Goal: Task Accomplishment & Management: Manage account settings

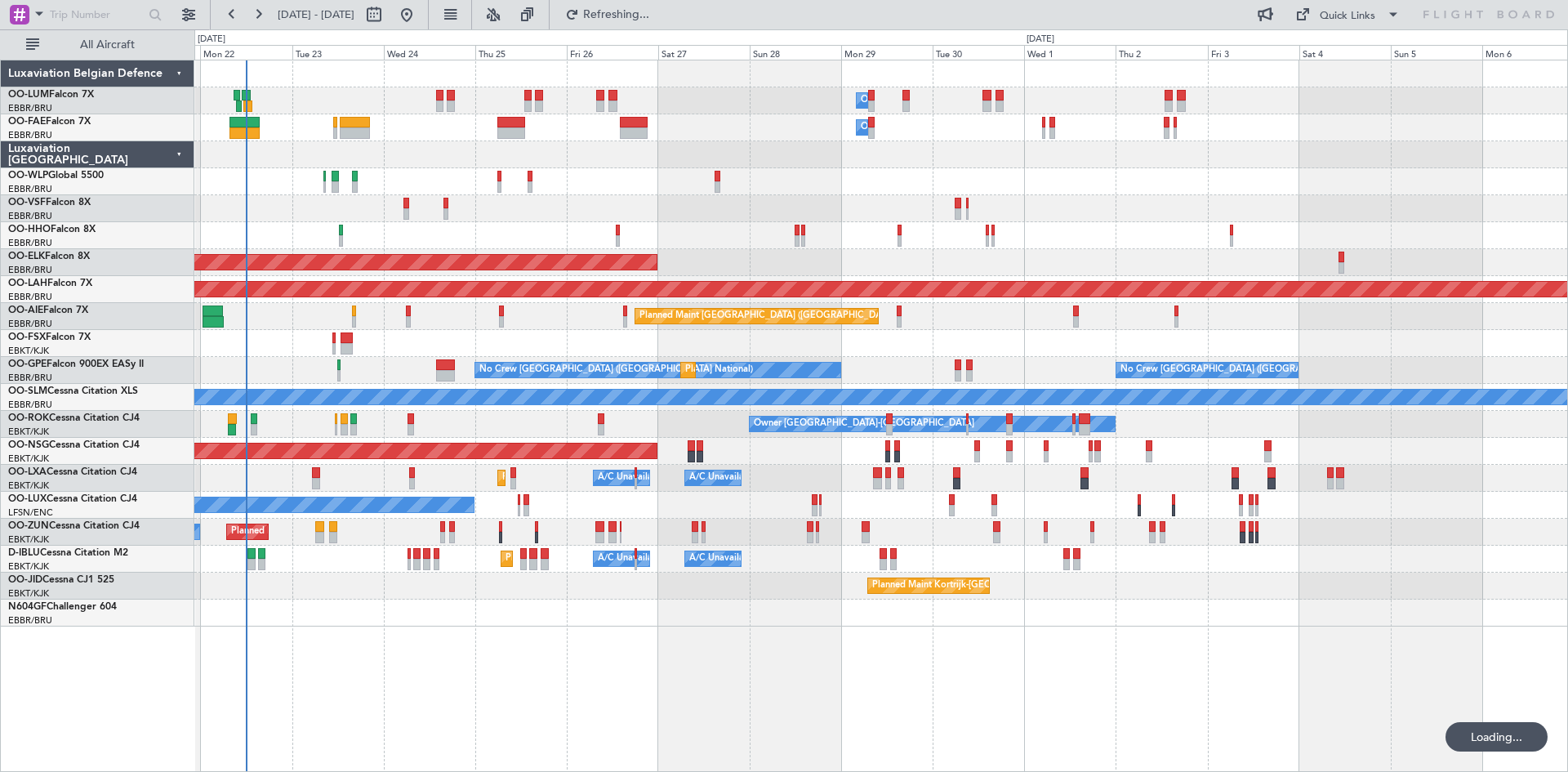
click at [511, 622] on div at bounding box center [880, 613] width 1373 height 27
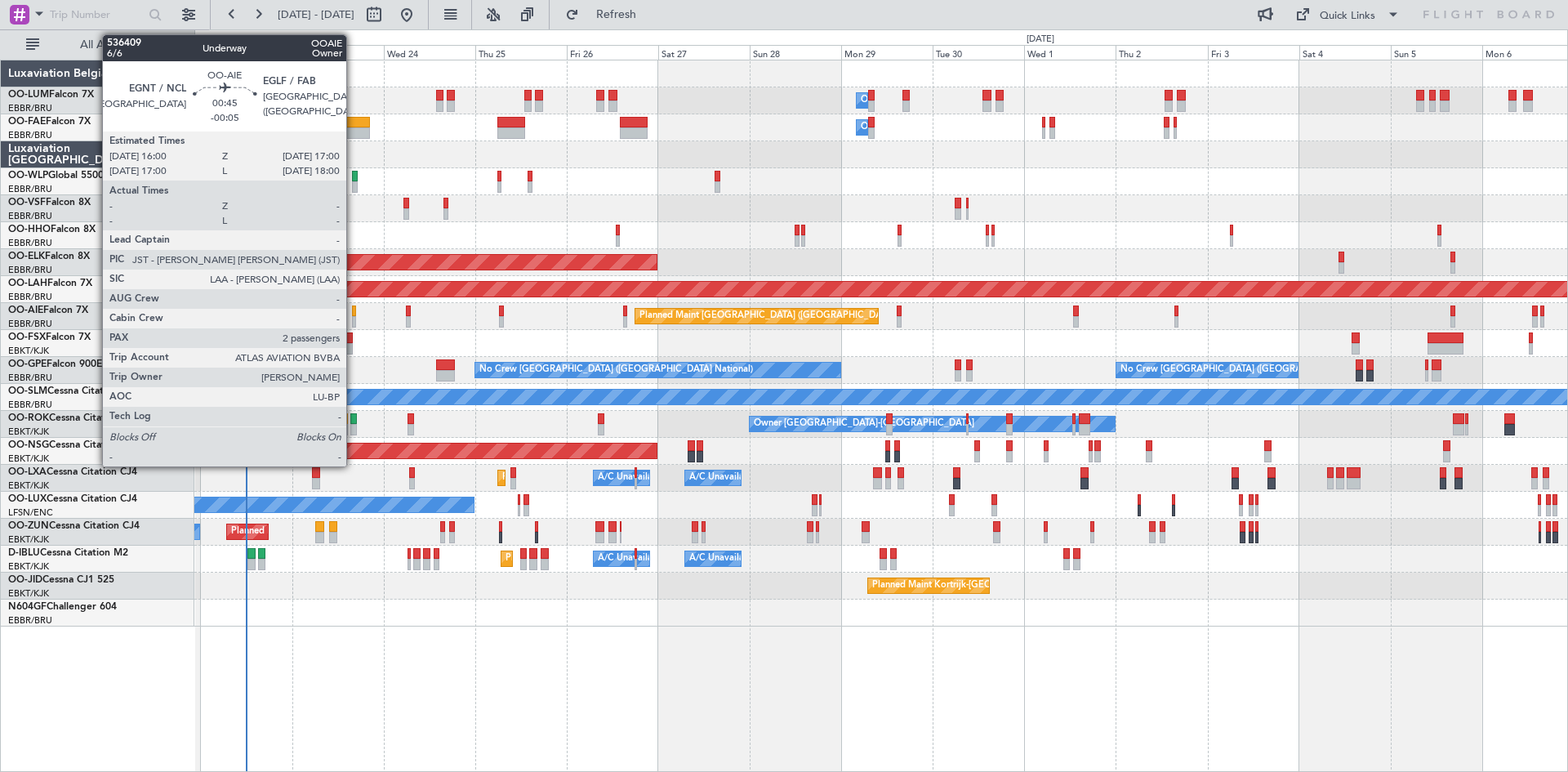
click at [353, 316] on div at bounding box center [353, 322] width 4 height 12
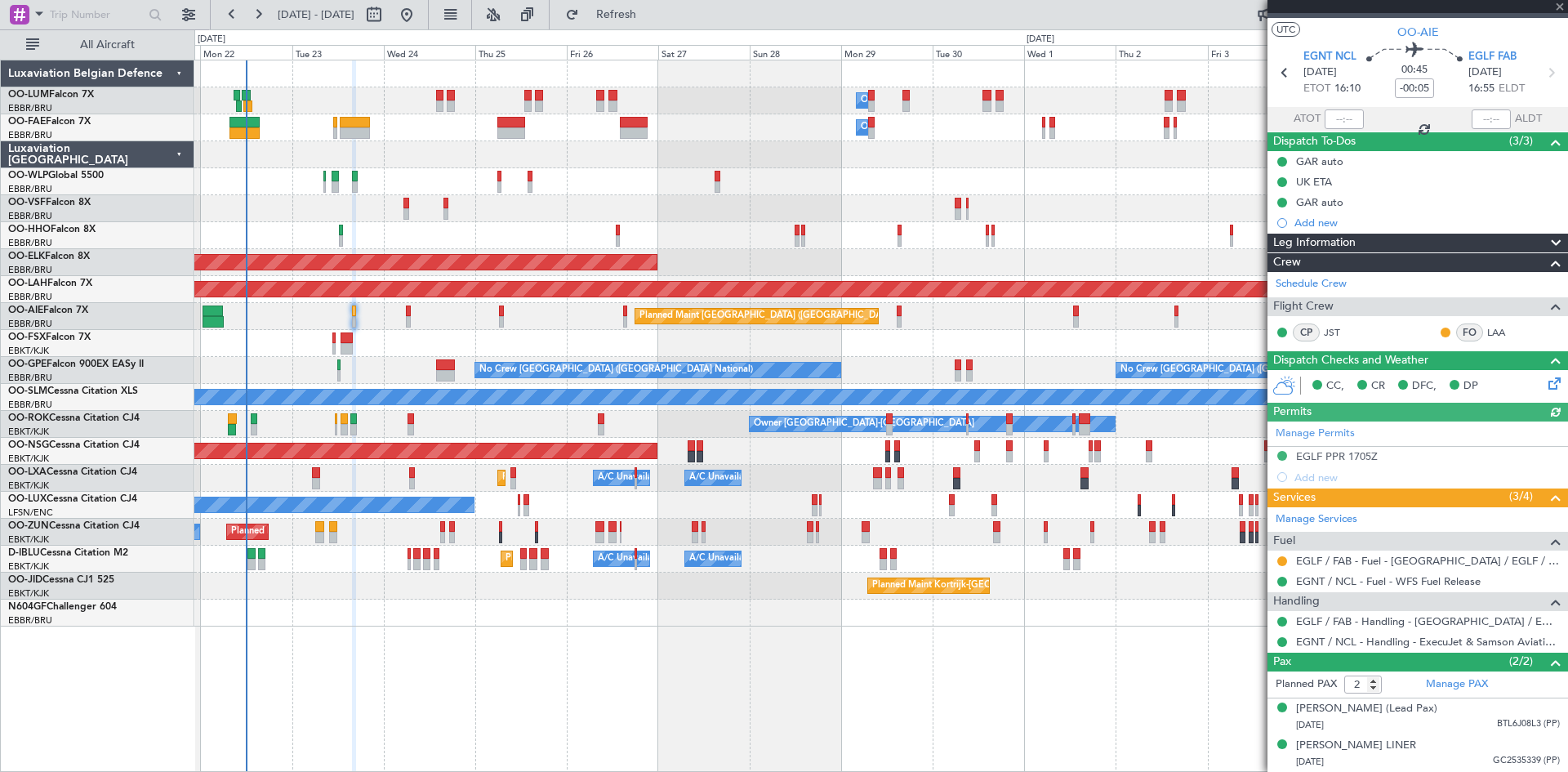
scroll to position [43, 0]
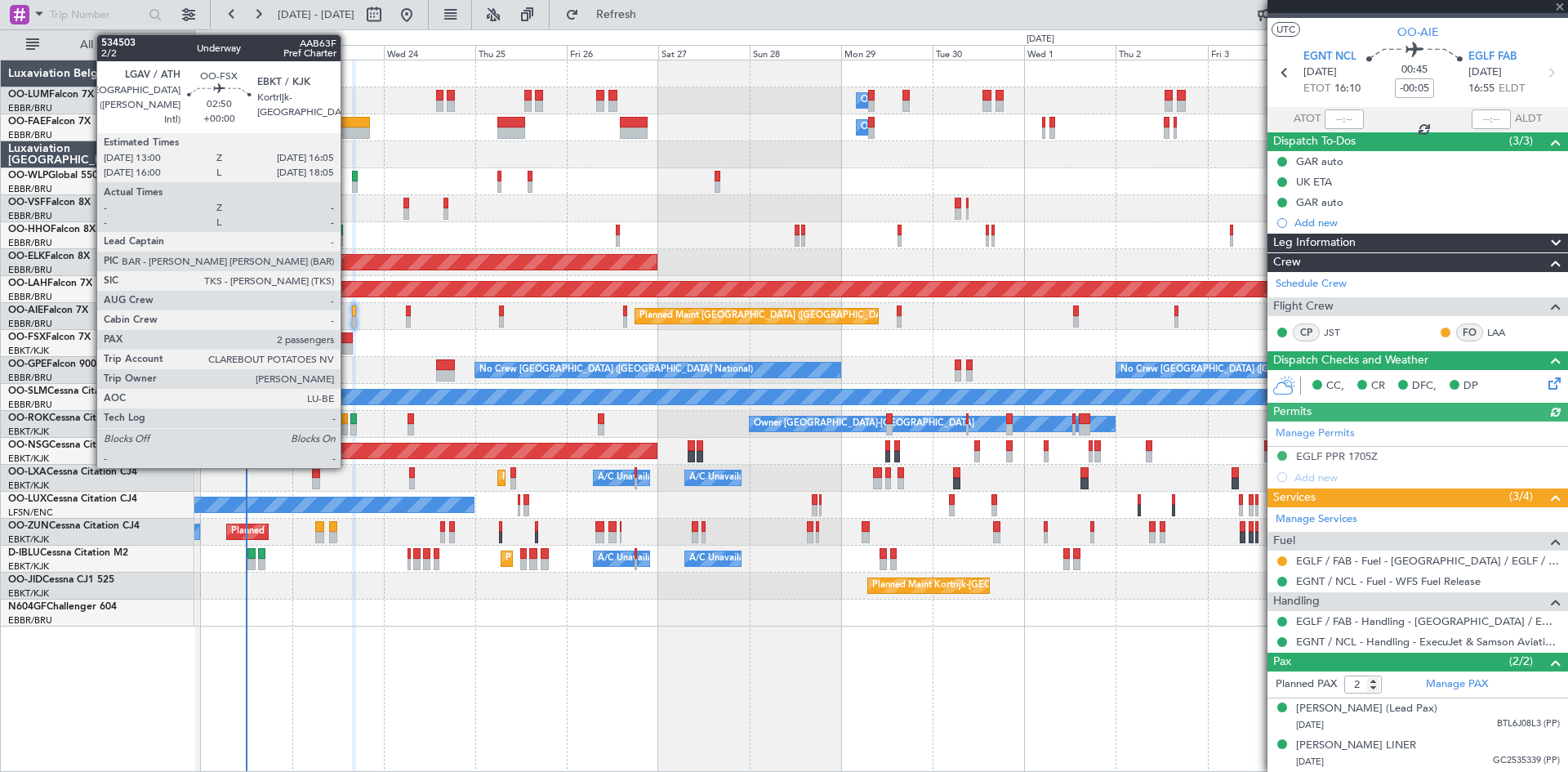
click at [348, 341] on div at bounding box center [346, 339] width 12 height 12
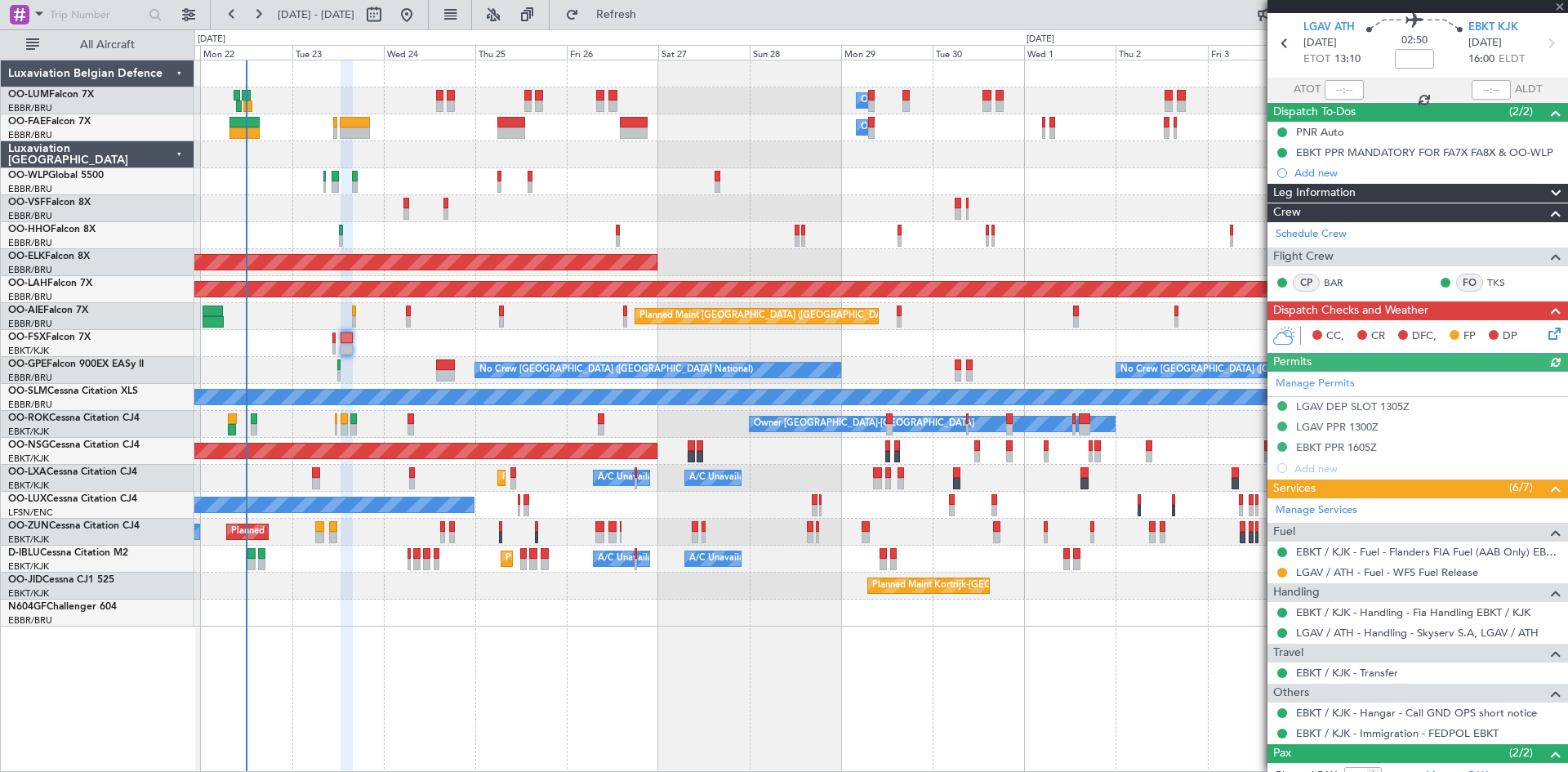
scroll to position [148, 0]
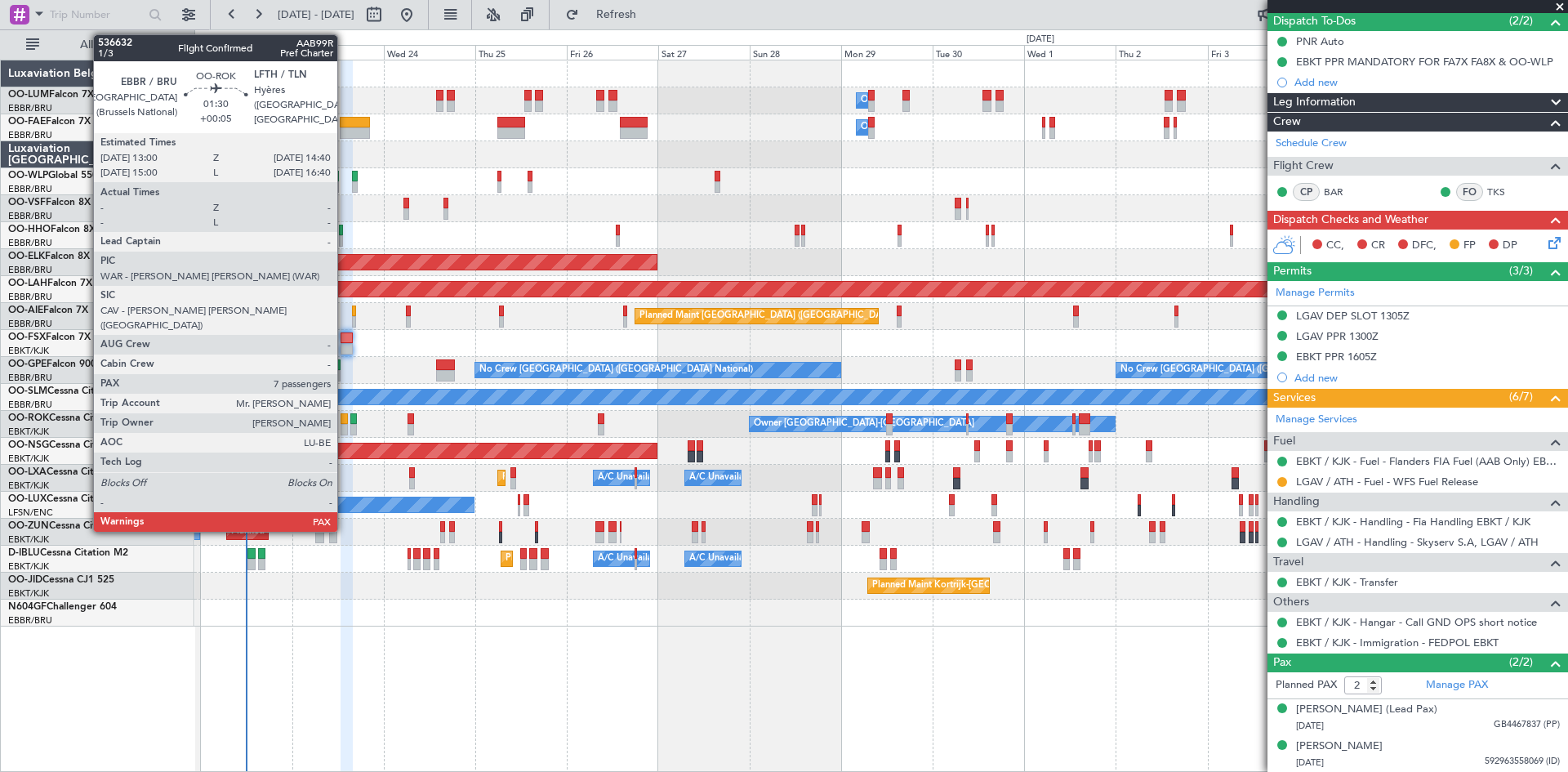
click at [344, 420] on div at bounding box center [343, 419] width 7 height 12
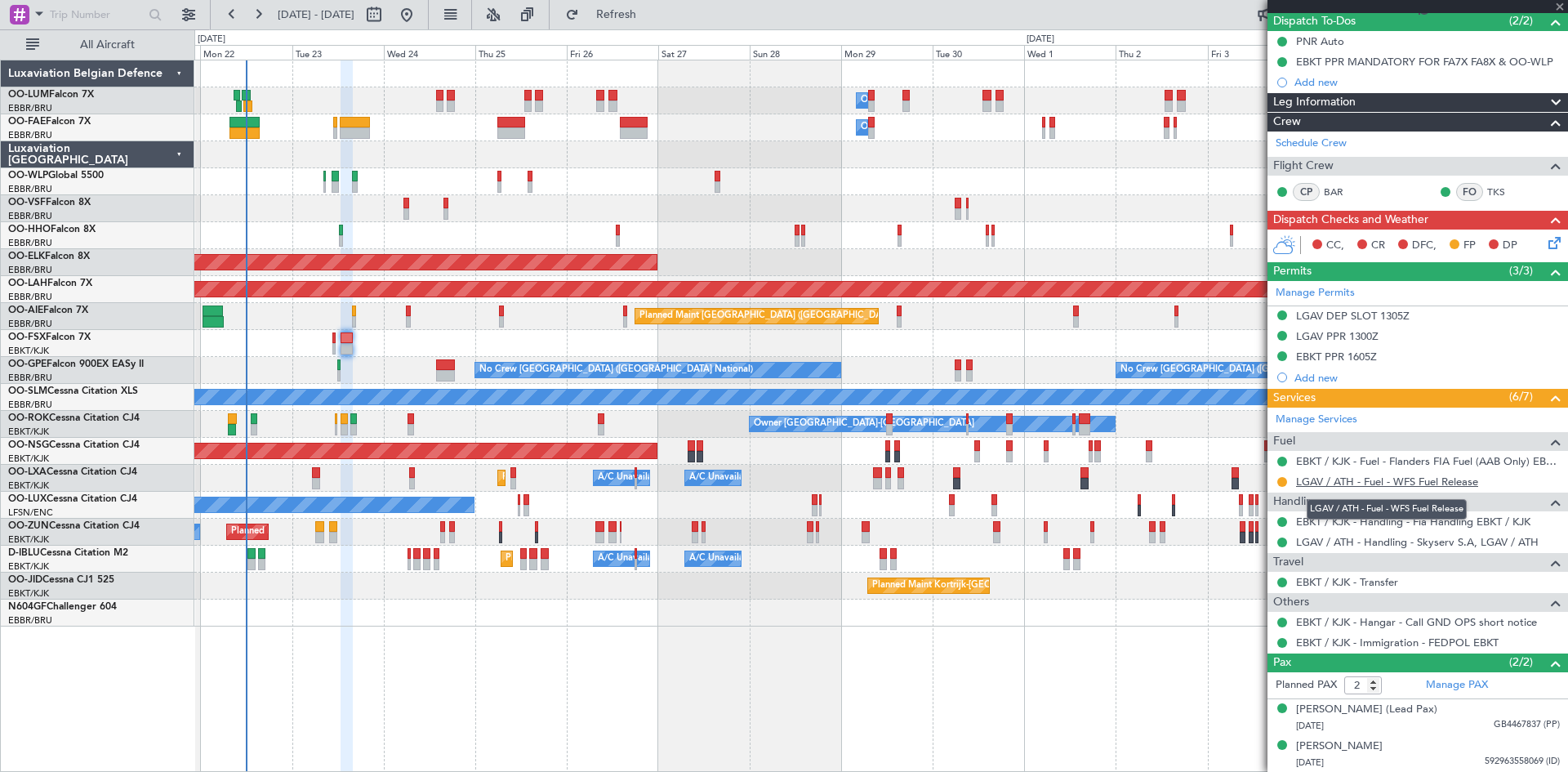
type input "+00:05"
type input "7"
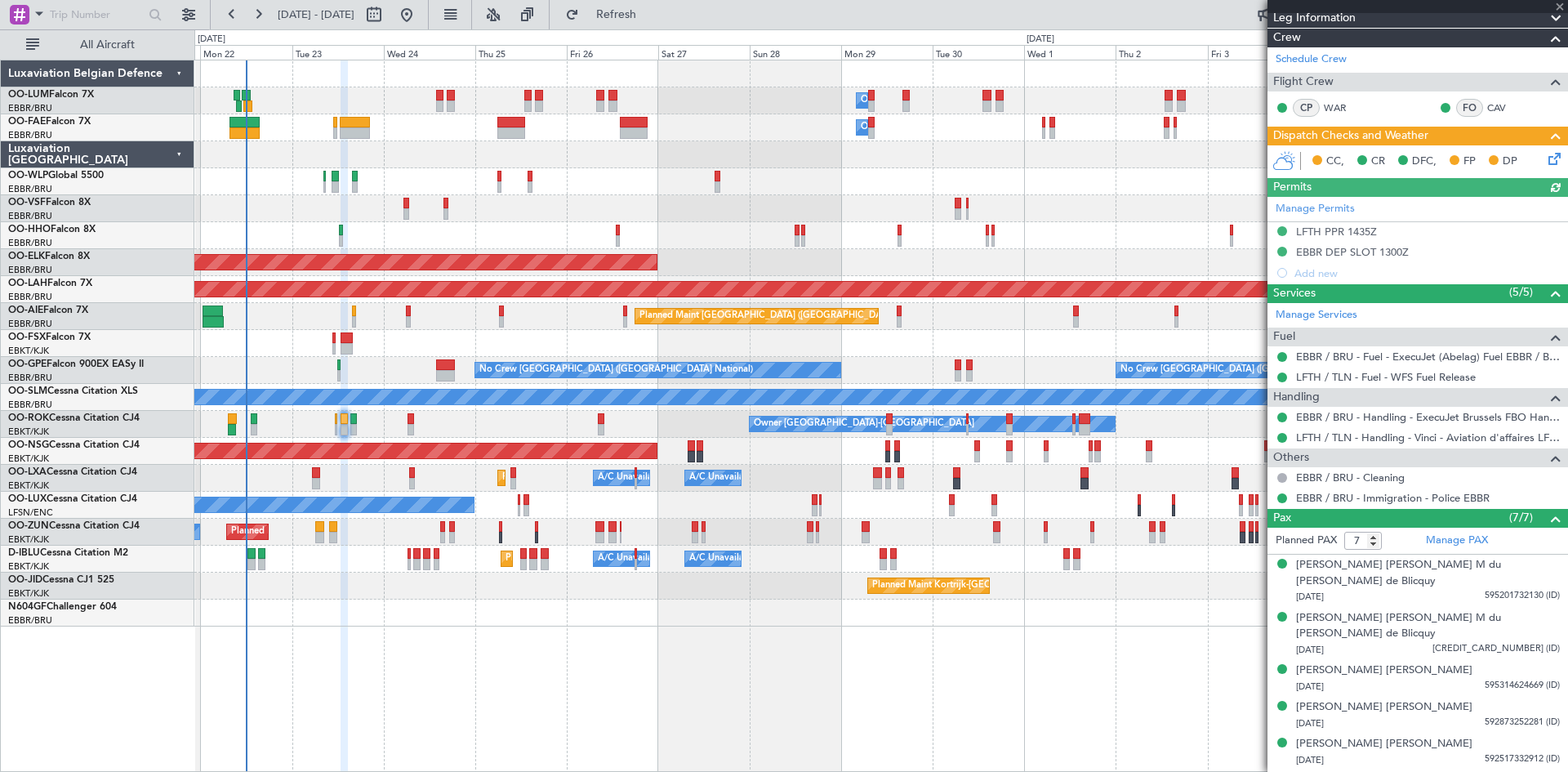
scroll to position [251, 0]
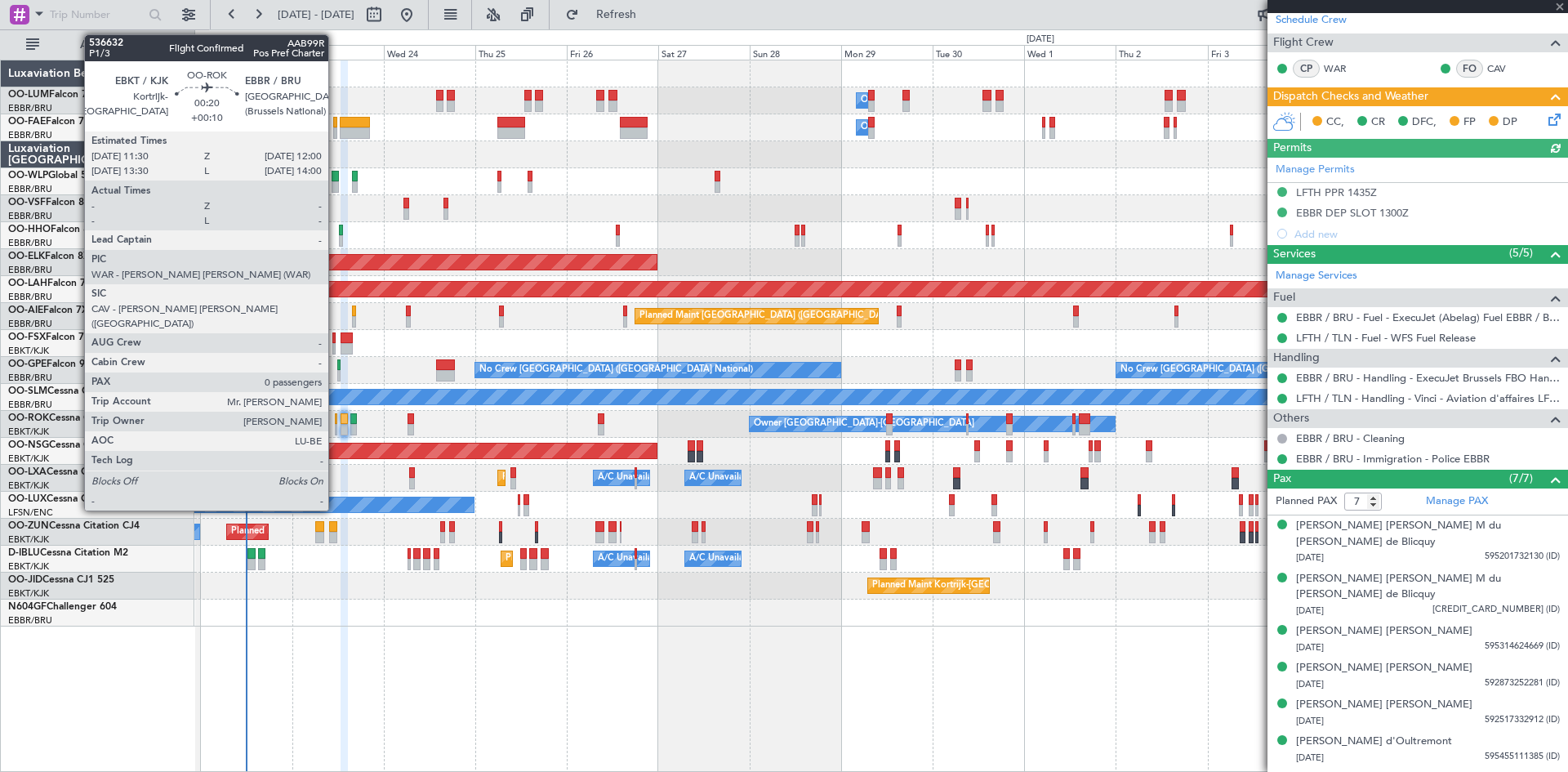
click at [336, 428] on div at bounding box center [336, 429] width 2 height 12
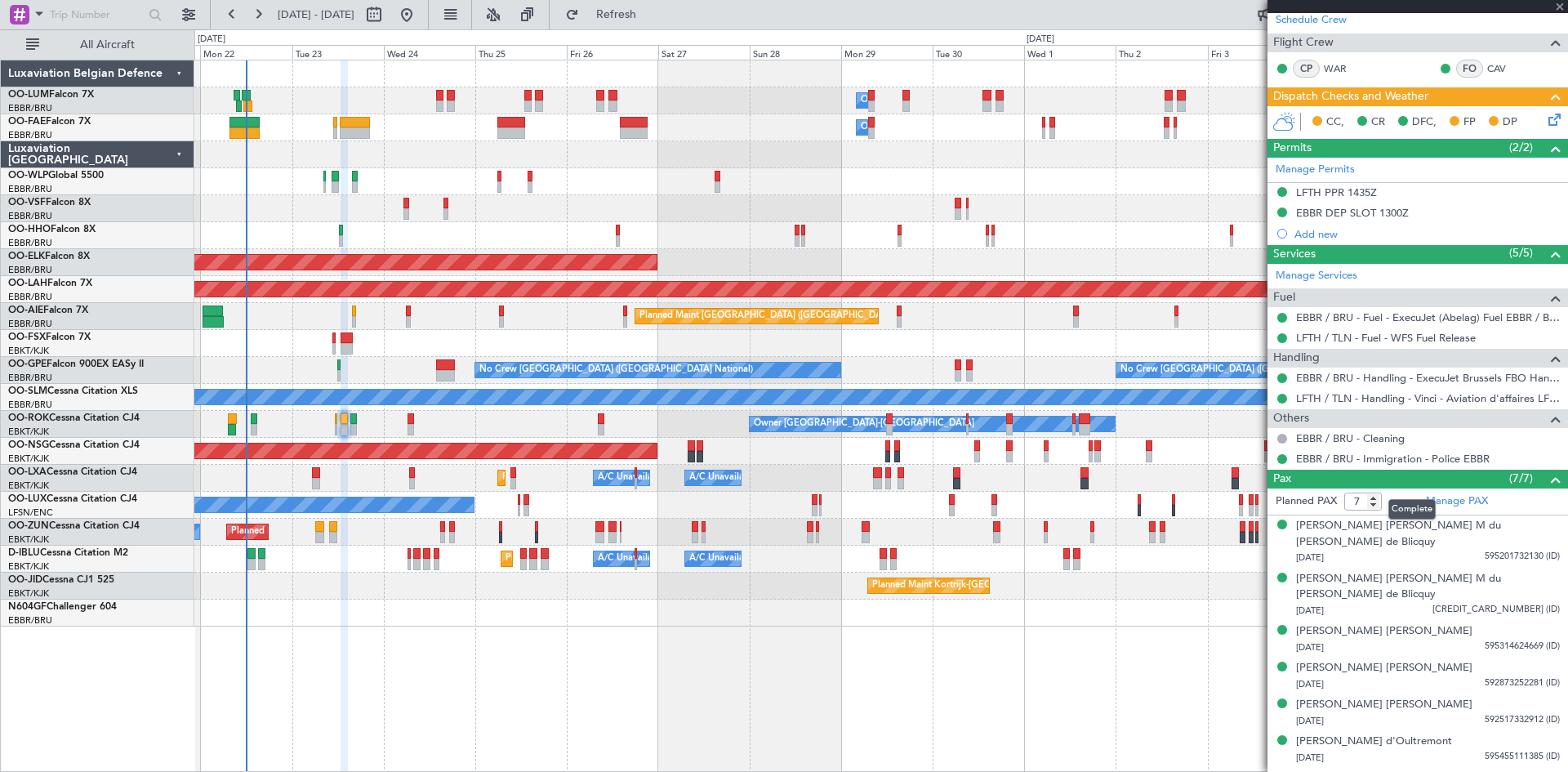
type input "+00:10"
type input "0"
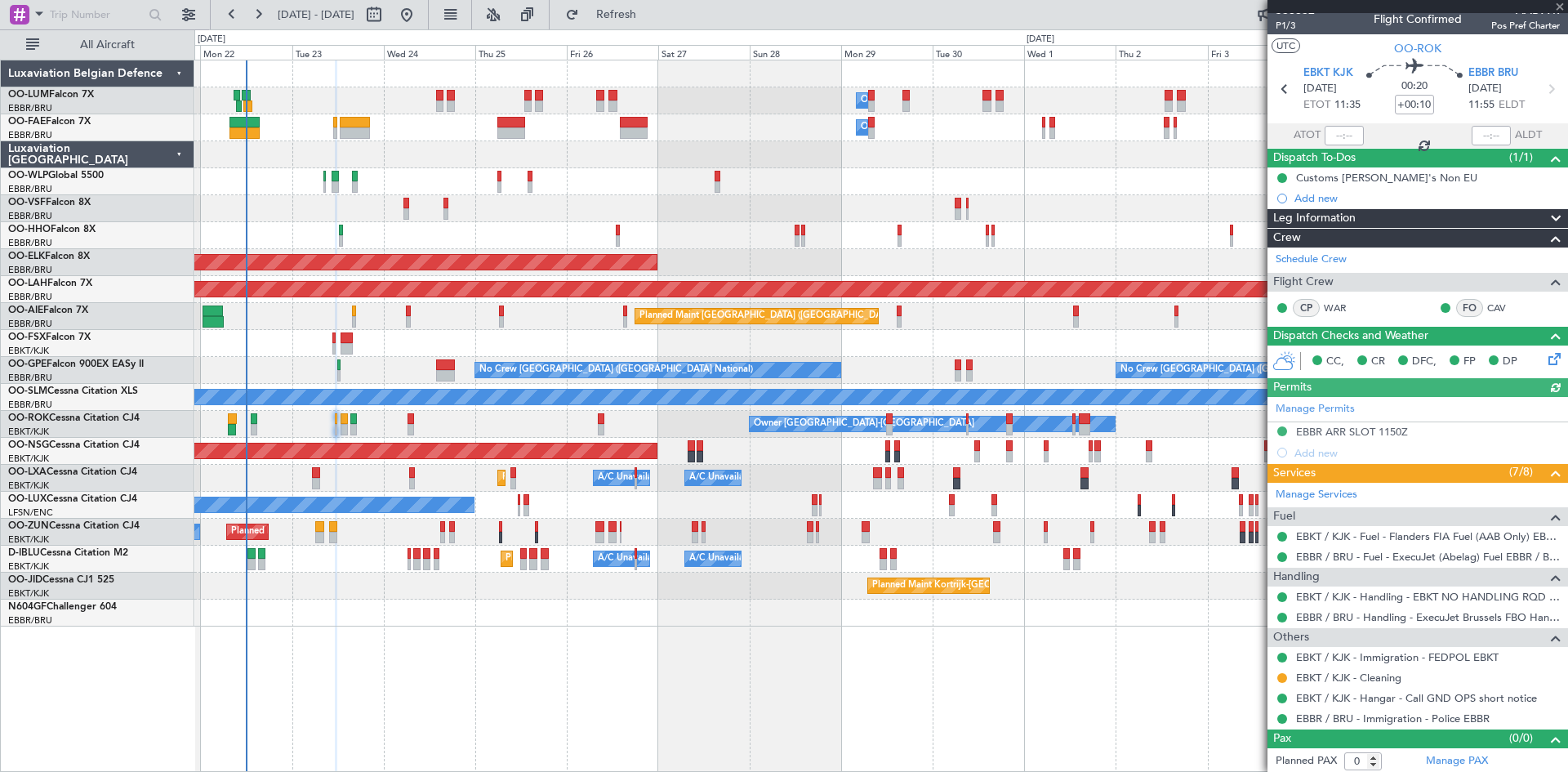
scroll to position [14, 0]
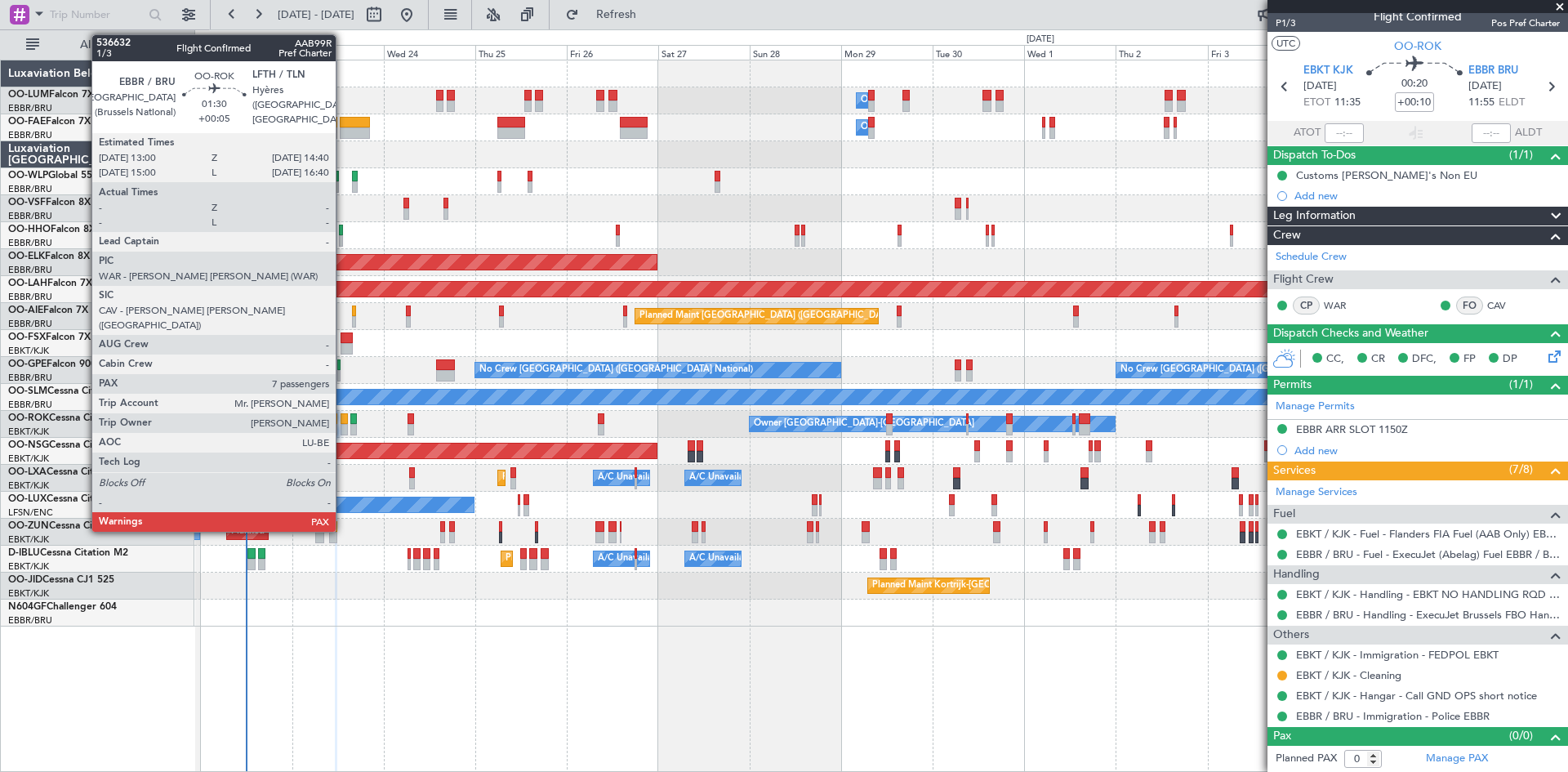
click at [343, 418] on div at bounding box center [343, 419] width 7 height 12
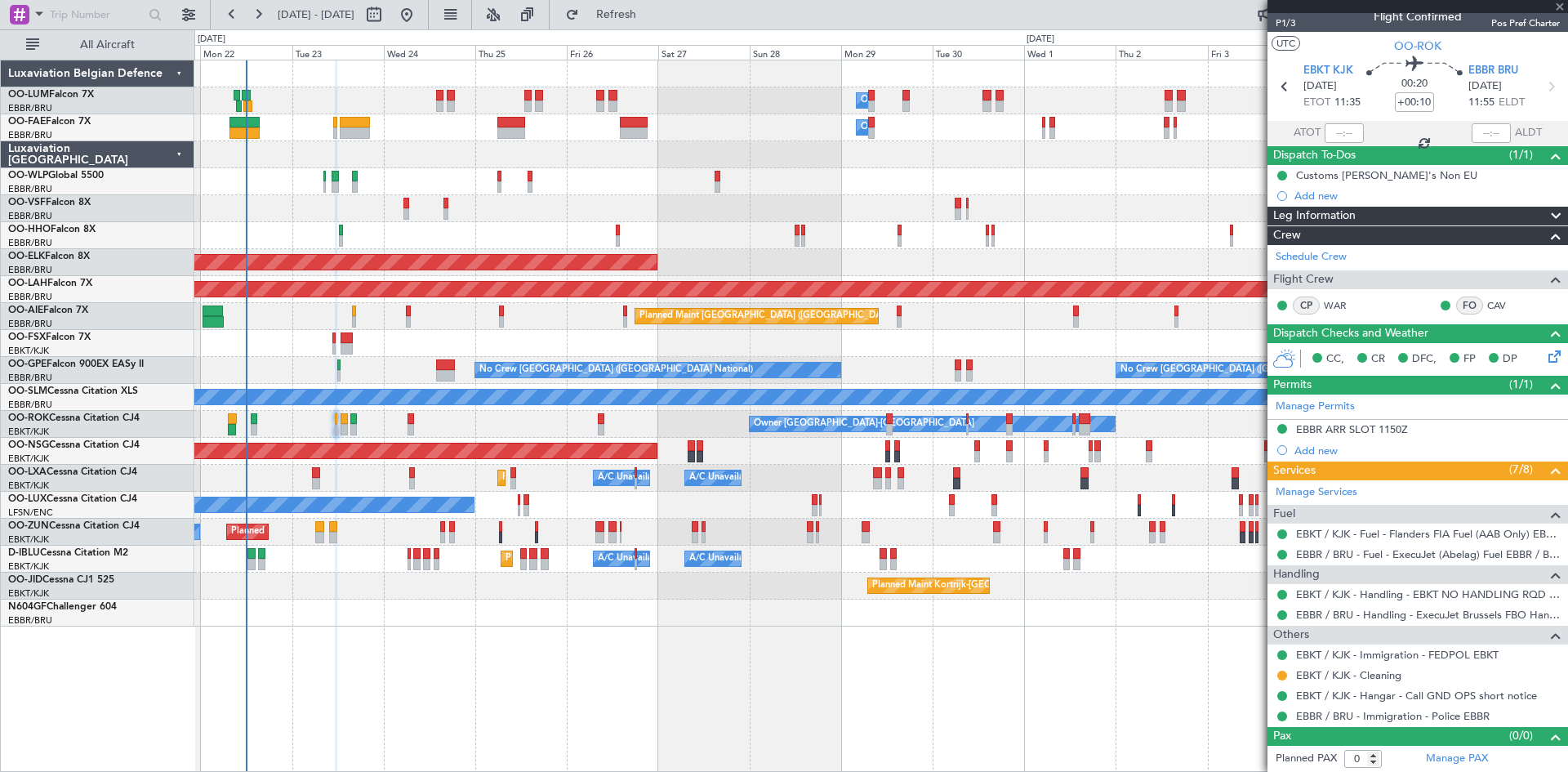
type input "+00:05"
type input "7"
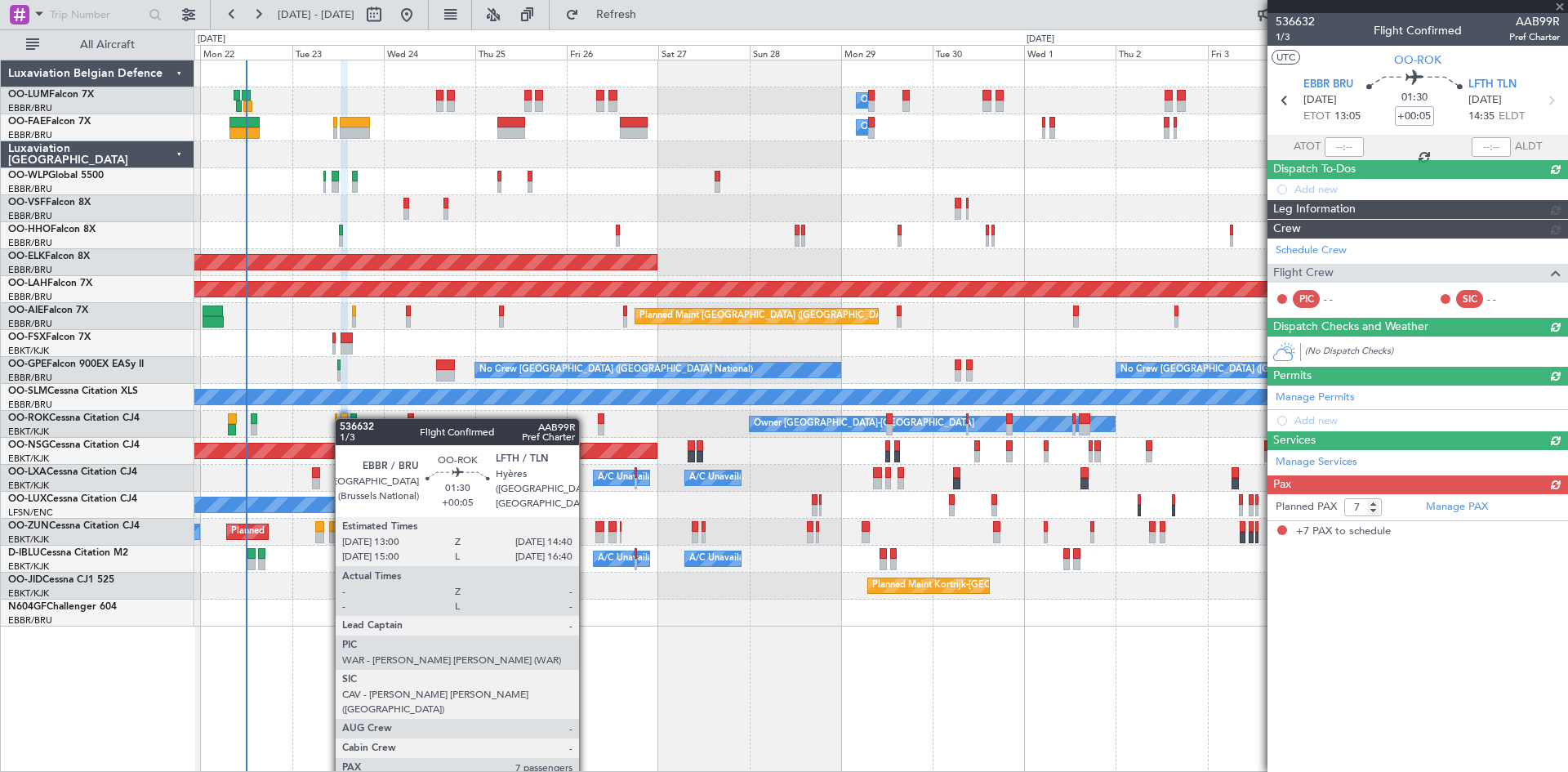
scroll to position [0, 0]
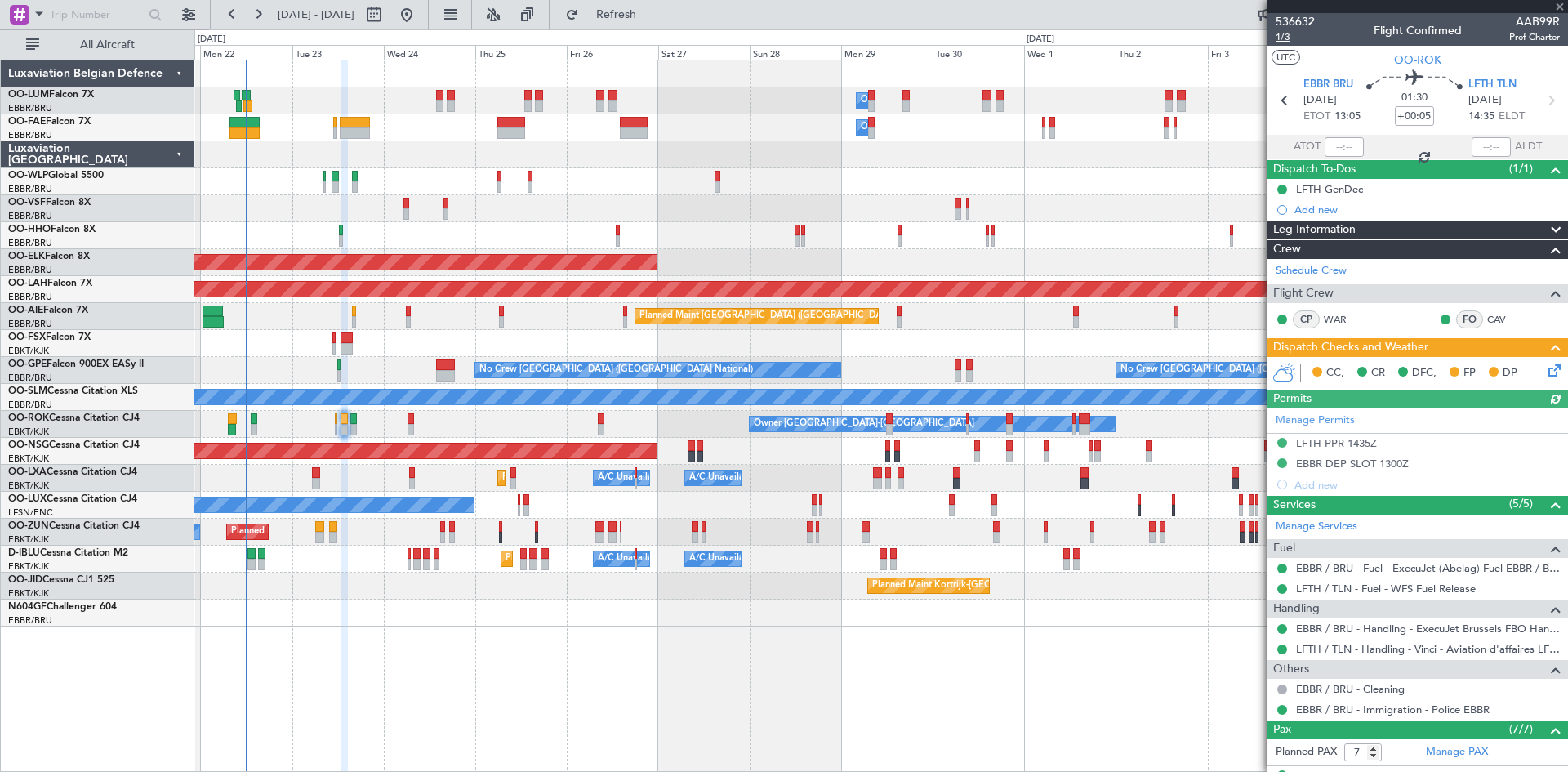
click at [1278, 35] on span "1/3" at bounding box center [1295, 37] width 39 height 14
click at [1546, 367] on icon at bounding box center [1552, 367] width 13 height 13
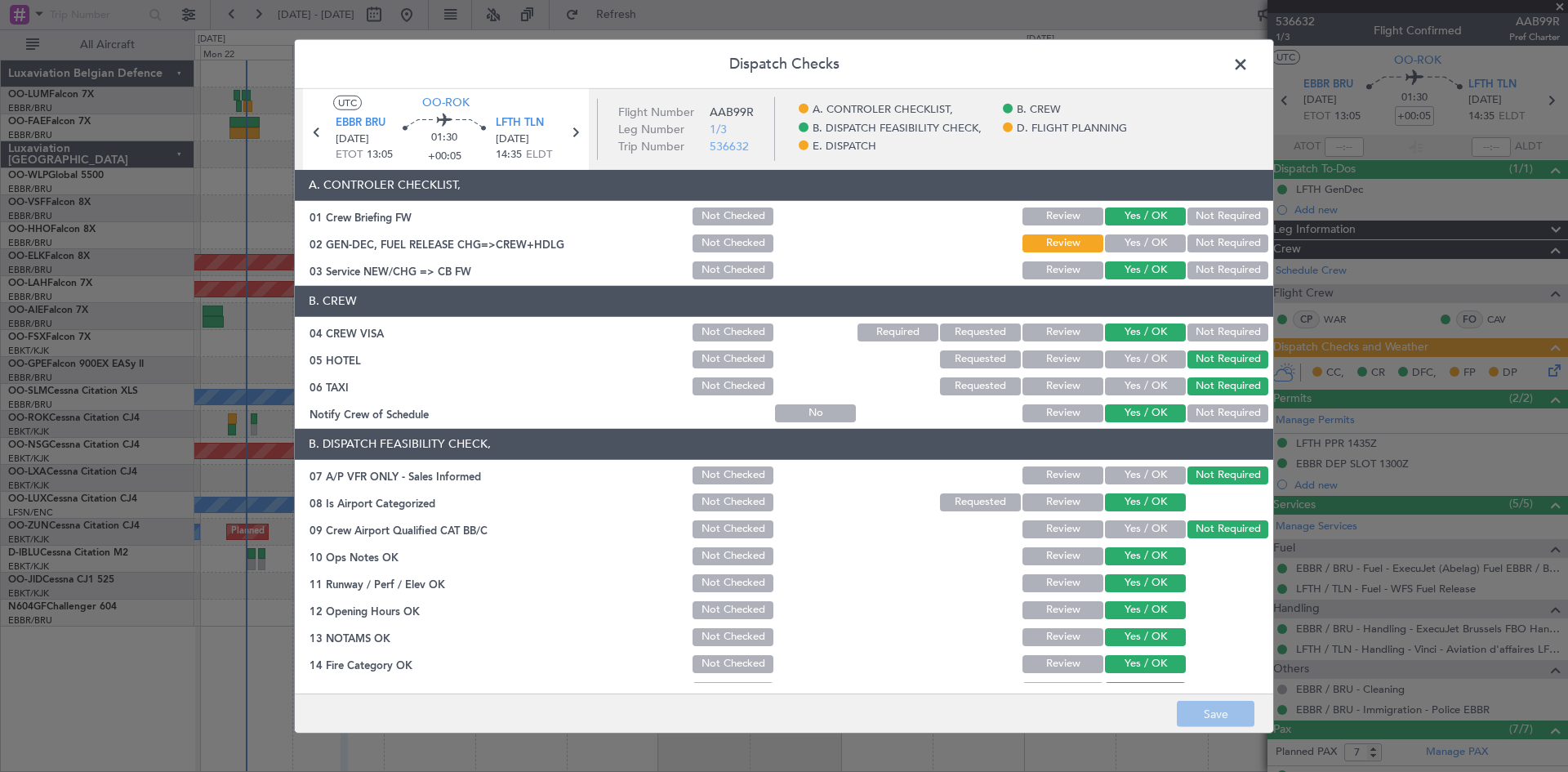
click at [1129, 243] on button "Yes / OK" at bounding box center [1145, 244] width 81 height 18
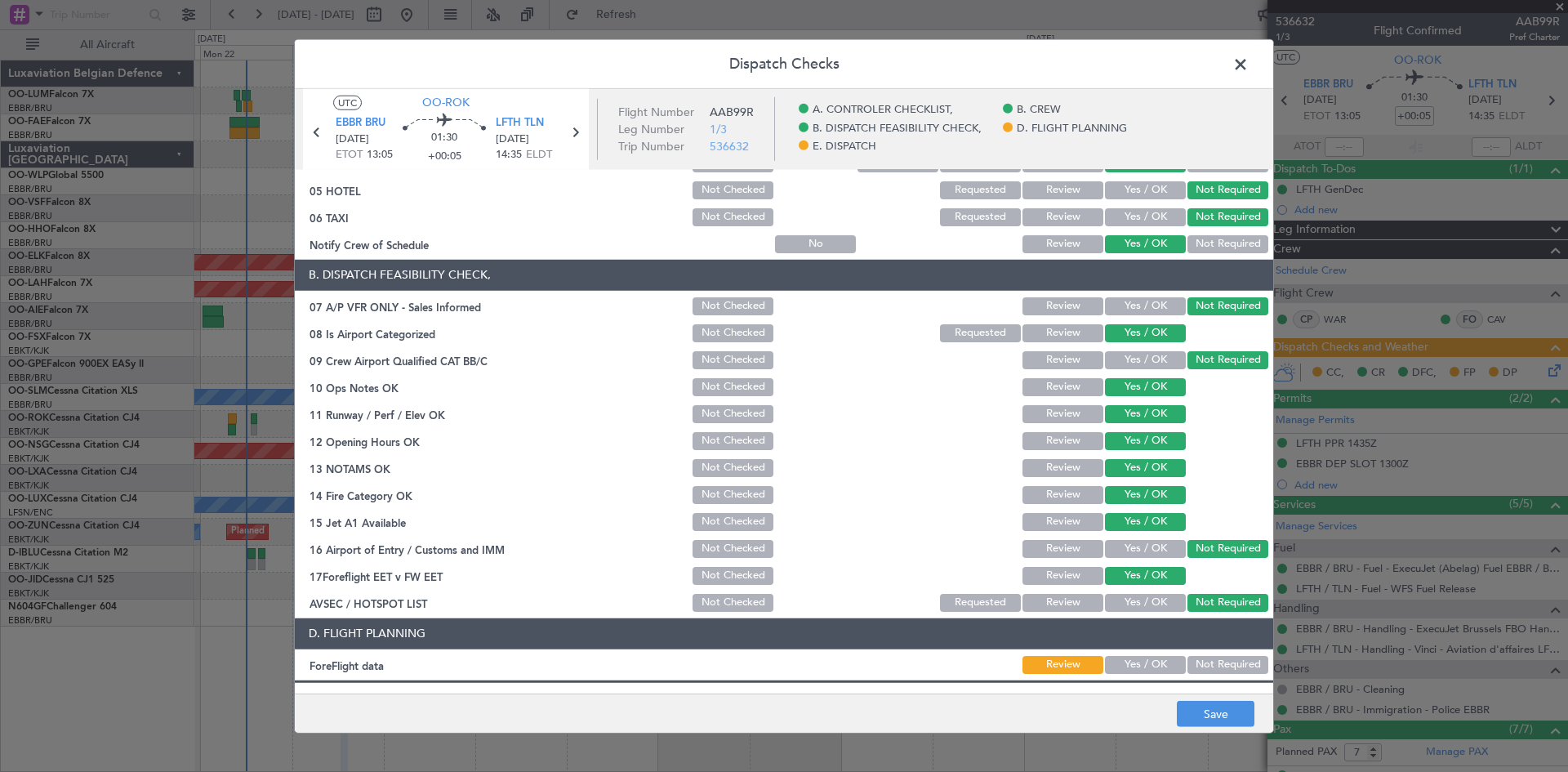
scroll to position [309, 0]
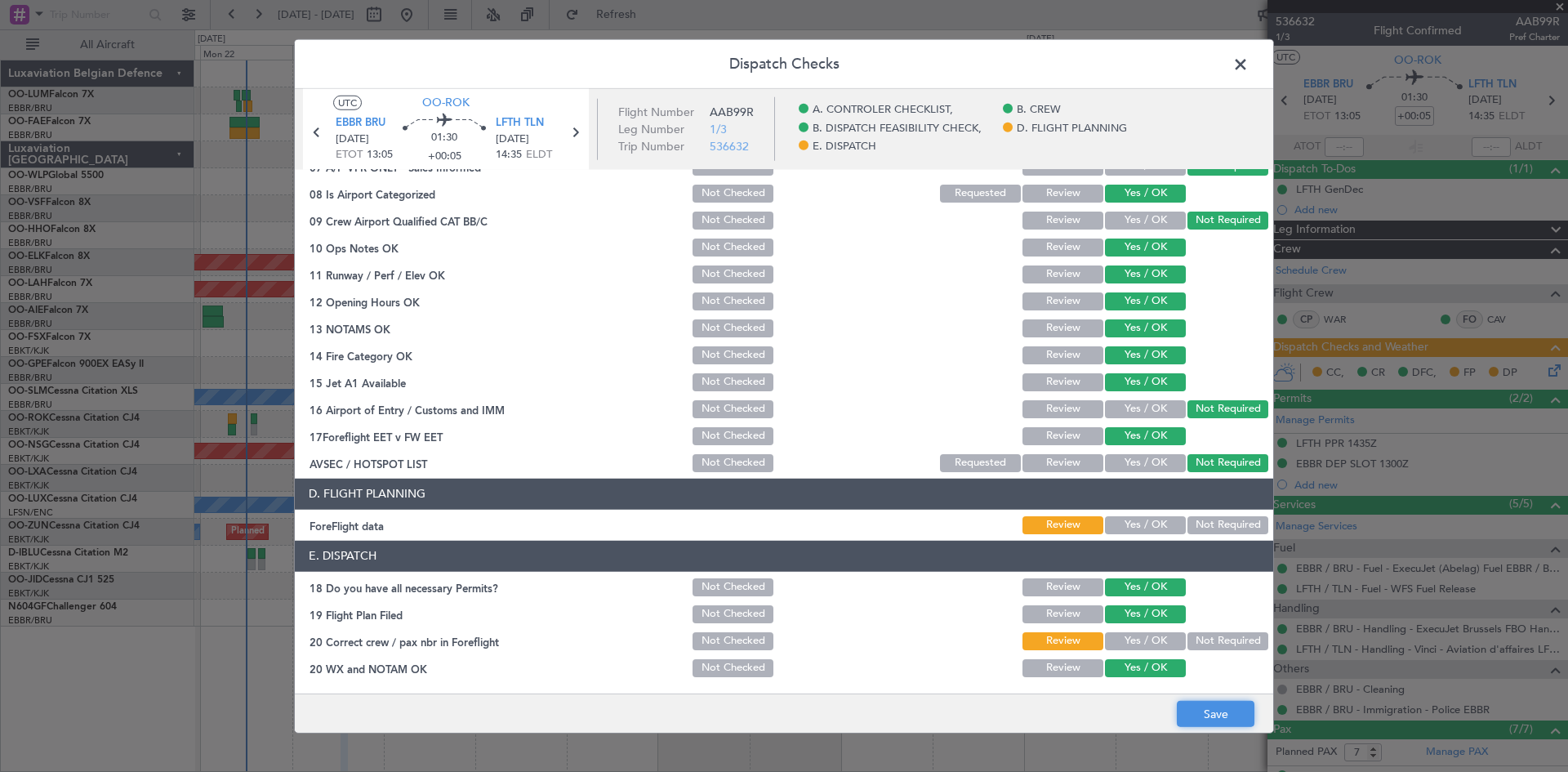
drag, startPoint x: 1206, startPoint y: 713, endPoint x: 1196, endPoint y: 702, distance: 14.9
click at [1206, 714] on button "Save" at bounding box center [1215, 714] width 78 height 26
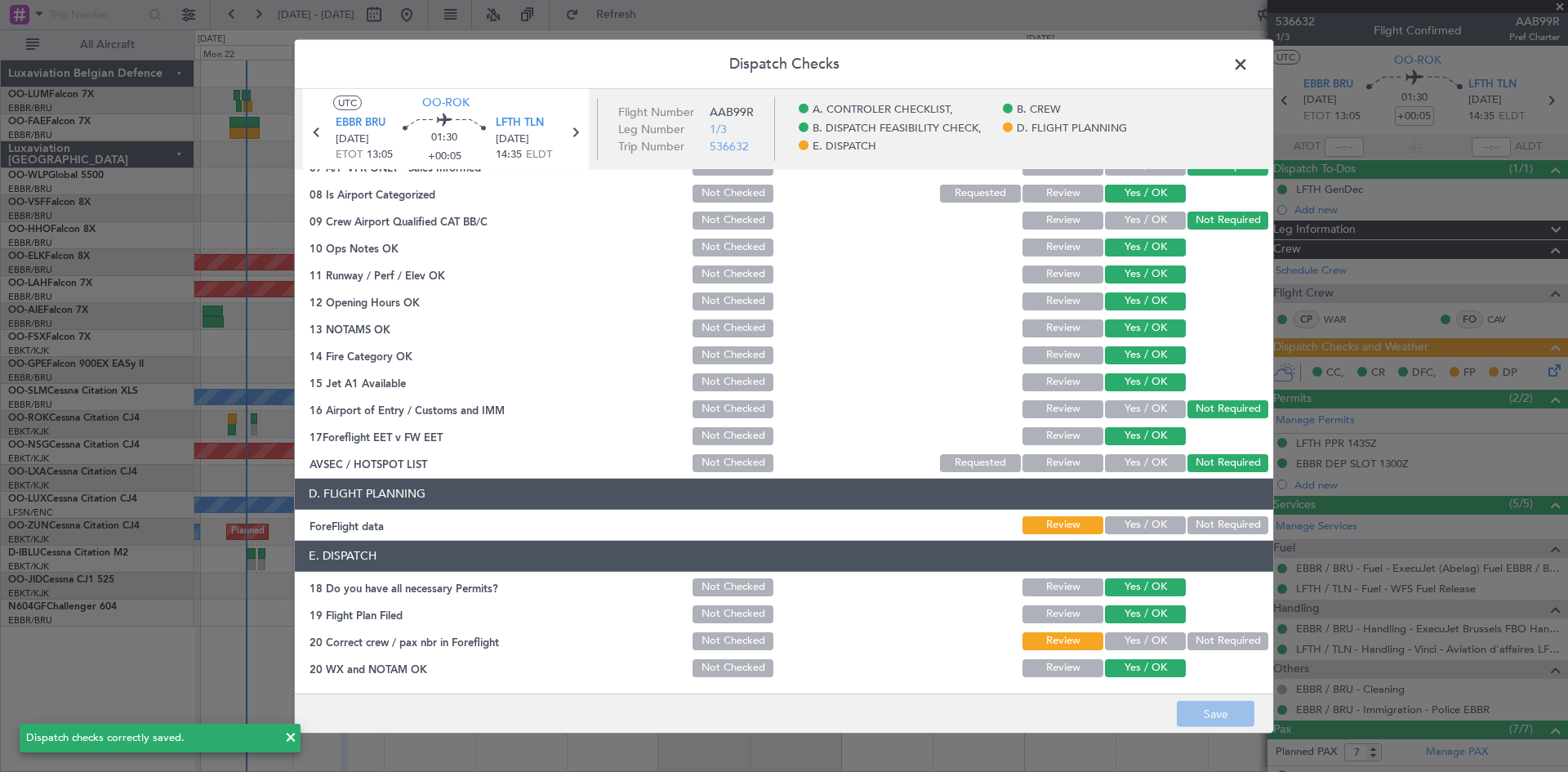
click at [1248, 59] on span at bounding box center [1248, 68] width 0 height 33
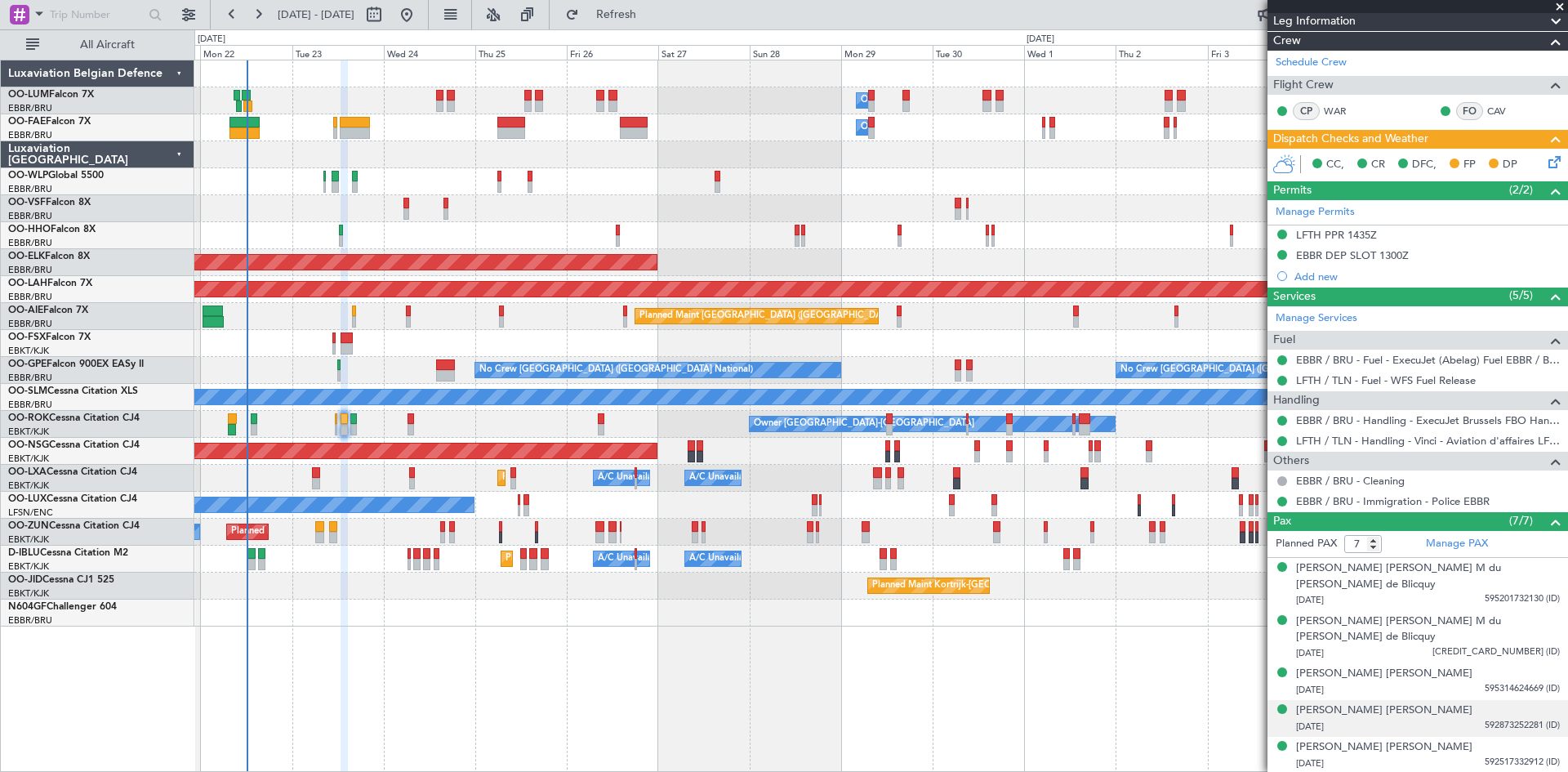
scroll to position [251, 0]
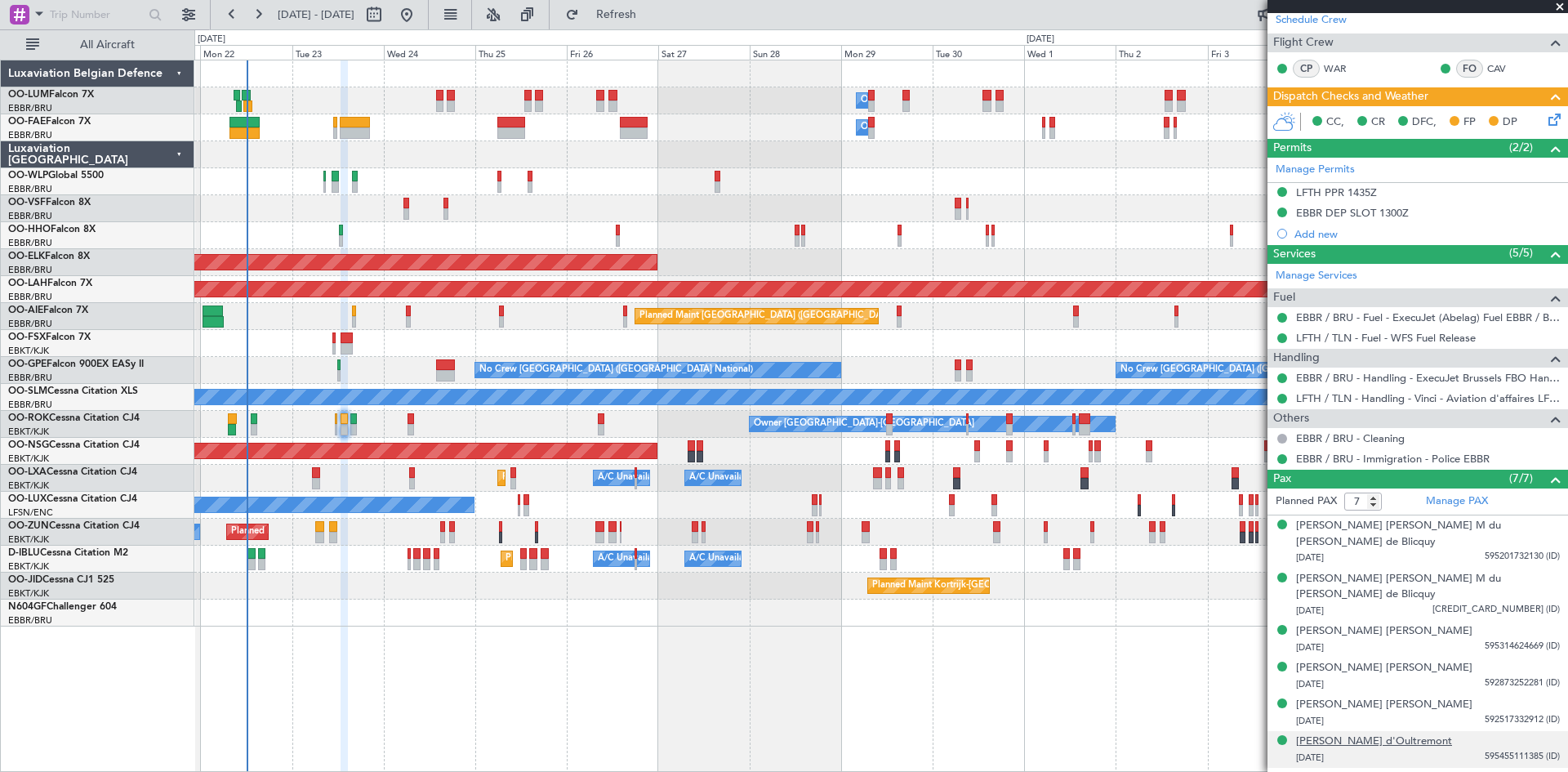
click at [1356, 733] on div "[PERSON_NAME] d'Oultremont" at bounding box center [1374, 741] width 156 height 17
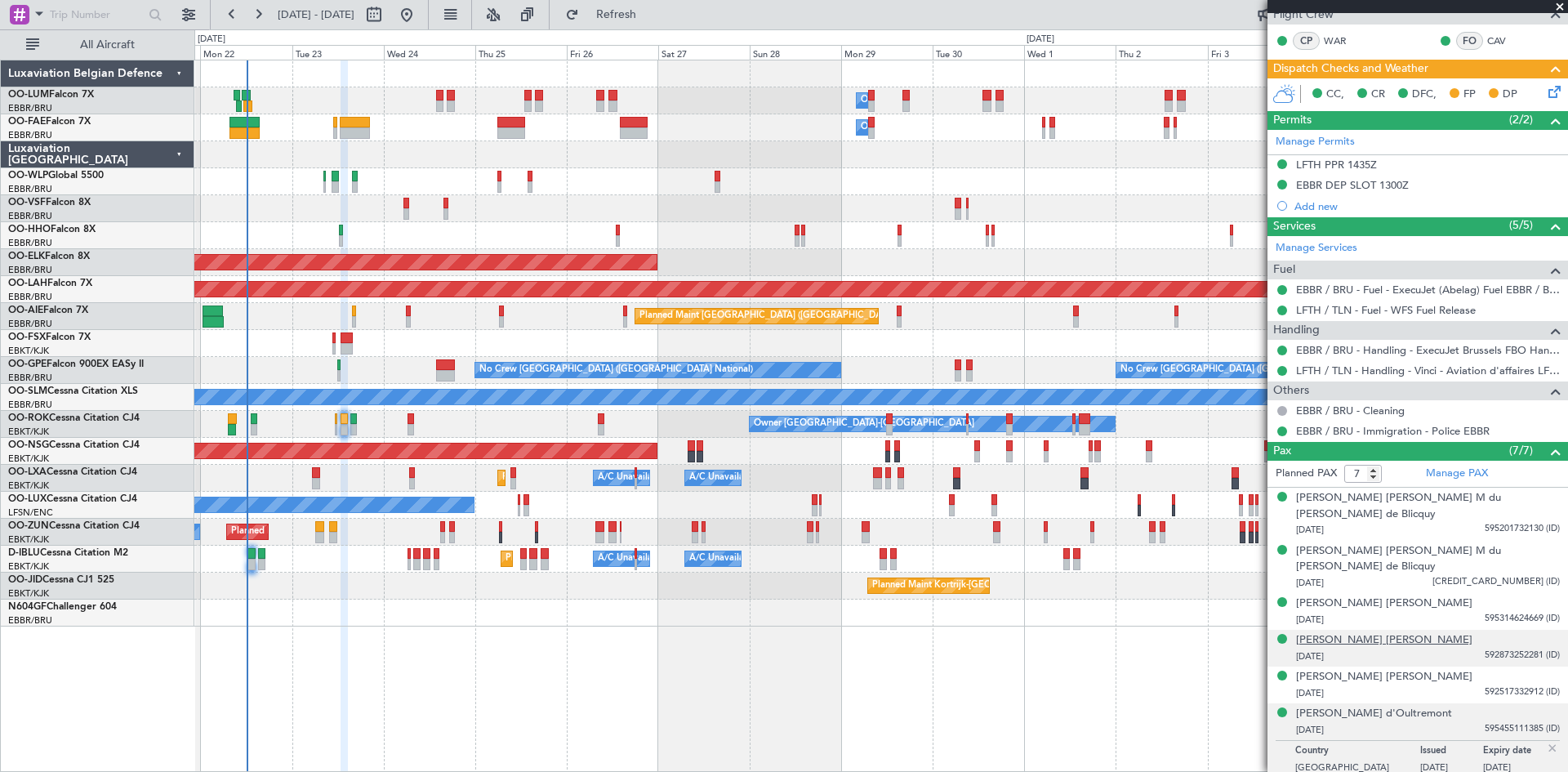
scroll to position [291, 0]
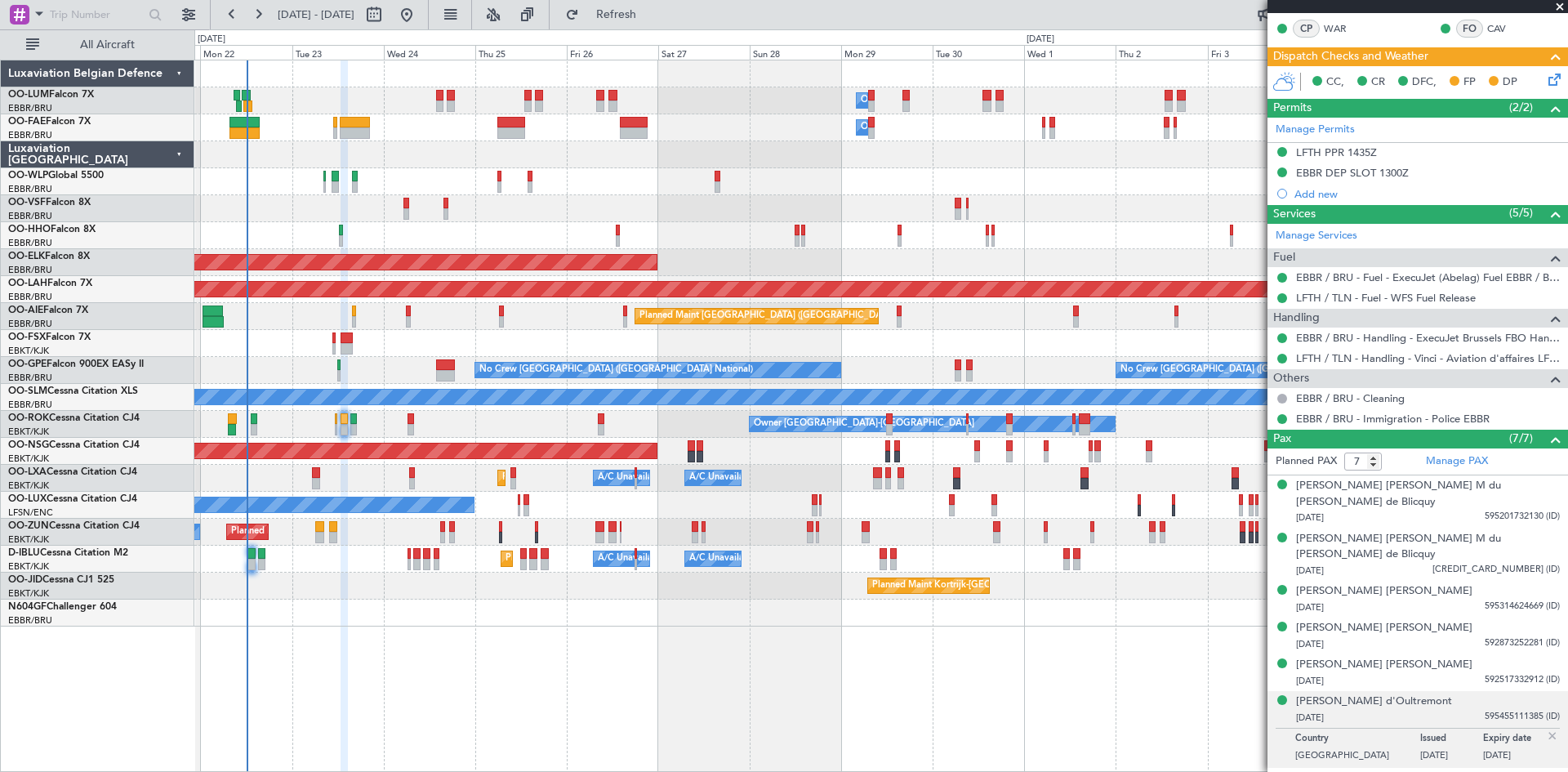
click at [1546, 728] on img at bounding box center [1553, 736] width 15 height 15
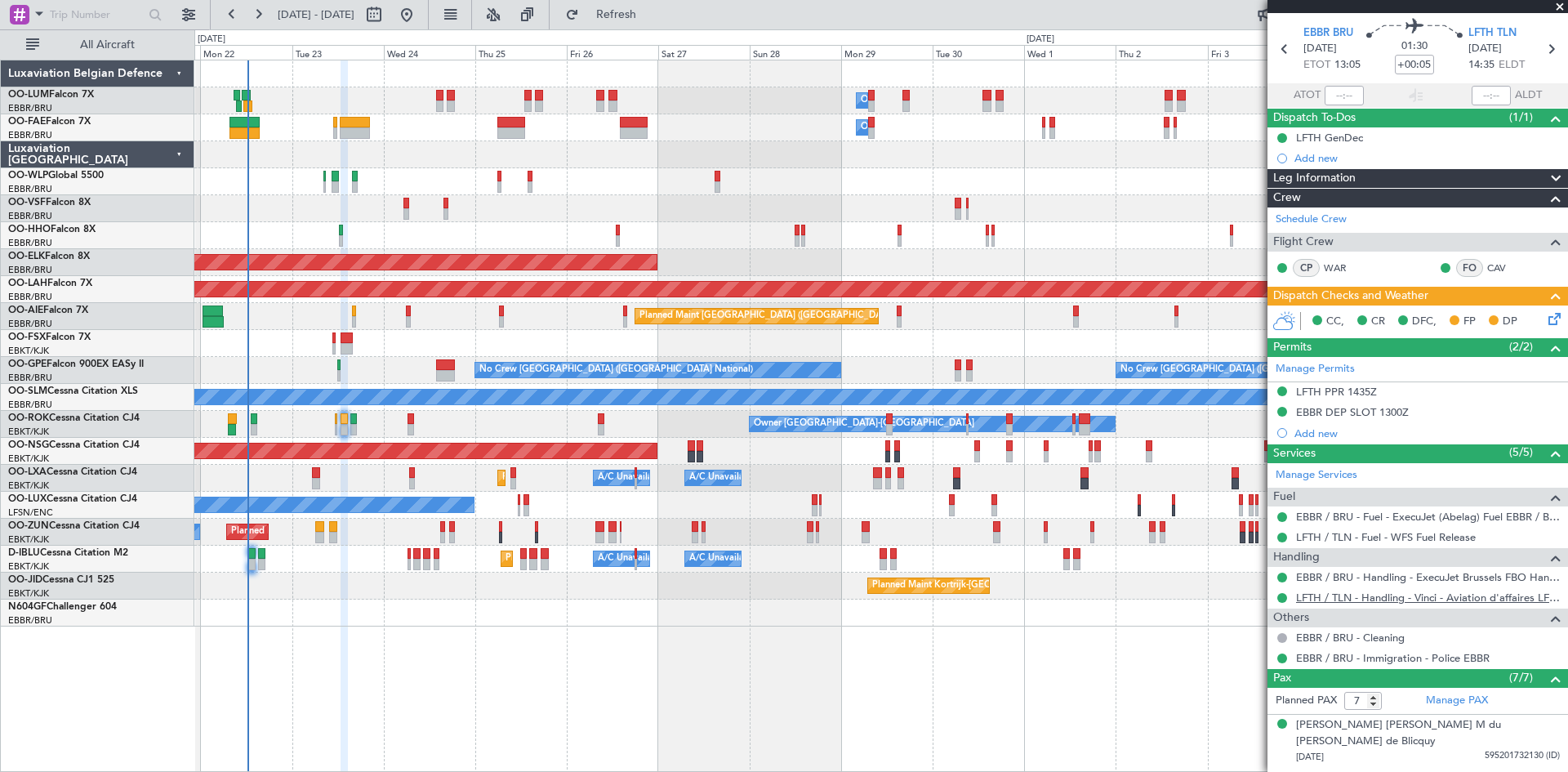
scroll to position [0, 0]
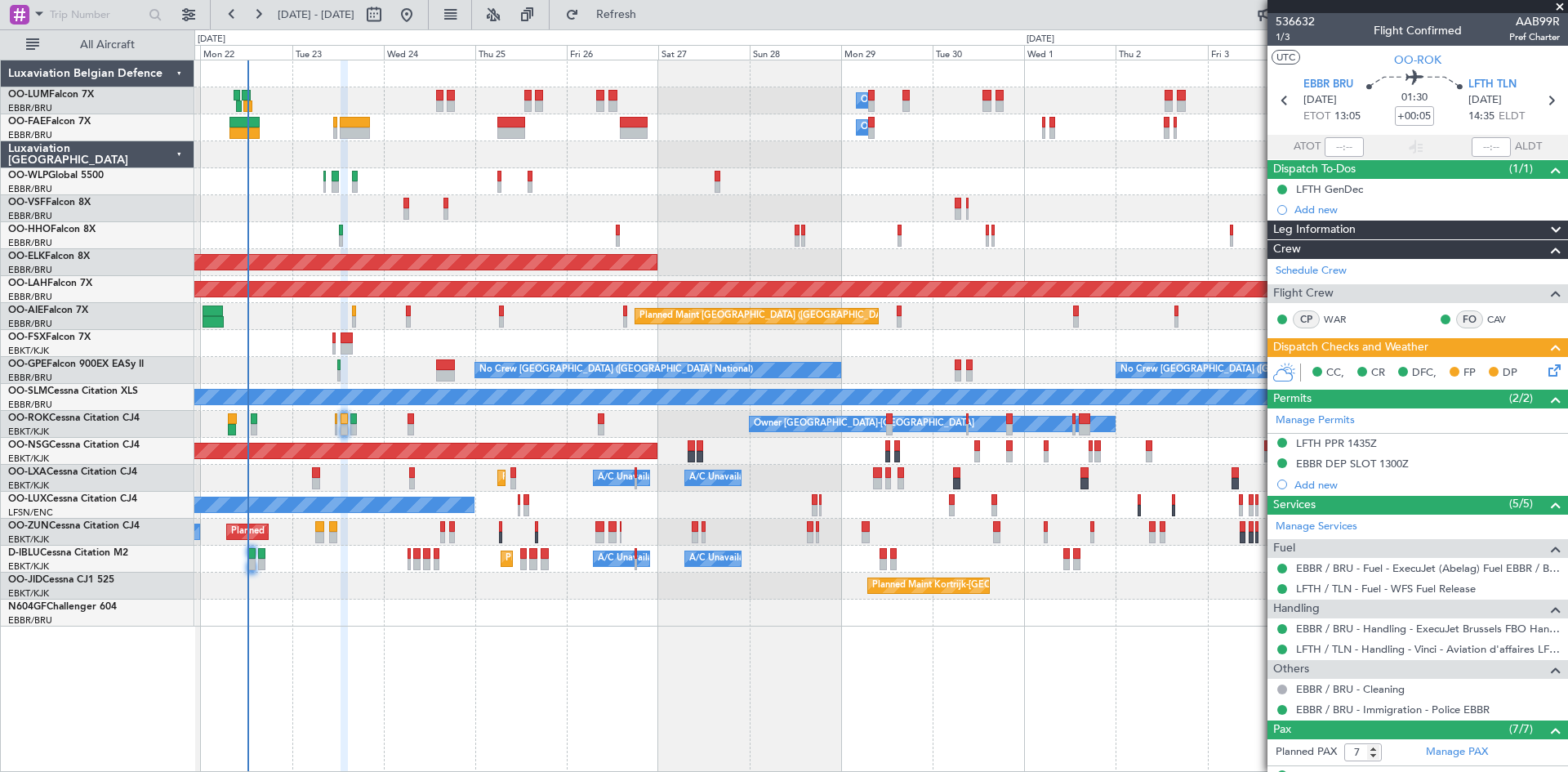
click at [1546, 372] on icon at bounding box center [1552, 367] width 13 height 13
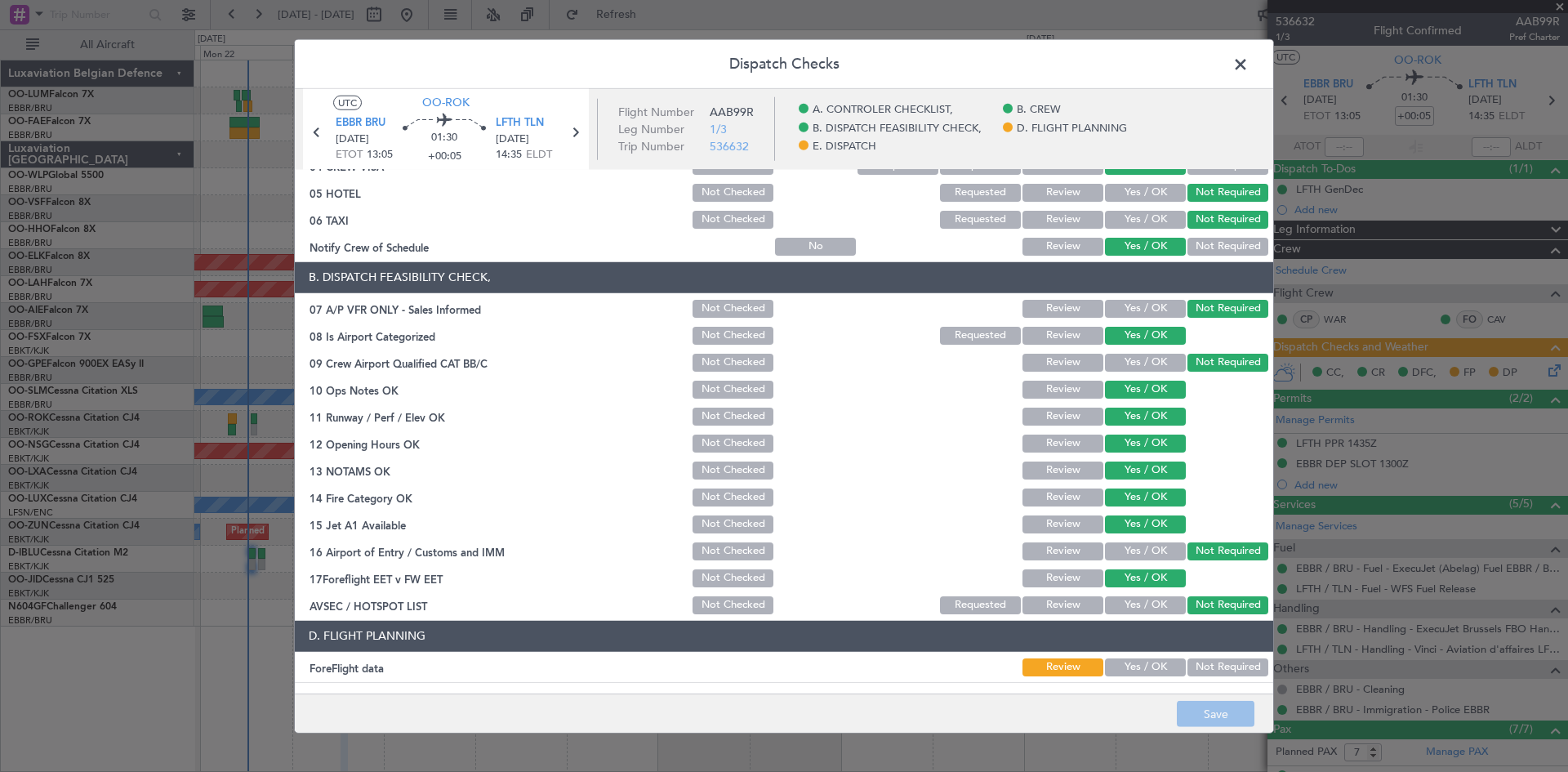
scroll to position [309, 0]
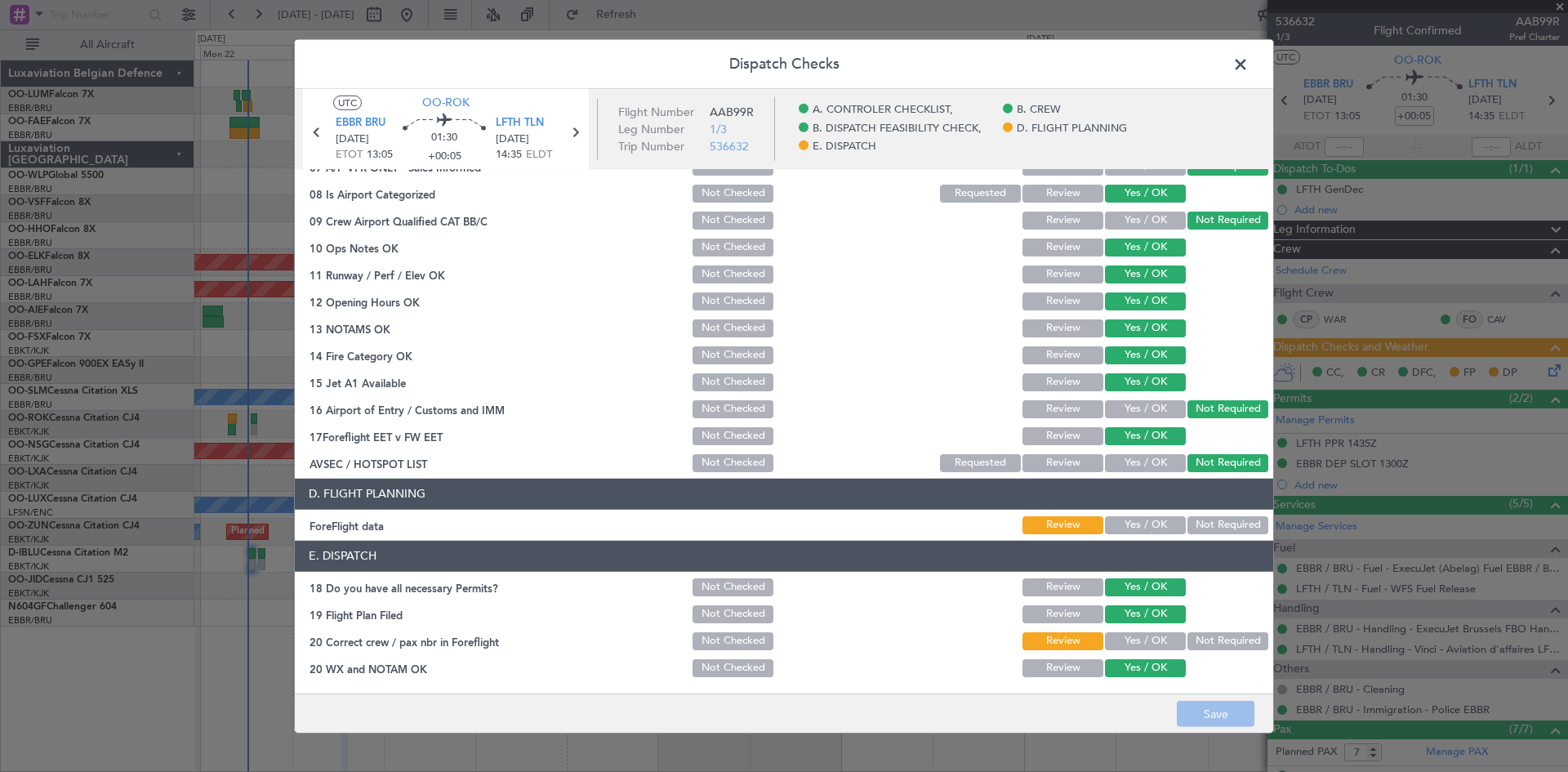
click at [1135, 514] on div "Yes / OK" at bounding box center [1144, 525] width 83 height 23
click at [1141, 637] on button "Yes / OK" at bounding box center [1145, 642] width 81 height 18
click at [1157, 520] on button "Yes / OK" at bounding box center [1145, 525] width 81 height 18
click at [1218, 703] on button "Save" at bounding box center [1215, 714] width 78 height 26
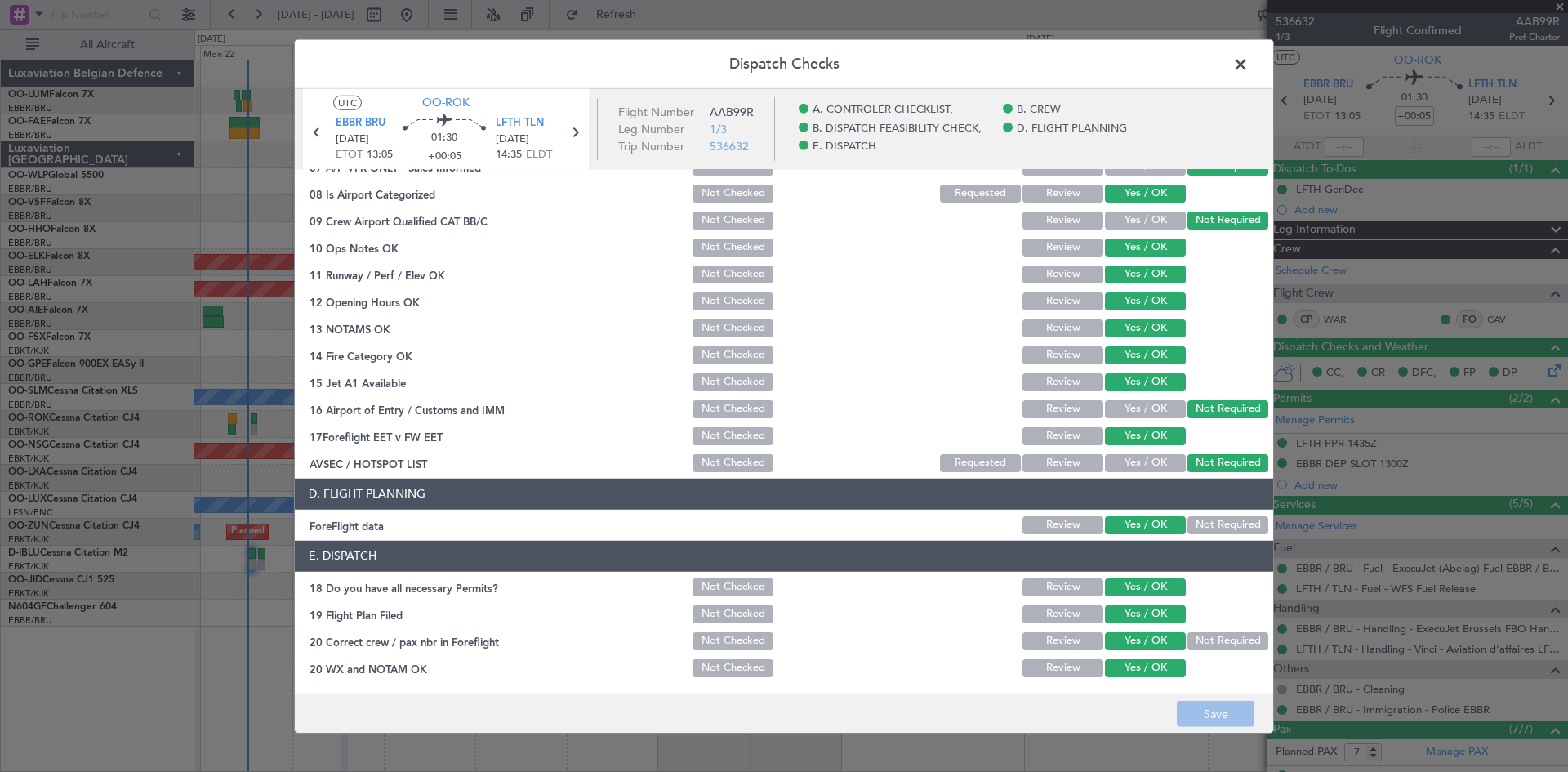
click at [1248, 59] on span at bounding box center [1248, 68] width 0 height 33
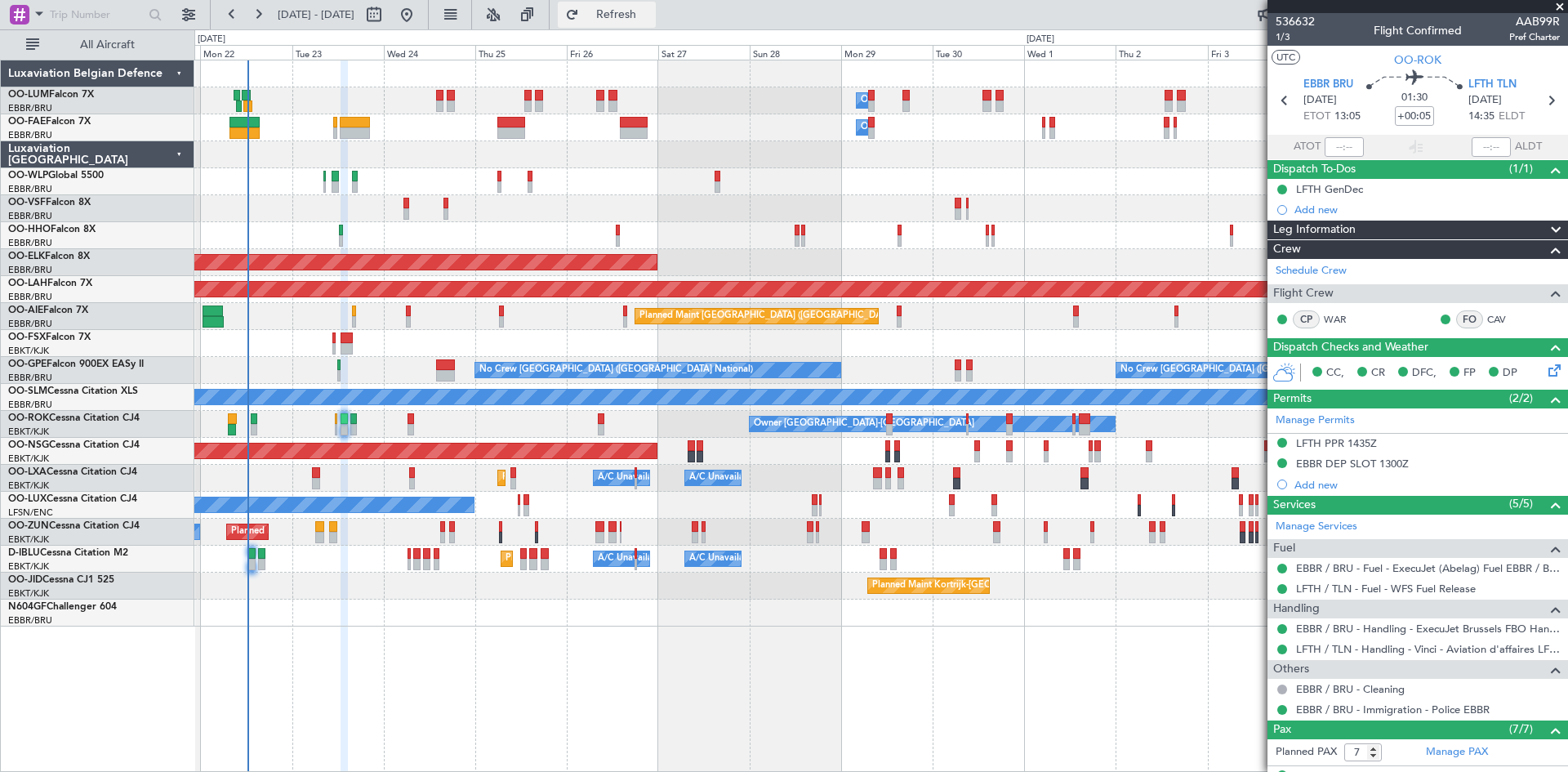
click at [651, 17] on span "Refresh" at bounding box center [616, 15] width 69 height 12
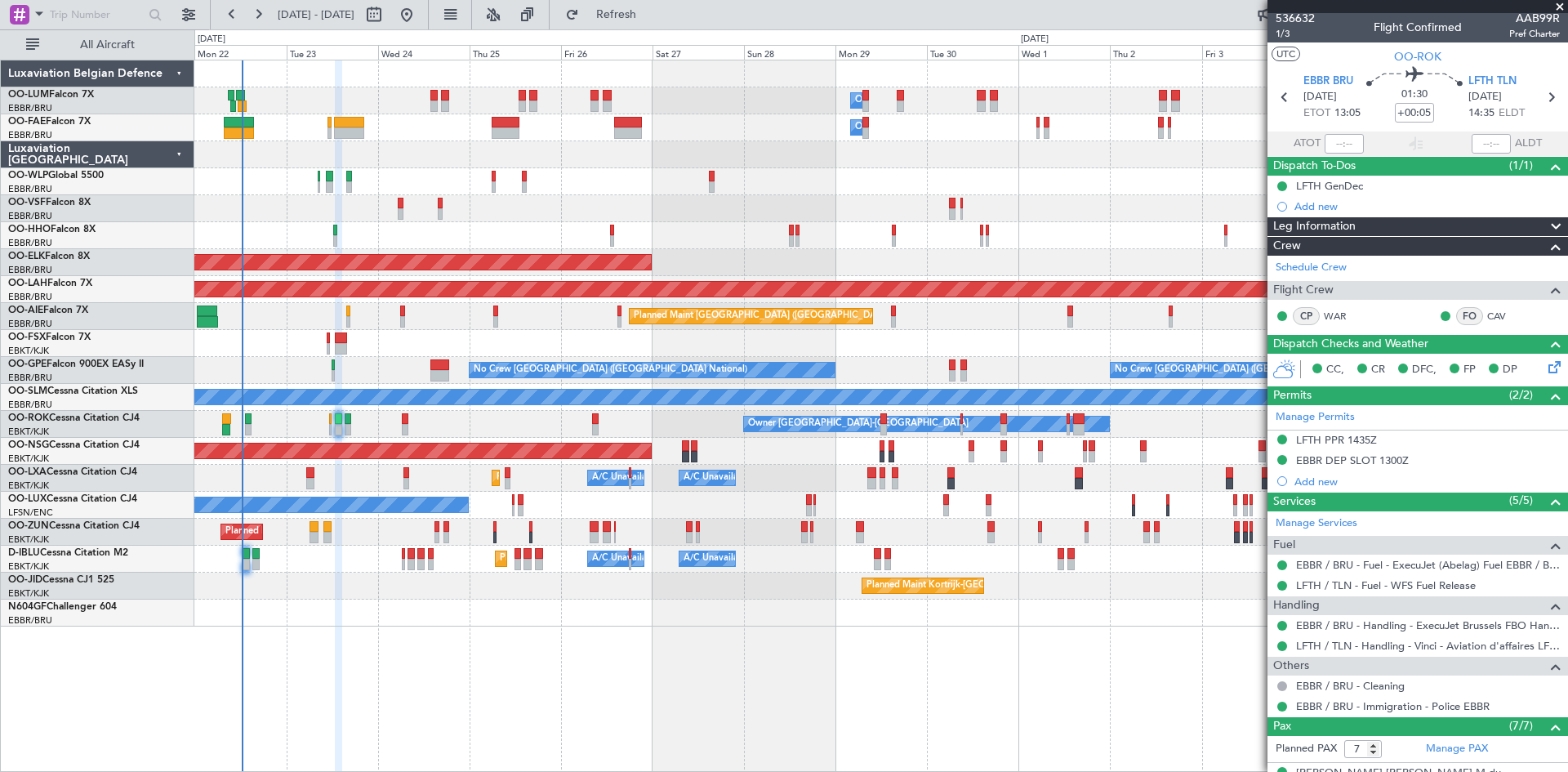
scroll to position [0, 0]
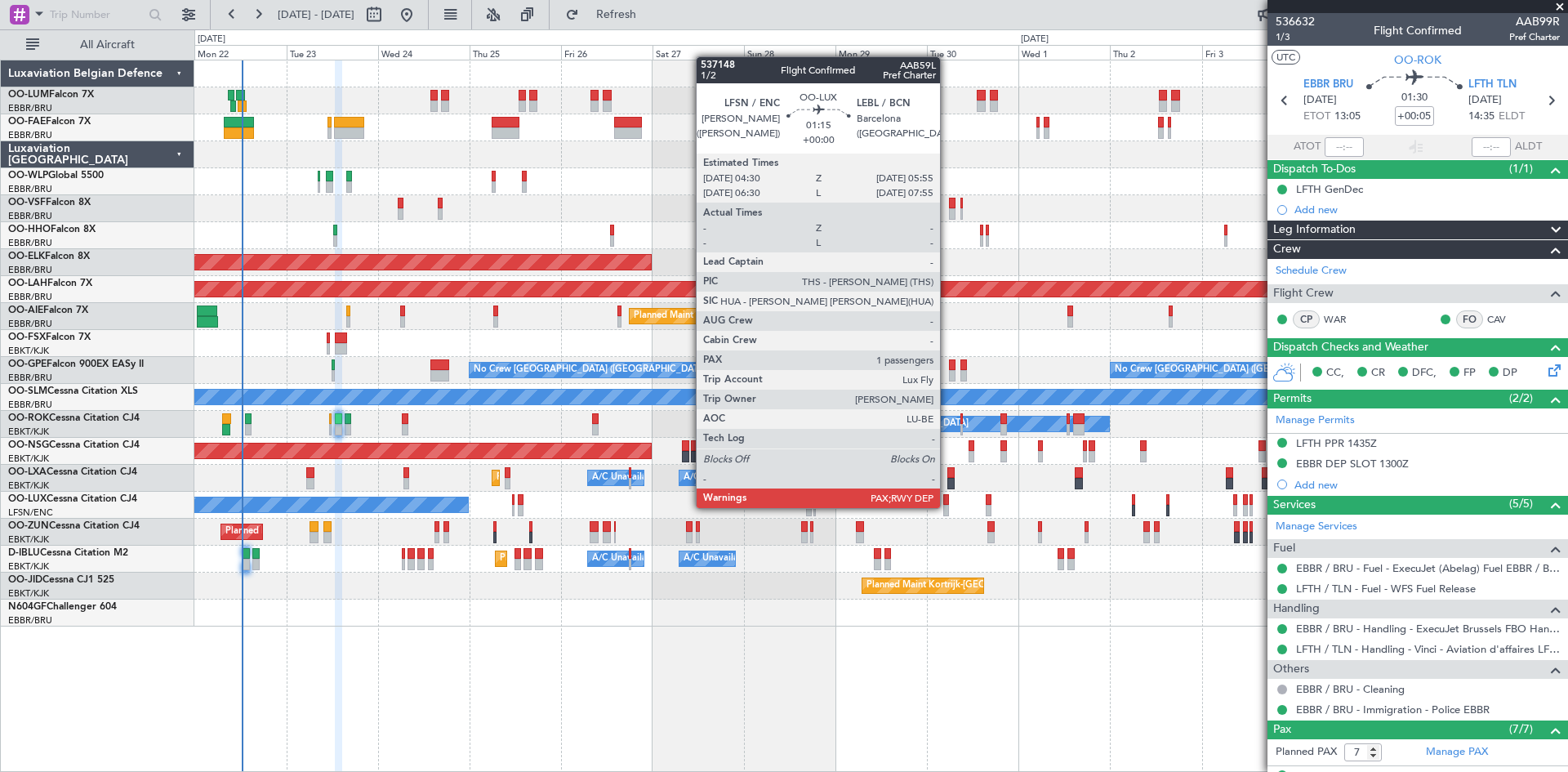
click at [947, 506] on div at bounding box center [946, 510] width 6 height 12
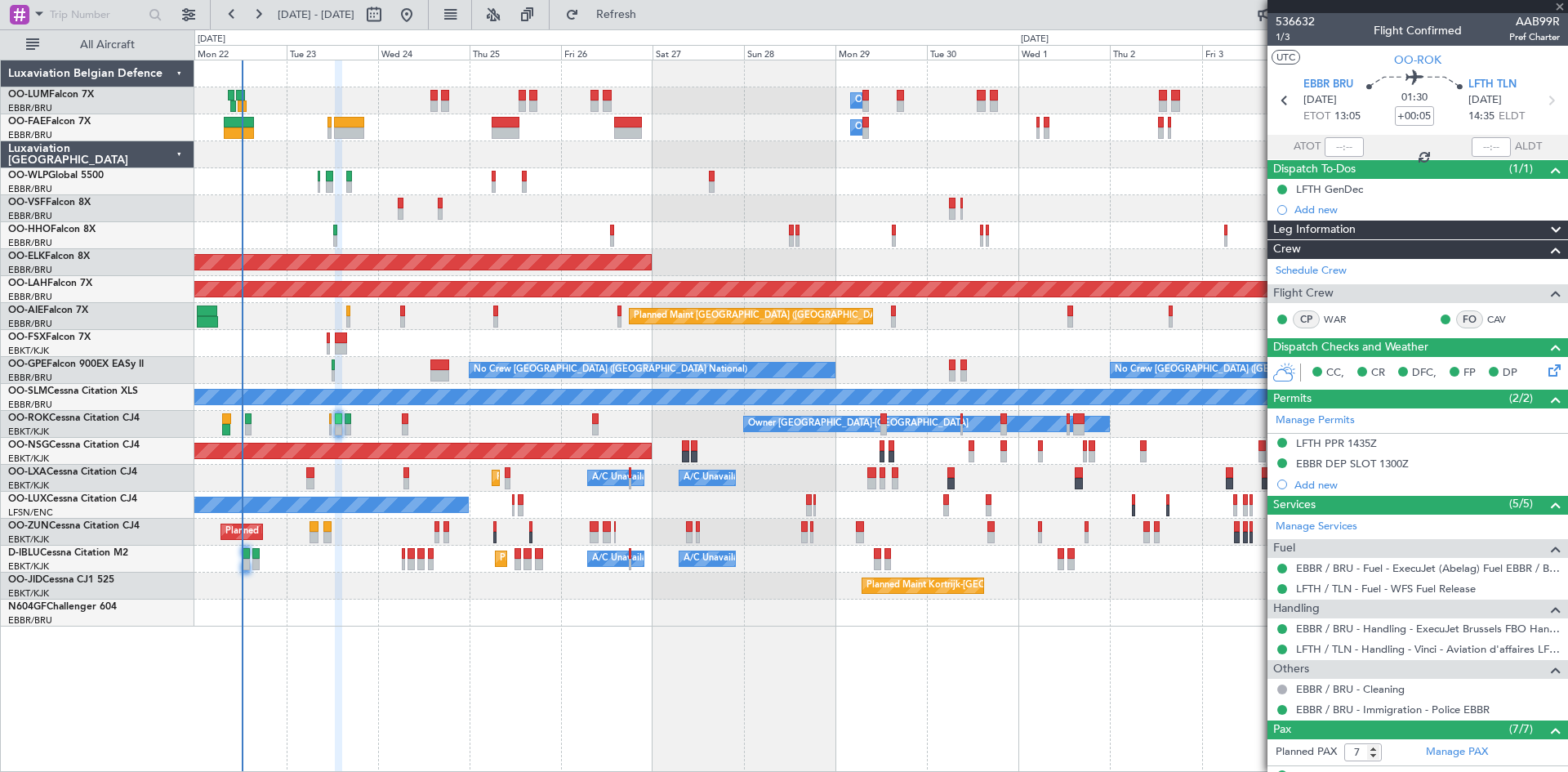
type input "1"
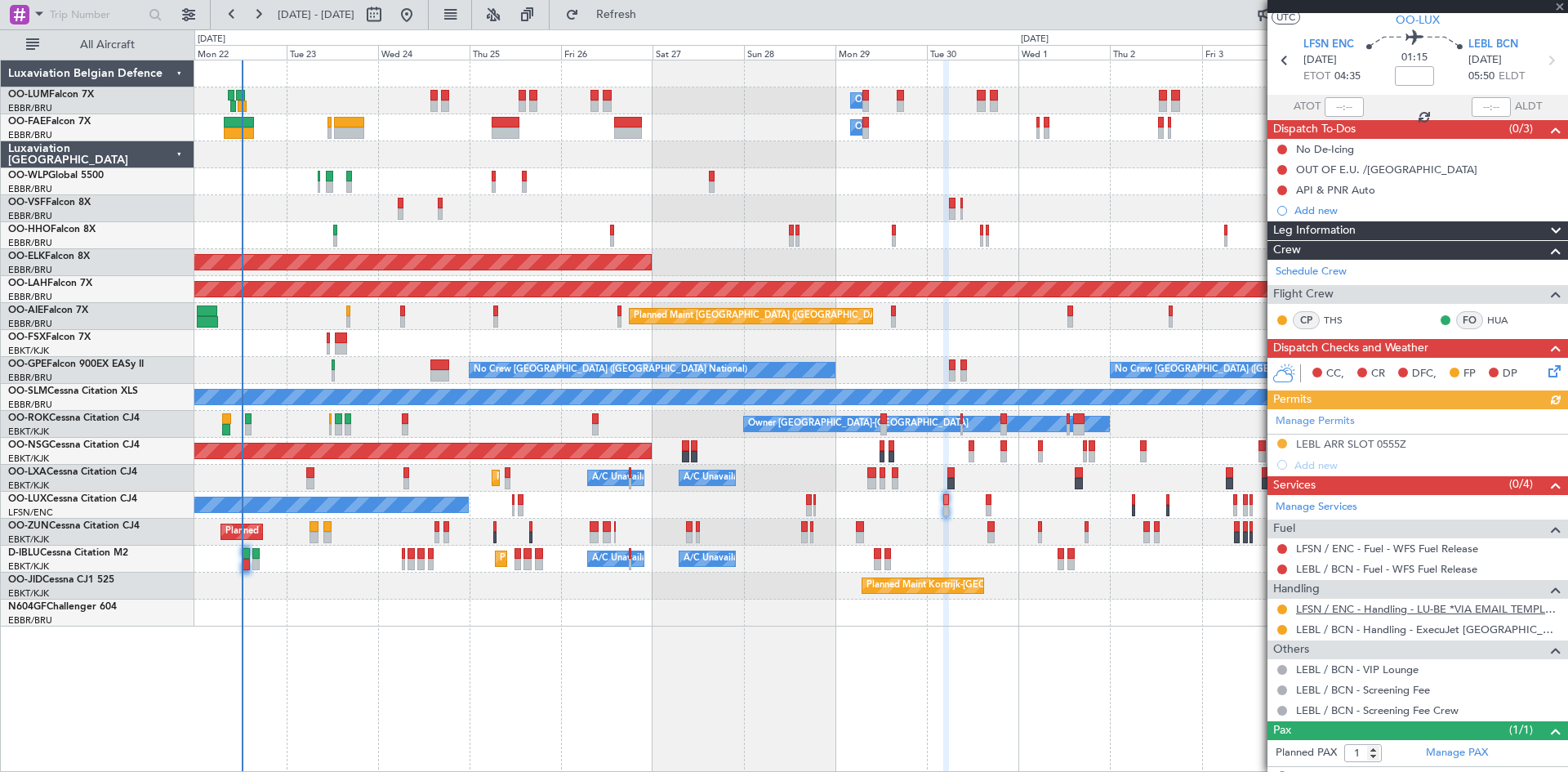
scroll to position [71, 0]
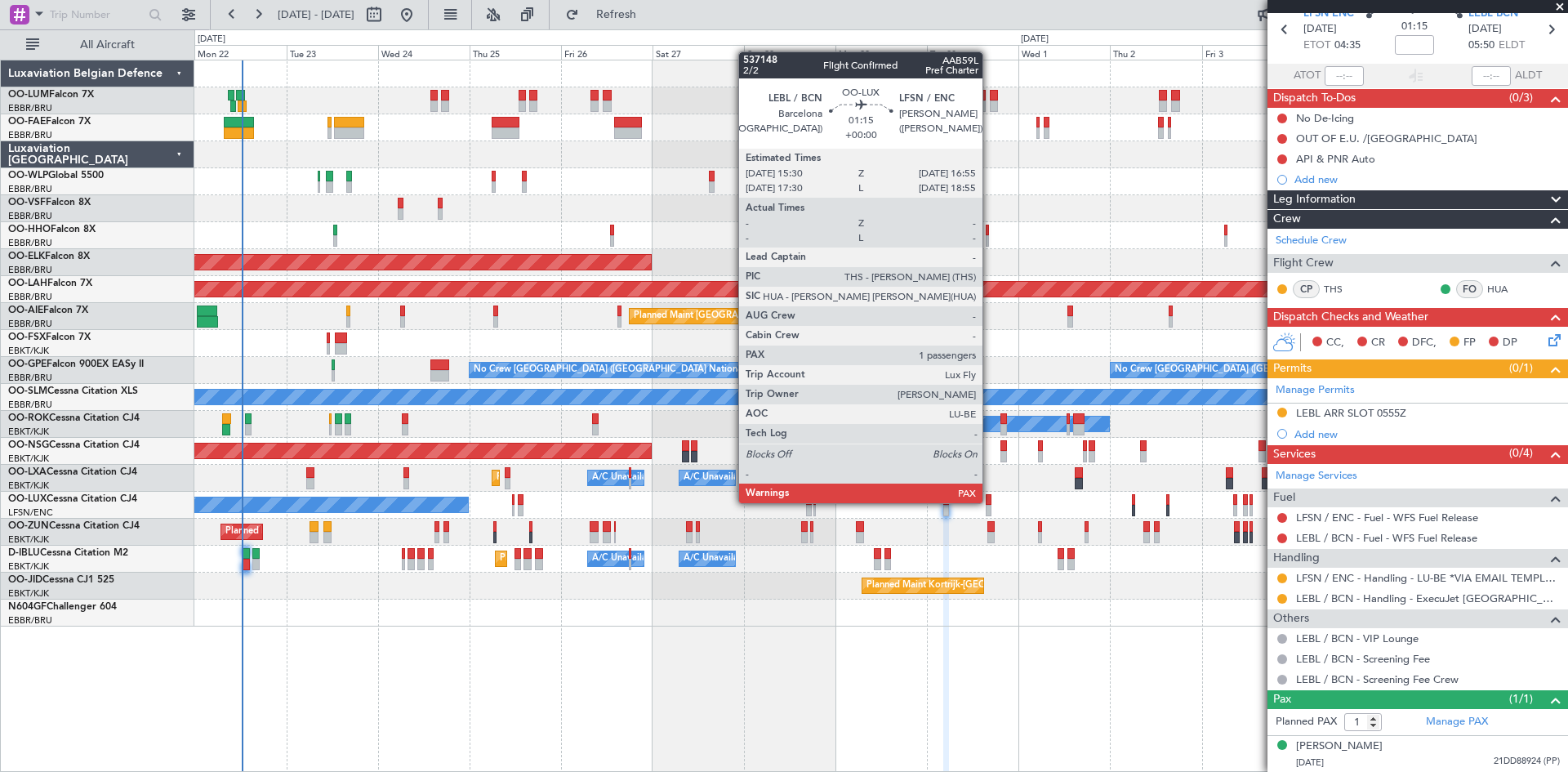
click at [990, 501] on div at bounding box center [988, 500] width 6 height 12
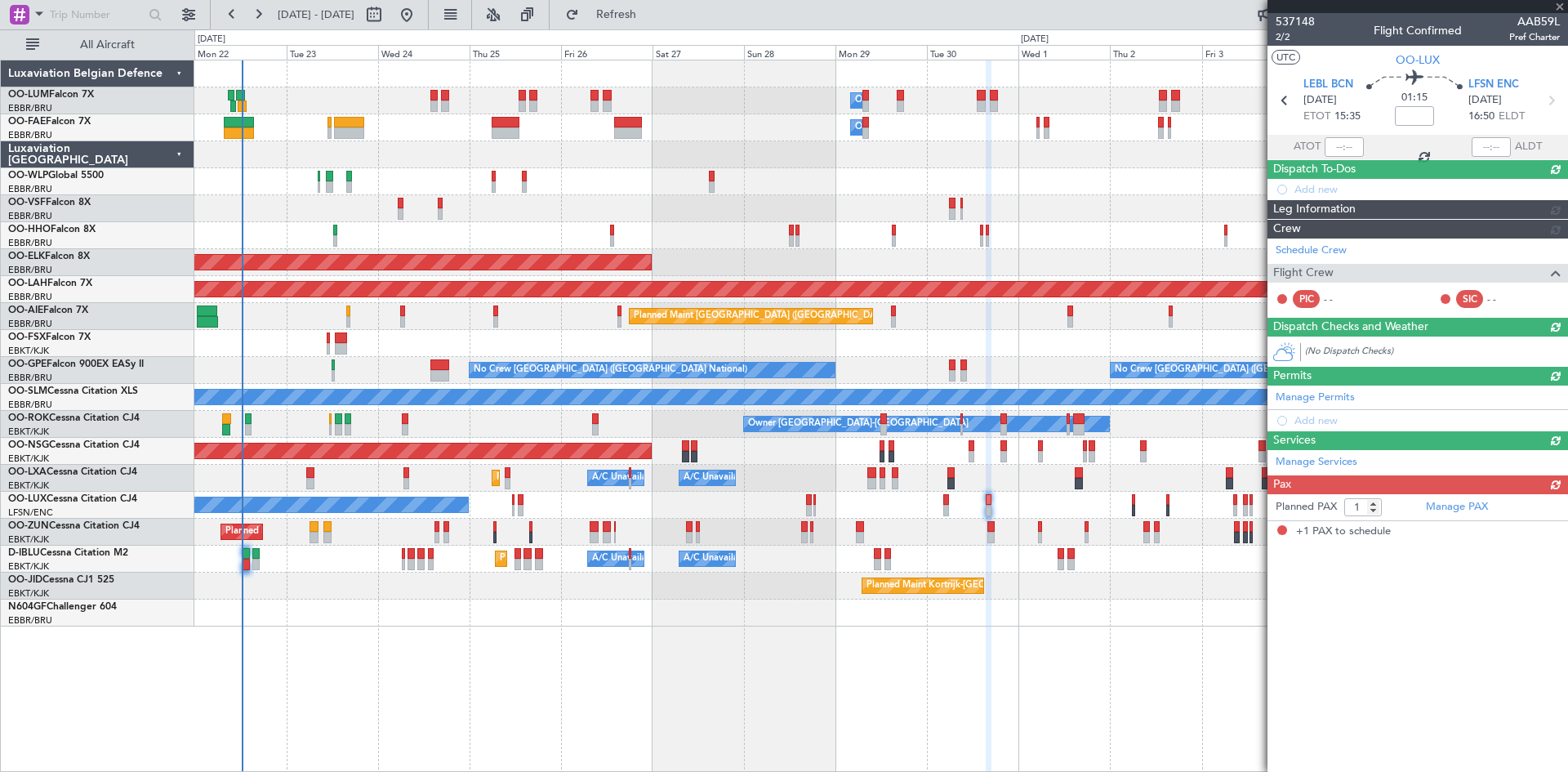
scroll to position [0, 0]
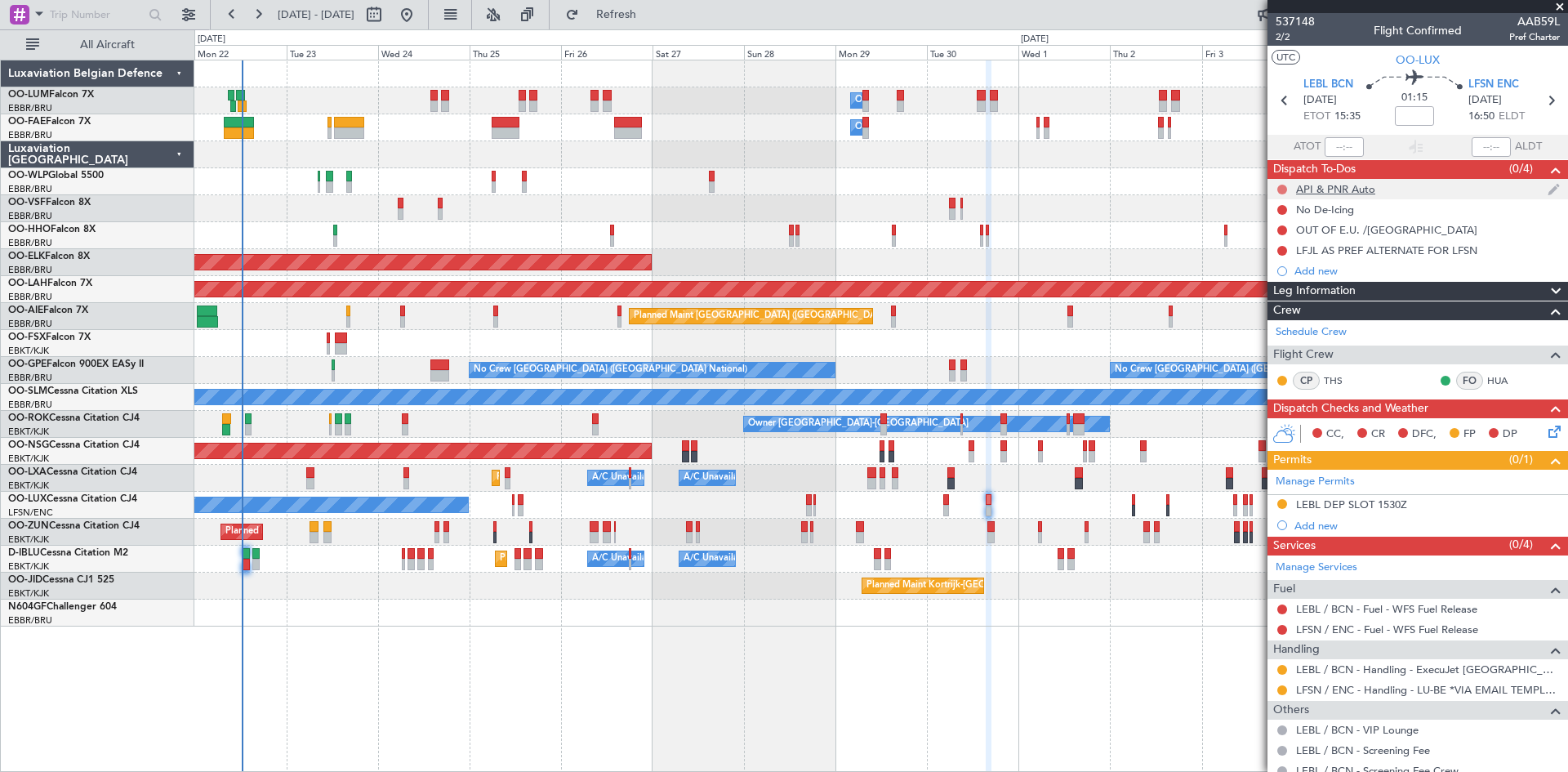
click at [1284, 187] on button at bounding box center [1282, 190] width 10 height 10
click at [1293, 256] on span "Completed" at bounding box center [1289, 262] width 54 height 17
click at [1283, 210] on button at bounding box center [1282, 210] width 10 height 10
click at [1286, 277] on span "Completed" at bounding box center [1289, 282] width 54 height 17
click at [1277, 229] on button at bounding box center [1282, 230] width 10 height 10
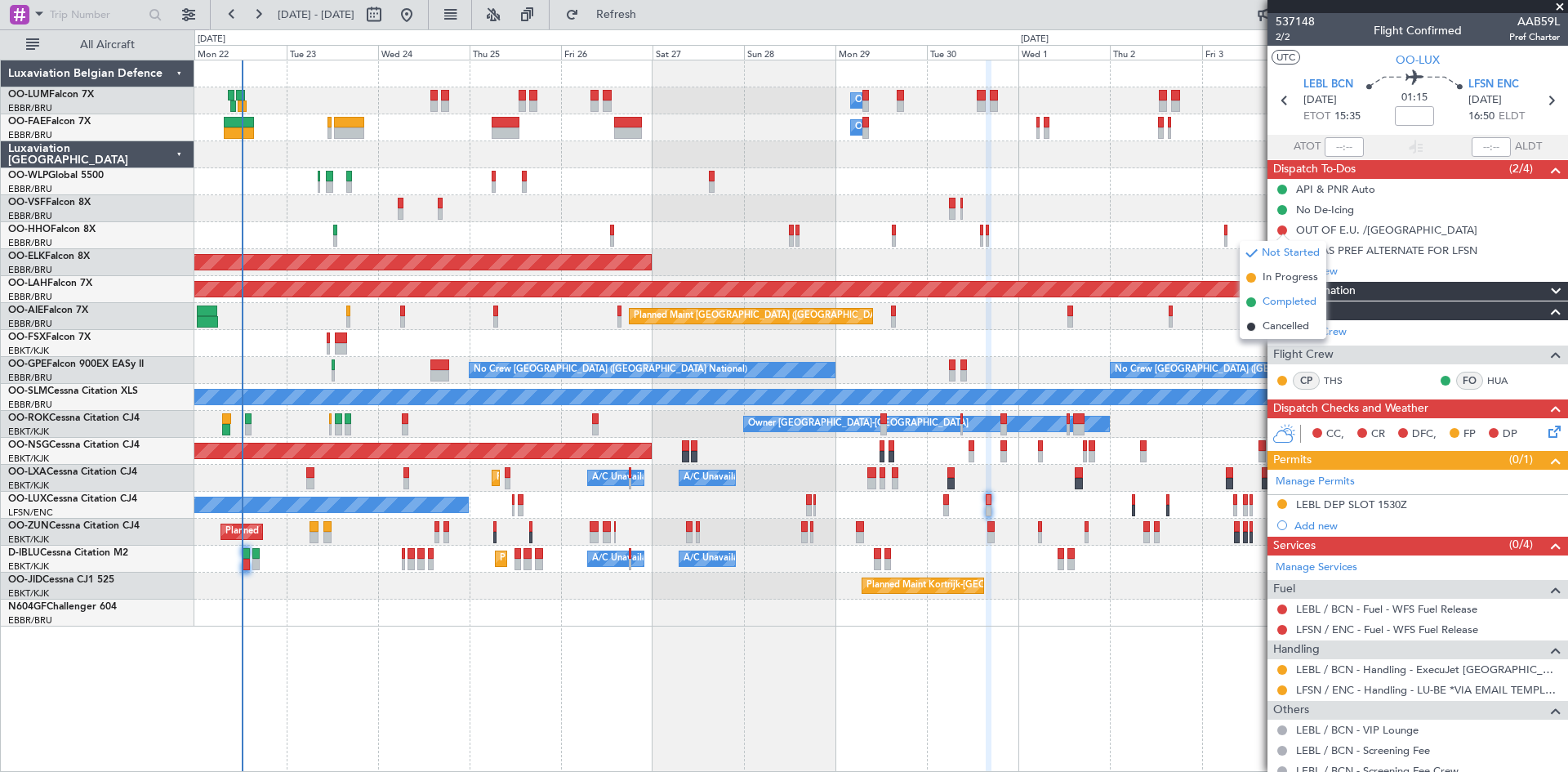
click at [1290, 300] on span "Completed" at bounding box center [1289, 302] width 54 height 17
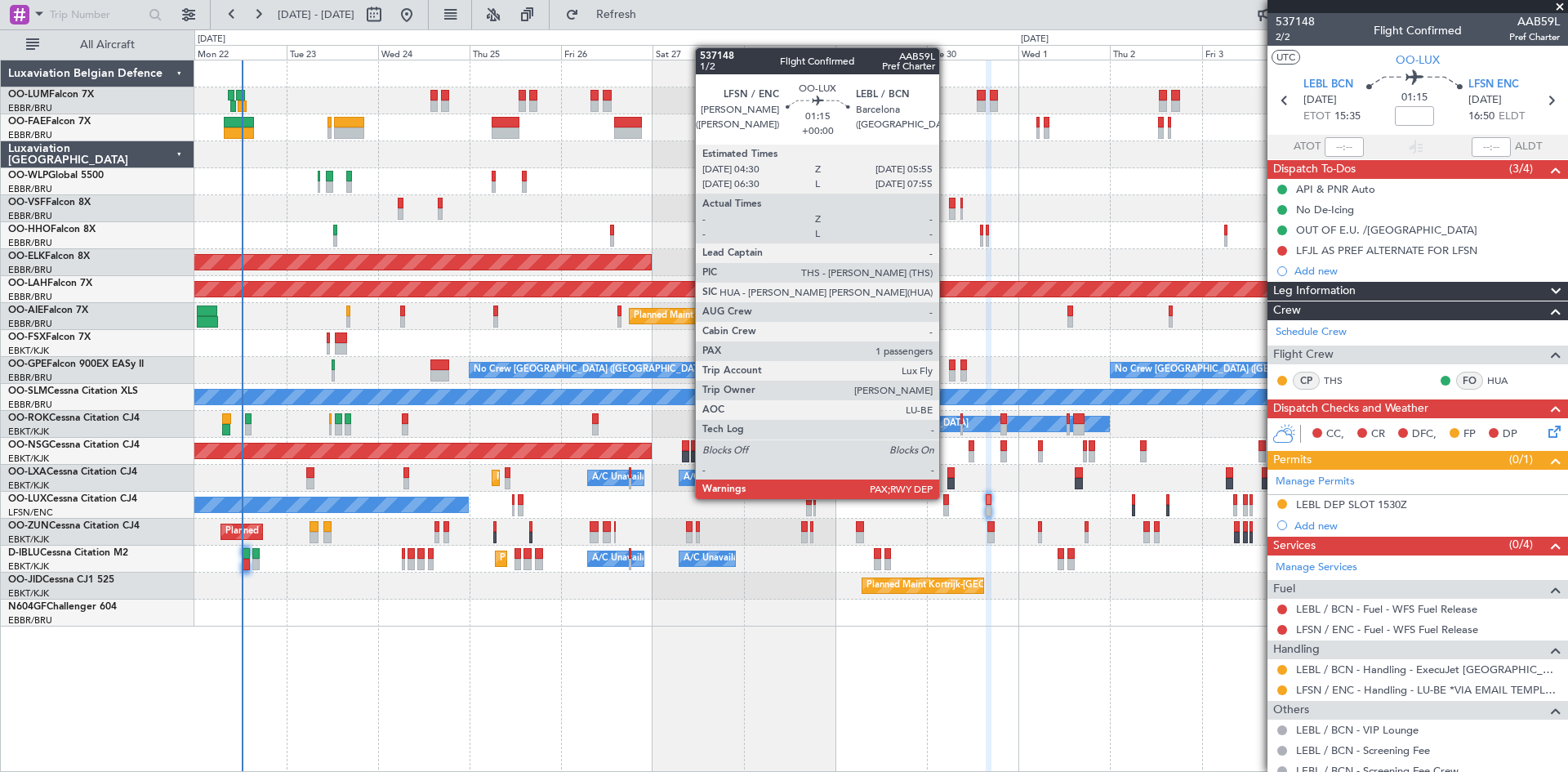
click at [946, 497] on div at bounding box center [946, 500] width 6 height 12
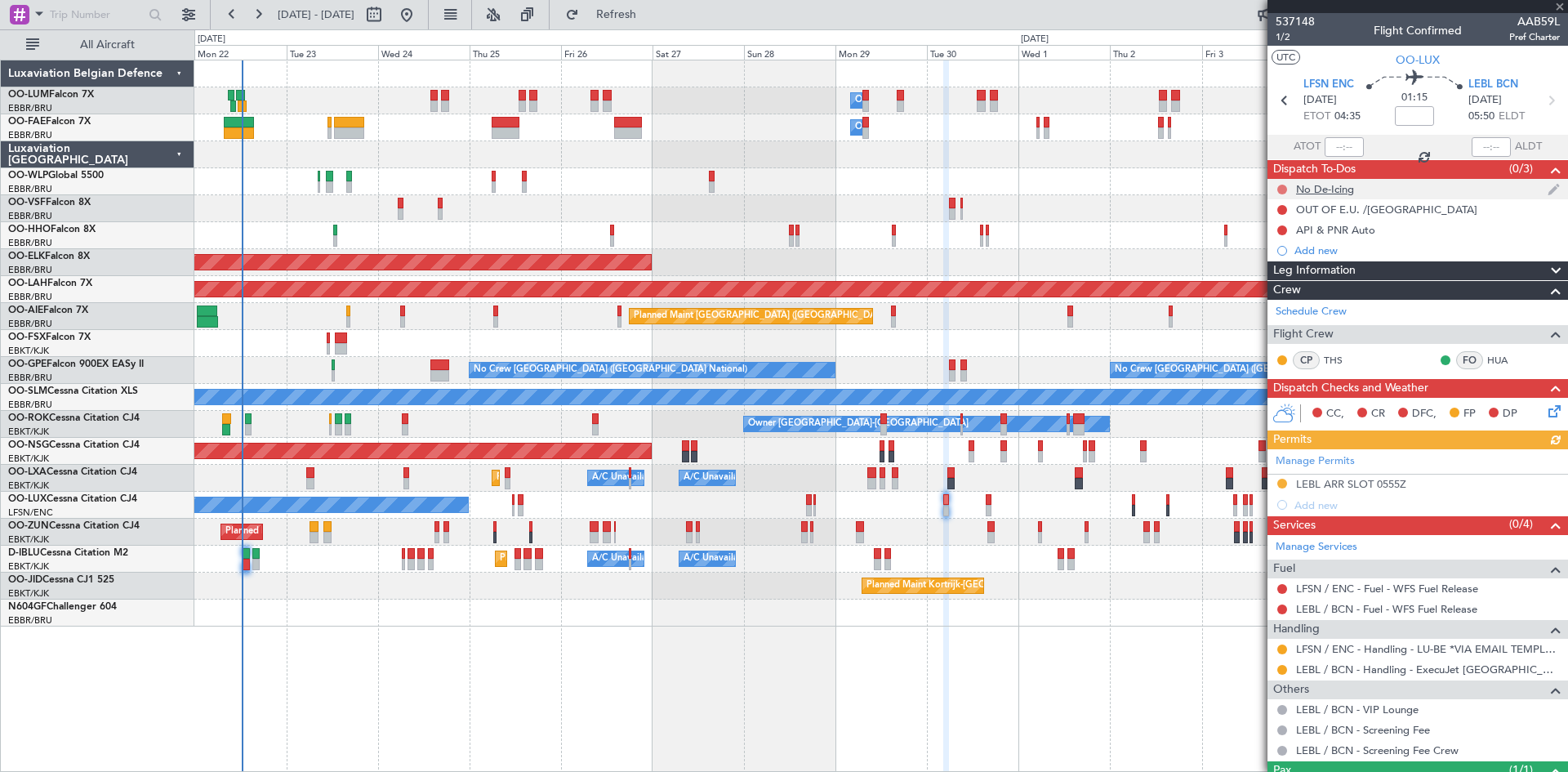
click at [1284, 190] on button at bounding box center [1282, 190] width 10 height 10
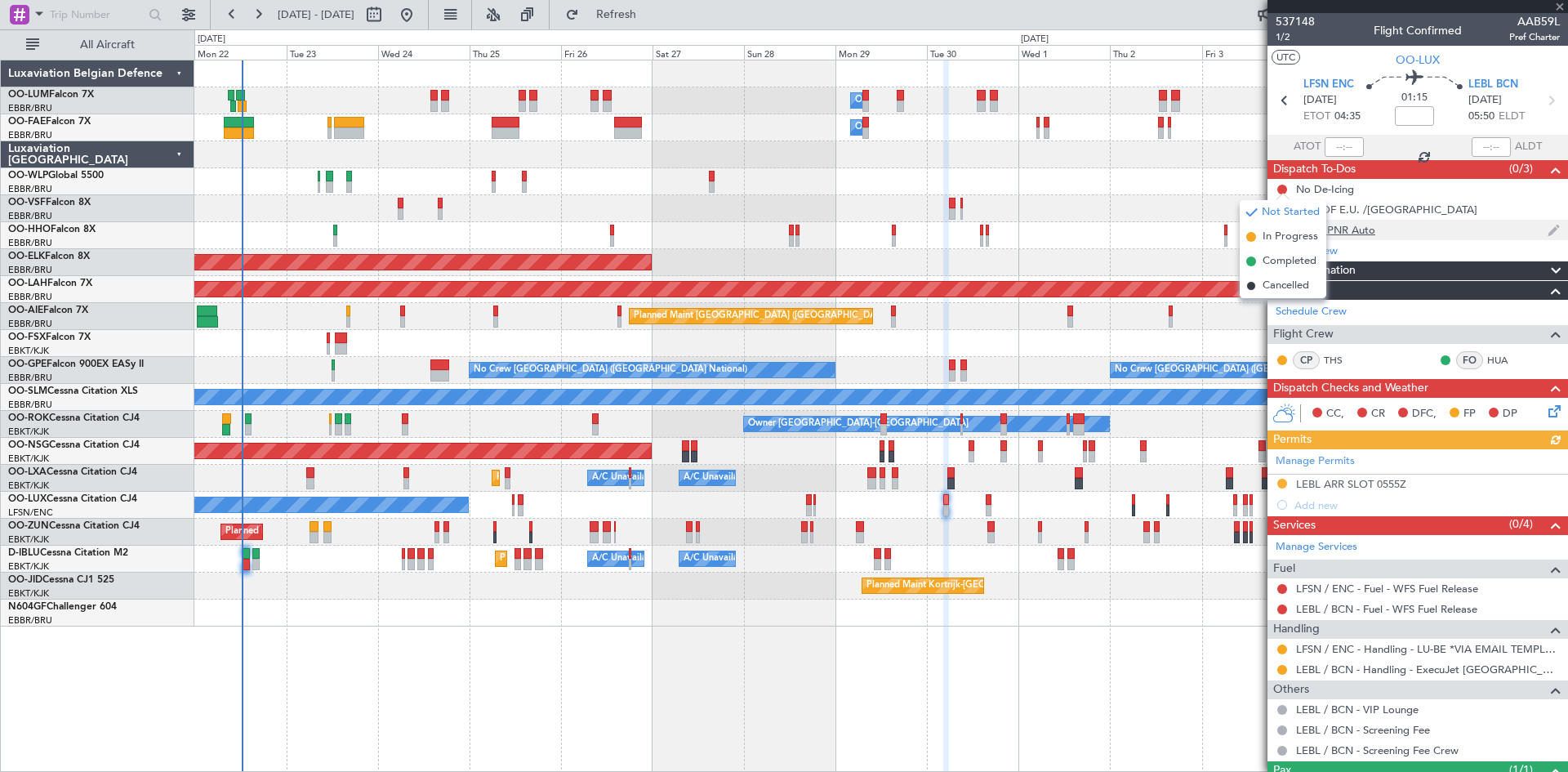
drag, startPoint x: 1286, startPoint y: 262, endPoint x: 1281, endPoint y: 230, distance: 32.4
click at [1286, 262] on span "Completed" at bounding box center [1289, 262] width 54 height 17
click at [1282, 206] on button at bounding box center [1282, 210] width 10 height 10
click at [1292, 276] on span "Completed" at bounding box center [1289, 282] width 54 height 17
click at [1280, 230] on button at bounding box center [1282, 230] width 10 height 10
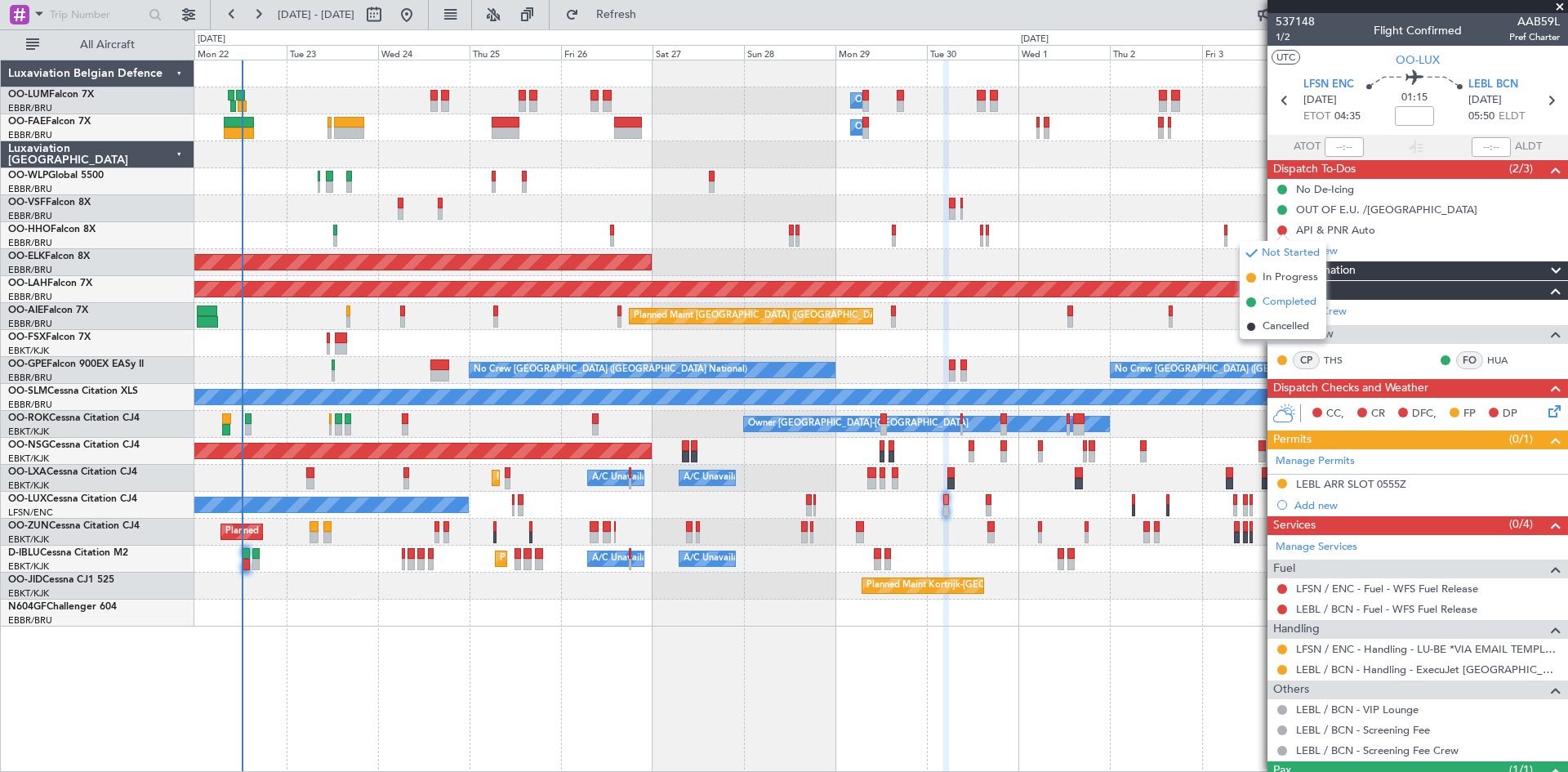
click at [1300, 305] on span "Completed" at bounding box center [1289, 302] width 54 height 17
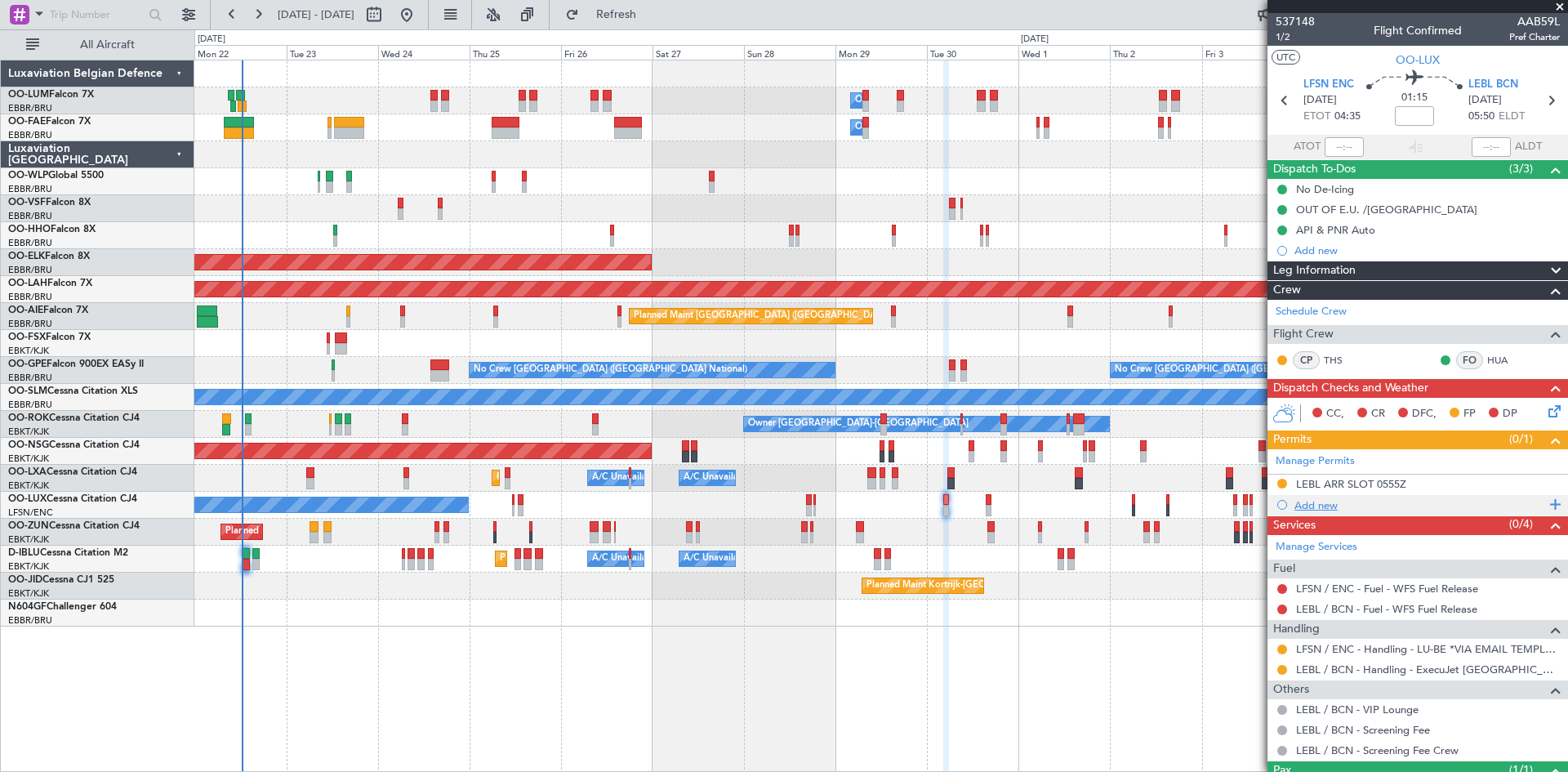
click at [1316, 500] on div "Add new" at bounding box center [1420, 504] width 251 height 14
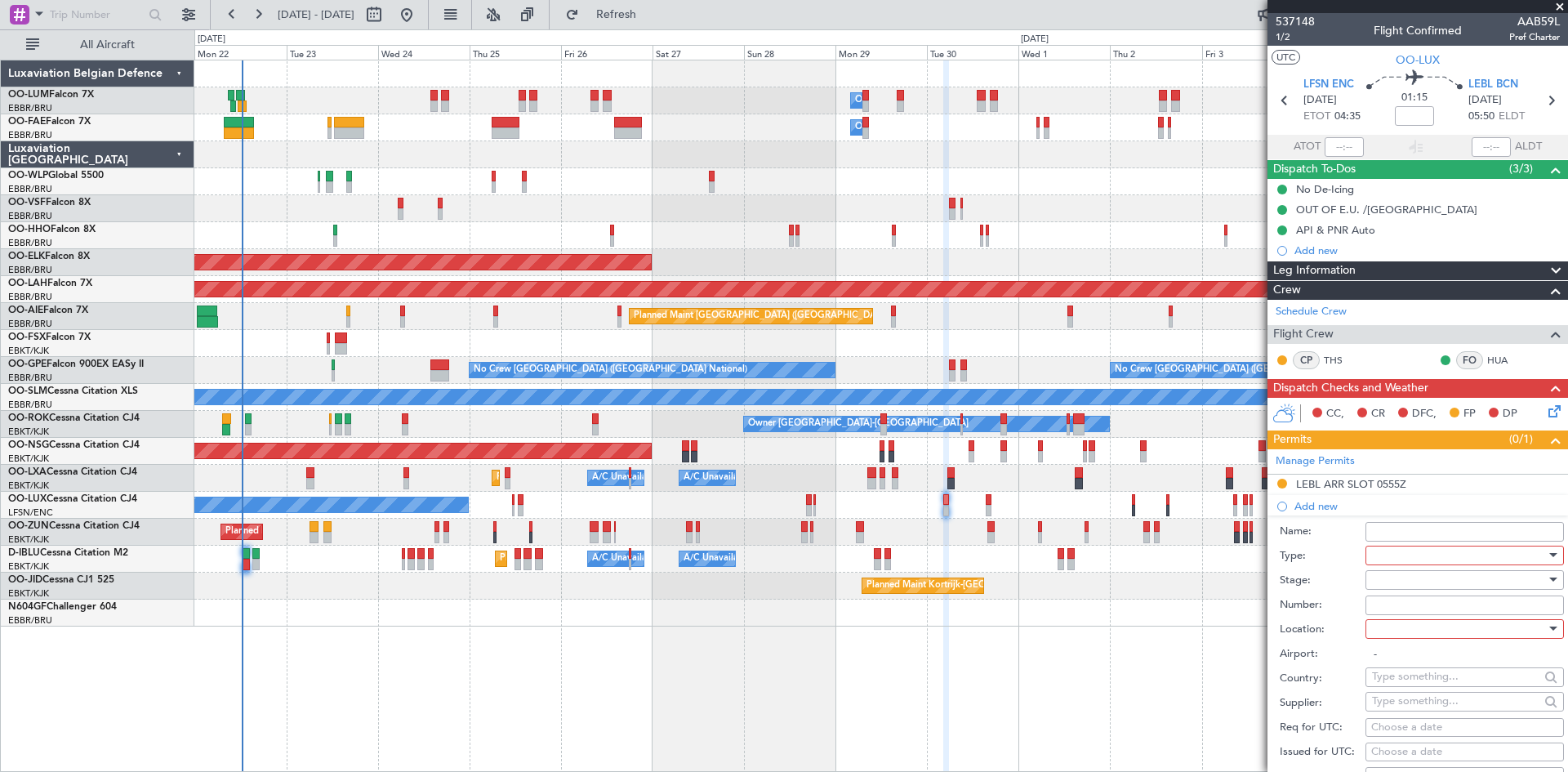
click at [1386, 550] on div at bounding box center [1459, 556] width 174 height 25
click at [1419, 623] on span "Hrs Ext" at bounding box center [1459, 629] width 172 height 25
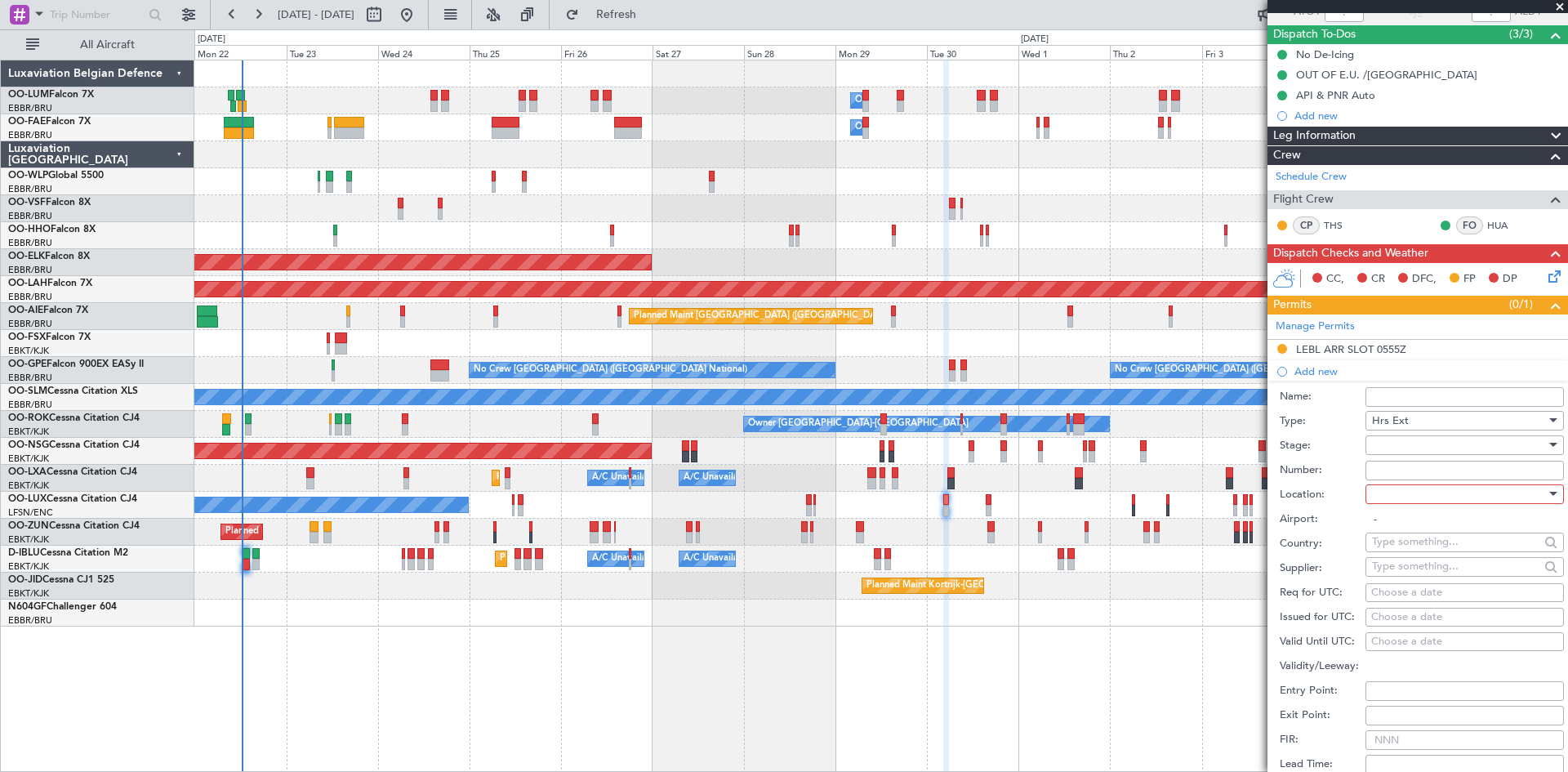
scroll to position [163, 0]
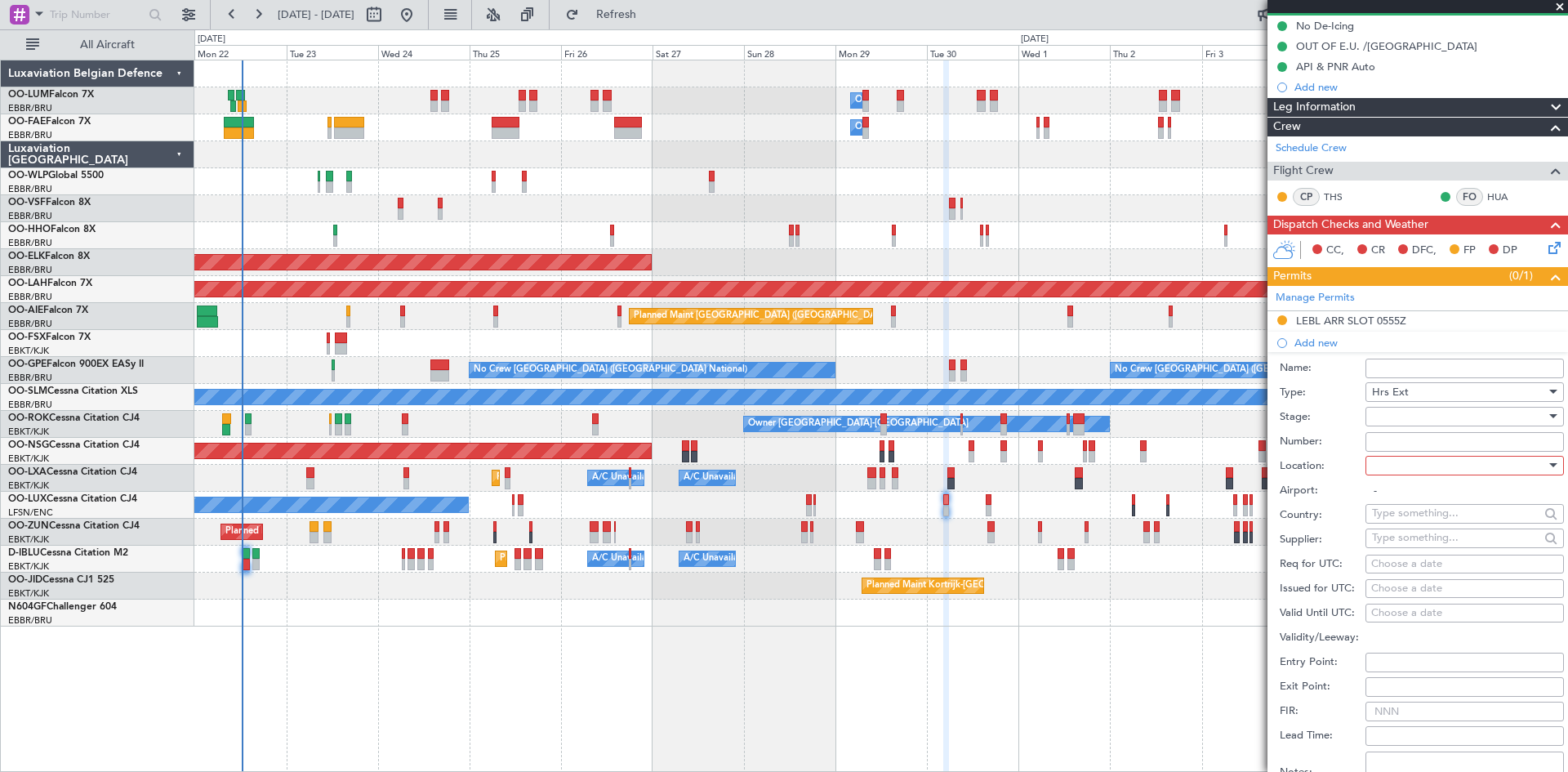
click at [1376, 406] on div at bounding box center [1459, 417] width 174 height 25
click at [1402, 542] on span "Received OK" at bounding box center [1459, 547] width 172 height 25
click at [1407, 468] on div at bounding box center [1459, 466] width 174 height 25
click at [1409, 490] on span "Departure" at bounding box center [1459, 499] width 172 height 25
type input "LFSN / ENC"
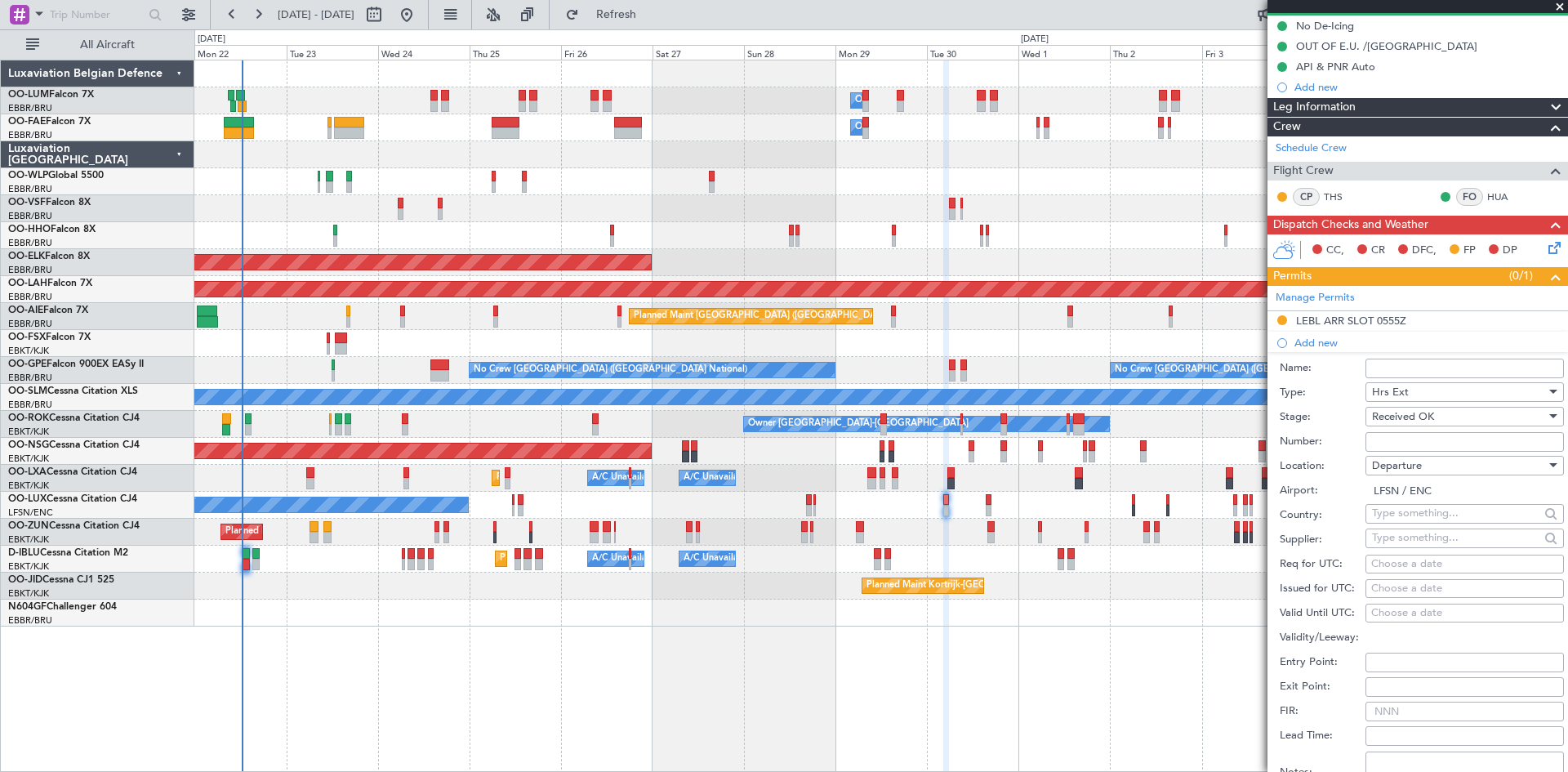
click at [1381, 563] on div "Choose a date" at bounding box center [1465, 565] width 187 height 17
select select "9"
select select "2025"
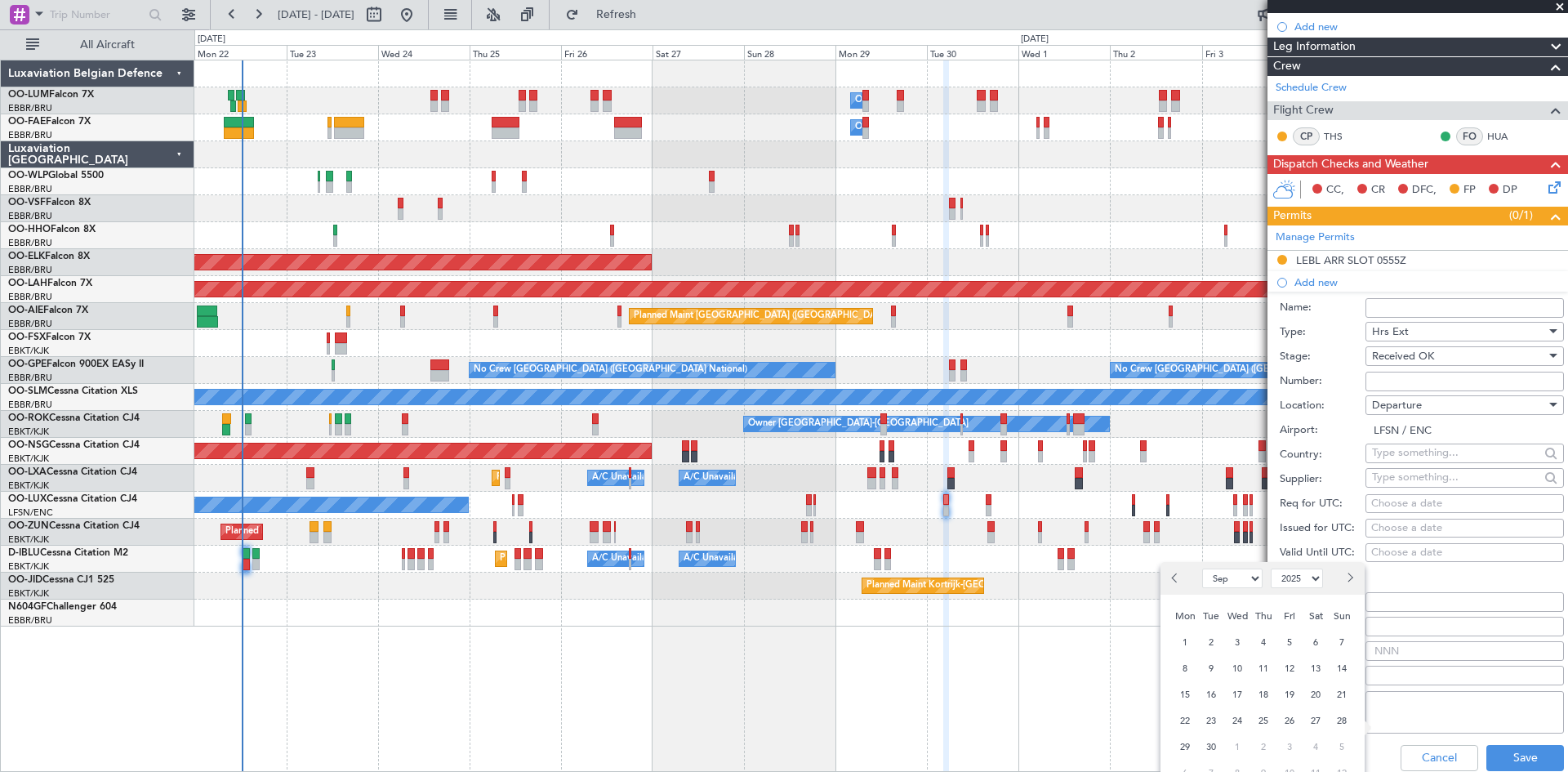
scroll to position [327, 0]
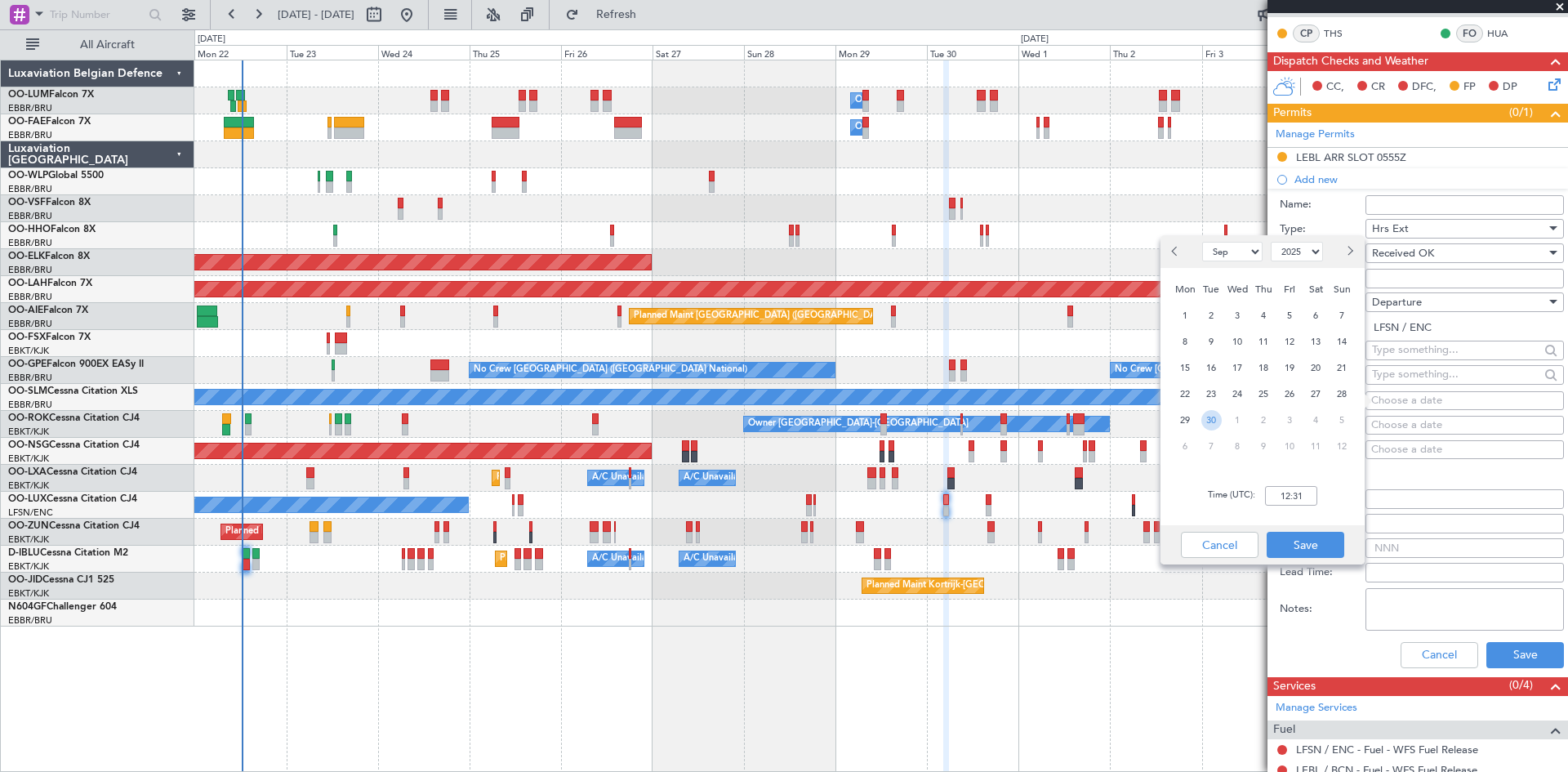
click at [1210, 422] on span "30" at bounding box center [1211, 420] width 21 height 21
click at [1293, 491] on input "00:00" at bounding box center [1291, 496] width 52 height 20
type input "04:30"
click at [1317, 550] on button "Save" at bounding box center [1305, 545] width 78 height 26
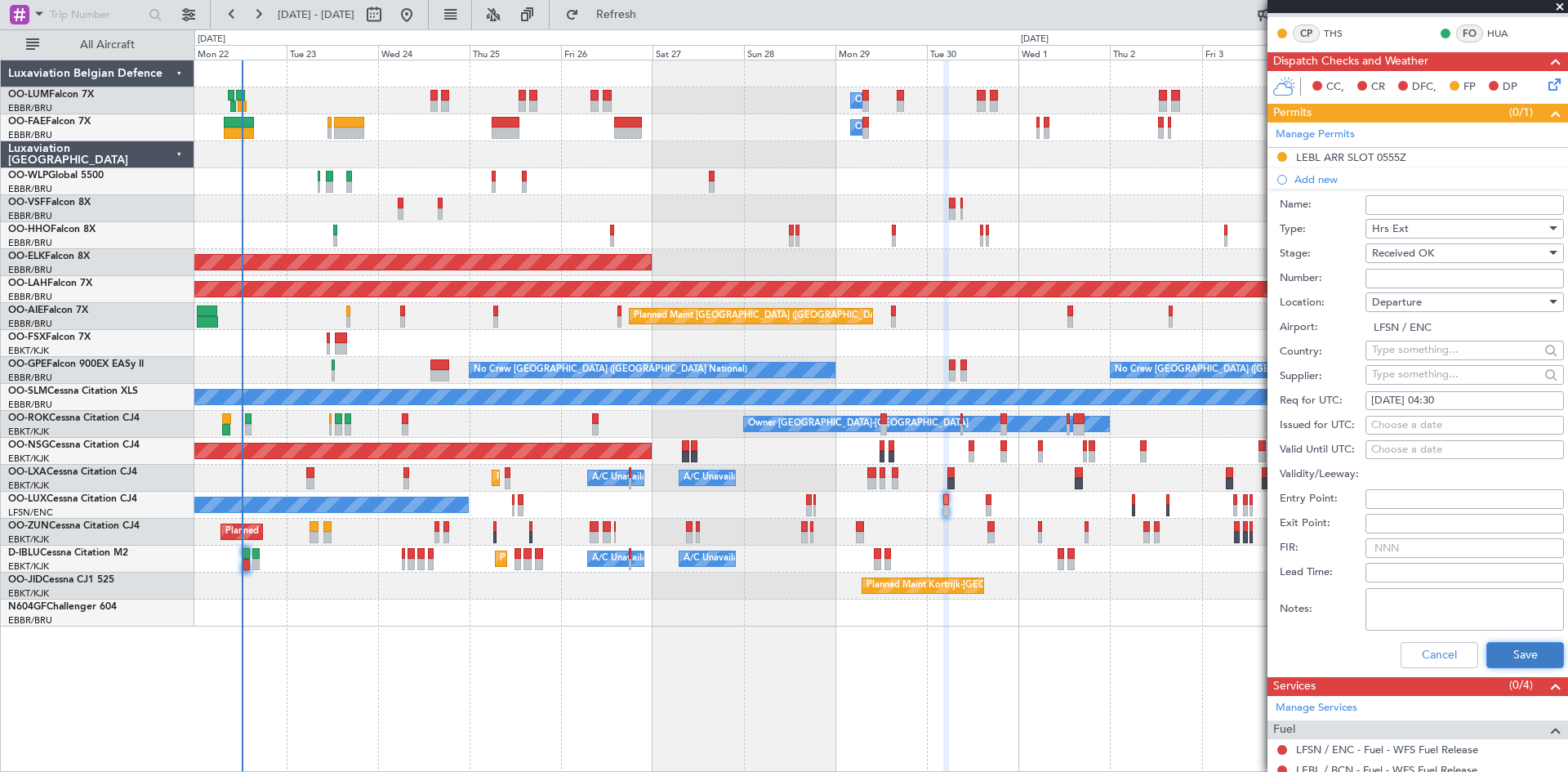
click at [1526, 645] on button "Save" at bounding box center [1525, 655] width 78 height 26
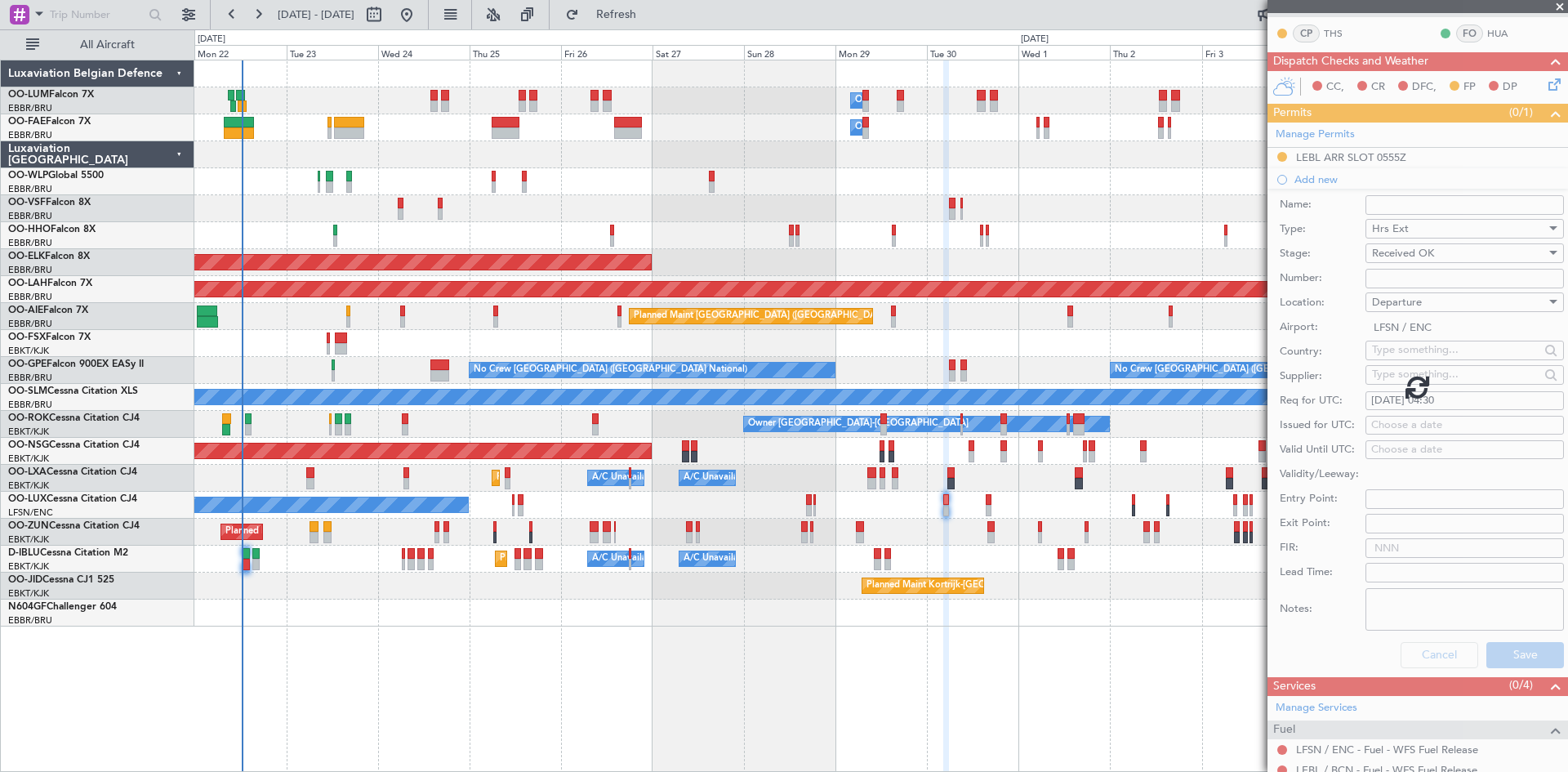
scroll to position [92, 0]
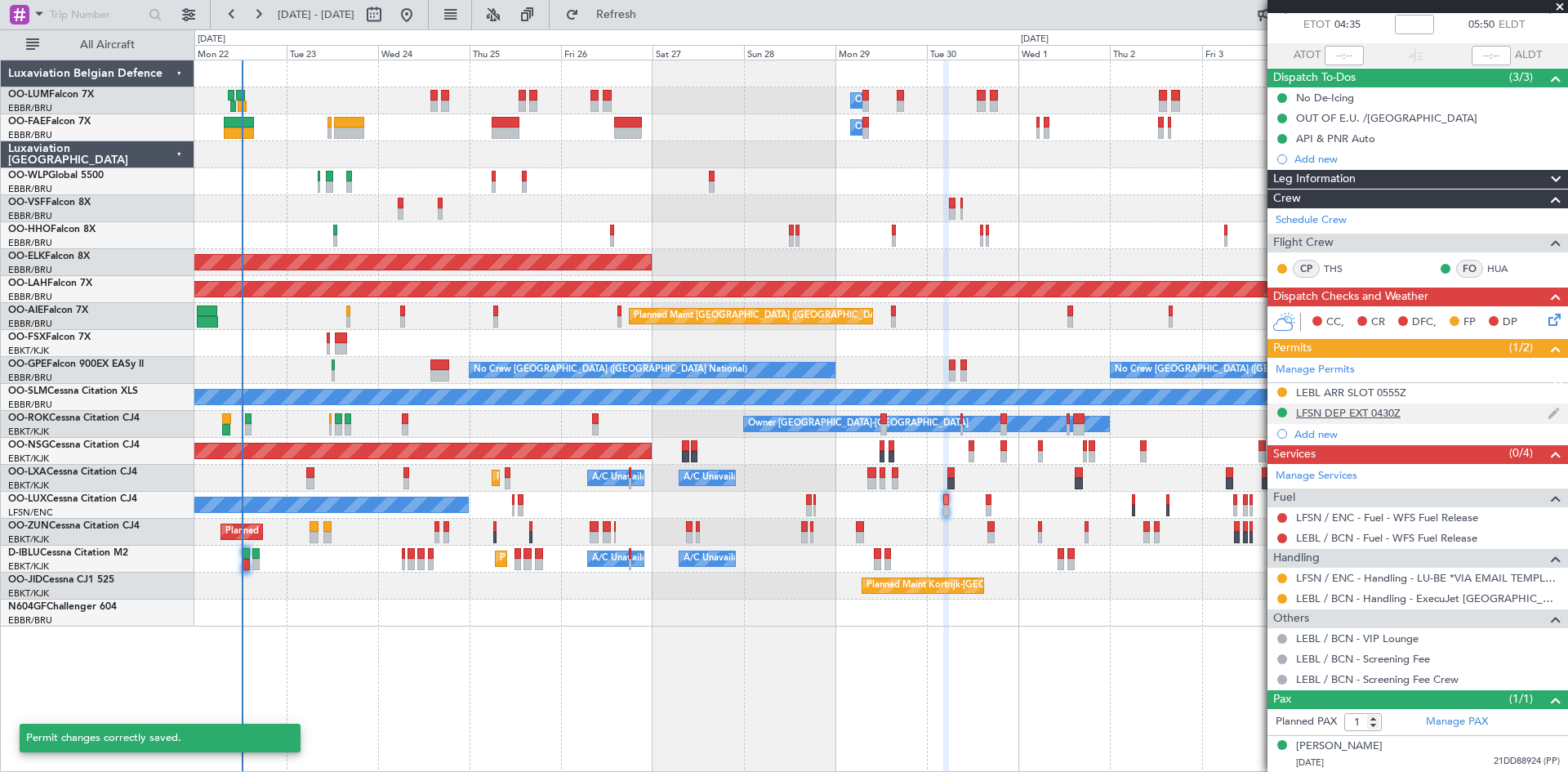
click at [1364, 414] on div "LFSN DEP EXT 0430Z" at bounding box center [1348, 413] width 105 height 14
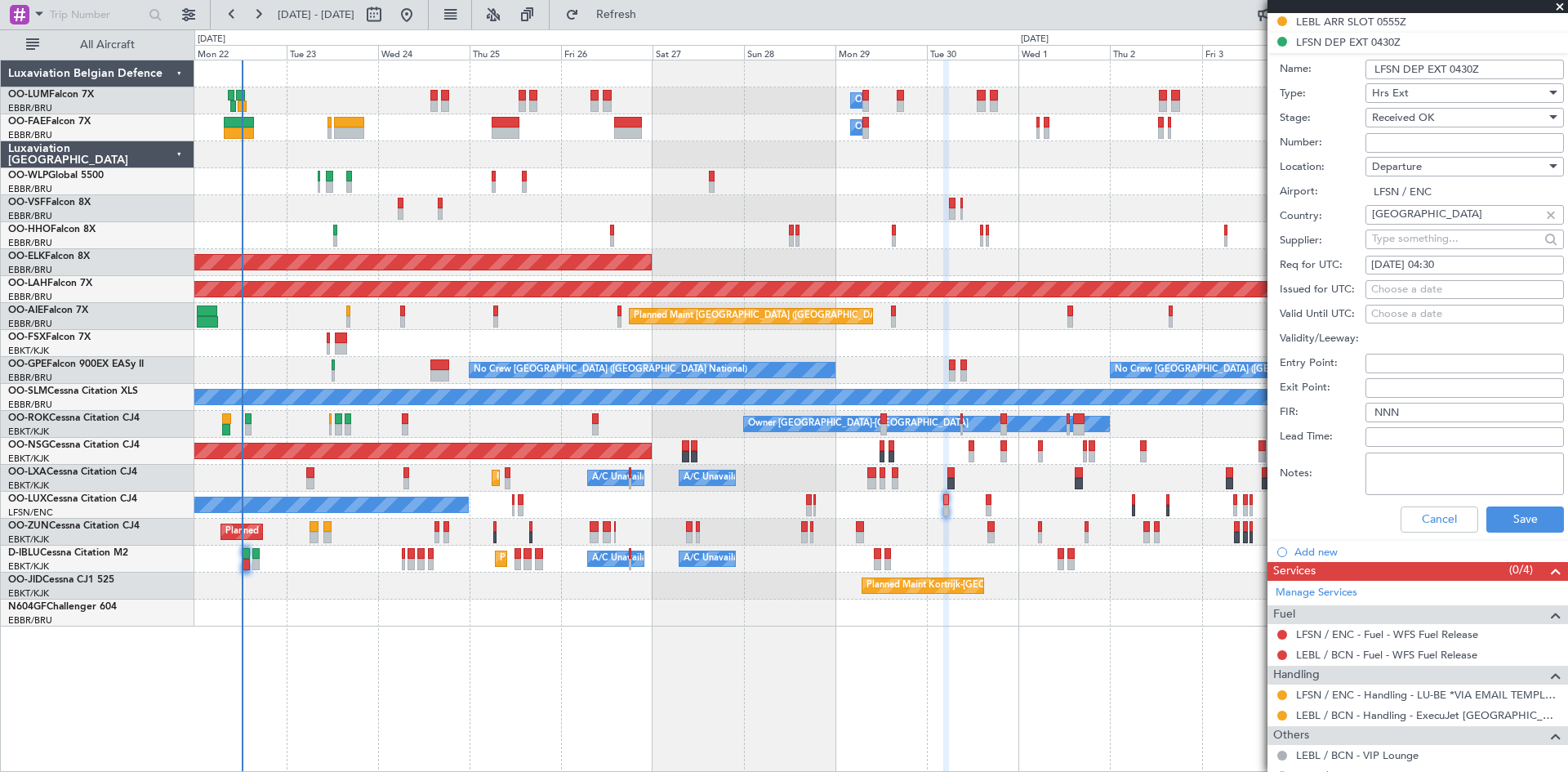
scroll to position [579, 0]
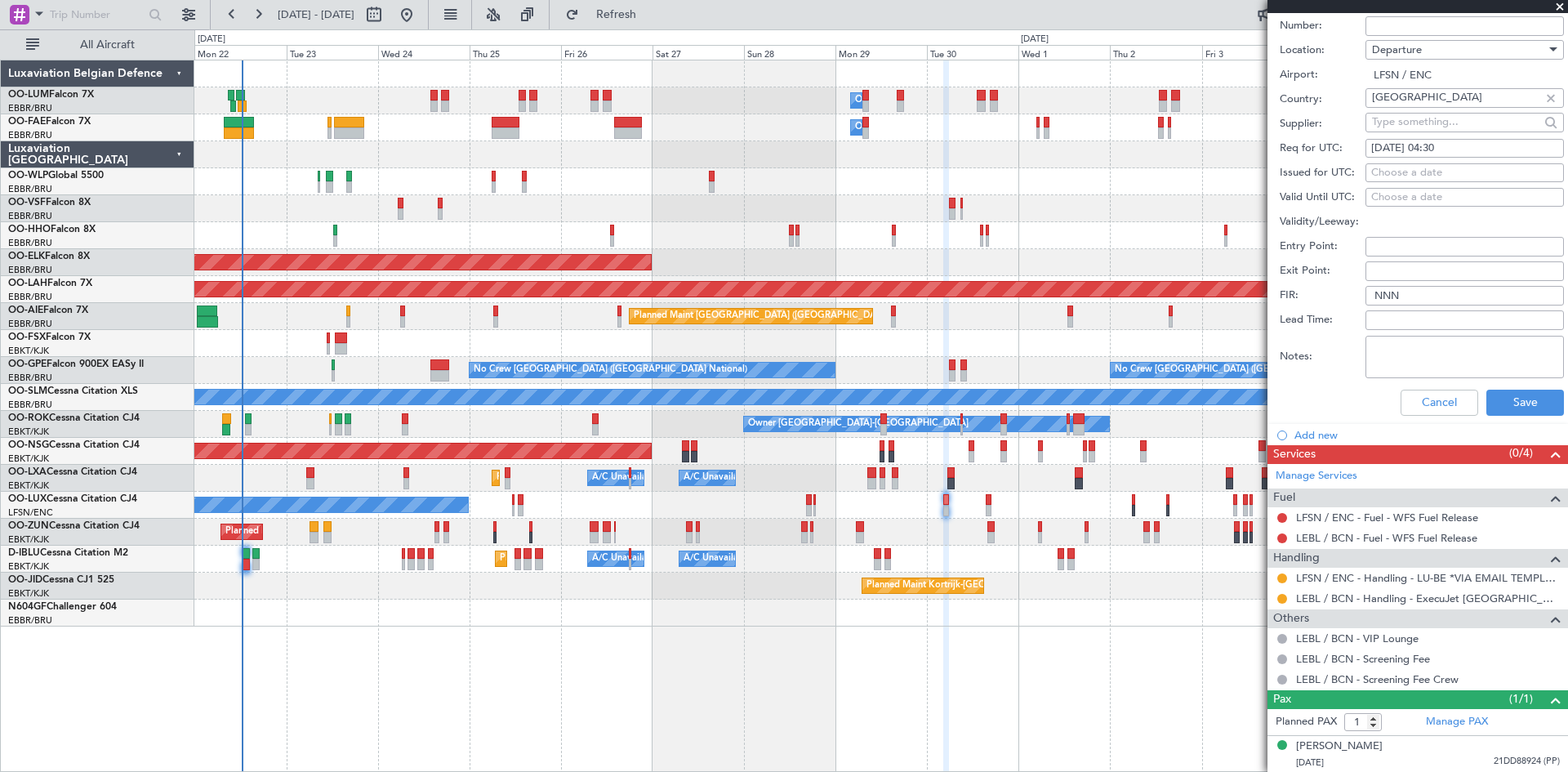
click at [1408, 362] on textarea "Notes:" at bounding box center [1465, 357] width 198 height 42
type textarea "€170.83"
click at [1525, 399] on button "Save" at bounding box center [1525, 403] width 78 height 26
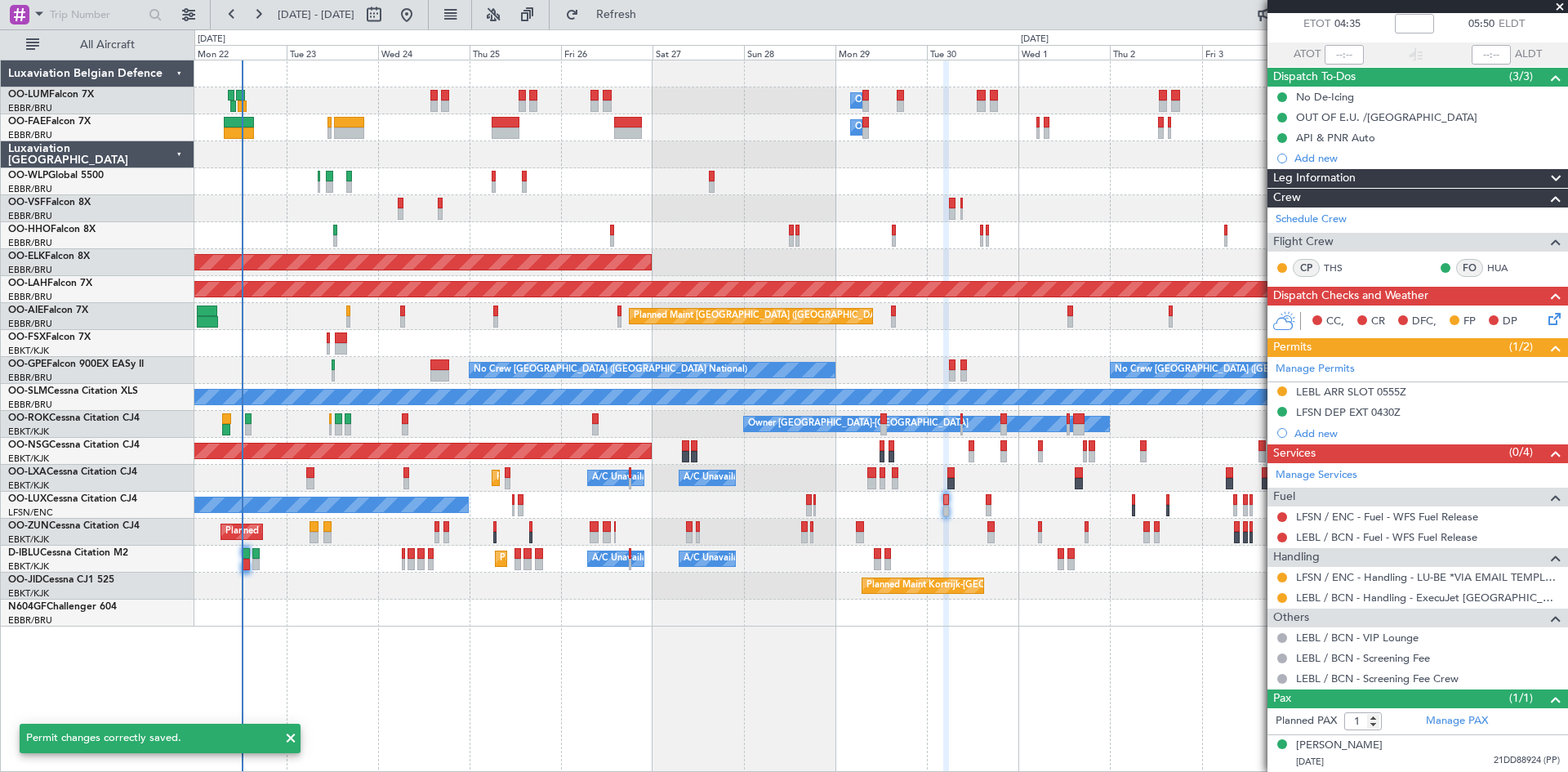
scroll to position [92, 0]
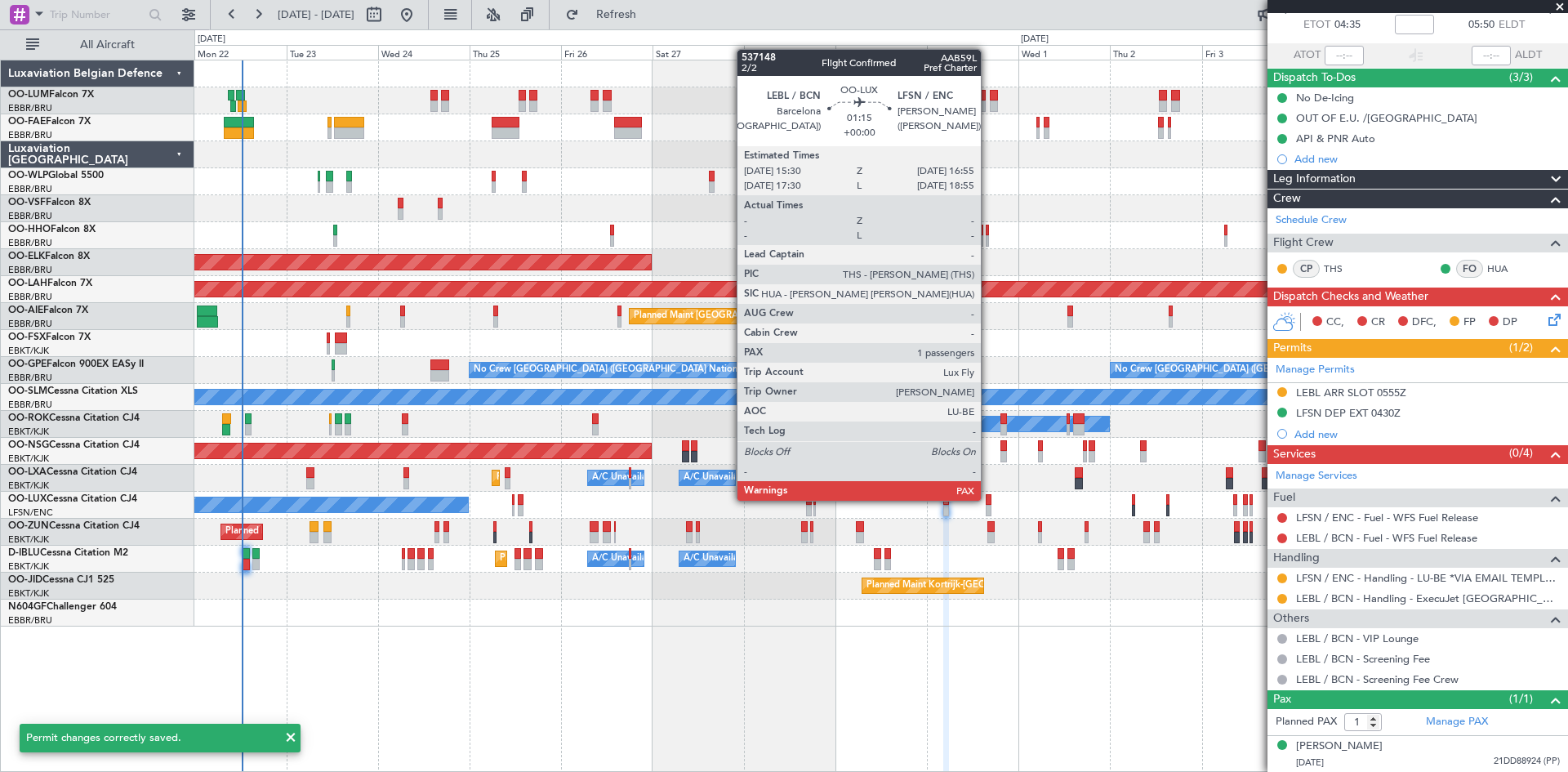
click at [988, 499] on div at bounding box center [988, 500] width 6 height 12
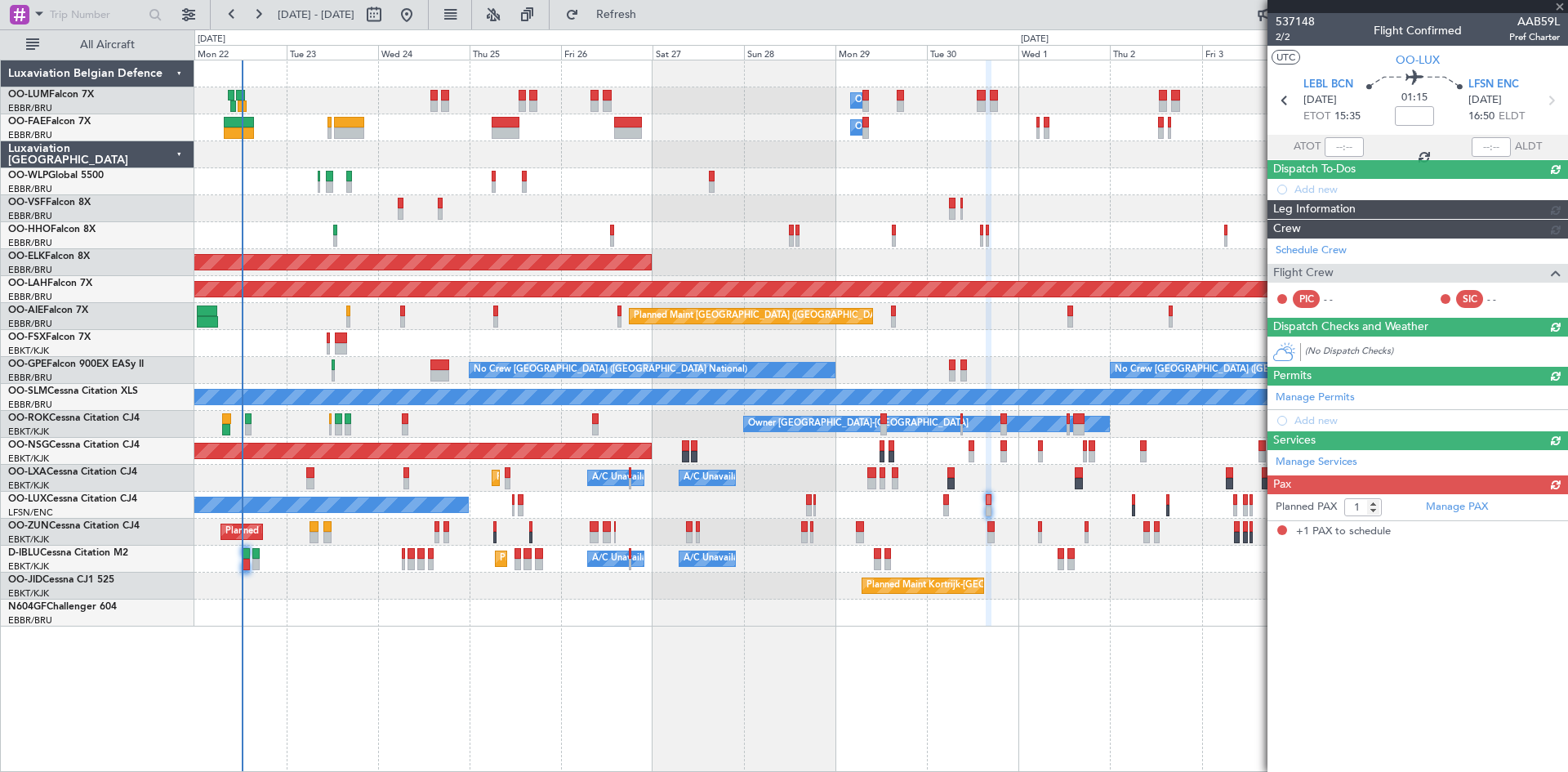
scroll to position [0, 0]
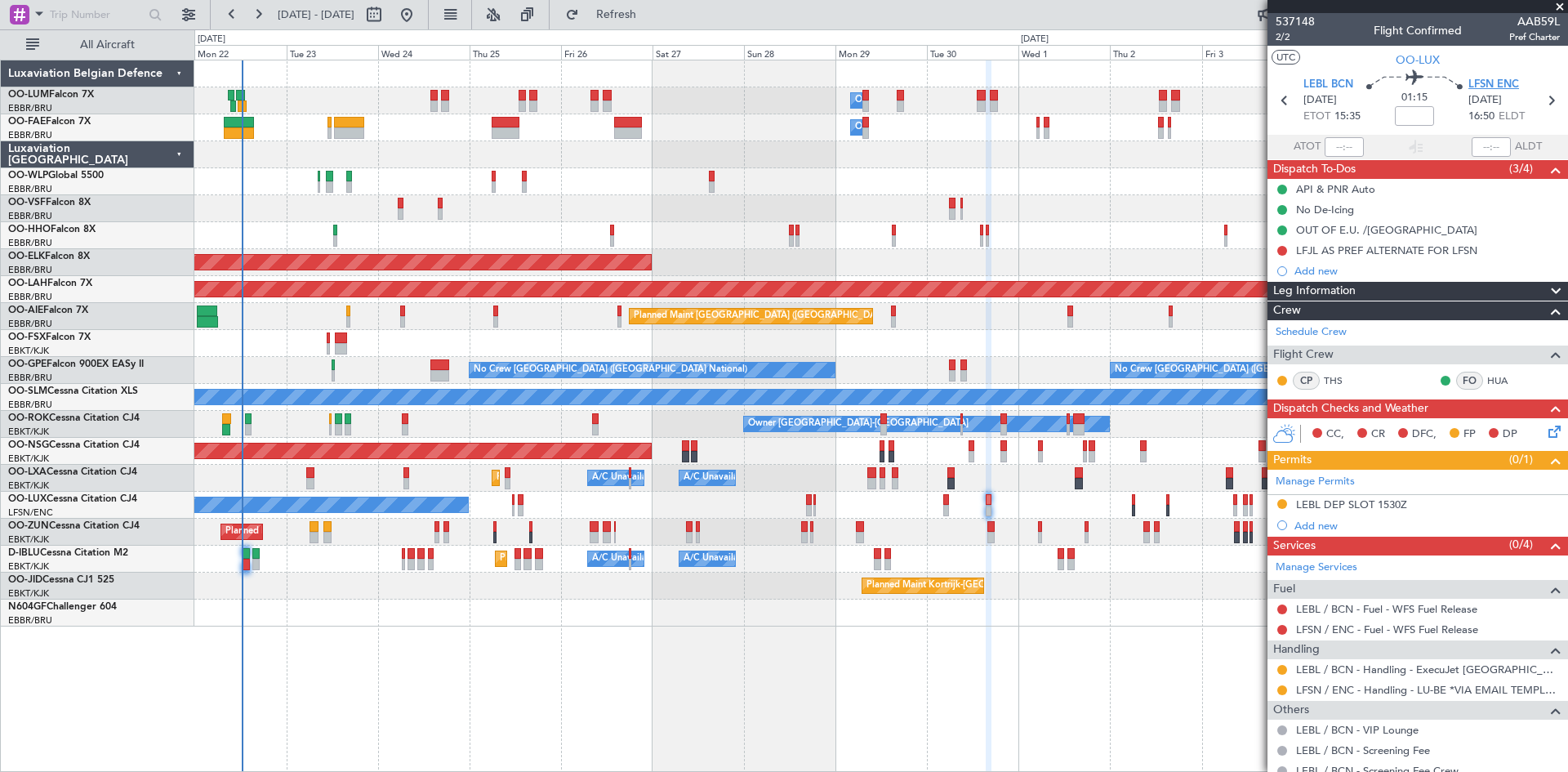
click at [1498, 79] on span "LFSN ENC" at bounding box center [1494, 85] width 50 height 17
click at [1318, 270] on div "Add new" at bounding box center [1420, 271] width 251 height 14
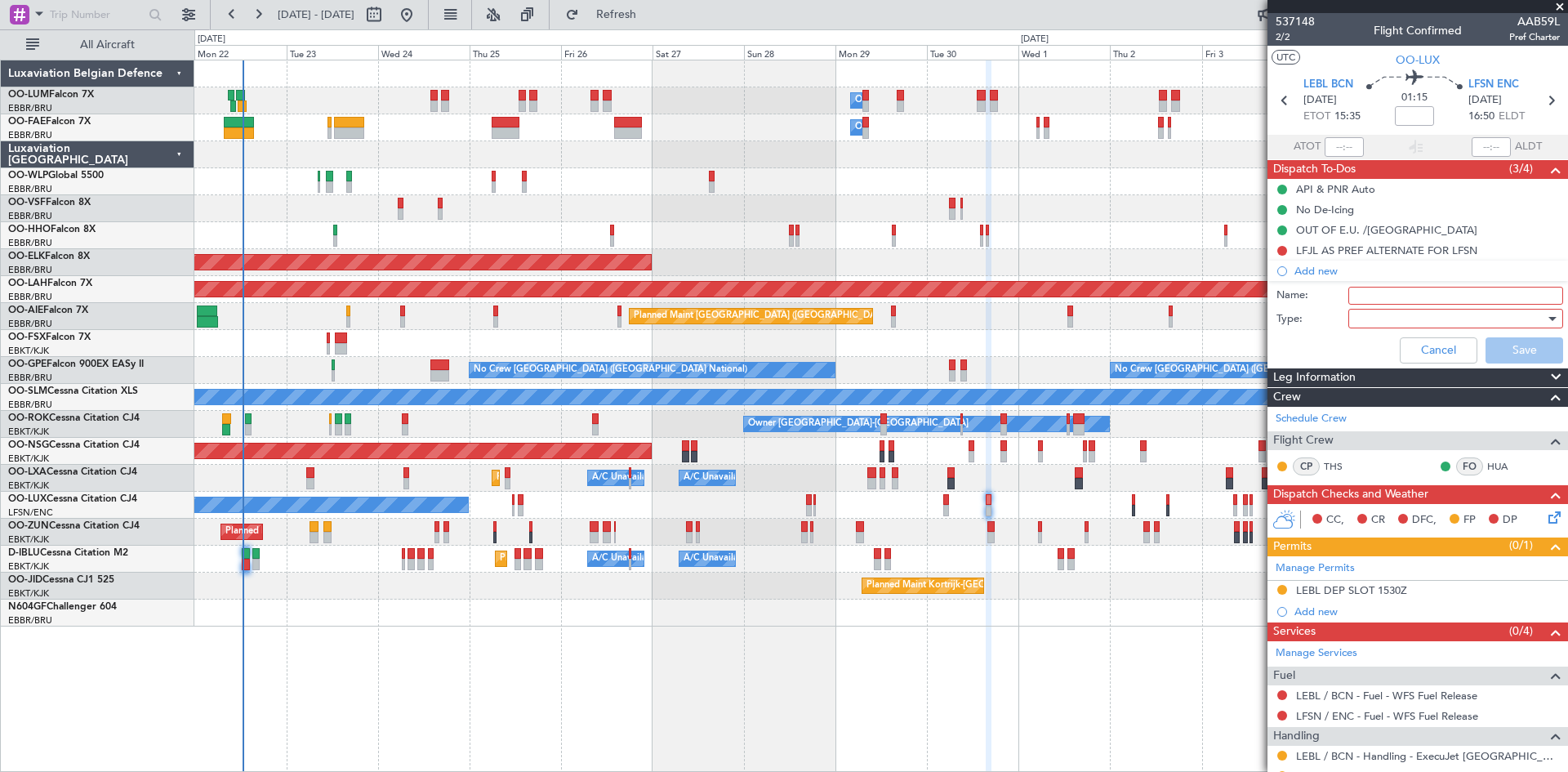
click at [1366, 295] on input "Name:" at bounding box center [1456, 296] width 215 height 18
type input "LFSN closes at 1700Z"
click at [1404, 327] on div at bounding box center [1450, 319] width 190 height 25
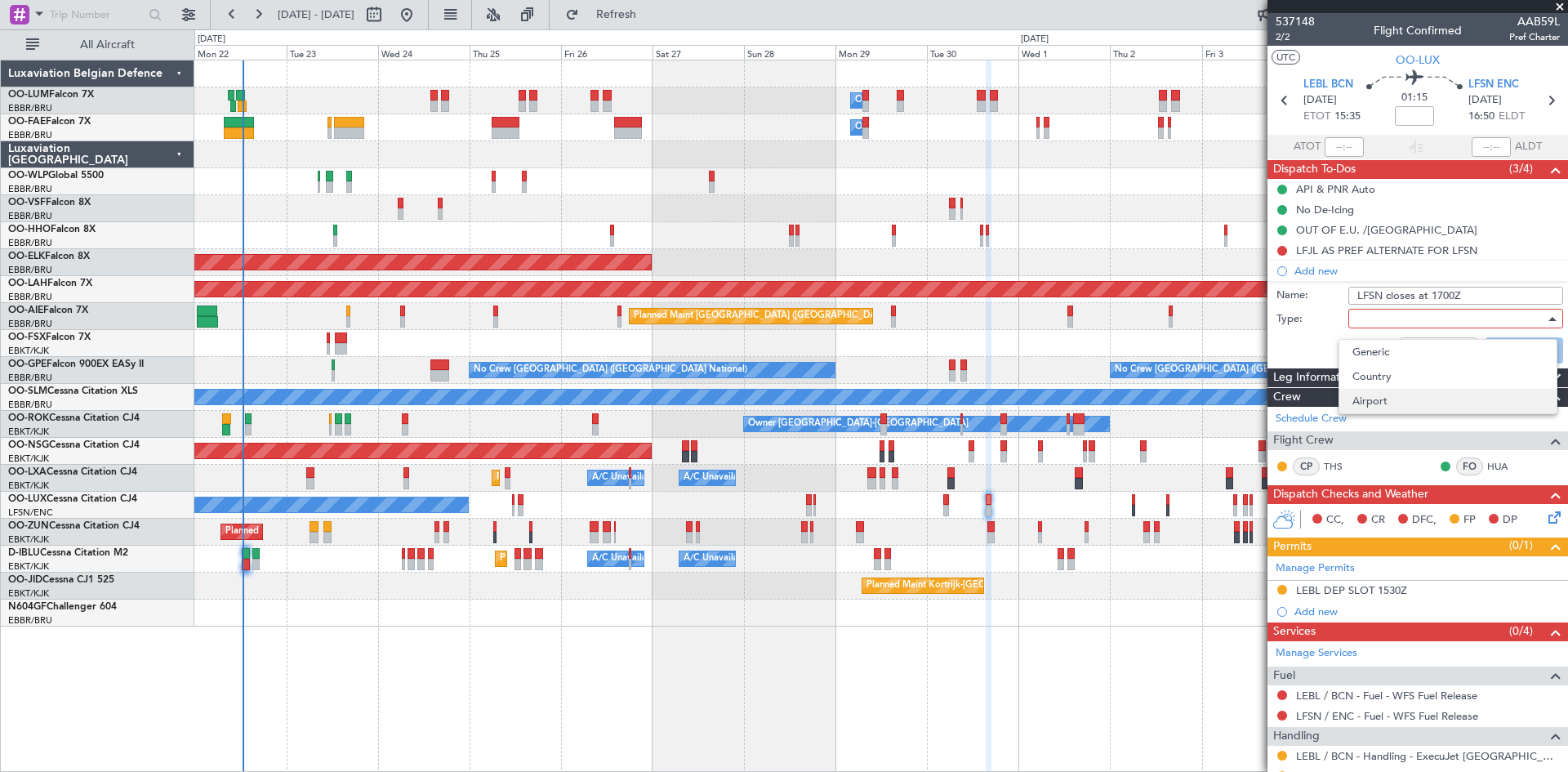
click at [1381, 395] on span "Airport" at bounding box center [1447, 401] width 191 height 25
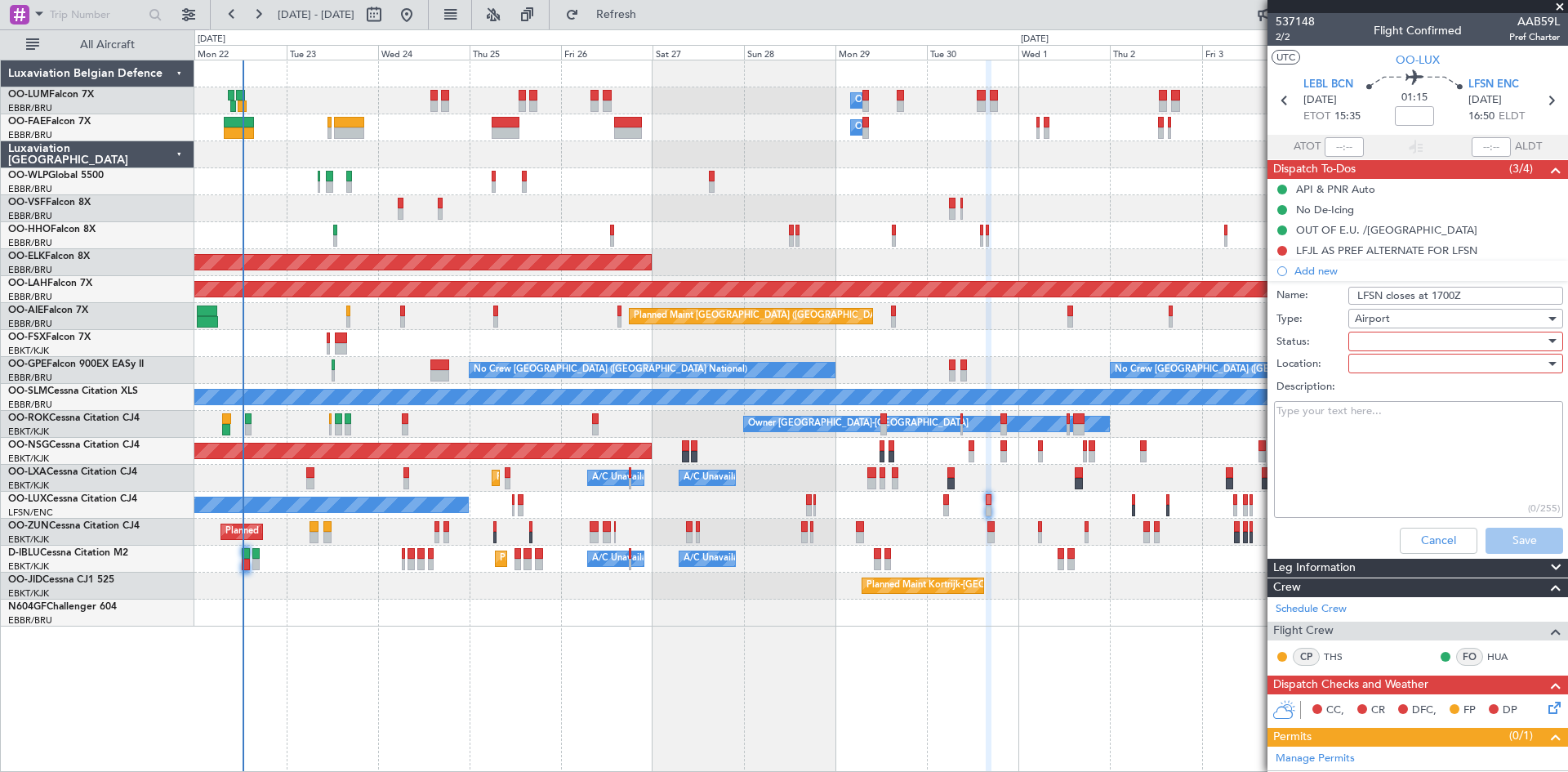
click at [1387, 346] on div at bounding box center [1450, 342] width 190 height 25
click at [1390, 374] on span "Not Started" at bounding box center [1447, 374] width 191 height 25
click at [1389, 358] on div at bounding box center [1450, 363] width 190 height 25
click at [1400, 397] on span "Arrival" at bounding box center [1447, 397] width 191 height 25
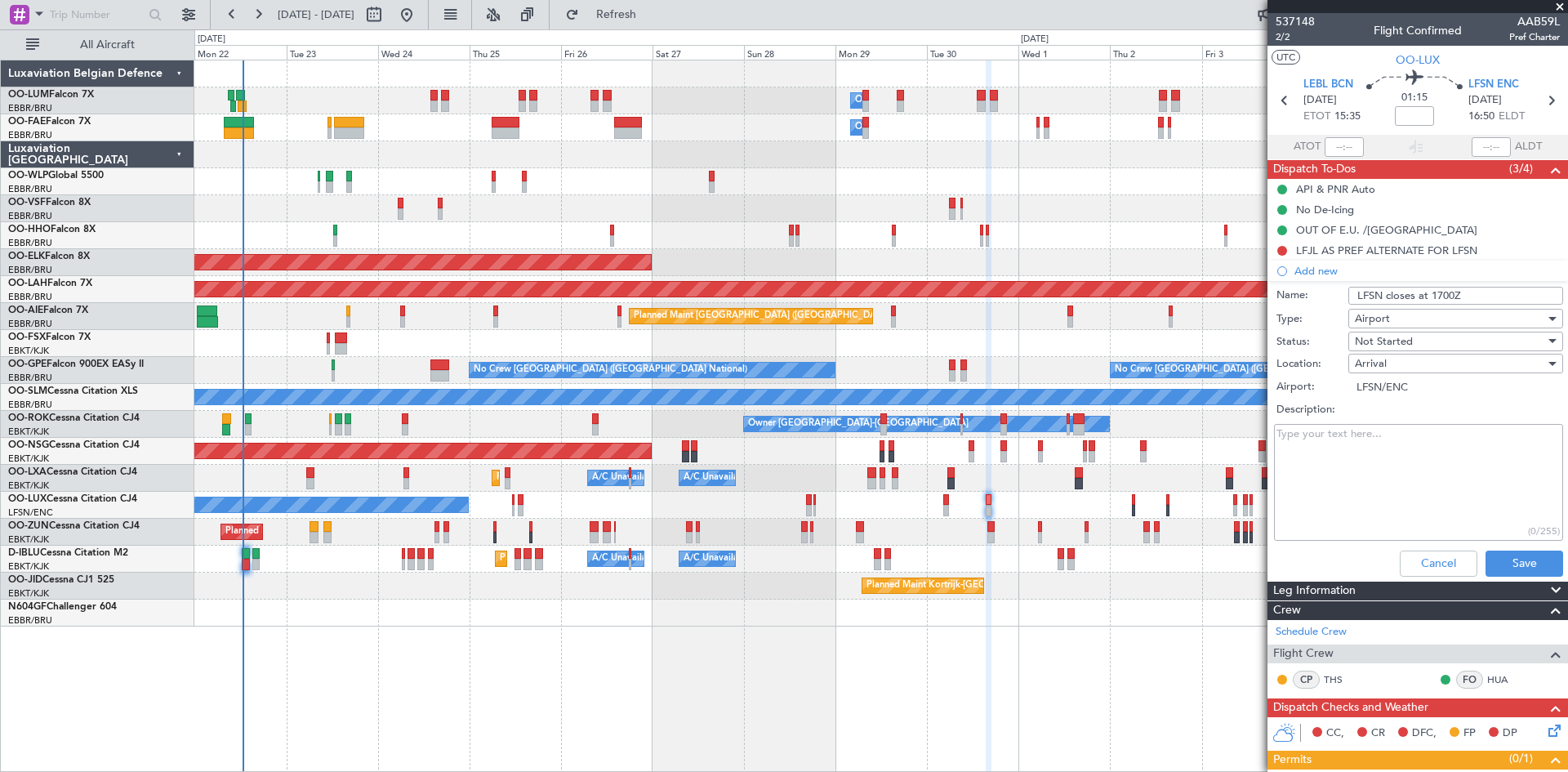
click at [1424, 449] on textarea "Description:" at bounding box center [1419, 481] width 289 height 116
click at [1518, 562] on button "Save" at bounding box center [1524, 564] width 78 height 26
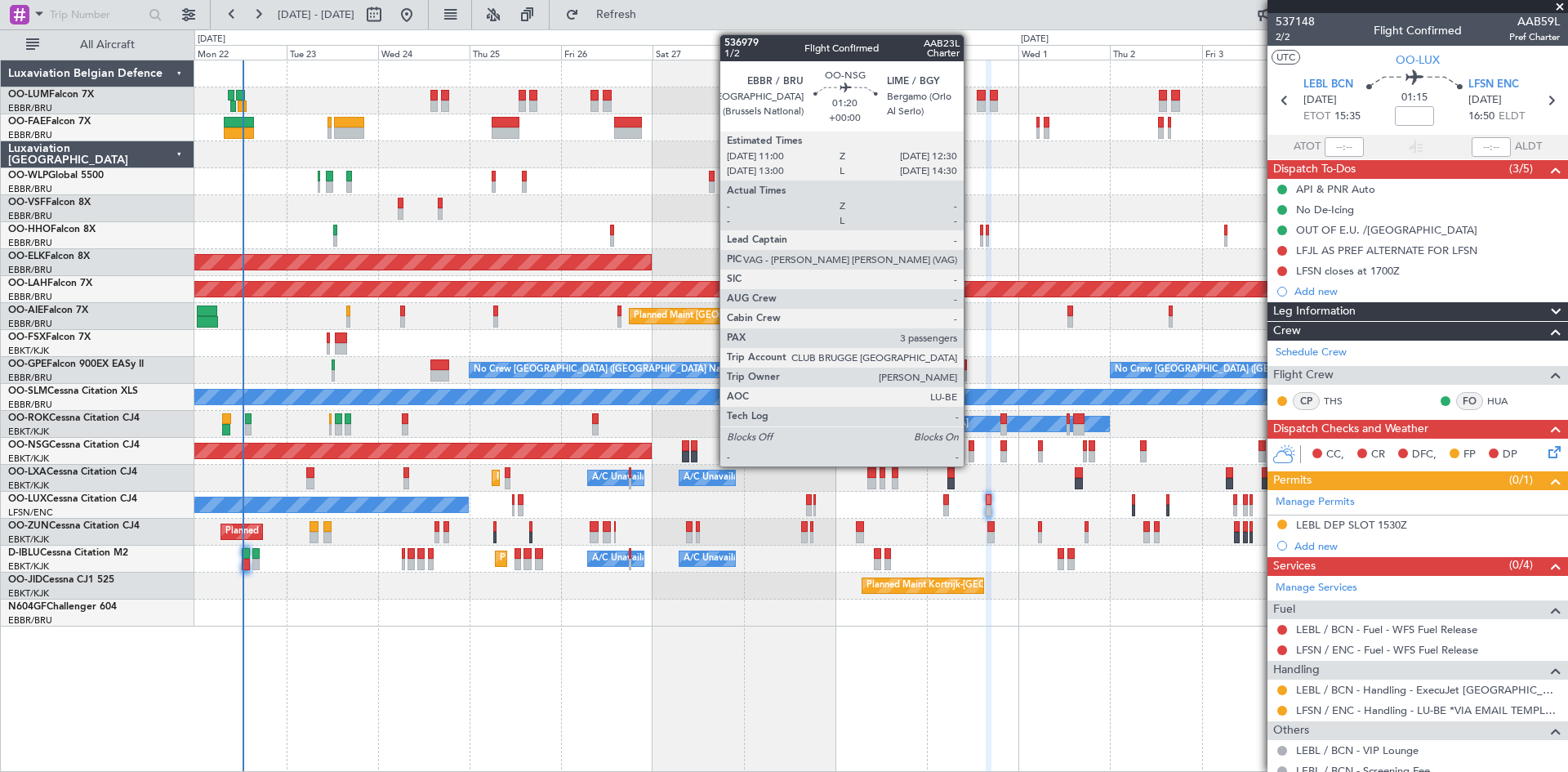
click at [971, 452] on div at bounding box center [972, 457] width 7 height 12
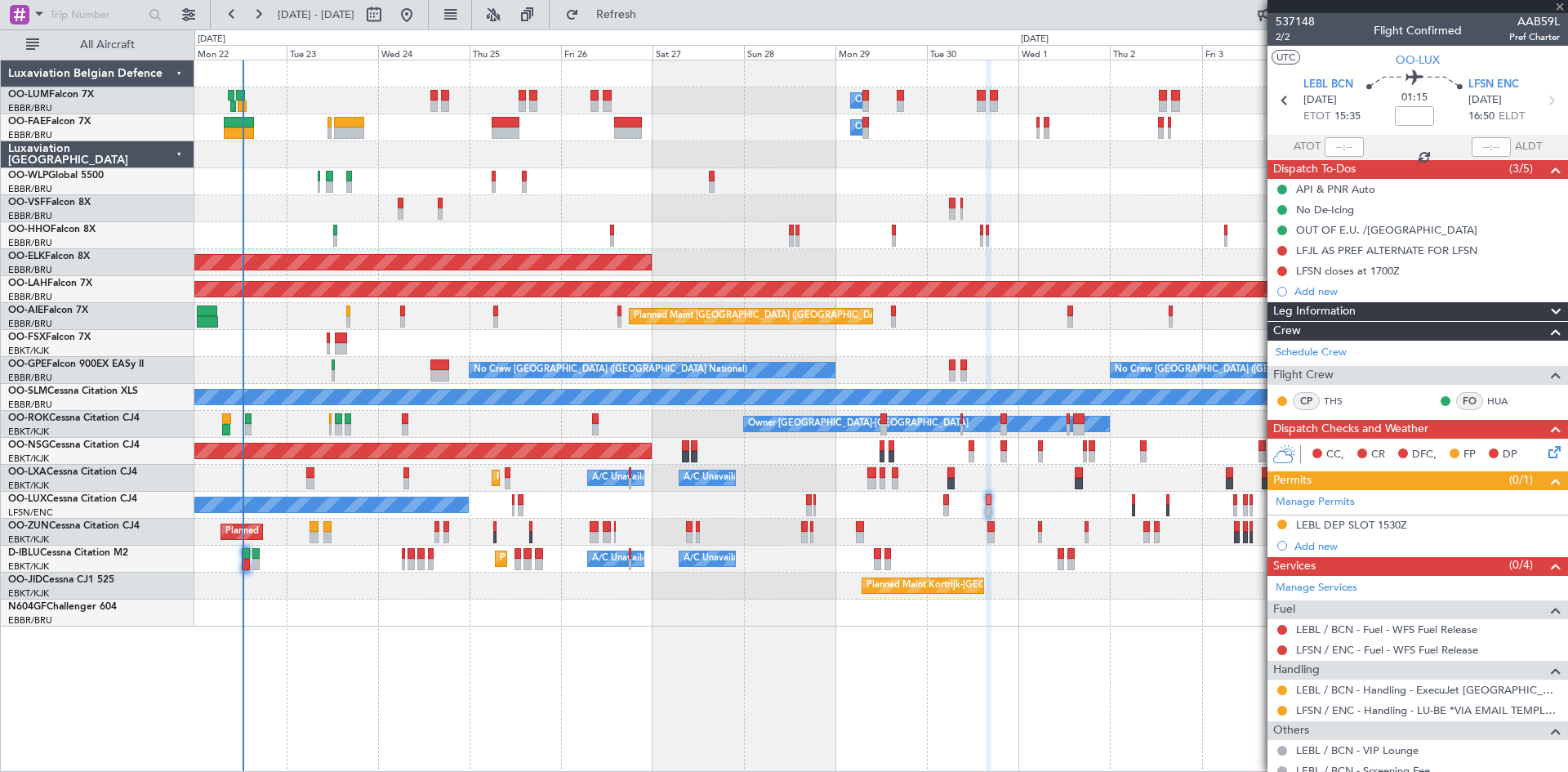
type input "3"
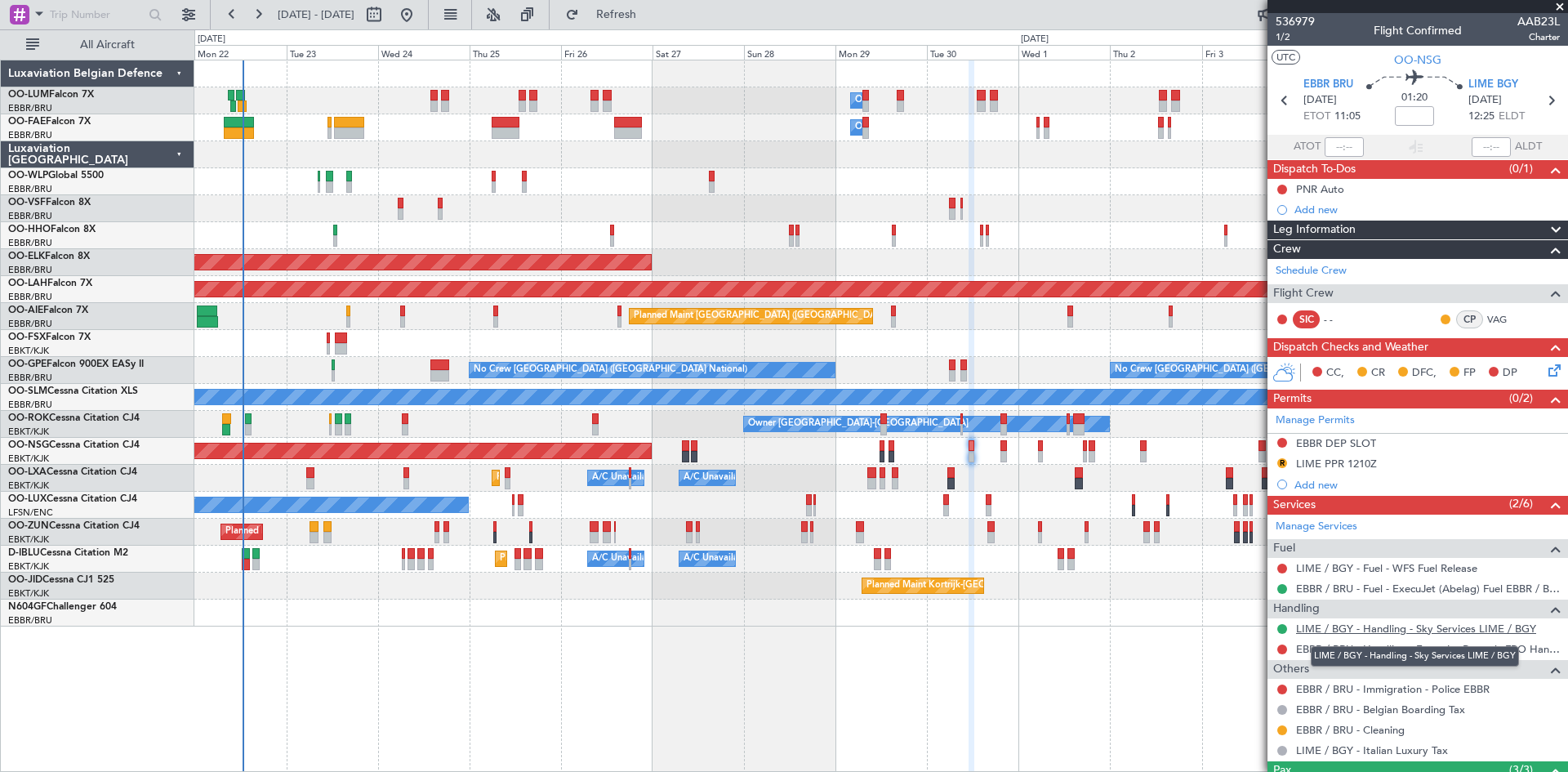
click at [1329, 633] on link "LIME / BGY - Handling - Sky Services LIME / BGY" at bounding box center [1416, 628] width 240 height 14
click at [656, 6] on button "Refresh" at bounding box center [607, 15] width 98 height 26
click at [1284, 462] on button "R" at bounding box center [1282, 463] width 10 height 10
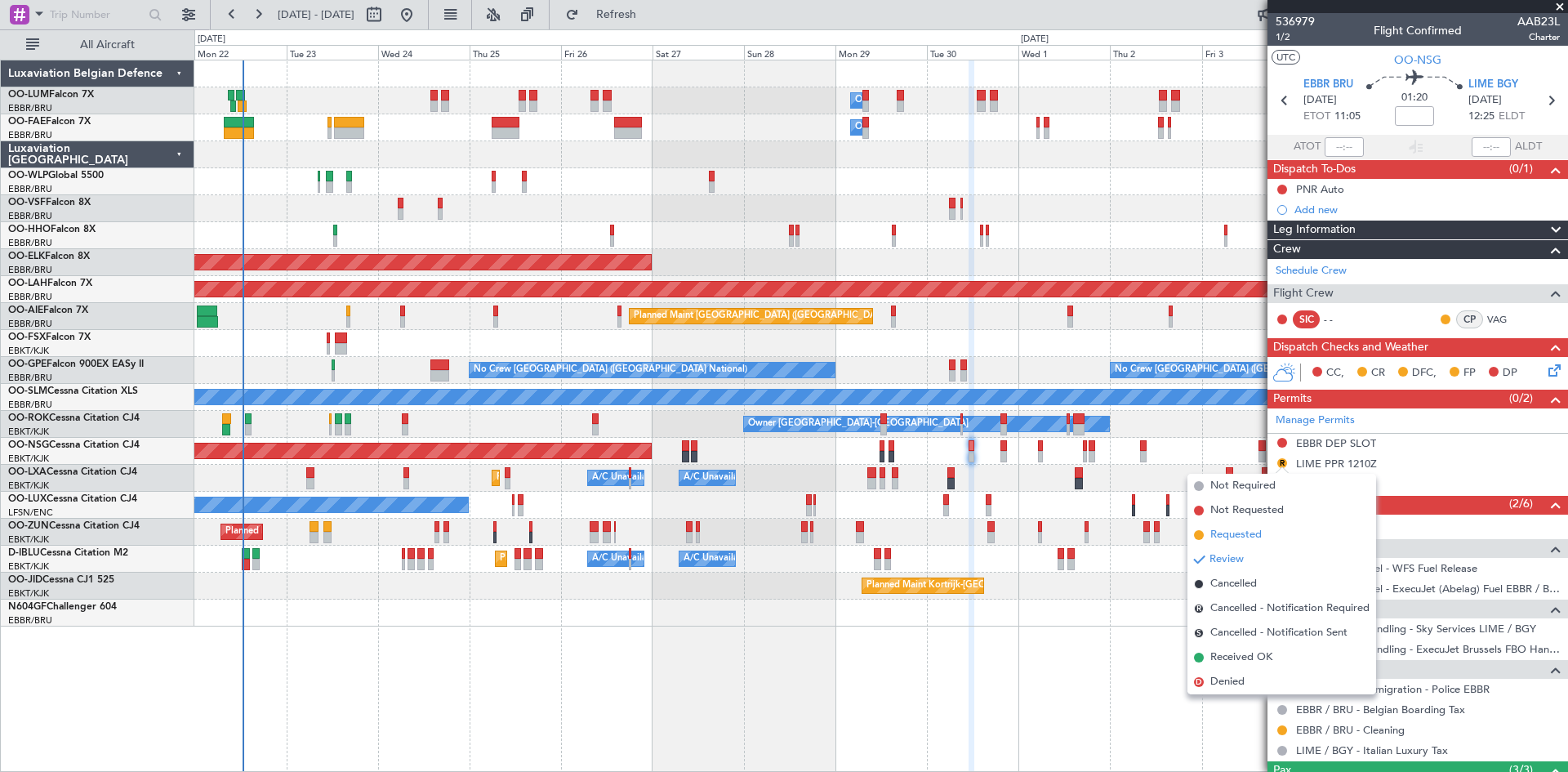
click at [1248, 538] on span "Requested" at bounding box center [1236, 535] width 51 height 17
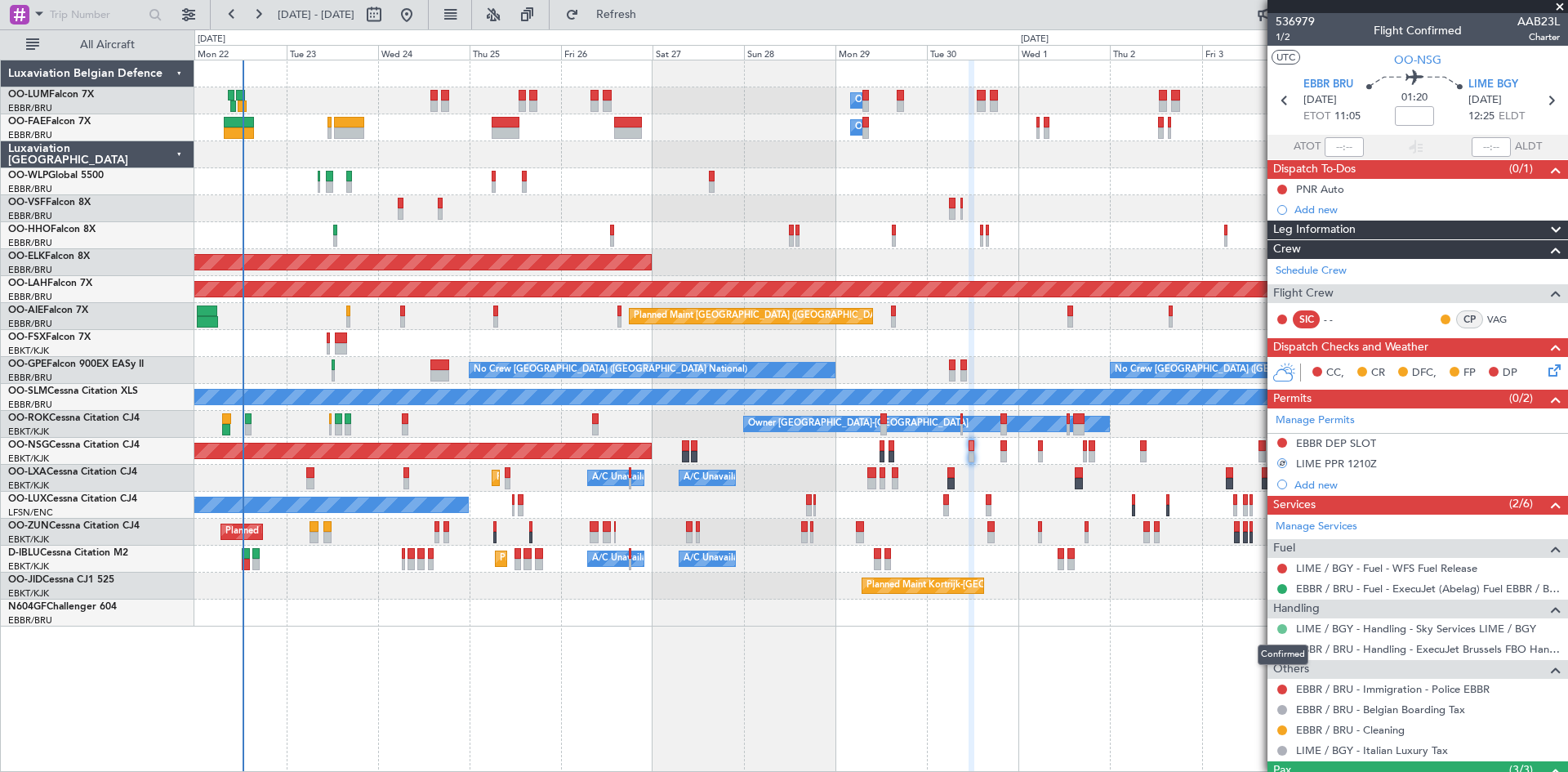
click at [1282, 627] on button at bounding box center [1282, 629] width 10 height 10
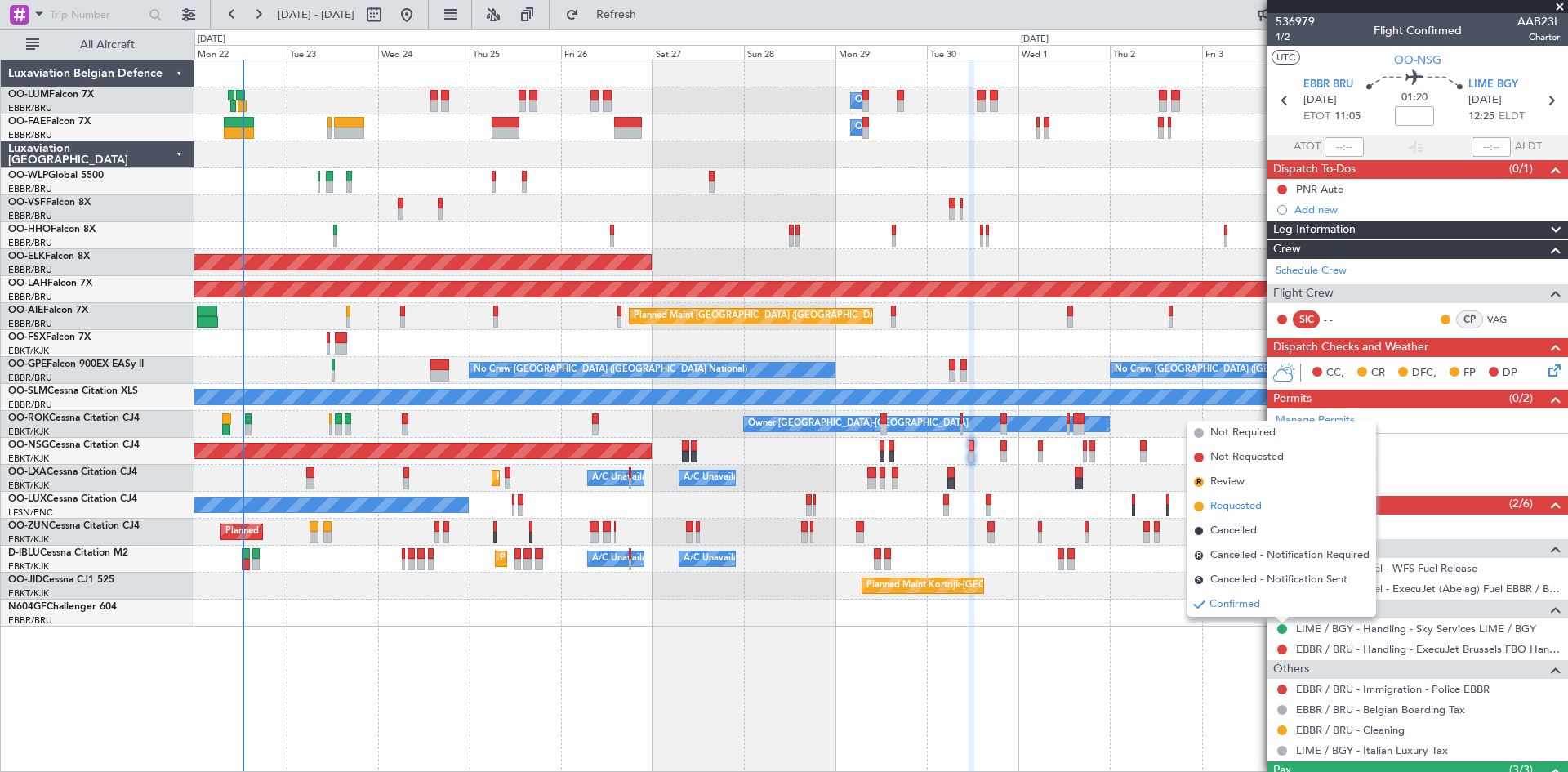
click at [1240, 506] on span "Requested" at bounding box center [1236, 506] width 51 height 17
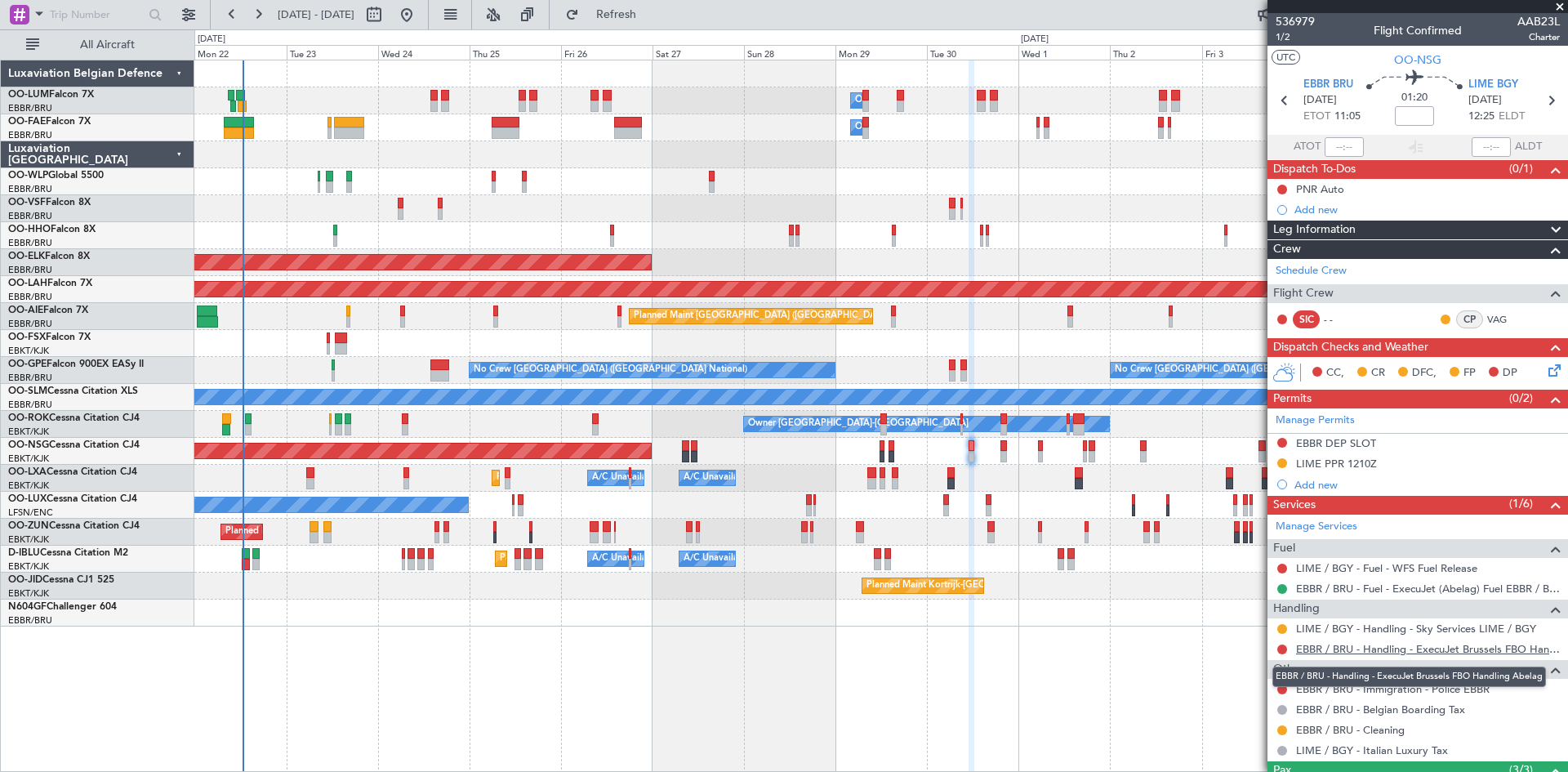
click at [1381, 645] on link "EBBR / BRU - Handling - ExecuJet Brussels FBO Handling Abelag" at bounding box center [1428, 648] width 264 height 14
click at [651, 21] on span "Refresh" at bounding box center [616, 15] width 69 height 12
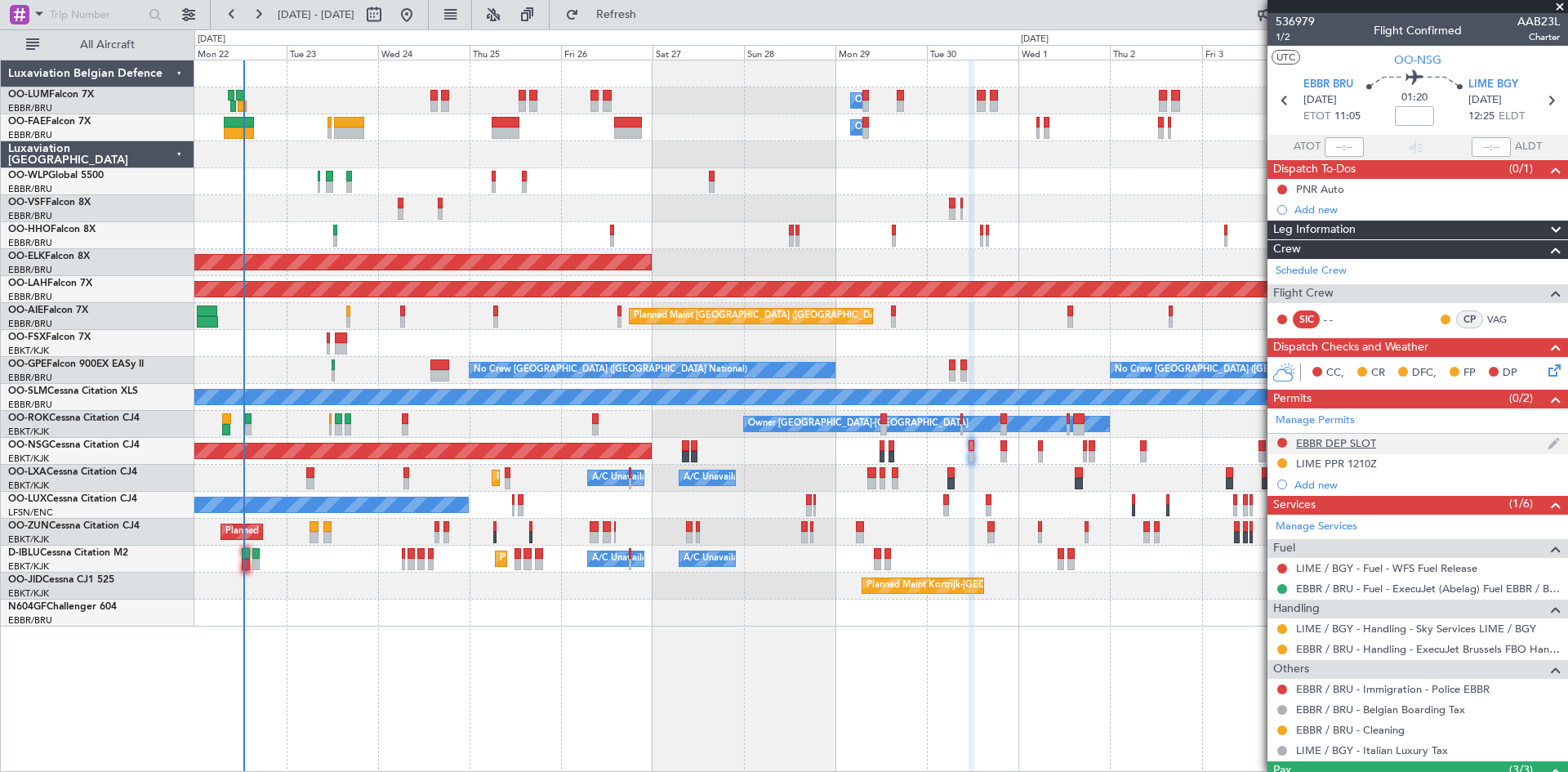
click at [1315, 441] on div "EBBR DEP SLOT" at bounding box center [1336, 443] width 80 height 14
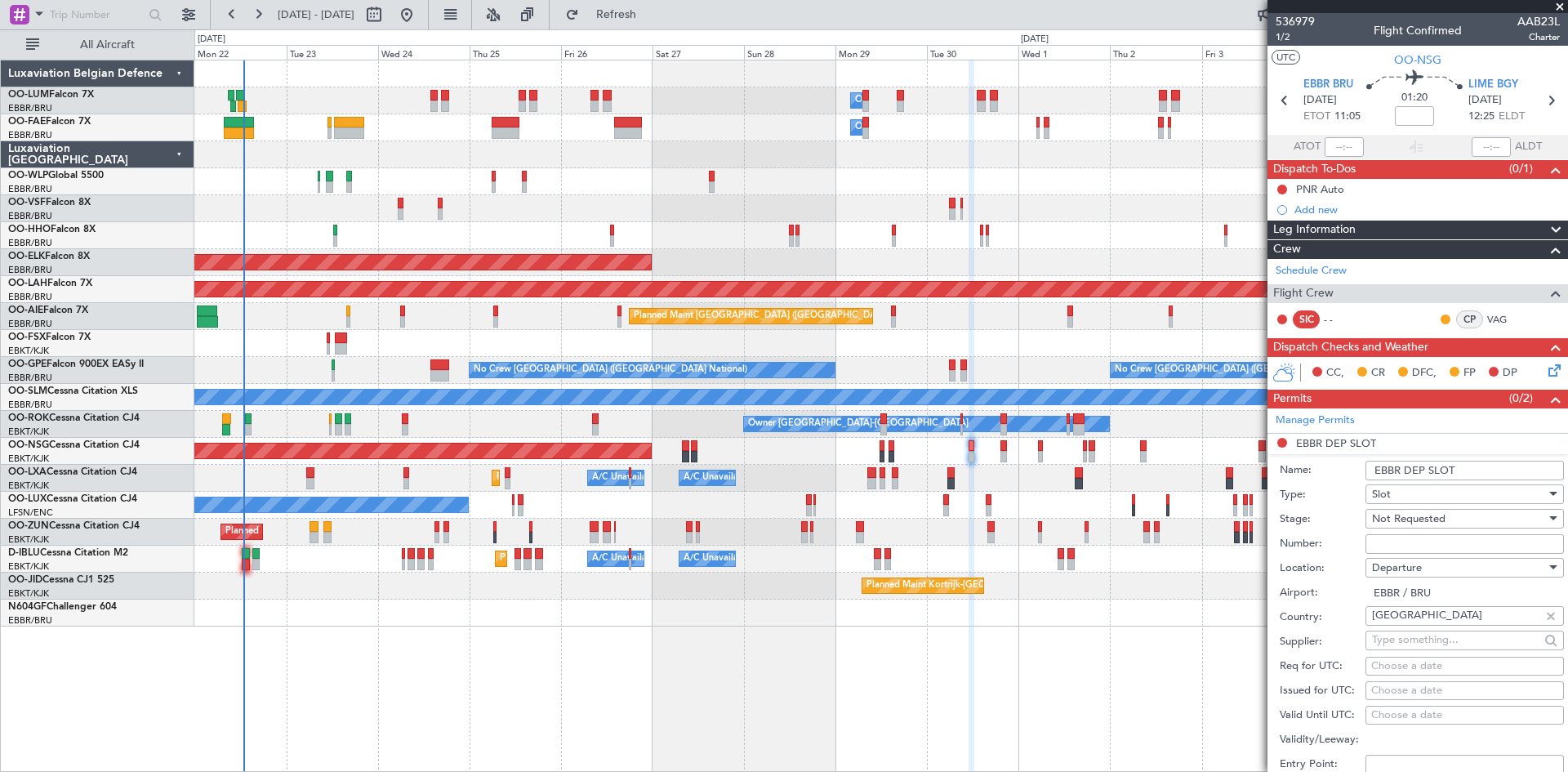
click at [1439, 517] on span "Not Requested" at bounding box center [1409, 519] width 73 height 15
click at [1436, 616] on span "Requested" at bounding box center [1459, 625] width 172 height 25
click at [1404, 667] on div "Choose a date" at bounding box center [1465, 666] width 187 height 17
select select "9"
select select "2025"
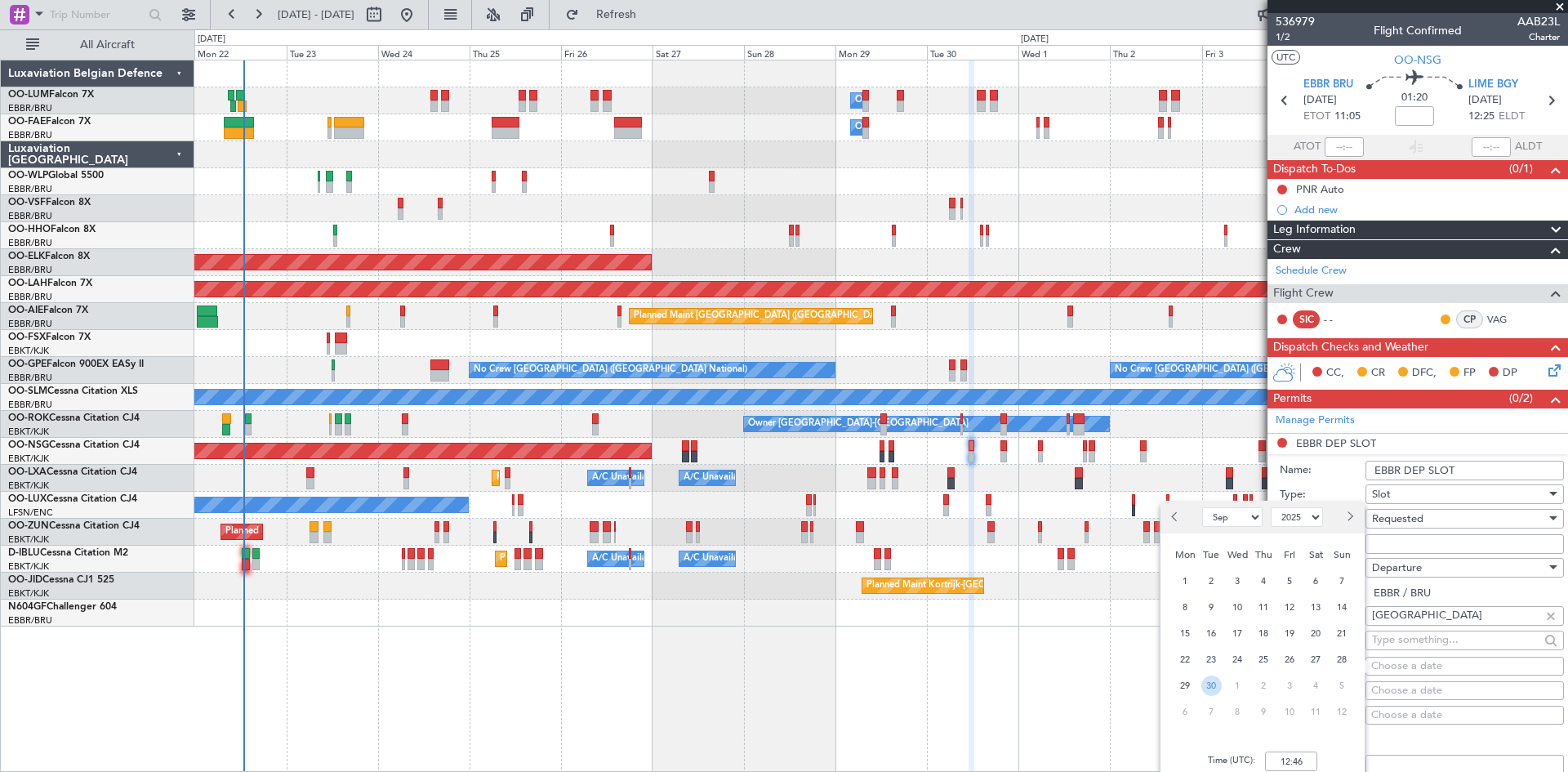
click at [1207, 688] on span "30" at bounding box center [1211, 685] width 21 height 21
click at [1281, 754] on input "00:00" at bounding box center [1291, 761] width 52 height 20
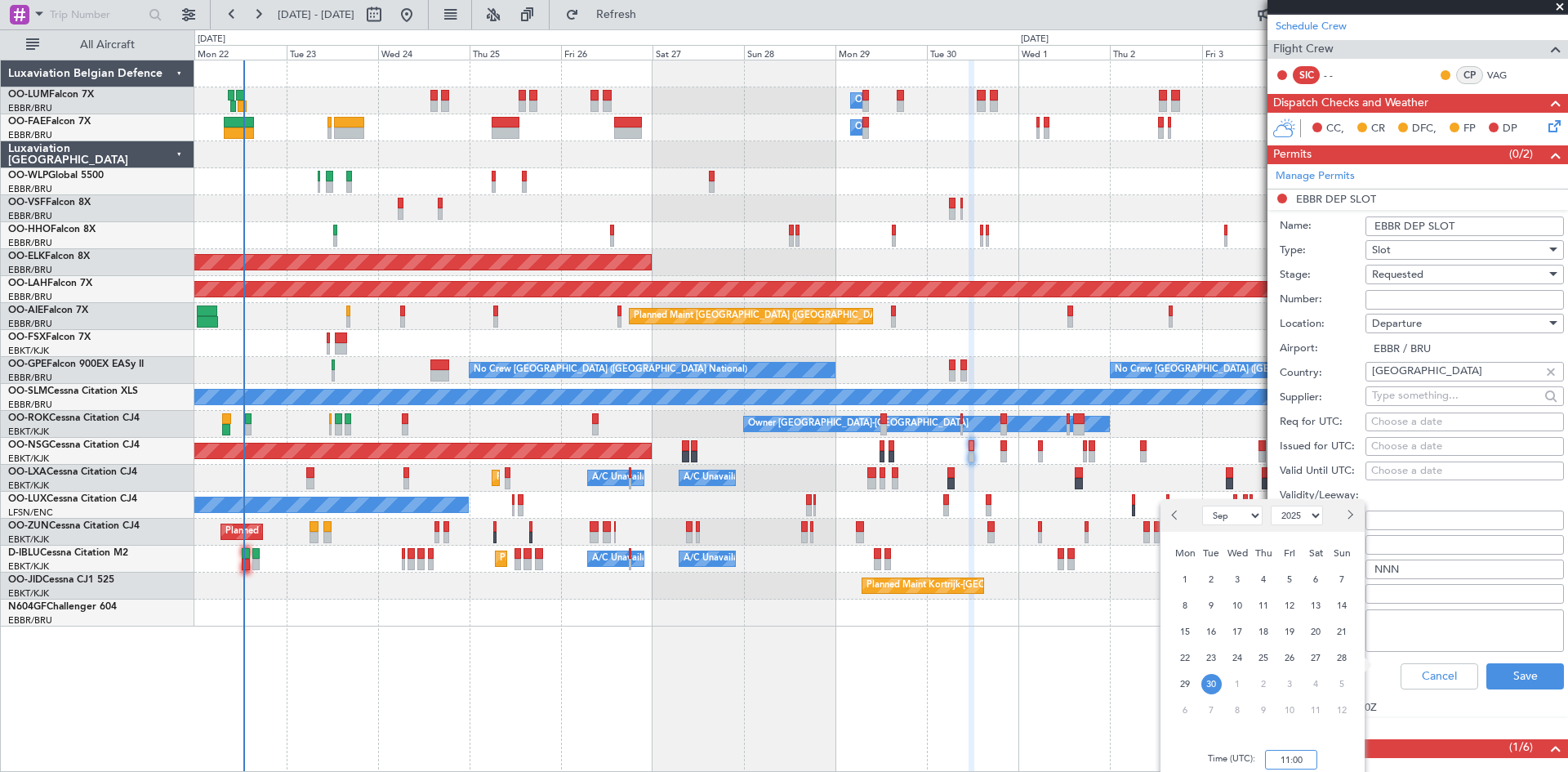
scroll to position [245, 0]
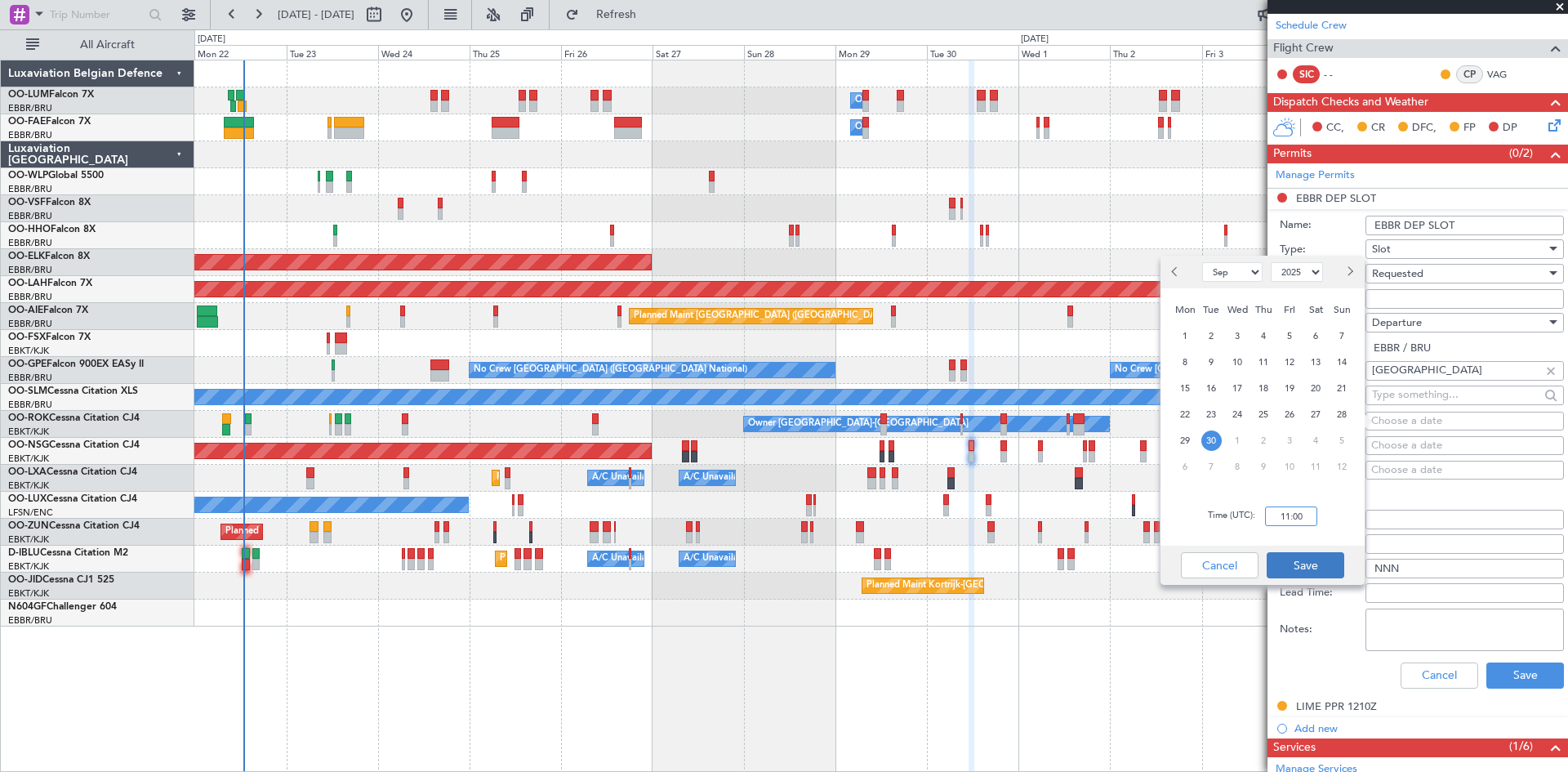
type input "11:00"
click at [1329, 566] on button "Save" at bounding box center [1305, 566] width 78 height 26
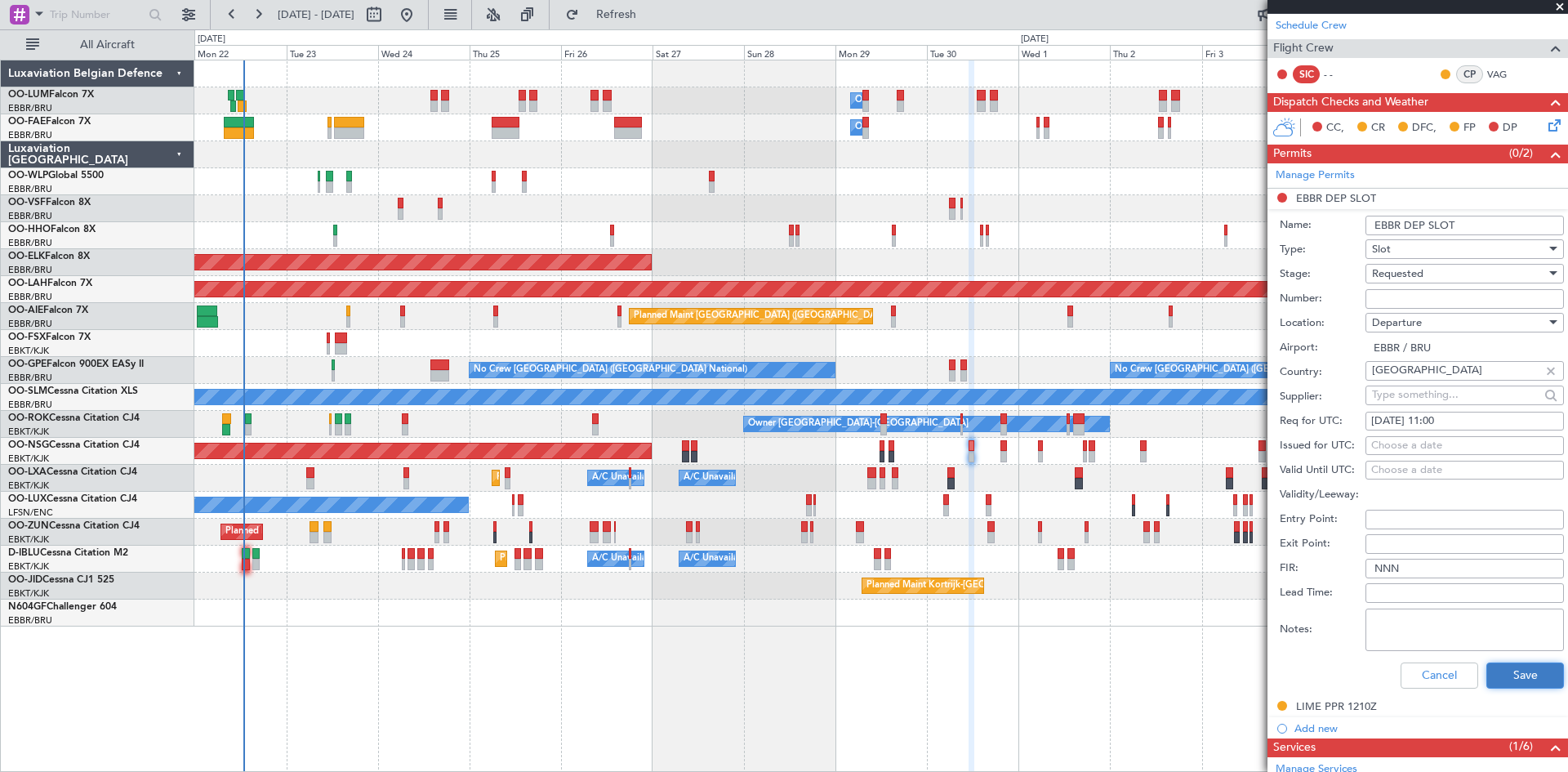
click at [1521, 678] on button "Save" at bounding box center [1525, 675] width 78 height 26
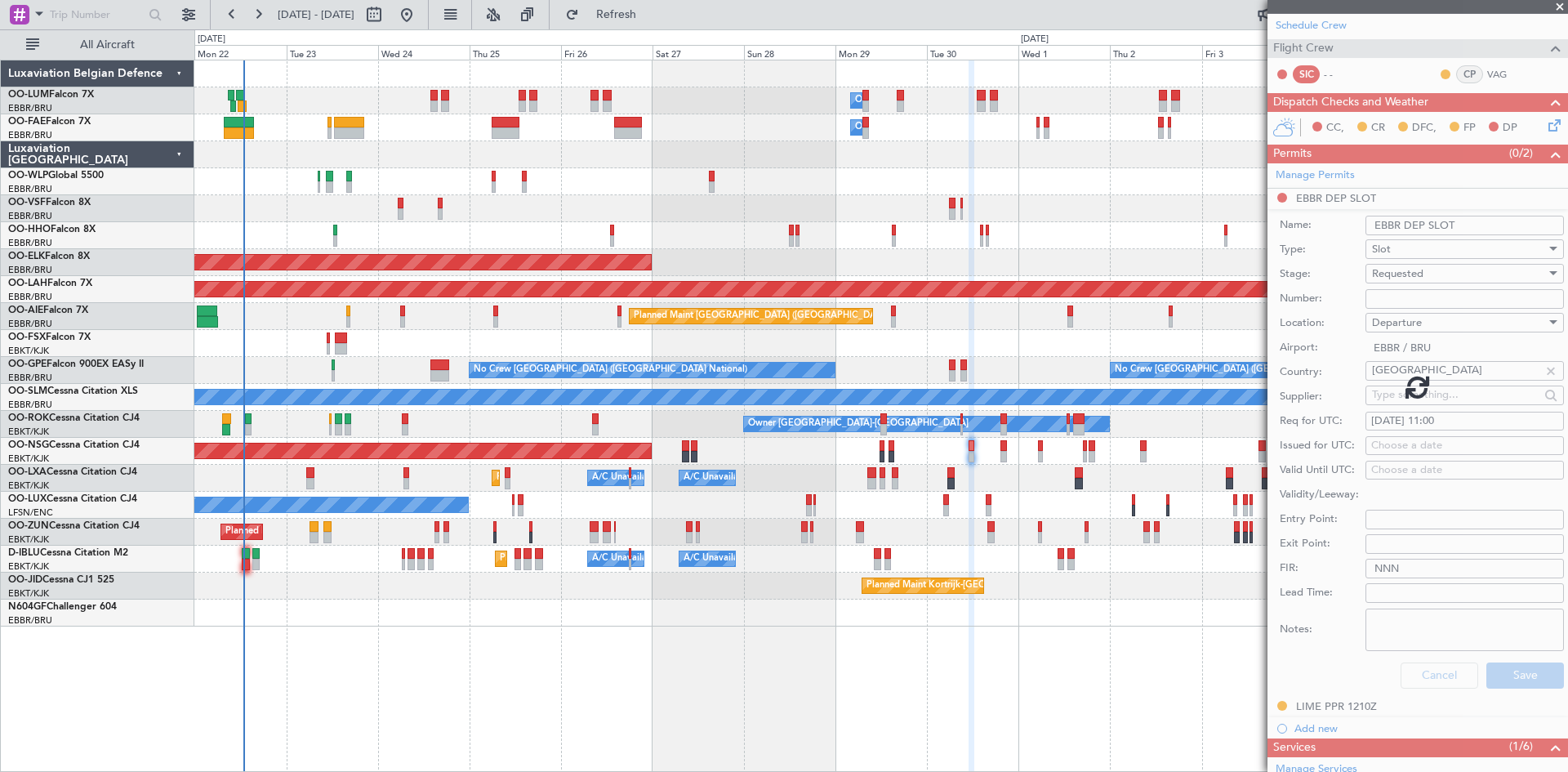
scroll to position [144, 0]
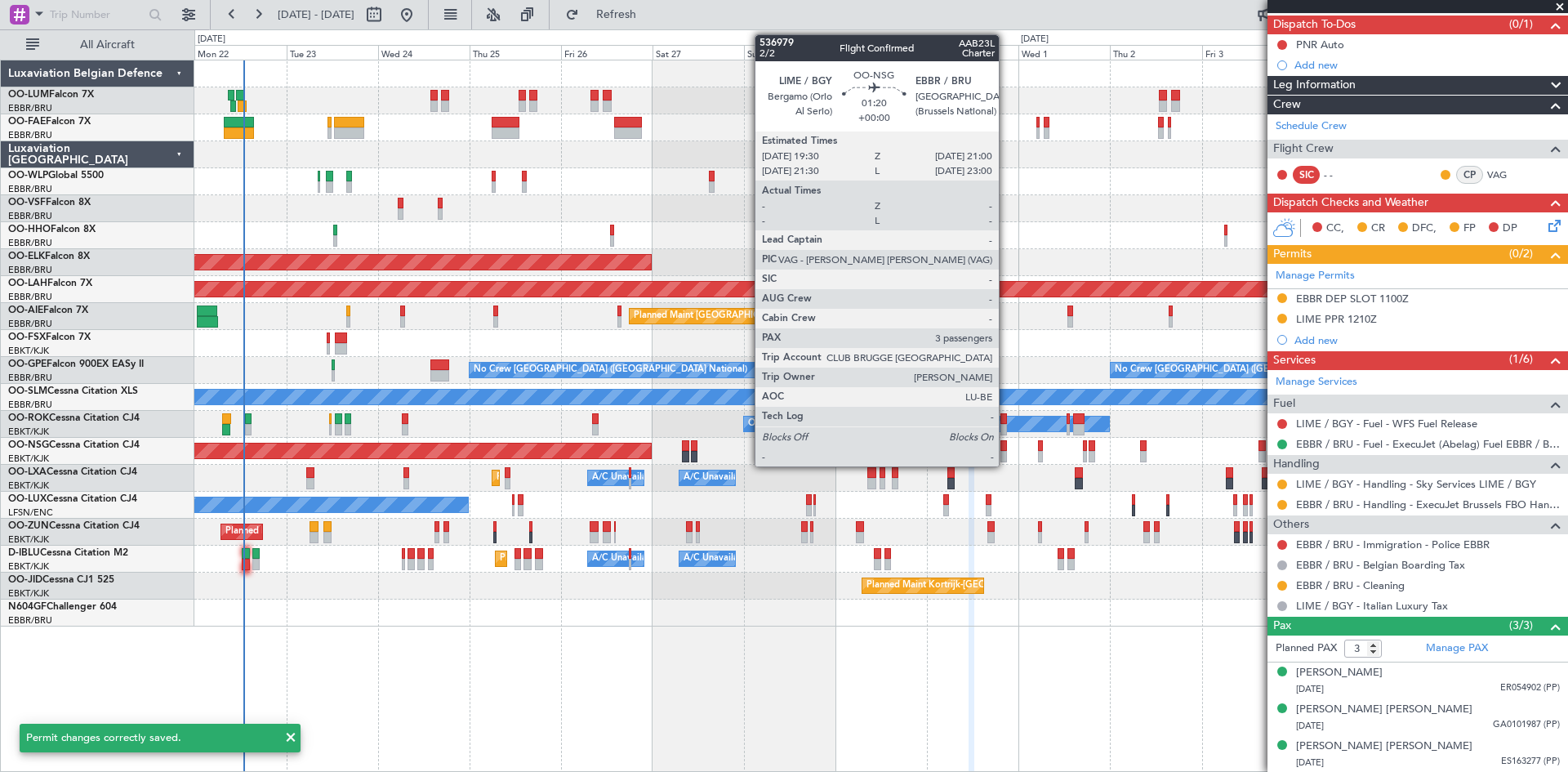
click at [1007, 448] on div at bounding box center [1004, 446] width 7 height 12
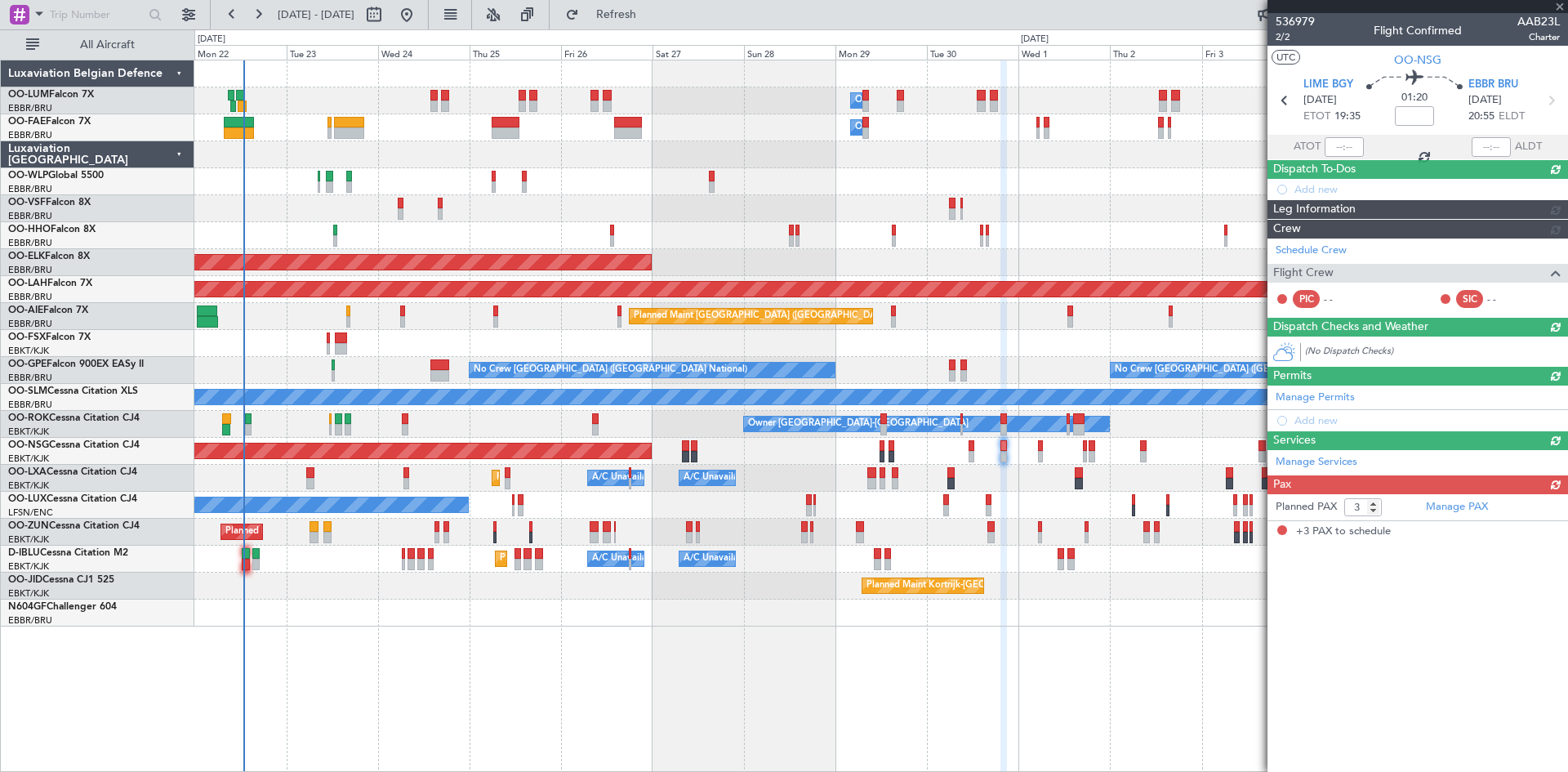
scroll to position [0, 0]
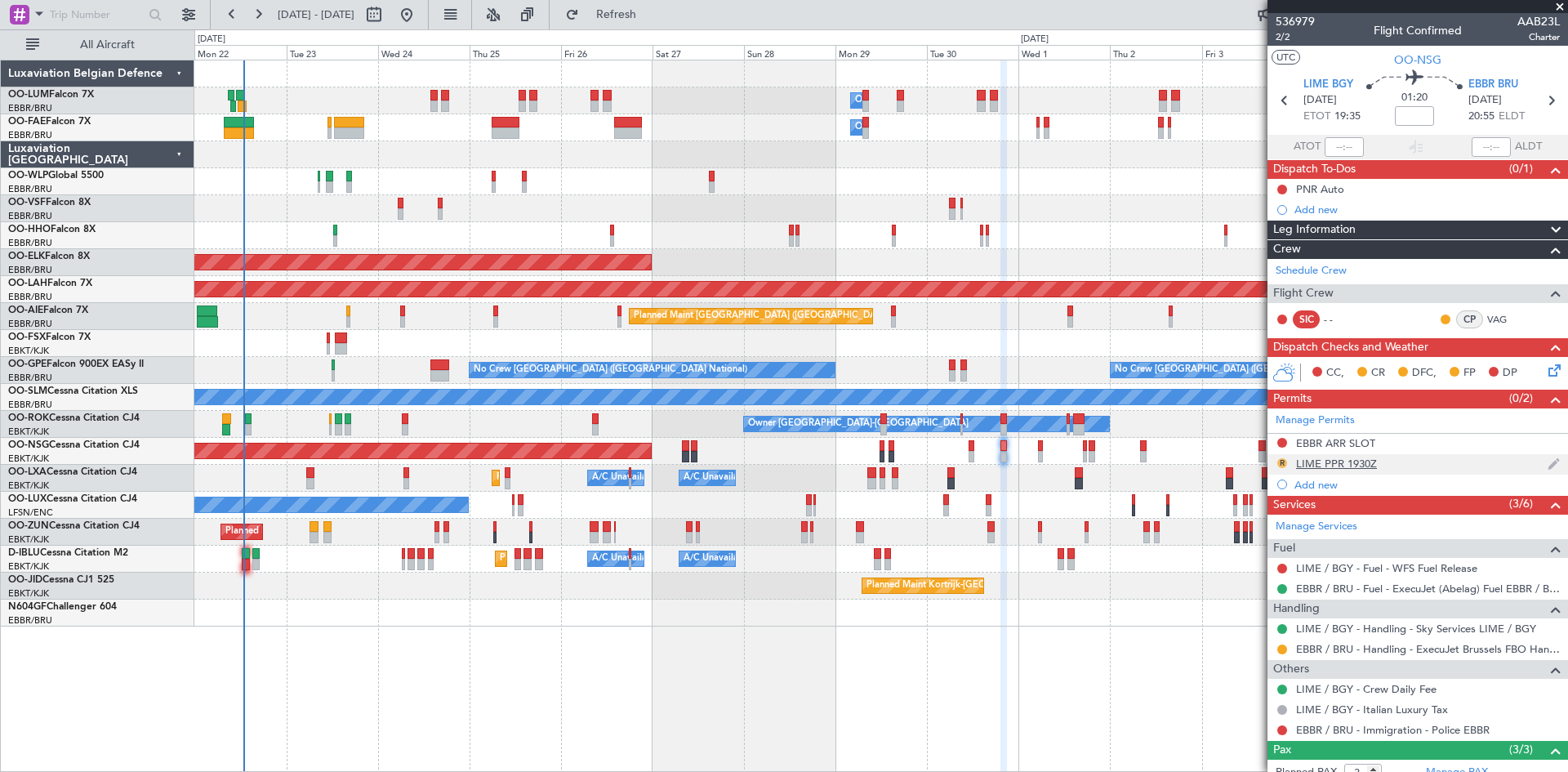
click at [1281, 463] on button "R" at bounding box center [1282, 463] width 10 height 10
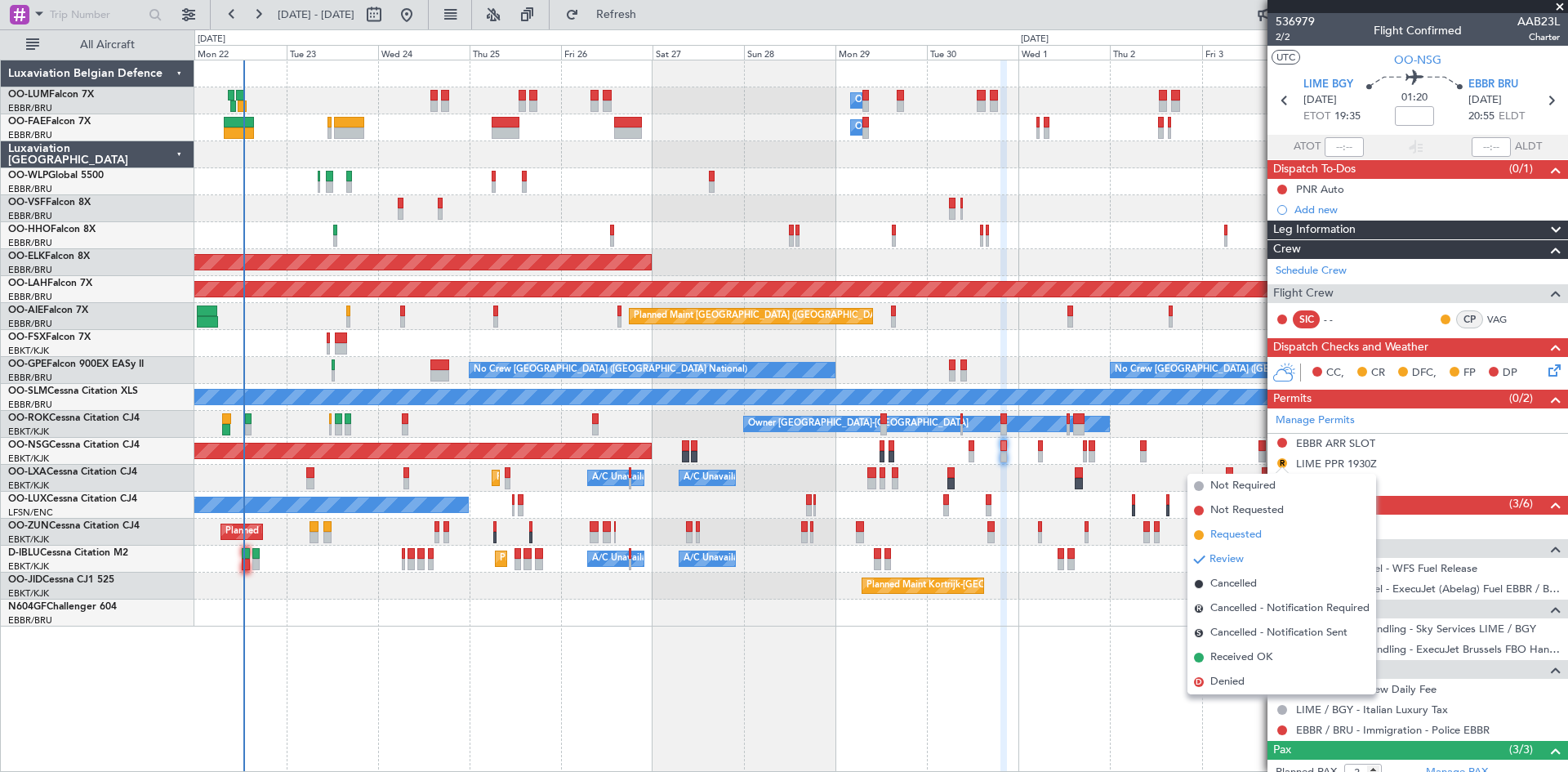
click at [1243, 533] on span "Requested" at bounding box center [1236, 535] width 51 height 17
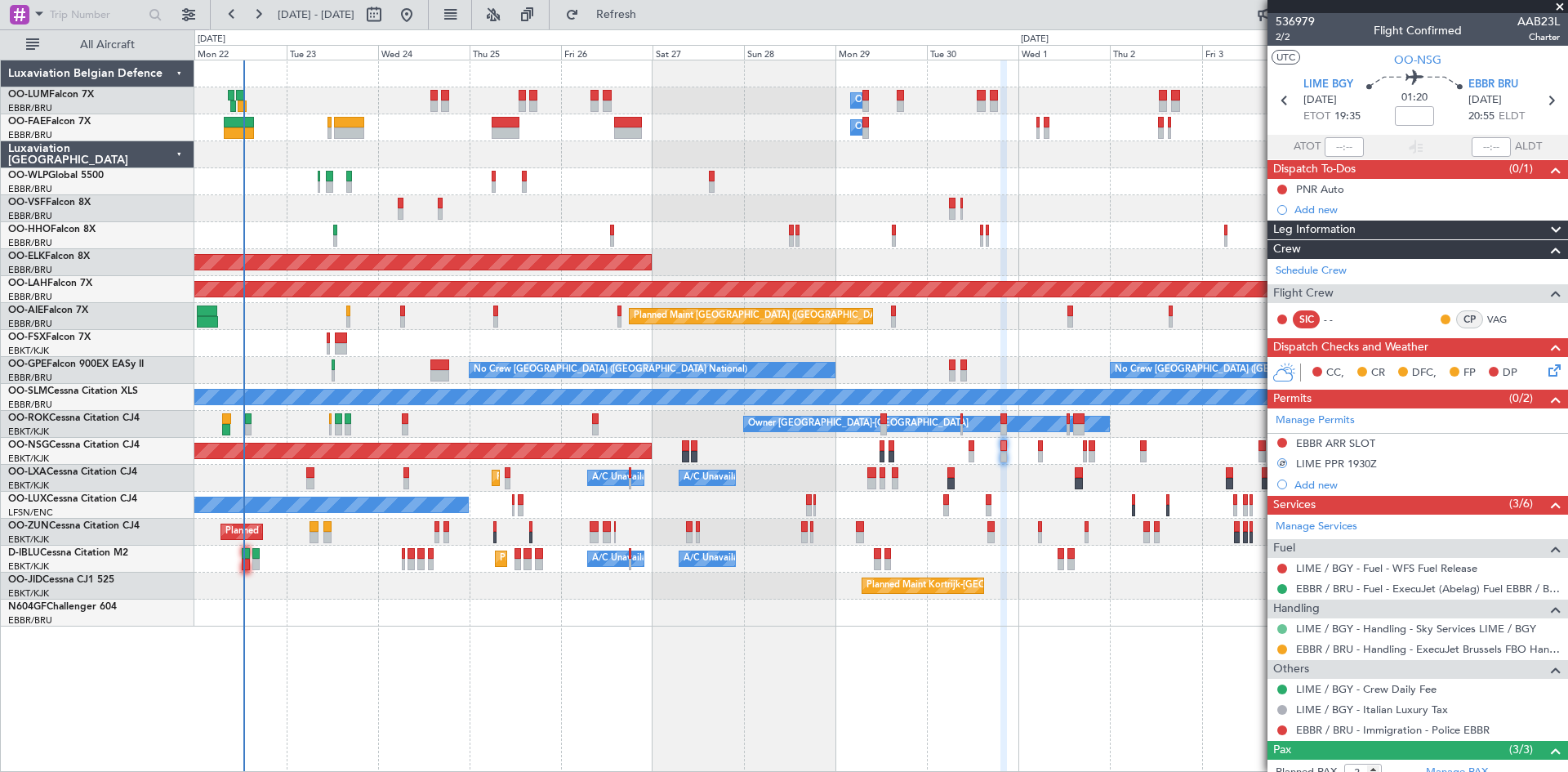
click at [1279, 629] on button at bounding box center [1282, 629] width 10 height 10
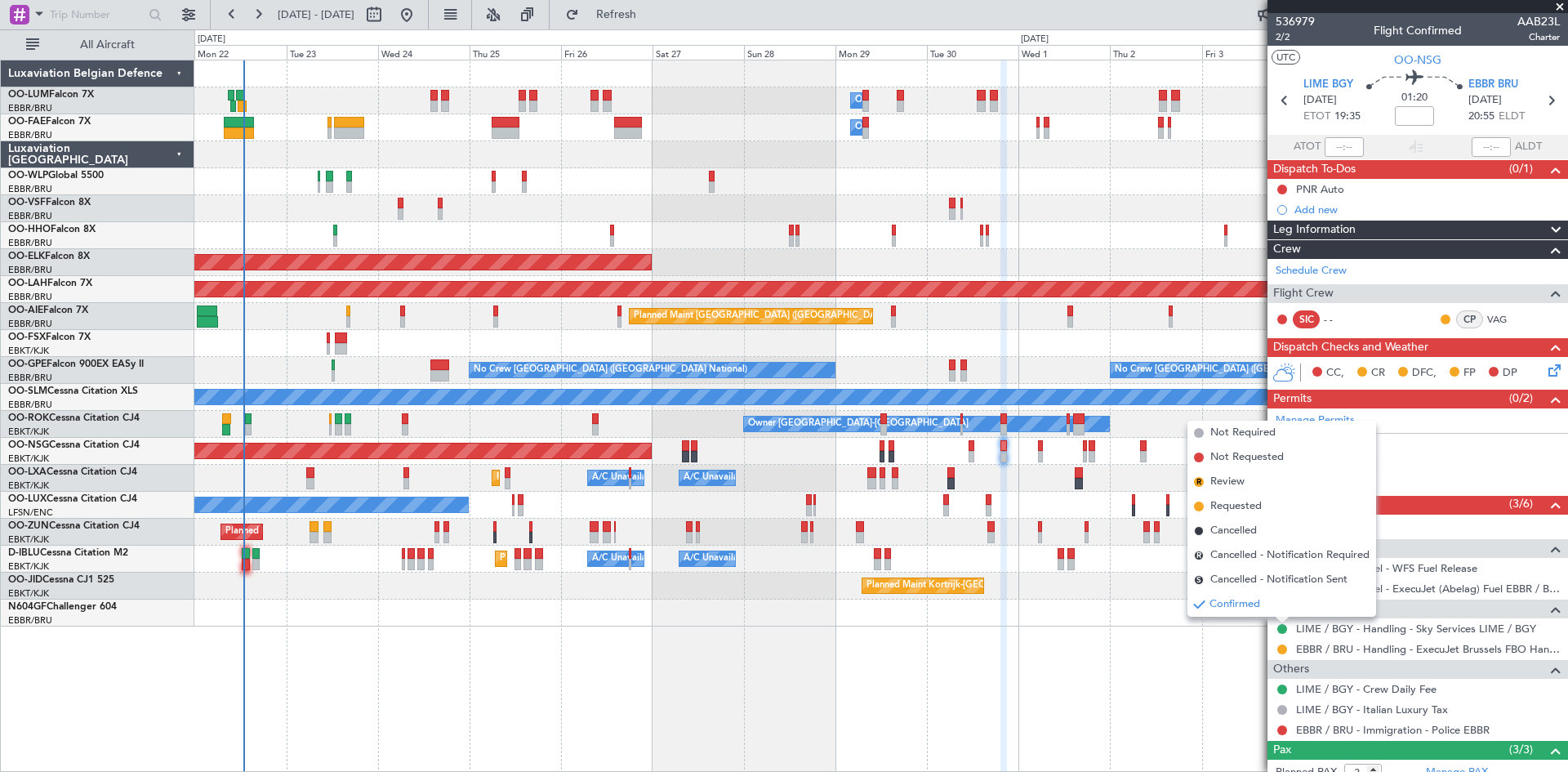
click at [1208, 674] on div "Owner Melsbroek Air Base Planned Maint Brussels (Brussels National) Owner Melsb…" at bounding box center [881, 415] width 1374 height 713
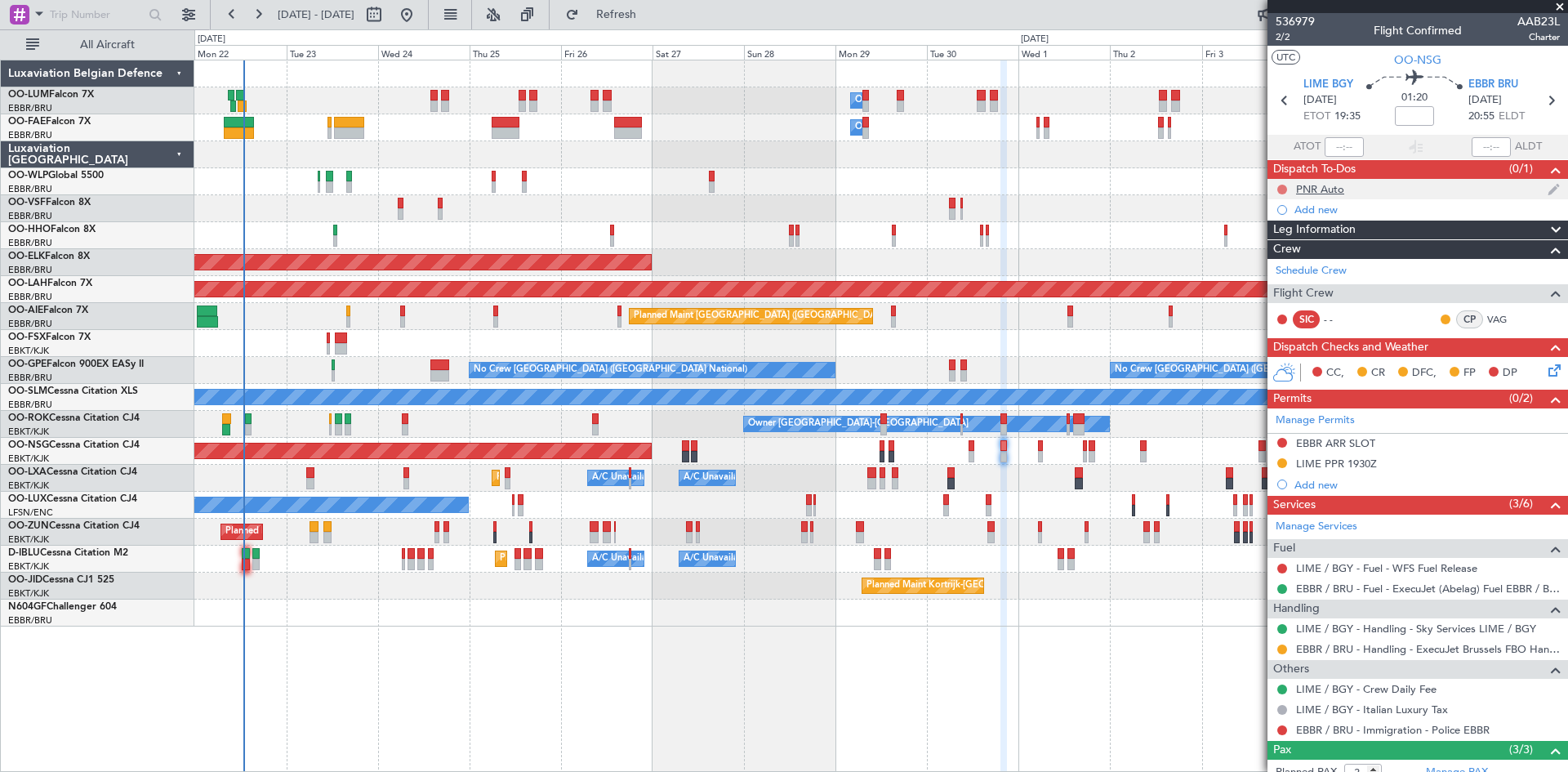
click at [1281, 187] on button at bounding box center [1282, 190] width 10 height 10
click at [1291, 260] on span "Completed" at bounding box center [1289, 262] width 54 height 17
click at [1324, 443] on div "EBBR ARR SLOT" at bounding box center [1336, 443] width 79 height 14
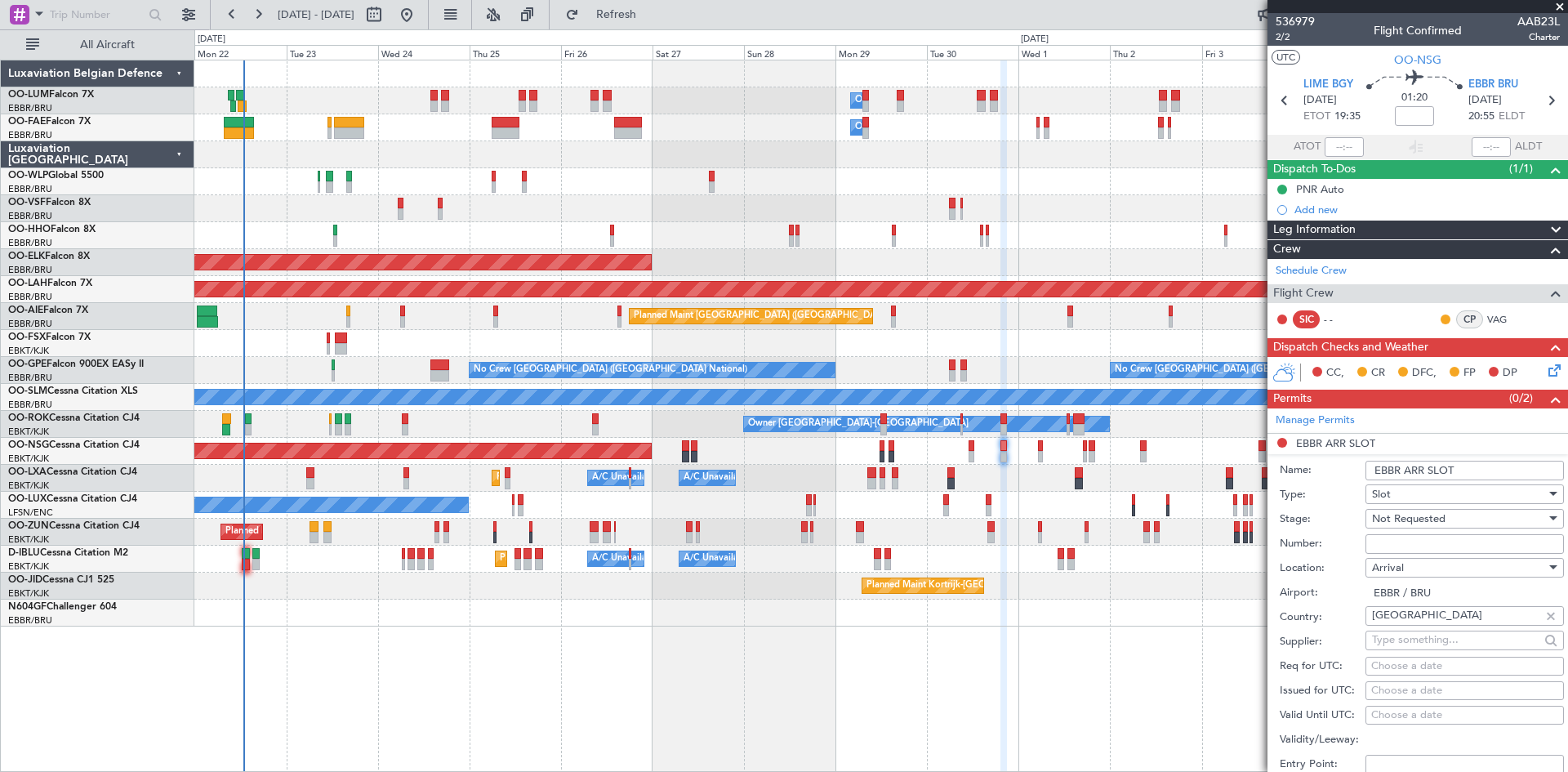
click at [1438, 517] on span "Not Requested" at bounding box center [1409, 519] width 73 height 15
click at [1414, 620] on span "Requested" at bounding box center [1459, 625] width 172 height 25
click at [1415, 668] on div "Choose a date" at bounding box center [1465, 666] width 187 height 17
select select "9"
select select "2025"
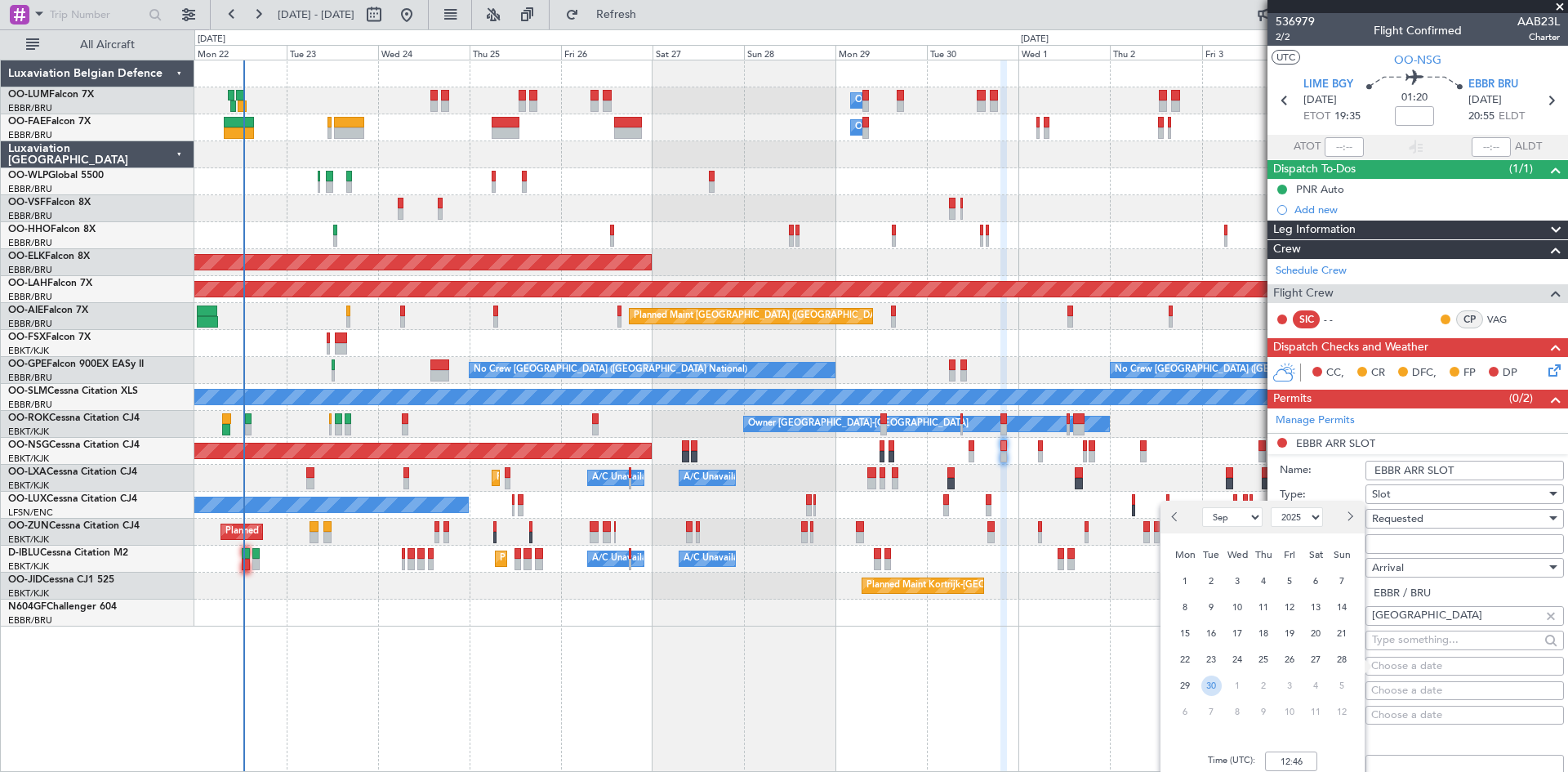
click at [1205, 682] on span "30" at bounding box center [1211, 685] width 21 height 21
click at [1281, 755] on input "00:00" at bounding box center [1291, 761] width 52 height 20
type input "21:00"
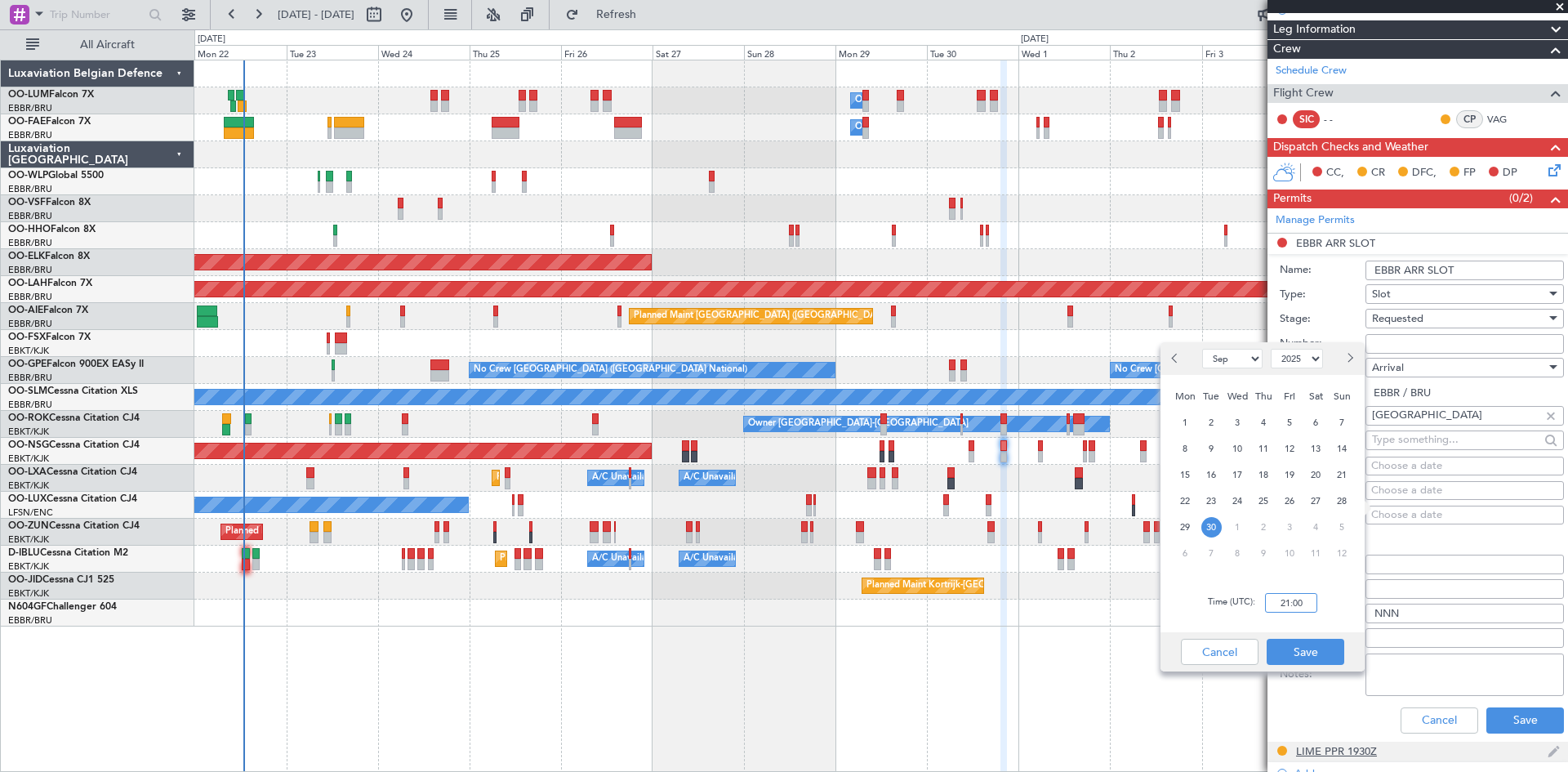
scroll to position [245, 0]
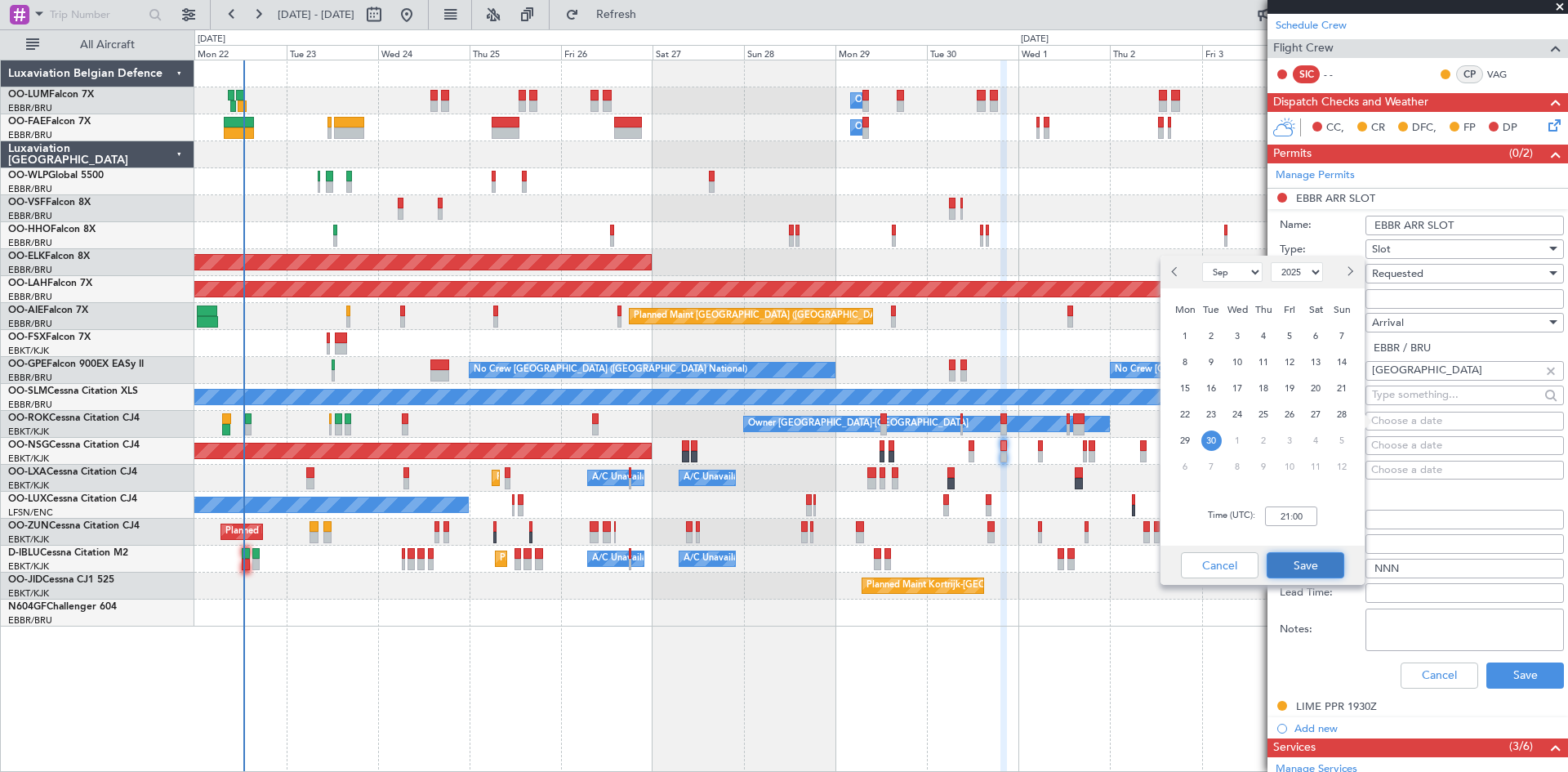
click at [1337, 564] on button "Save" at bounding box center [1305, 566] width 78 height 26
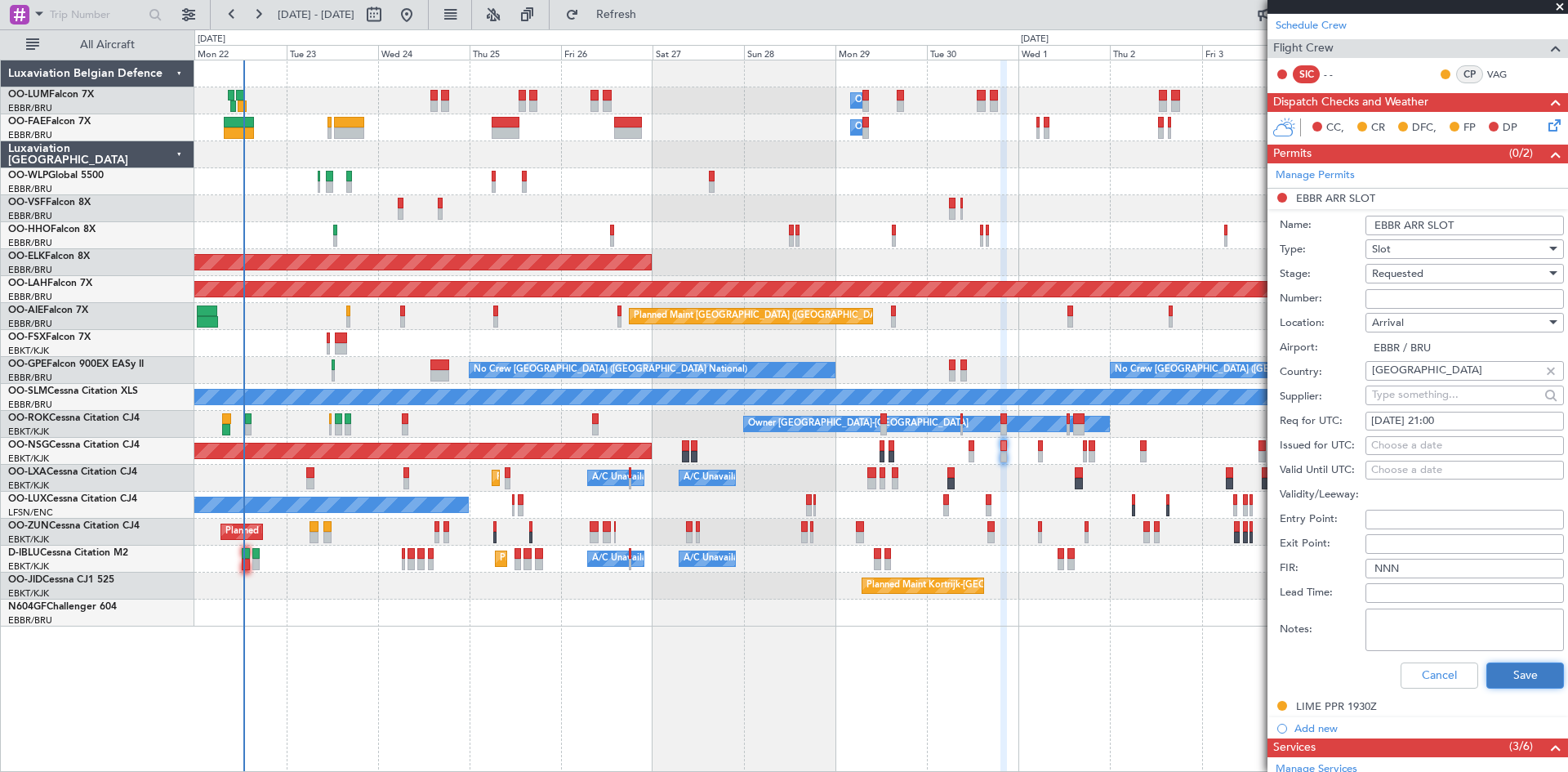
click at [1528, 675] on button "Save" at bounding box center [1525, 675] width 78 height 26
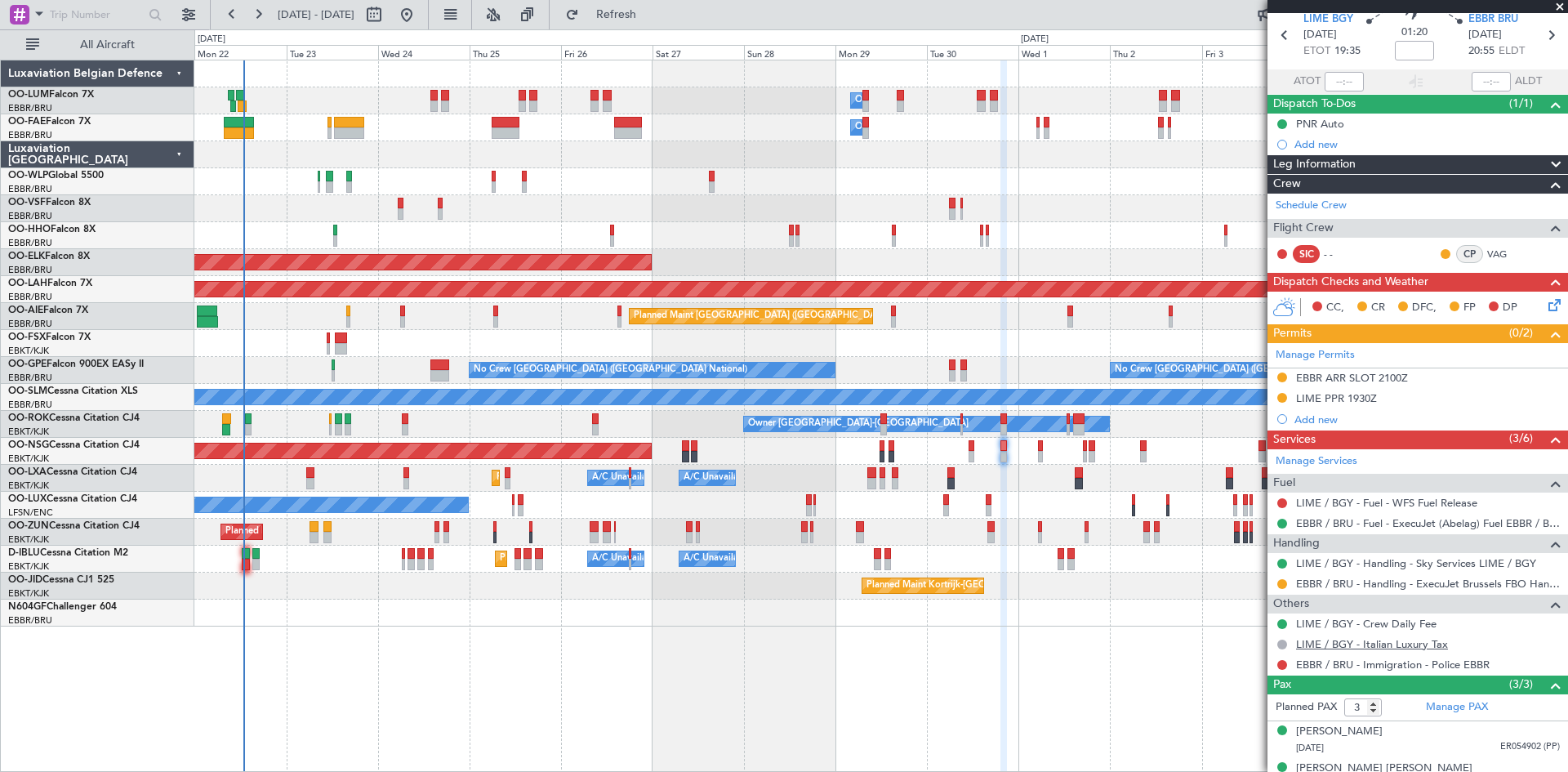
scroll to position [124, 0]
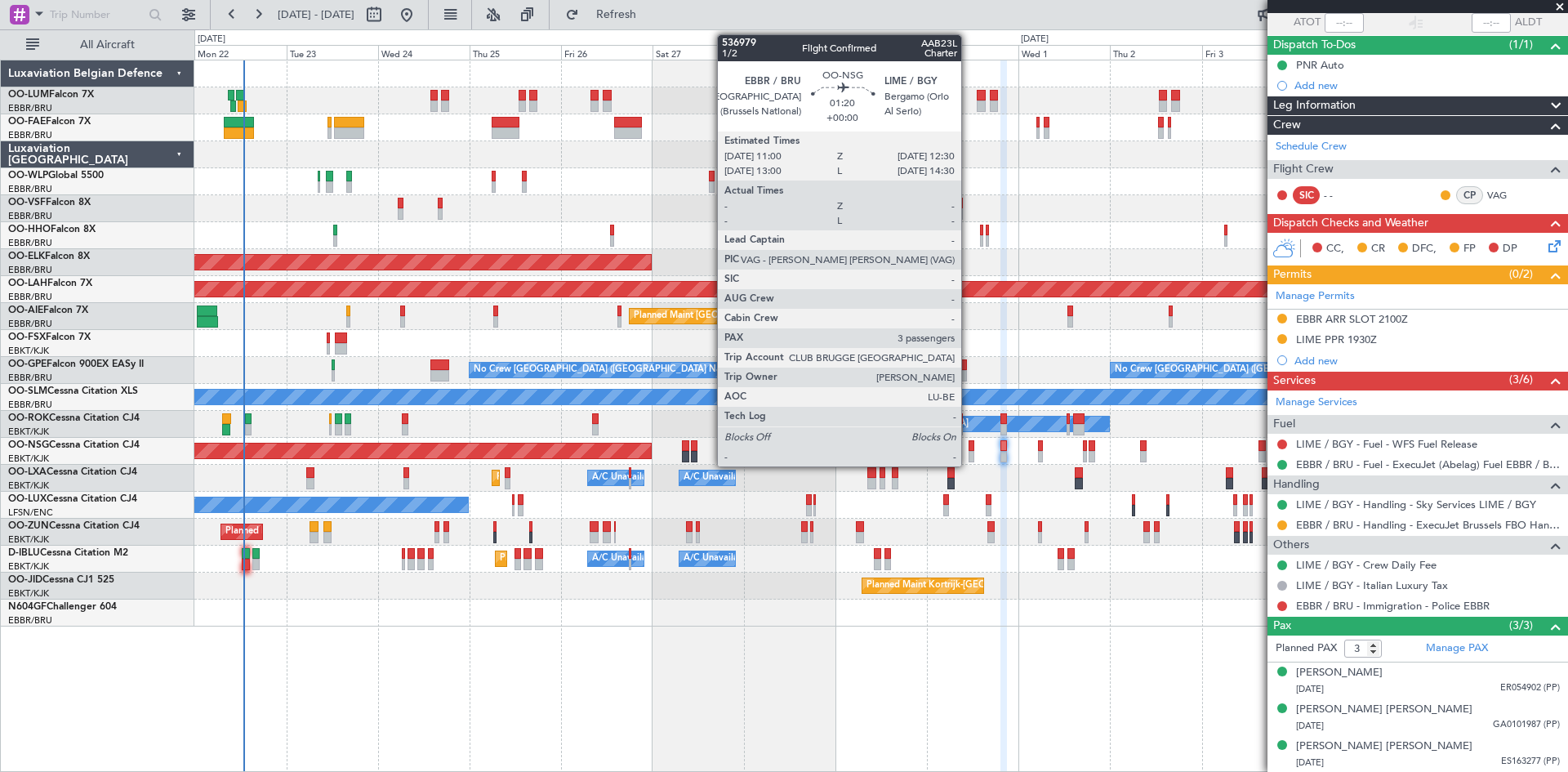
click at [969, 446] on div at bounding box center [972, 446] width 7 height 12
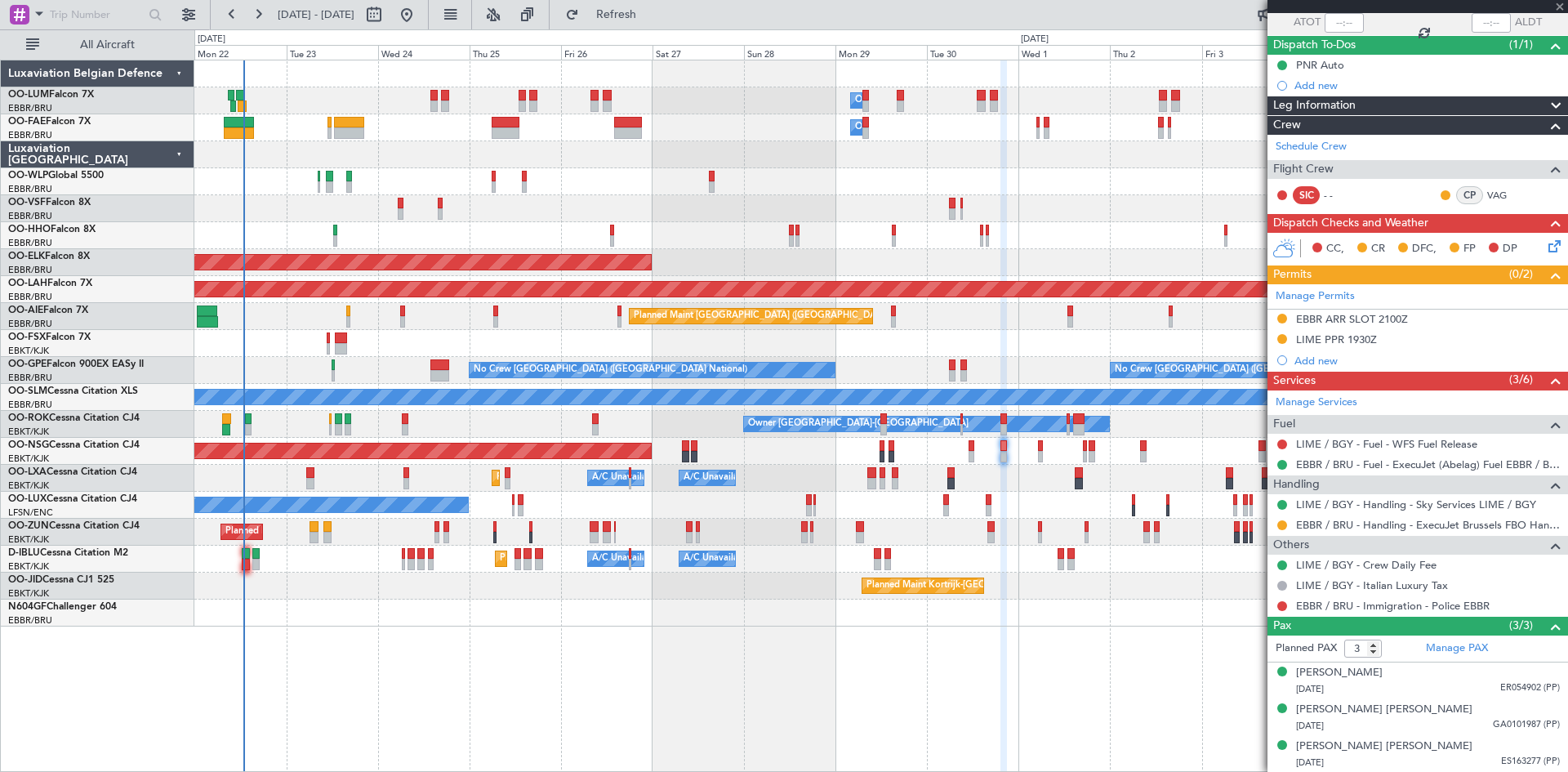
scroll to position [0, 0]
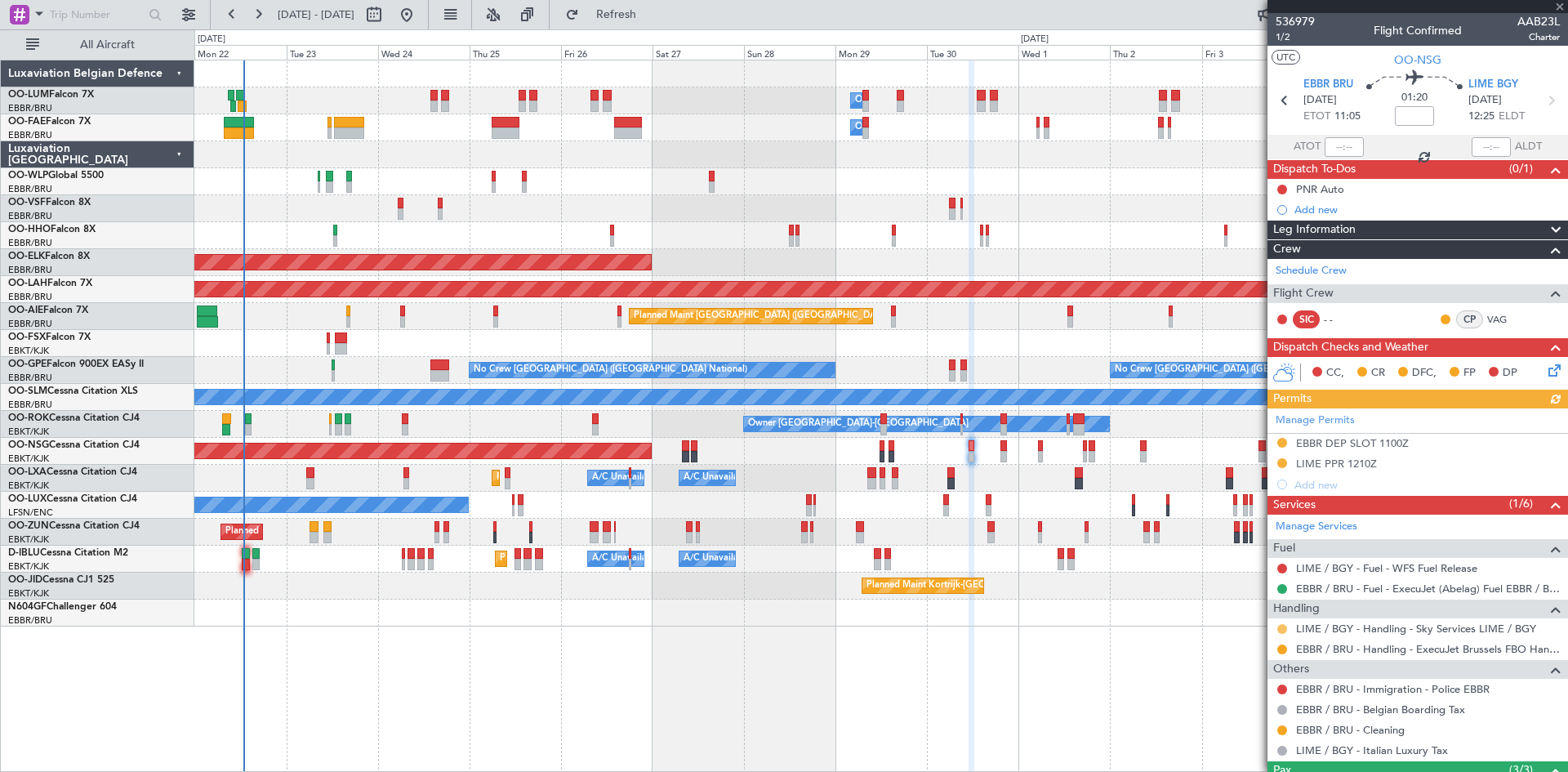
click at [1282, 626] on button at bounding box center [1282, 629] width 10 height 10
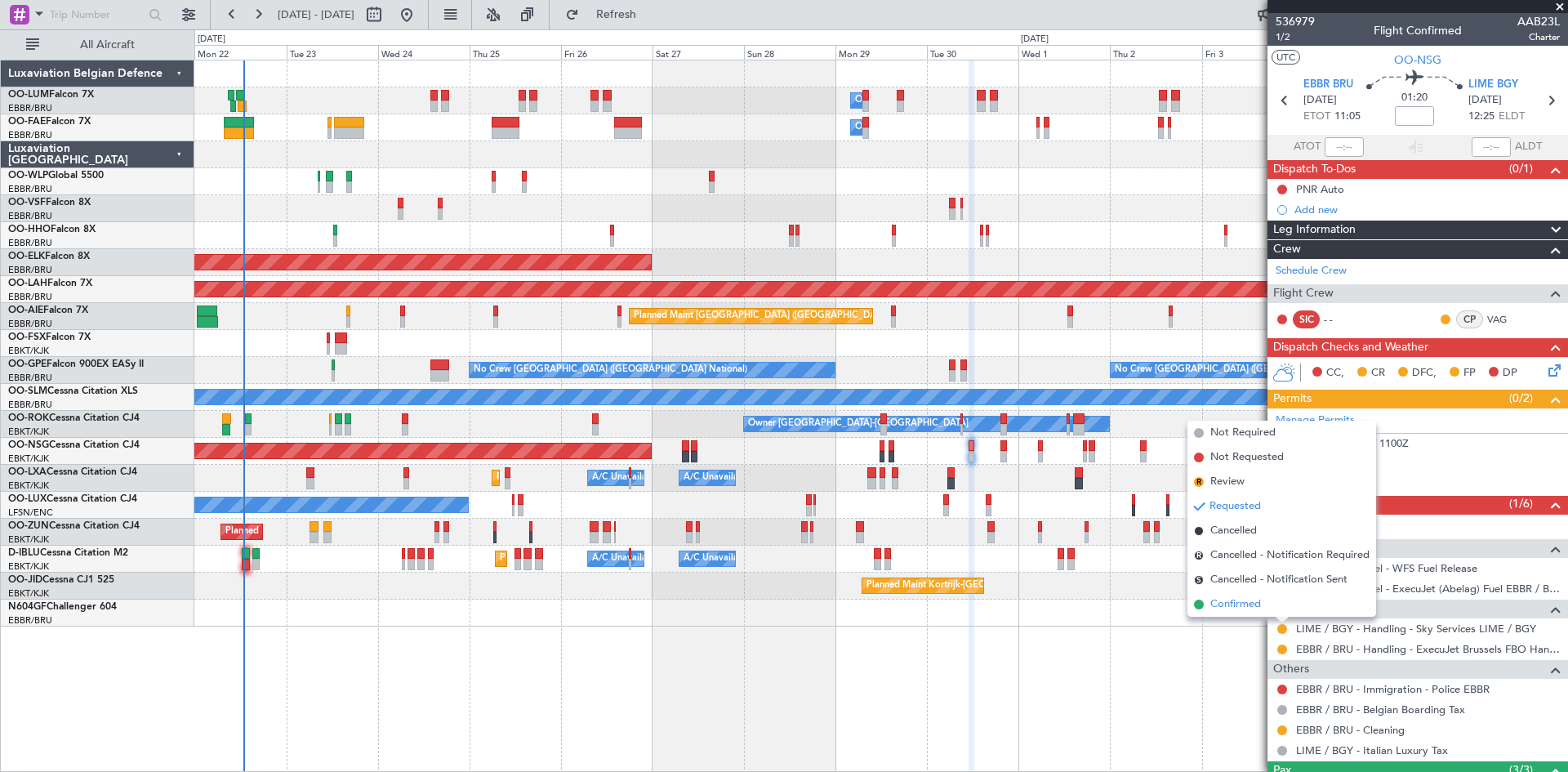
click at [1258, 607] on span "Confirmed" at bounding box center [1235, 604] width 50 height 17
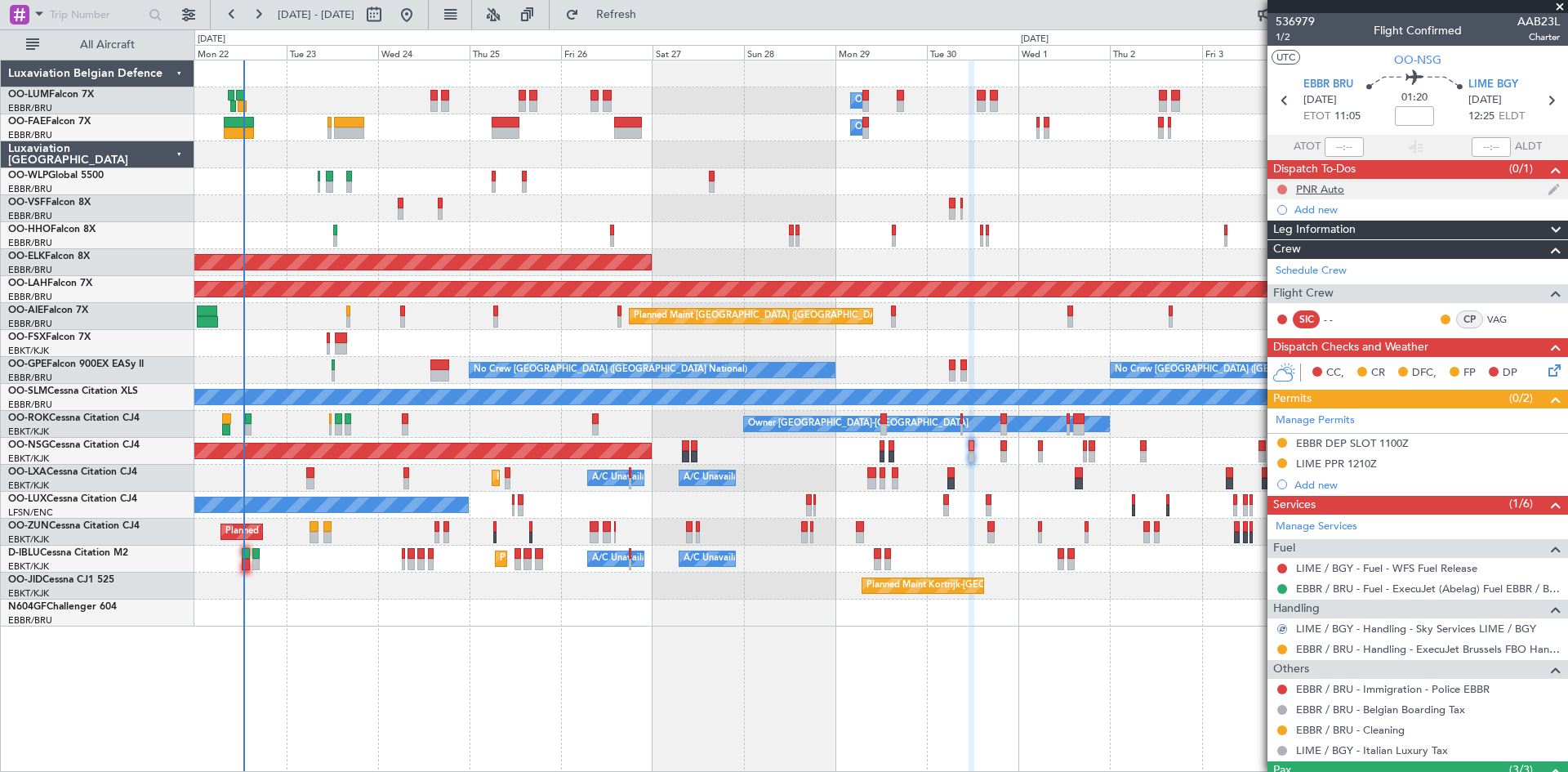
click at [1282, 185] on button at bounding box center [1282, 190] width 10 height 10
click at [1289, 260] on span "Completed" at bounding box center [1289, 262] width 54 height 17
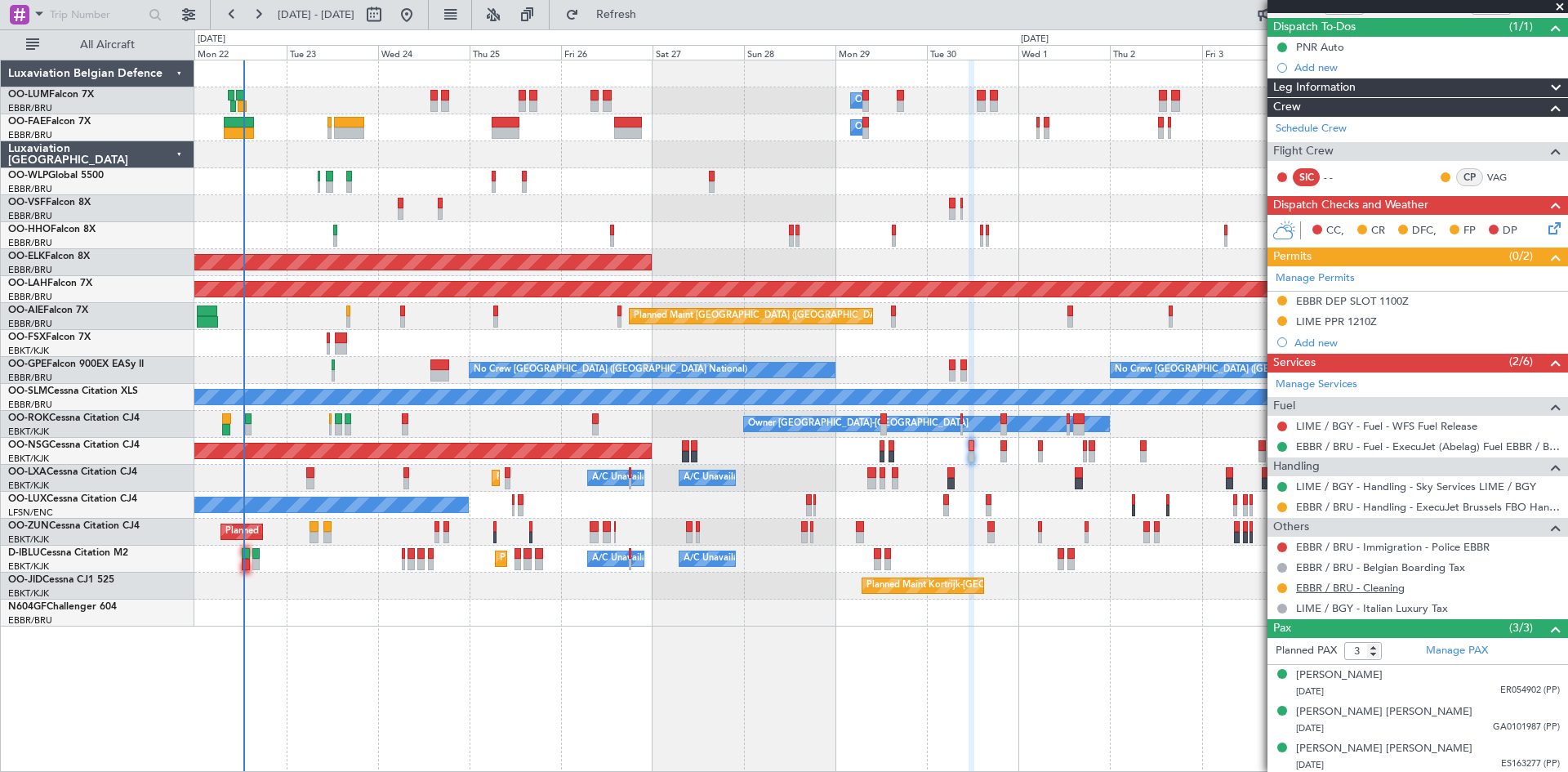
scroll to position [144, 0]
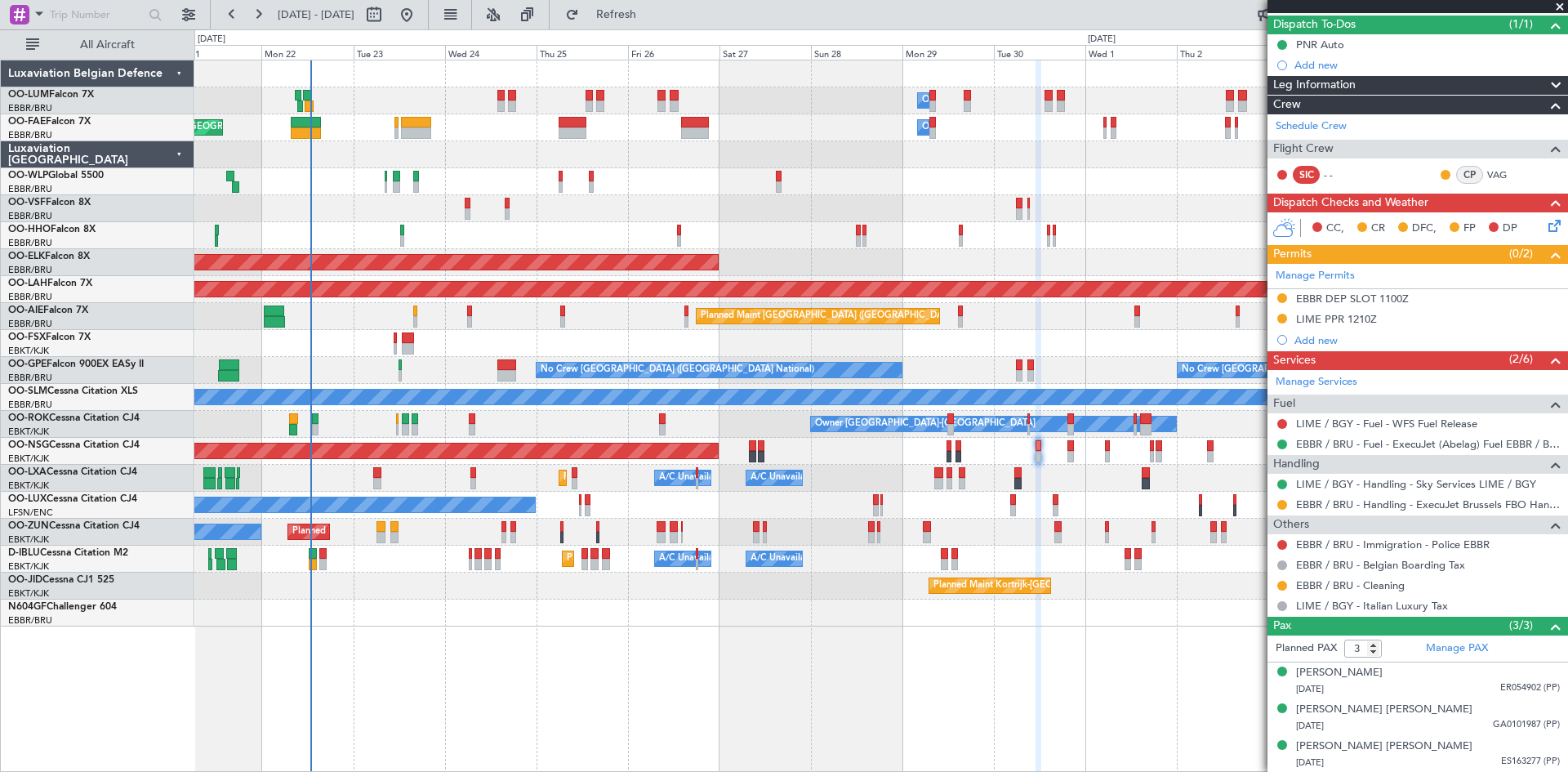
click at [622, 697] on div "Owner Melsbroek Air Base Planned Maint Brussels (Brussels National) Owner Melsb…" at bounding box center [881, 415] width 1374 height 713
click at [651, 9] on span "Refresh" at bounding box center [616, 15] width 69 height 12
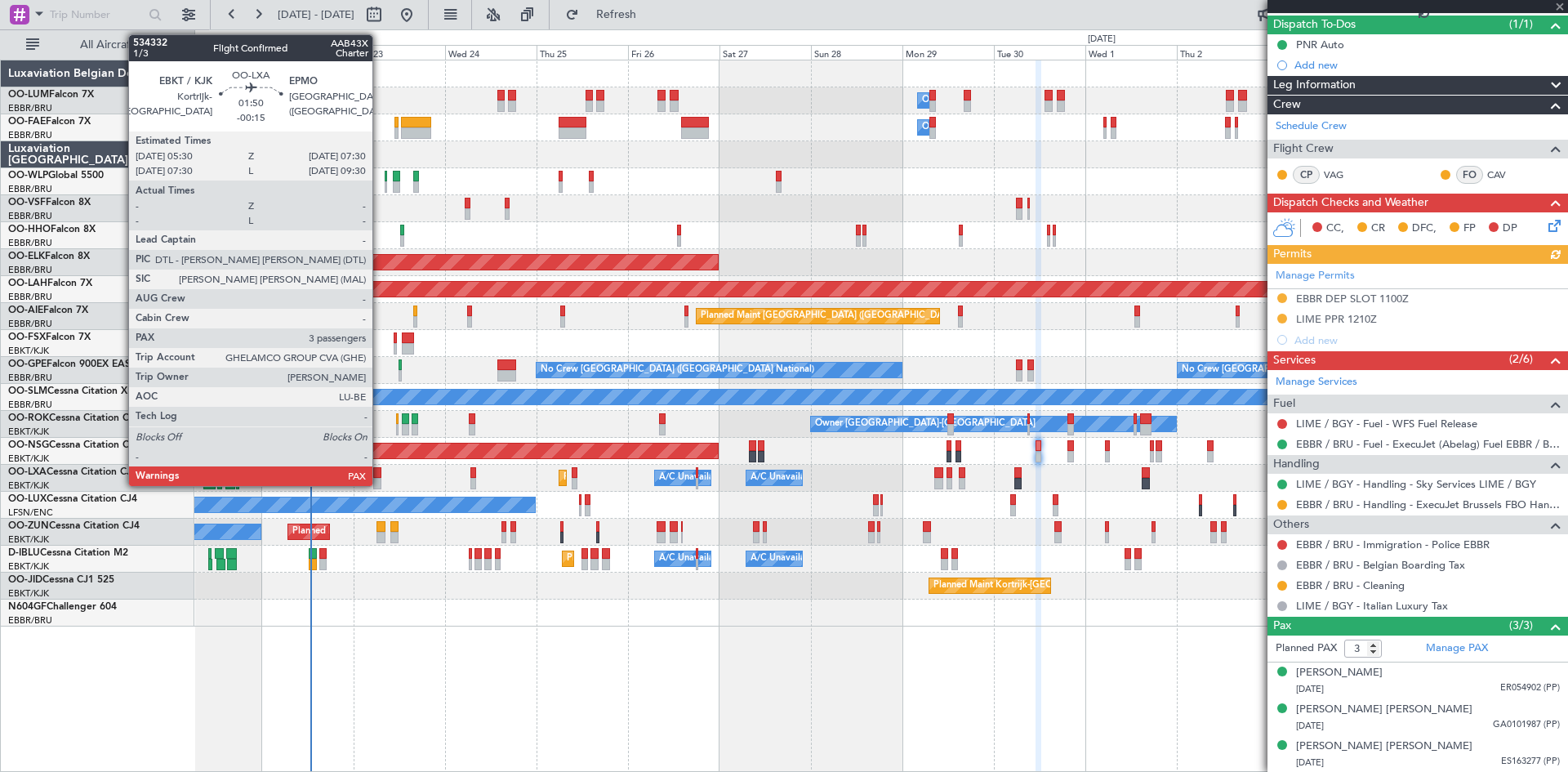
click at [380, 476] on div at bounding box center [377, 473] width 8 height 12
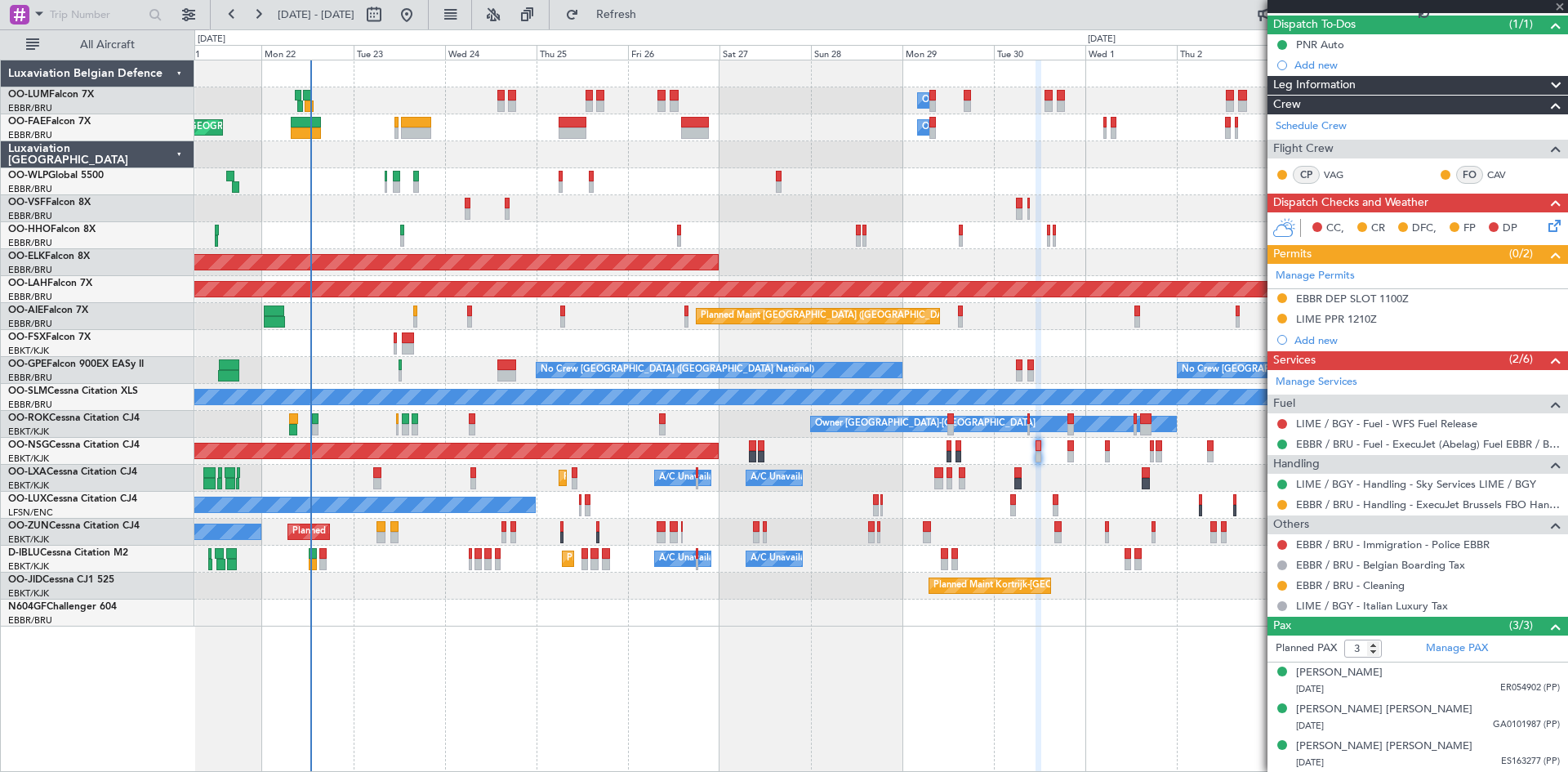
type input "-00:15"
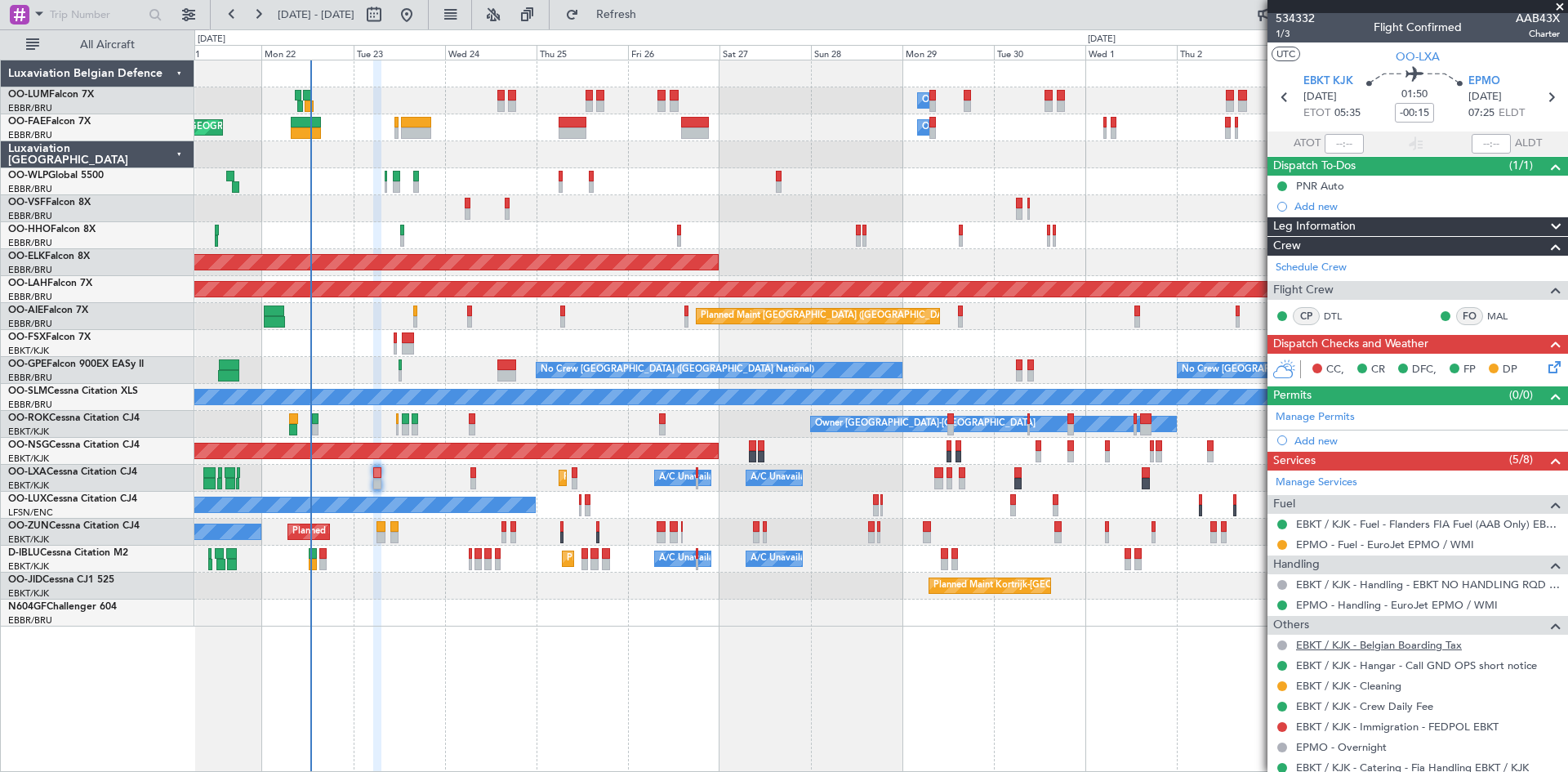
scroll to position [0, 0]
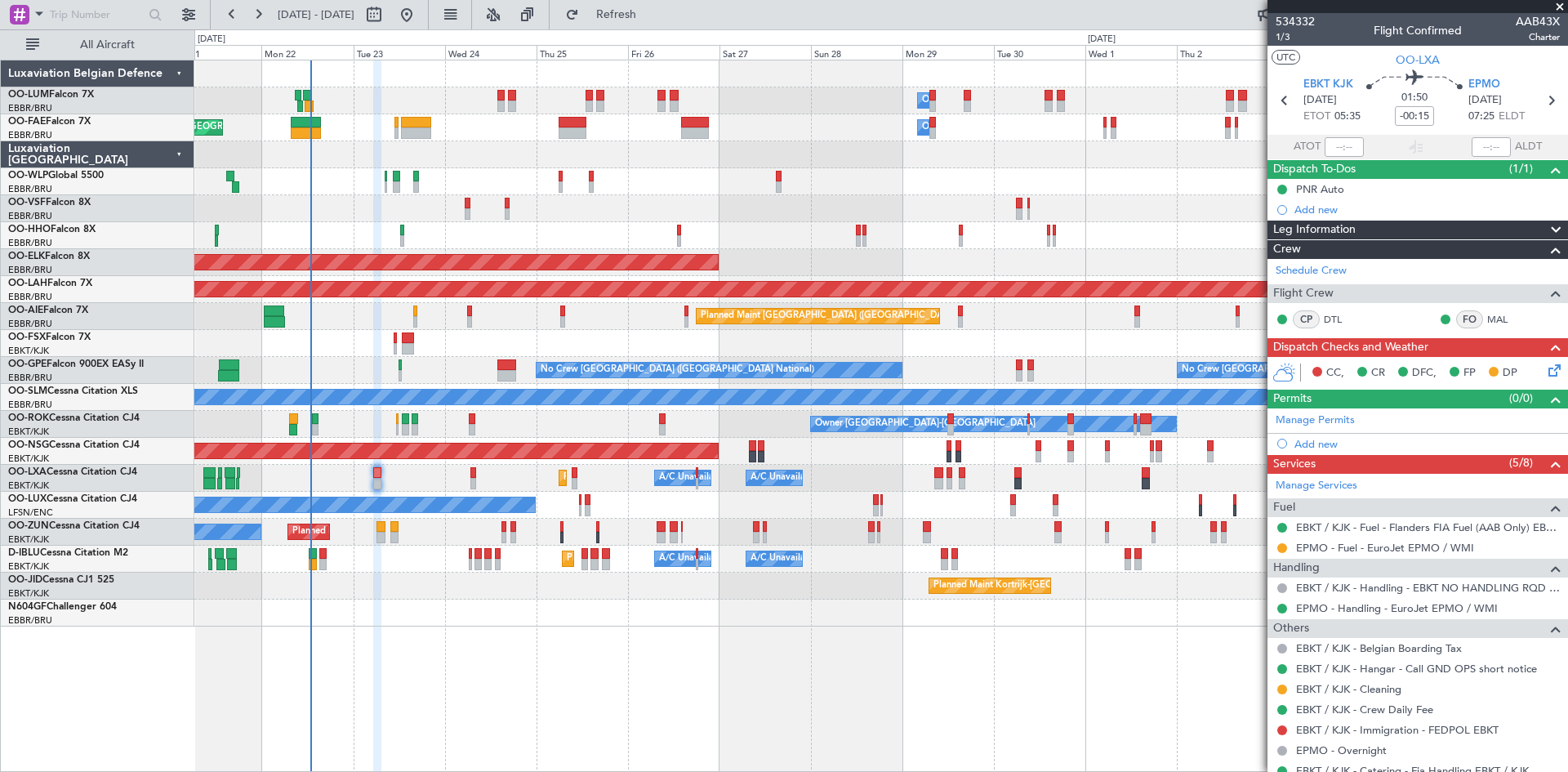
click at [1546, 374] on icon at bounding box center [1552, 367] width 13 height 13
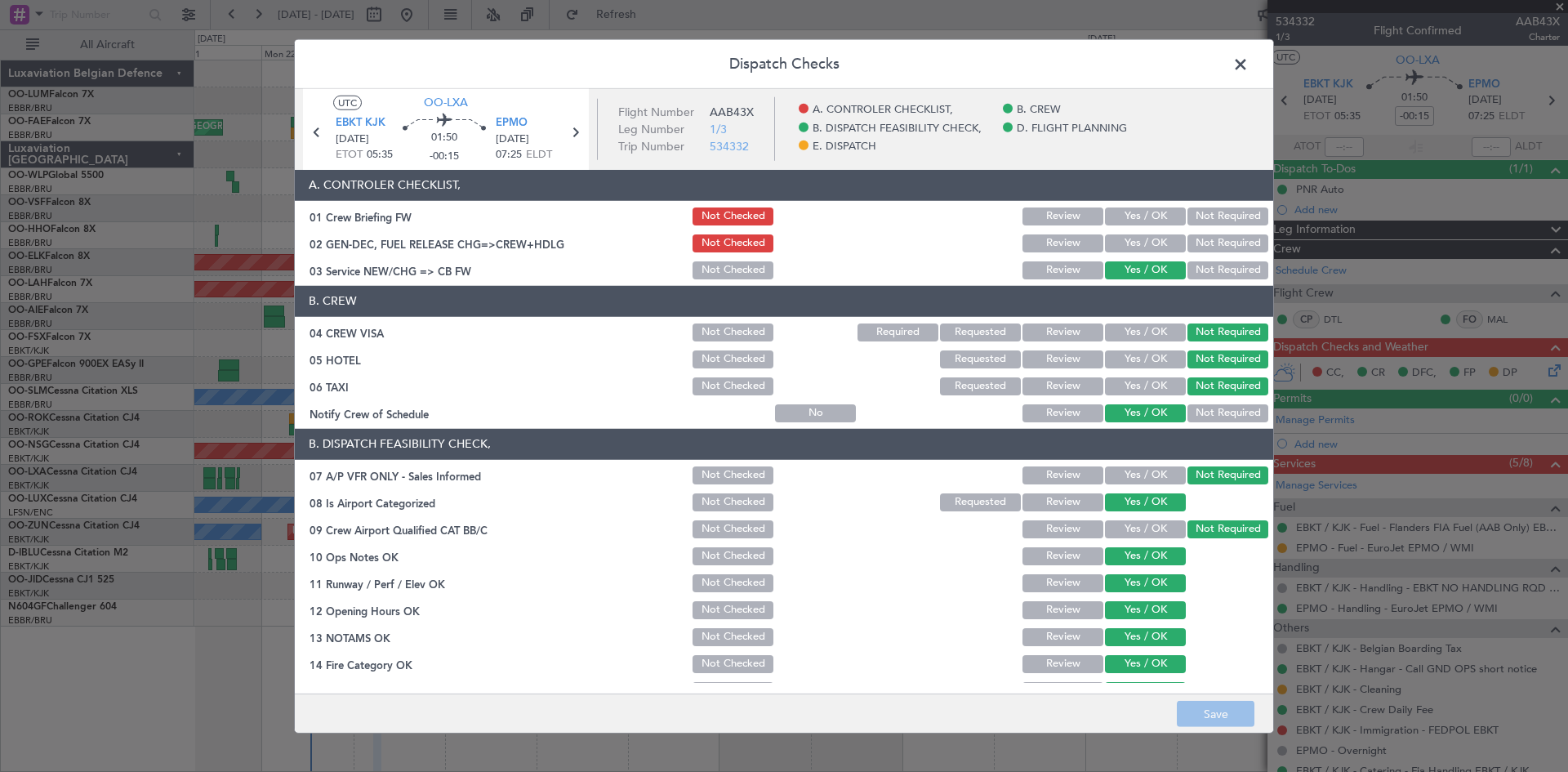
click at [1248, 59] on span at bounding box center [1248, 68] width 0 height 33
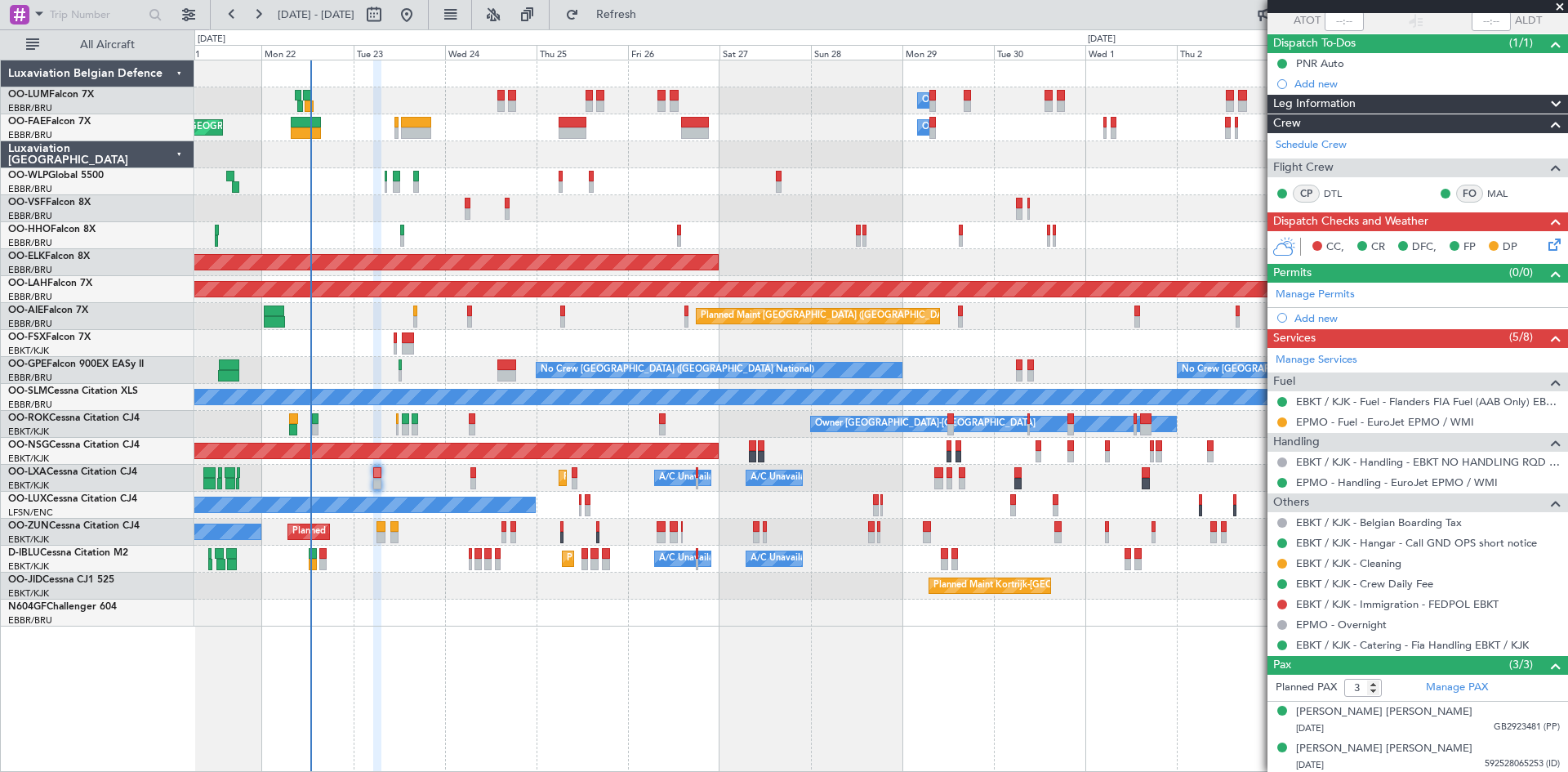
scroll to position [165, 0]
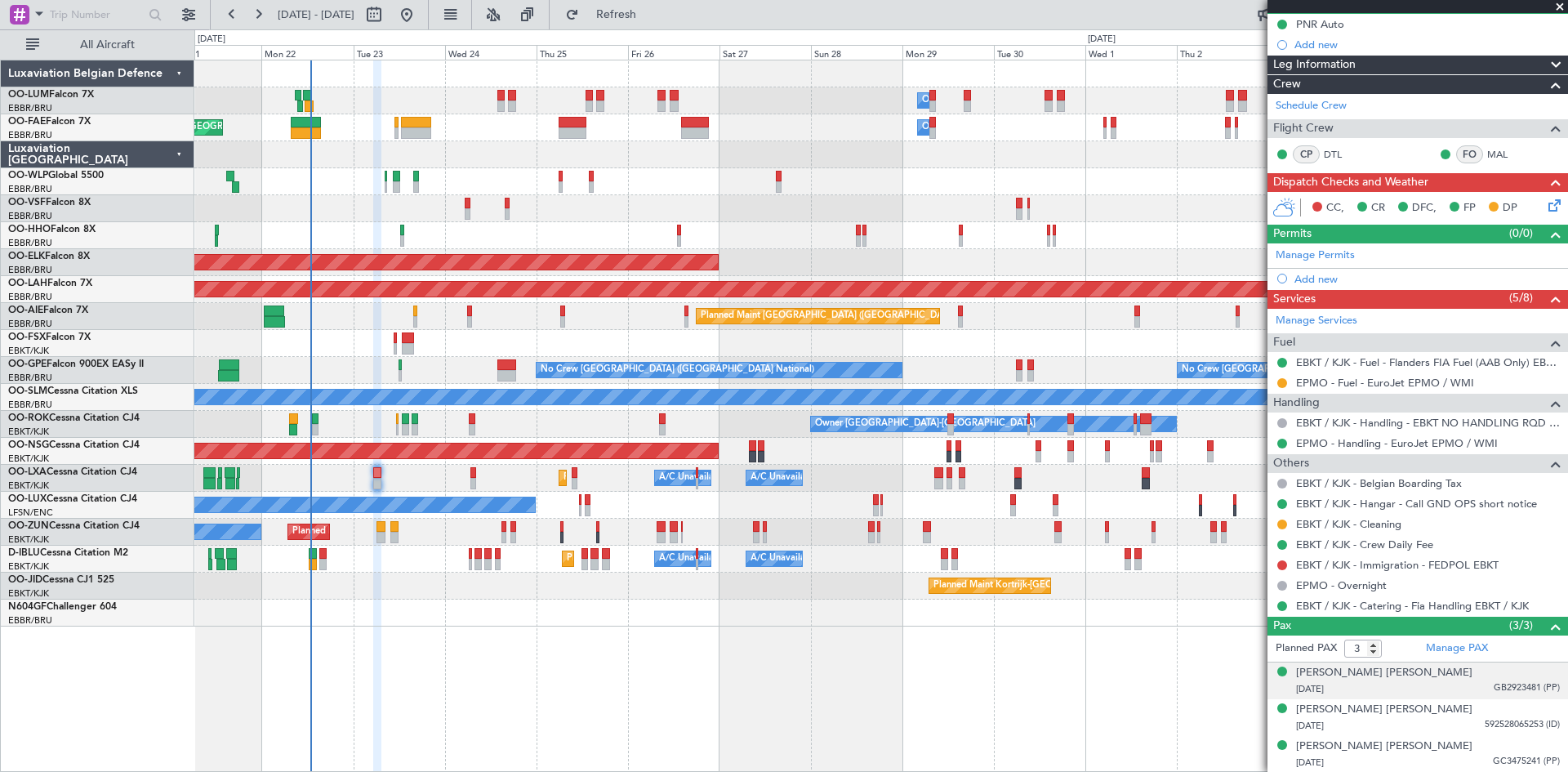
click at [1477, 686] on div "11/08/1960 GB2923481 (PP)" at bounding box center [1428, 689] width 264 height 17
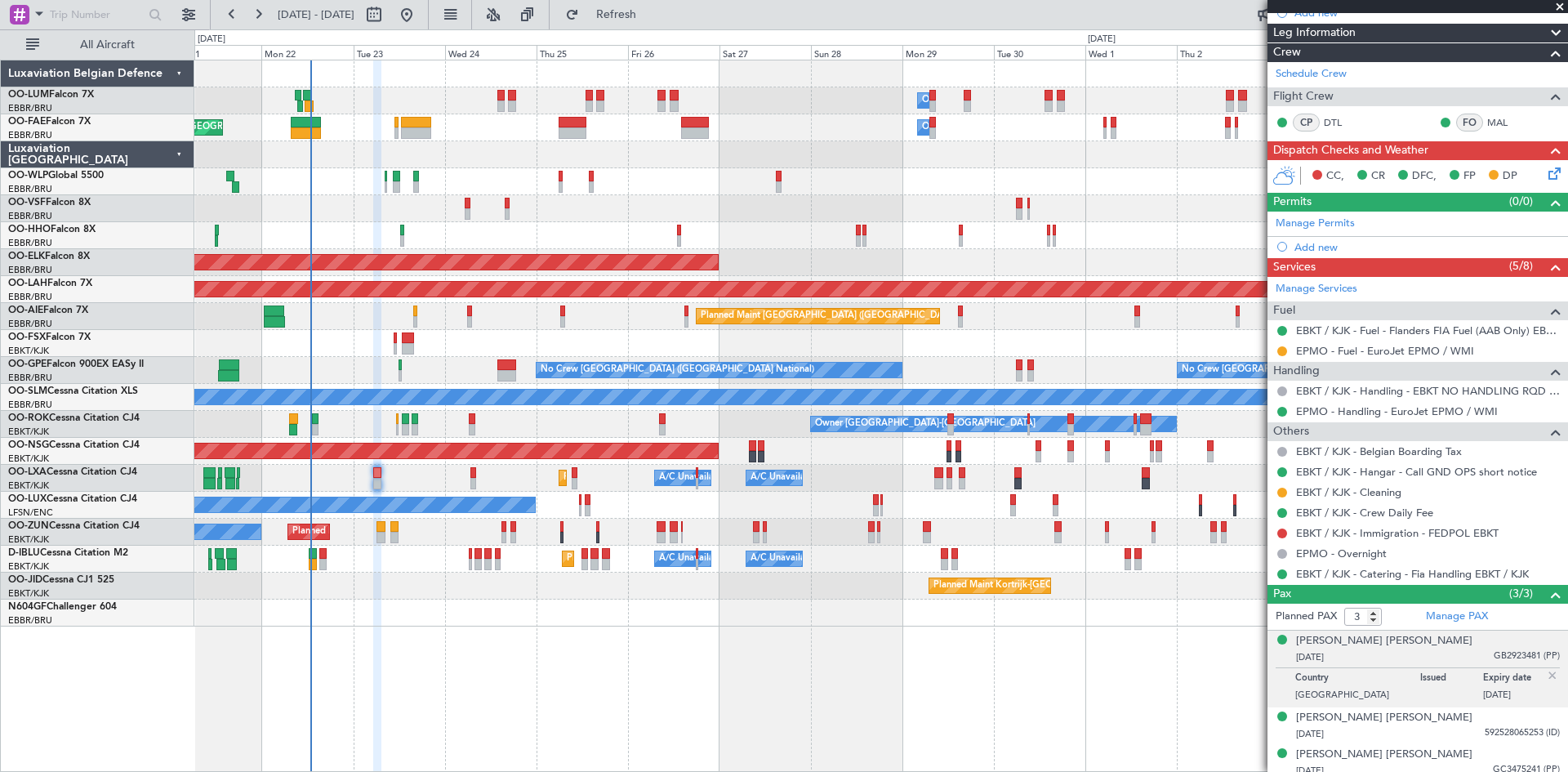
scroll to position [205, 0]
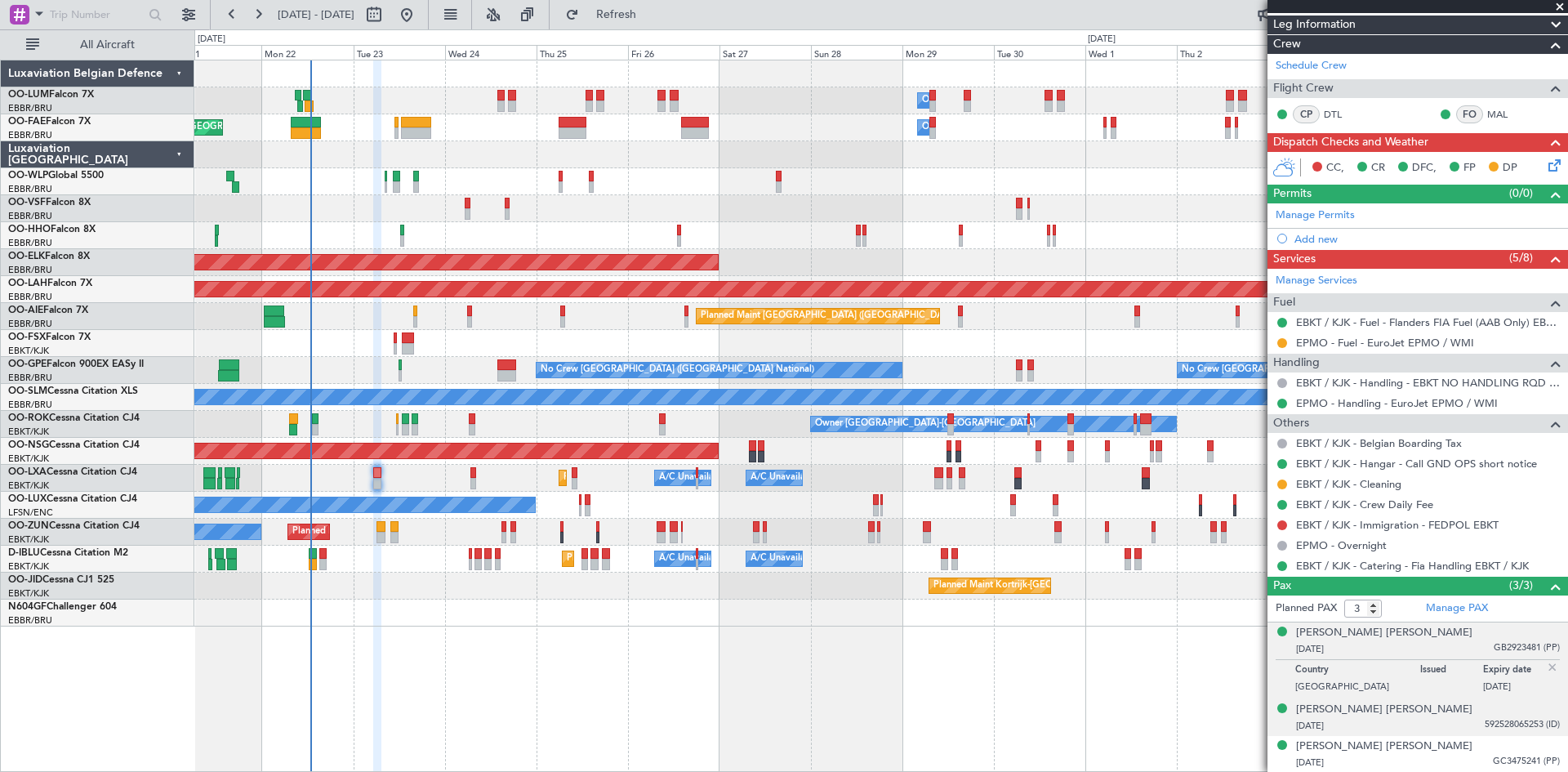
click at [1403, 729] on div "03/06/1977 592528065253 (ID)" at bounding box center [1428, 726] width 264 height 17
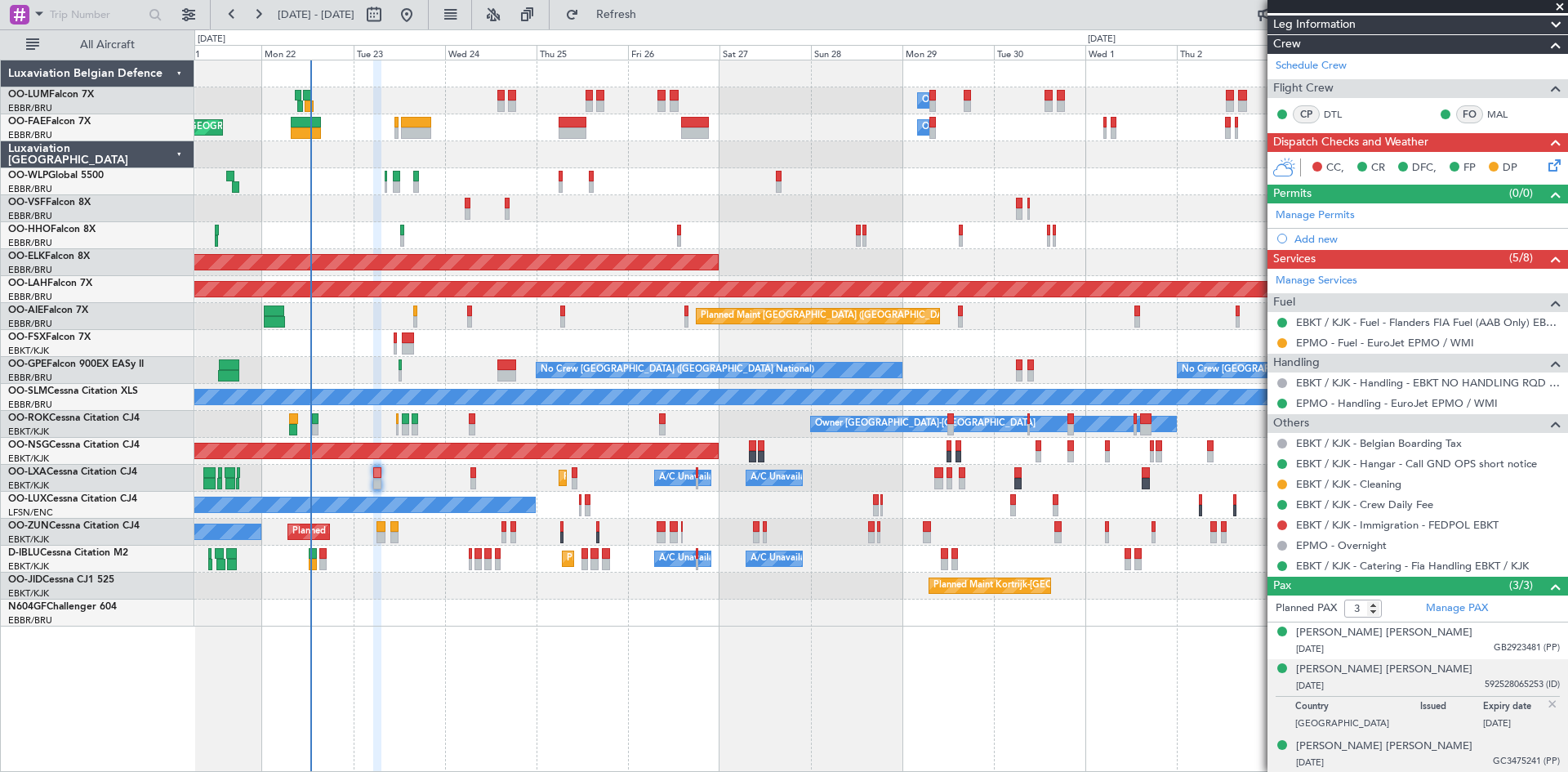
click at [1457, 756] on div "27/05/1982 GC3475241 (PP)" at bounding box center [1428, 763] width 264 height 17
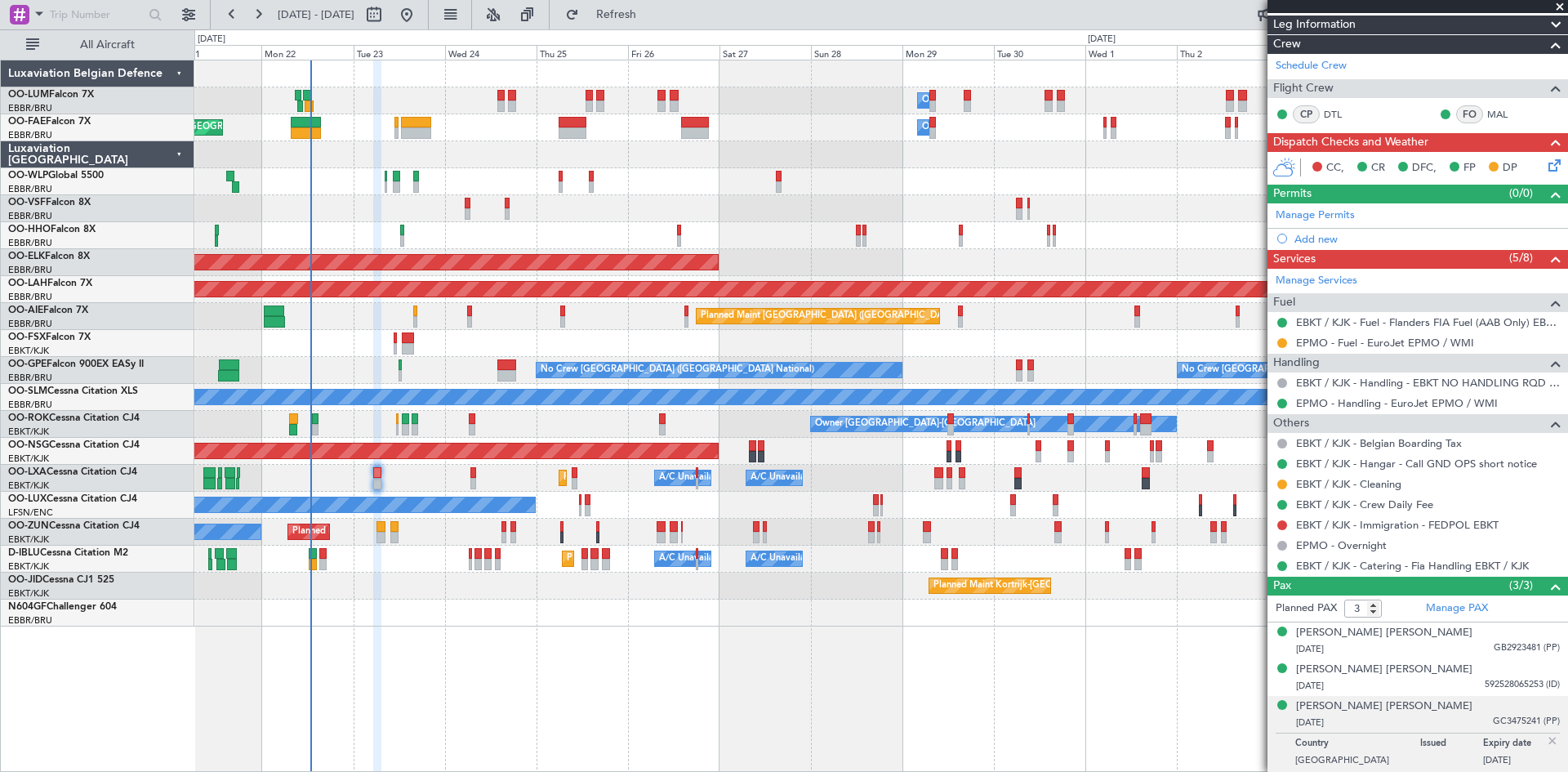
click at [1546, 736] on img at bounding box center [1553, 741] width 15 height 15
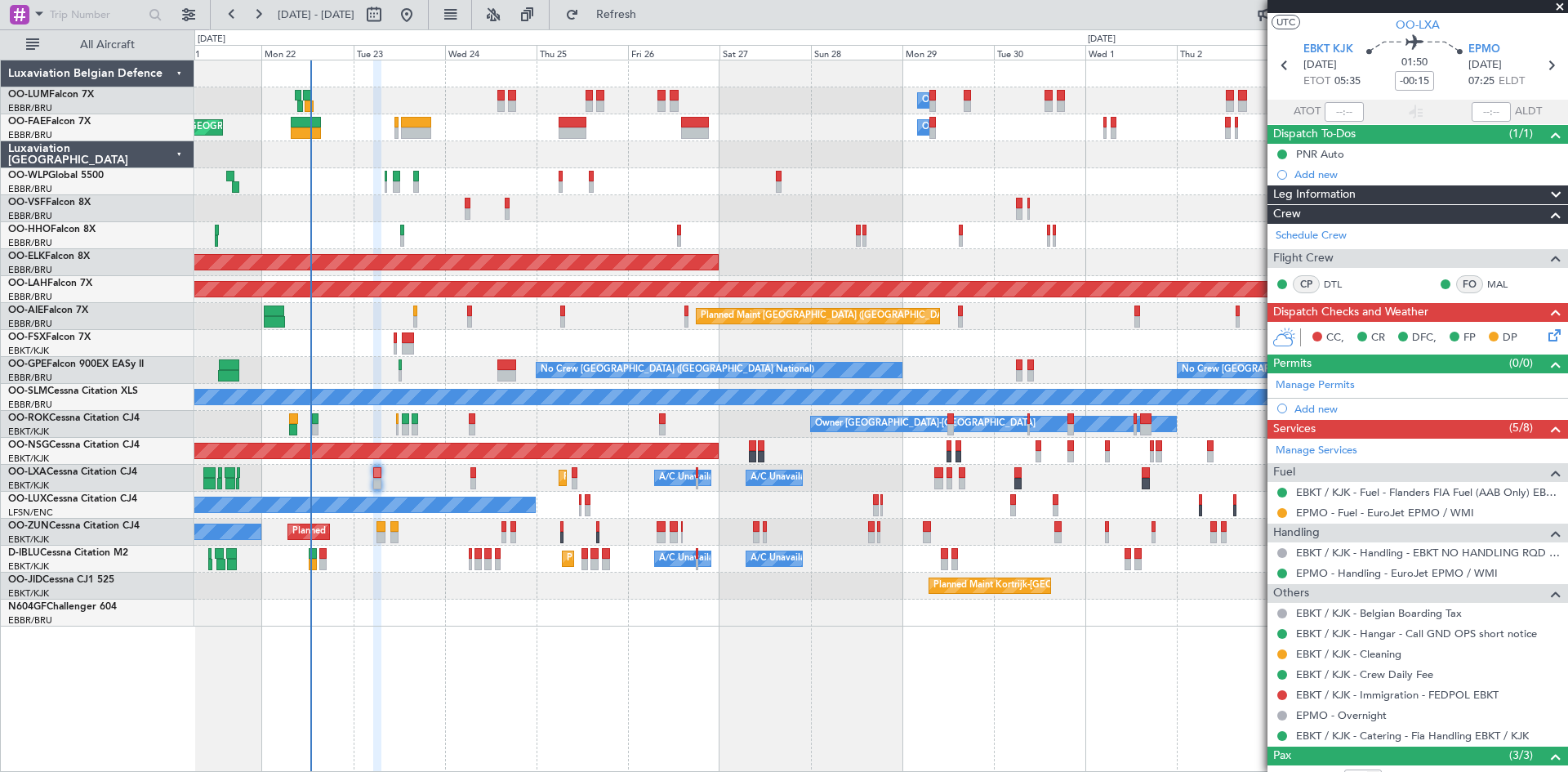
scroll to position [0, 0]
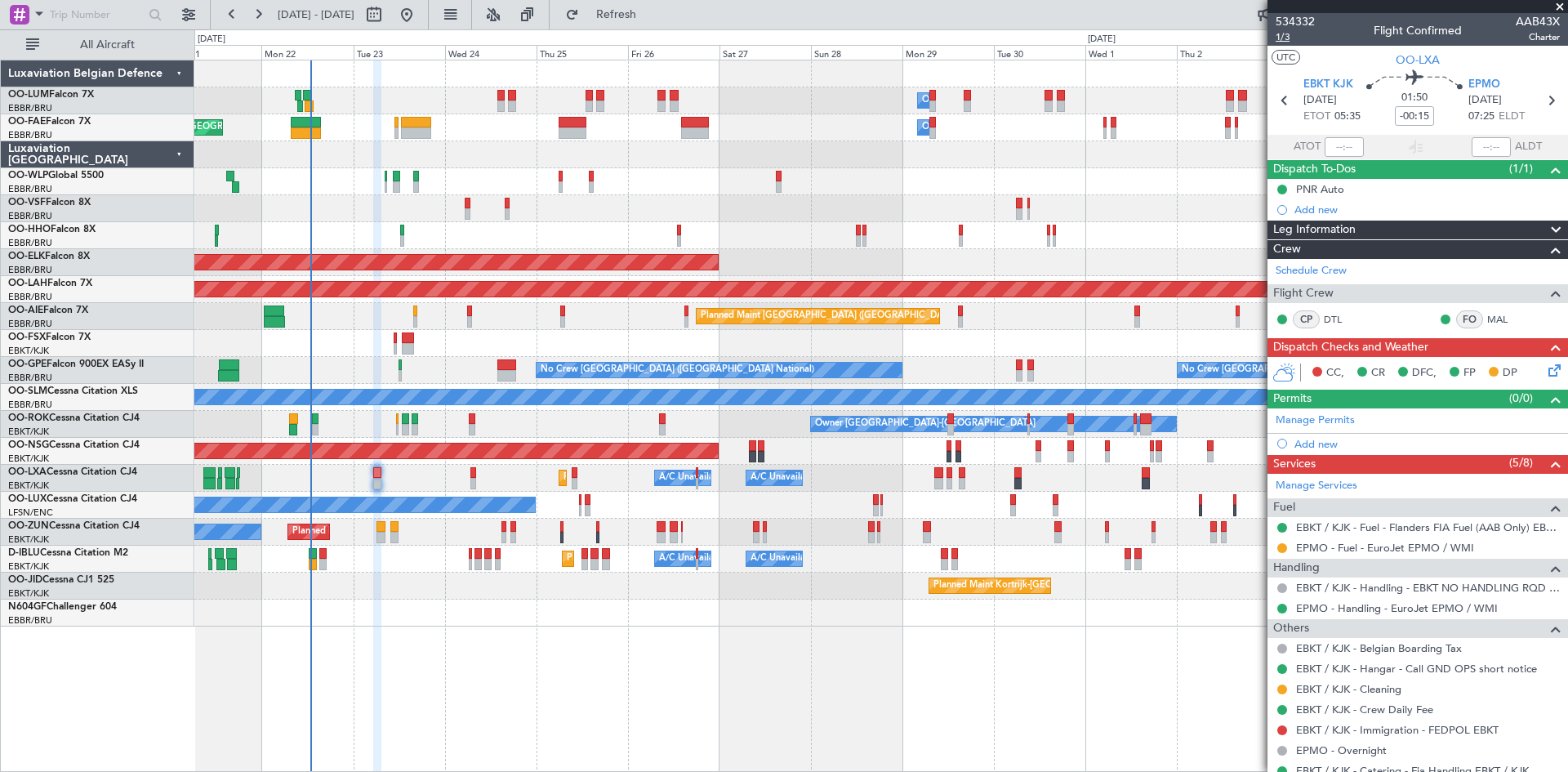
click at [1277, 35] on span "1/3" at bounding box center [1295, 37] width 39 height 14
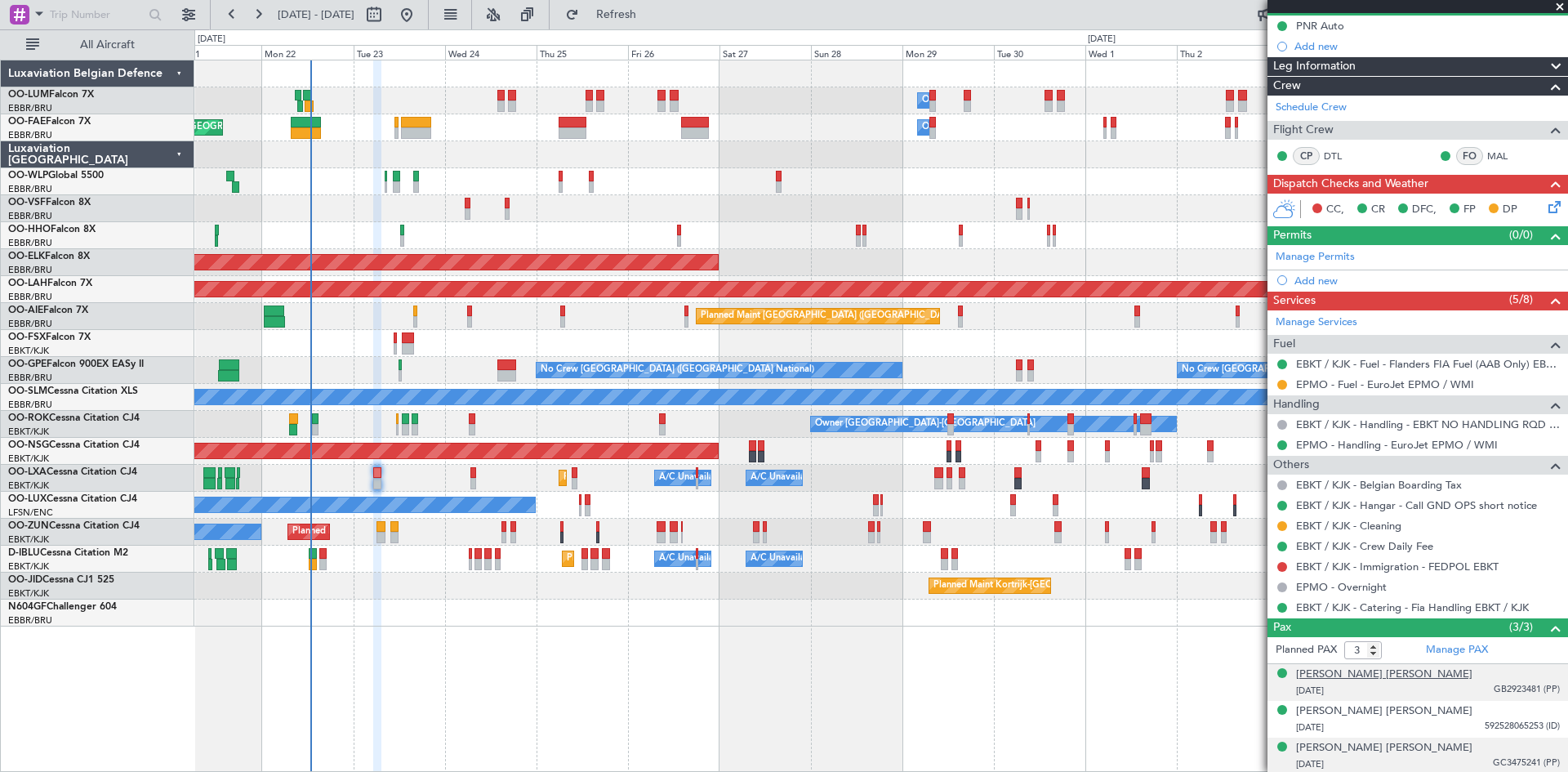
scroll to position [165, 0]
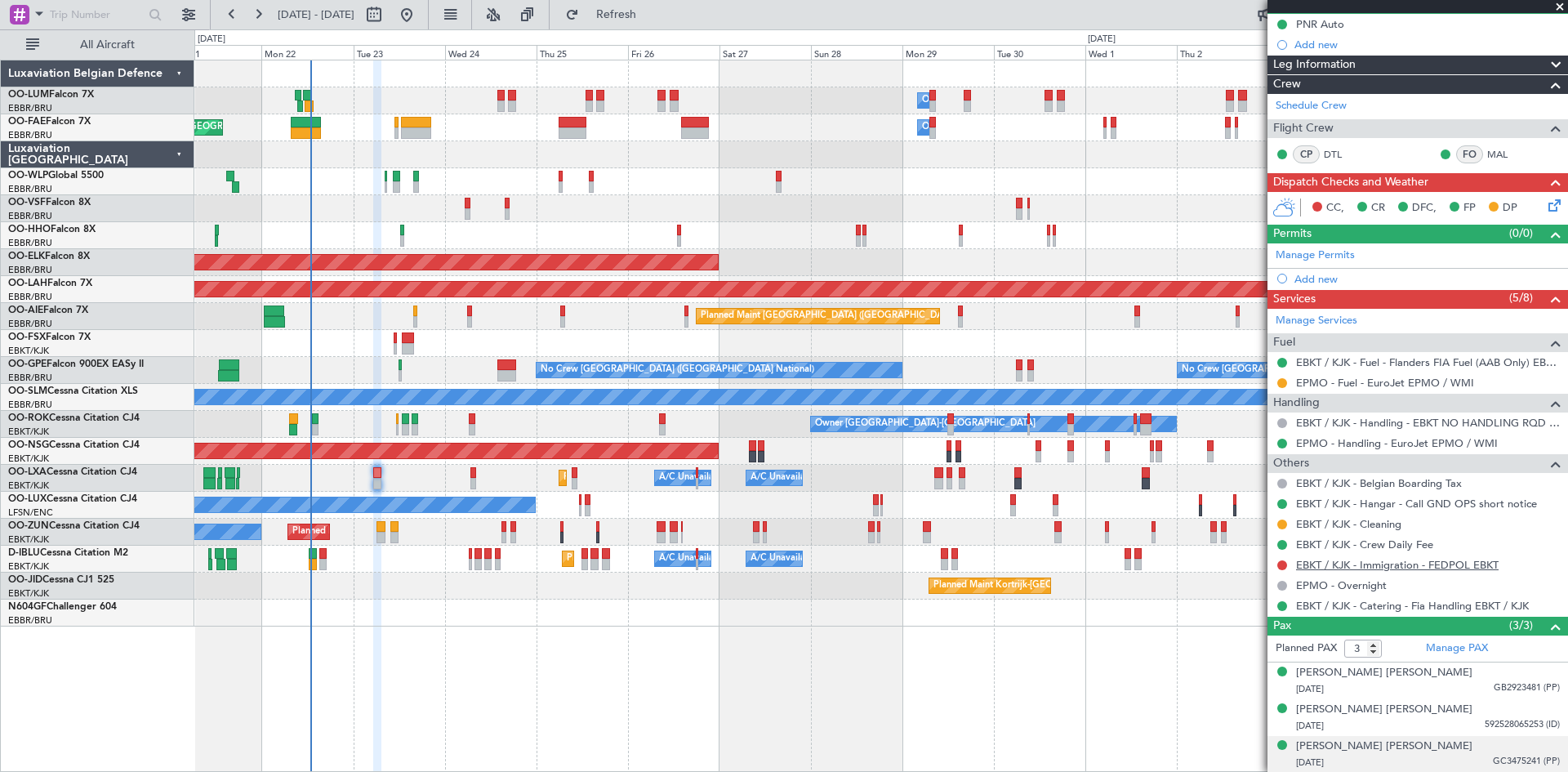
click at [1343, 563] on link "EBKT / KJK - Immigration - FEDPOL EBKT" at bounding box center [1397, 565] width 202 height 14
drag, startPoint x: 666, startPoint y: 17, endPoint x: 718, endPoint y: 48, distance: 60.5
click at [651, 17] on span "Refresh" at bounding box center [616, 15] width 69 height 12
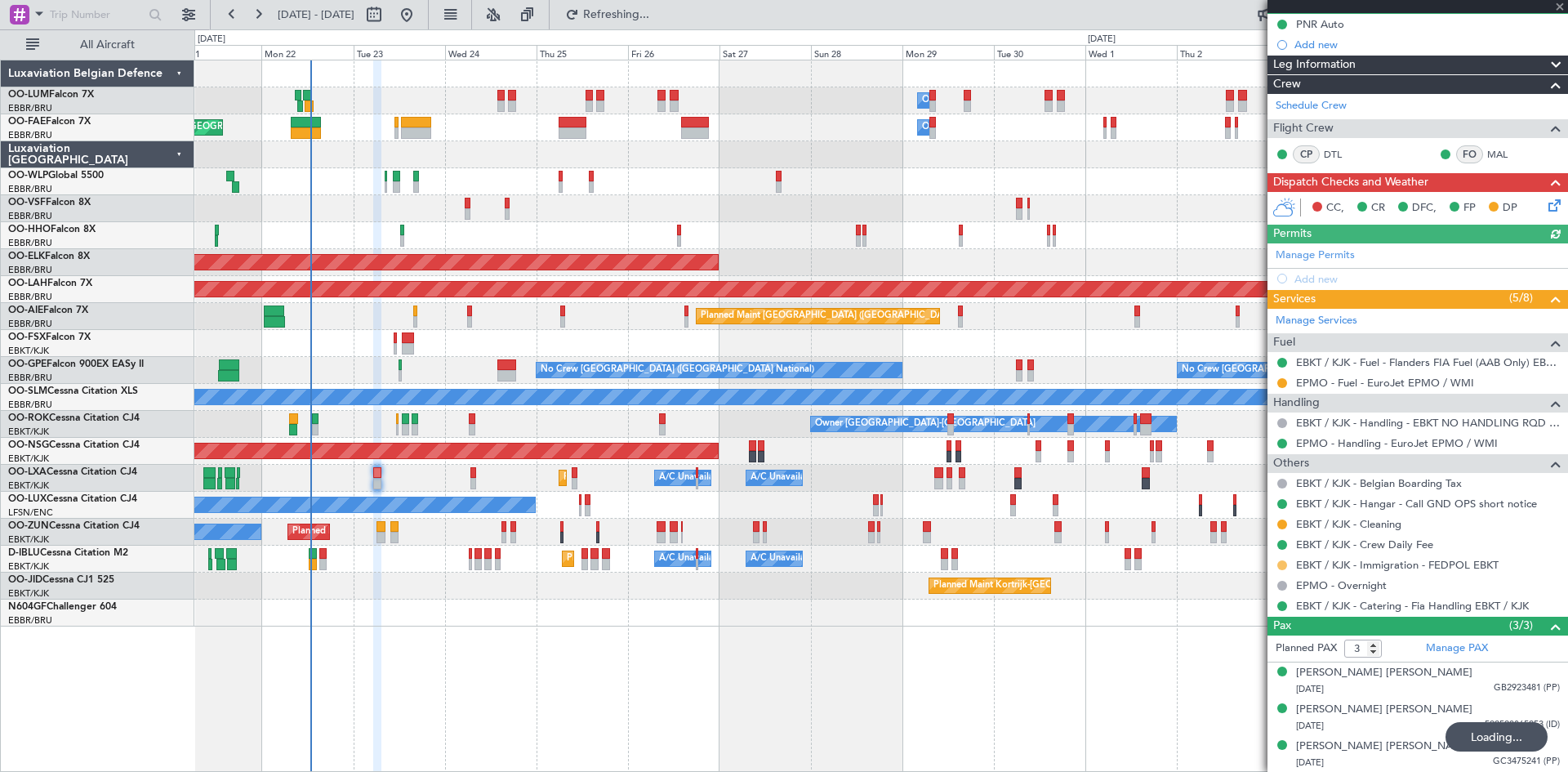
click at [1283, 563] on button at bounding box center [1282, 566] width 10 height 10
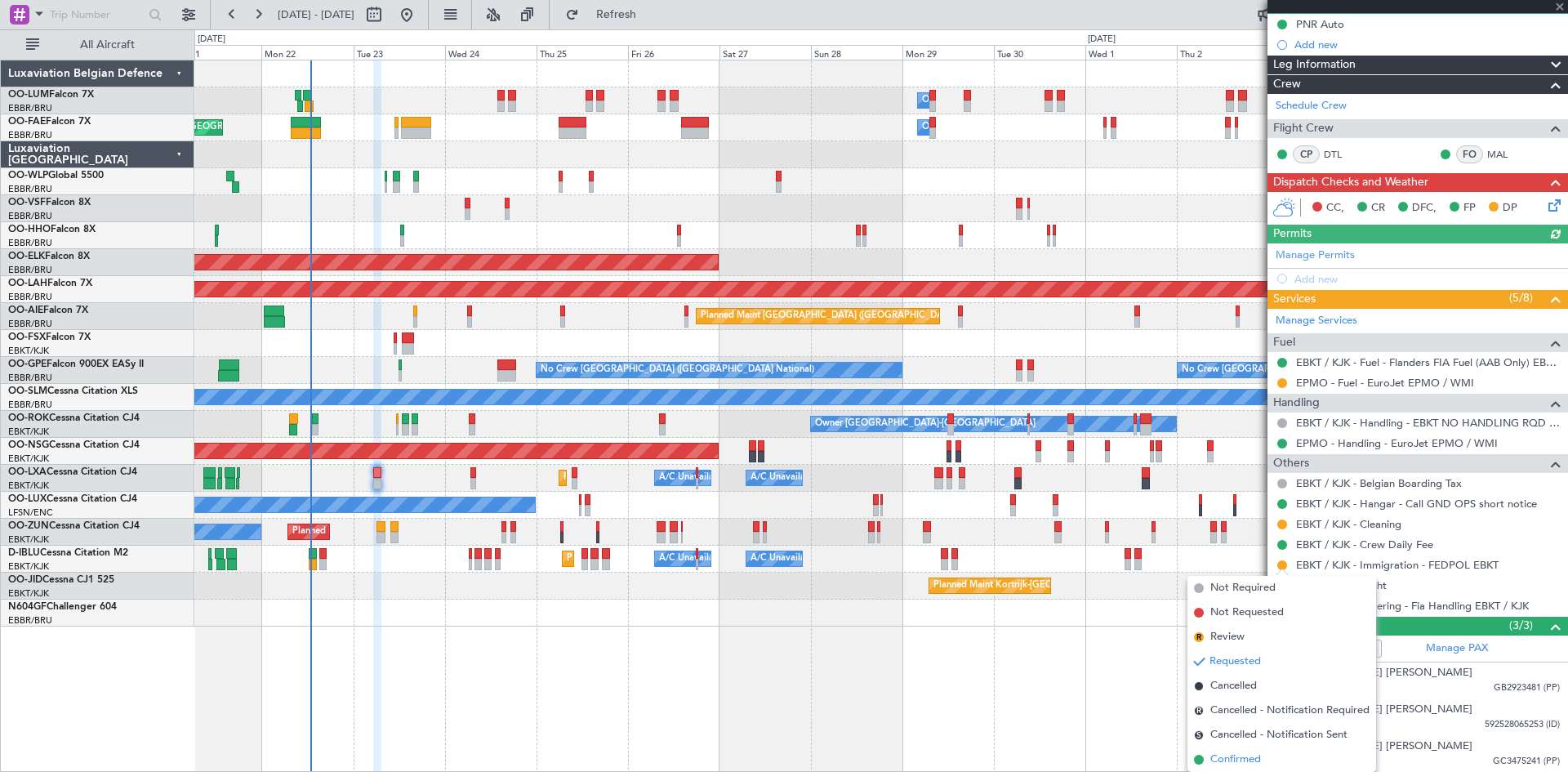
click at [1228, 758] on span "Confirmed" at bounding box center [1235, 760] width 50 height 17
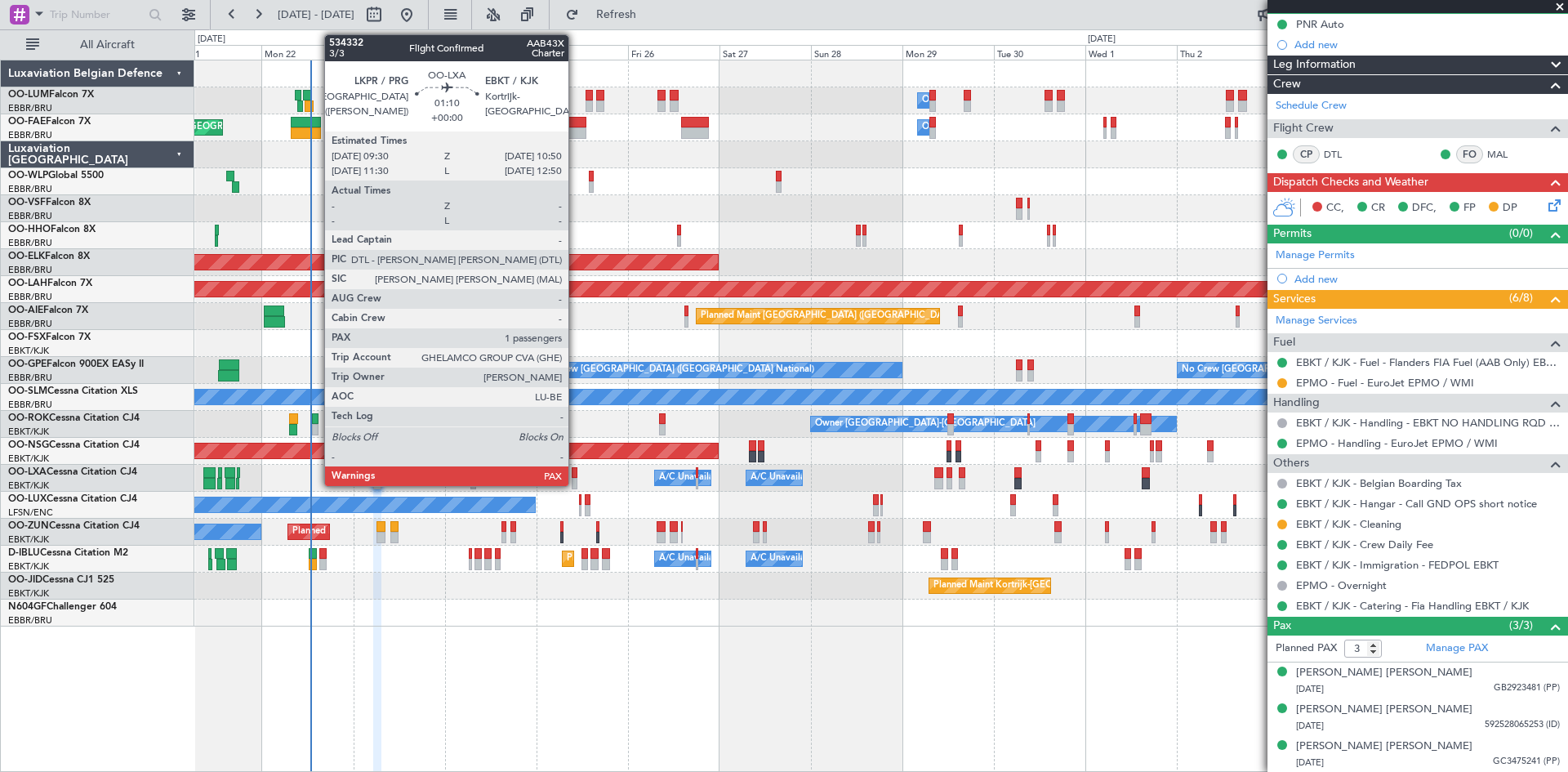
click at [576, 472] on div at bounding box center [574, 473] width 6 height 12
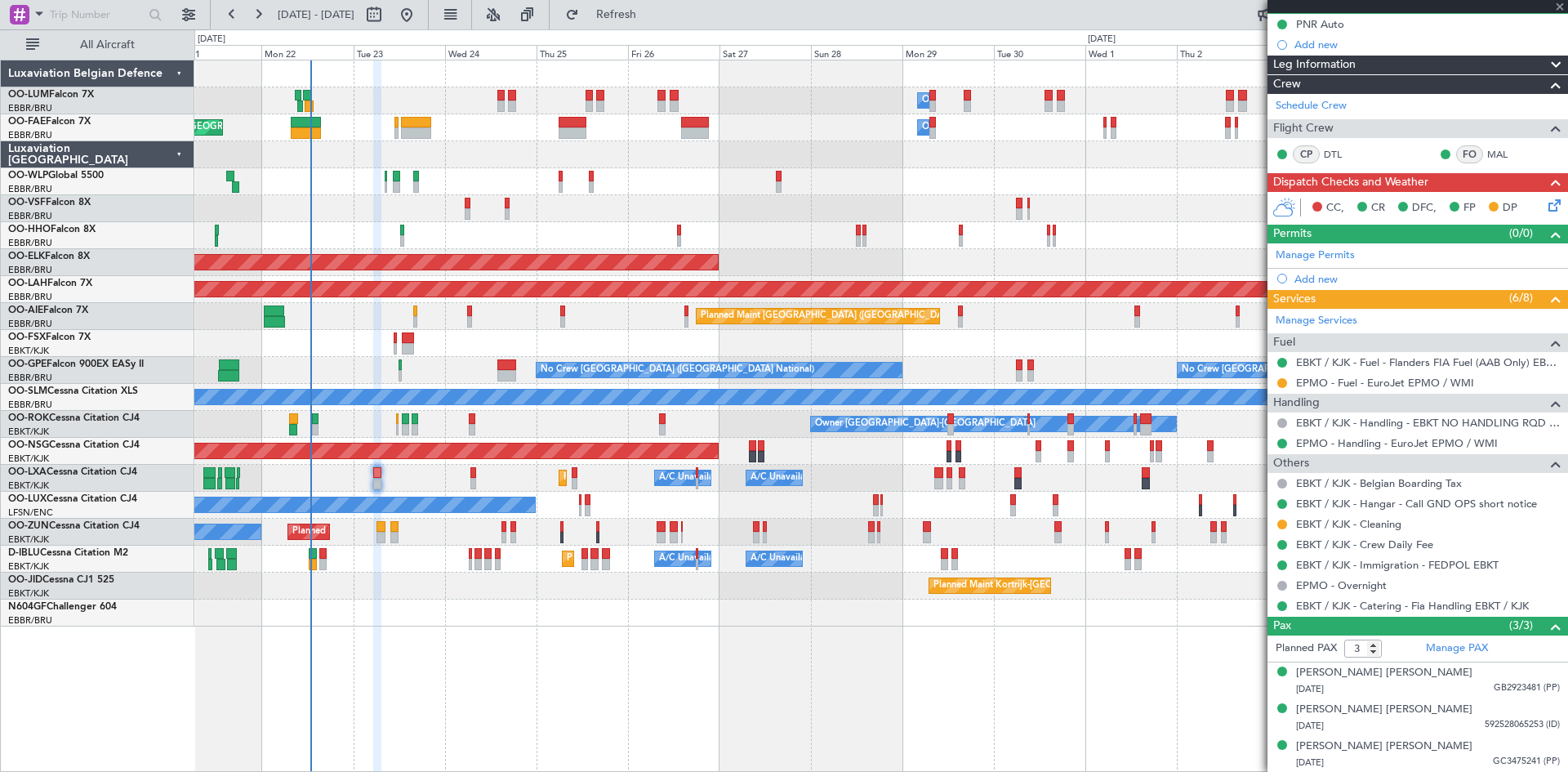
type input "2"
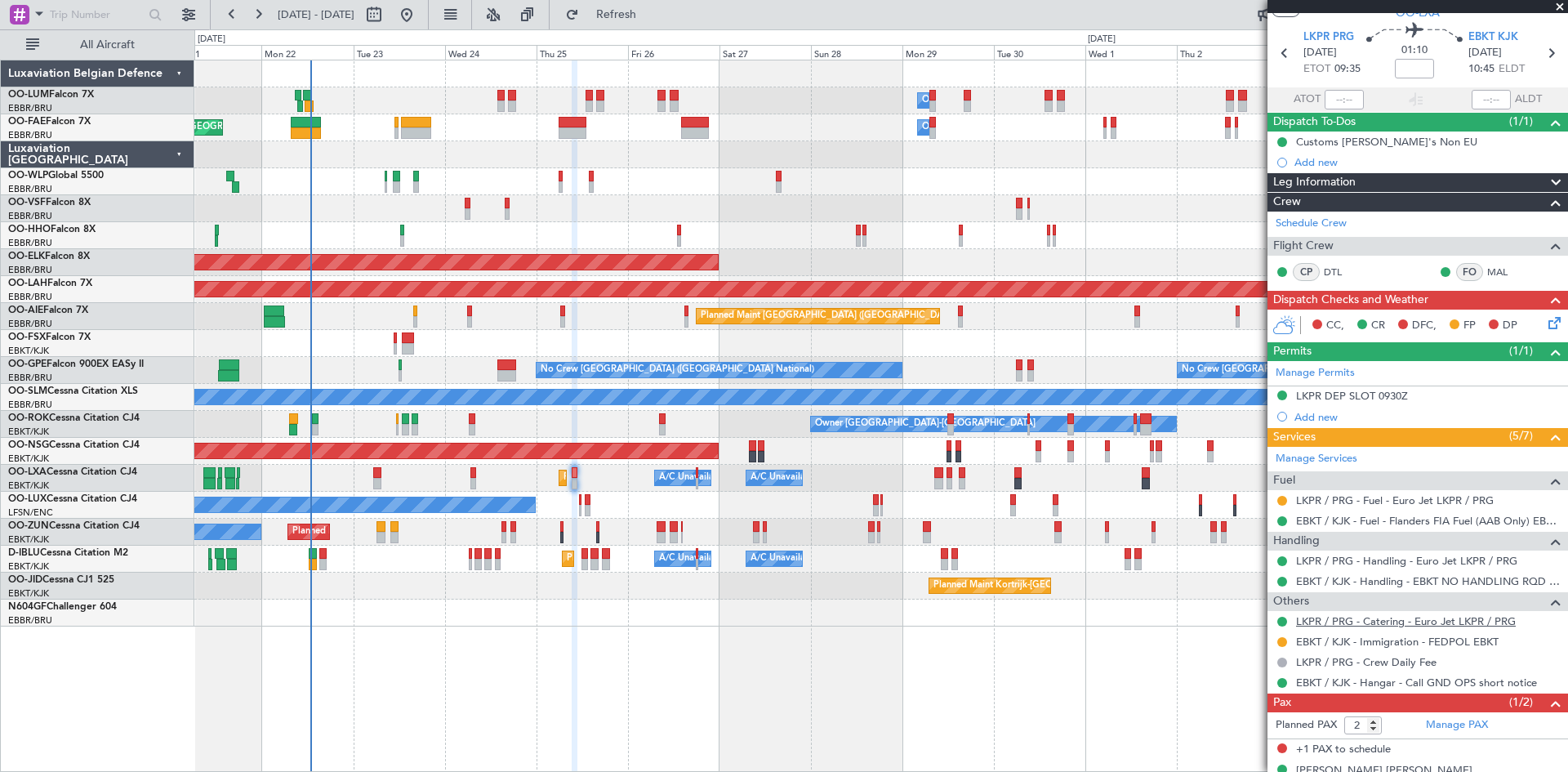
scroll to position [72, 0]
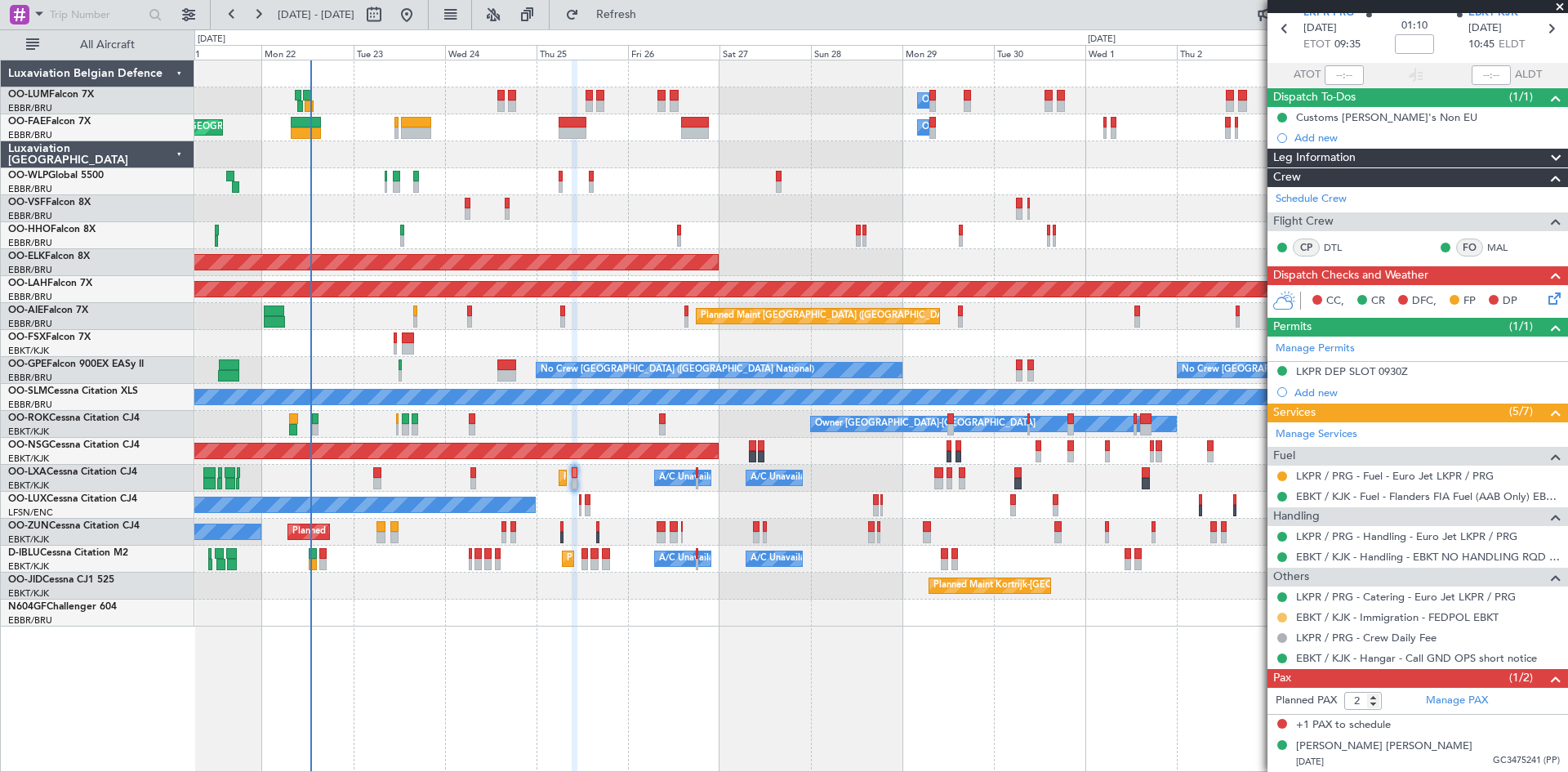
click at [1278, 617] on button at bounding box center [1282, 618] width 10 height 10
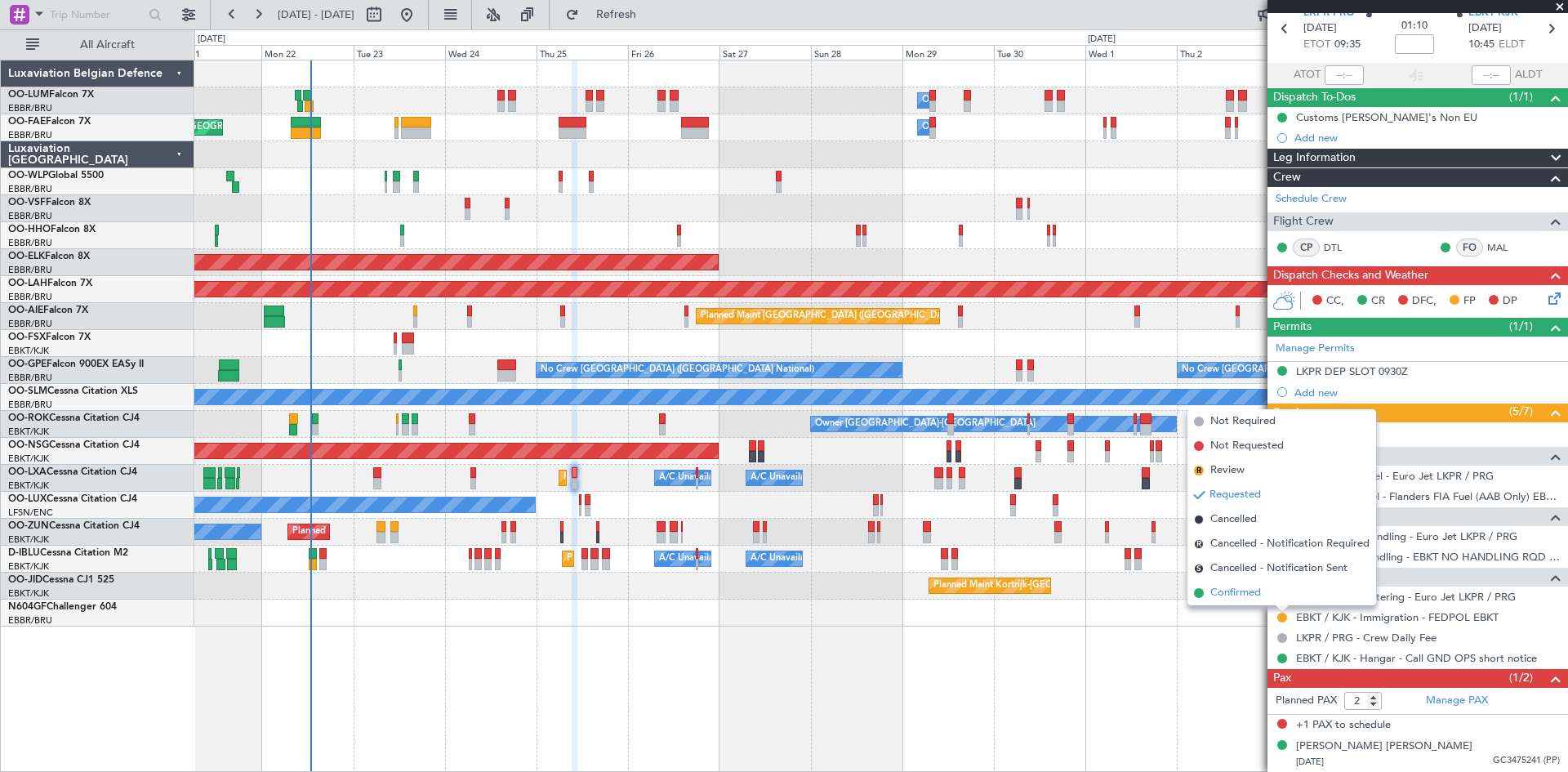
click at [1246, 598] on span "Confirmed" at bounding box center [1235, 593] width 50 height 17
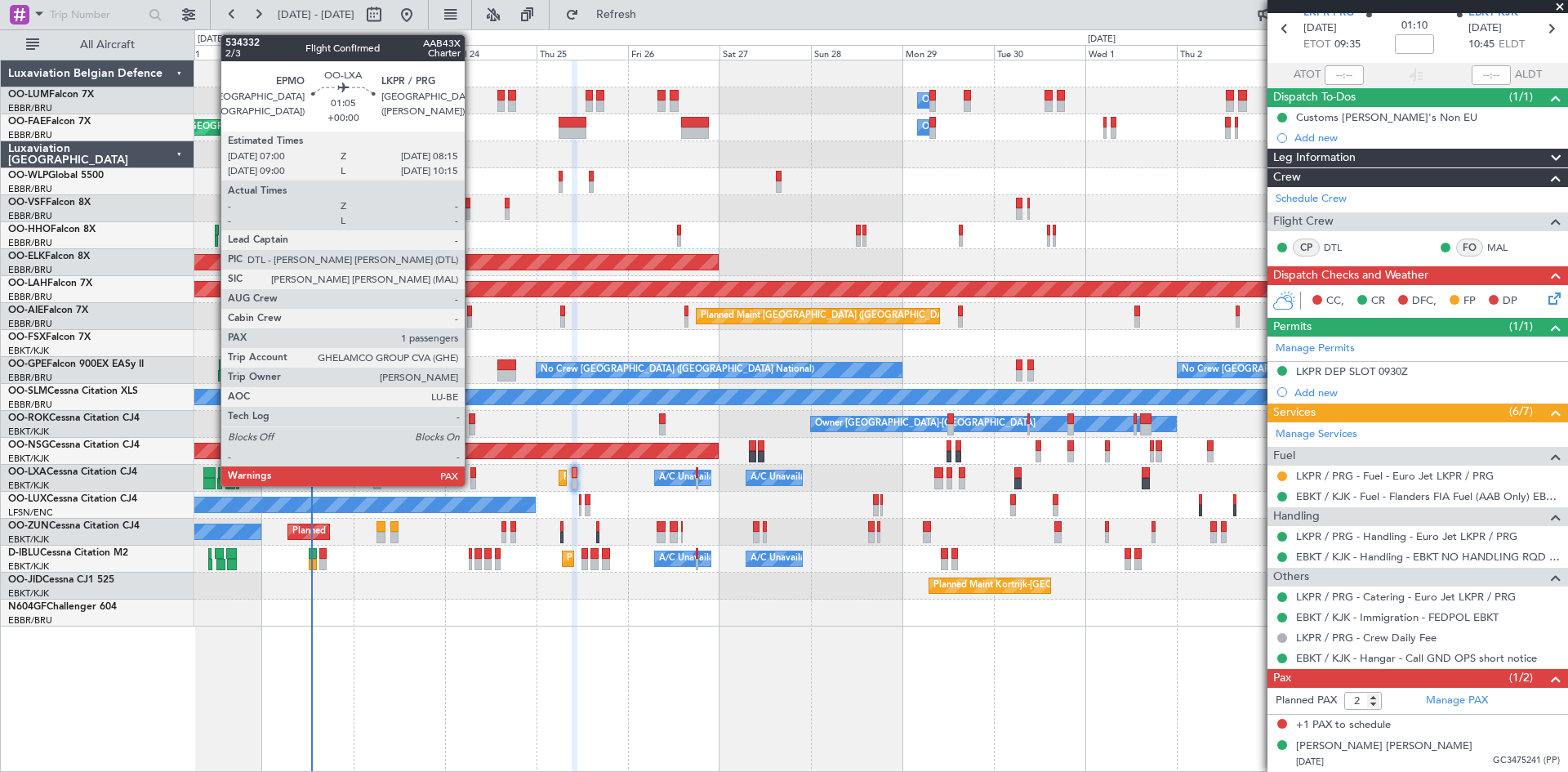
click at [472, 473] on div at bounding box center [473, 473] width 5 height 12
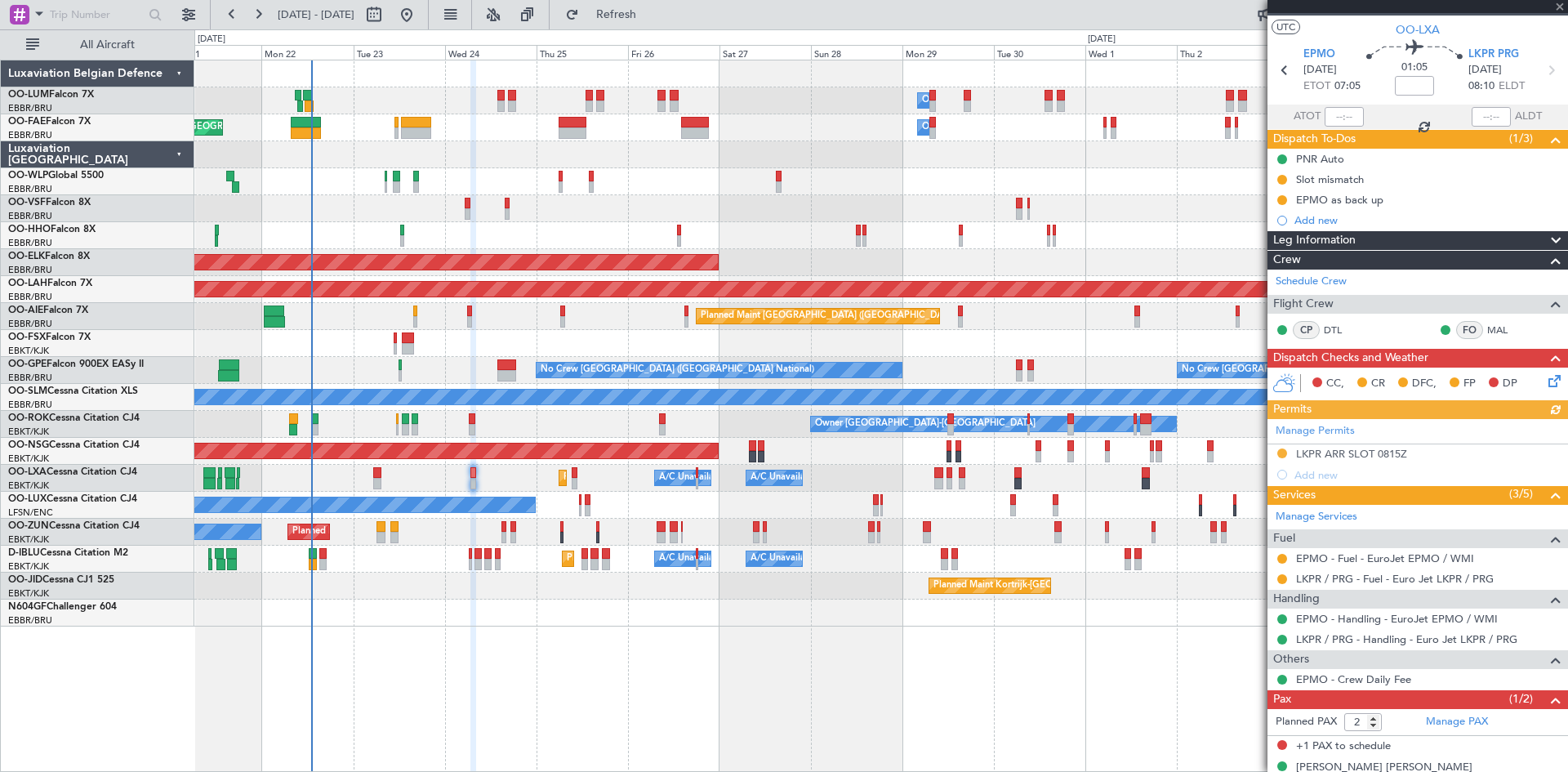
scroll to position [51, 0]
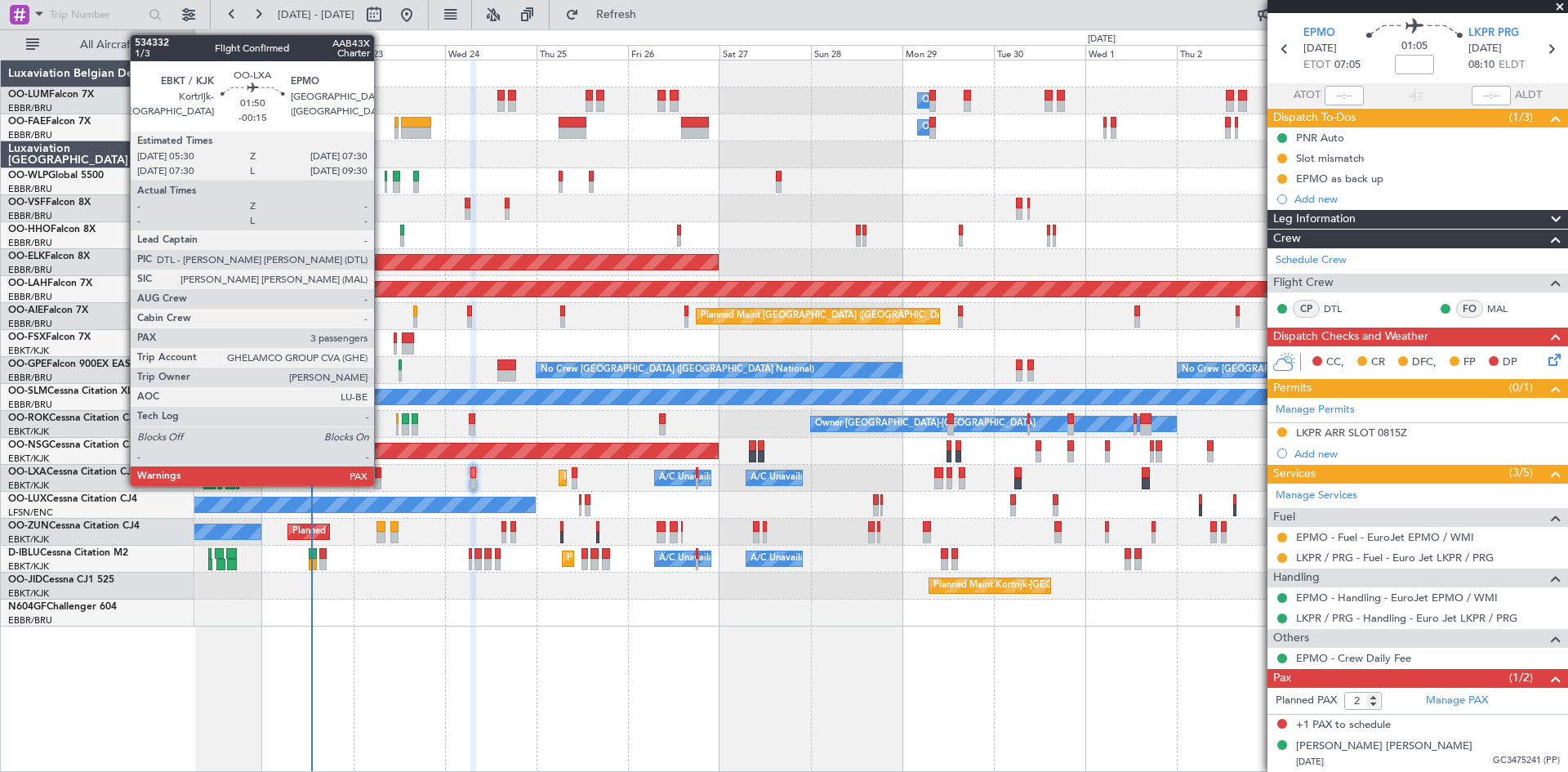
click at [381, 471] on div at bounding box center [377, 473] width 8 height 12
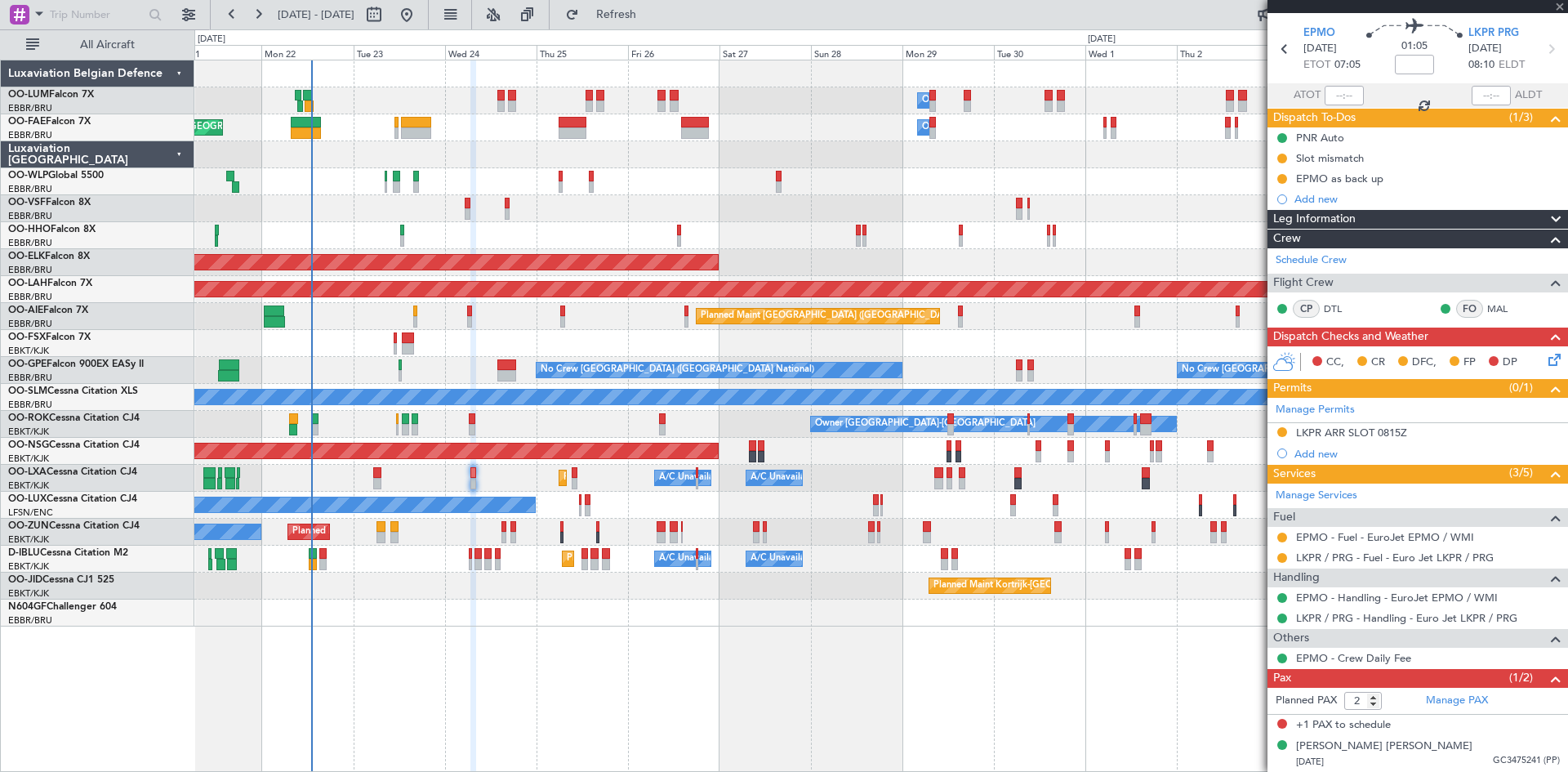
type input "-00:15"
type input "3"
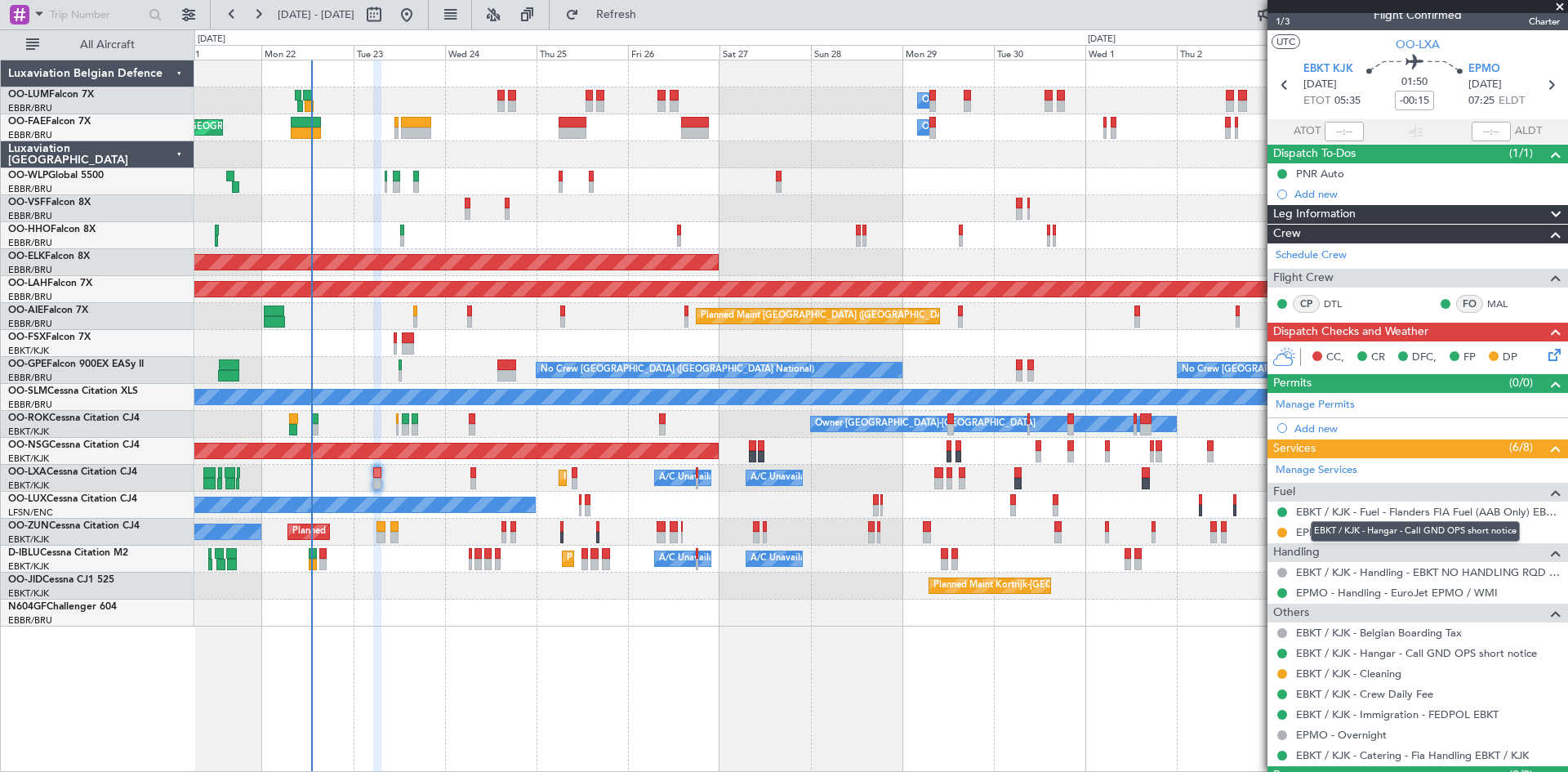
scroll to position [0, 0]
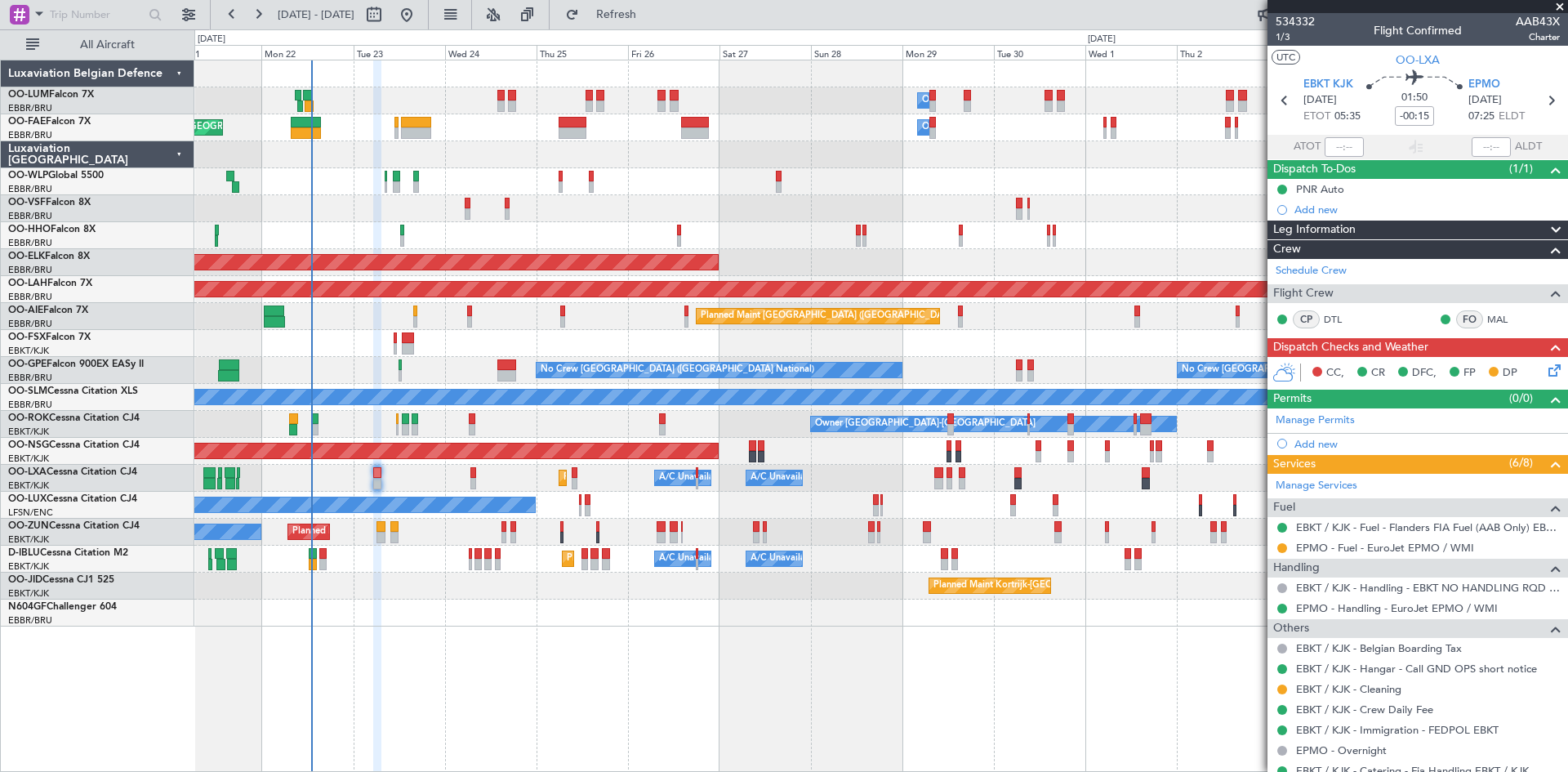
click at [1546, 361] on icon at bounding box center [1552, 367] width 13 height 13
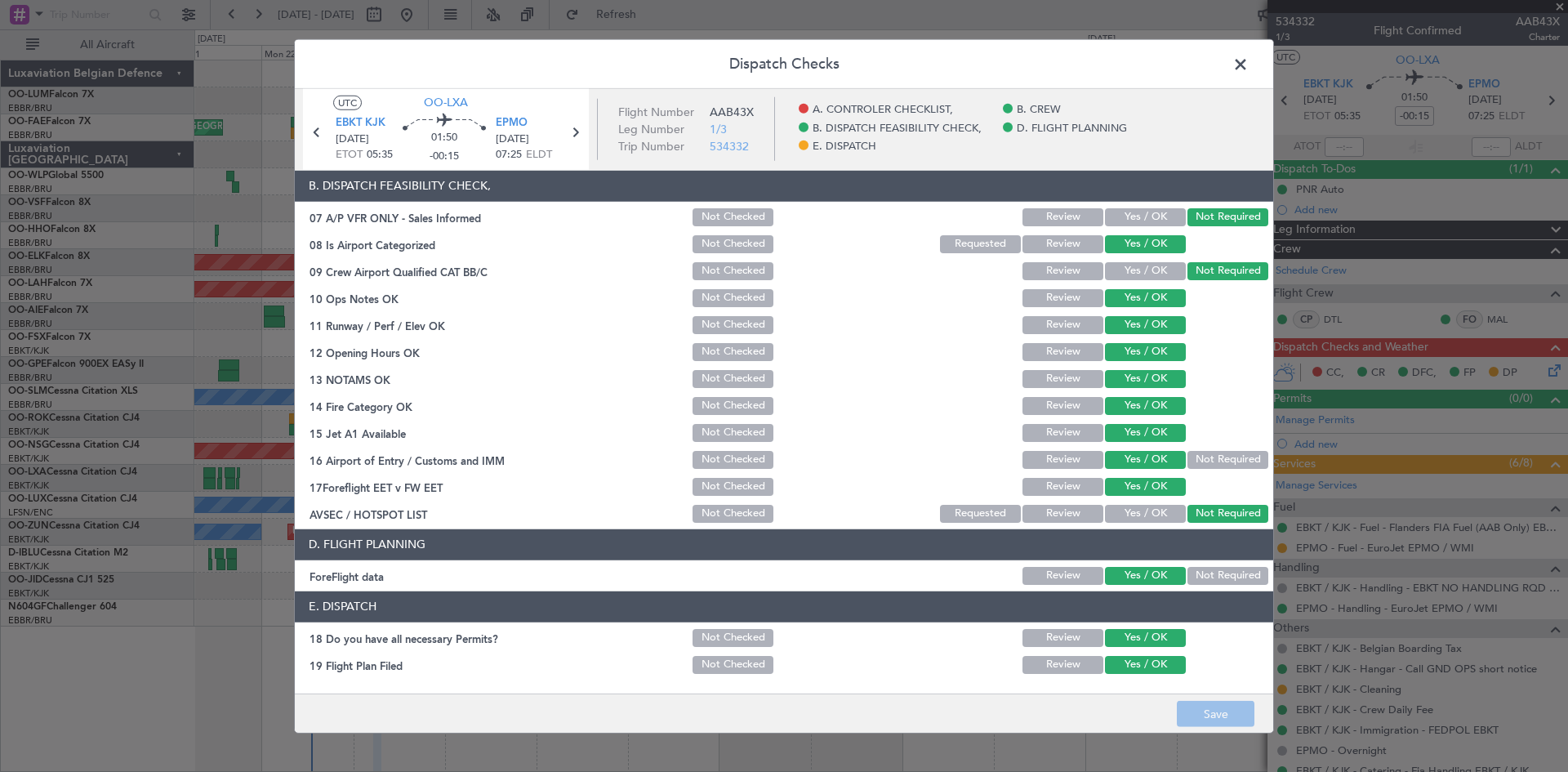
scroll to position [309, 0]
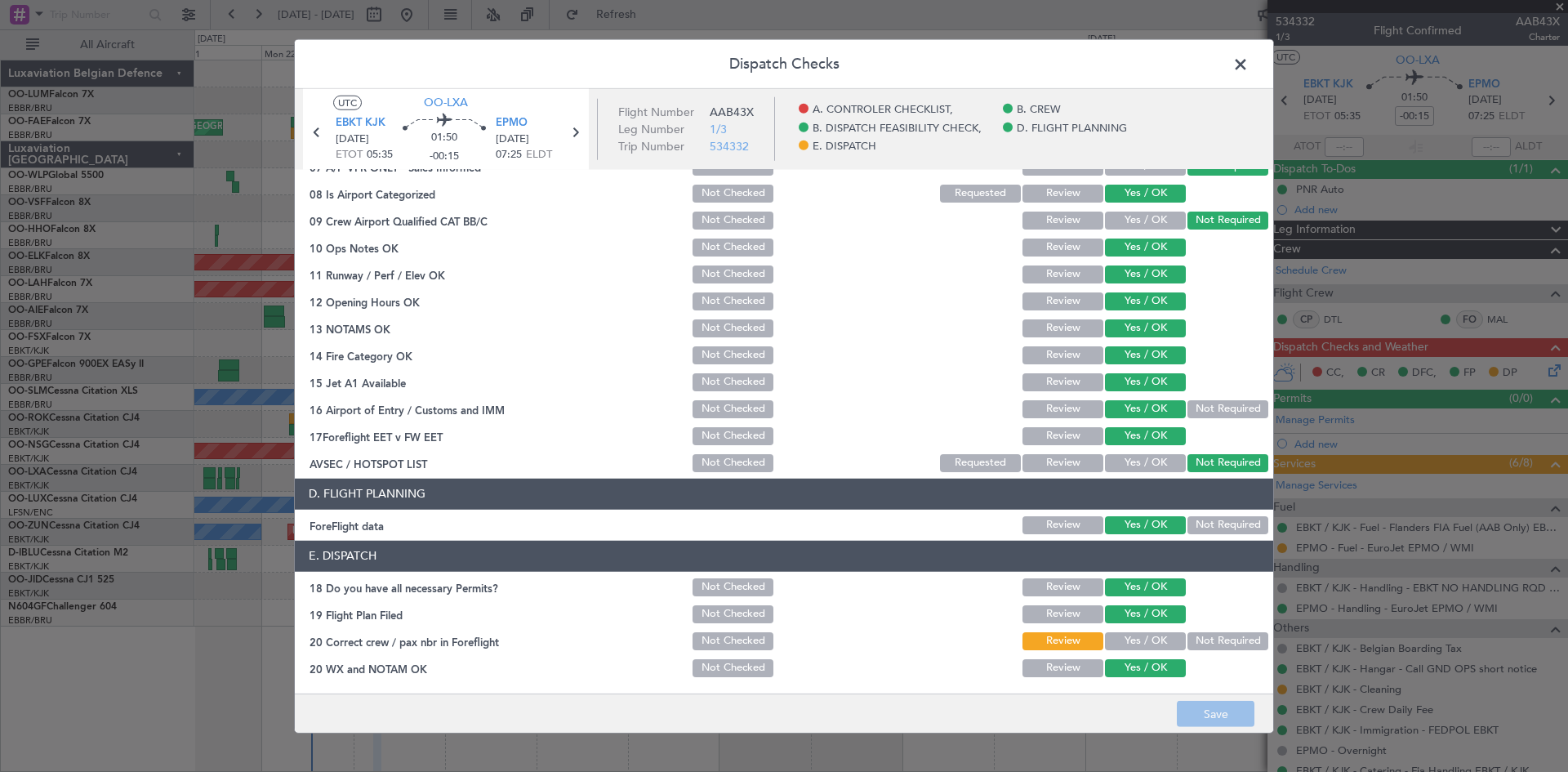
click at [1135, 643] on button "Yes / OK" at bounding box center [1145, 642] width 81 height 18
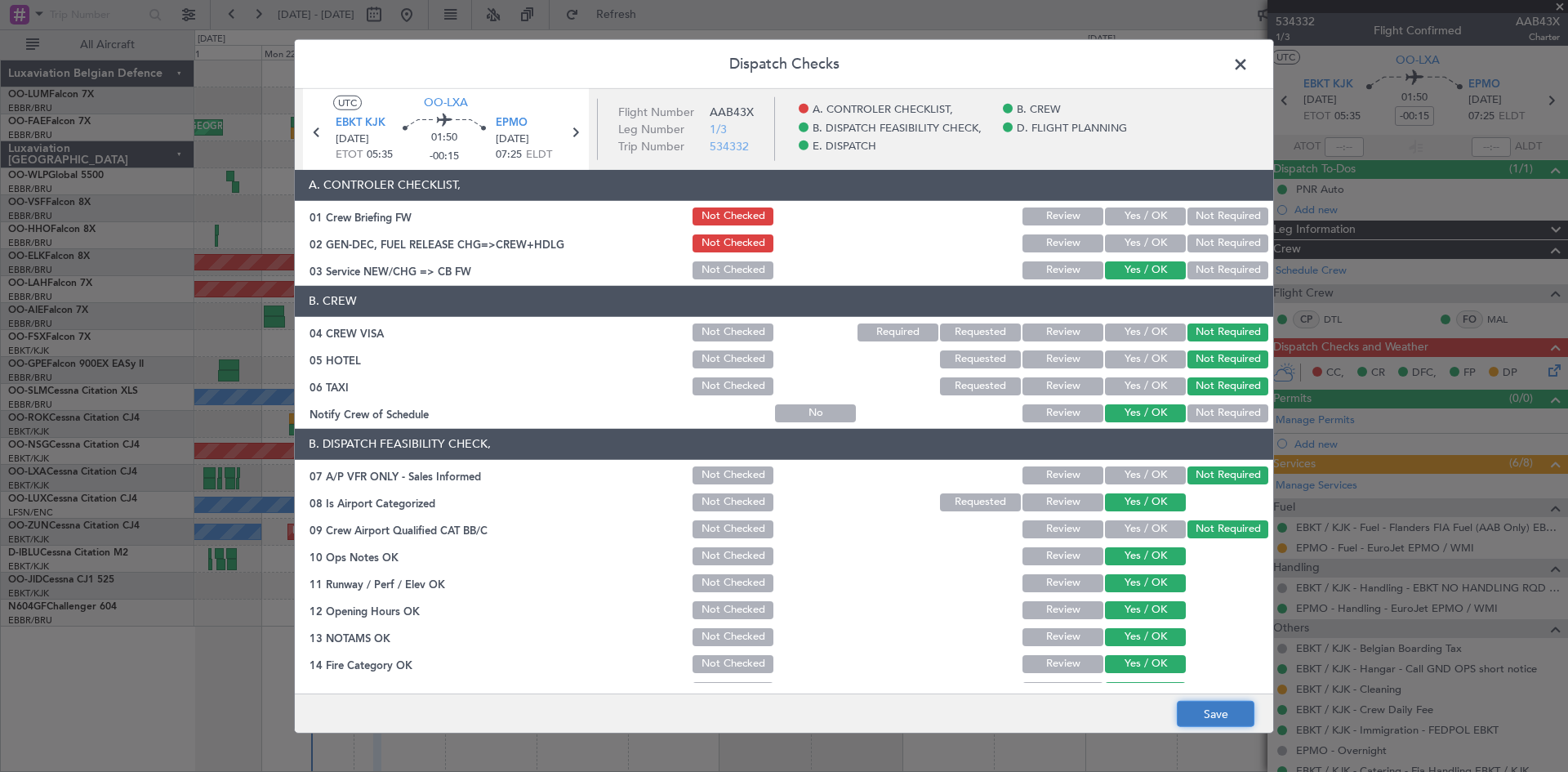
click at [1231, 715] on button "Save" at bounding box center [1215, 714] width 78 height 26
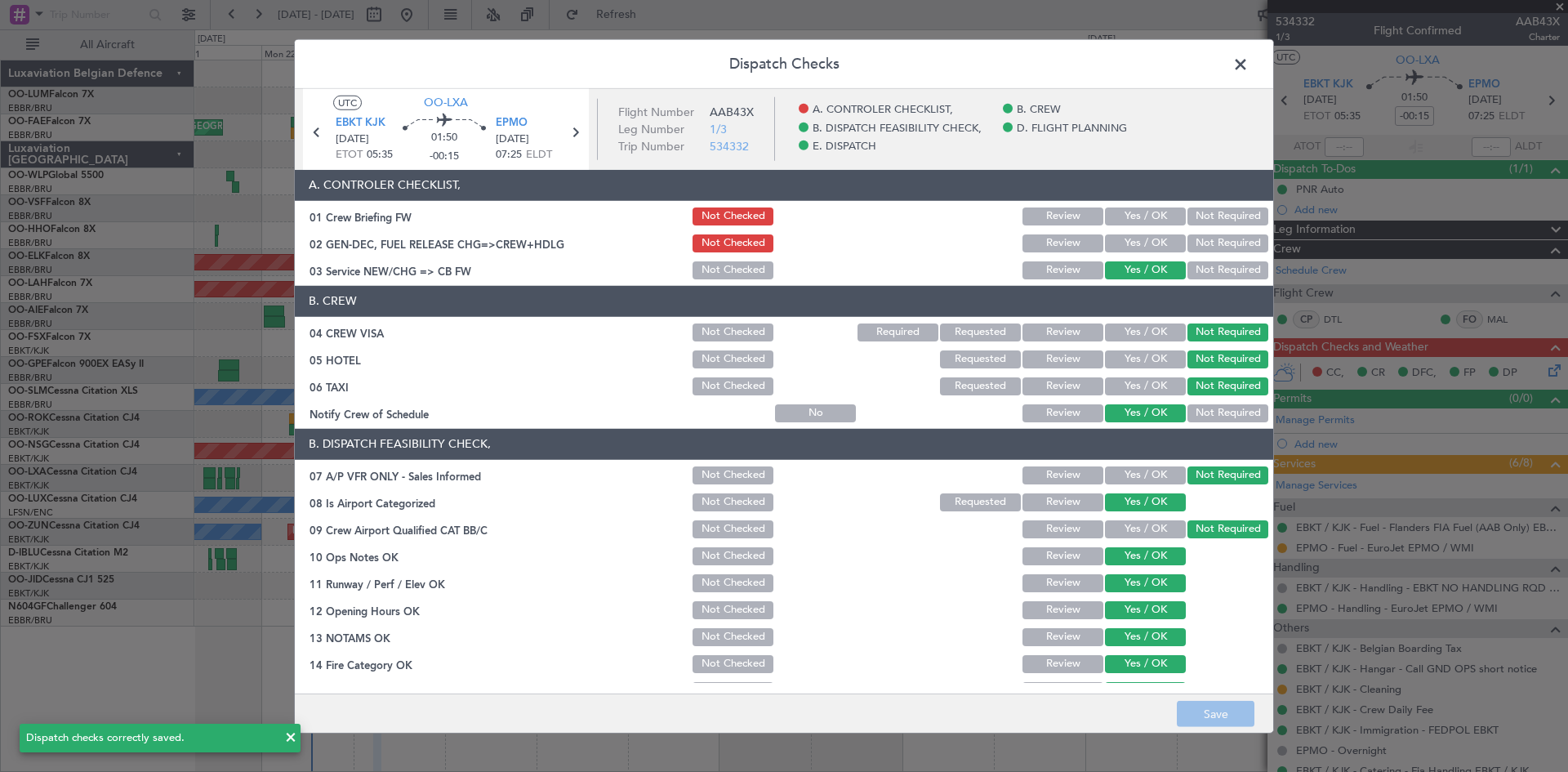
click at [1248, 63] on span at bounding box center [1248, 68] width 0 height 33
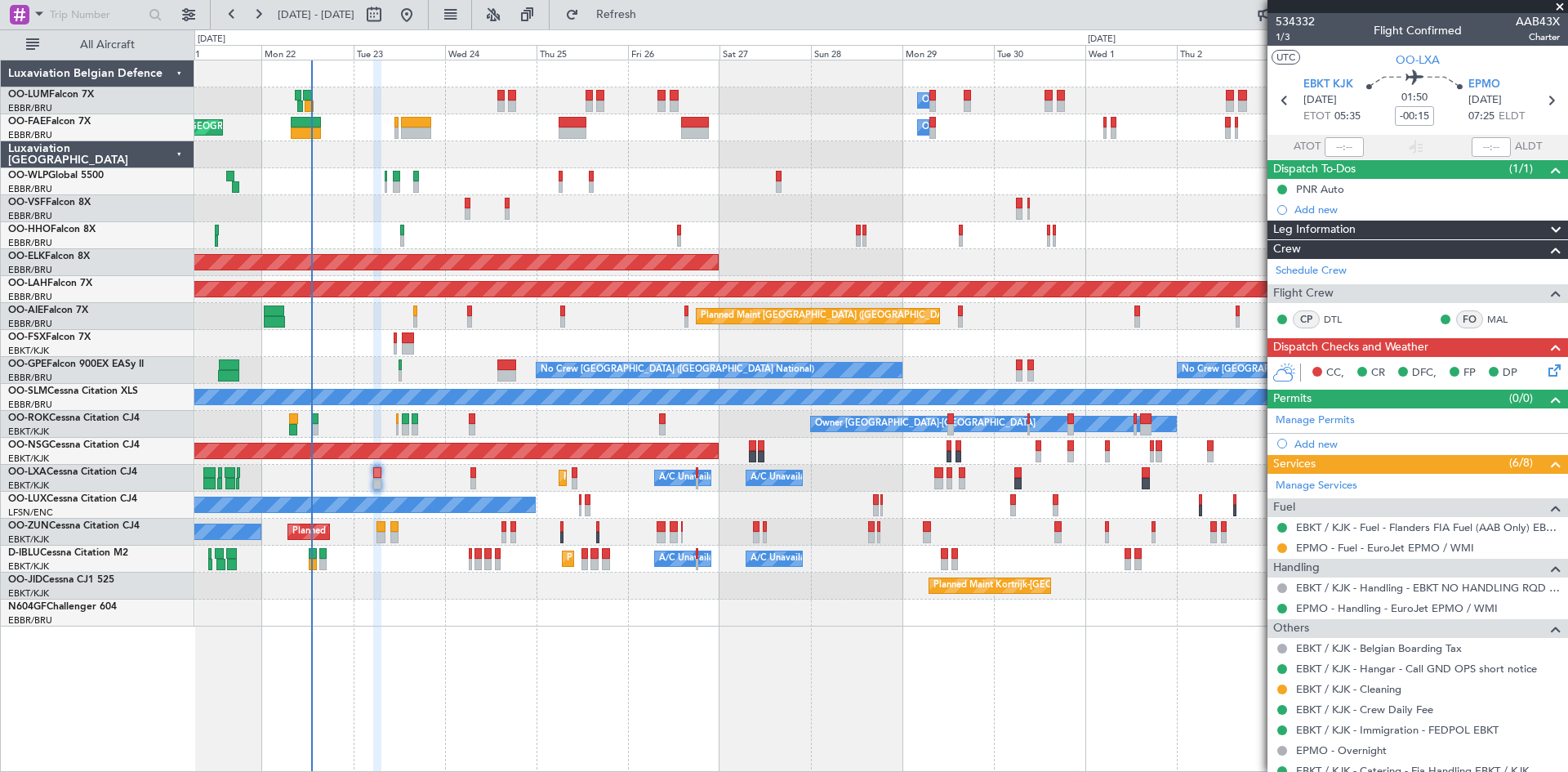
click at [1546, 372] on icon at bounding box center [1552, 367] width 13 height 13
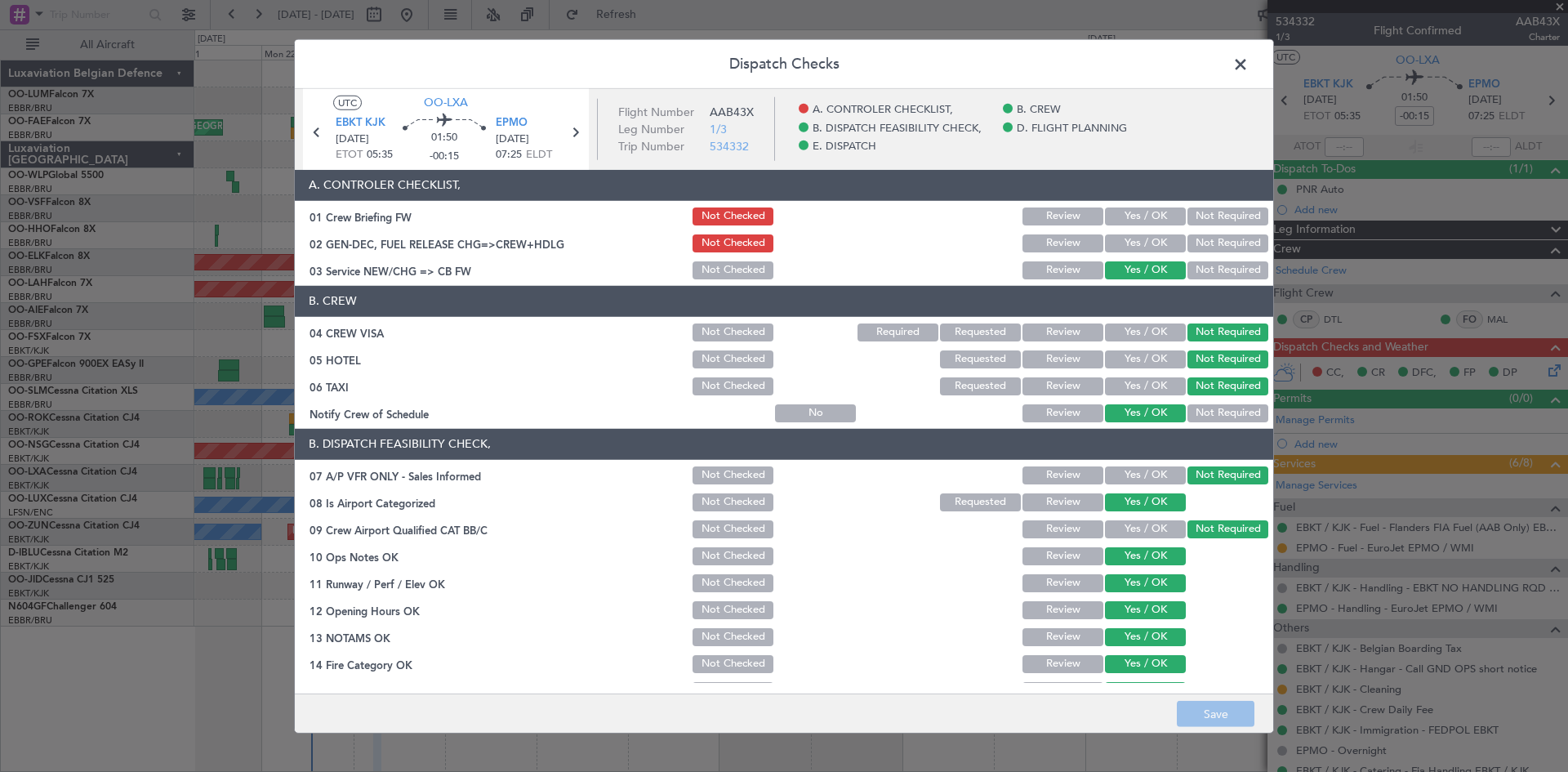
click at [1131, 242] on button "Yes / OK" at bounding box center [1145, 244] width 81 height 18
click at [1225, 707] on button "Save" at bounding box center [1215, 714] width 78 height 26
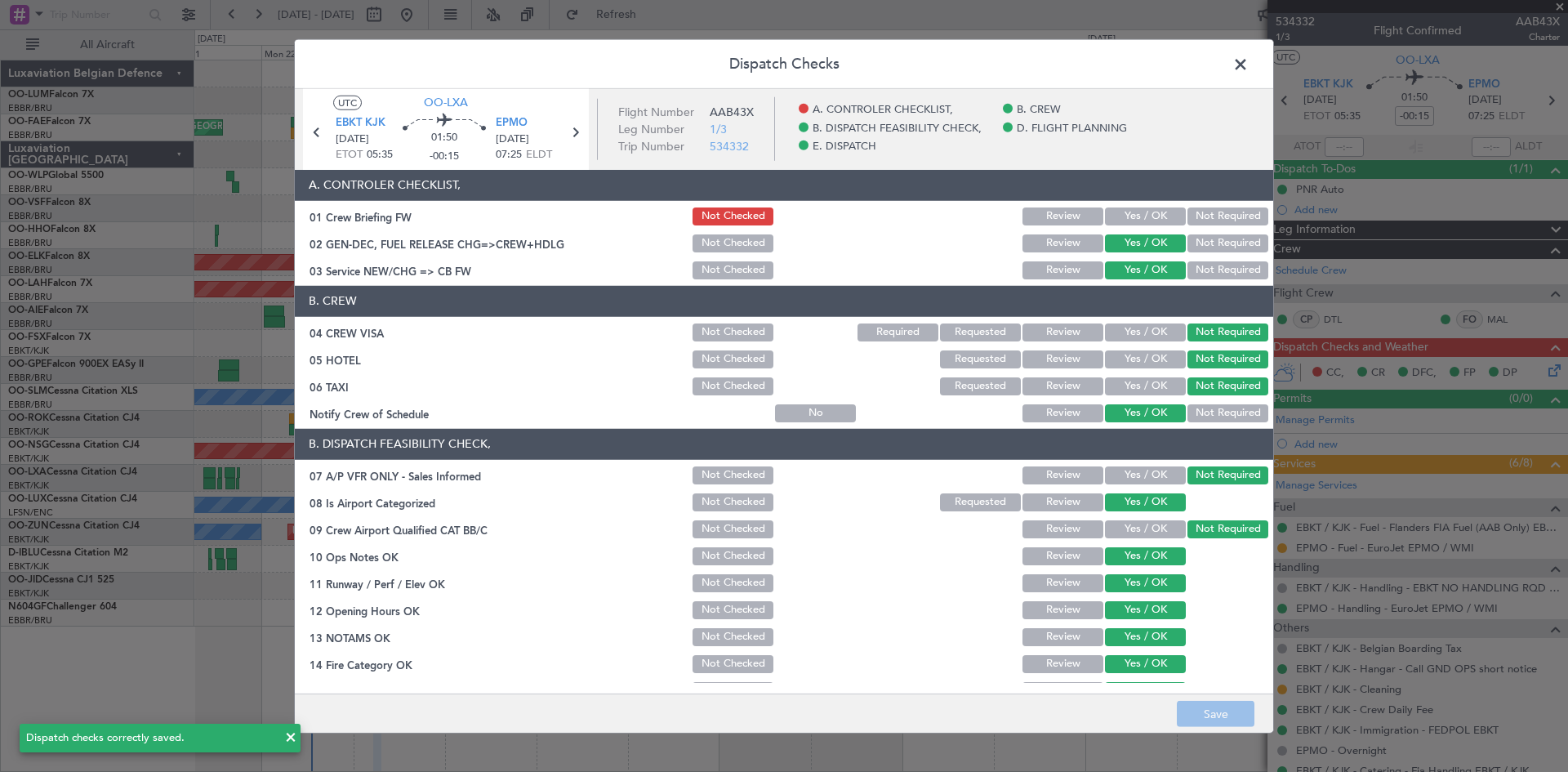
click at [1248, 57] on span at bounding box center [1248, 68] width 0 height 33
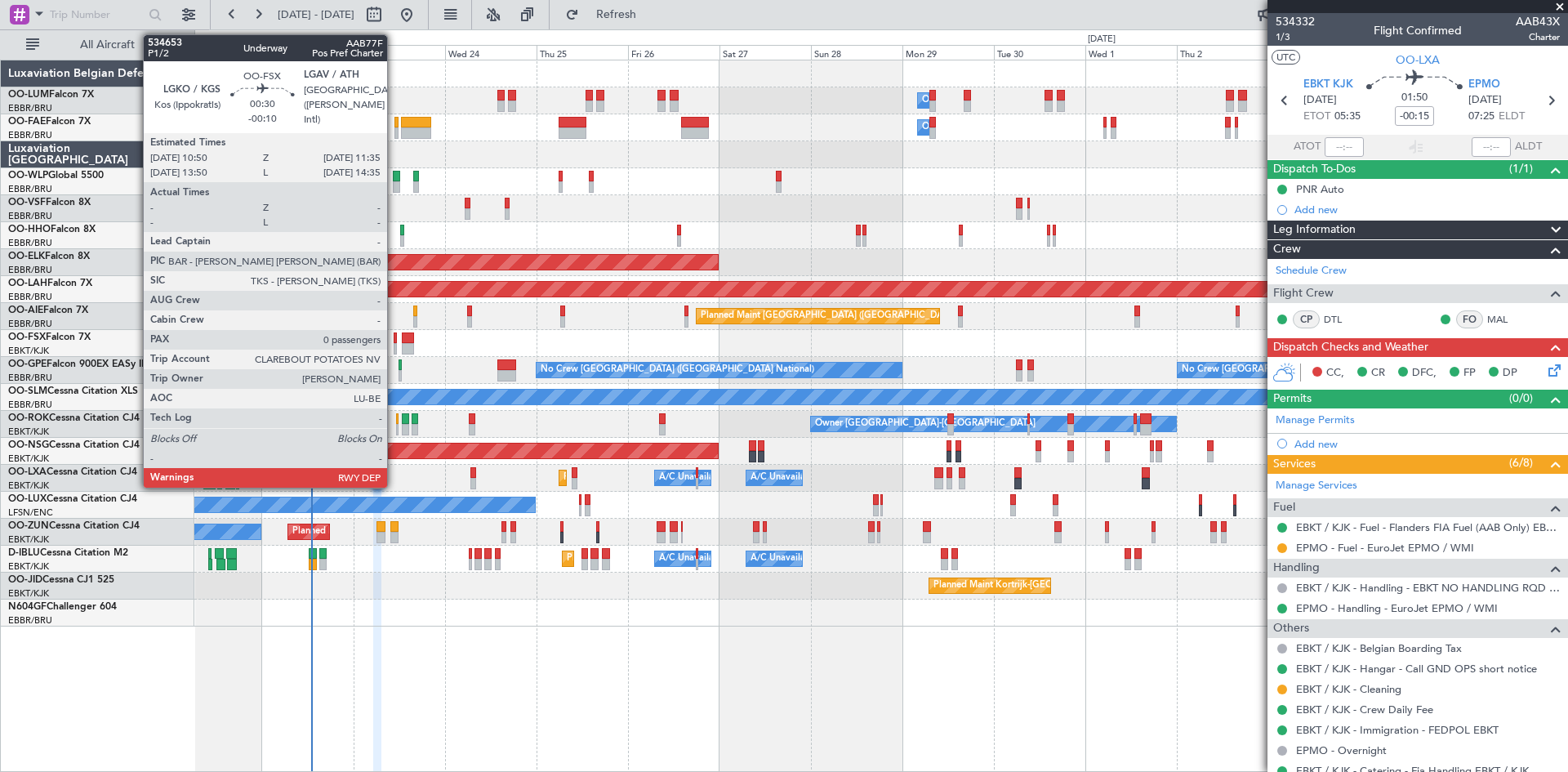
click at [395, 340] on div at bounding box center [396, 339] width 3 height 12
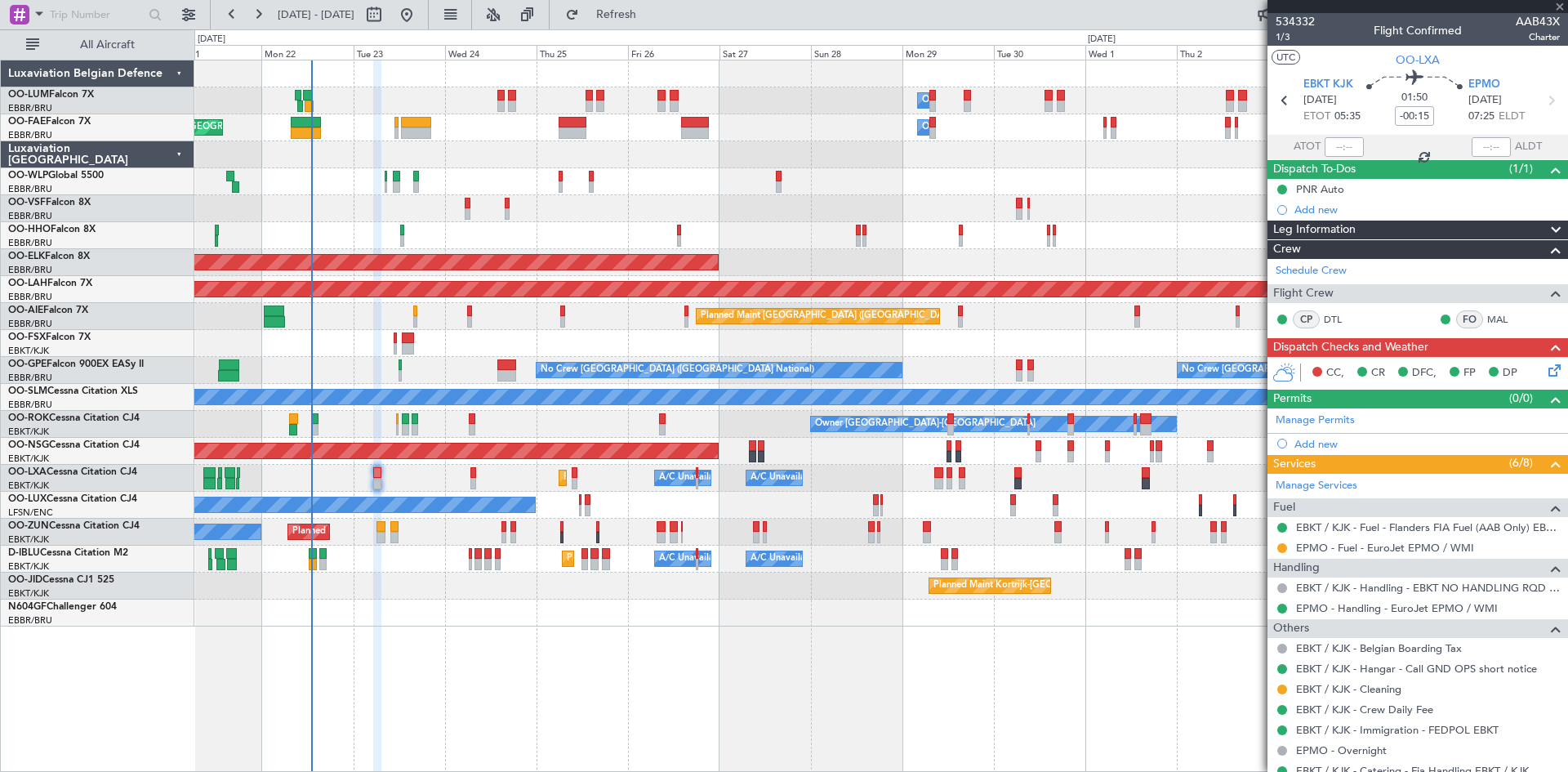
type input "-00:10"
type input "0"
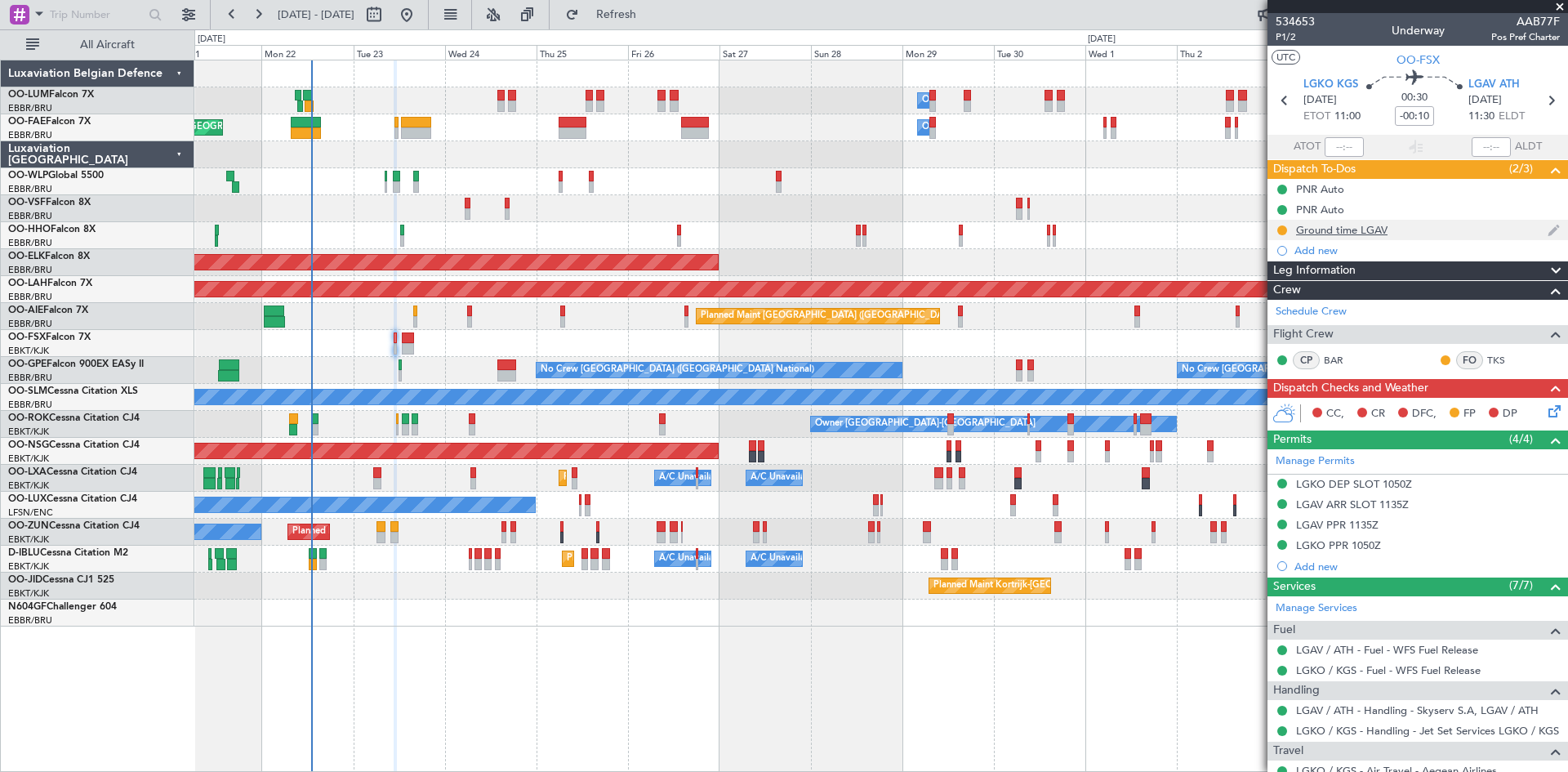
click at [1348, 223] on div "Ground time LGAV" at bounding box center [1342, 230] width 92 height 14
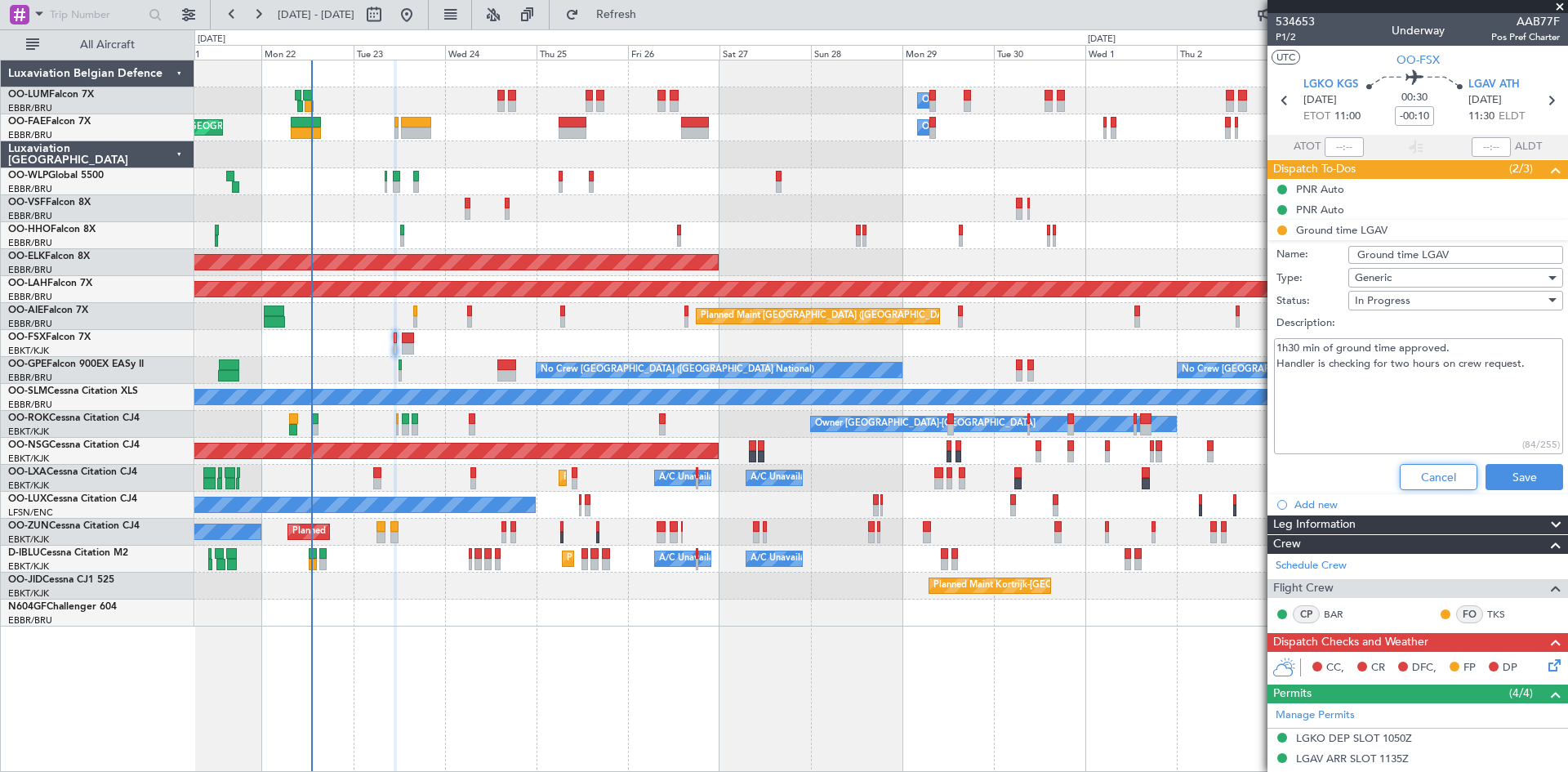
click at [1387, 471] on div "Cancel Save" at bounding box center [1413, 476] width 308 height 39
click at [1409, 470] on button "Cancel" at bounding box center [1438, 477] width 78 height 26
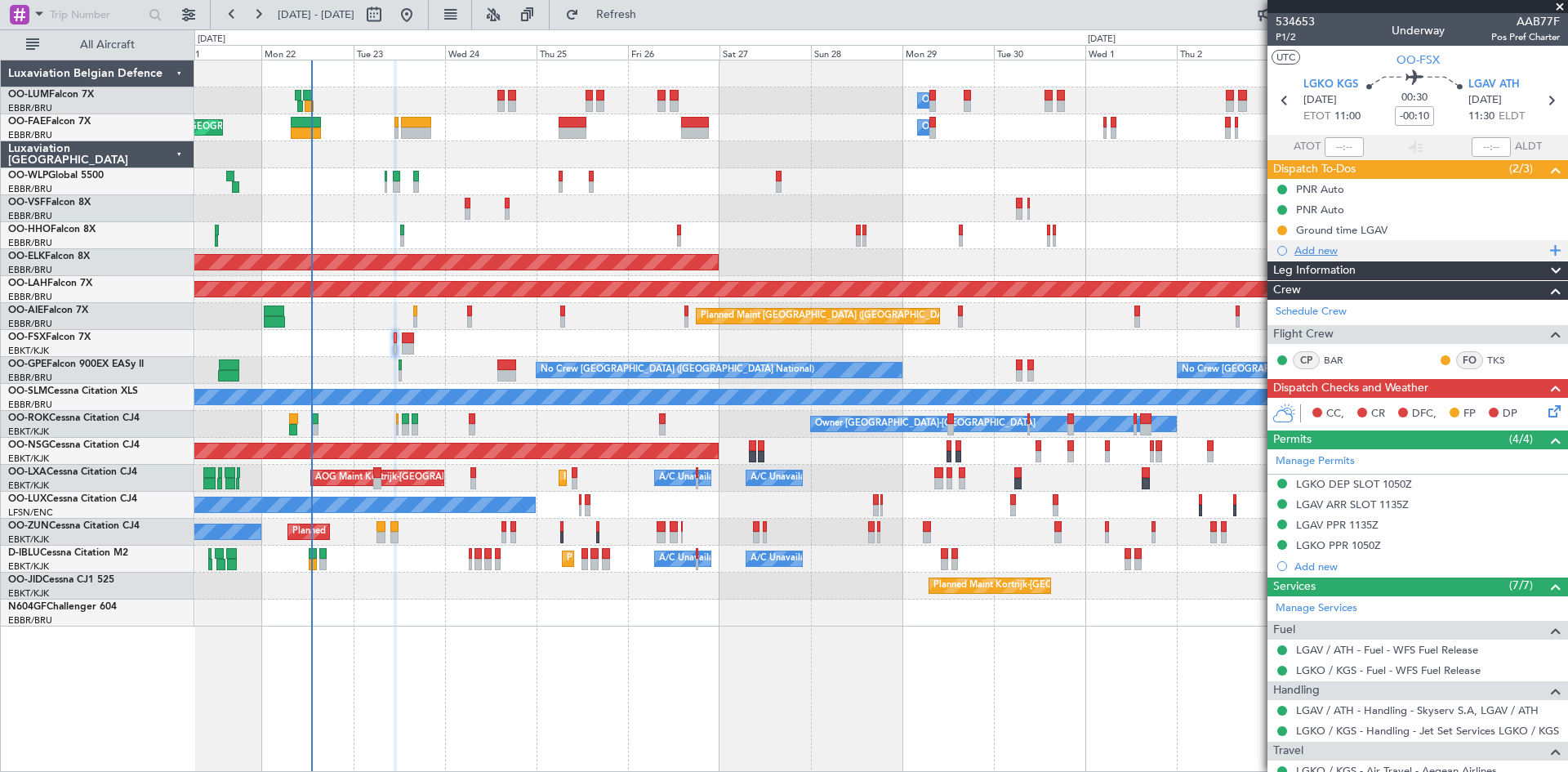
click at [1310, 253] on div "Add new" at bounding box center [1420, 250] width 251 height 14
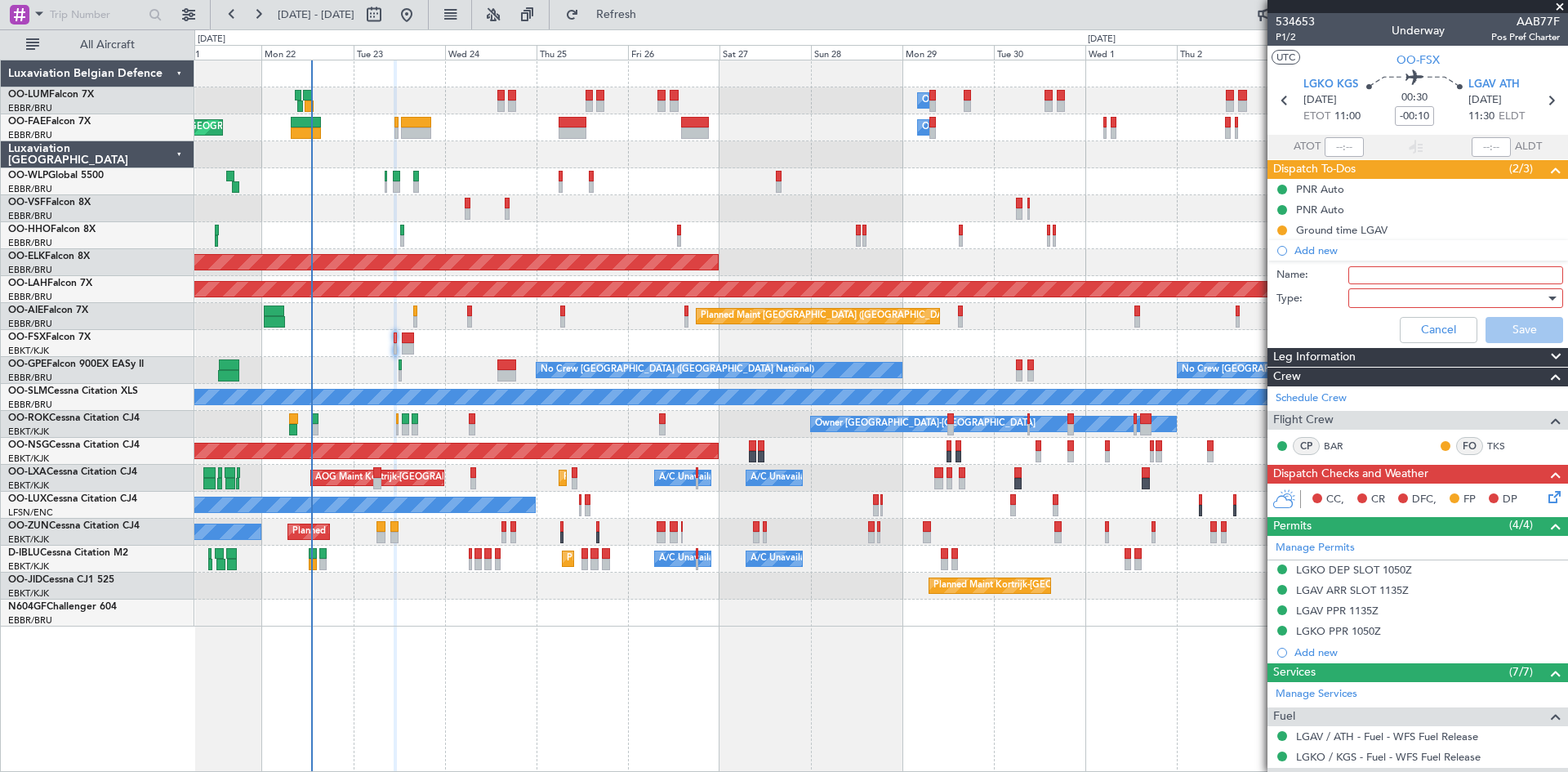
click at [1386, 277] on input "Name:" at bounding box center [1456, 275] width 215 height 18
type input "Fuel truck order upon arrival"
click at [1458, 296] on div at bounding box center [1450, 298] width 190 height 25
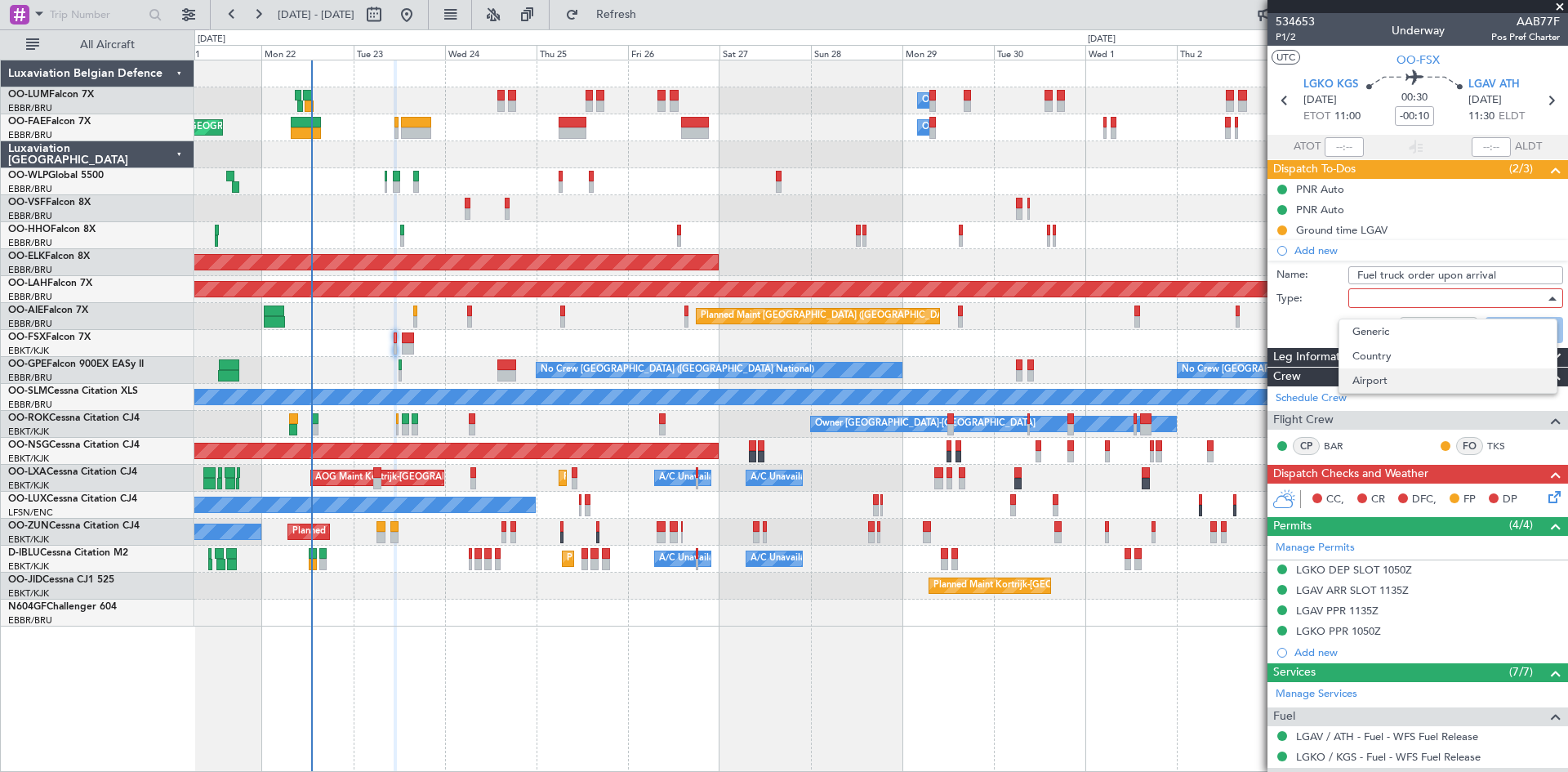
click at [1424, 378] on span "Airport" at bounding box center [1447, 381] width 191 height 25
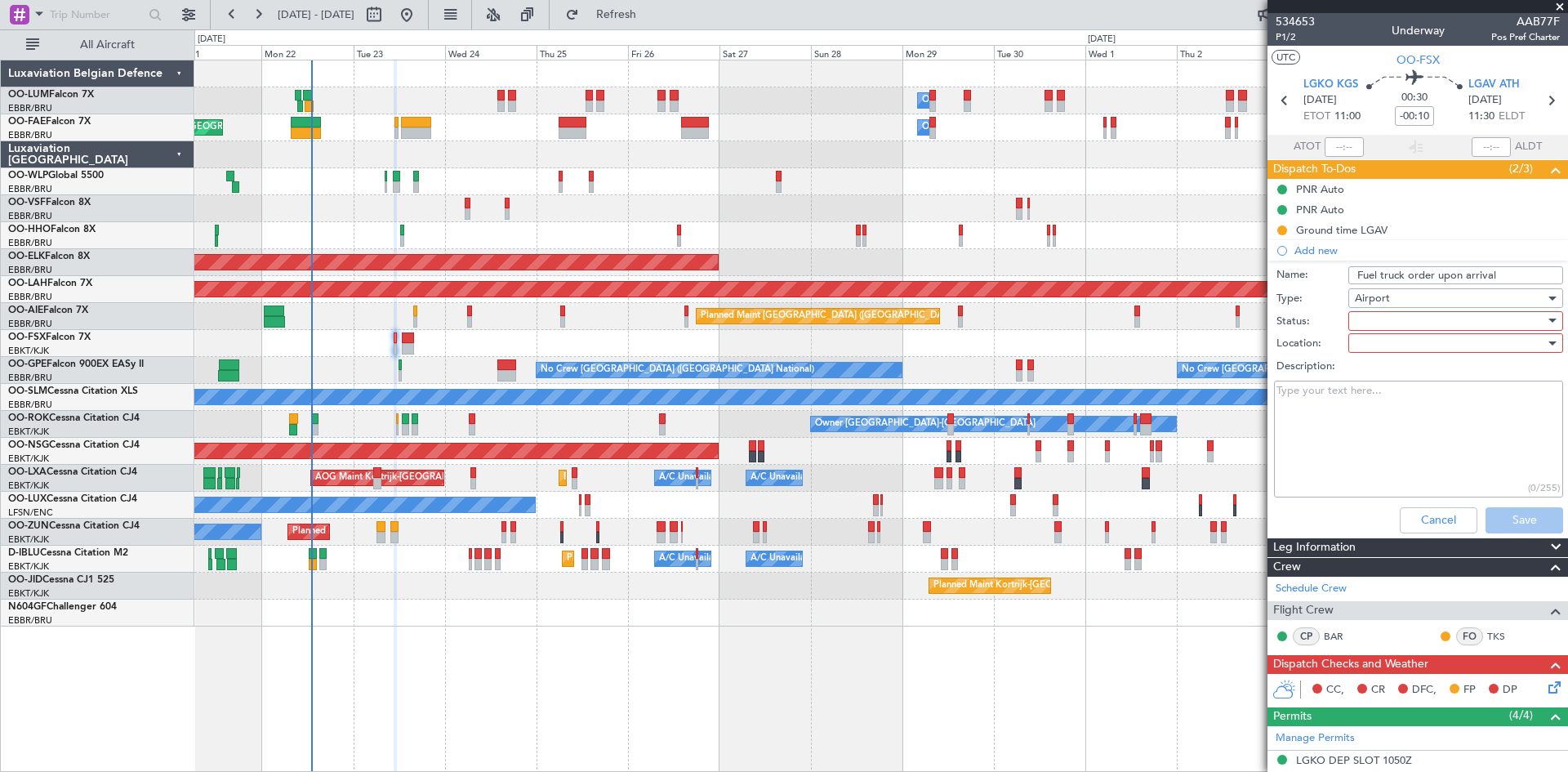
click at [1410, 324] on div at bounding box center [1450, 321] width 190 height 25
click at [1409, 380] on span "In Progress" at bounding box center [1447, 378] width 191 height 25
click at [1405, 339] on div at bounding box center [1450, 343] width 190 height 25
click at [1400, 381] on span "Arrival" at bounding box center [1447, 377] width 191 height 25
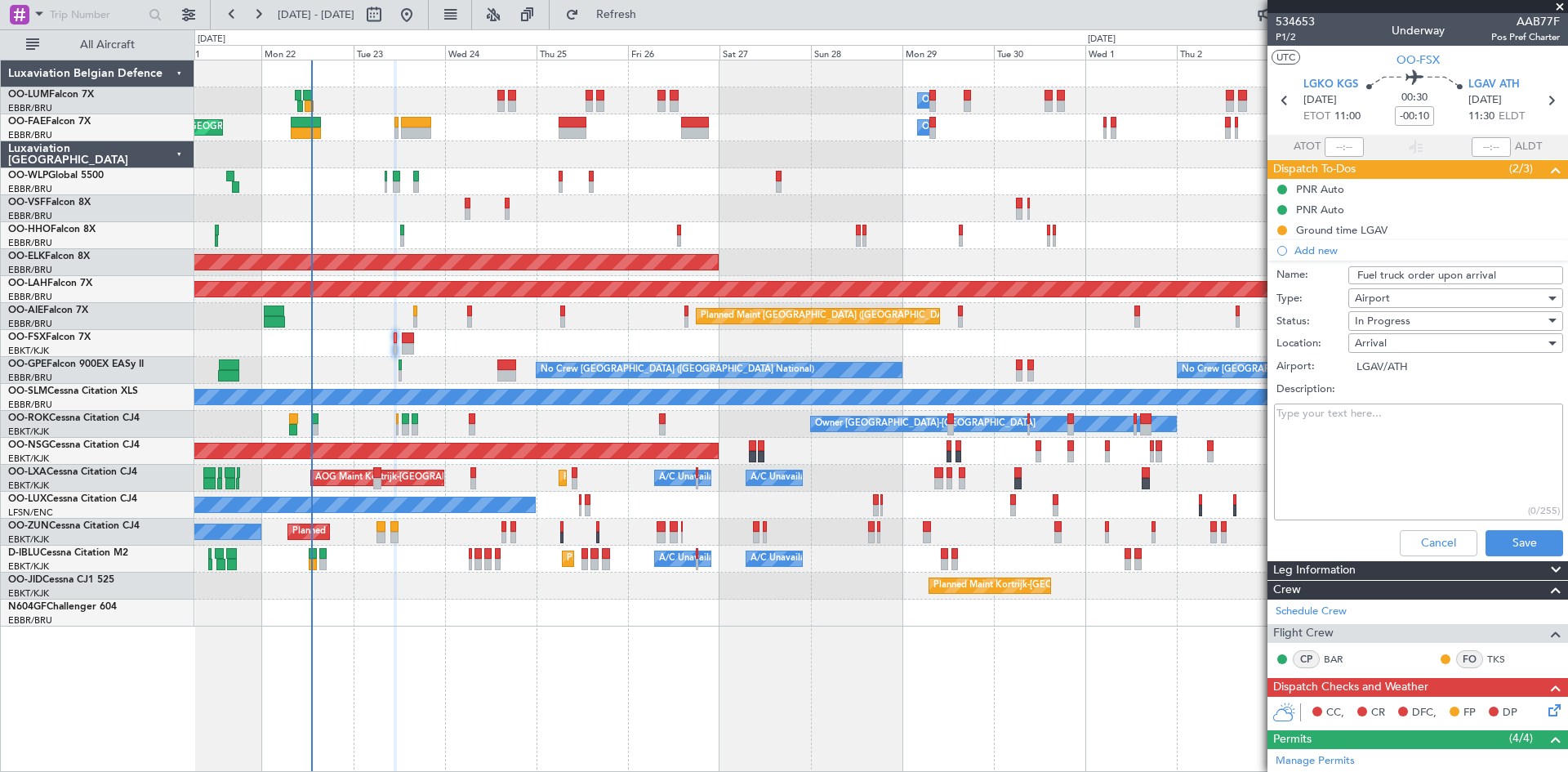
click at [1391, 406] on textarea "Description:" at bounding box center [1419, 462] width 289 height 116
click at [1319, 428] on textarea "Requested the handler to order the fuel truck immediatly" at bounding box center [1419, 462] width 289 height 116
click at [1321, 432] on textarea "Requested the handler to order the fuel truck immediatly" at bounding box center [1419, 462] width 289 height 116
click at [1422, 434] on textarea "Requested the handler to order the fuel truck immediately" at bounding box center [1419, 462] width 289 height 116
type textarea "Requested the handler to order the fuel truck immediately upon arrival of the a…"
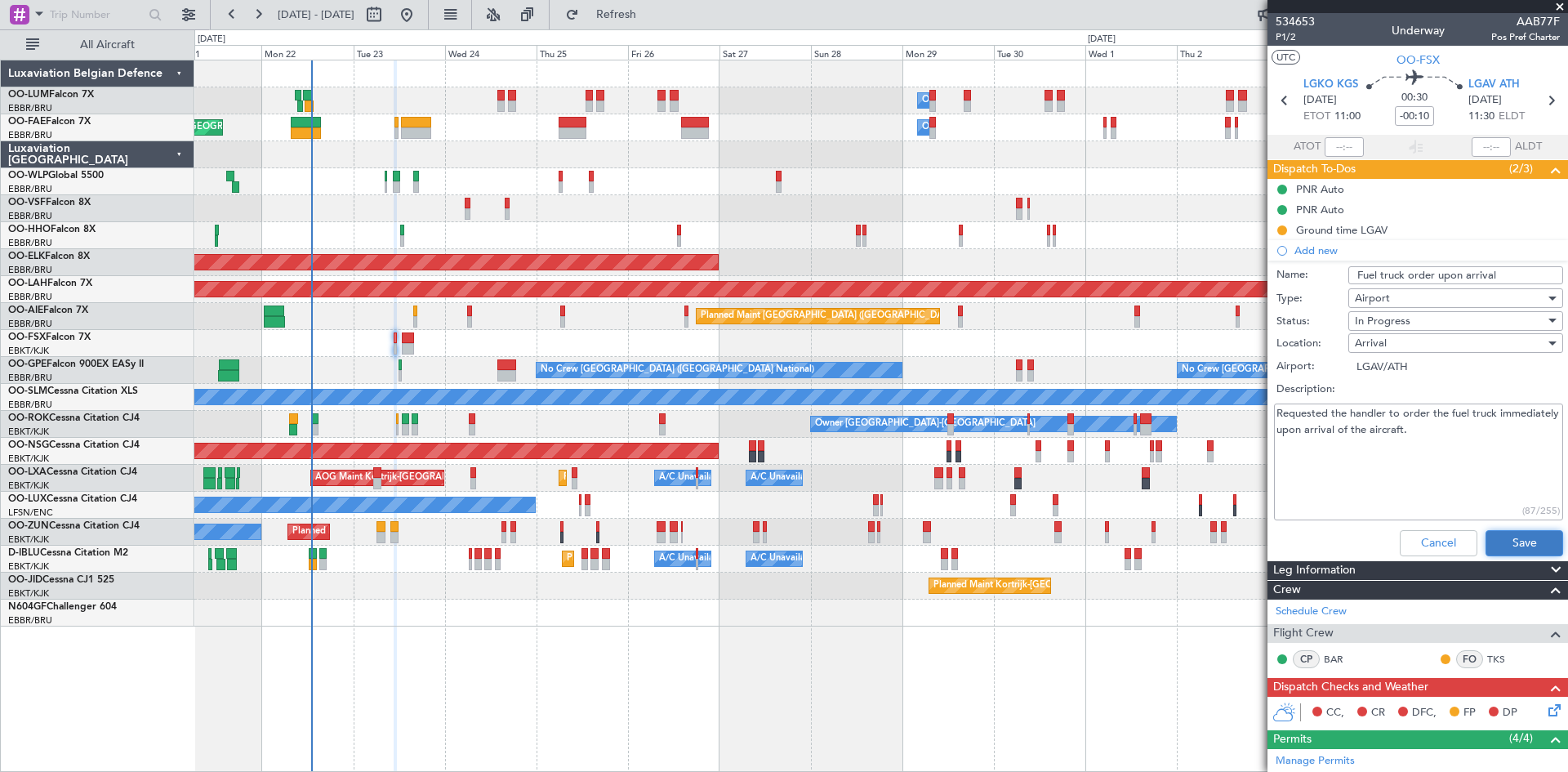
click at [1521, 541] on button "Save" at bounding box center [1524, 543] width 78 height 26
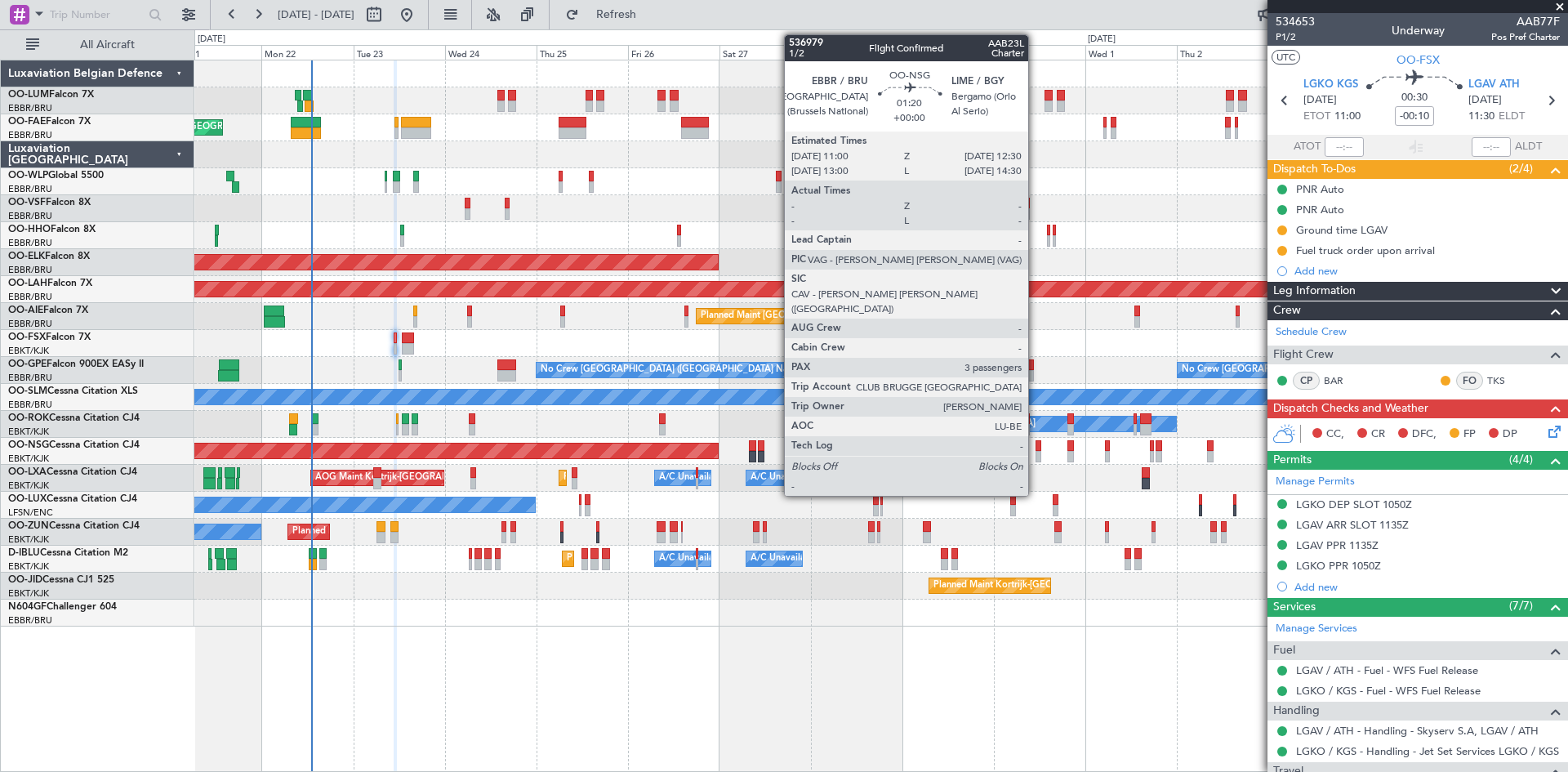
click at [1035, 447] on div at bounding box center [1039, 446] width 7 height 12
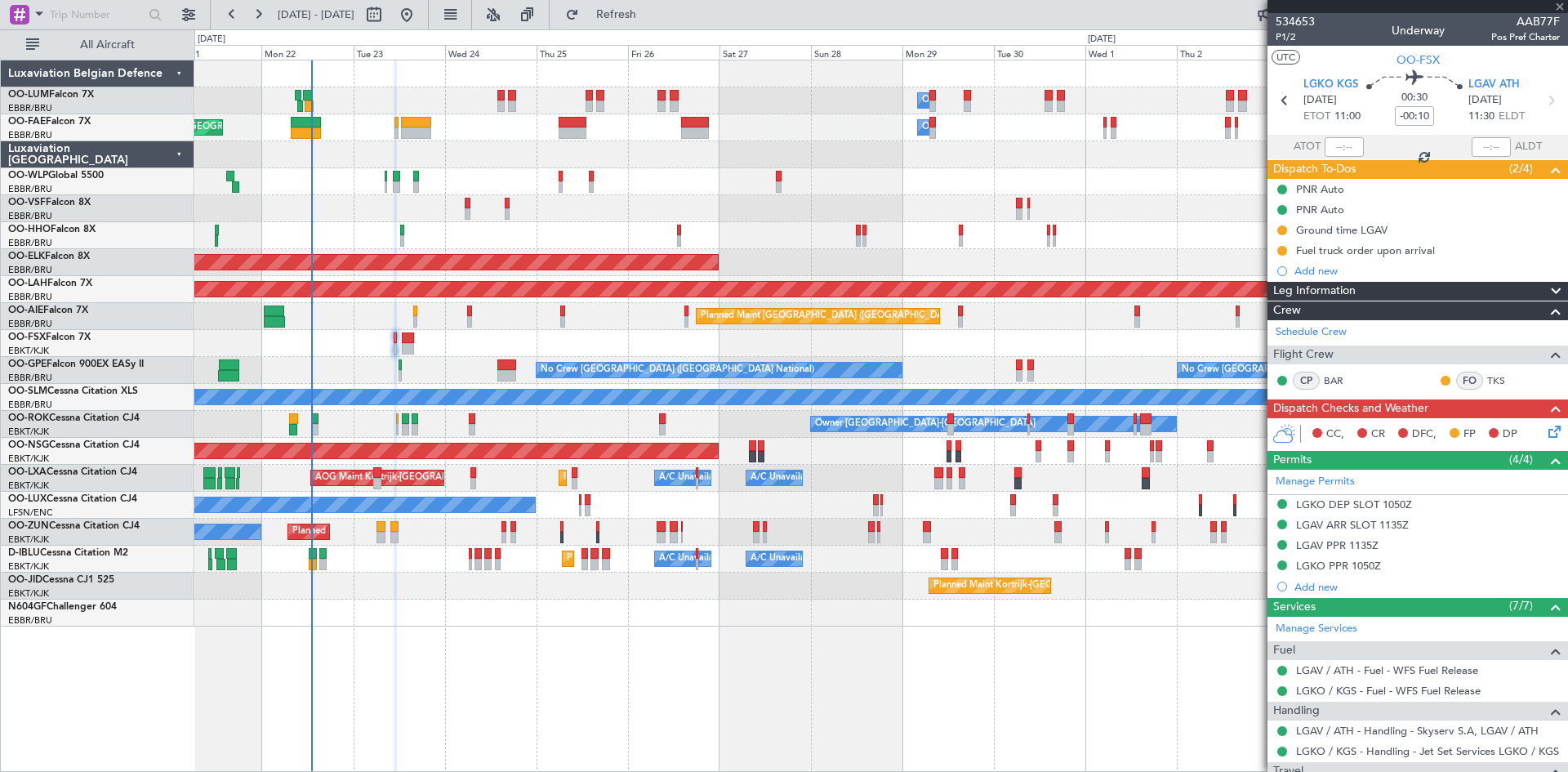
type input "3"
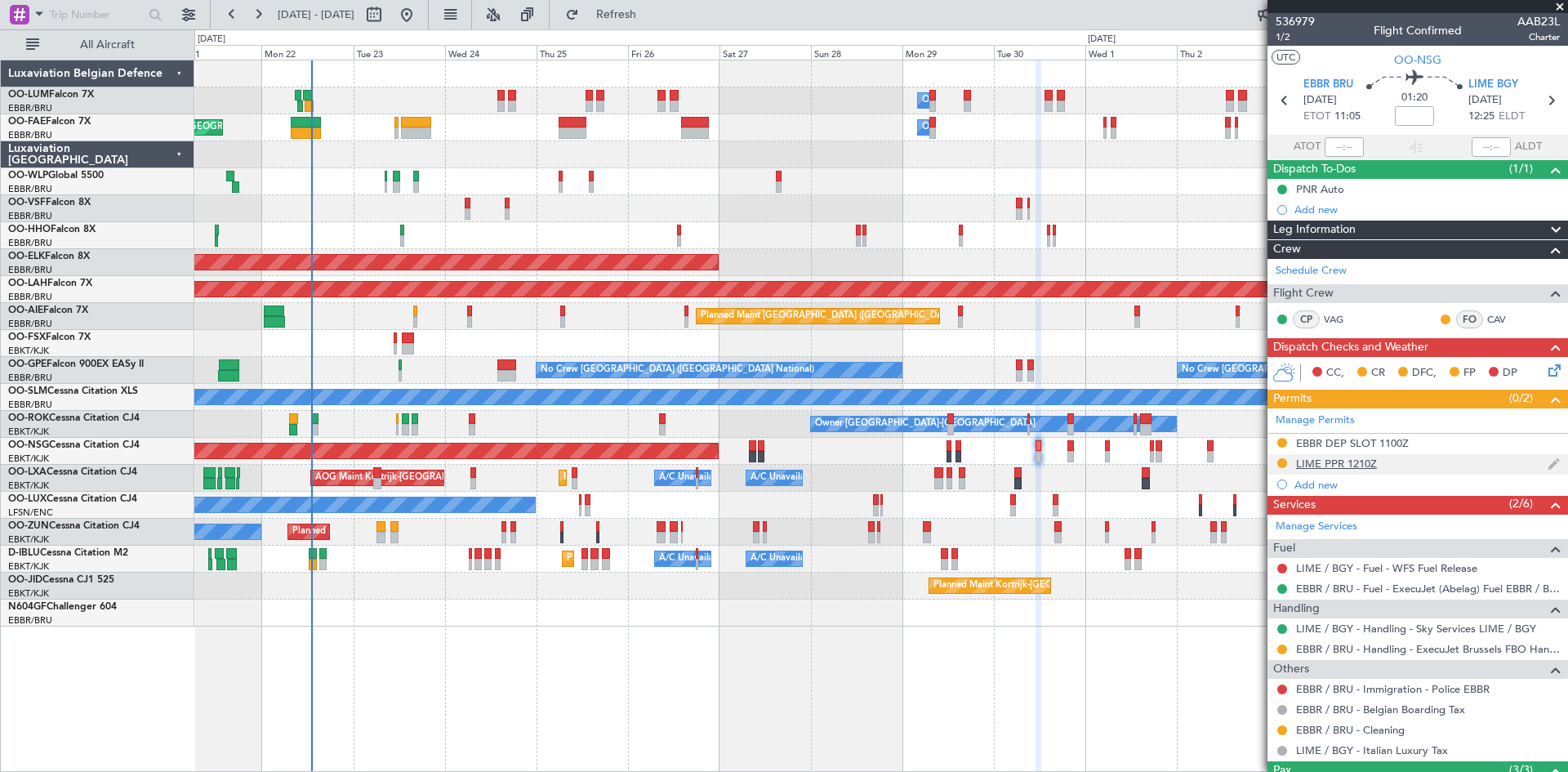
click at [1361, 457] on div "LIME PPR 1210Z" at bounding box center [1337, 463] width 81 height 14
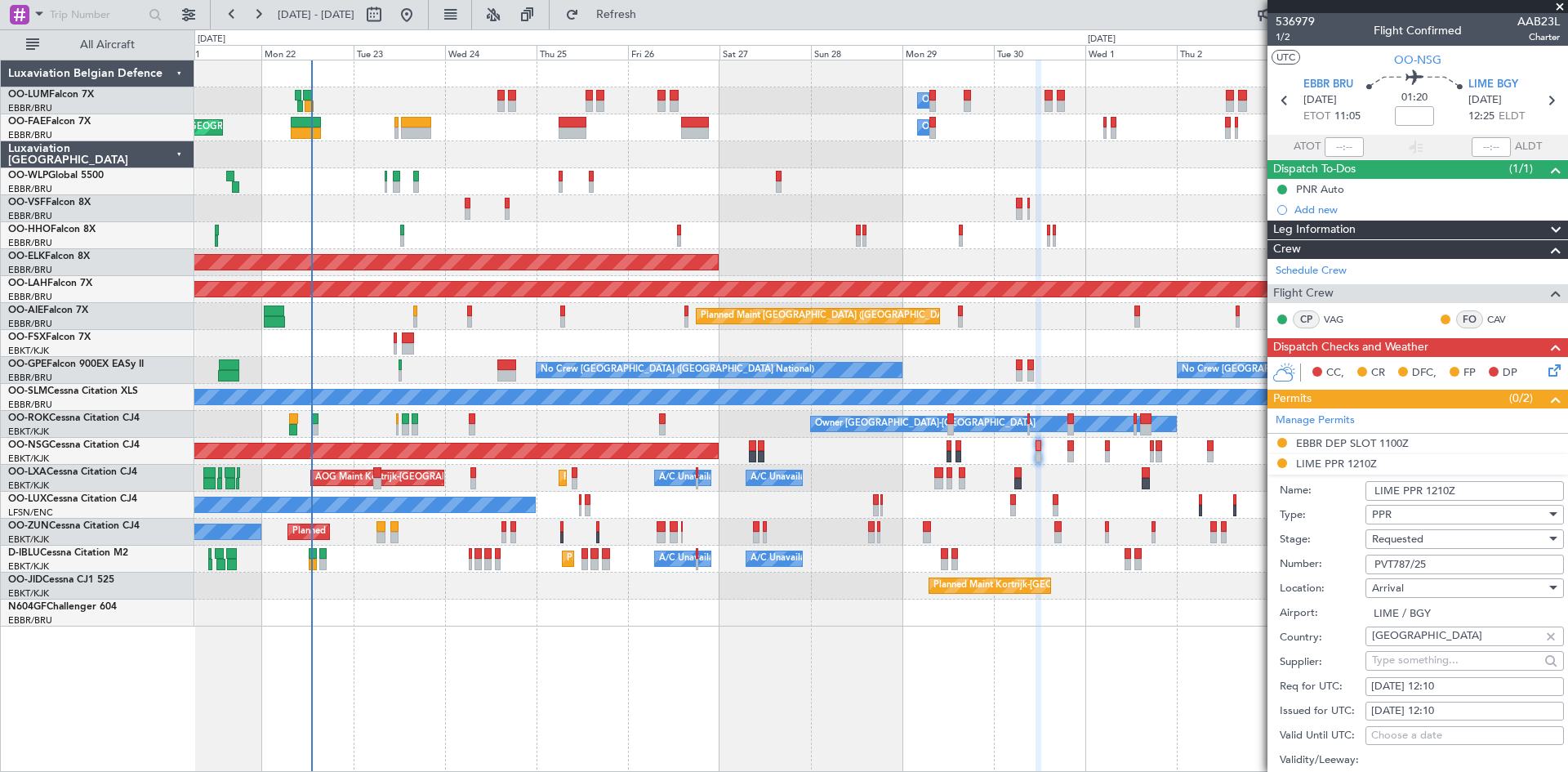
click at [1456, 688] on div "30/09/2025 12:10" at bounding box center [1465, 687] width 187 height 17
select select "9"
select select "2025"
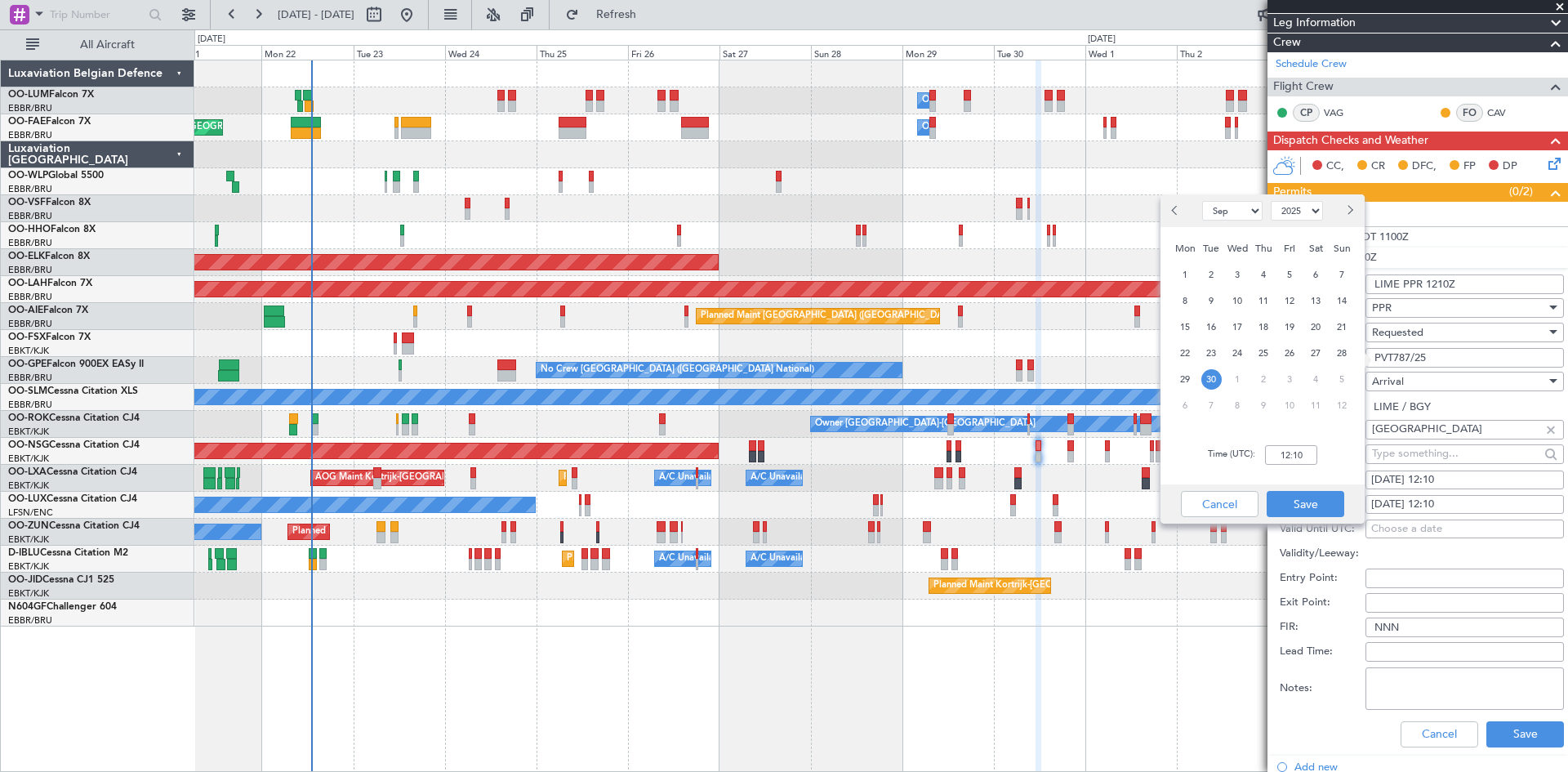
scroll to position [327, 0]
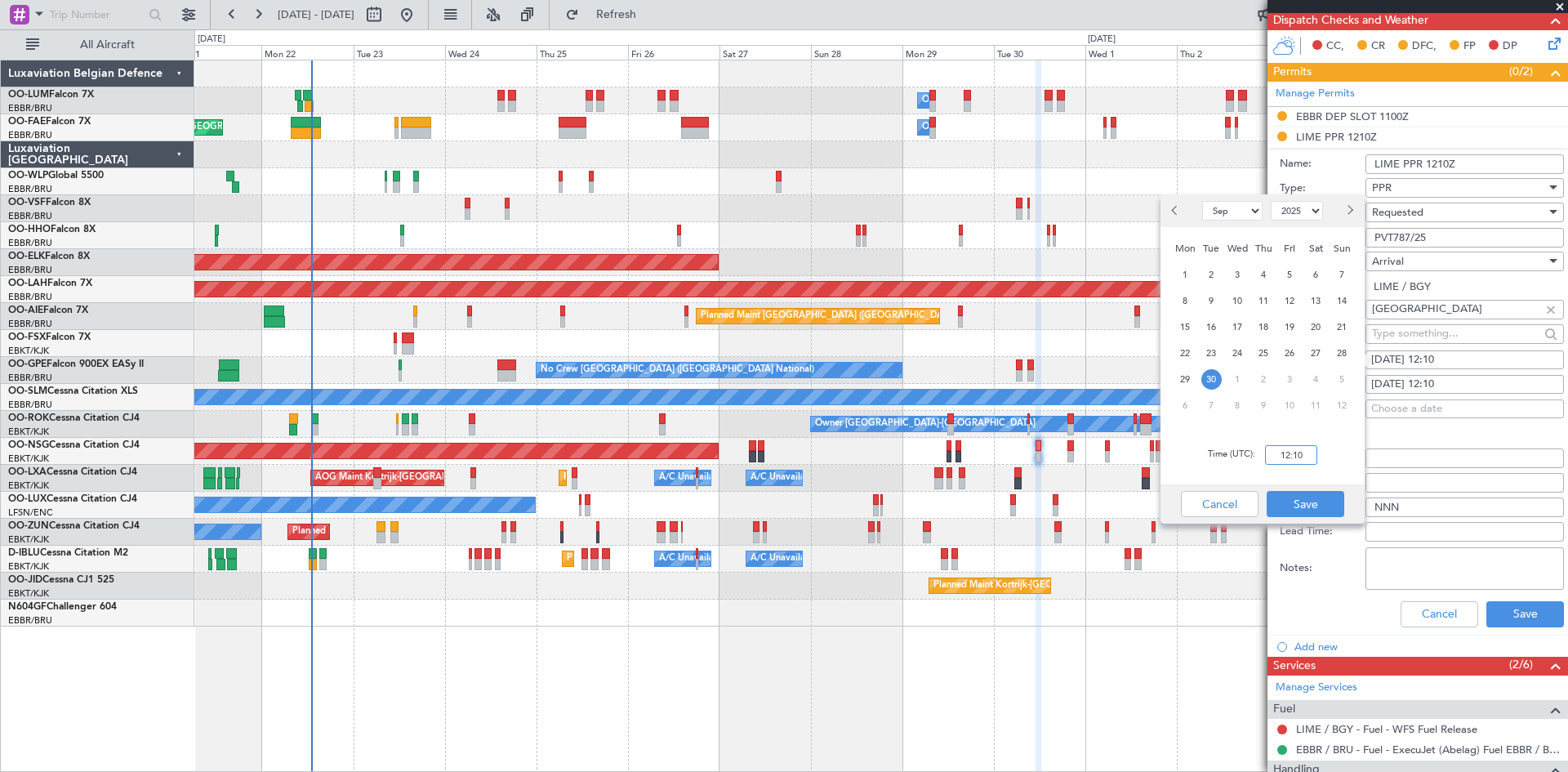
click at [1292, 457] on input "12:10" at bounding box center [1291, 455] width 52 height 20
type input "12:30"
drag, startPoint x: 1322, startPoint y: 508, endPoint x: 1371, endPoint y: 472, distance: 60.8
click at [1318, 509] on button "Save" at bounding box center [1305, 504] width 78 height 26
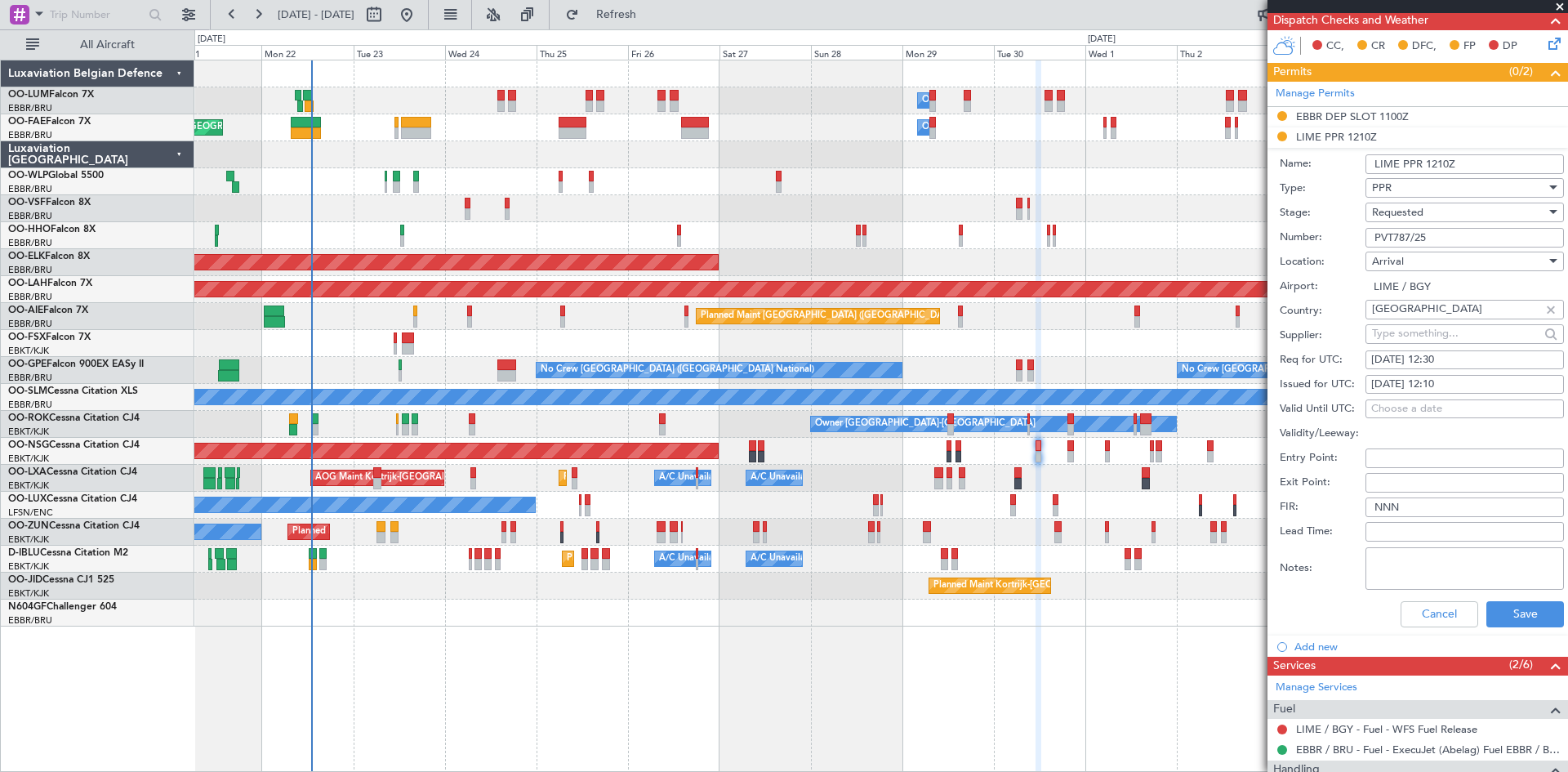
click at [1452, 380] on div "30/09/2025 12:10" at bounding box center [1465, 385] width 187 height 17
select select "9"
select select "2025"
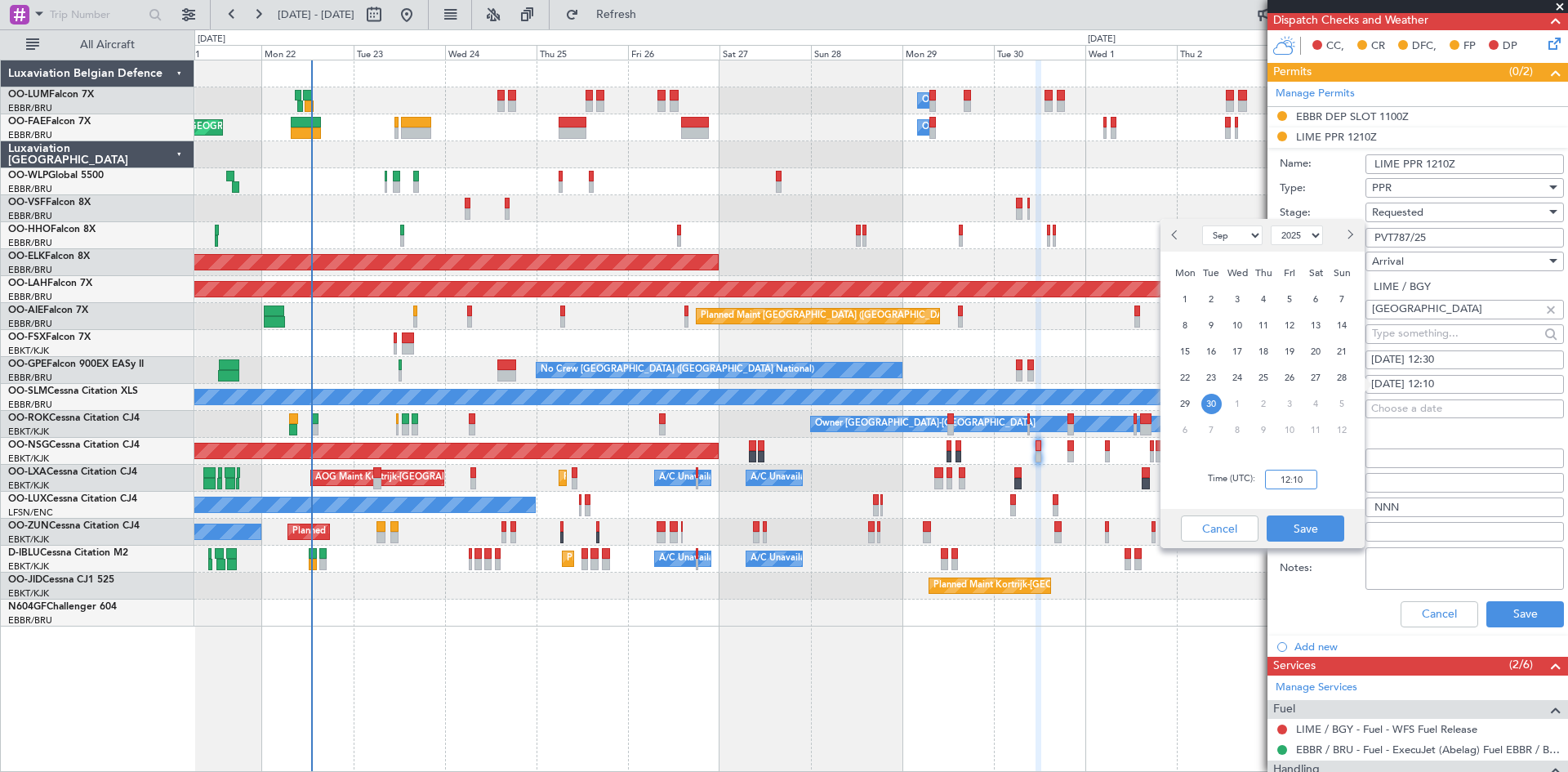
click at [1279, 478] on input "12:10" at bounding box center [1291, 480] width 52 height 20
type input "12:30"
click at [1295, 538] on button "Save" at bounding box center [1305, 528] width 78 height 26
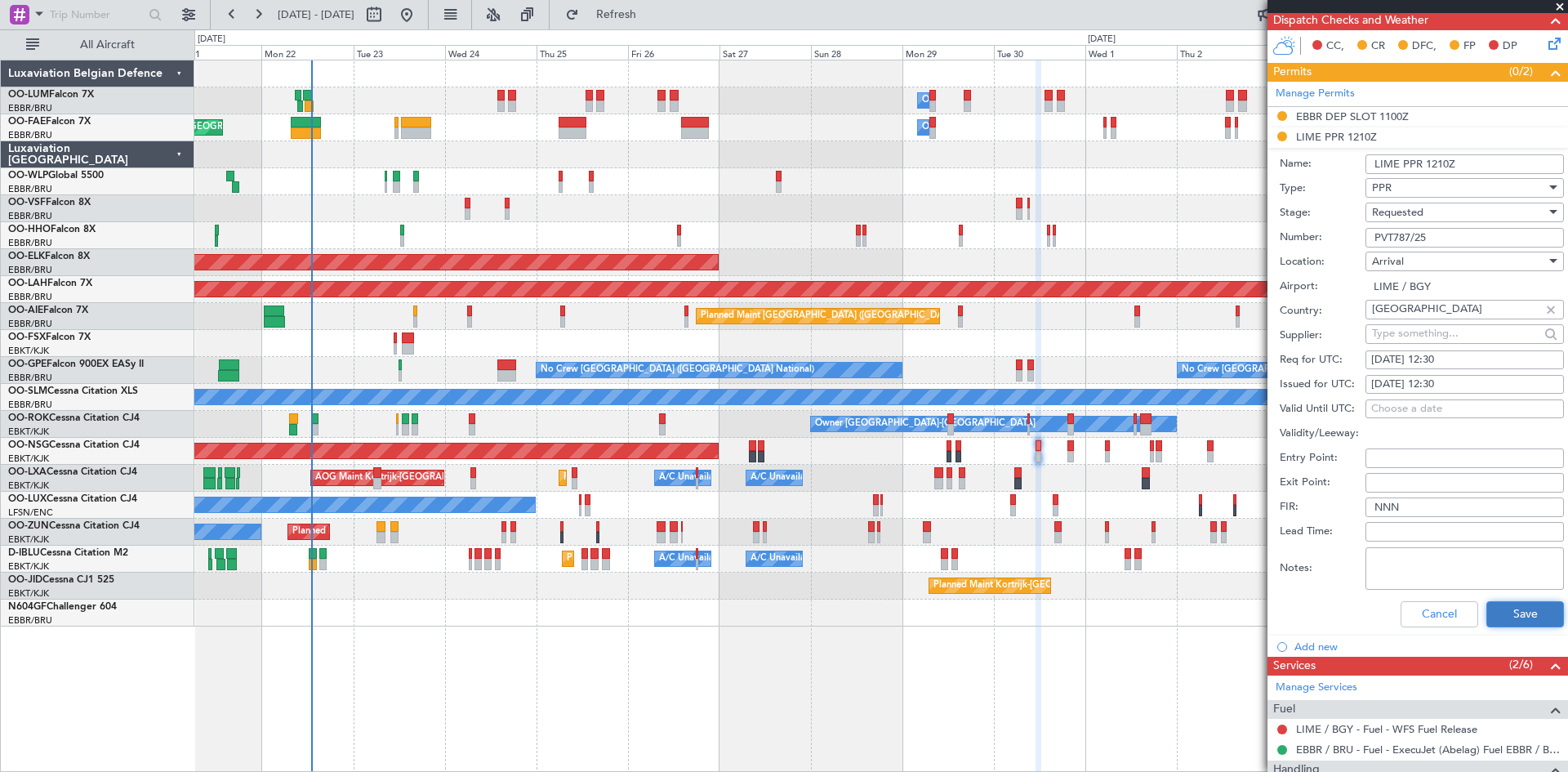
click at [1513, 609] on button "Save" at bounding box center [1525, 614] width 78 height 26
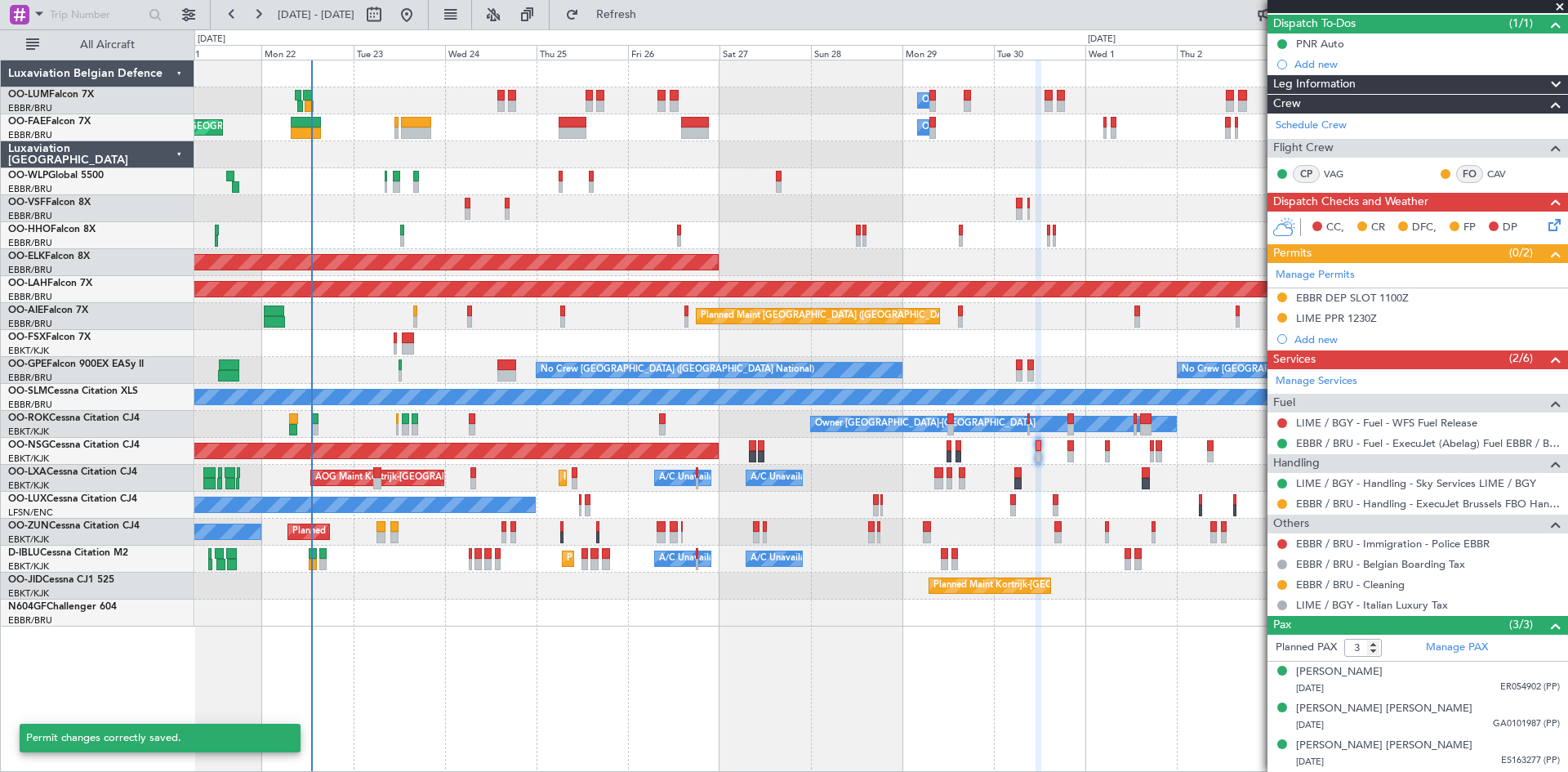
scroll to position [144, 0]
click at [1284, 318] on button at bounding box center [1282, 319] width 10 height 10
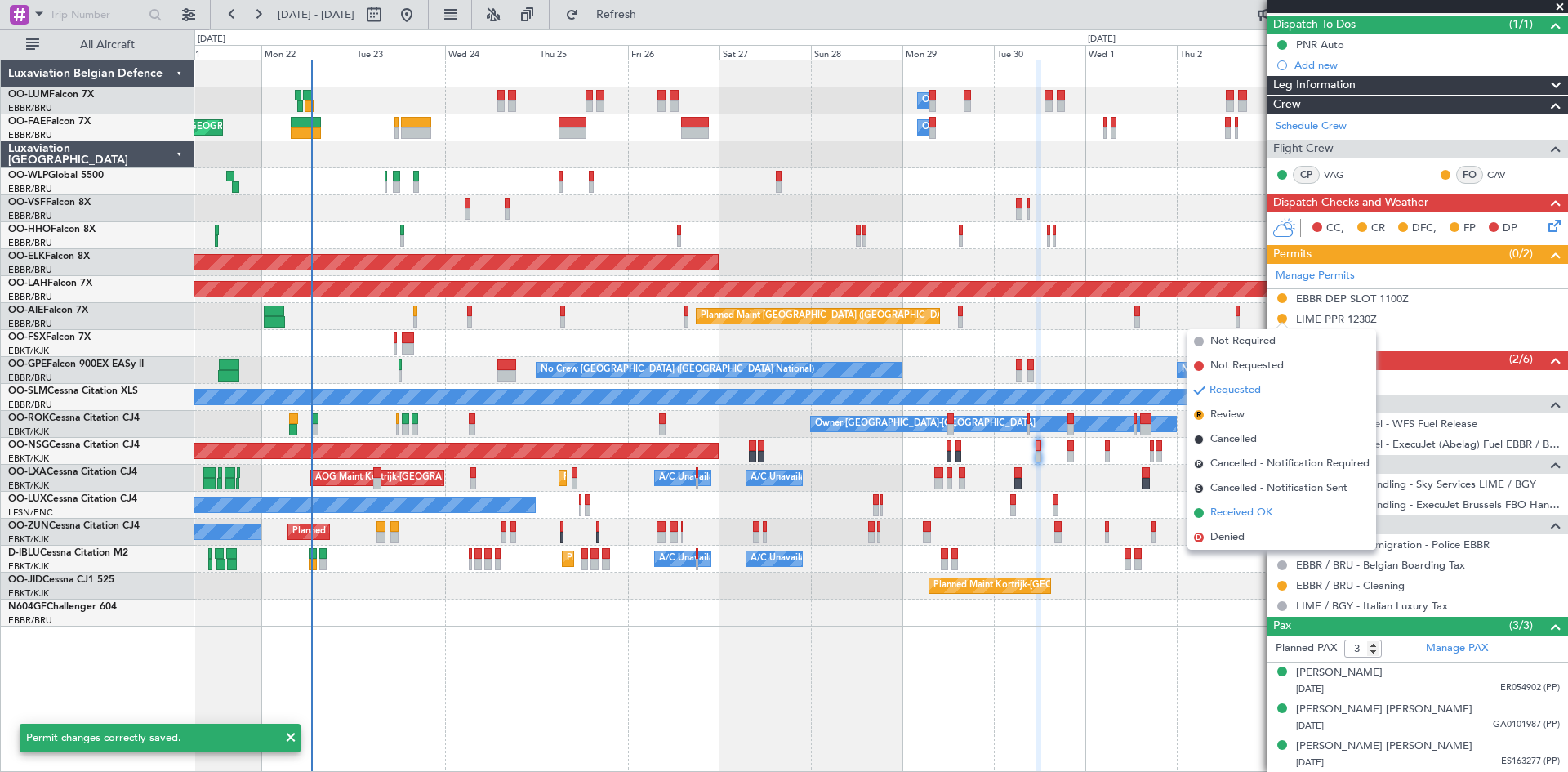
click at [1244, 514] on span "Received OK" at bounding box center [1241, 513] width 62 height 17
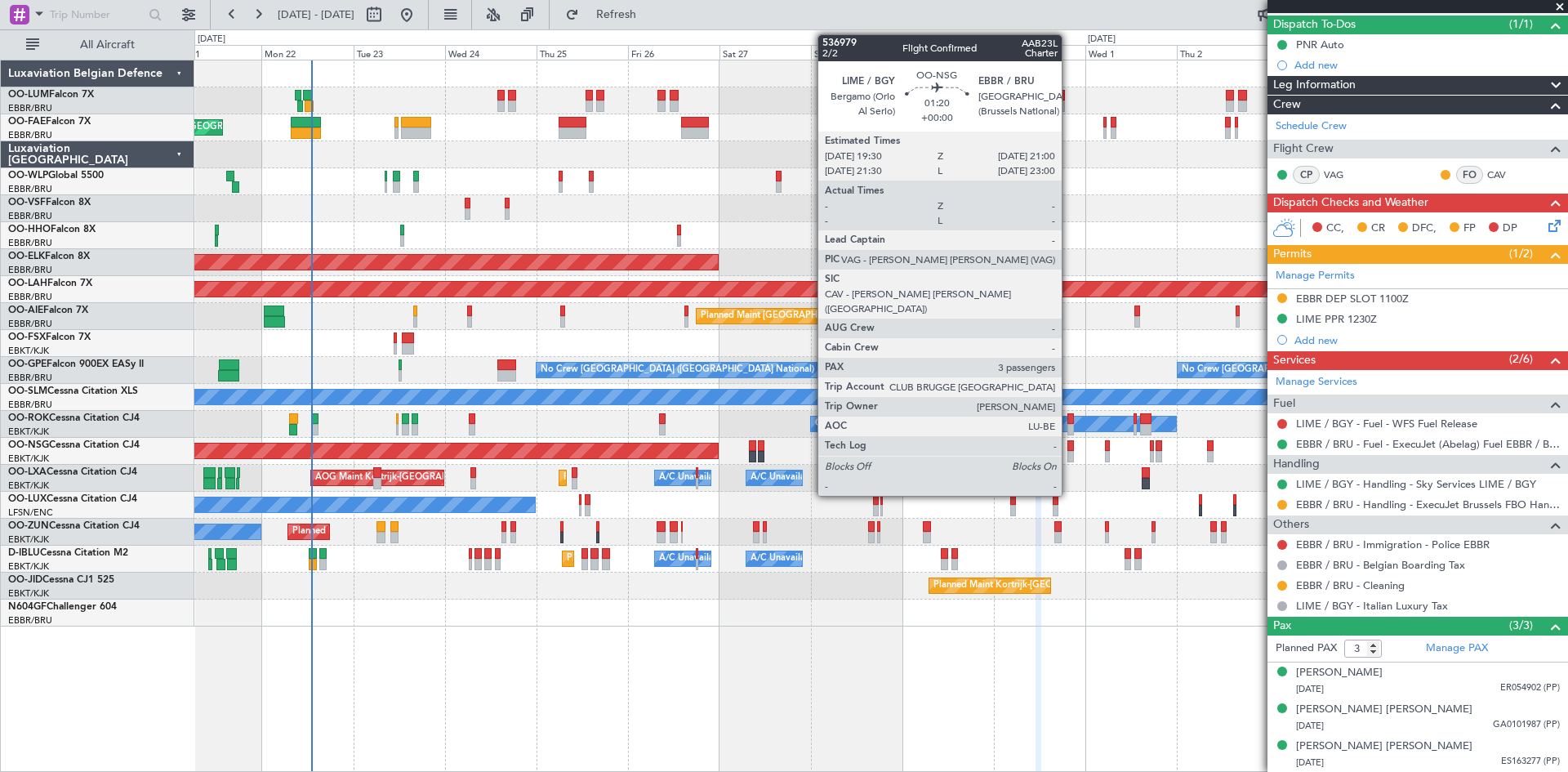
click at [1069, 449] on div at bounding box center [1071, 446] width 7 height 12
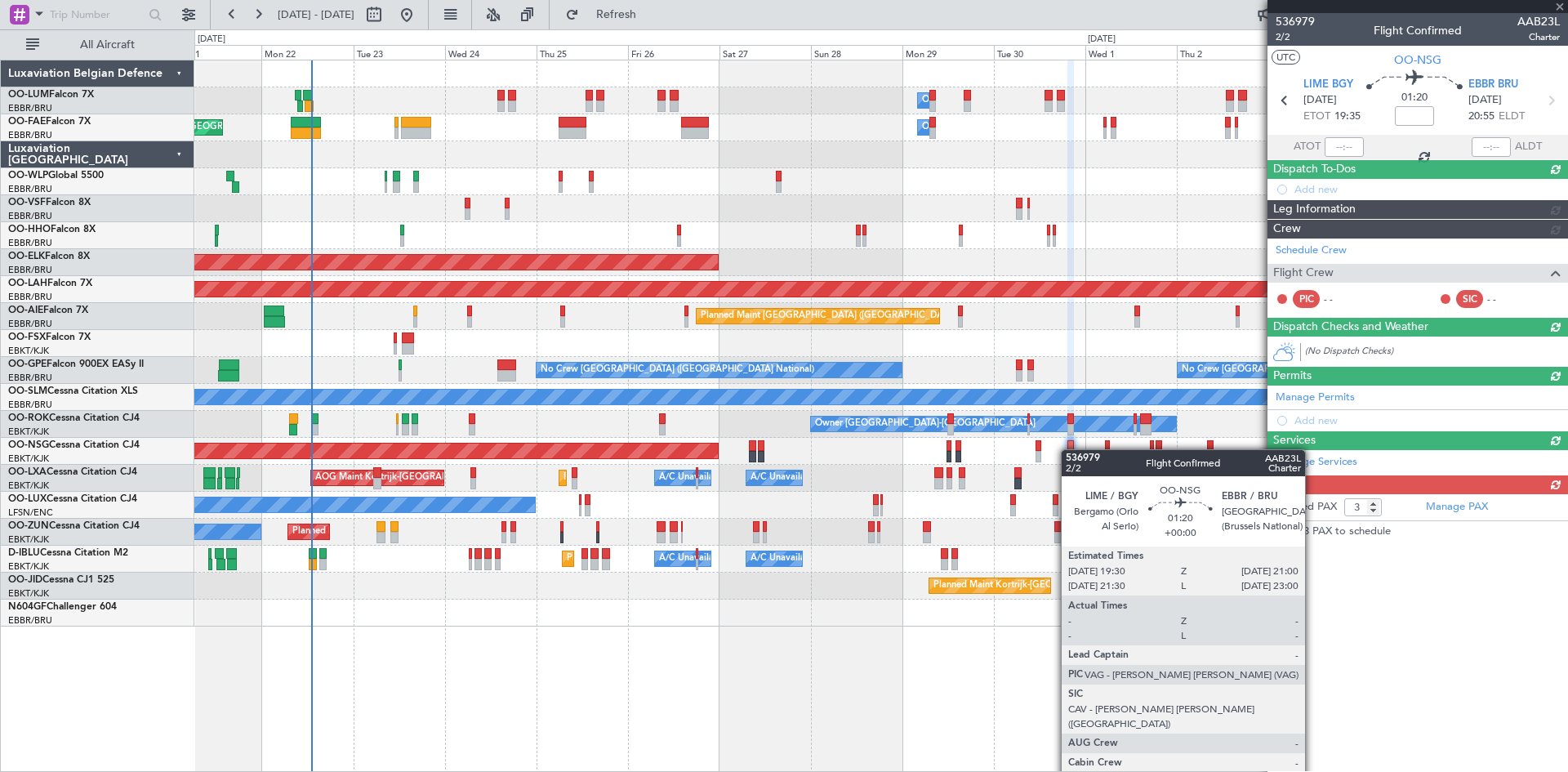
scroll to position [0, 0]
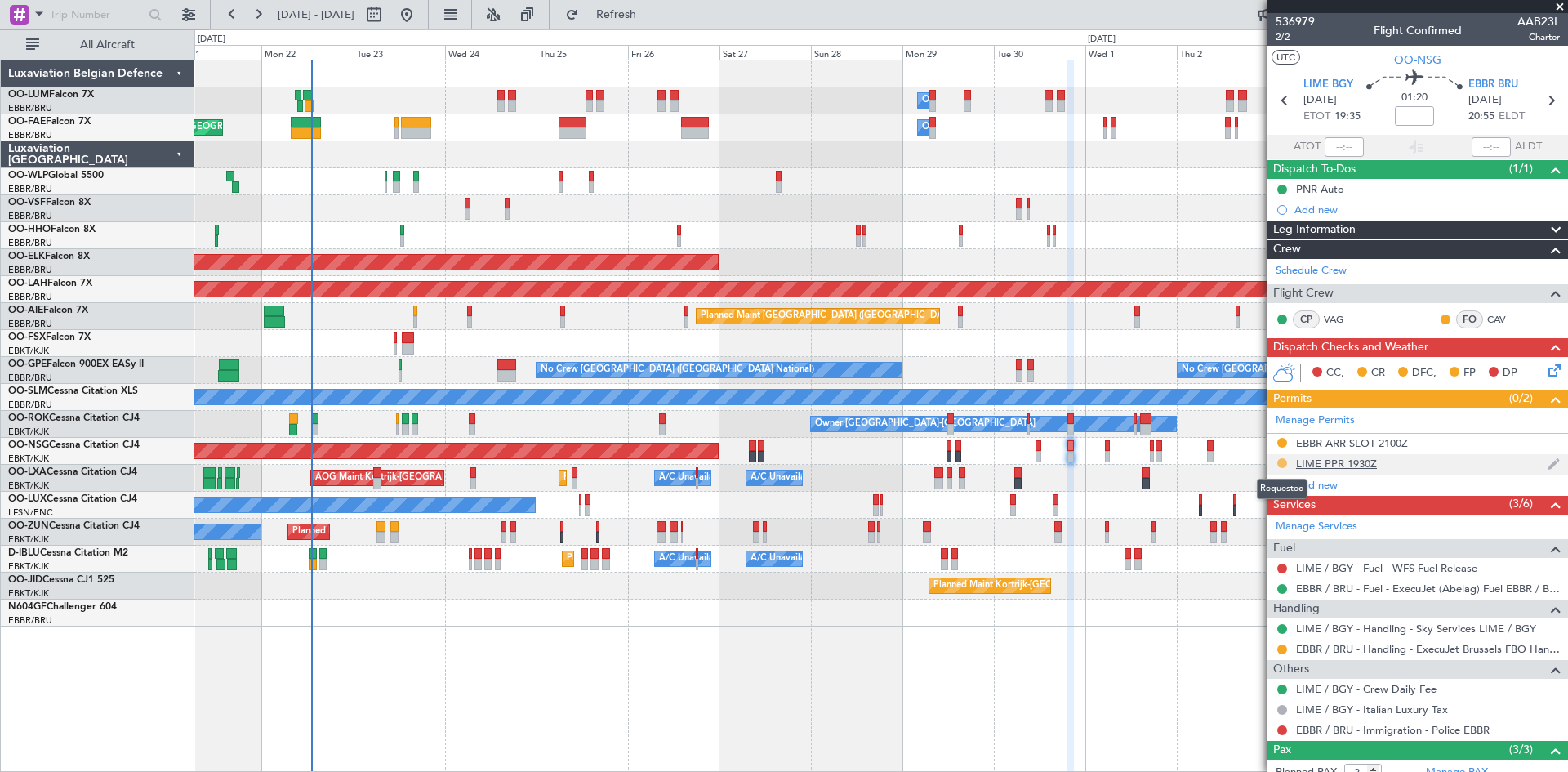
click at [1279, 463] on button at bounding box center [1282, 463] width 10 height 10
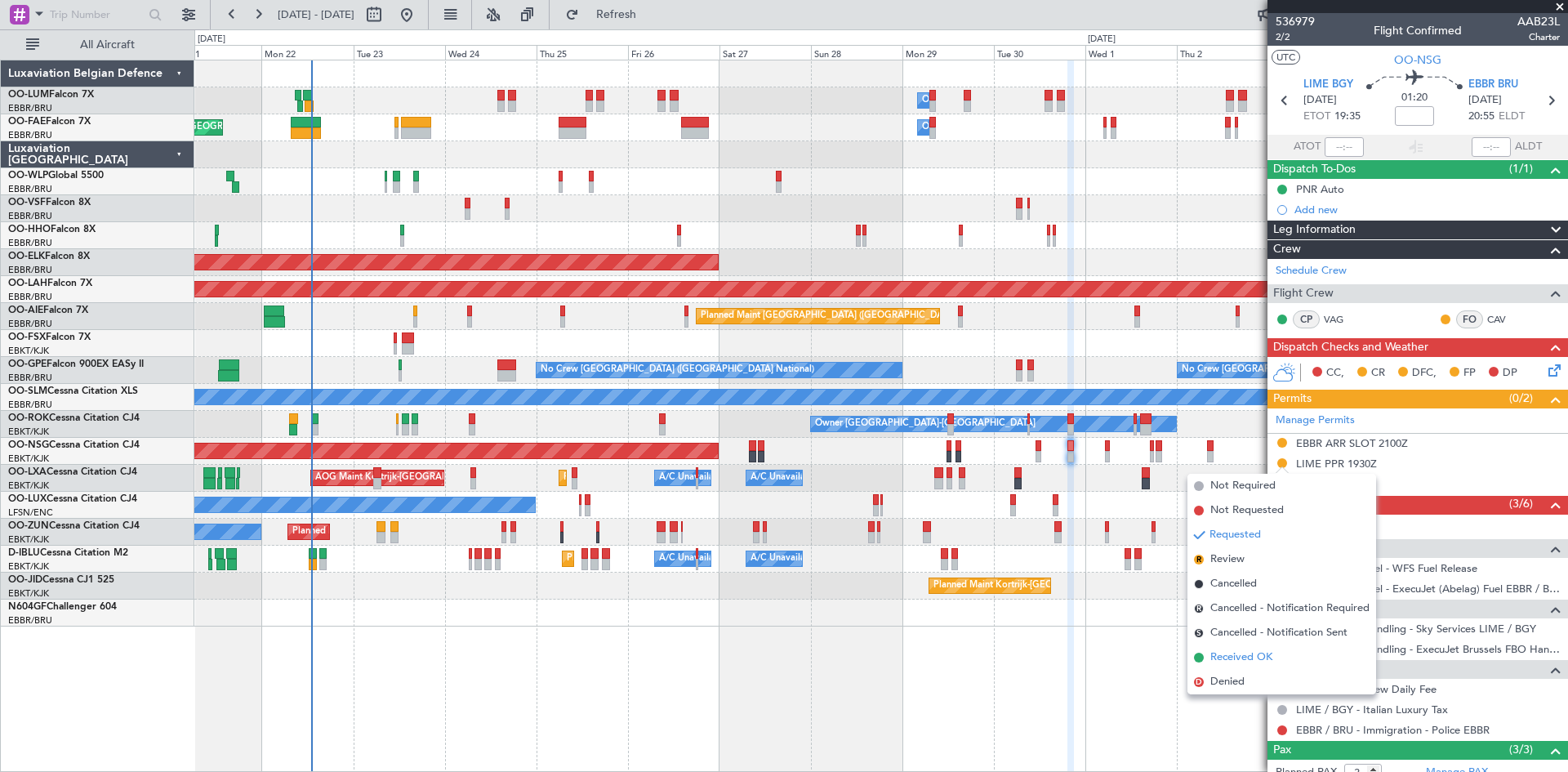
click at [1265, 652] on span "Received OK" at bounding box center [1241, 657] width 62 height 17
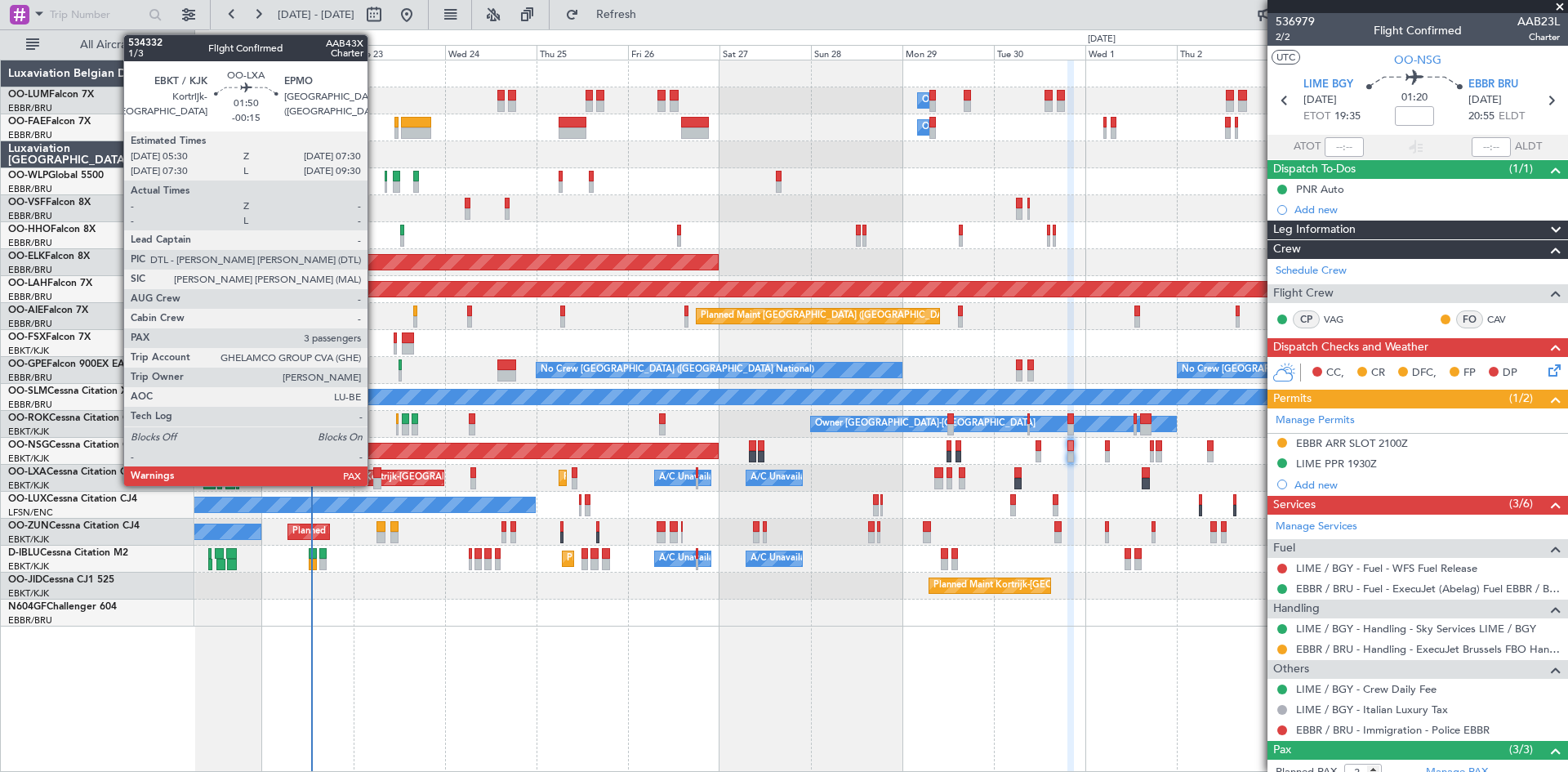
click at [375, 471] on div at bounding box center [377, 473] width 8 height 12
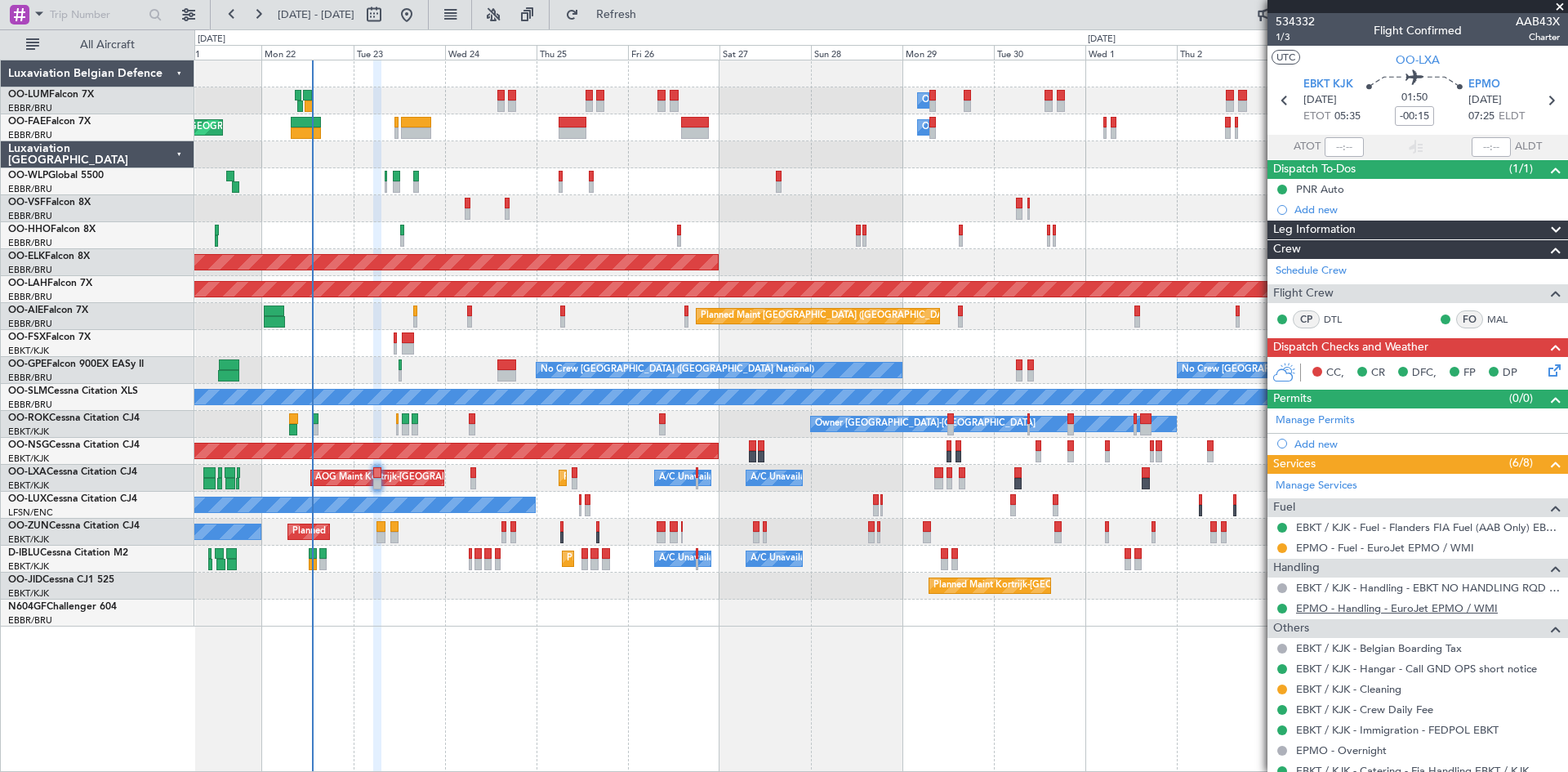
scroll to position [165, 0]
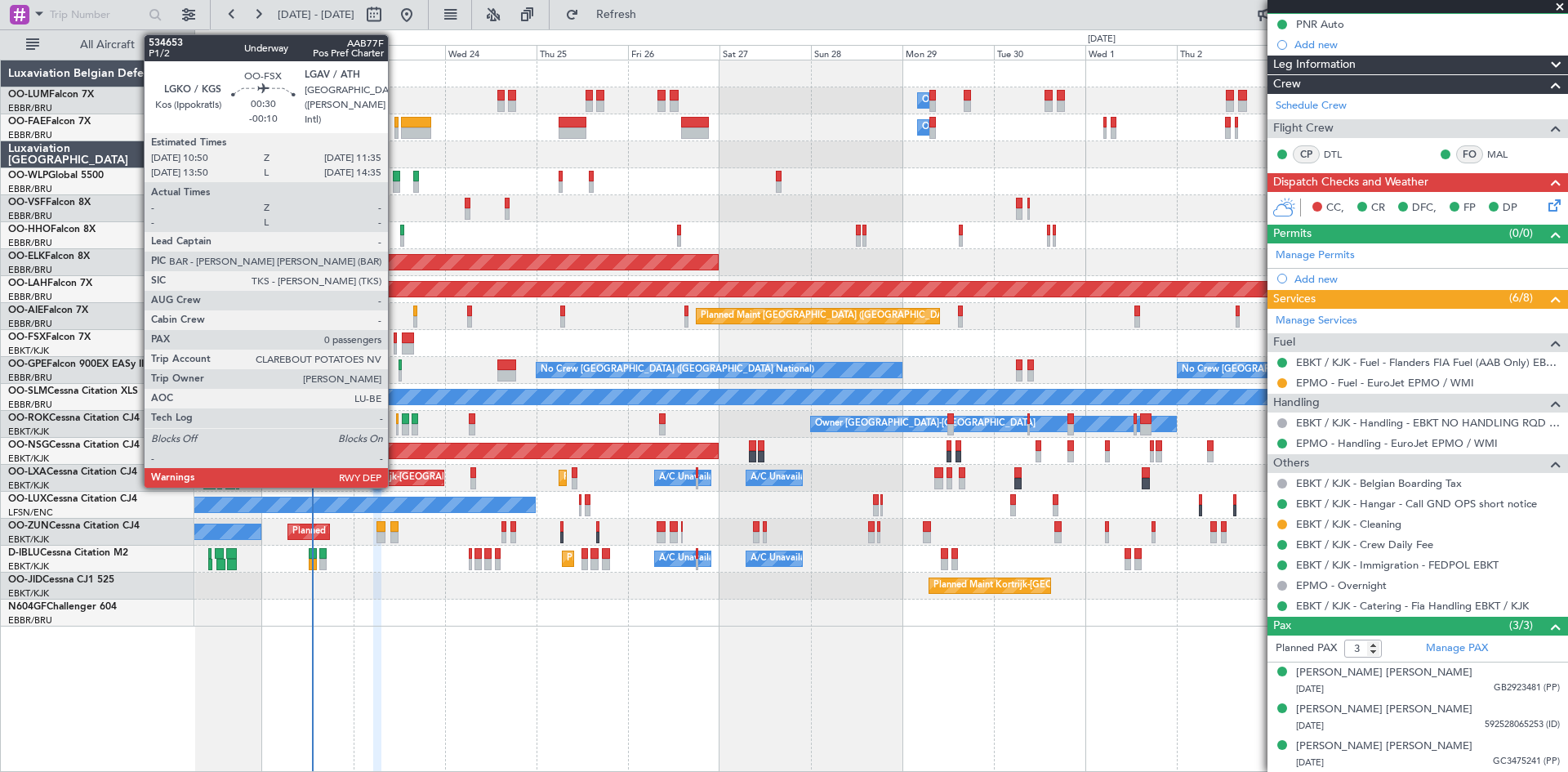
click at [396, 338] on div at bounding box center [396, 339] width 3 height 12
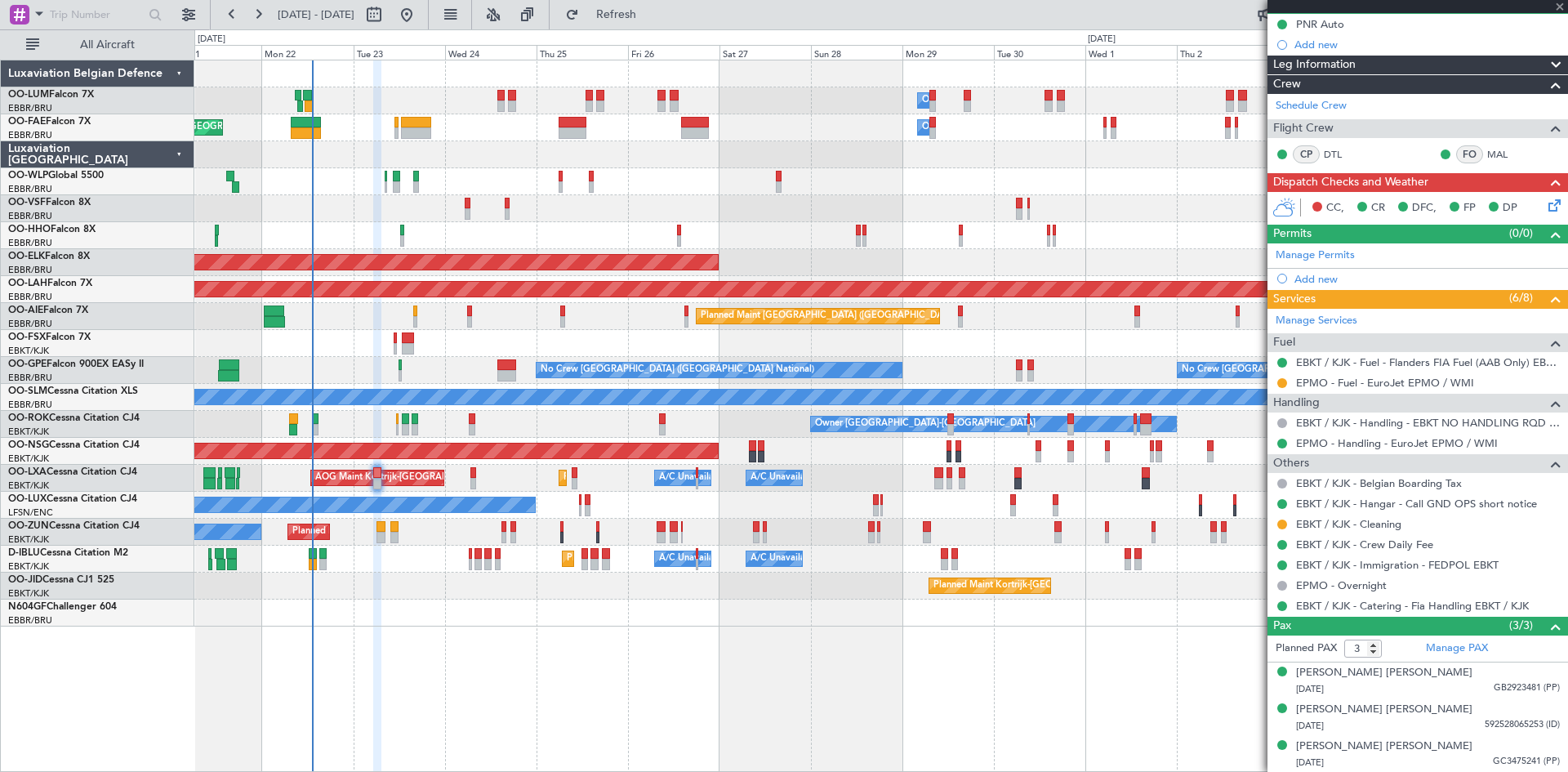
type input "-00:10"
type input "0"
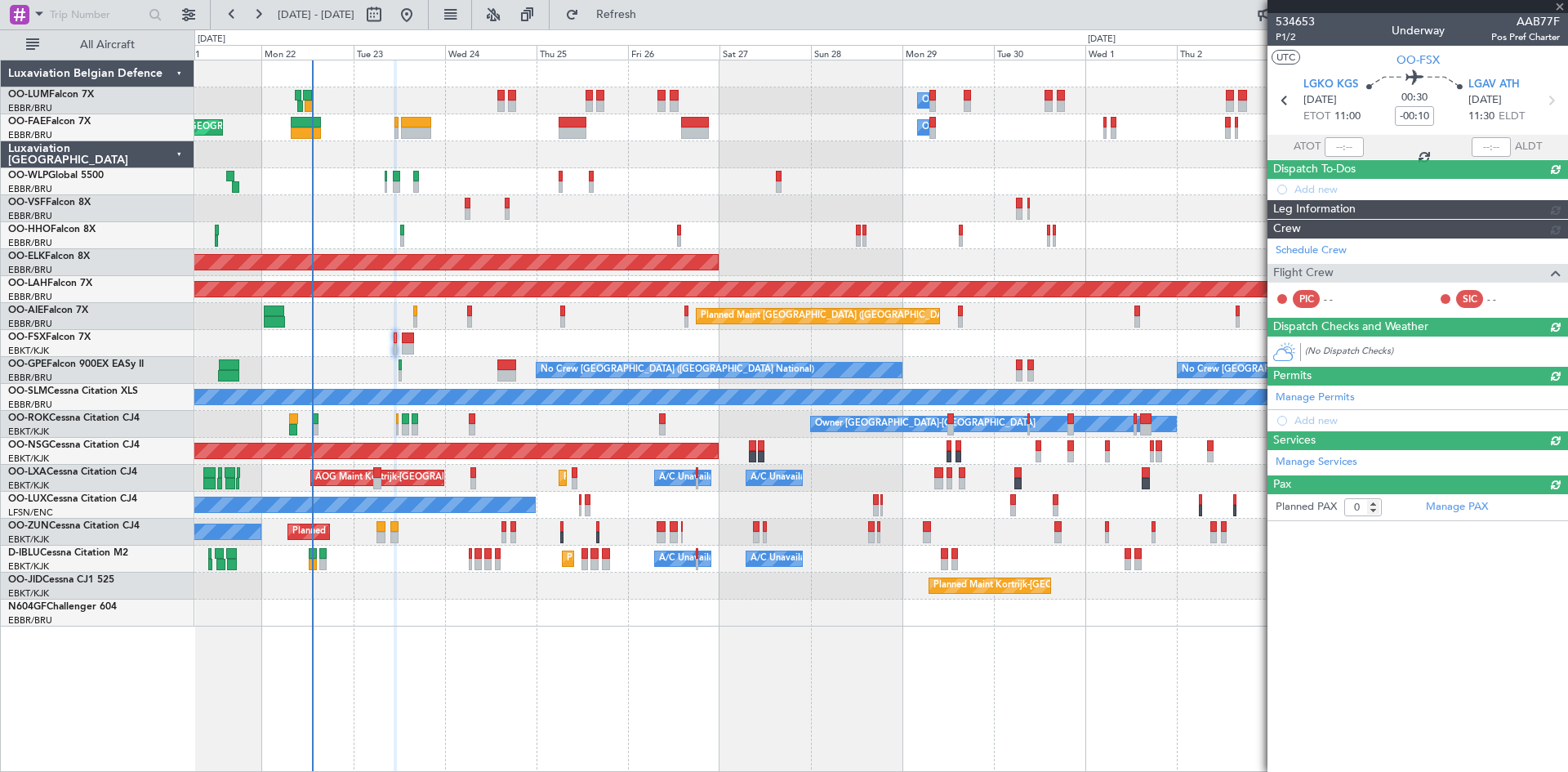
scroll to position [0, 0]
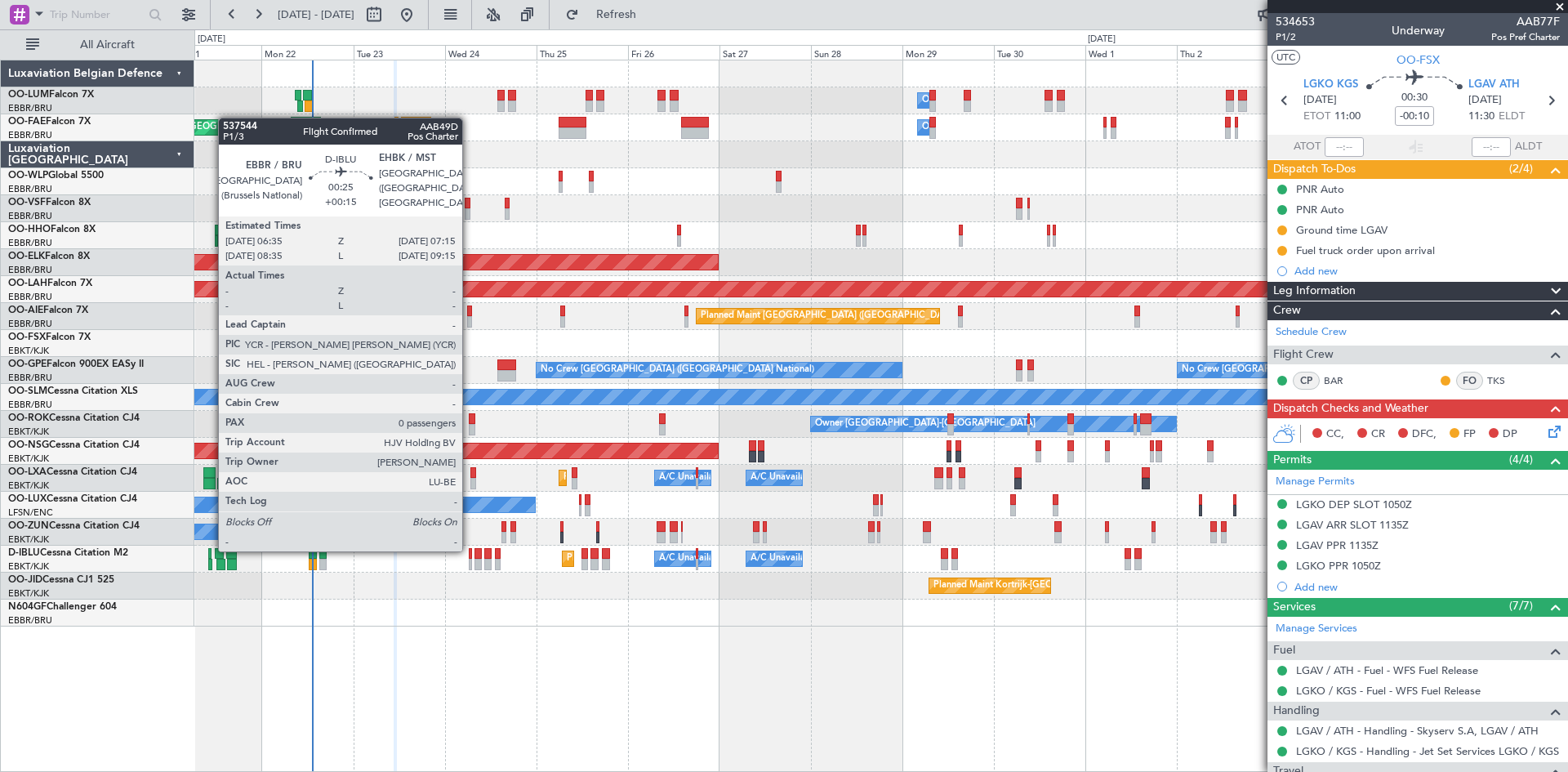
click at [470, 550] on div at bounding box center [471, 554] width 3 height 12
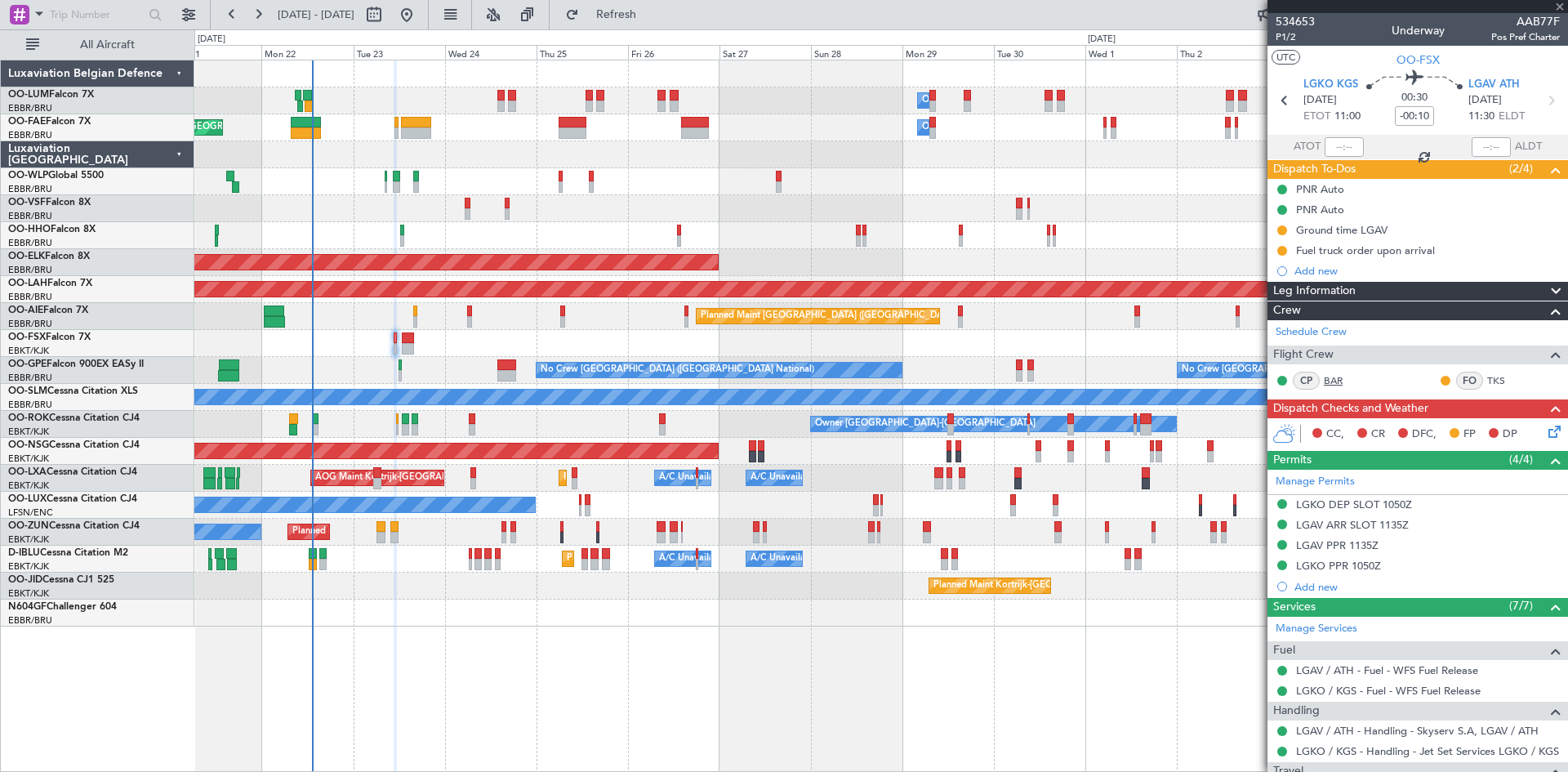
type input "+00:15"
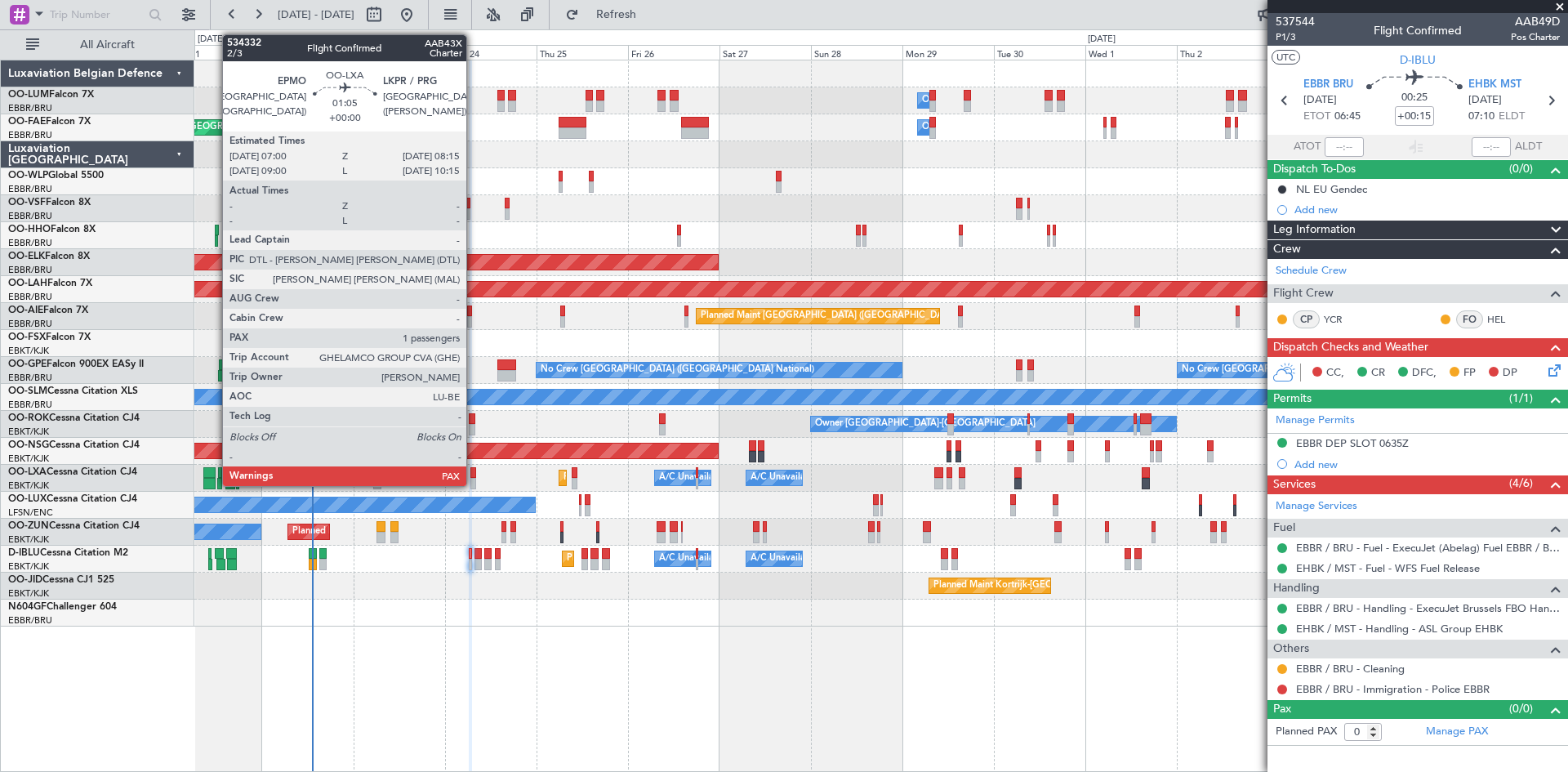
click at [474, 471] on div at bounding box center [473, 473] width 5 height 12
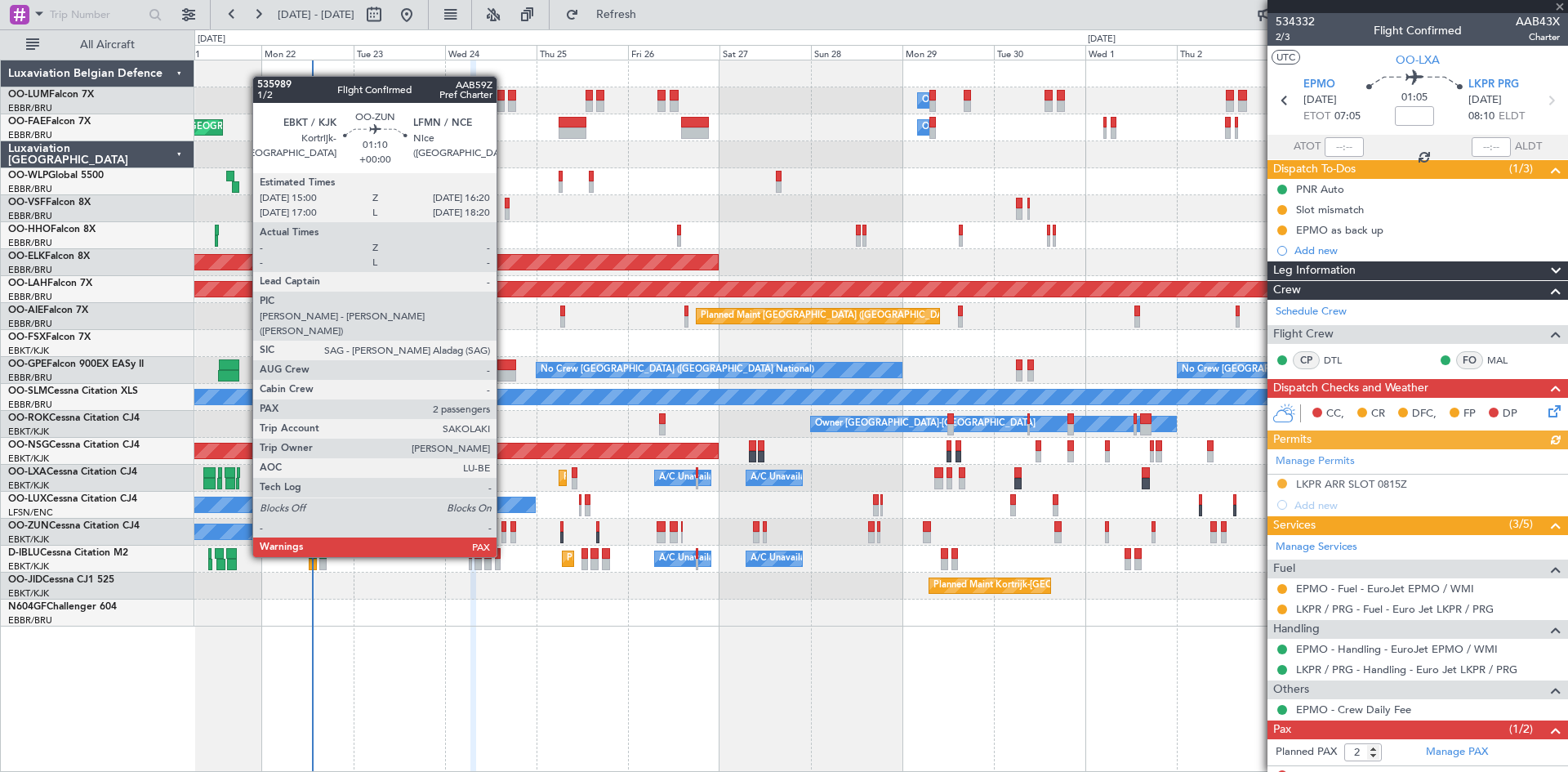
click at [504, 524] on div at bounding box center [504, 527] width 6 height 12
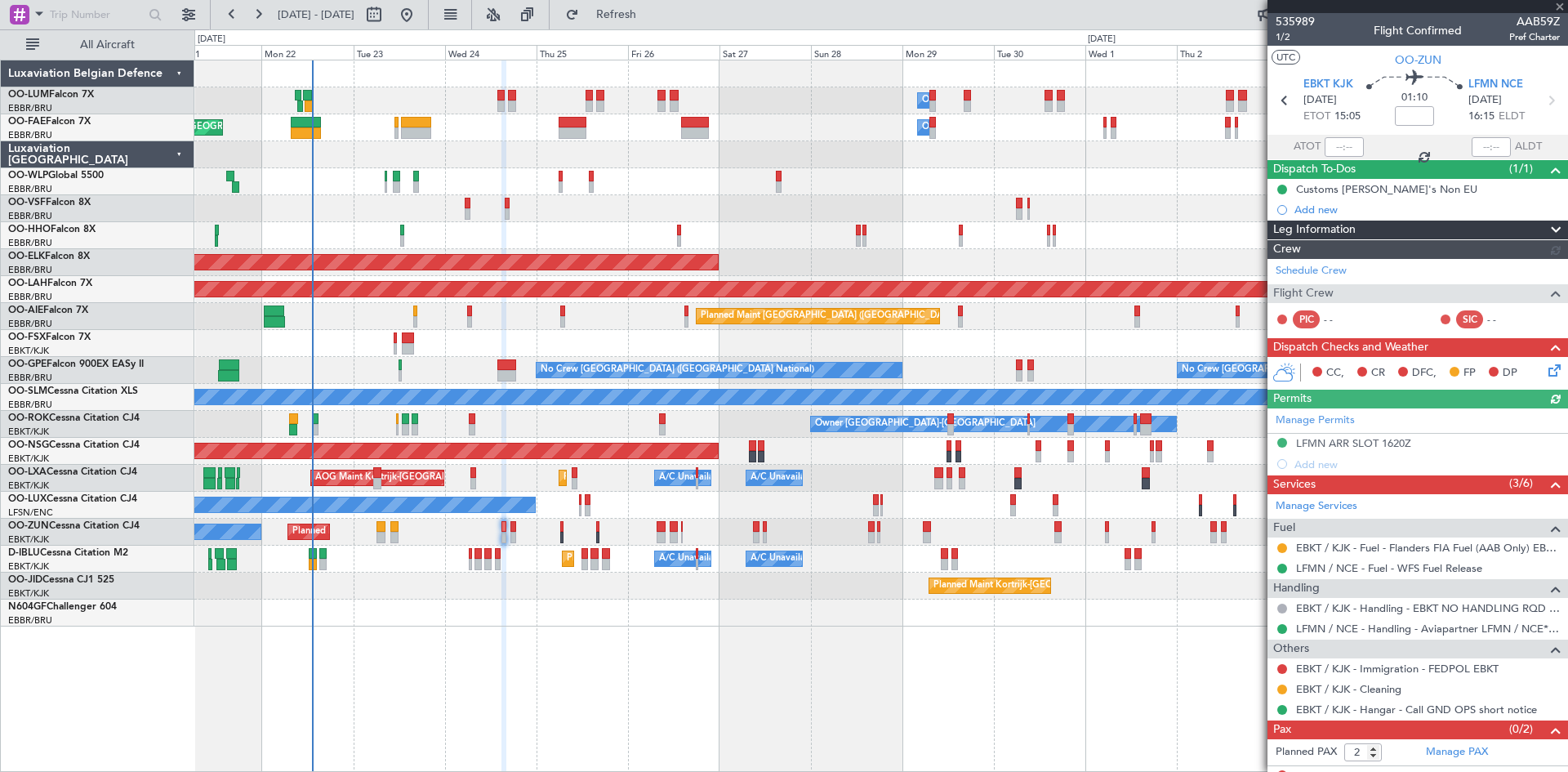
scroll to position [15, 0]
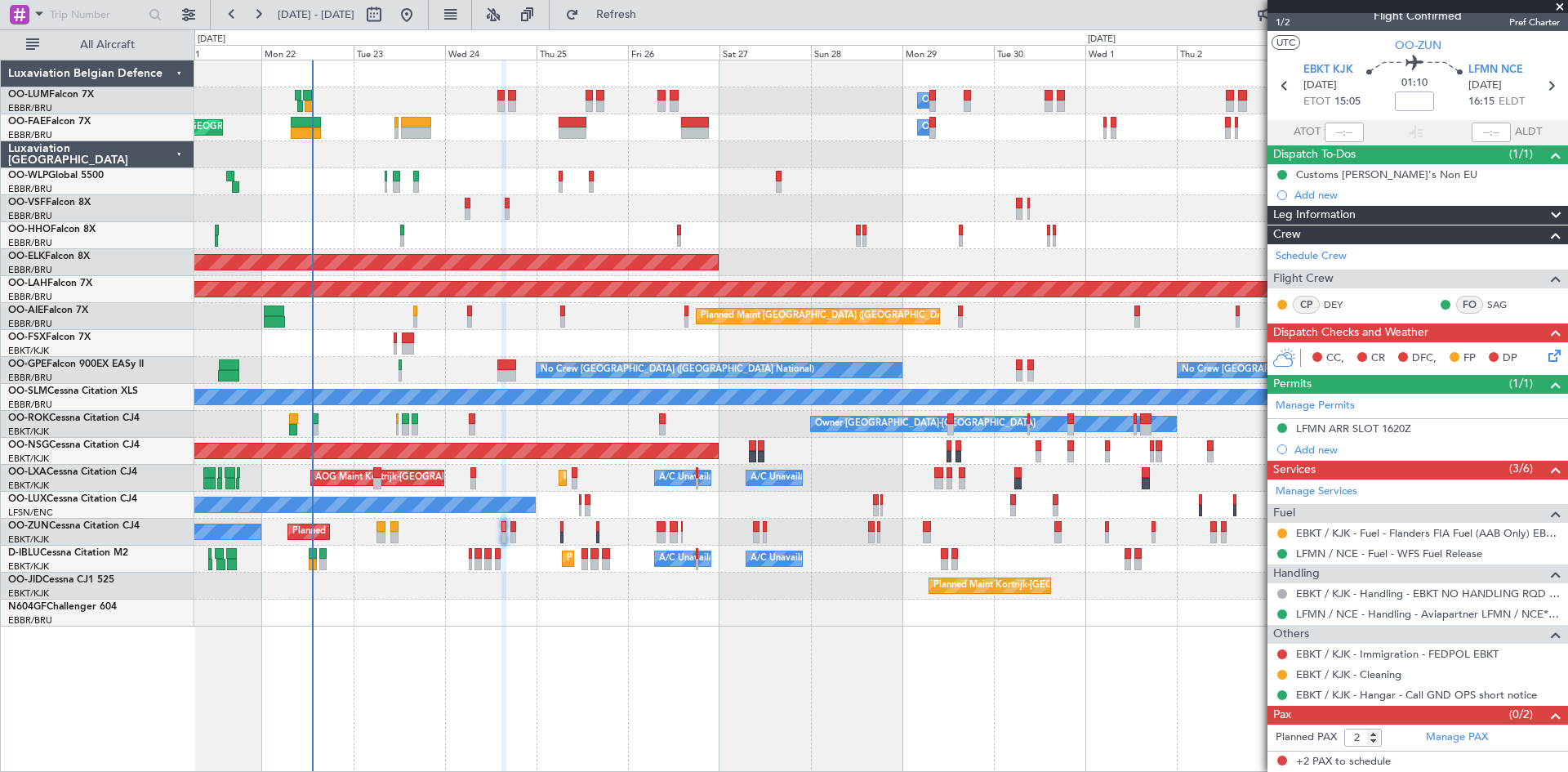
click at [1547, 351] on icon at bounding box center [1552, 353] width 13 height 13
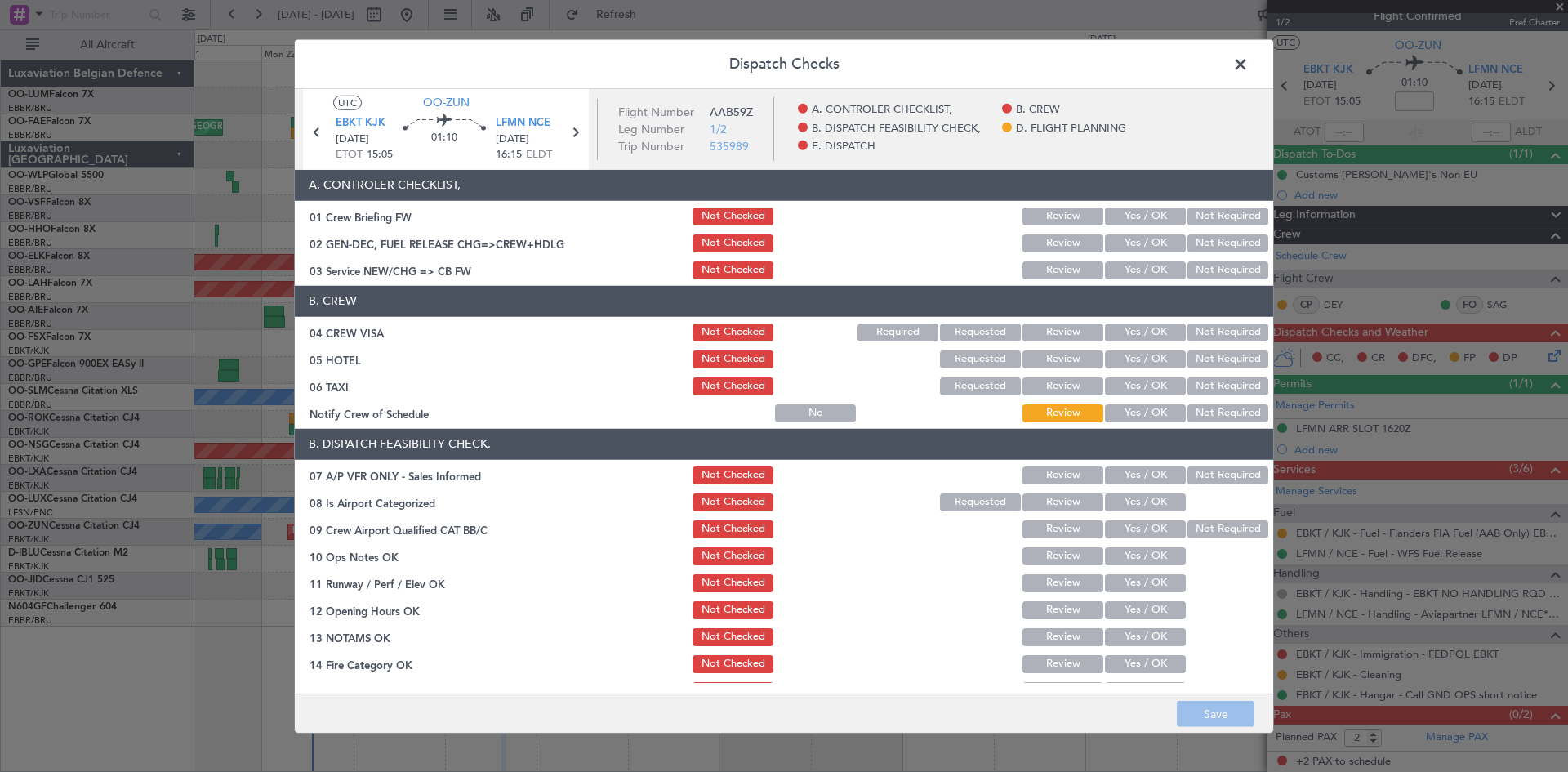
click at [1239, 324] on button "Not Required" at bounding box center [1228, 333] width 81 height 18
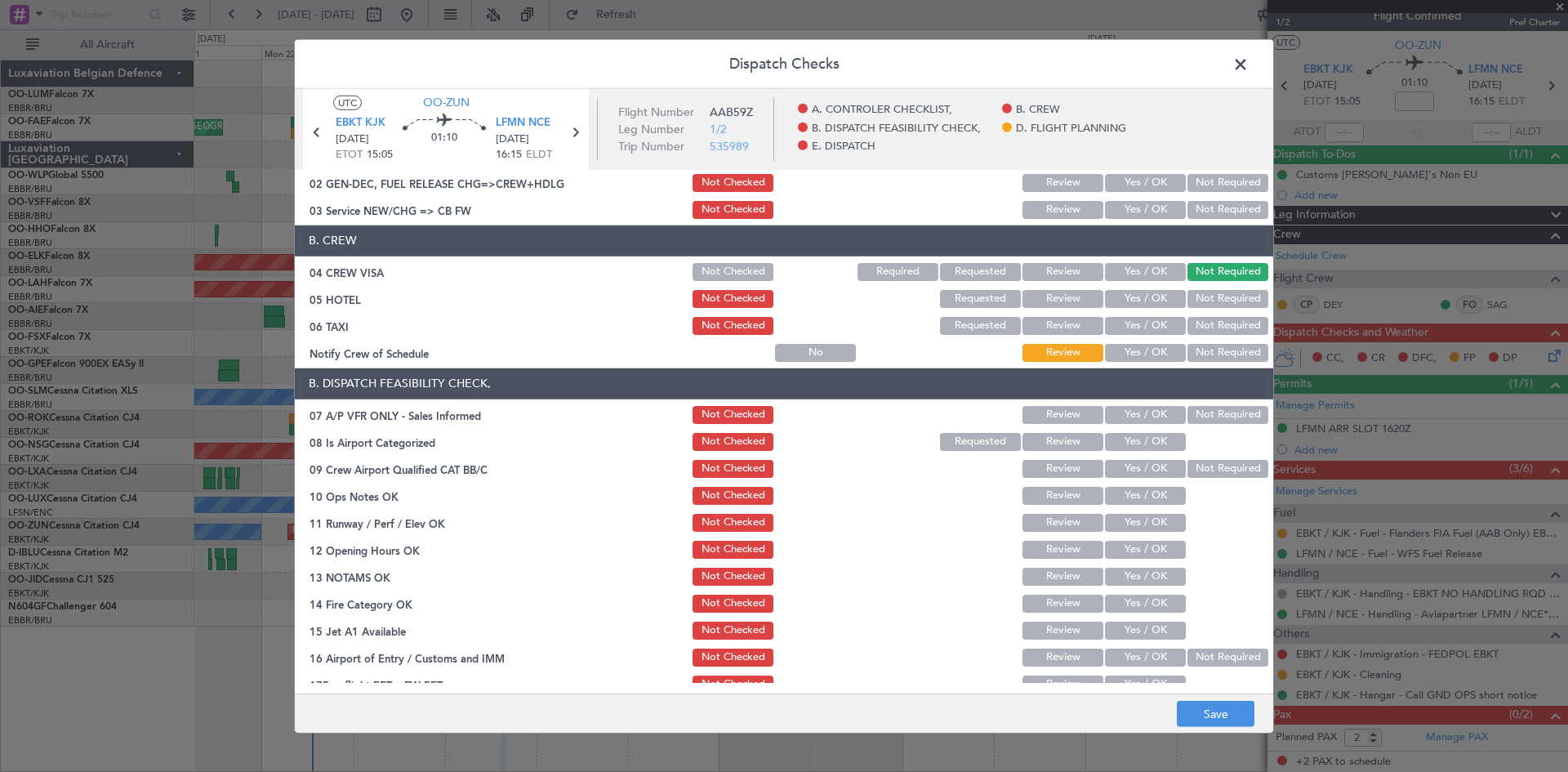
scroll to position [82, 0]
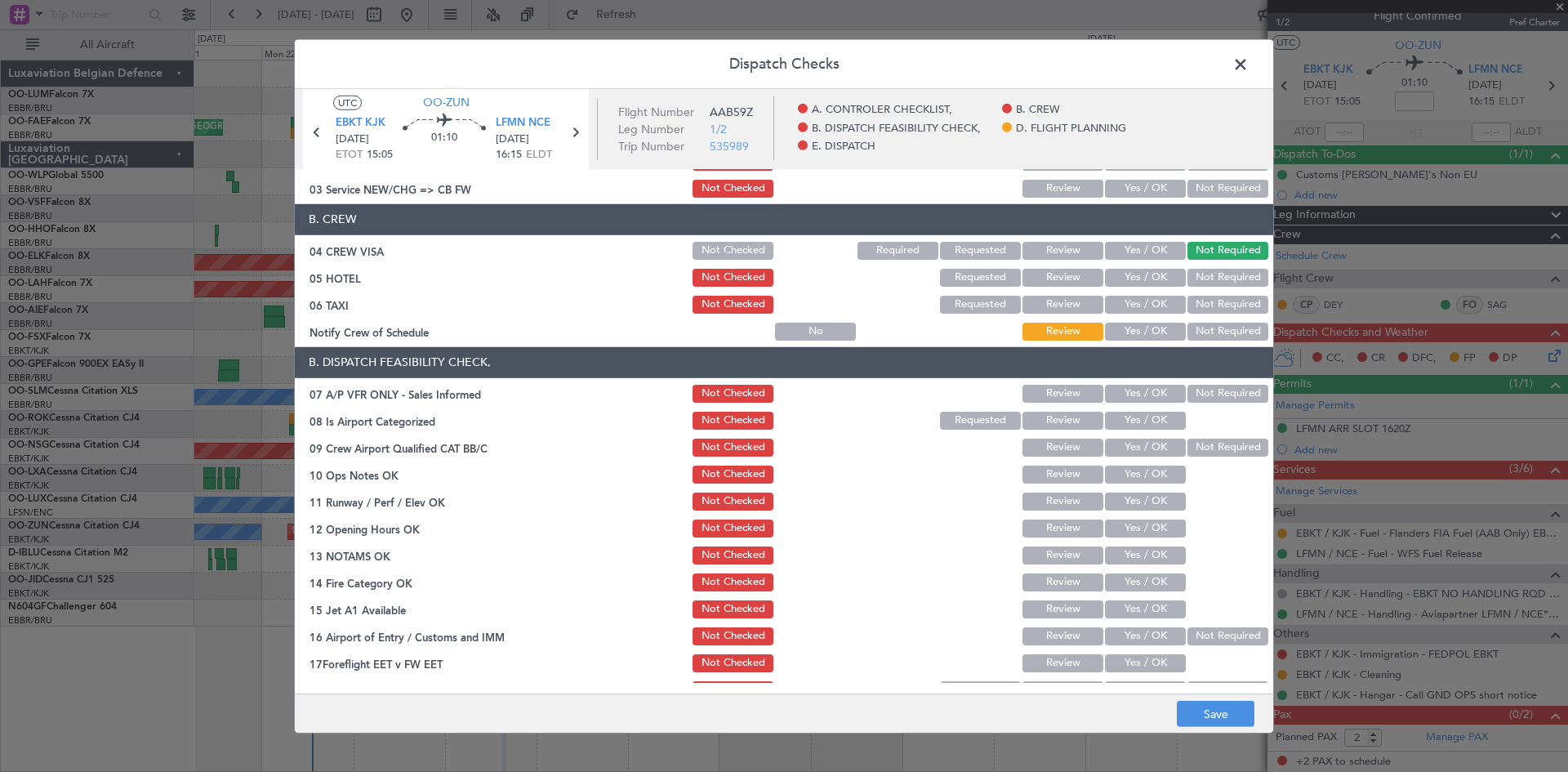
click at [1232, 386] on button "Not Required" at bounding box center [1228, 394] width 81 height 18
click at [1158, 416] on button "Yes / OK" at bounding box center [1145, 421] width 81 height 18
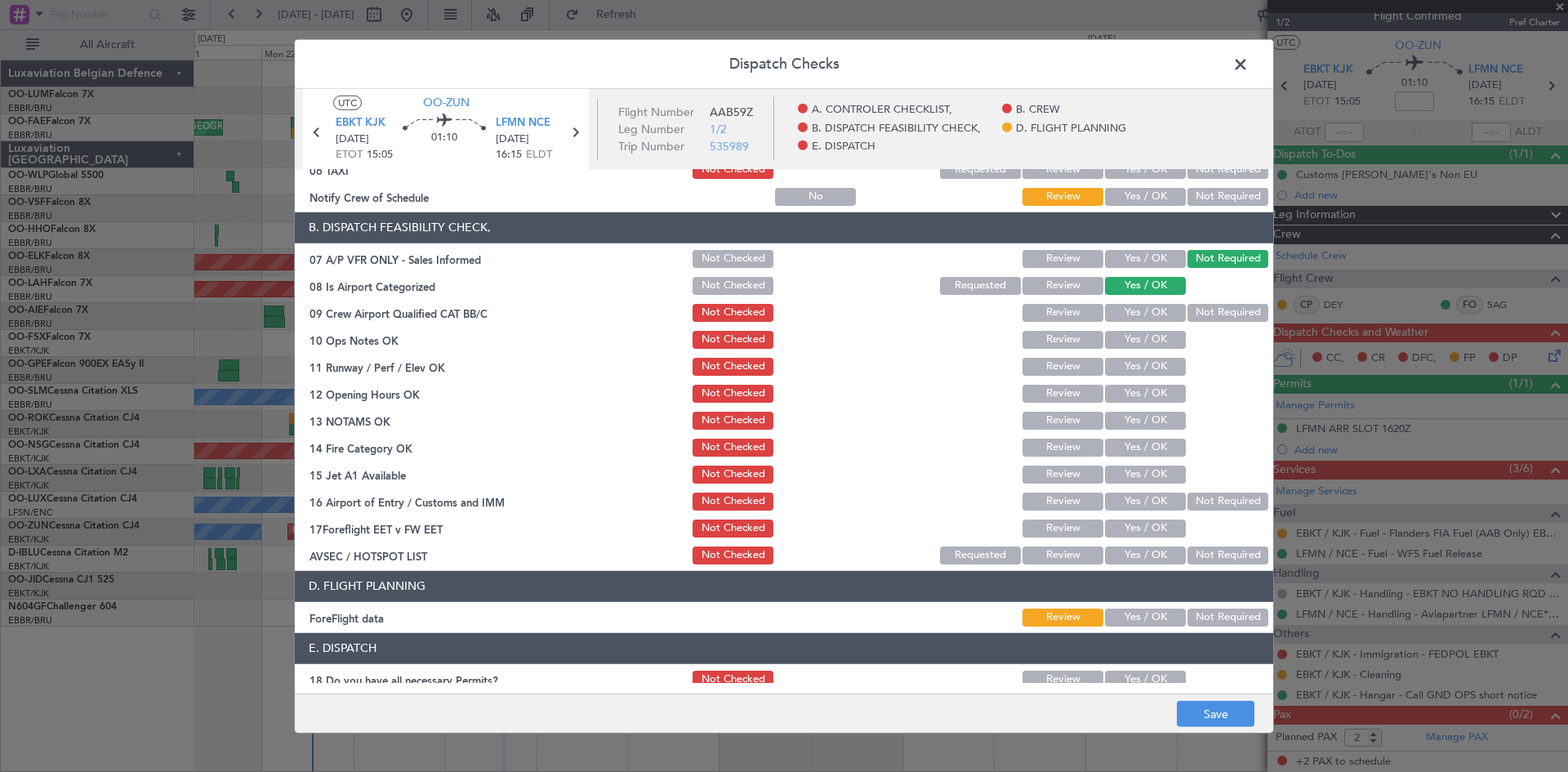
scroll to position [245, 0]
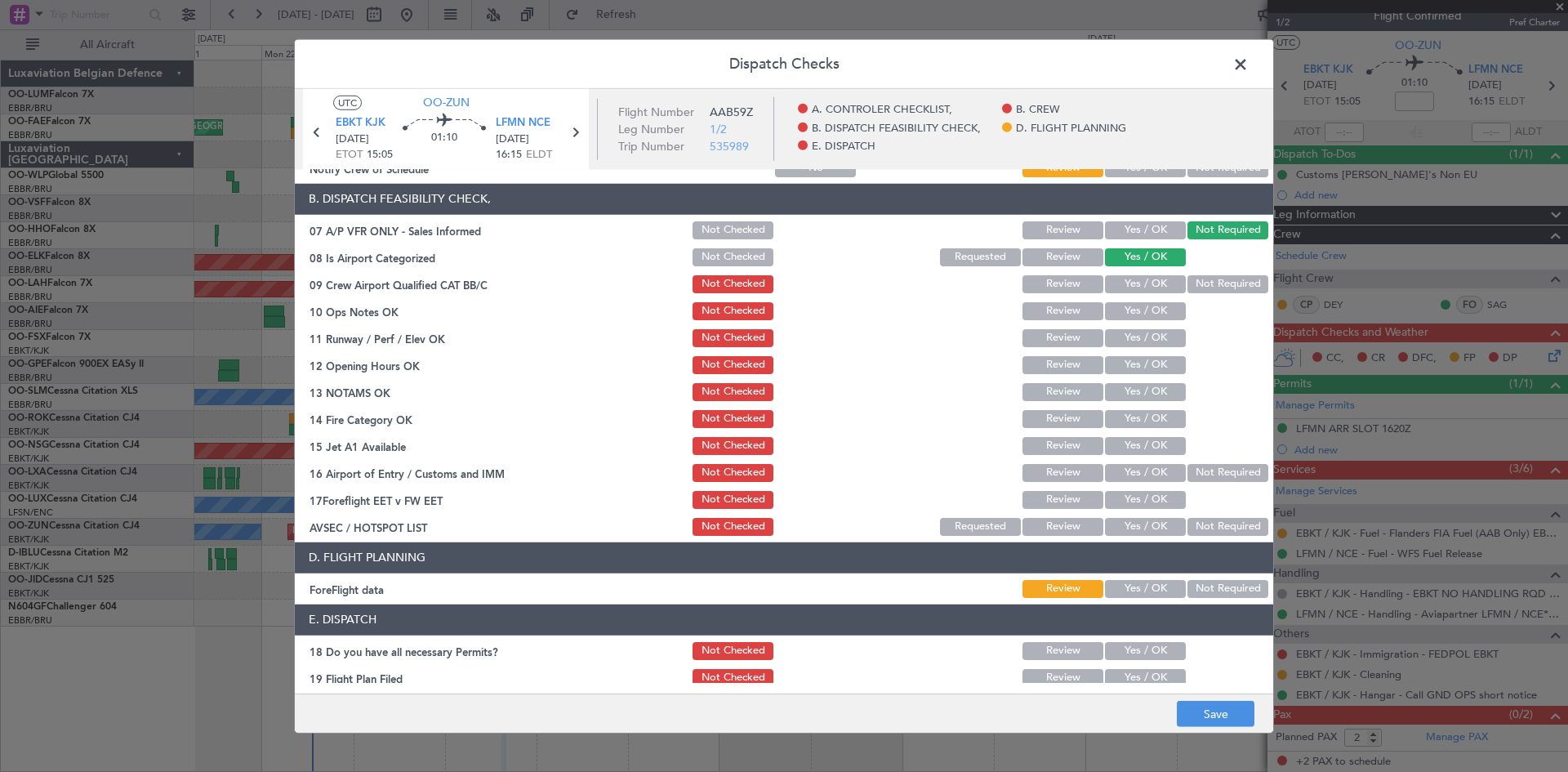
click at [1116, 523] on button "Yes / OK" at bounding box center [1145, 527] width 81 height 18
click at [1140, 445] on button "Yes / OK" at bounding box center [1145, 446] width 81 height 18
click at [1139, 419] on button "Yes / OK" at bounding box center [1145, 419] width 81 height 18
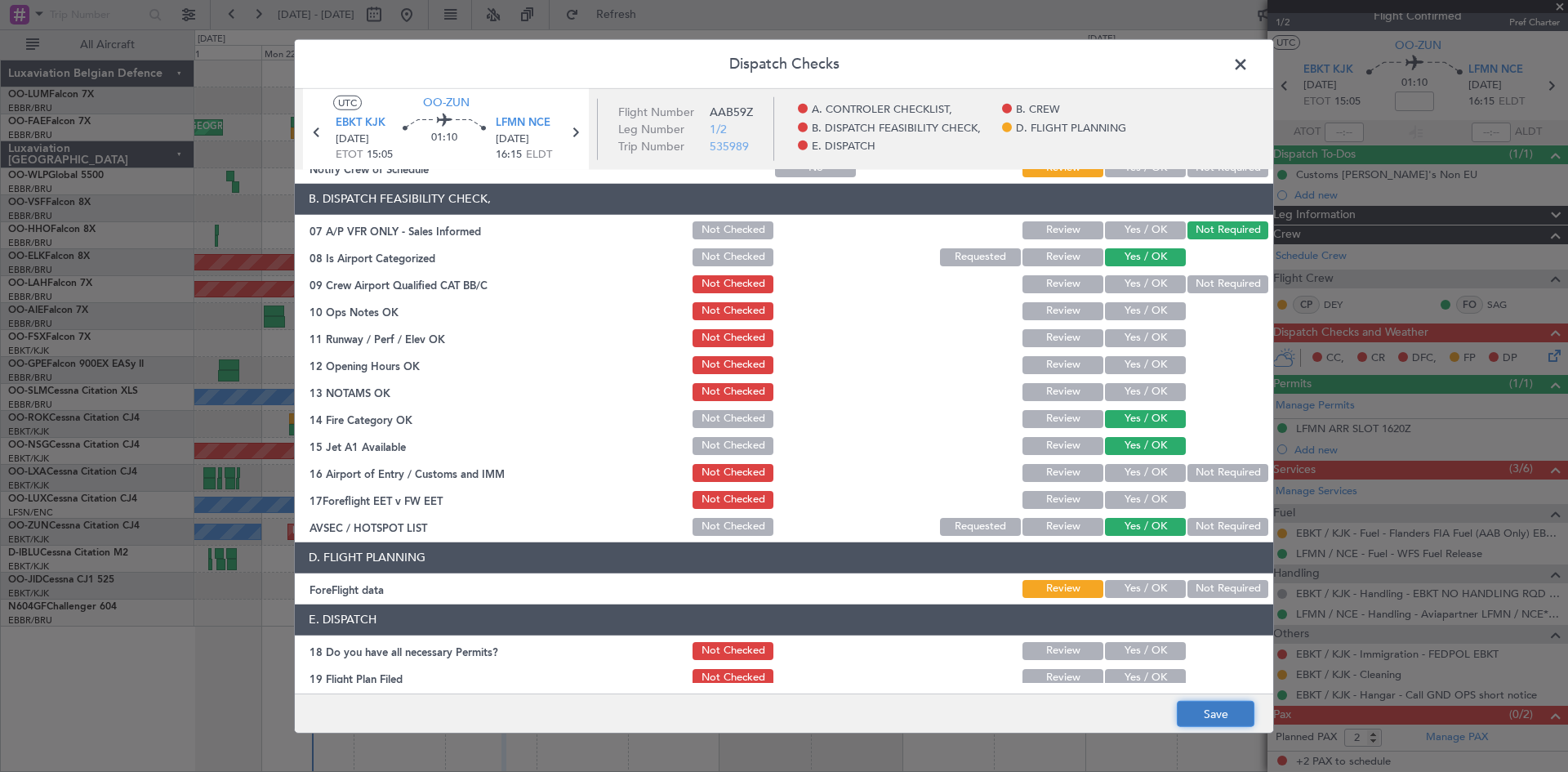
click at [1214, 712] on button "Save" at bounding box center [1215, 714] width 78 height 26
click at [1248, 60] on span at bounding box center [1248, 68] width 0 height 33
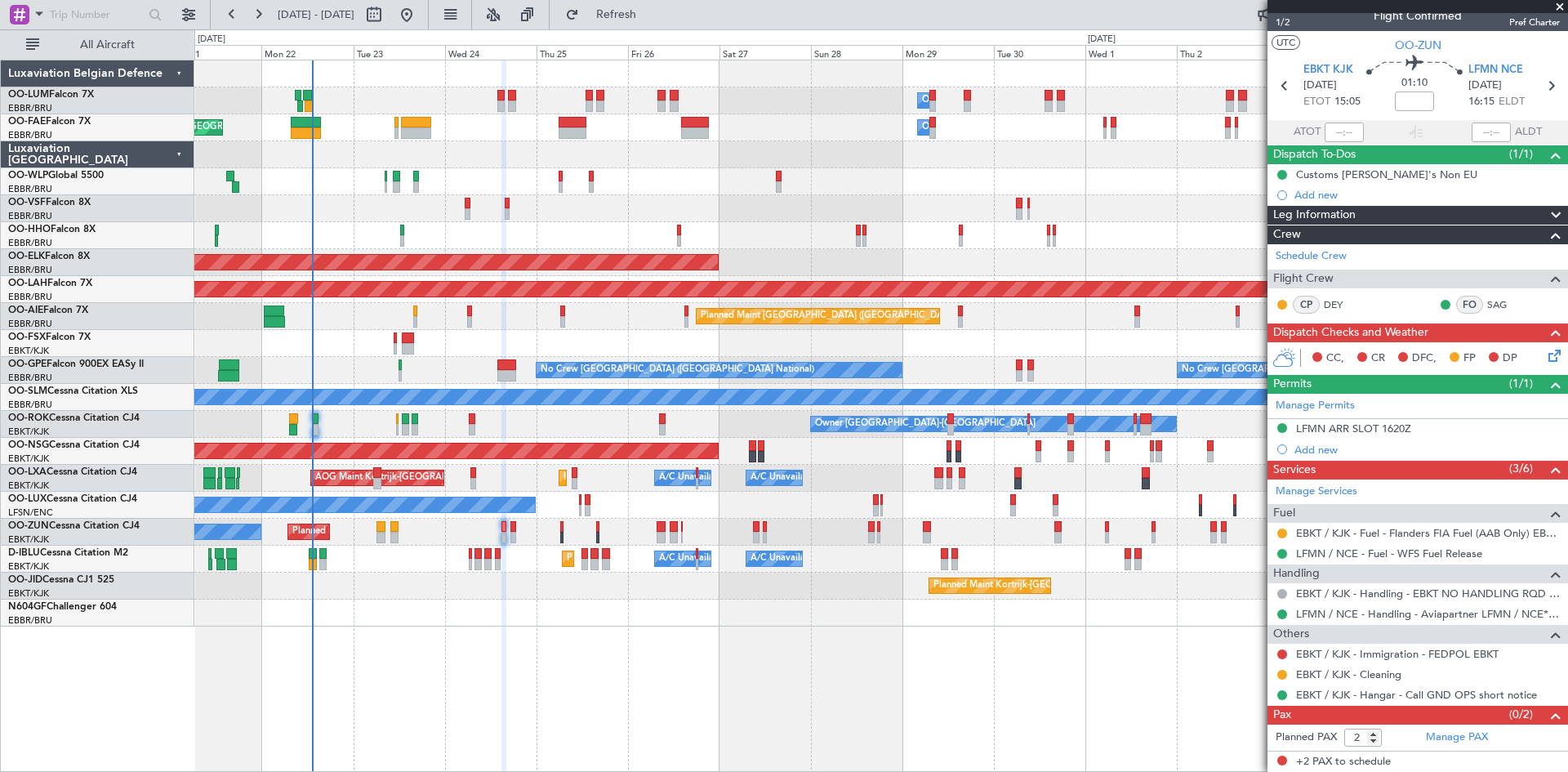
click at [1548, 355] on icon at bounding box center [1552, 353] width 13 height 13
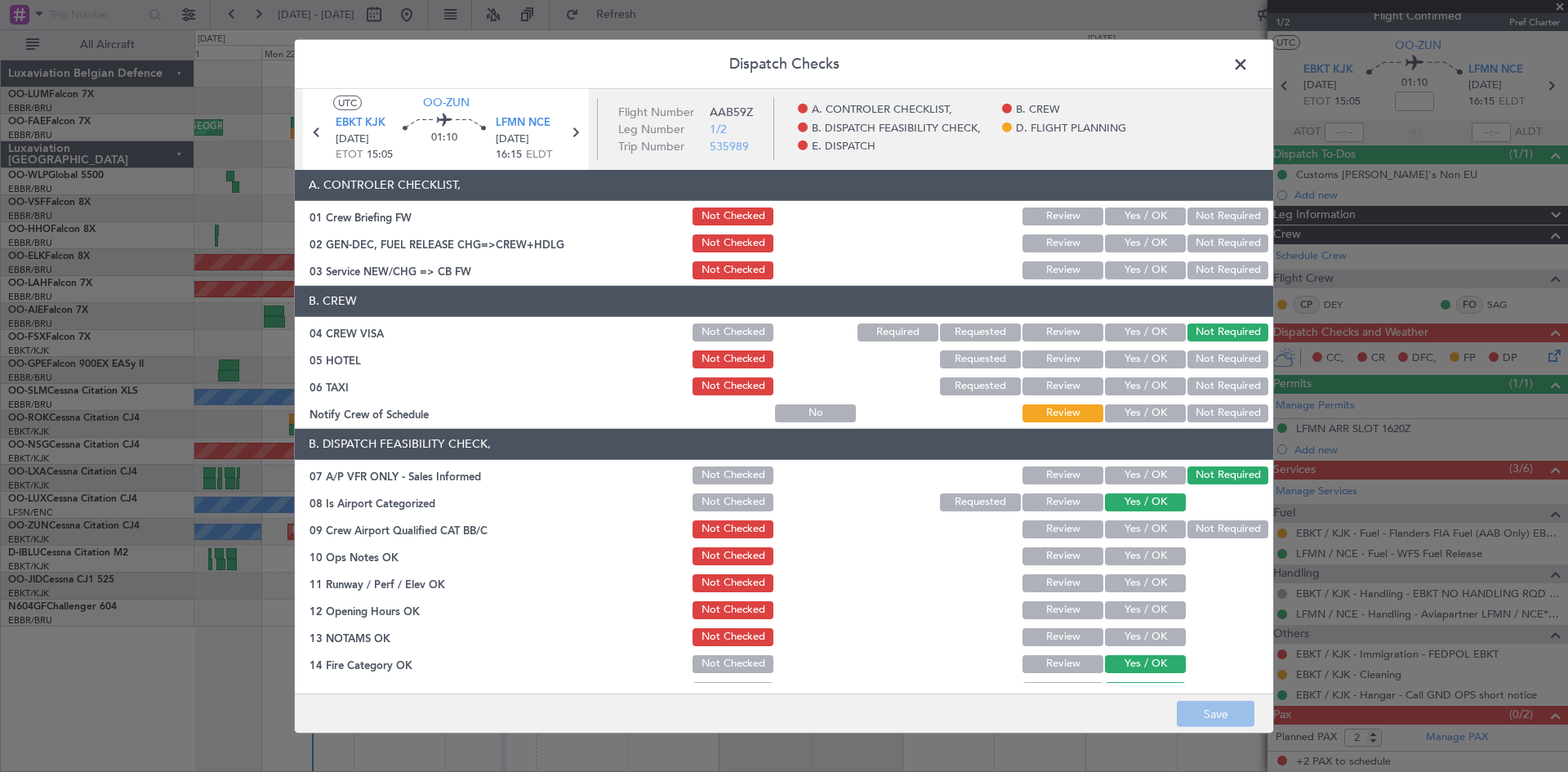
click at [1139, 585] on button "Yes / OK" at bounding box center [1145, 583] width 81 height 18
click at [1134, 614] on button "Yes / OK" at bounding box center [1145, 610] width 81 height 18
click at [1127, 637] on button "Yes / OK" at bounding box center [1145, 637] width 81 height 18
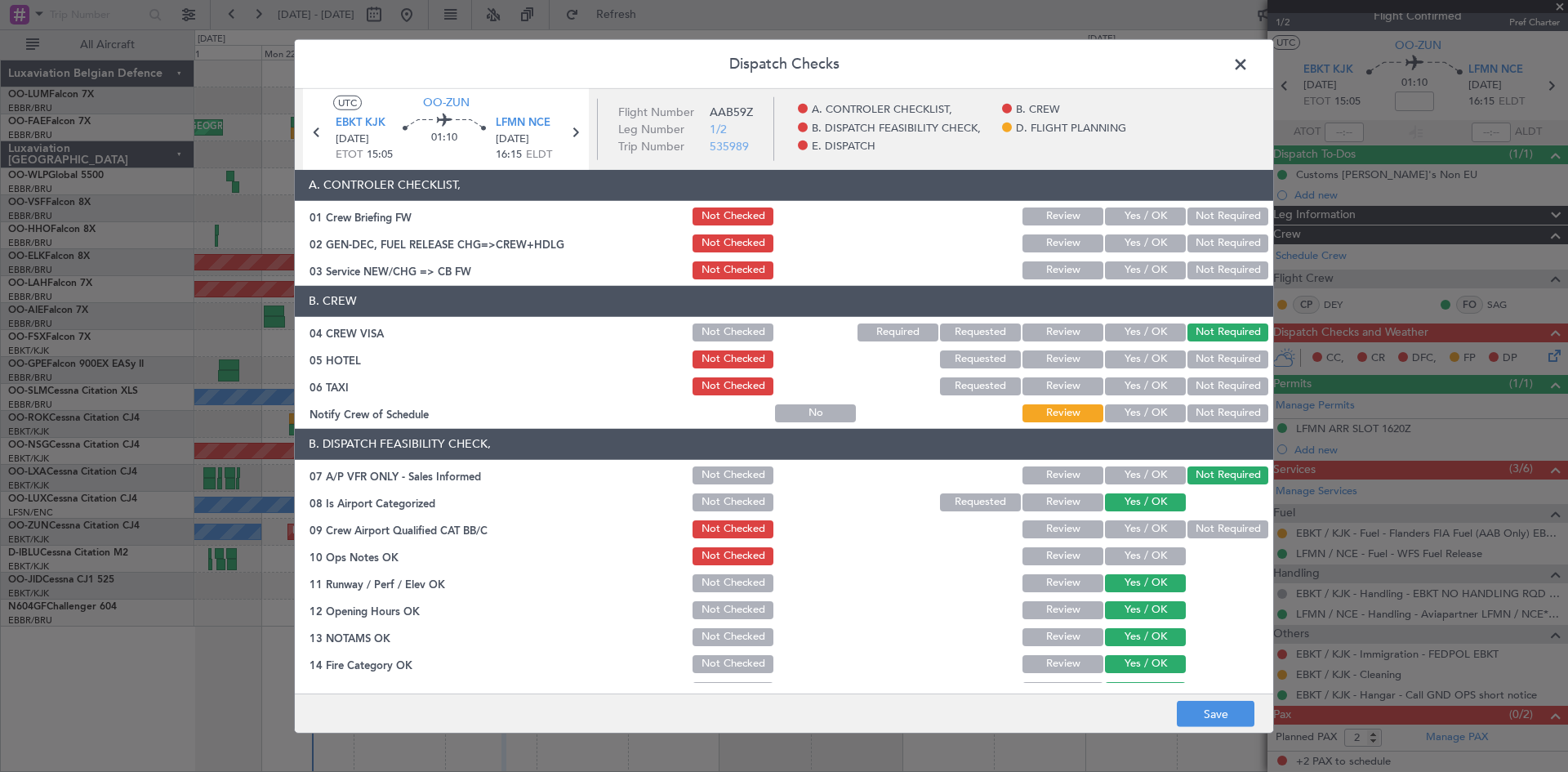
click at [1248, 60] on span at bounding box center [1248, 68] width 0 height 33
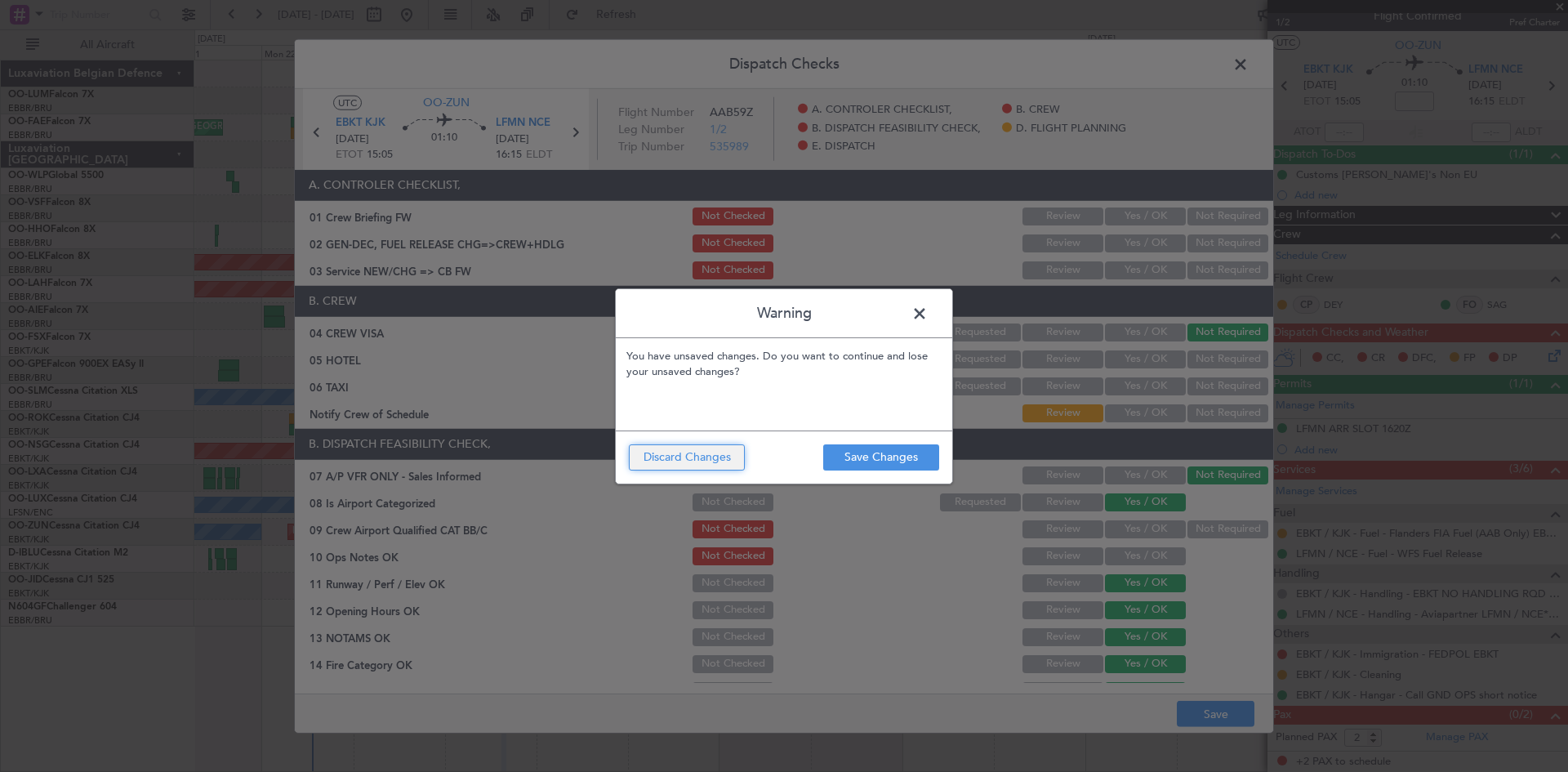
click at [652, 452] on button "Discard Changes" at bounding box center [687, 457] width 116 height 26
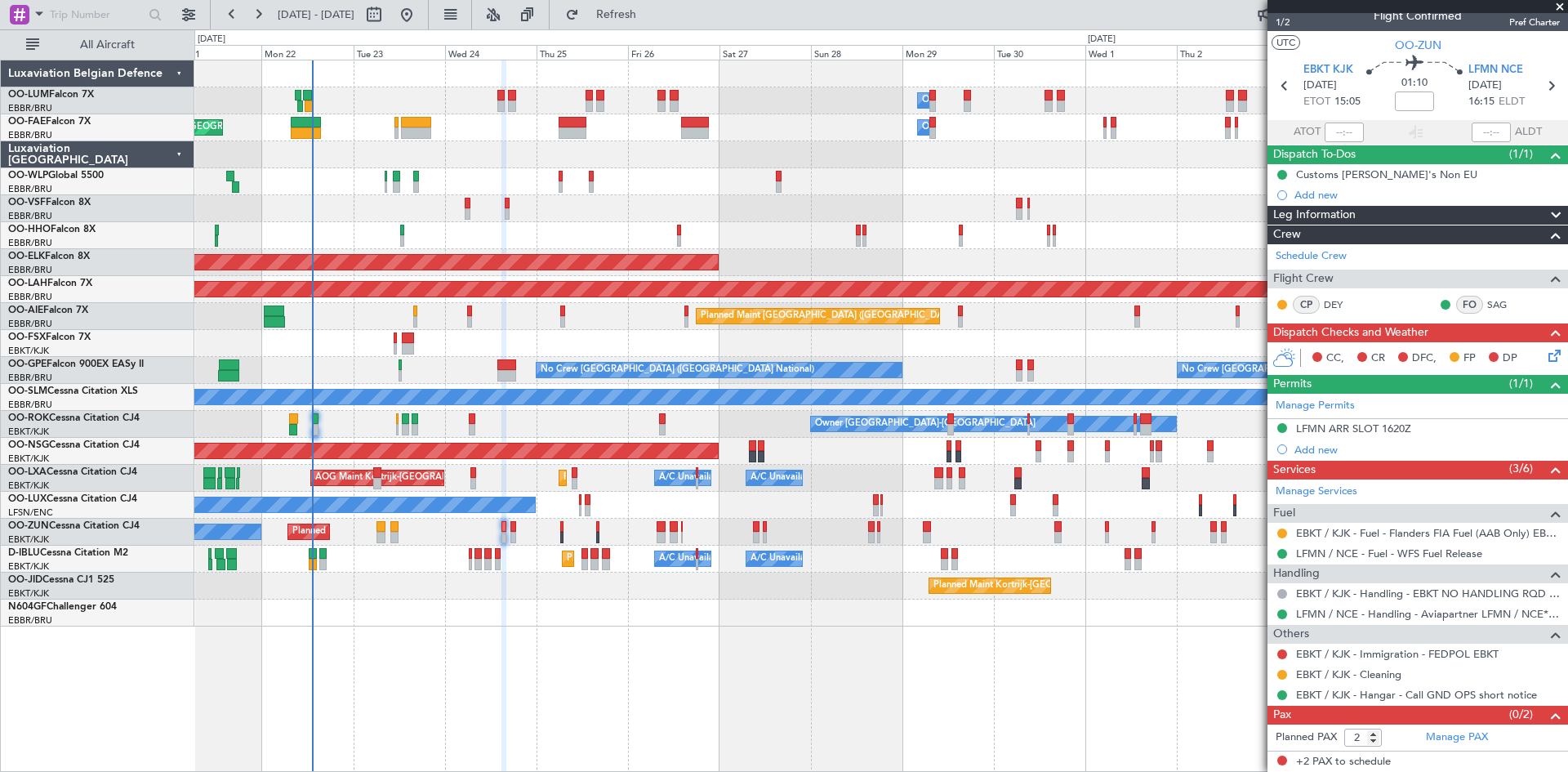
click at [1546, 356] on icon at bounding box center [1552, 353] width 13 height 13
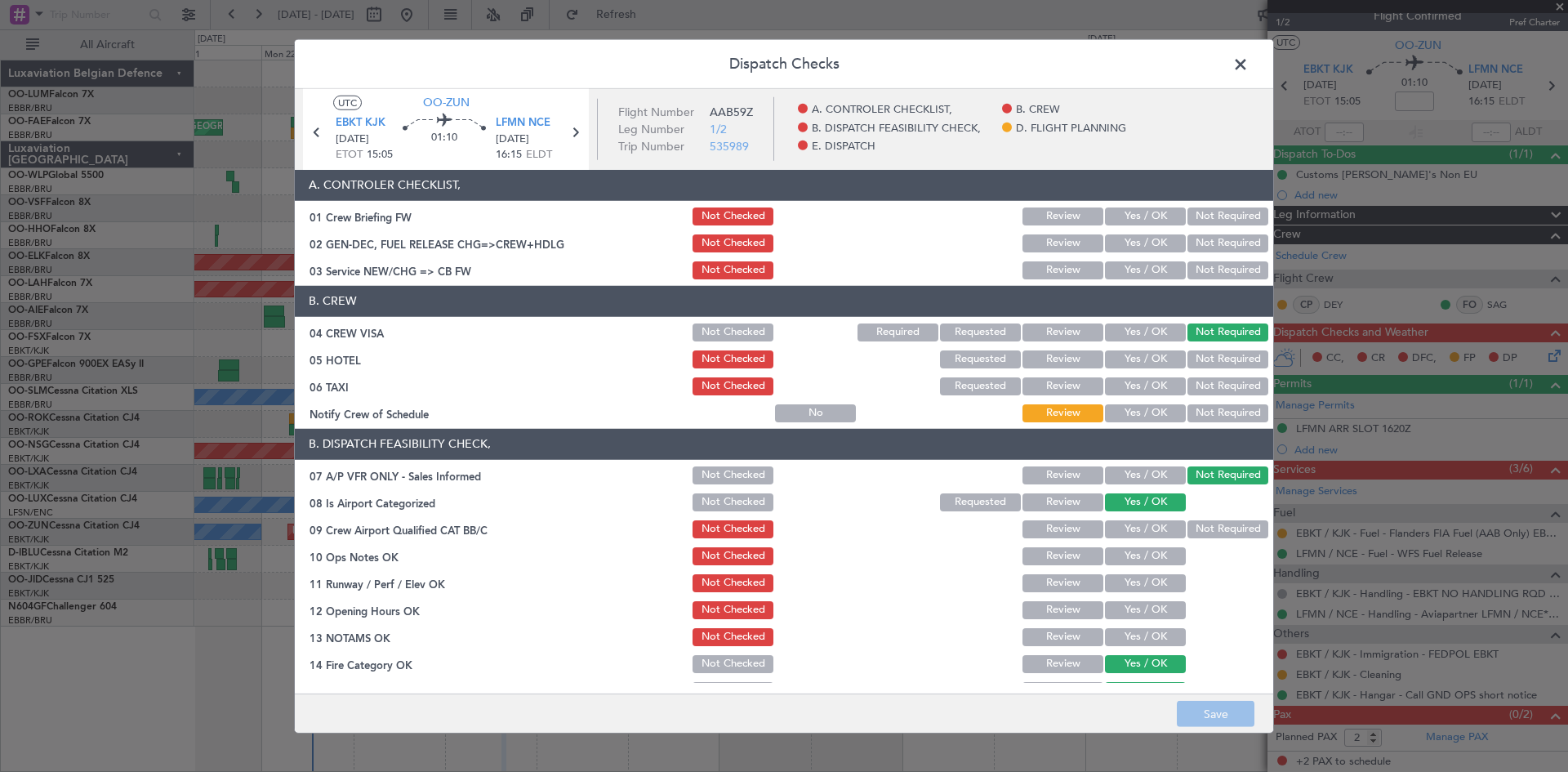
click at [1138, 557] on button "Yes / OK" at bounding box center [1145, 557] width 81 height 18
click at [1141, 588] on button "Yes / OK" at bounding box center [1145, 583] width 81 height 18
click at [1144, 609] on button "Yes / OK" at bounding box center [1145, 610] width 81 height 18
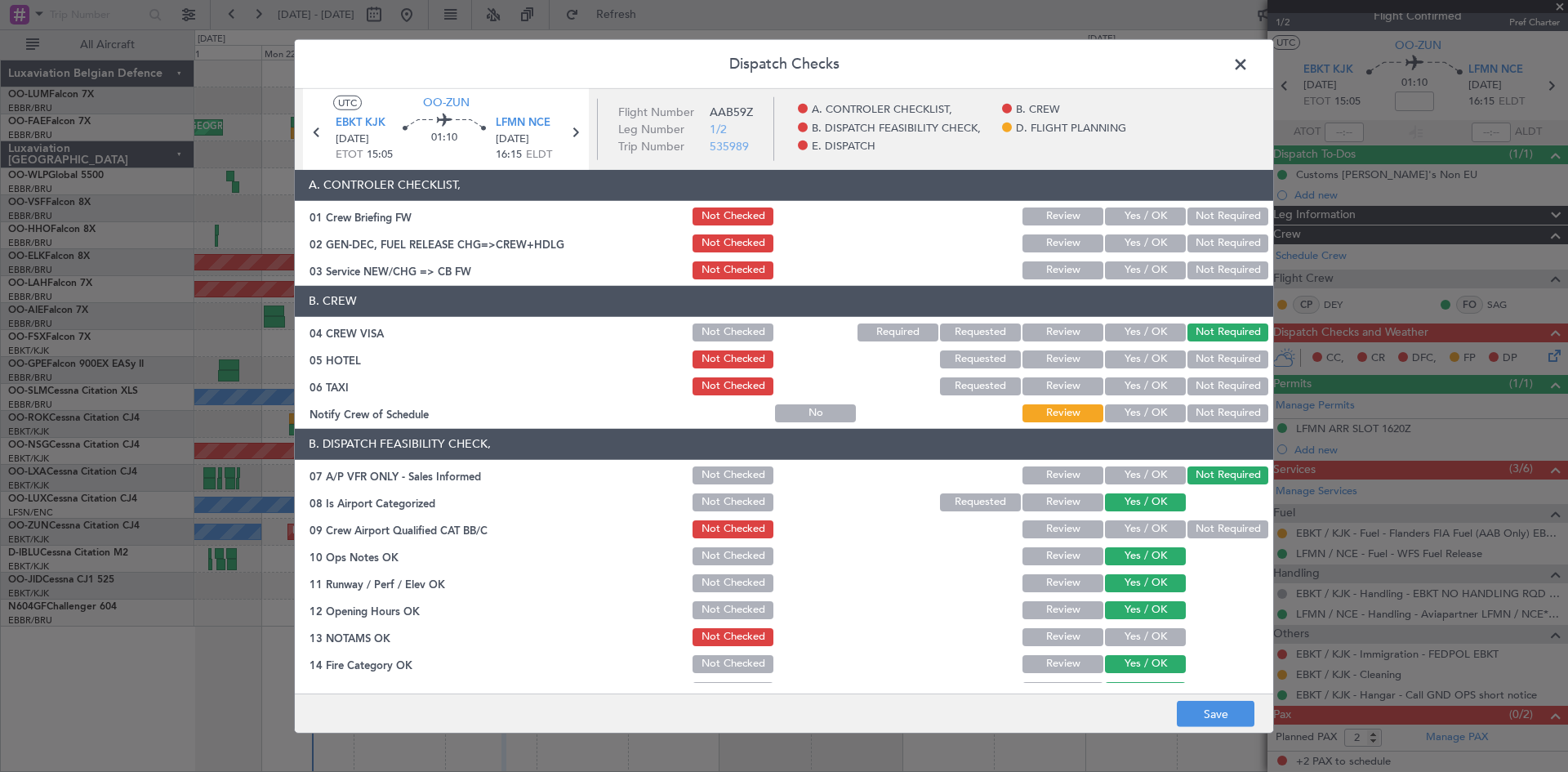
click at [1145, 633] on button "Yes / OK" at bounding box center [1145, 637] width 81 height 18
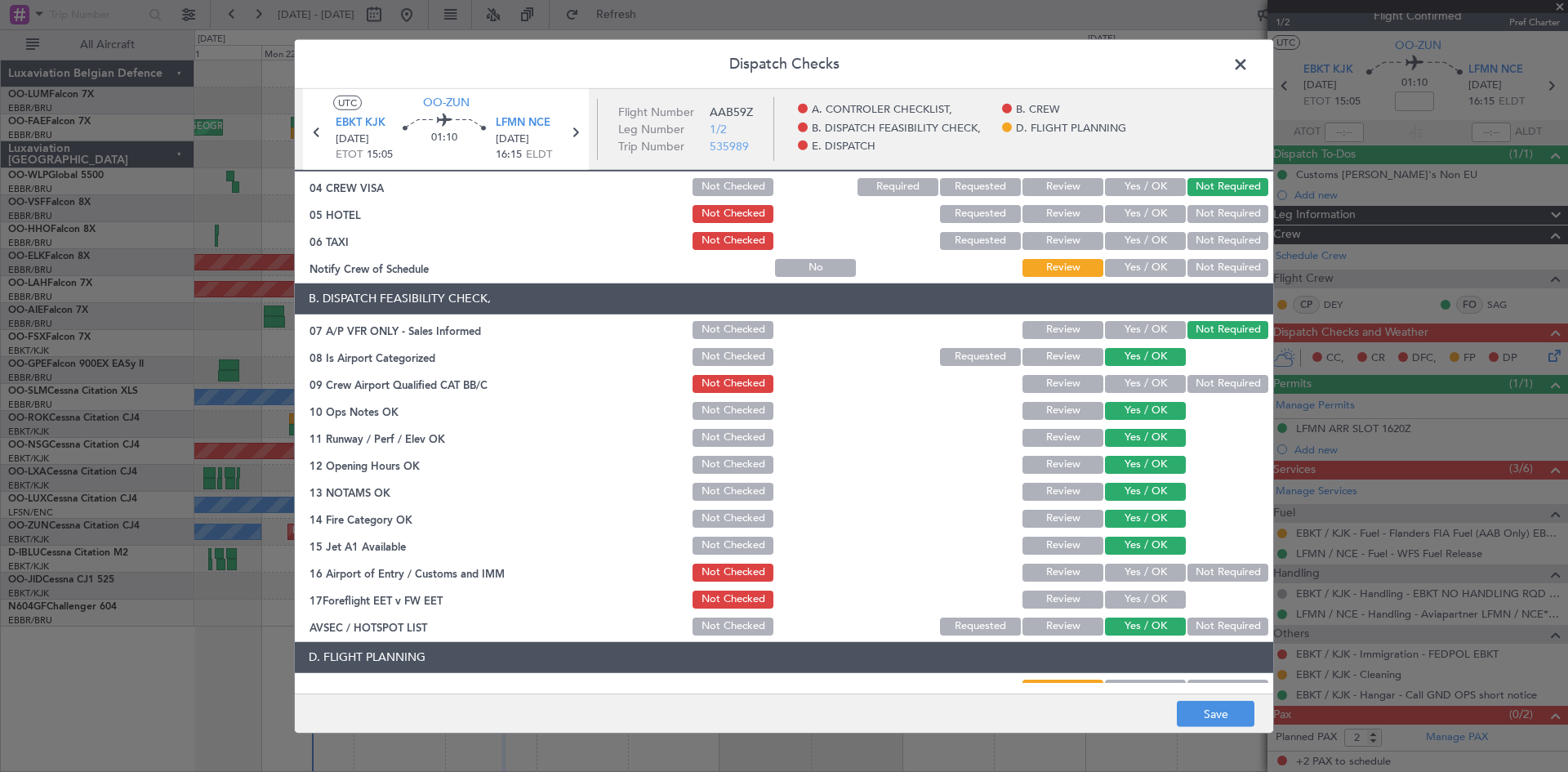
scroll to position [309, 0]
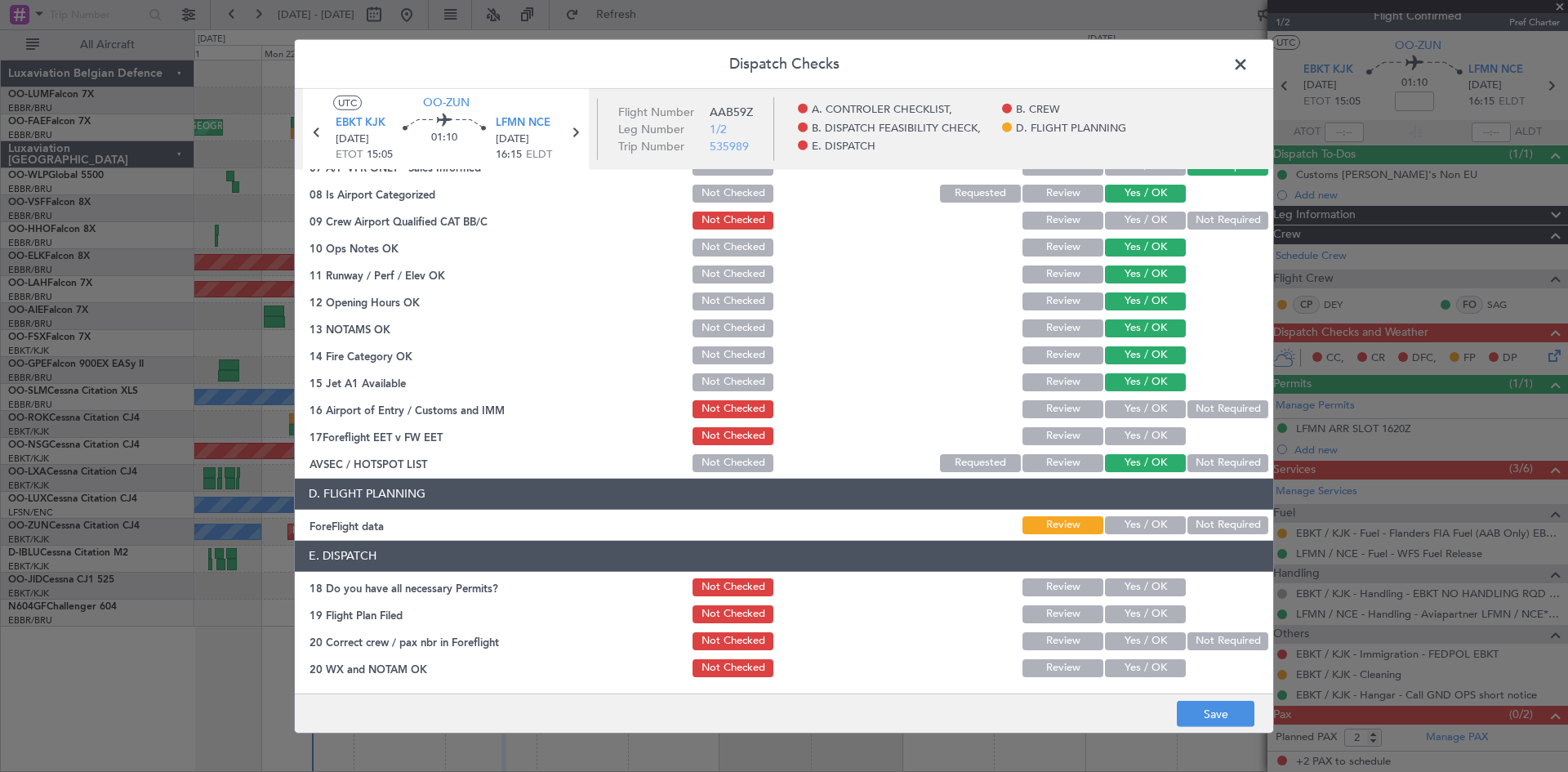
click at [1139, 407] on button "Yes / OK" at bounding box center [1145, 410] width 81 height 18
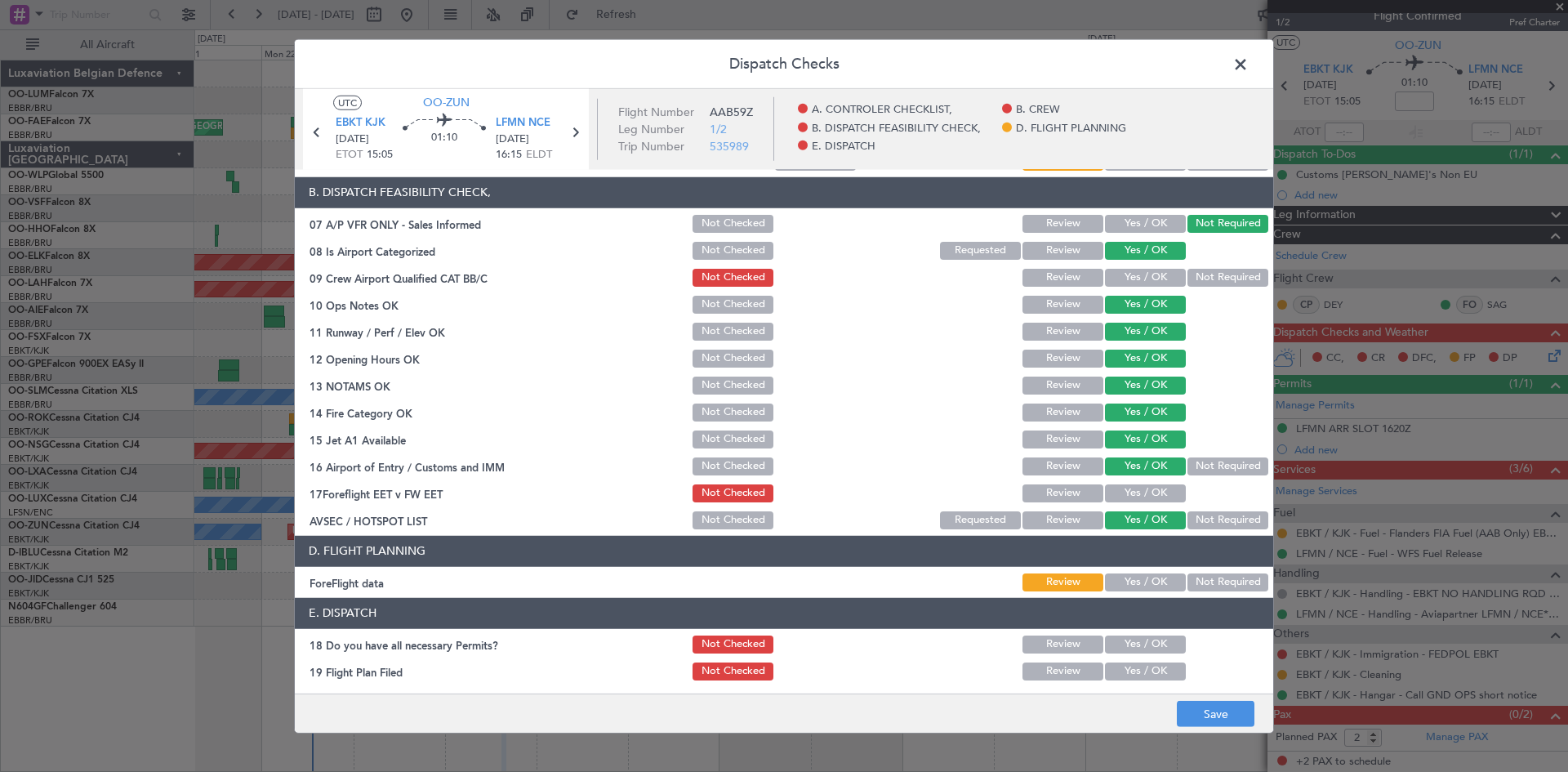
scroll to position [227, 0]
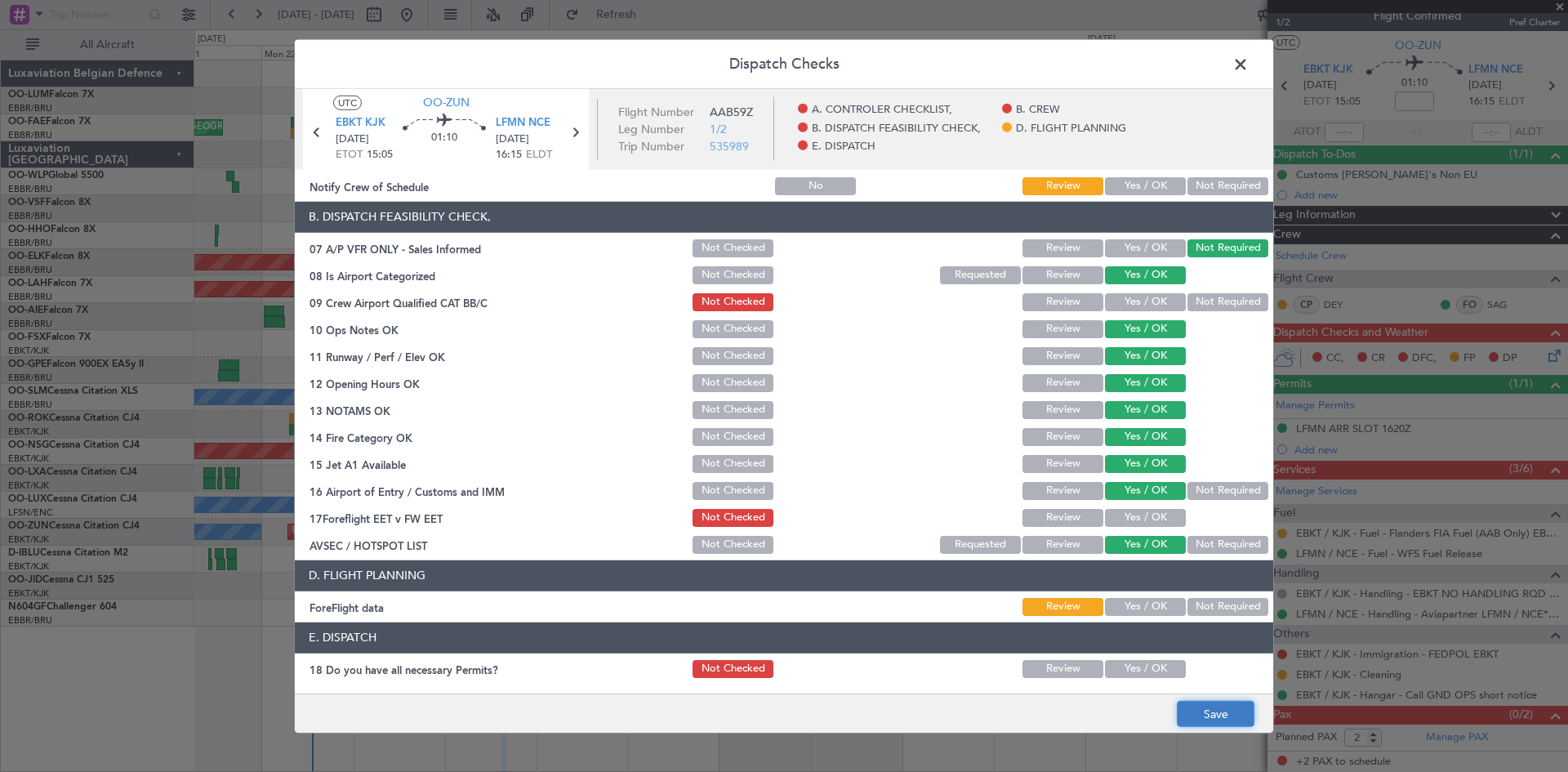
click at [1197, 713] on button "Save" at bounding box center [1215, 714] width 78 height 26
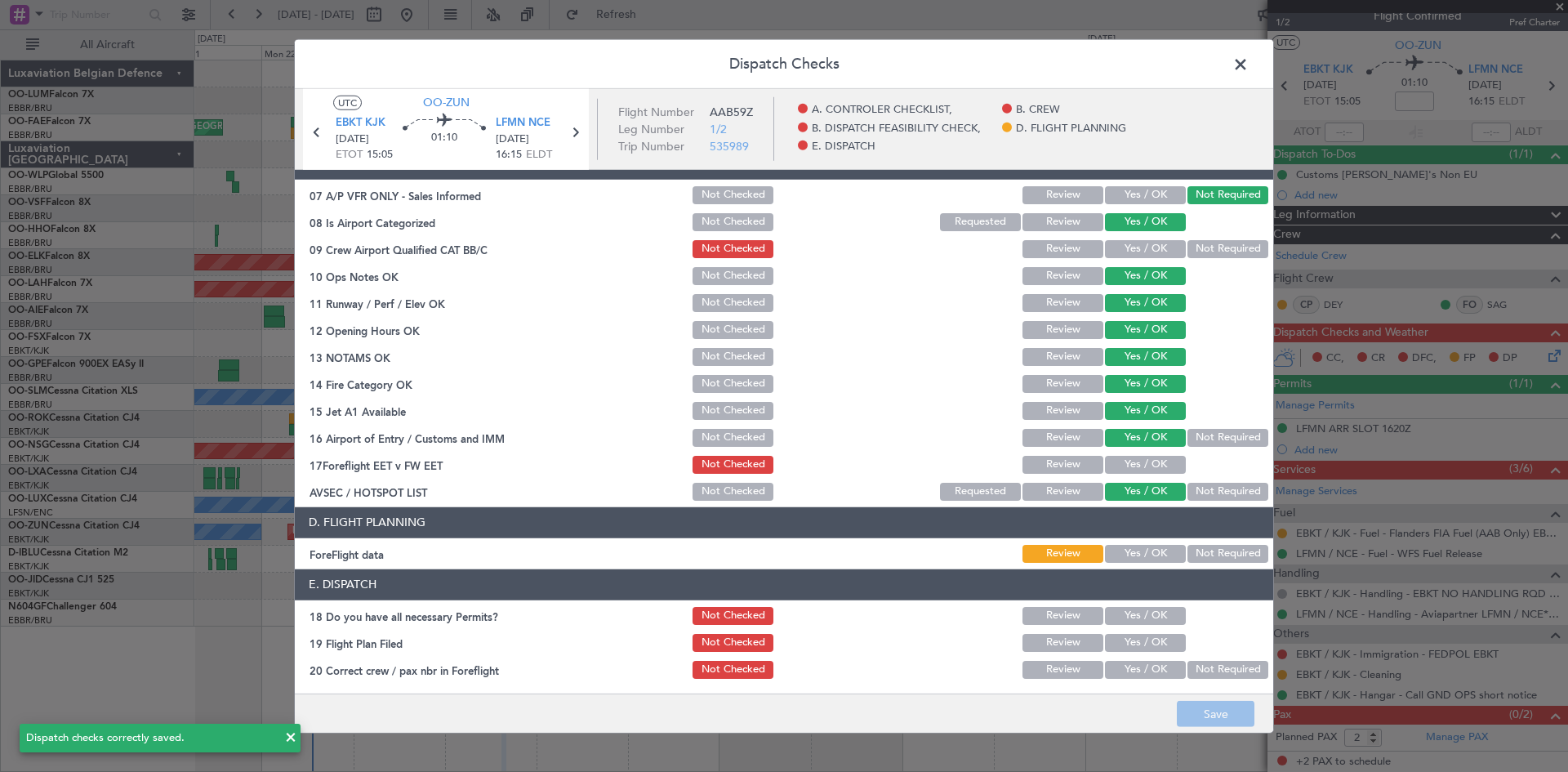
scroll to position [309, 0]
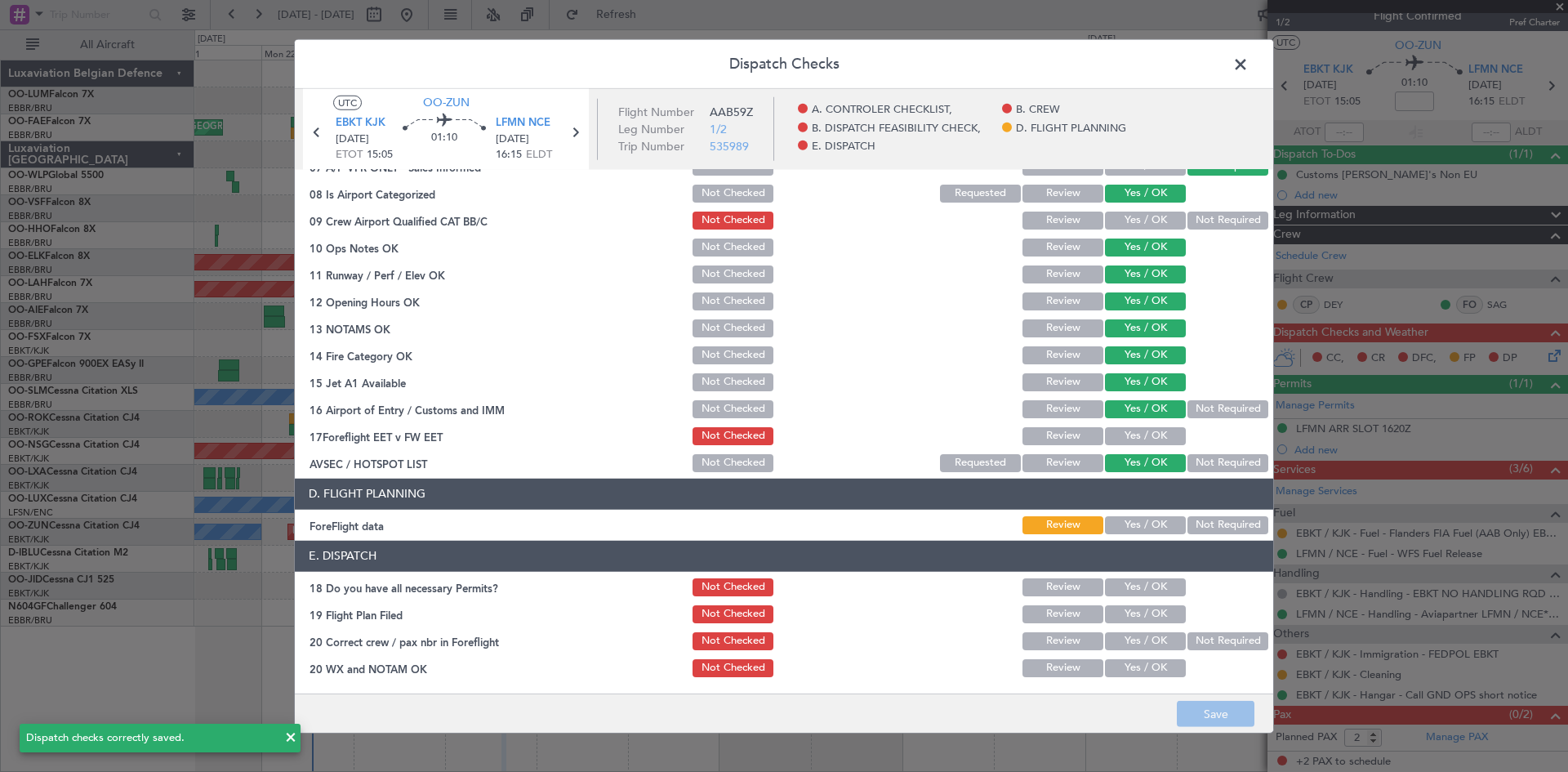
click at [1191, 525] on button "Not Required" at bounding box center [1228, 525] width 81 height 18
click at [1208, 703] on button "Save" at bounding box center [1215, 714] width 78 height 26
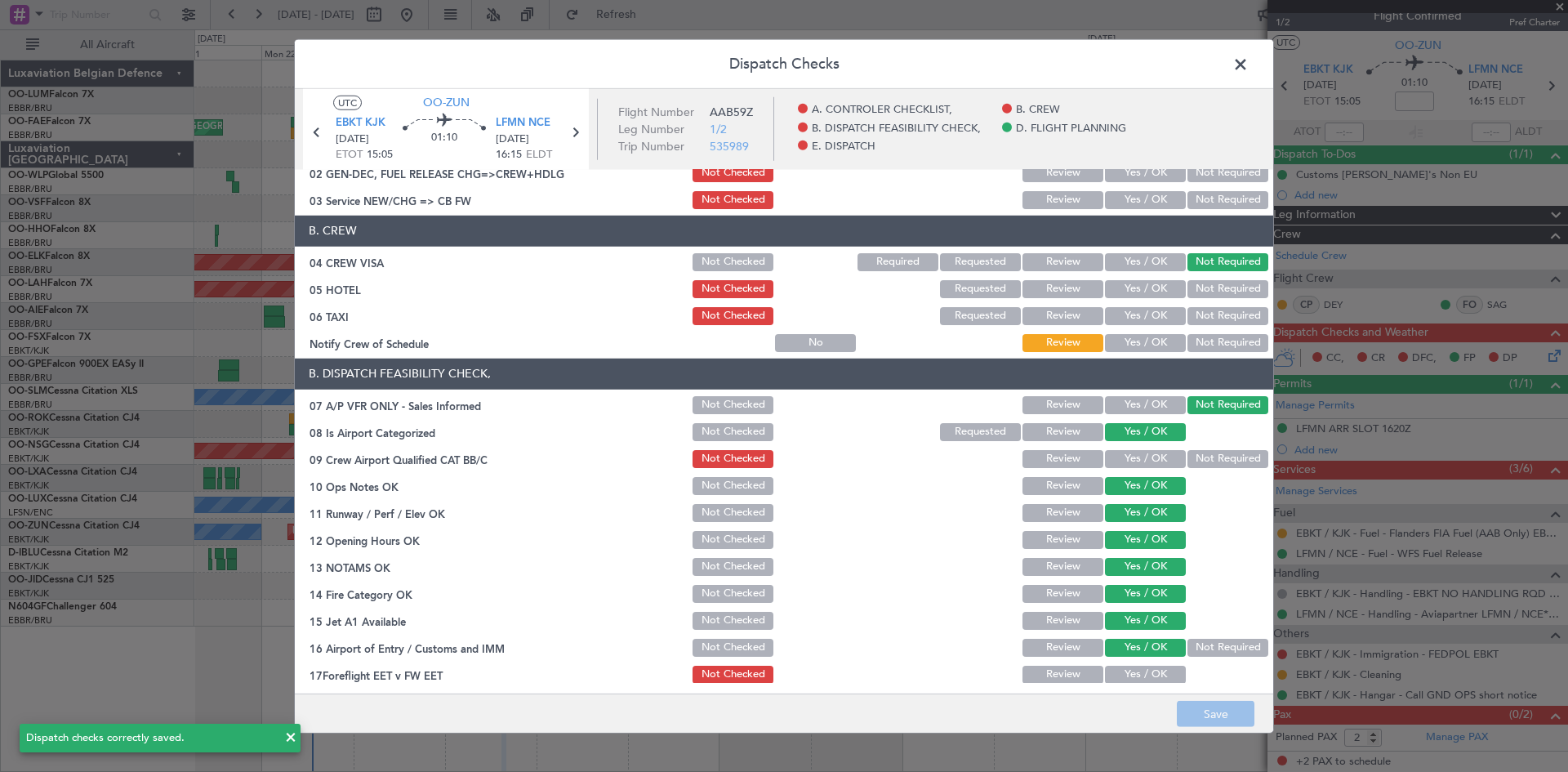
scroll to position [0, 0]
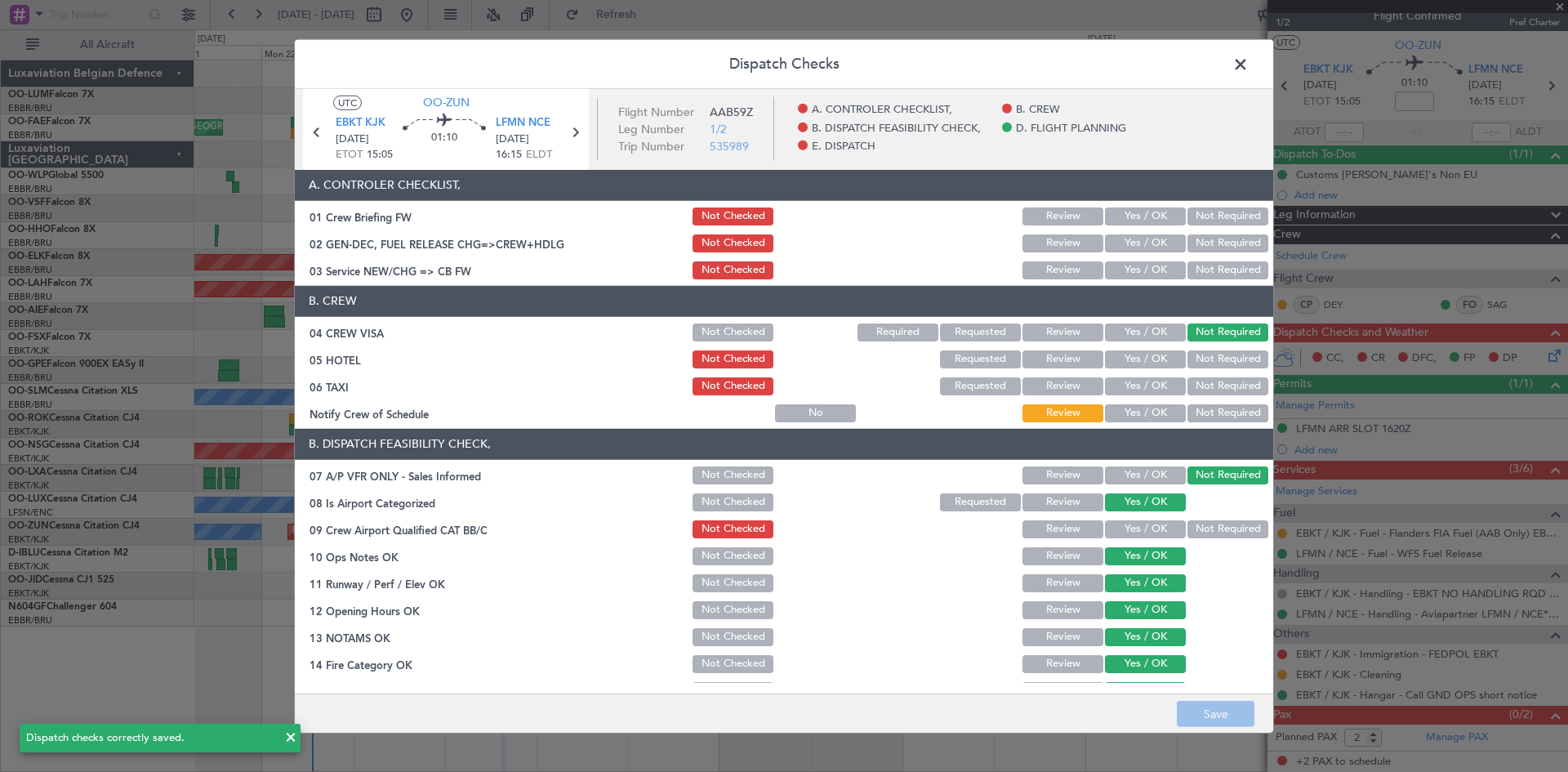
click at [1216, 358] on button "Not Required" at bounding box center [1228, 359] width 81 height 18
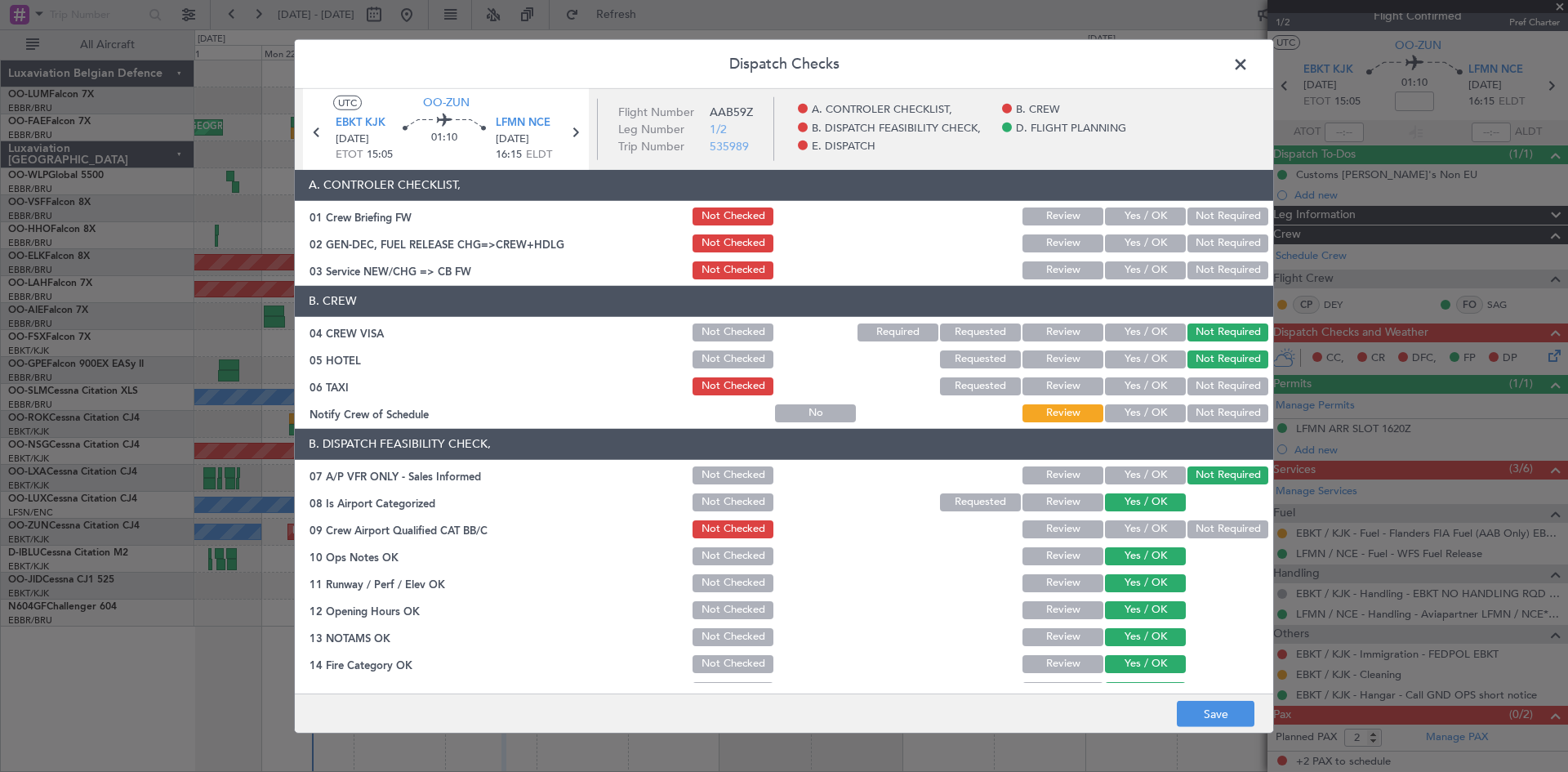
click at [1227, 387] on button "Not Required" at bounding box center [1228, 386] width 81 height 18
click at [1233, 712] on button "Save" at bounding box center [1215, 714] width 78 height 26
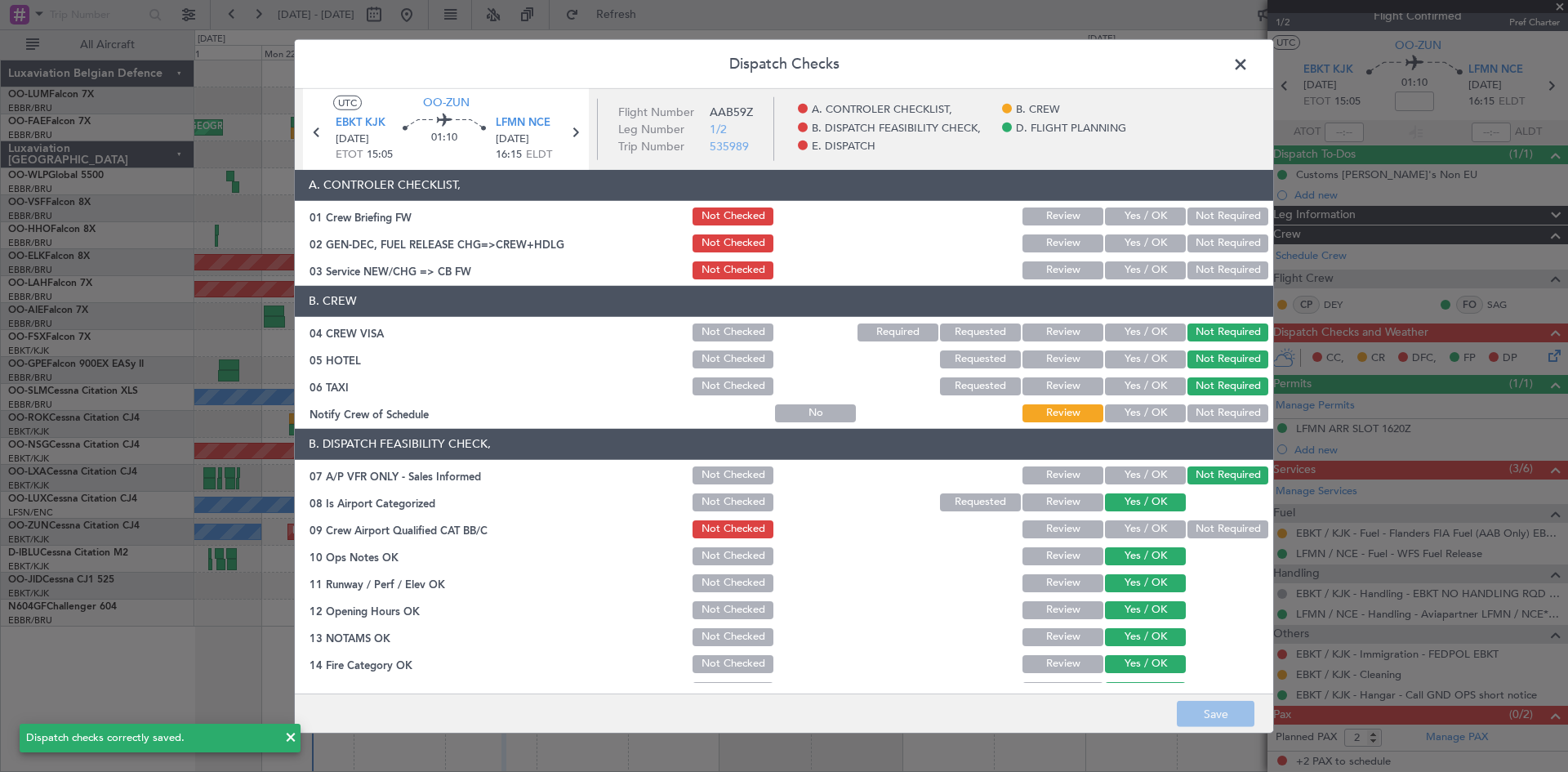
click at [1146, 415] on button "Yes / OK" at bounding box center [1145, 414] width 81 height 18
click at [1239, 702] on footer "Save" at bounding box center [784, 713] width 978 height 39
click at [1238, 702] on button "Save" at bounding box center [1215, 714] width 78 height 26
click at [1248, 57] on span at bounding box center [1248, 68] width 0 height 33
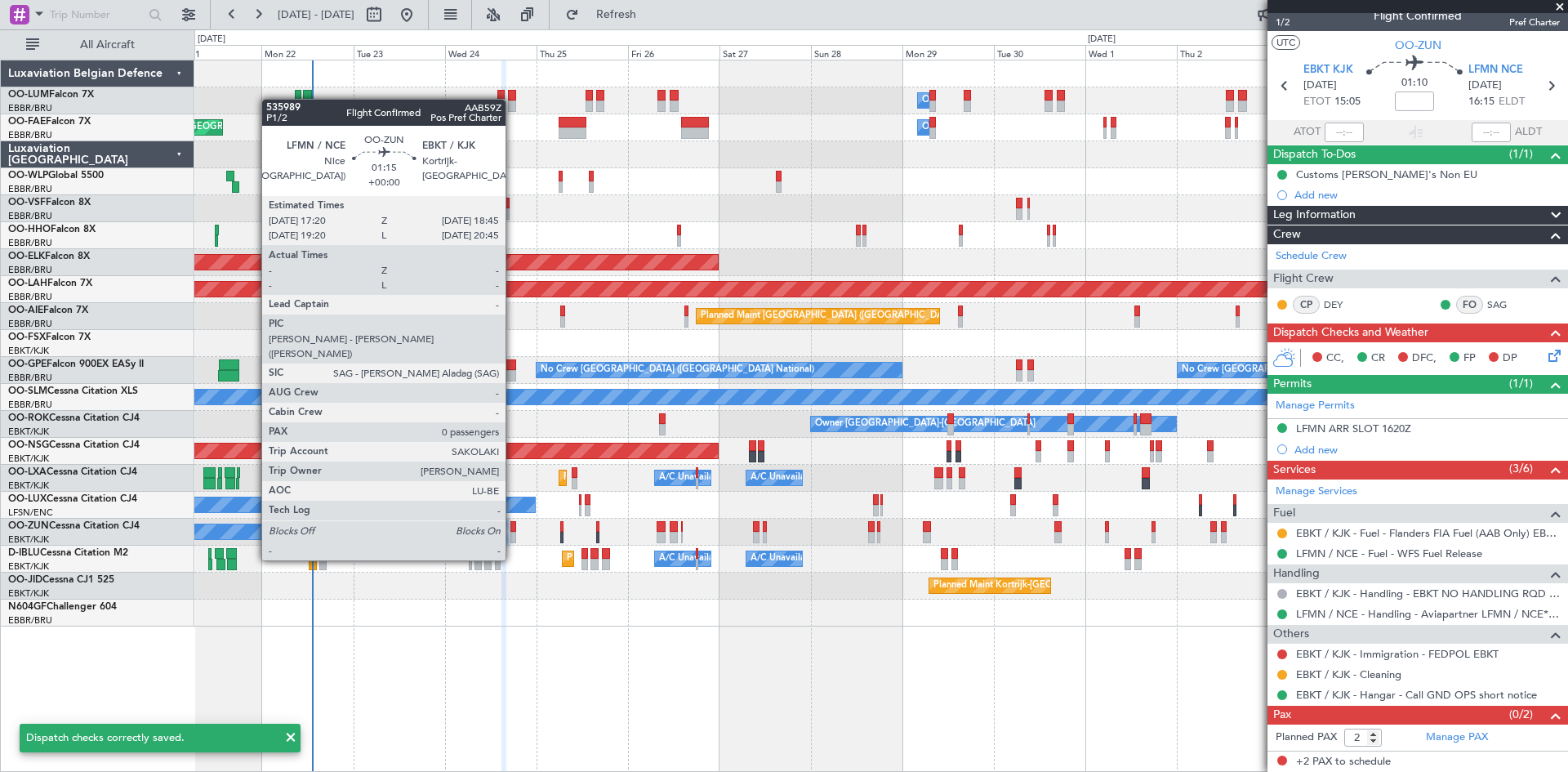
click at [513, 529] on div at bounding box center [513, 527] width 6 height 12
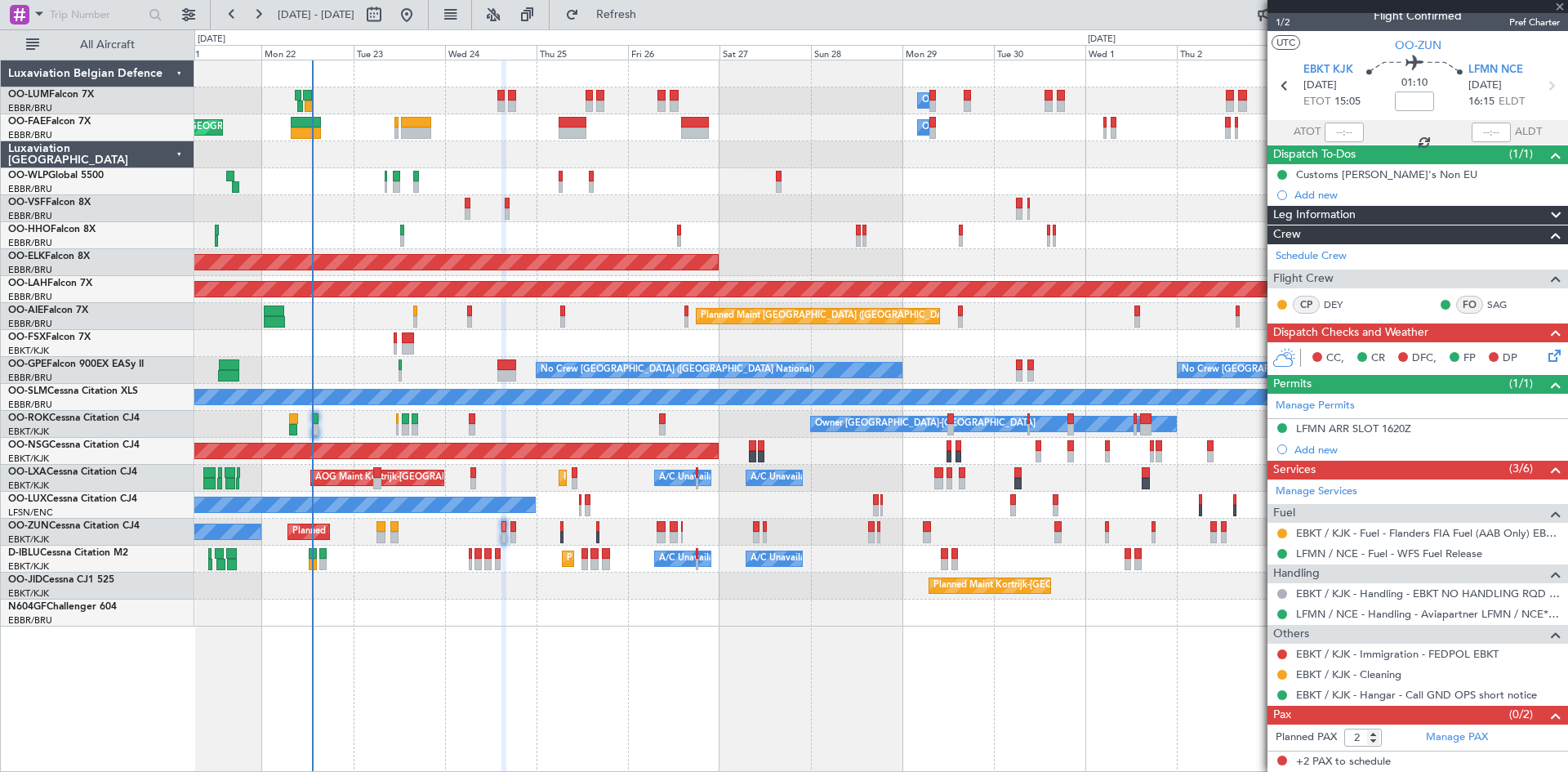
type input "0"
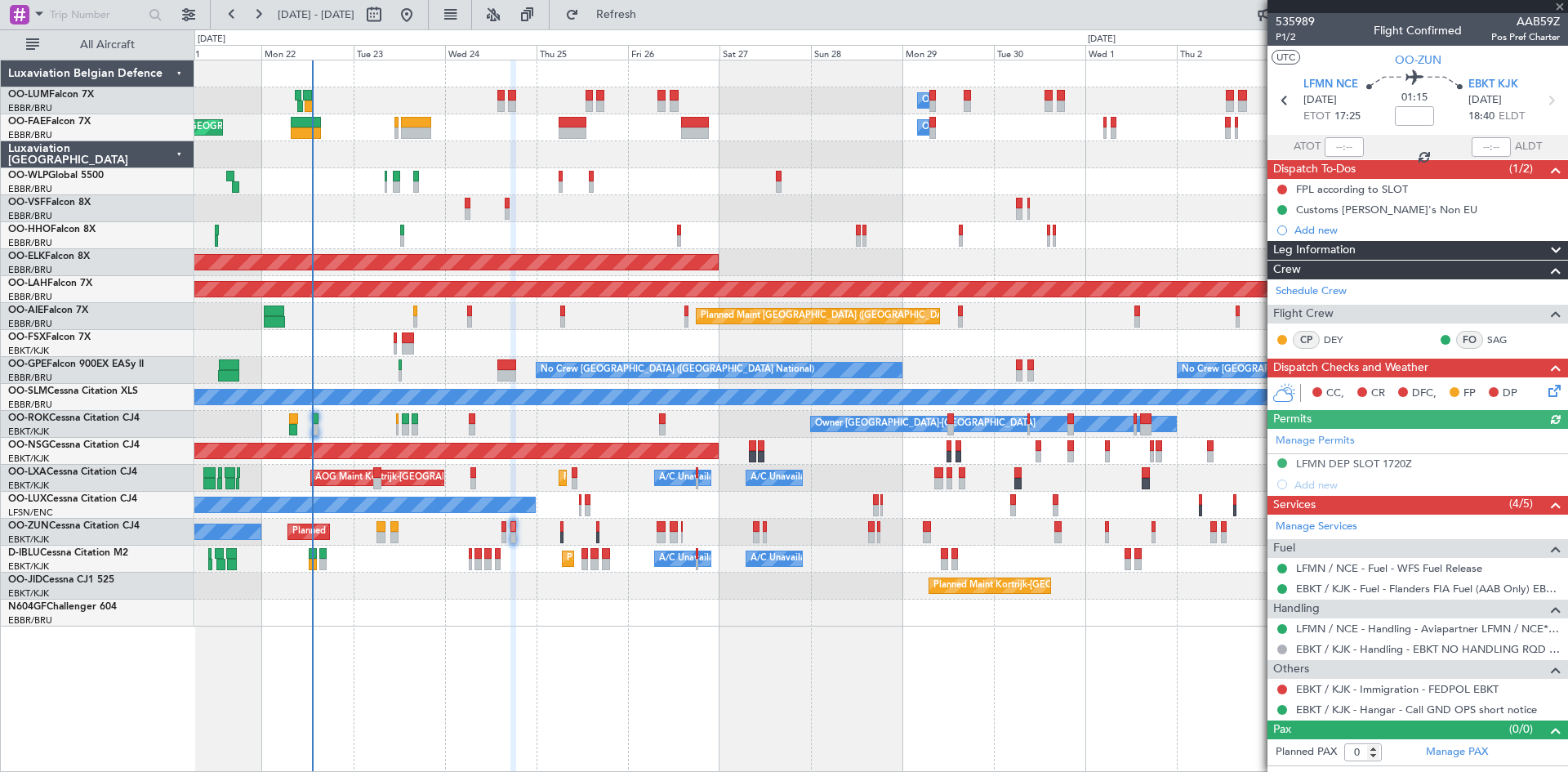
click at [1558, 390] on icon at bounding box center [1552, 388] width 13 height 13
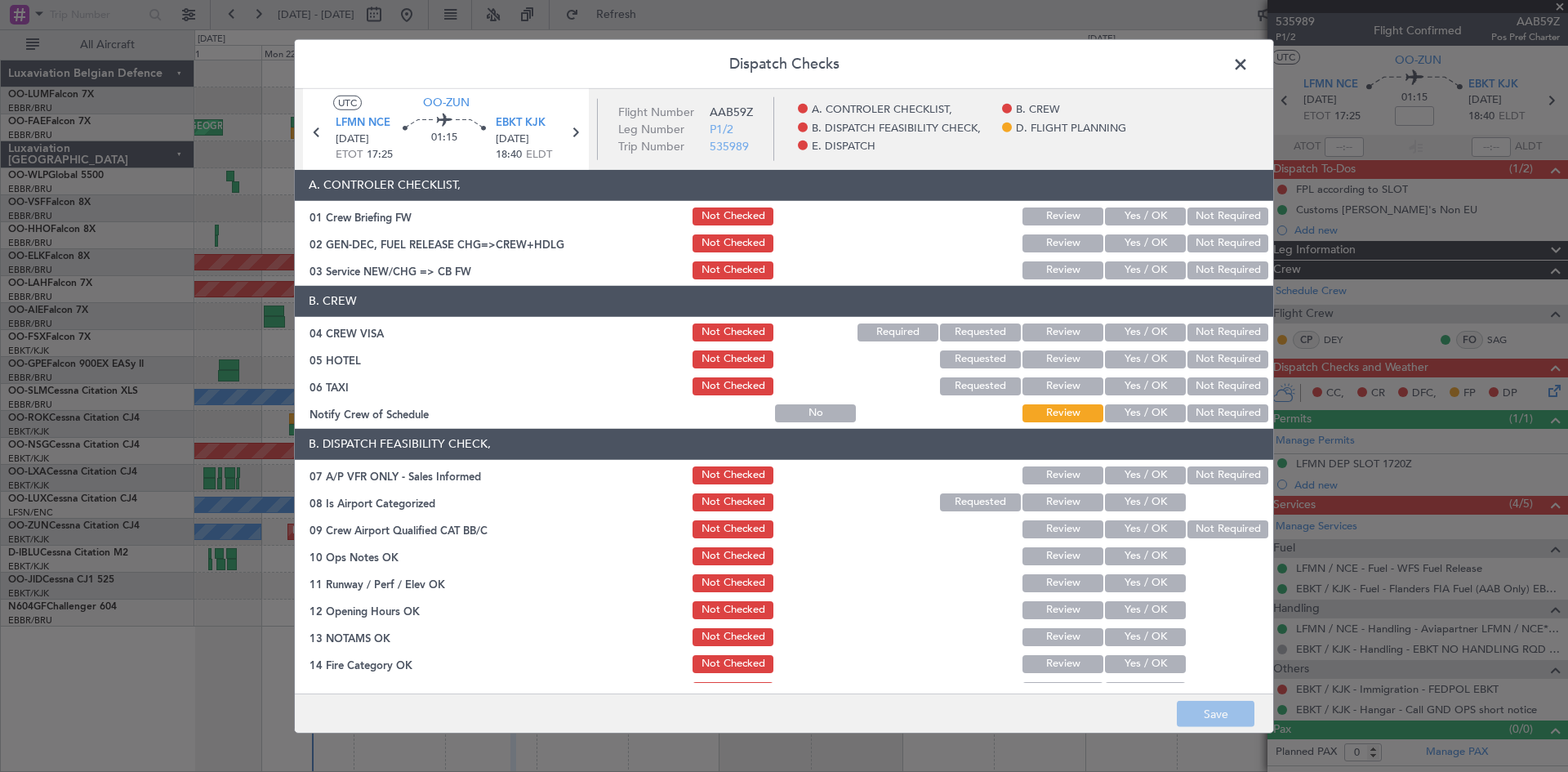
click at [1229, 332] on button "Not Required" at bounding box center [1228, 333] width 81 height 18
click at [1230, 358] on button "Not Required" at bounding box center [1228, 359] width 81 height 18
click at [1225, 384] on button "Not Required" at bounding box center [1228, 386] width 81 height 18
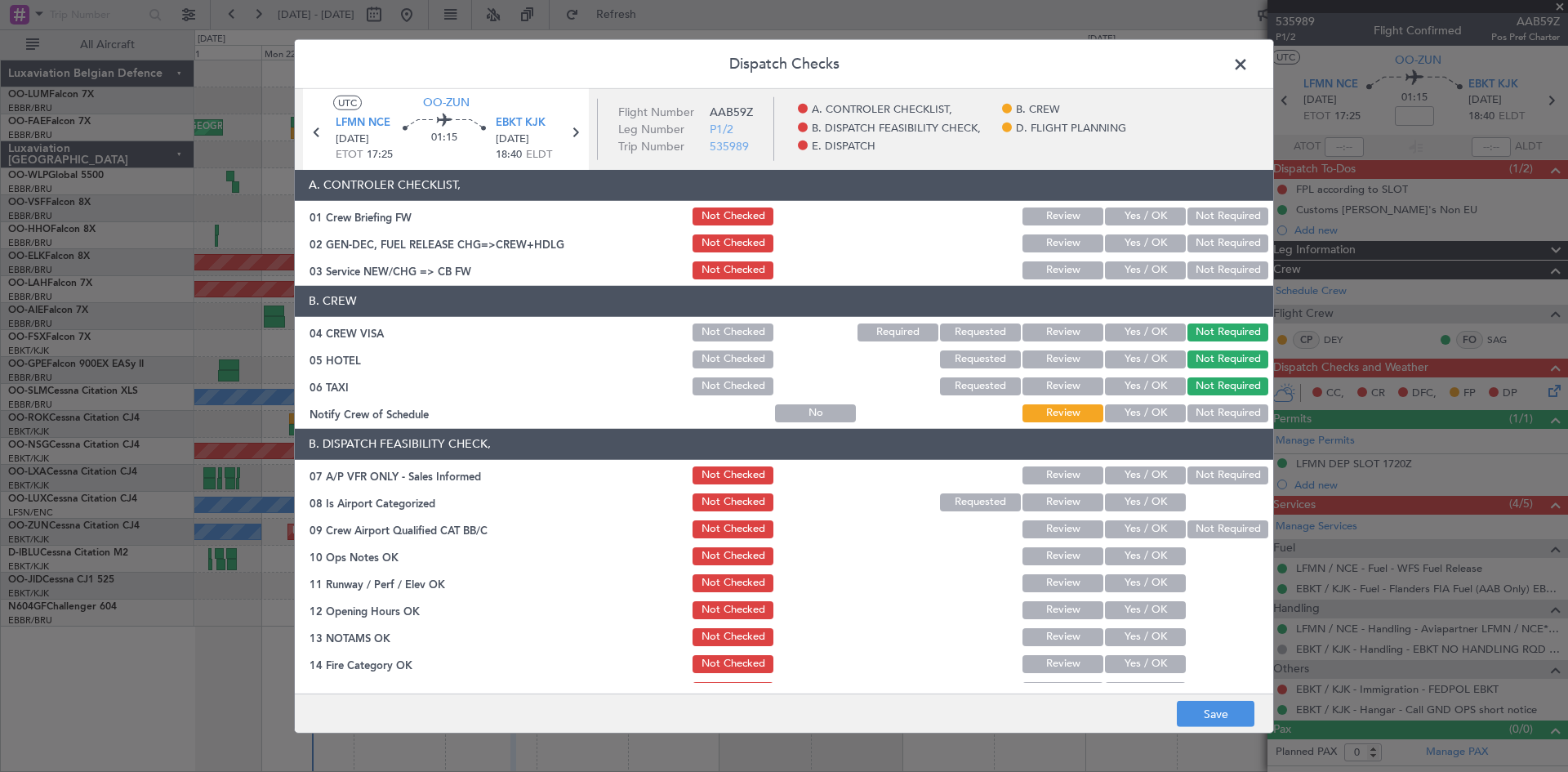
click at [1168, 407] on button "Yes / OK" at bounding box center [1145, 414] width 81 height 18
click at [1239, 475] on button "Not Required" at bounding box center [1228, 476] width 81 height 18
click at [1131, 505] on button "Yes / OK" at bounding box center [1145, 502] width 81 height 18
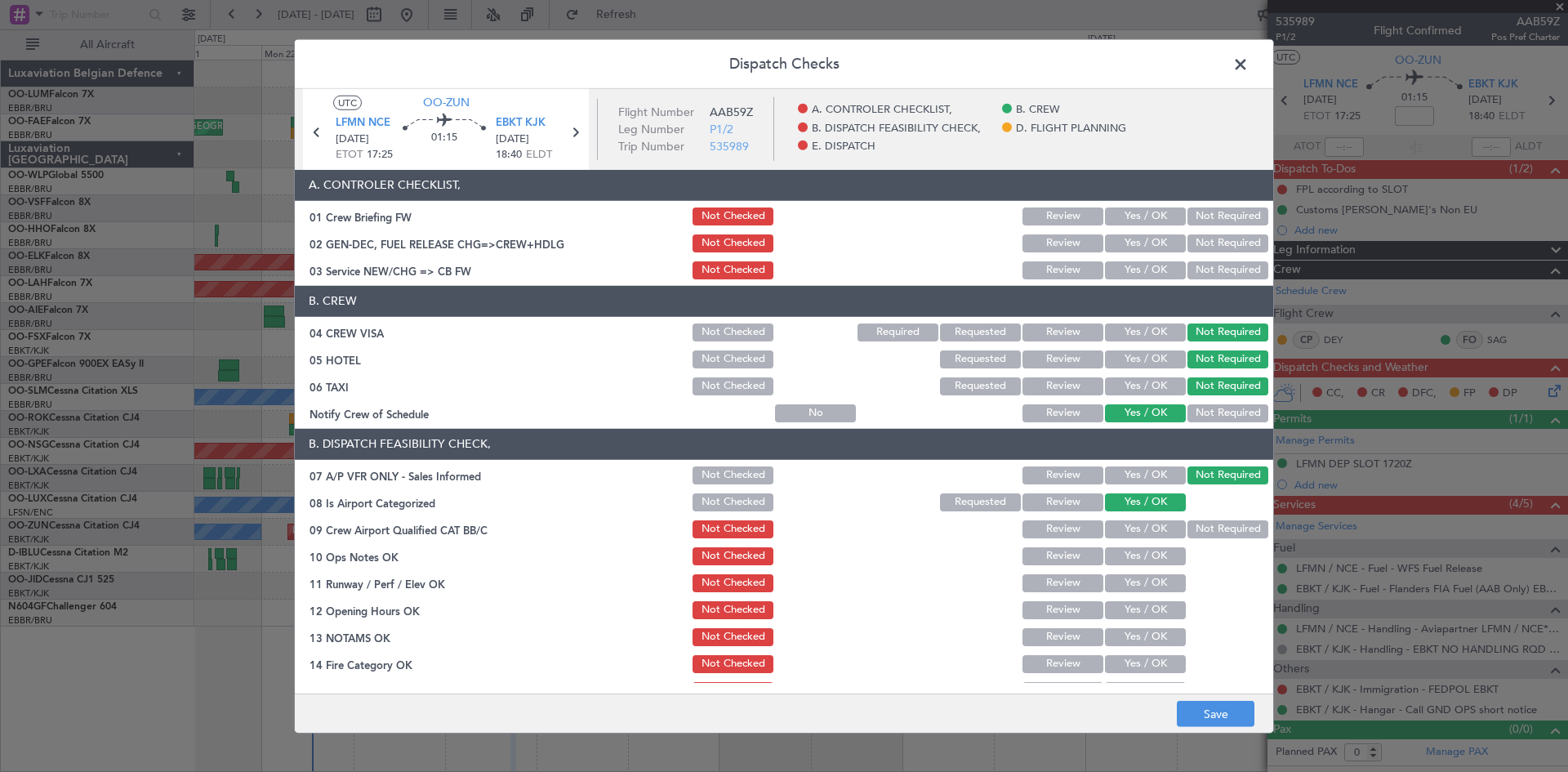
click at [1125, 560] on button "Yes / OK" at bounding box center [1145, 557] width 81 height 18
click at [1125, 591] on button "Yes / OK" at bounding box center [1145, 583] width 81 height 18
click at [1131, 619] on div "Yes / OK" at bounding box center [1144, 610] width 83 height 23
click at [1132, 613] on button "Yes / OK" at bounding box center [1145, 610] width 81 height 18
click at [1133, 642] on button "Yes / OK" at bounding box center [1145, 637] width 81 height 18
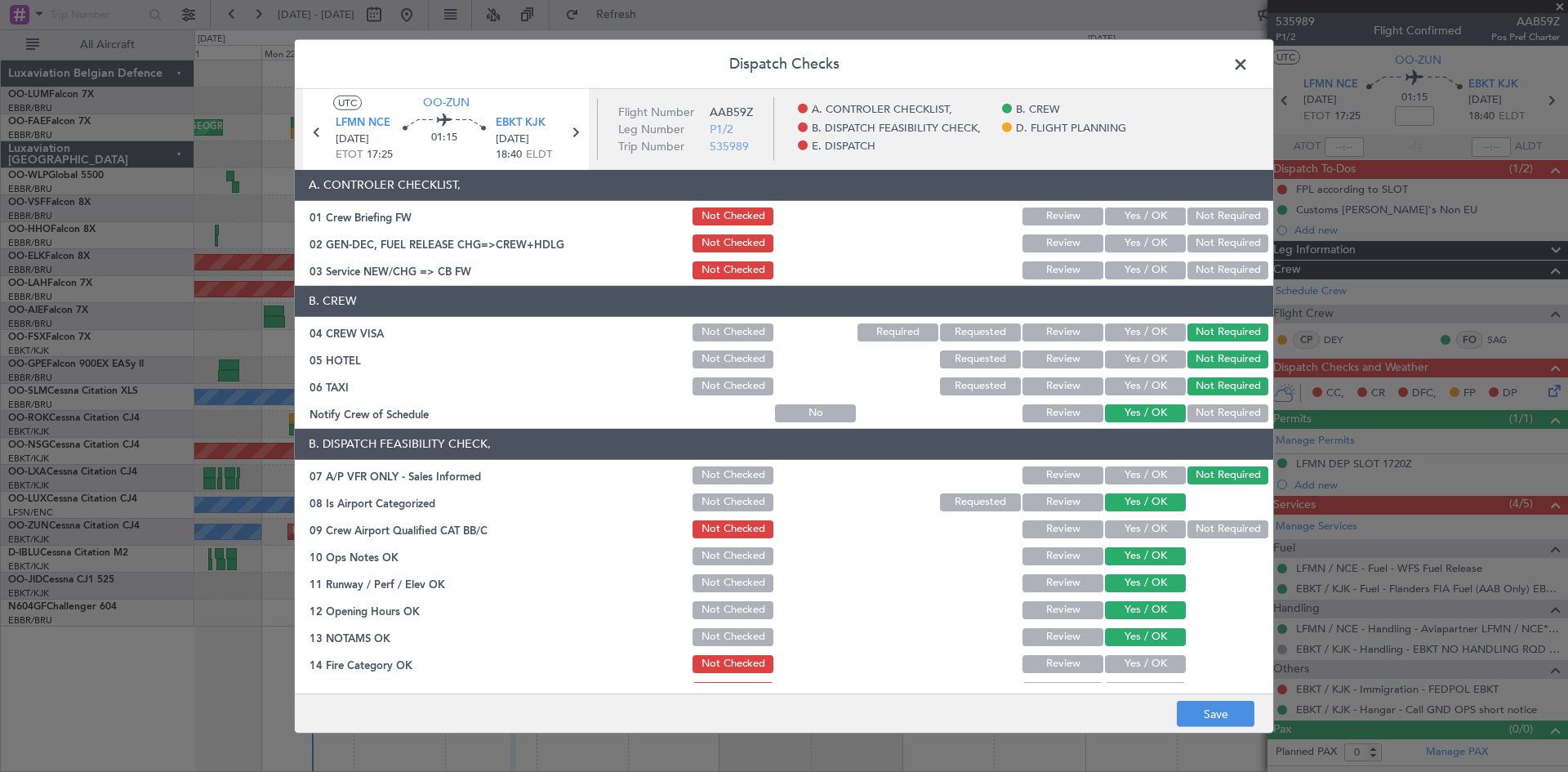
click at [1130, 674] on div "Yes / OK" at bounding box center [1144, 664] width 83 height 23
drag, startPoint x: 1128, startPoint y: 660, endPoint x: 1118, endPoint y: 653, distance: 12.2
click at [1127, 660] on button "Yes / OK" at bounding box center [1145, 664] width 81 height 18
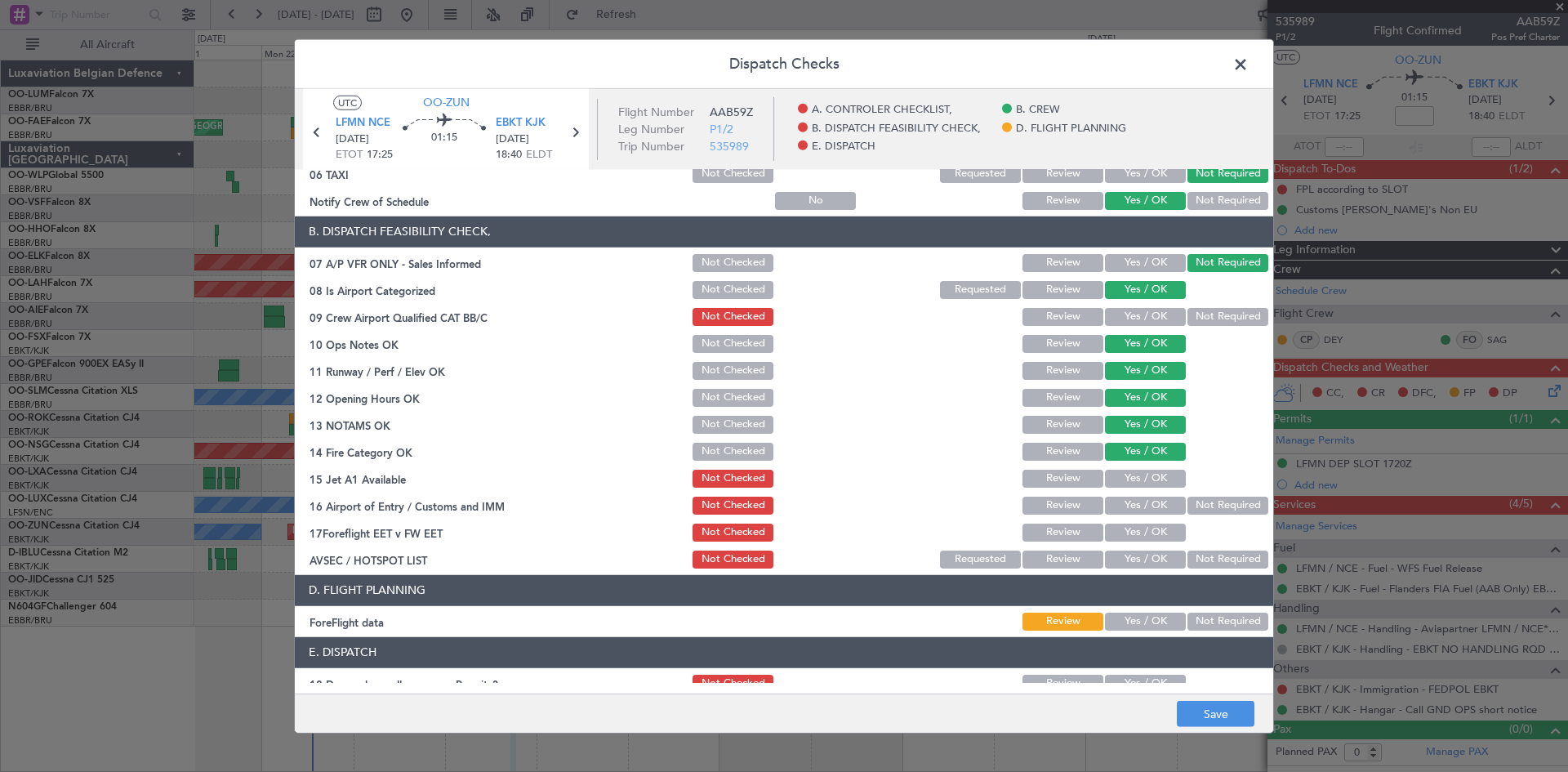
scroll to position [309, 0]
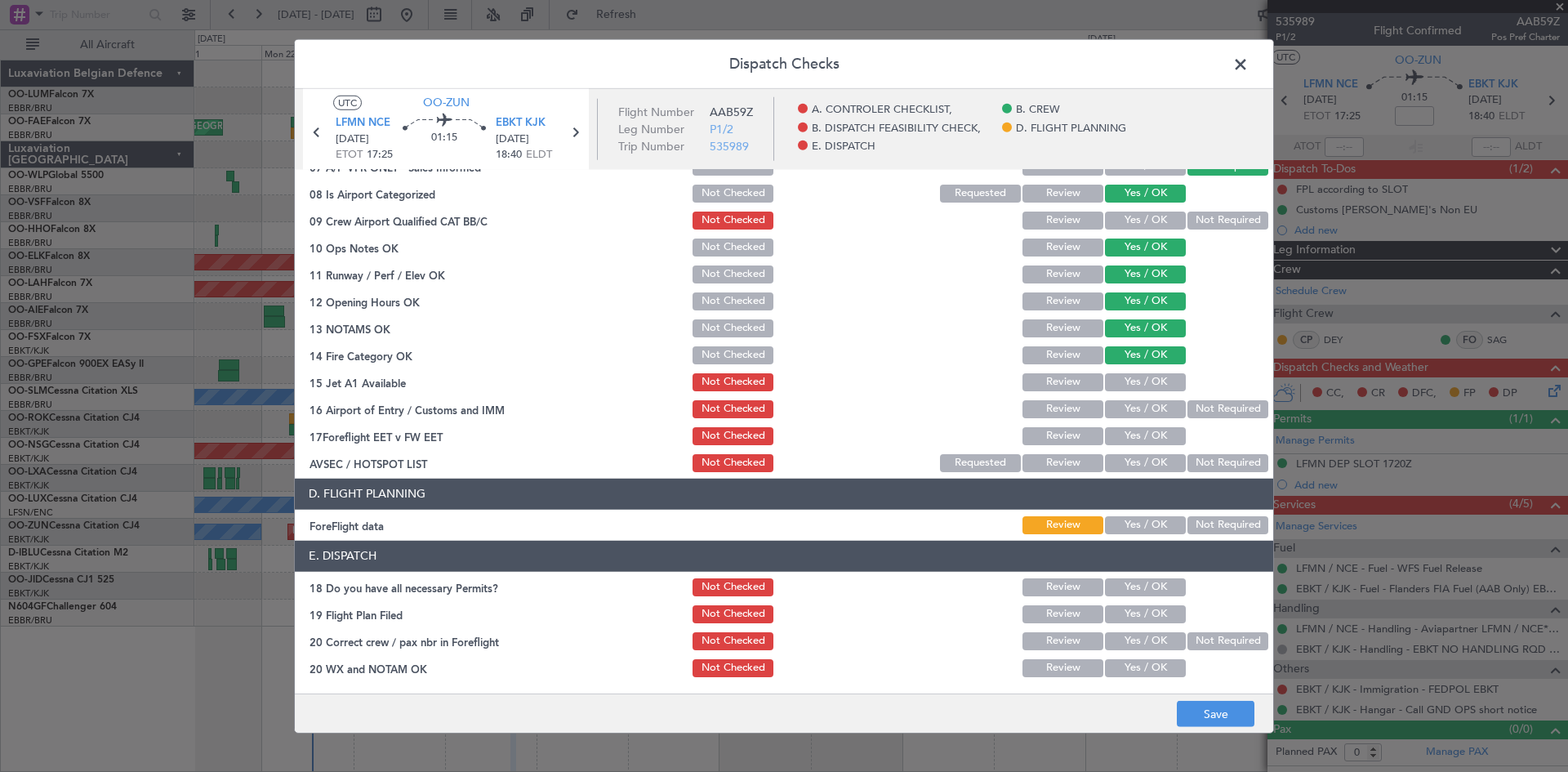
drag, startPoint x: 1129, startPoint y: 377, endPoint x: 1126, endPoint y: 405, distance: 28.2
click at [1128, 379] on button "Yes / OK" at bounding box center [1145, 382] width 81 height 18
click at [1202, 416] on button "Not Required" at bounding box center [1228, 410] width 81 height 18
click at [1140, 460] on button "Yes / OK" at bounding box center [1145, 463] width 81 height 18
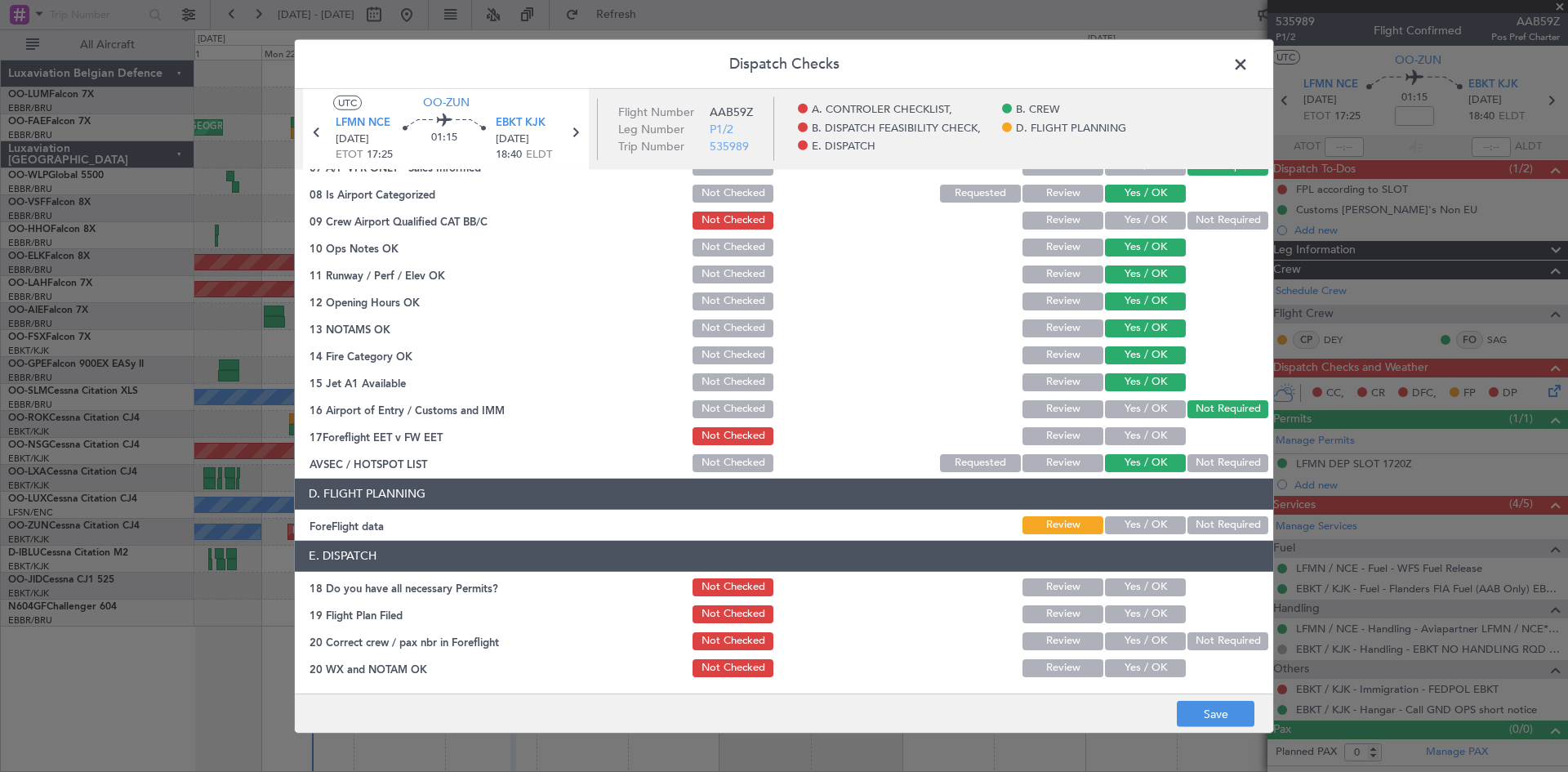
click at [1158, 525] on button "Yes / OK" at bounding box center [1145, 525] width 81 height 18
click at [1190, 710] on button "Save" at bounding box center [1215, 714] width 78 height 26
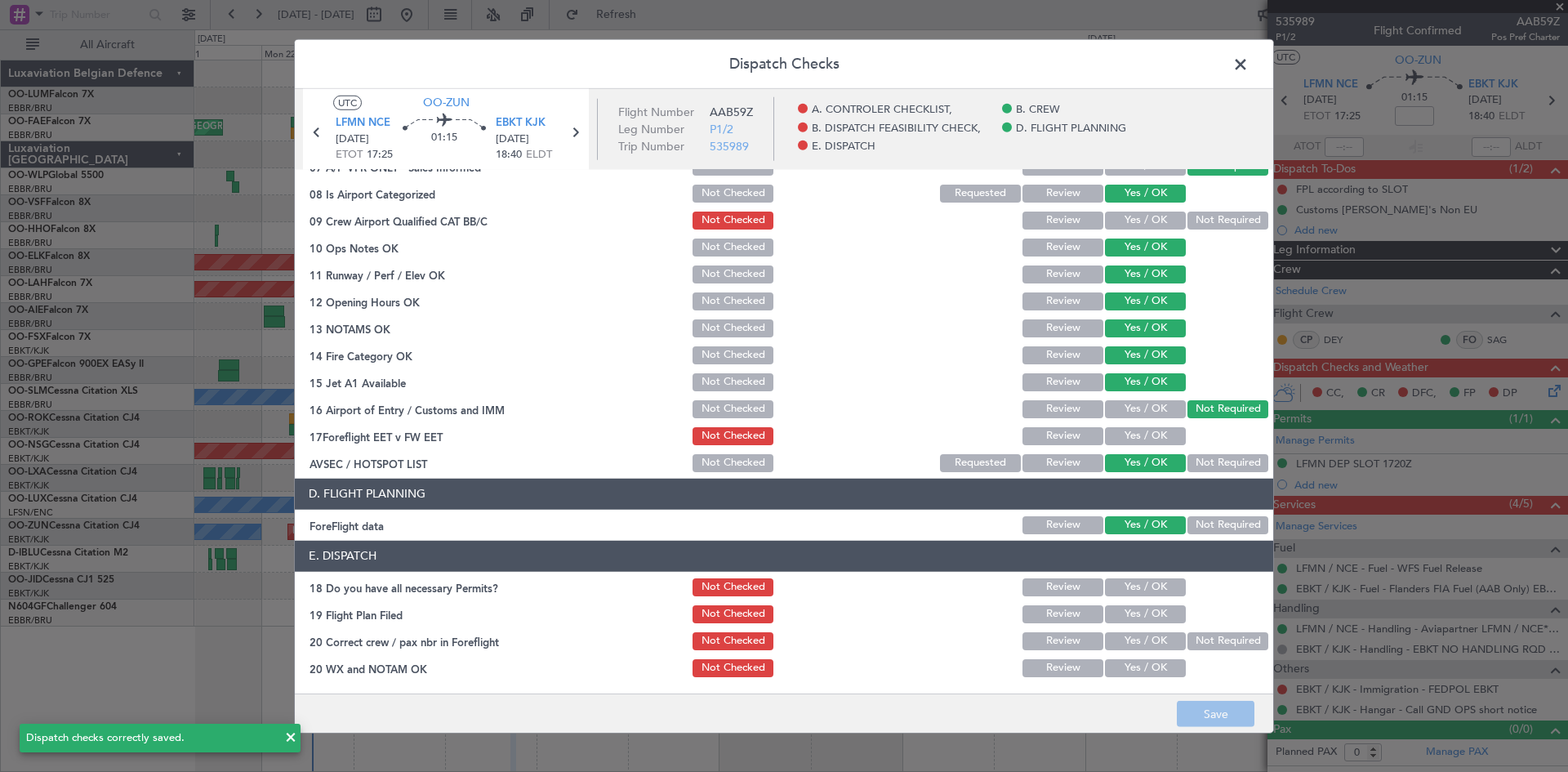
click at [1248, 69] on span at bounding box center [1248, 68] width 0 height 33
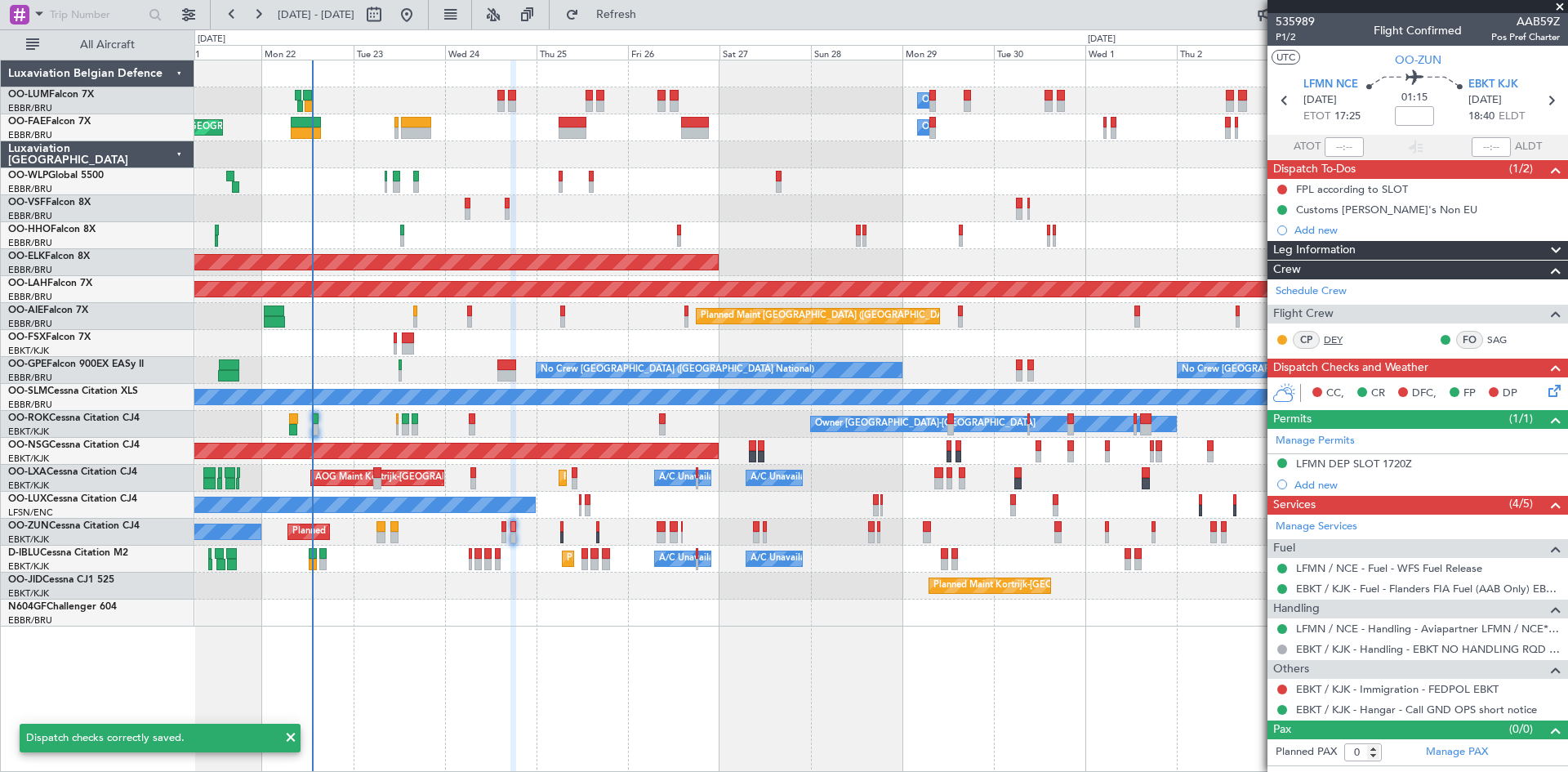
click at [1330, 334] on link "DEY" at bounding box center [1342, 340] width 37 height 15
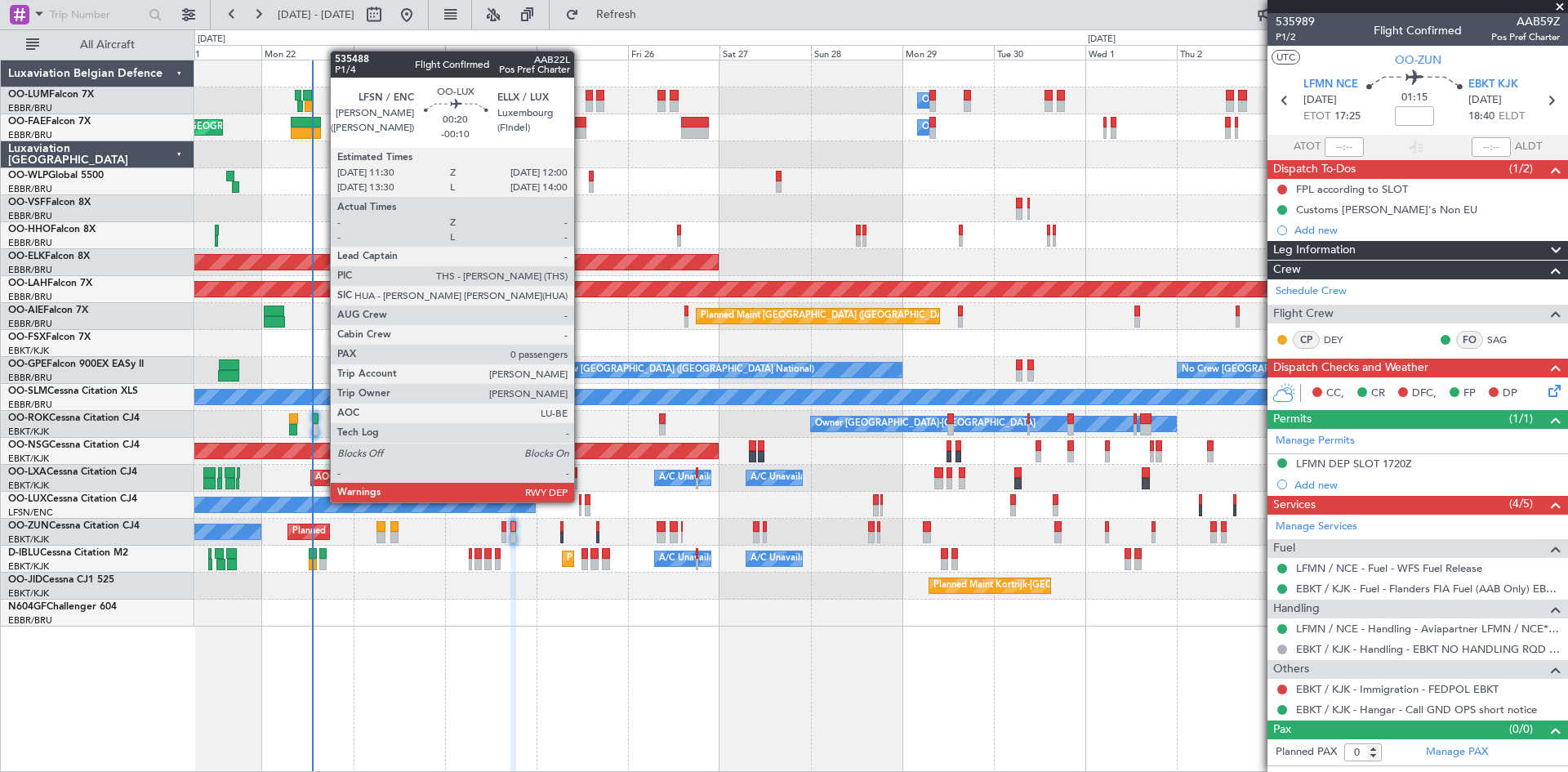
click at [581, 500] on div at bounding box center [580, 500] width 2 height 12
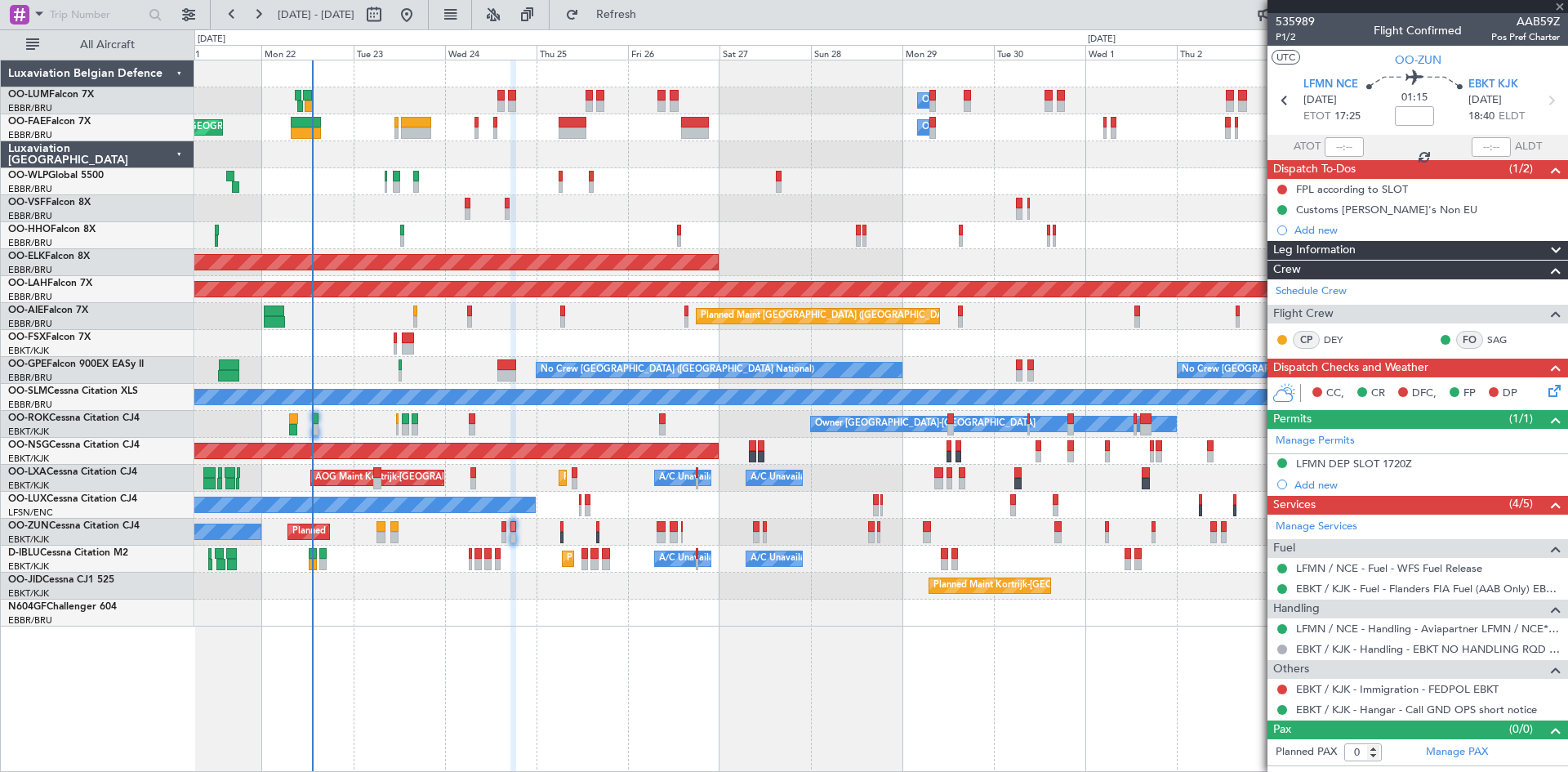
type input "-00:10"
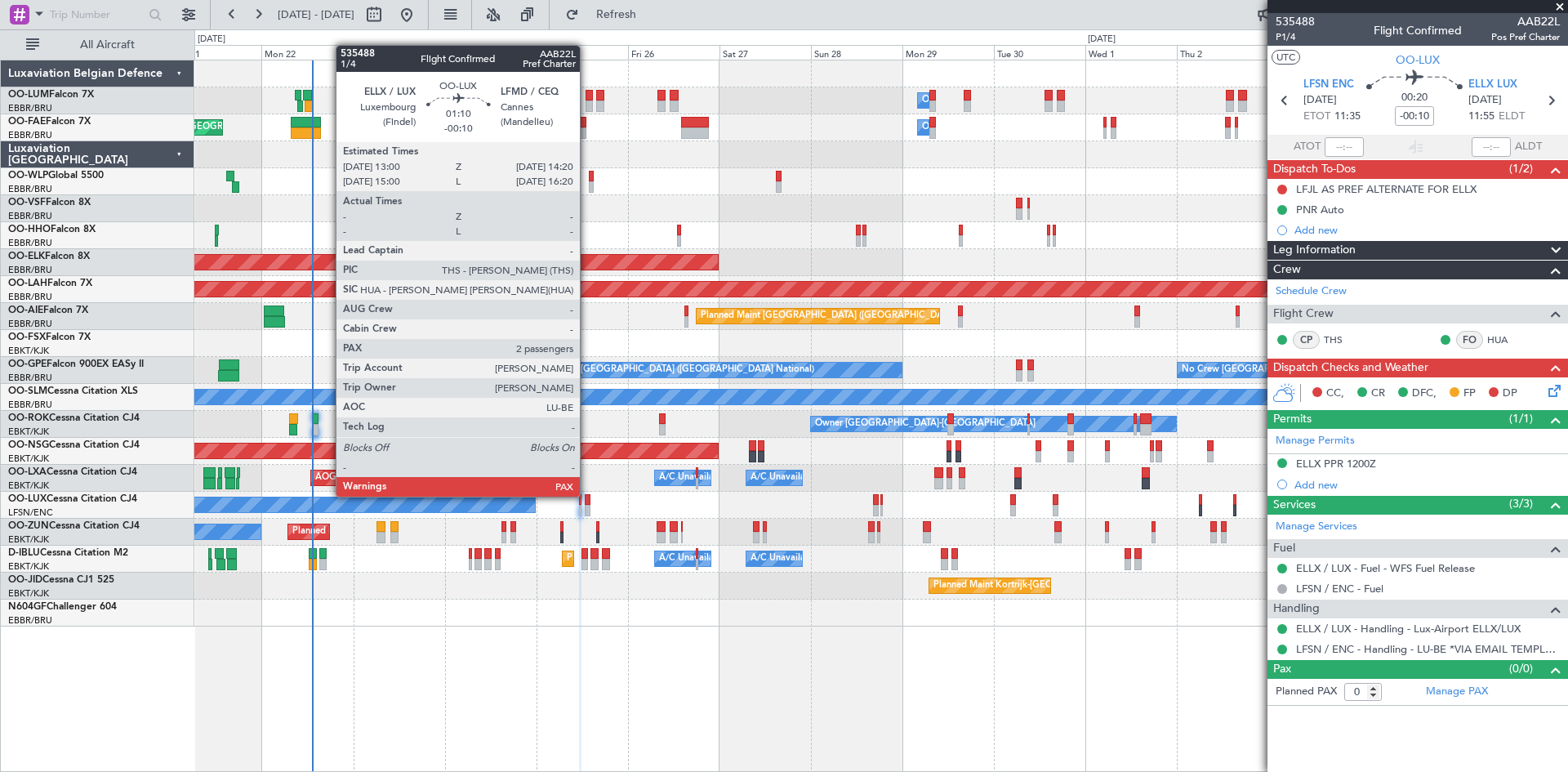
click at [587, 495] on div at bounding box center [587, 500] width 6 height 12
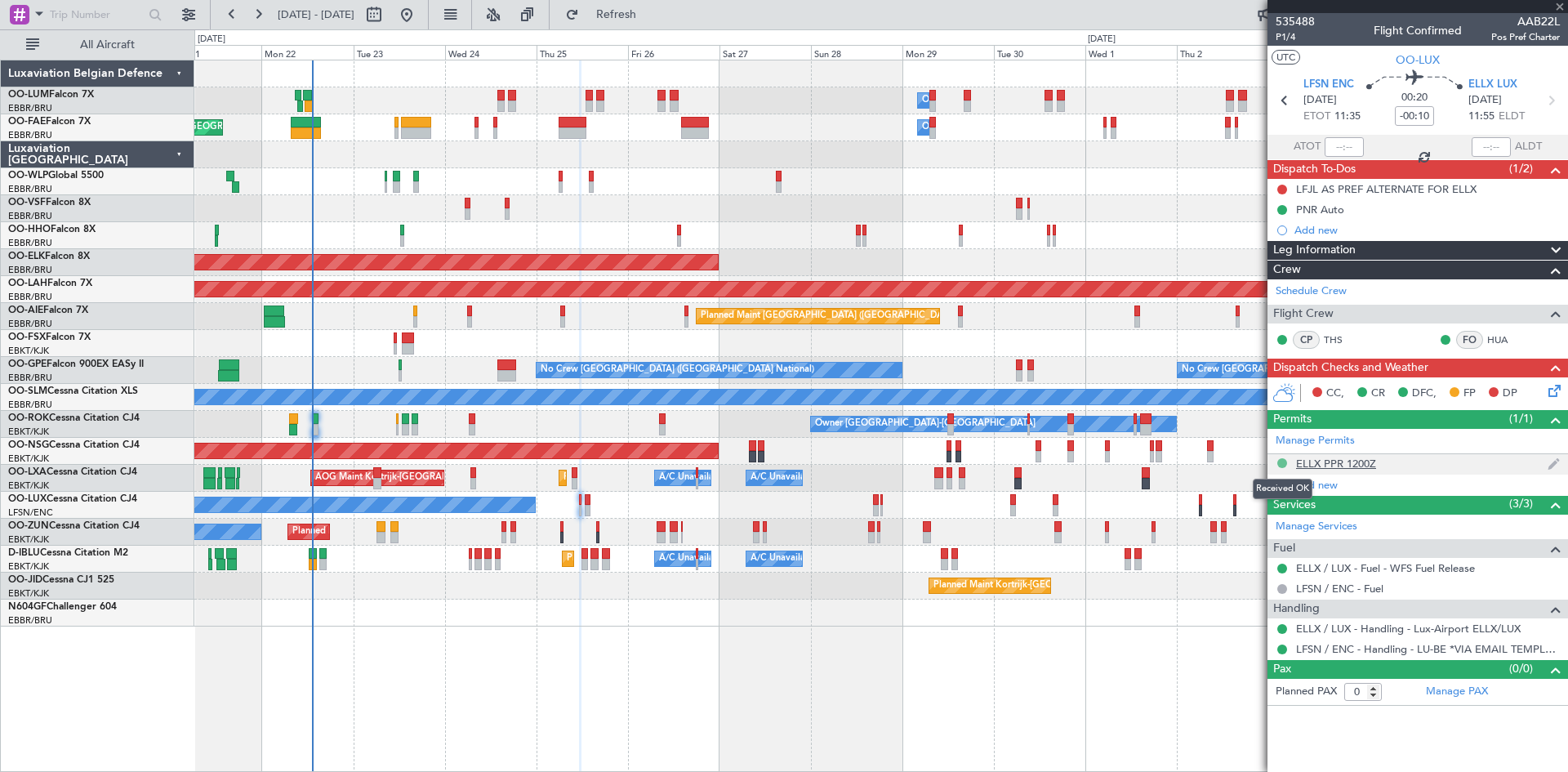
type input "2"
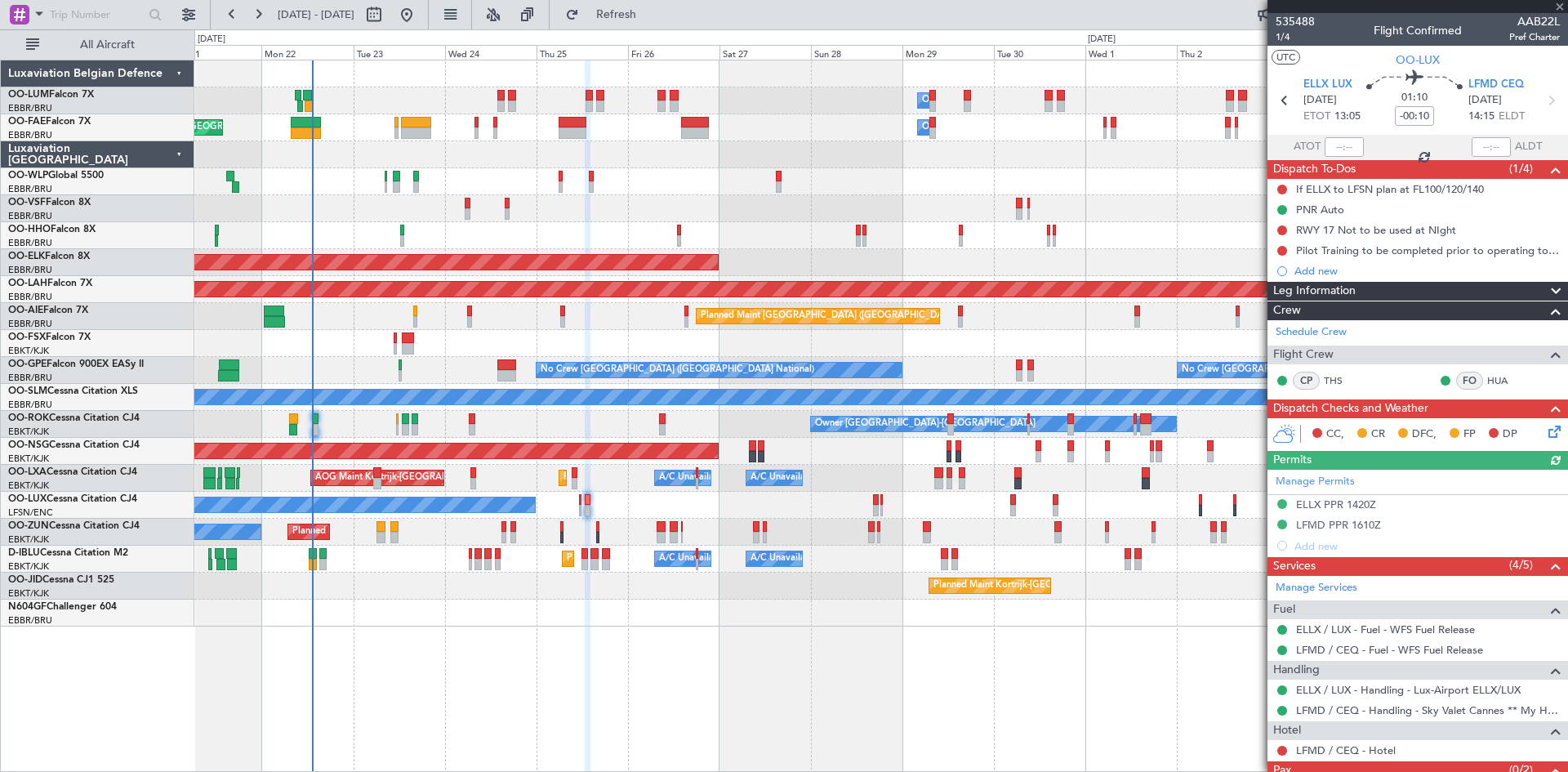
scroll to position [55, 0]
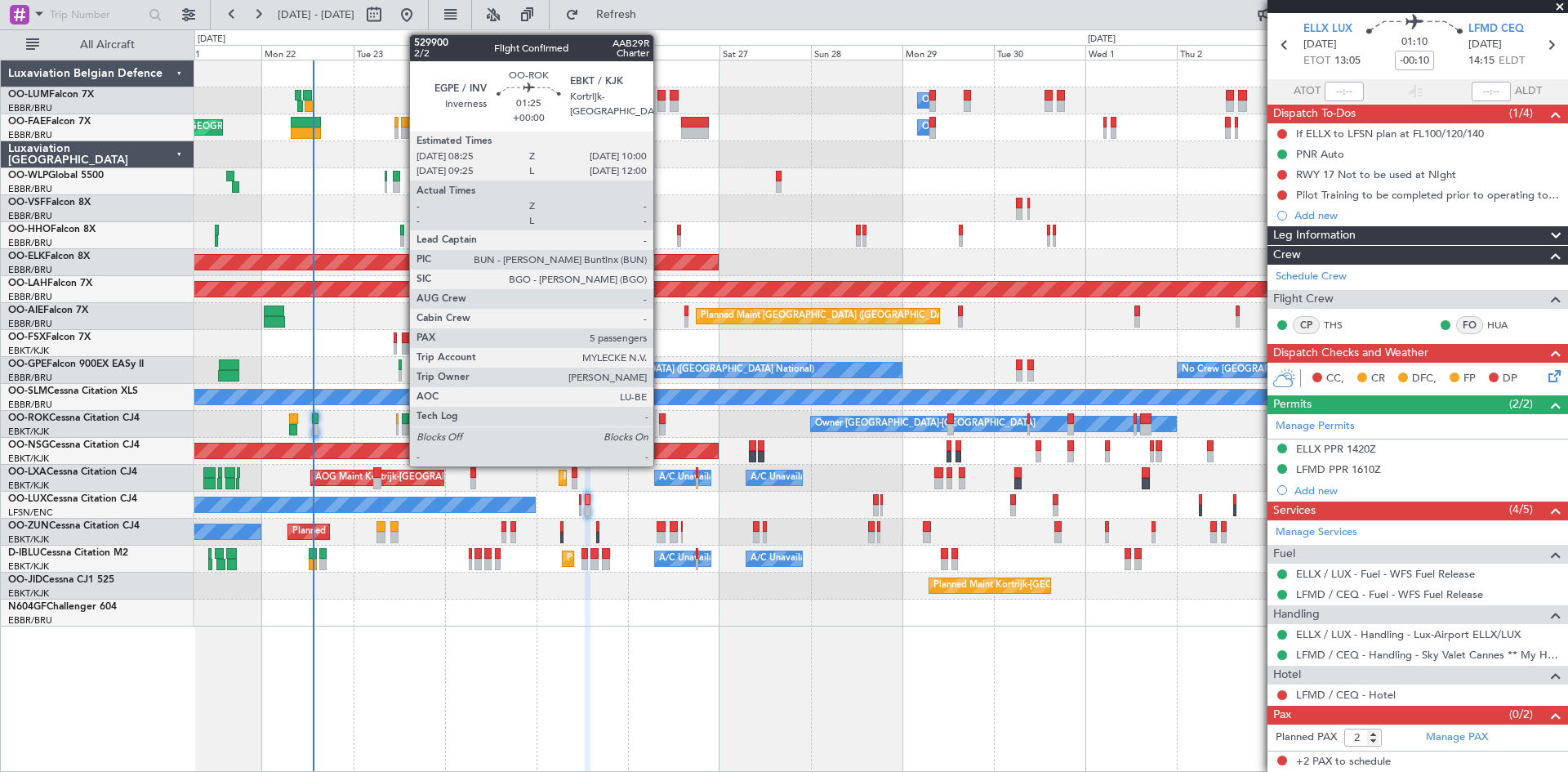
click at [661, 416] on div at bounding box center [662, 419] width 7 height 12
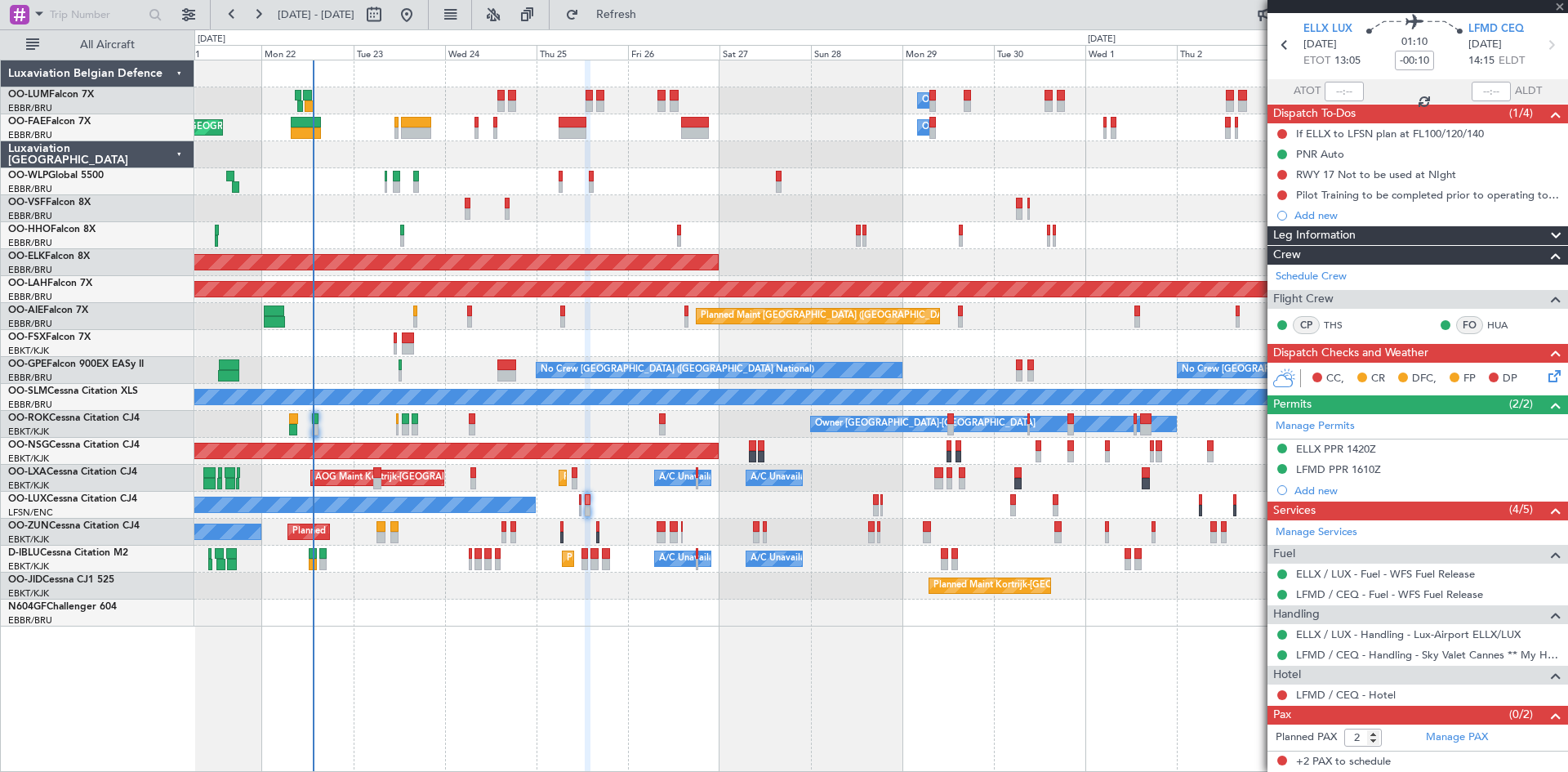
type input "5"
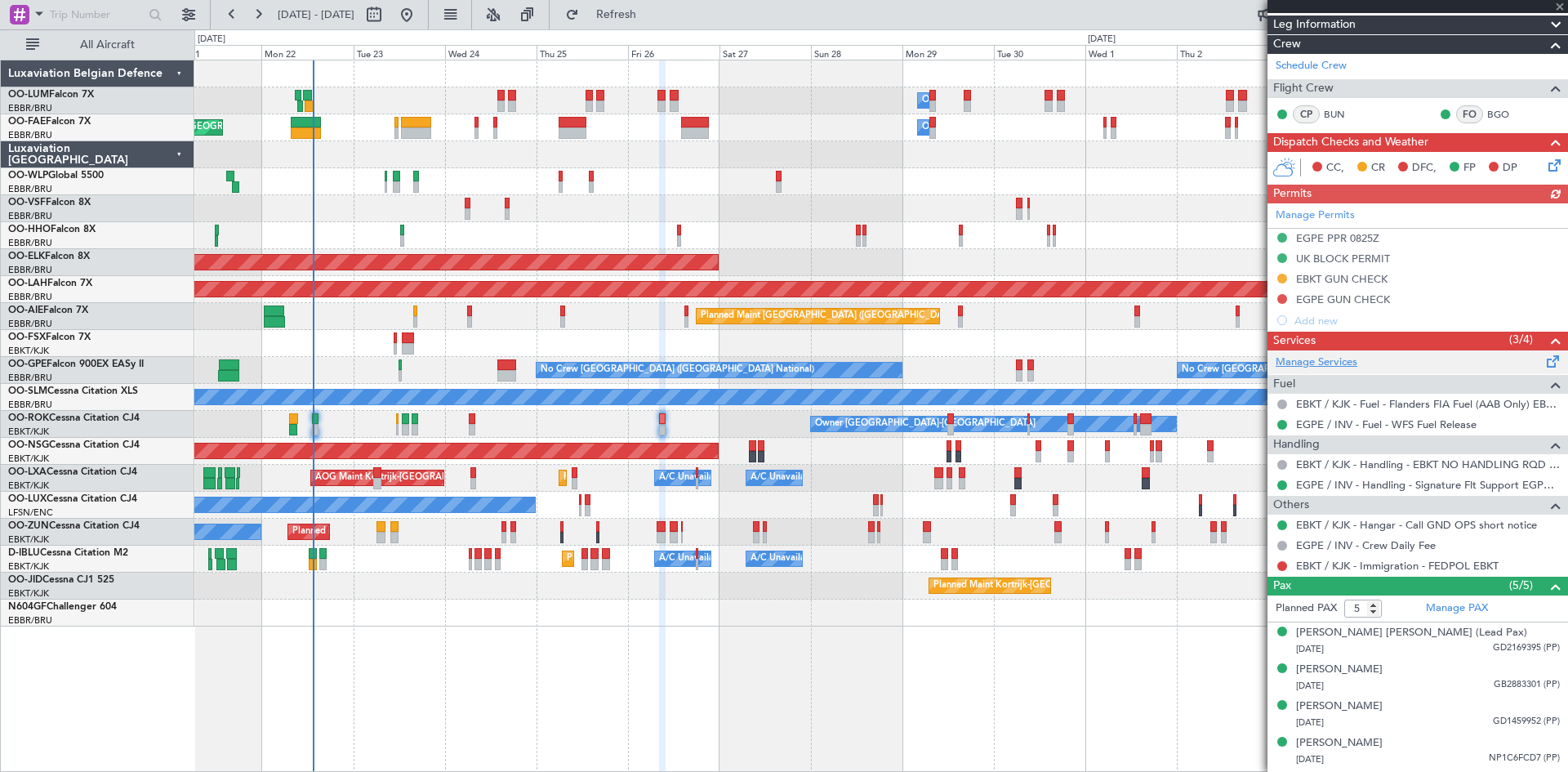
scroll to position [259, 0]
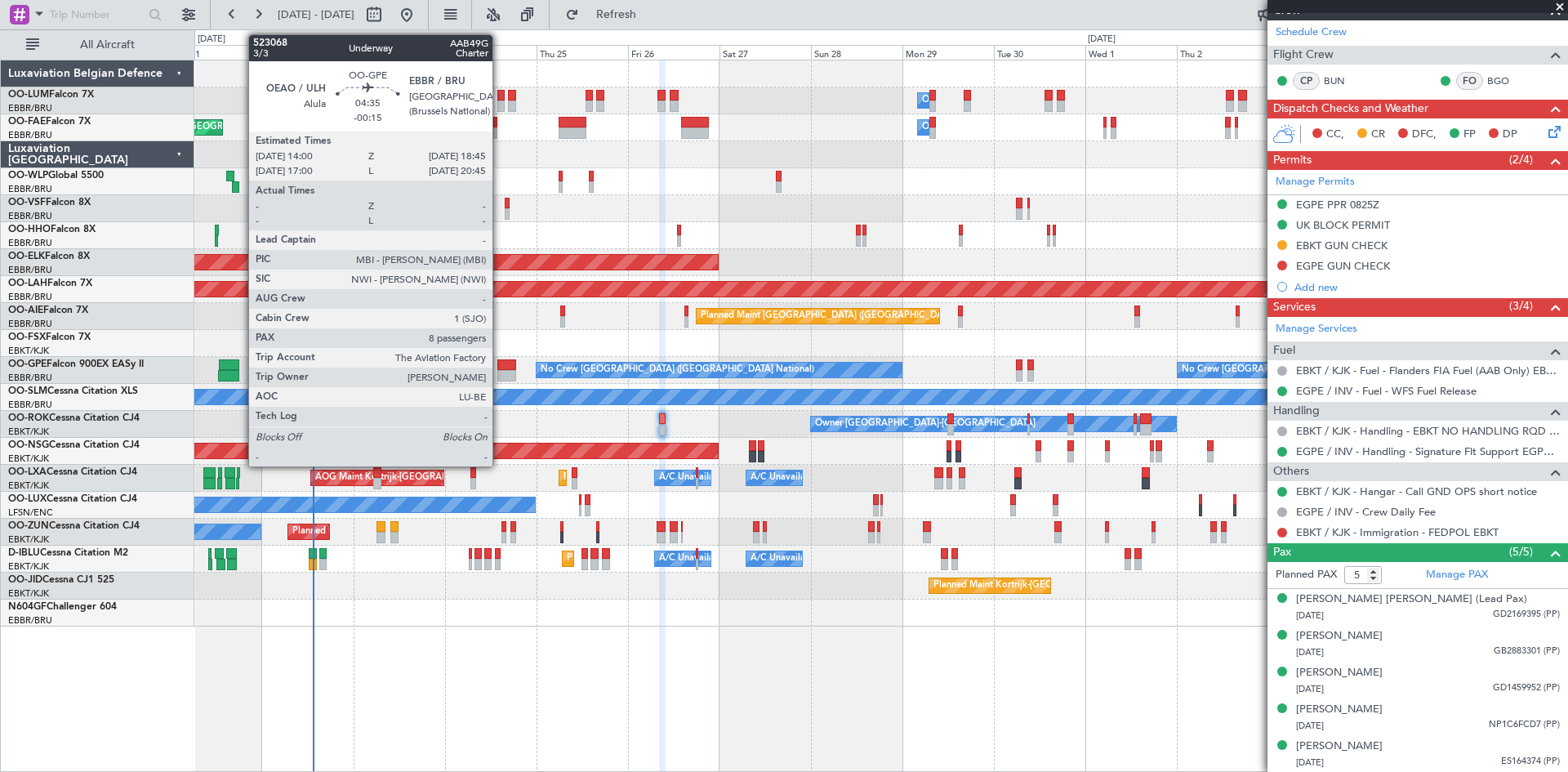
click at [500, 368] on div at bounding box center [506, 365] width 19 height 12
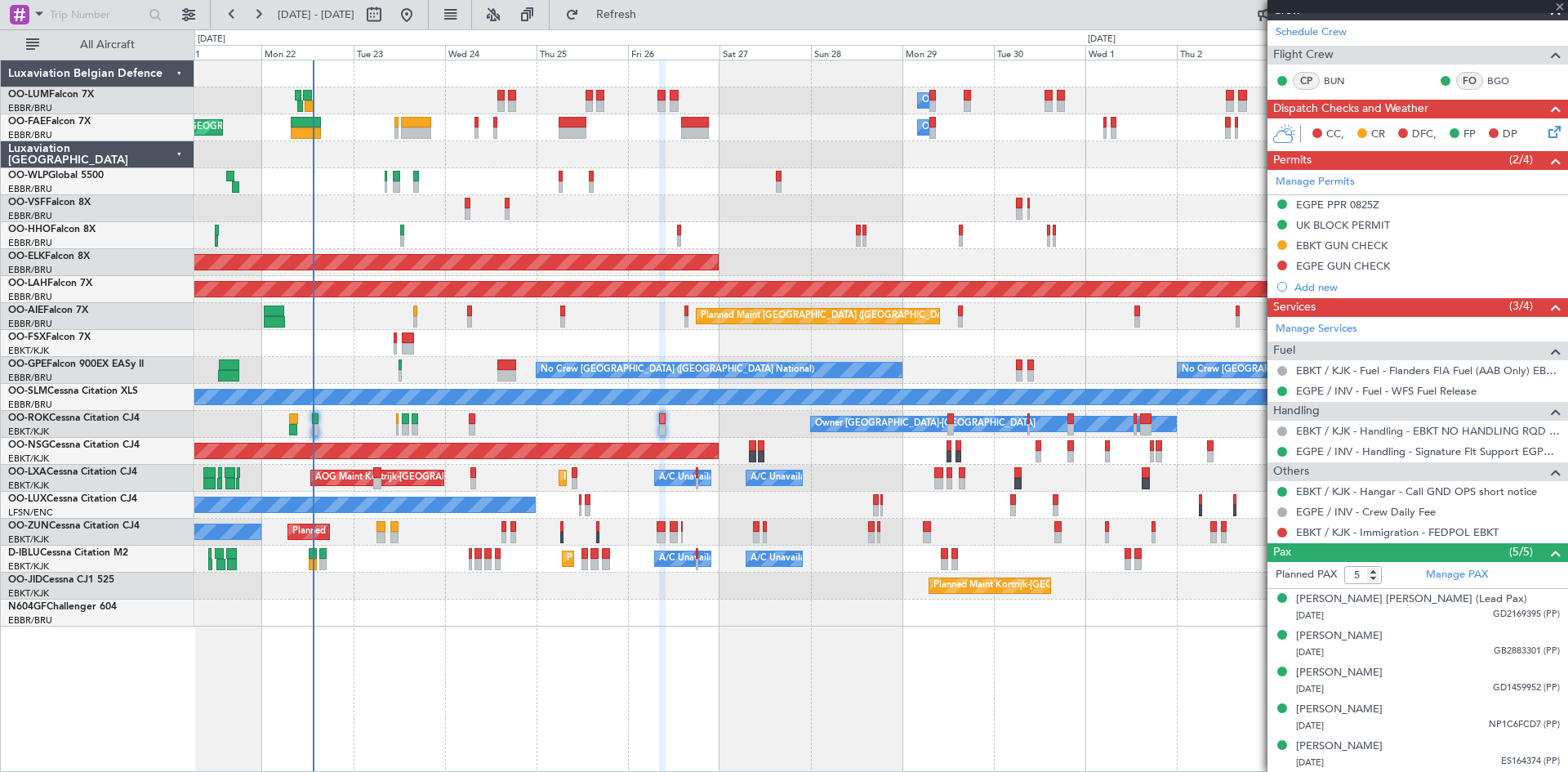
type input "-00:15"
type input "8"
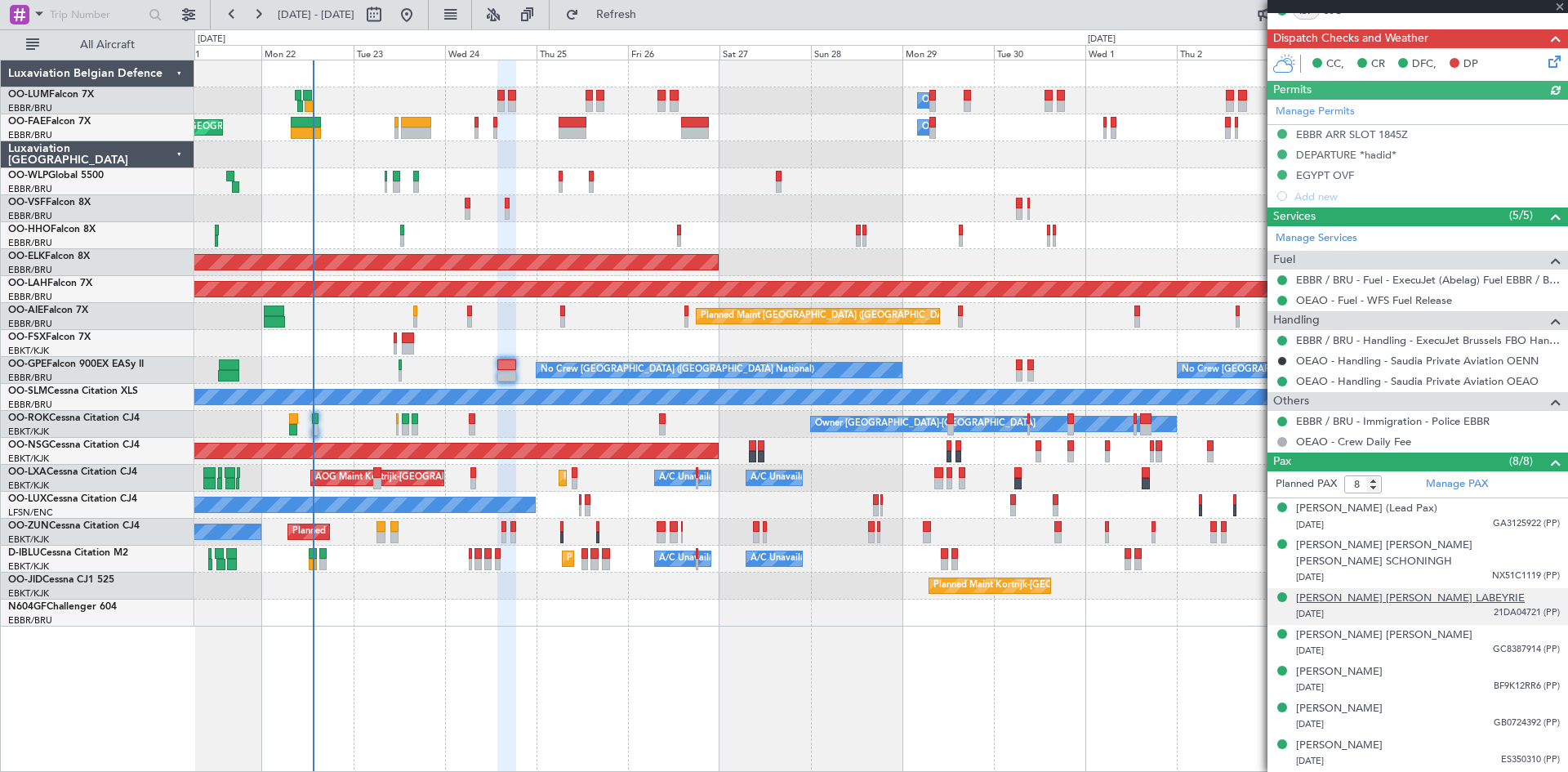
scroll to position [382, 0]
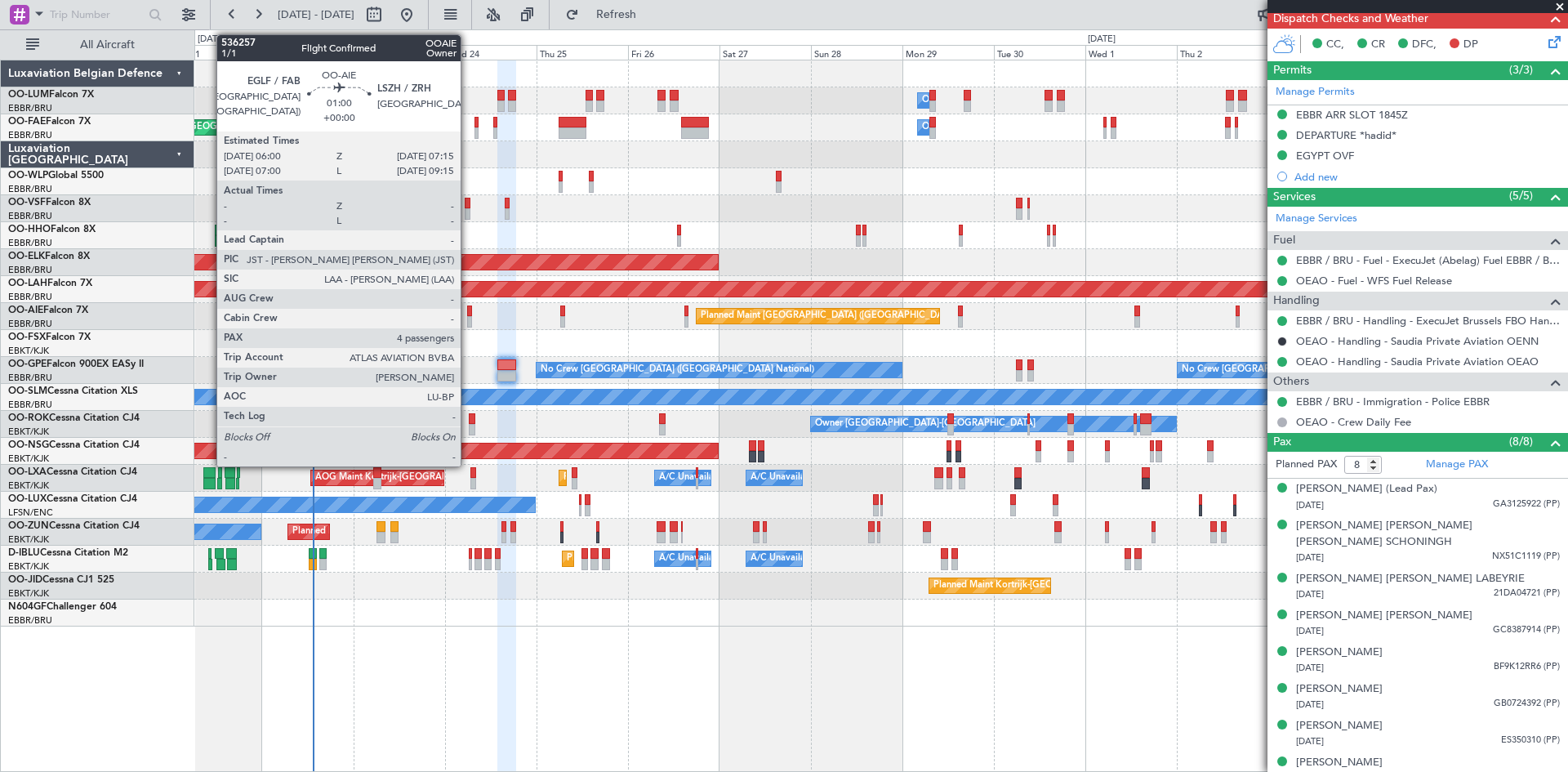
click at [468, 320] on div at bounding box center [470, 322] width 5 height 12
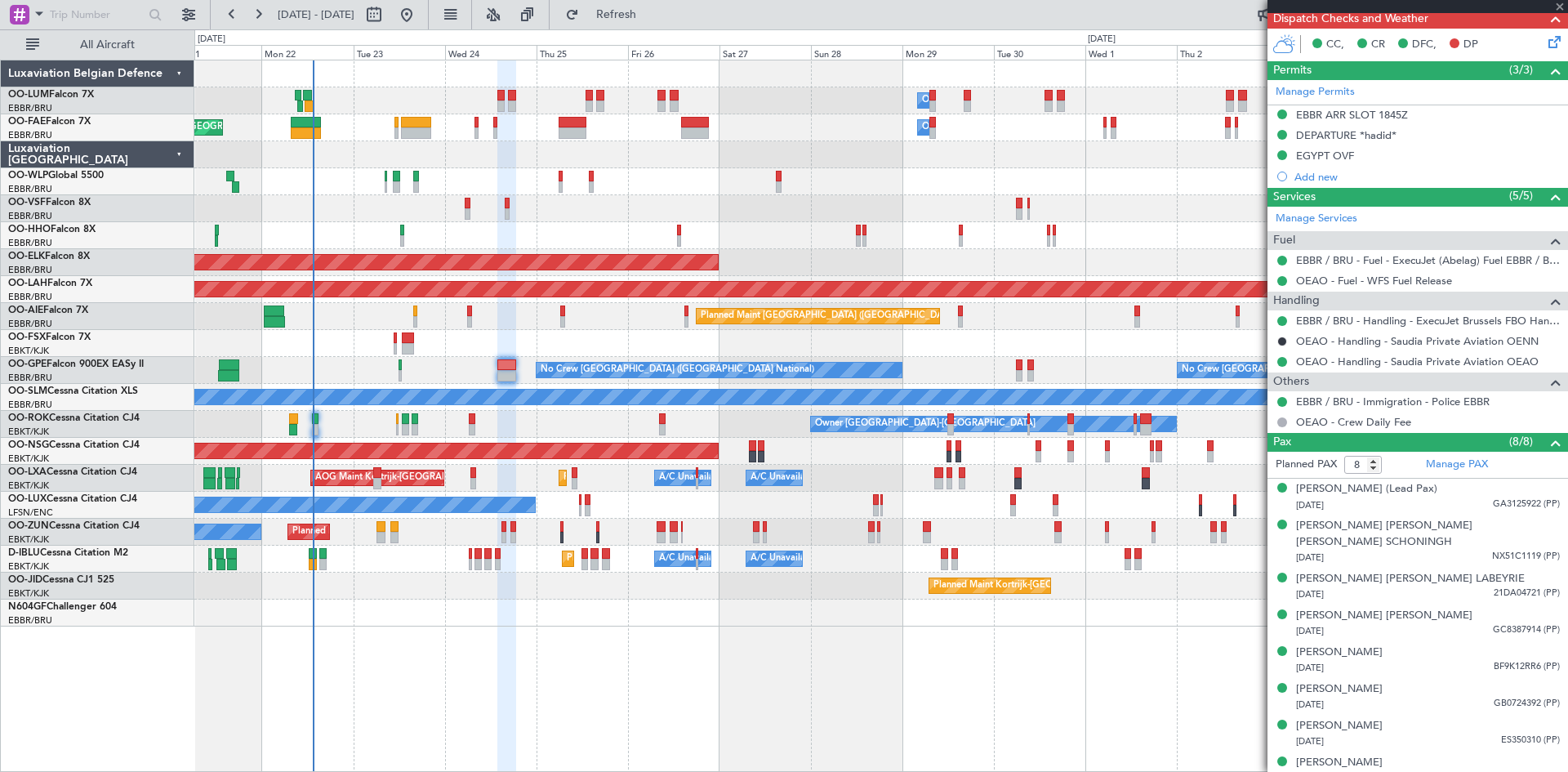
type input "4"
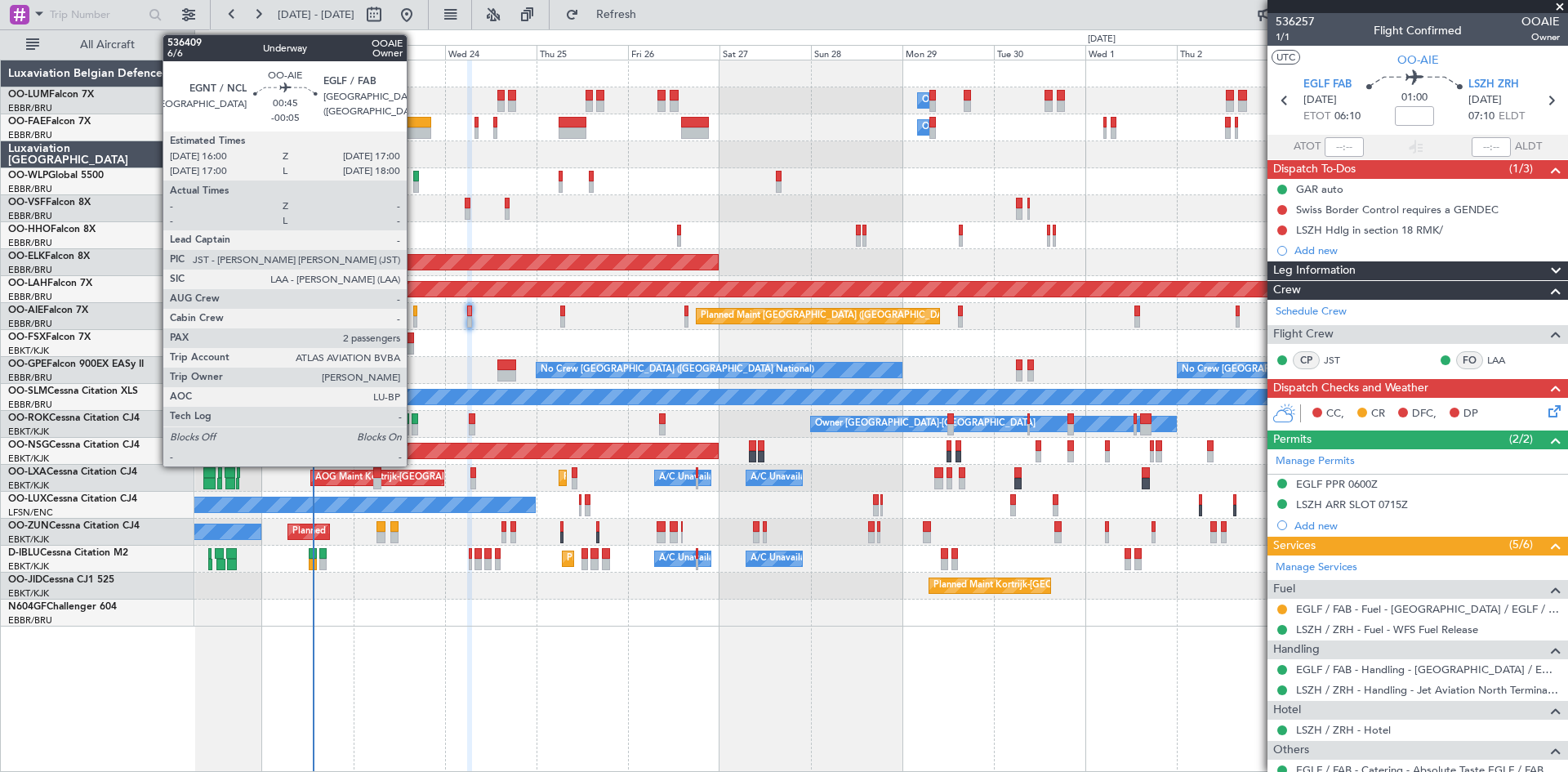
click at [415, 314] on div at bounding box center [415, 311] width 4 height 12
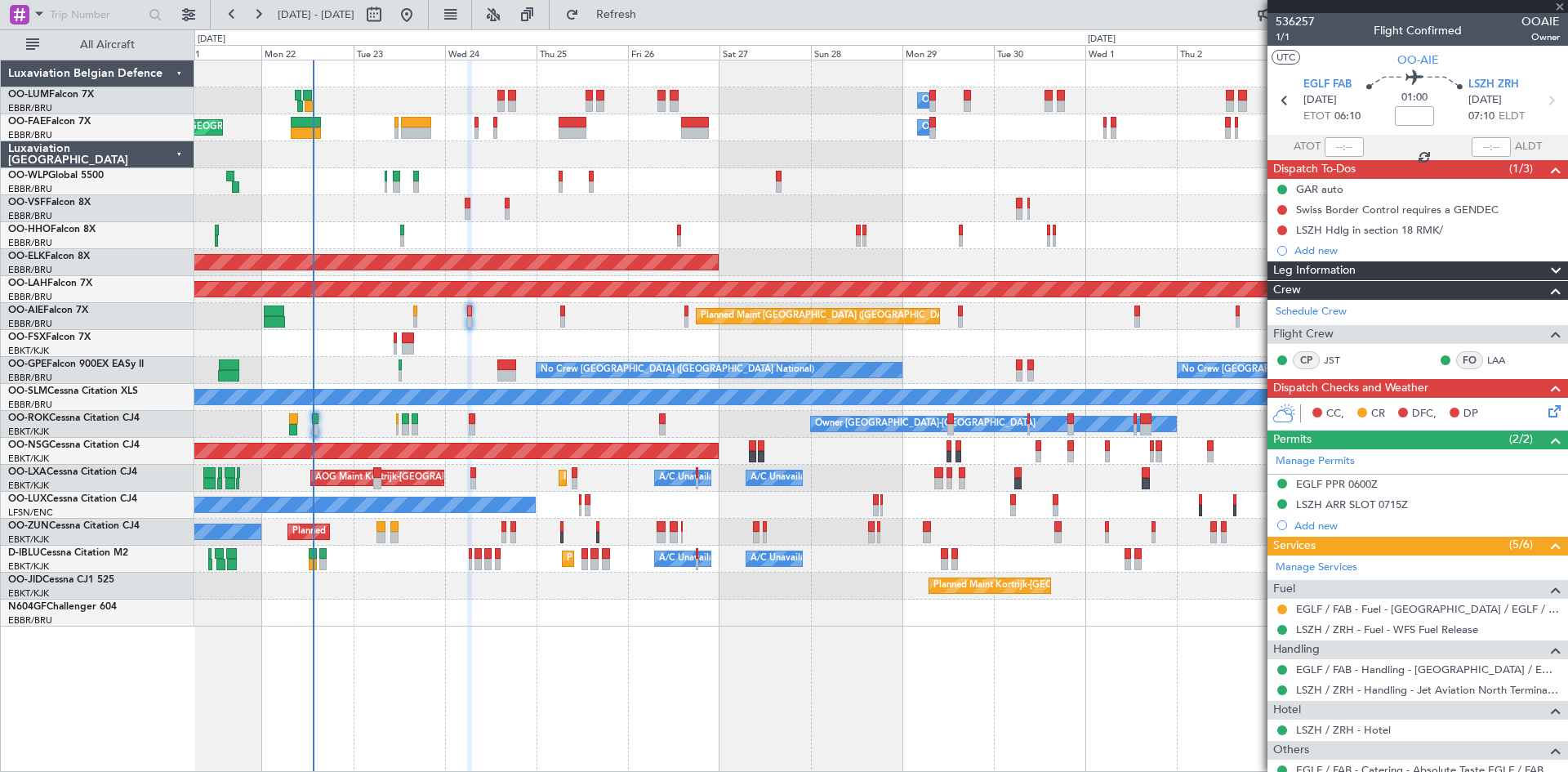
type input "-00:05"
type input "2"
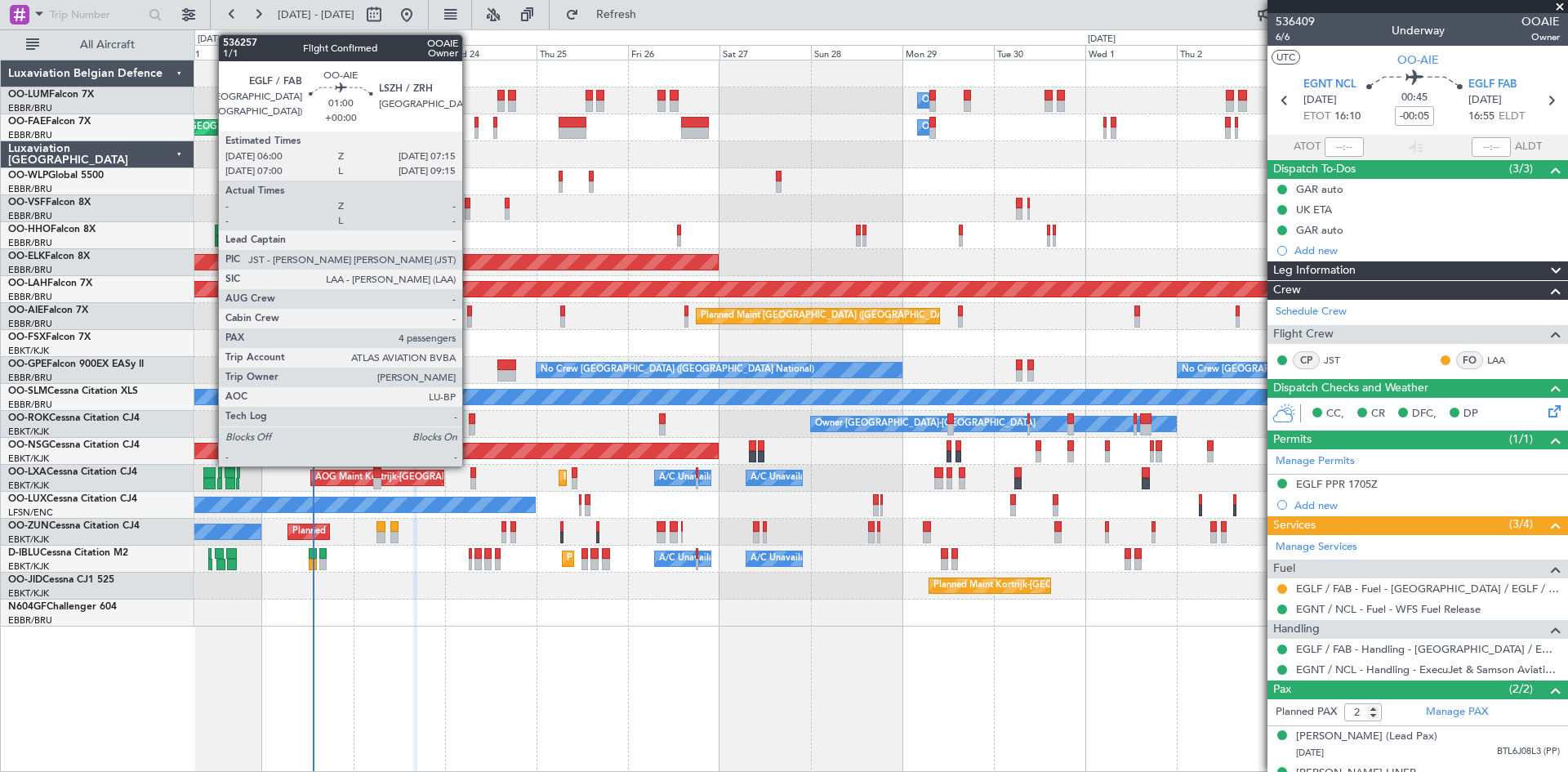
click at [470, 314] on div at bounding box center [470, 311] width 5 height 12
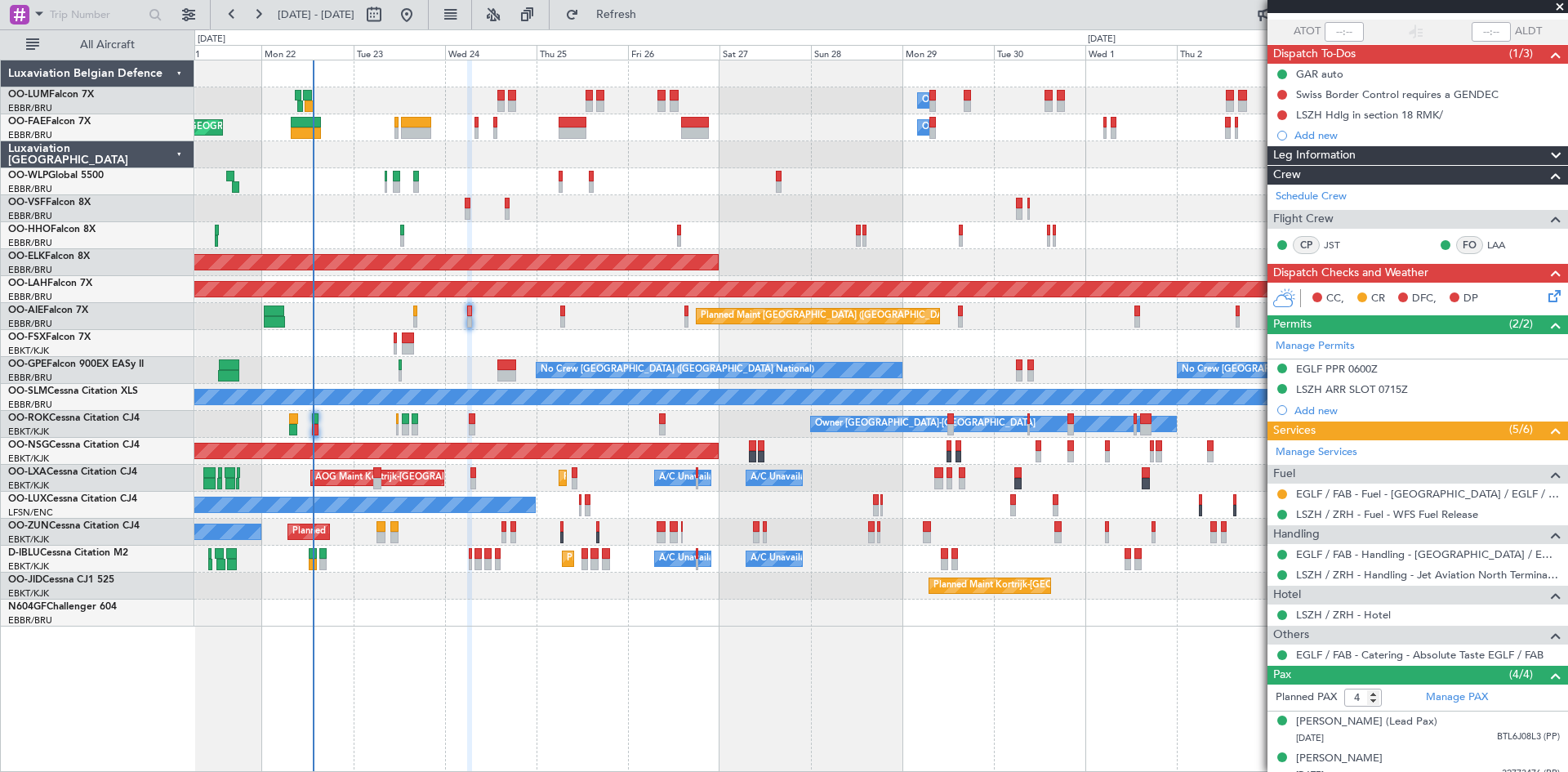
scroll to position [217, 0]
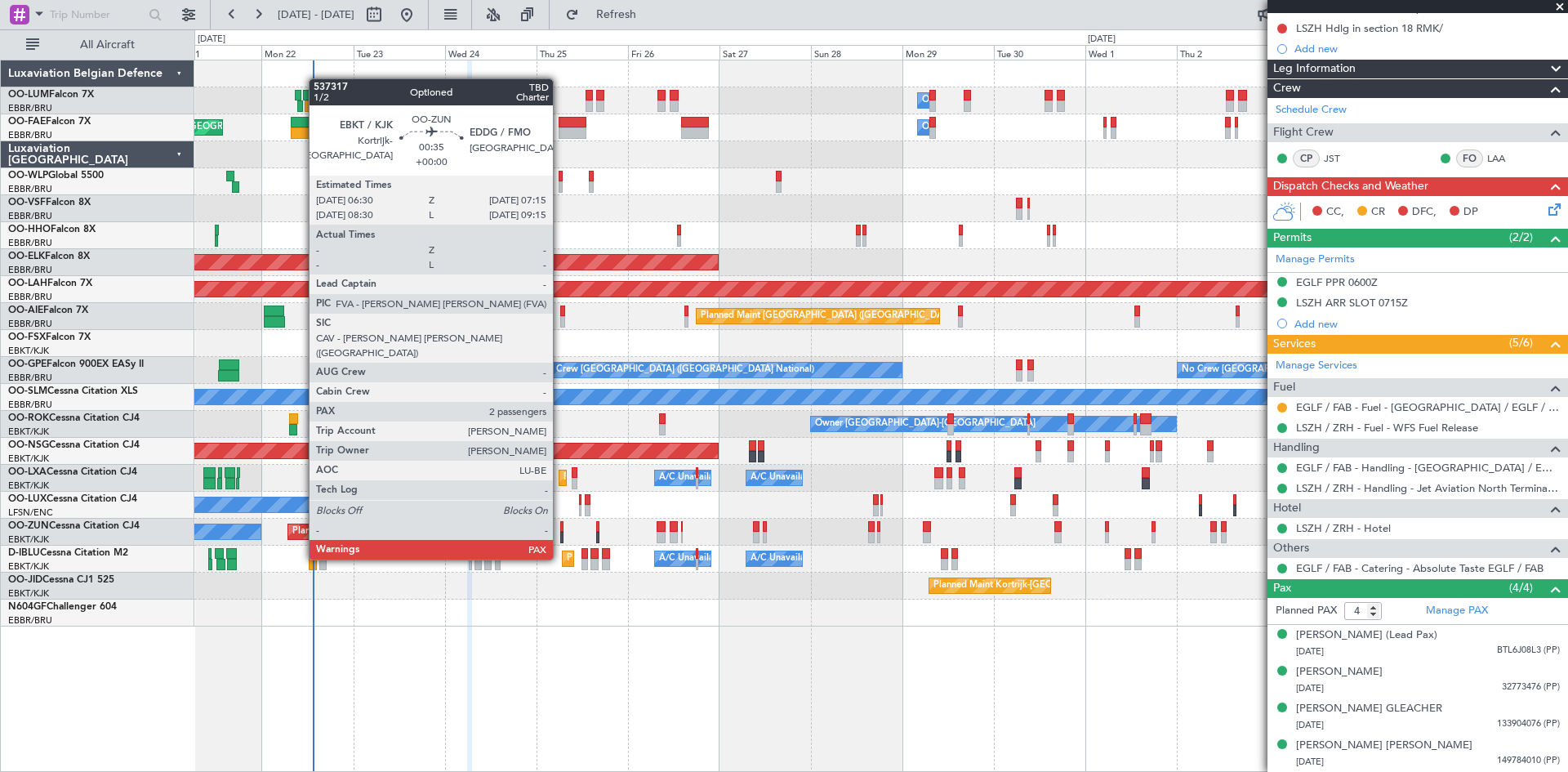
click at [561, 528] on div at bounding box center [562, 527] width 3 height 12
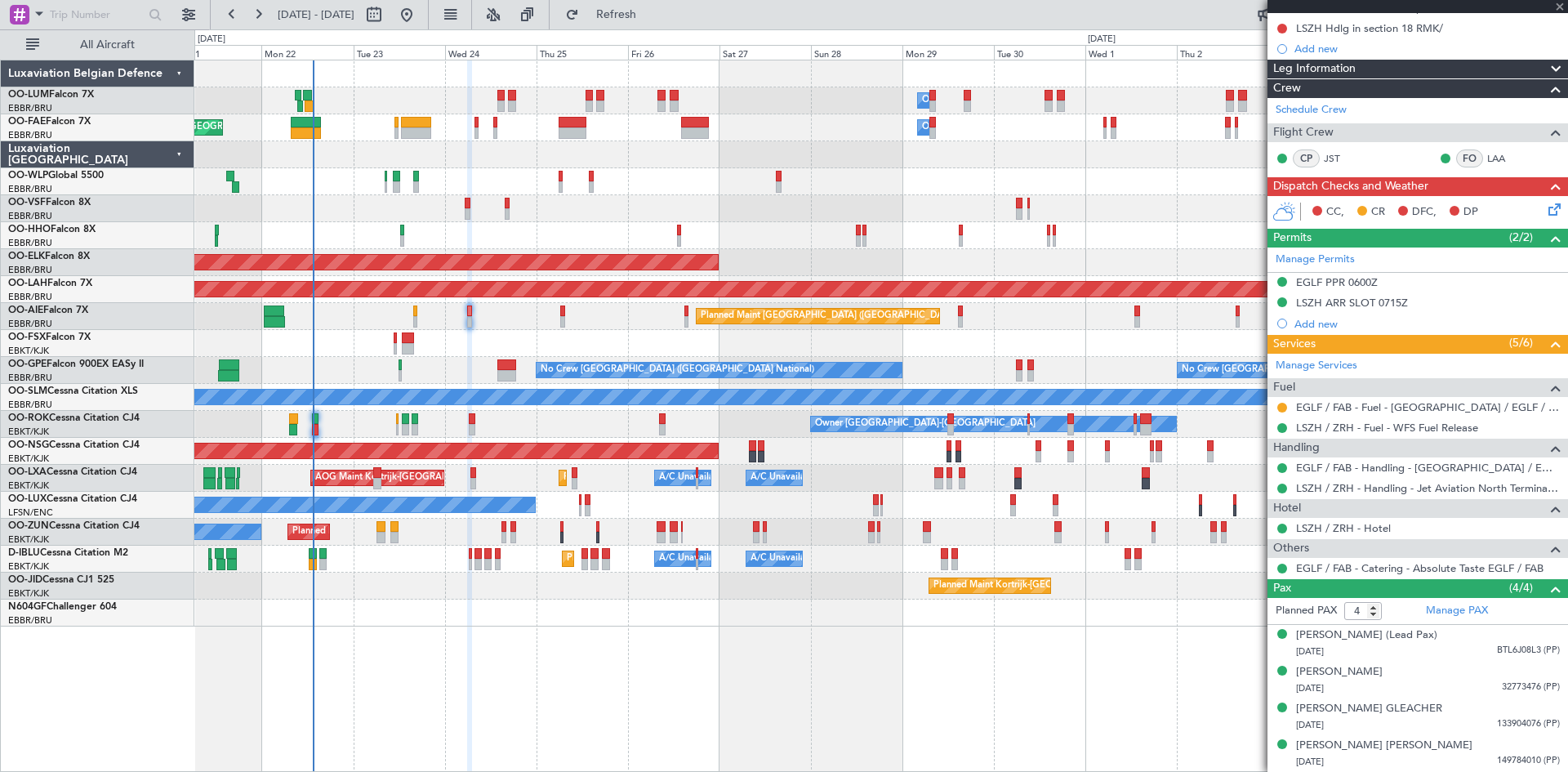
type input "2"
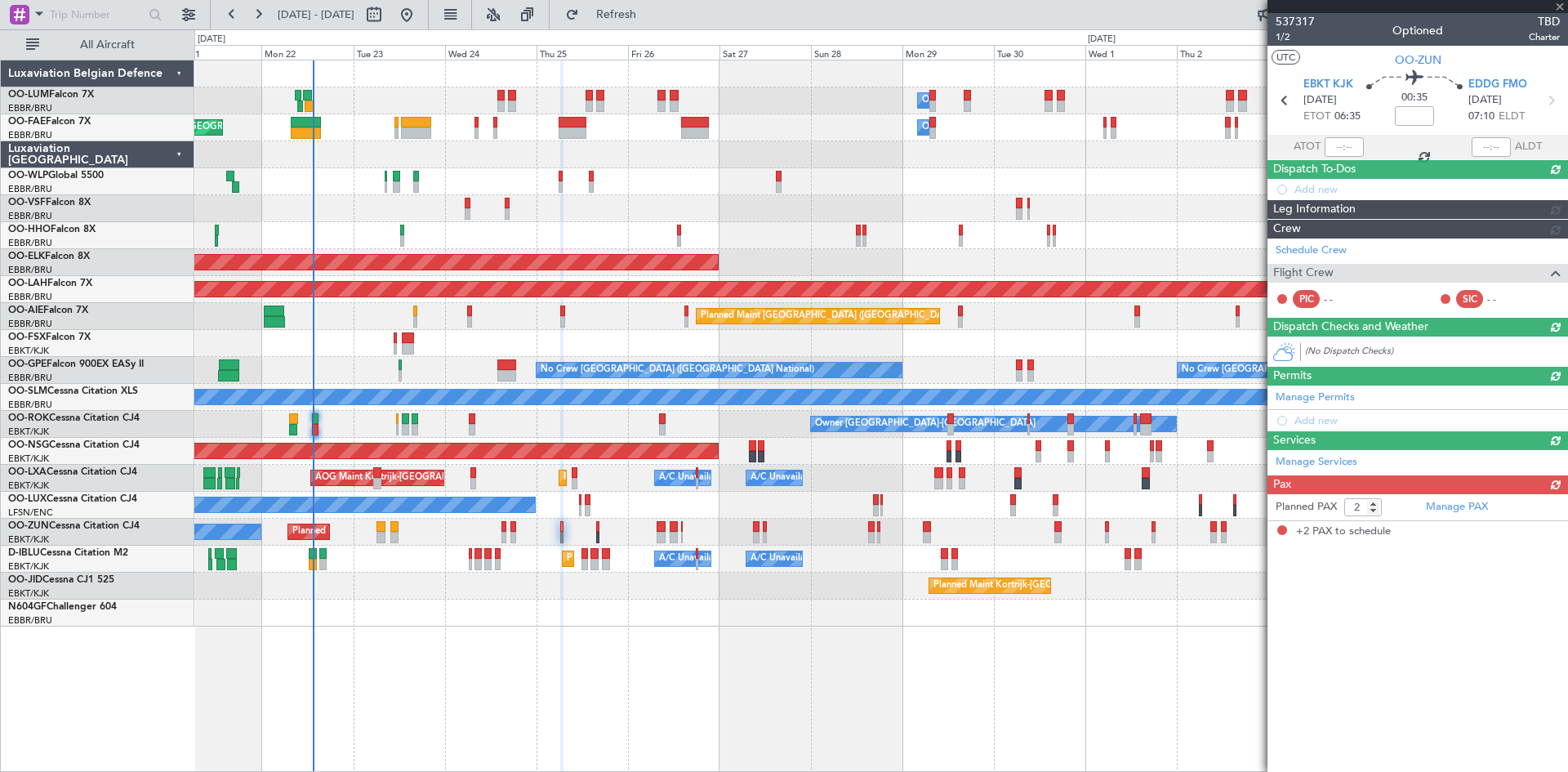
scroll to position [0, 0]
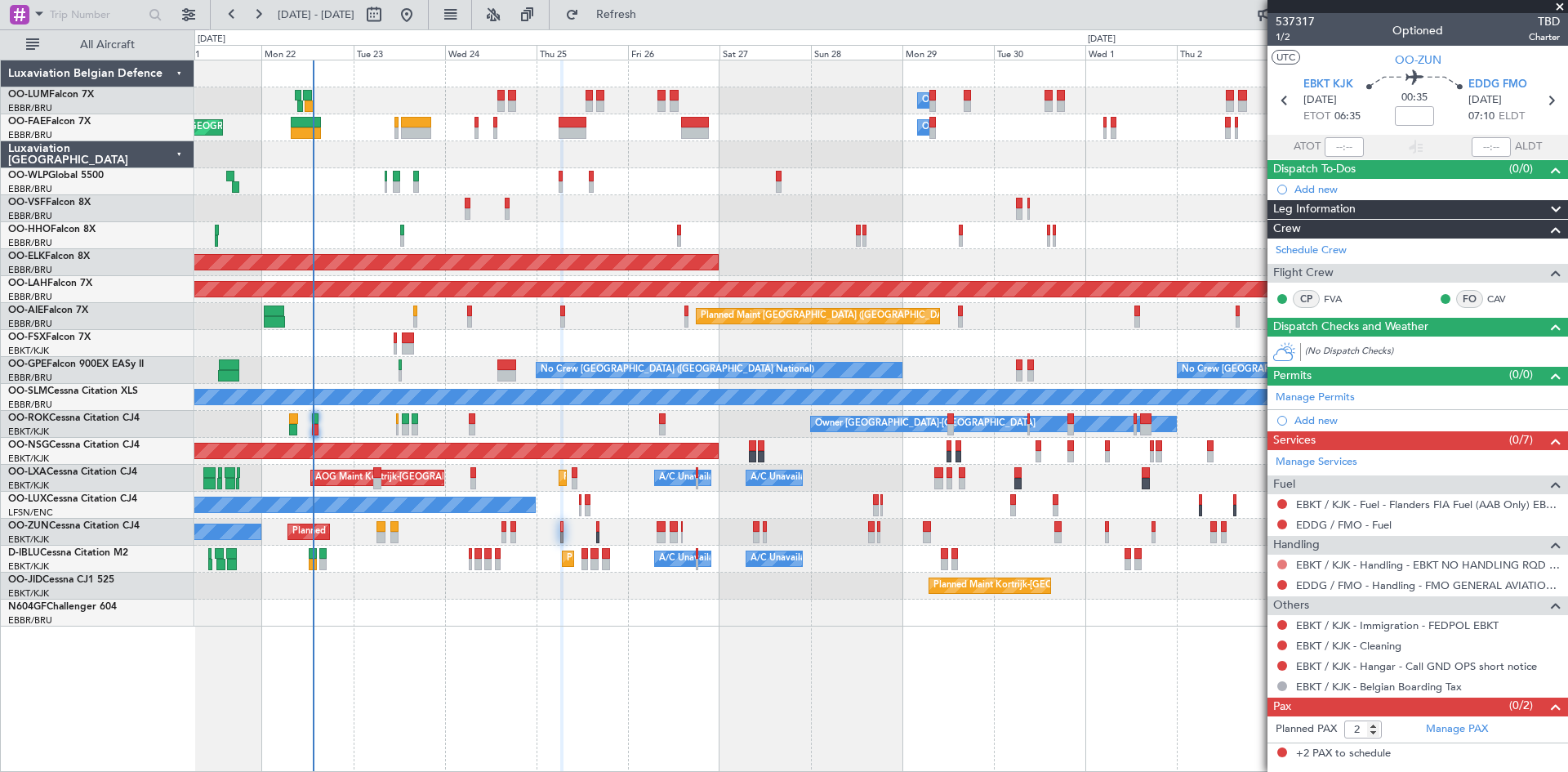
click at [1282, 566] on button at bounding box center [1282, 565] width 10 height 10
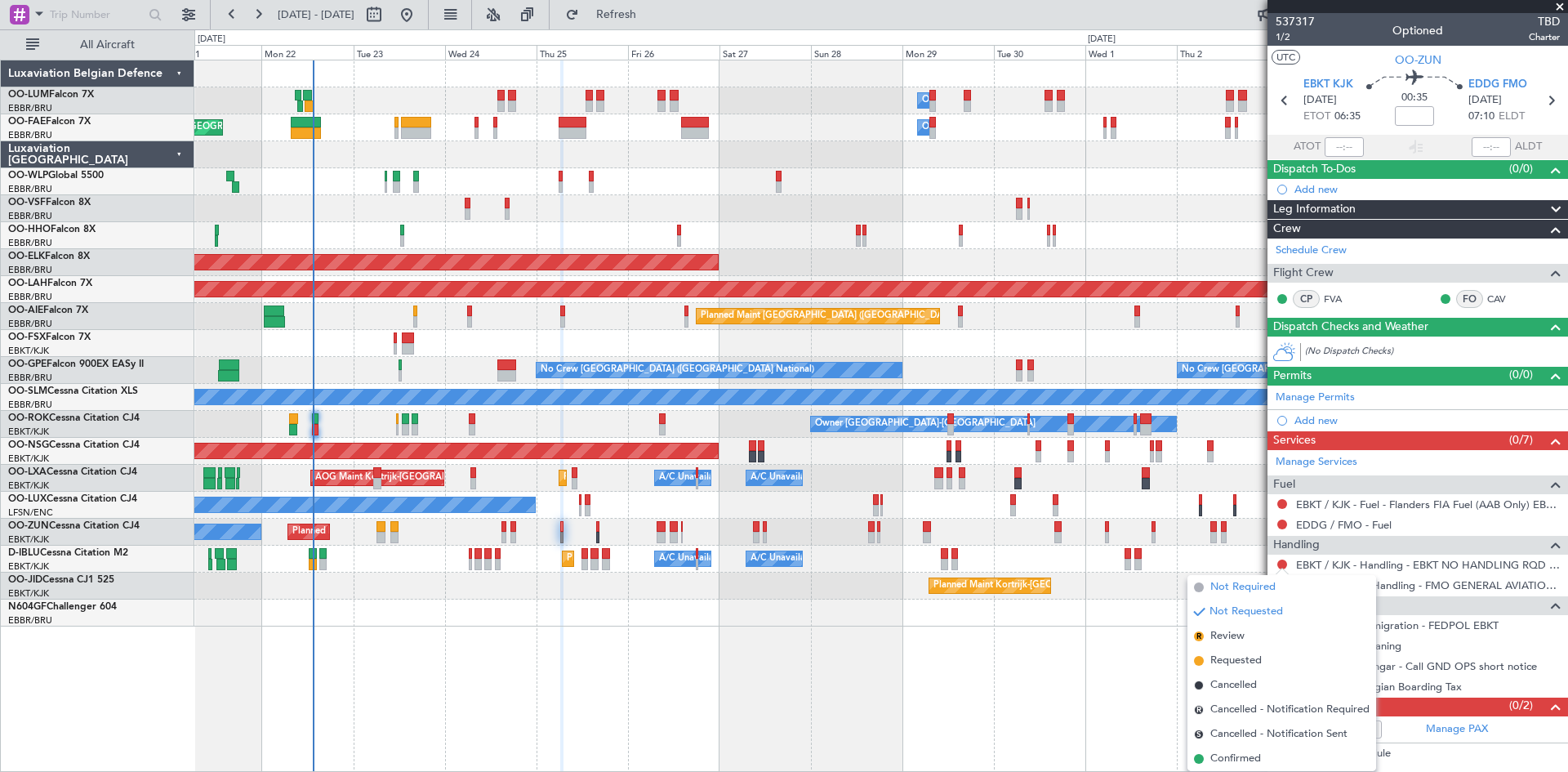
click at [1226, 585] on span "Not Required" at bounding box center [1243, 587] width 65 height 17
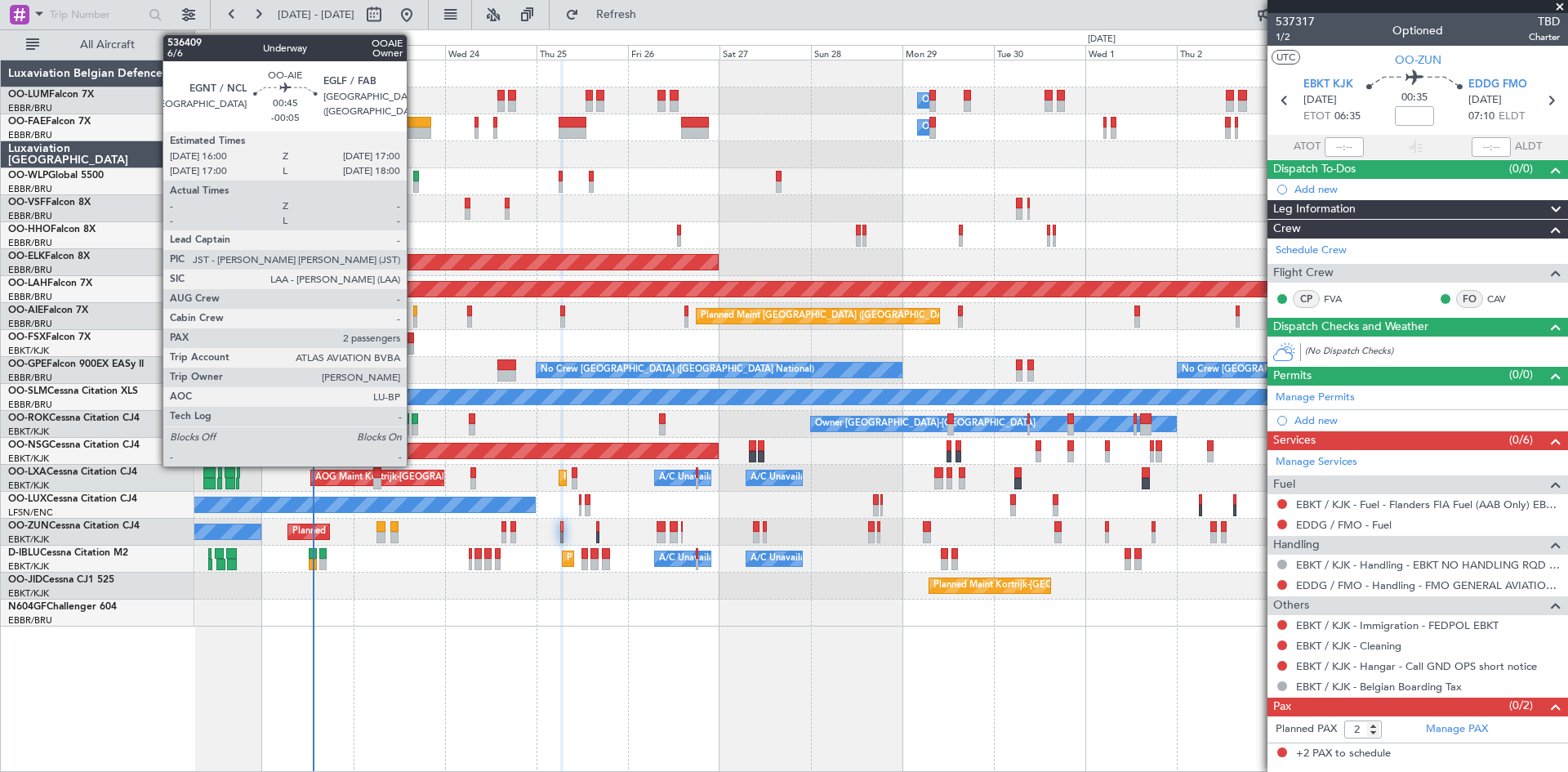
click at [415, 313] on div at bounding box center [415, 311] width 4 height 12
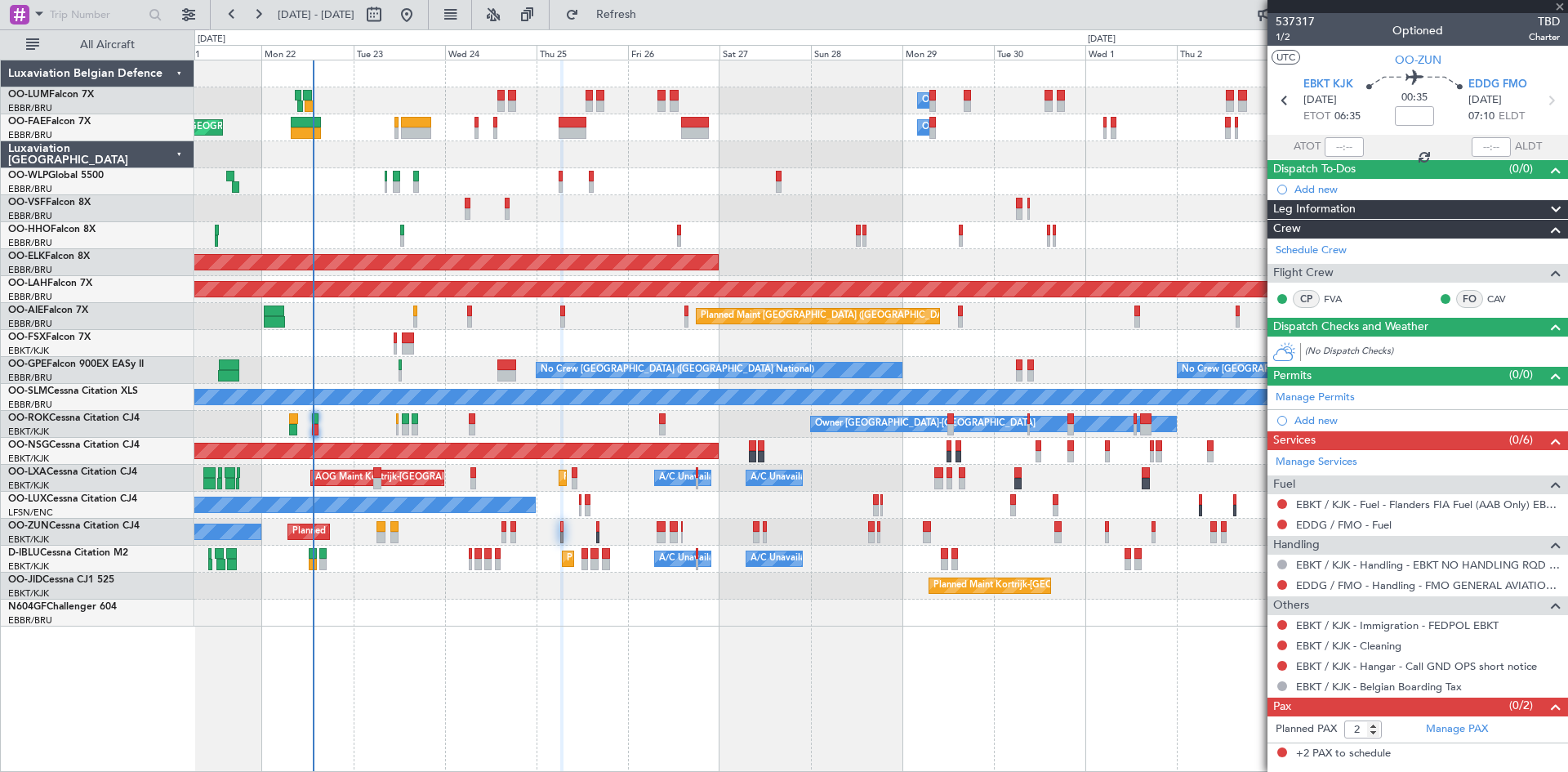
type input "-00:05"
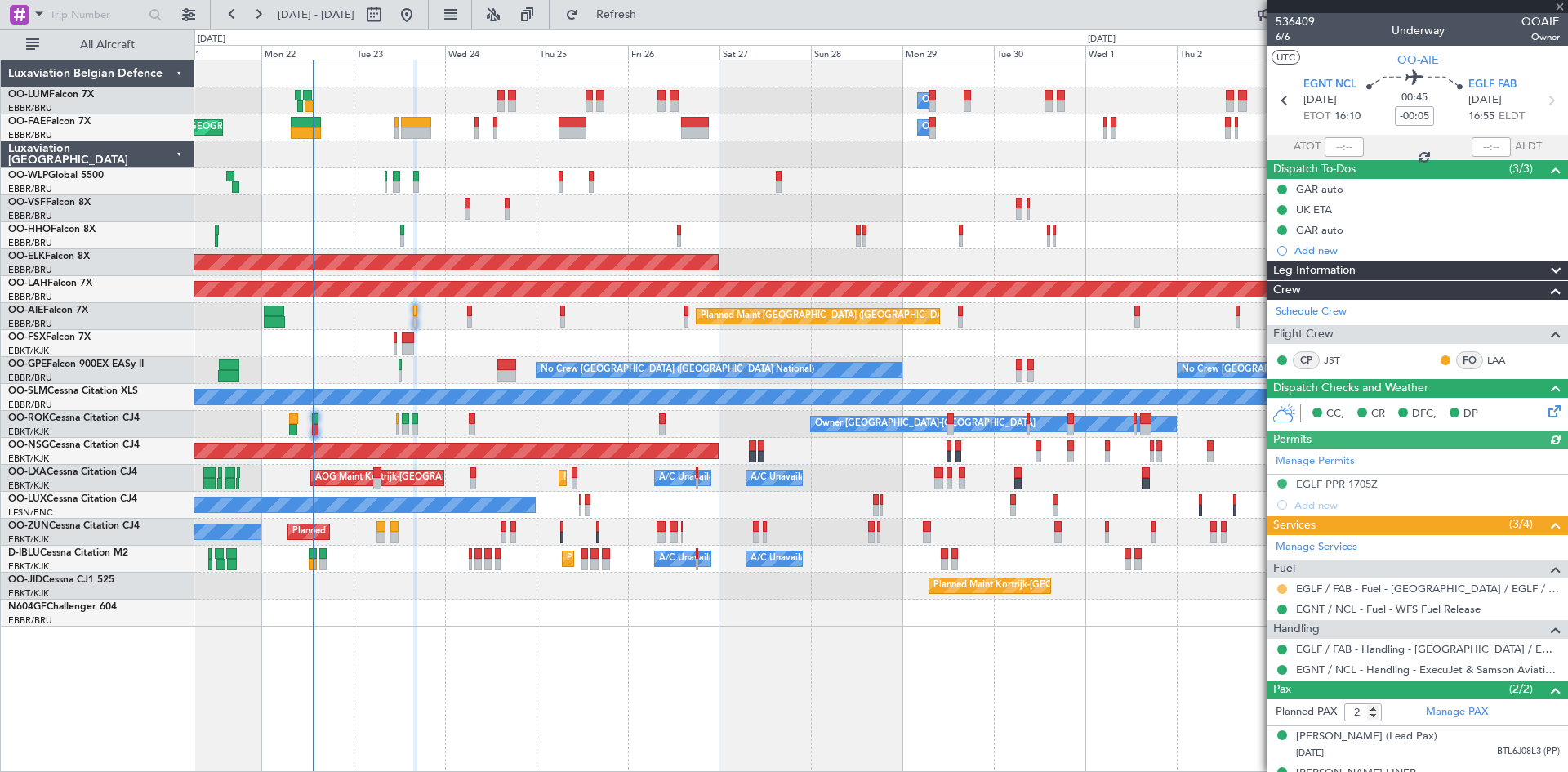
click at [1282, 590] on button at bounding box center [1282, 589] width 10 height 10
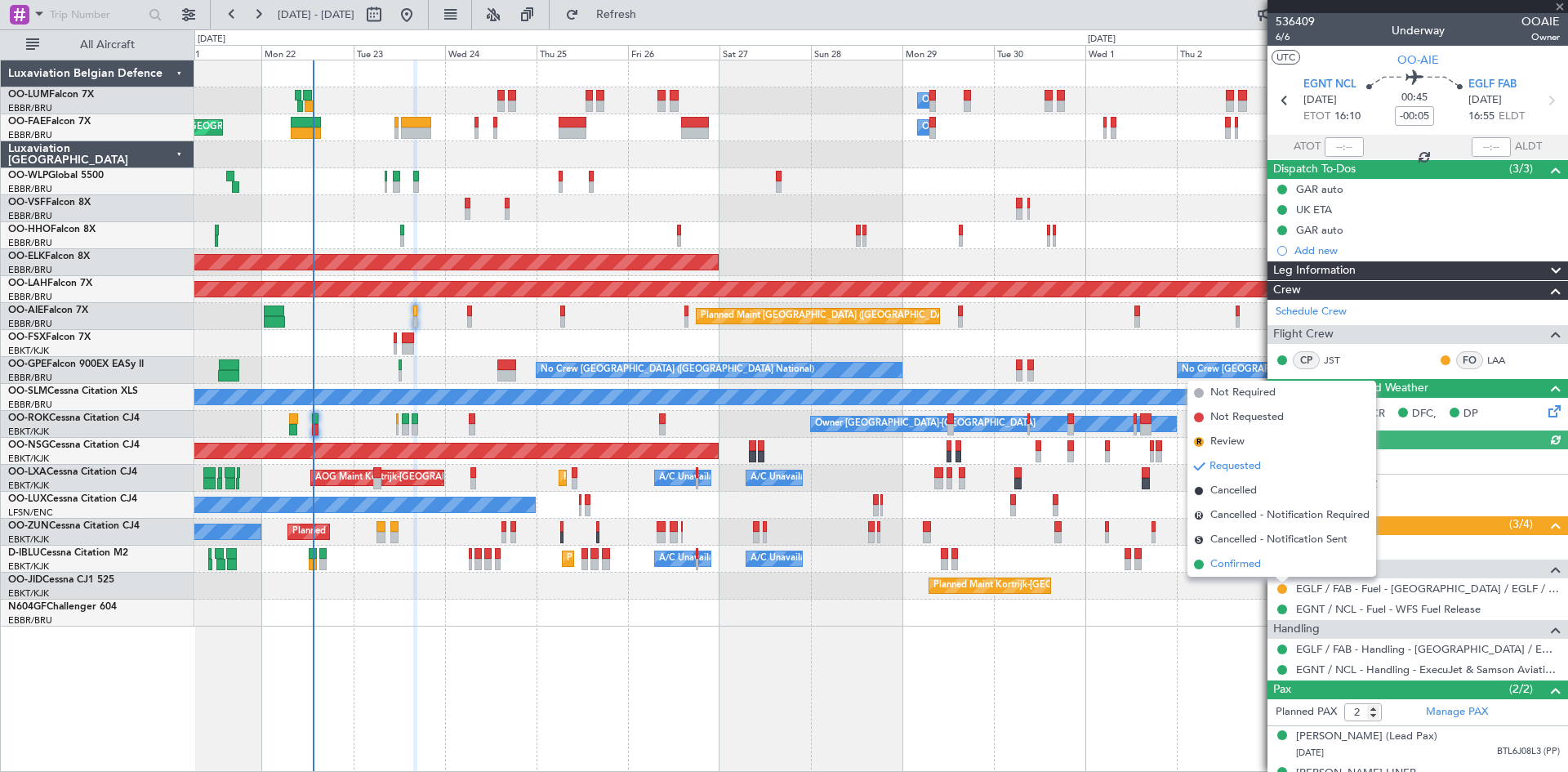
click at [1242, 563] on span "Confirmed" at bounding box center [1235, 565] width 50 height 17
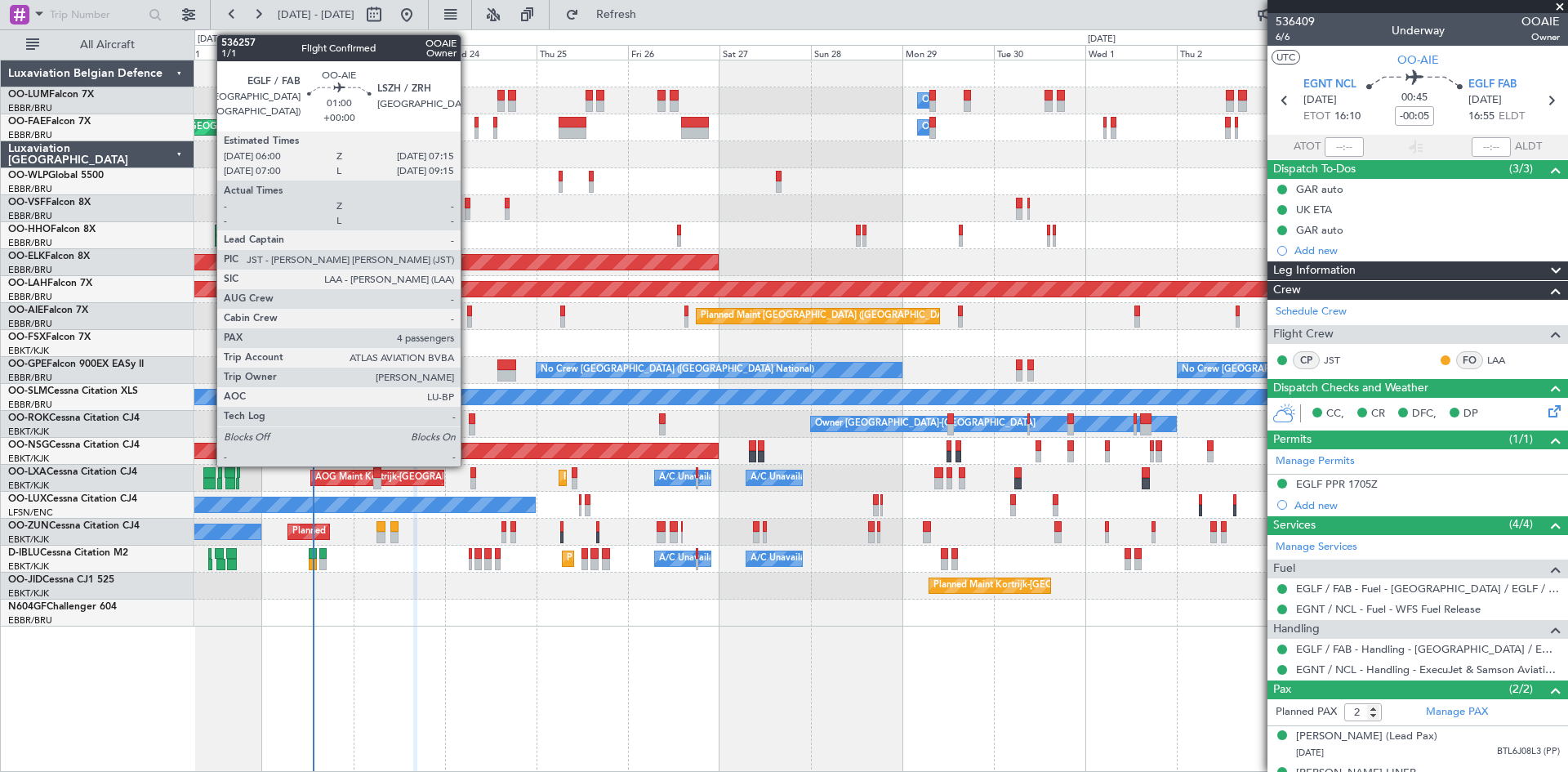
click at [468, 312] on div at bounding box center [470, 311] width 5 height 12
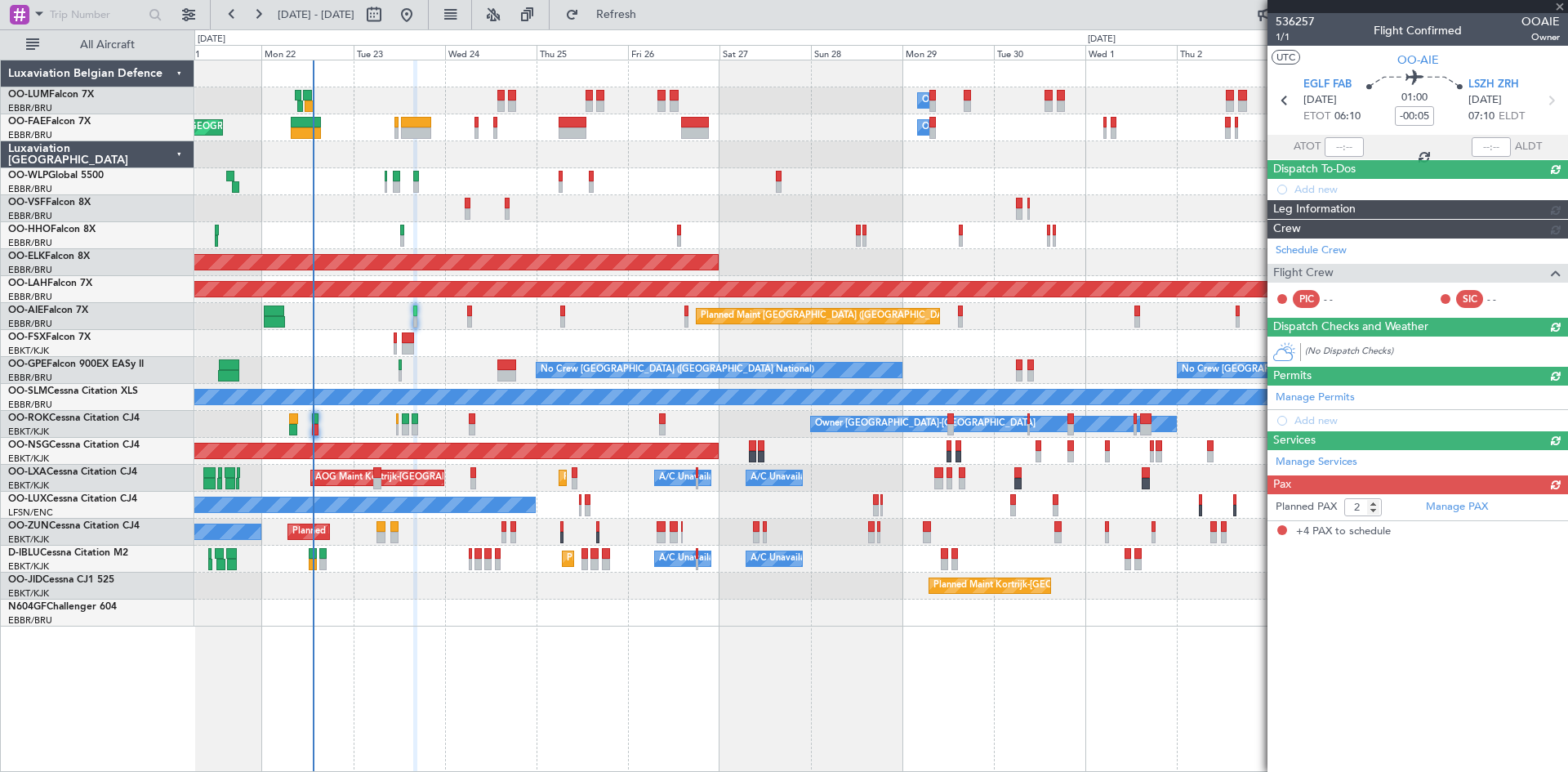
type input "4"
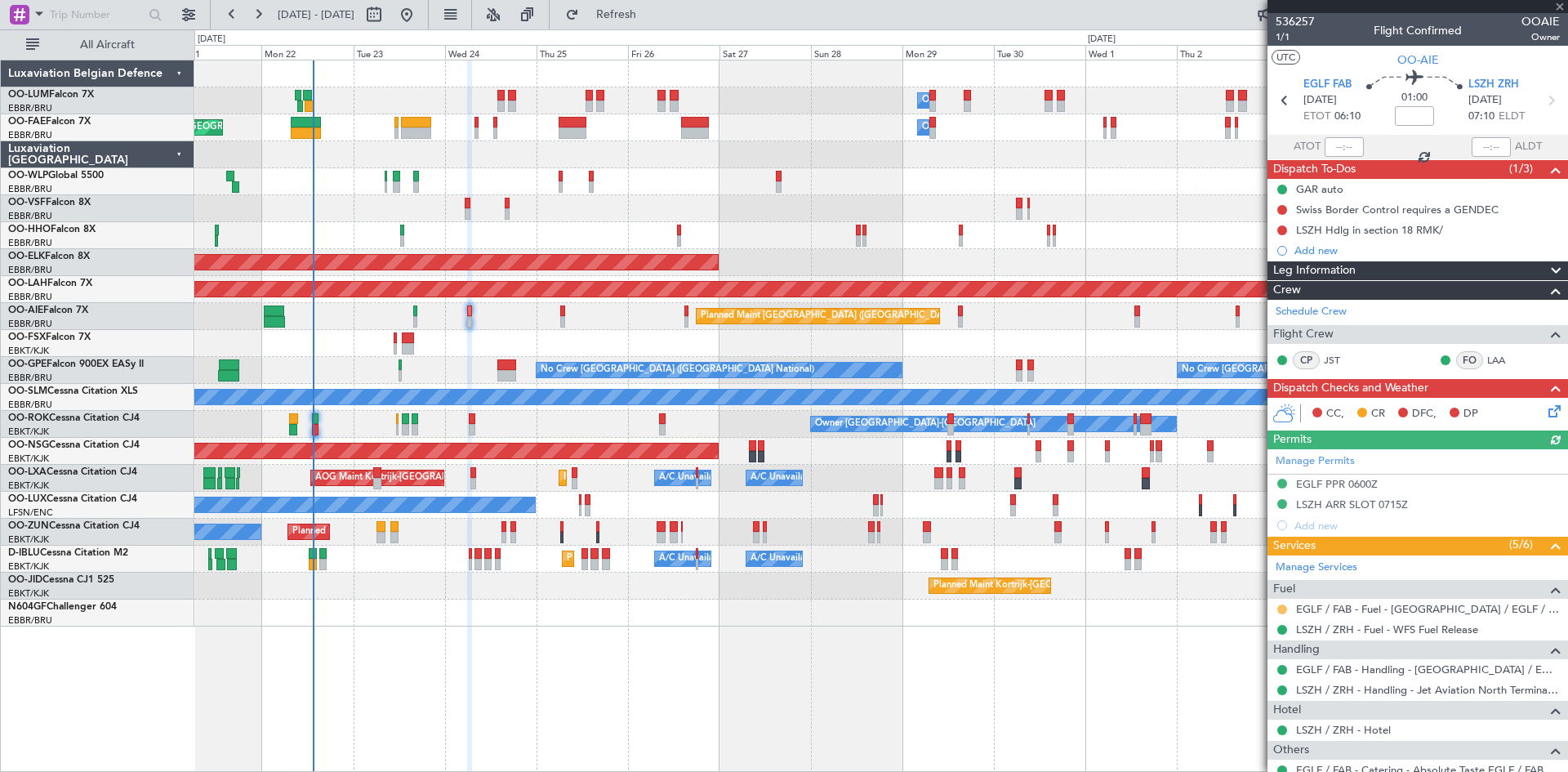
click at [1281, 605] on button at bounding box center [1282, 609] width 10 height 10
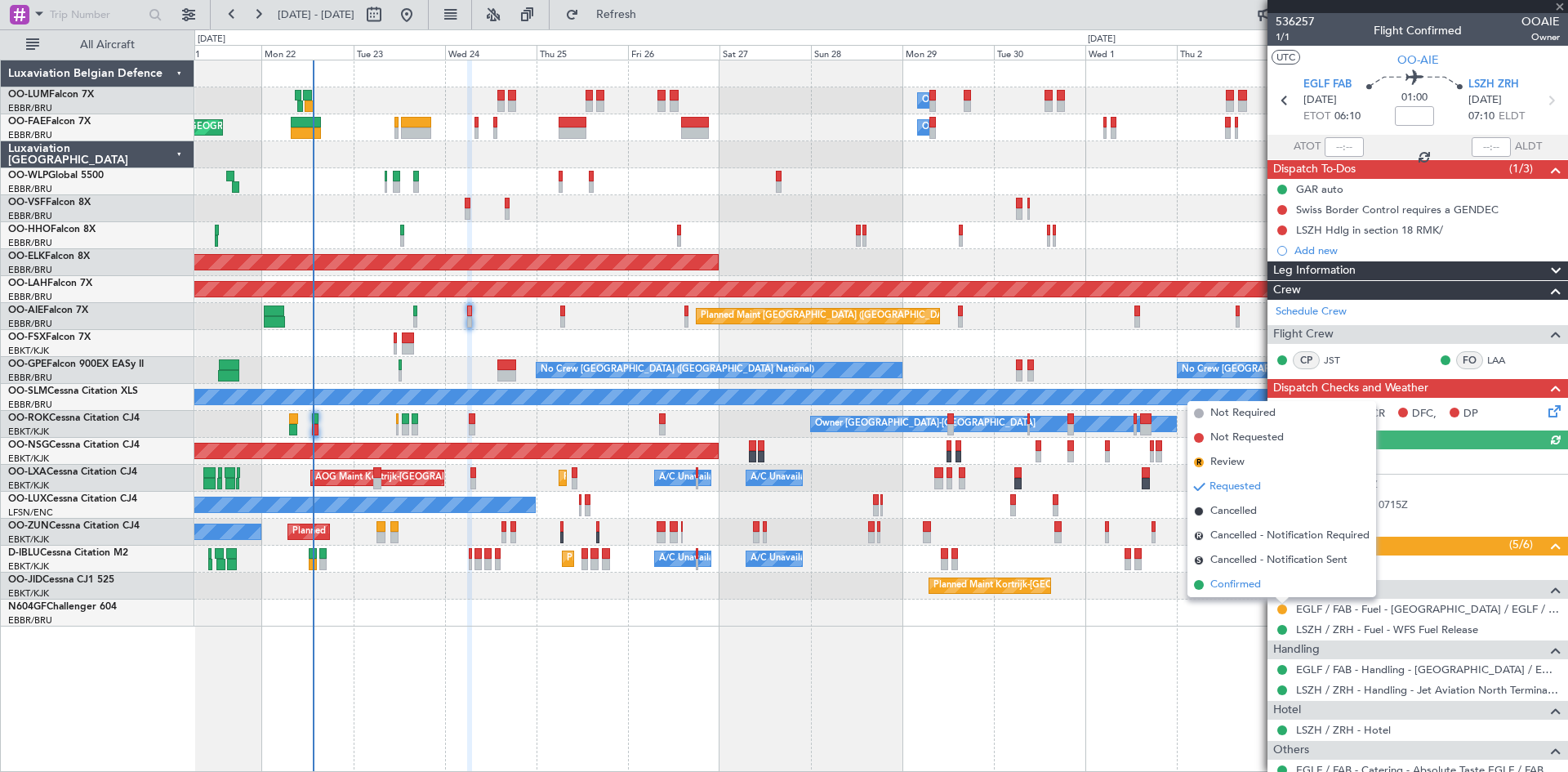
click at [1246, 580] on span "Confirmed" at bounding box center [1235, 585] width 50 height 17
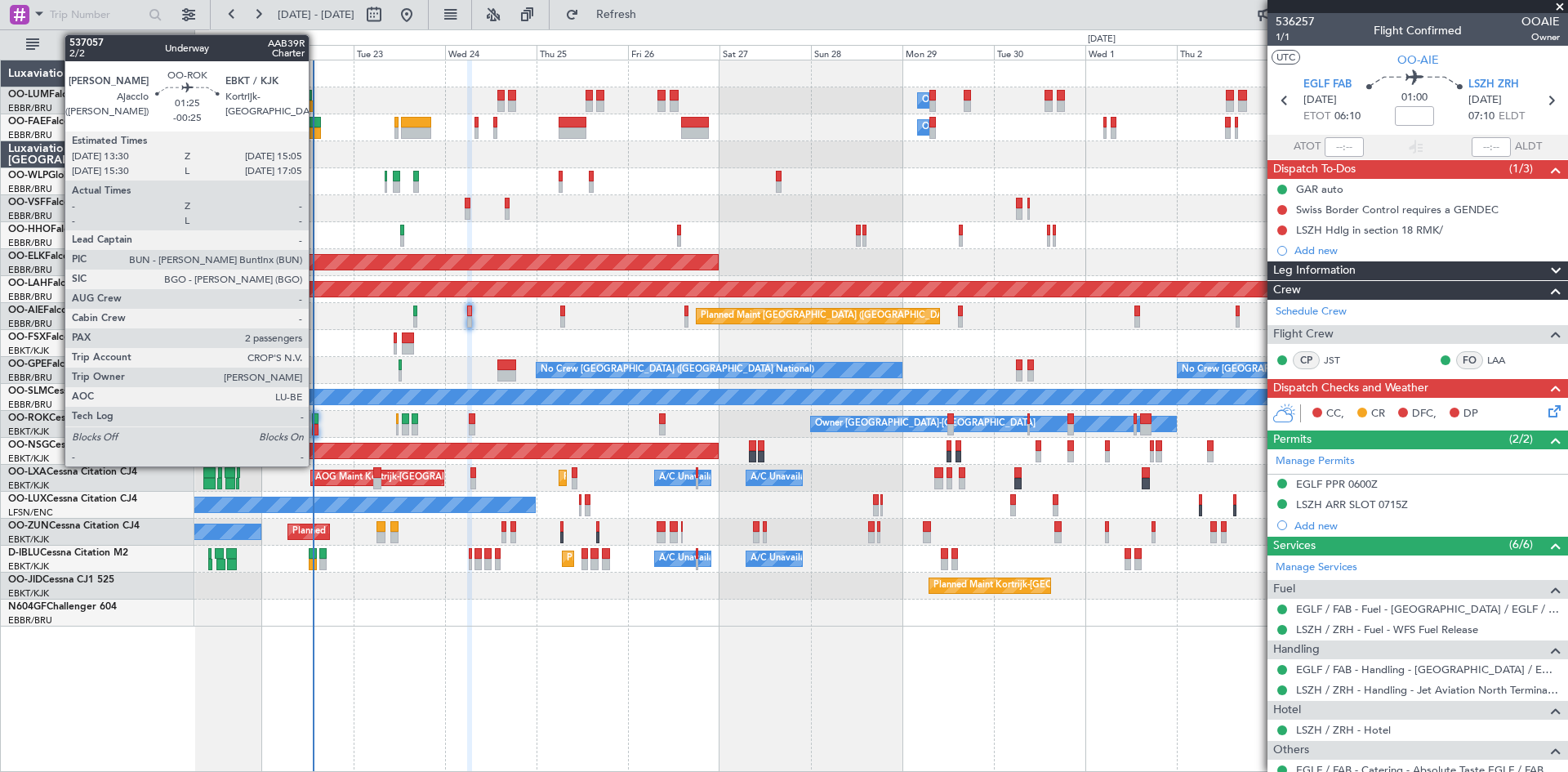
click at [316, 422] on div at bounding box center [315, 419] width 7 height 12
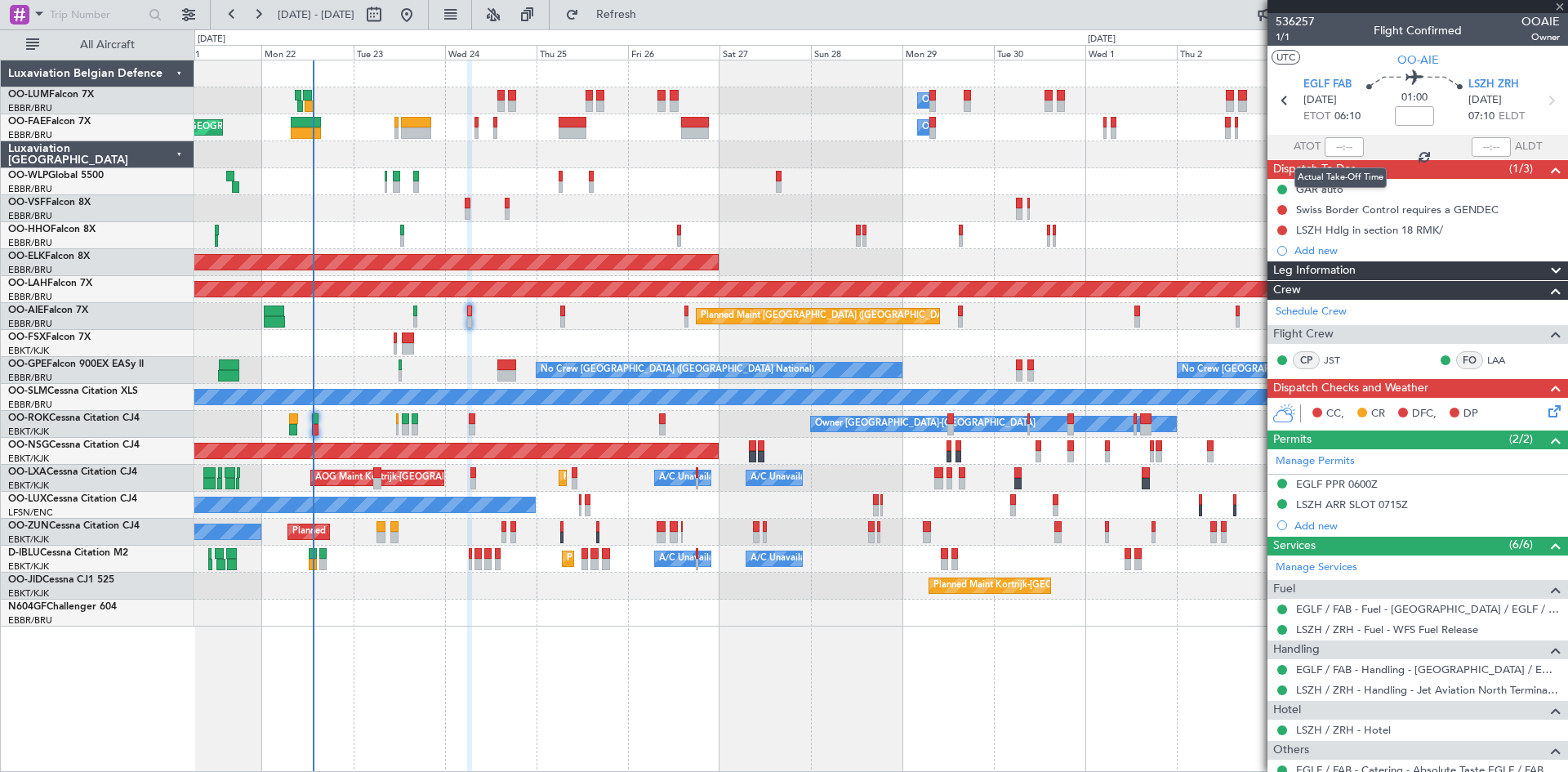
type input "-00:25"
type input "2"
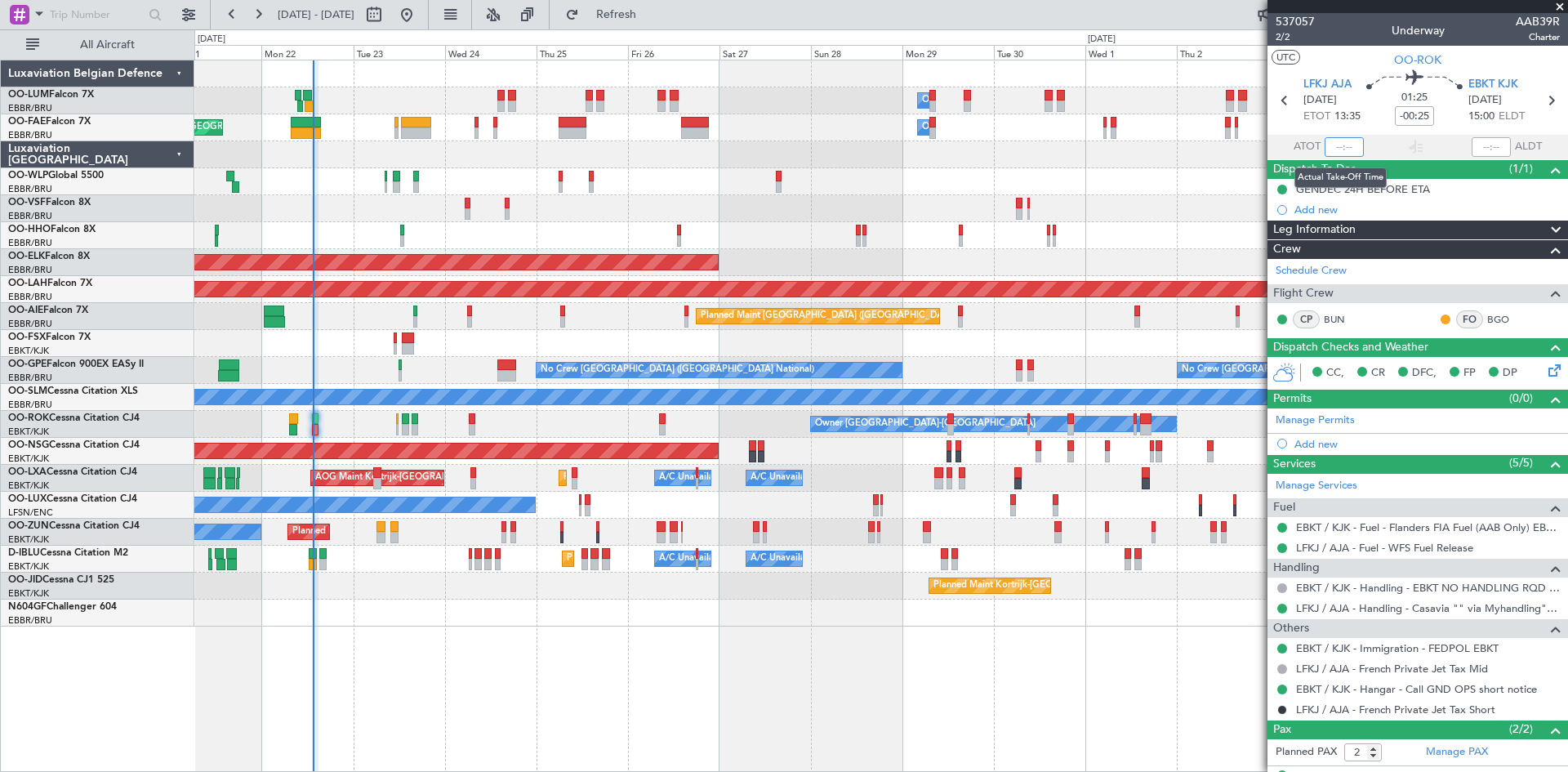
click at [1340, 144] on input "text" at bounding box center [1343, 147] width 39 height 20
click at [1375, 113] on div "01:25 -00:25" at bounding box center [1414, 100] width 108 height 60
type input "13:28"
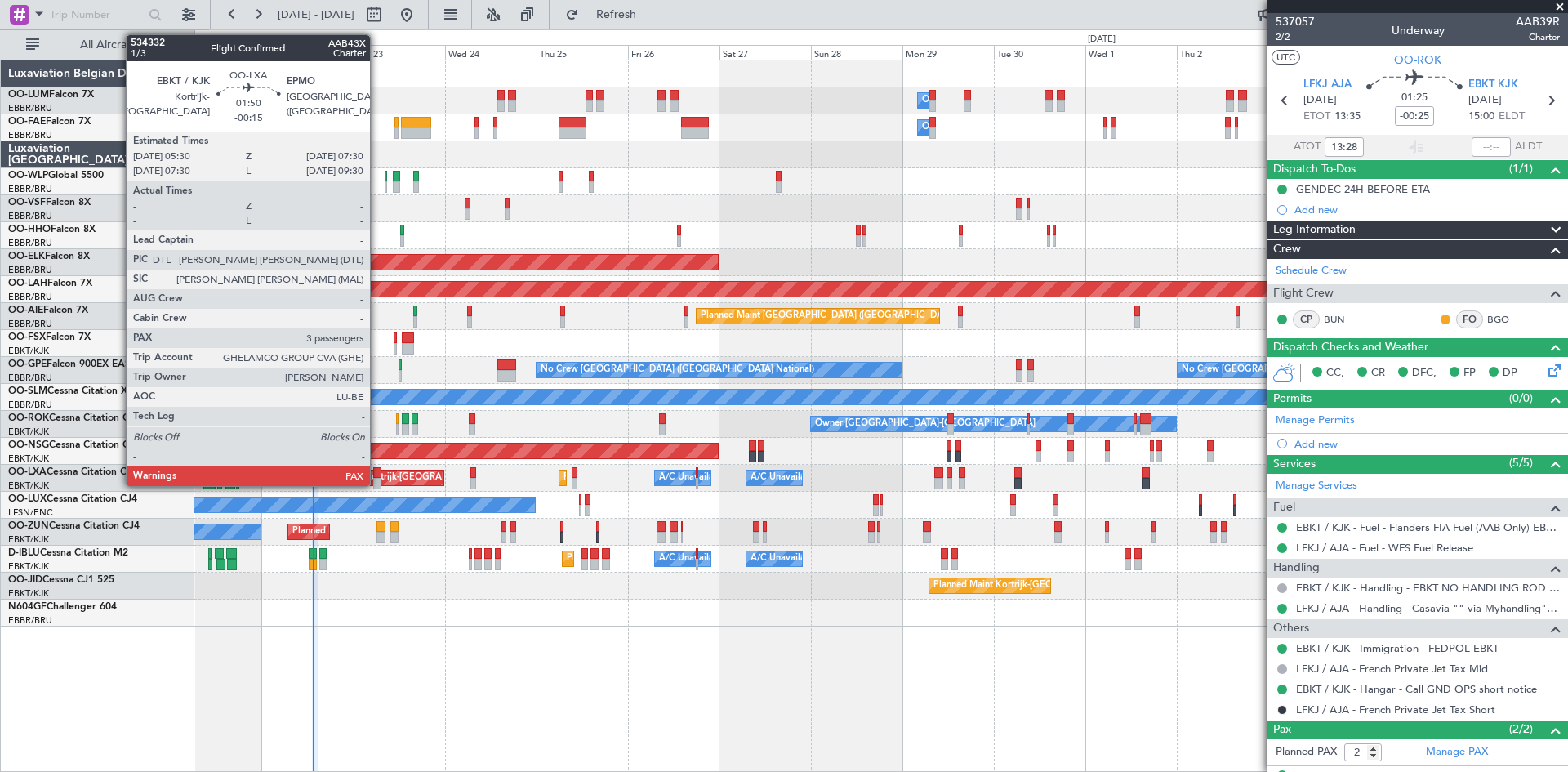
click at [377, 469] on div at bounding box center [377, 473] width 8 height 12
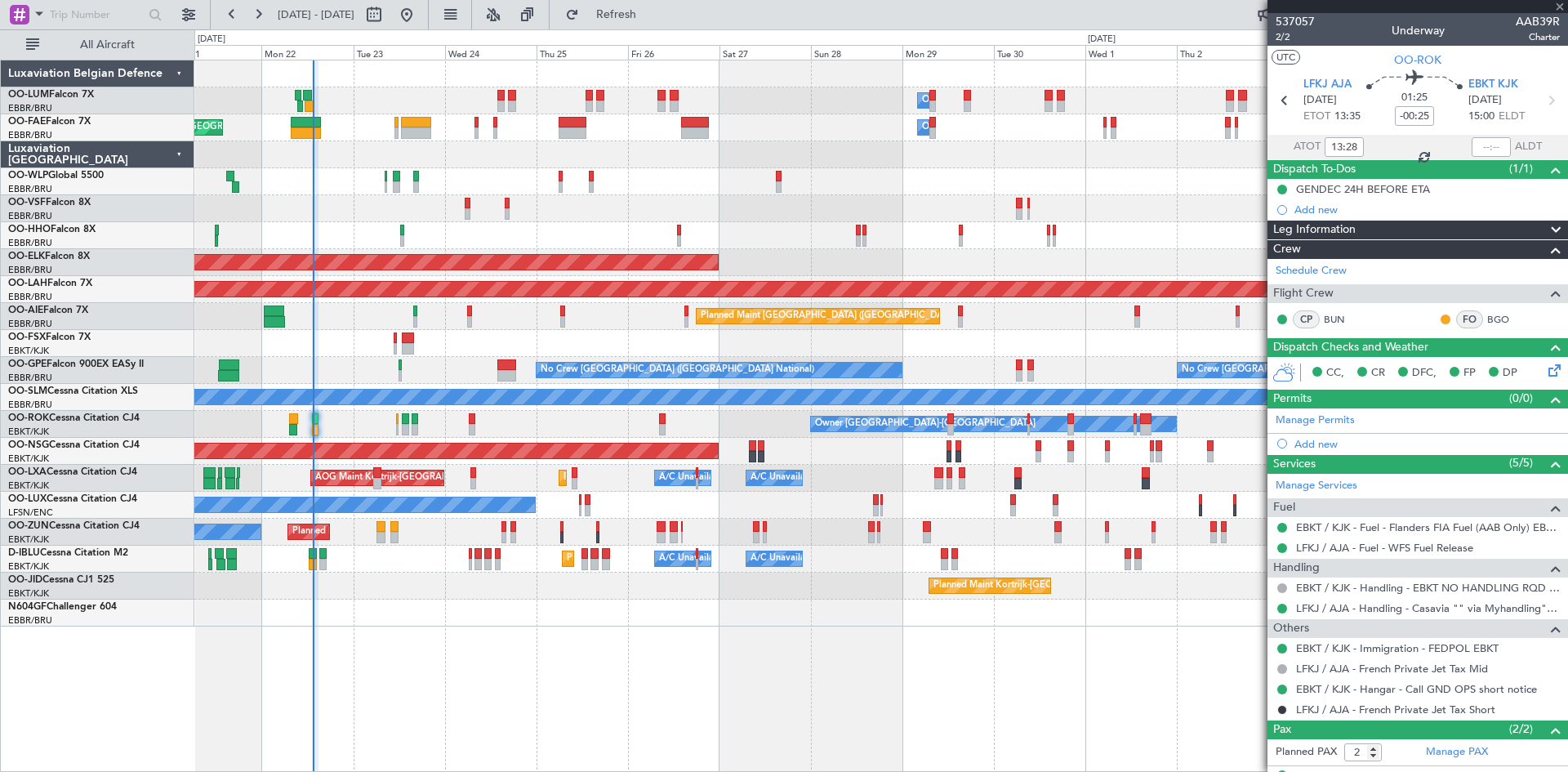
type input "-00:15"
type input "3"
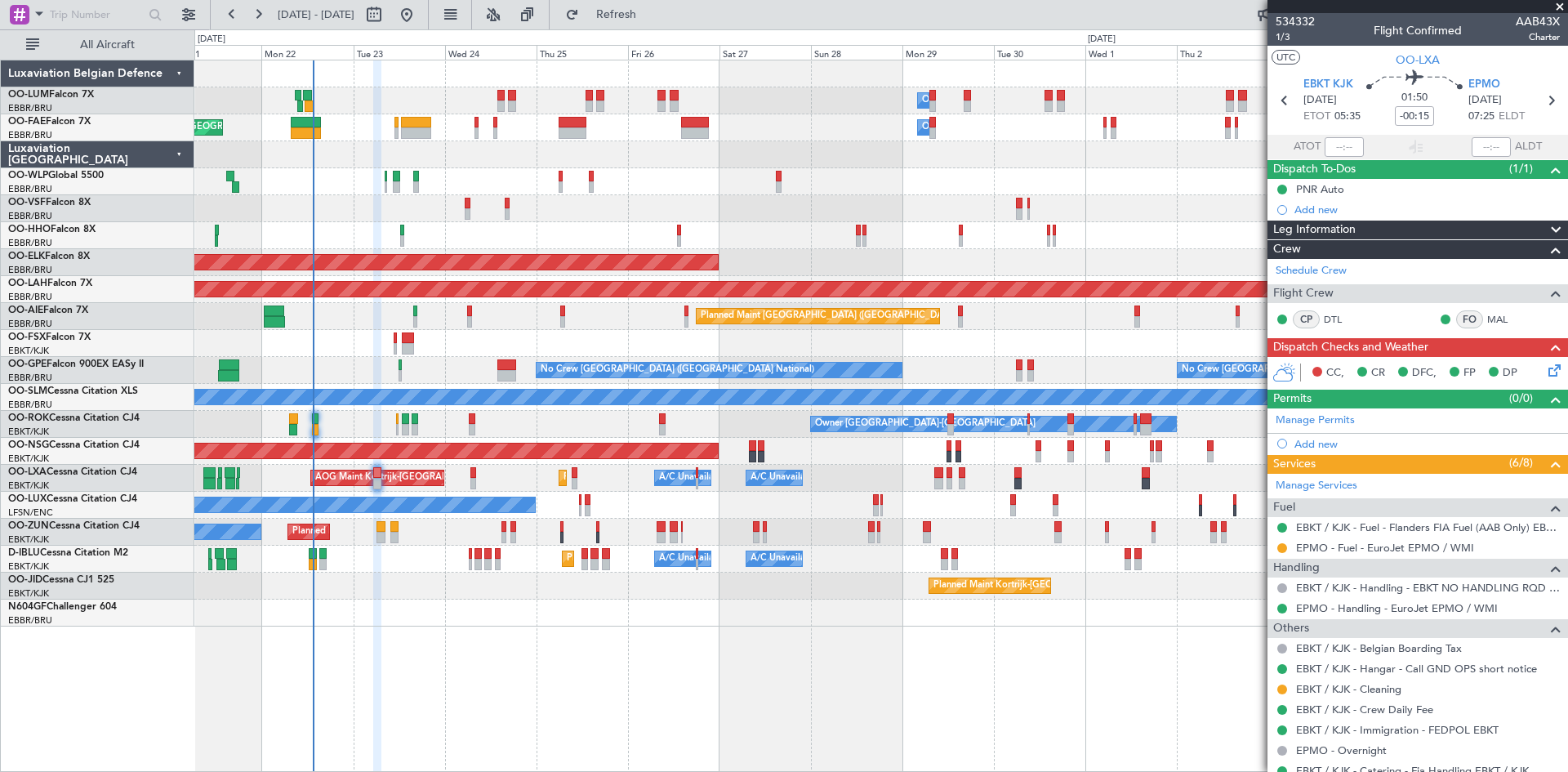
click at [1546, 362] on icon at bounding box center [1552, 367] width 13 height 13
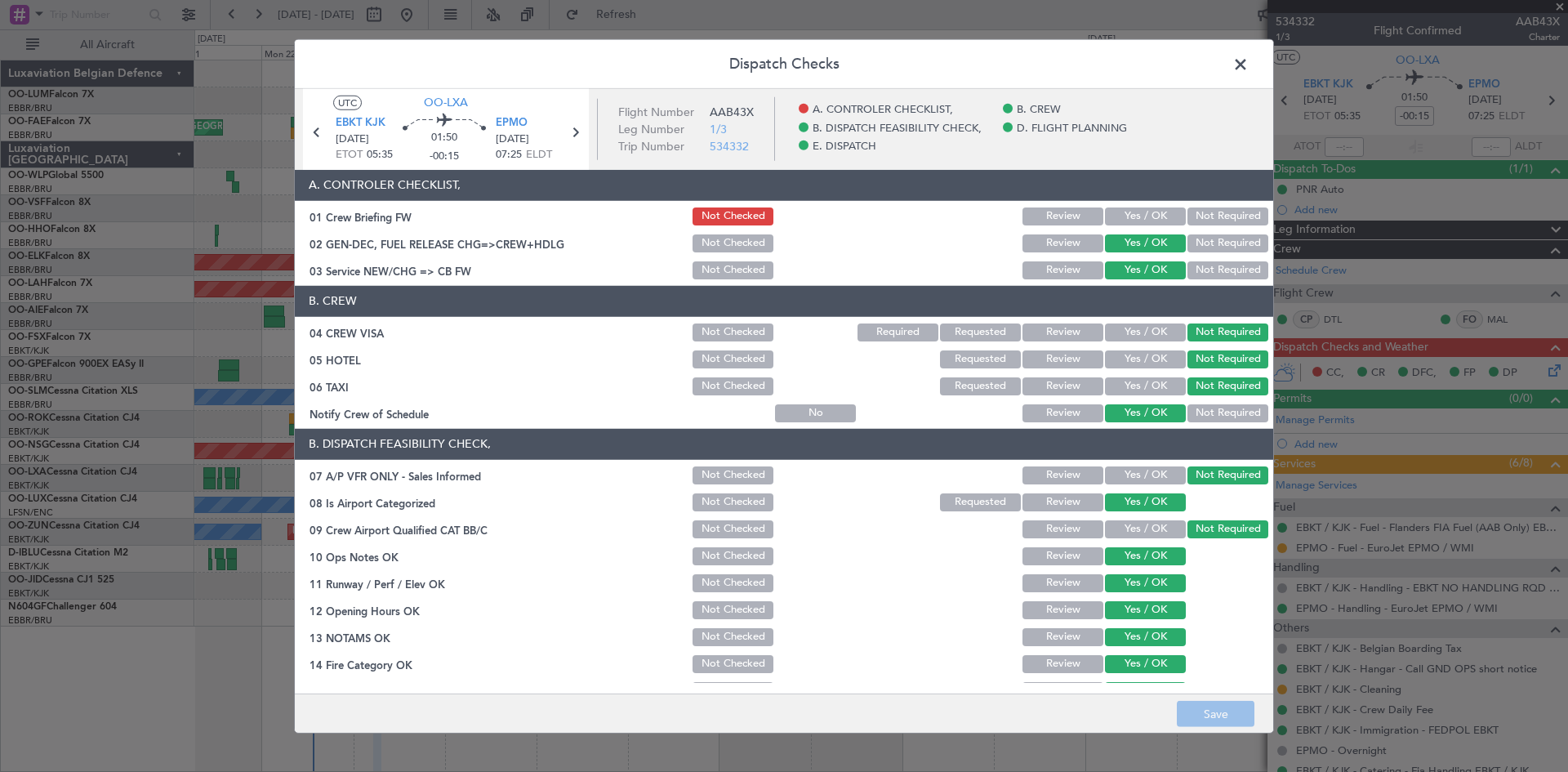
click at [1248, 66] on span at bounding box center [1248, 68] width 0 height 33
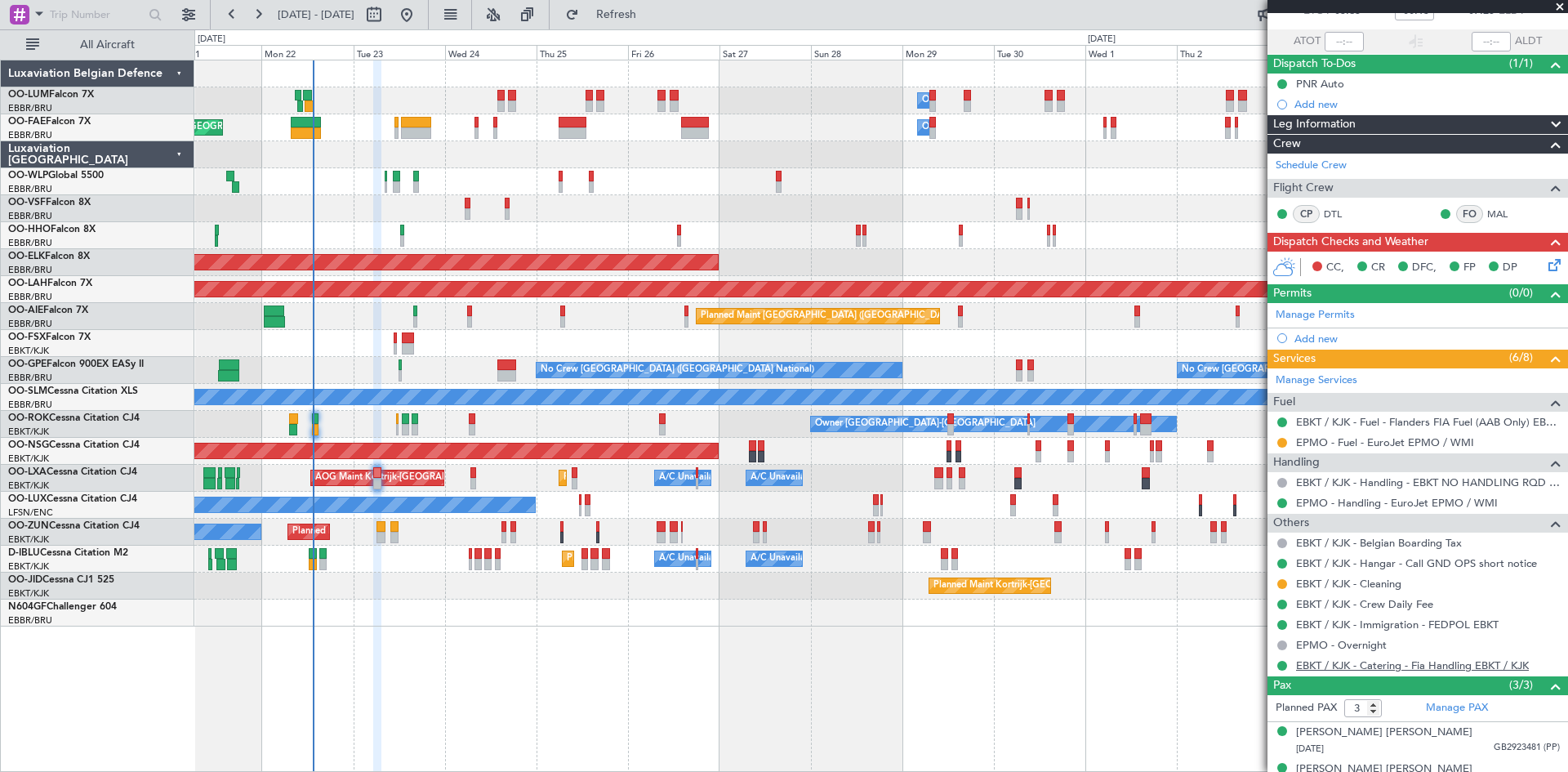
scroll to position [165, 0]
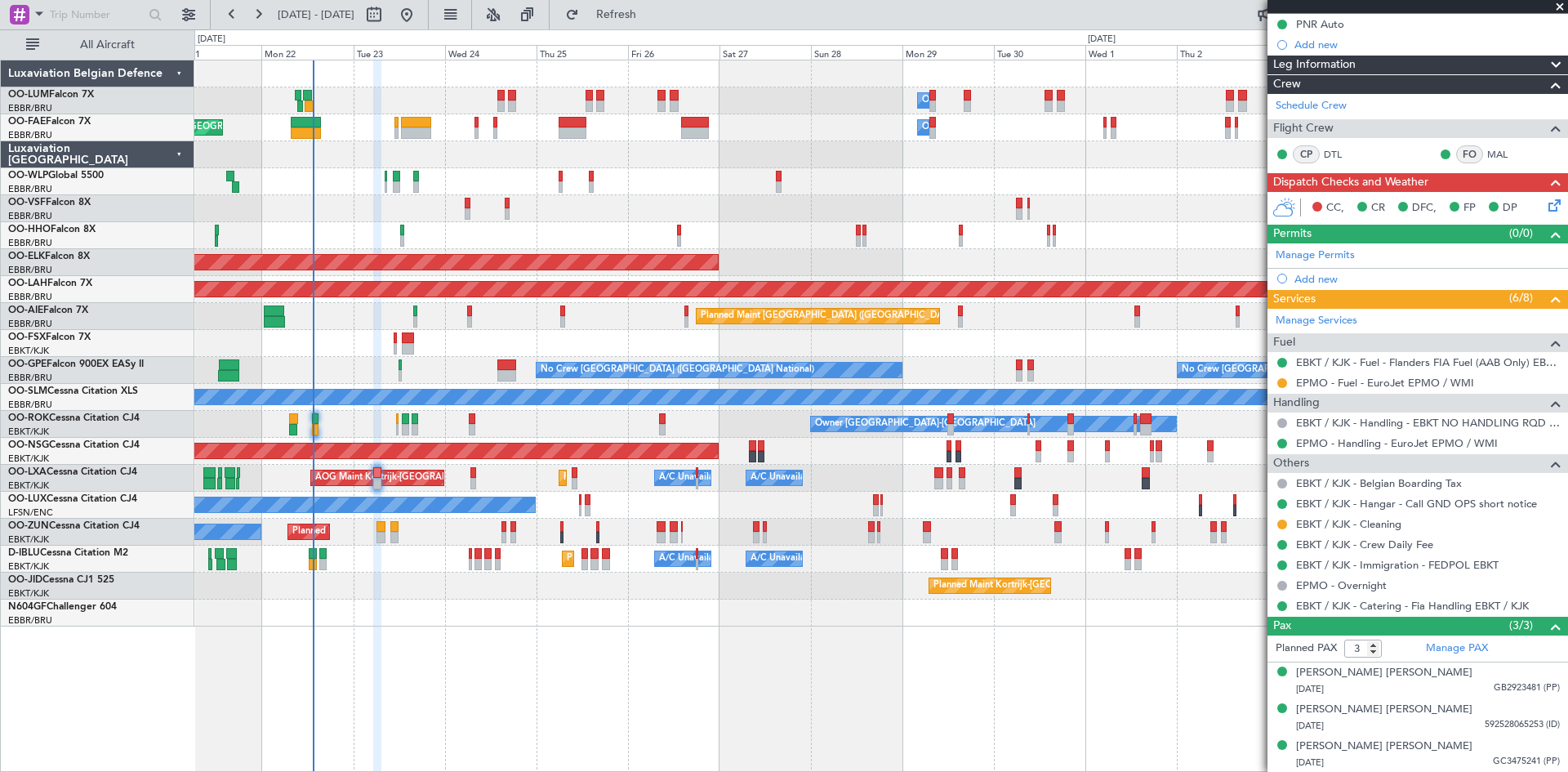
click at [476, 468] on div "Planned Maint Kortrijk-Wevelgem A/C Unavailable Brussels (Brussels National) A/…" at bounding box center [880, 478] width 1373 height 27
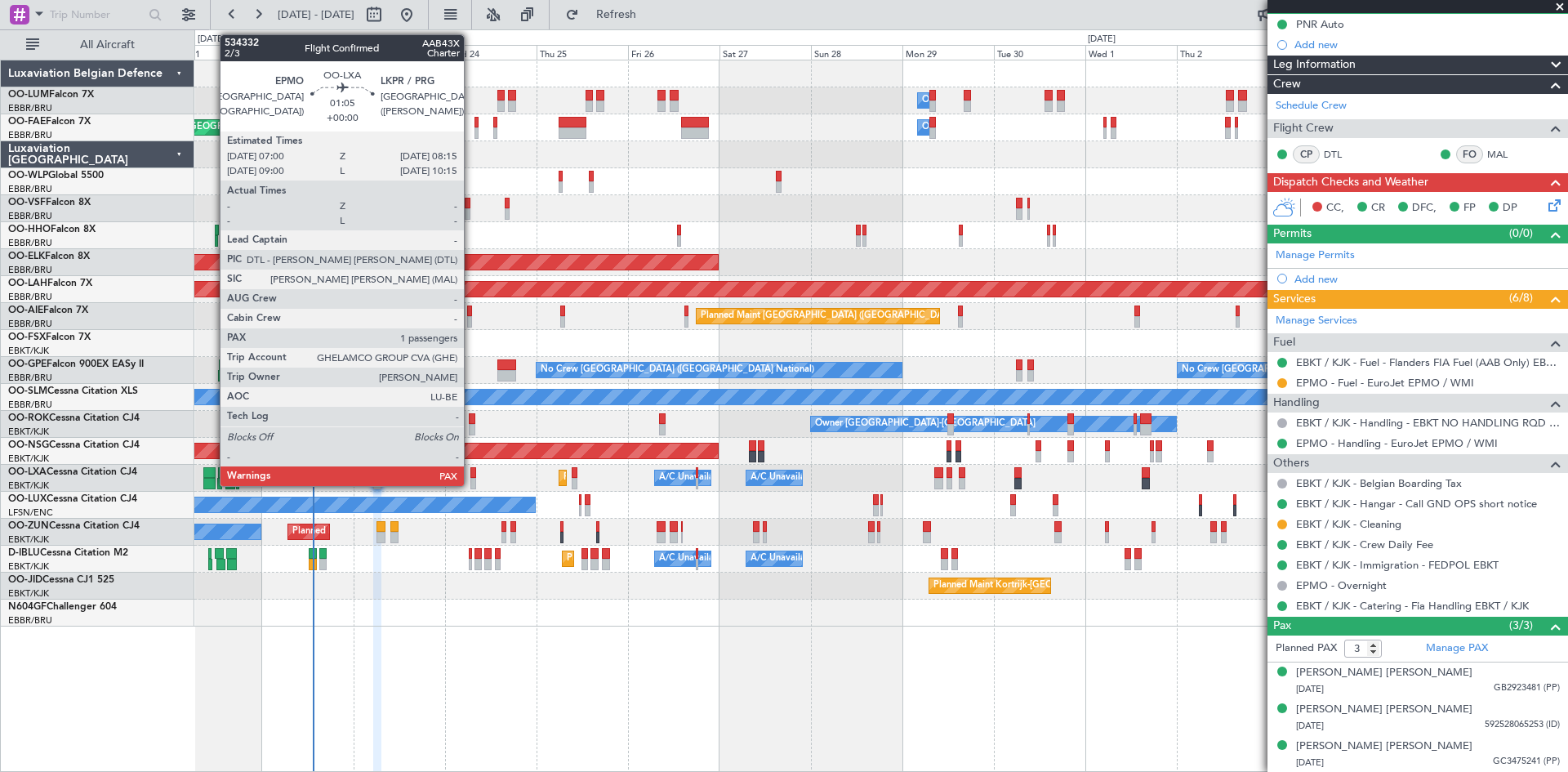
click at [471, 471] on div at bounding box center [473, 473] width 5 height 12
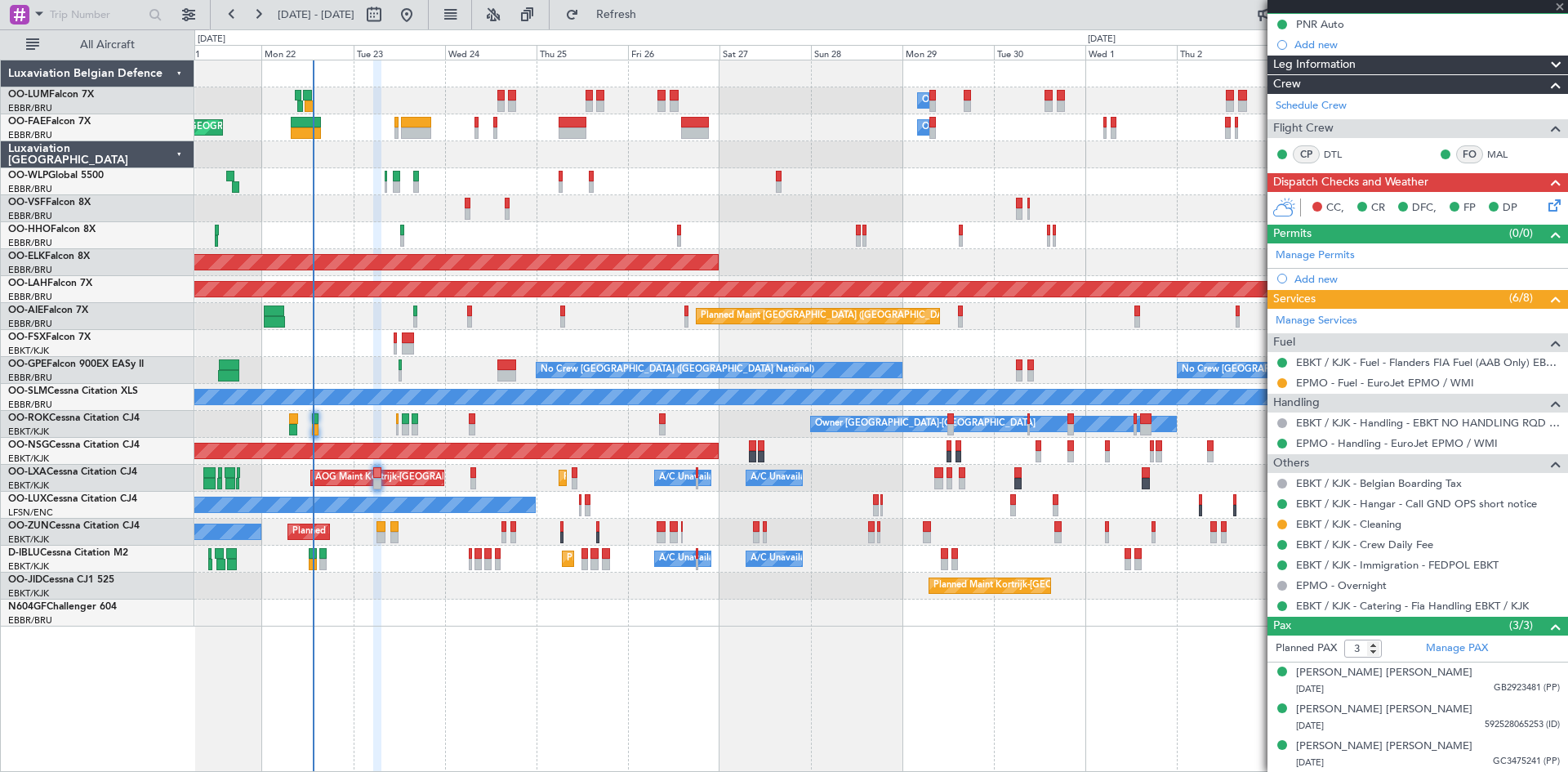
type input "2"
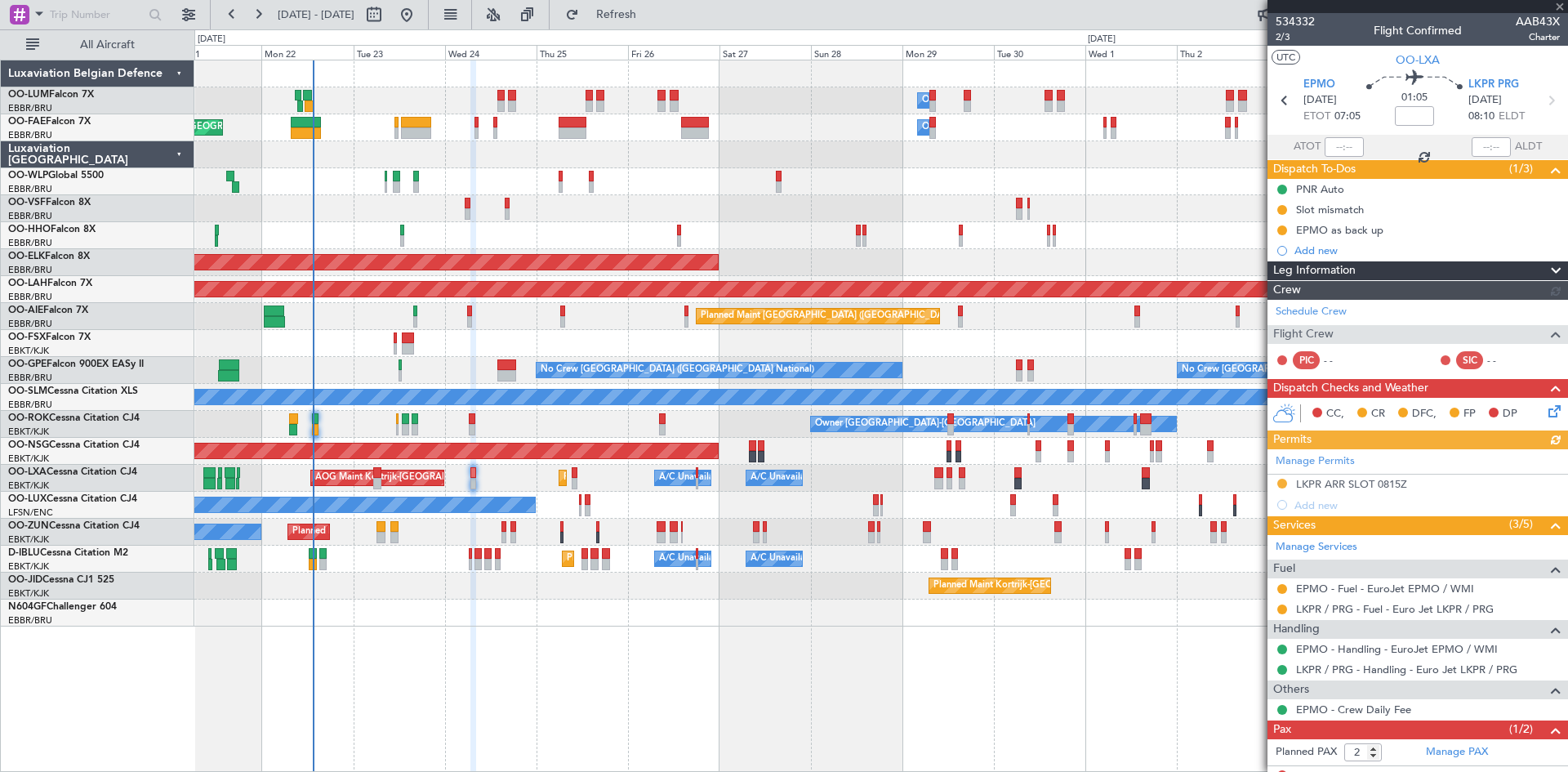
scroll to position [51, 0]
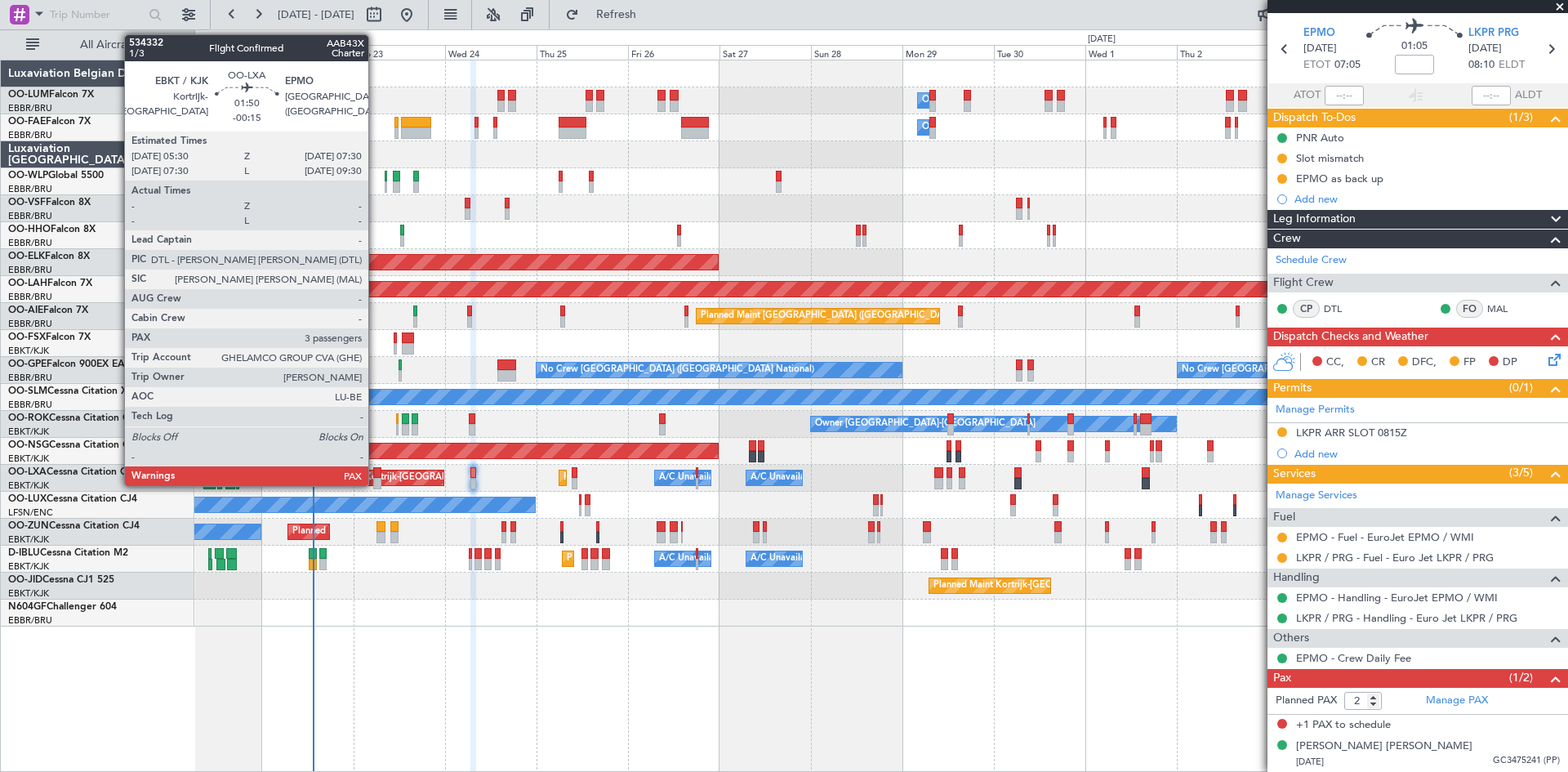
click at [376, 471] on div at bounding box center [377, 473] width 8 height 12
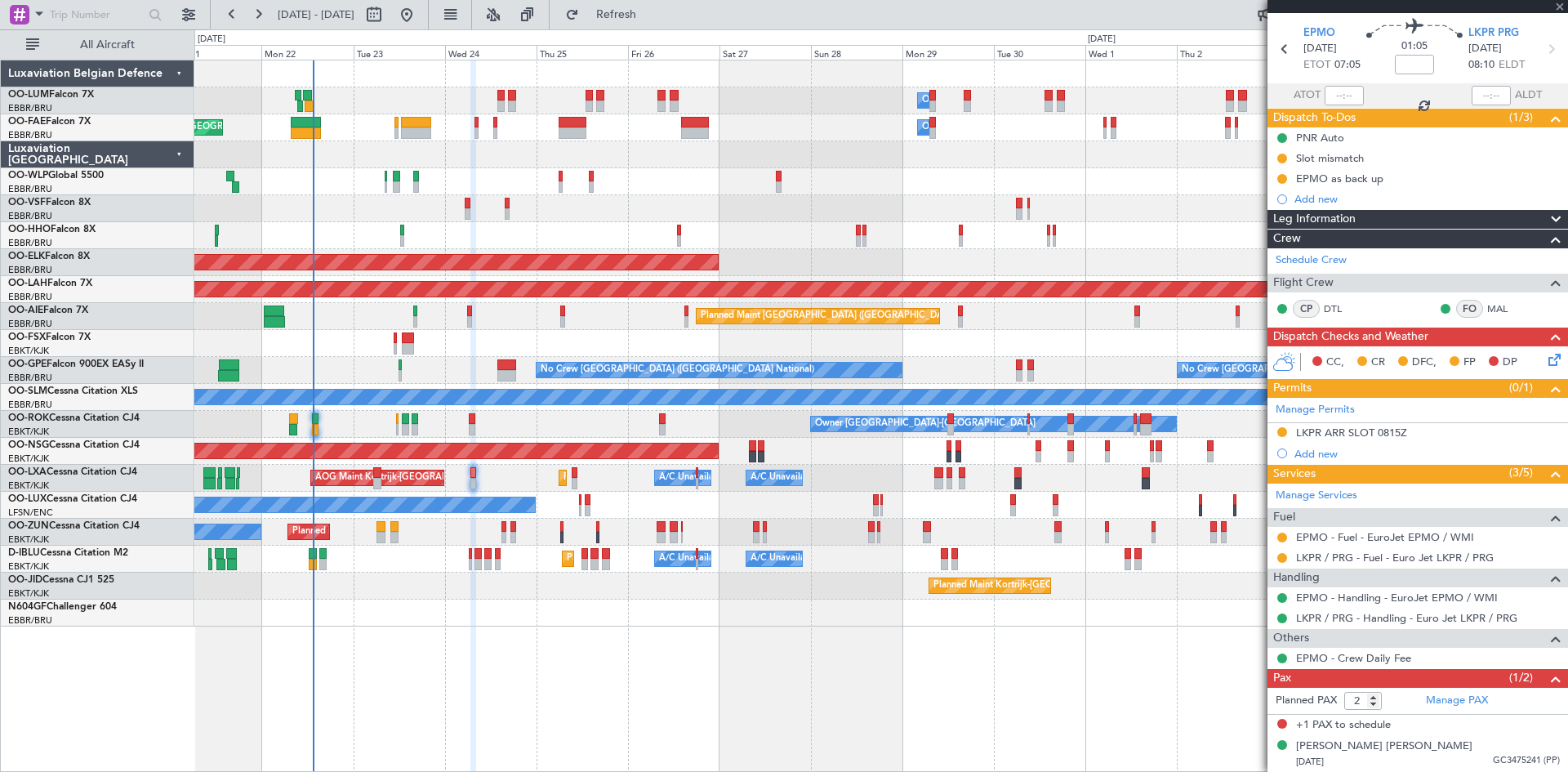
type input "-00:15"
type input "3"
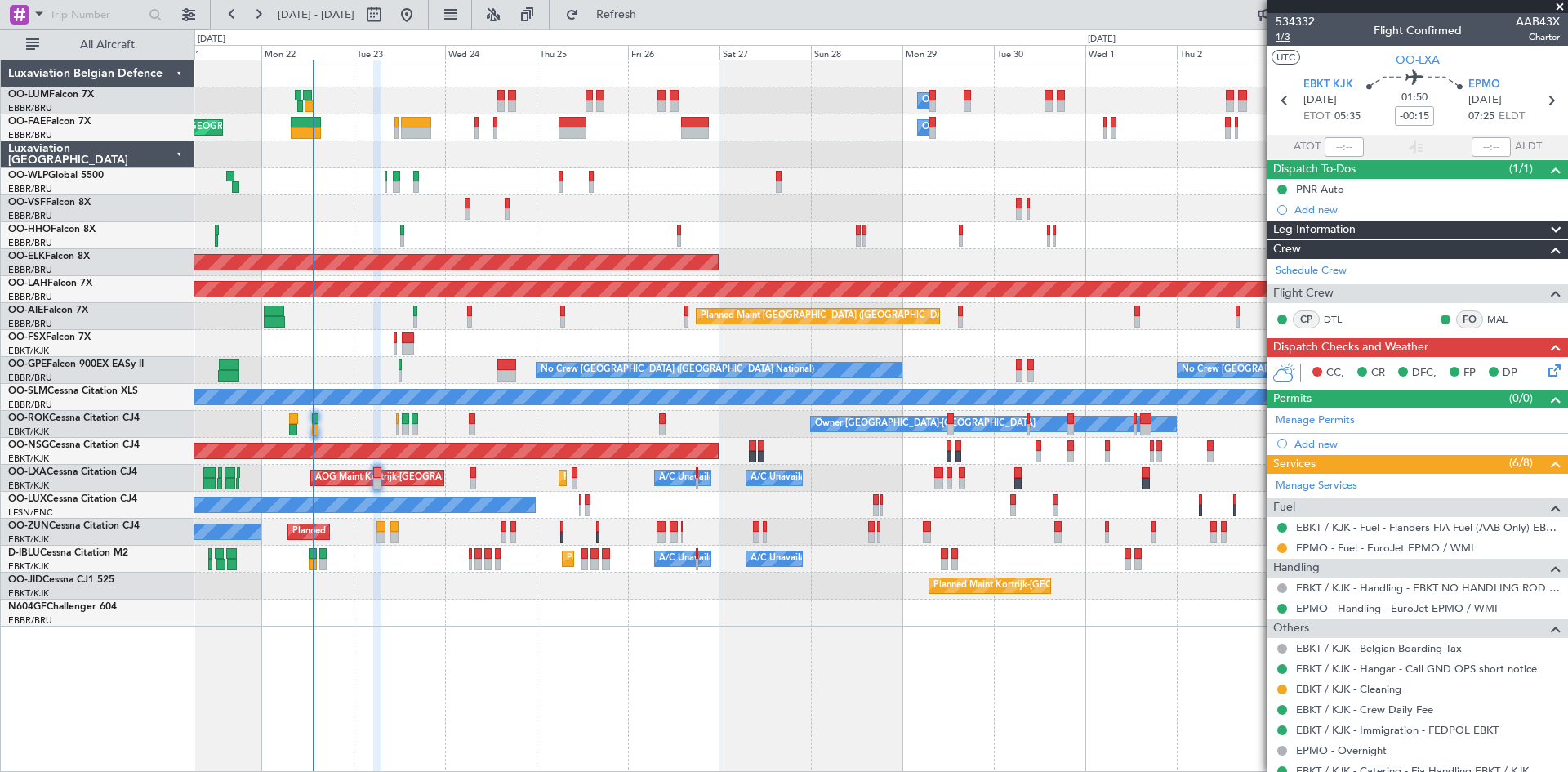
click at [1288, 39] on span "1/3" at bounding box center [1295, 37] width 39 height 14
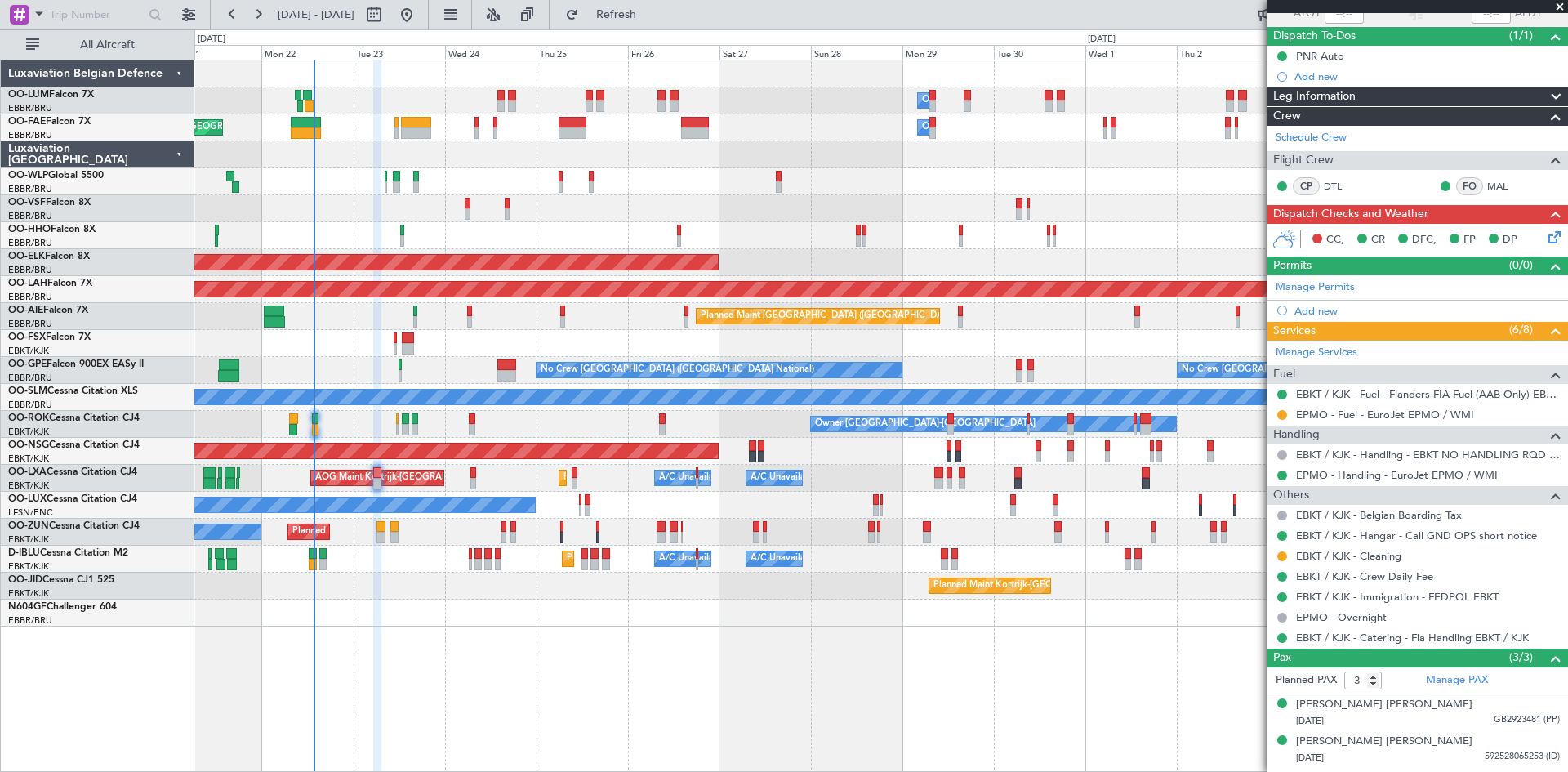
scroll to position [165, 0]
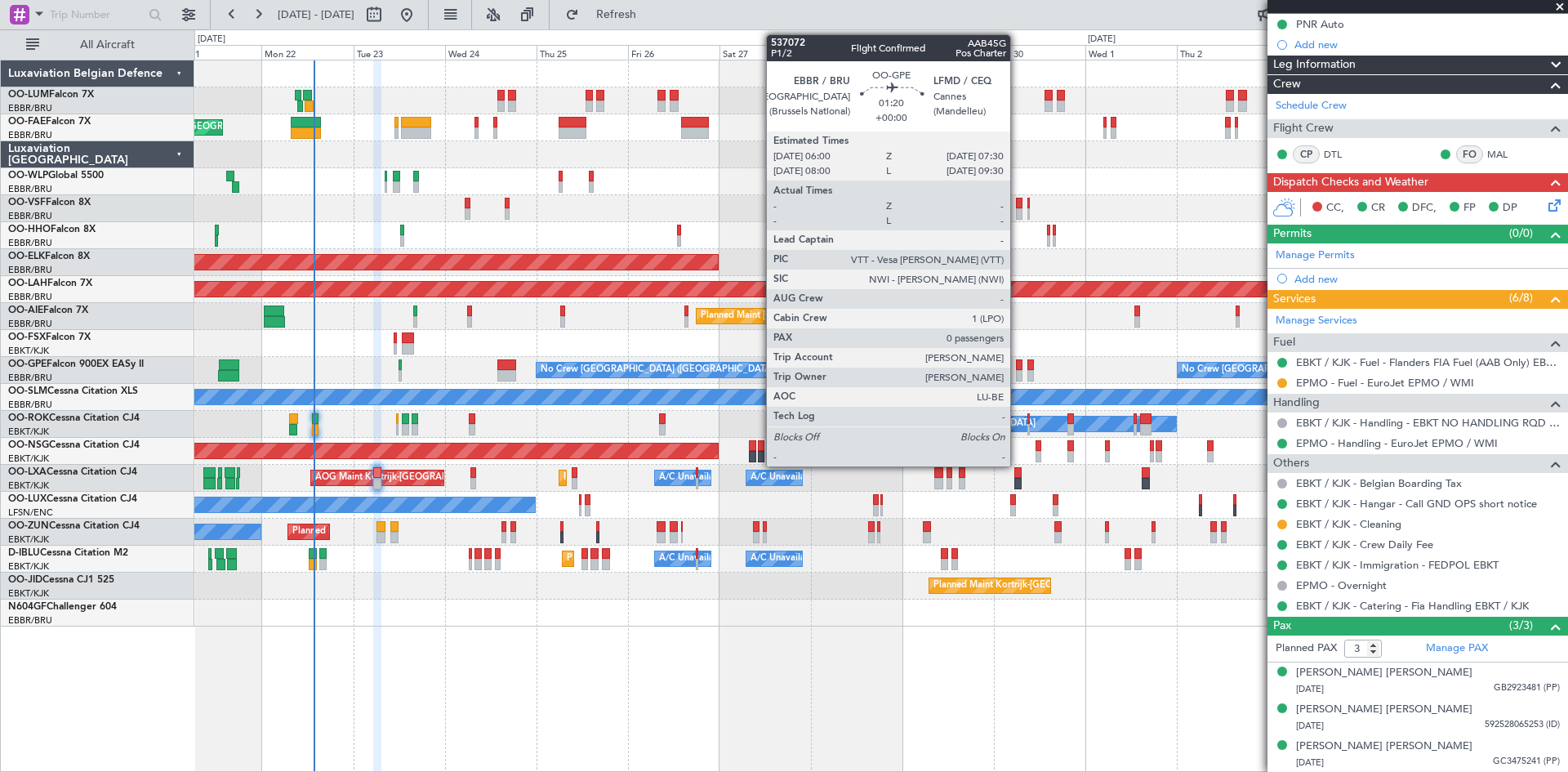
click at [1018, 362] on div at bounding box center [1020, 365] width 7 height 12
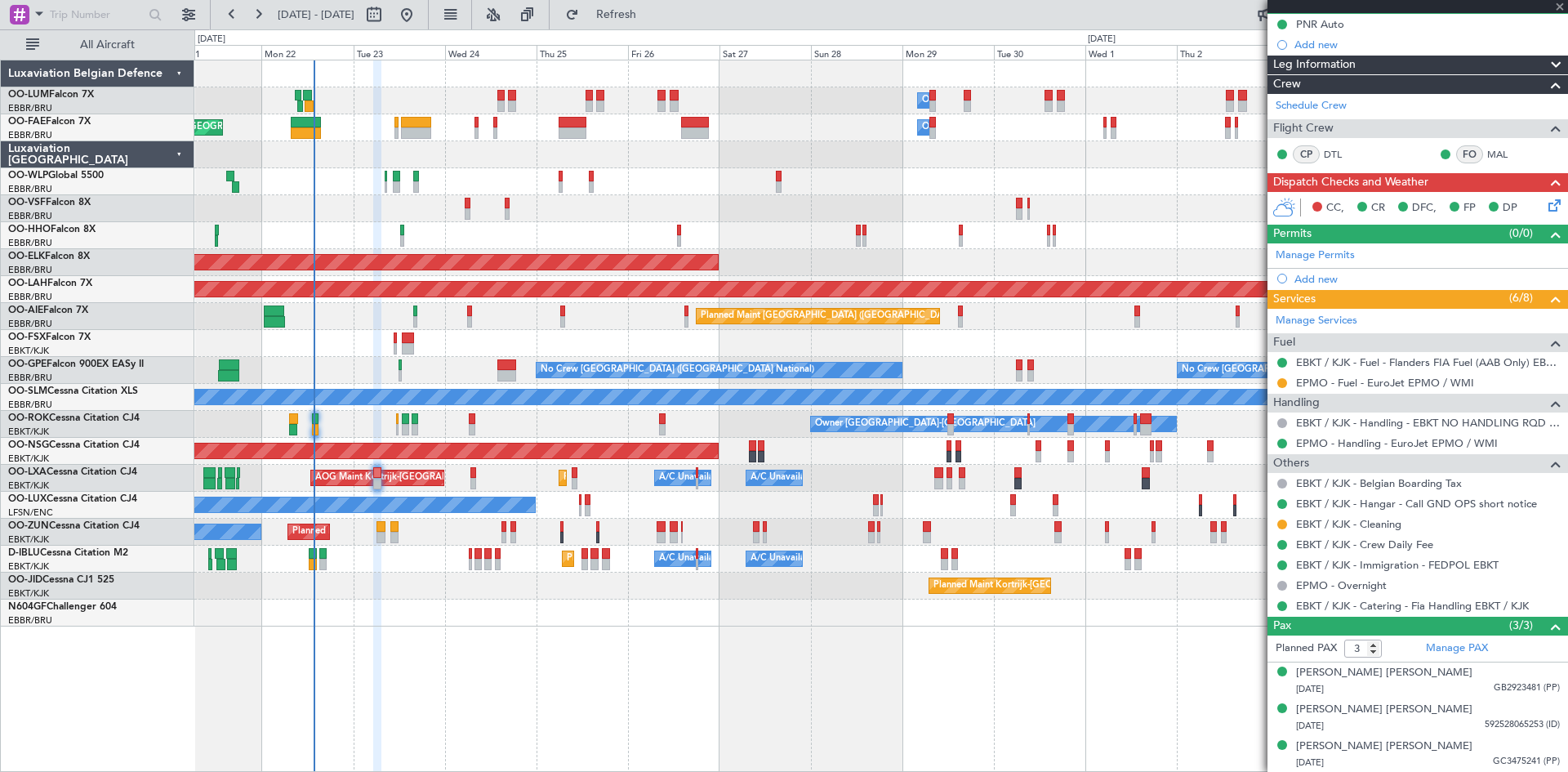
type input "0"
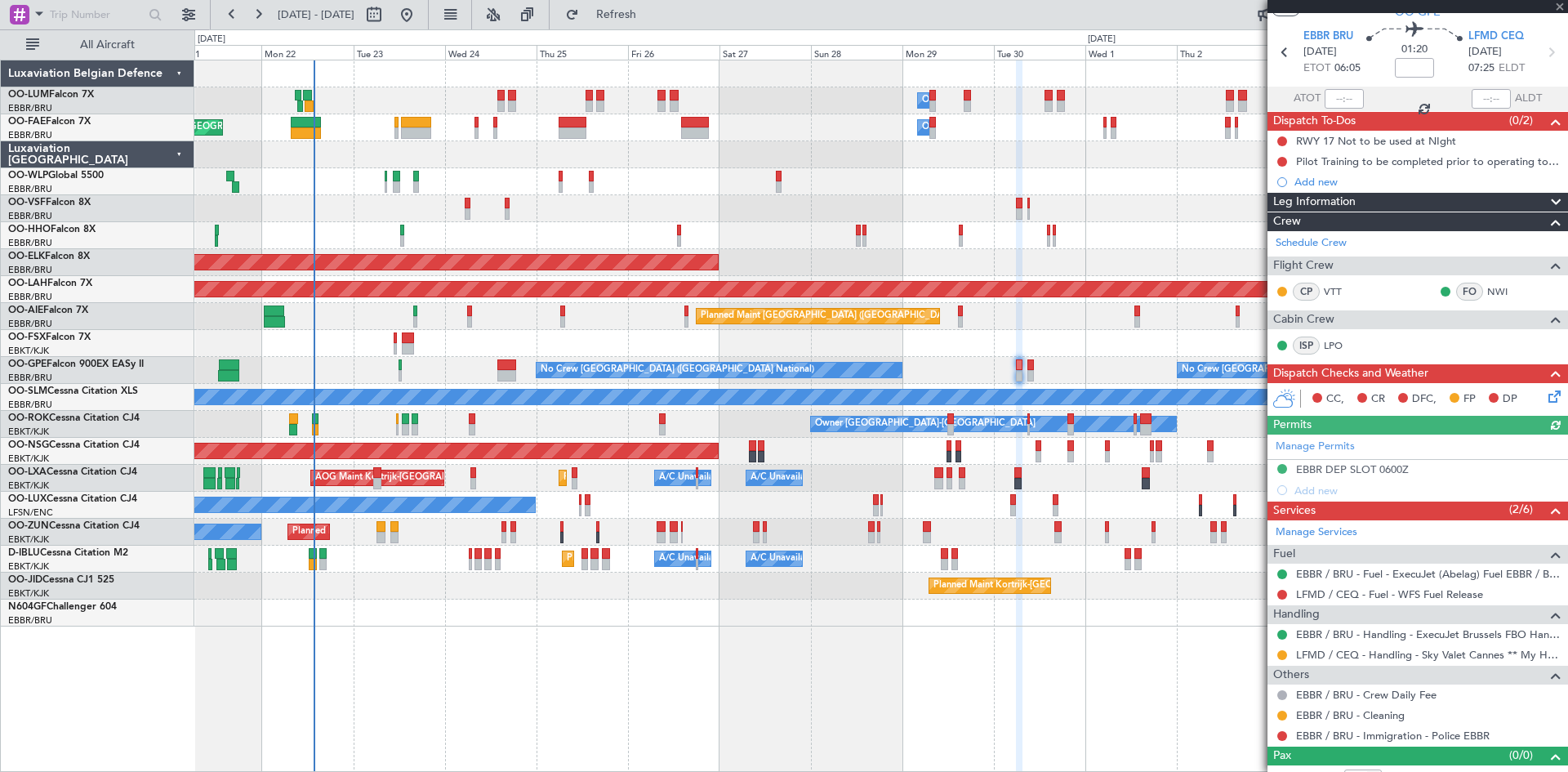
scroll to position [68, 0]
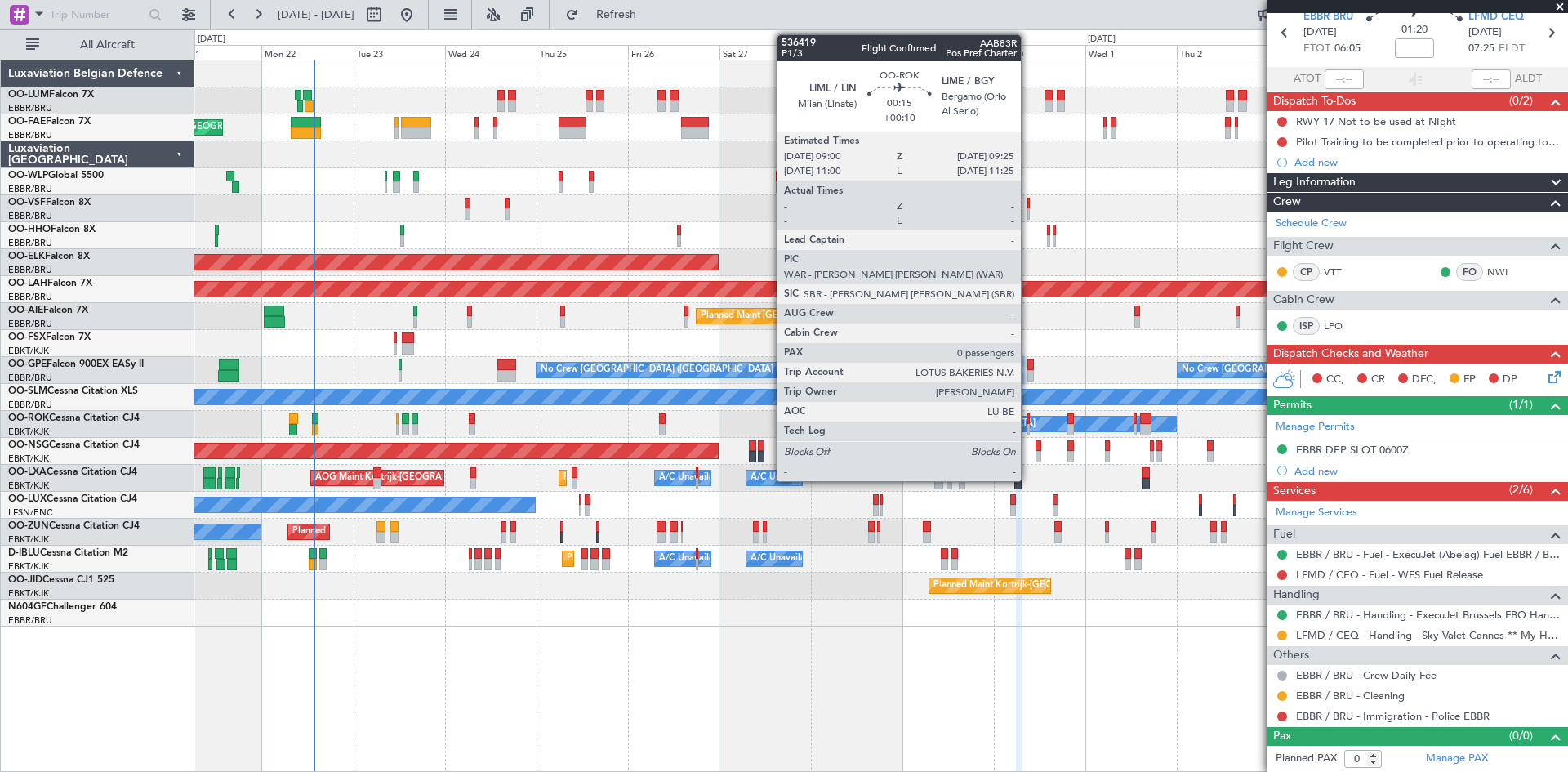
click at [1028, 431] on div at bounding box center [1028, 429] width 2 height 12
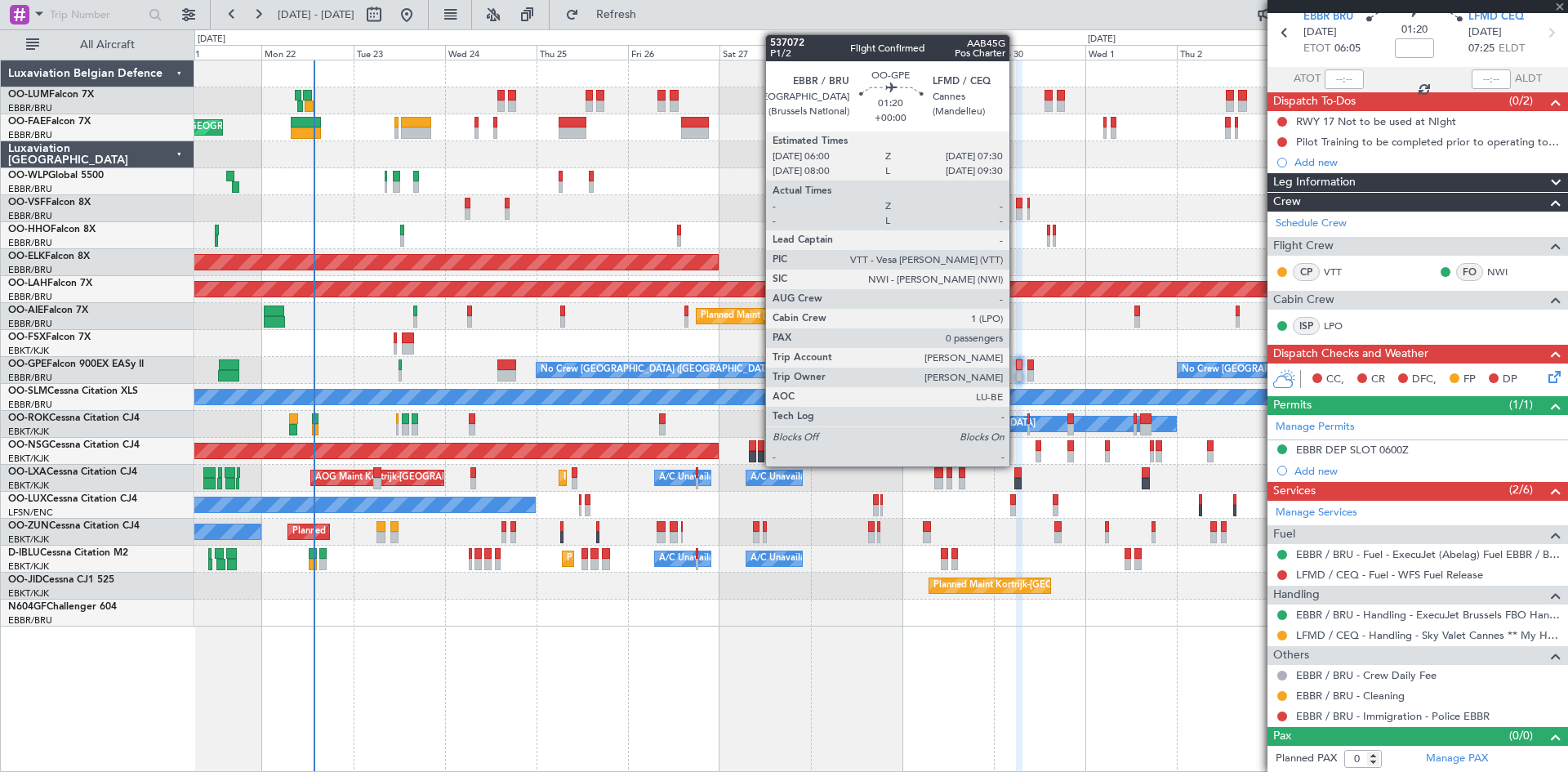
click at [1017, 367] on div at bounding box center [1020, 365] width 7 height 12
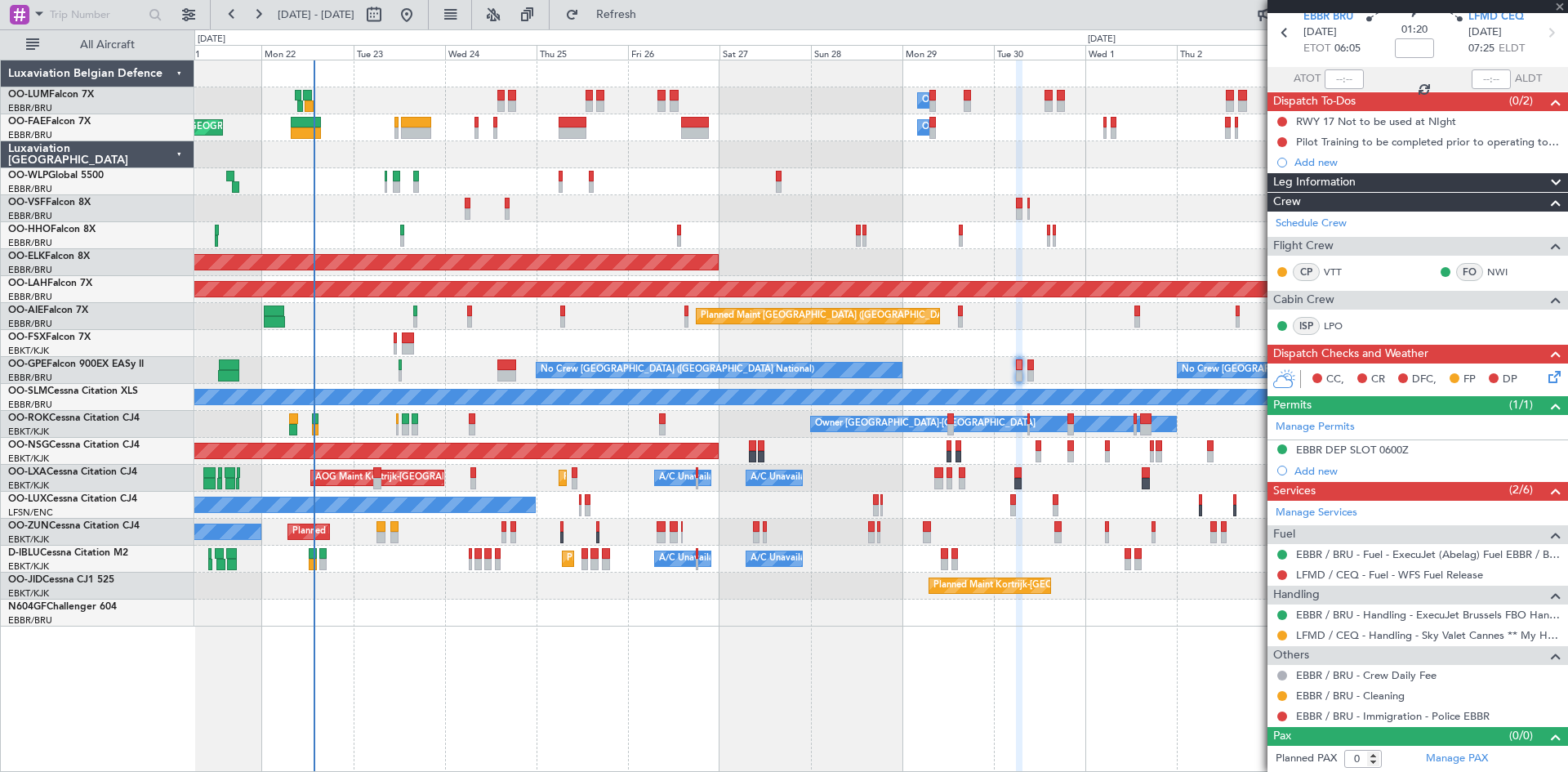
scroll to position [0, 0]
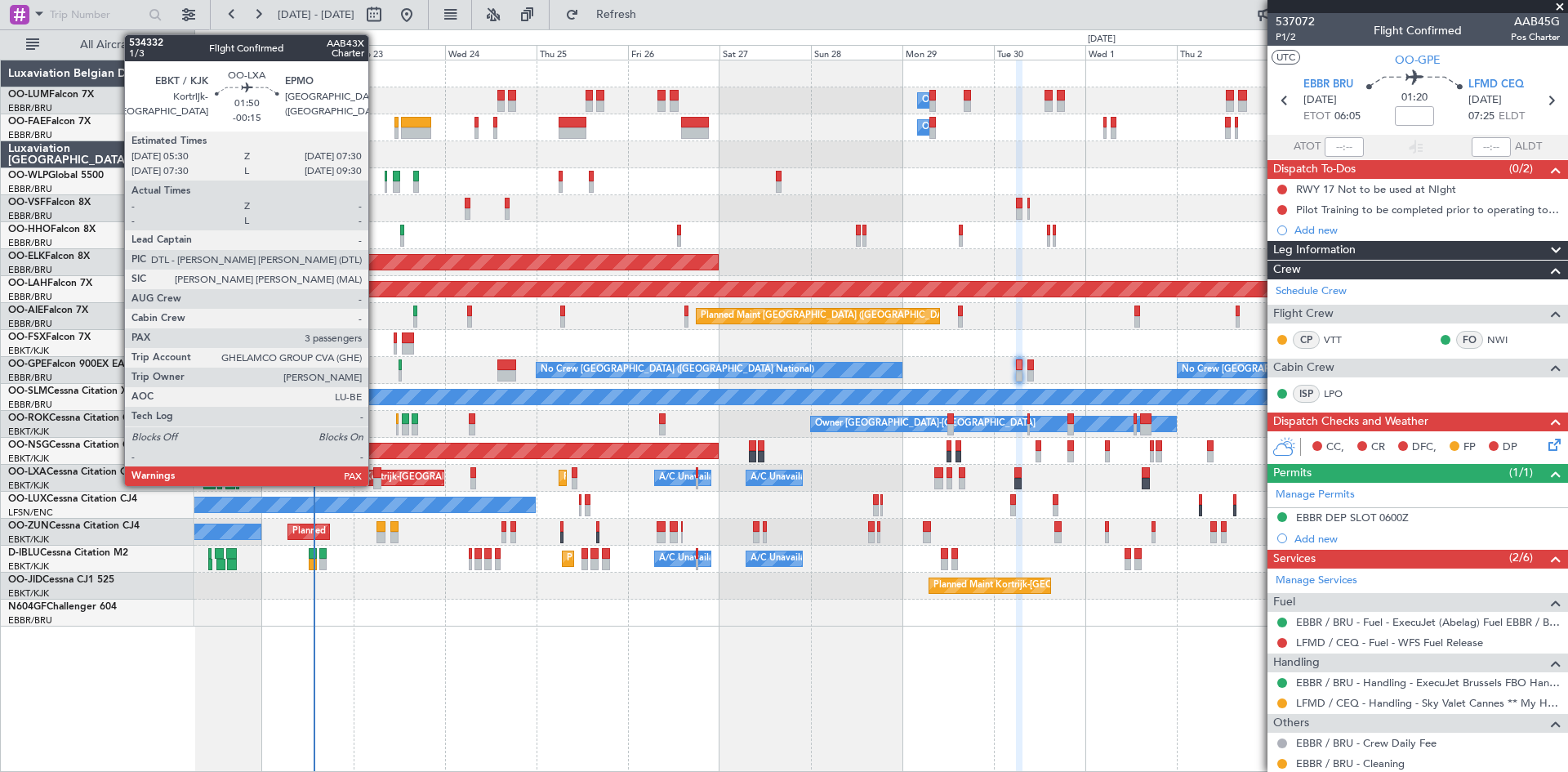
click at [376, 480] on div at bounding box center [377, 484] width 8 height 12
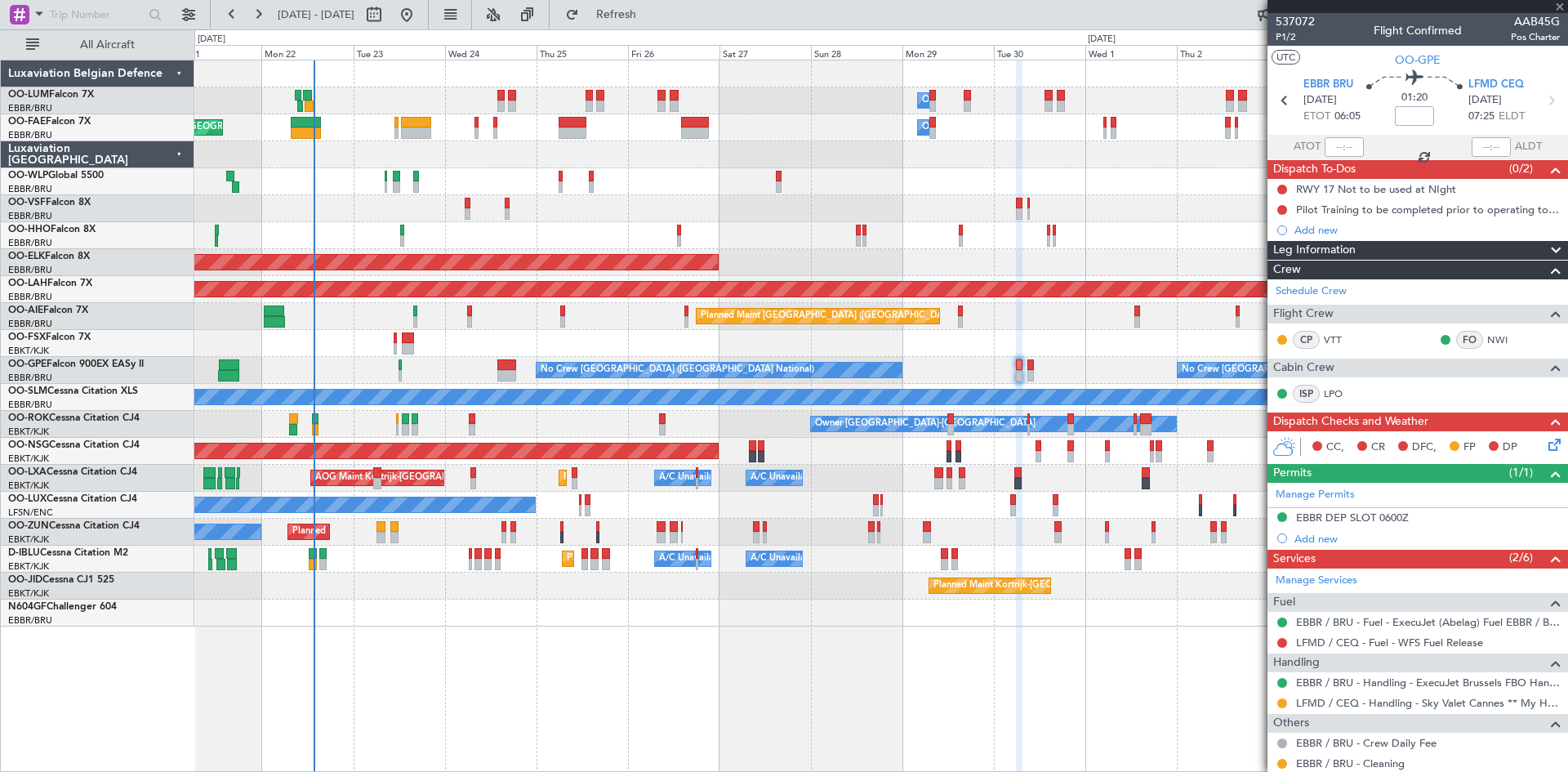
type input "-00:15"
type input "3"
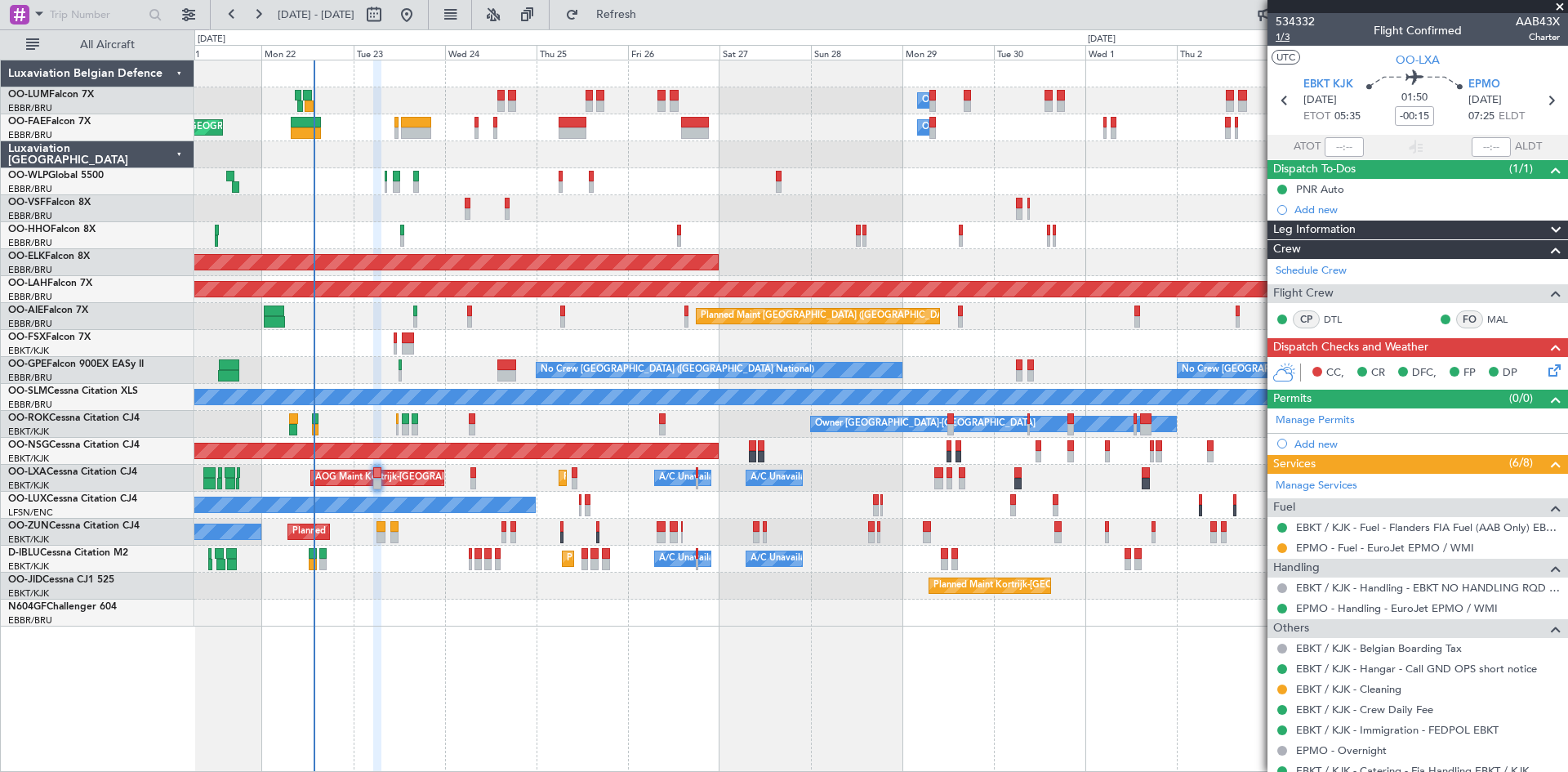
click at [1279, 36] on span "1/3" at bounding box center [1295, 37] width 39 height 14
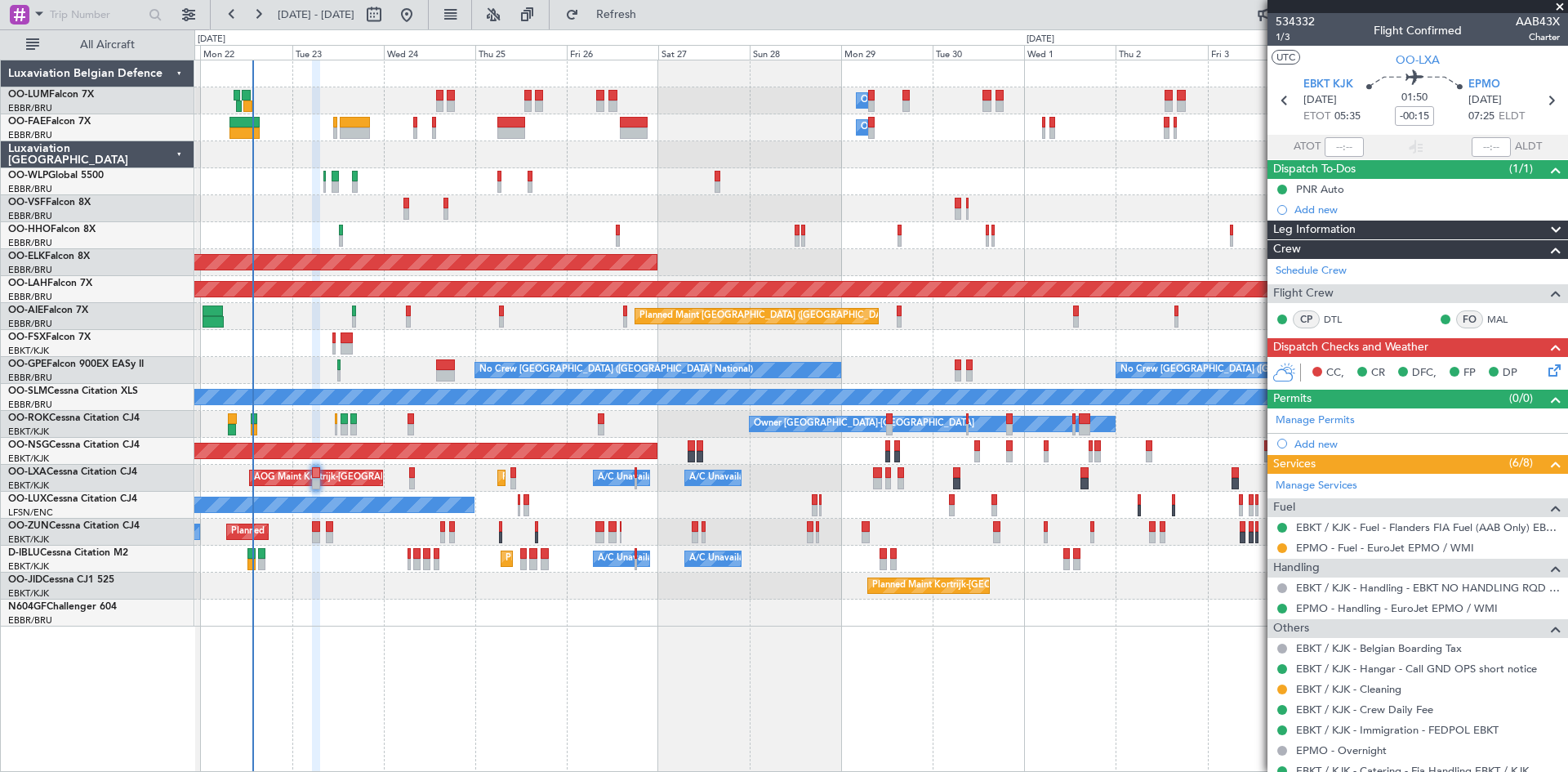
click at [534, 606] on div at bounding box center [880, 613] width 1373 height 27
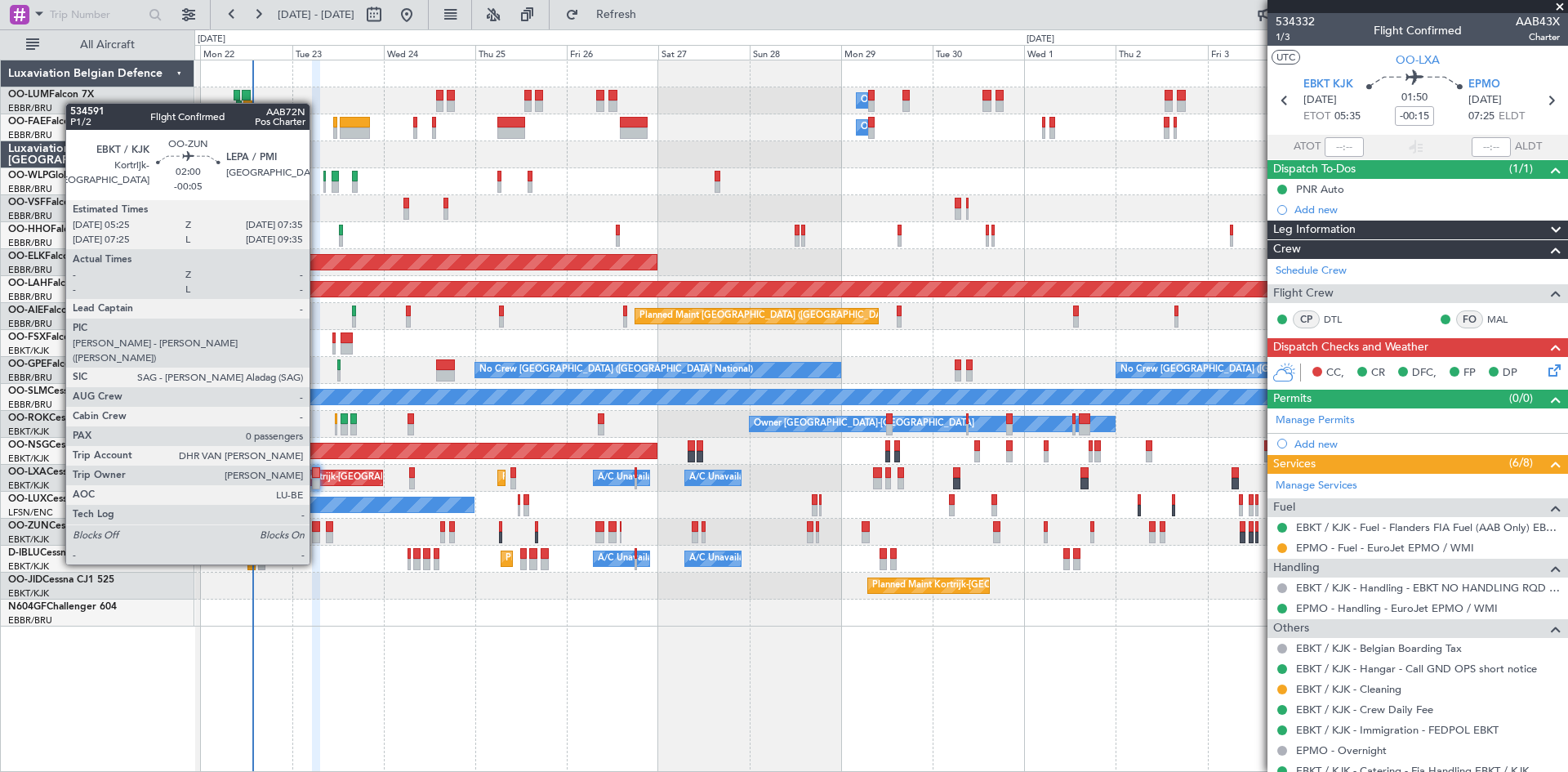
click at [317, 533] on div at bounding box center [316, 538] width 9 height 12
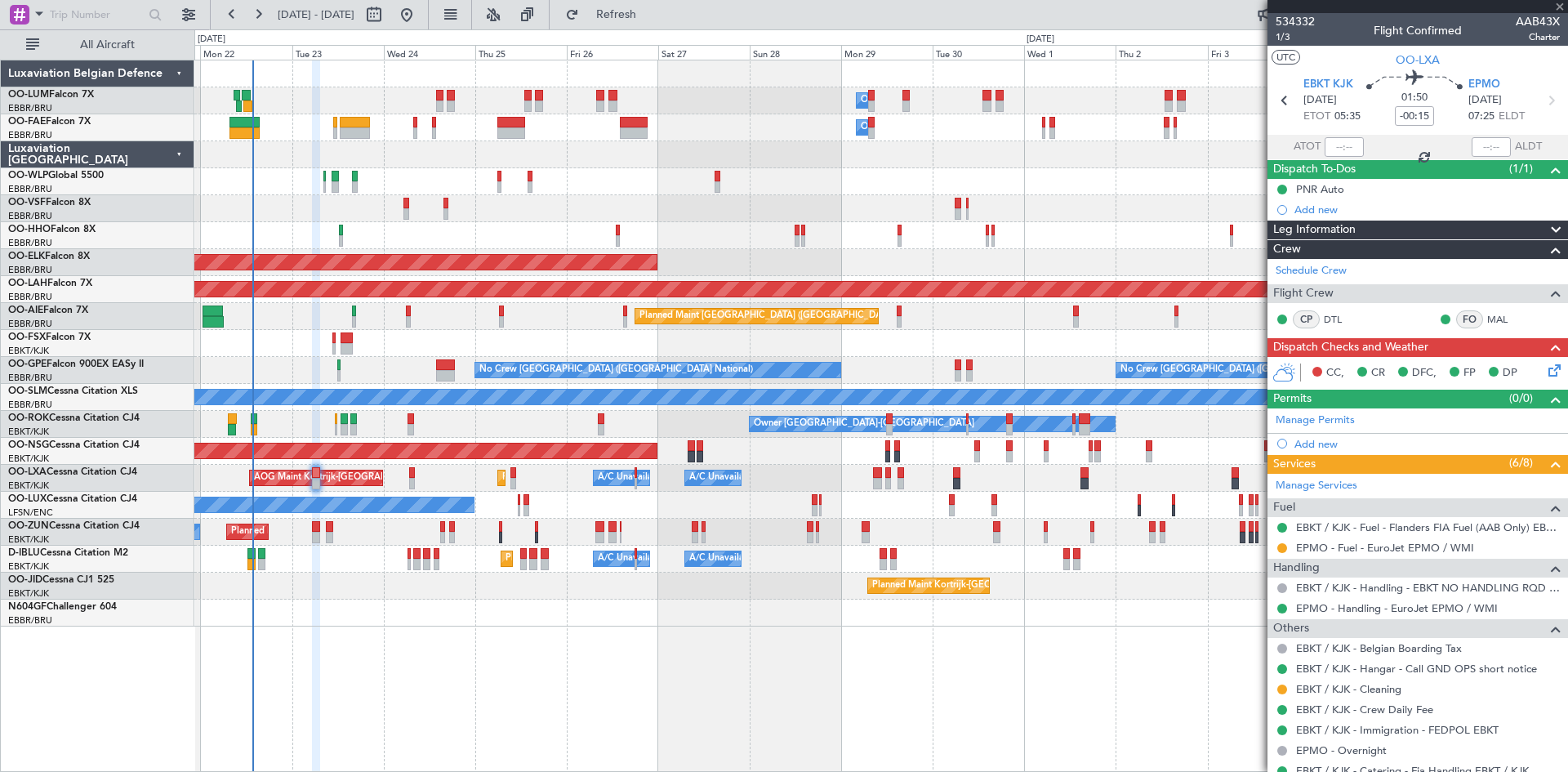
type input "-00:05"
type input "0"
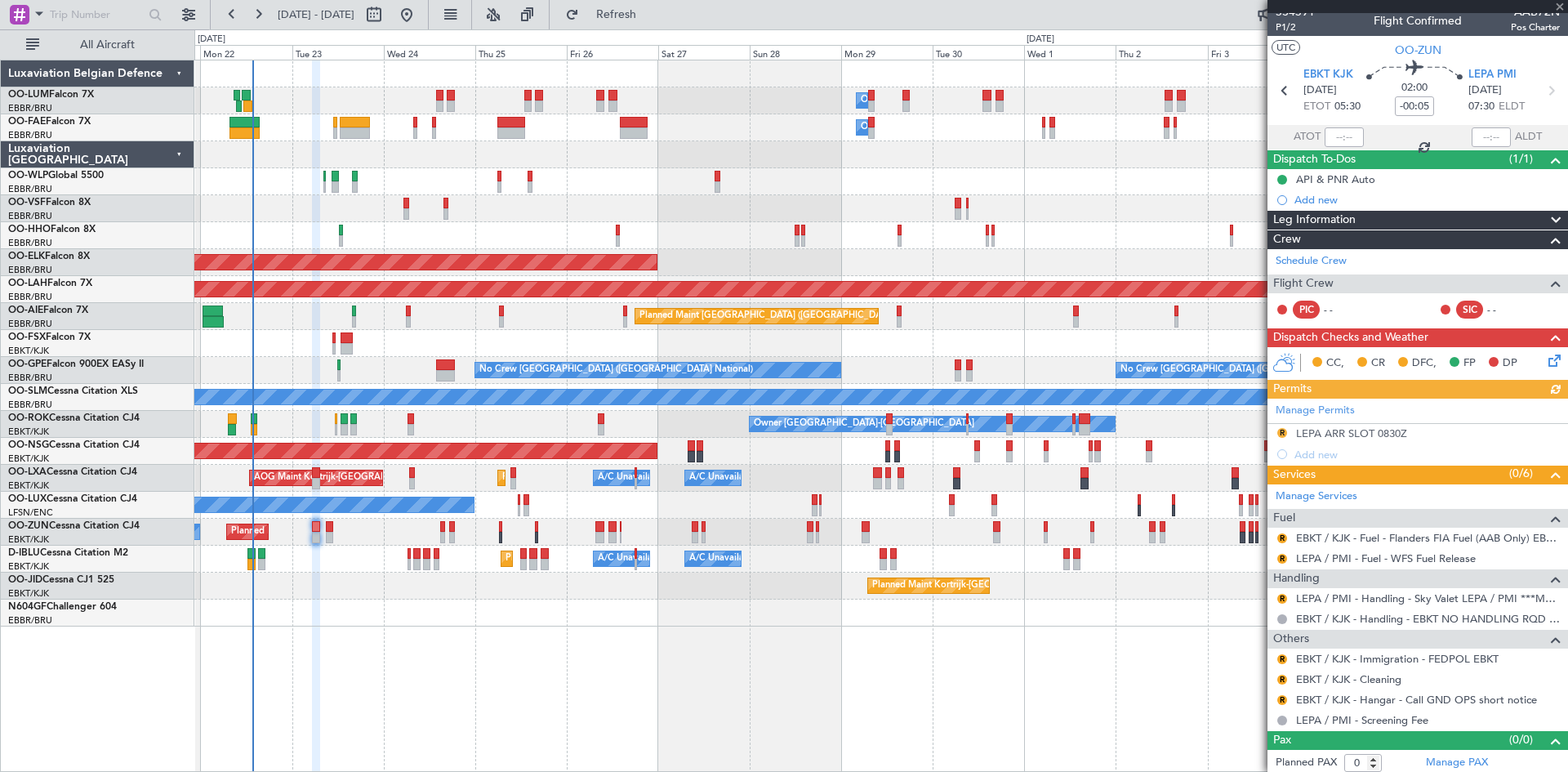
scroll to position [14, 0]
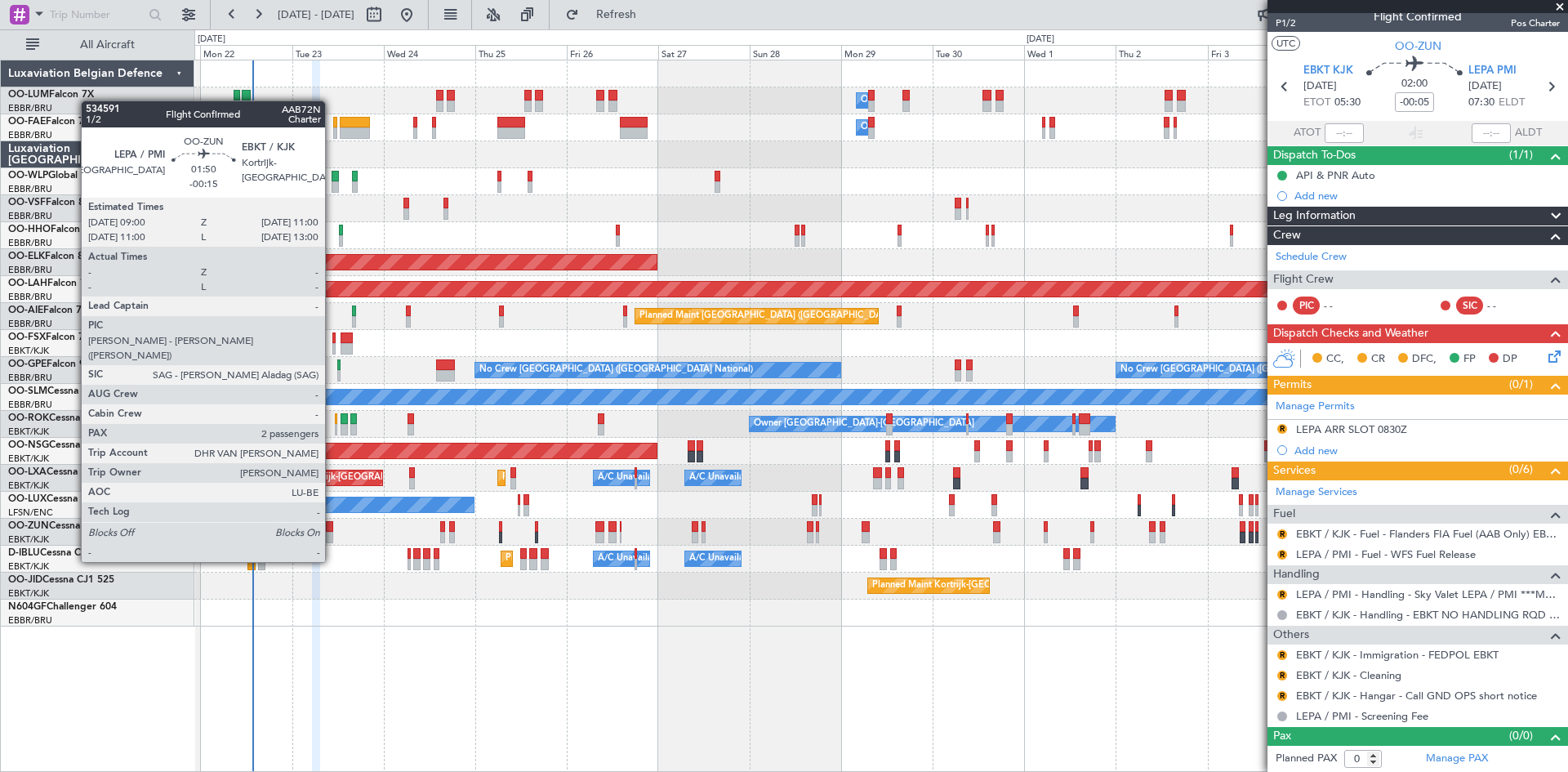
click at [333, 531] on div at bounding box center [330, 527] width 8 height 12
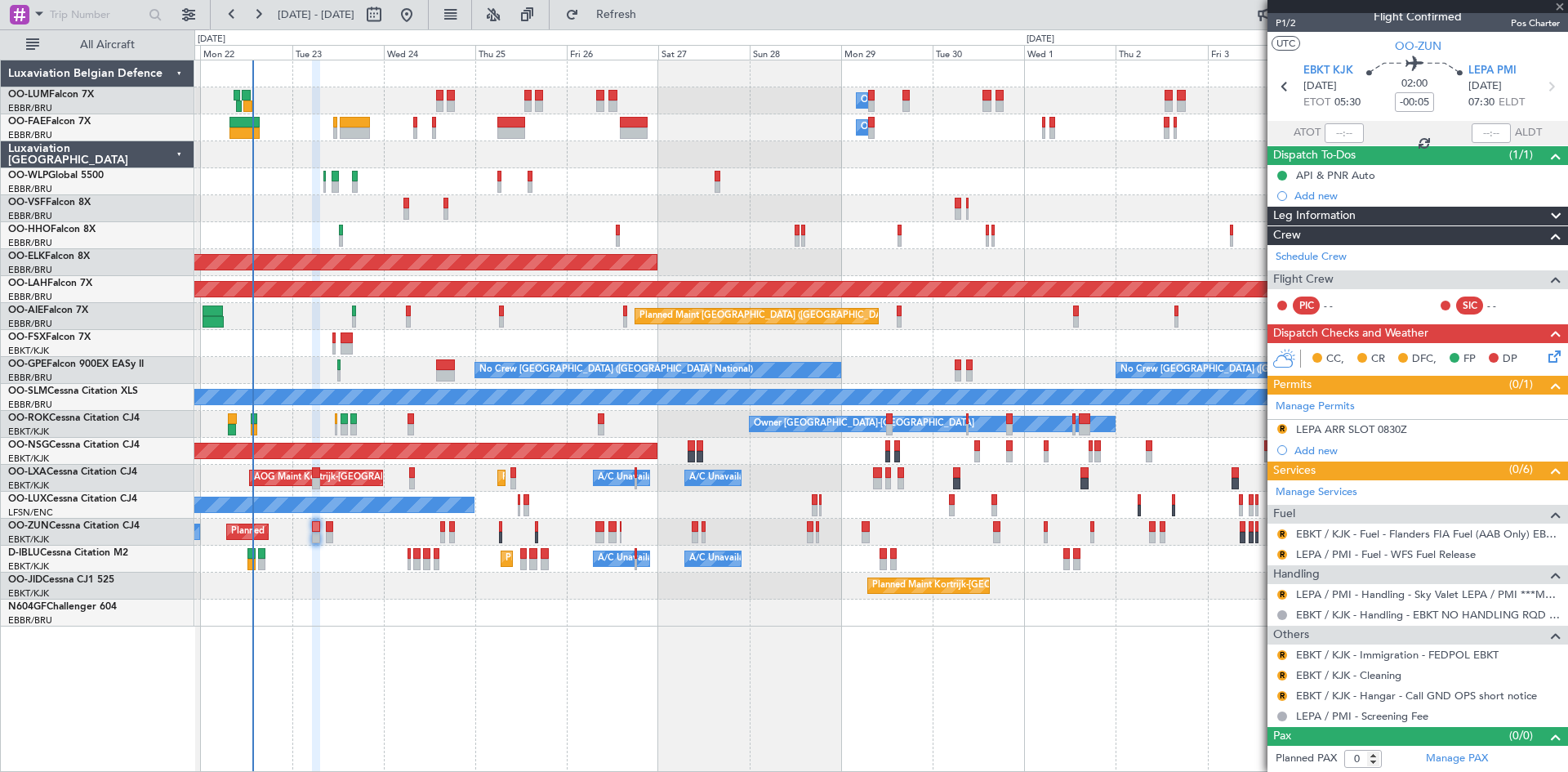
type input "-00:15"
type input "2"
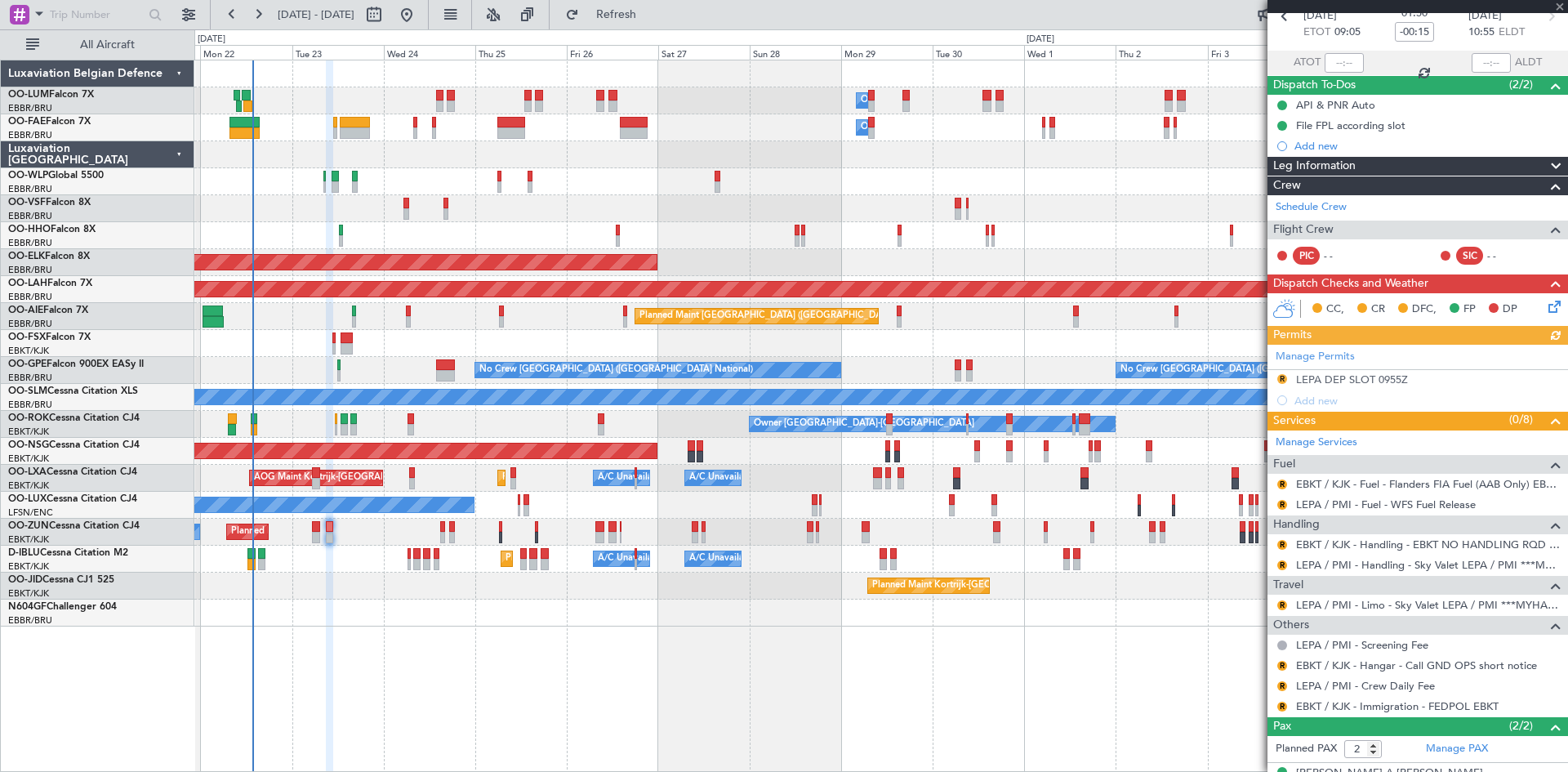
scroll to position [0, 0]
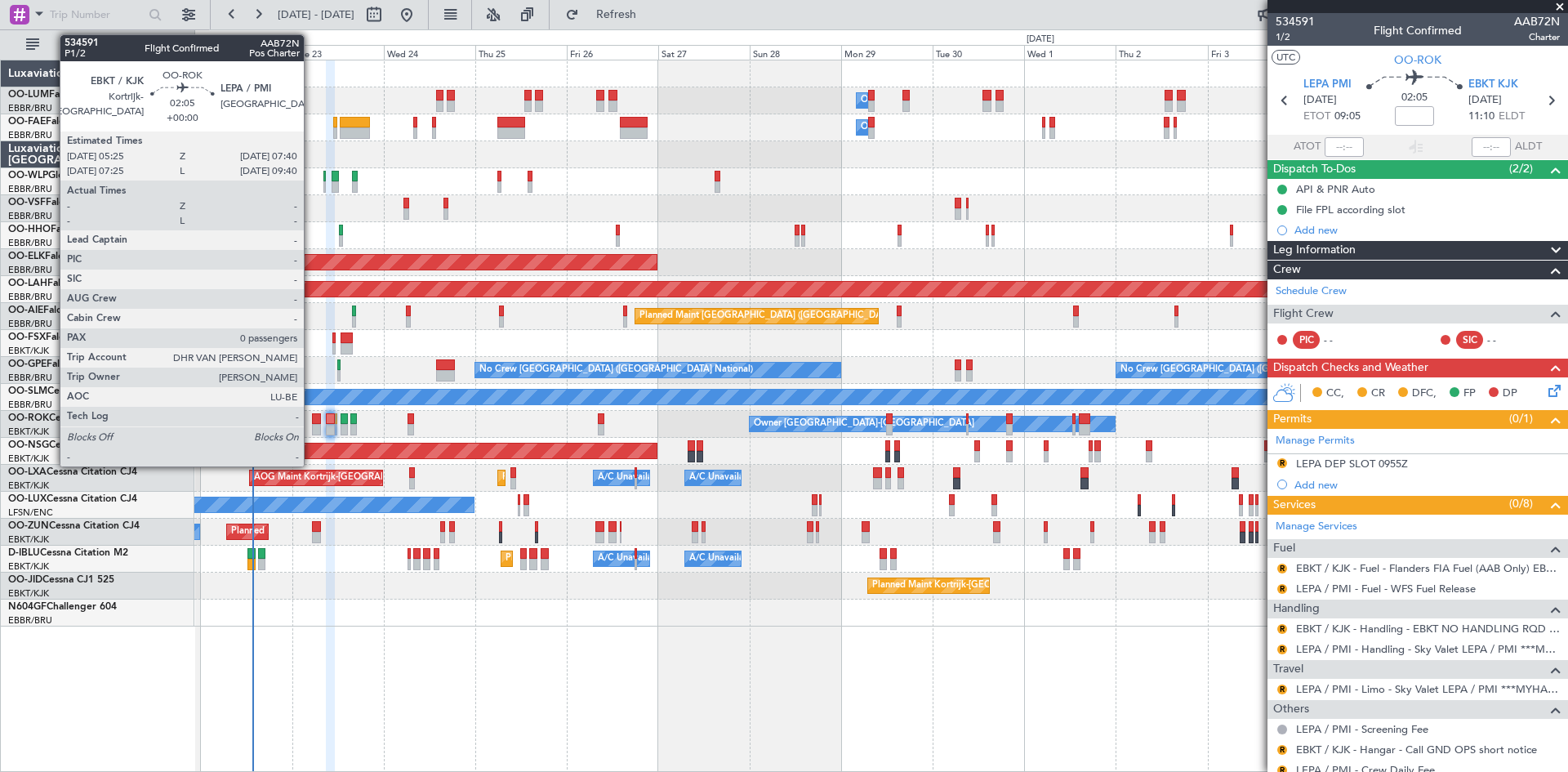
click at [312, 433] on div at bounding box center [316, 429] width 9 height 12
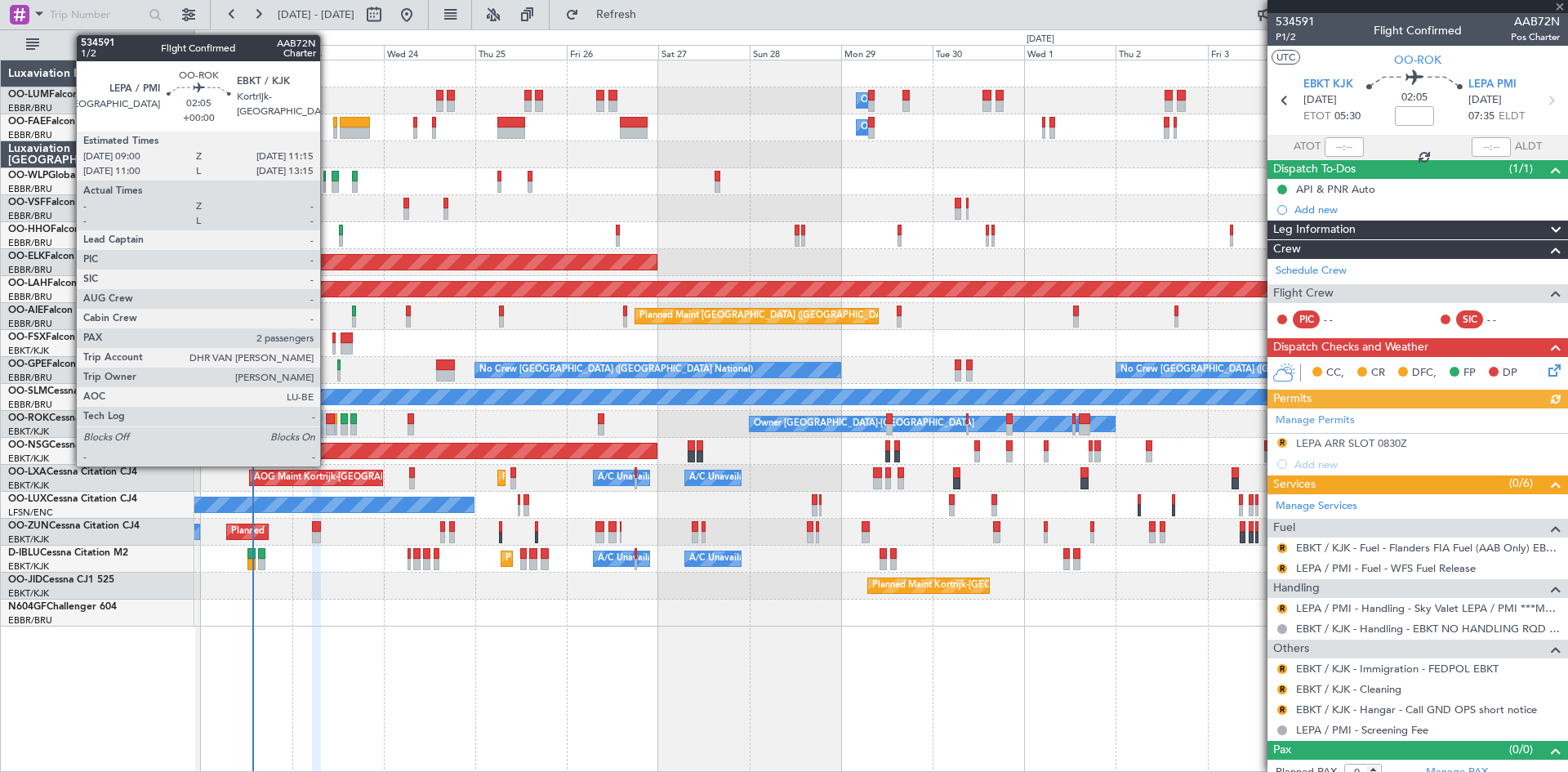
click at [328, 429] on div at bounding box center [330, 429] width 9 height 12
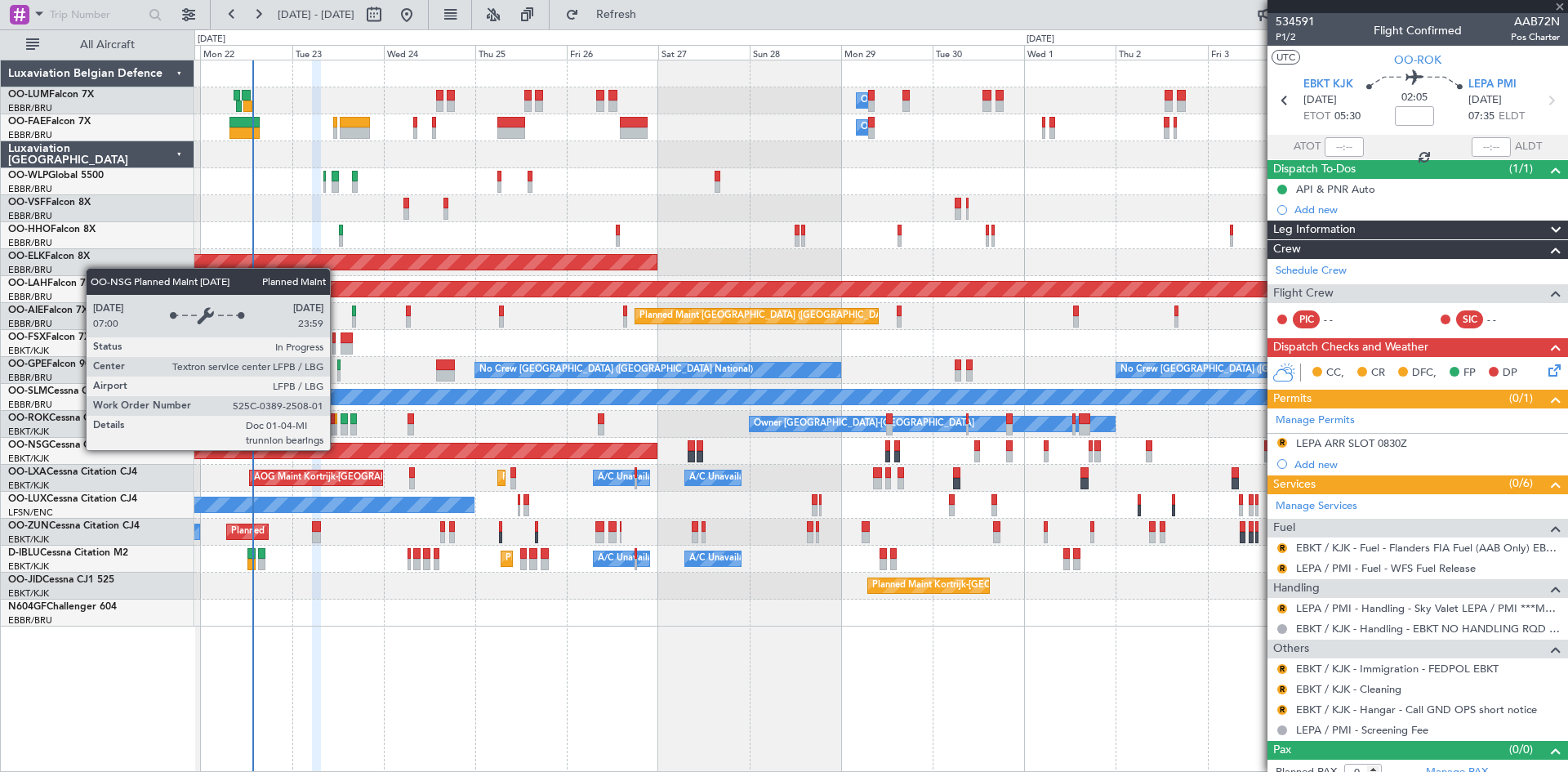
type input "2"
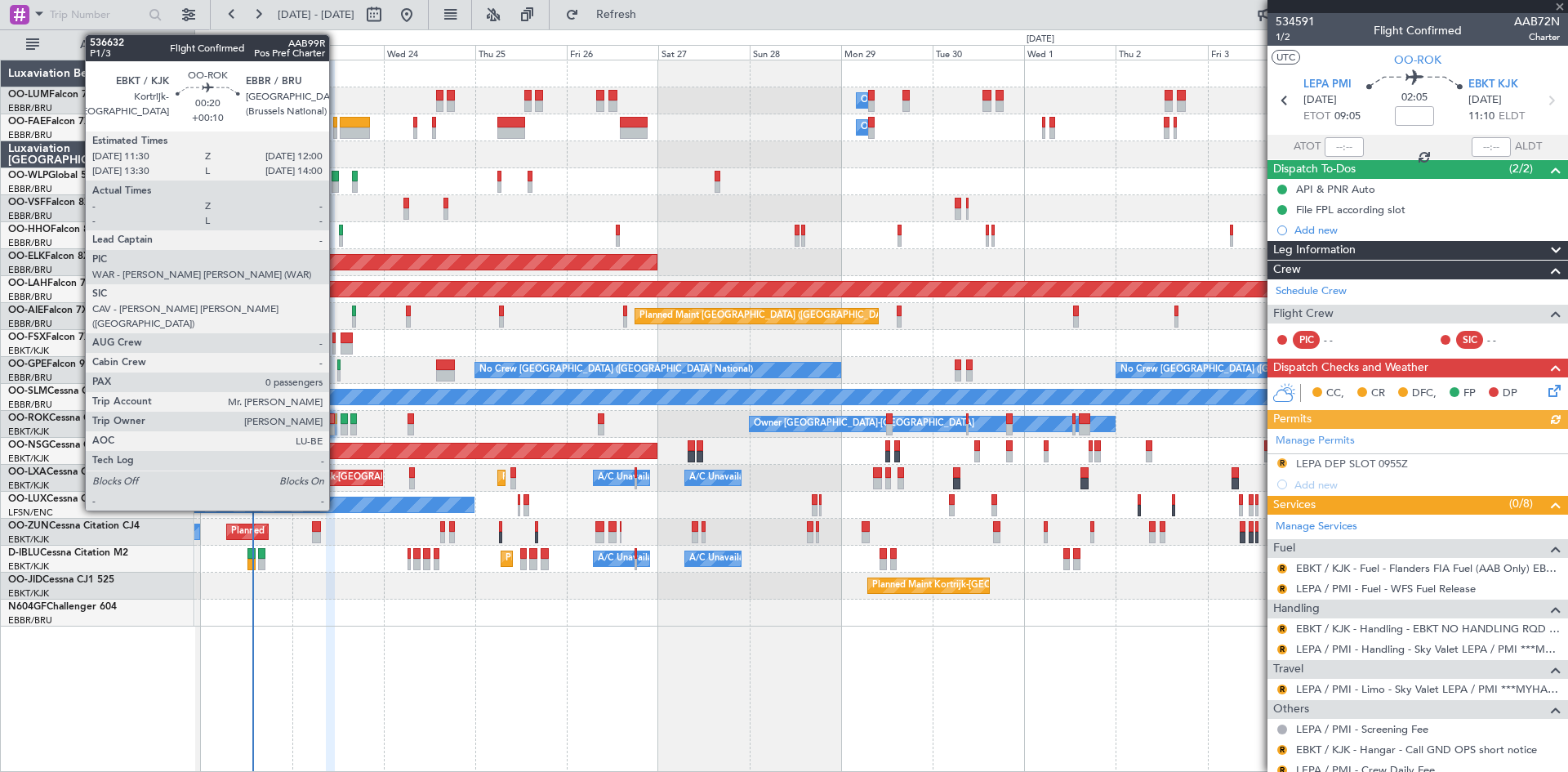
click at [337, 431] on div at bounding box center [336, 429] width 2 height 12
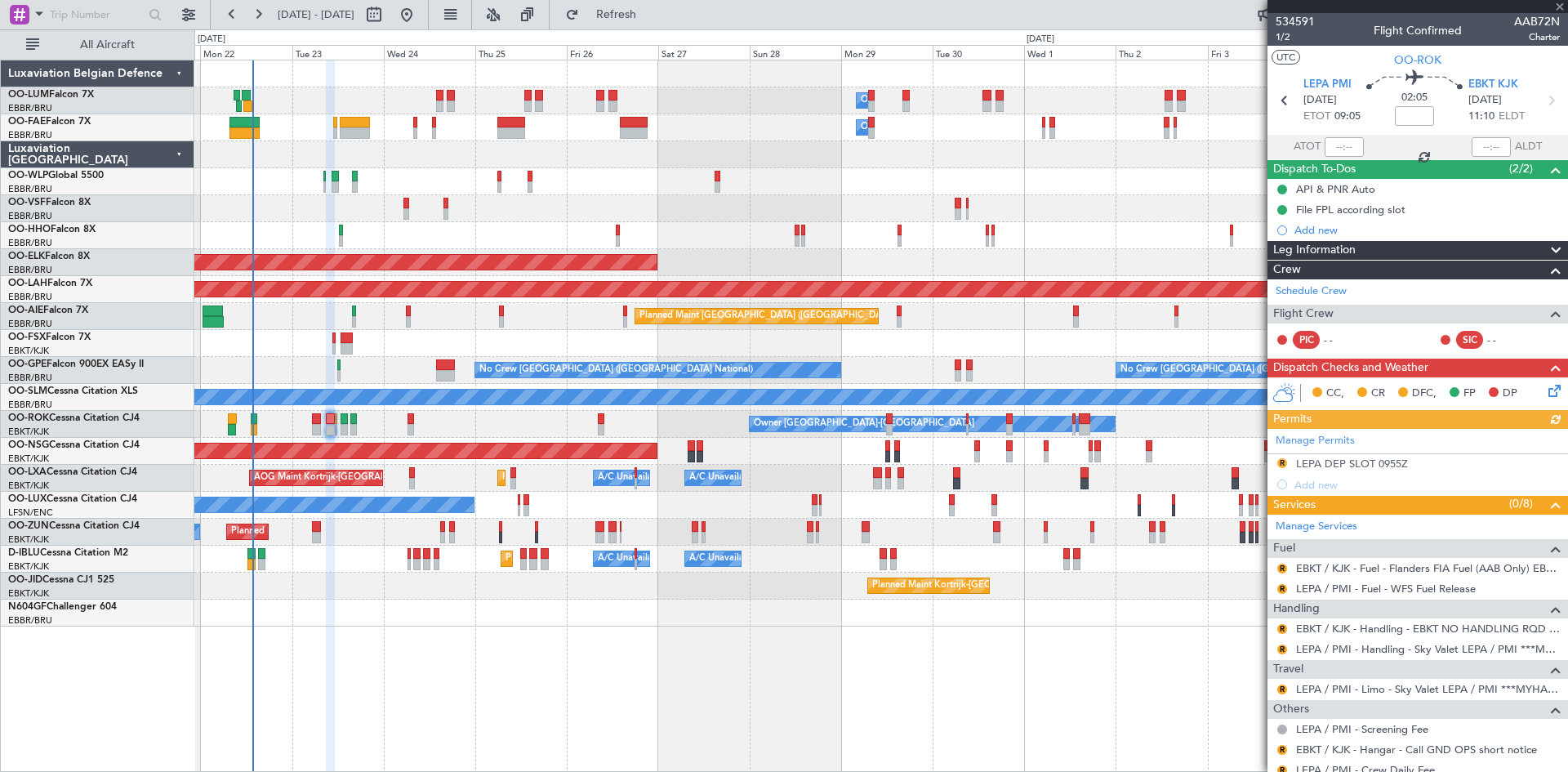
type input "+00:10"
type input "0"
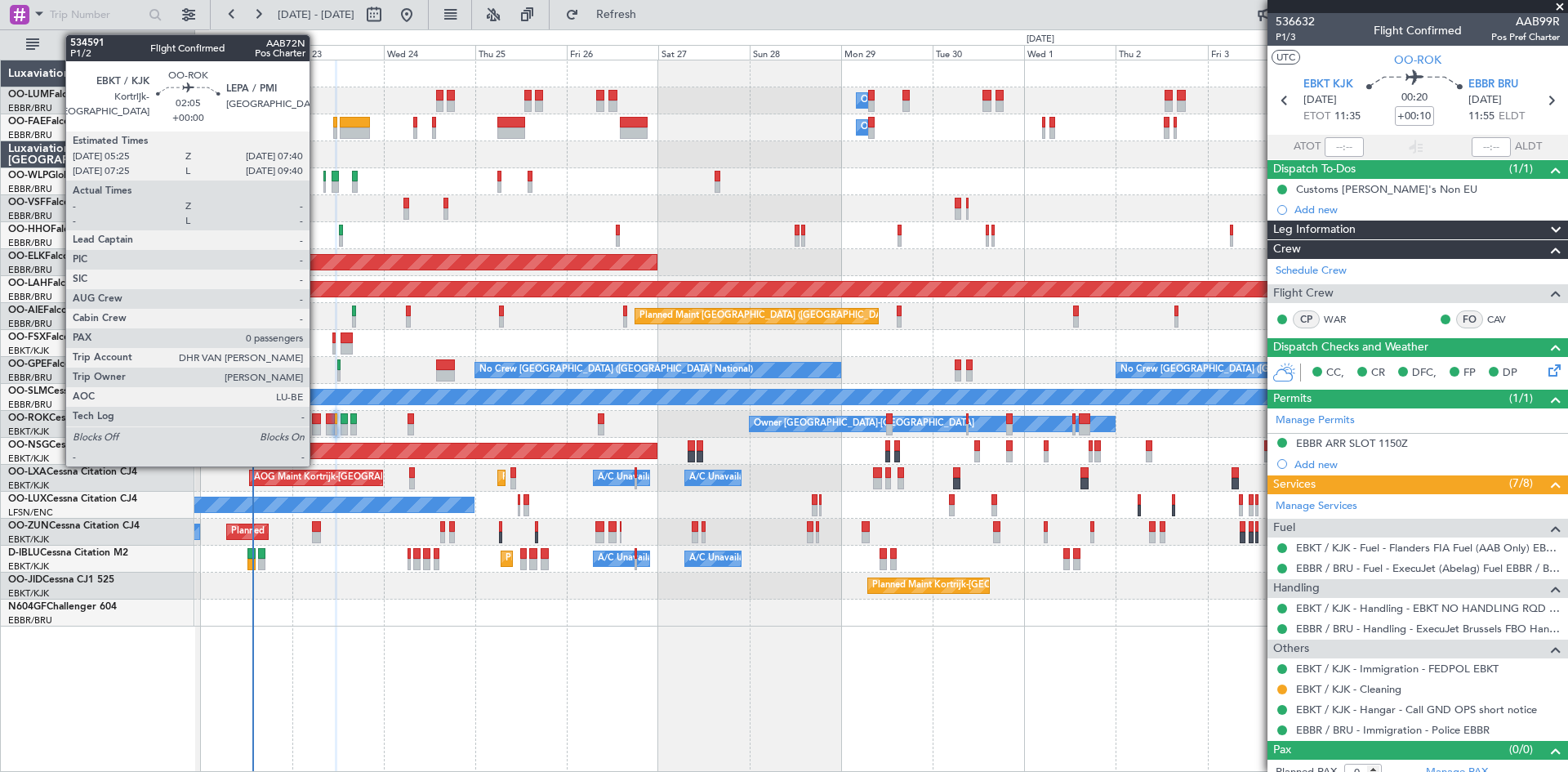
click at [317, 421] on div at bounding box center [316, 419] width 9 height 12
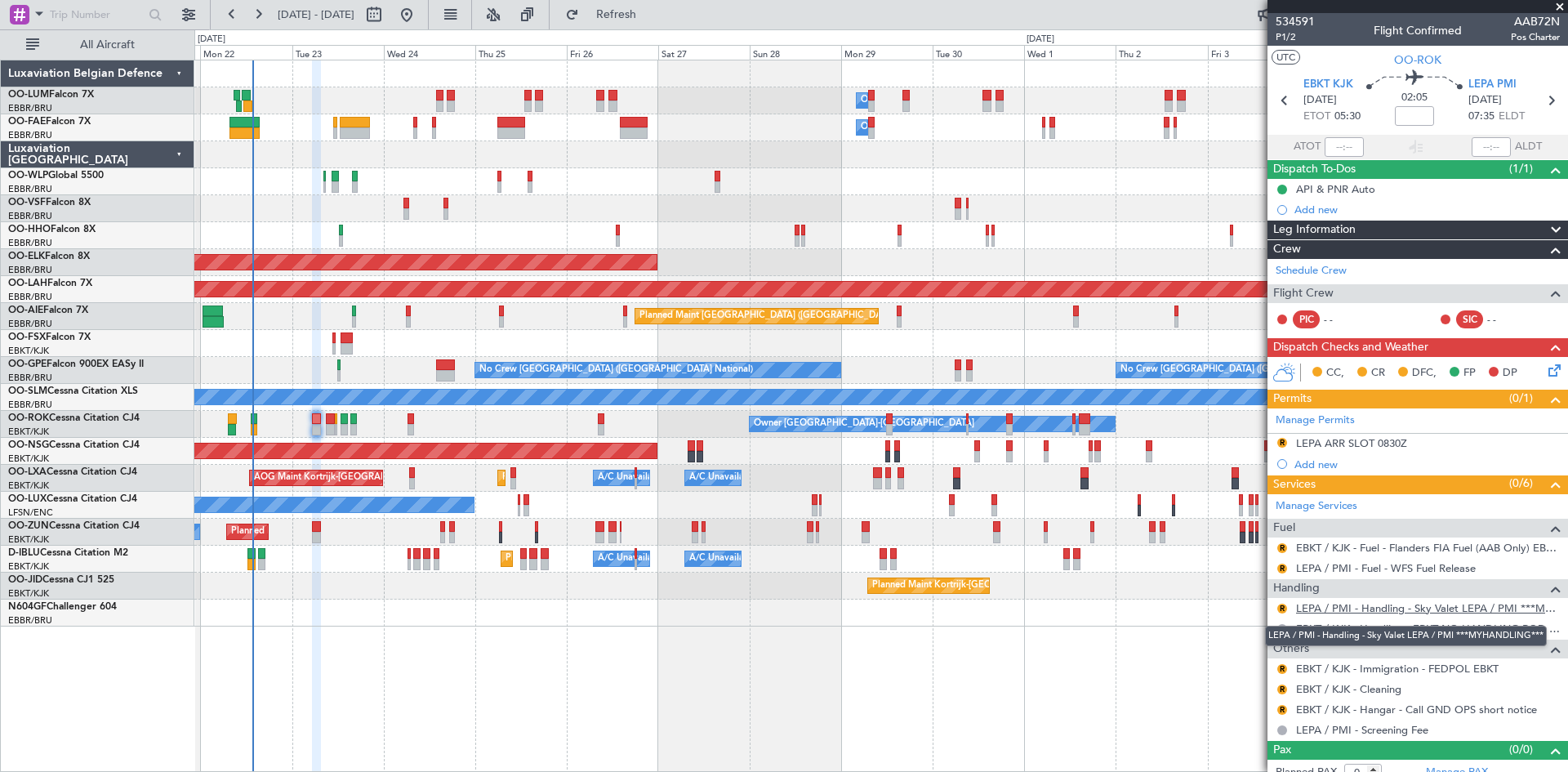
click at [1319, 608] on link "LEPA / PMI - Handling - Sky Valet LEPA / PMI ***MYHANDLING***" at bounding box center [1428, 608] width 264 height 14
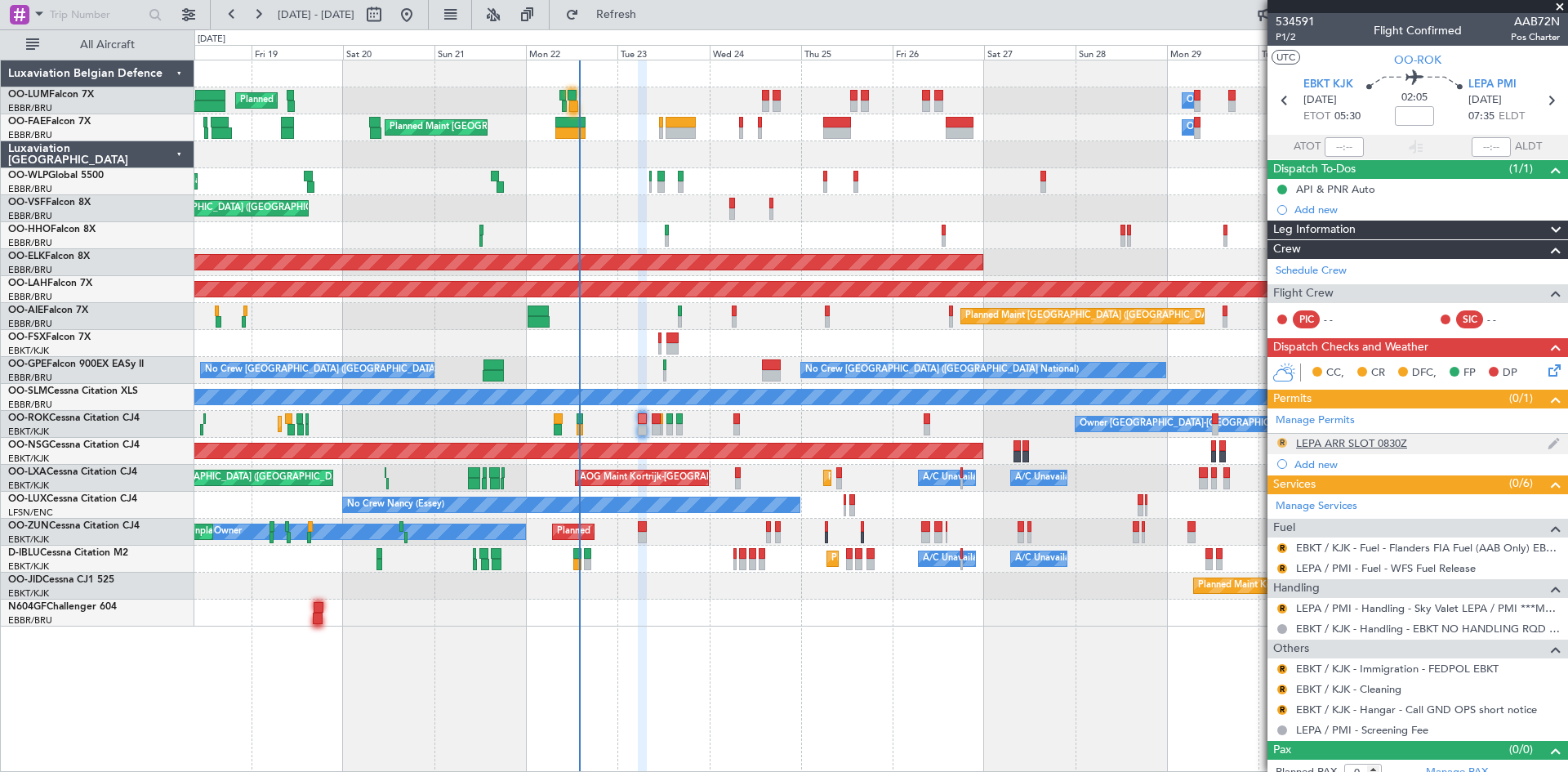
click at [1284, 440] on button "R" at bounding box center [1282, 443] width 10 height 10
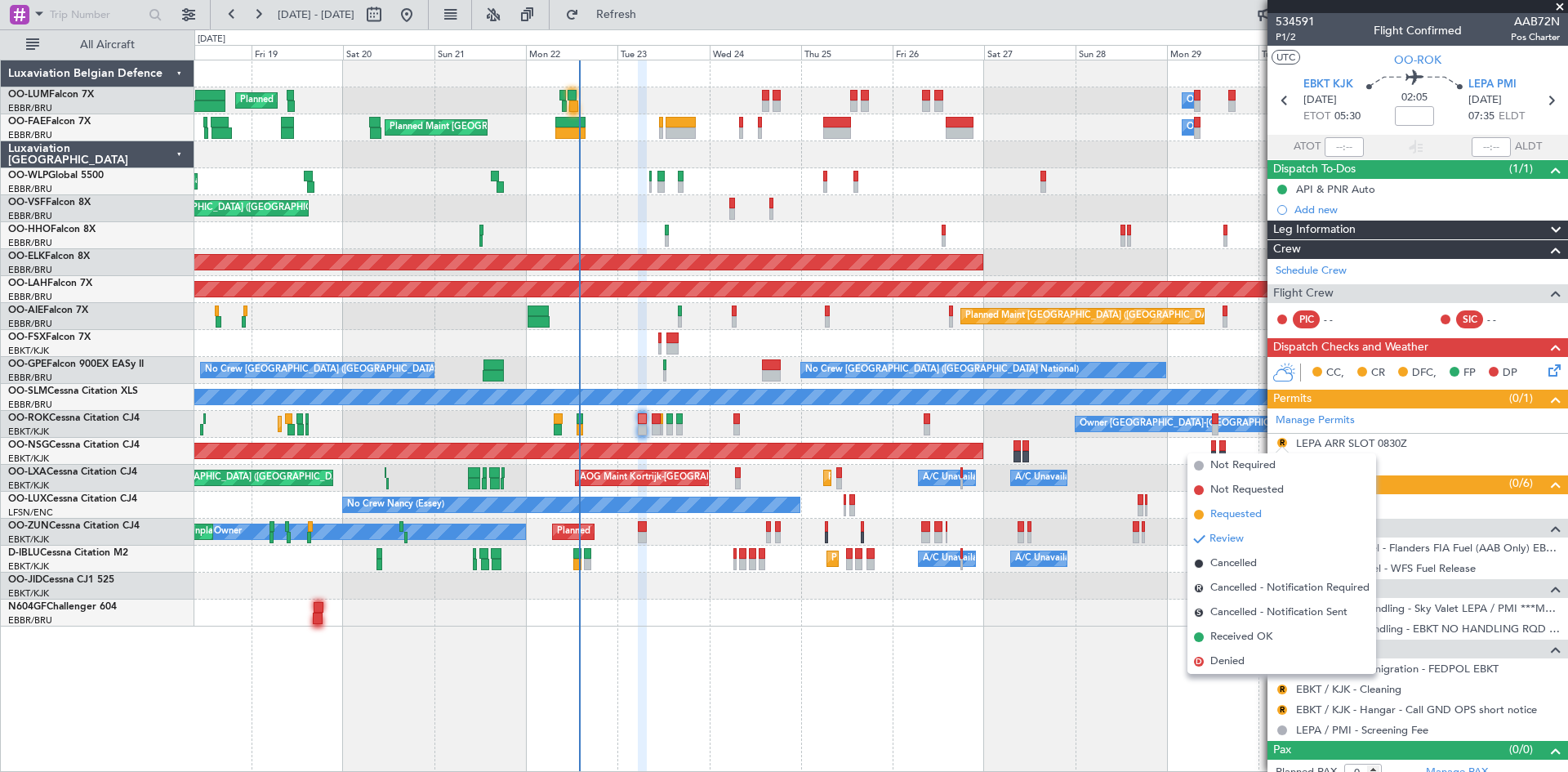
click at [1262, 506] on span "Requested" at bounding box center [1236, 514] width 51 height 17
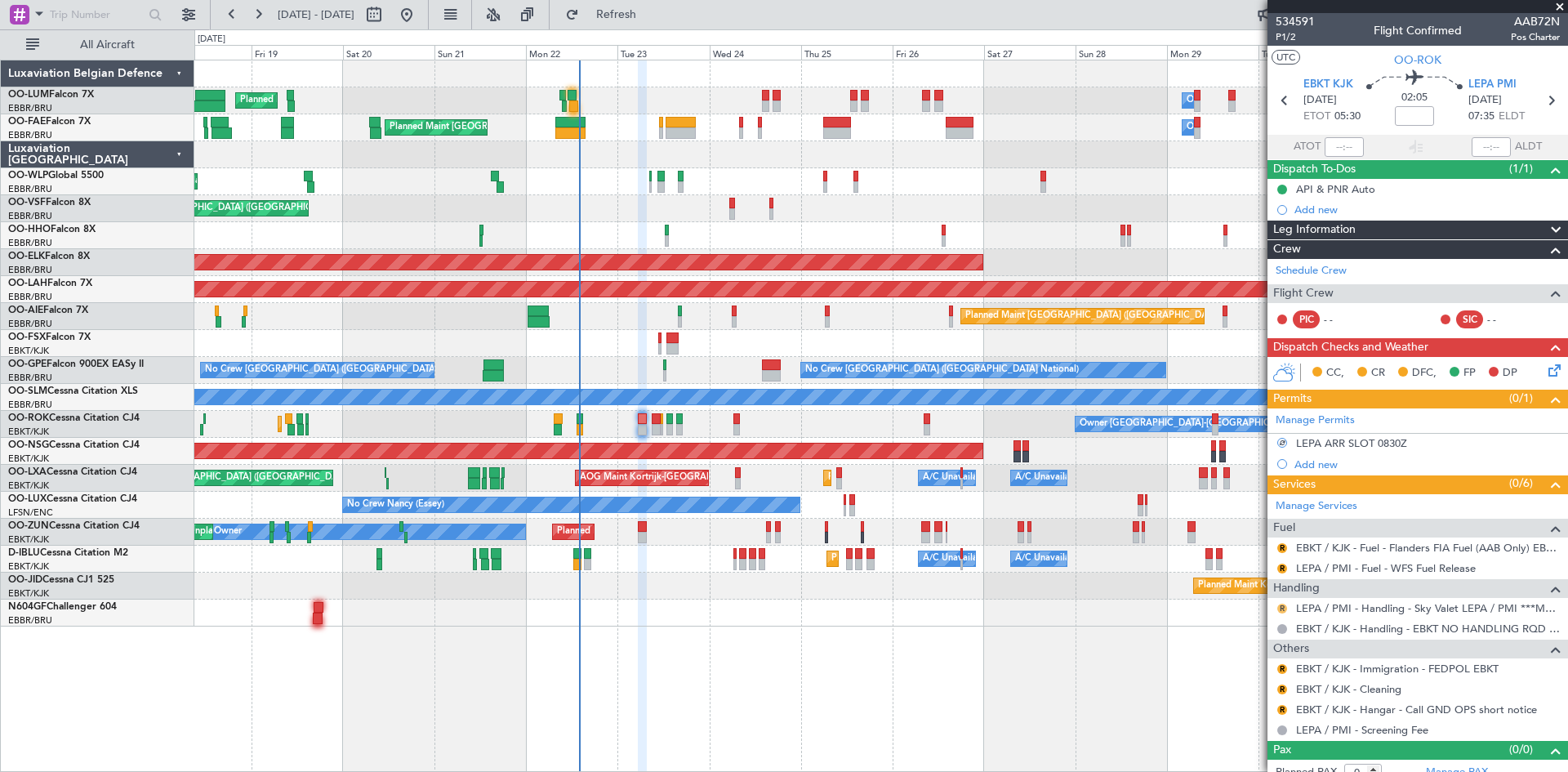
click at [1281, 609] on button "R" at bounding box center [1282, 609] width 10 height 10
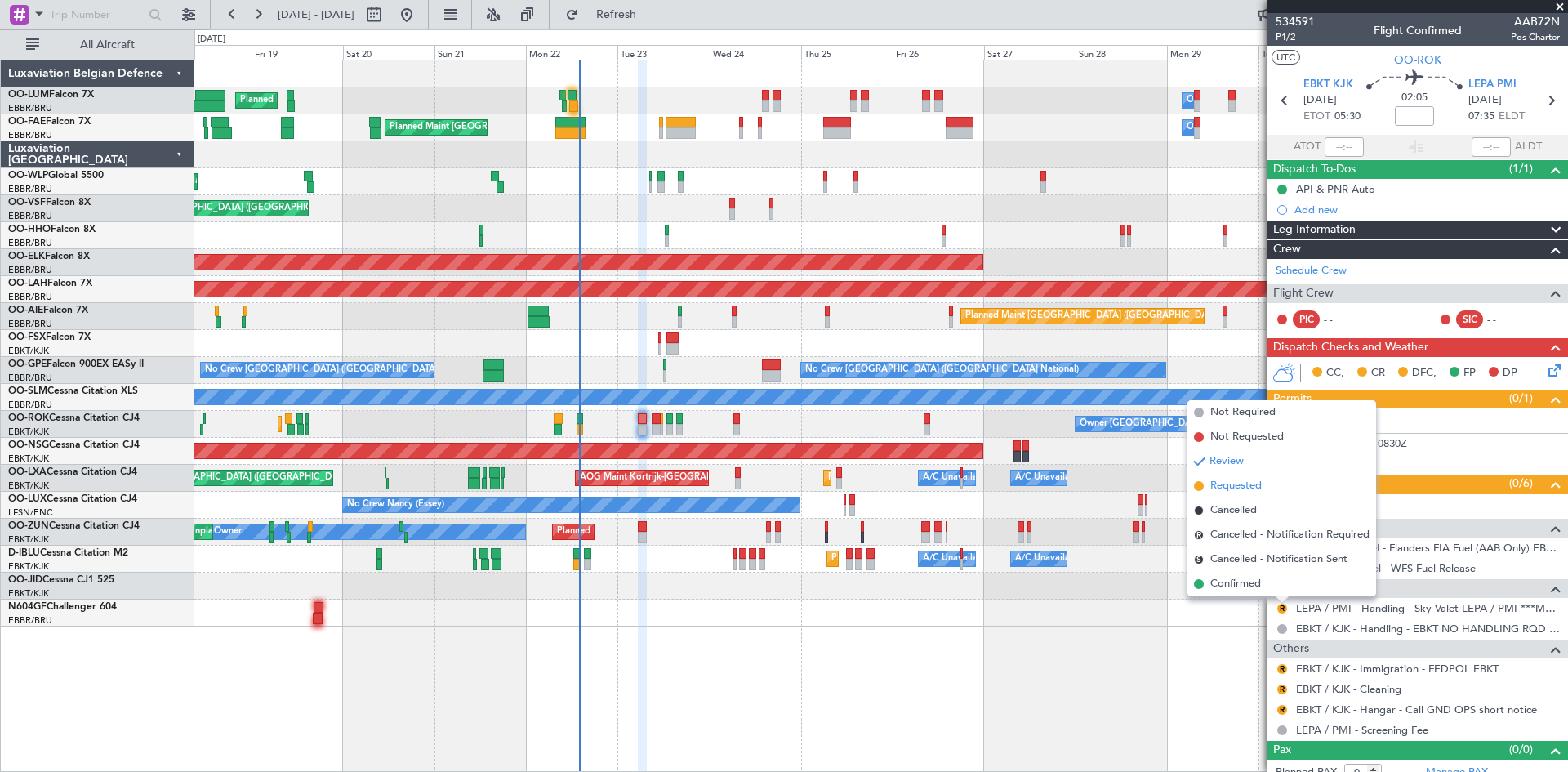
click at [1229, 490] on span "Requested" at bounding box center [1236, 486] width 51 height 17
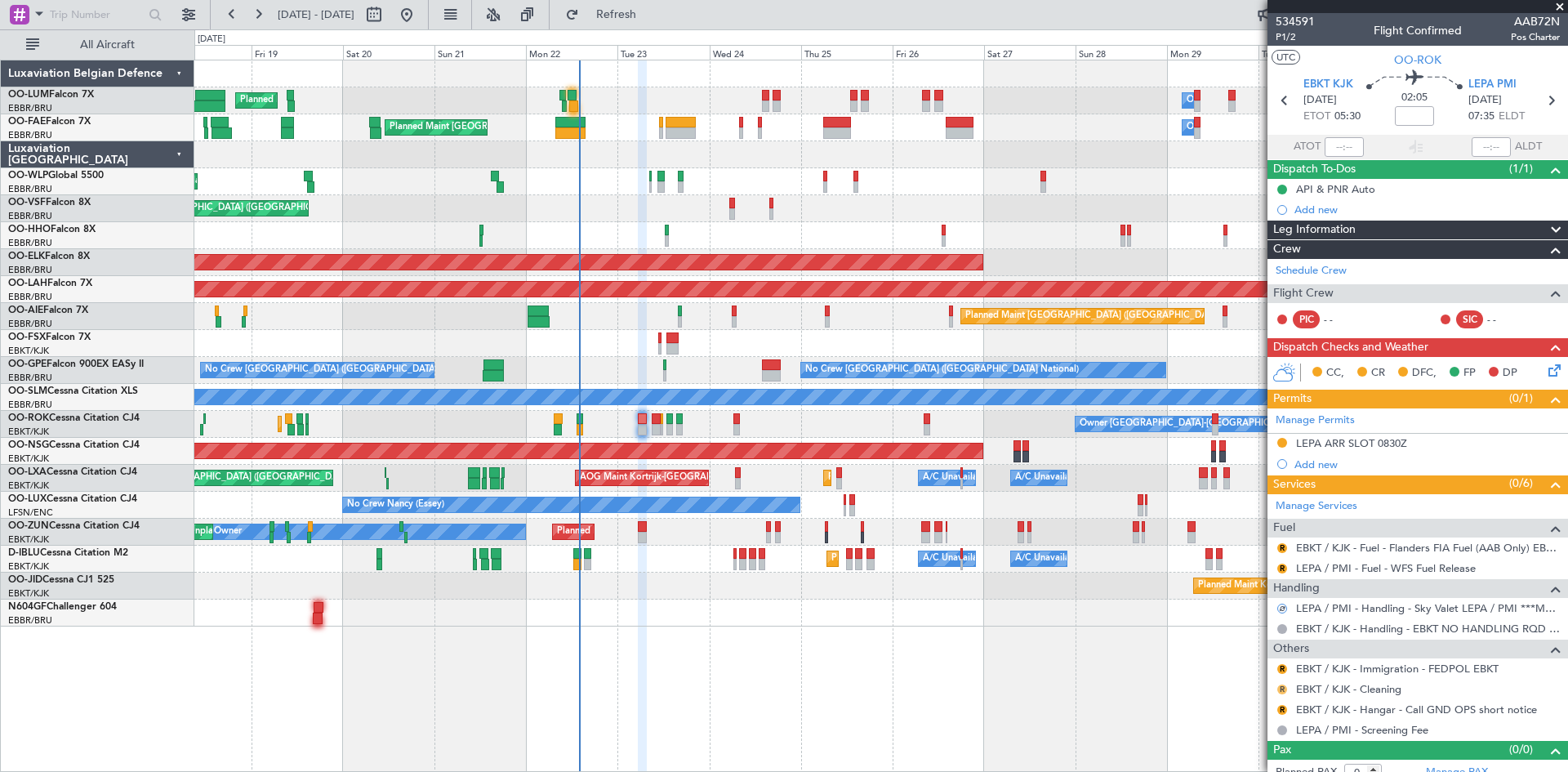
click at [1280, 687] on button "R" at bounding box center [1282, 689] width 10 height 10
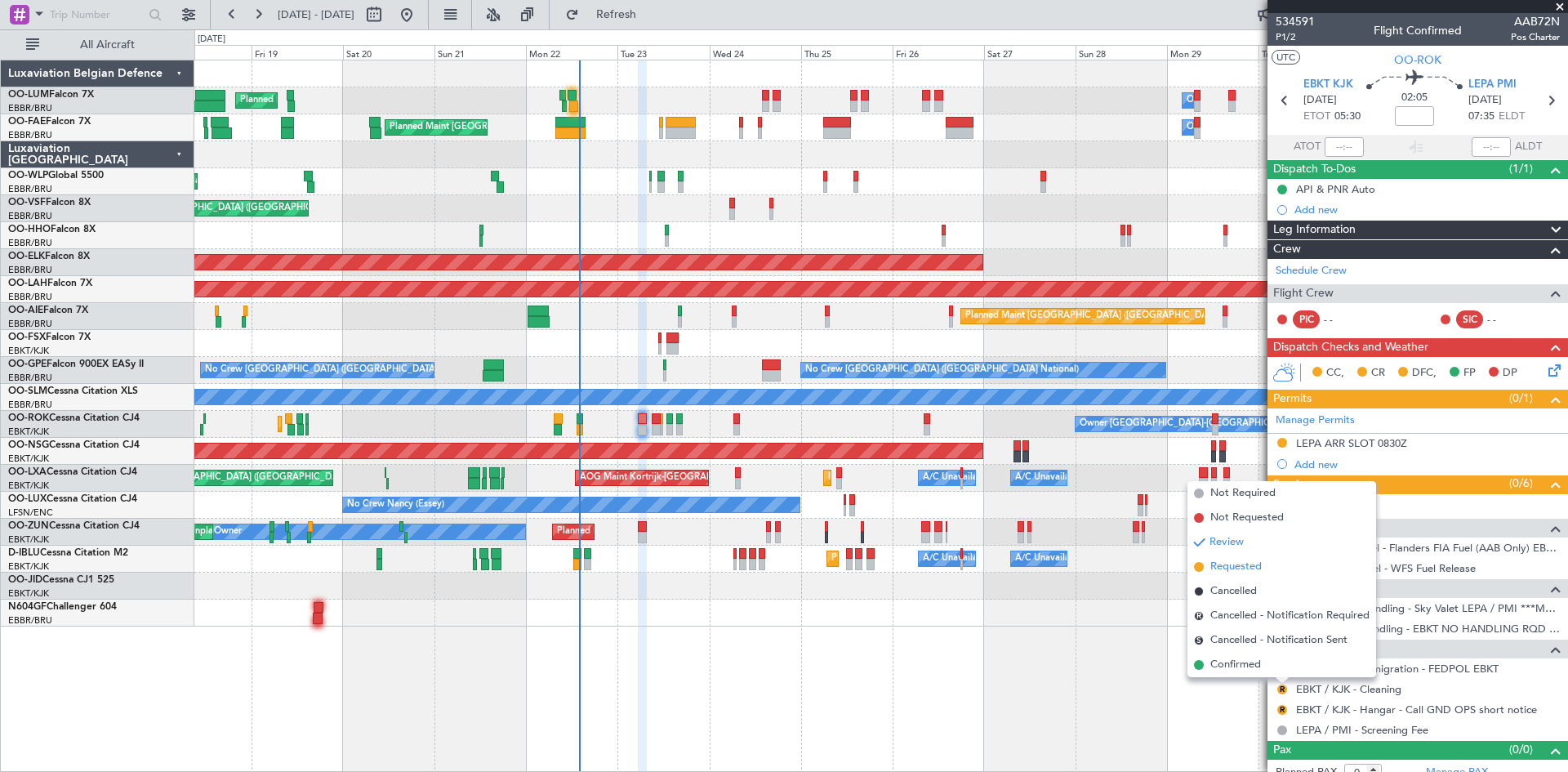
click at [1218, 567] on span "Requested" at bounding box center [1236, 567] width 51 height 17
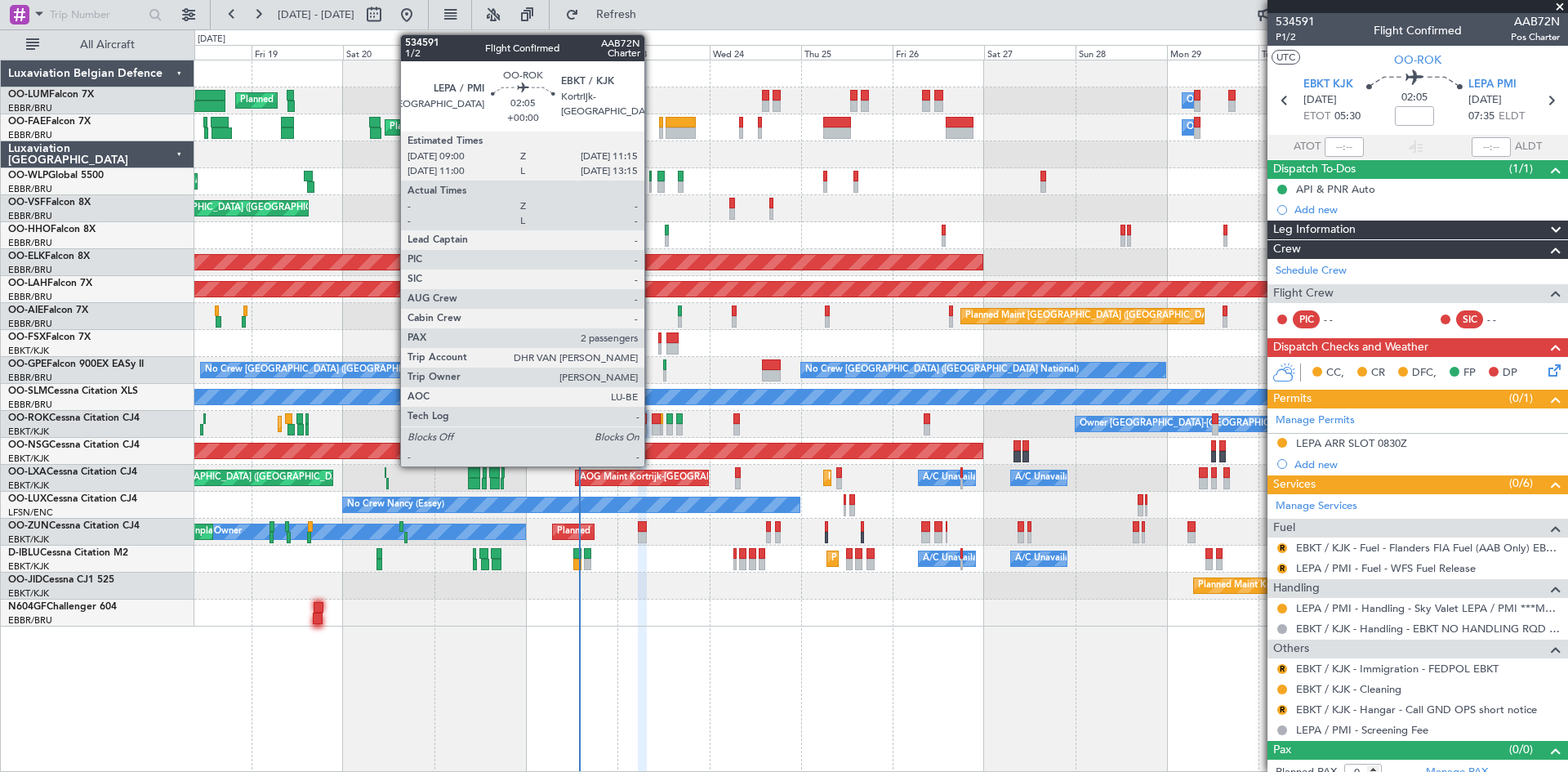
click at [651, 432] on div at bounding box center [656, 429] width 9 height 12
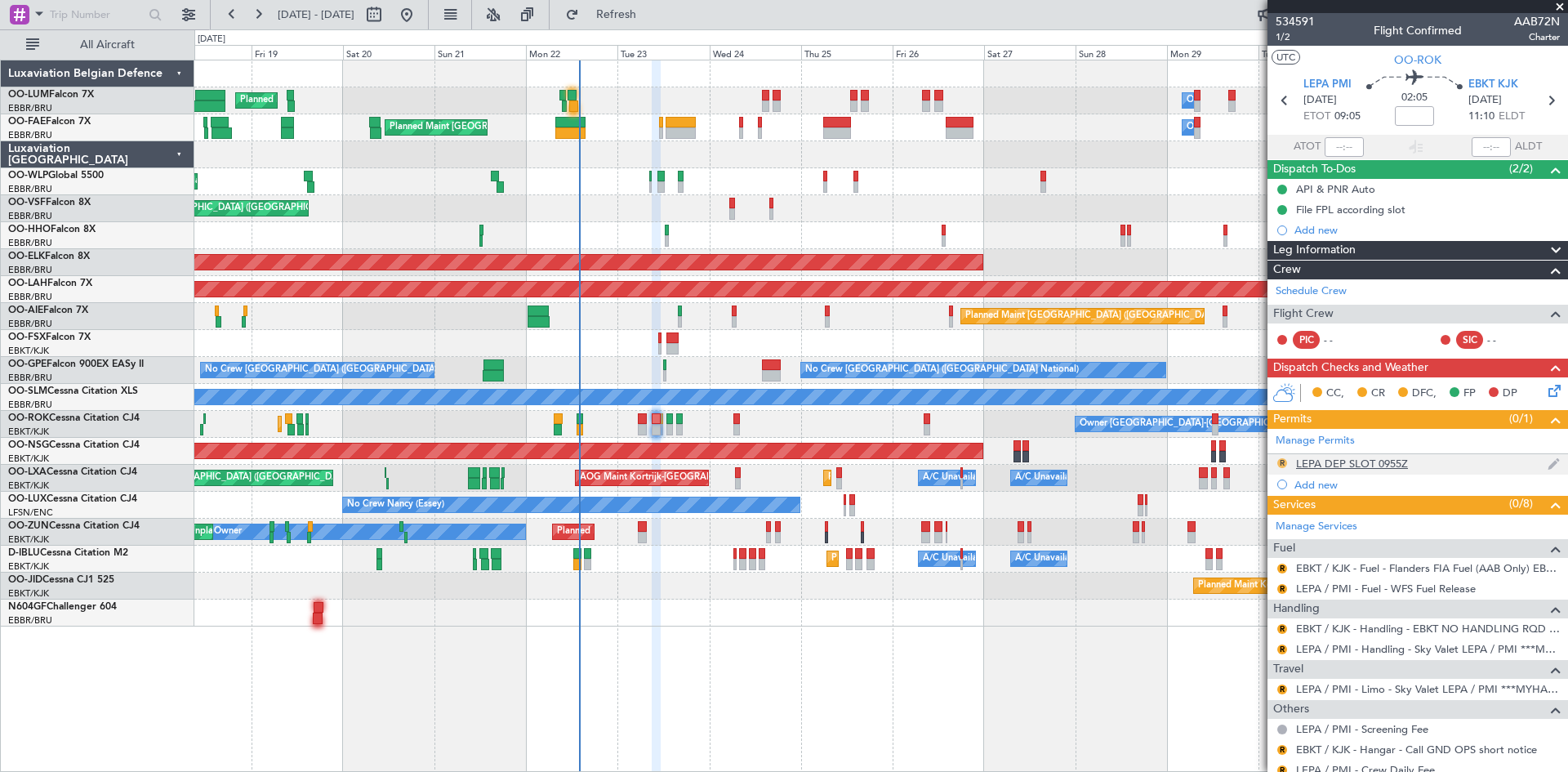
click at [1282, 463] on button "R" at bounding box center [1282, 463] width 10 height 10
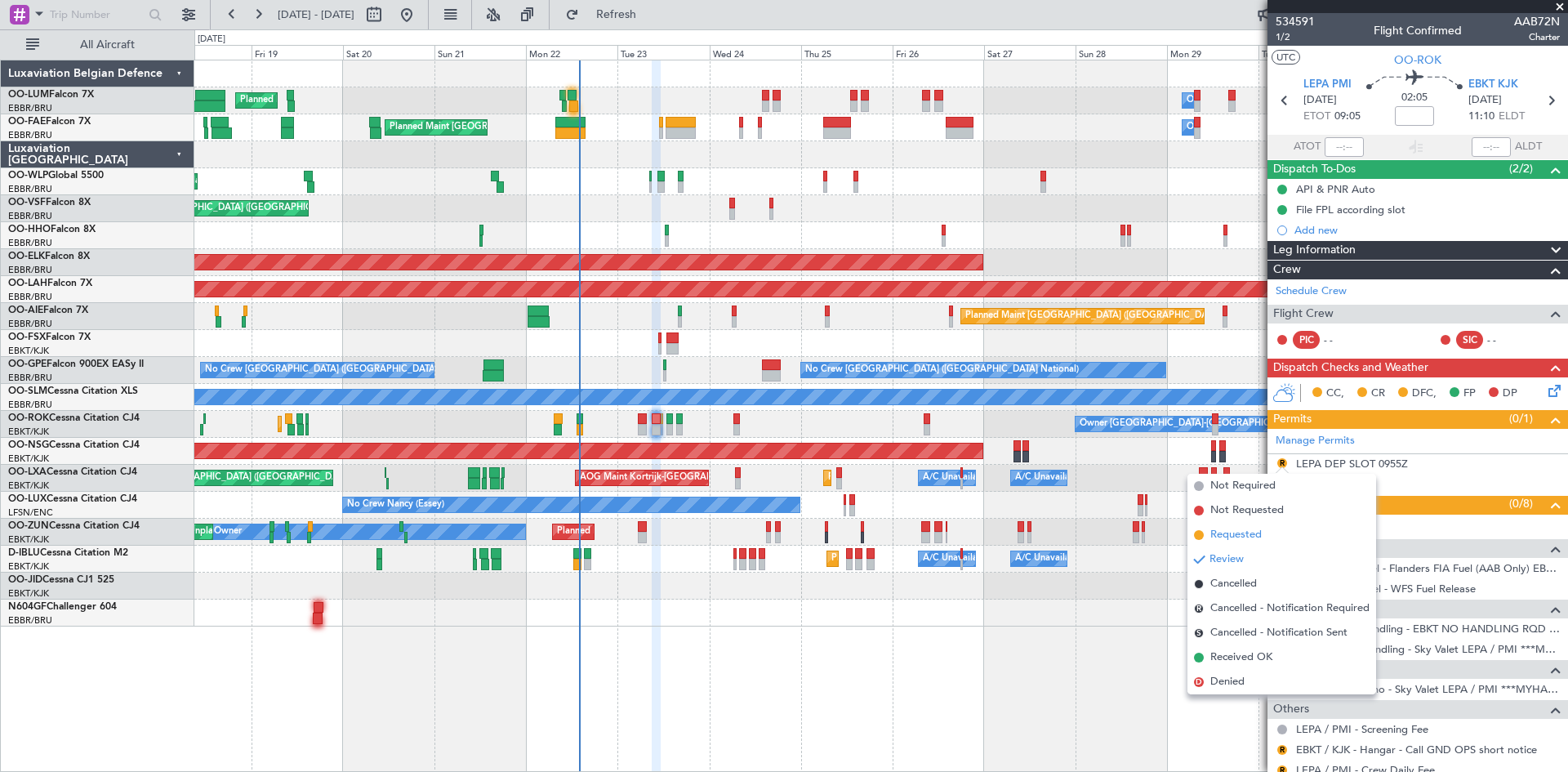
click at [1265, 532] on li "Requested" at bounding box center [1281, 535] width 189 height 25
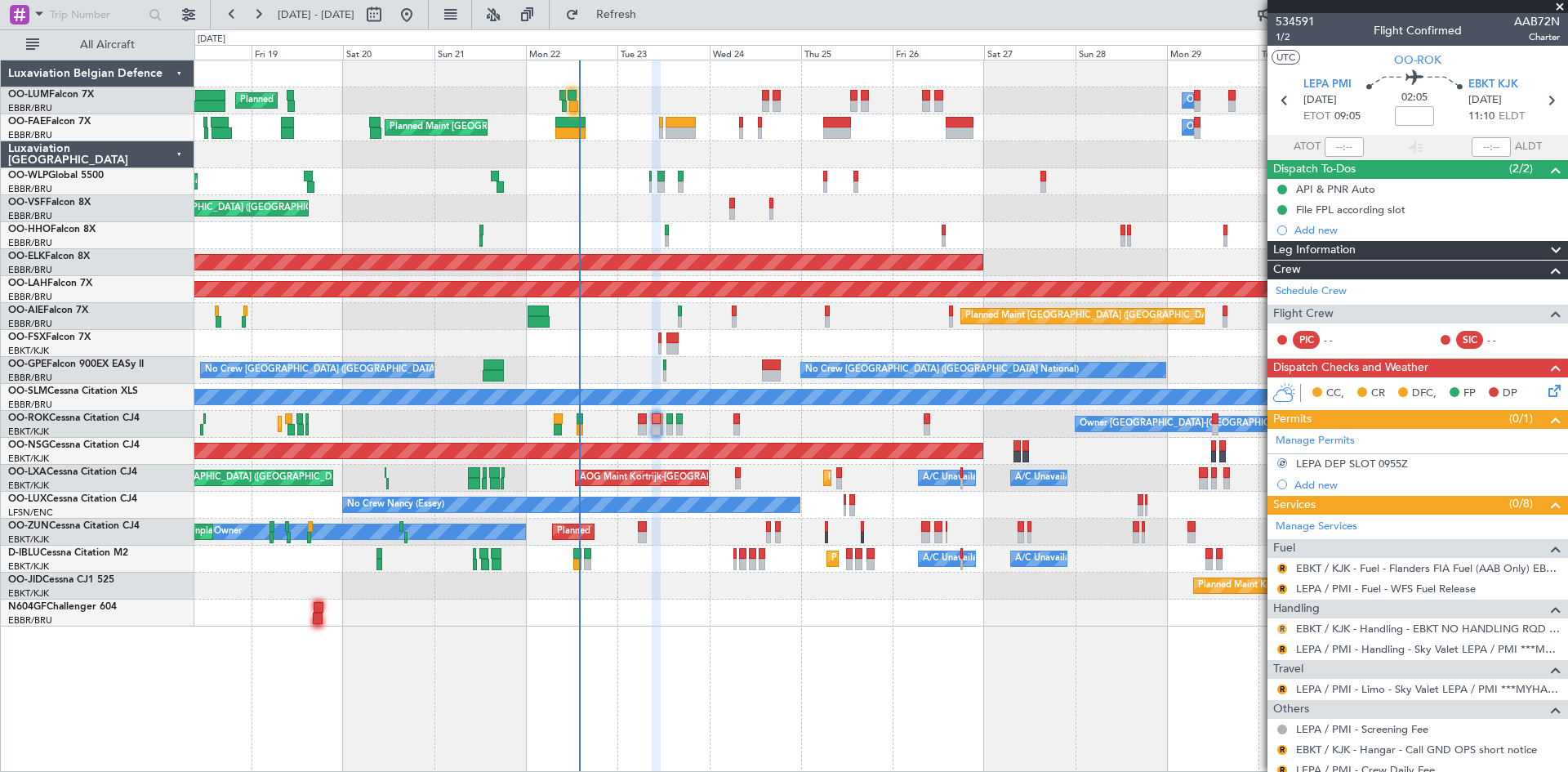
click at [1282, 627] on button "R" at bounding box center [1282, 629] width 10 height 10
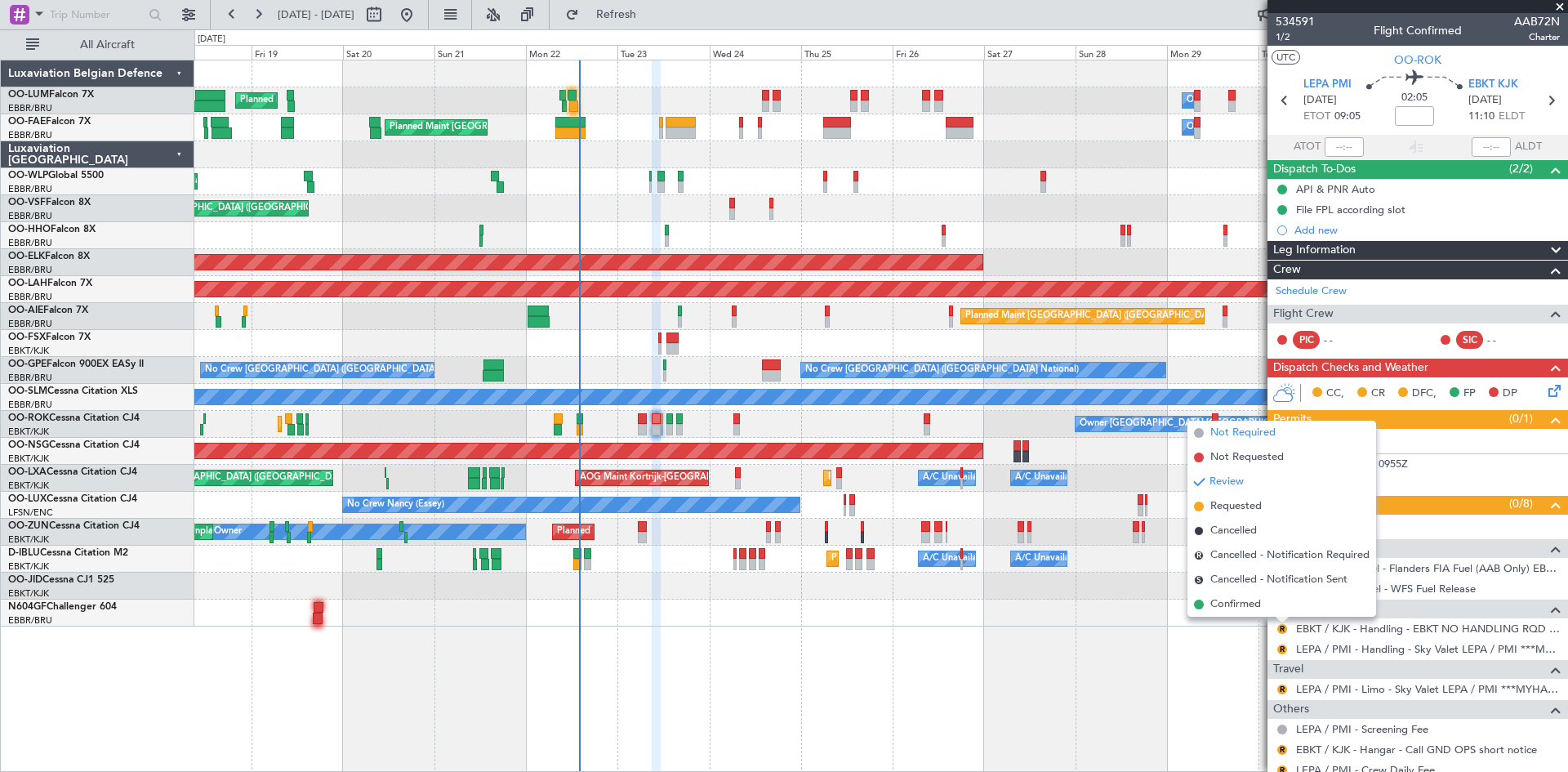
click at [1246, 435] on span "Not Required" at bounding box center [1243, 433] width 65 height 17
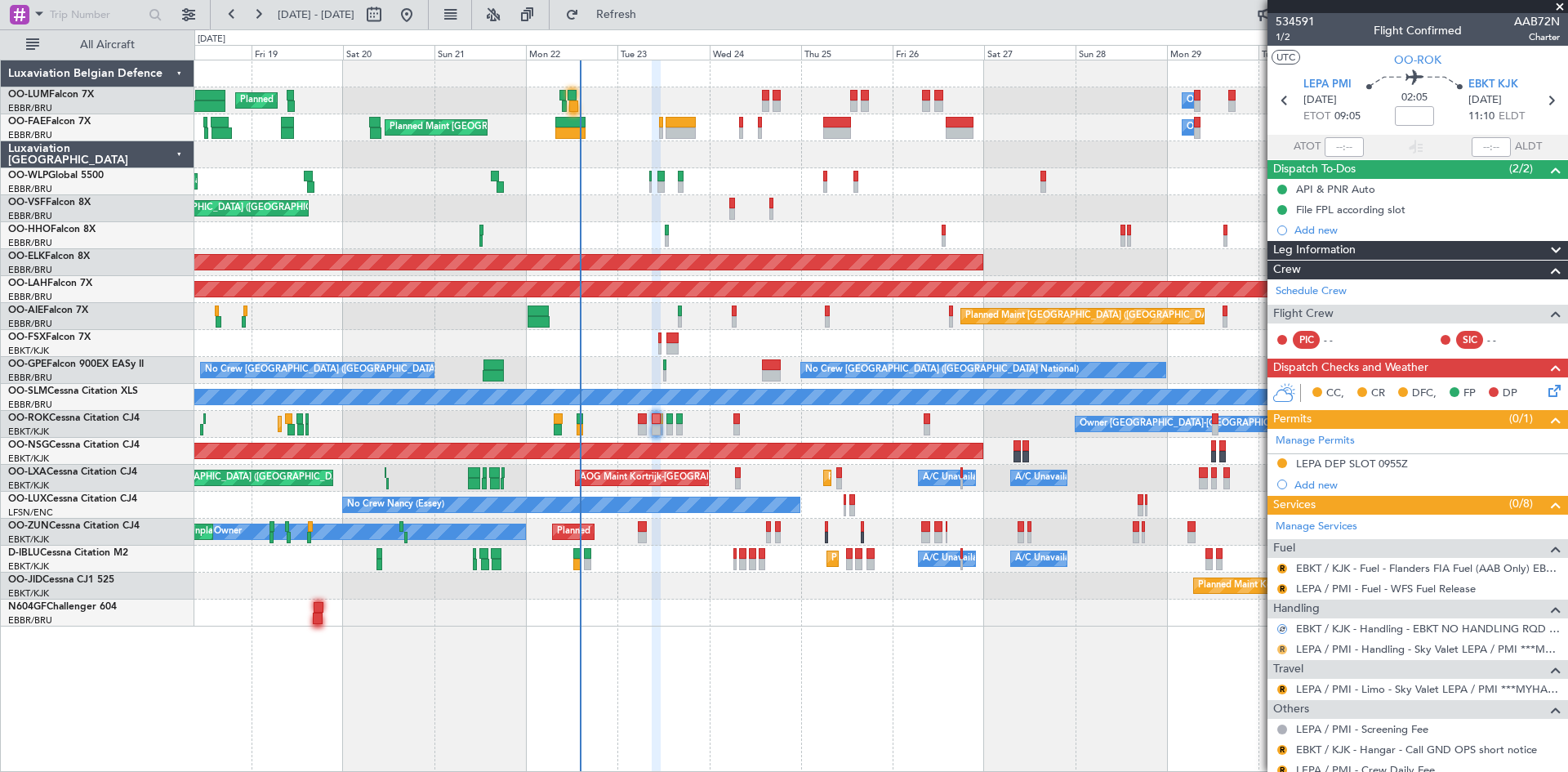
click at [1281, 644] on button "R" at bounding box center [1282, 649] width 10 height 10
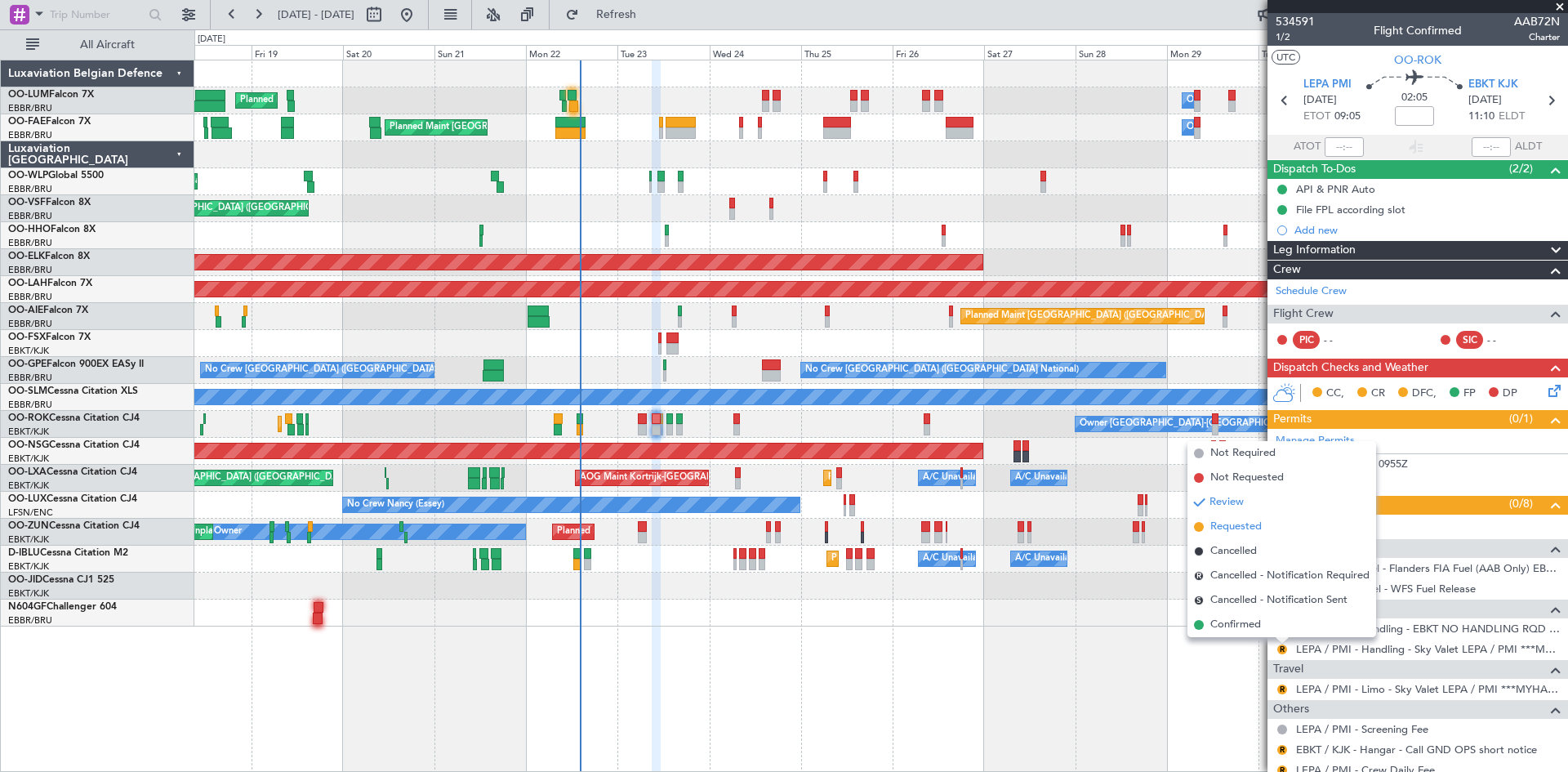
click at [1242, 528] on span "Requested" at bounding box center [1236, 527] width 51 height 17
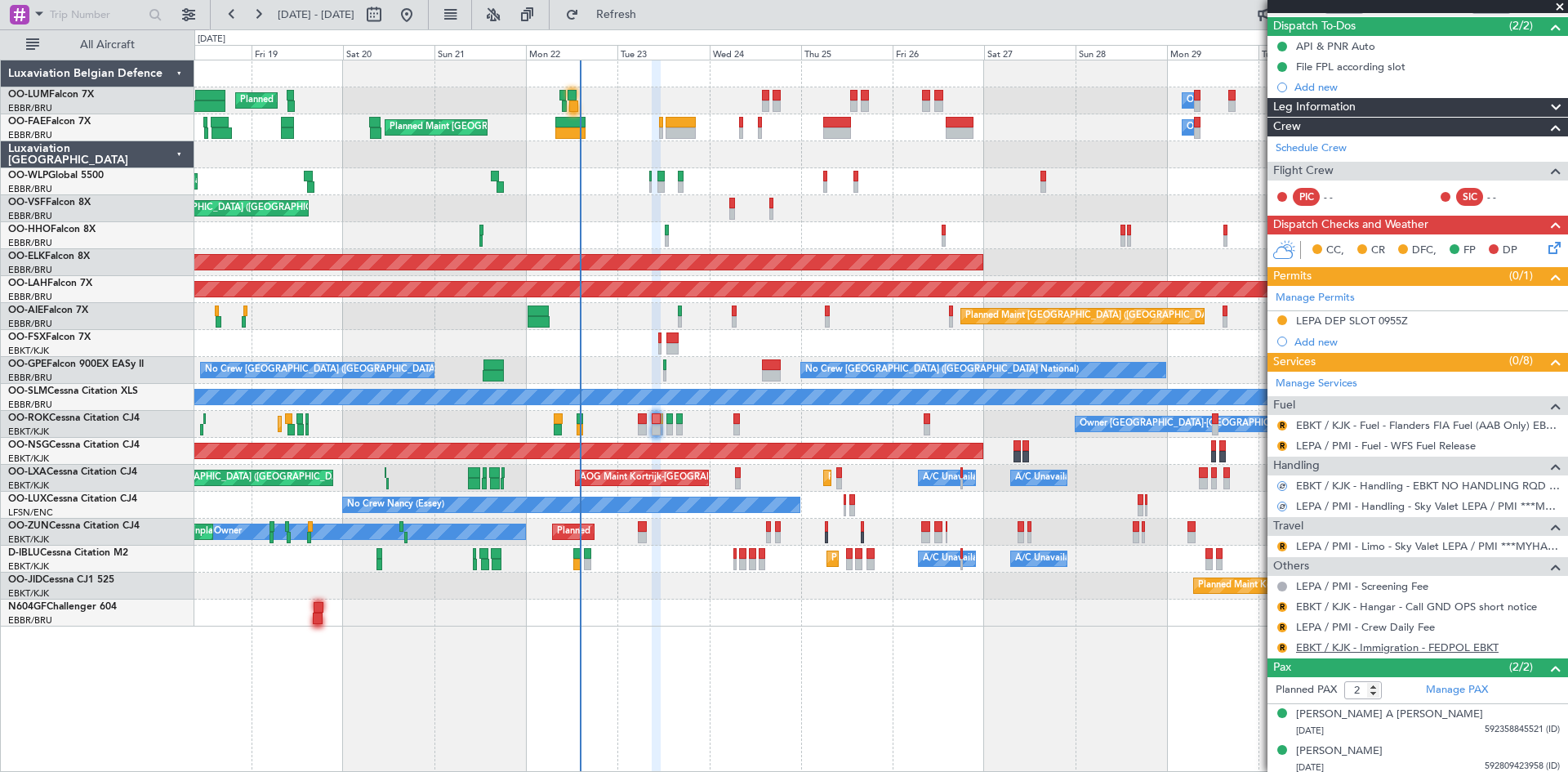
scroll to position [148, 0]
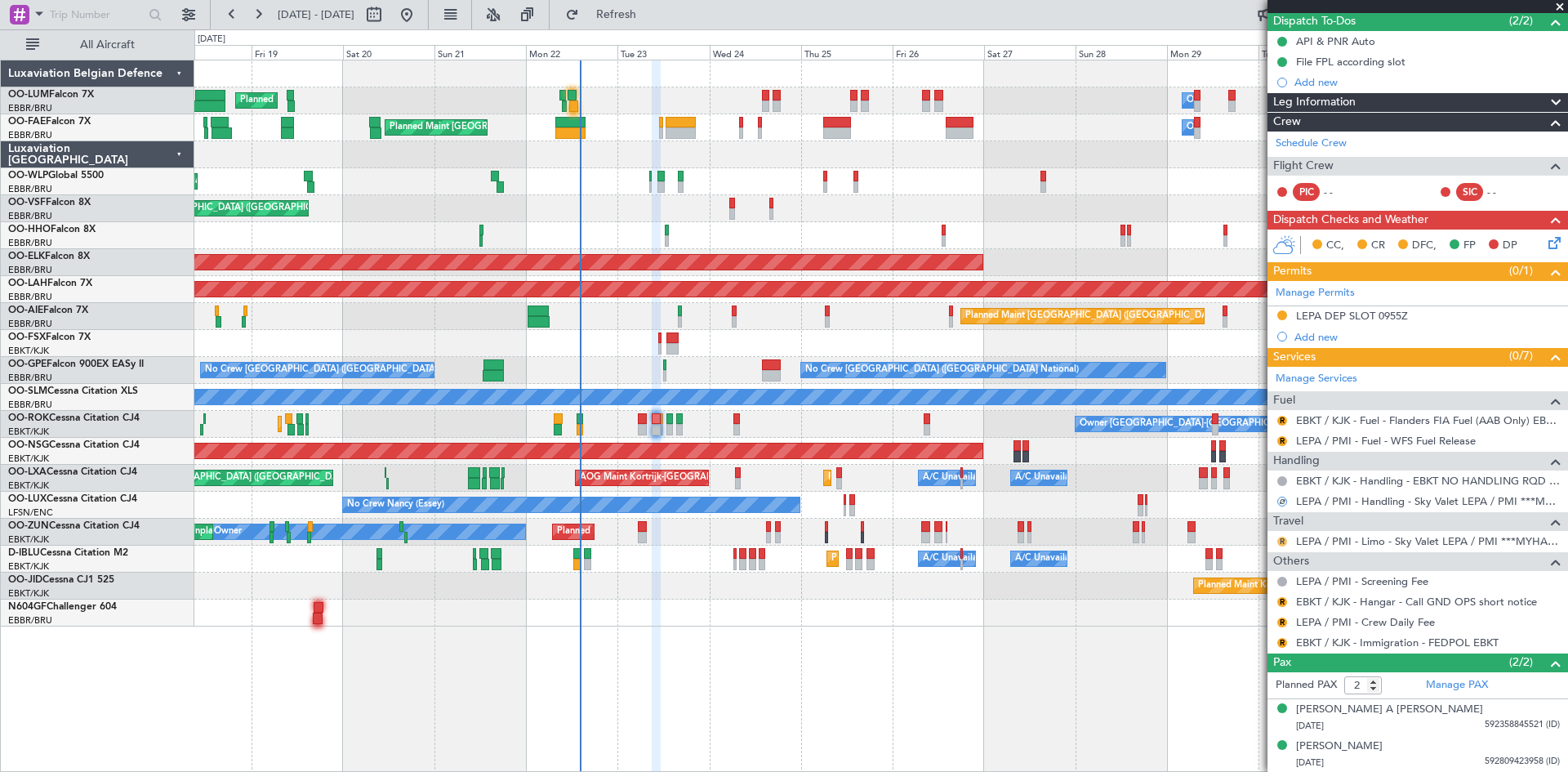
click at [1281, 542] on button "R" at bounding box center [1282, 542] width 10 height 10
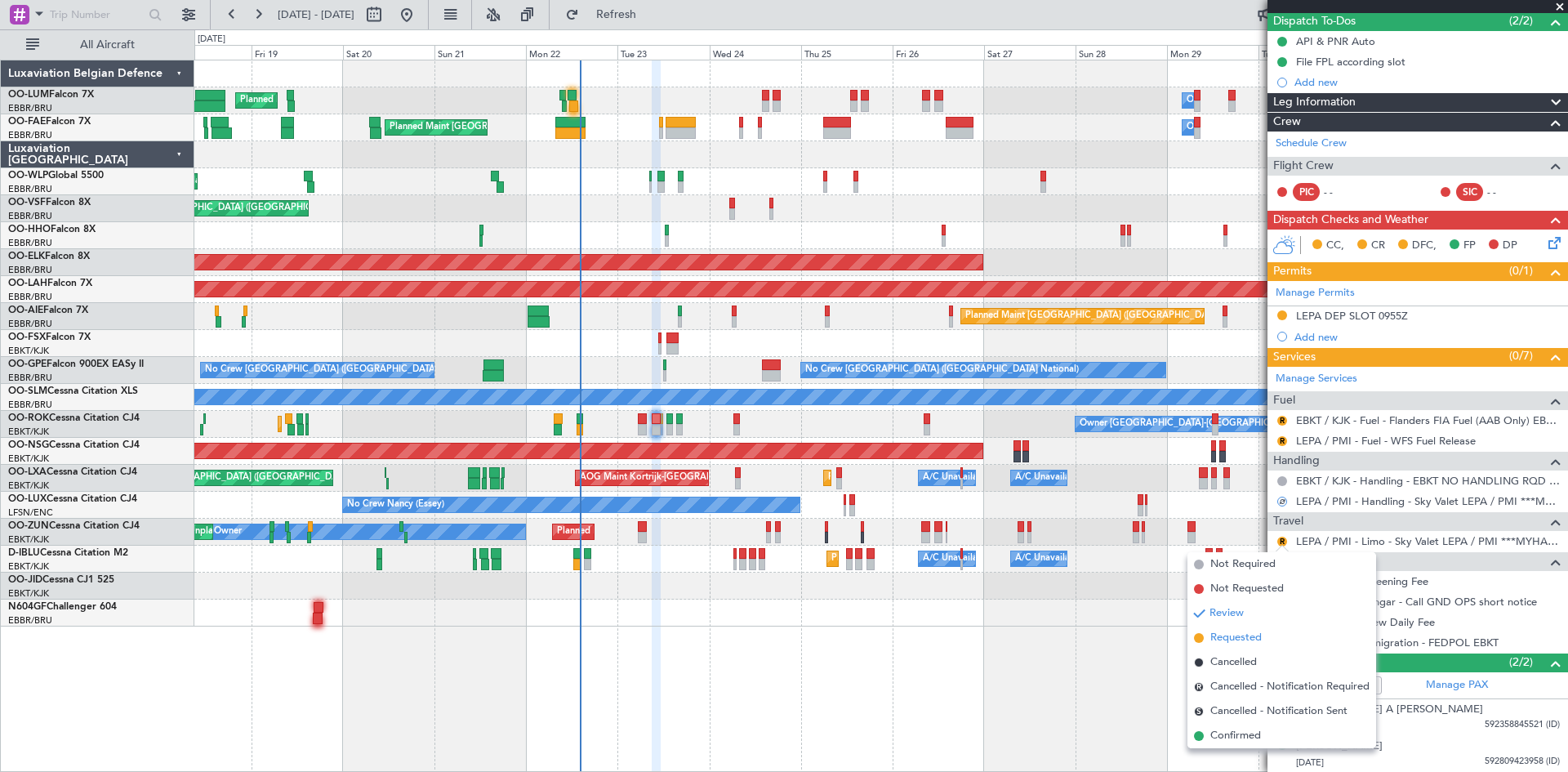
click at [1255, 636] on span "Requested" at bounding box center [1236, 638] width 51 height 17
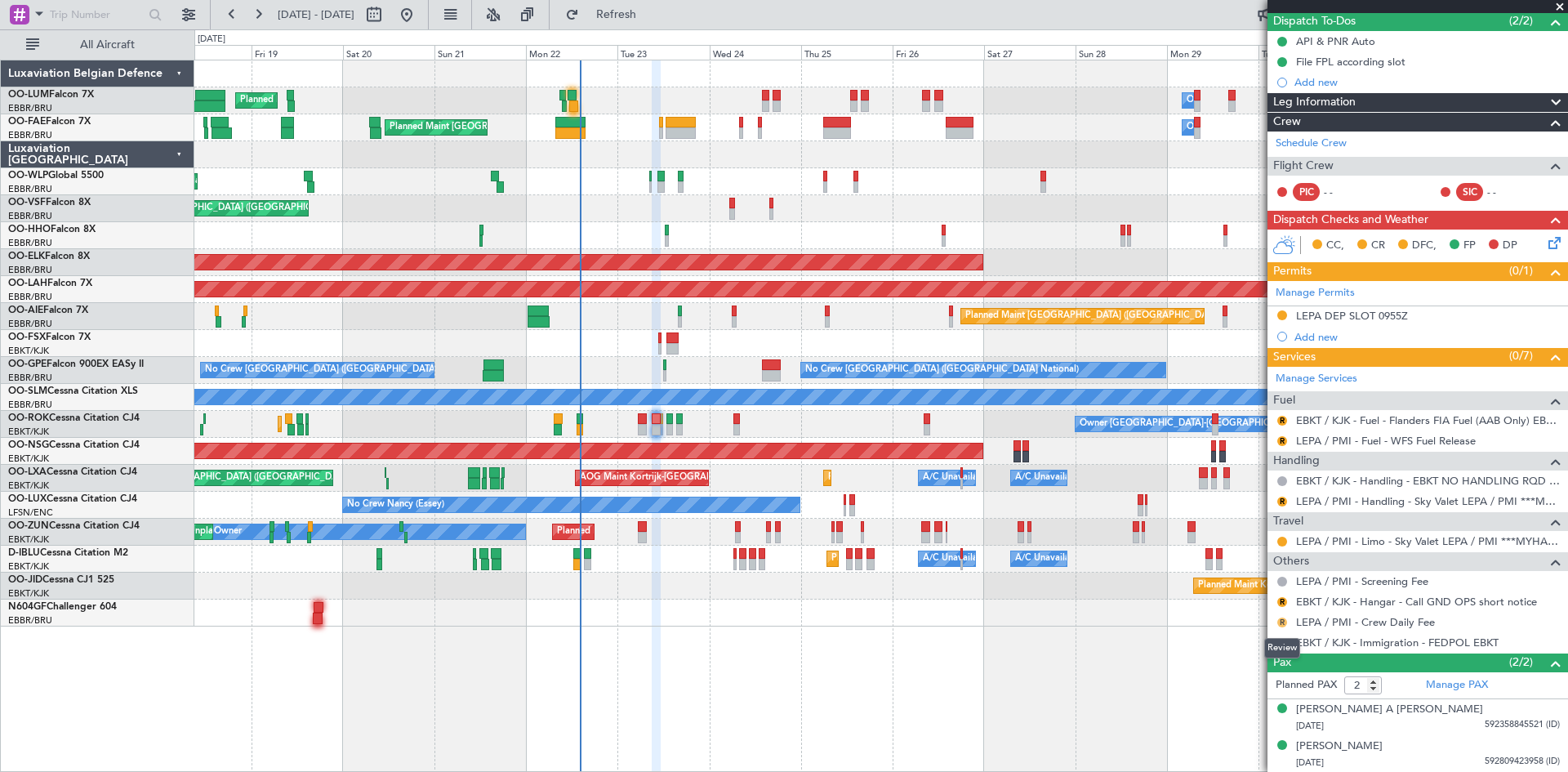
click at [1283, 621] on button "R" at bounding box center [1282, 623] width 10 height 10
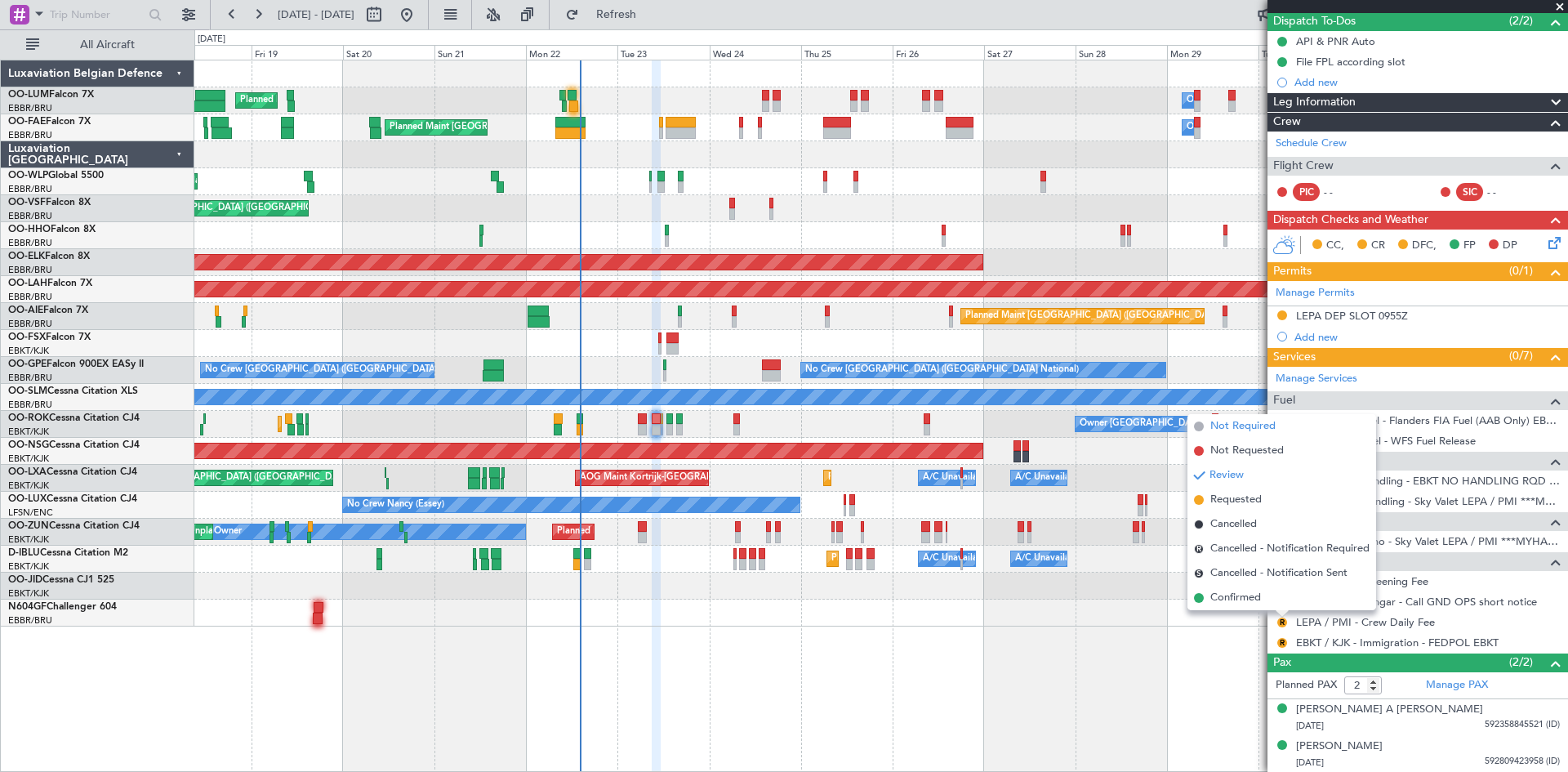
click at [1246, 430] on span "Not Required" at bounding box center [1243, 426] width 65 height 17
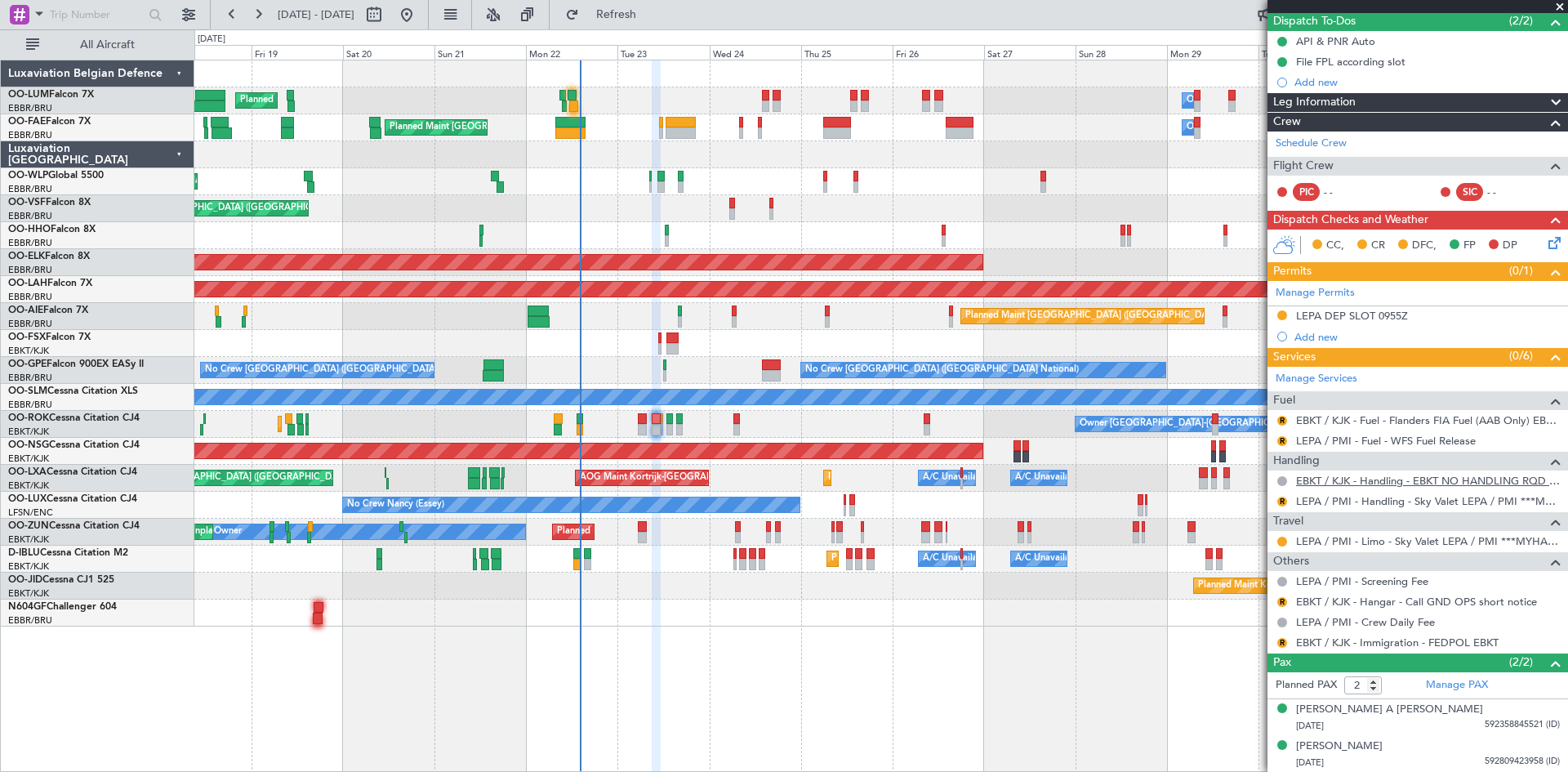
scroll to position [0, 0]
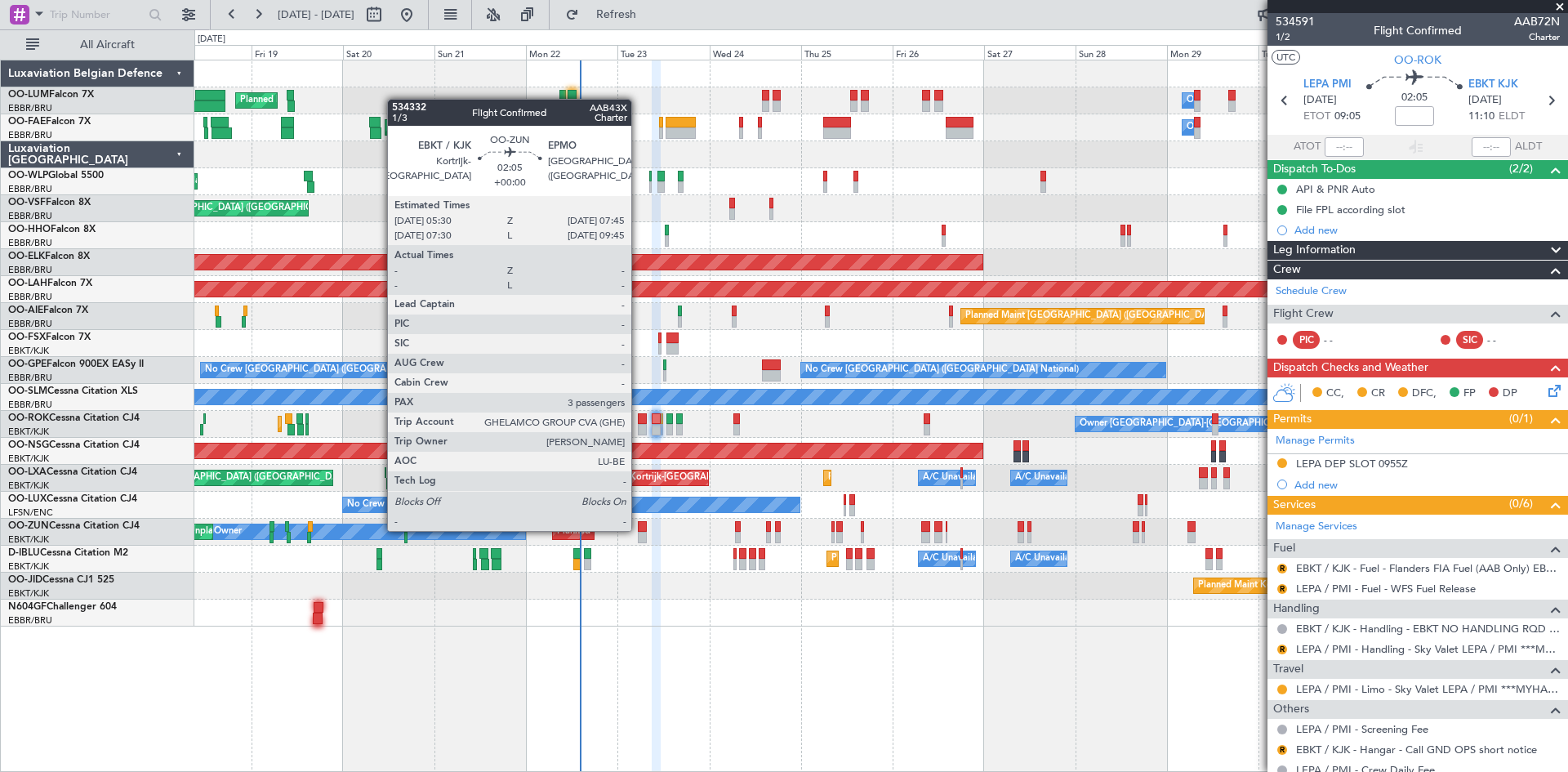
click at [639, 529] on div at bounding box center [642, 527] width 9 height 12
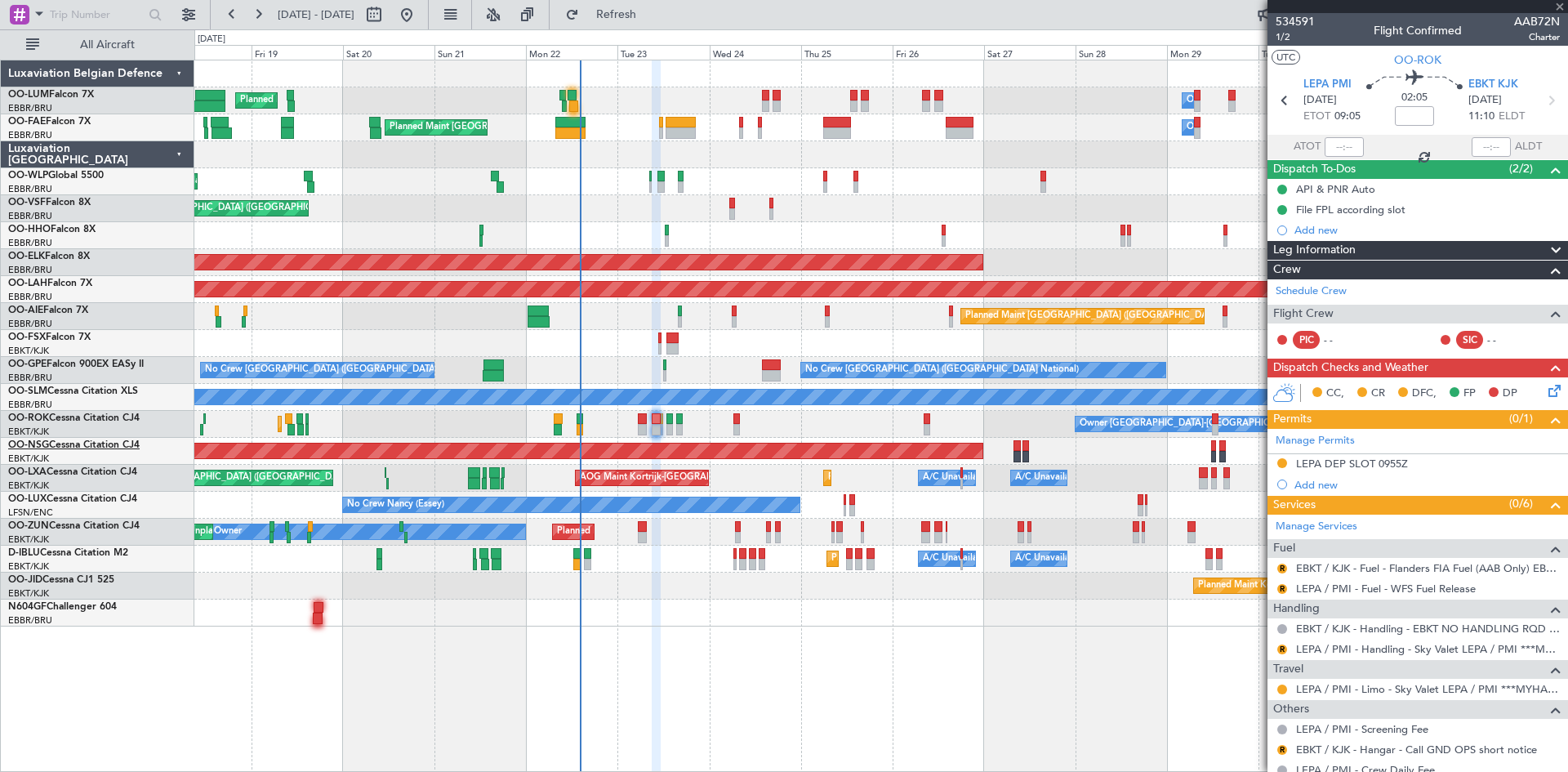
type input "3"
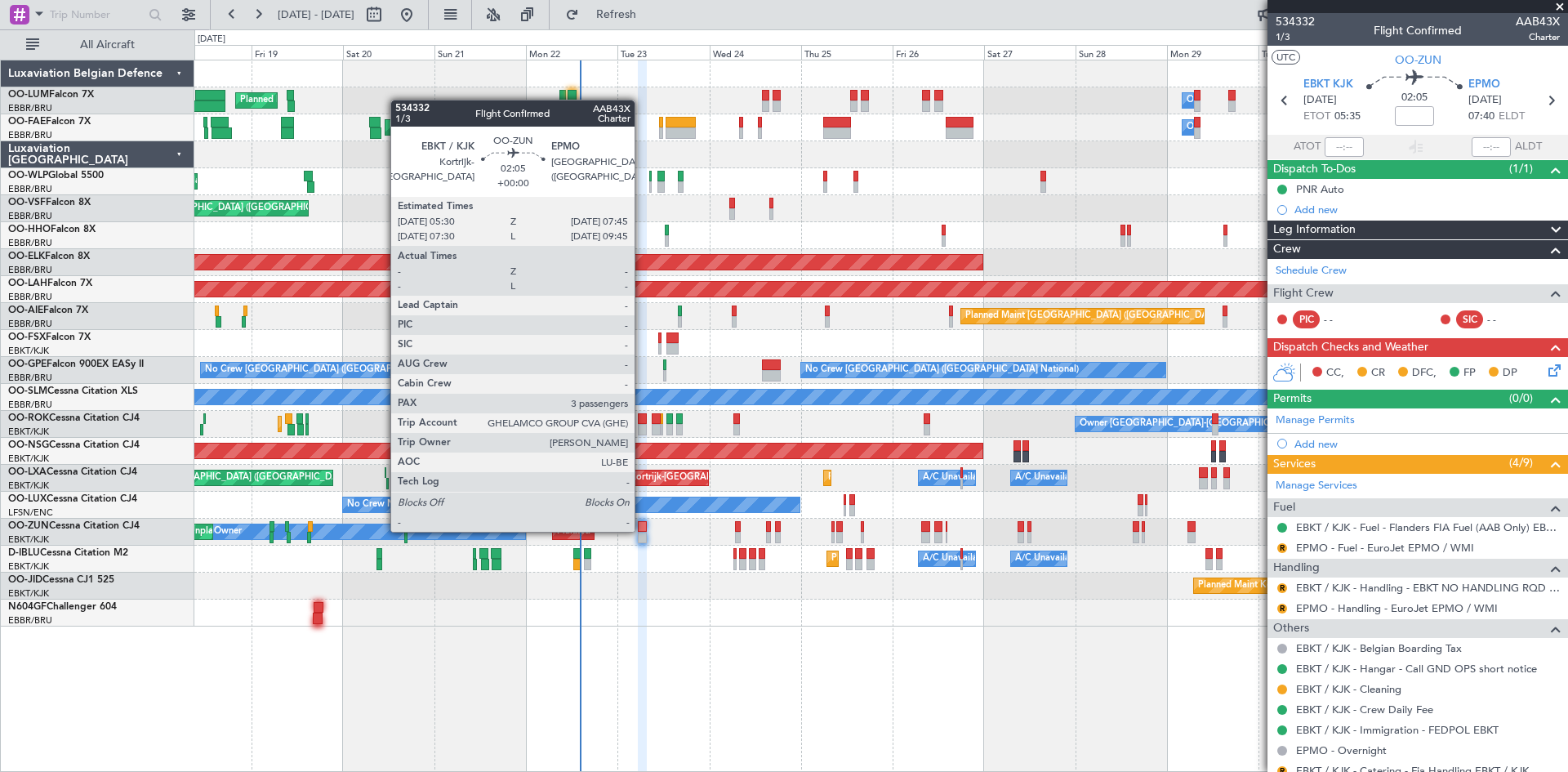
click at [642, 530] on div at bounding box center [642, 527] width 9 height 12
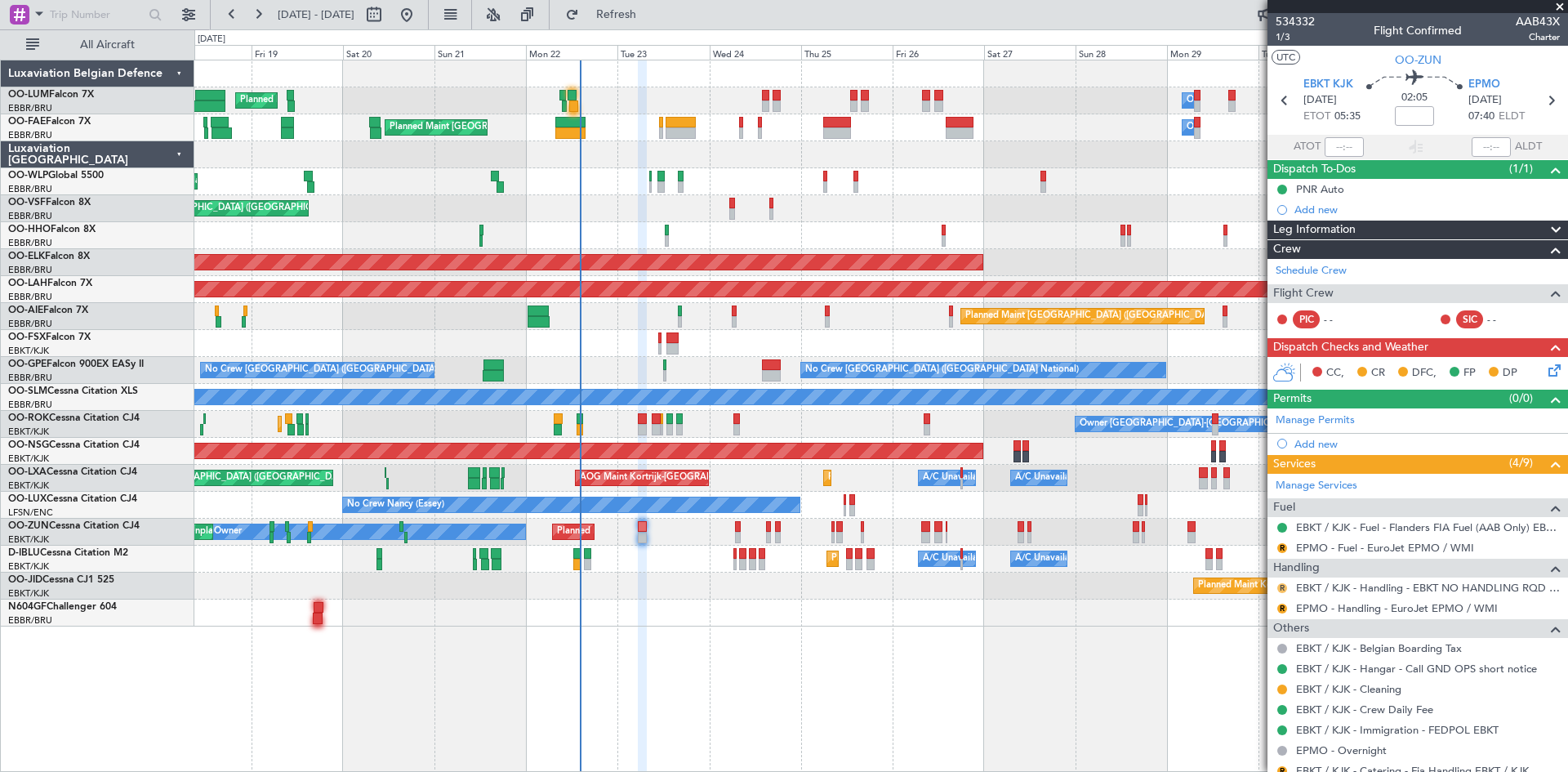
click at [1283, 585] on button "R" at bounding box center [1282, 588] width 10 height 10
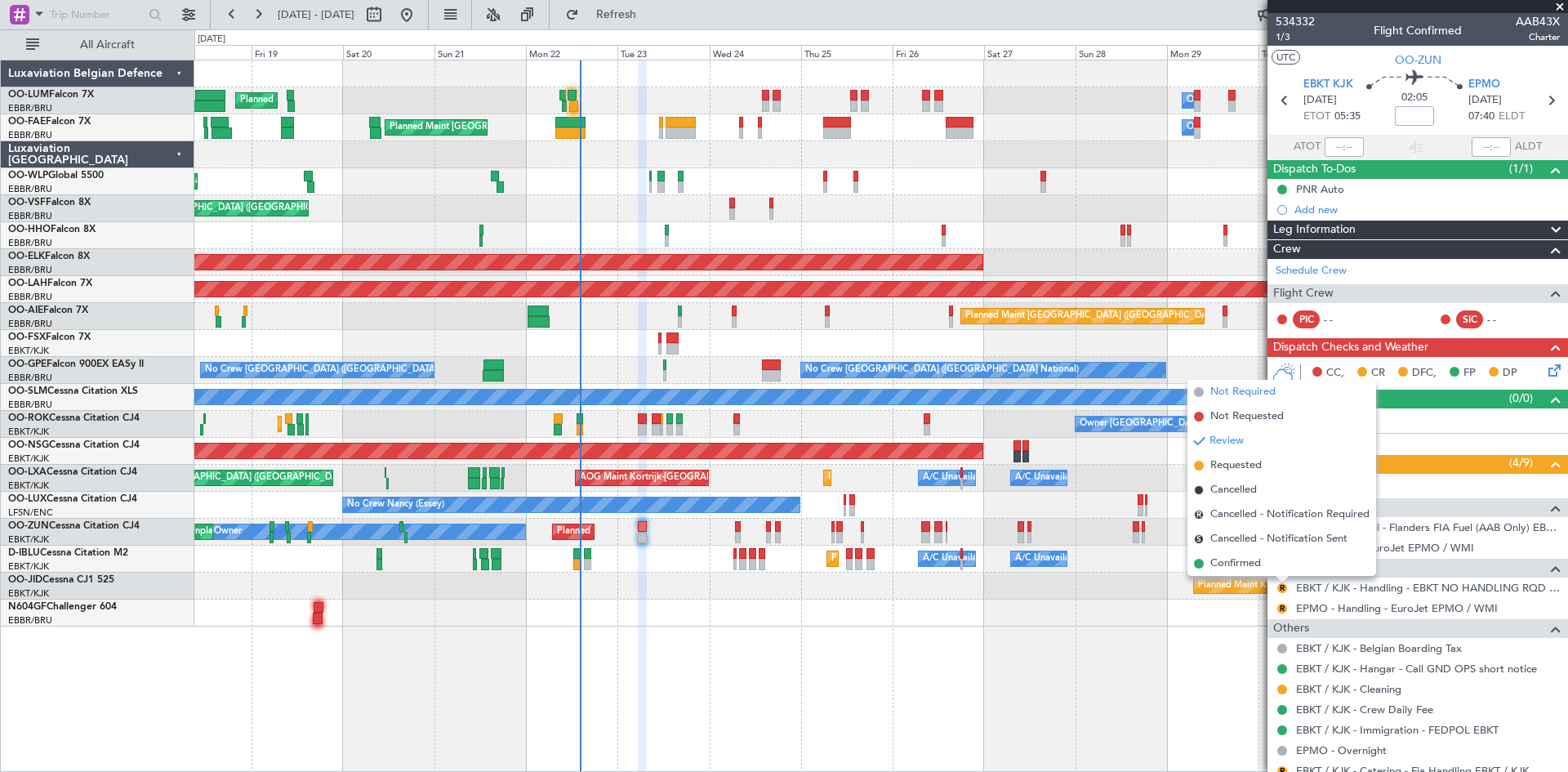
click at [1253, 395] on span "Not Required" at bounding box center [1243, 392] width 65 height 17
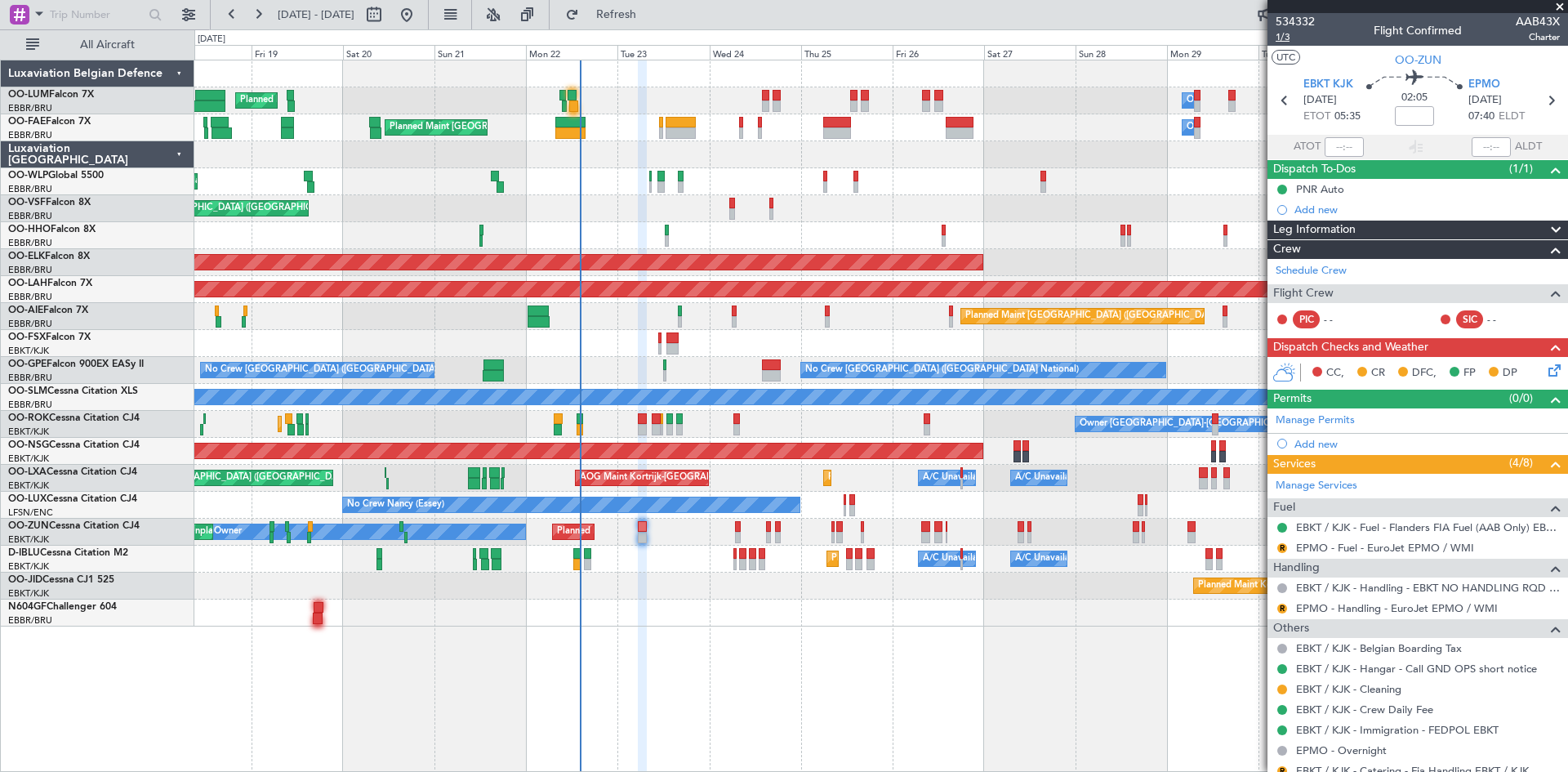
click at [1287, 33] on span "1/3" at bounding box center [1295, 37] width 39 height 14
click at [1357, 607] on link "EPMO - Handling - EuroJet EPMO / WMI" at bounding box center [1397, 608] width 201 height 14
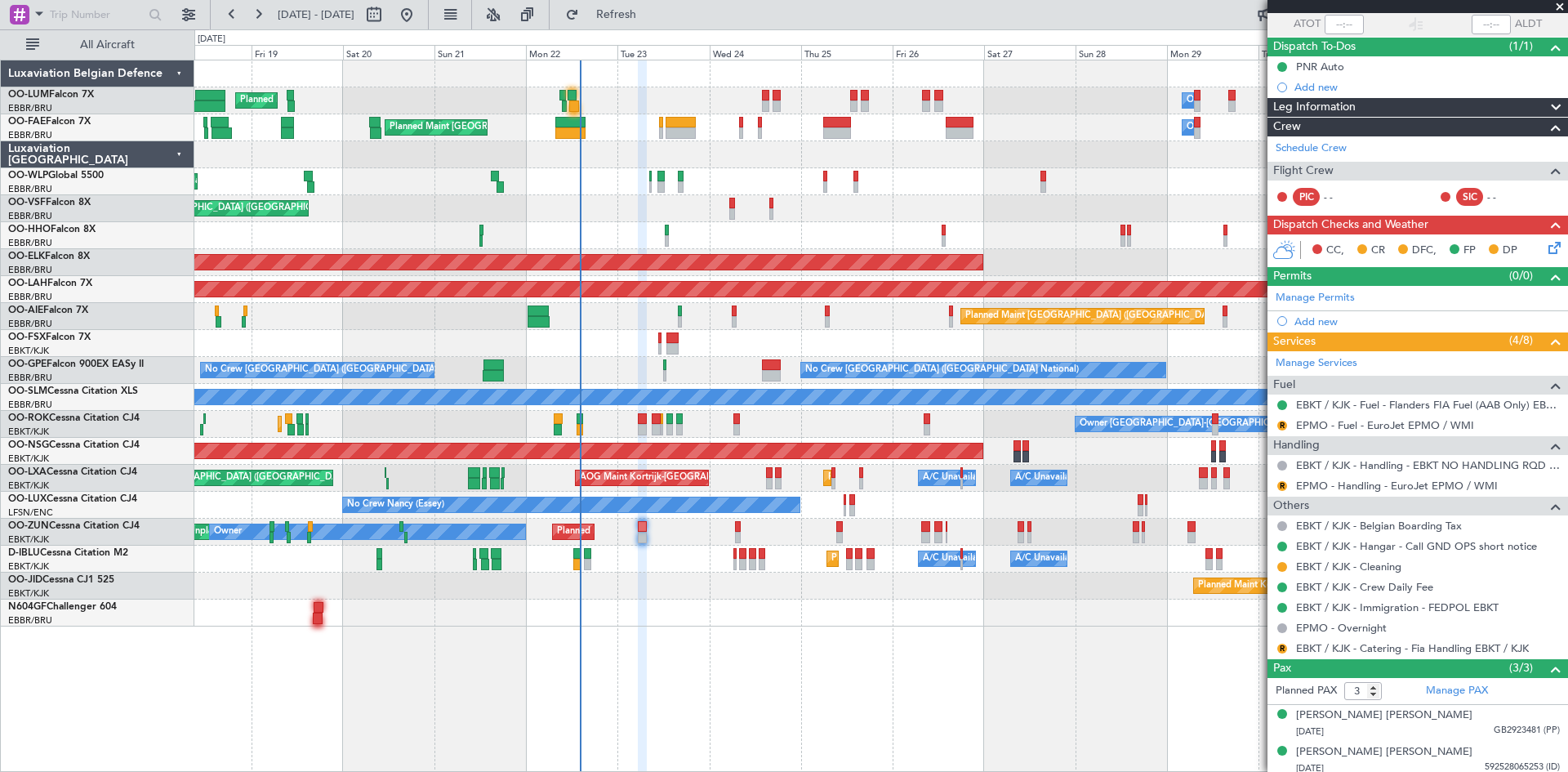
scroll to position [165, 0]
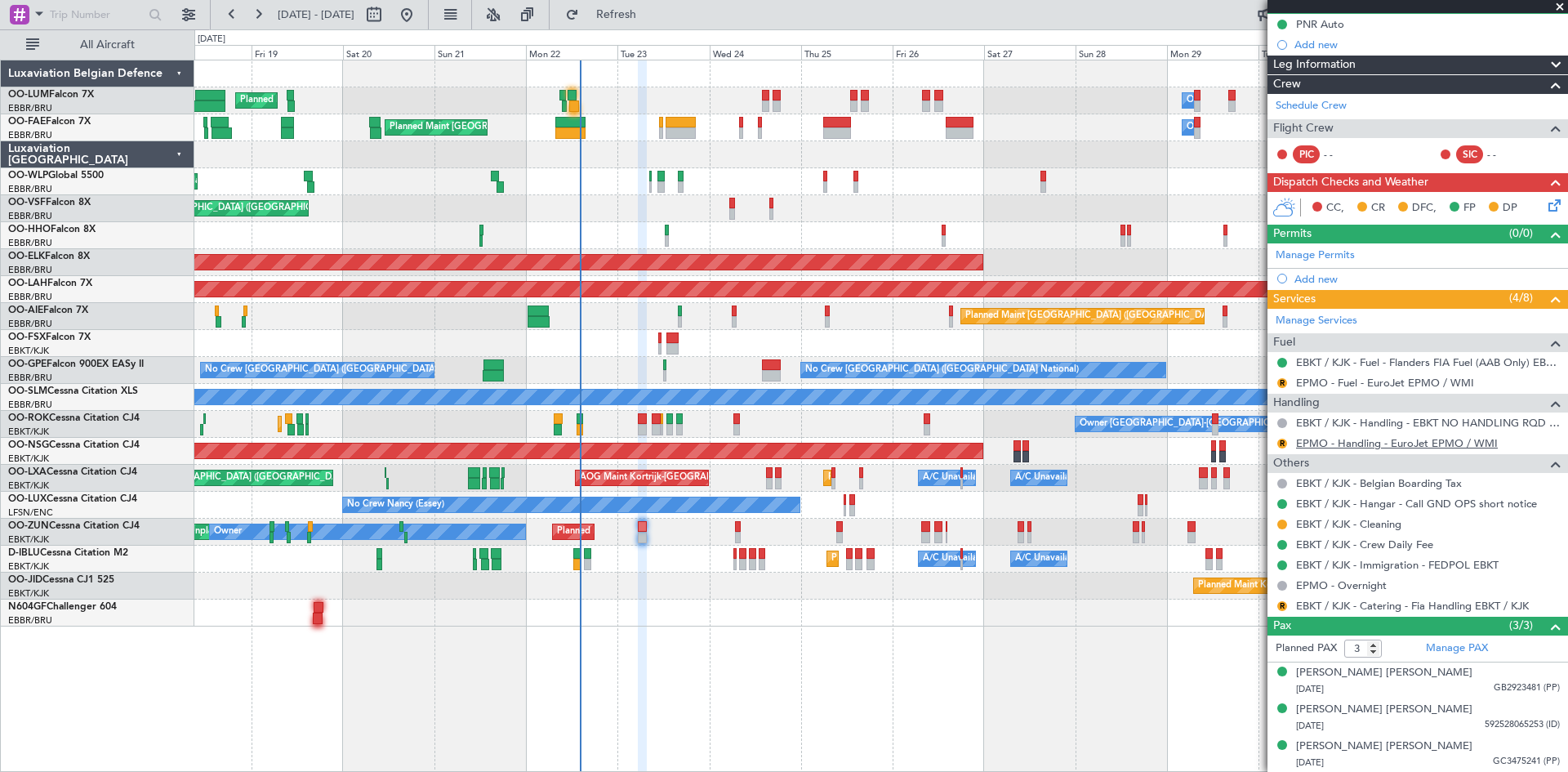
click at [1364, 443] on link "EPMO - Handling - EuroJet EPMO / WMI" at bounding box center [1397, 443] width 201 height 14
click at [1345, 385] on link "EPMO - Fuel - EuroJet EPMO / WMI" at bounding box center [1386, 382] width 178 height 14
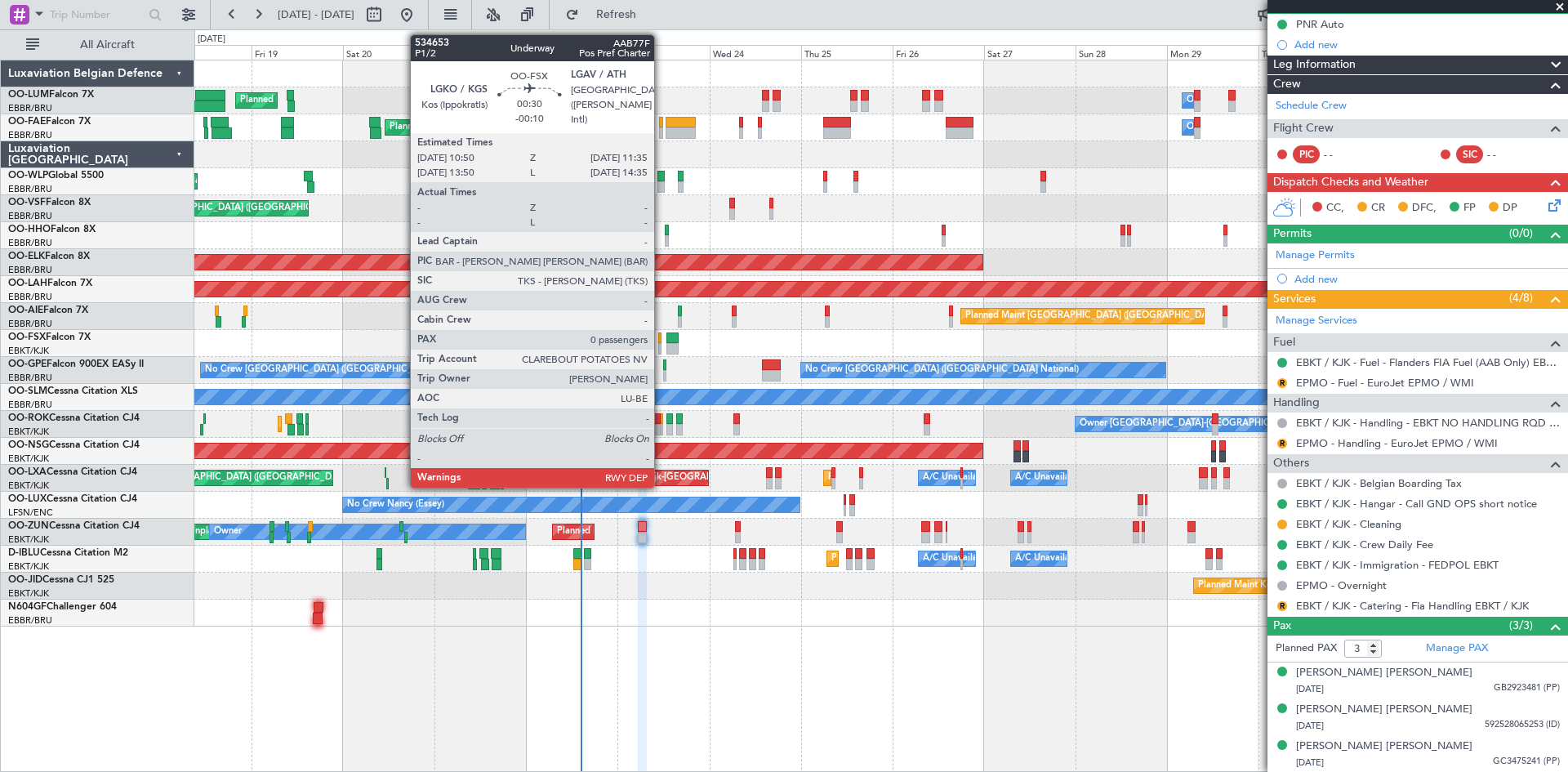
click at [661, 334] on div at bounding box center [660, 339] width 3 height 12
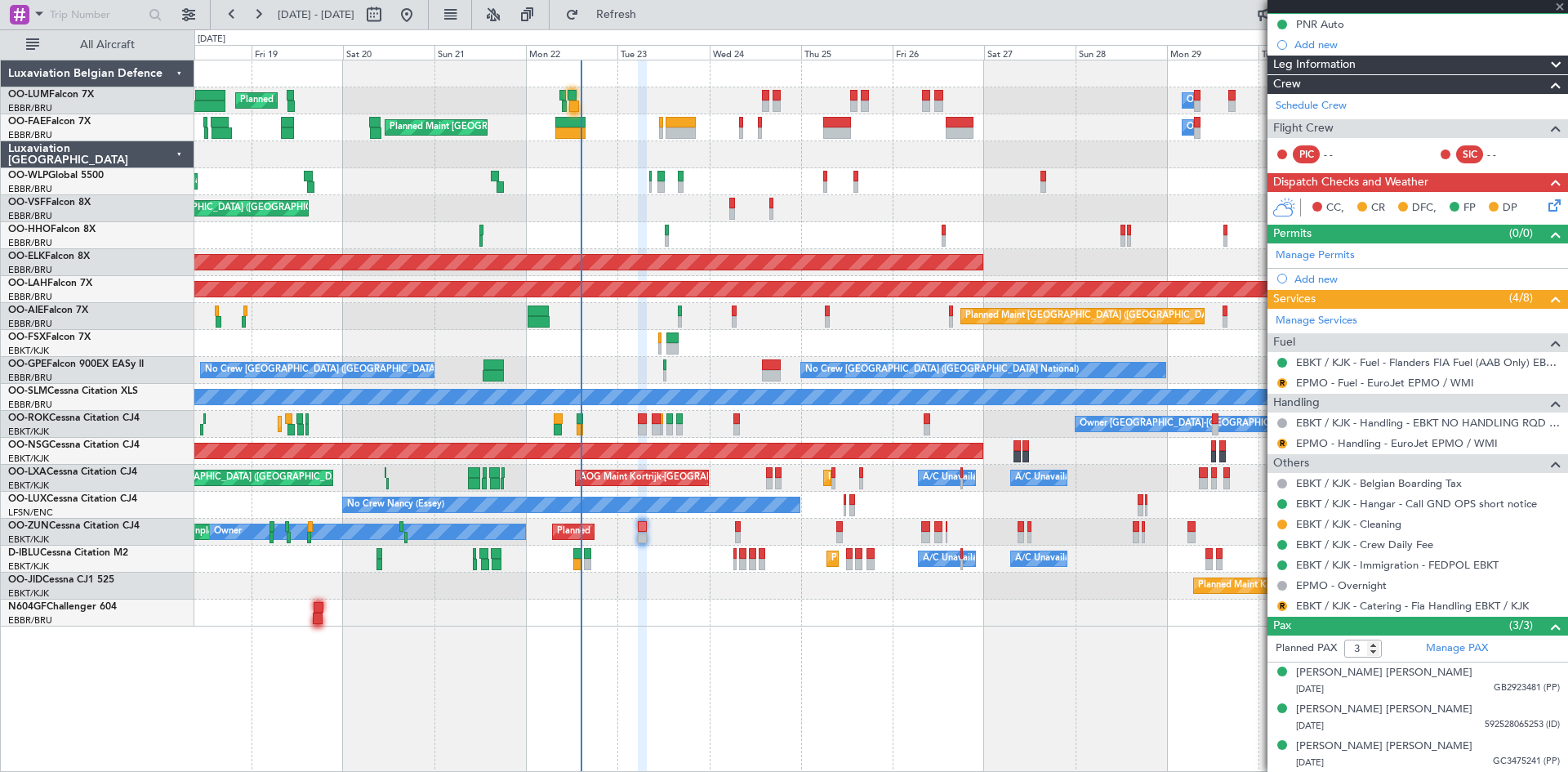
type input "-00:10"
type input "0"
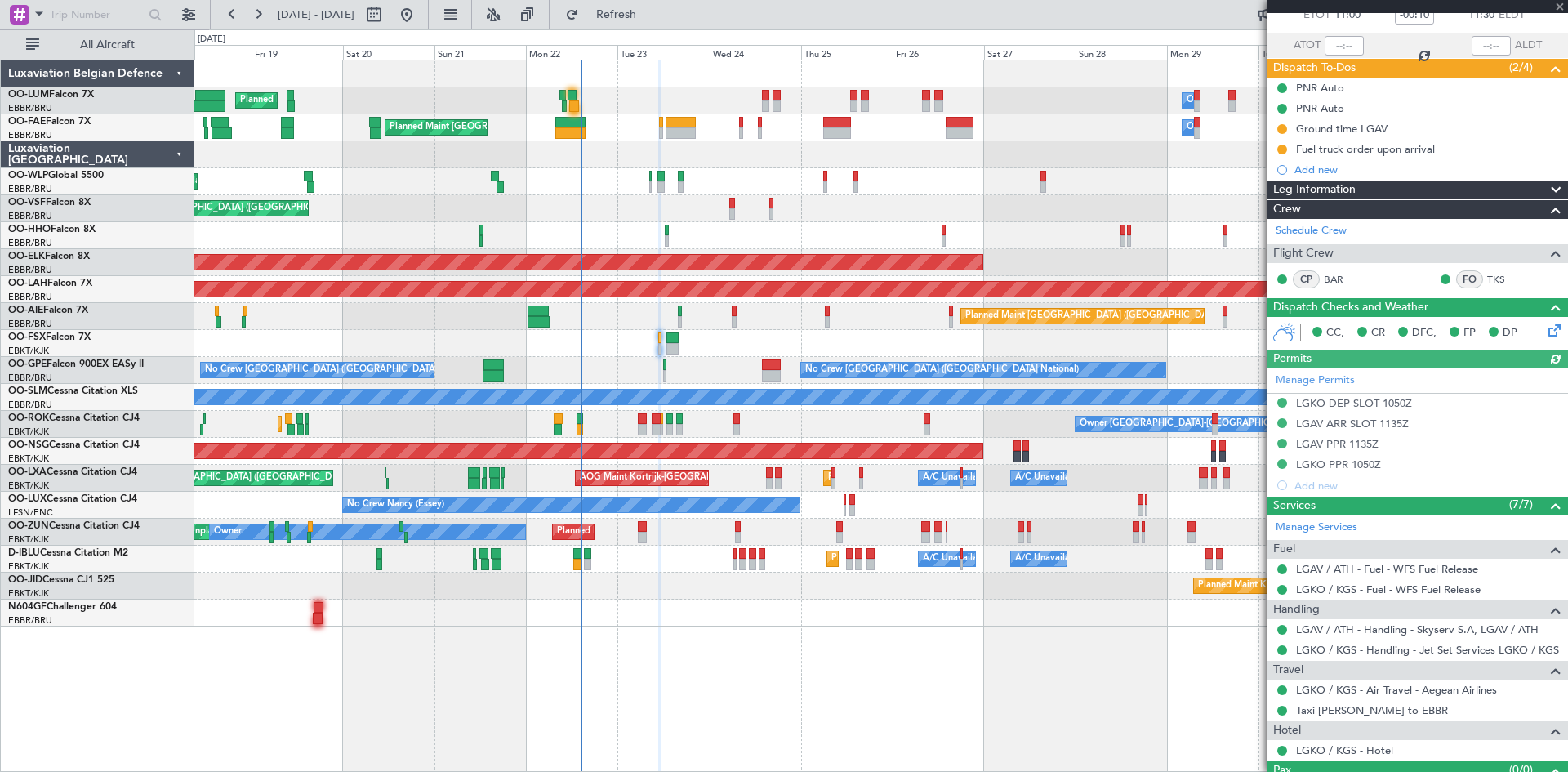
scroll to position [135, 0]
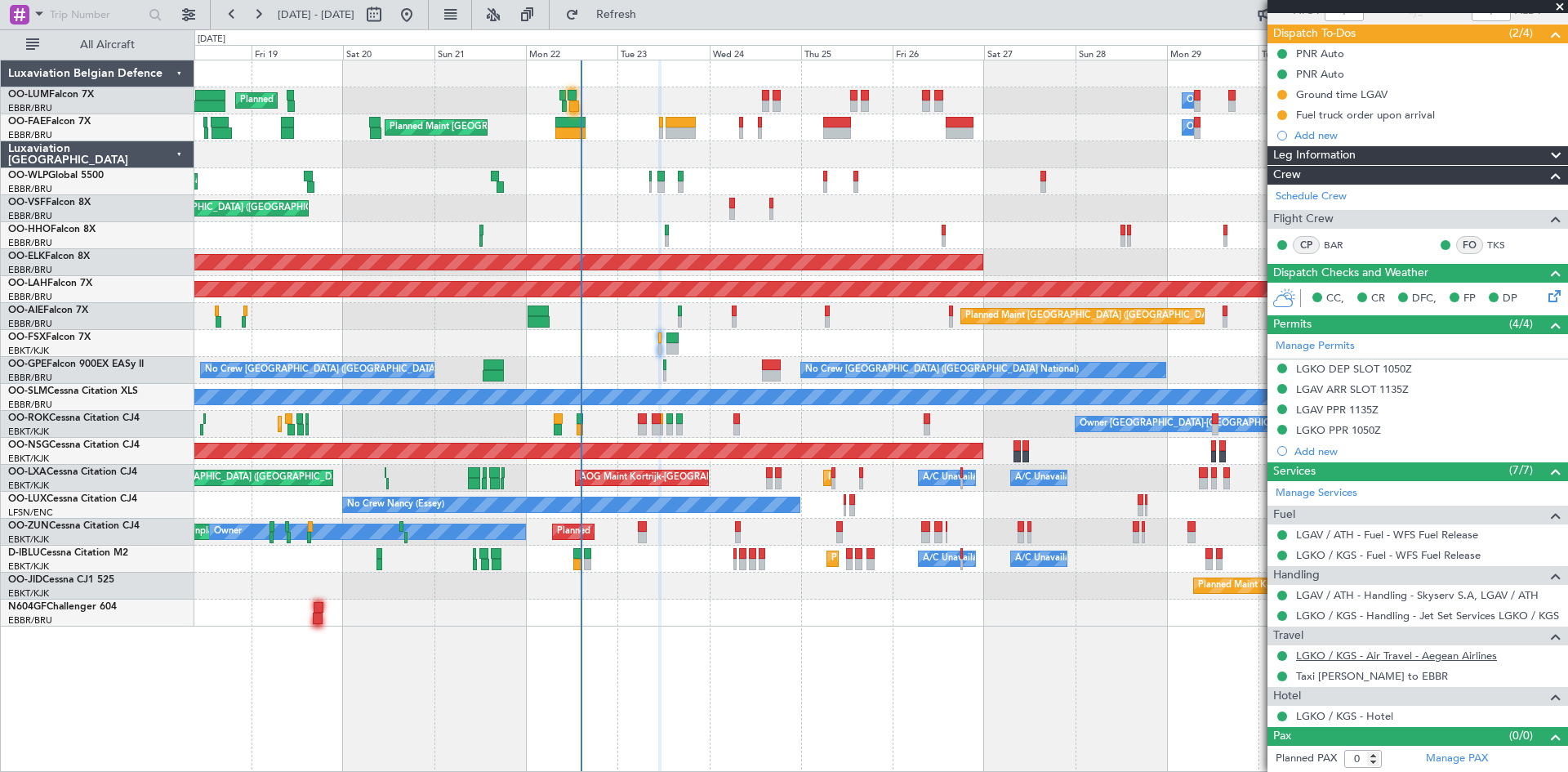
click at [1397, 656] on link "LGKO / KGS - Air Travel - Aegean Airlines" at bounding box center [1396, 655] width 201 height 14
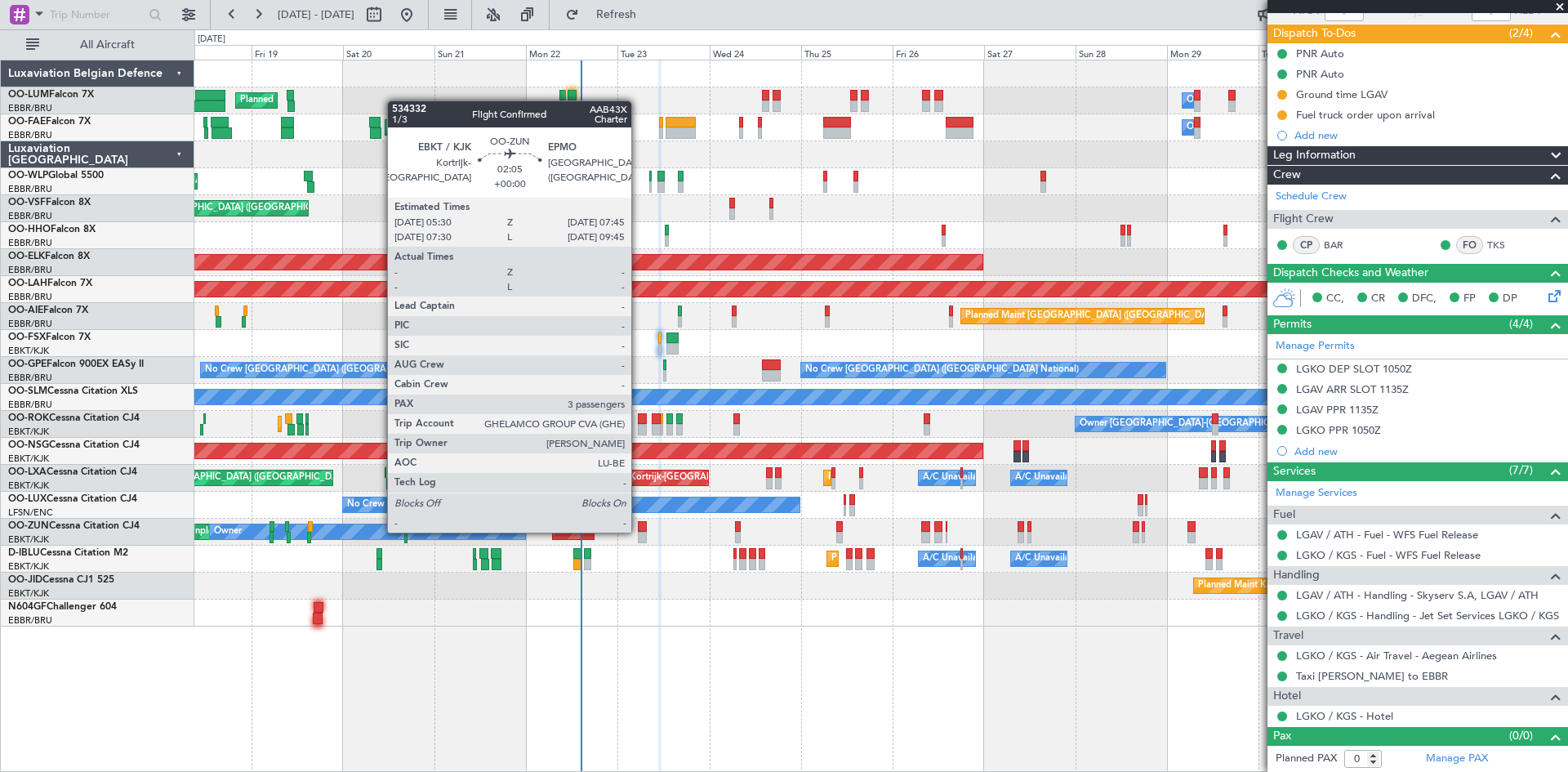
click at [638, 533] on div "Unplanned Maint Kortrijk-Wevelgem Owner Planned Maint Kortrijk-Wevelgem" at bounding box center [880, 532] width 1373 height 27
click at [641, 530] on div at bounding box center [642, 527] width 9 height 12
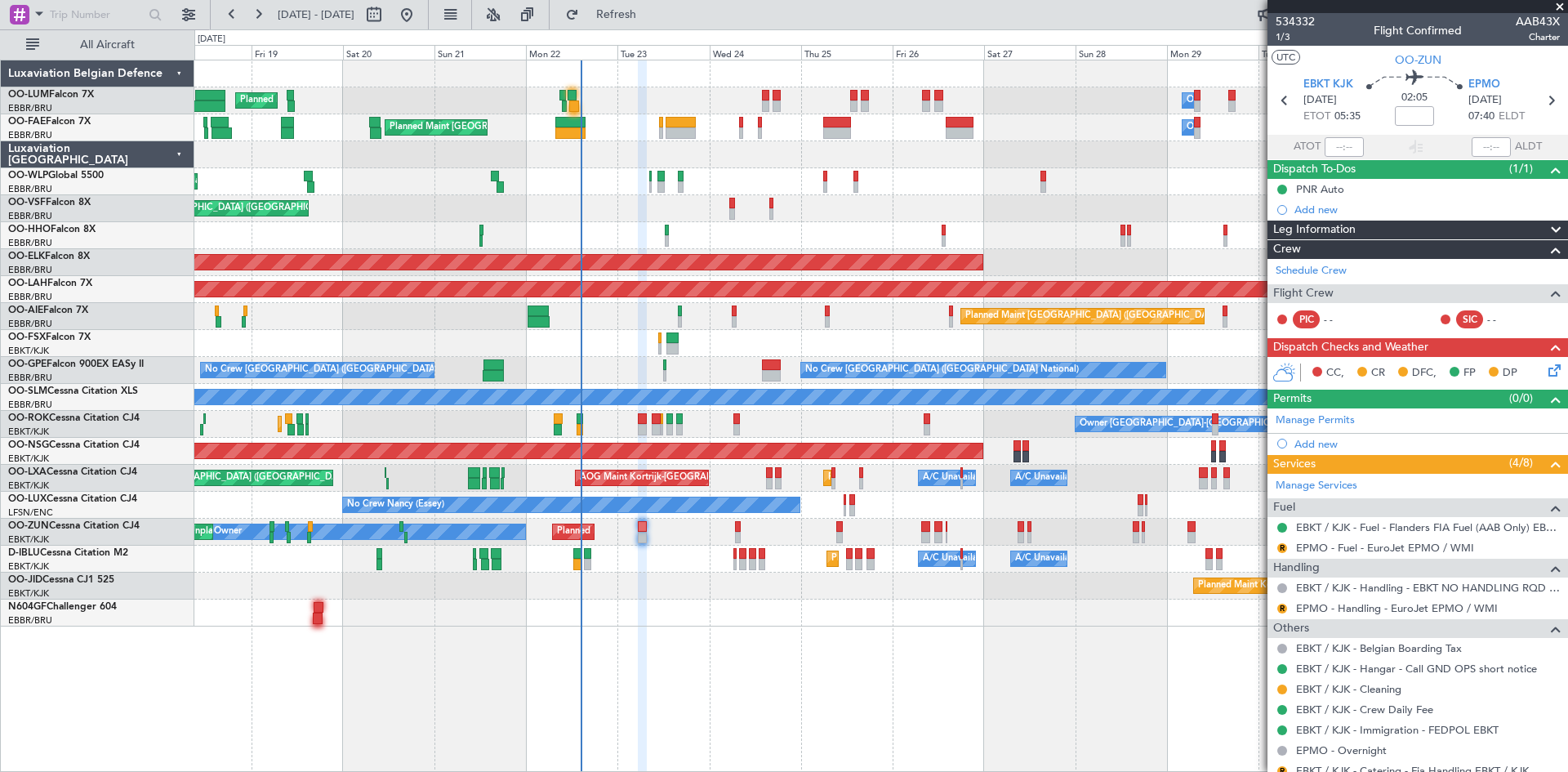
scroll to position [165, 0]
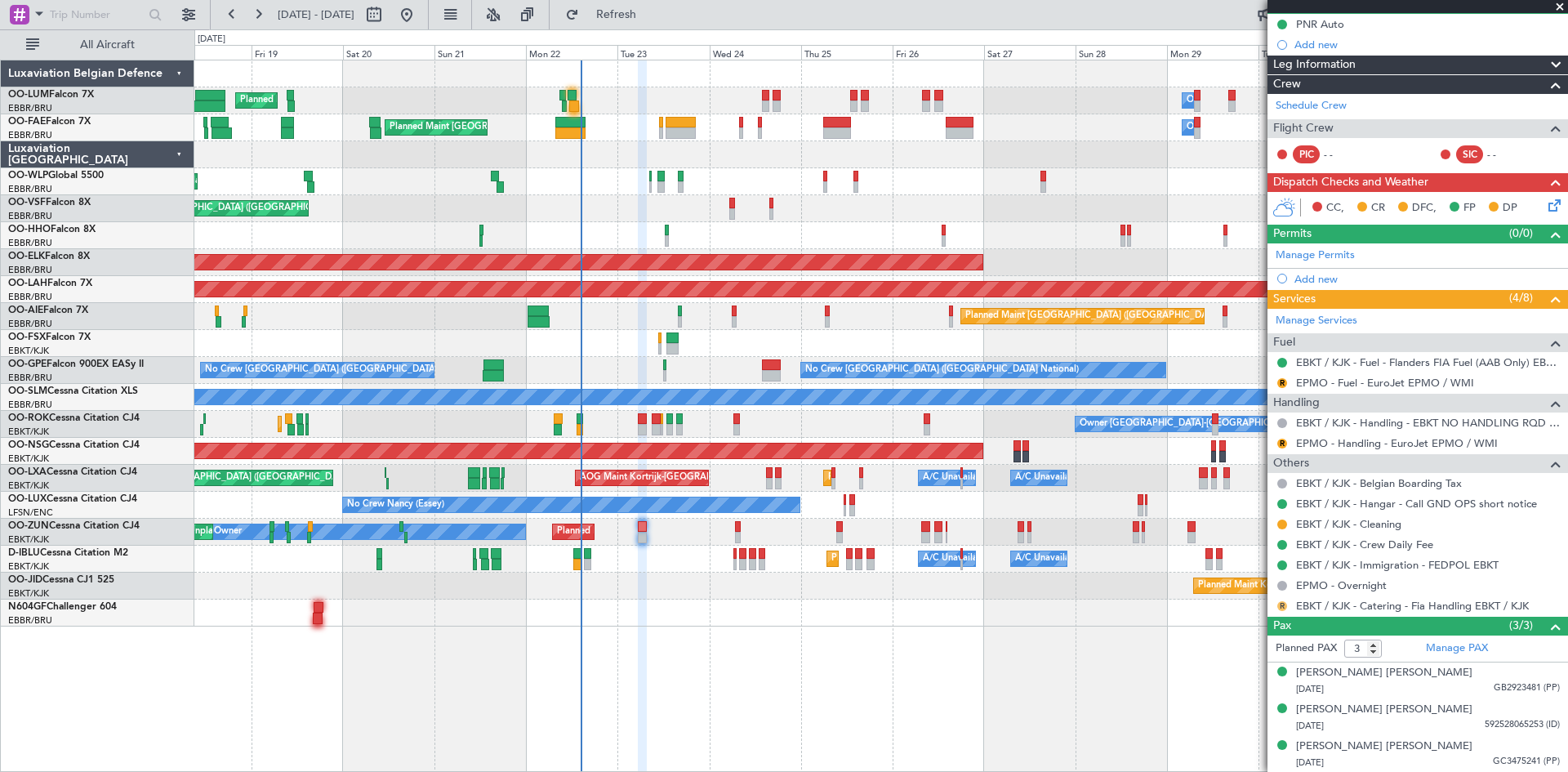
click at [1279, 604] on button "R" at bounding box center [1282, 606] width 10 height 10
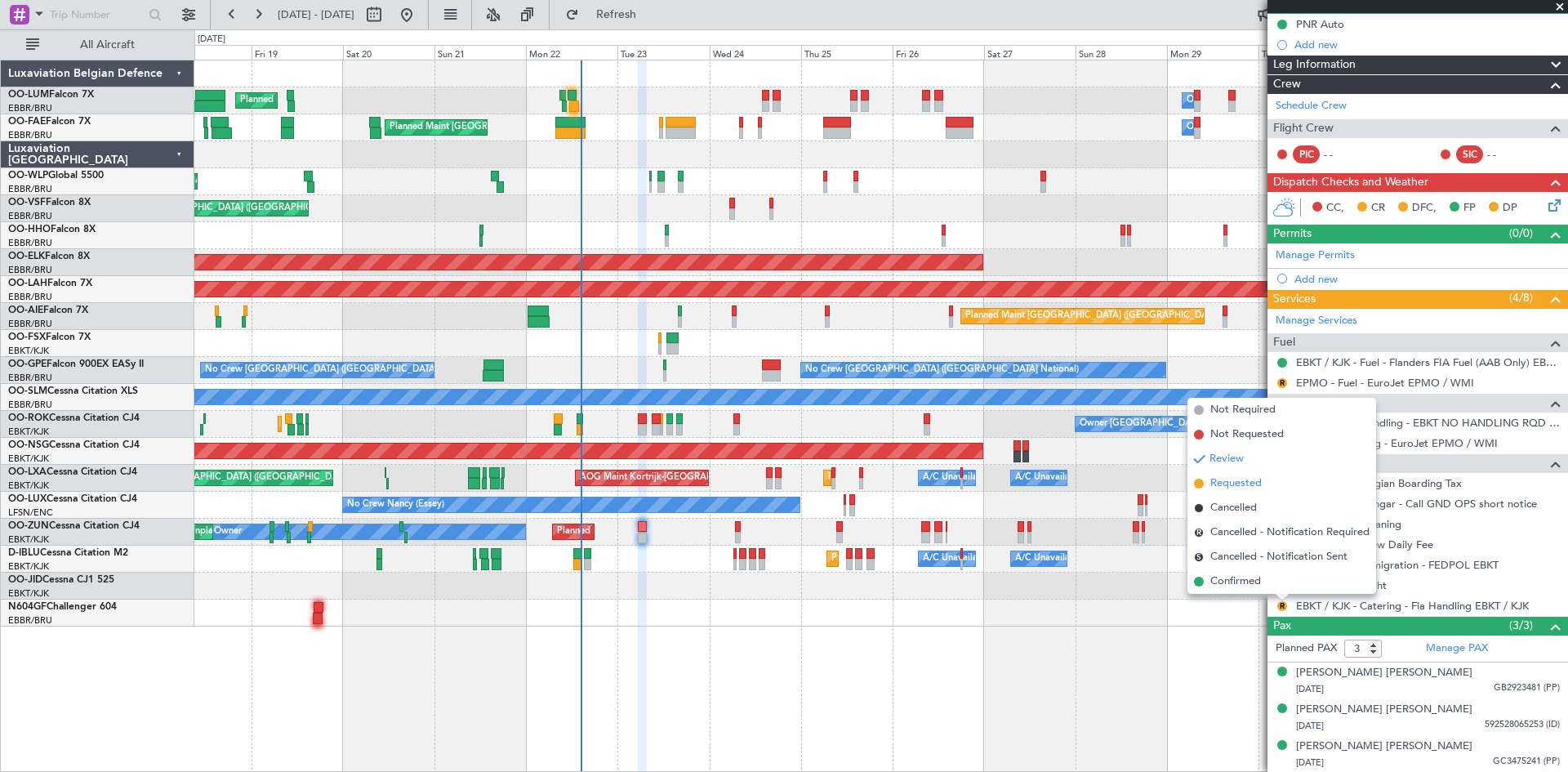
click at [1235, 479] on span "Requested" at bounding box center [1236, 484] width 51 height 17
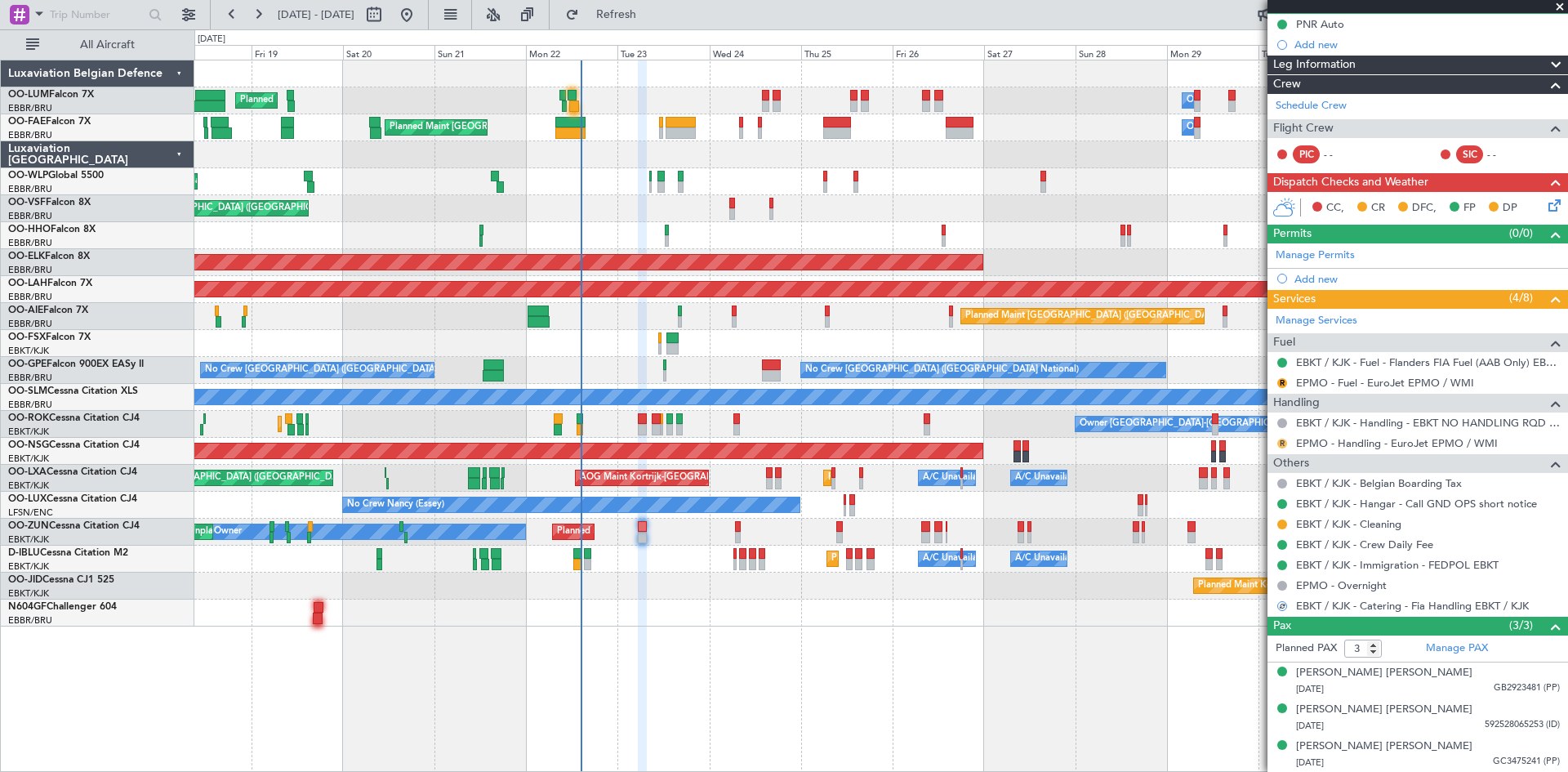
click at [1283, 442] on button "R" at bounding box center [1282, 443] width 10 height 10
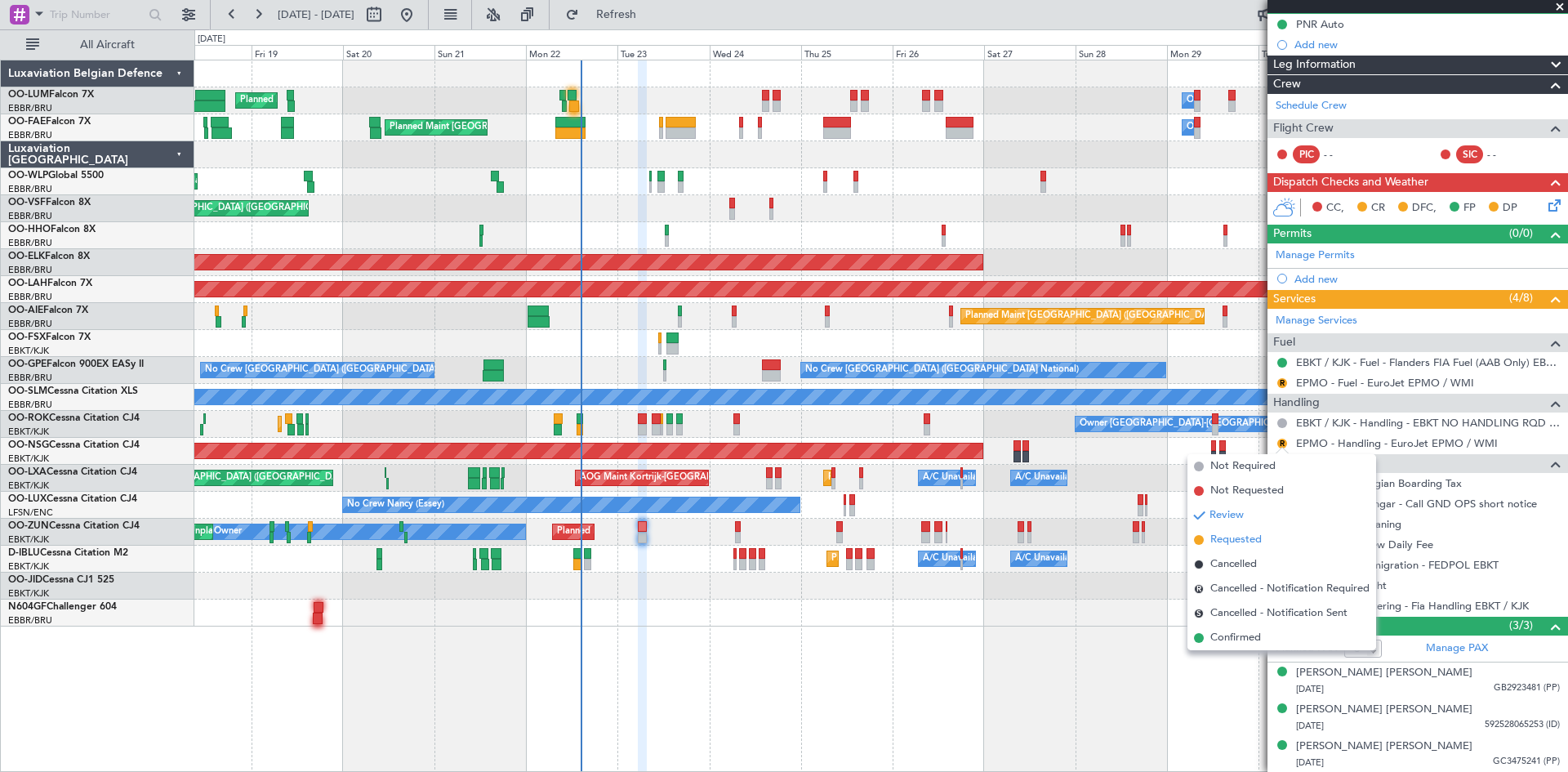
click at [1252, 536] on span "Requested" at bounding box center [1236, 540] width 51 height 17
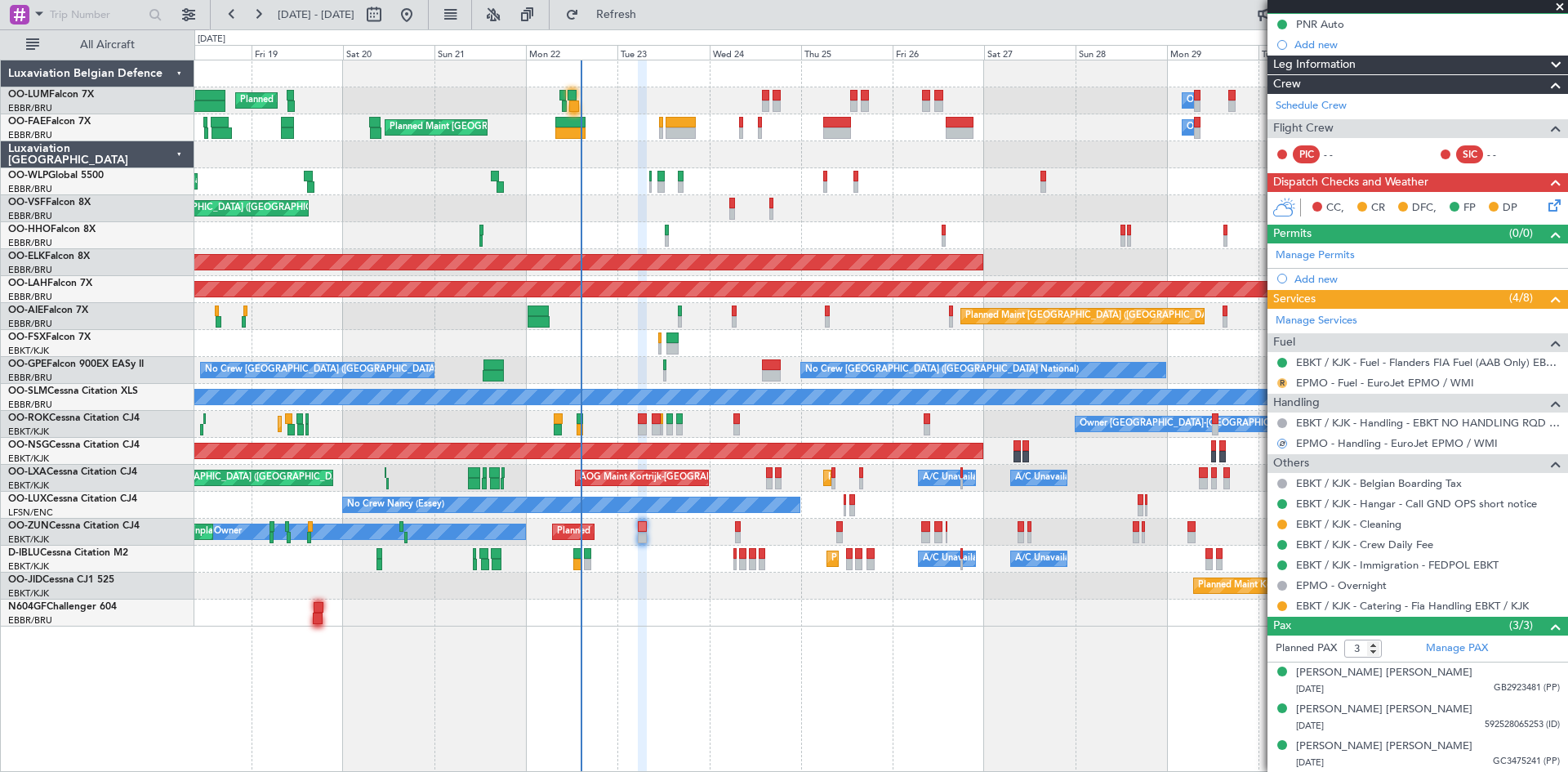
click at [1280, 382] on button "R" at bounding box center [1282, 383] width 10 height 10
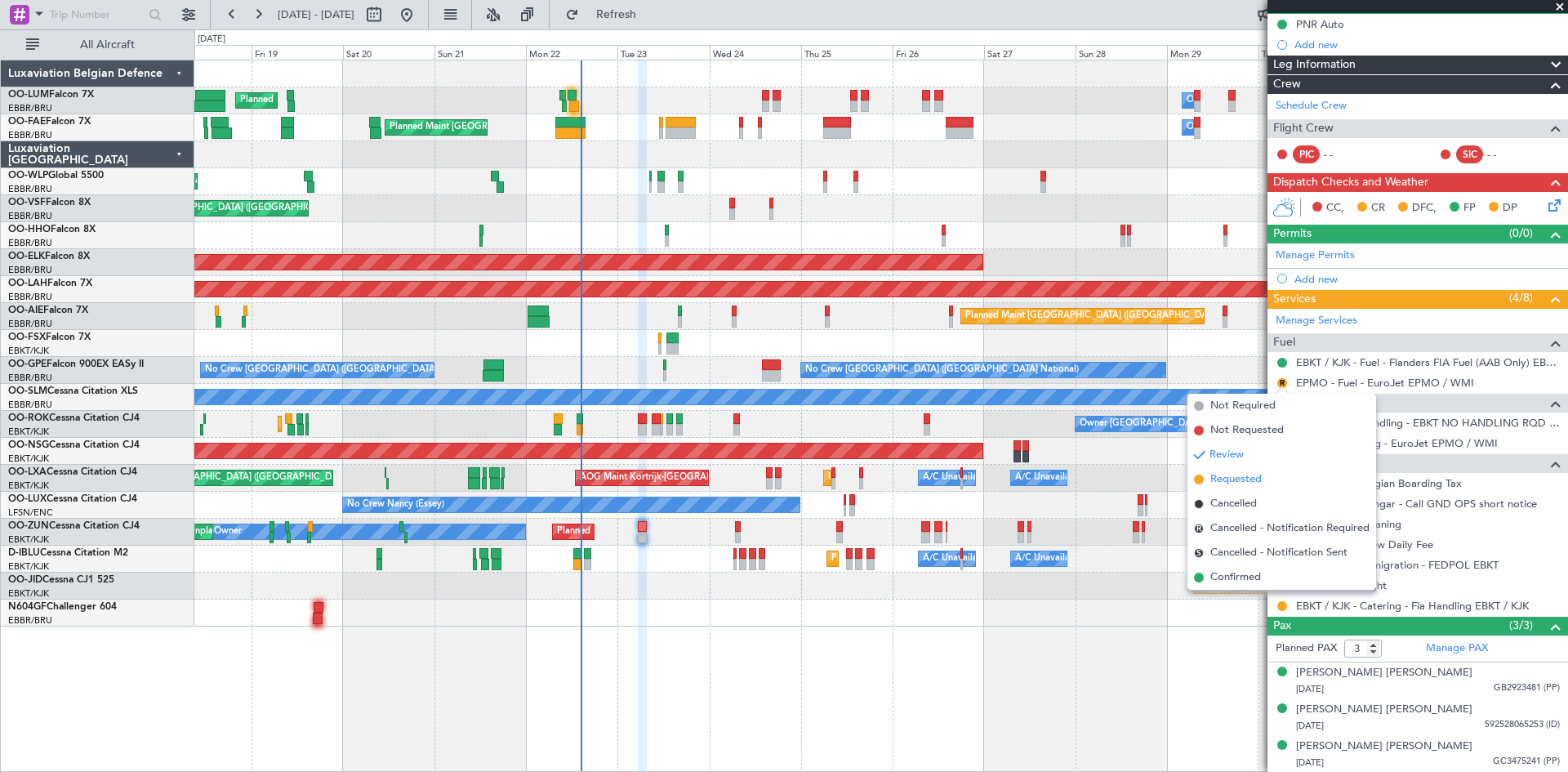
click at [1276, 476] on li "Requested" at bounding box center [1281, 480] width 189 height 25
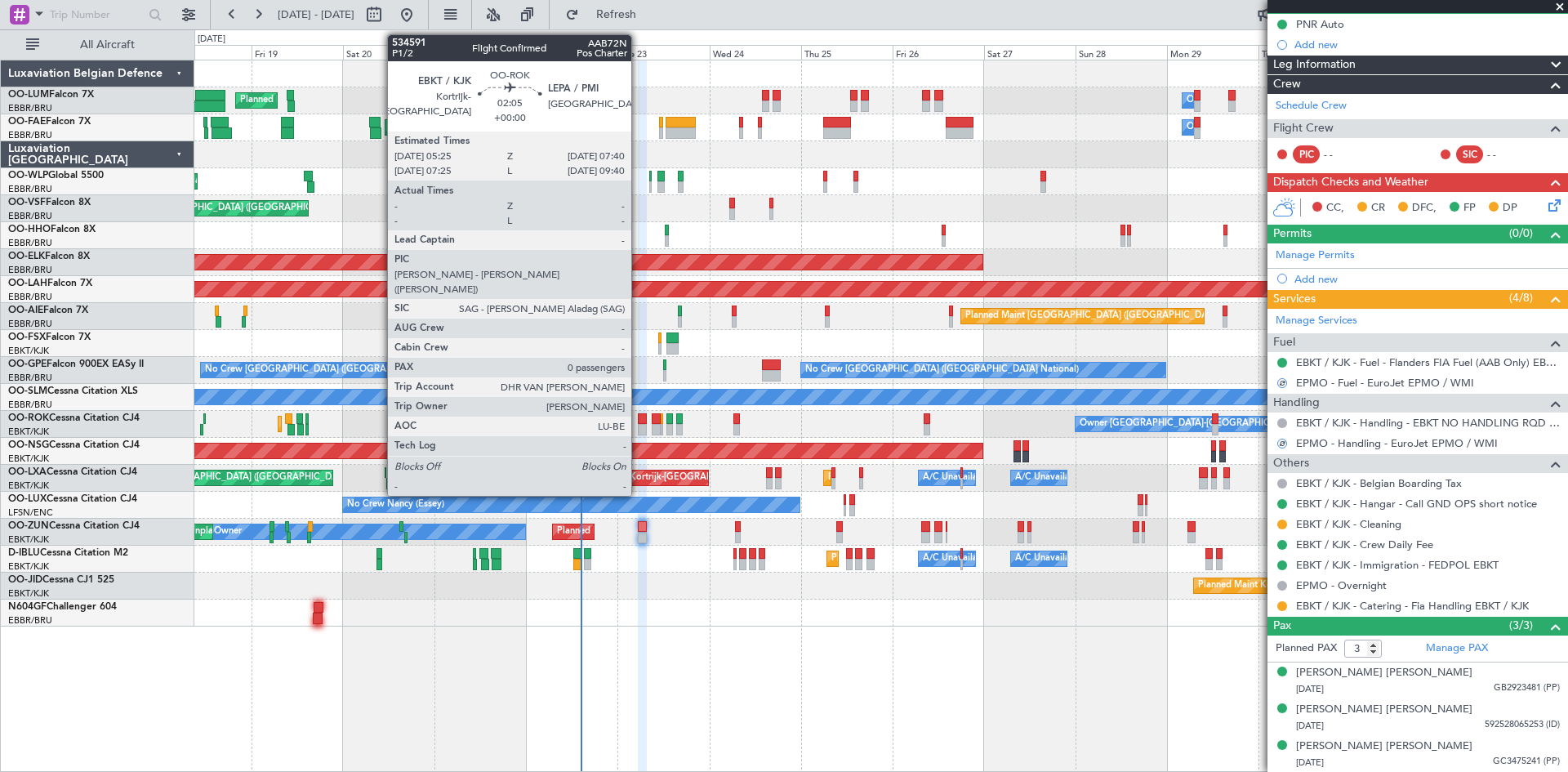
click at [639, 416] on div at bounding box center [642, 419] width 9 height 12
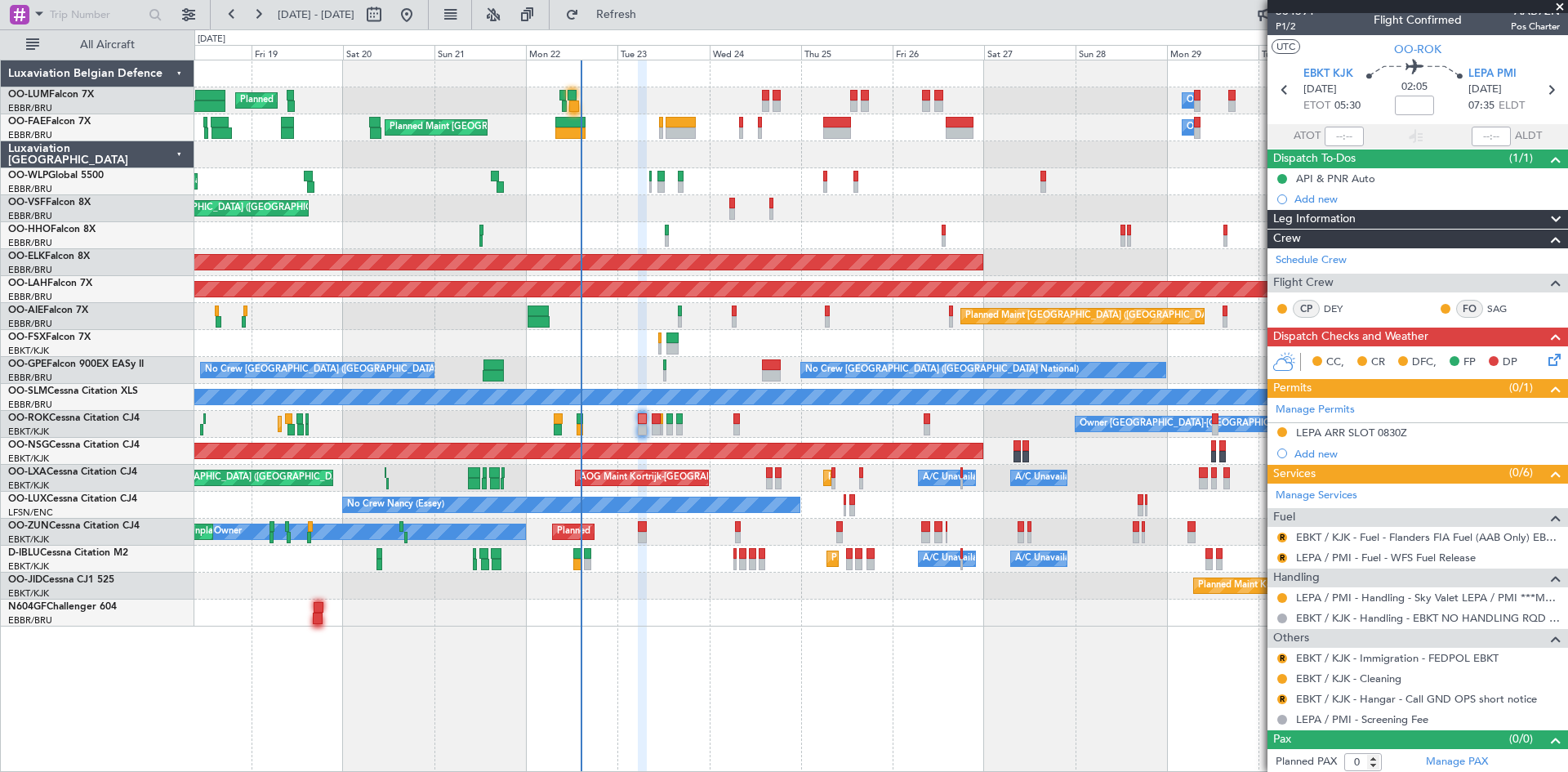
scroll to position [14, 0]
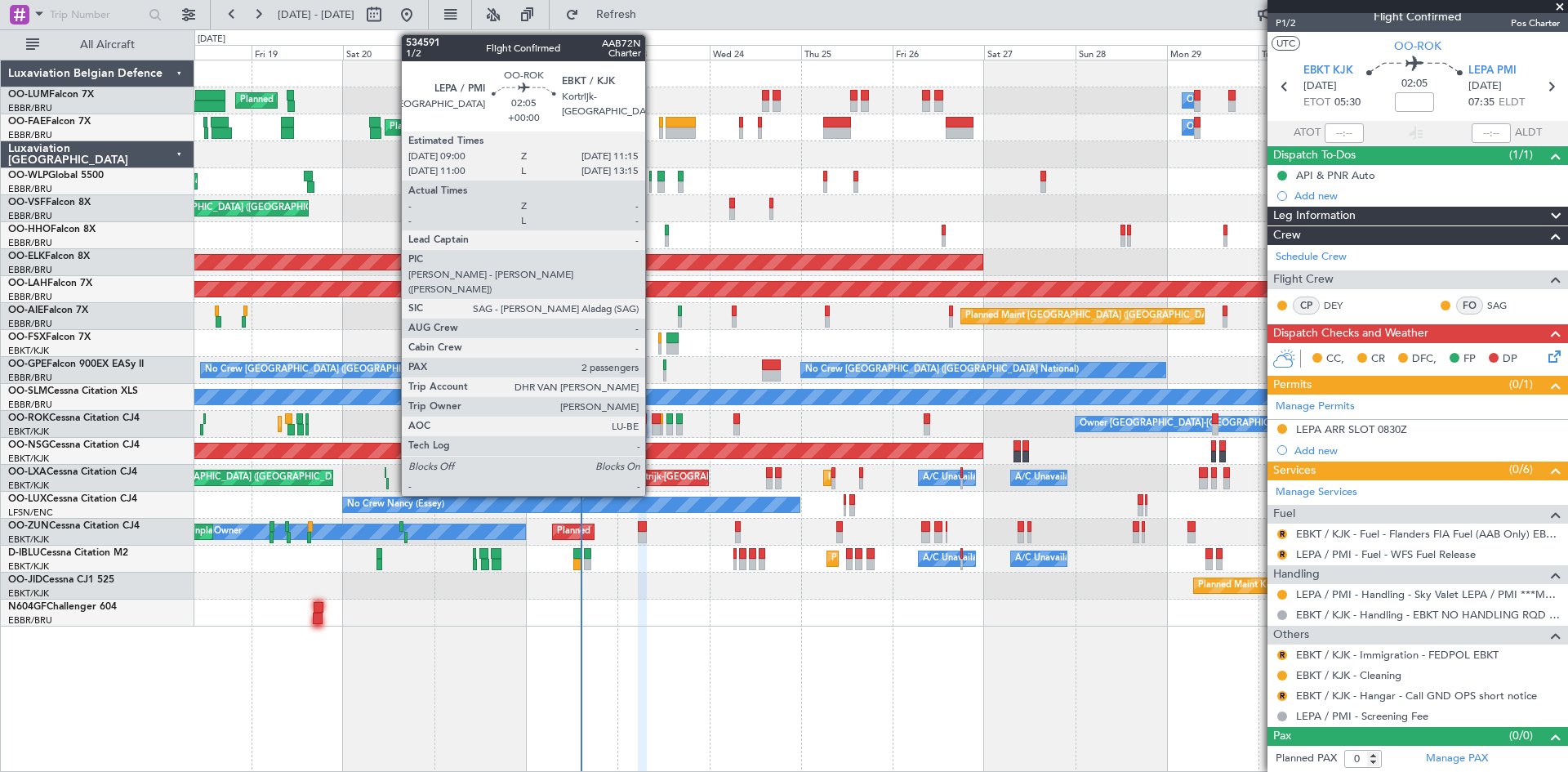
click at [652, 418] on div at bounding box center [656, 419] width 9 height 12
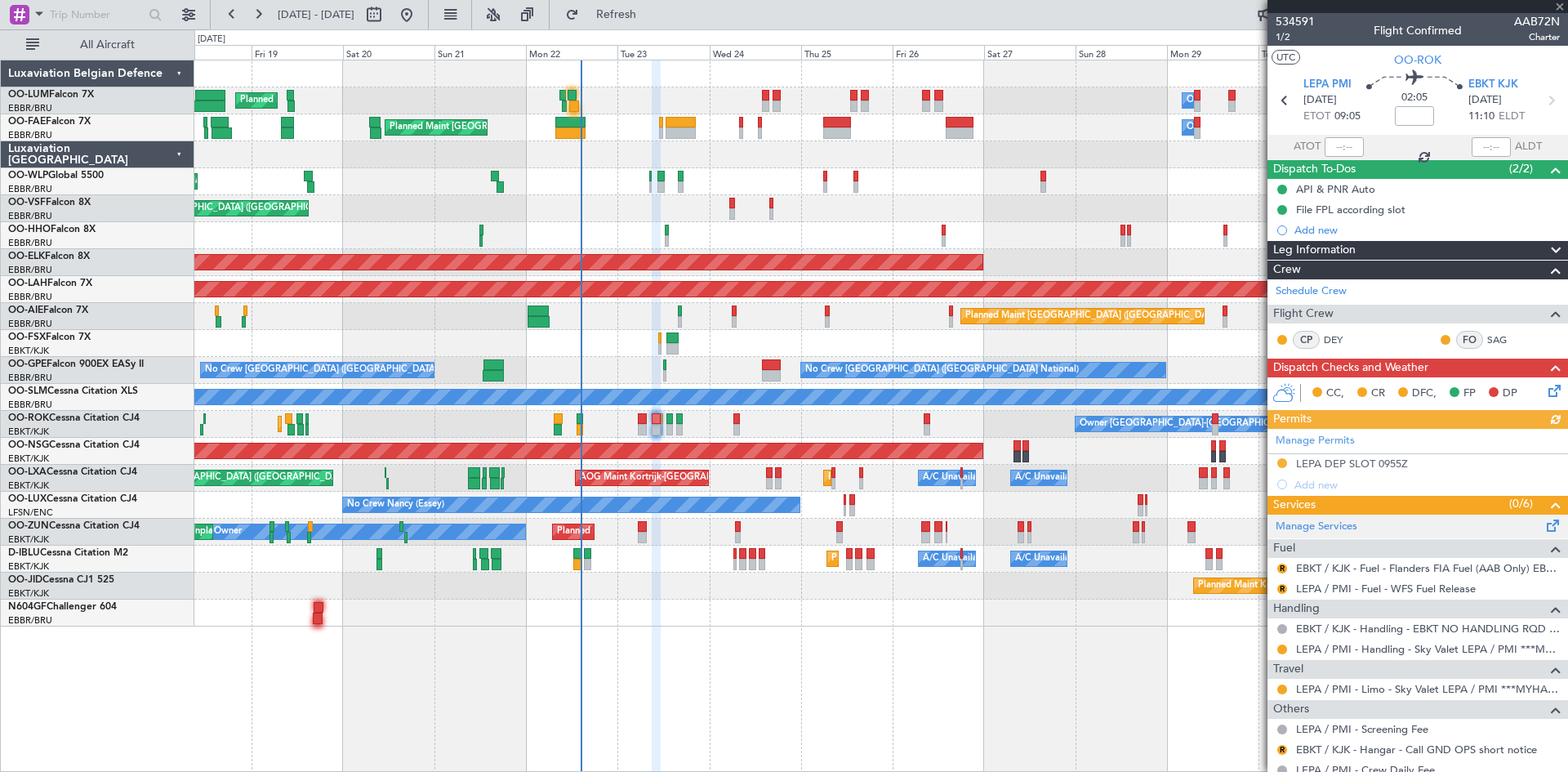
scroll to position [148, 0]
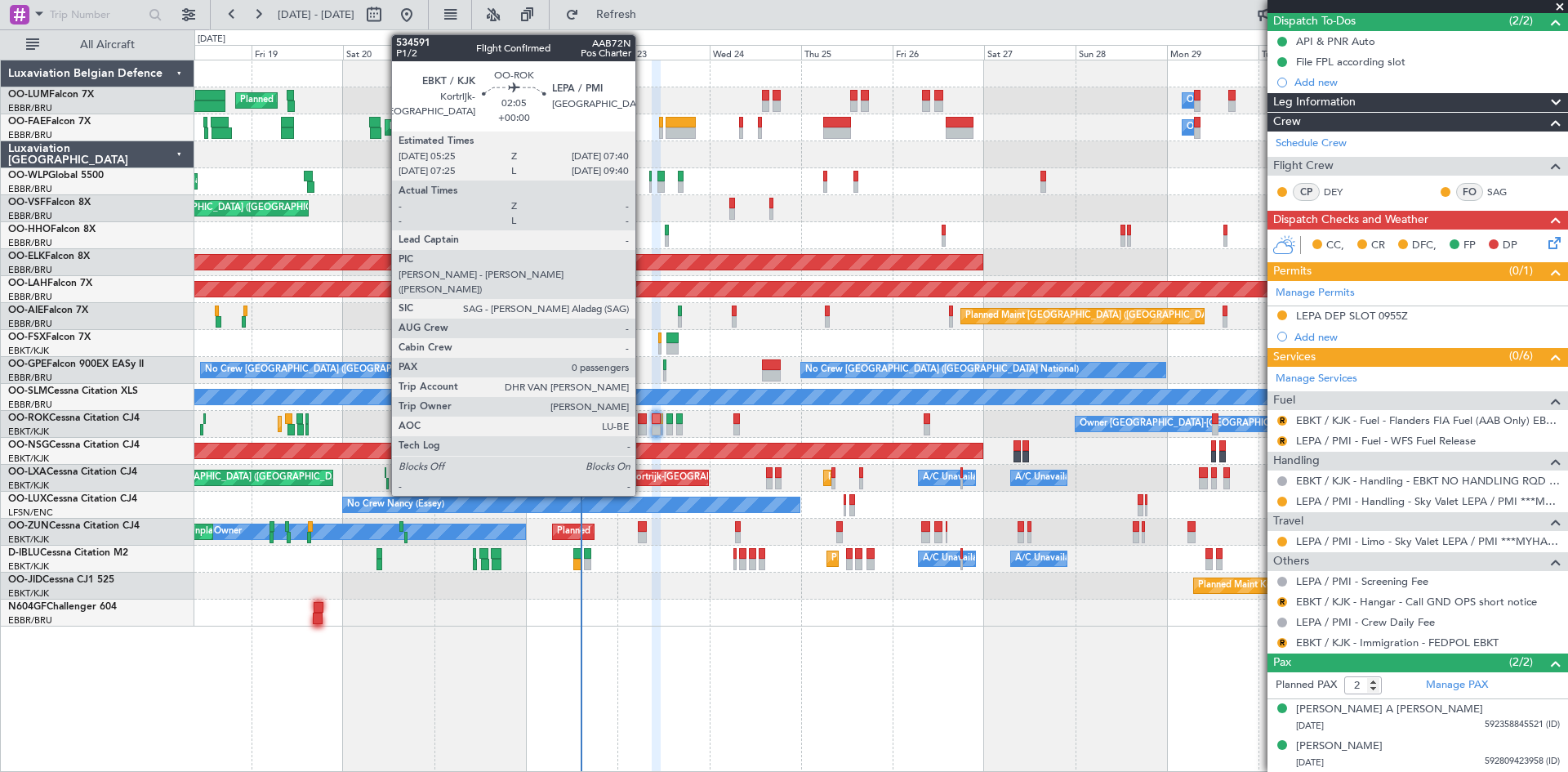
click at [642, 422] on div at bounding box center [642, 419] width 9 height 12
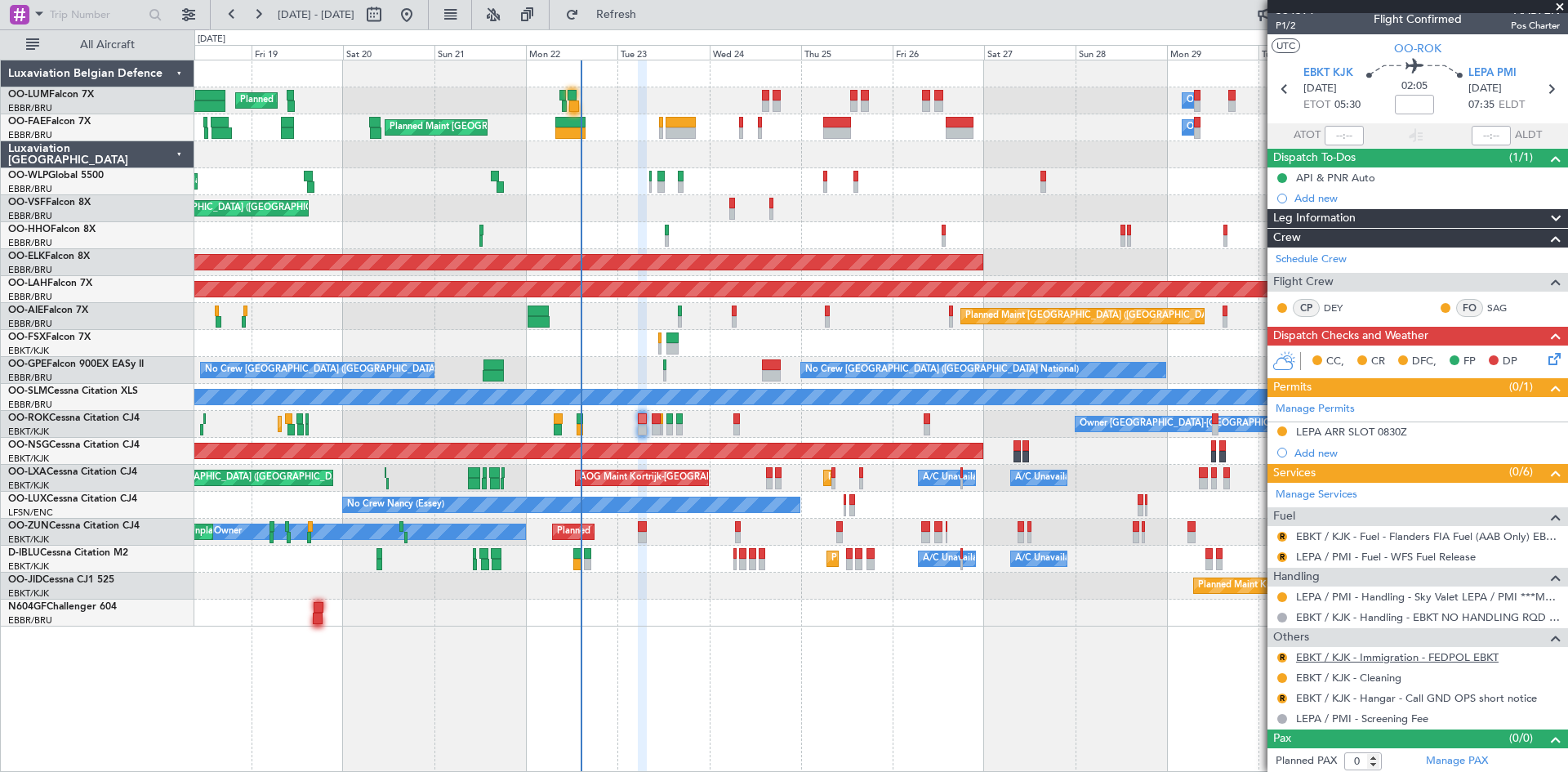
scroll to position [14, 0]
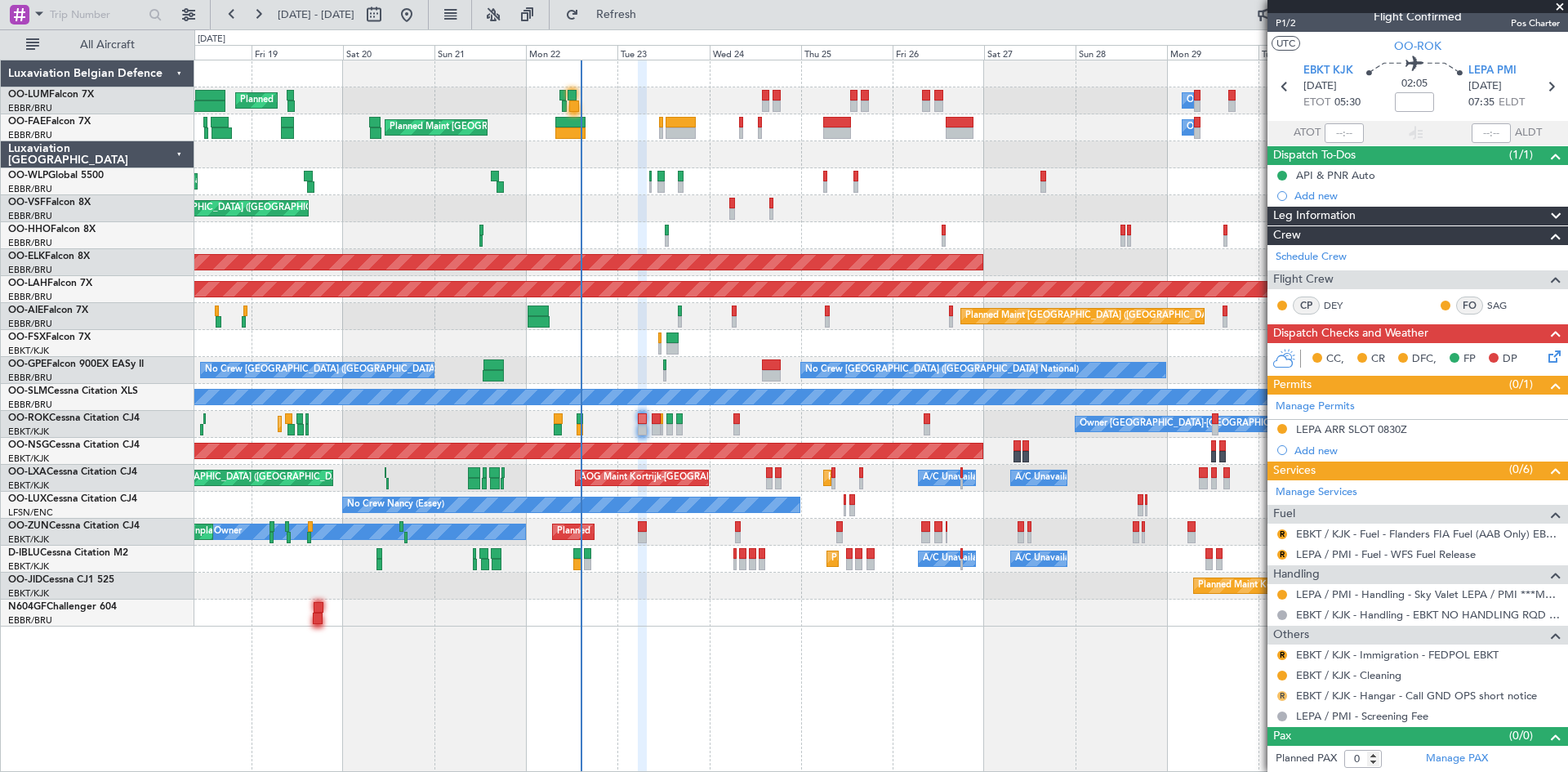
click at [1281, 692] on button "R" at bounding box center [1282, 696] width 10 height 10
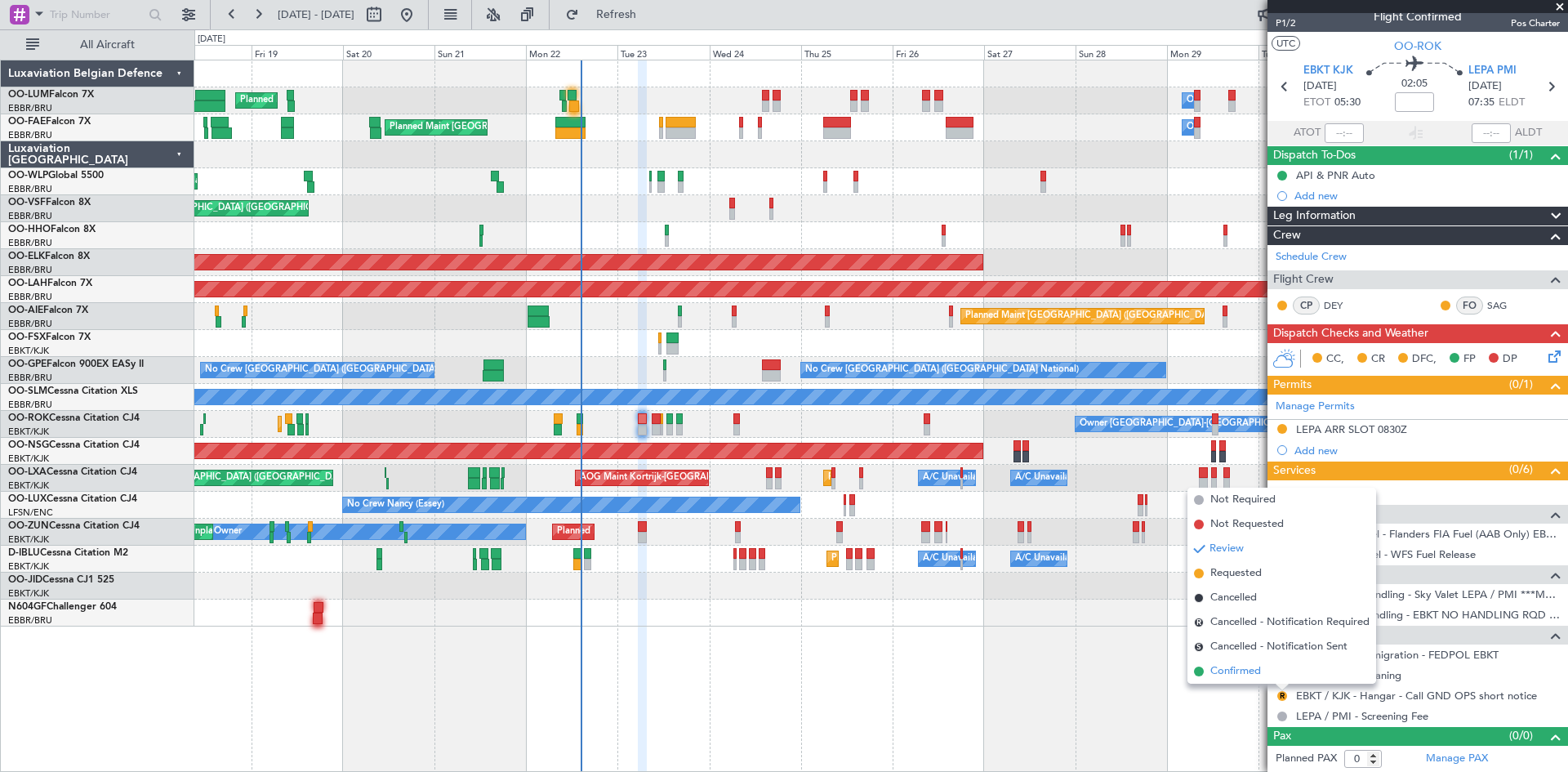
click at [1246, 669] on span "Confirmed" at bounding box center [1235, 671] width 50 height 17
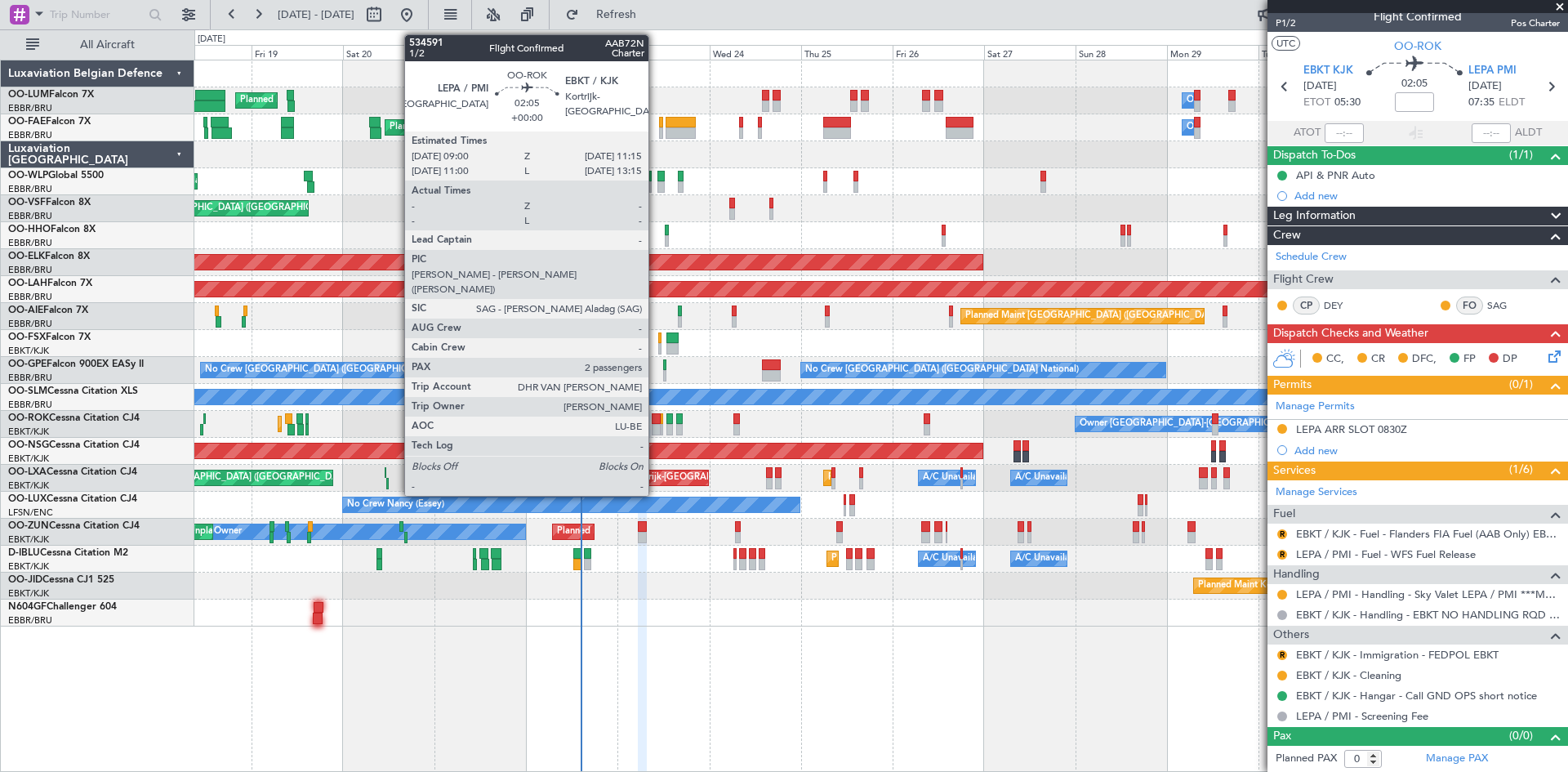
click at [656, 429] on div at bounding box center [656, 429] width 9 height 12
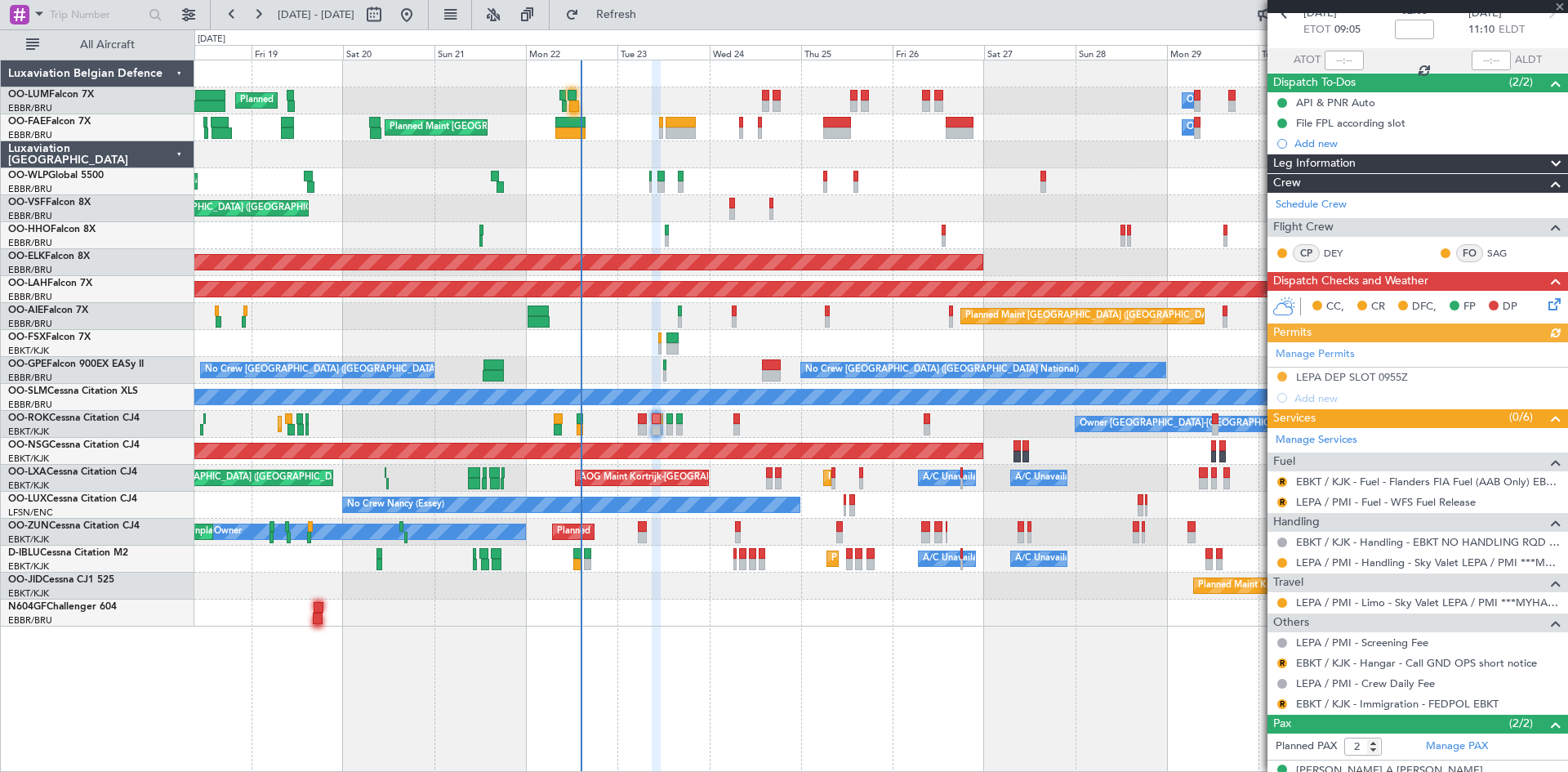
scroll to position [148, 0]
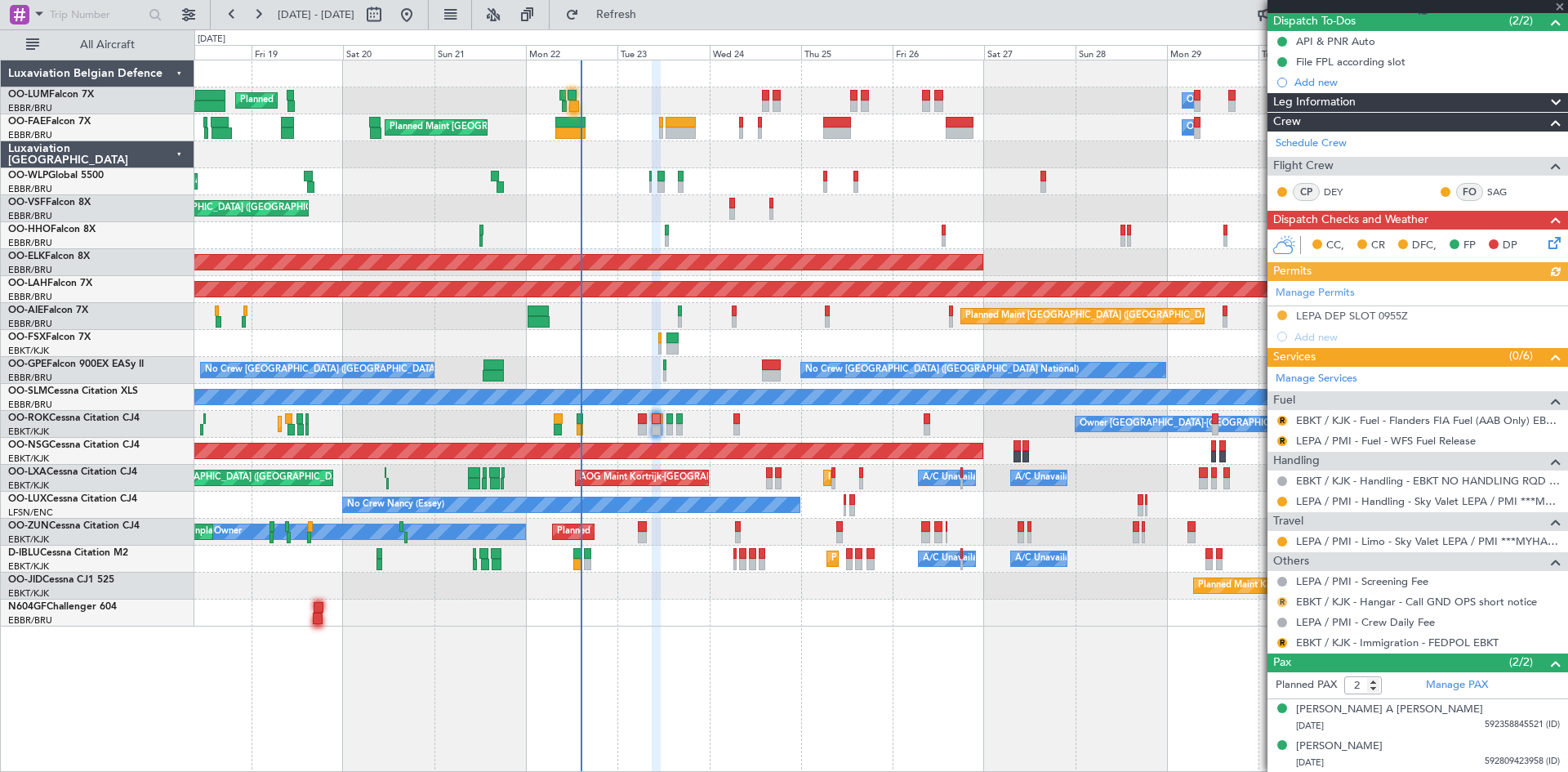
click at [1284, 597] on button "R" at bounding box center [1282, 602] width 10 height 10
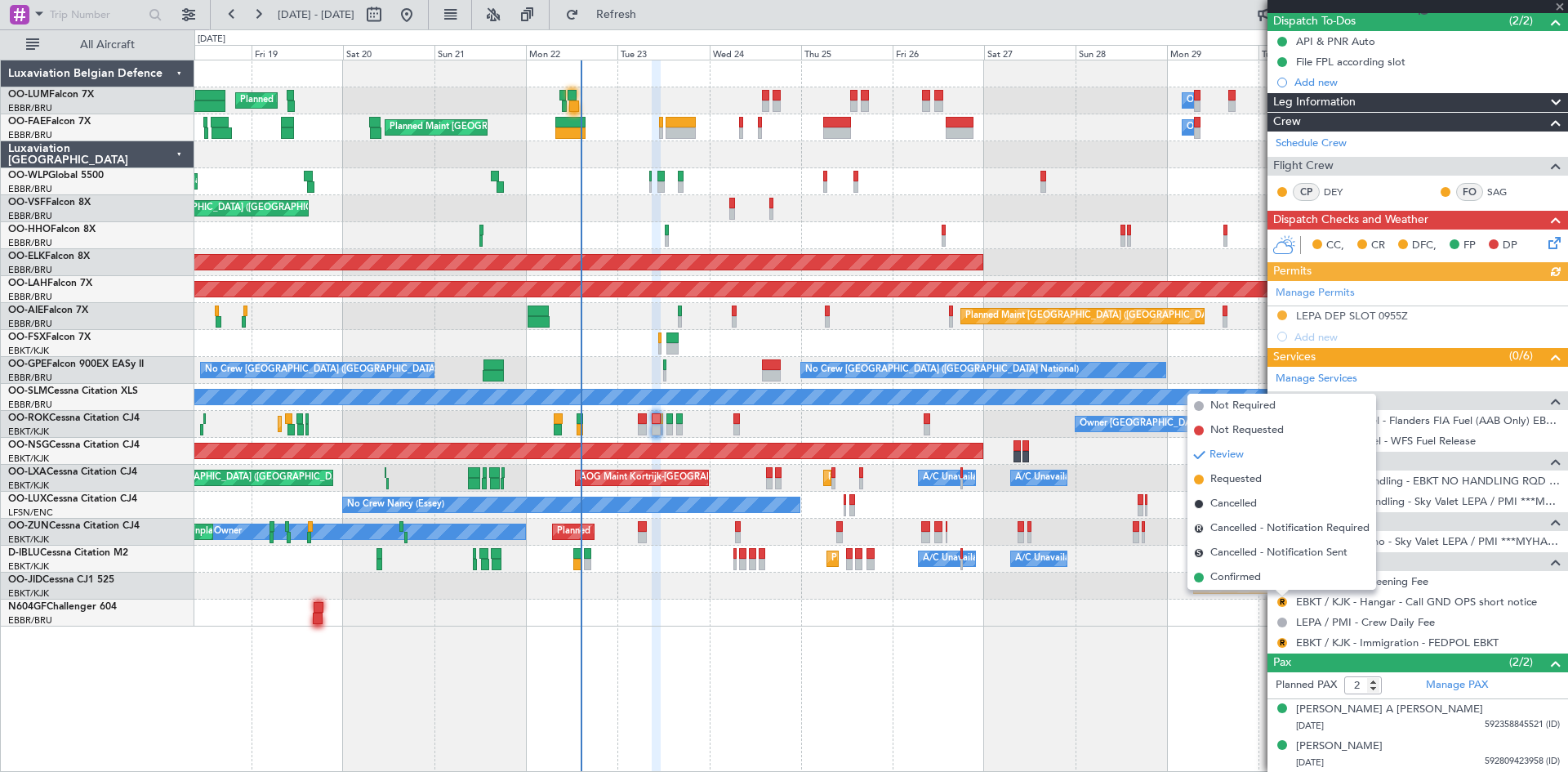
click at [1242, 576] on span "Confirmed" at bounding box center [1235, 577] width 50 height 17
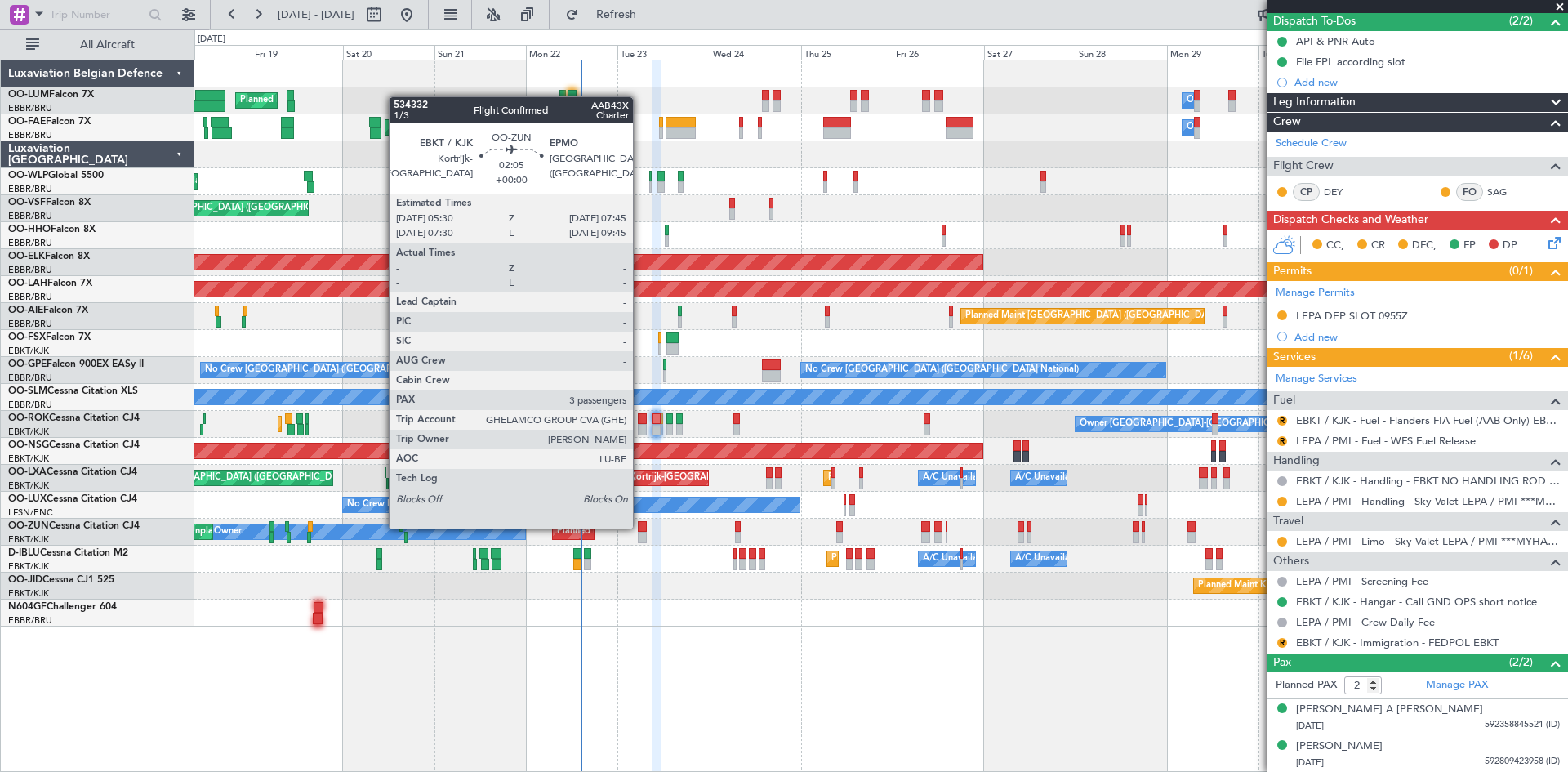
click at [641, 527] on div at bounding box center [642, 527] width 9 height 12
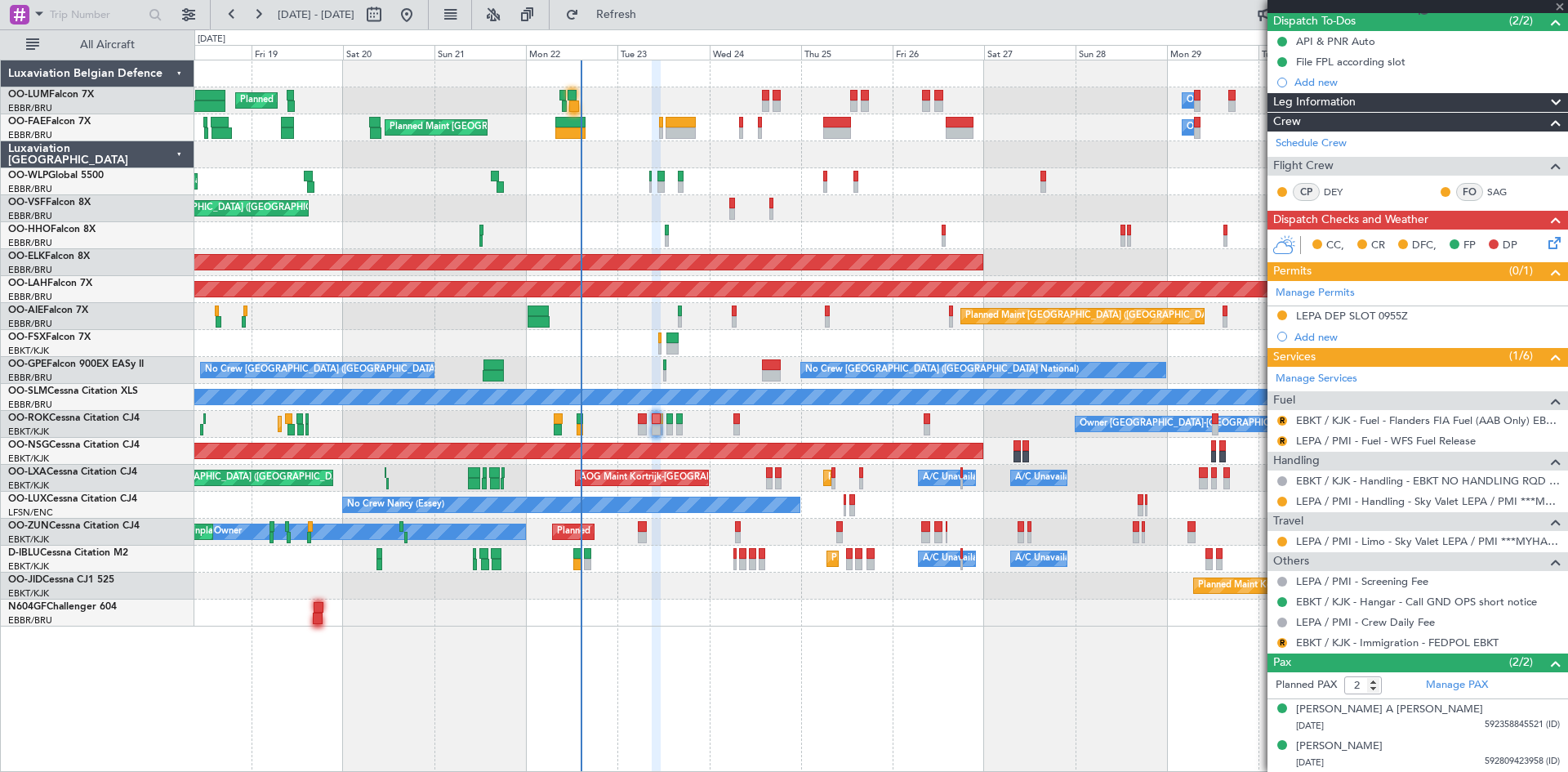
type input "3"
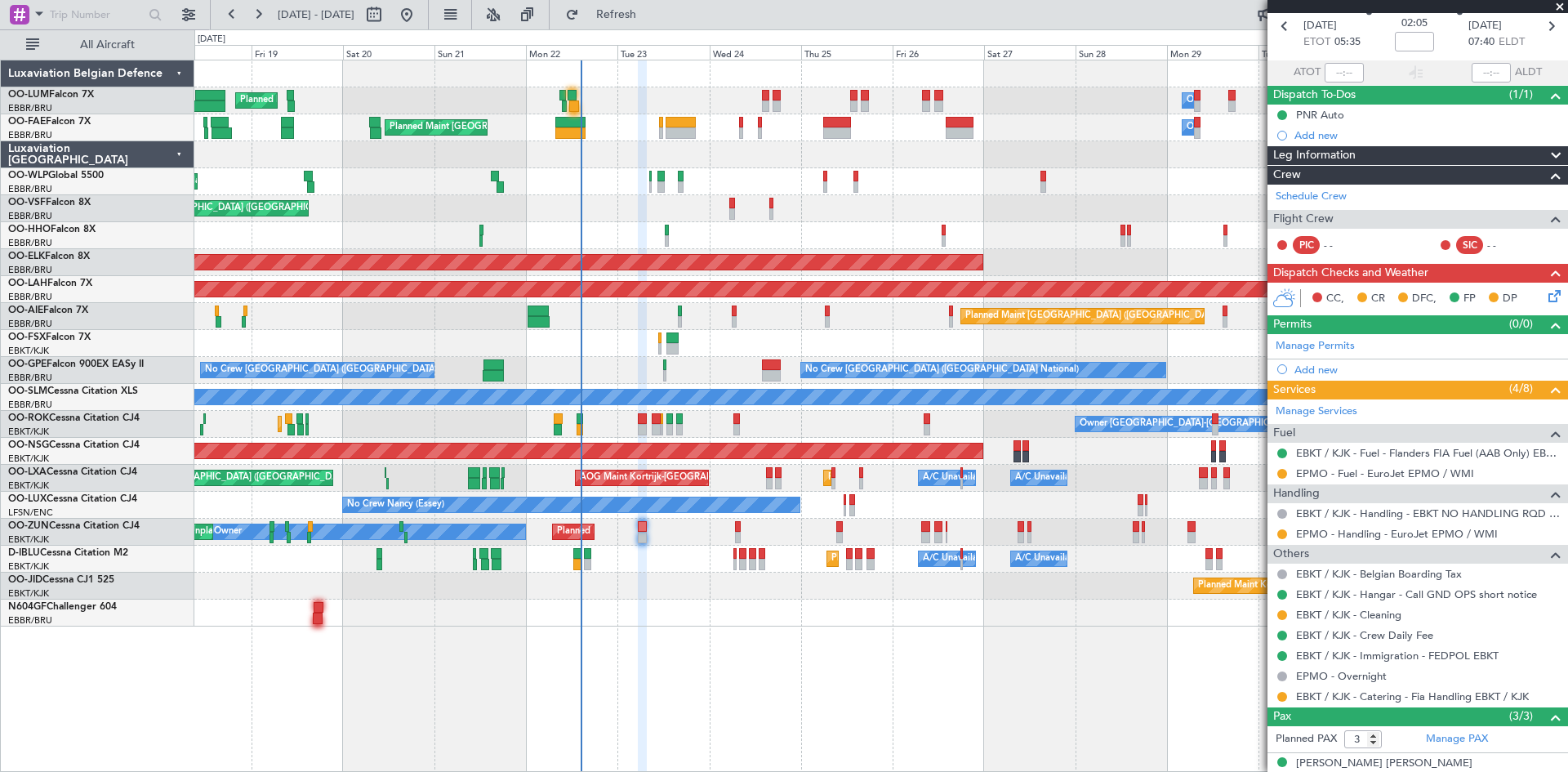
scroll to position [165, 0]
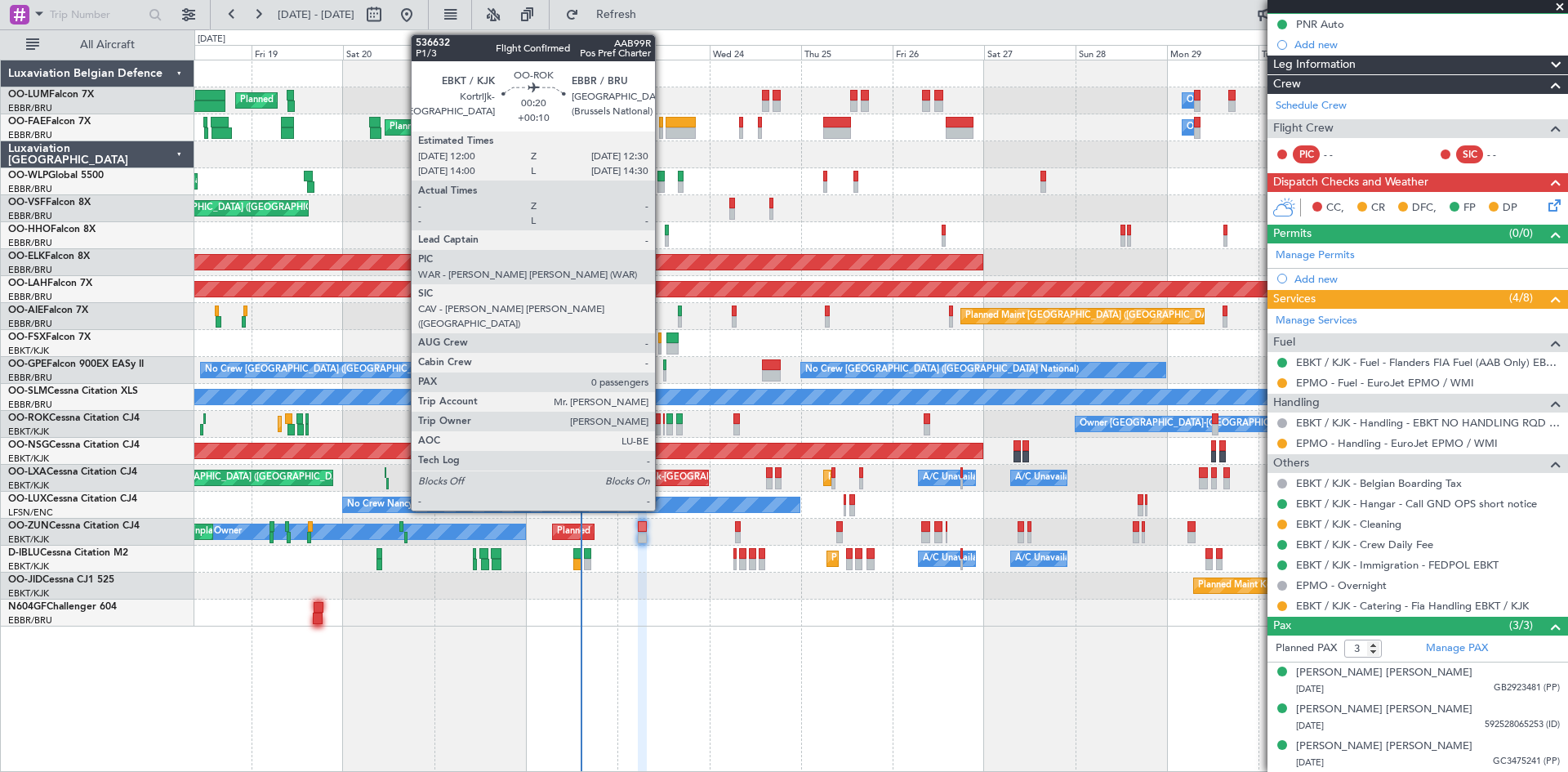
click at [663, 424] on div at bounding box center [664, 429] width 2 height 12
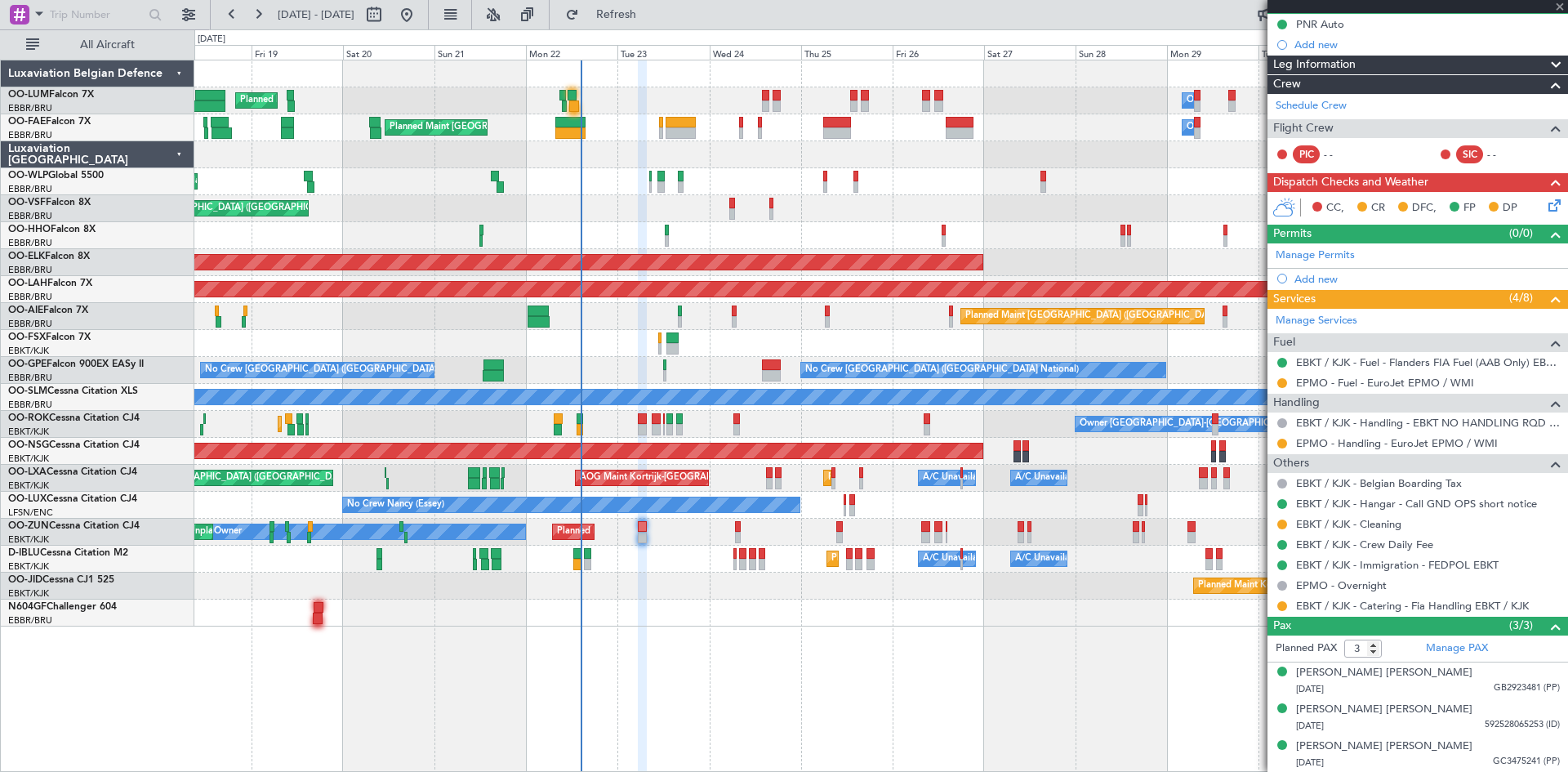
type input "+00:10"
type input "0"
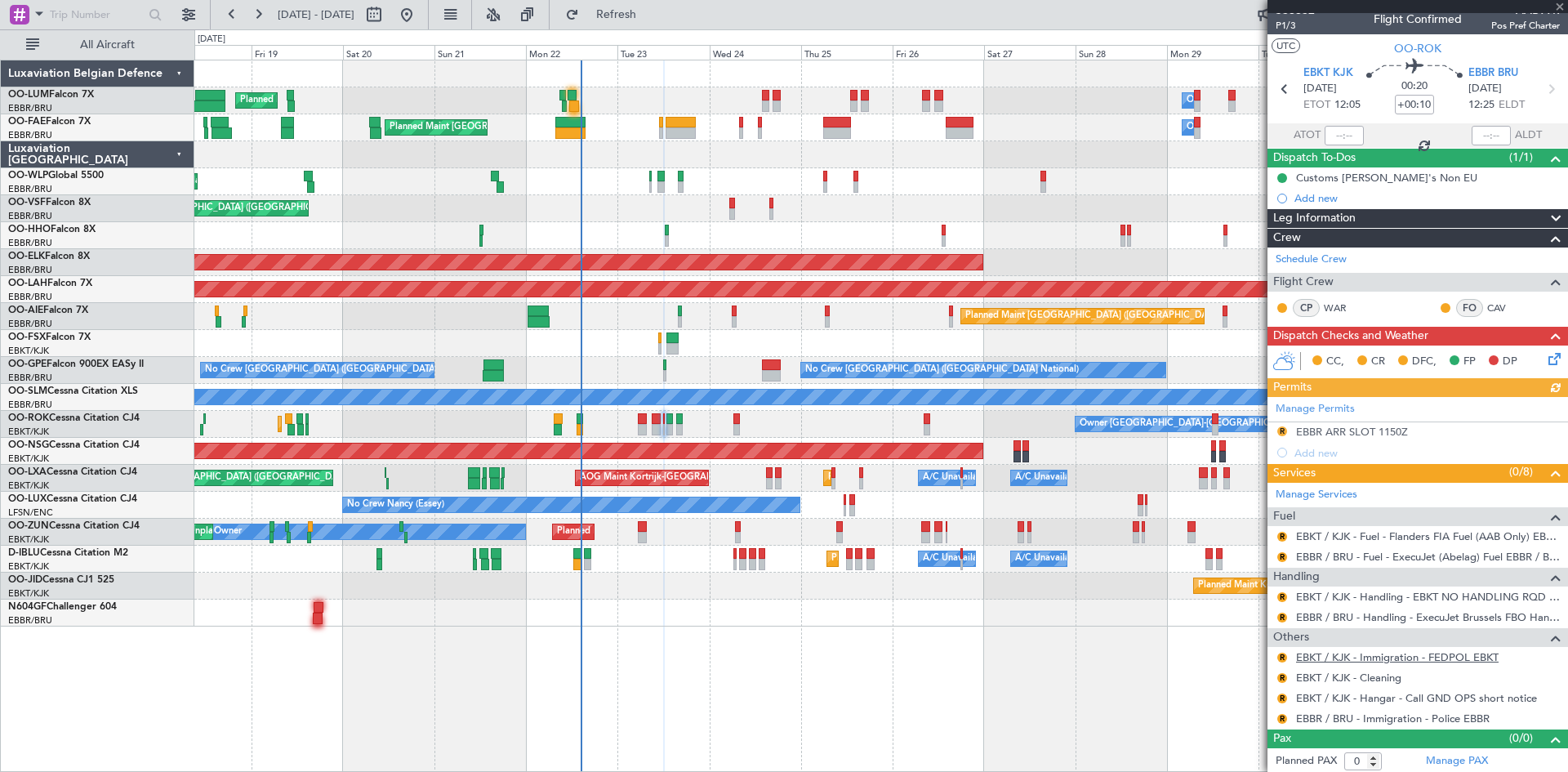
scroll to position [14, 0]
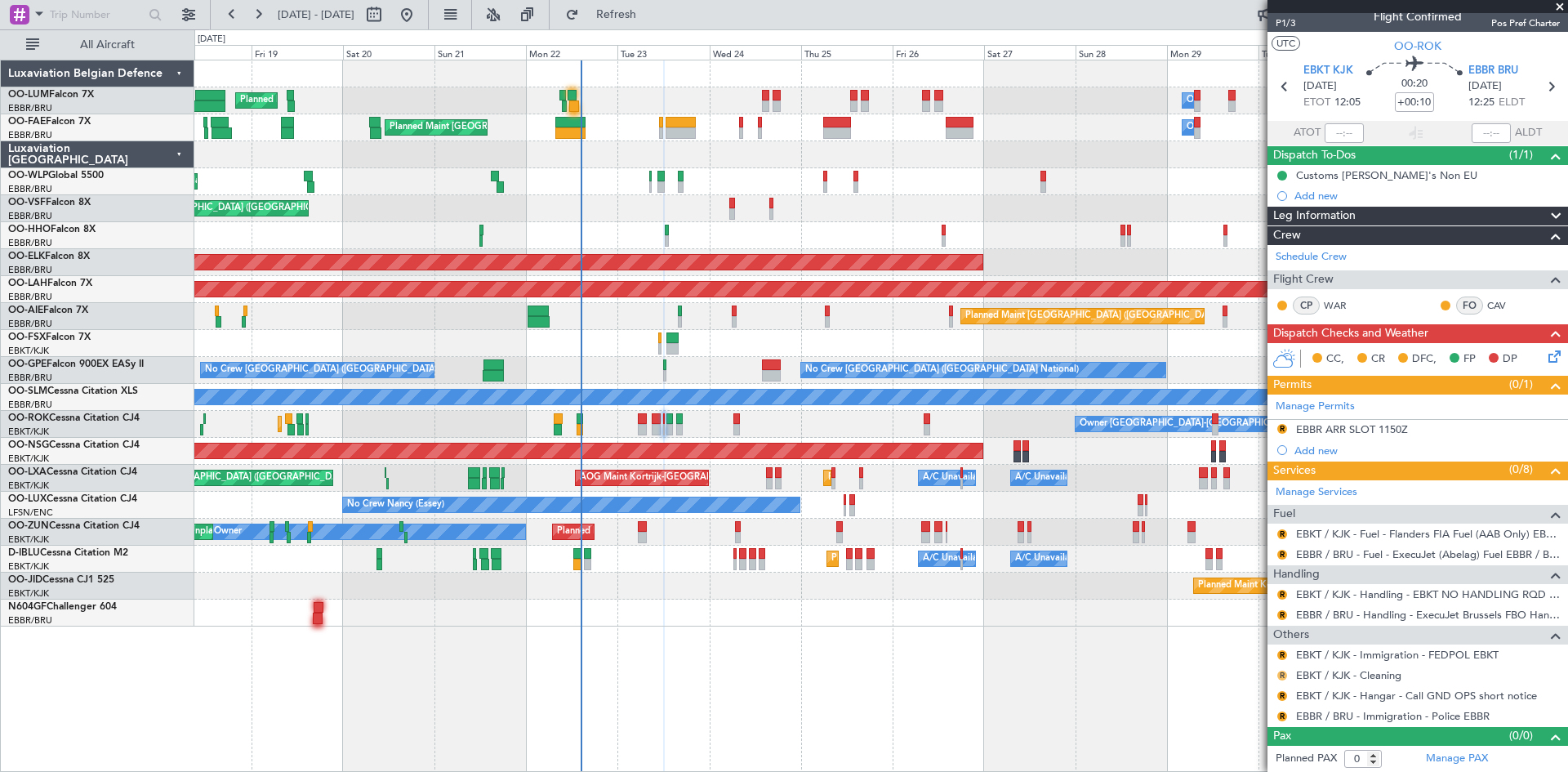
click at [1282, 674] on button "R" at bounding box center [1282, 675] width 10 height 10
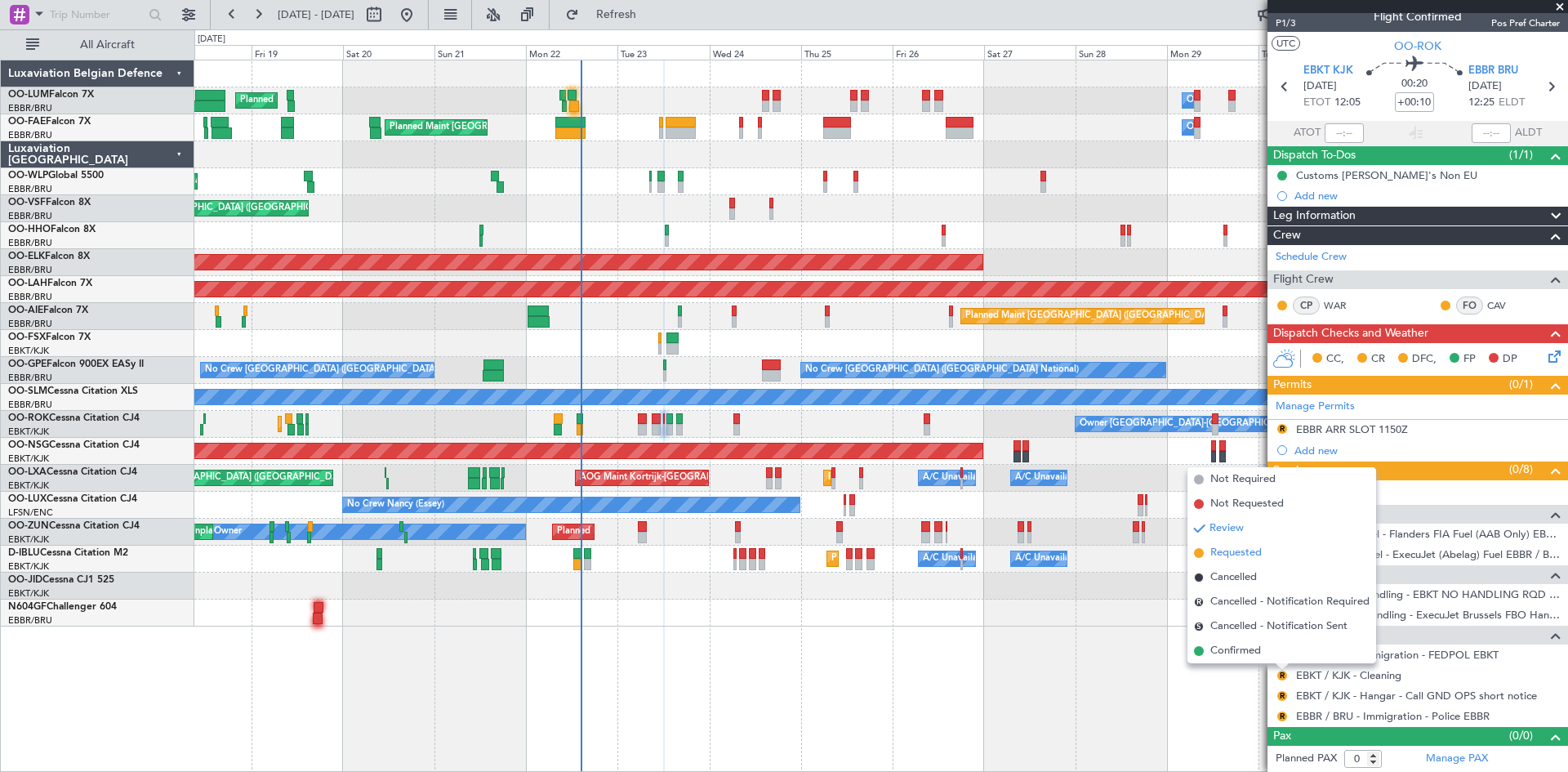
click at [1239, 556] on span "Requested" at bounding box center [1236, 553] width 51 height 17
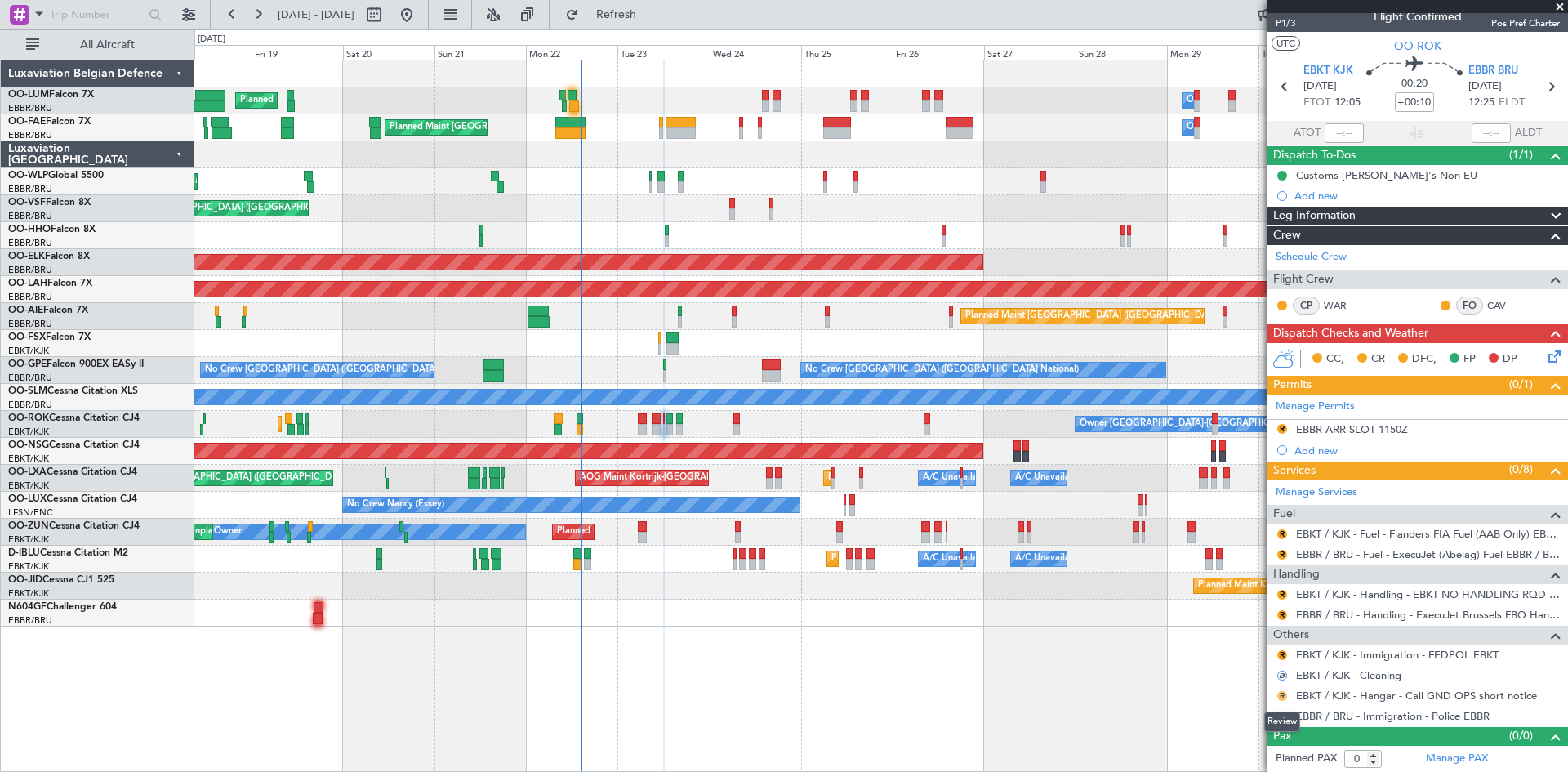
click at [1281, 692] on button "R" at bounding box center [1282, 696] width 10 height 10
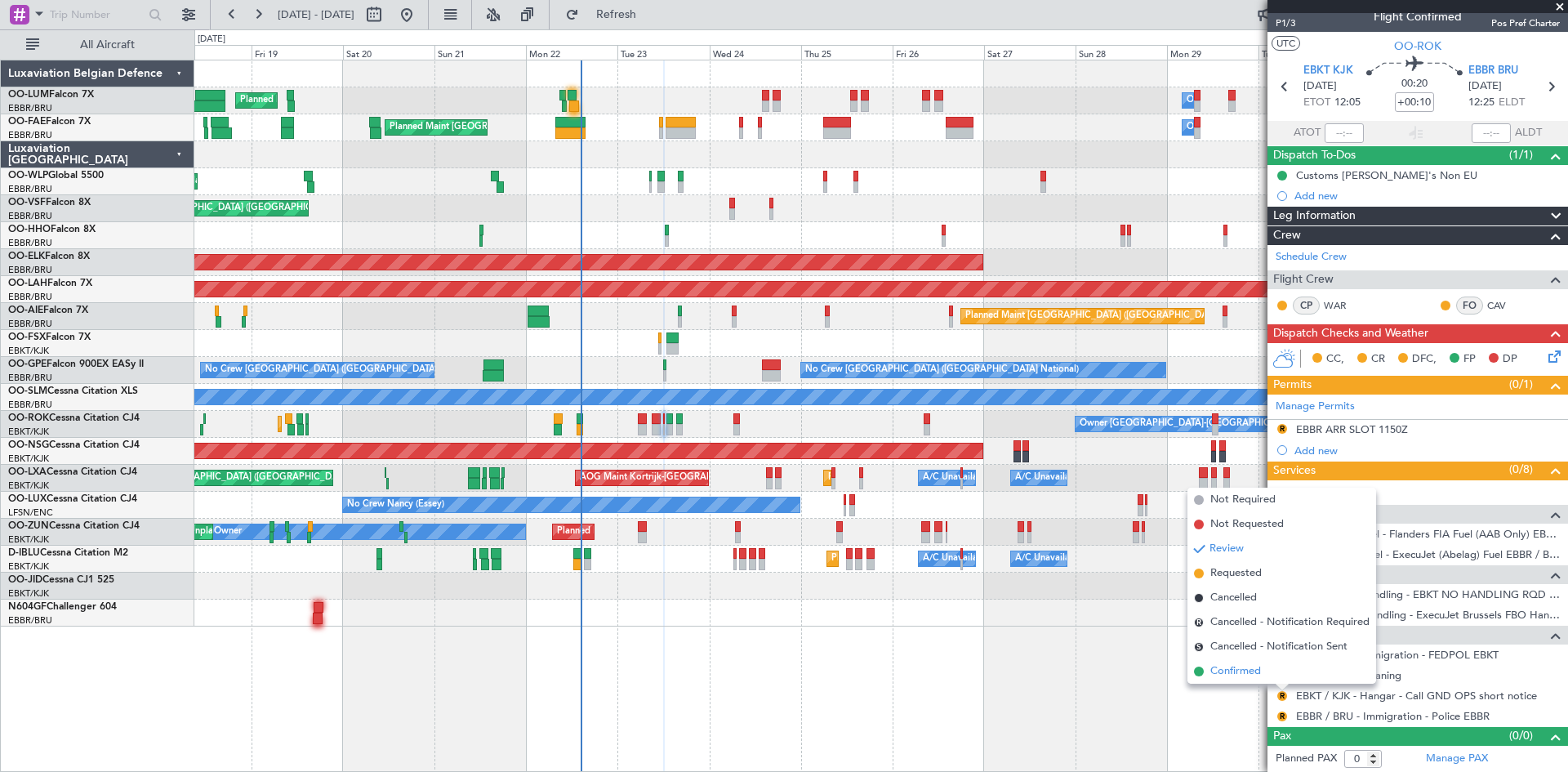
click at [1254, 670] on span "Confirmed" at bounding box center [1235, 671] width 50 height 17
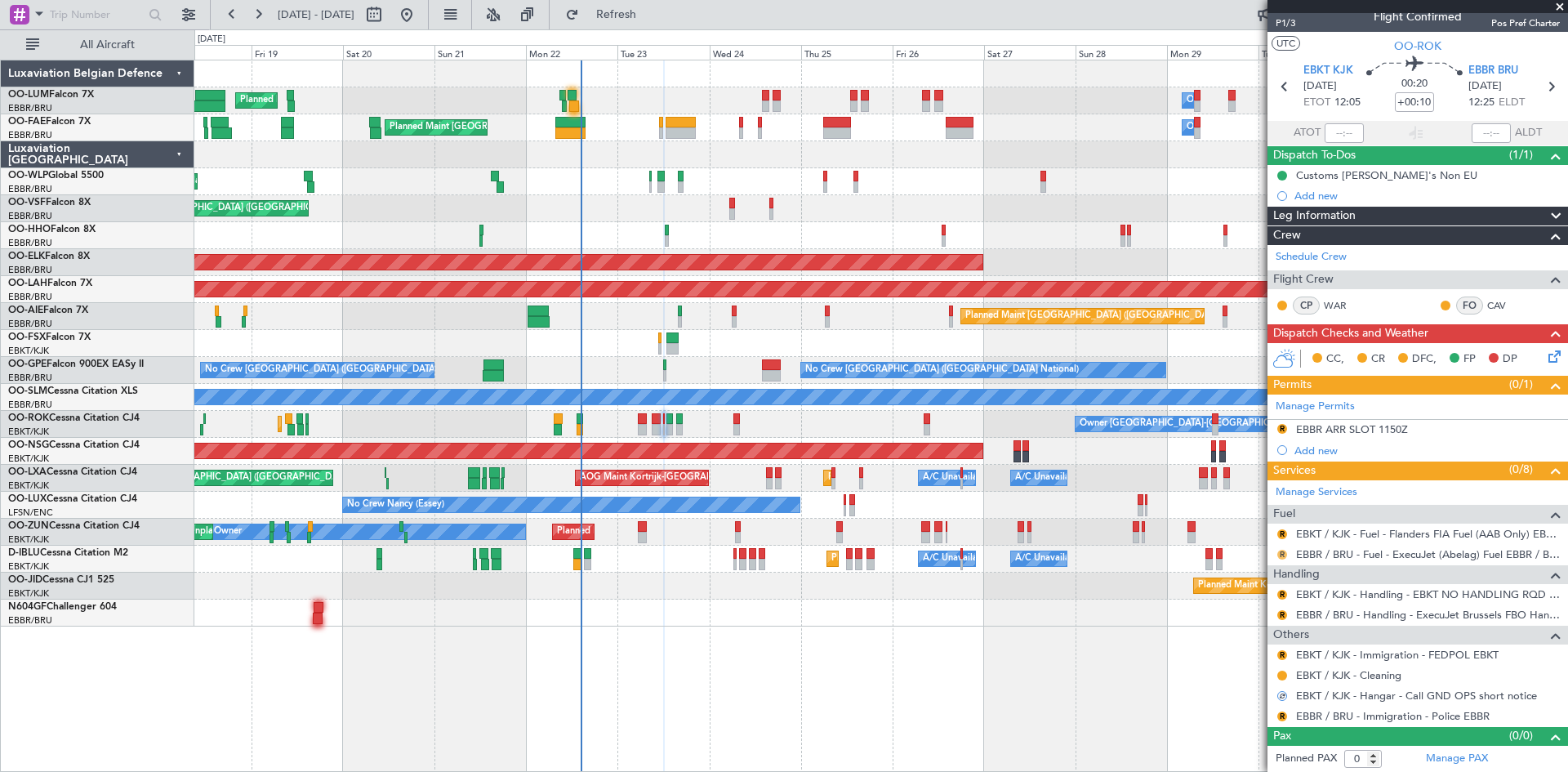
click at [1280, 552] on button "R" at bounding box center [1282, 555] width 10 height 10
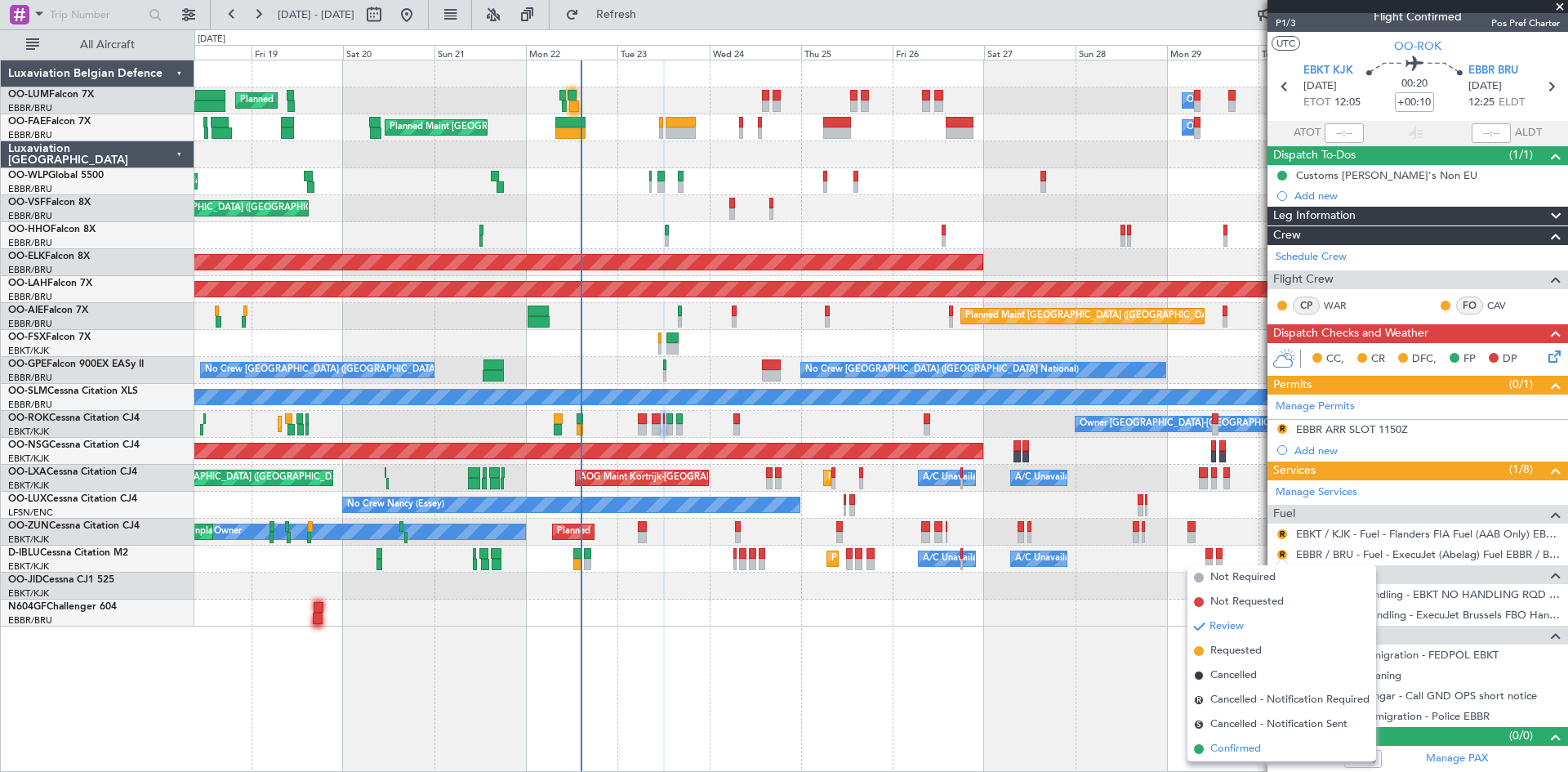
click at [1271, 746] on li "Confirmed" at bounding box center [1281, 749] width 189 height 25
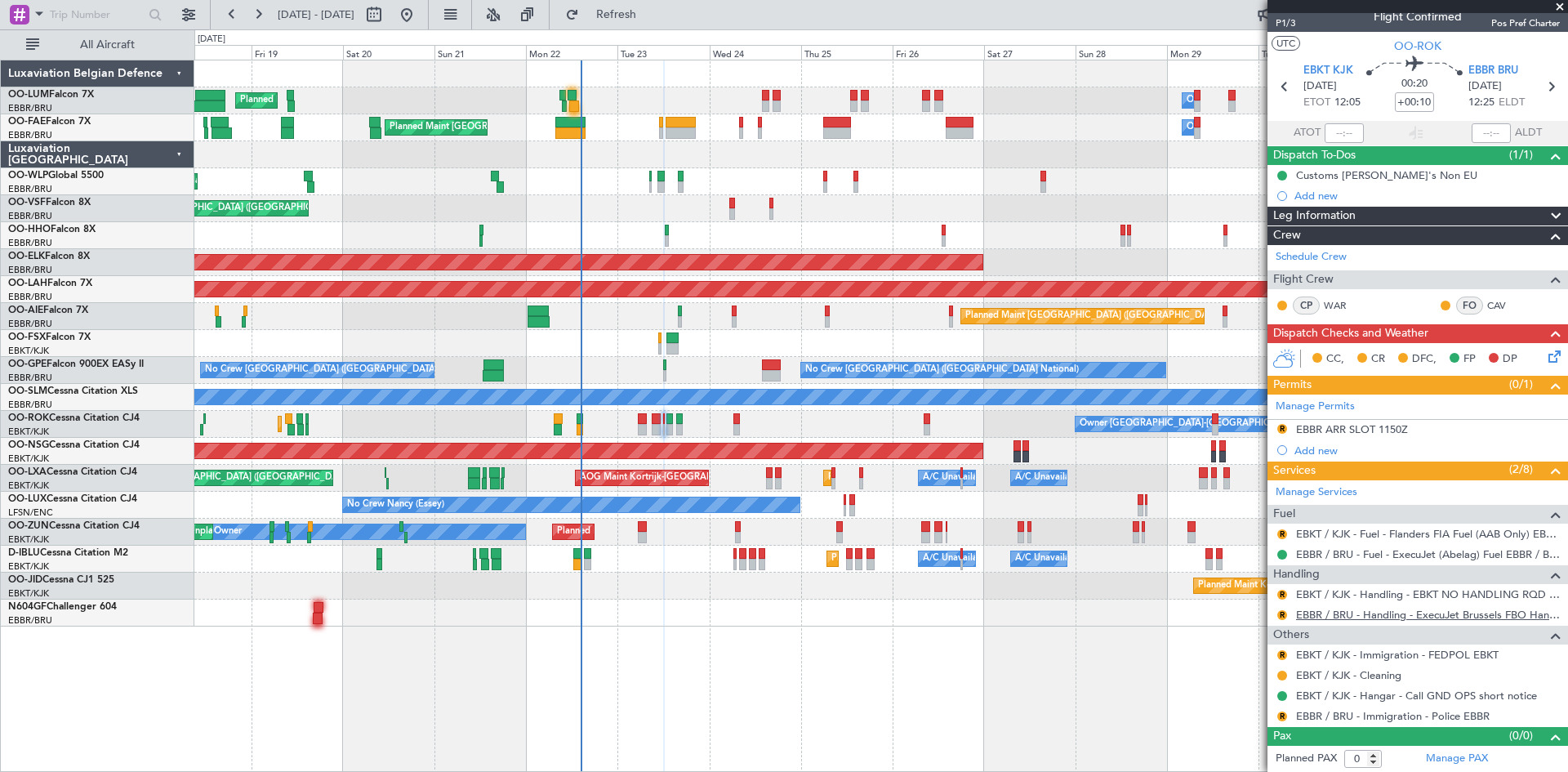
click at [1335, 617] on link "EBBR / BRU - Handling - ExecuJet Brussels FBO Handling Abelag" at bounding box center [1428, 614] width 264 height 14
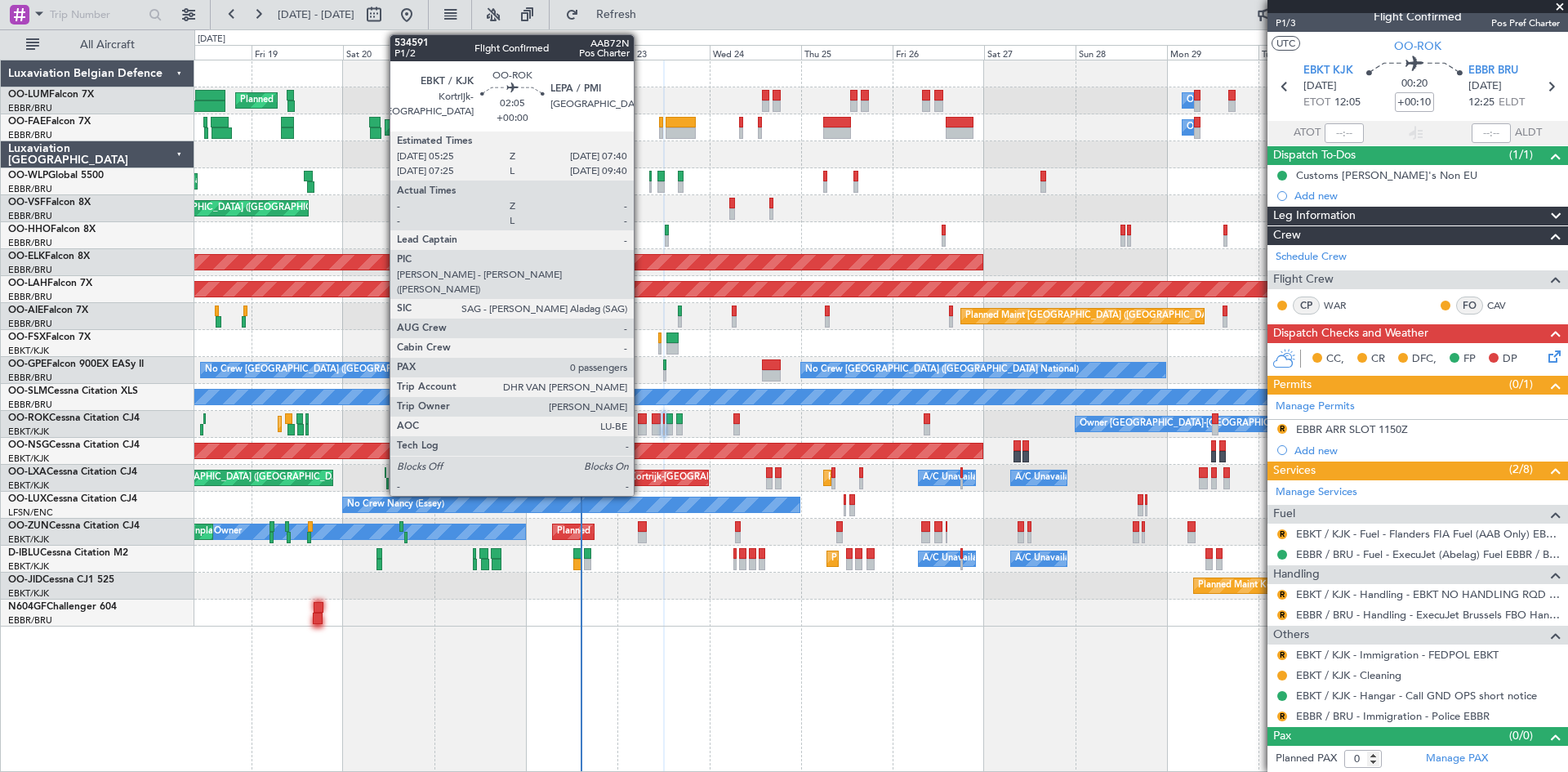
click at [642, 421] on div at bounding box center [642, 419] width 9 height 12
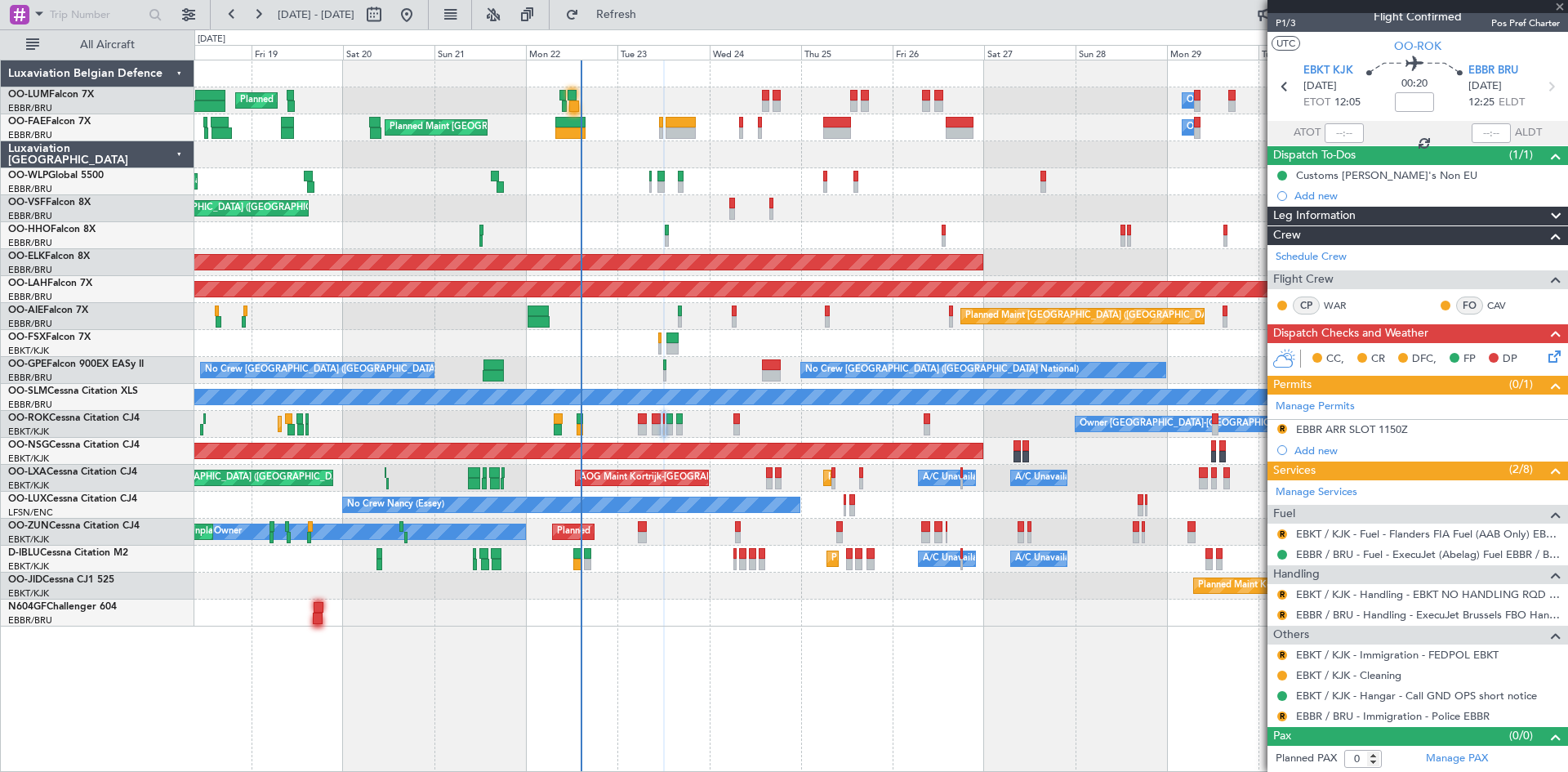
scroll to position [0, 0]
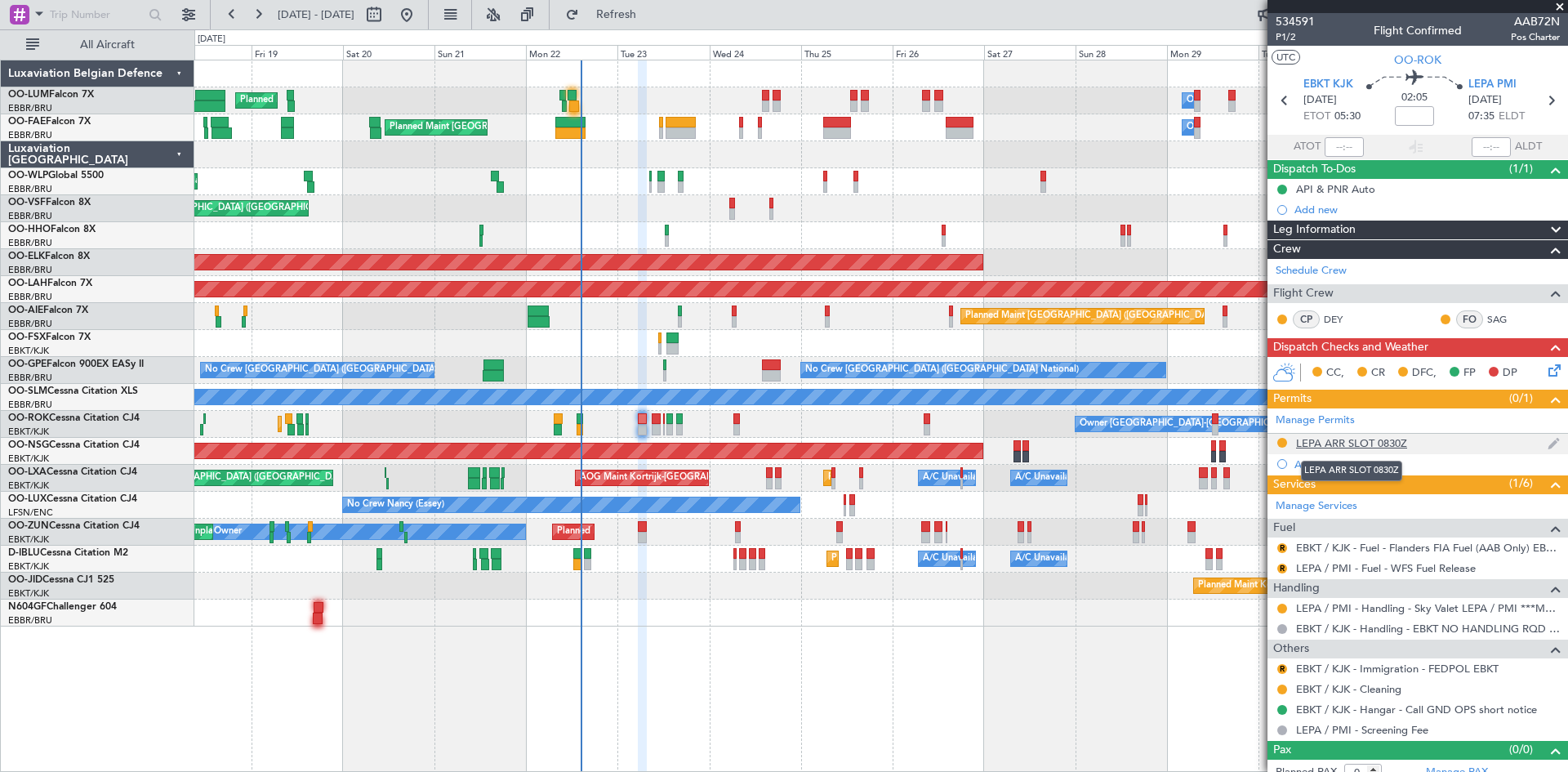
click at [1376, 436] on div "LEPA ARR SLOT 0830Z" at bounding box center [1352, 443] width 111 height 14
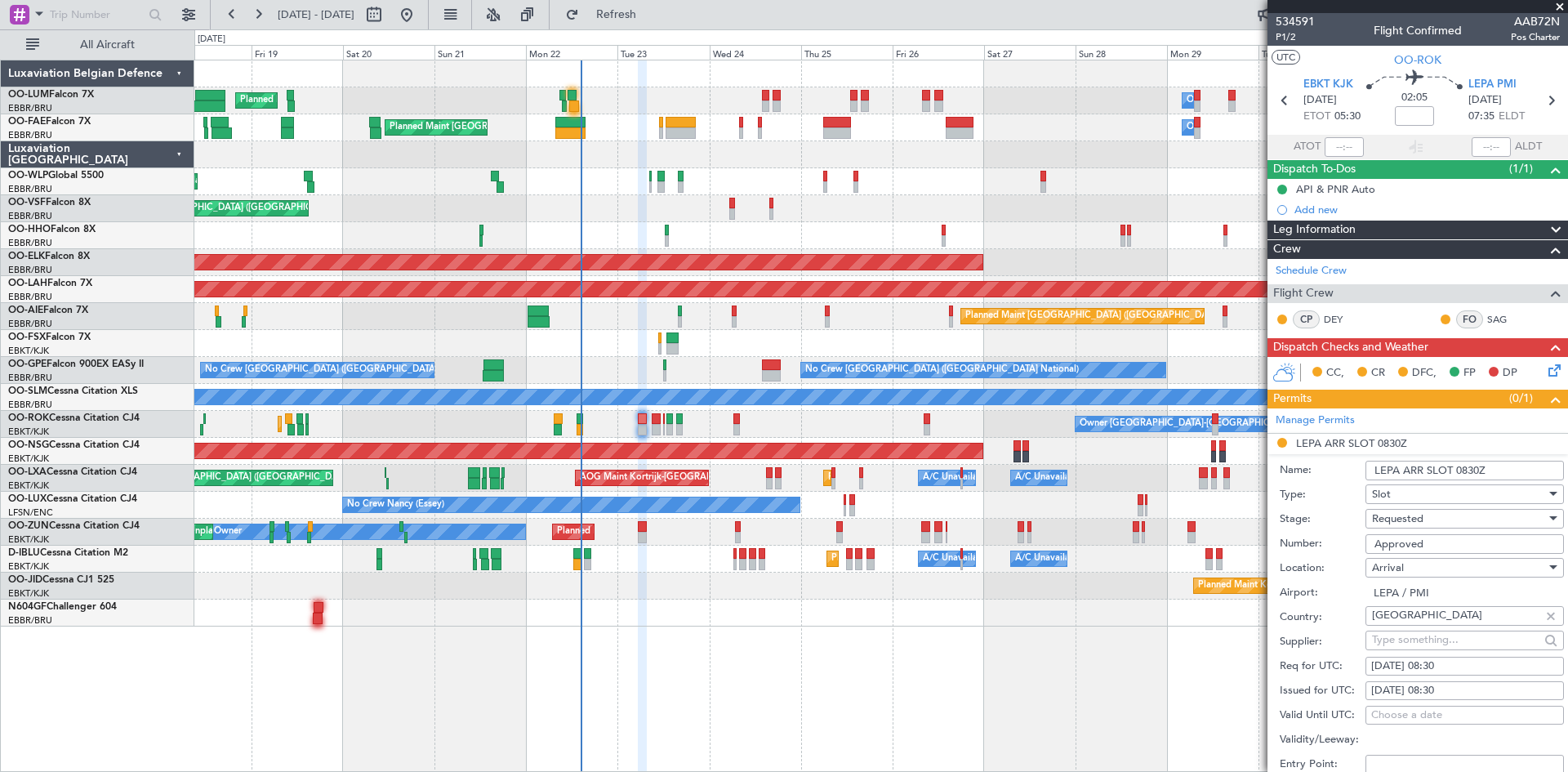
click at [1441, 665] on div "23/09/2025 08:30" at bounding box center [1465, 666] width 187 height 17
select select "9"
select select "2025"
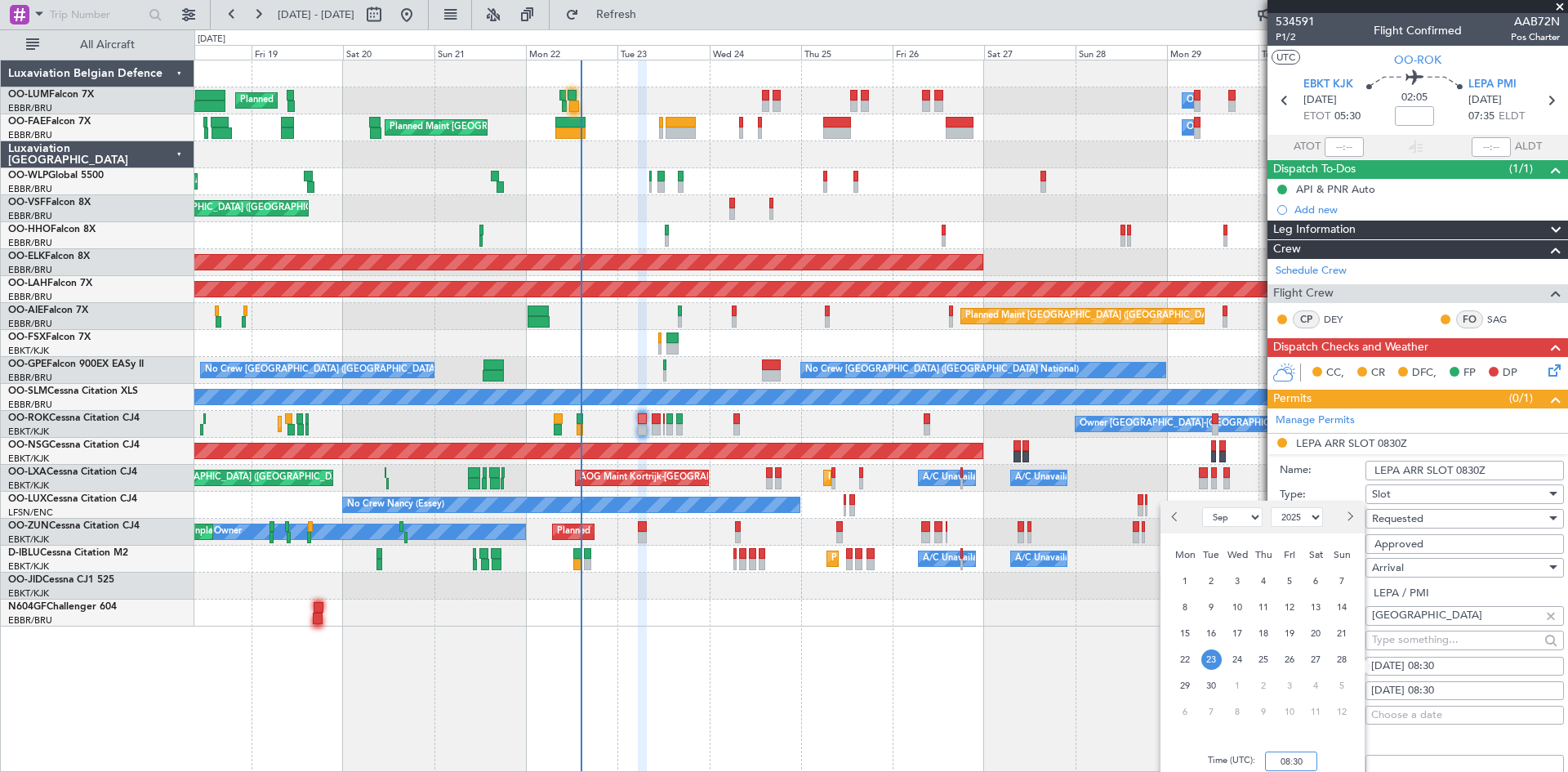
click at [1281, 758] on input "08:30" at bounding box center [1291, 761] width 52 height 20
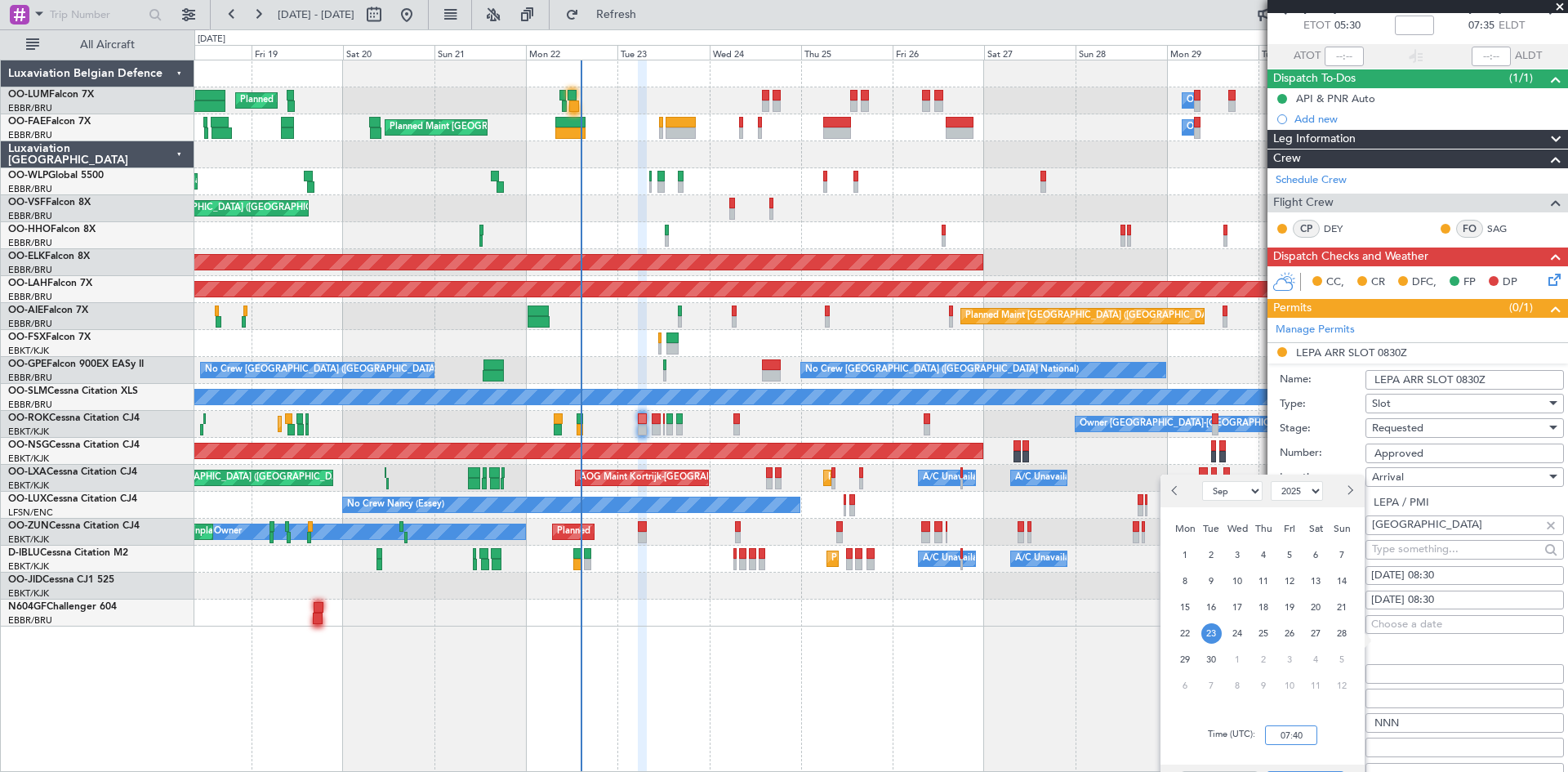
scroll to position [163, 0]
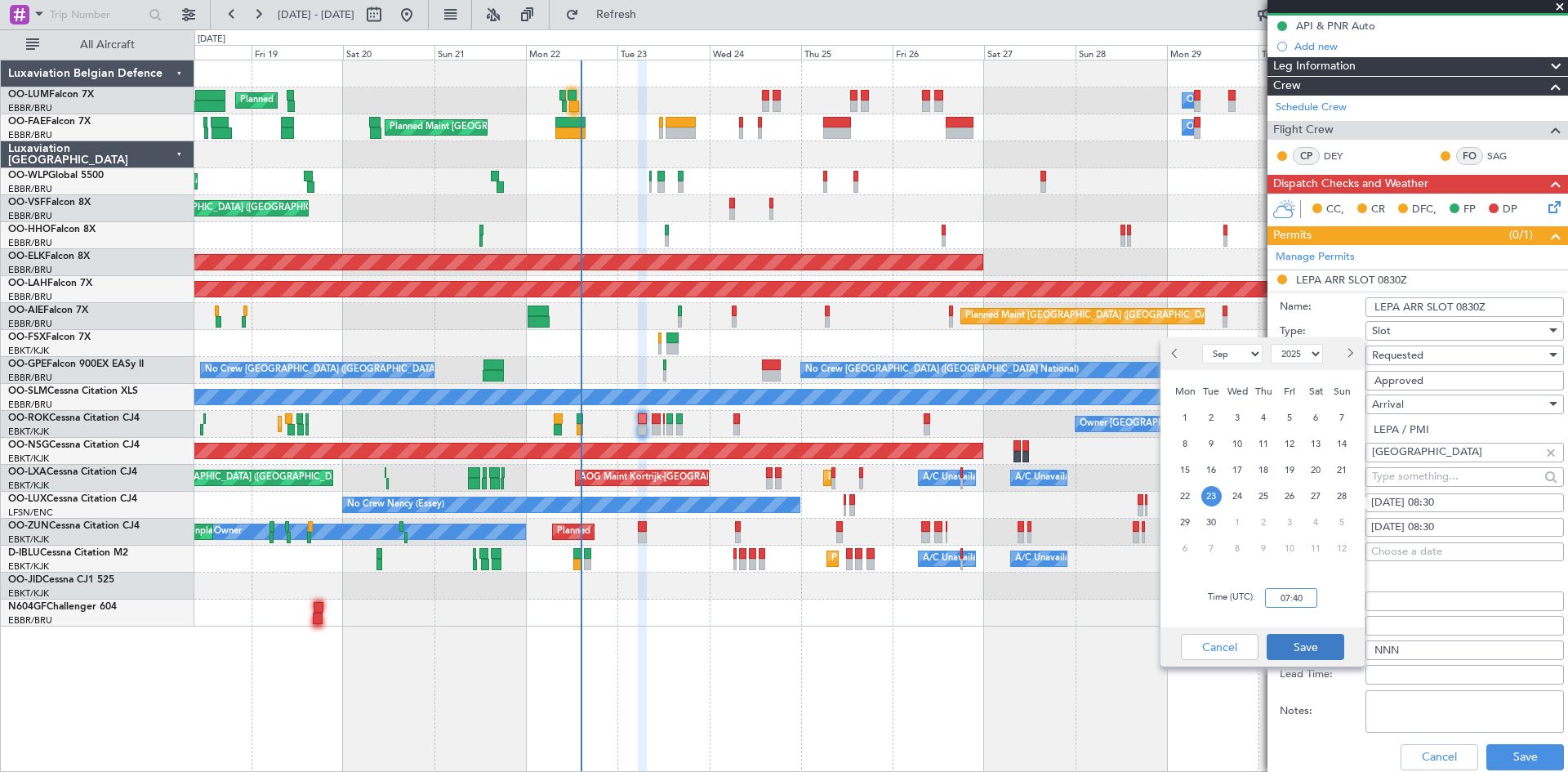
type input "07:40"
click at [1302, 646] on button "Save" at bounding box center [1305, 647] width 78 height 26
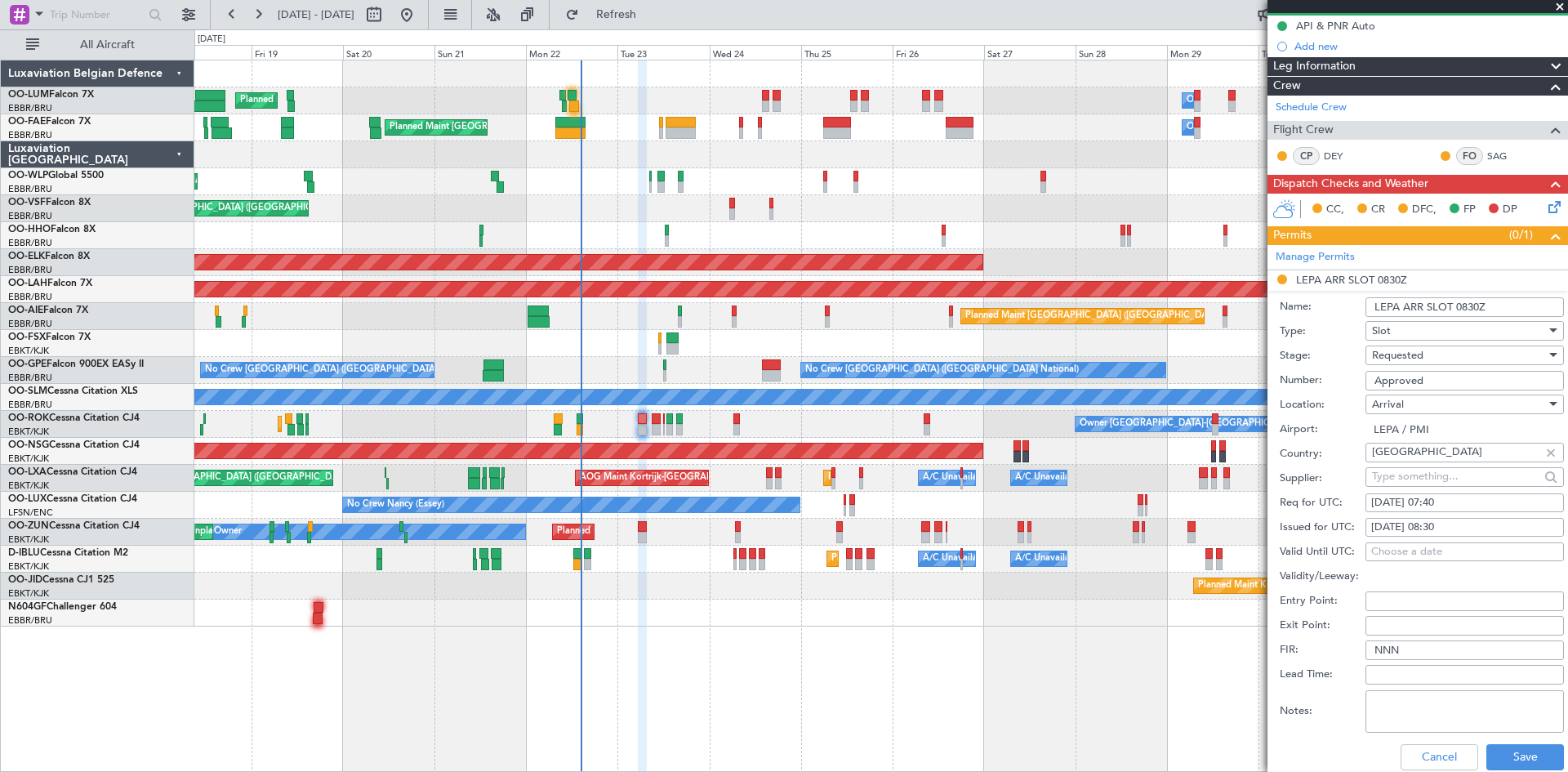
click at [1454, 519] on div "23/09/2025 08:30" at bounding box center [1465, 528] width 187 height 17
select select "9"
select select "2025"
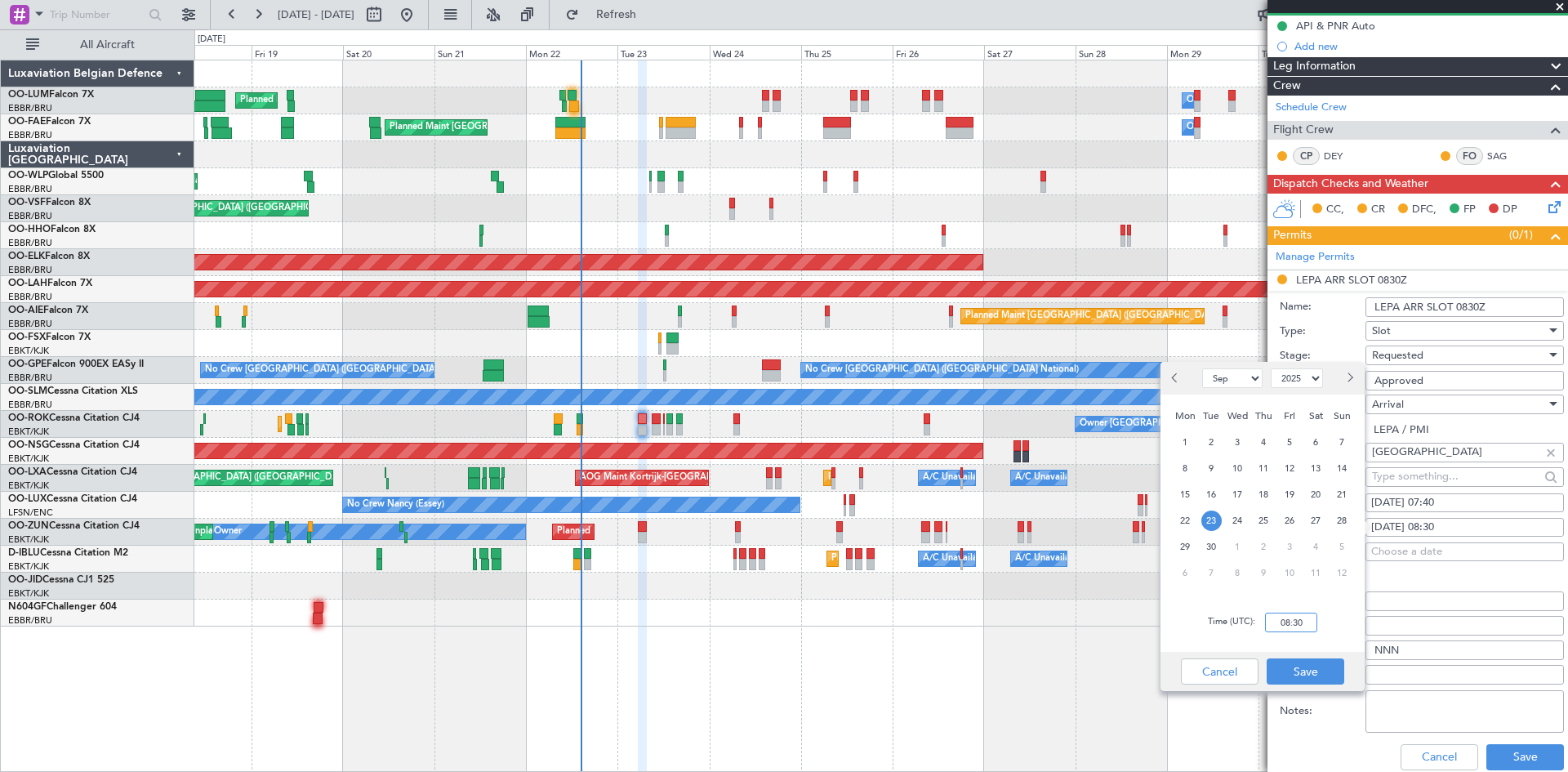
click at [1298, 623] on input "08:30" at bounding box center [1291, 623] width 52 height 20
type input "07:40"
click at [1299, 667] on button "Save" at bounding box center [1305, 671] width 78 height 26
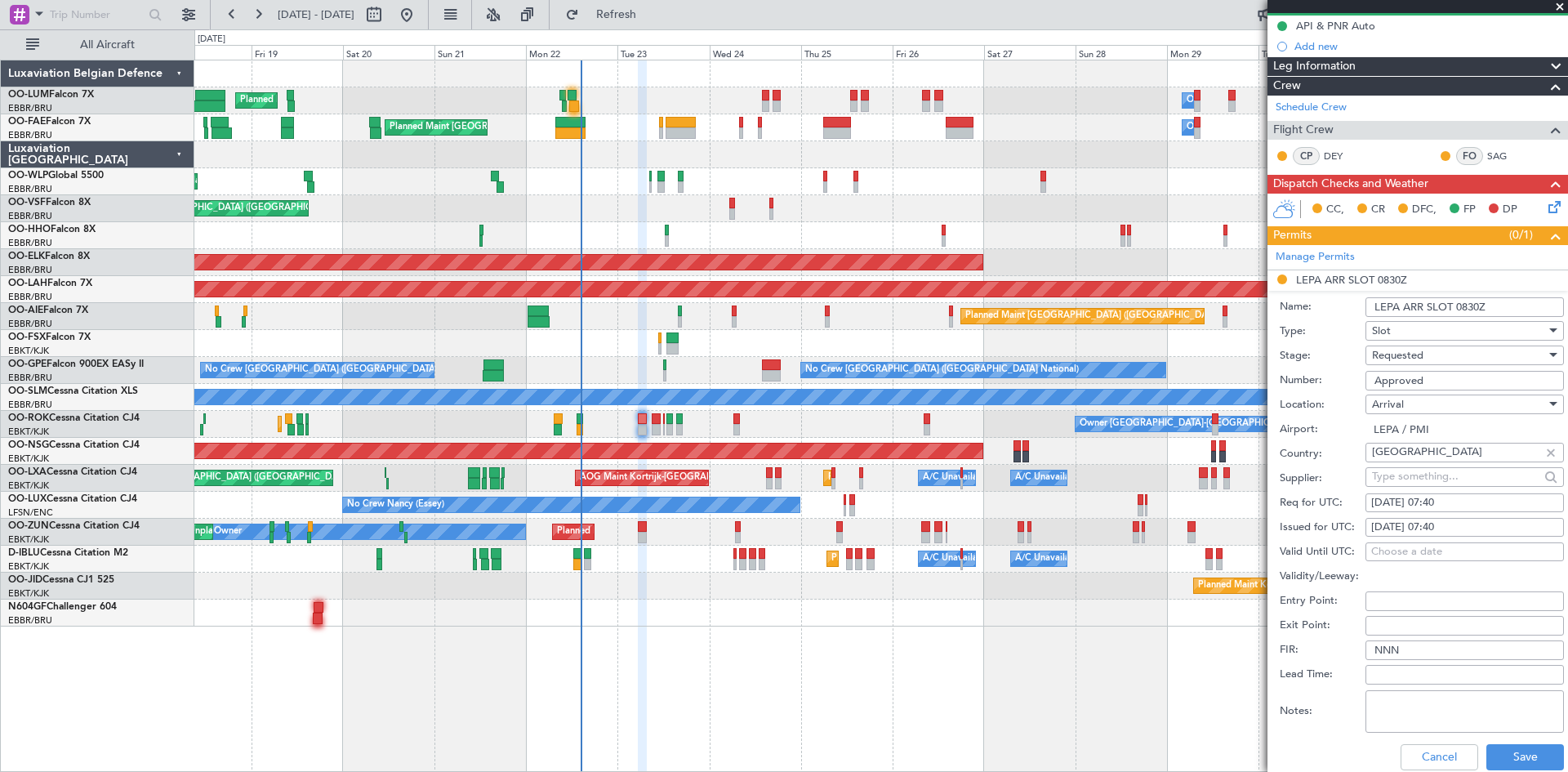
click at [1420, 363] on div "Requested" at bounding box center [1459, 355] width 174 height 25
drag, startPoint x: 1438, startPoint y: 472, endPoint x: 1442, endPoint y: 607, distance: 135.1
click at [1438, 473] on span "Received OK" at bounding box center [1459, 479] width 172 height 25
click at [1514, 756] on button "Save" at bounding box center [1525, 757] width 78 height 26
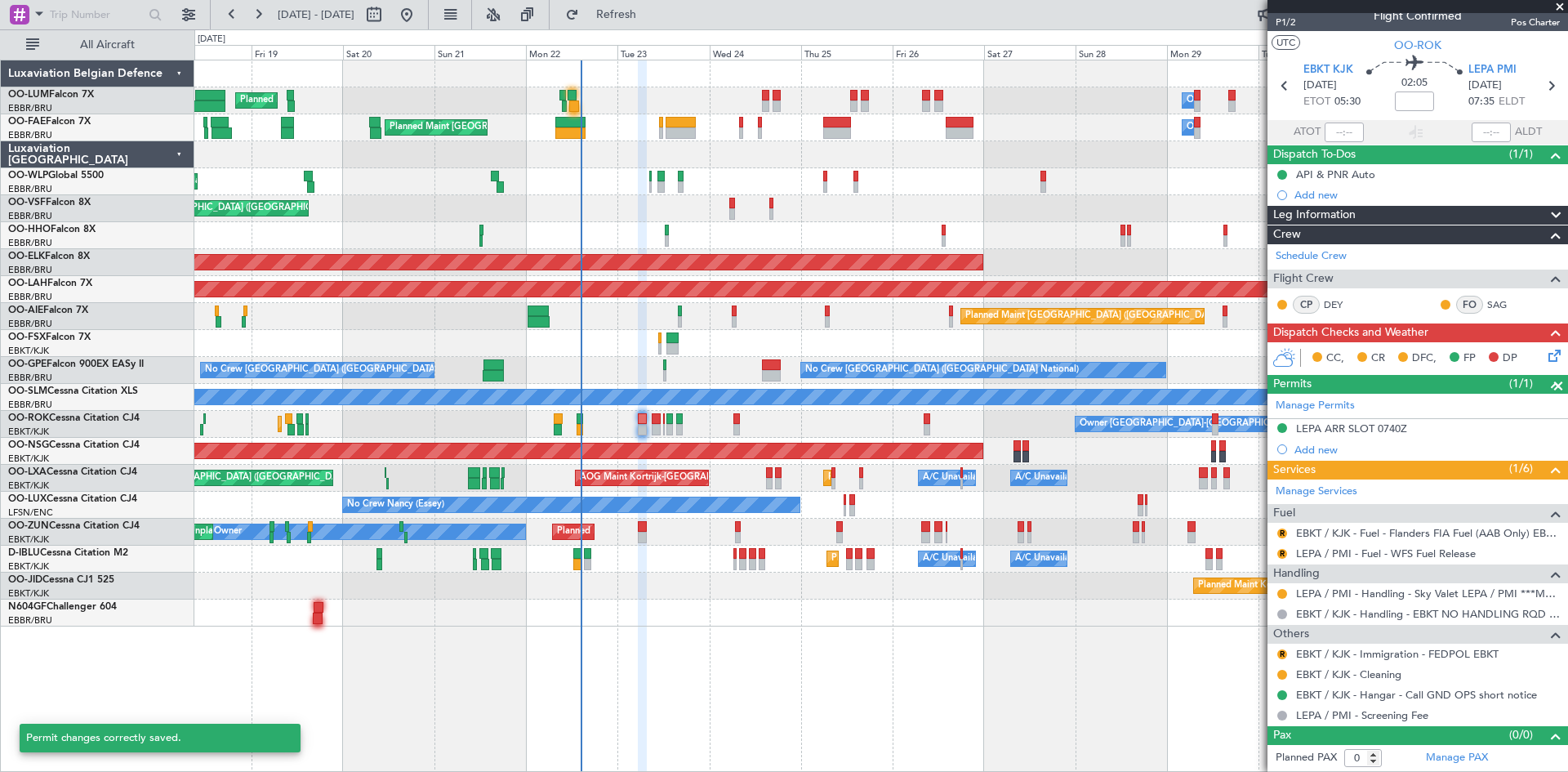
scroll to position [14, 0]
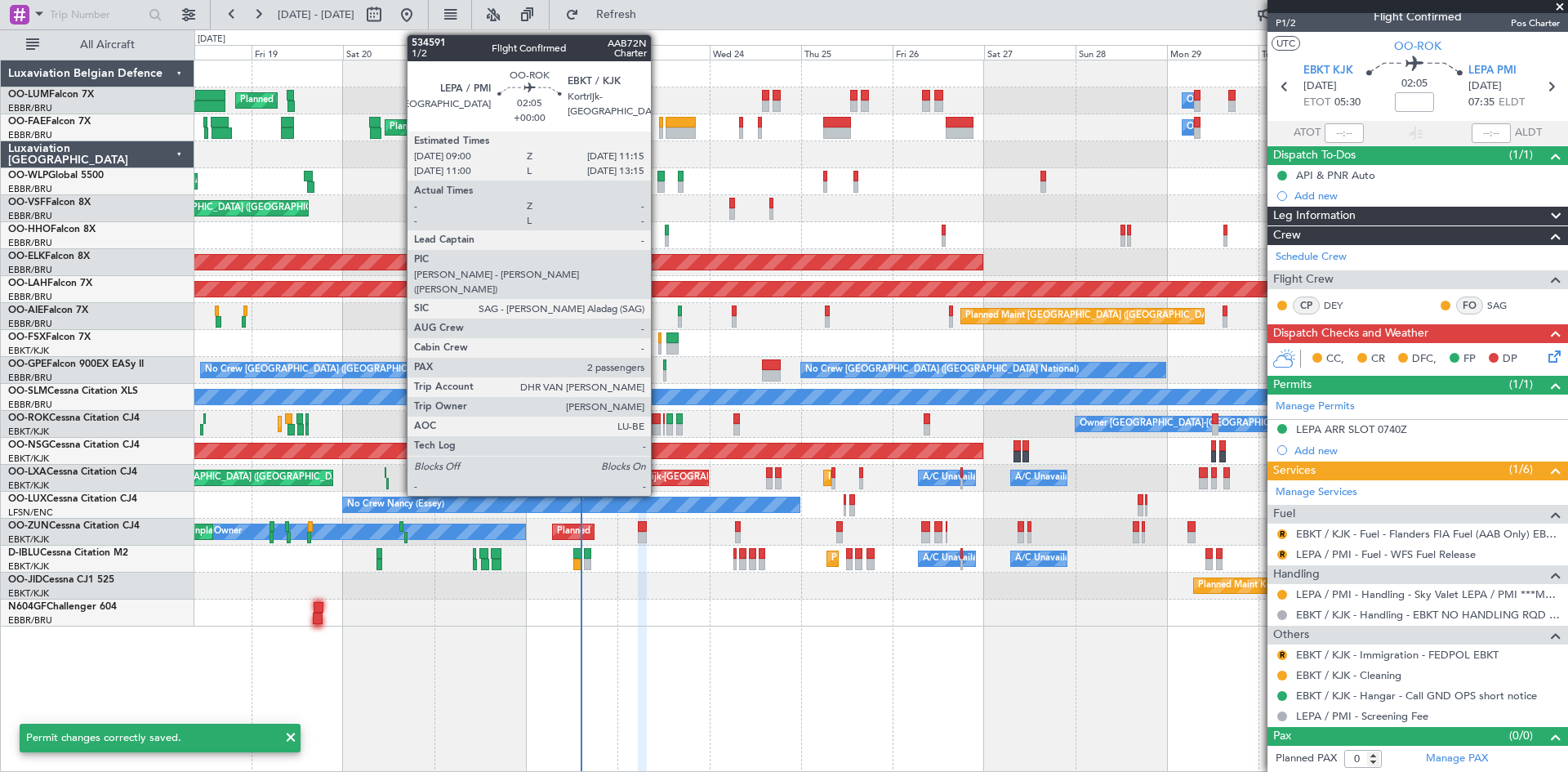
click at [658, 419] on div at bounding box center [656, 419] width 9 height 12
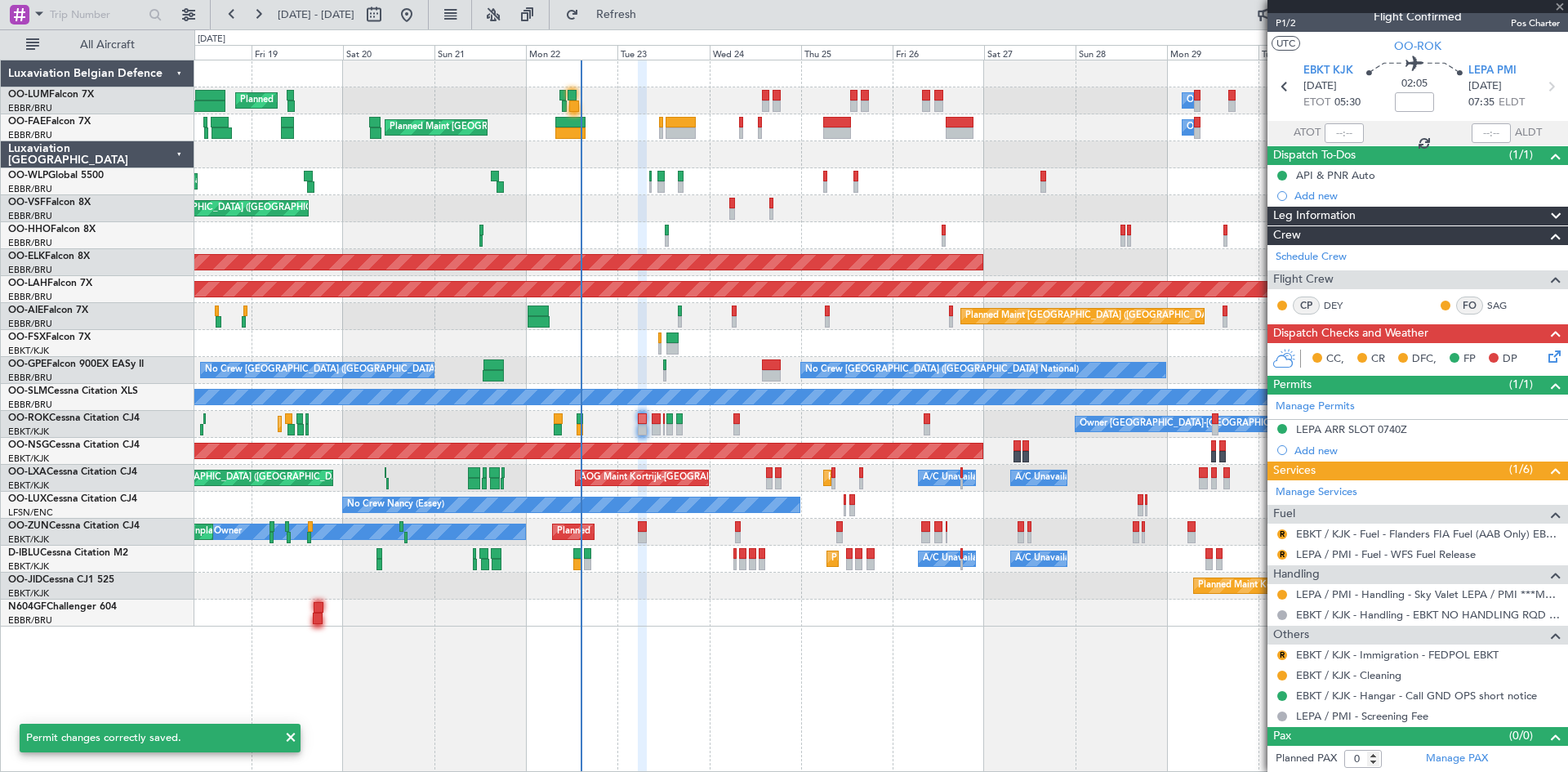
type input "2"
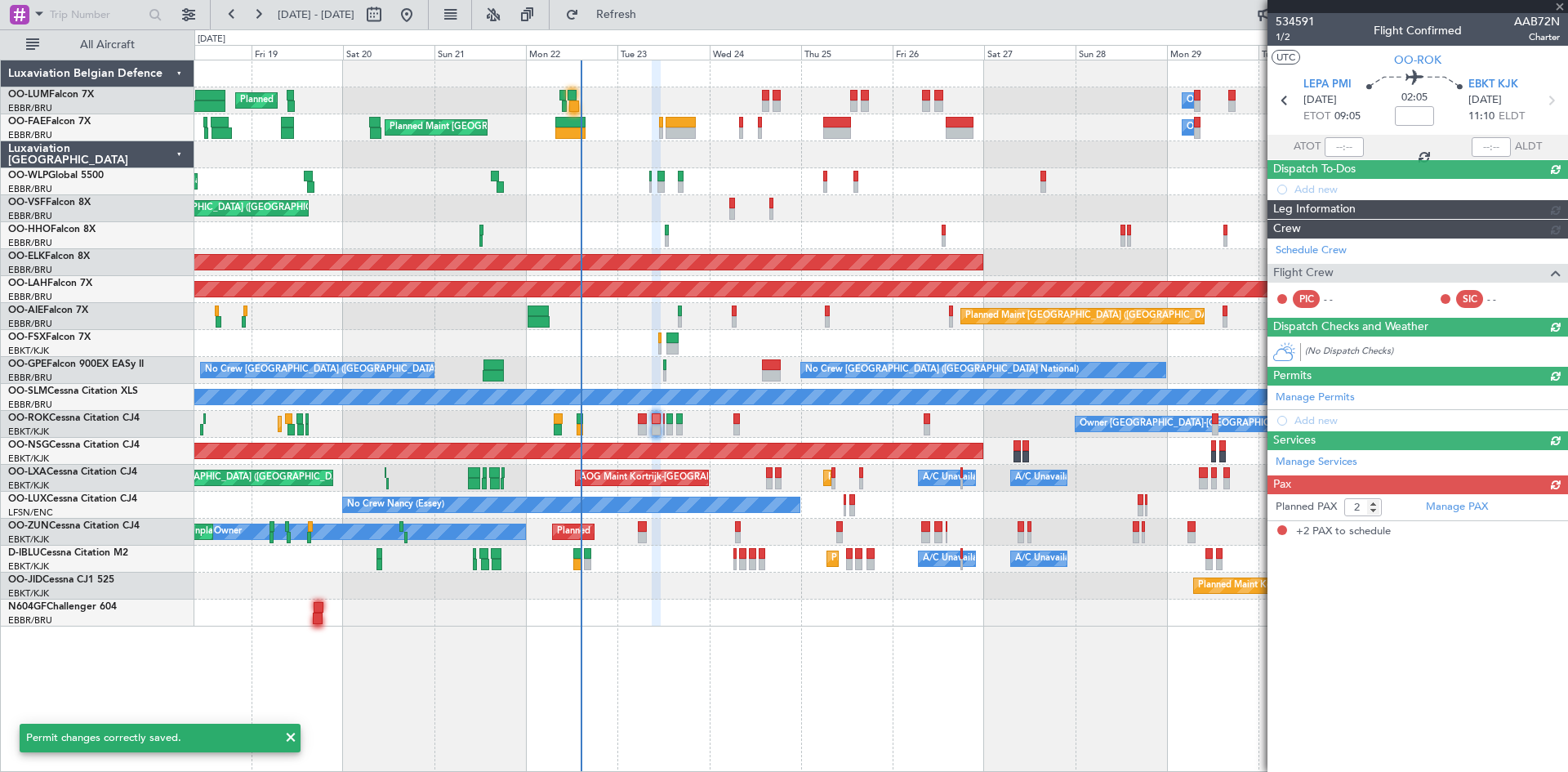
scroll to position [0, 0]
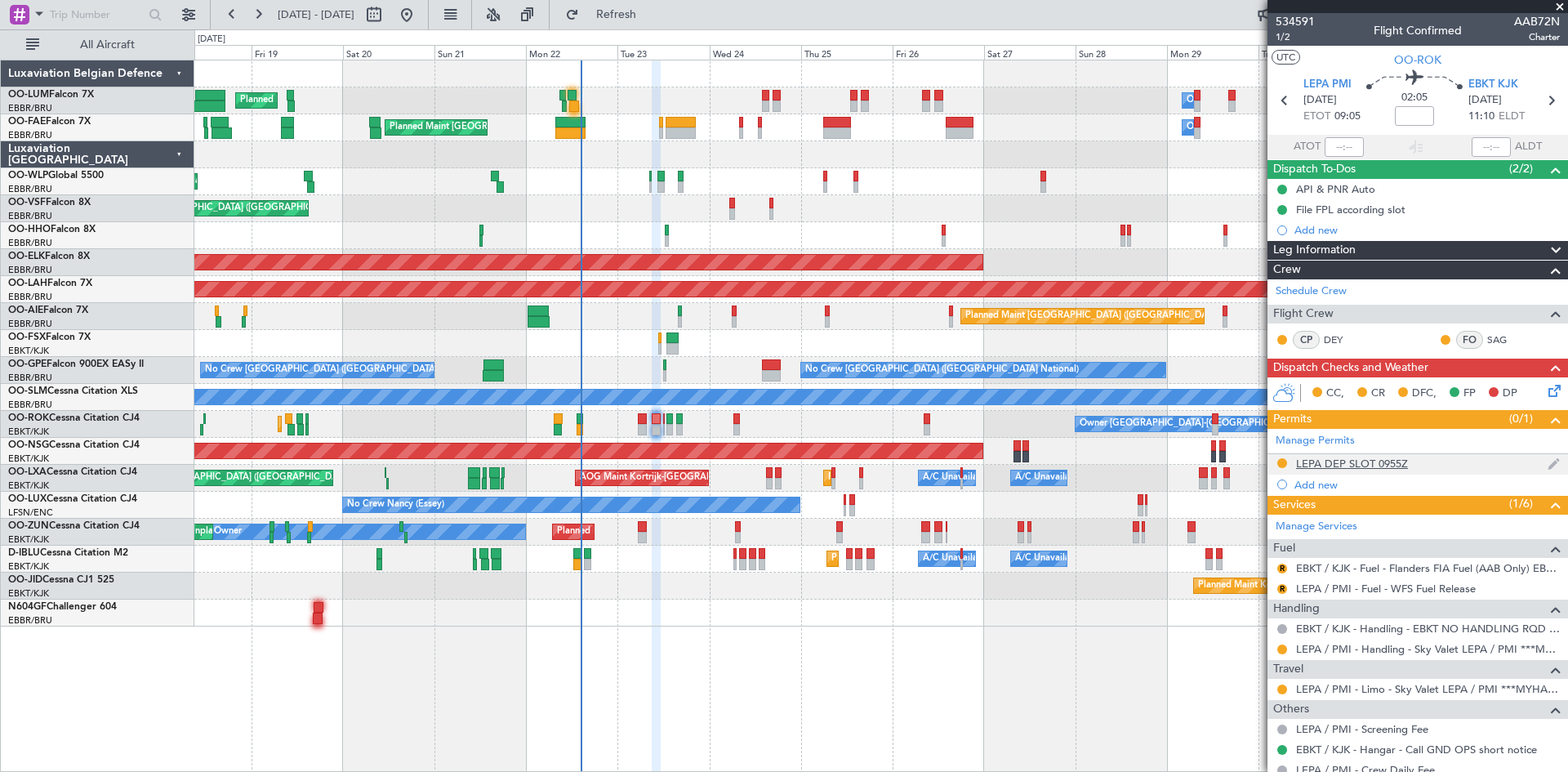
click at [1336, 465] on div "LEPA DEP SLOT 0955Z" at bounding box center [1352, 463] width 112 height 14
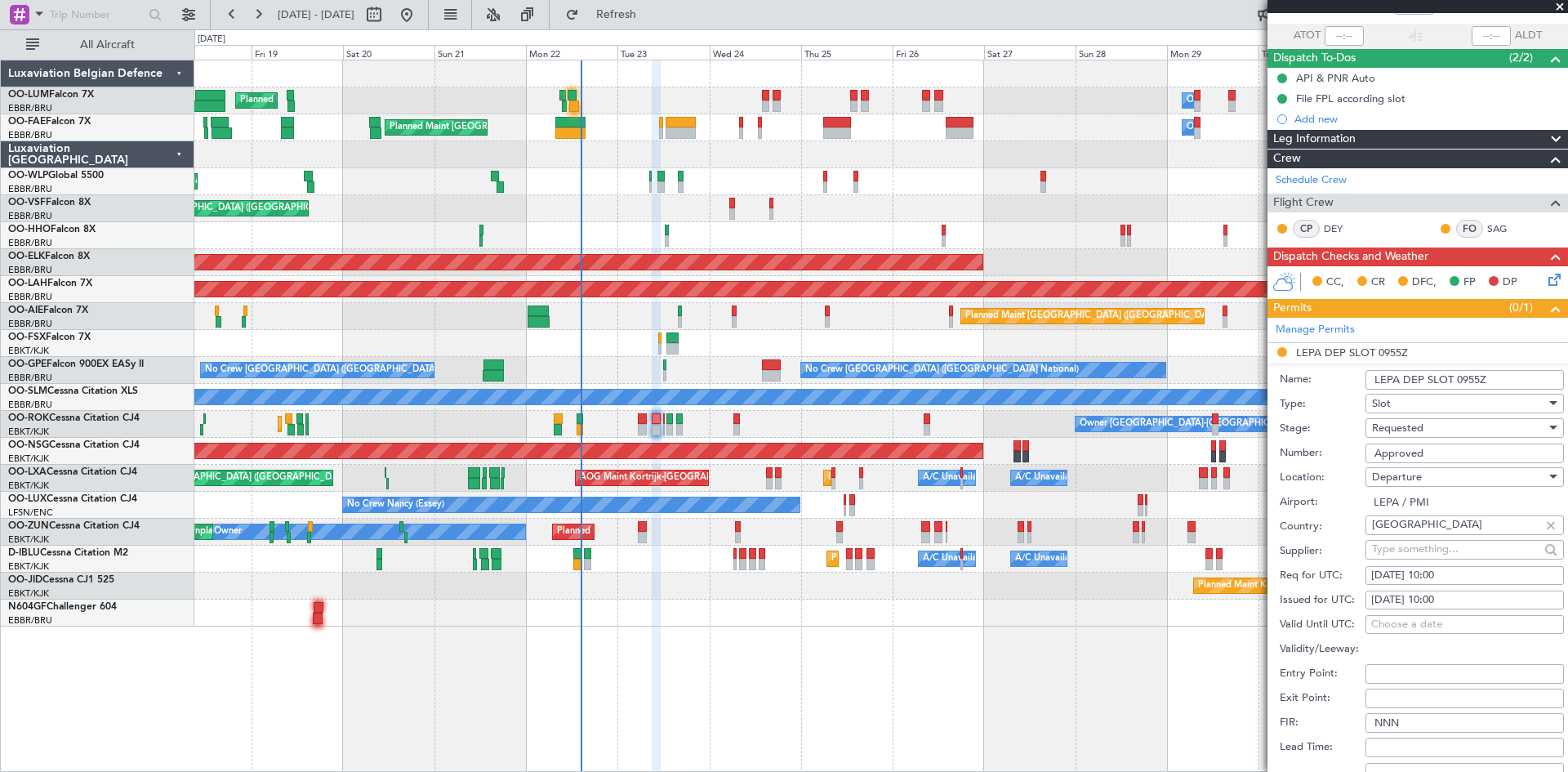
scroll to position [163, 0]
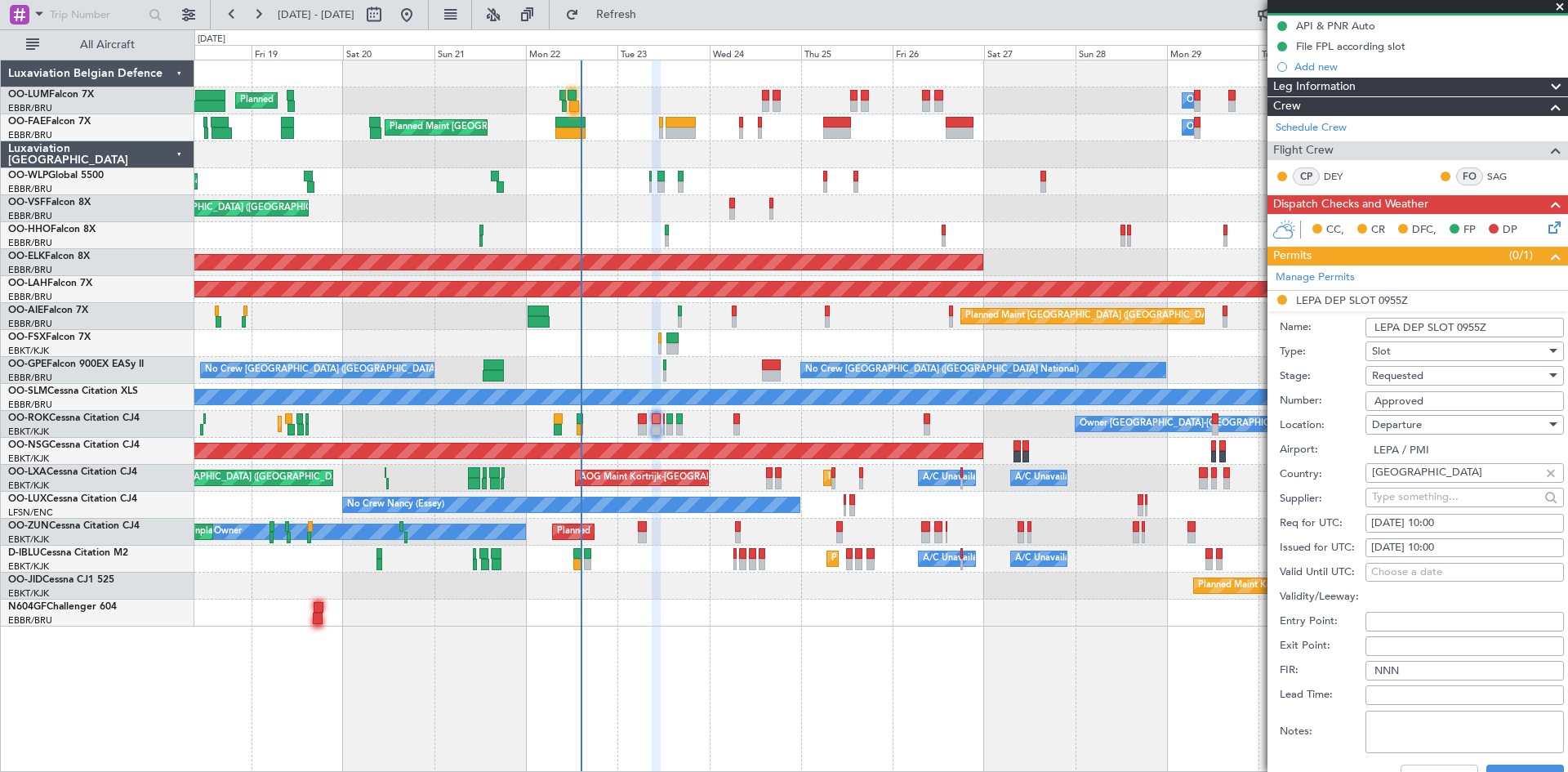
click at [1451, 526] on div "23/09/2025 10:00" at bounding box center [1465, 523] width 187 height 17
select select "9"
select select "2025"
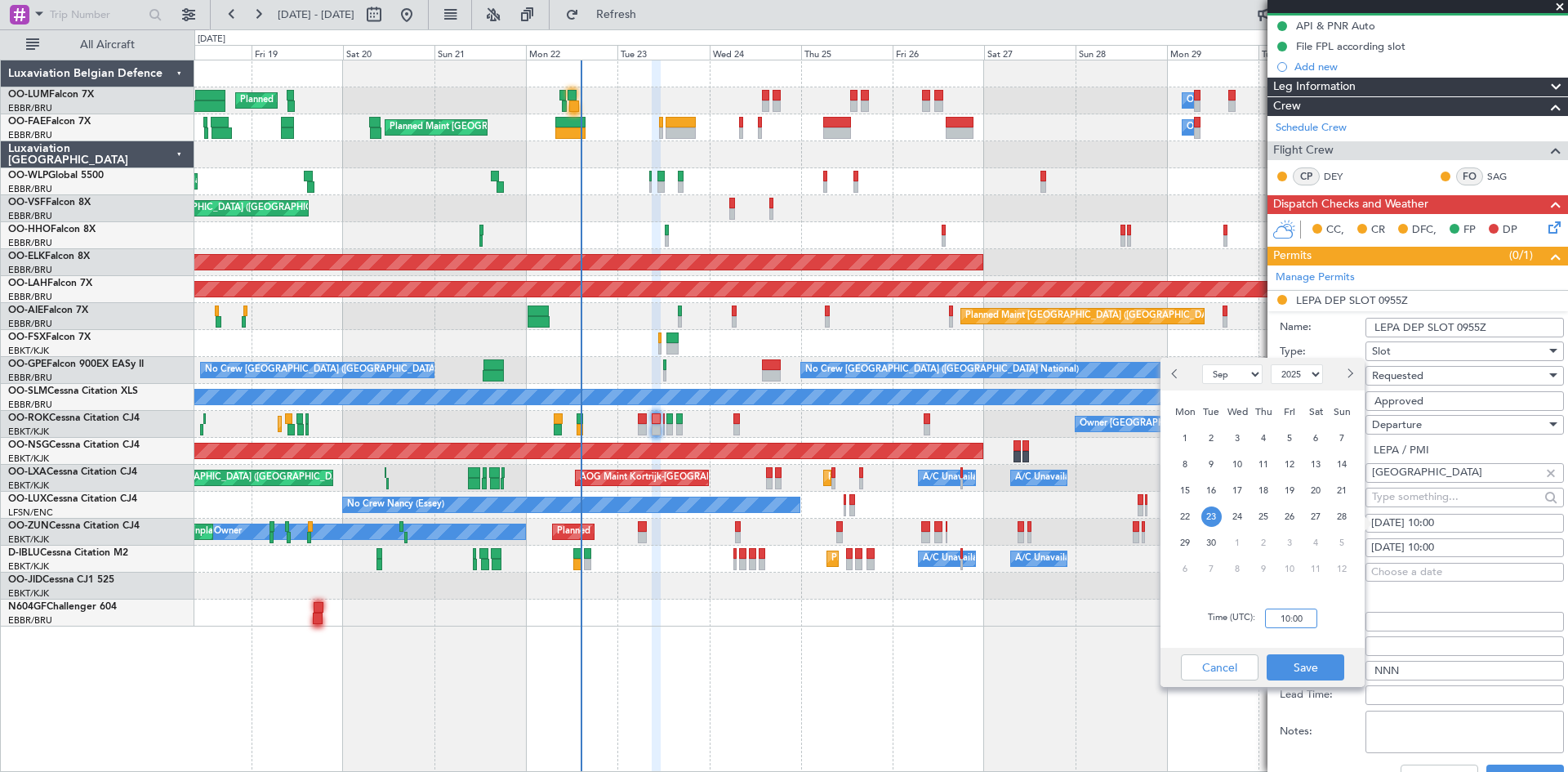
click at [1289, 616] on input "10:00" at bounding box center [1291, 618] width 52 height 20
type input "09:00"
click at [1329, 665] on button "Save" at bounding box center [1305, 667] width 78 height 26
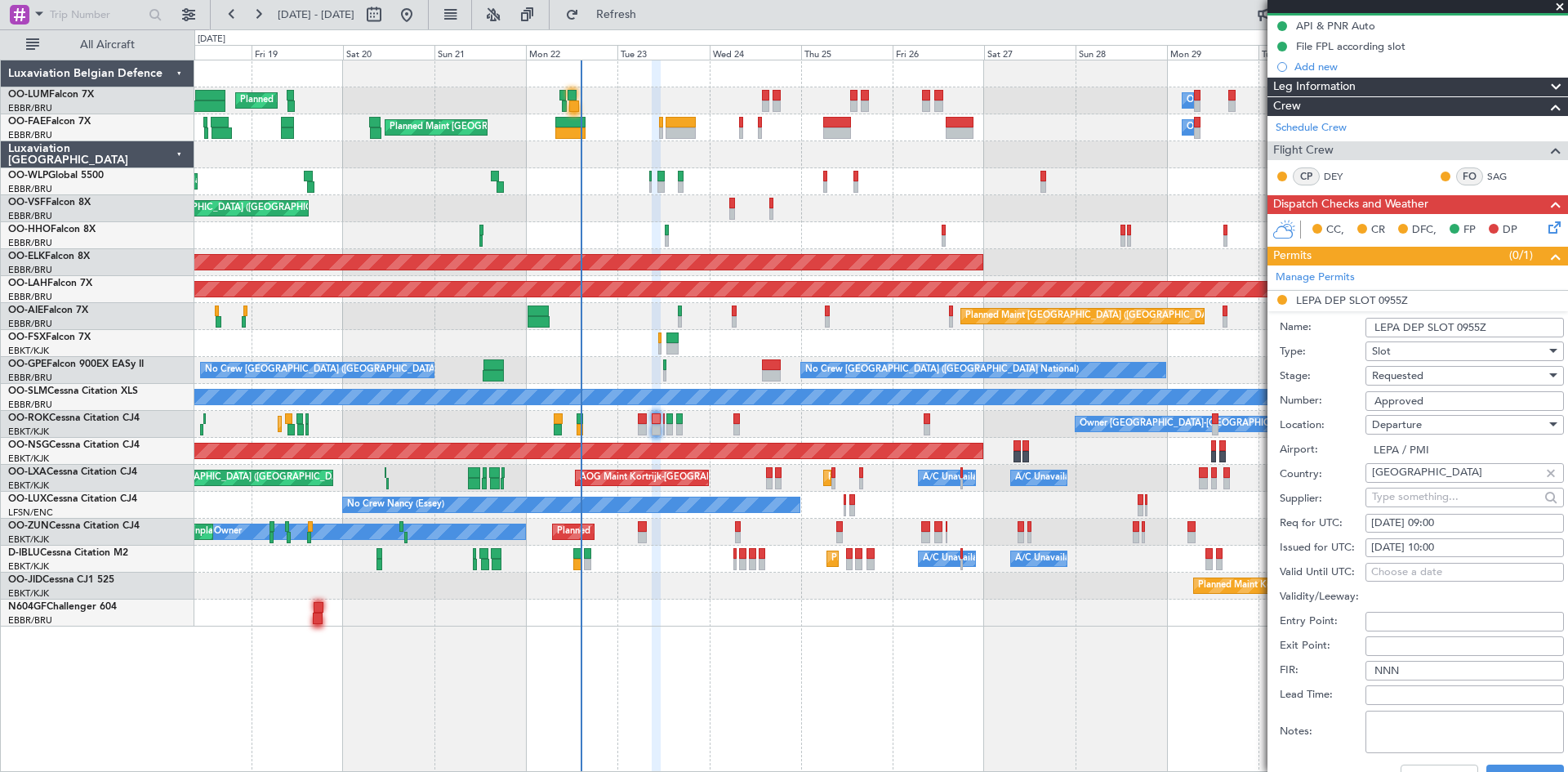
click at [1471, 545] on div "23/09/2025 10:00" at bounding box center [1465, 548] width 187 height 17
select select "9"
select select "2025"
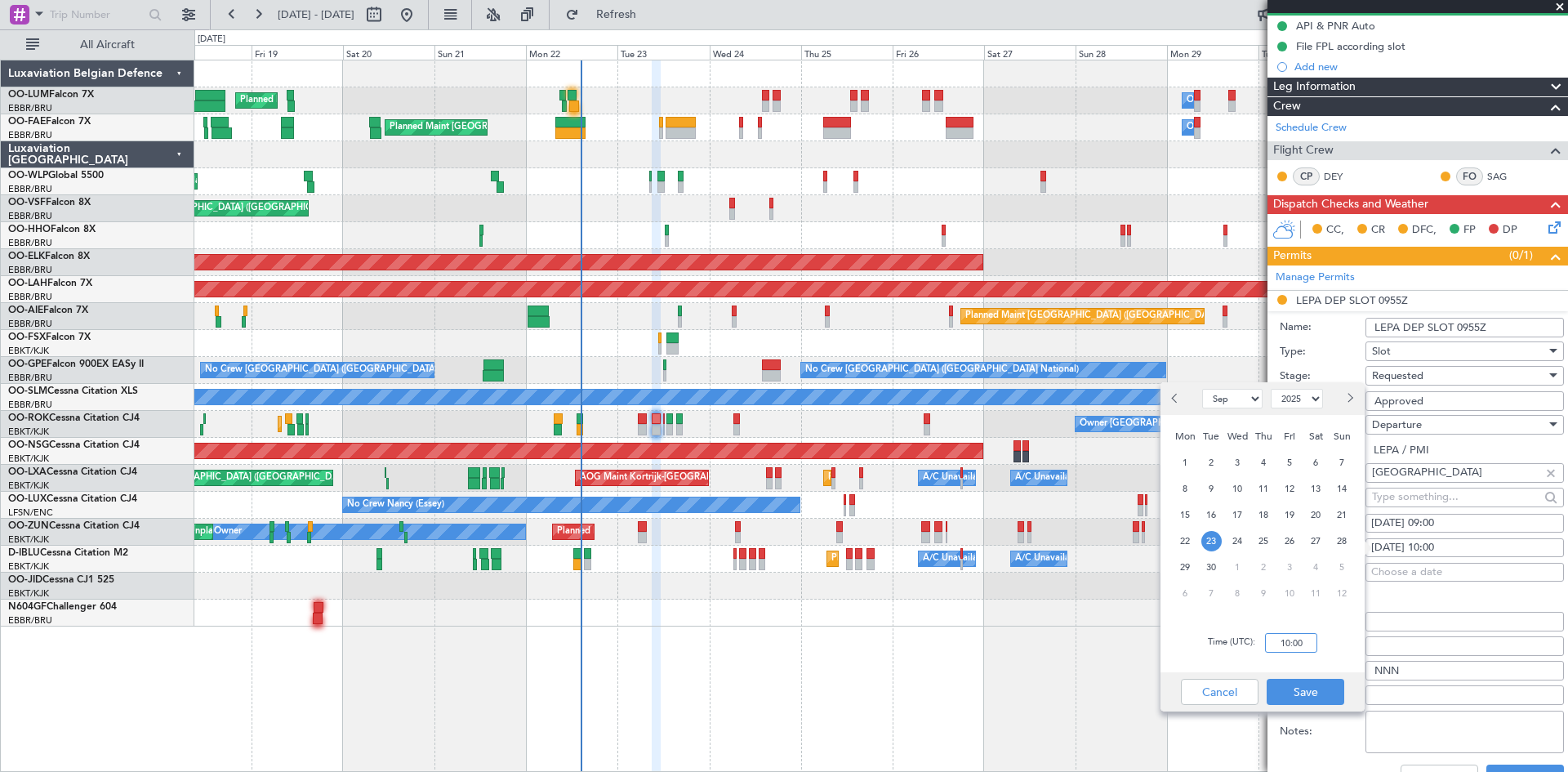
click at [1287, 641] on input "10:00" at bounding box center [1291, 643] width 52 height 20
type input "09:00"
click at [1301, 699] on button "Save" at bounding box center [1305, 692] width 78 height 26
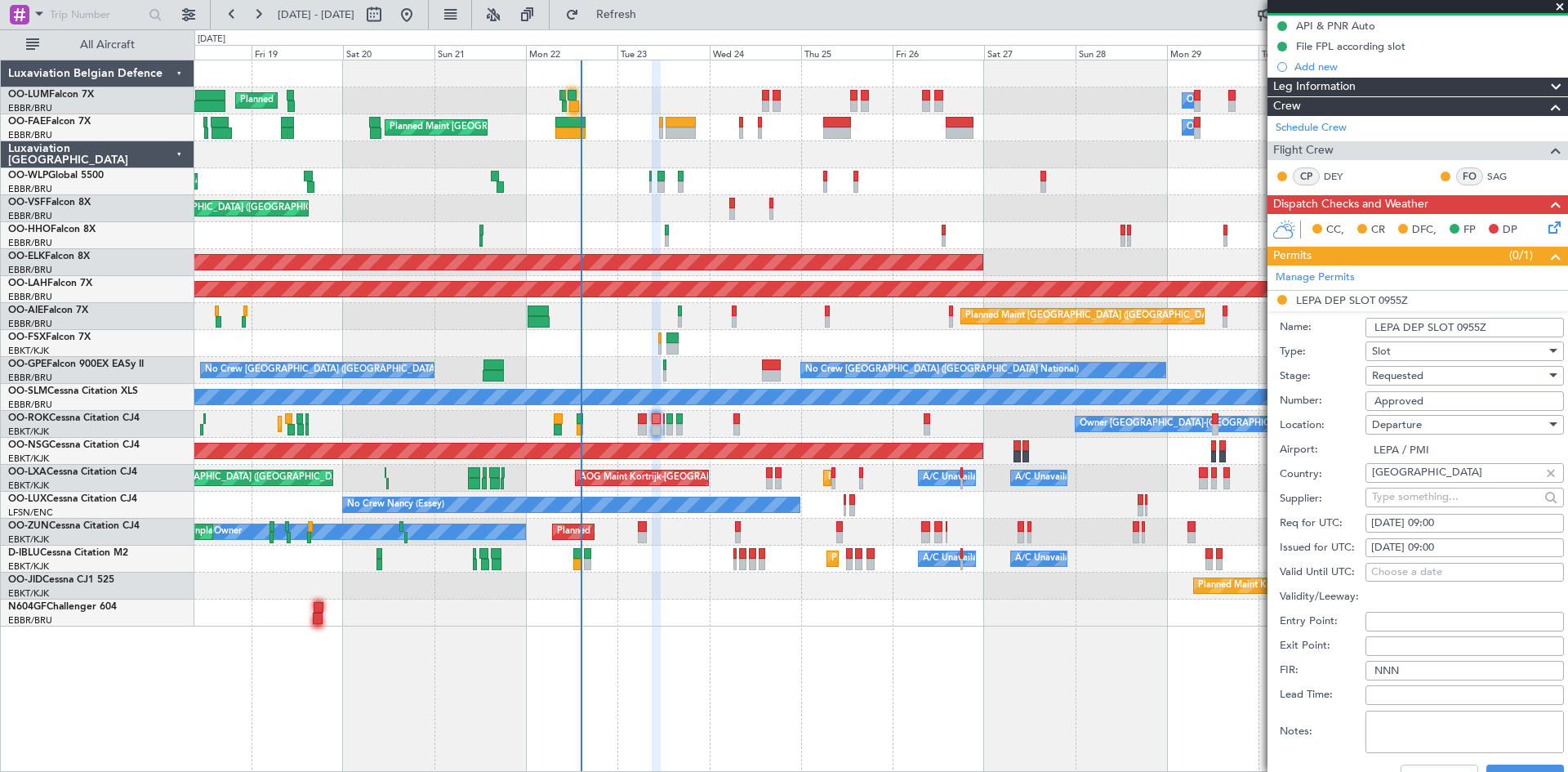
click at [1431, 380] on div "Requested" at bounding box center [1459, 376] width 174 height 25
click at [1451, 499] on span "Received OK" at bounding box center [1459, 500] width 172 height 25
click at [1498, 765] on button "Save" at bounding box center [1525, 778] width 78 height 26
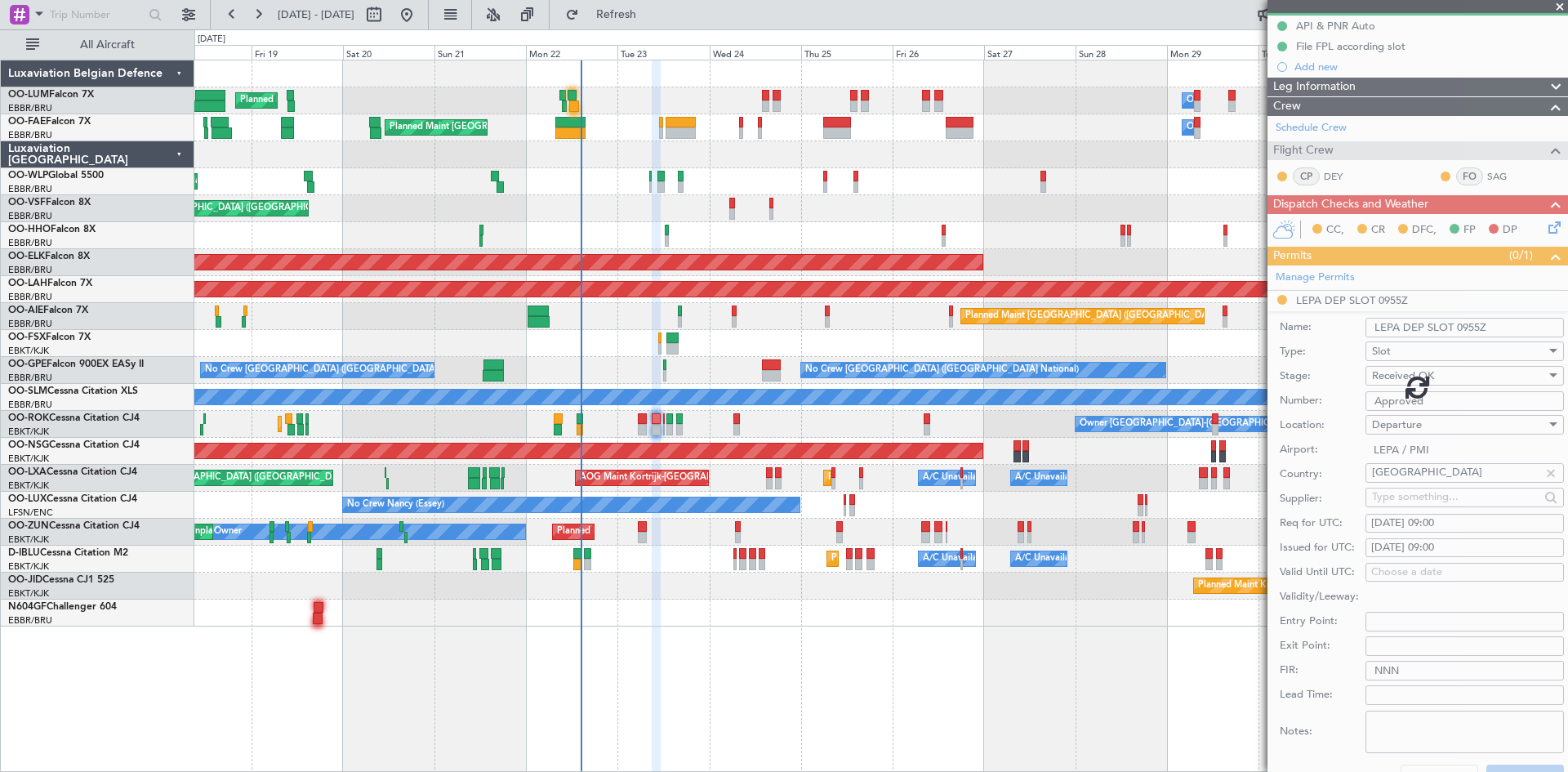
scroll to position [148, 0]
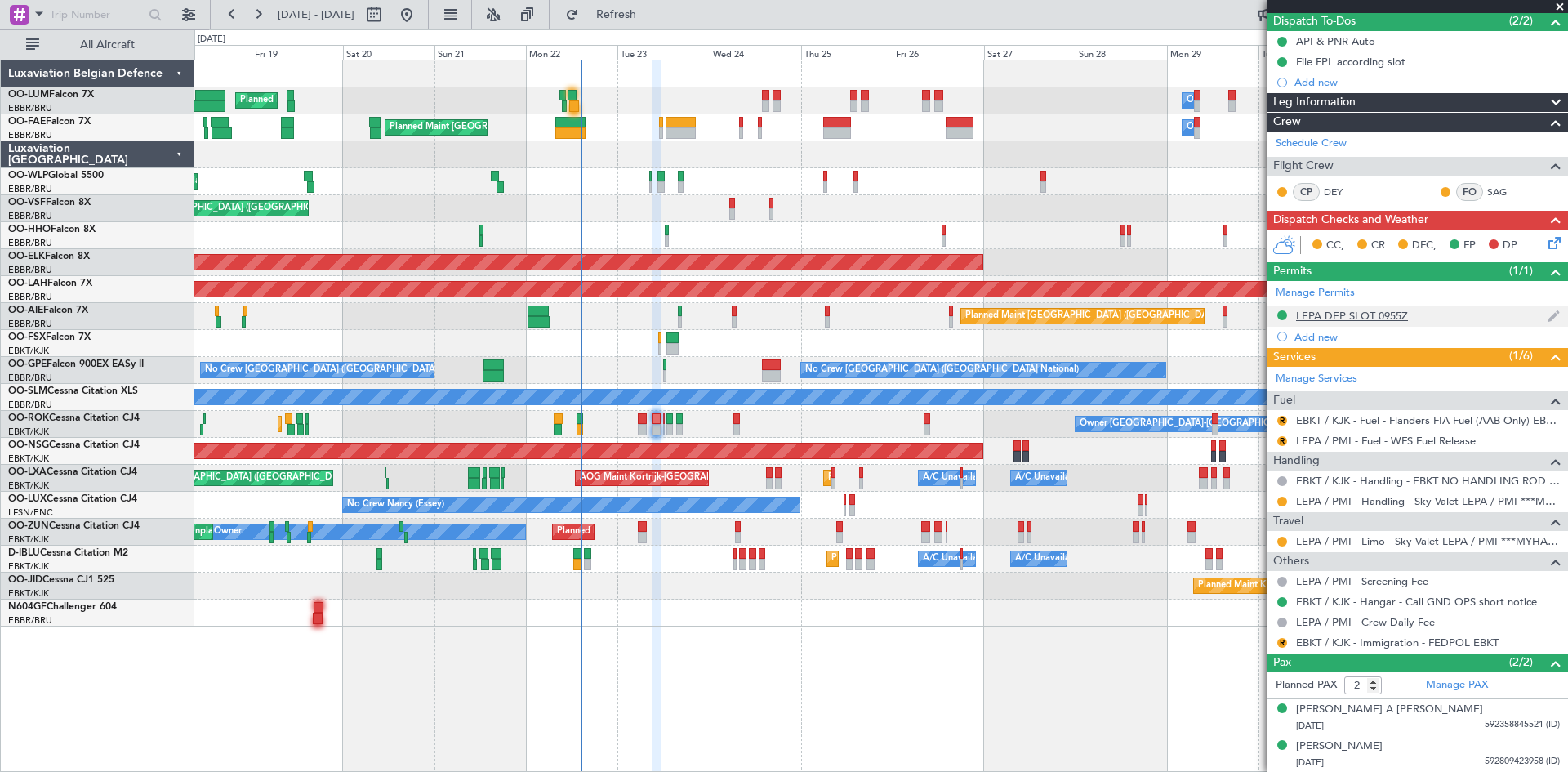
click at [1329, 315] on div "LEPA DEP SLOT 0955Z" at bounding box center [1352, 315] width 112 height 14
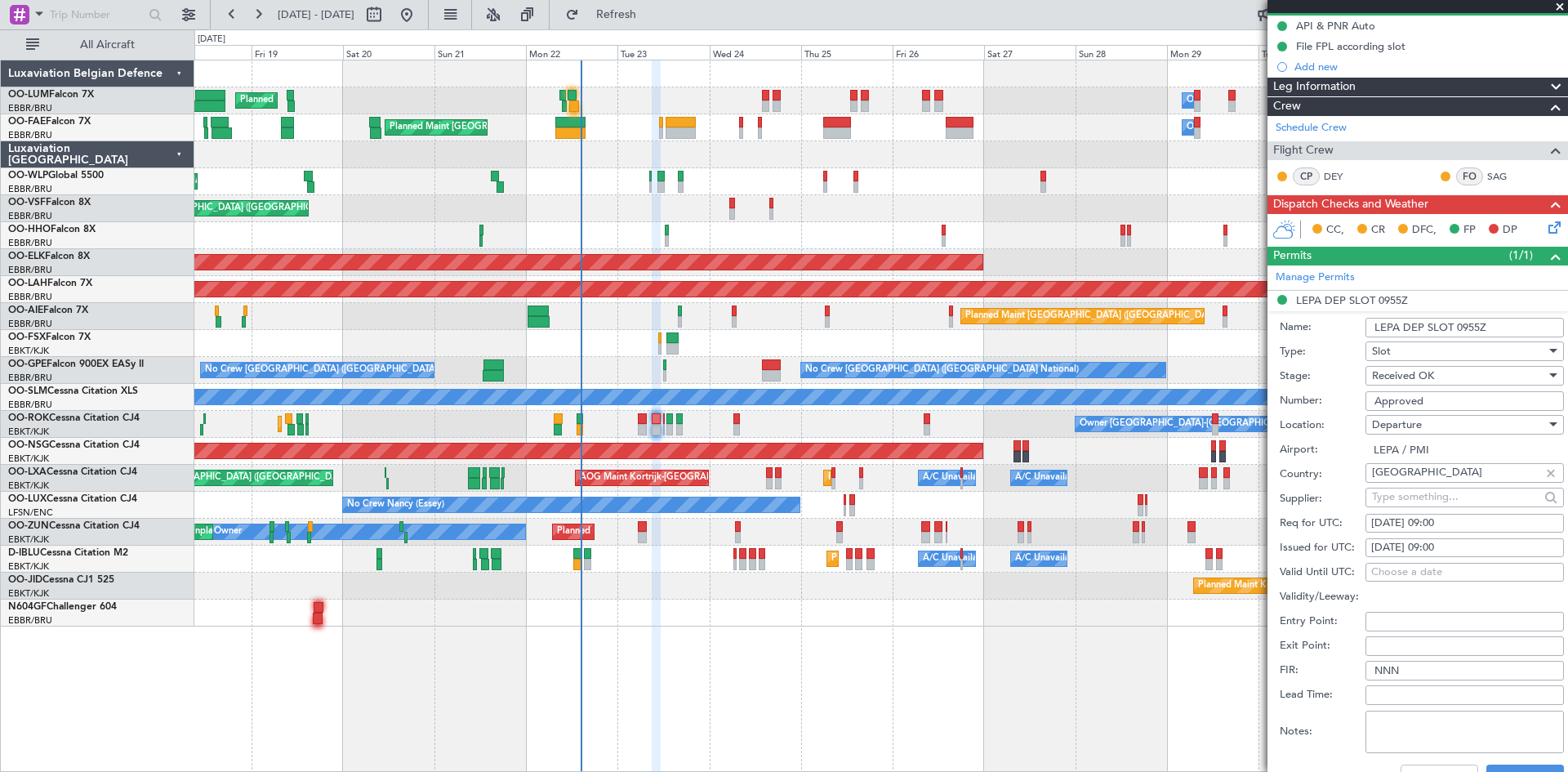
click at [1447, 521] on div "23/09/2025 09:00" at bounding box center [1465, 523] width 187 height 17
select select "9"
select select "2025"
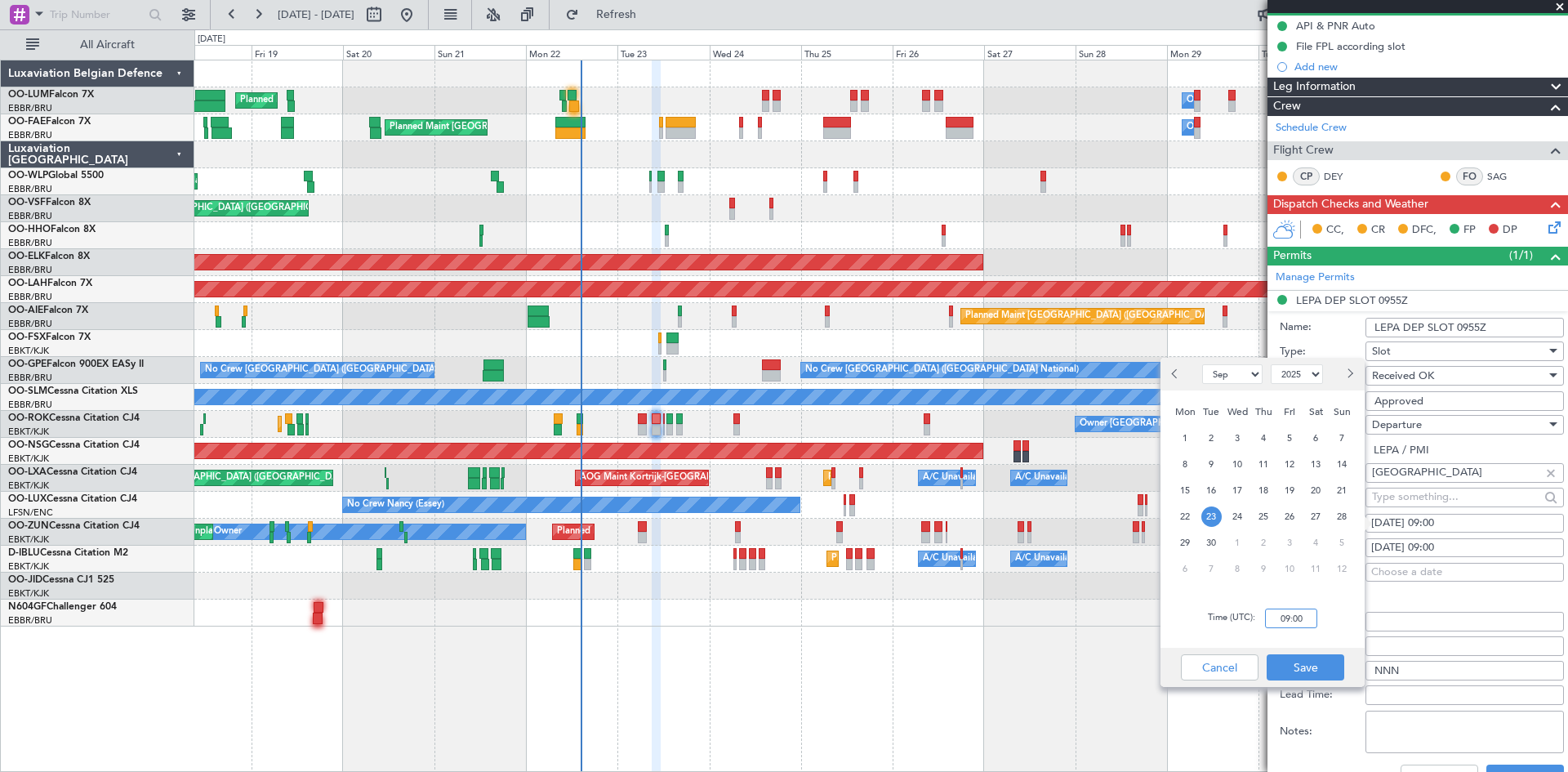
click at [1284, 617] on input "09:00" at bounding box center [1291, 618] width 52 height 20
type input "08:50"
drag, startPoint x: 1332, startPoint y: 661, endPoint x: 1356, endPoint y: 635, distance: 35.4
click at [1331, 661] on button "Save" at bounding box center [1305, 667] width 78 height 26
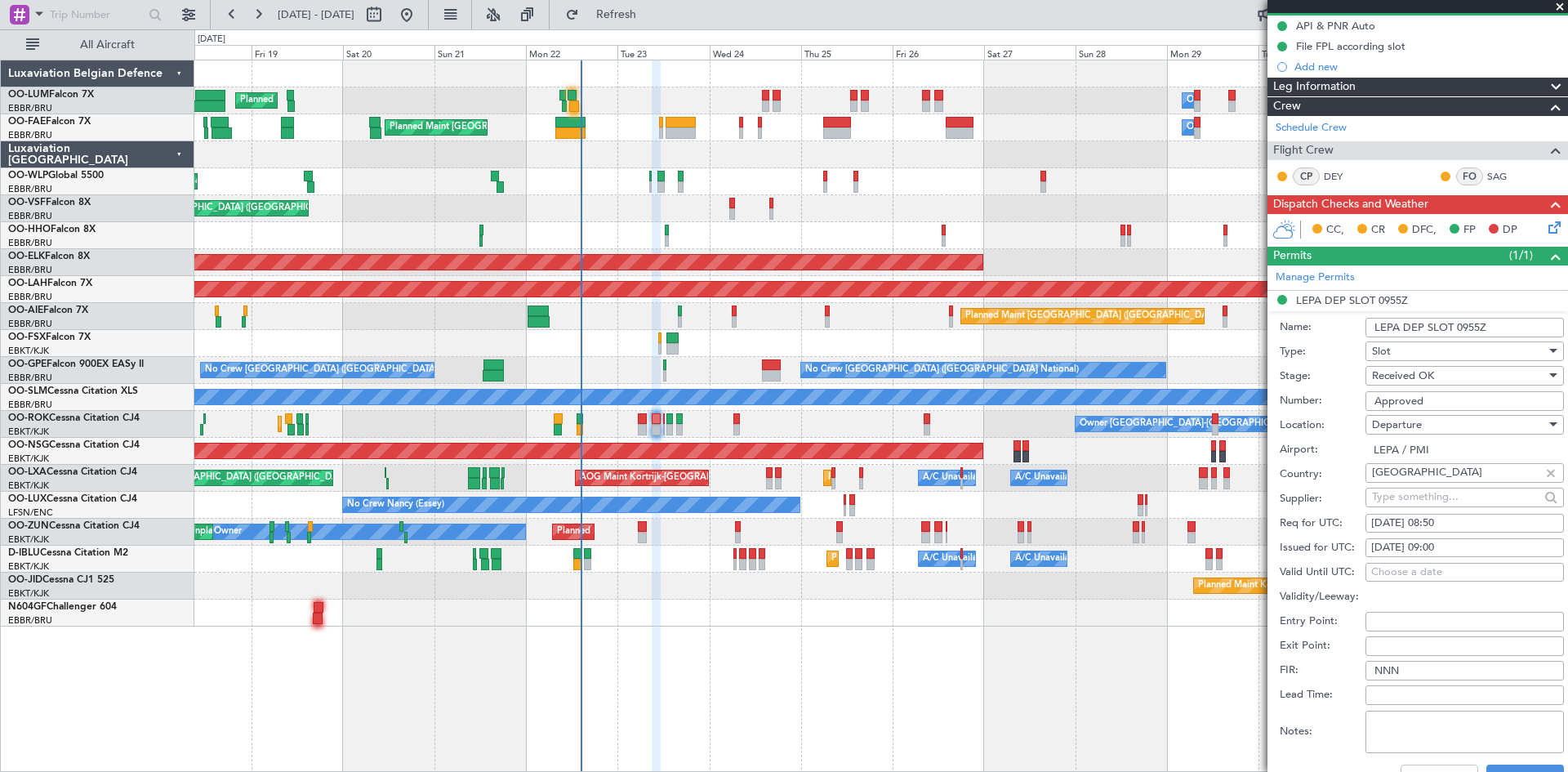
click at [1435, 546] on div "23/09/2025 09:00" at bounding box center [1465, 548] width 187 height 17
select select "9"
select select "2025"
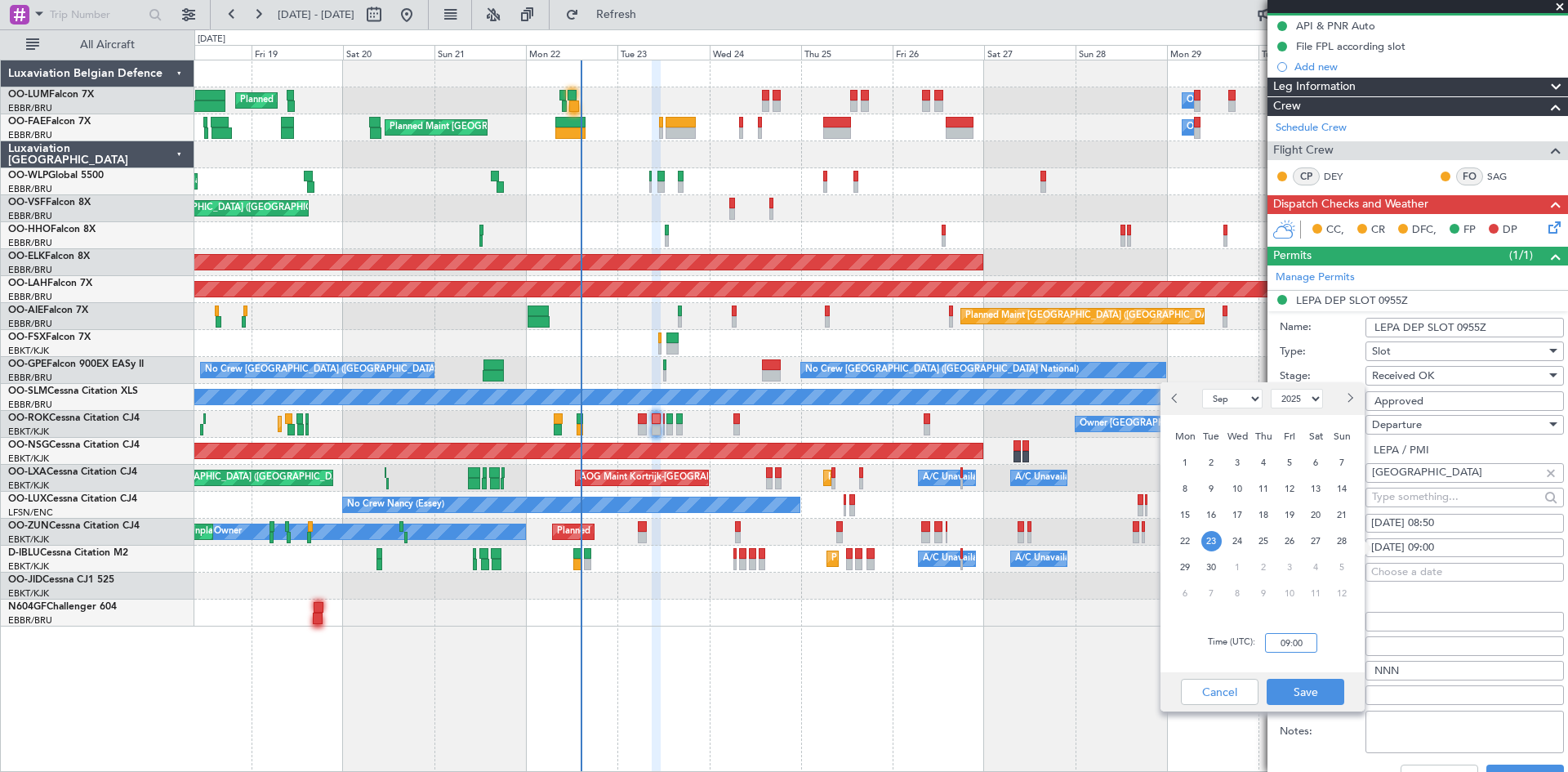
click at [1285, 641] on input "09:00" at bounding box center [1291, 643] width 52 height 20
type input "08:50"
click at [1339, 688] on button "Save" at bounding box center [1305, 692] width 78 height 26
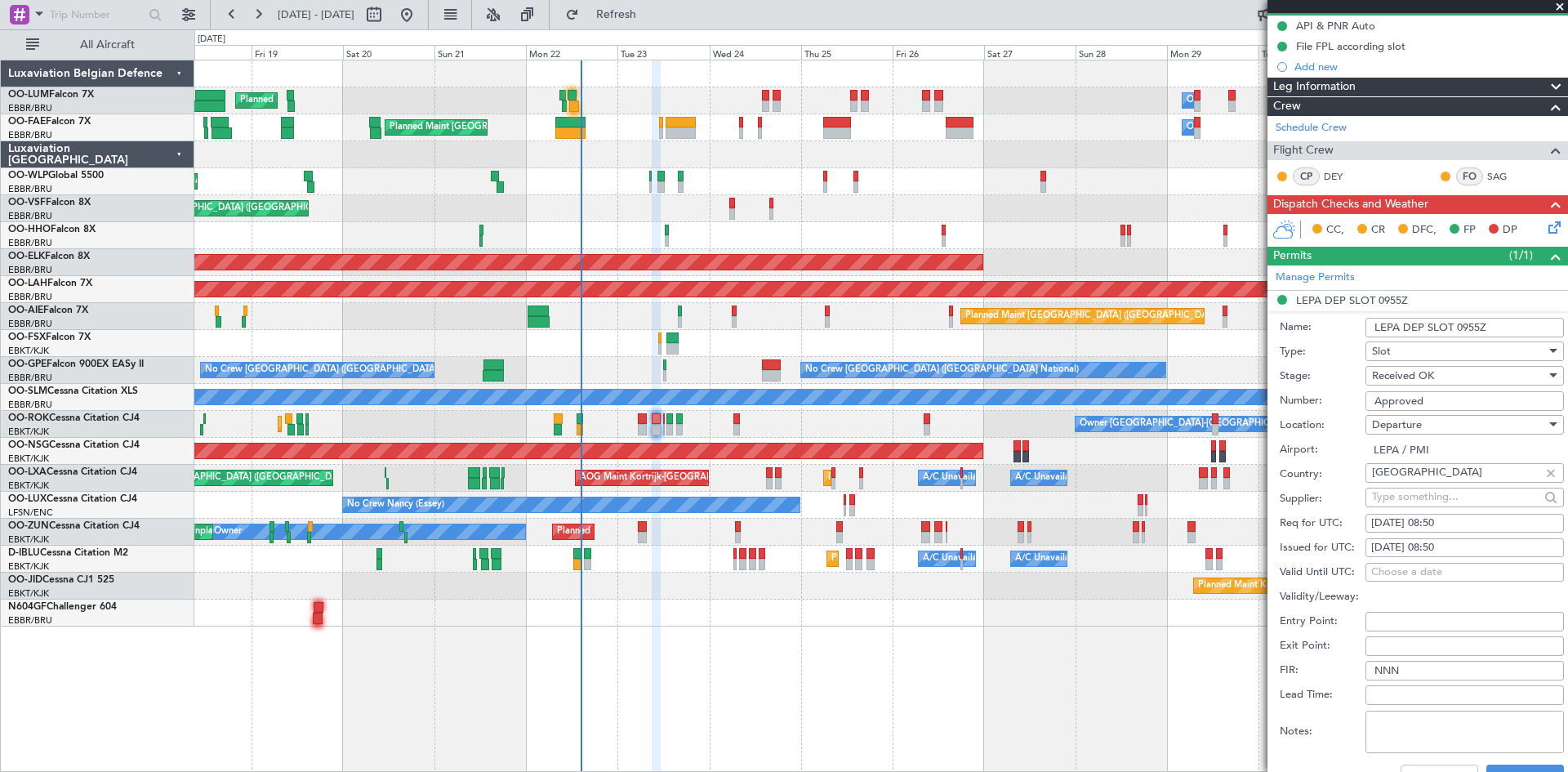
click at [1479, 324] on input "LEPA DEP SLOT 0955Z" at bounding box center [1465, 328] width 198 height 20
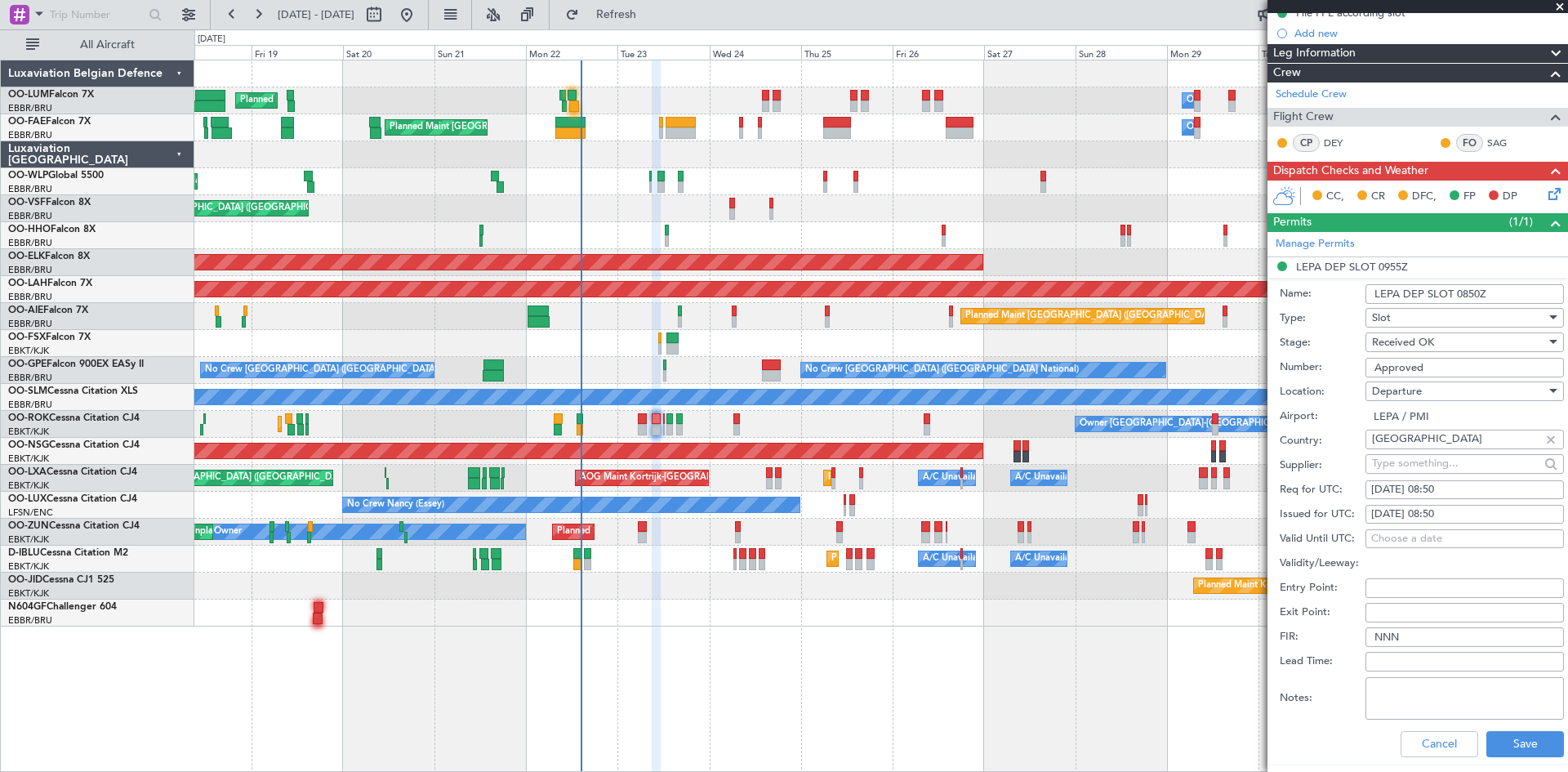
scroll to position [245, 0]
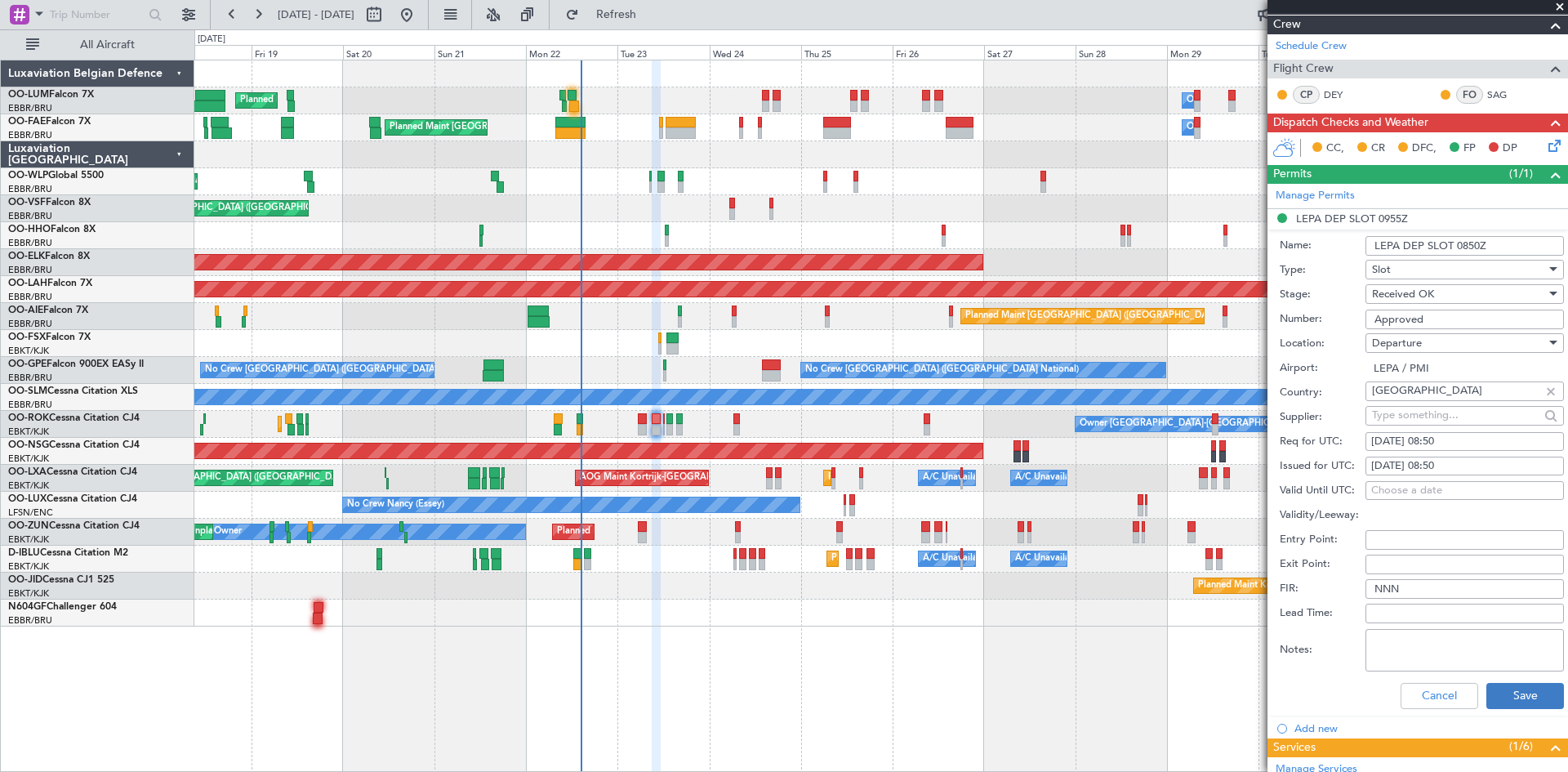
type input "LEPA DEP SLOT 0850Z"
click at [1502, 688] on button "Save" at bounding box center [1525, 696] width 78 height 26
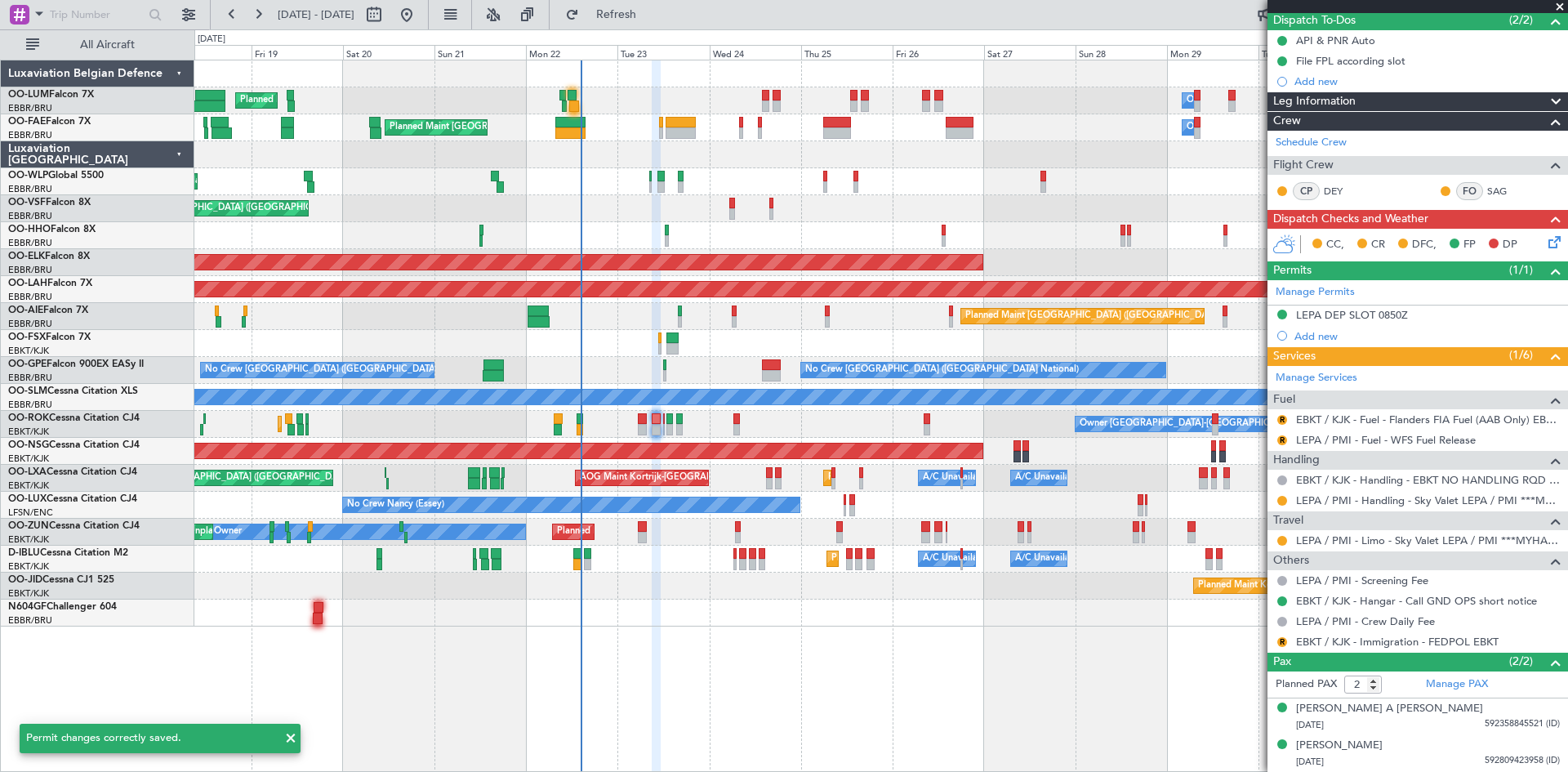
scroll to position [148, 0]
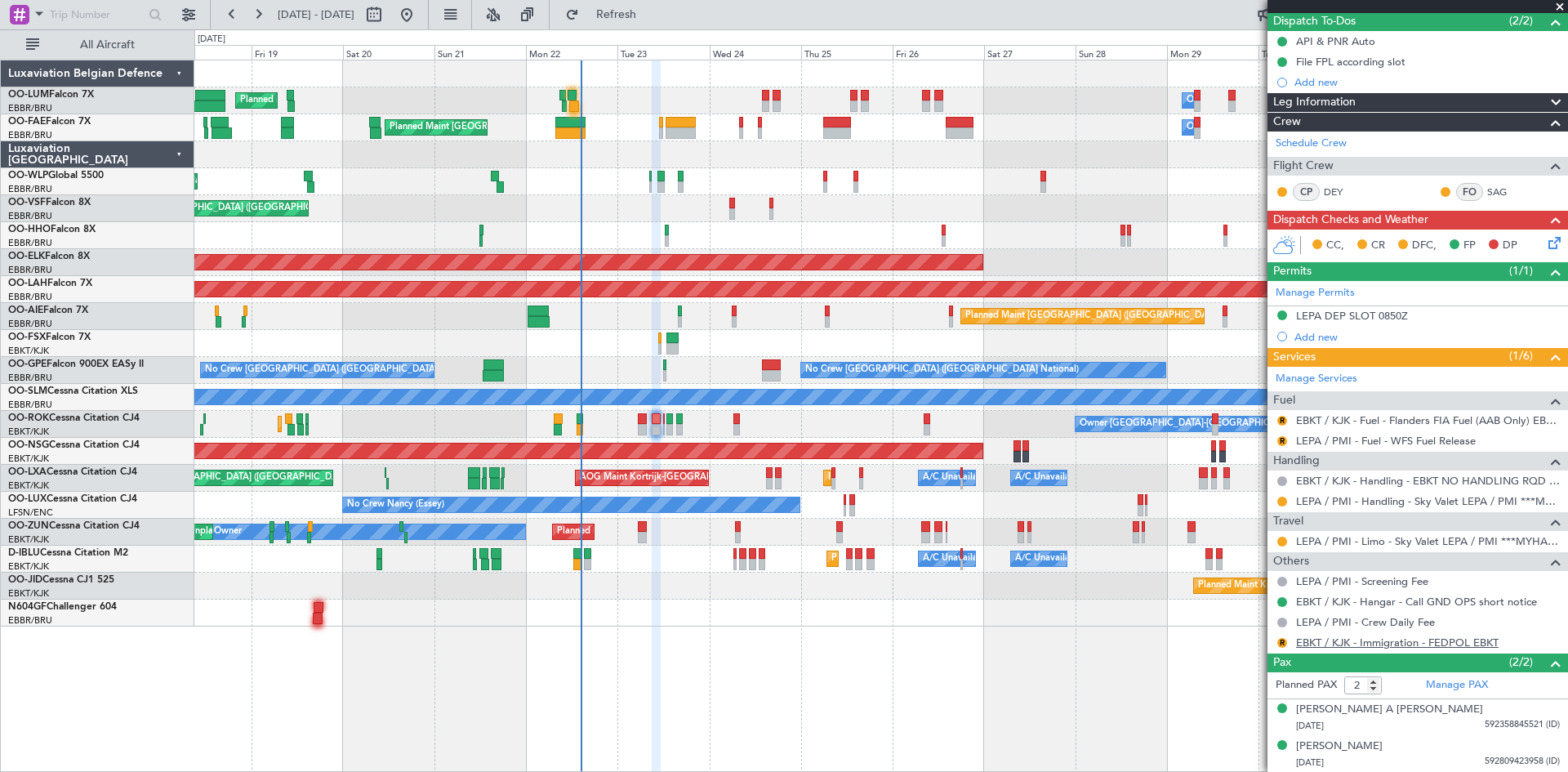
click at [1335, 640] on link "EBKT / KJK - Immigration - FEDPOL EBKT" at bounding box center [1397, 642] width 202 height 14
drag, startPoint x: 689, startPoint y: 17, endPoint x: 803, endPoint y: 215, distance: 228.5
click at [651, 17] on span "Refresh" at bounding box center [616, 15] width 69 height 12
click at [1279, 642] on button at bounding box center [1282, 643] width 10 height 10
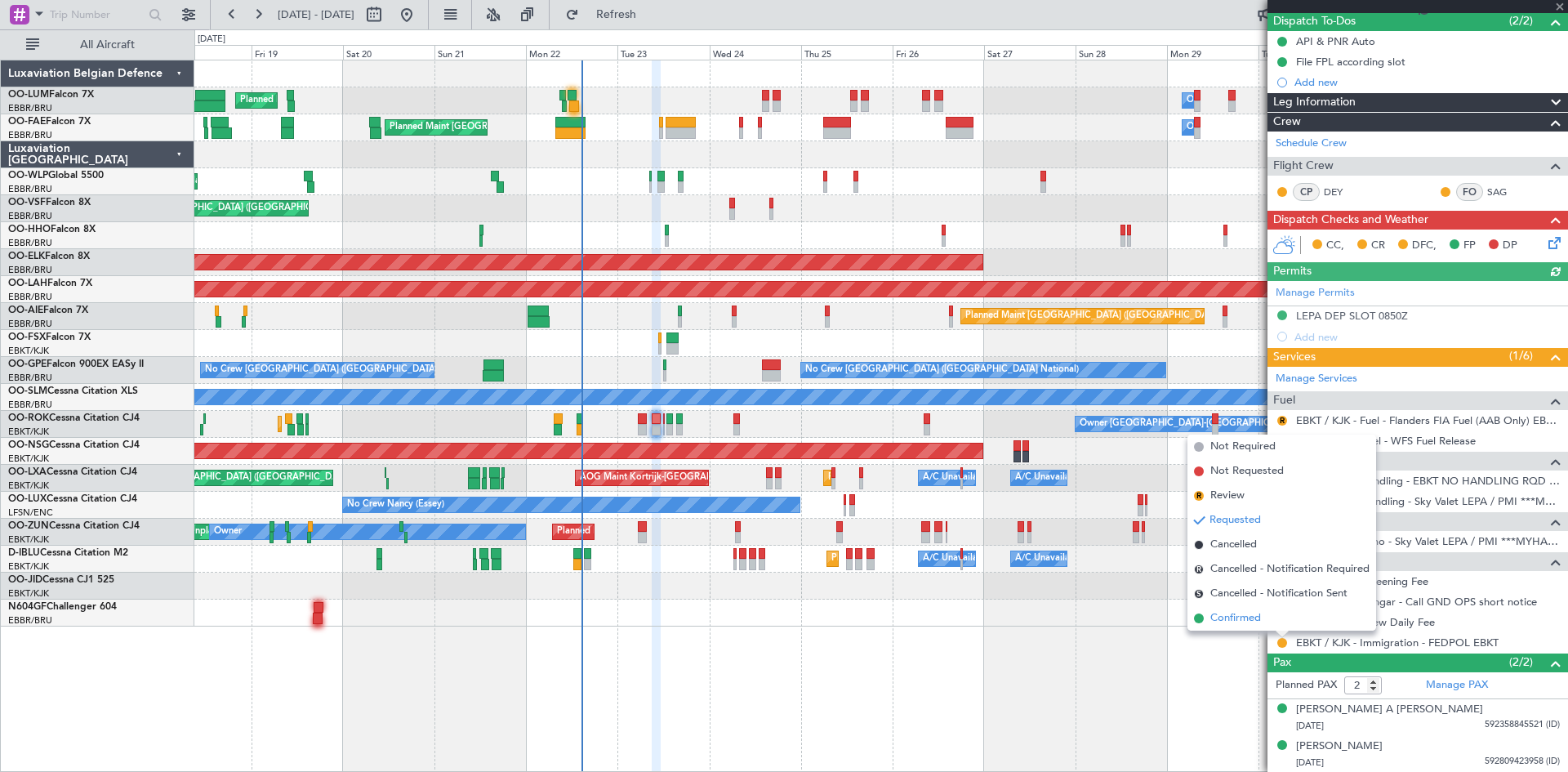
click at [1248, 620] on span "Confirmed" at bounding box center [1235, 618] width 50 height 17
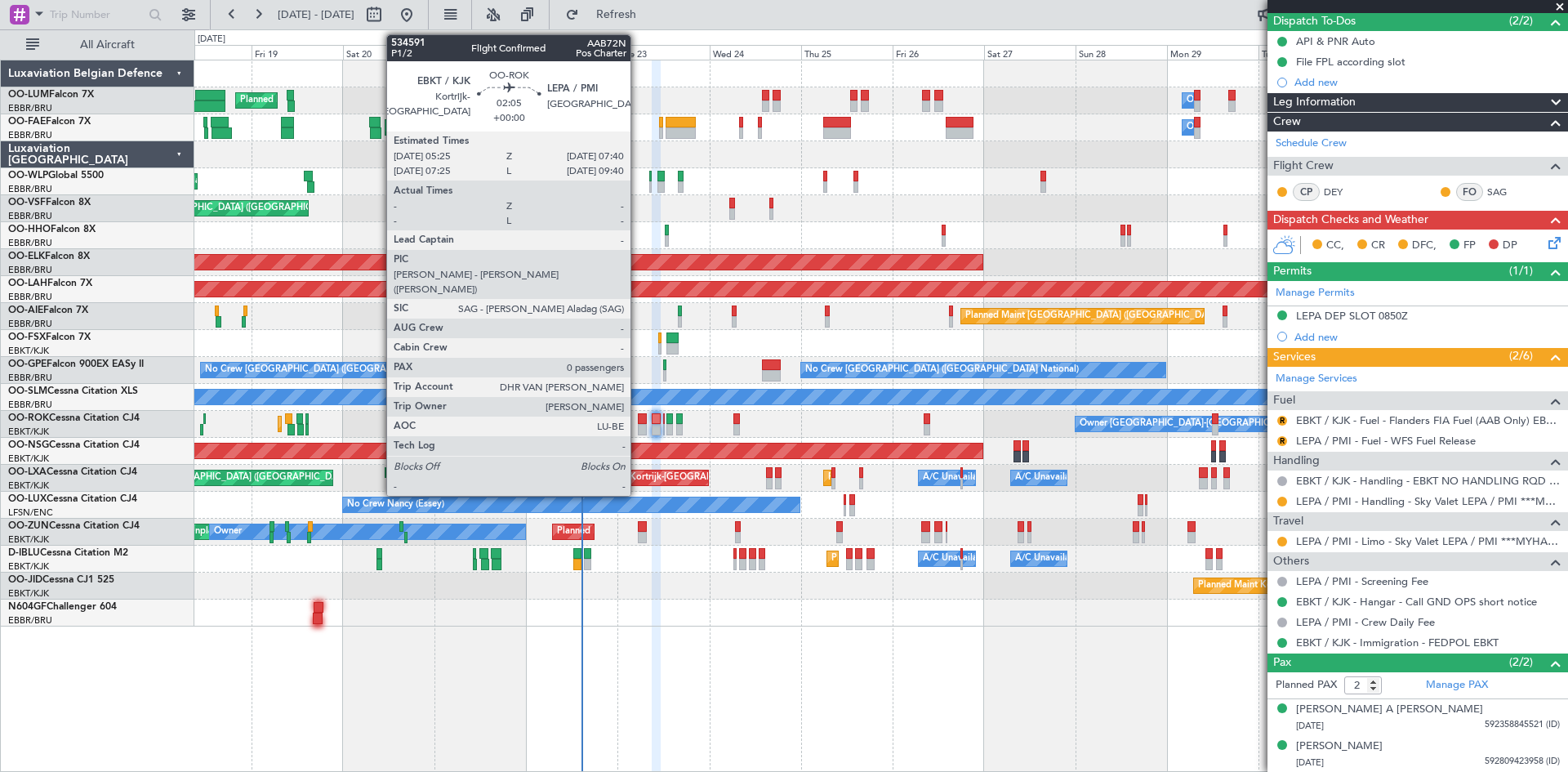
click at [638, 415] on div at bounding box center [642, 419] width 9 height 12
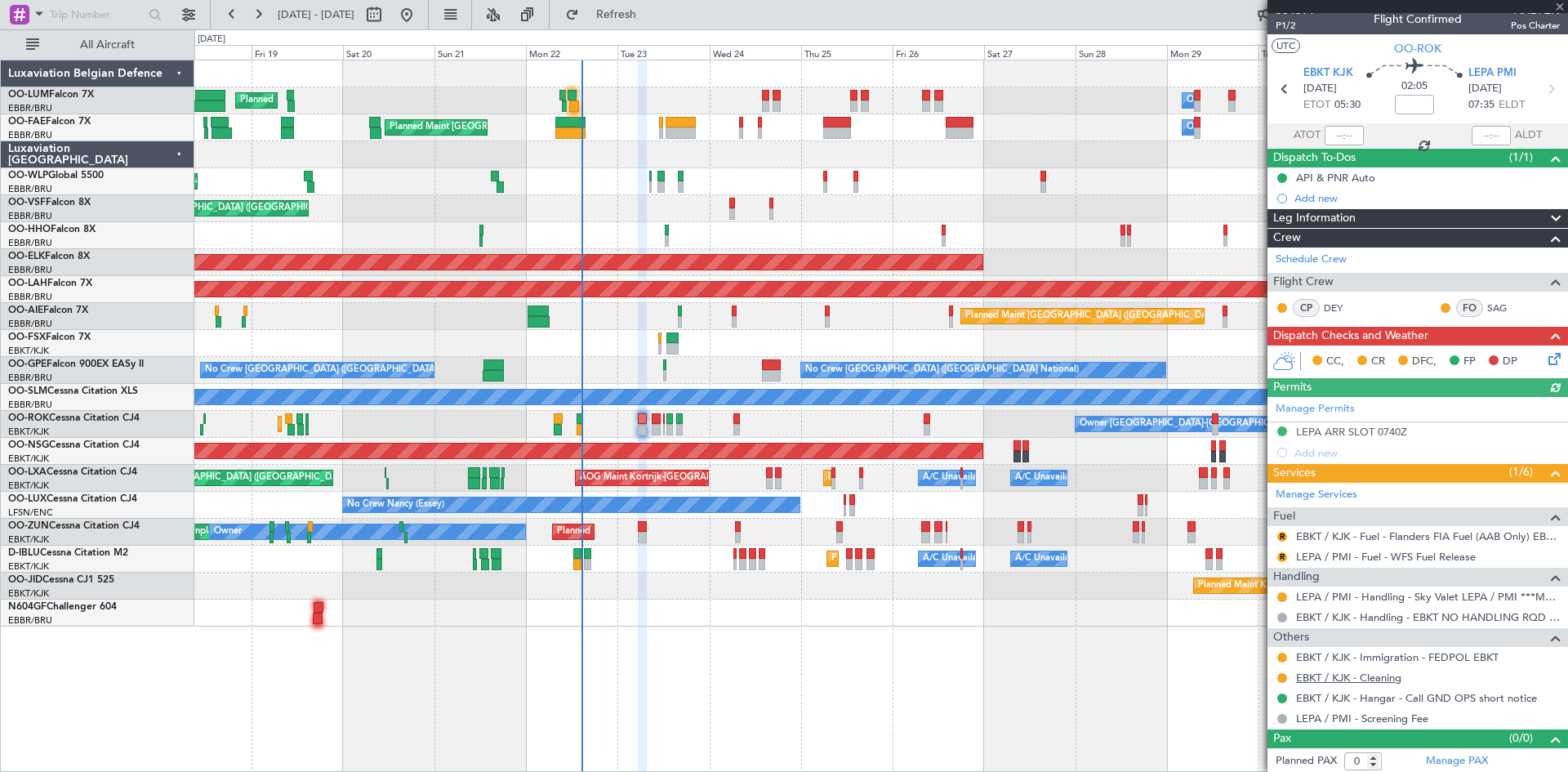
scroll to position [14, 0]
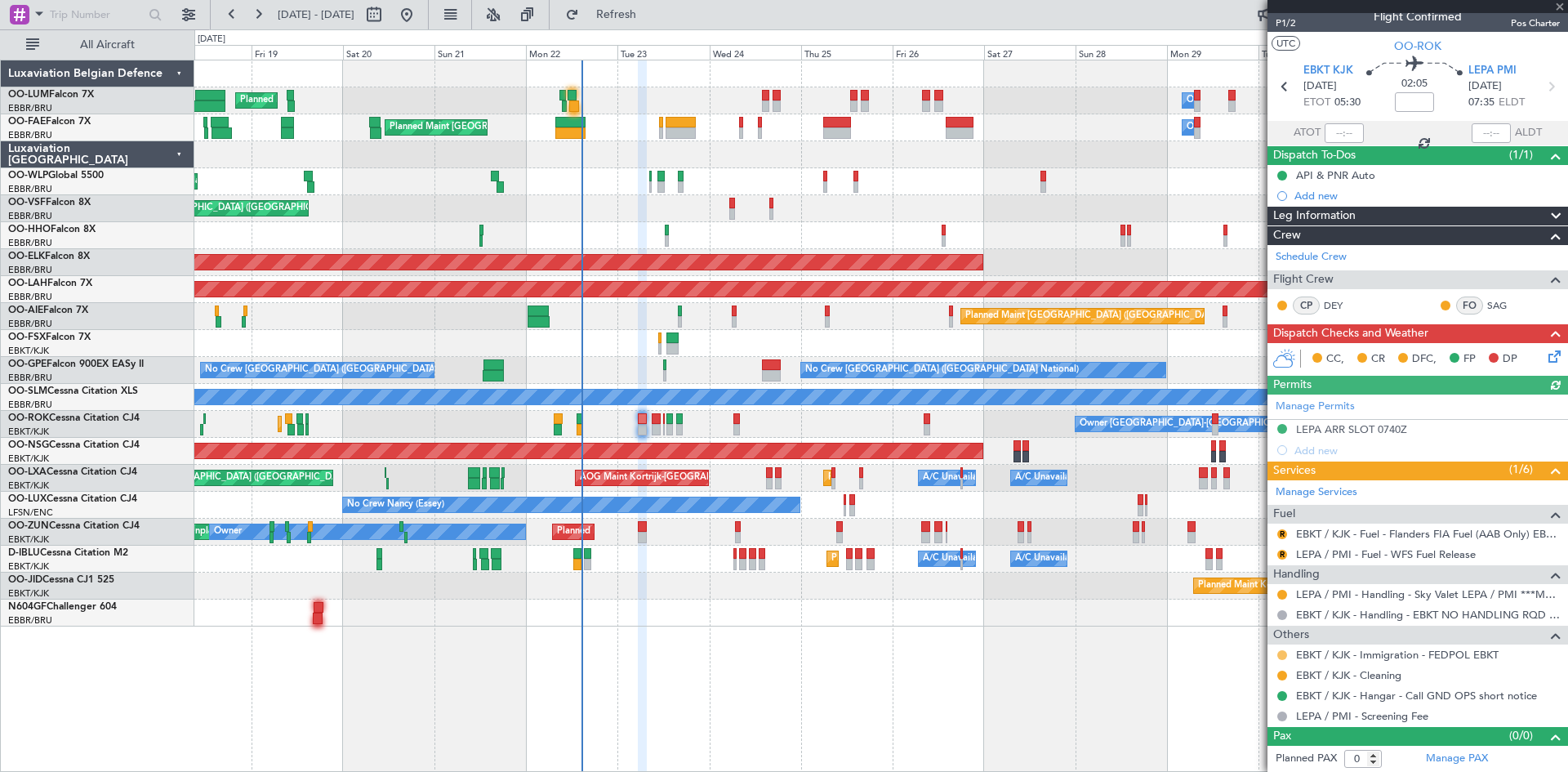
click at [1283, 651] on button at bounding box center [1282, 655] width 10 height 10
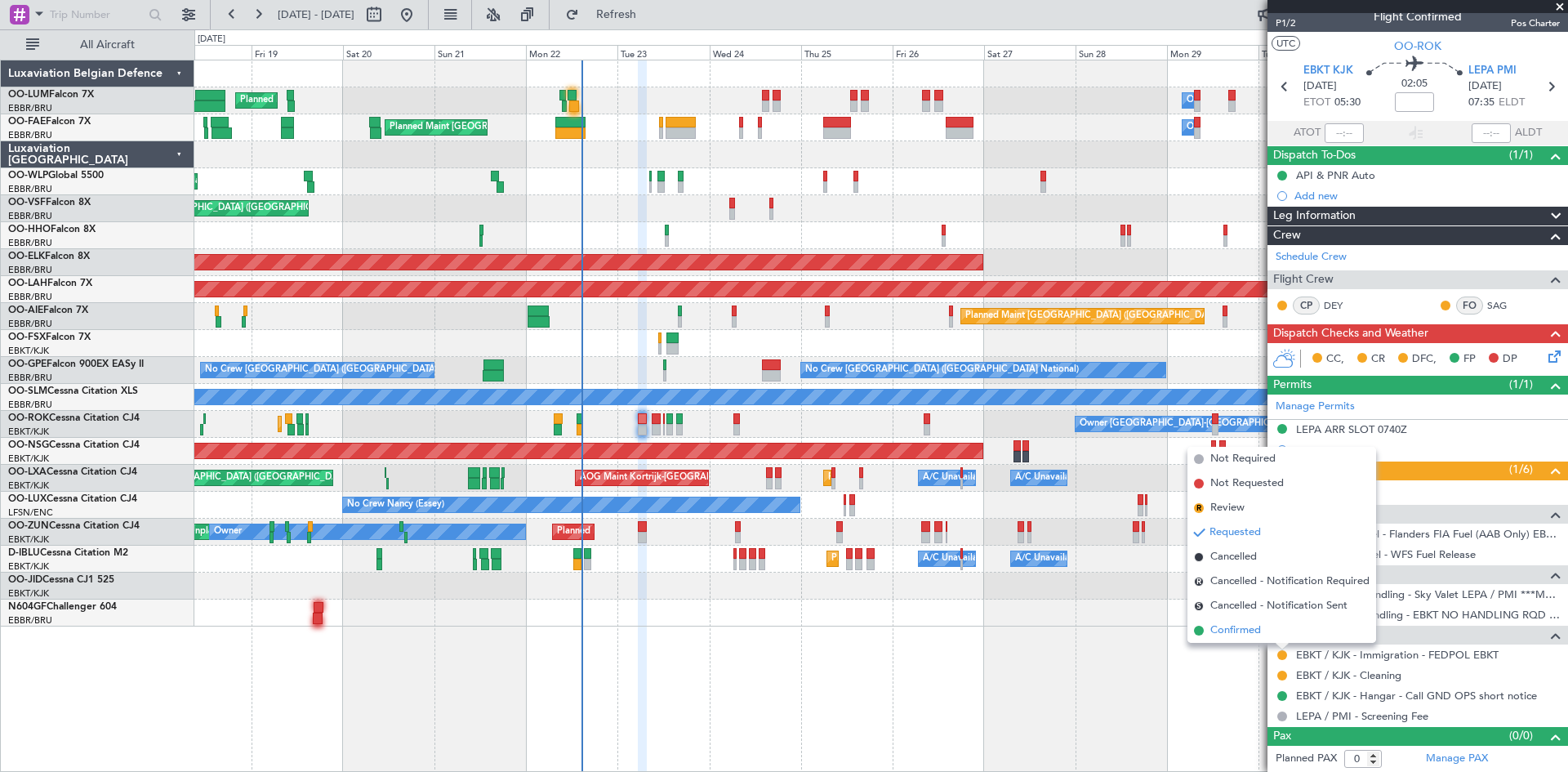
click at [1242, 632] on span "Confirmed" at bounding box center [1235, 631] width 50 height 17
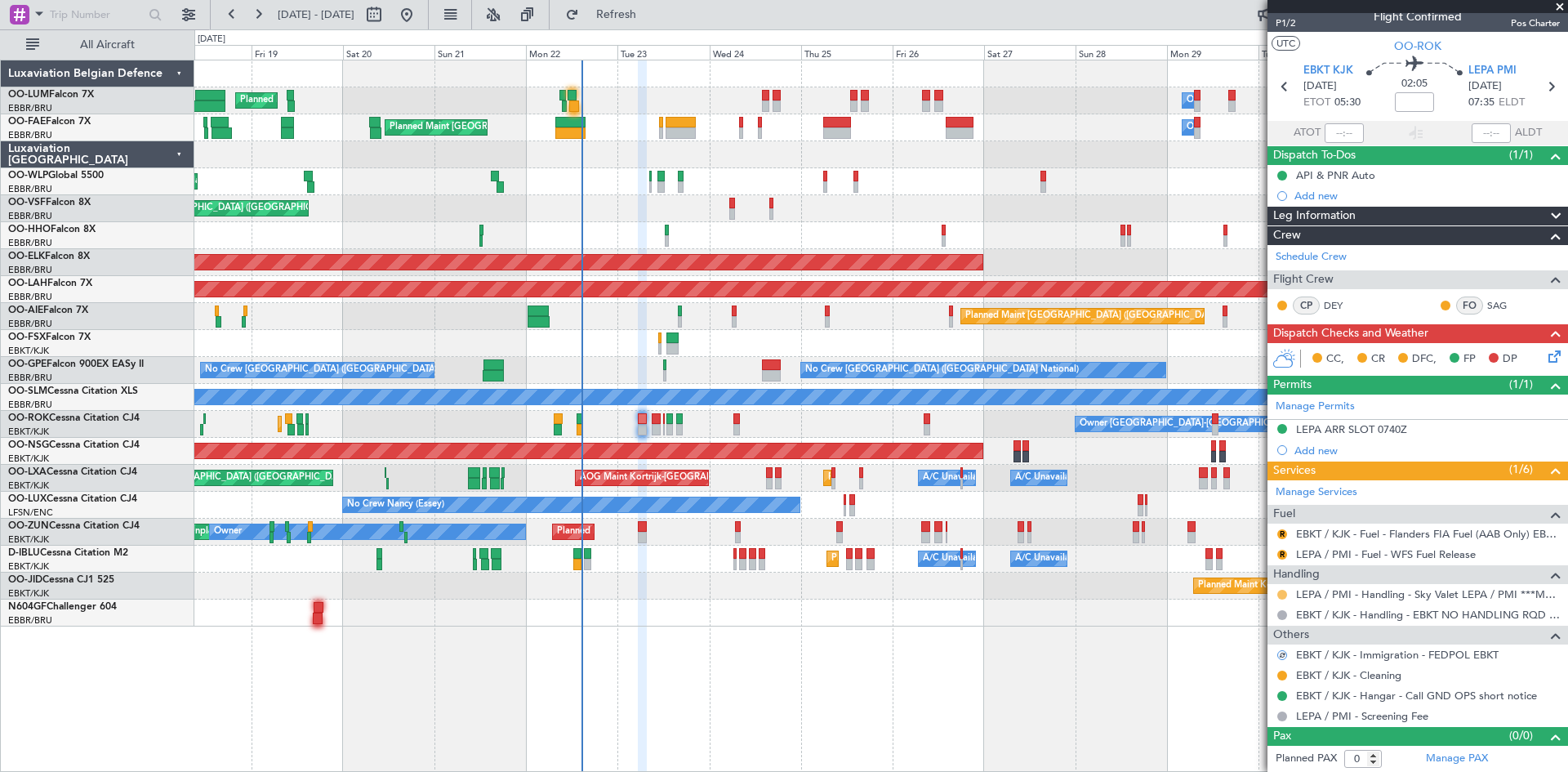
click at [1281, 594] on button at bounding box center [1282, 594] width 10 height 10
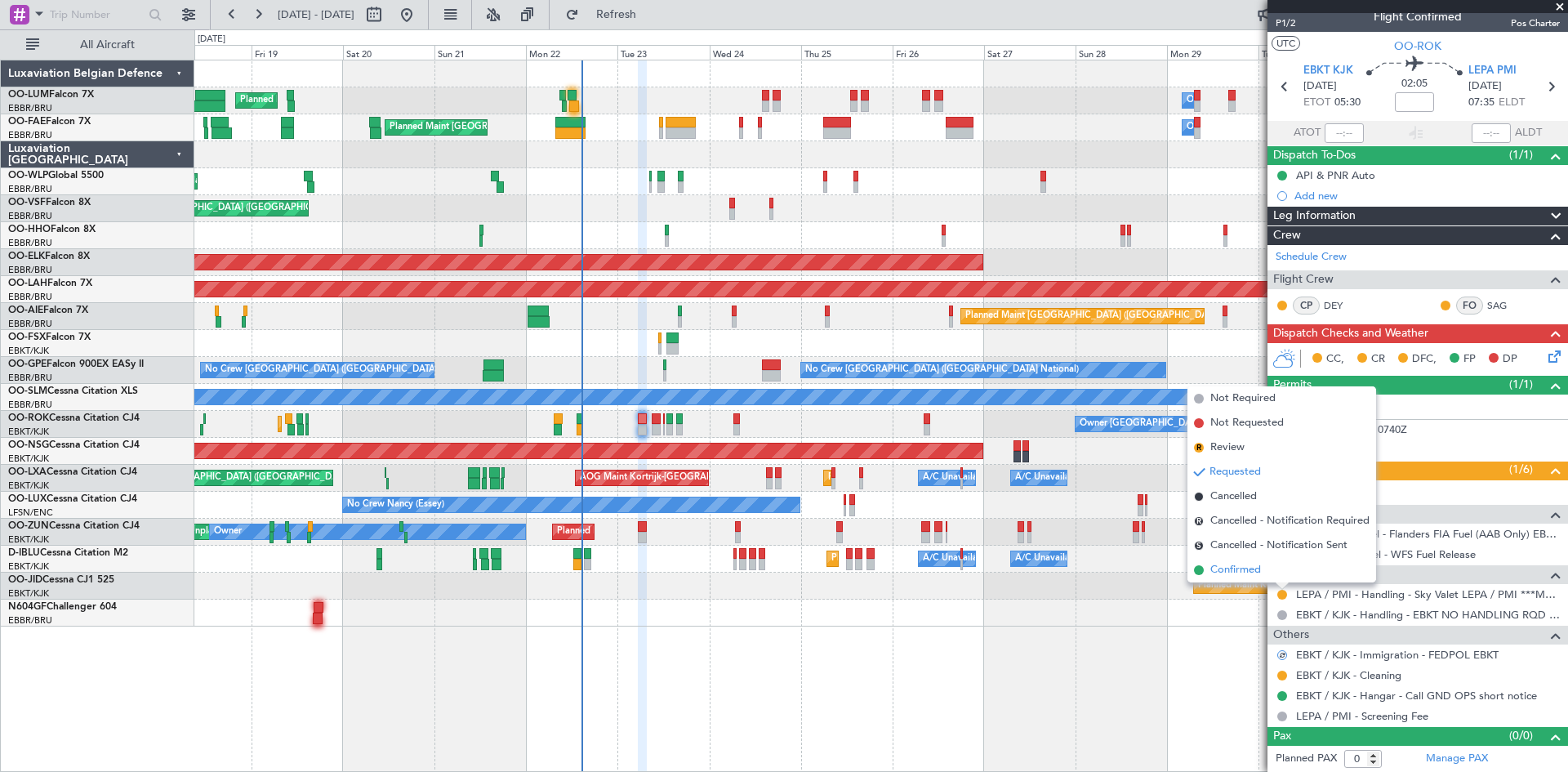
click at [1239, 570] on span "Confirmed" at bounding box center [1235, 571] width 50 height 17
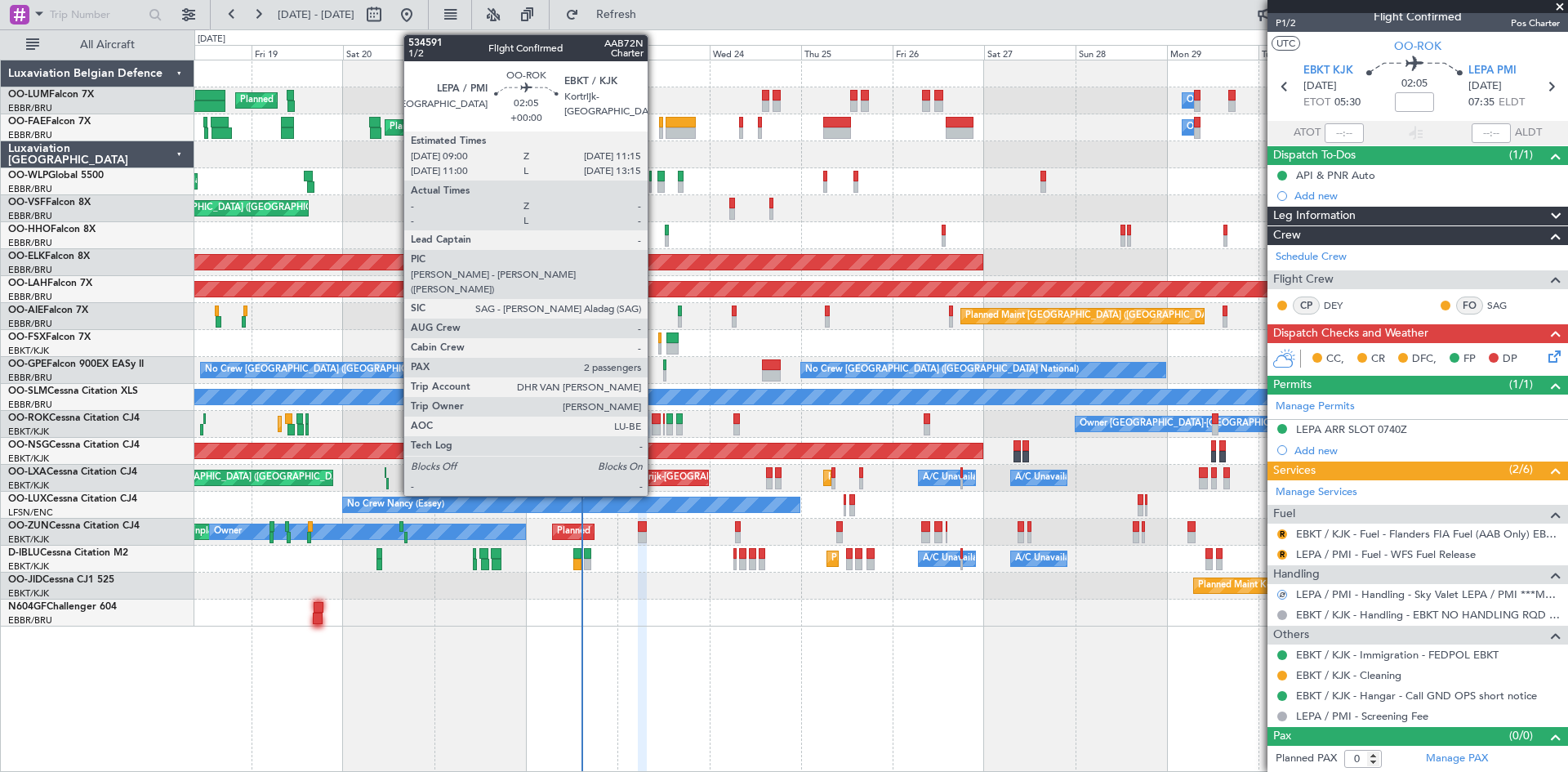
click at [655, 420] on div at bounding box center [656, 419] width 9 height 12
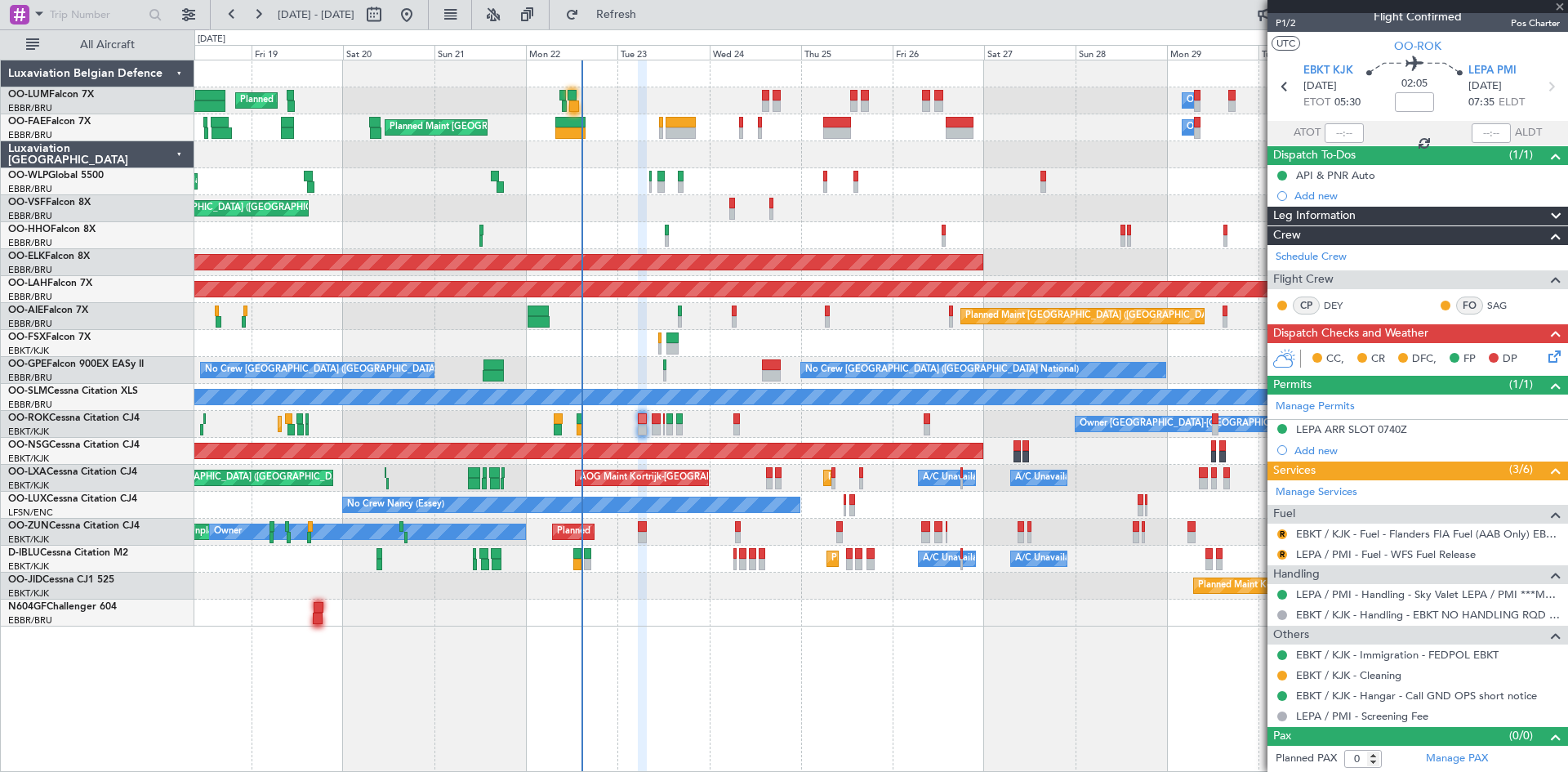
type input "2"
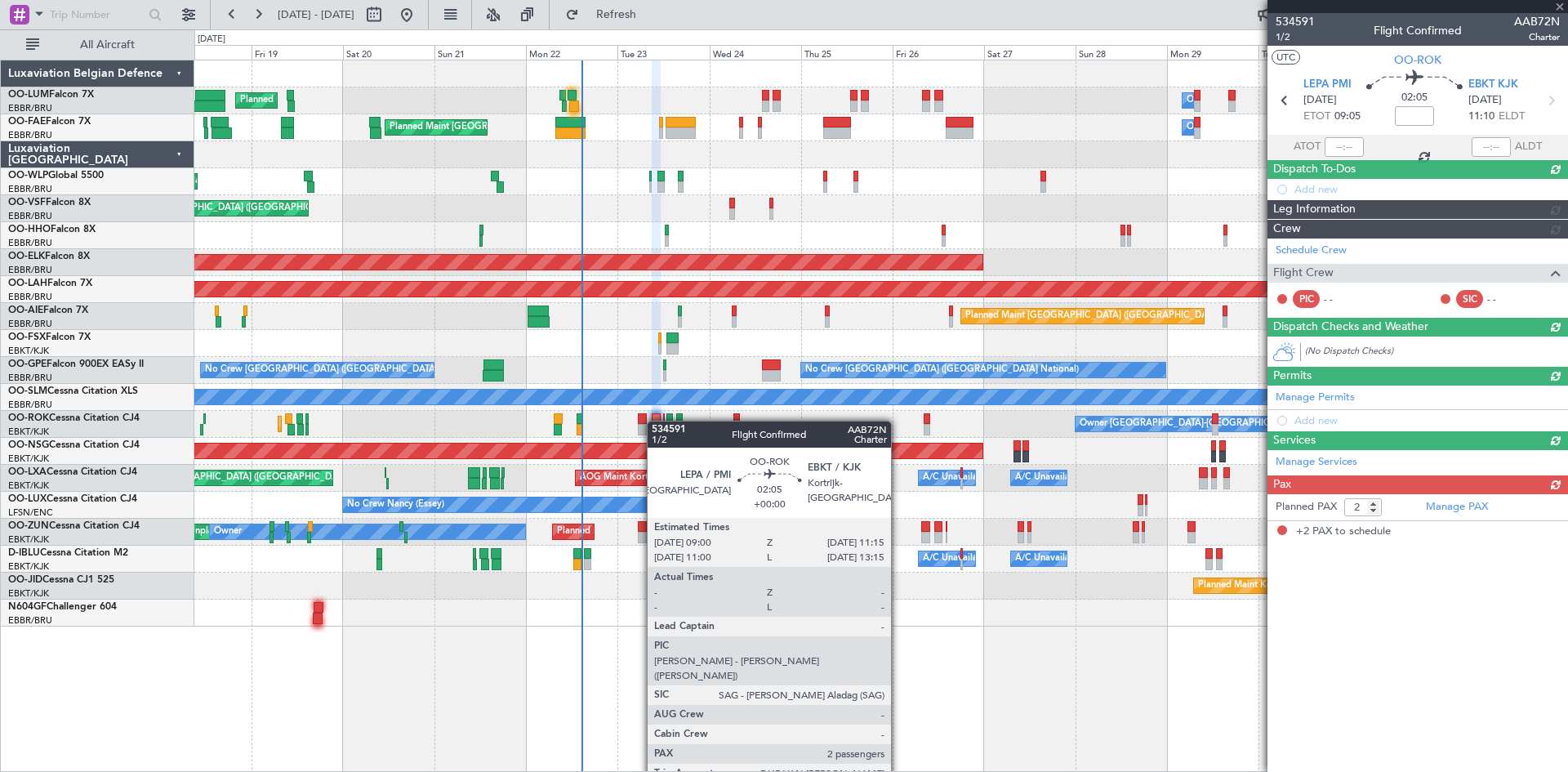
scroll to position [0, 0]
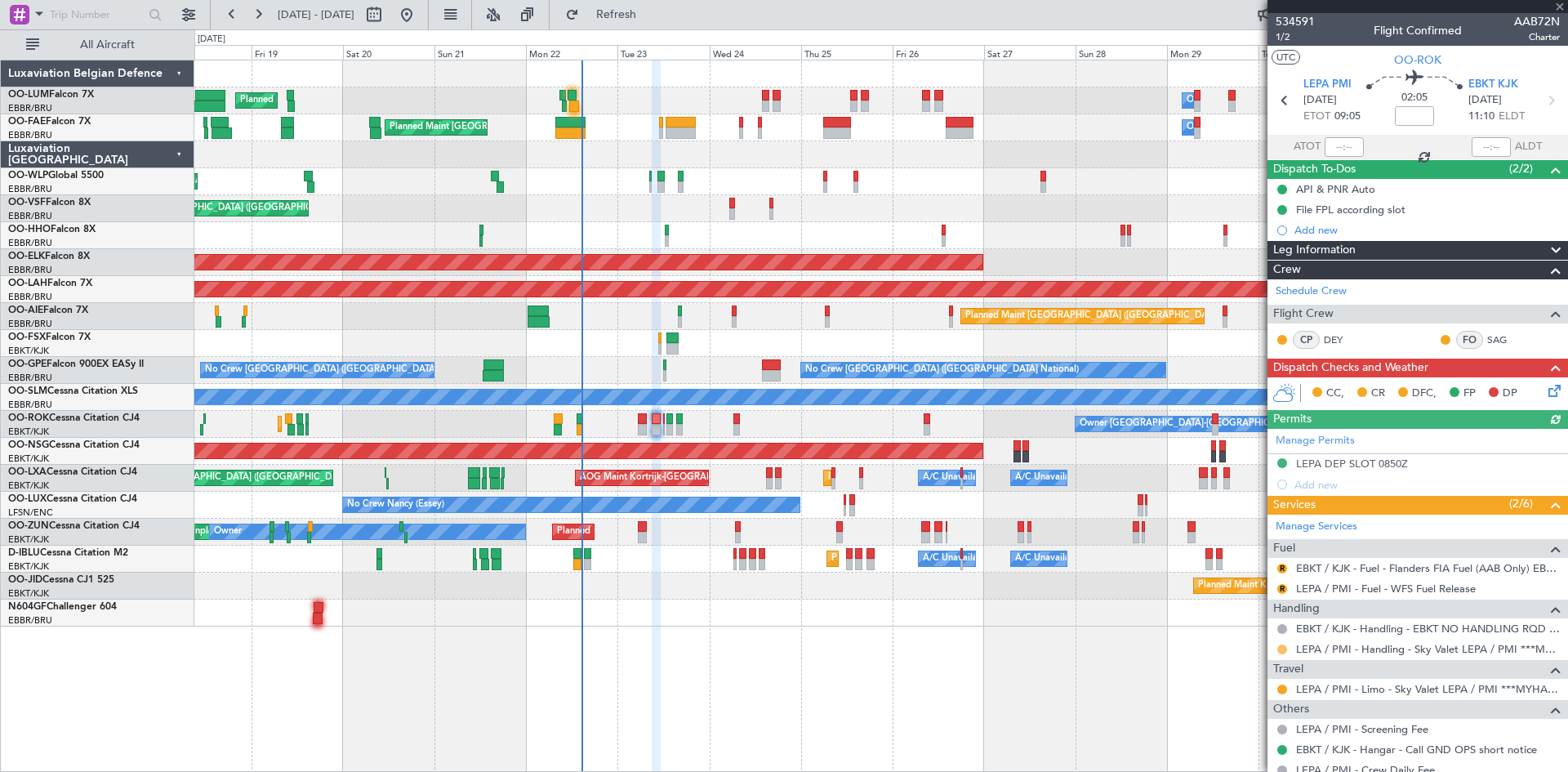
click at [1284, 648] on button at bounding box center [1282, 649] width 10 height 10
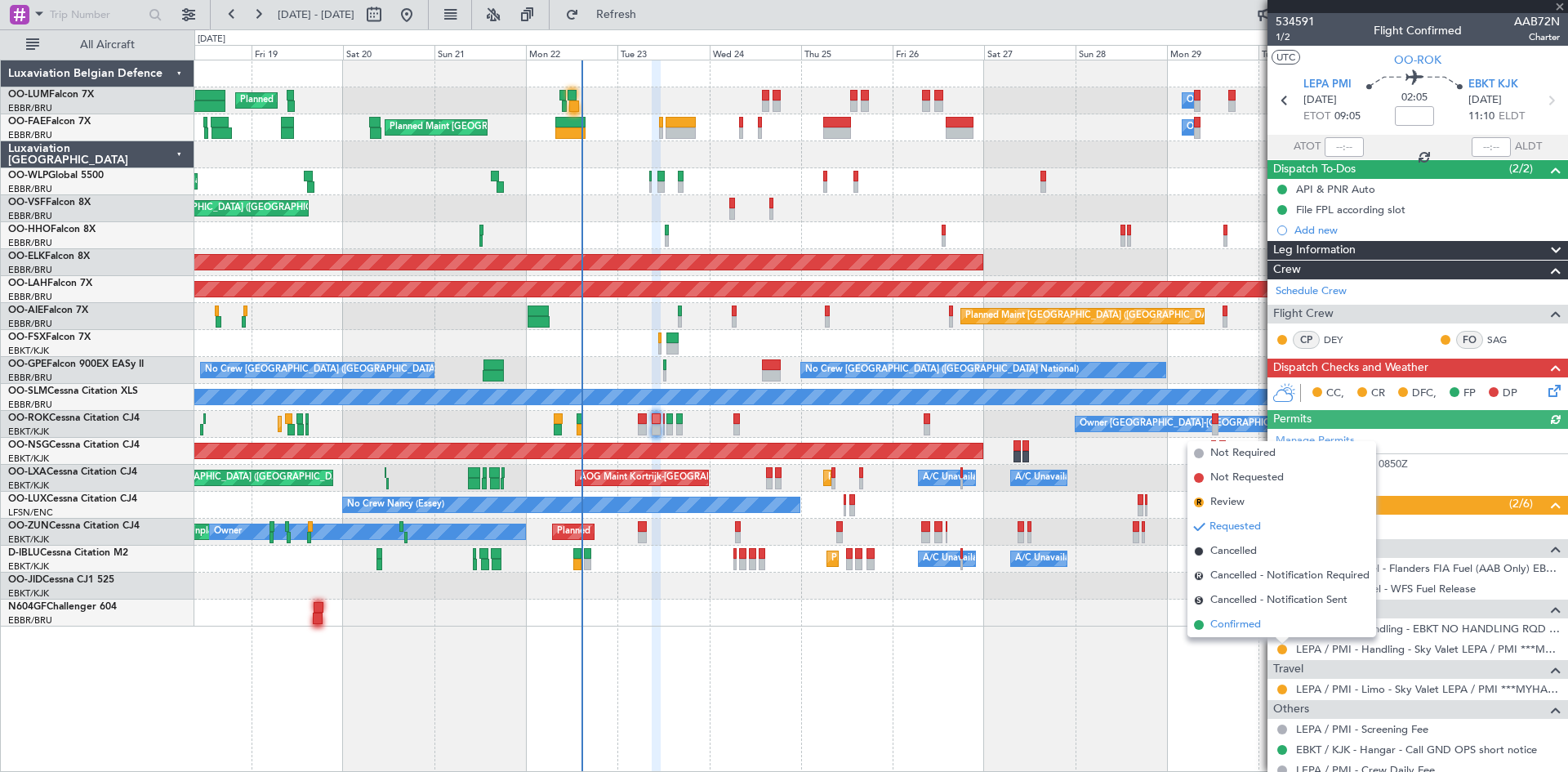
click at [1244, 628] on span "Confirmed" at bounding box center [1235, 625] width 50 height 17
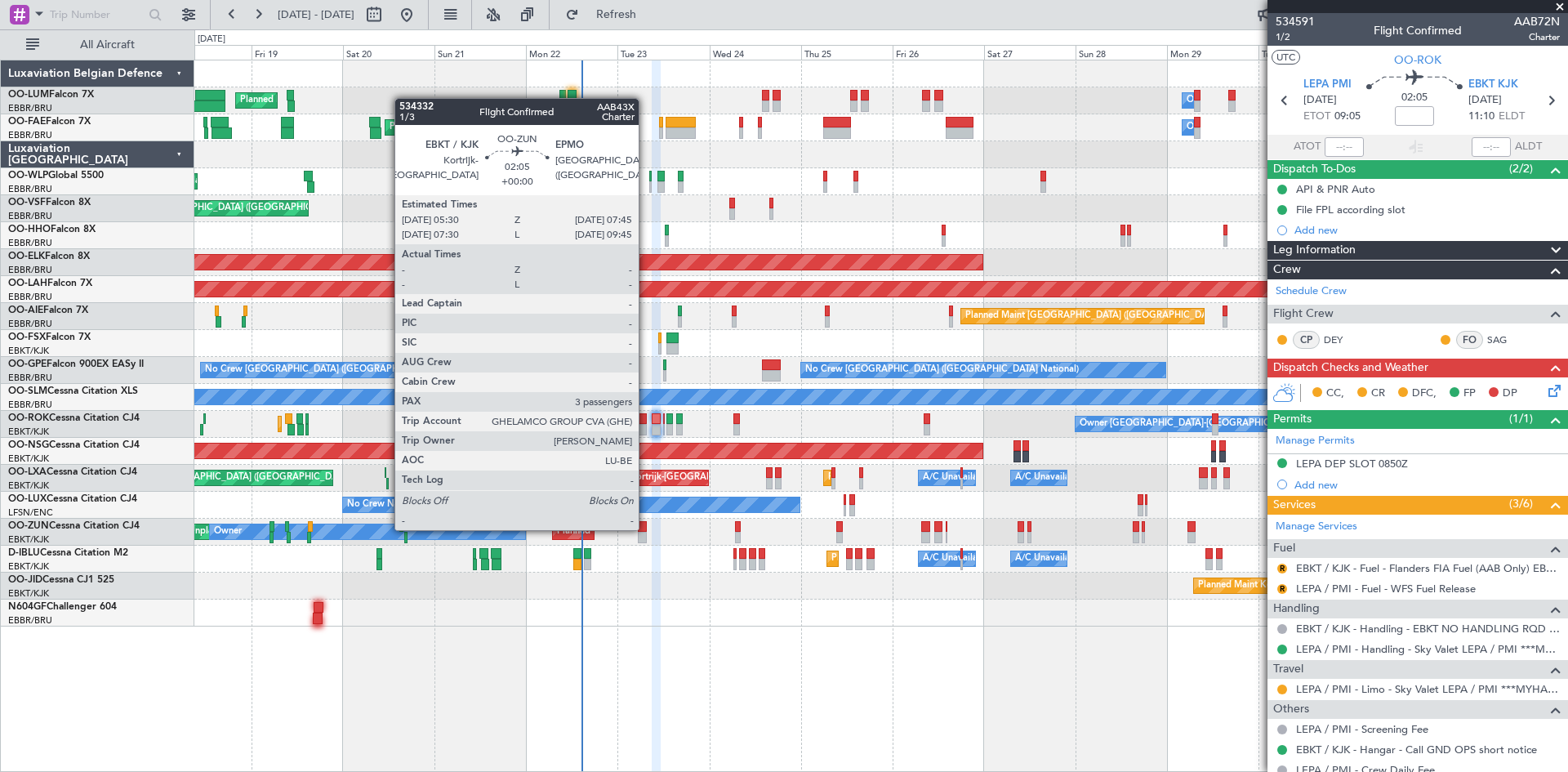
click at [646, 528] on div at bounding box center [642, 527] width 9 height 12
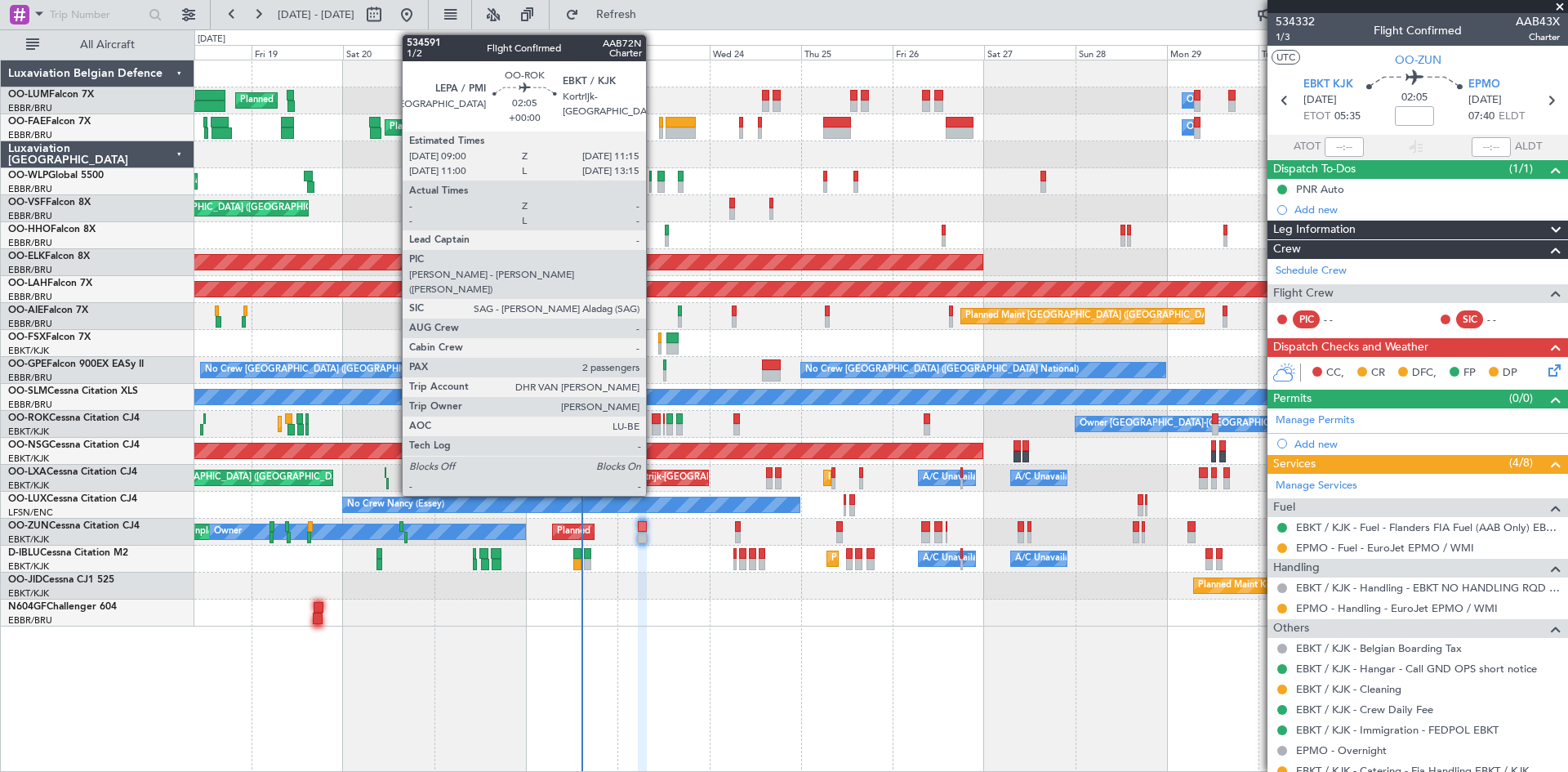
click at [653, 424] on div at bounding box center [656, 429] width 9 height 12
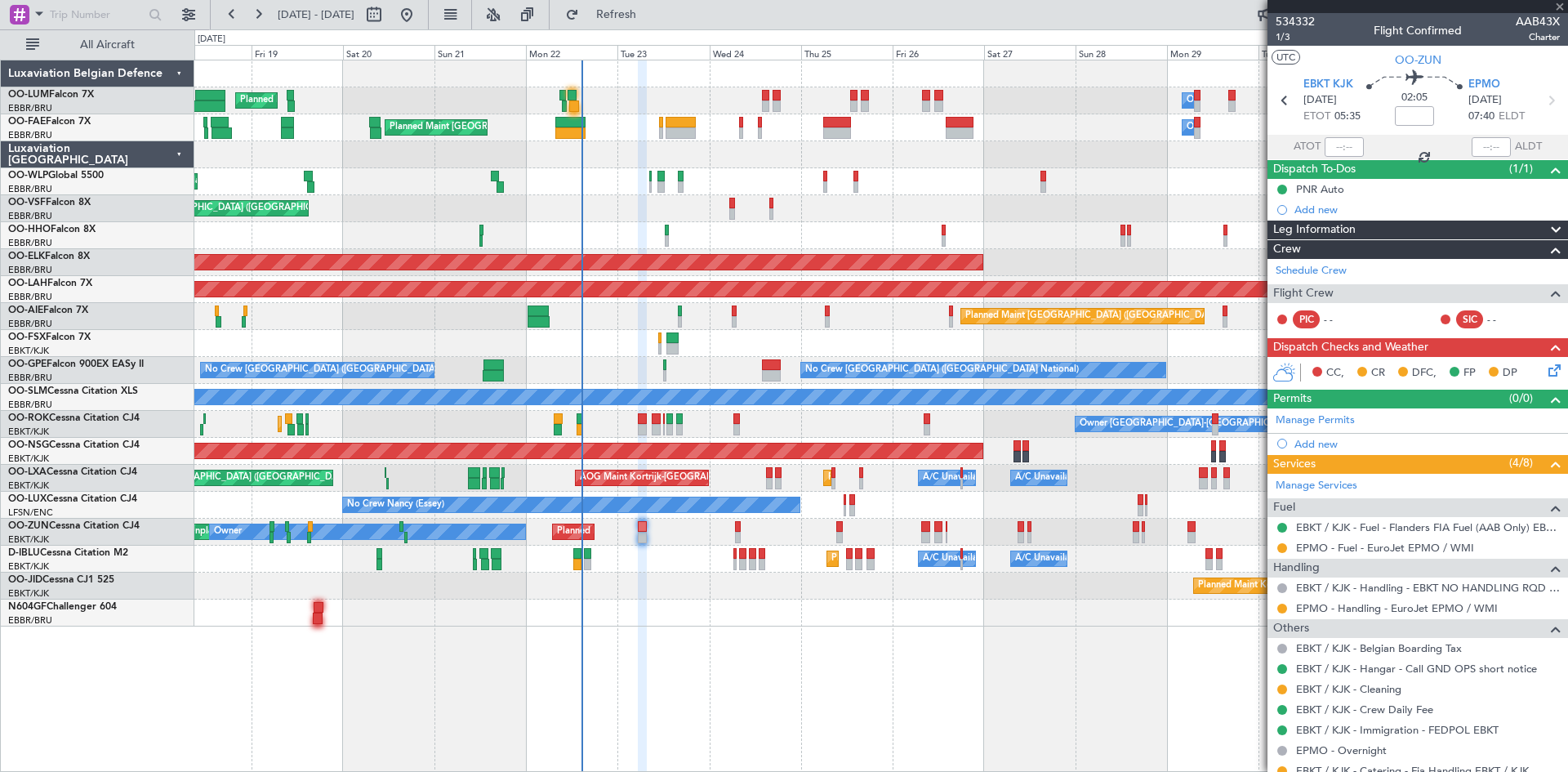
type input "2"
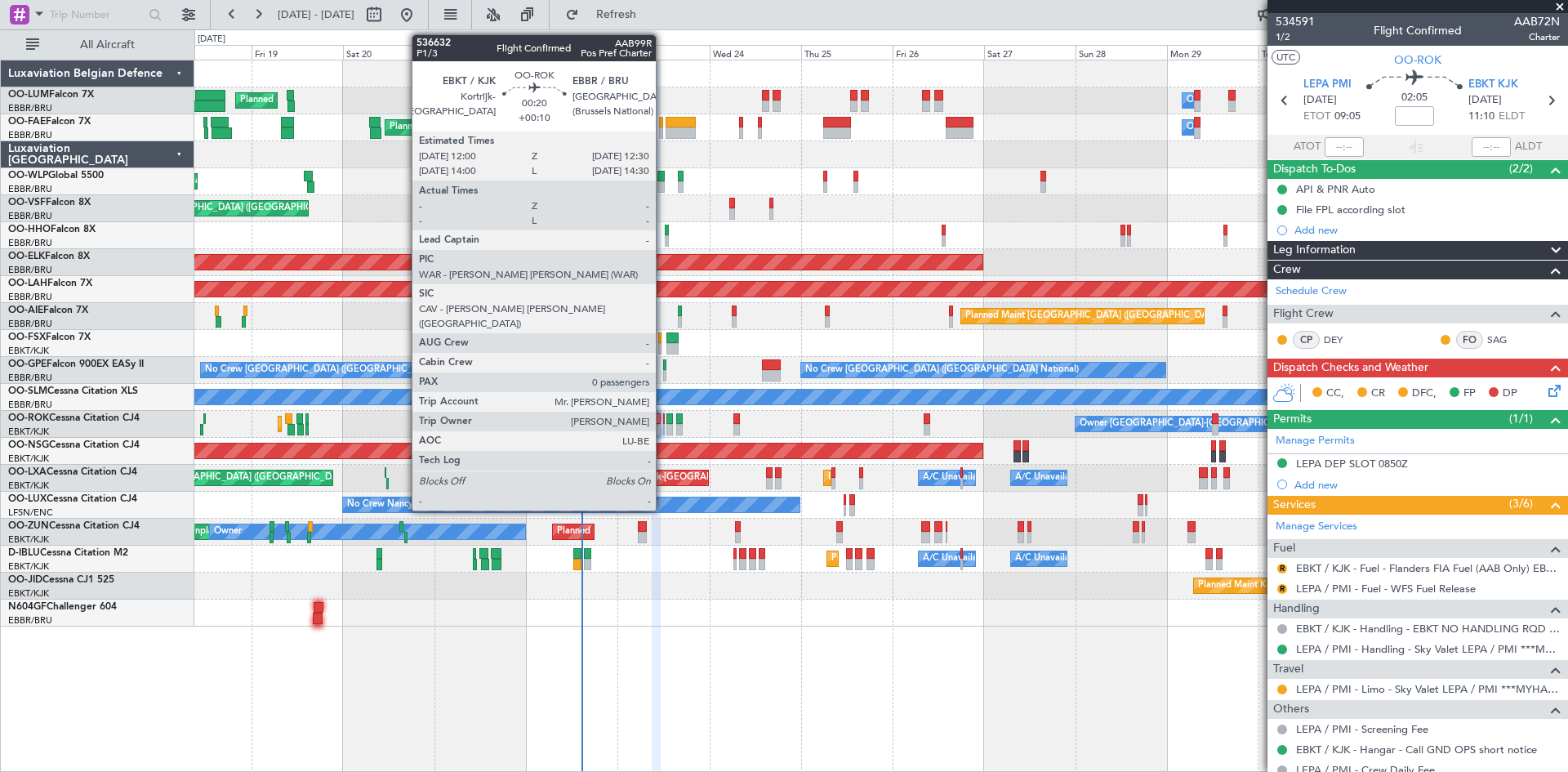
click at [663, 419] on div at bounding box center [664, 419] width 2 height 12
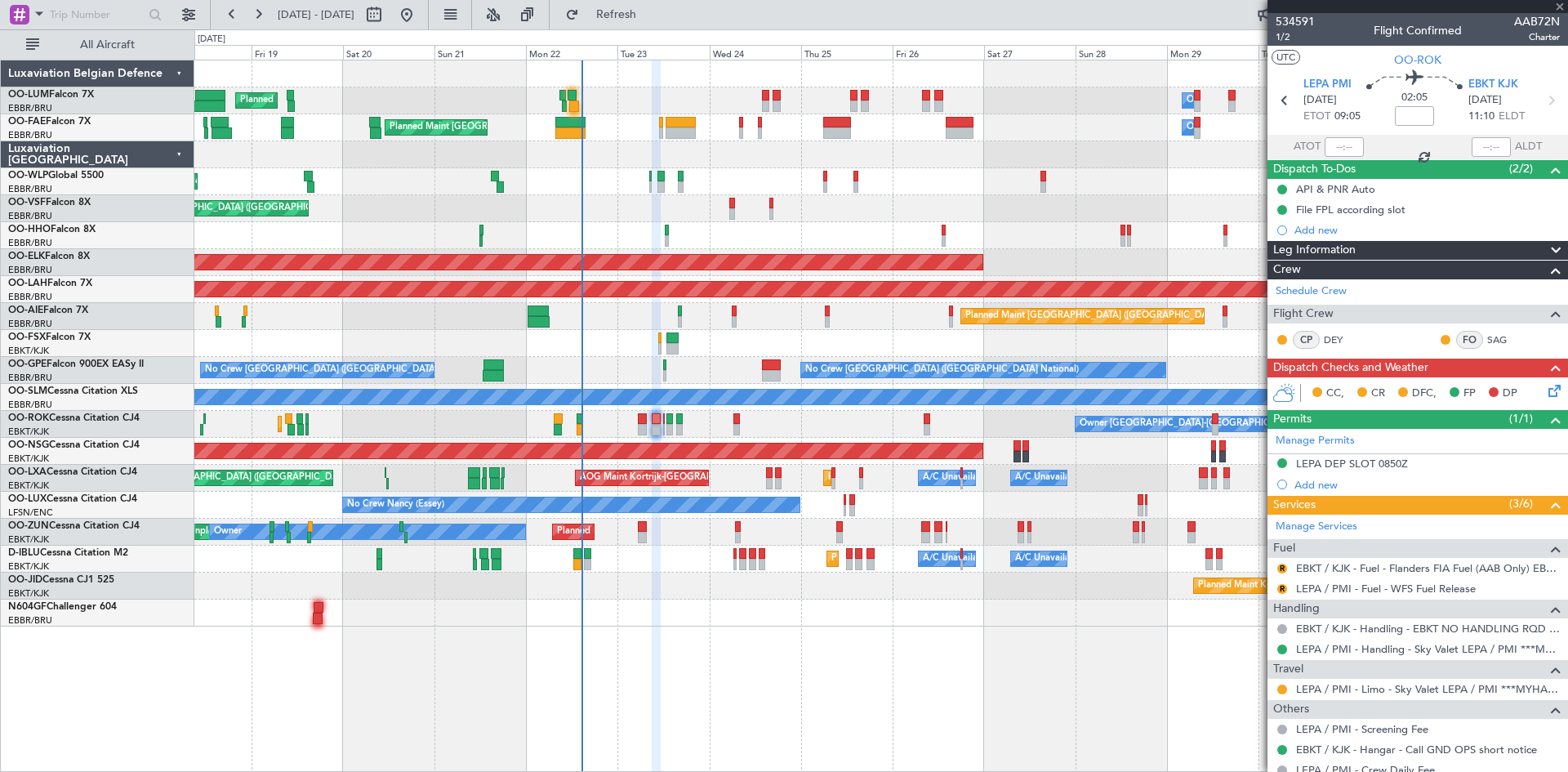
type input "+00:10"
type input "0"
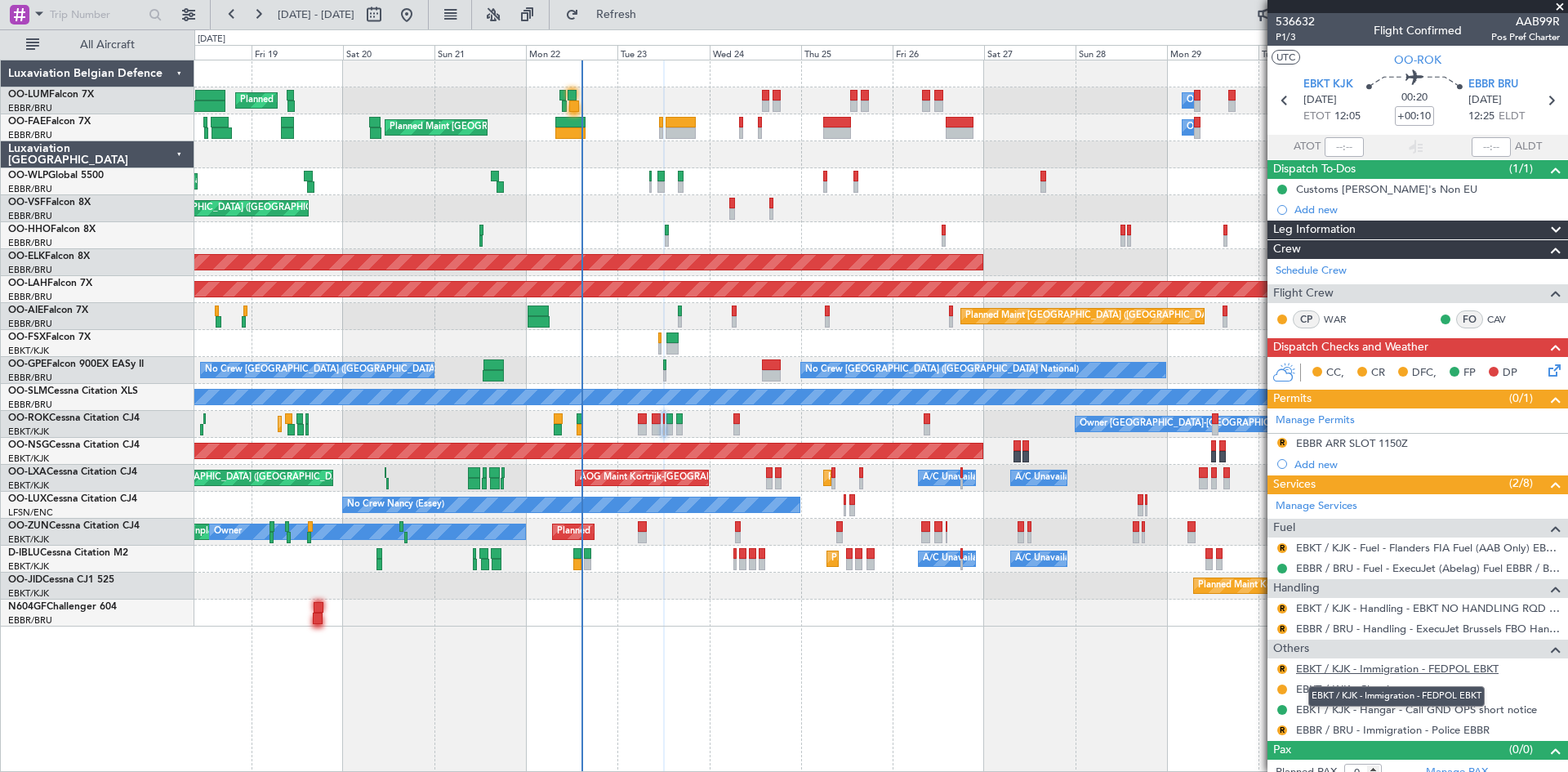
click at [1349, 669] on link "EBKT / KJK - Immigration - FEDPOL EBKT" at bounding box center [1397, 668] width 202 height 14
click at [643, 9] on span "Refresh" at bounding box center [616, 15] width 69 height 12
click at [1286, 667] on button at bounding box center [1282, 669] width 10 height 10
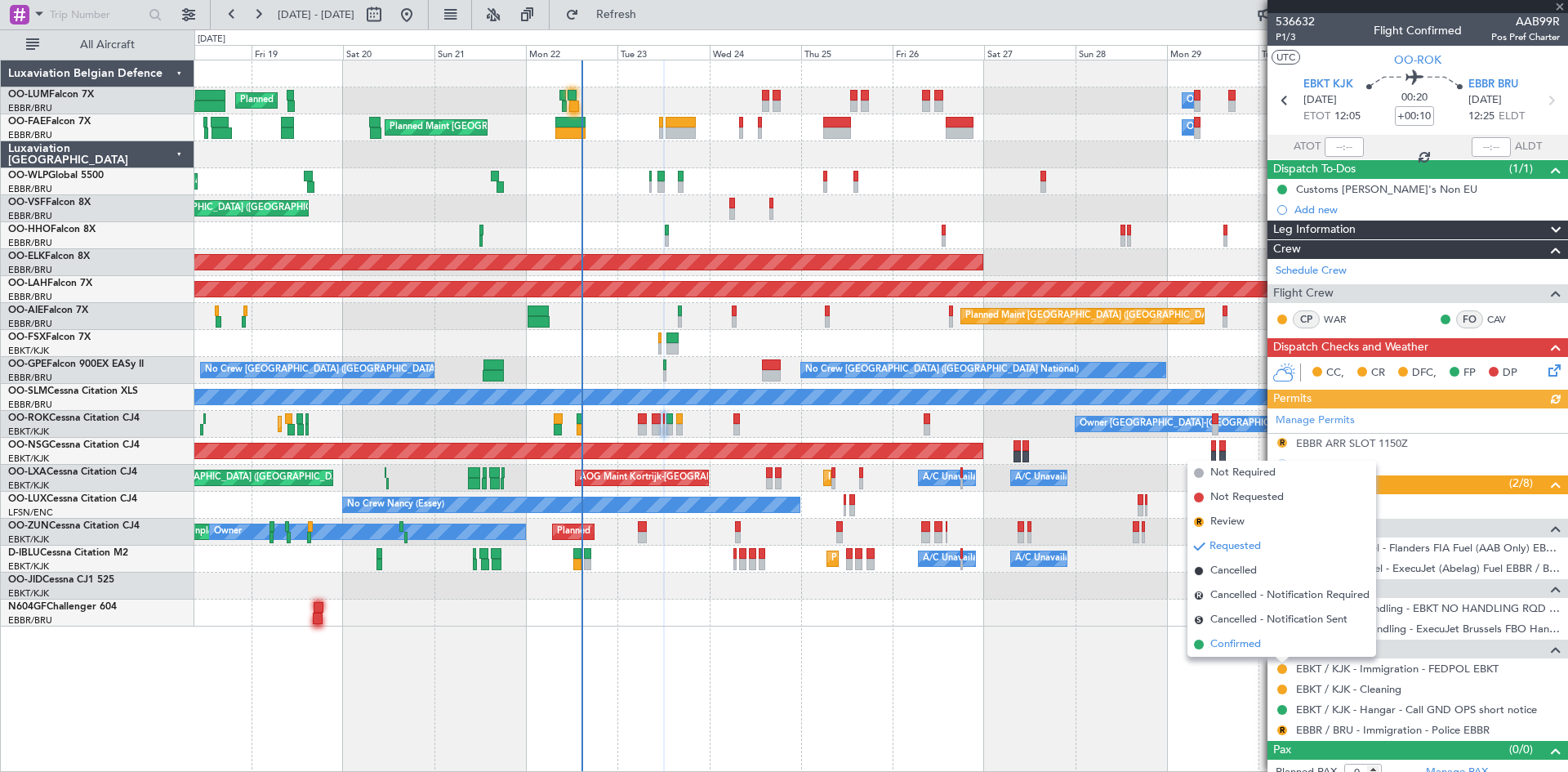
click at [1253, 635] on li "Confirmed" at bounding box center [1281, 645] width 189 height 25
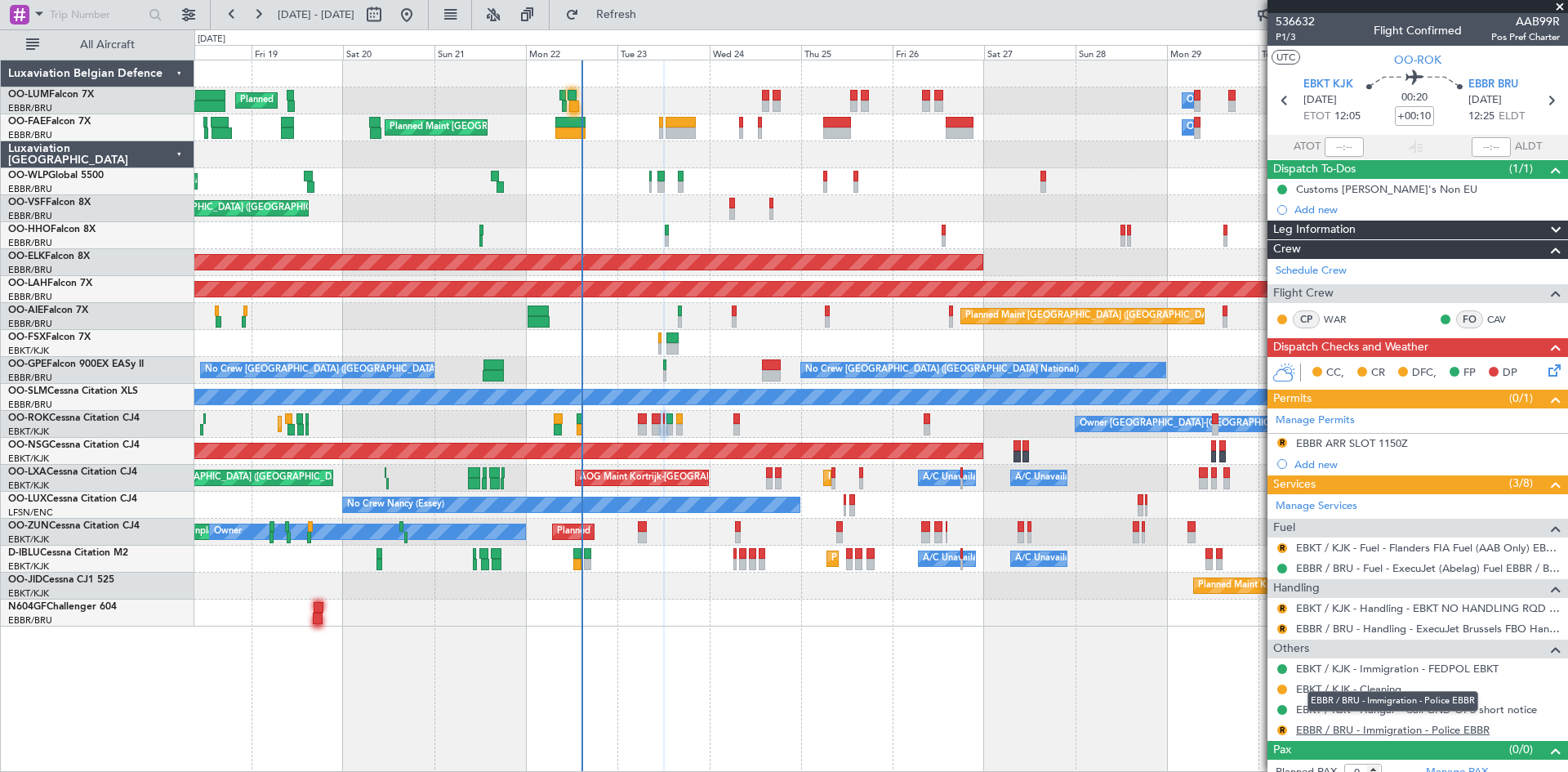
click at [1325, 729] on link "EBBR / BRU - Immigration - Police EBBR" at bounding box center [1393, 729] width 193 height 14
click at [655, 25] on button "Refresh" at bounding box center [607, 15] width 98 height 26
click at [1332, 727] on link "EBBR / BRU - Immigration - Police EBBR" at bounding box center [1393, 729] width 193 height 14
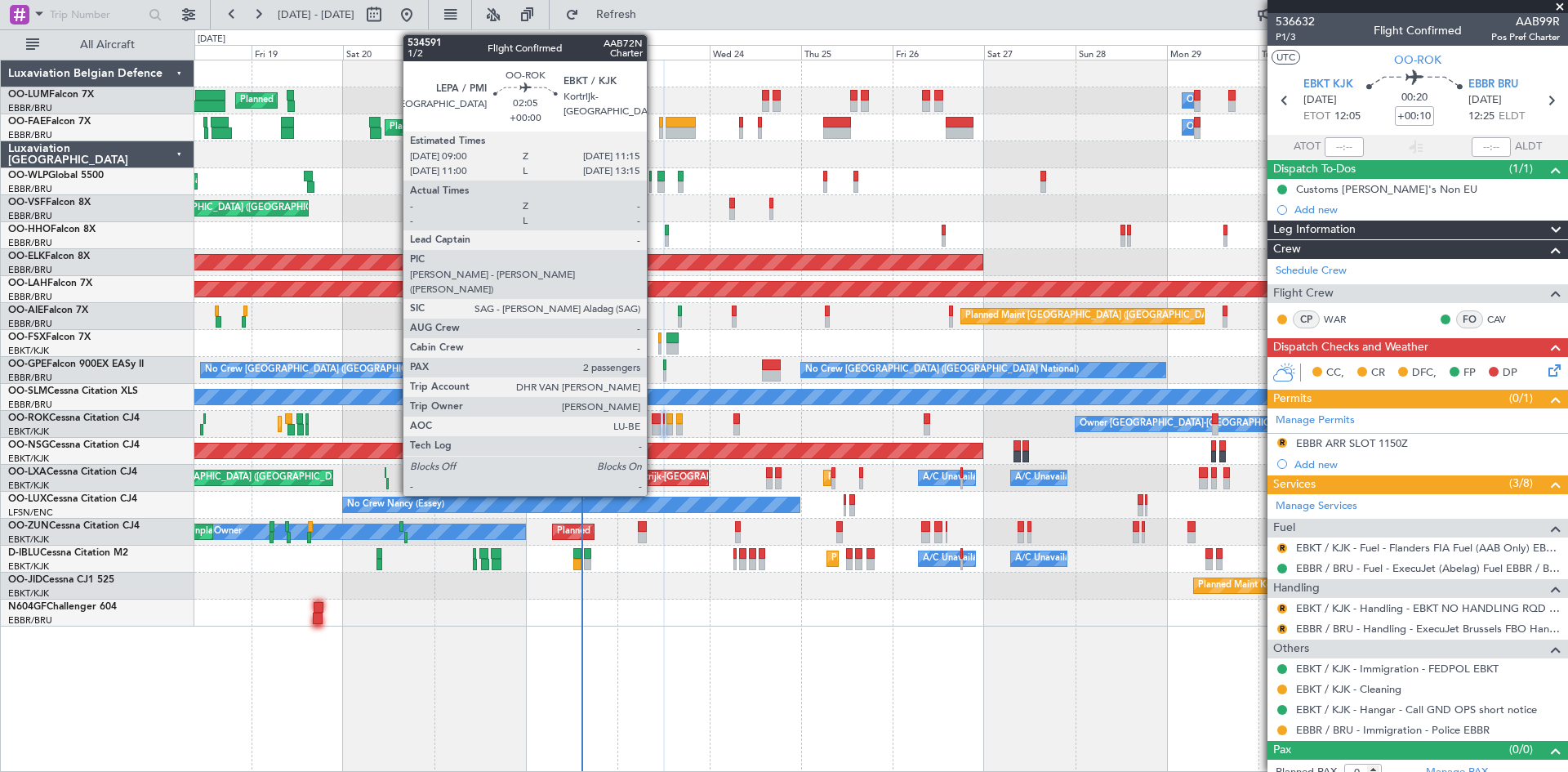
click at [654, 418] on div at bounding box center [656, 419] width 9 height 12
type input "2"
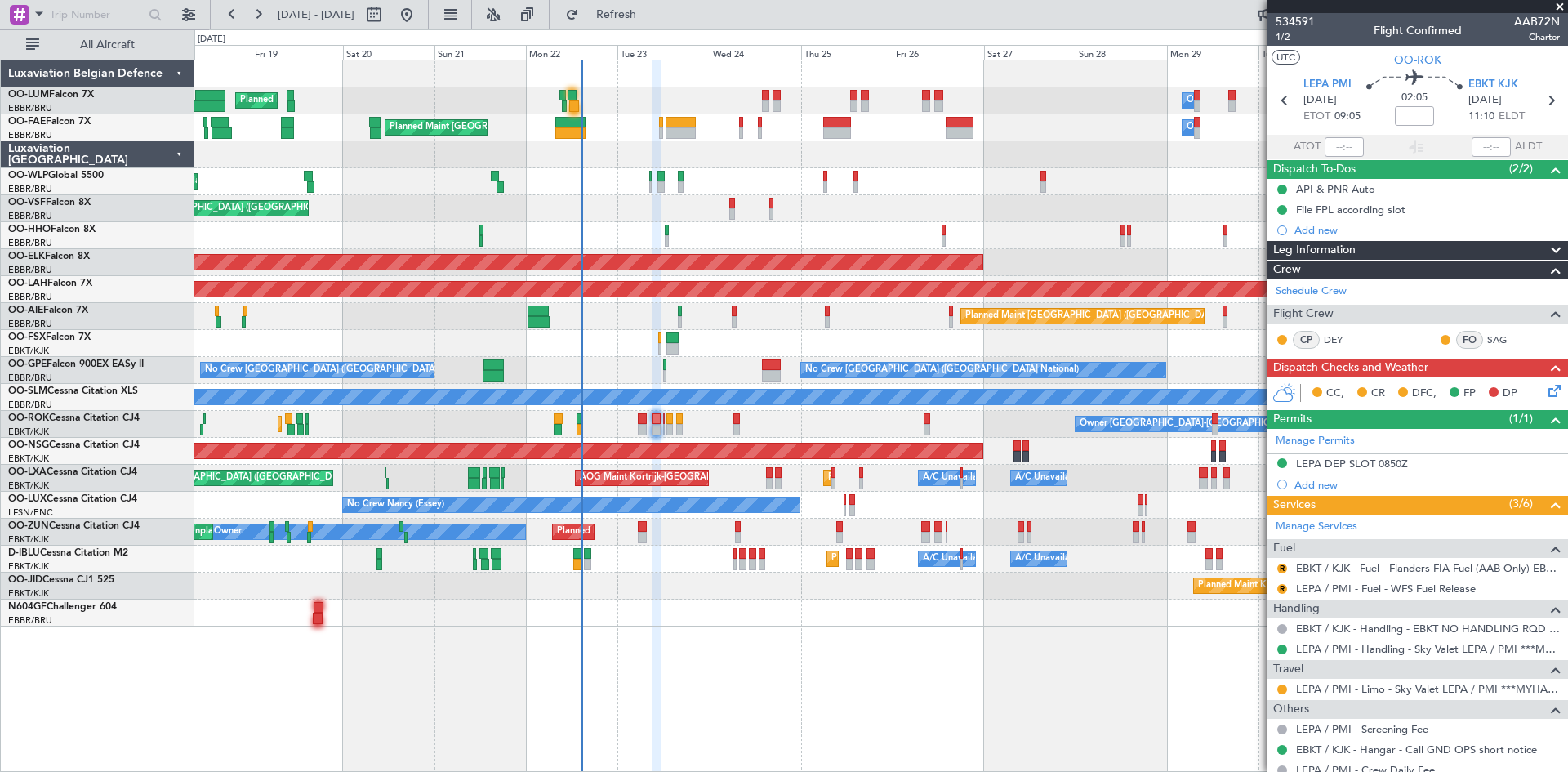
scroll to position [148, 0]
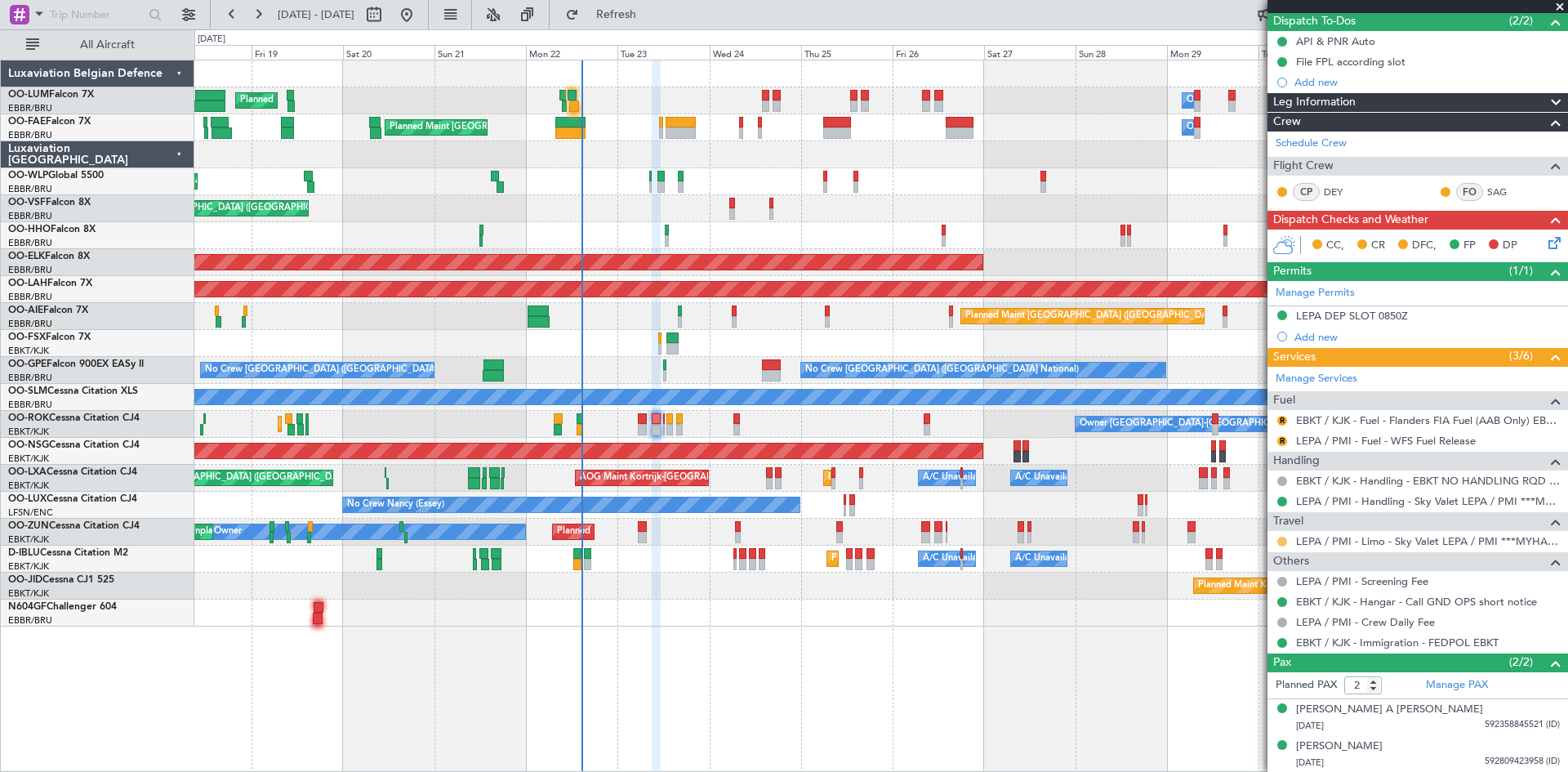
click at [1280, 540] on button at bounding box center [1282, 542] width 10 height 10
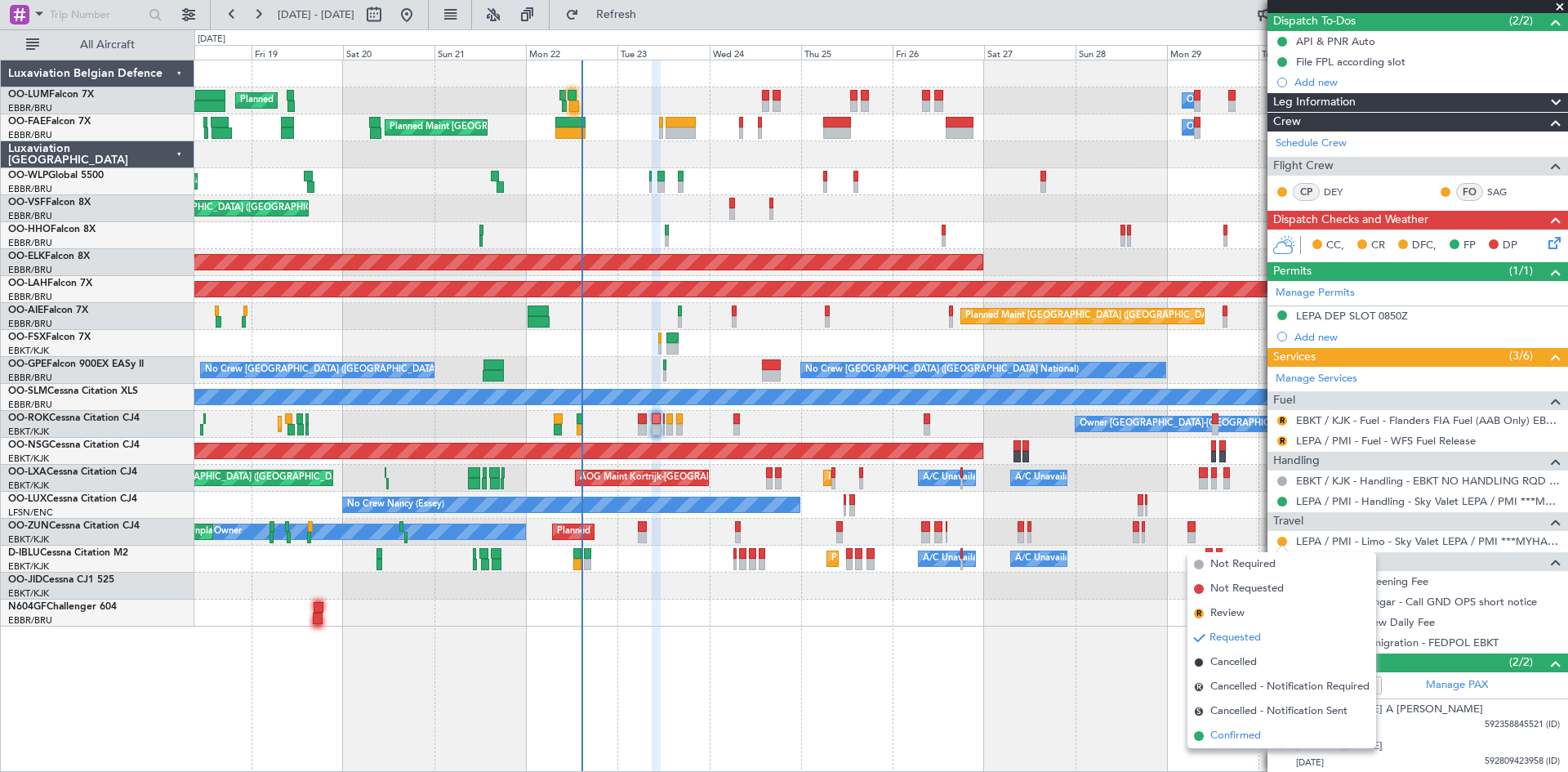
click at [1257, 736] on span "Confirmed" at bounding box center [1235, 736] width 50 height 17
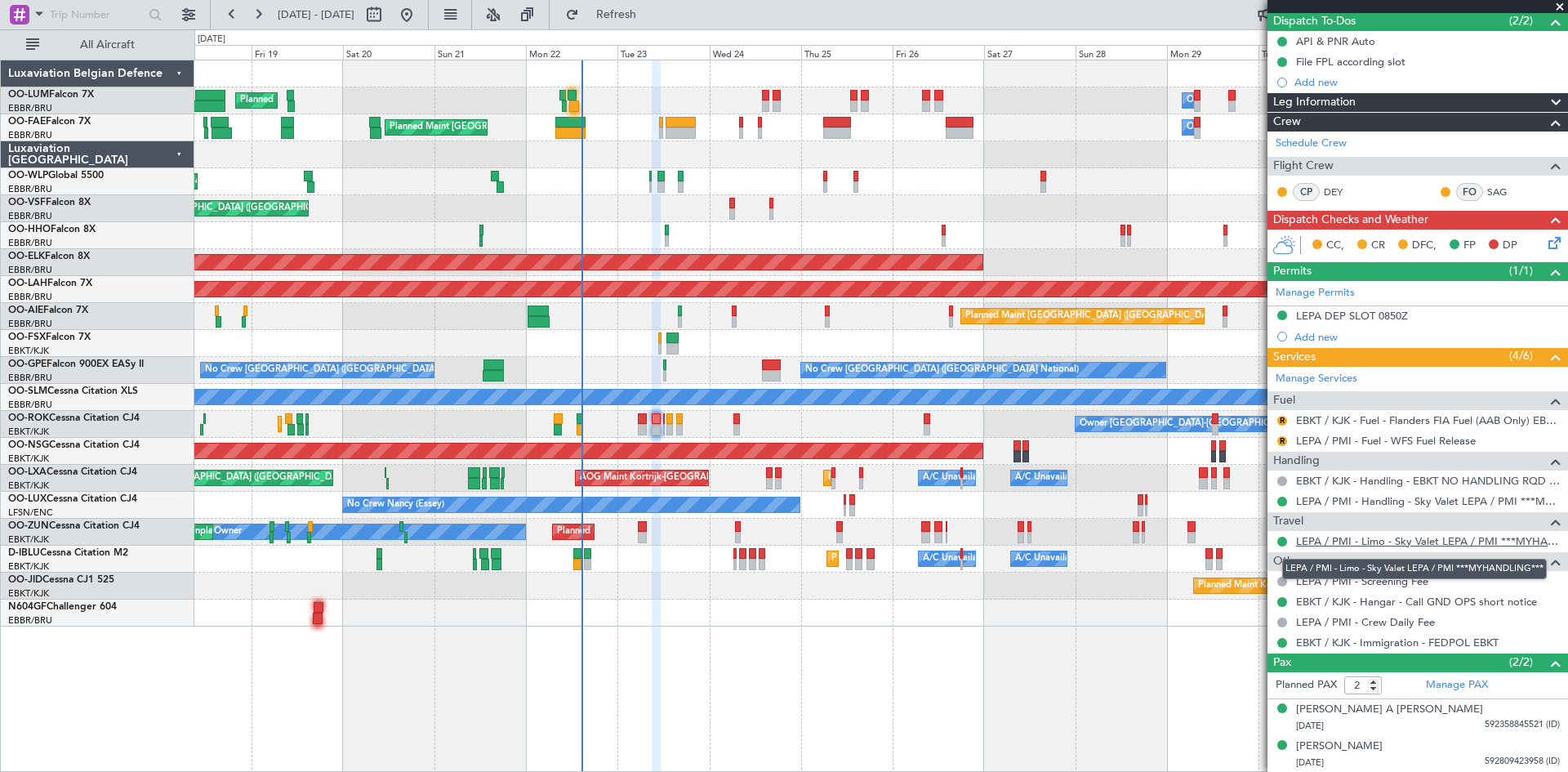
click at [1320, 542] on link "LEPA / PMI - Limo - Sky Valet LEPA / PMI ***MYHANDLING***" at bounding box center [1428, 541] width 264 height 14
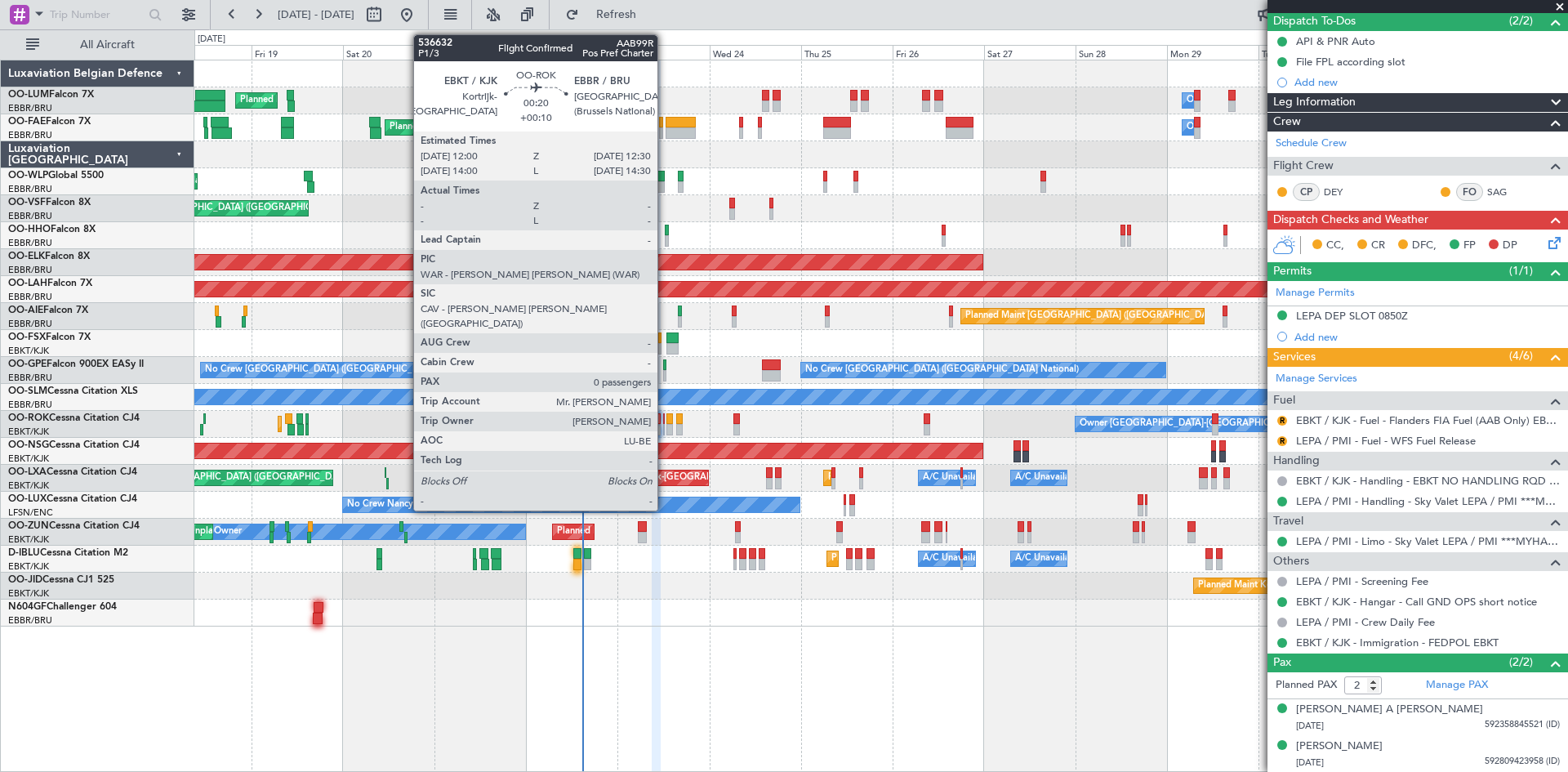
click at [665, 417] on div at bounding box center [664, 419] width 2 height 12
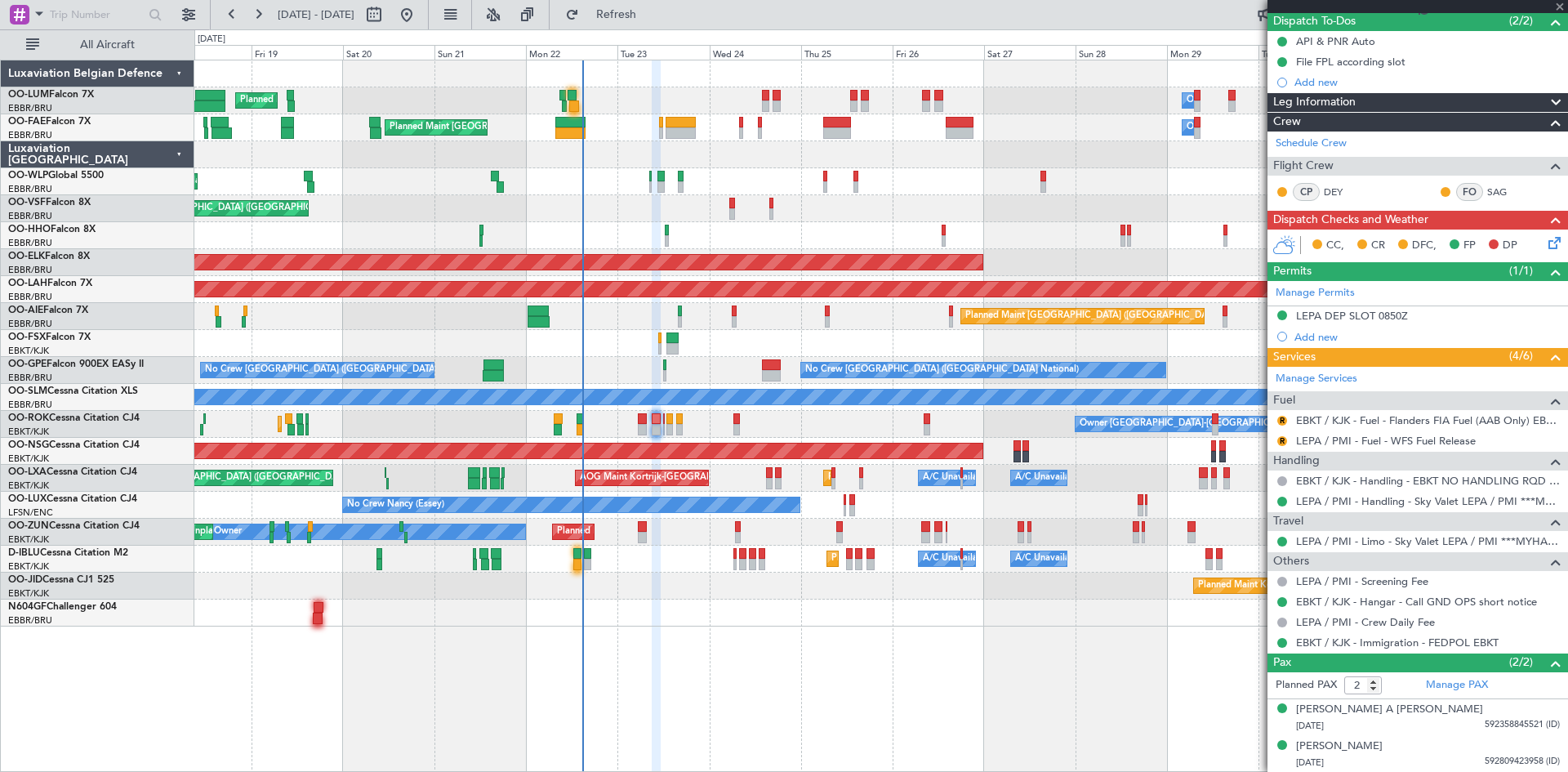
type input "+00:10"
type input "0"
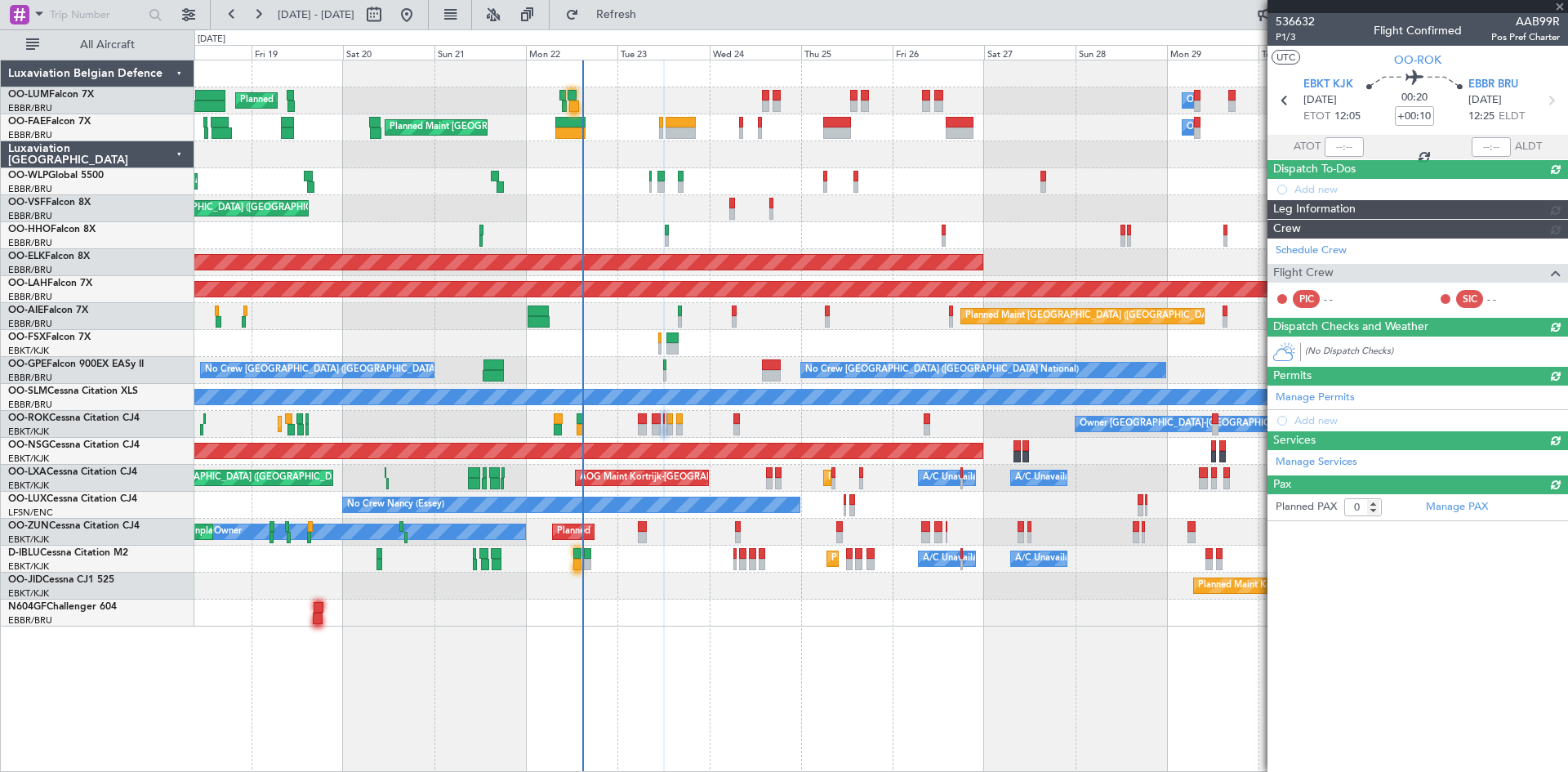
scroll to position [0, 0]
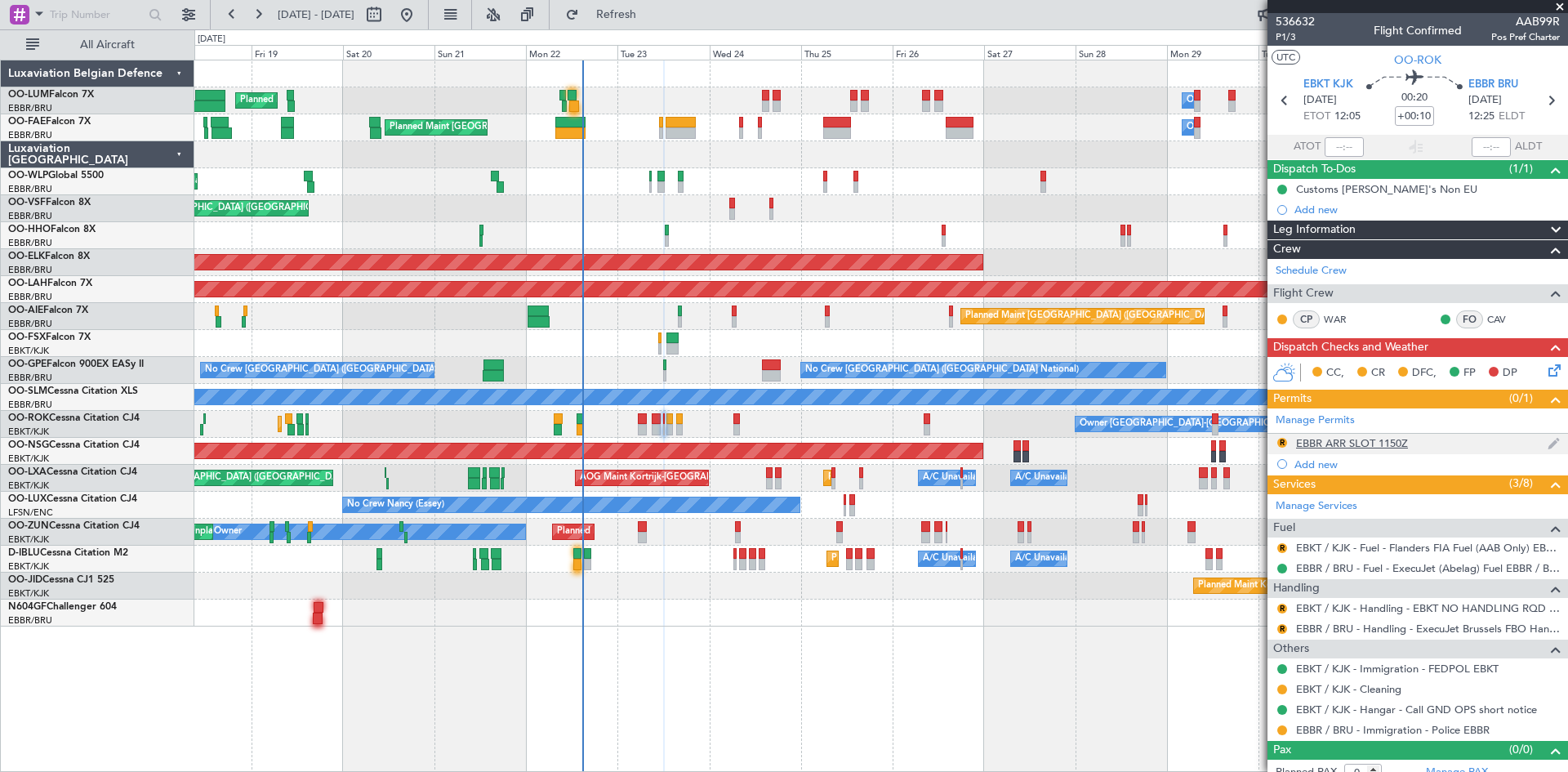
click at [1361, 441] on div "EBBR ARR SLOT 1150Z" at bounding box center [1352, 443] width 112 height 14
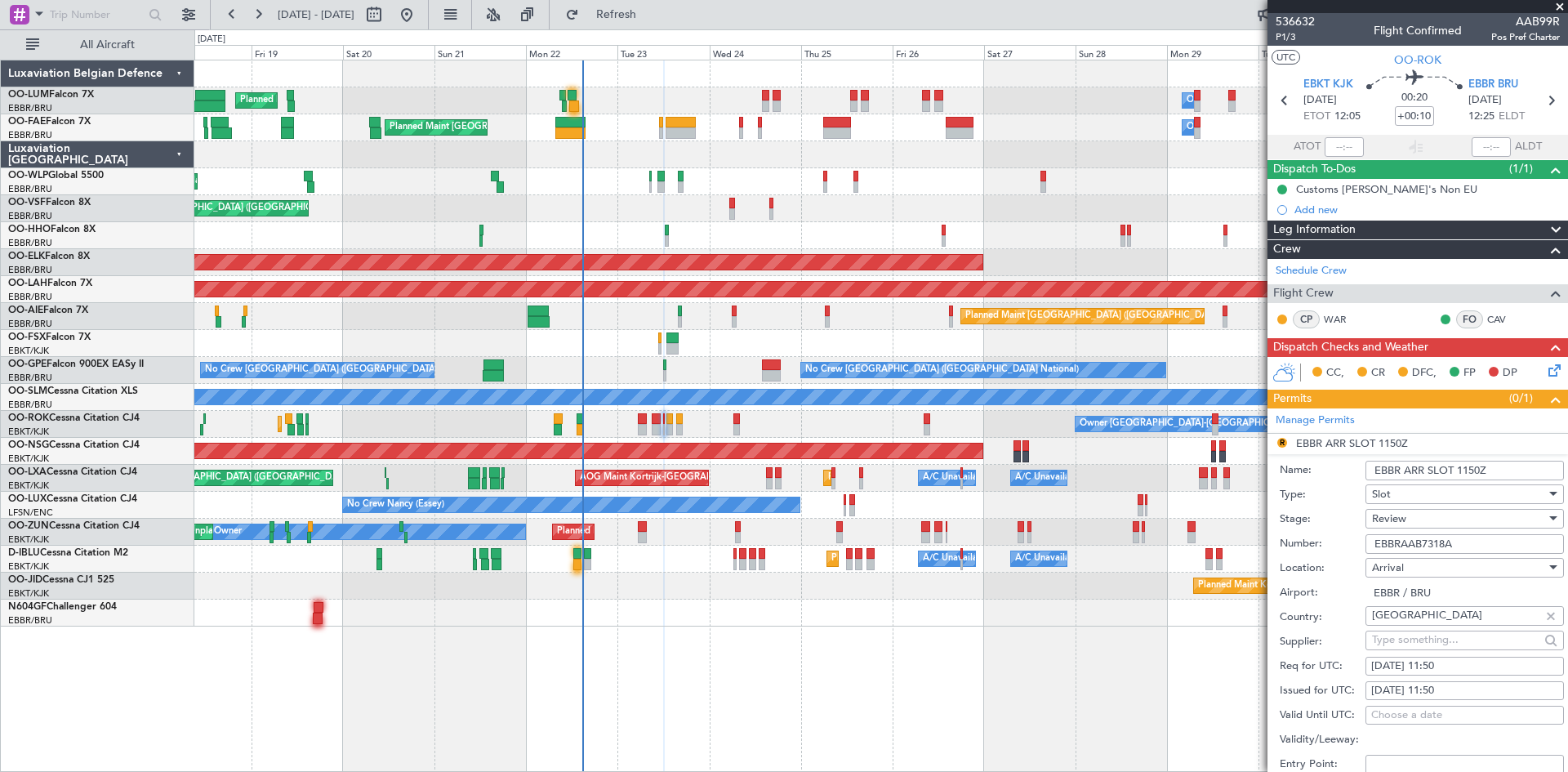
click at [1466, 542] on input "EBBRAAB7318A" at bounding box center [1465, 544] width 198 height 20
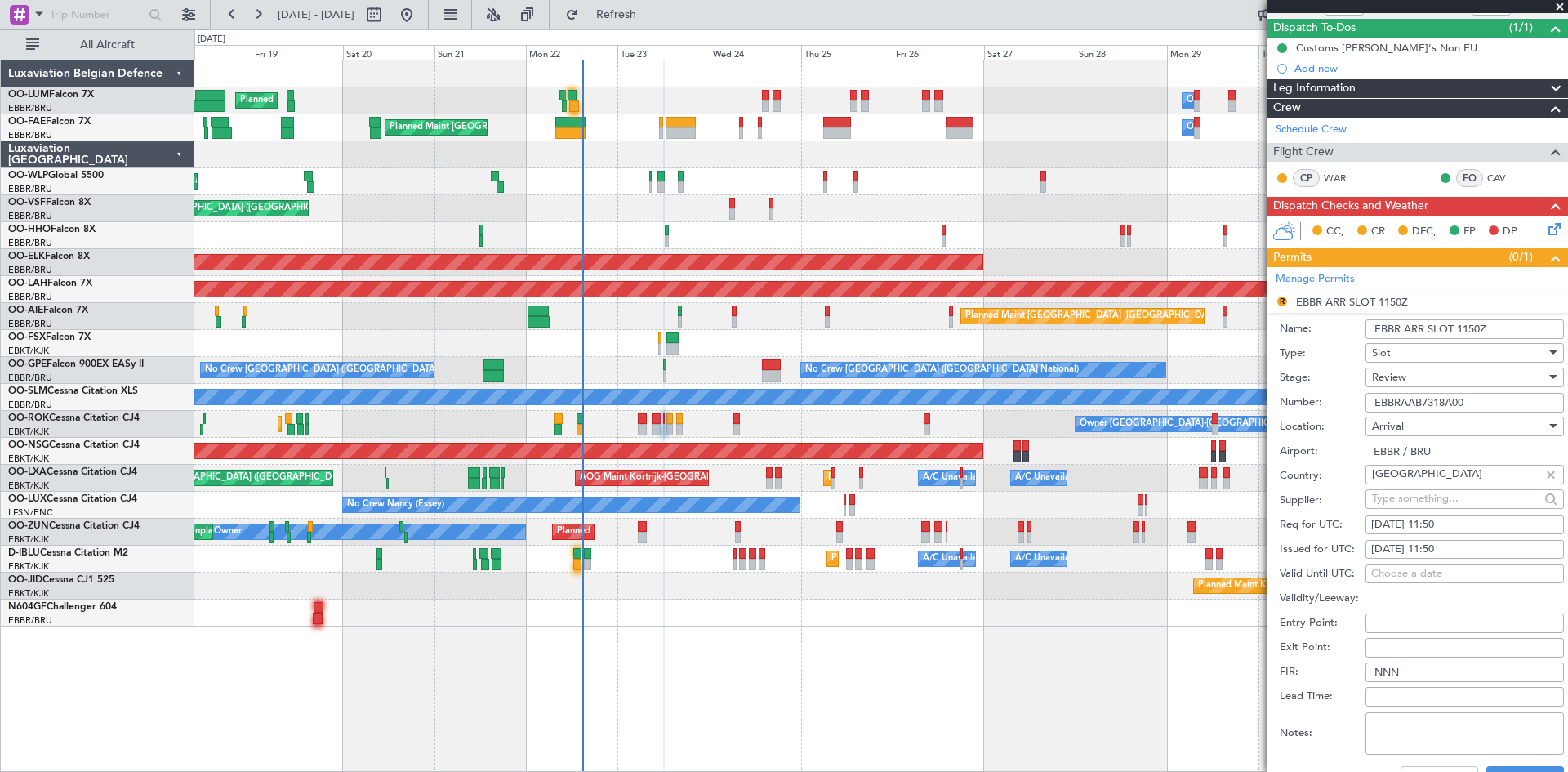
scroll to position [245, 0]
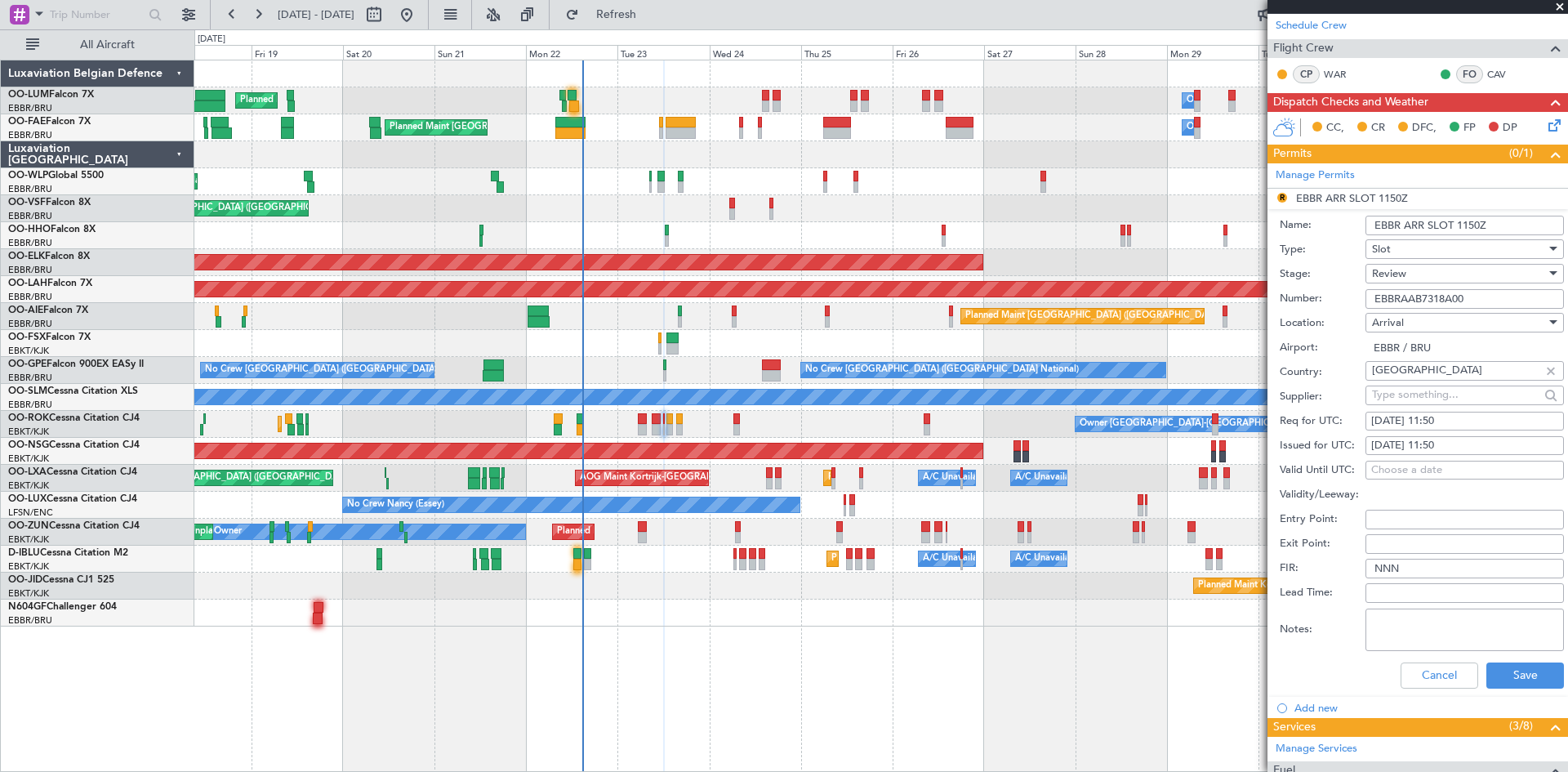
type input "EBBRAAB7318A00"
click at [1457, 419] on div "23/09/2025 11:50" at bounding box center [1465, 422] width 187 height 17
select select "9"
select select "2025"
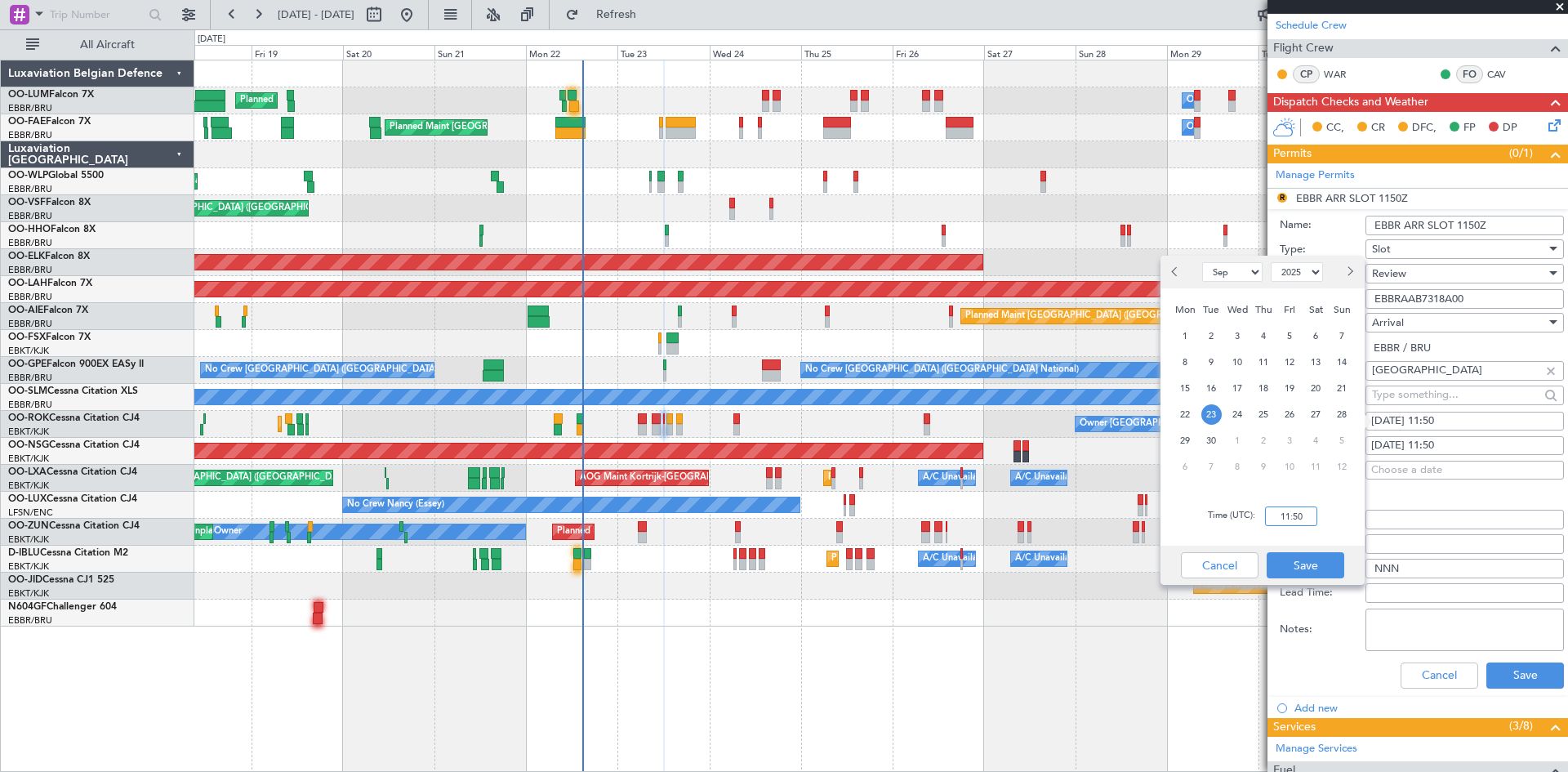
click at [1293, 520] on input "11:50" at bounding box center [1291, 516] width 52 height 20
type input "12:30"
click at [1330, 560] on button "Save" at bounding box center [1305, 566] width 78 height 26
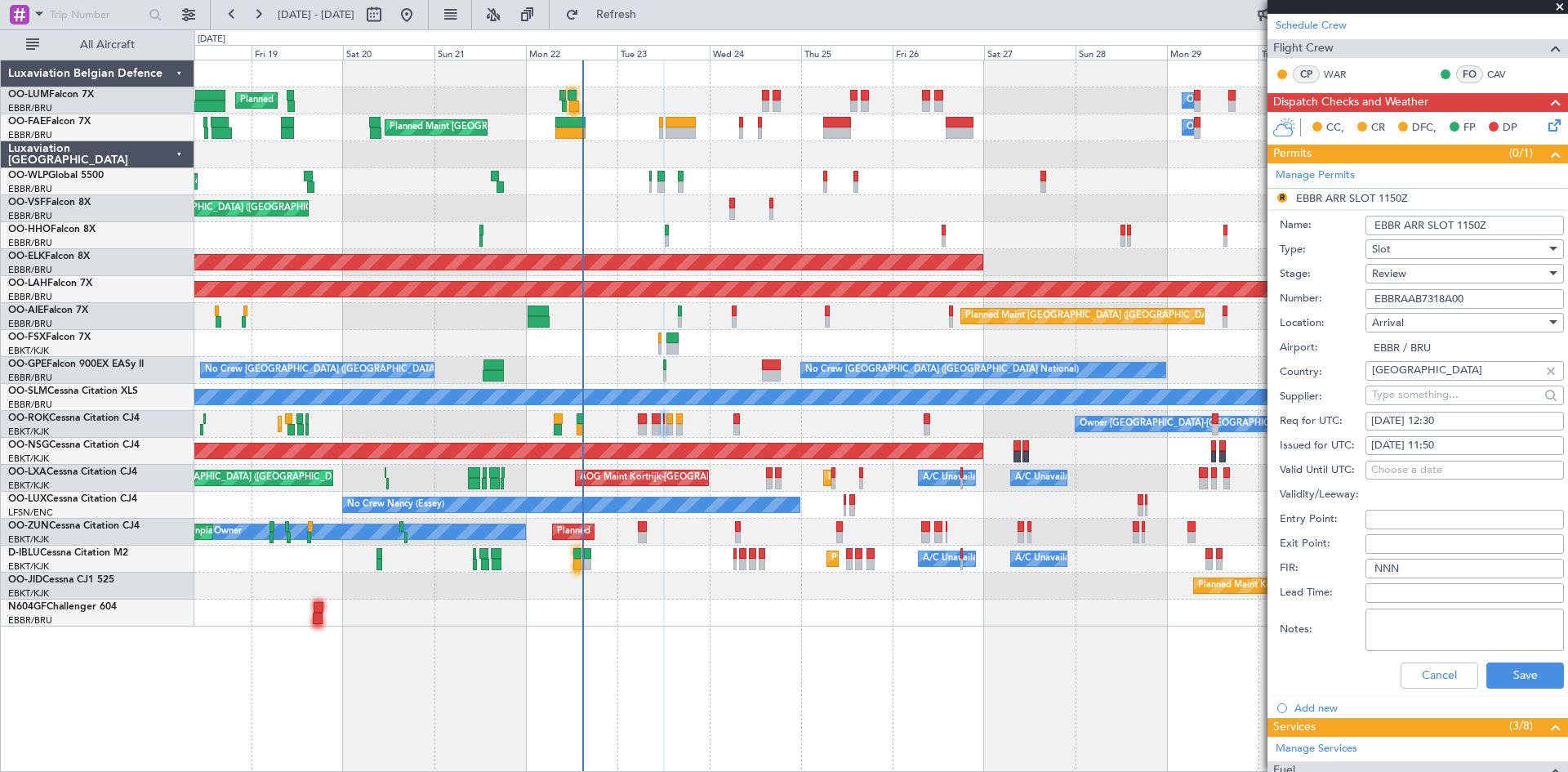
click at [1441, 443] on div "23/09/2025 11:50" at bounding box center [1465, 446] width 187 height 17
select select "9"
select select "2025"
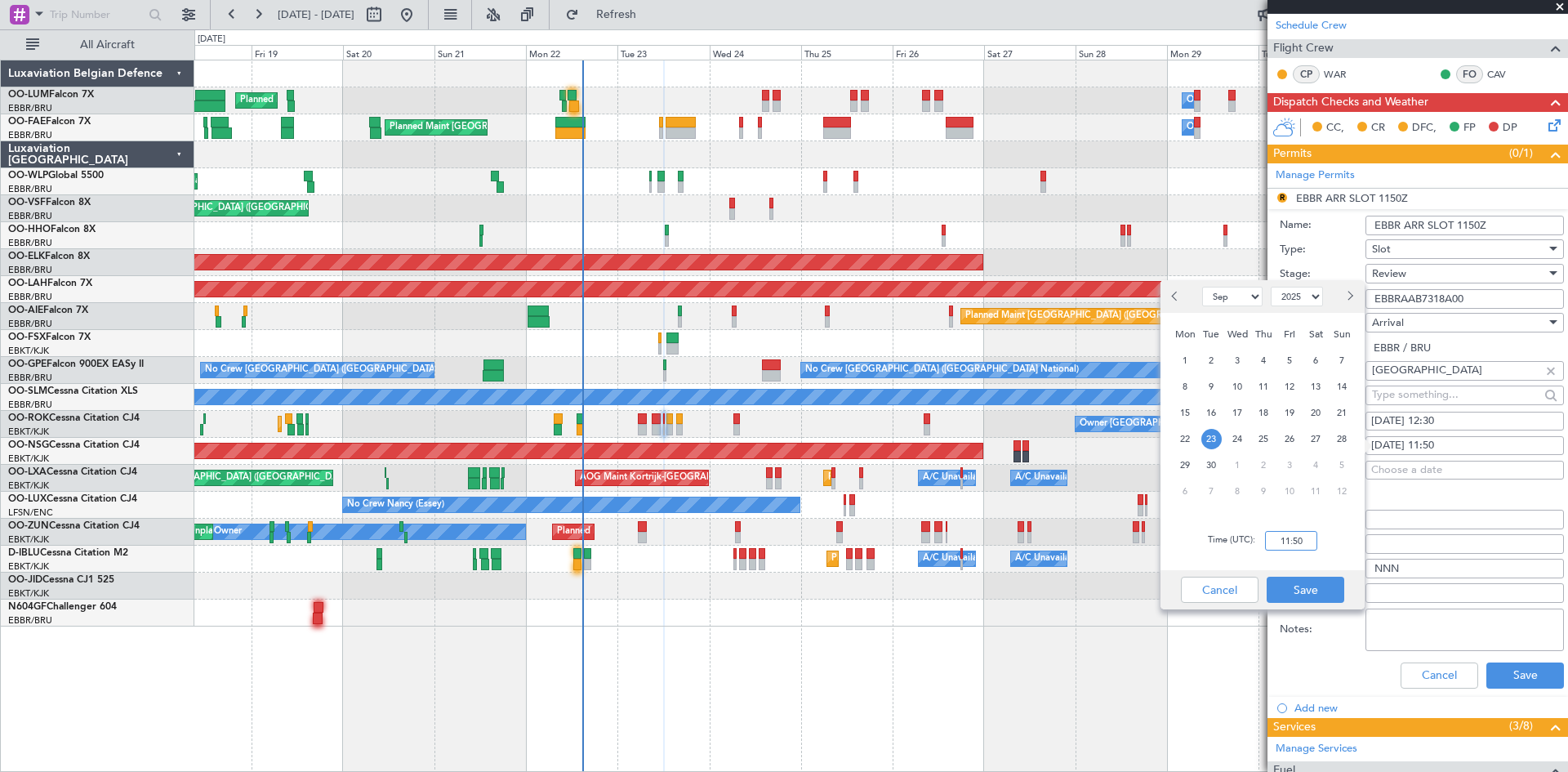
click at [1301, 550] on input "11:50" at bounding box center [1291, 541] width 52 height 20
type input "1230"
click at [1311, 593] on button "Save" at bounding box center [1305, 590] width 78 height 26
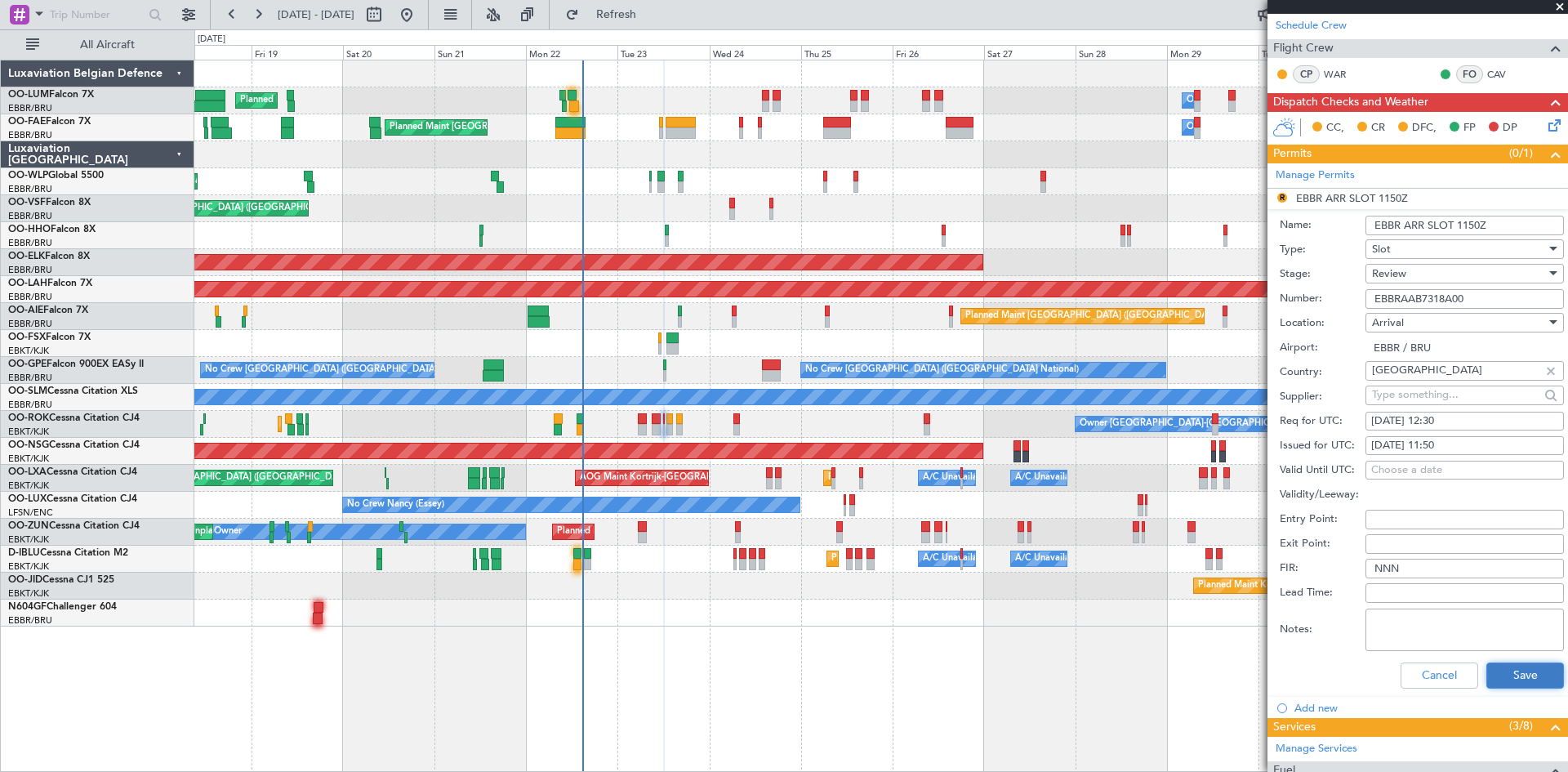
click at [1517, 669] on button "Save" at bounding box center [1525, 675] width 78 height 26
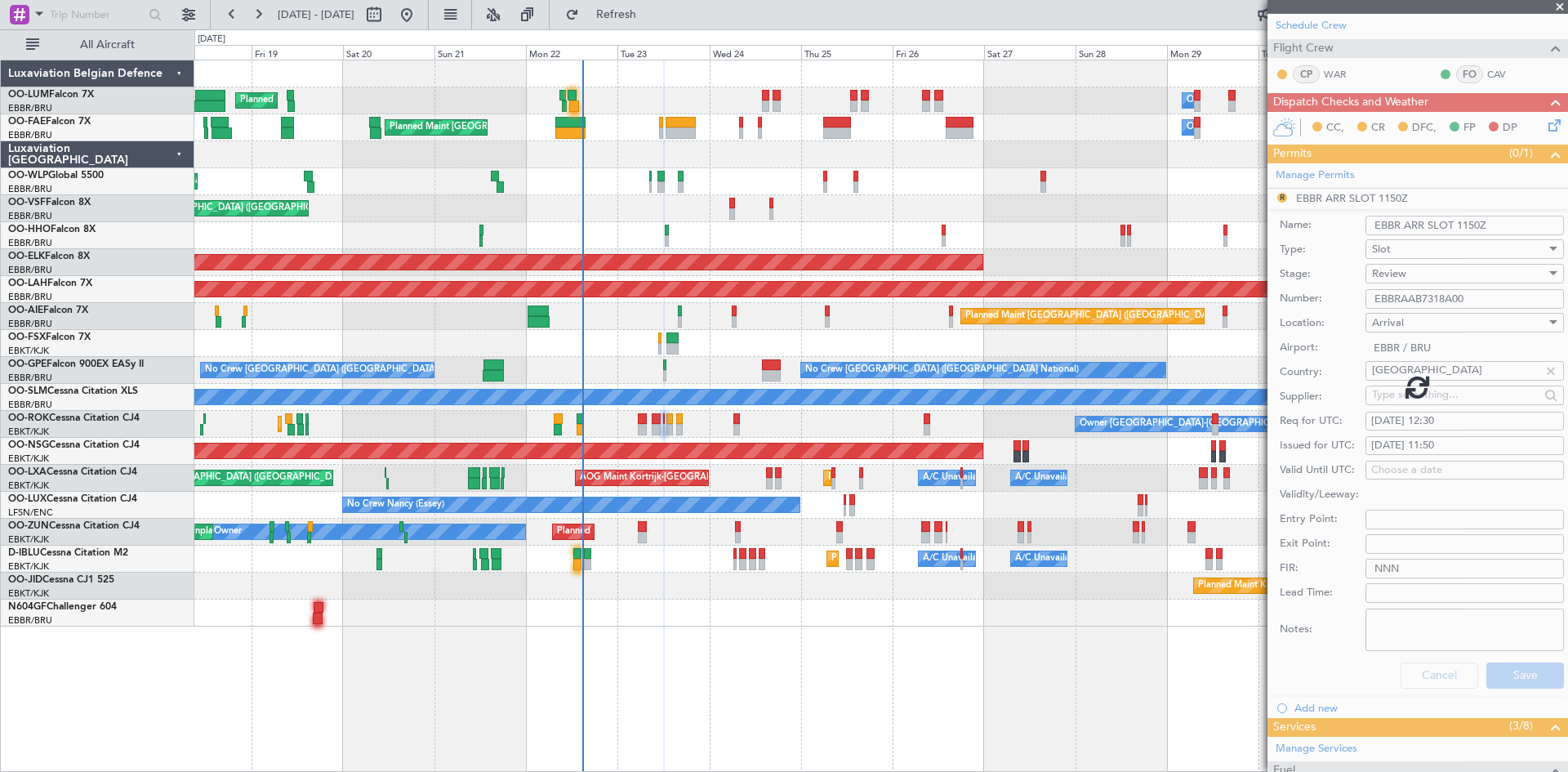
scroll to position [14, 0]
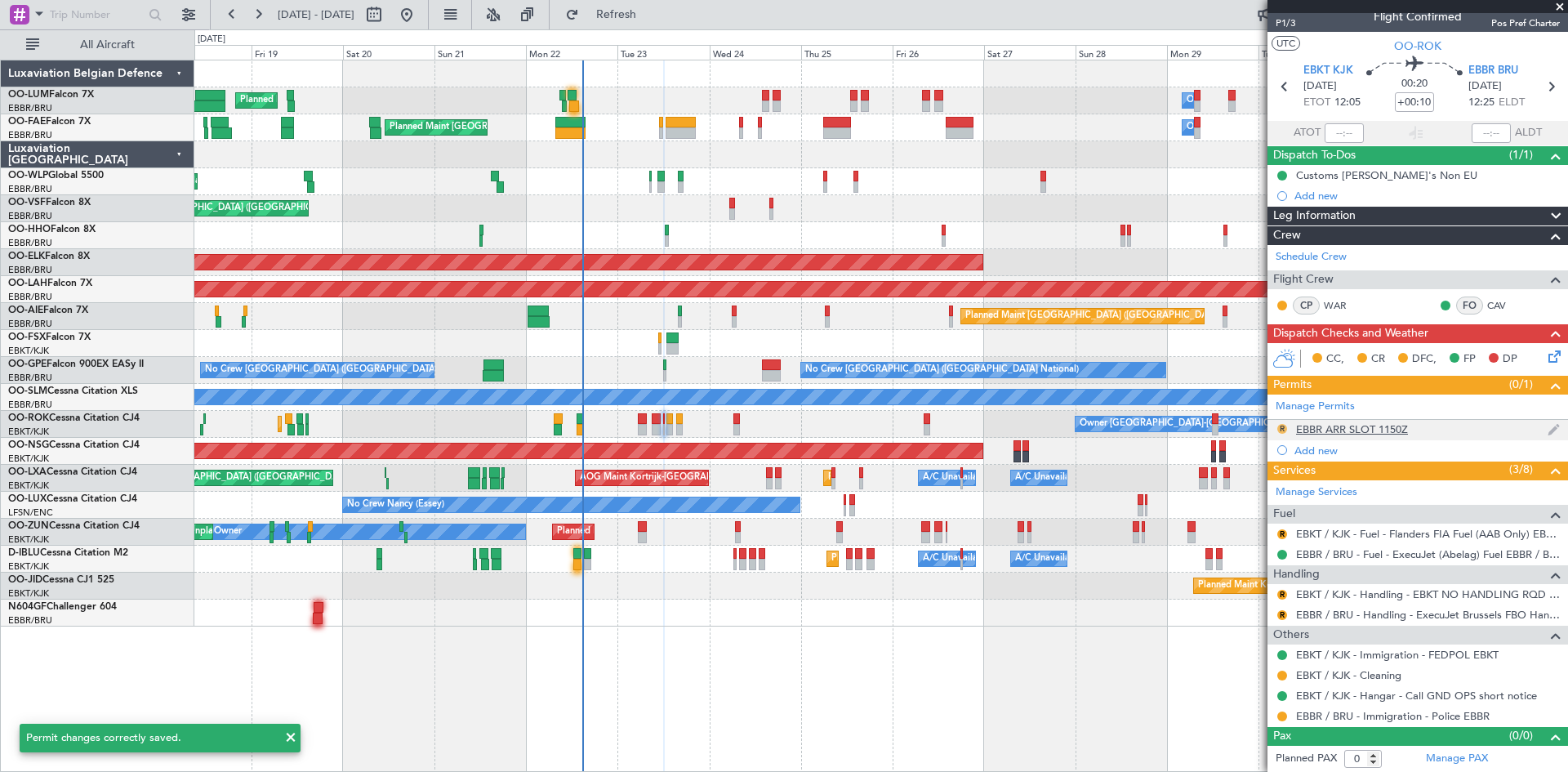
click at [1281, 426] on button "R" at bounding box center [1282, 429] width 10 height 10
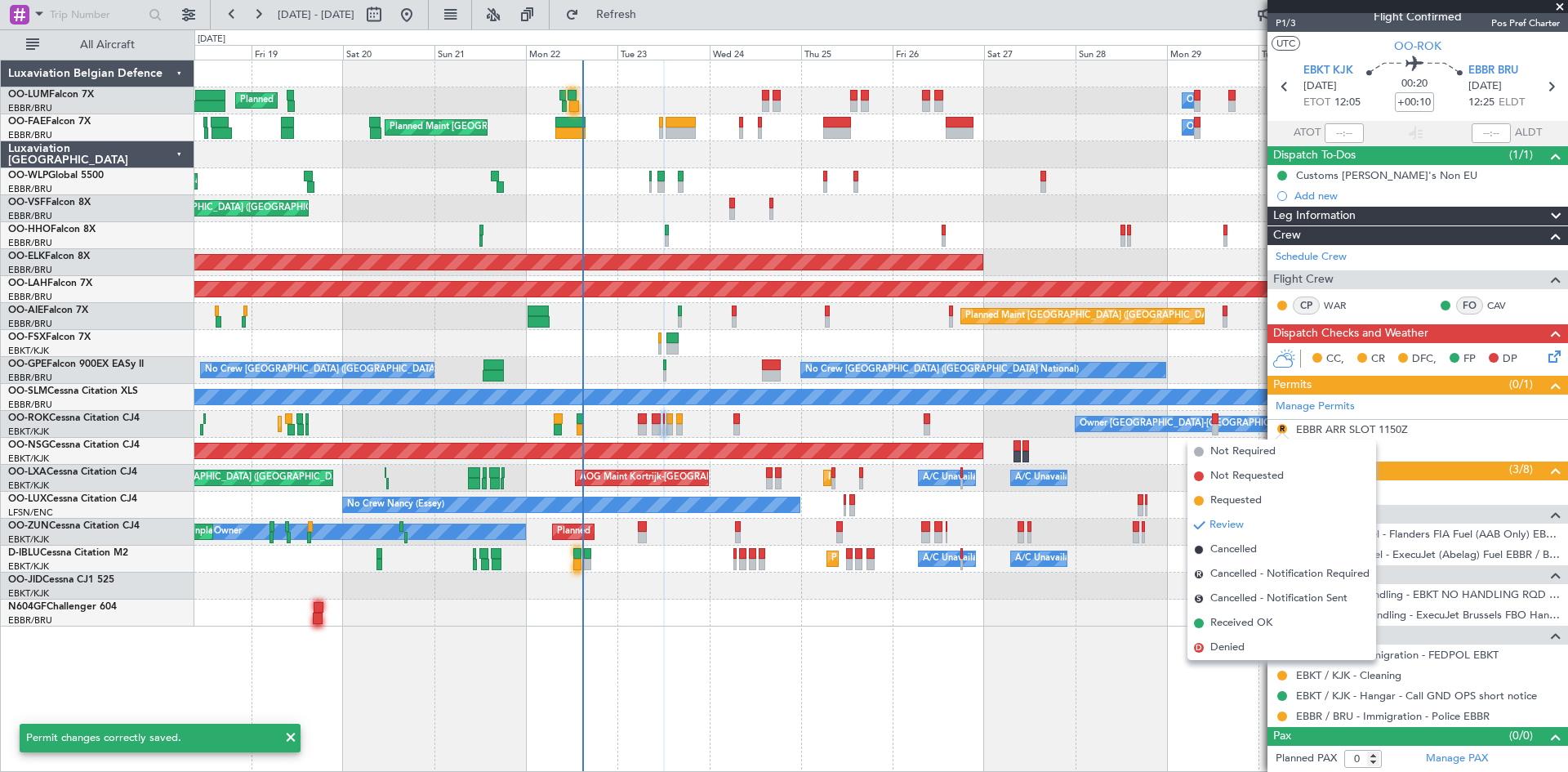
click at [1248, 620] on span "Received OK" at bounding box center [1241, 623] width 62 height 17
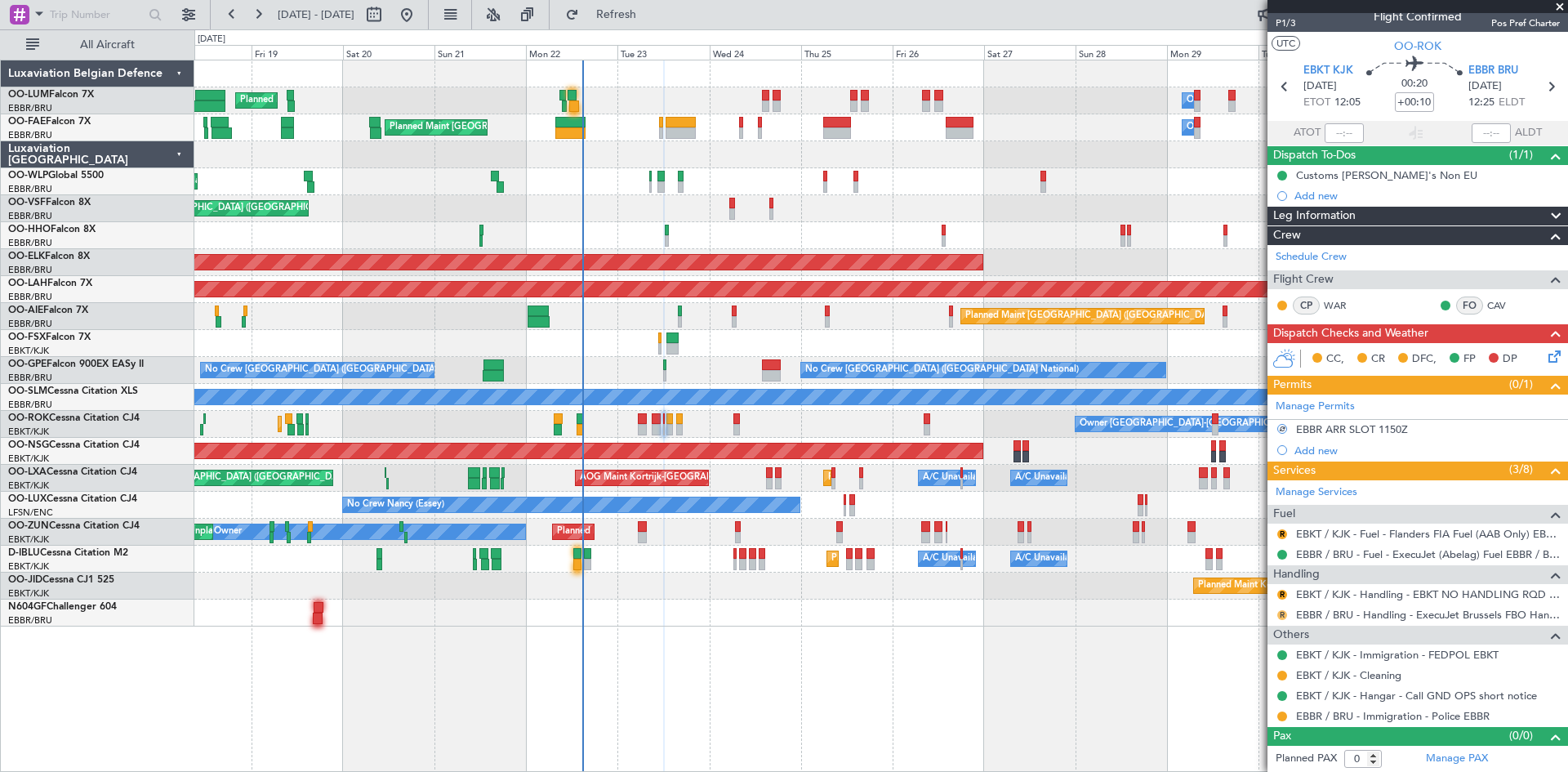
click at [1281, 610] on button "R" at bounding box center [1282, 615] width 10 height 10
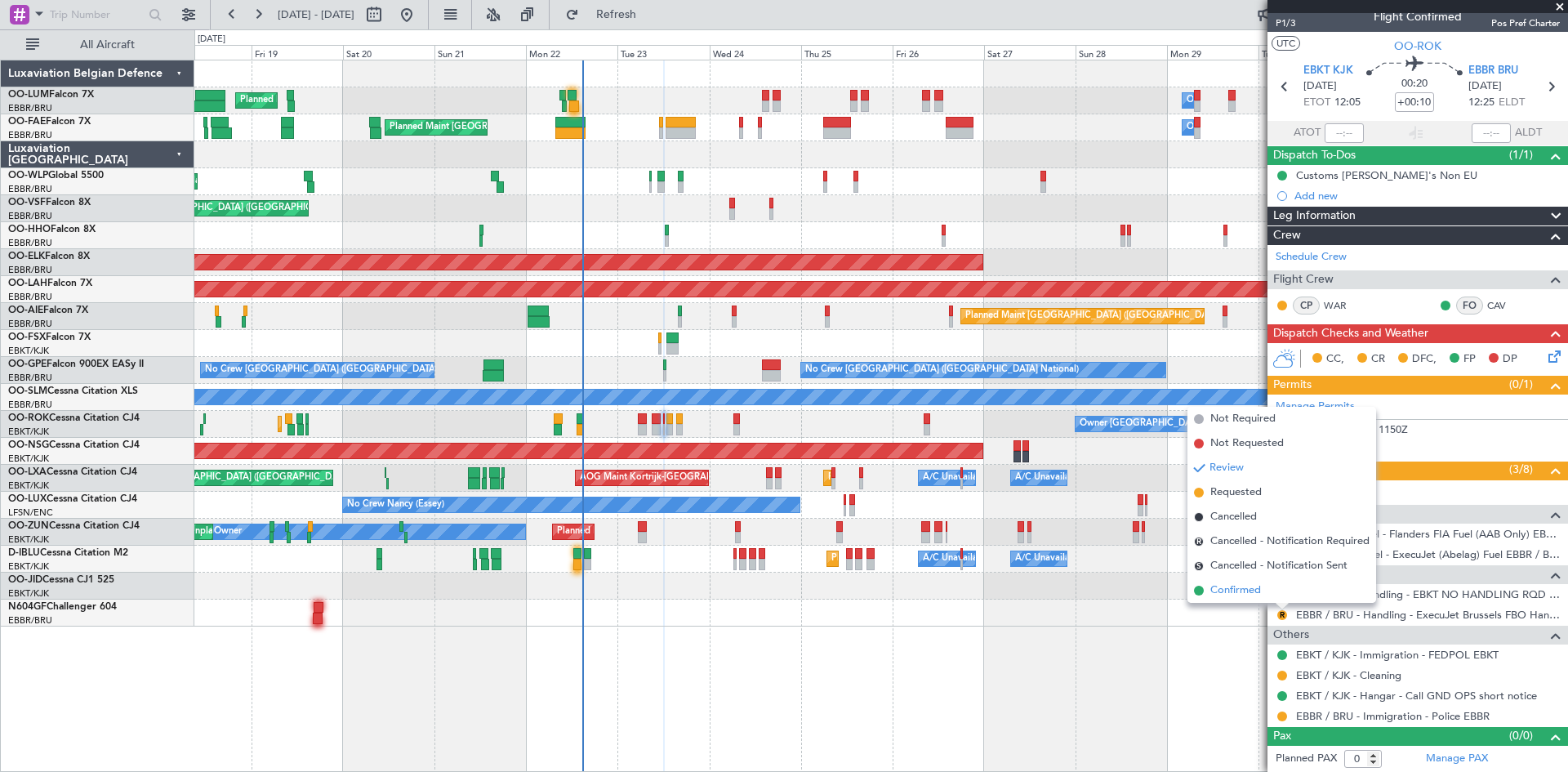
click at [1239, 591] on span "Confirmed" at bounding box center [1235, 590] width 50 height 17
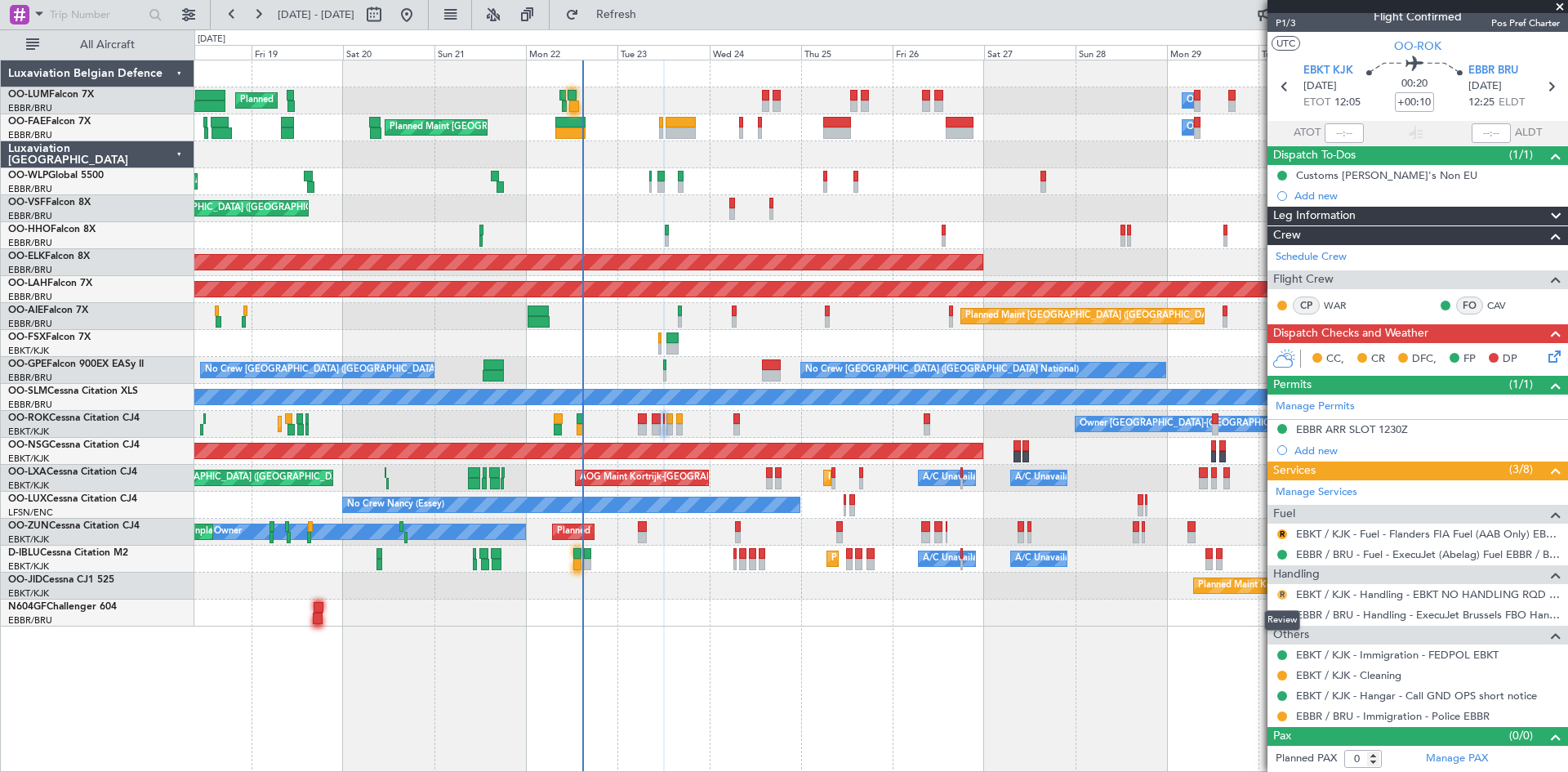
click at [1284, 593] on button "R" at bounding box center [1282, 594] width 10 height 10
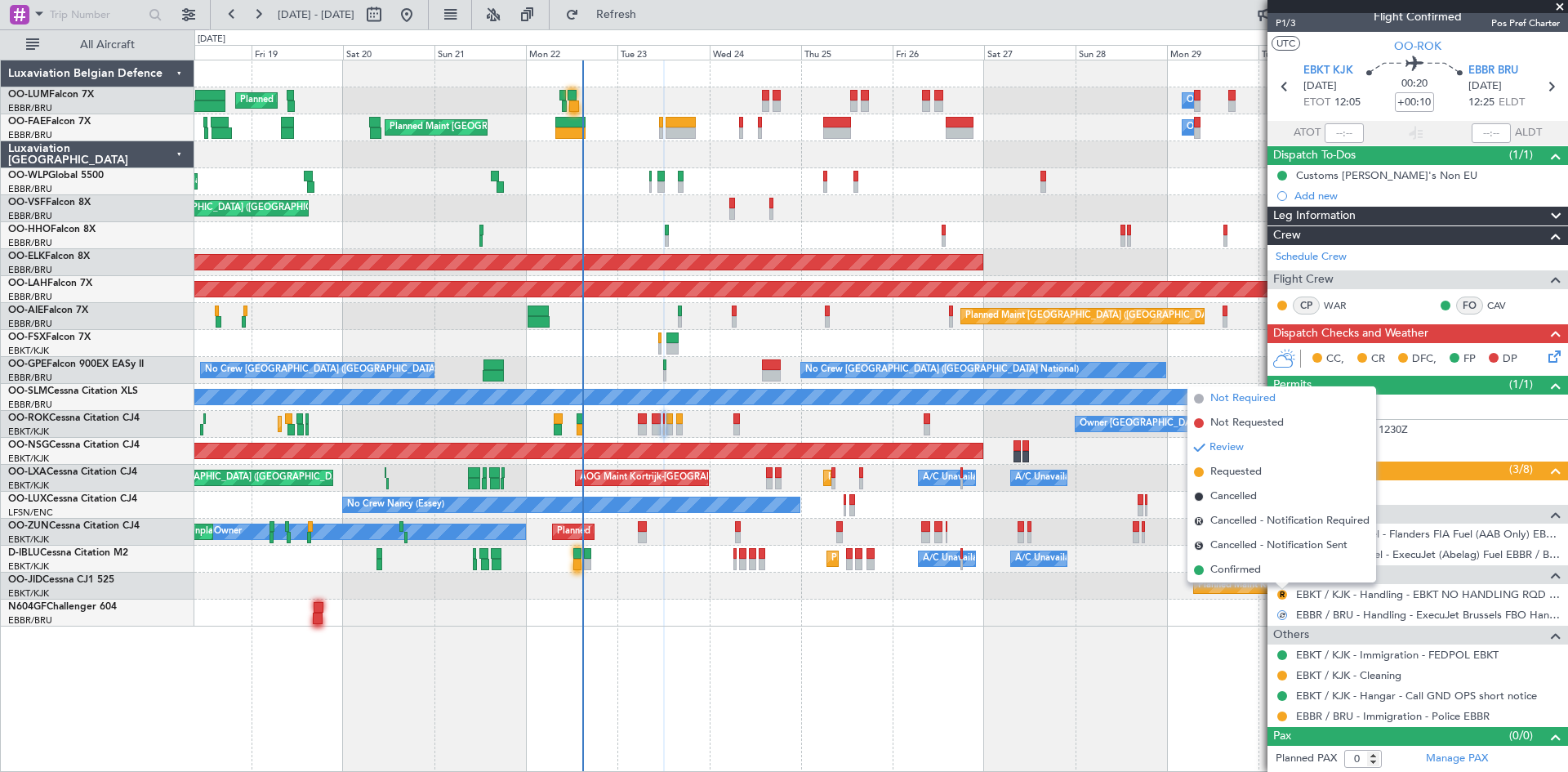
click at [1242, 398] on span "Not Required" at bounding box center [1243, 399] width 65 height 17
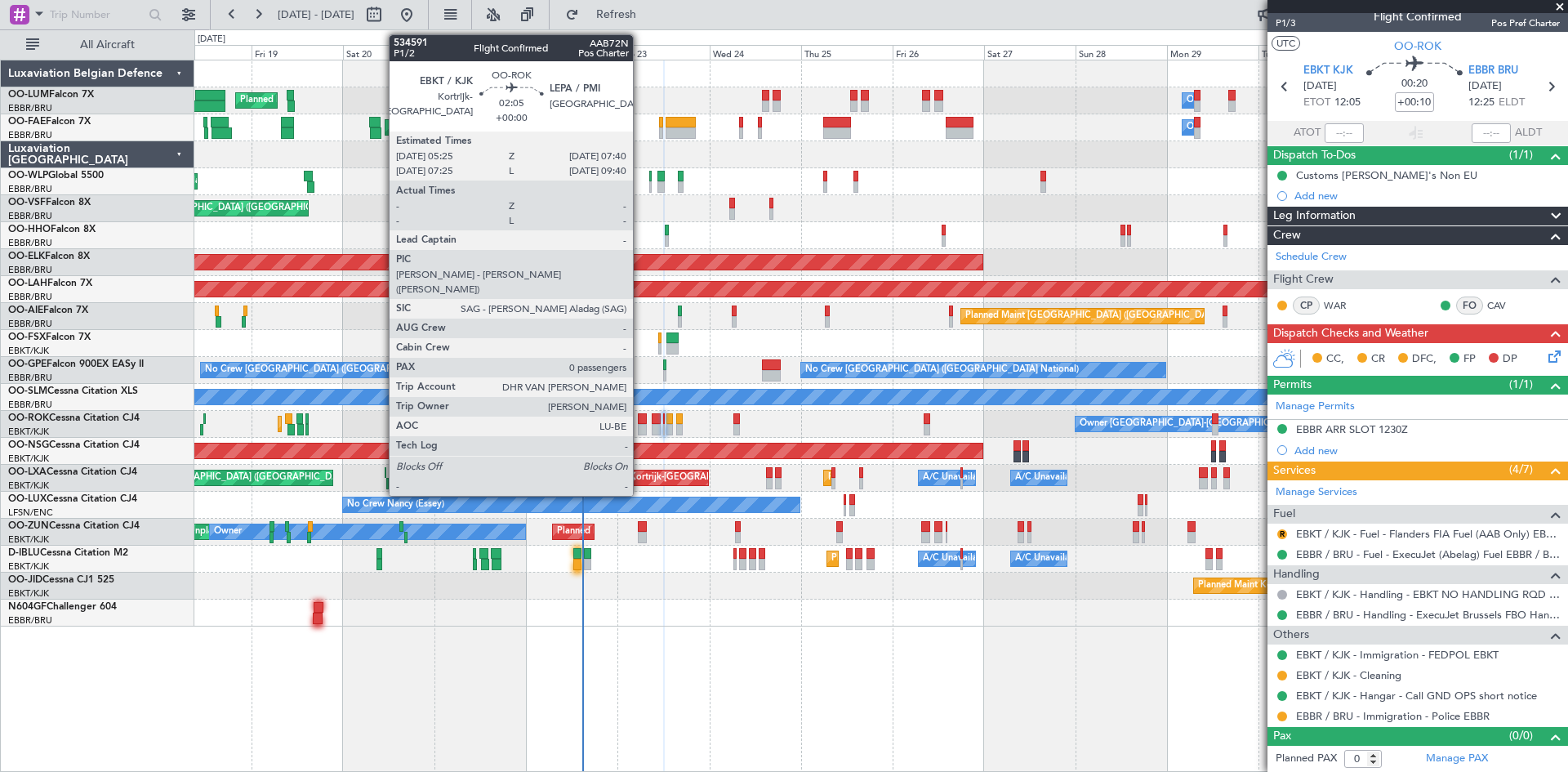
click at [641, 423] on div at bounding box center [642, 419] width 9 height 12
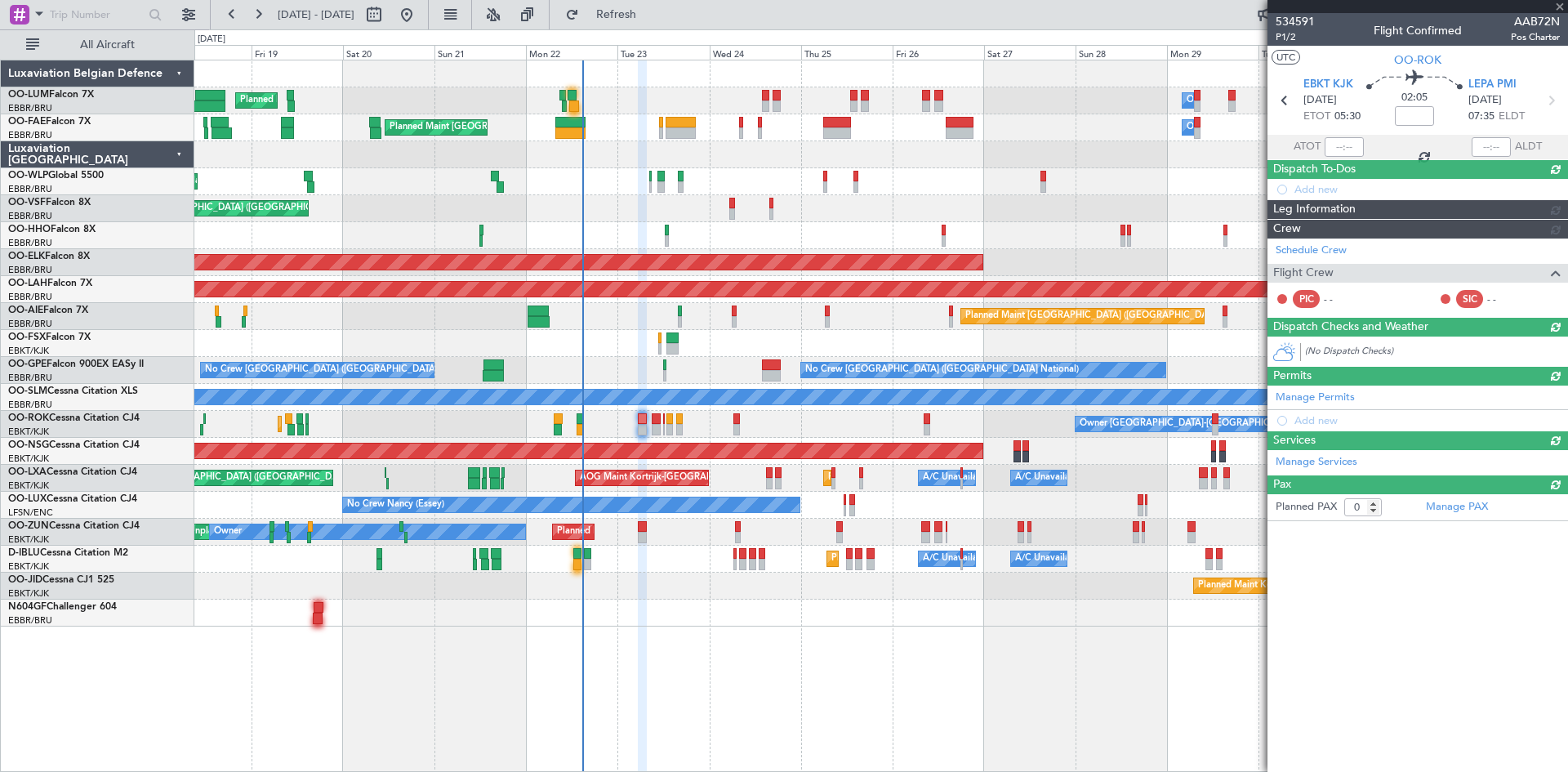
scroll to position [0, 0]
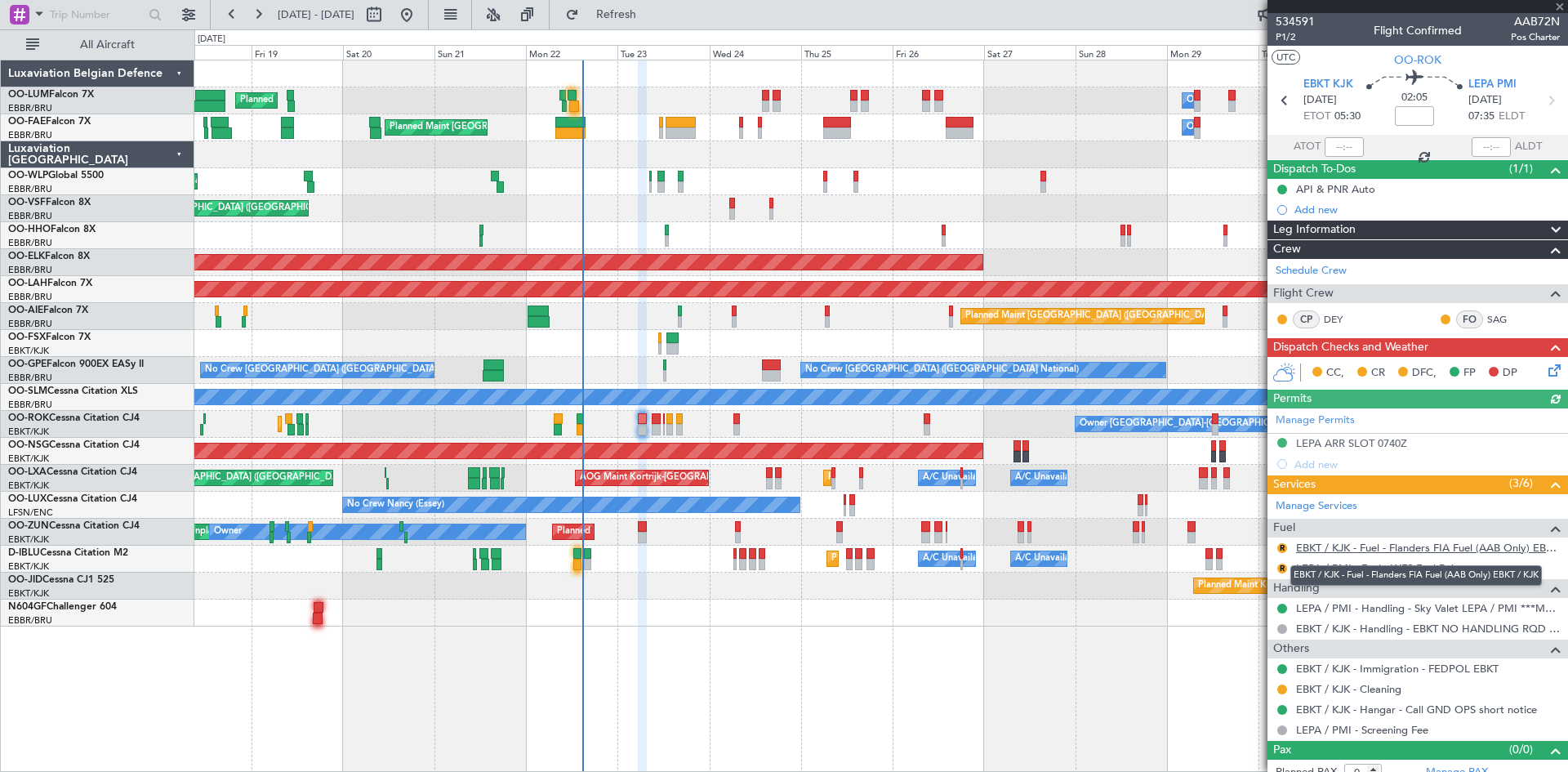
click at [1341, 552] on link "EBKT / KJK - Fuel - Flanders FIA Fuel (AAB Only) EBKT / KJK" at bounding box center [1428, 547] width 264 height 14
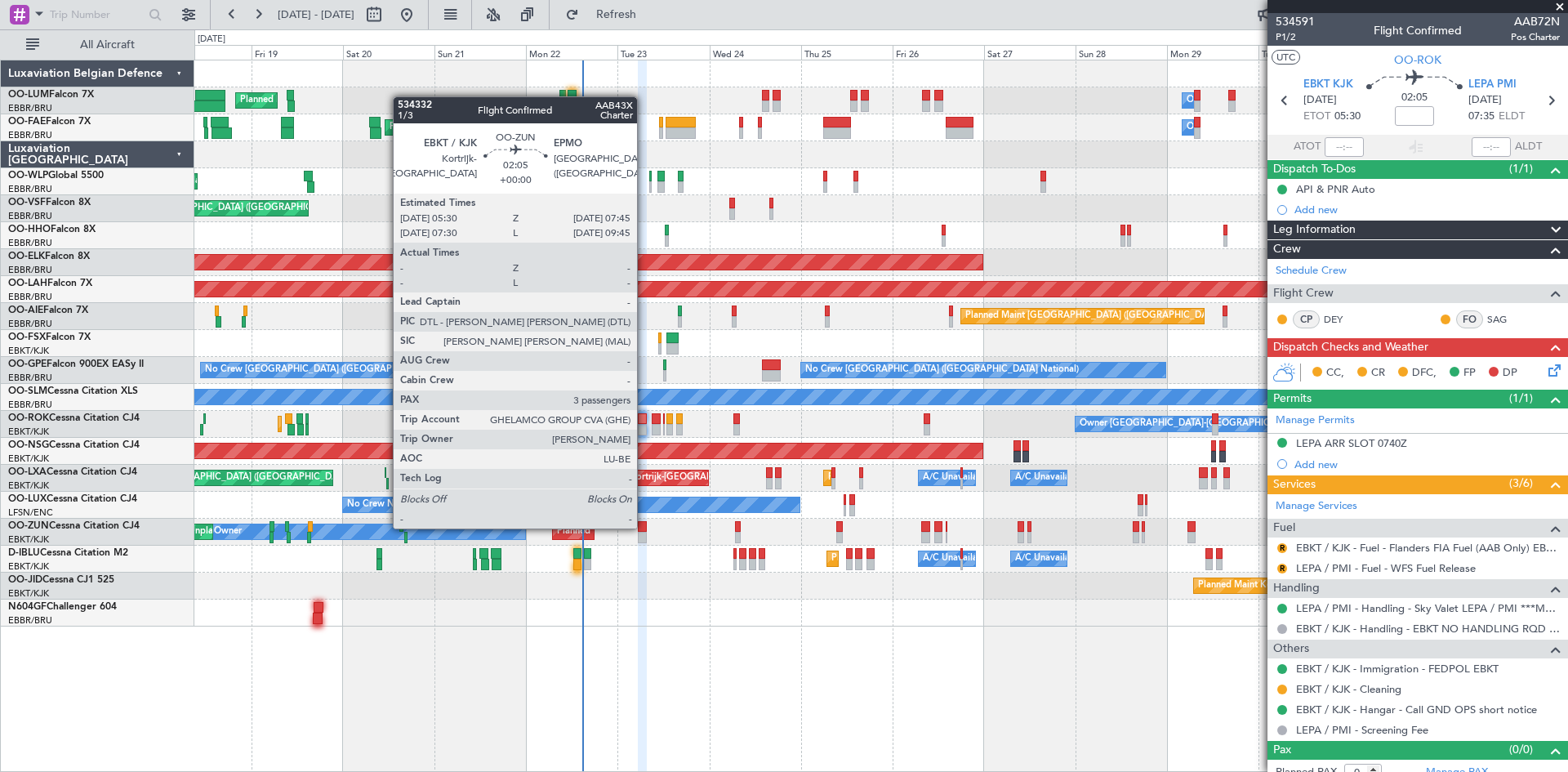
click at [644, 527] on div at bounding box center [642, 527] width 9 height 12
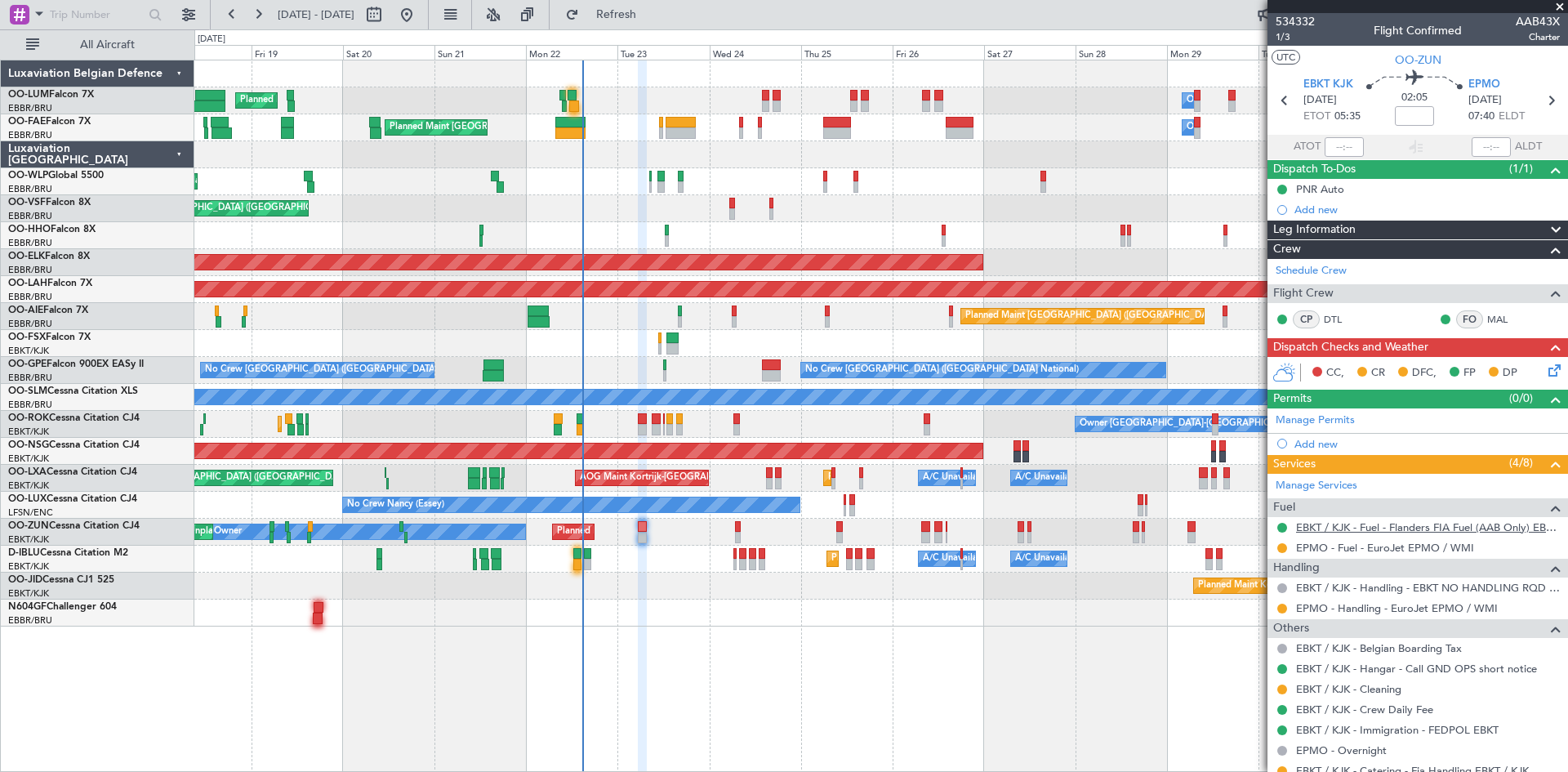
click at [1352, 529] on link "EBKT / KJK - Fuel - Flanders FIA Fuel (AAB Only) EBKT / KJK" at bounding box center [1428, 527] width 264 height 14
click at [1277, 528] on button at bounding box center [1282, 528] width 10 height 10
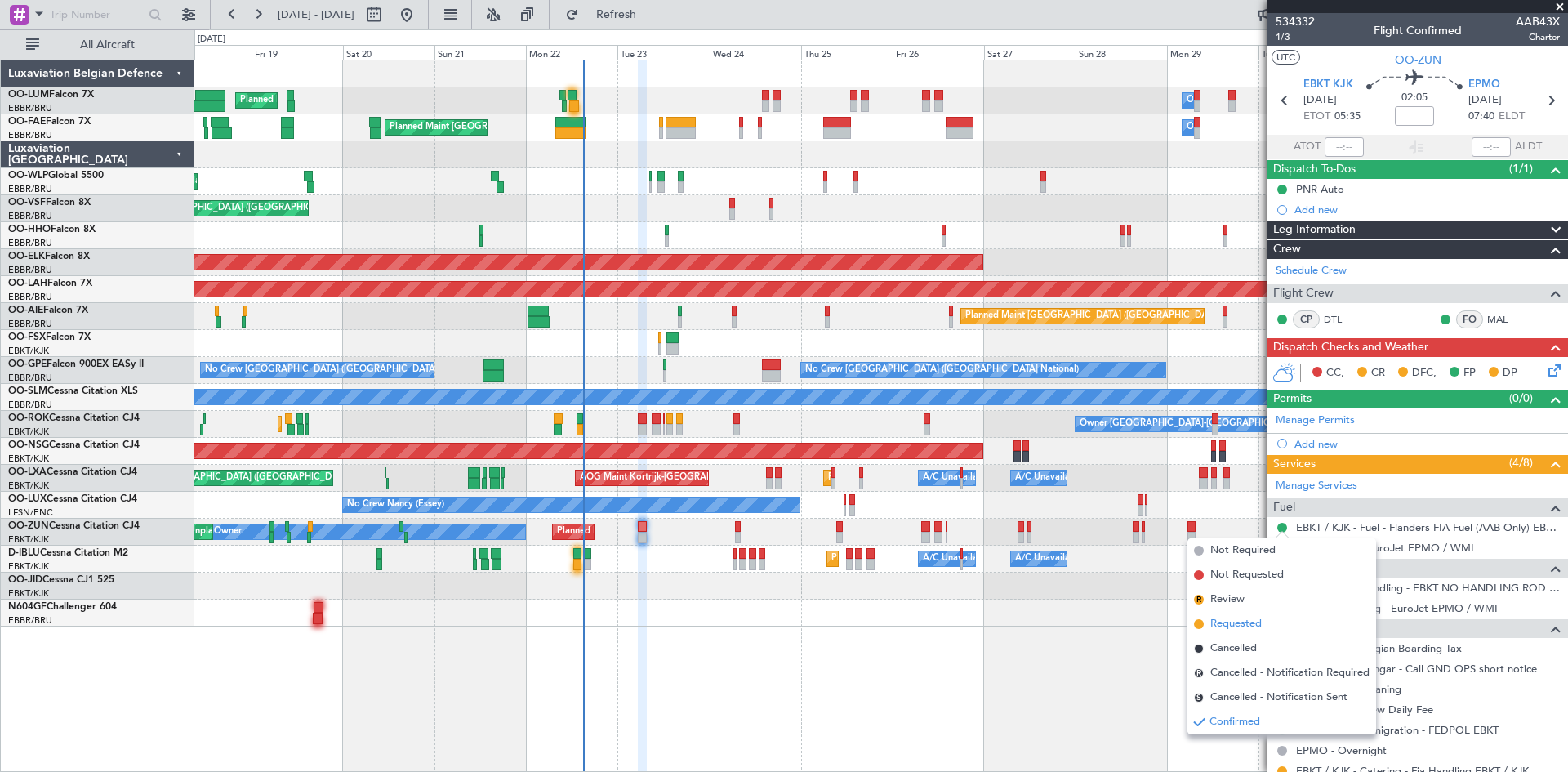
click at [1236, 625] on span "Requested" at bounding box center [1236, 624] width 51 height 17
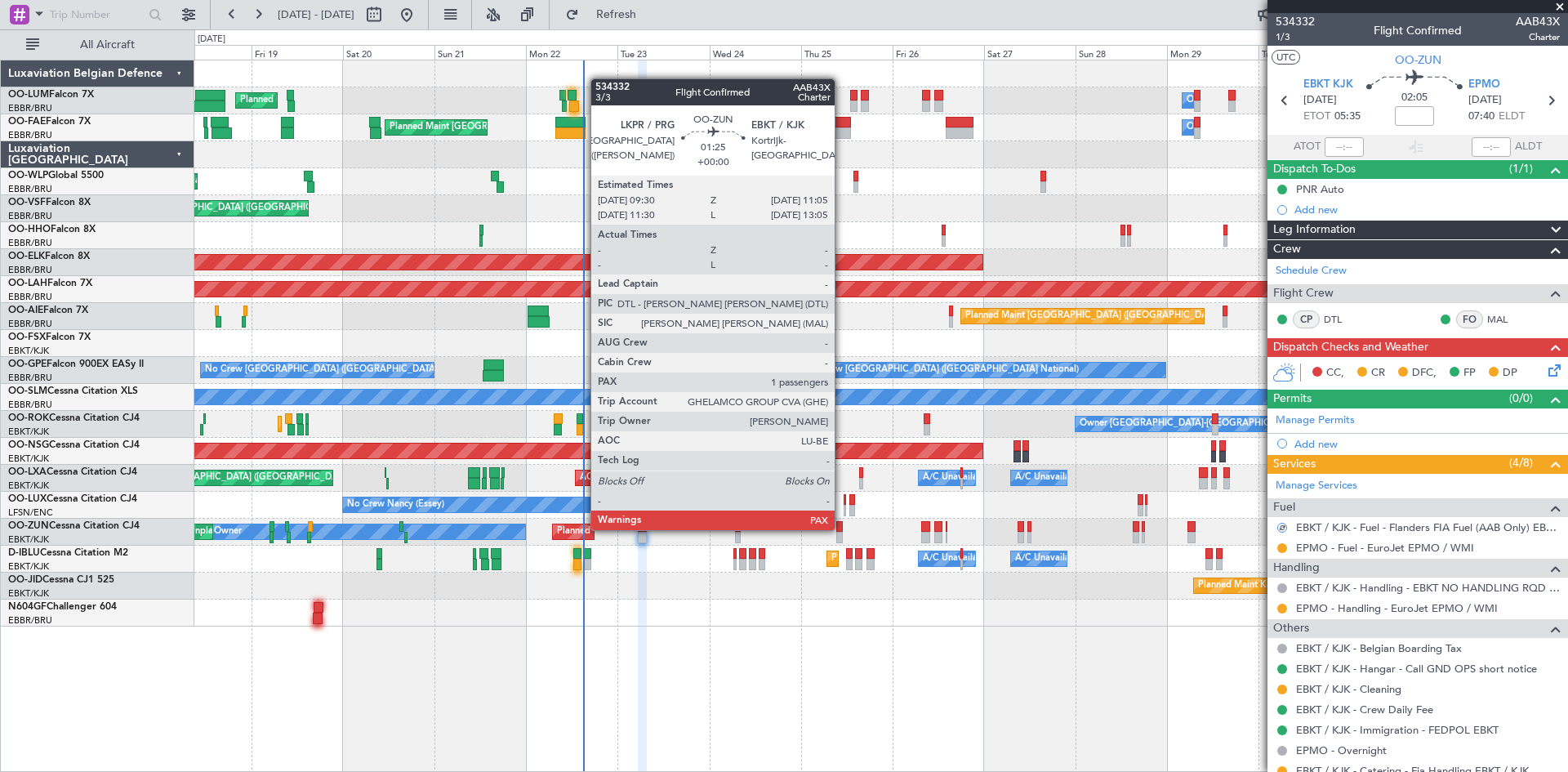
click at [842, 528] on div at bounding box center [840, 527] width 7 height 12
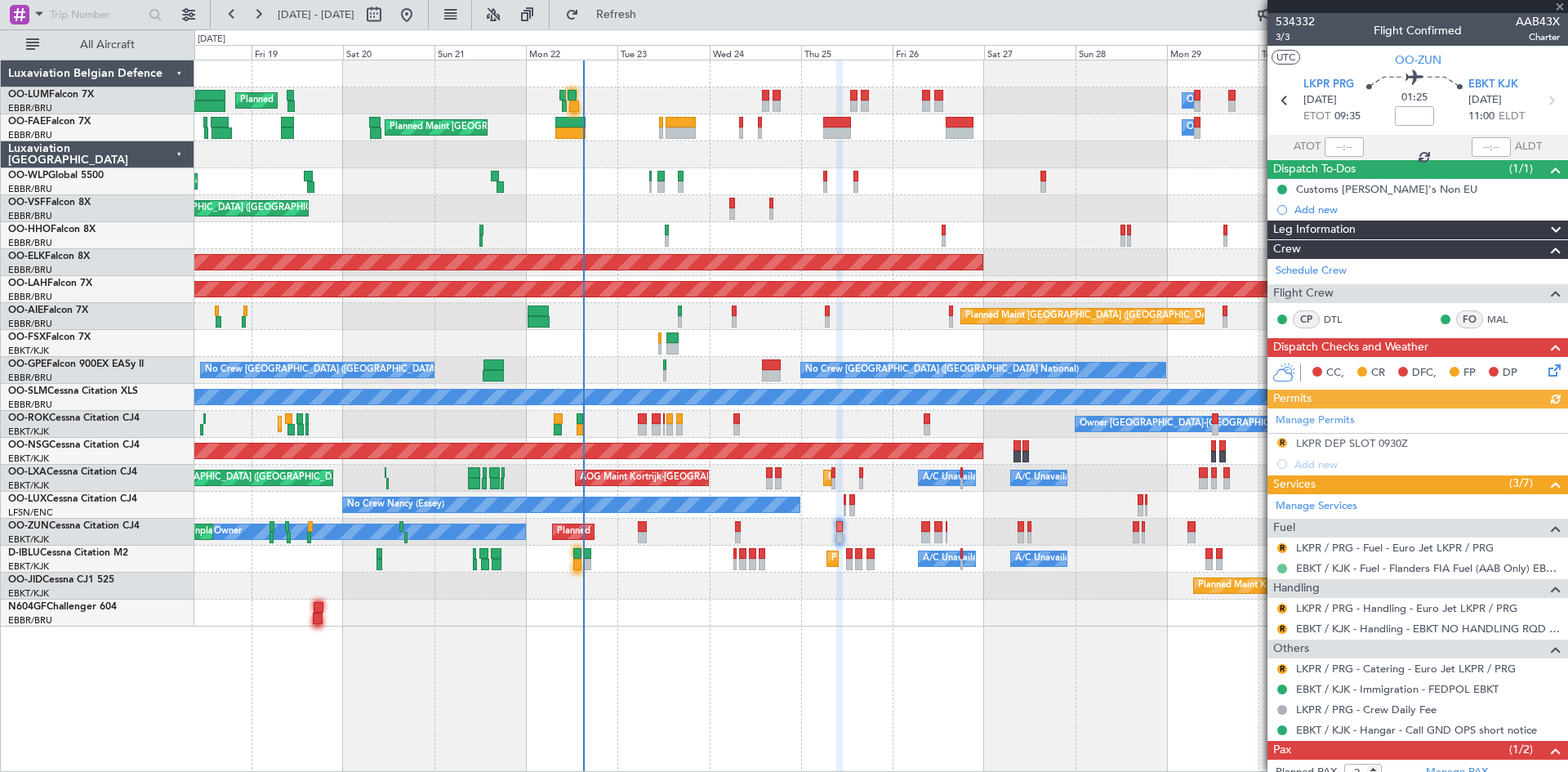
click at [1283, 566] on button at bounding box center [1282, 569] width 10 height 10
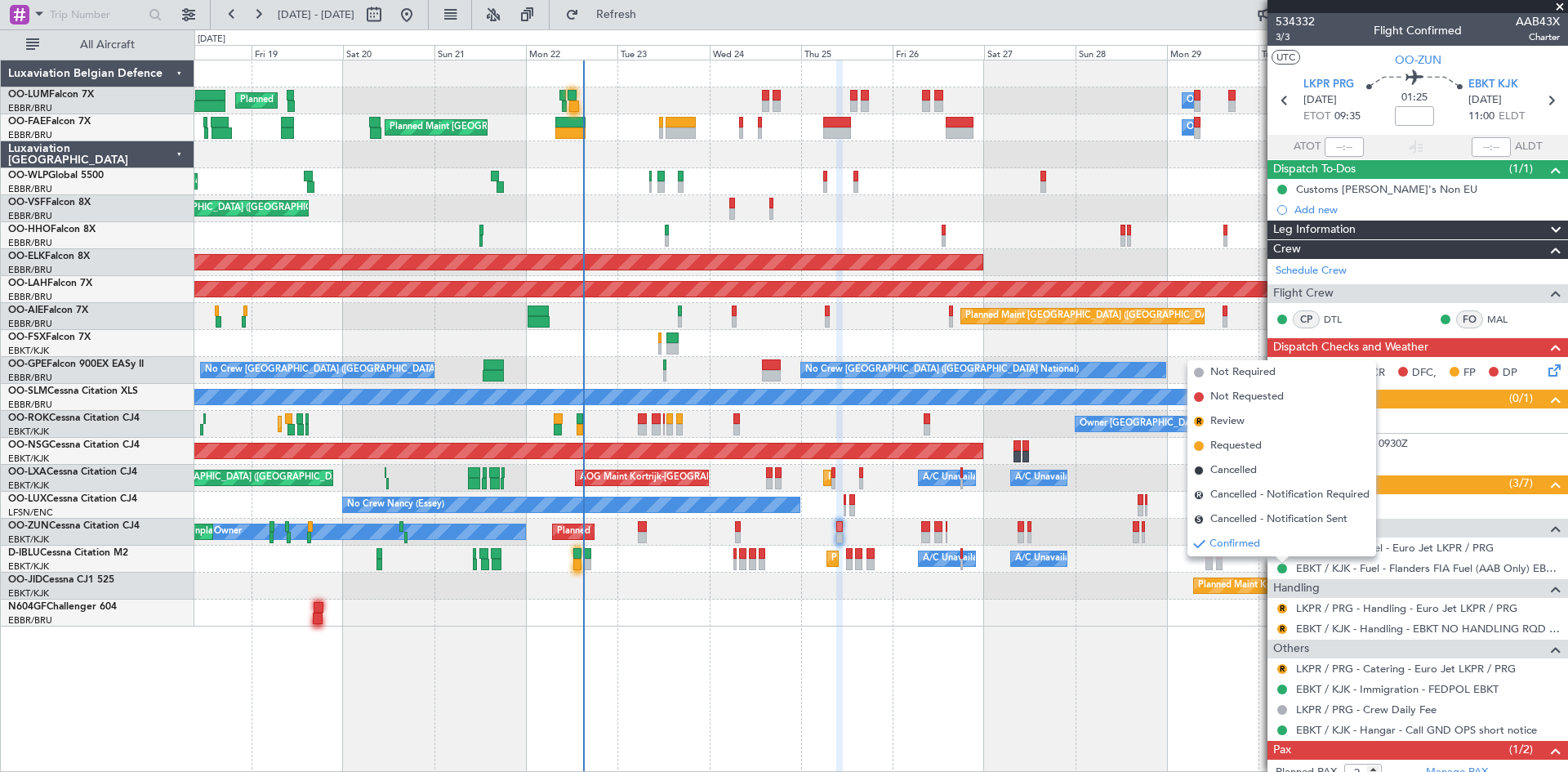
drag, startPoint x: 1239, startPoint y: 448, endPoint x: 1242, endPoint y: 470, distance: 22.2
click at [1239, 448] on span "Requested" at bounding box center [1236, 446] width 51 height 17
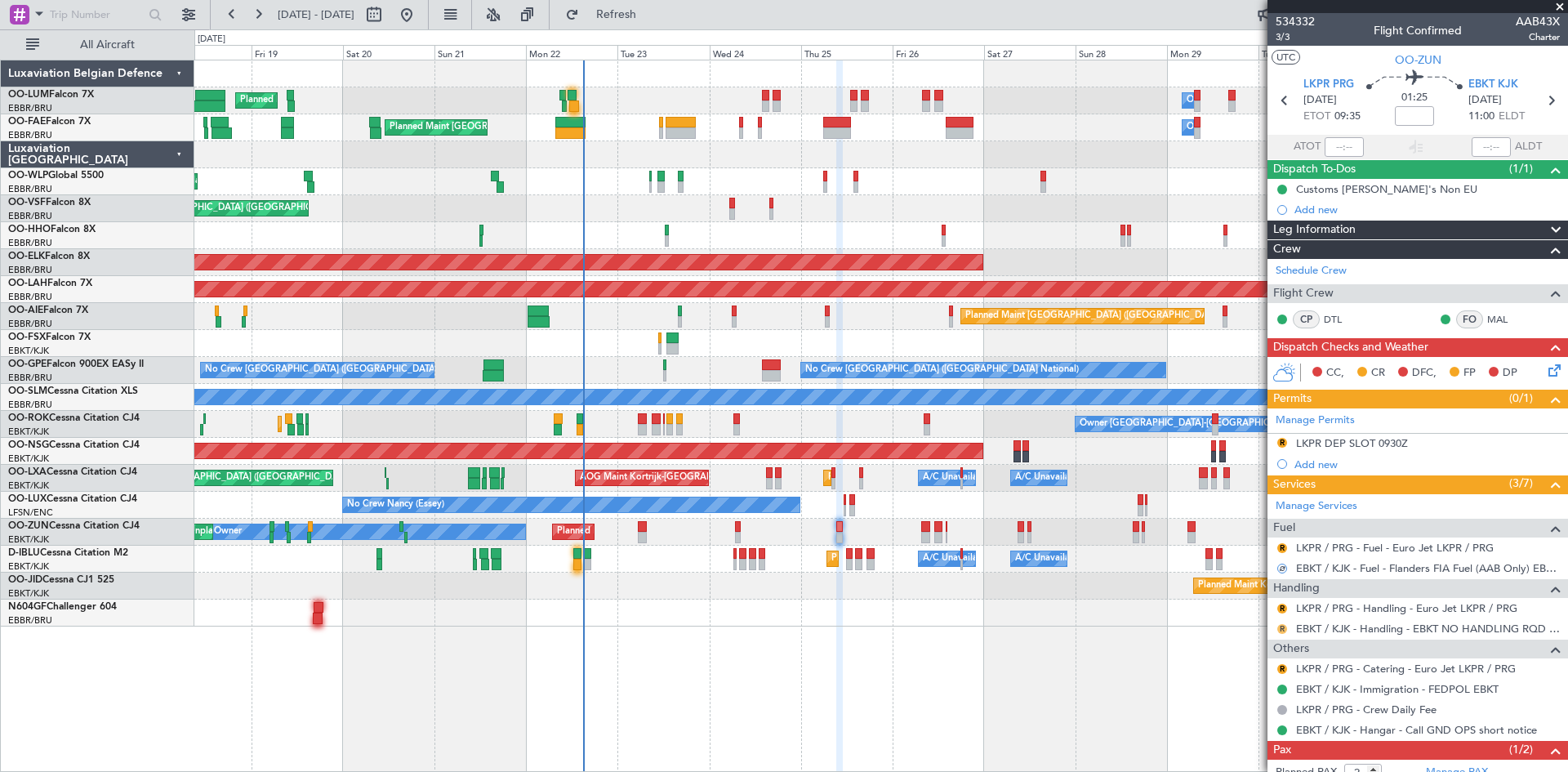
click at [1281, 626] on button "R" at bounding box center [1282, 629] width 10 height 10
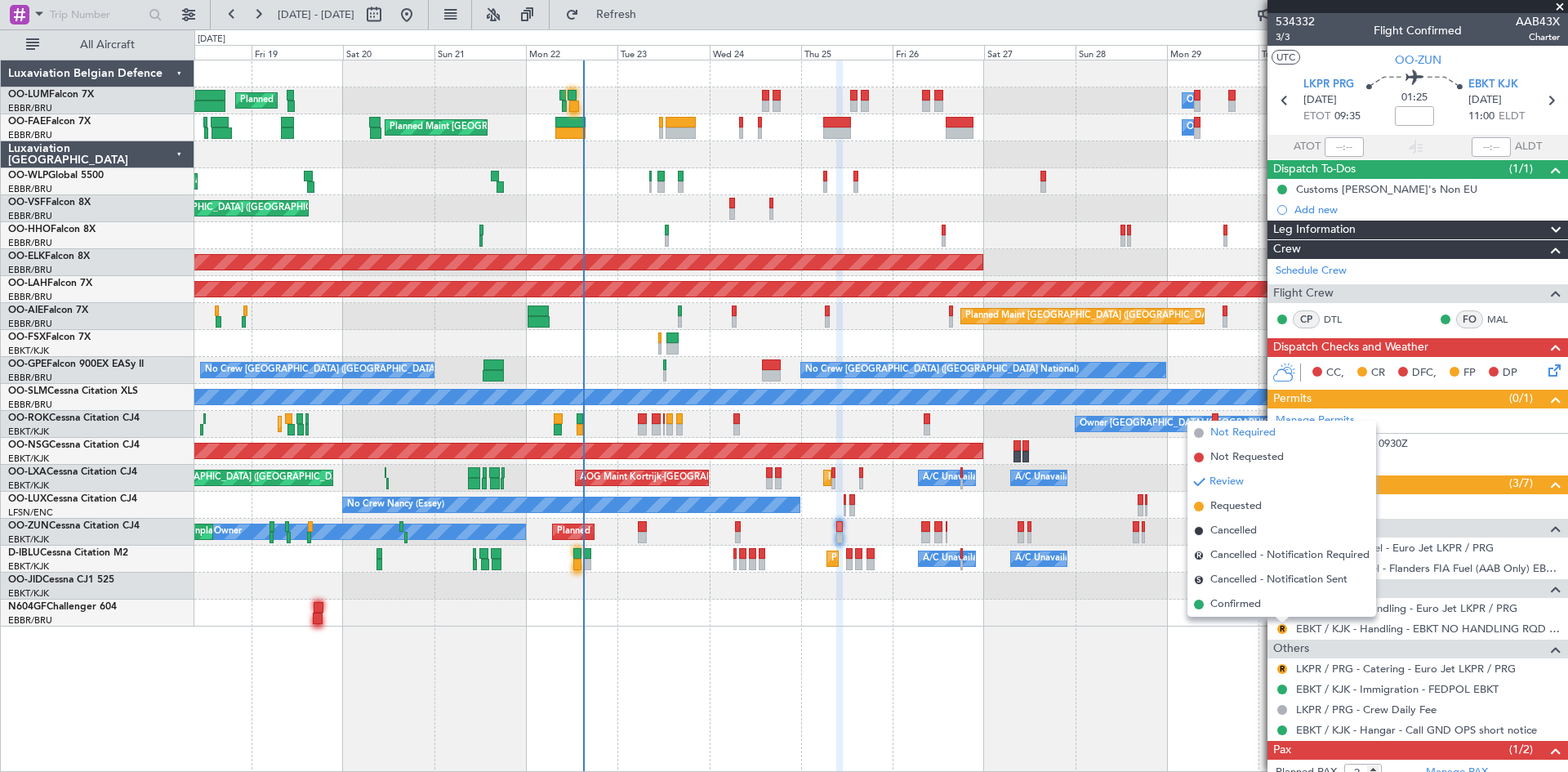
click at [1239, 429] on span "Not Required" at bounding box center [1243, 433] width 65 height 17
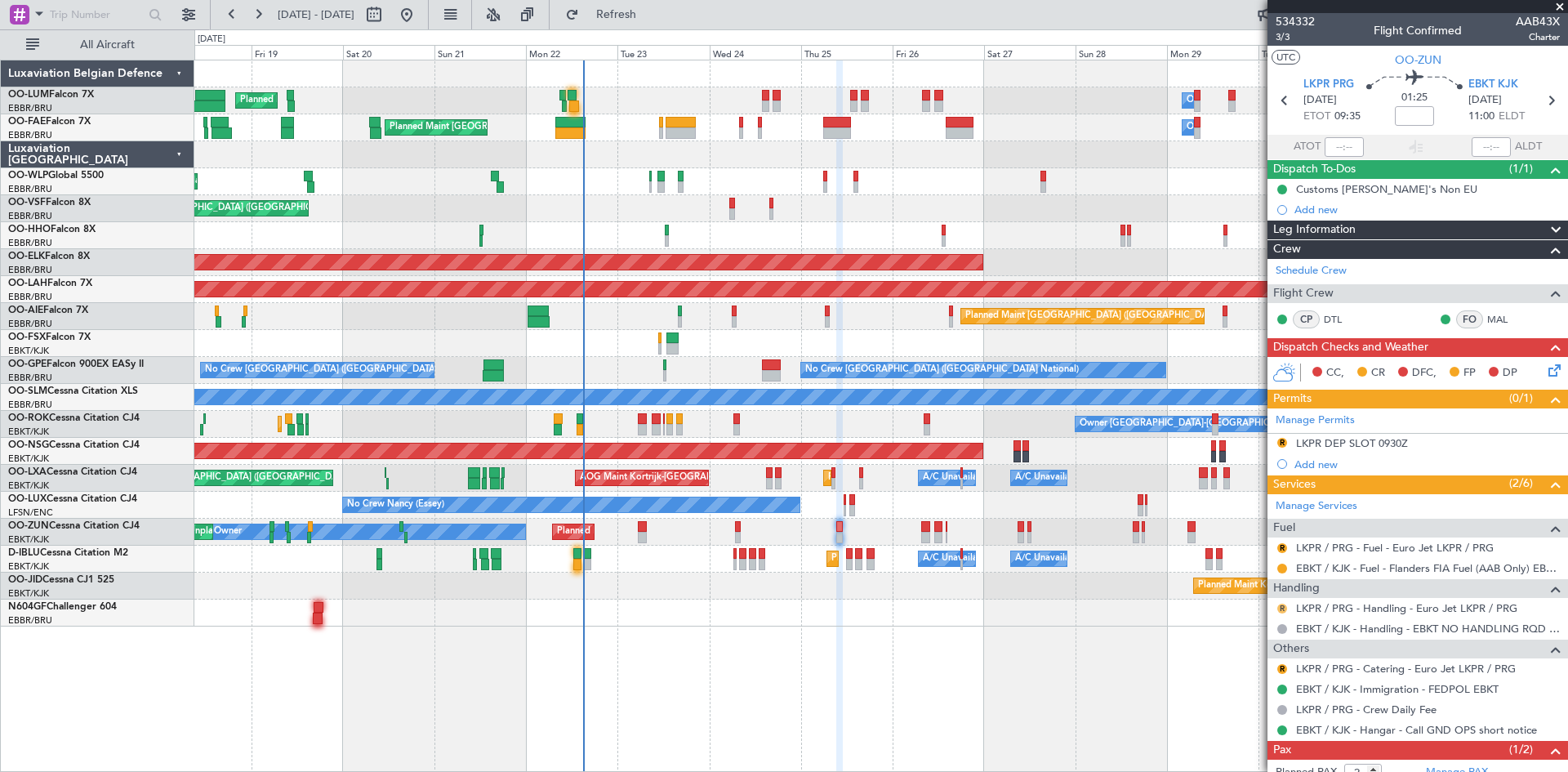
click at [1279, 606] on button "R" at bounding box center [1282, 609] width 10 height 10
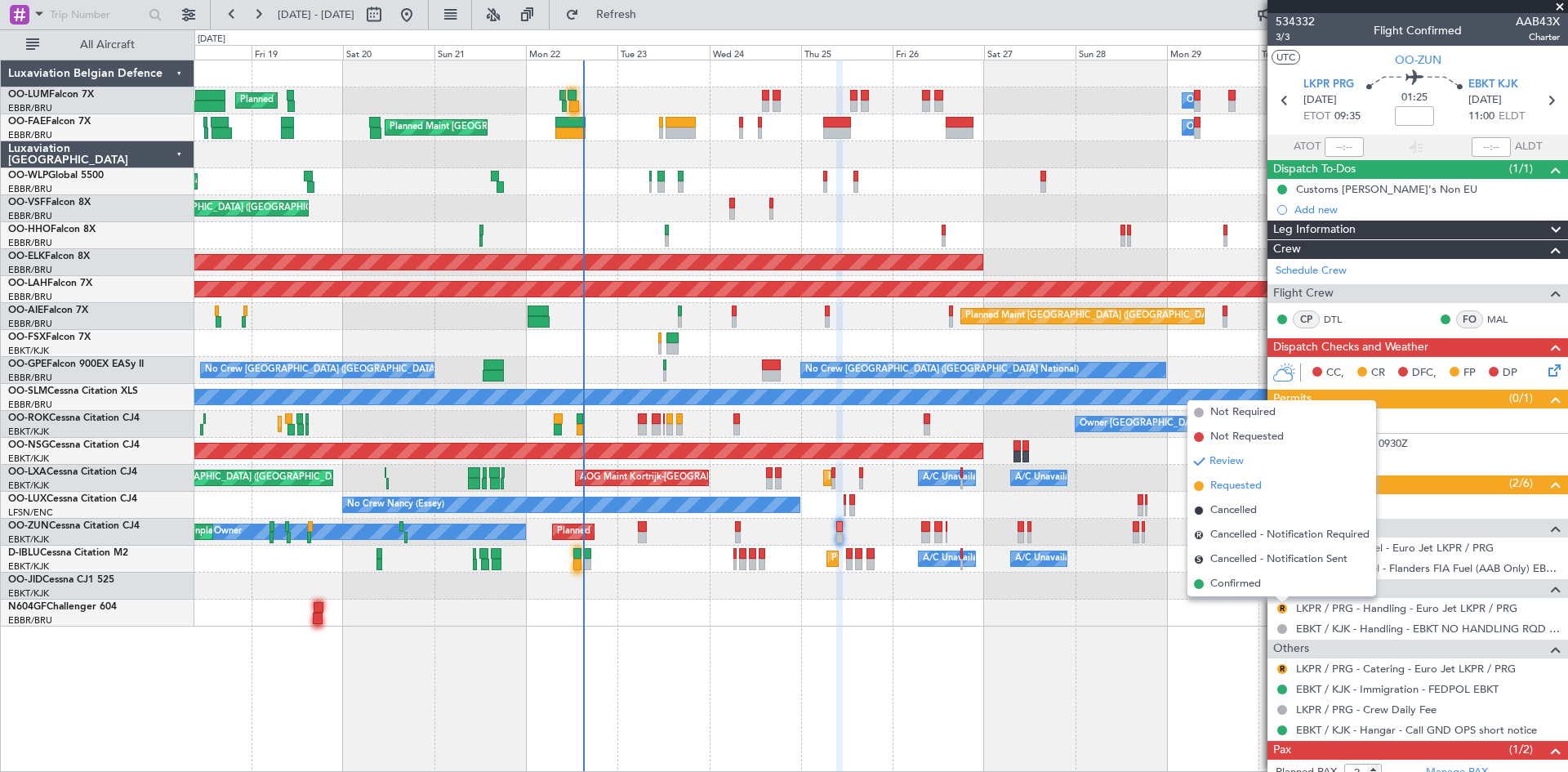
click at [1228, 488] on span "Requested" at bounding box center [1236, 486] width 51 height 17
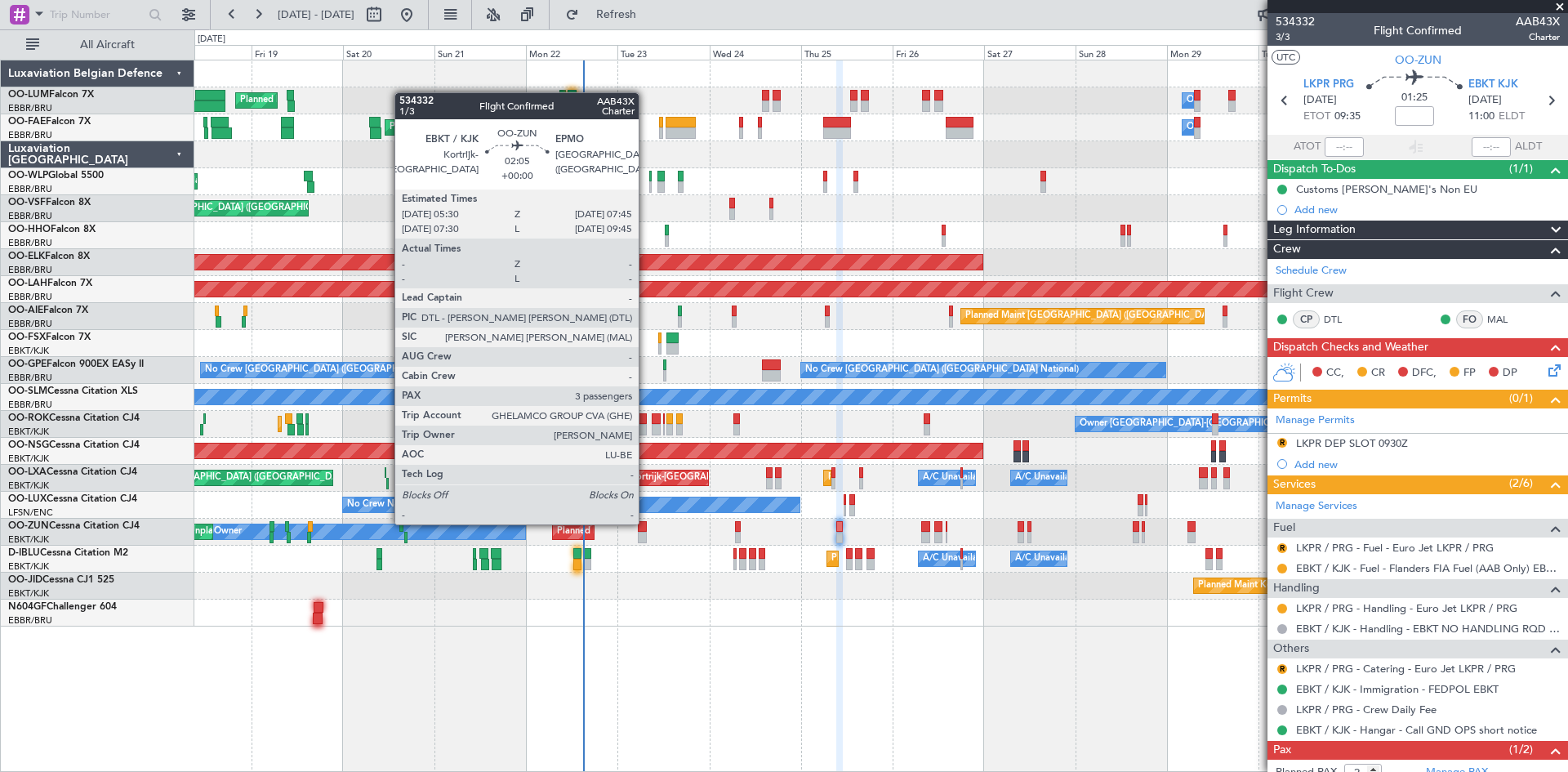
click at [646, 523] on div at bounding box center [642, 527] width 9 height 12
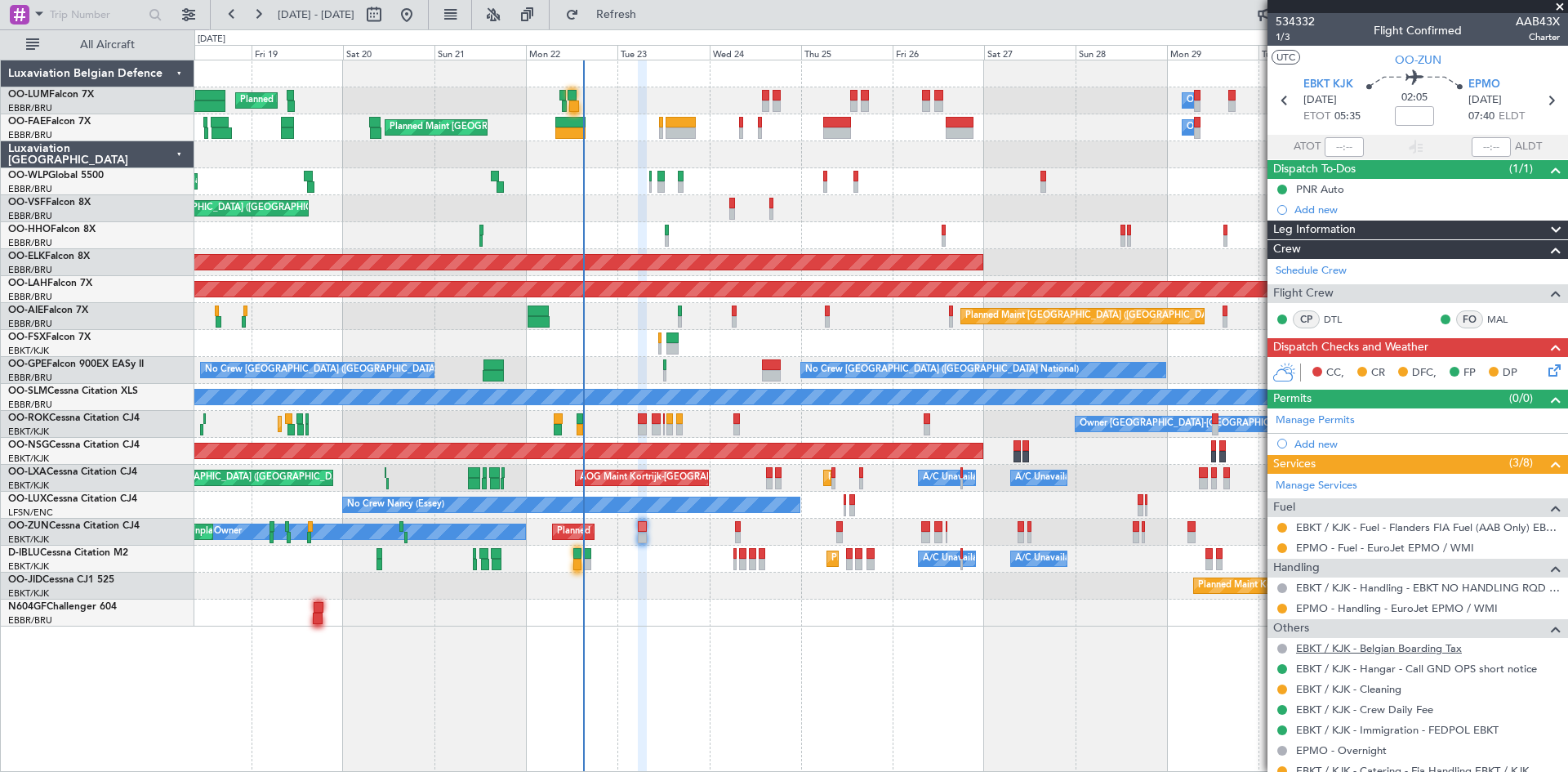
scroll to position [165, 0]
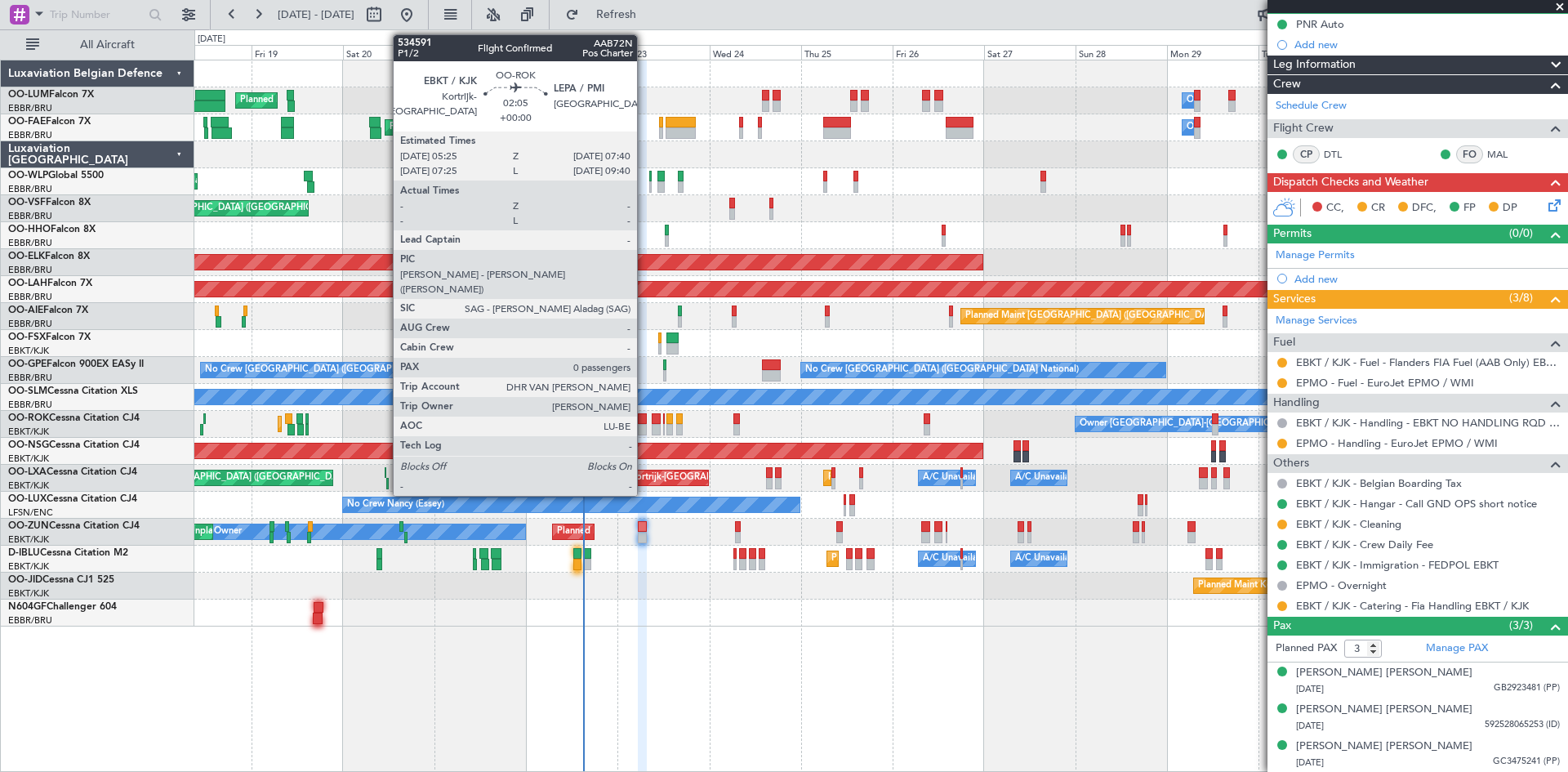
click at [642, 420] on div at bounding box center [642, 419] width 9 height 12
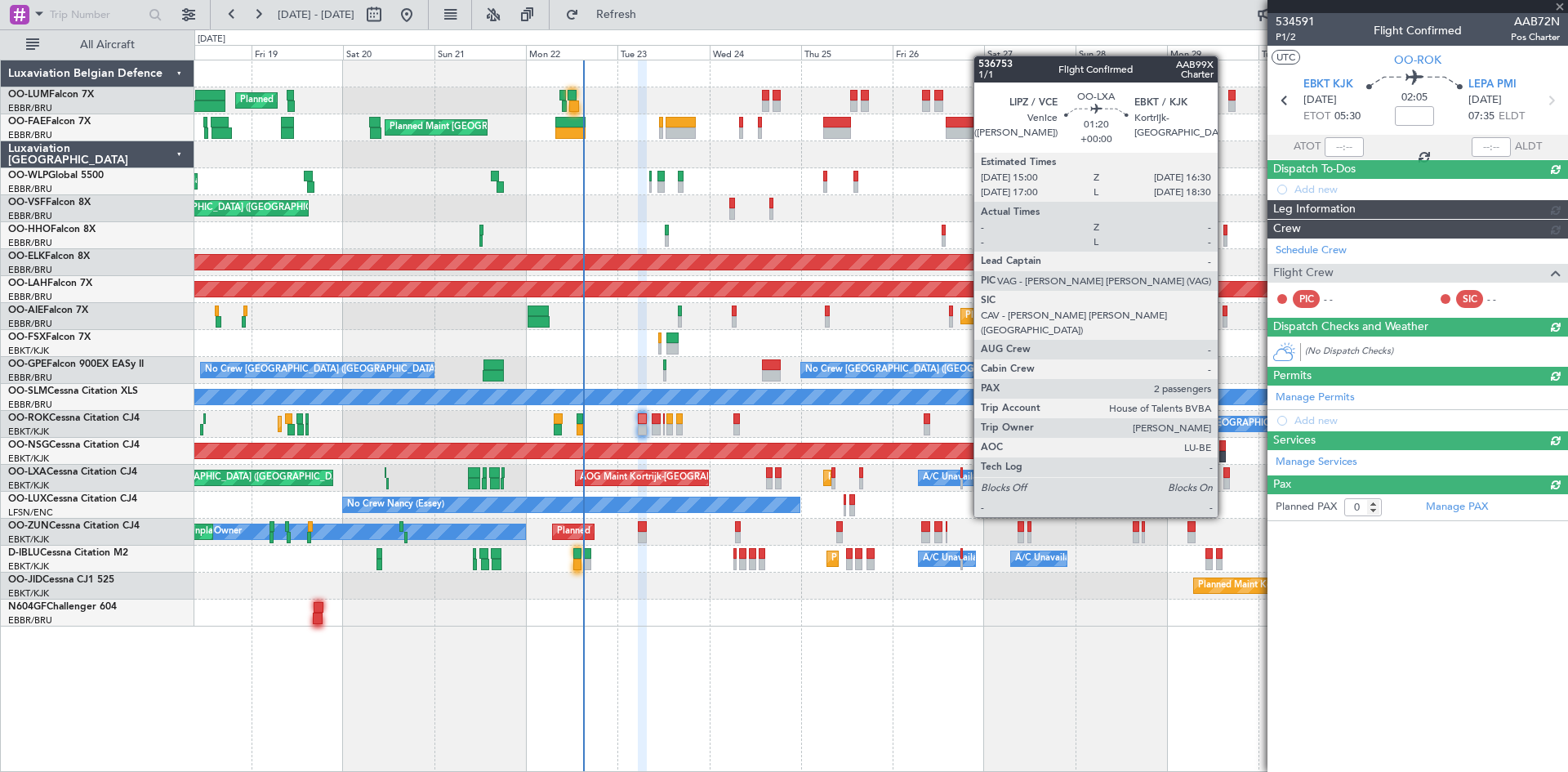
scroll to position [0, 0]
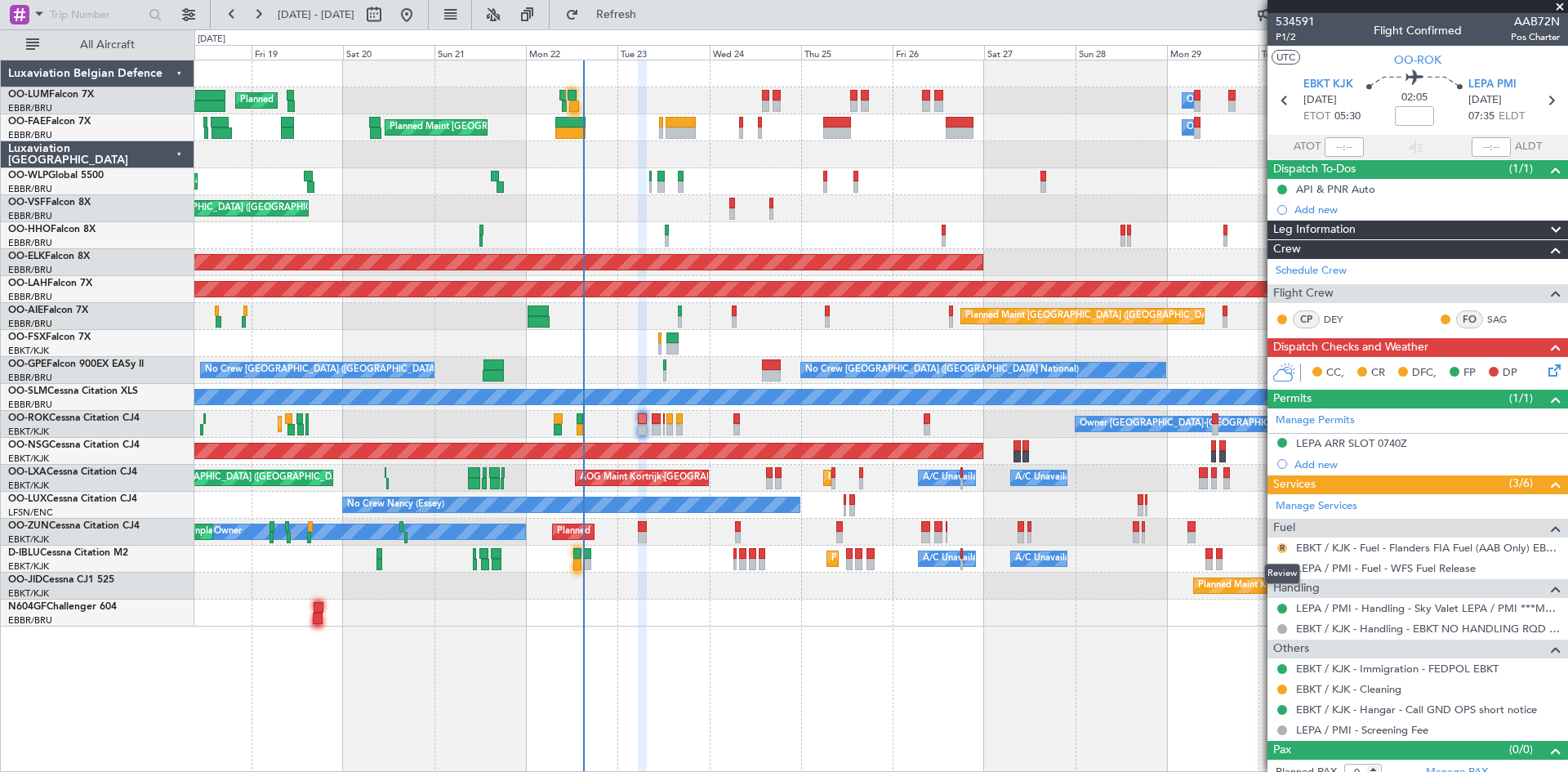
click at [1285, 544] on button "R" at bounding box center [1282, 548] width 10 height 10
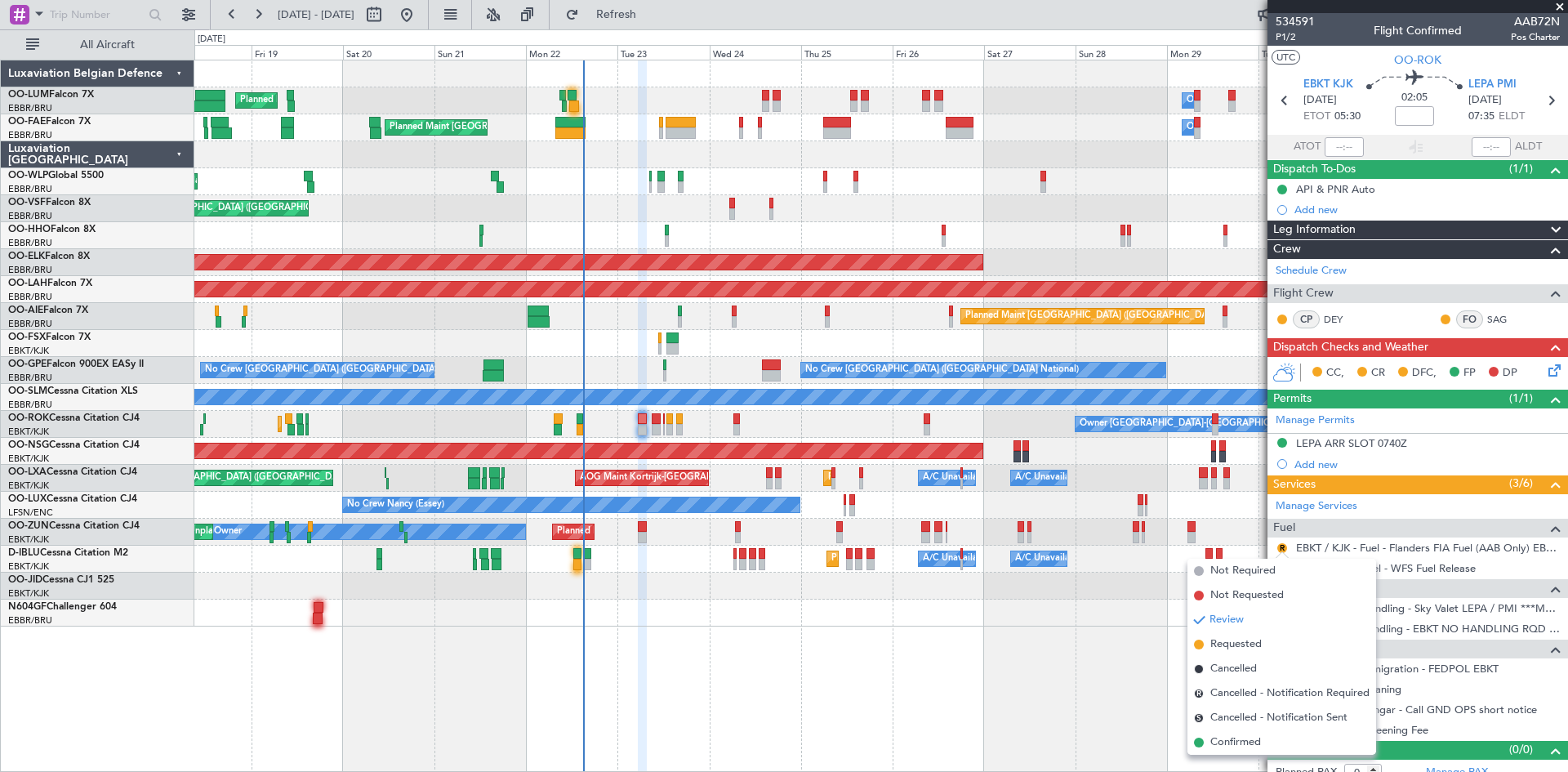
drag, startPoint x: 1244, startPoint y: 647, endPoint x: 1217, endPoint y: 632, distance: 30.9
click at [1244, 647] on span "Requested" at bounding box center [1236, 645] width 51 height 17
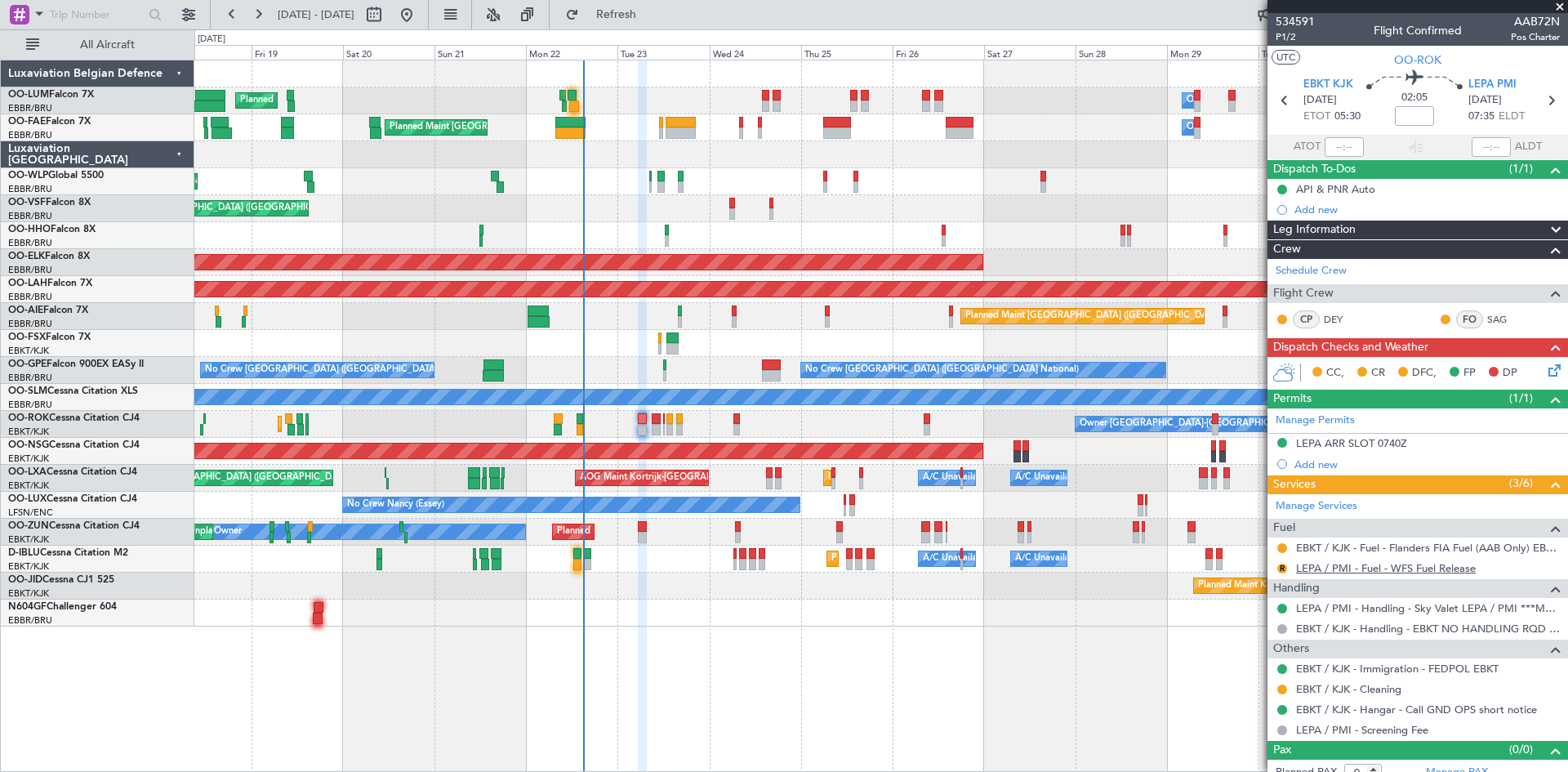
click at [1321, 568] on link "LEPA / PMI - Fuel - WFS Fuel Release" at bounding box center [1386, 568] width 180 height 14
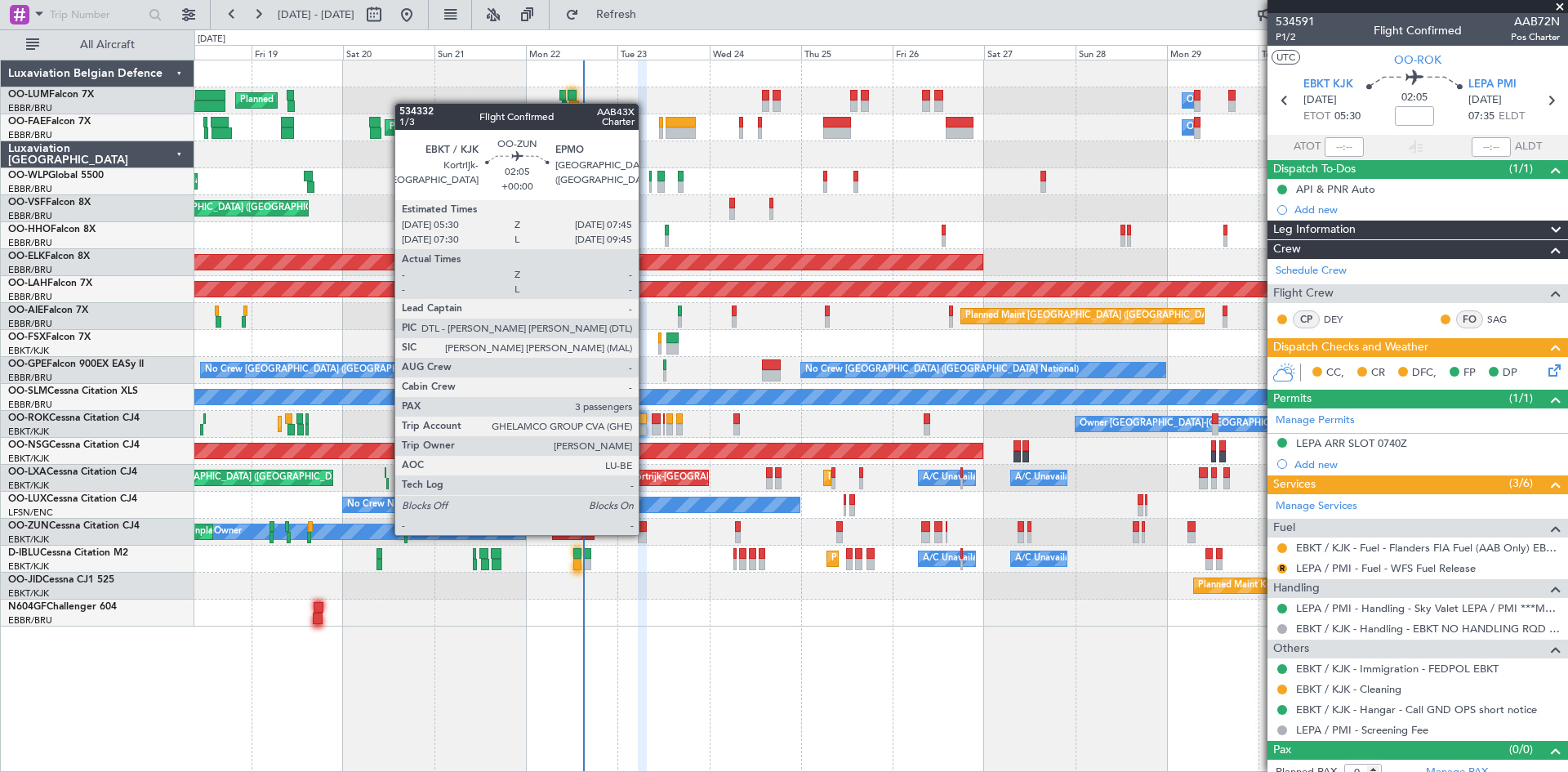
click at [646, 533] on div at bounding box center [642, 538] width 9 height 12
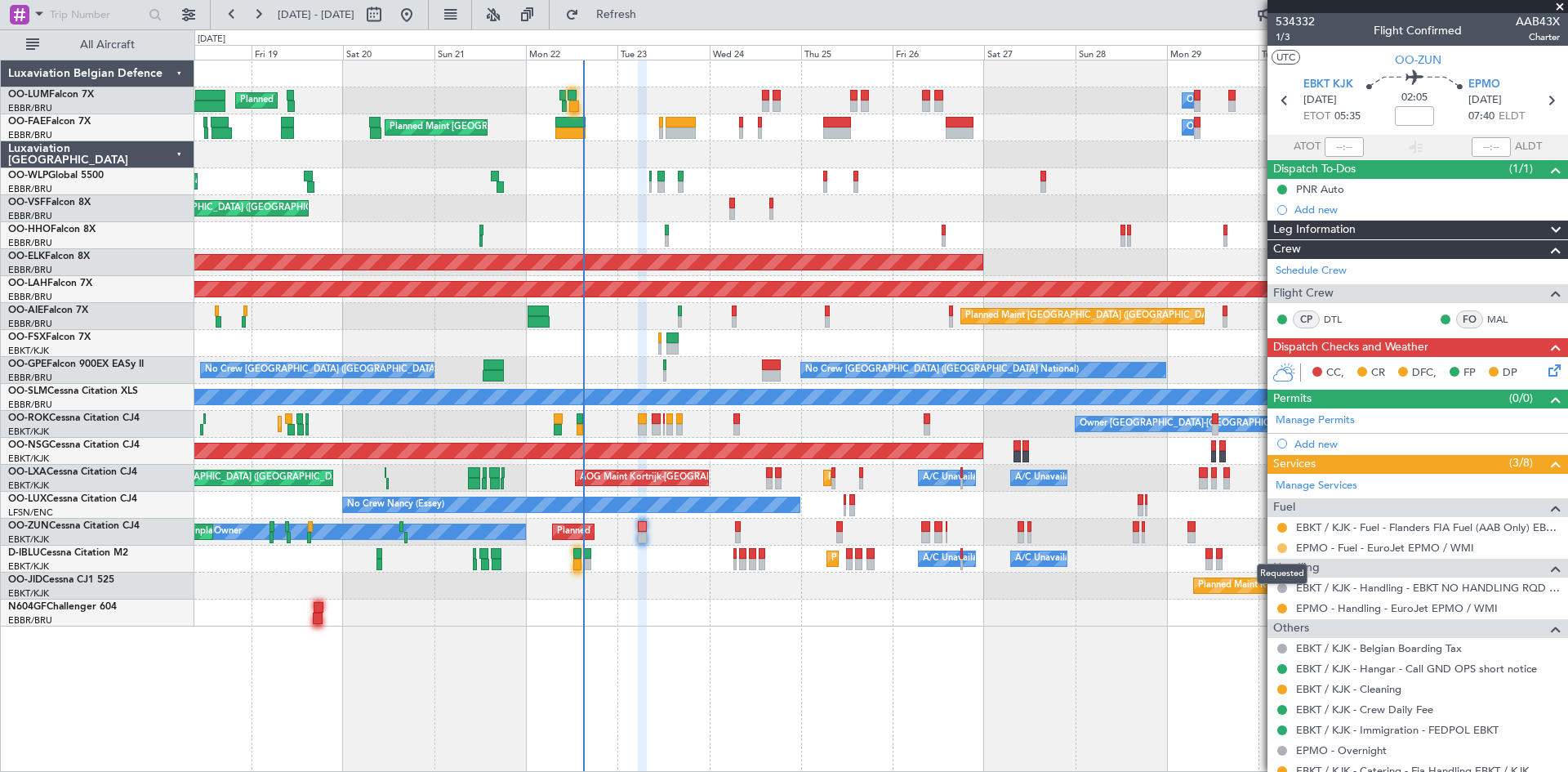
click at [1282, 545] on button at bounding box center [1282, 548] width 10 height 10
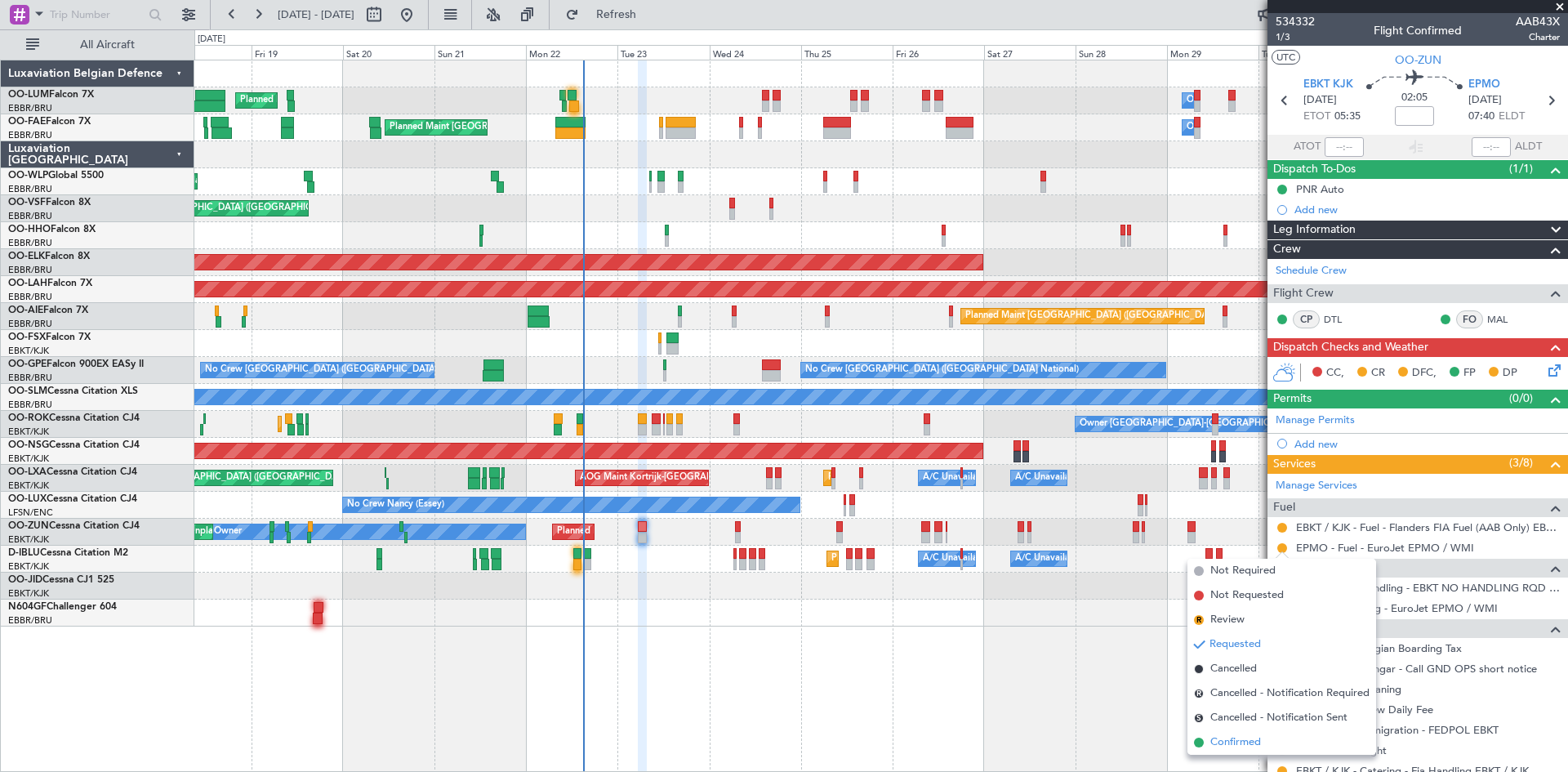
click at [1239, 741] on span "Confirmed" at bounding box center [1235, 742] width 50 height 17
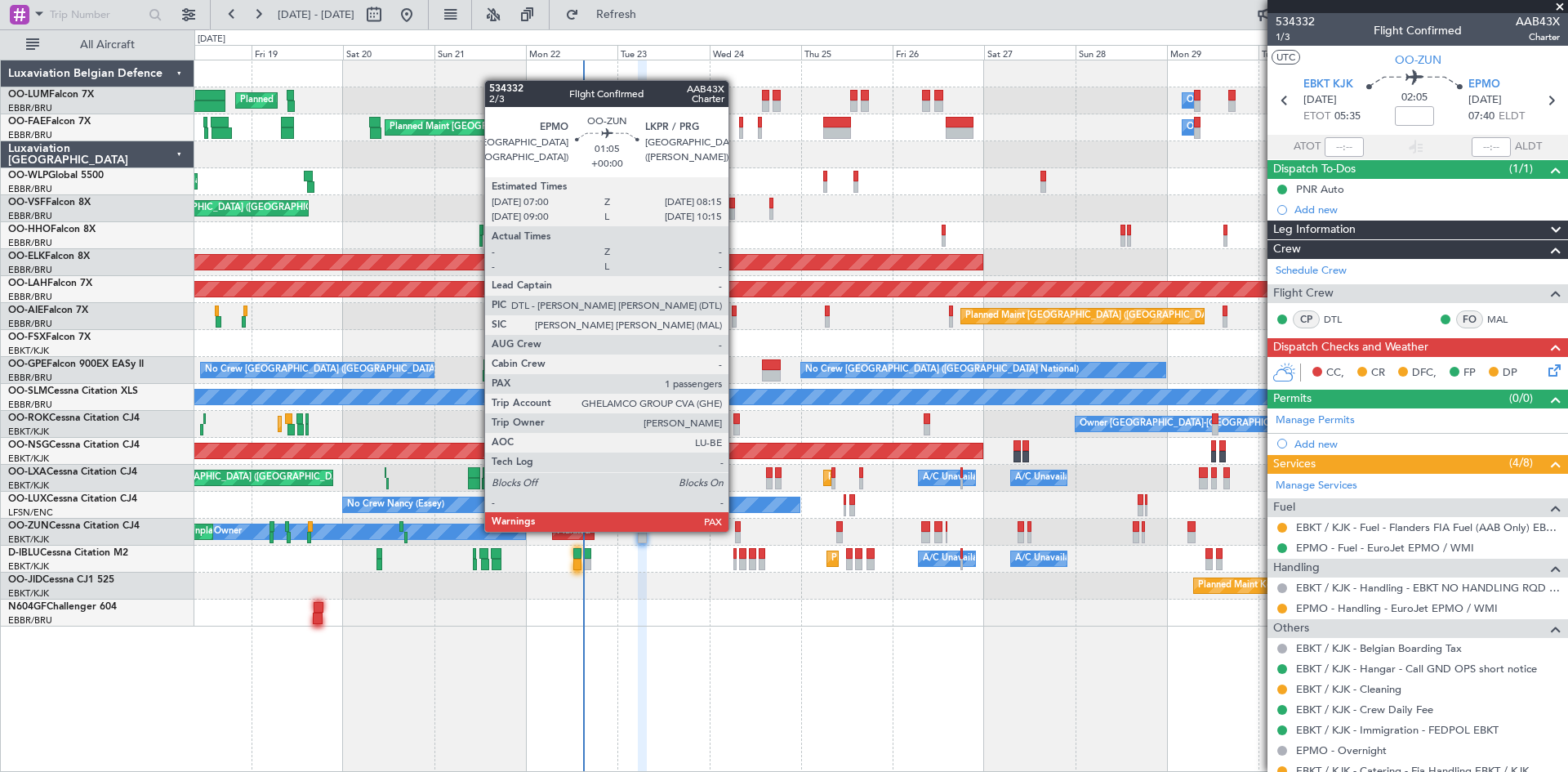
click at [736, 530] on div at bounding box center [737, 527] width 5 height 12
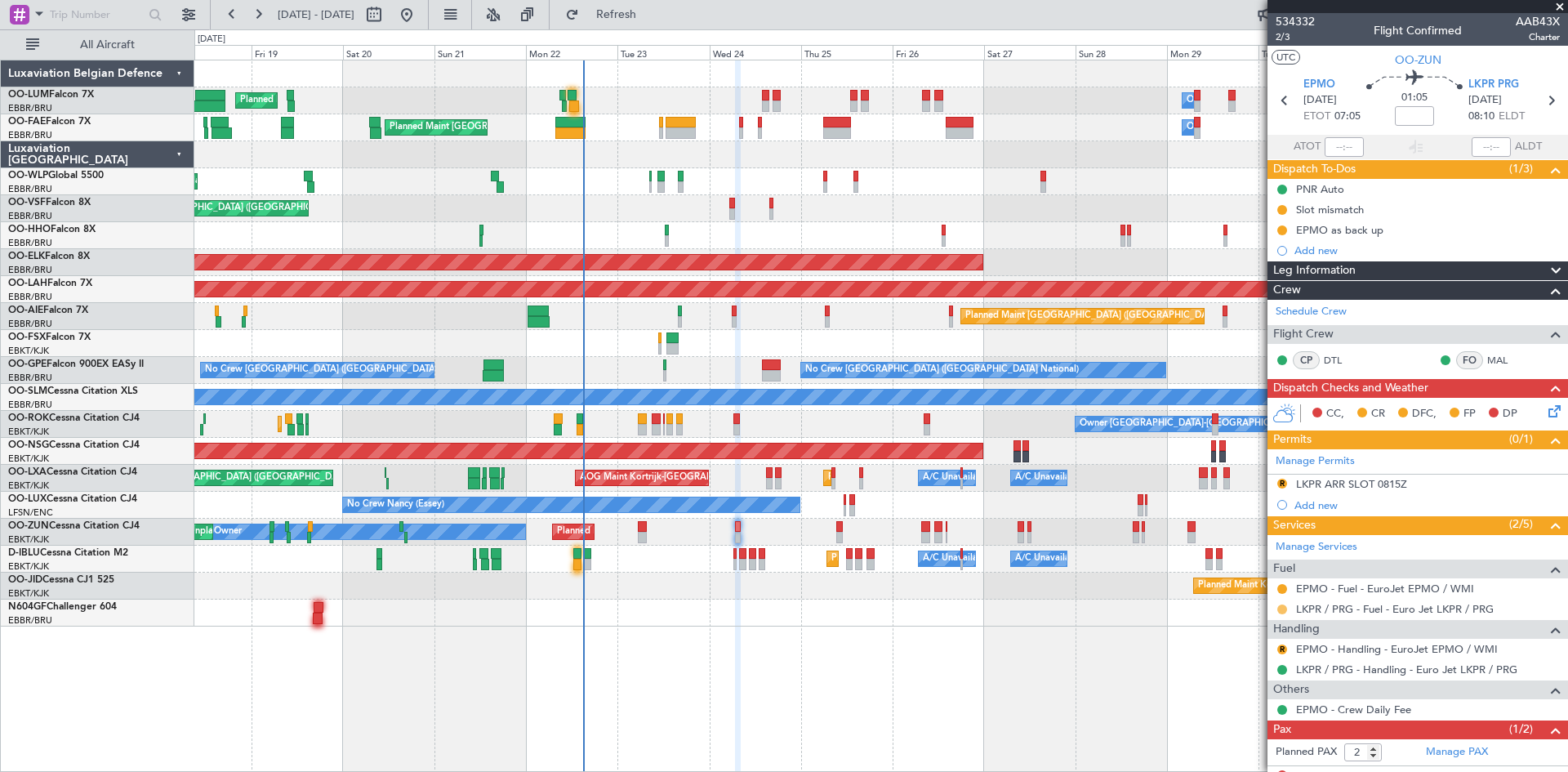
click at [1282, 609] on button at bounding box center [1282, 609] width 10 height 10
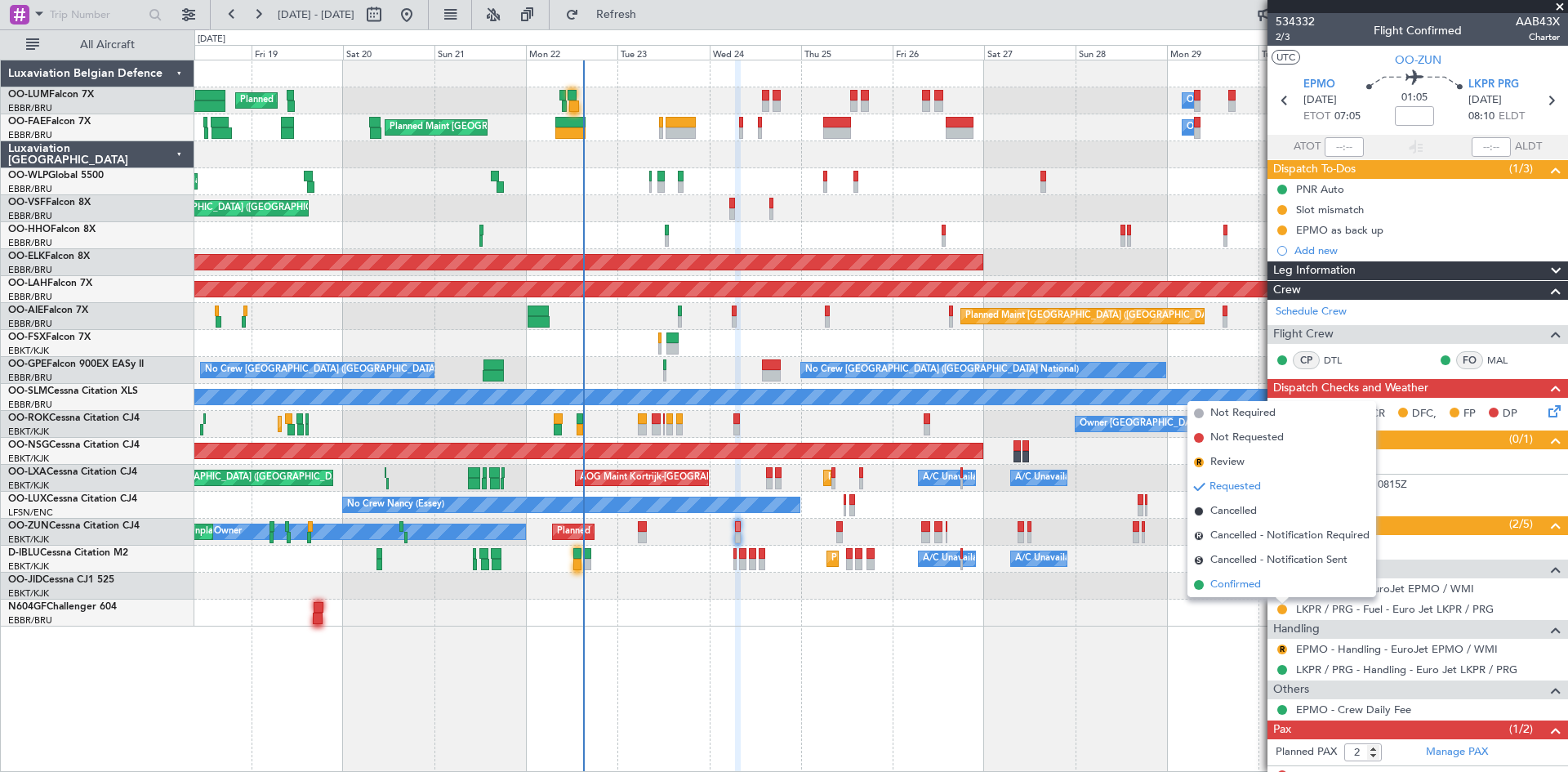
click at [1250, 589] on span "Confirmed" at bounding box center [1235, 585] width 50 height 17
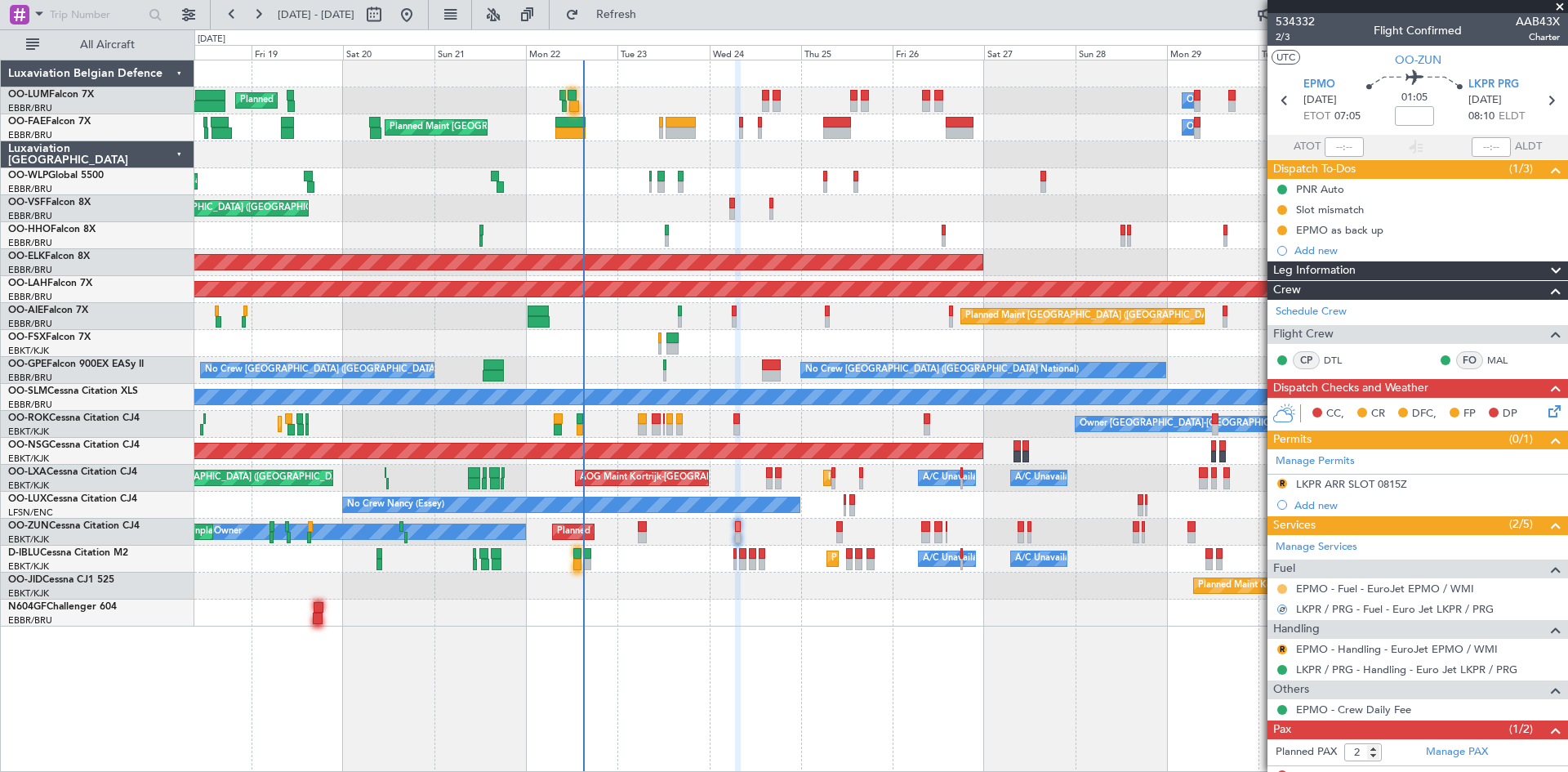
click at [1283, 587] on button at bounding box center [1282, 589] width 10 height 10
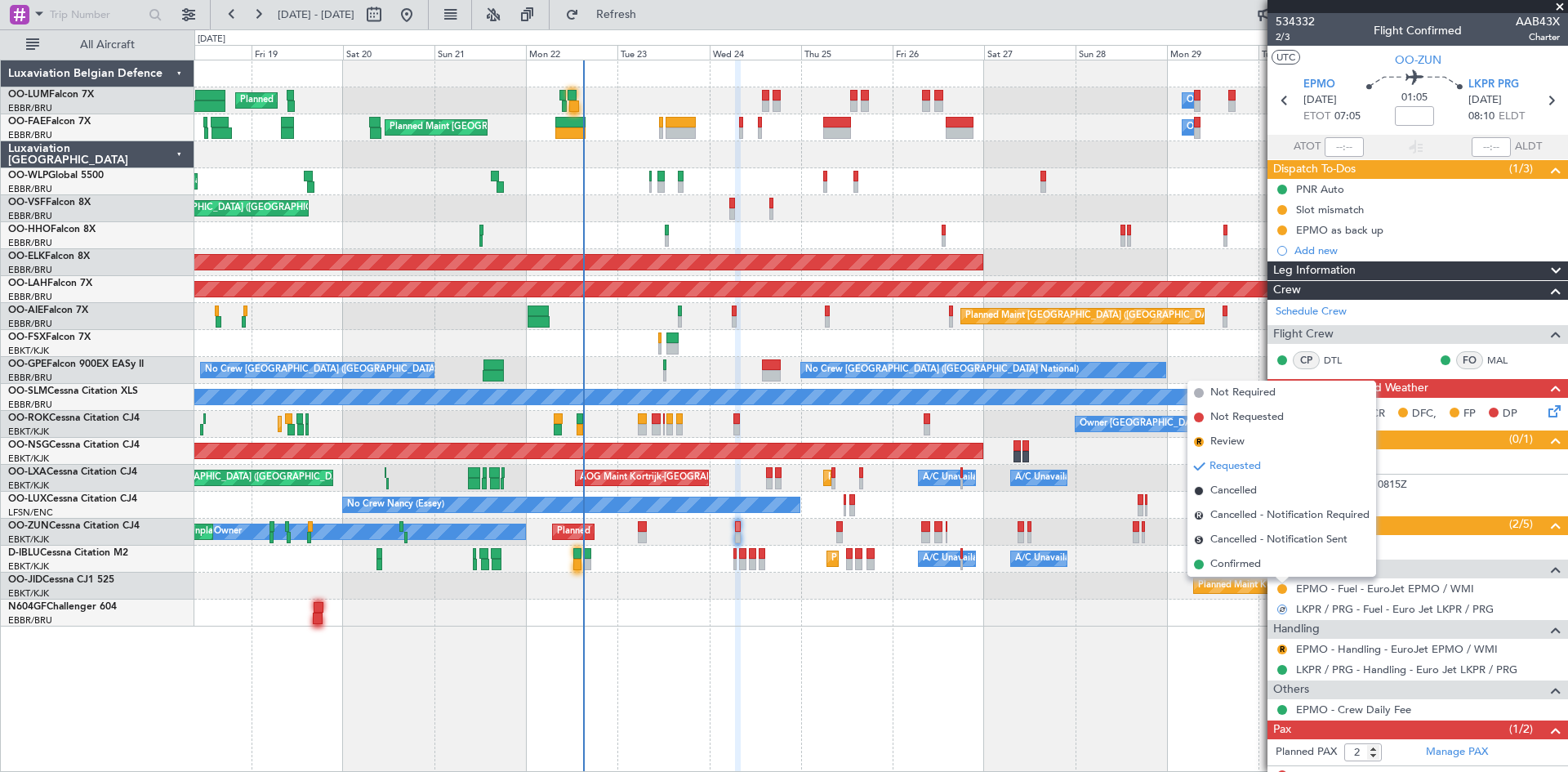
drag, startPoint x: 1244, startPoint y: 561, endPoint x: 1211, endPoint y: 593, distance: 46.0
click at [1244, 564] on span "Confirmed" at bounding box center [1235, 565] width 50 height 17
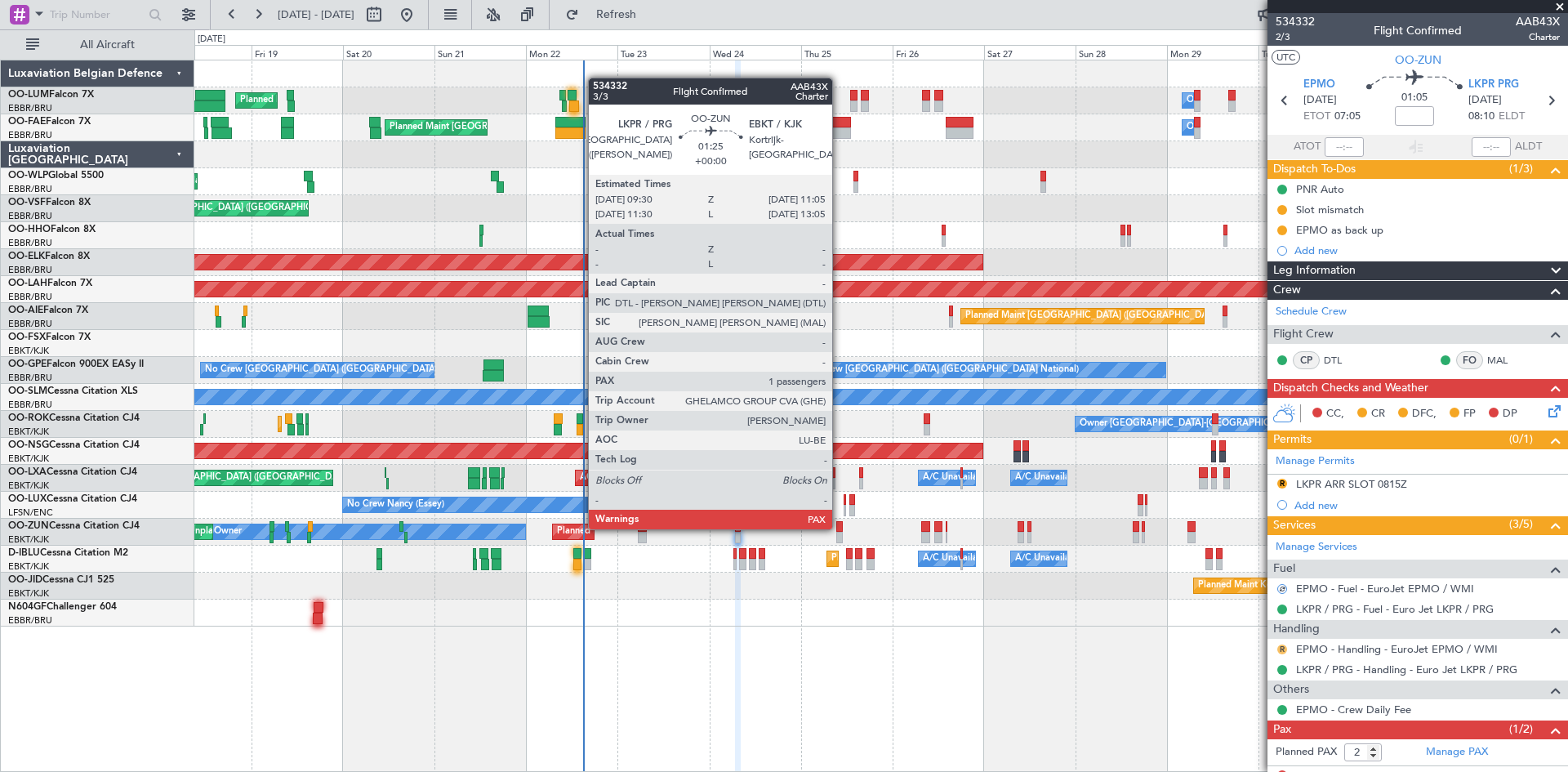
click at [1281, 646] on button "R" at bounding box center [1282, 649] width 10 height 10
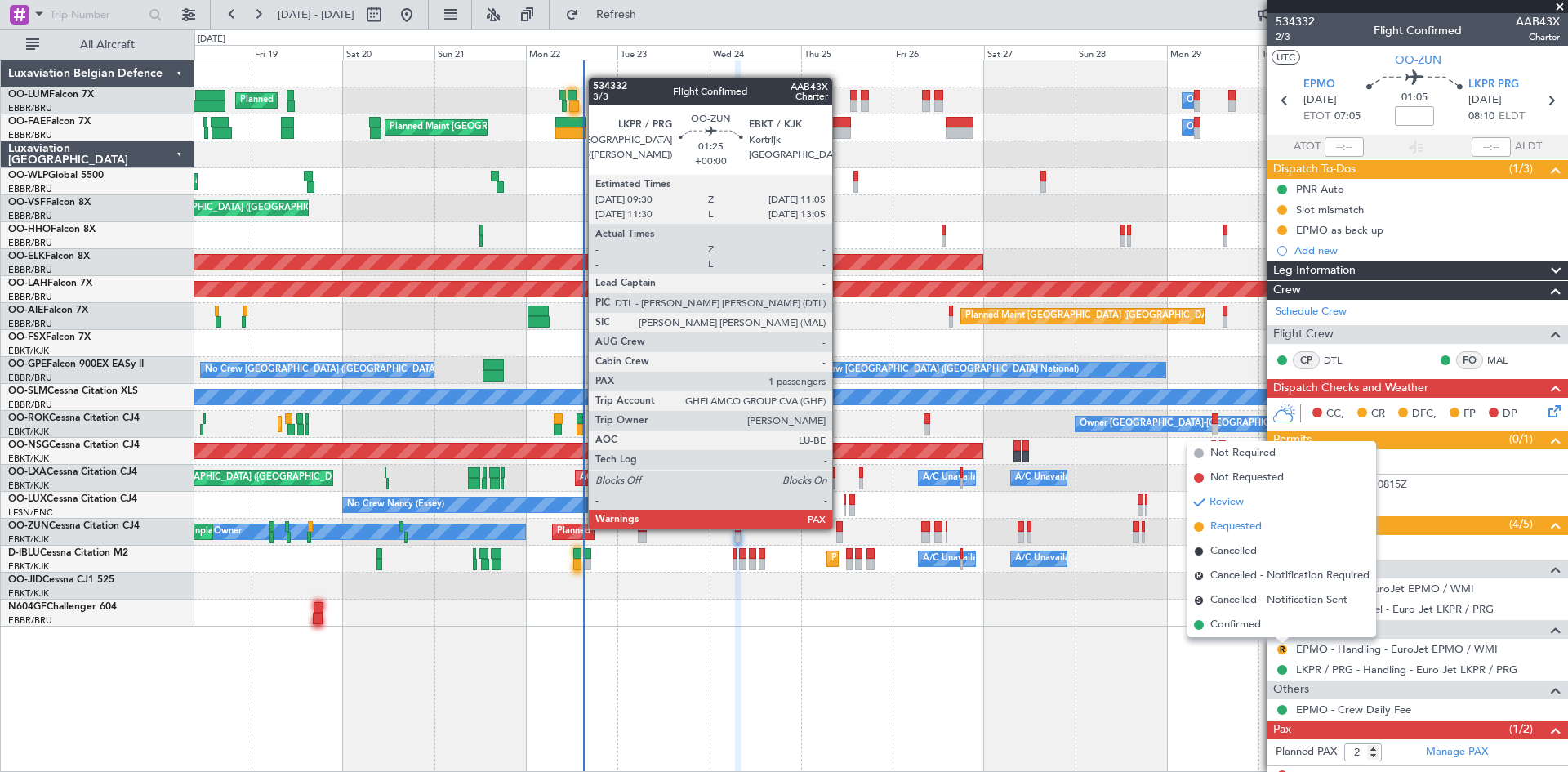
click at [1221, 527] on span "Requested" at bounding box center [1236, 527] width 51 height 17
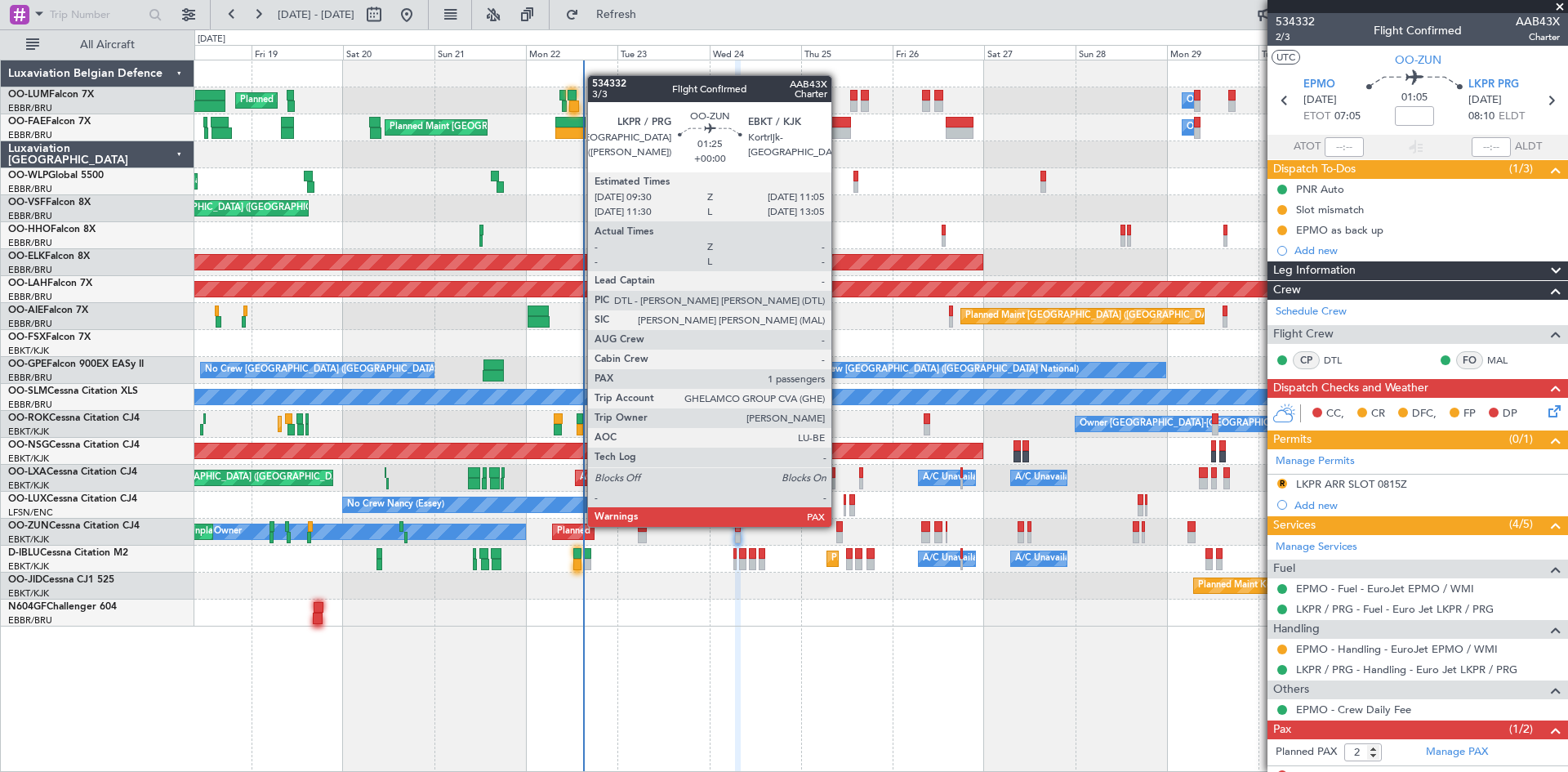
click at [839, 525] on div at bounding box center [840, 527] width 7 height 12
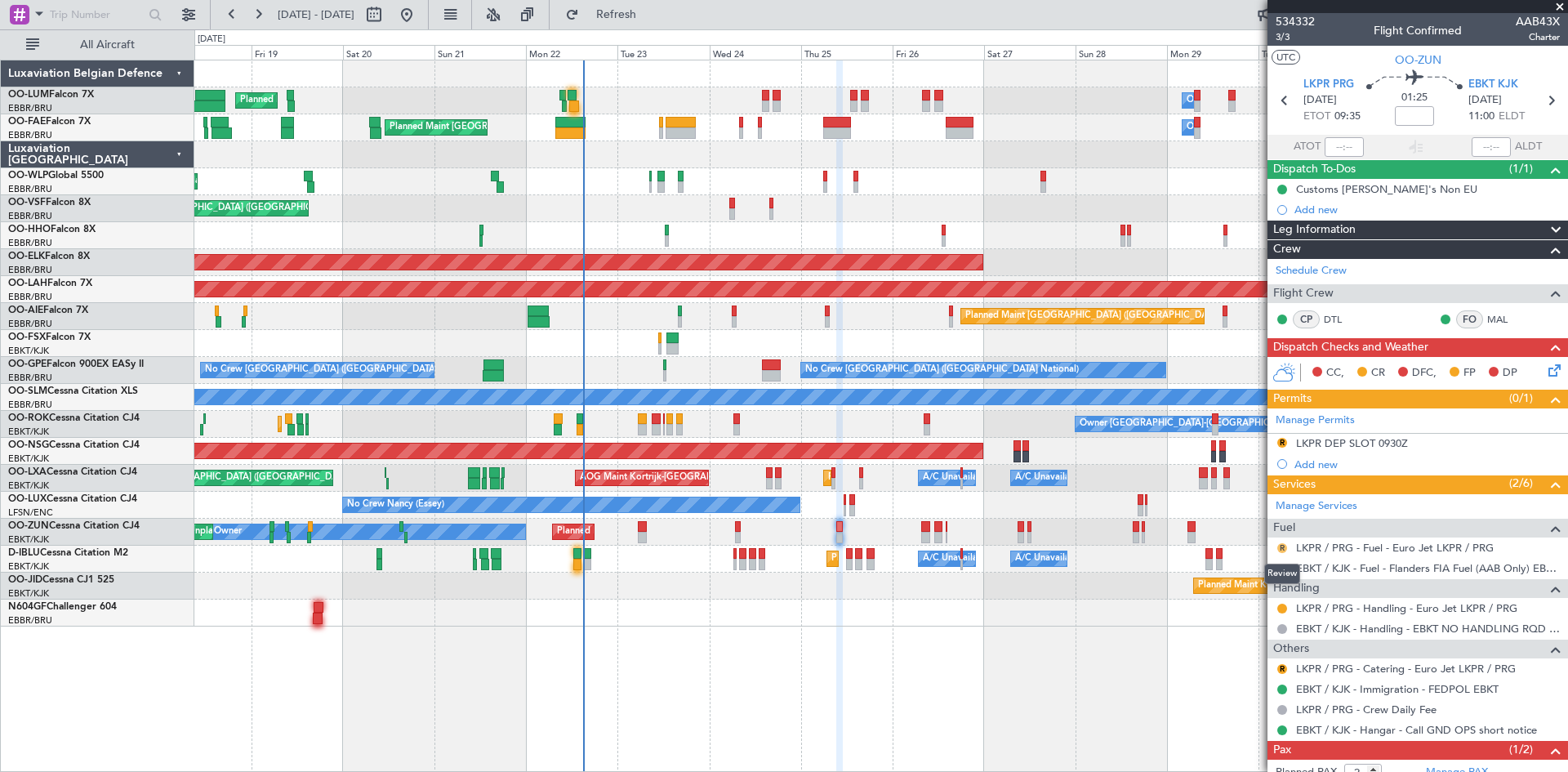
click at [1282, 545] on button "R" at bounding box center [1282, 548] width 10 height 10
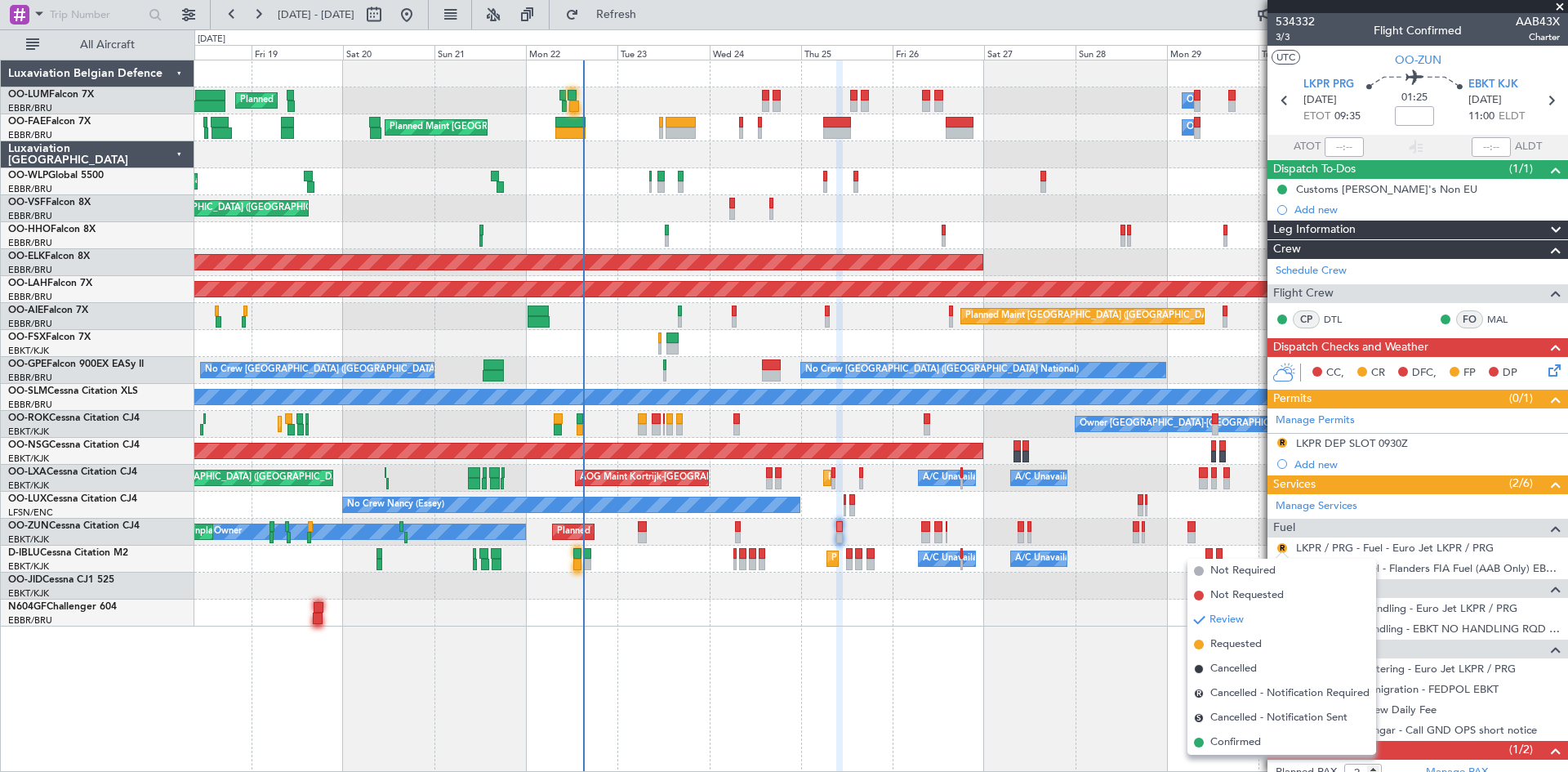
click at [1246, 740] on span "Confirmed" at bounding box center [1235, 742] width 50 height 17
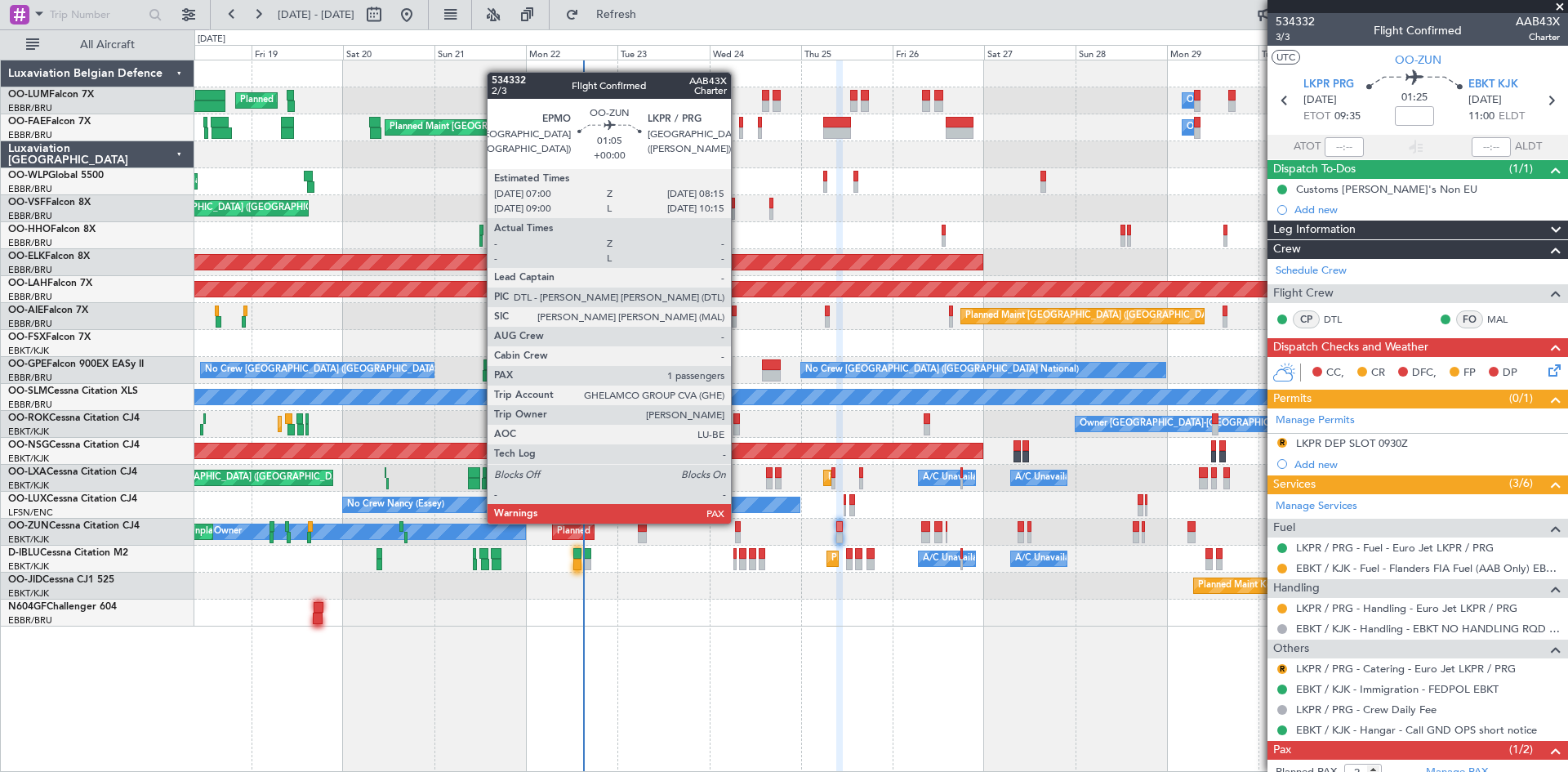
click at [738, 522] on div at bounding box center [737, 527] width 5 height 12
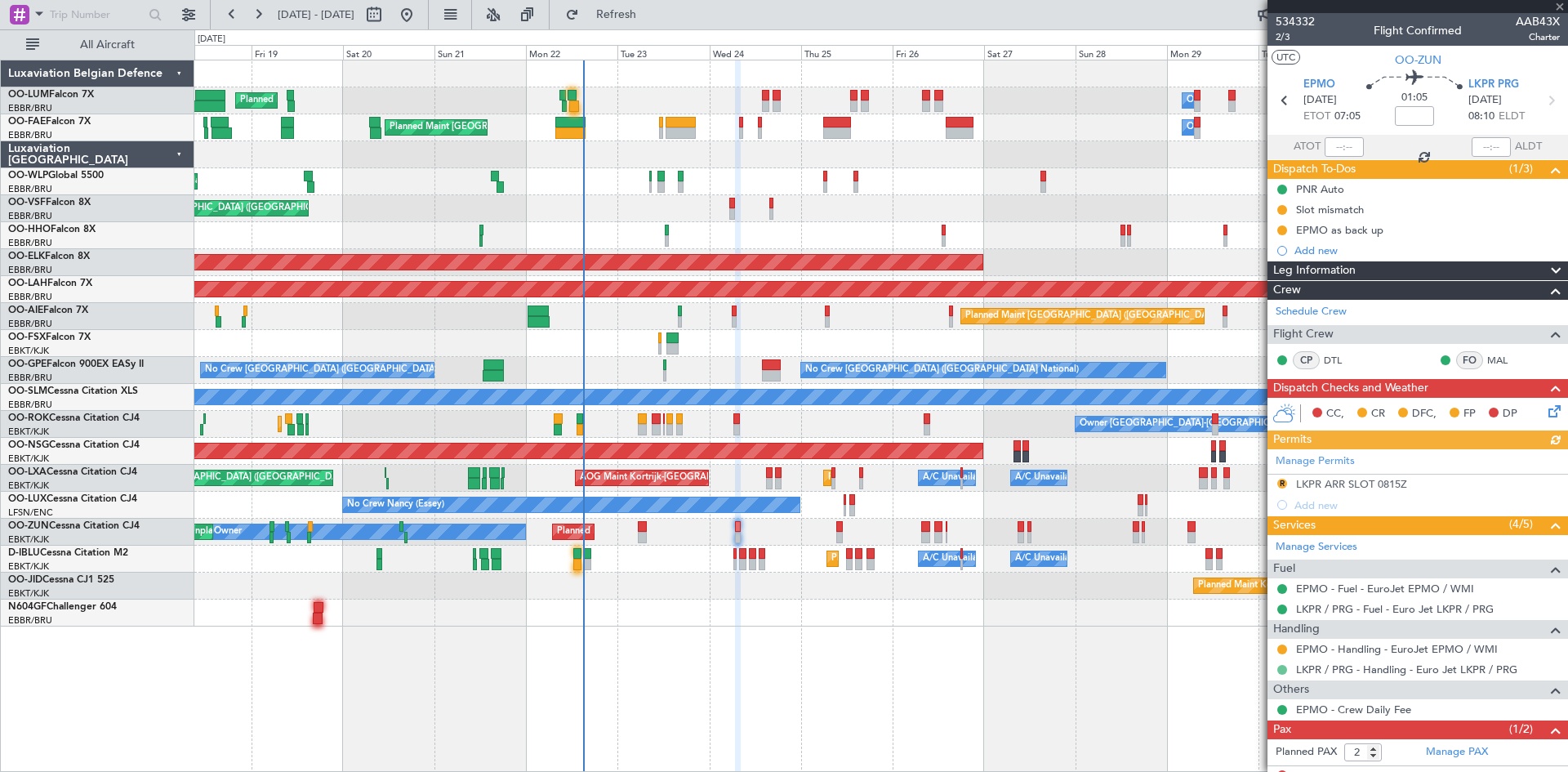
click at [1277, 665] on button at bounding box center [1282, 670] width 10 height 10
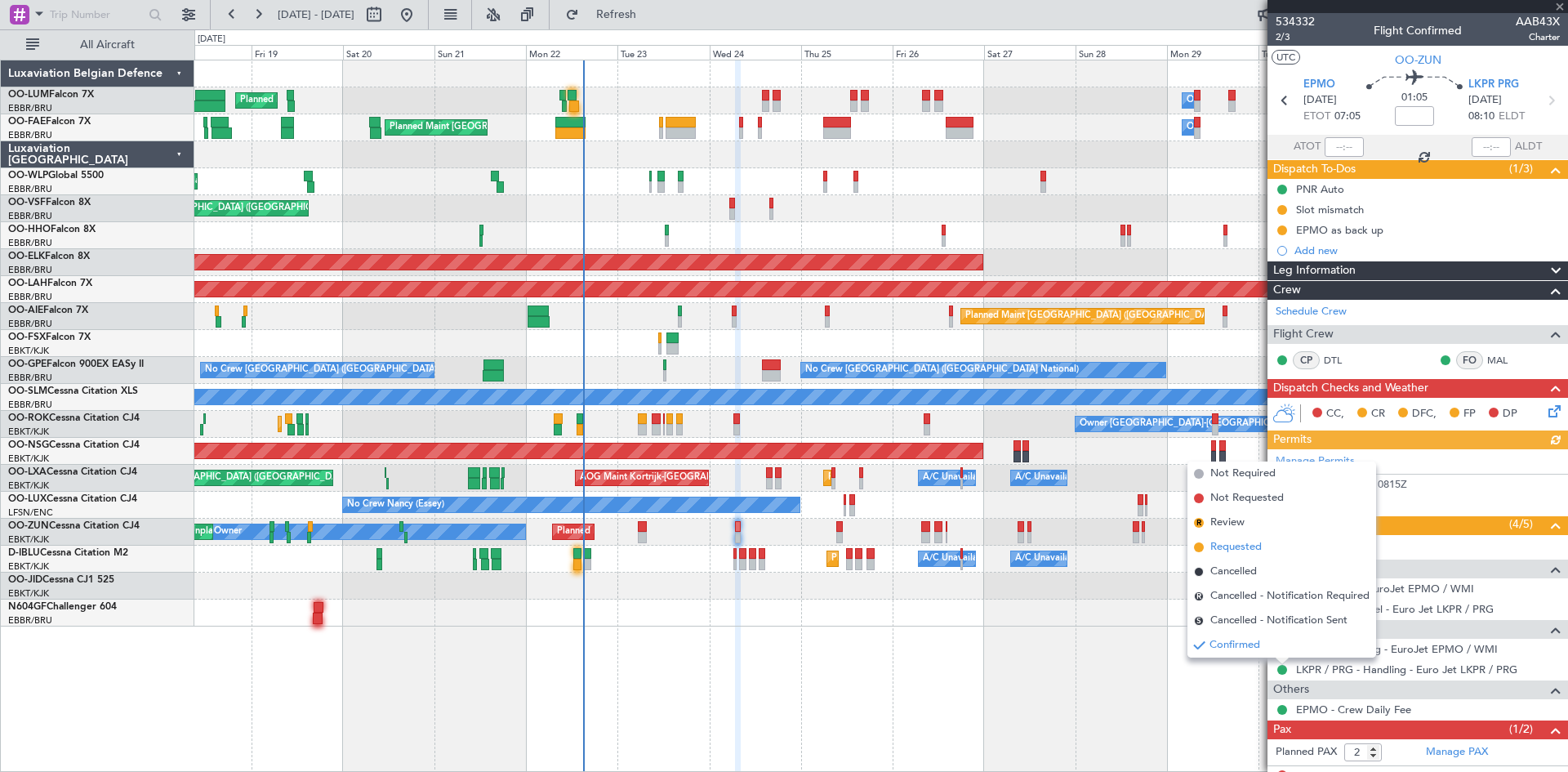
click at [1224, 547] on span "Requested" at bounding box center [1236, 547] width 51 height 17
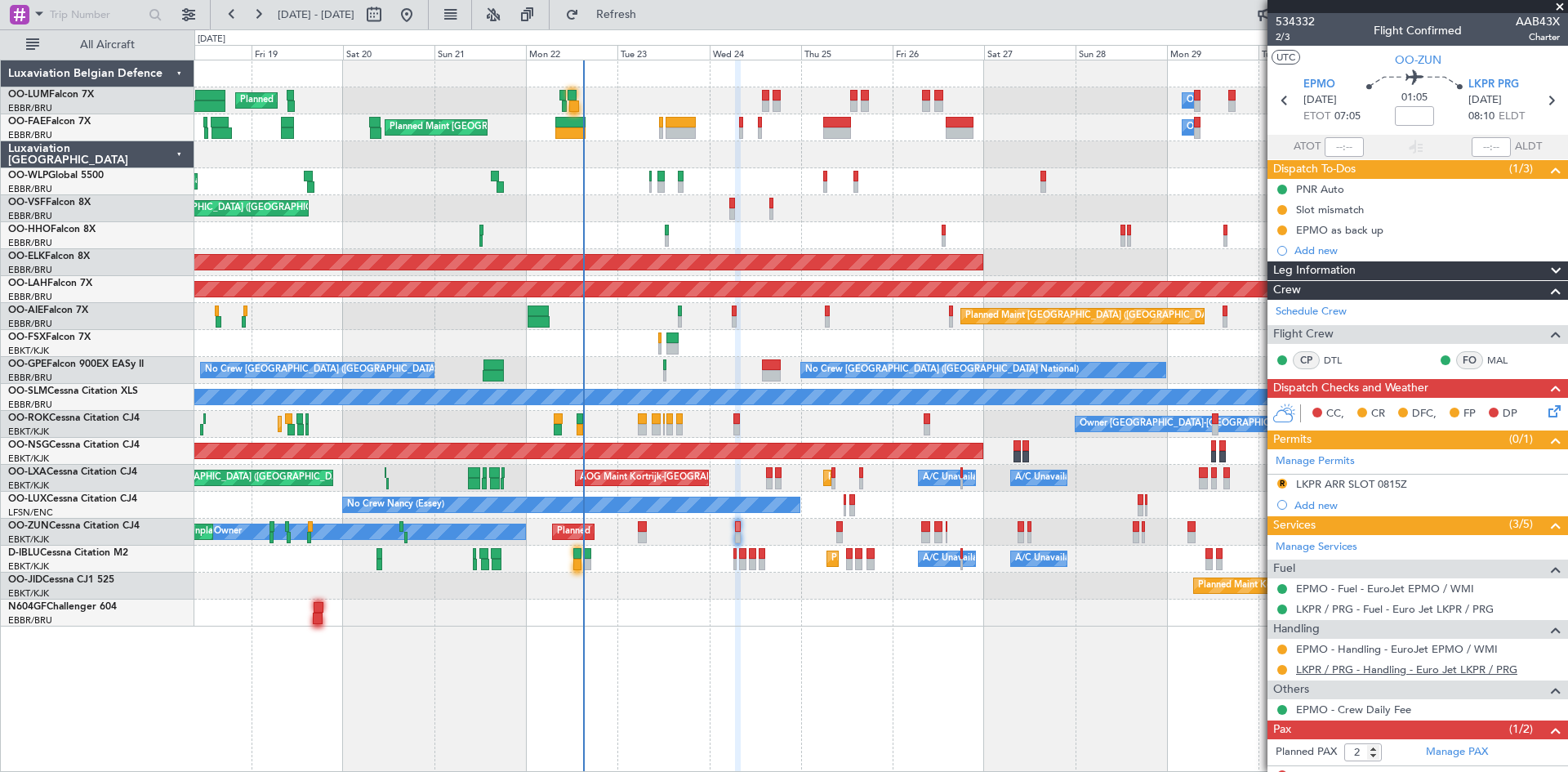
click at [1415, 668] on link "LKPR / PRG - Handling - Euro Jet LKPR / PRG" at bounding box center [1407, 669] width 221 height 14
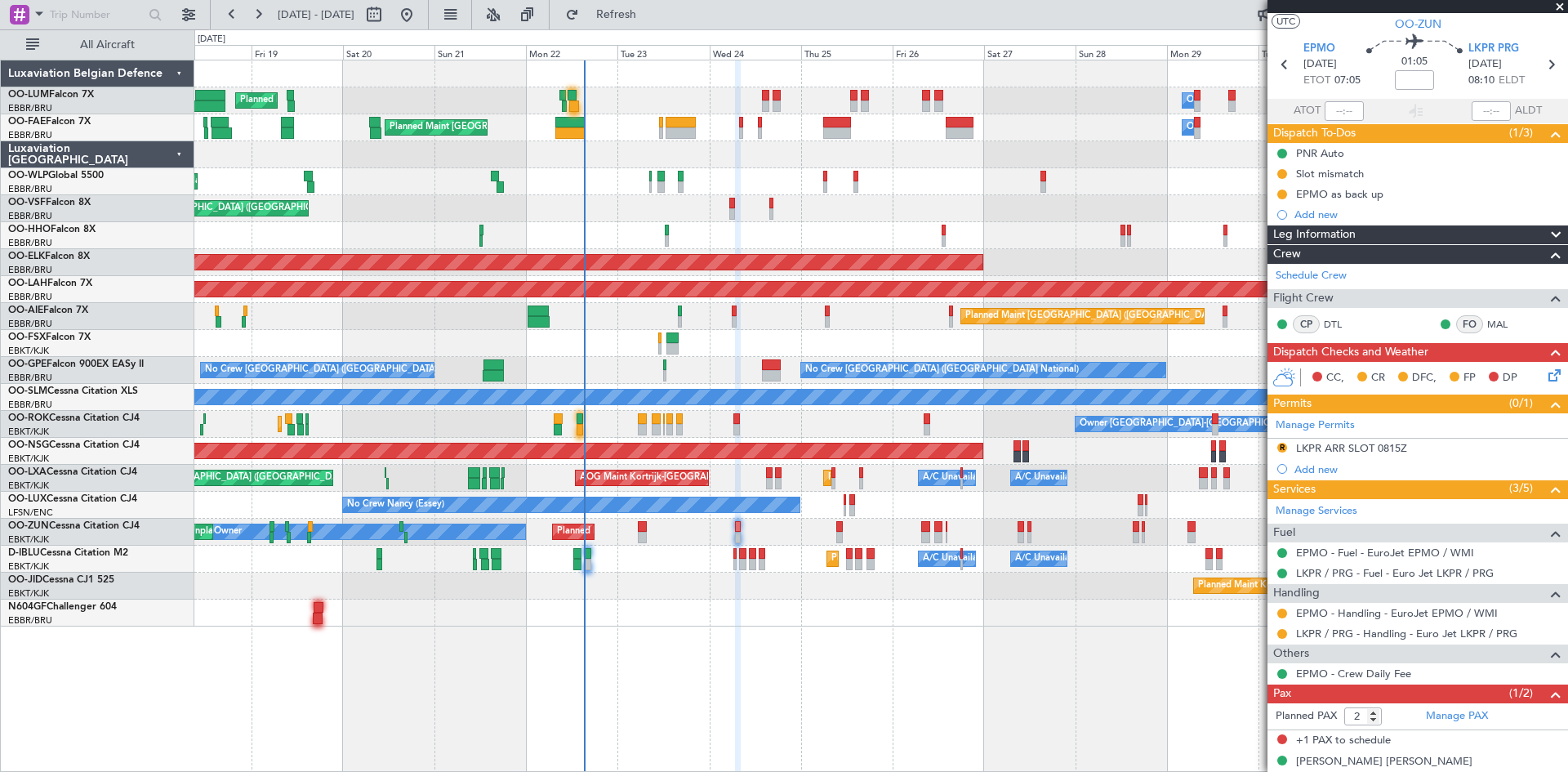
scroll to position [51, 0]
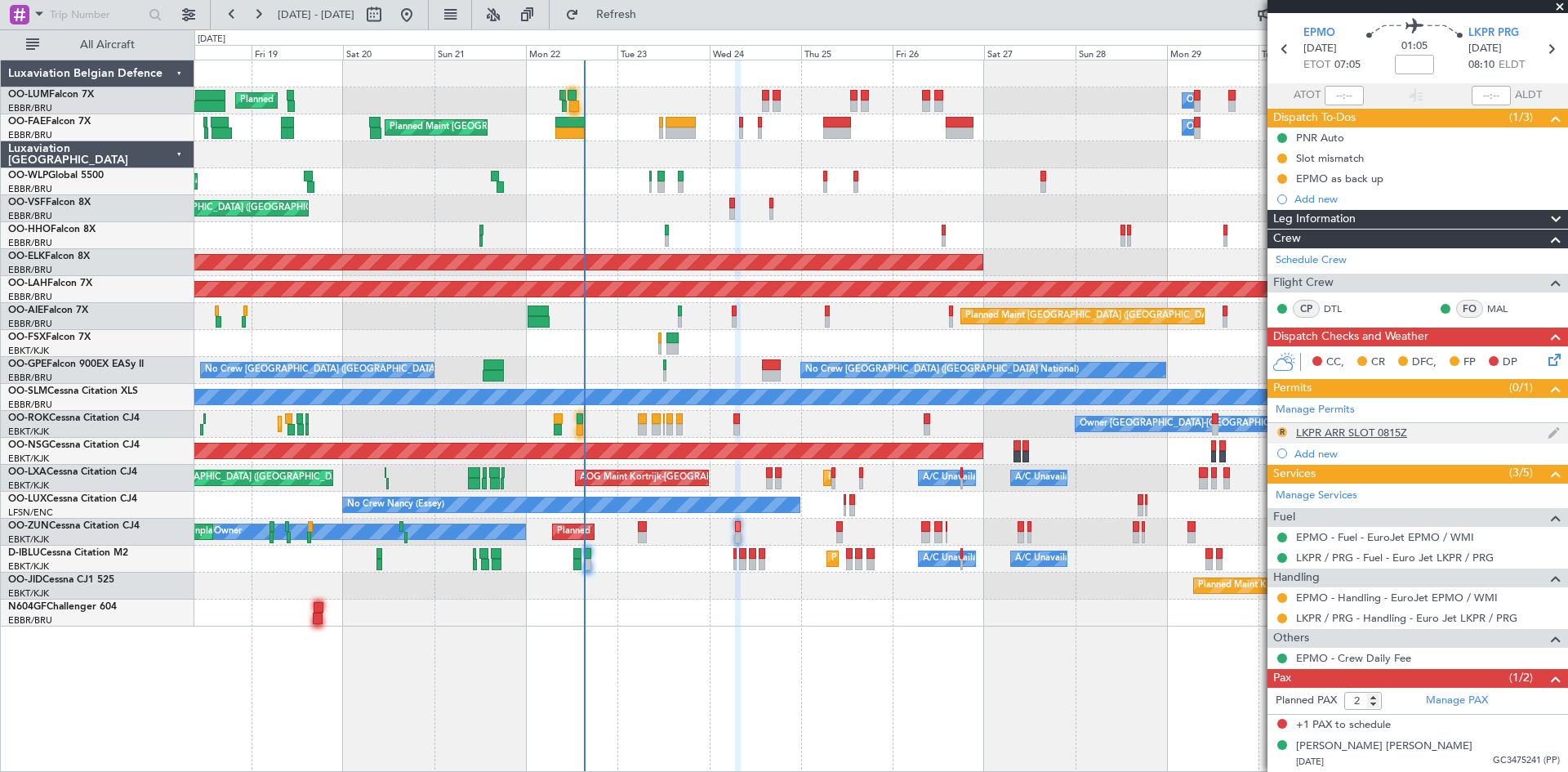
click at [1283, 431] on button "R" at bounding box center [1282, 432] width 10 height 10
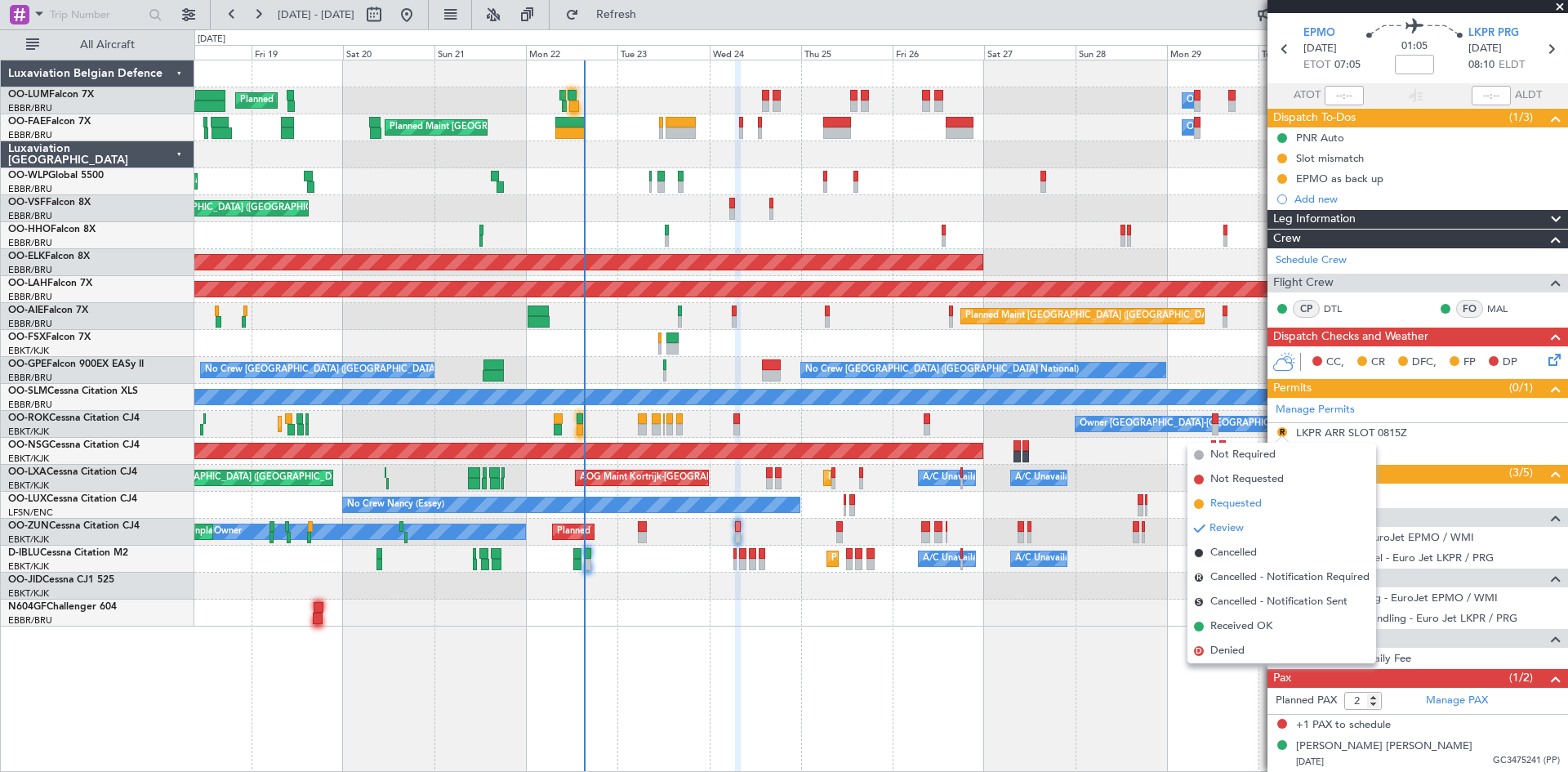
click at [1246, 495] on li "Requested" at bounding box center [1281, 504] width 189 height 25
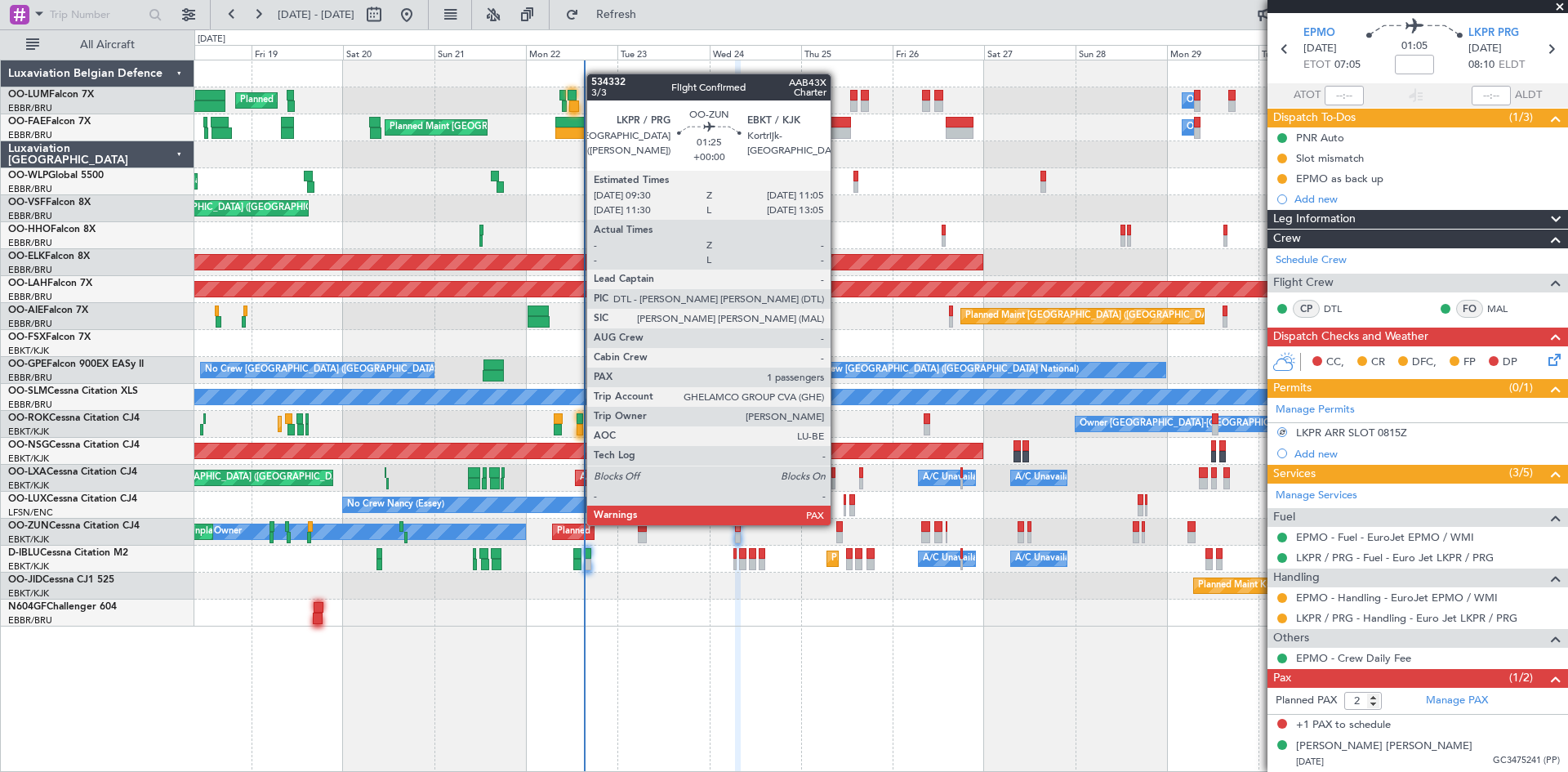
click at [838, 523] on div at bounding box center [840, 527] width 7 height 12
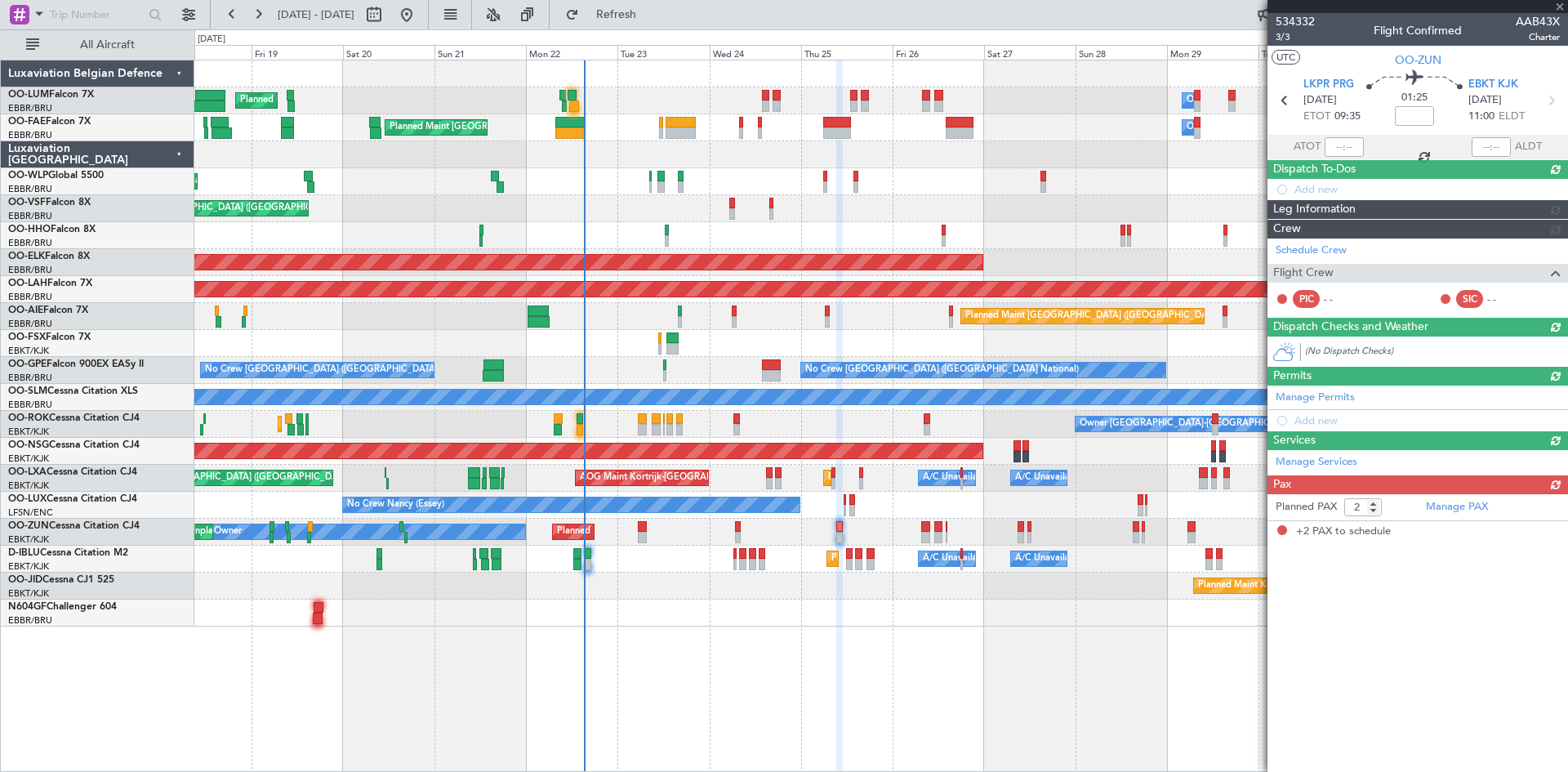
scroll to position [0, 0]
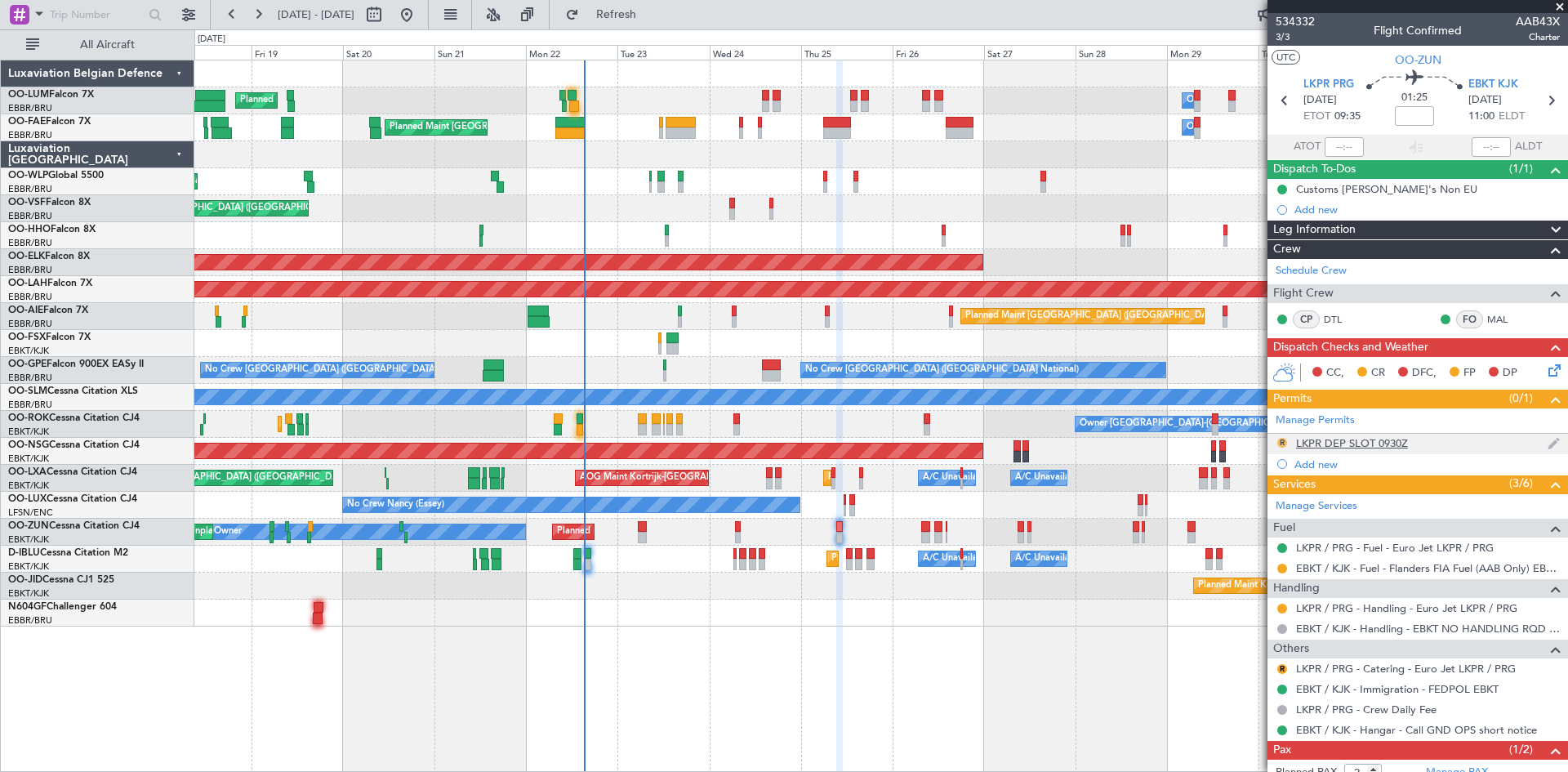
click at [1281, 438] on button "R" at bounding box center [1282, 443] width 10 height 10
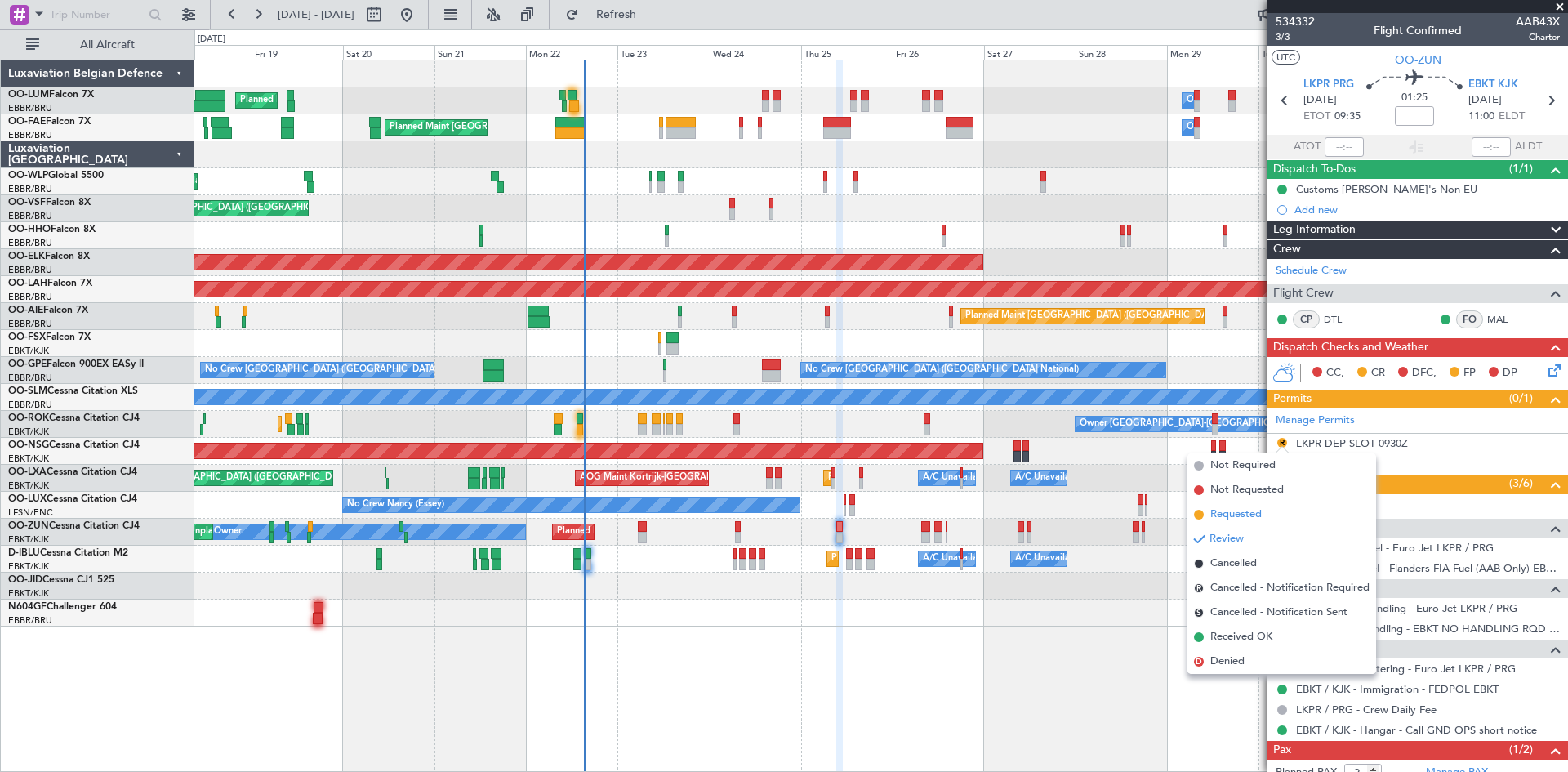
click at [1246, 514] on span "Requested" at bounding box center [1236, 514] width 51 height 17
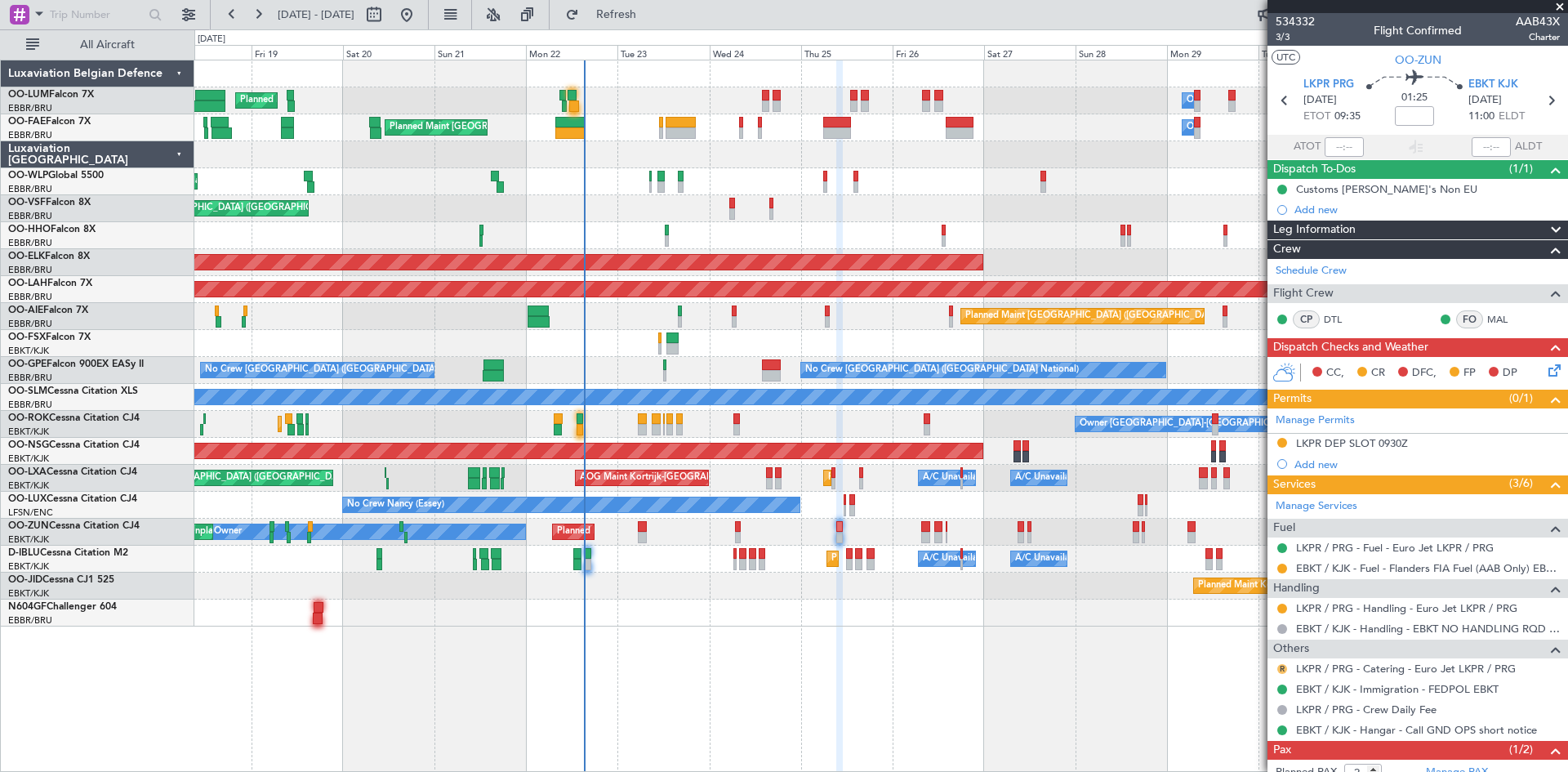
click at [1281, 666] on button "R" at bounding box center [1282, 669] width 10 height 10
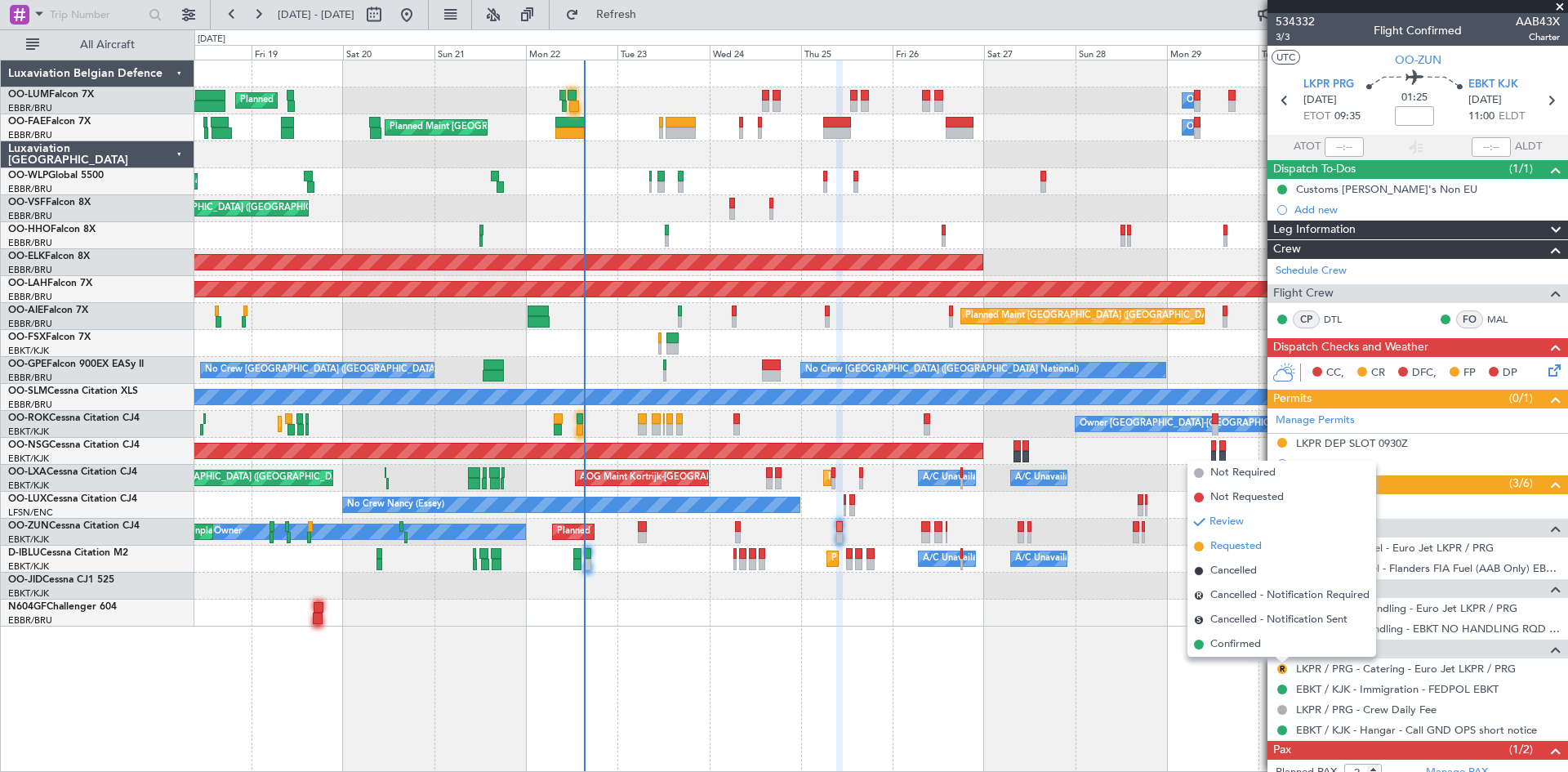
click at [1238, 542] on span "Requested" at bounding box center [1236, 547] width 51 height 17
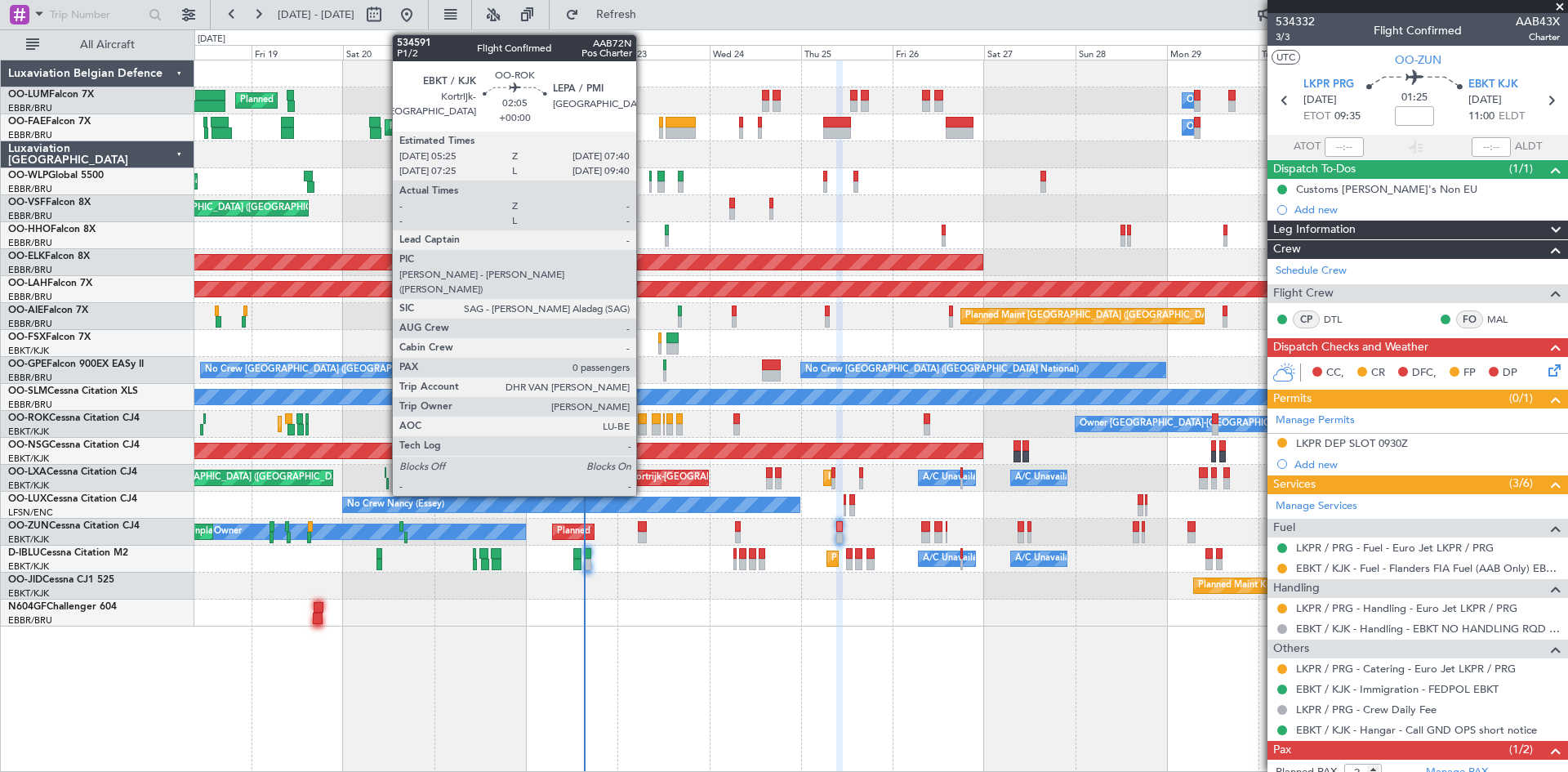
click at [643, 423] on div at bounding box center [642, 419] width 9 height 12
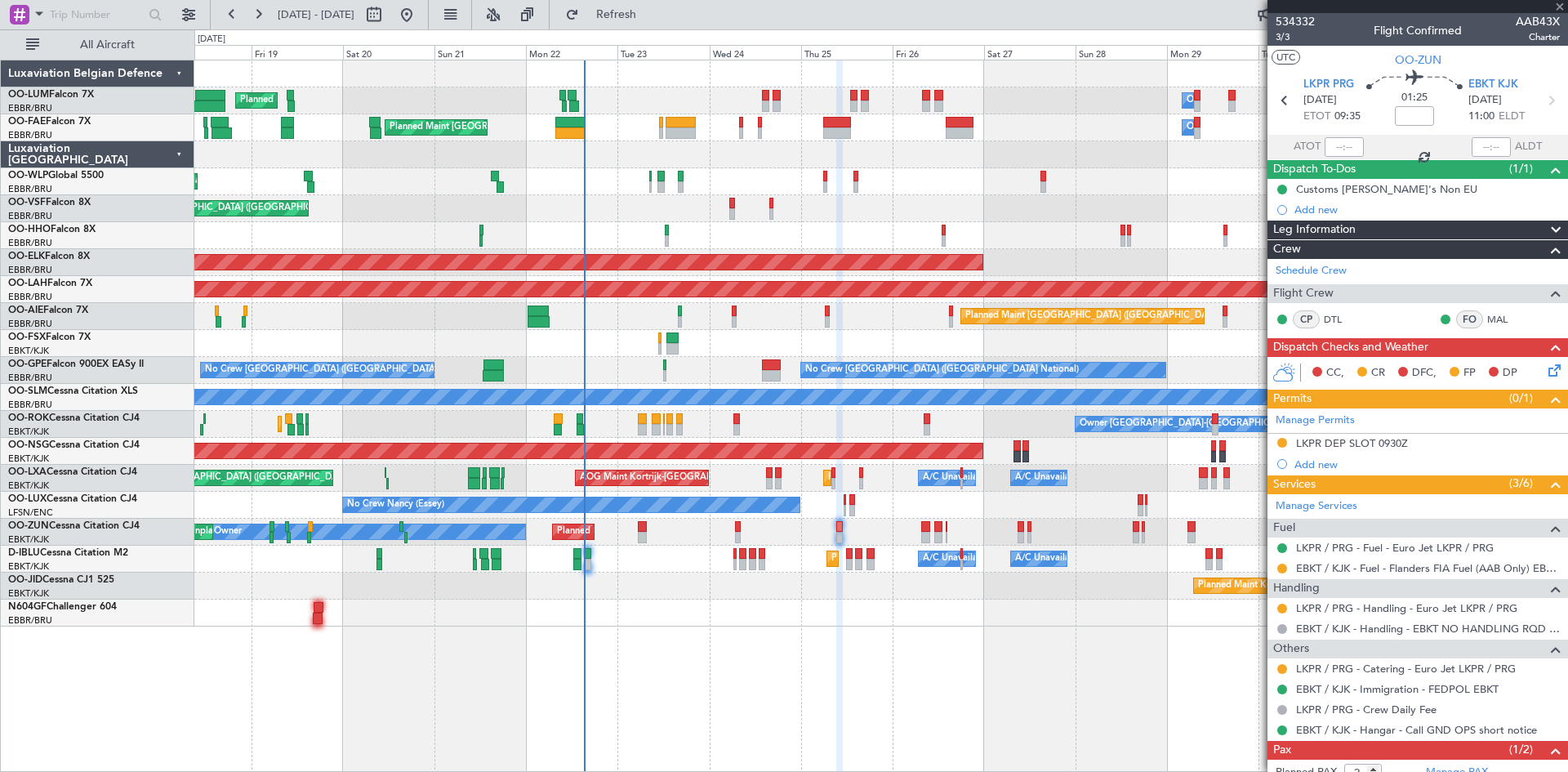
type input "0"
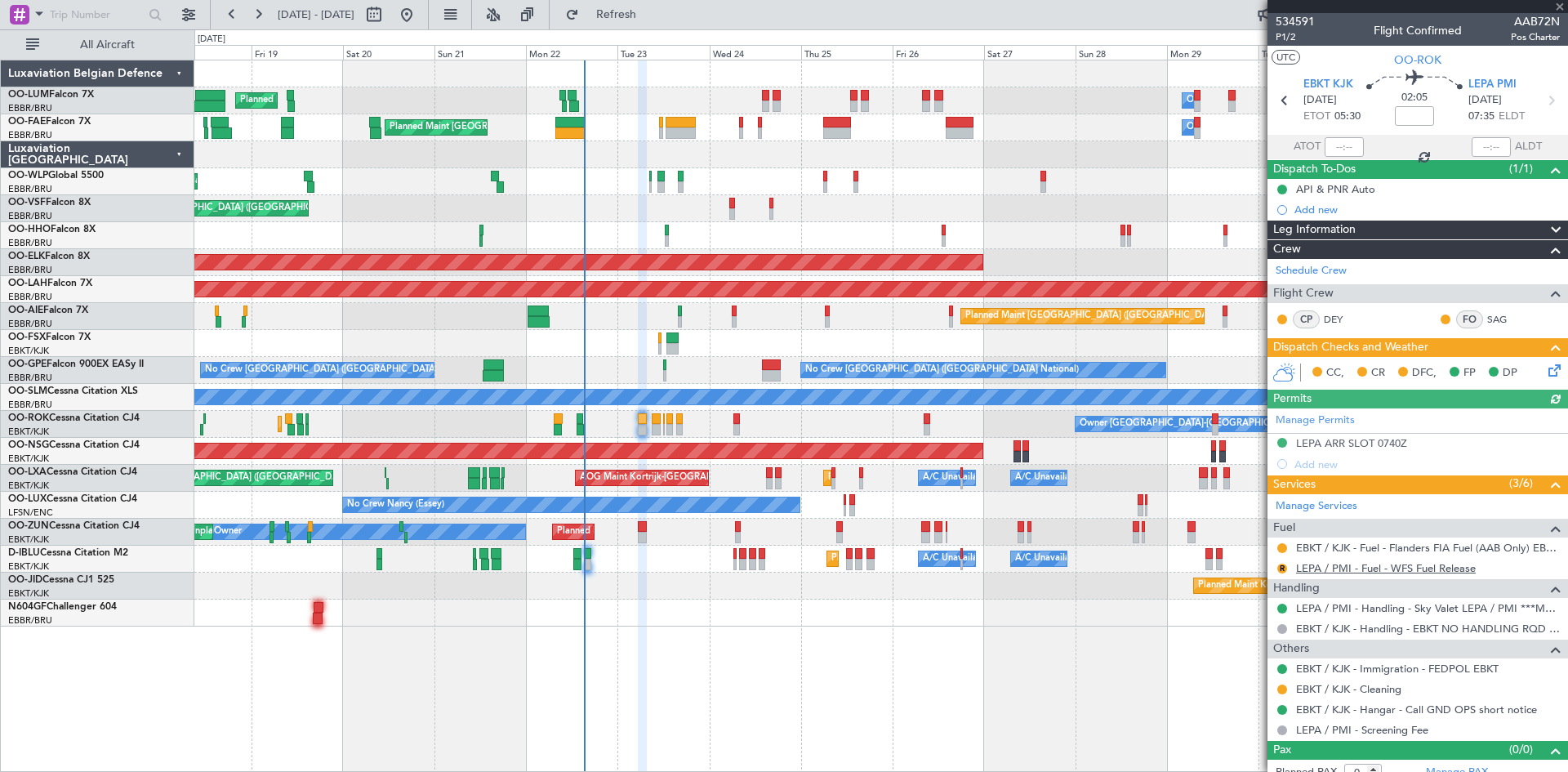
scroll to position [14, 0]
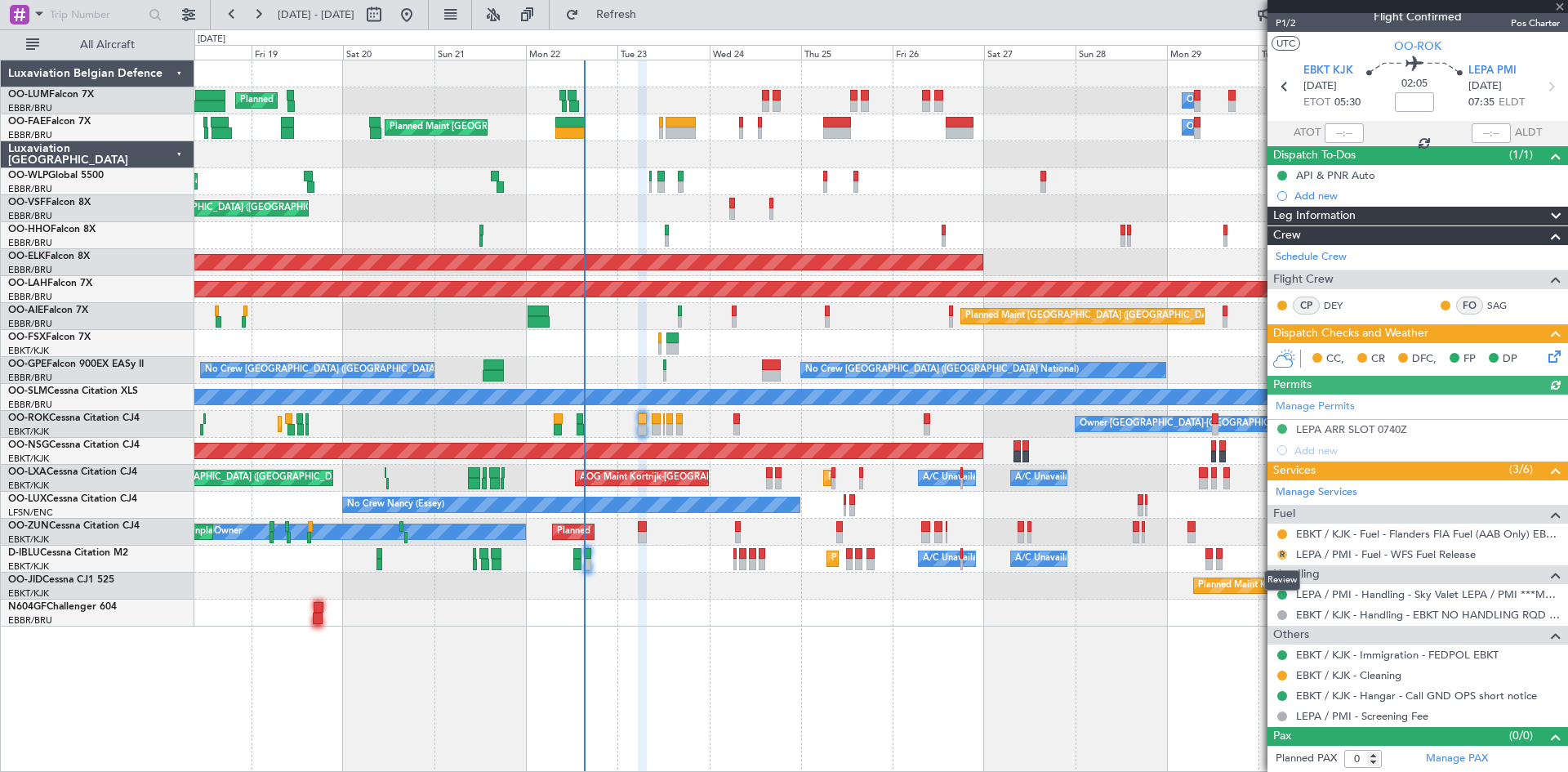
click at [1281, 552] on button "R" at bounding box center [1282, 555] width 10 height 10
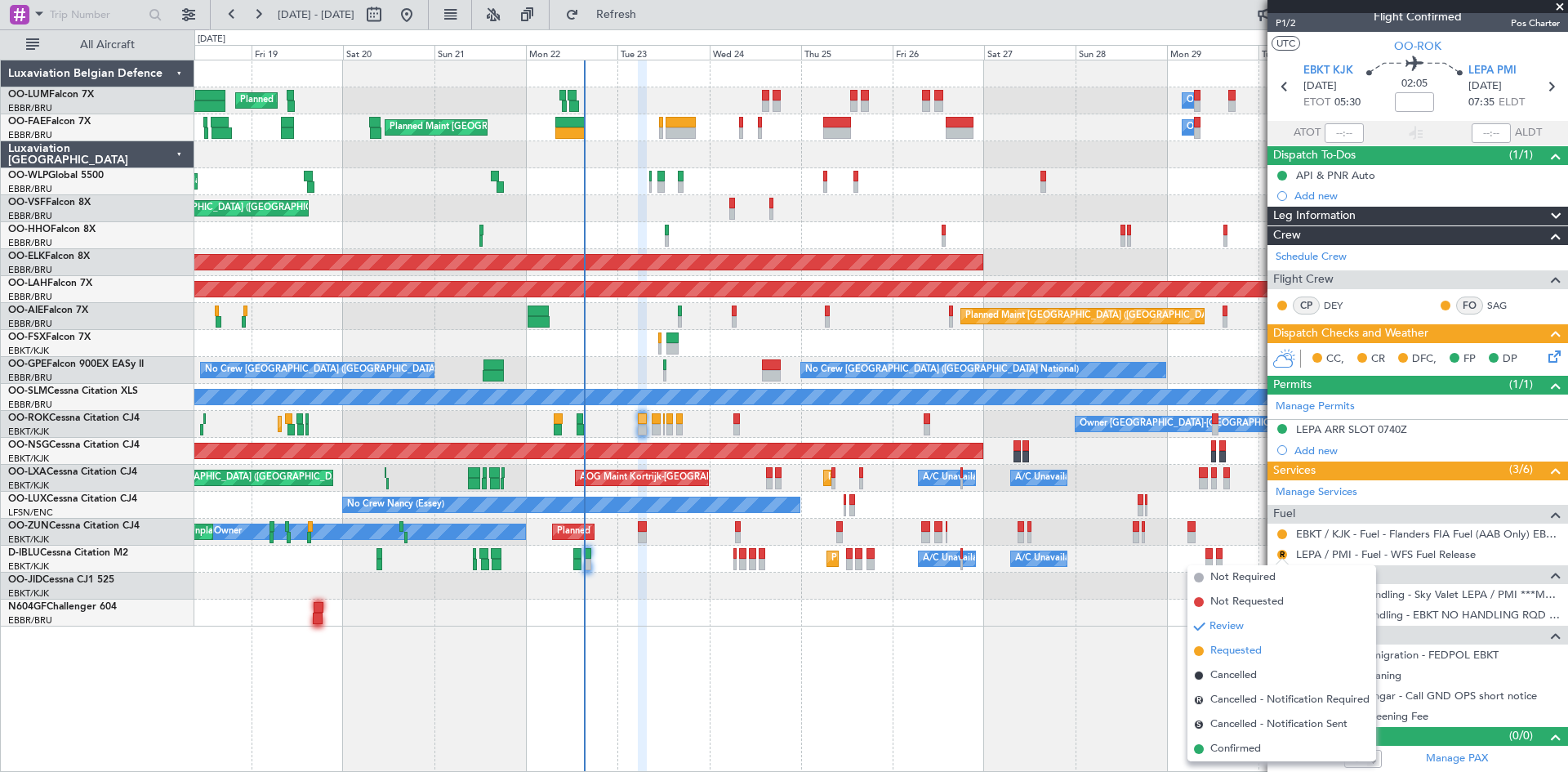
click at [1248, 651] on span "Requested" at bounding box center [1236, 651] width 51 height 17
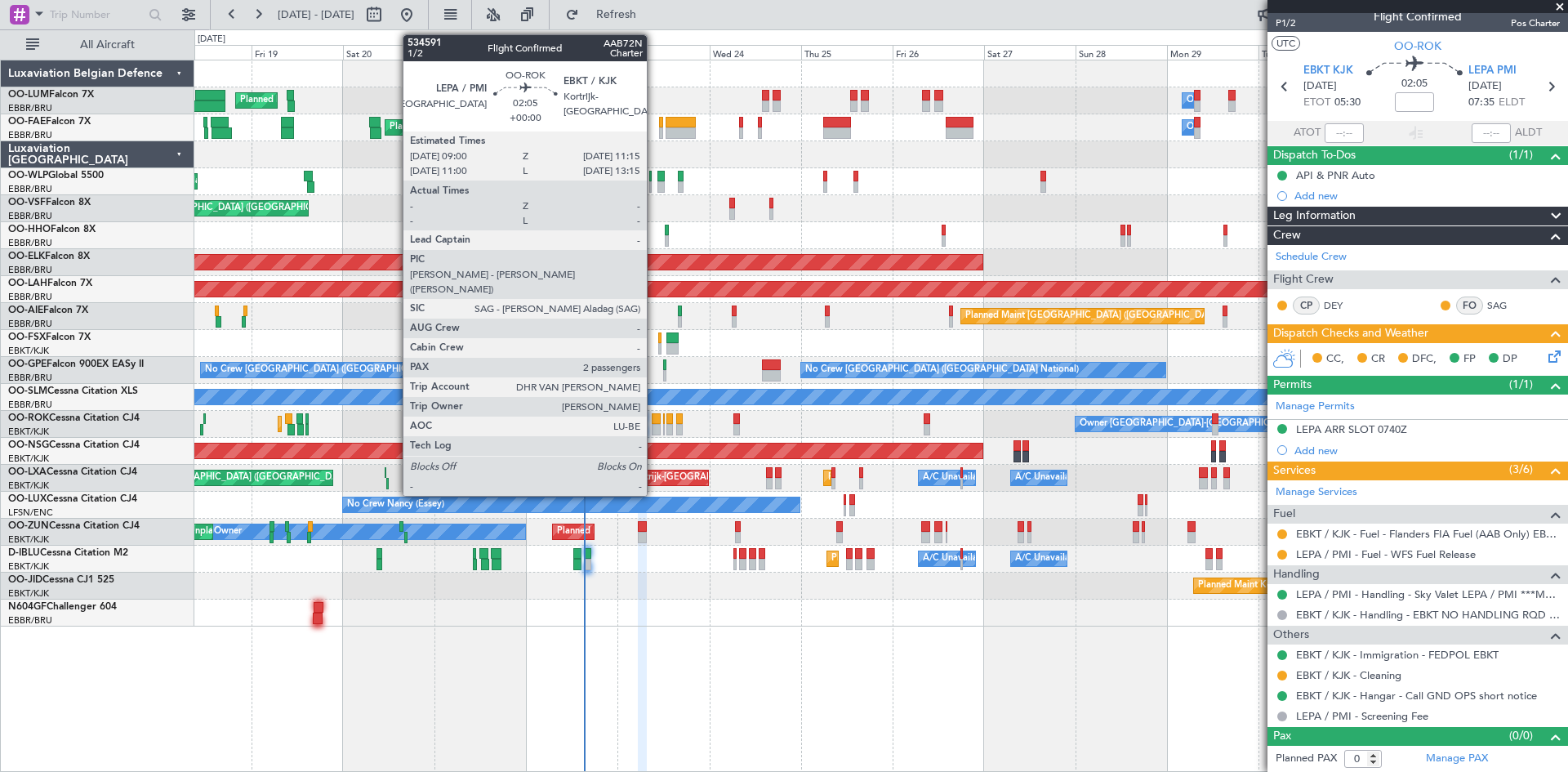
click at [654, 419] on div at bounding box center [656, 419] width 9 height 12
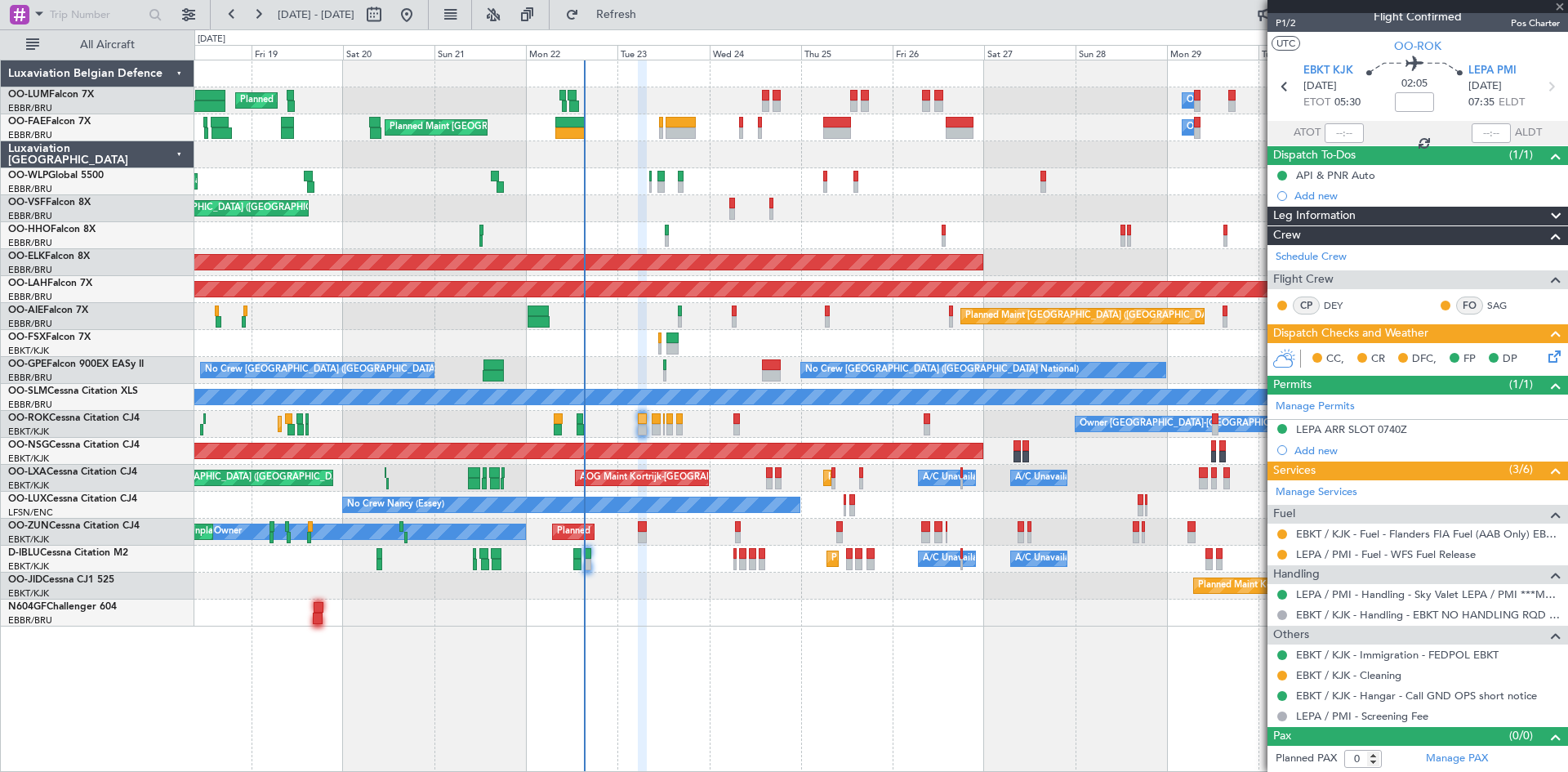
type input "2"
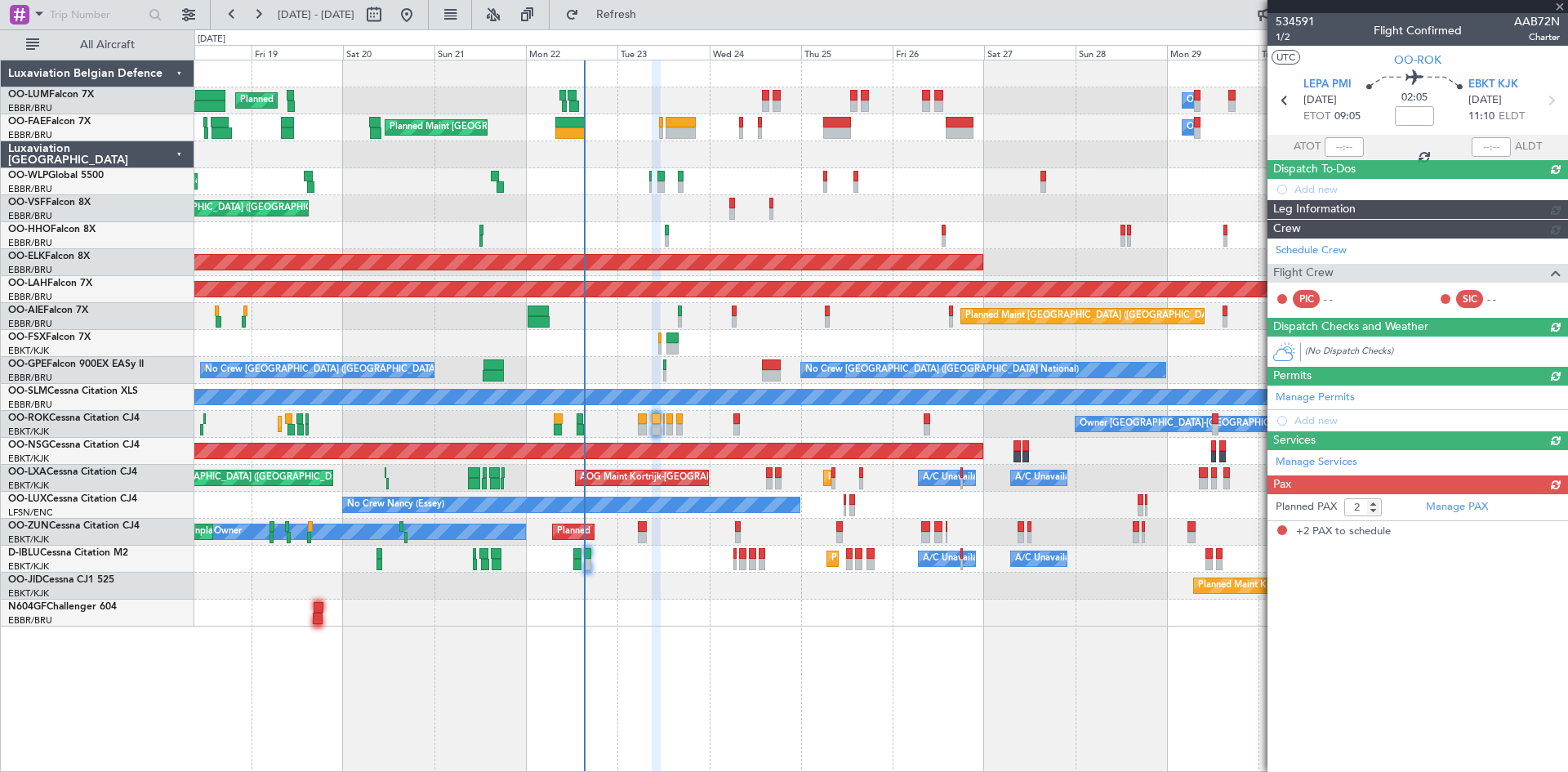
scroll to position [0, 0]
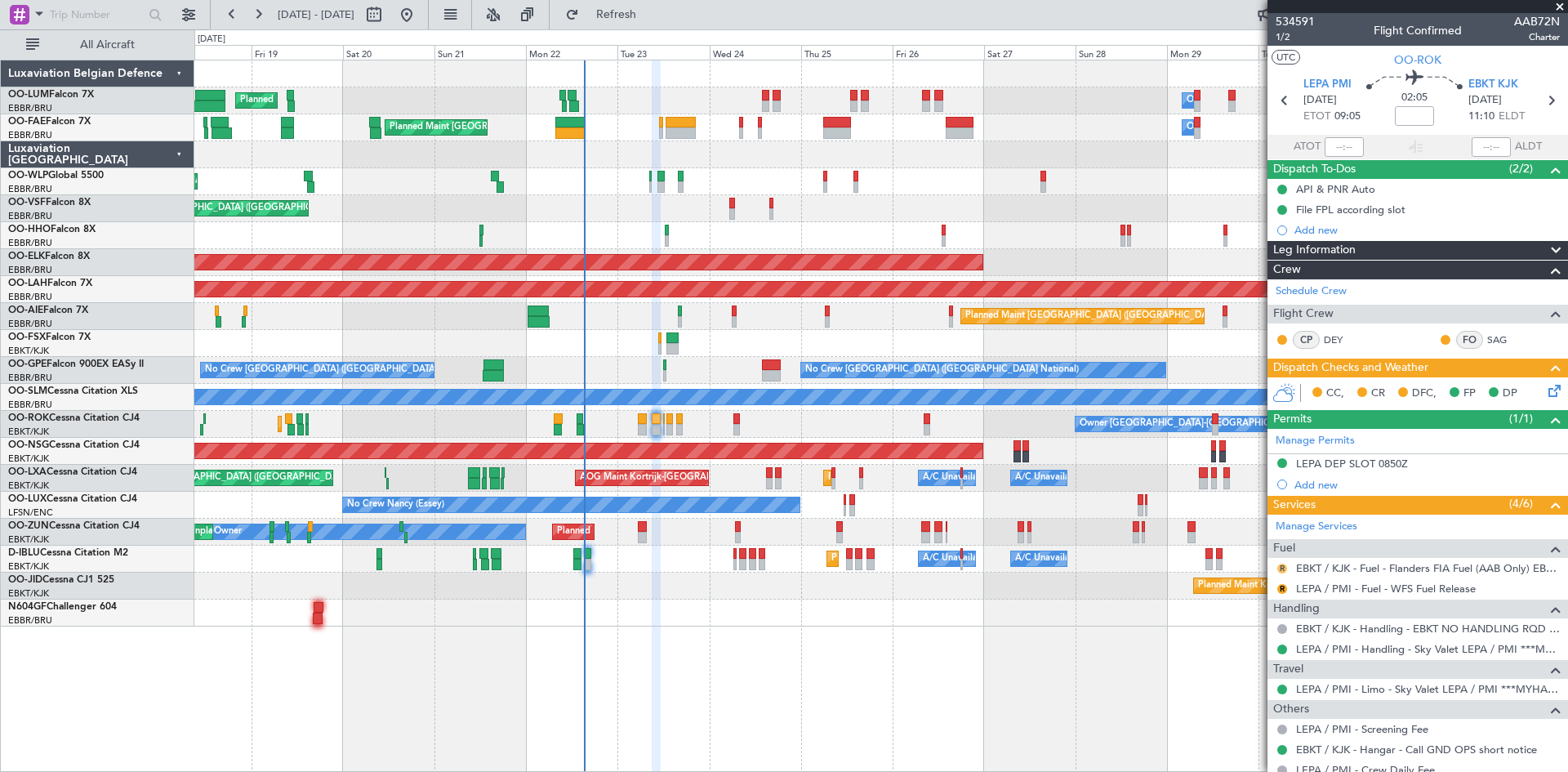
click at [1281, 565] on button "R" at bounding box center [1282, 569] width 10 height 10
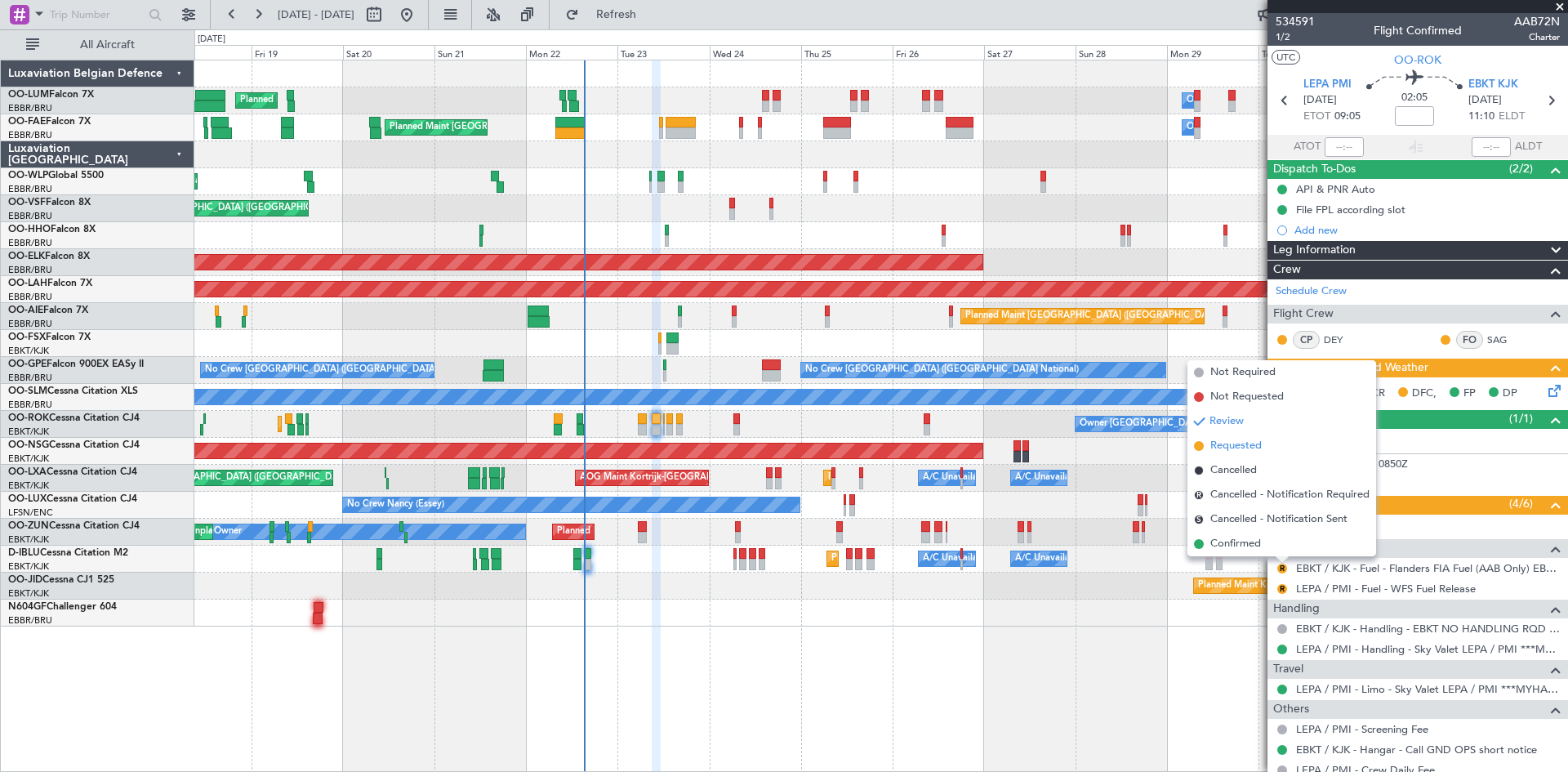
click at [1246, 443] on span "Requested" at bounding box center [1236, 446] width 51 height 17
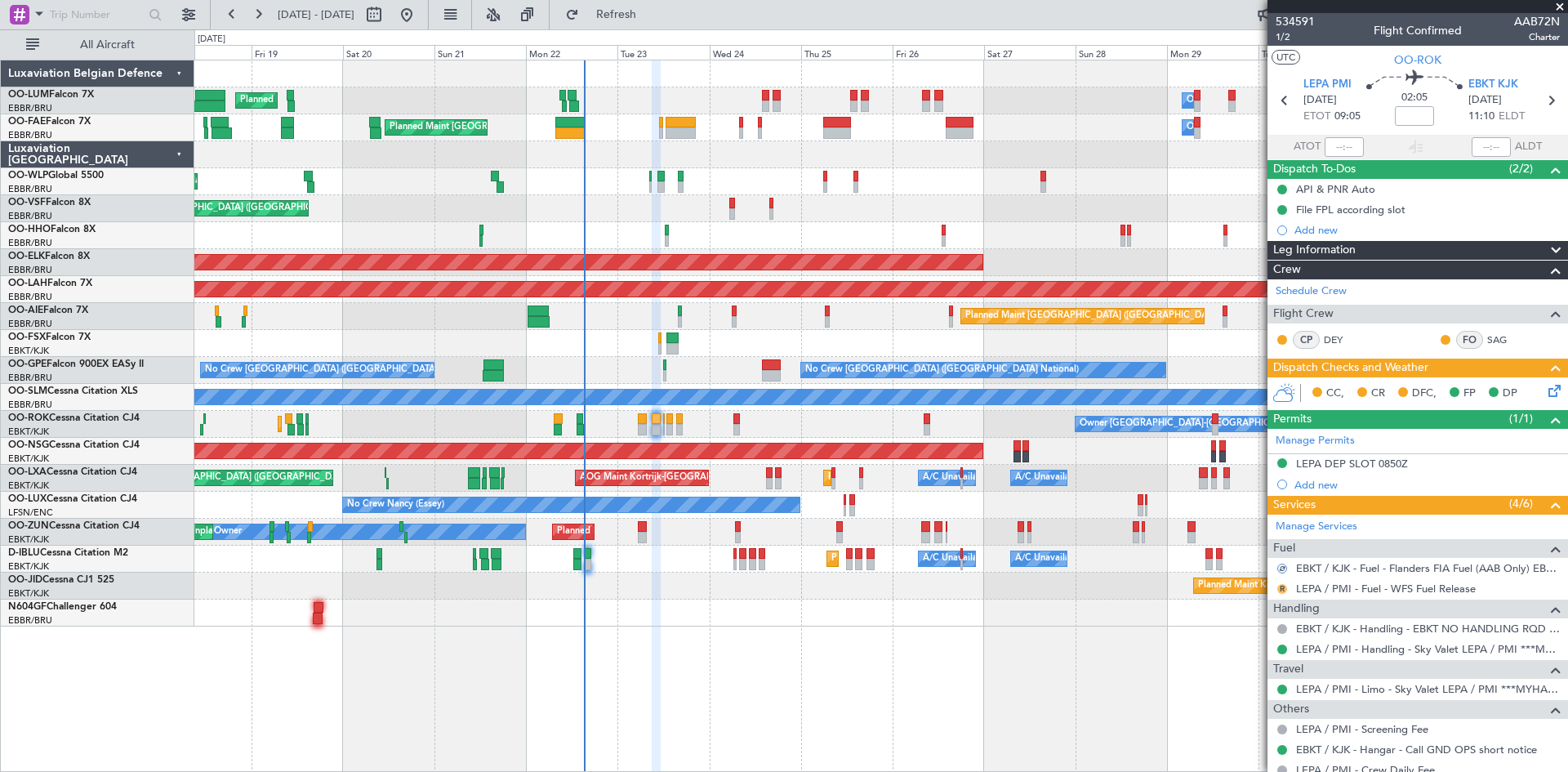
click at [1286, 585] on button "R" at bounding box center [1282, 589] width 10 height 10
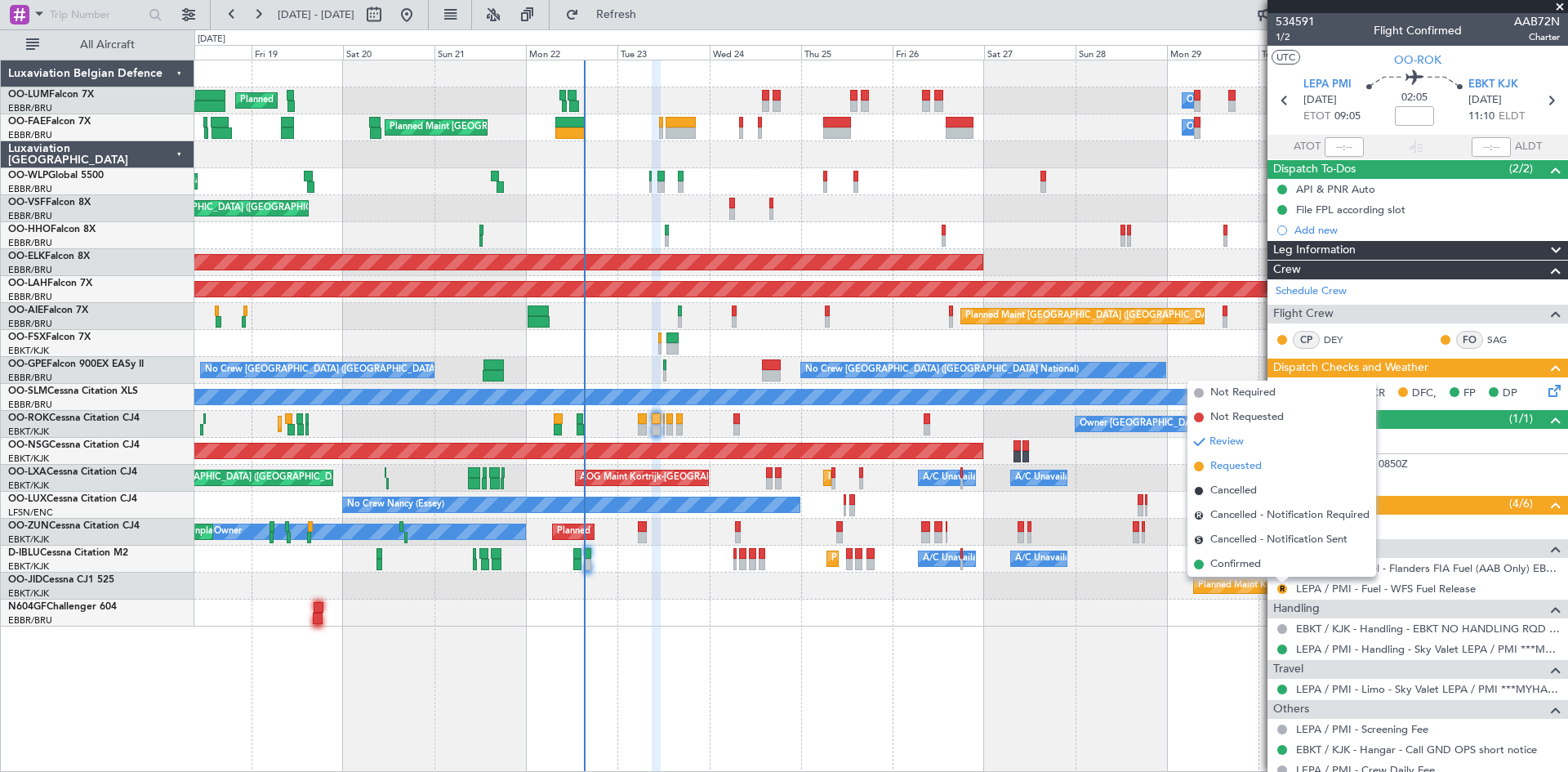
click at [1241, 468] on span "Requested" at bounding box center [1236, 467] width 51 height 17
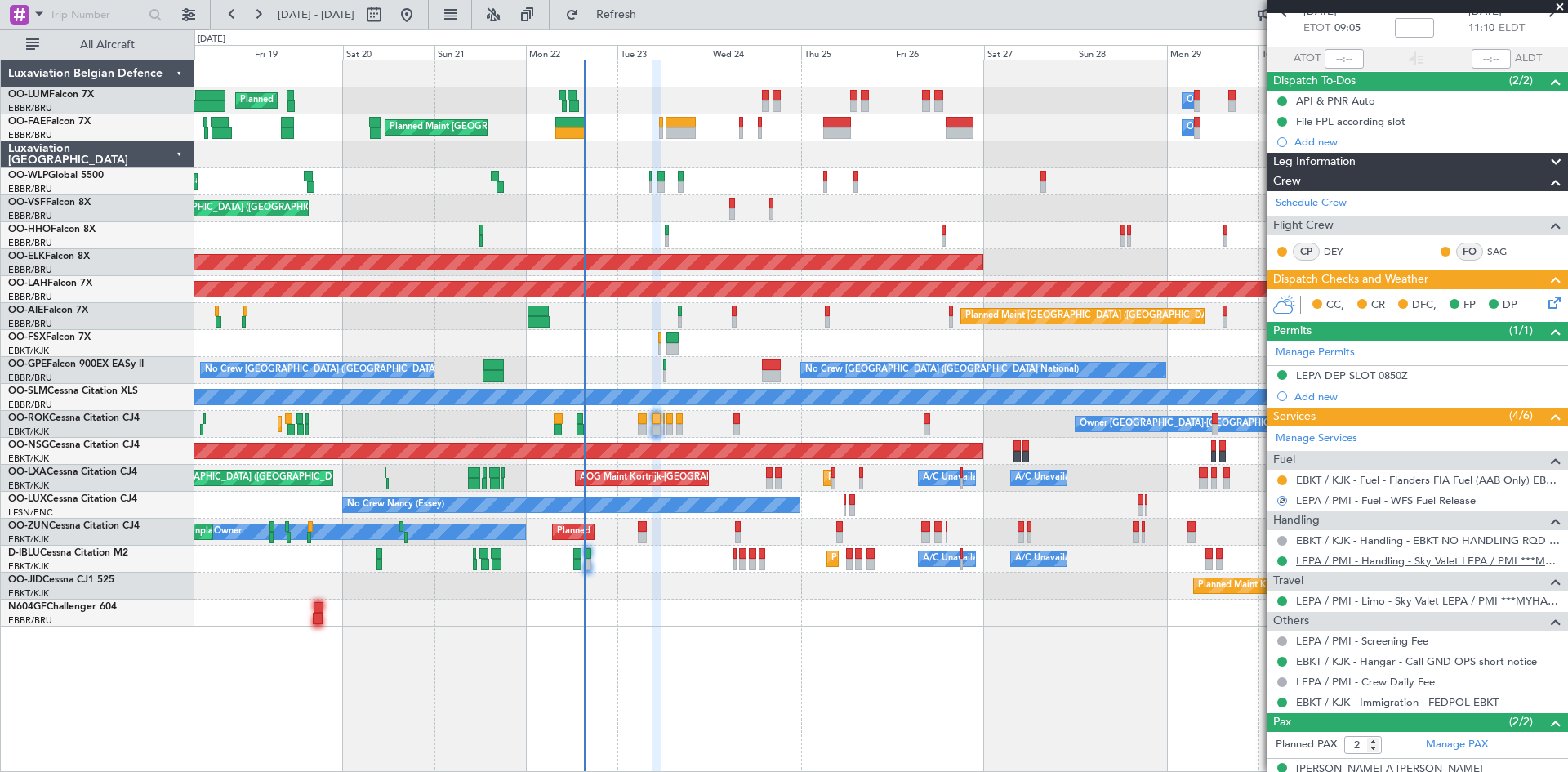
scroll to position [148, 0]
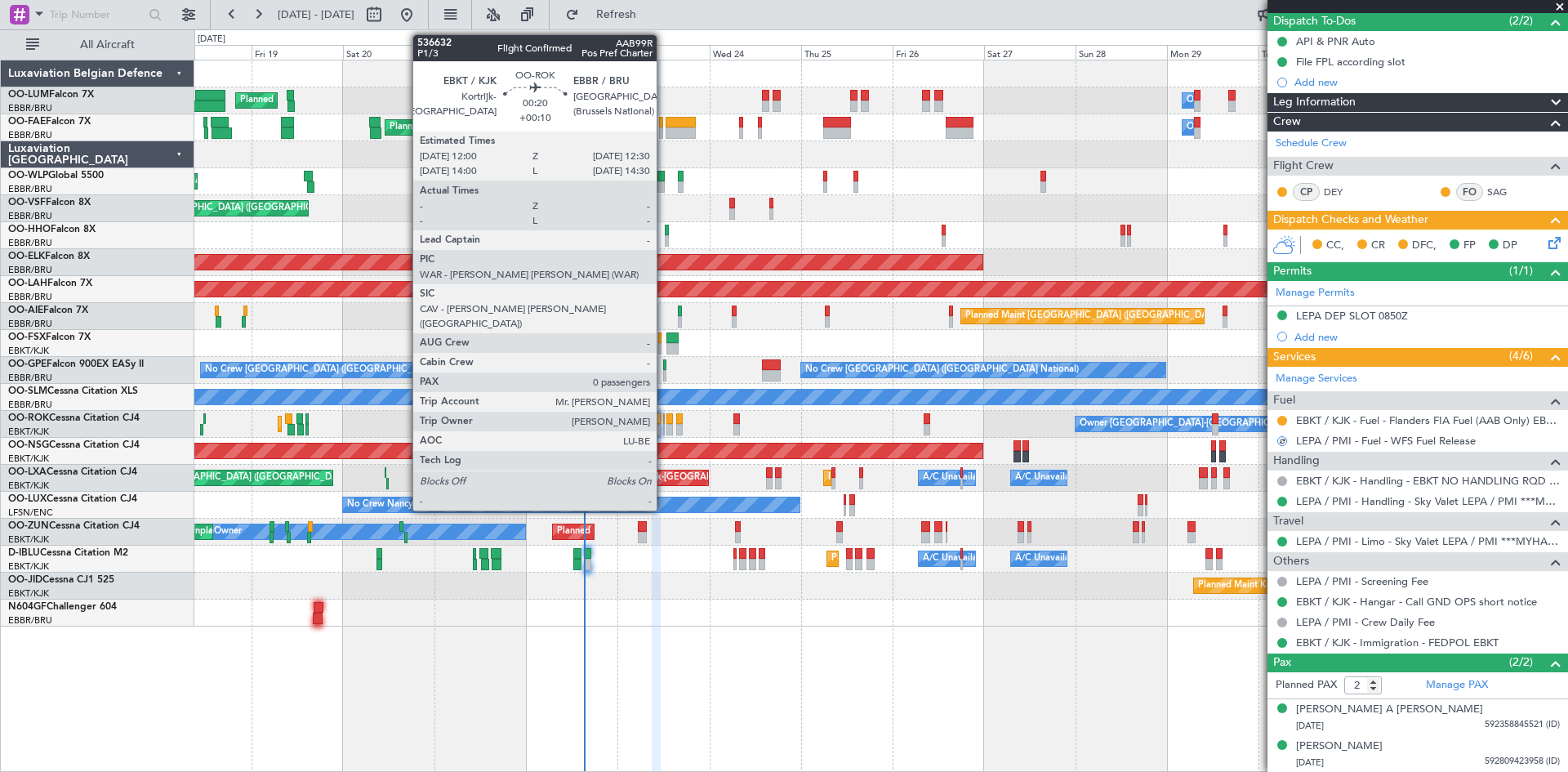
click at [664, 427] on div at bounding box center [664, 429] width 2 height 12
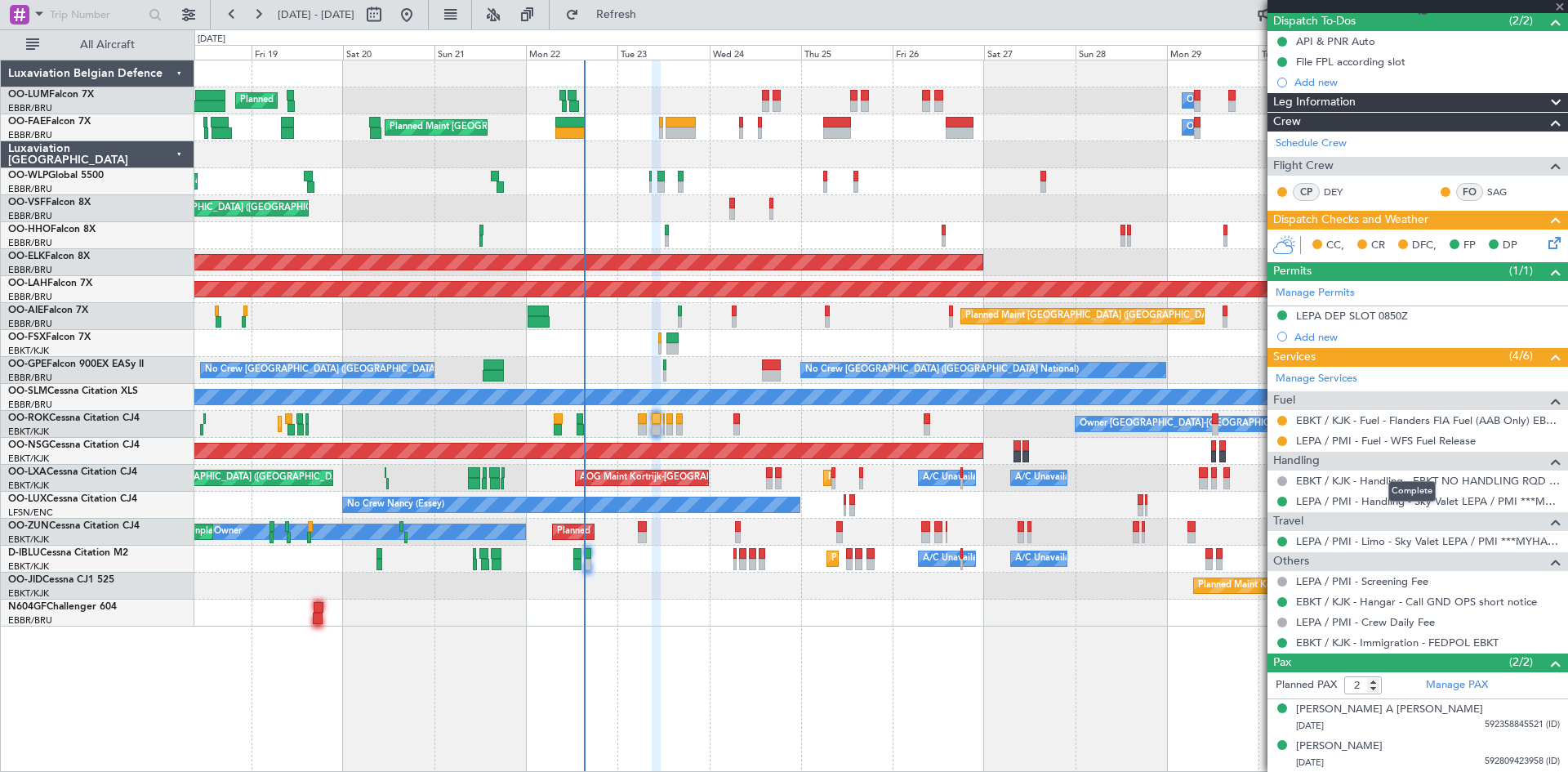
type input "+00:10"
type input "0"
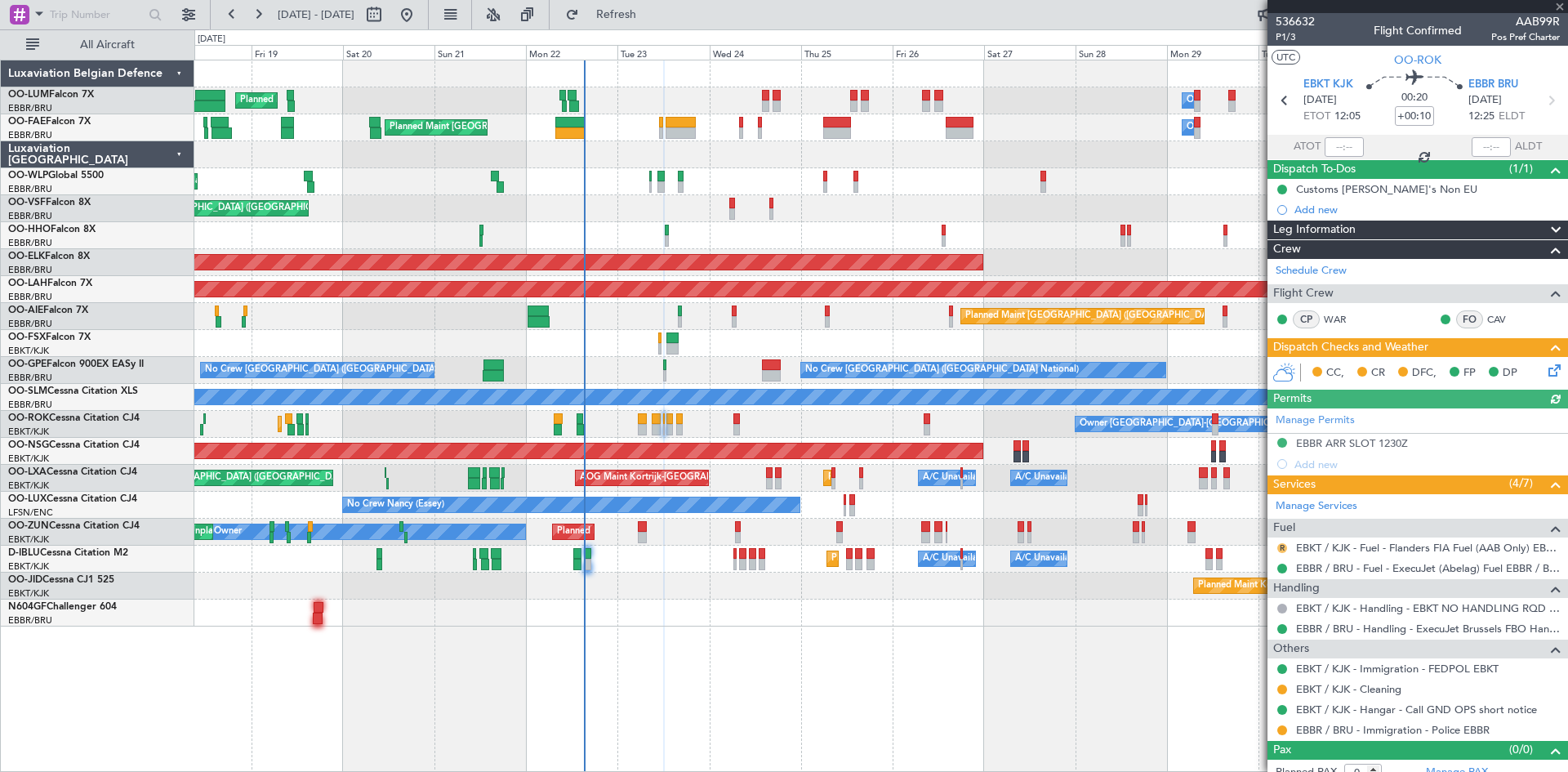
click at [1286, 546] on button "R" at bounding box center [1282, 548] width 10 height 10
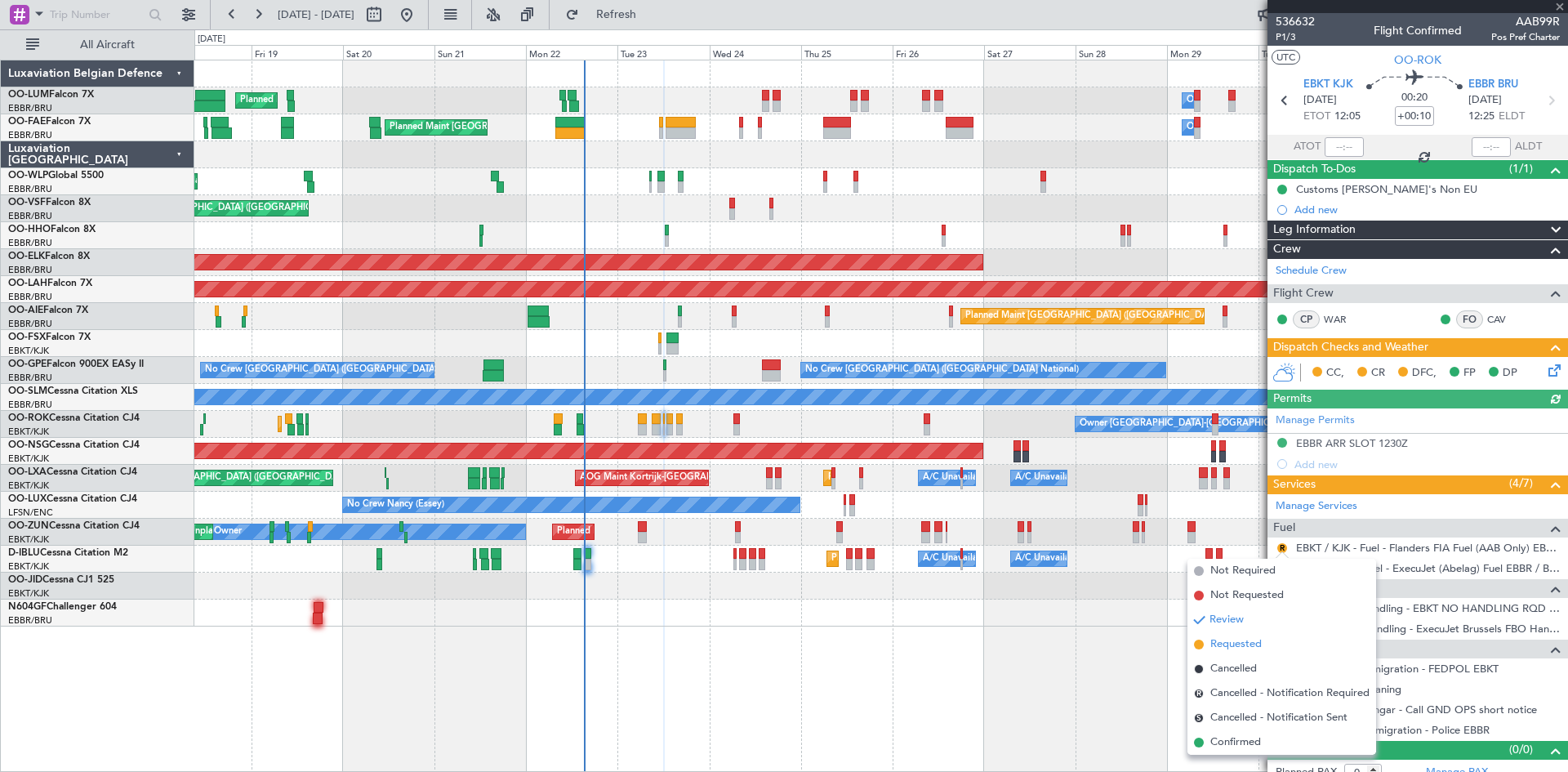
click at [1242, 643] on span "Requested" at bounding box center [1236, 645] width 51 height 17
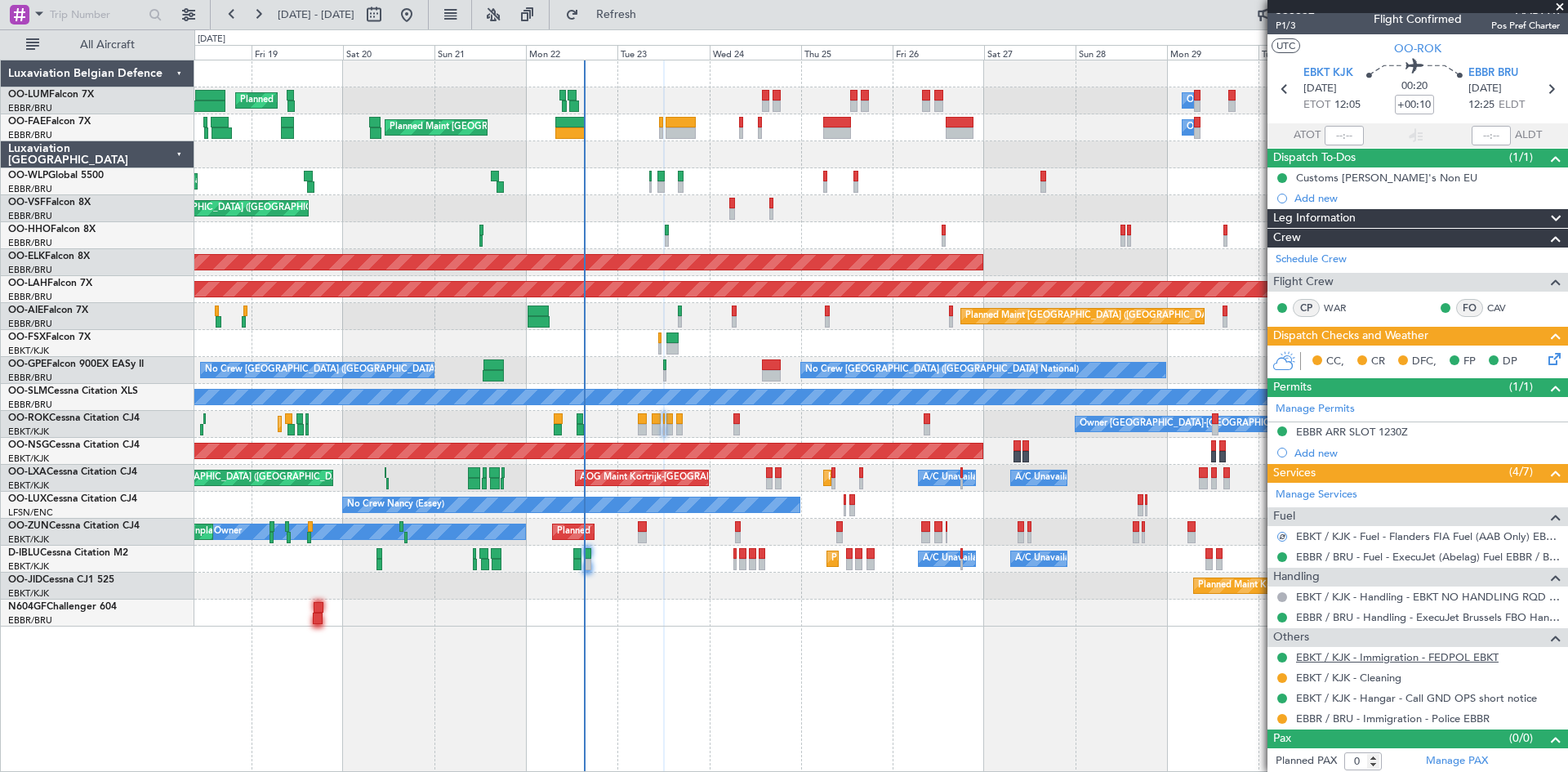
scroll to position [14, 0]
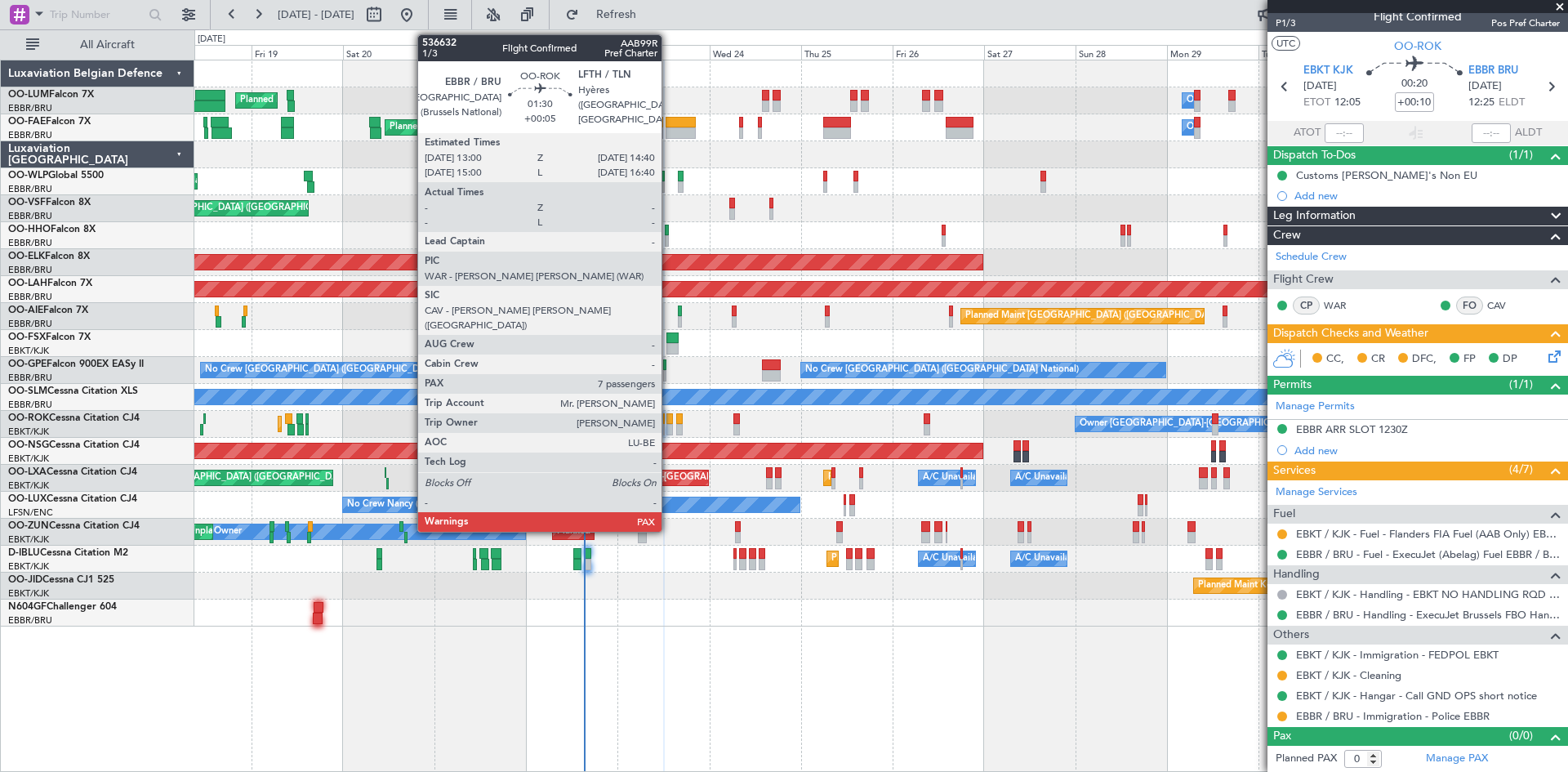
click at [669, 417] on div at bounding box center [670, 419] width 7 height 12
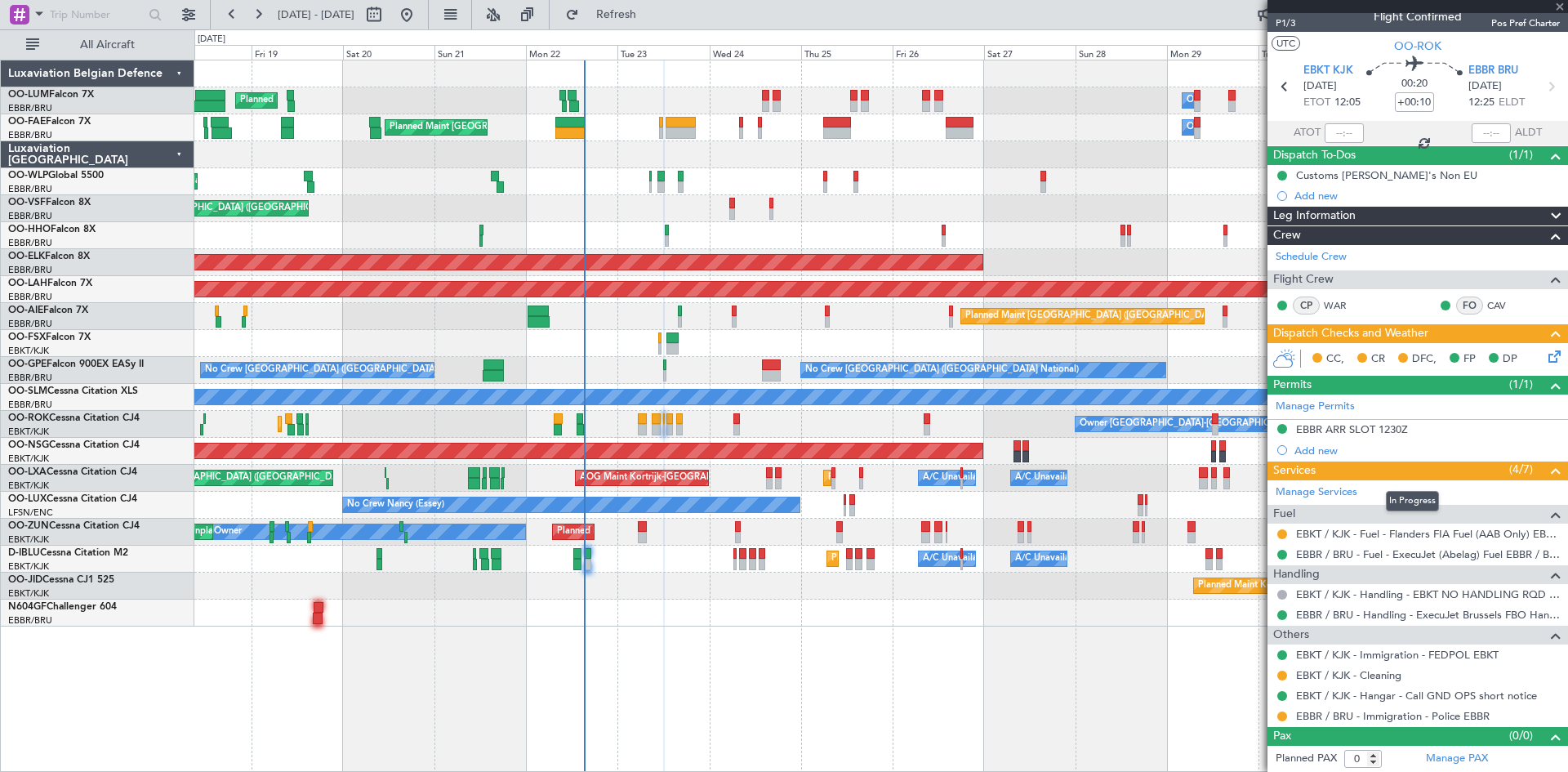
type input "+00:05"
type input "7"
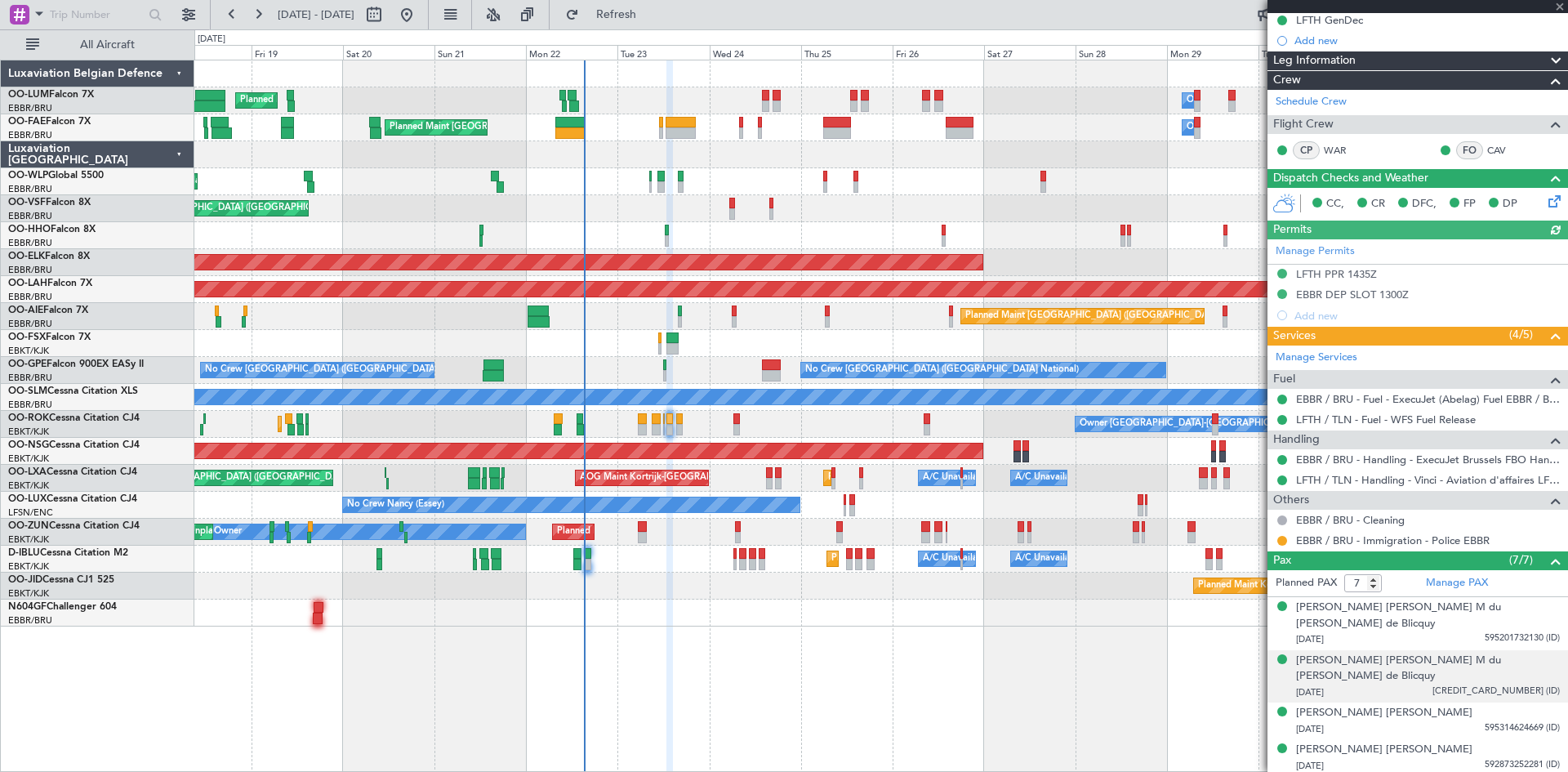
scroll to position [251, 0]
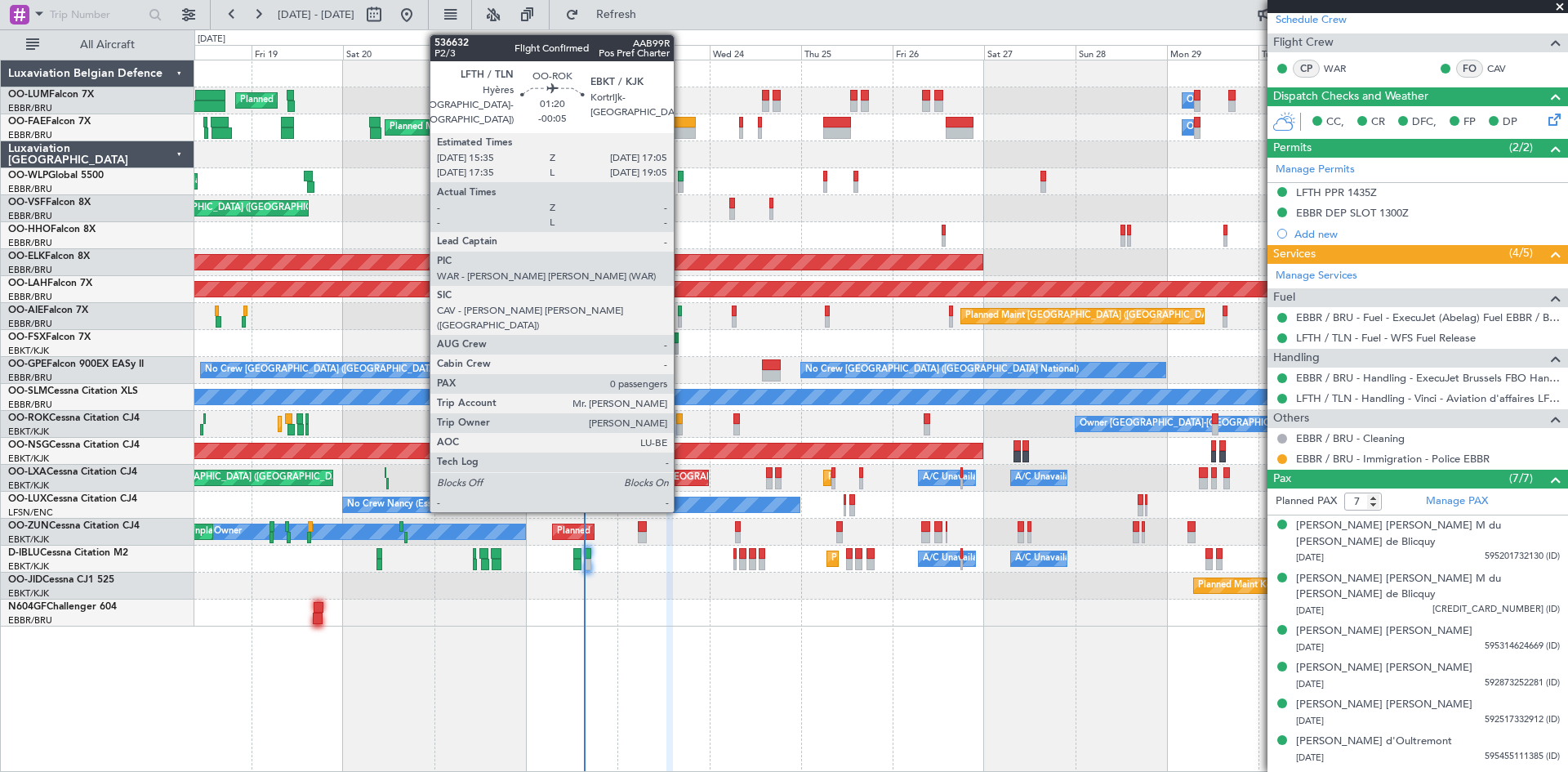
click at [680, 419] on div at bounding box center [680, 419] width 7 height 12
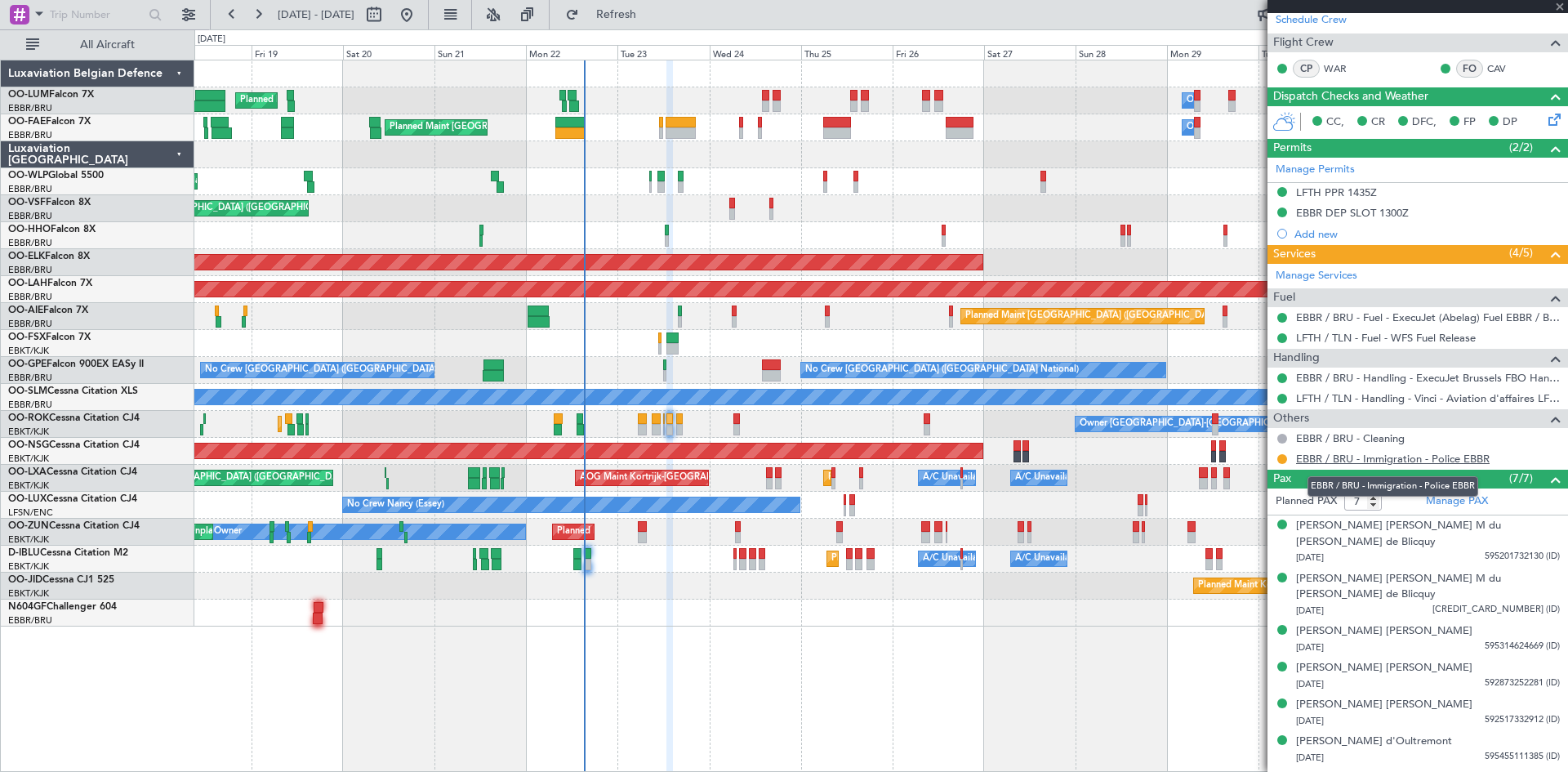
type input "-00:05"
type input "0"
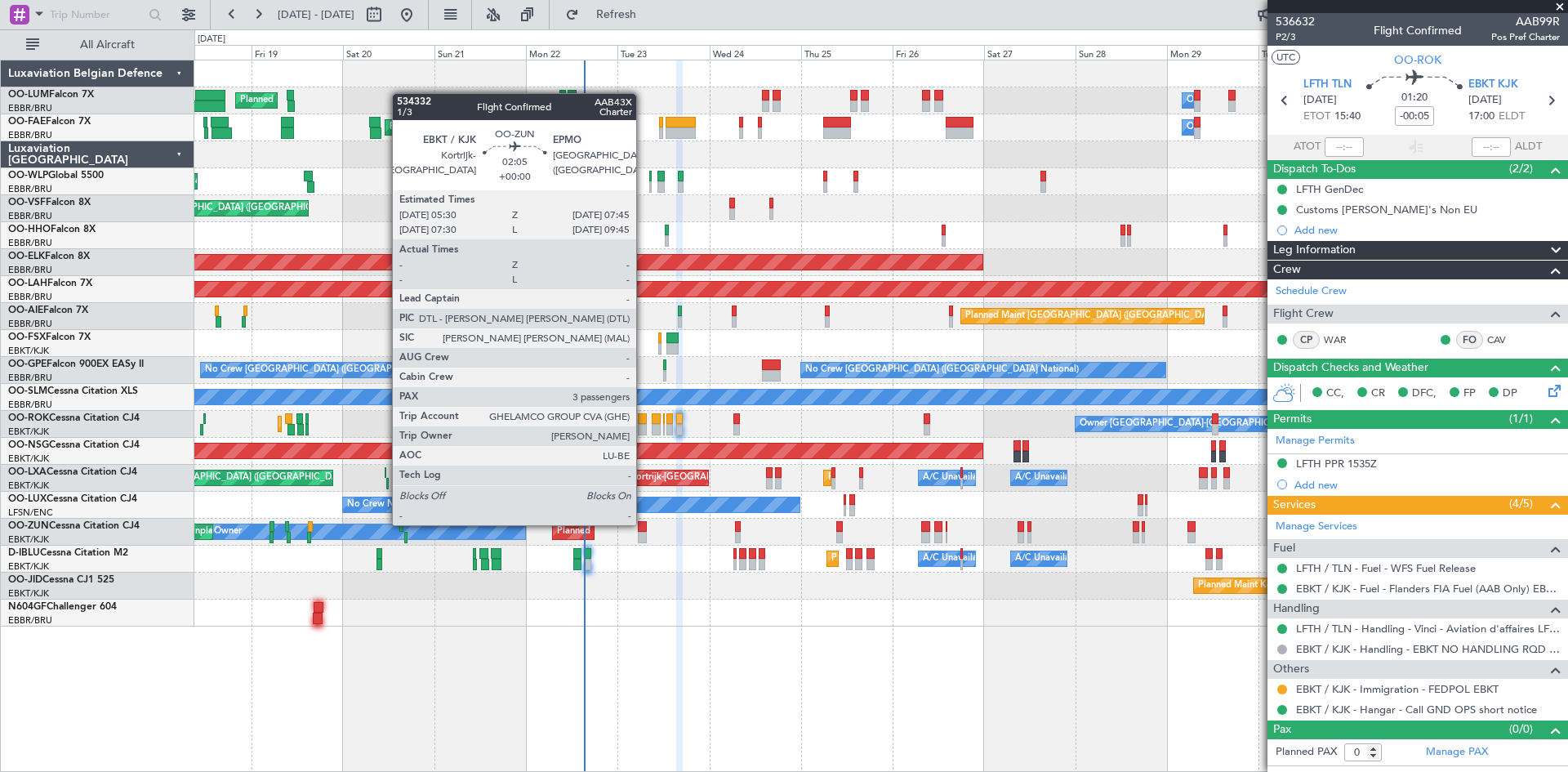
click at [643, 523] on div at bounding box center [642, 527] width 9 height 12
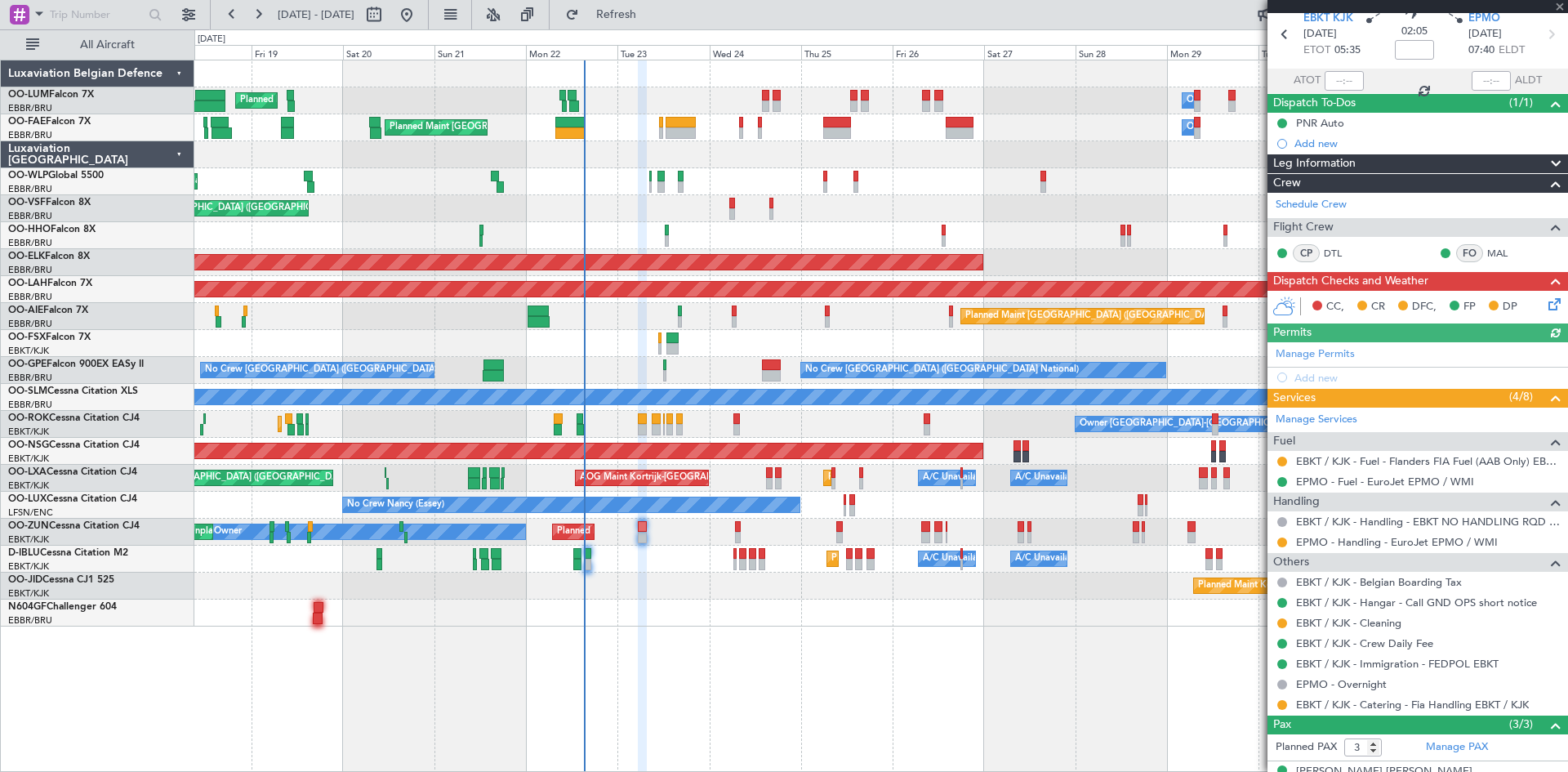
scroll to position [165, 0]
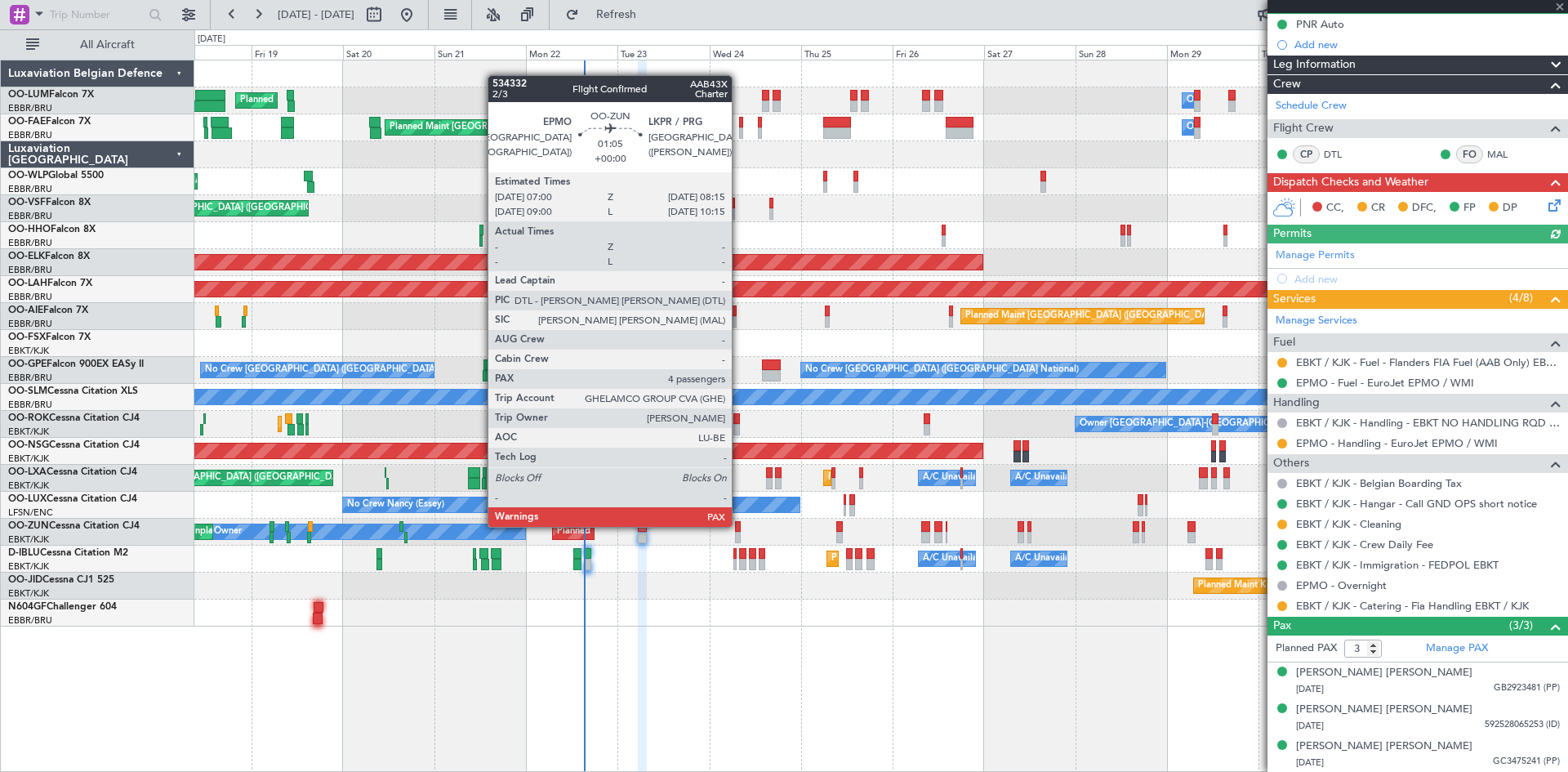
click at [739, 525] on div at bounding box center [737, 527] width 5 height 12
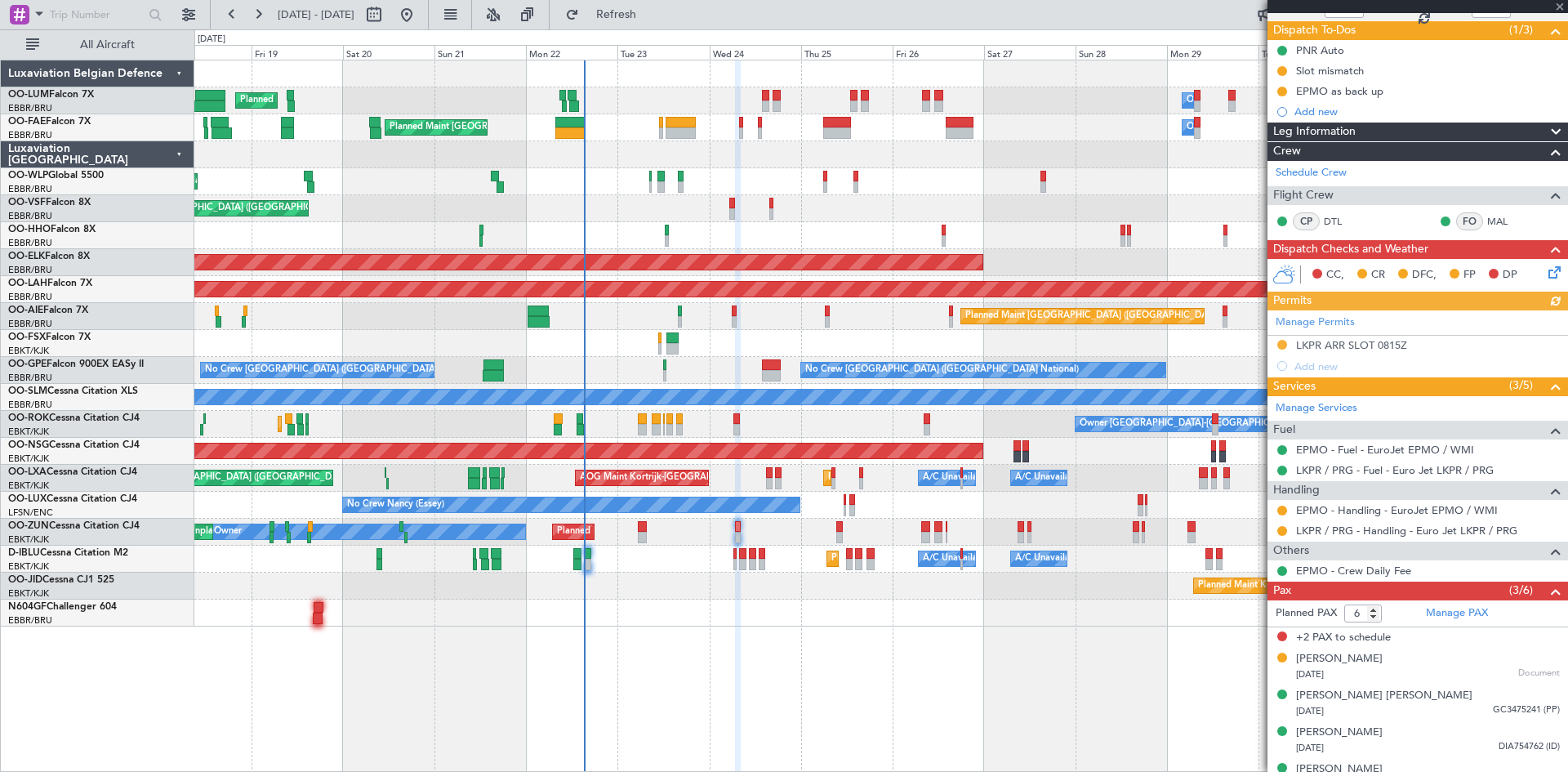
scroll to position [162, 0]
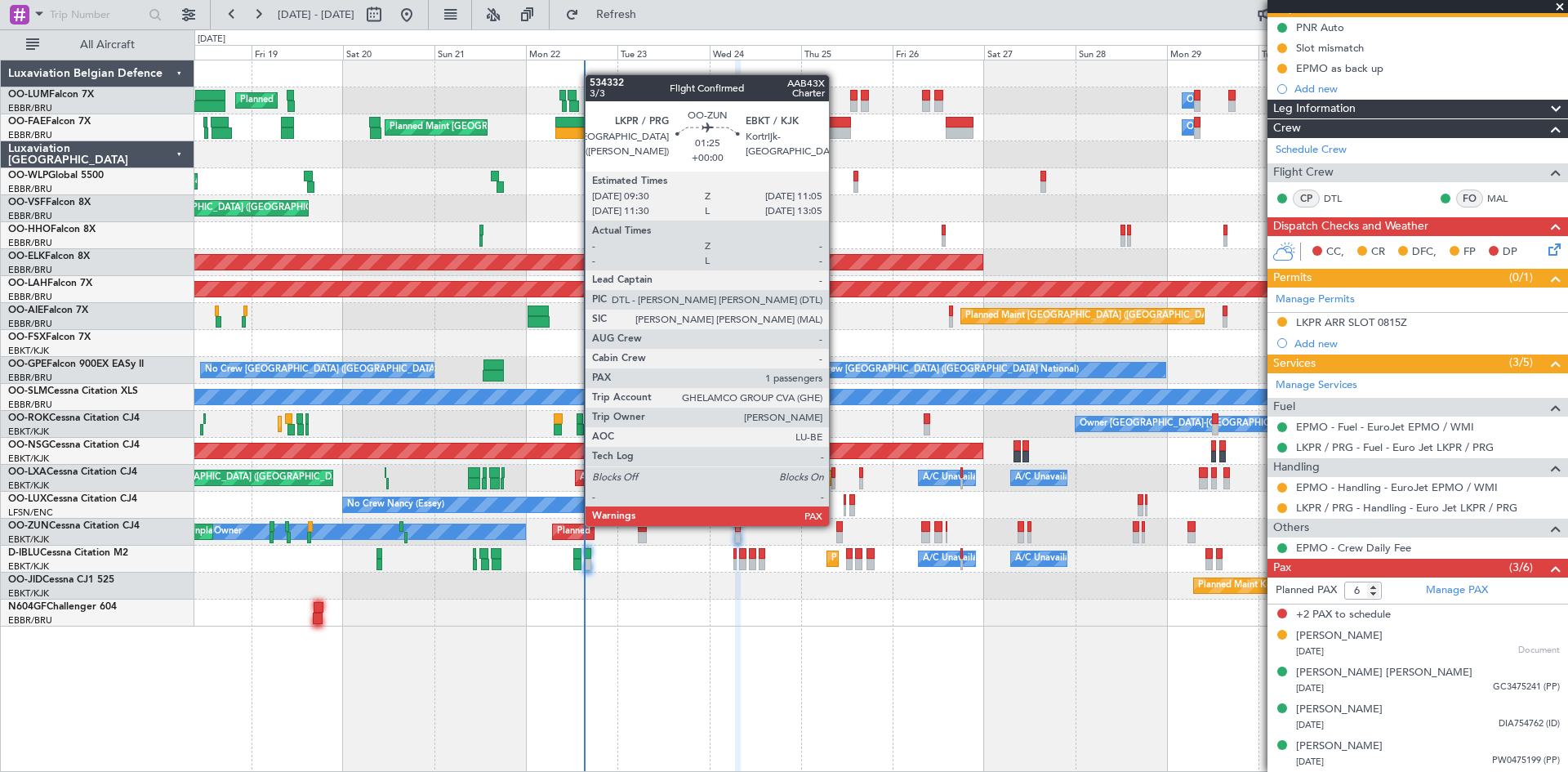
click at [836, 525] on div at bounding box center [840, 527] width 7 height 12
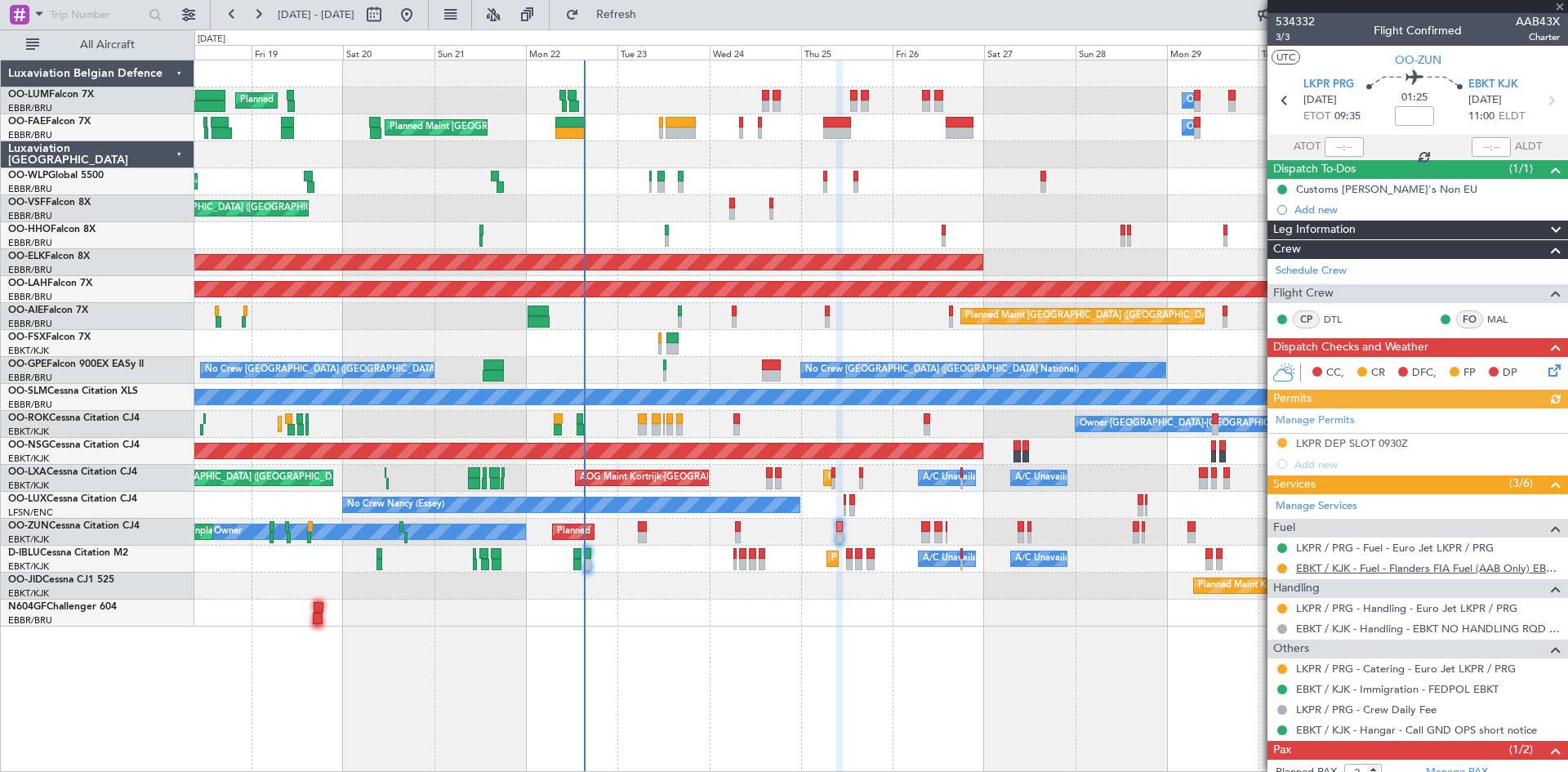
scroll to position [72, 0]
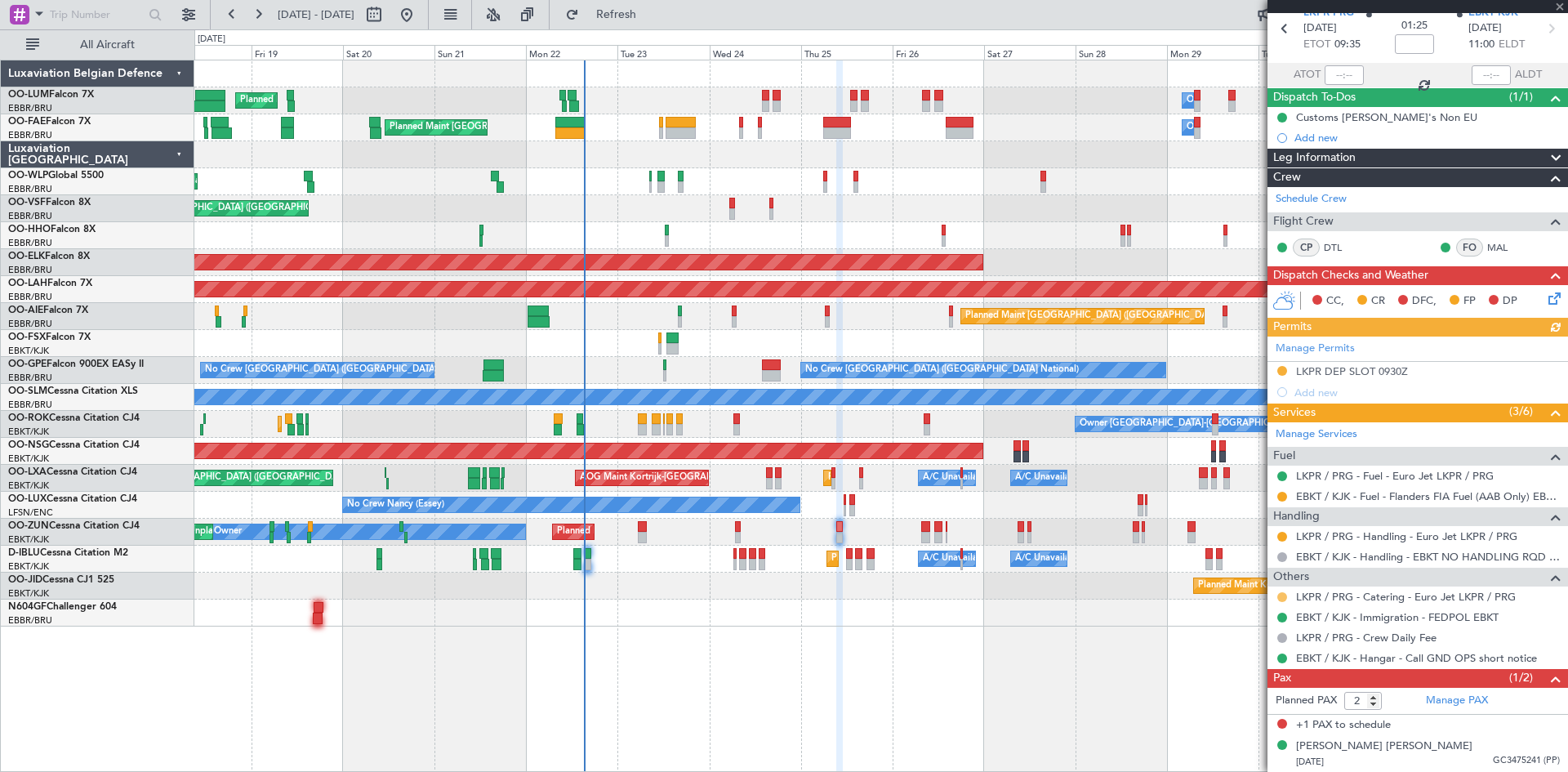
click at [1277, 594] on button at bounding box center [1282, 597] width 10 height 10
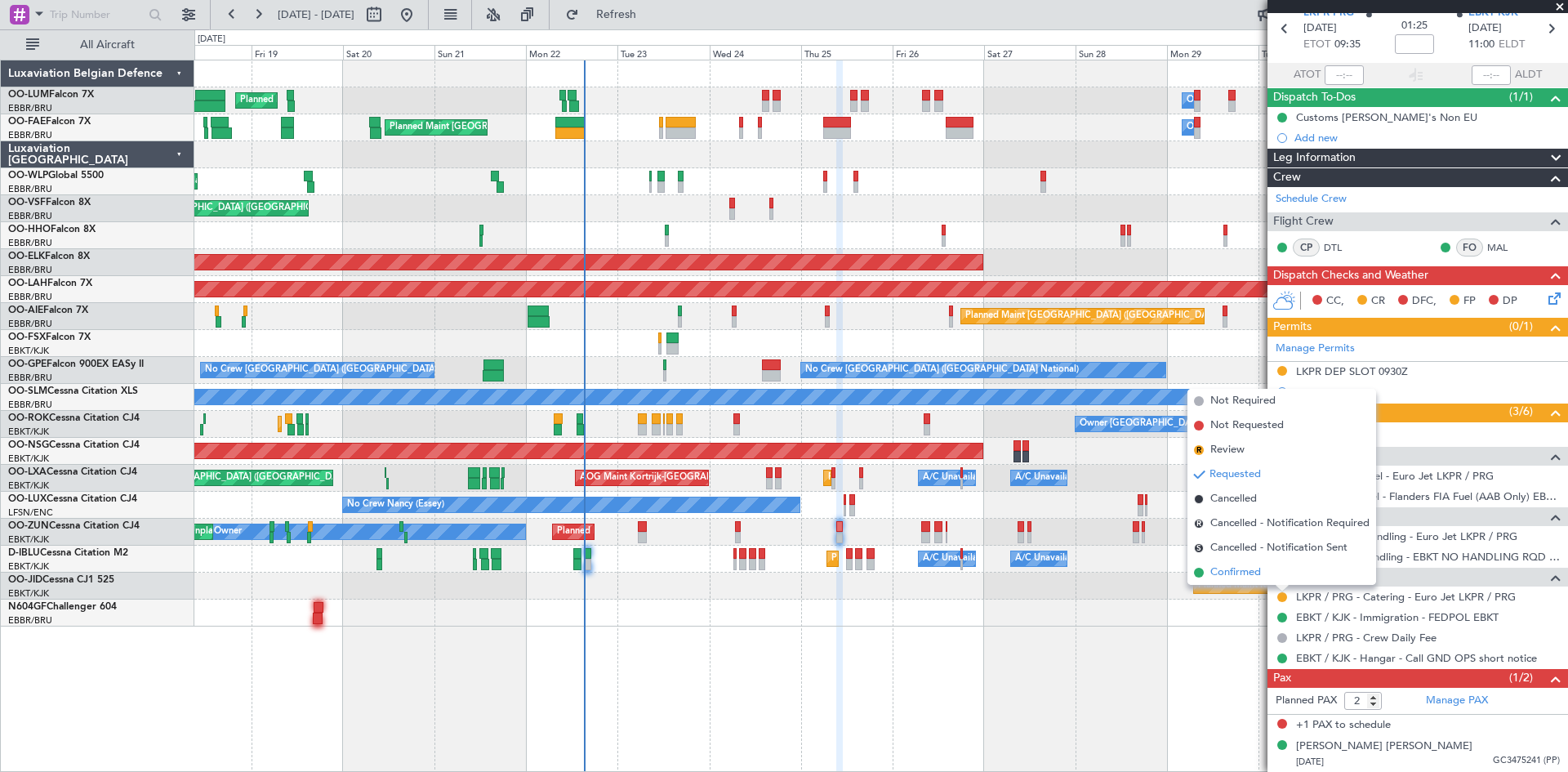
click at [1220, 573] on span "Confirmed" at bounding box center [1235, 573] width 50 height 17
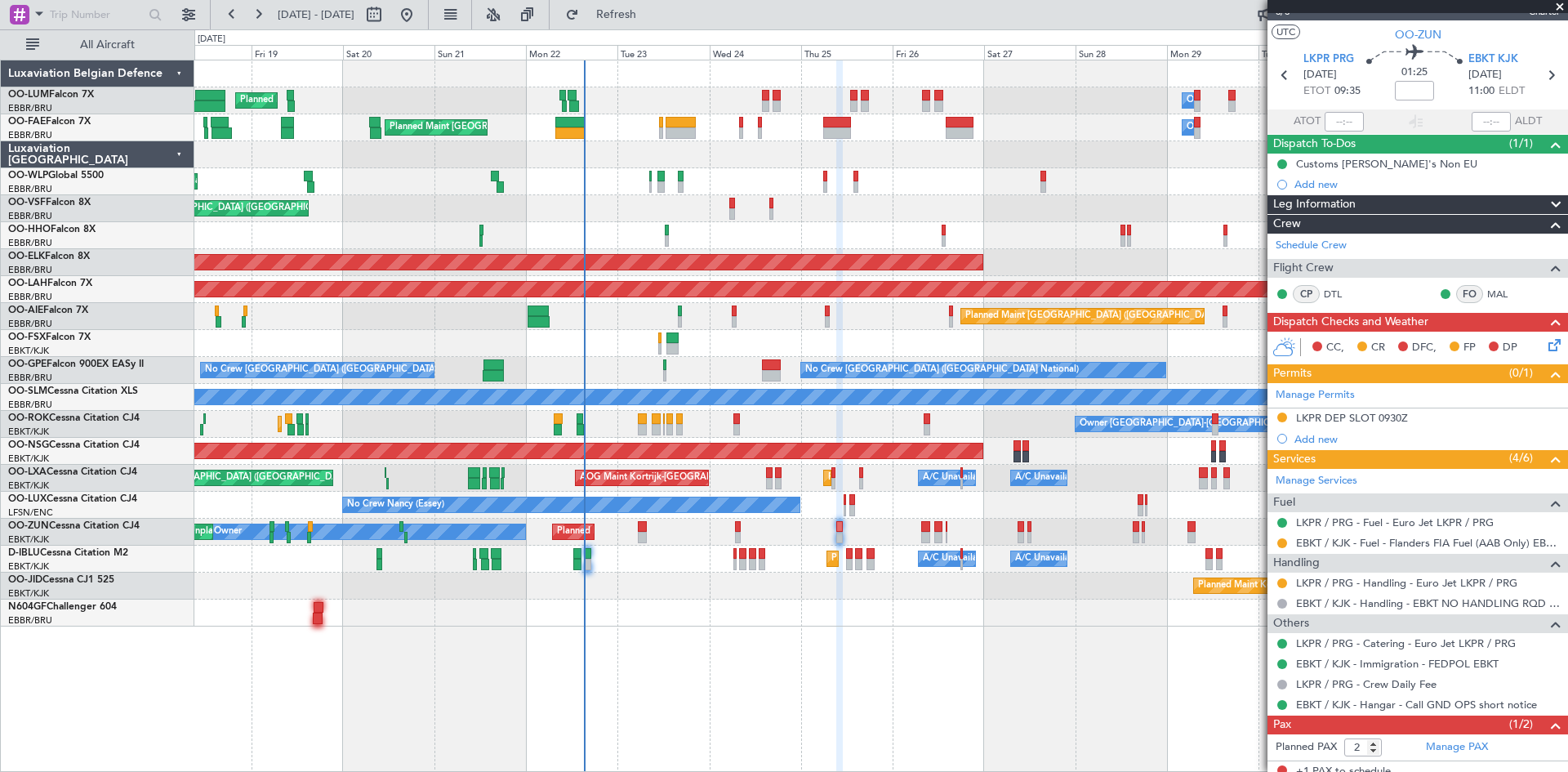
scroll to position [0, 0]
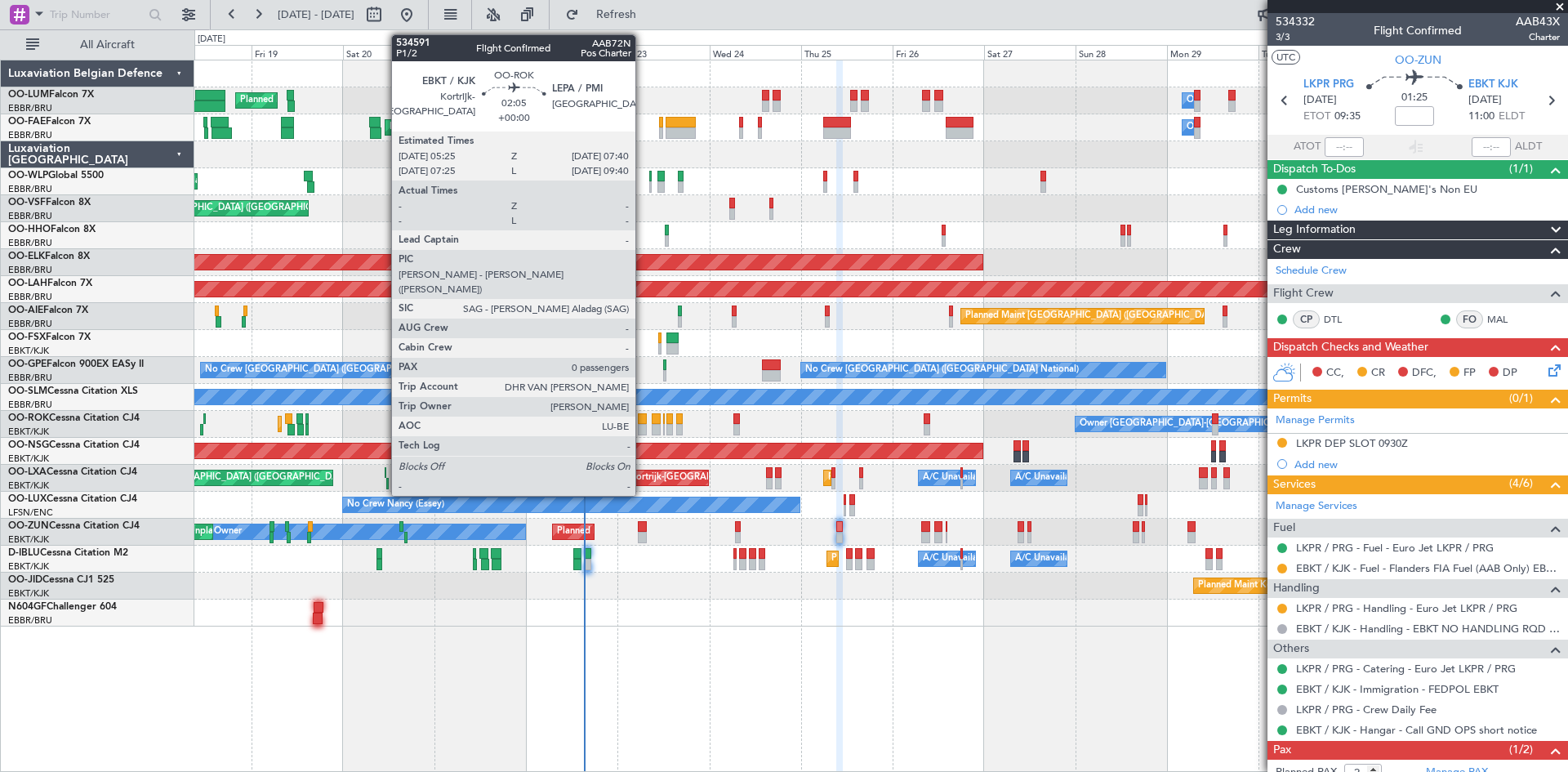
click at [642, 415] on div at bounding box center [642, 419] width 9 height 12
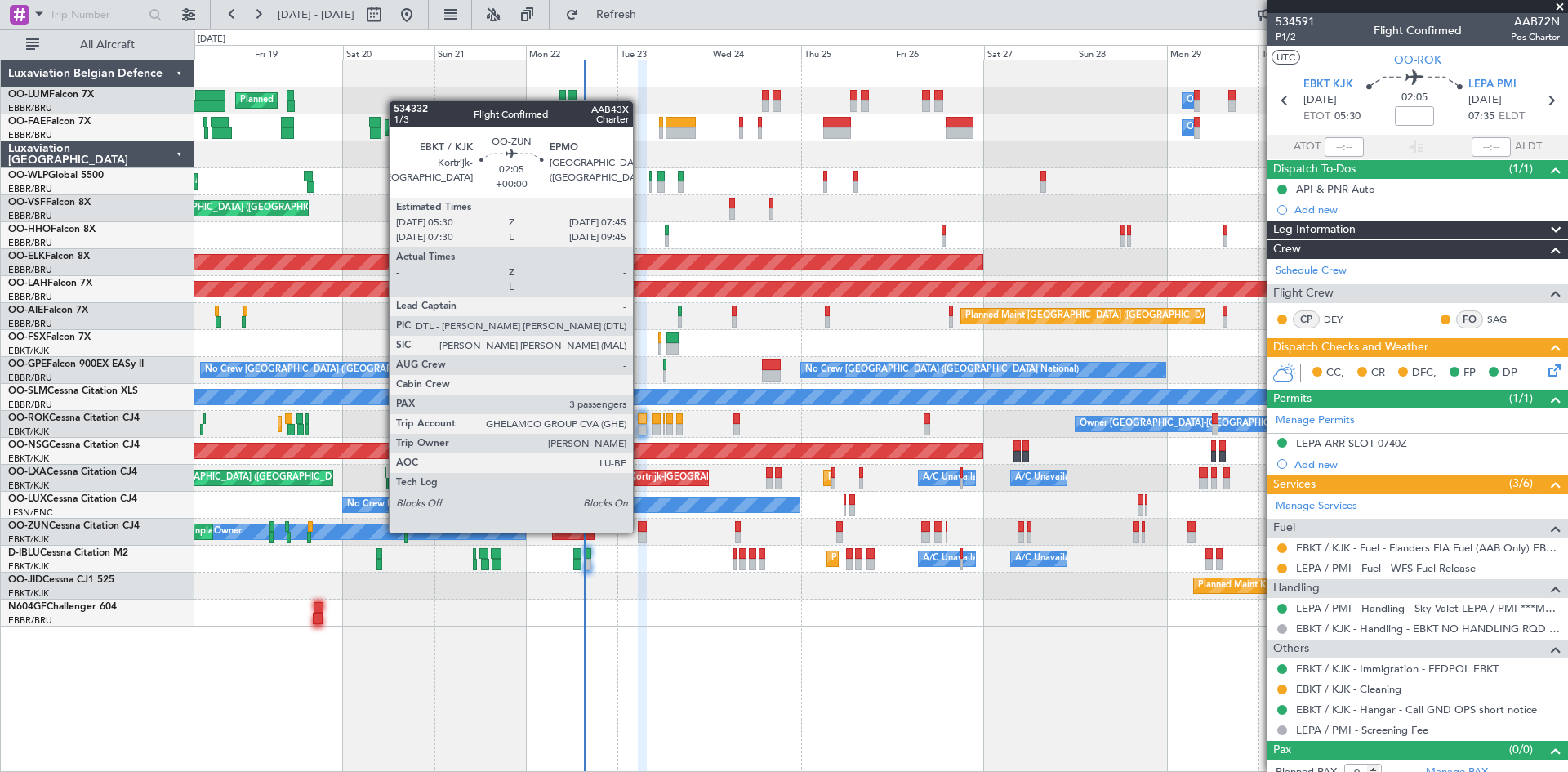
click at [641, 531] on div at bounding box center [642, 527] width 9 height 12
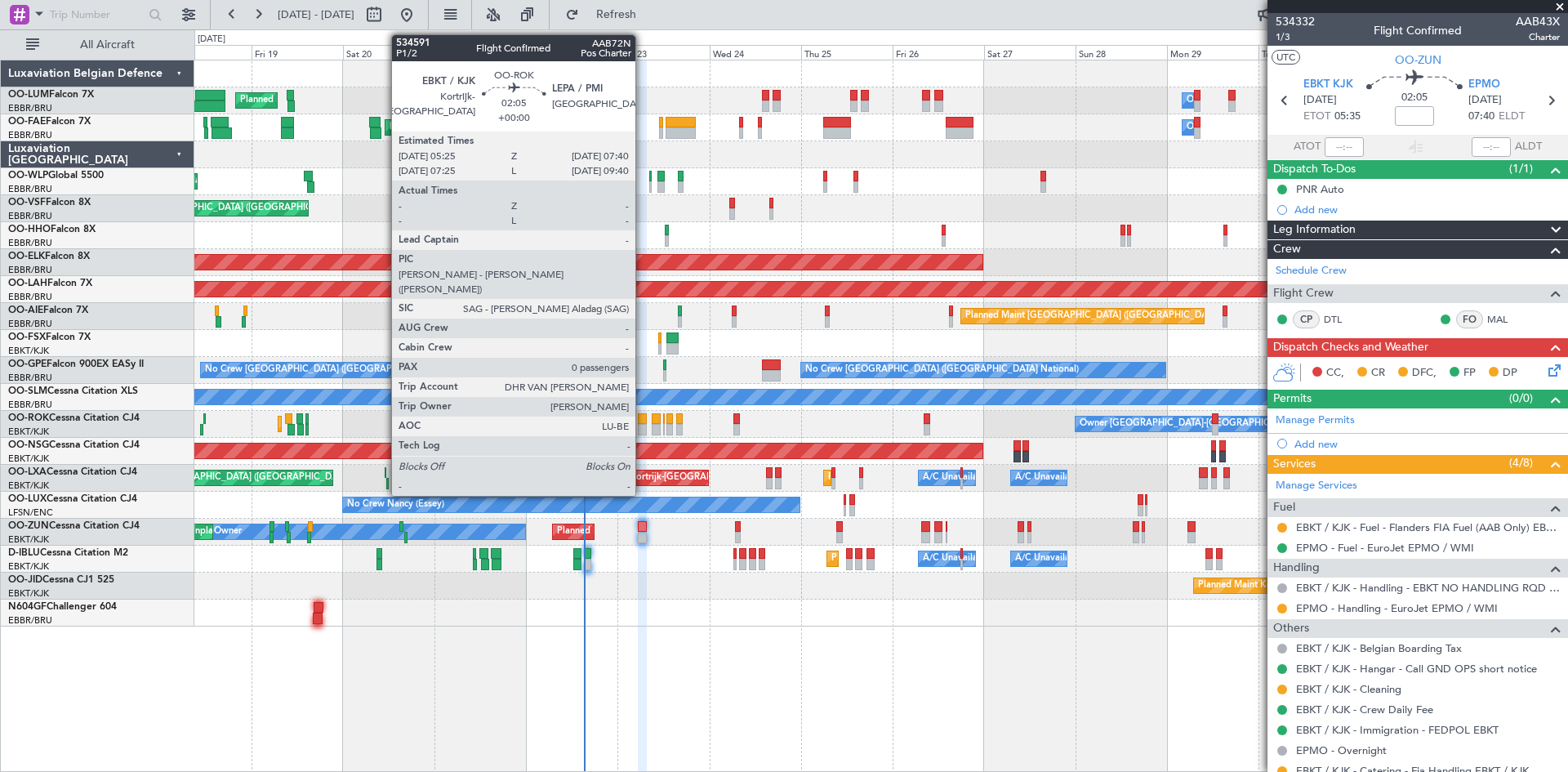
click at [642, 415] on div at bounding box center [642, 419] width 9 height 12
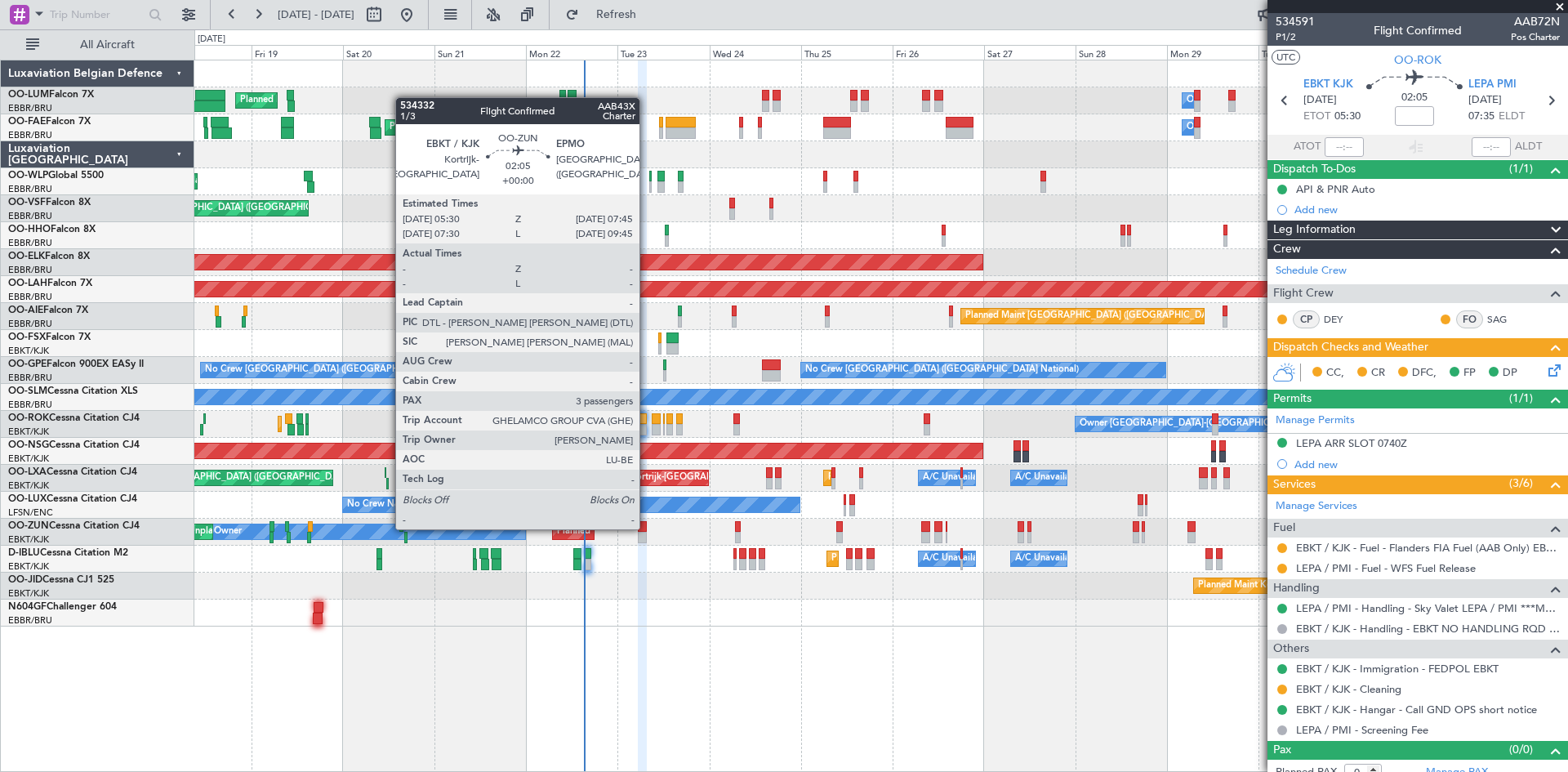
click at [647, 528] on div at bounding box center [642, 527] width 9 height 12
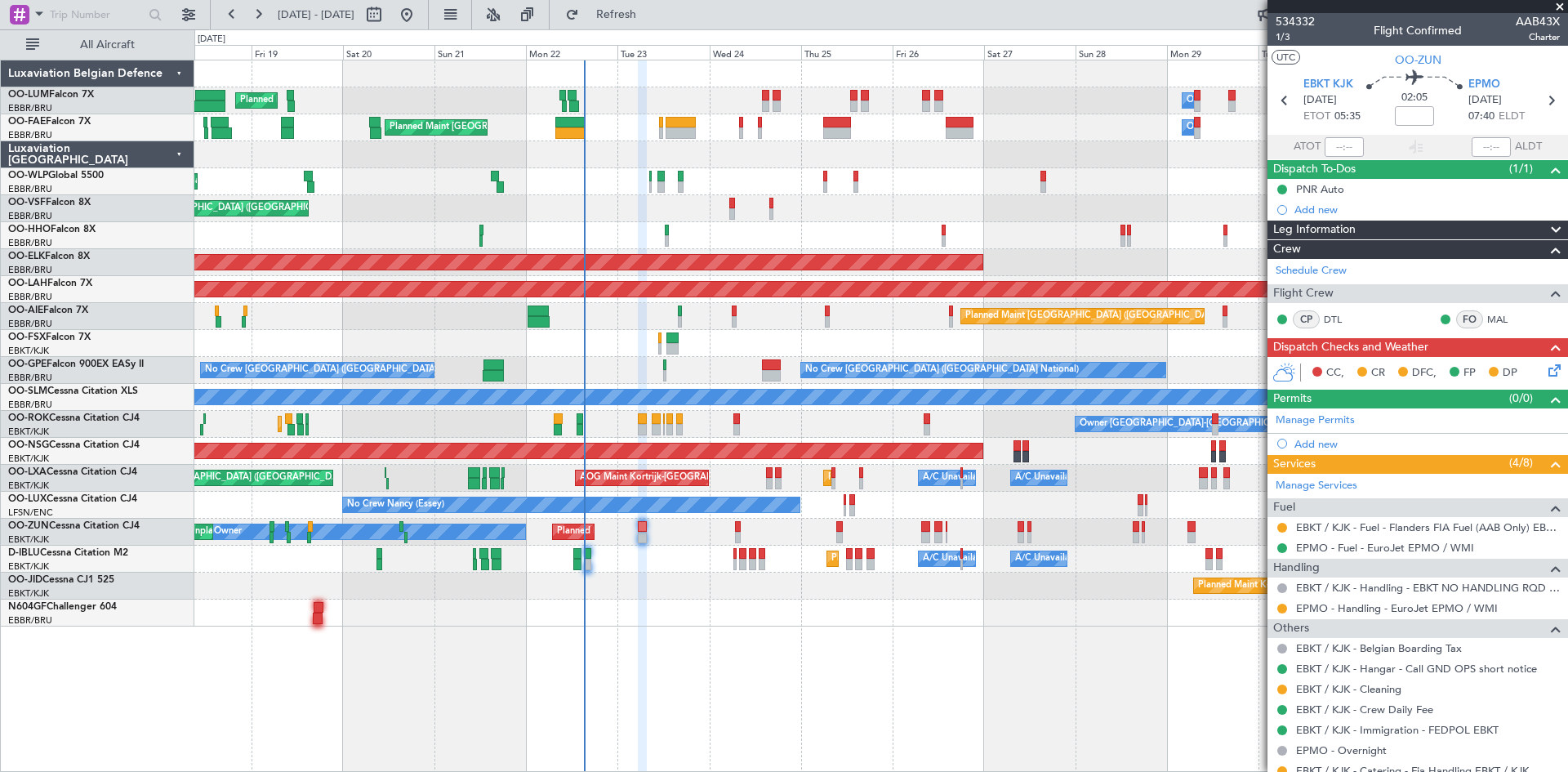
click at [1546, 371] on icon at bounding box center [1552, 367] width 13 height 13
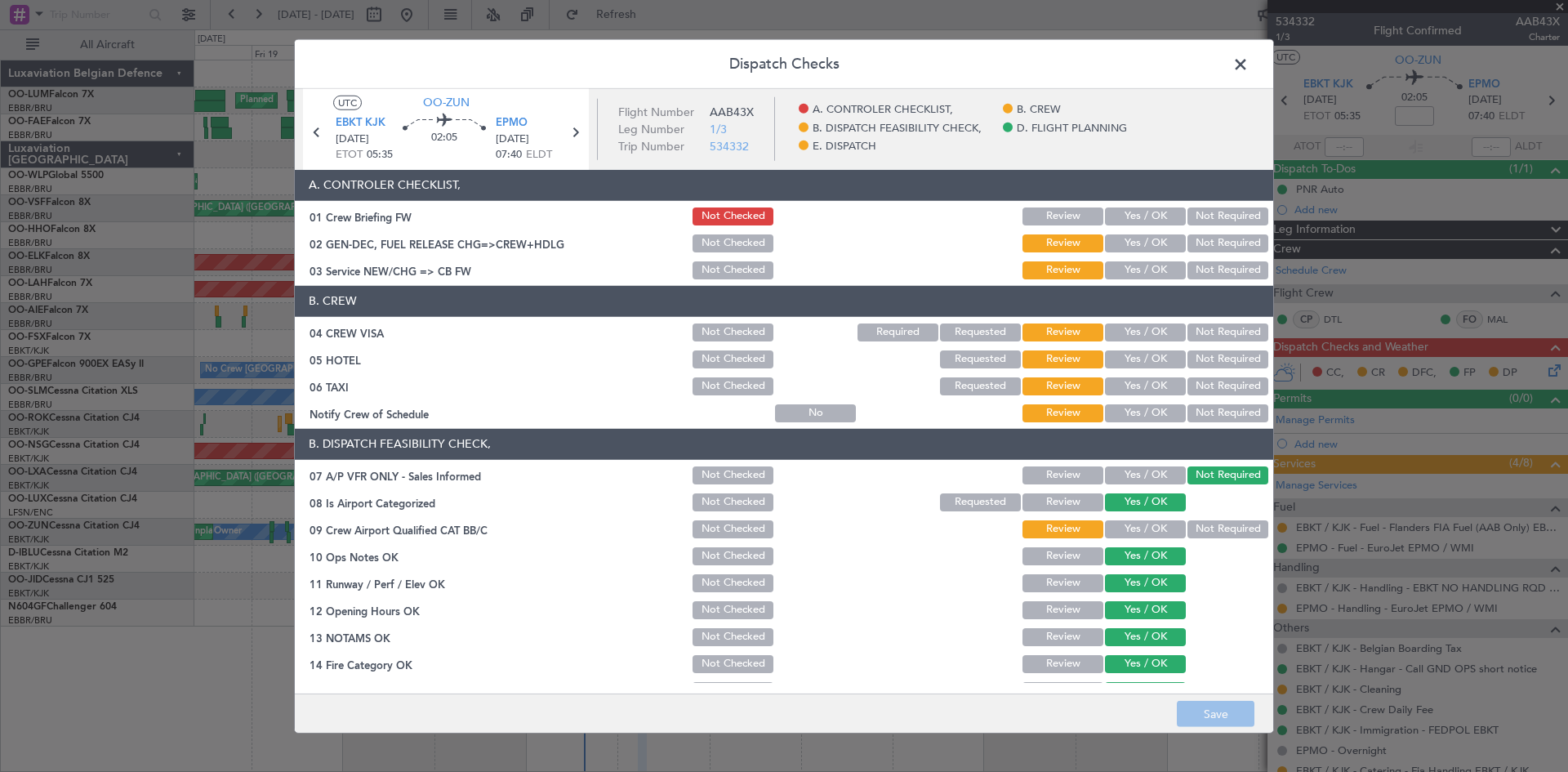
click at [1248, 61] on span at bounding box center [1248, 68] width 0 height 33
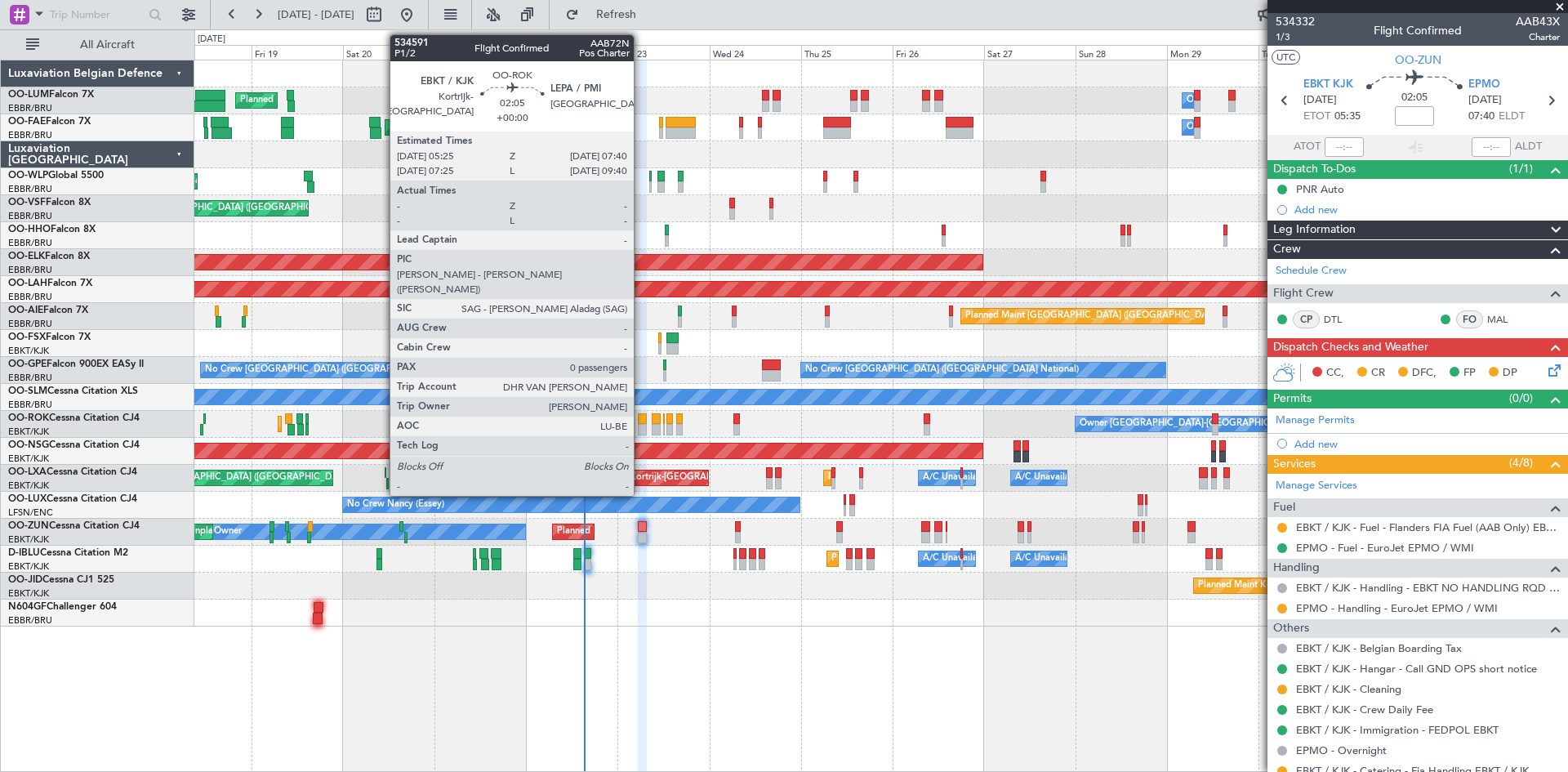
click at [642, 418] on div at bounding box center [642, 419] width 9 height 12
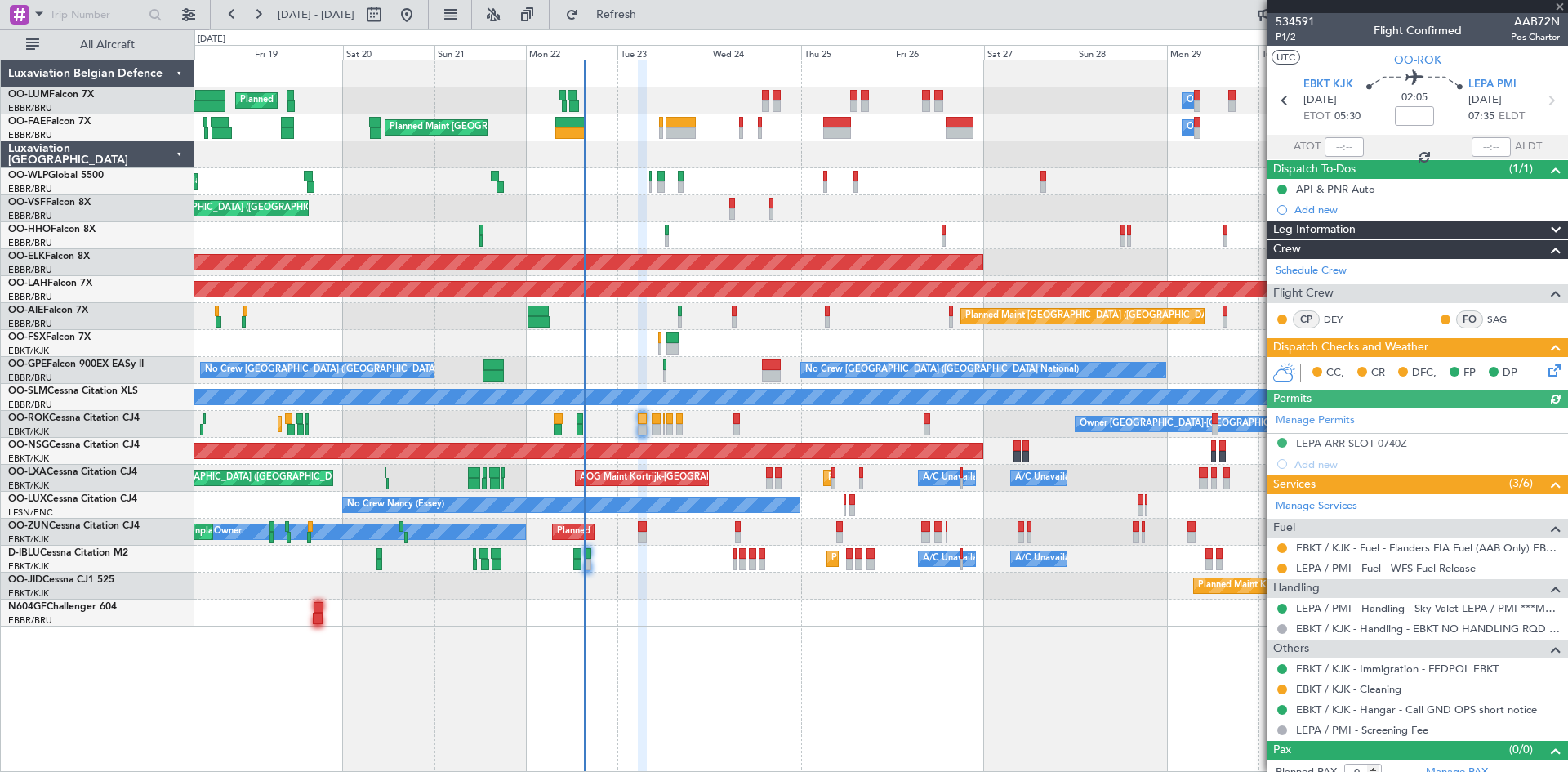
click at [1551, 374] on icon at bounding box center [1552, 367] width 13 height 13
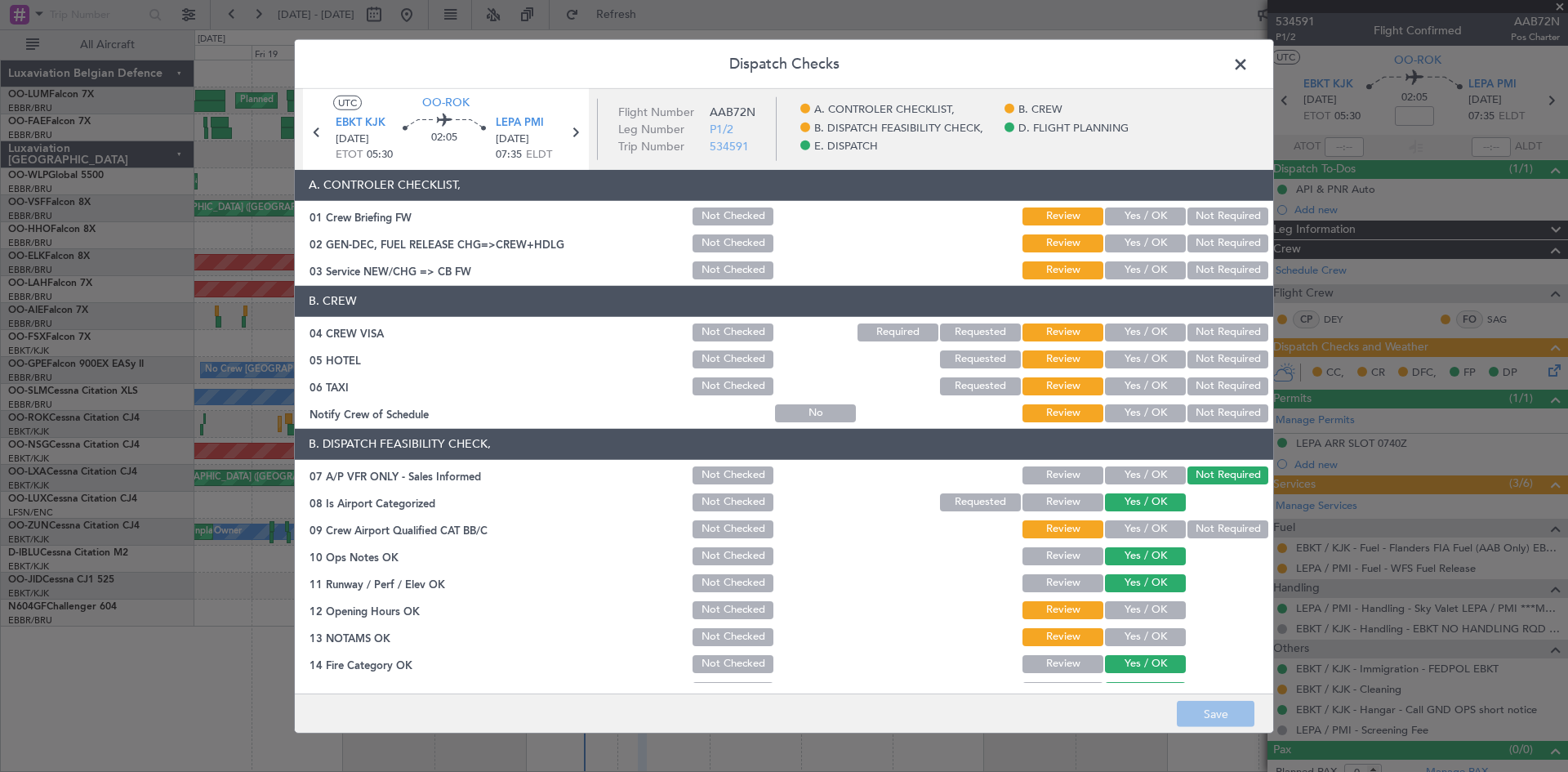
click at [1165, 331] on button "Yes / OK" at bounding box center [1145, 333] width 81 height 18
click at [1165, 363] on button "Yes / OK" at bounding box center [1145, 359] width 81 height 18
click at [1162, 386] on button "Yes / OK" at bounding box center [1145, 386] width 81 height 18
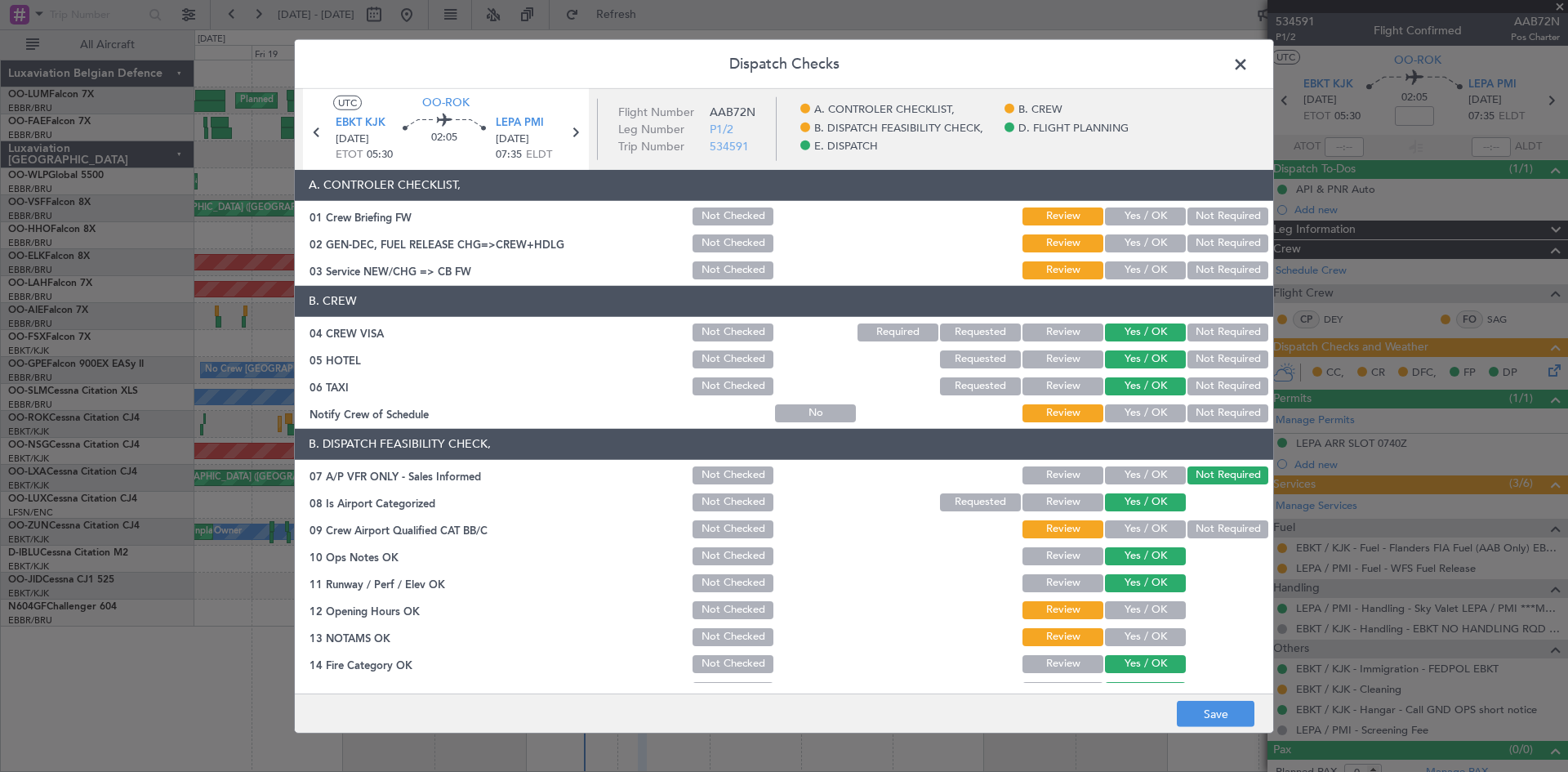
click at [1167, 415] on button "Yes / OK" at bounding box center [1145, 414] width 81 height 18
click at [1135, 526] on button "Yes / OK" at bounding box center [1145, 529] width 81 height 18
click at [1136, 616] on button "Yes / OK" at bounding box center [1145, 610] width 81 height 18
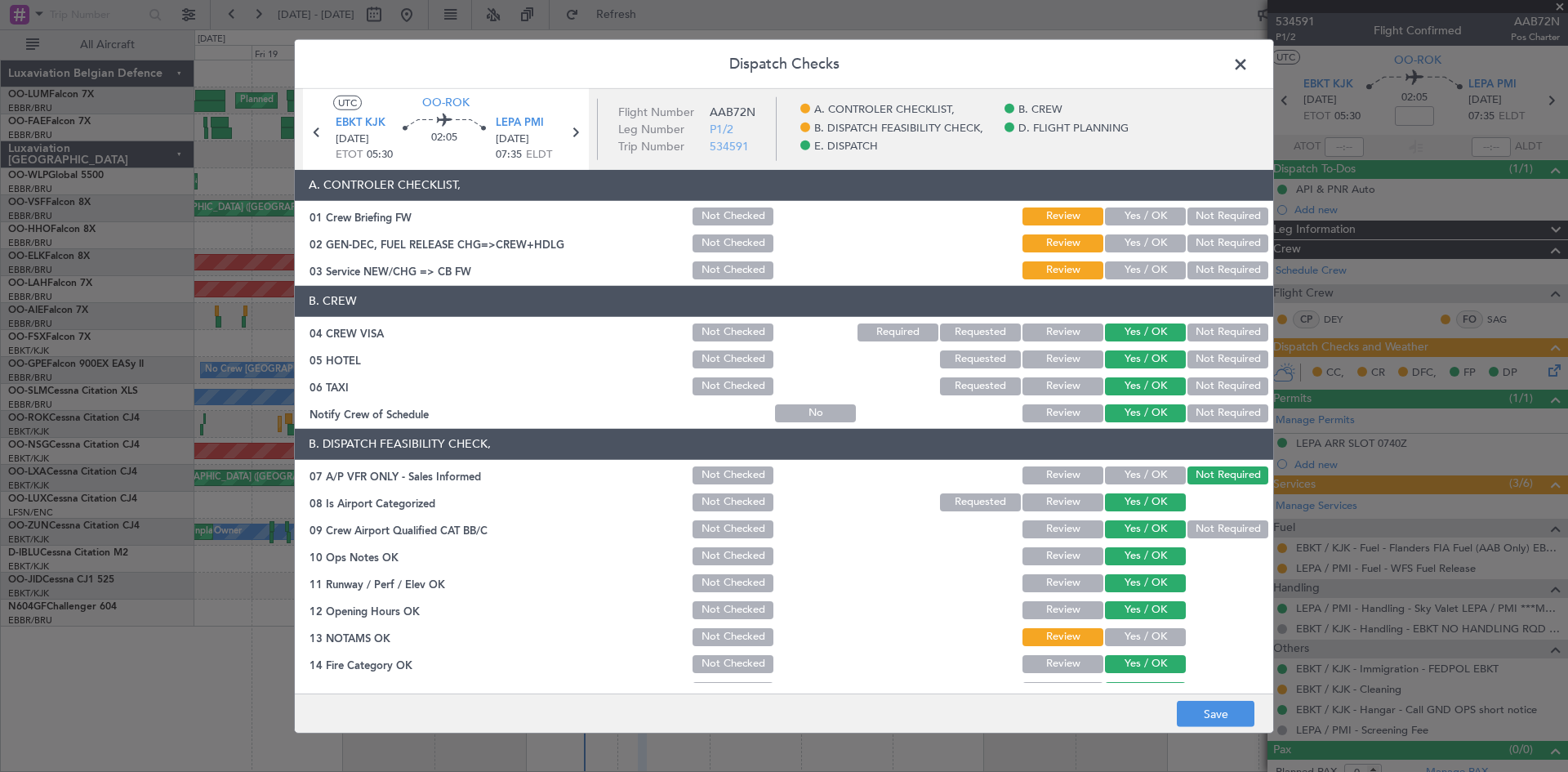
click at [1139, 632] on button "Yes / OK" at bounding box center [1145, 637] width 81 height 18
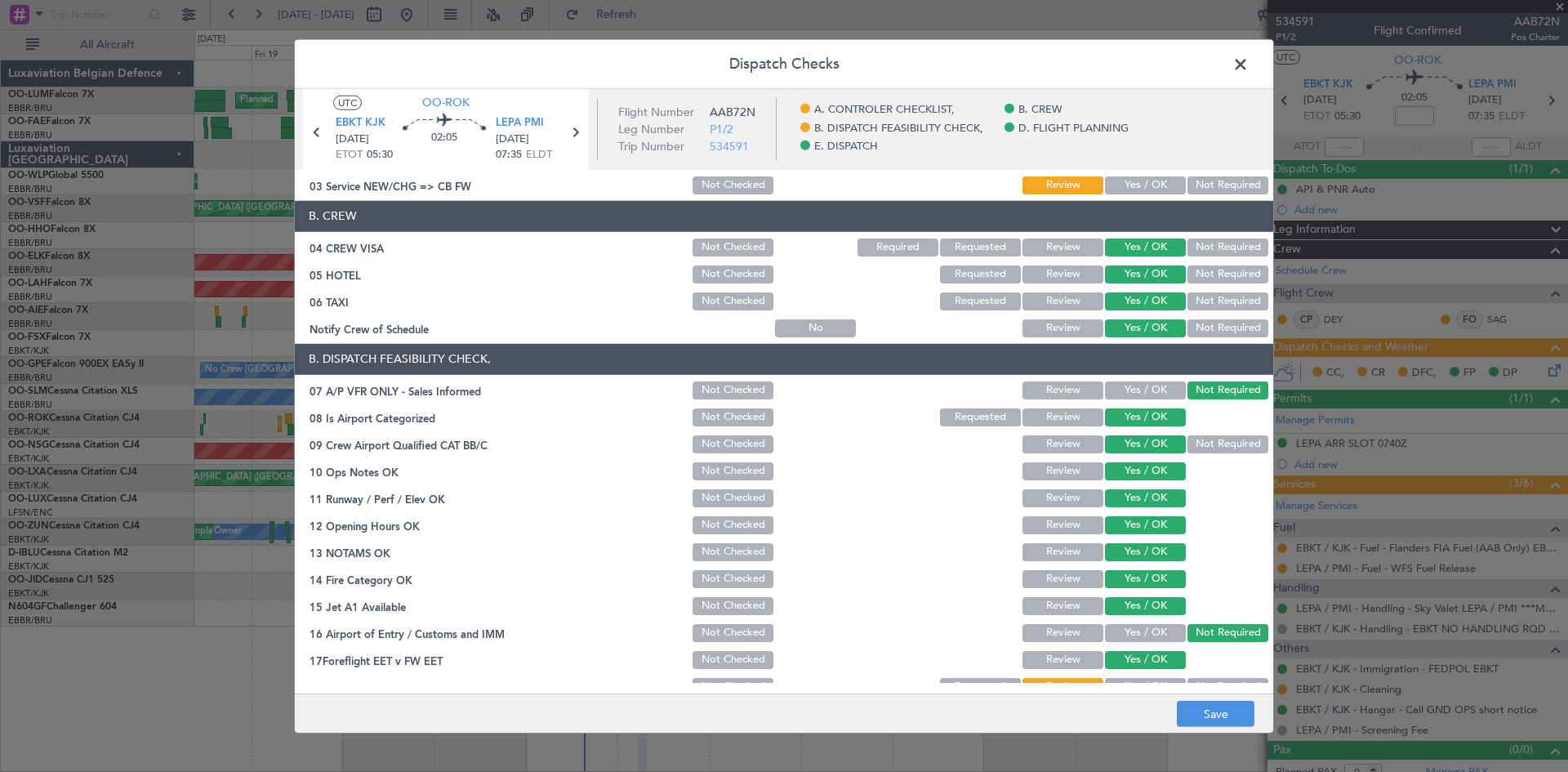
scroll to position [163, 0]
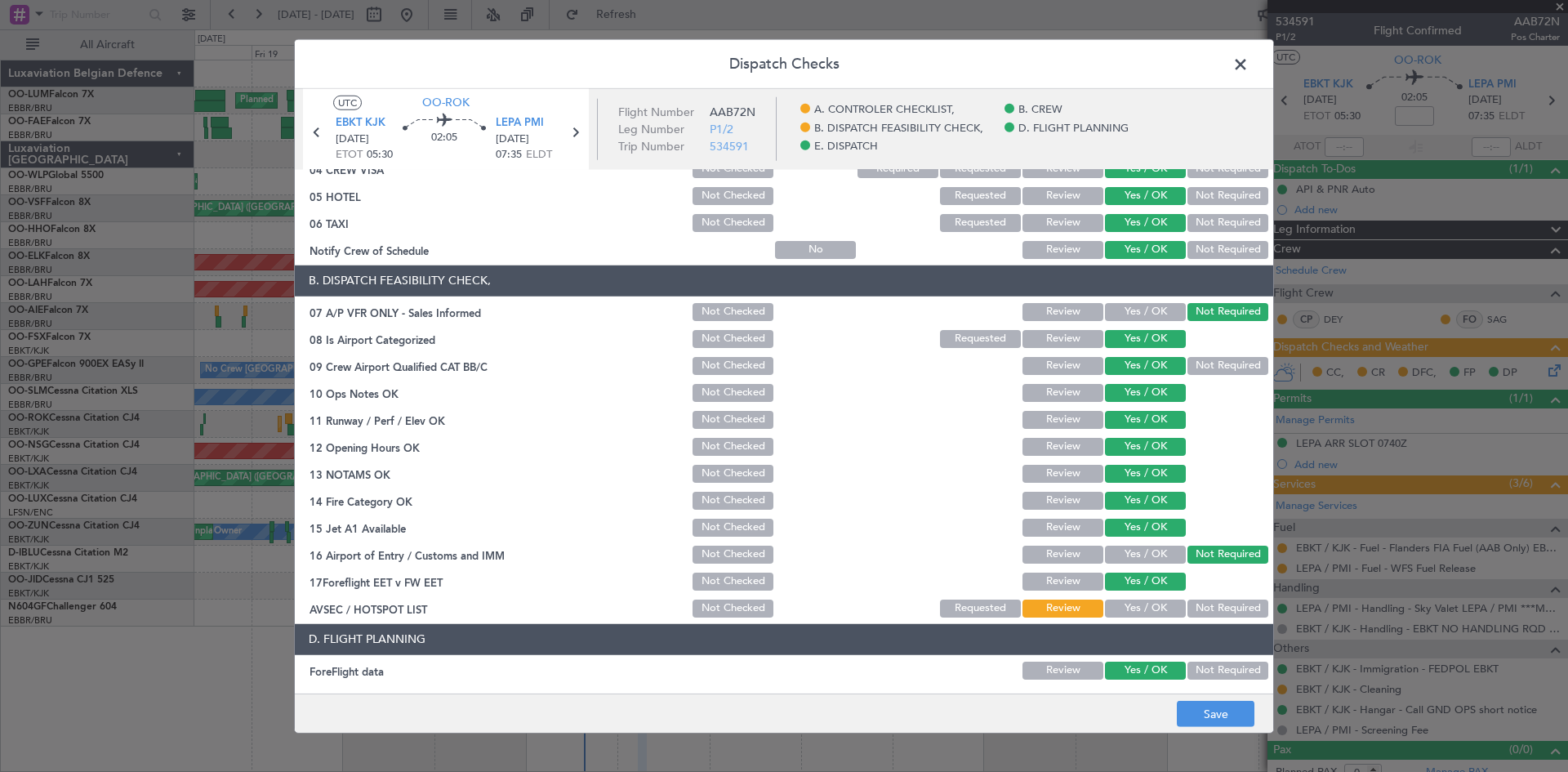
click at [1131, 610] on button "Yes / OK" at bounding box center [1145, 609] width 81 height 18
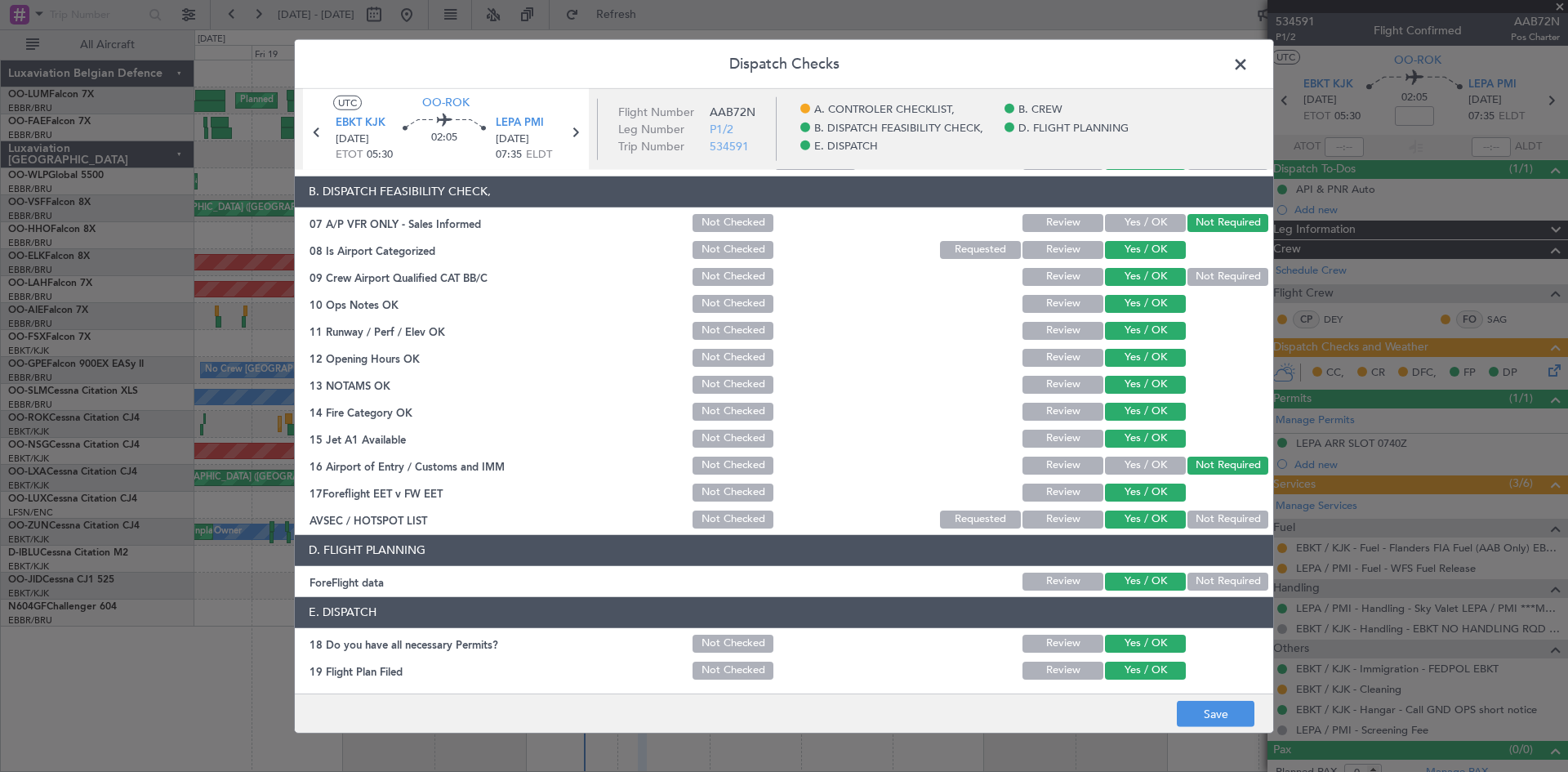
scroll to position [309, 0]
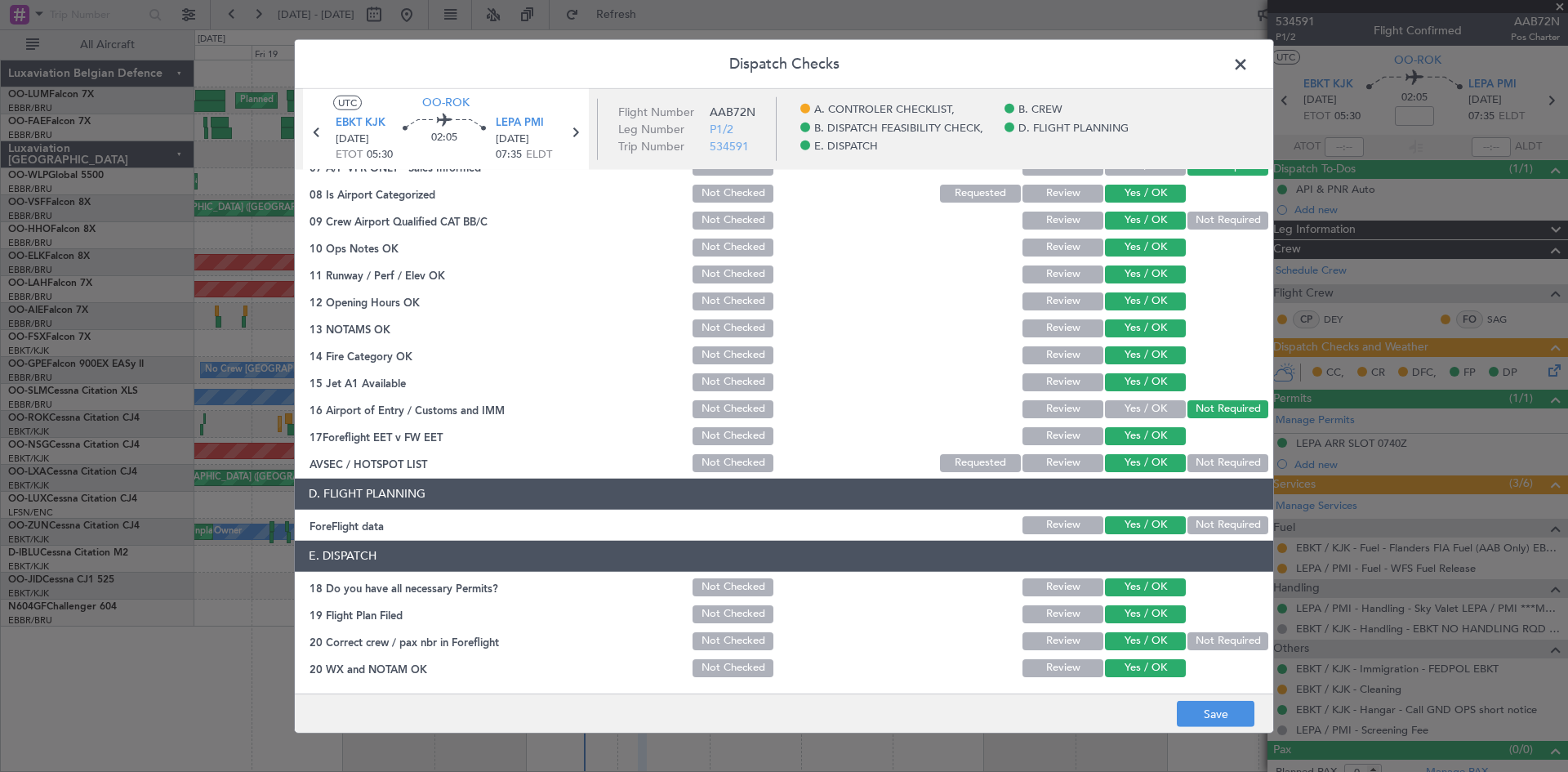
click at [1223, 699] on footer "Save" at bounding box center [784, 713] width 978 height 39
click at [1225, 711] on button "Save" at bounding box center [1215, 714] width 78 height 26
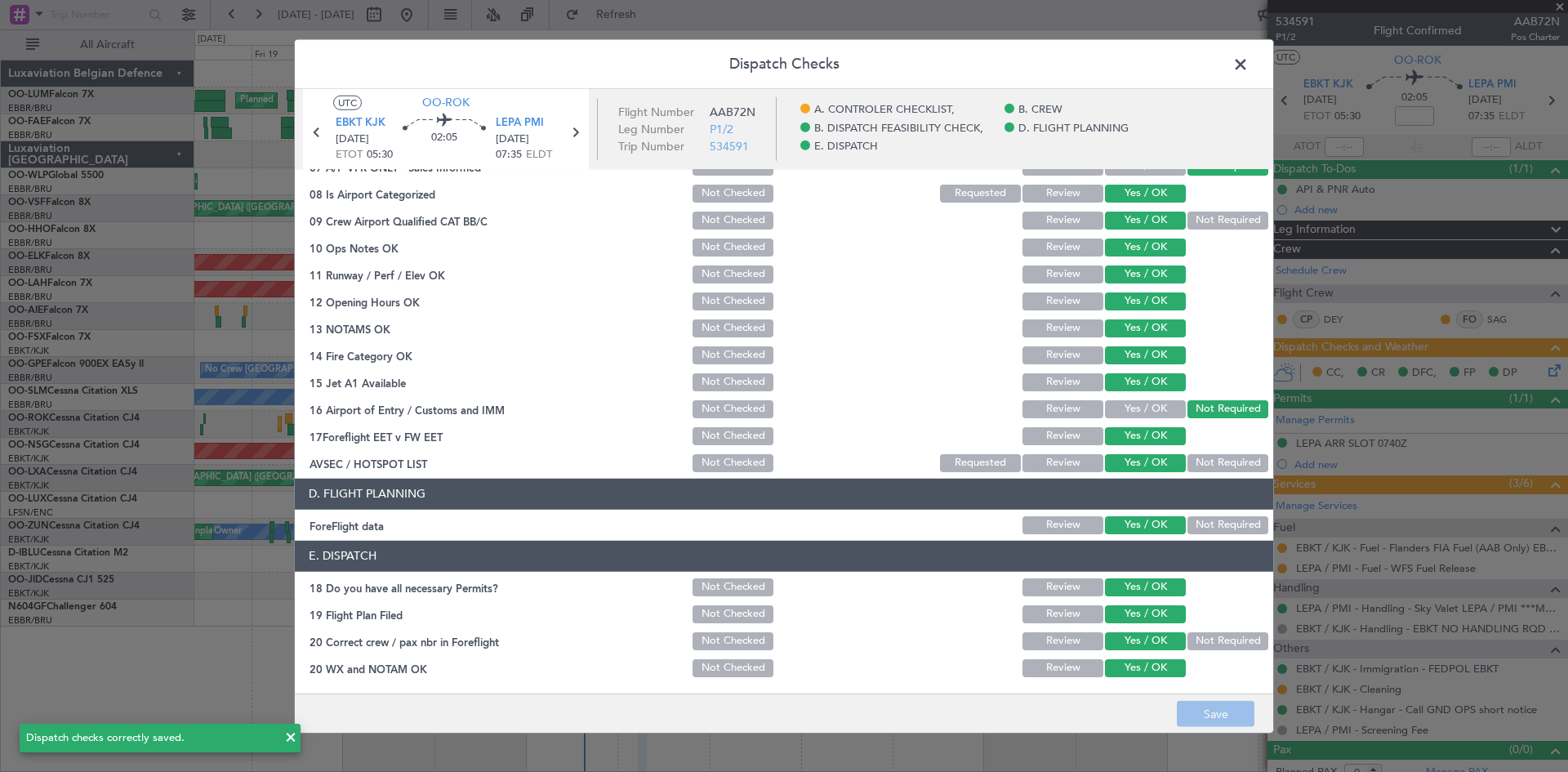
click at [1248, 68] on span at bounding box center [1248, 68] width 0 height 33
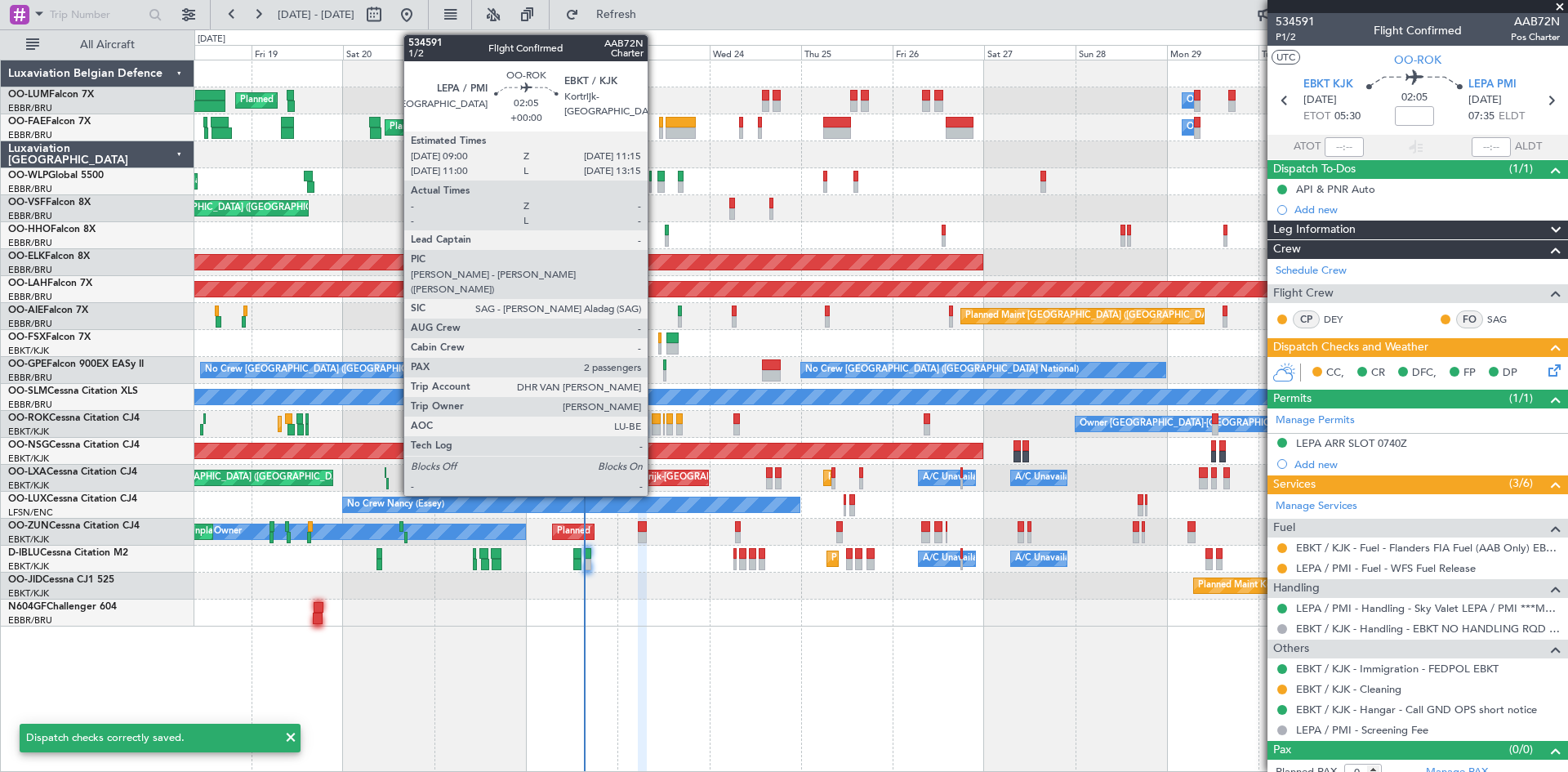
click at [655, 416] on div at bounding box center [656, 419] width 9 height 12
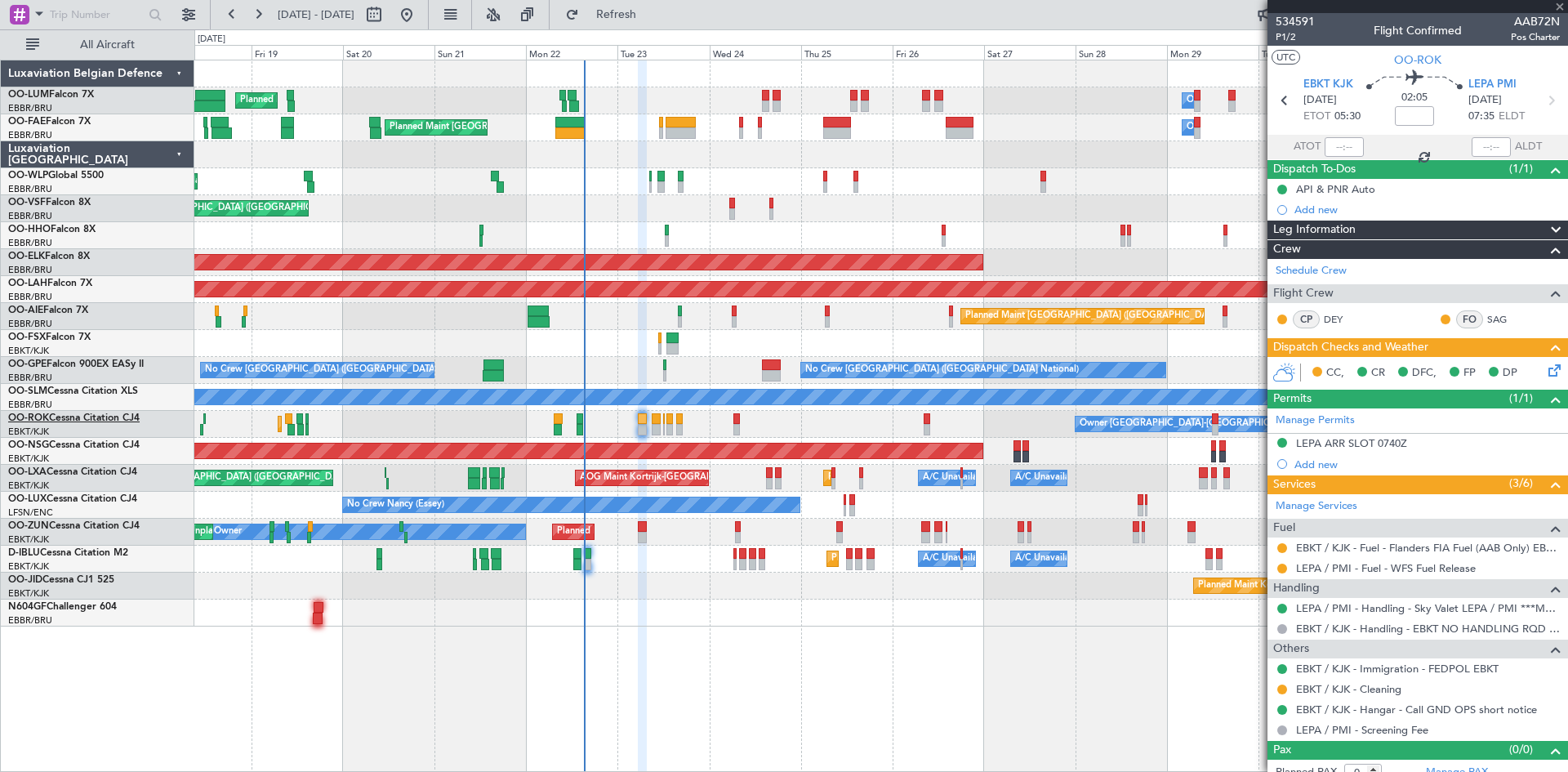
type input "2"
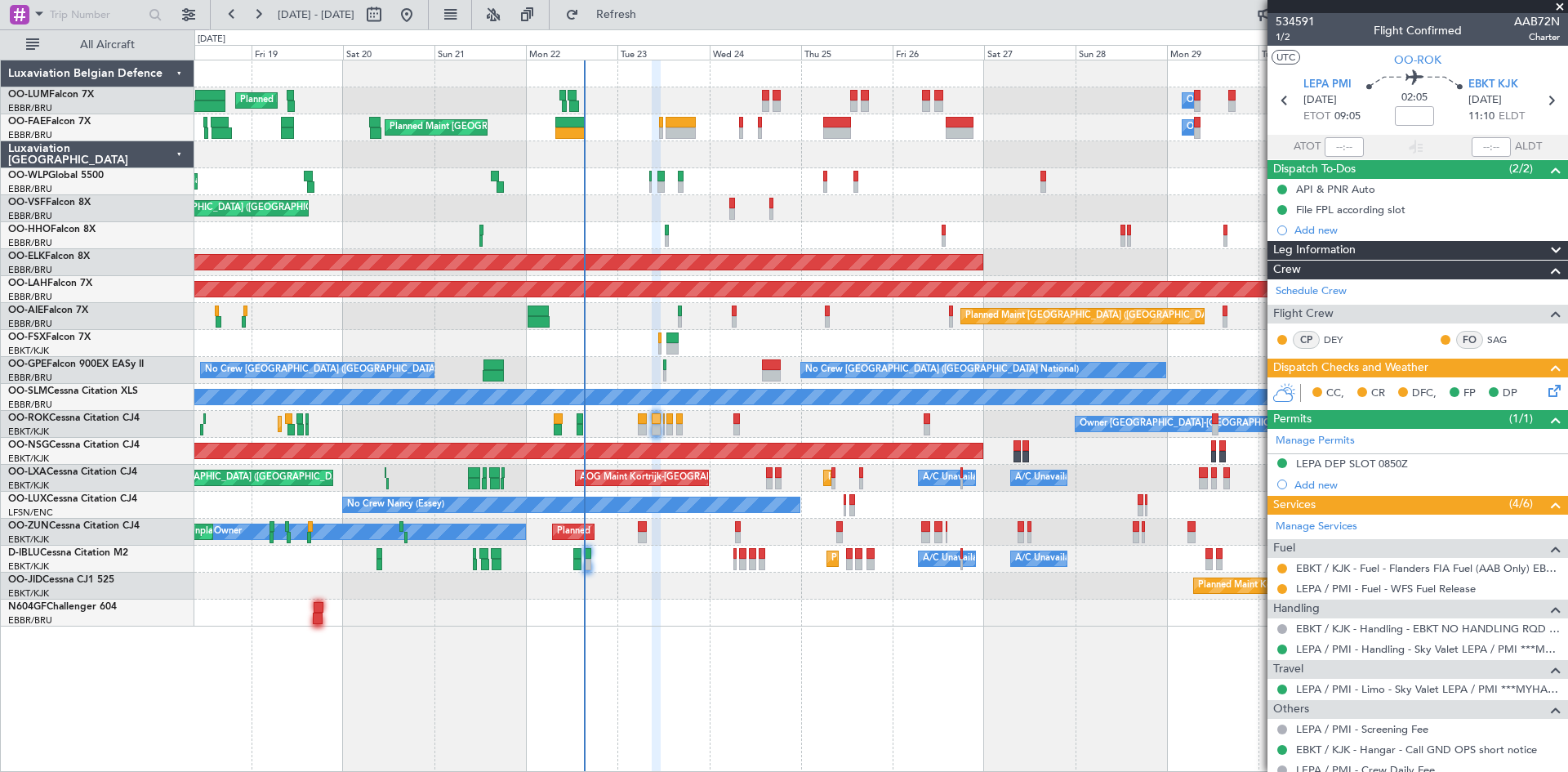
click at [1546, 388] on icon at bounding box center [1552, 388] width 13 height 13
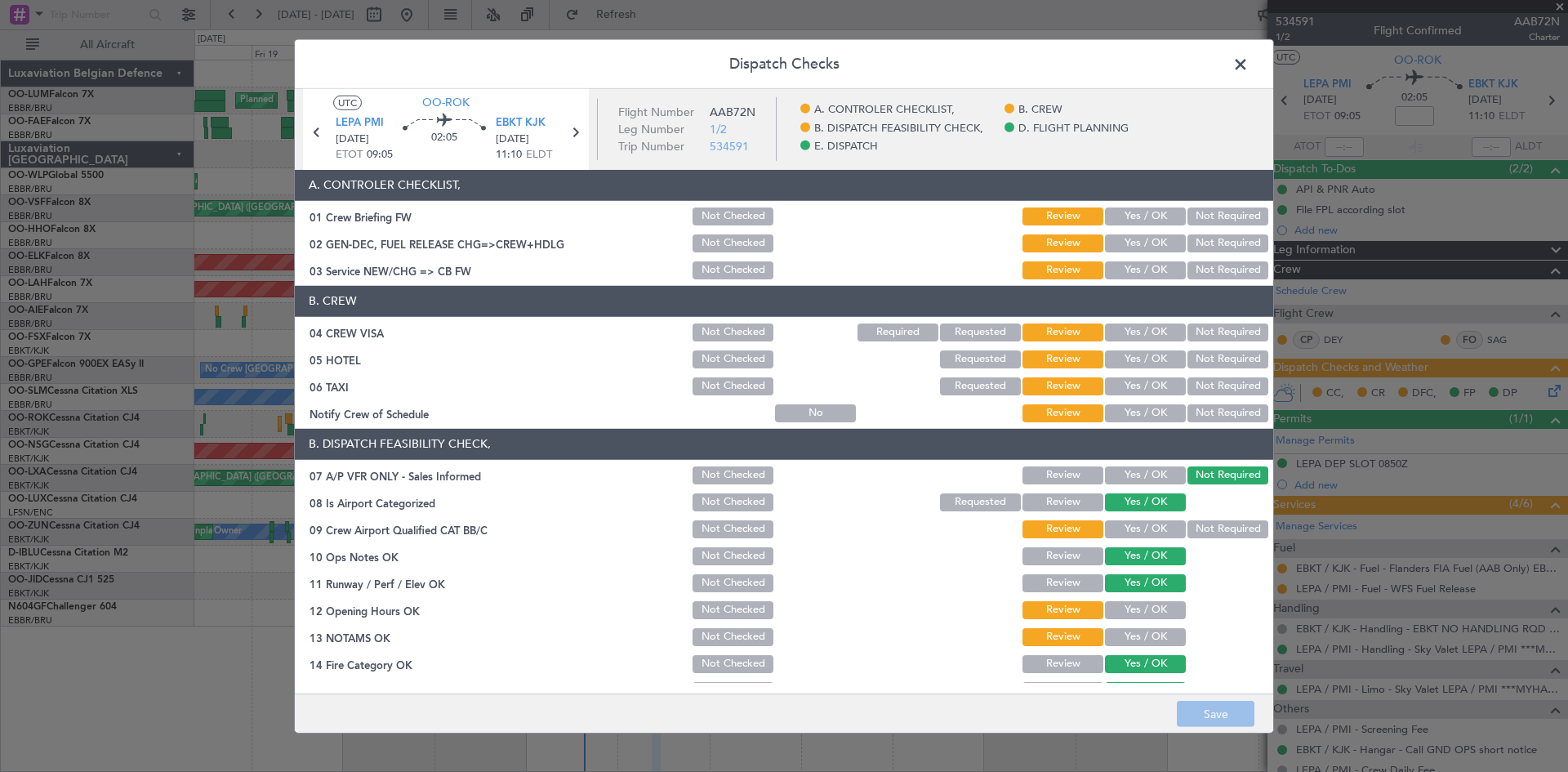
click at [1158, 331] on button "Yes / OK" at bounding box center [1145, 333] width 81 height 18
click at [1210, 358] on button "Not Required" at bounding box center [1228, 359] width 81 height 18
click at [1210, 380] on button "Not Required" at bounding box center [1228, 386] width 81 height 18
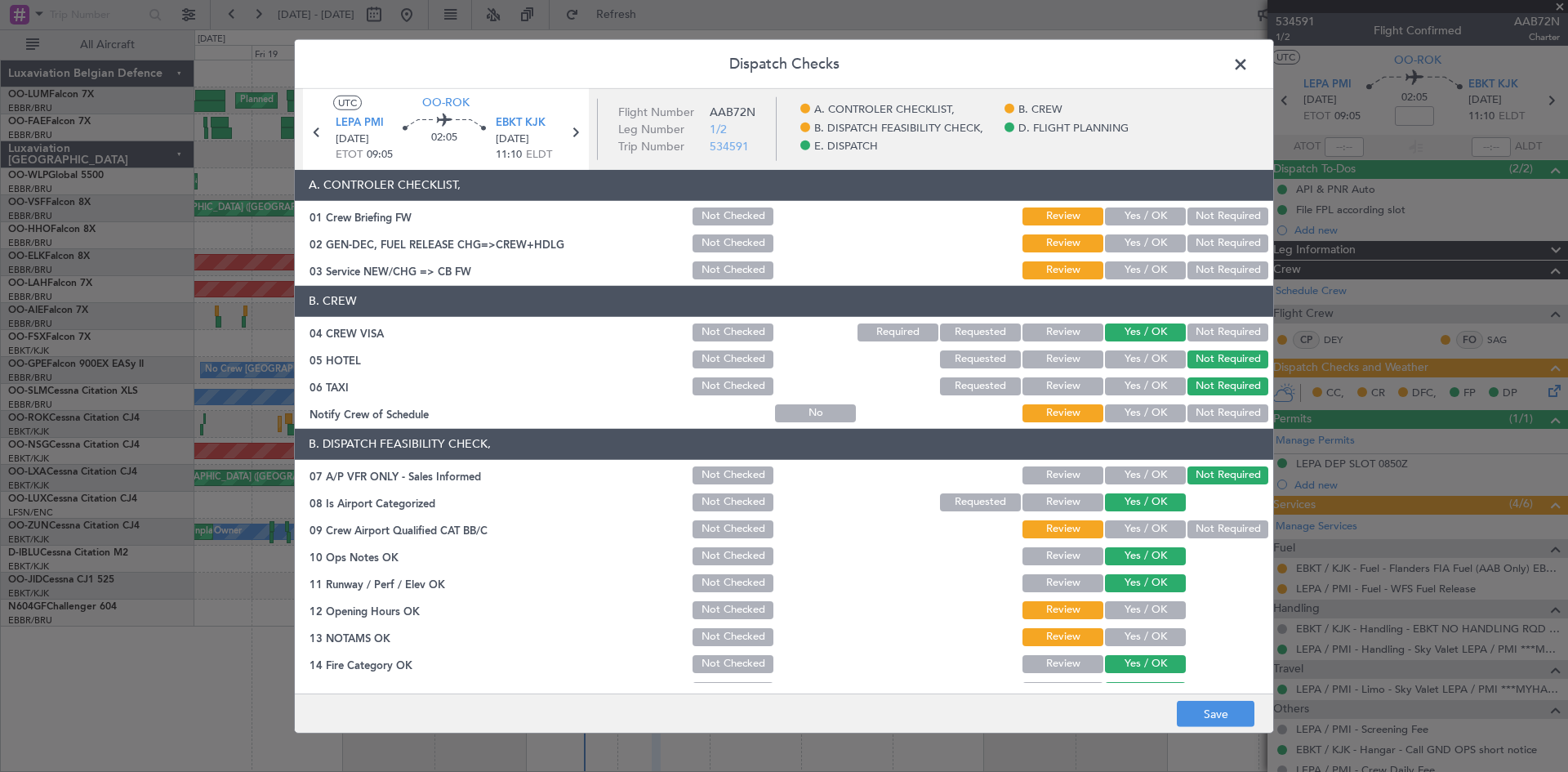
click at [1158, 409] on button "Yes / OK" at bounding box center [1145, 414] width 81 height 18
click at [1125, 532] on button "Yes / OK" at bounding box center [1145, 529] width 81 height 18
click at [1139, 609] on button "Yes / OK" at bounding box center [1145, 610] width 81 height 18
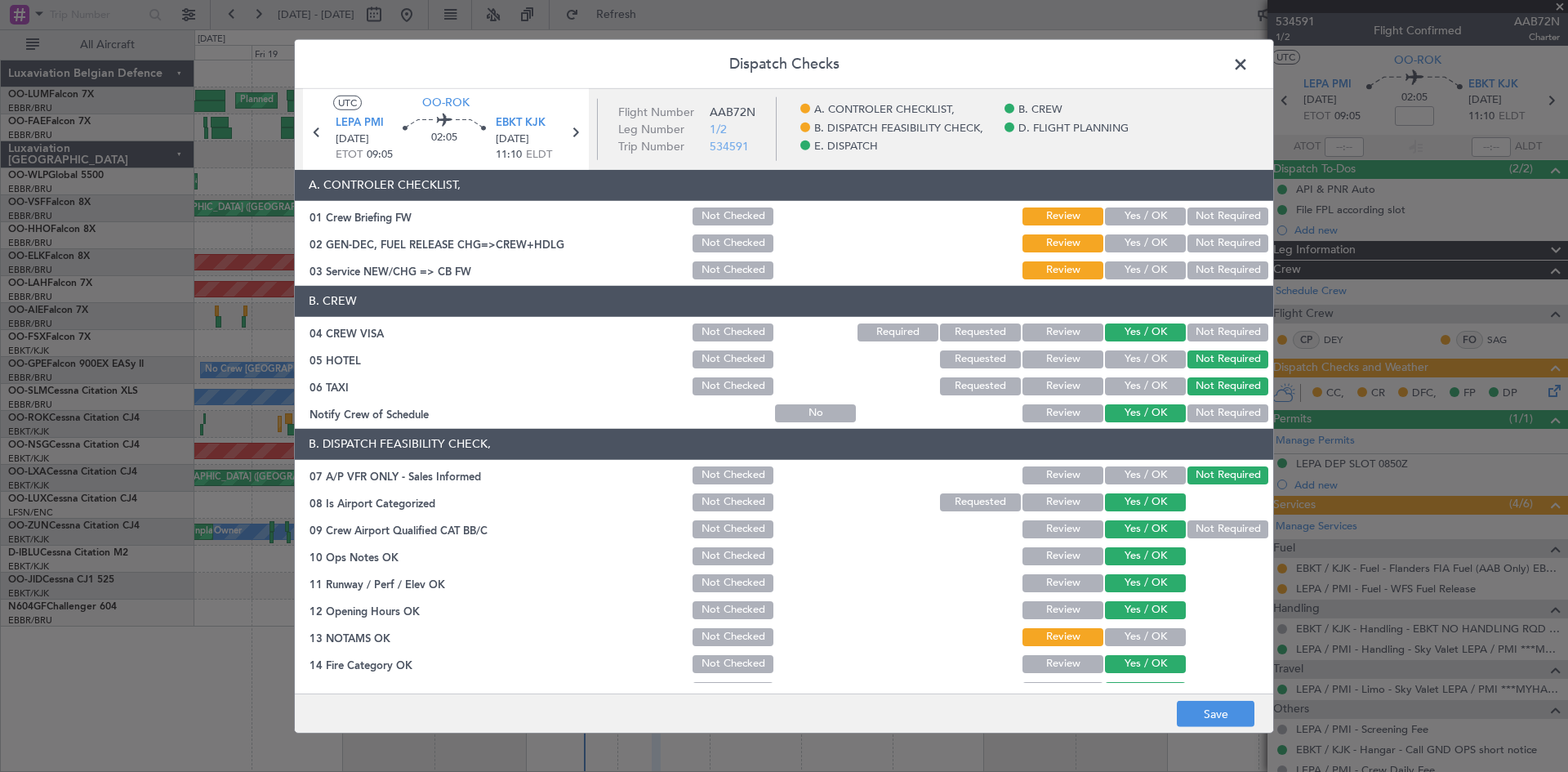
click at [1147, 632] on button "Yes / OK" at bounding box center [1145, 637] width 81 height 18
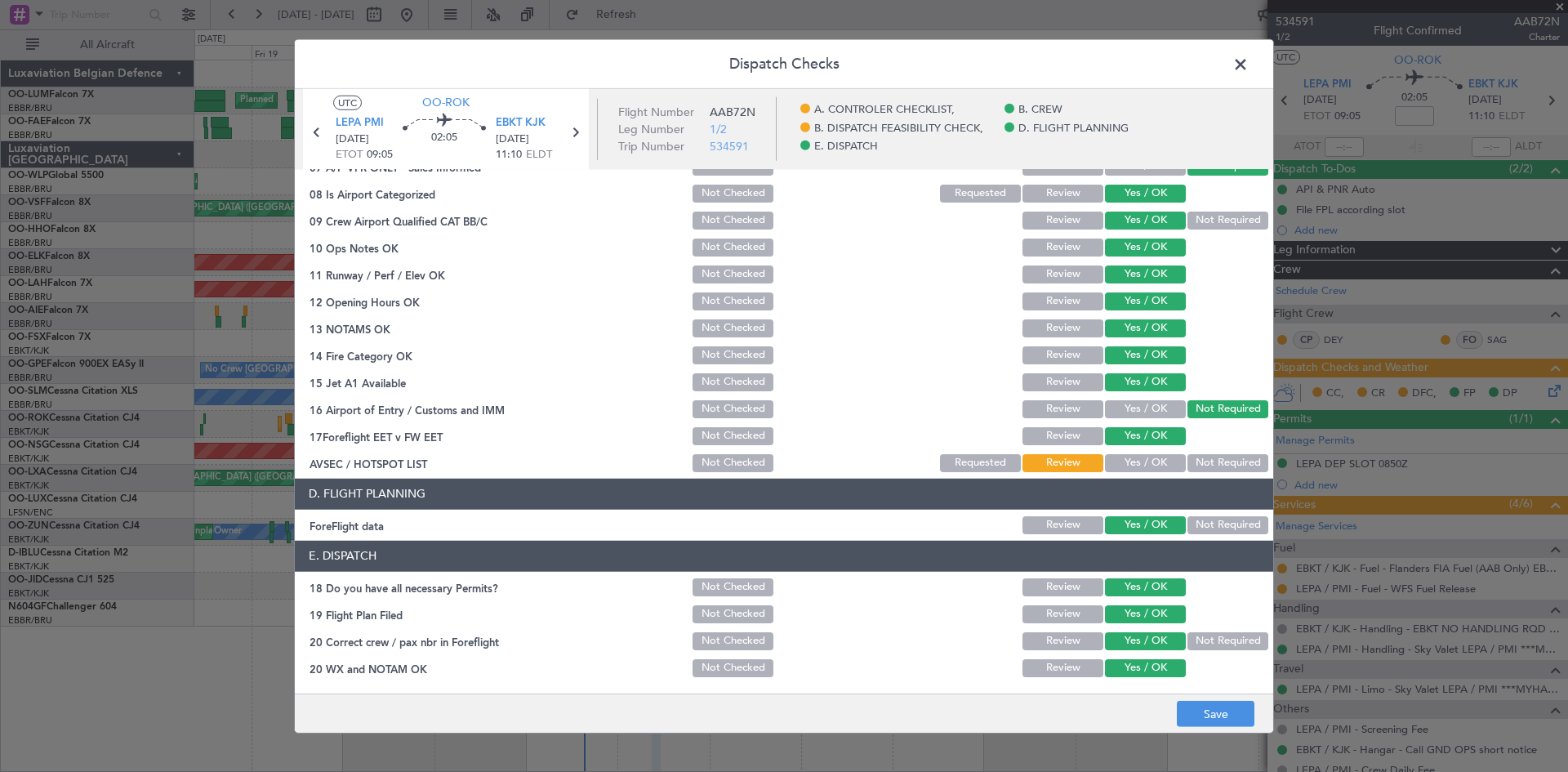
click at [1117, 464] on button "Yes / OK" at bounding box center [1145, 463] width 81 height 18
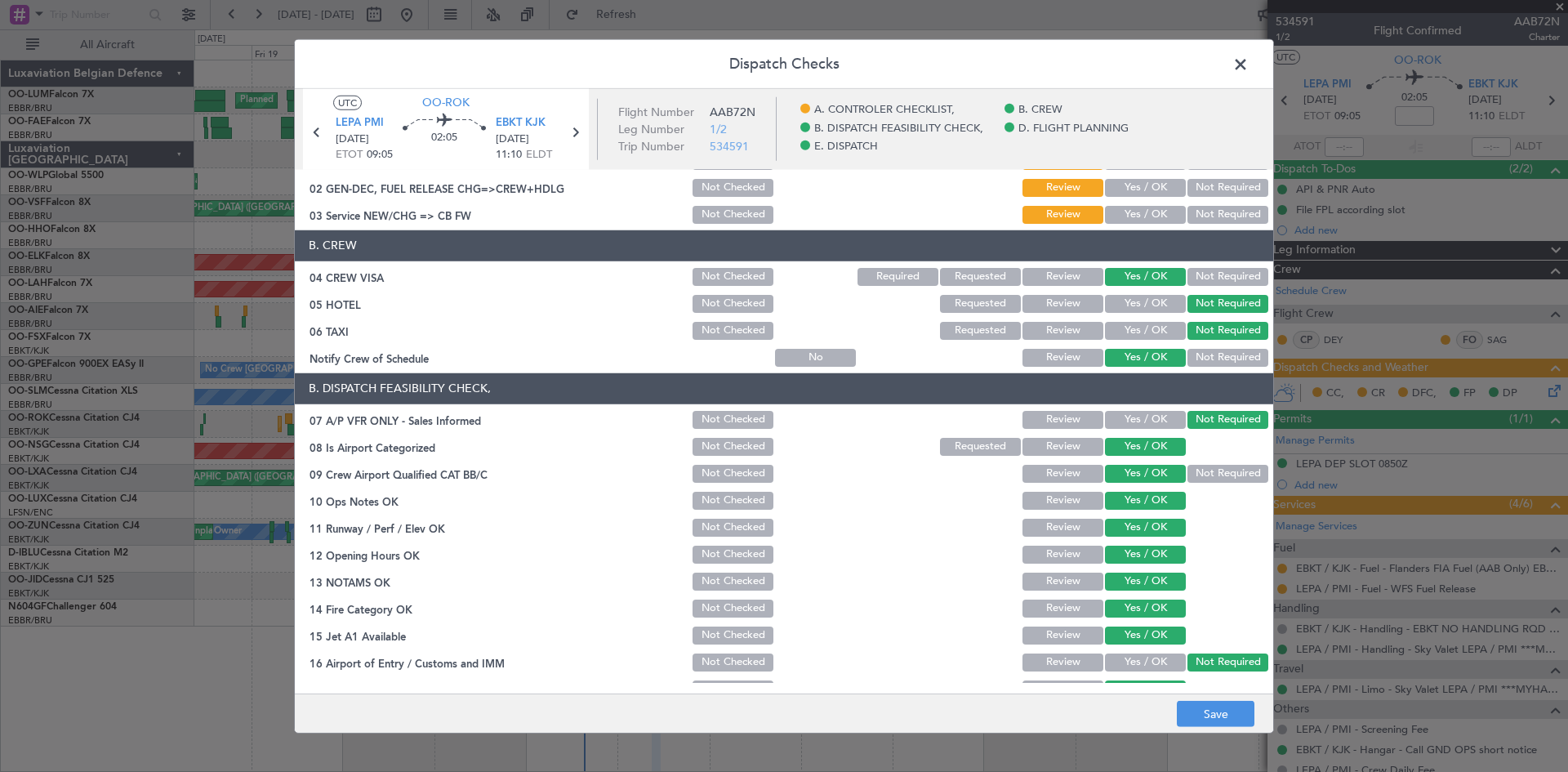
scroll to position [0, 0]
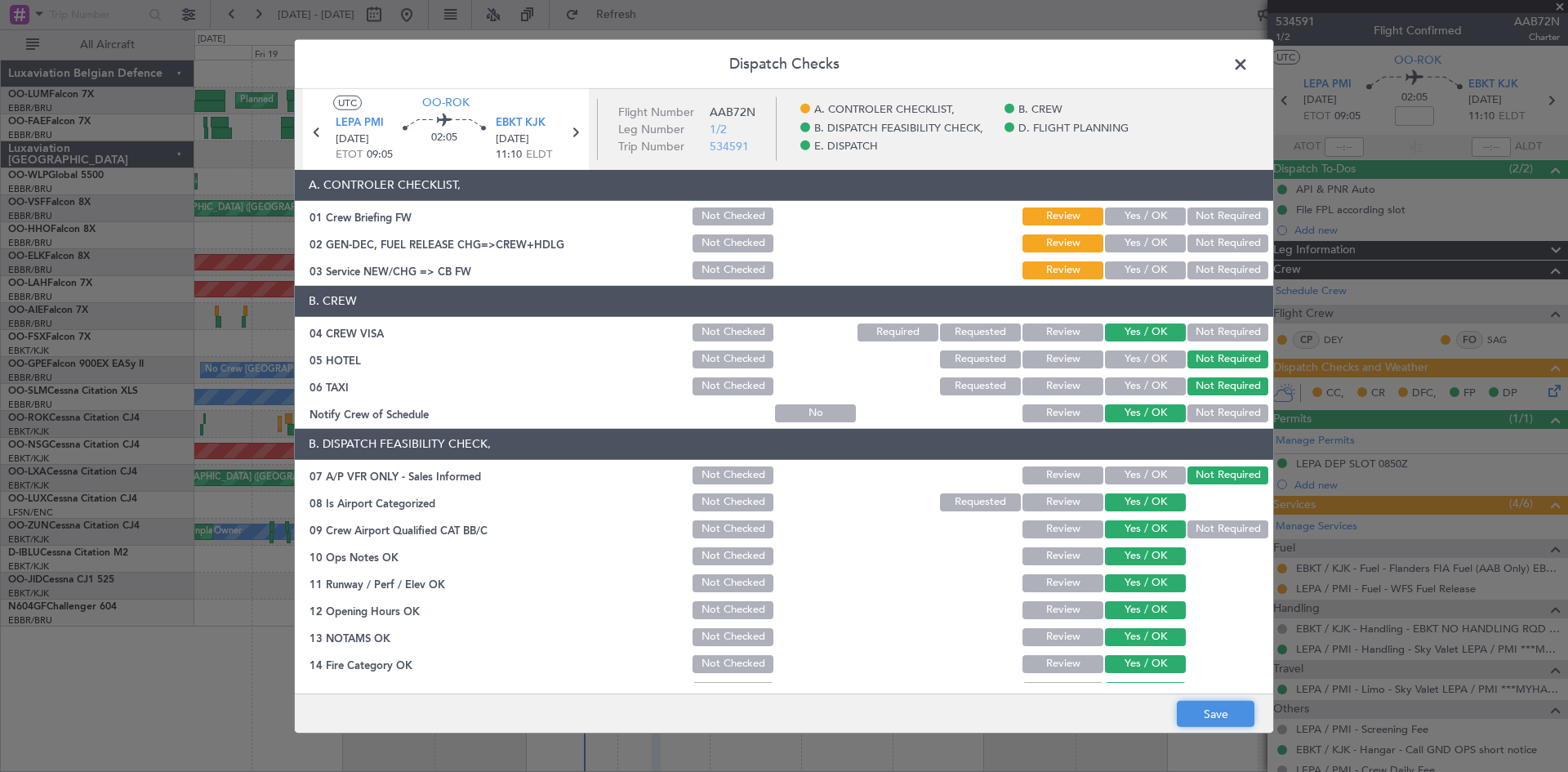
click at [1224, 712] on button "Save" at bounding box center [1215, 714] width 78 height 26
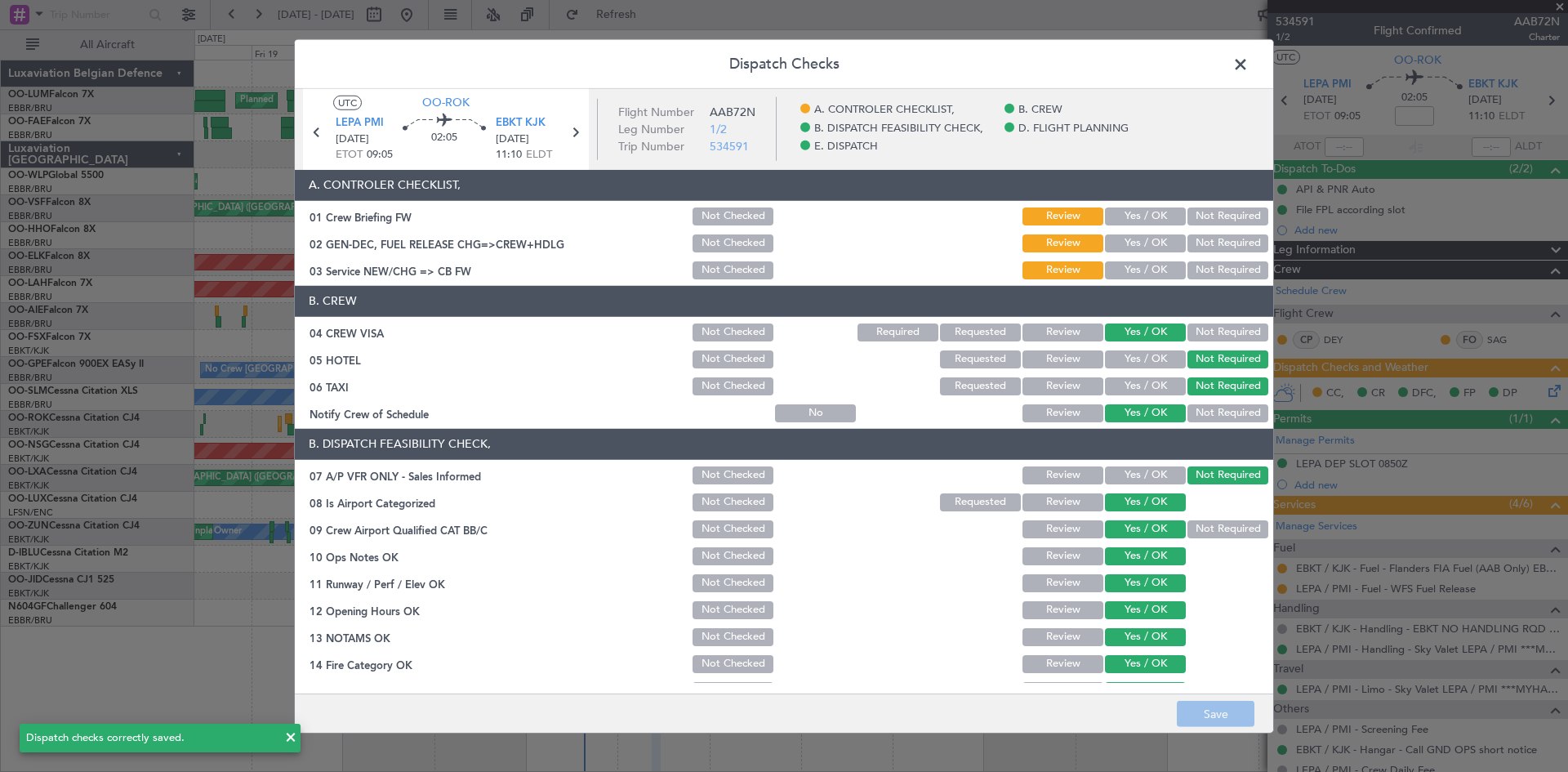
click at [1248, 62] on span at bounding box center [1248, 68] width 0 height 33
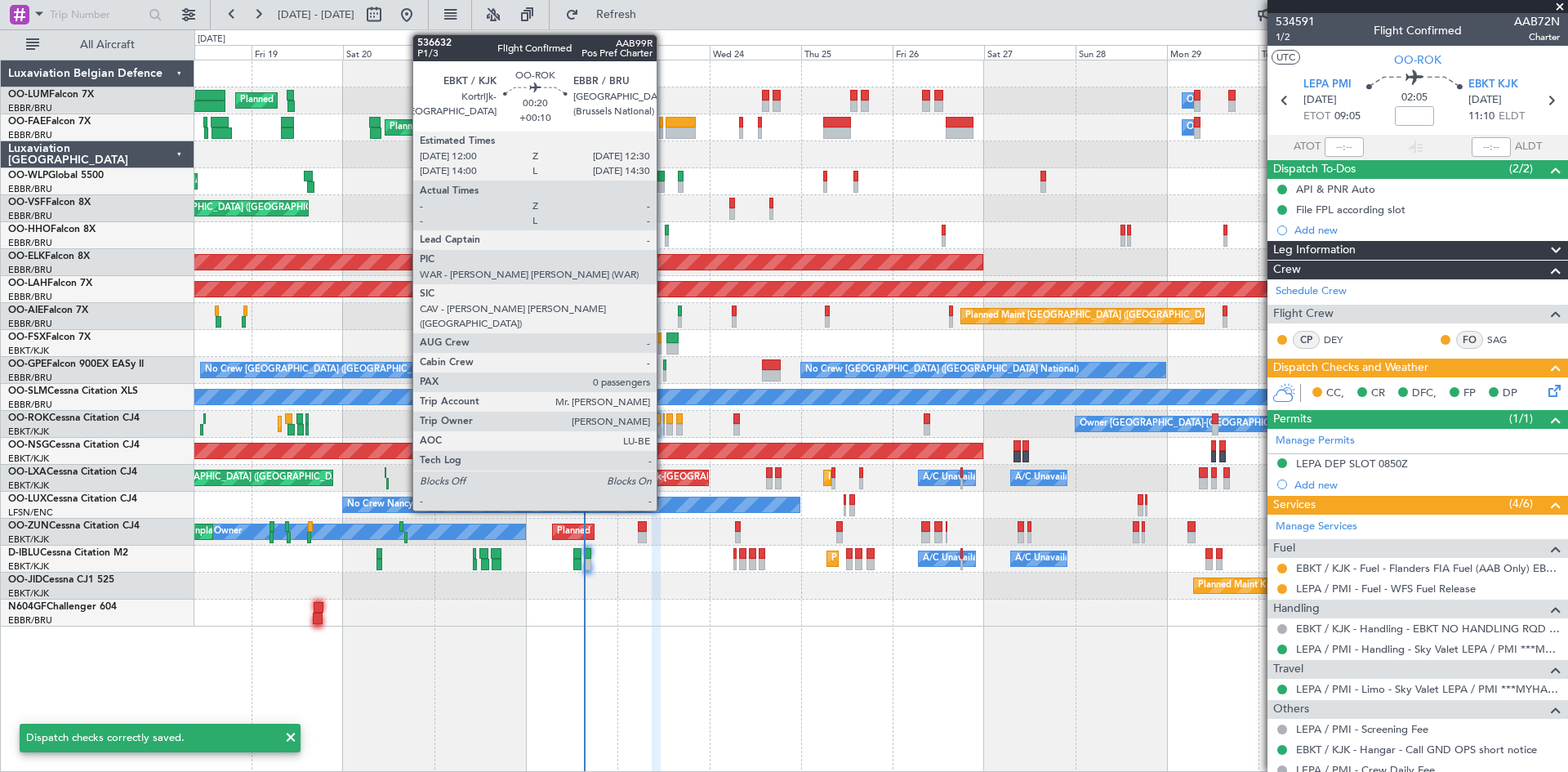
click at [664, 419] on div at bounding box center [664, 419] width 2 height 12
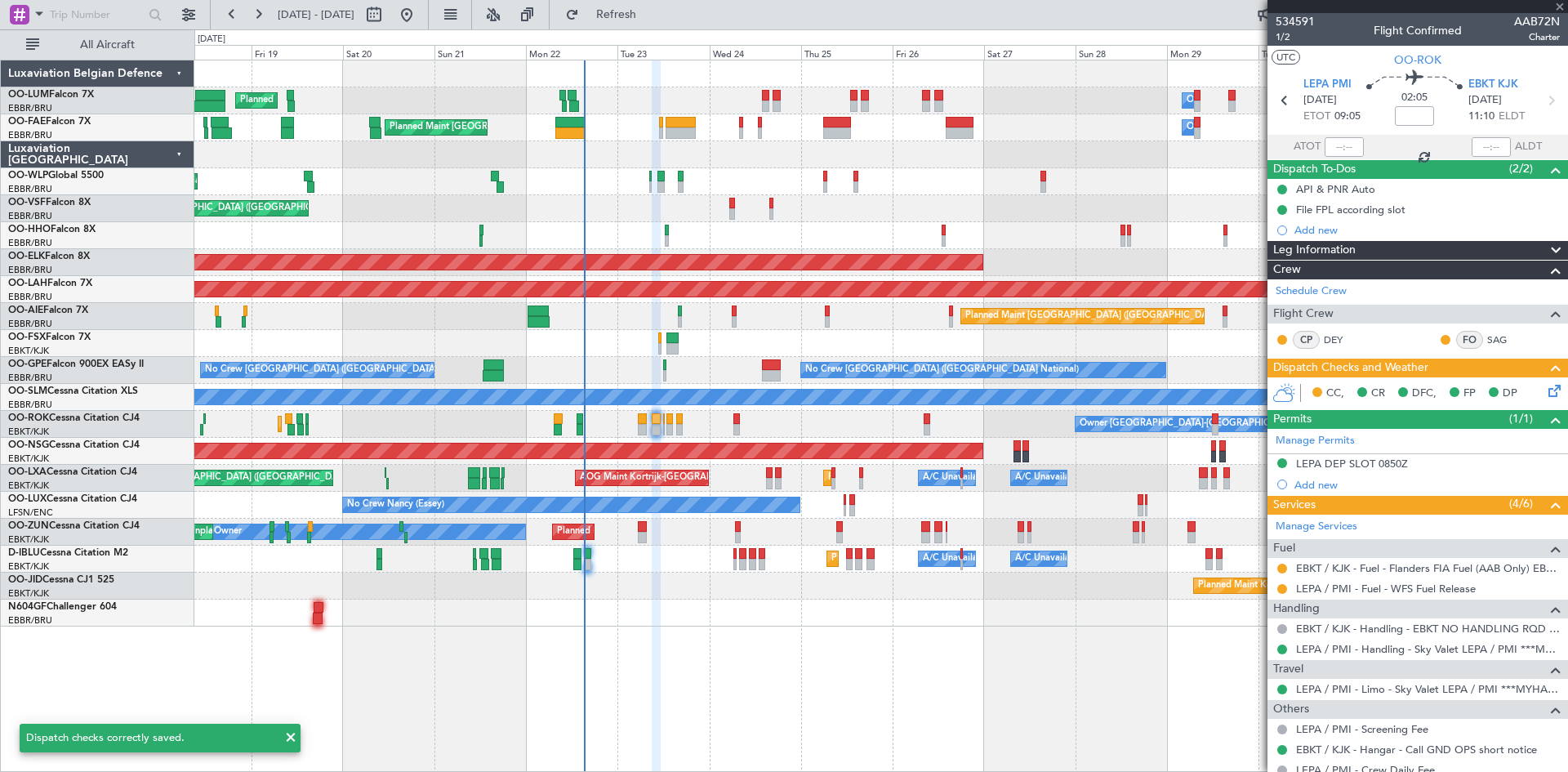
type input "+00:10"
type input "0"
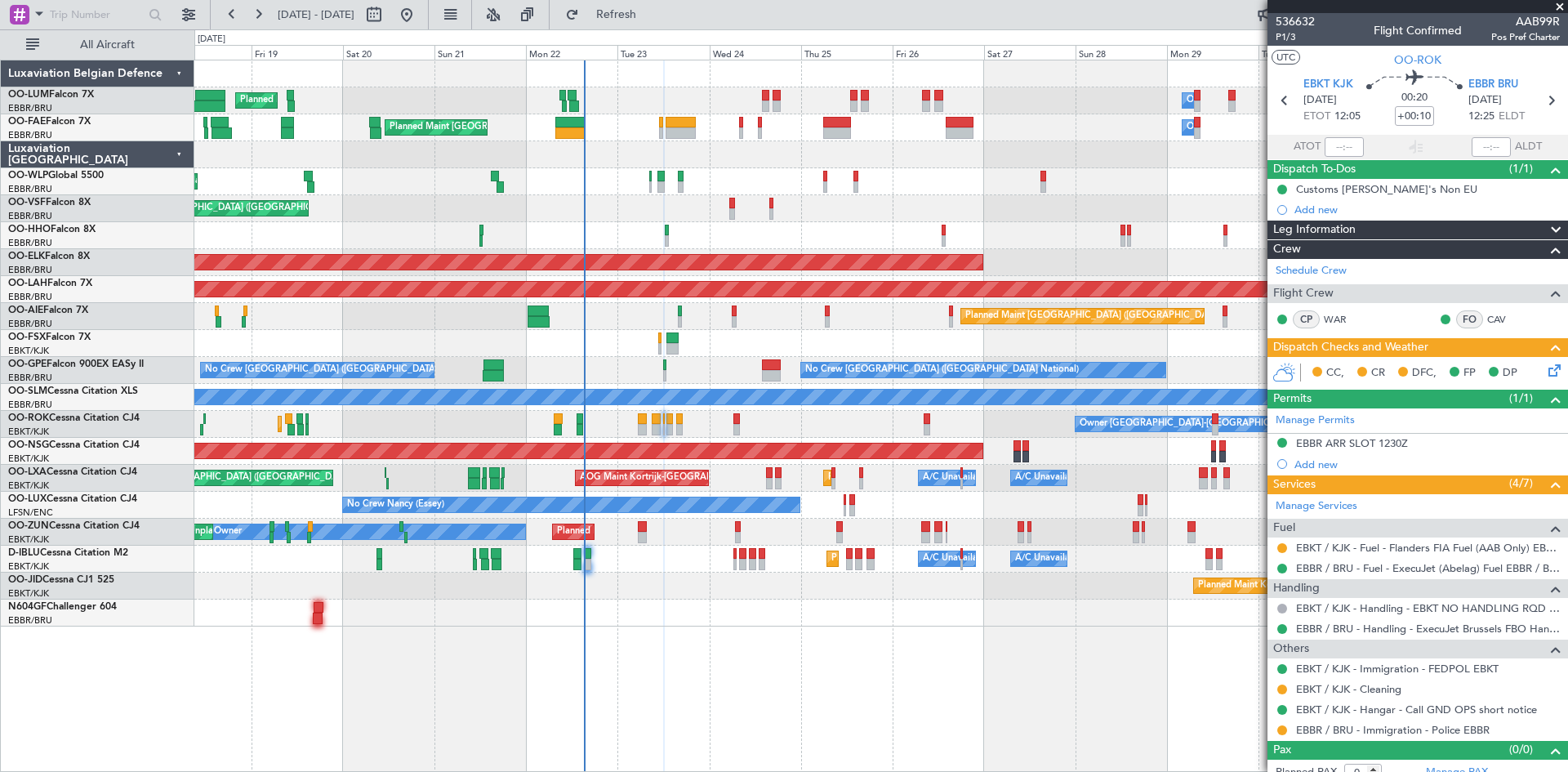
click at [1546, 371] on icon at bounding box center [1552, 367] width 13 height 13
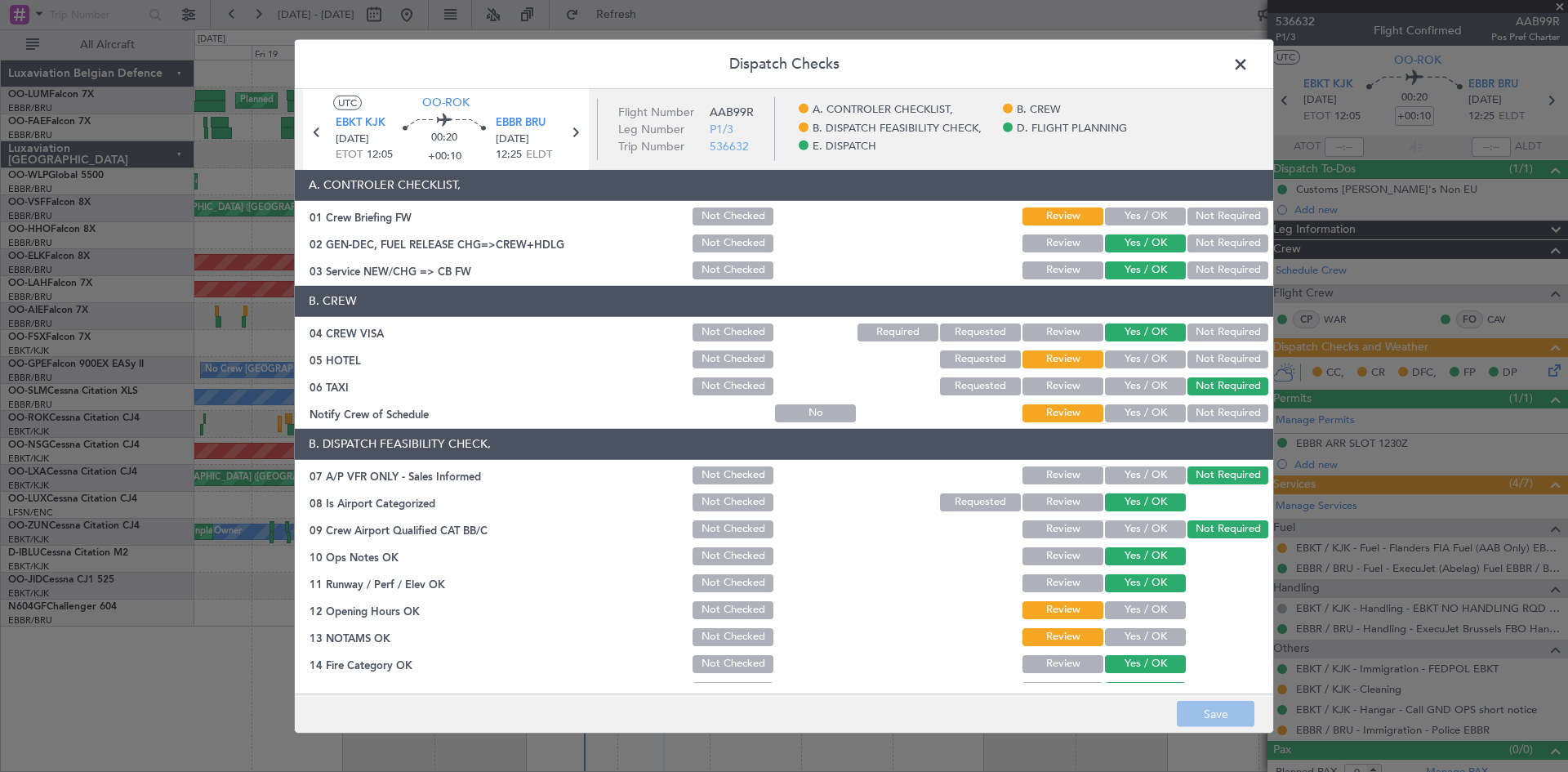
click at [1134, 354] on button "Yes / OK" at bounding box center [1145, 359] width 81 height 18
click at [1187, 358] on button "Not Required" at bounding box center [1228, 359] width 81 height 18
click at [1148, 414] on button "Yes / OK" at bounding box center [1145, 414] width 81 height 18
click at [1130, 606] on button "Yes / OK" at bounding box center [1145, 610] width 81 height 18
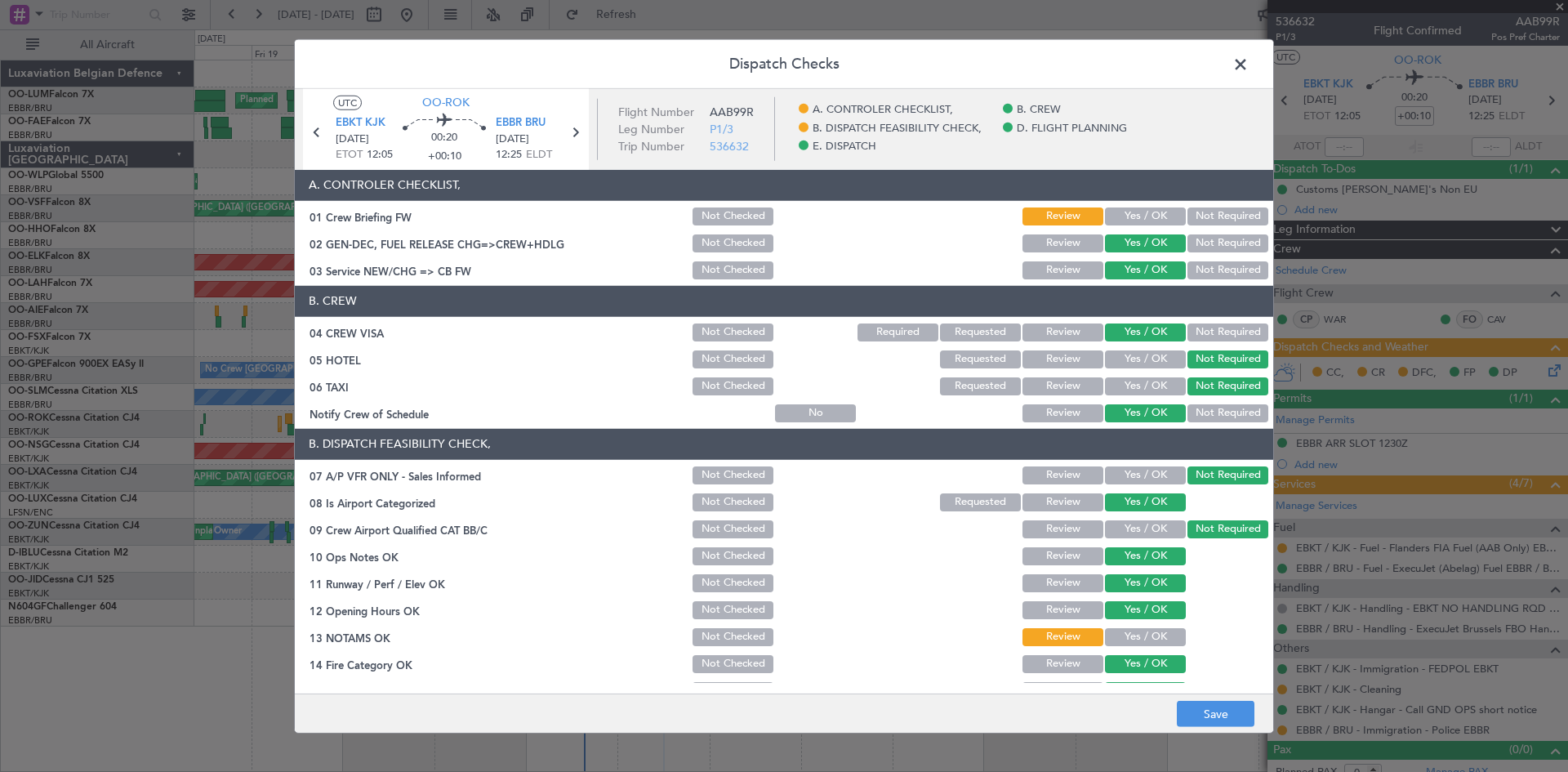
click at [1135, 641] on button "Yes / OK" at bounding box center [1145, 637] width 81 height 18
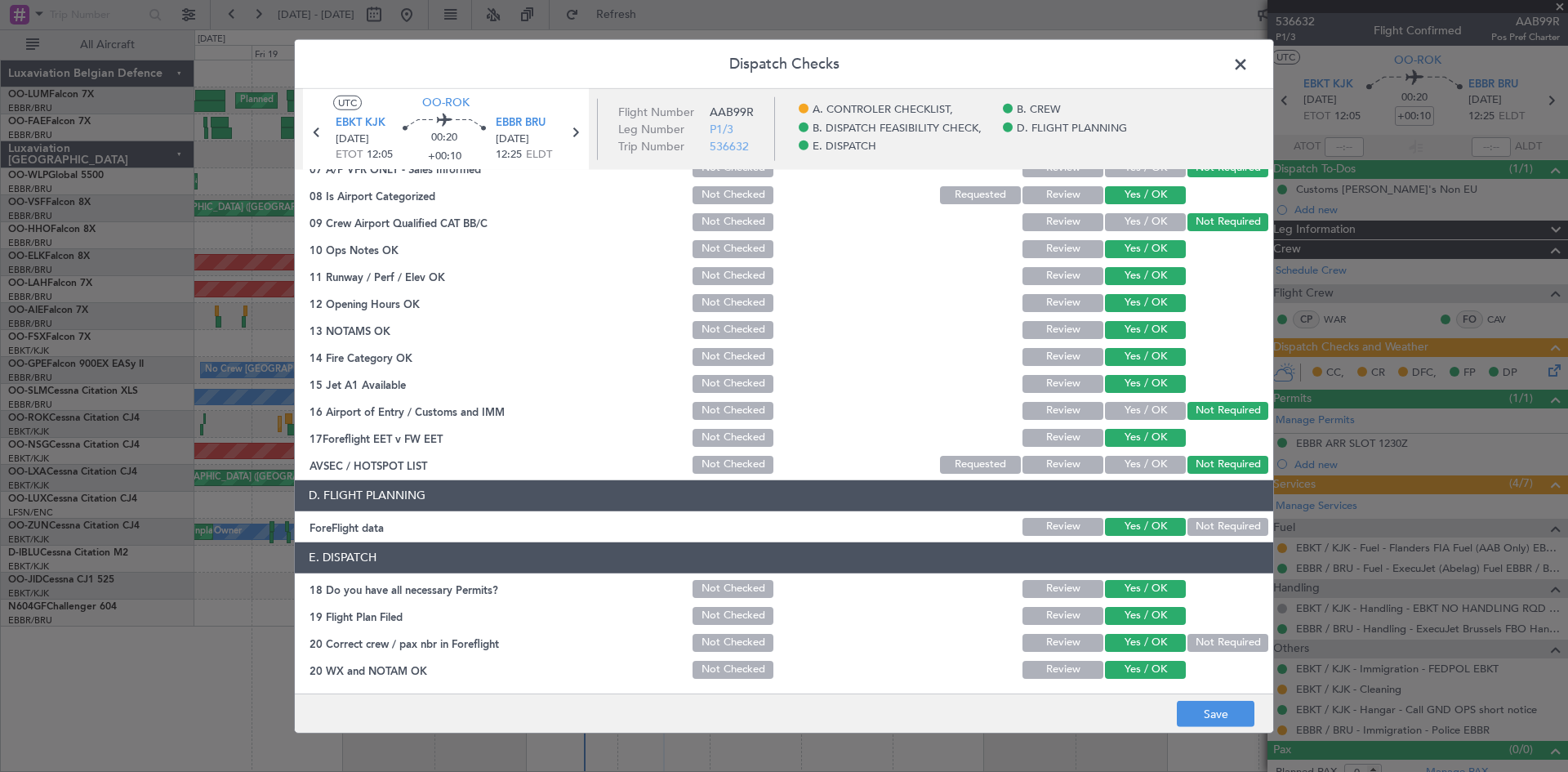
scroll to position [309, 0]
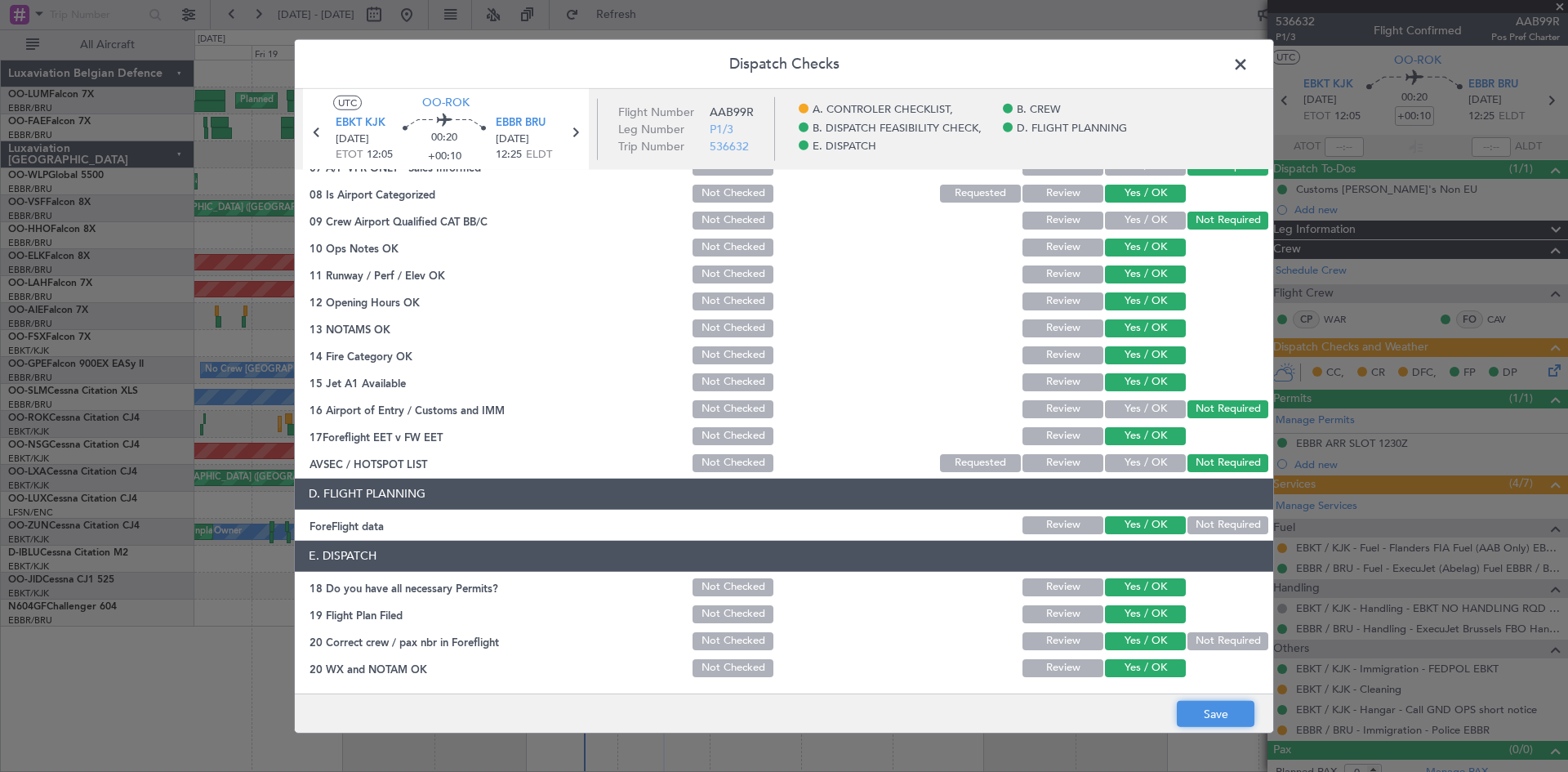
click at [1216, 714] on button "Save" at bounding box center [1215, 714] width 78 height 26
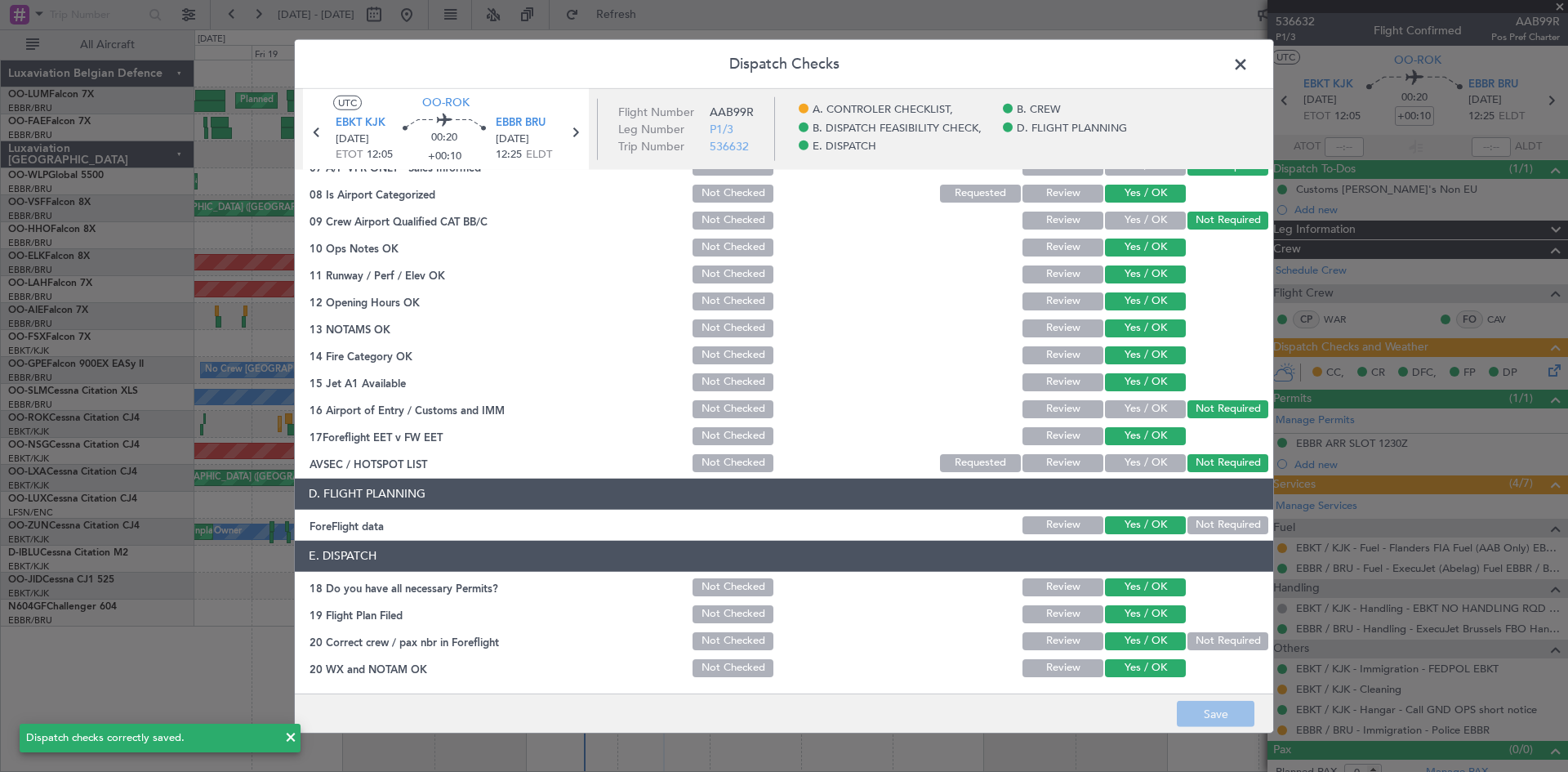
click at [1248, 72] on span at bounding box center [1248, 68] width 0 height 33
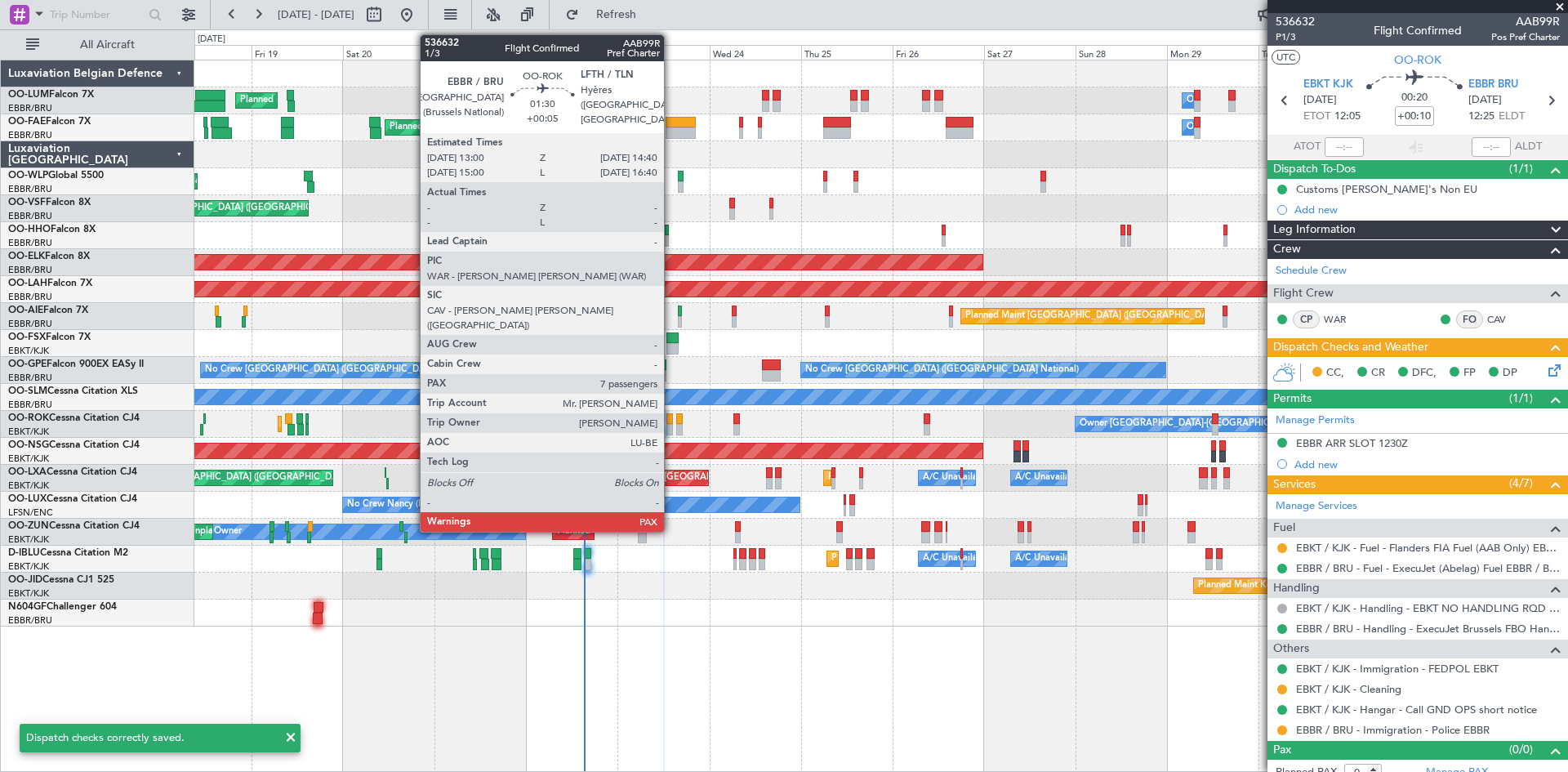
click at [671, 421] on div at bounding box center [670, 419] width 7 height 12
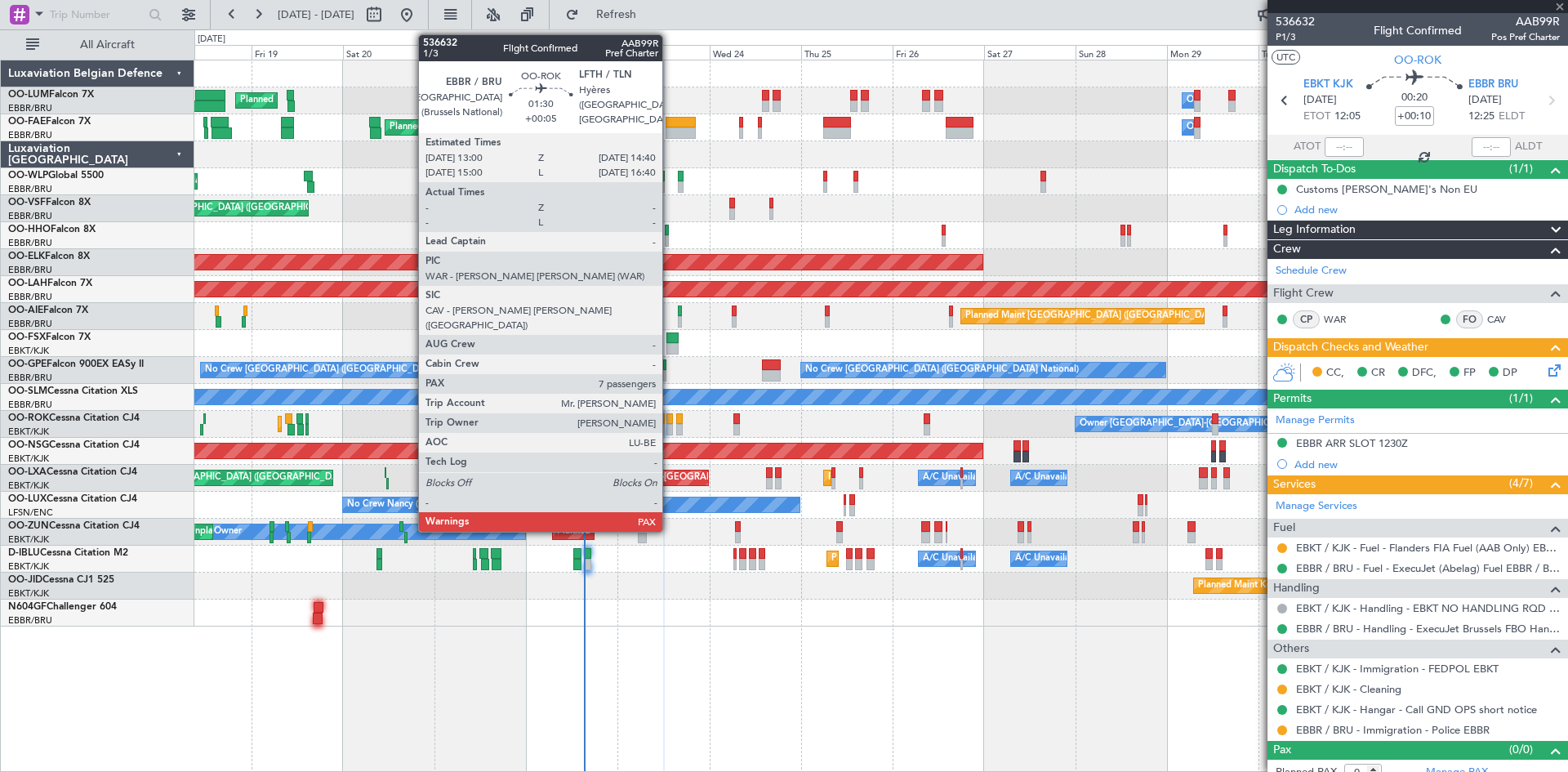
type input "+00:05"
type input "7"
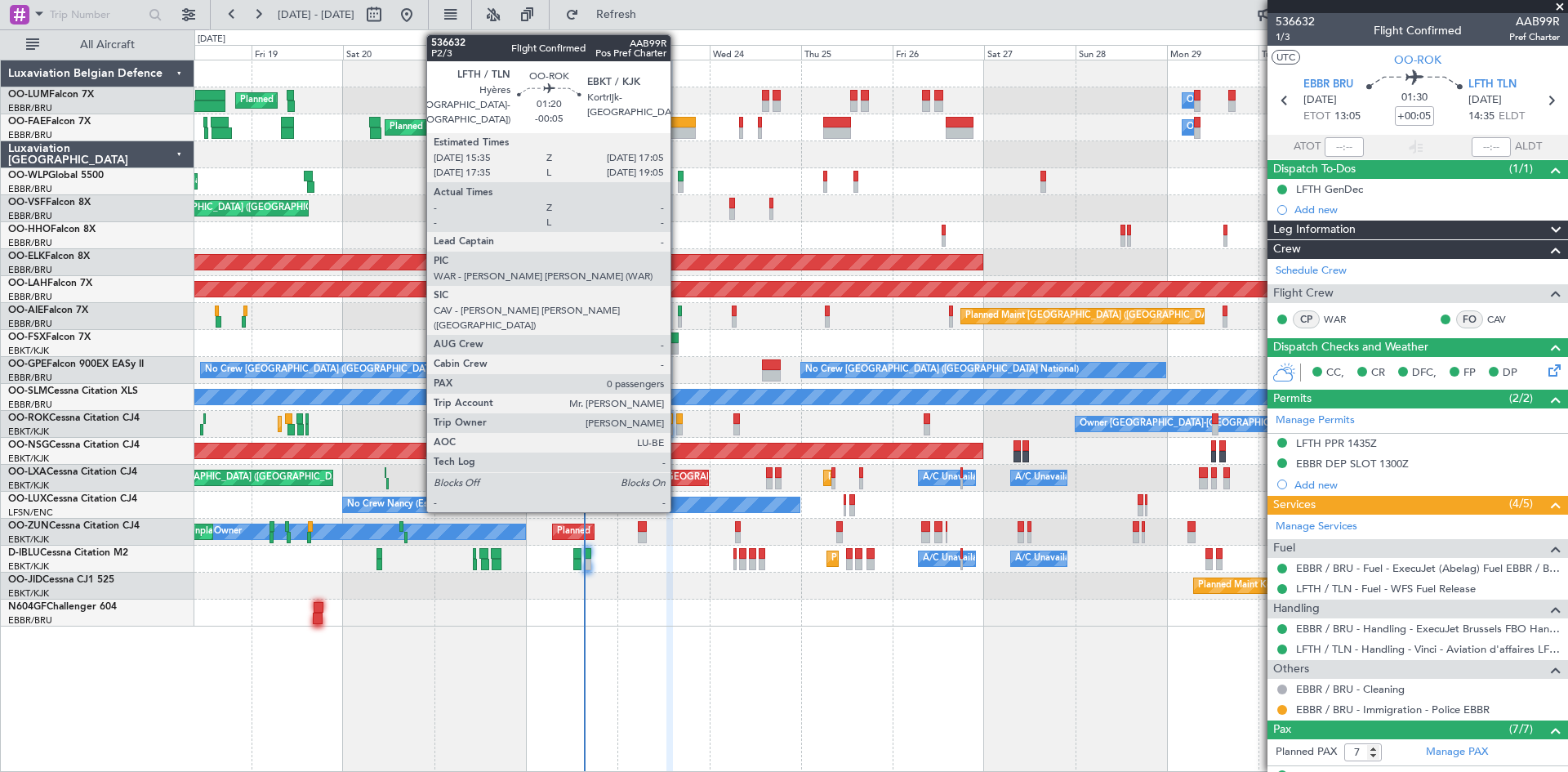
click at [678, 419] on div at bounding box center [680, 419] width 7 height 12
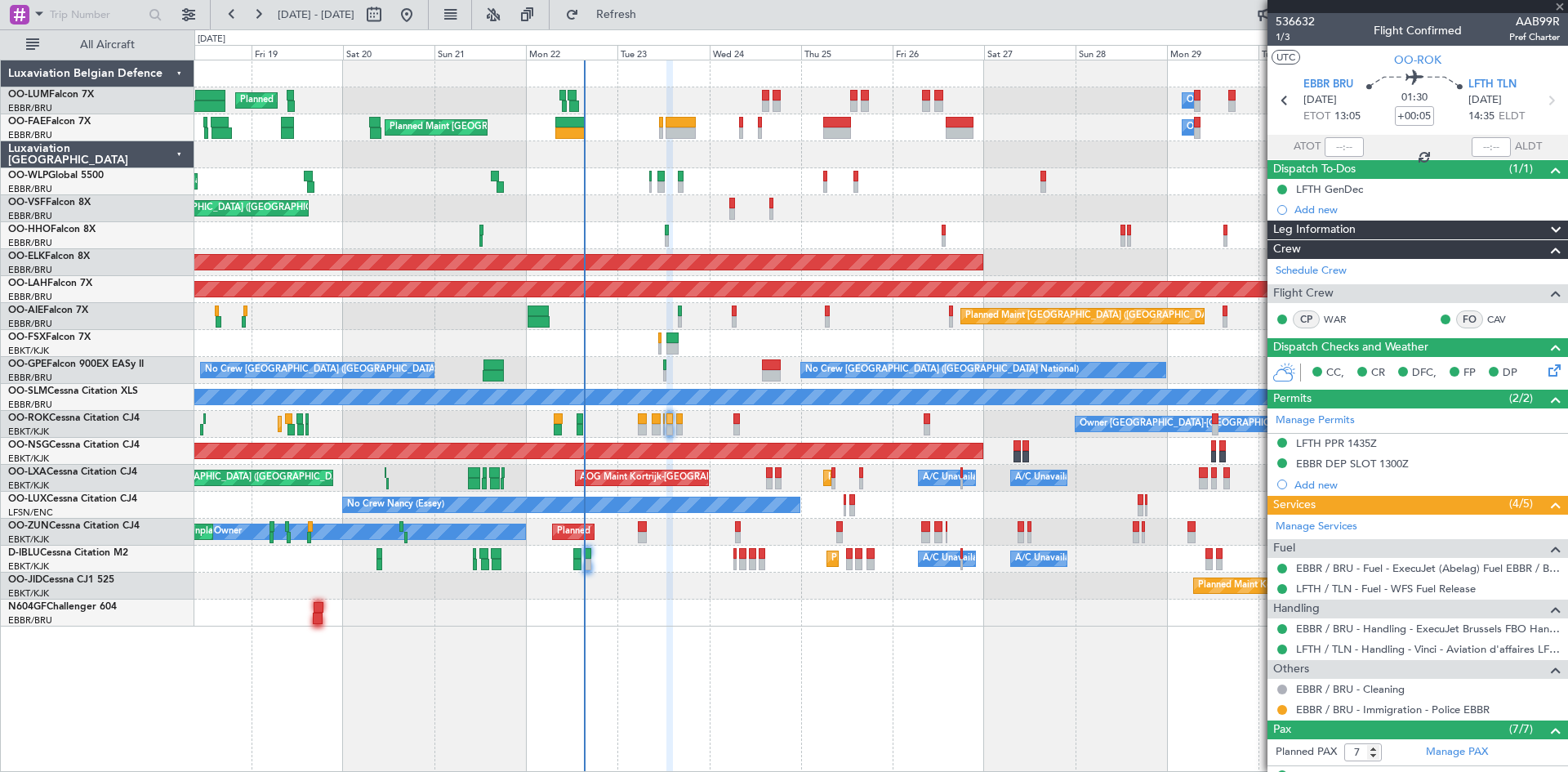
type input "-00:05"
type input "0"
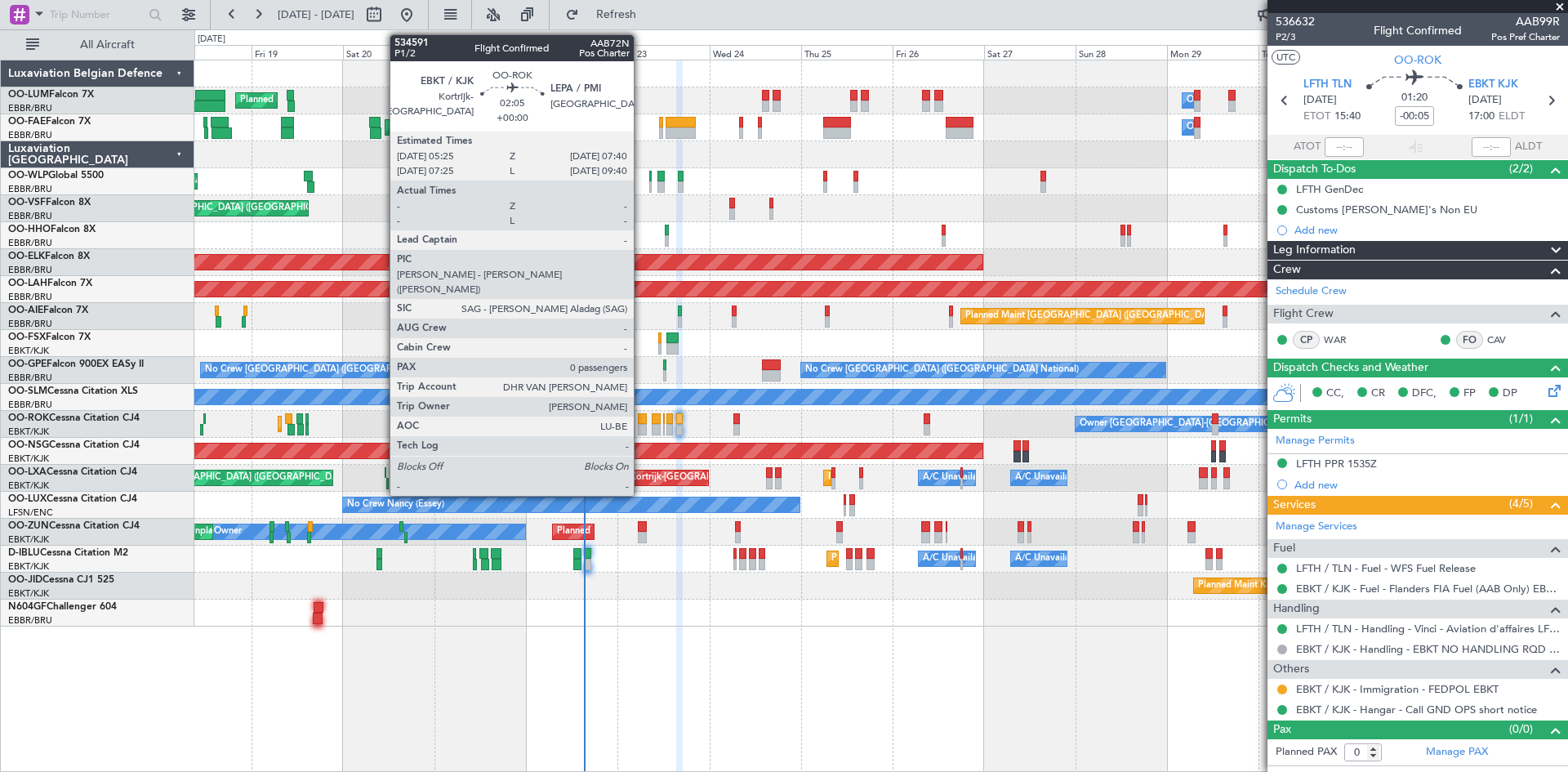
click at [642, 423] on div at bounding box center [642, 419] width 9 height 12
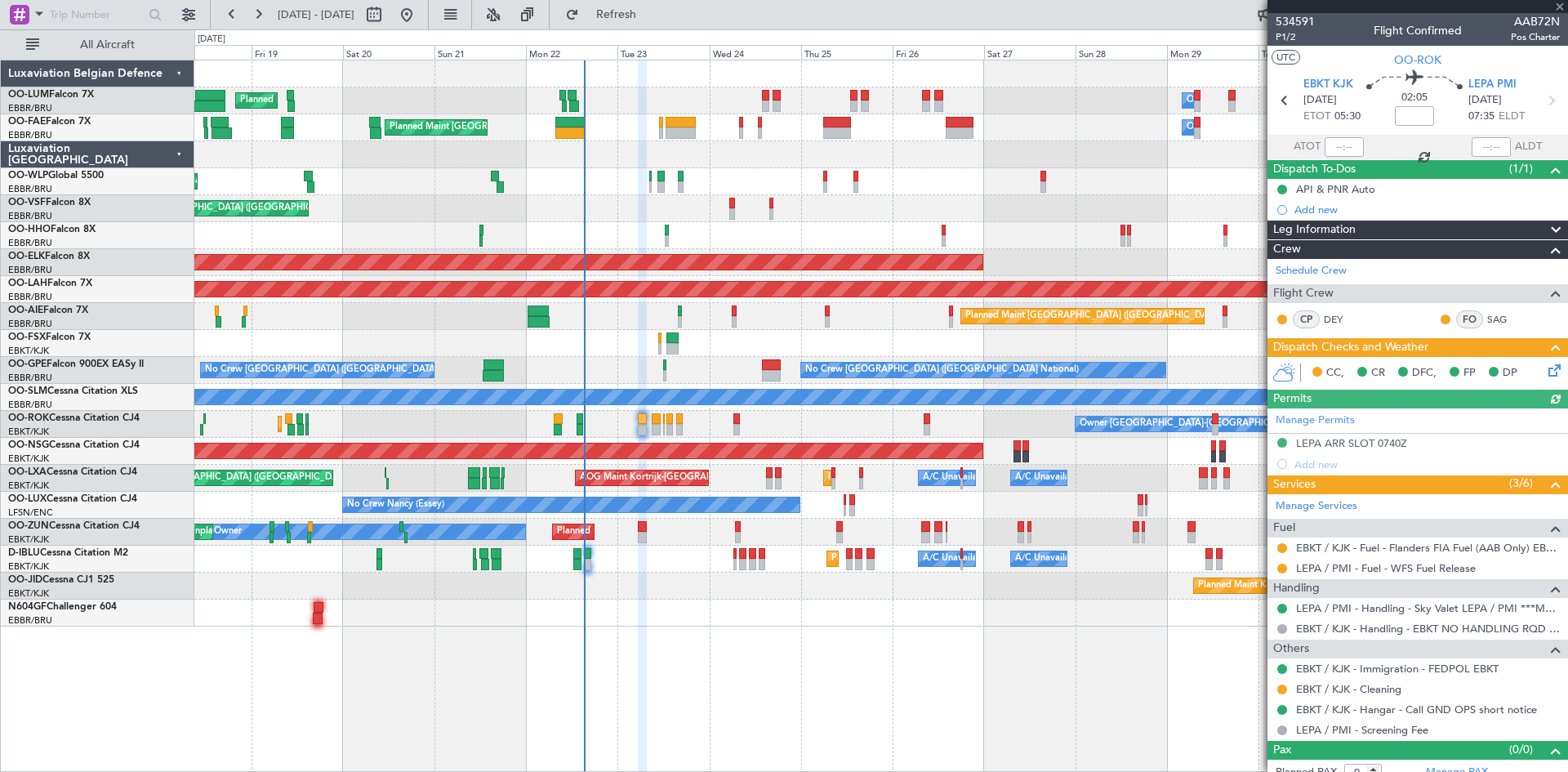
click at [1547, 367] on icon at bounding box center [1552, 367] width 13 height 13
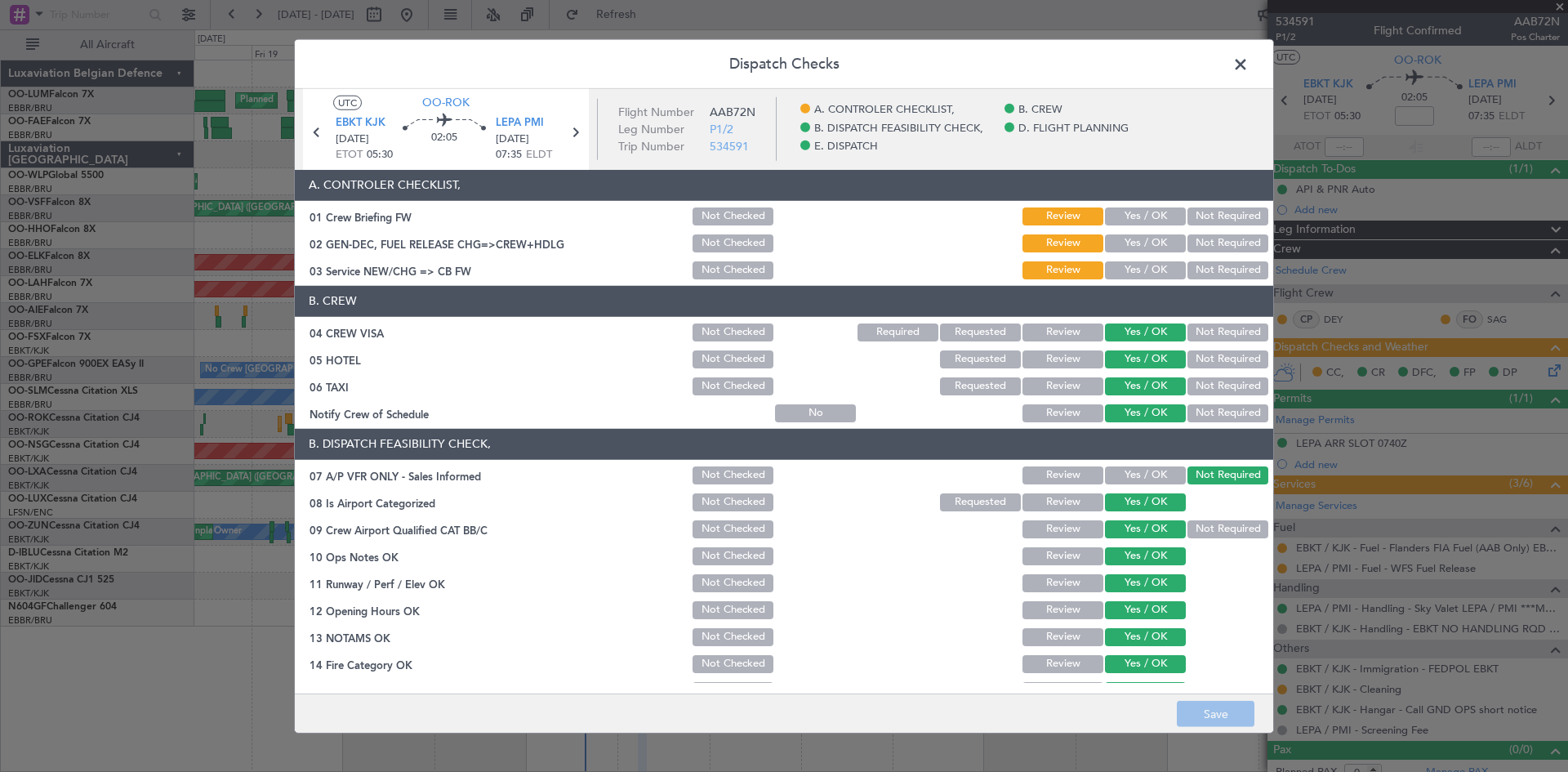
click at [1120, 268] on button "Yes / OK" at bounding box center [1145, 271] width 81 height 18
click at [1231, 711] on button "Save" at bounding box center [1215, 714] width 78 height 26
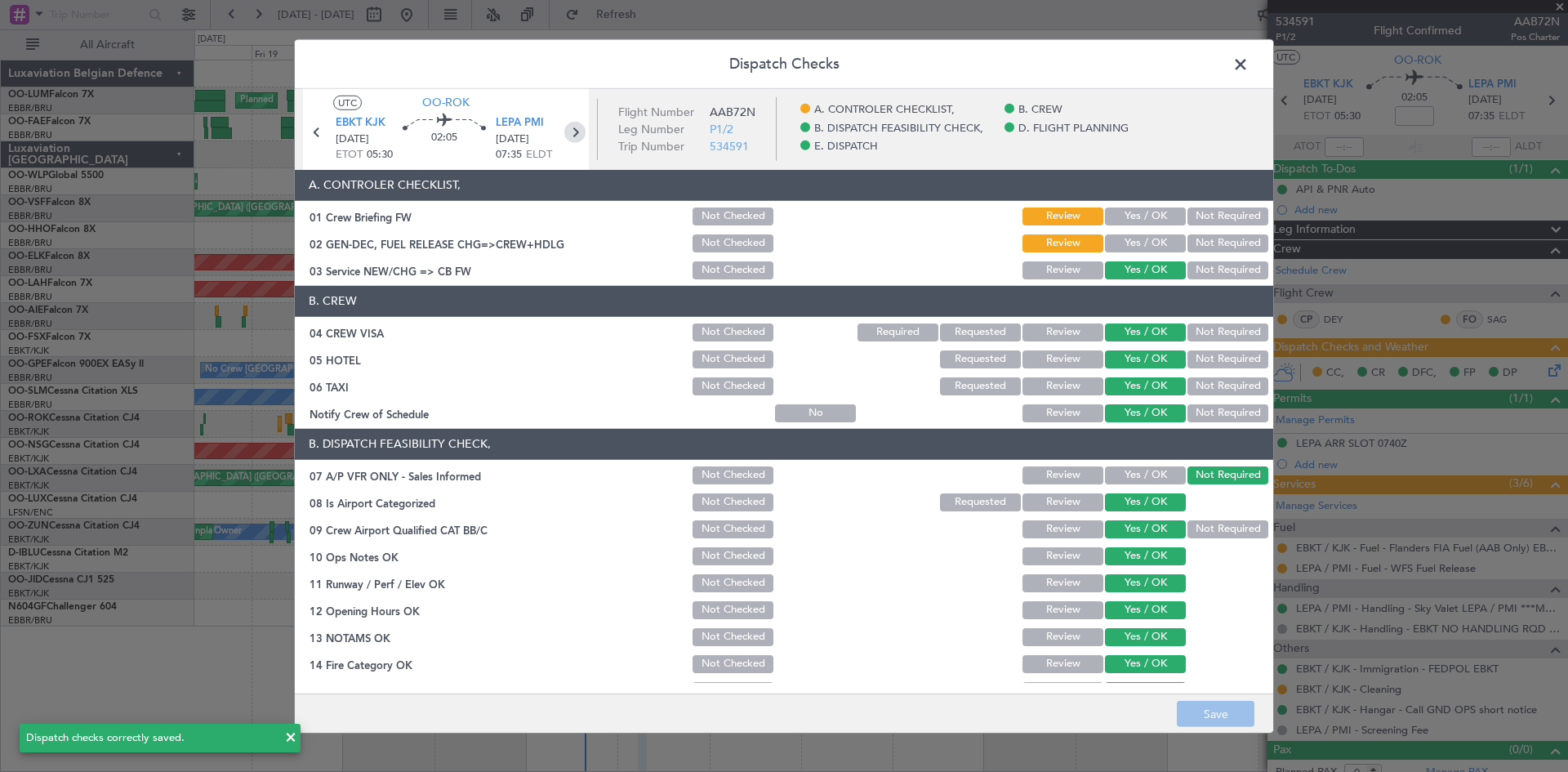
click at [571, 131] on icon at bounding box center [576, 131] width 21 height 21
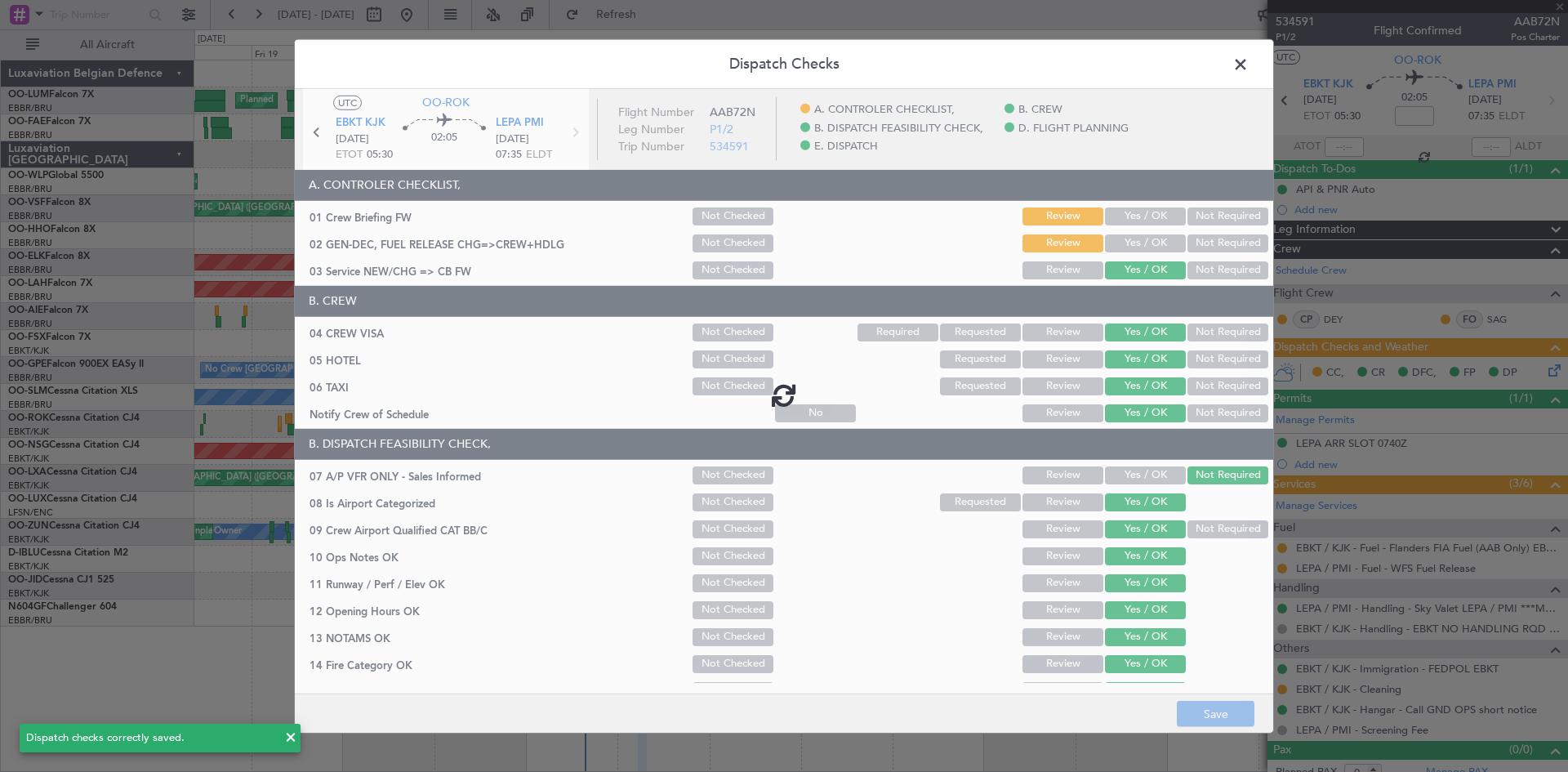
type input "2"
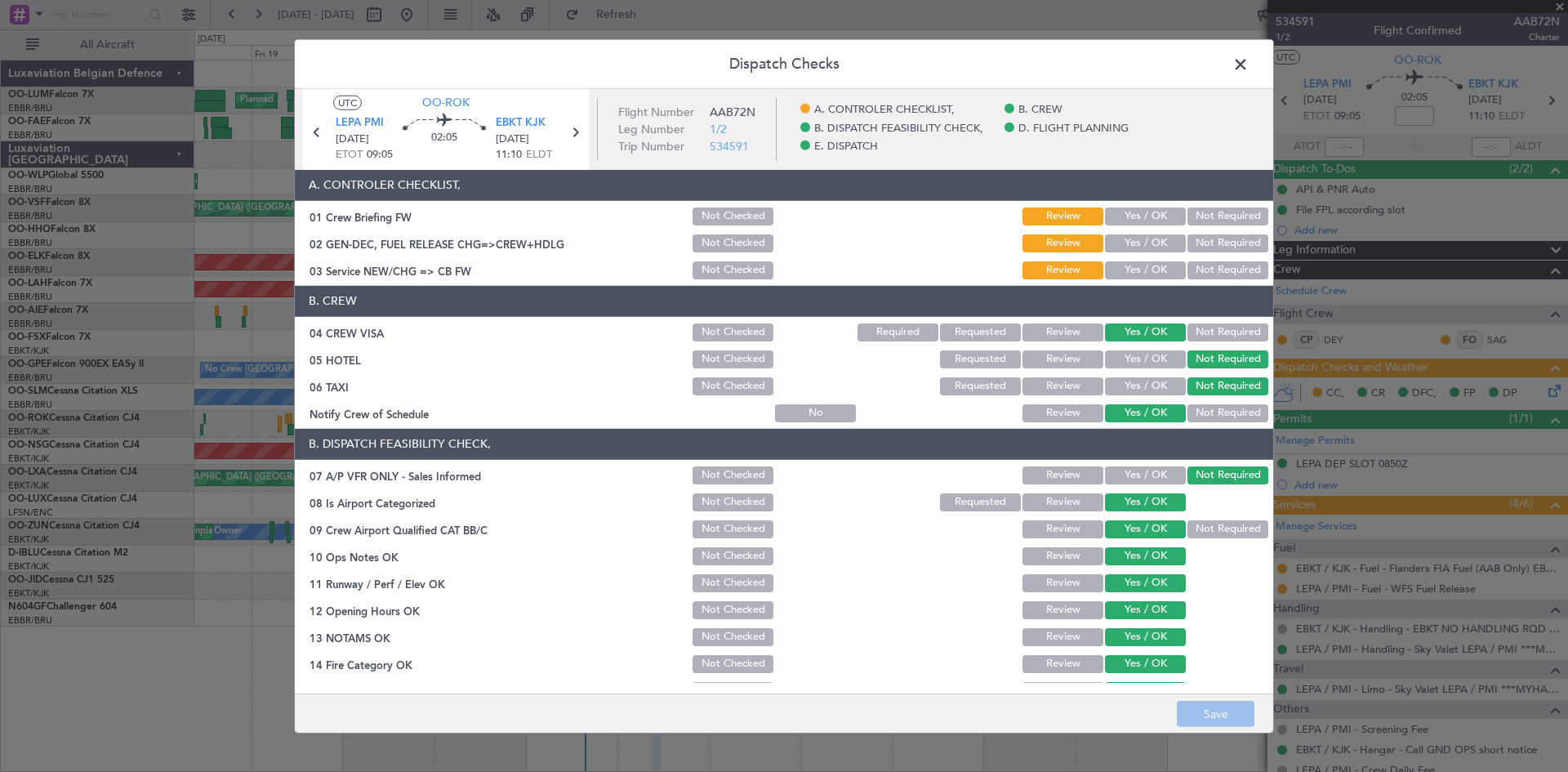
click at [1129, 268] on button "Yes / OK" at bounding box center [1145, 271] width 81 height 18
click at [1228, 714] on button "Save" at bounding box center [1215, 714] width 78 height 26
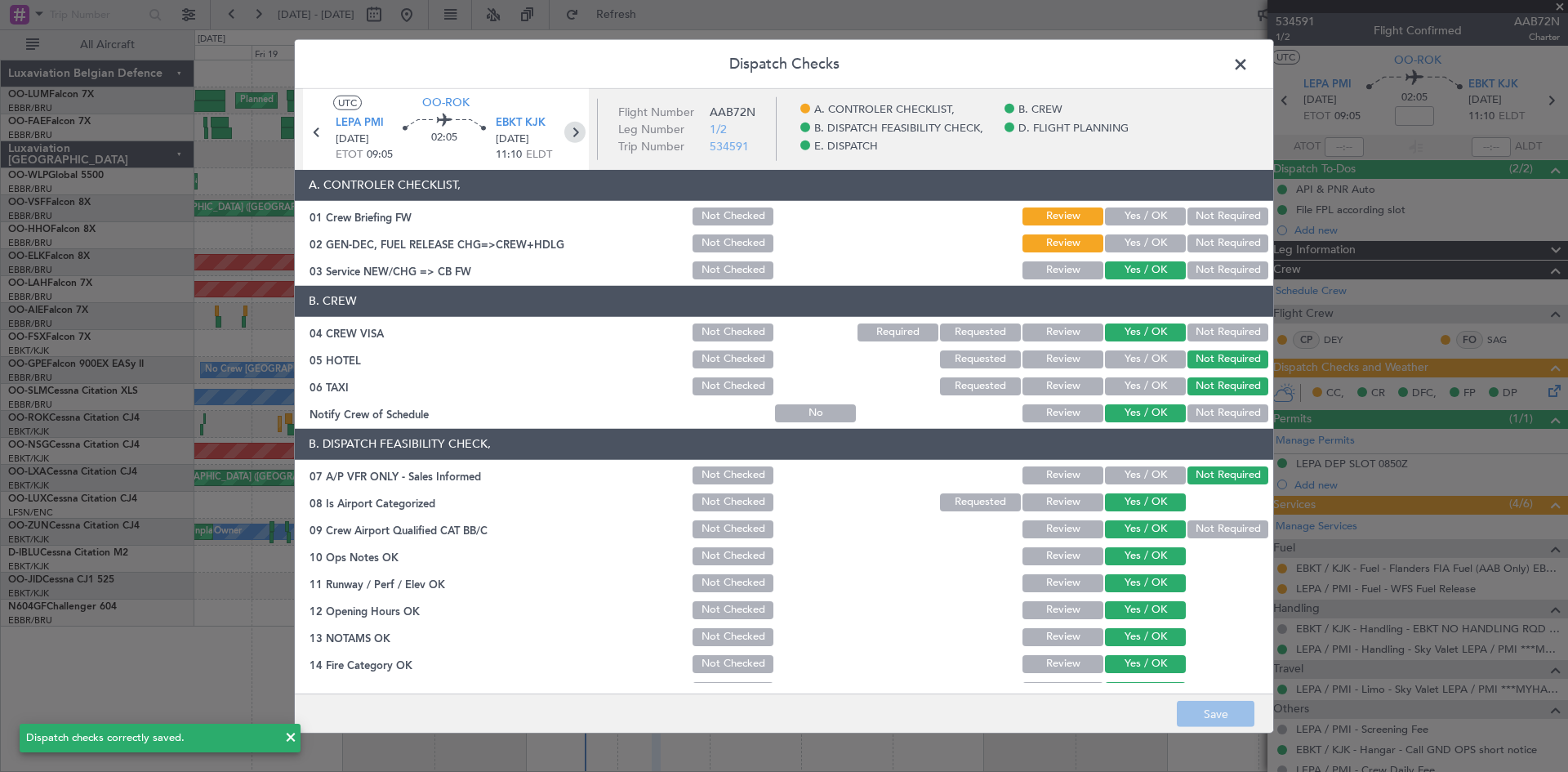
click at [569, 134] on icon at bounding box center [576, 131] width 21 height 21
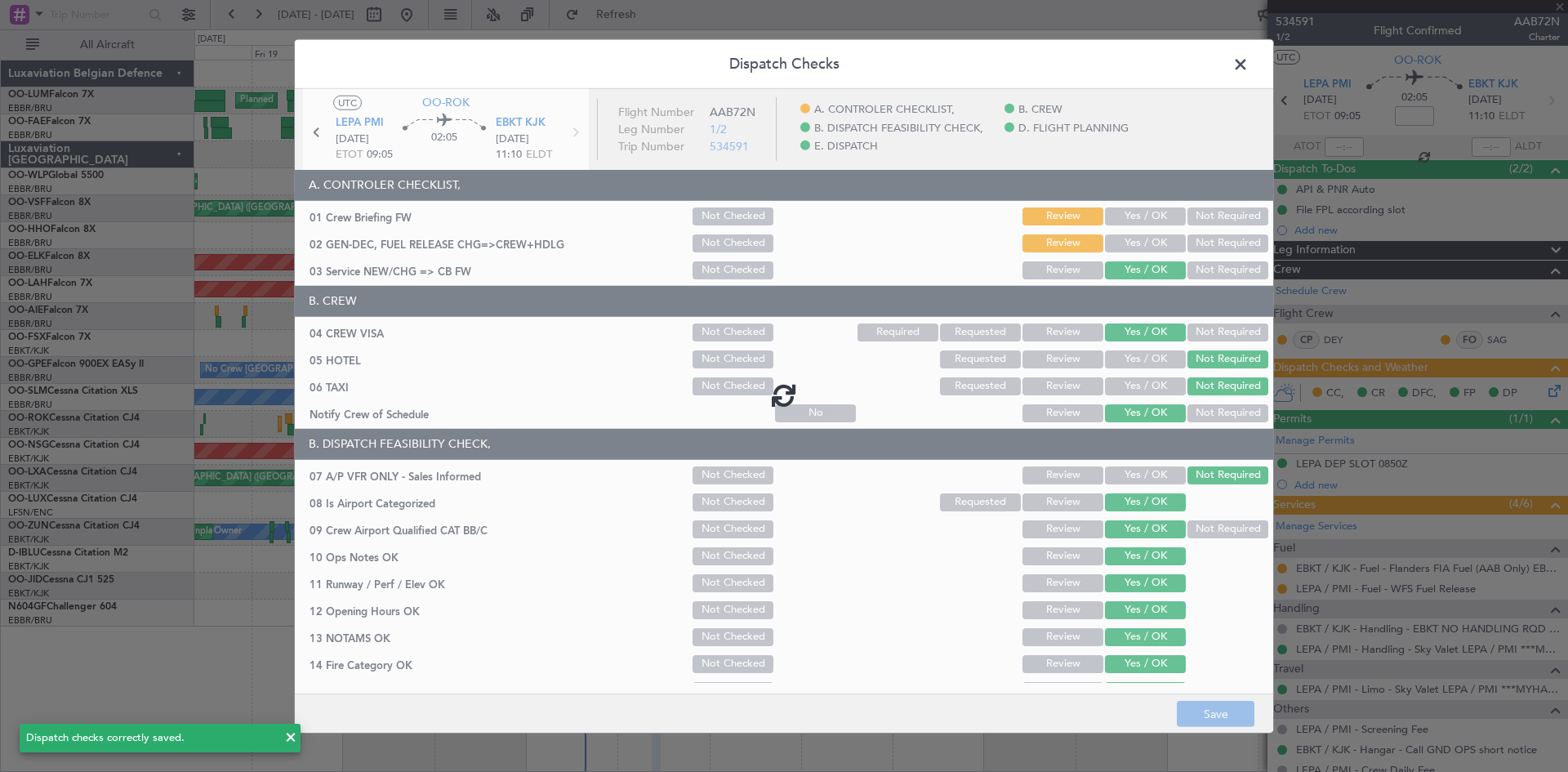
type input "+00:10"
type input "0"
type input "+00:10"
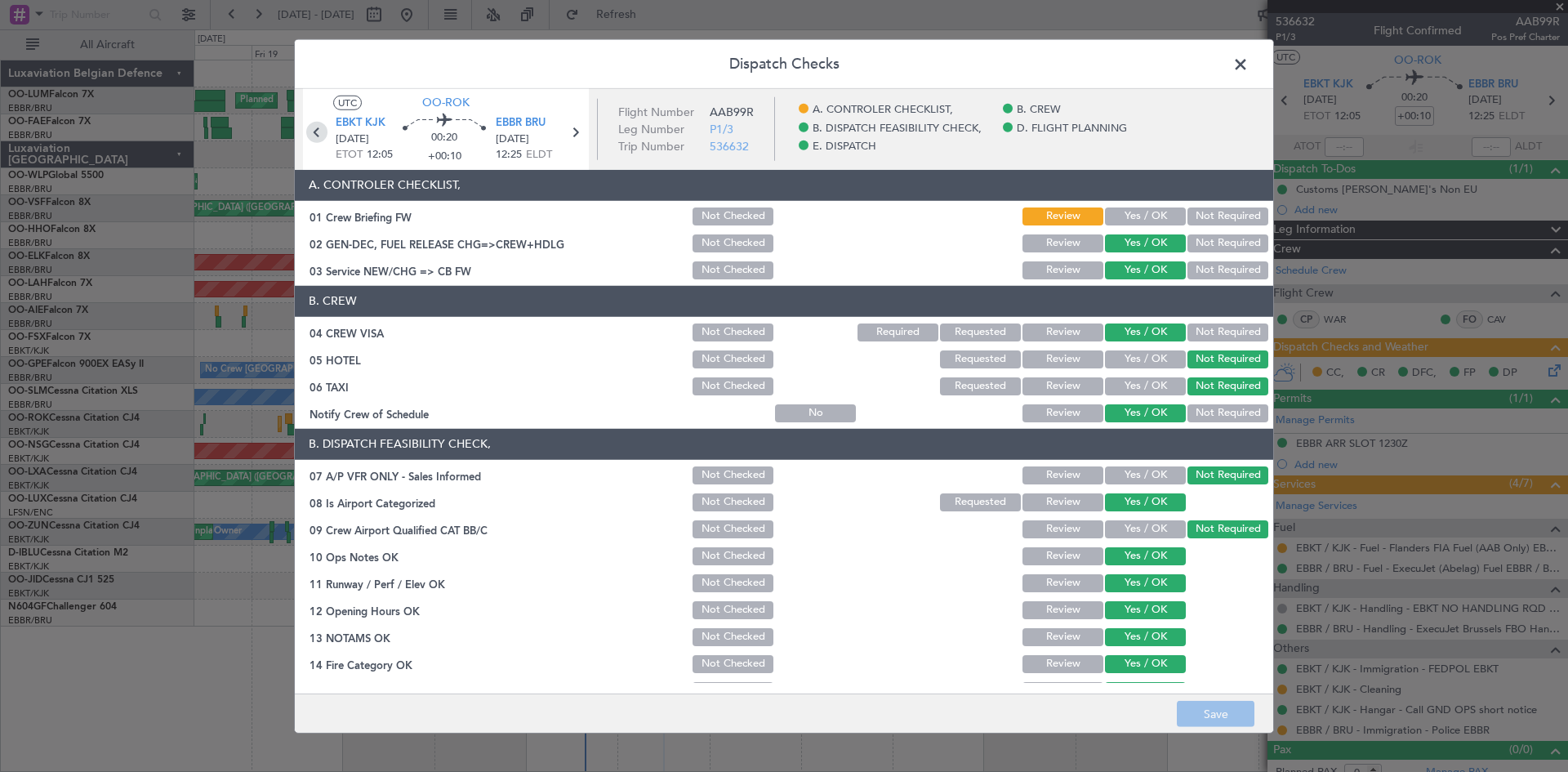
click at [321, 131] on icon at bounding box center [317, 131] width 21 height 21
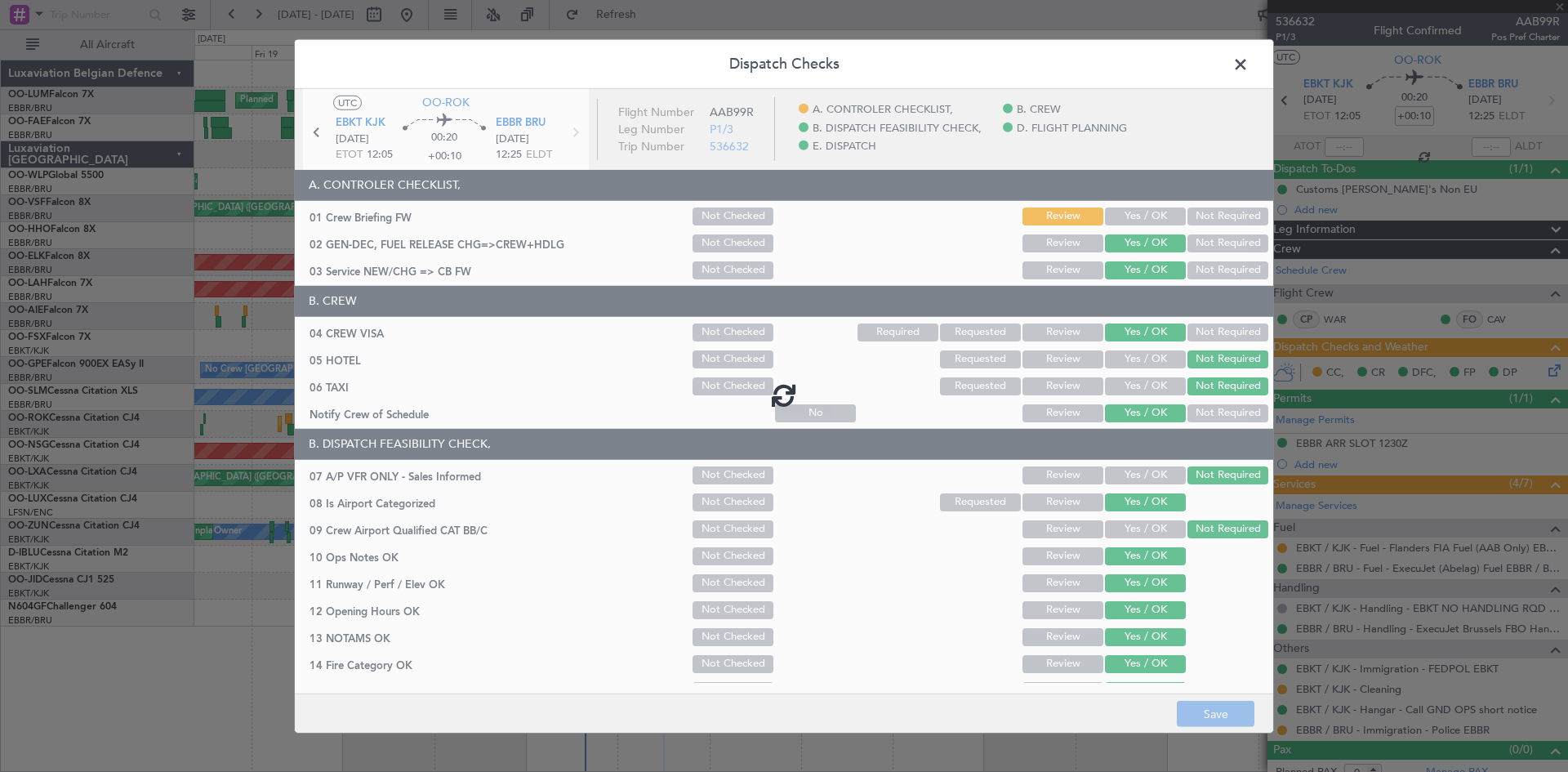
click at [1248, 70] on span at bounding box center [1248, 68] width 0 height 33
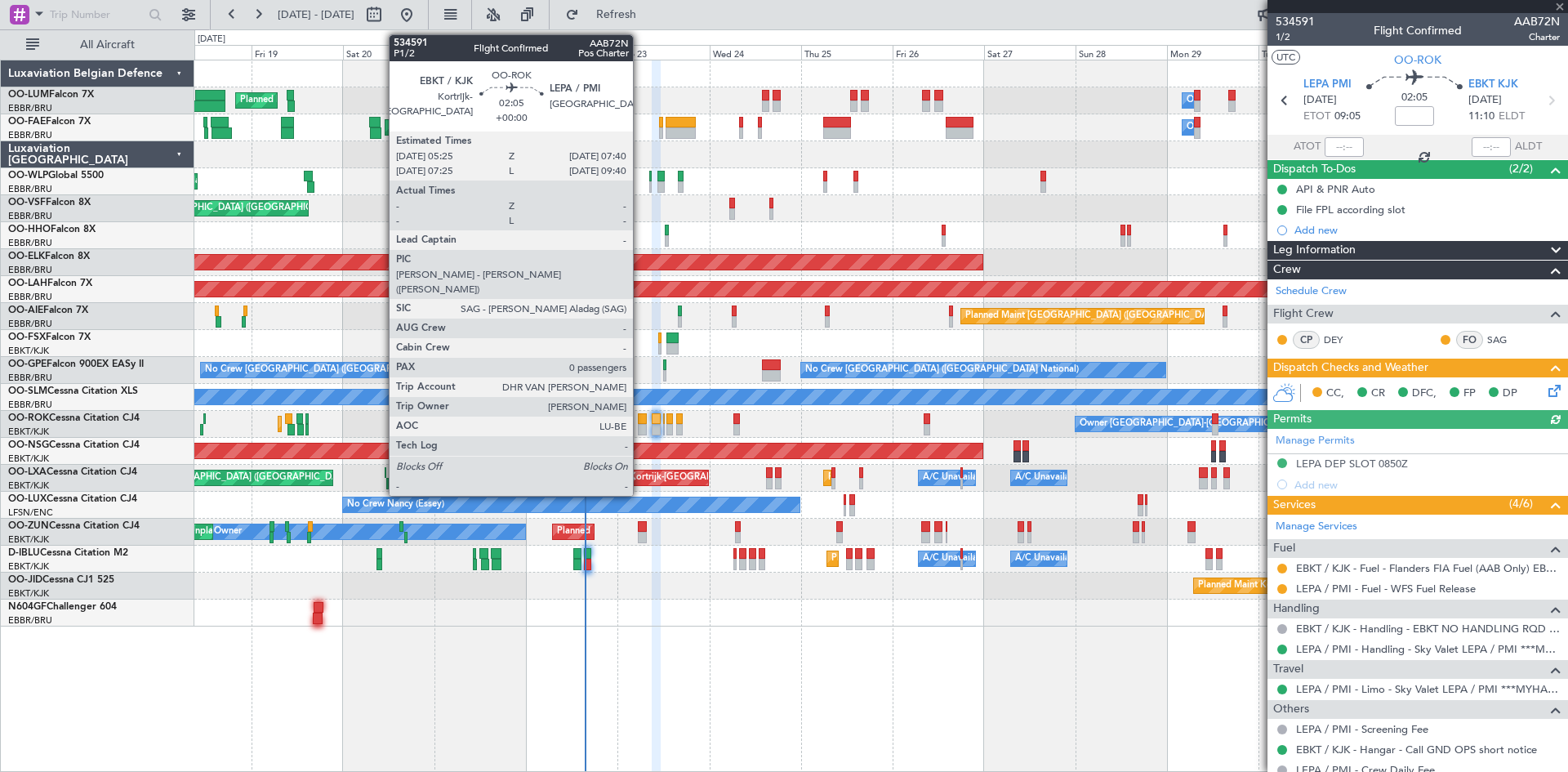
click at [641, 424] on div at bounding box center [642, 429] width 9 height 12
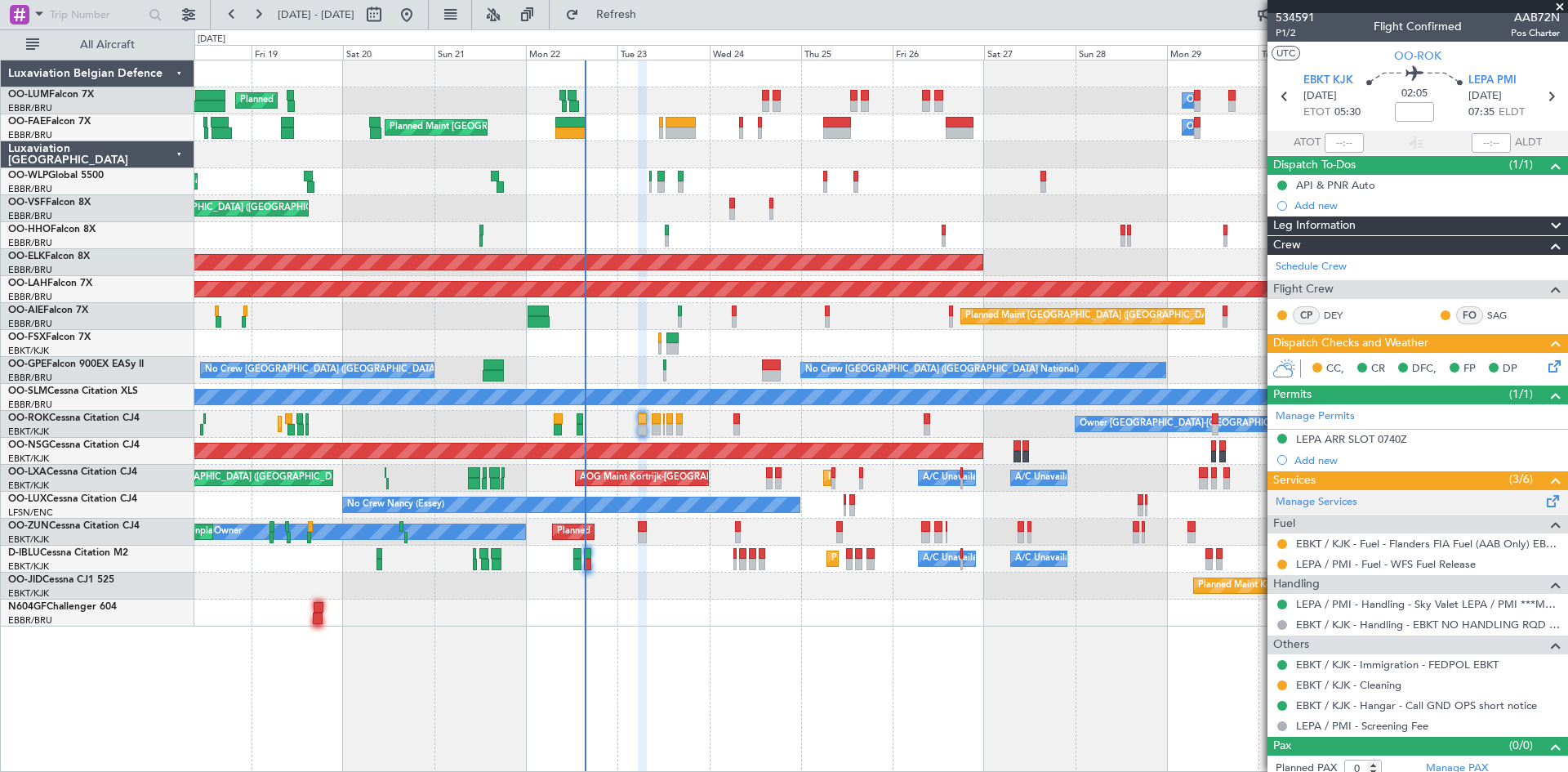
scroll to position [0, 0]
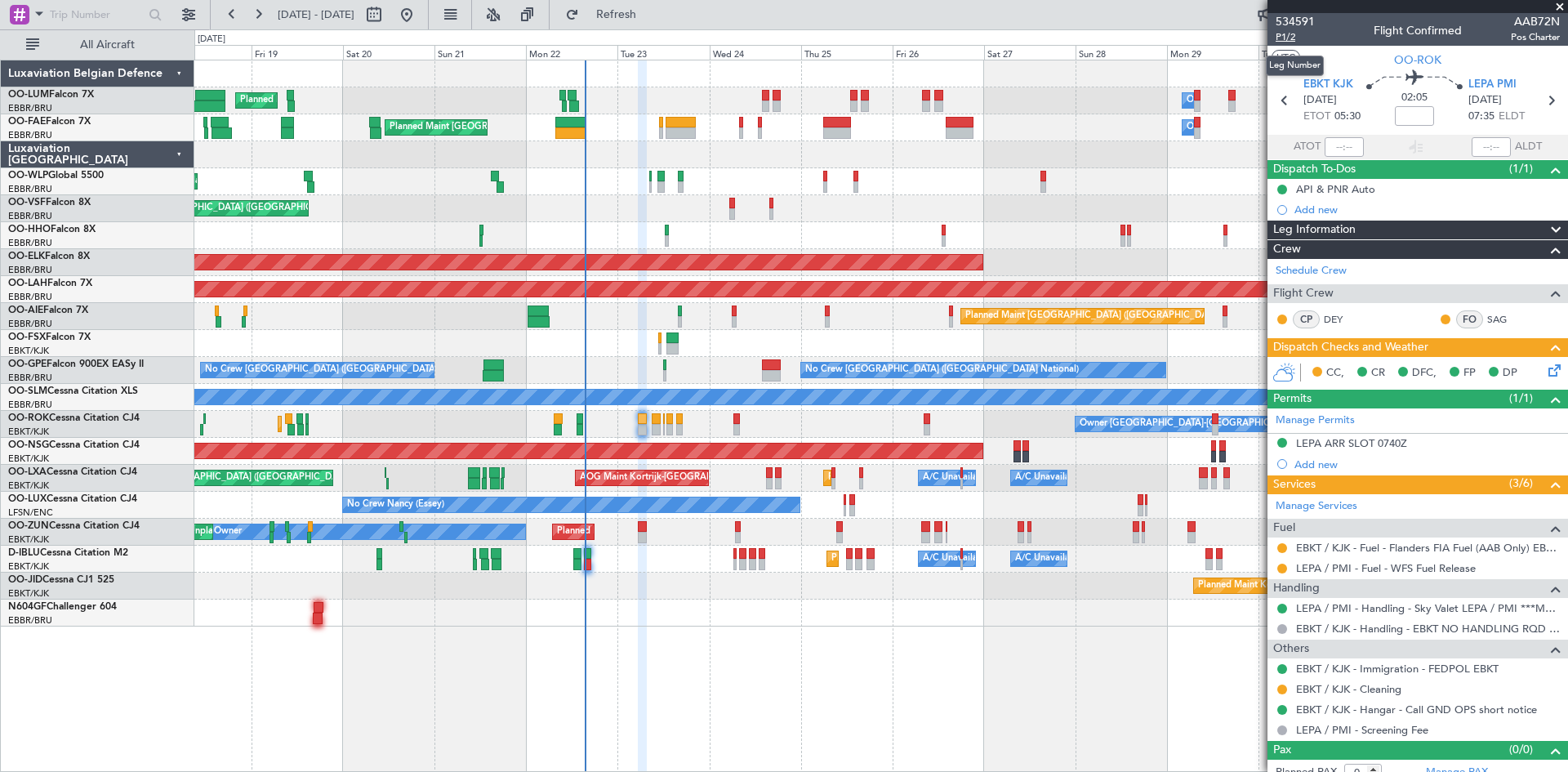
click at [1294, 38] on span "P1/2" at bounding box center [1295, 37] width 39 height 14
click at [1546, 369] on icon at bounding box center [1552, 367] width 13 height 13
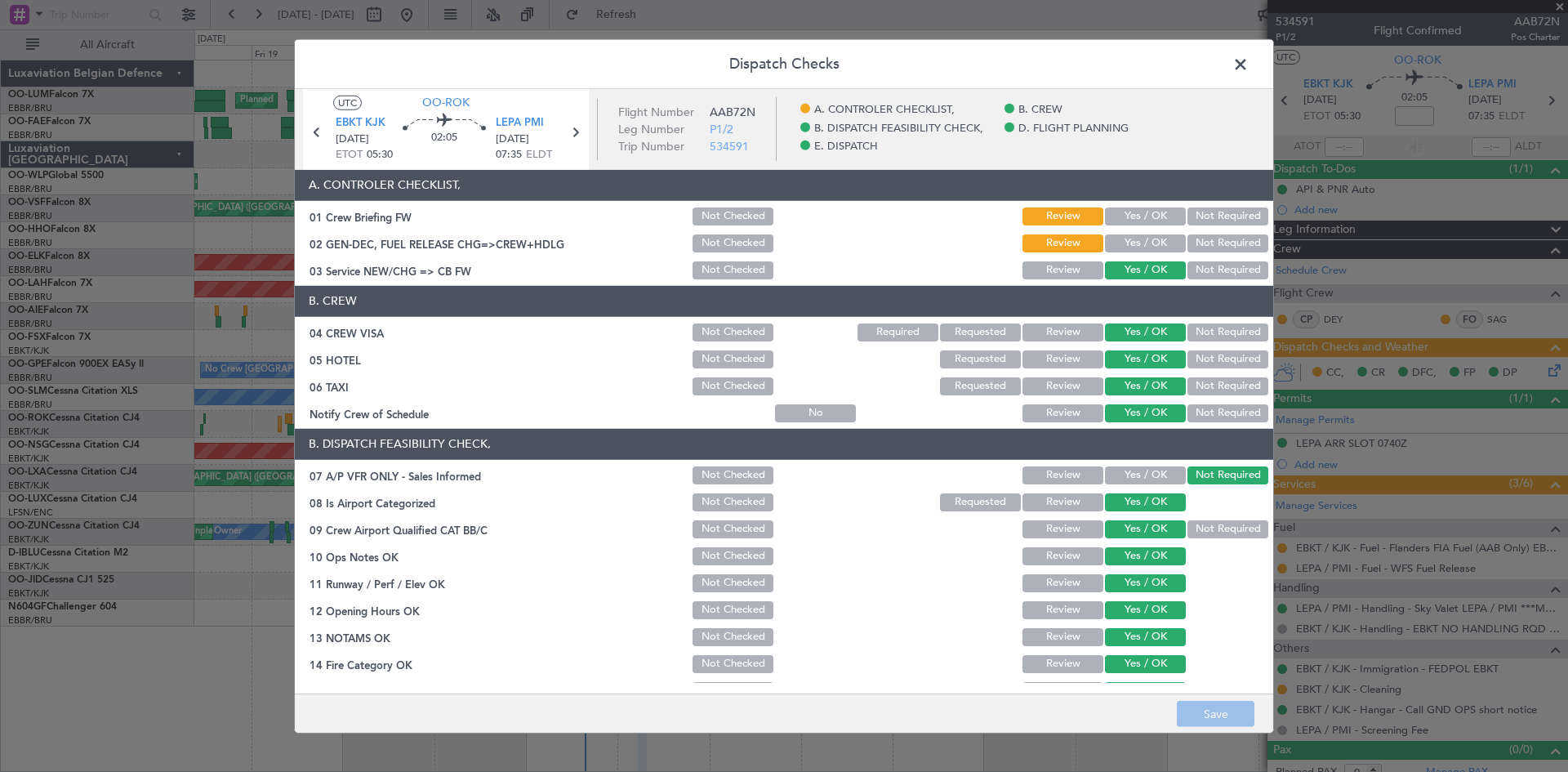
click at [1116, 245] on button "Yes / OK" at bounding box center [1145, 244] width 81 height 18
click at [1223, 719] on button "Save" at bounding box center [1215, 714] width 78 height 26
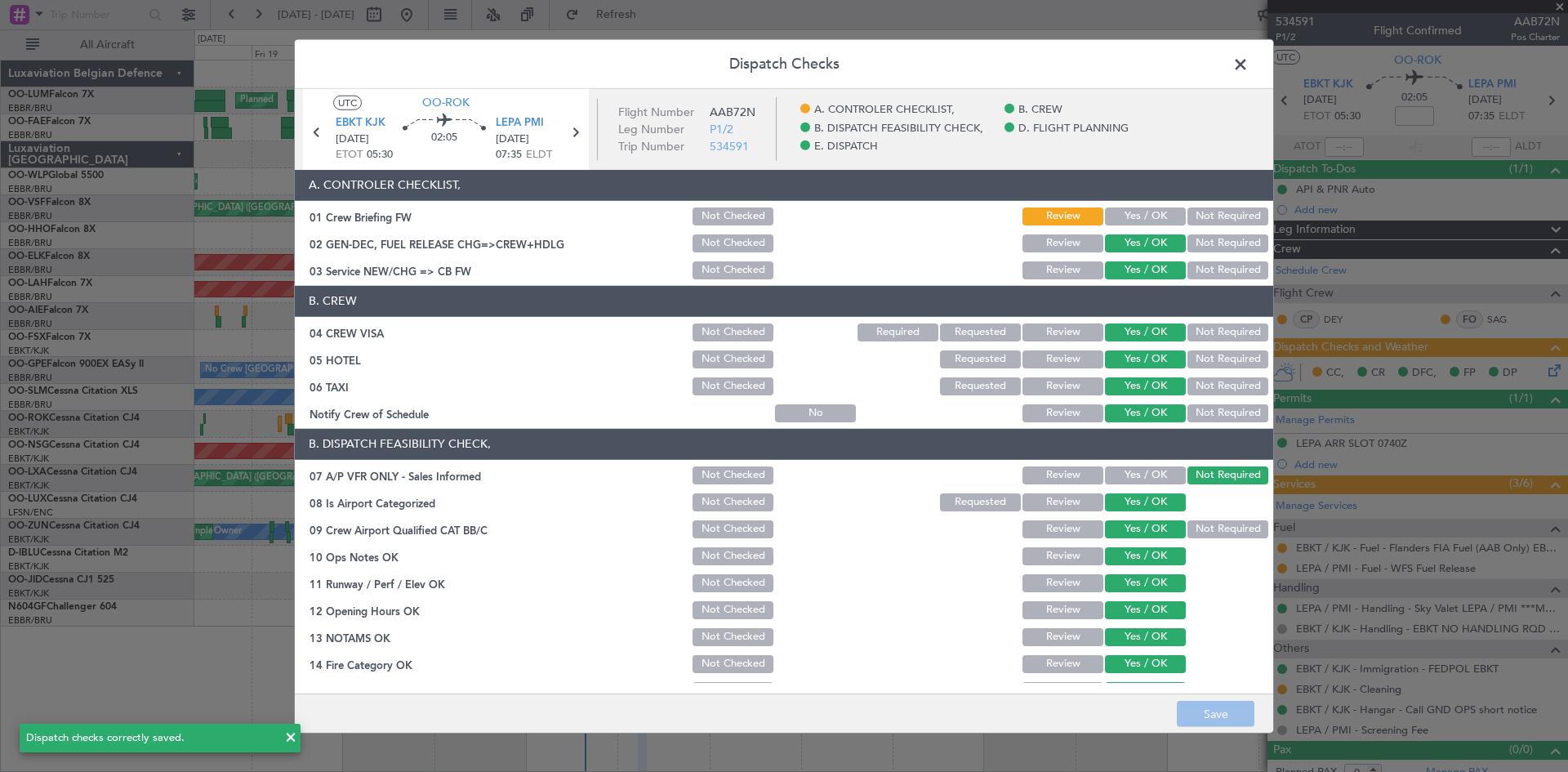
click at [1248, 66] on span at bounding box center [1248, 68] width 0 height 33
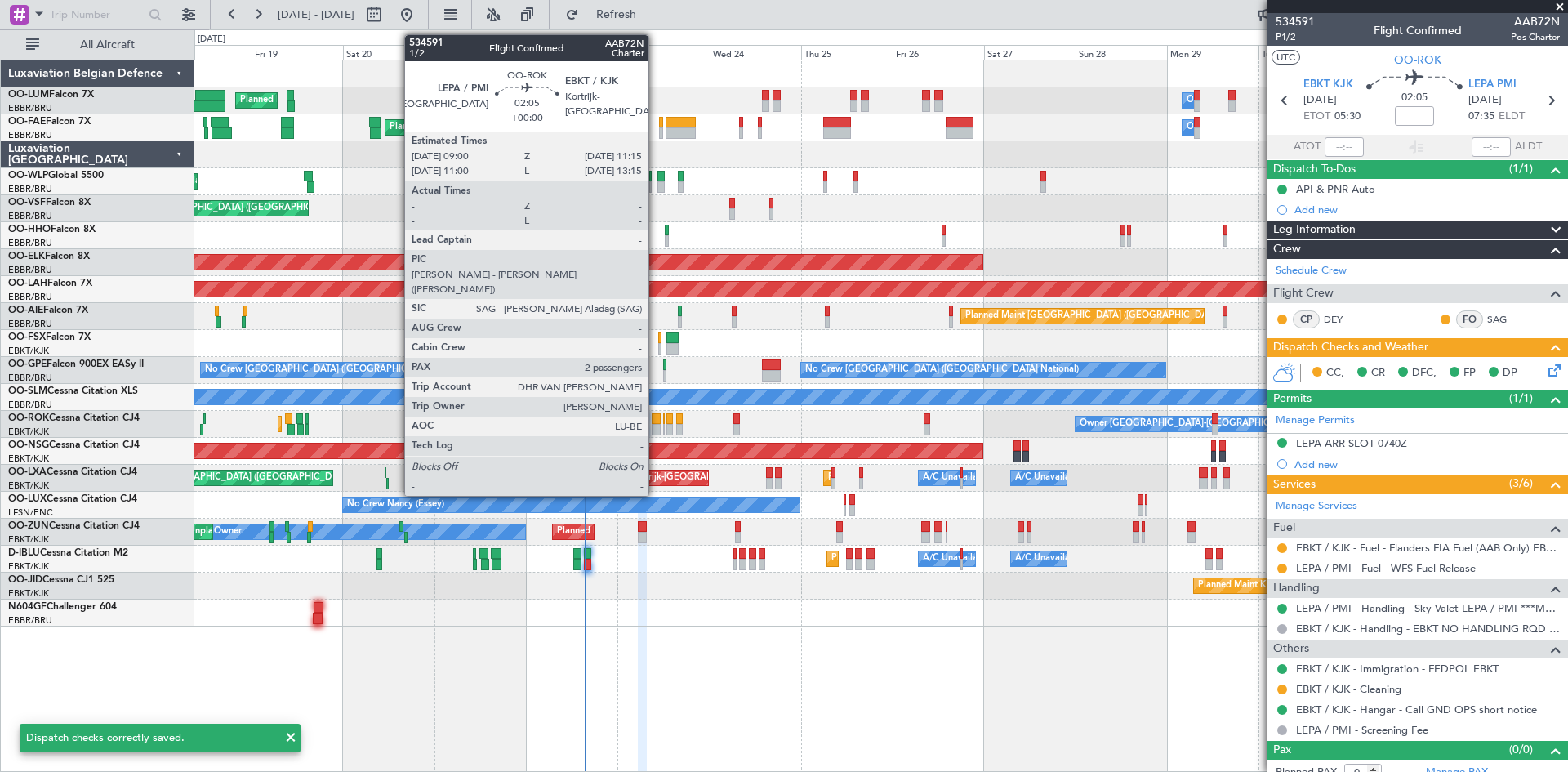
click at [656, 422] on div at bounding box center [656, 419] width 9 height 12
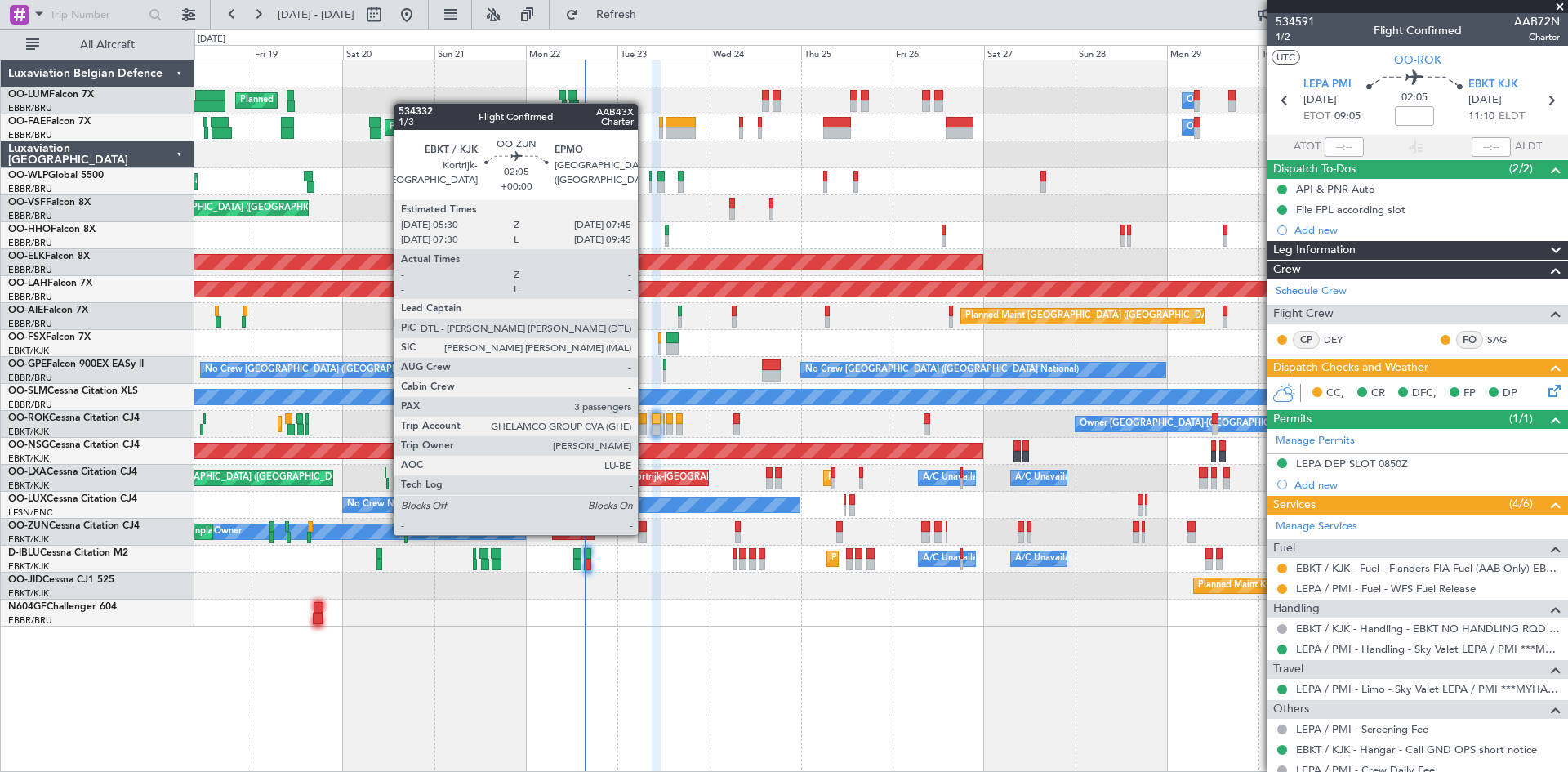
click at [645, 534] on div at bounding box center [642, 538] width 9 height 12
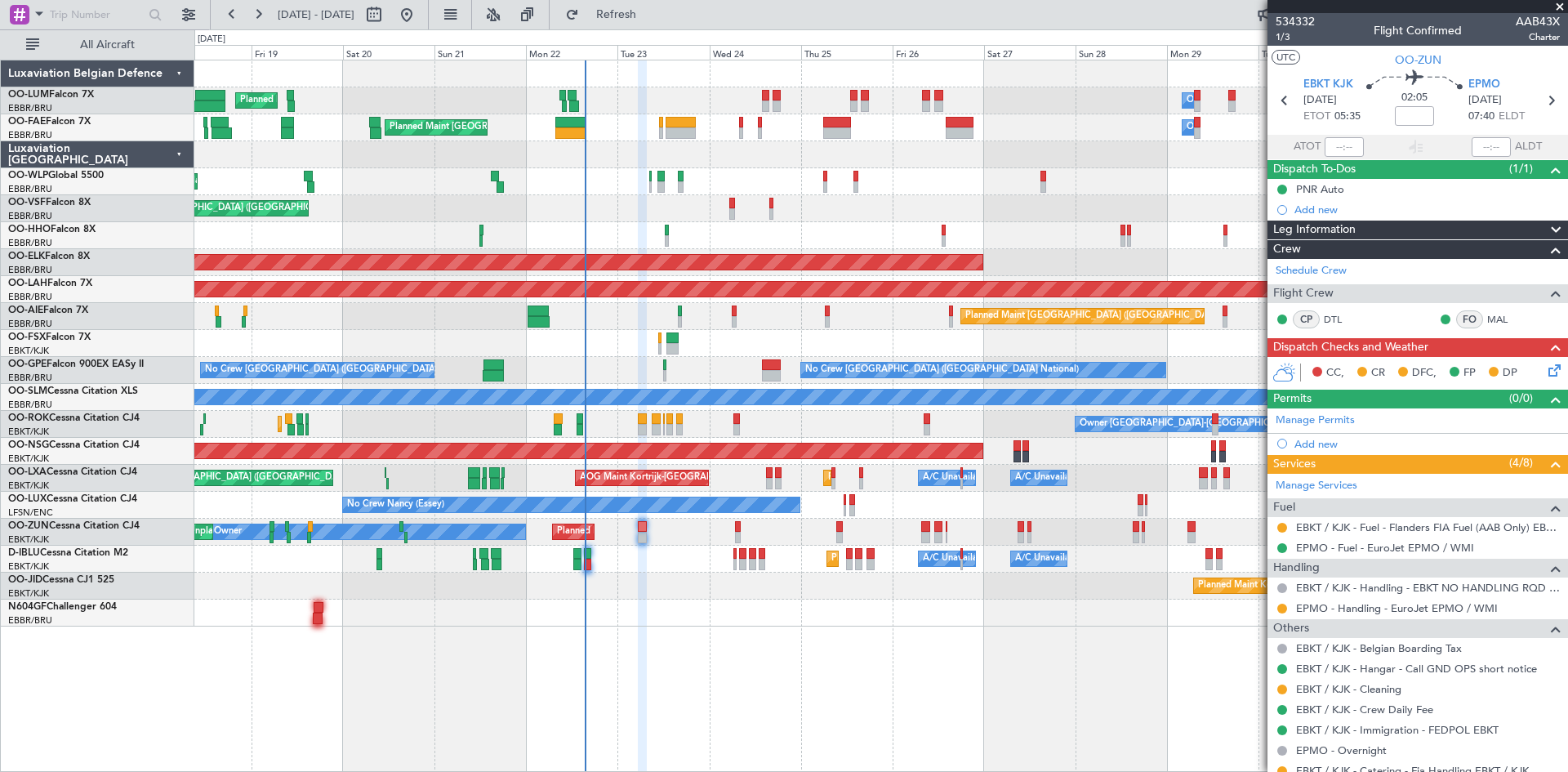
click at [1547, 366] on icon at bounding box center [1552, 367] width 13 height 13
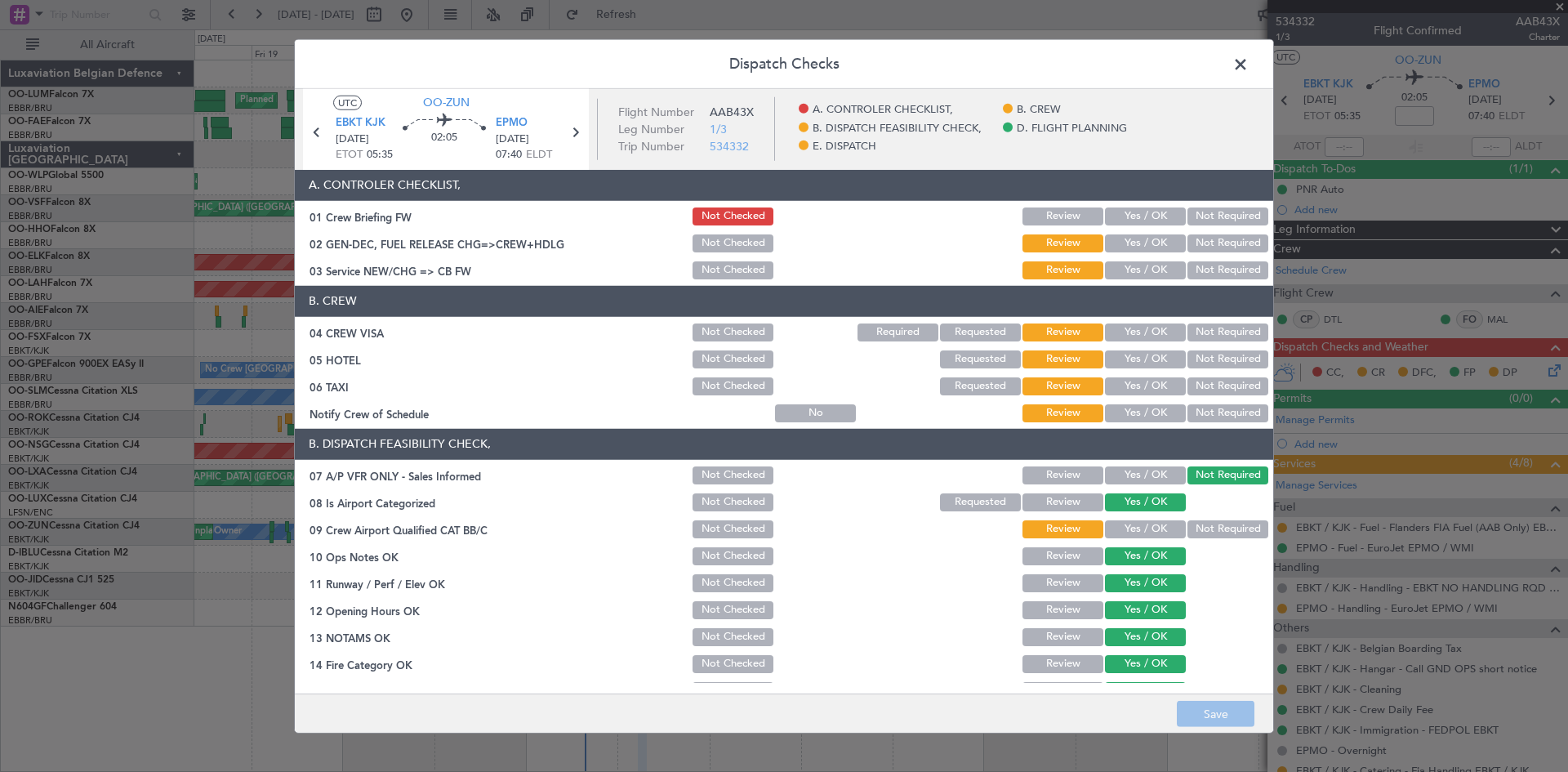
click at [1234, 330] on button "Not Required" at bounding box center [1228, 333] width 81 height 18
drag, startPoint x: 1154, startPoint y: 358, endPoint x: 1191, endPoint y: 384, distance: 45.2
click at [1154, 361] on button "Yes / OK" at bounding box center [1145, 359] width 81 height 18
click at [1220, 393] on button "Not Required" at bounding box center [1228, 386] width 81 height 18
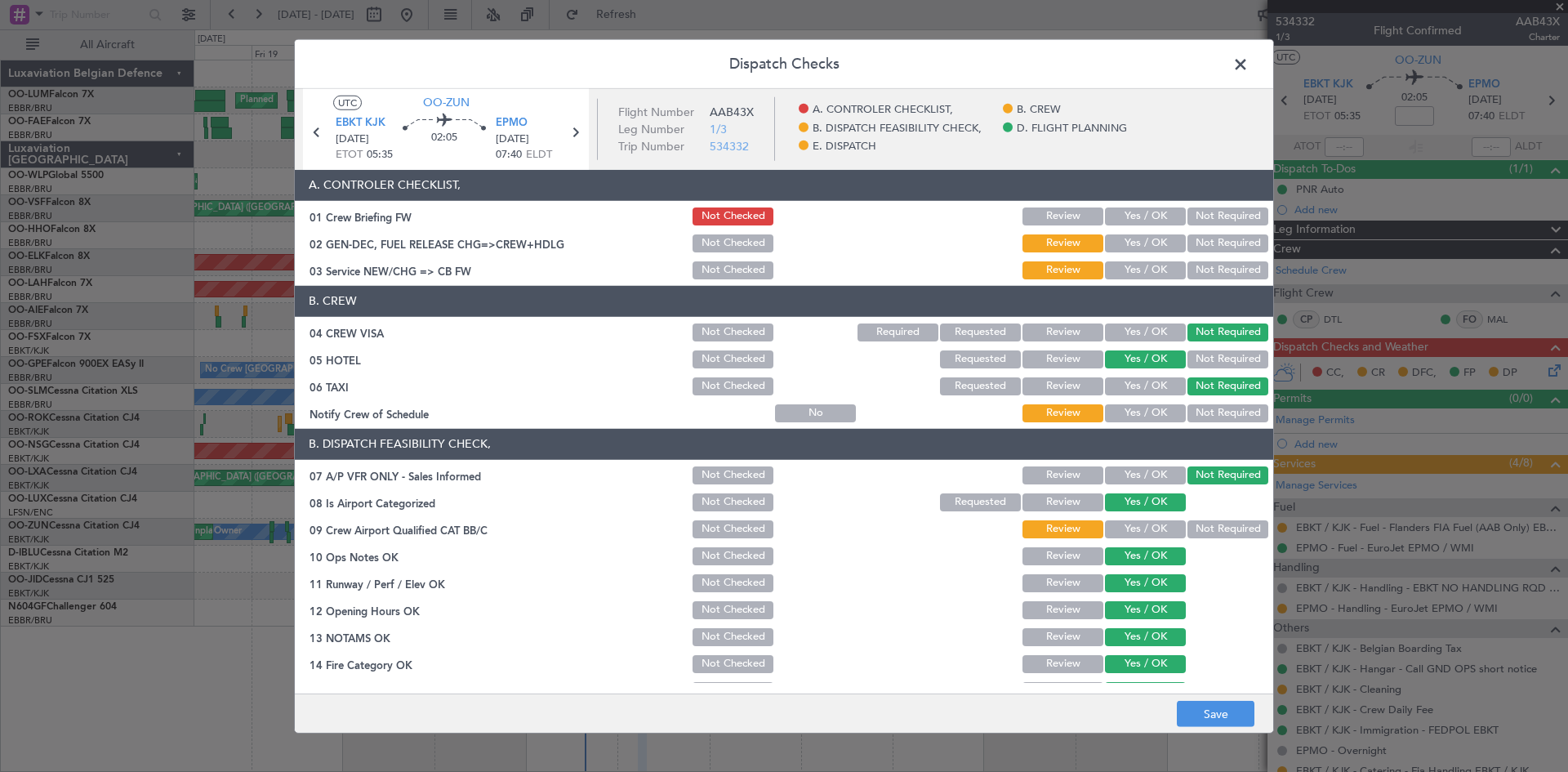
click at [1131, 415] on button "Yes / OK" at bounding box center [1145, 414] width 81 height 18
click at [1139, 531] on button "Yes / OK" at bounding box center [1145, 529] width 81 height 18
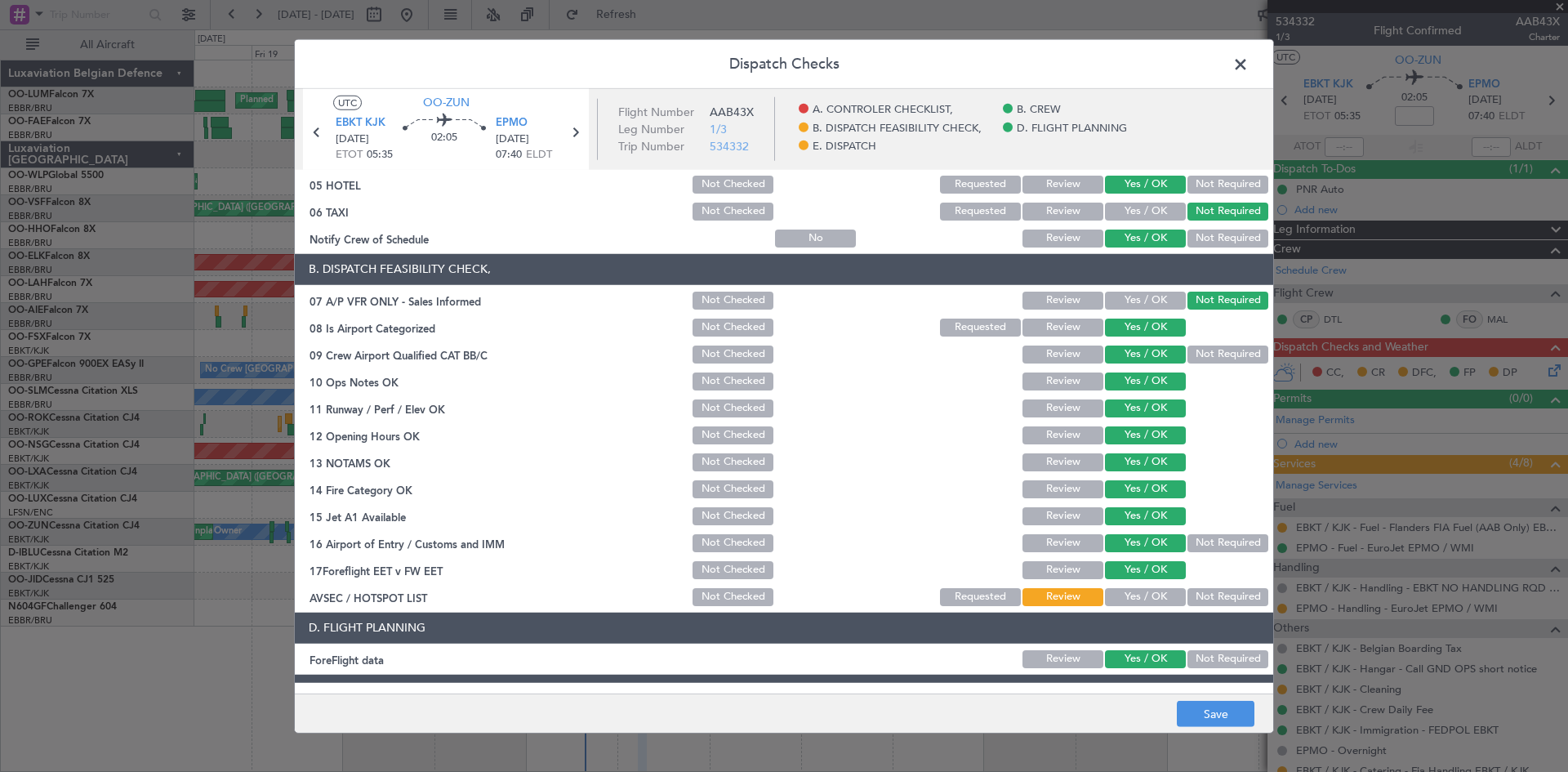
scroll to position [309, 0]
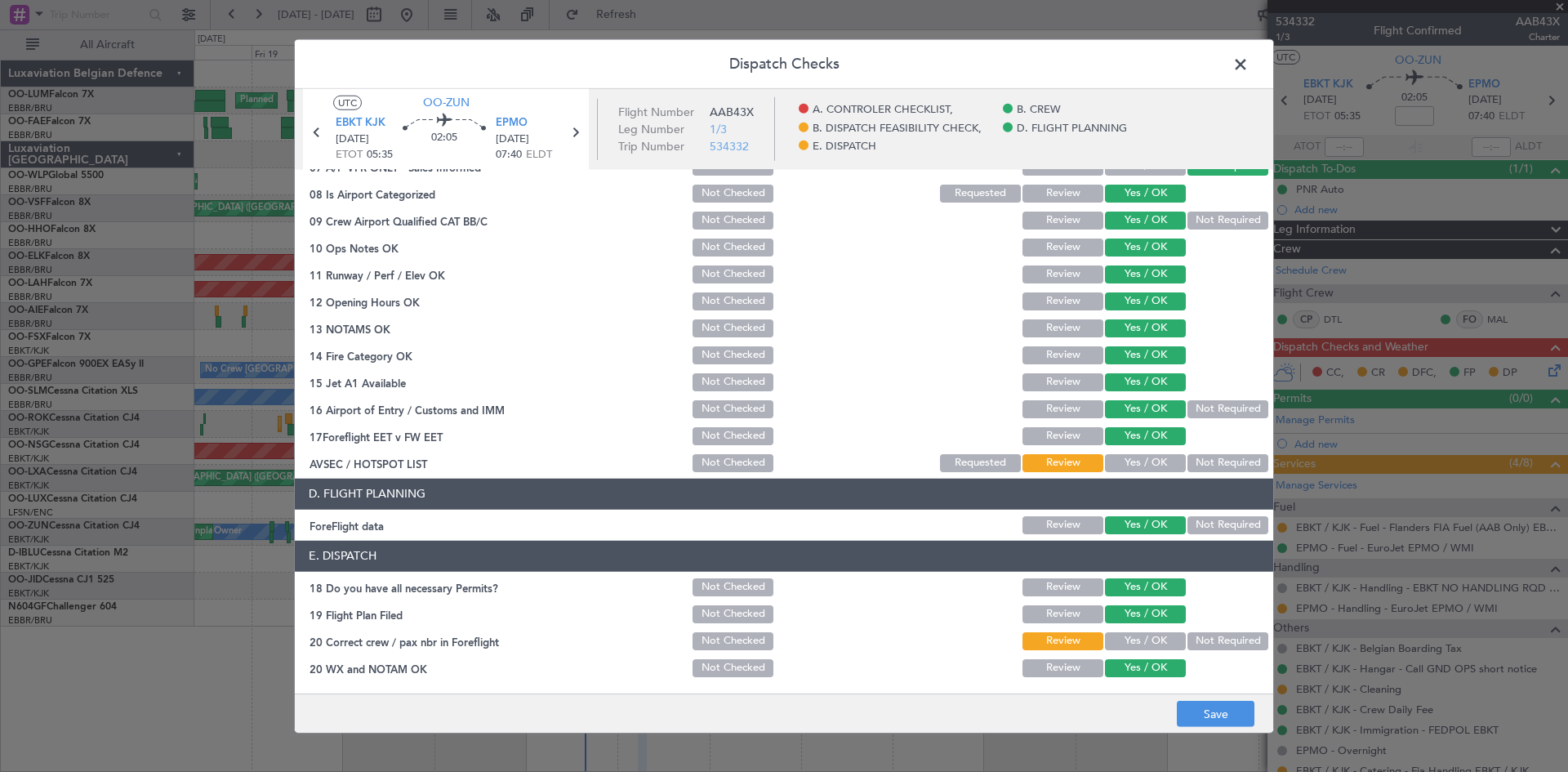
click at [1131, 461] on button "Yes / OK" at bounding box center [1145, 463] width 81 height 18
click at [1162, 642] on button "Yes / OK" at bounding box center [1145, 642] width 81 height 18
click at [1232, 709] on button "Save" at bounding box center [1215, 714] width 78 height 26
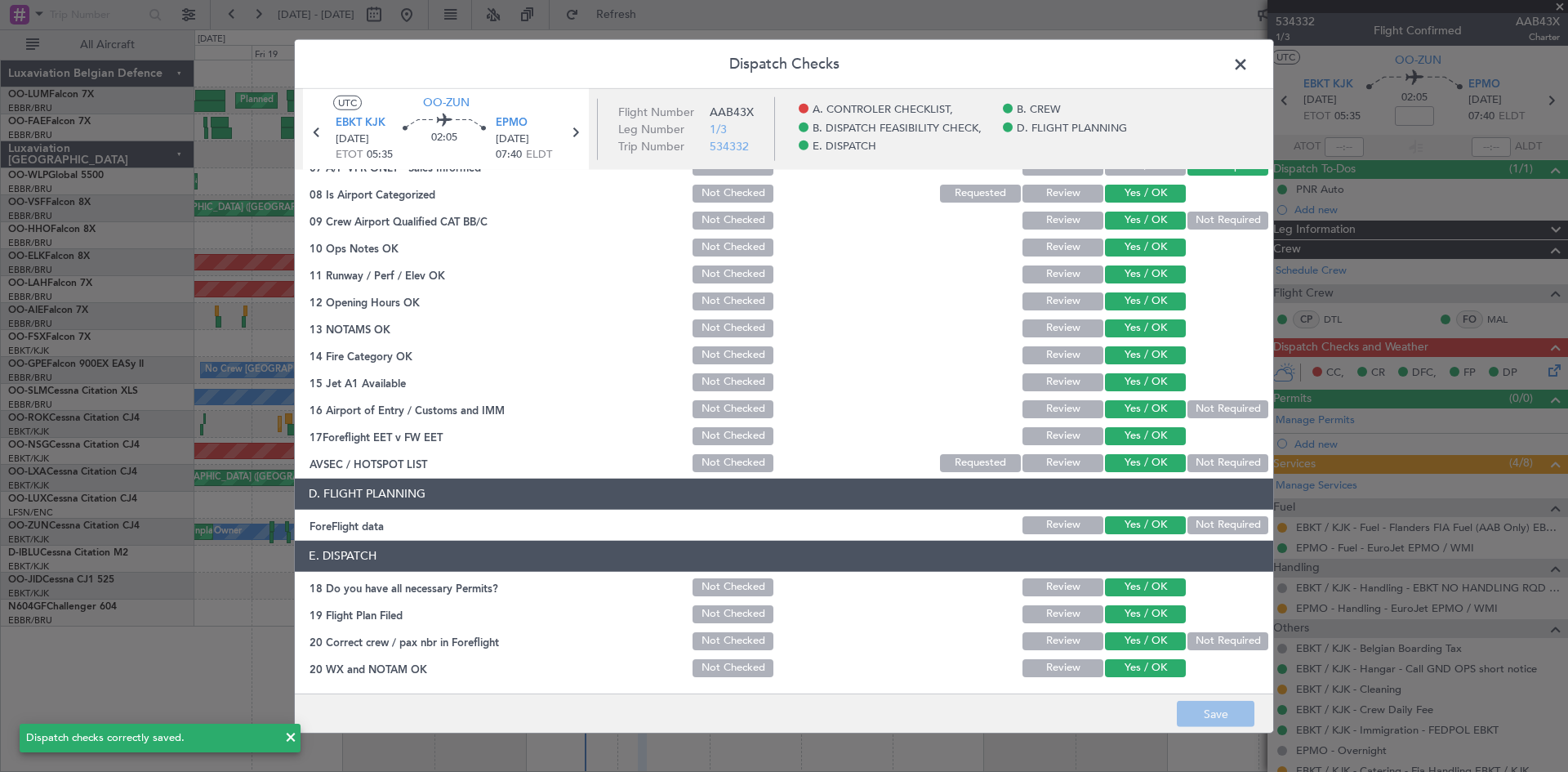
click at [1248, 66] on span at bounding box center [1248, 68] width 0 height 33
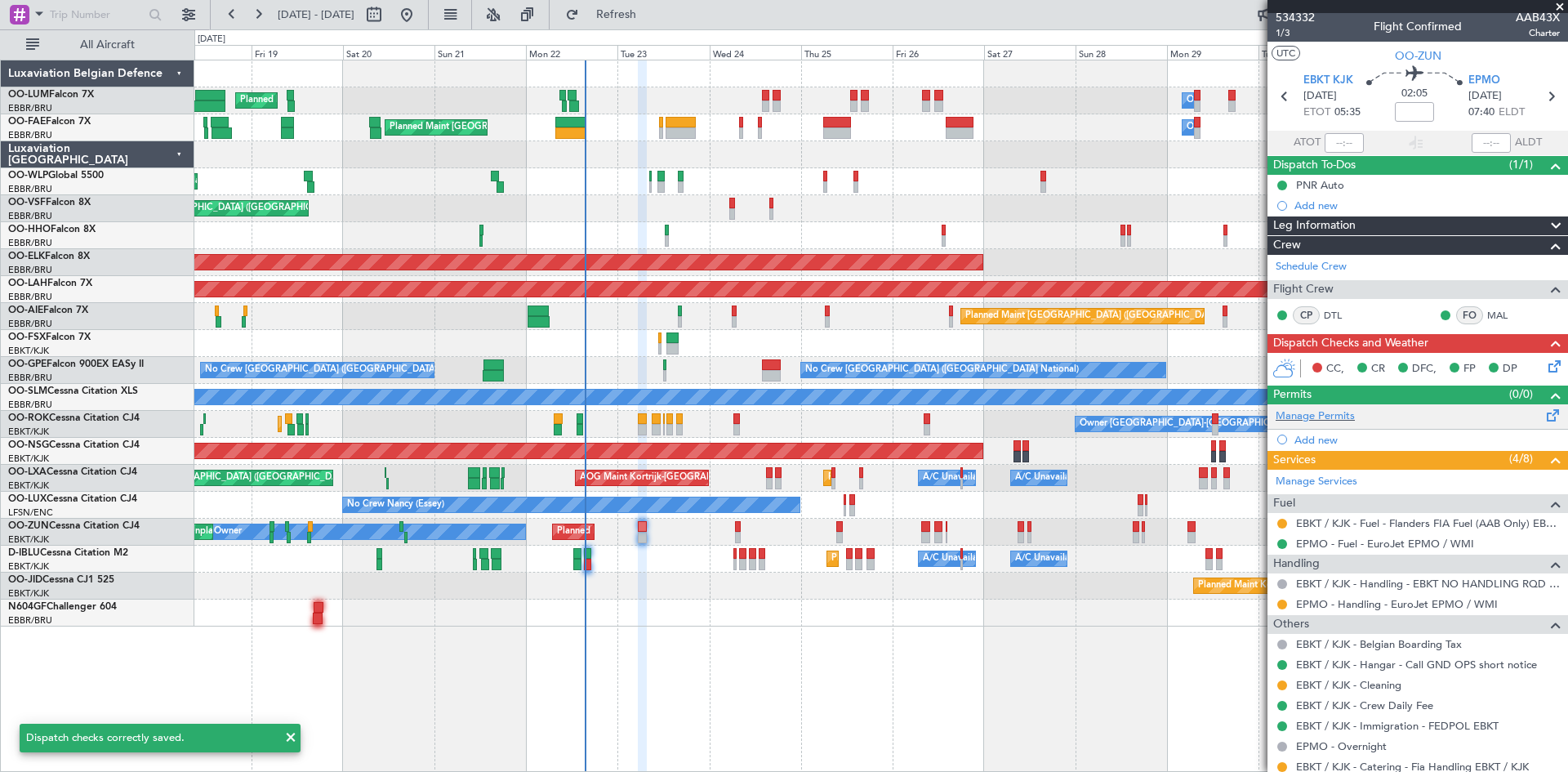
scroll to position [2, 0]
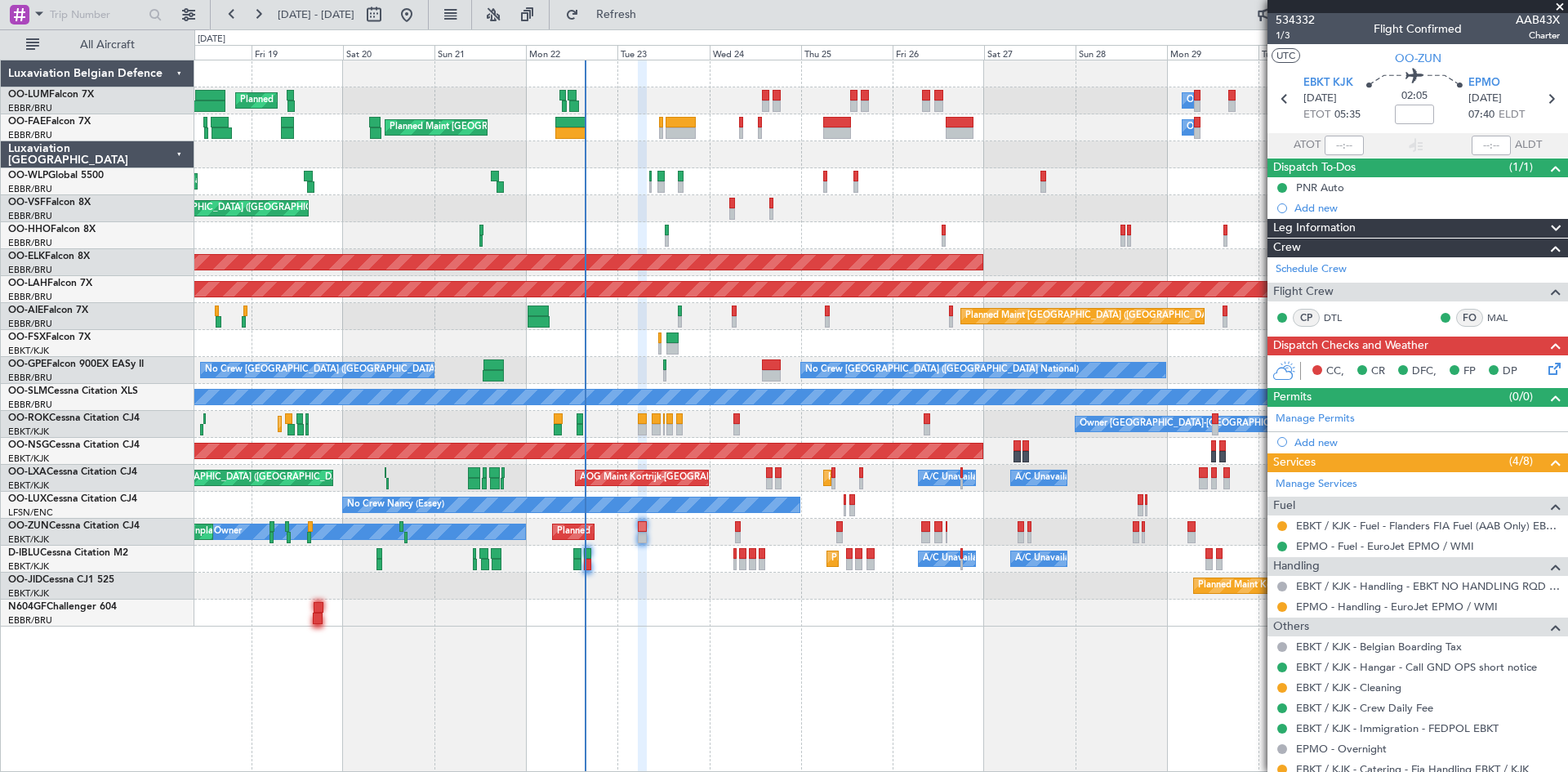
click at [1547, 367] on icon at bounding box center [1552, 366] width 13 height 13
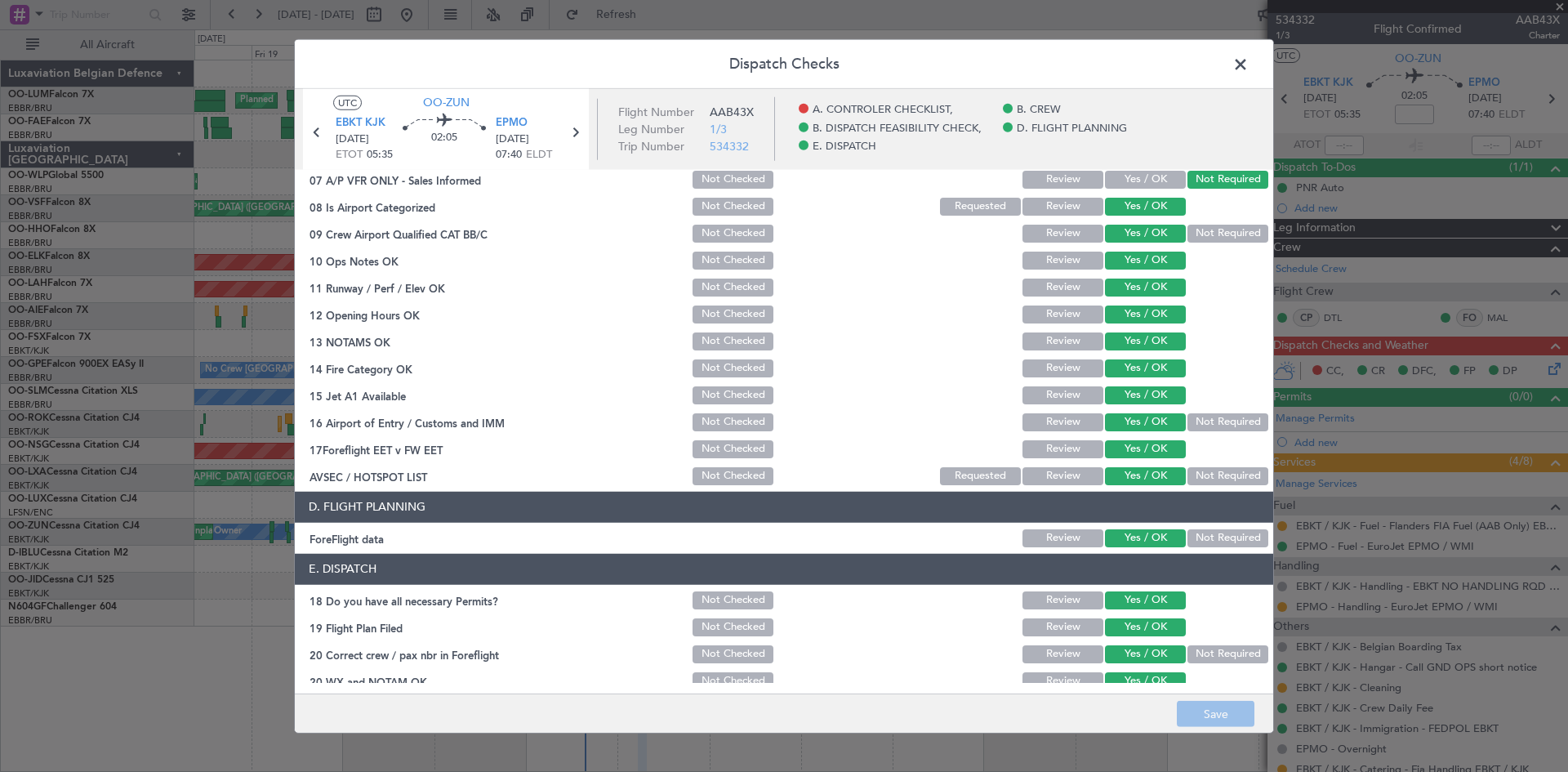
scroll to position [309, 0]
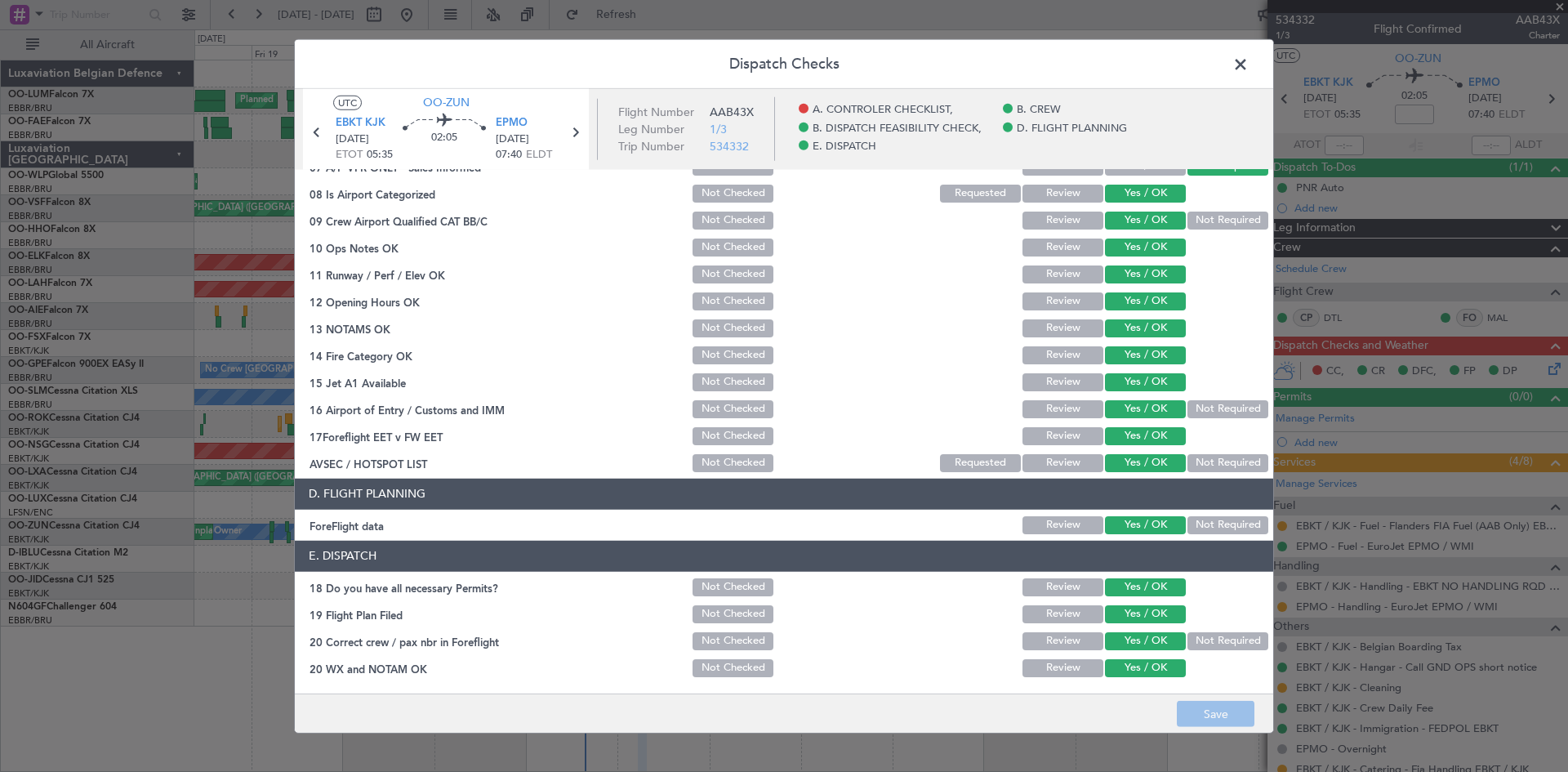
click at [1079, 637] on button "Review" at bounding box center [1063, 642] width 81 height 18
drag, startPoint x: 1187, startPoint y: 716, endPoint x: 1177, endPoint y: 711, distance: 11.2
click at [1186, 716] on button "Save" at bounding box center [1215, 714] width 78 height 26
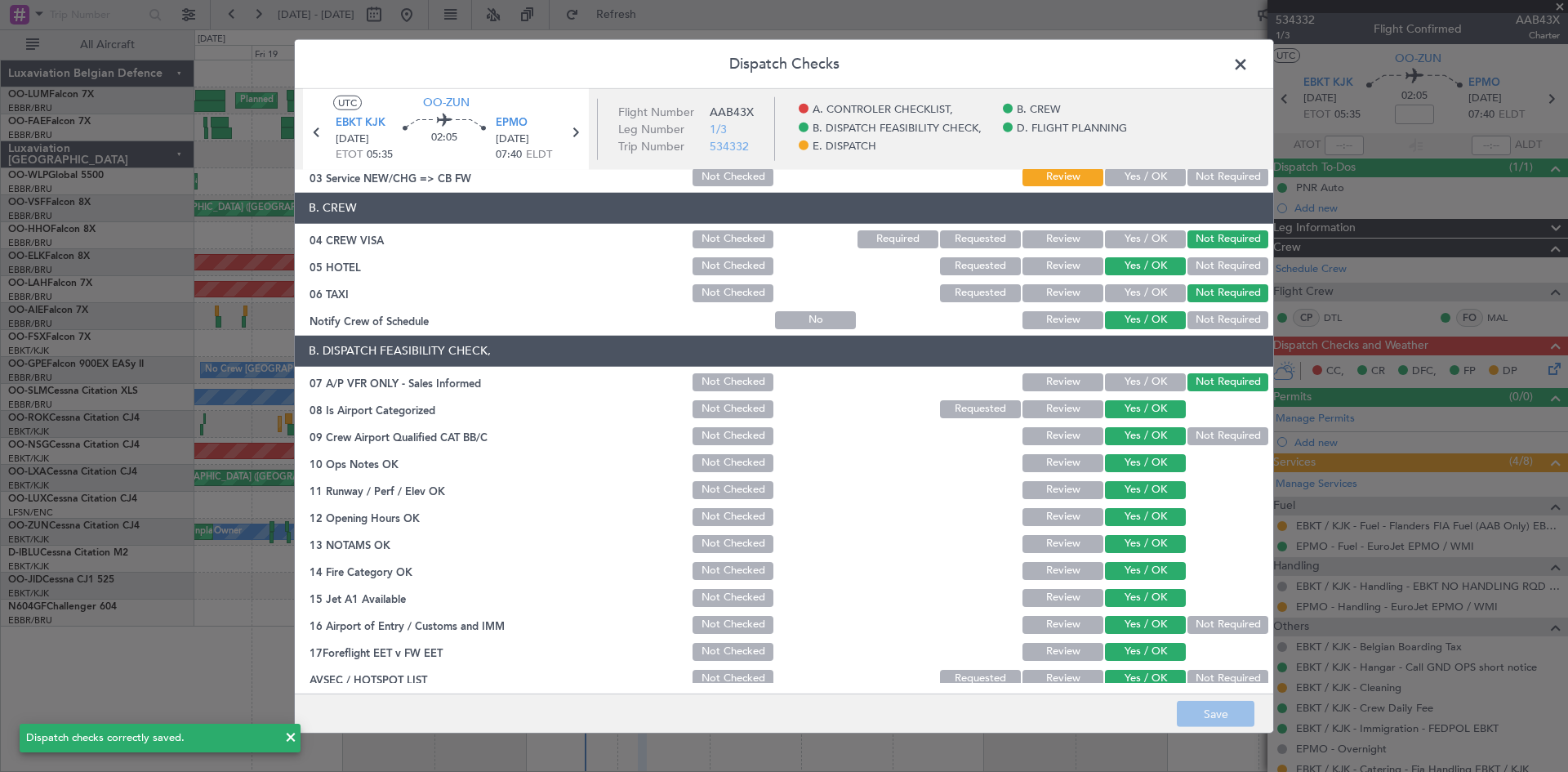
scroll to position [0, 0]
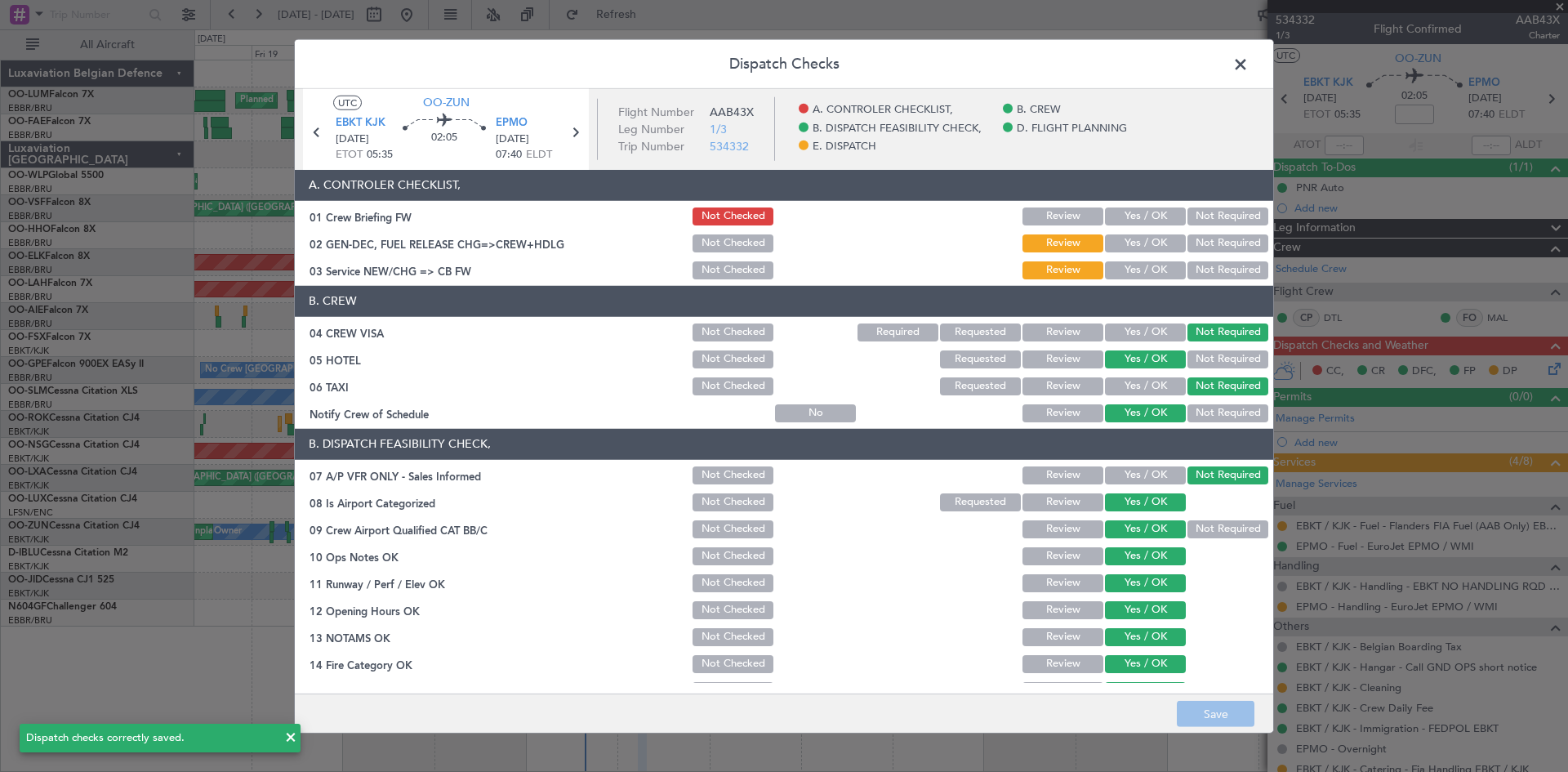
click at [1237, 44] on header "Dispatch Checks" at bounding box center [784, 63] width 978 height 49
click at [1248, 62] on span at bounding box center [1248, 68] width 0 height 33
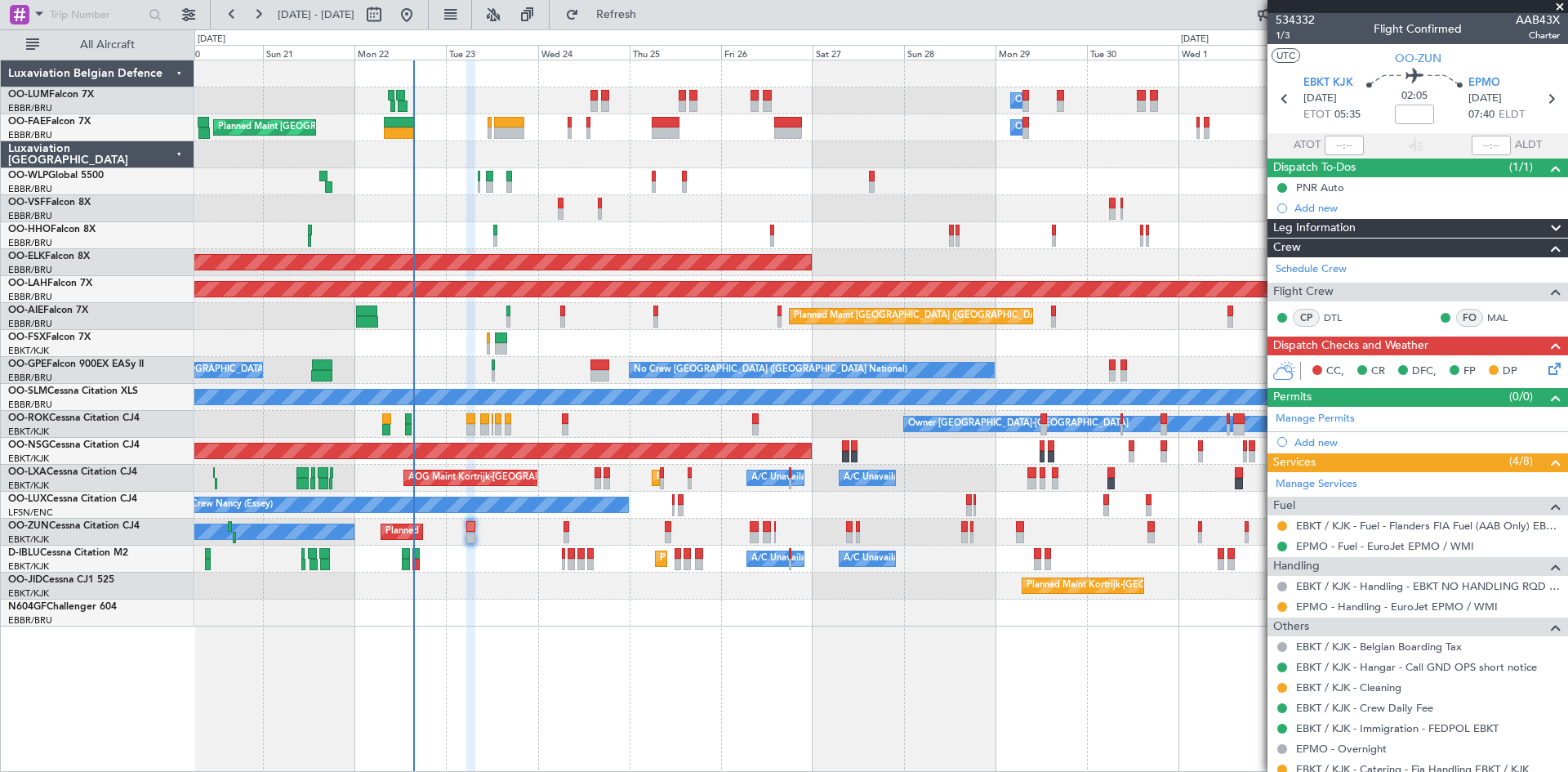
click at [867, 650] on div "Owner Melsbroek Air Base Planned Maint Brussels (Brussels National) Owner Melsb…" at bounding box center [881, 415] width 1374 height 713
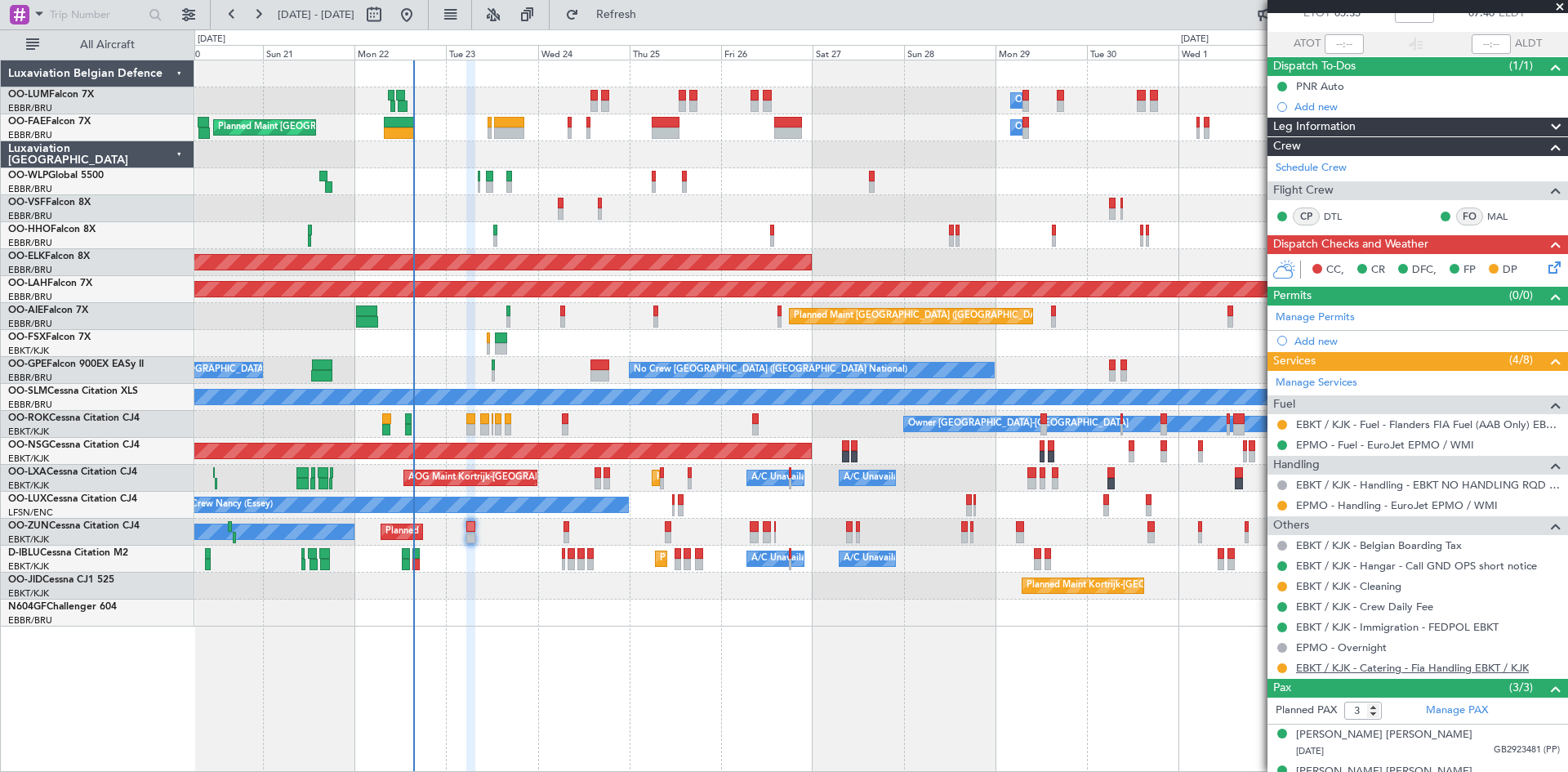
scroll to position [165, 0]
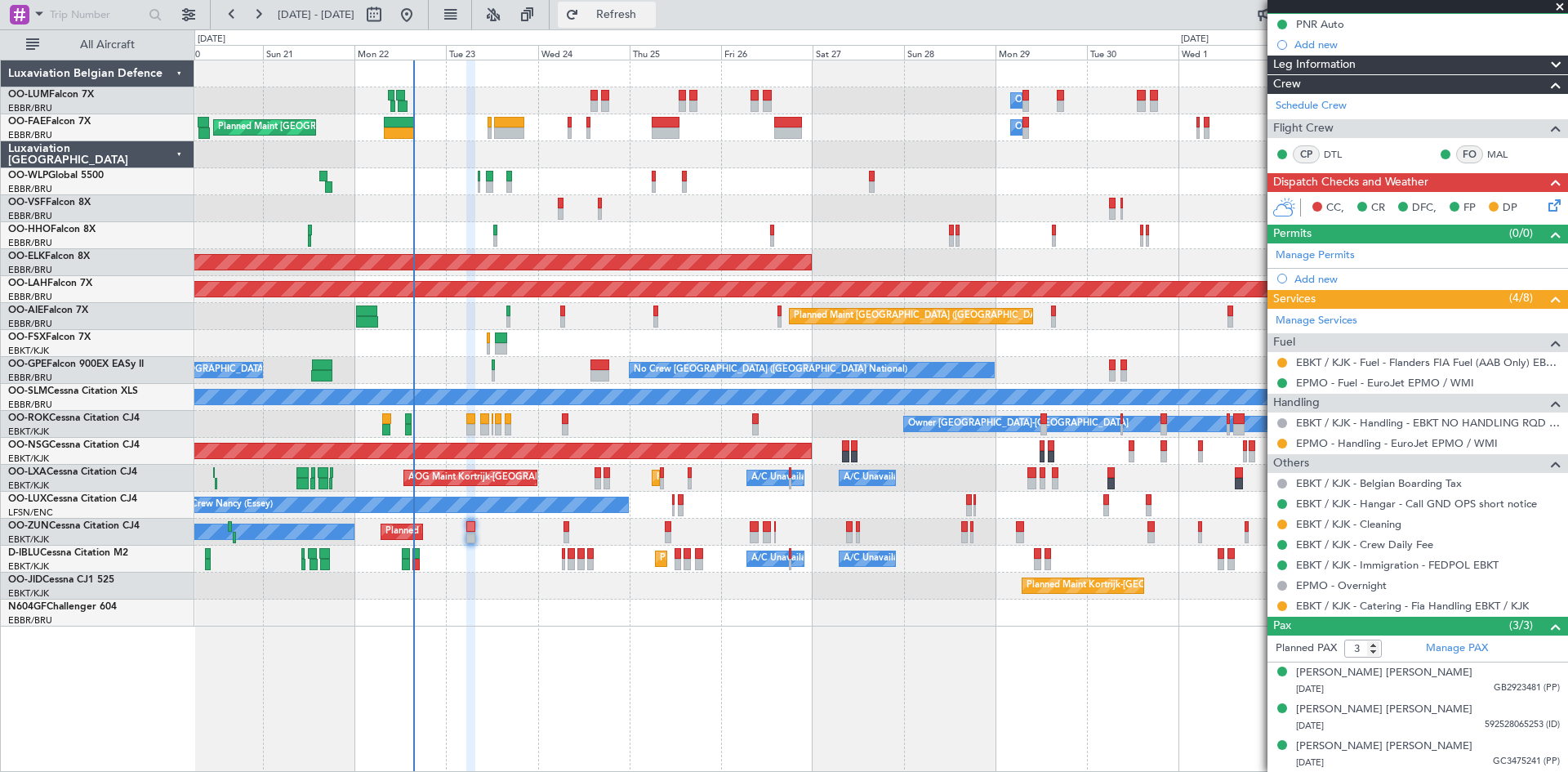
click at [651, 14] on span "Refresh" at bounding box center [616, 15] width 69 height 12
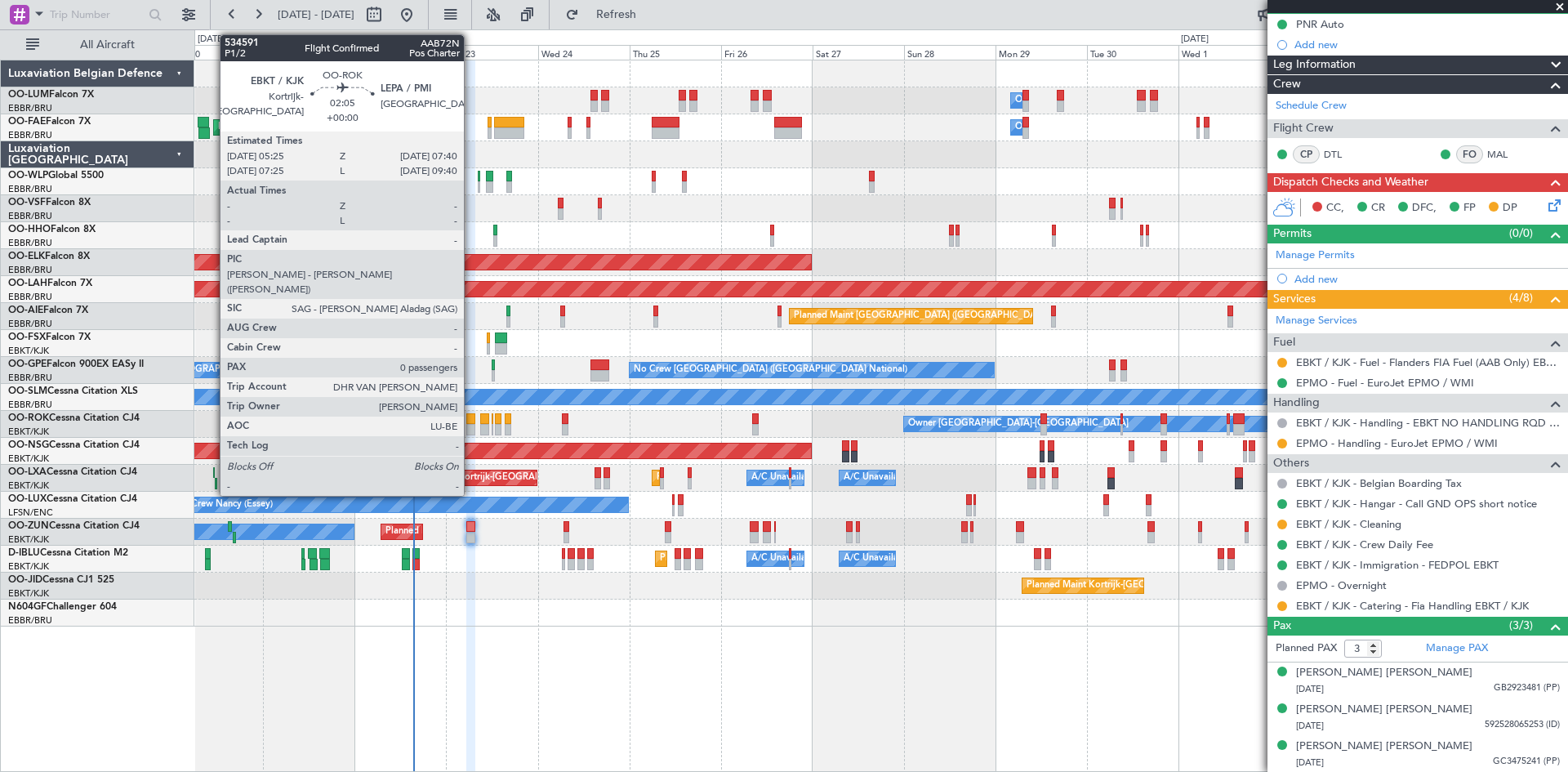
click at [471, 417] on div at bounding box center [471, 419] width 9 height 12
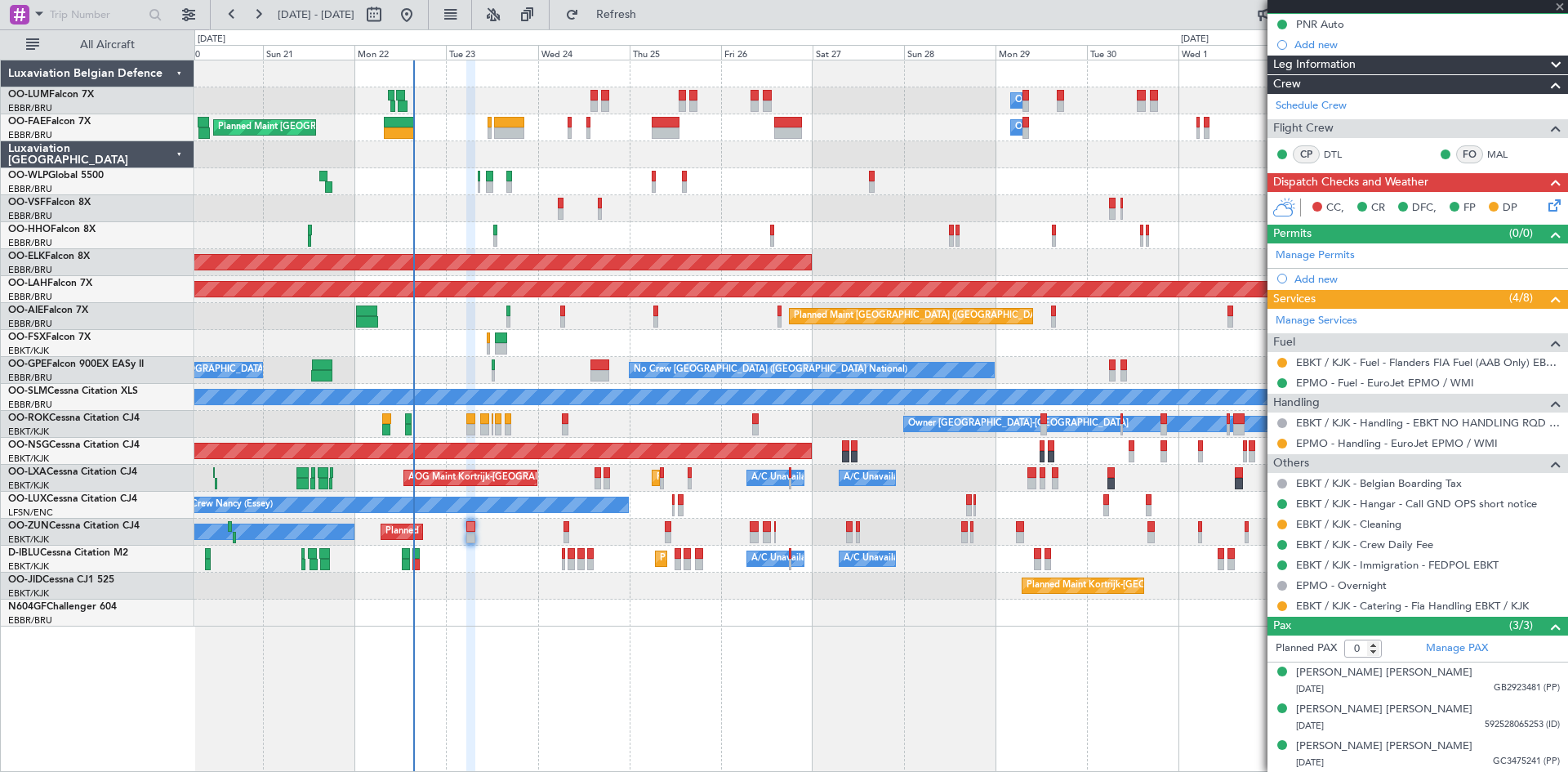
scroll to position [0, 0]
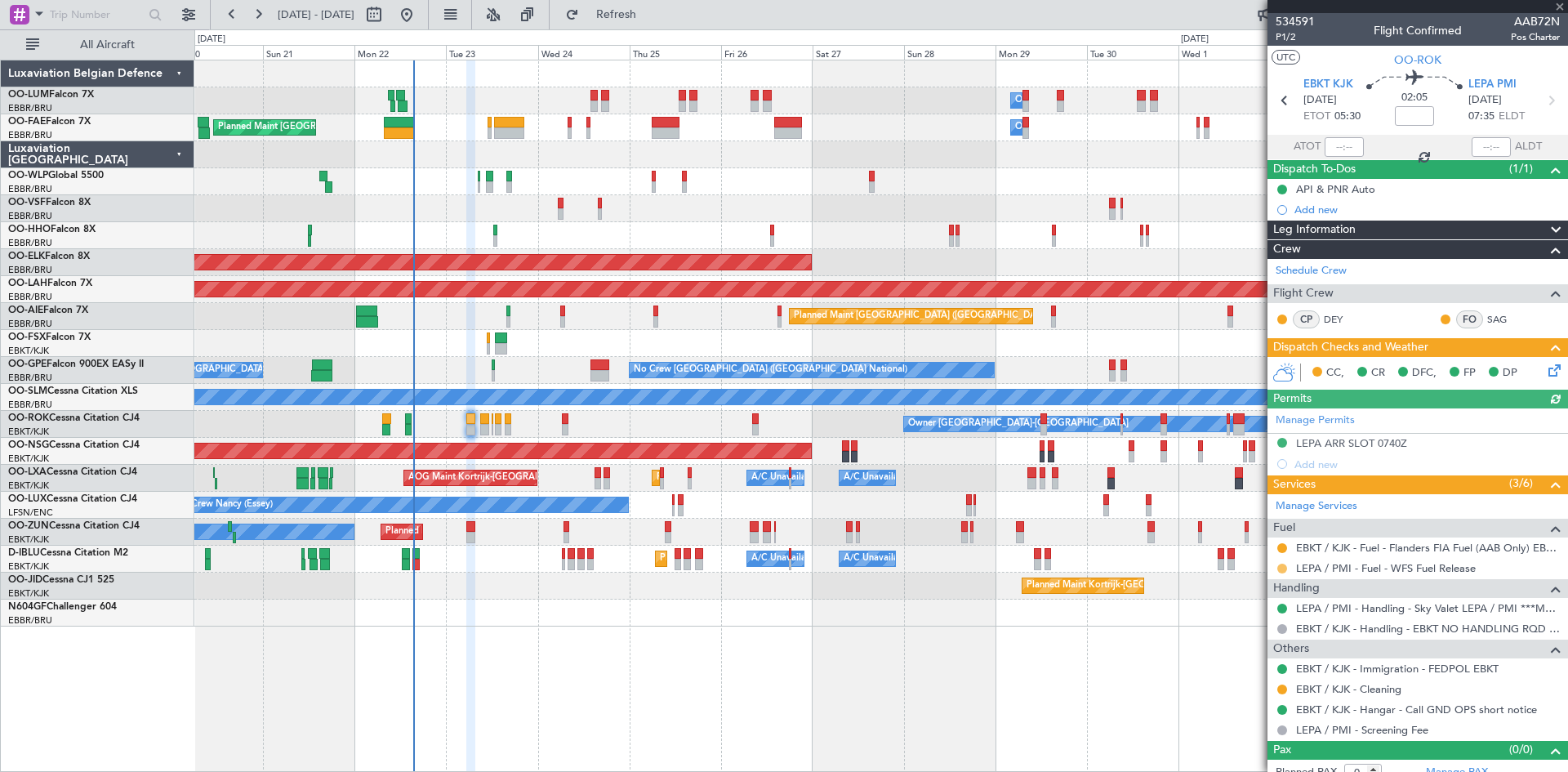
click at [1282, 566] on button at bounding box center [1282, 569] width 10 height 10
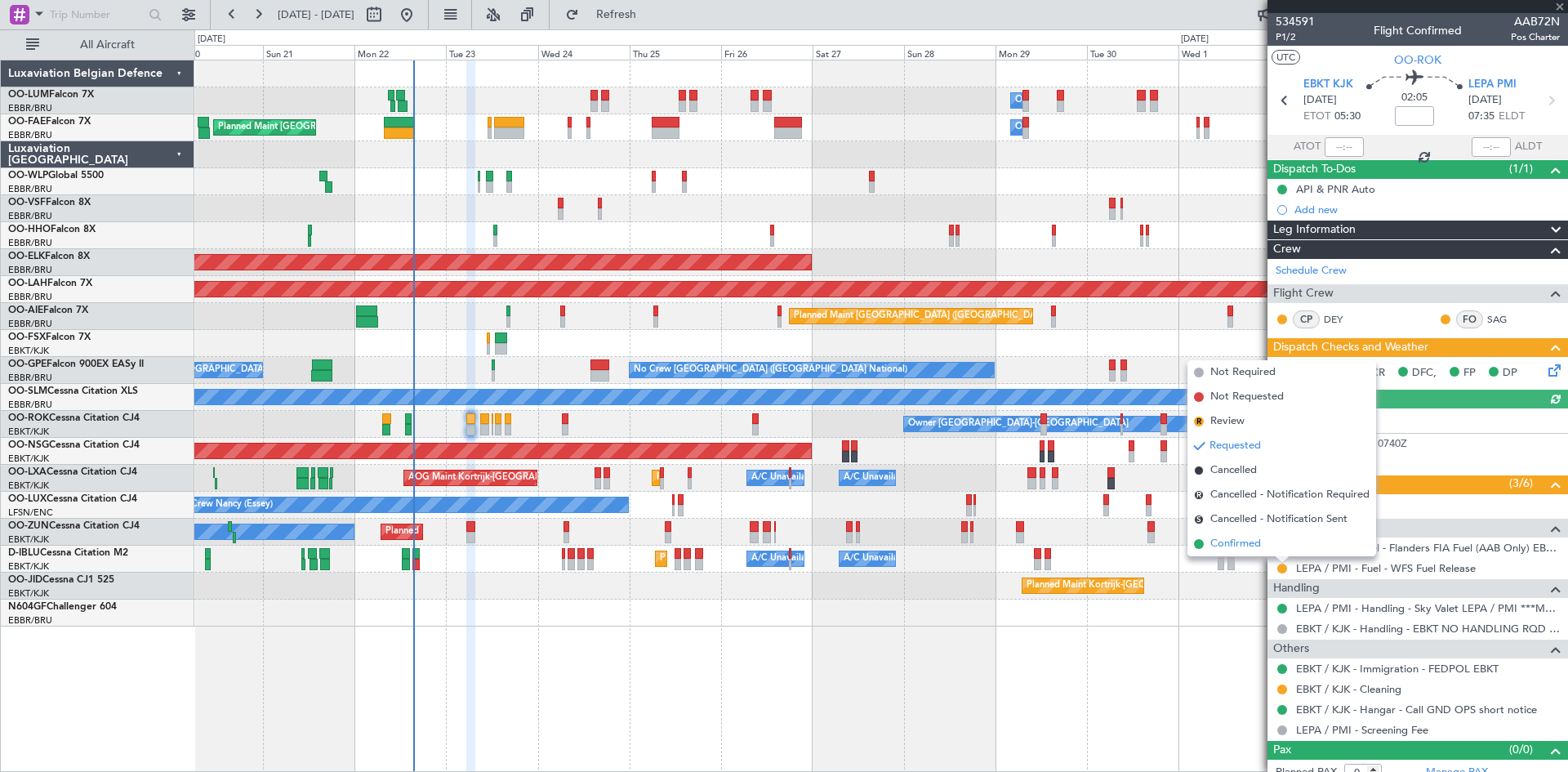
click at [1258, 536] on span "Confirmed" at bounding box center [1235, 544] width 50 height 17
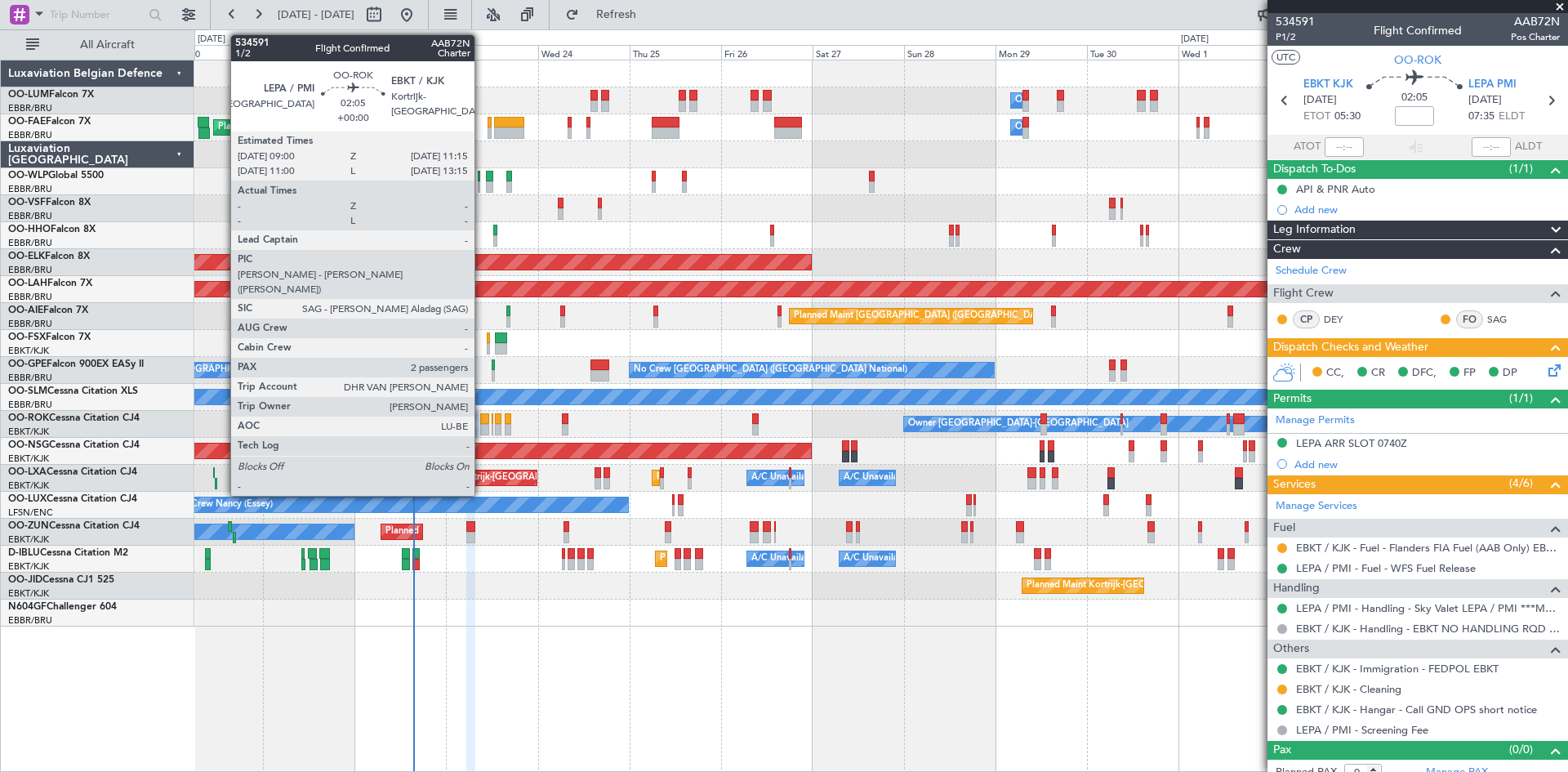
click at [482, 417] on div at bounding box center [485, 419] width 9 height 12
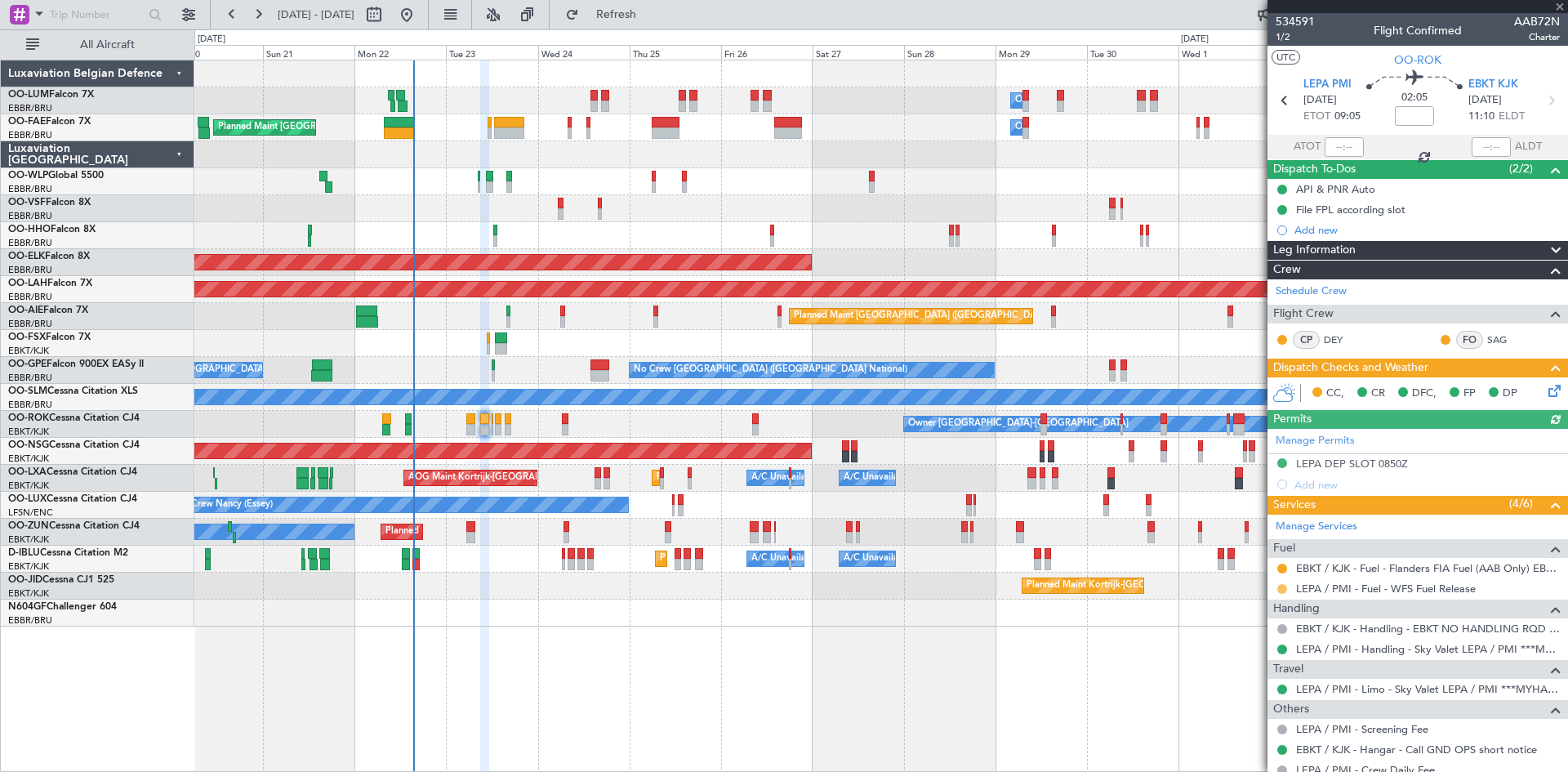
click at [1278, 585] on button at bounding box center [1282, 589] width 10 height 10
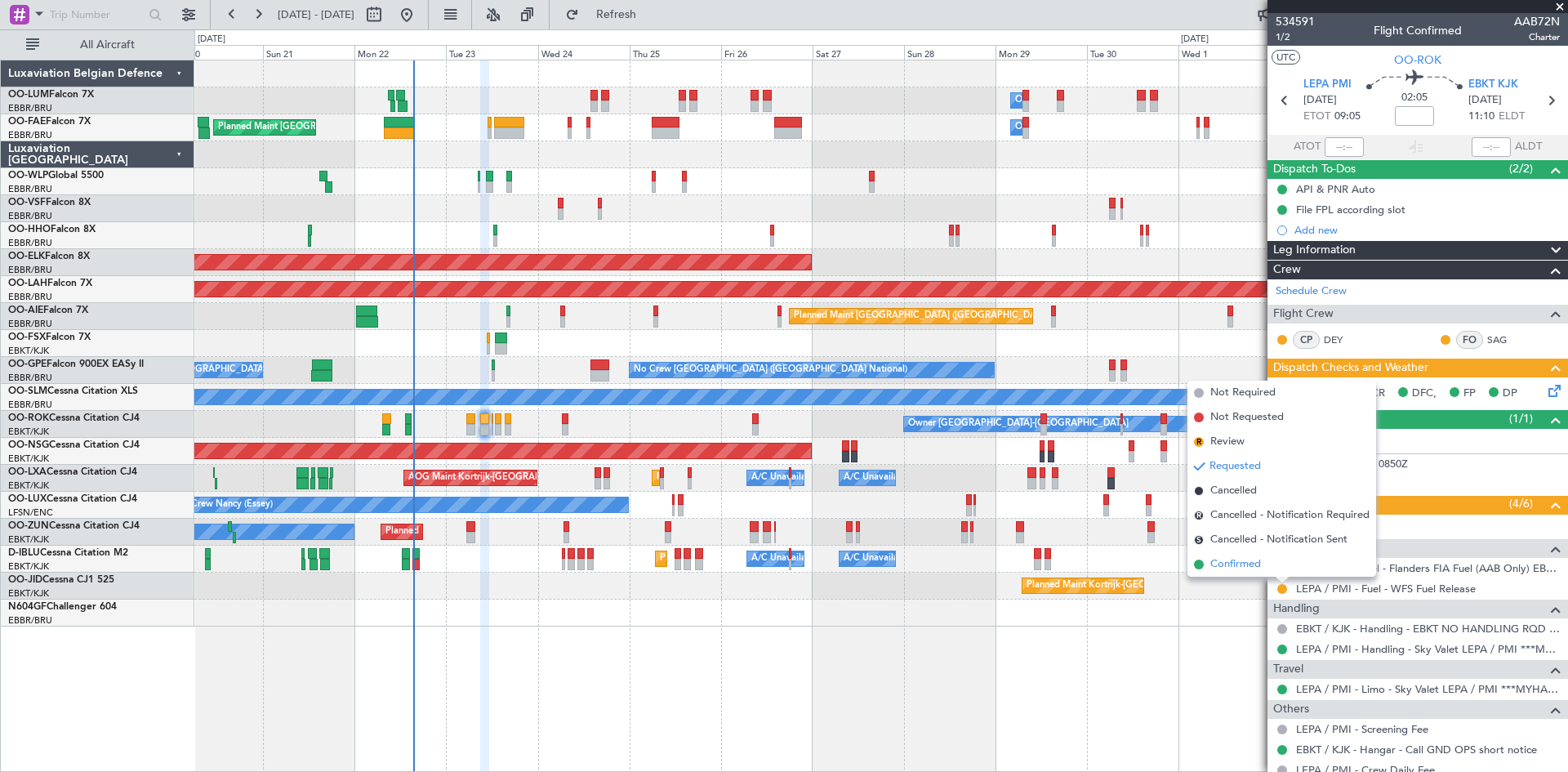
click at [1246, 566] on span "Confirmed" at bounding box center [1235, 565] width 50 height 17
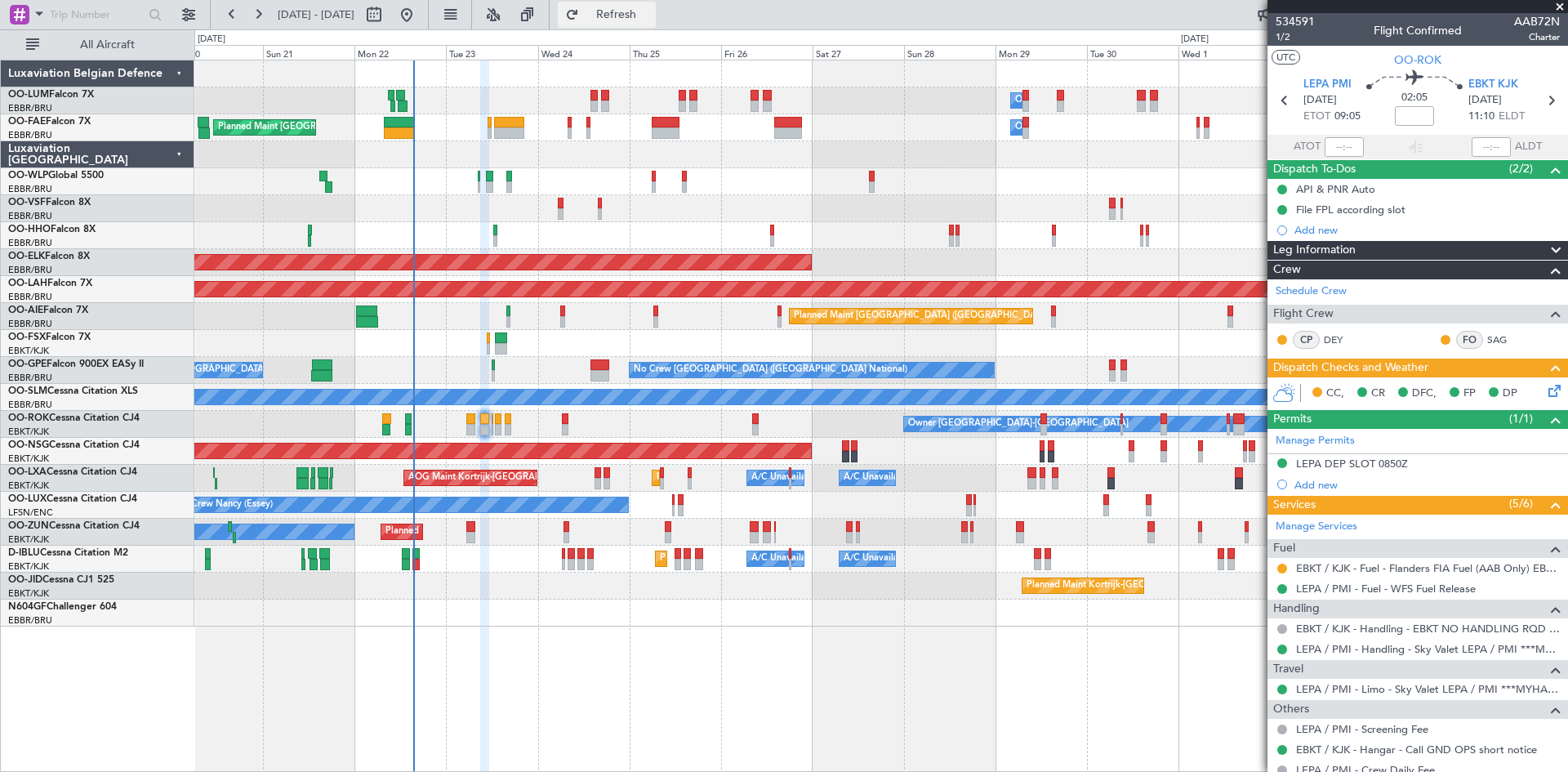
click at [651, 10] on span "Refresh" at bounding box center [616, 15] width 69 height 12
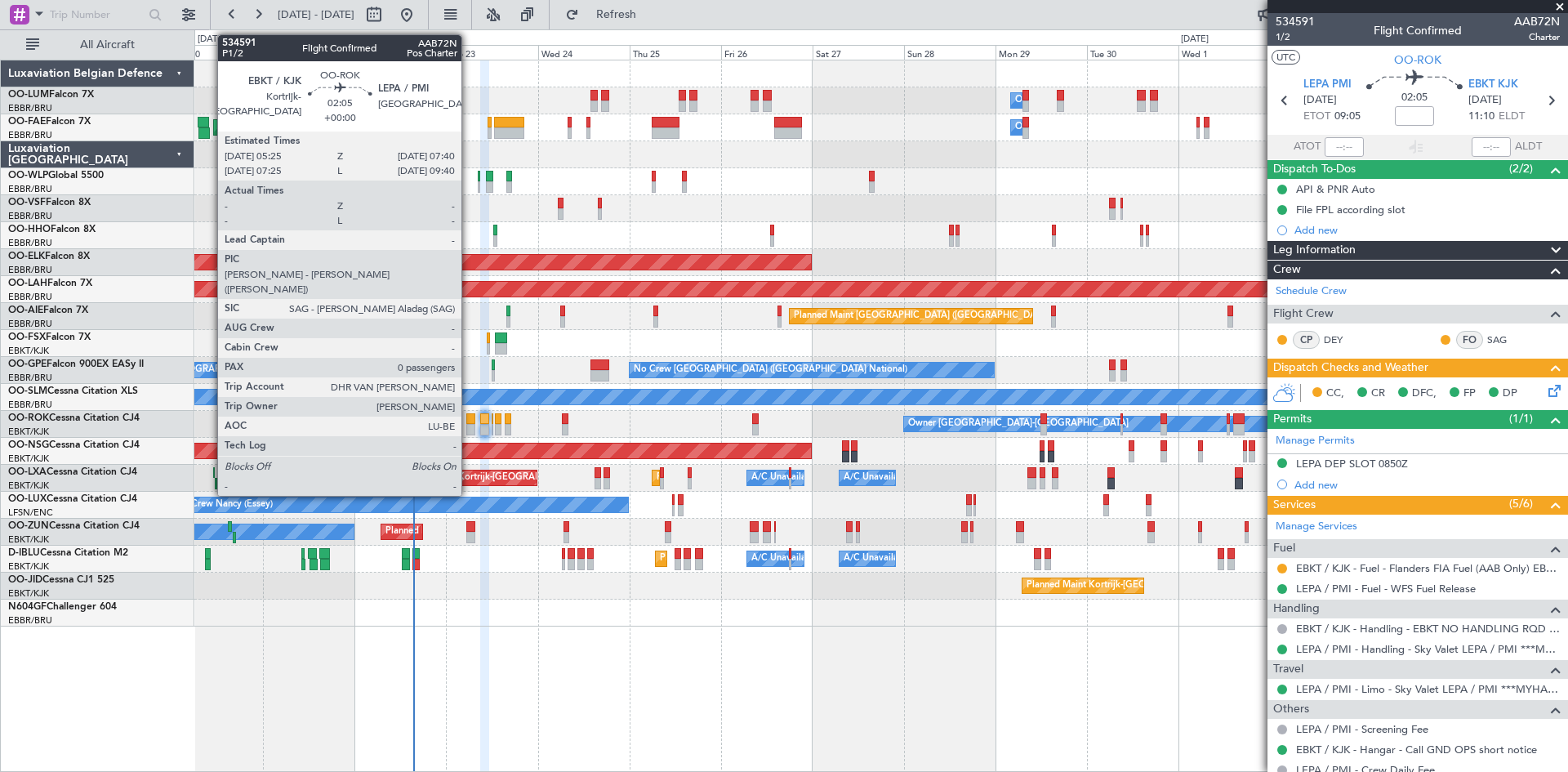
click at [469, 420] on div at bounding box center [471, 419] width 9 height 12
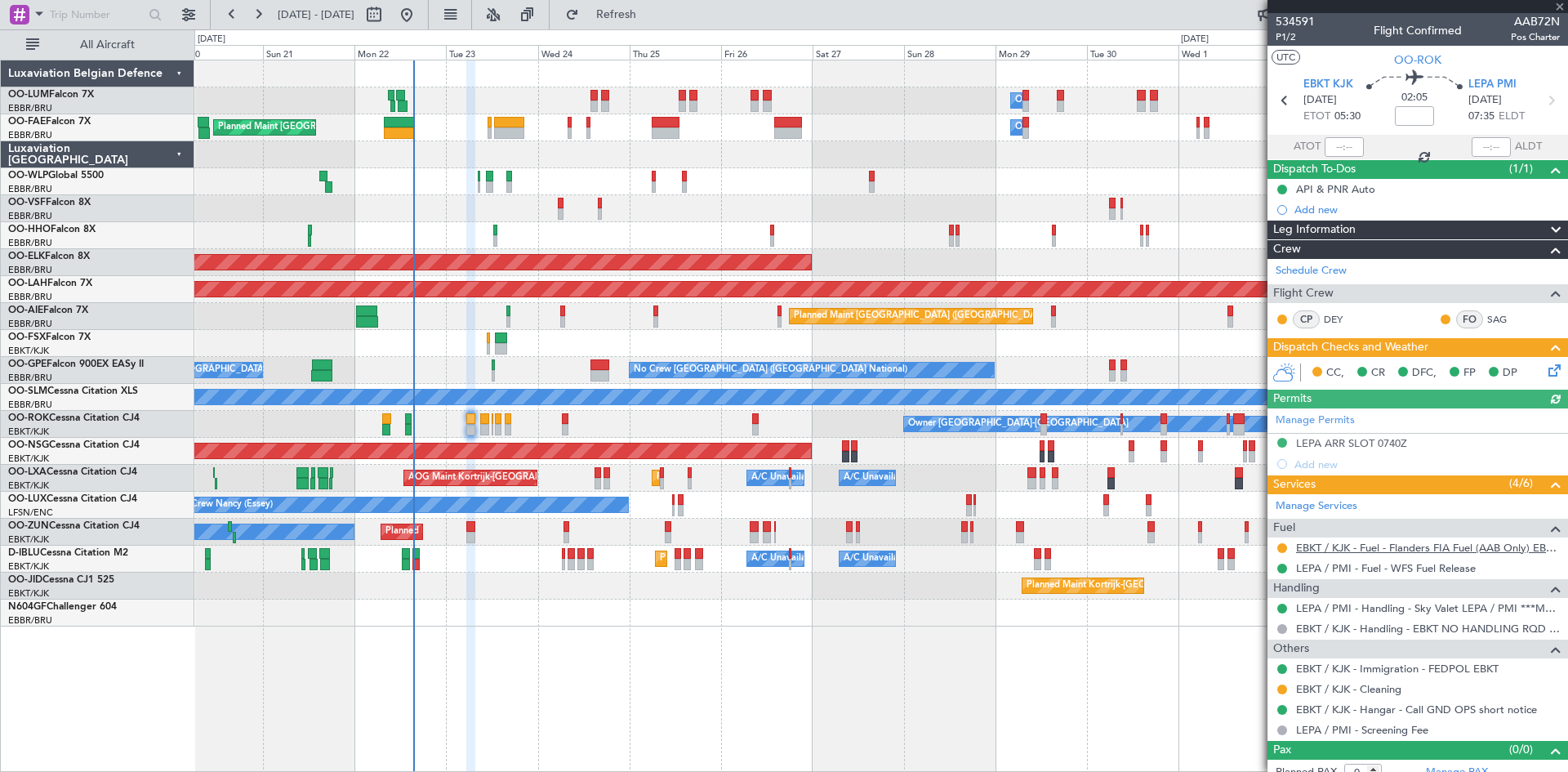
scroll to position [14, 0]
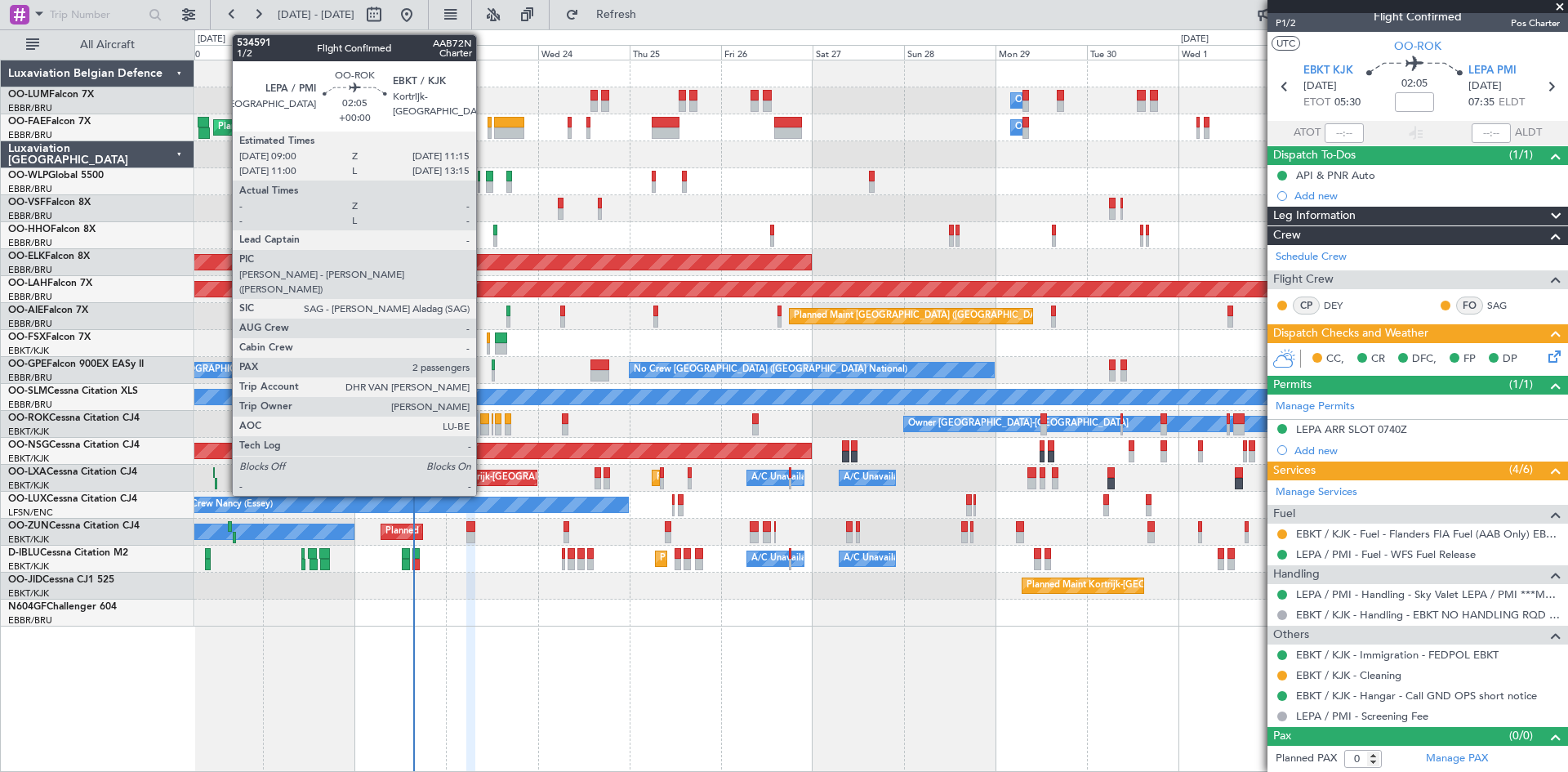
click at [484, 416] on div at bounding box center [485, 419] width 9 height 12
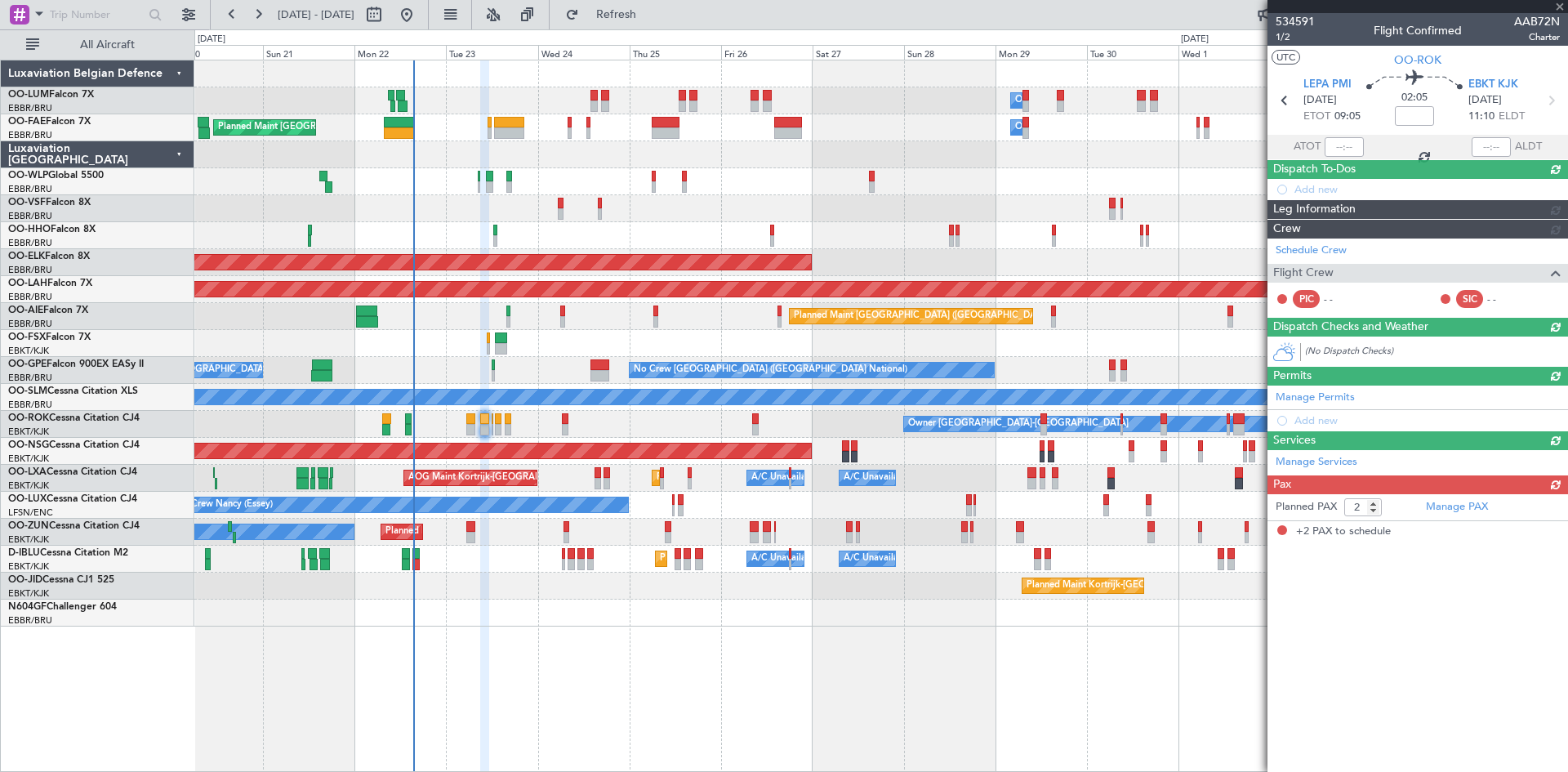
scroll to position [0, 0]
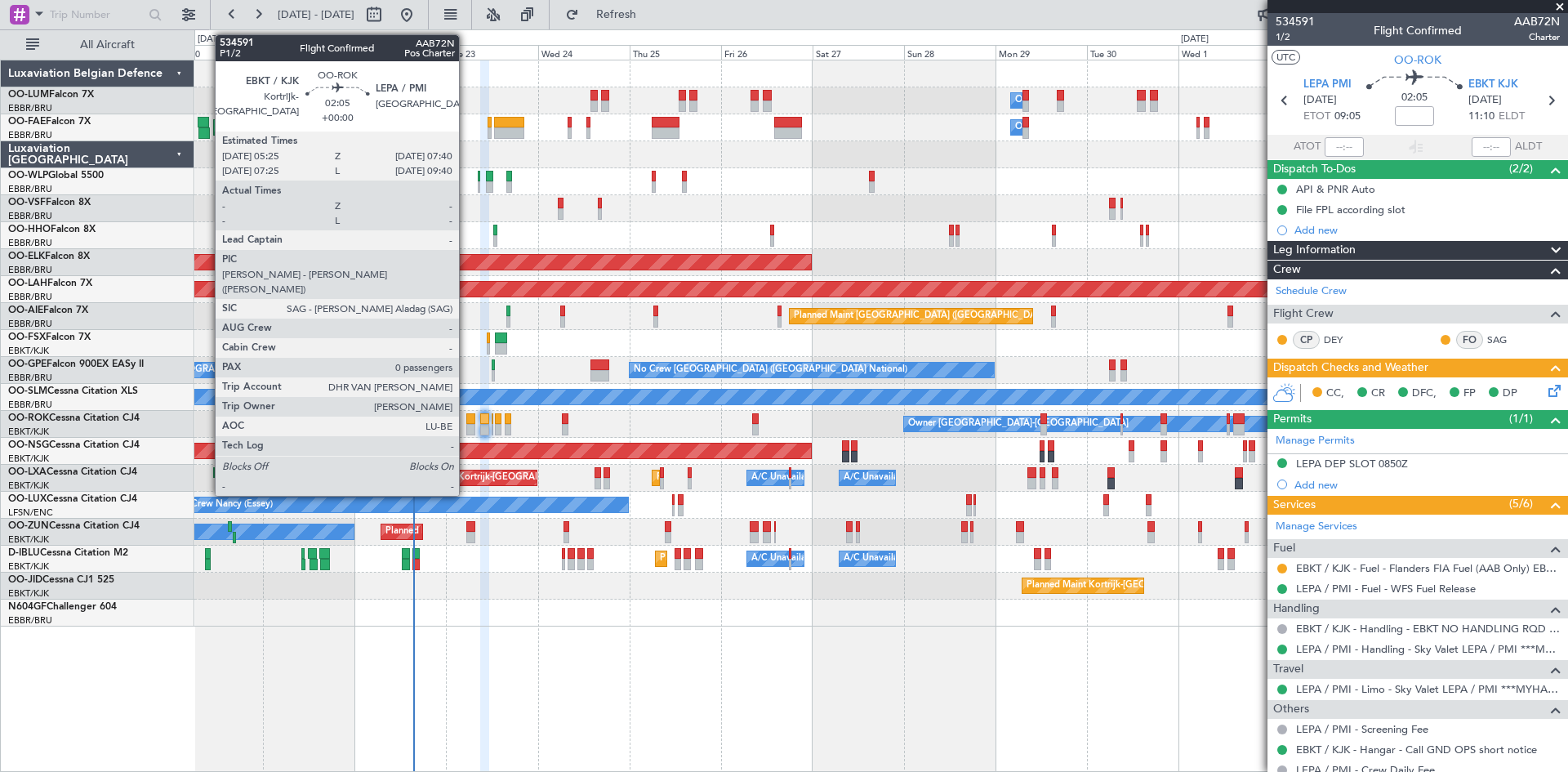
click at [467, 418] on div at bounding box center [471, 419] width 9 height 12
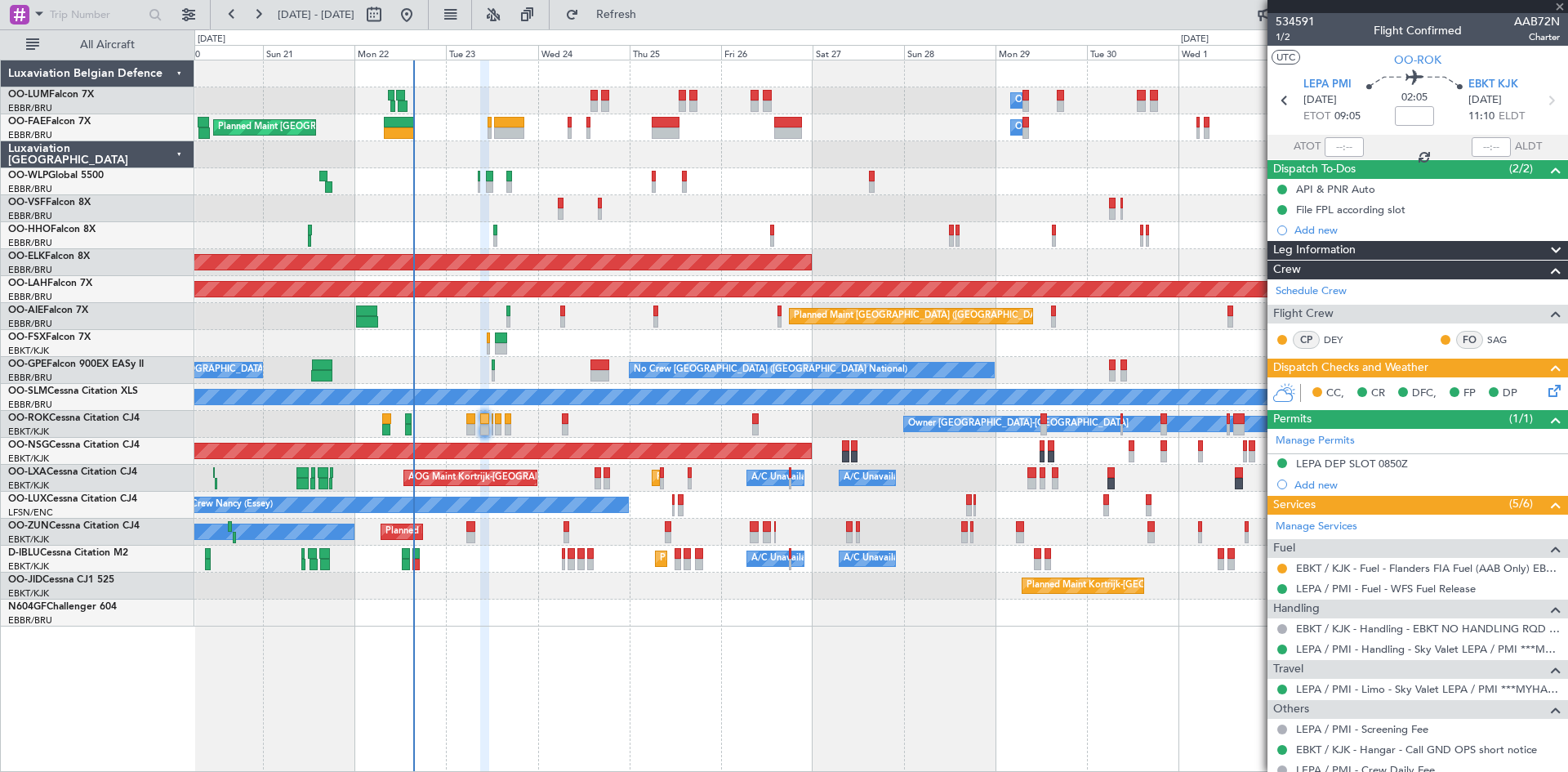
type input "0"
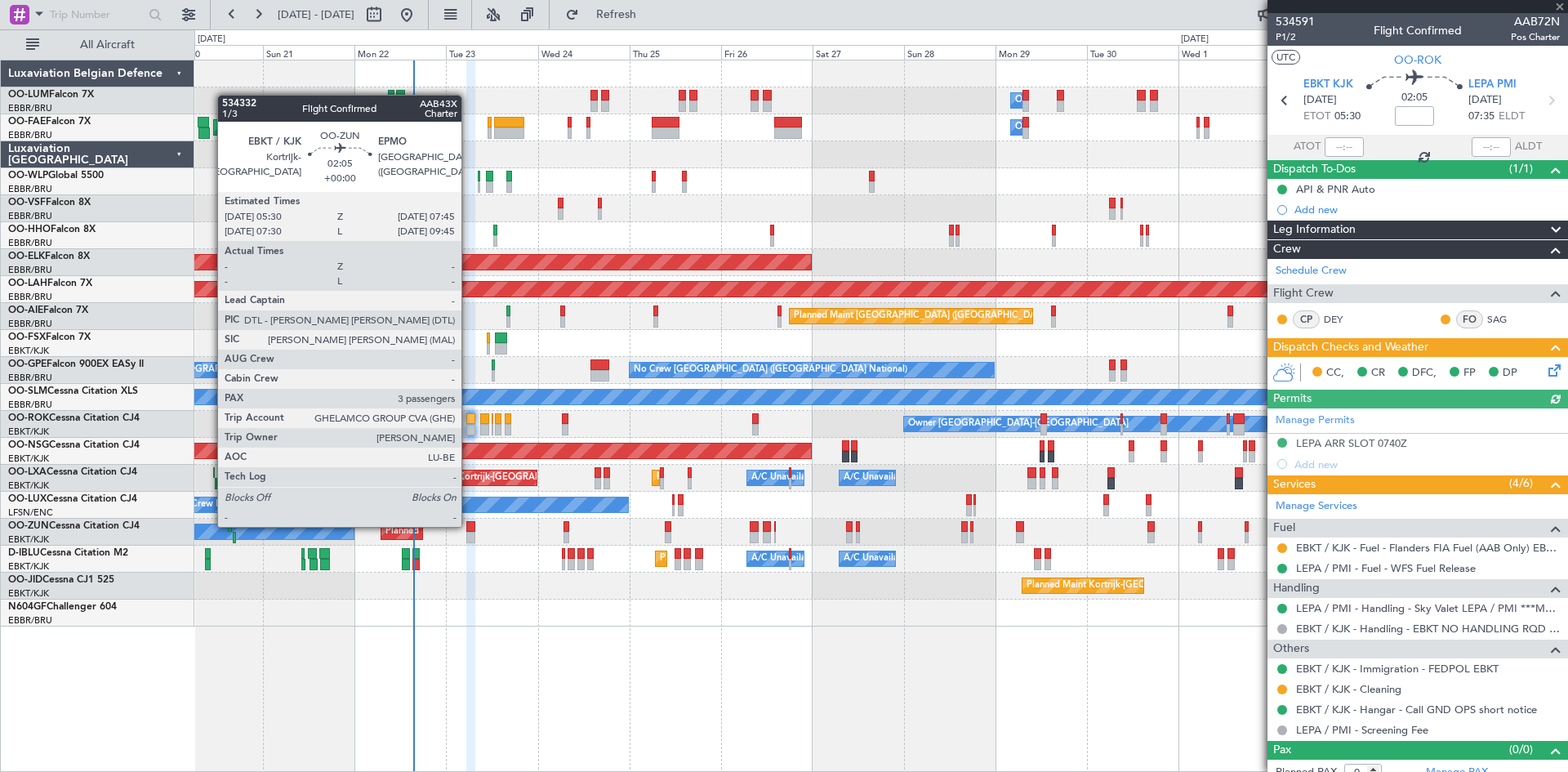
click at [469, 523] on div at bounding box center [471, 527] width 9 height 12
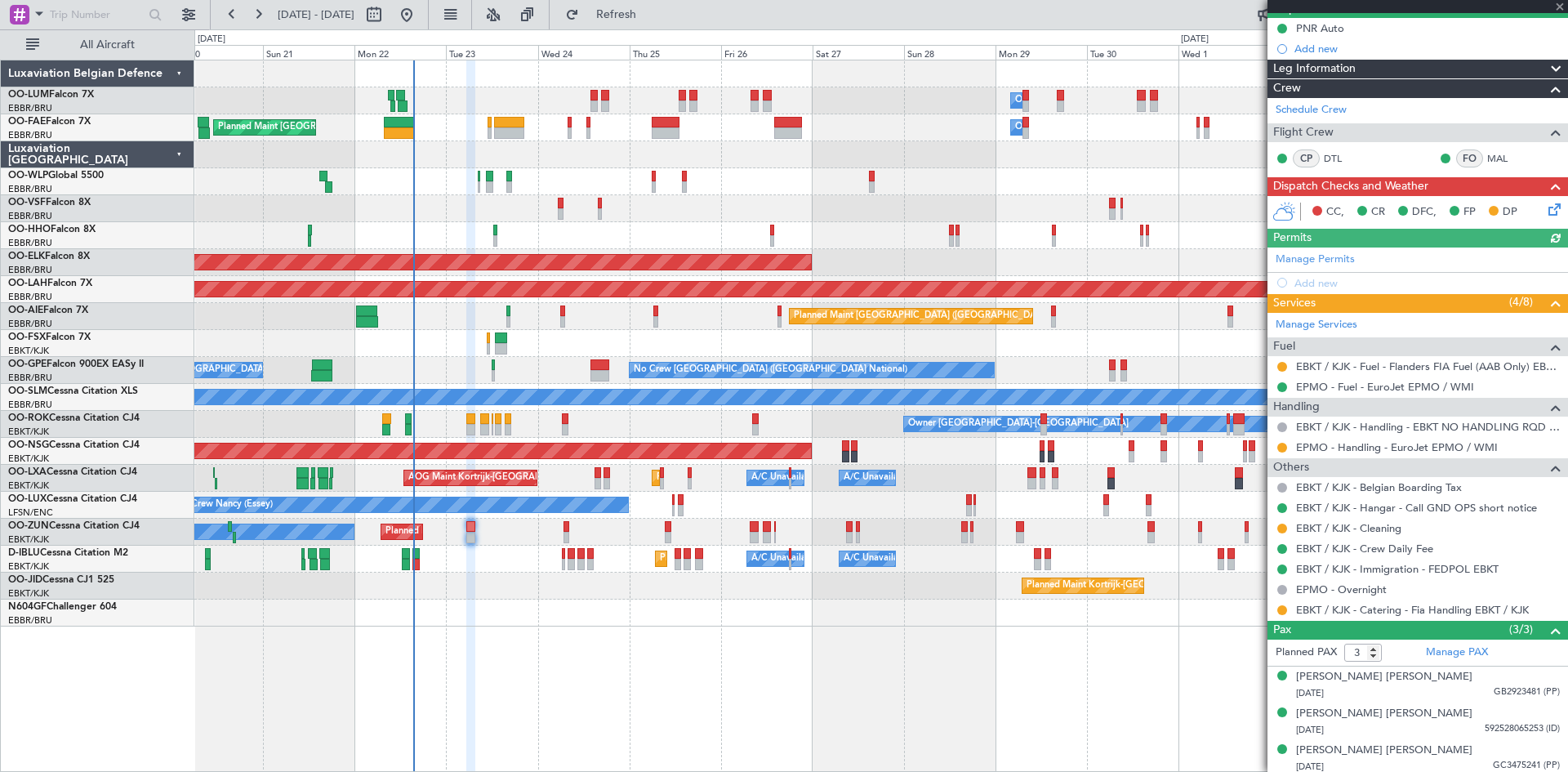
scroll to position [165, 0]
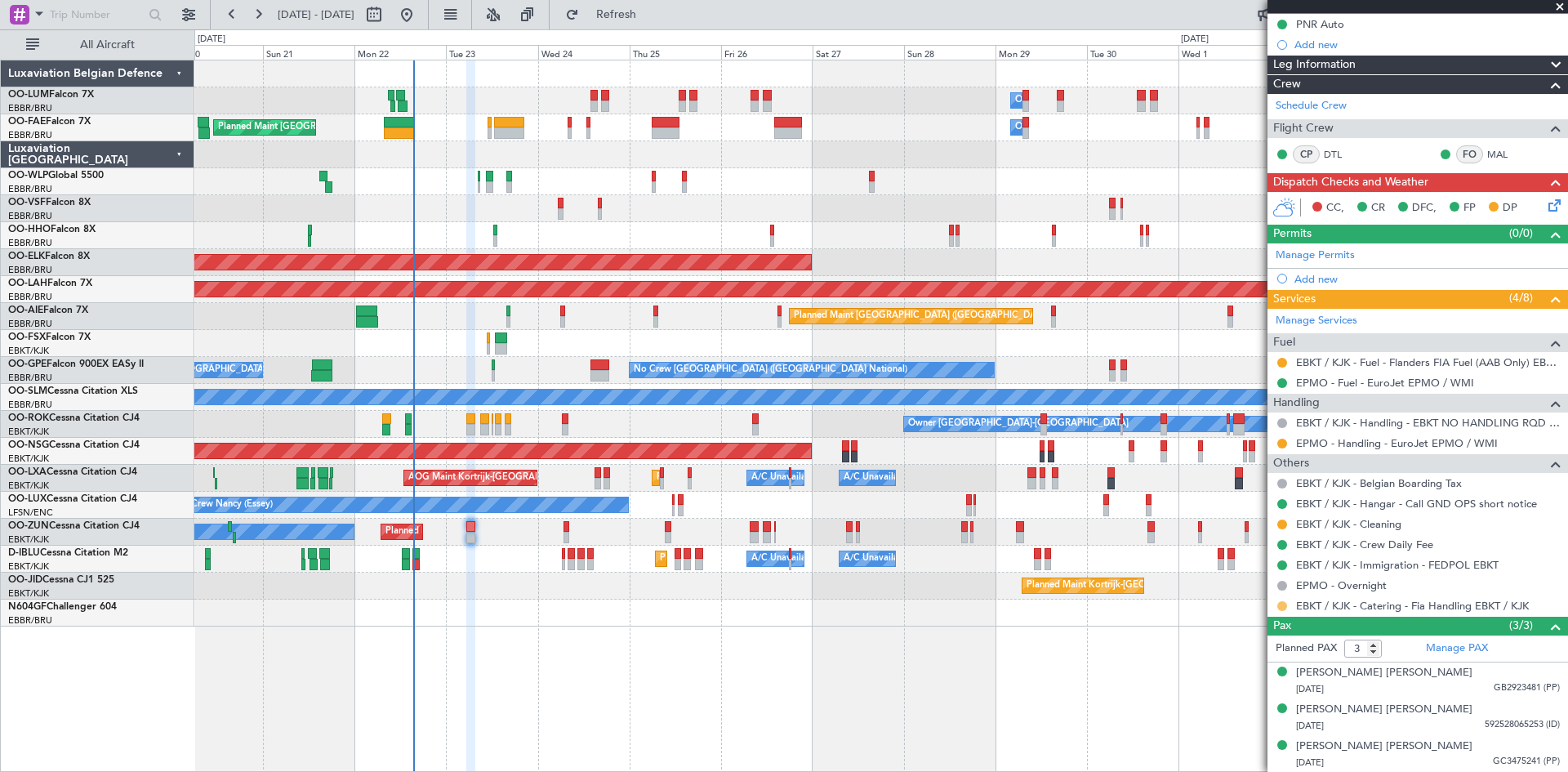
click at [1285, 609] on button at bounding box center [1282, 606] width 10 height 10
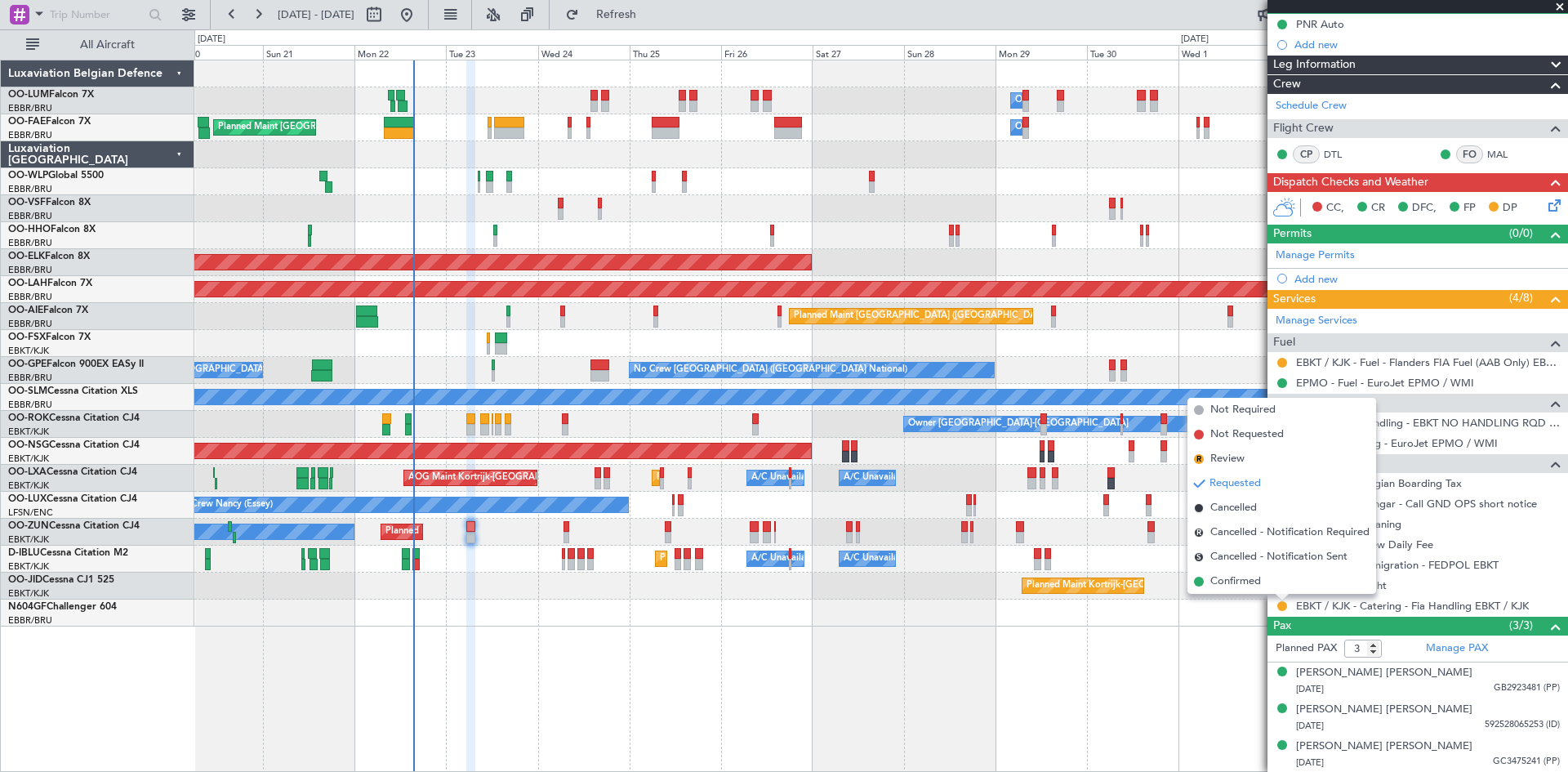
drag, startPoint x: 1254, startPoint y: 587, endPoint x: 1217, endPoint y: 596, distance: 38.1
click at [1254, 586] on span "Confirmed" at bounding box center [1235, 581] width 50 height 17
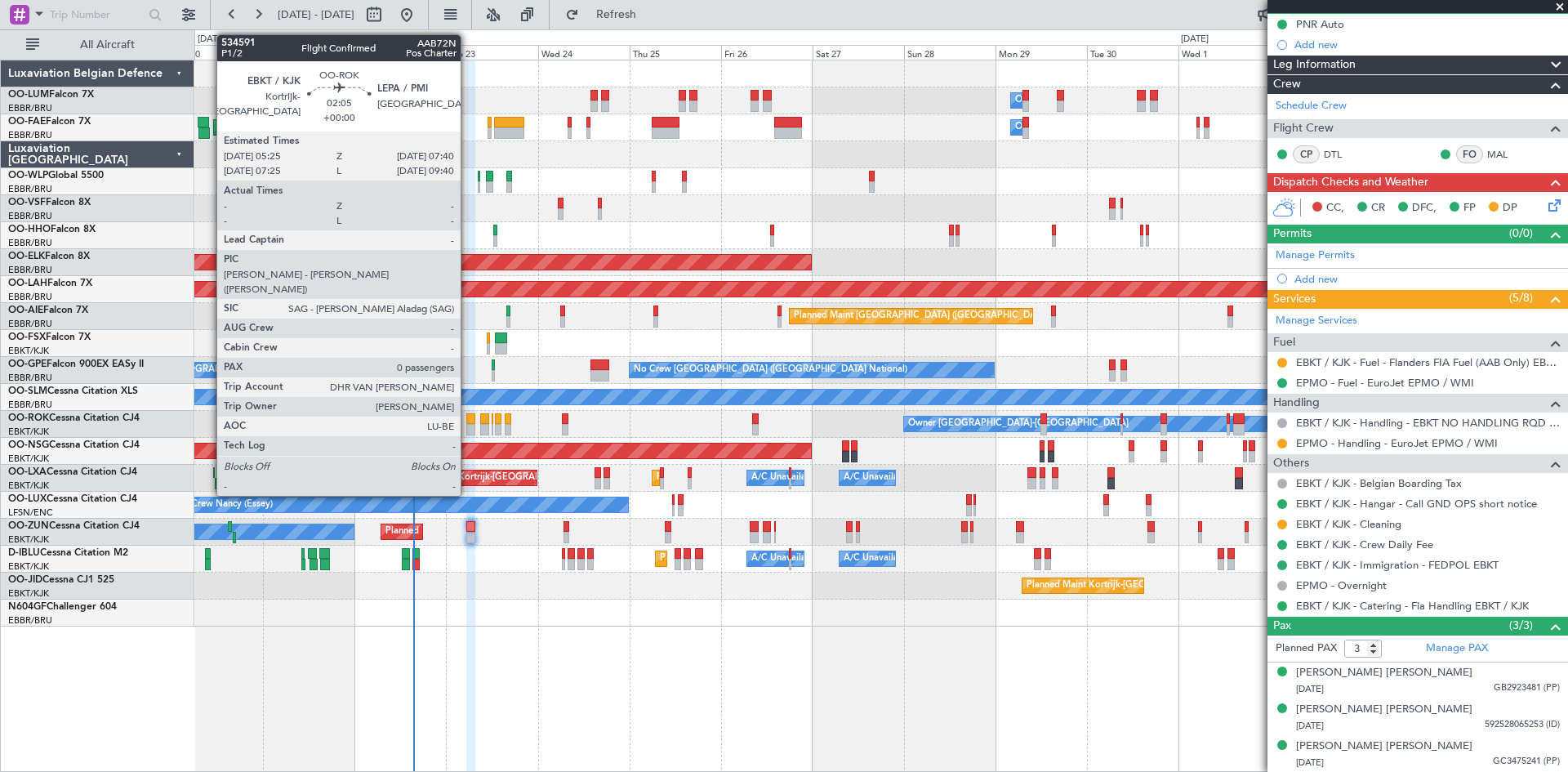
click at [468, 424] on div at bounding box center [471, 429] width 9 height 12
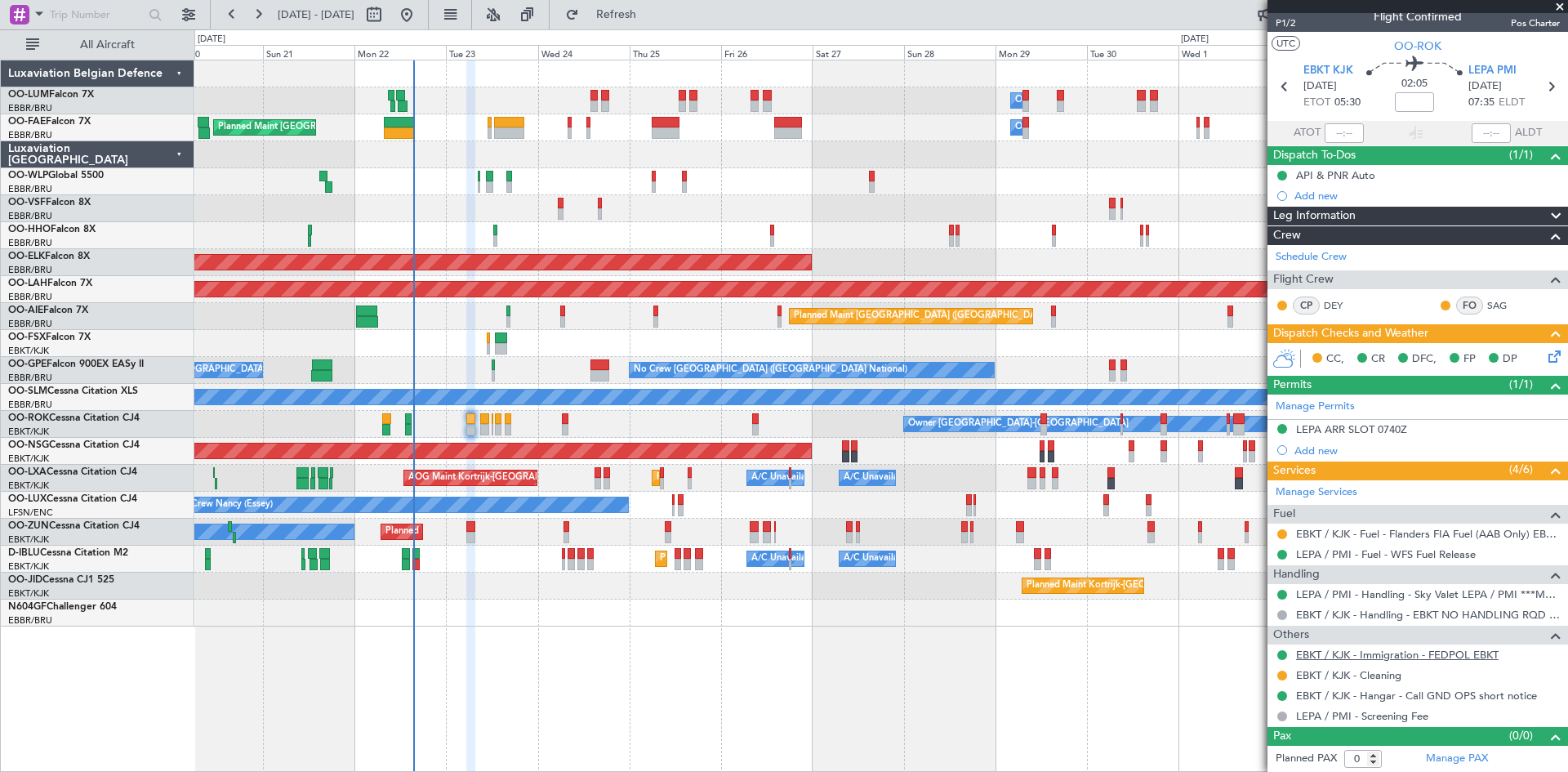
scroll to position [0, 0]
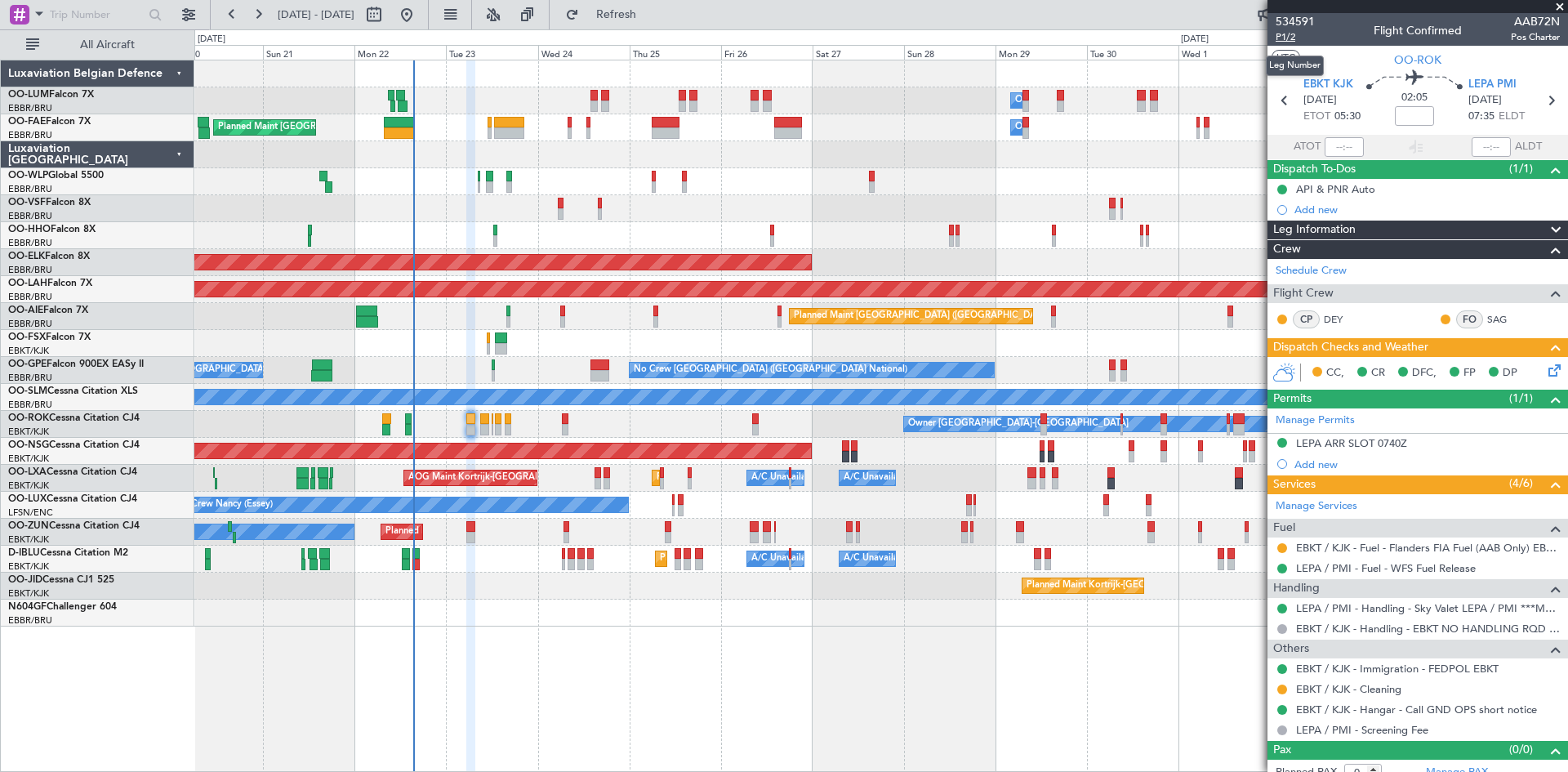
click at [1291, 35] on span "P1/2" at bounding box center [1295, 37] width 39 height 14
click at [1546, 372] on icon at bounding box center [1552, 367] width 13 height 13
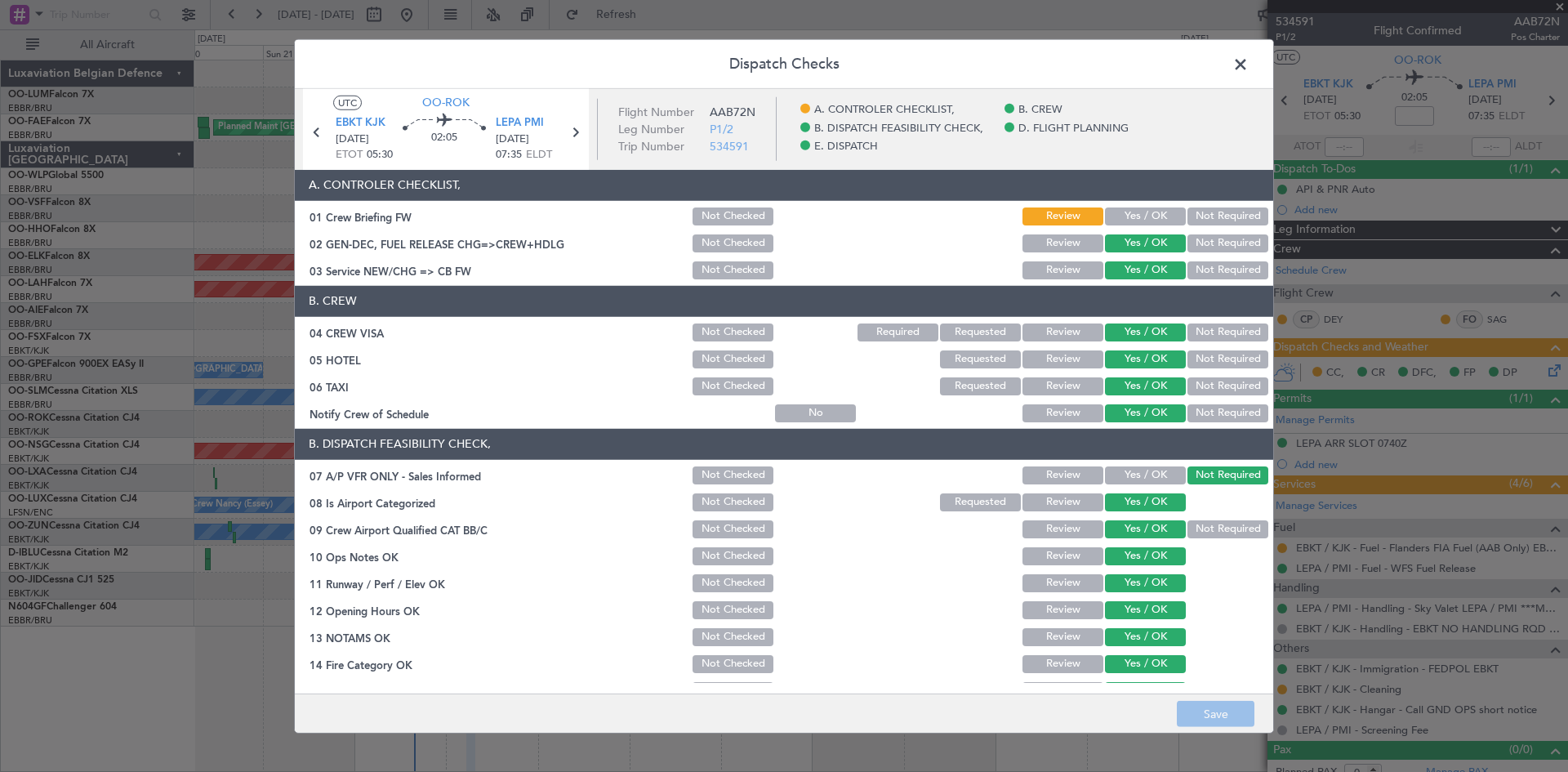
click at [1120, 211] on button "Yes / OK" at bounding box center [1145, 216] width 81 height 18
click at [1201, 709] on button "Save" at bounding box center [1215, 714] width 78 height 26
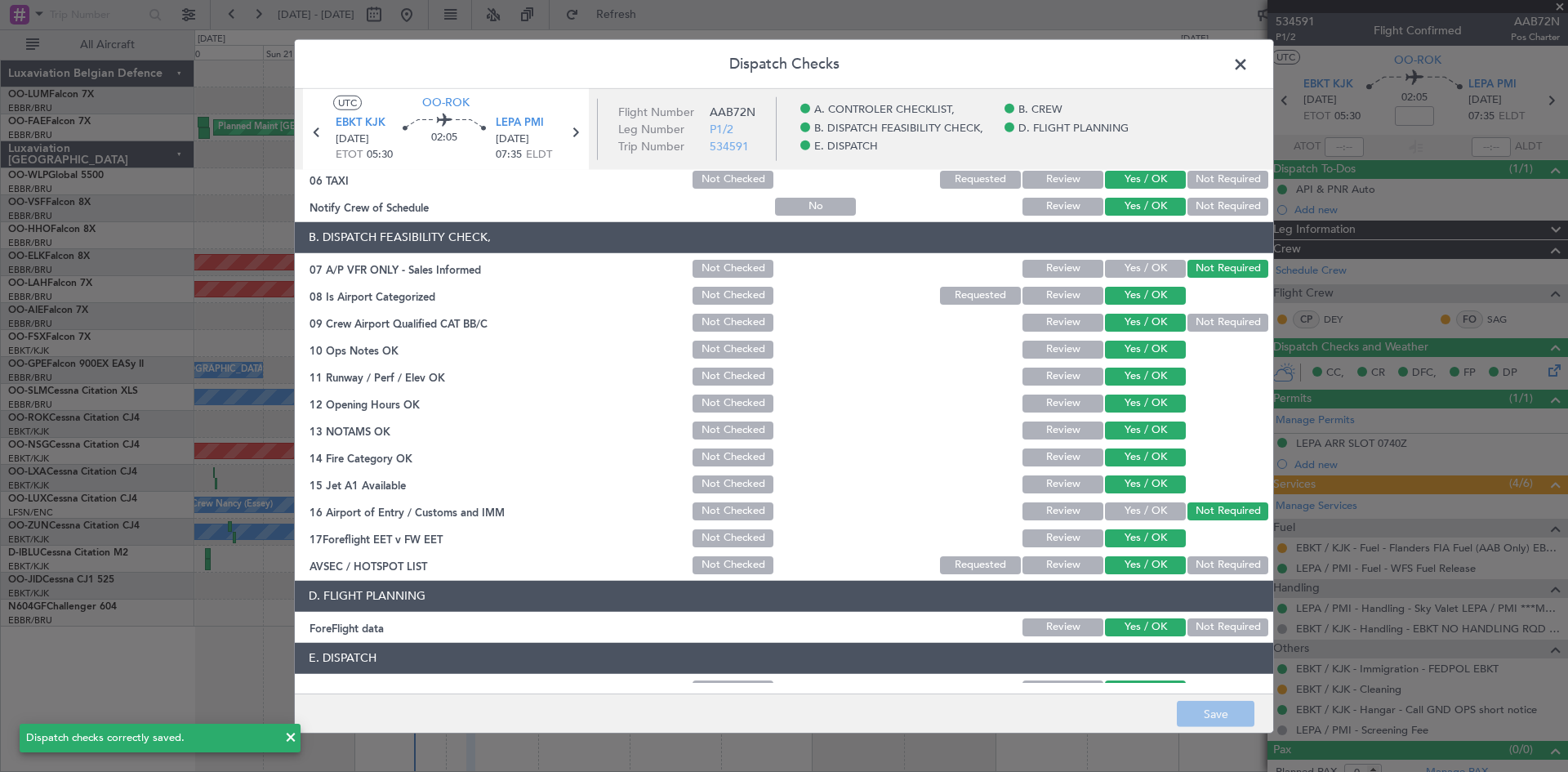
scroll to position [309, 0]
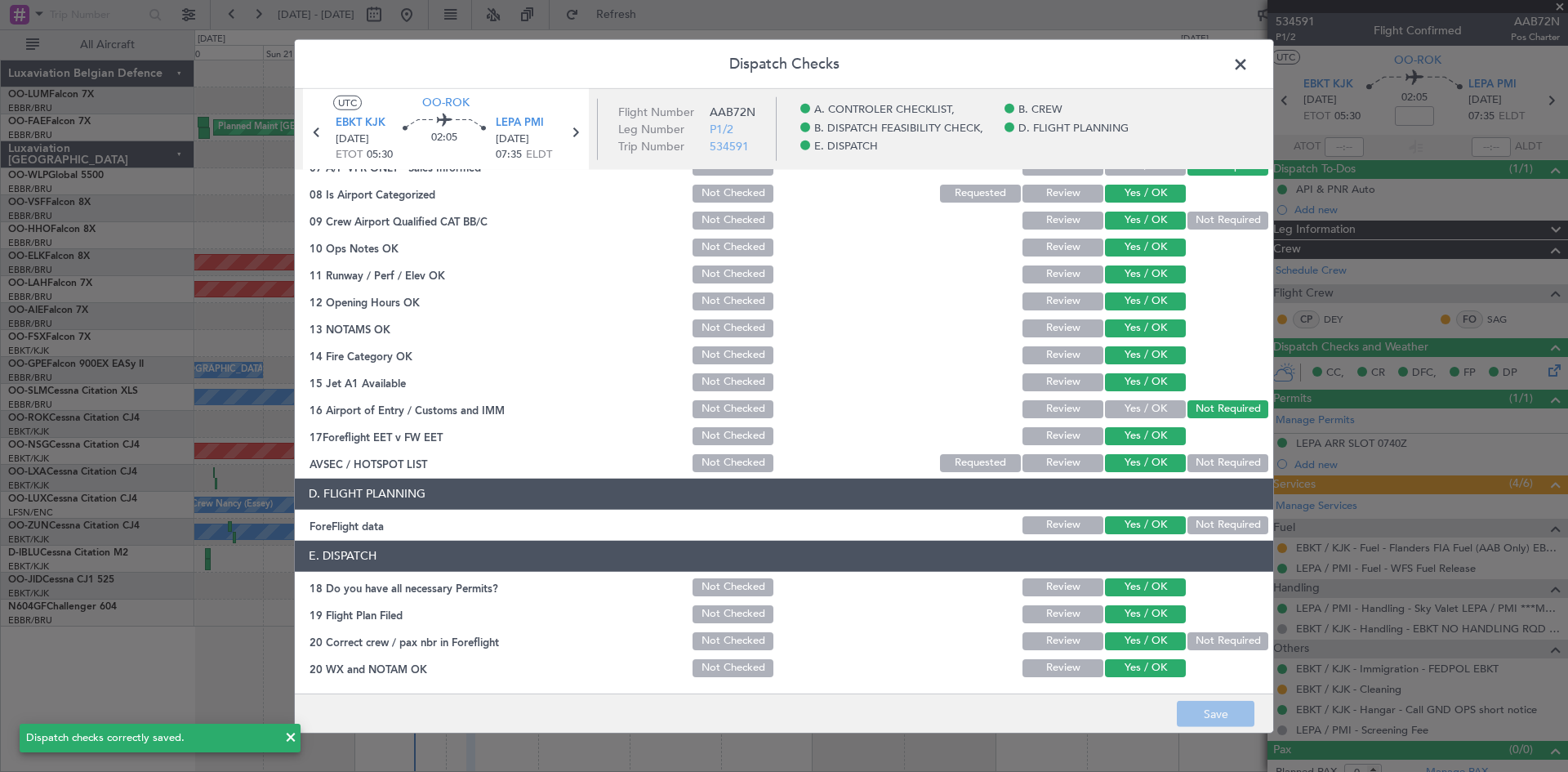
click at [1248, 60] on span at bounding box center [1248, 68] width 0 height 33
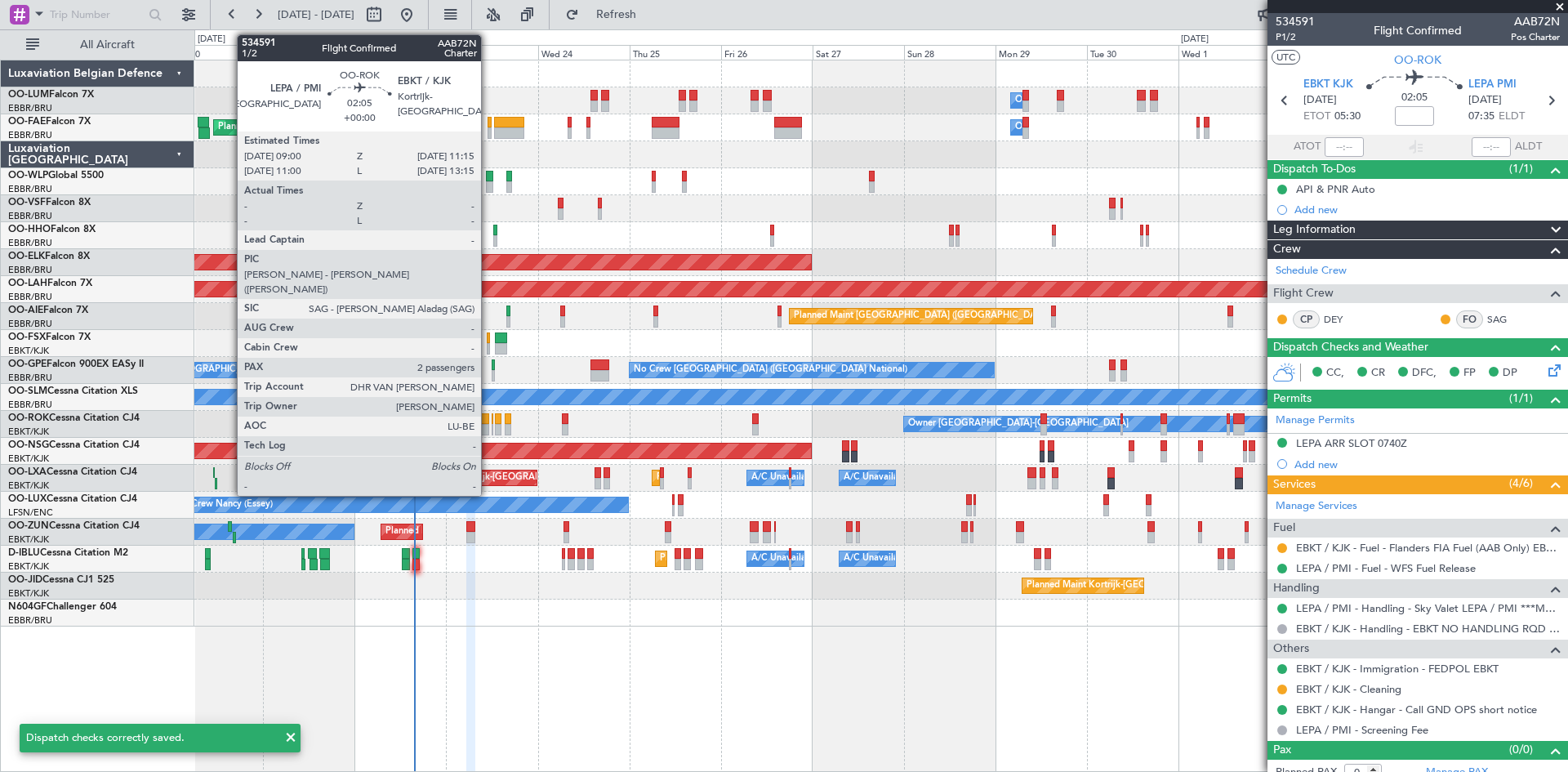
click at [489, 425] on div at bounding box center [485, 429] width 9 height 12
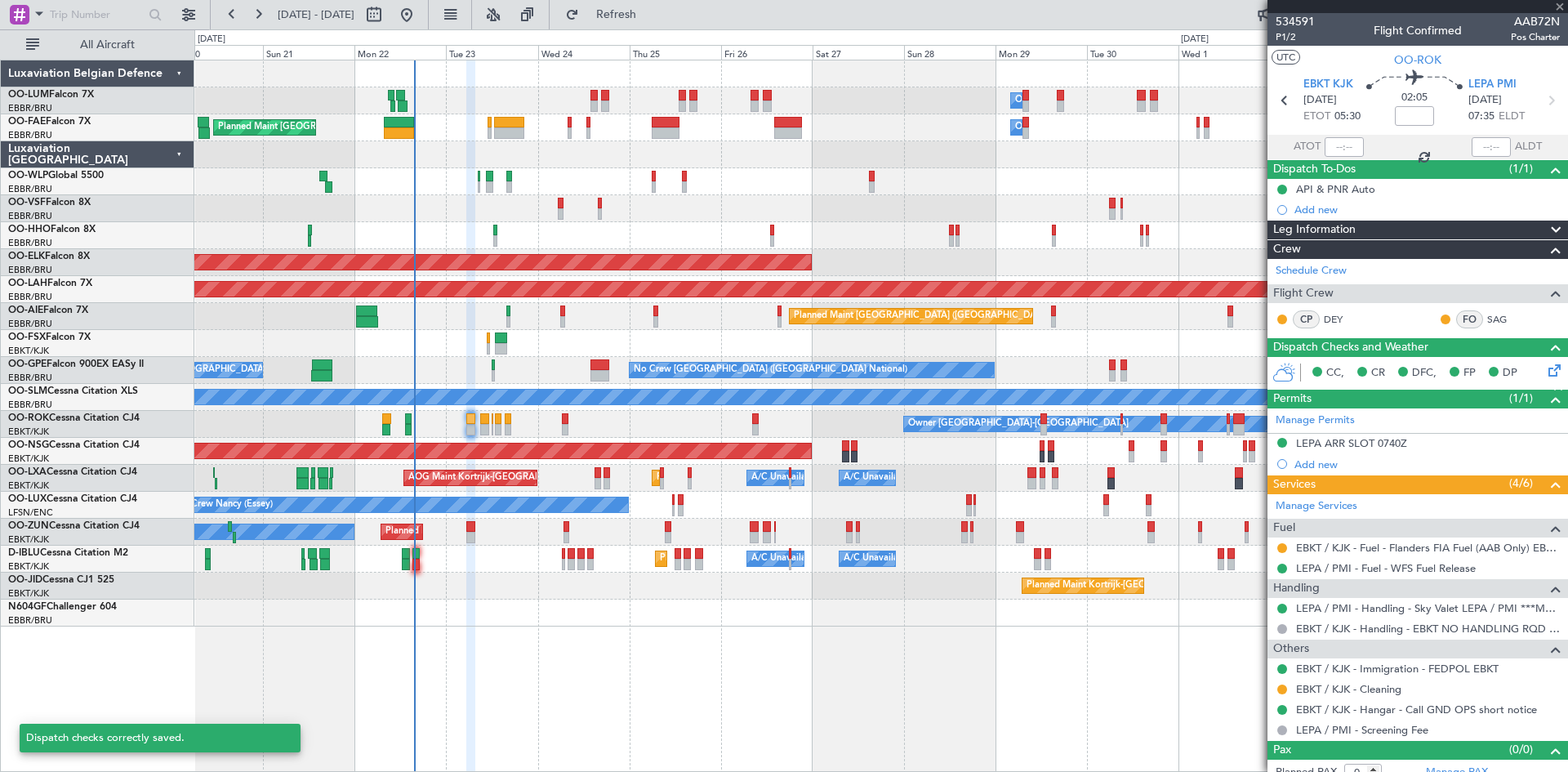
type input "2"
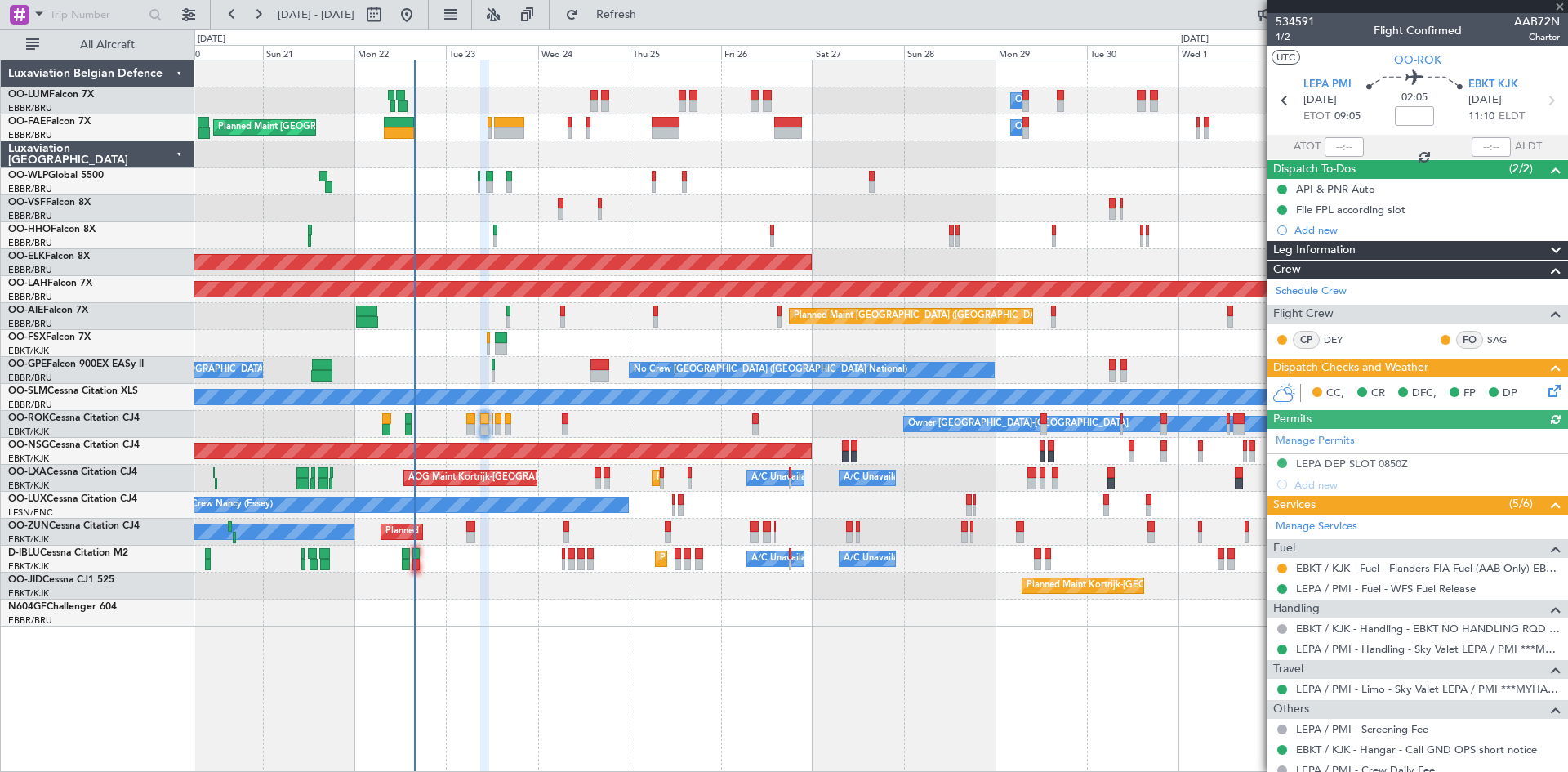
click at [1546, 386] on icon at bounding box center [1552, 388] width 13 height 13
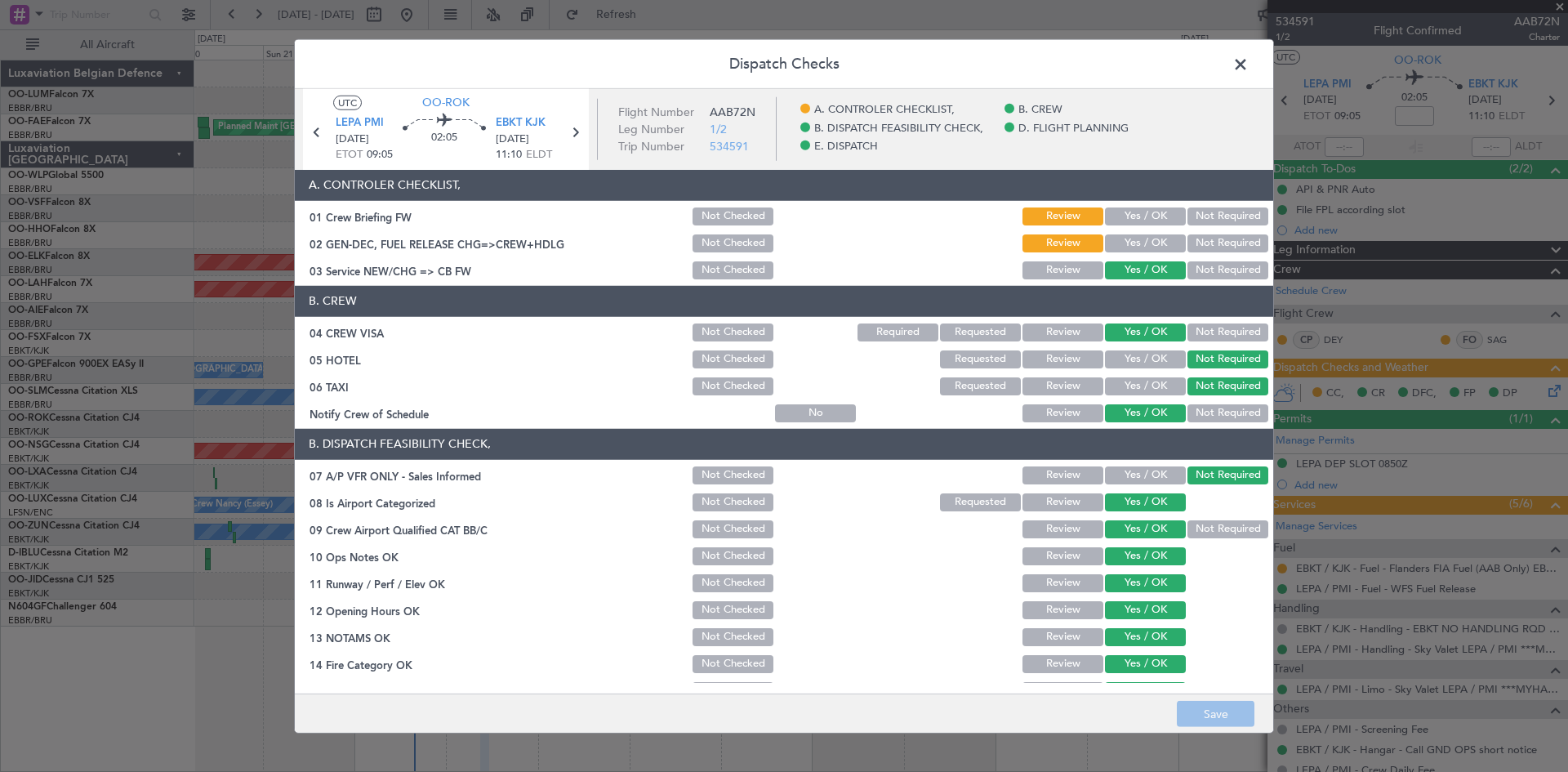
click at [1135, 215] on button "Yes / OK" at bounding box center [1145, 216] width 81 height 18
click at [1144, 242] on button "Yes / OK" at bounding box center [1145, 244] width 81 height 18
click at [1220, 719] on button "Save" at bounding box center [1215, 714] width 78 height 26
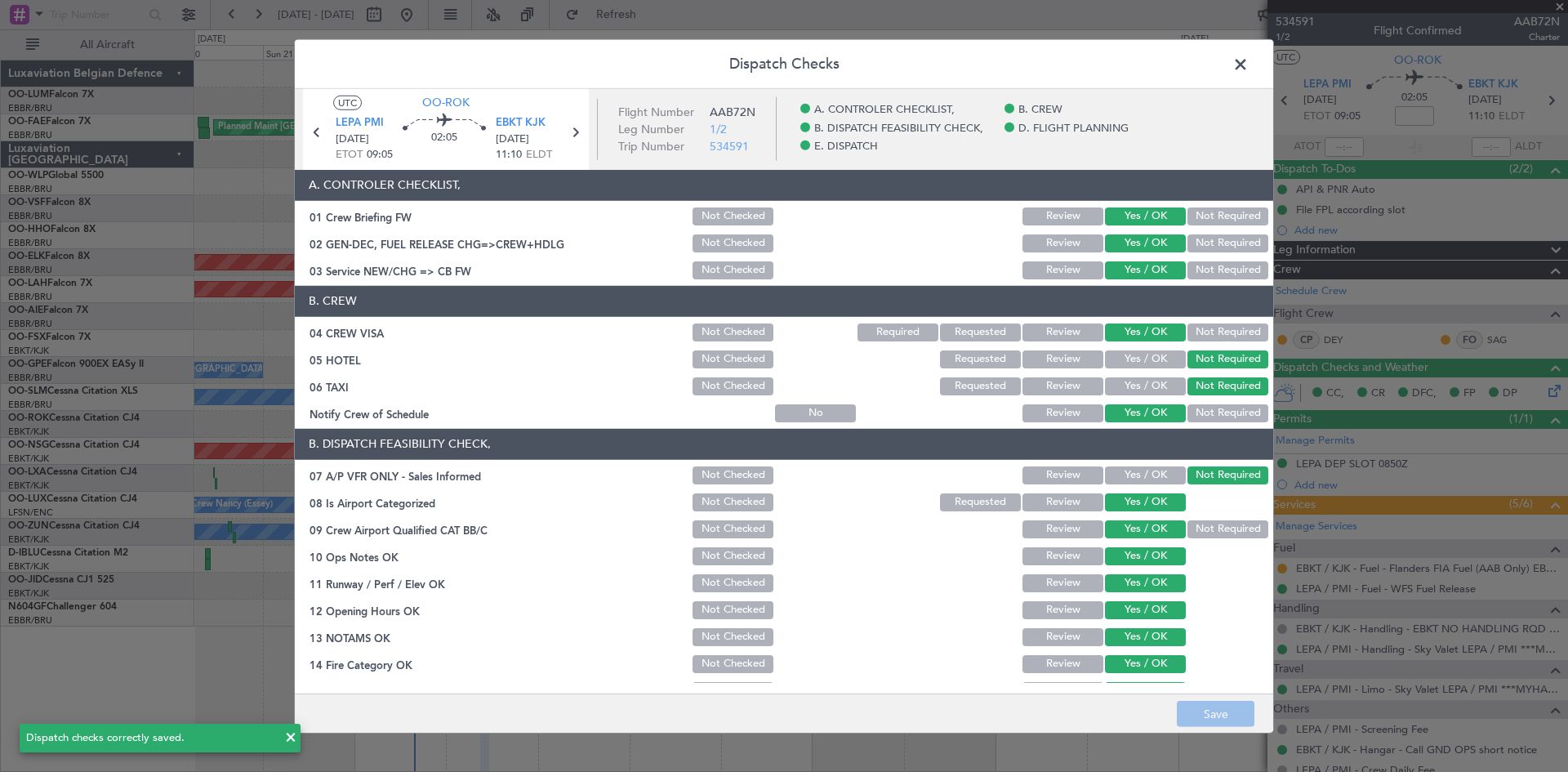
click at [1248, 66] on span at bounding box center [1248, 68] width 0 height 33
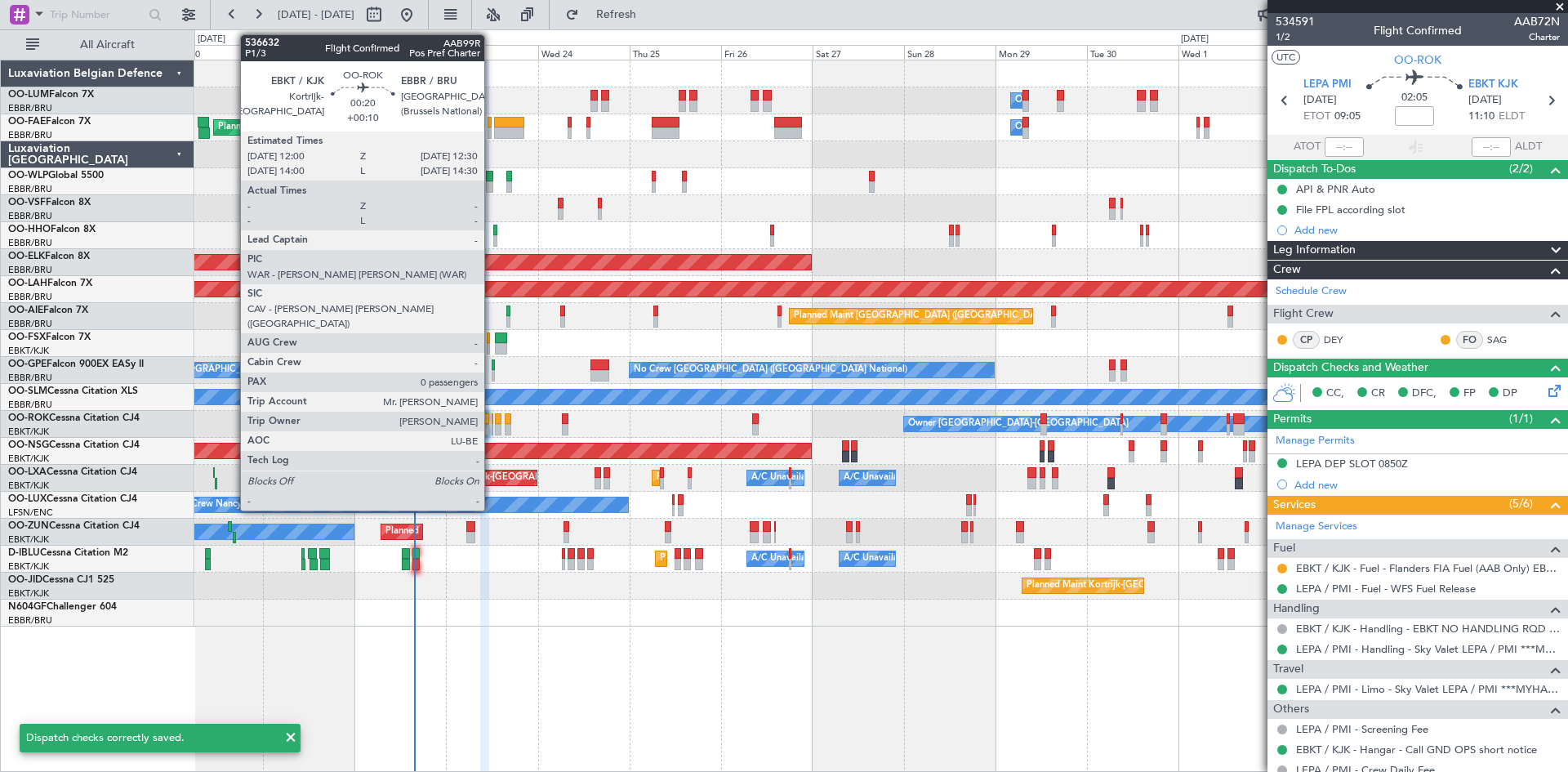
click at [491, 415] on div at bounding box center [492, 419] width 2 height 12
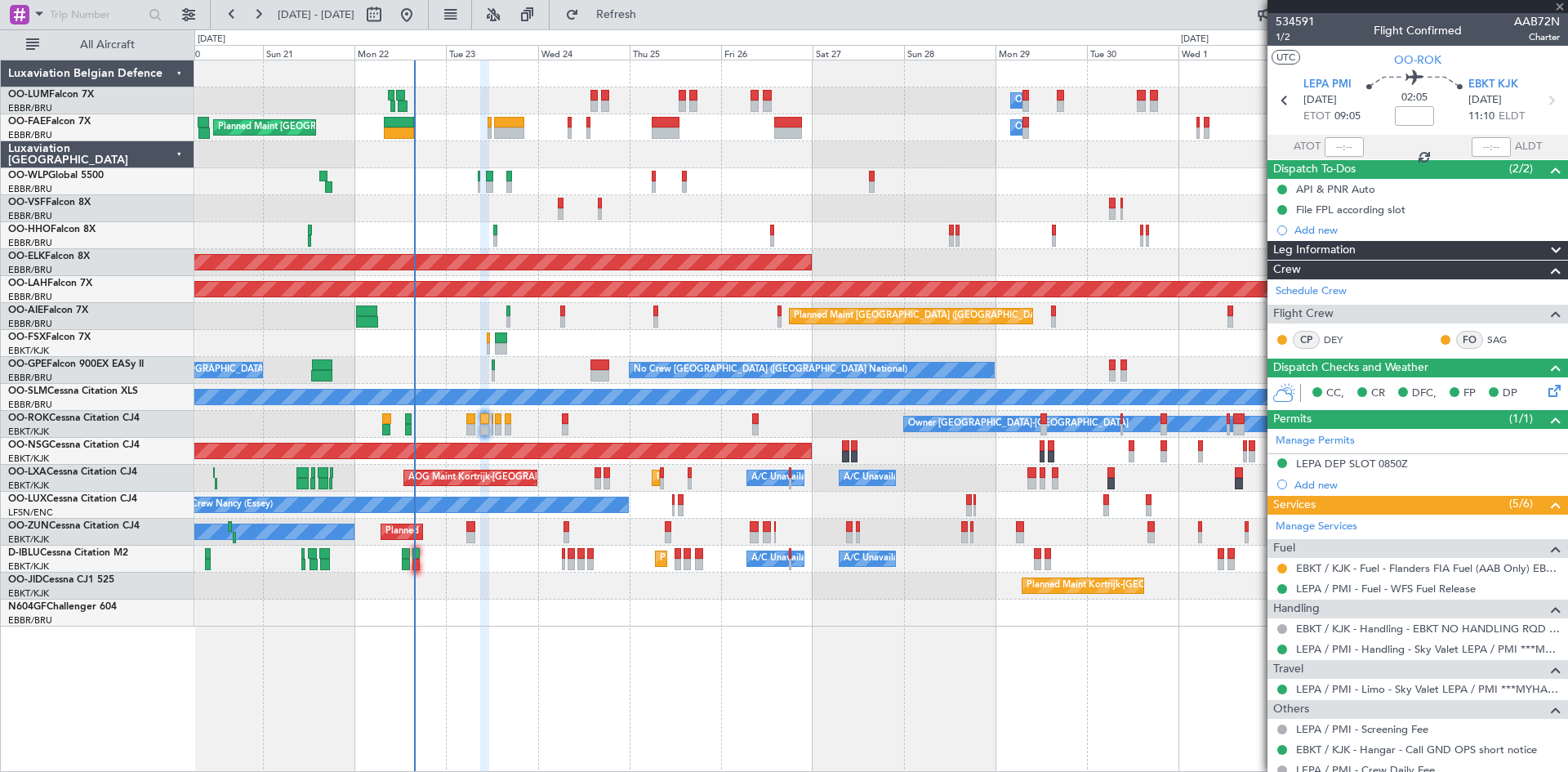
type input "+00:10"
type input "0"
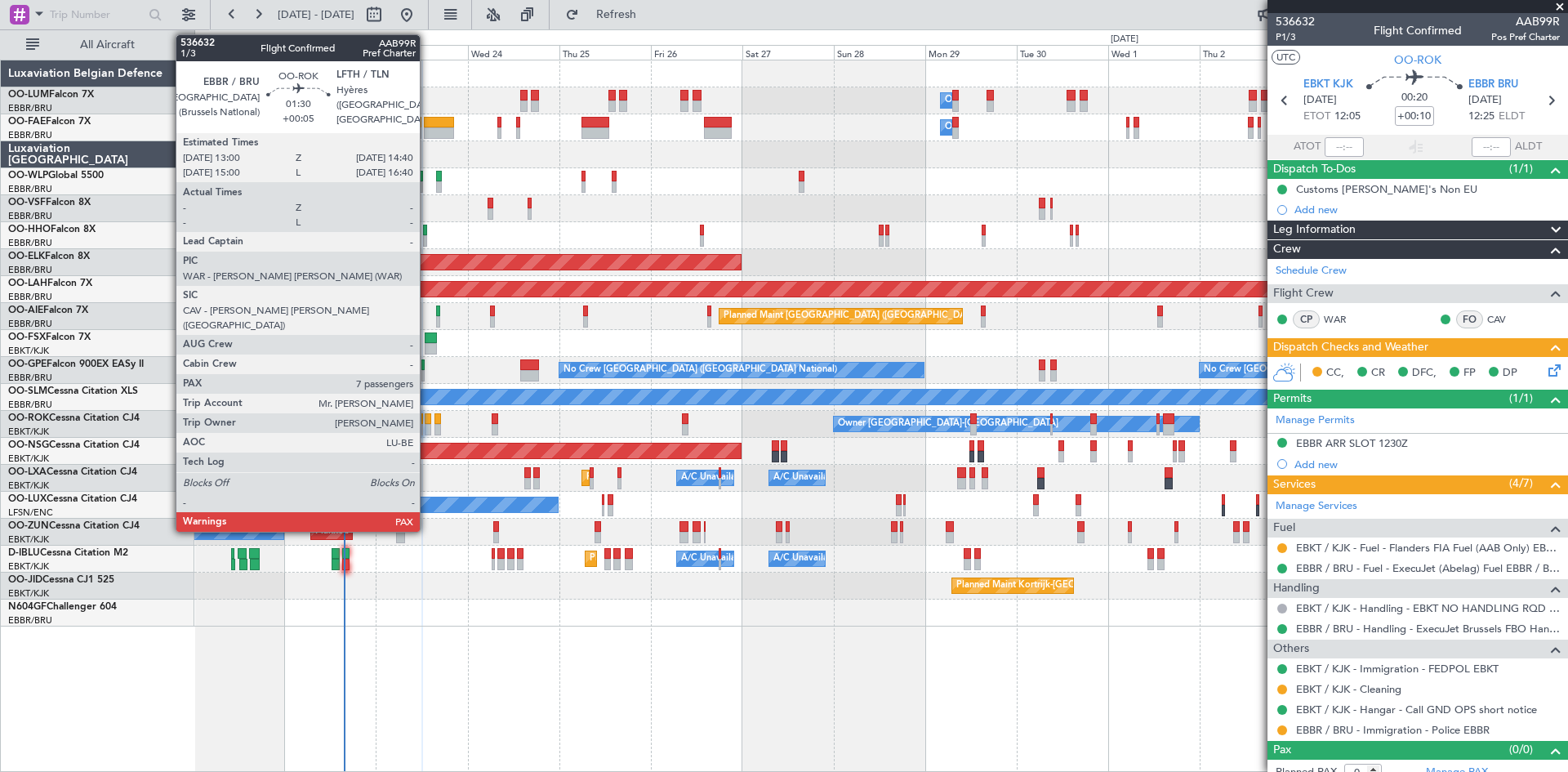
click at [427, 421] on div at bounding box center [428, 419] width 7 height 12
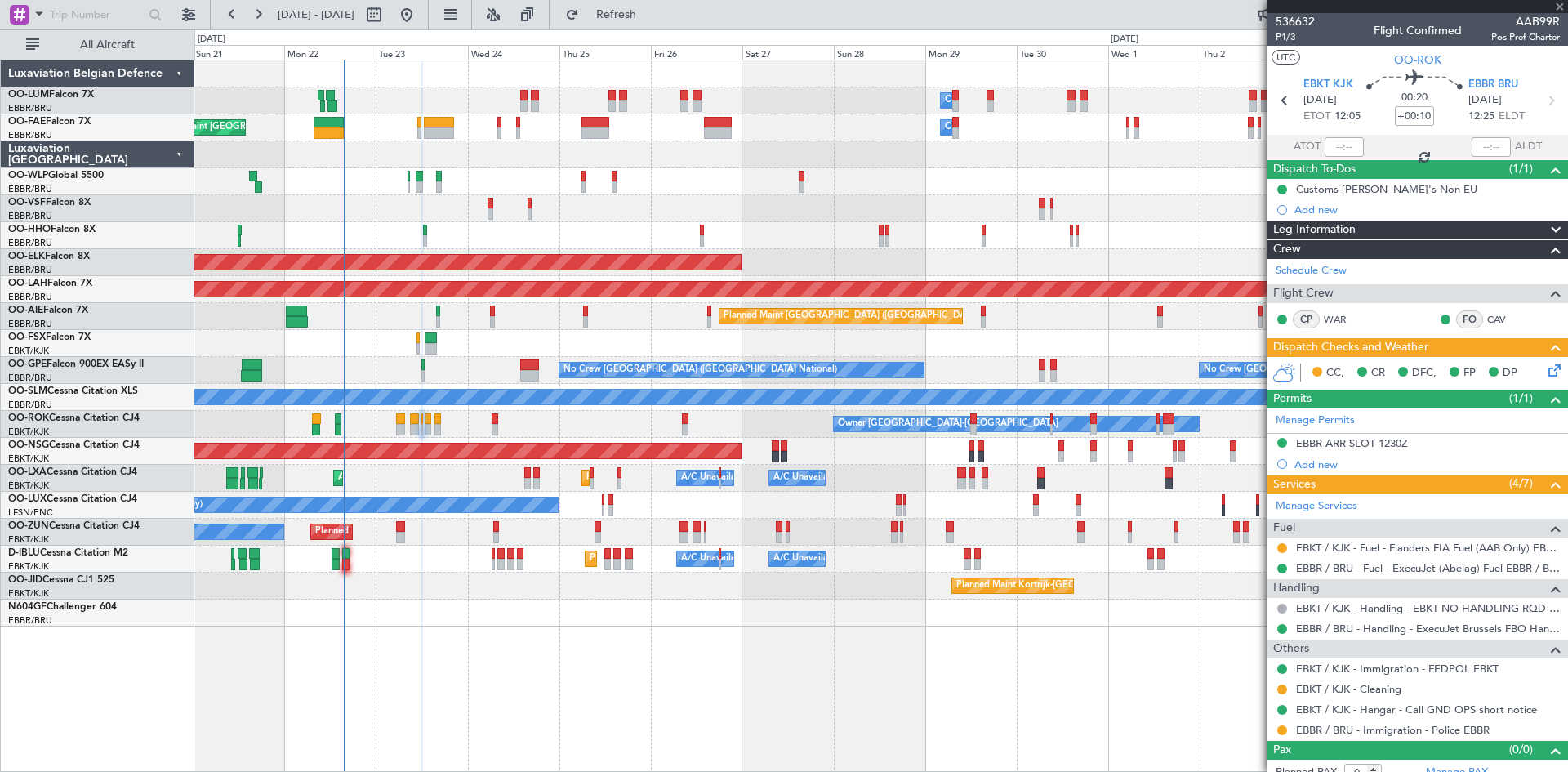
type input "+00:05"
type input "7"
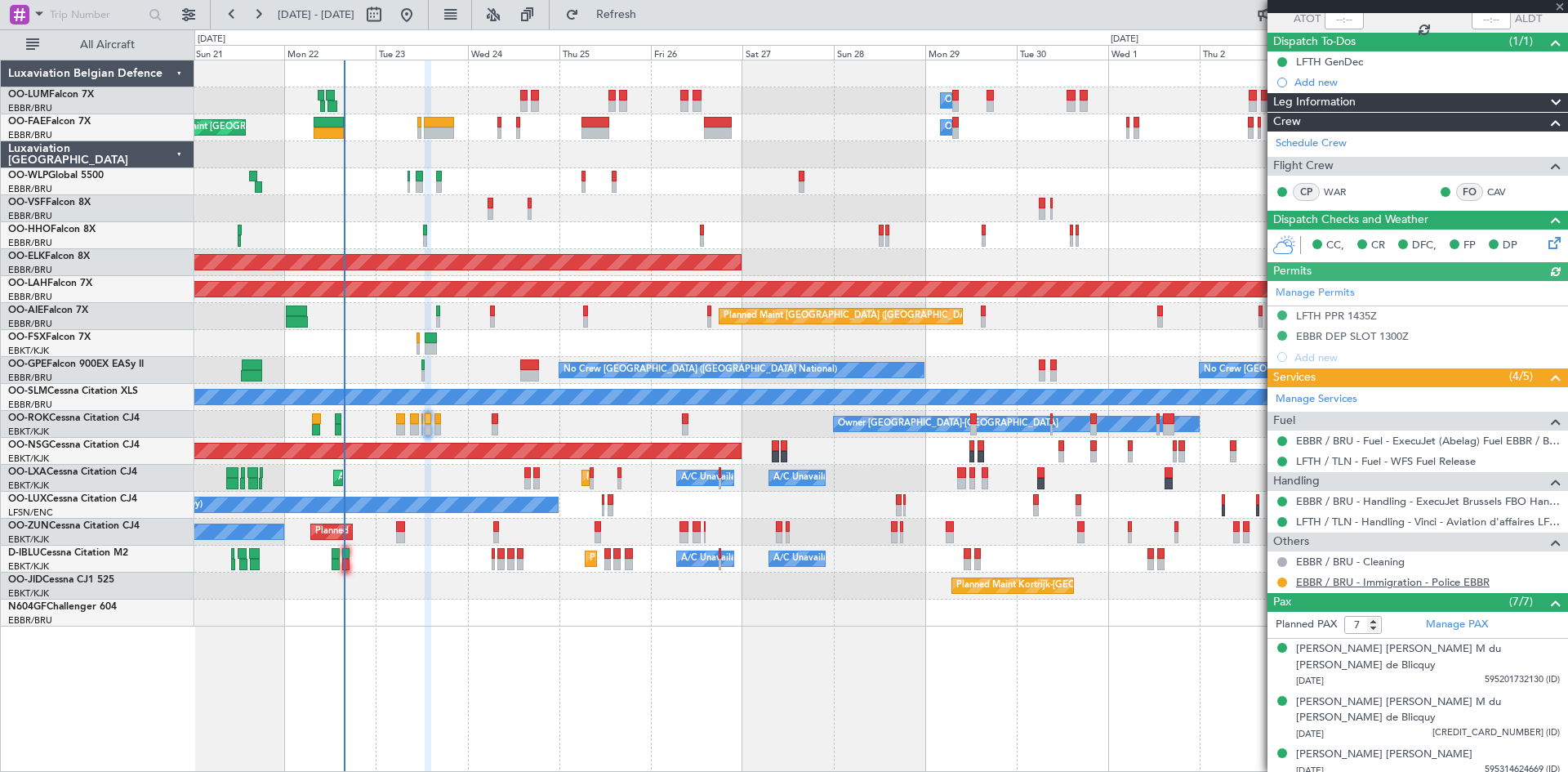
scroll to position [163, 0]
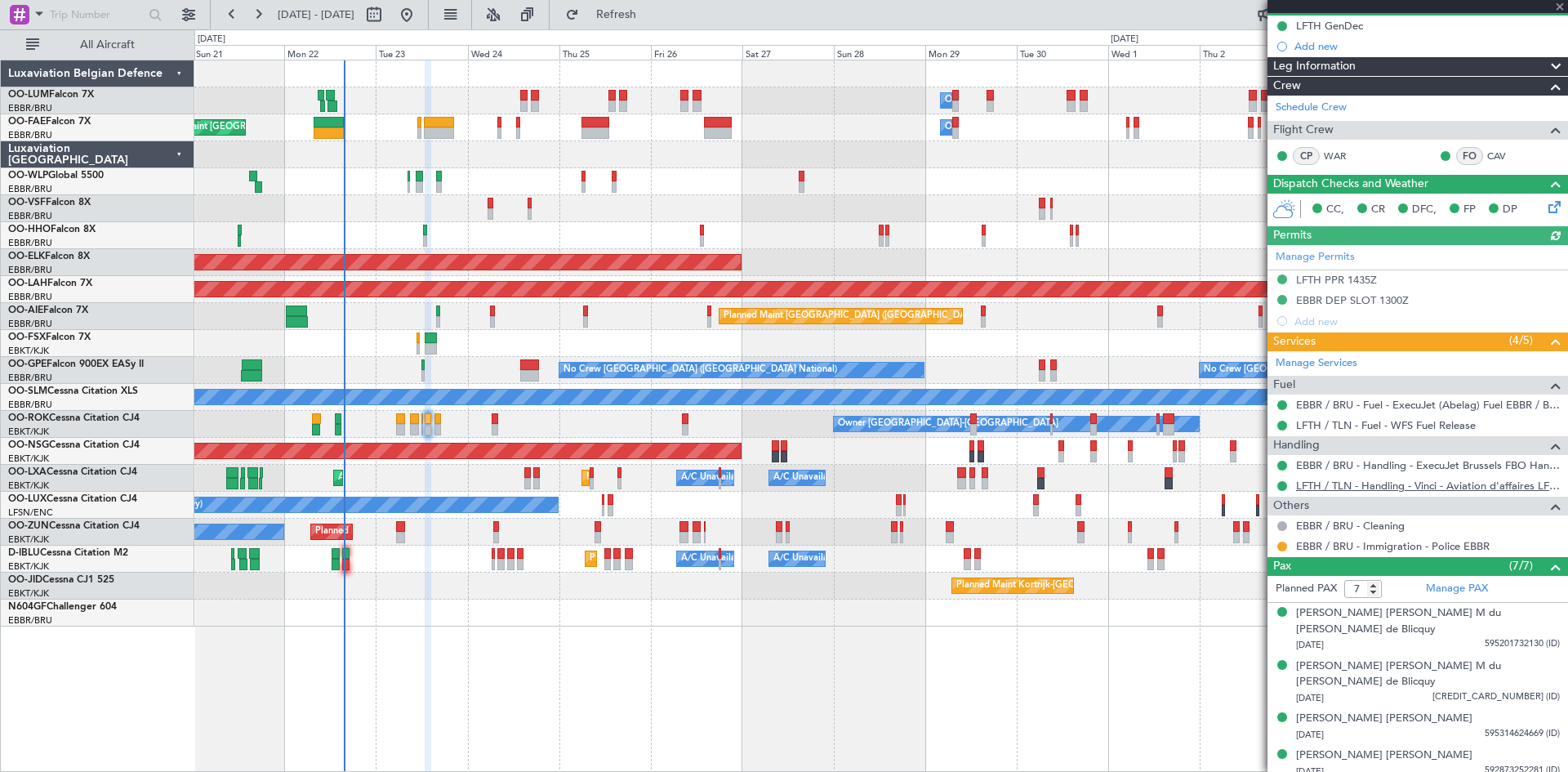
click at [1350, 489] on link "LFTH / TLN - Handling - Vinci - Aviation d'affaires LFTH / TLN*****MY HANDLING*…" at bounding box center [1428, 485] width 264 height 14
click at [544, 602] on div at bounding box center [880, 613] width 1373 height 27
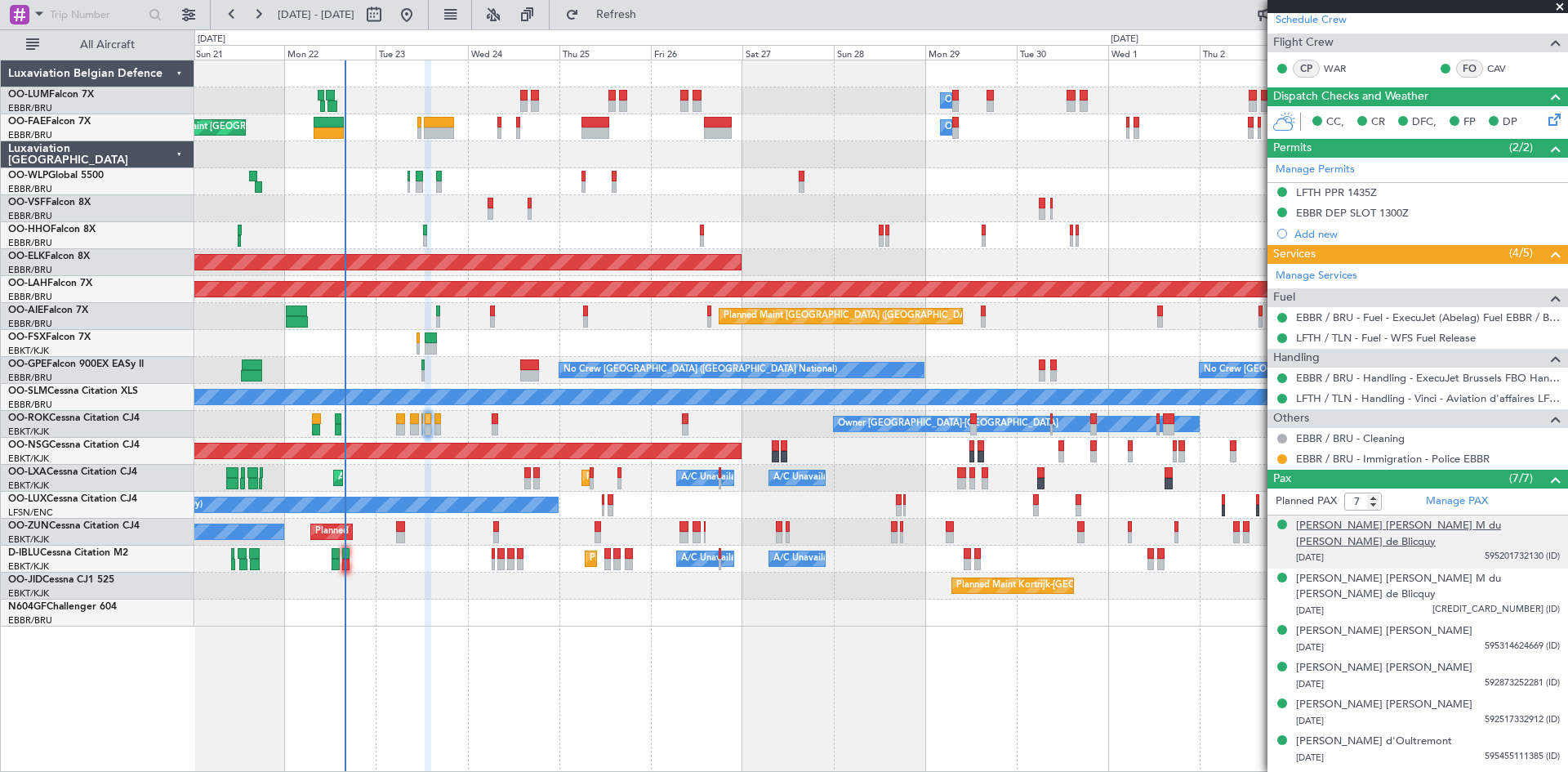
scroll to position [0, 0]
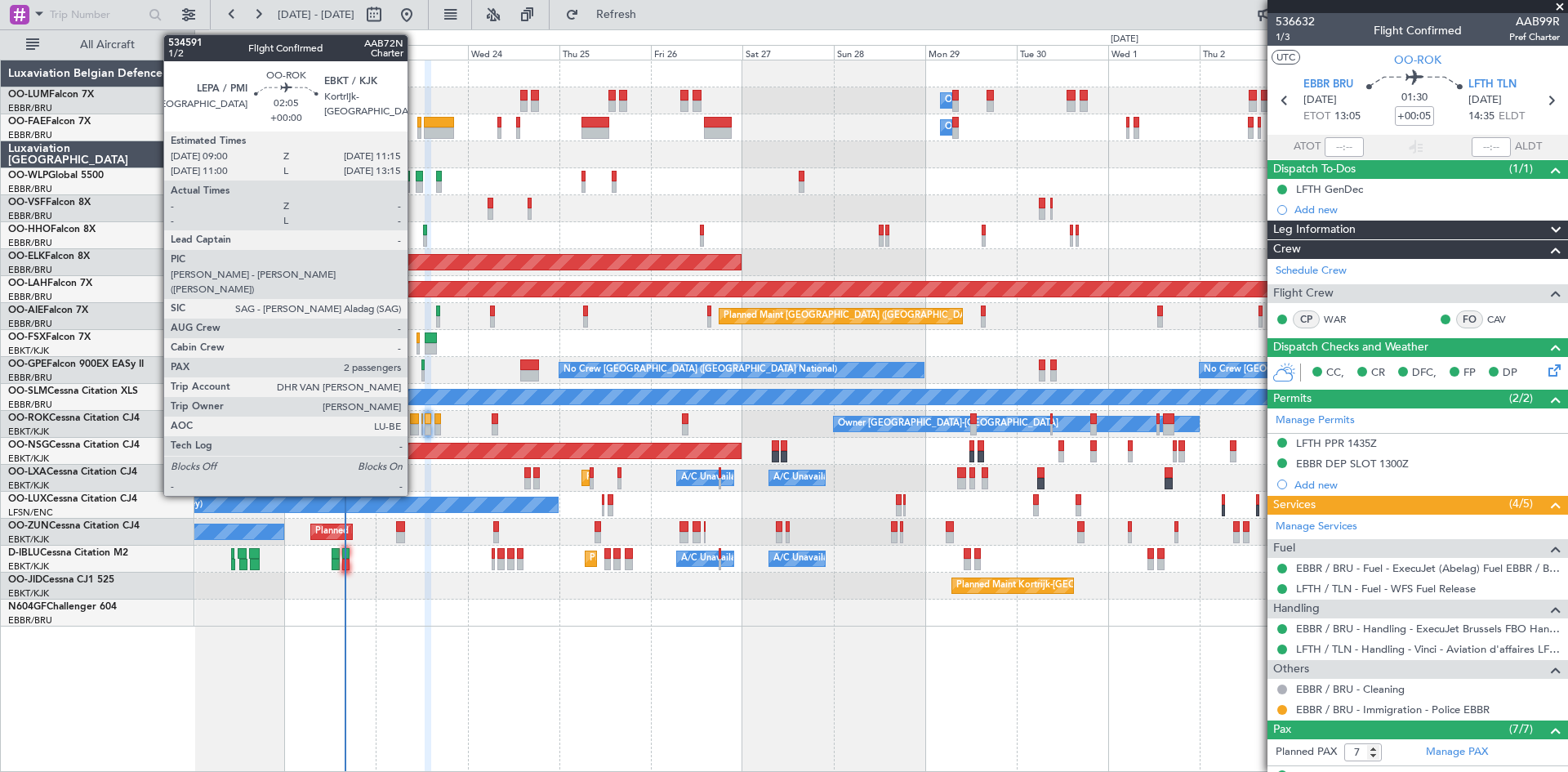
click at [412, 415] on div at bounding box center [415, 419] width 9 height 12
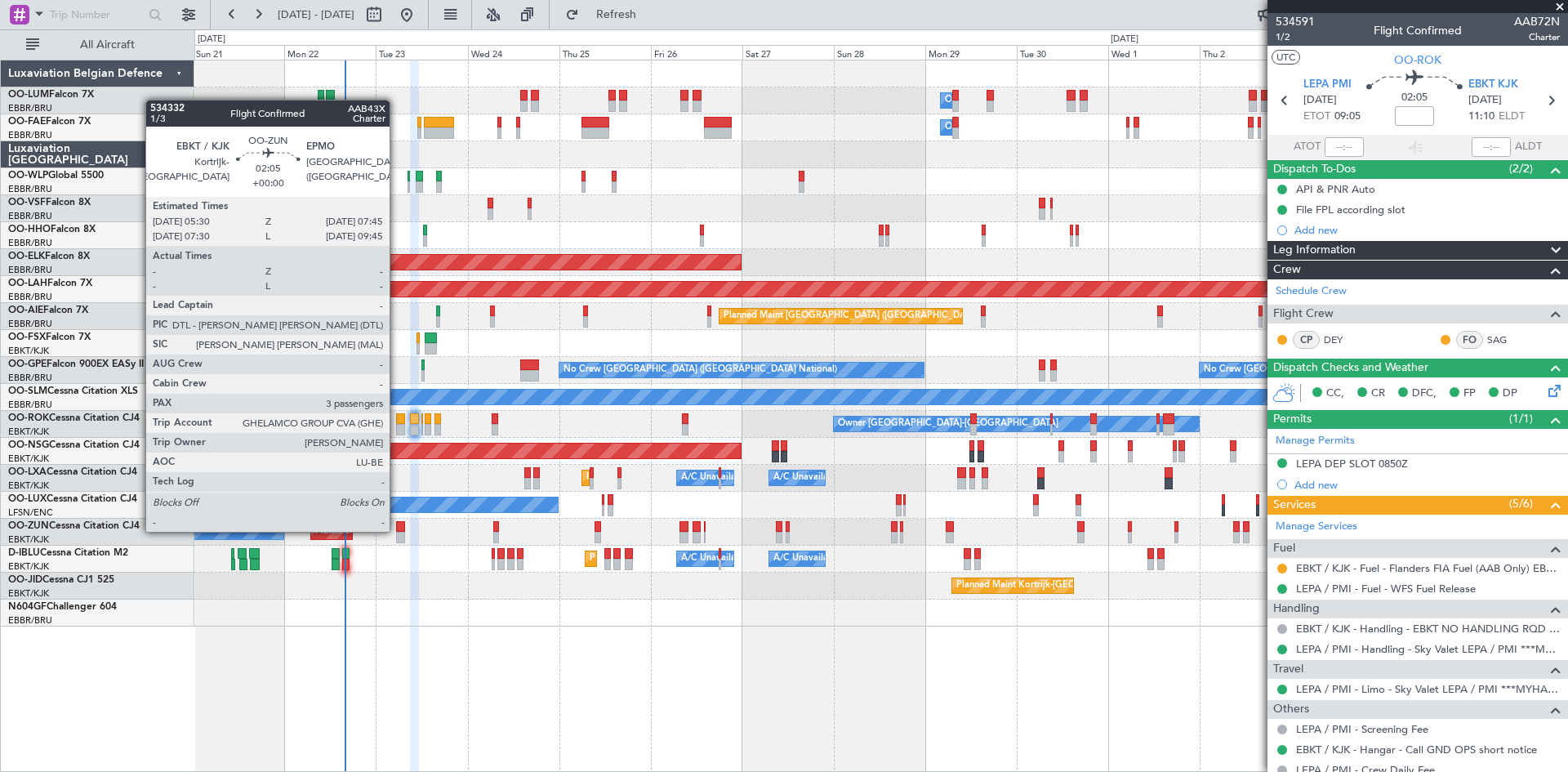
click at [400, 525] on div at bounding box center [400, 527] width 9 height 12
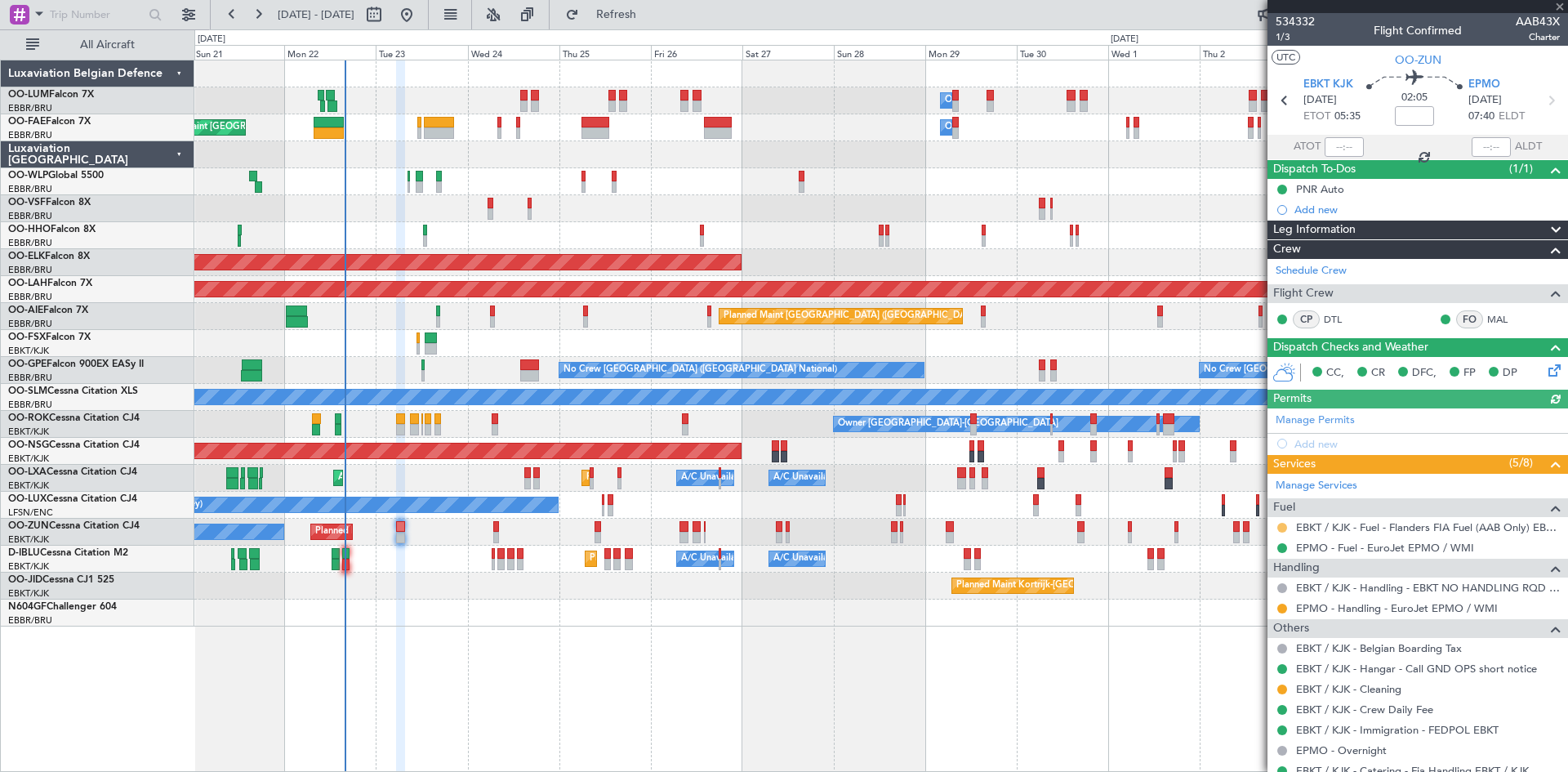
click at [1283, 527] on button at bounding box center [1282, 528] width 10 height 10
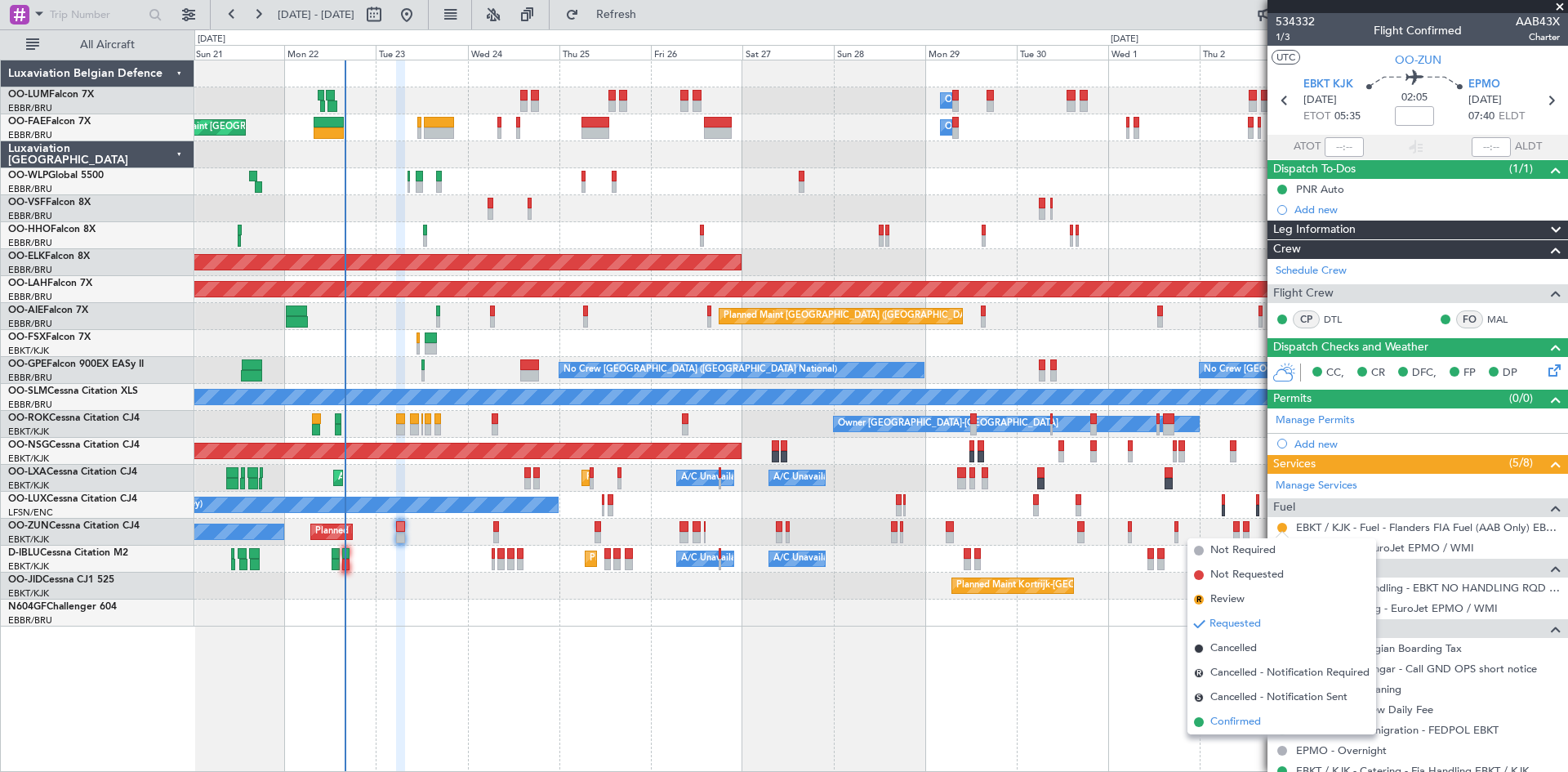
click at [1234, 722] on span "Confirmed" at bounding box center [1235, 722] width 50 height 17
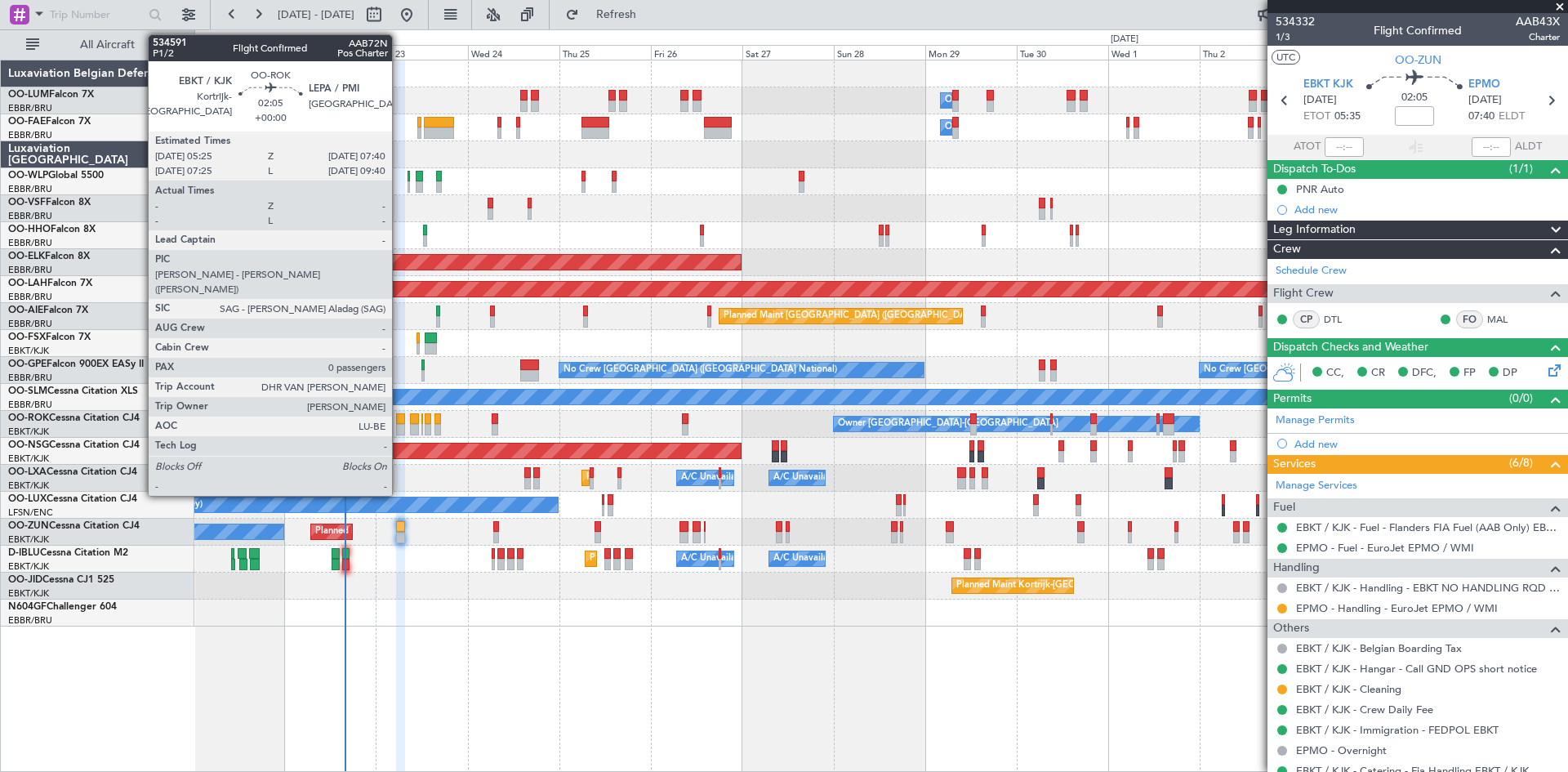
click at [400, 417] on div at bounding box center [400, 419] width 9 height 12
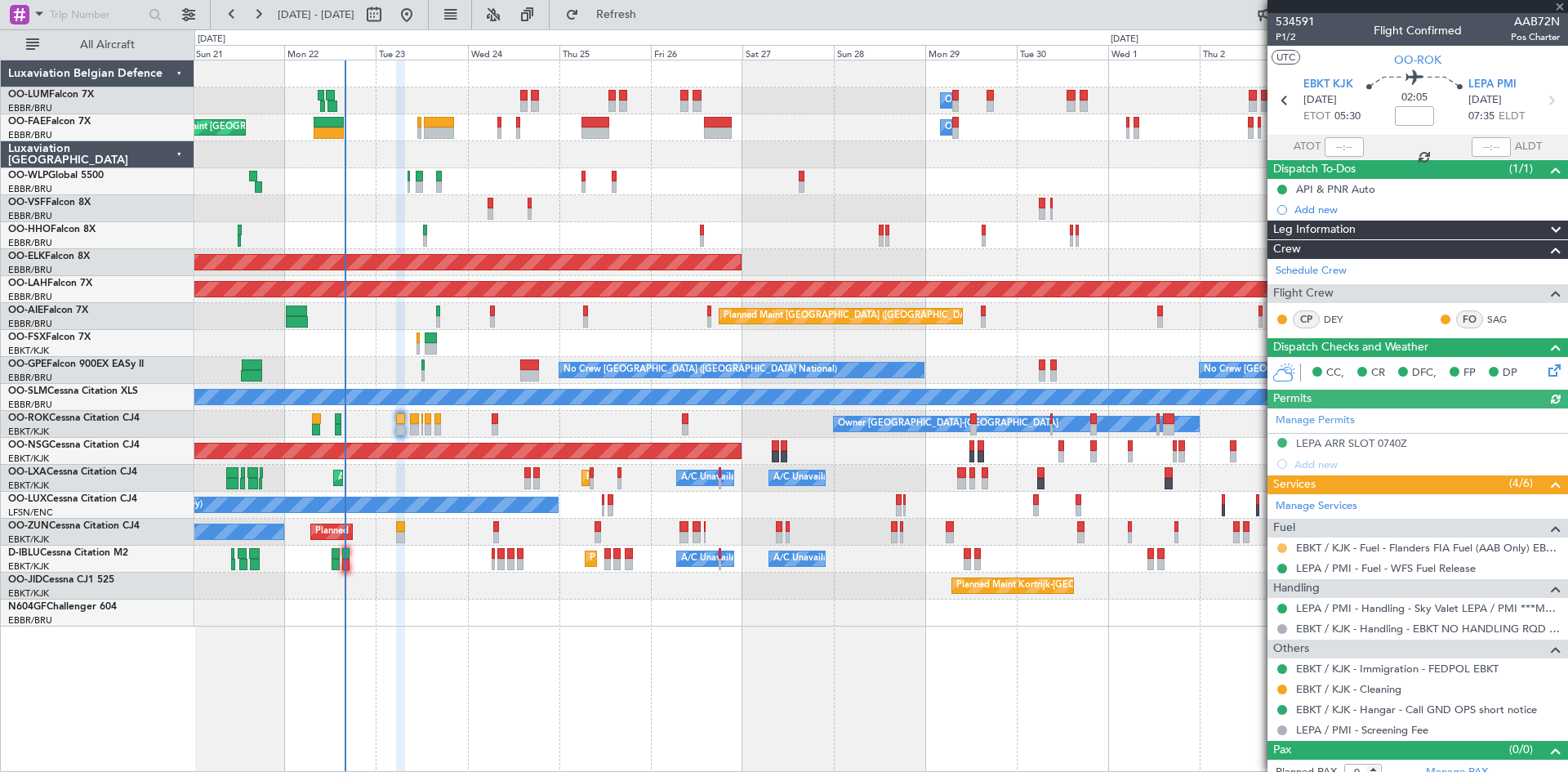
click at [1283, 546] on button at bounding box center [1282, 548] width 10 height 10
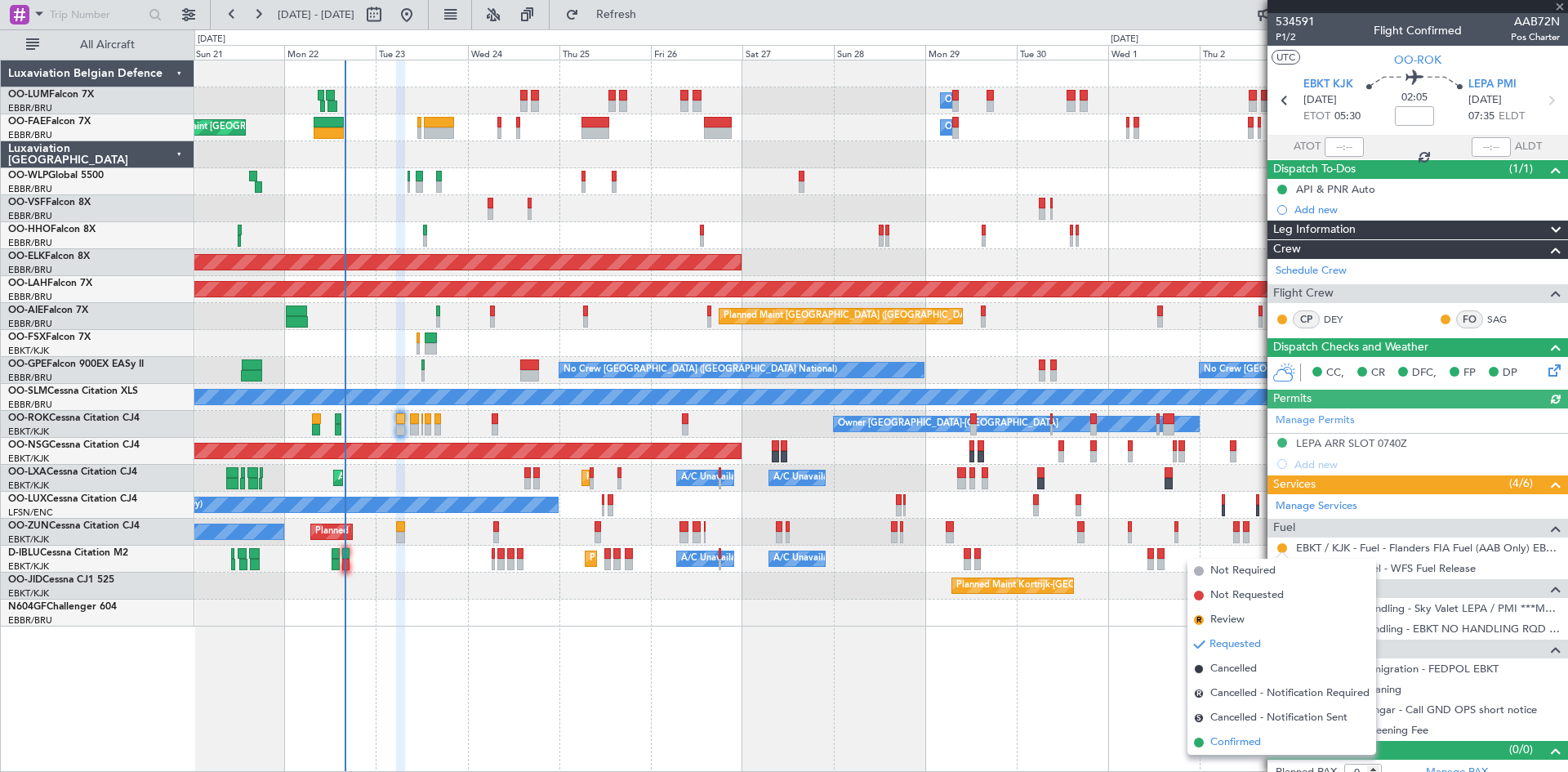
click at [1252, 746] on span "Confirmed" at bounding box center [1235, 742] width 50 height 17
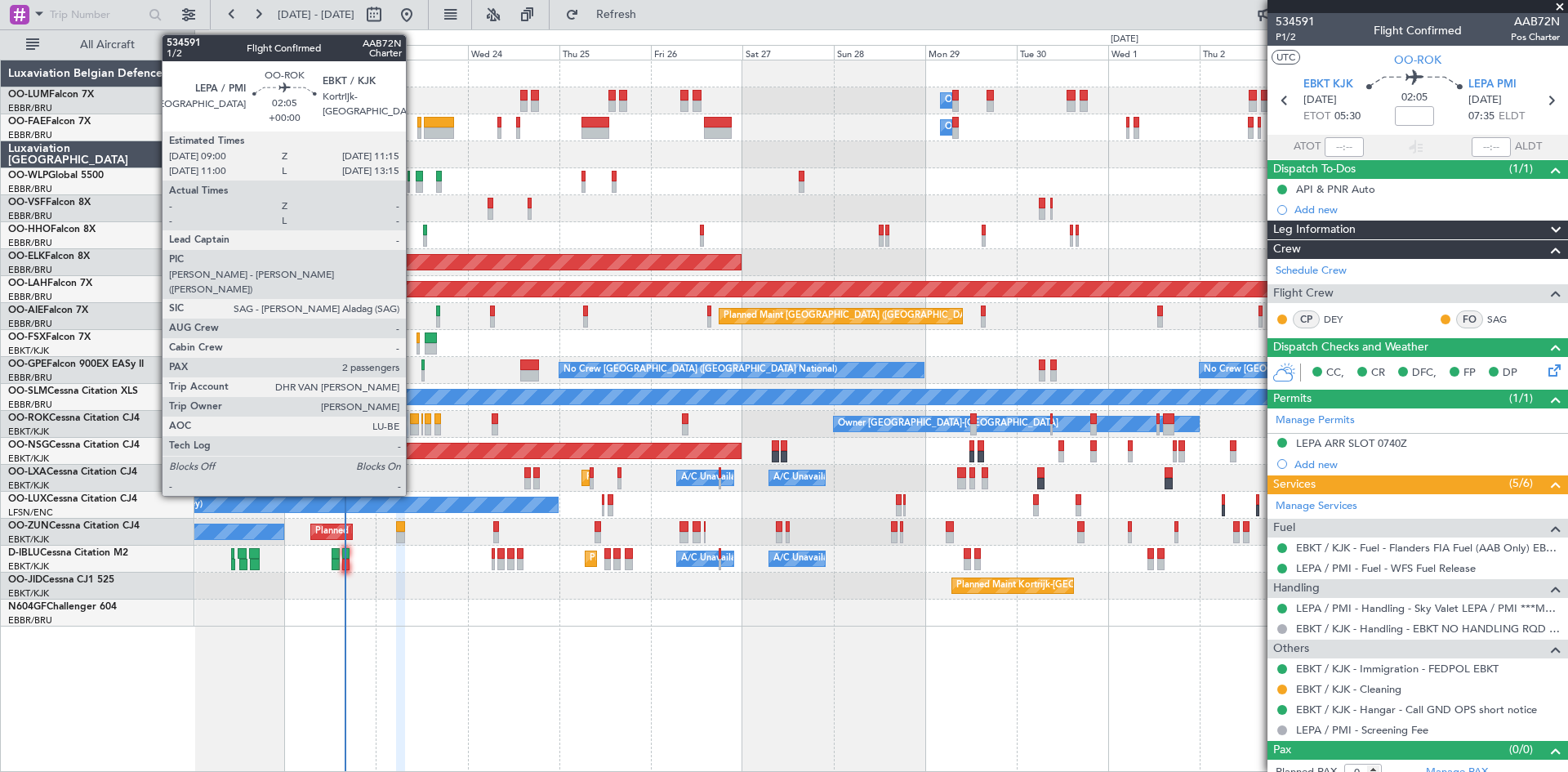
click at [414, 417] on div at bounding box center [415, 419] width 9 height 12
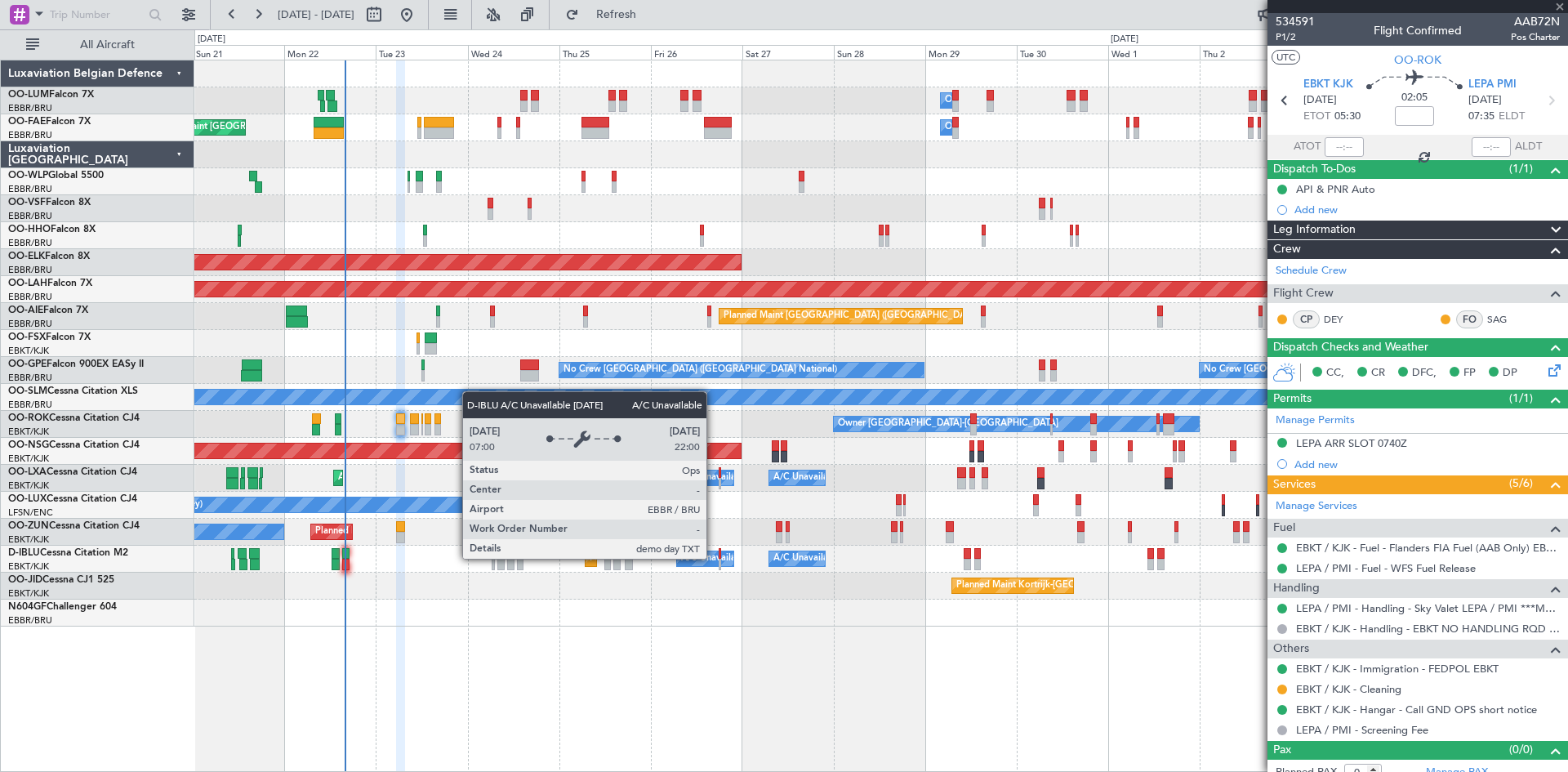
type input "2"
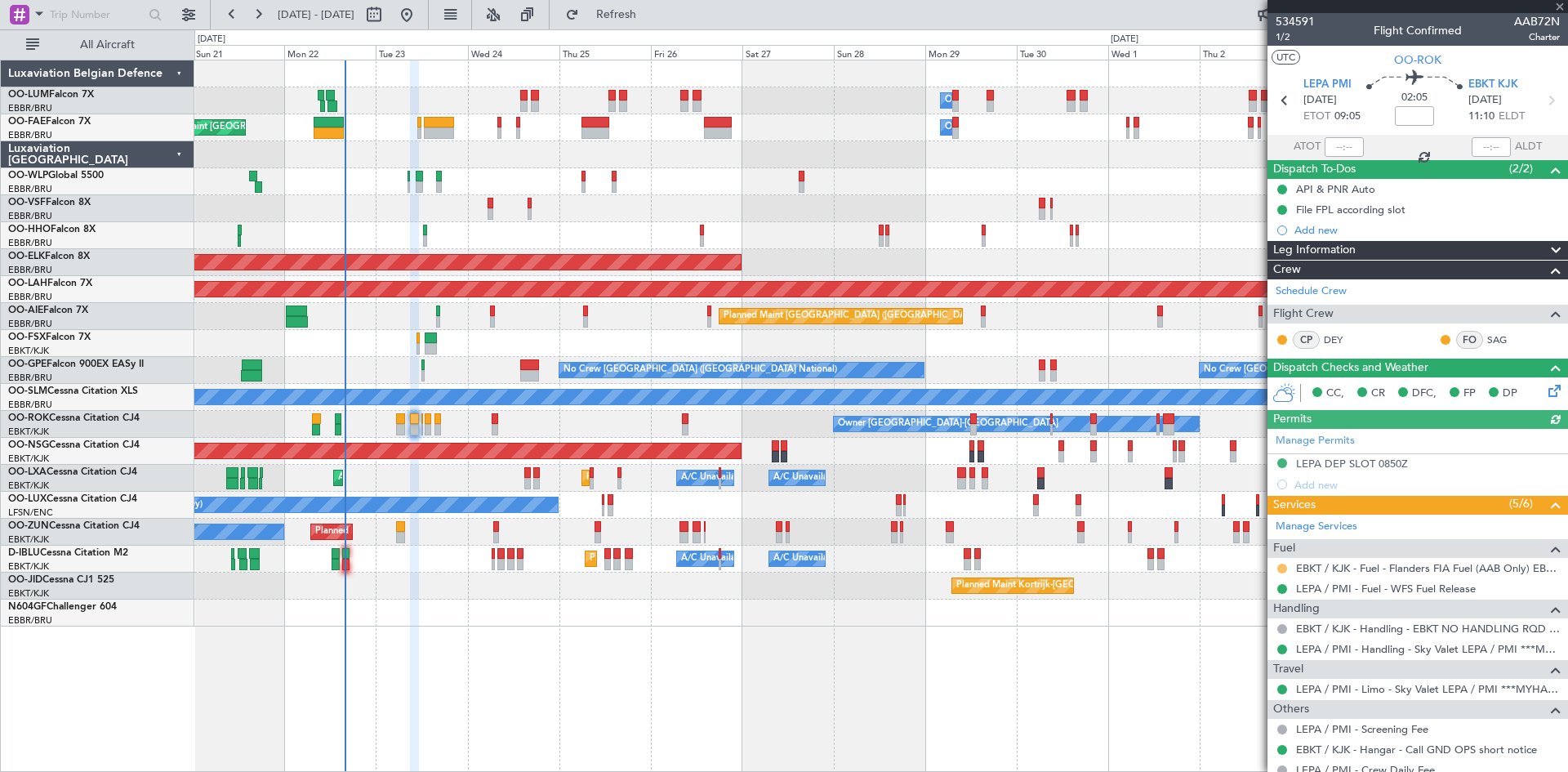
click at [1278, 566] on button at bounding box center [1282, 569] width 10 height 10
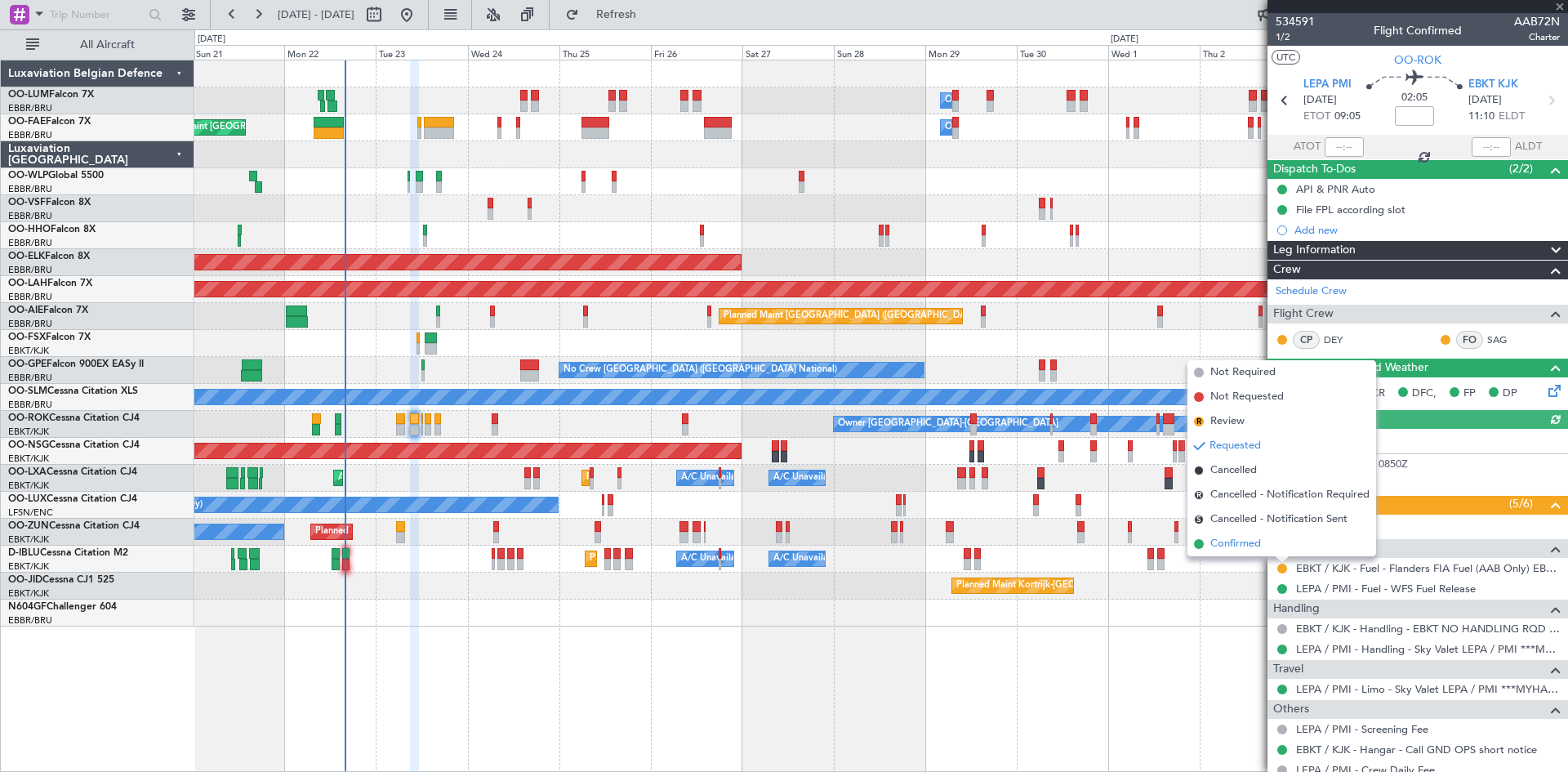
click at [1245, 547] on span "Confirmed" at bounding box center [1235, 544] width 50 height 17
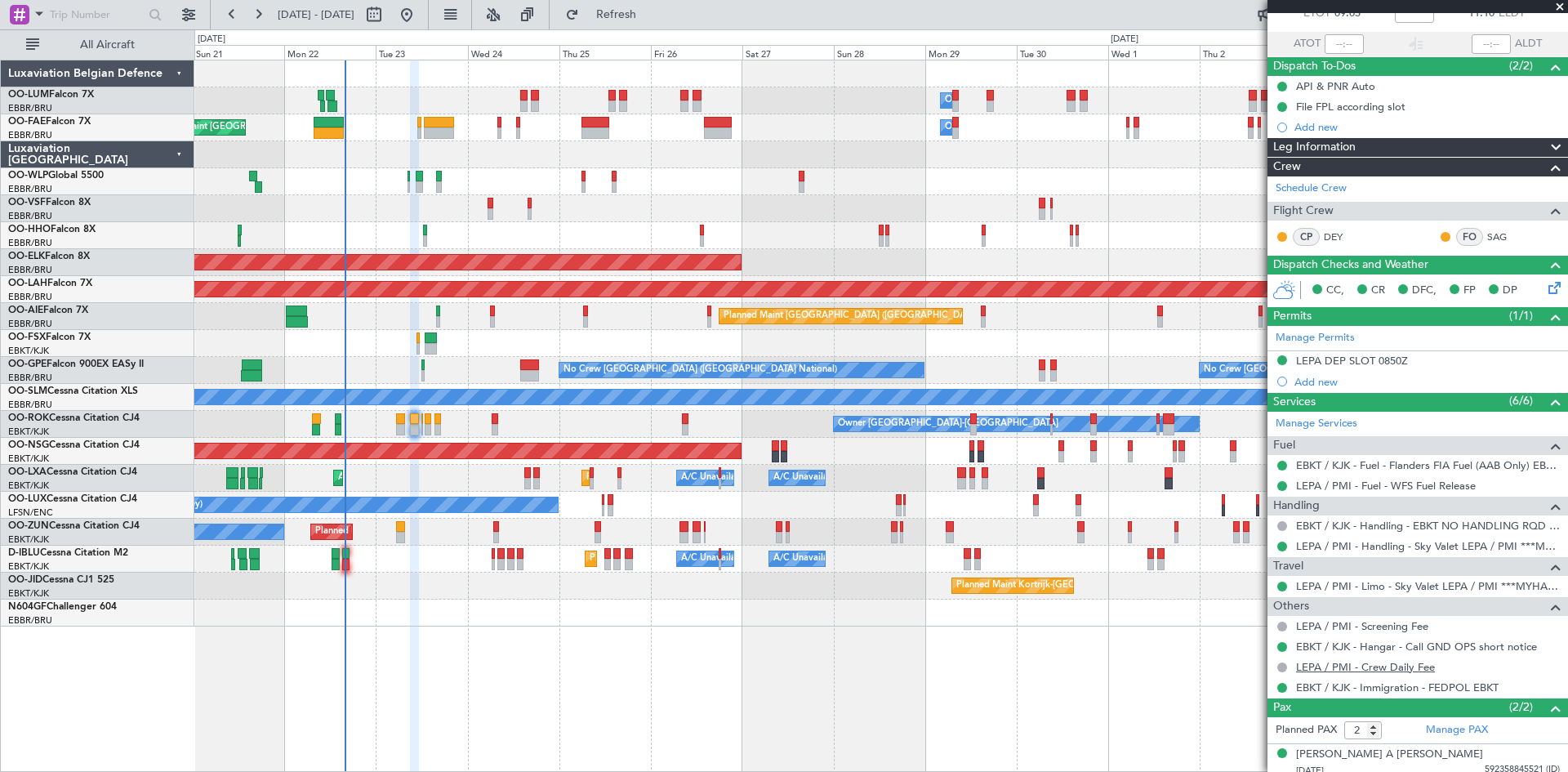
scroll to position [148, 0]
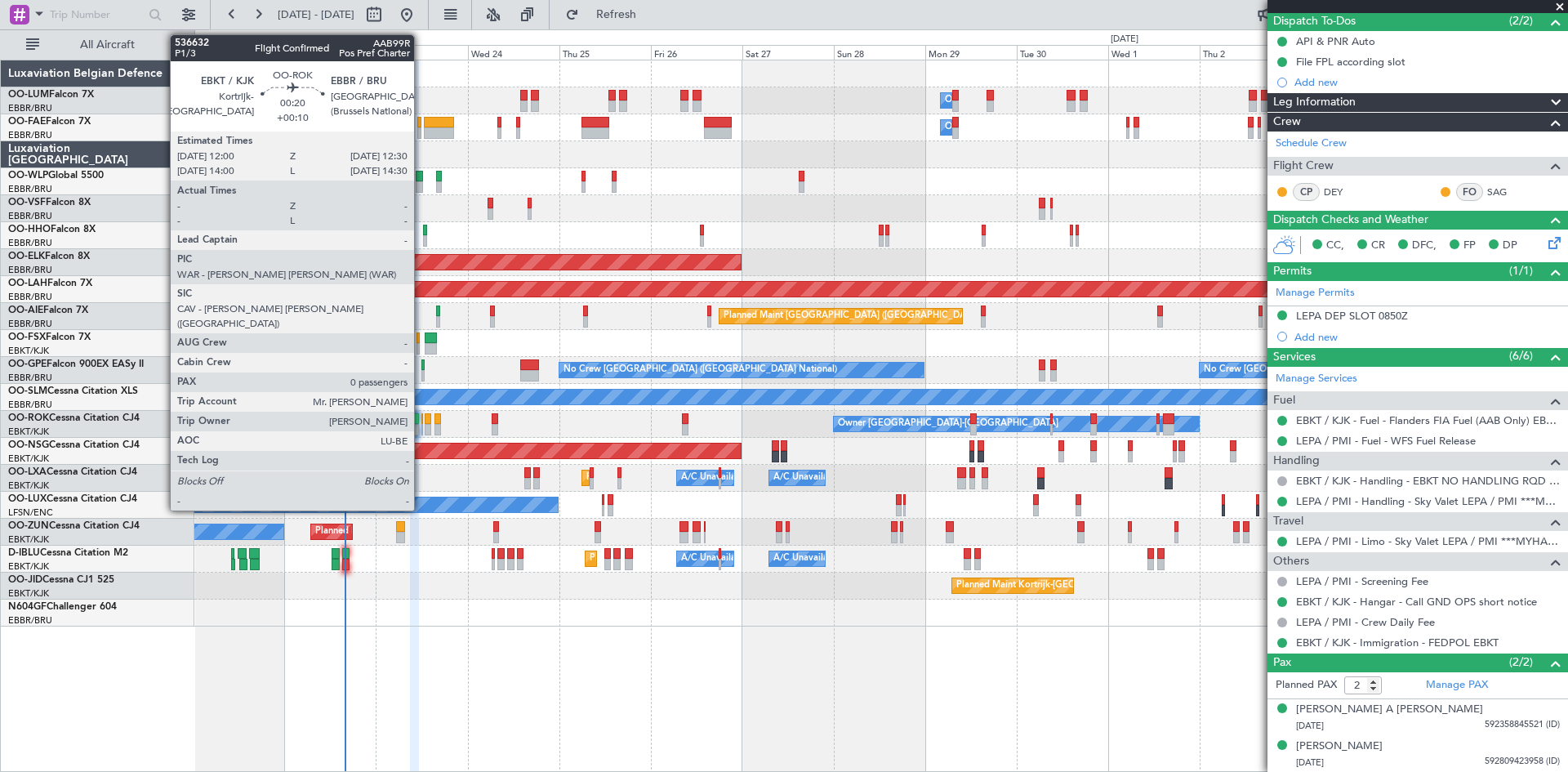
click at [421, 419] on div at bounding box center [422, 419] width 2 height 12
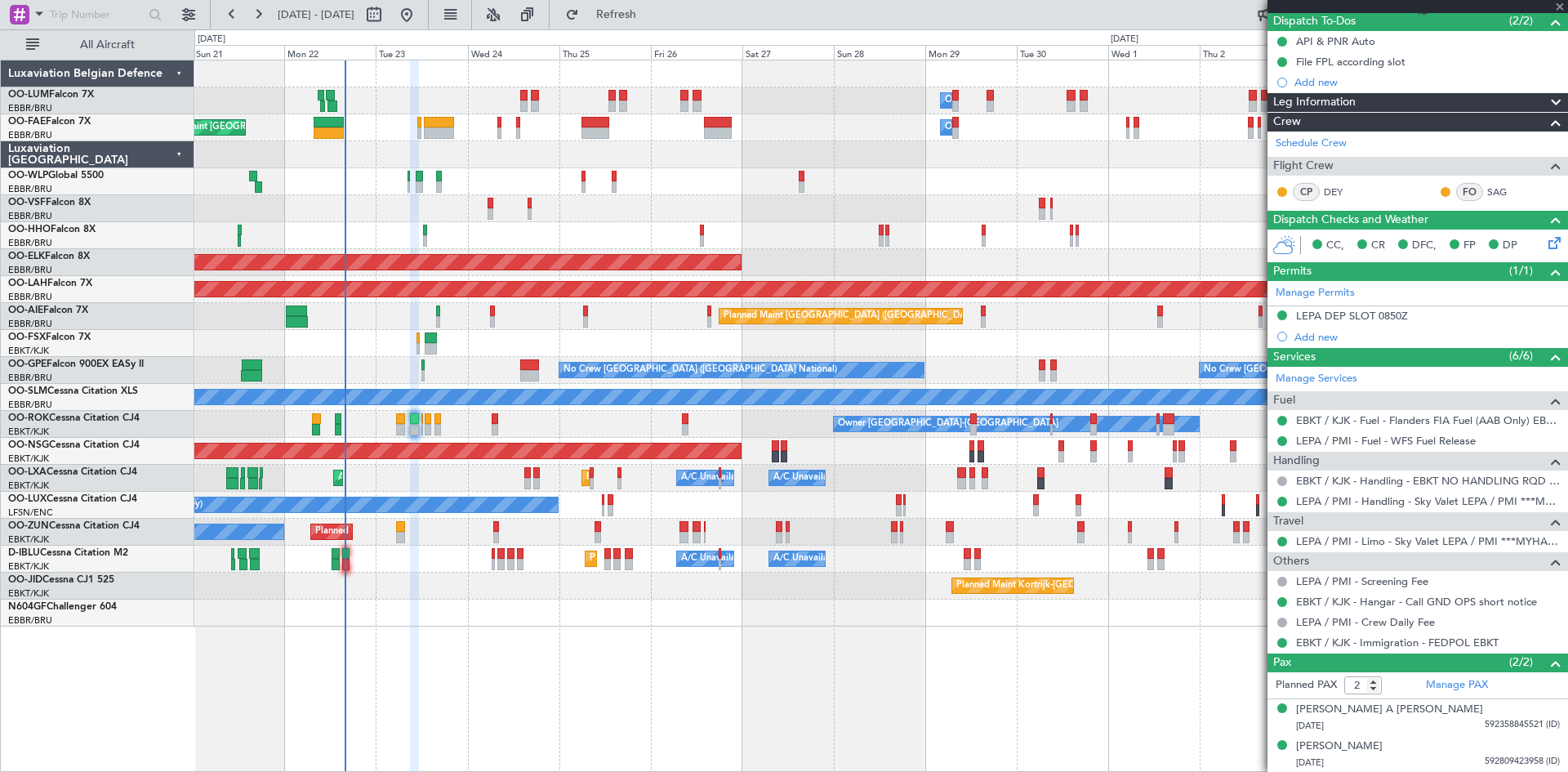
type input "+00:10"
type input "0"
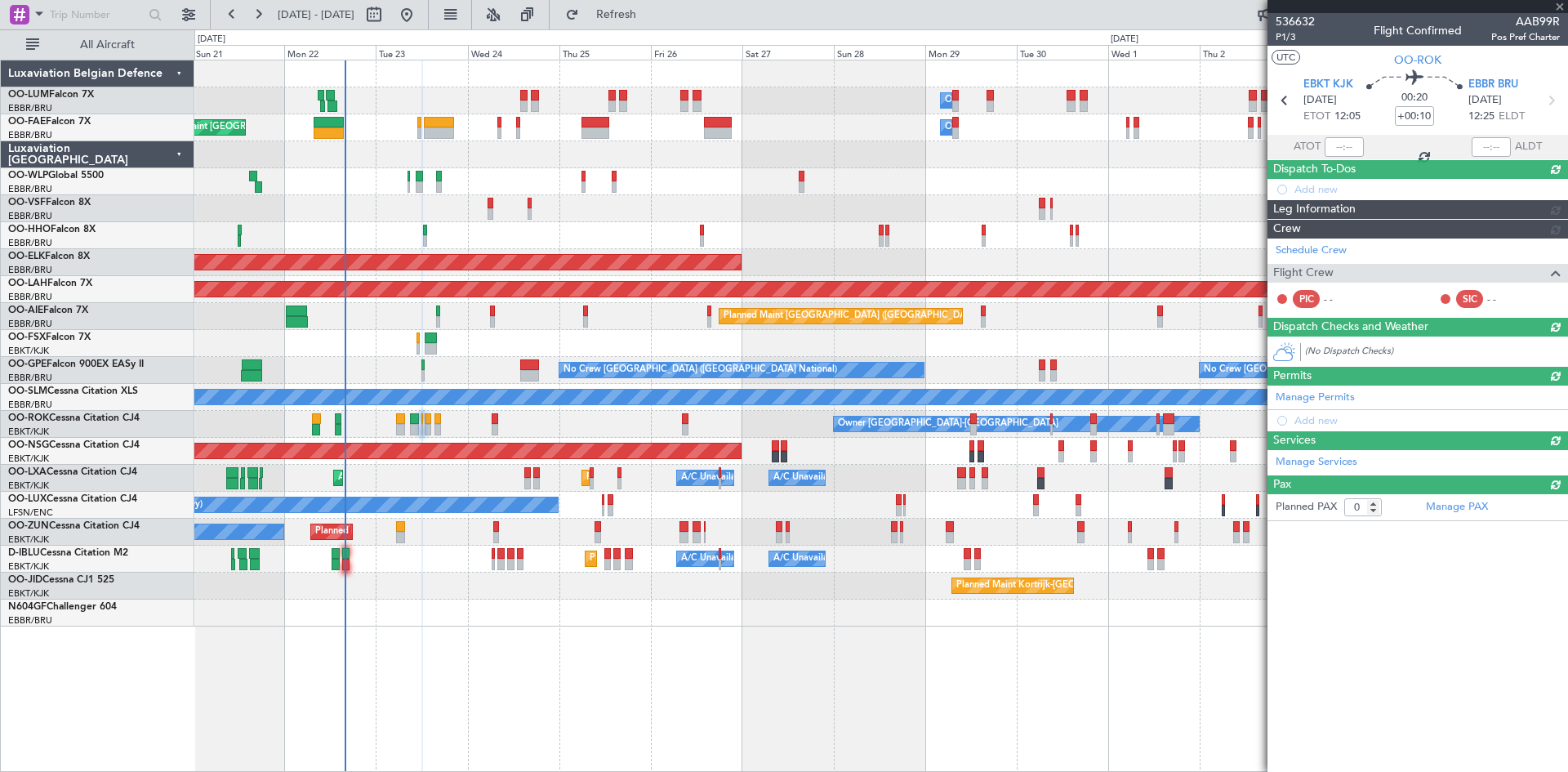
scroll to position [0, 0]
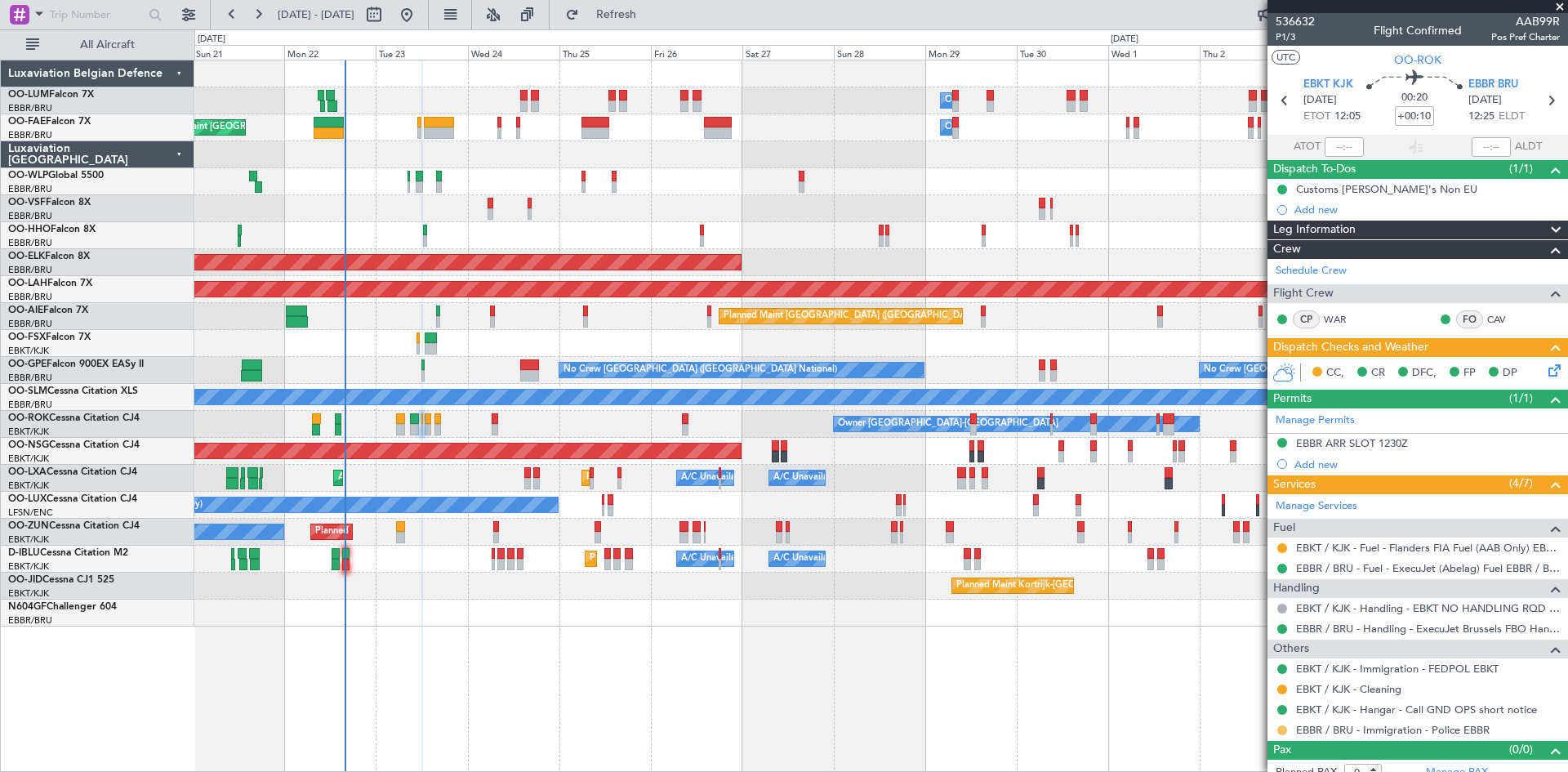
click at [1281, 728] on button at bounding box center [1282, 730] width 10 height 10
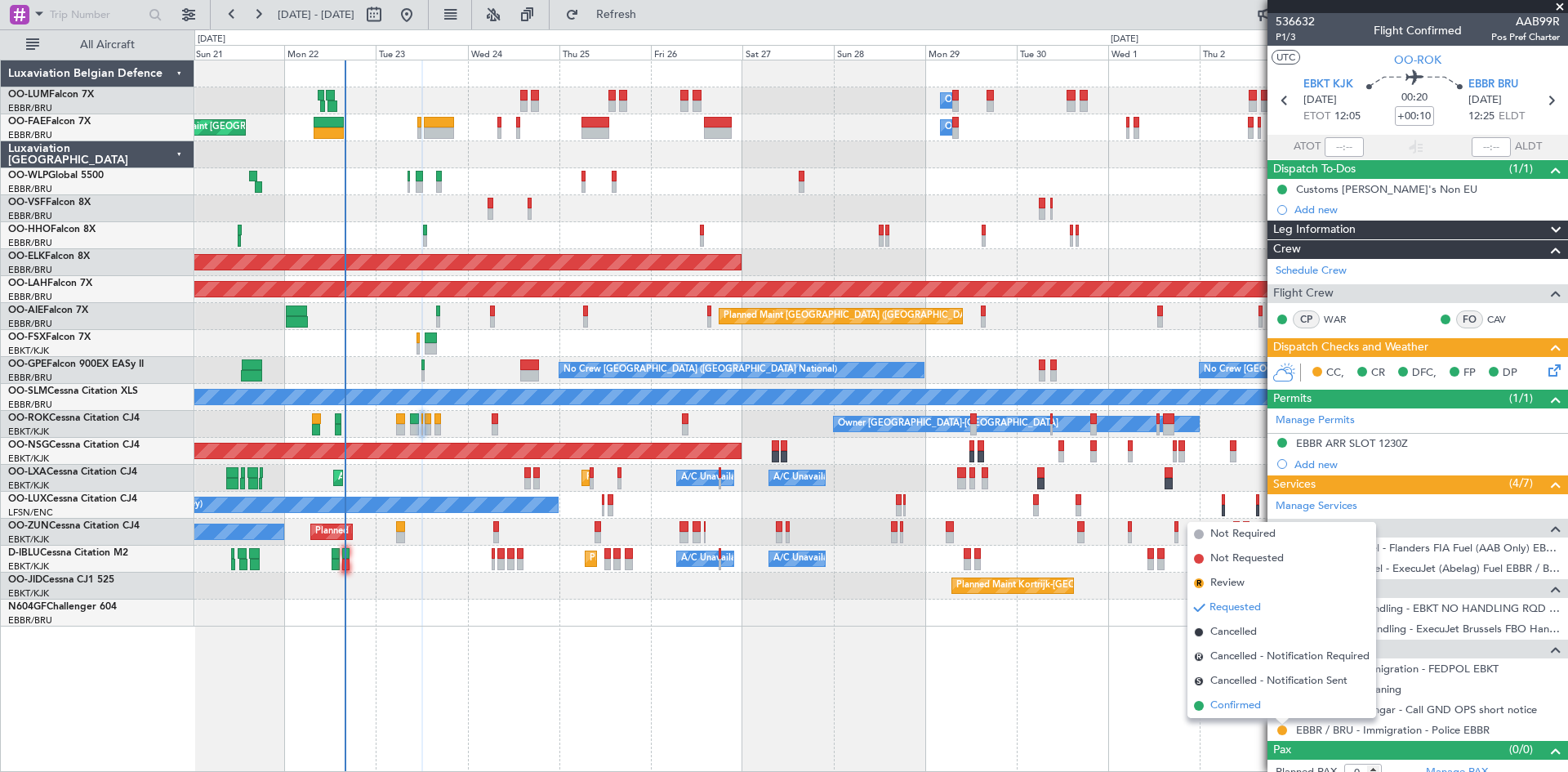
click at [1246, 707] on span "Confirmed" at bounding box center [1235, 706] width 50 height 17
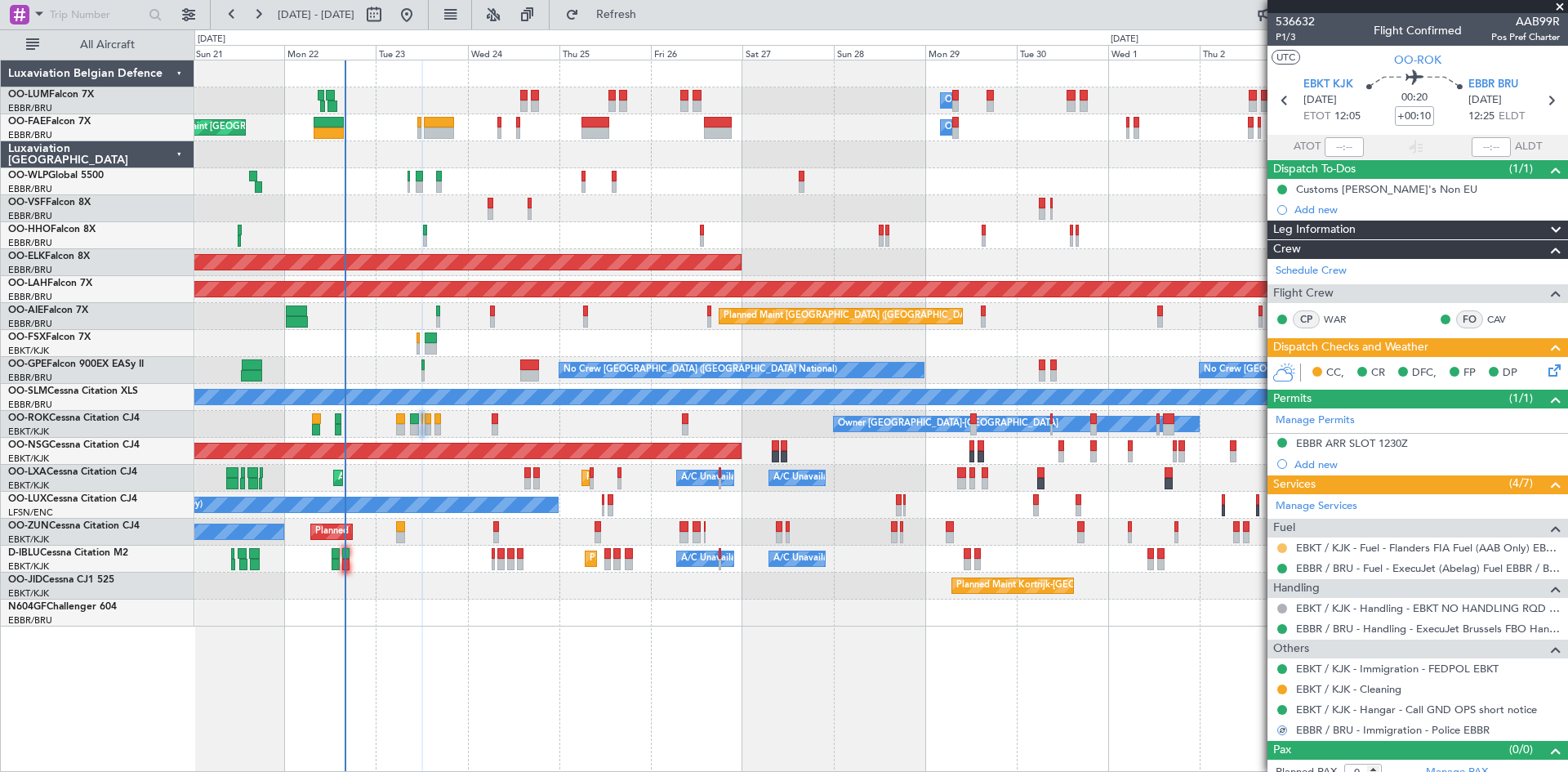
click at [1278, 547] on button at bounding box center [1282, 548] width 10 height 10
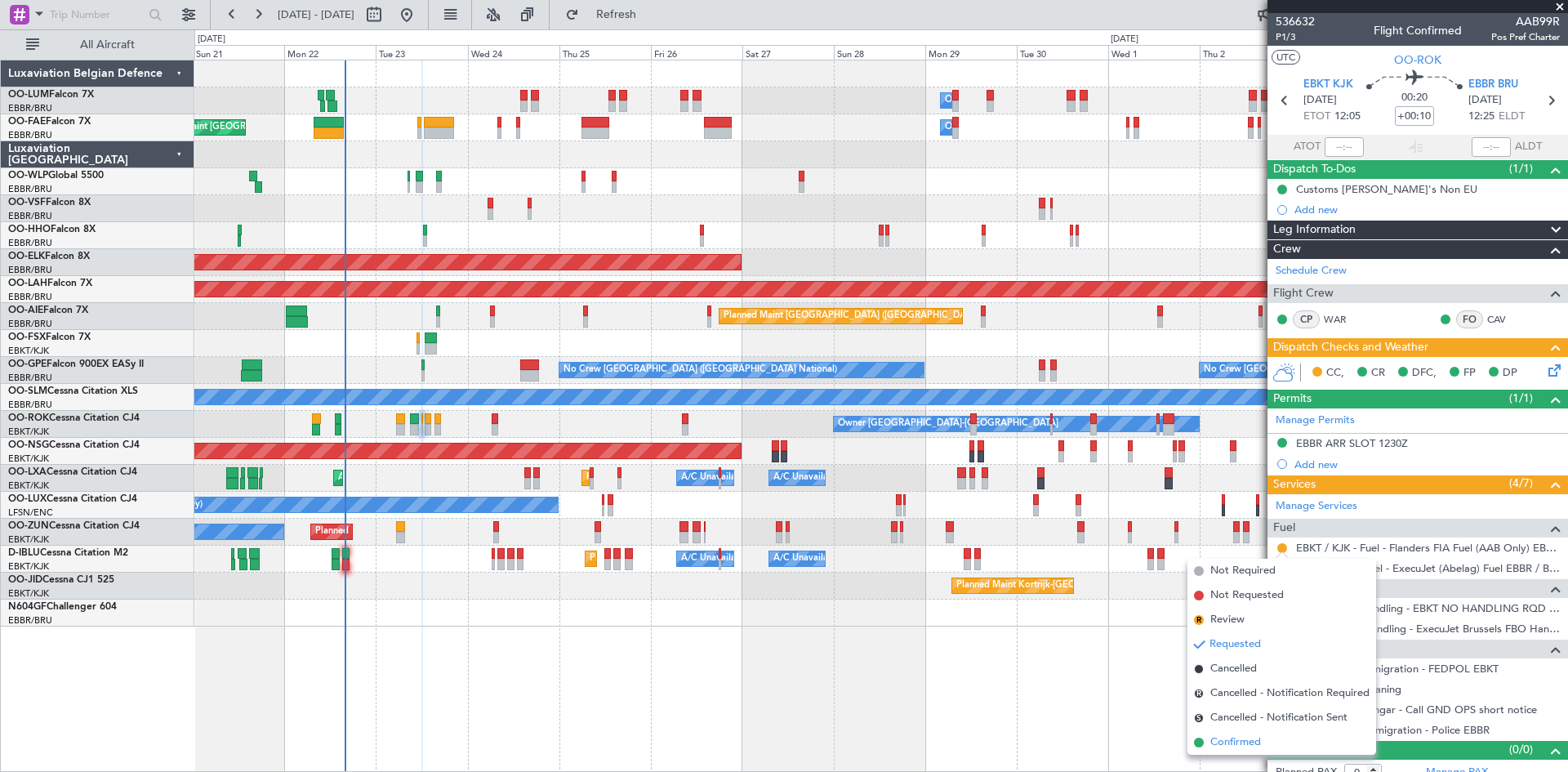
click at [1237, 739] on span "Confirmed" at bounding box center [1235, 742] width 50 height 17
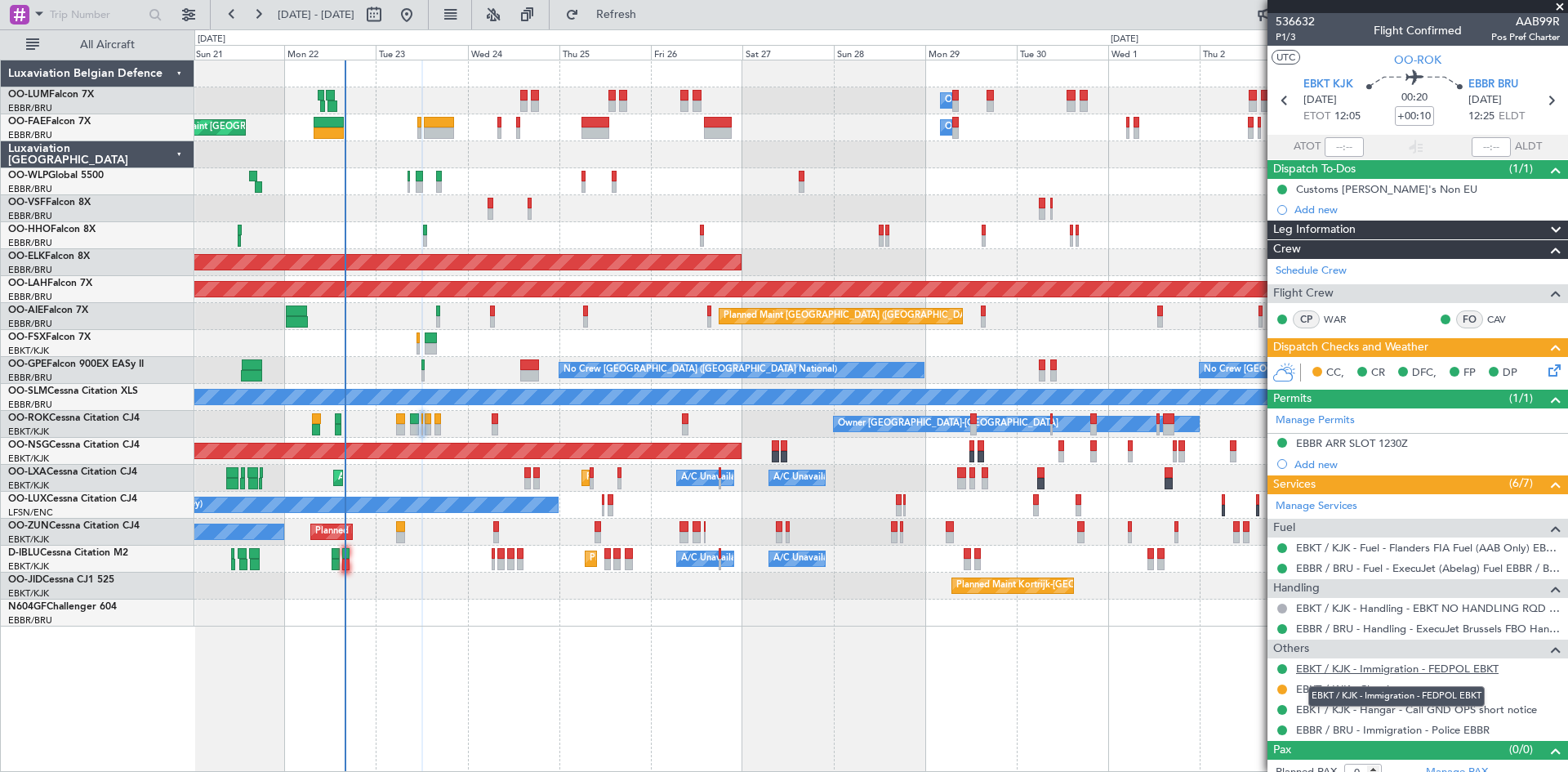
scroll to position [14, 0]
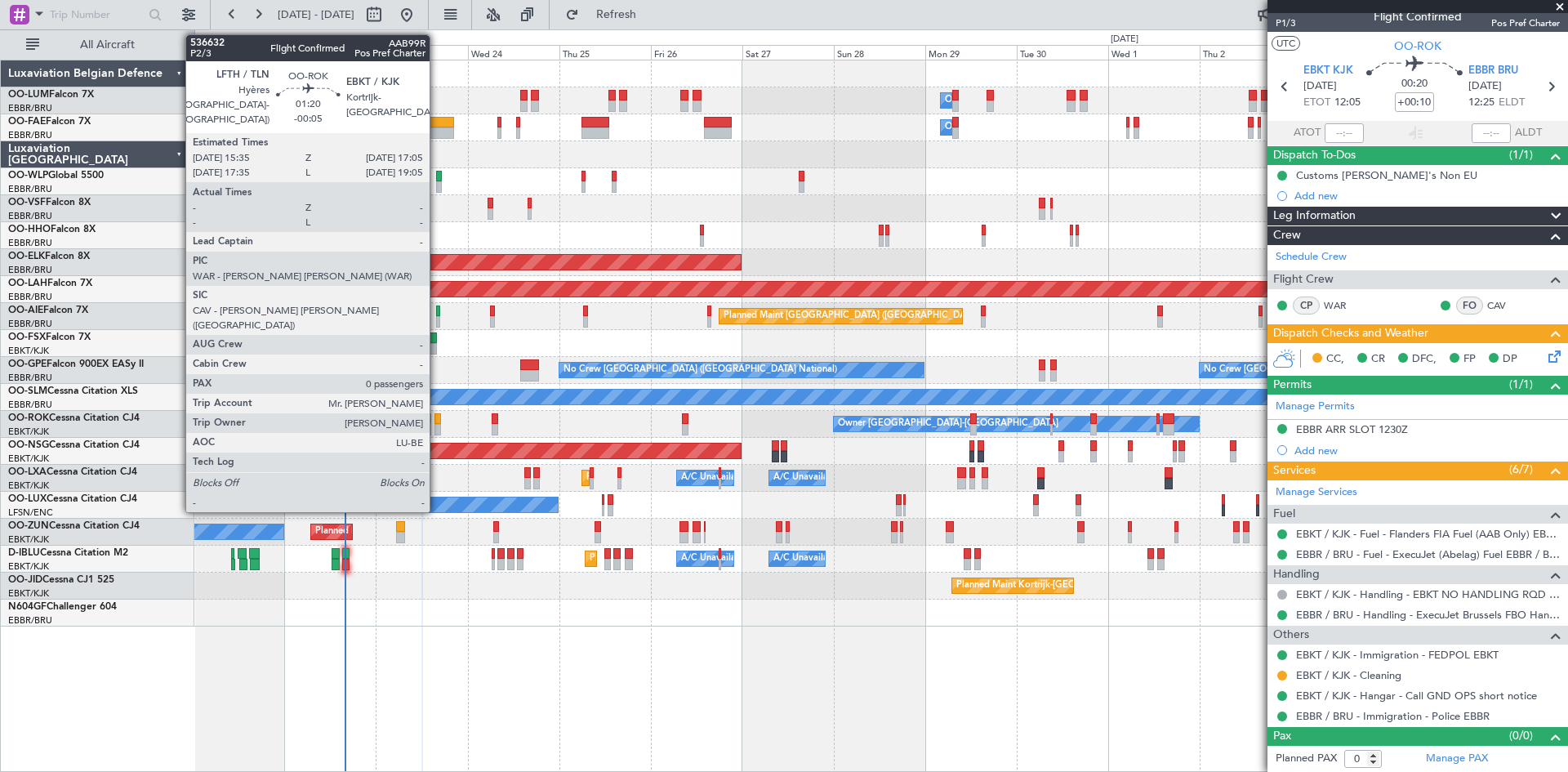
click at [437, 415] on div at bounding box center [438, 419] width 7 height 12
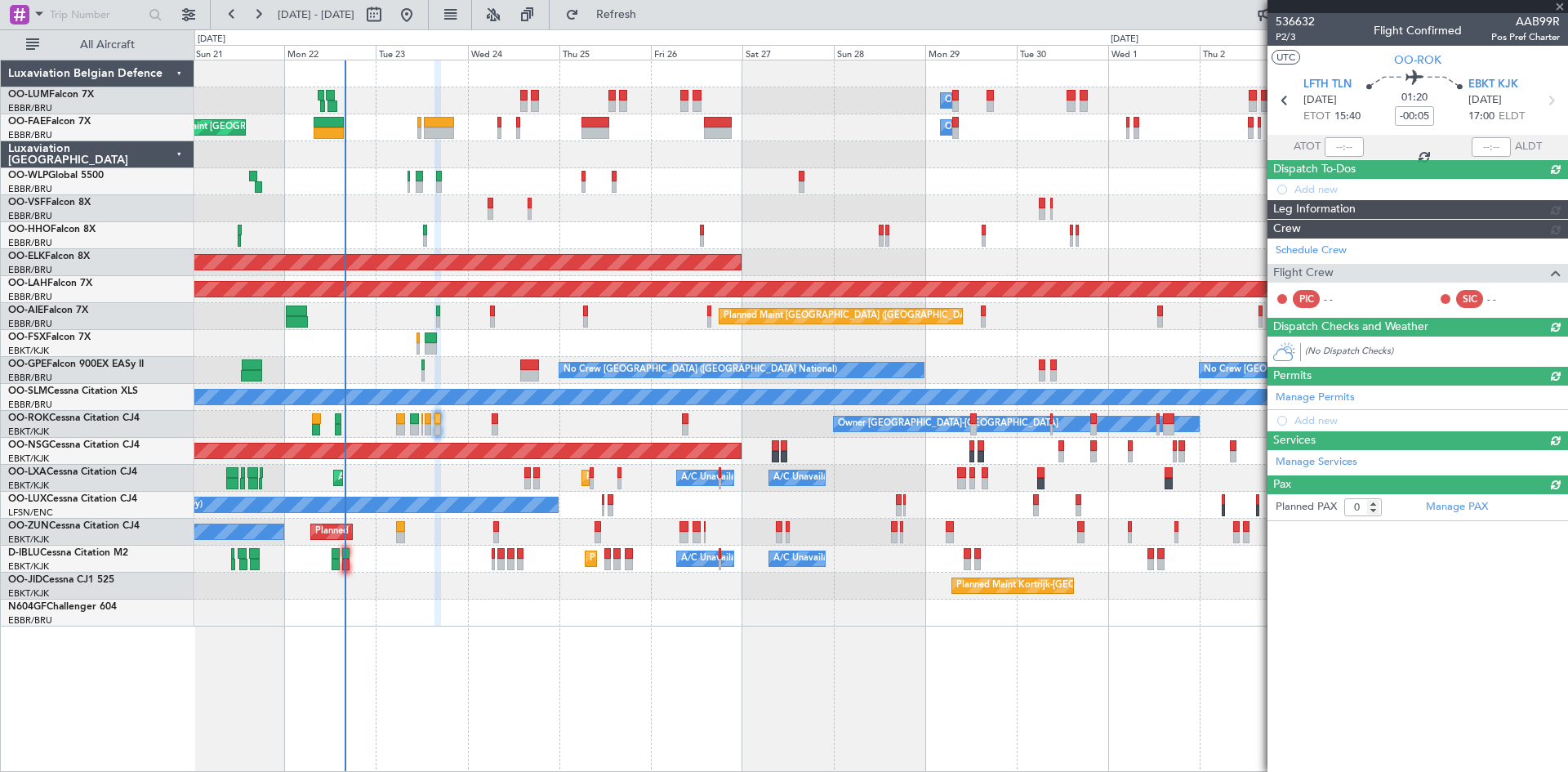
scroll to position [0, 0]
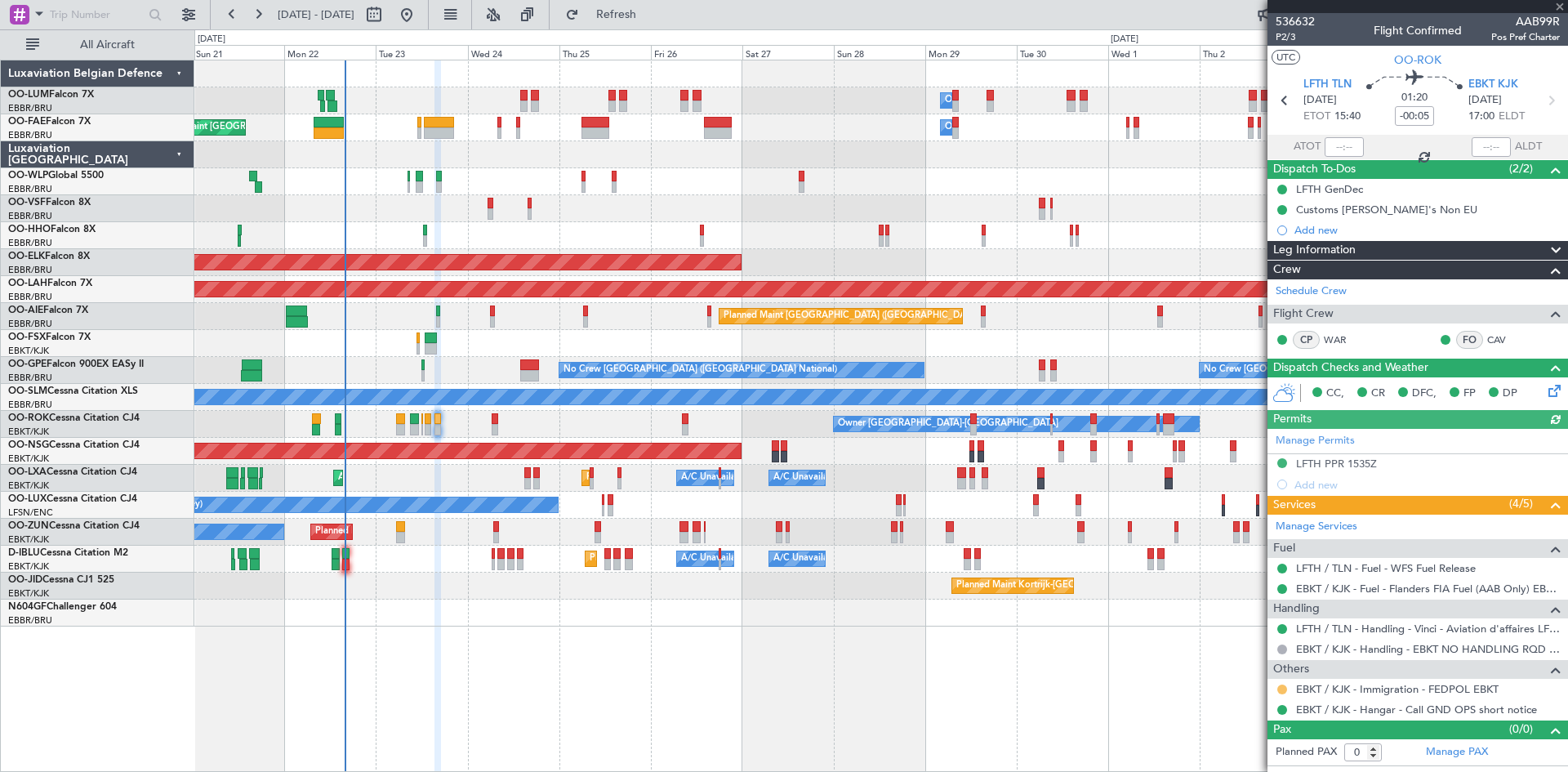
click at [1282, 689] on button at bounding box center [1282, 689] width 10 height 10
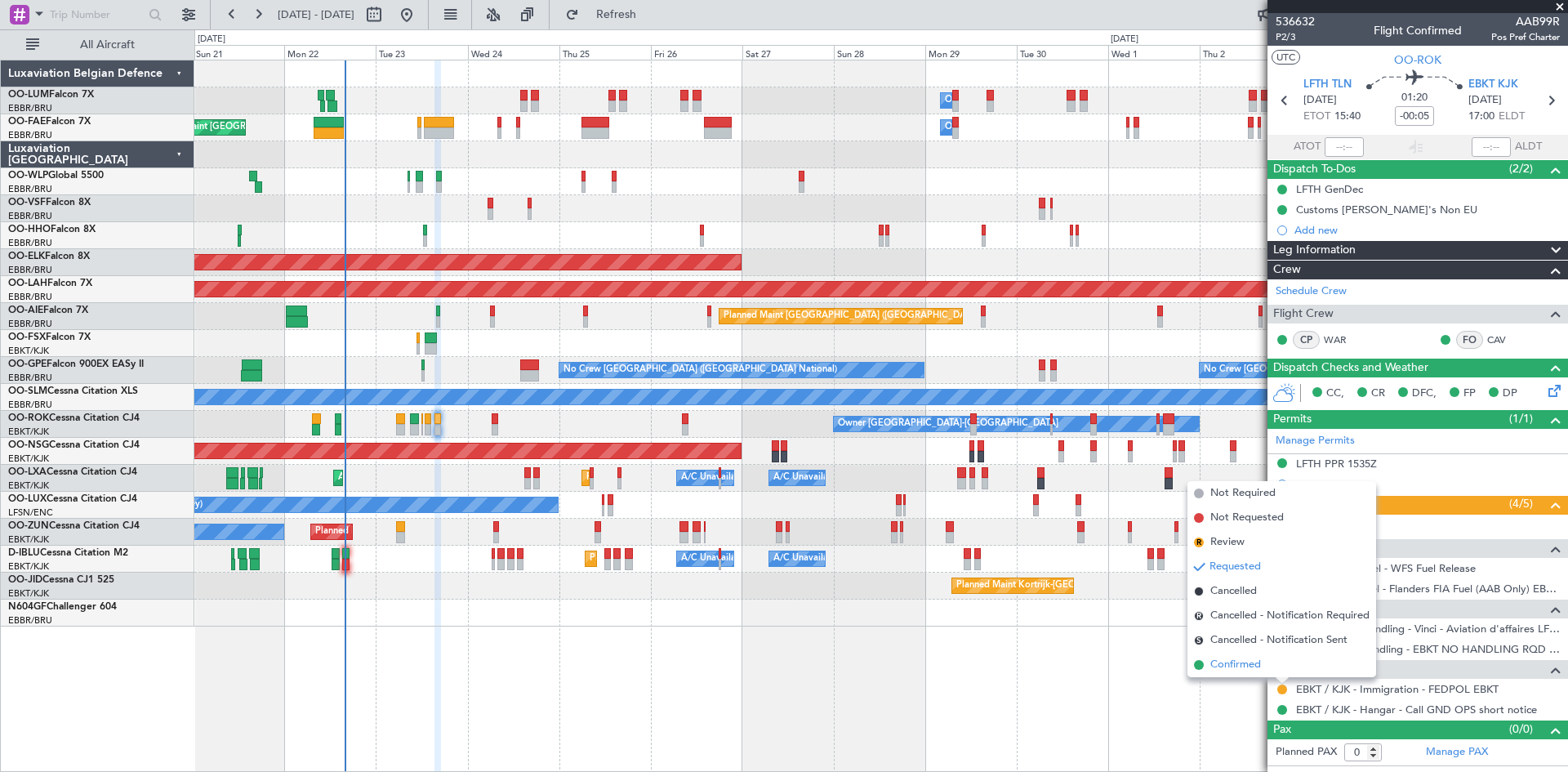
click at [1261, 666] on span "Confirmed" at bounding box center [1235, 665] width 50 height 17
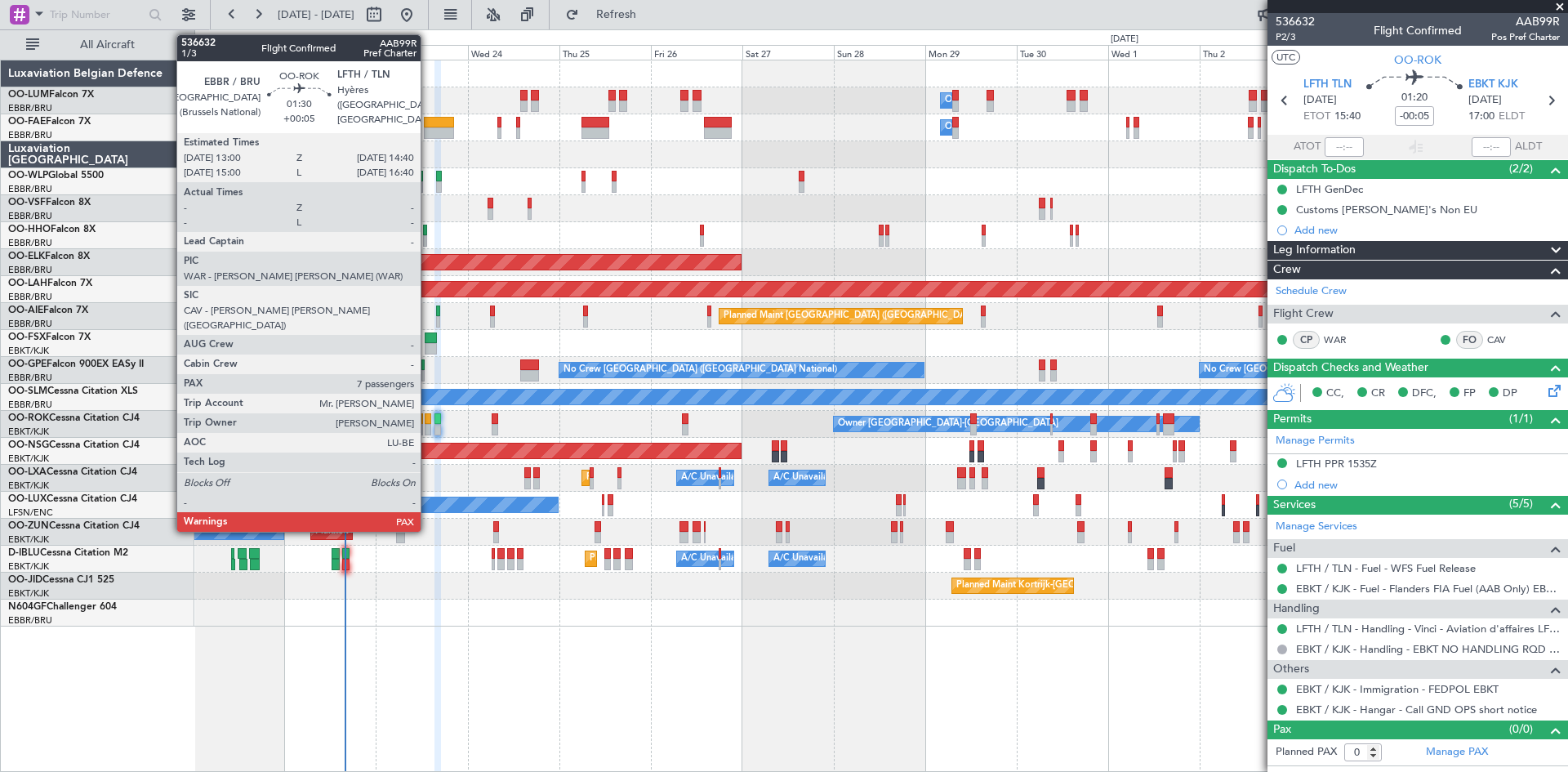
click at [428, 430] on div at bounding box center [428, 429] width 7 height 12
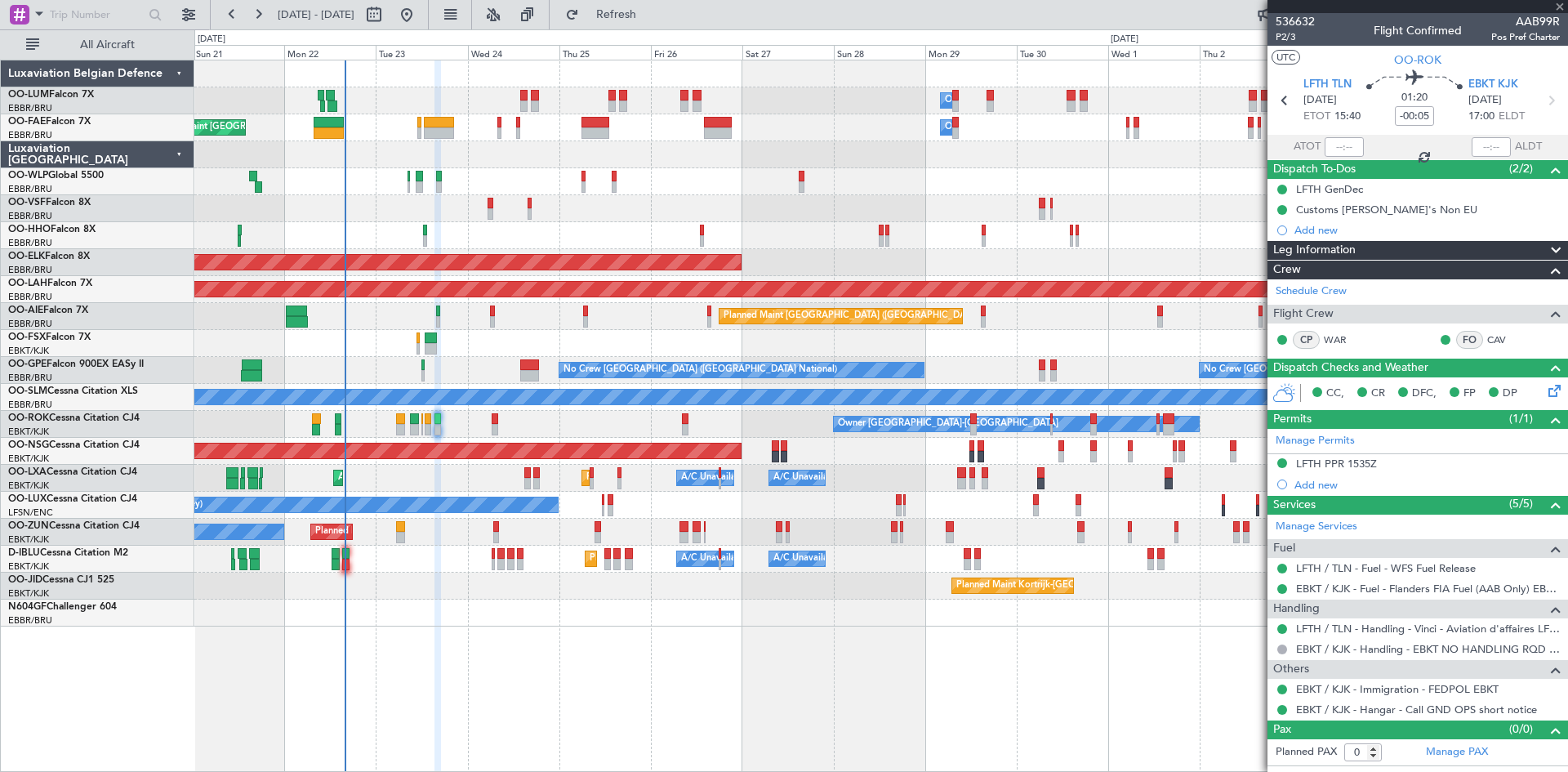
type input "+00:05"
type input "7"
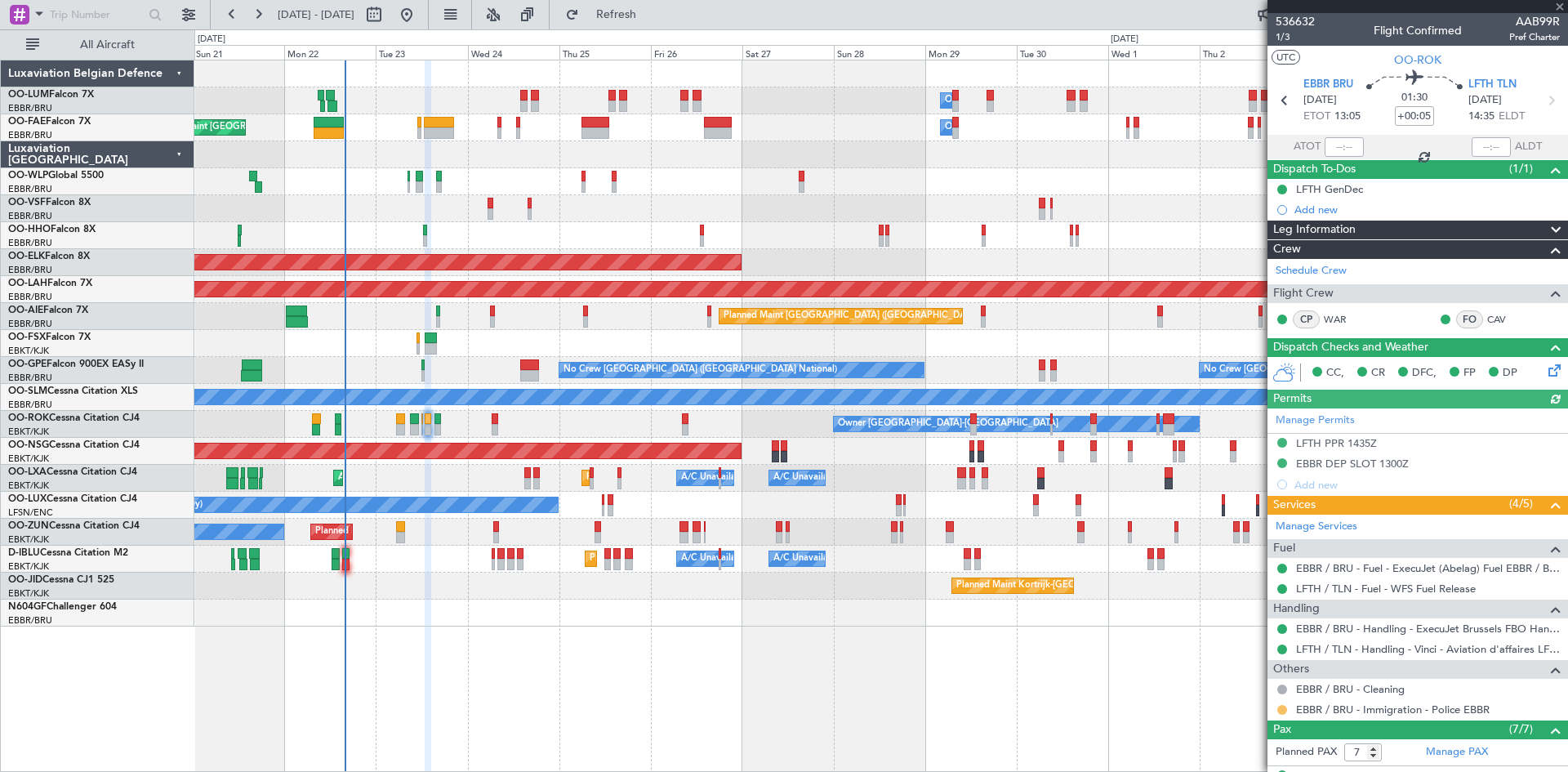
click at [1280, 707] on button at bounding box center [1282, 710] width 10 height 10
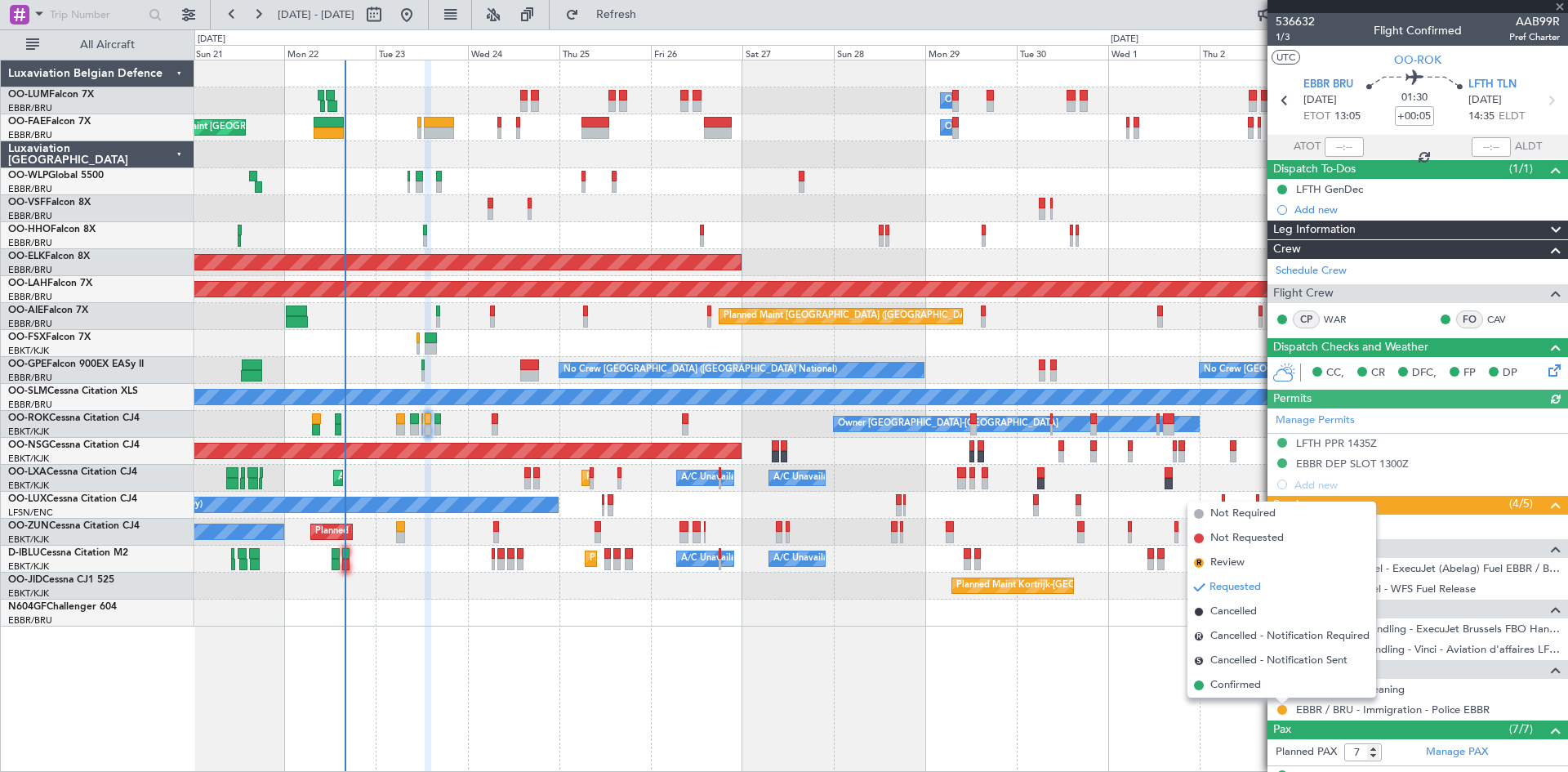
click at [1236, 682] on span "Confirmed" at bounding box center [1235, 685] width 50 height 17
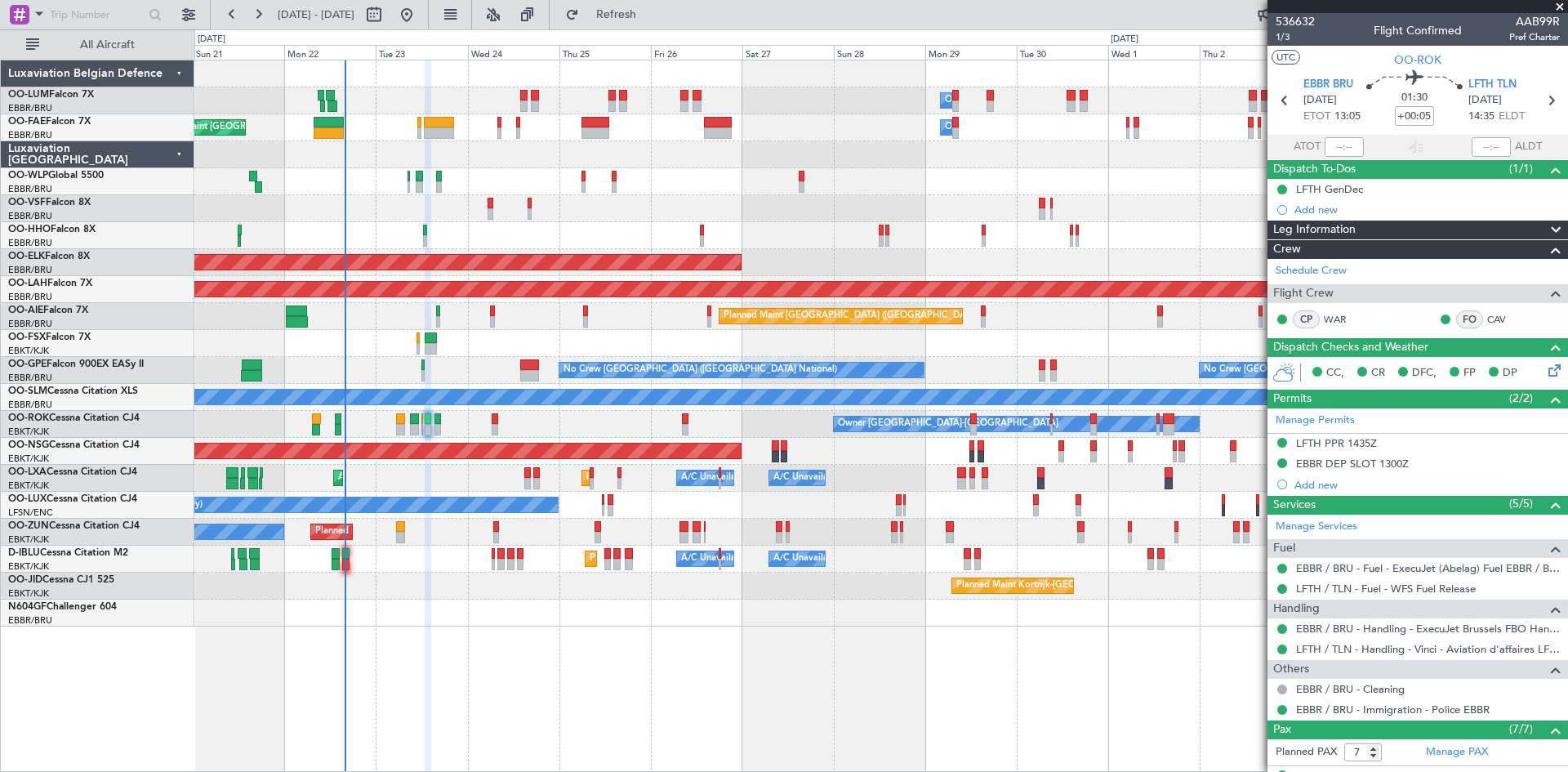
click at [469, 589] on div "Planned Maint Kortrijk-[GEOGRAPHIC_DATA]" at bounding box center [880, 585] width 1373 height 27
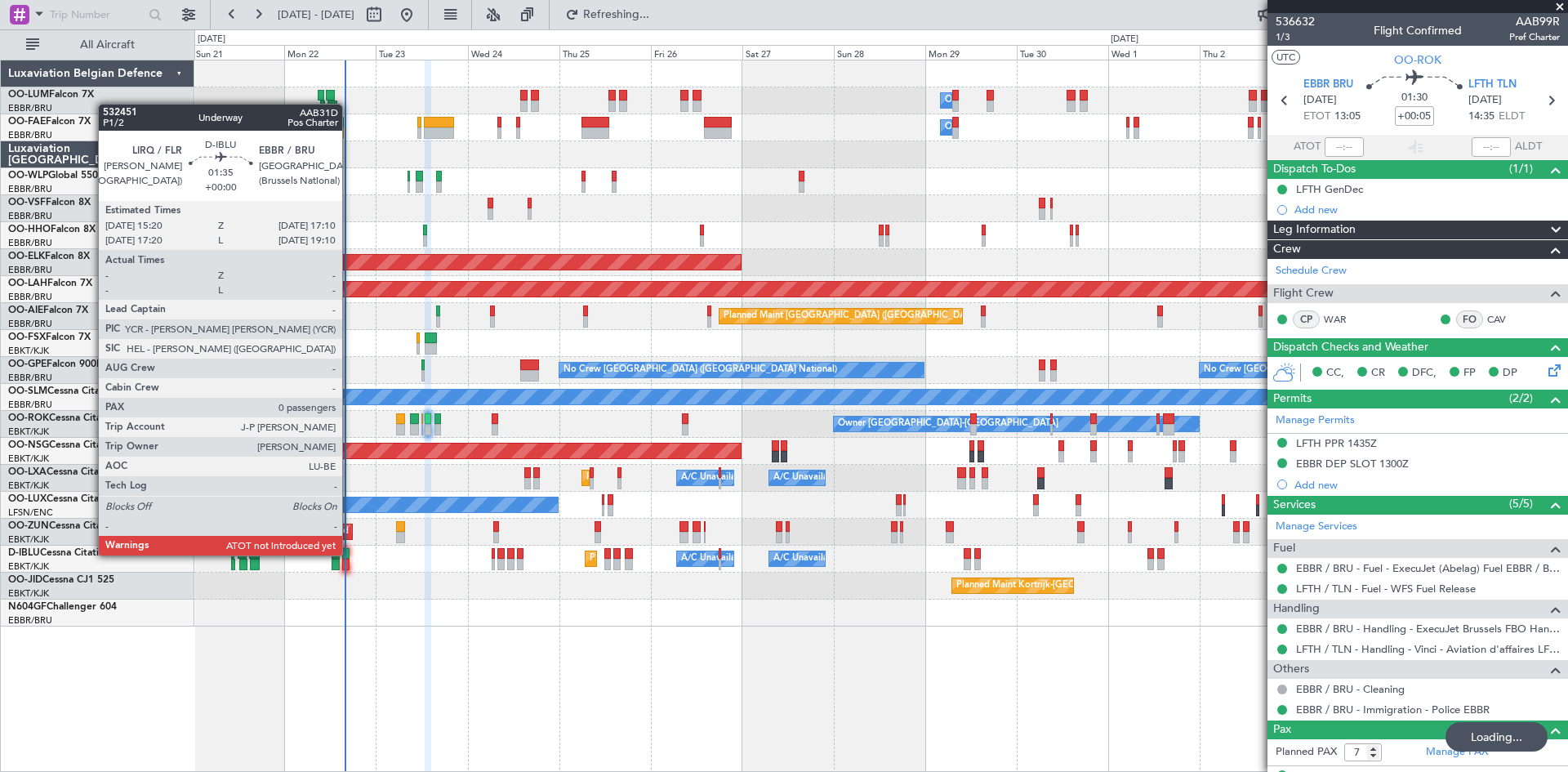
click at [349, 556] on div at bounding box center [345, 554] width 7 height 12
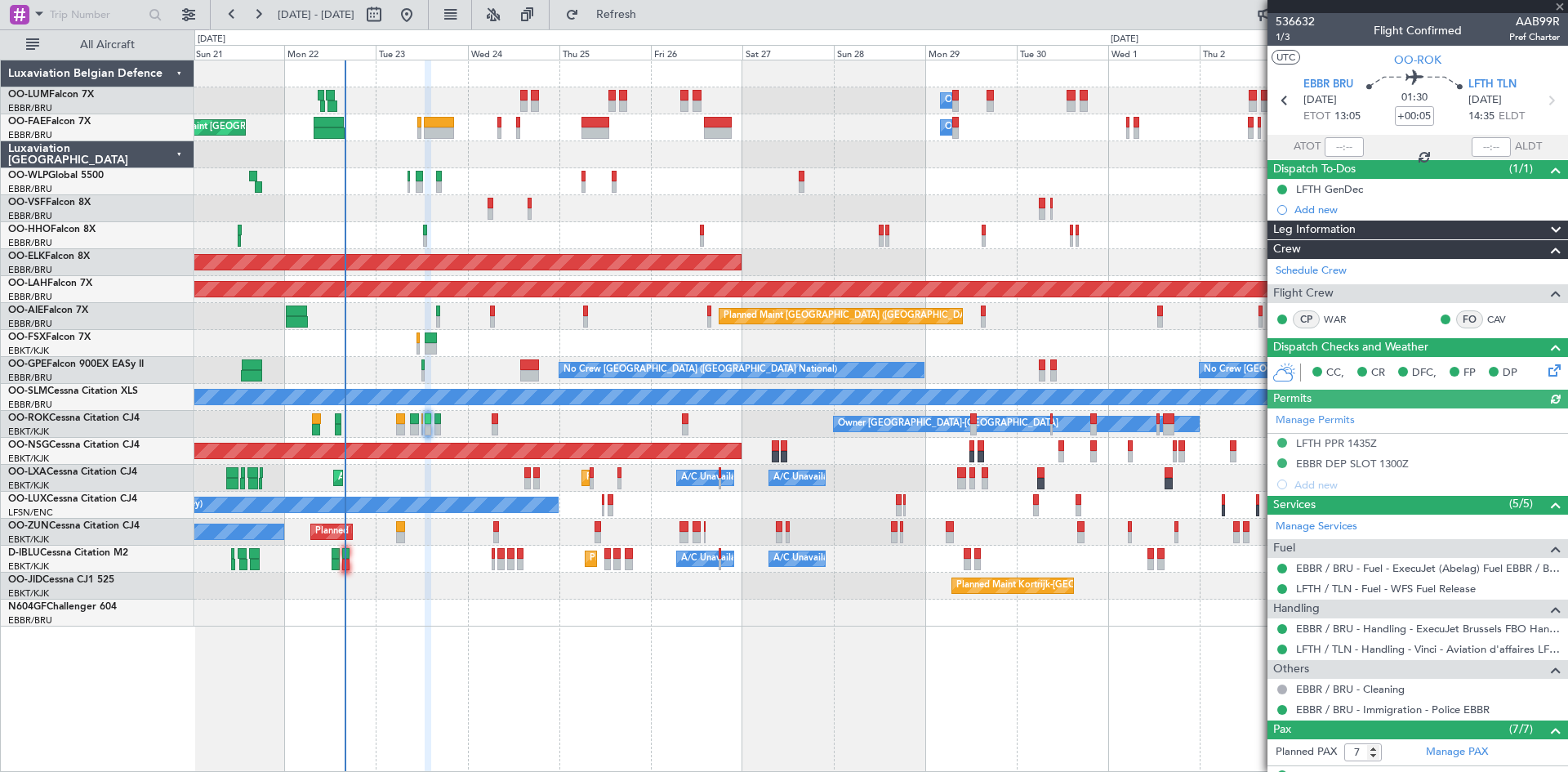
type input "0"
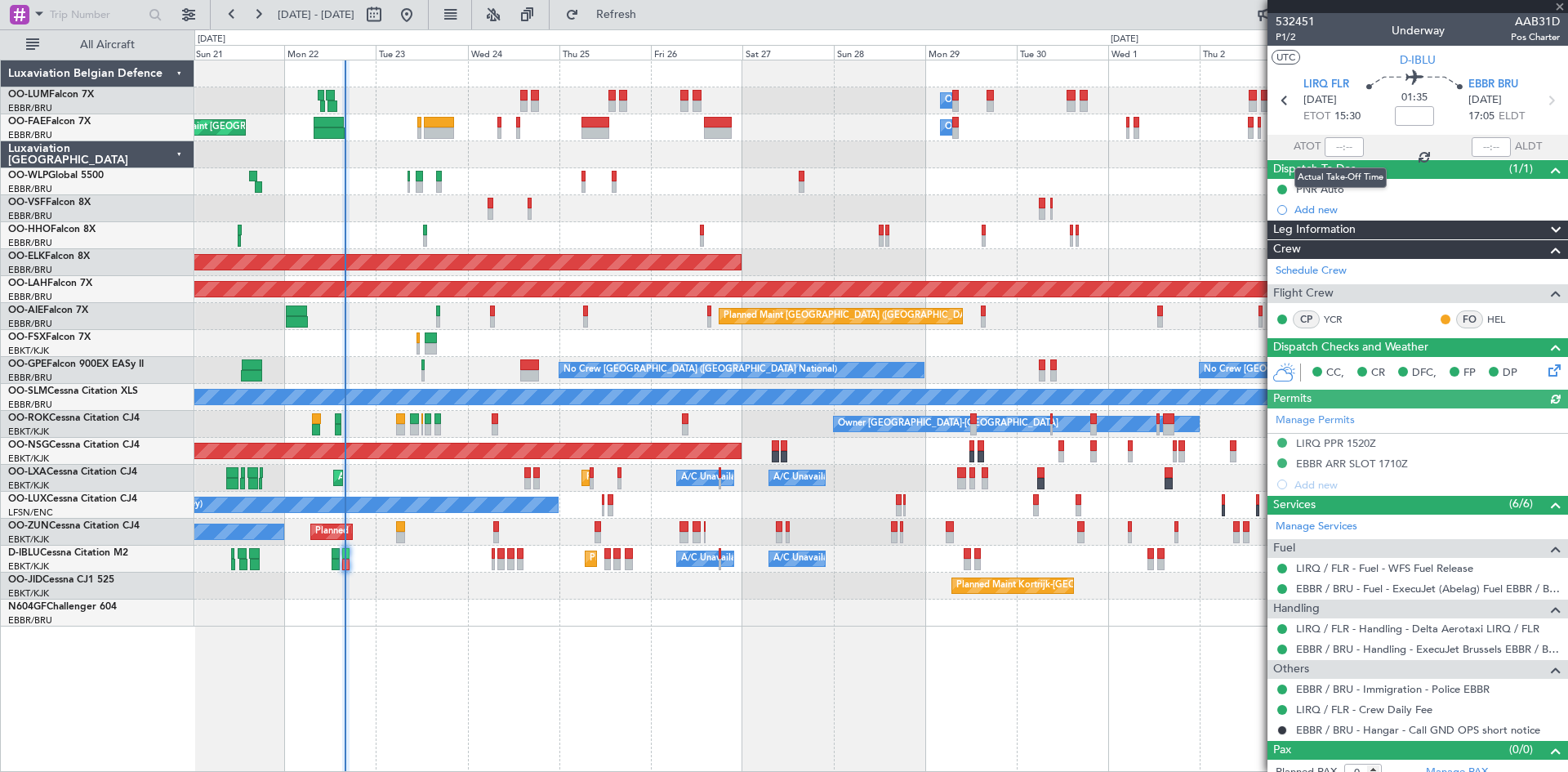
click at [1342, 145] on div at bounding box center [1343, 147] width 39 height 20
click at [1338, 145] on input "text" at bounding box center [1343, 147] width 39 height 20
click at [1379, 143] on section "ATOT 1530 ALDT" at bounding box center [1418, 147] width 301 height 25
type input "15:30"
click at [651, 9] on span "Refresh" at bounding box center [616, 15] width 69 height 12
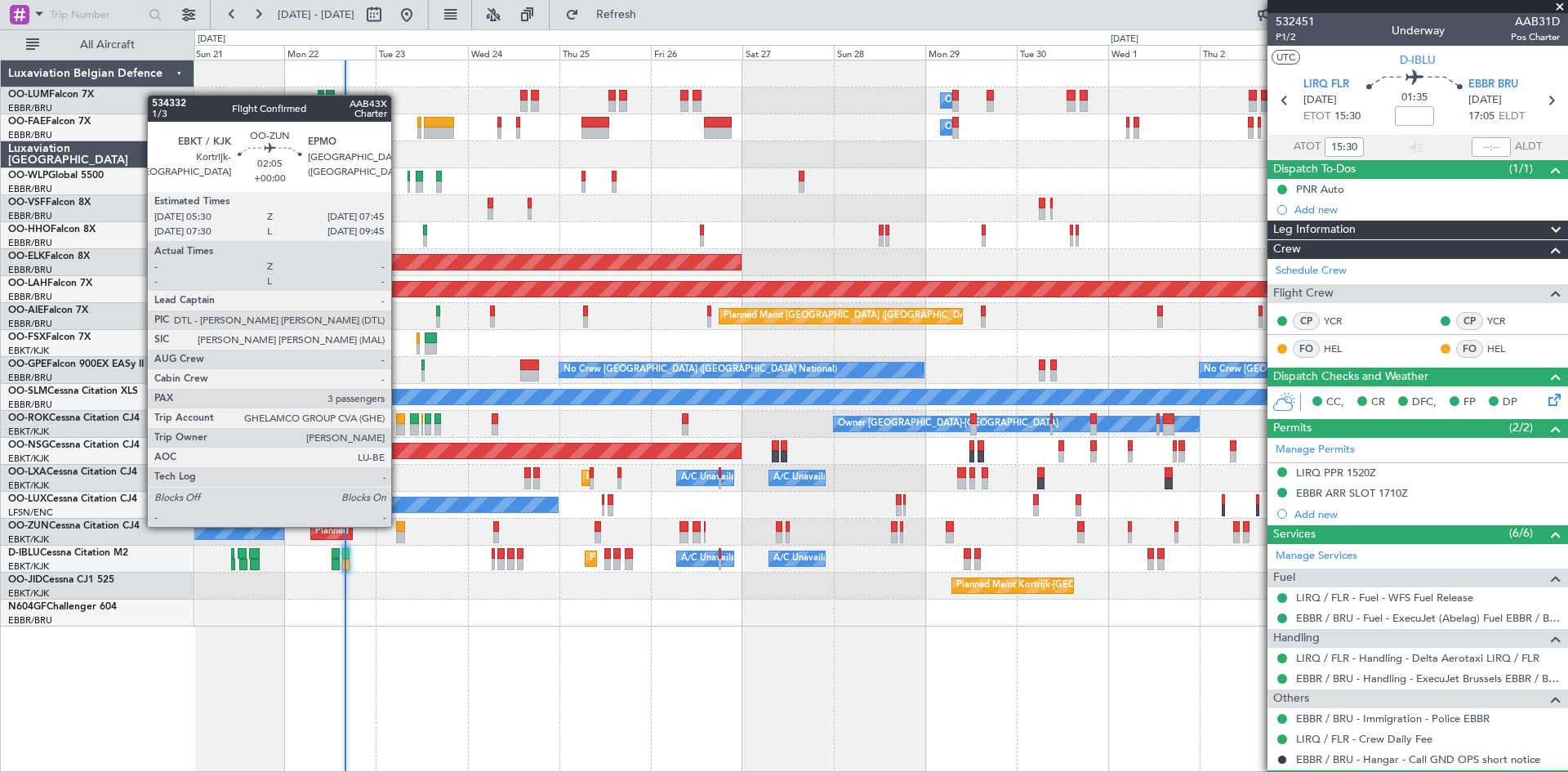
click at [399, 525] on div at bounding box center [400, 527] width 9 height 12
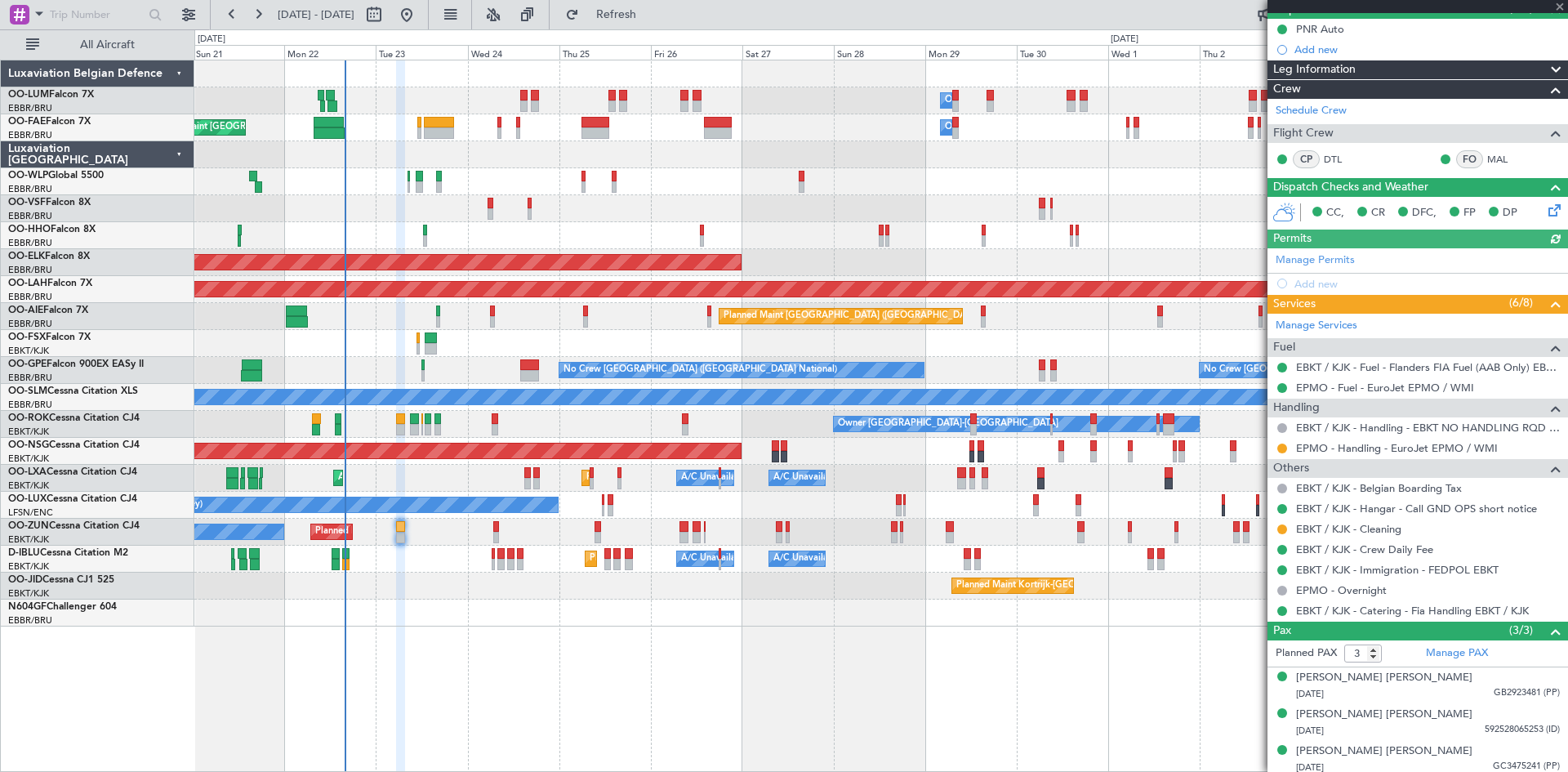
scroll to position [165, 0]
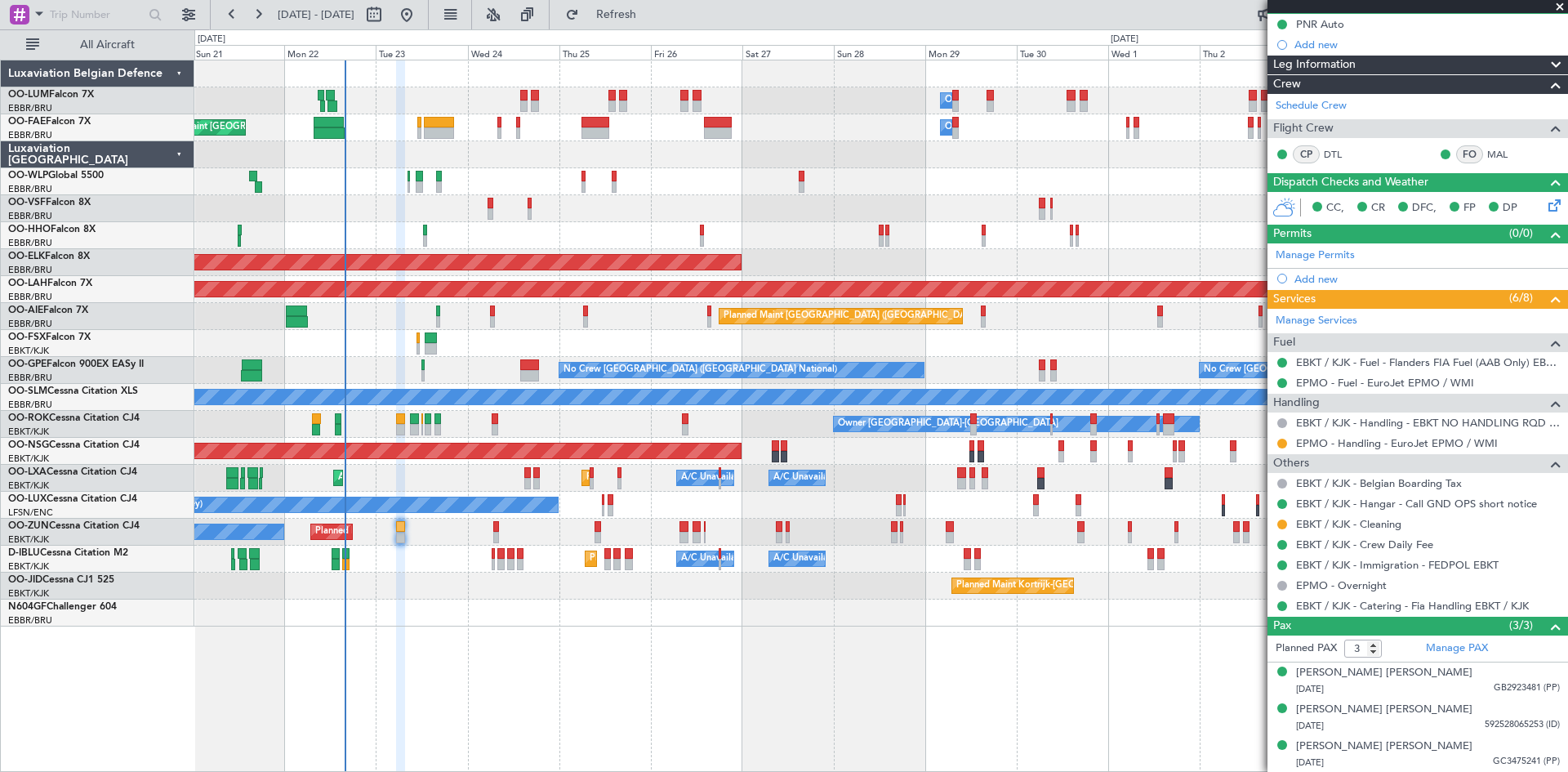
click at [656, 28] on fb-refresh-button "Refresh" at bounding box center [607, 15] width 114 height 30
click at [650, 21] on span "Refresh" at bounding box center [616, 15] width 69 height 12
click at [647, 15] on span "Refresh" at bounding box center [616, 15] width 69 height 12
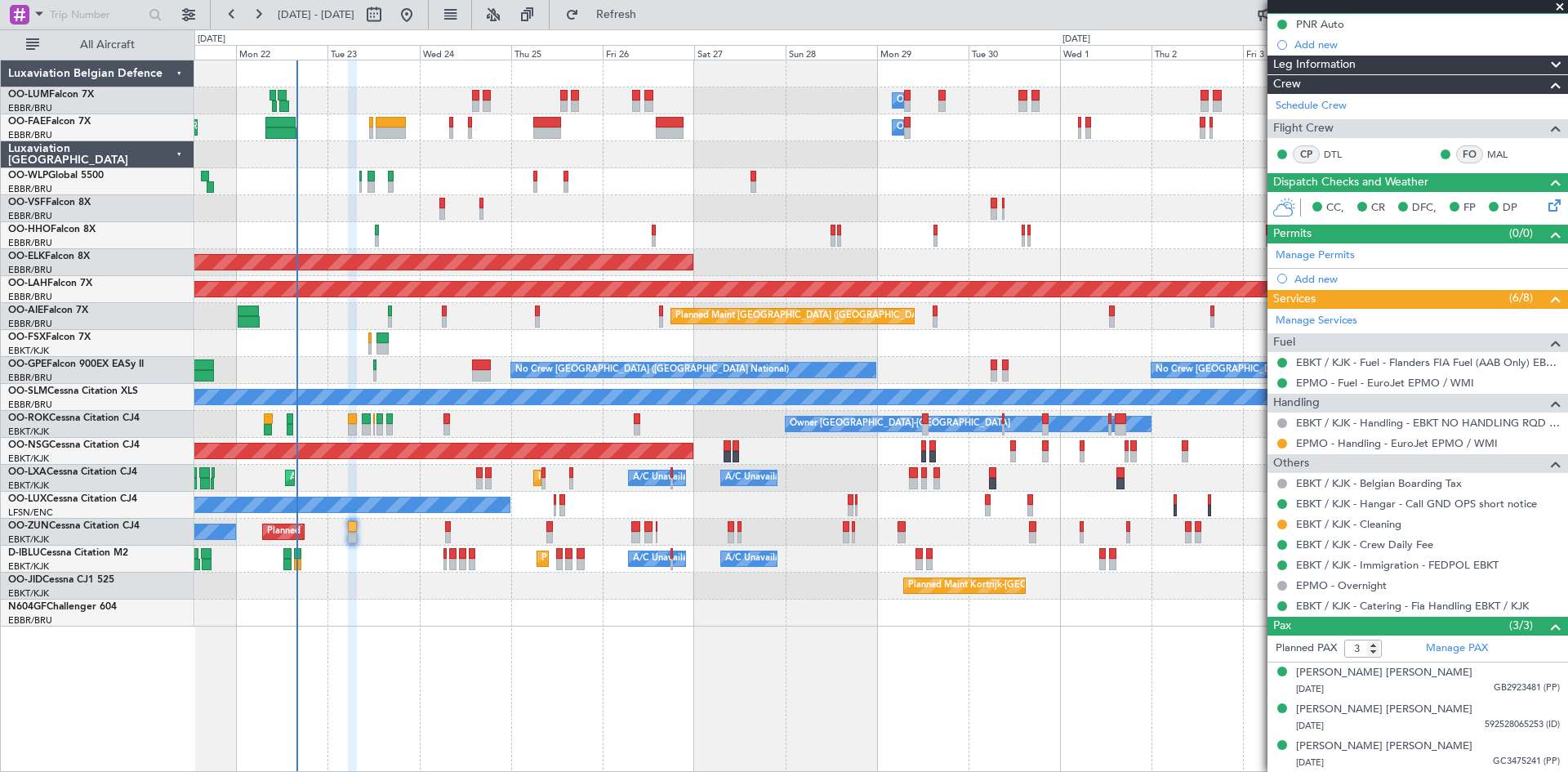
click at [462, 672] on div "Owner Melsbroek Air Base Planned Maint [GEOGRAPHIC_DATA] ([GEOGRAPHIC_DATA]) Ow…" at bounding box center [881, 415] width 1374 height 713
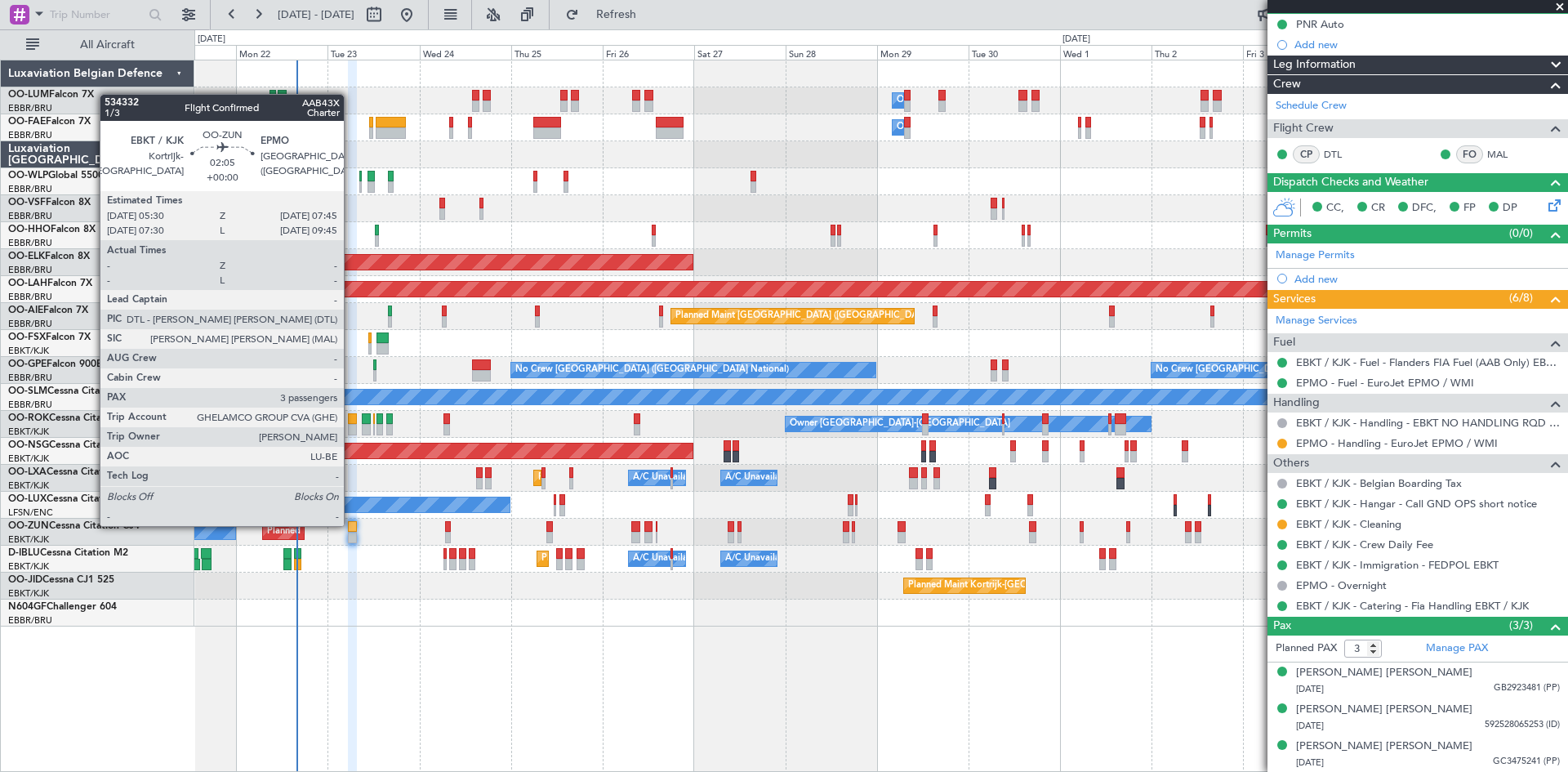
click at [351, 524] on div at bounding box center [352, 527] width 9 height 12
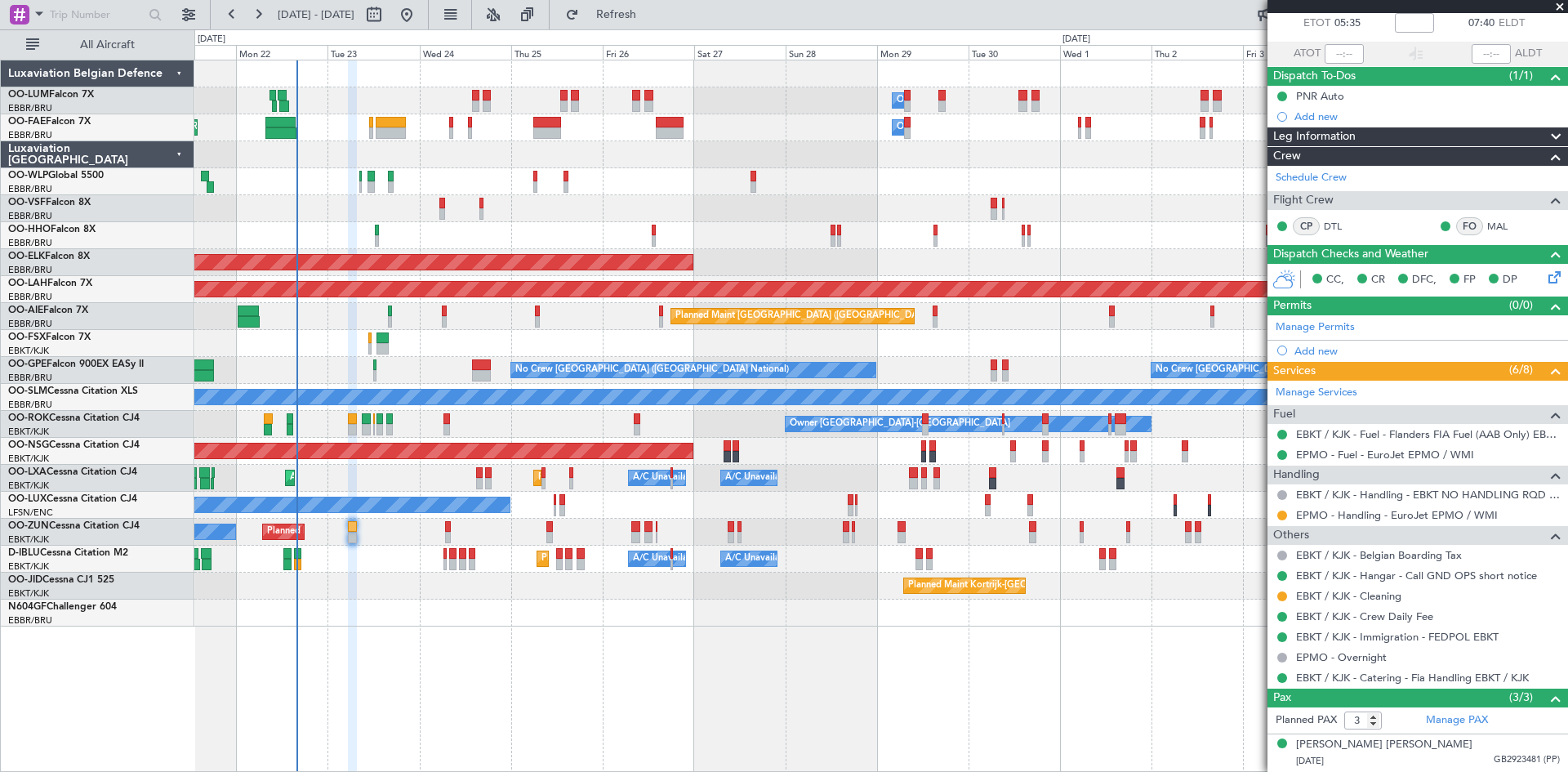
scroll to position [0, 0]
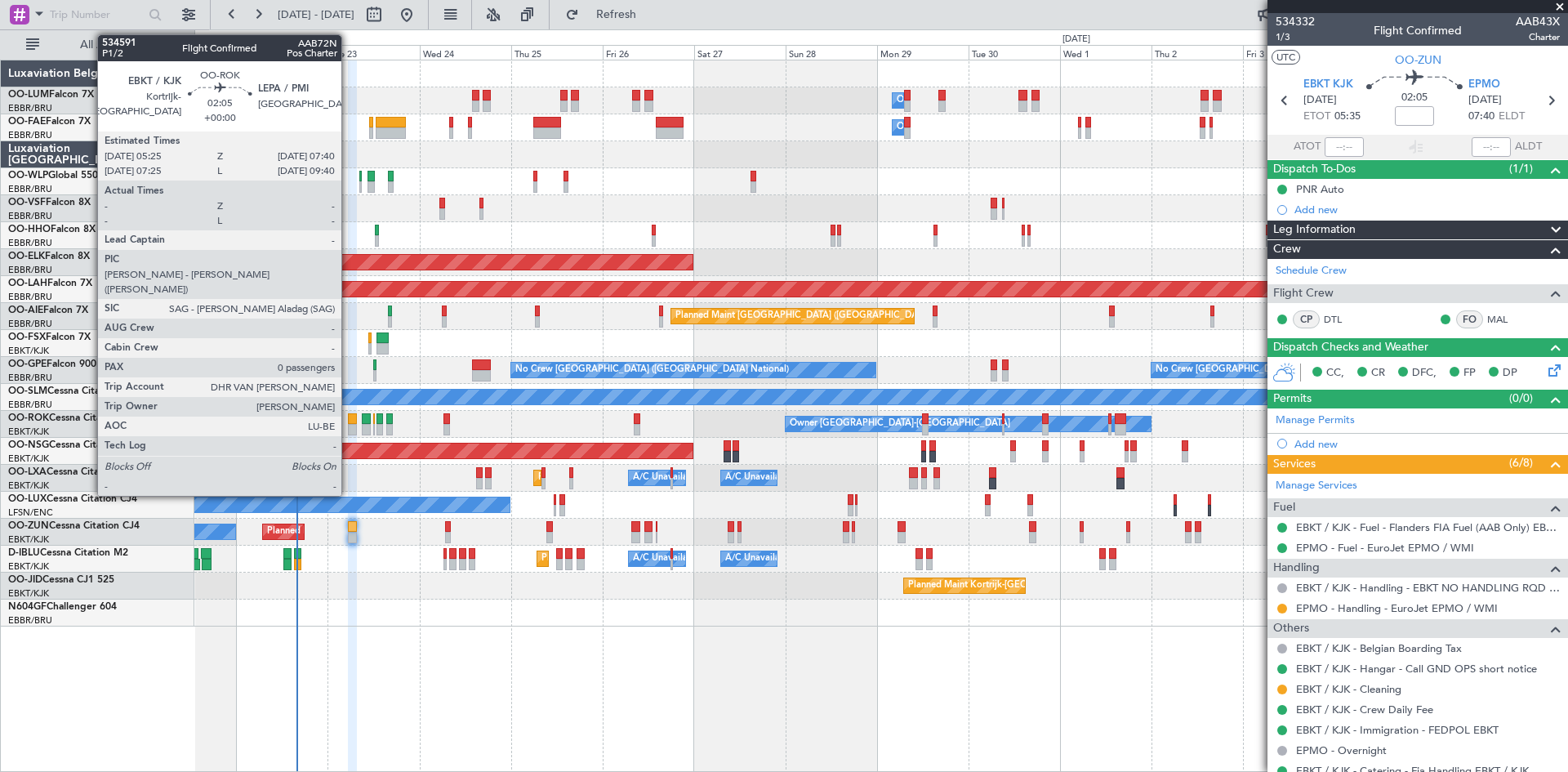
click at [348, 418] on div at bounding box center [352, 419] width 9 height 12
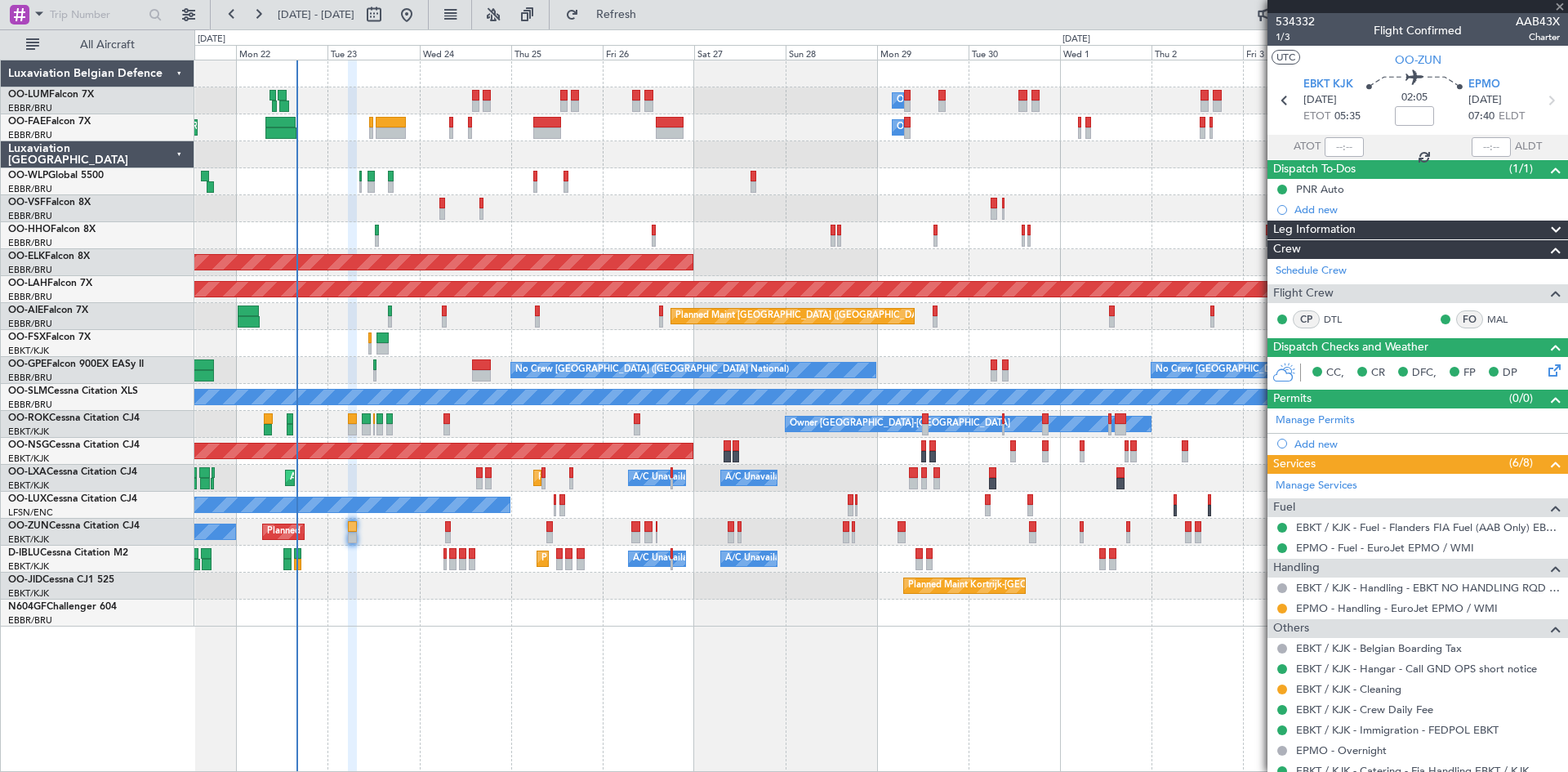
type input "0"
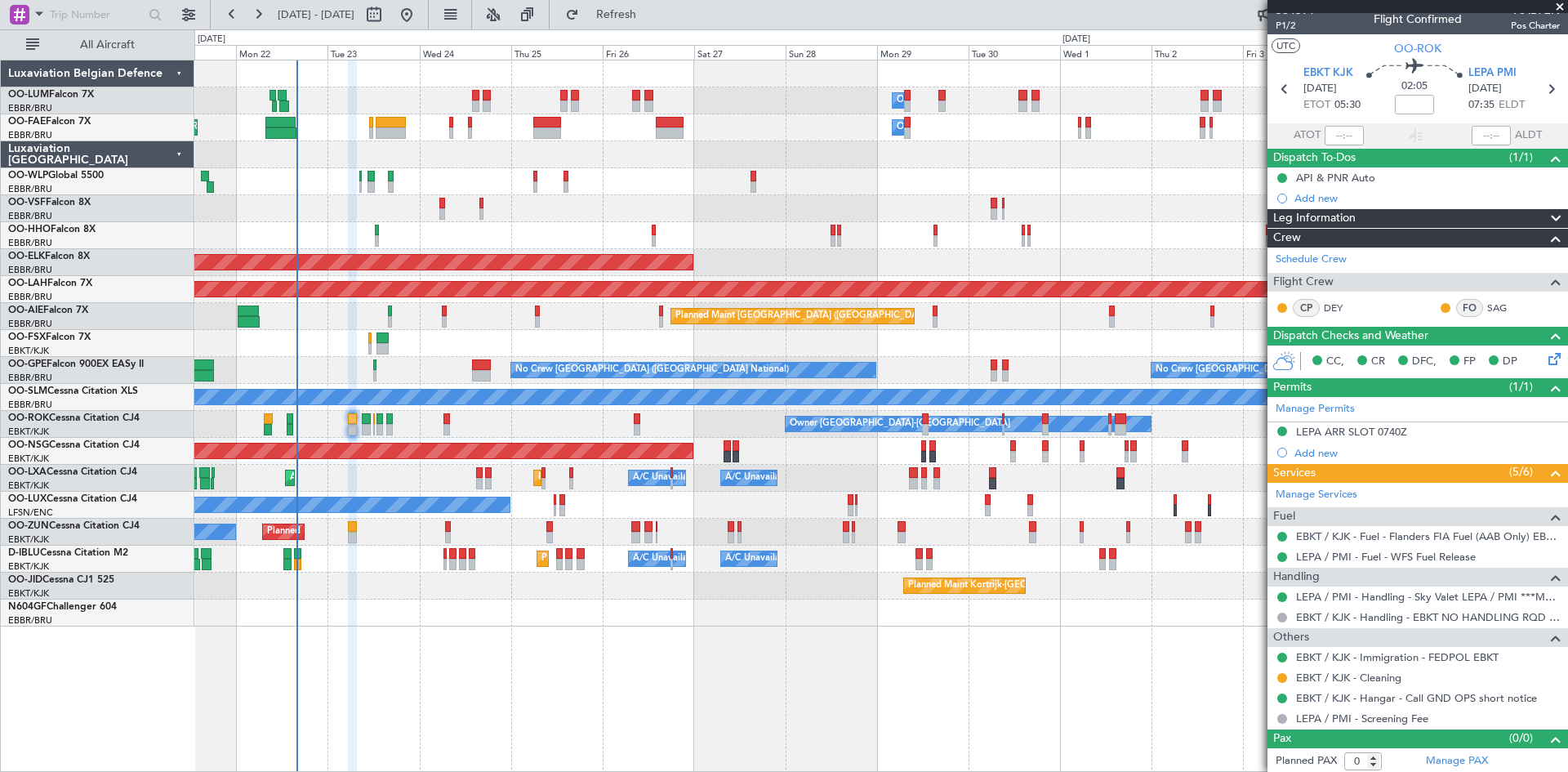
scroll to position [14, 0]
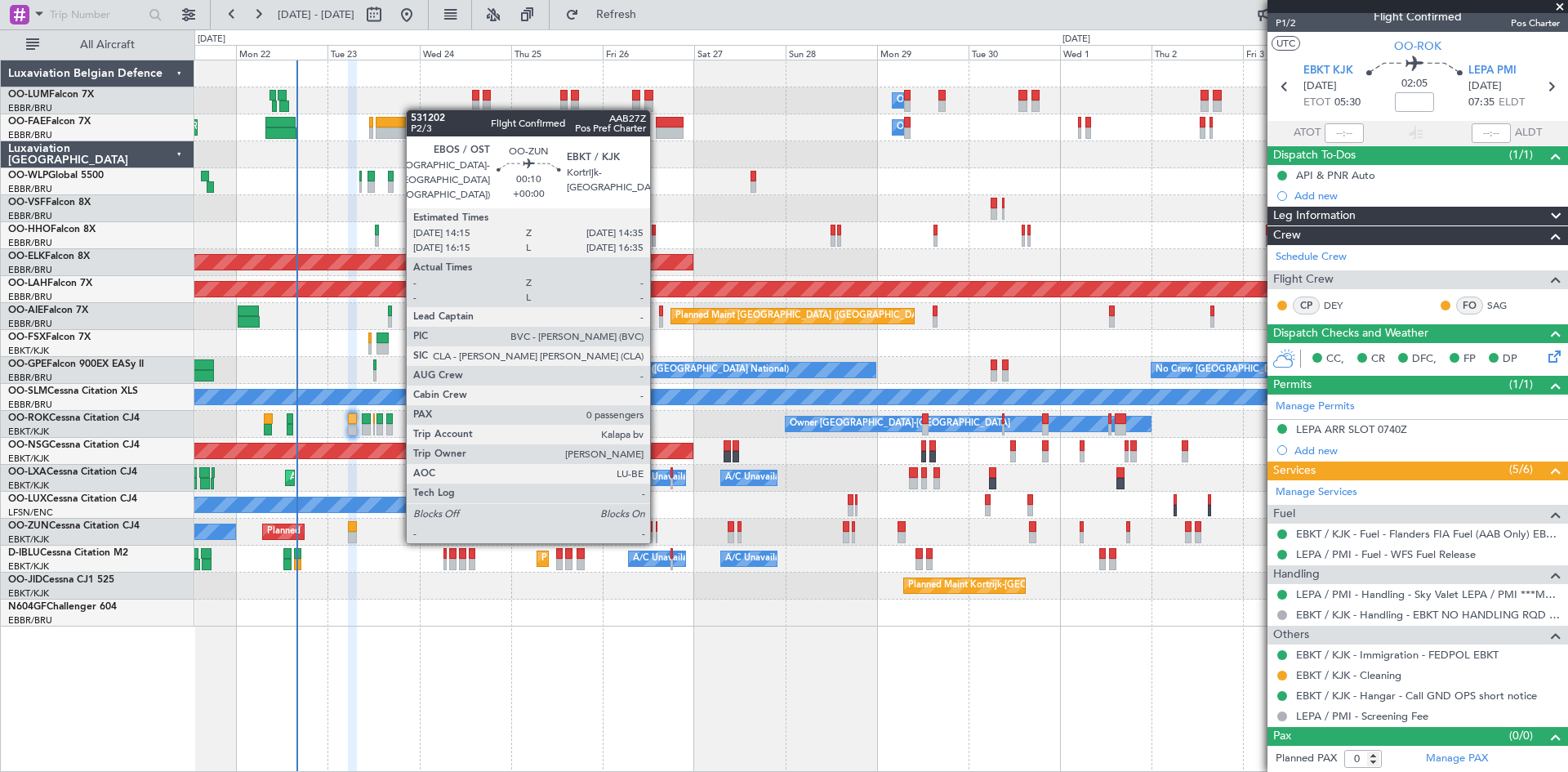
click at [657, 540] on div at bounding box center [656, 538] width 2 height 12
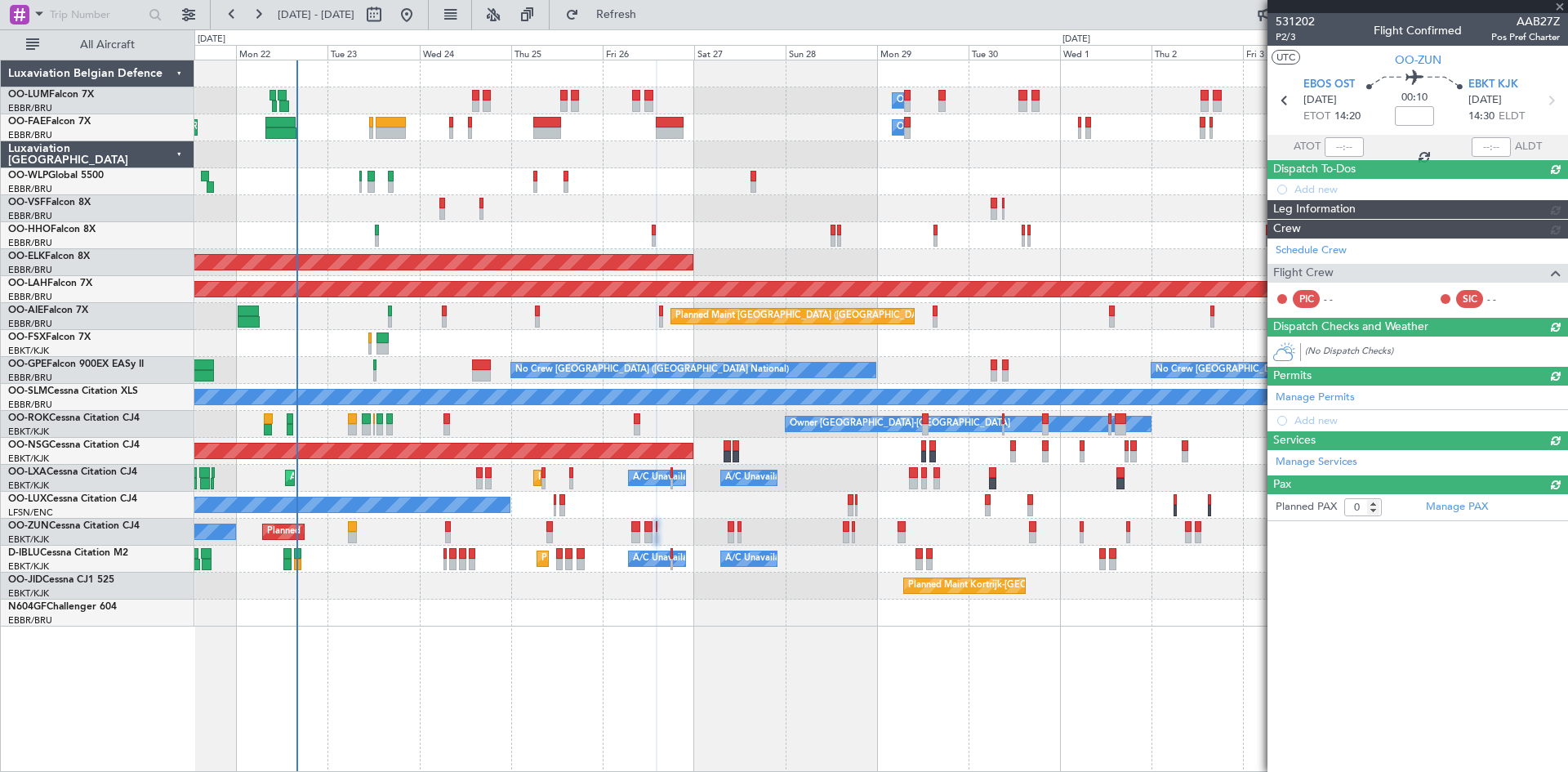
scroll to position [0, 0]
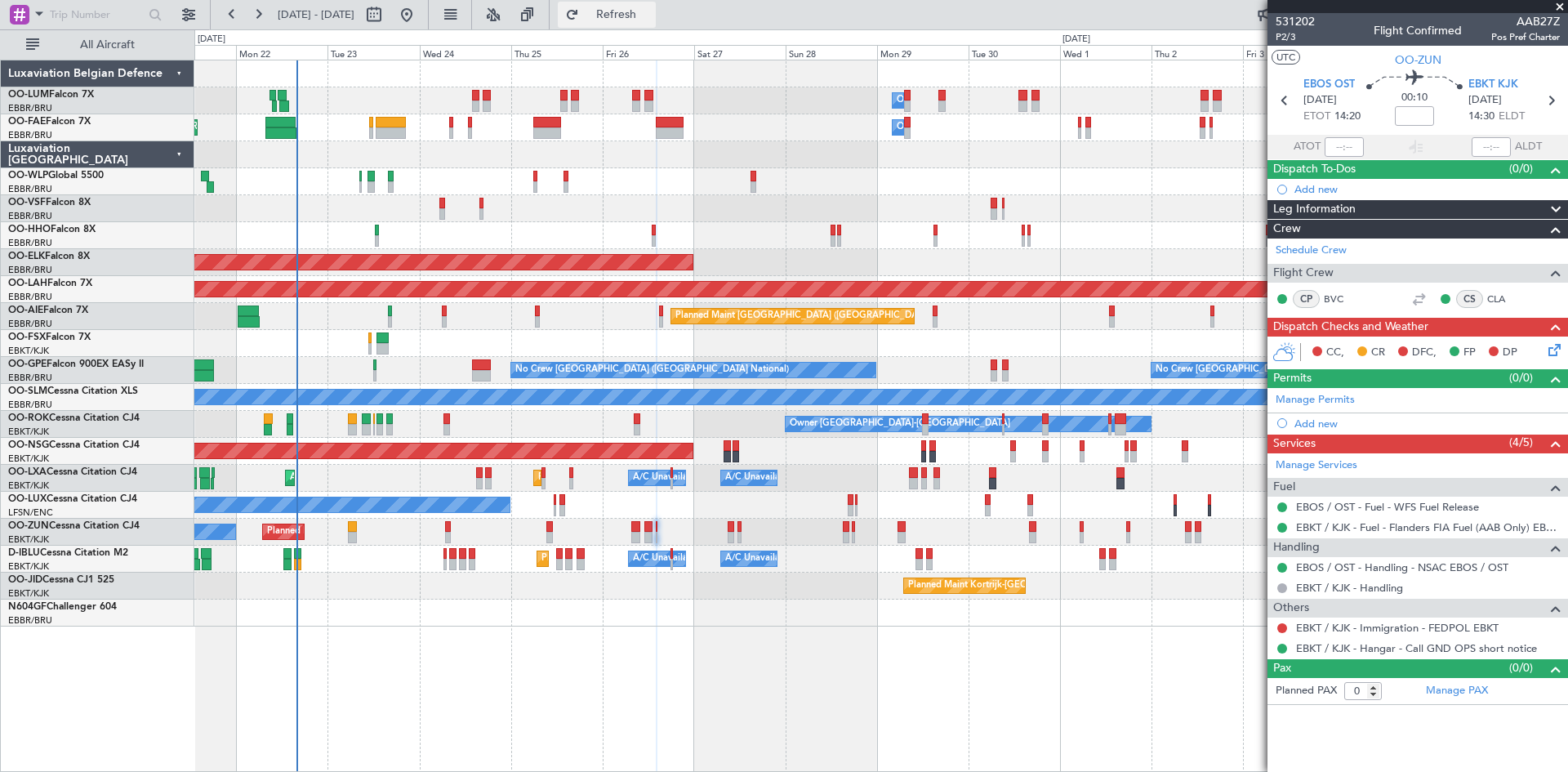
click at [651, 15] on span "Refresh" at bounding box center [616, 15] width 69 height 12
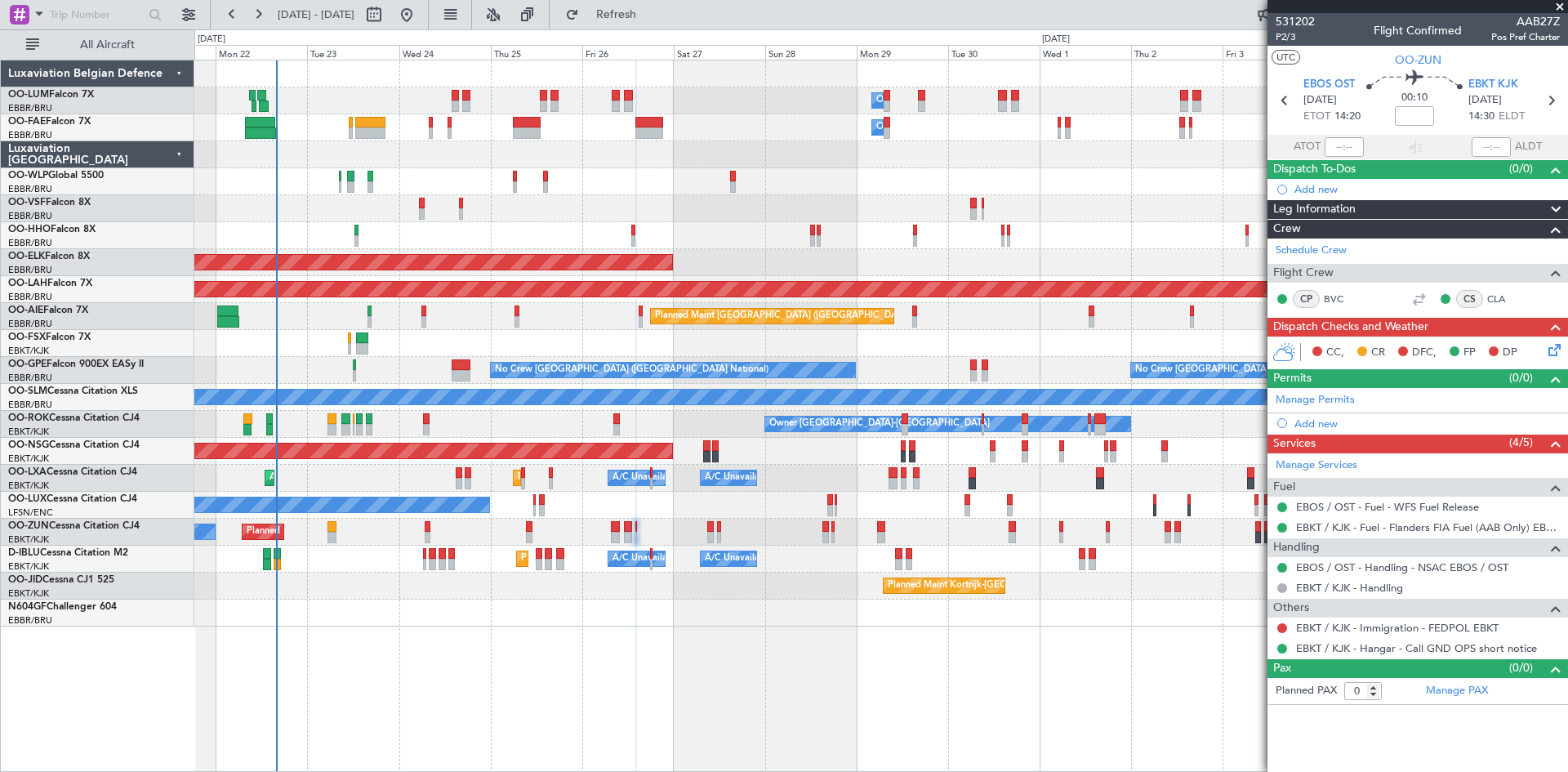
click at [985, 680] on div "Owner Melsbroek Air Base Planned Maint [GEOGRAPHIC_DATA] ([GEOGRAPHIC_DATA]) Ow…" at bounding box center [881, 415] width 1374 height 713
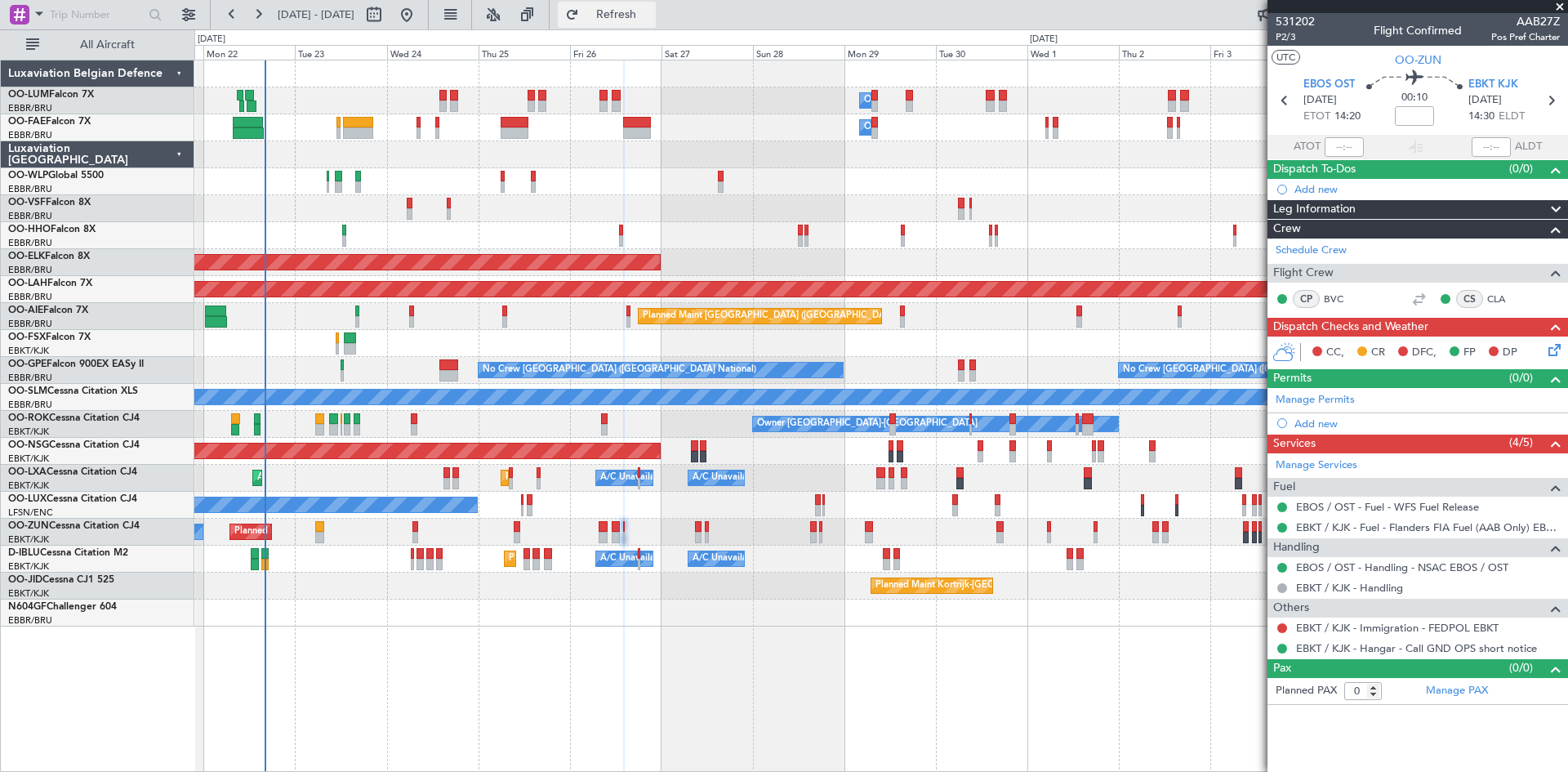
click at [646, 15] on span "Refresh" at bounding box center [616, 15] width 69 height 12
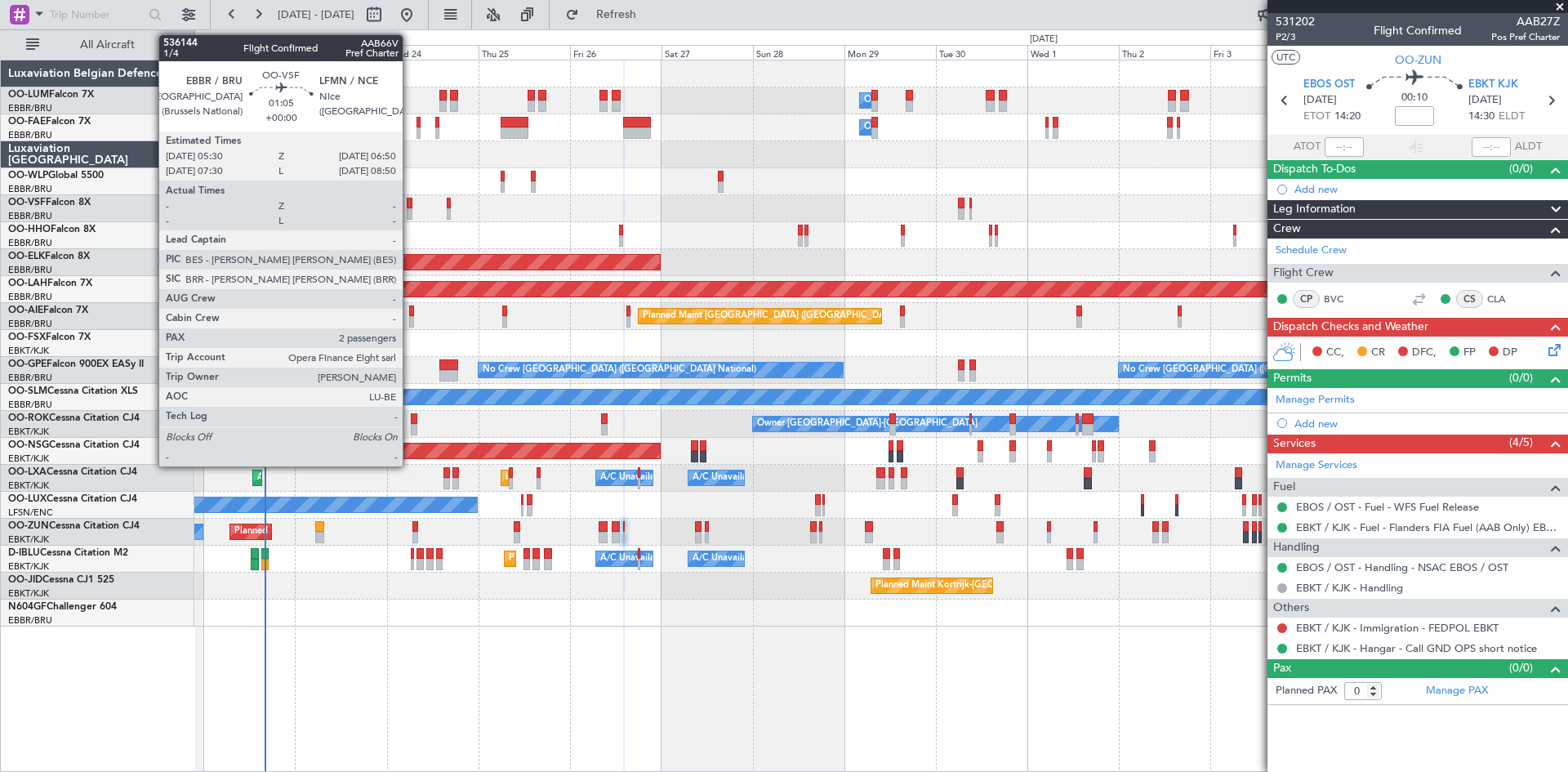
click at [410, 209] on div at bounding box center [410, 214] width 6 height 12
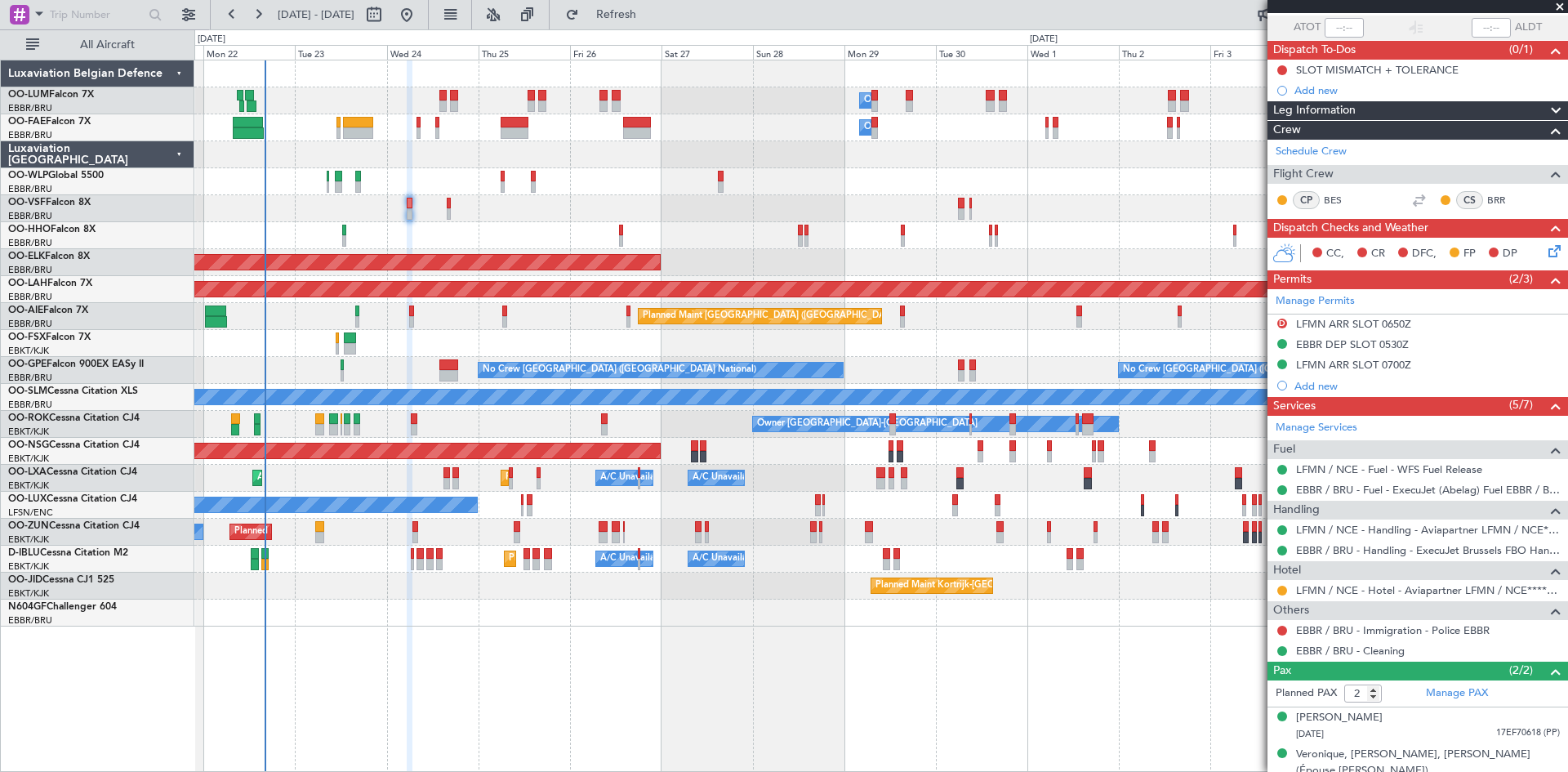
scroll to position [144, 0]
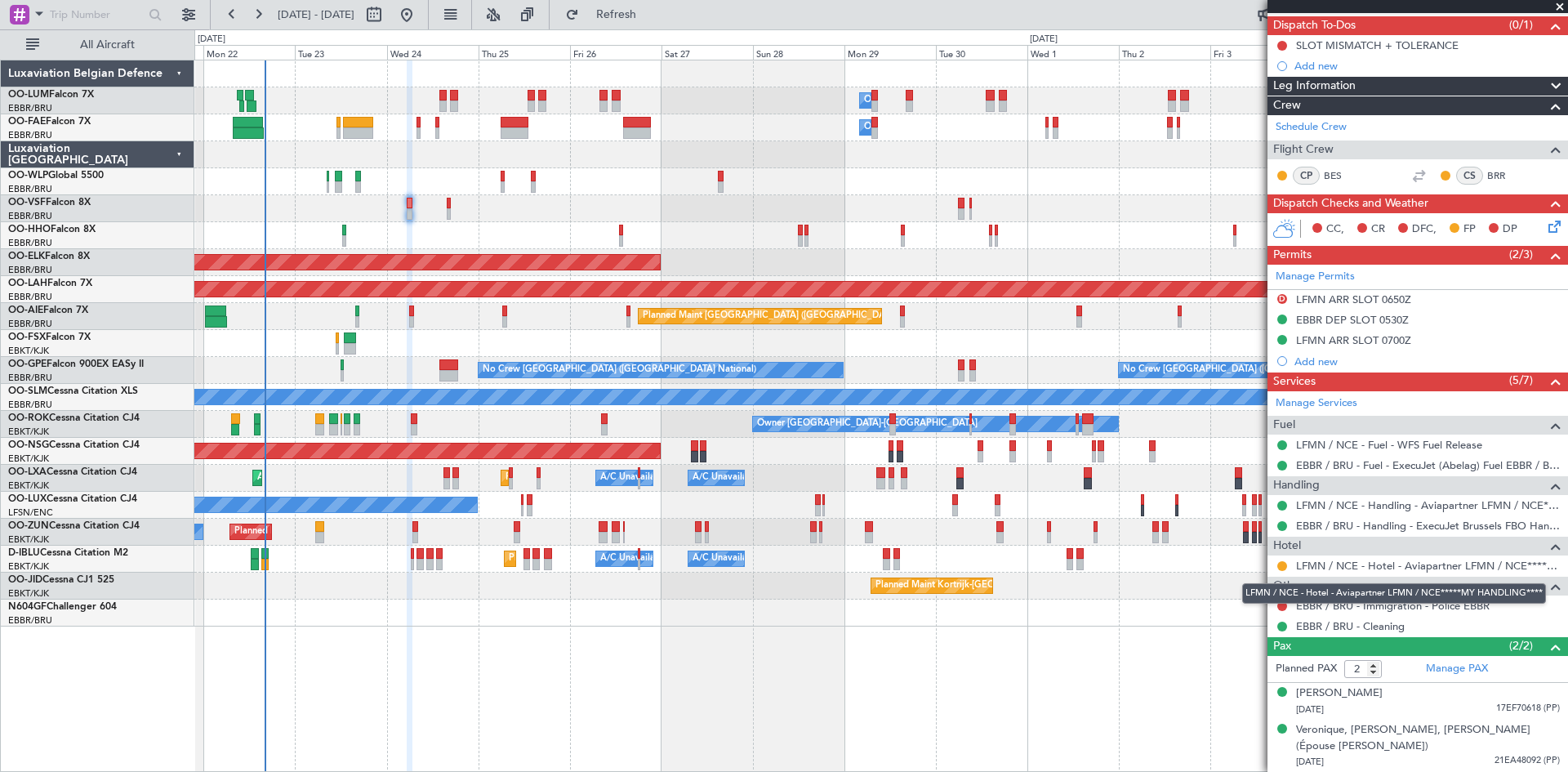
click at [1116, 696] on div "Owner Melsbroek Air Base Planned Maint [GEOGRAPHIC_DATA] ([GEOGRAPHIC_DATA]) Ow…" at bounding box center [881, 415] width 1374 height 713
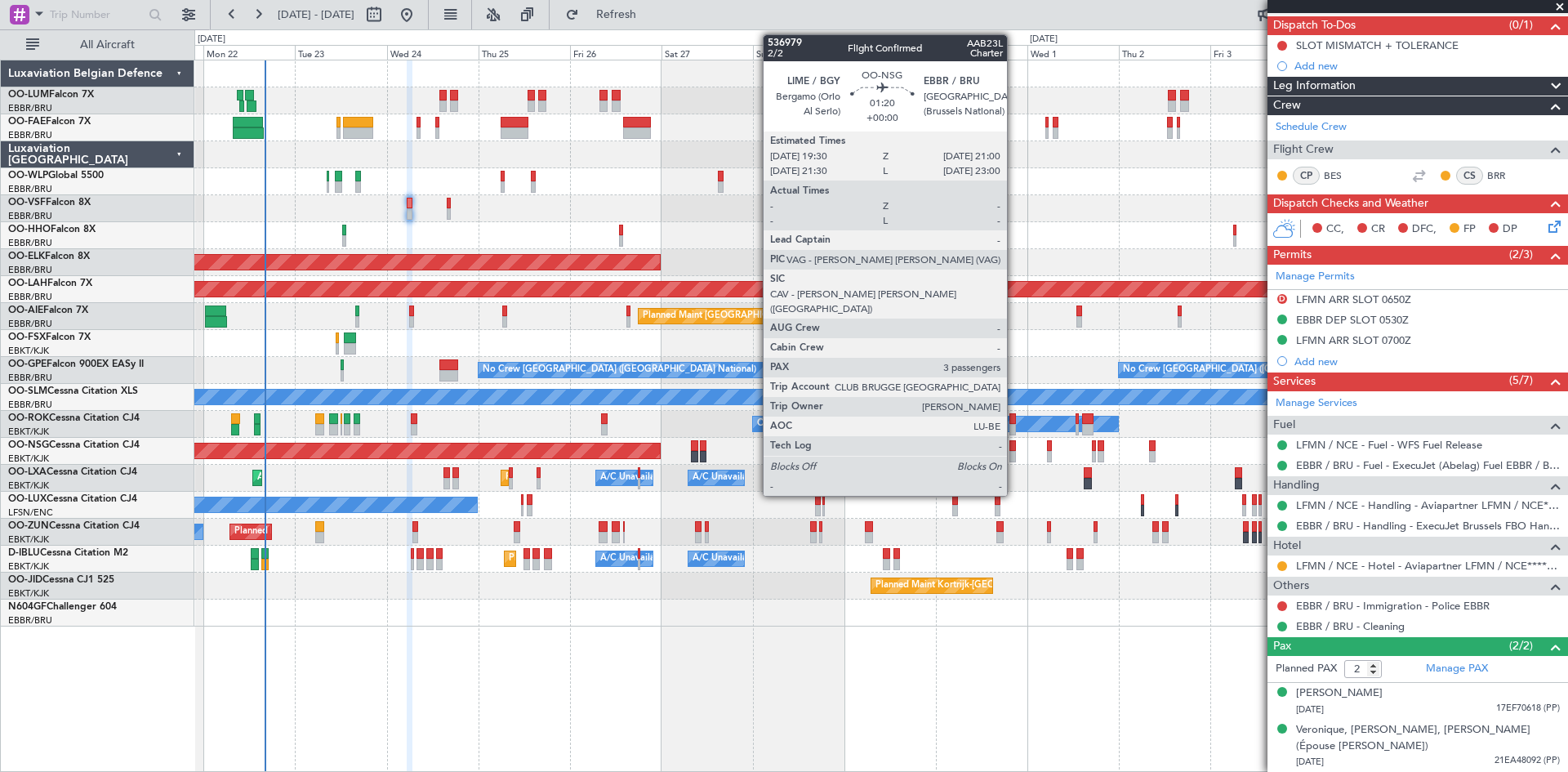
click at [1015, 452] on div at bounding box center [1013, 457] width 7 height 12
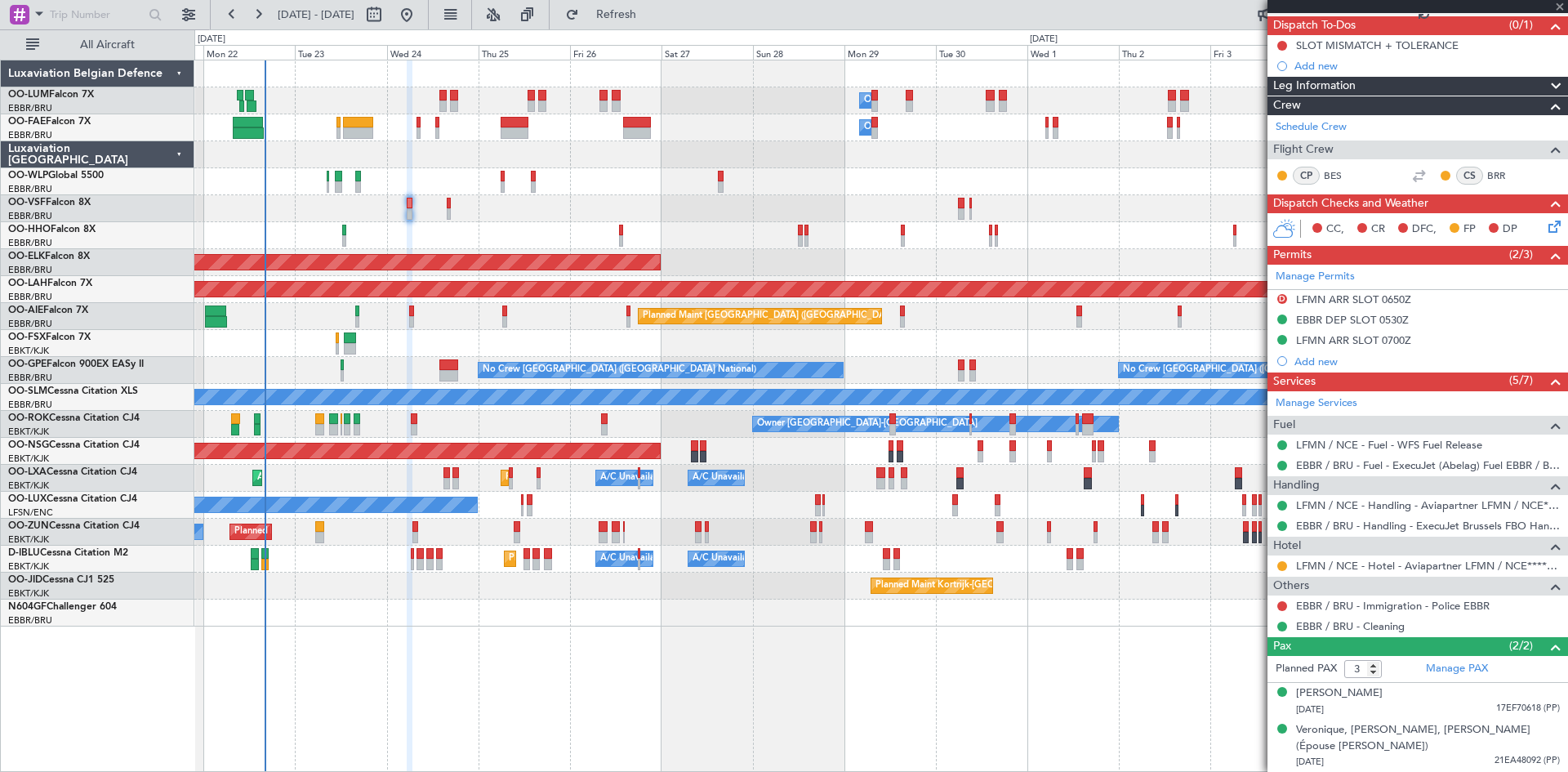
scroll to position [0, 0]
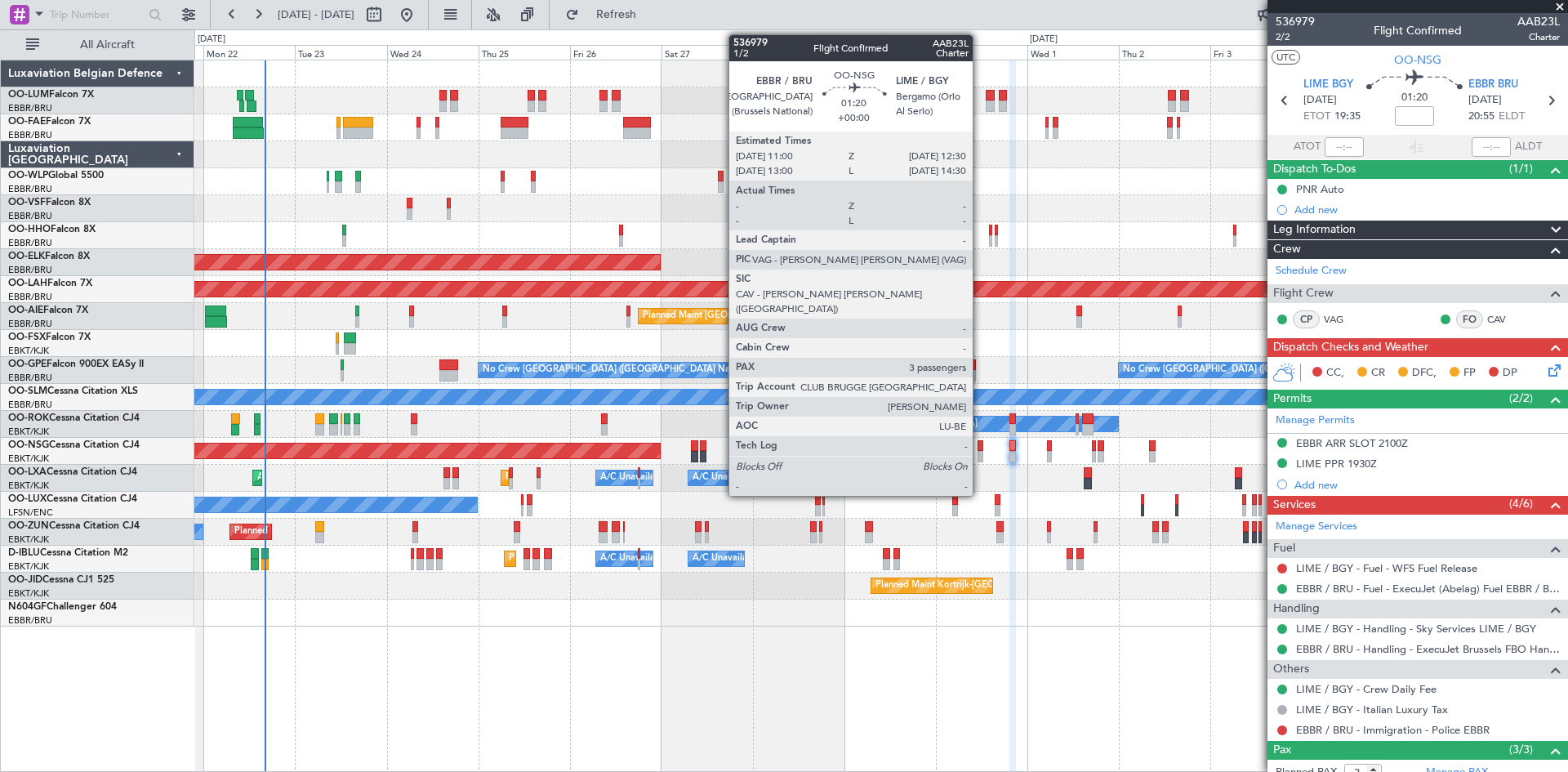
click at [980, 455] on div at bounding box center [981, 457] width 7 height 12
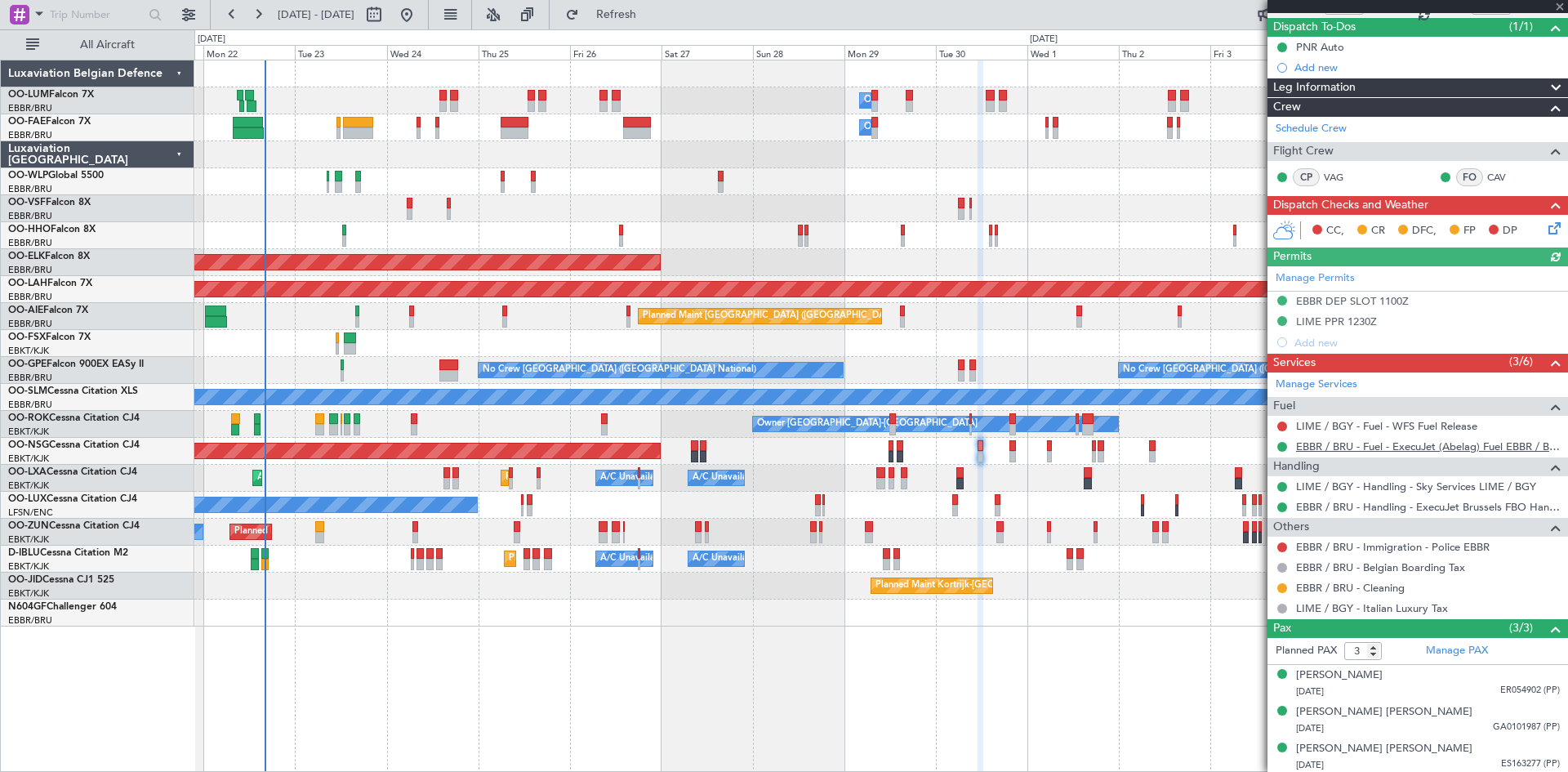
scroll to position [144, 0]
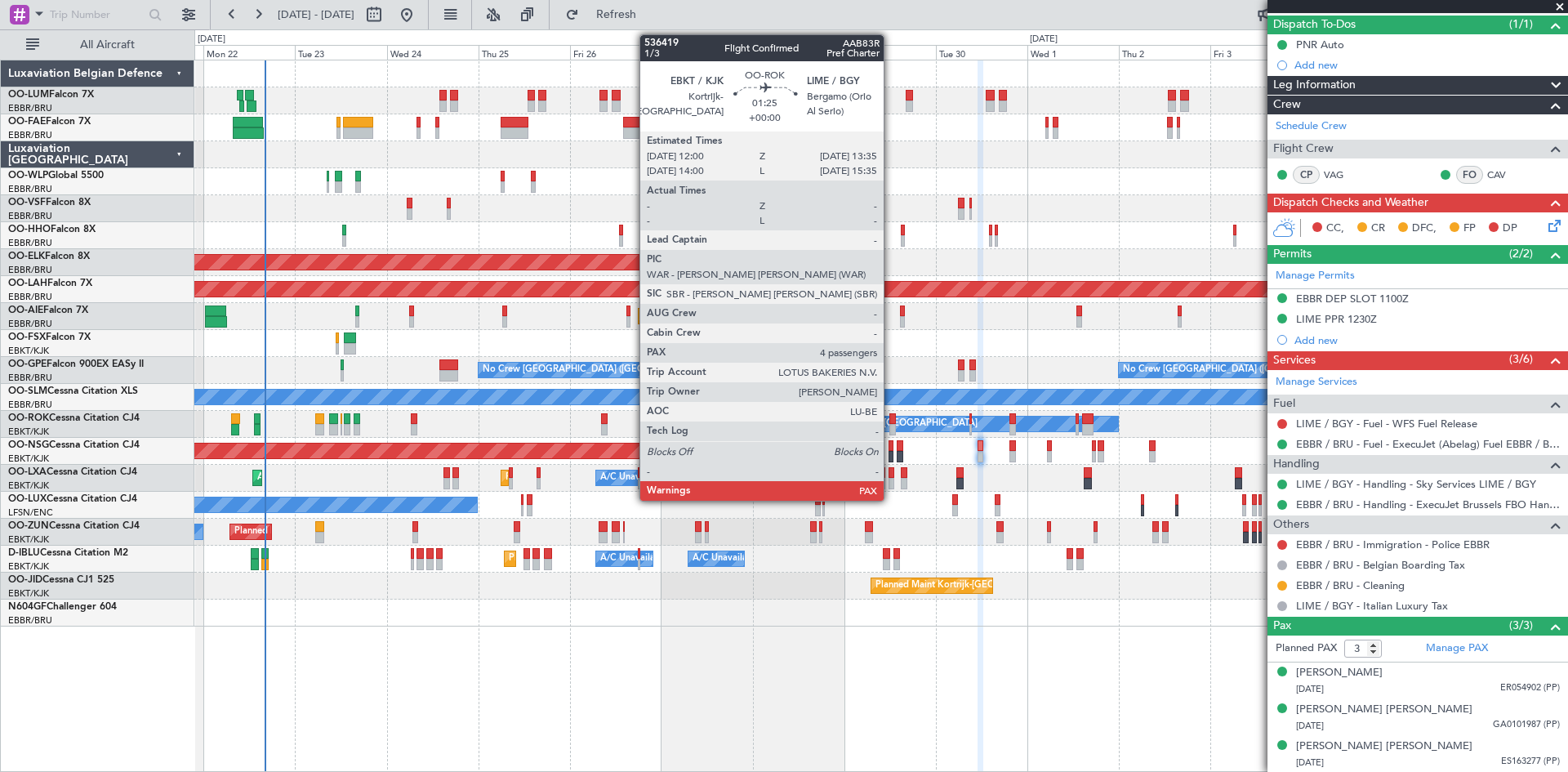
click at [891, 427] on div at bounding box center [893, 429] width 7 height 12
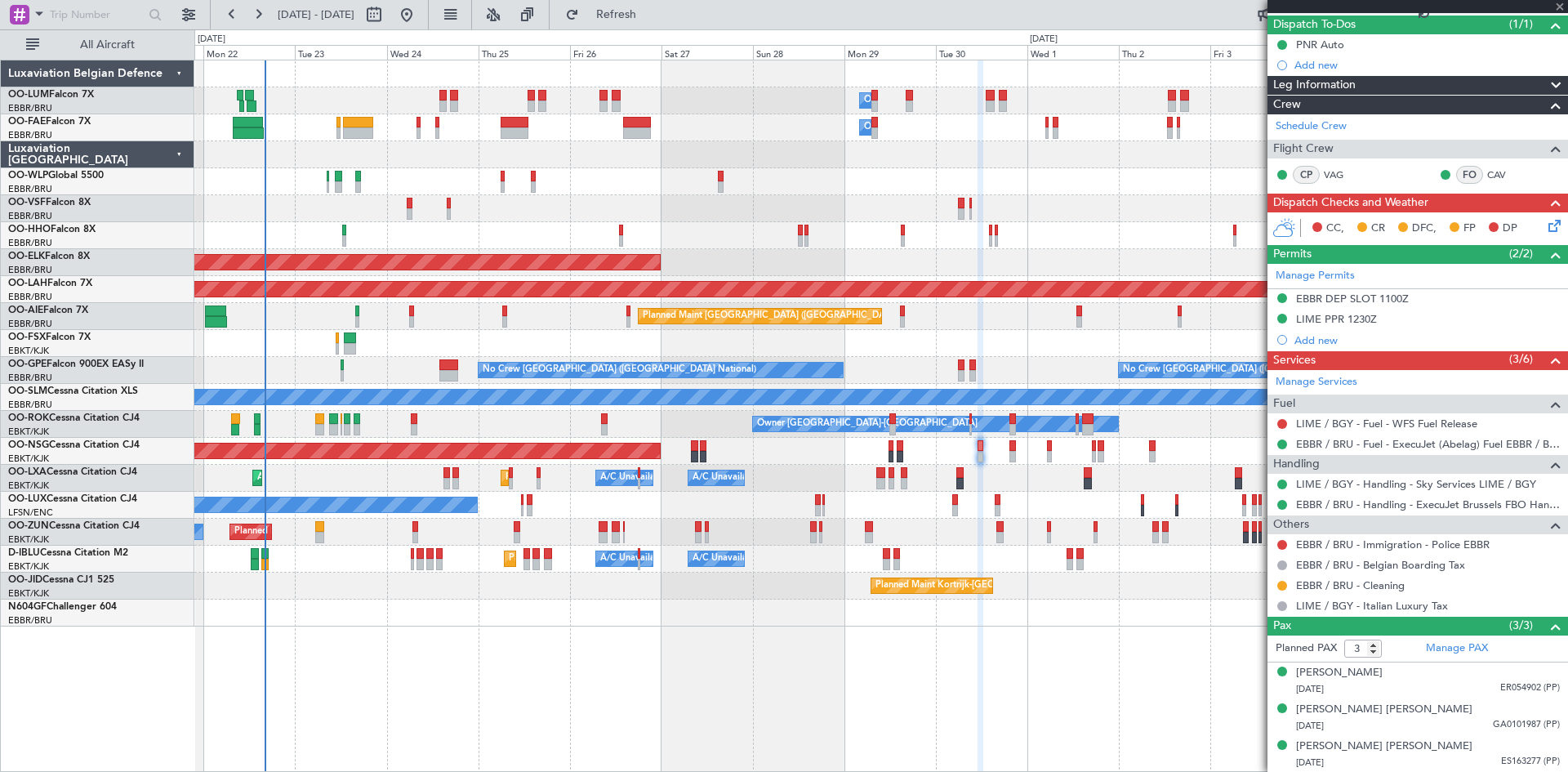
type input "4"
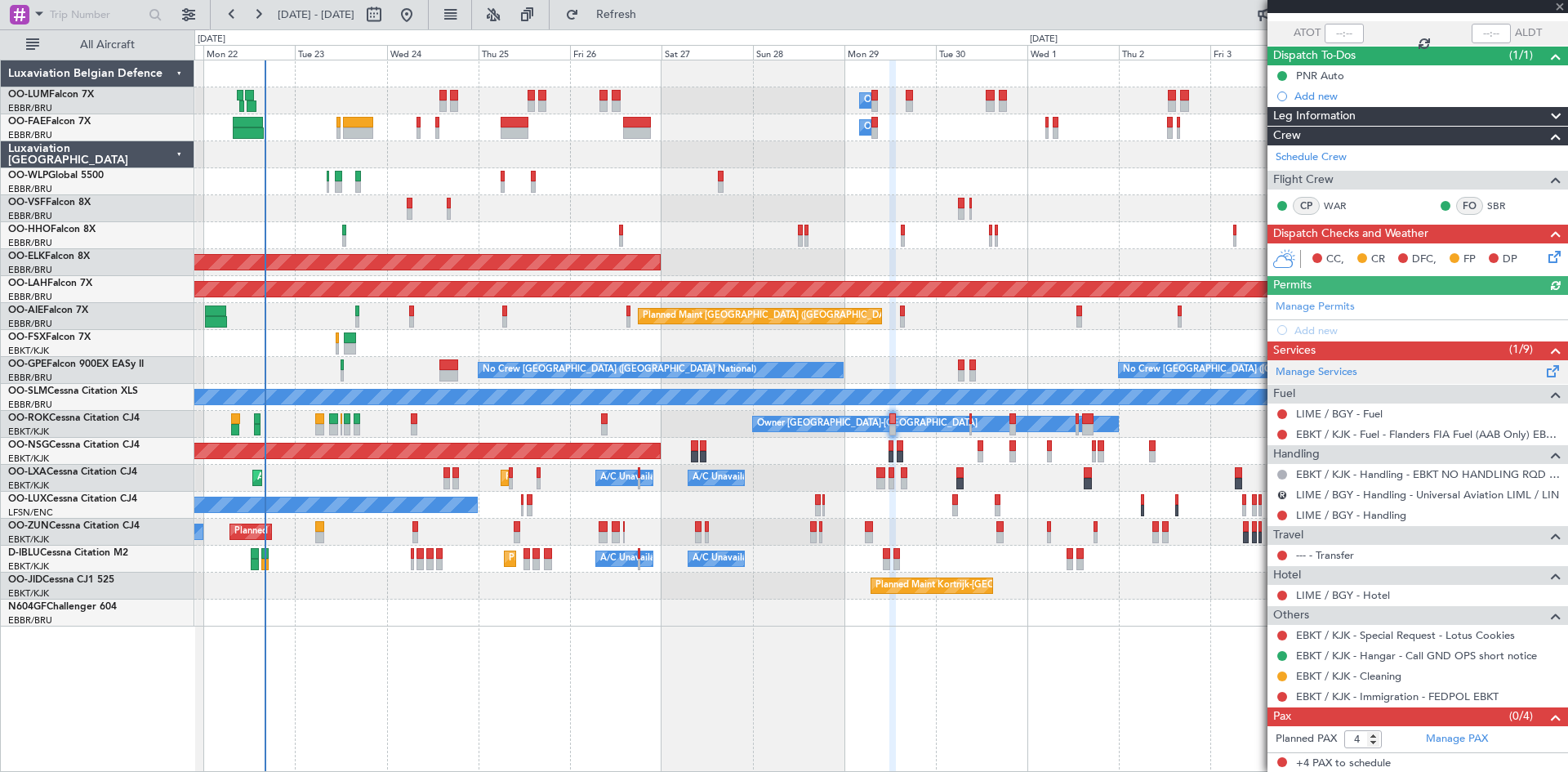
scroll to position [115, 0]
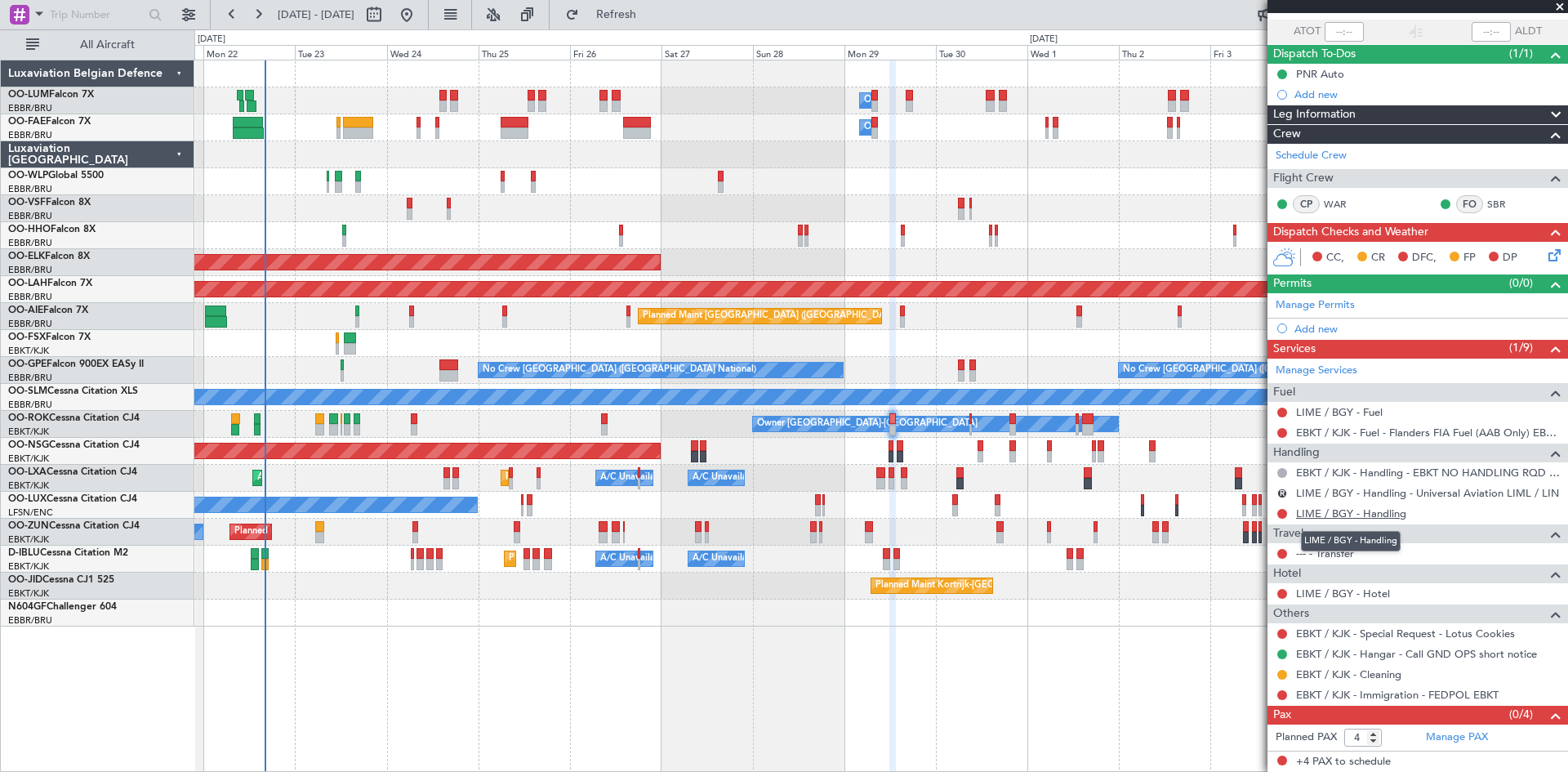
click at [1362, 517] on link "LIME / BGY - Handling" at bounding box center [1352, 513] width 111 height 14
click at [656, 22] on button "Refresh" at bounding box center [607, 15] width 98 height 26
click at [1362, 409] on link "LIME / BGY - Fuel" at bounding box center [1339, 412] width 87 height 14
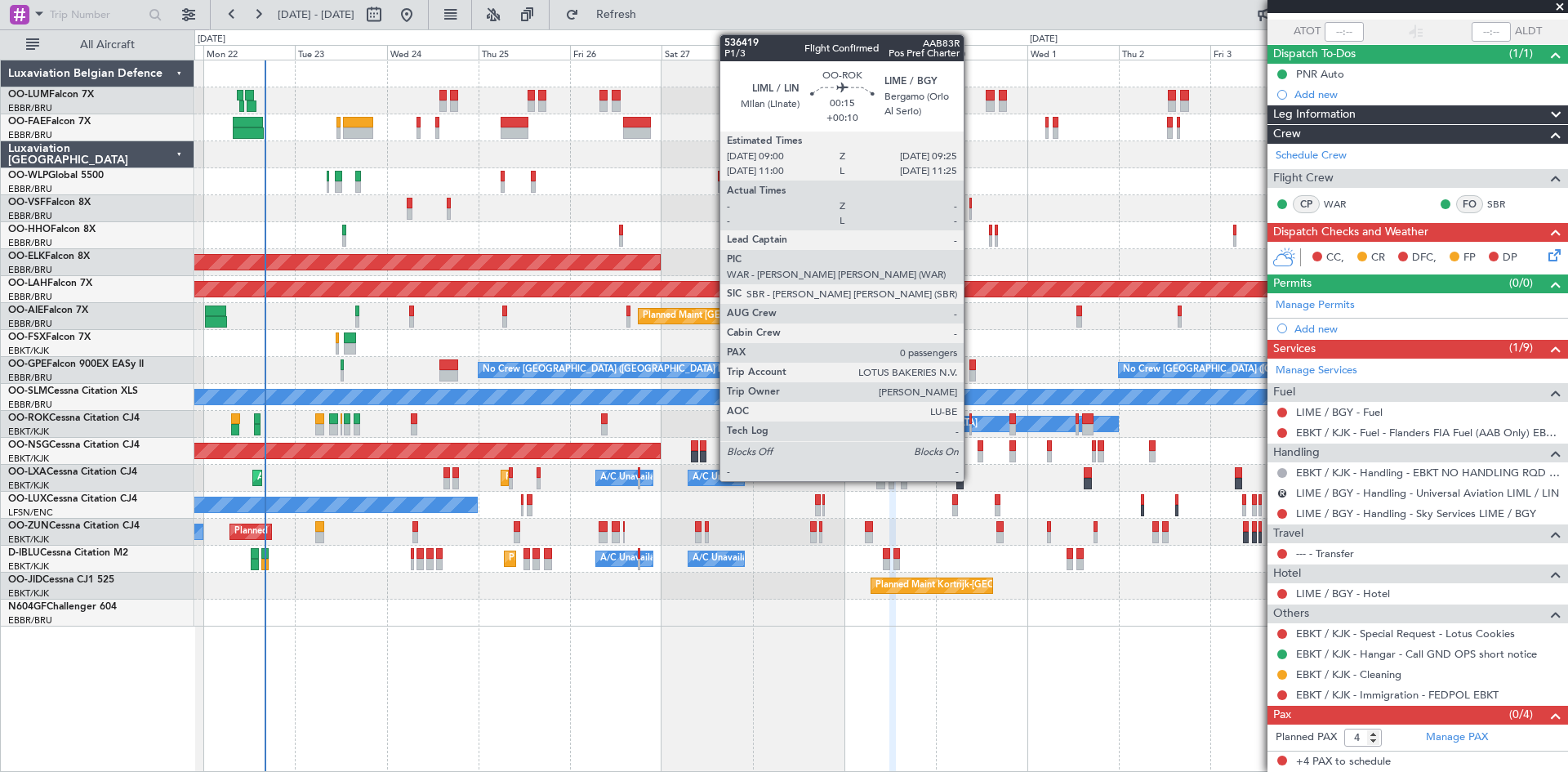
click at [971, 414] on div at bounding box center [970, 419] width 2 height 12
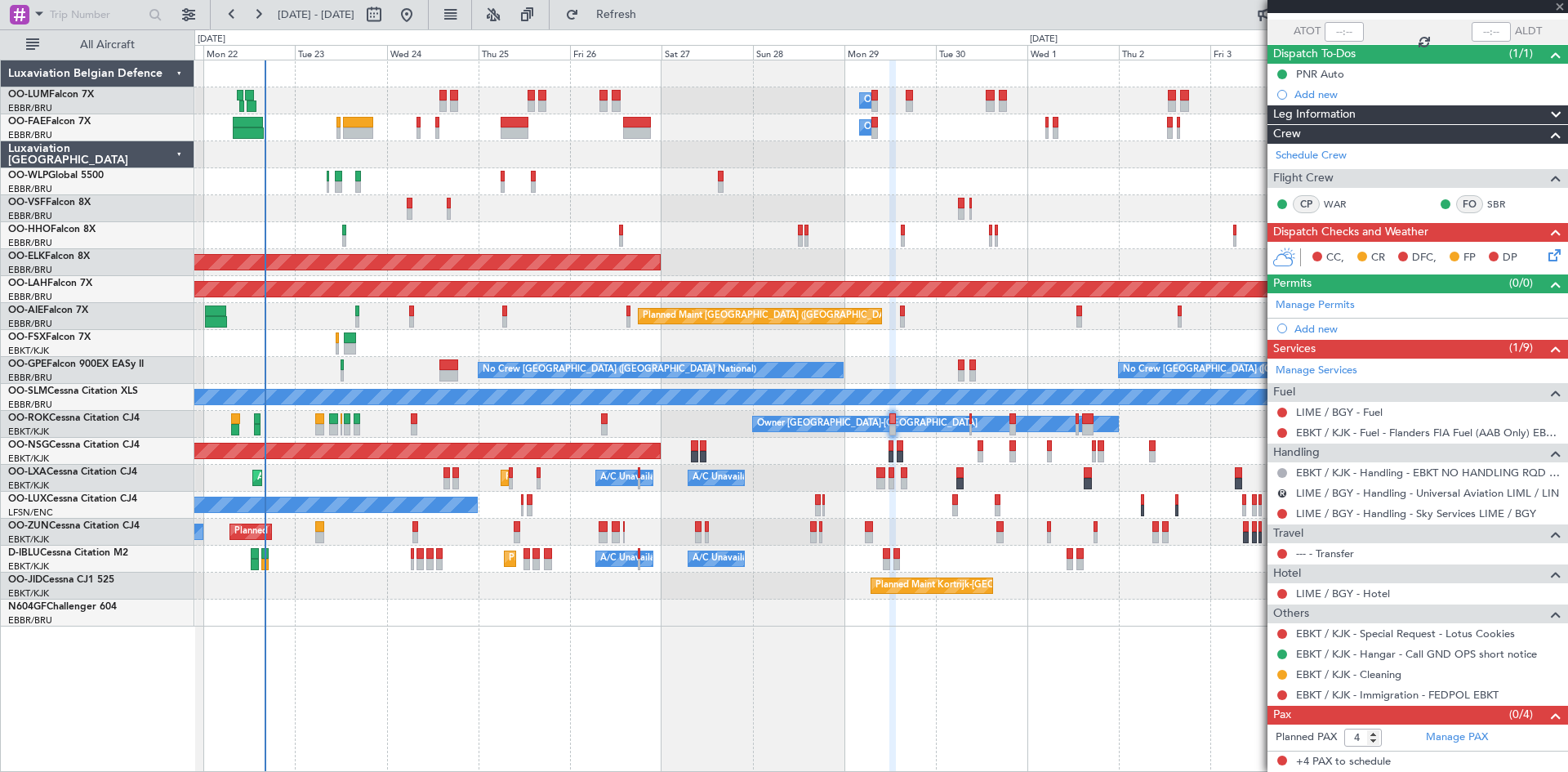
type input "+00:10"
type input "0"
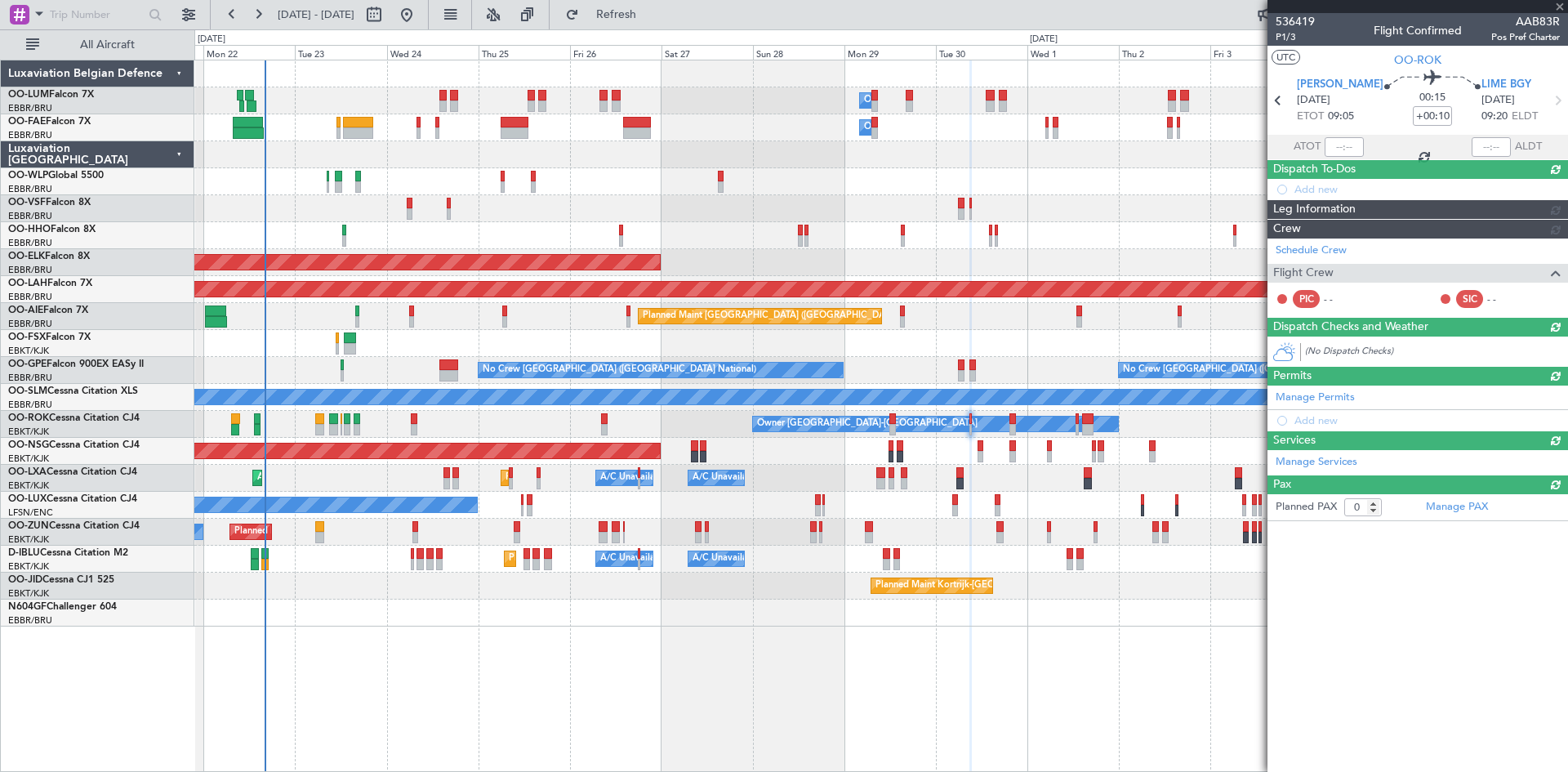
scroll to position [0, 0]
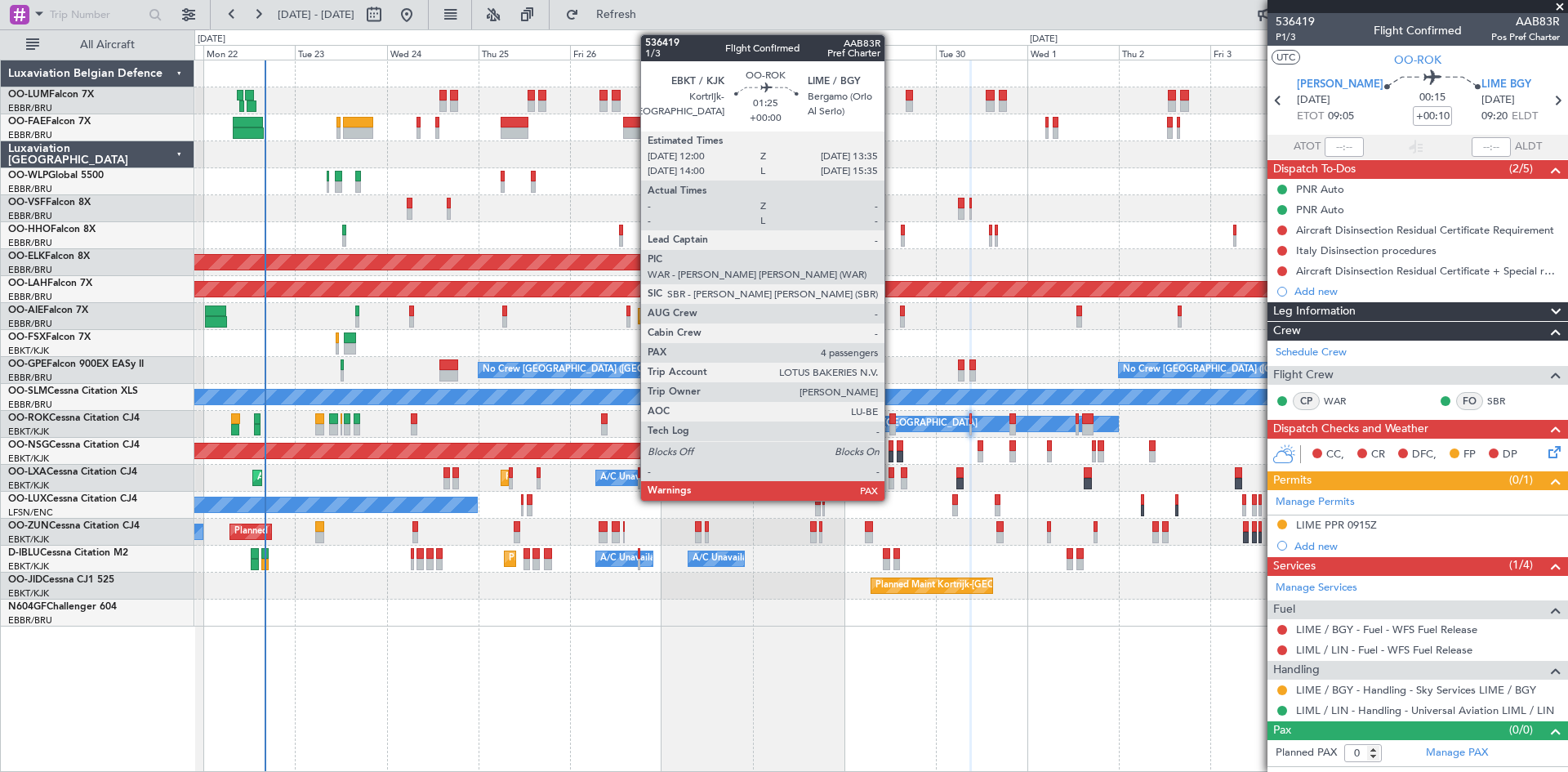
click at [892, 415] on div at bounding box center [893, 419] width 7 height 12
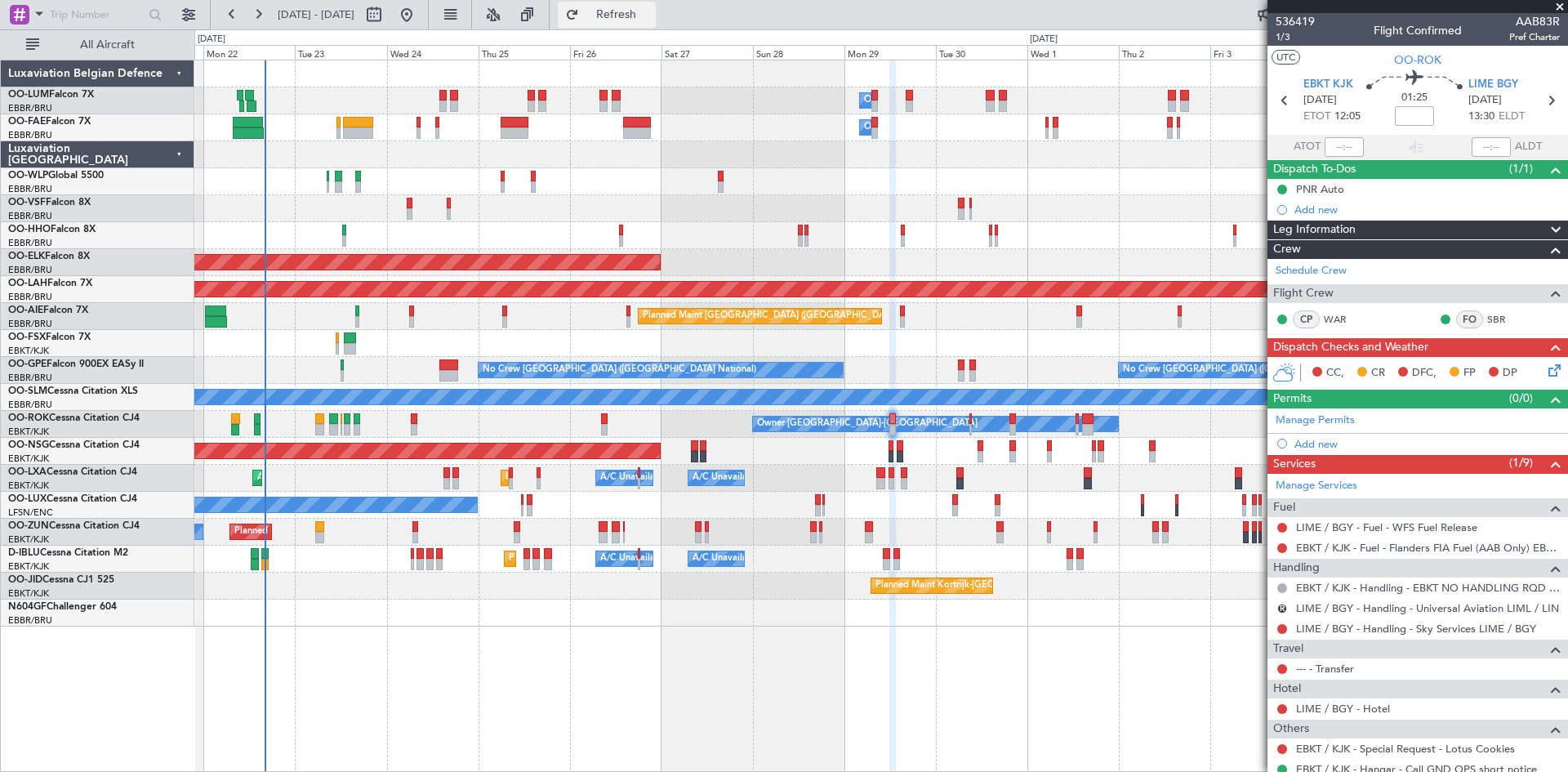
click at [647, 9] on button "Refresh" at bounding box center [607, 15] width 98 height 26
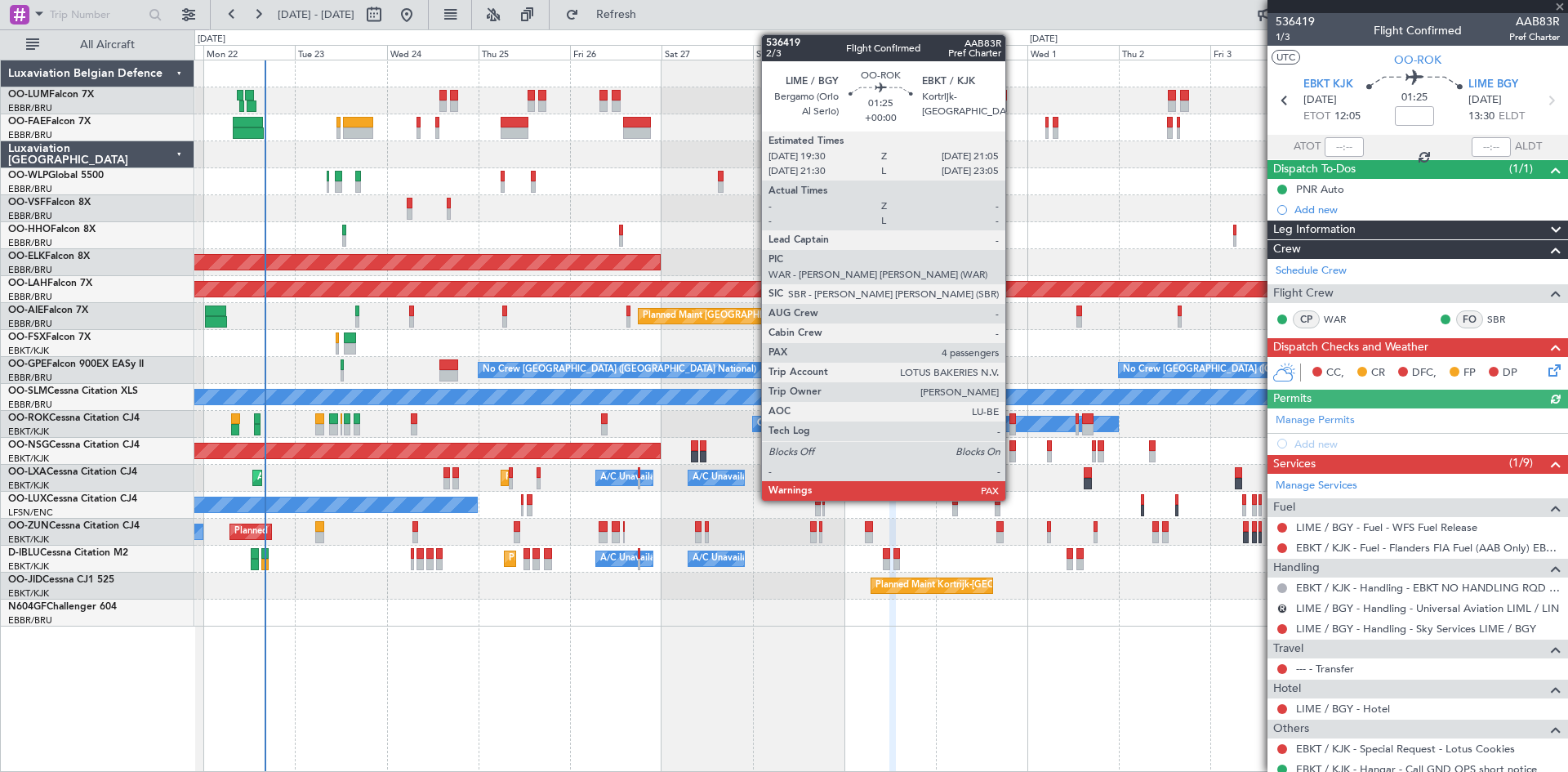
click at [1013, 420] on div at bounding box center [1013, 419] width 7 height 12
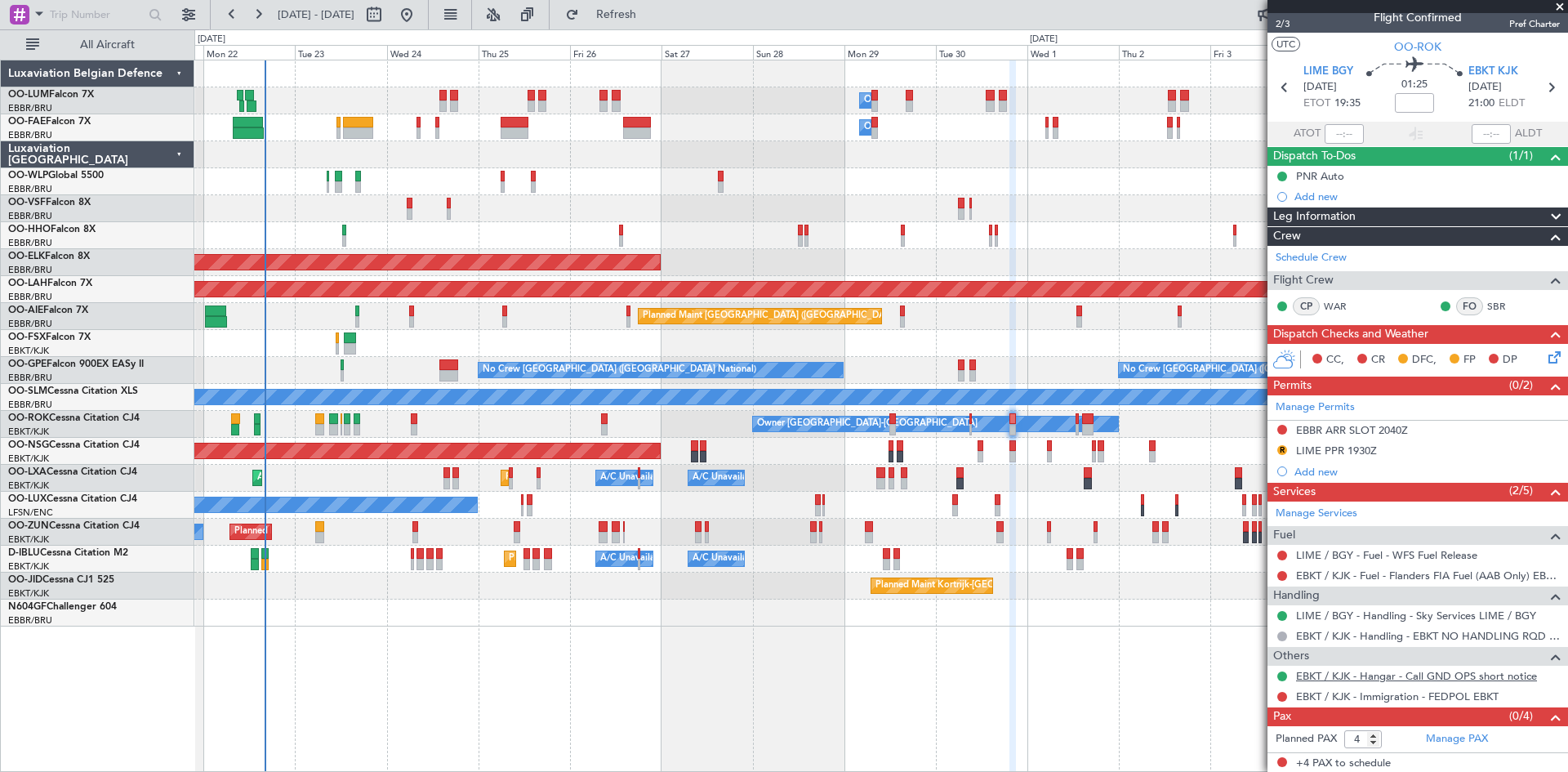
scroll to position [15, 0]
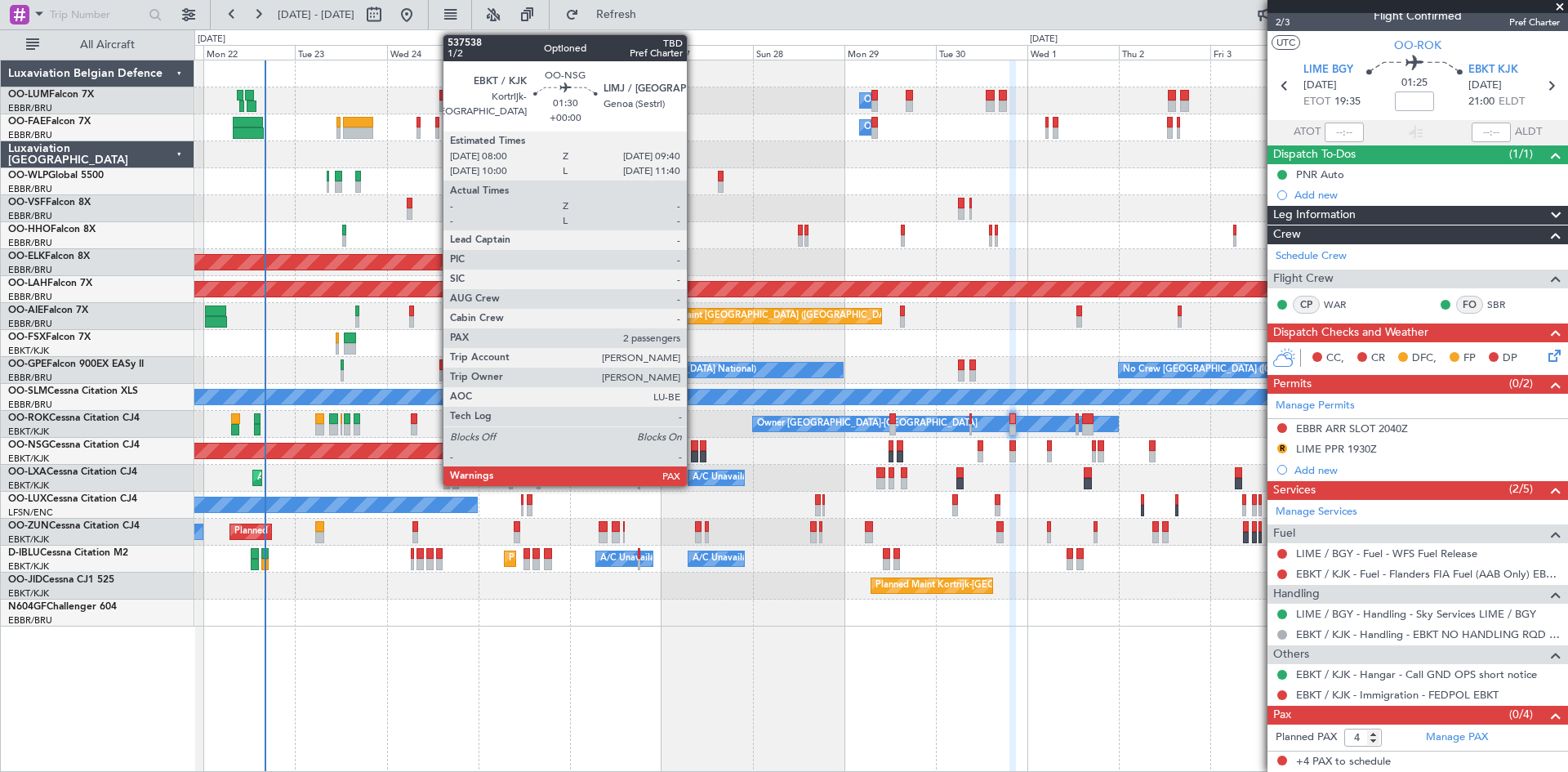
click at [694, 448] on div at bounding box center [694, 446] width 7 height 12
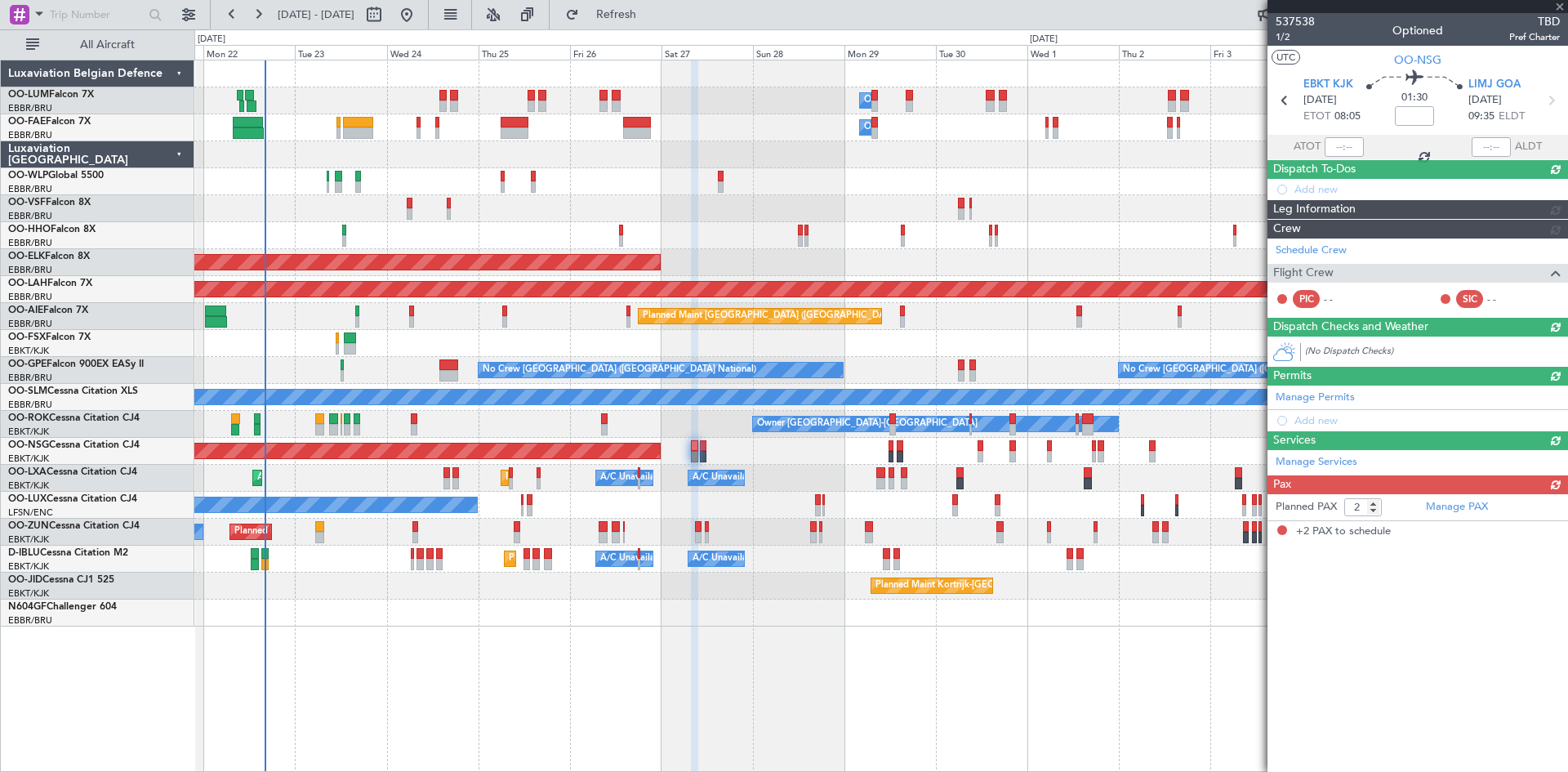
scroll to position [0, 0]
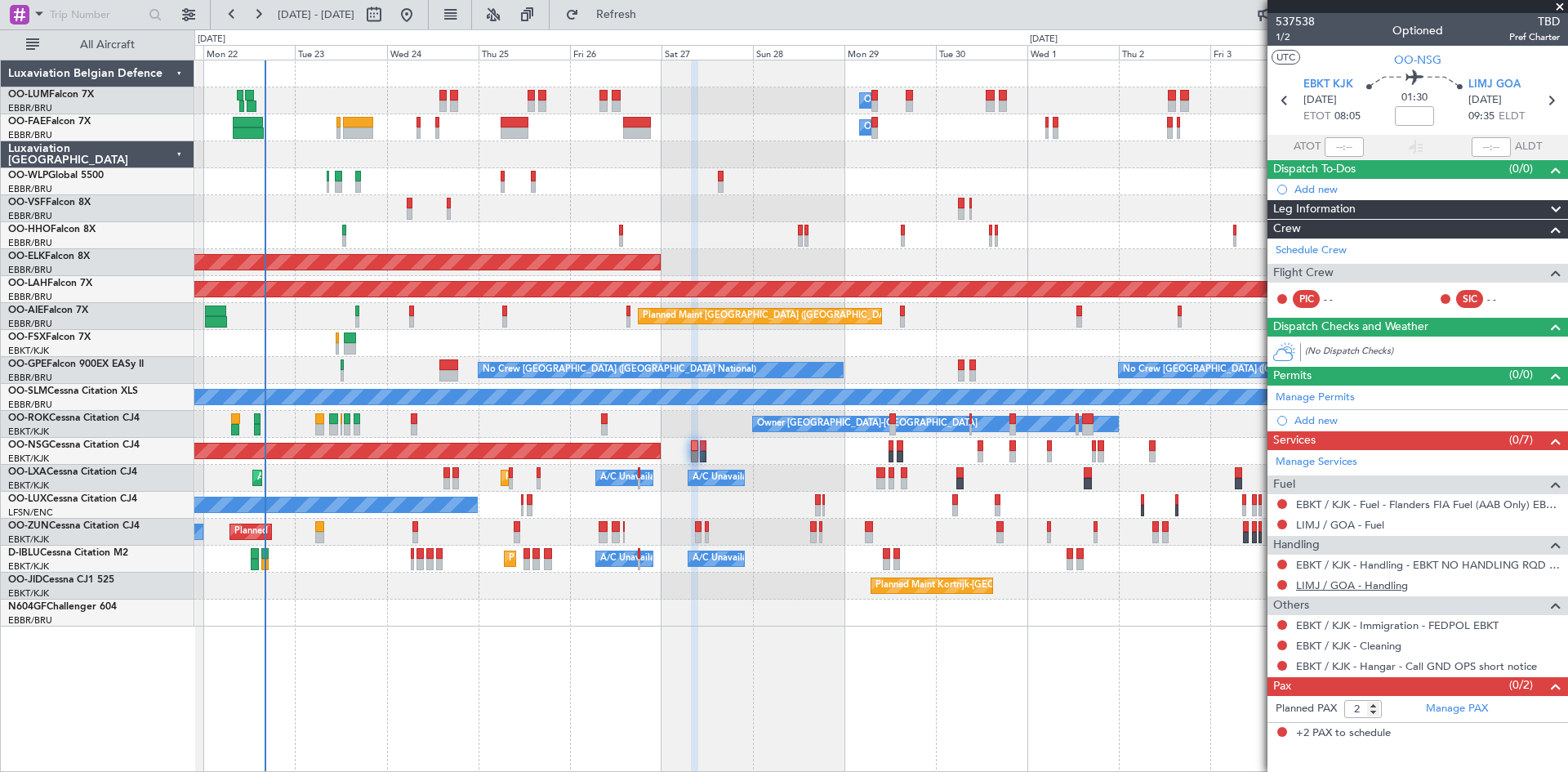
click at [1349, 585] on link "LIMJ / GOA - Handling" at bounding box center [1352, 585] width 112 height 14
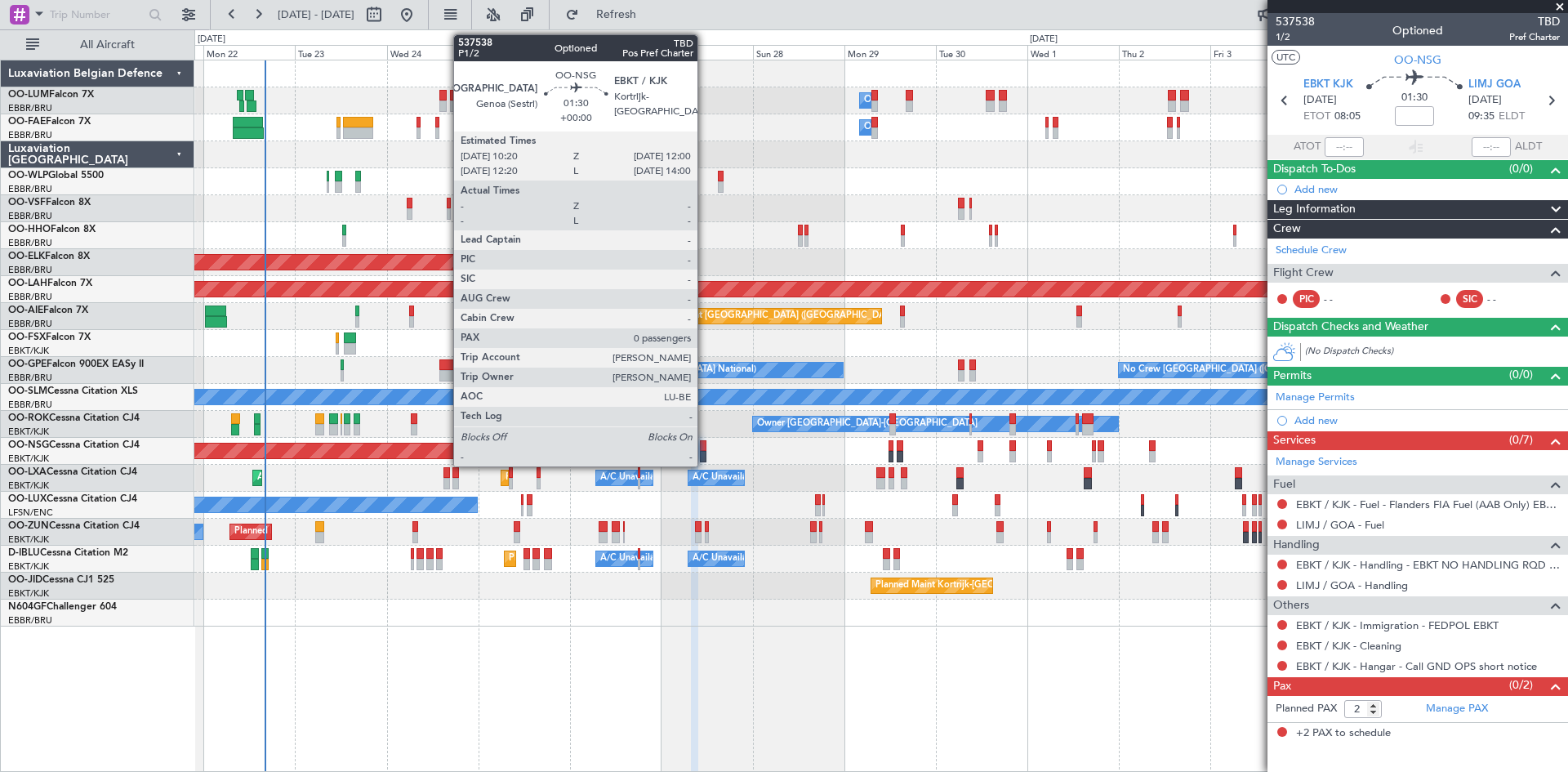
click at [705, 441] on div at bounding box center [703, 446] width 7 height 12
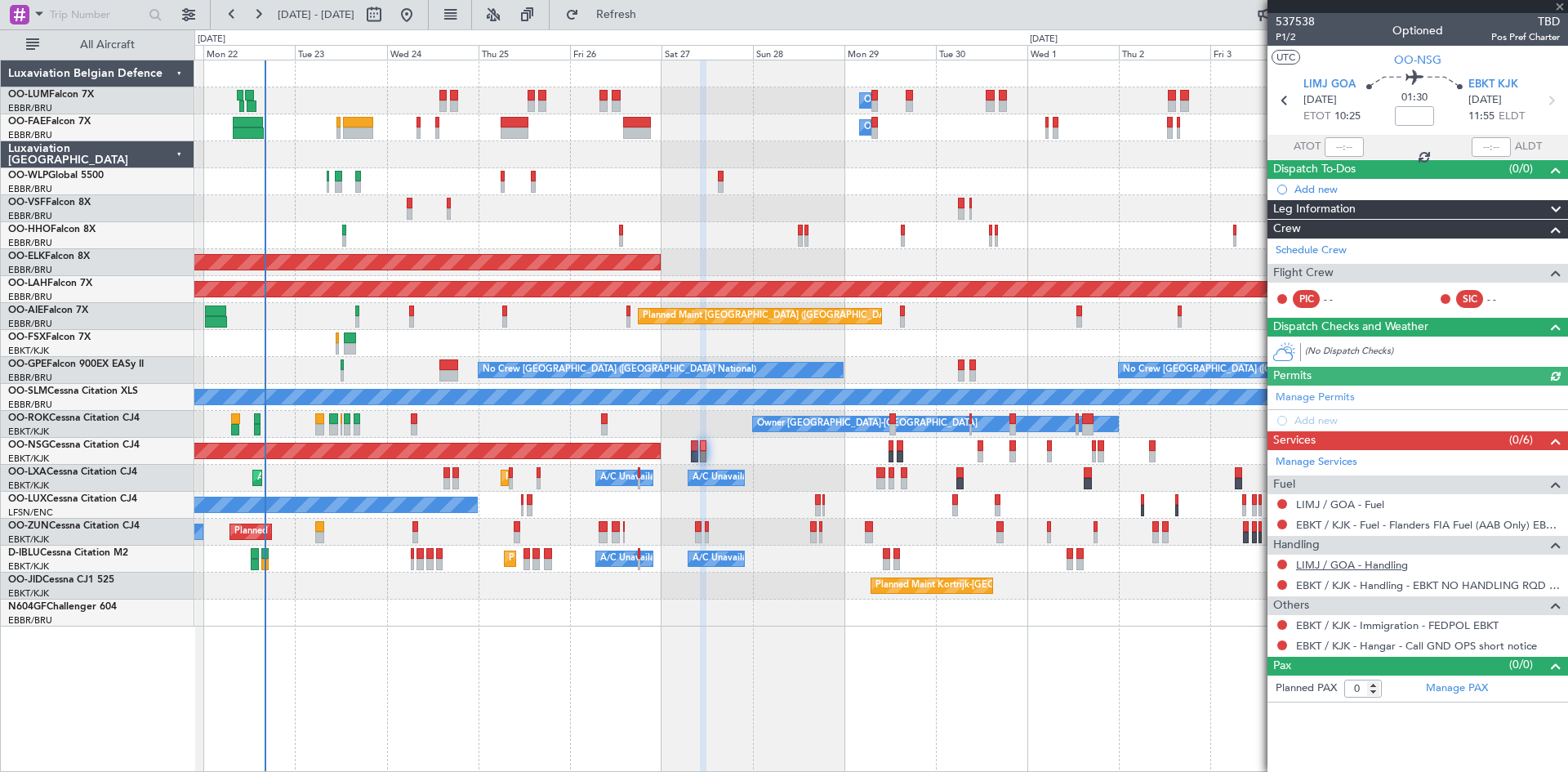
click at [1324, 561] on link "LIMJ / GOA - Handling" at bounding box center [1352, 565] width 112 height 14
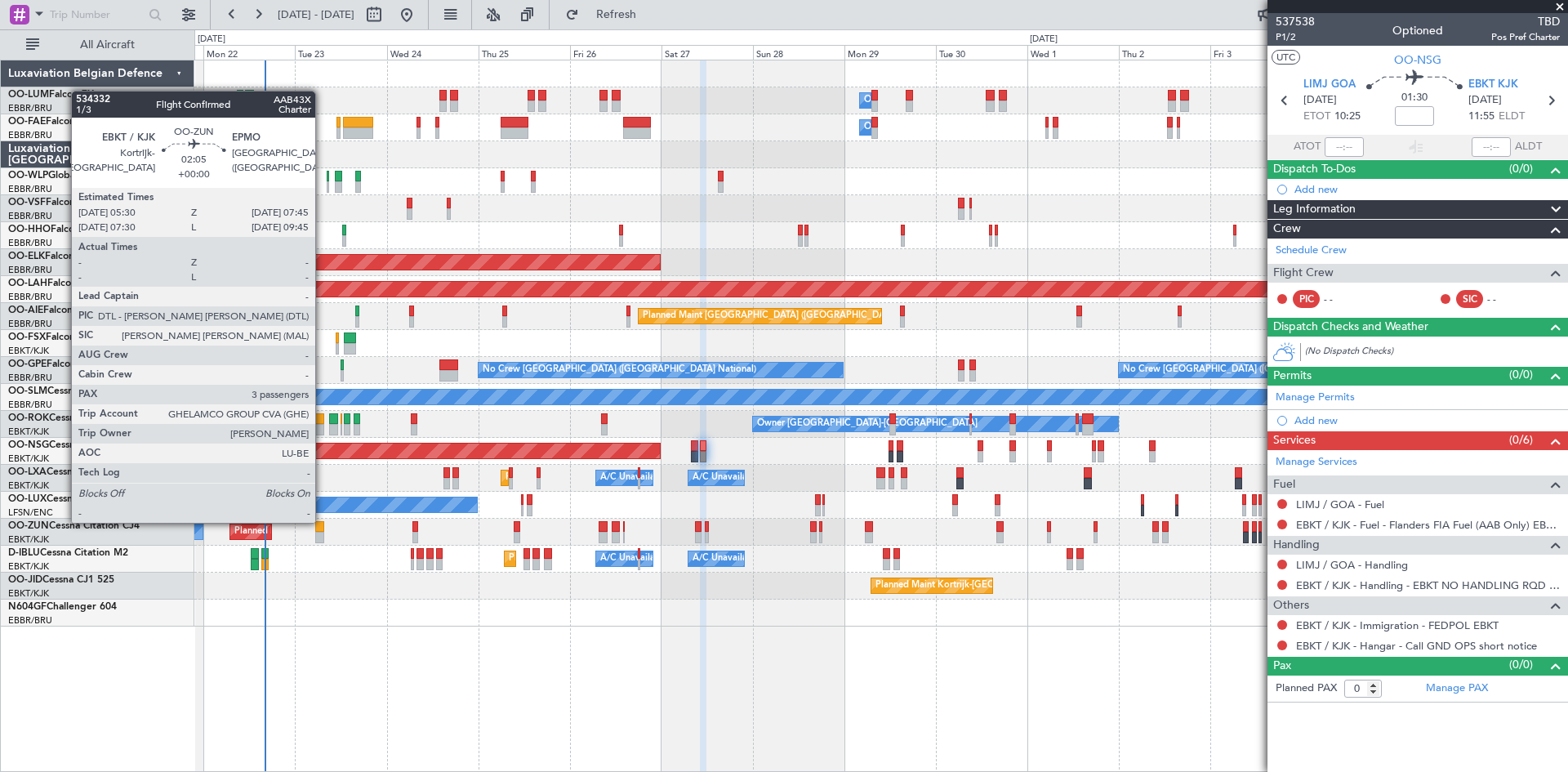
click at [323, 522] on div at bounding box center [320, 527] width 9 height 12
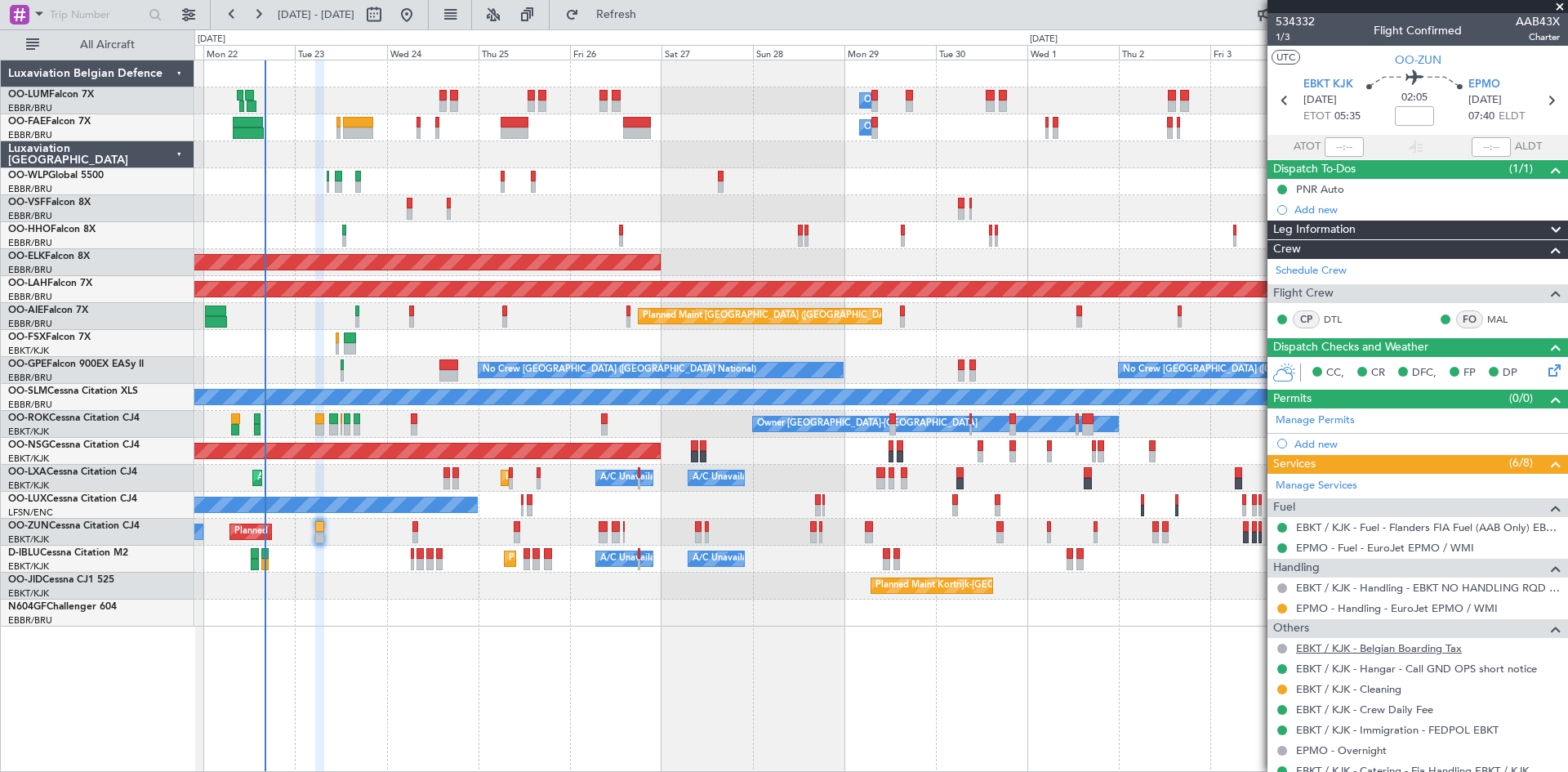
scroll to position [165, 0]
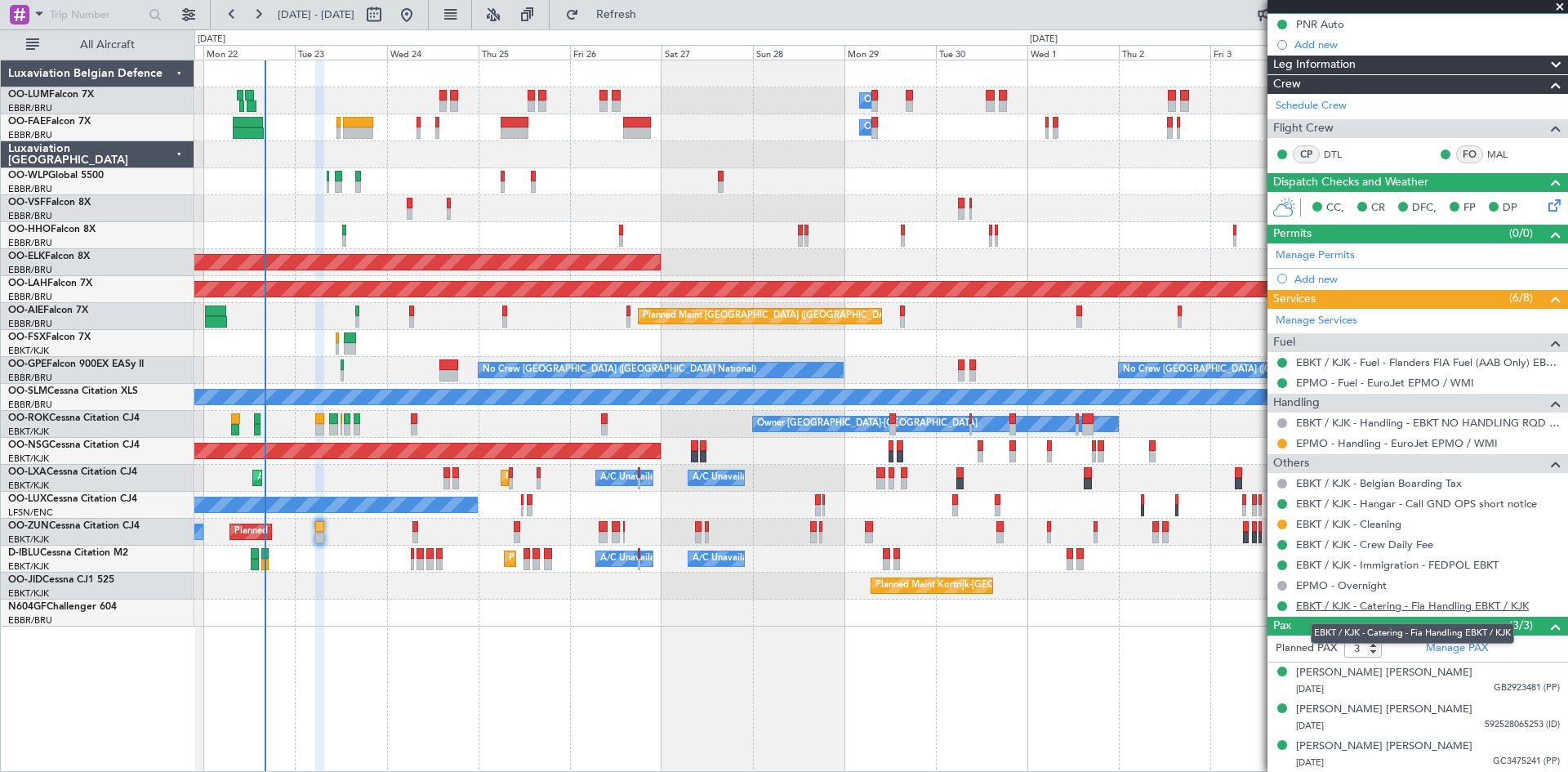
click at [1348, 605] on link "EBKT / KJK - Catering - Fia Handling EBKT / KJK" at bounding box center [1413, 605] width 233 height 14
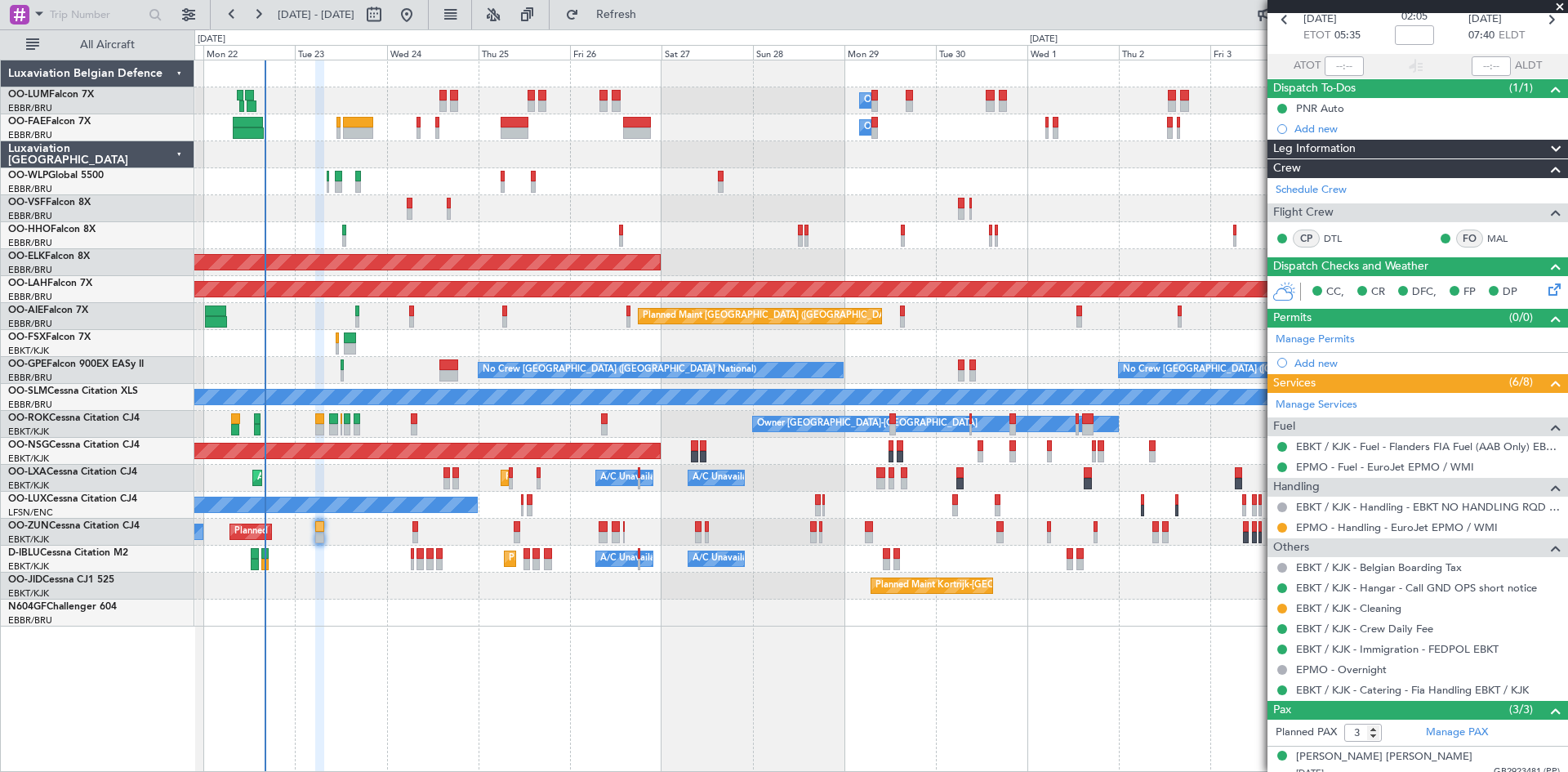
scroll to position [0, 0]
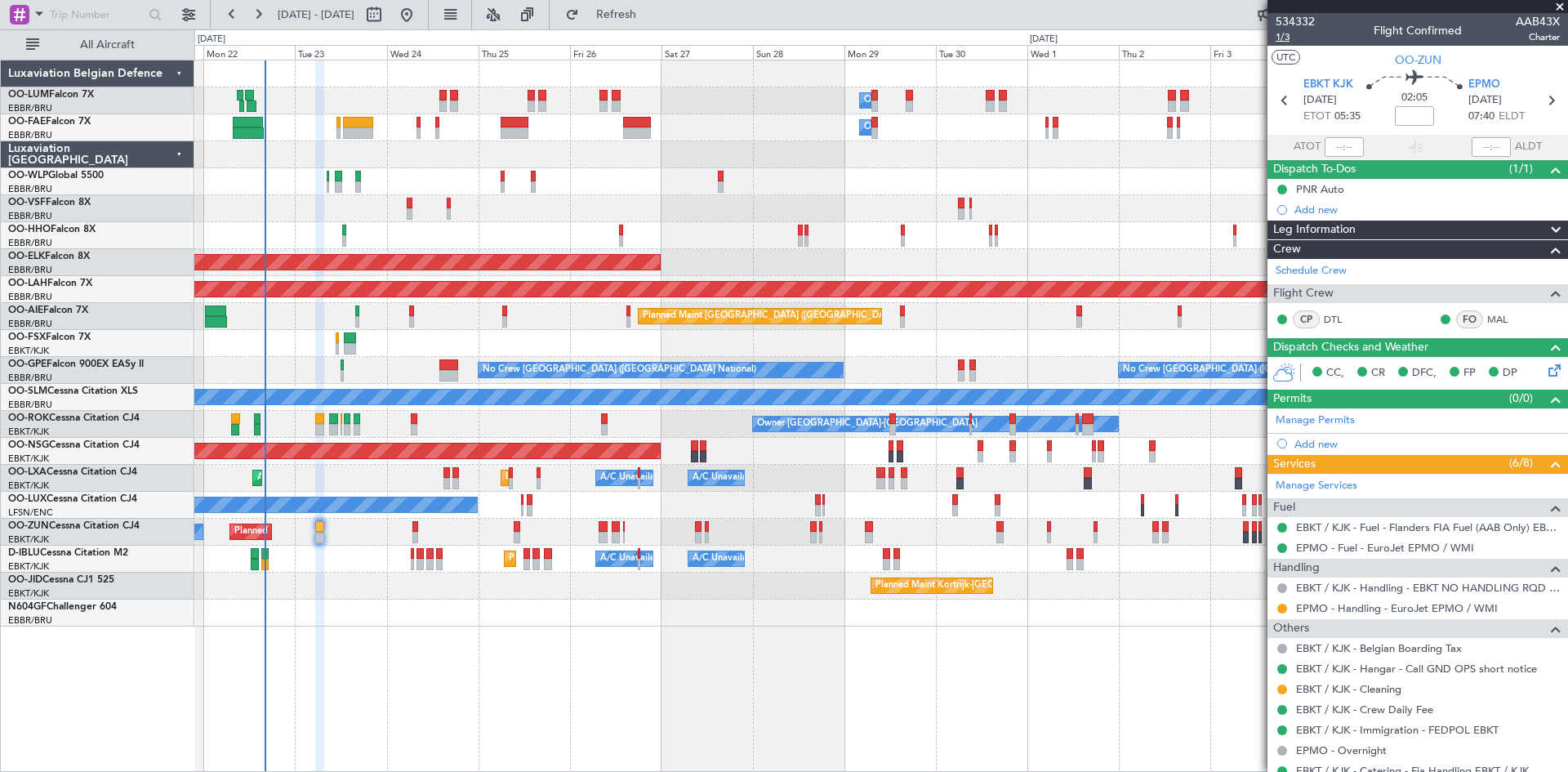
click at [1290, 39] on span "1/3" at bounding box center [1295, 37] width 39 height 14
drag, startPoint x: 645, startPoint y: 12, endPoint x: 648, endPoint y: 25, distance: 13.3
click at [645, 12] on span "Refresh" at bounding box center [616, 15] width 69 height 12
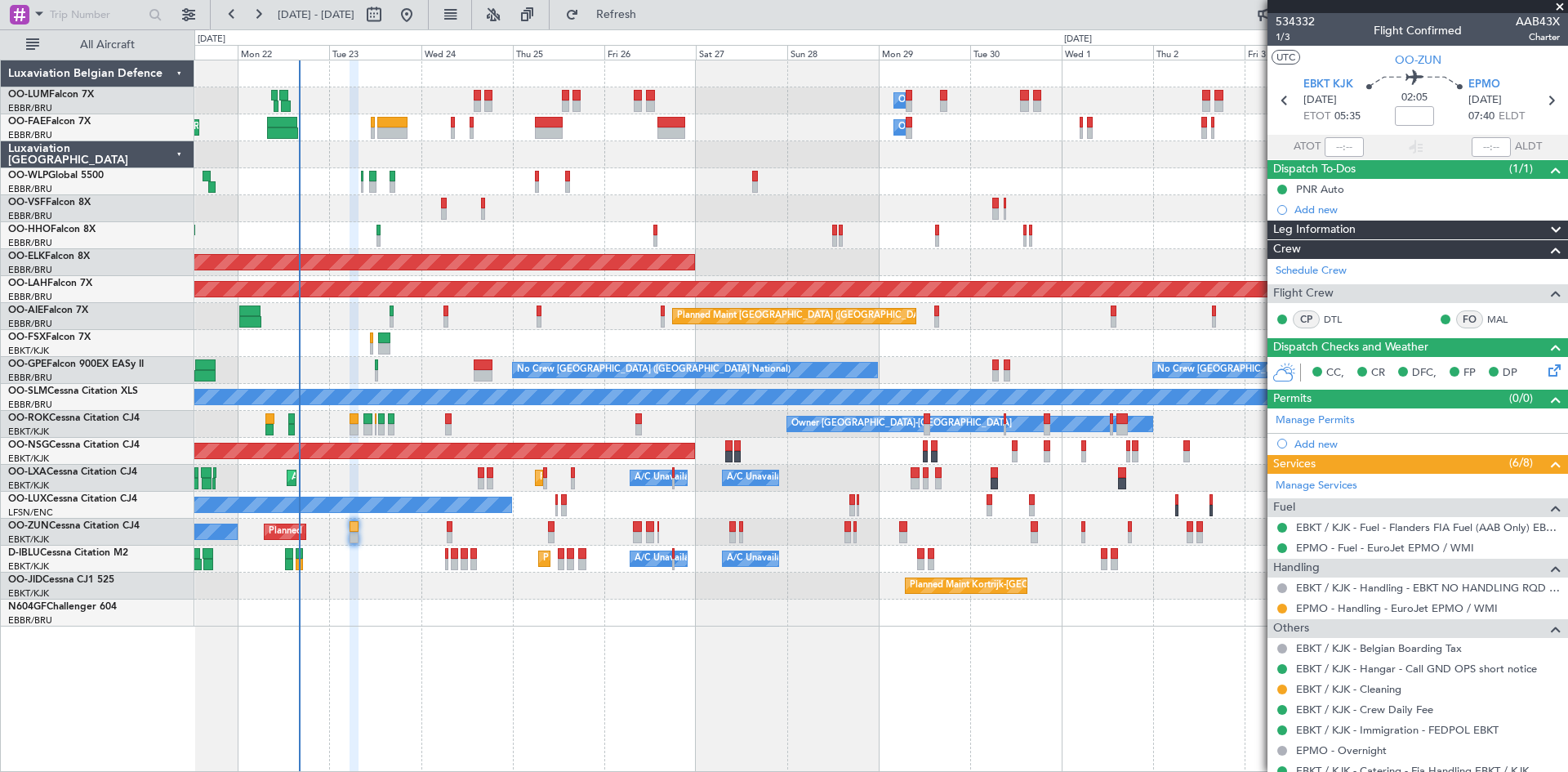
click at [635, 614] on div at bounding box center [880, 613] width 1373 height 27
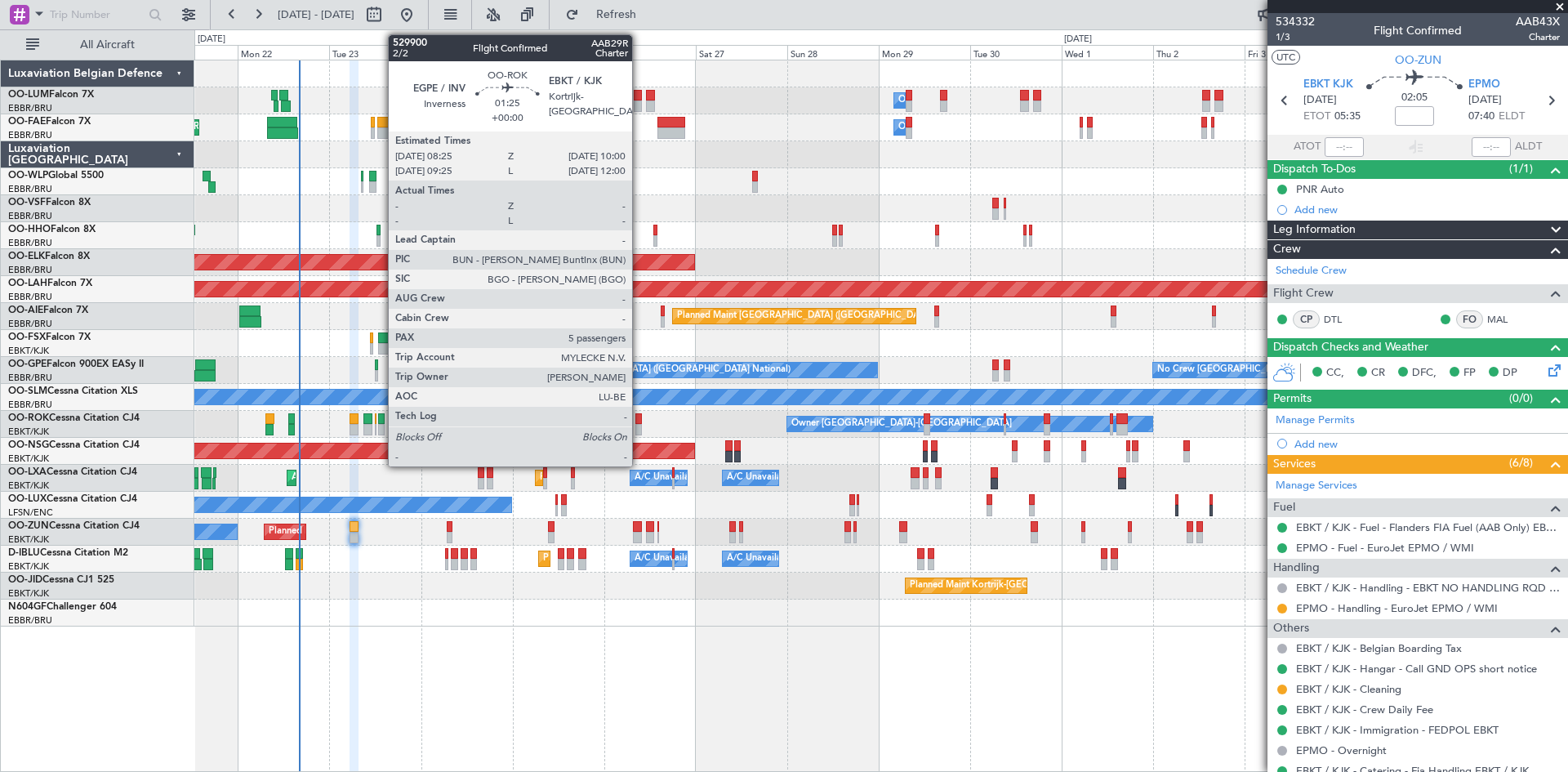
click at [640, 417] on div at bounding box center [639, 419] width 7 height 12
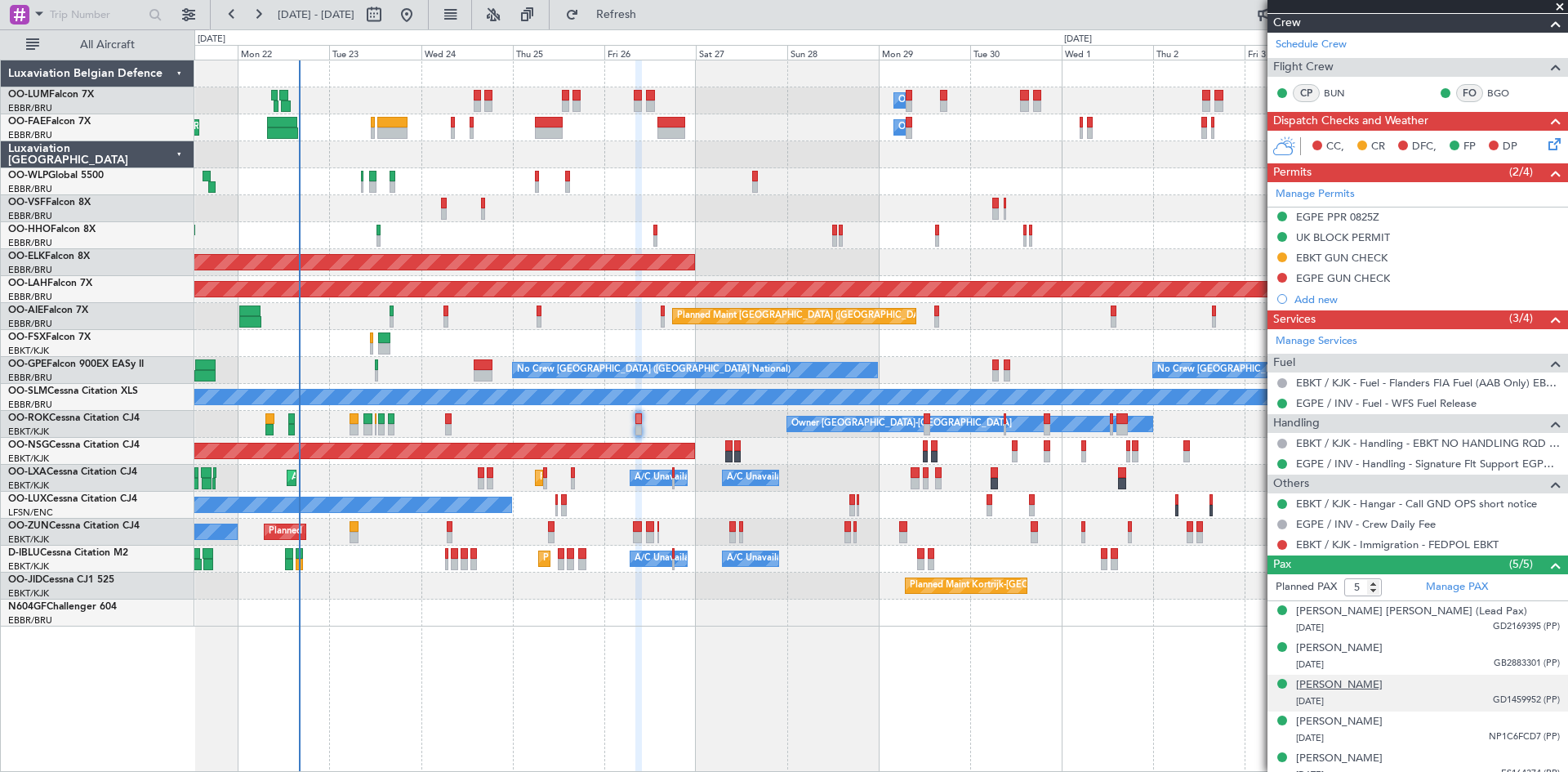
scroll to position [259, 0]
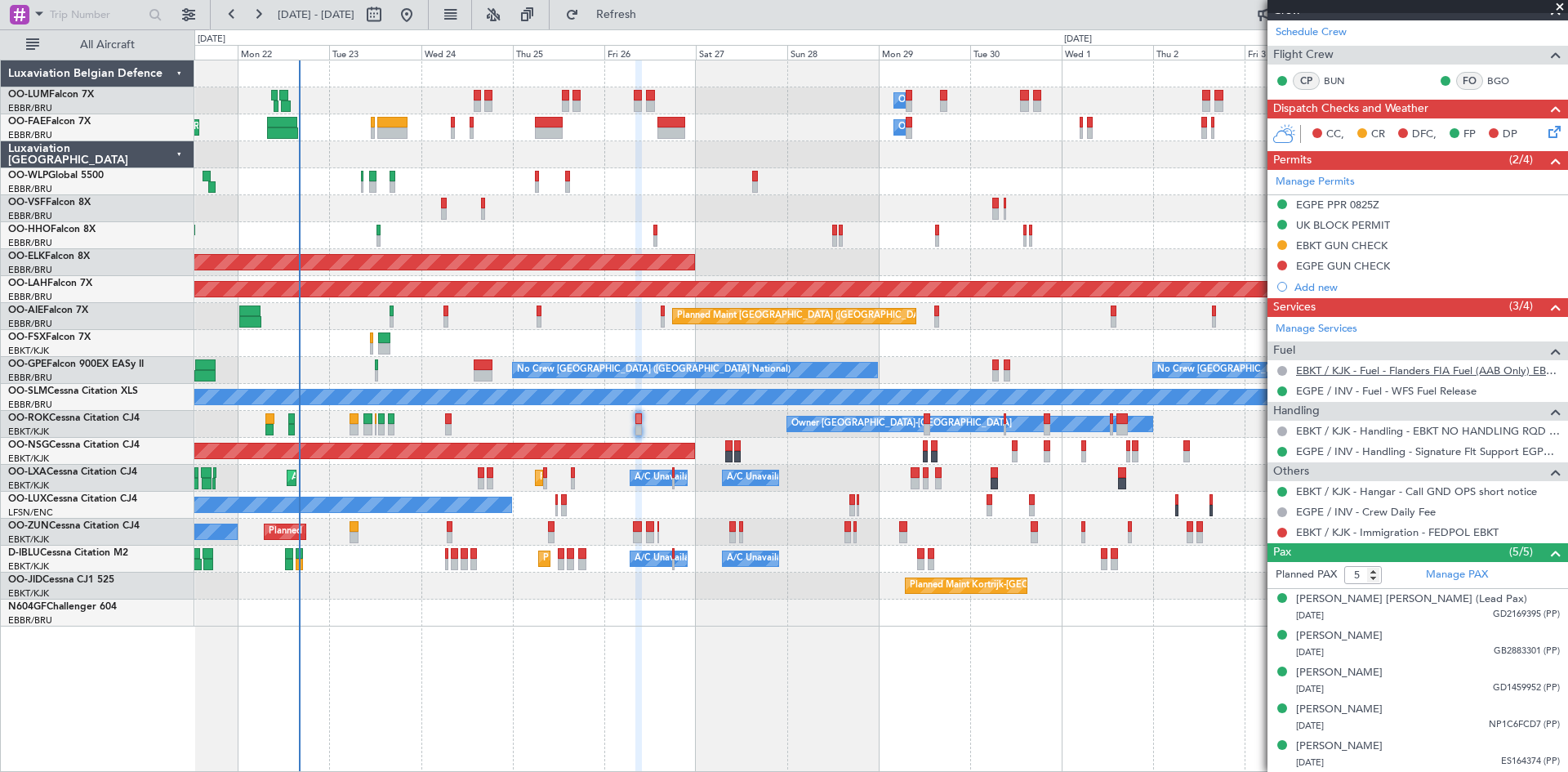
click at [1402, 370] on link "EBKT / KJK - Fuel - Flanders FIA Fuel (AAB Only) EBKT / KJK" at bounding box center [1428, 370] width 264 height 14
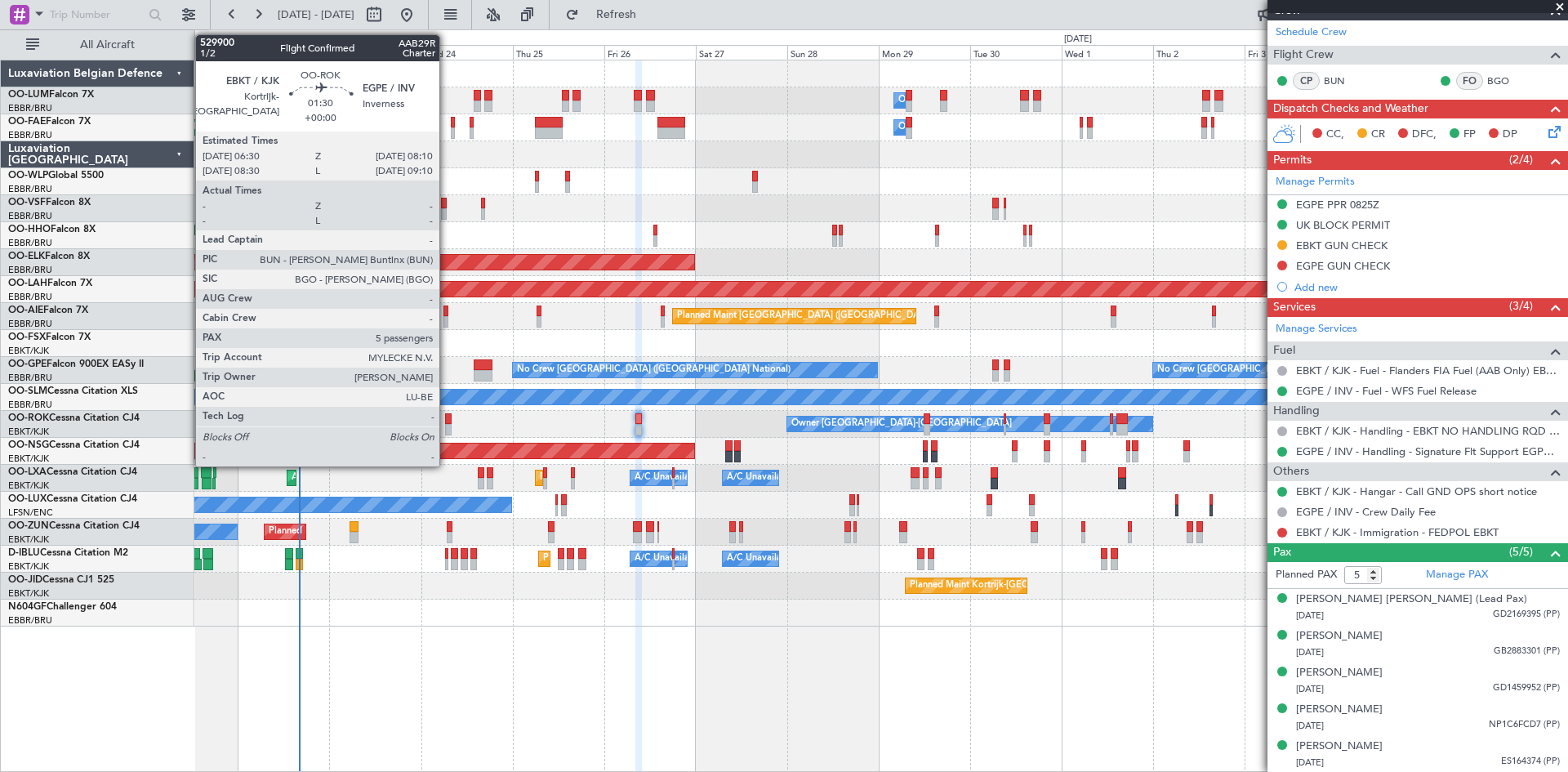
click at [447, 421] on div at bounding box center [448, 419] width 7 height 12
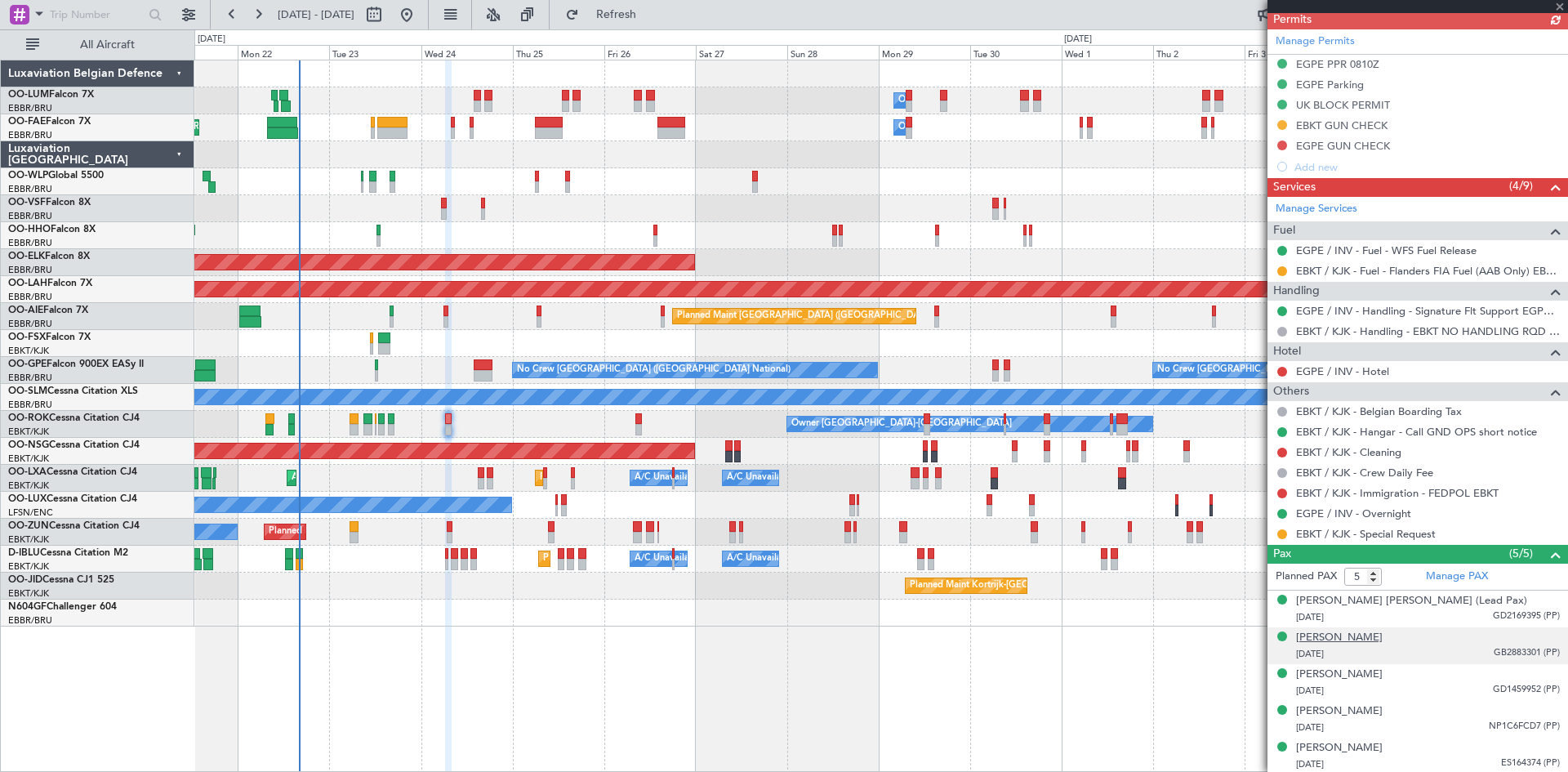
scroll to position [401, 0]
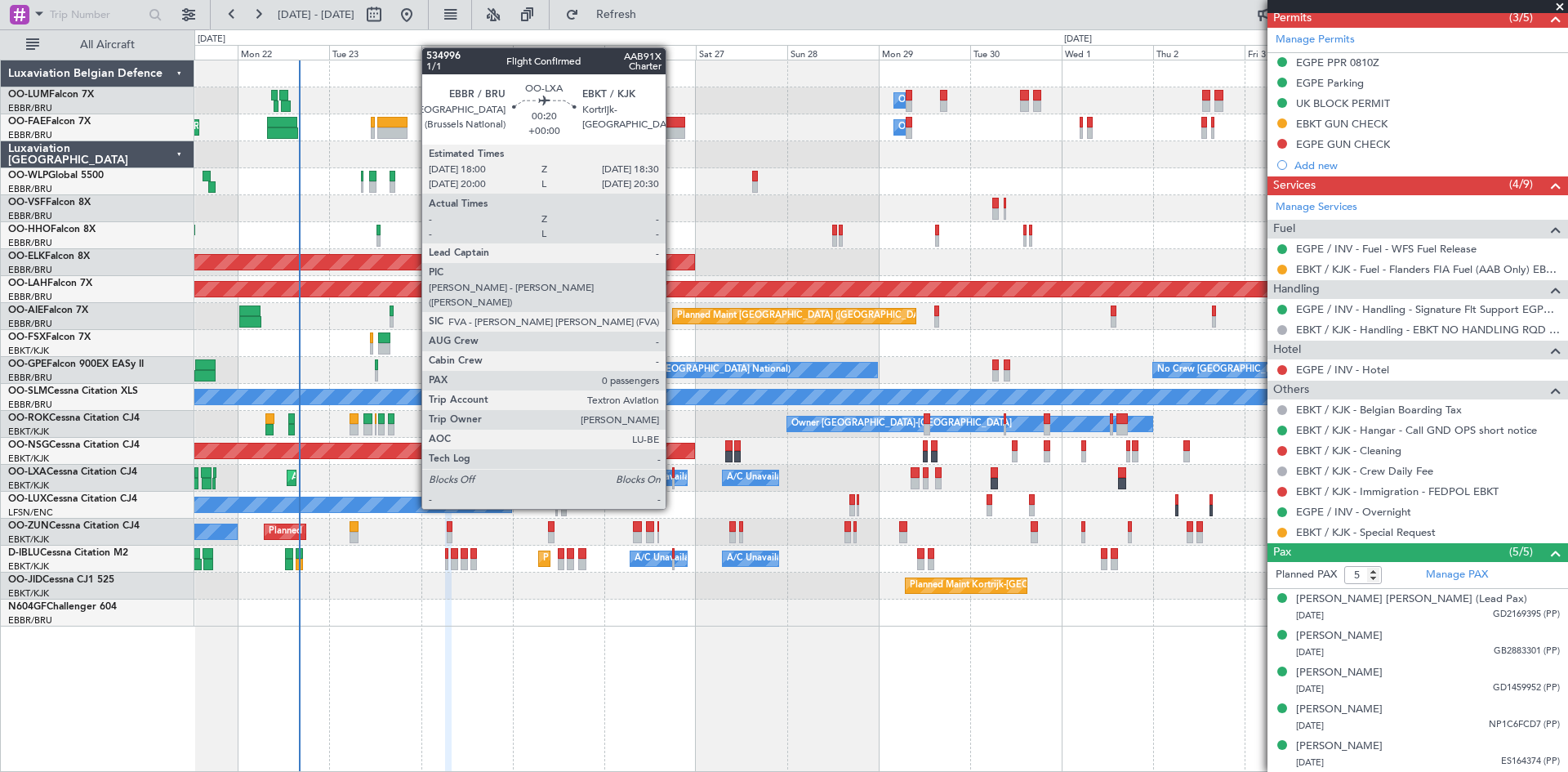
click at [673, 480] on div at bounding box center [673, 484] width 2 height 12
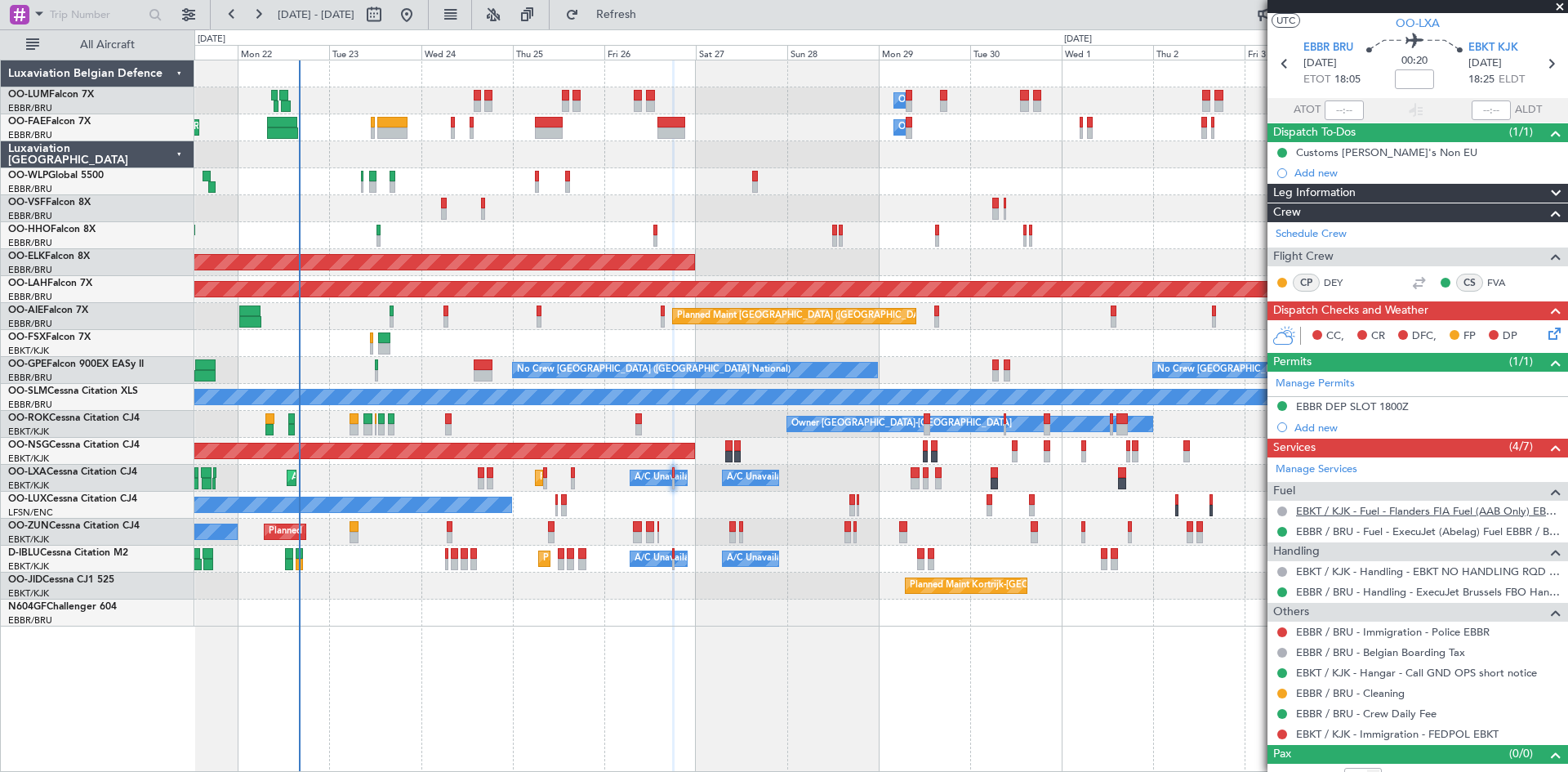
scroll to position [54, 0]
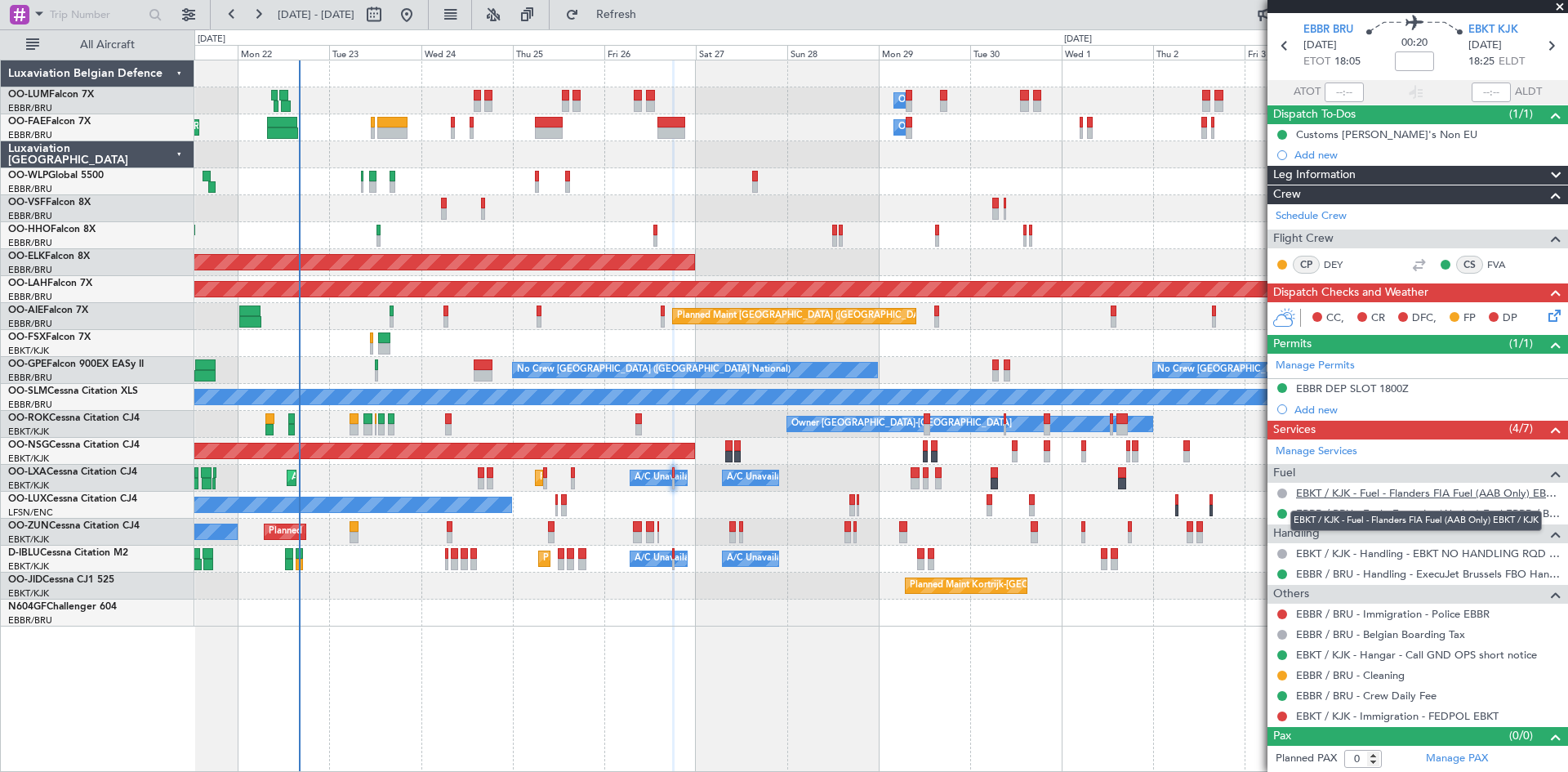
click at [1339, 495] on link "EBKT / KJK - Fuel - Flanders FIA Fuel (AAB Only) EBKT / KJK" at bounding box center [1428, 493] width 264 height 14
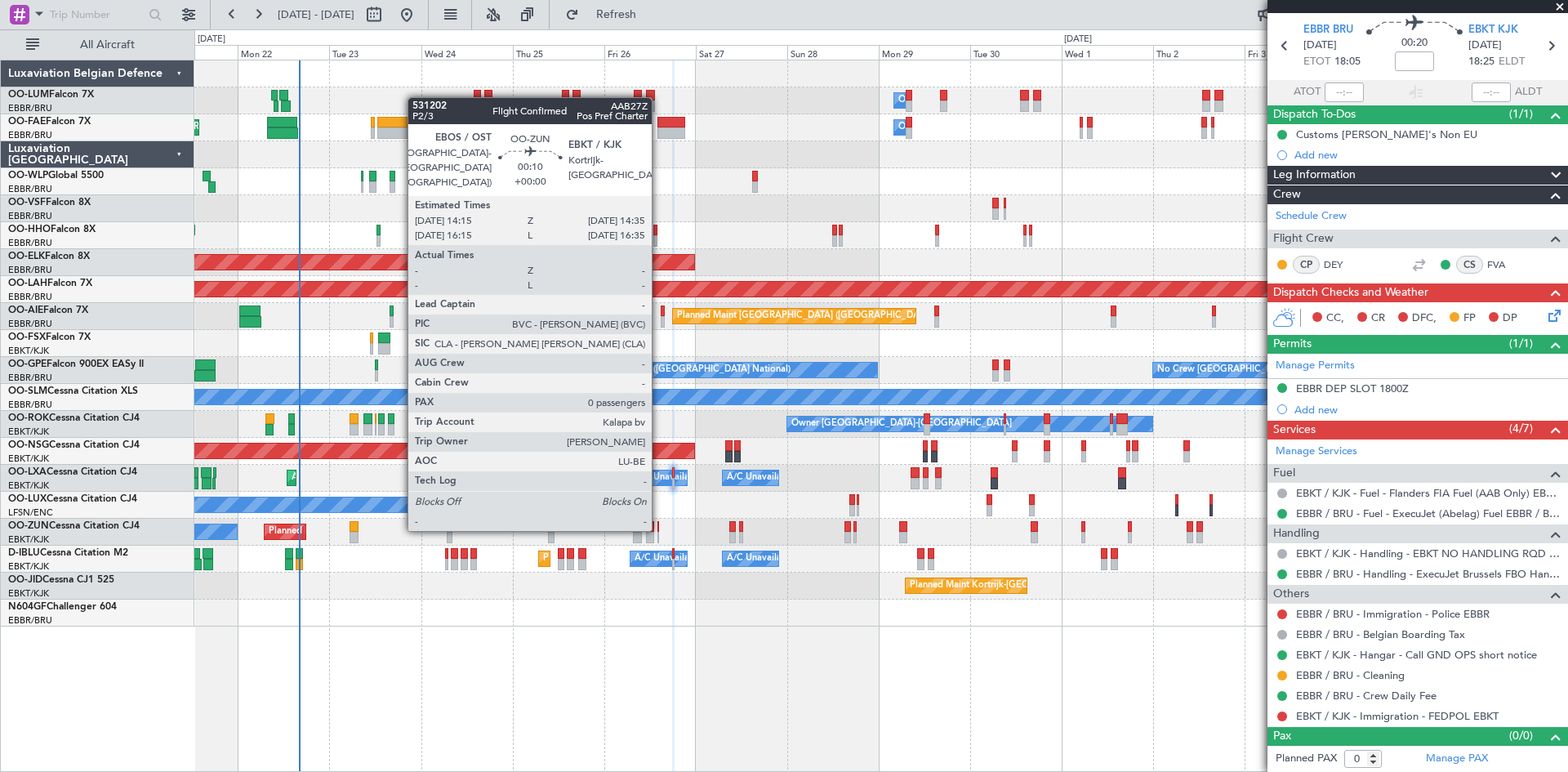
click at [659, 528] on div at bounding box center [658, 527] width 2 height 12
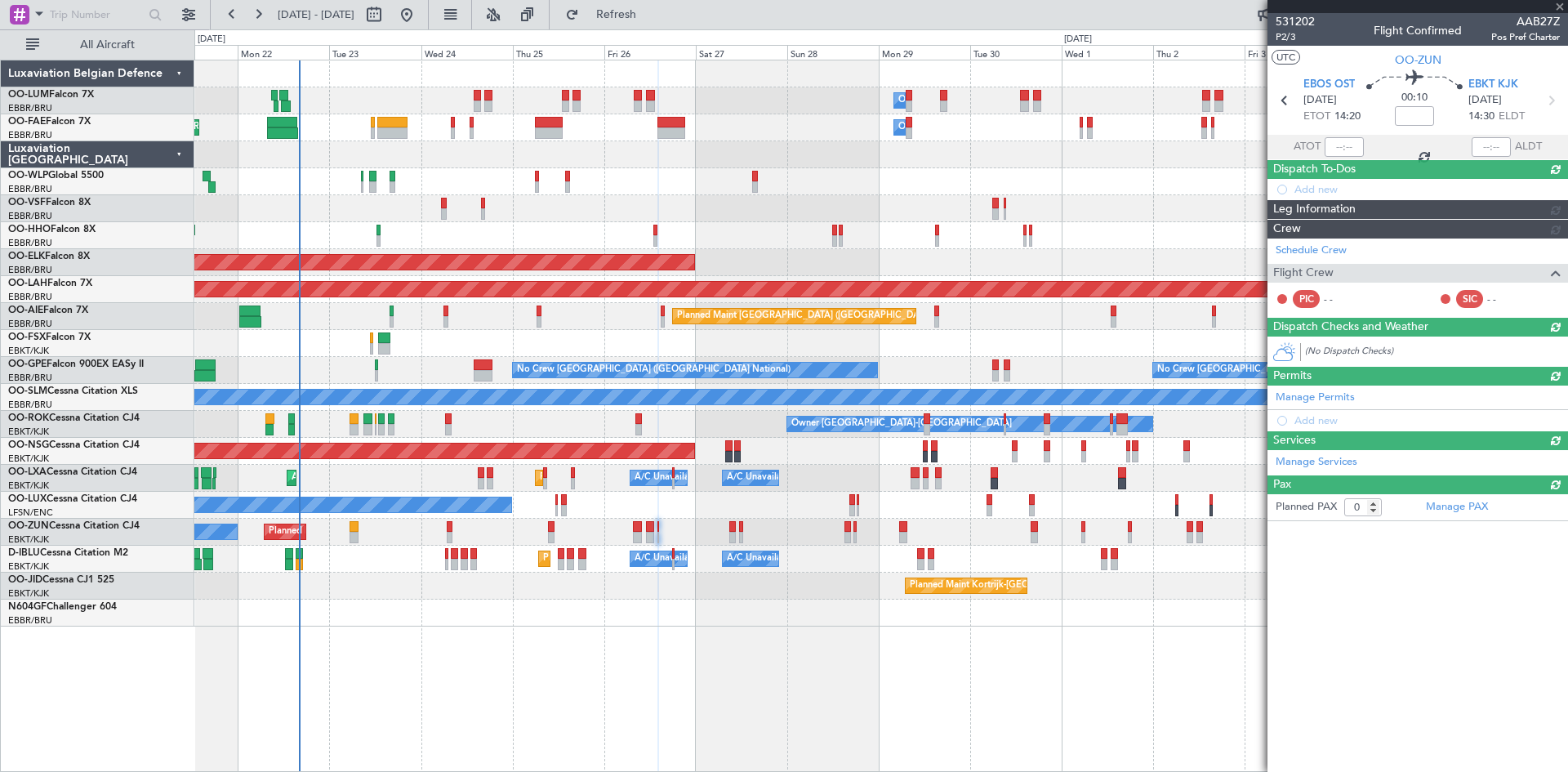
scroll to position [0, 0]
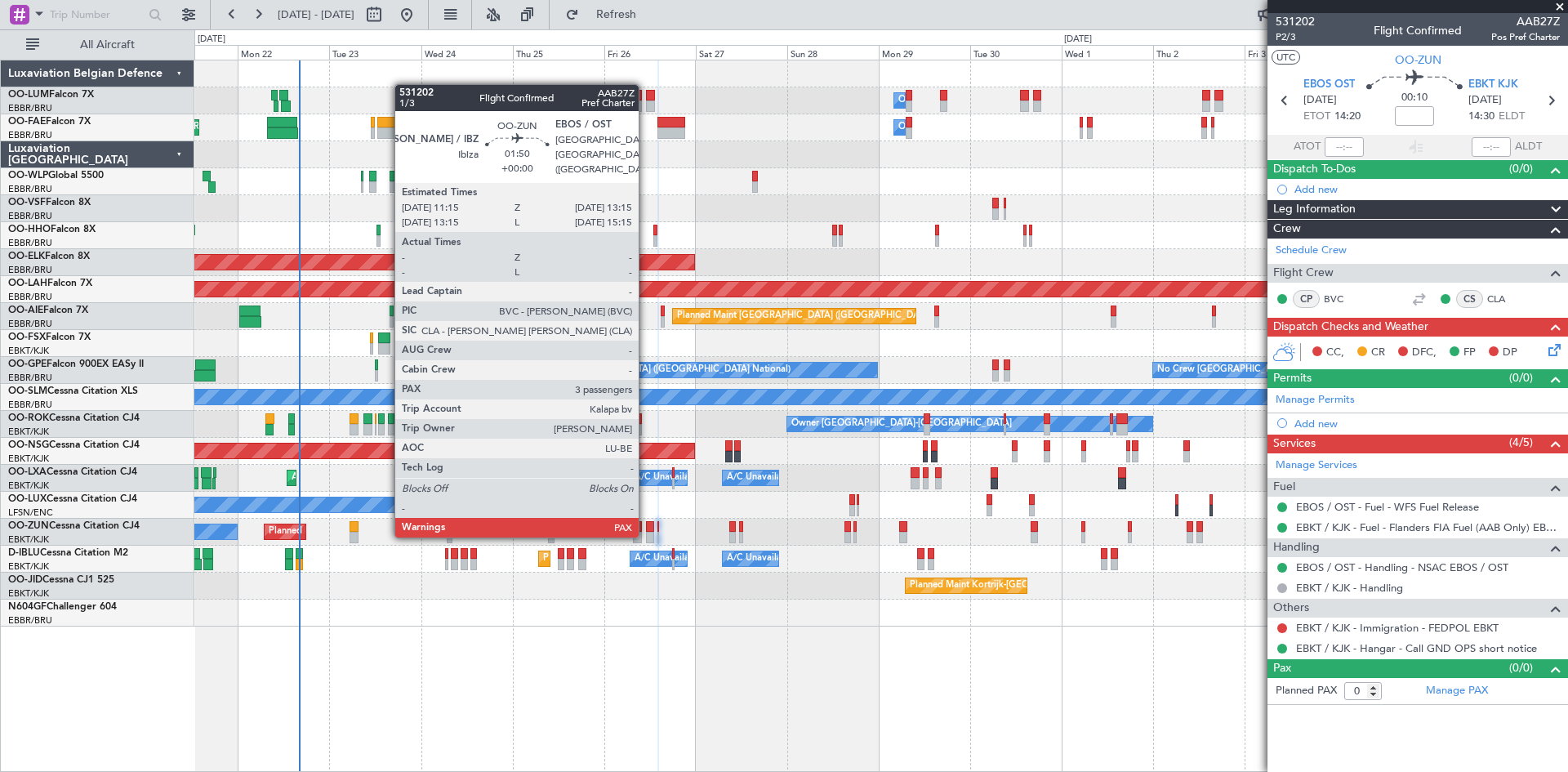
click at [646, 534] on div at bounding box center [650, 538] width 8 height 12
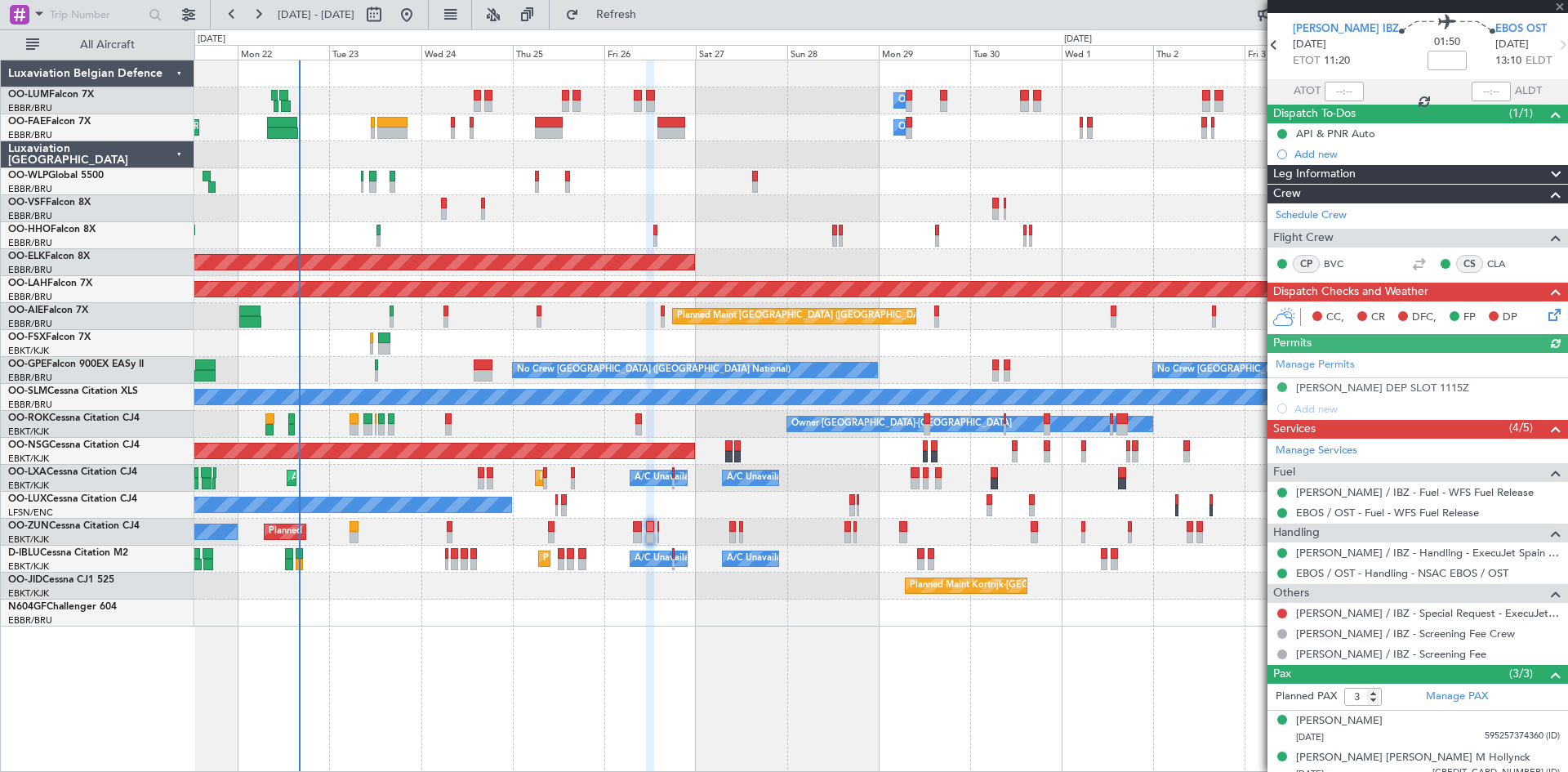
scroll to position [104, 0]
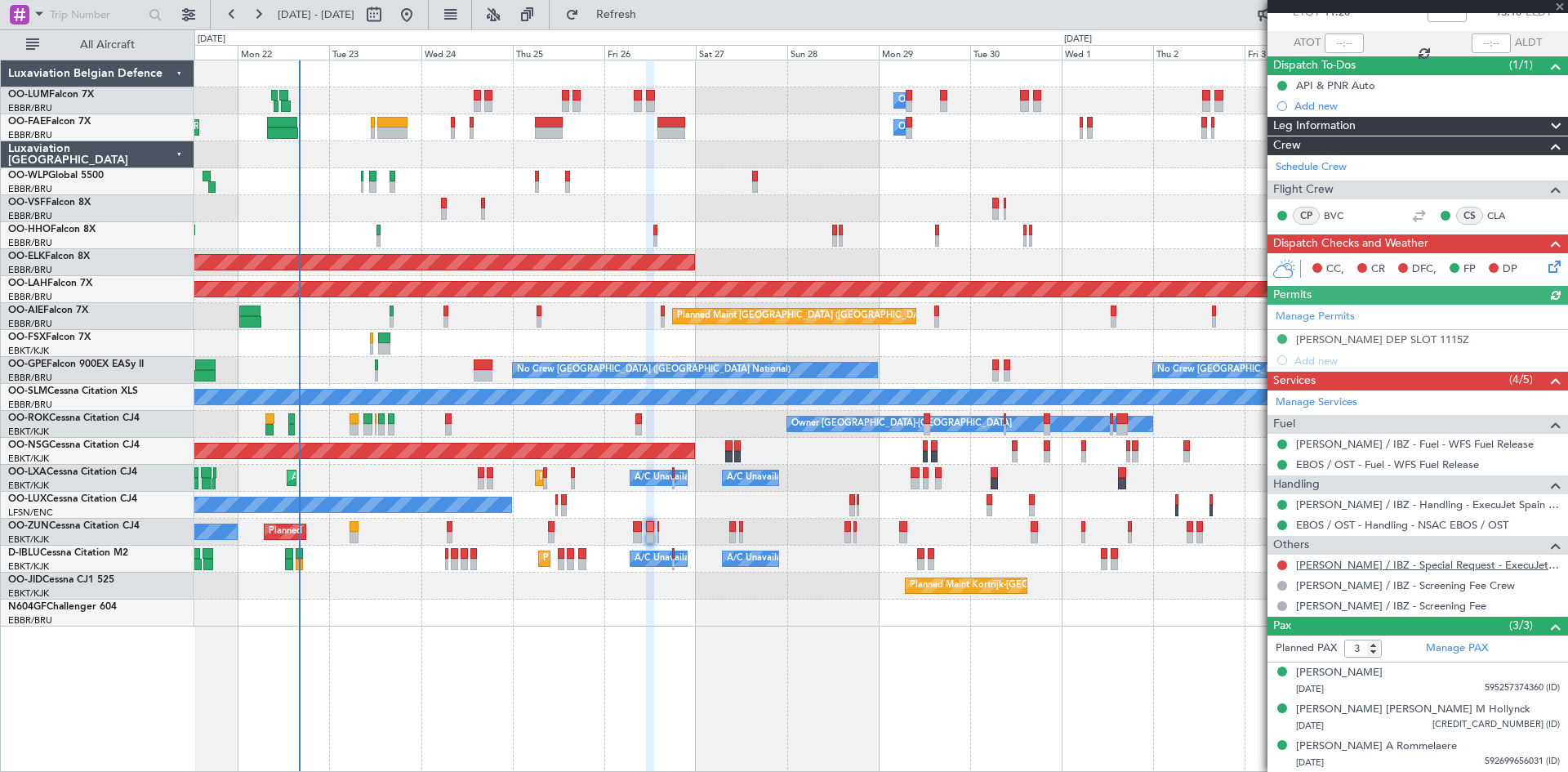
click at [1430, 558] on link "LEIB / IBZ - Special Request - ExecuJet Spain LEIB / IBZ" at bounding box center [1428, 565] width 264 height 14
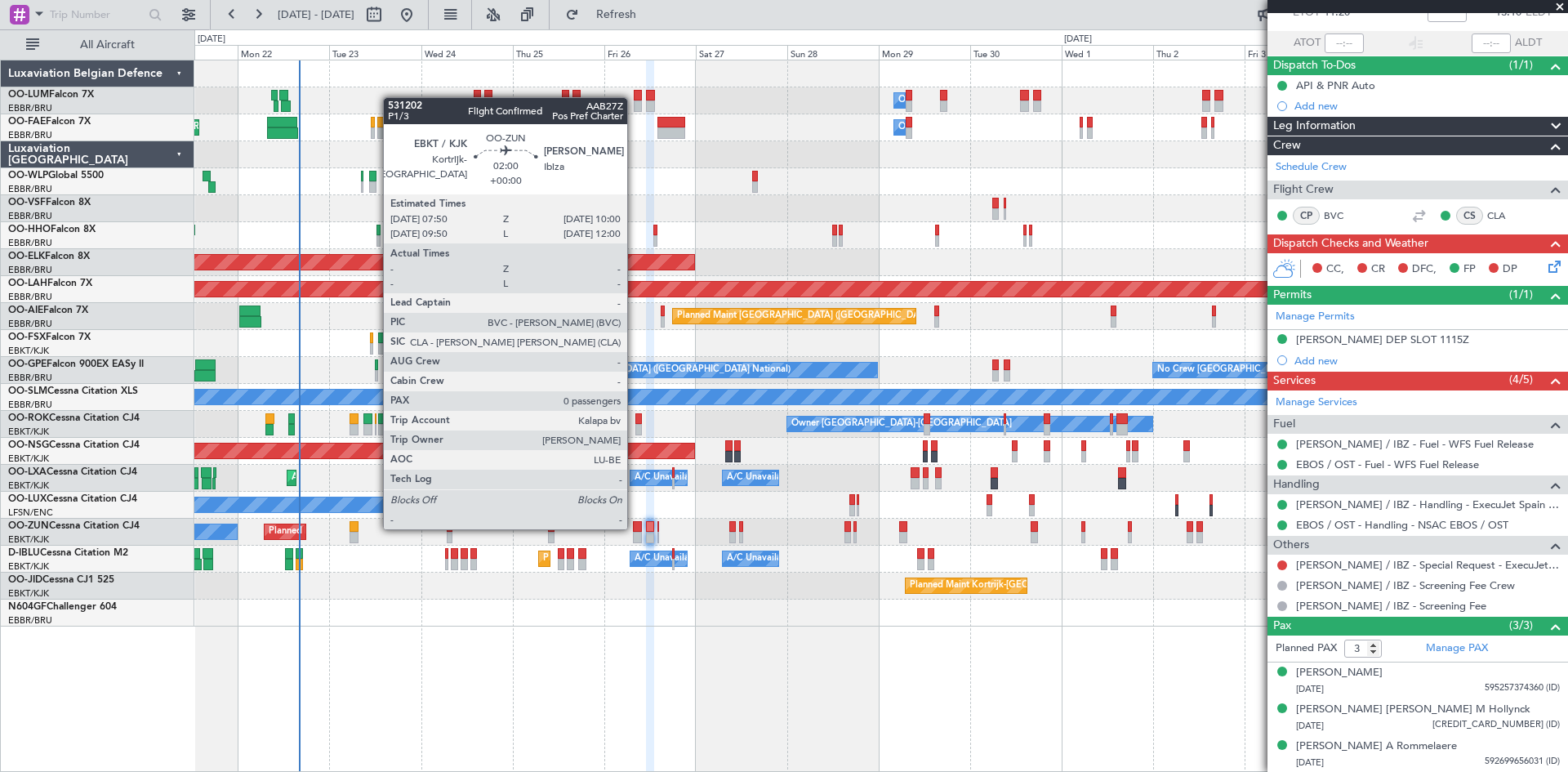
click at [637, 526] on div at bounding box center [637, 527] width 9 height 12
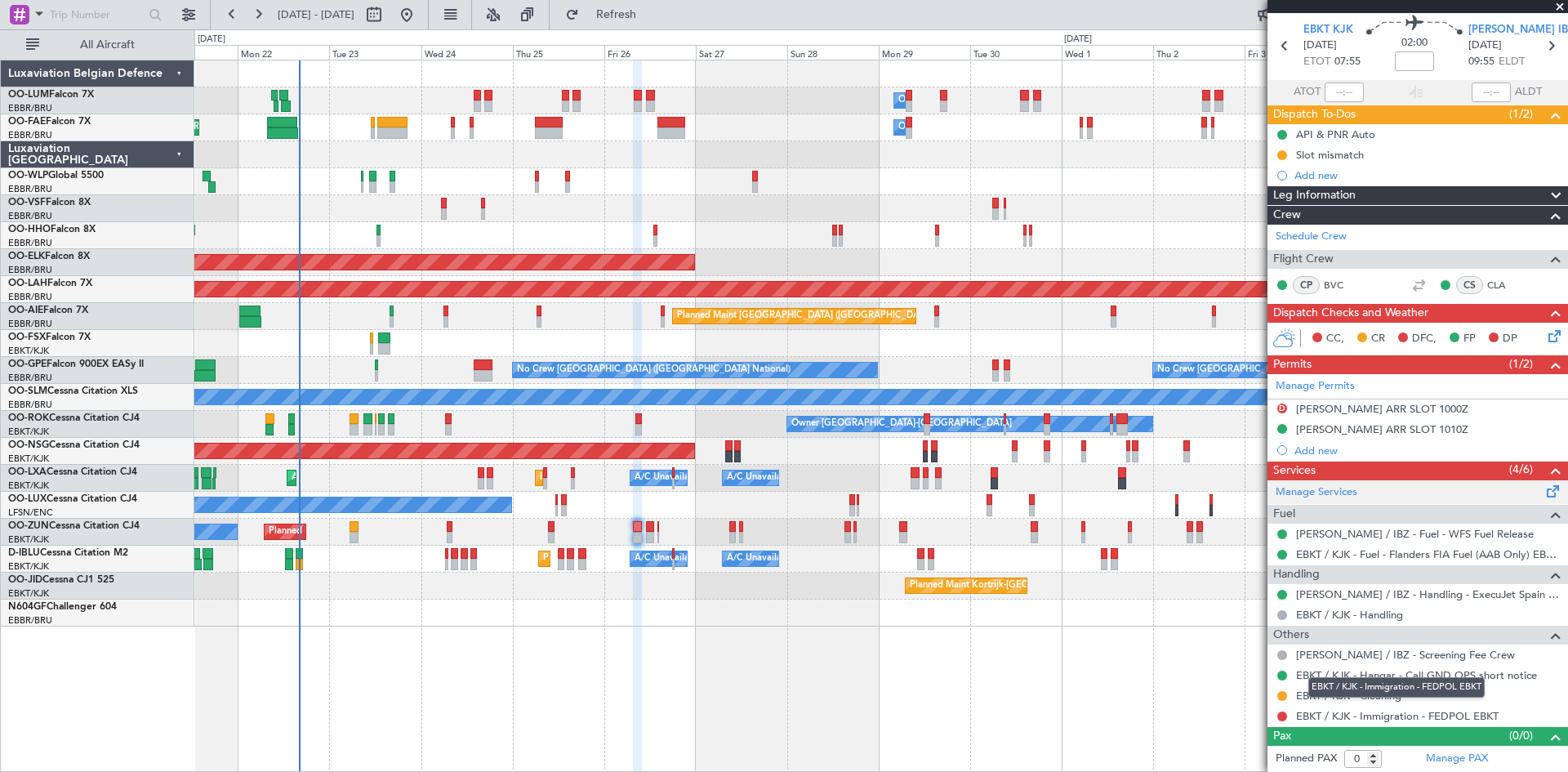
scroll to position [0, 0]
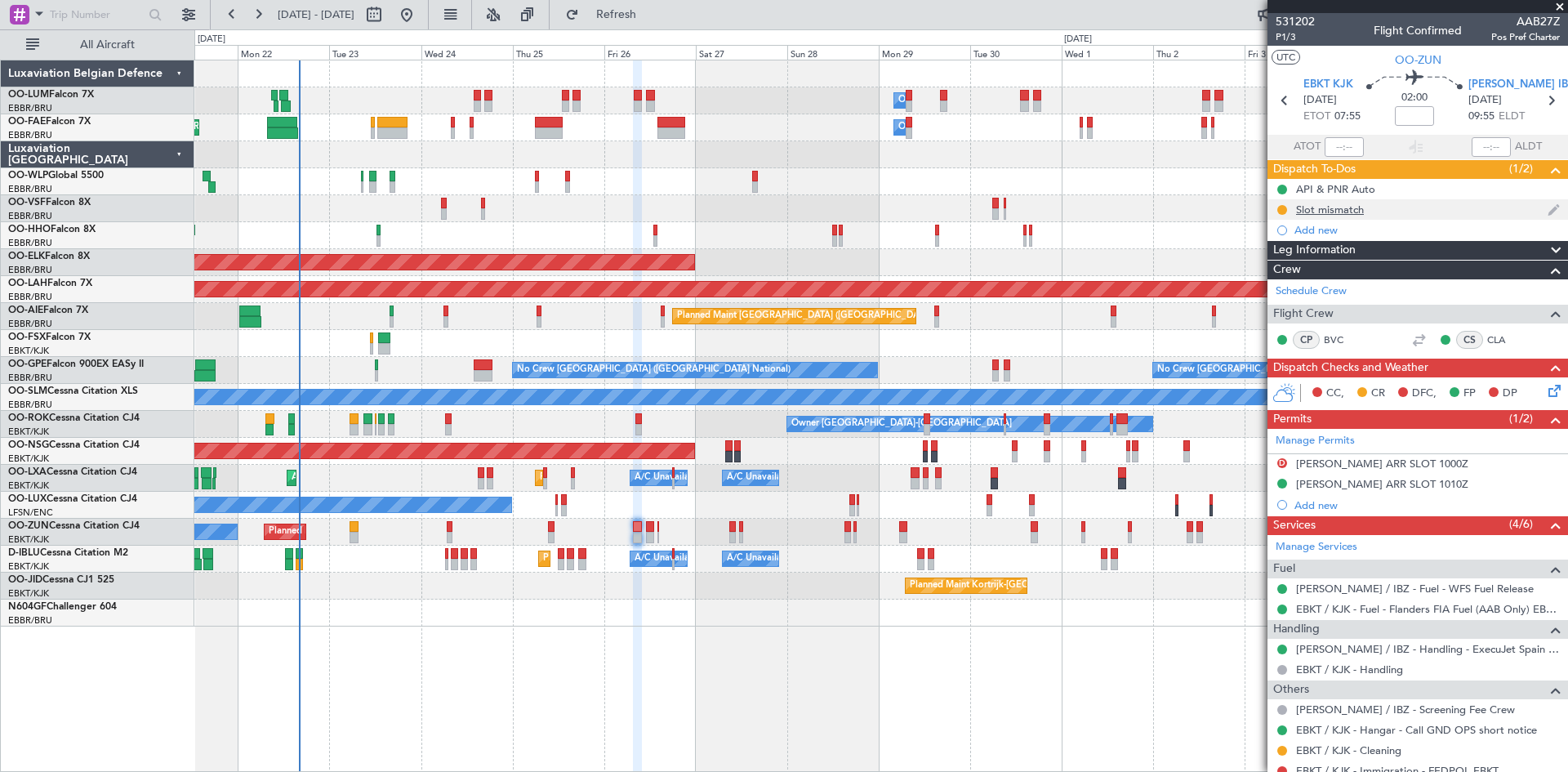
click at [1332, 207] on div "Slot mismatch" at bounding box center [1330, 209] width 68 height 14
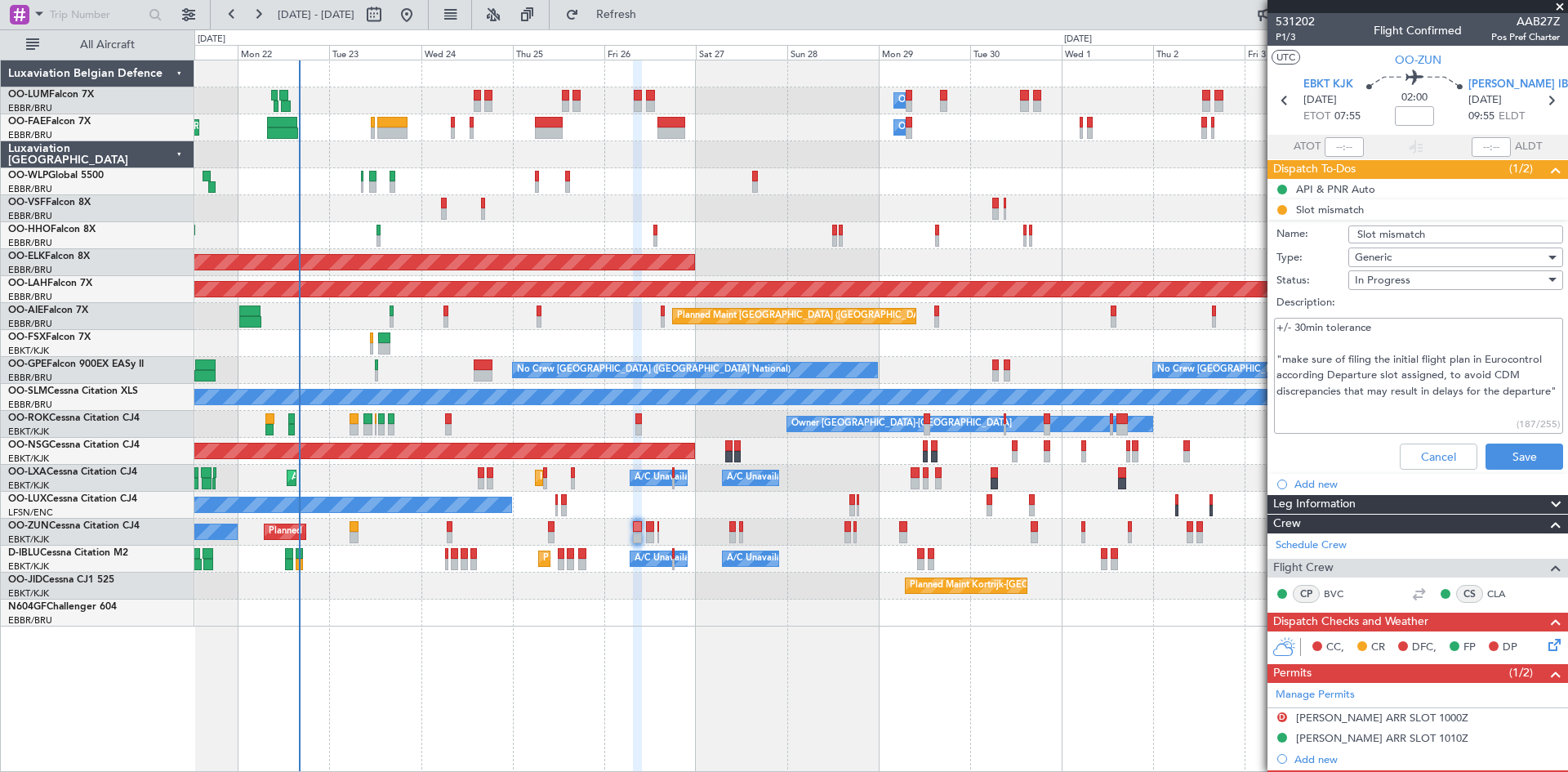
drag, startPoint x: 1324, startPoint y: 363, endPoint x: 1337, endPoint y: 382, distance: 23.0
click at [1337, 382] on textarea "+/- 30min tolerance "make sure of filing the initial flight plan in Eurocontrol…" at bounding box center [1419, 376] width 289 height 116
click at [1425, 462] on button "Cancel" at bounding box center [1438, 457] width 78 height 26
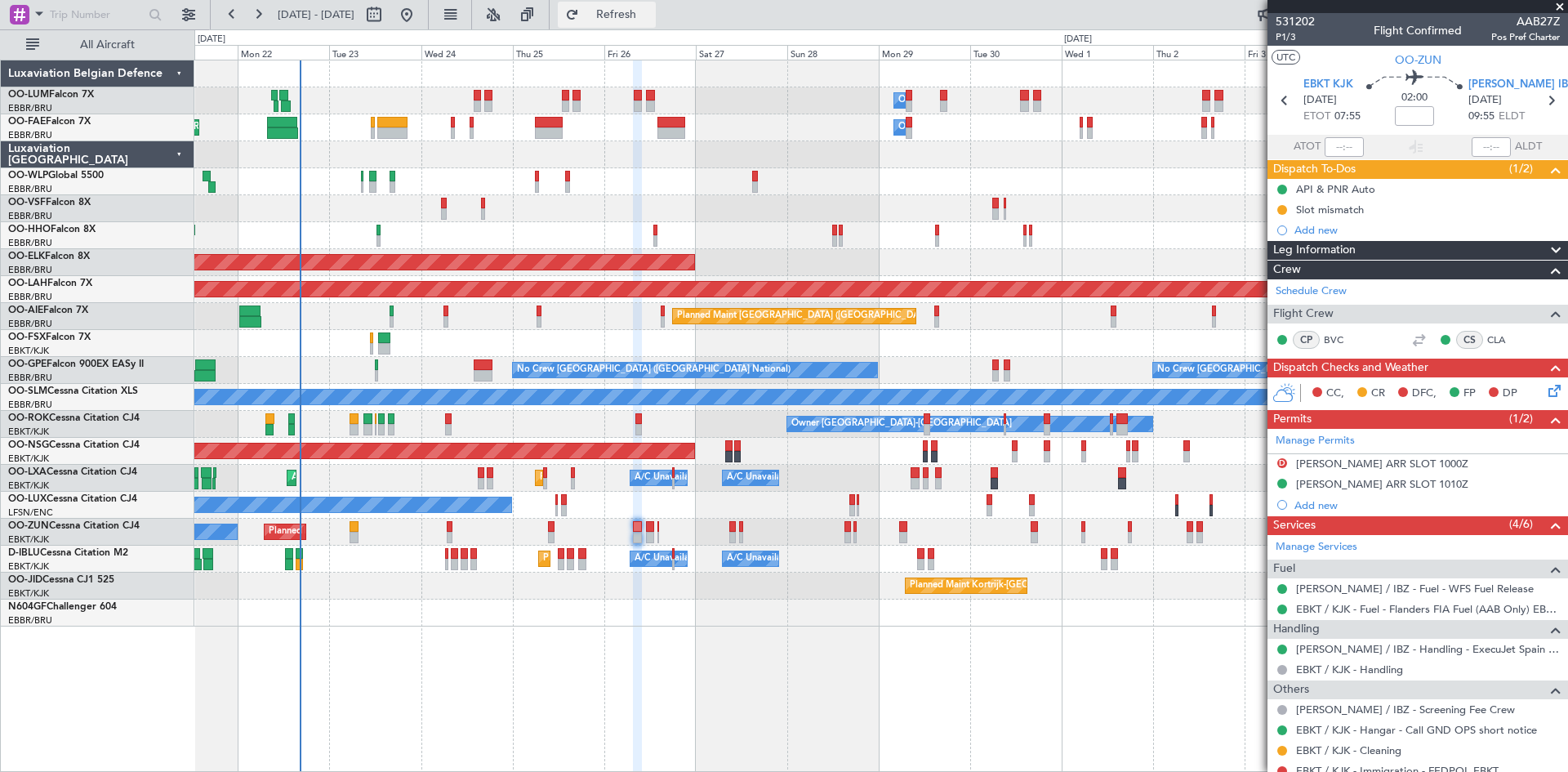
click at [646, 9] on span "Refresh" at bounding box center [616, 15] width 69 height 12
click at [651, 12] on span "Refresh" at bounding box center [616, 15] width 69 height 12
click at [651, 12] on span "Refresh" at bounding box center [616, 15] width 69 height 12
click at [651, 11] on span "Refresh" at bounding box center [616, 15] width 69 height 12
click at [651, 21] on span "Refresh" at bounding box center [616, 15] width 69 height 12
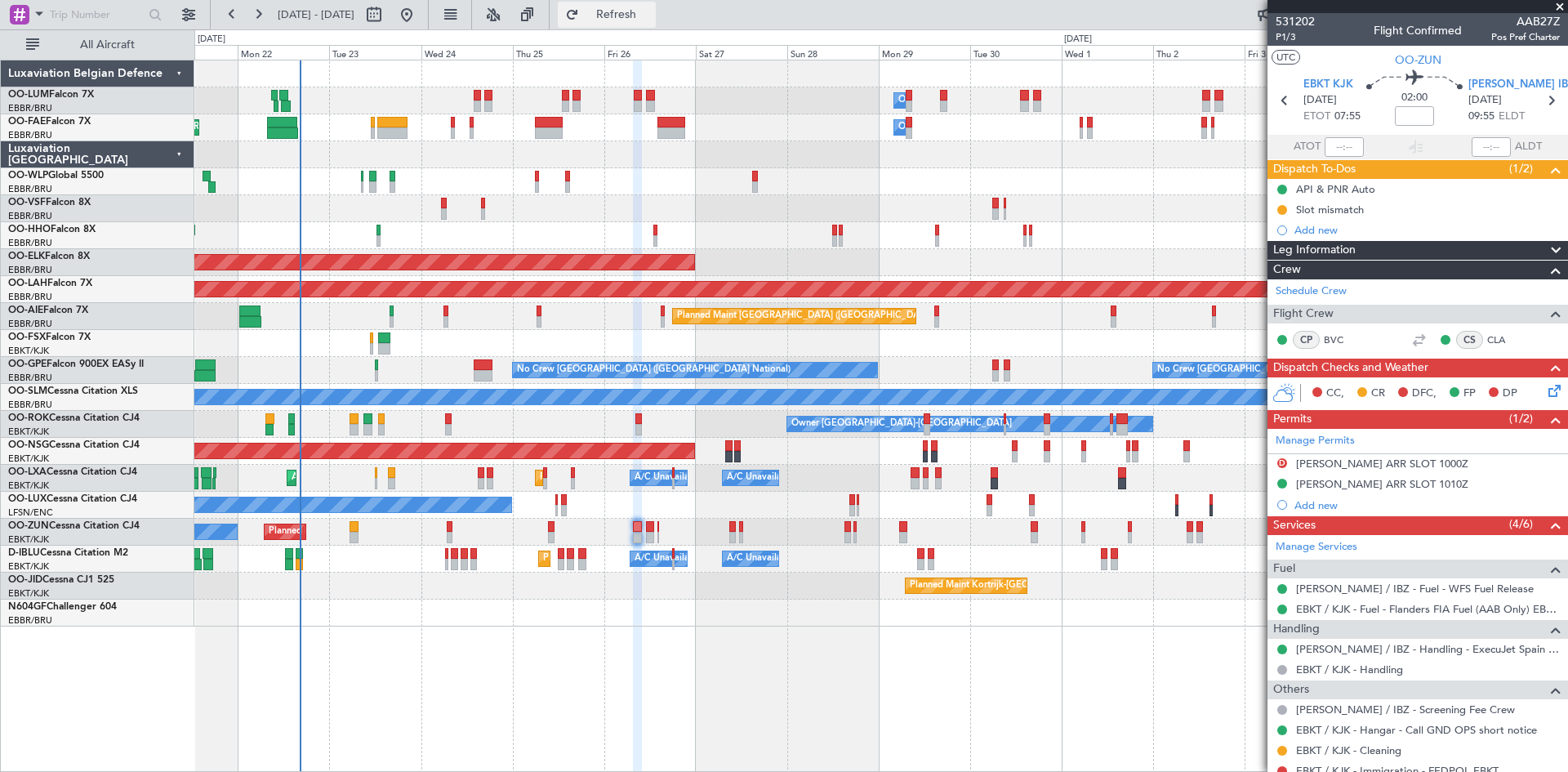
click at [651, 17] on span "Refresh" at bounding box center [616, 15] width 69 height 12
click at [656, 24] on button "Refresh" at bounding box center [607, 15] width 98 height 26
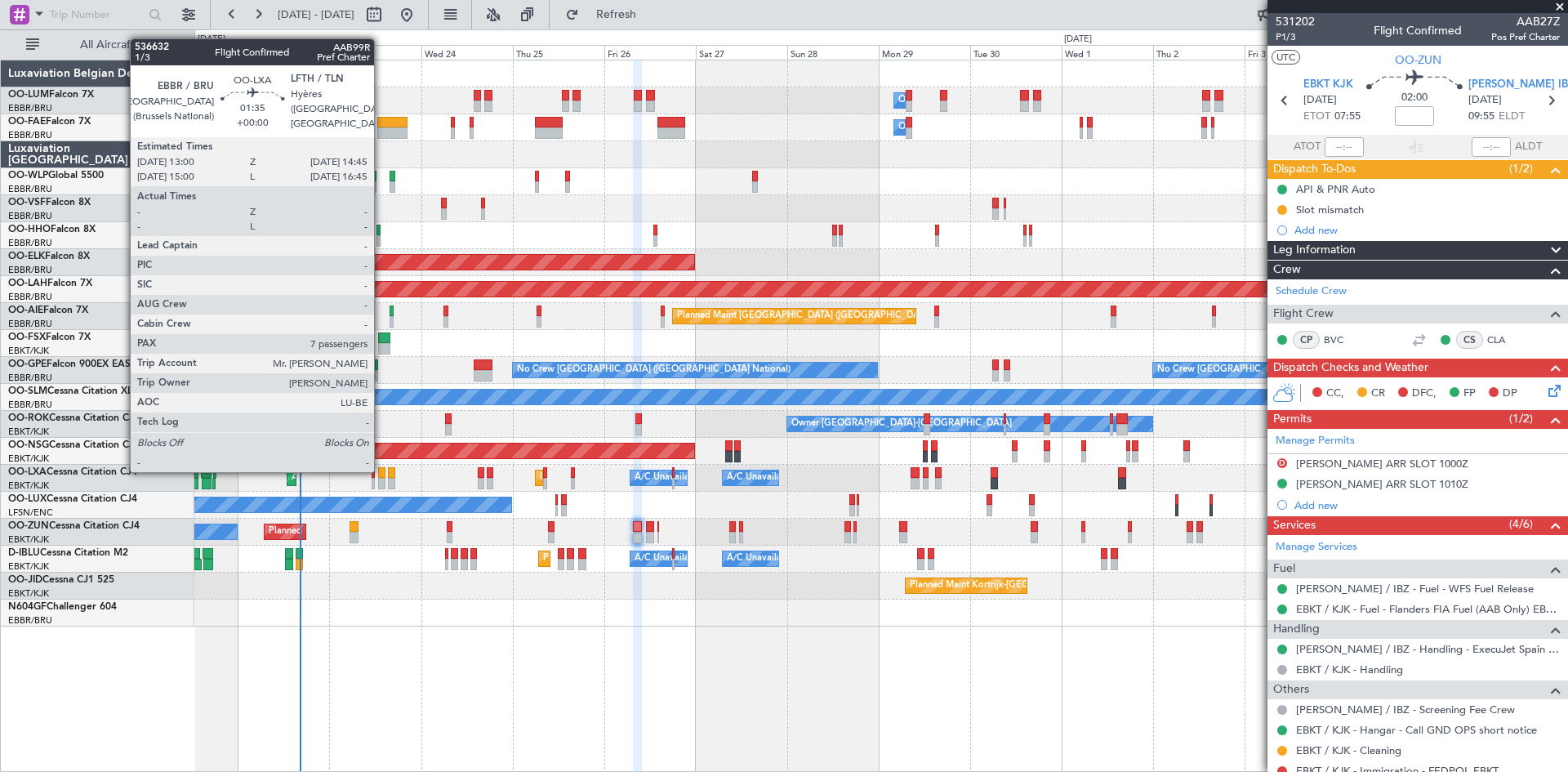
click at [381, 471] on div at bounding box center [381, 473] width 7 height 12
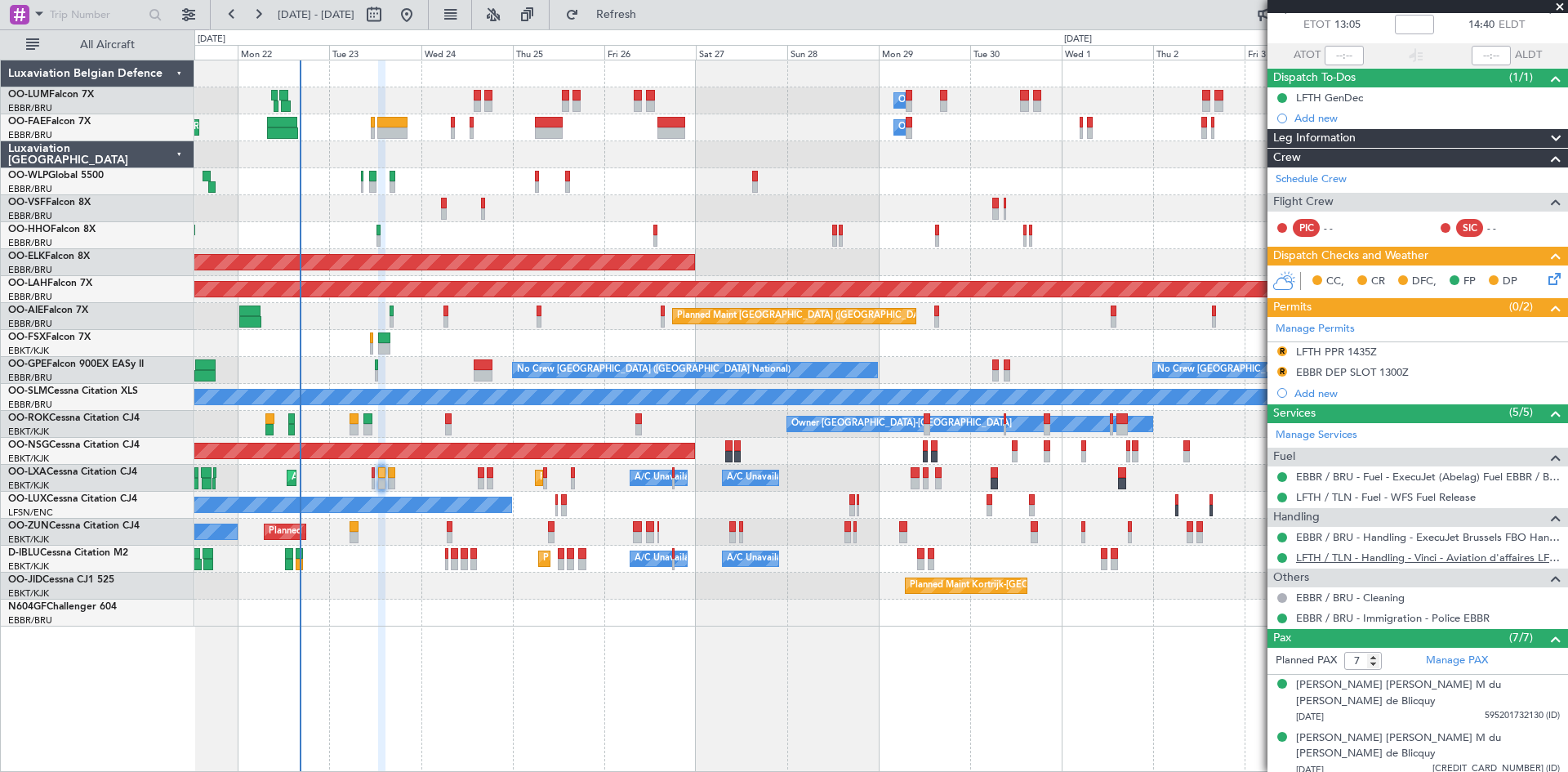
scroll to position [88, 0]
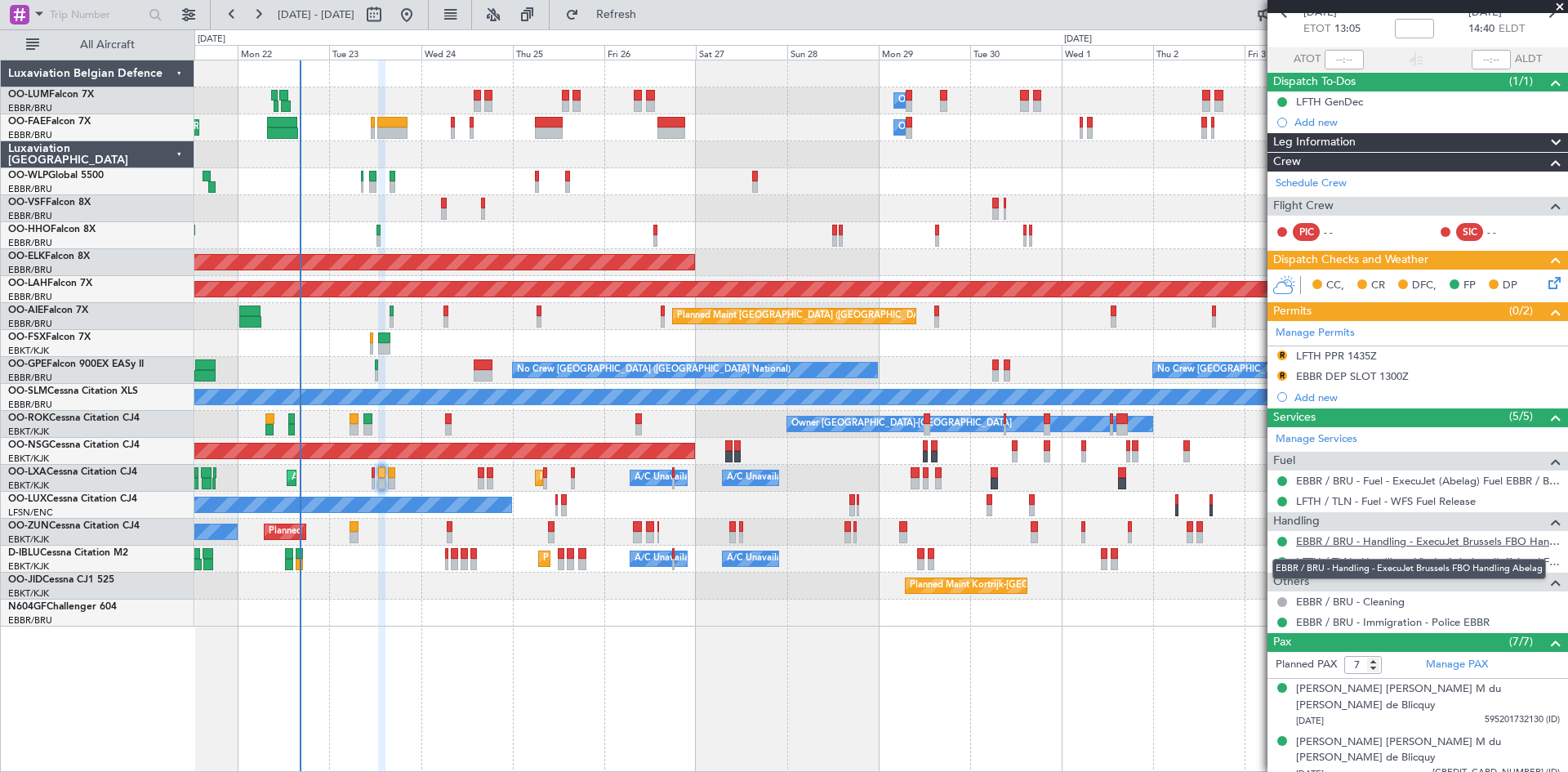
click at [1405, 541] on link "EBBR / BRU - Handling - ExecuJet Brussels FBO Handling Abelag" at bounding box center [1428, 541] width 264 height 14
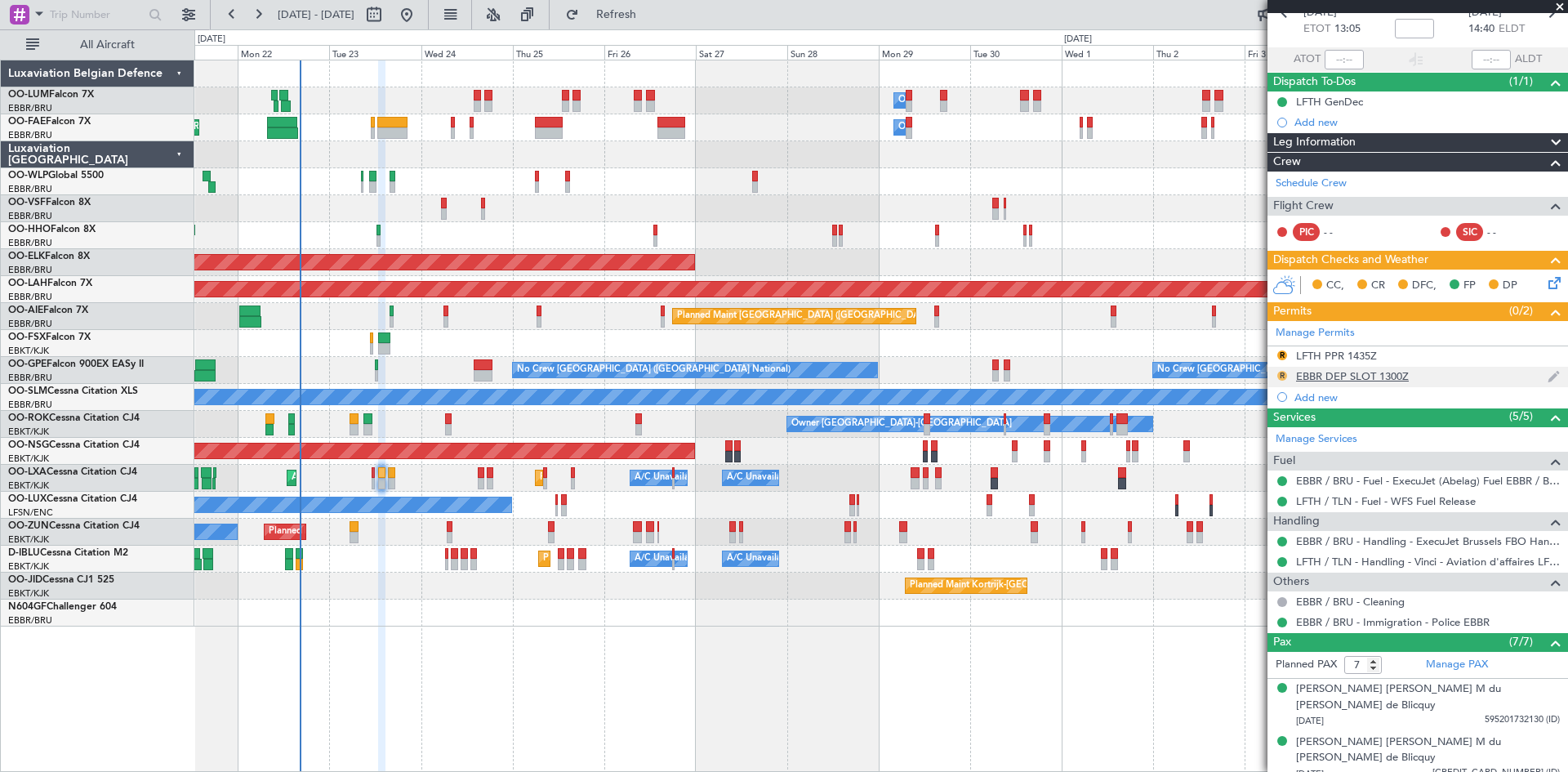
click at [1282, 372] on button "R" at bounding box center [1282, 376] width 10 height 10
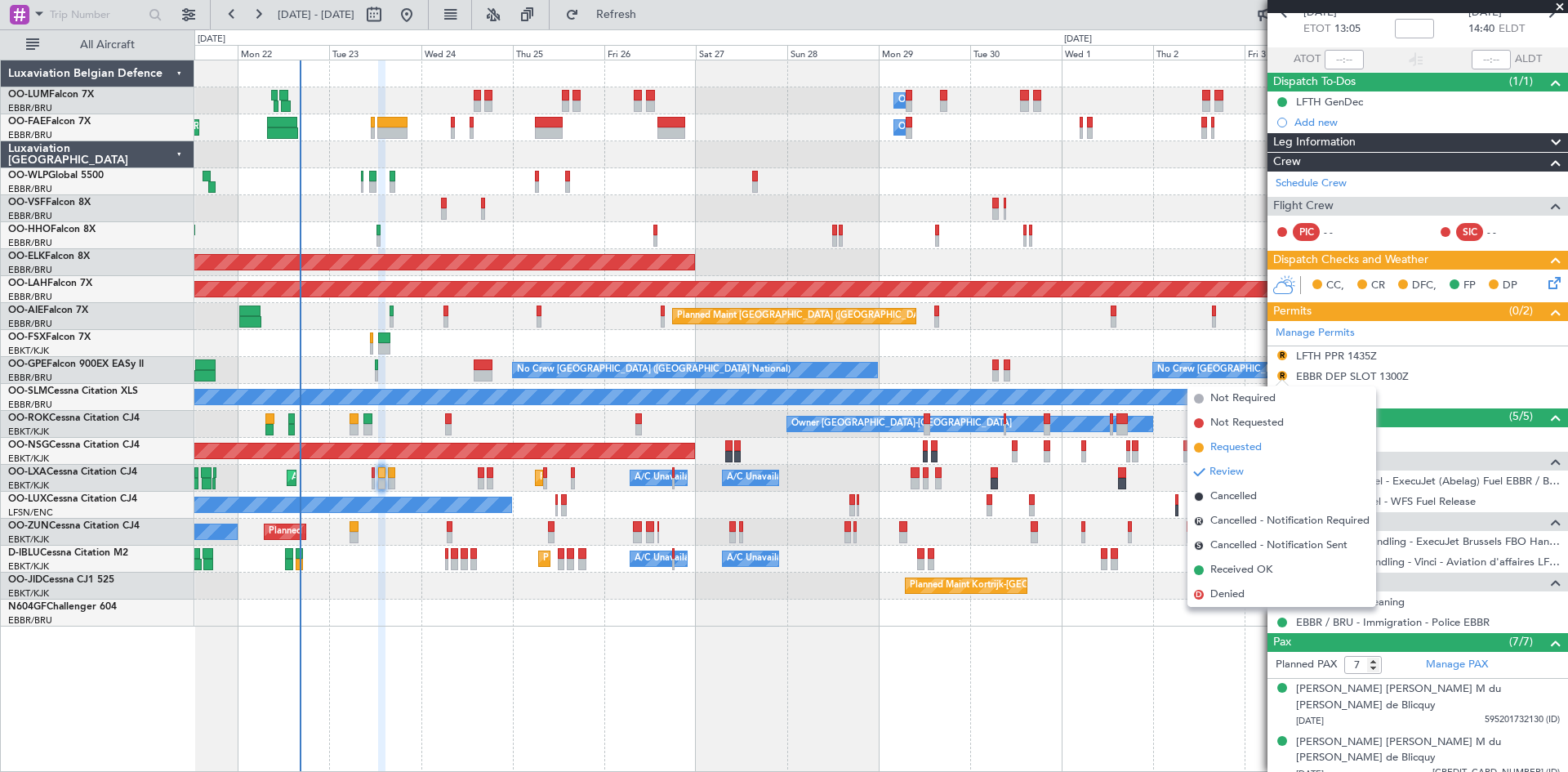
click at [1254, 442] on span "Requested" at bounding box center [1236, 448] width 51 height 17
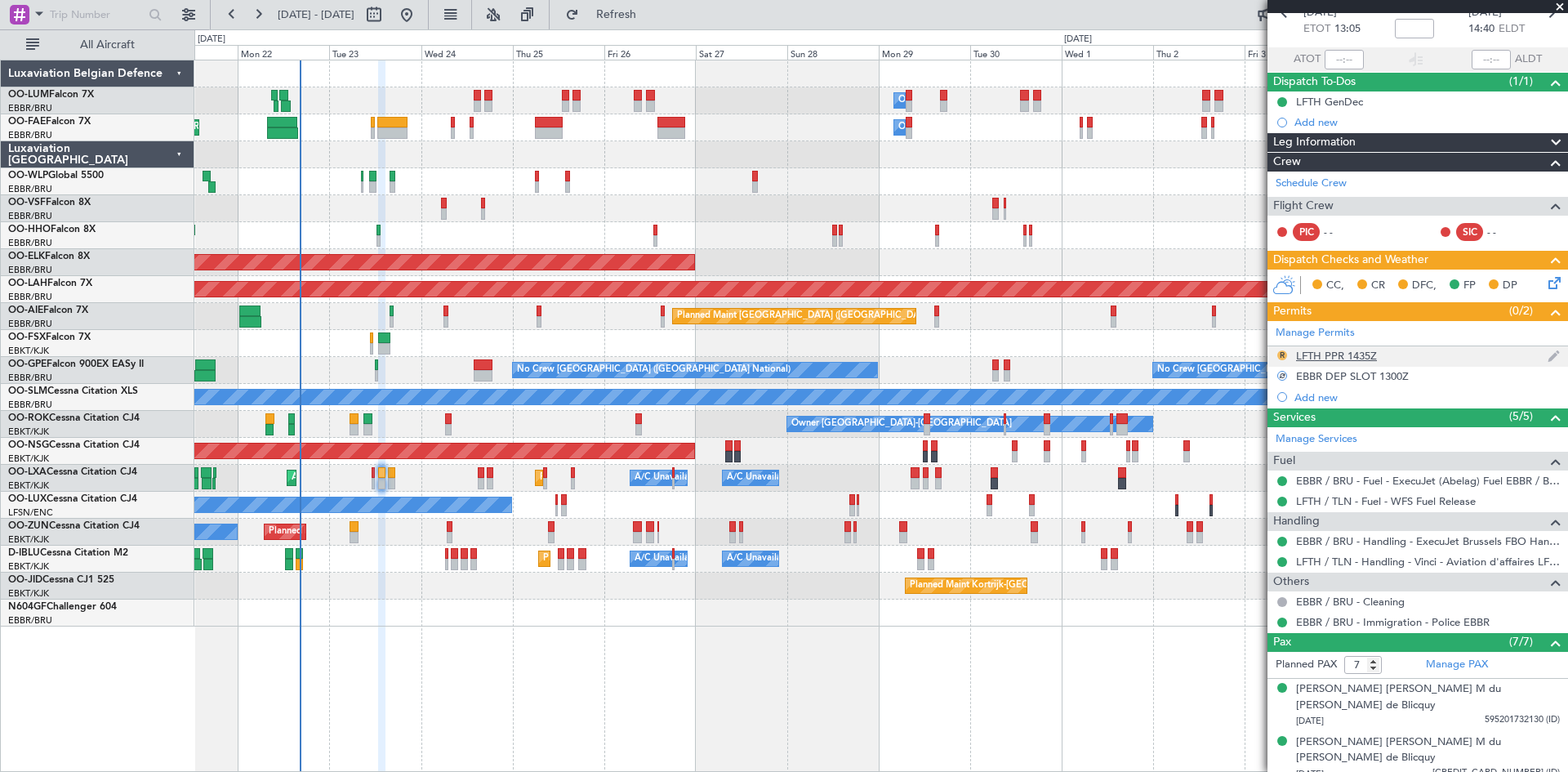
click at [1282, 353] on button "R" at bounding box center [1282, 355] width 10 height 10
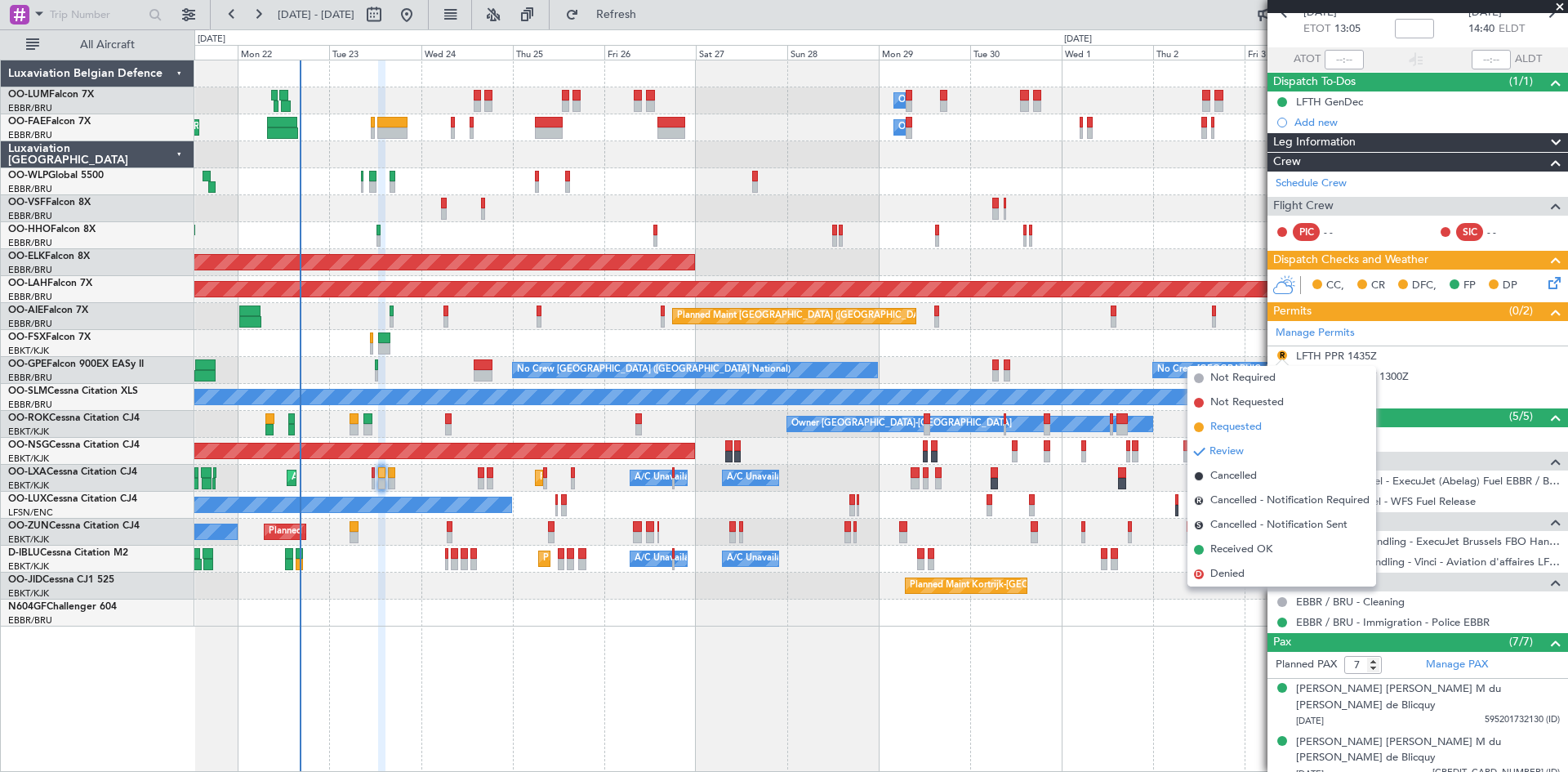
click at [1272, 419] on li "Requested" at bounding box center [1281, 428] width 189 height 25
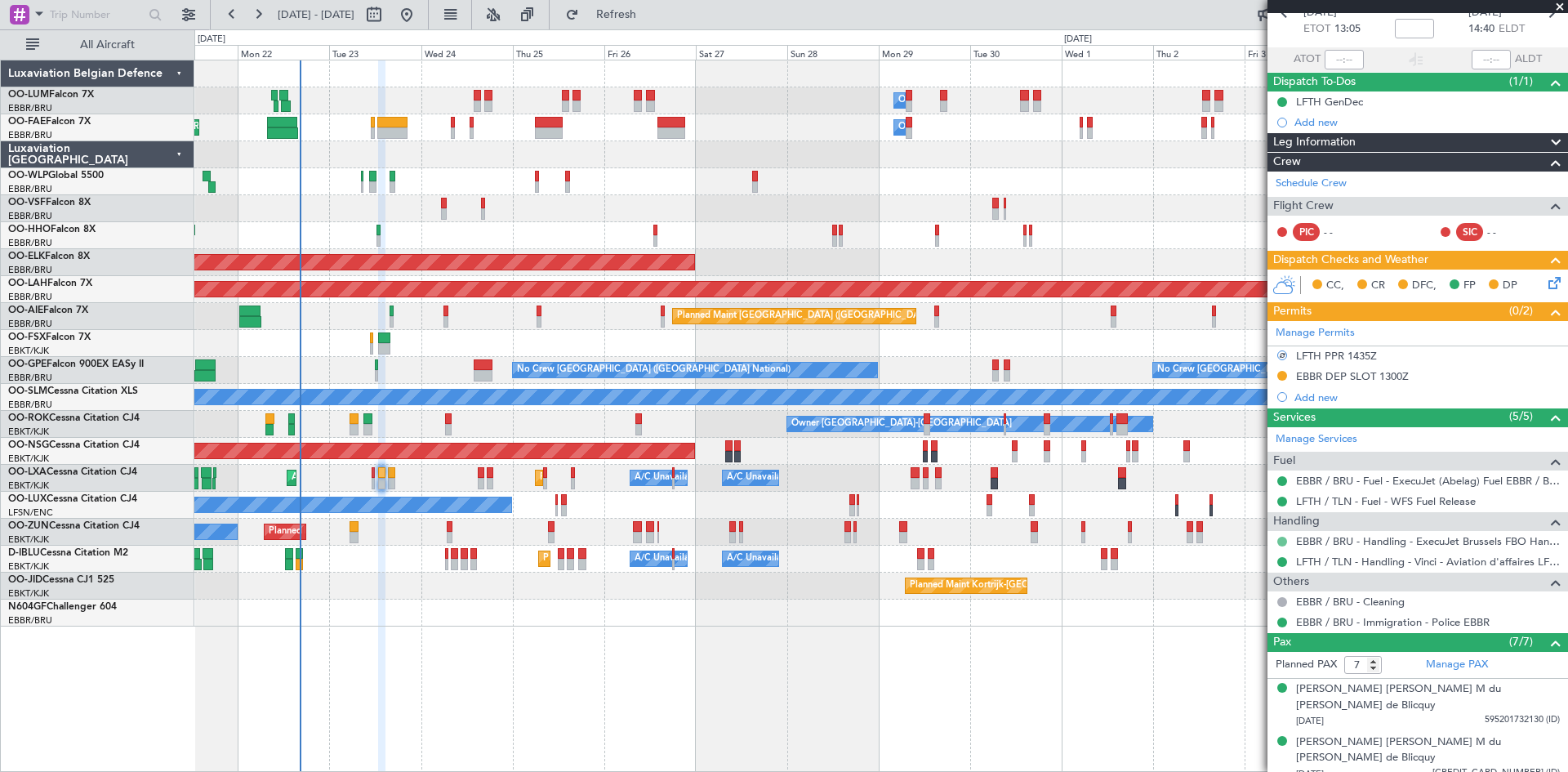
click at [1281, 541] on button at bounding box center [1282, 542] width 10 height 10
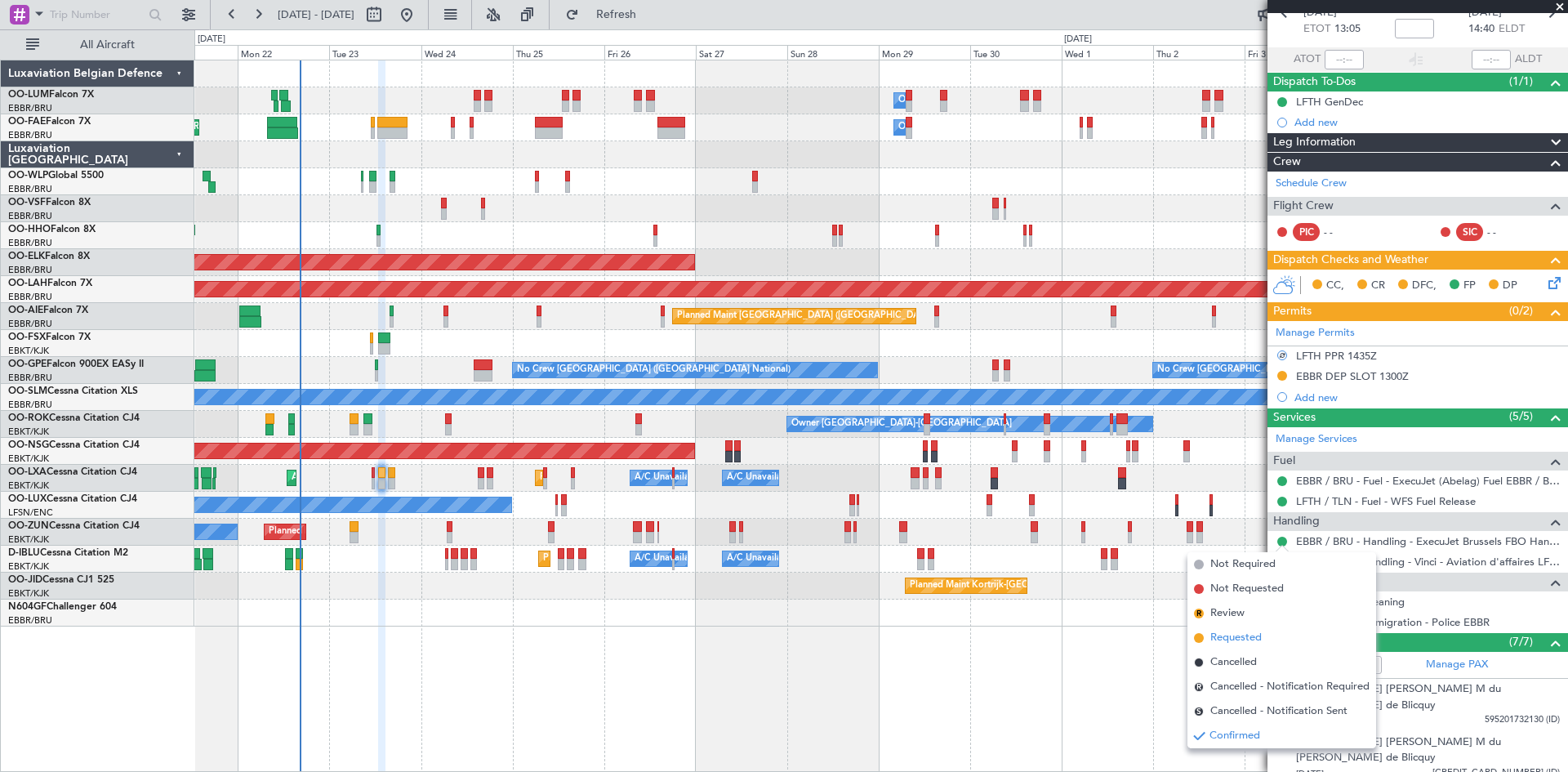
click at [1266, 640] on li "Requested" at bounding box center [1281, 638] width 189 height 25
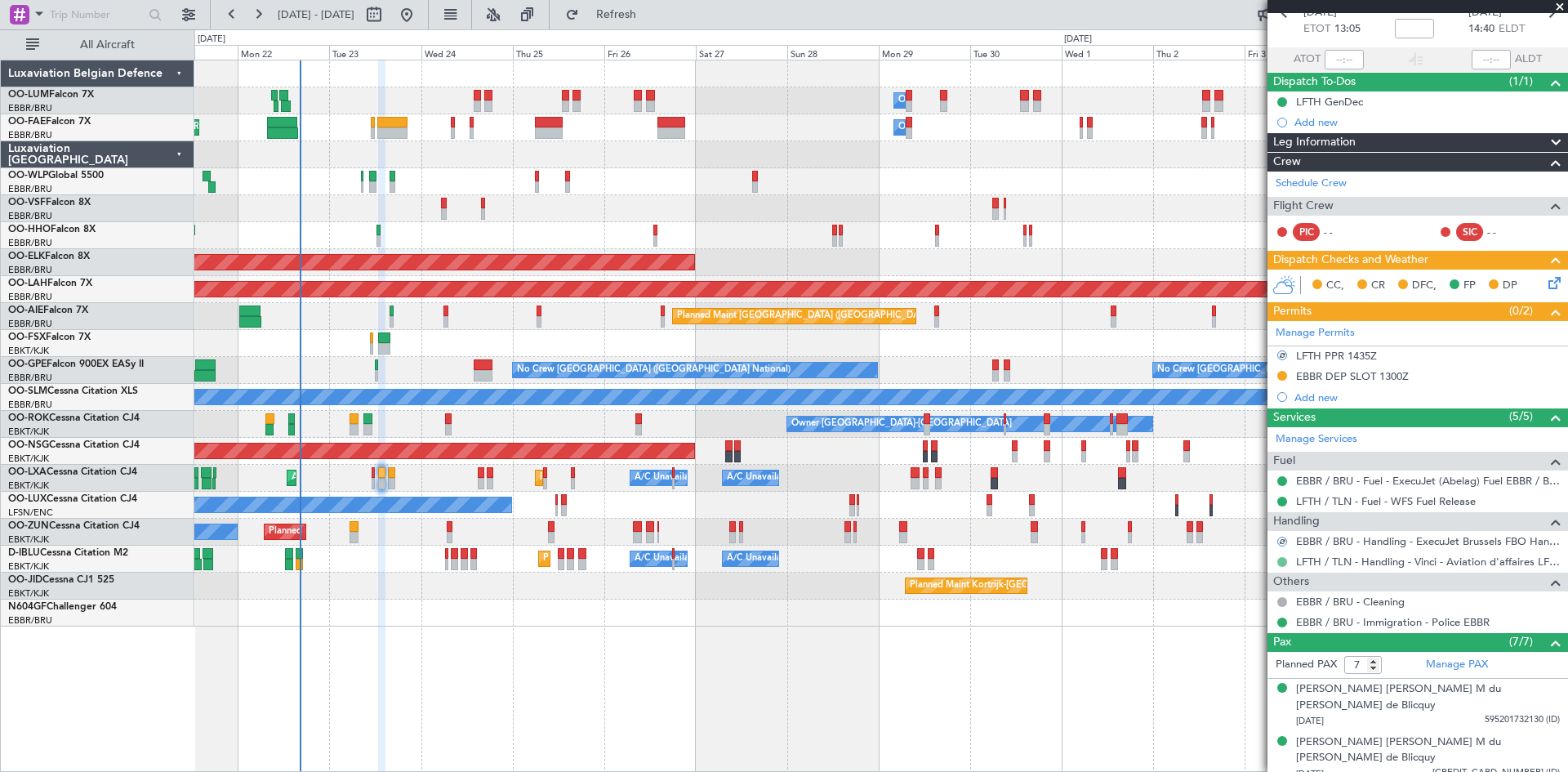
click at [1284, 562] on button at bounding box center [1282, 562] width 10 height 10
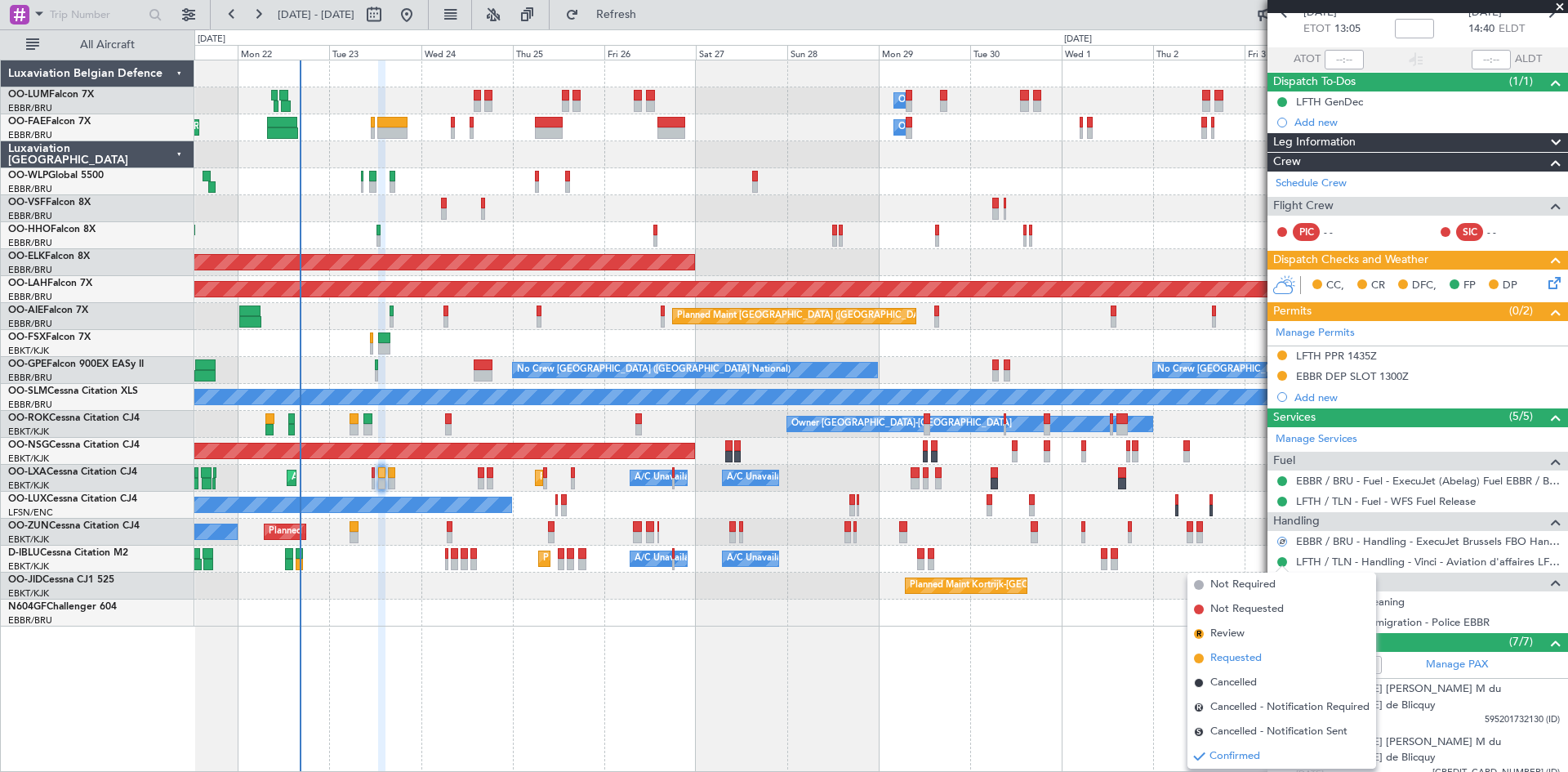
click at [1259, 655] on span "Requested" at bounding box center [1236, 658] width 51 height 17
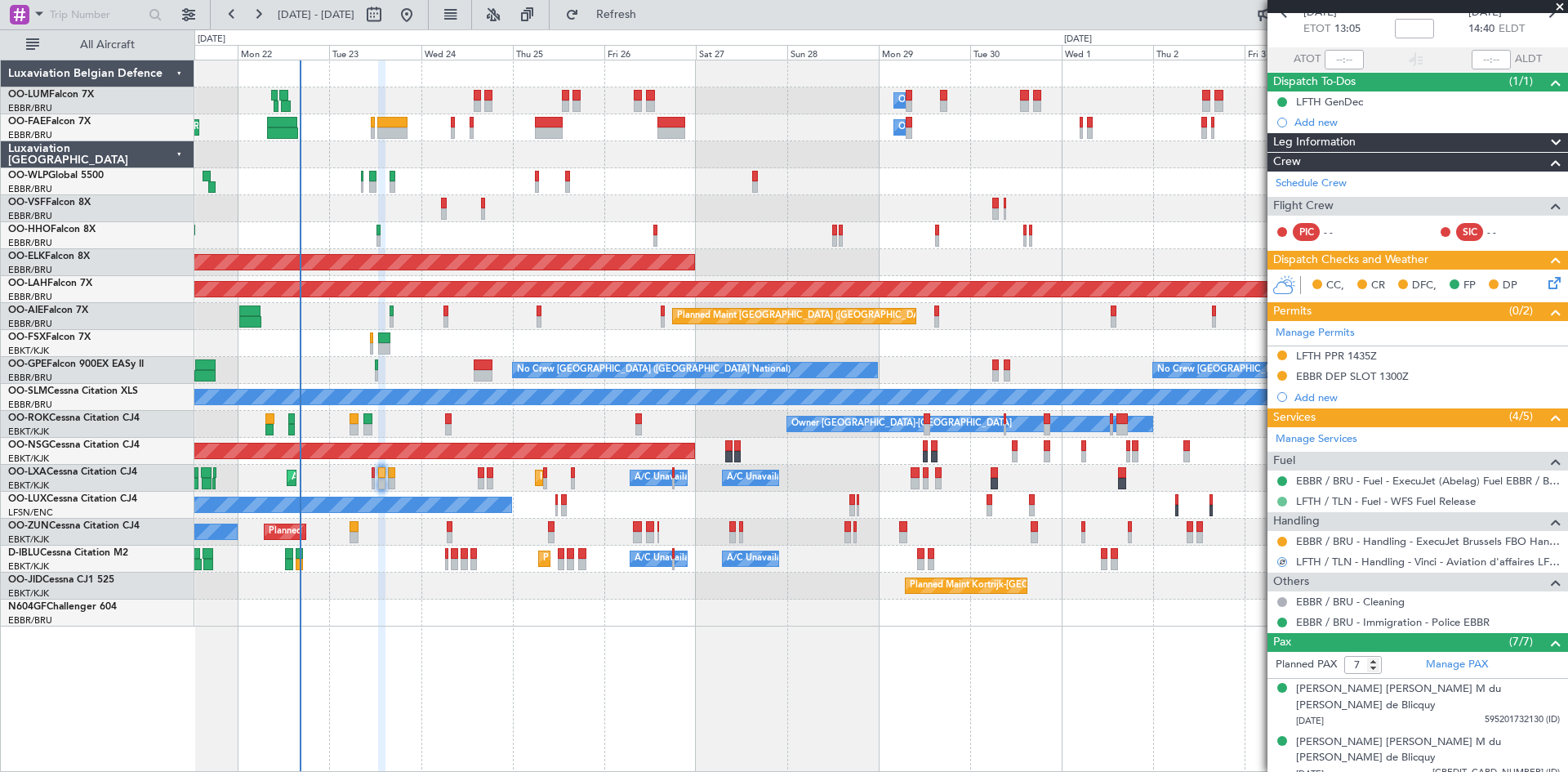
click at [1282, 498] on button at bounding box center [1282, 501] width 10 height 10
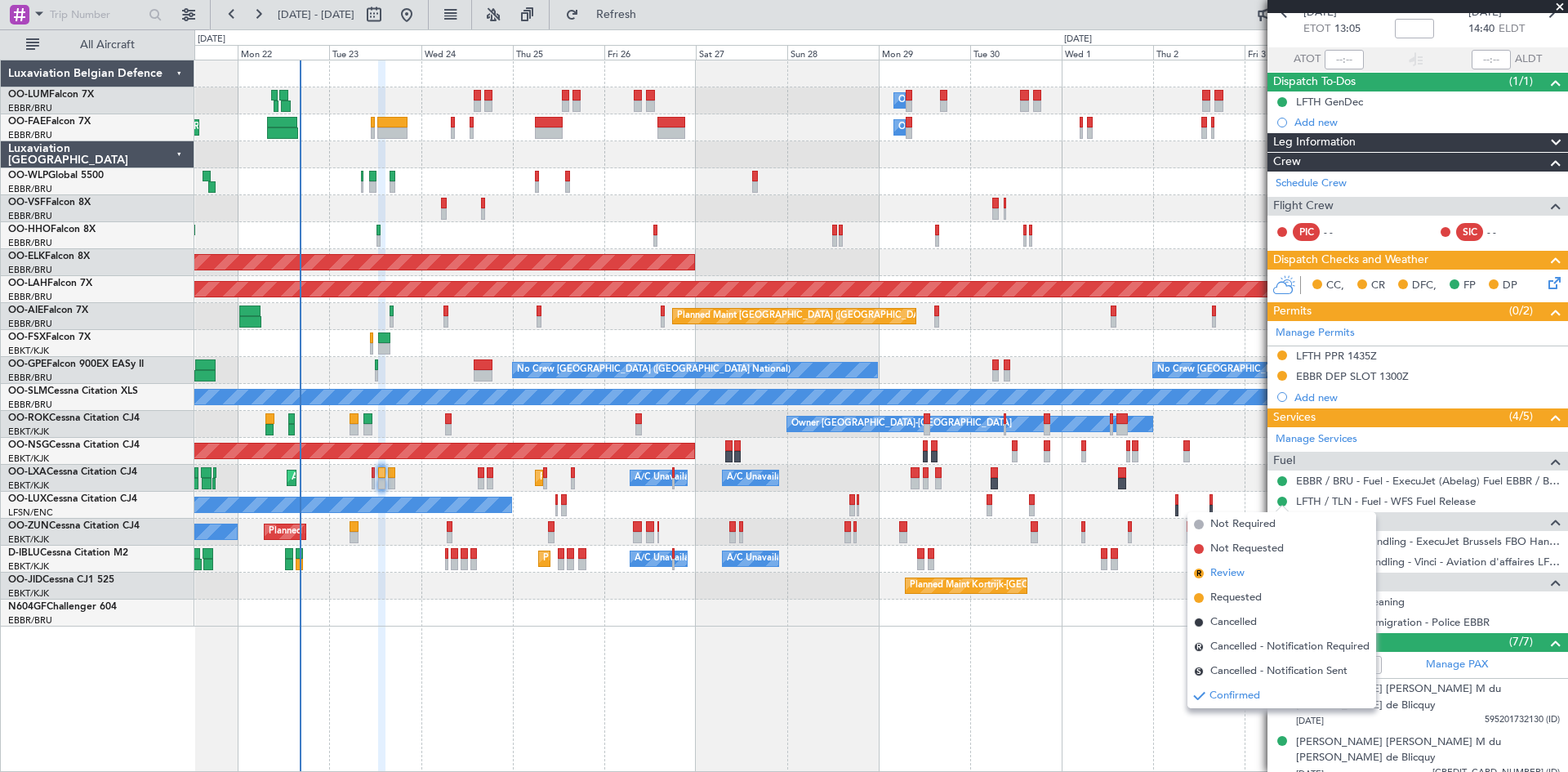
click at [1246, 572] on li "R Review" at bounding box center [1281, 574] width 189 height 25
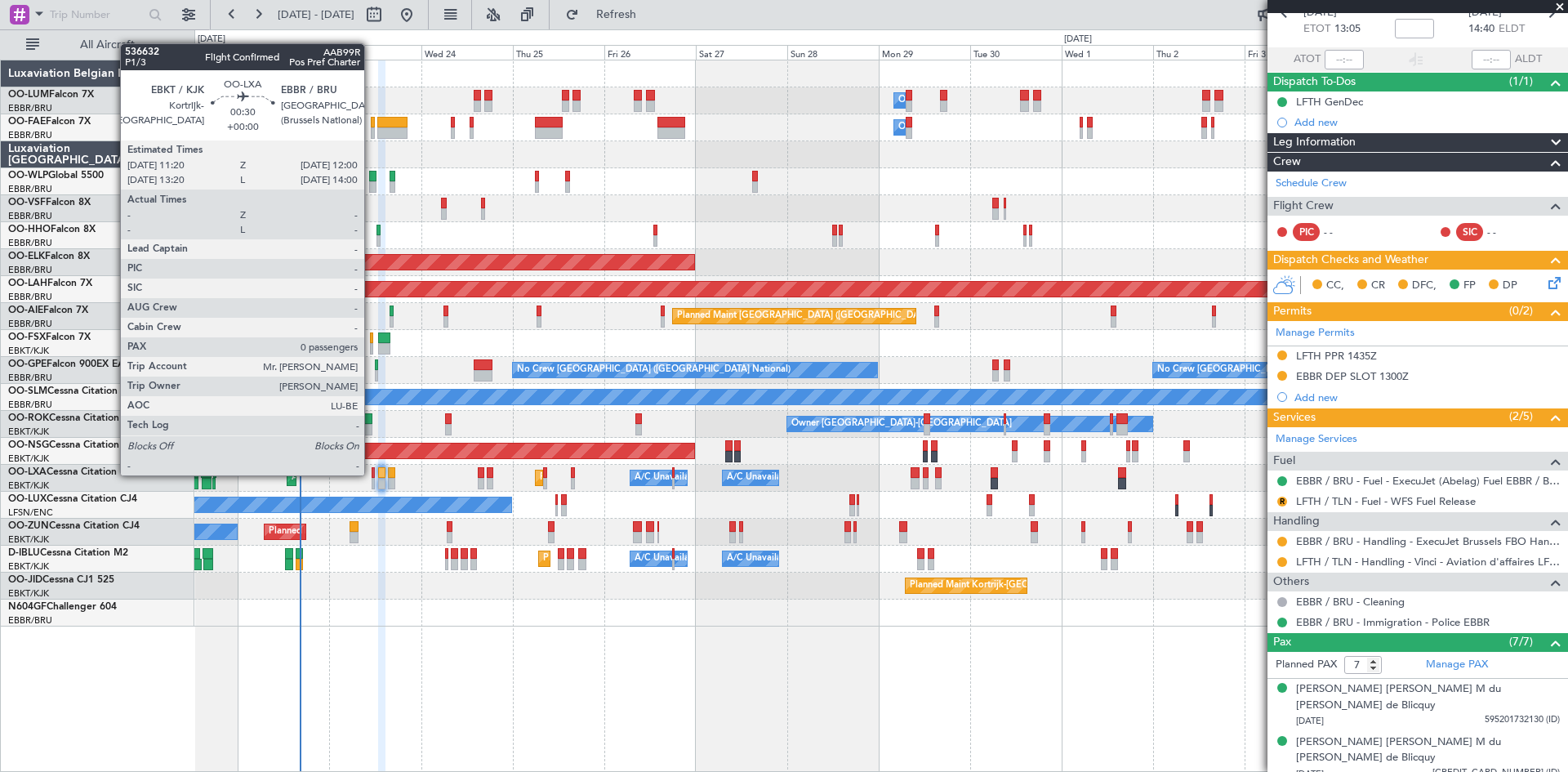
click at [372, 476] on div at bounding box center [373, 473] width 3 height 12
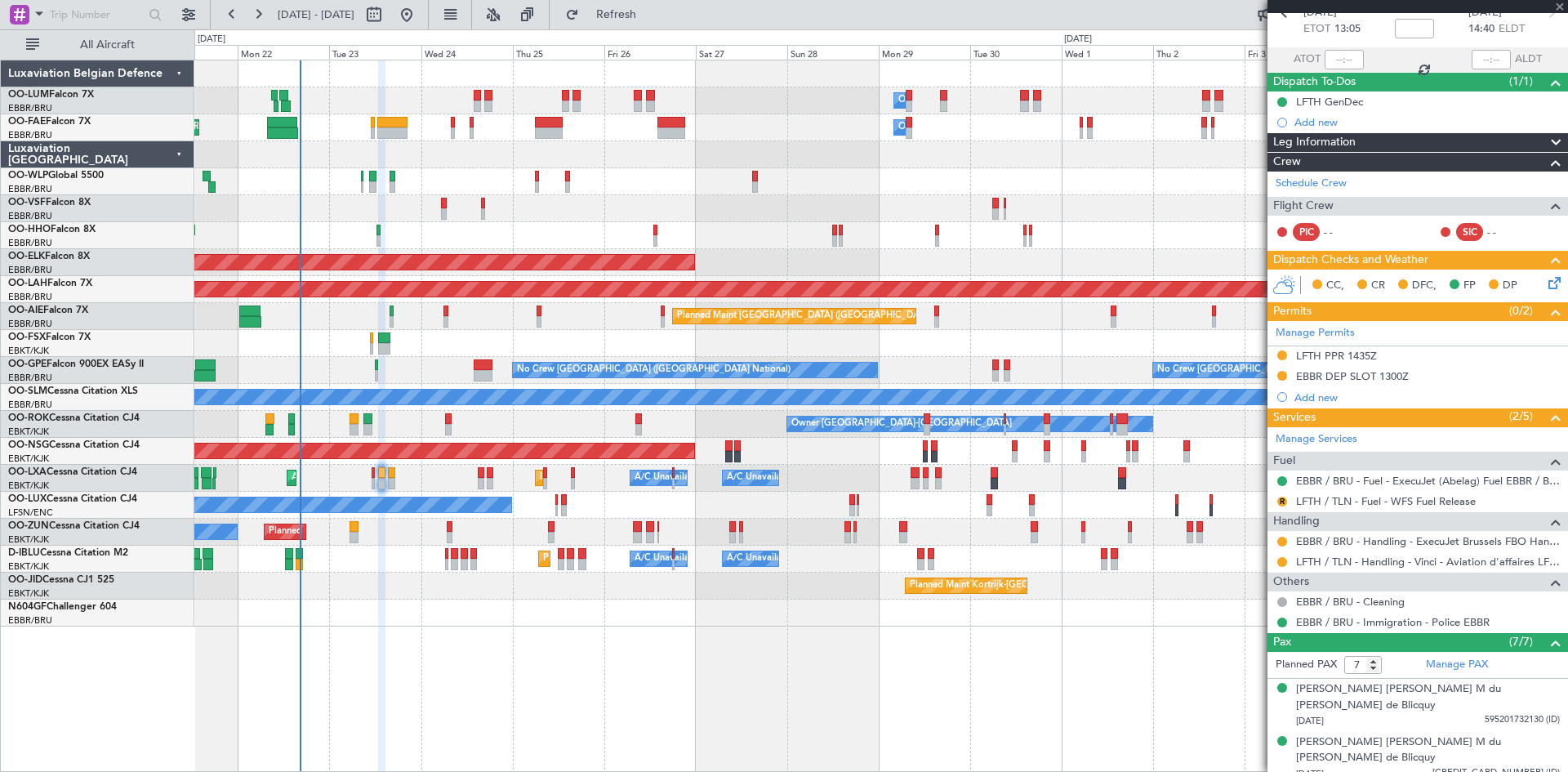
type input "0"
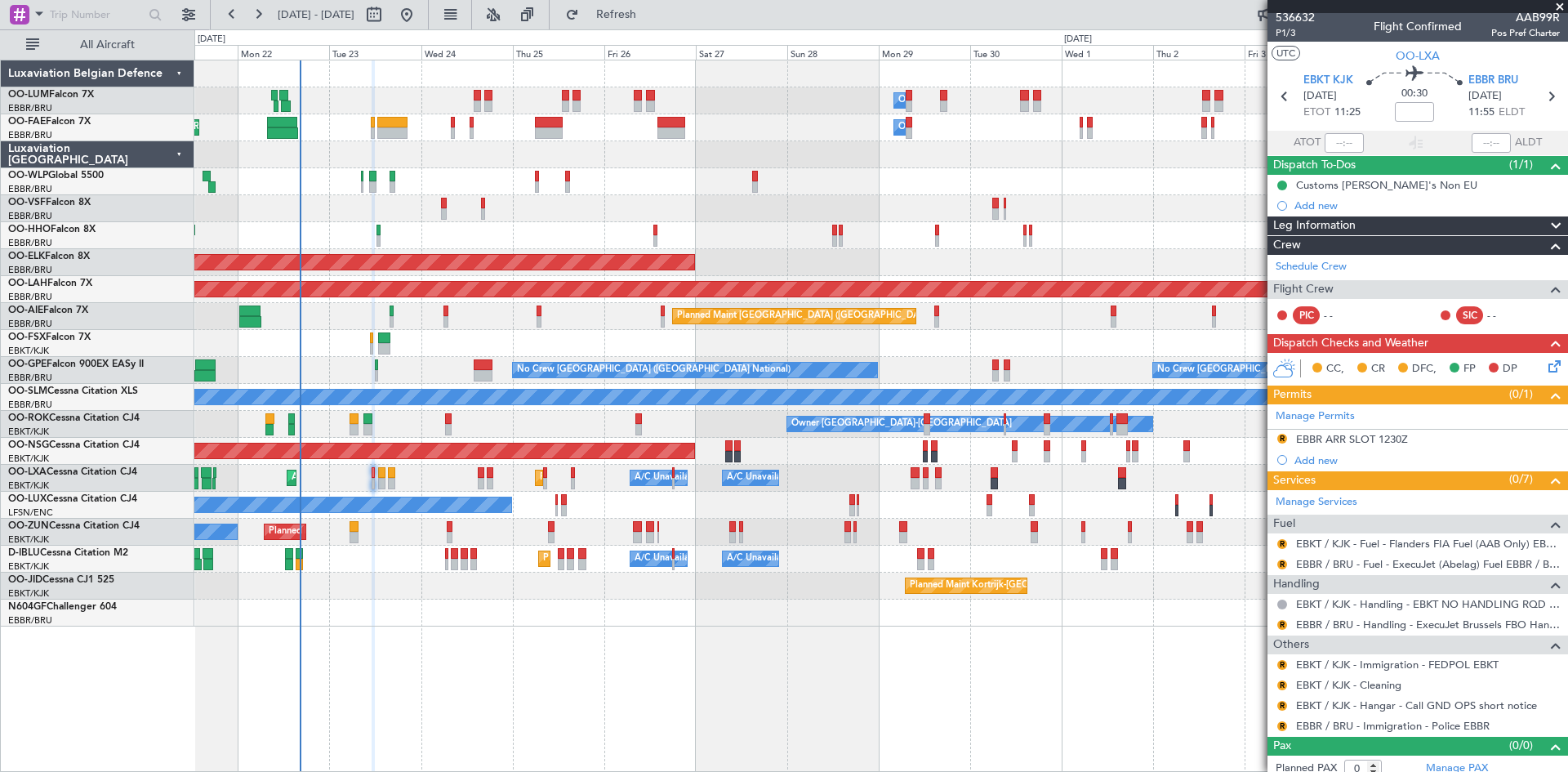
scroll to position [0, 0]
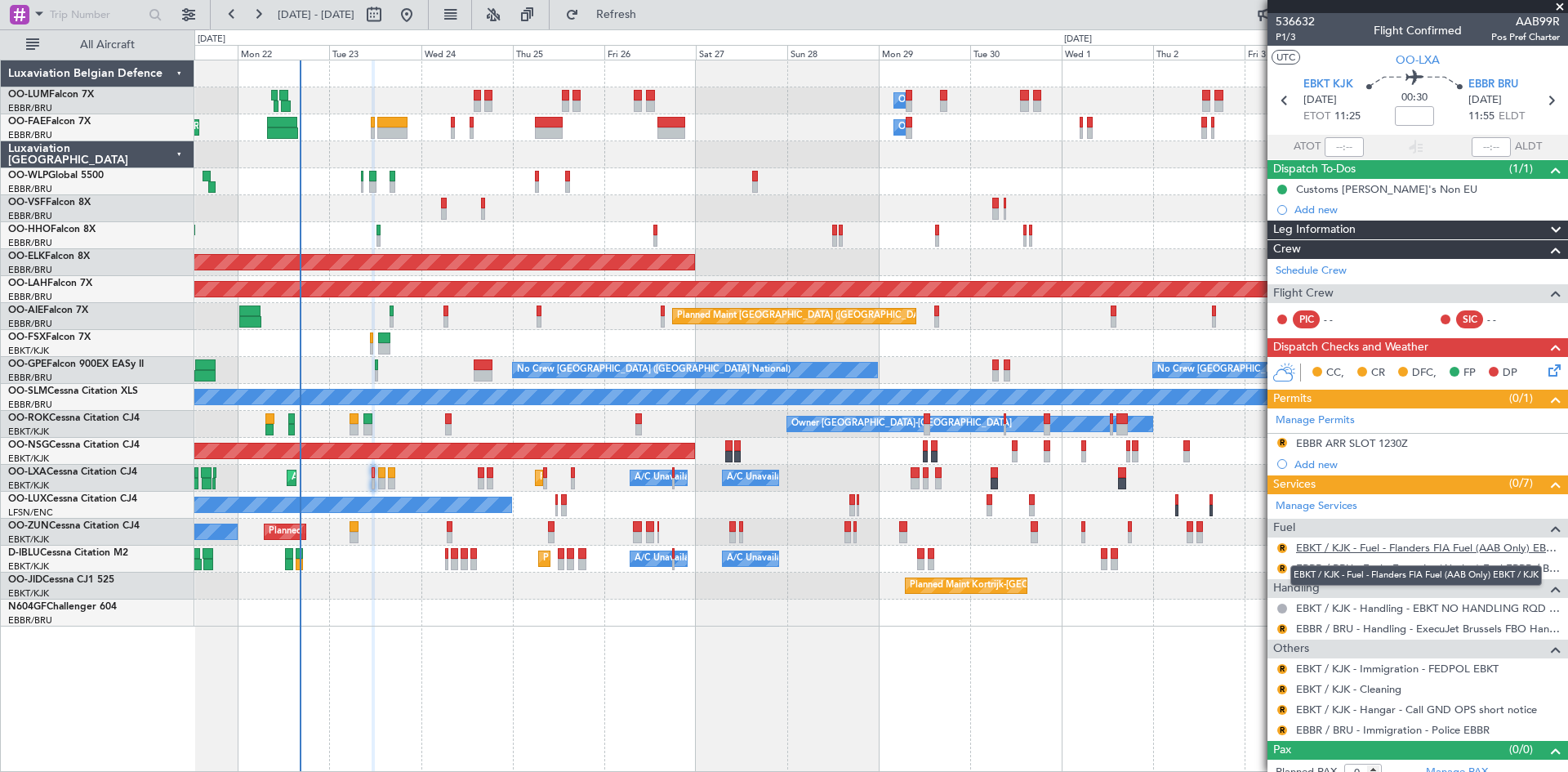
click at [1338, 547] on link "EBKT / KJK - Fuel - Flanders FIA Fuel (AAB Only) EBKT / KJK" at bounding box center [1428, 547] width 264 height 14
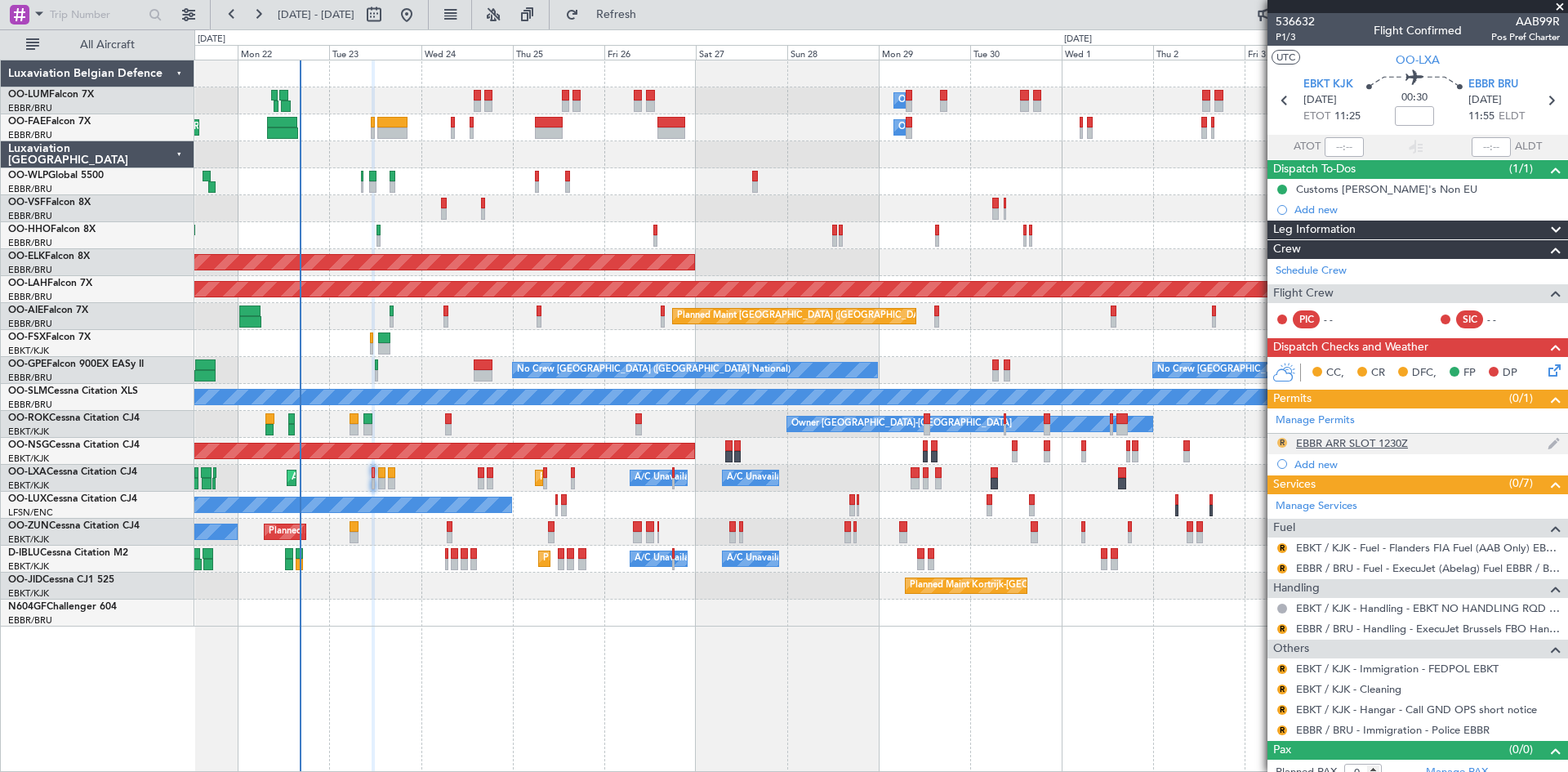
click at [1282, 441] on button "R" at bounding box center [1282, 443] width 10 height 10
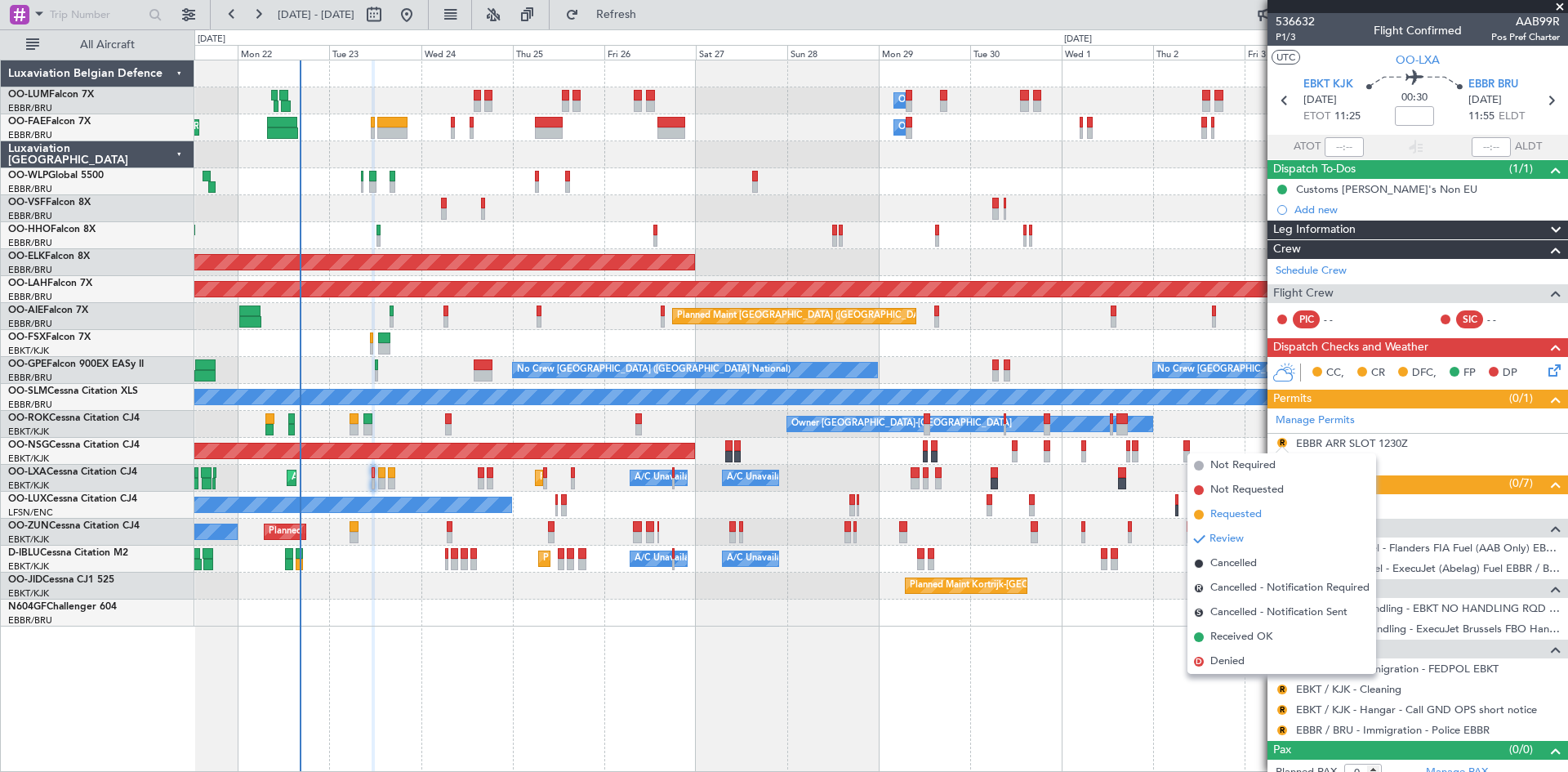
click at [1253, 508] on span "Requested" at bounding box center [1236, 514] width 51 height 17
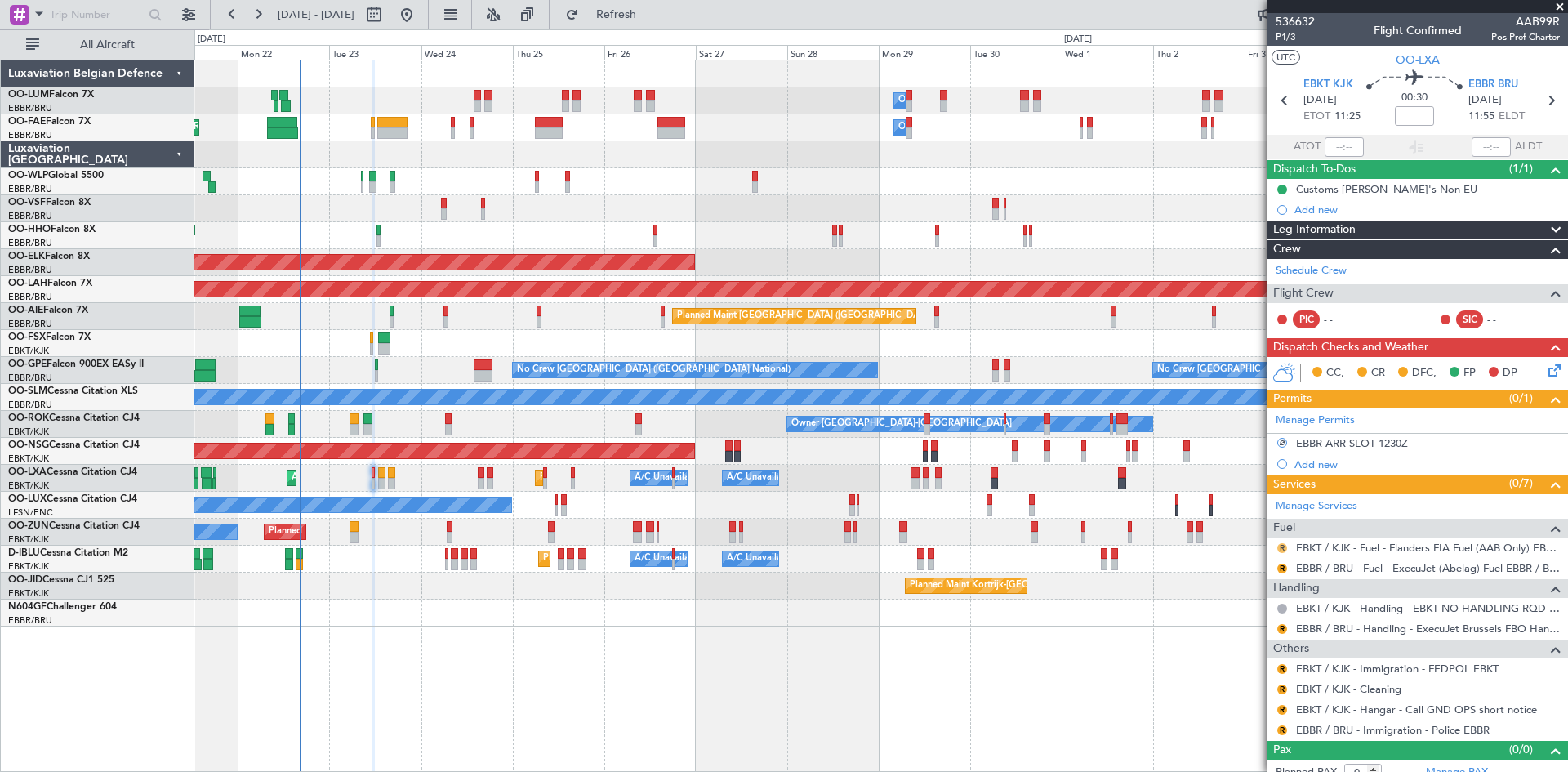
click at [1282, 547] on button "R" at bounding box center [1282, 548] width 10 height 10
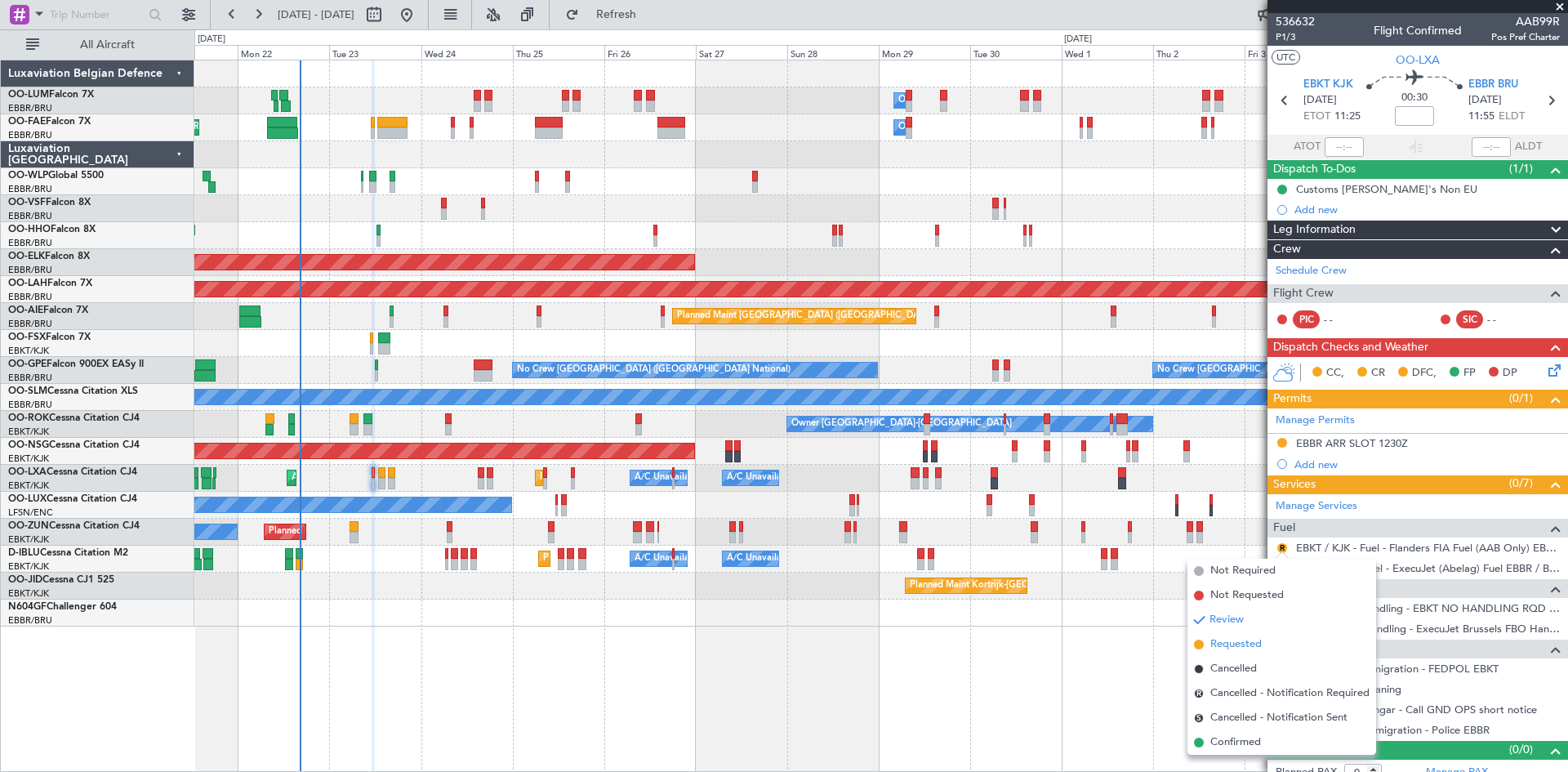
click at [1274, 642] on li "Requested" at bounding box center [1281, 645] width 189 height 25
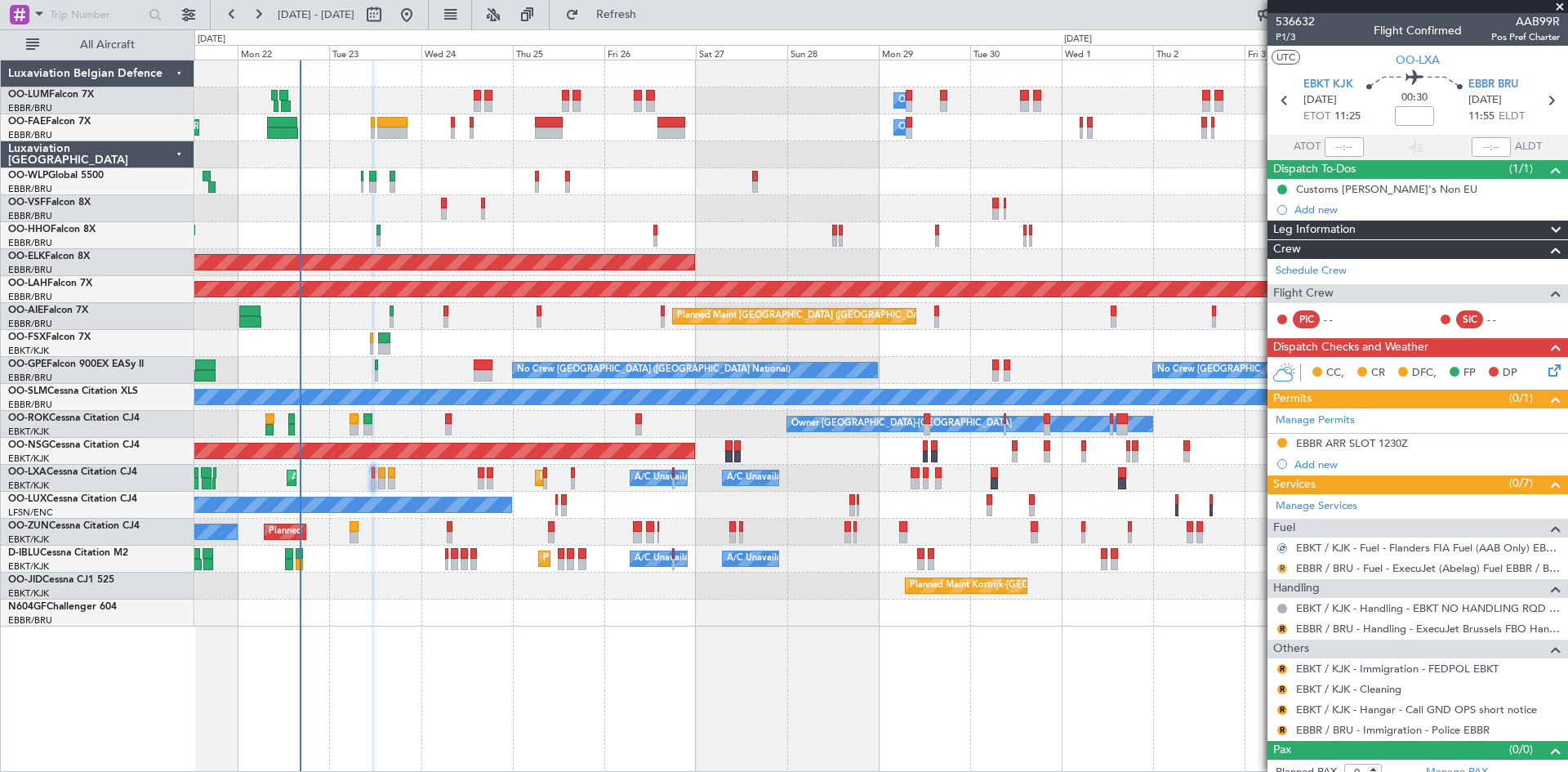
click at [1283, 568] on button "R" at bounding box center [1282, 569] width 10 height 10
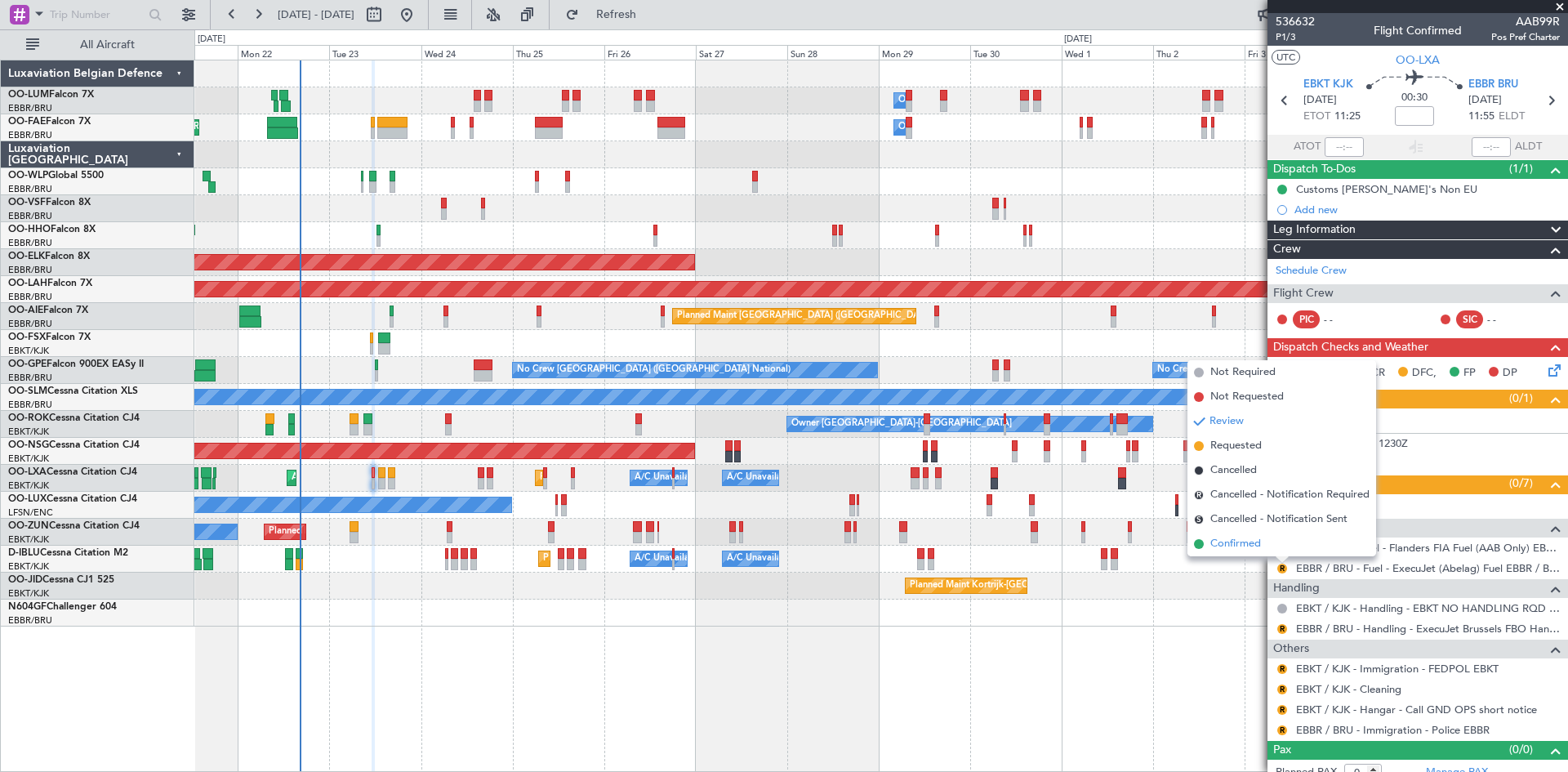
click at [1270, 542] on li "Confirmed" at bounding box center [1281, 544] width 189 height 25
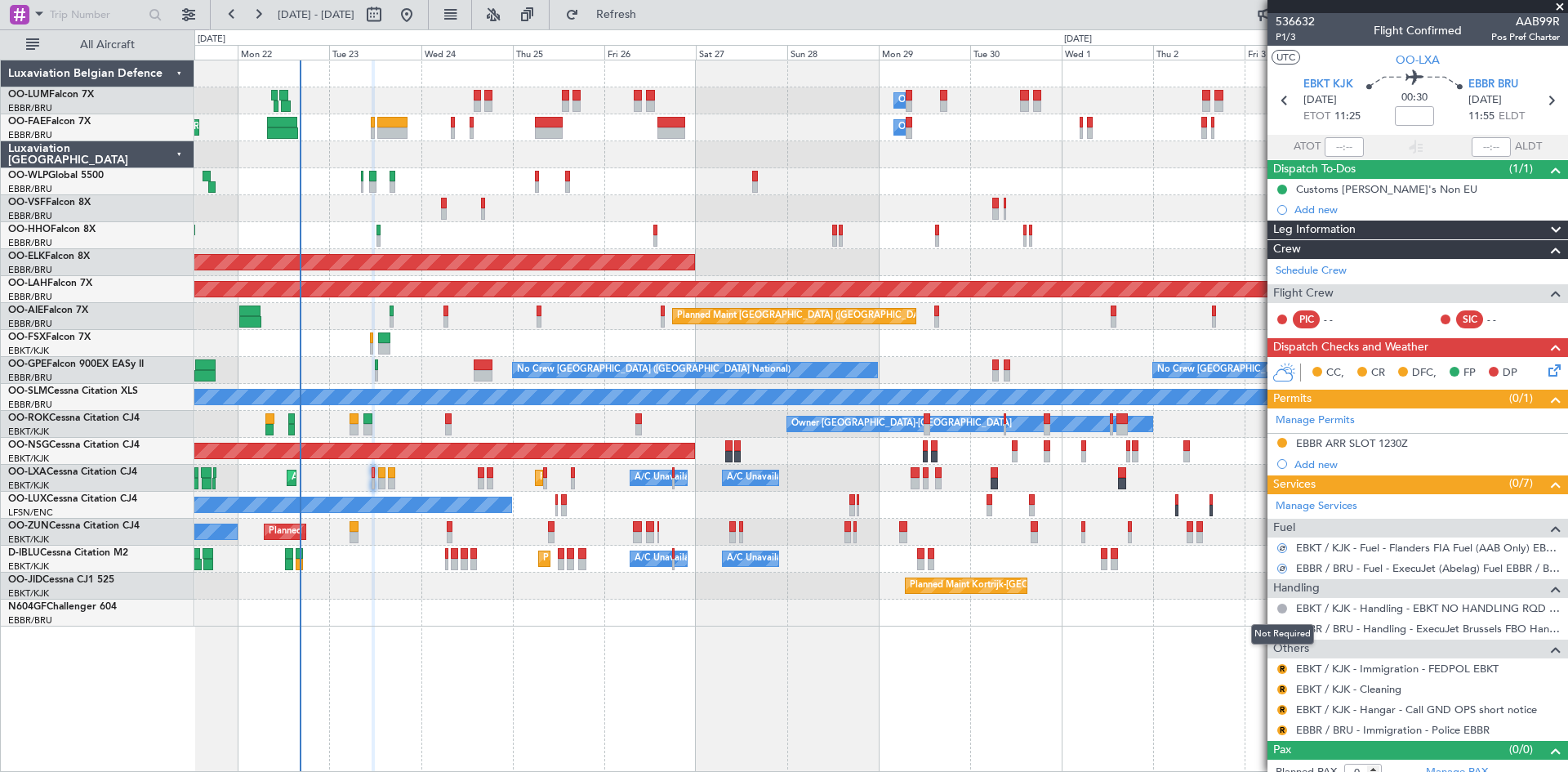
click at [1281, 630] on div "Not Required" at bounding box center [1282, 634] width 63 height 21
click at [1281, 626] on button "R" at bounding box center [1282, 629] width 10 height 10
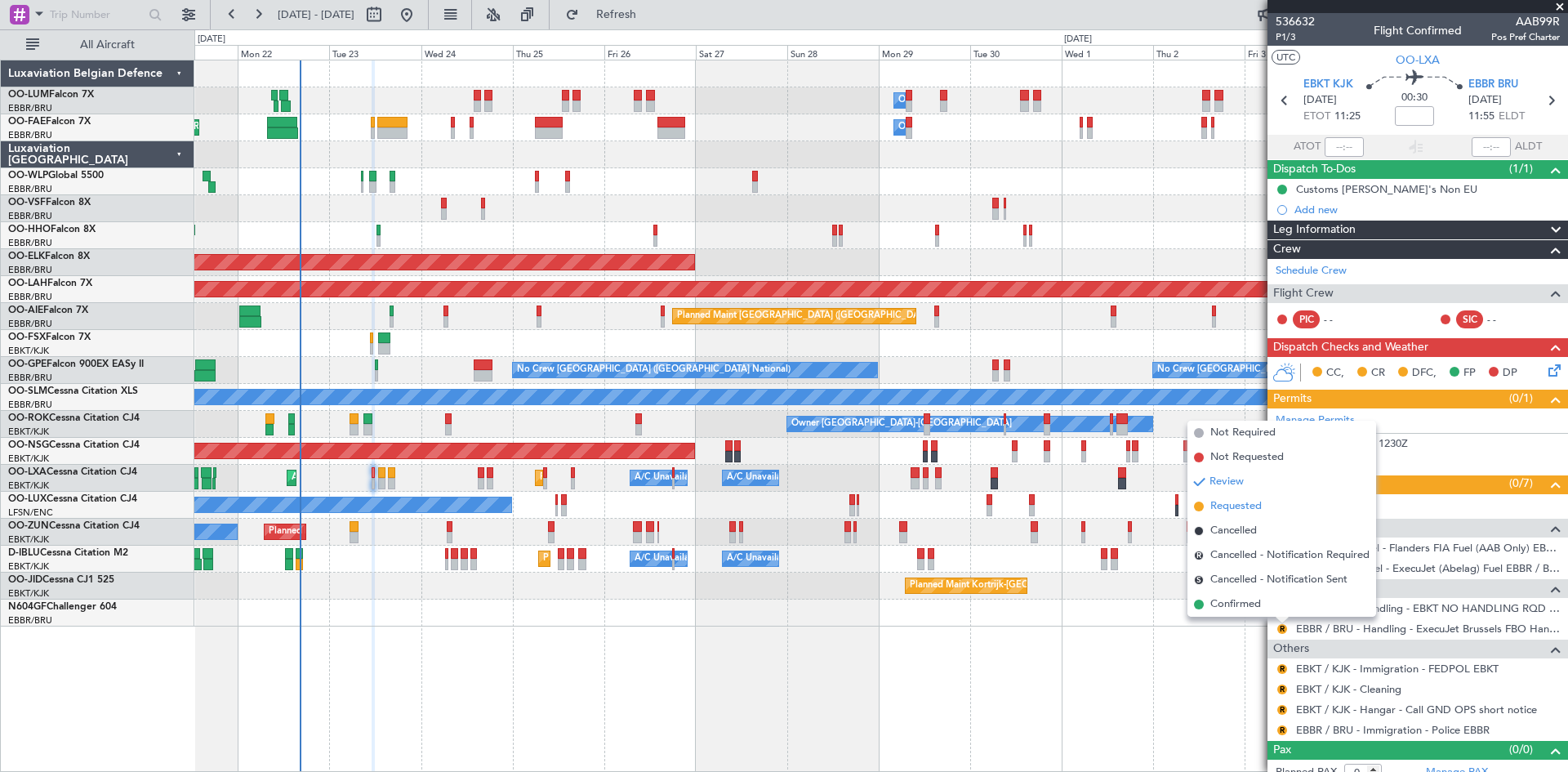
click at [1246, 503] on span "Requested" at bounding box center [1236, 506] width 51 height 17
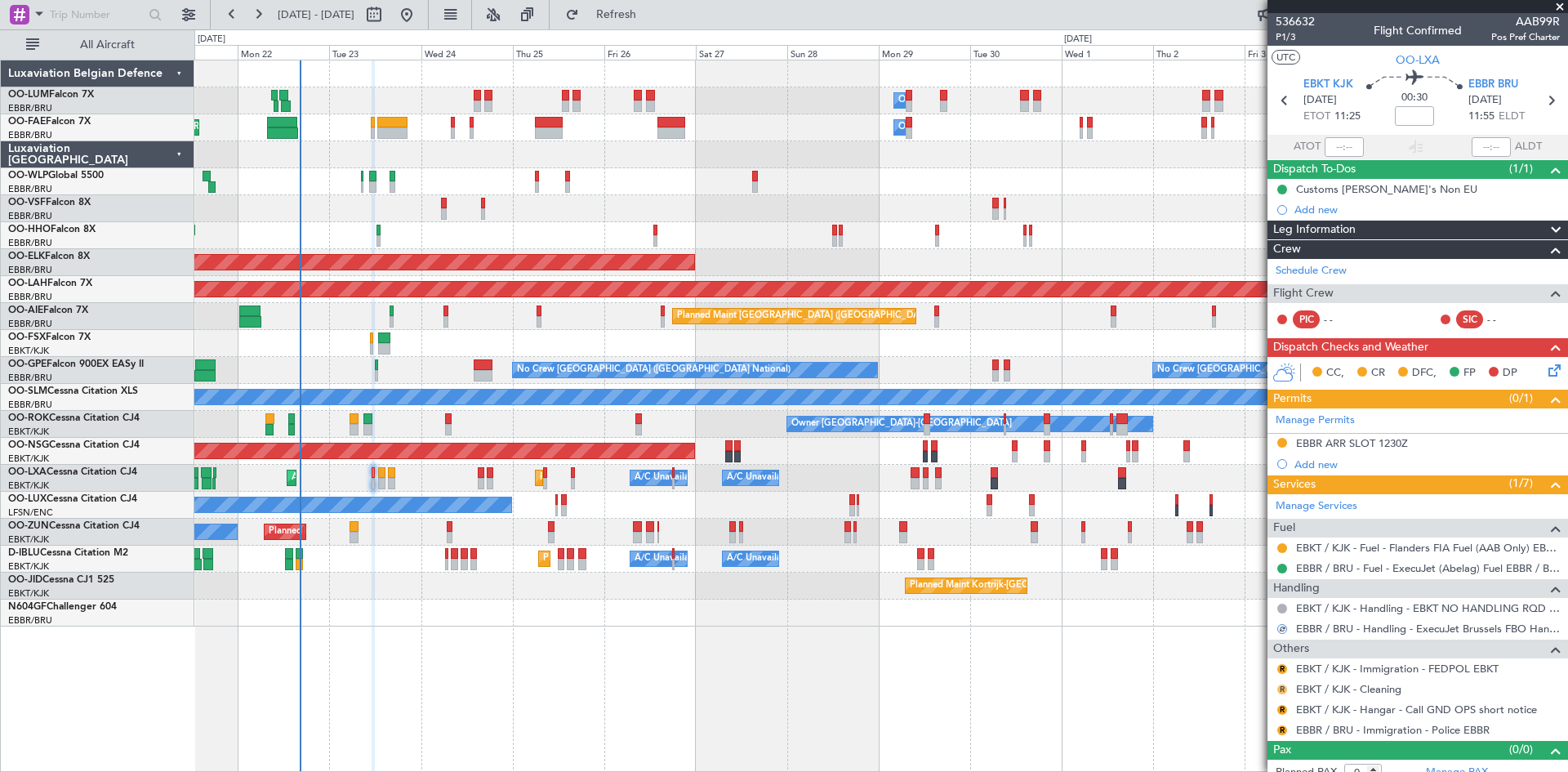
click at [1285, 689] on button "R" at bounding box center [1282, 689] width 10 height 10
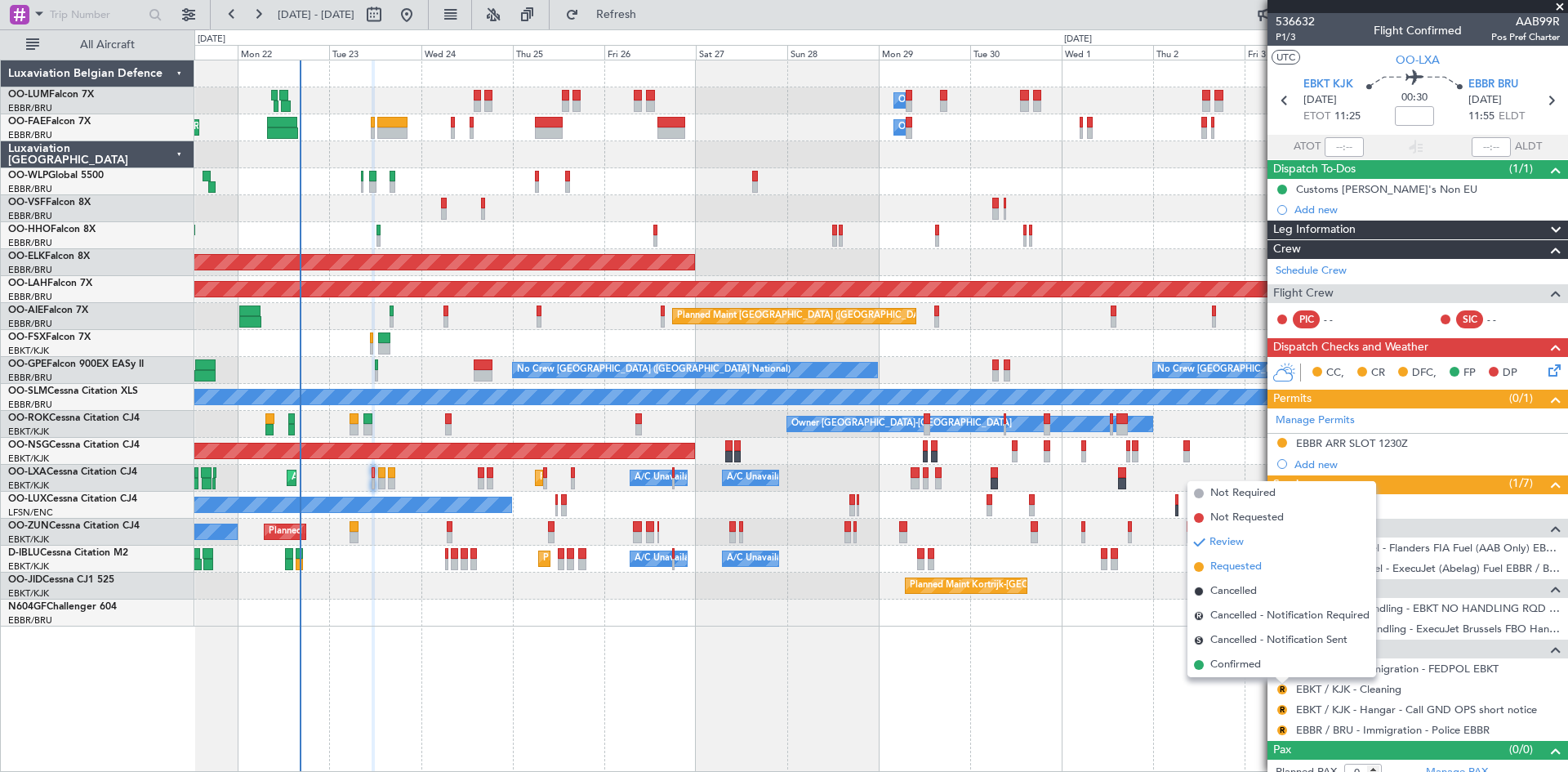
click at [1231, 568] on span "Requested" at bounding box center [1236, 567] width 51 height 17
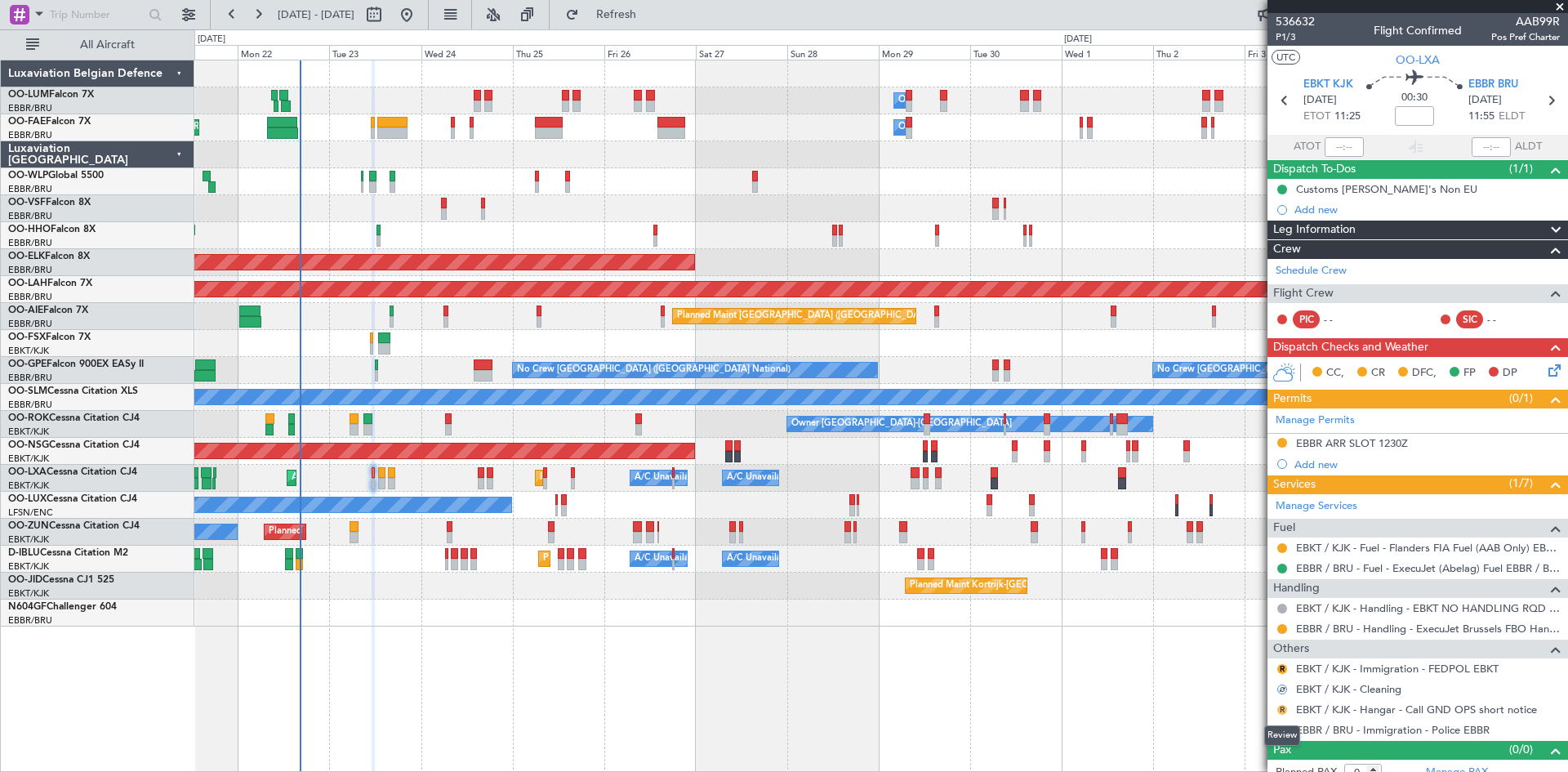
click at [1281, 708] on button "R" at bounding box center [1282, 710] width 10 height 10
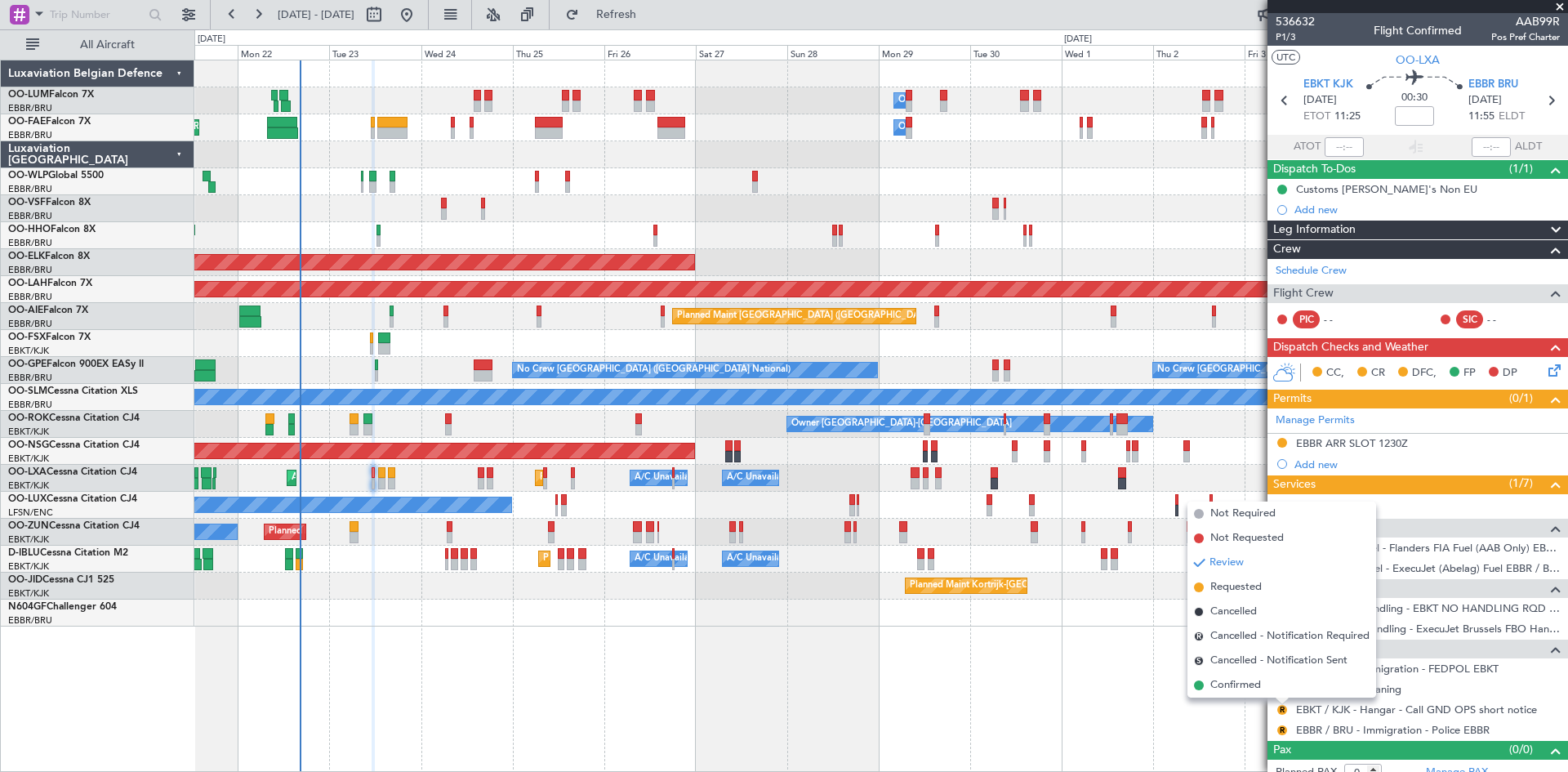
click at [1249, 722] on div "Owner Melsbroek Air Base Planned Maint [GEOGRAPHIC_DATA] ([GEOGRAPHIC_DATA]) Ow…" at bounding box center [881, 415] width 1374 height 713
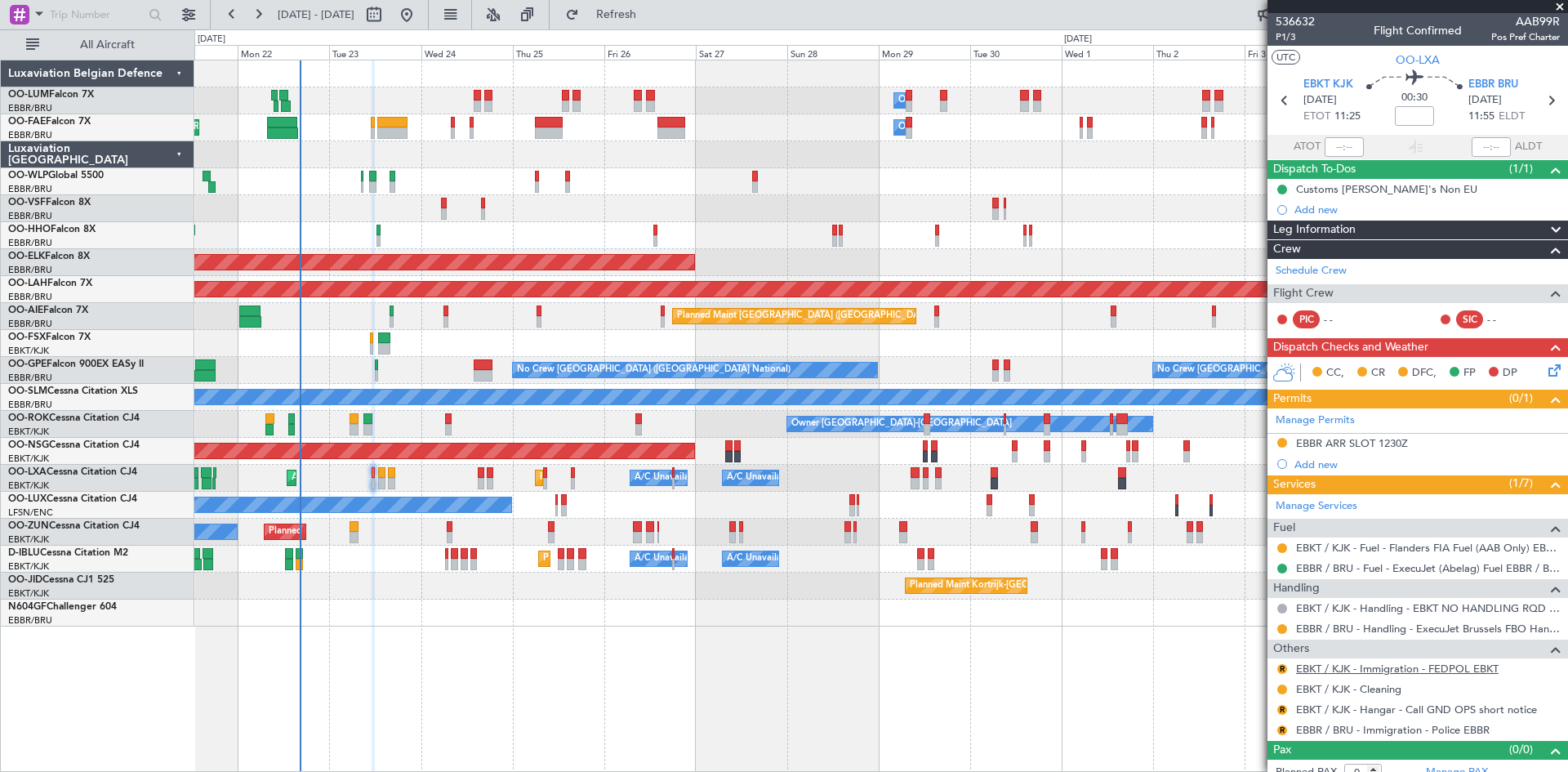
click at [1319, 670] on link "EBKT / KJK - Immigration - FEDPOL EBKT" at bounding box center [1397, 668] width 202 height 14
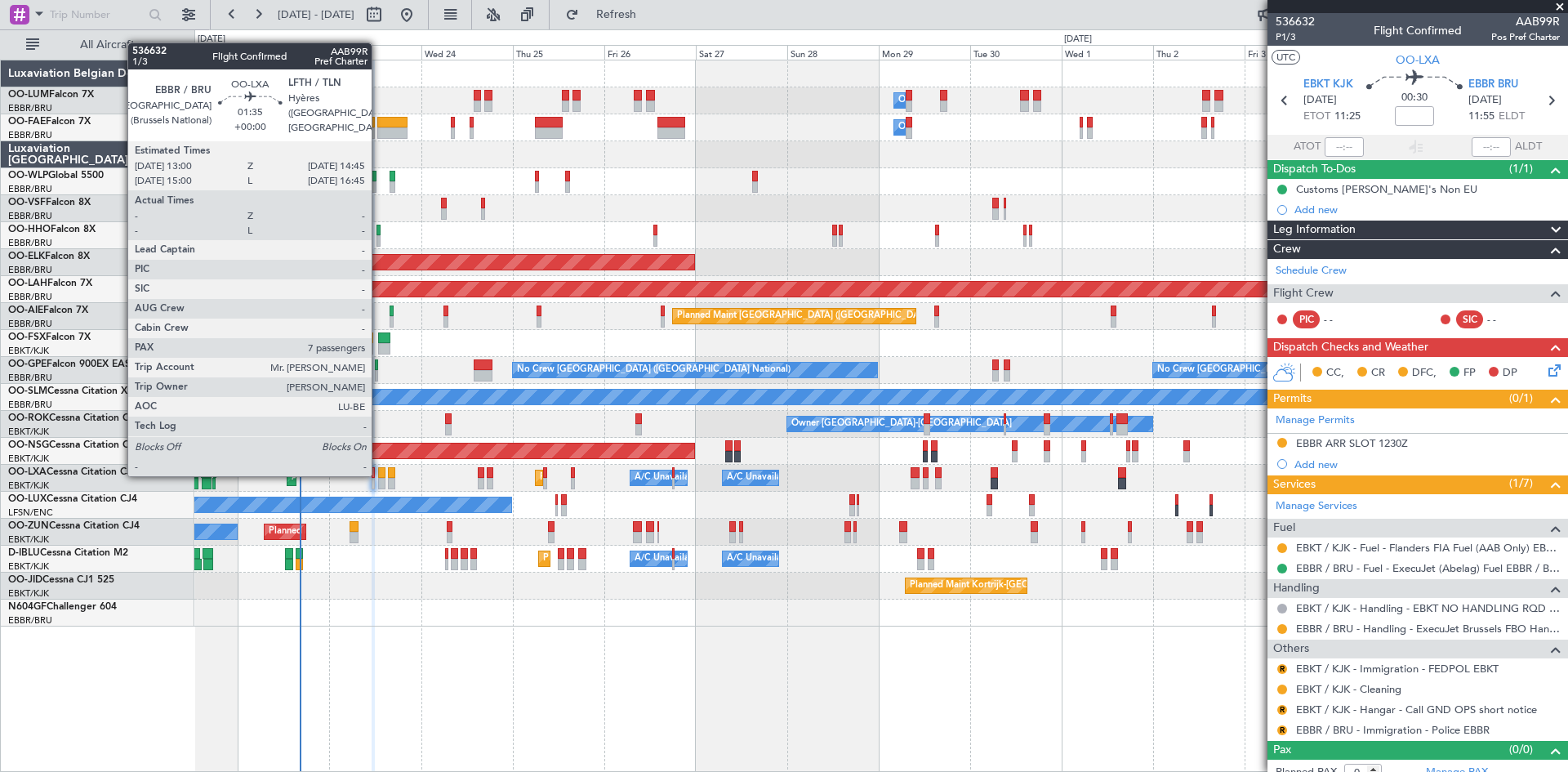
click at [378, 473] on div at bounding box center [381, 473] width 7 height 12
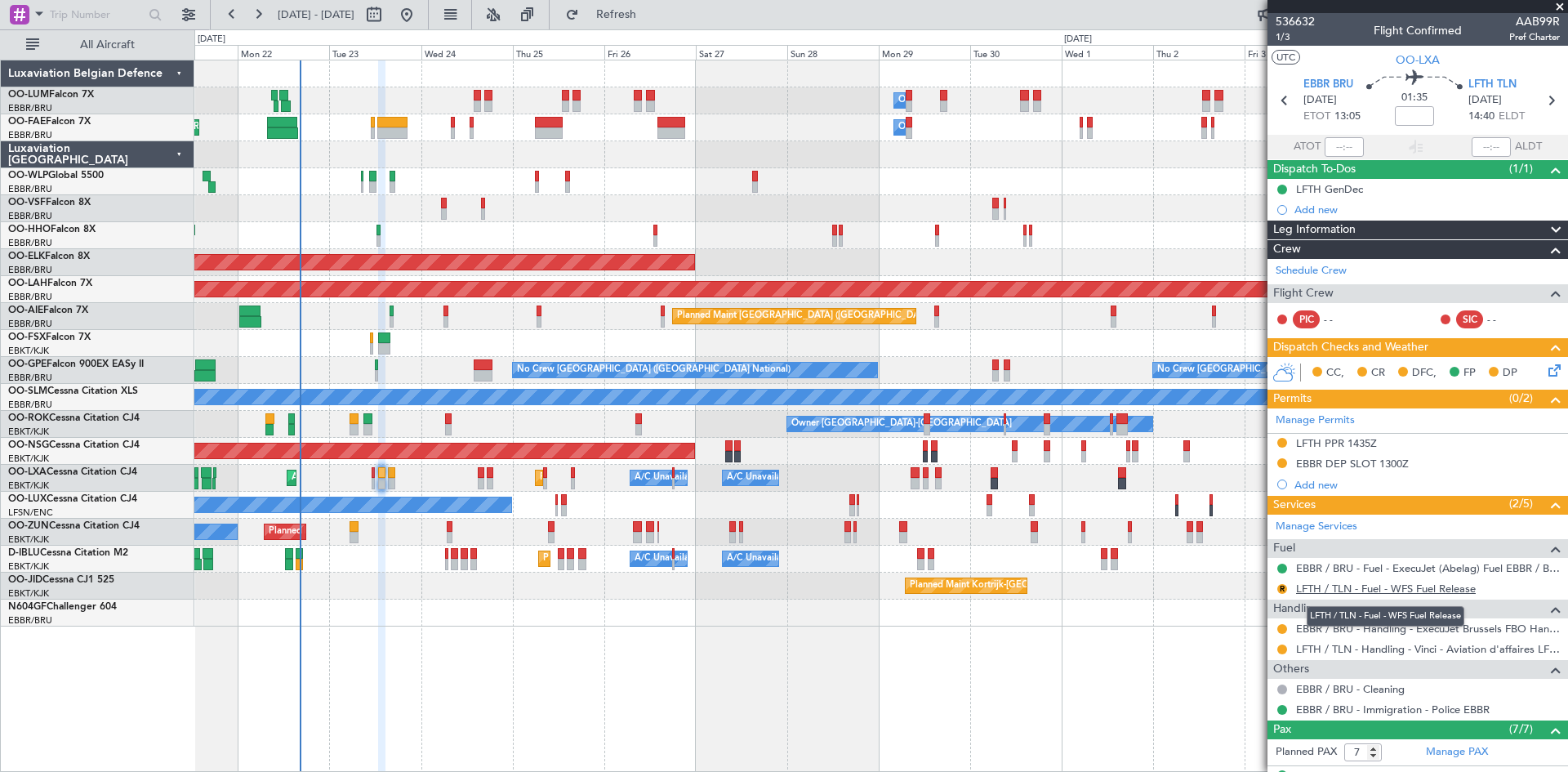
click at [1355, 589] on link "LFTH / TLN - Fuel - WFS Fuel Release" at bounding box center [1386, 588] width 180 height 14
click at [1285, 590] on button "R" at bounding box center [1282, 589] width 10 height 10
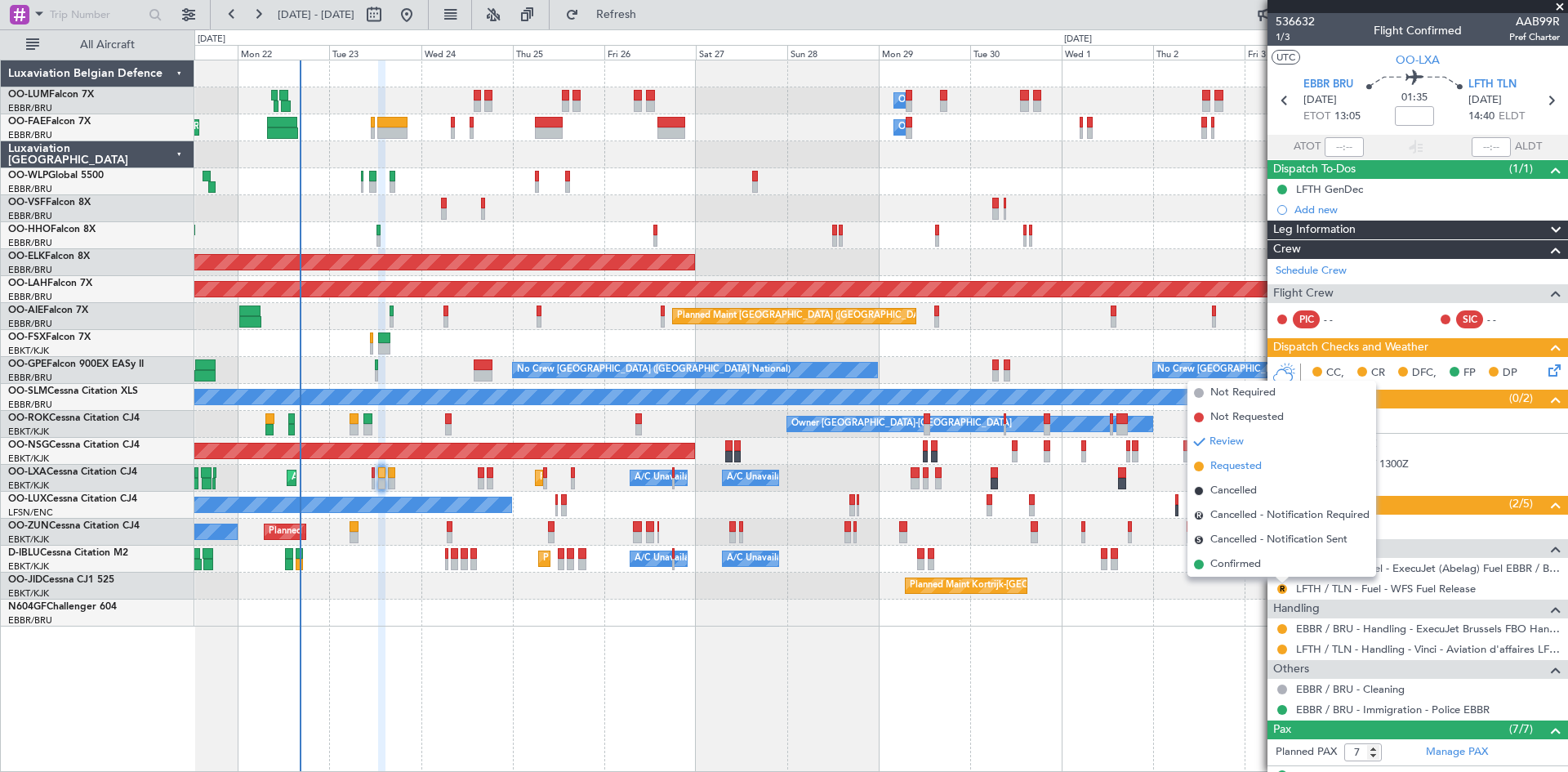
click at [1232, 461] on span "Requested" at bounding box center [1236, 467] width 51 height 17
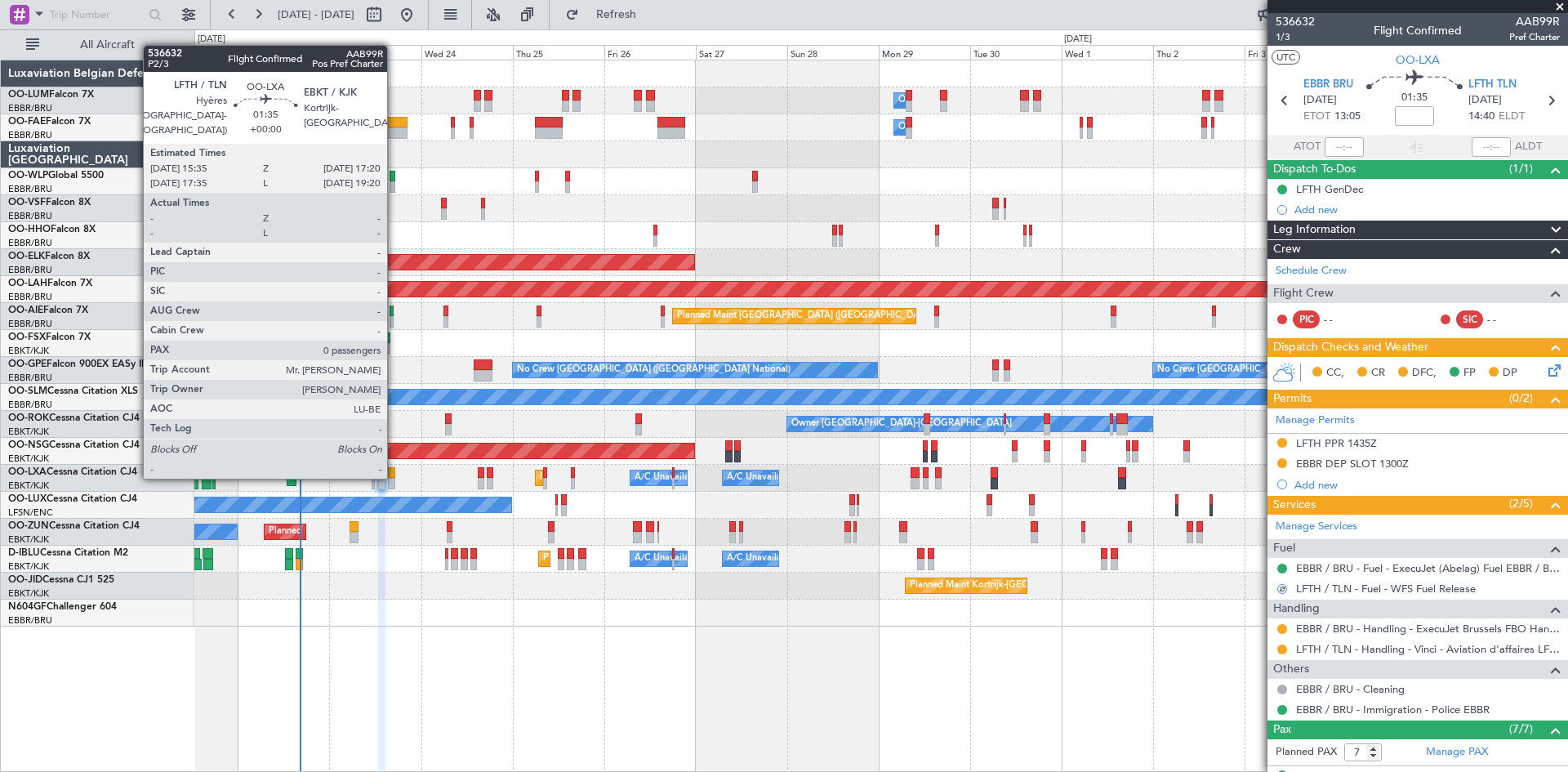
click at [395, 476] on div at bounding box center [391, 473] width 7 height 12
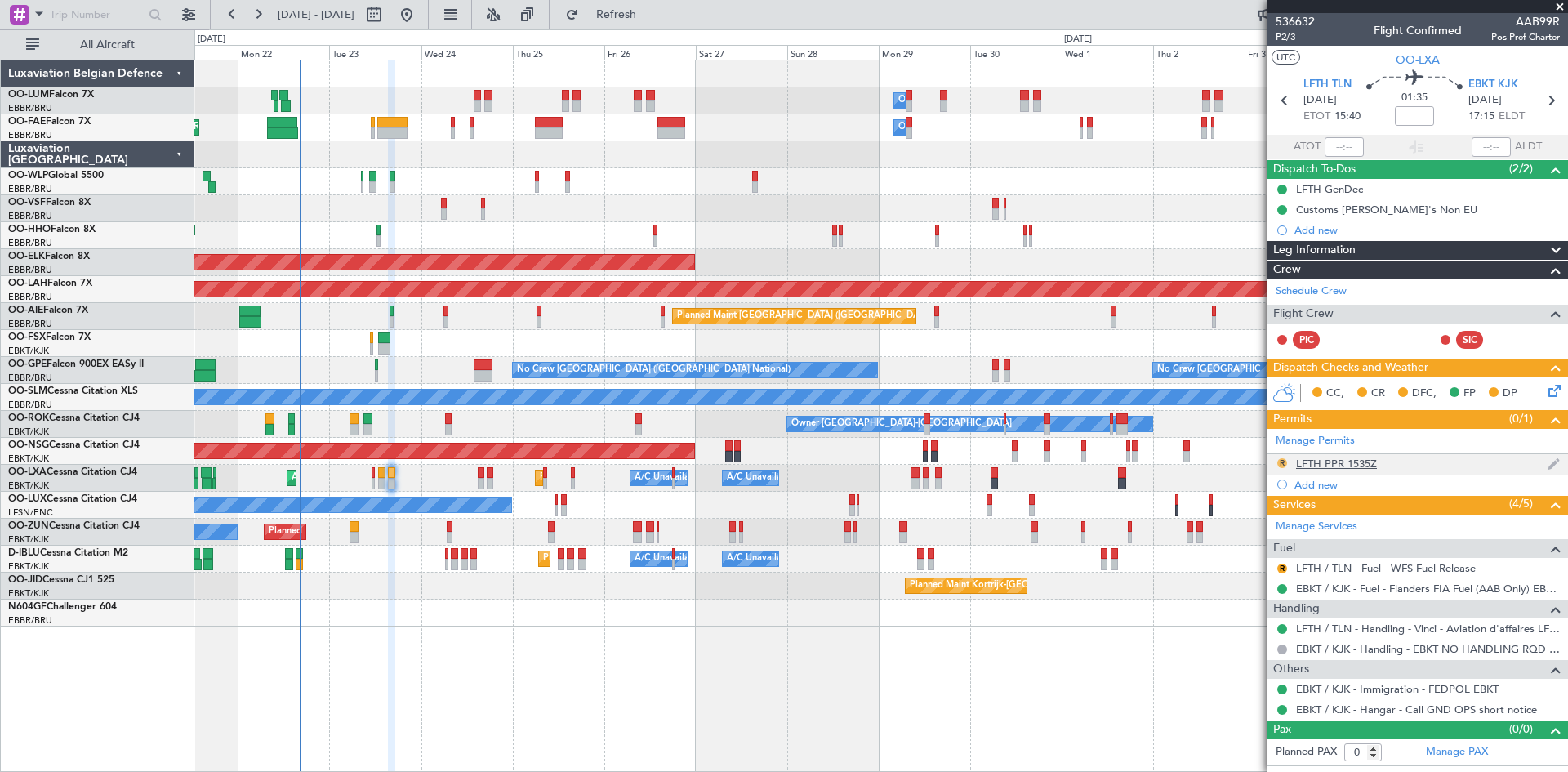
click at [1284, 462] on button "R" at bounding box center [1282, 463] width 10 height 10
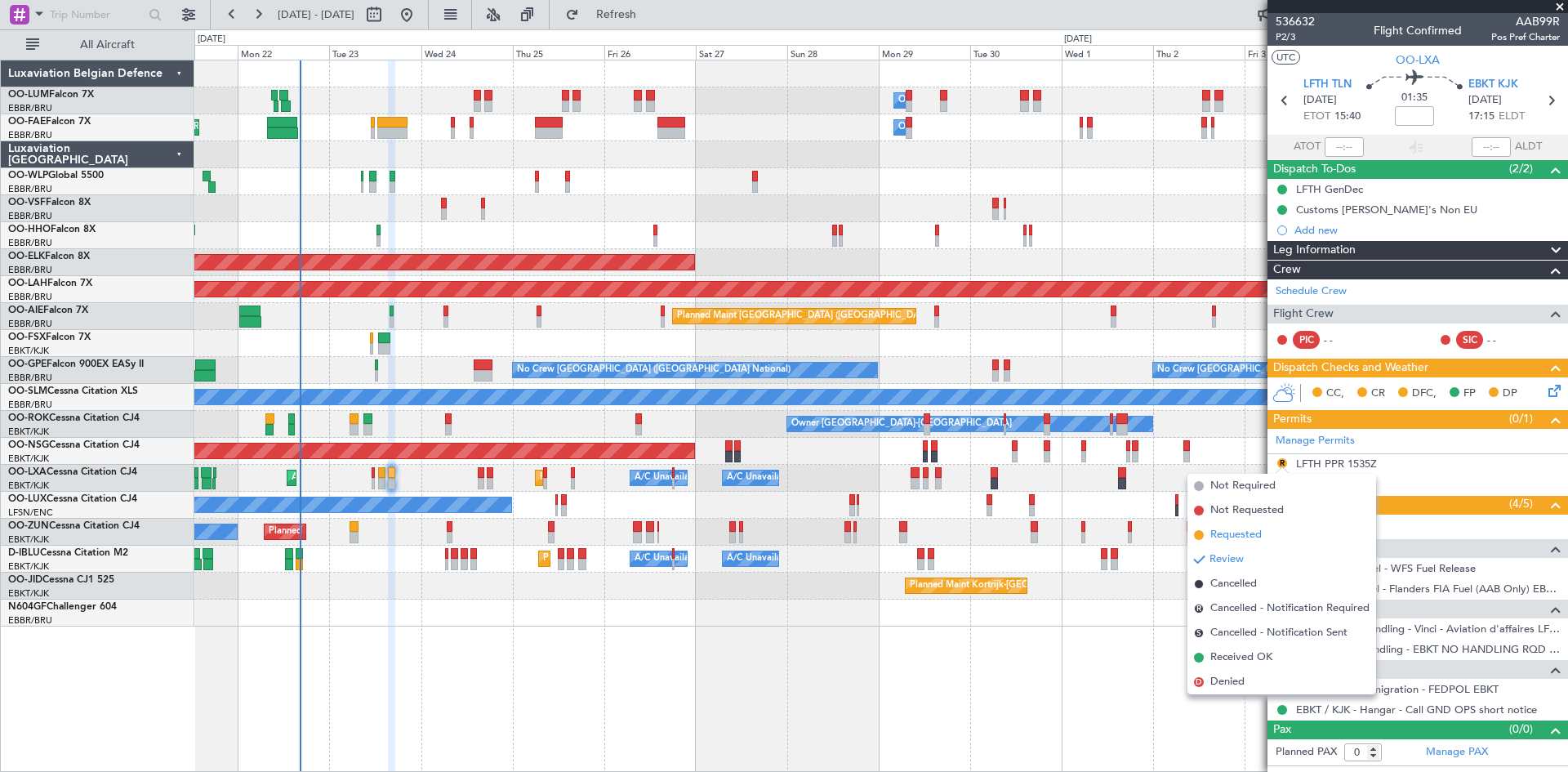
click at [1245, 528] on span "Requested" at bounding box center [1236, 535] width 51 height 17
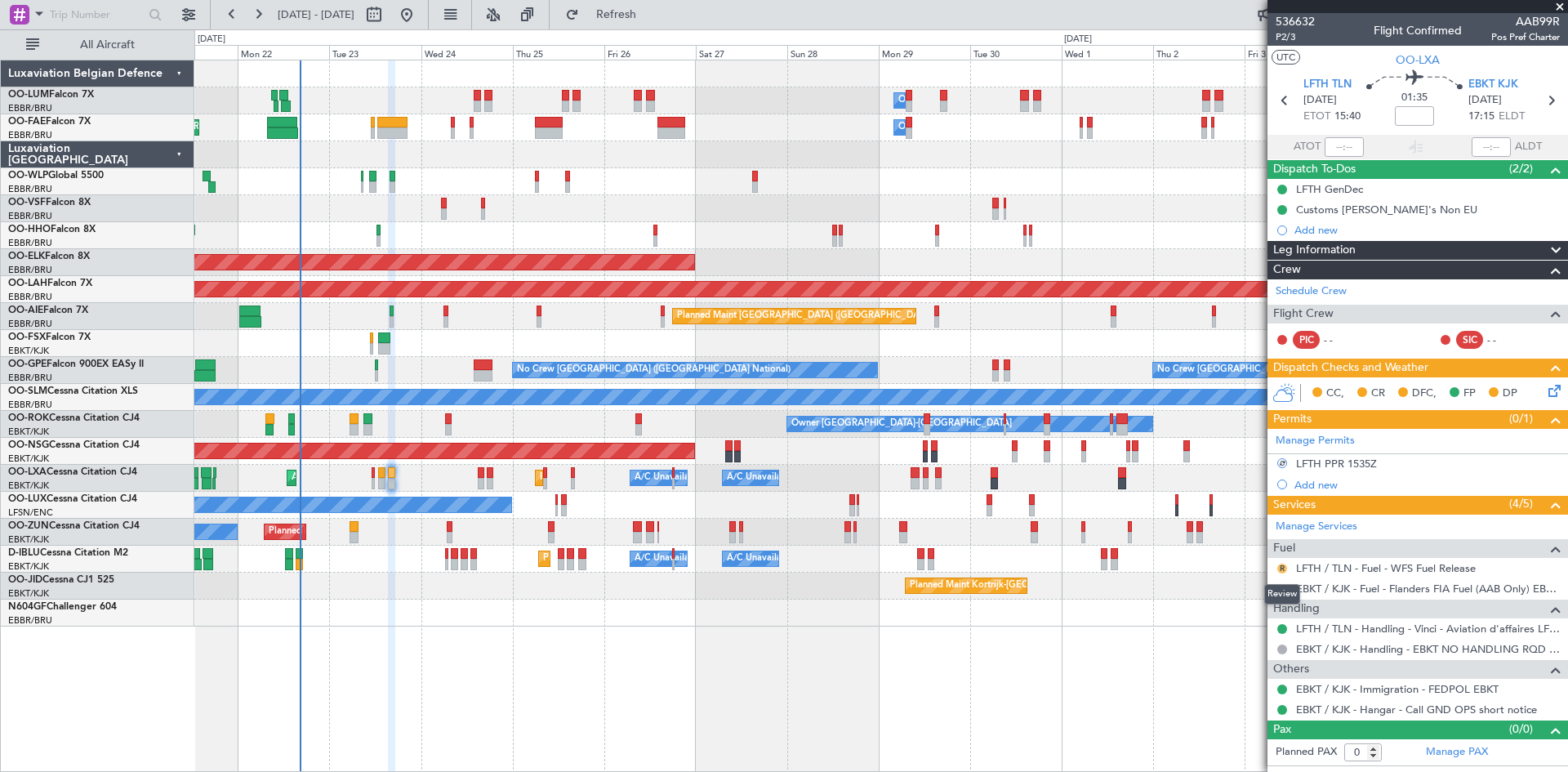
click at [1280, 566] on button "R" at bounding box center [1282, 569] width 10 height 10
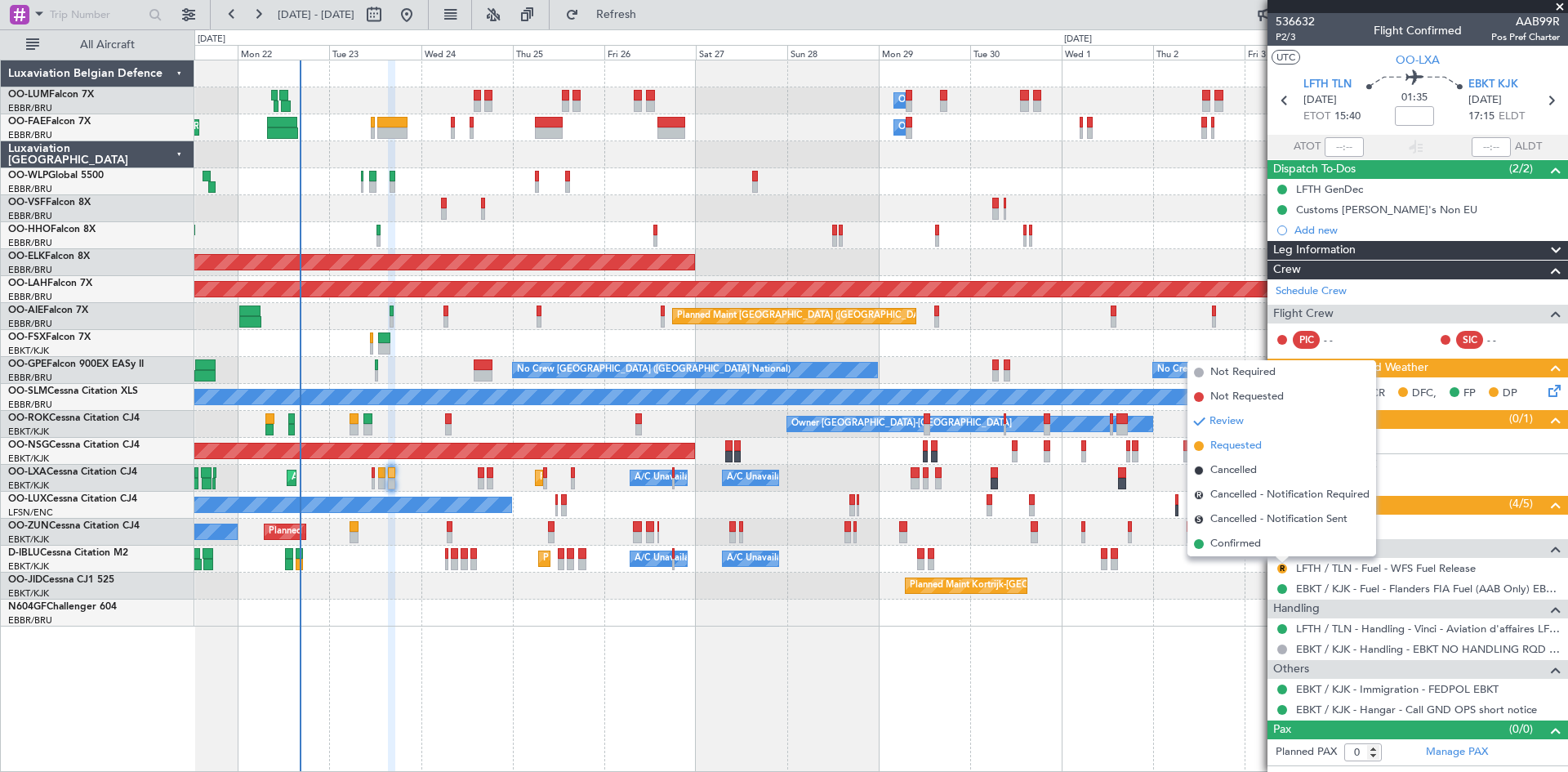
click at [1262, 449] on li "Requested" at bounding box center [1281, 446] width 189 height 25
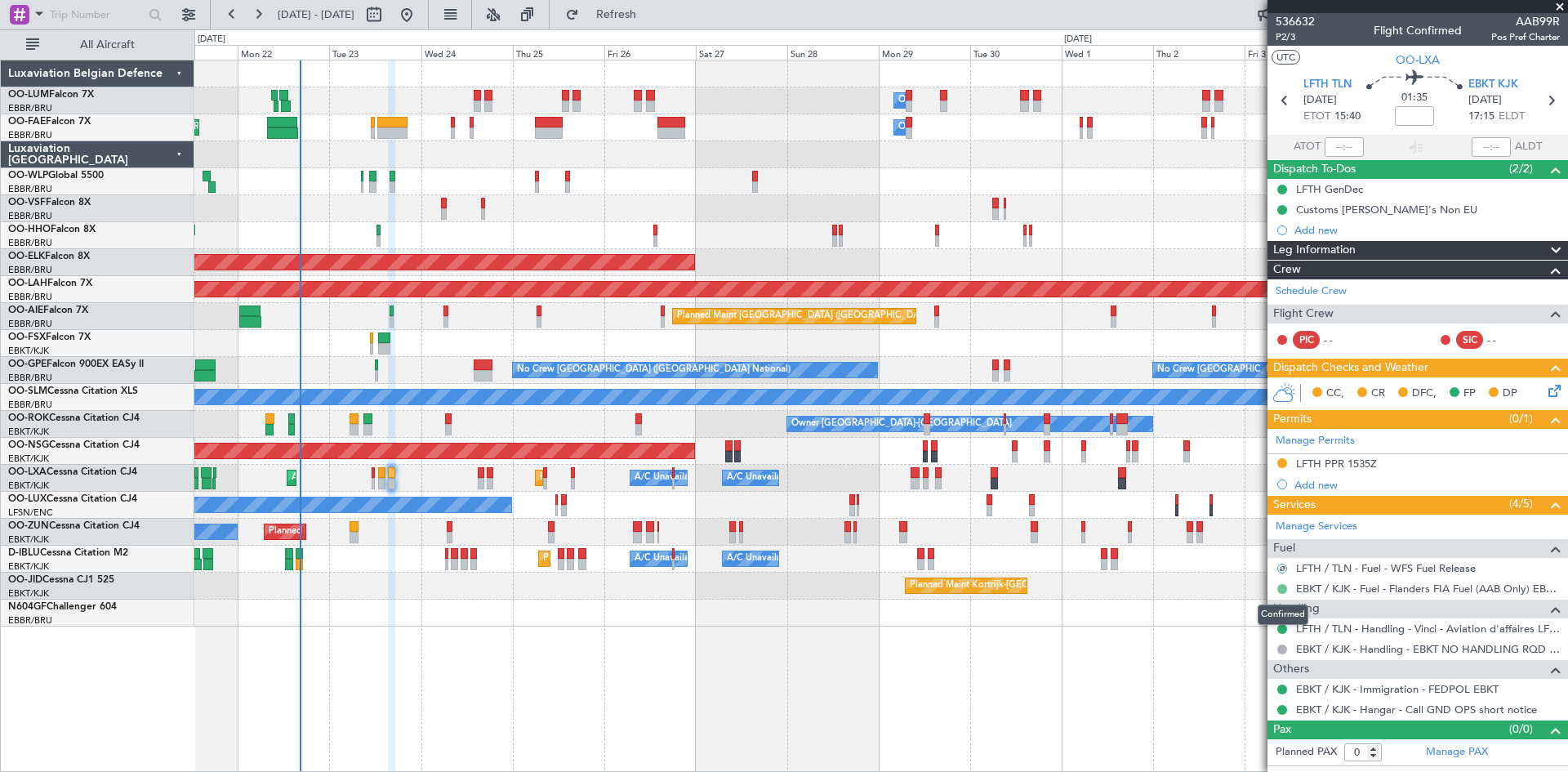
click at [1279, 590] on button at bounding box center [1282, 589] width 10 height 10
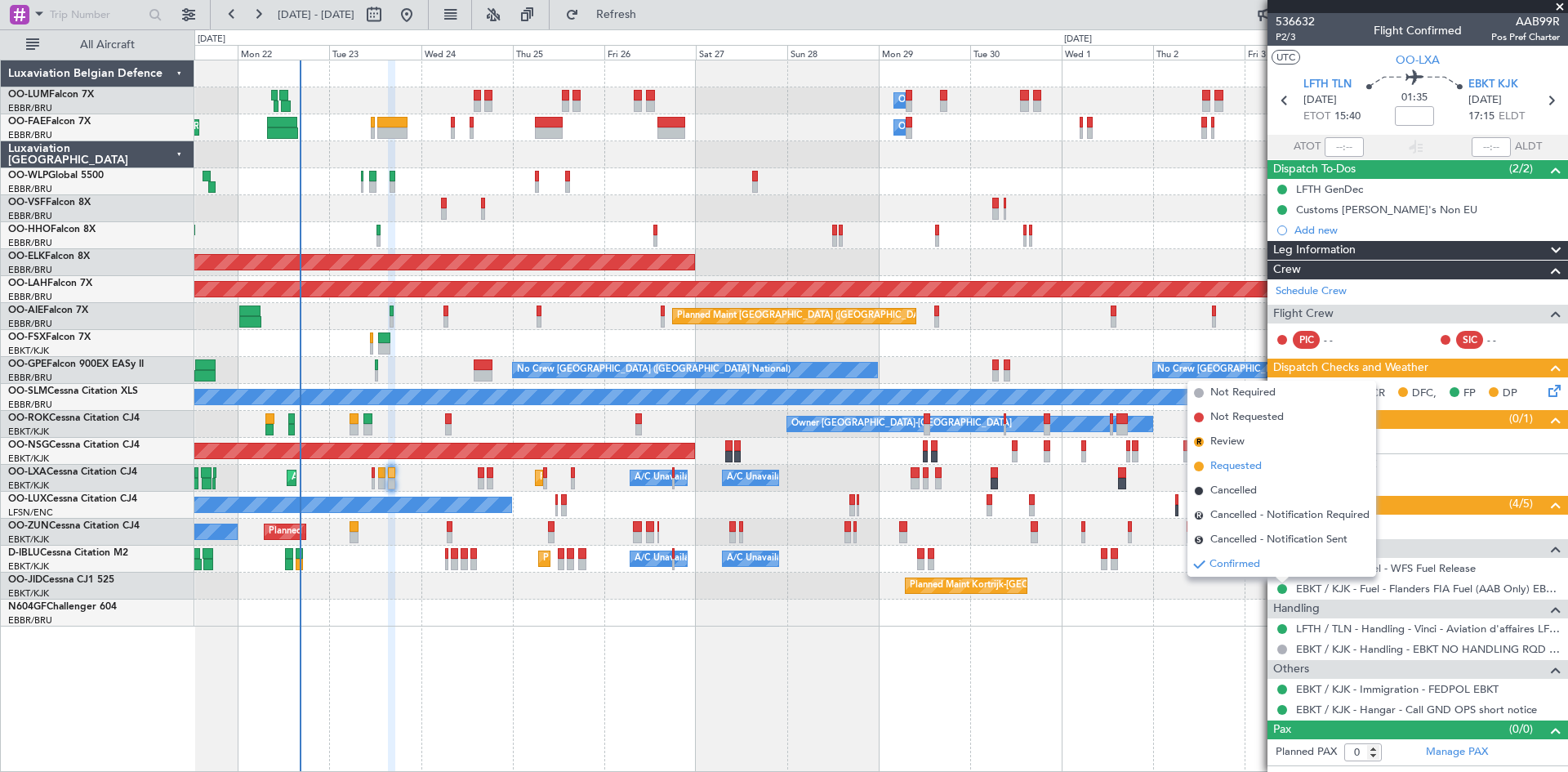
click at [1254, 468] on span "Requested" at bounding box center [1236, 467] width 51 height 17
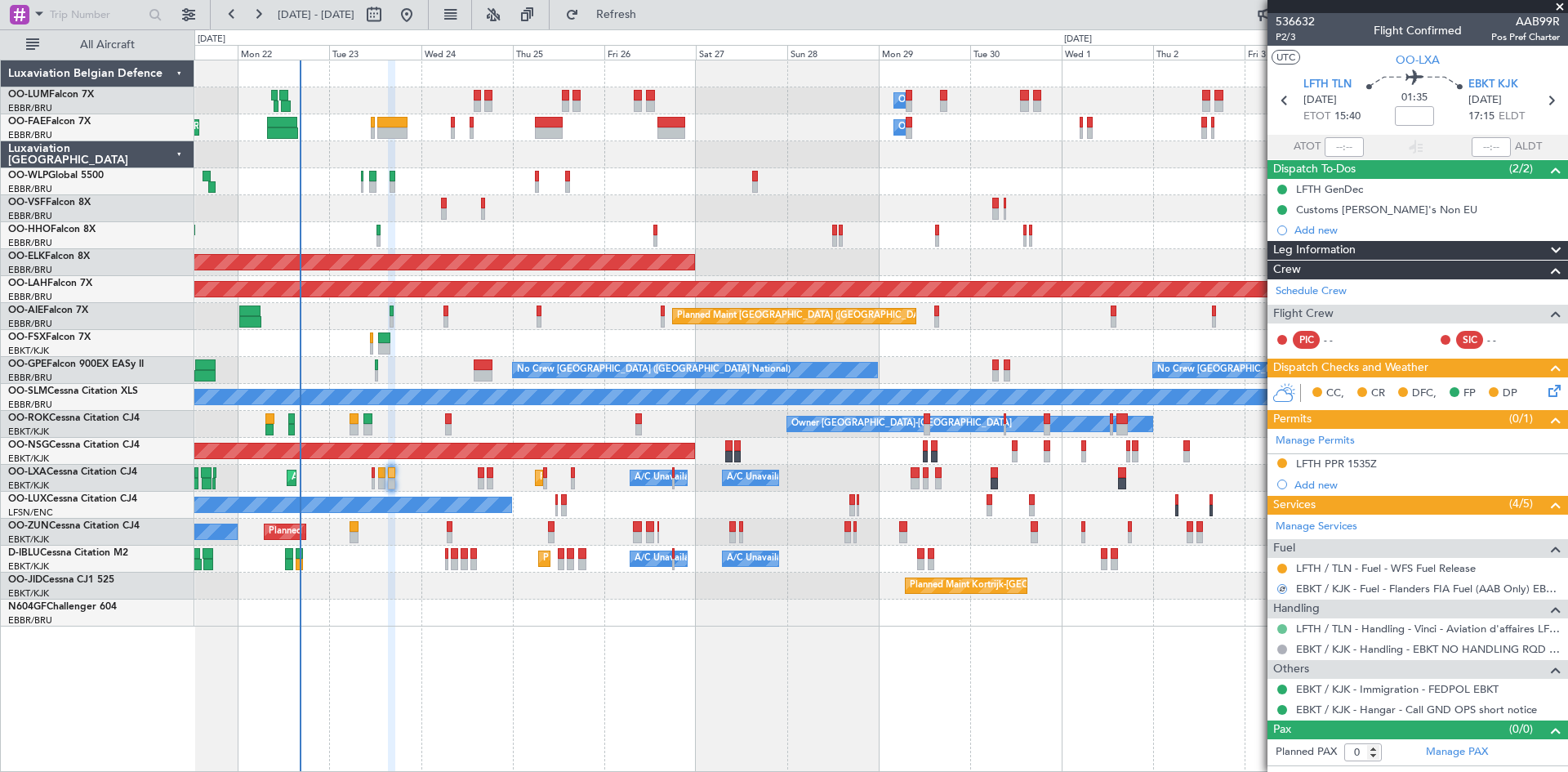
click at [1282, 628] on button at bounding box center [1282, 629] width 10 height 10
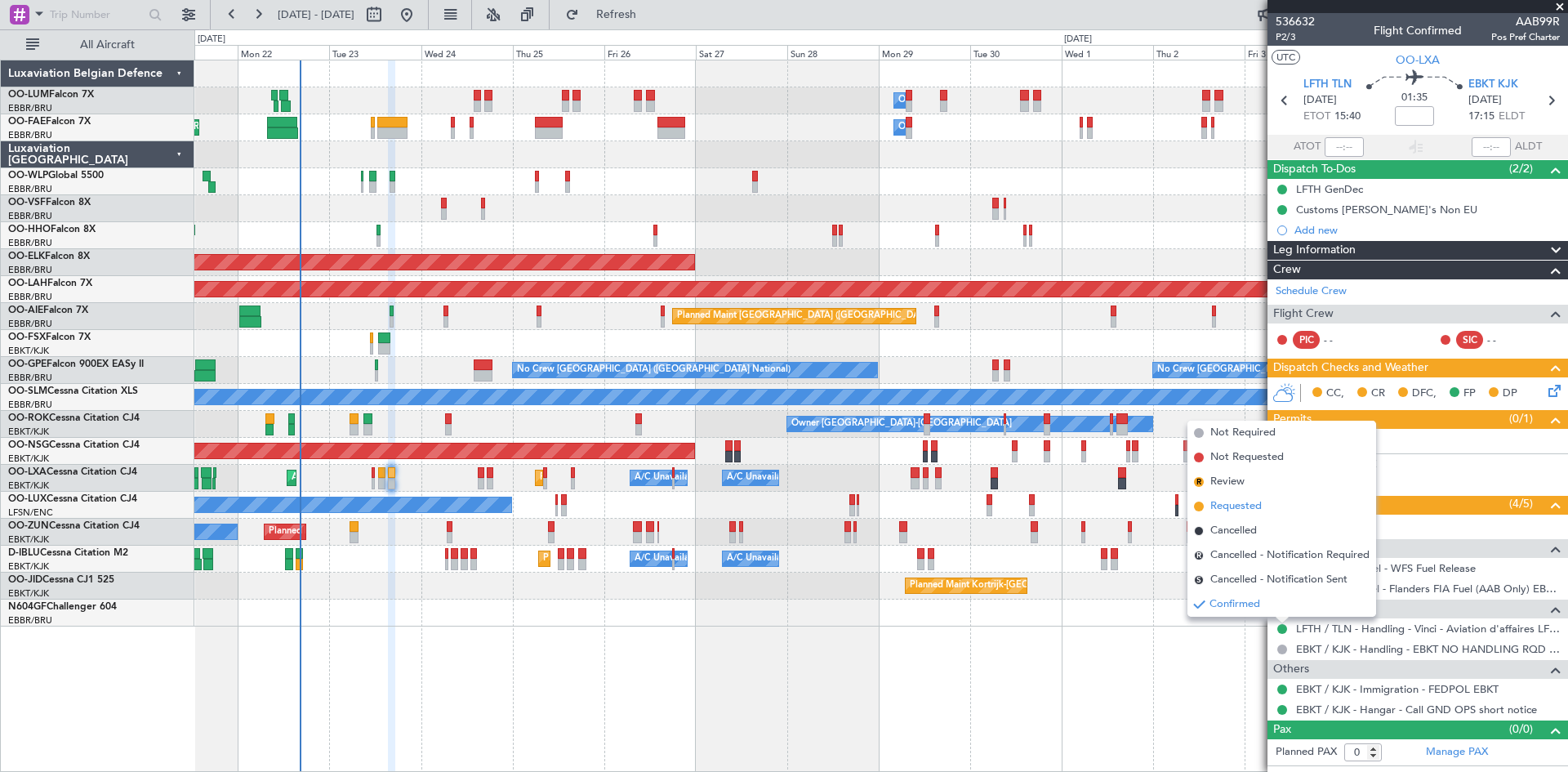
click at [1264, 503] on li "Requested" at bounding box center [1281, 506] width 189 height 25
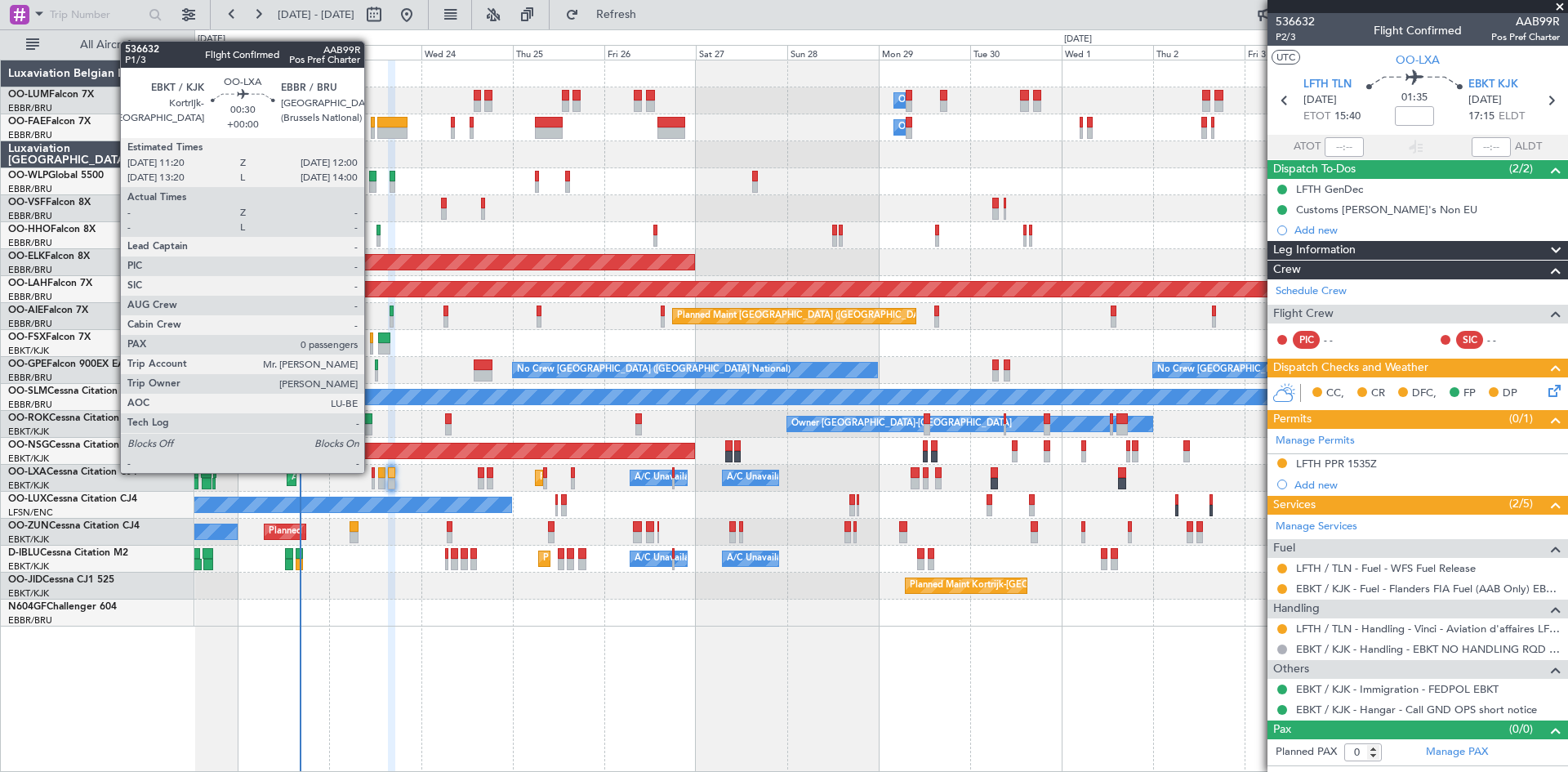
click at [372, 473] on div at bounding box center [373, 473] width 3 height 12
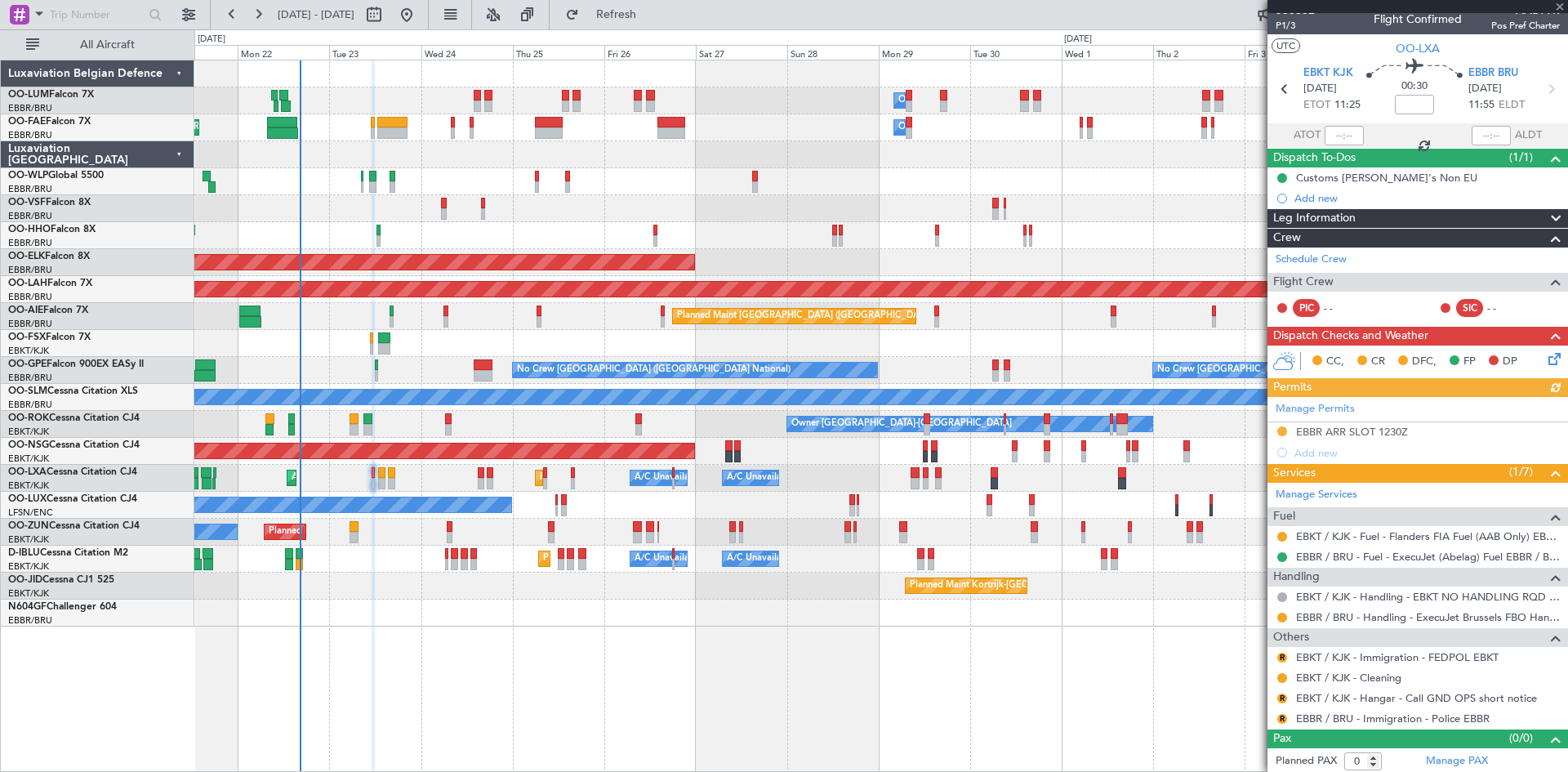
scroll to position [14, 0]
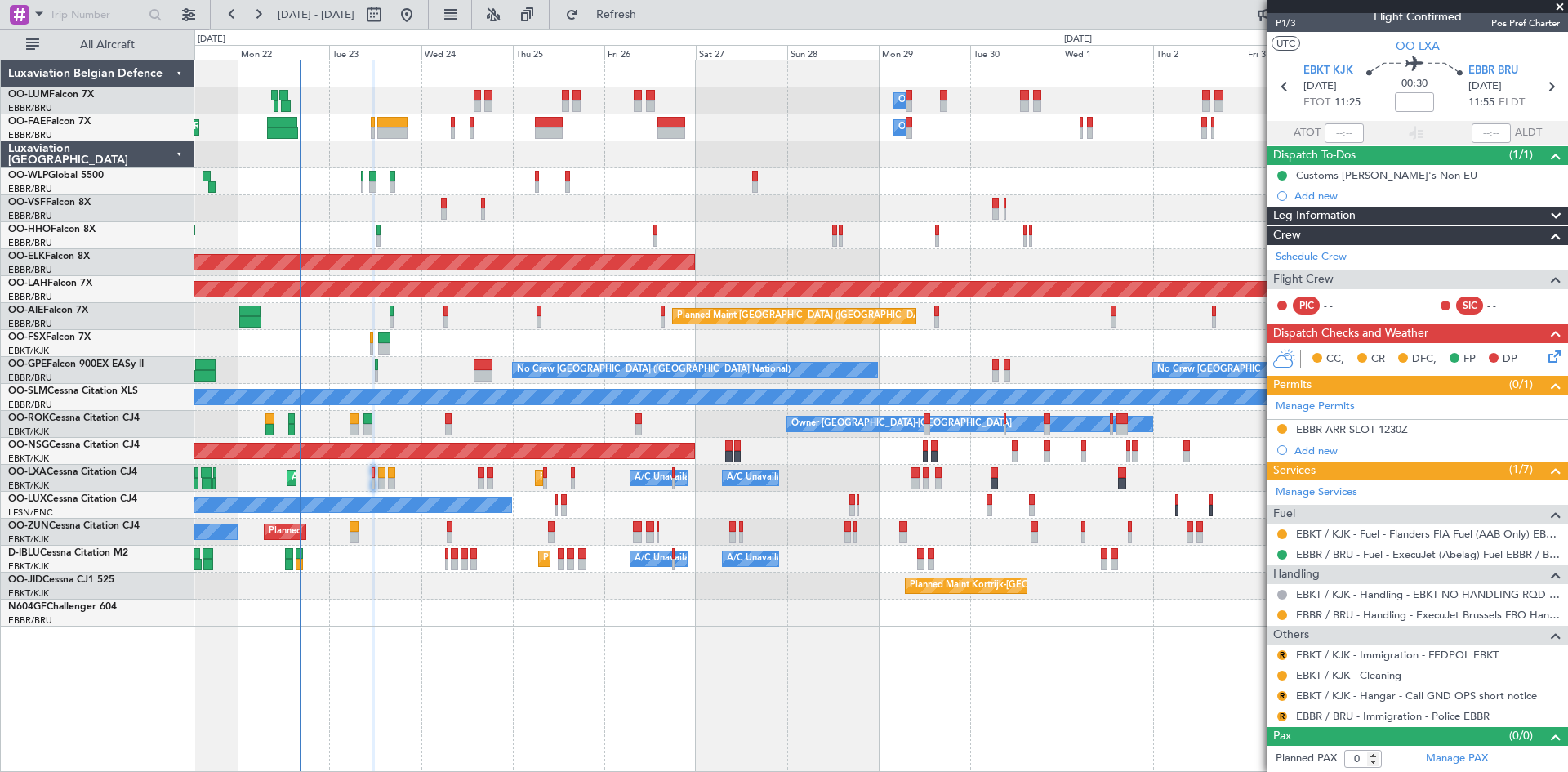
click at [1547, 357] on icon at bounding box center [1552, 353] width 13 height 13
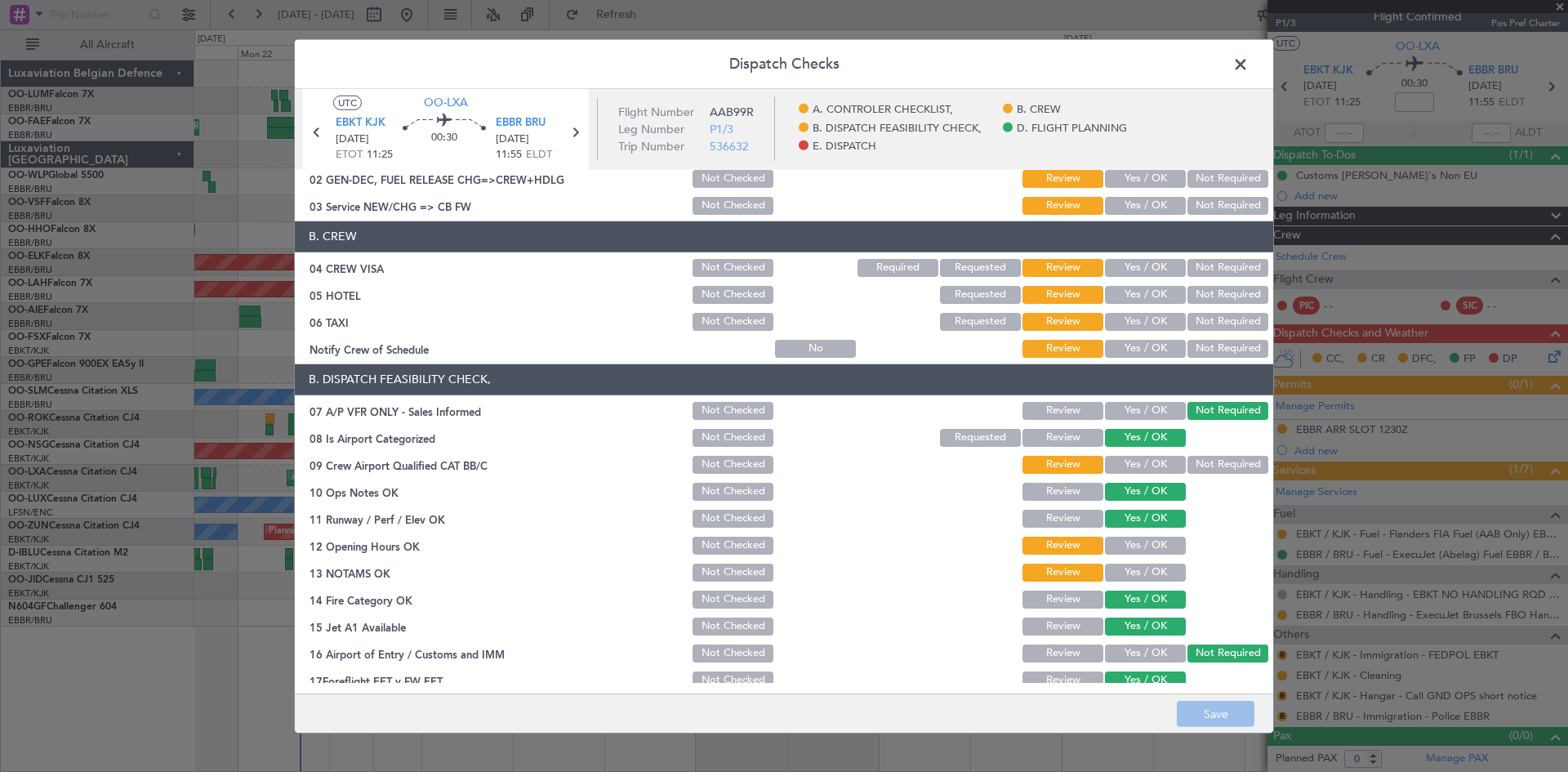
scroll to position [0, 0]
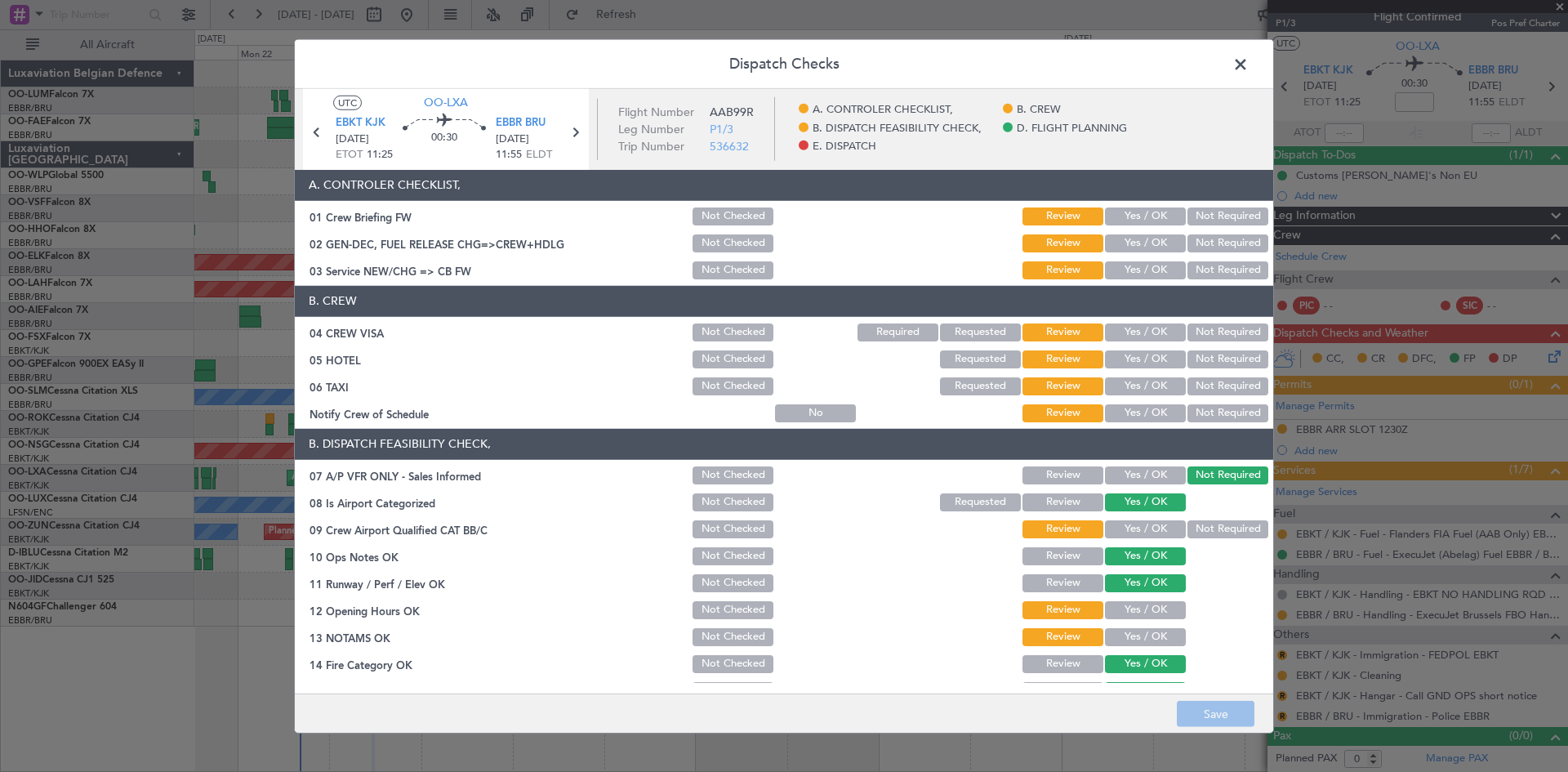
click at [1214, 337] on button "Not Required" at bounding box center [1228, 333] width 81 height 18
click at [1206, 357] on button "Not Required" at bounding box center [1228, 359] width 81 height 18
click at [1138, 612] on button "Yes / OK" at bounding box center [1145, 610] width 81 height 18
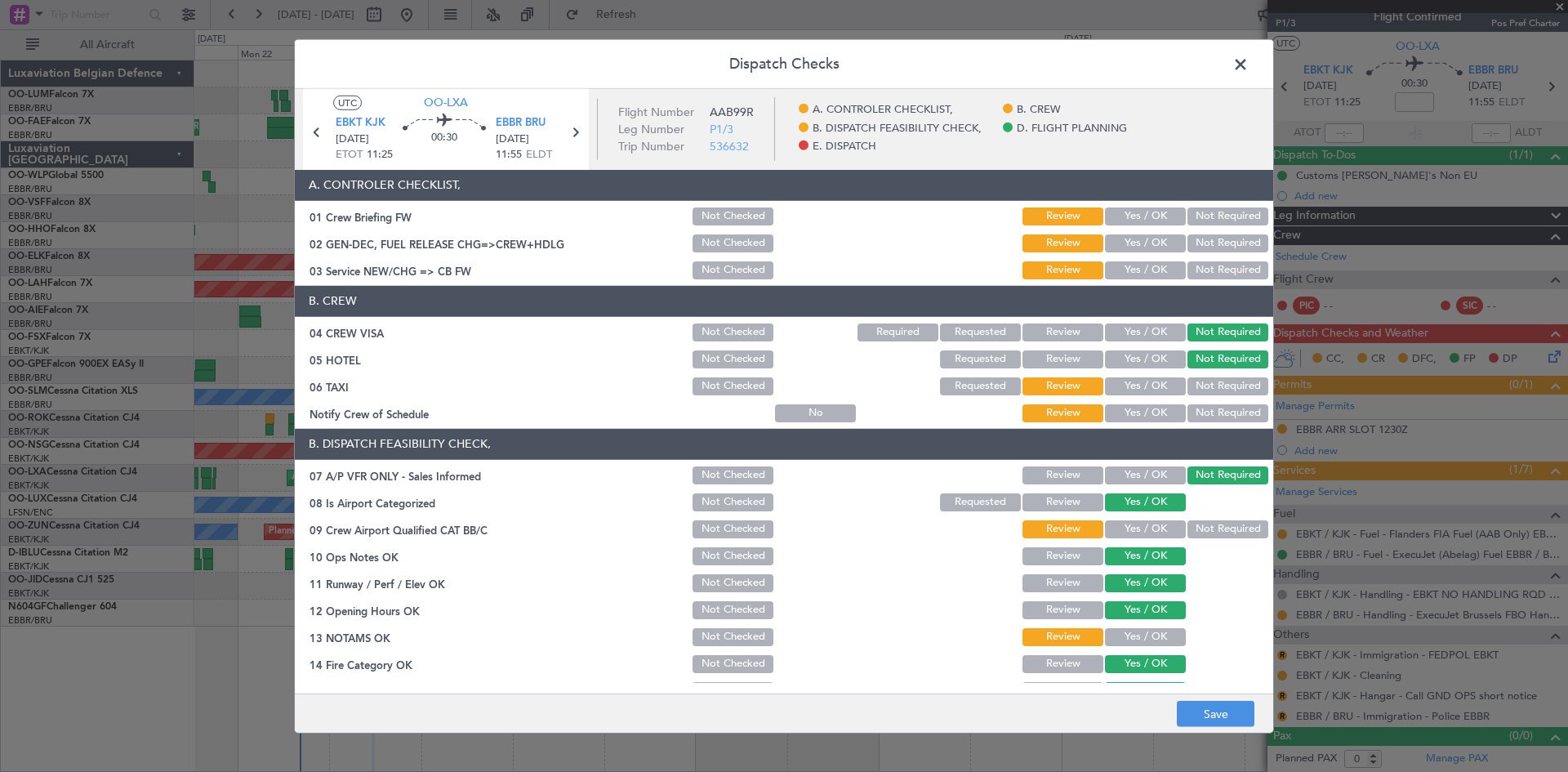
click at [1150, 631] on button "Yes / OK" at bounding box center [1145, 637] width 81 height 18
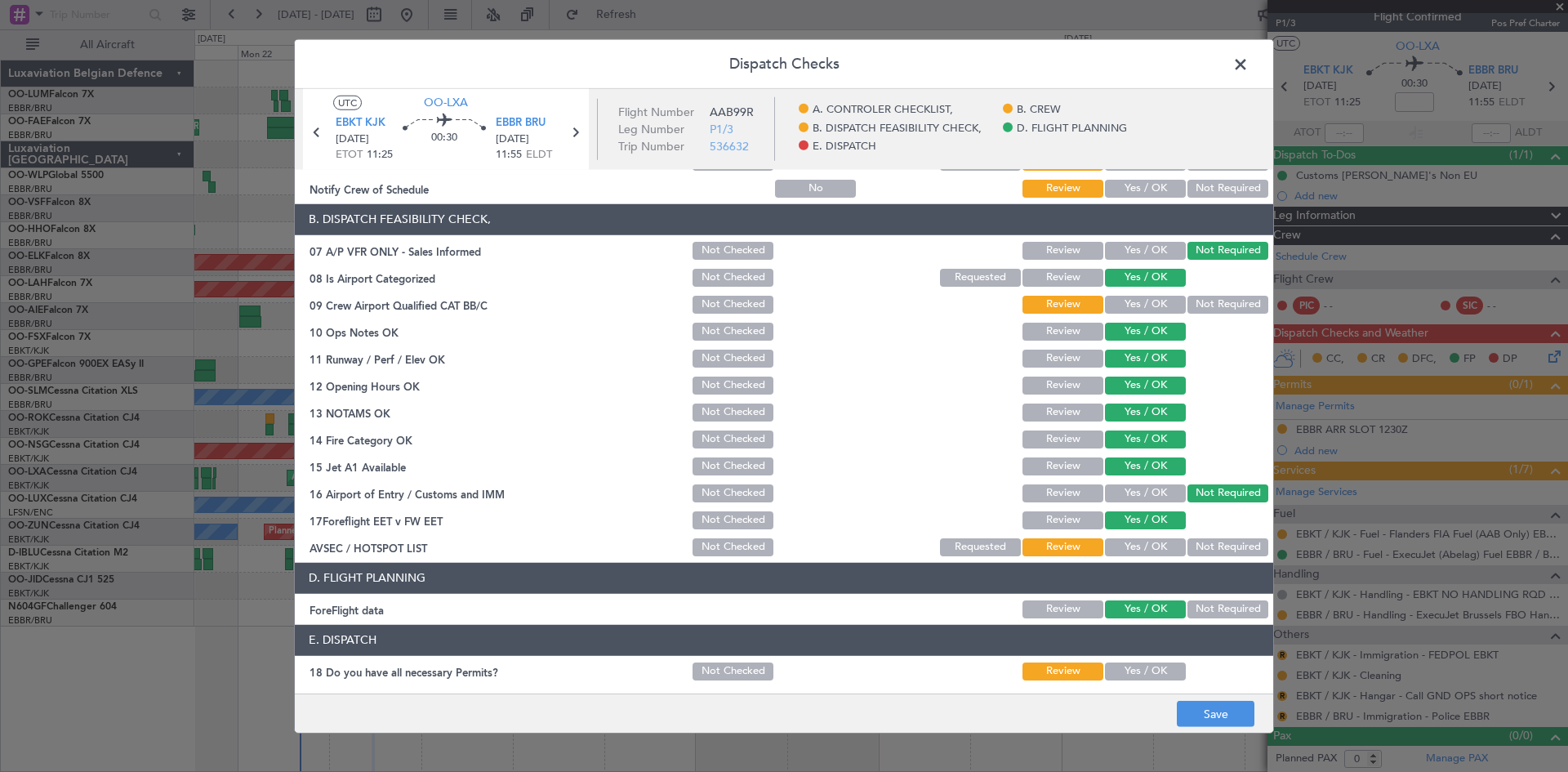
scroll to position [309, 0]
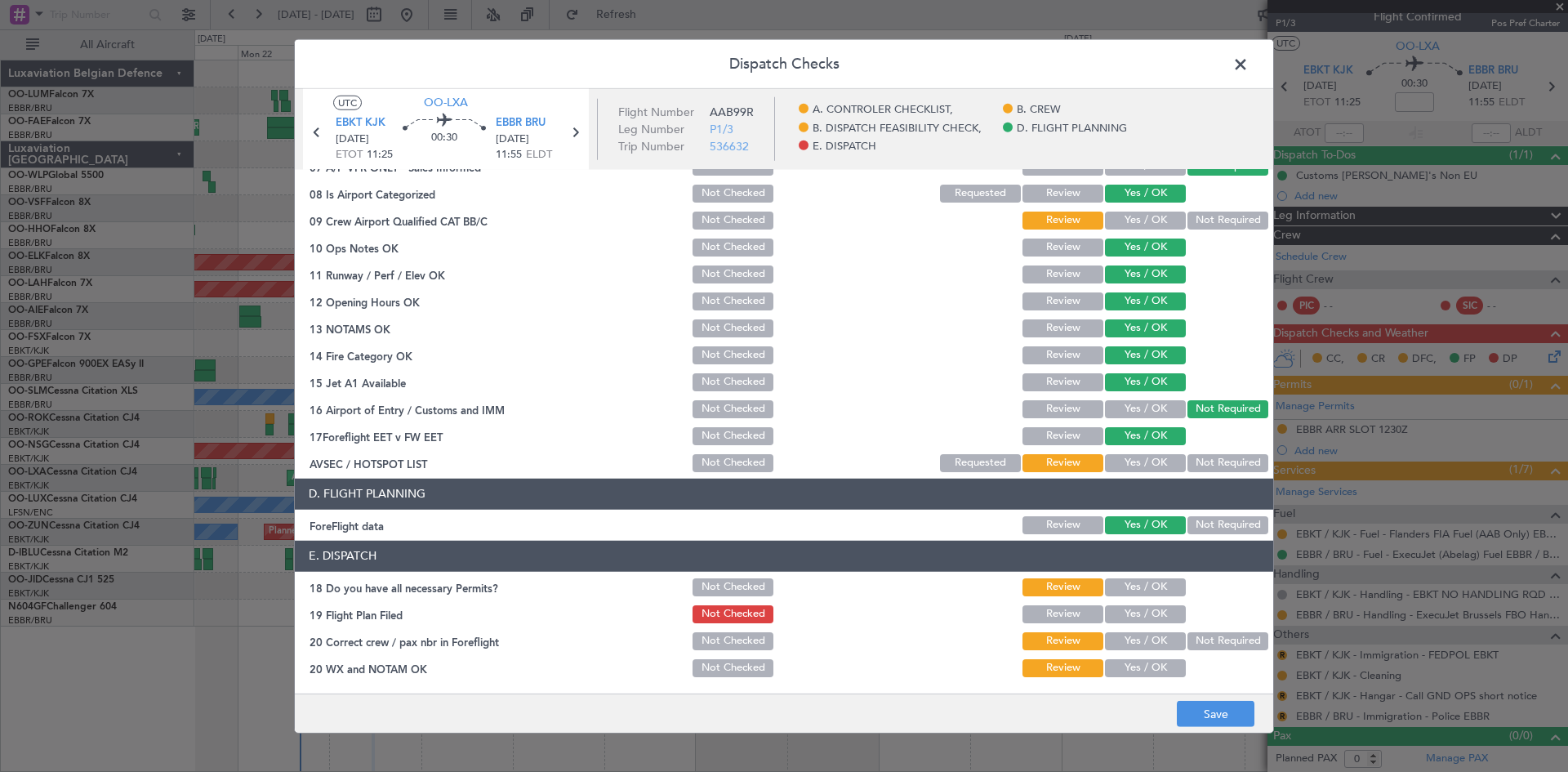
click at [1127, 461] on button "Yes / OK" at bounding box center [1145, 463] width 81 height 18
click at [1131, 588] on button "Yes / OK" at bounding box center [1145, 587] width 81 height 18
click at [1122, 671] on button "Yes / OK" at bounding box center [1145, 668] width 81 height 18
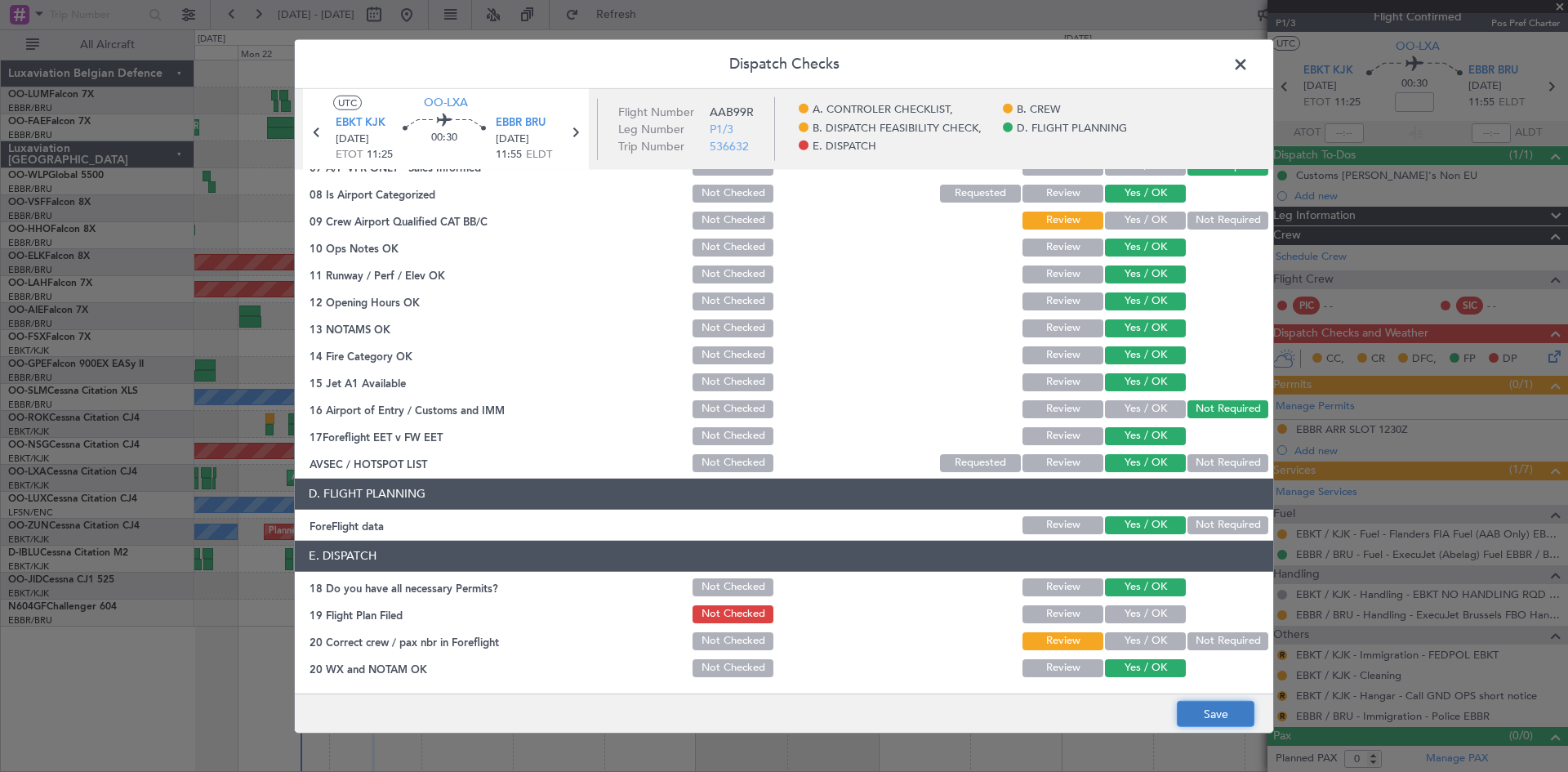
click at [1198, 717] on button "Save" at bounding box center [1215, 714] width 78 height 26
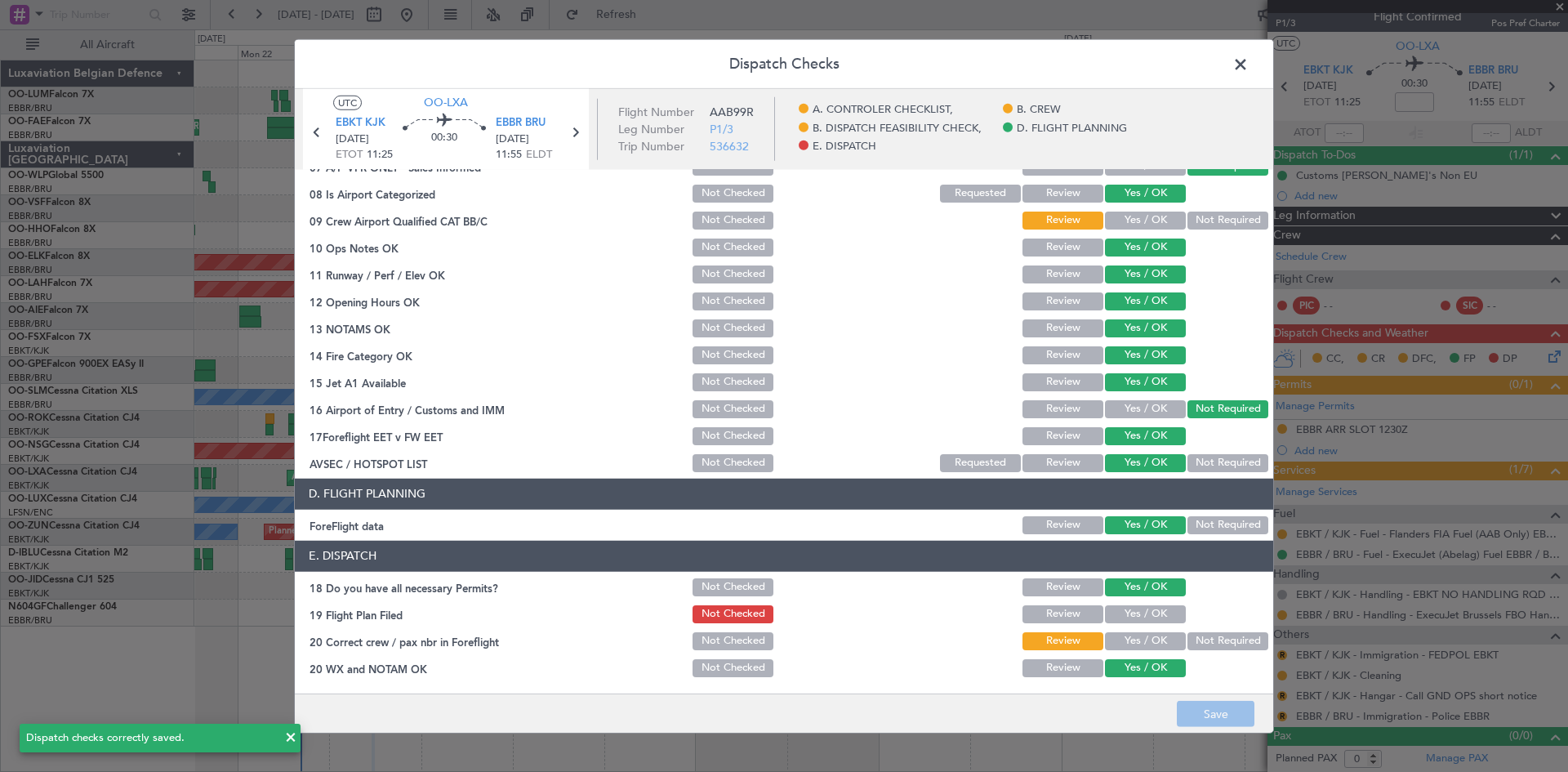
click at [1248, 64] on span at bounding box center [1248, 68] width 0 height 33
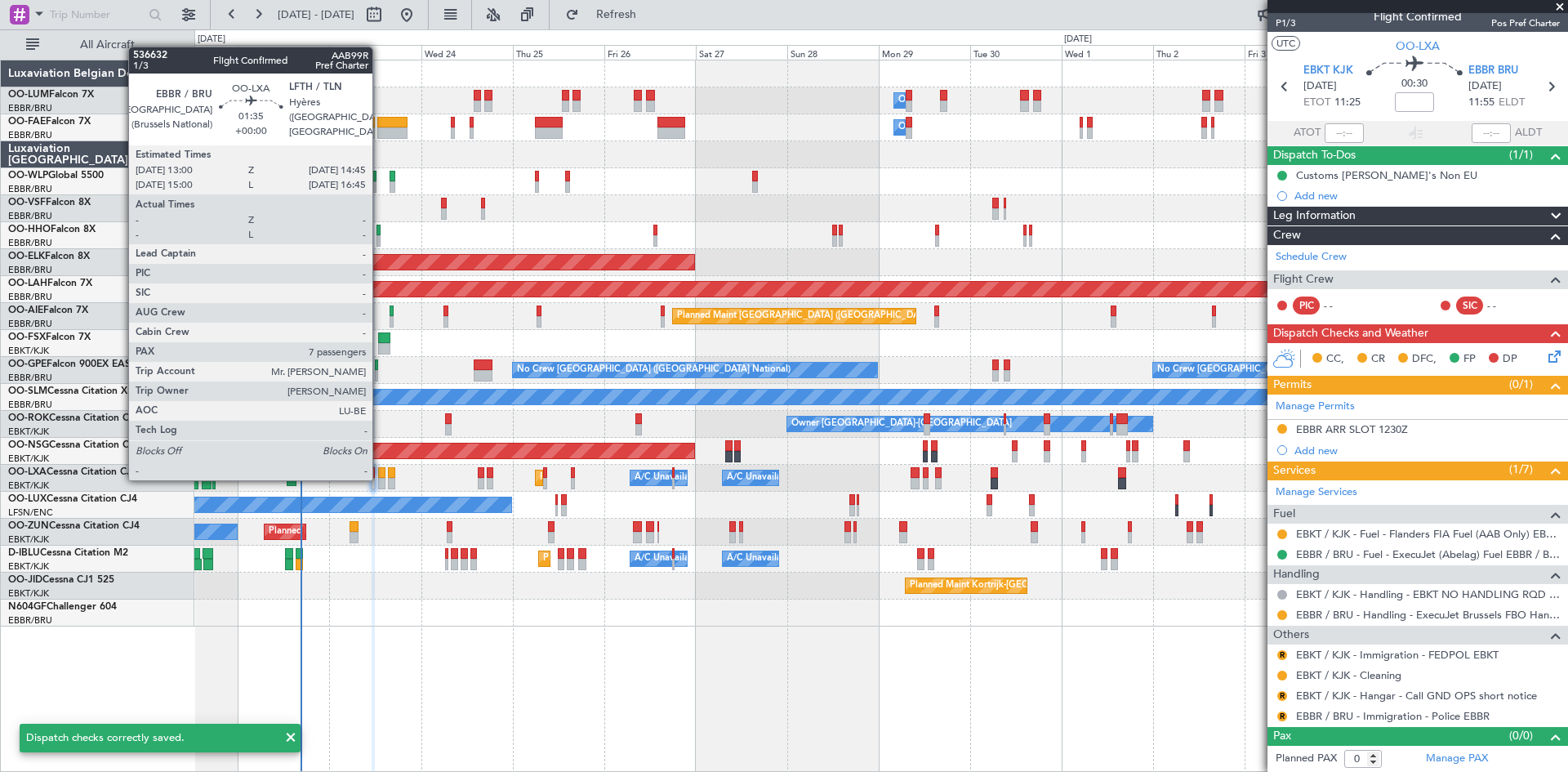
click at [380, 479] on div at bounding box center [381, 484] width 7 height 12
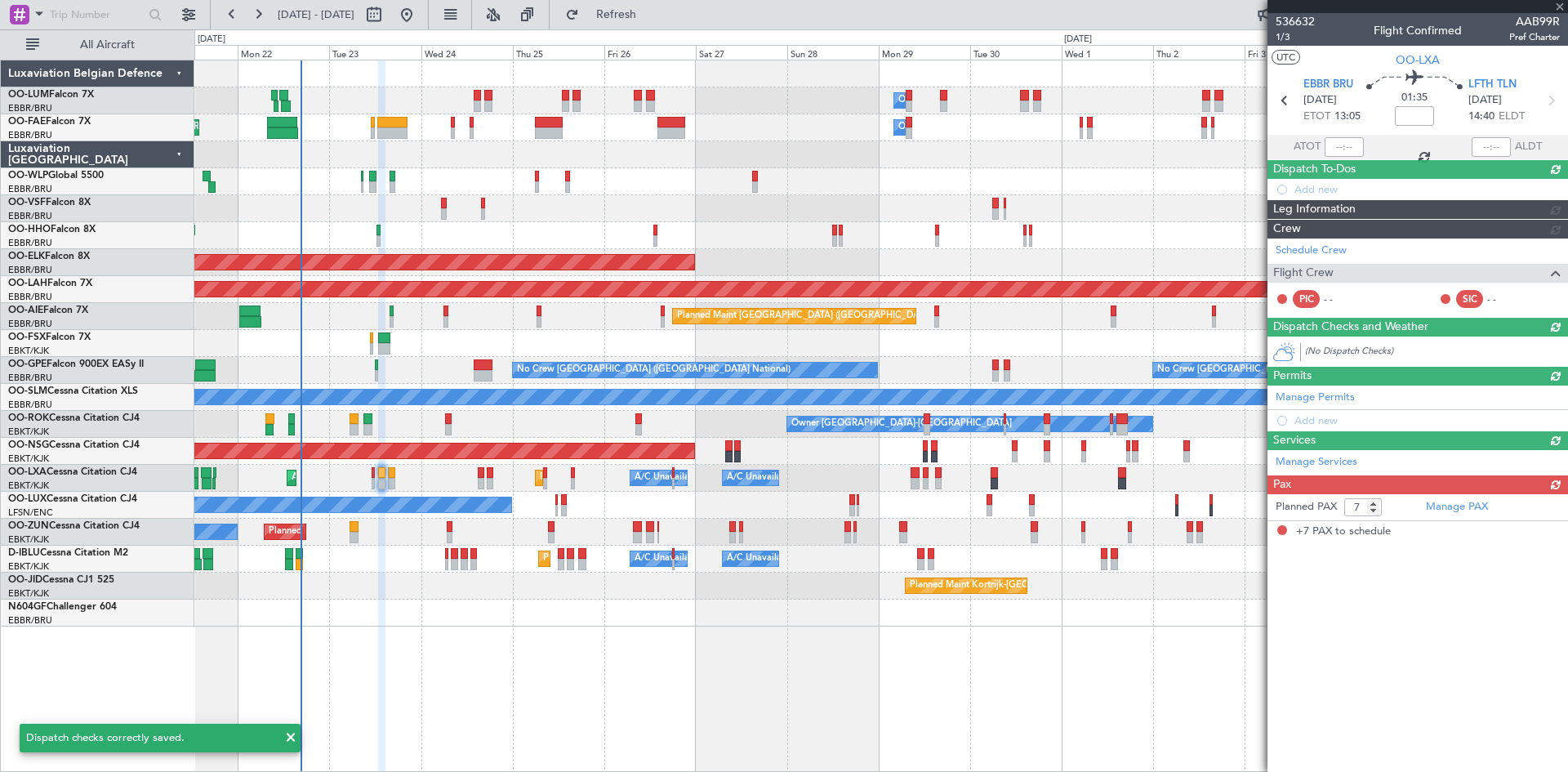
scroll to position [0, 0]
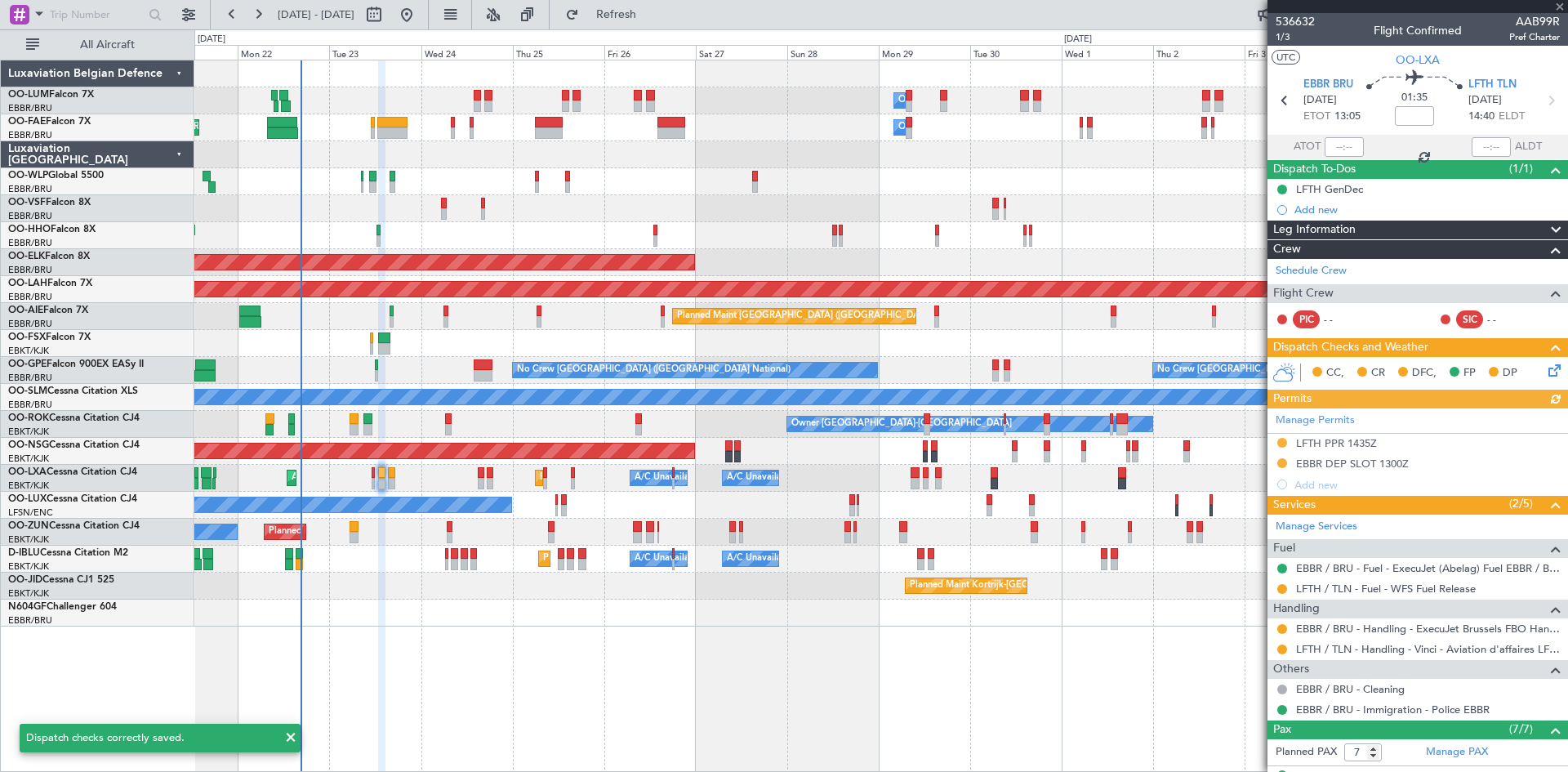
click at [1551, 364] on icon at bounding box center [1552, 367] width 13 height 13
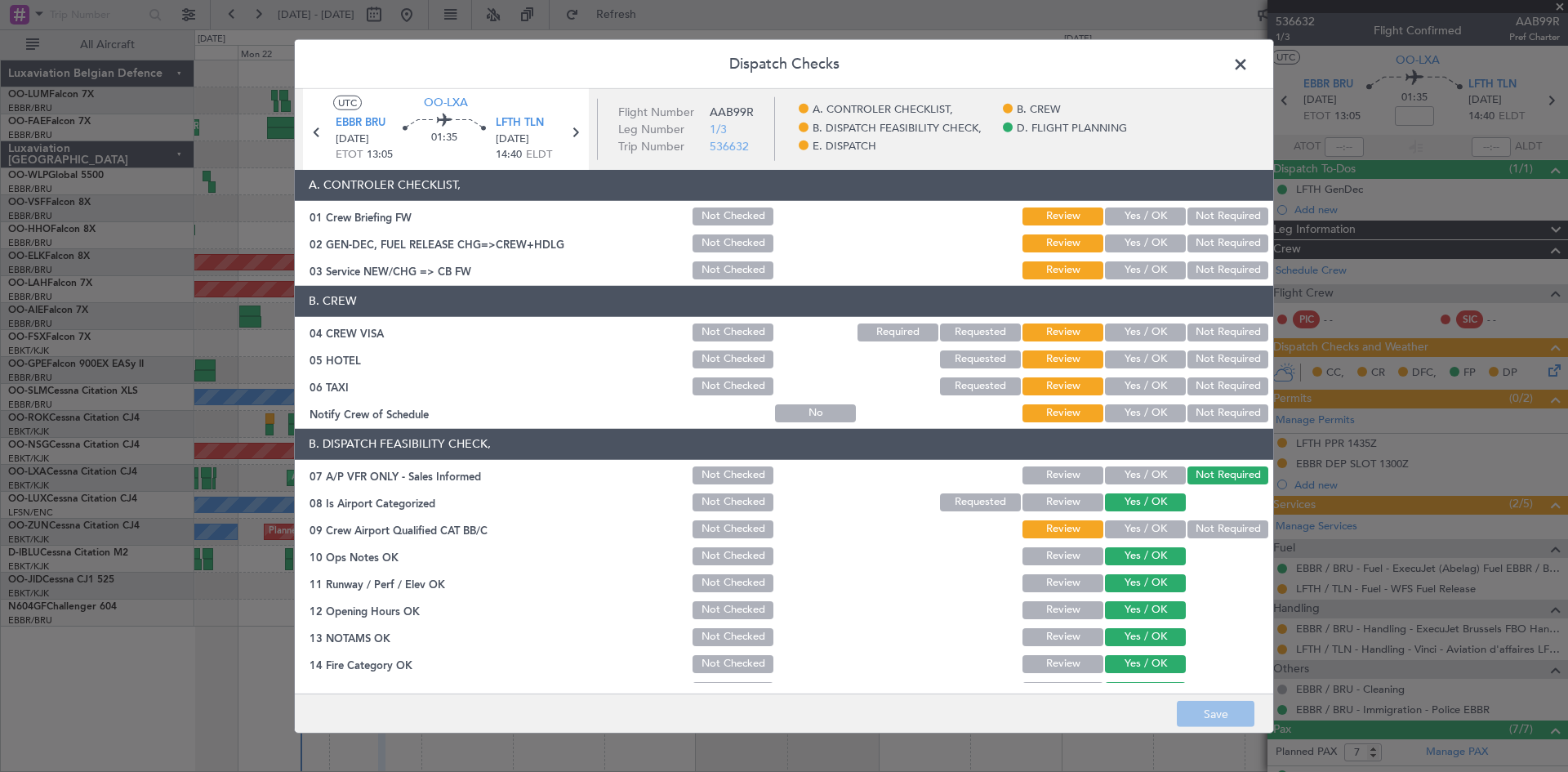
click at [1217, 332] on button "Not Required" at bounding box center [1228, 333] width 81 height 18
click at [1215, 356] on button "Not Required" at bounding box center [1228, 359] width 81 height 18
click at [1130, 528] on button "Yes / OK" at bounding box center [1145, 529] width 81 height 18
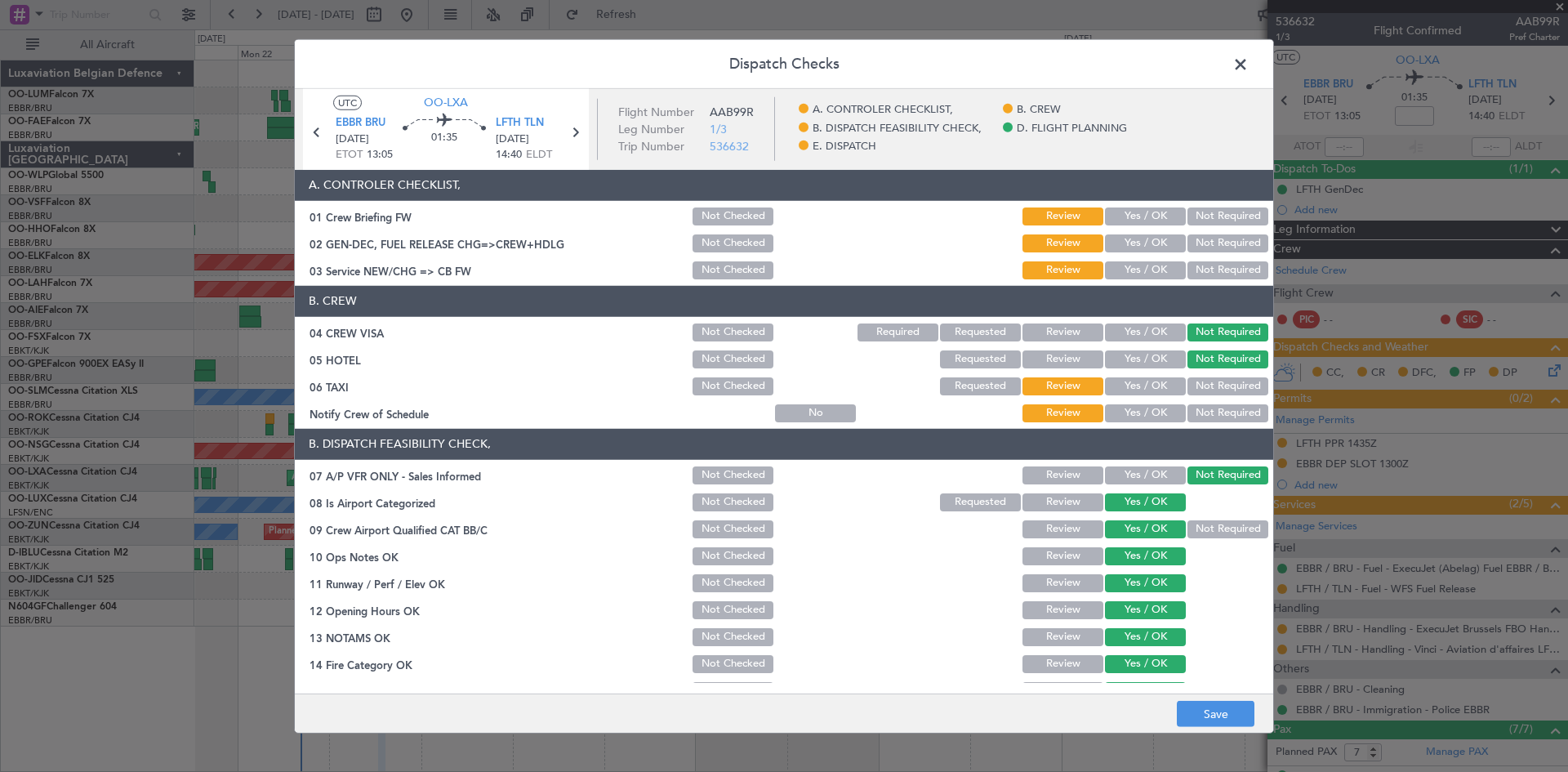
scroll to position [309, 0]
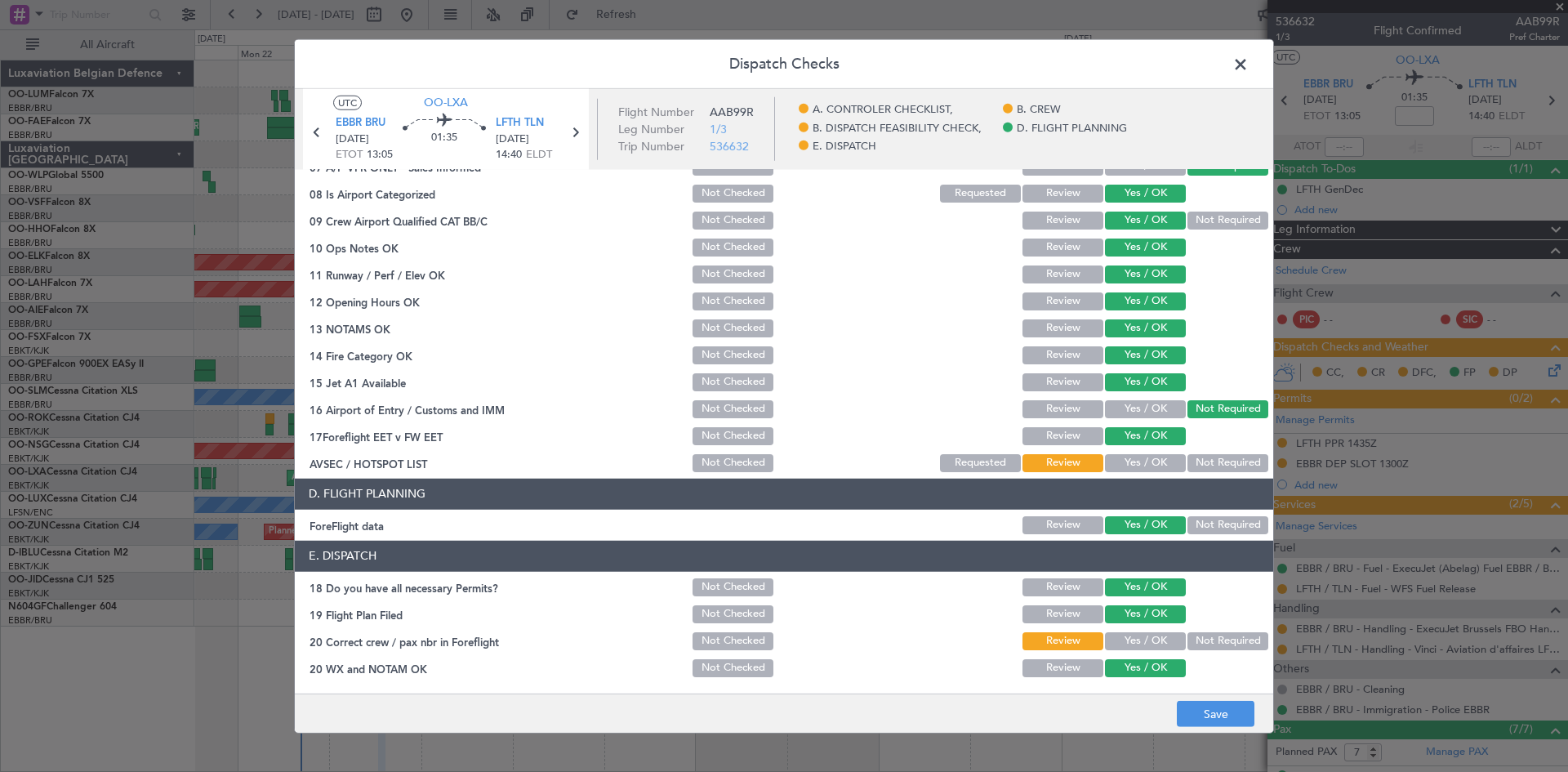
click at [1118, 452] on div "Yes / OK" at bounding box center [1144, 463] width 83 height 23
click at [1124, 464] on button "Yes / OK" at bounding box center [1145, 463] width 81 height 18
click at [1199, 708] on button "Save" at bounding box center [1215, 714] width 78 height 26
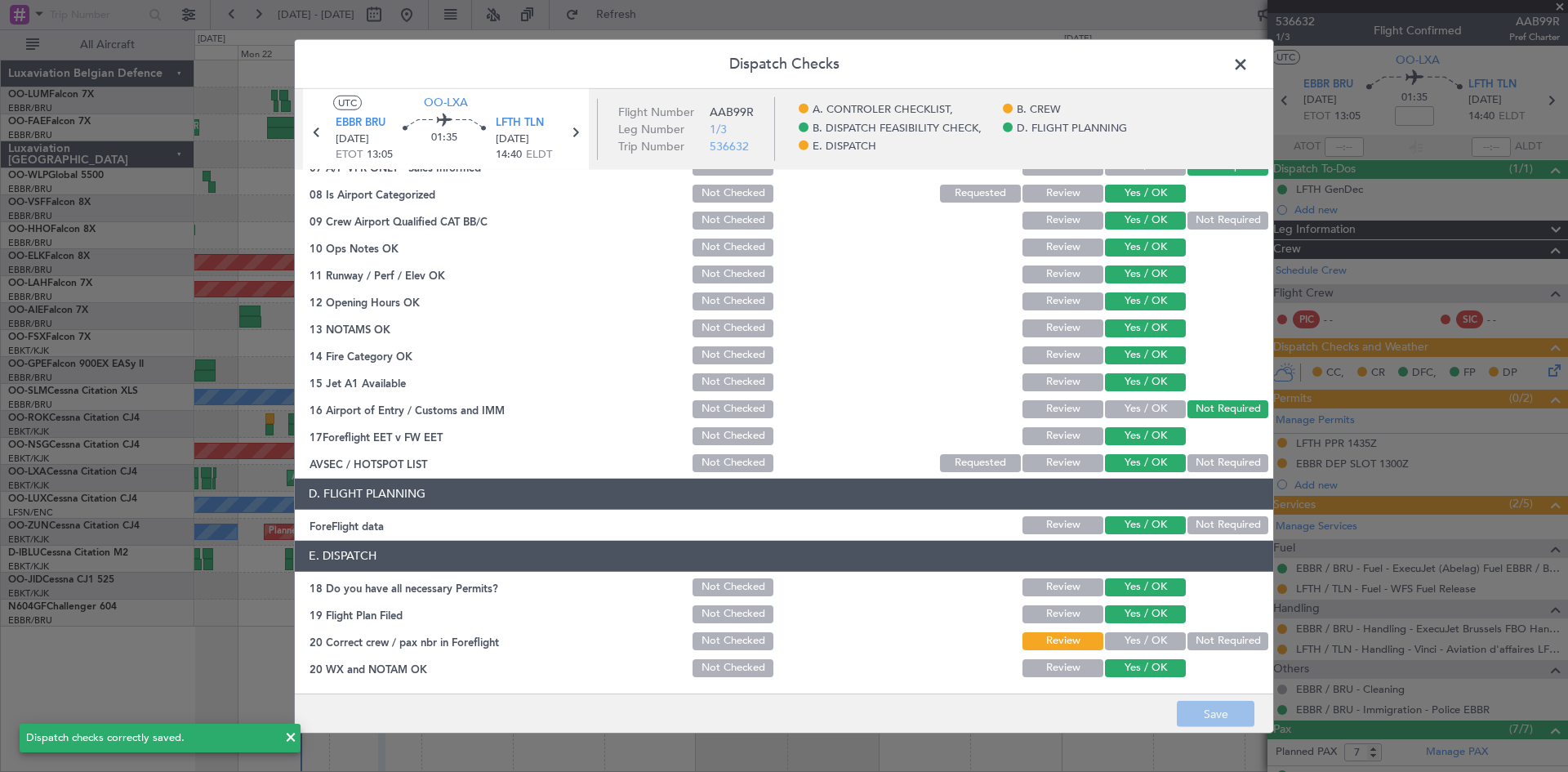
click at [1248, 64] on span at bounding box center [1248, 68] width 0 height 33
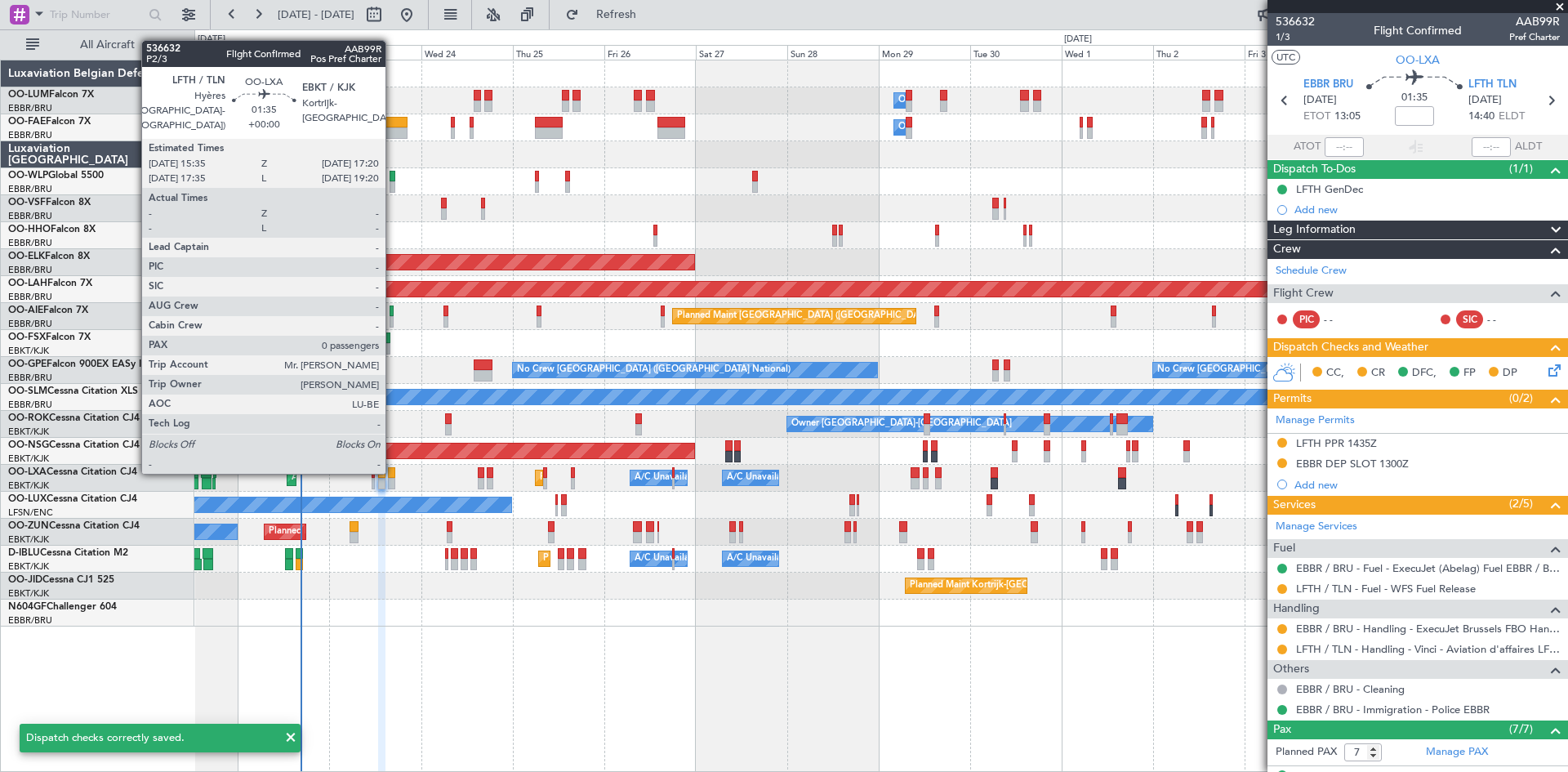
click at [394, 471] on div at bounding box center [391, 473] width 7 height 12
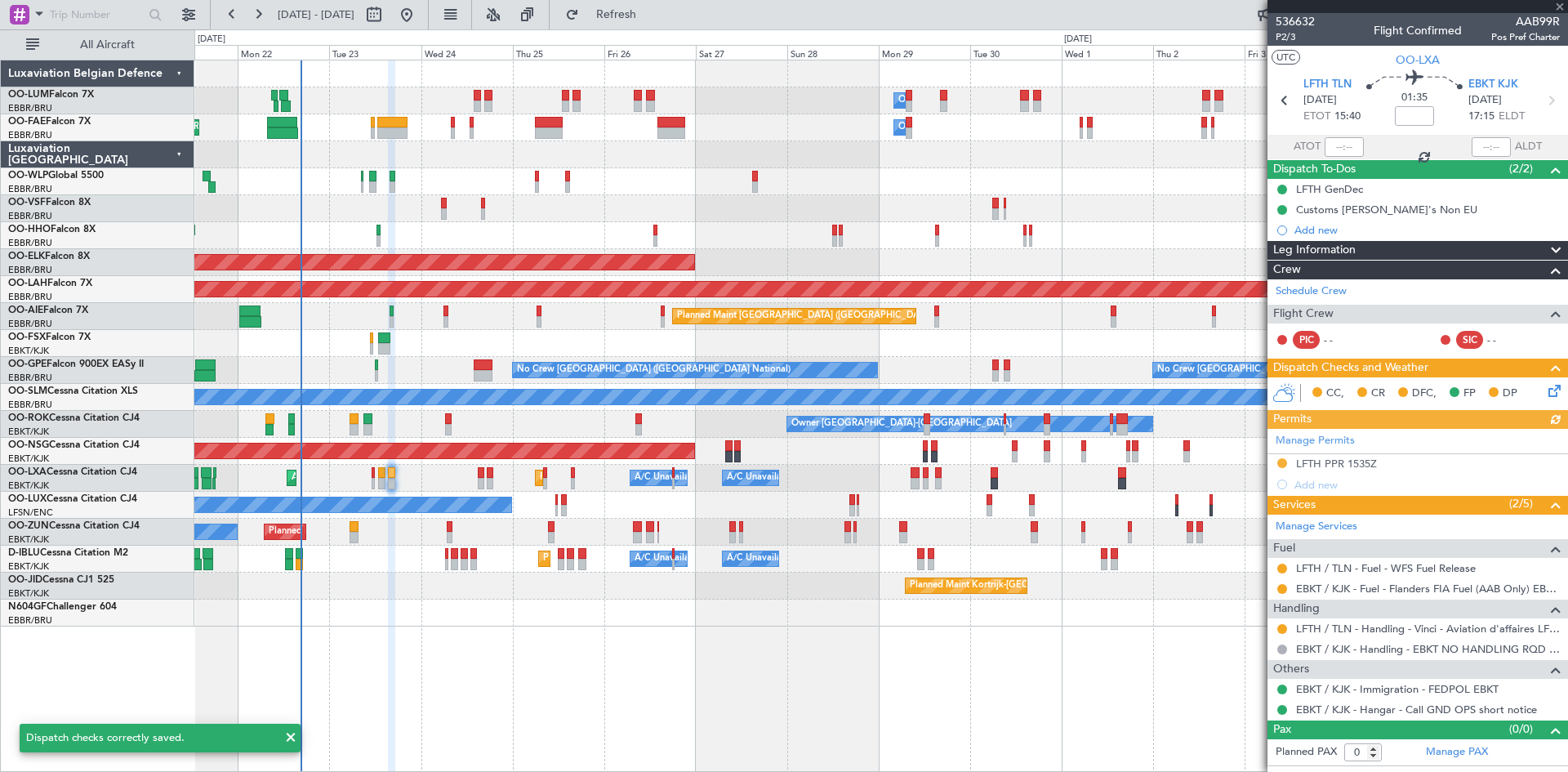
click at [1558, 389] on icon at bounding box center [1552, 388] width 13 height 13
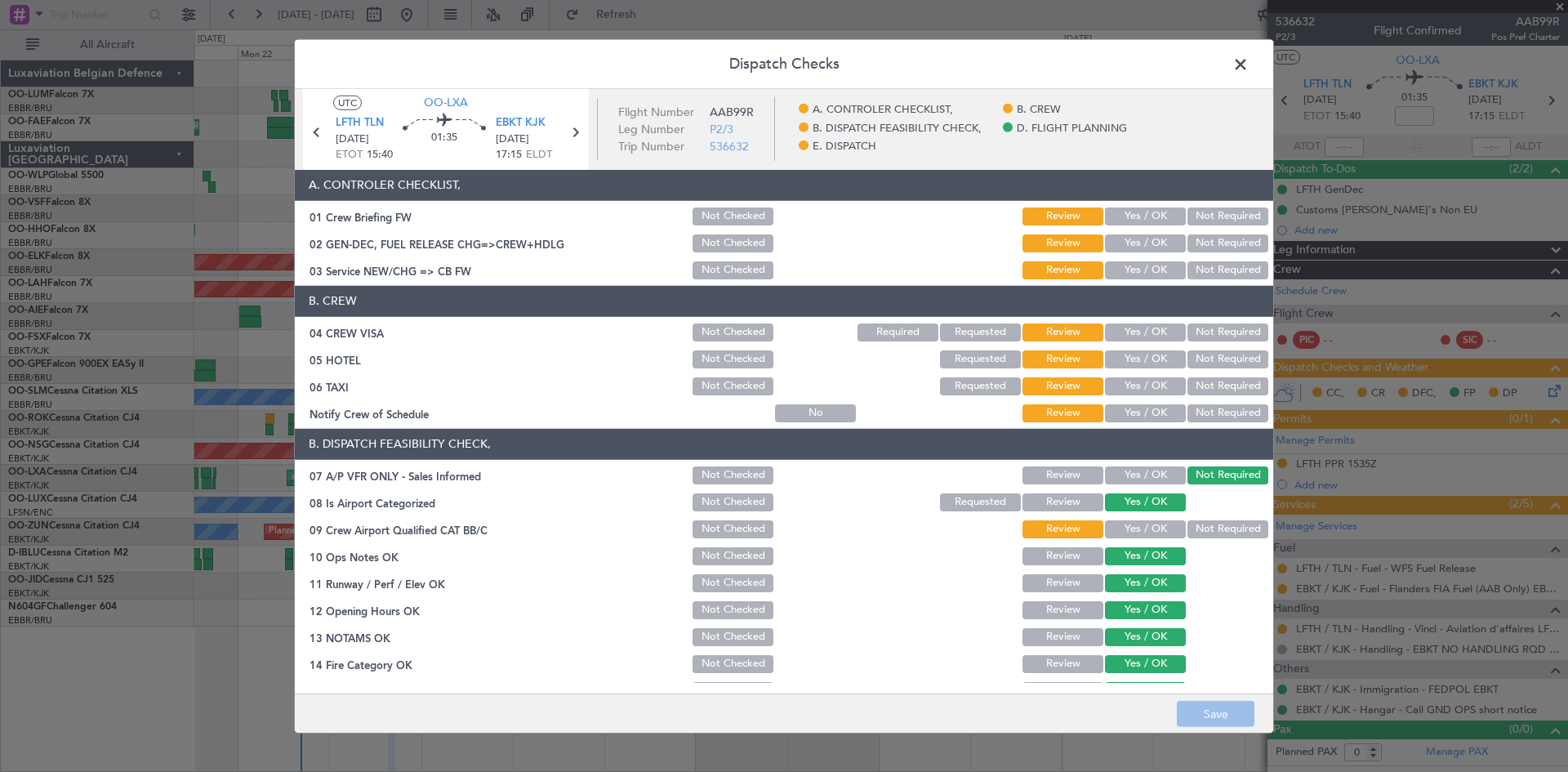
click at [1198, 334] on button "Not Required" at bounding box center [1228, 333] width 81 height 18
click at [1205, 353] on button "Not Required" at bounding box center [1228, 359] width 81 height 18
click at [1146, 527] on button "Yes / OK" at bounding box center [1145, 529] width 81 height 18
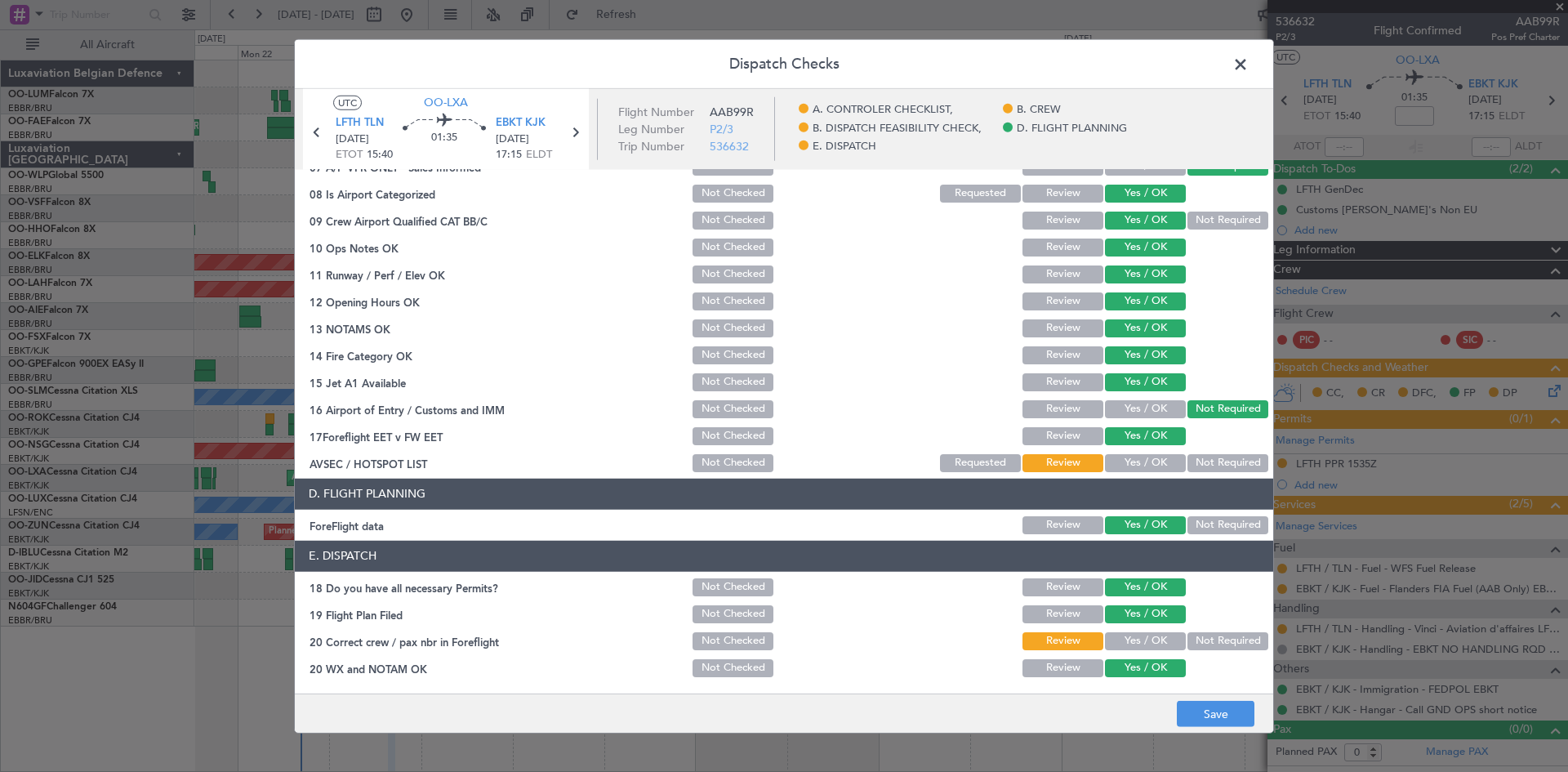
click at [1119, 467] on button "Yes / OK" at bounding box center [1145, 463] width 81 height 18
click at [1197, 721] on button "Save" at bounding box center [1215, 714] width 78 height 26
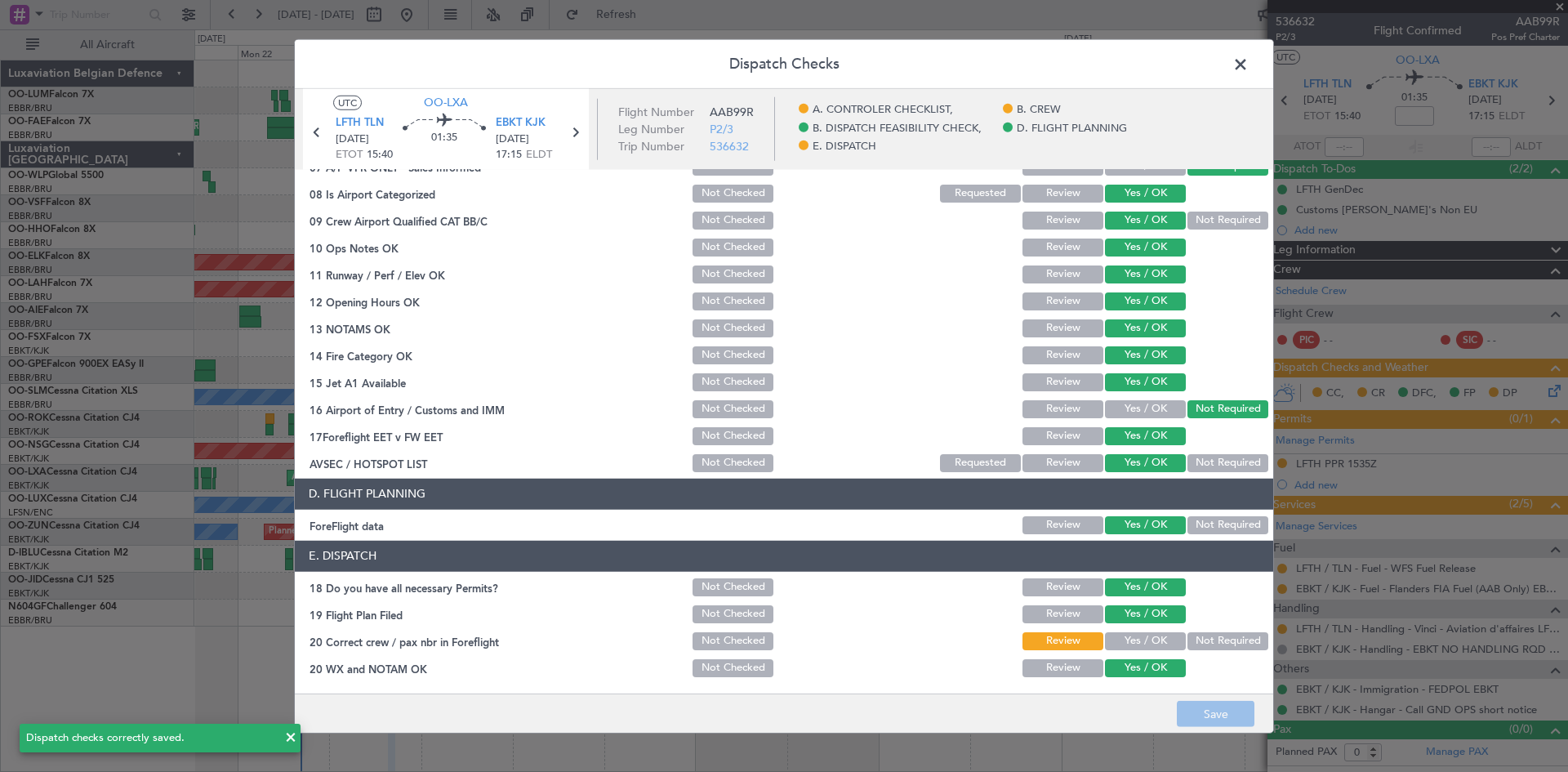
click at [1248, 69] on span at bounding box center [1248, 68] width 0 height 33
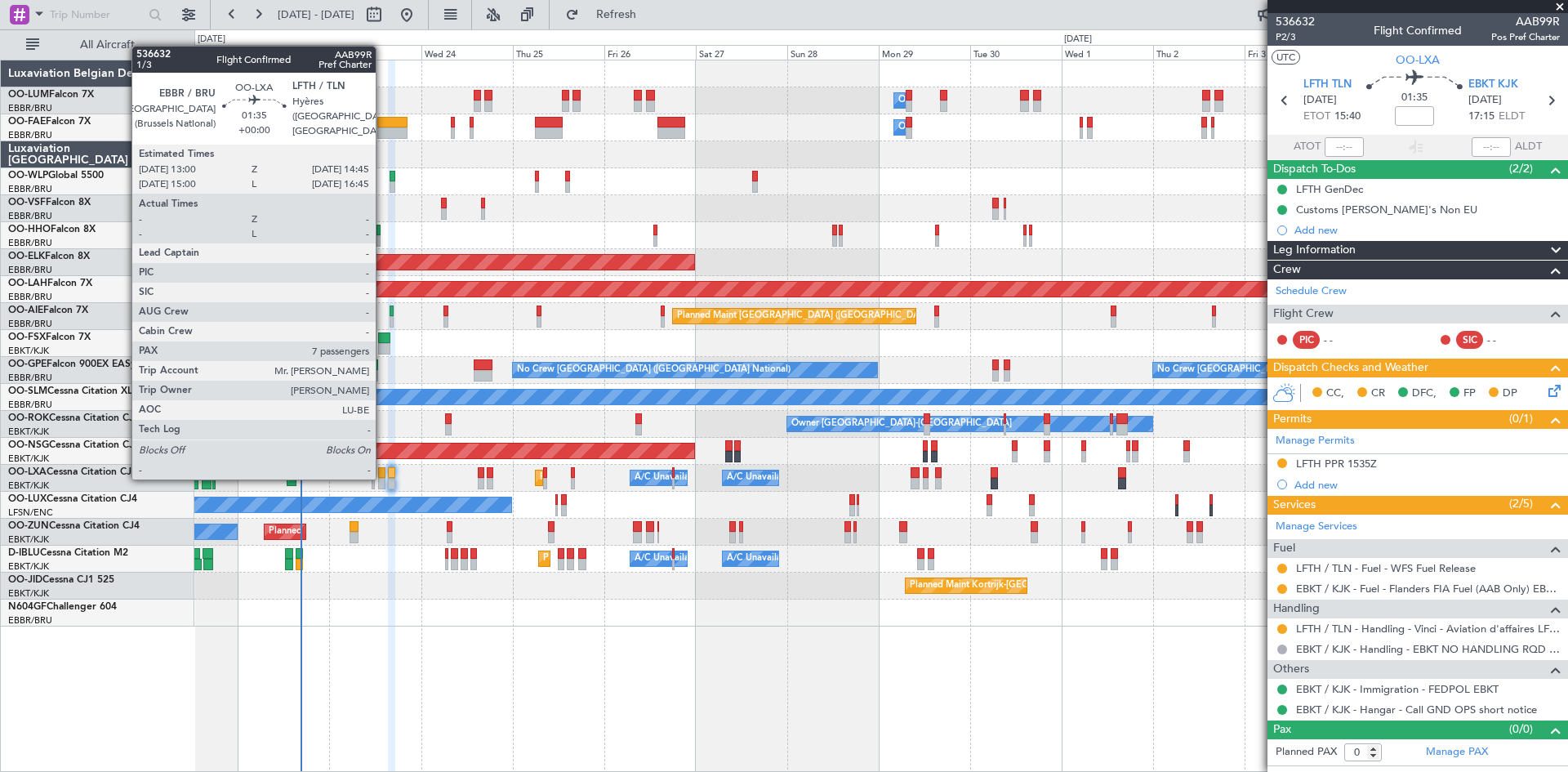
click at [383, 478] on div at bounding box center [381, 484] width 7 height 12
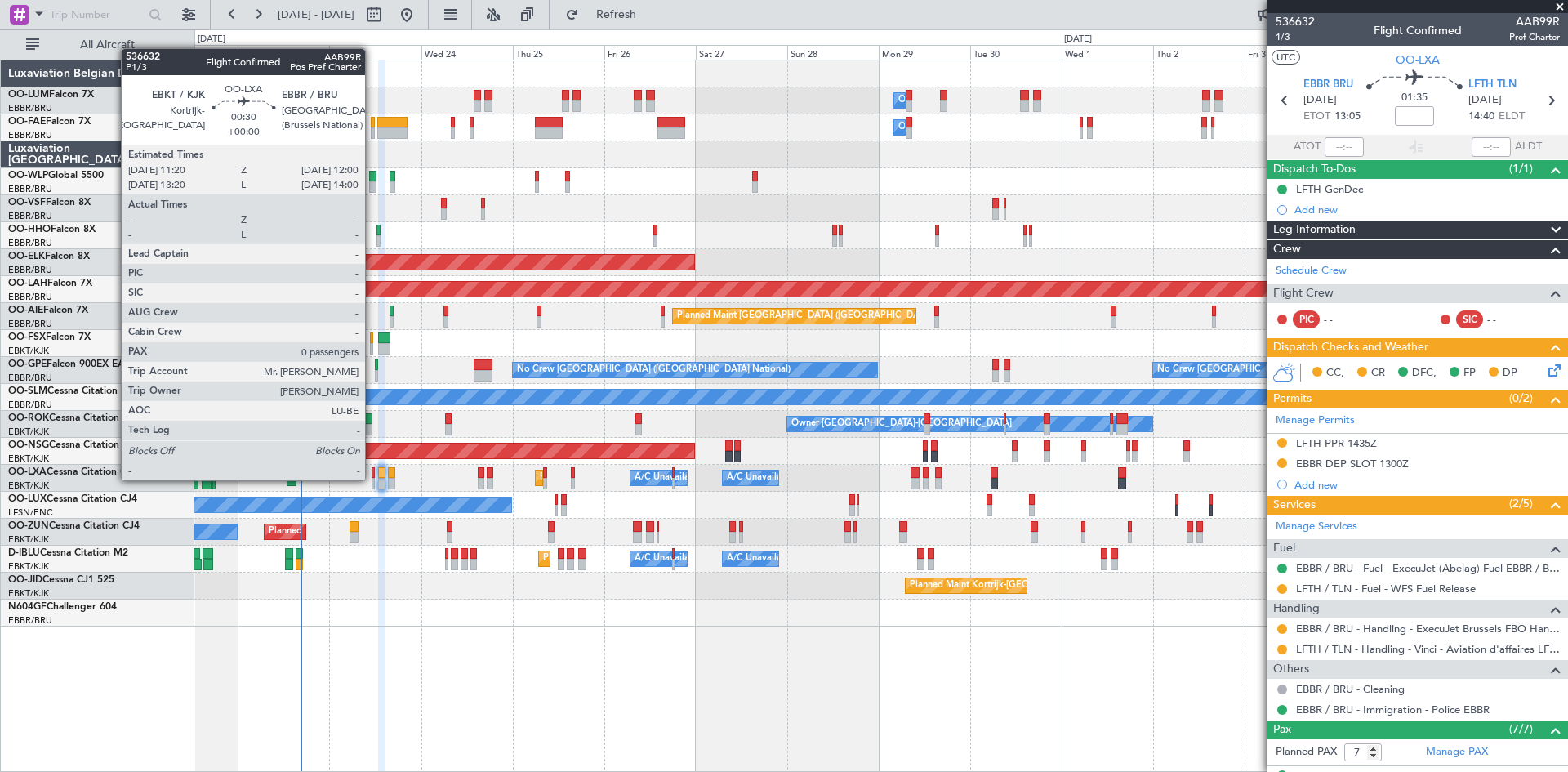
click at [372, 481] on div at bounding box center [373, 484] width 3 height 12
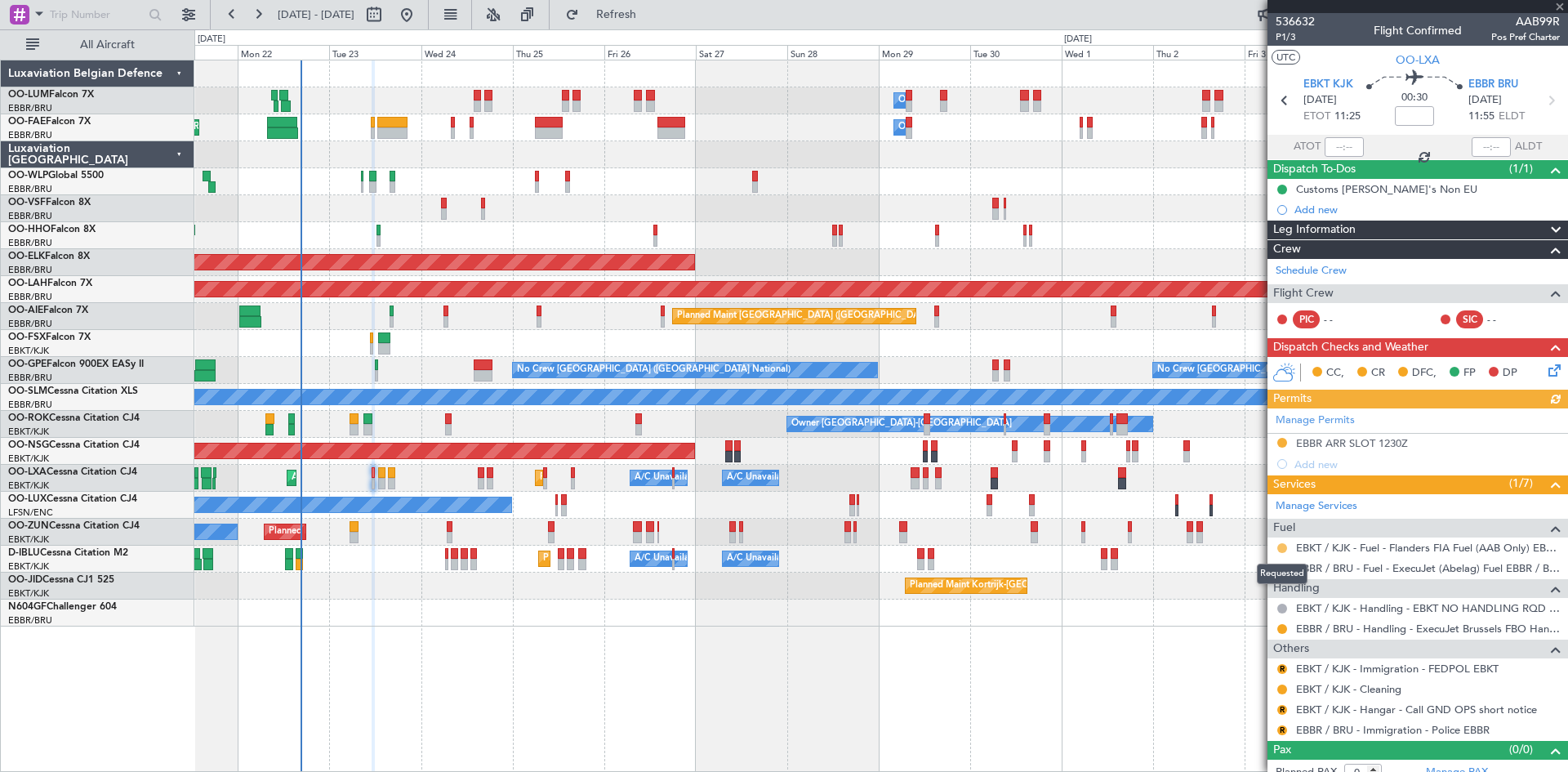
click at [1282, 544] on button at bounding box center [1282, 548] width 10 height 10
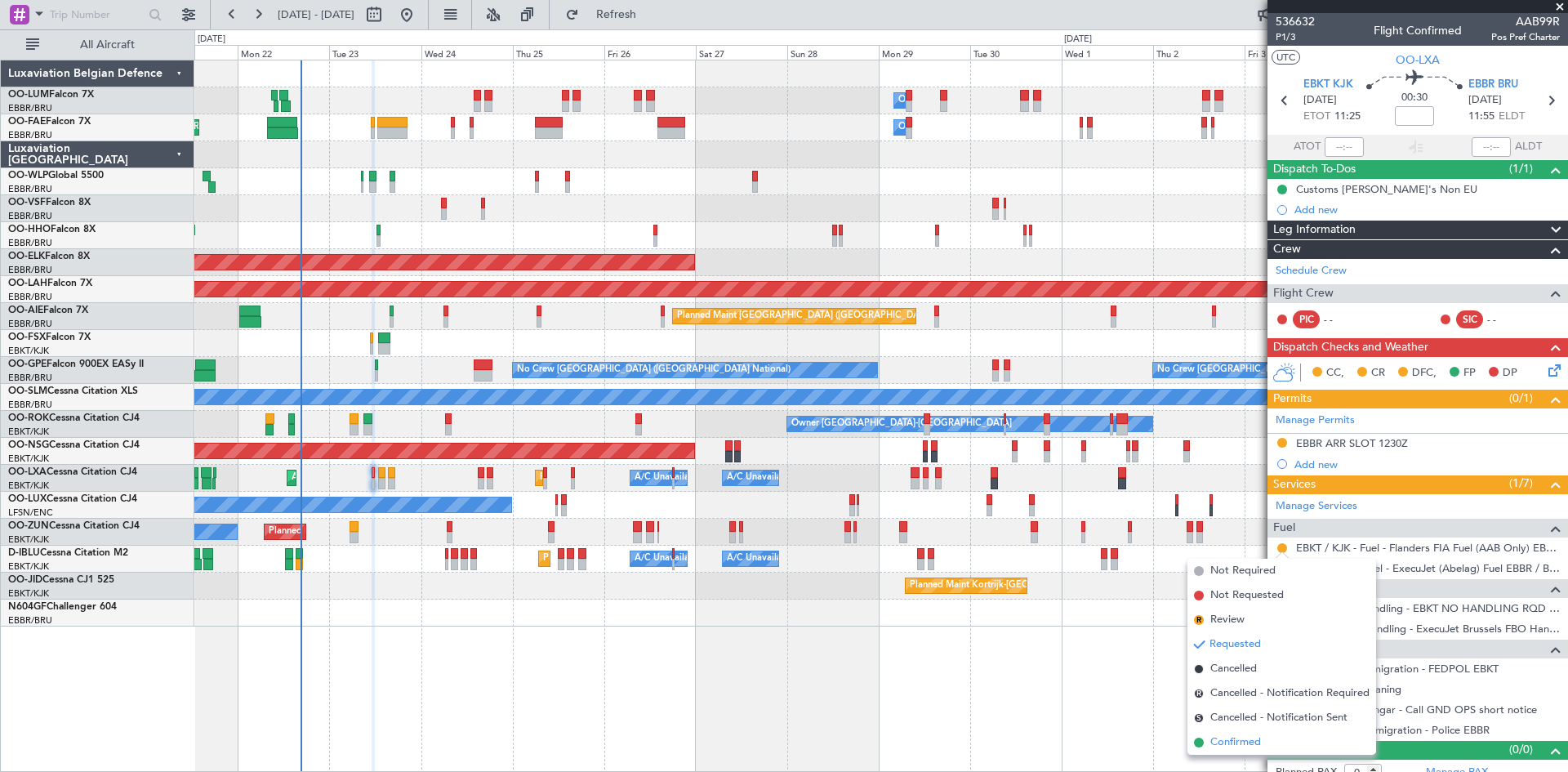
click at [1267, 751] on li "Confirmed" at bounding box center [1281, 742] width 189 height 25
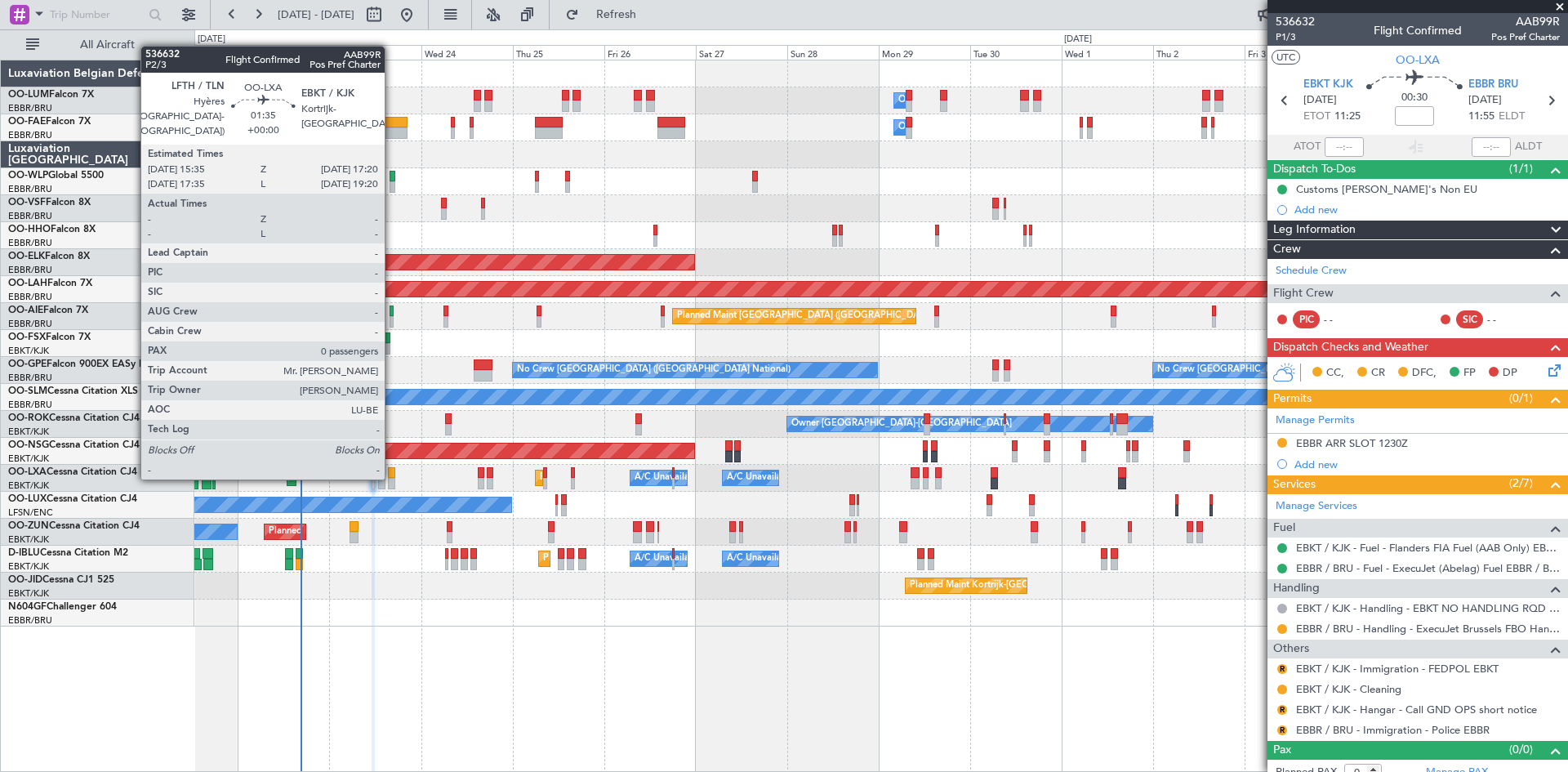
click at [392, 476] on div at bounding box center [391, 473] width 7 height 12
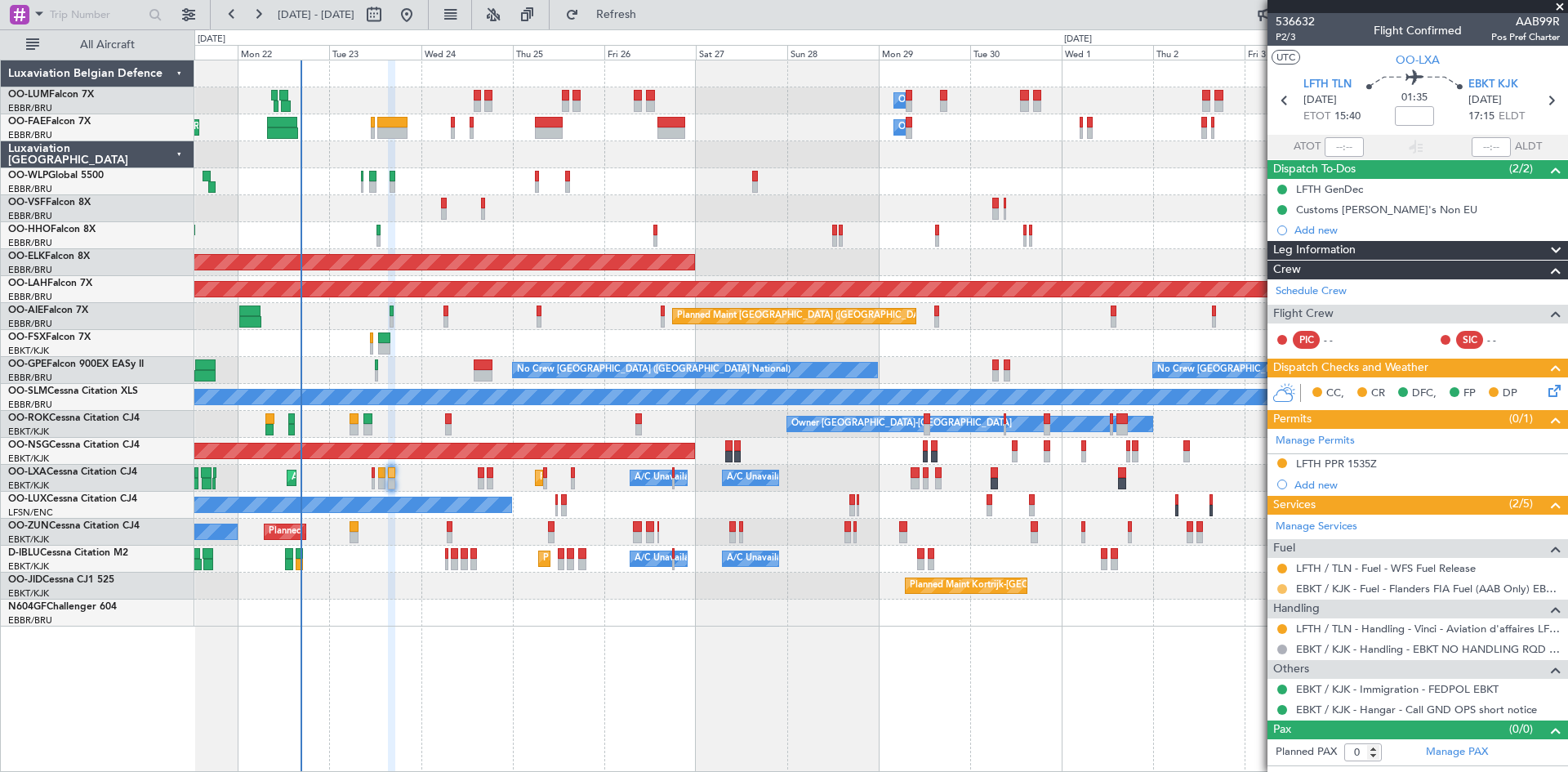
click at [1277, 587] on button at bounding box center [1282, 589] width 10 height 10
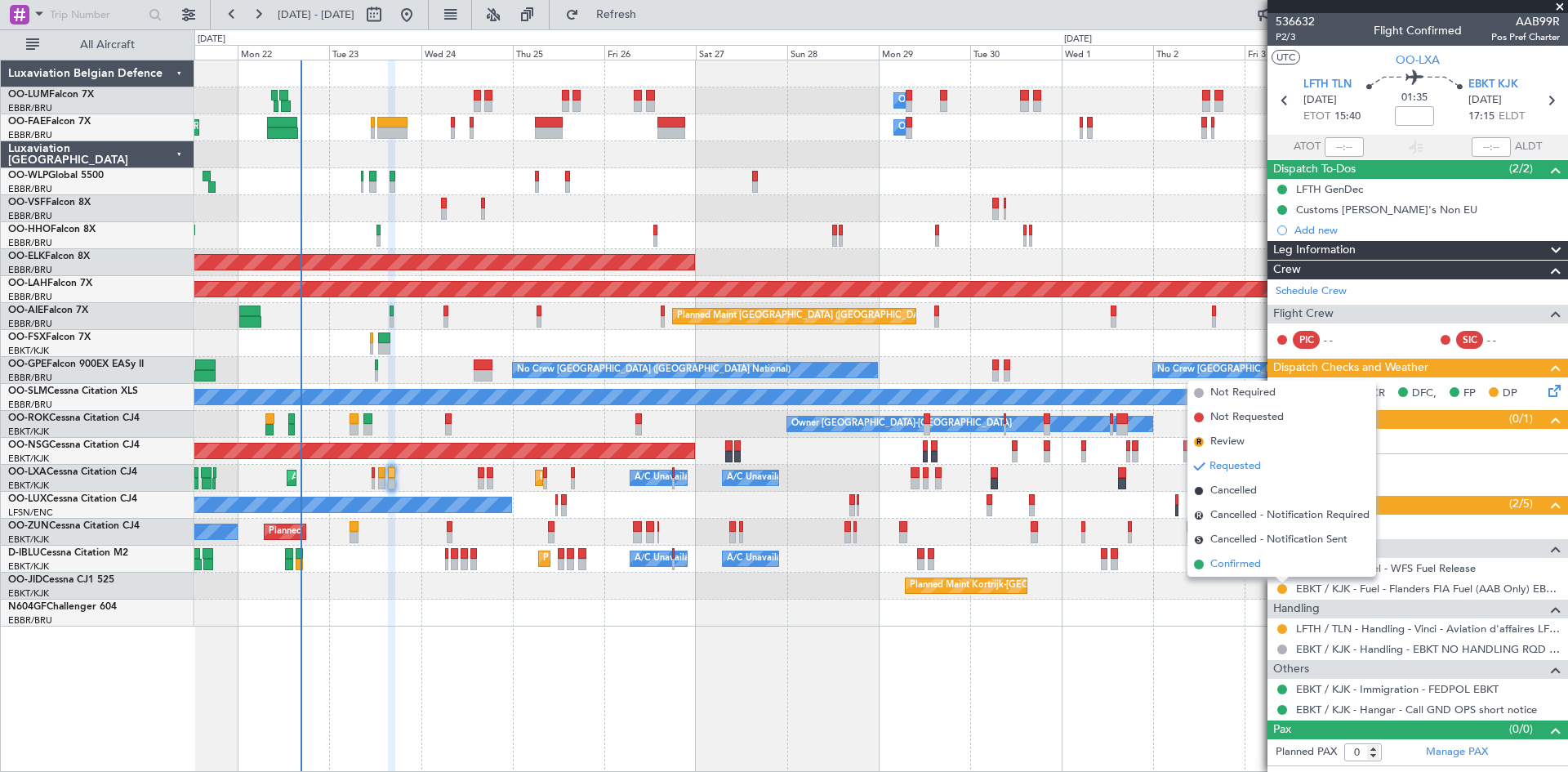
click at [1241, 566] on span "Confirmed" at bounding box center [1235, 565] width 50 height 17
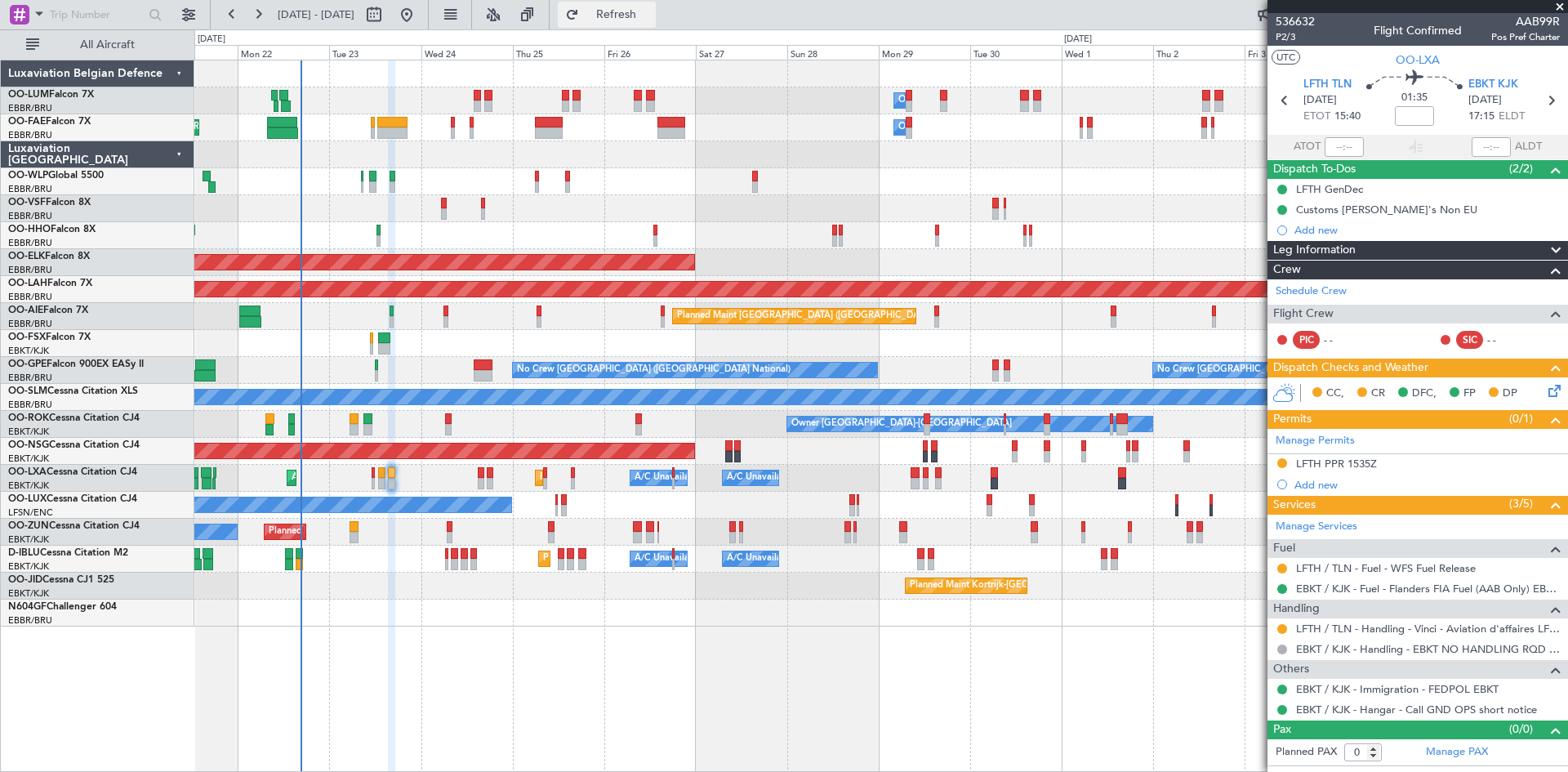
click at [651, 14] on span "Refresh" at bounding box center [616, 15] width 69 height 12
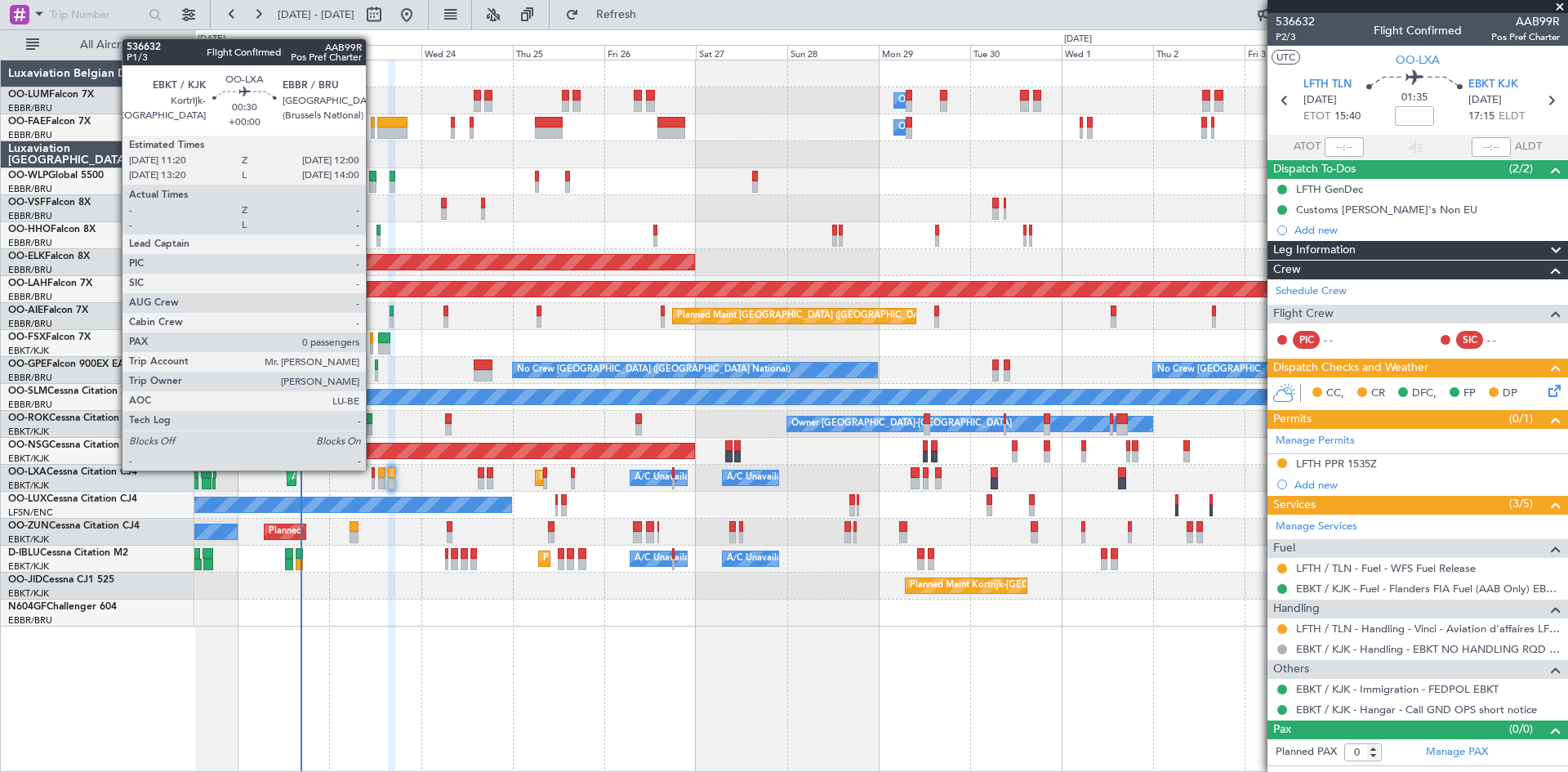
click at [373, 471] on div at bounding box center [373, 473] width 3 height 12
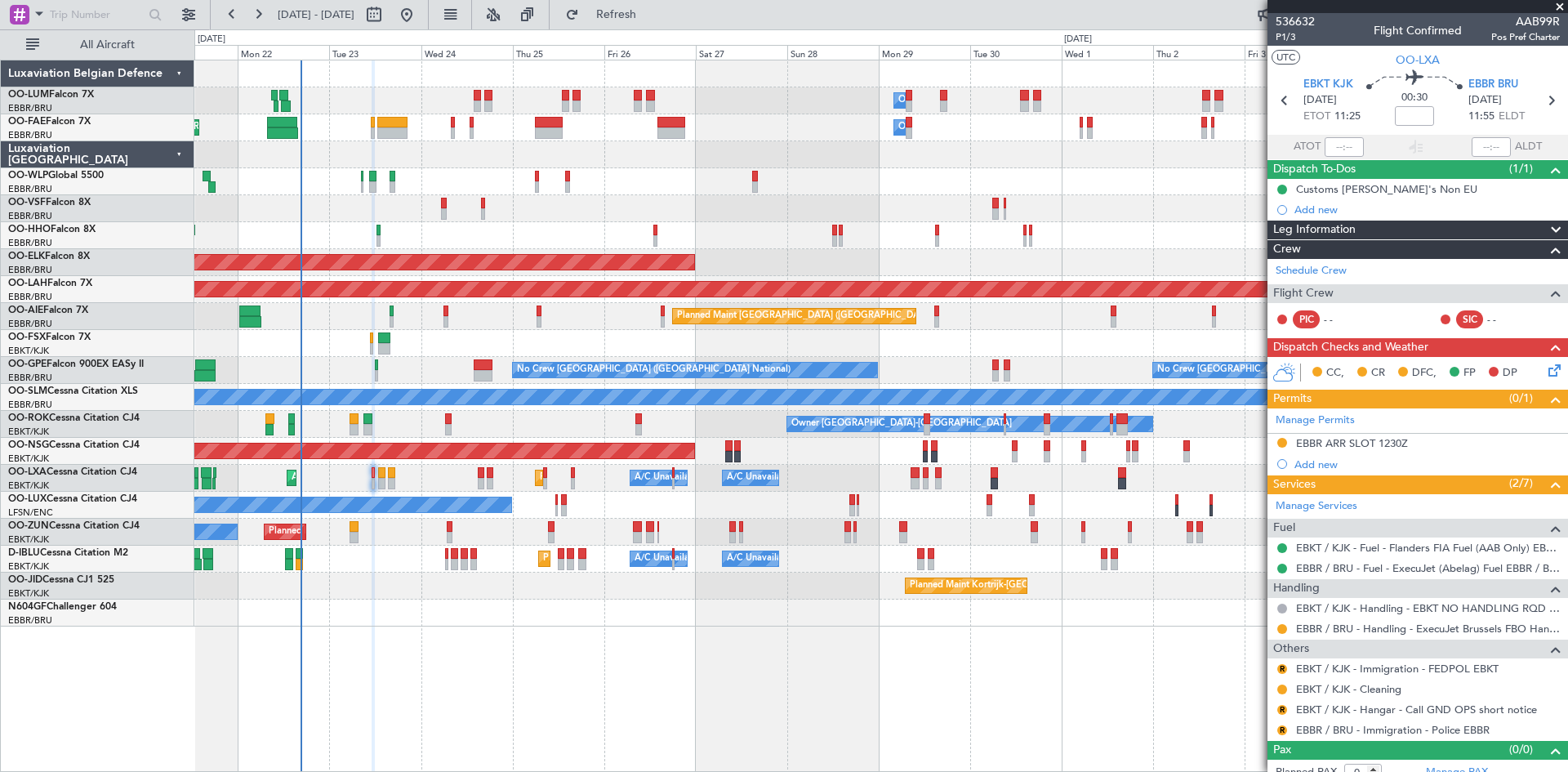
click at [1546, 362] on icon at bounding box center [1552, 367] width 13 height 13
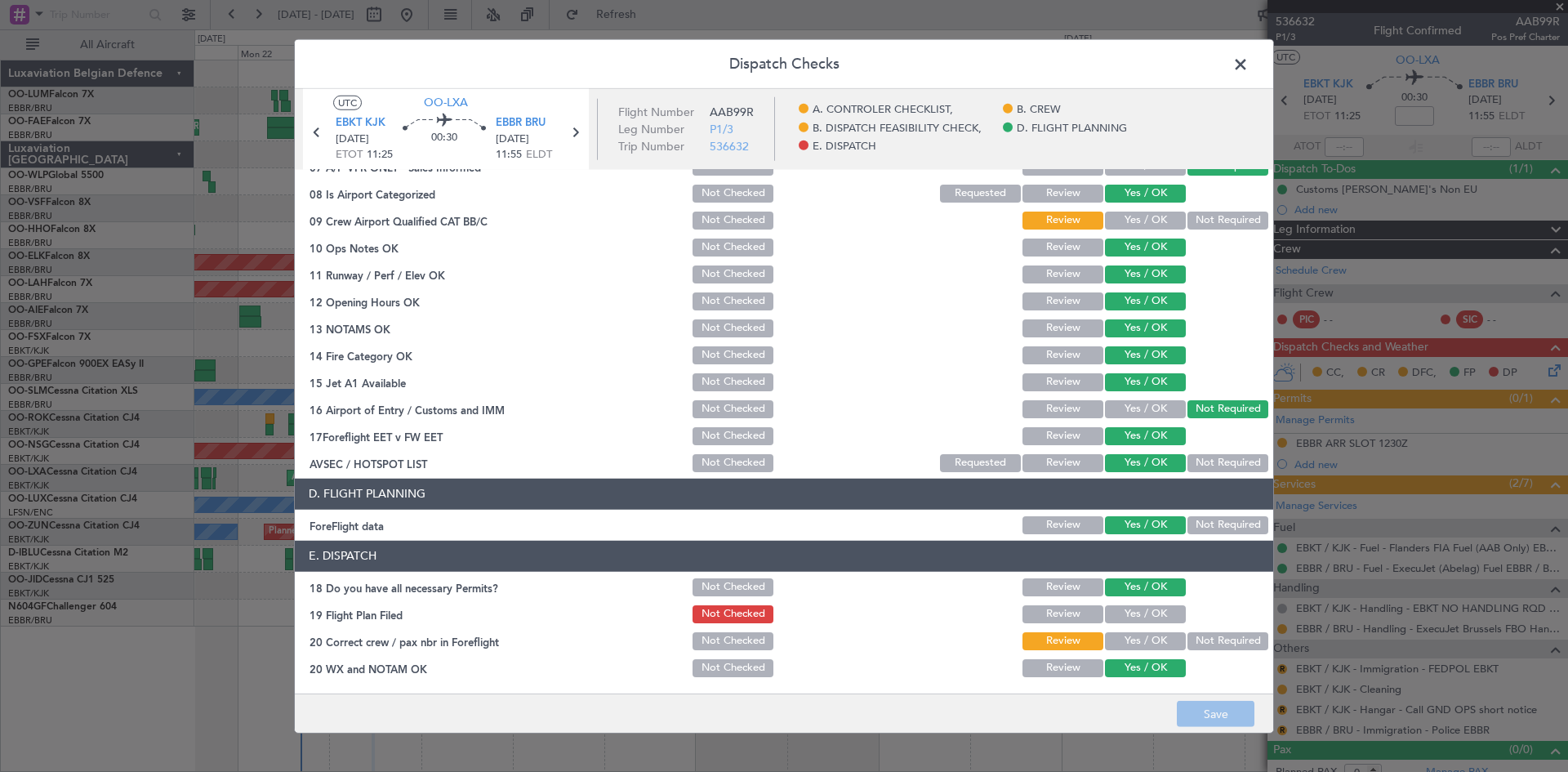
click at [1121, 610] on button "Yes / OK" at bounding box center [1145, 614] width 81 height 18
click at [1132, 637] on button "Yes / OK" at bounding box center [1145, 642] width 81 height 18
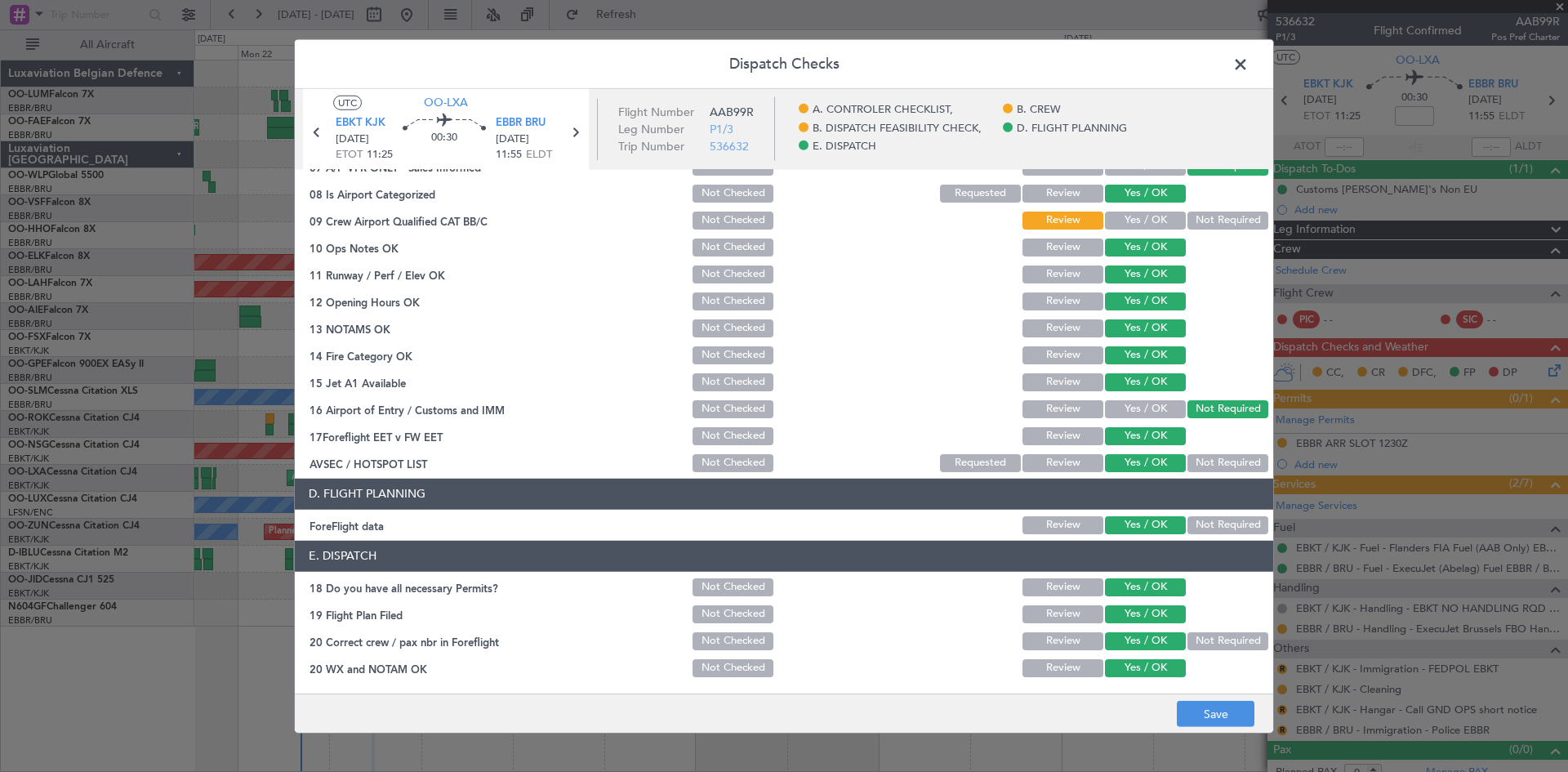
click at [1056, 636] on button "Review" at bounding box center [1063, 642] width 81 height 18
click at [1216, 709] on button "Save" at bounding box center [1215, 714] width 78 height 26
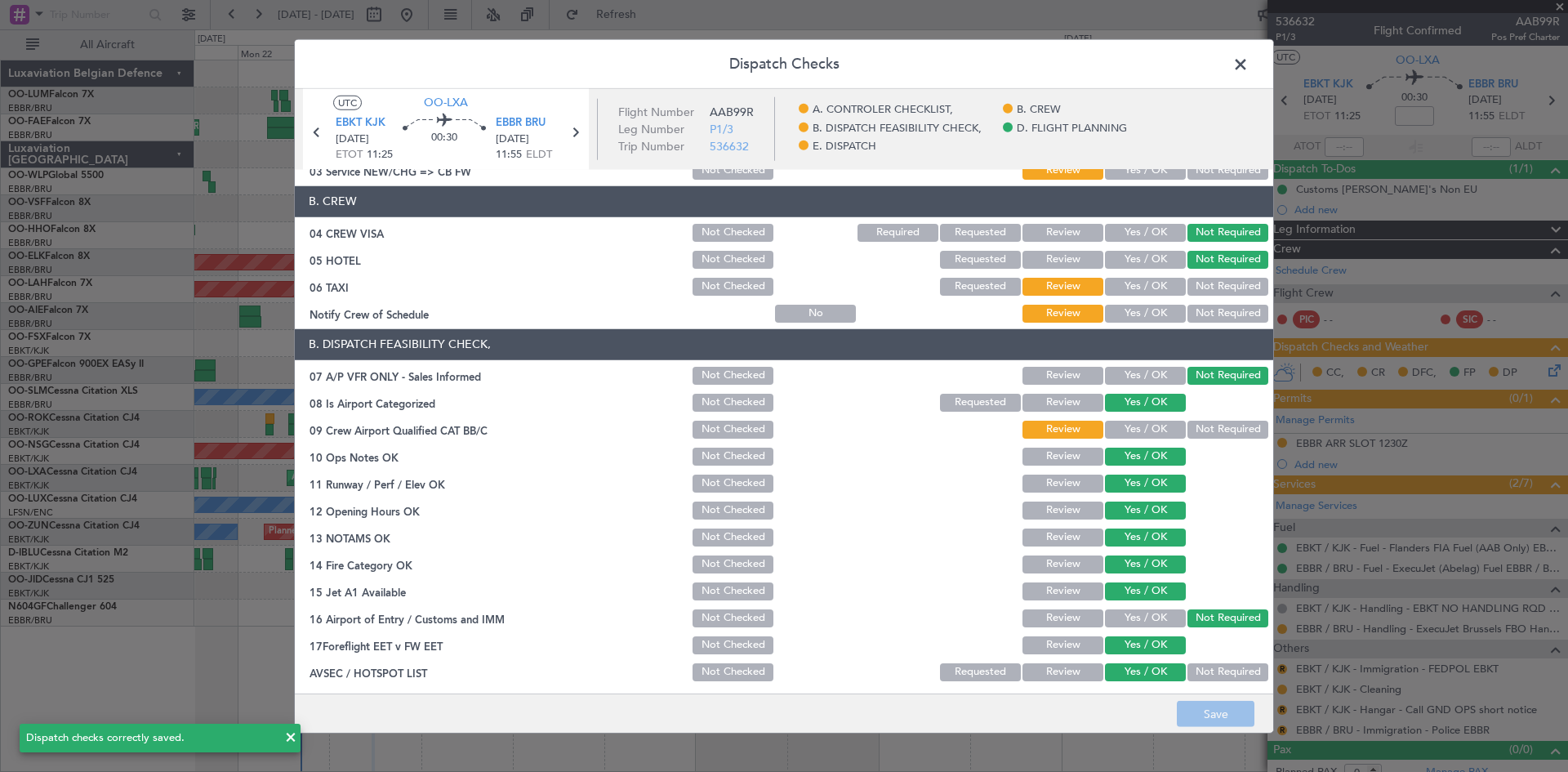
scroll to position [0, 0]
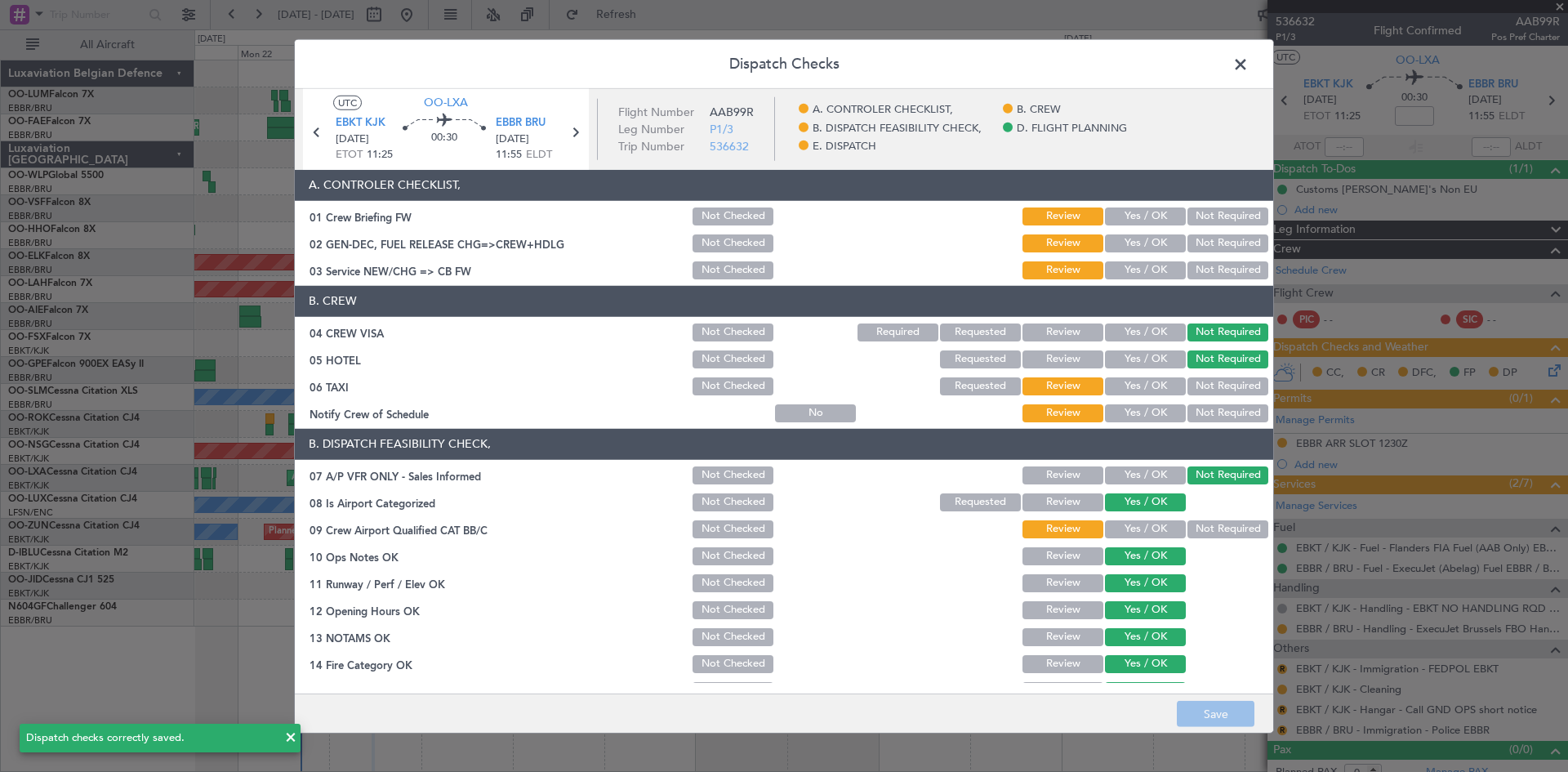
click at [1248, 60] on span at bounding box center [1248, 68] width 0 height 33
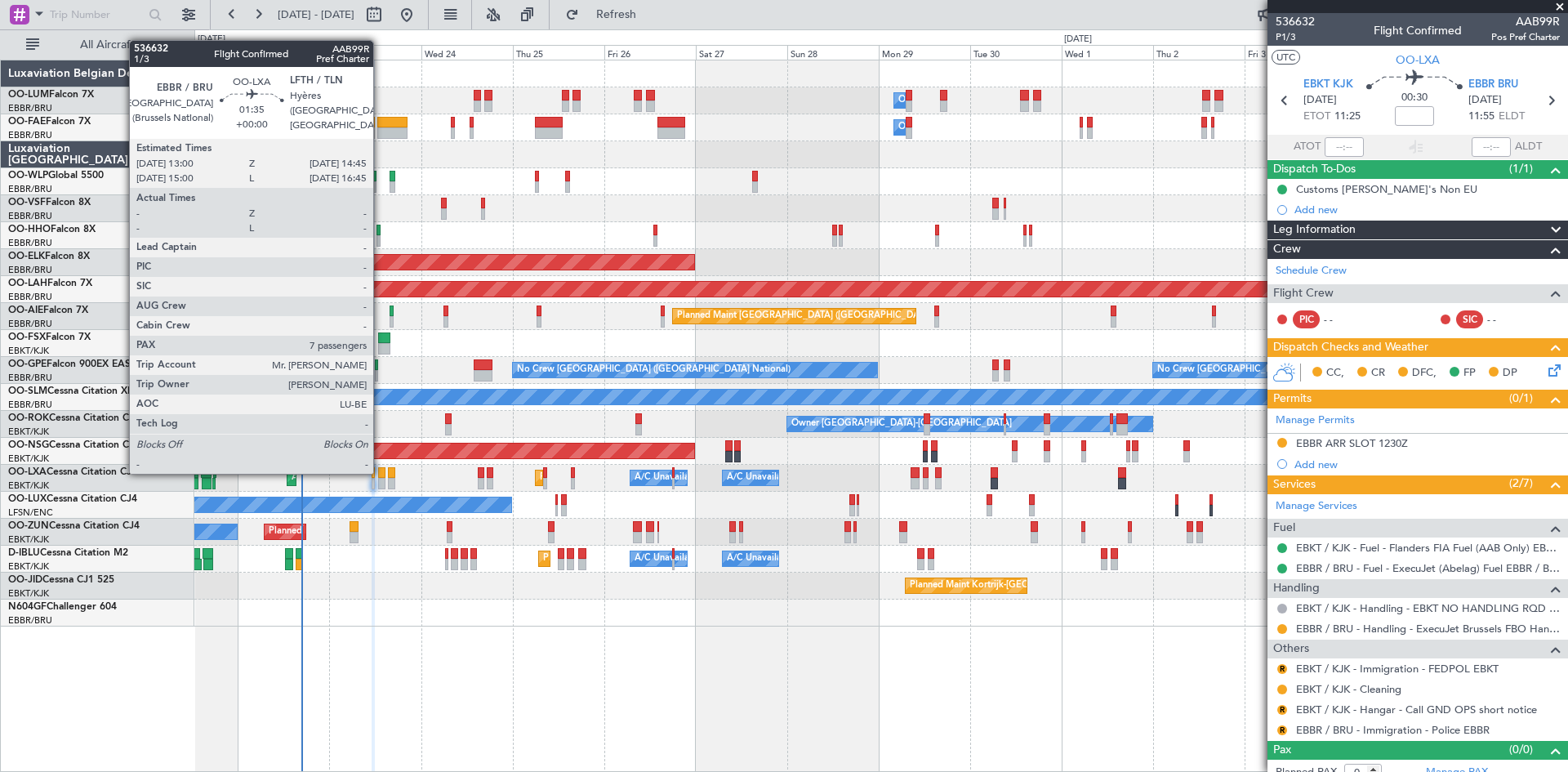
click at [380, 472] on div at bounding box center [381, 473] width 7 height 12
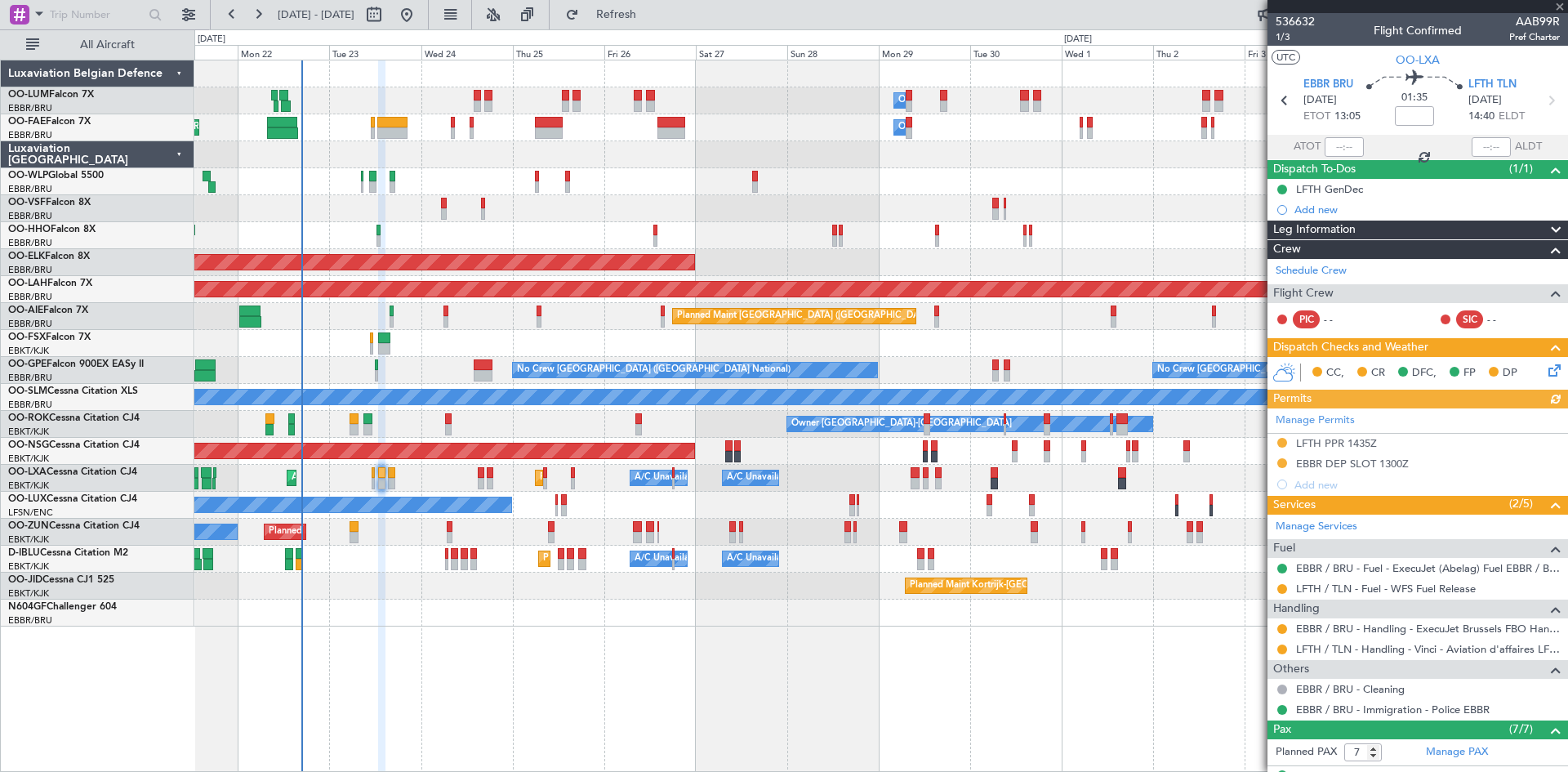
click at [1546, 374] on icon at bounding box center [1552, 367] width 13 height 13
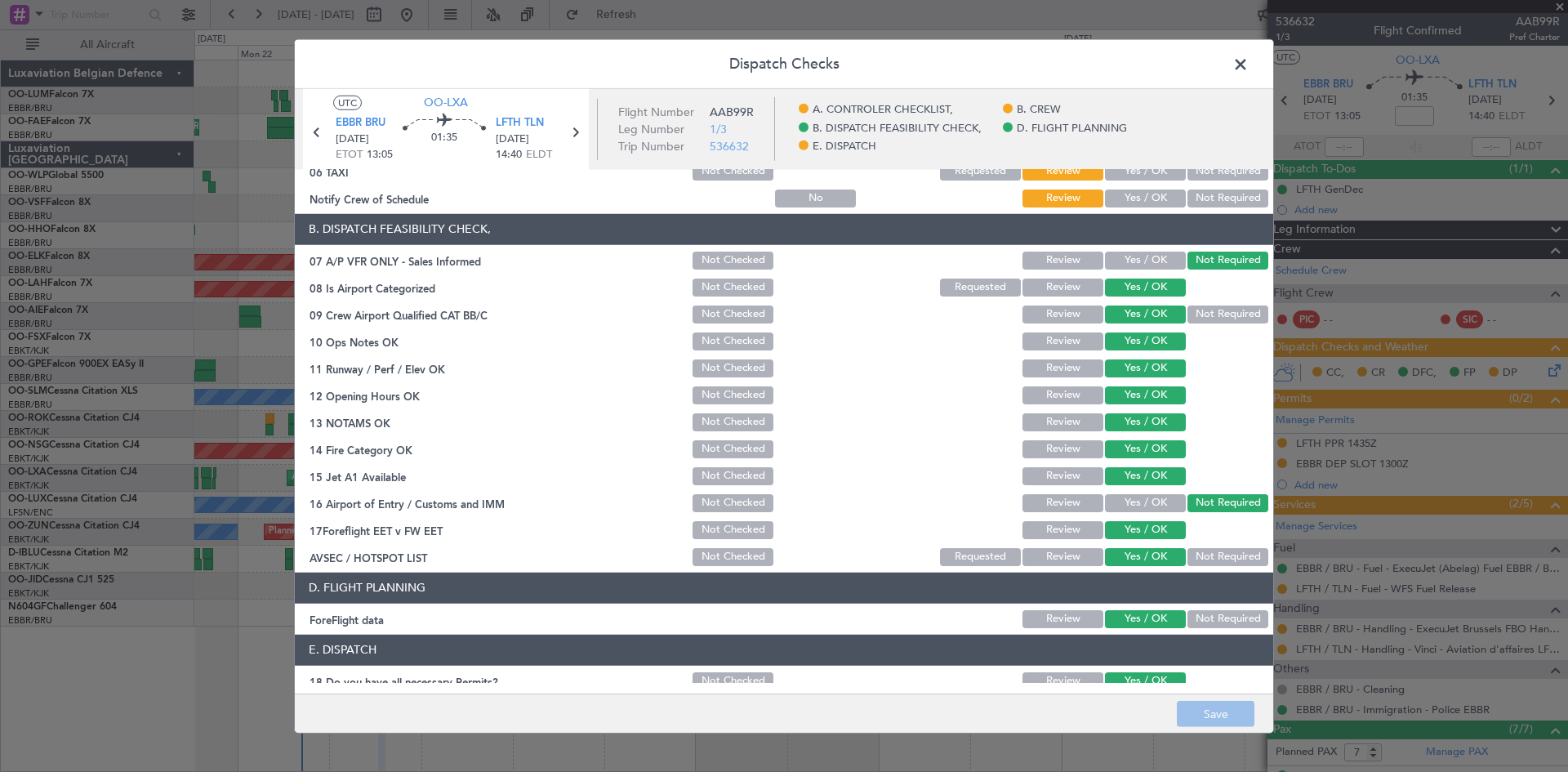
scroll to position [309, 0]
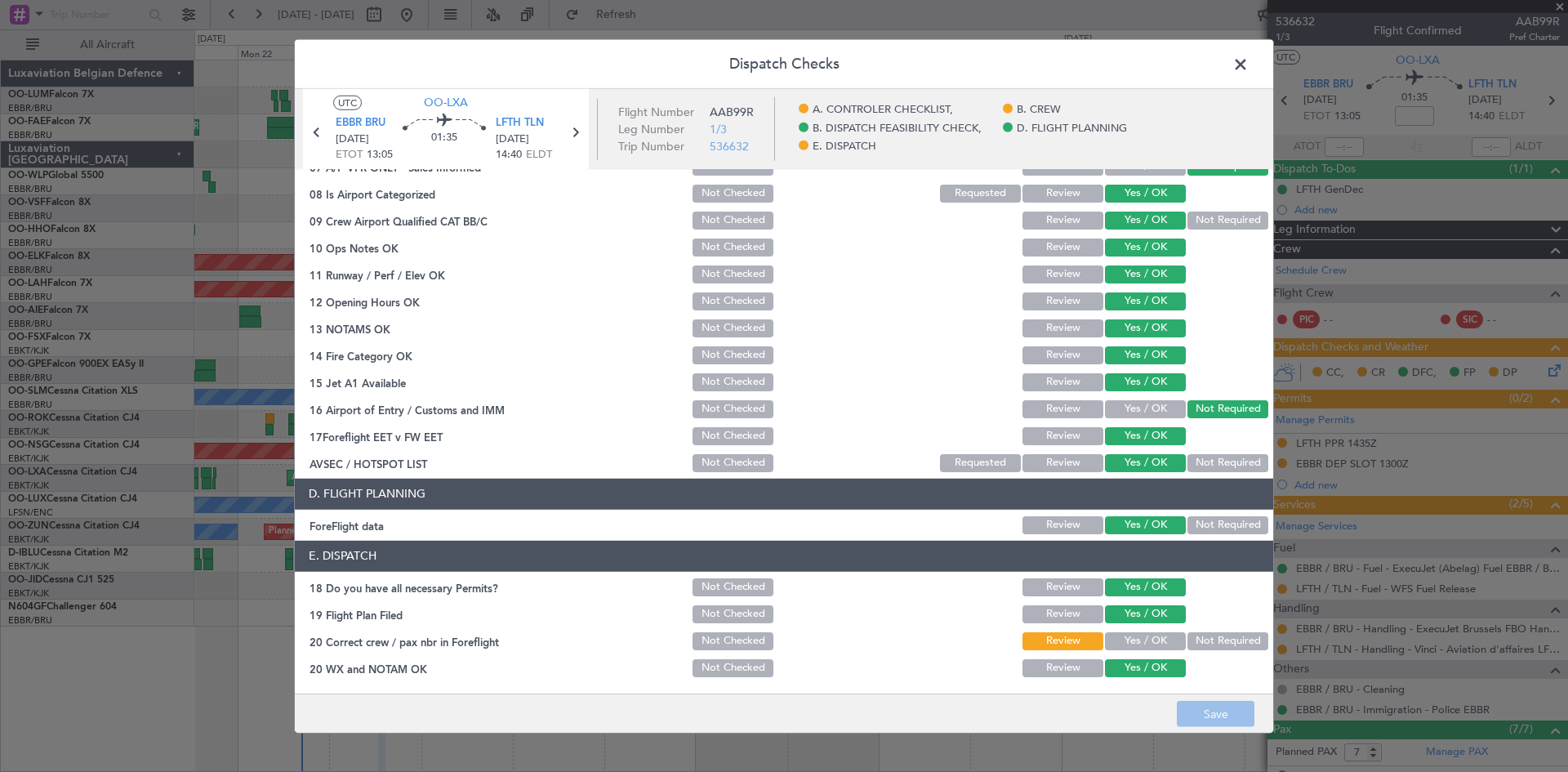
click at [699, 614] on button "Not Checked" at bounding box center [733, 614] width 81 height 18
click at [1215, 713] on button "Save" at bounding box center [1215, 714] width 78 height 26
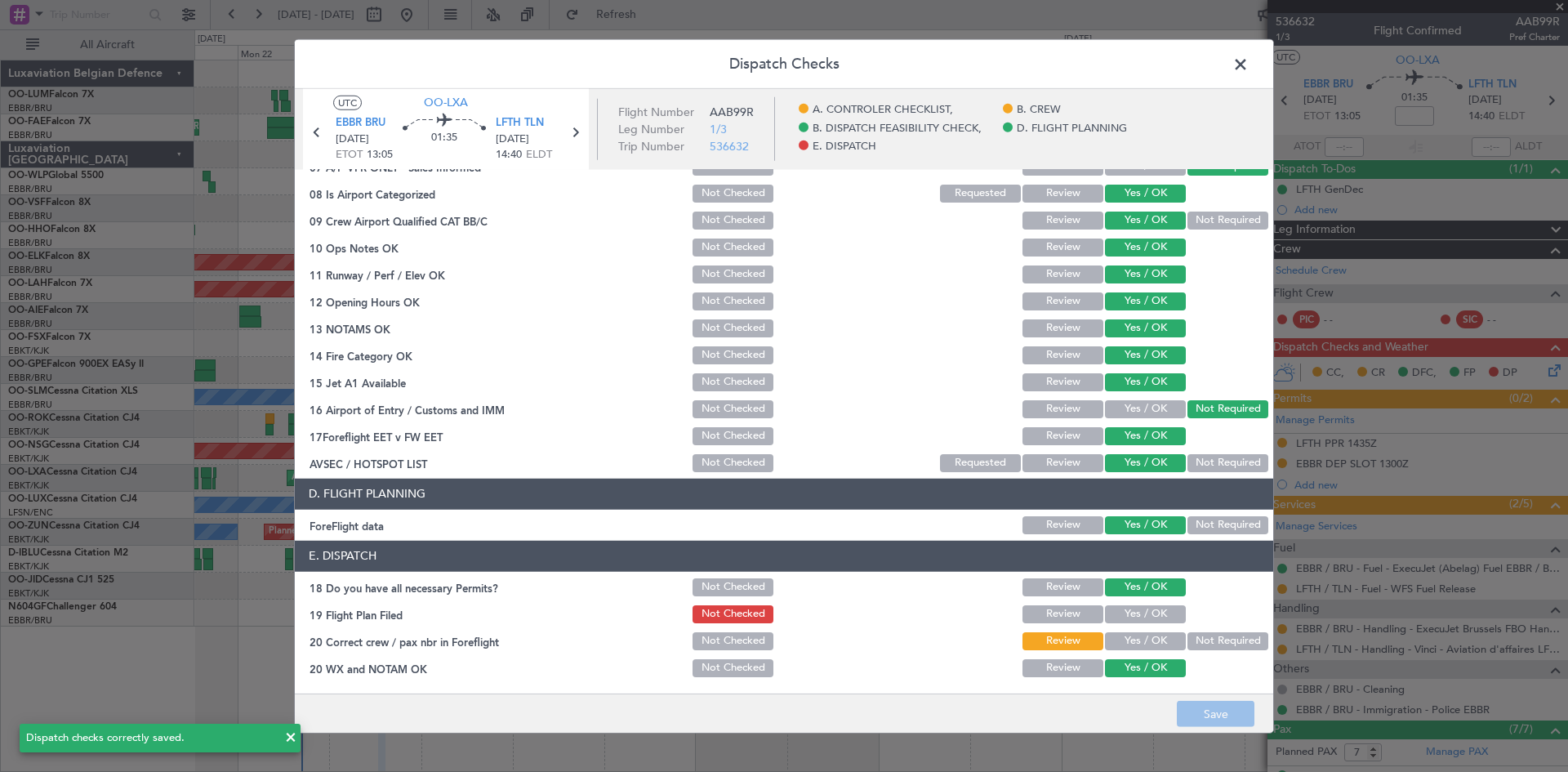
click at [1248, 64] on span at bounding box center [1248, 68] width 0 height 33
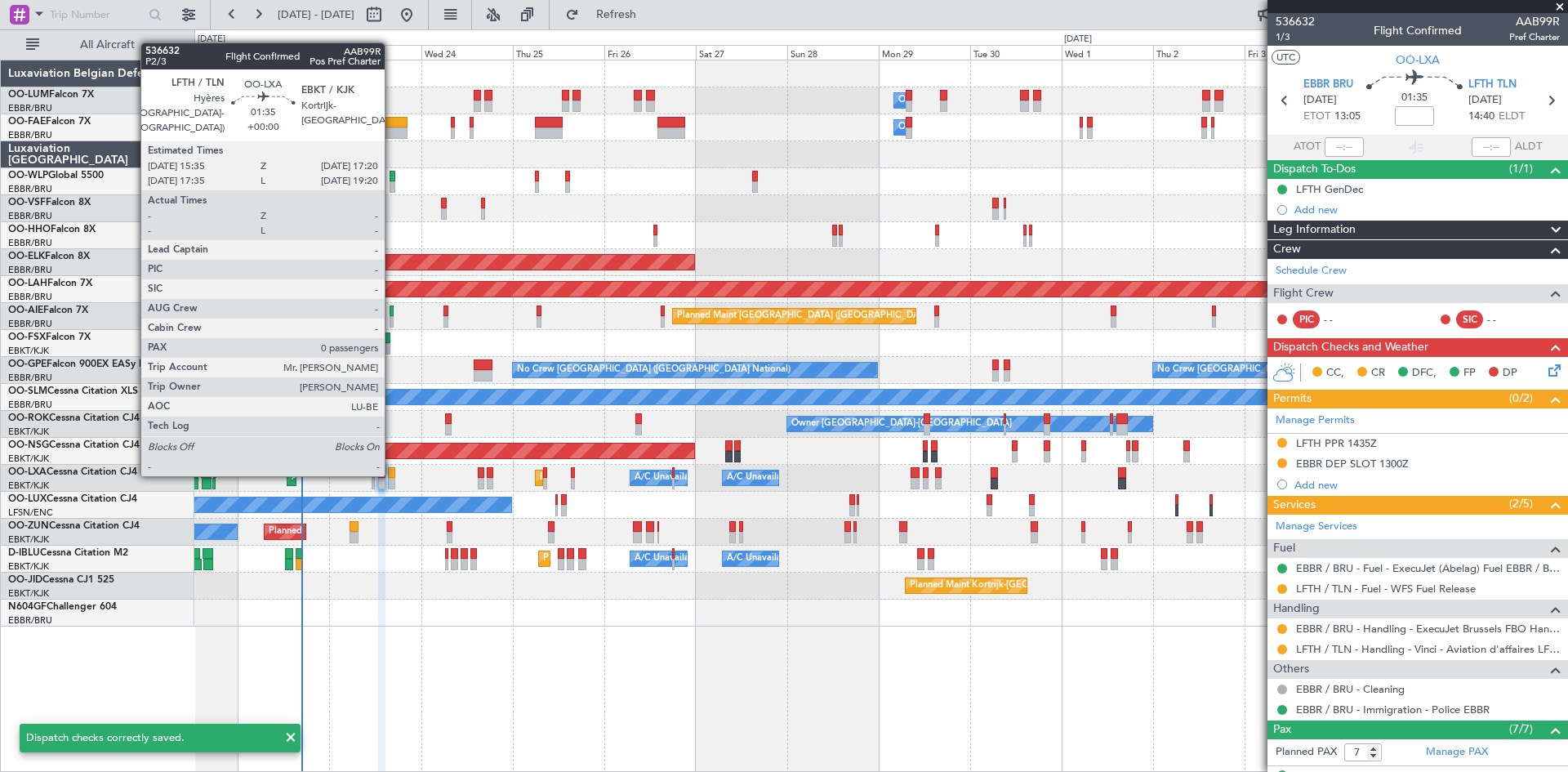
click at [392, 473] on div at bounding box center [391, 473] width 7 height 12
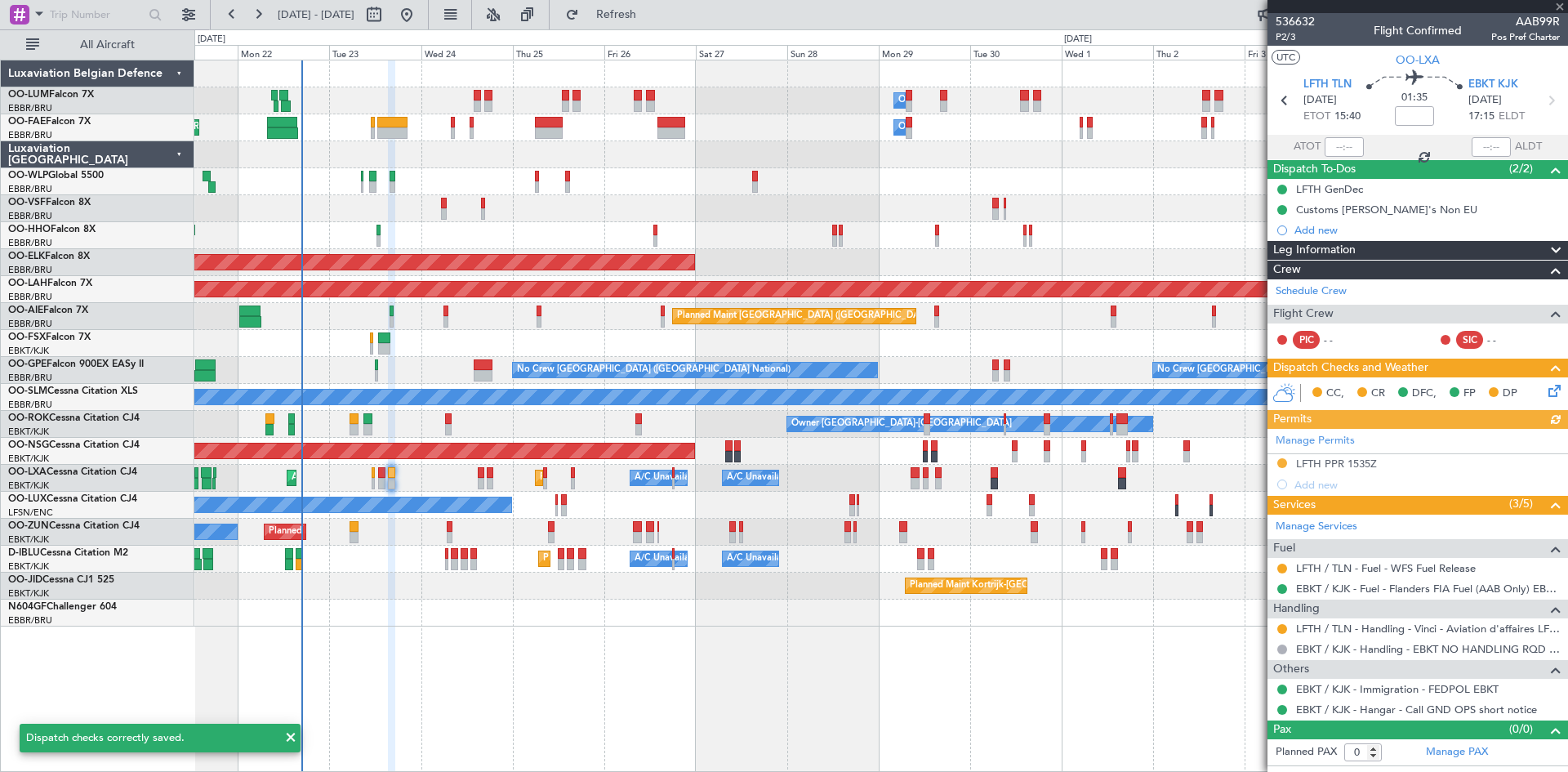
click at [1548, 391] on icon at bounding box center [1552, 388] width 13 height 13
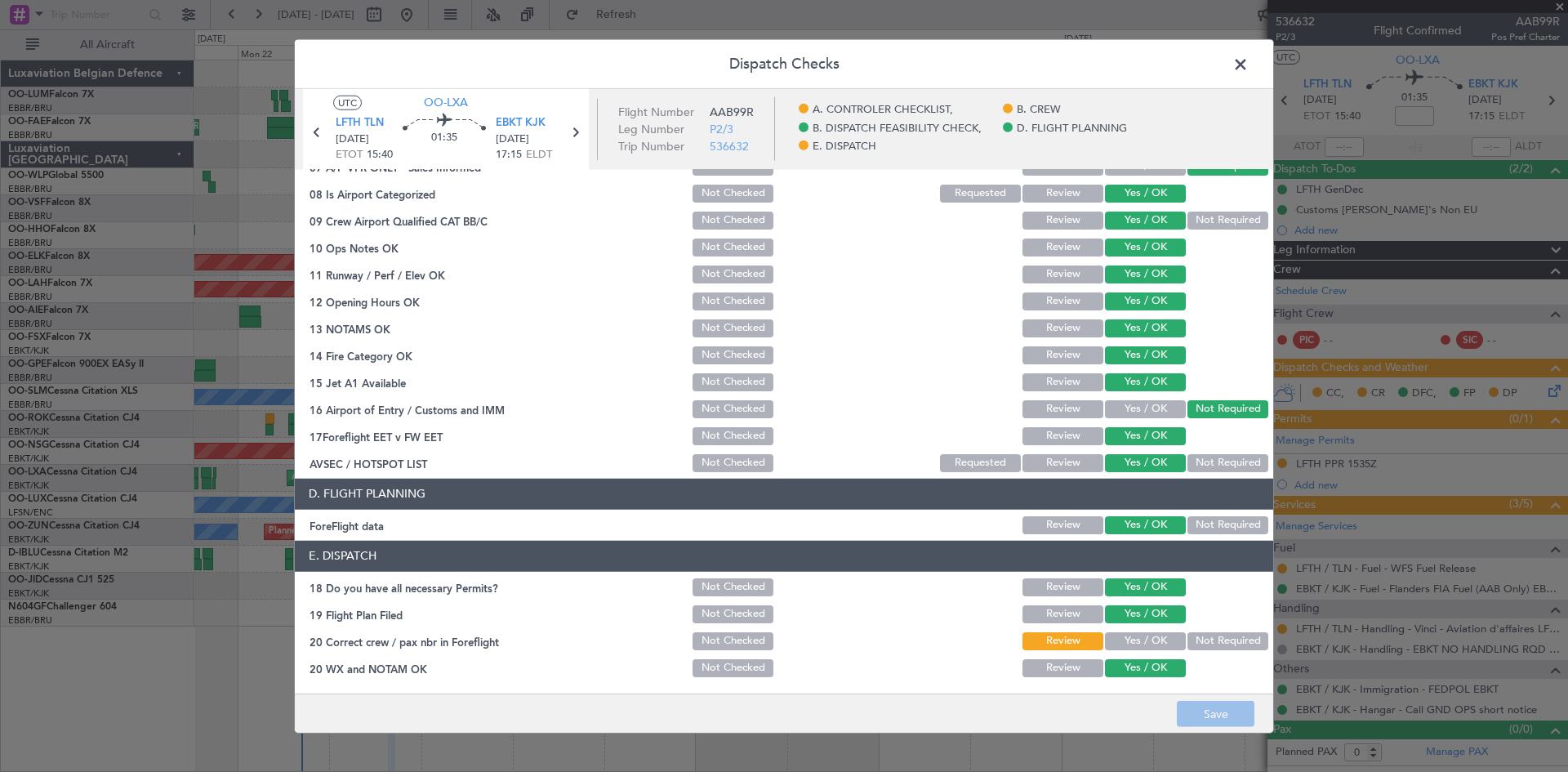
click at [1248, 62] on span at bounding box center [1248, 68] width 0 height 33
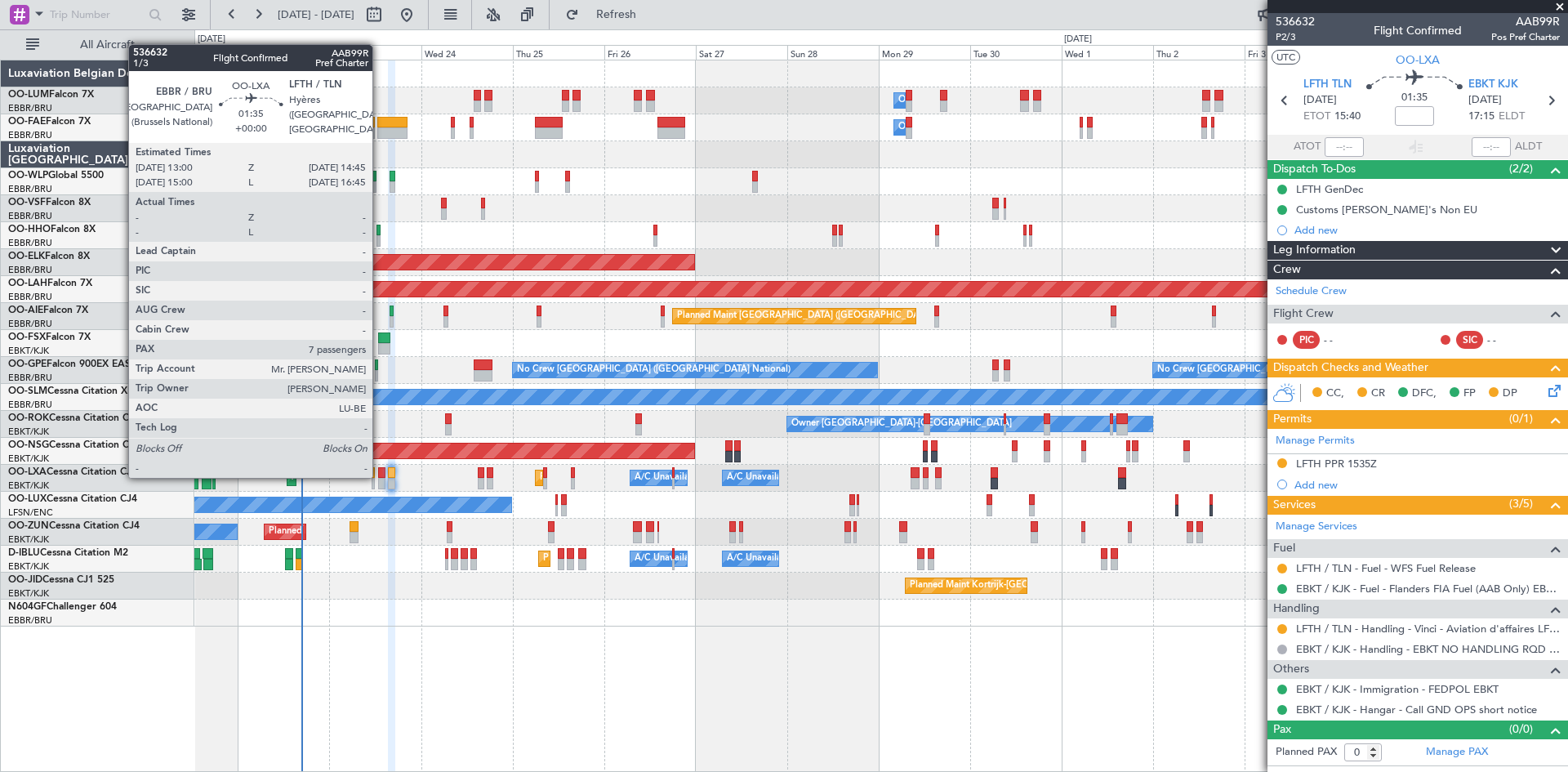
click at [380, 476] on div at bounding box center [381, 473] width 7 height 12
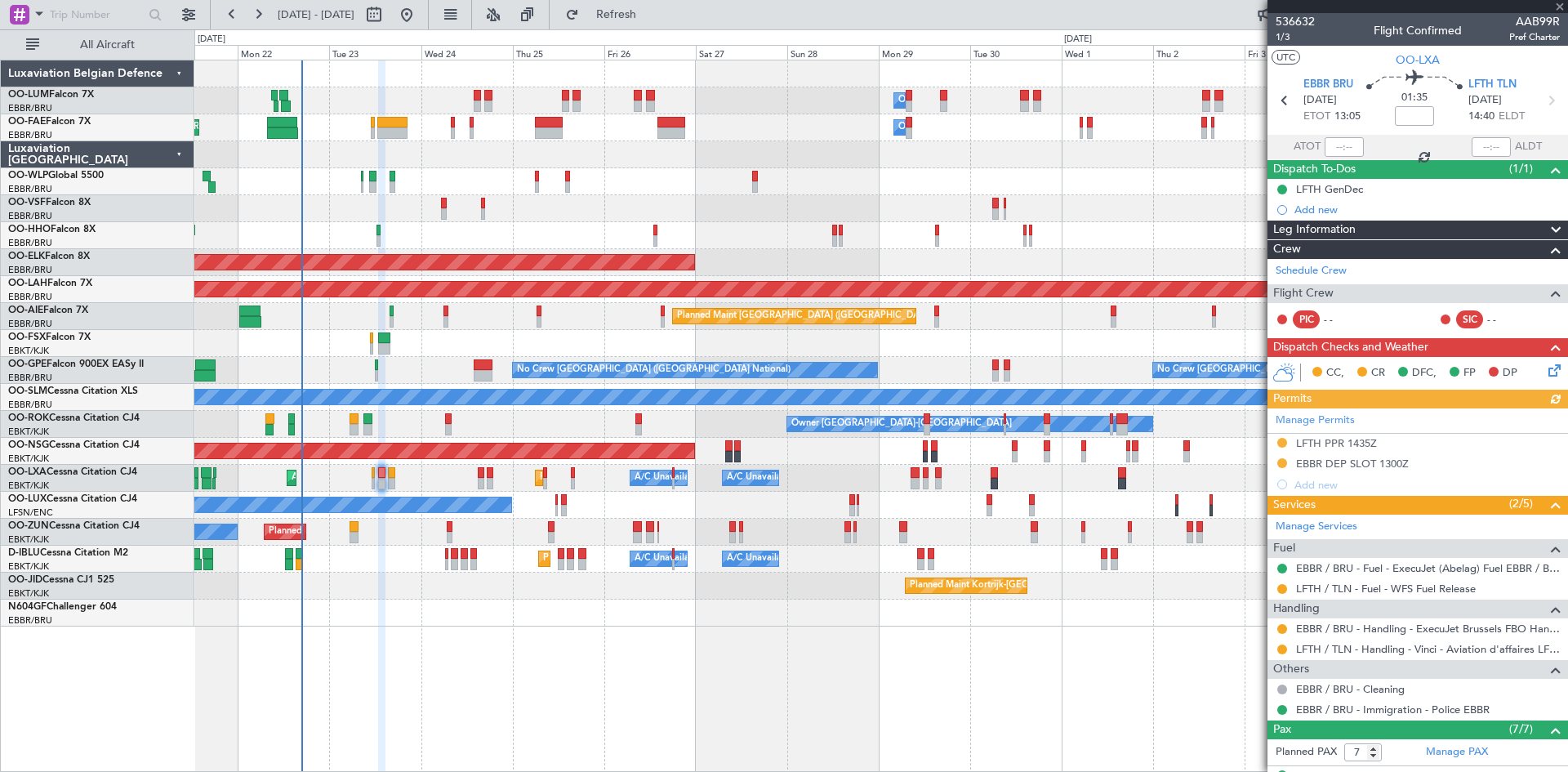
click at [1546, 367] on icon at bounding box center [1552, 367] width 13 height 13
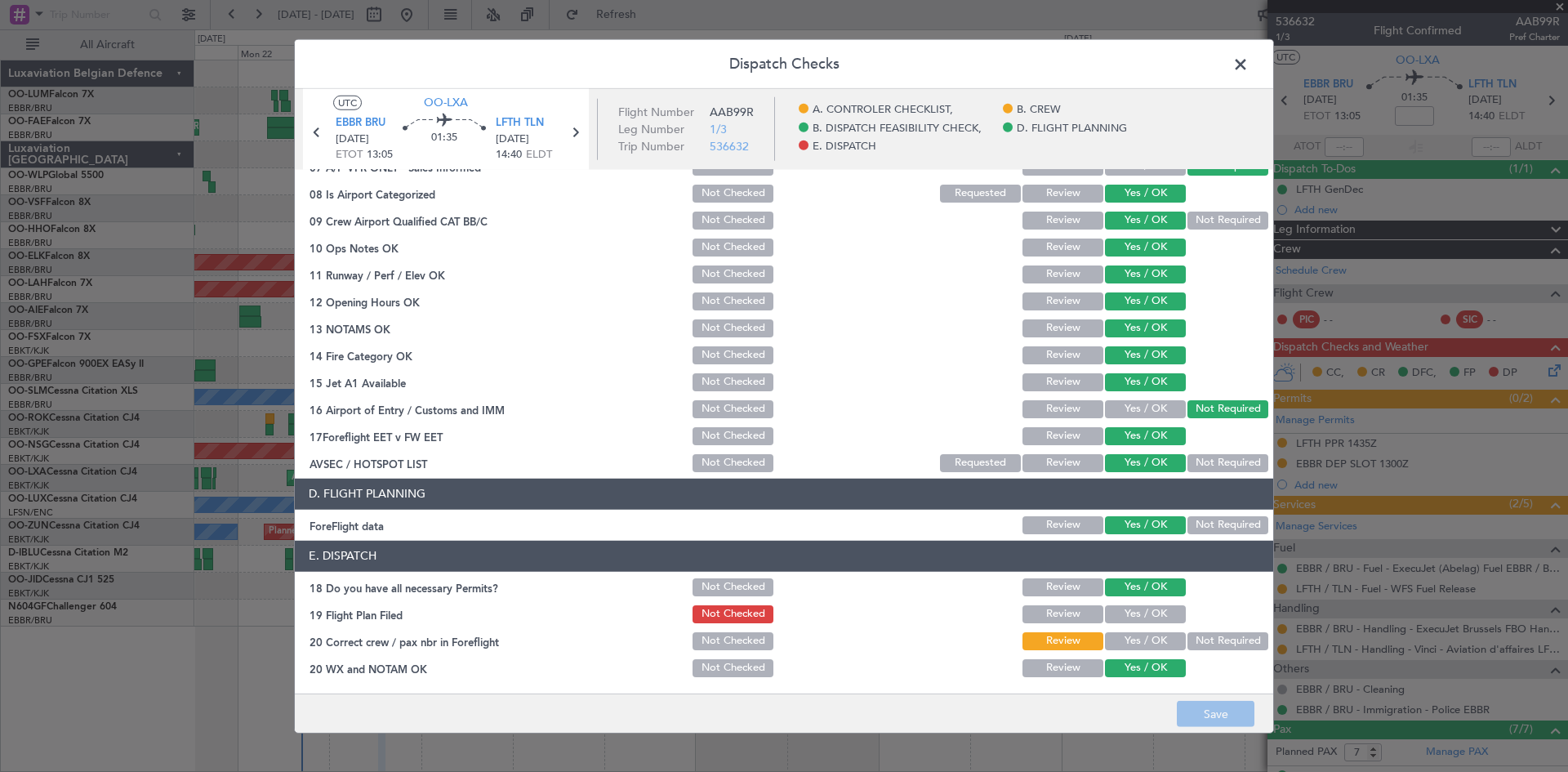
click at [1052, 605] on button "Review" at bounding box center [1063, 614] width 81 height 18
click at [1222, 705] on button "Save" at bounding box center [1215, 714] width 78 height 26
click at [1248, 59] on span at bounding box center [1248, 68] width 0 height 33
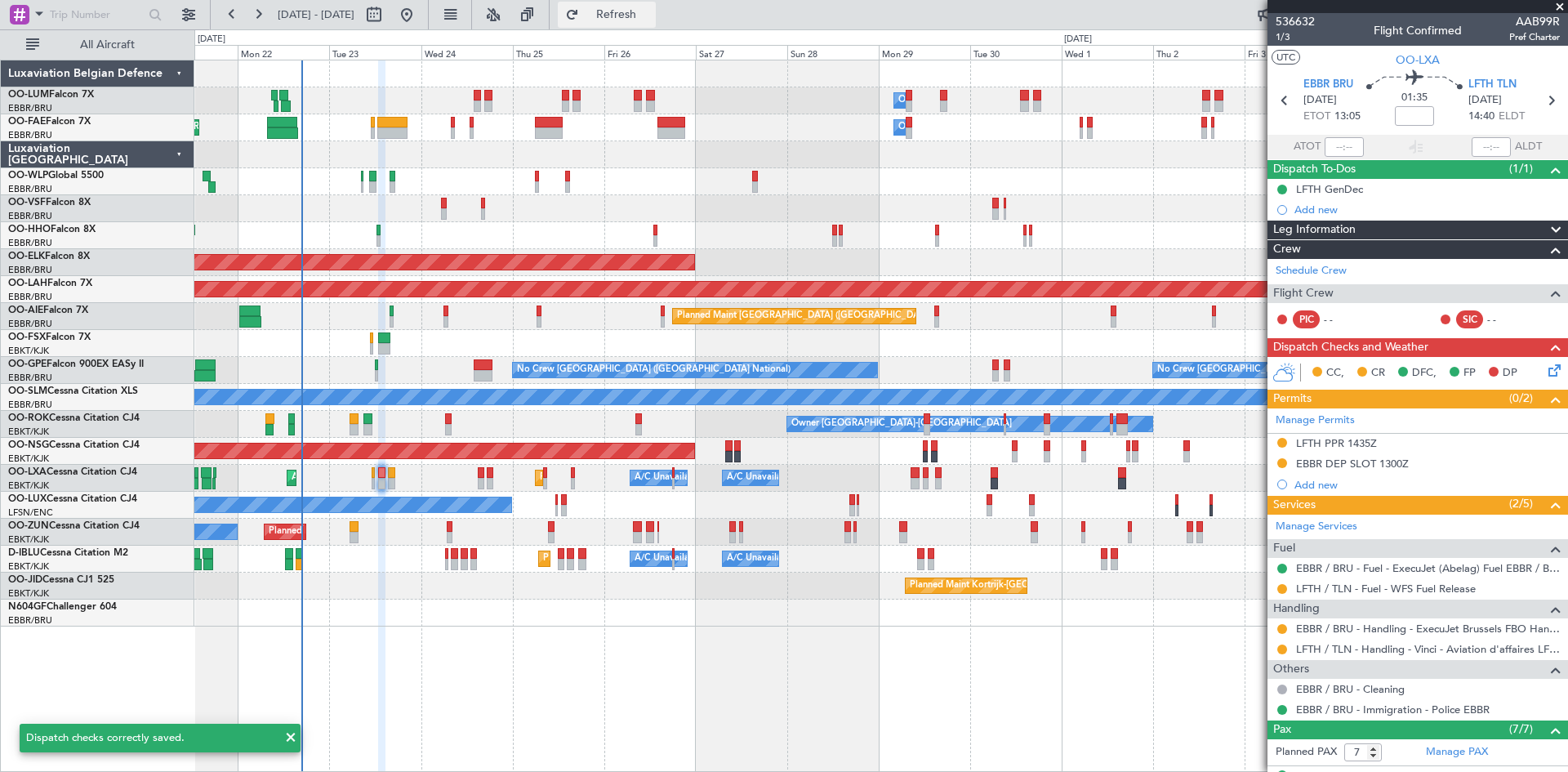
click at [651, 12] on span "Refresh" at bounding box center [616, 15] width 69 height 12
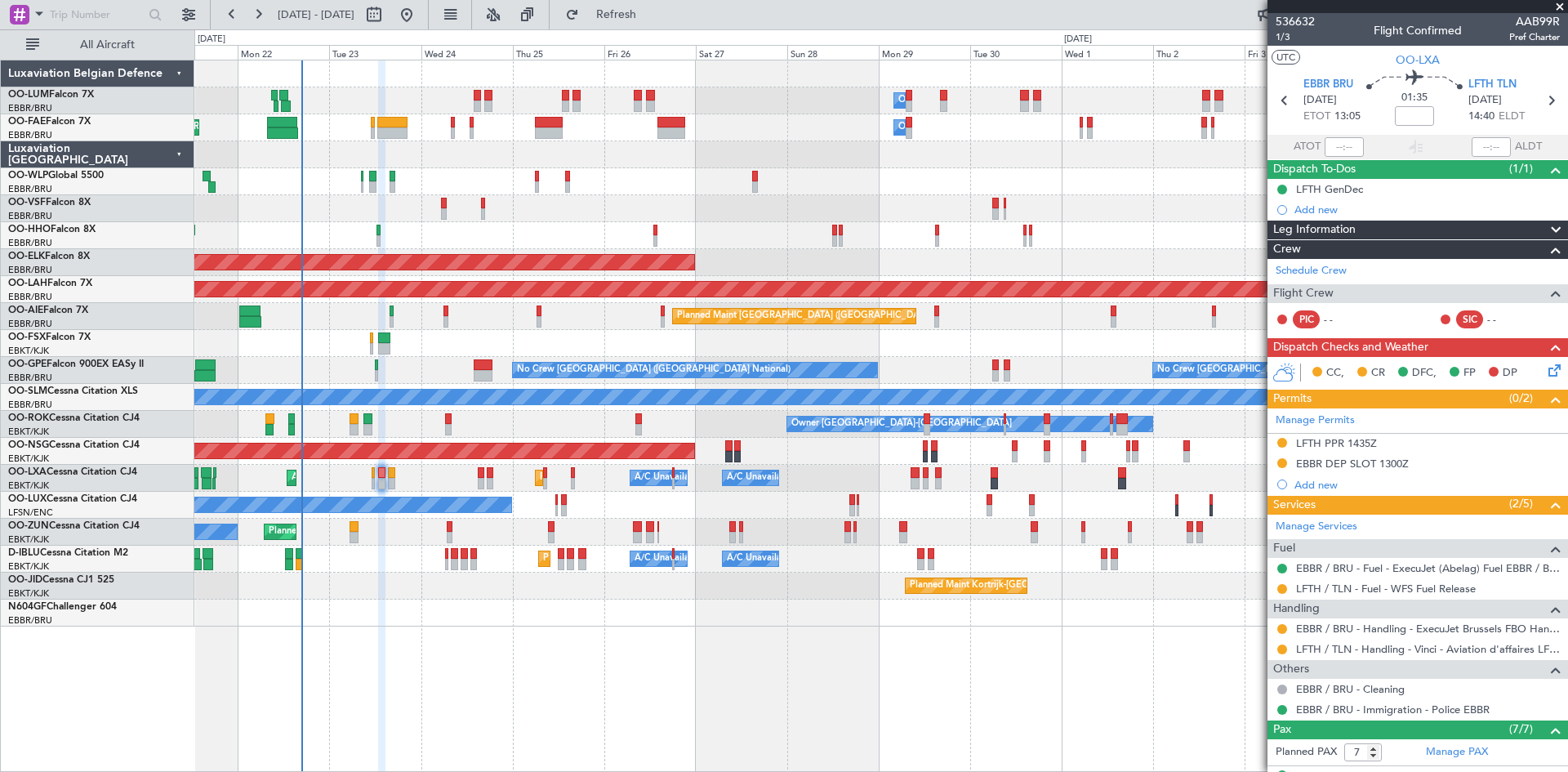
click at [1547, 365] on icon at bounding box center [1552, 367] width 13 height 13
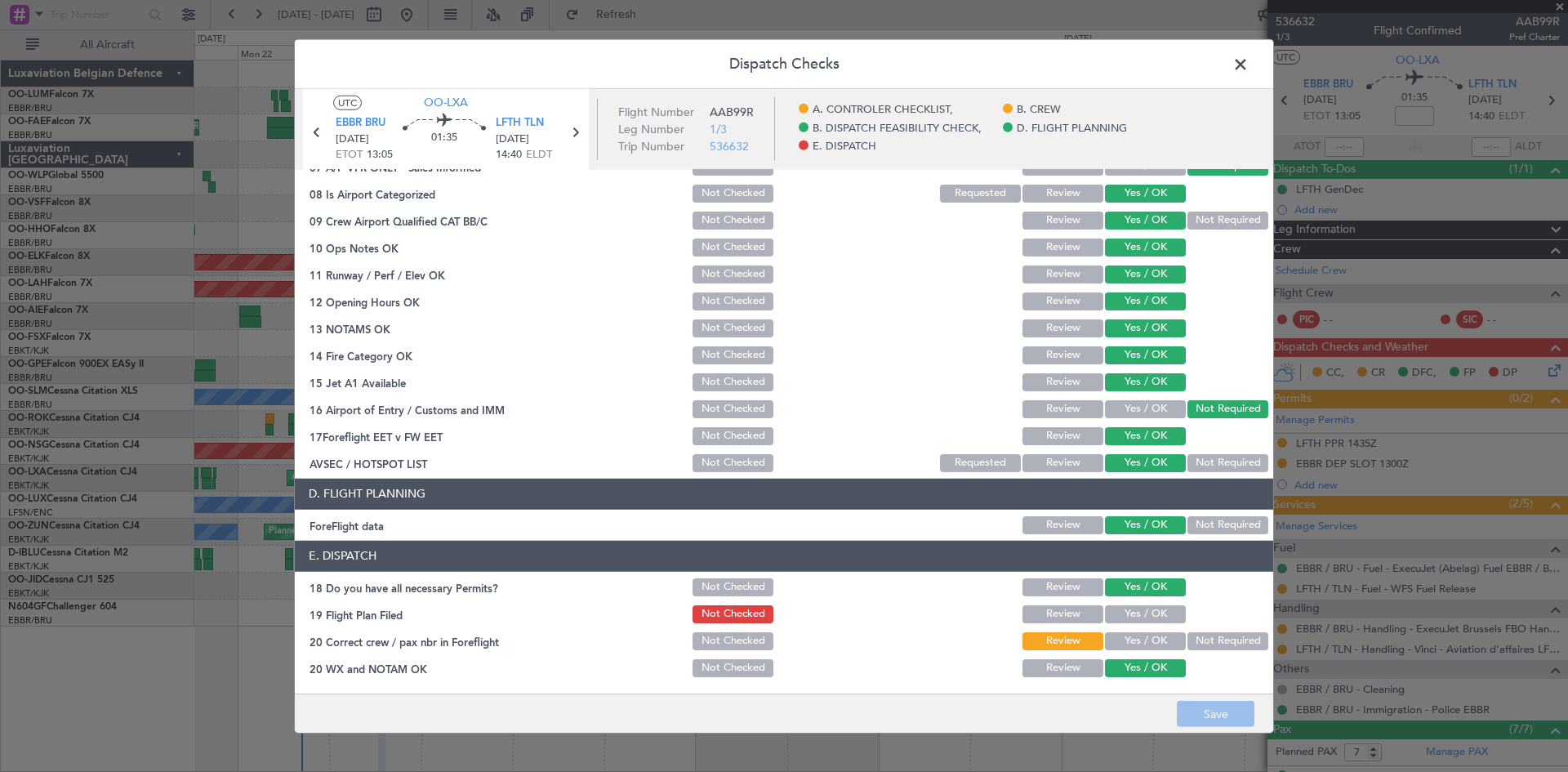
click at [1111, 614] on button "Yes / OK" at bounding box center [1145, 614] width 81 height 18
click at [1210, 715] on button "Save" at bounding box center [1215, 714] width 78 height 26
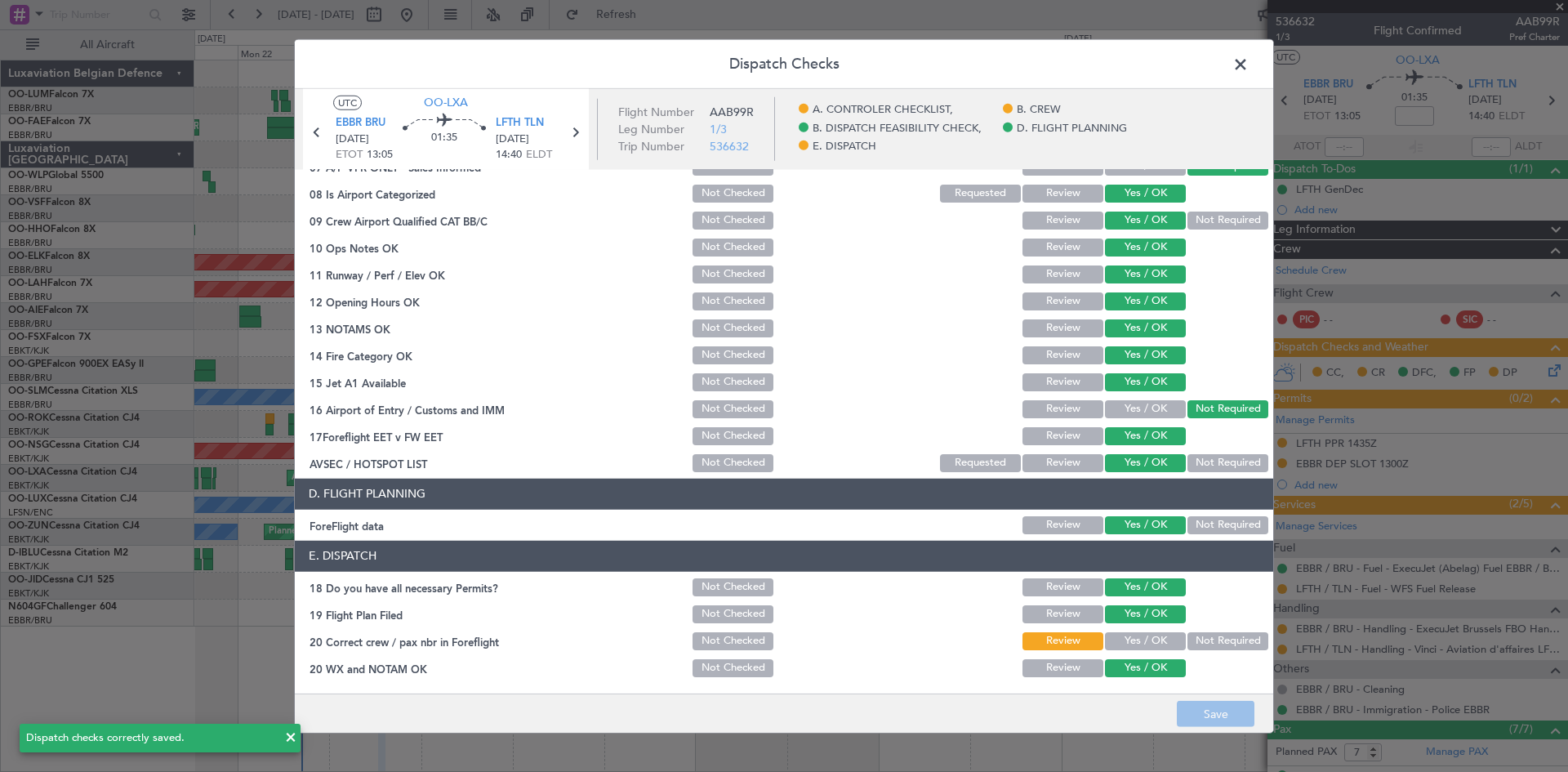
click at [1248, 64] on span at bounding box center [1248, 68] width 0 height 33
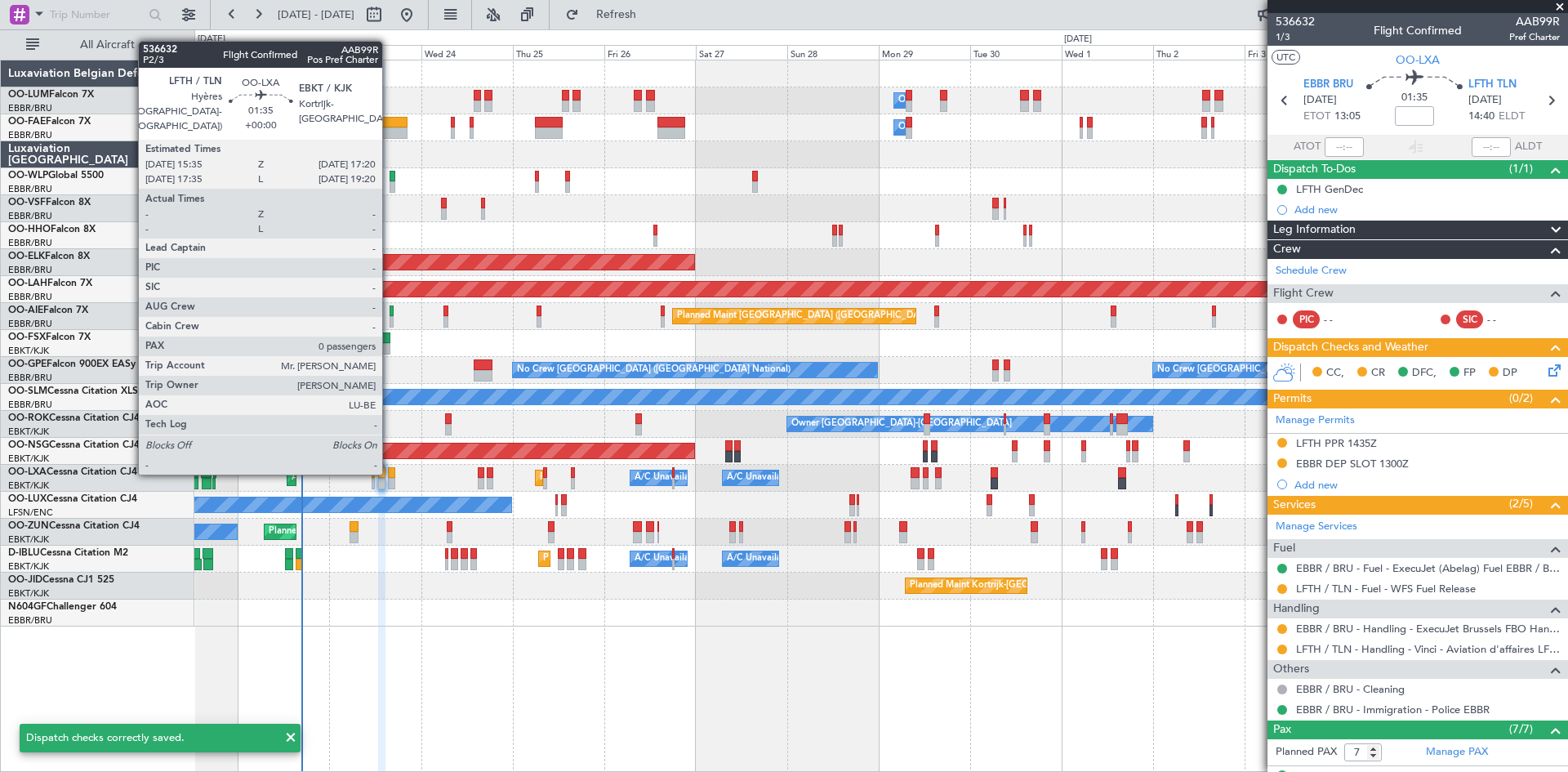
click at [390, 473] on div at bounding box center [391, 473] width 7 height 12
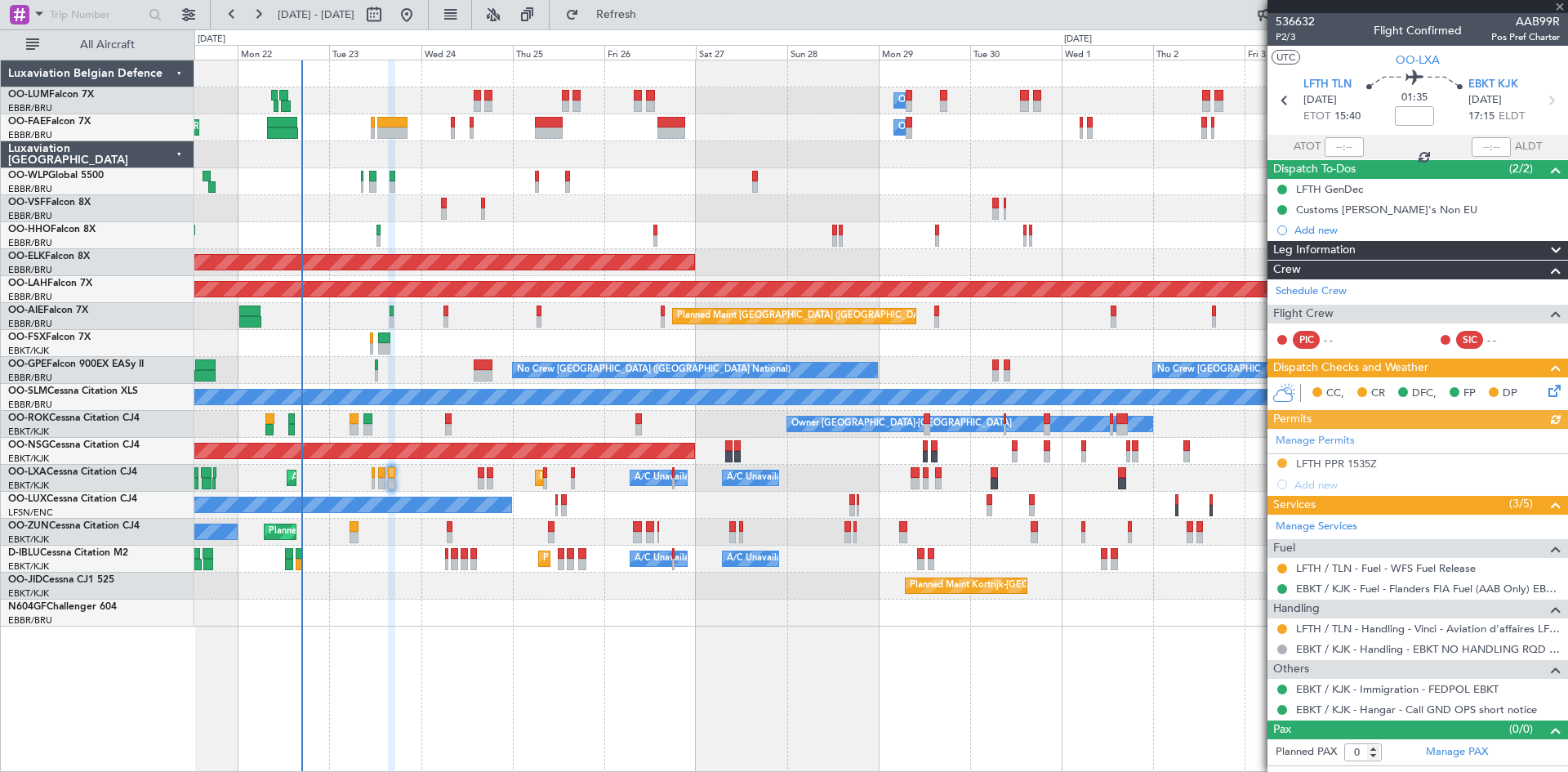
click at [1558, 381] on icon at bounding box center [1552, 388] width 13 height 13
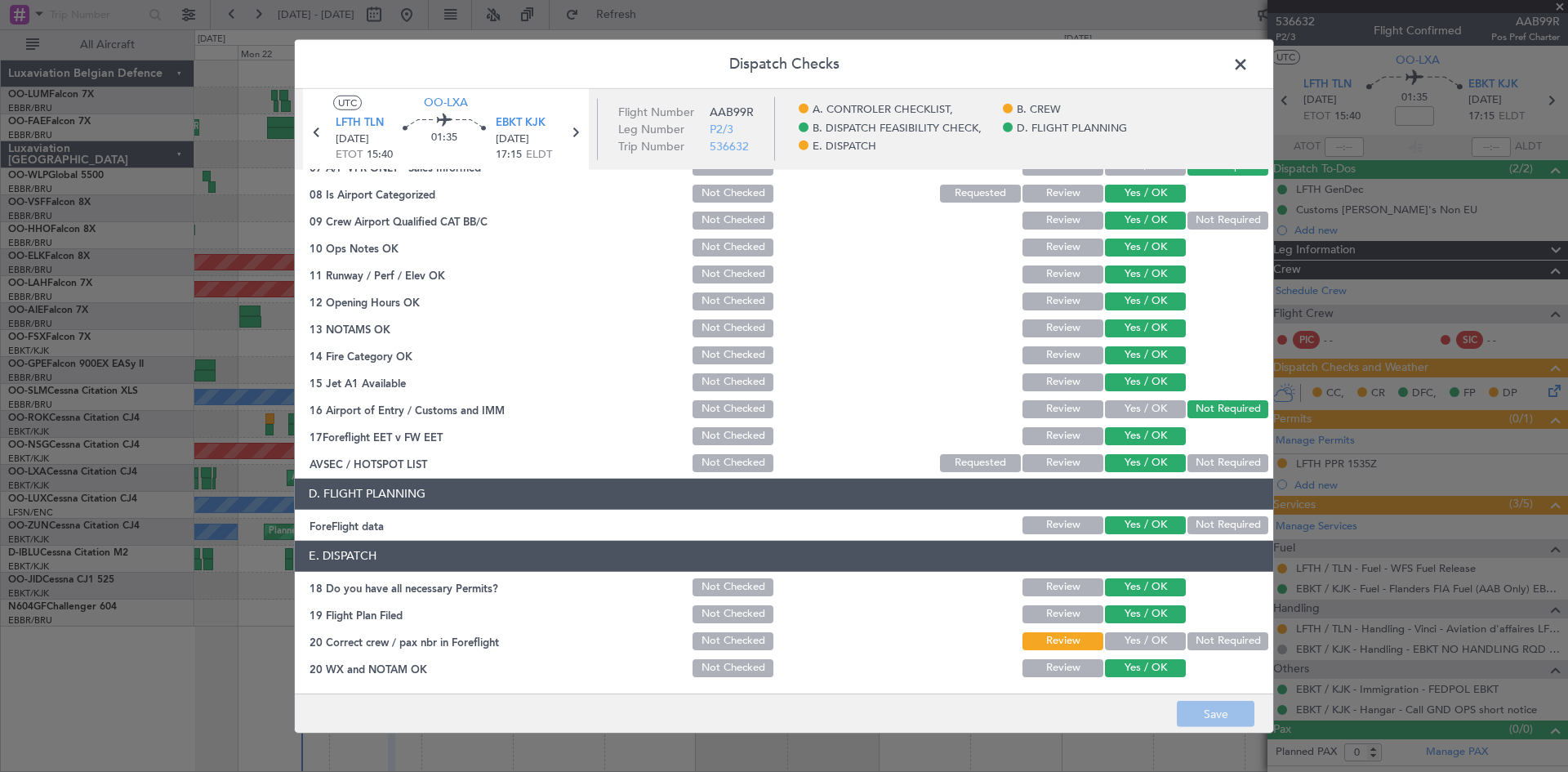
click at [1149, 636] on button "Yes / OK" at bounding box center [1145, 642] width 81 height 18
click at [1206, 717] on button "Save" at bounding box center [1215, 714] width 78 height 26
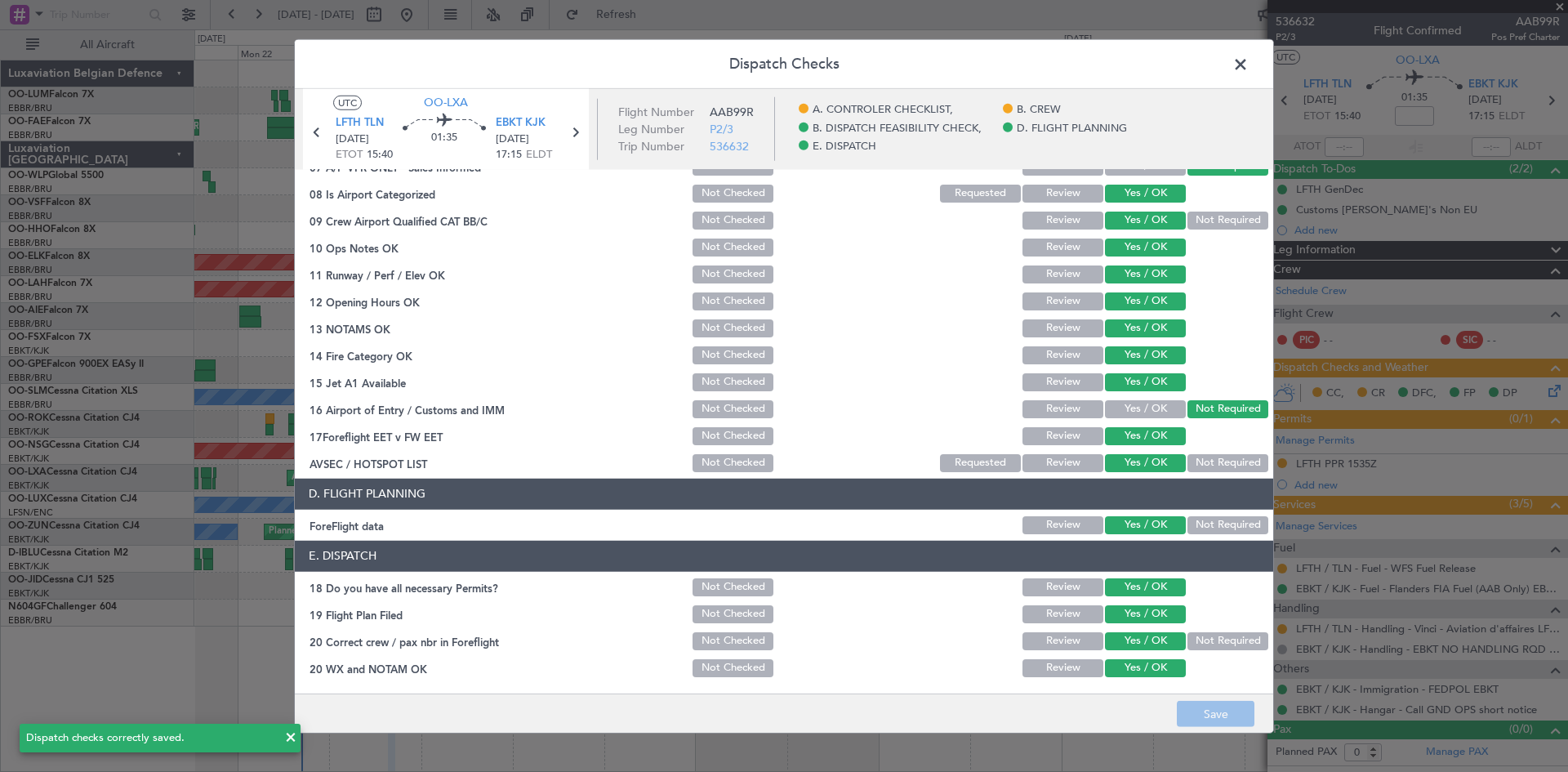
scroll to position [0, 0]
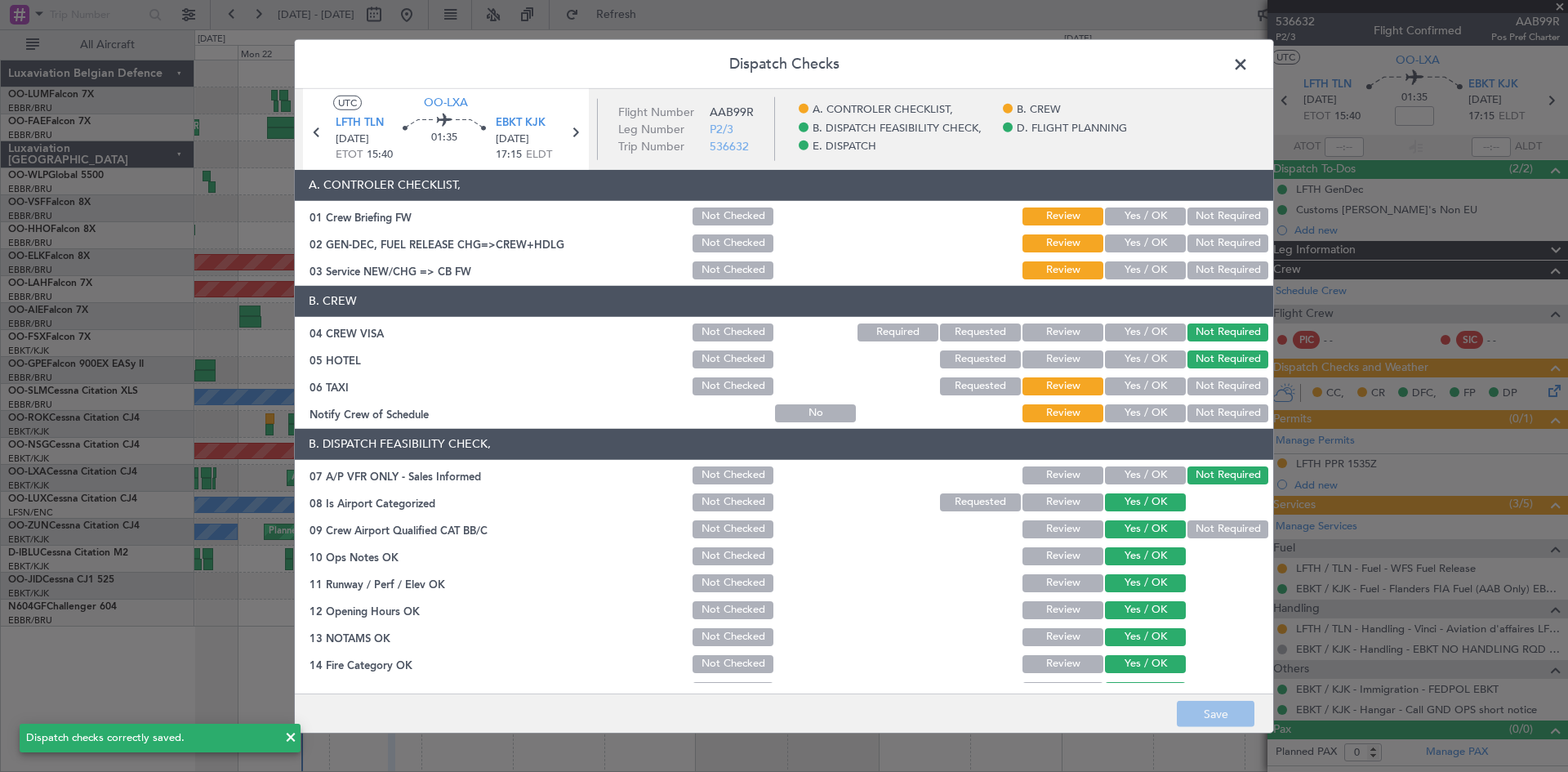
click at [1248, 57] on span at bounding box center [1248, 68] width 0 height 33
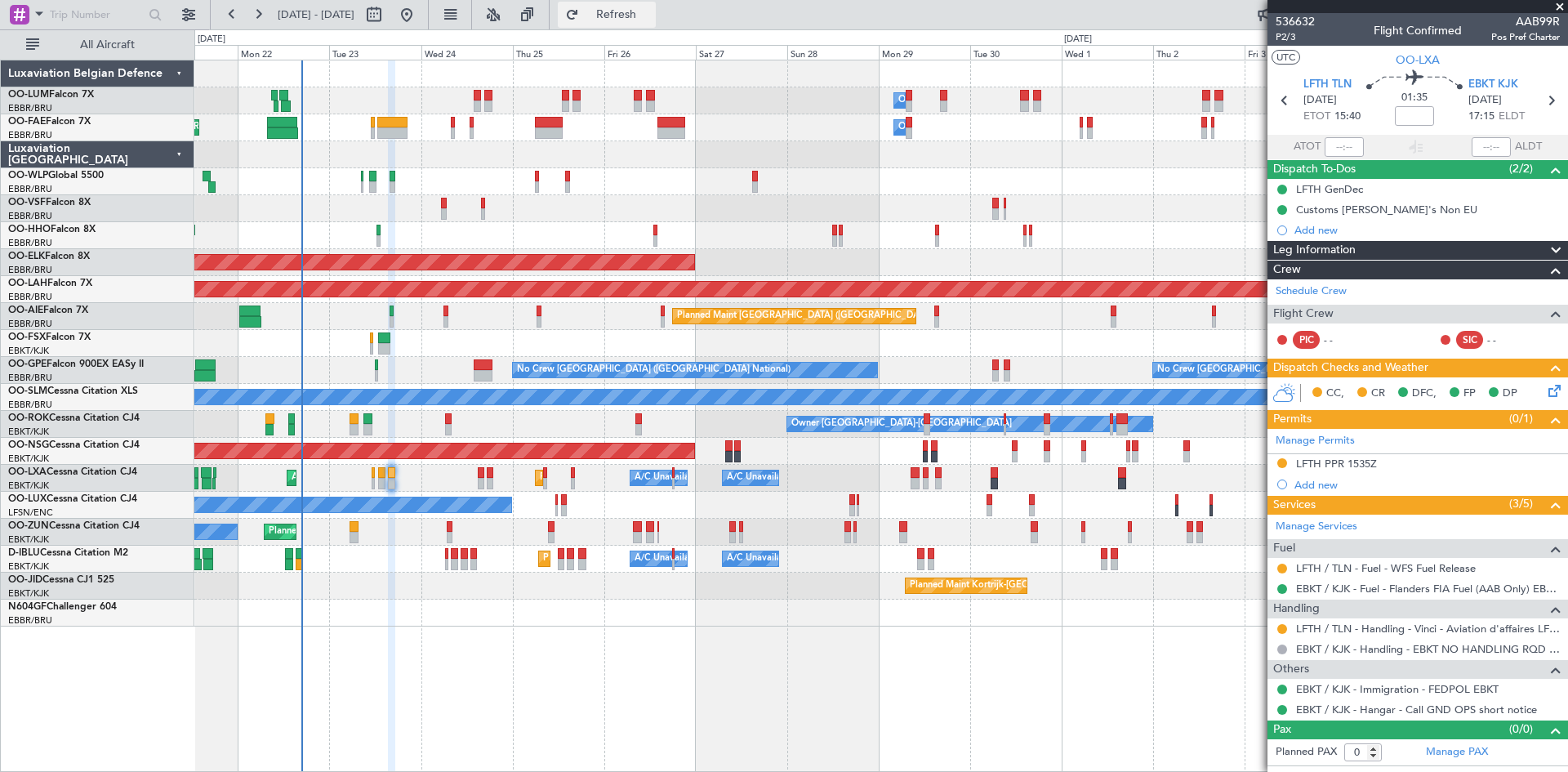
click at [651, 12] on span "Refresh" at bounding box center [616, 15] width 69 height 12
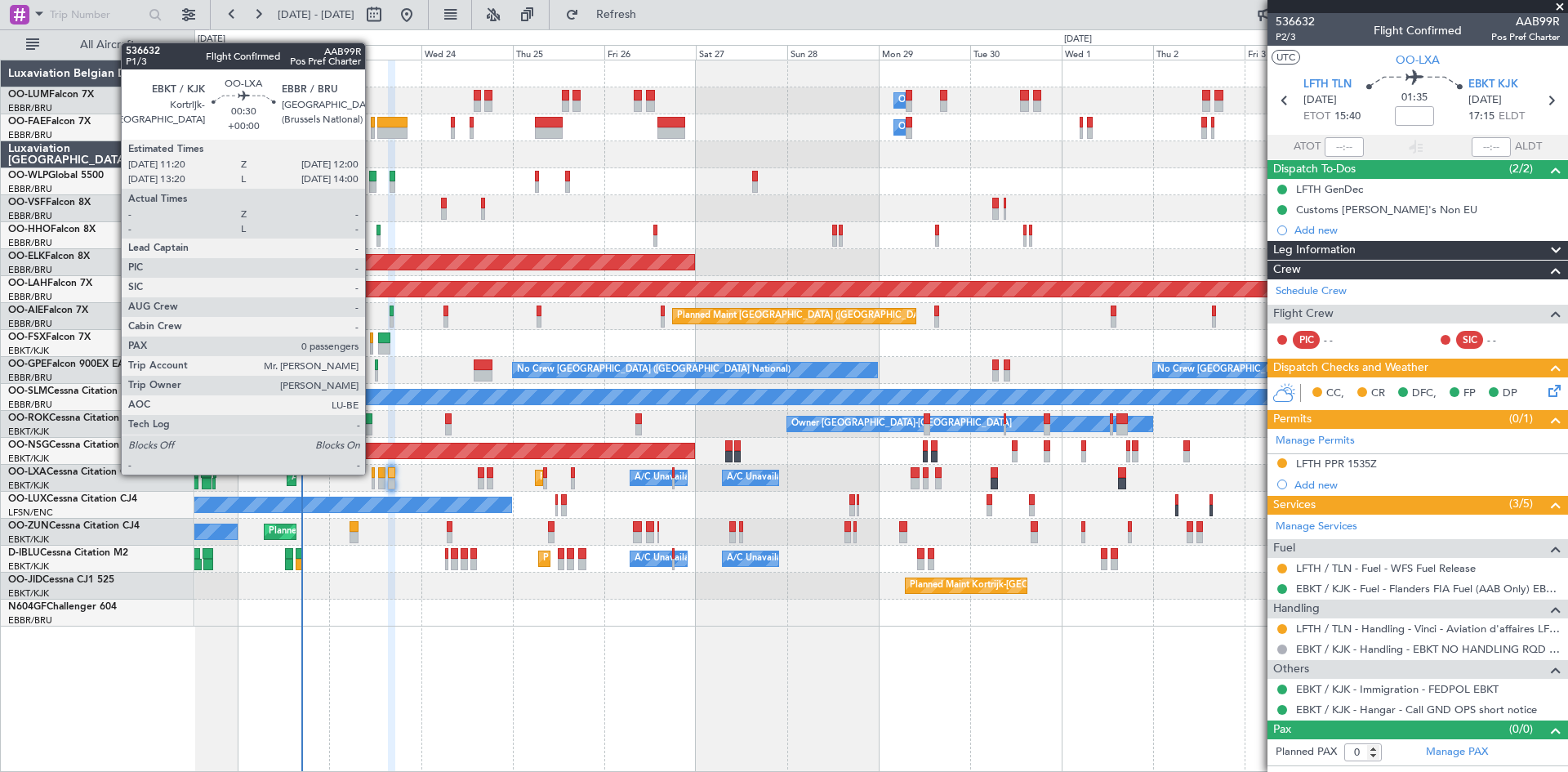
click at [372, 475] on div at bounding box center [373, 473] width 3 height 12
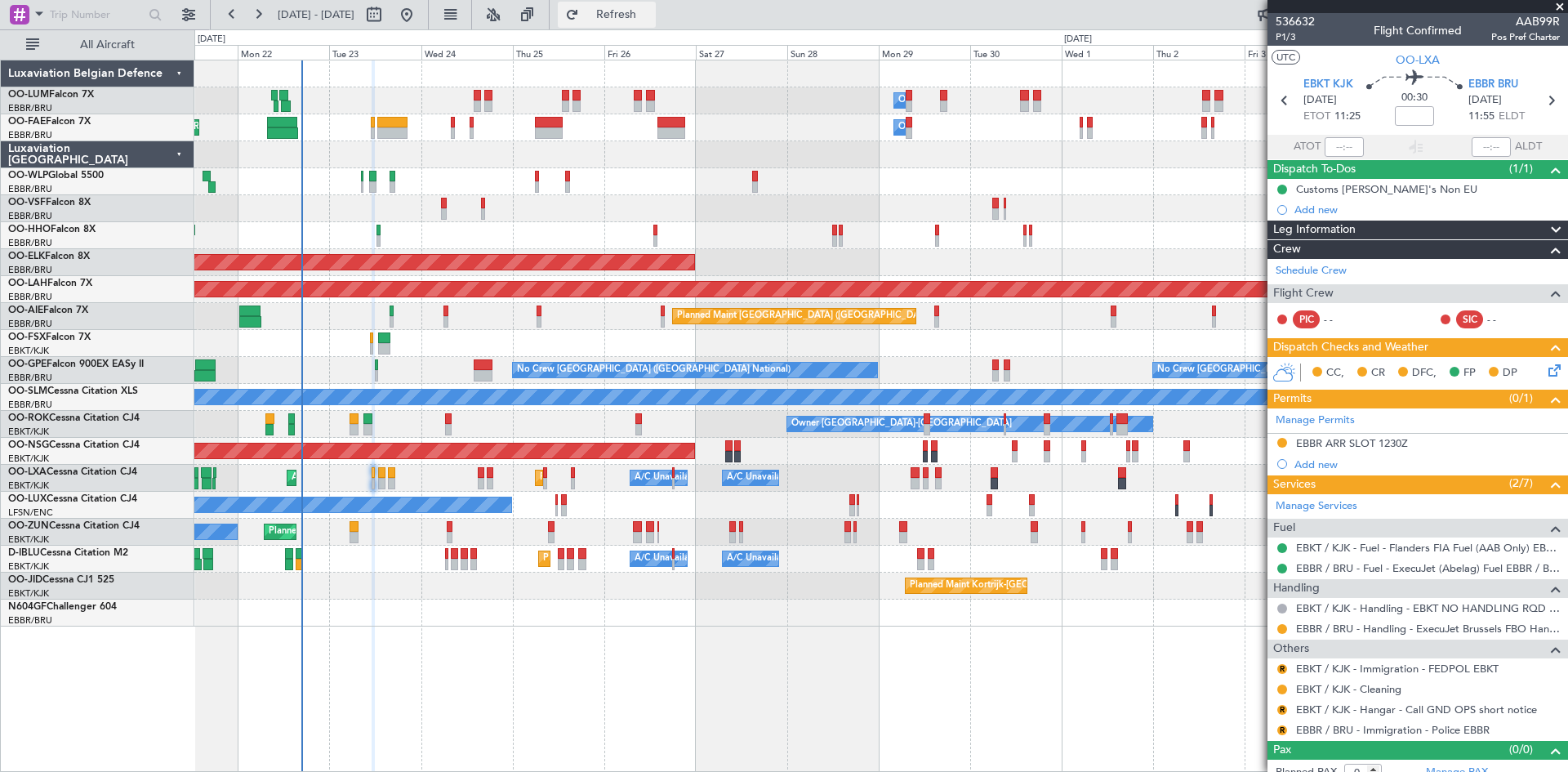
click at [651, 16] on span "Refresh" at bounding box center [616, 15] width 69 height 12
click at [651, 15] on span "Refresh" at bounding box center [616, 15] width 69 height 12
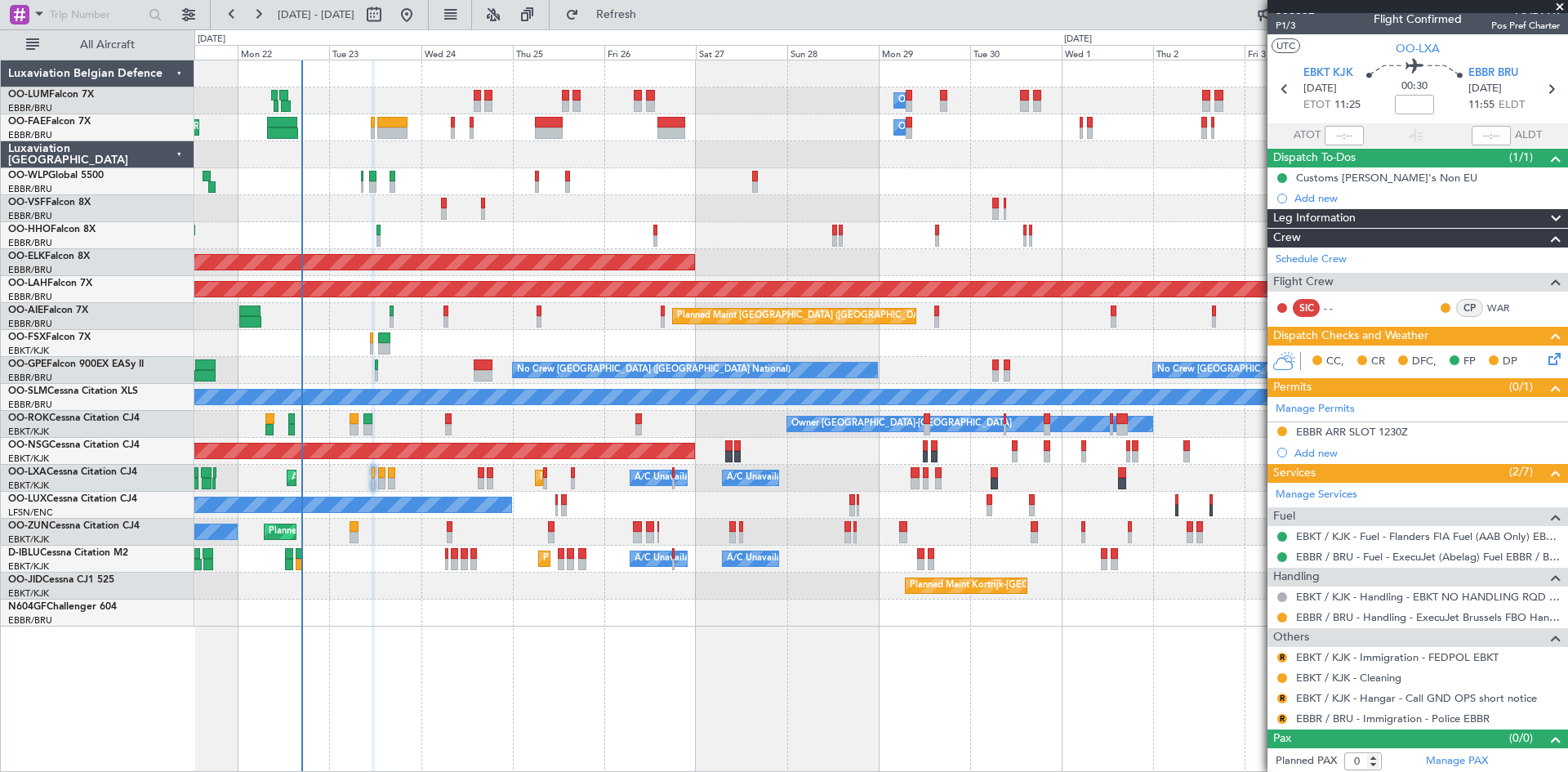
scroll to position [14, 0]
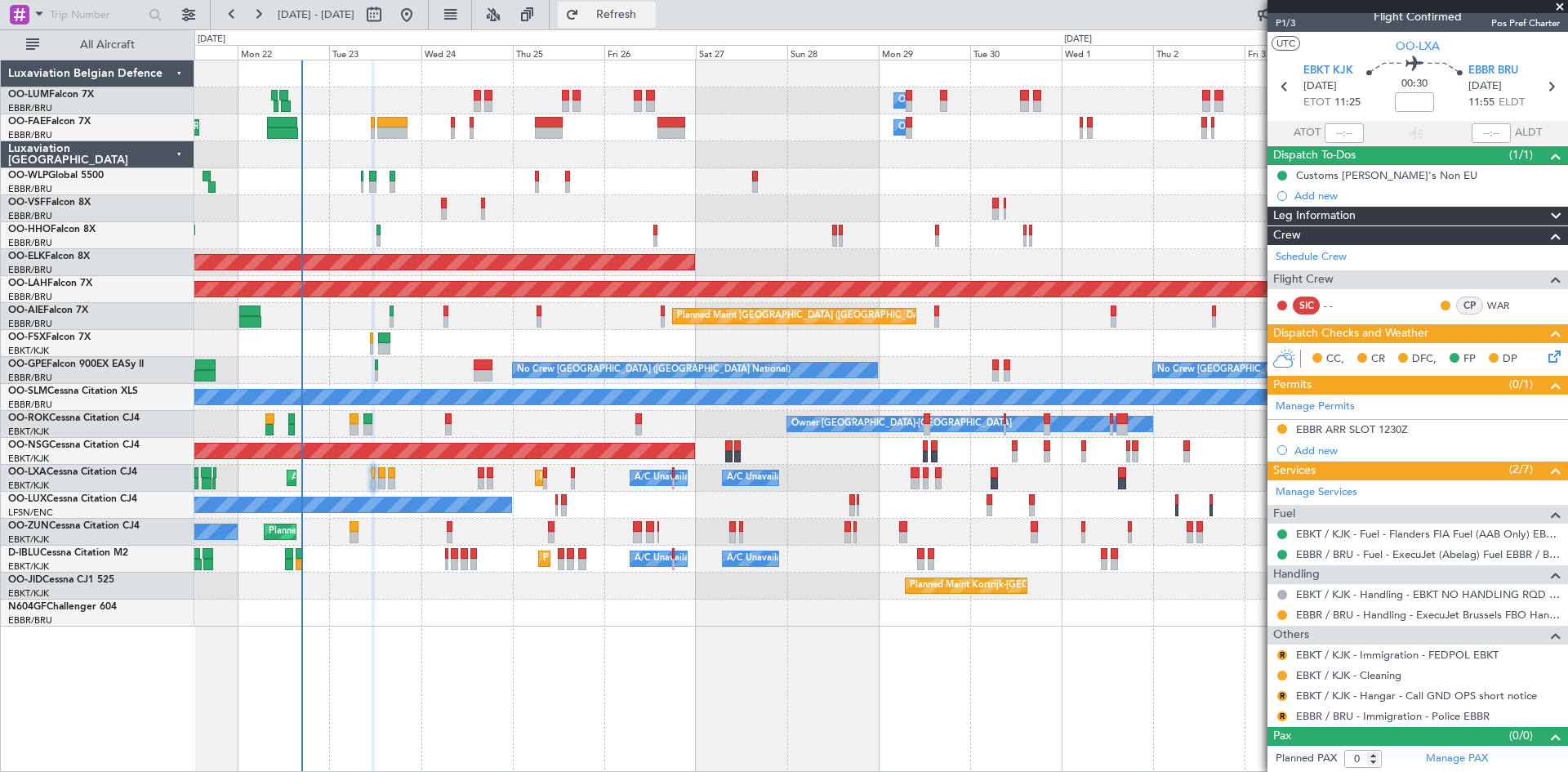
click at [651, 12] on span "Refresh" at bounding box center [616, 15] width 69 height 12
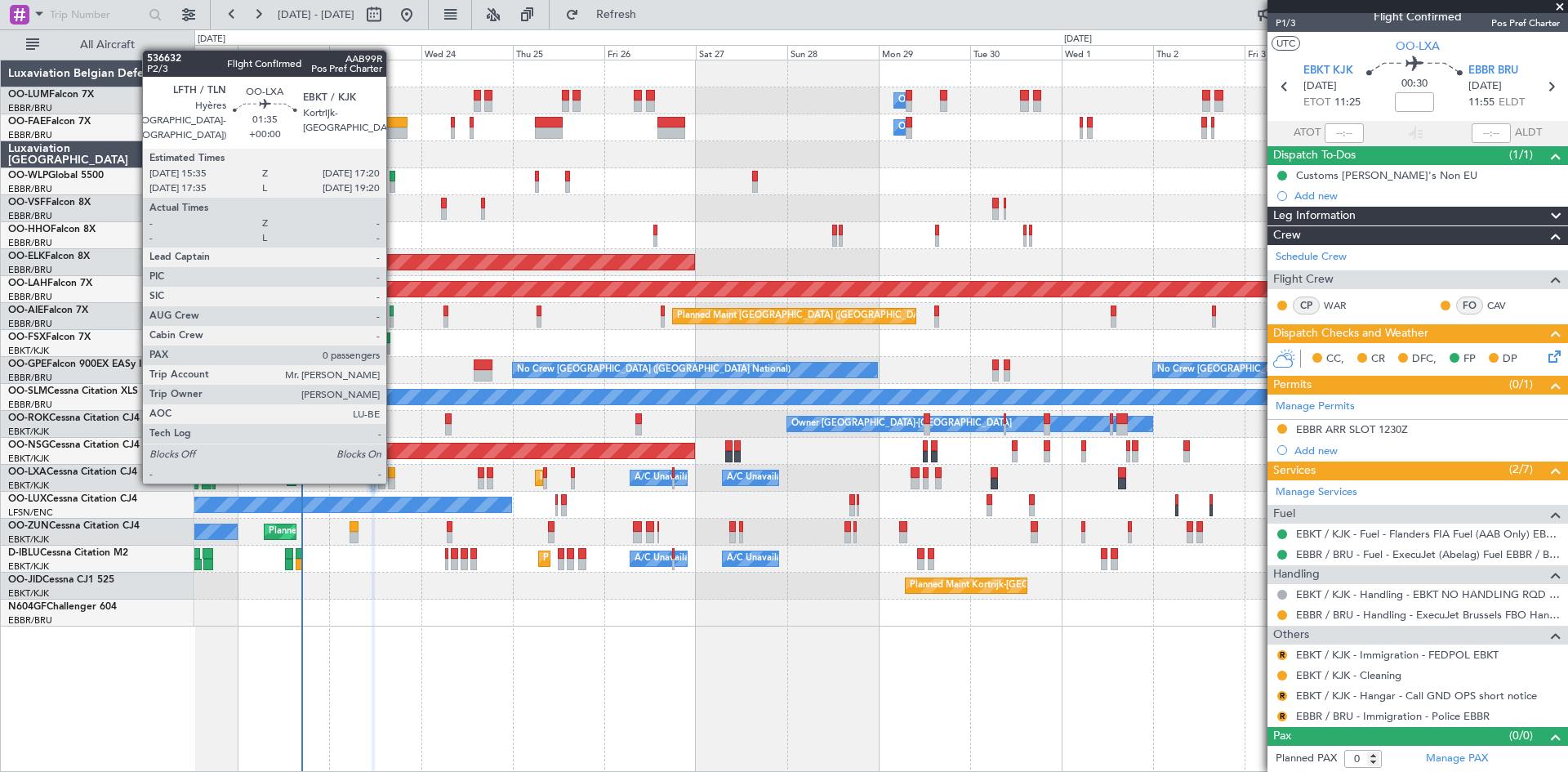
click at [394, 475] on div at bounding box center [391, 473] width 7 height 12
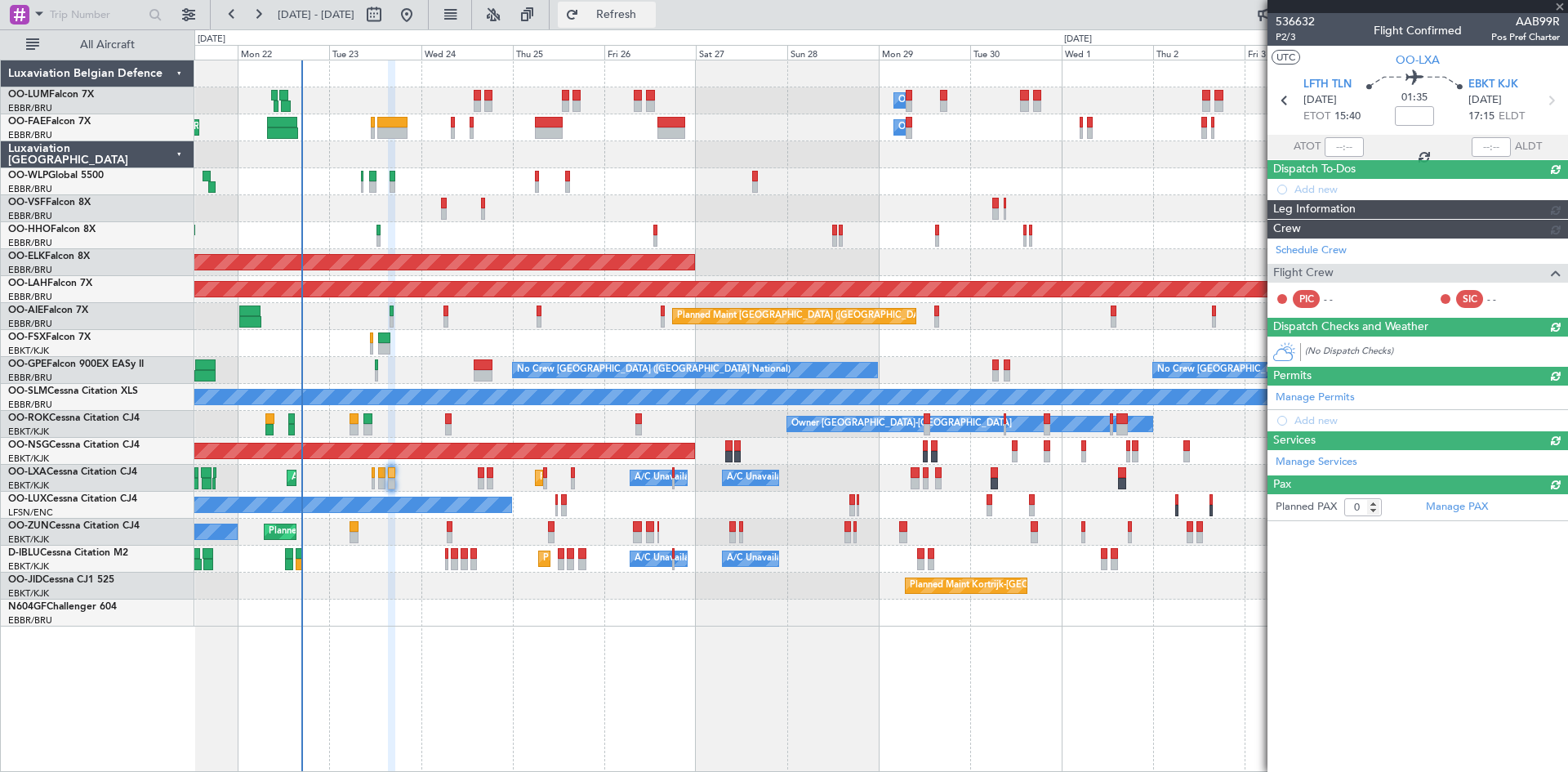
scroll to position [0, 0]
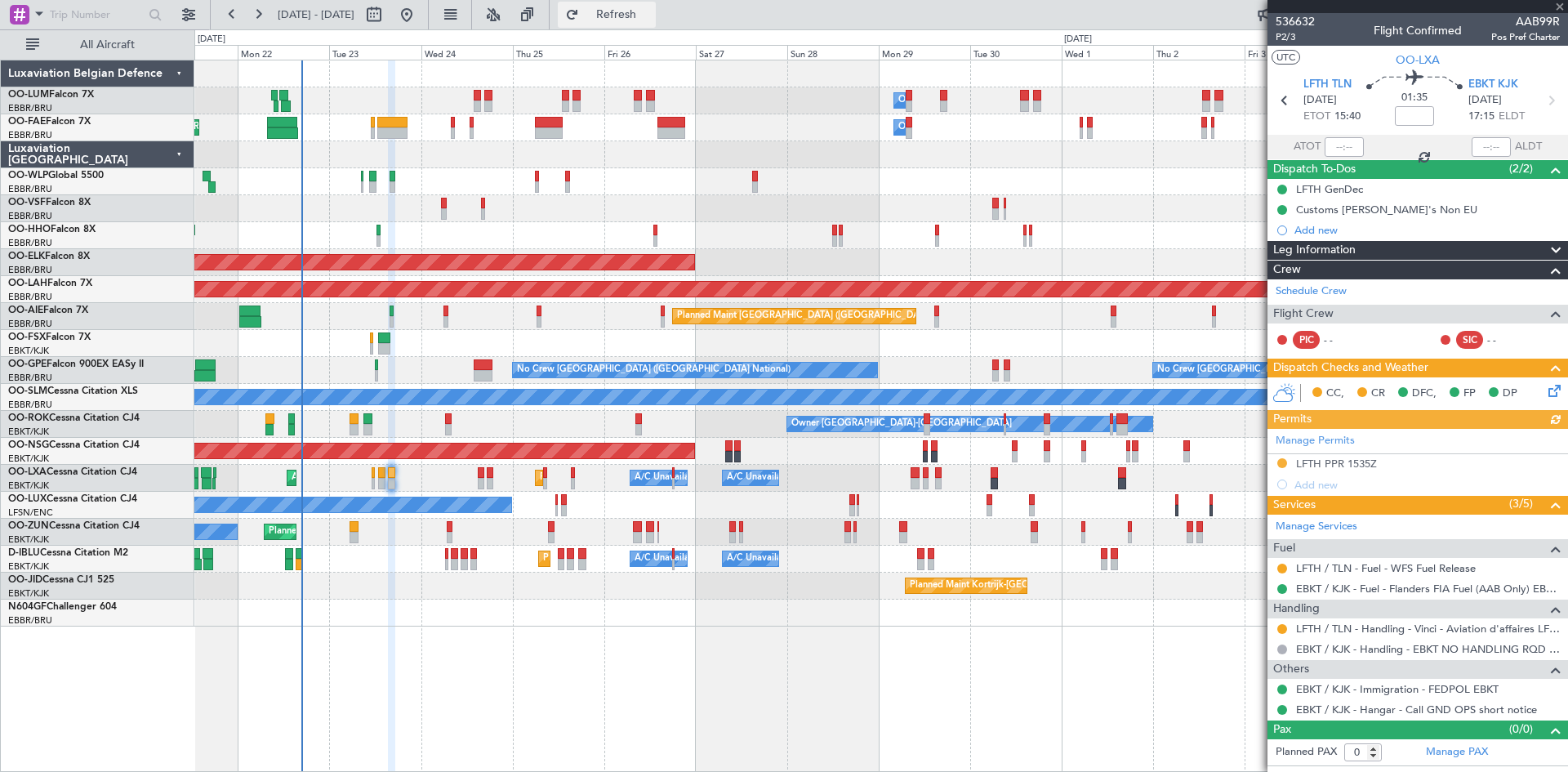
click at [651, 16] on span "Refresh" at bounding box center [616, 15] width 69 height 12
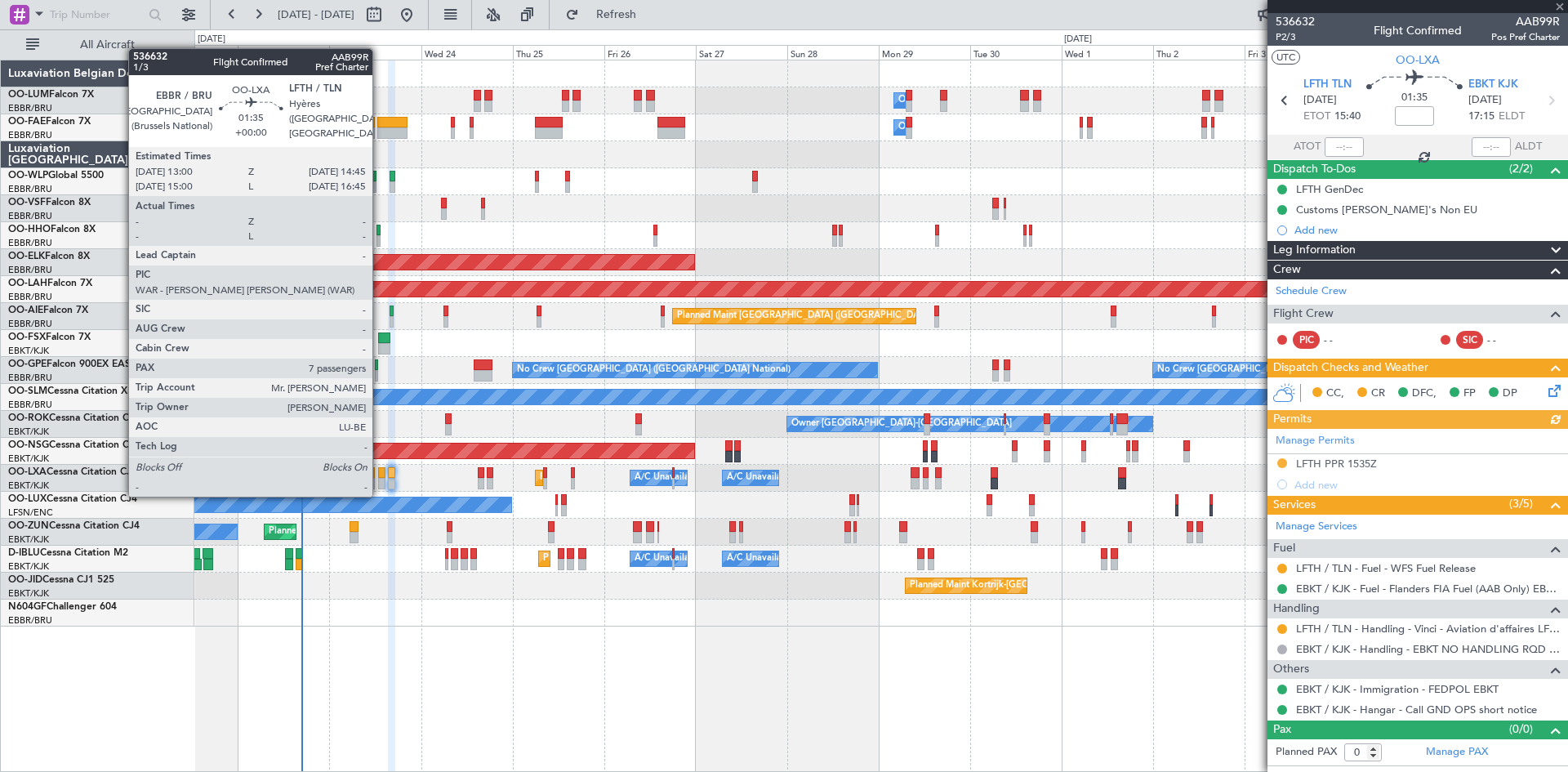
click at [380, 481] on div at bounding box center [381, 484] width 7 height 12
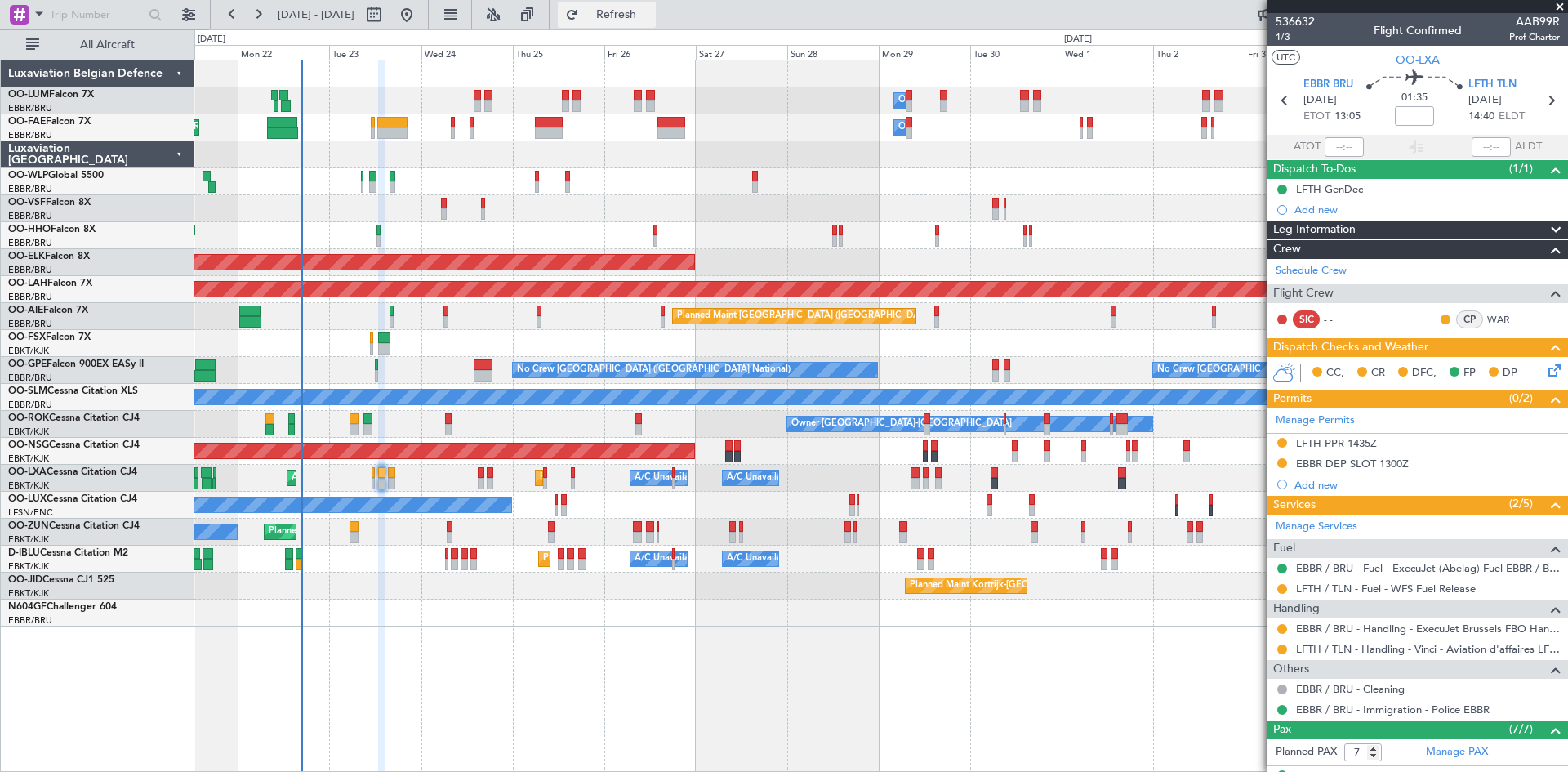
click at [652, 3] on button "Refresh" at bounding box center [607, 15] width 98 height 26
click at [645, 17] on span "Refresh" at bounding box center [616, 15] width 69 height 12
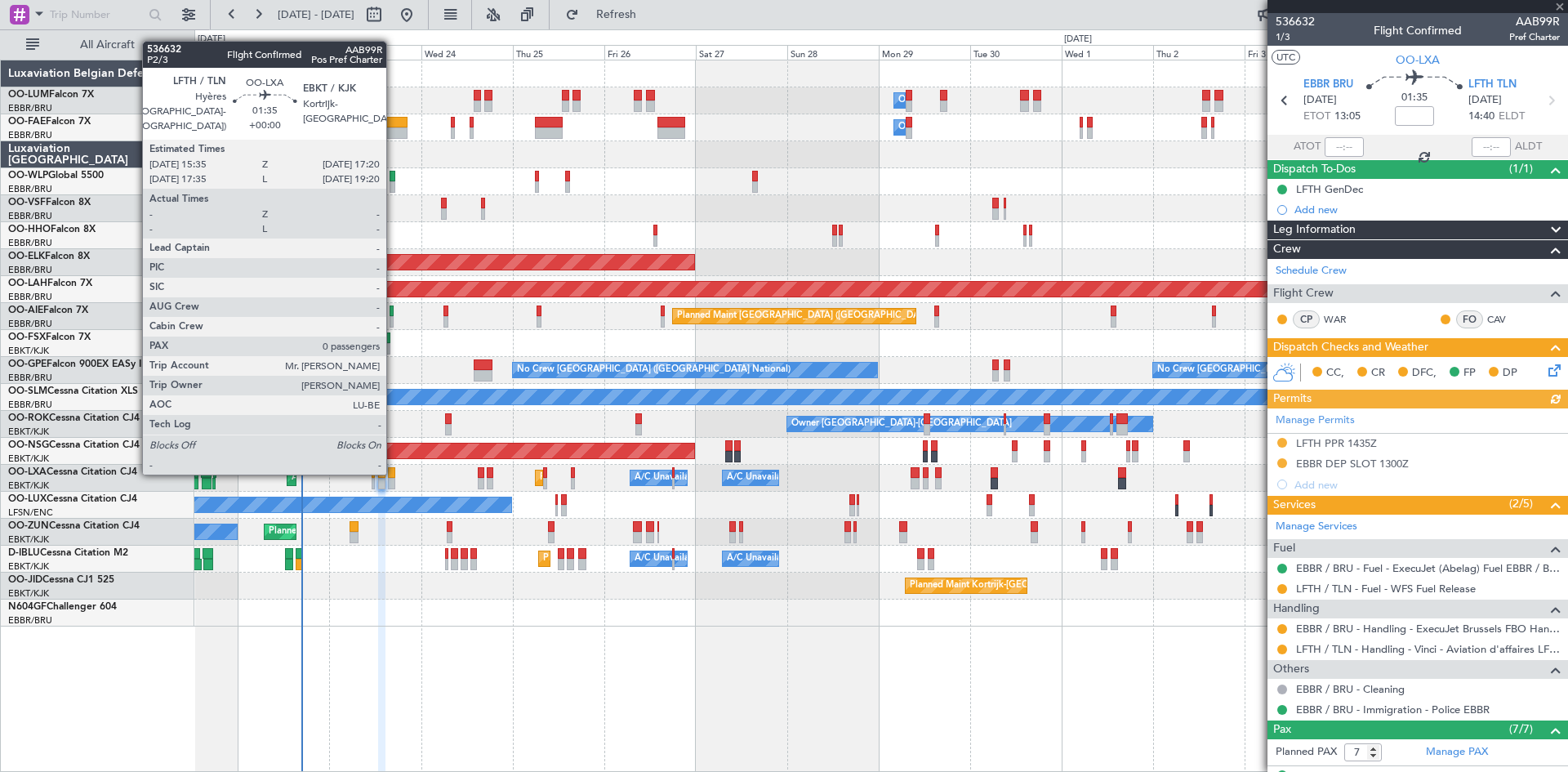
click at [394, 471] on div at bounding box center [391, 473] width 7 height 12
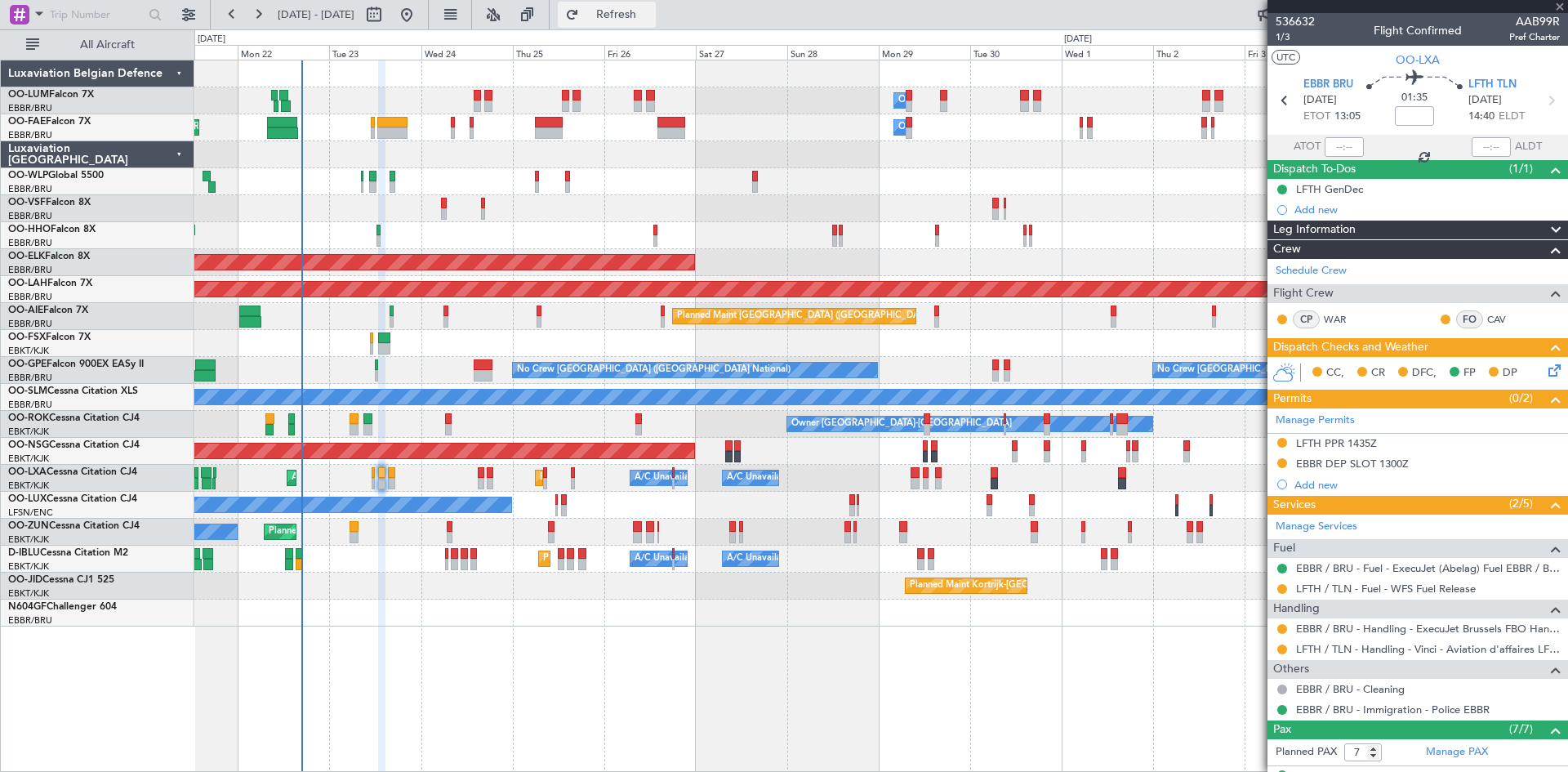
type input "0"
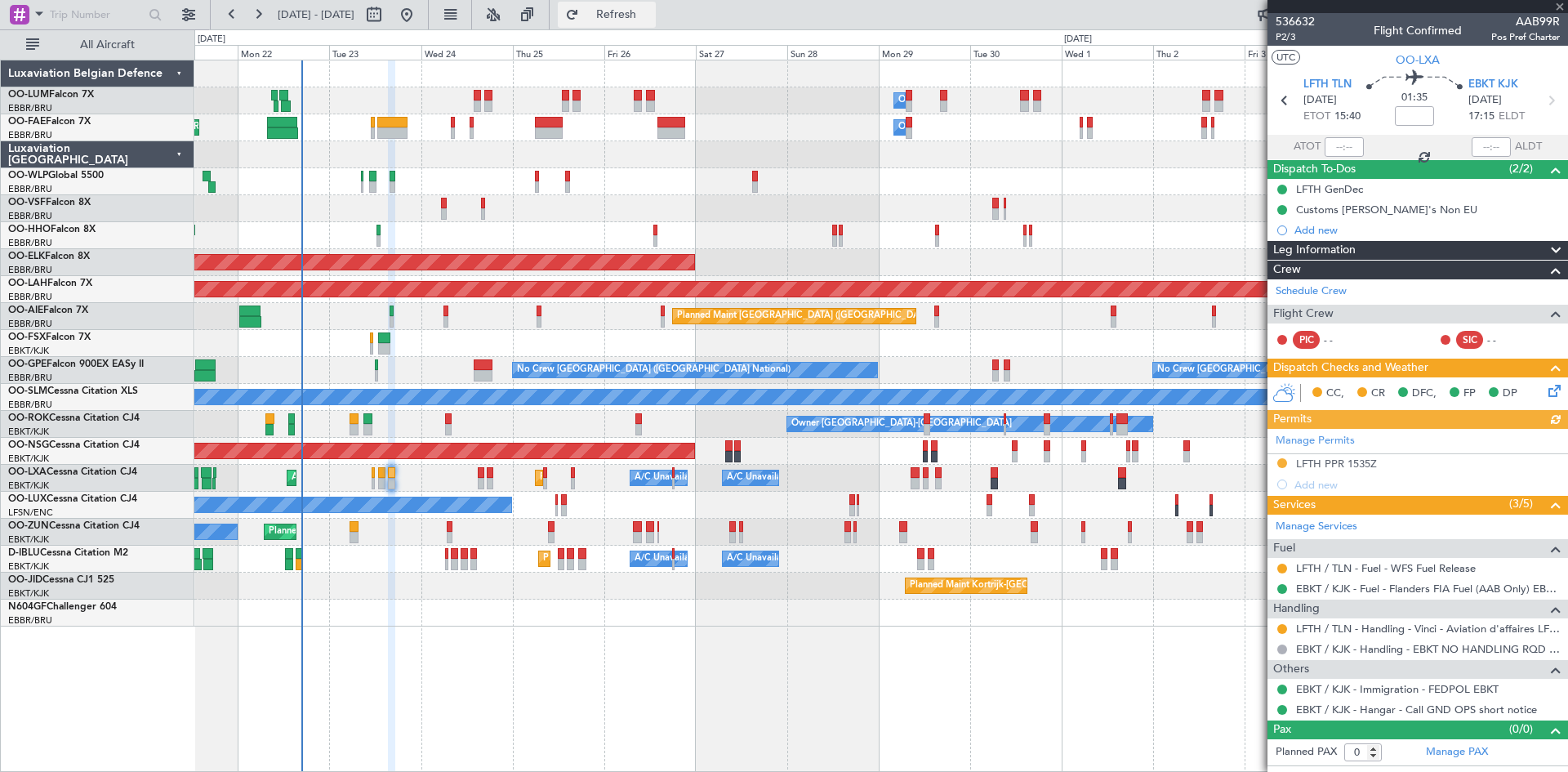
click at [651, 21] on span "Refresh" at bounding box center [616, 15] width 69 height 12
click at [651, 19] on span "Refresh" at bounding box center [616, 15] width 69 height 12
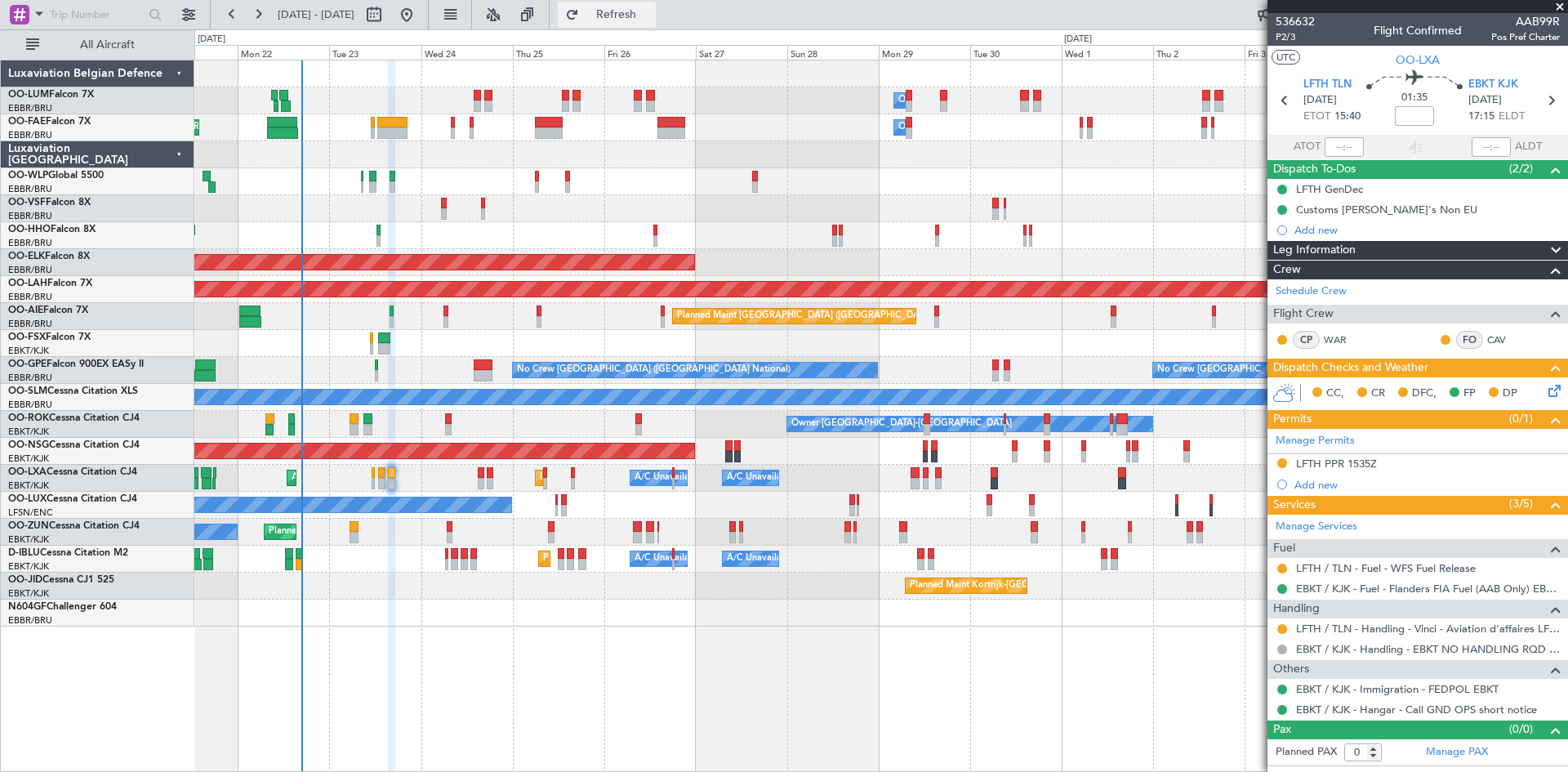
click at [656, 22] on button "Refresh" at bounding box center [607, 15] width 98 height 26
click at [1290, 39] on span "P2/3" at bounding box center [1295, 37] width 39 height 14
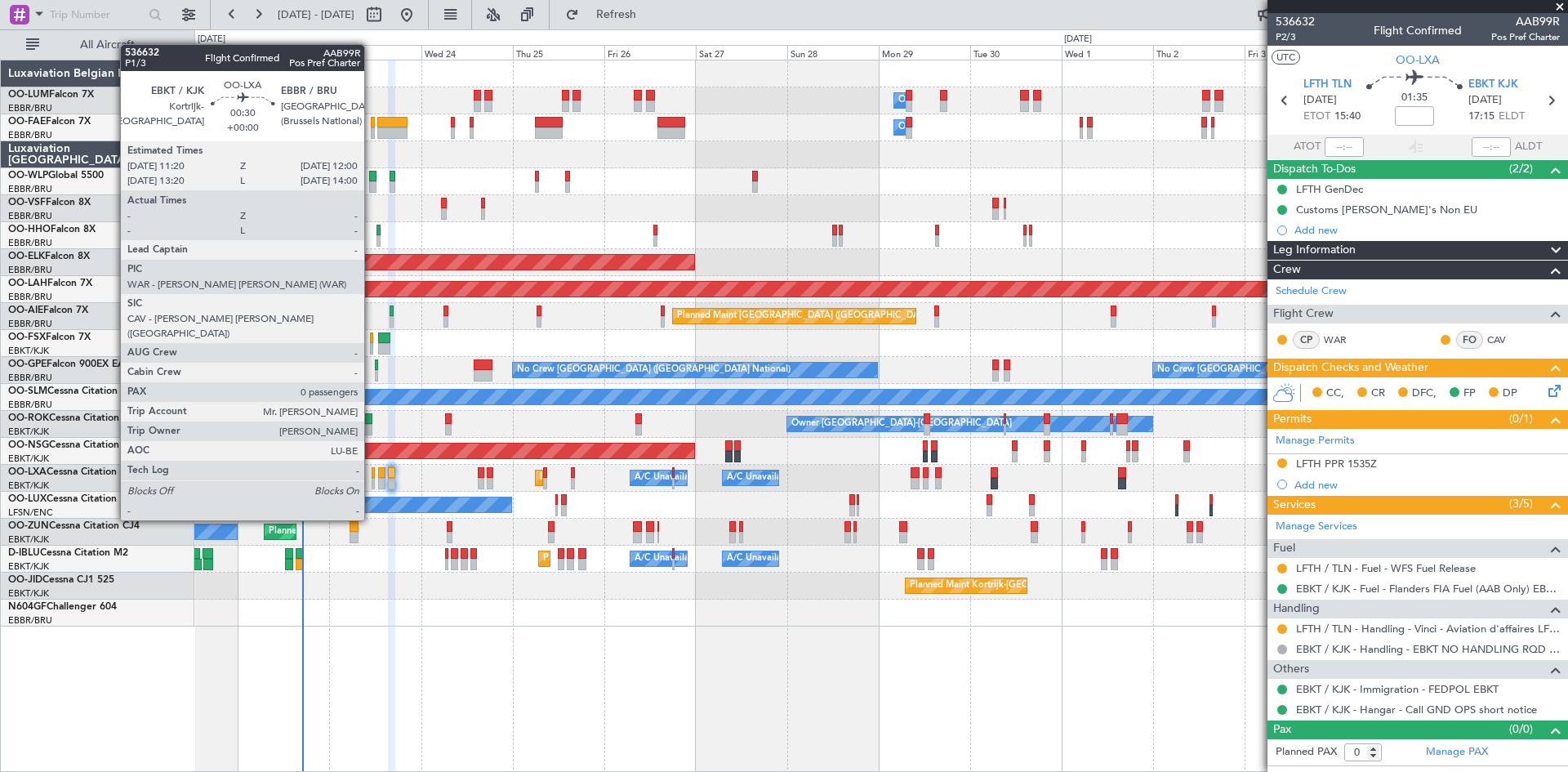
click at [372, 476] on div at bounding box center [373, 473] width 3 height 12
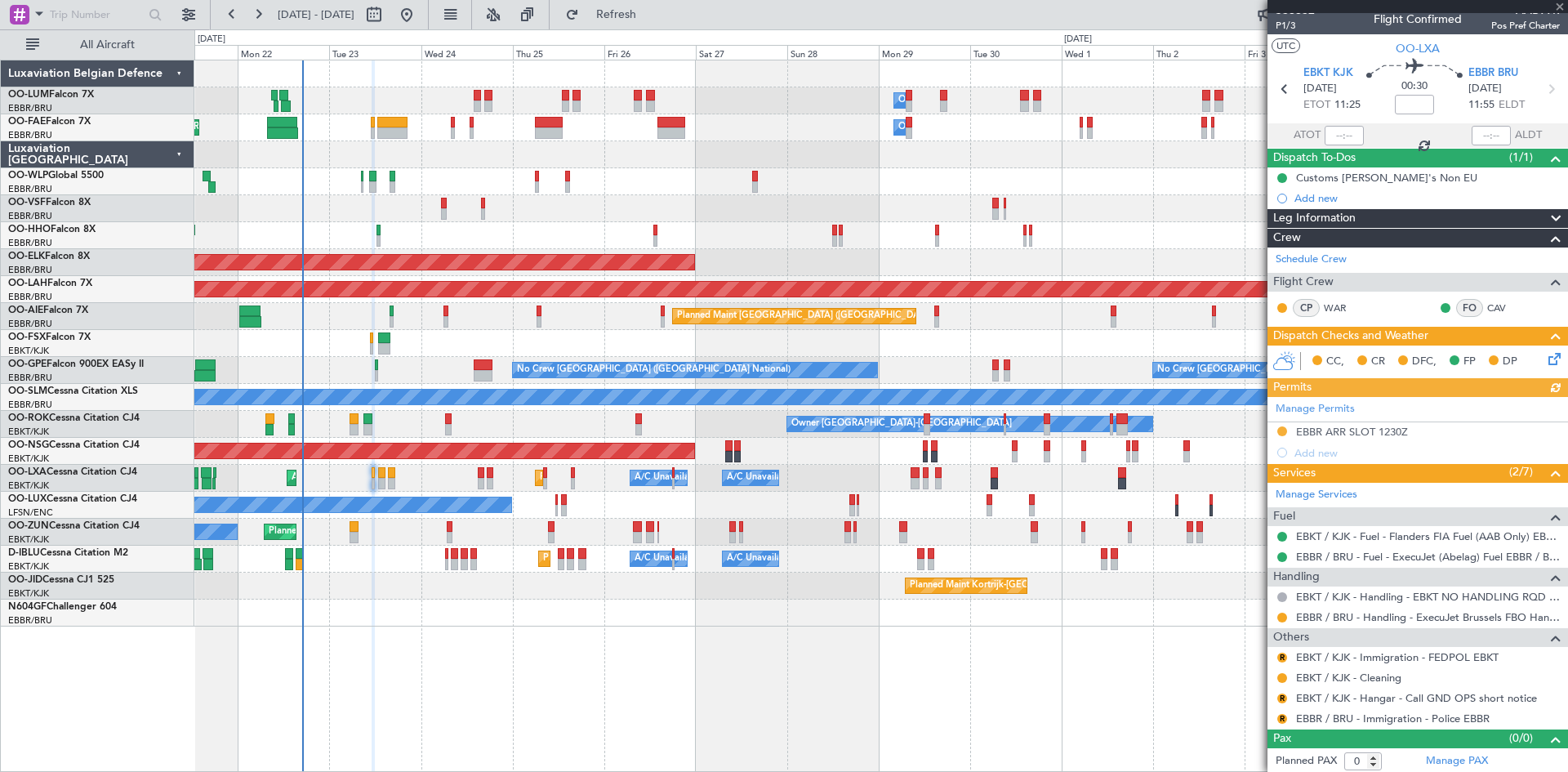
scroll to position [14, 0]
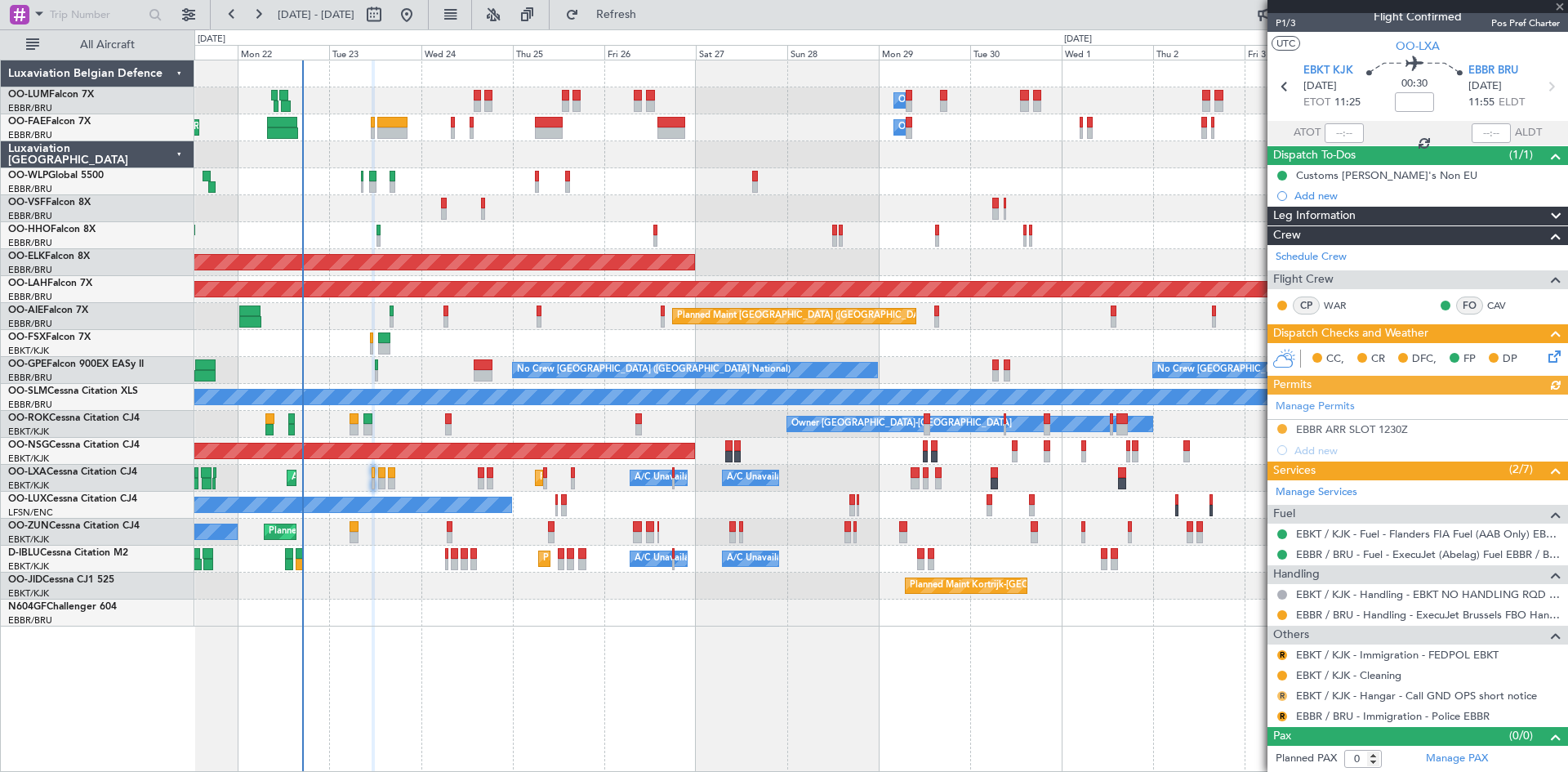
click at [1281, 697] on button "R" at bounding box center [1282, 696] width 10 height 10
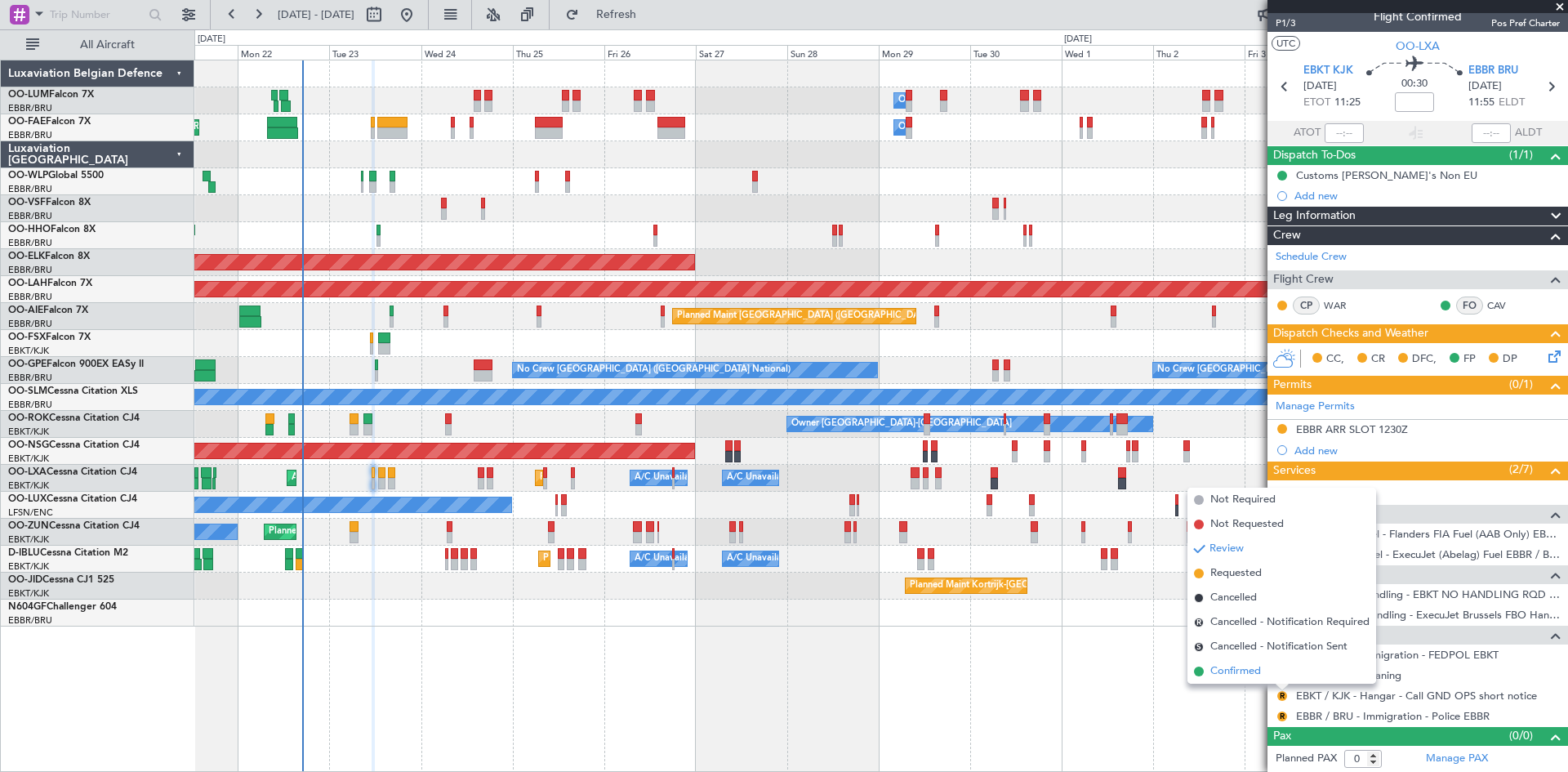
click at [1247, 662] on li "Confirmed" at bounding box center [1281, 671] width 189 height 25
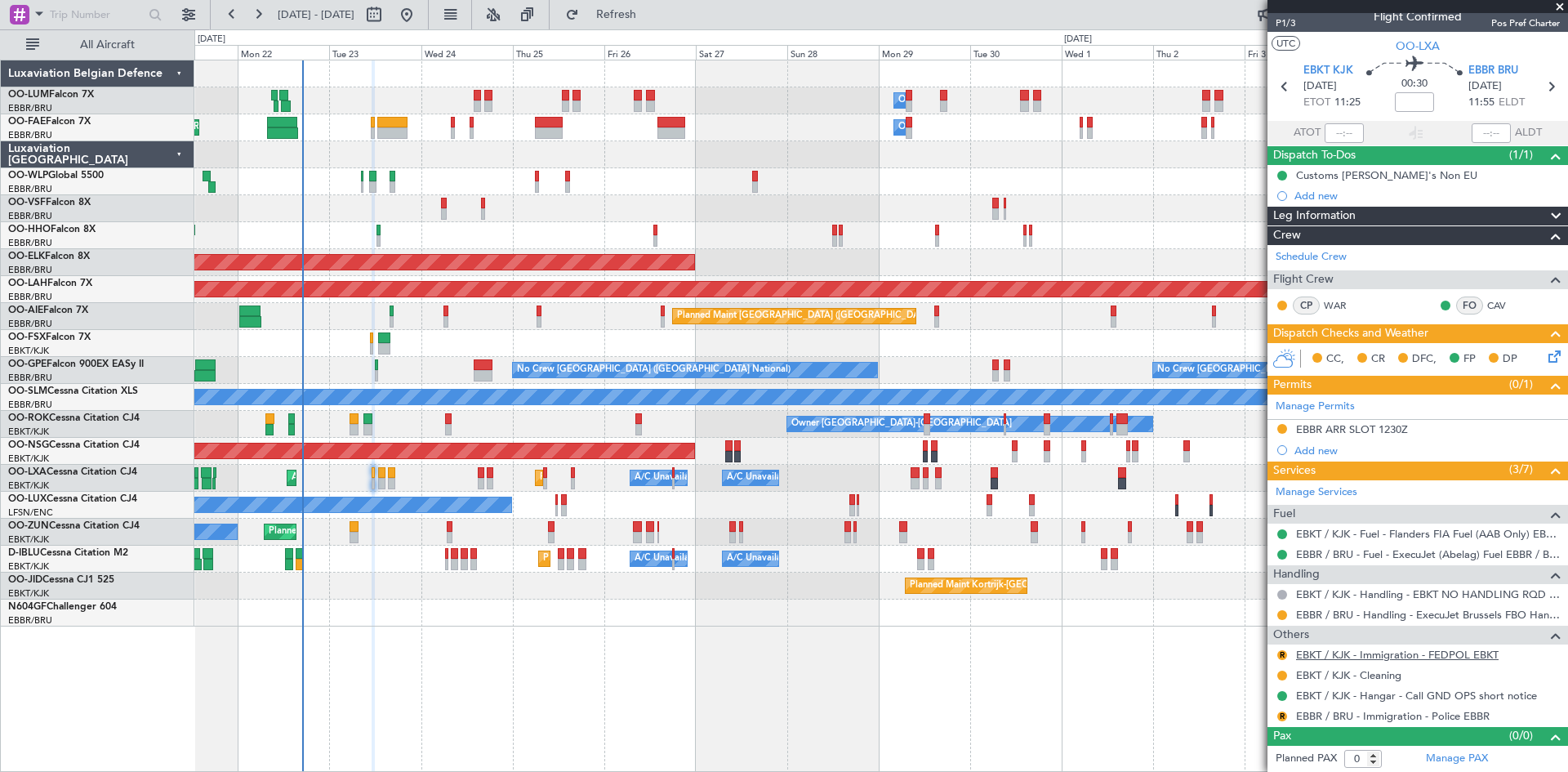
click at [1311, 647] on link "EBKT / KJK - Immigration - FEDPOL EBKT" at bounding box center [1397, 654] width 202 height 14
click at [642, 6] on button "Refresh" at bounding box center [607, 15] width 98 height 26
click at [1281, 653] on button at bounding box center [1282, 655] width 10 height 10
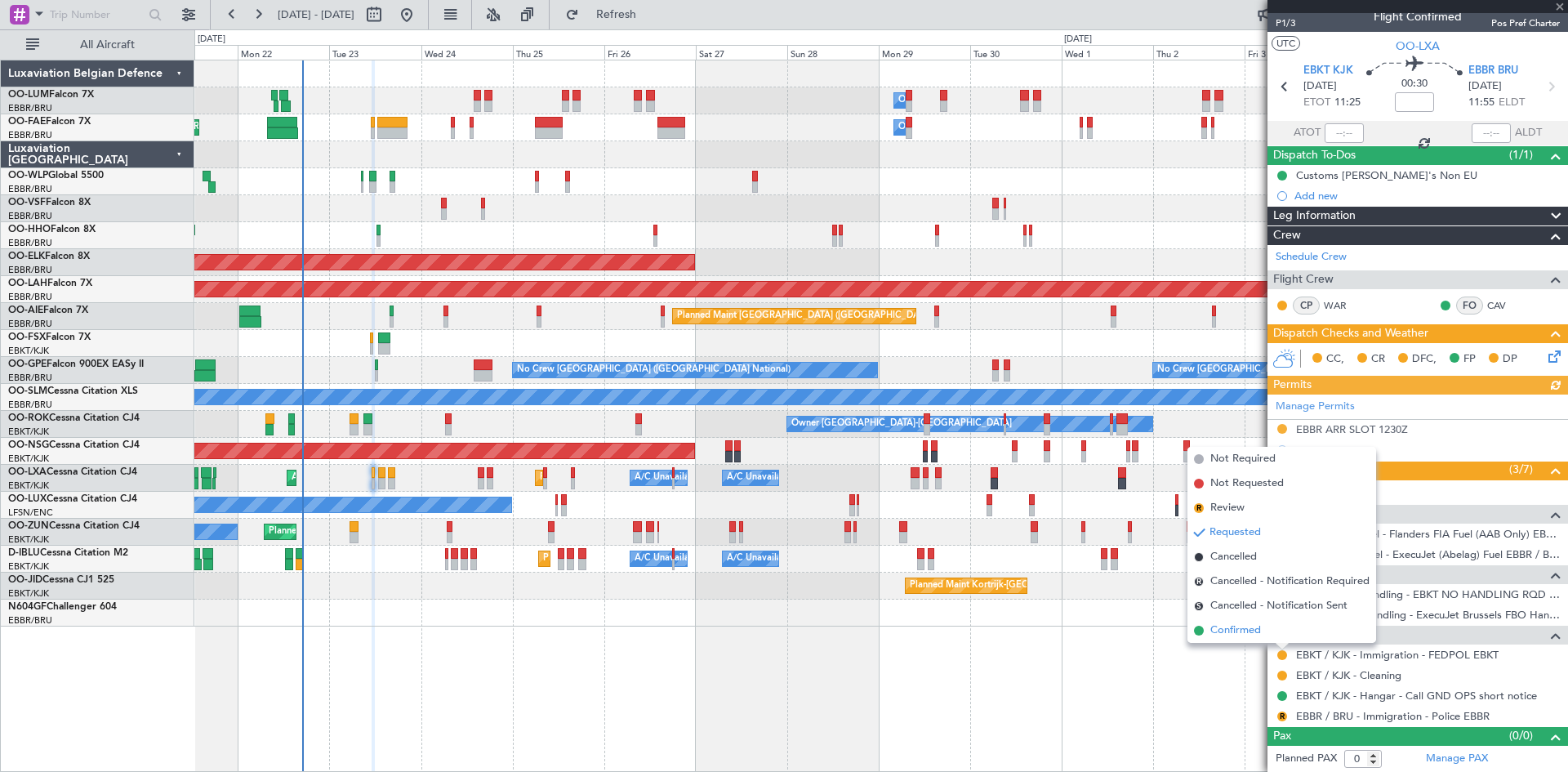
click at [1254, 633] on span "Confirmed" at bounding box center [1235, 631] width 50 height 17
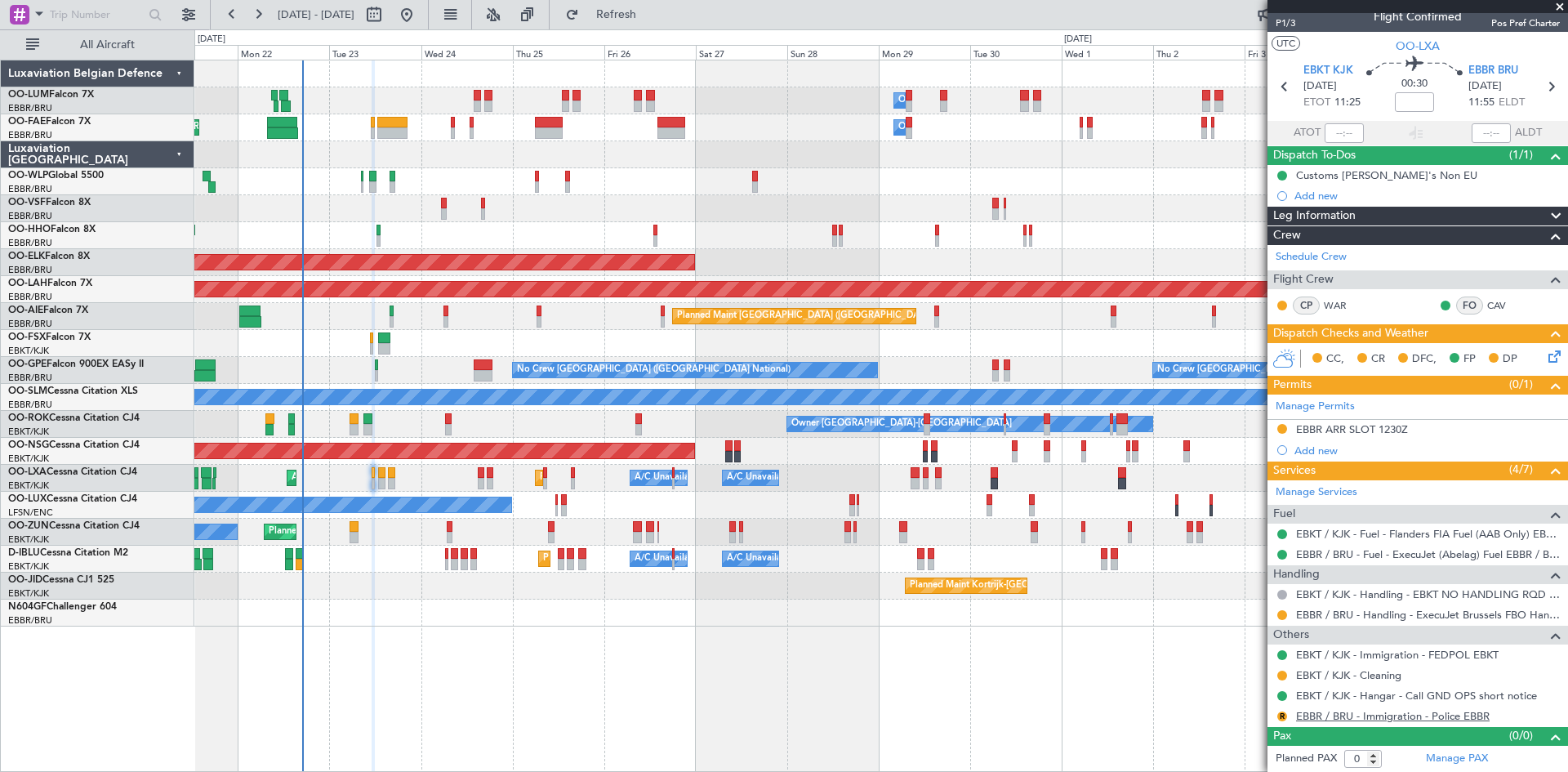
click at [1334, 716] on link "EBBR / BRU - Immigration - Police EBBR" at bounding box center [1393, 716] width 193 height 14
click at [644, 2] on button "Refresh" at bounding box center [607, 15] width 98 height 26
click at [1280, 716] on button at bounding box center [1282, 717] width 10 height 10
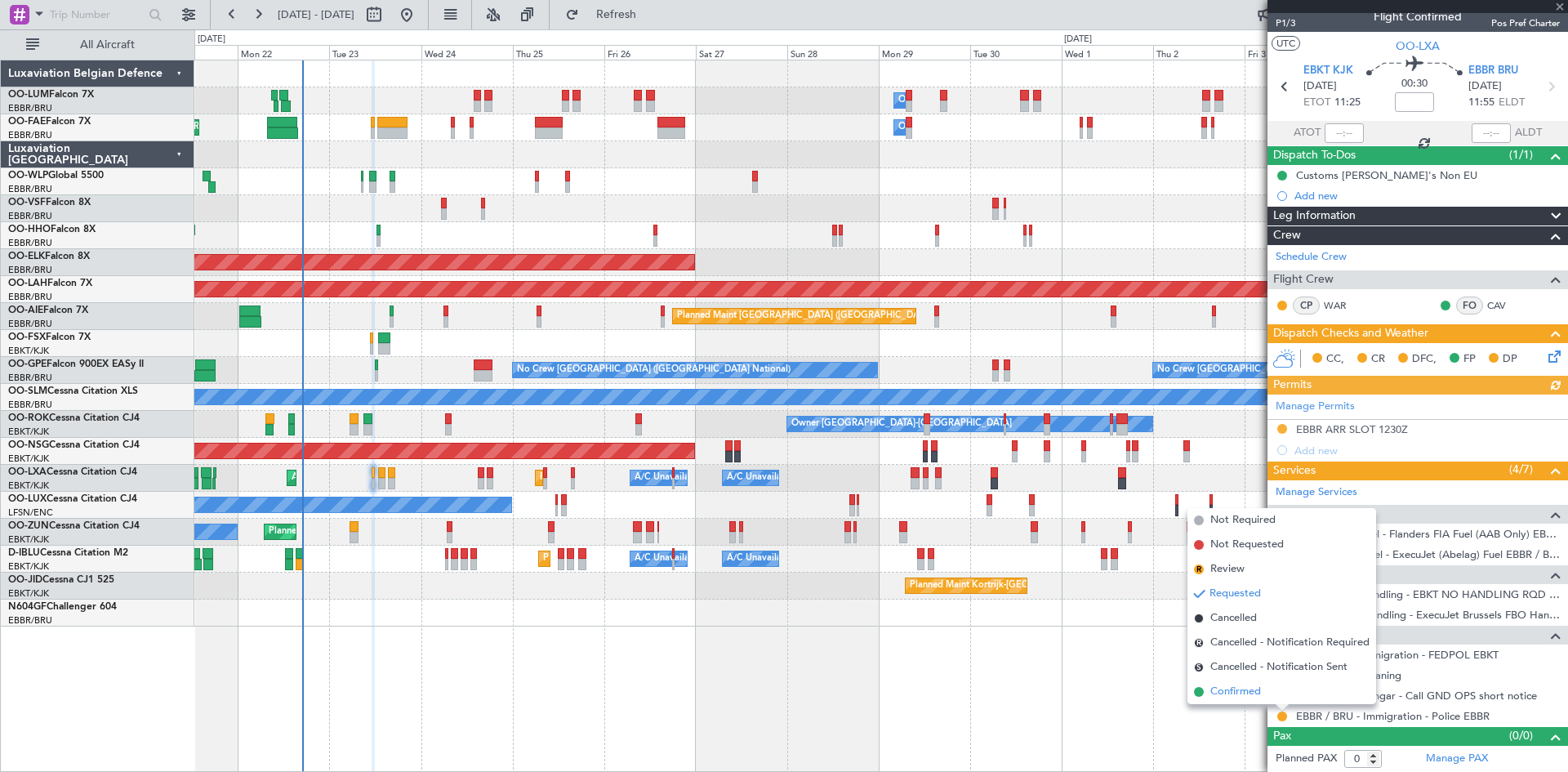
click at [1257, 691] on span "Confirmed" at bounding box center [1235, 692] width 50 height 17
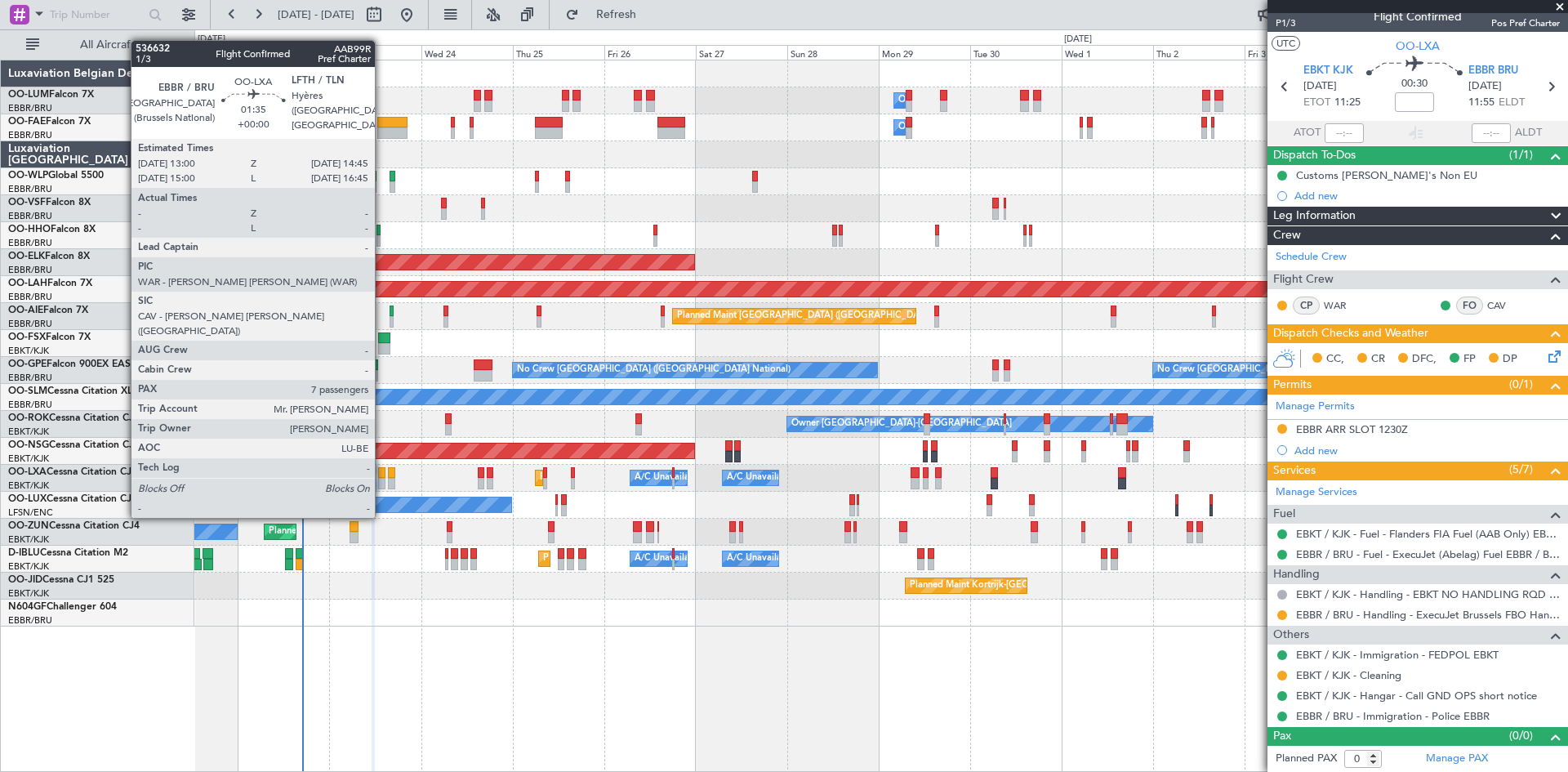
click at [382, 472] on div at bounding box center [381, 473] width 7 height 12
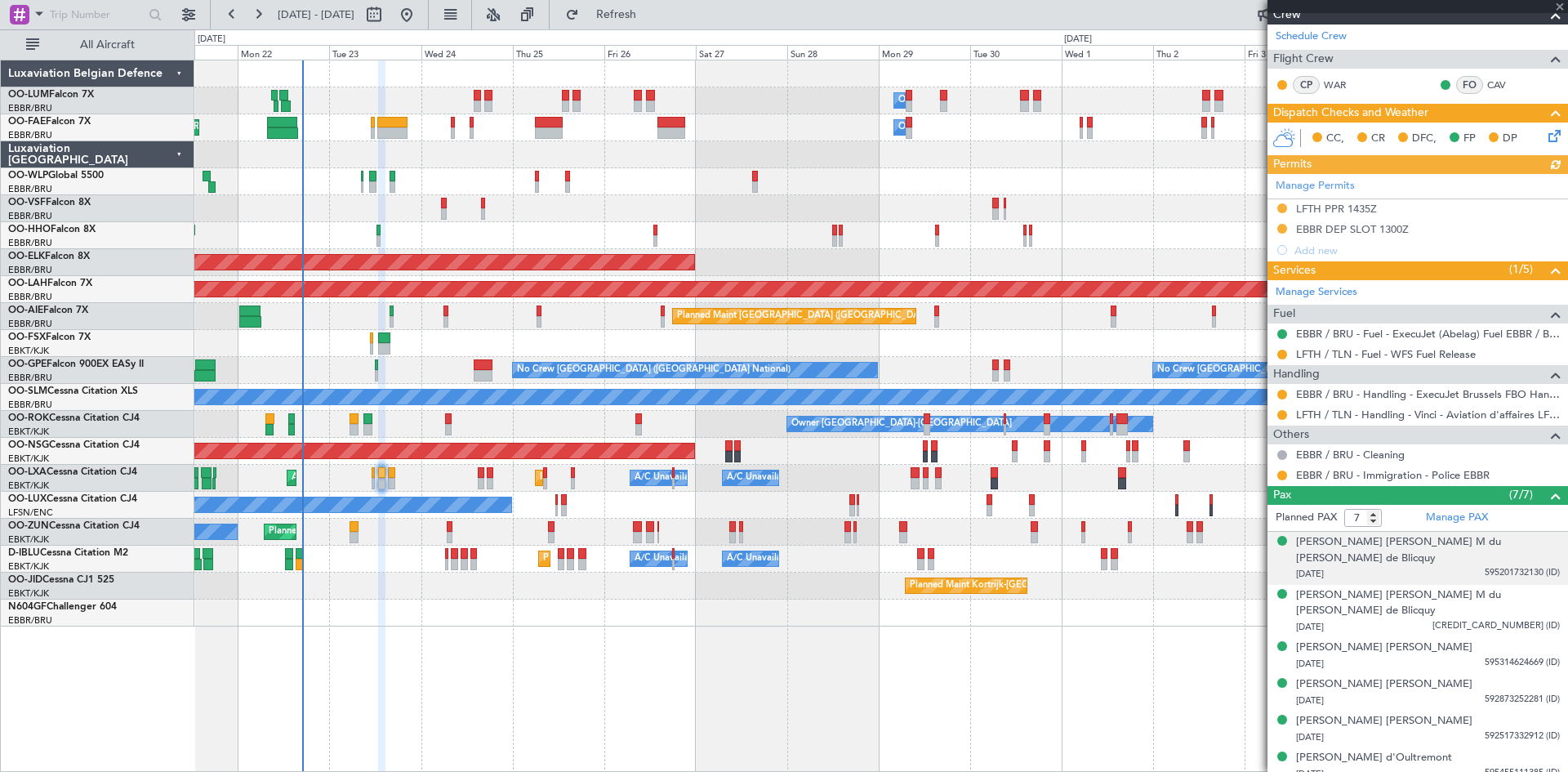
scroll to position [251, 0]
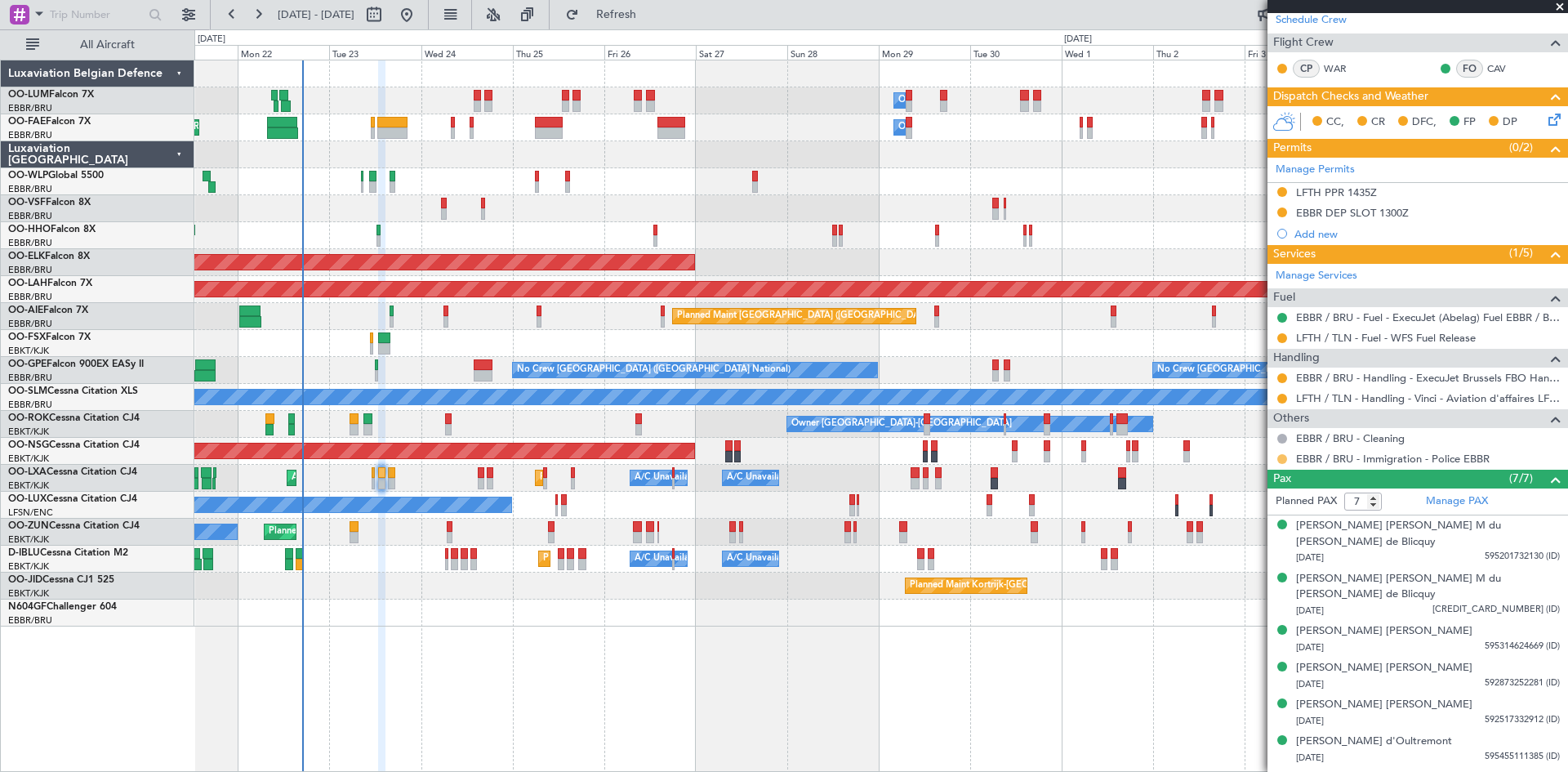
click at [1281, 454] on button at bounding box center [1282, 459] width 10 height 10
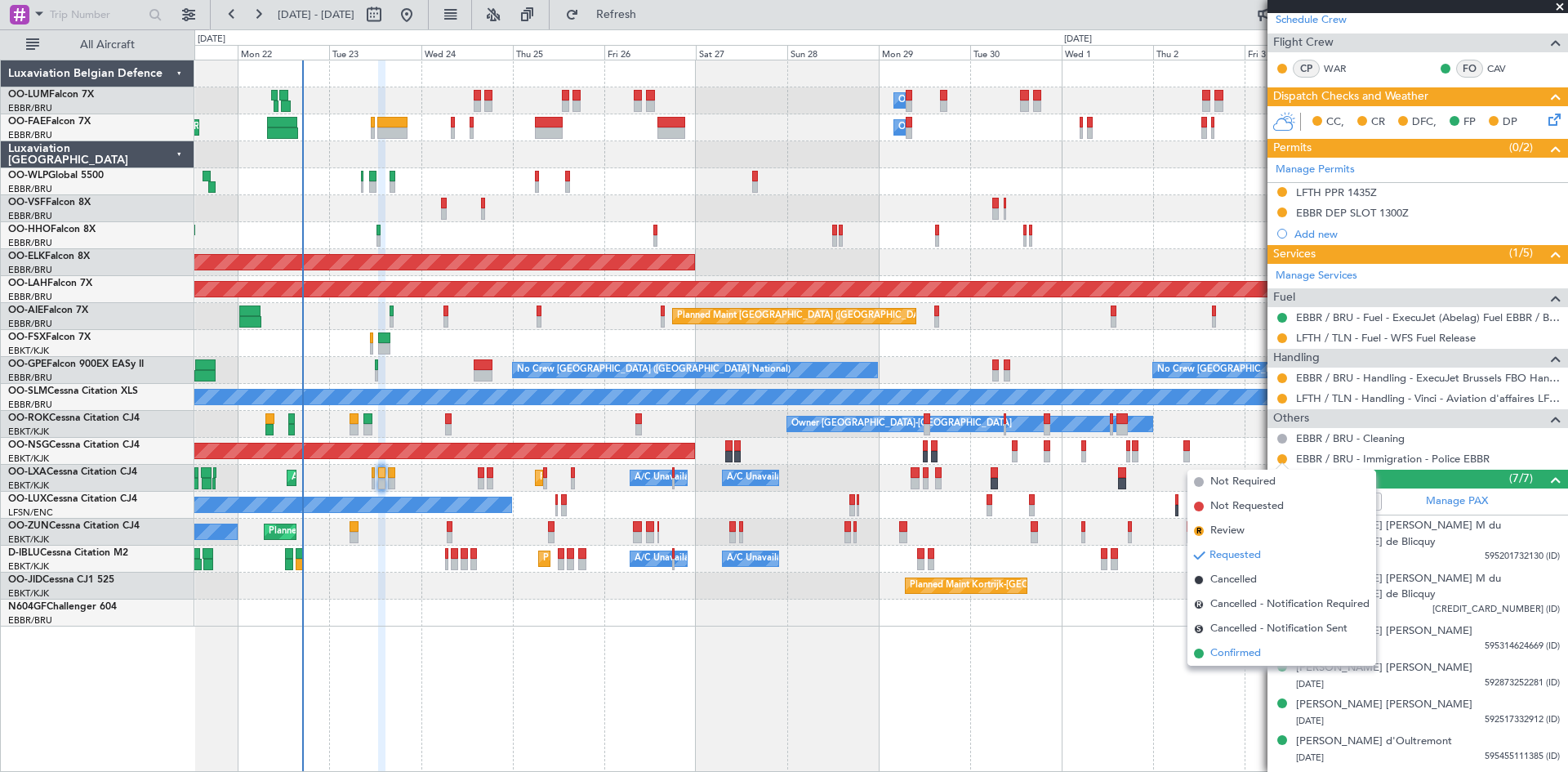
click at [1246, 652] on span "Confirmed" at bounding box center [1235, 653] width 50 height 17
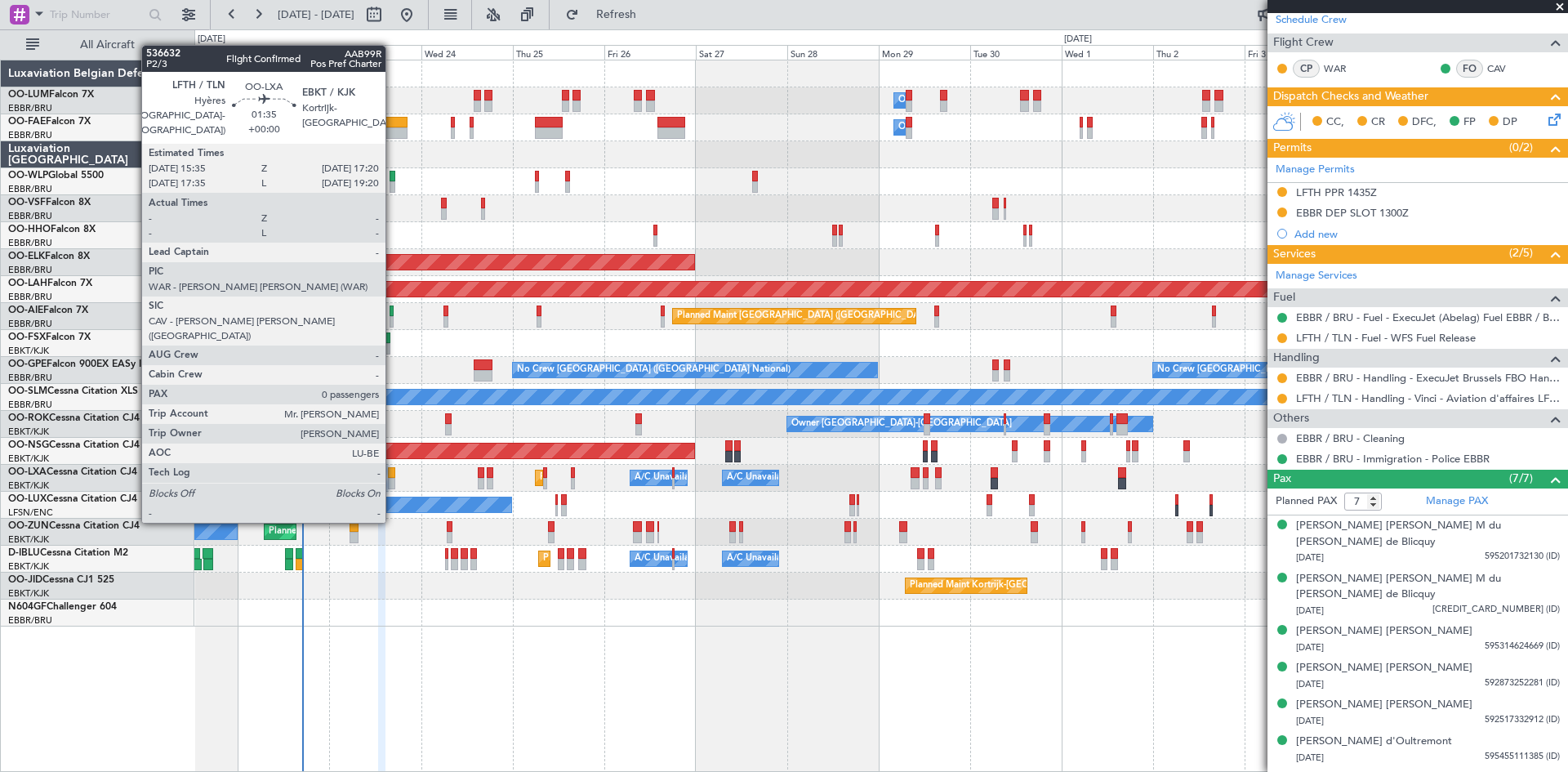
click at [393, 476] on div at bounding box center [391, 473] width 7 height 12
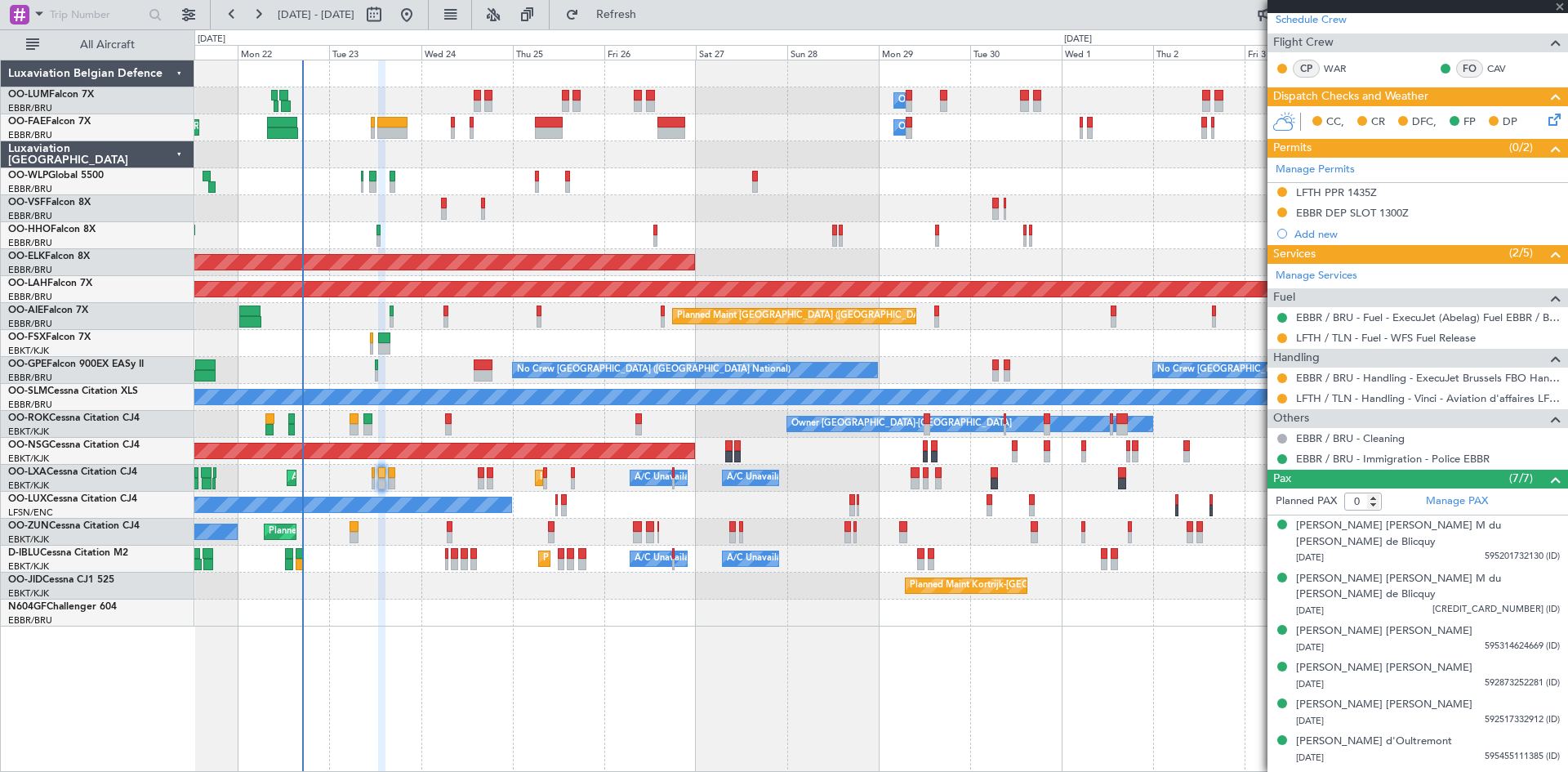
scroll to position [0, 0]
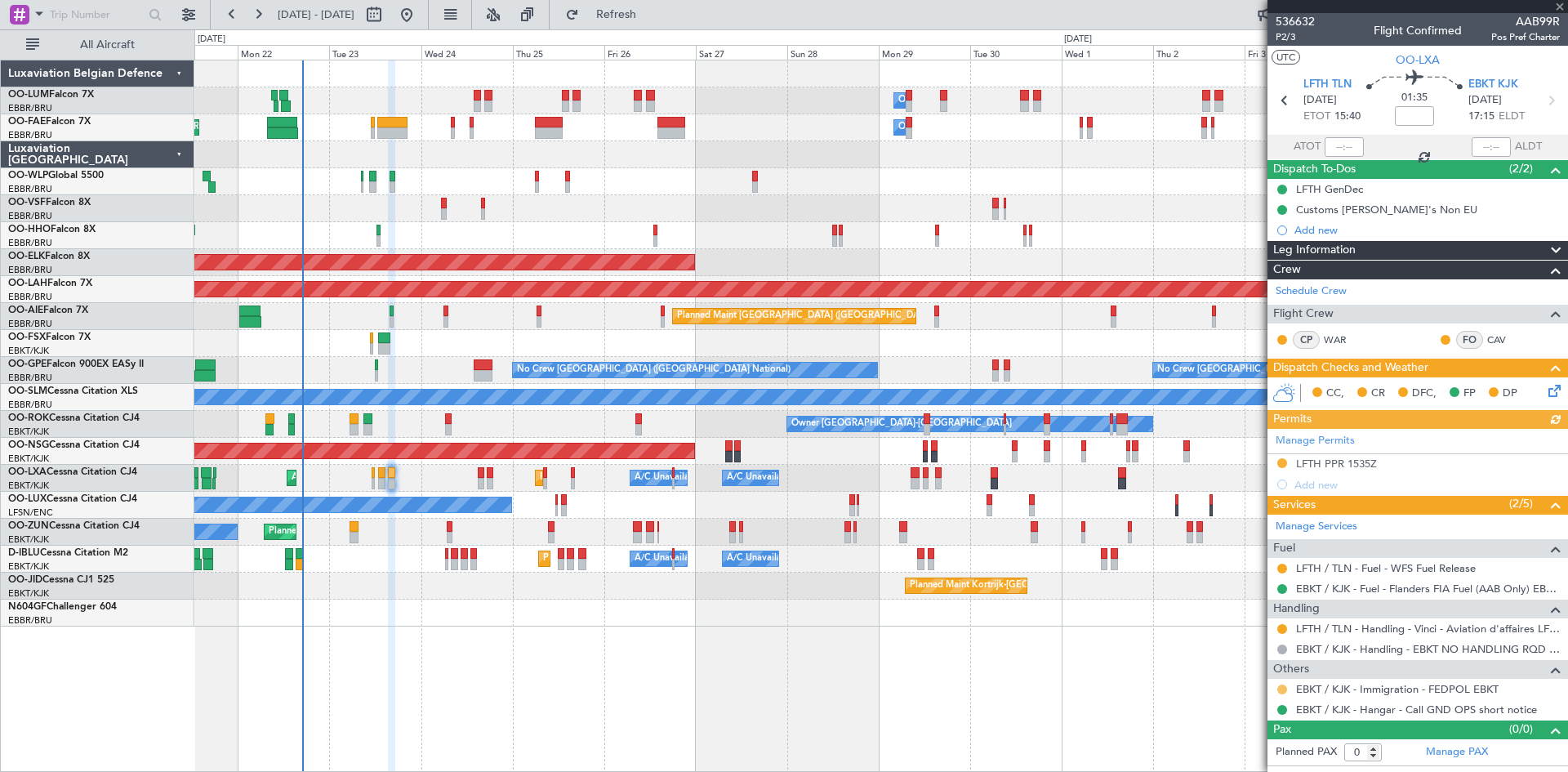
click at [1278, 688] on button at bounding box center [1282, 689] width 10 height 10
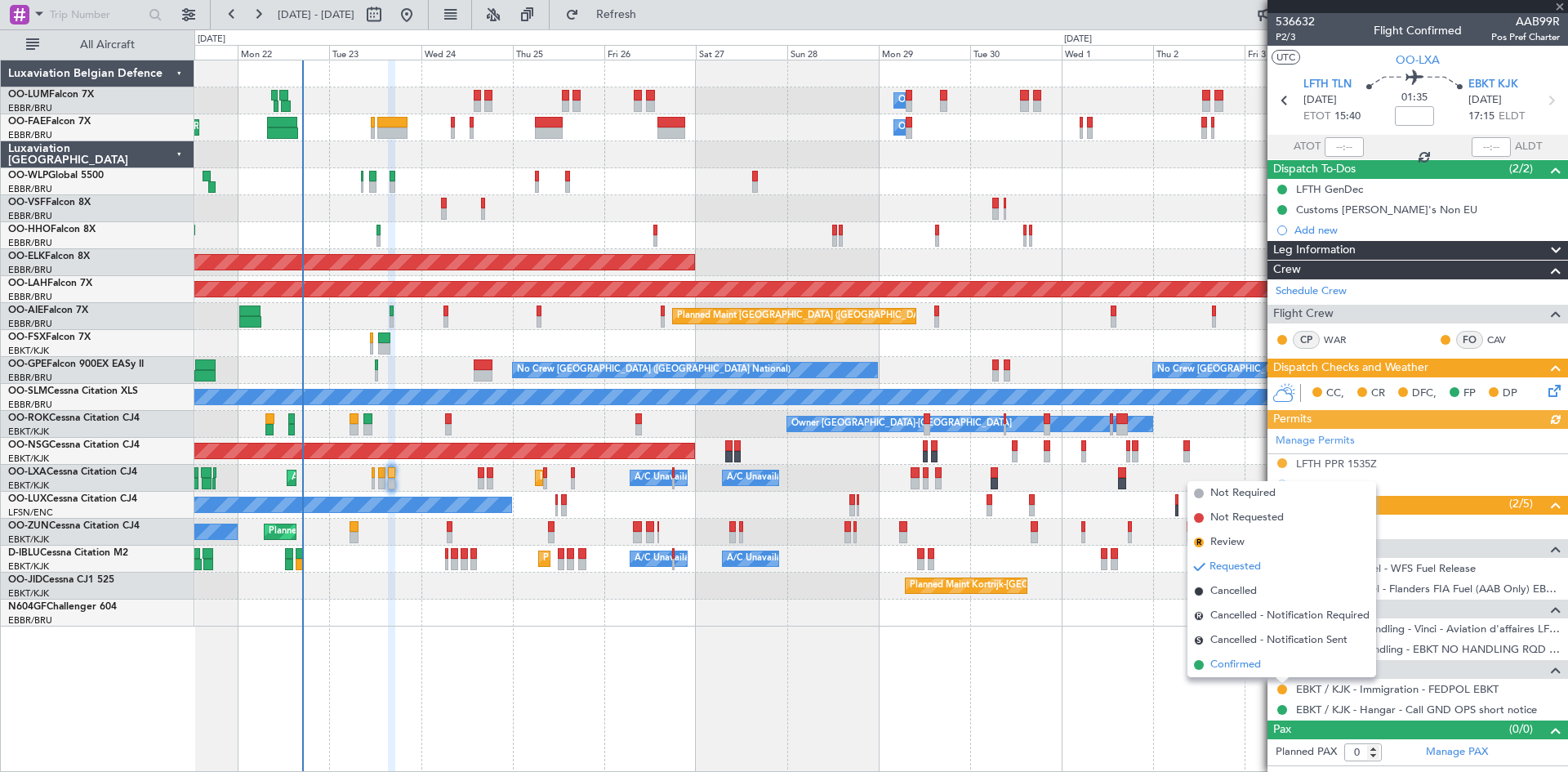
click at [1255, 670] on span "Confirmed" at bounding box center [1235, 665] width 50 height 17
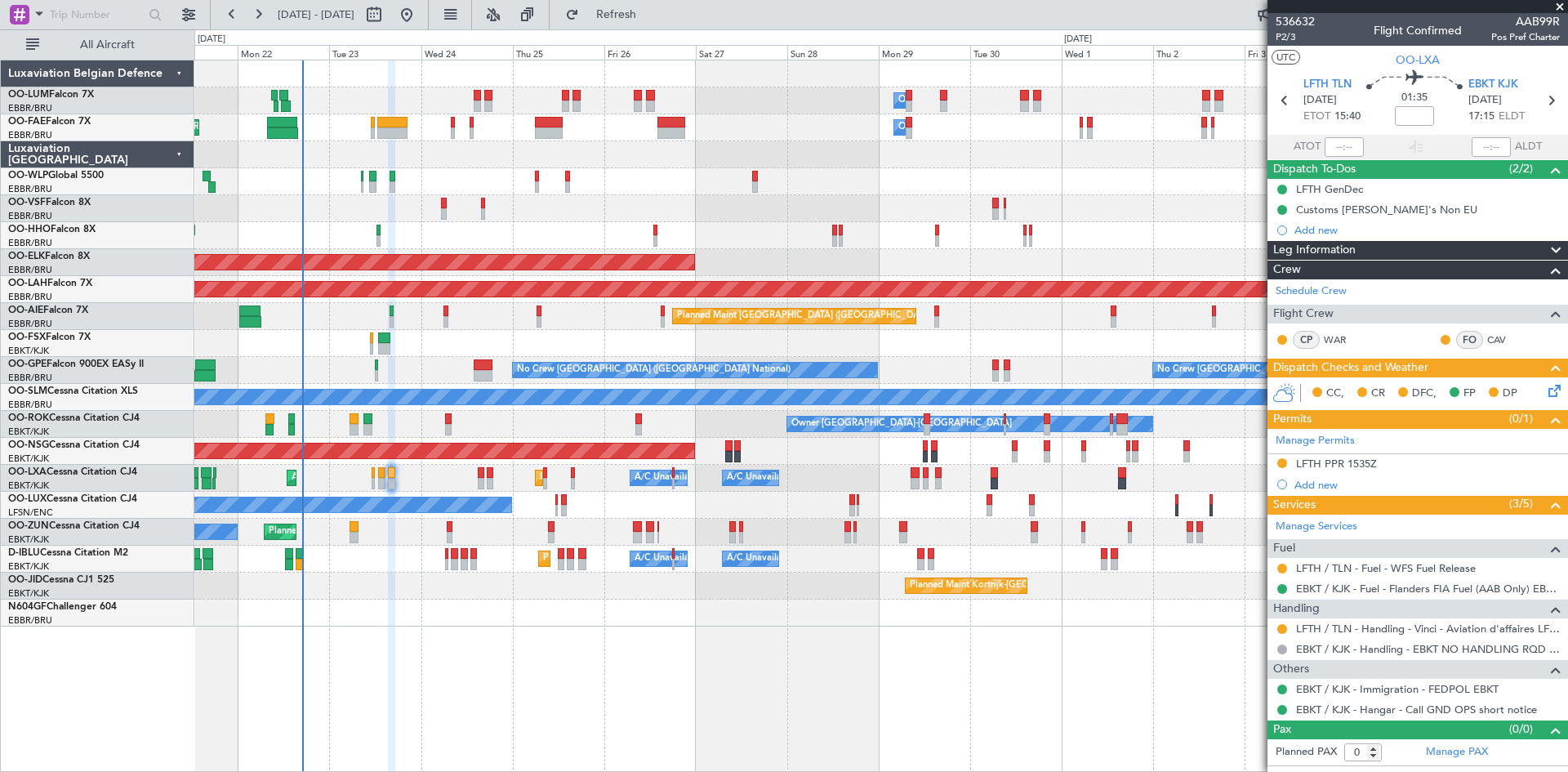
click at [1557, 391] on icon at bounding box center [1552, 388] width 13 height 13
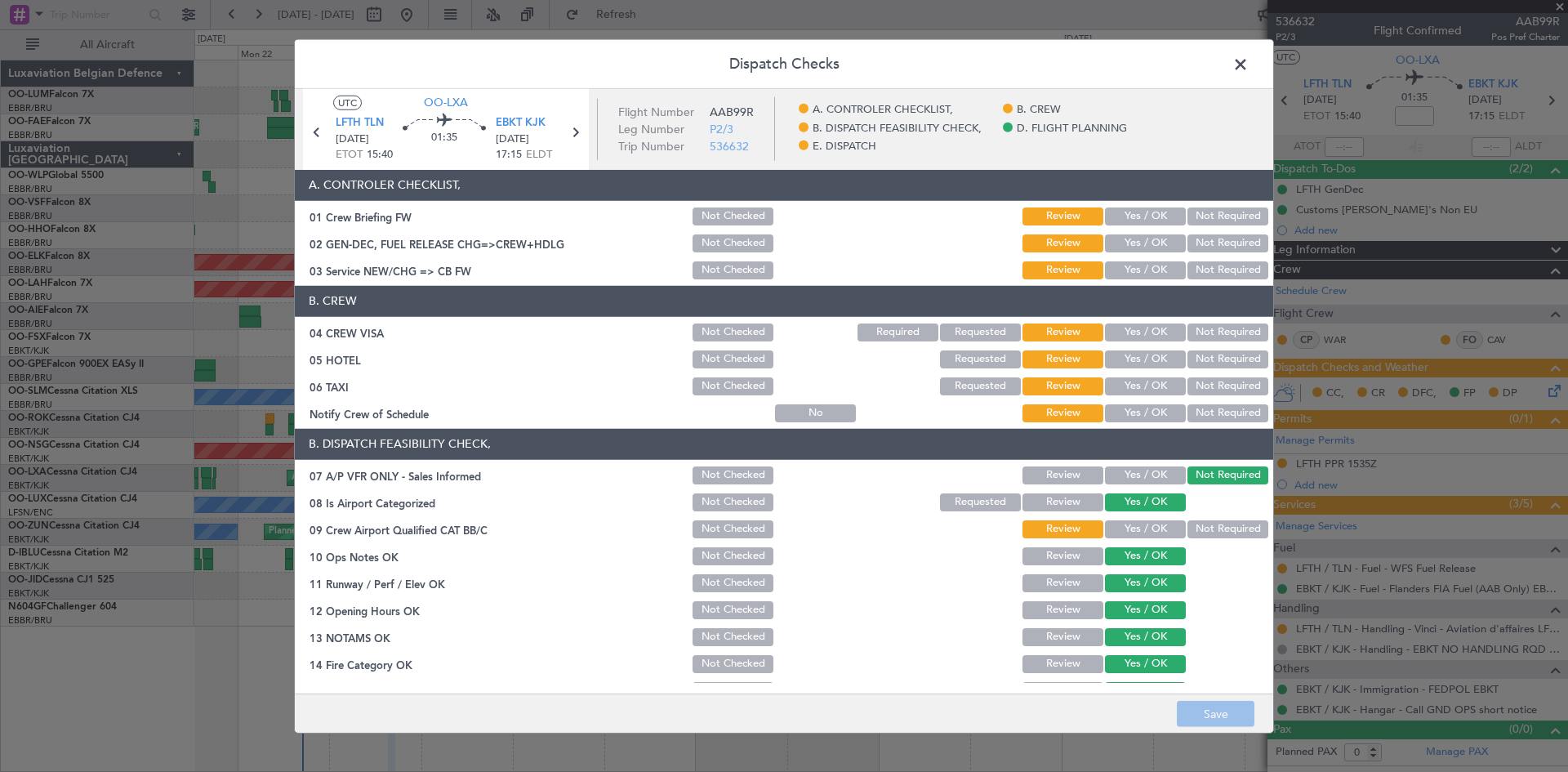
drag, startPoint x: 1139, startPoint y: 227, endPoint x: 1153, endPoint y: 235, distance: 16.1
click at [1140, 227] on div "Yes / OK" at bounding box center [1144, 216] width 83 height 23
click at [1154, 240] on button "Yes / OK" at bounding box center [1145, 244] width 81 height 18
click at [1137, 269] on button "Yes / OK" at bounding box center [1145, 271] width 81 height 18
click at [1210, 335] on button "Not Required" at bounding box center [1228, 333] width 81 height 18
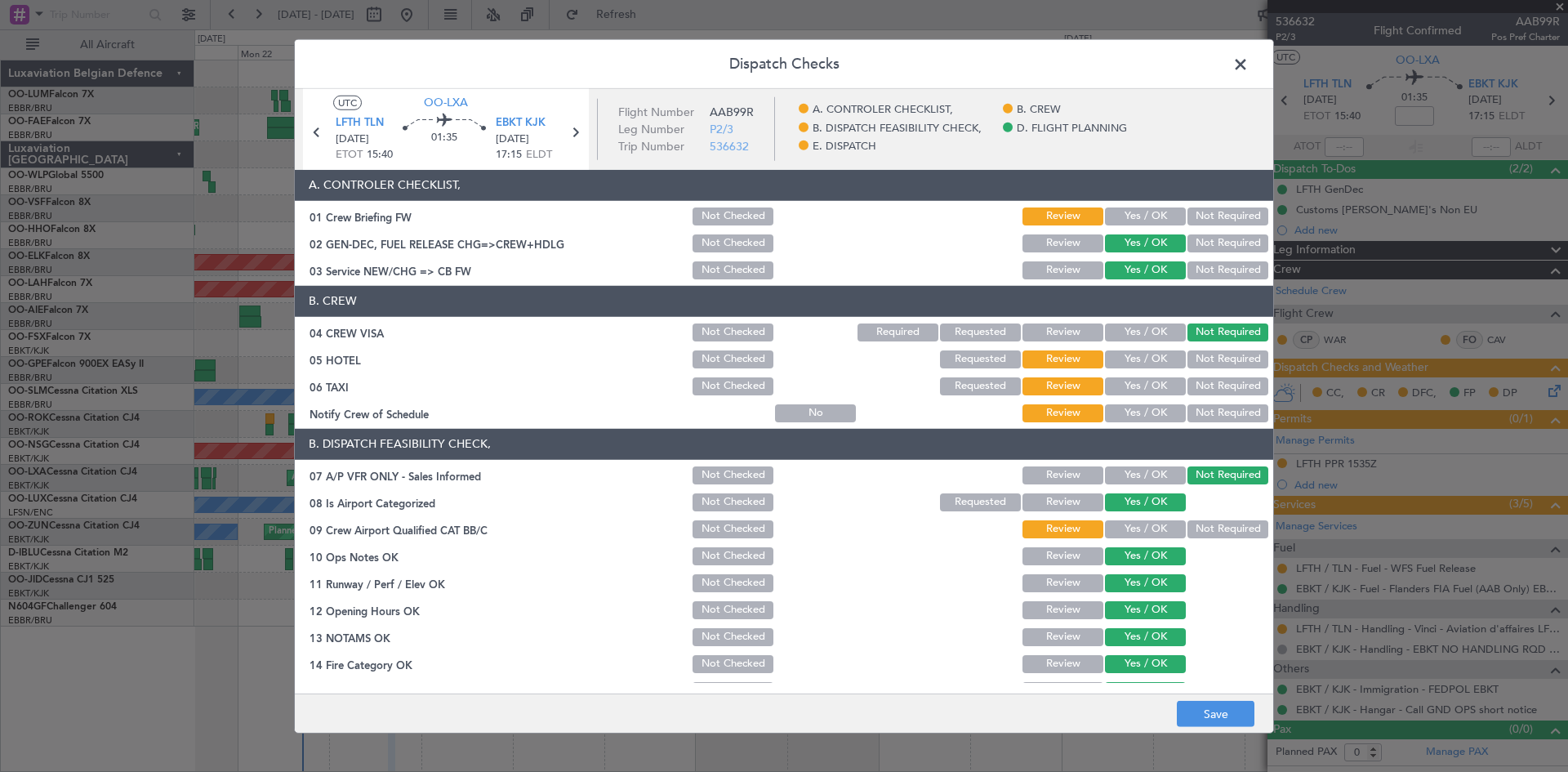
click at [1215, 359] on button "Not Required" at bounding box center [1228, 359] width 81 height 18
drag, startPoint x: 1160, startPoint y: 410, endPoint x: 1150, endPoint y: 429, distance: 21.5
click at [1158, 410] on button "Yes / OK" at bounding box center [1145, 414] width 81 height 18
click at [1111, 522] on button "Yes / OK" at bounding box center [1145, 529] width 81 height 18
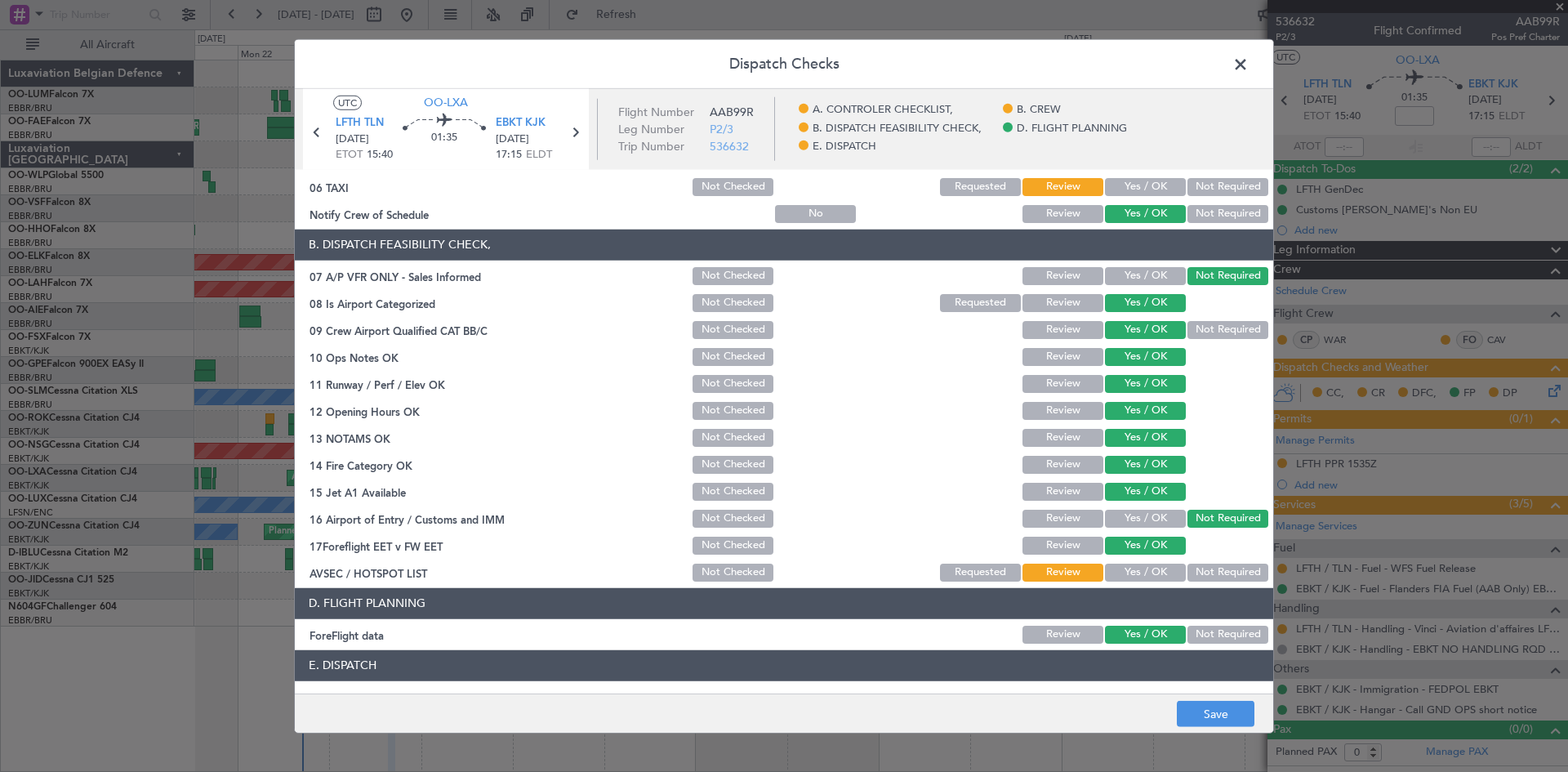
scroll to position [309, 0]
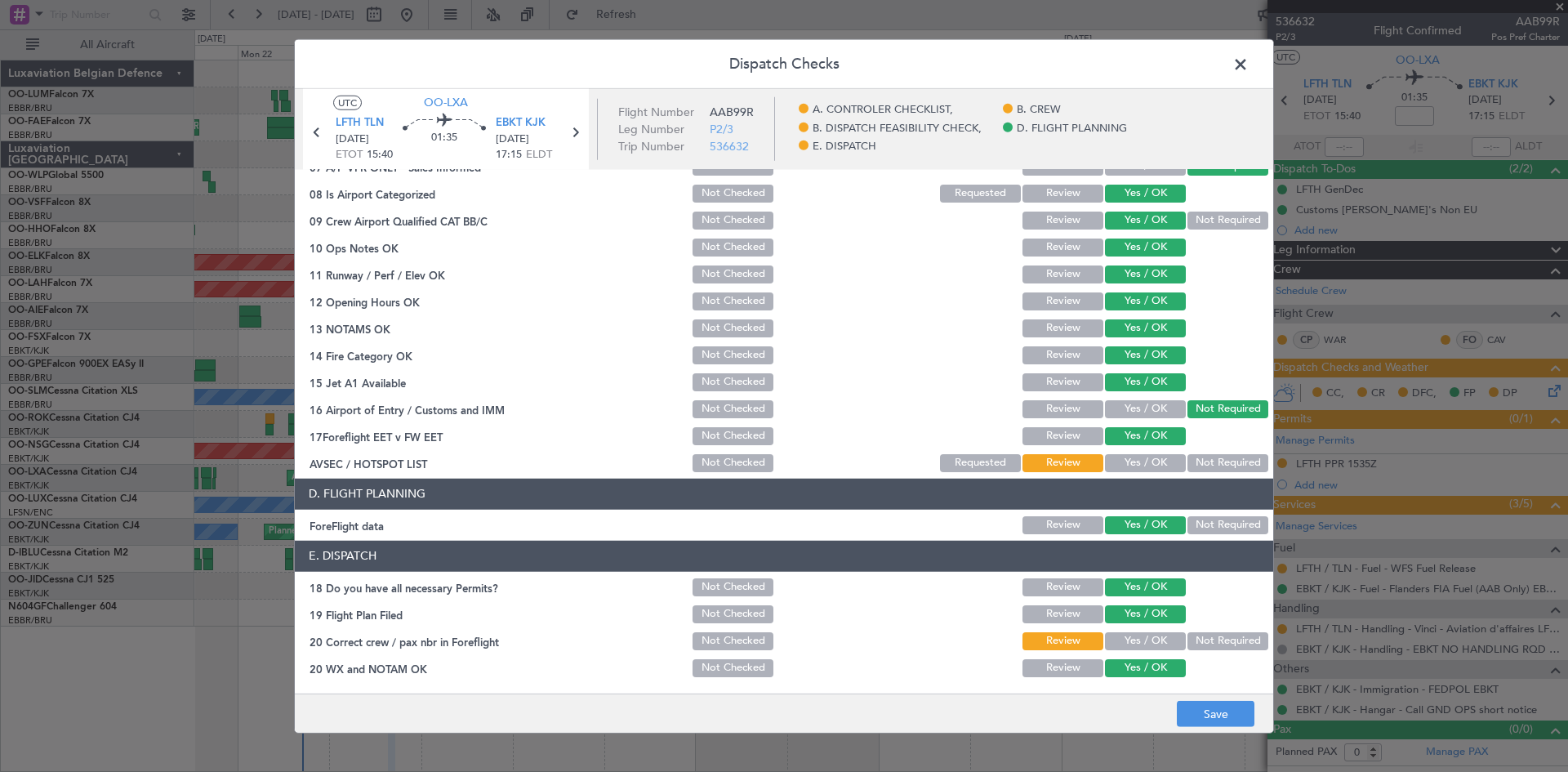
click at [1135, 470] on button "Yes / OK" at bounding box center [1145, 463] width 81 height 18
drag, startPoint x: 1150, startPoint y: 635, endPoint x: 1158, endPoint y: 651, distance: 17.9
click at [1150, 636] on button "Yes / OK" at bounding box center [1145, 642] width 81 height 18
click at [1184, 705] on button "Save" at bounding box center [1215, 714] width 78 height 26
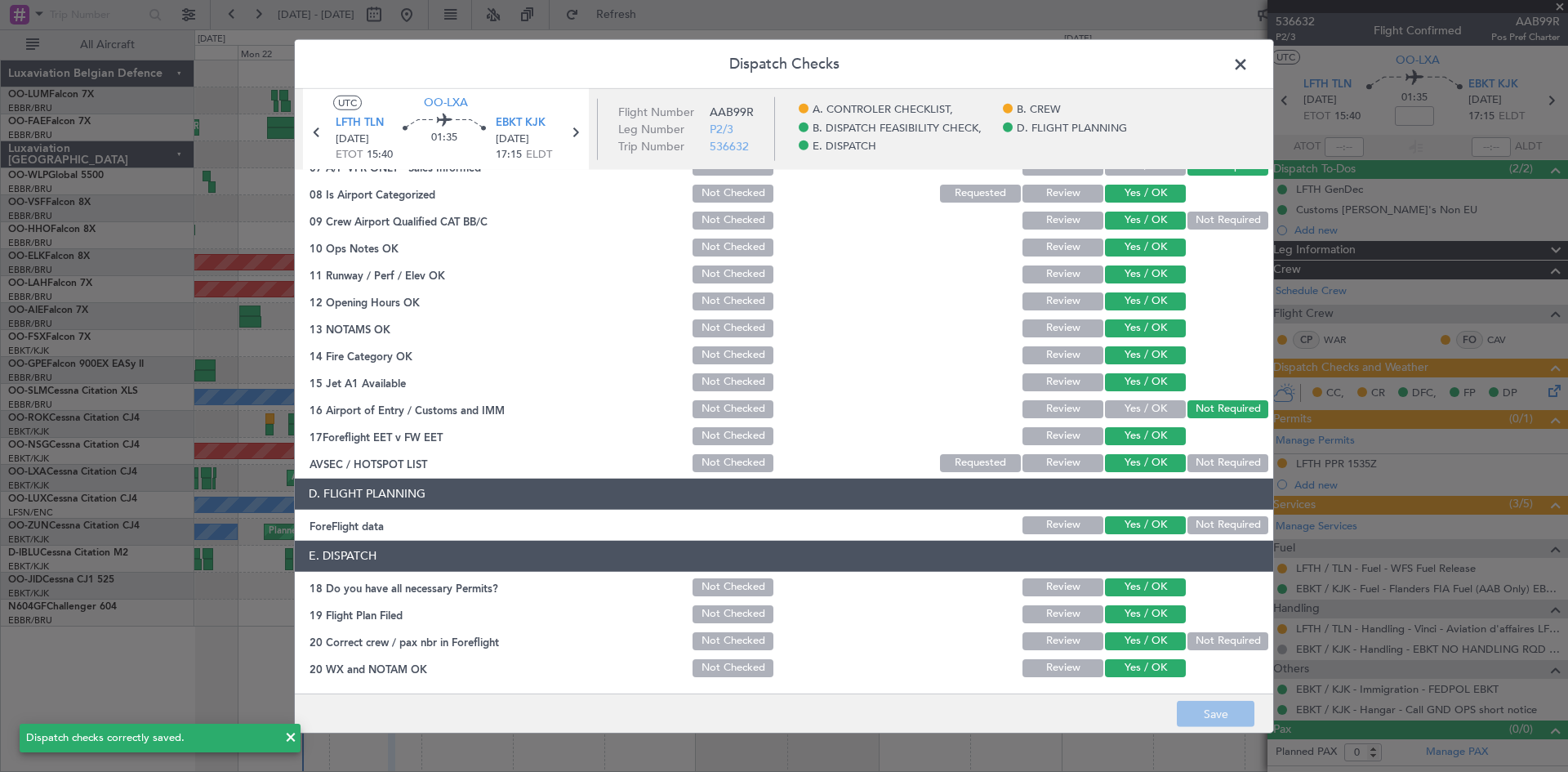
click at [1248, 53] on span at bounding box center [1248, 68] width 0 height 33
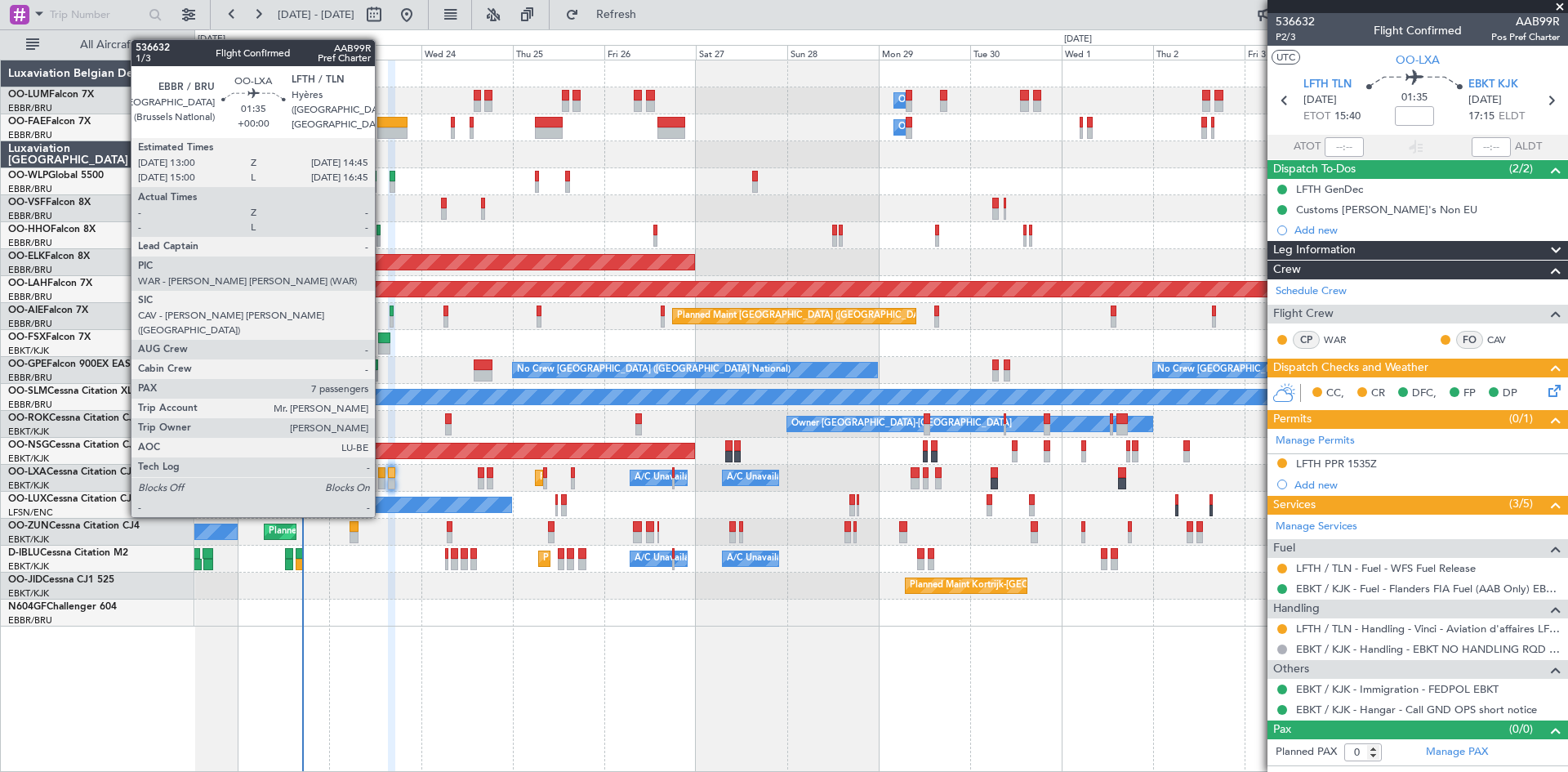
click at [382, 471] on div at bounding box center [381, 473] width 7 height 12
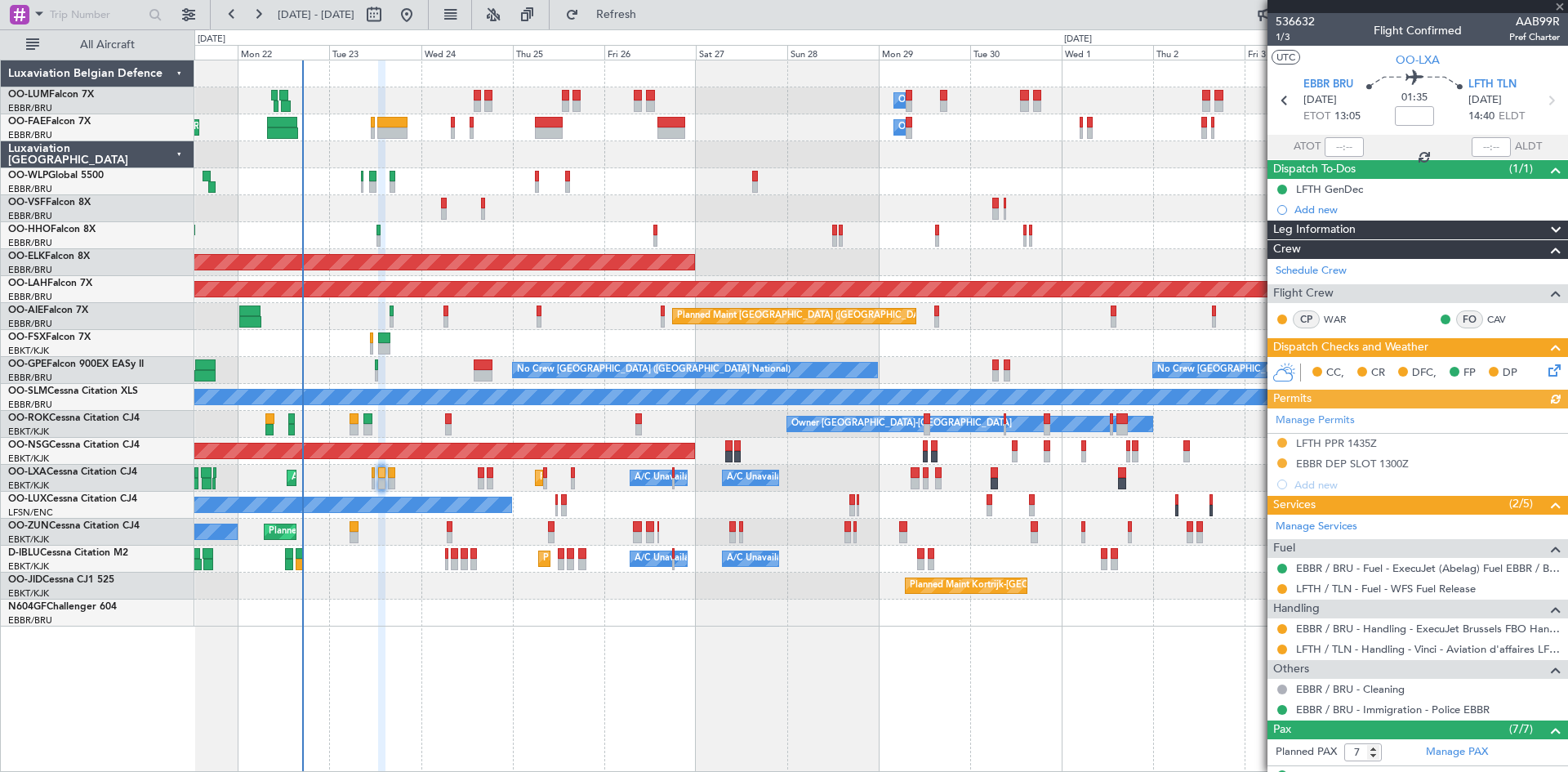
click at [1546, 369] on icon at bounding box center [1552, 367] width 13 height 13
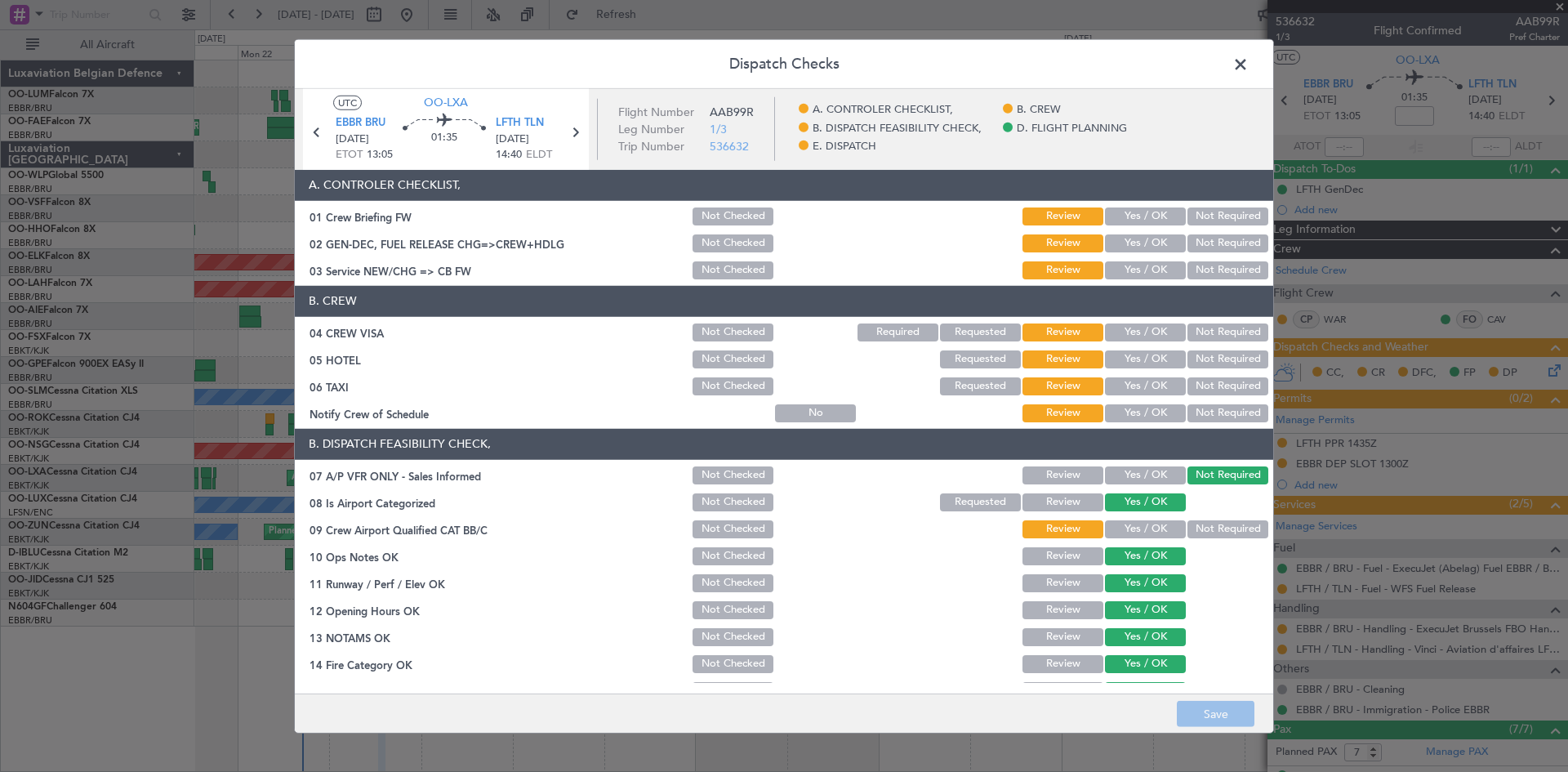
click at [1152, 251] on button "Yes / OK" at bounding box center [1145, 244] width 81 height 18
click at [1149, 271] on button "Yes / OK" at bounding box center [1145, 271] width 81 height 18
click at [1190, 329] on button "Not Required" at bounding box center [1228, 333] width 81 height 18
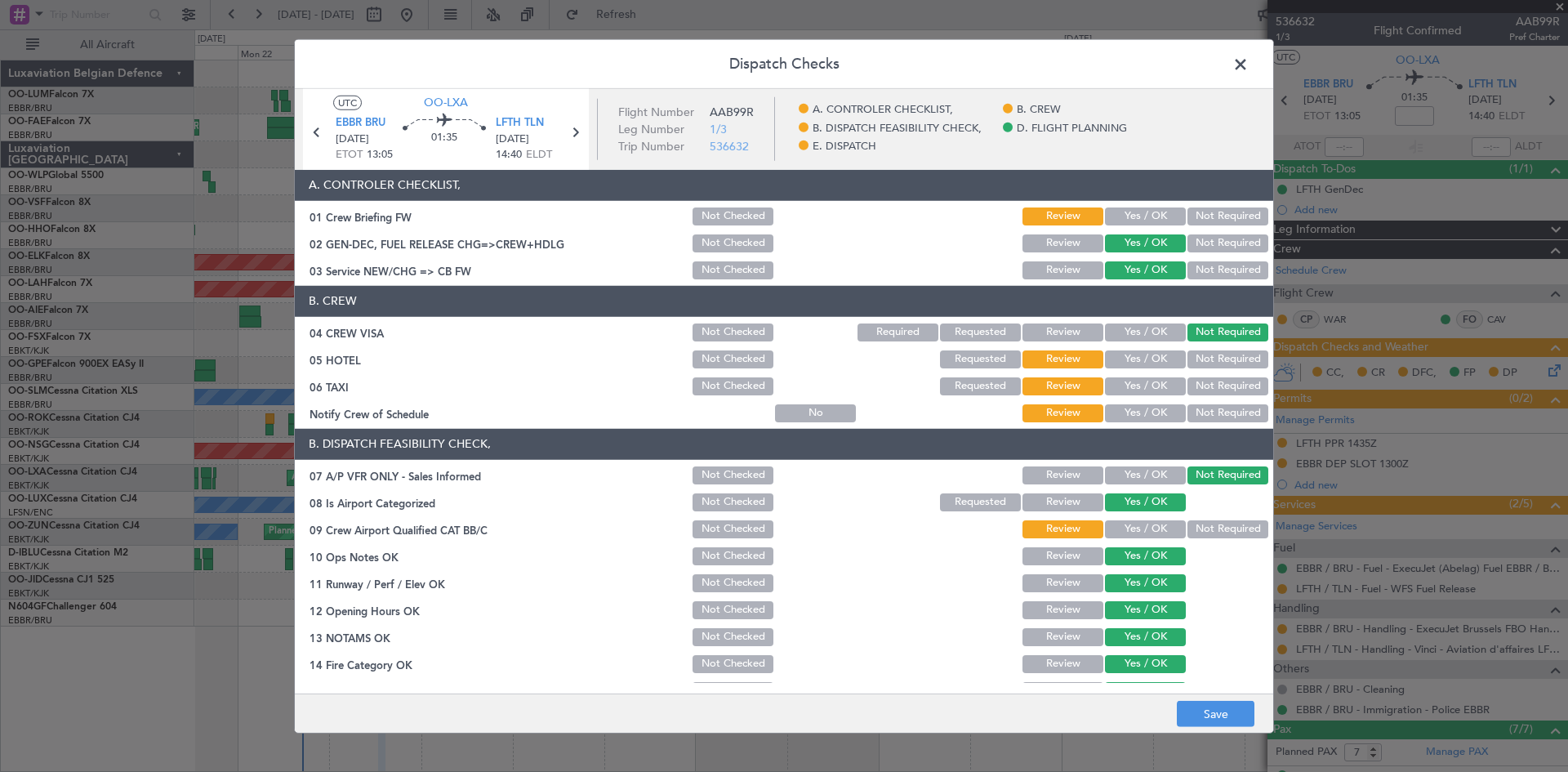
click at [1204, 359] on button "Not Required" at bounding box center [1228, 359] width 81 height 18
click at [1149, 419] on button "Yes / OK" at bounding box center [1145, 414] width 81 height 18
click at [1135, 530] on button "Yes / OK" at bounding box center [1145, 529] width 81 height 18
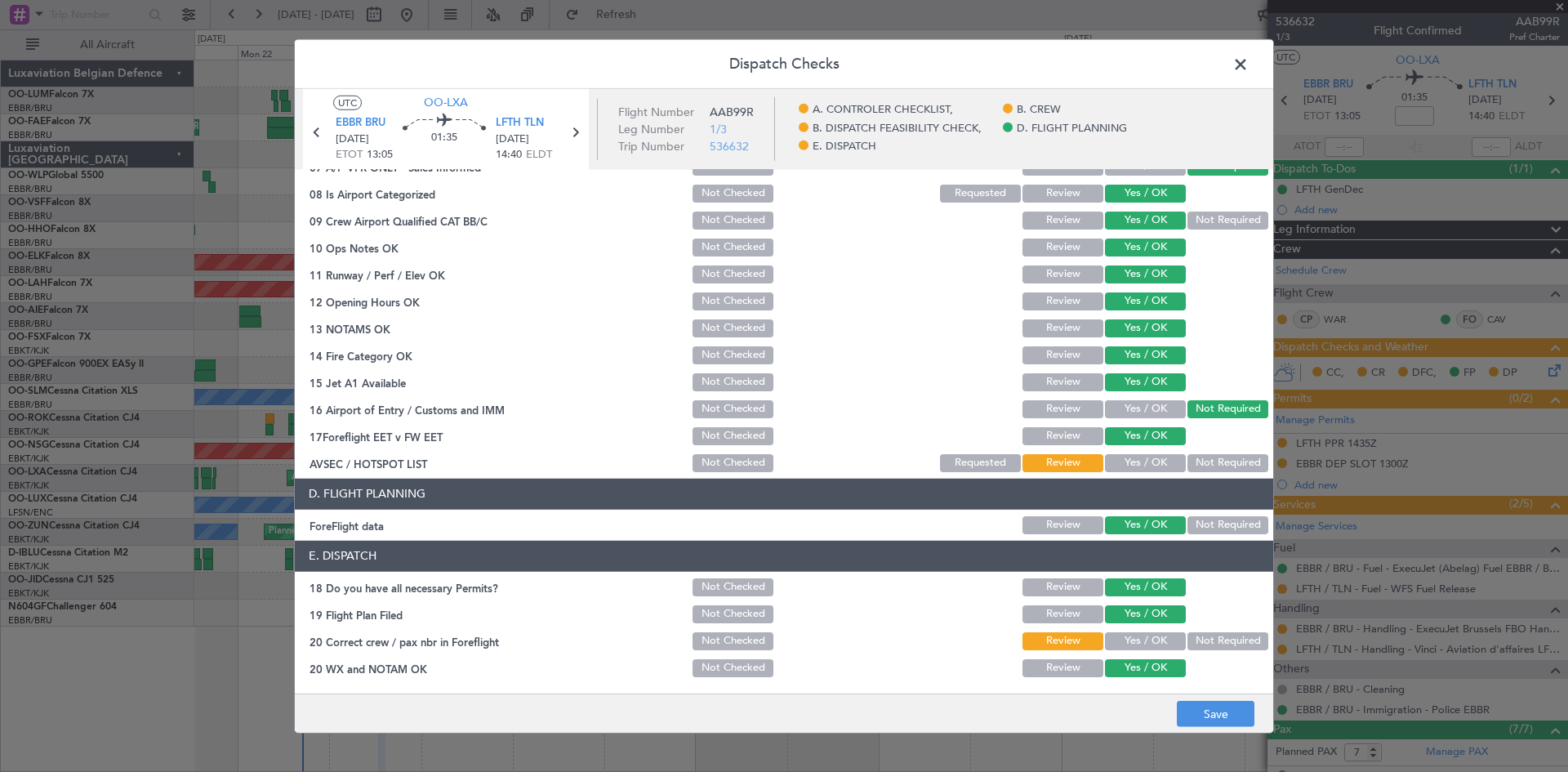
click at [1126, 471] on button "Yes / OK" at bounding box center [1145, 463] width 81 height 18
click at [1159, 646] on button "Yes / OK" at bounding box center [1145, 642] width 81 height 18
click at [1191, 701] on button "Save" at bounding box center [1215, 714] width 78 height 26
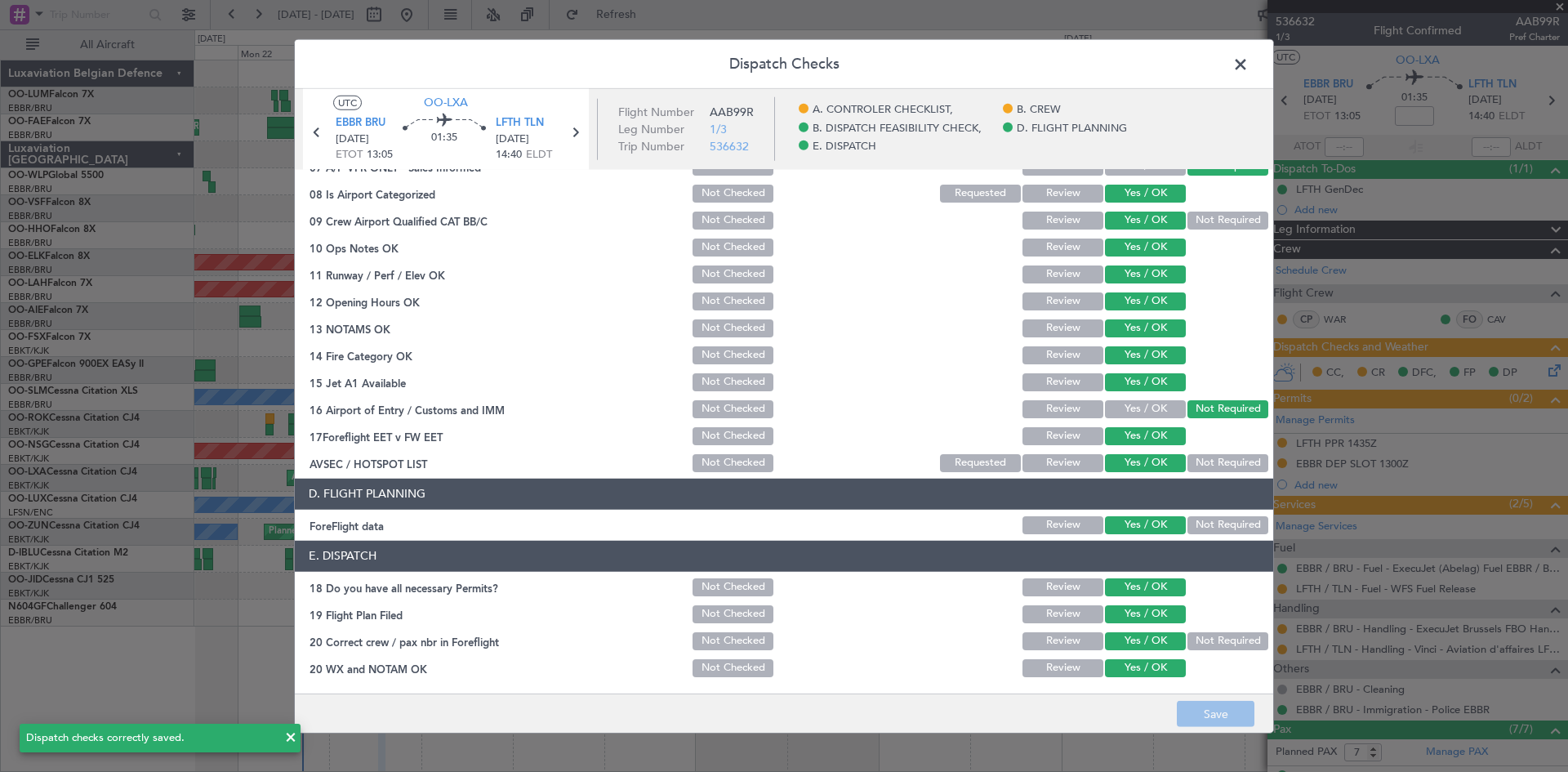
click at [1248, 58] on span at bounding box center [1248, 68] width 0 height 33
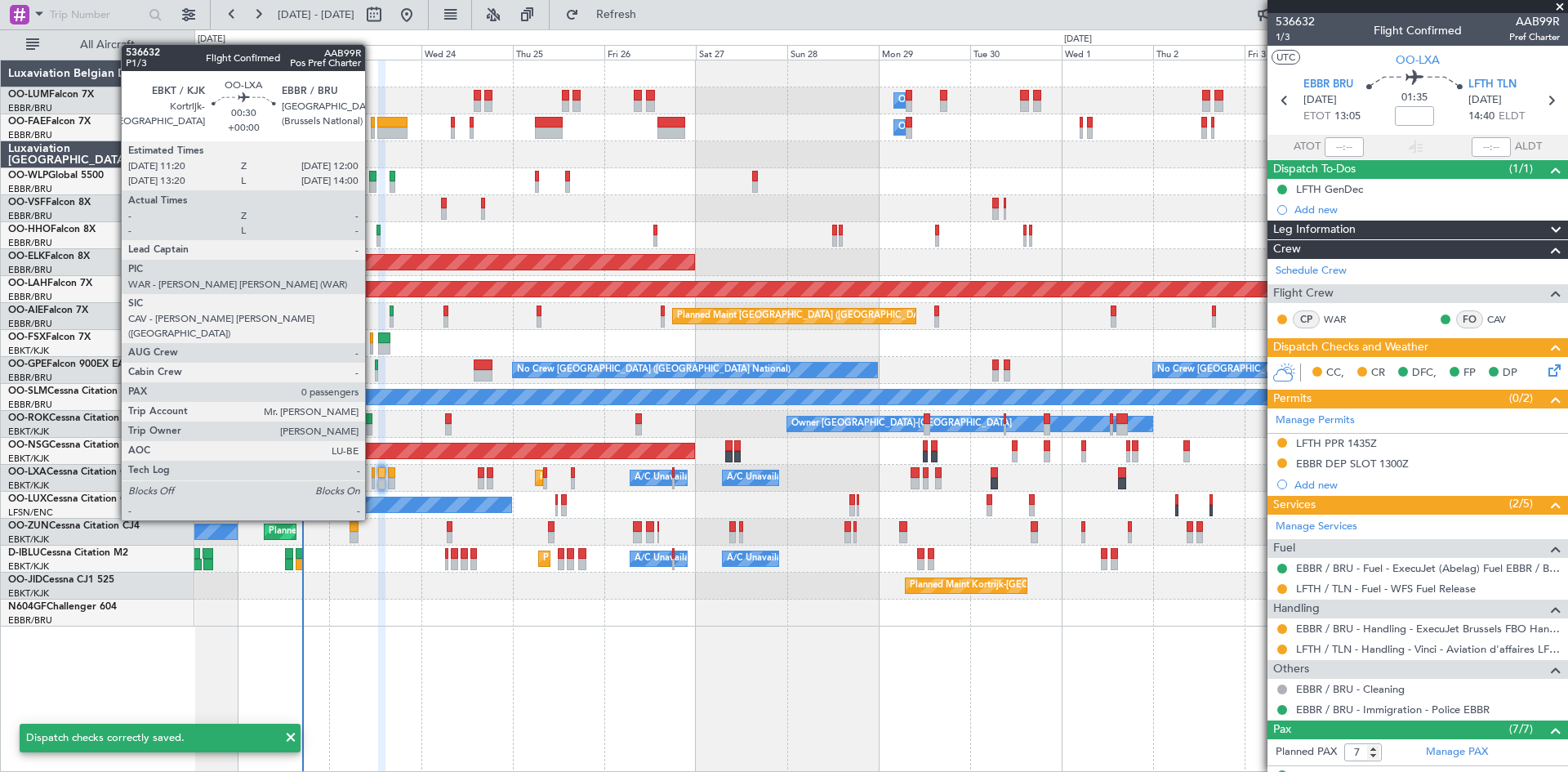
click at [372, 476] on div at bounding box center [373, 473] width 3 height 12
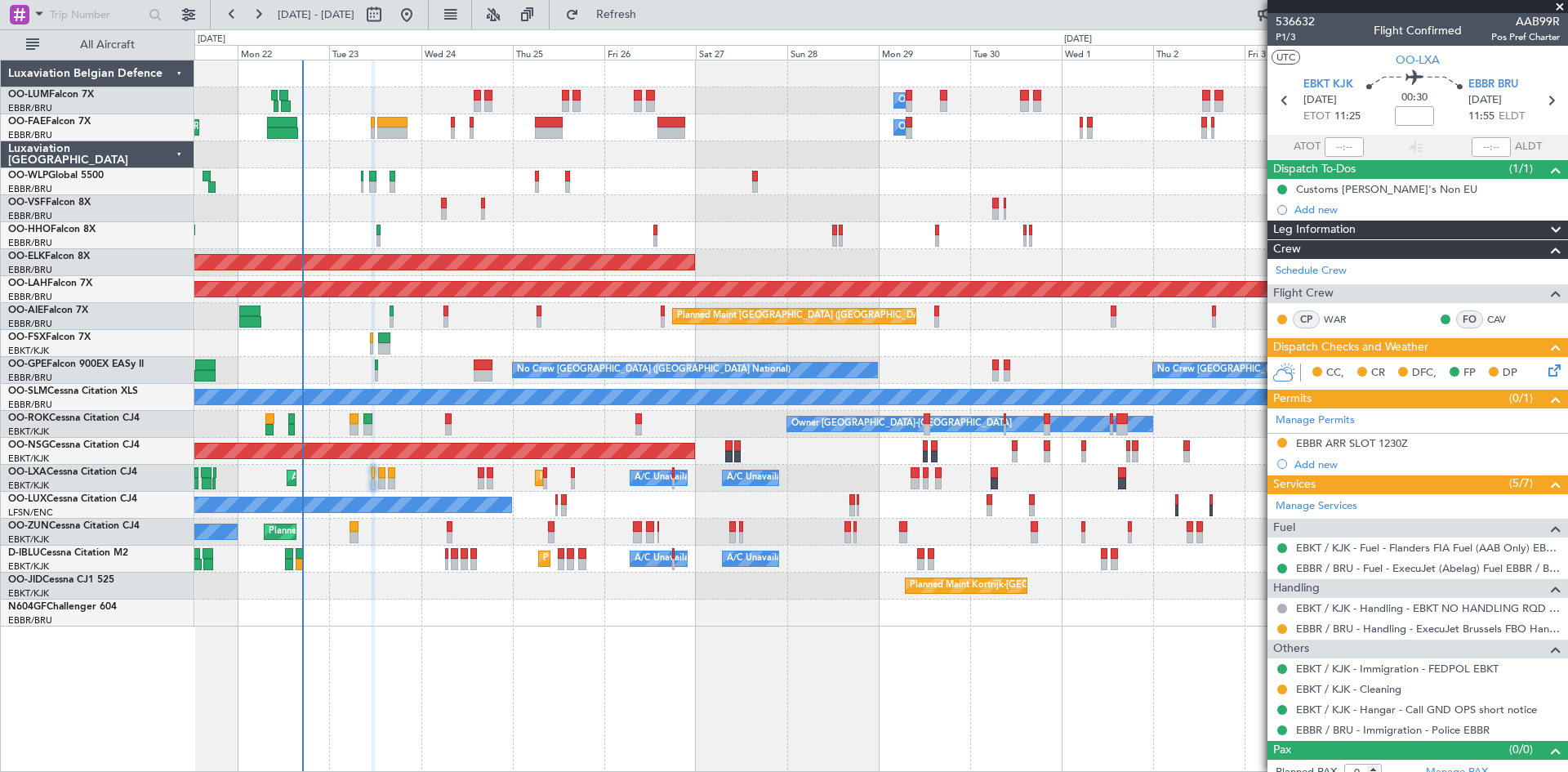
click at [1546, 373] on icon at bounding box center [1552, 367] width 13 height 13
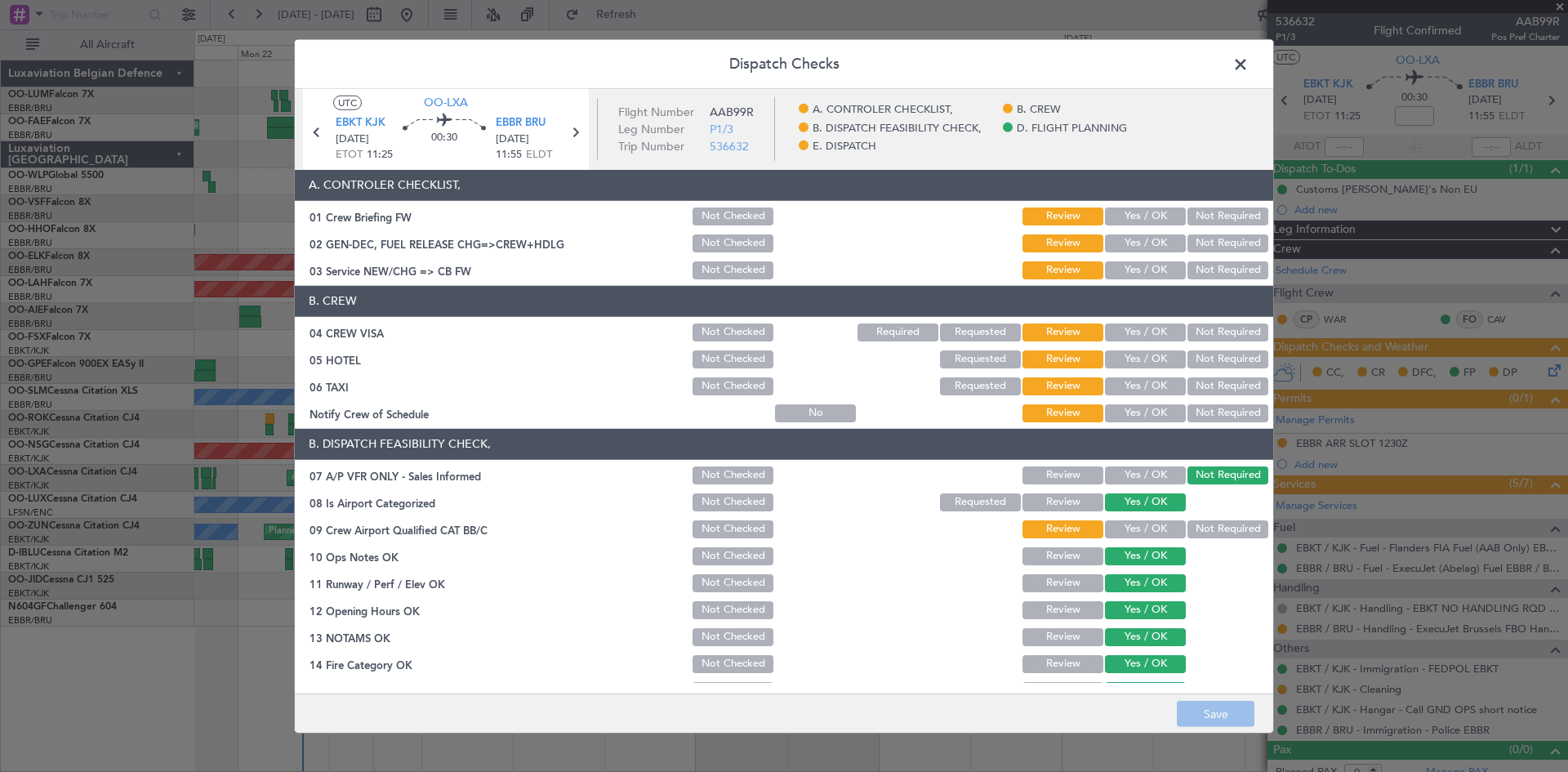
click at [1206, 327] on button "Not Required" at bounding box center [1228, 333] width 81 height 18
click at [1199, 357] on button "Not Required" at bounding box center [1228, 359] width 81 height 18
click at [1122, 409] on button "Yes / OK" at bounding box center [1145, 414] width 81 height 18
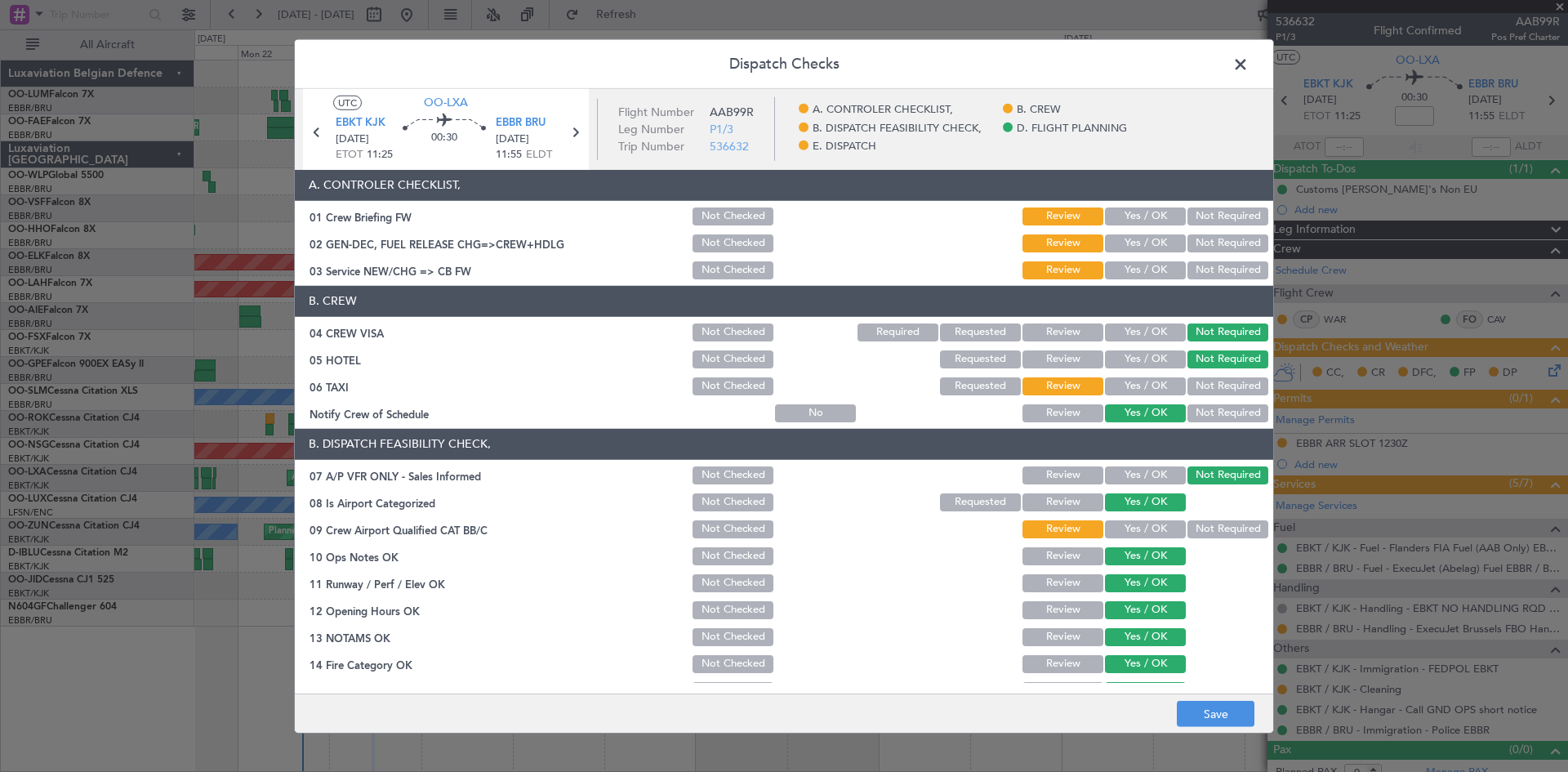
click at [1135, 531] on button "Yes / OK" at bounding box center [1145, 529] width 81 height 18
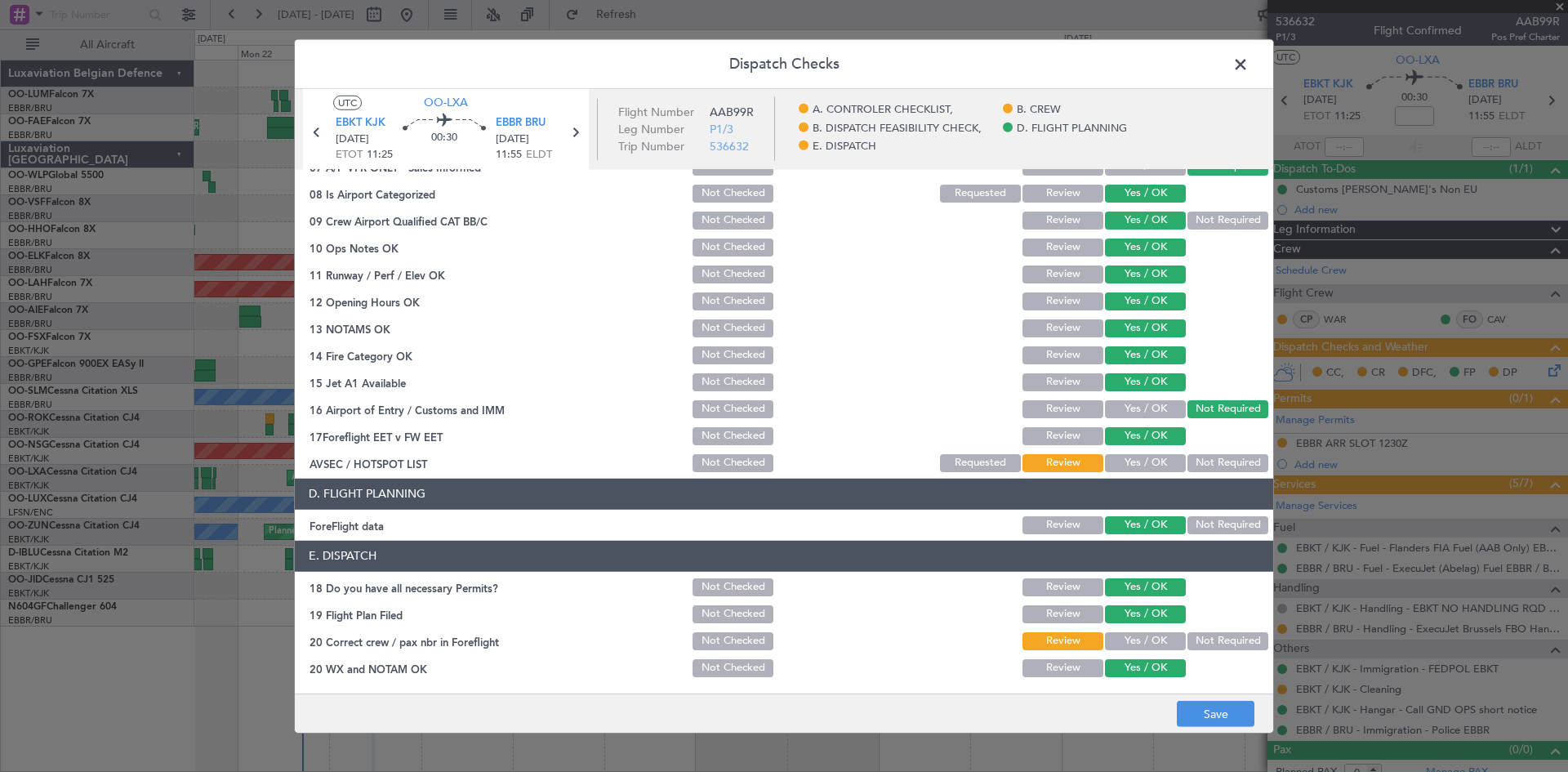
click at [1134, 462] on button "Yes / OK" at bounding box center [1145, 463] width 81 height 18
click at [1156, 648] on button "Yes / OK" at bounding box center [1145, 642] width 81 height 18
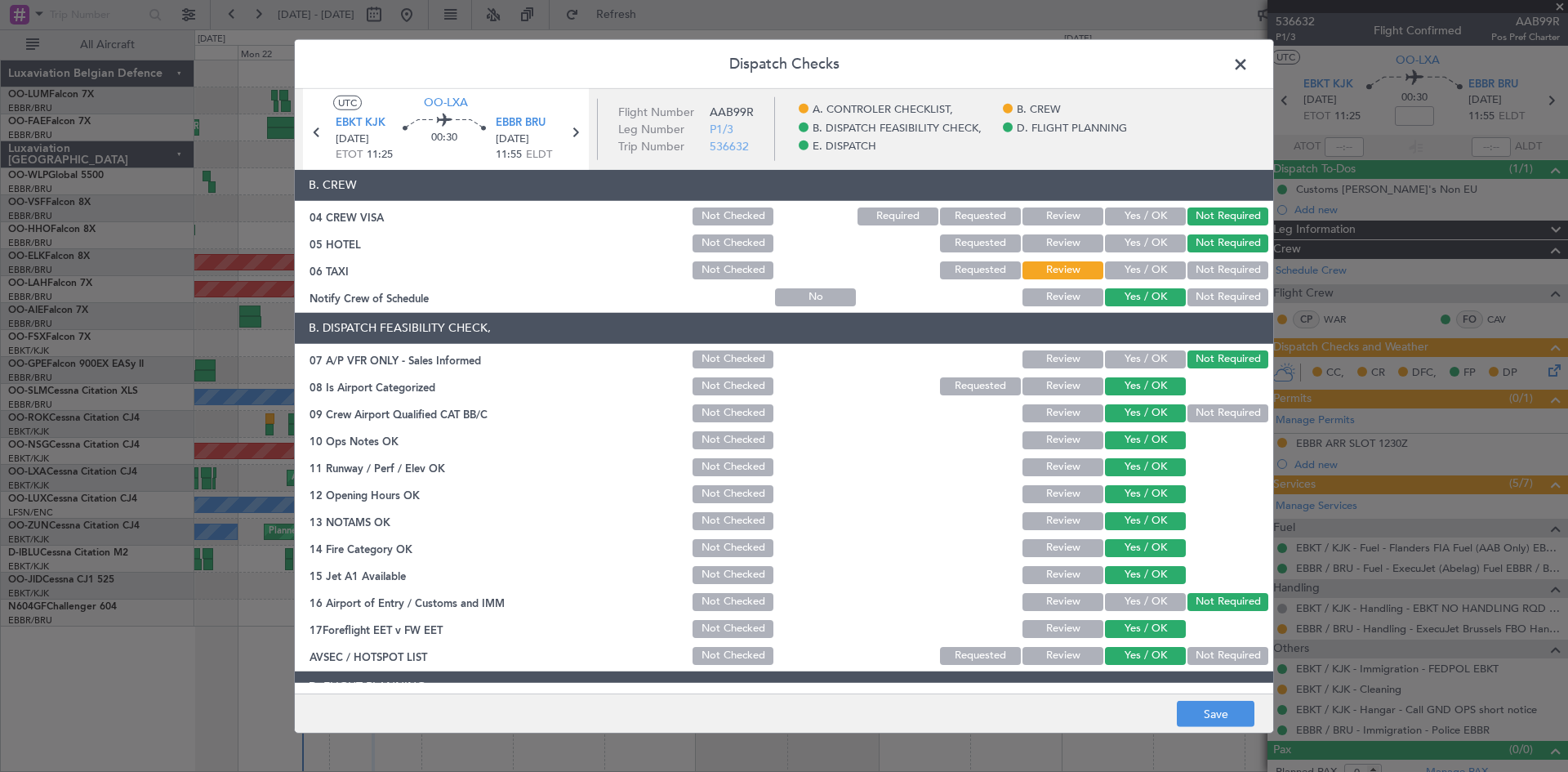
scroll to position [0, 0]
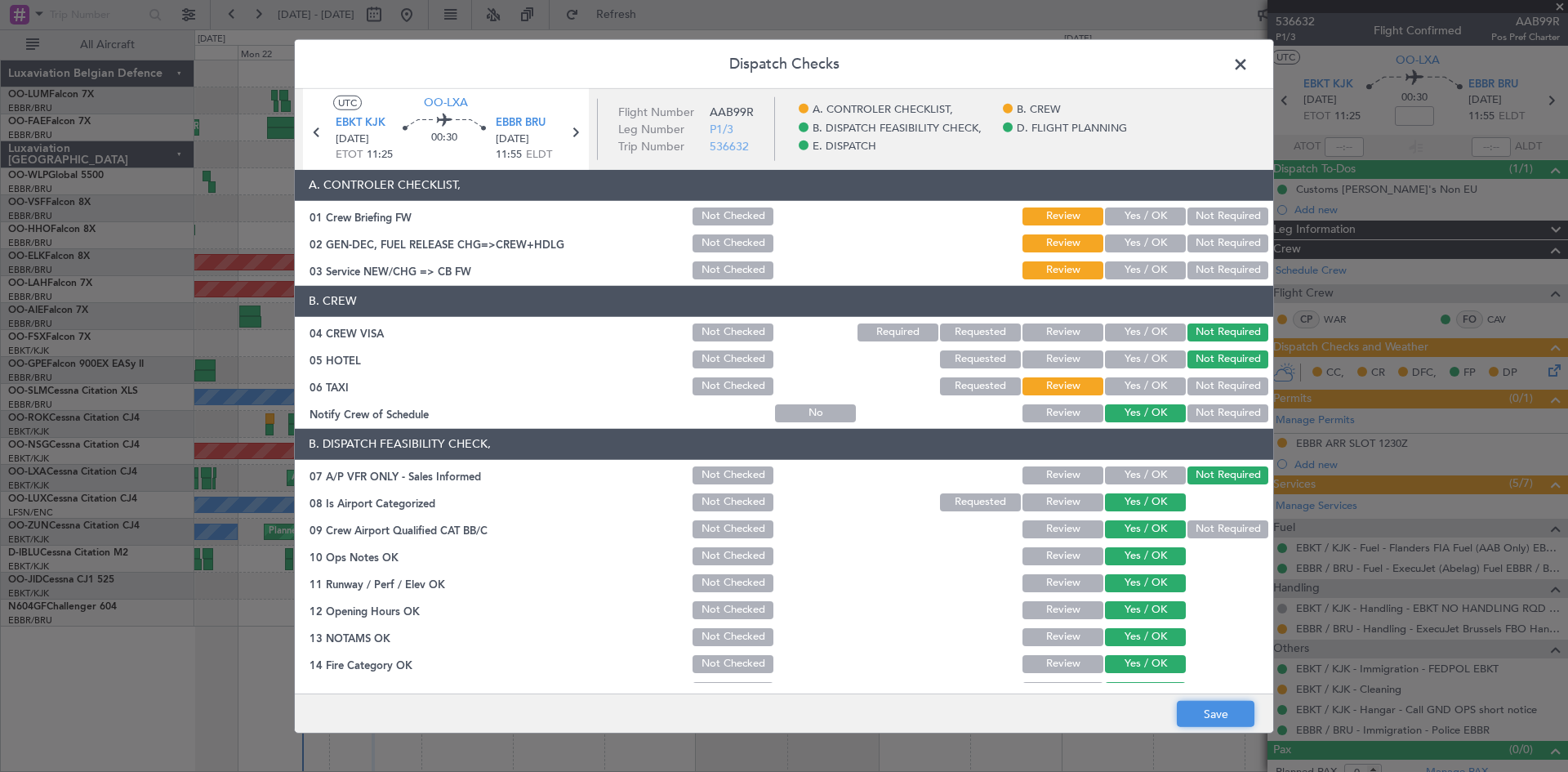
click at [1243, 720] on button "Save" at bounding box center [1215, 714] width 78 height 26
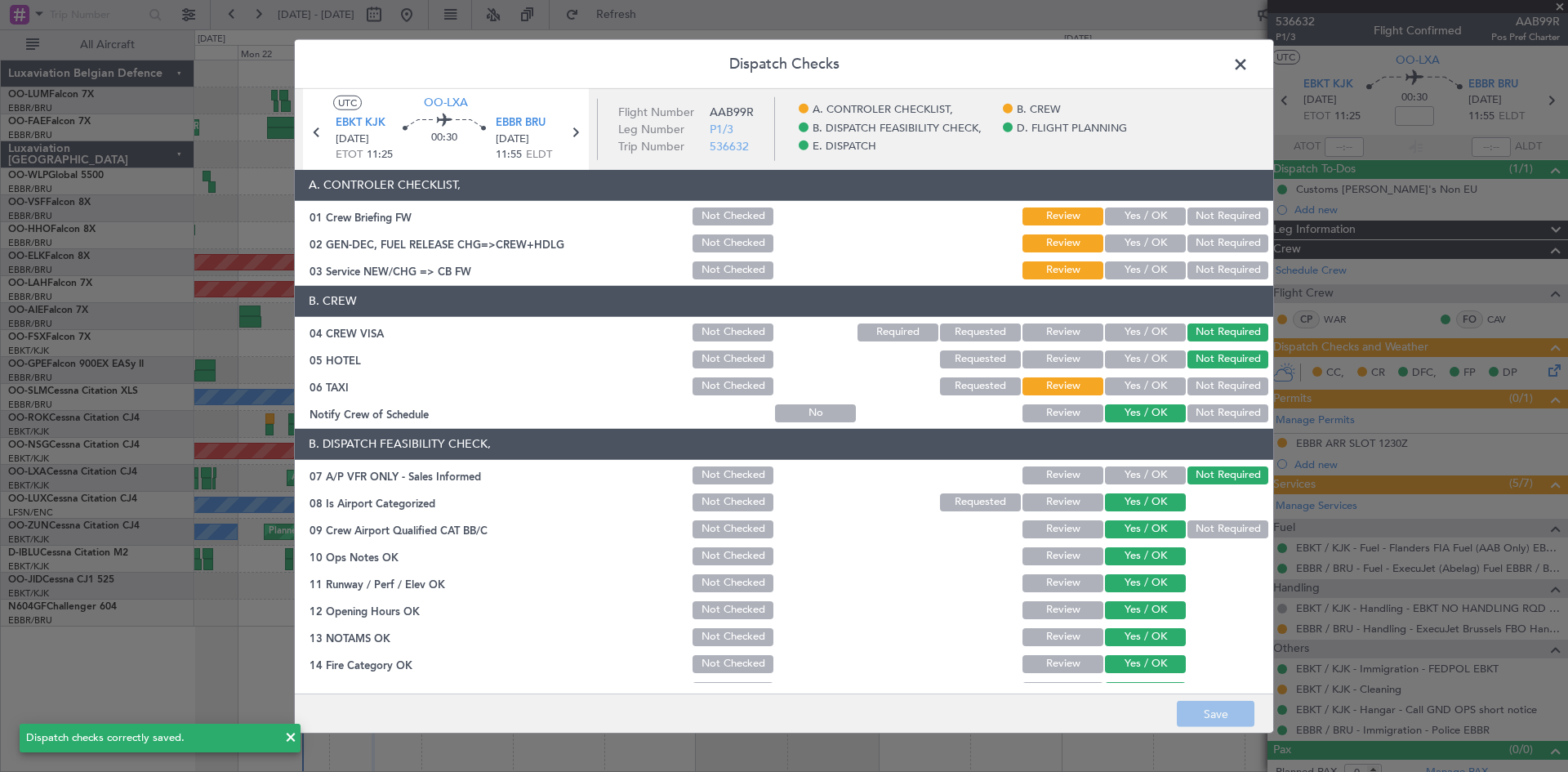
click at [1124, 244] on button "Yes / OK" at bounding box center [1145, 244] width 81 height 18
click at [1125, 277] on button "Yes / OK" at bounding box center [1145, 271] width 81 height 18
click at [1220, 701] on footer "Save" at bounding box center [784, 713] width 978 height 39
click at [1222, 706] on button "Save" at bounding box center [1215, 714] width 78 height 26
click at [1248, 61] on span at bounding box center [1248, 68] width 0 height 33
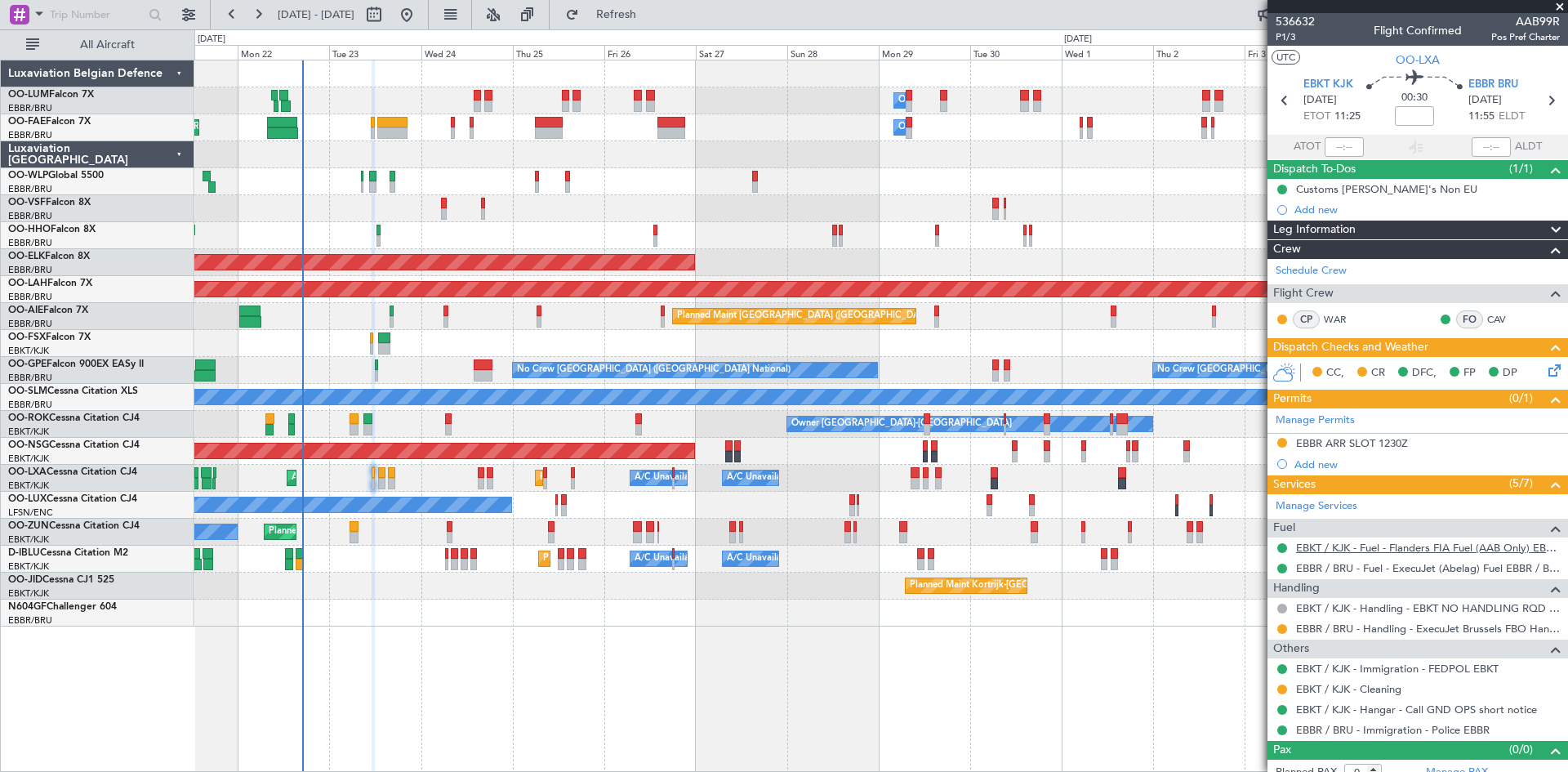
scroll to position [14, 0]
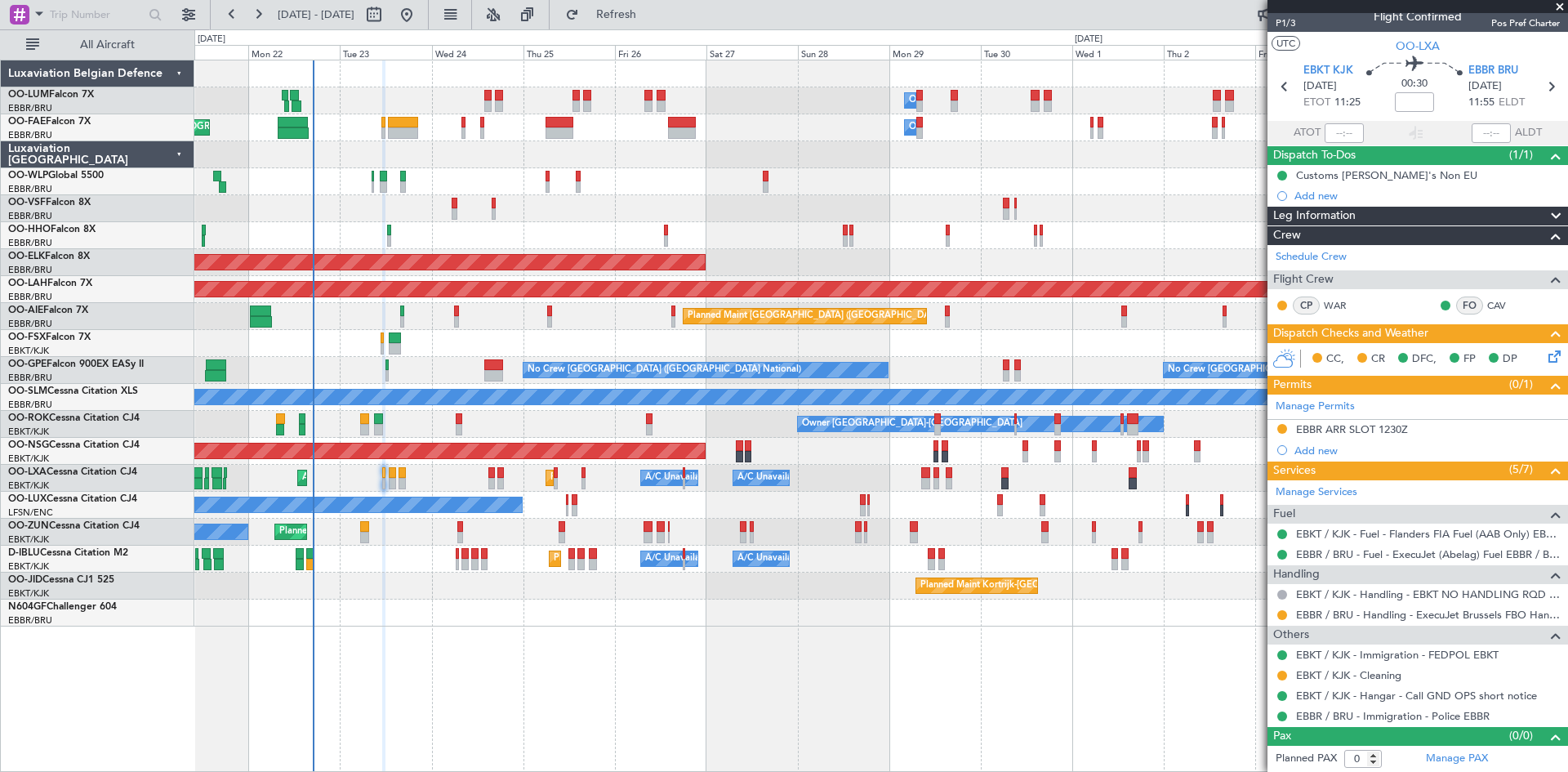
click at [803, 605] on div at bounding box center [880, 613] width 1373 height 27
click at [797, 602] on div at bounding box center [880, 613] width 1373 height 27
click at [798, 600] on div at bounding box center [880, 613] width 1373 height 27
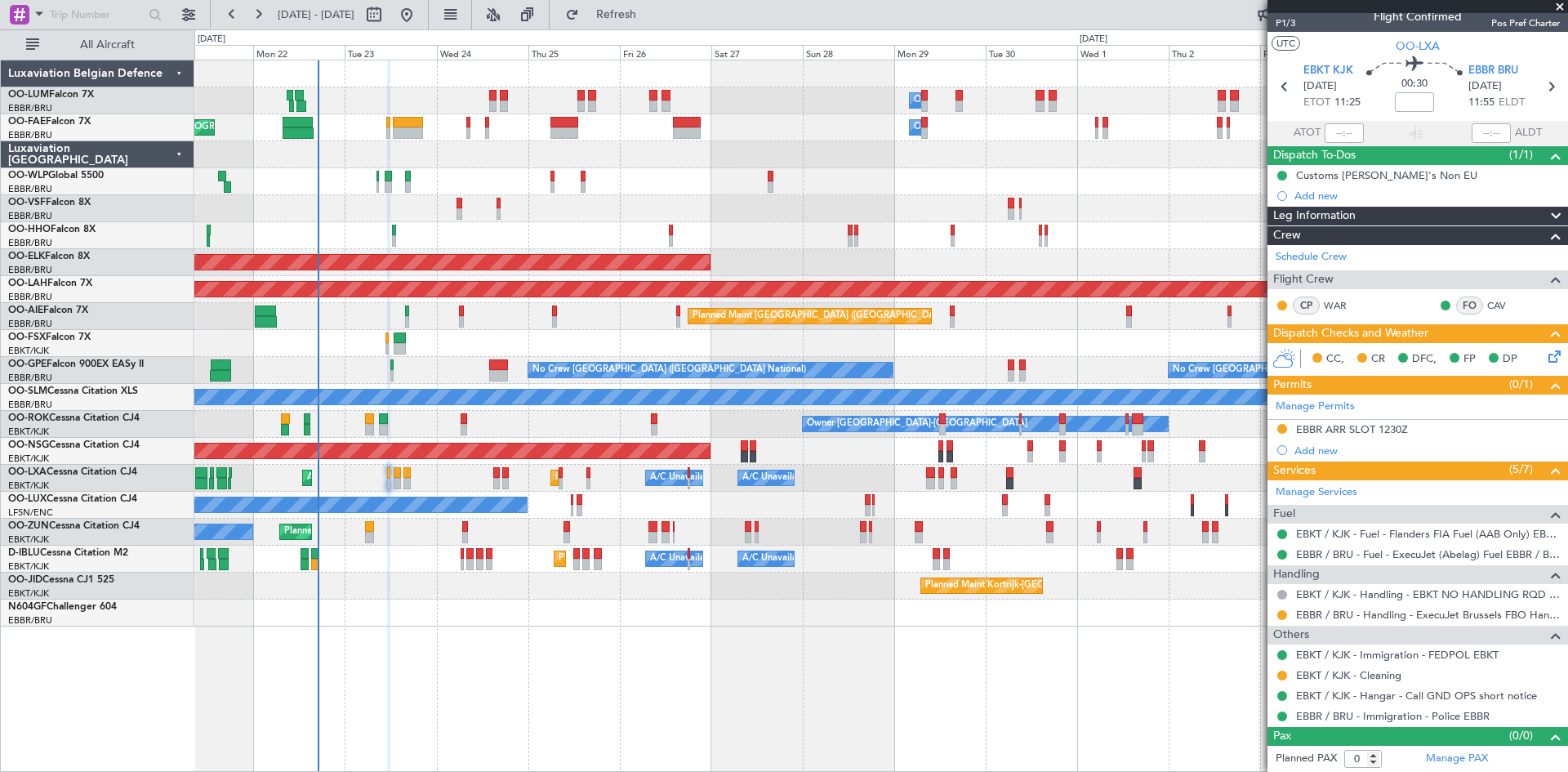
click at [806, 600] on div at bounding box center [880, 613] width 1373 height 27
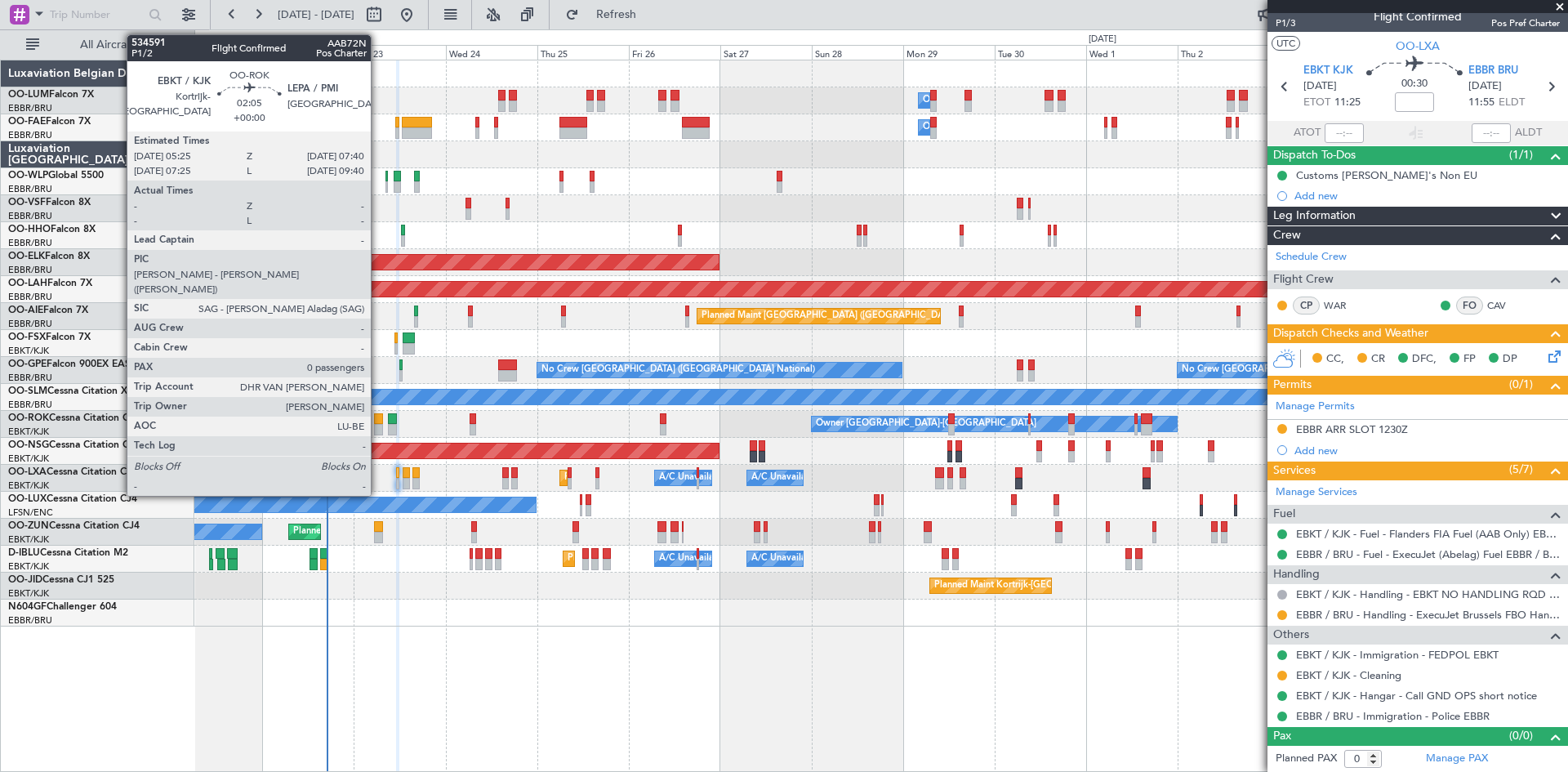
click at [378, 426] on div at bounding box center [378, 429] width 9 height 12
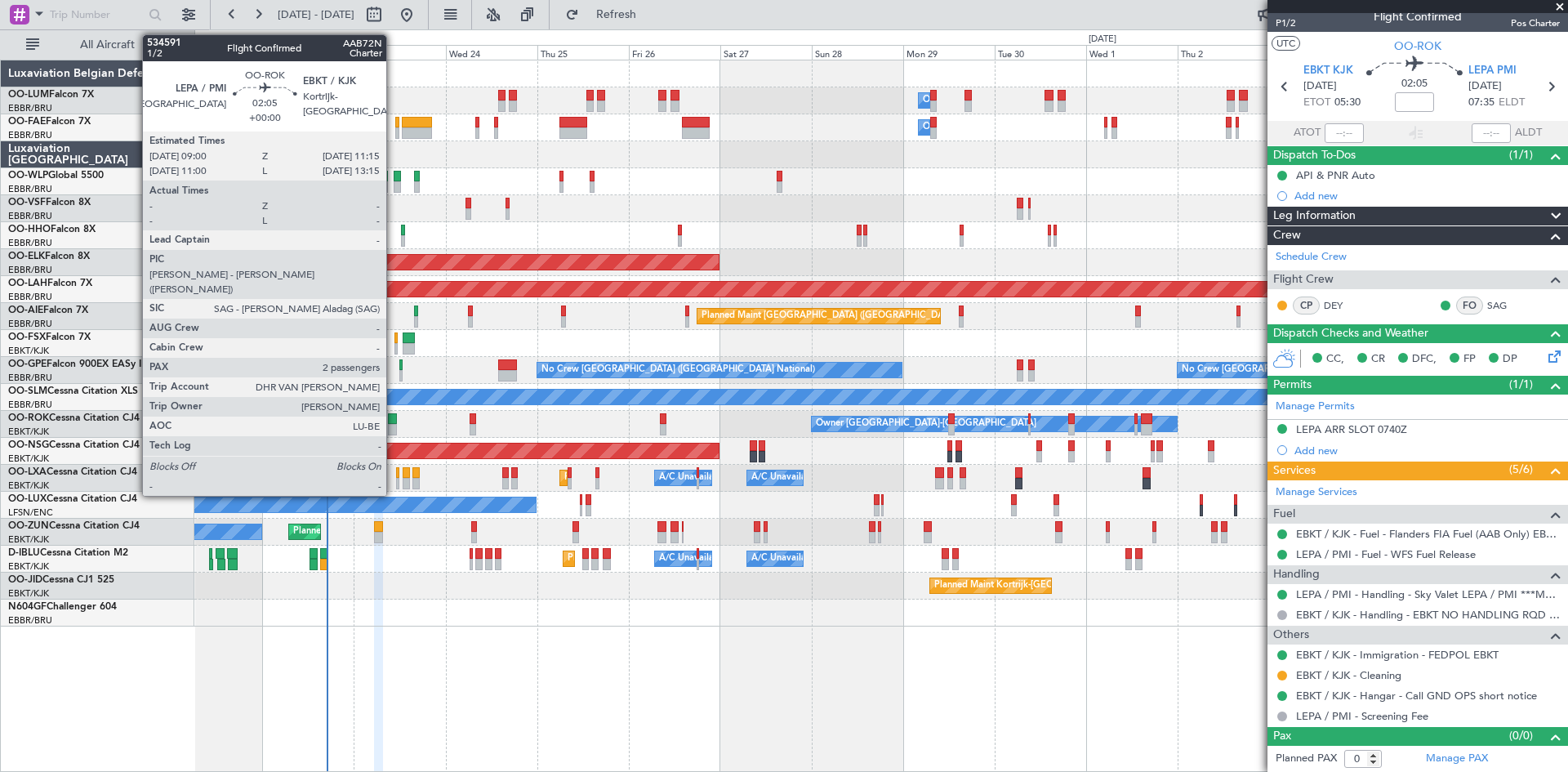
click at [394, 416] on div at bounding box center [392, 419] width 9 height 12
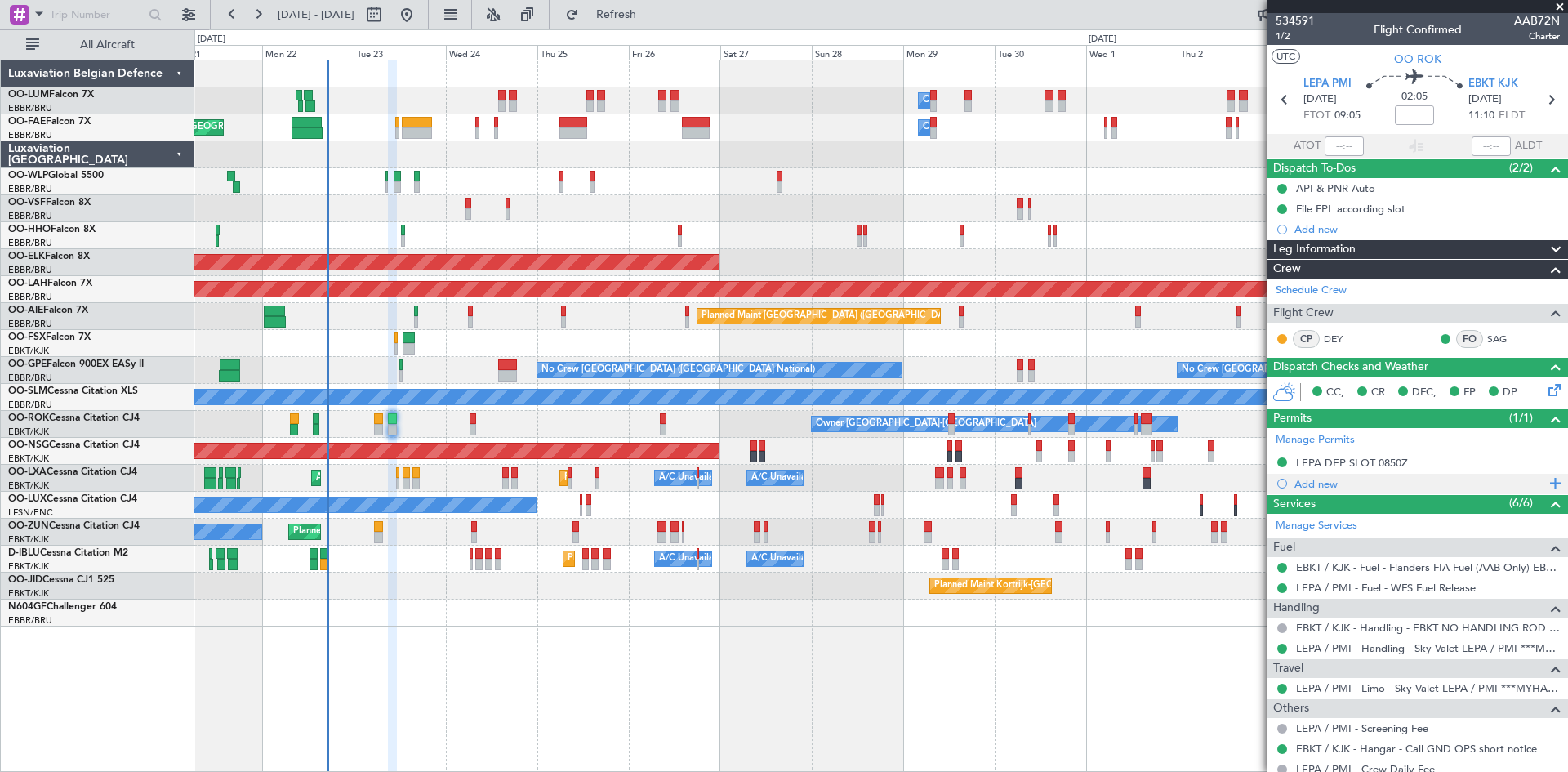
scroll to position [0, 0]
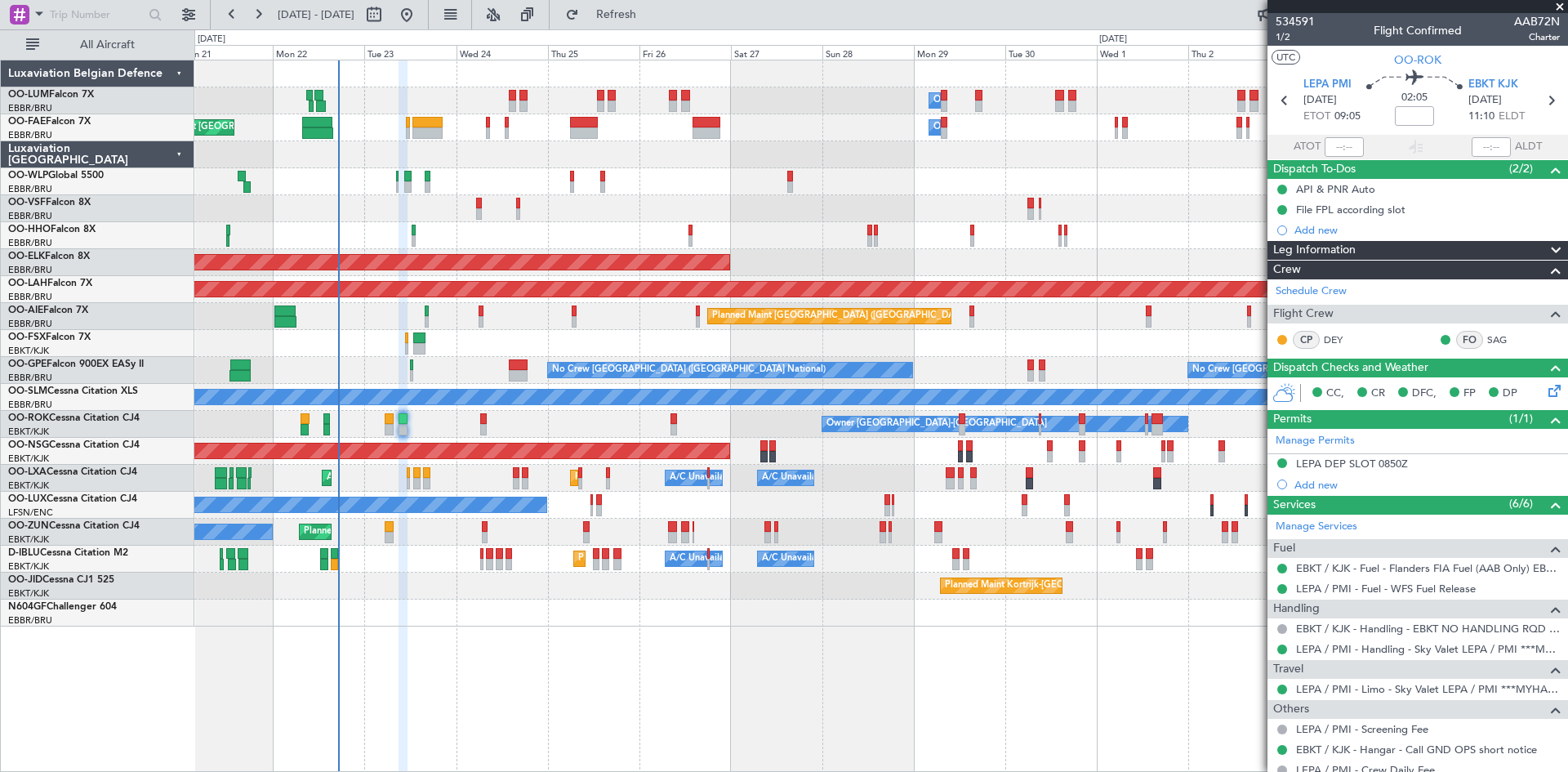
click at [438, 418] on div "Owner [GEOGRAPHIC_DATA]-[GEOGRAPHIC_DATA] Planned Maint [GEOGRAPHIC_DATA]-[GEOG…" at bounding box center [880, 424] width 1373 height 27
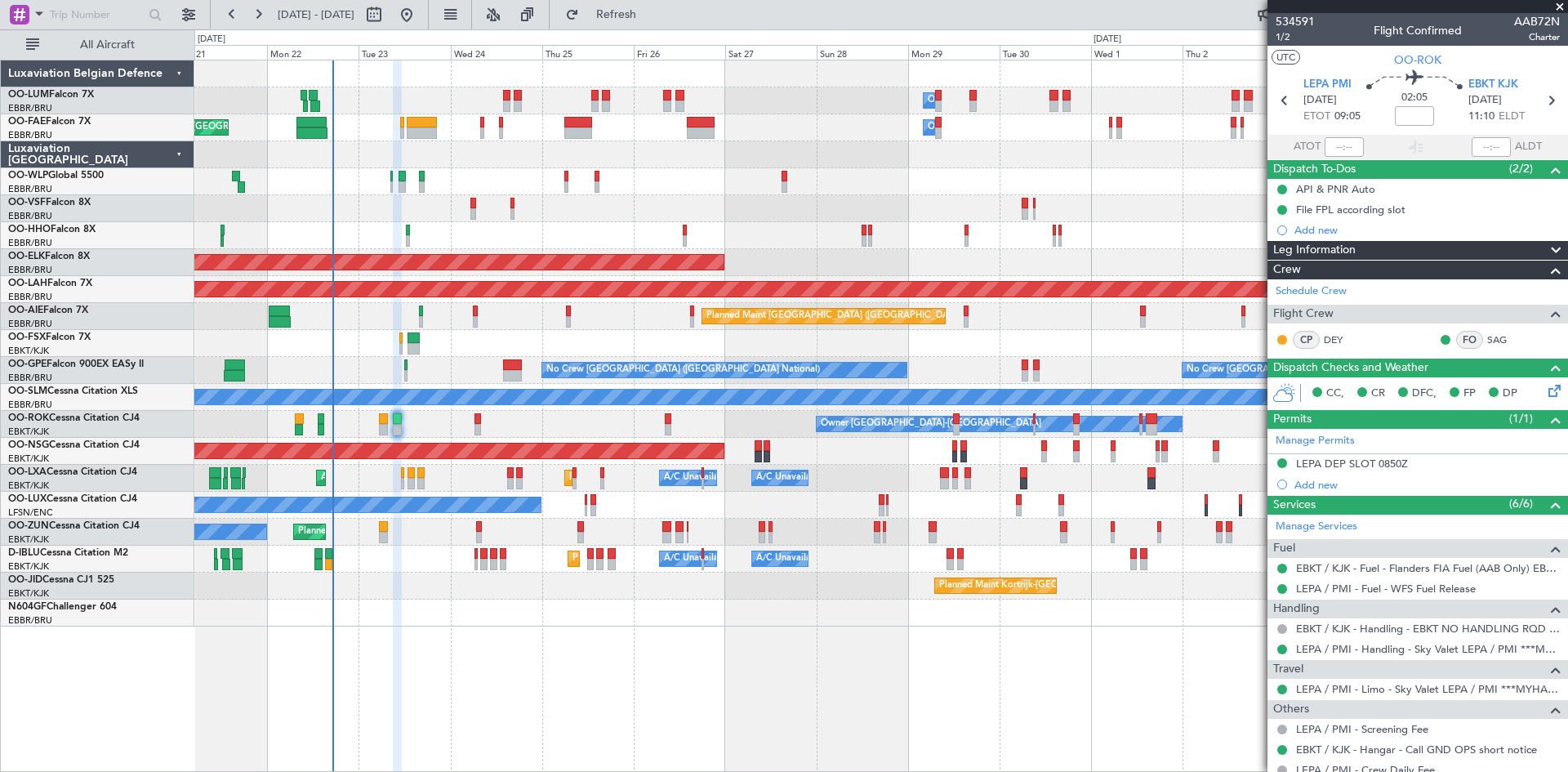
click at [452, 412] on div "Owner [GEOGRAPHIC_DATA]-[GEOGRAPHIC_DATA] Planned Maint [GEOGRAPHIC_DATA]-[GEOG…" at bounding box center [880, 424] width 1373 height 27
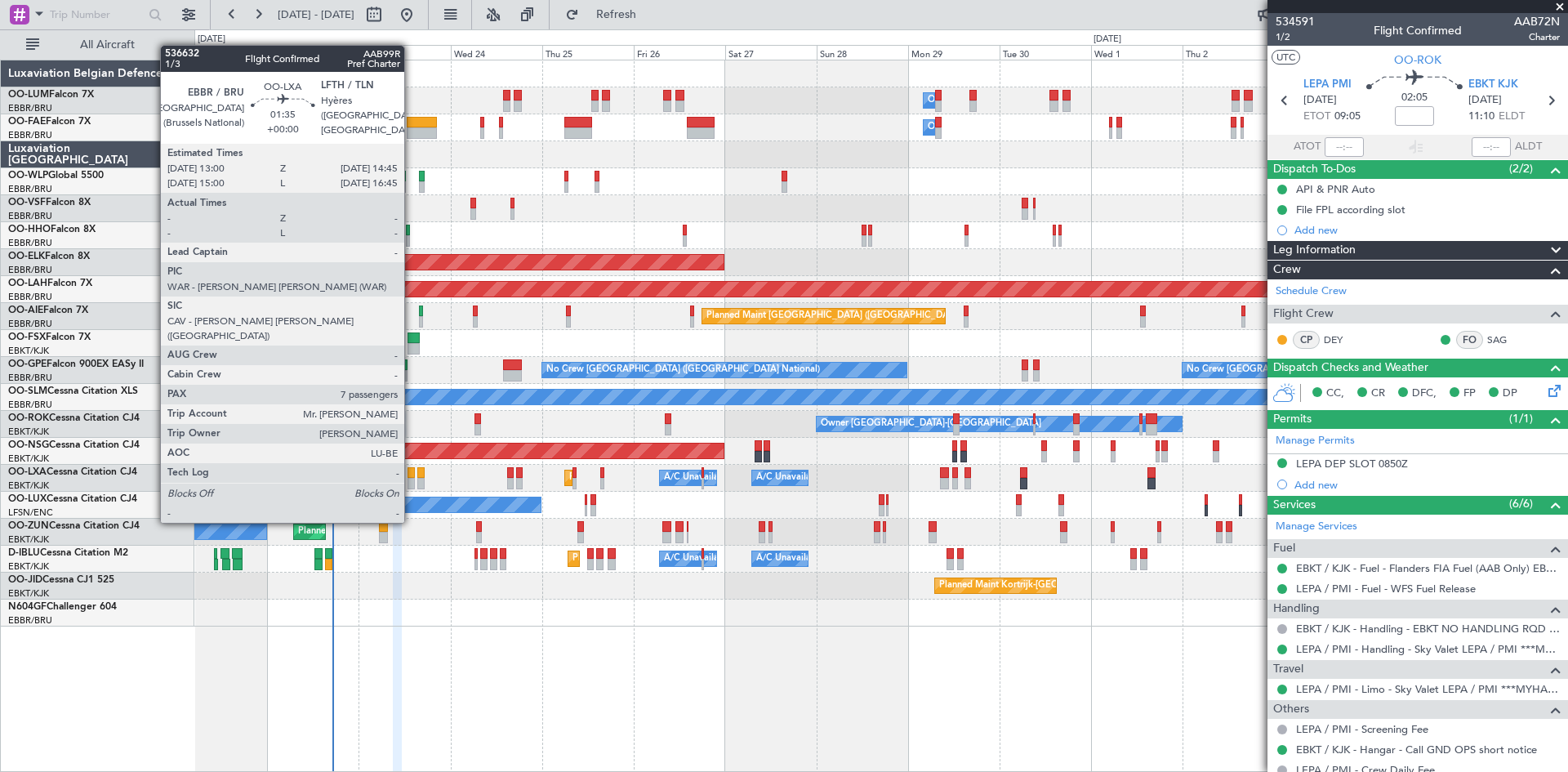
click at [410, 477] on div at bounding box center [411, 473] width 7 height 12
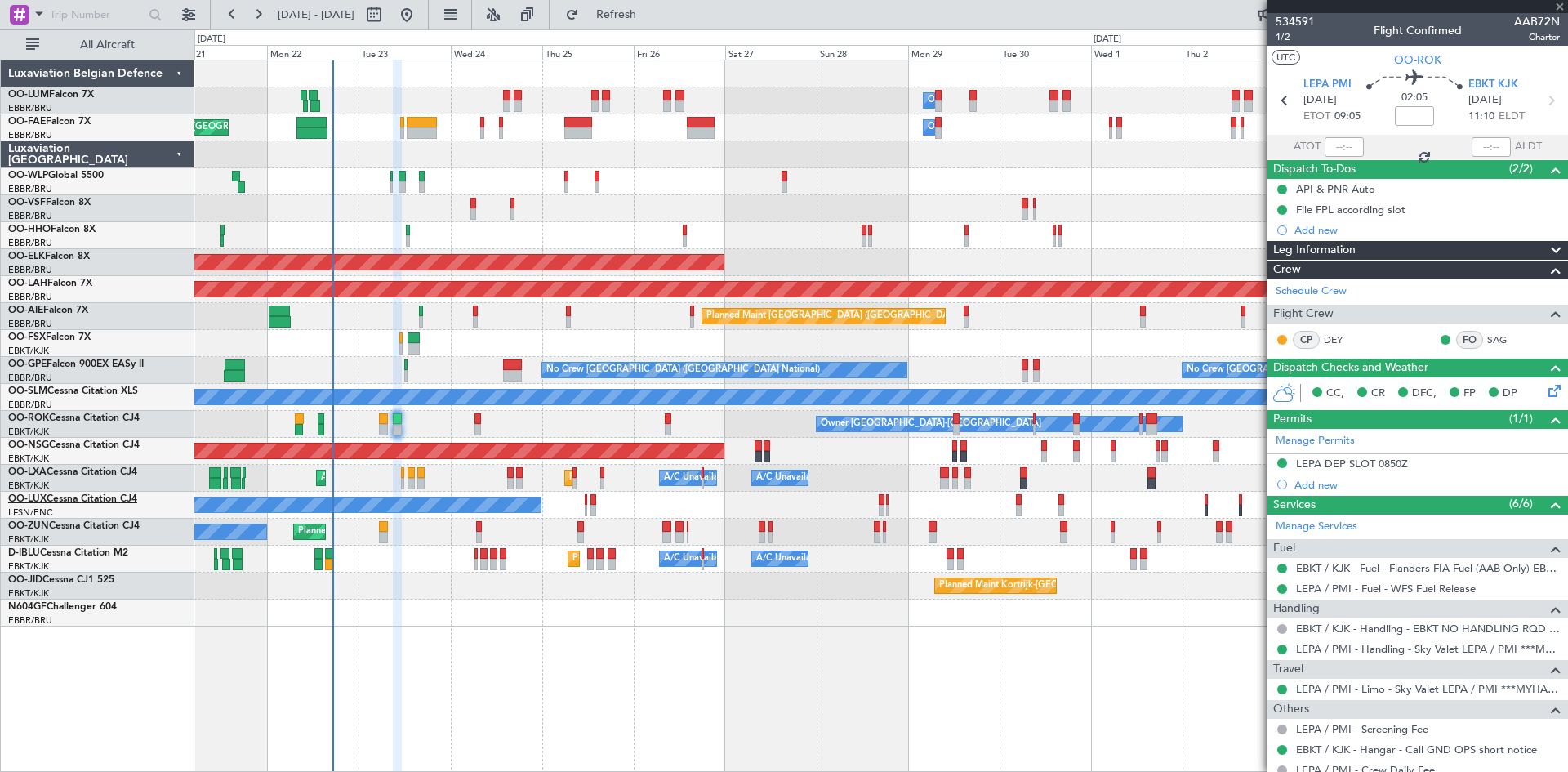
type input "7"
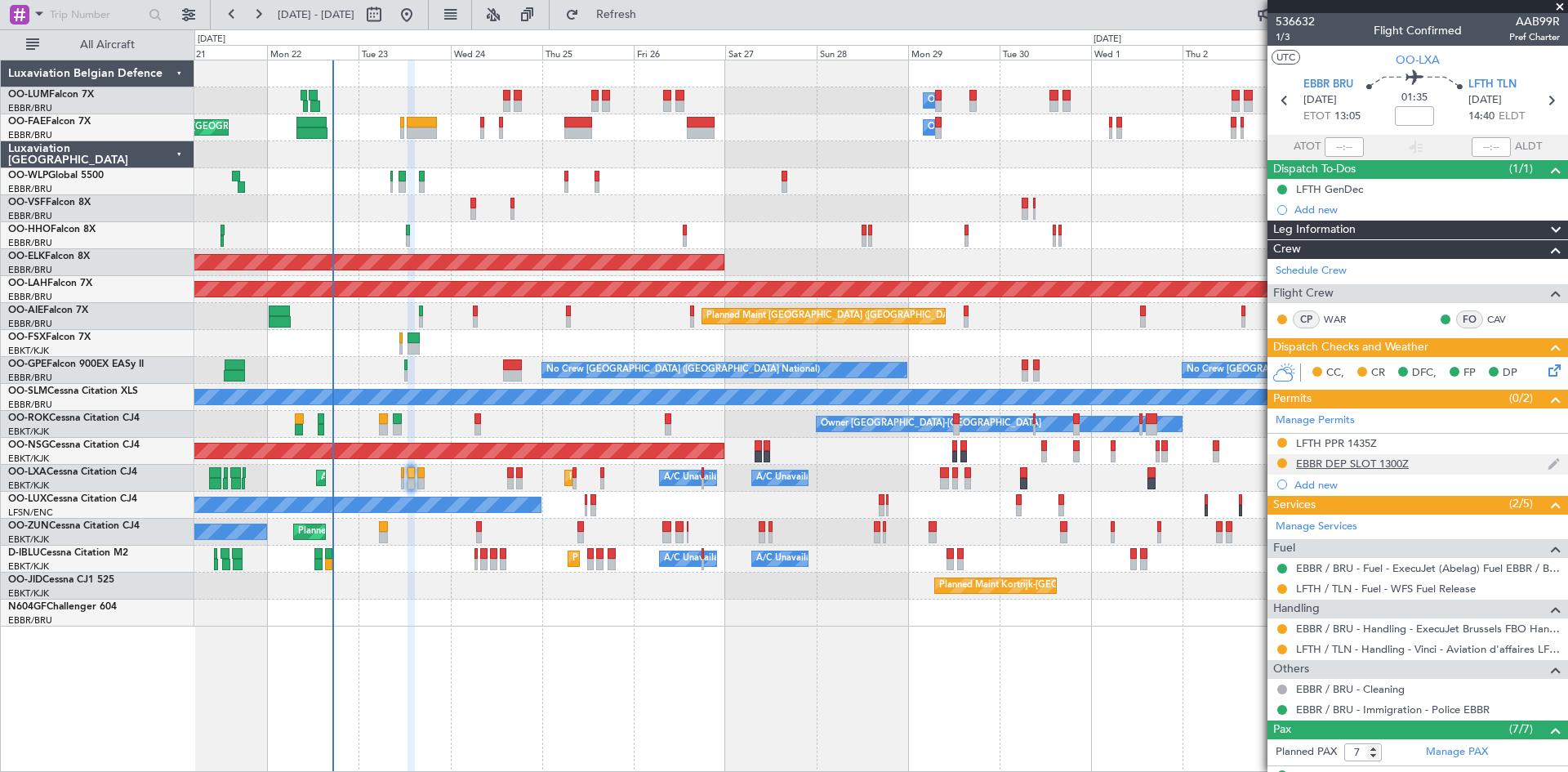
click at [1347, 464] on div "EBBR DEP SLOT 1300Z" at bounding box center [1352, 463] width 113 height 14
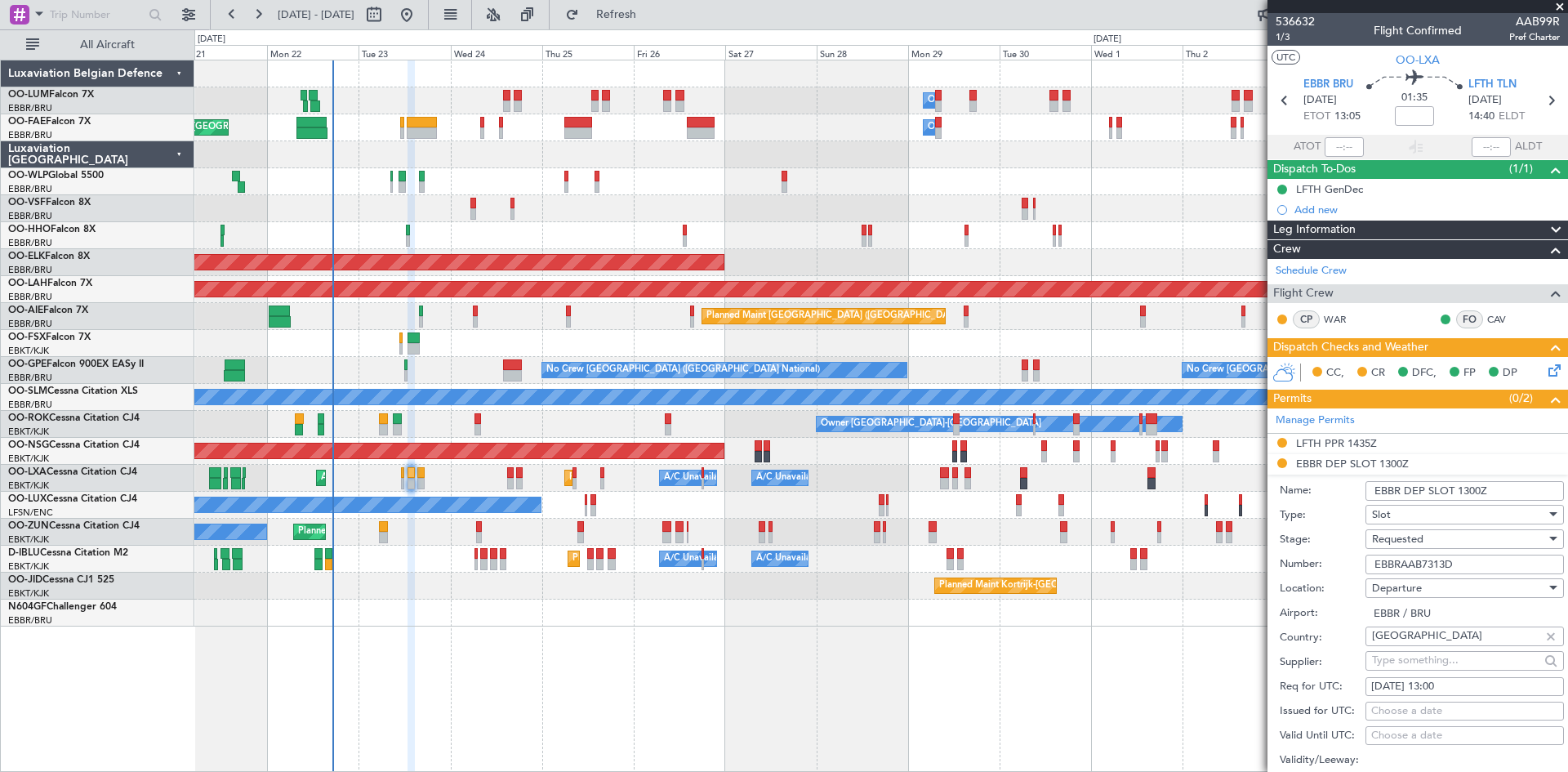
click at [1494, 557] on input "EBBRAAB7313D" at bounding box center [1465, 565] width 198 height 20
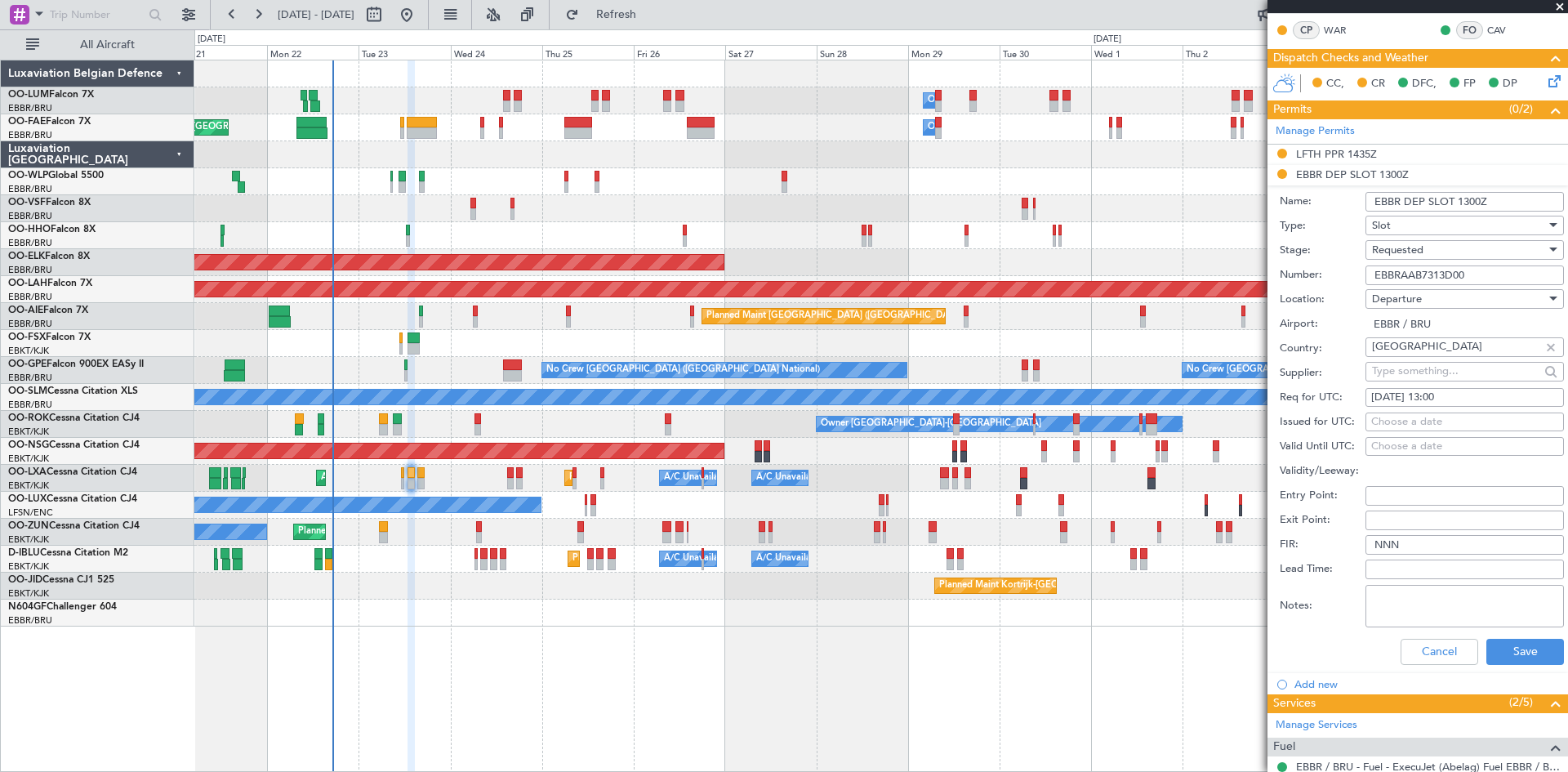
scroll to position [327, 0]
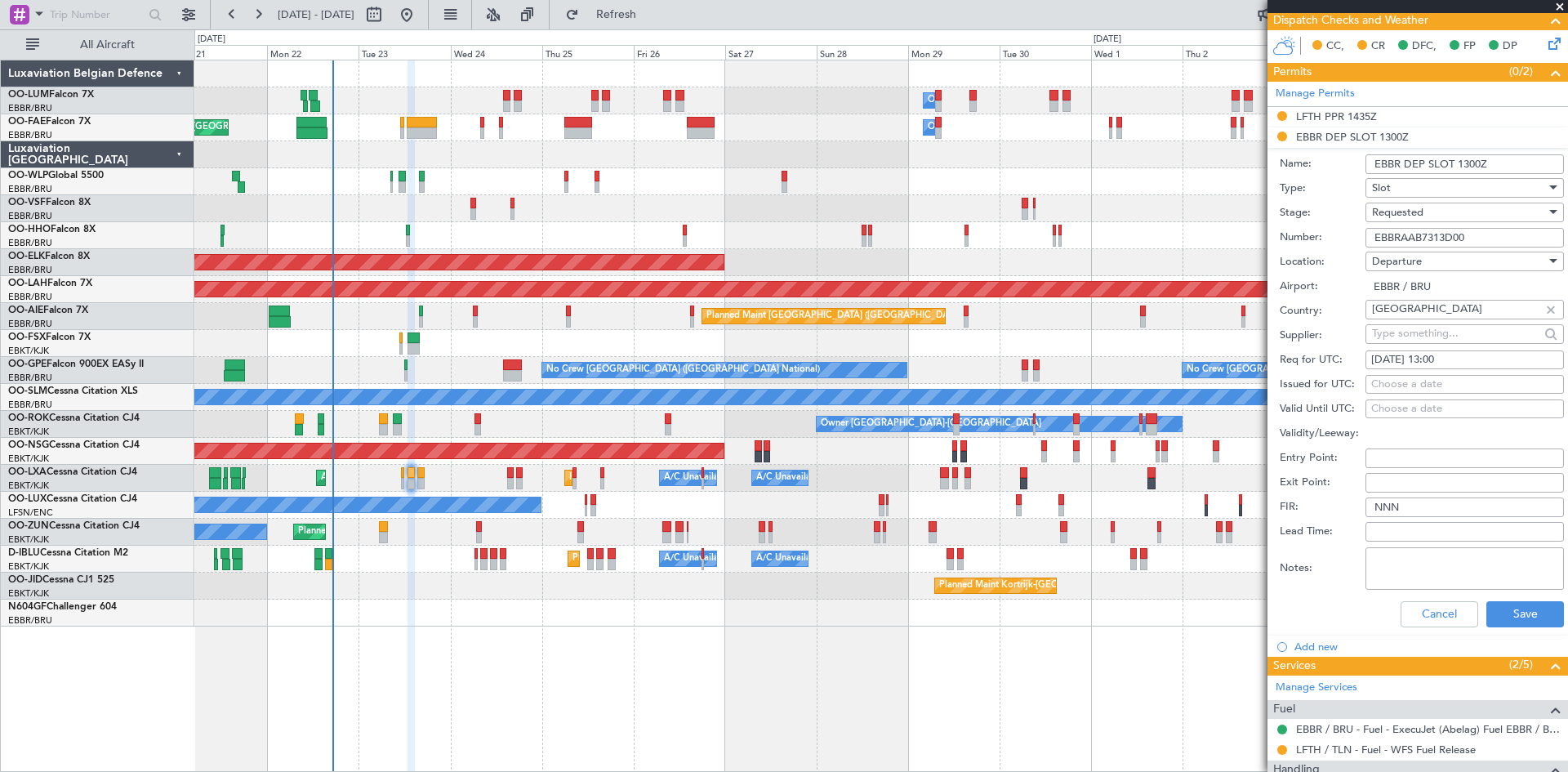
type input "EBBRAAB7313D00"
click at [1419, 388] on div "Choose a date" at bounding box center [1465, 385] width 187 height 17
select select "9"
select select "2025"
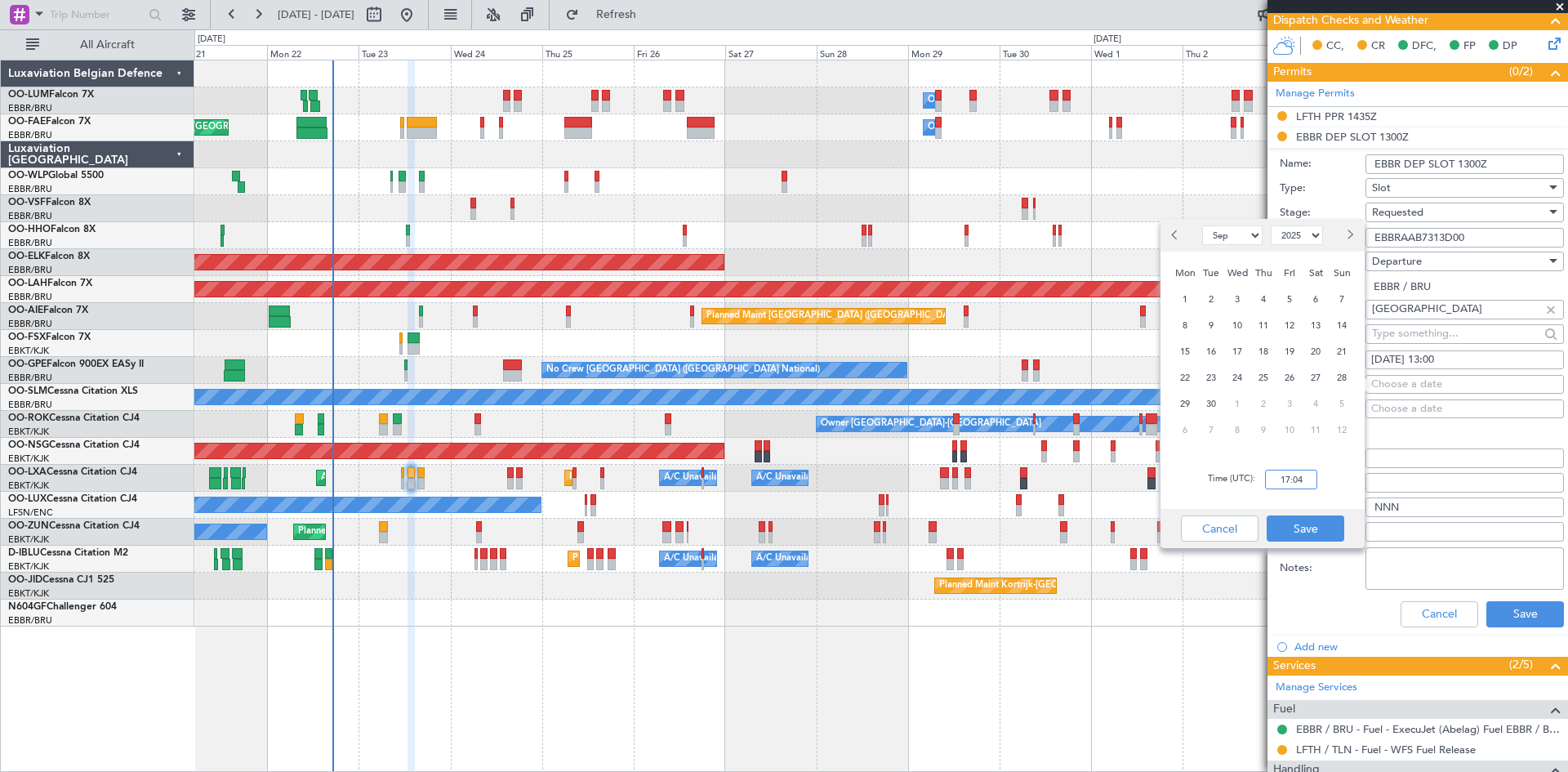
click at [1290, 484] on input "17:04" at bounding box center [1291, 480] width 52 height 20
type input "13:00"
click at [1311, 533] on button "Save" at bounding box center [1305, 528] width 78 height 26
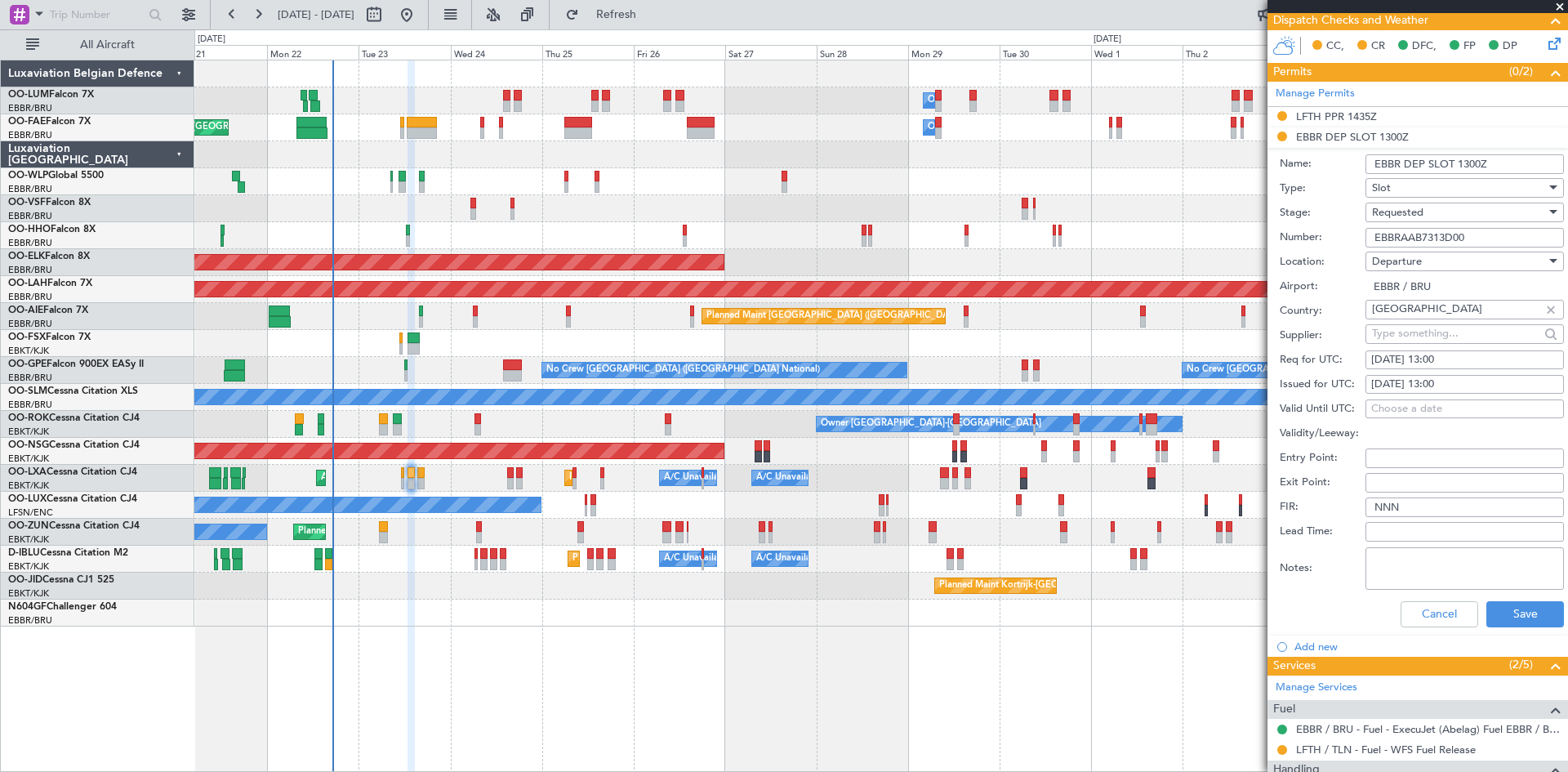
click at [1465, 212] on div "Requested" at bounding box center [1459, 212] width 174 height 25
click at [1442, 330] on span "Received OK" at bounding box center [1459, 336] width 172 height 25
click at [1532, 613] on button "Save" at bounding box center [1525, 614] width 78 height 26
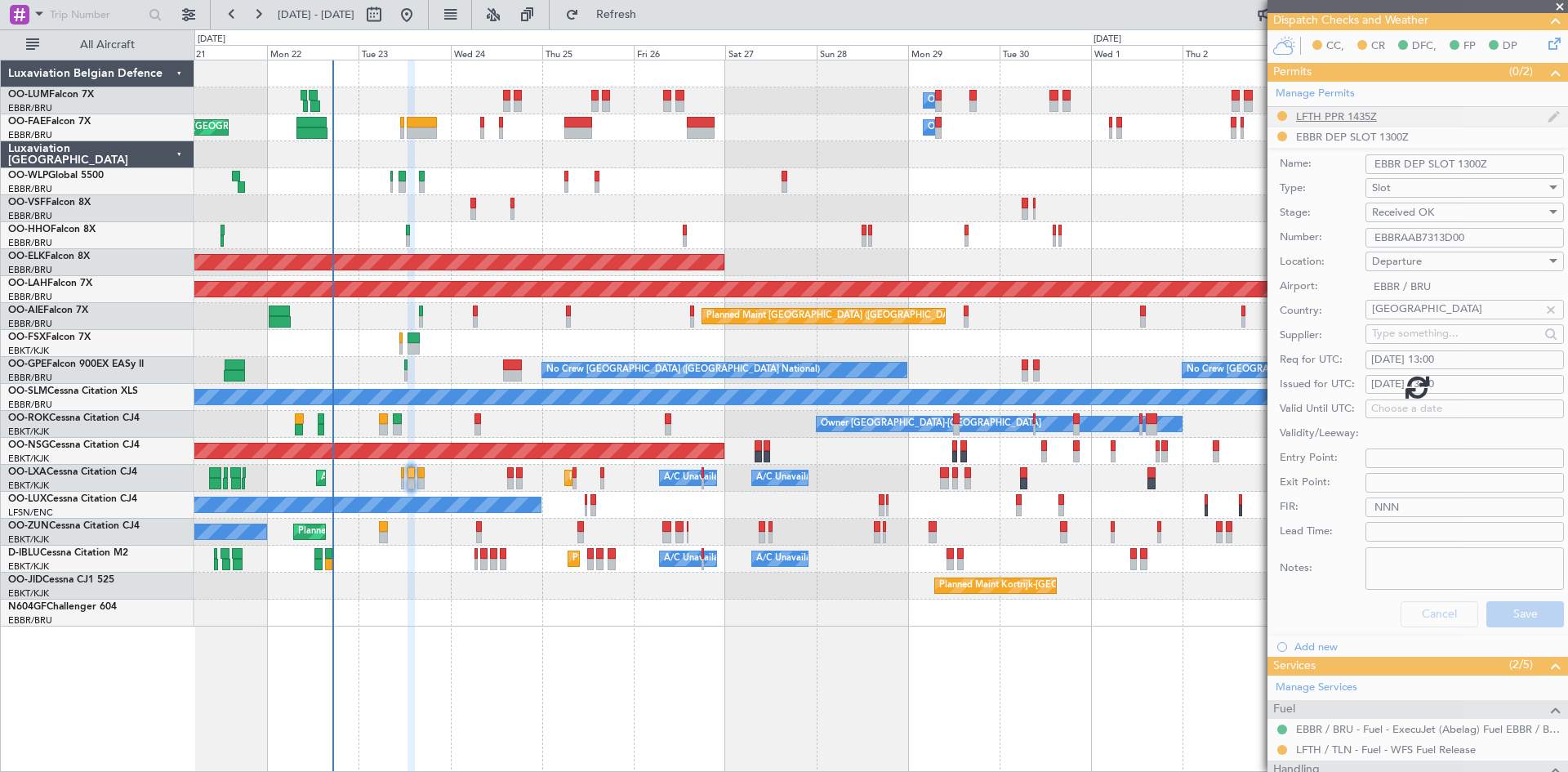
scroll to position [251, 0]
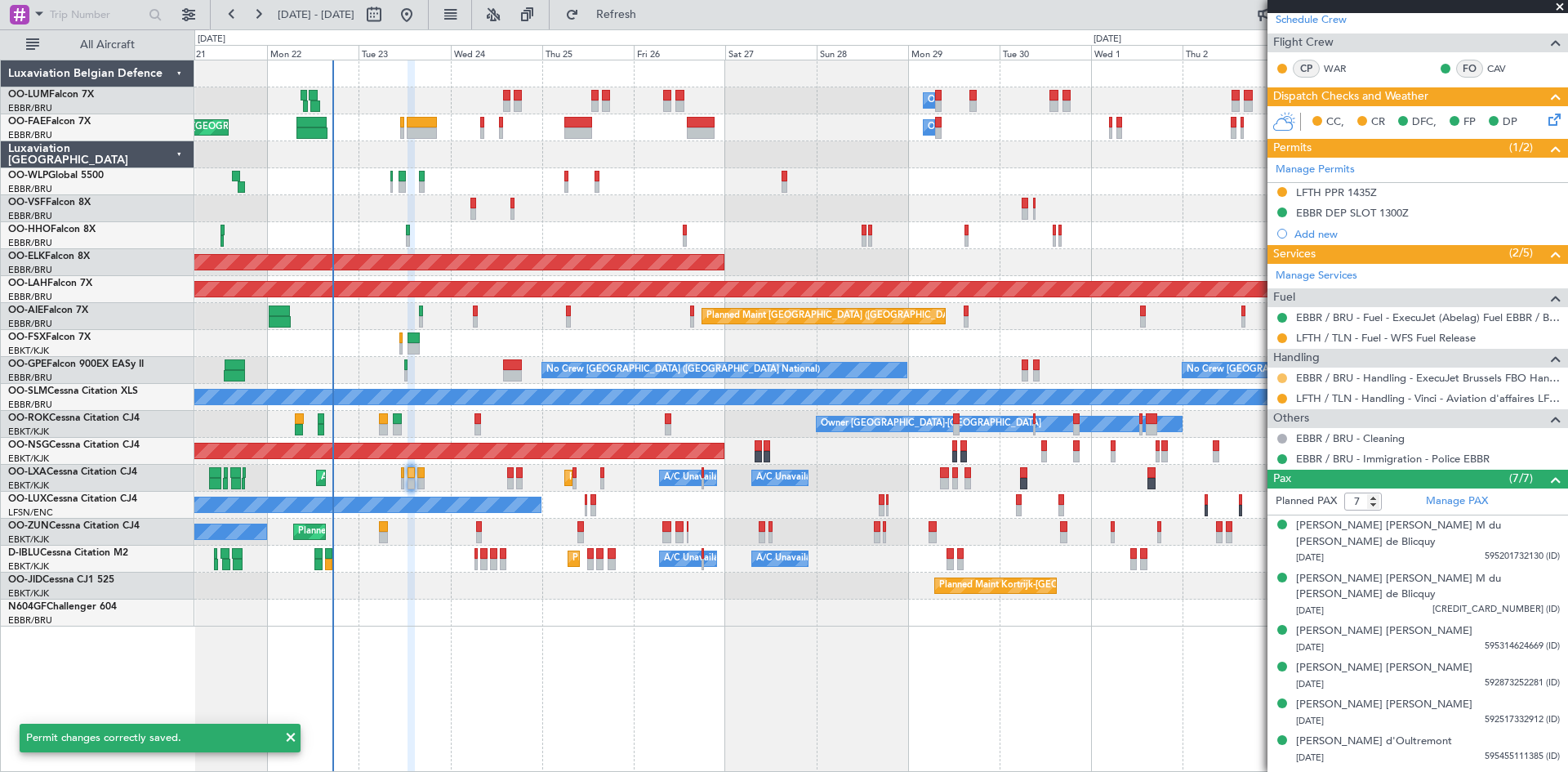
click at [1285, 377] on button at bounding box center [1282, 378] width 10 height 10
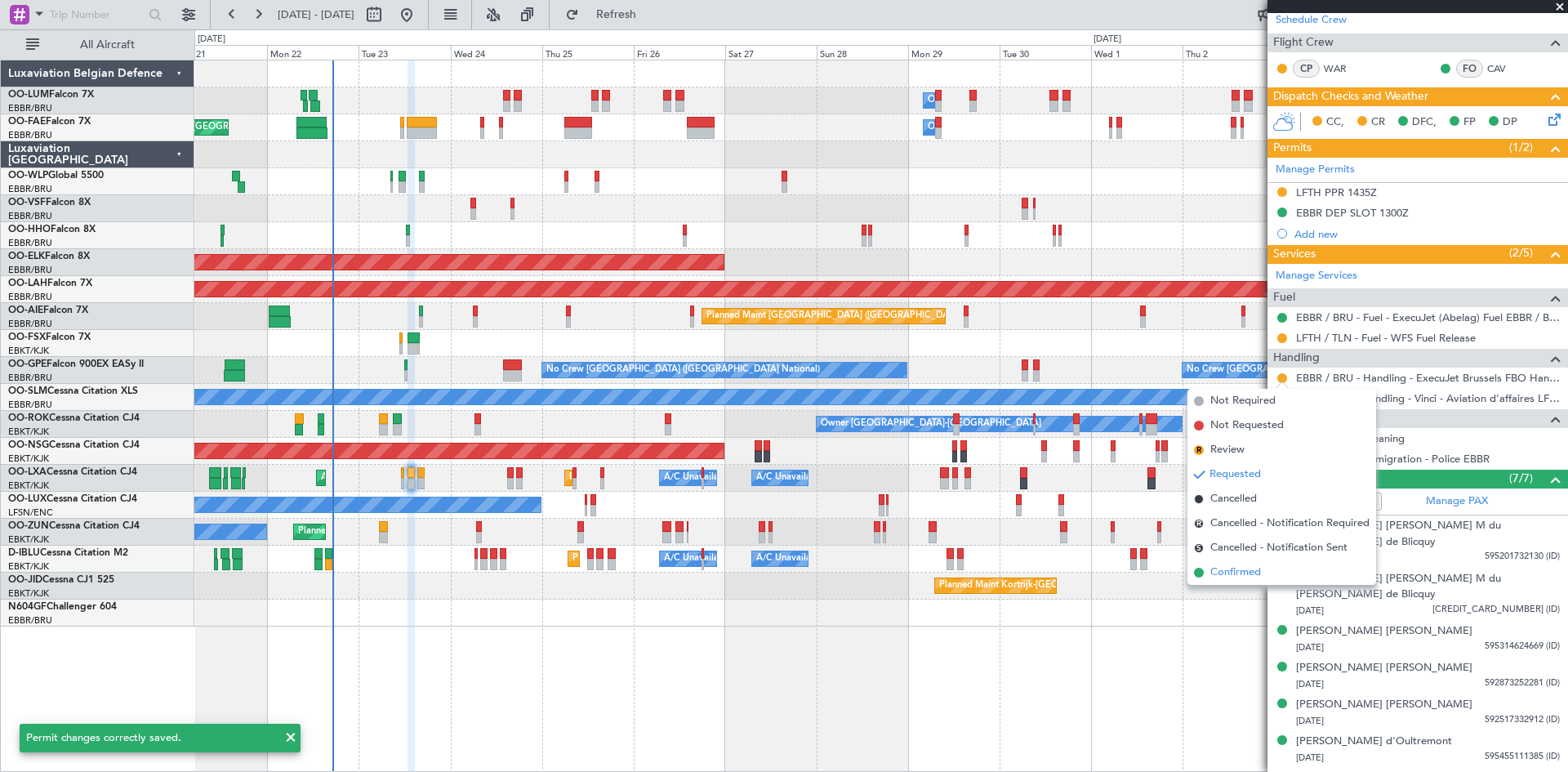
click at [1222, 576] on span "Confirmed" at bounding box center [1235, 573] width 50 height 17
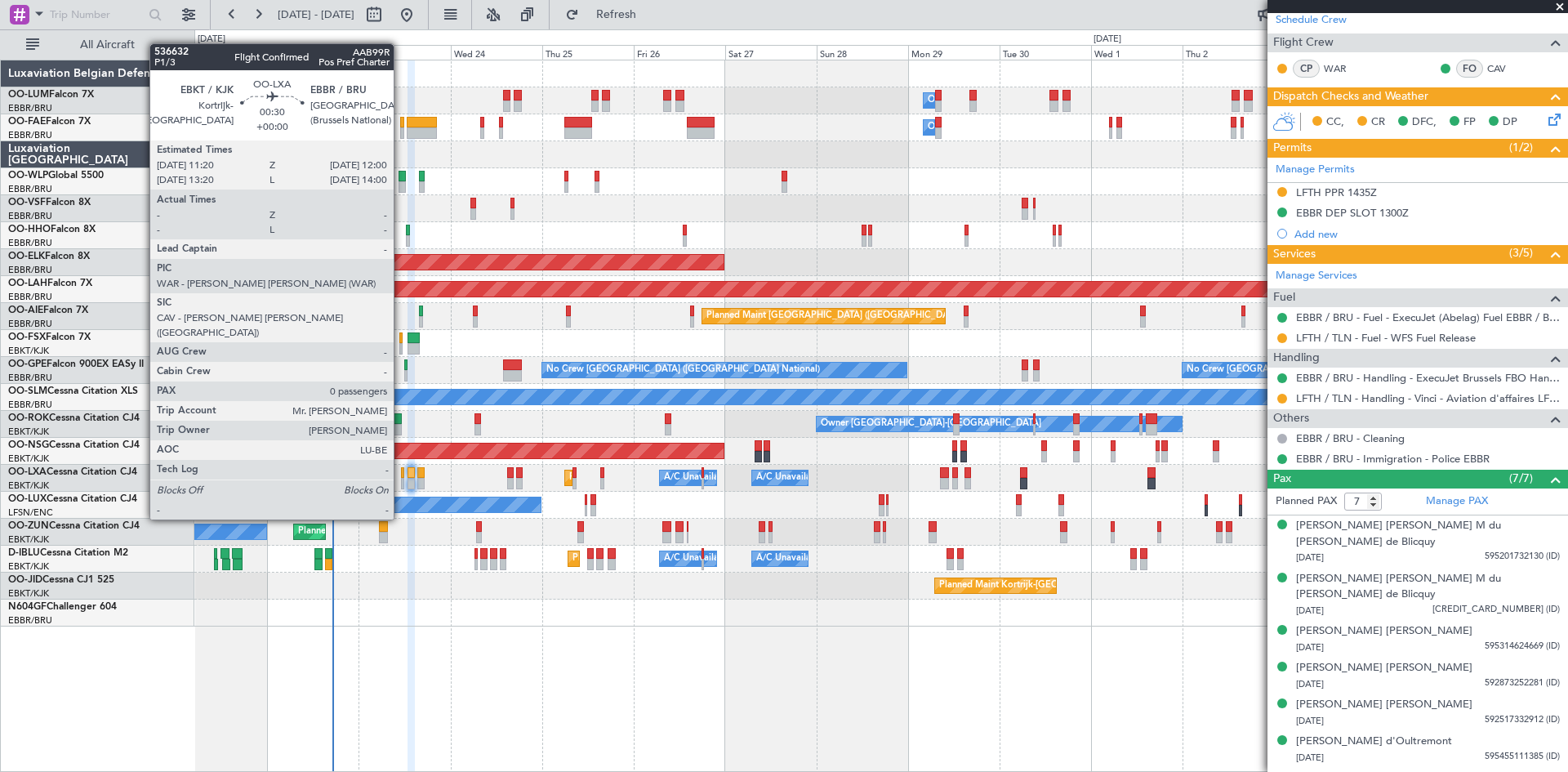
click at [401, 476] on div at bounding box center [403, 473] width 3 height 12
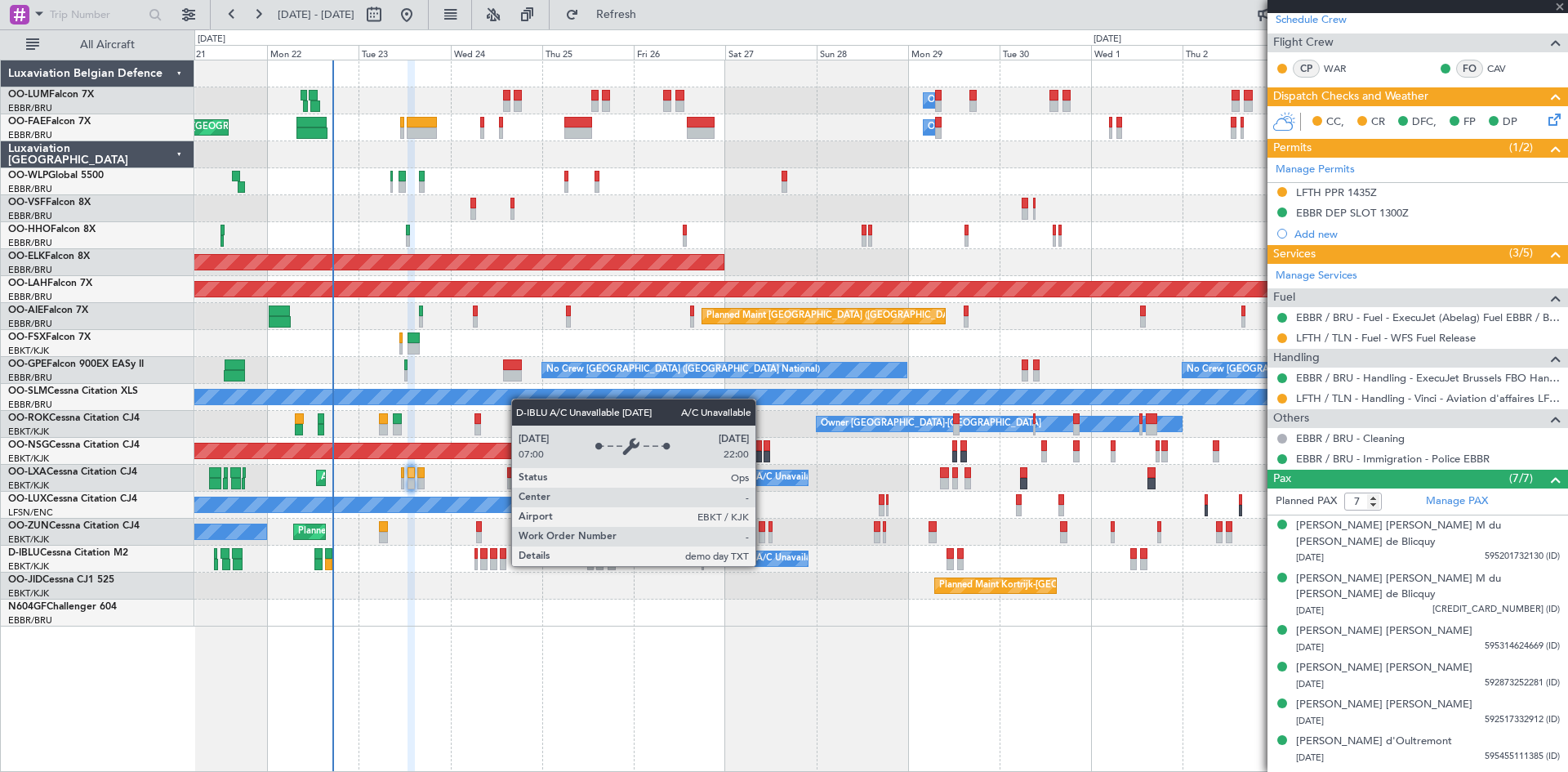
type input "0"
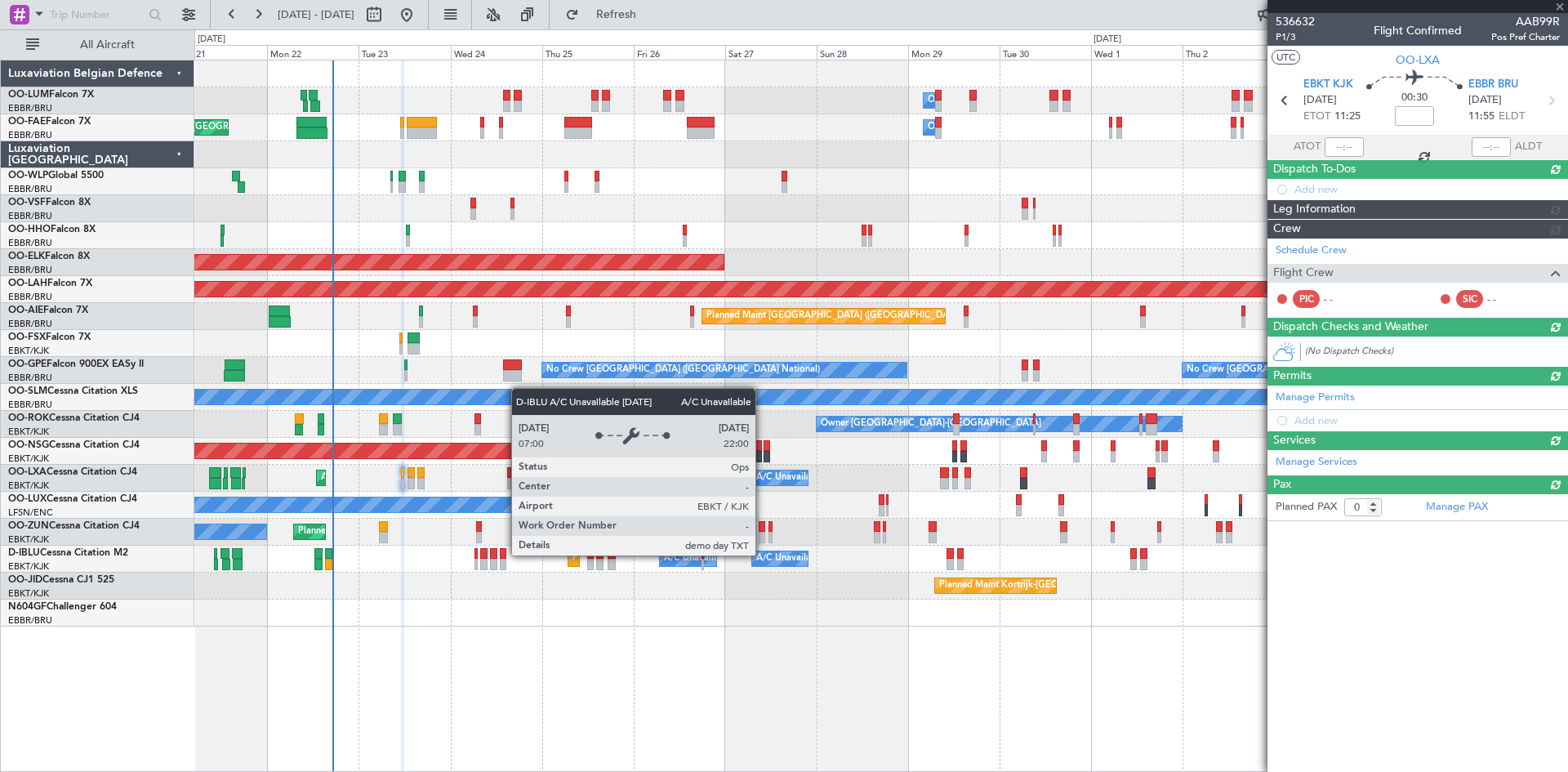
scroll to position [0, 0]
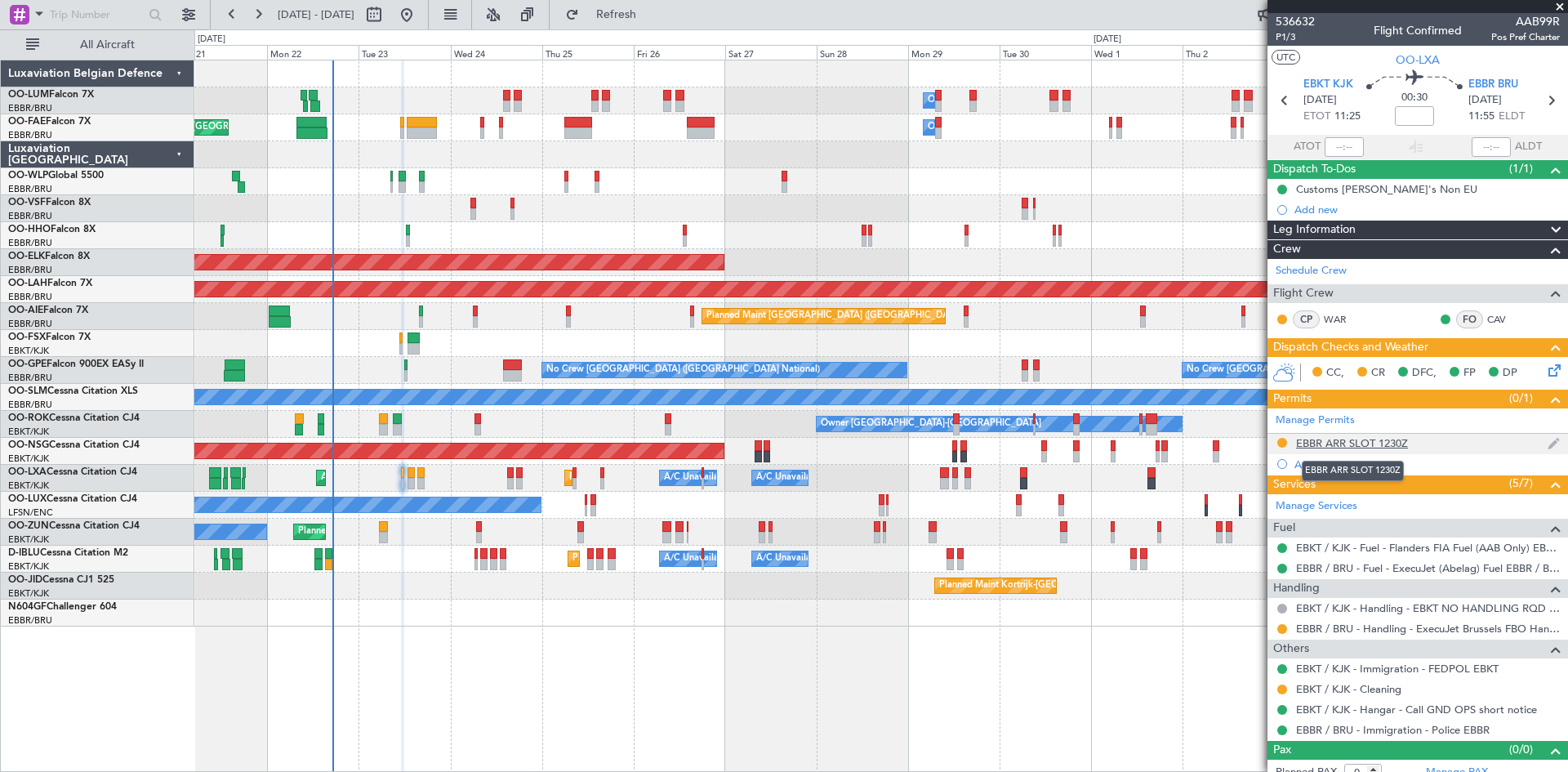
click at [1357, 439] on div "EBBR ARR SLOT 1230Z" at bounding box center [1352, 443] width 112 height 14
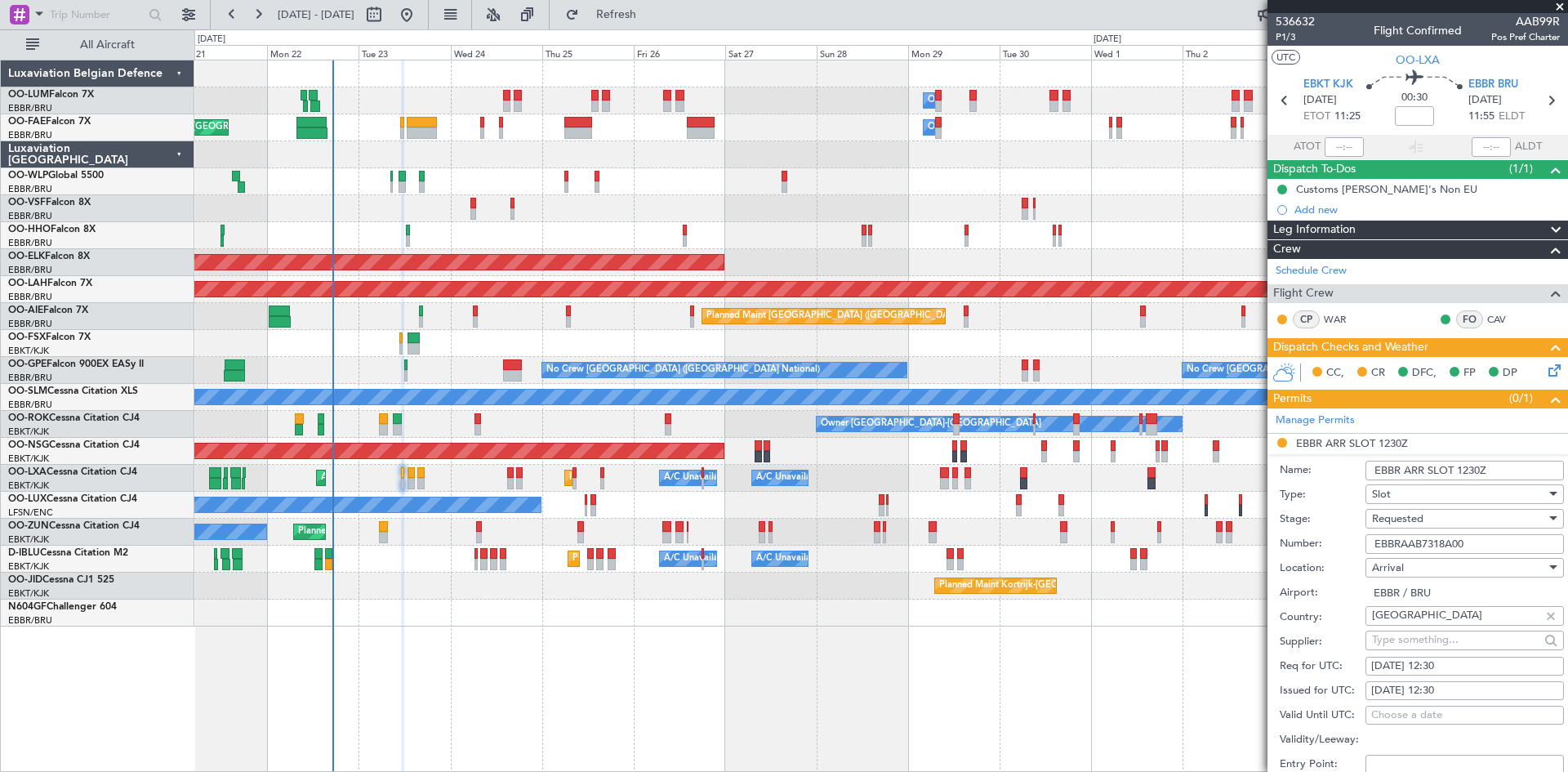
click at [1472, 664] on div "[DATE] 12:30" at bounding box center [1465, 666] width 187 height 17
select select "9"
select select "2025"
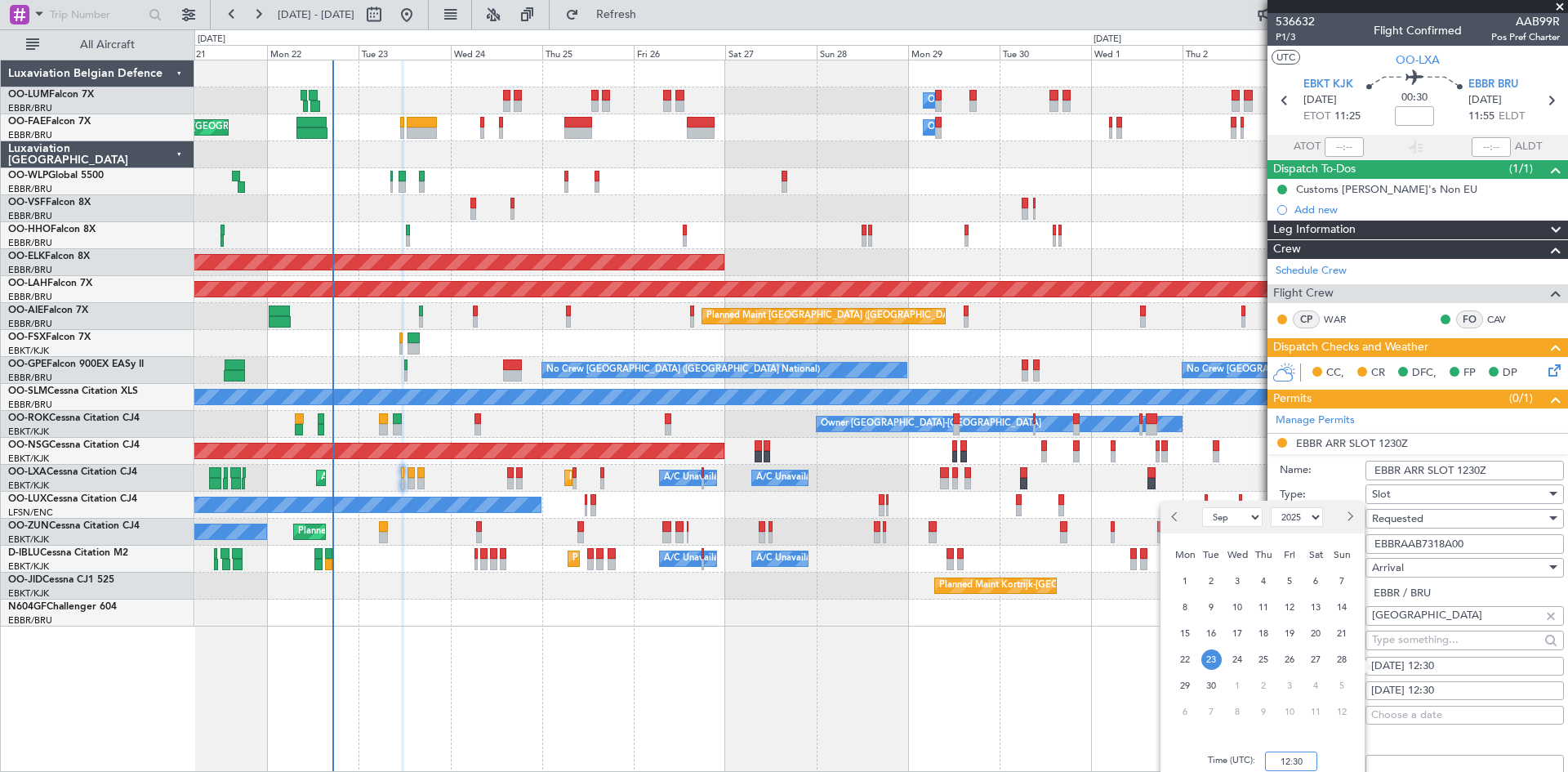
click at [1281, 756] on input "12:30" at bounding box center [1291, 761] width 52 height 20
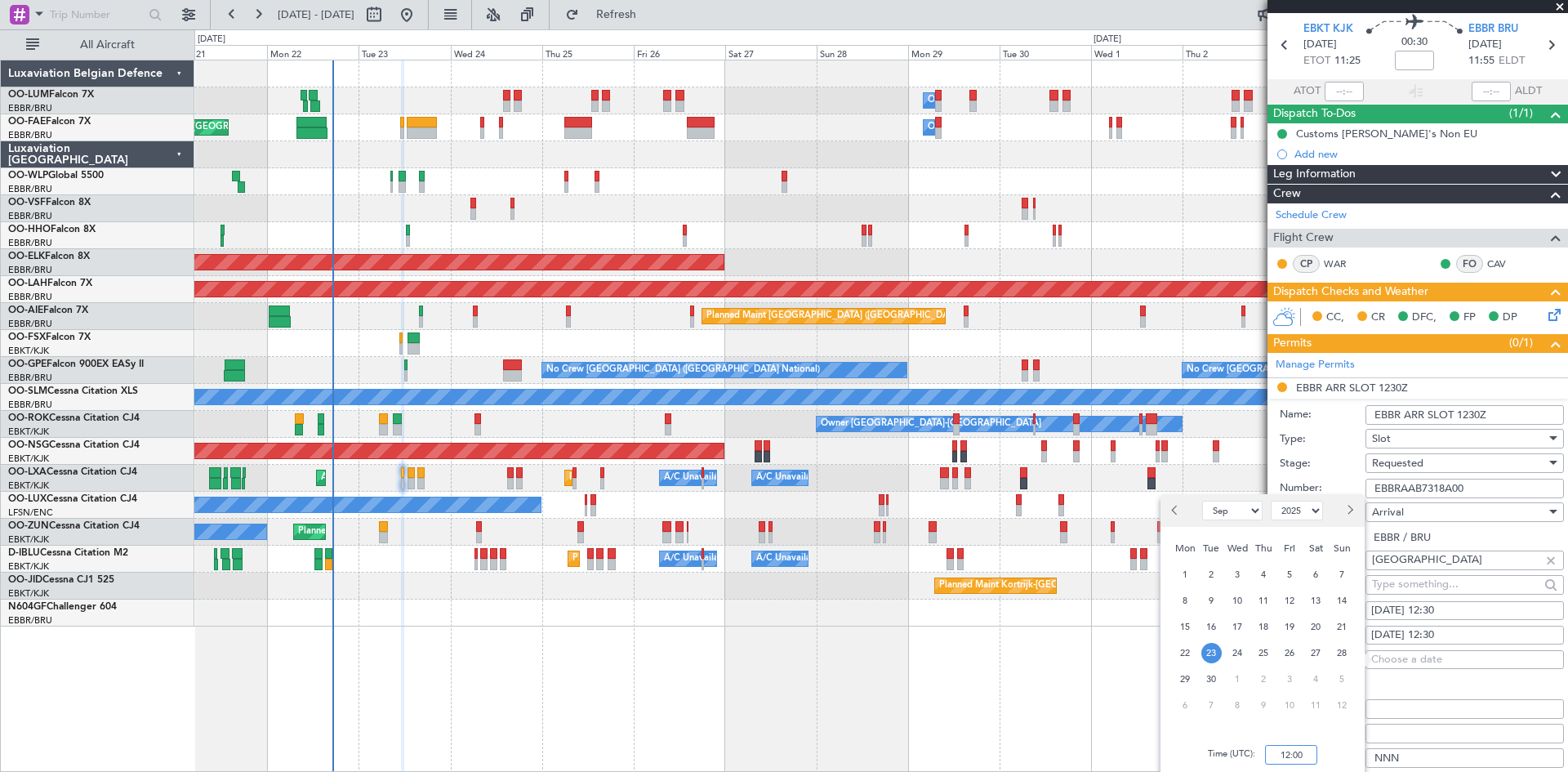
scroll to position [163, 0]
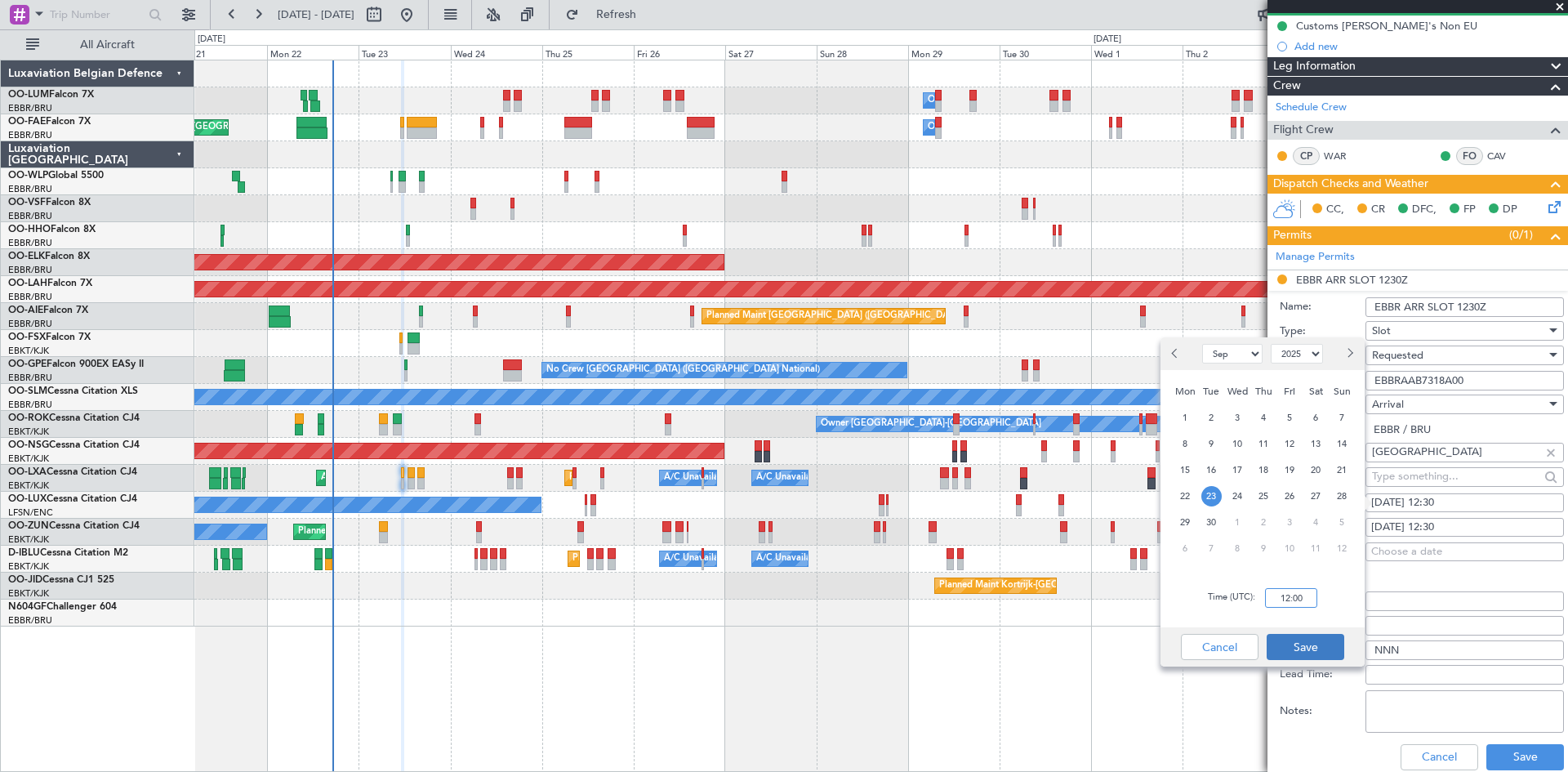
type input "12:00"
click at [1300, 649] on button "Save" at bounding box center [1305, 647] width 78 height 26
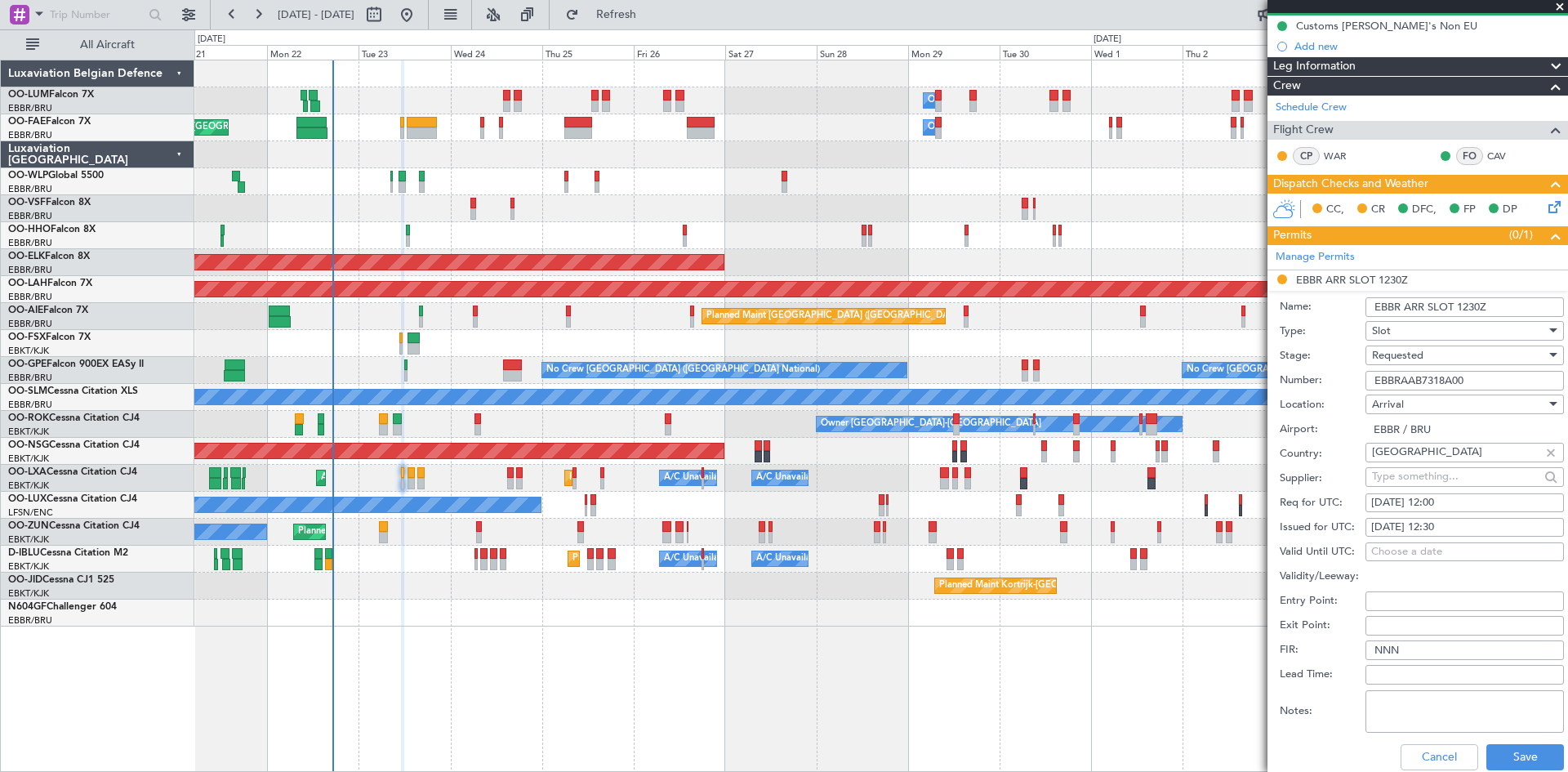
click at [1458, 528] on div "[DATE] 12:30" at bounding box center [1465, 528] width 187 height 17
select select "9"
select select "2025"
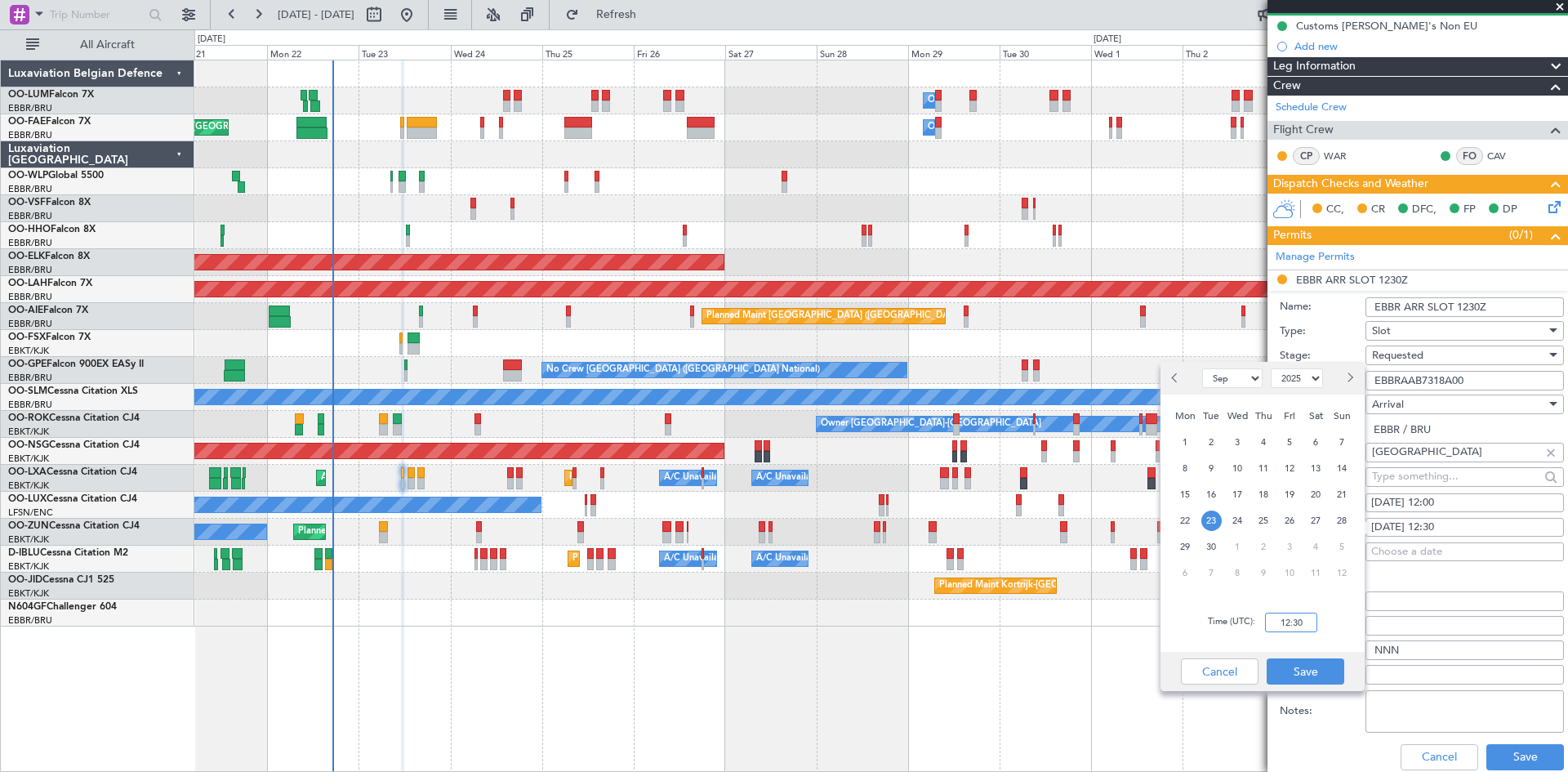
click at [1279, 623] on input "12:30" at bounding box center [1291, 623] width 52 height 20
type input "12:00"
click at [1318, 665] on button "Save" at bounding box center [1305, 671] width 78 height 26
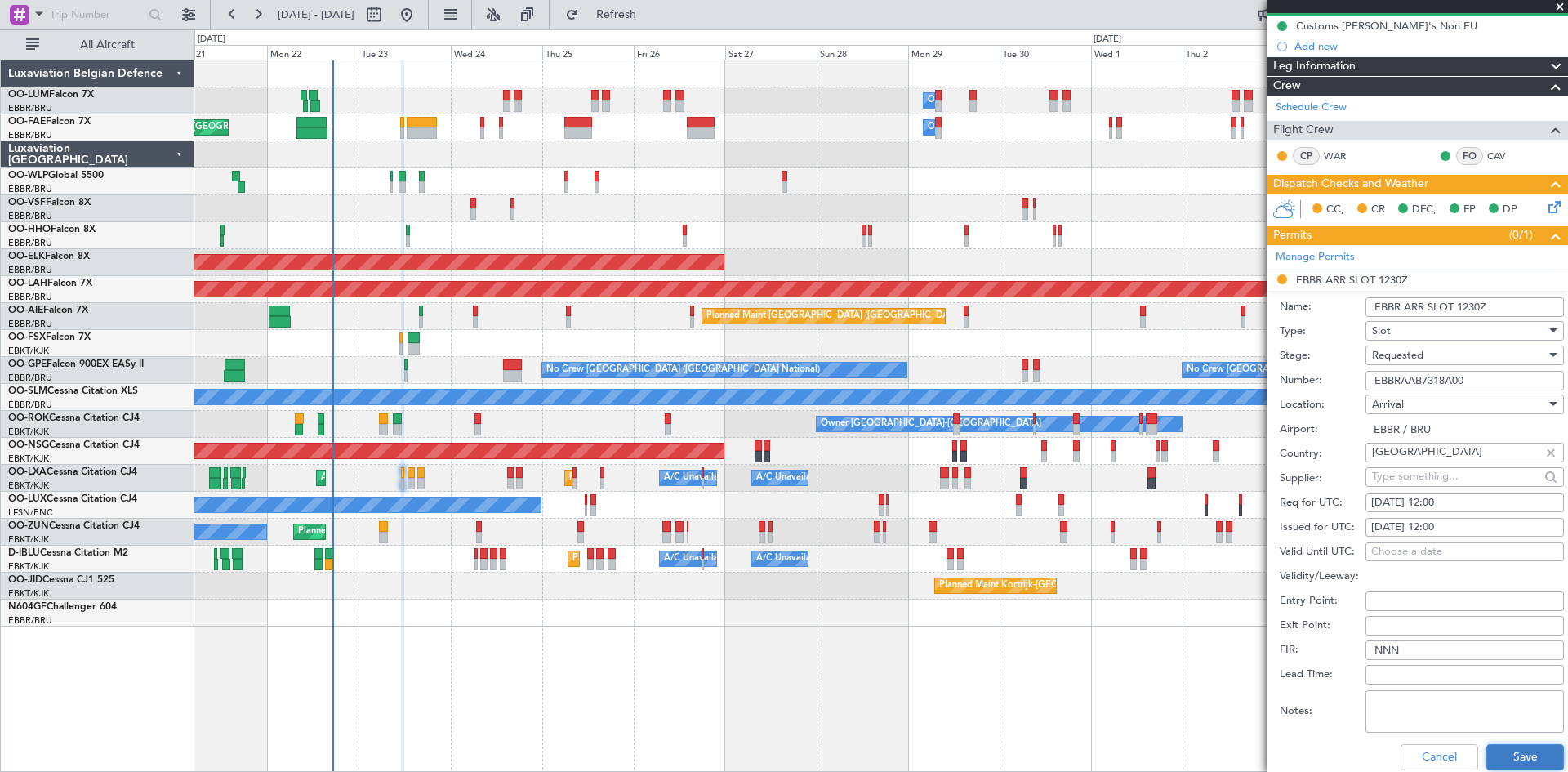
click at [1520, 760] on button "Save" at bounding box center [1525, 757] width 78 height 26
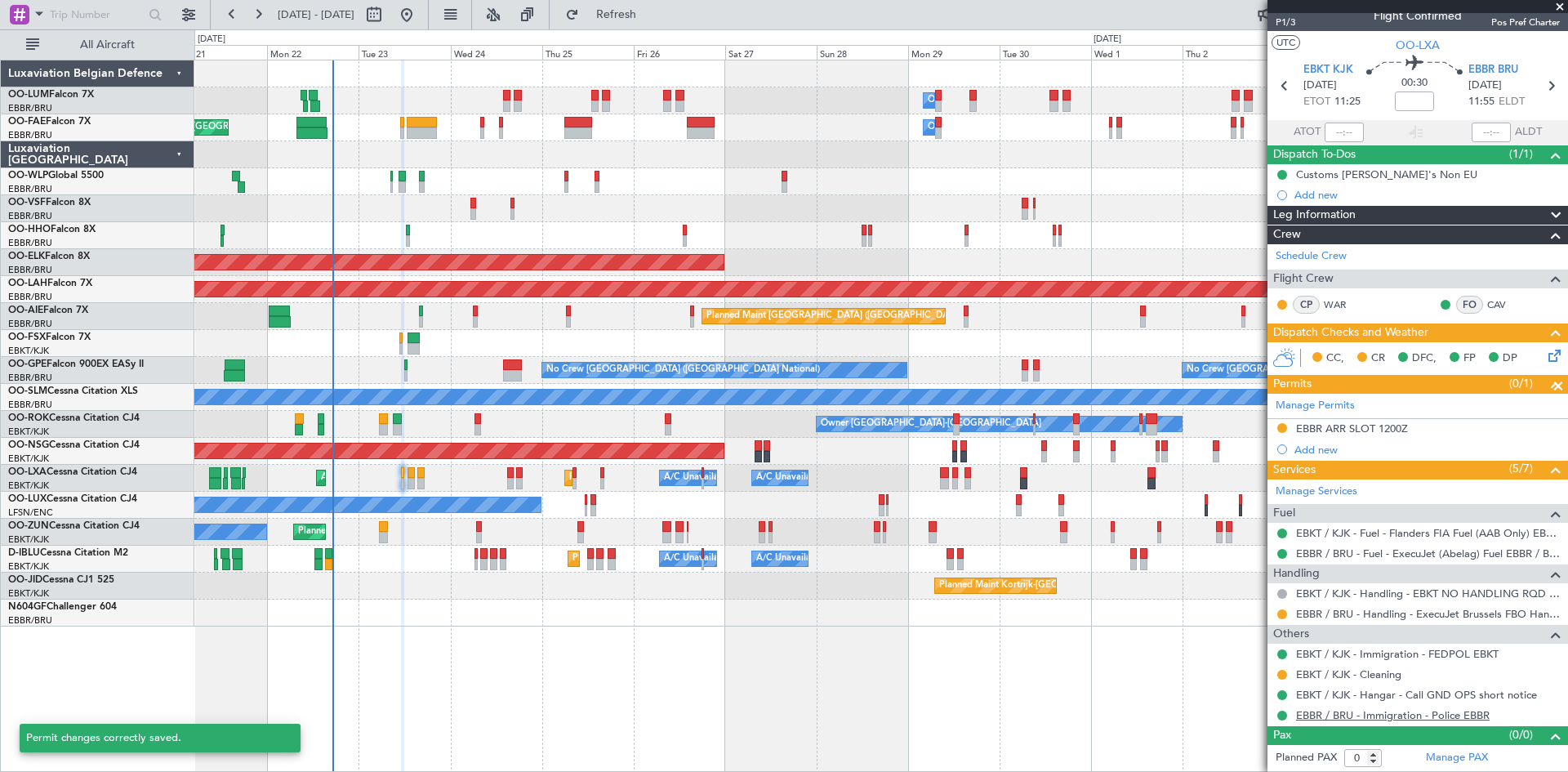
scroll to position [14, 0]
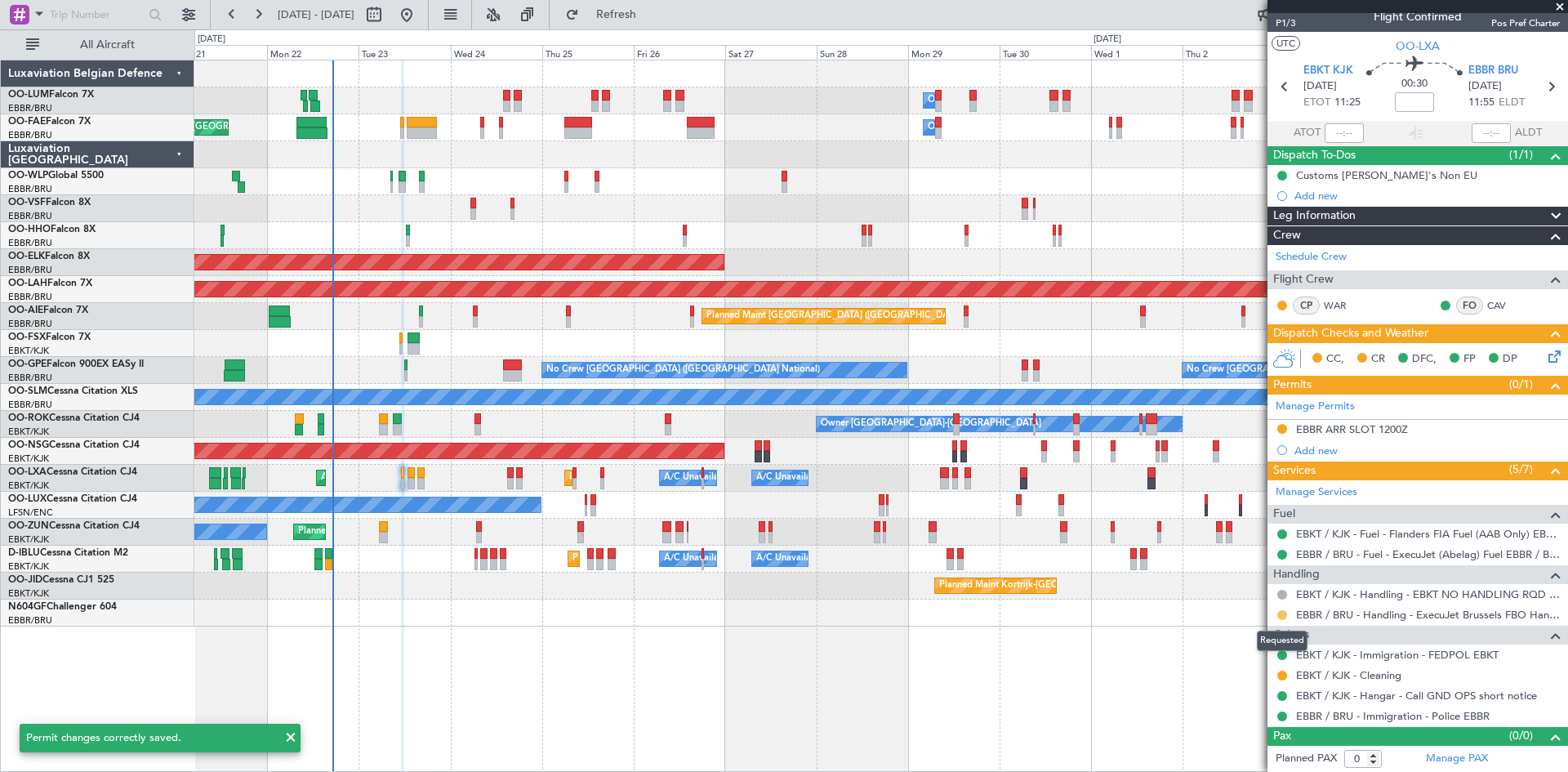
click at [1279, 613] on button at bounding box center [1282, 615] width 10 height 10
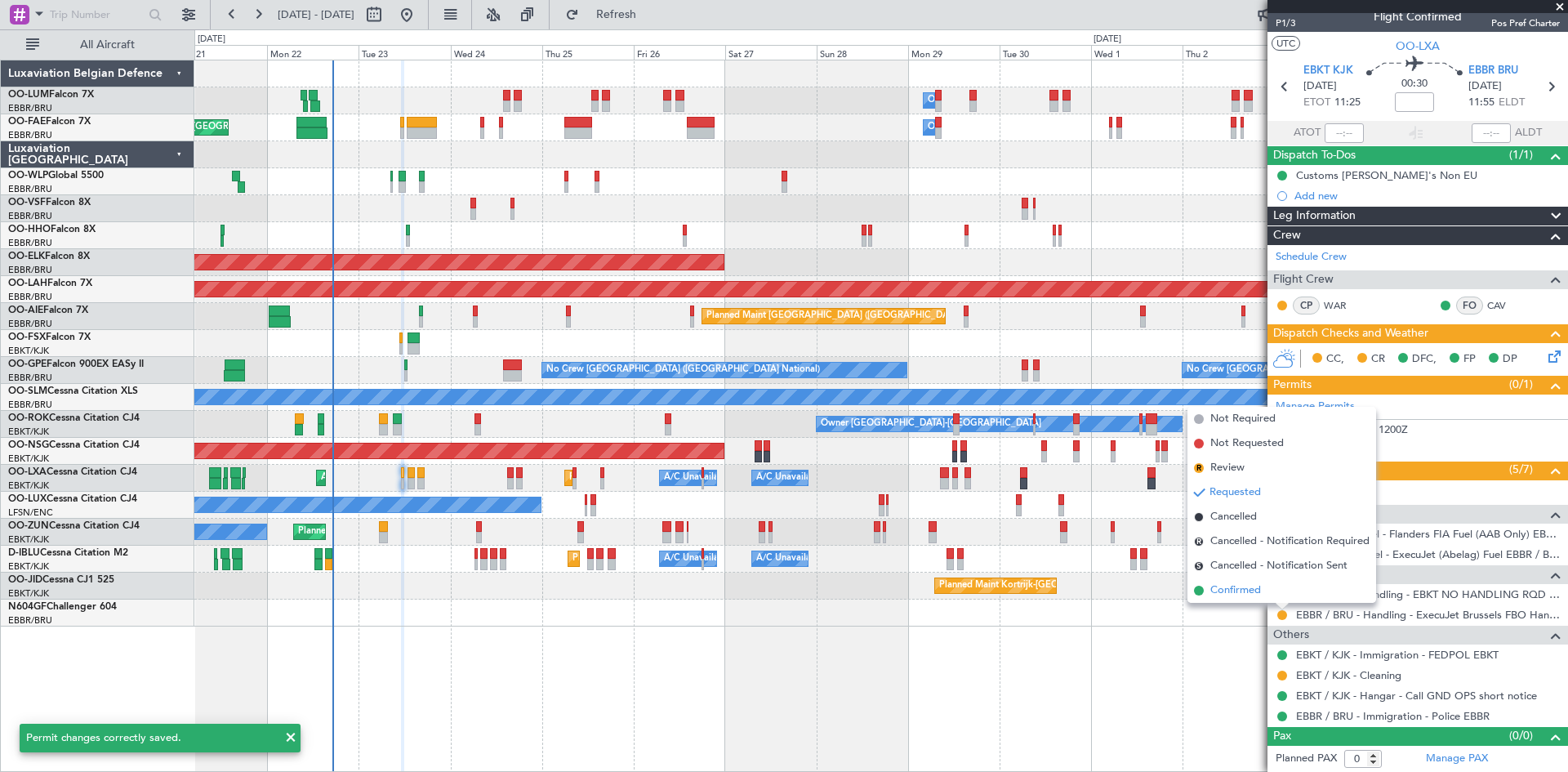
click at [1256, 585] on span "Confirmed" at bounding box center [1235, 590] width 50 height 17
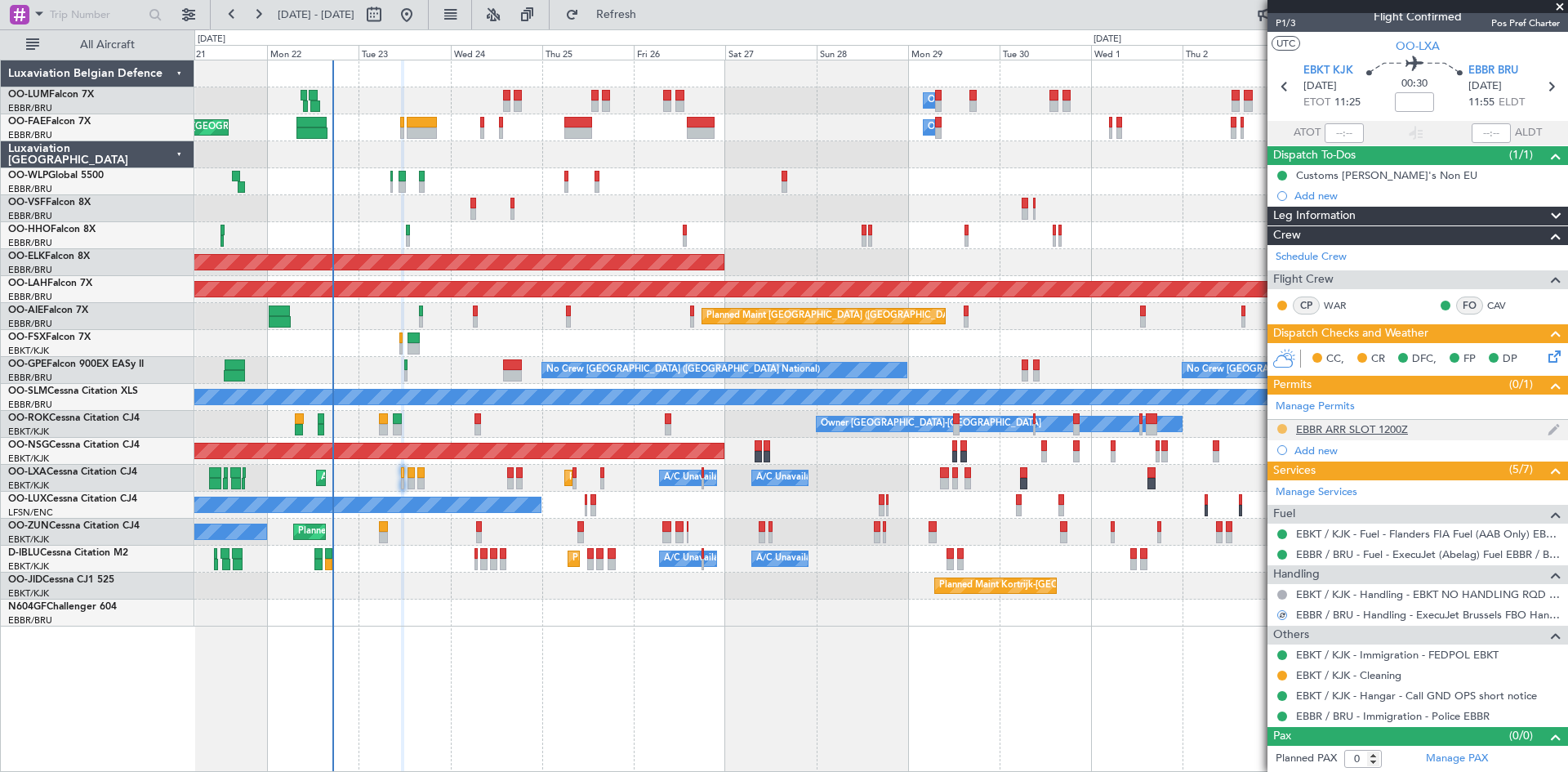
click at [1285, 426] on button at bounding box center [1282, 429] width 10 height 10
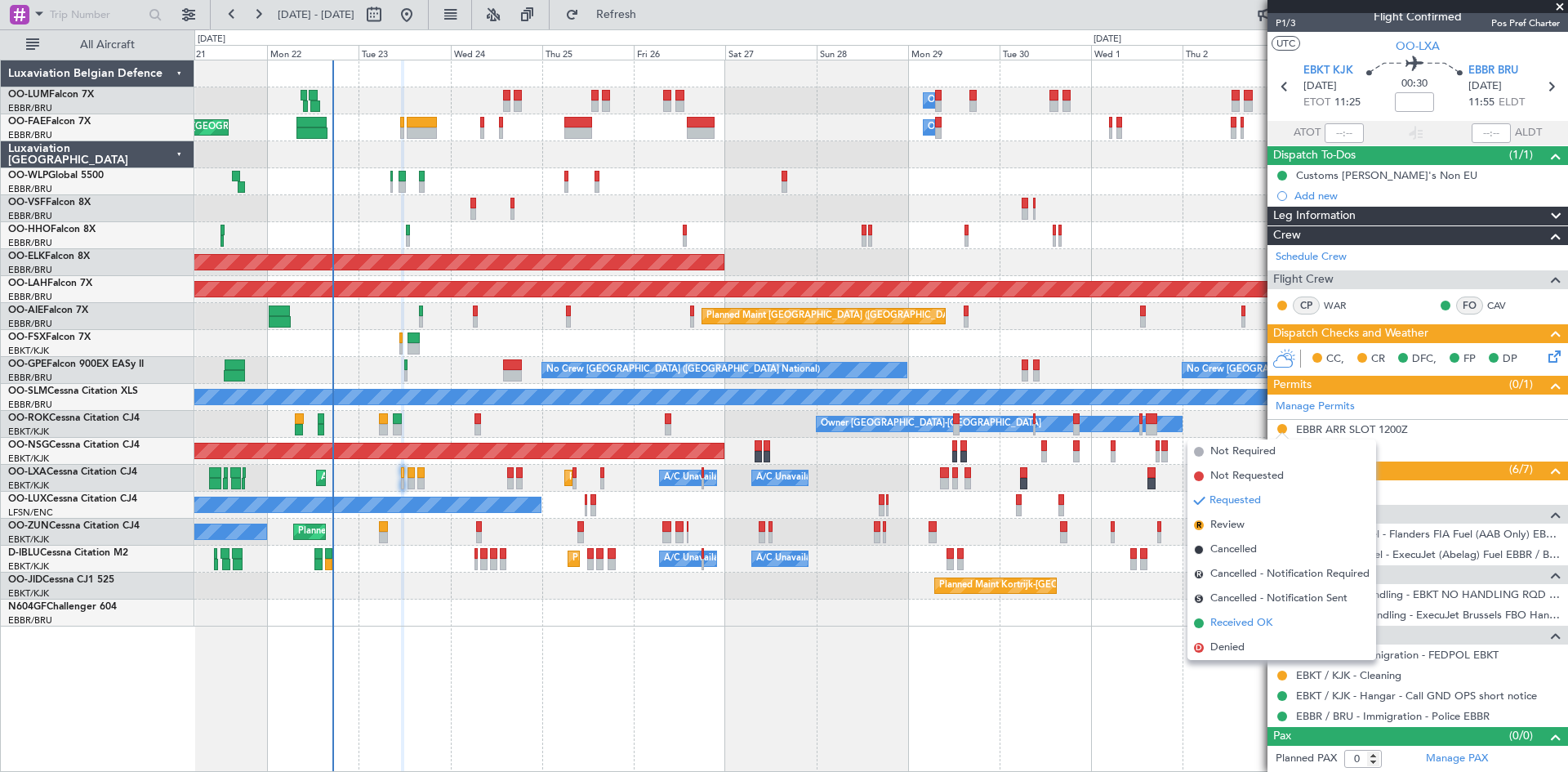
click at [1225, 623] on span "Received OK" at bounding box center [1241, 623] width 62 height 17
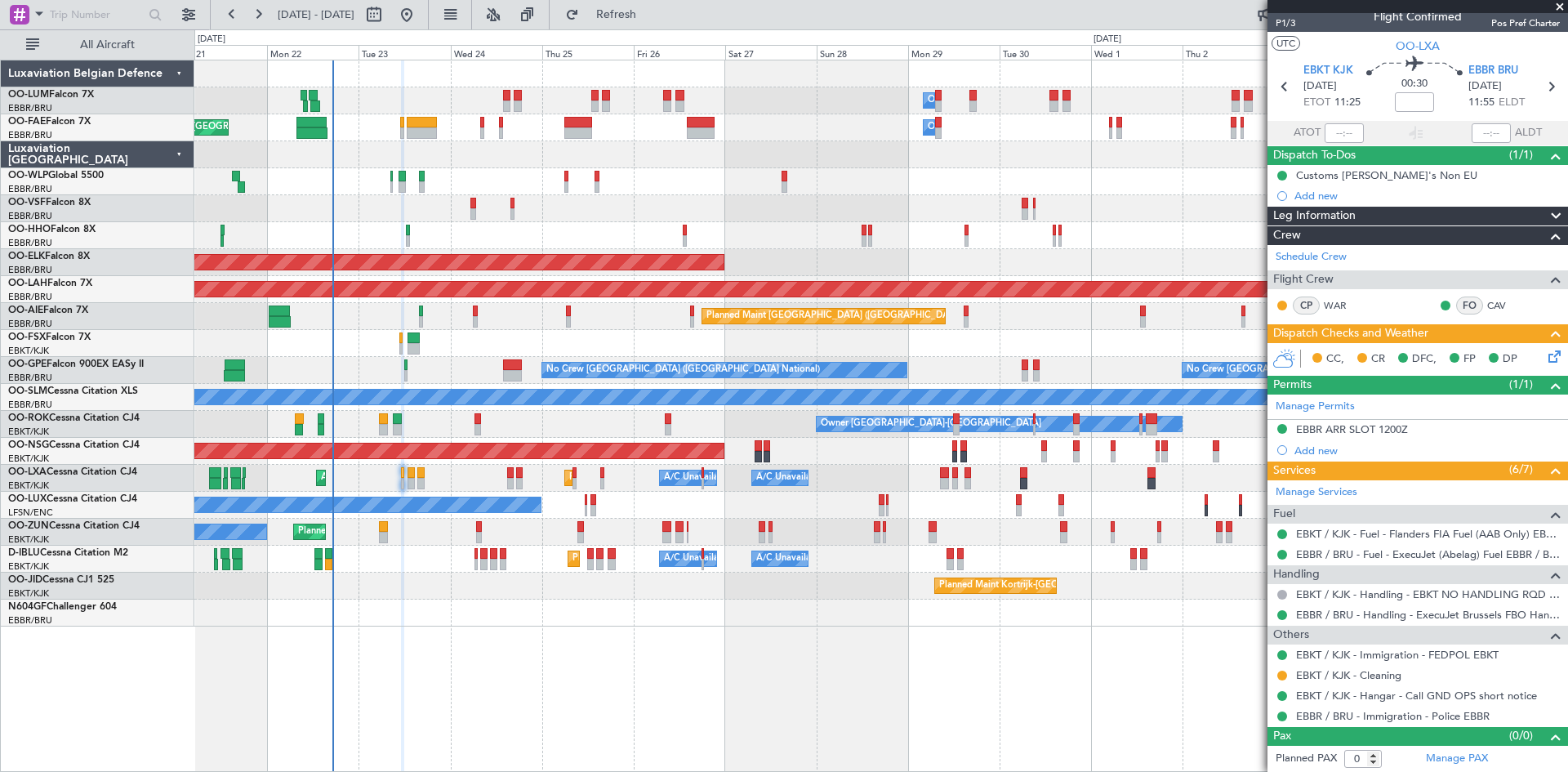
click at [1546, 354] on icon at bounding box center [1552, 353] width 13 height 13
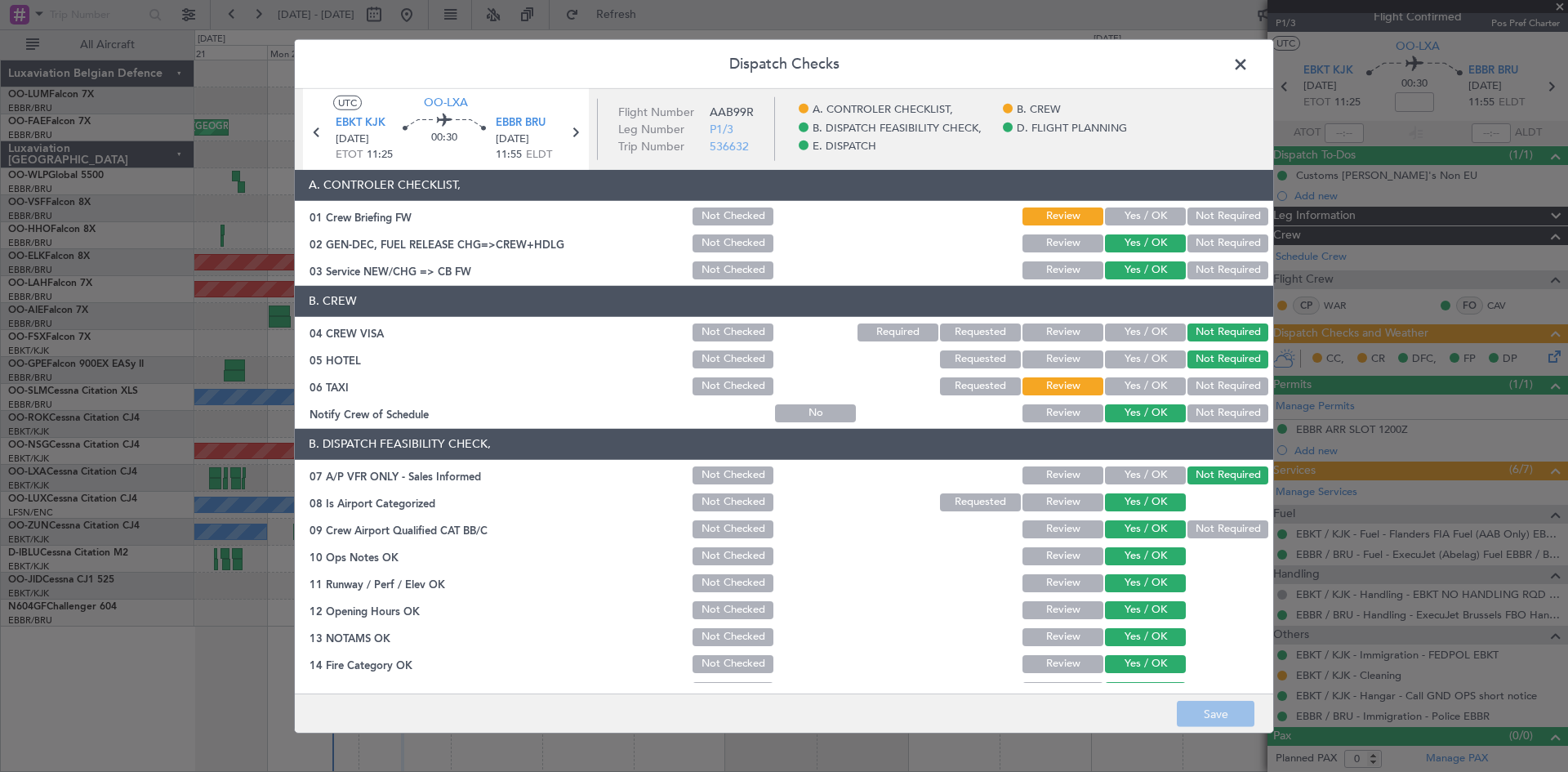
click at [1248, 59] on span at bounding box center [1248, 68] width 0 height 33
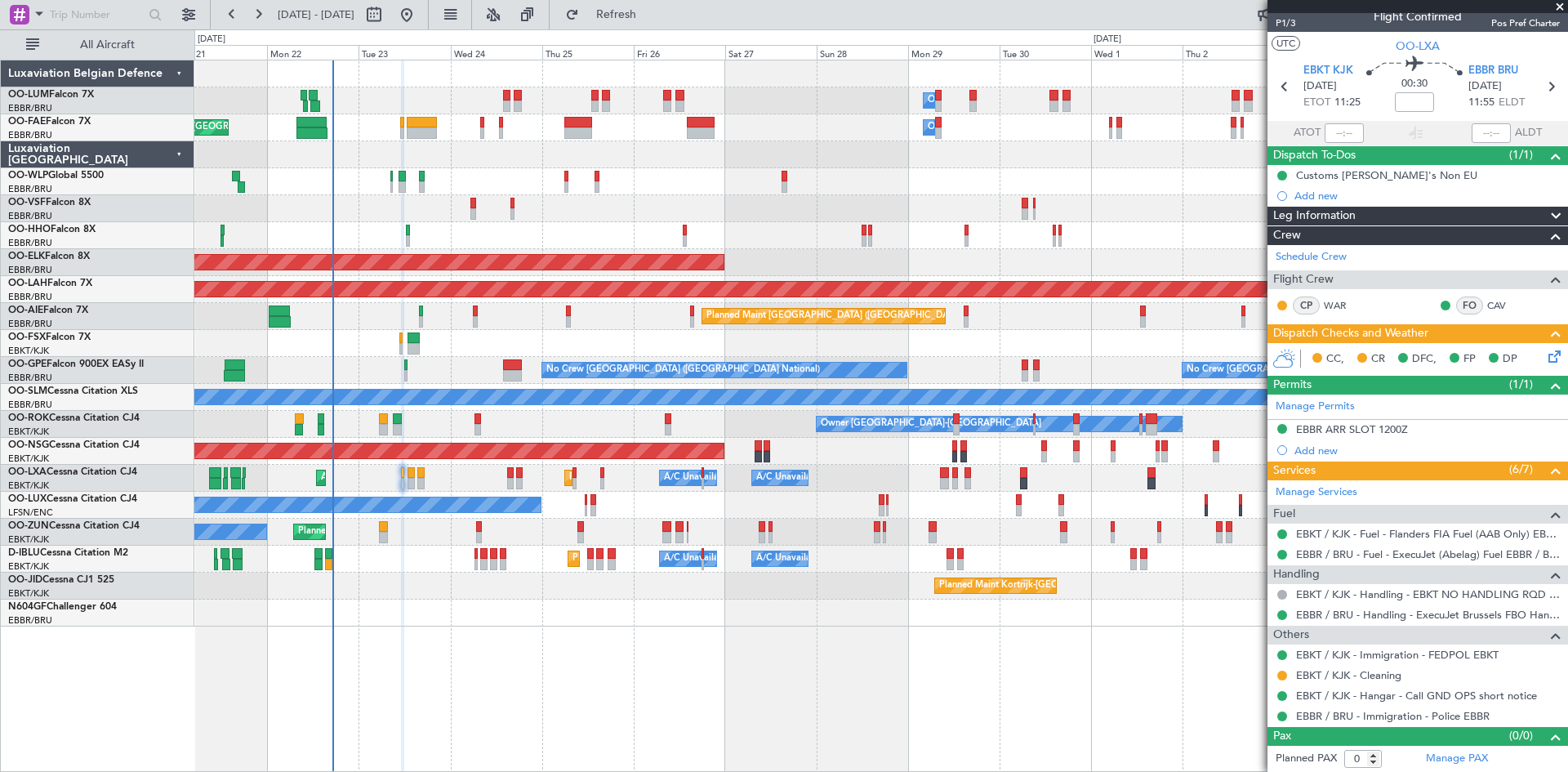
click at [1546, 353] on icon at bounding box center [1552, 353] width 13 height 13
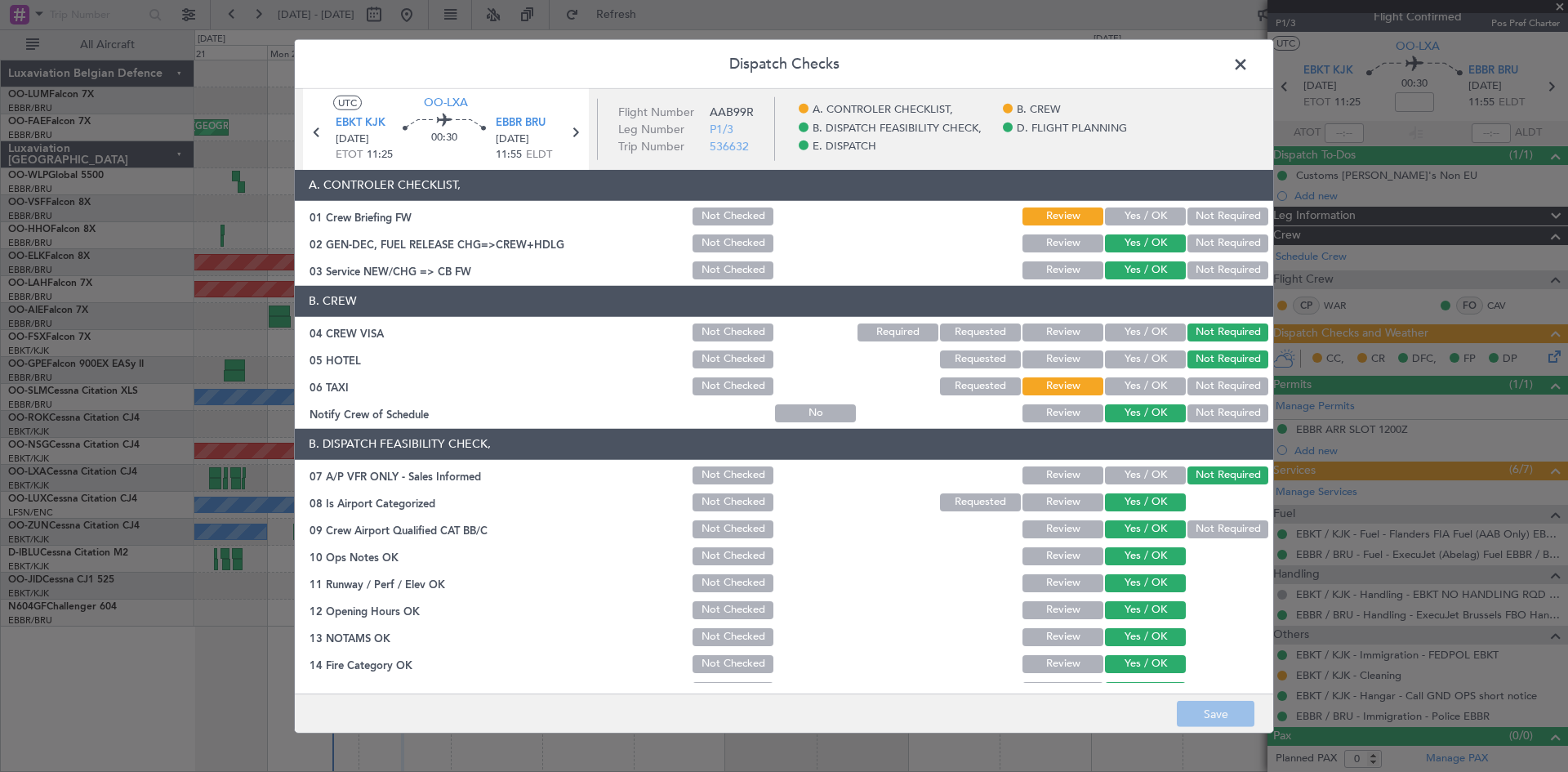
click at [1229, 386] on button "Not Required" at bounding box center [1228, 386] width 81 height 18
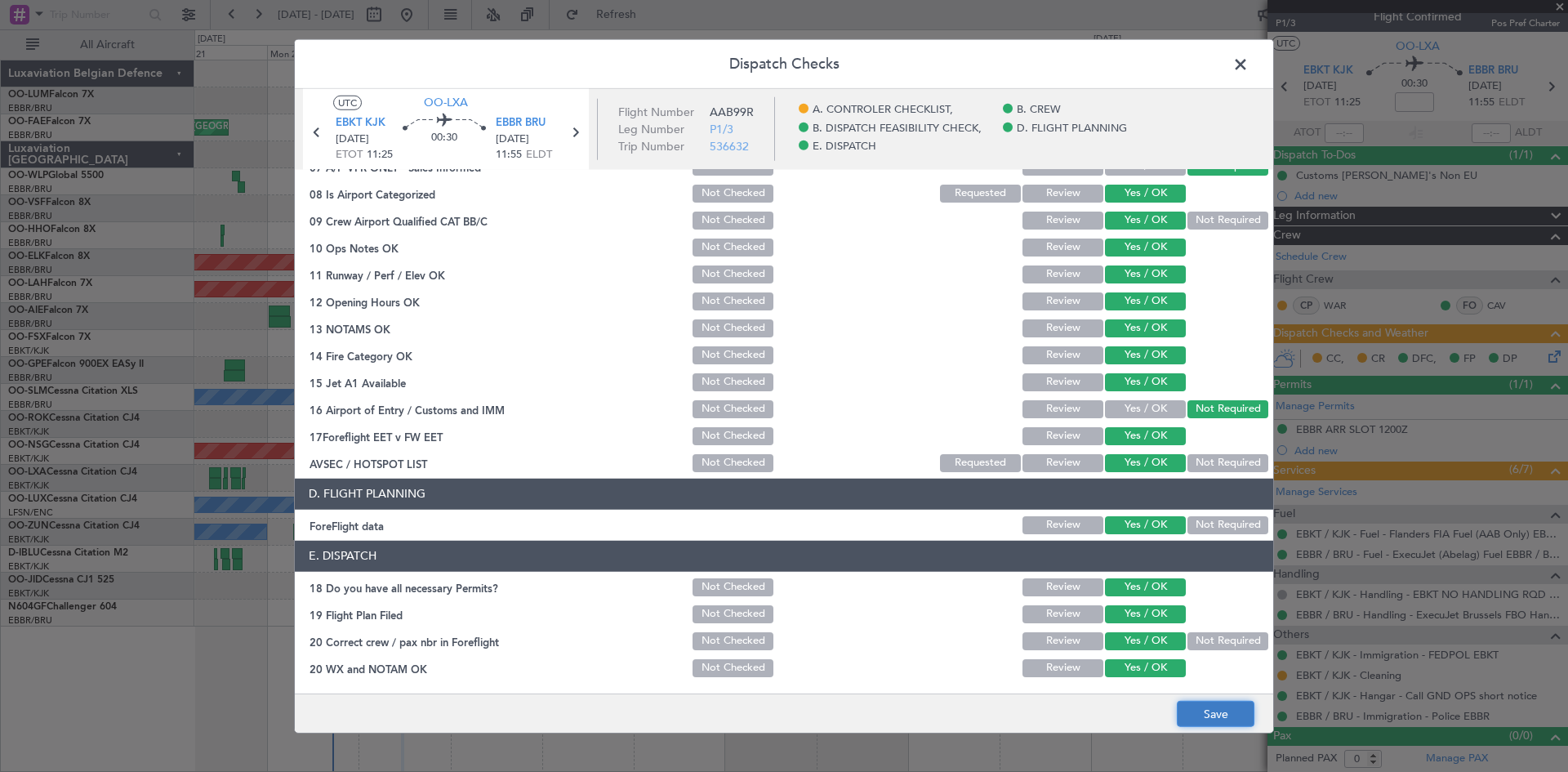
click at [1206, 705] on button "Save" at bounding box center [1215, 714] width 78 height 26
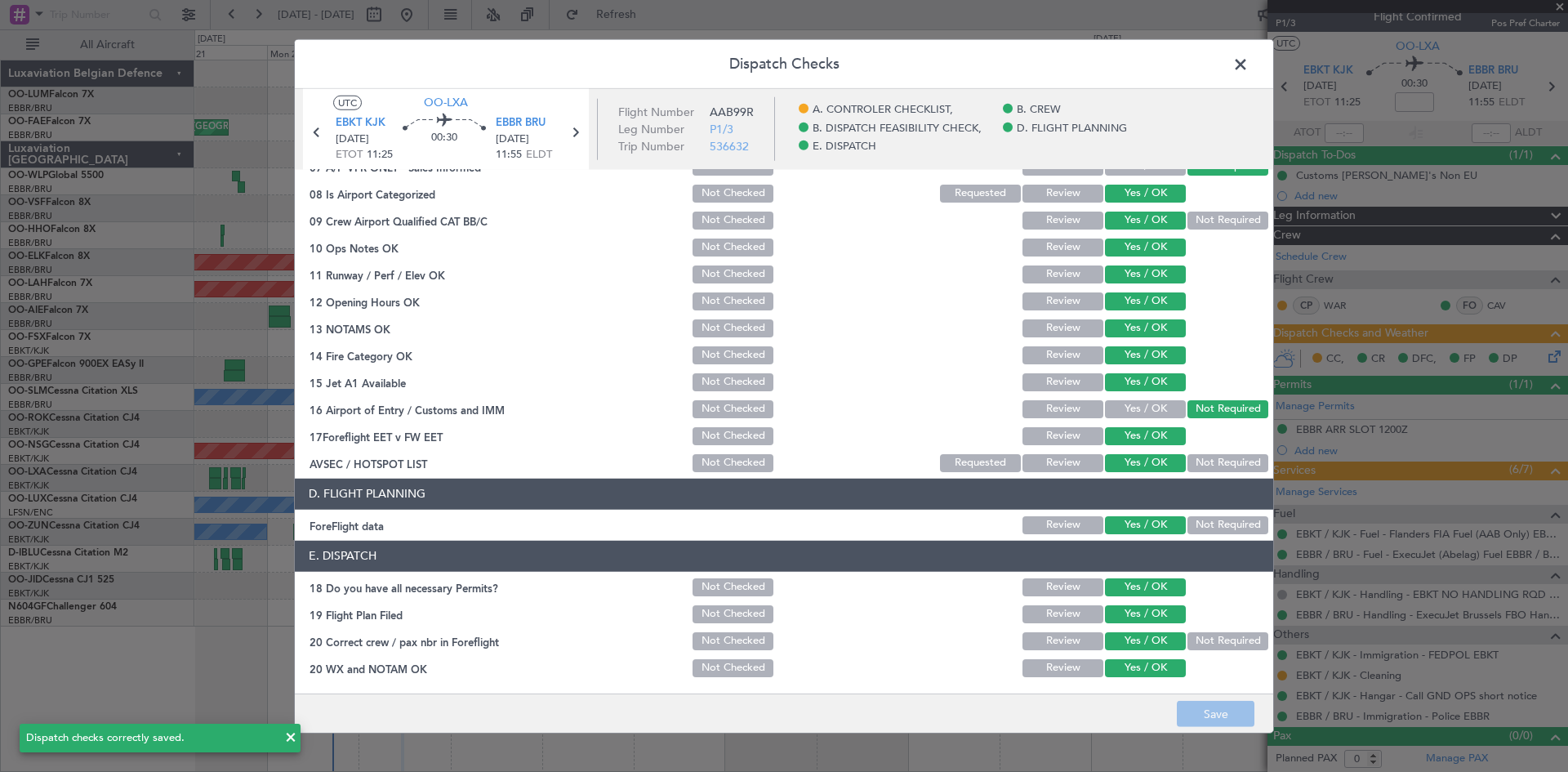
click at [1248, 64] on span at bounding box center [1248, 68] width 0 height 33
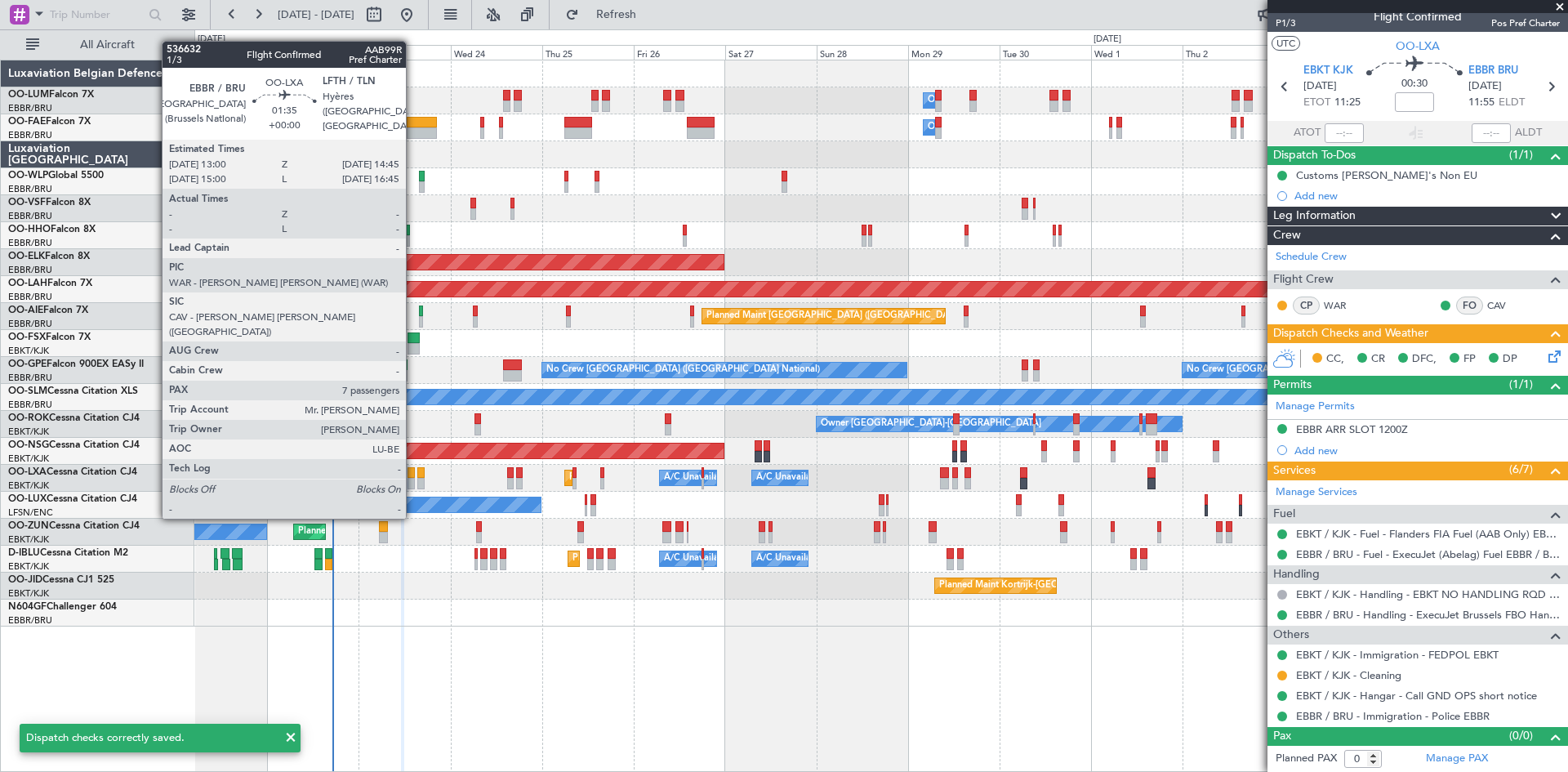
click at [414, 473] on div at bounding box center [411, 473] width 7 height 12
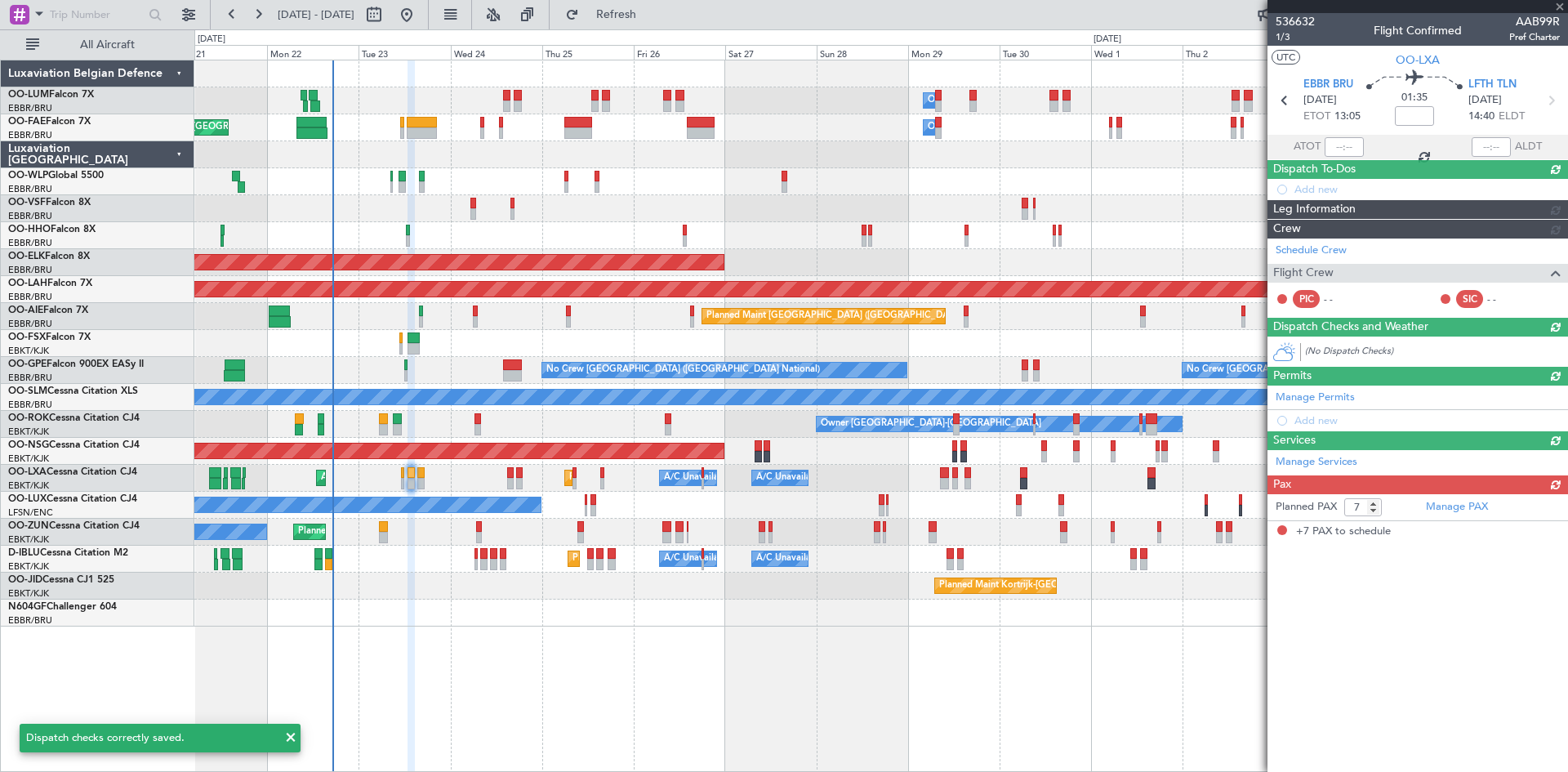
scroll to position [0, 0]
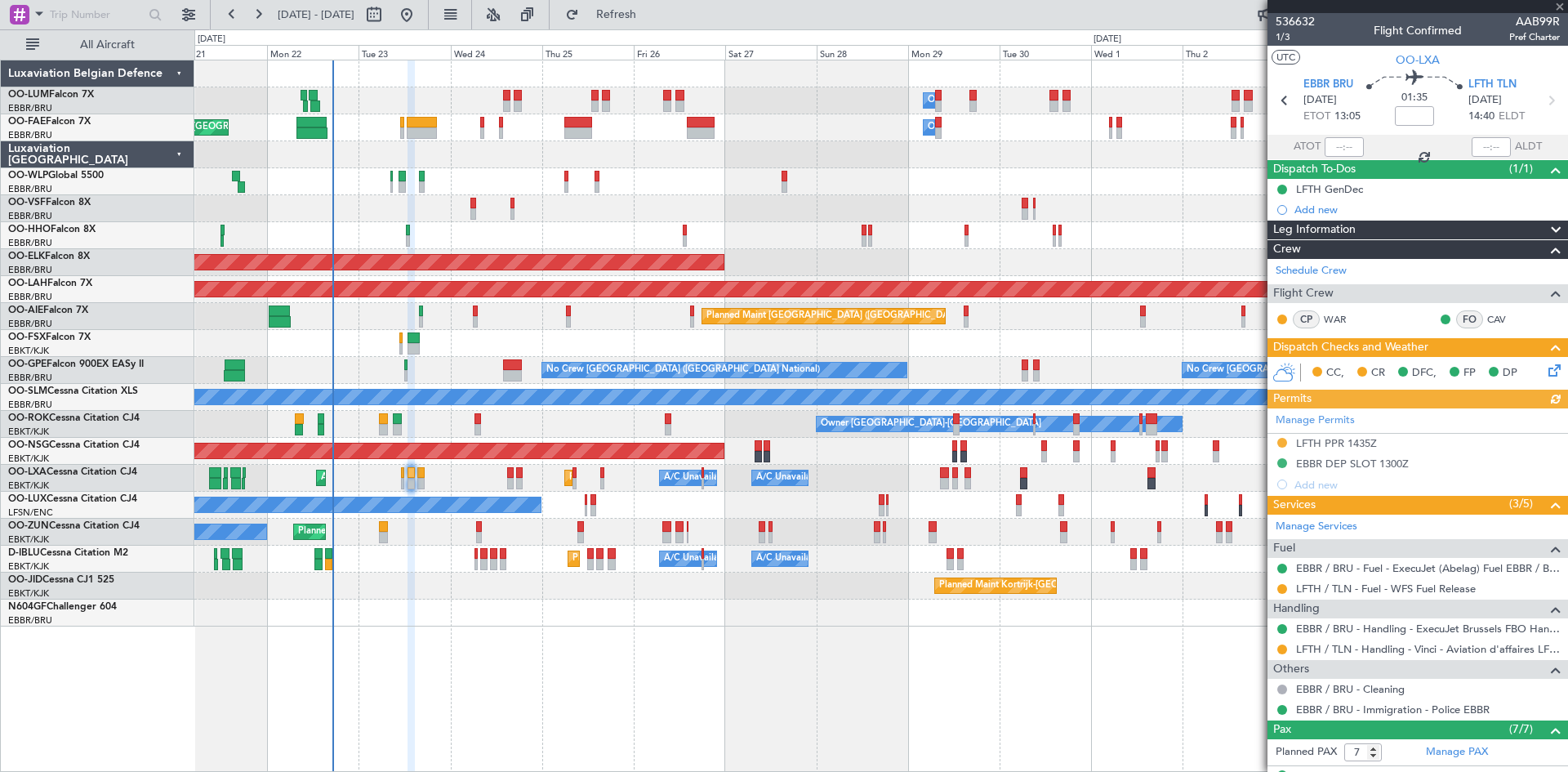
click at [1547, 364] on icon at bounding box center [1552, 367] width 13 height 13
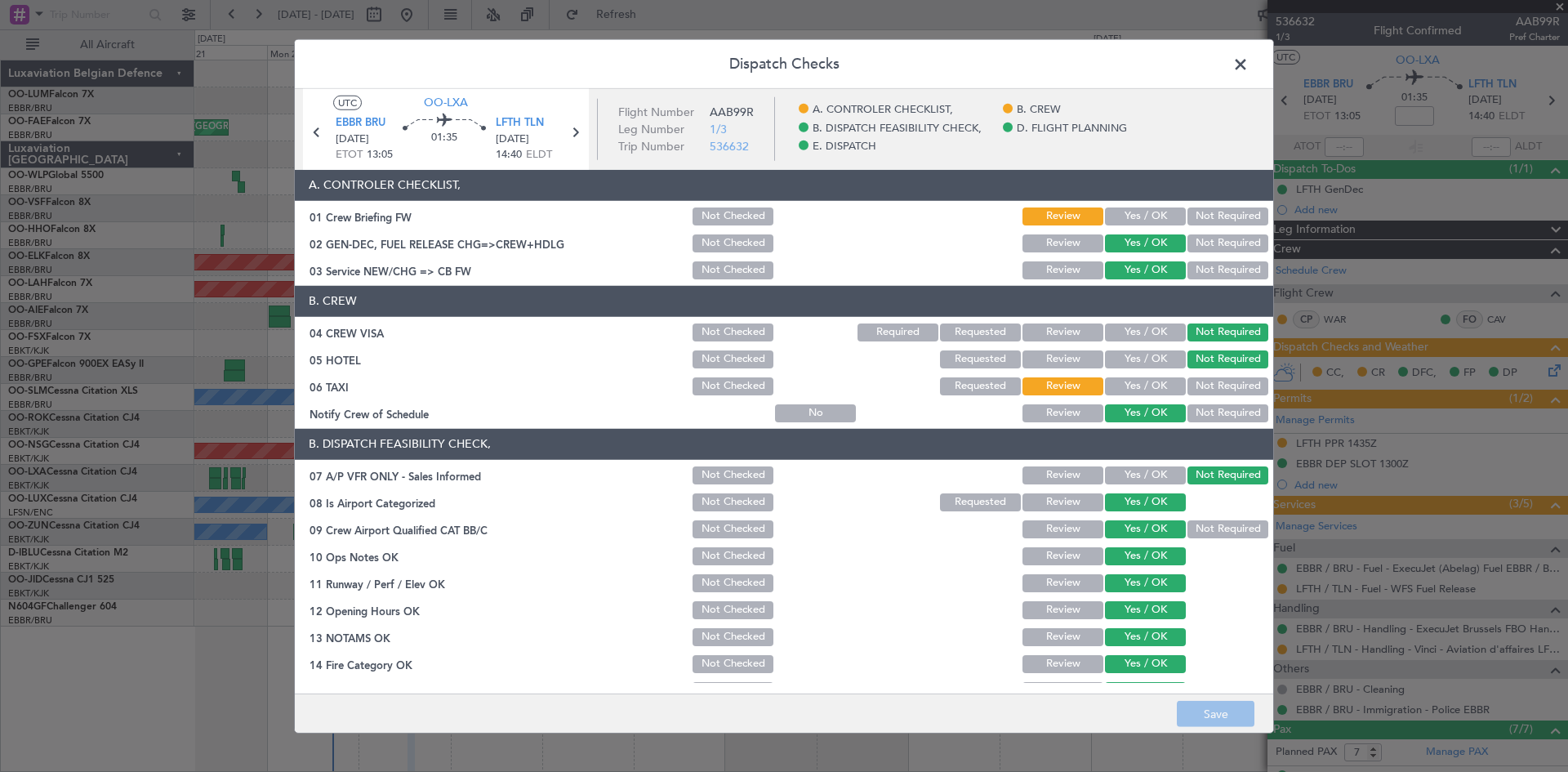
click at [1208, 389] on button "Not Required" at bounding box center [1228, 386] width 81 height 18
click at [1225, 694] on footer "Save" at bounding box center [784, 713] width 978 height 39
click at [1228, 710] on button "Save" at bounding box center [1215, 714] width 78 height 26
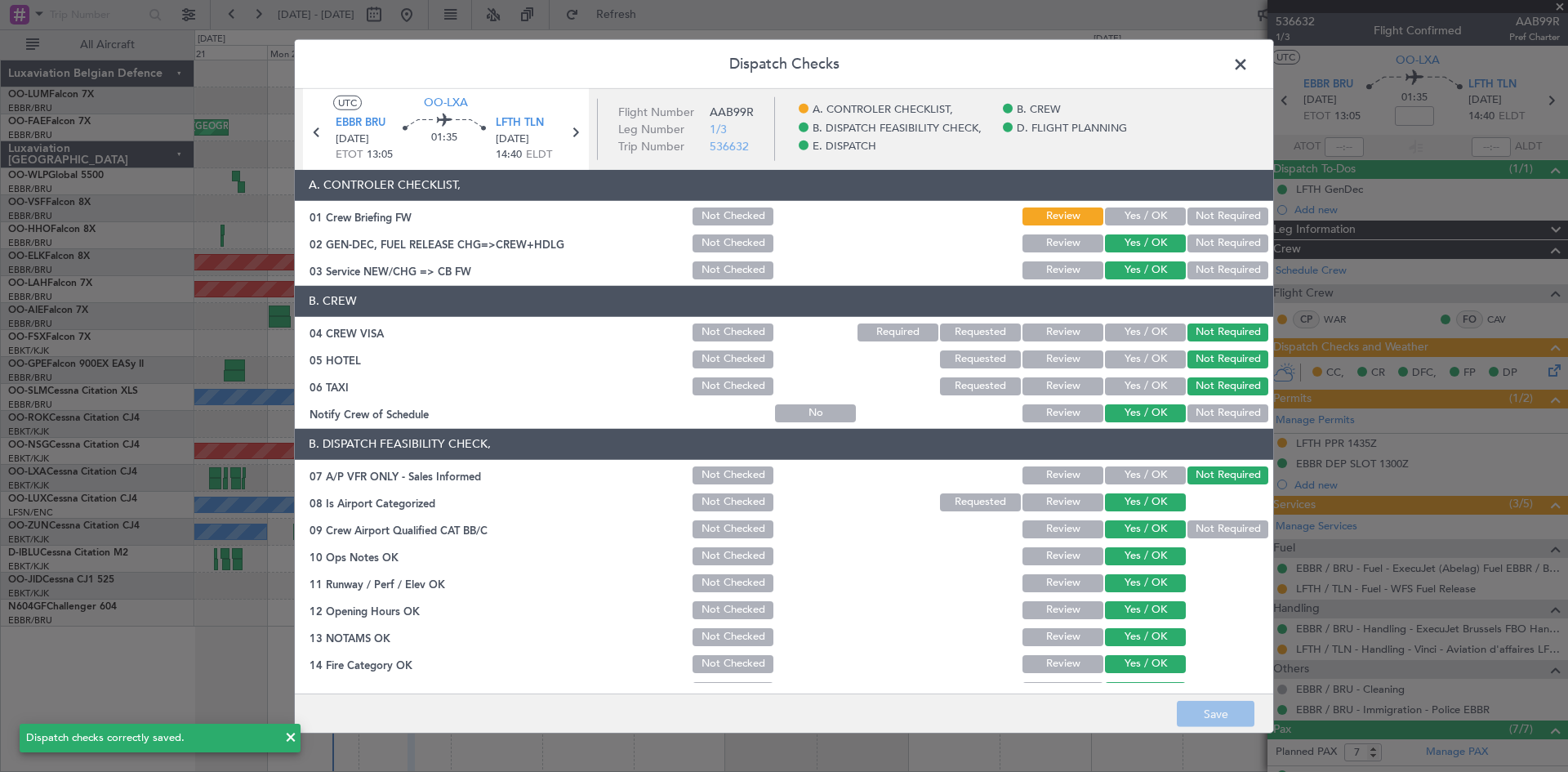
click at [1248, 65] on span at bounding box center [1248, 68] width 0 height 33
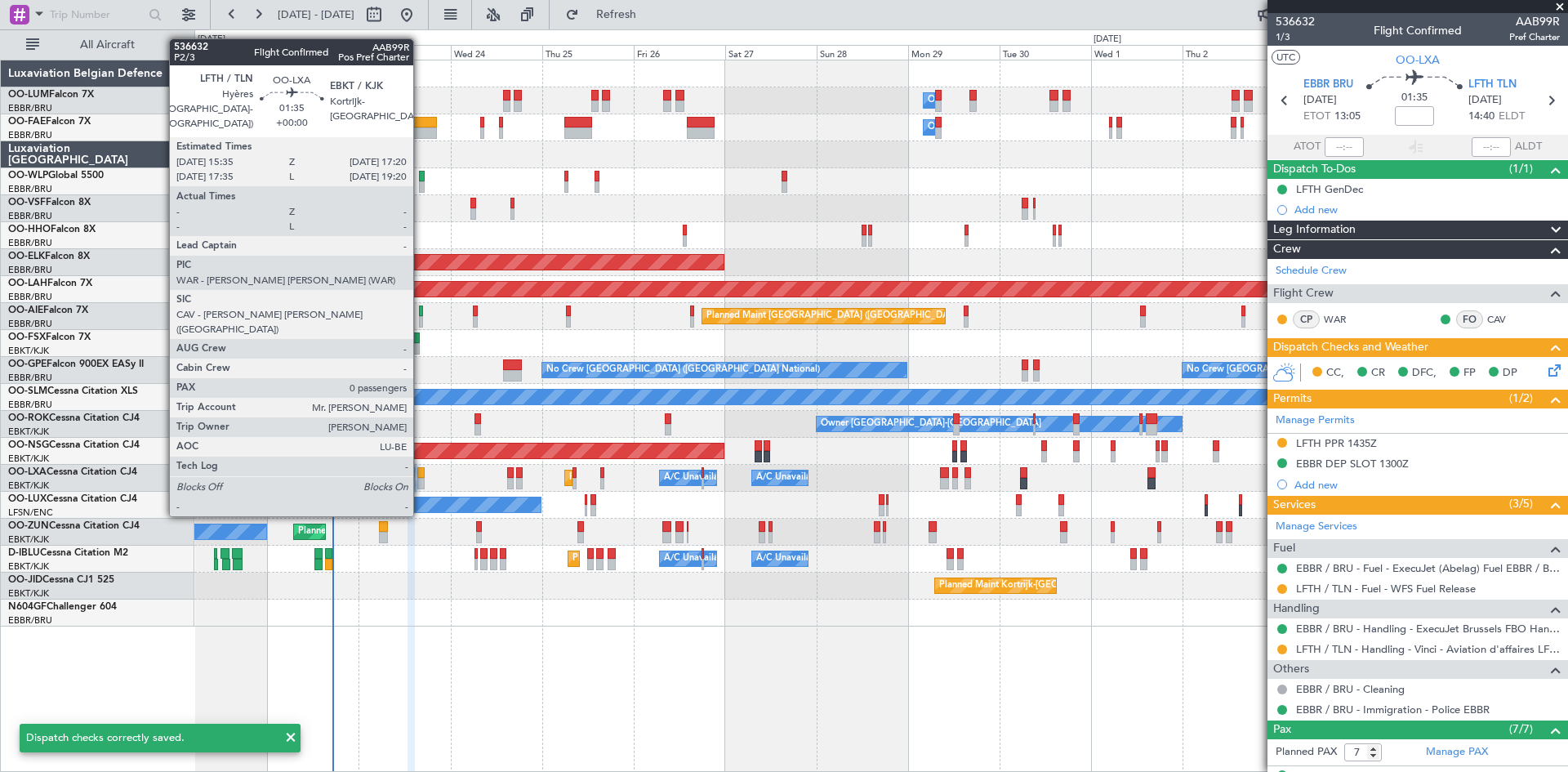
click at [422, 469] on div at bounding box center [420, 473] width 7 height 12
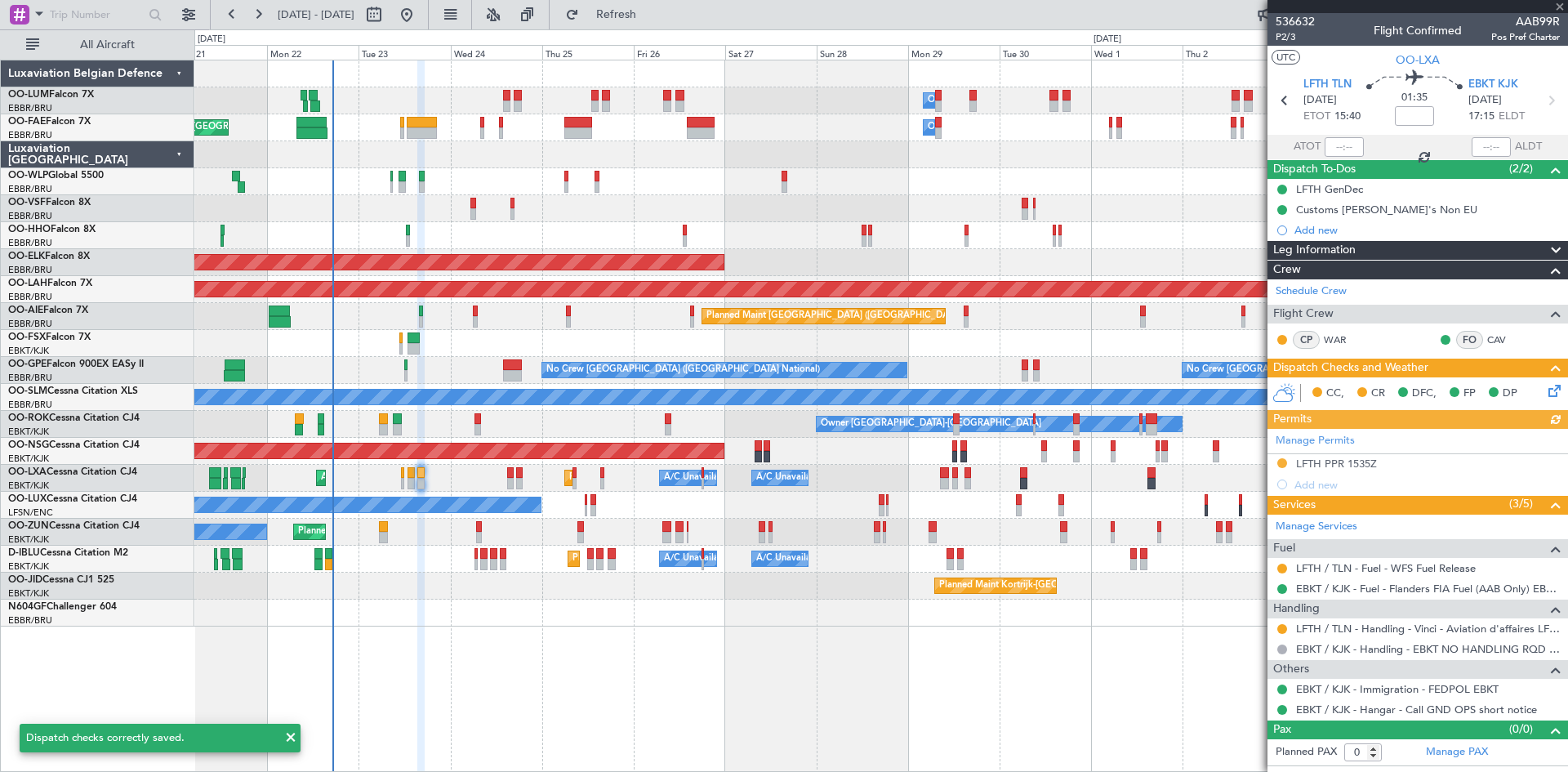
click at [1555, 390] on icon at bounding box center [1552, 388] width 13 height 13
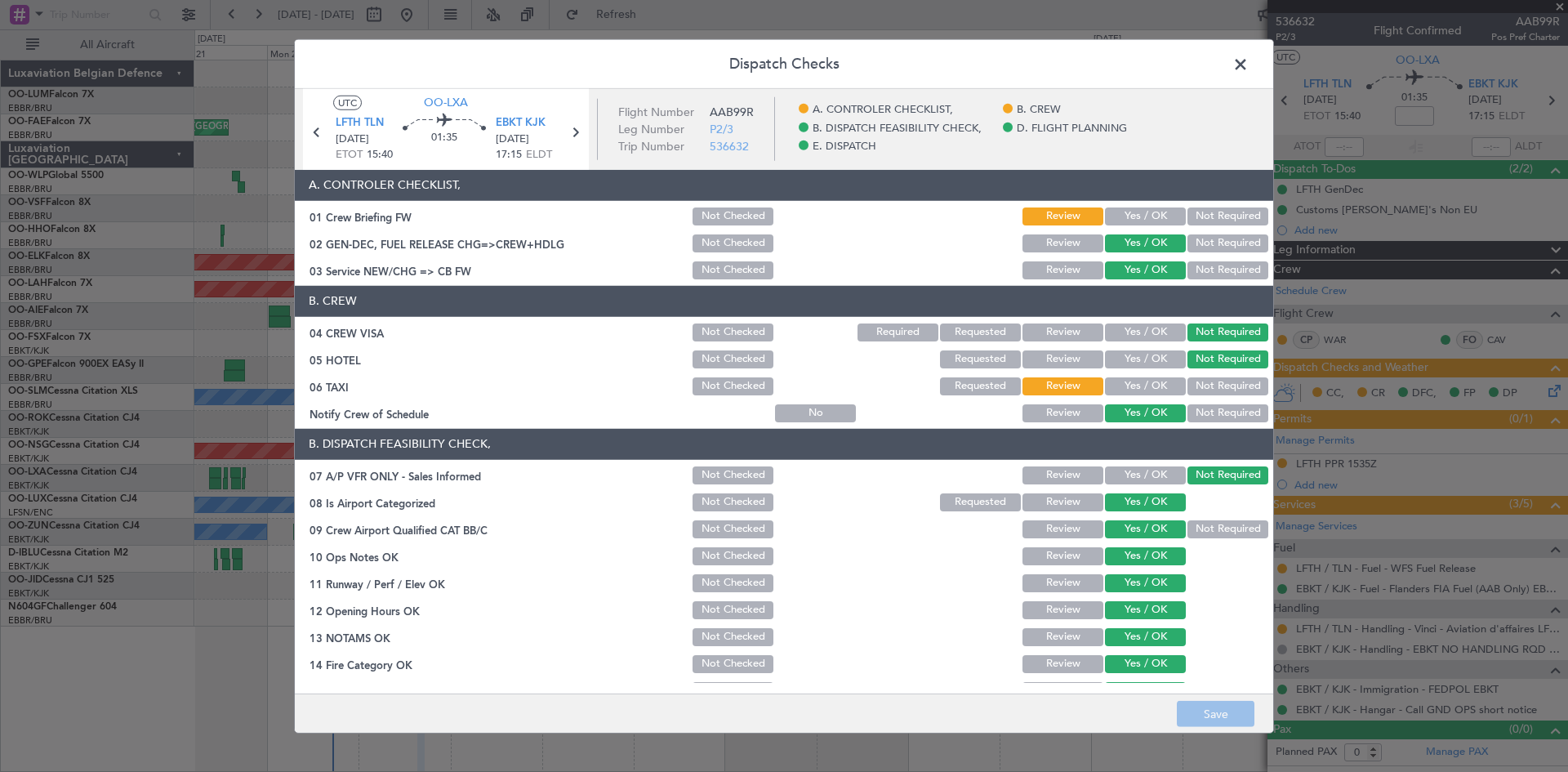
click at [1217, 389] on button "Not Required" at bounding box center [1228, 386] width 81 height 18
click at [1244, 713] on button "Save" at bounding box center [1215, 714] width 78 height 26
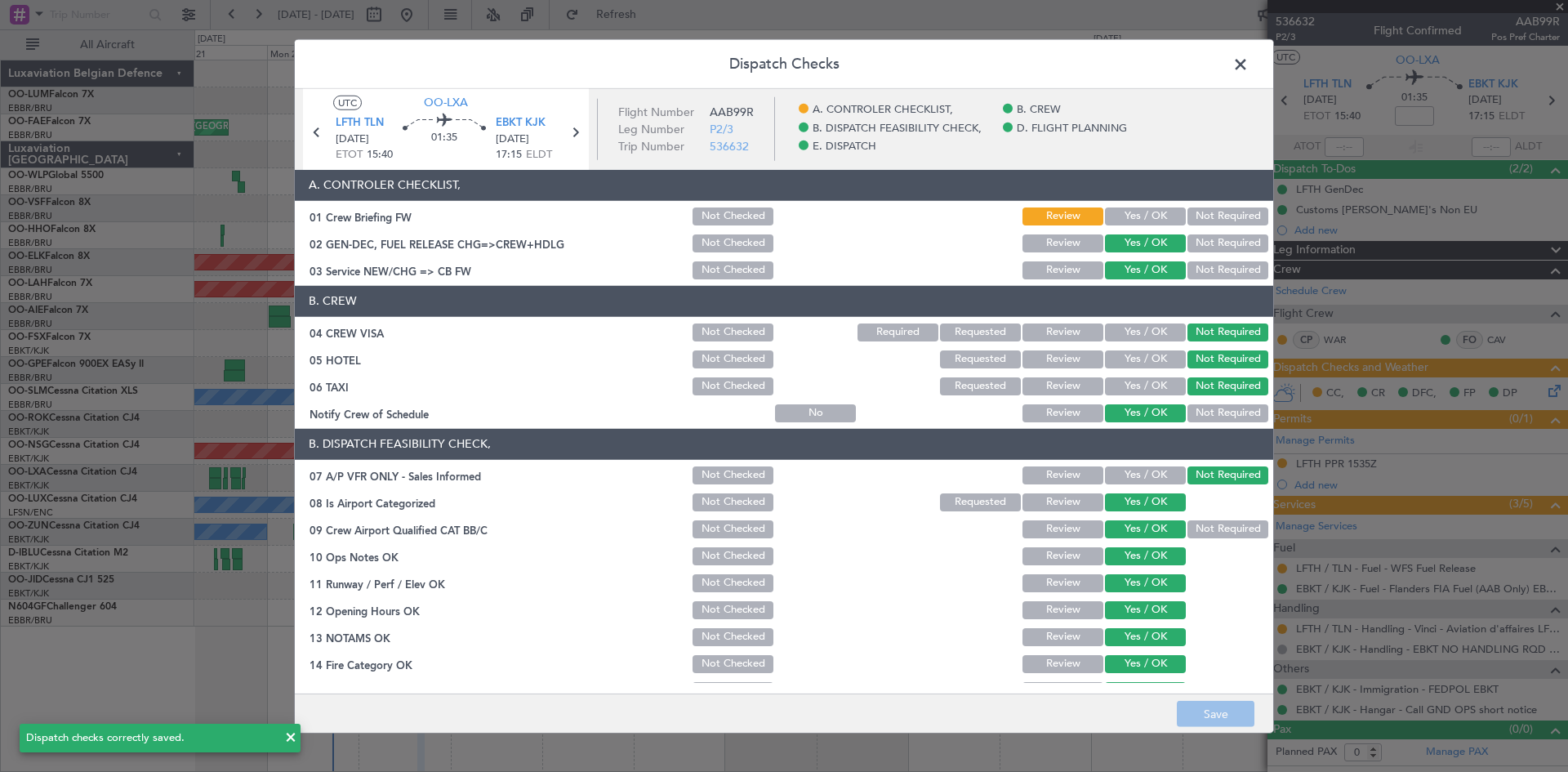
click at [1248, 66] on span at bounding box center [1248, 68] width 0 height 33
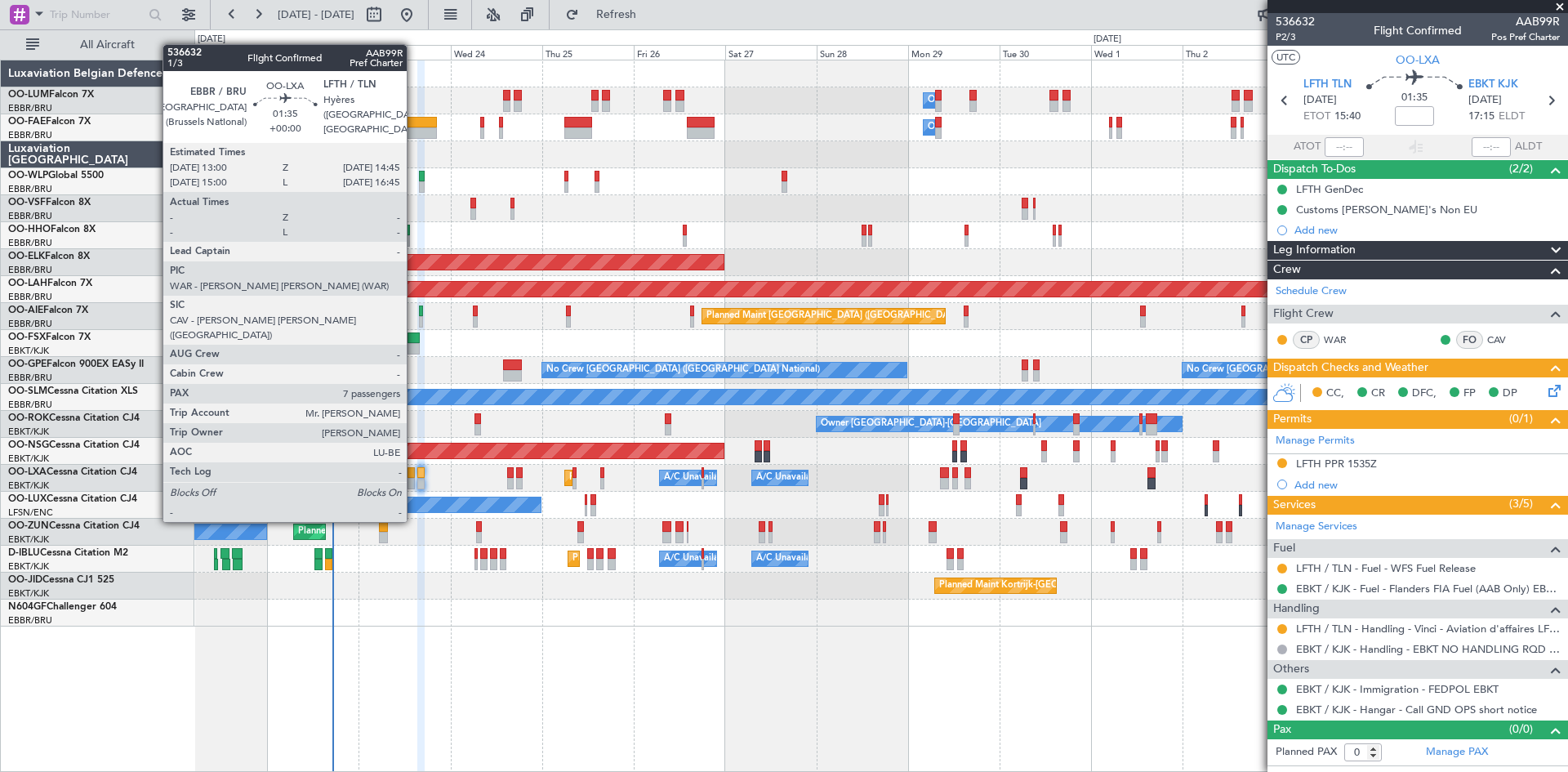
click at [415, 476] on div at bounding box center [411, 473] width 7 height 12
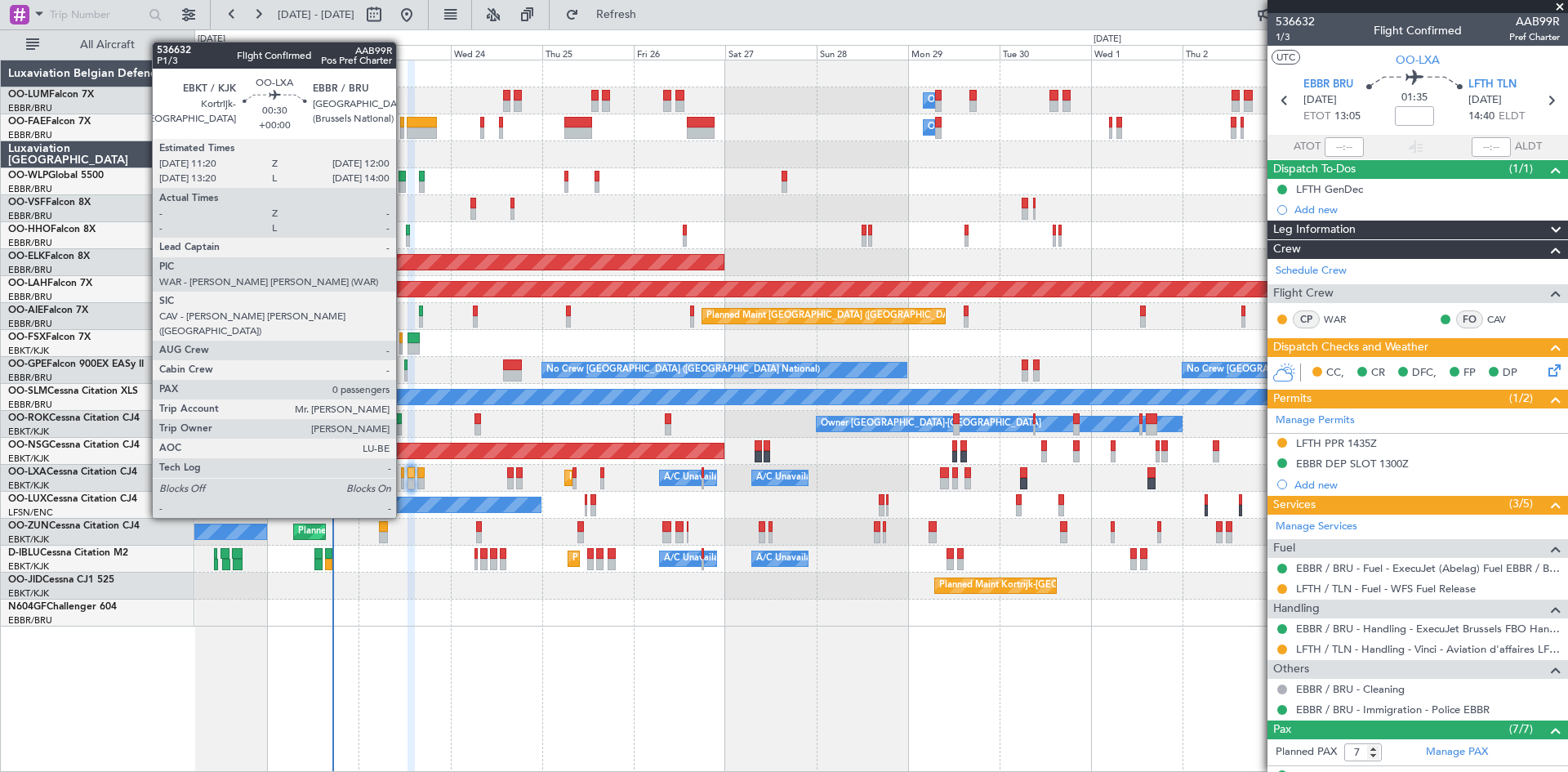
click at [404, 474] on div at bounding box center [403, 473] width 3 height 12
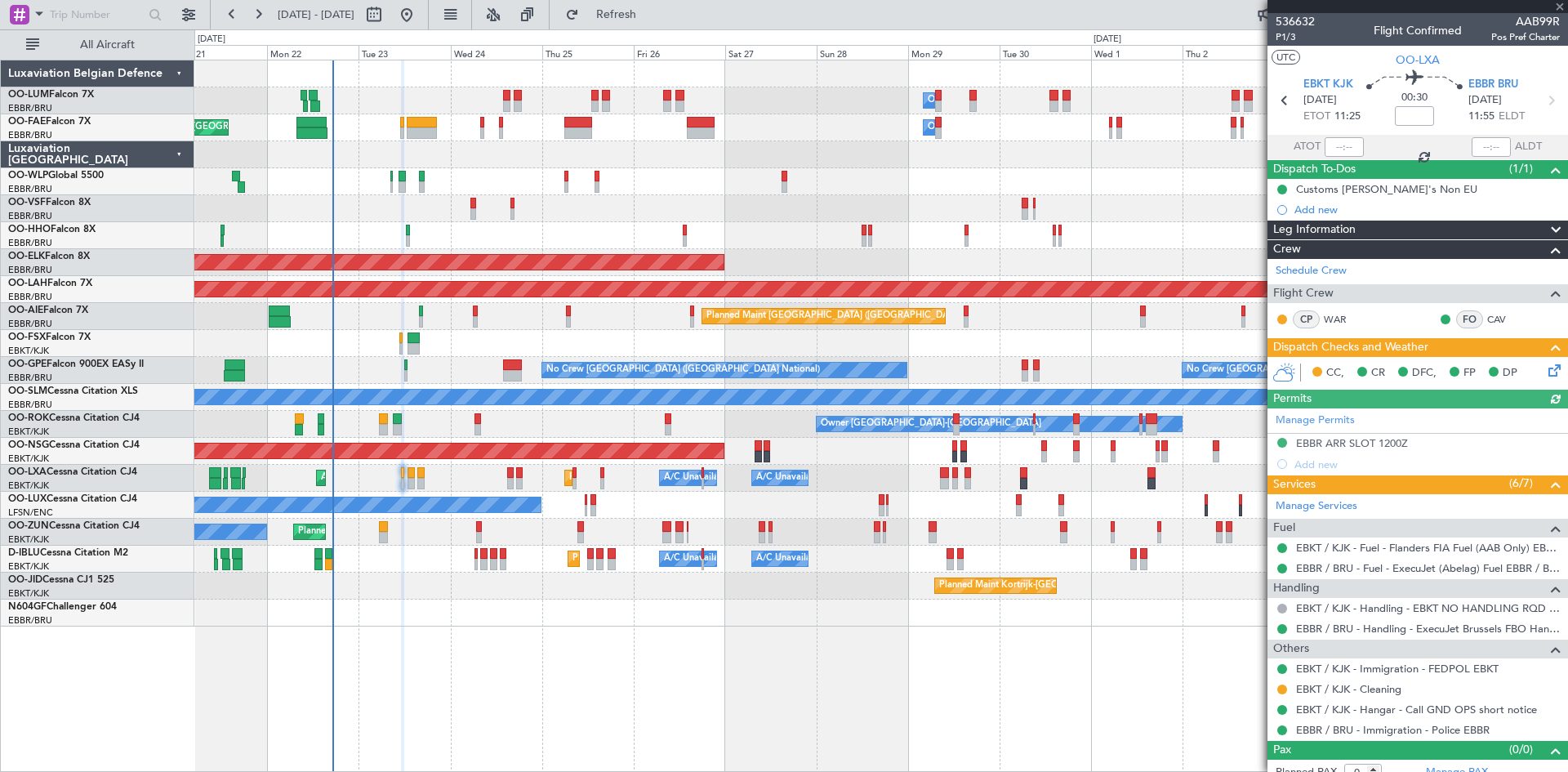
click at [1367, 442] on div "Manage Permits EBBR ARR SLOT 1200Z Add new" at bounding box center [1418, 442] width 301 height 66
click at [1360, 441] on div "EBBR ARR SLOT 1200Z" at bounding box center [1352, 443] width 112 height 14
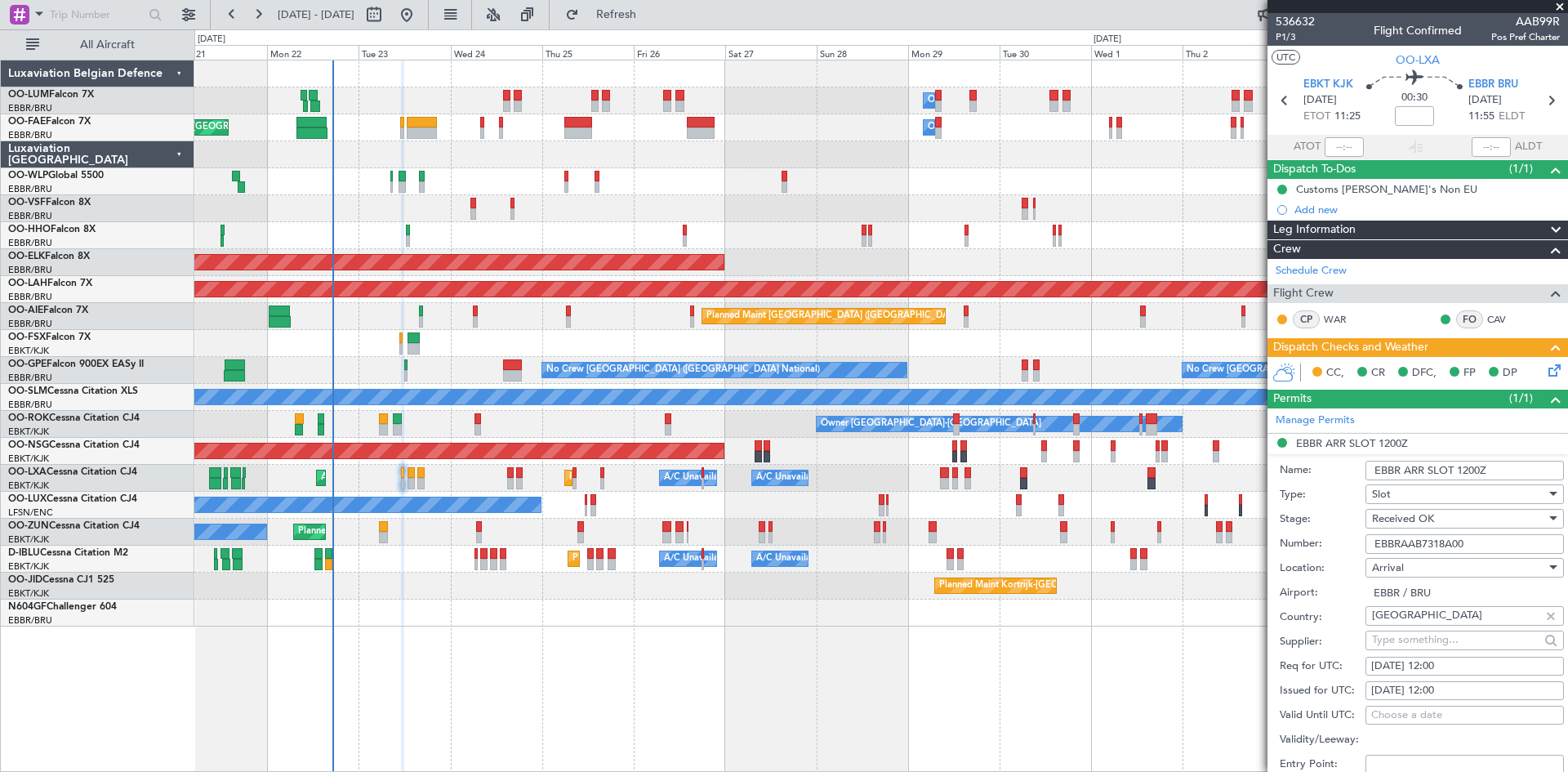
drag, startPoint x: 1480, startPoint y: 538, endPoint x: 1303, endPoint y: 547, distance: 177.2
click at [1303, 547] on div "Number: EBBRAAB7318A00" at bounding box center [1422, 544] width 284 height 25
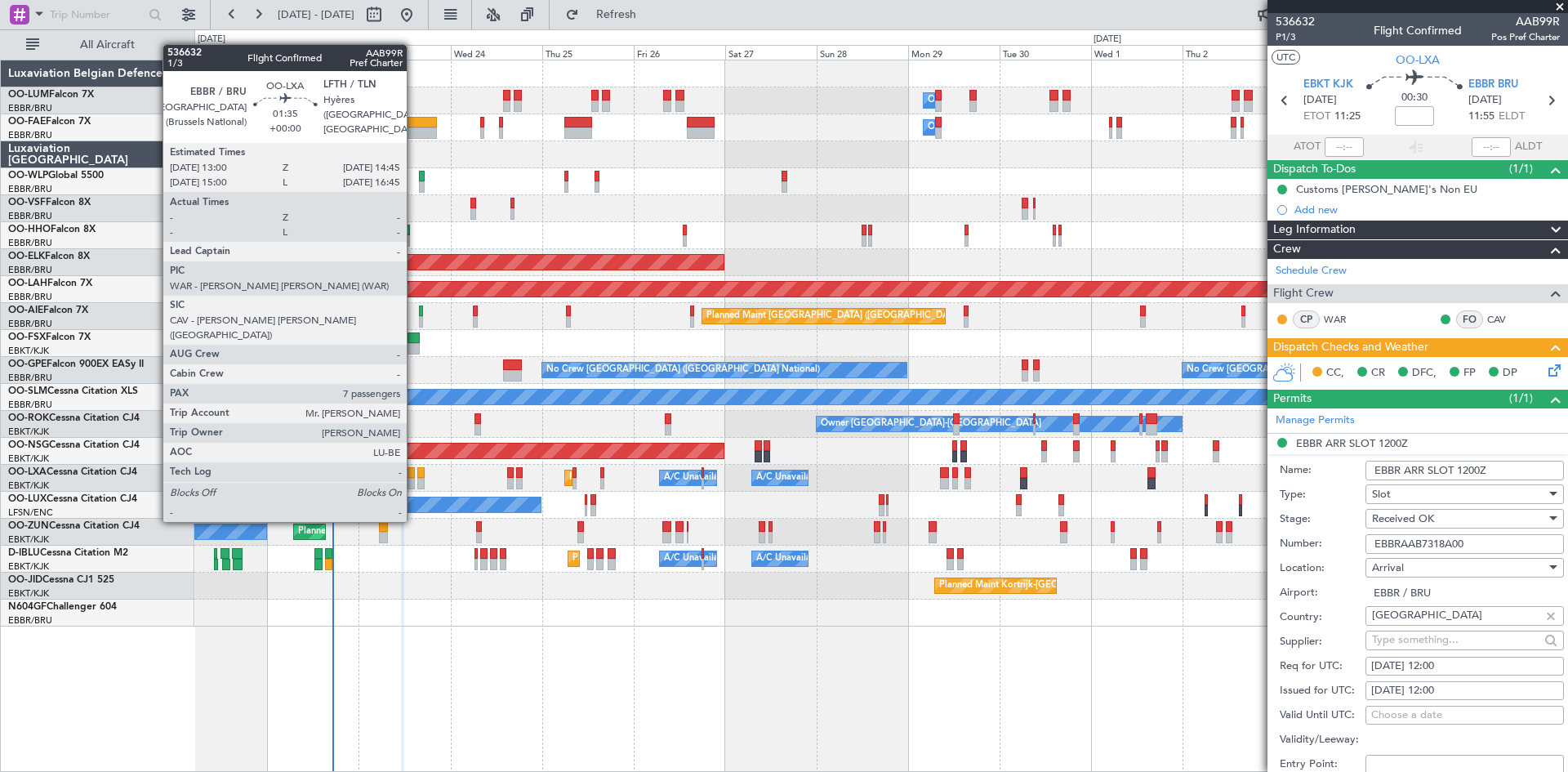
click at [415, 473] on div at bounding box center [411, 473] width 7 height 12
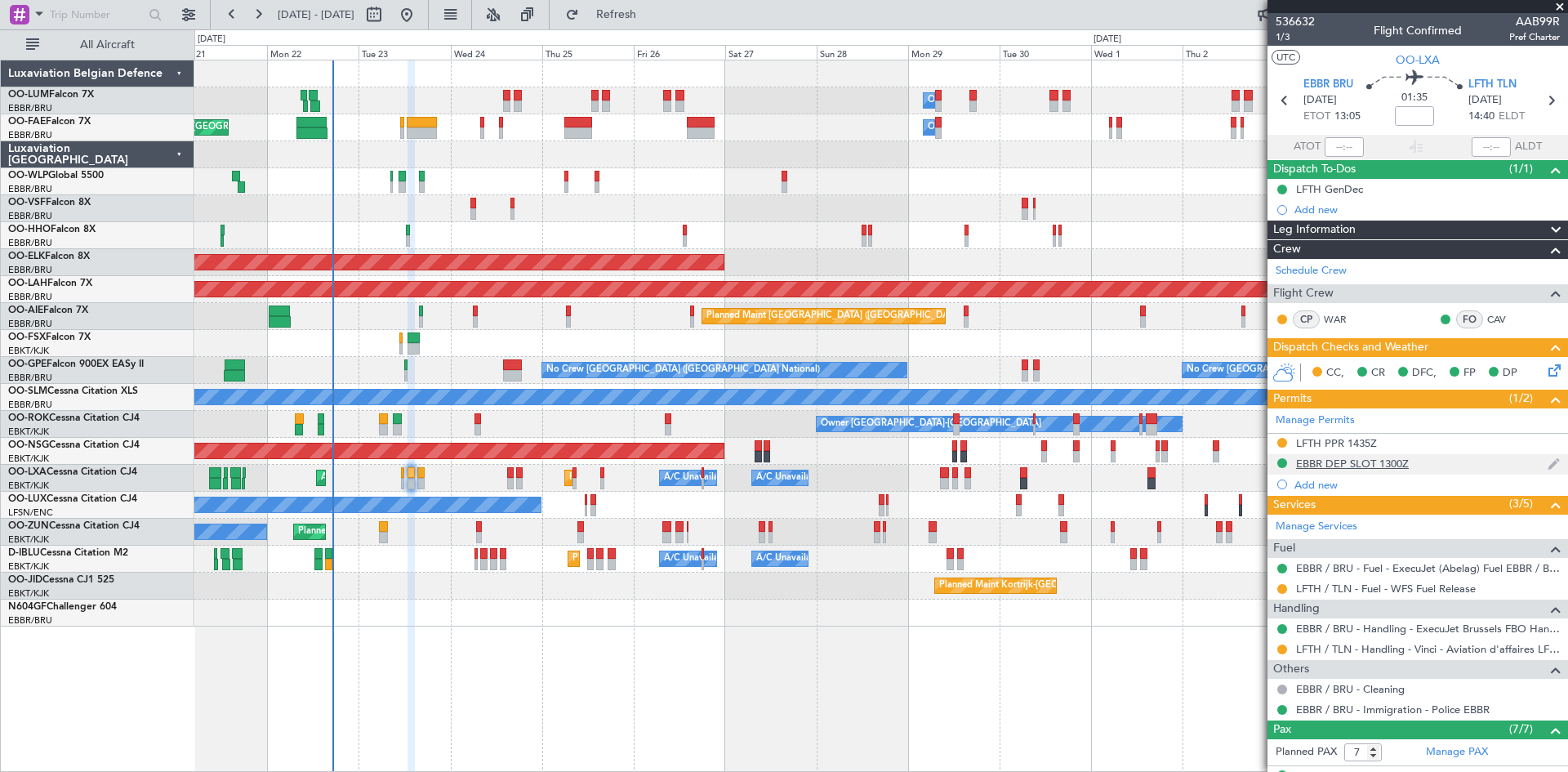
click at [1328, 463] on div "EBBR DEP SLOT 1300Z" at bounding box center [1352, 463] width 113 height 14
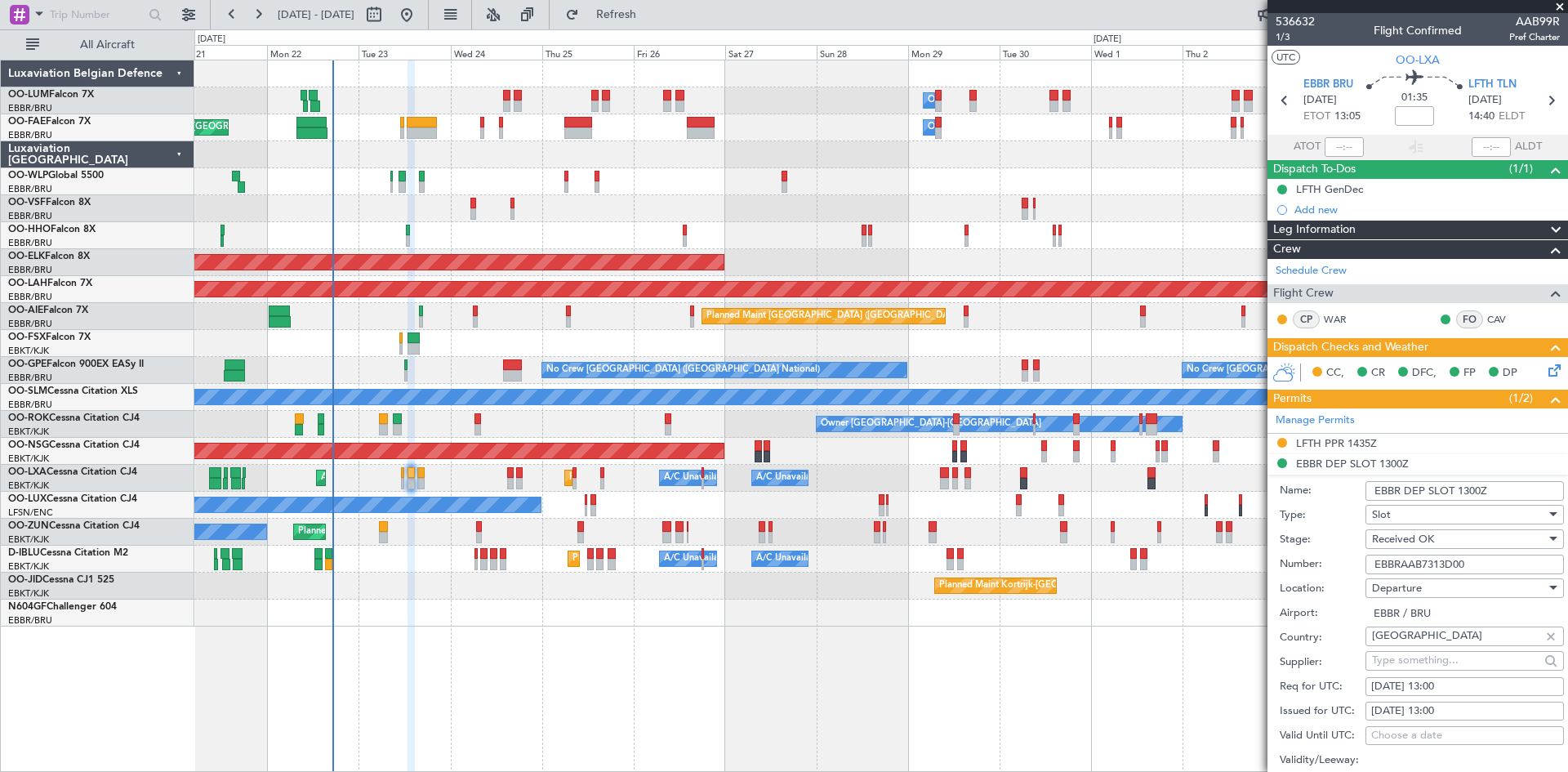
drag, startPoint x: 1488, startPoint y: 566, endPoint x: 1307, endPoint y: 558, distance: 181.2
click at [1307, 558] on div "Number: EBBRAAB7313D00" at bounding box center [1422, 565] width 284 height 25
click at [1359, 442] on div "LFTH PPR 1435Z" at bounding box center [1337, 443] width 81 height 14
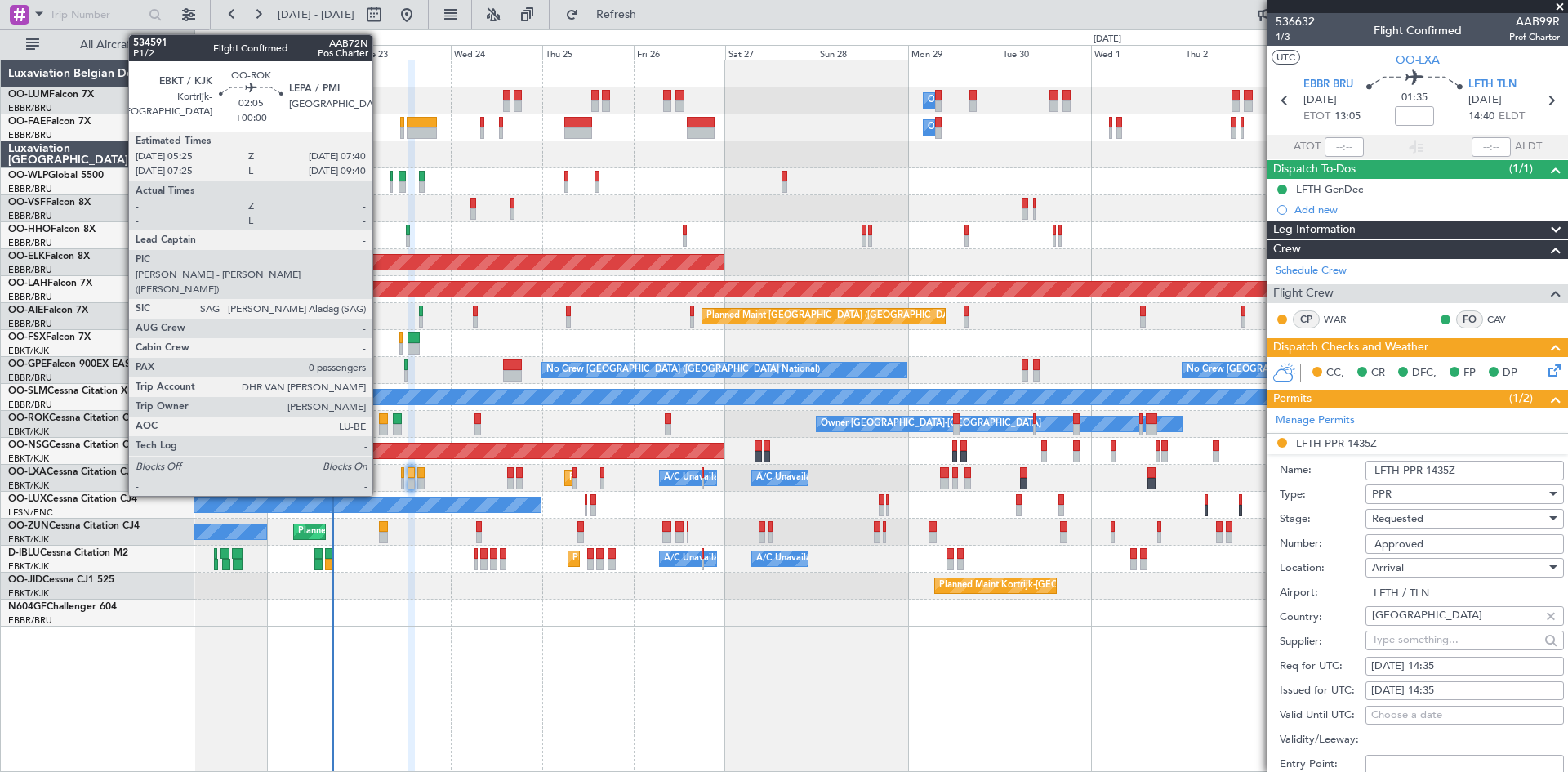
click at [381, 417] on div at bounding box center [383, 419] width 9 height 12
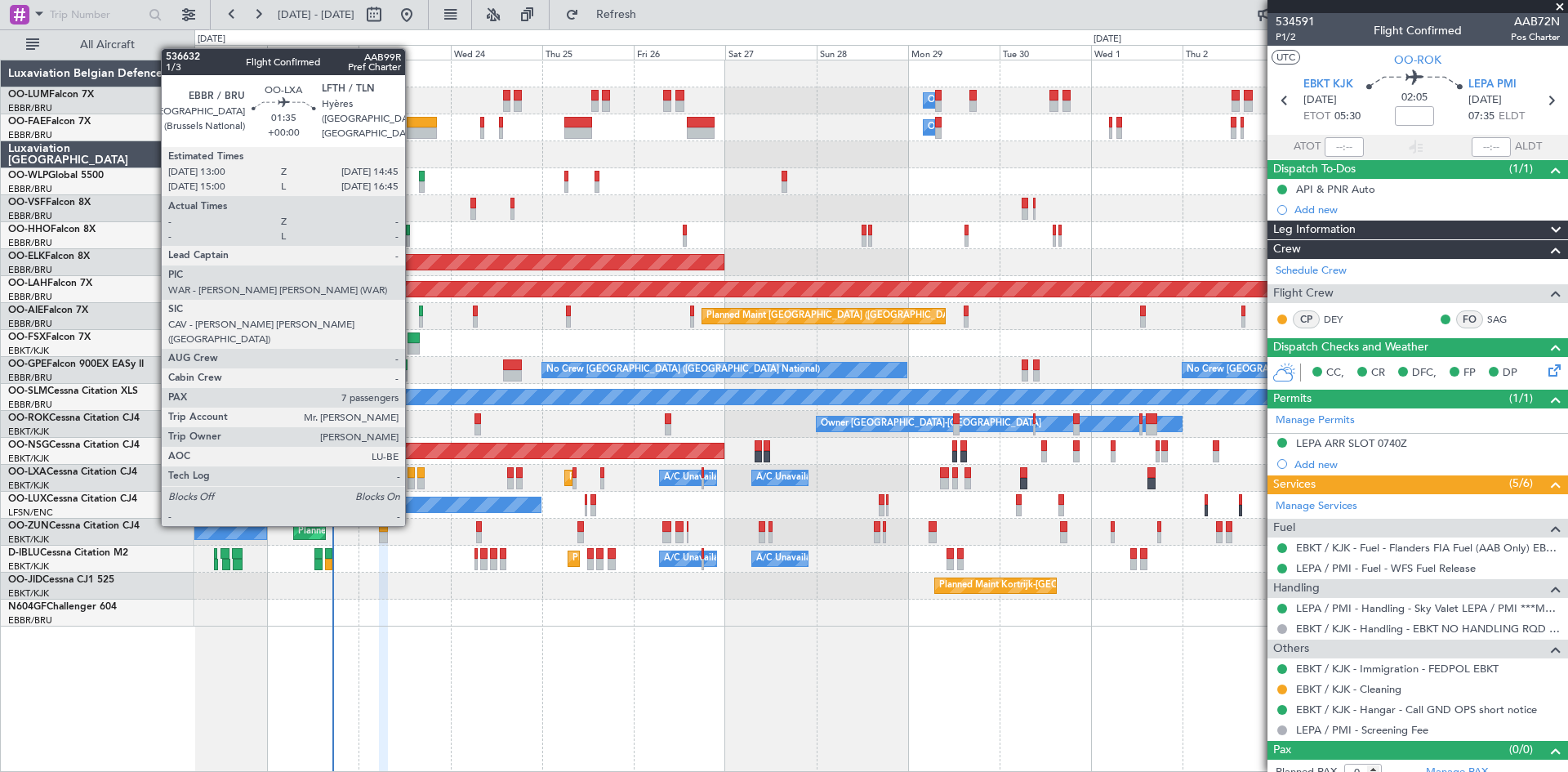
click at [413, 476] on div at bounding box center [411, 473] width 7 height 12
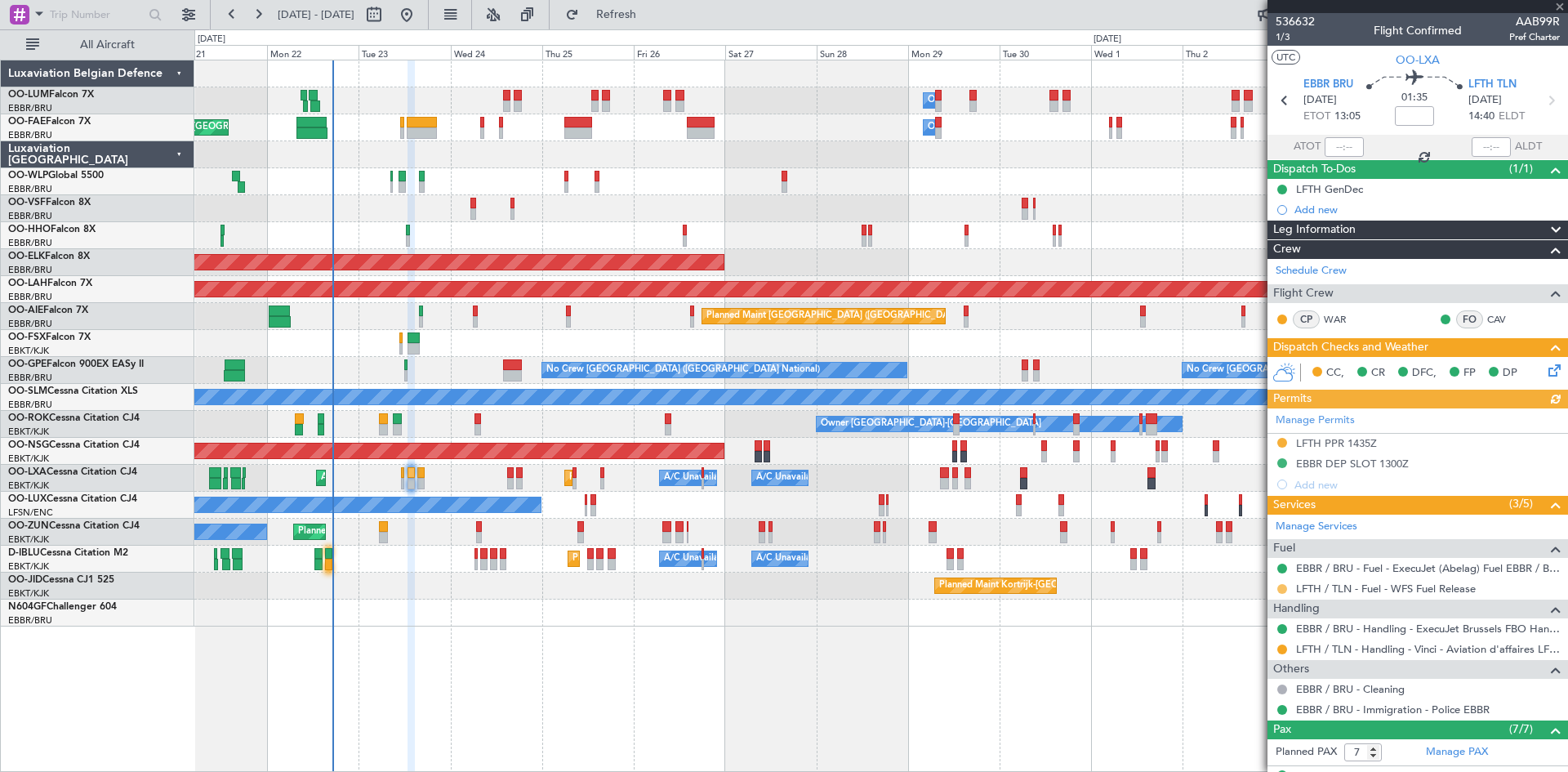
click at [1282, 590] on button at bounding box center [1282, 589] width 10 height 10
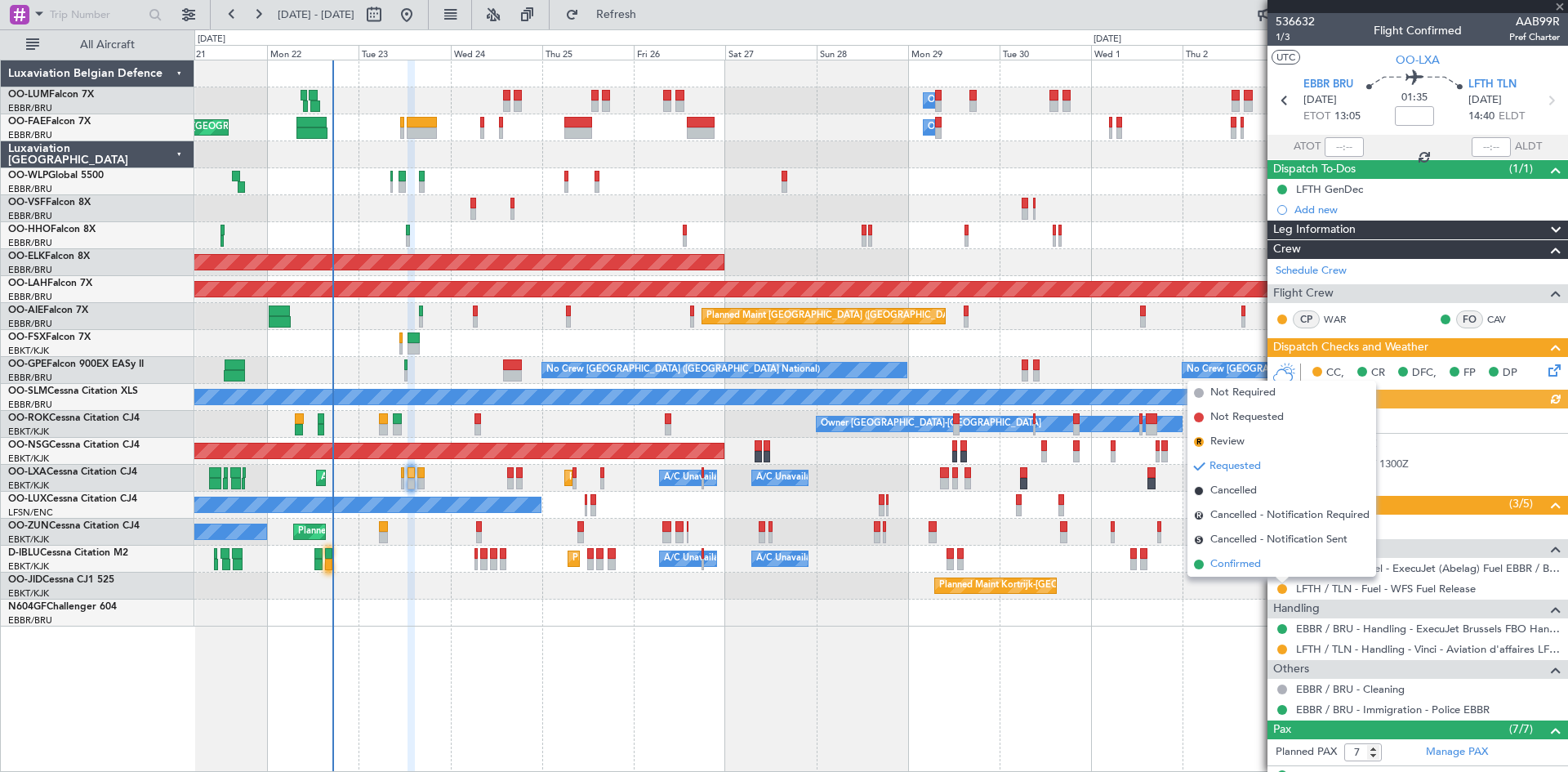
click at [1244, 566] on span "Confirmed" at bounding box center [1235, 565] width 50 height 17
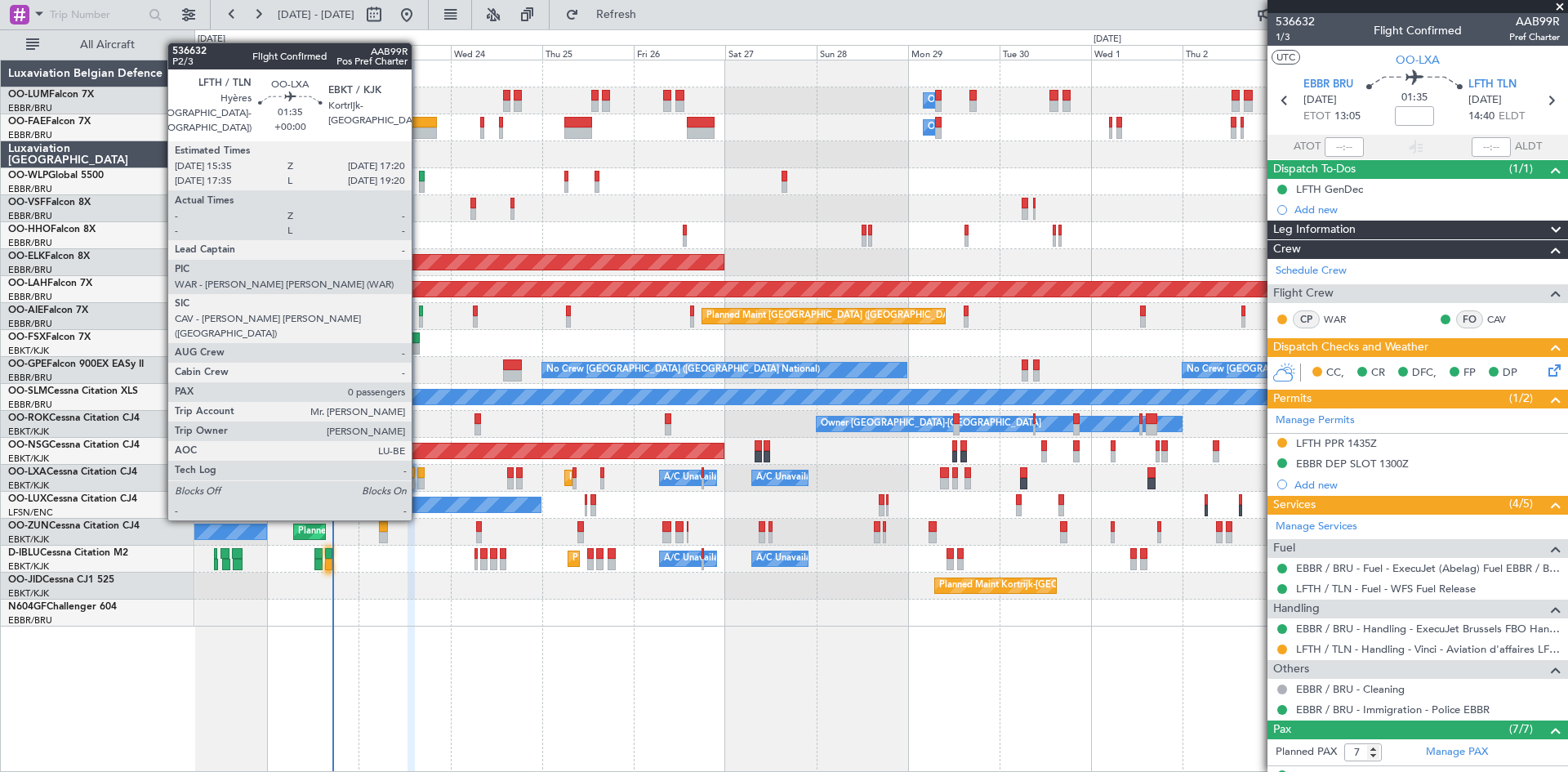
click at [419, 473] on div at bounding box center [420, 473] width 7 height 12
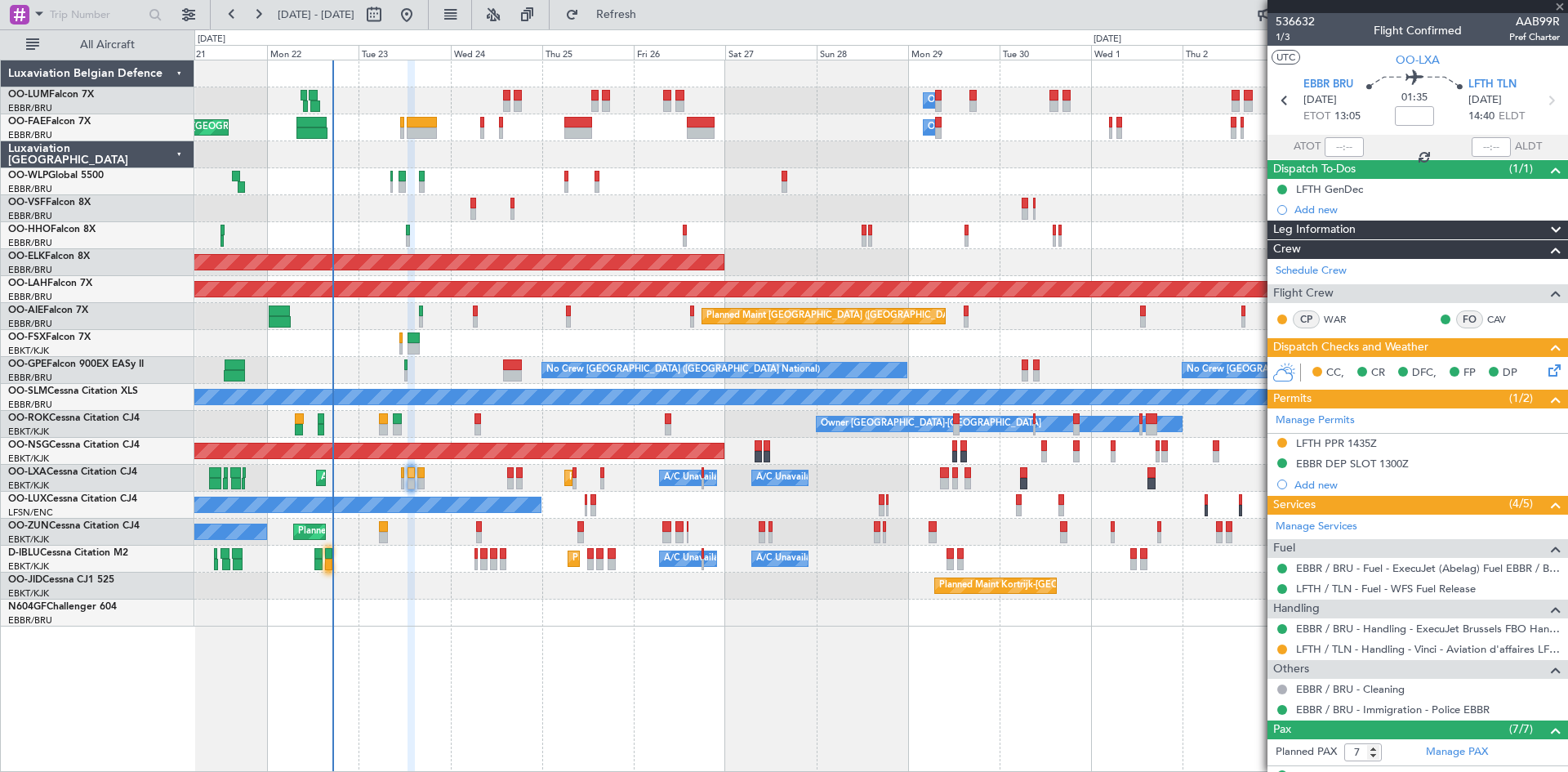
type input "0"
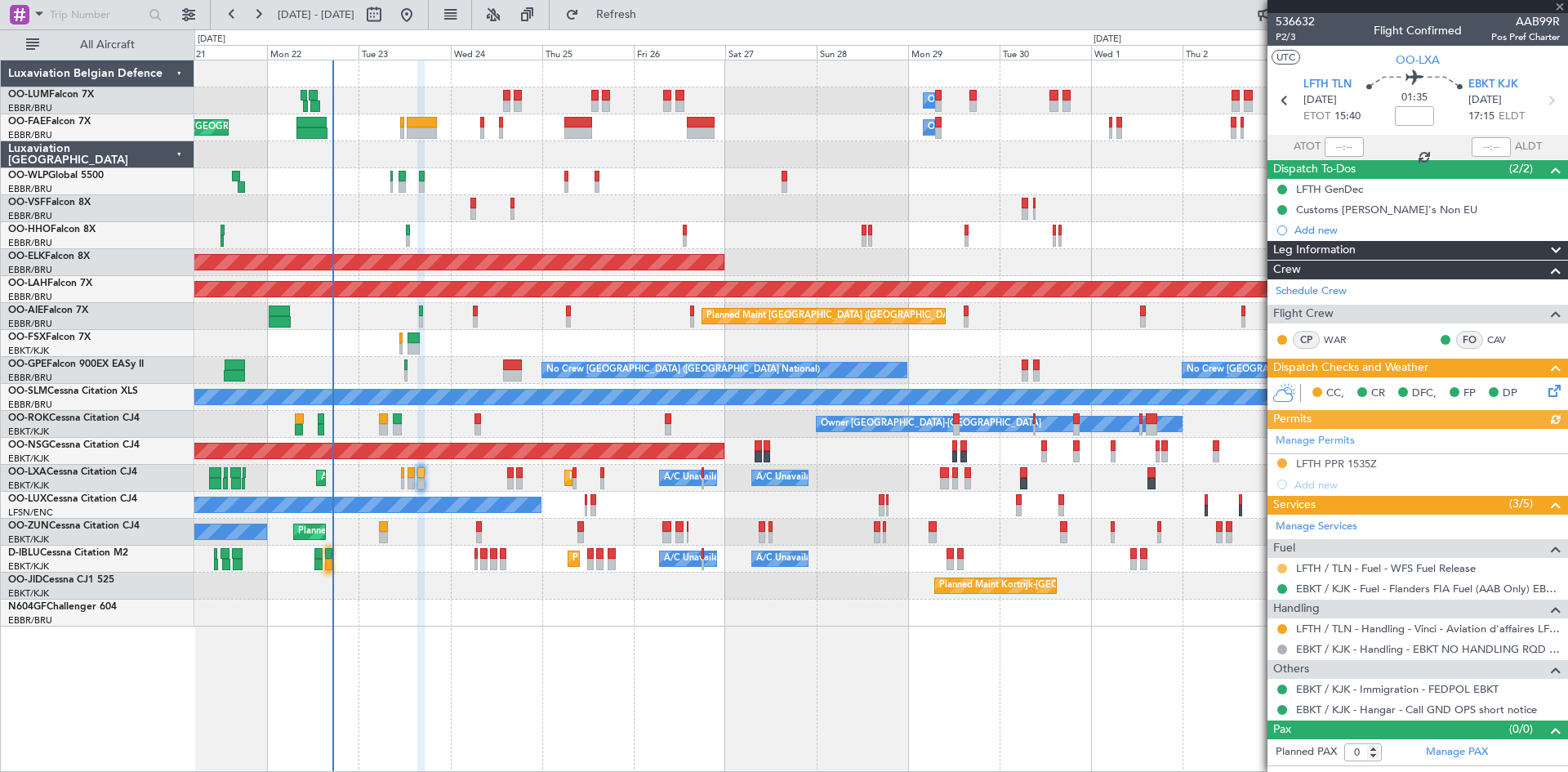
click at [1282, 566] on button at bounding box center [1282, 569] width 10 height 10
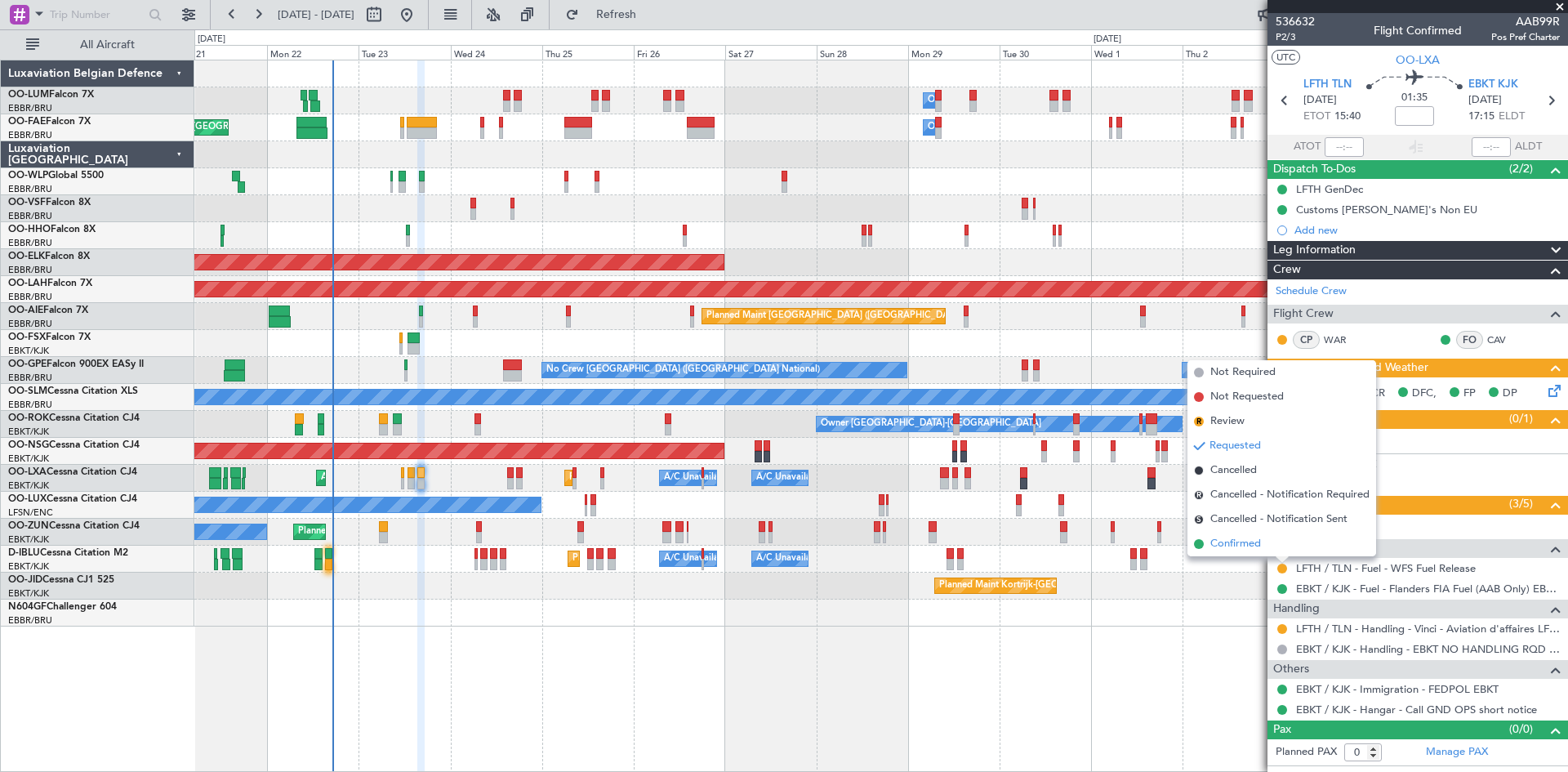
click at [1244, 548] on span "Confirmed" at bounding box center [1235, 544] width 50 height 17
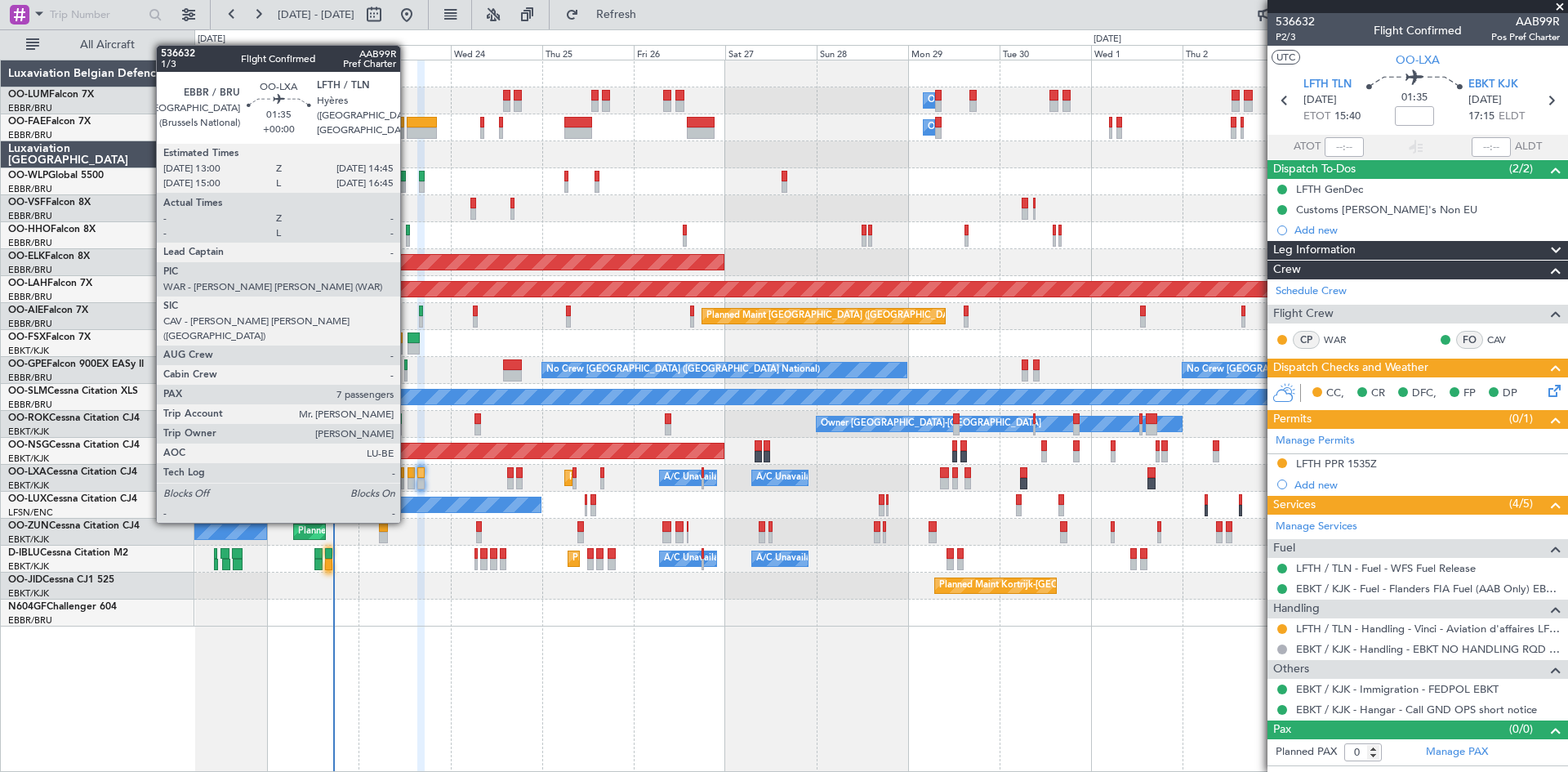
click at [408, 477] on div at bounding box center [411, 473] width 7 height 12
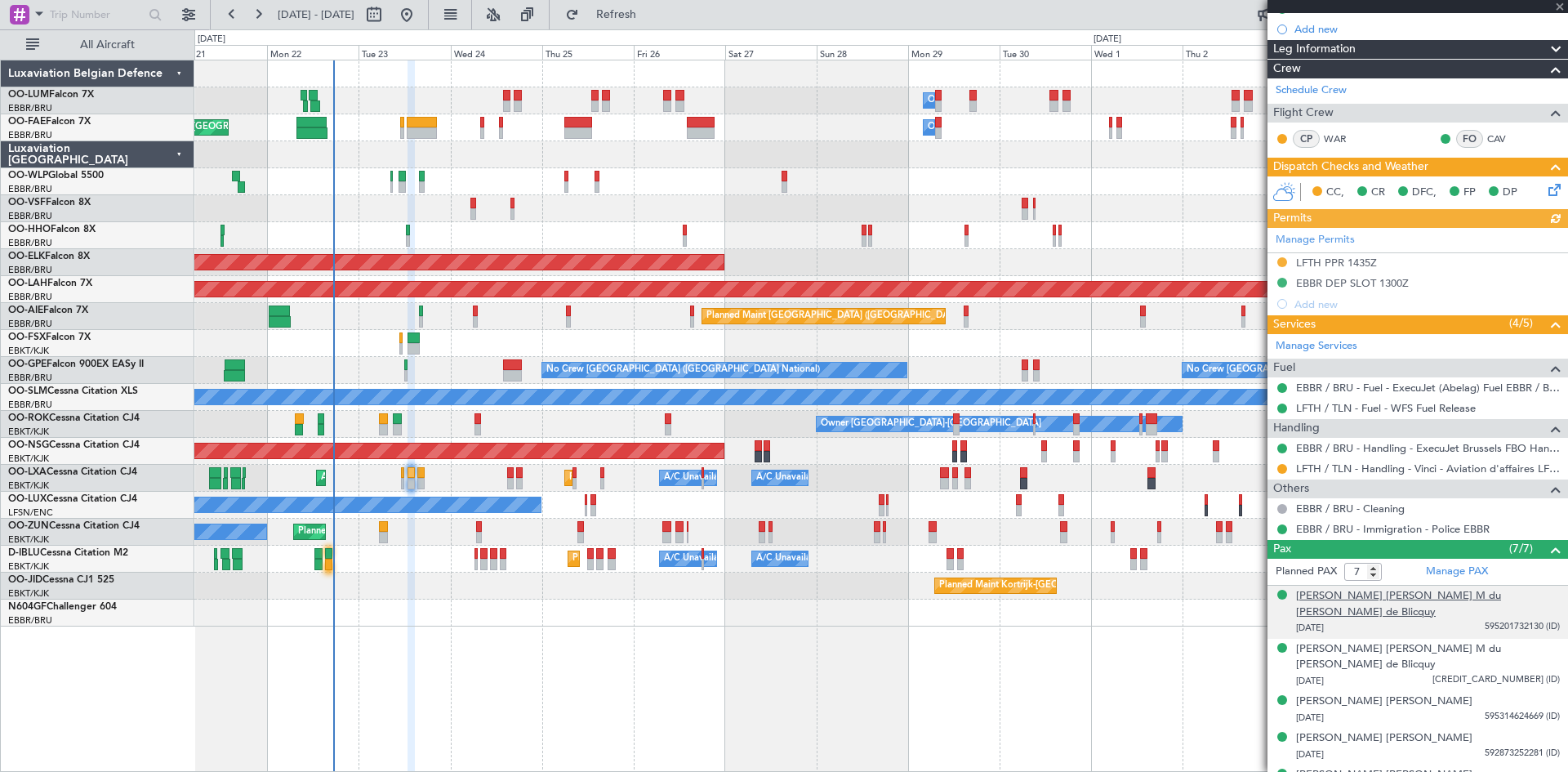
scroll to position [251, 0]
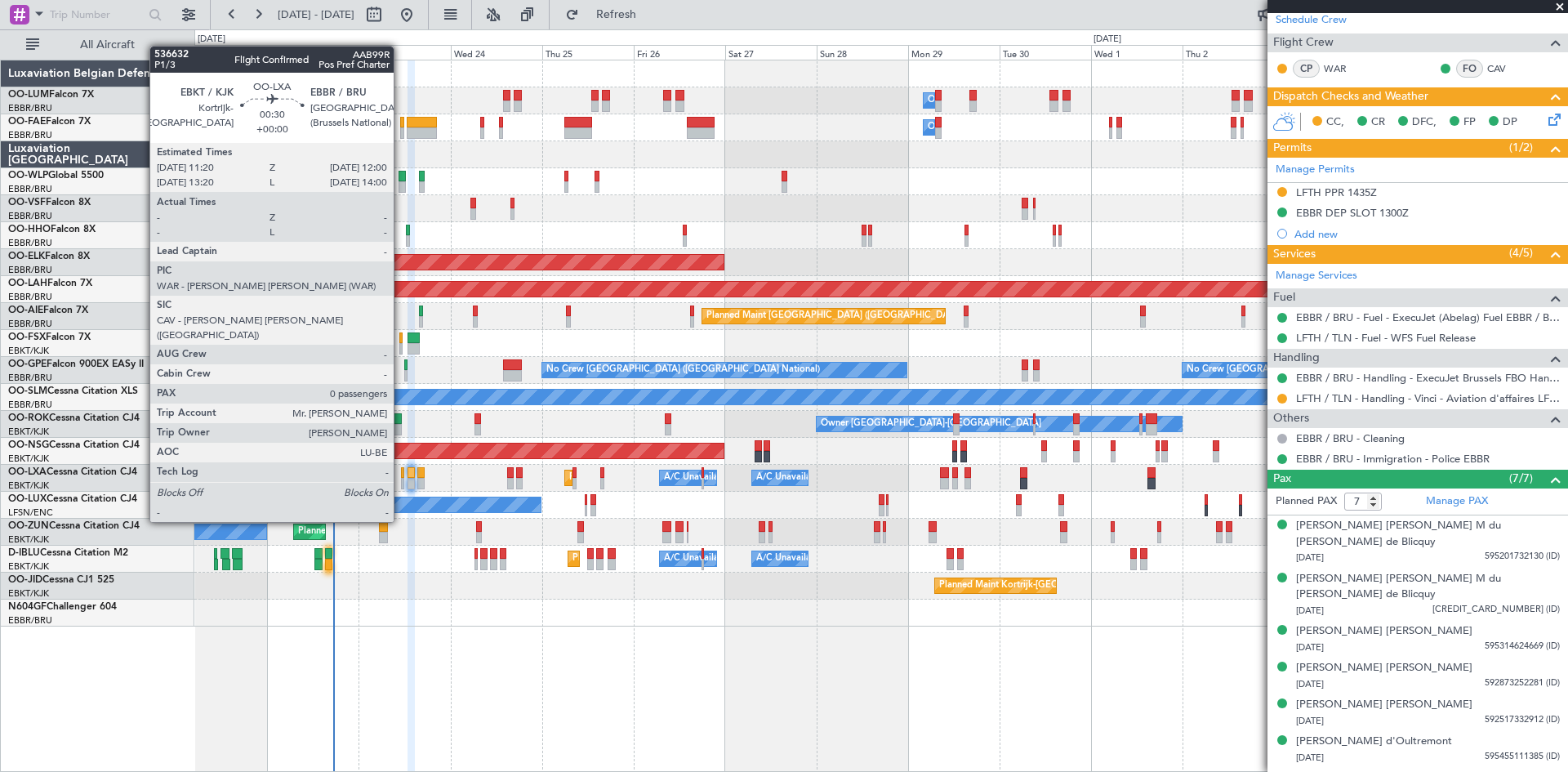
click at [401, 478] on div at bounding box center [403, 484] width 3 height 12
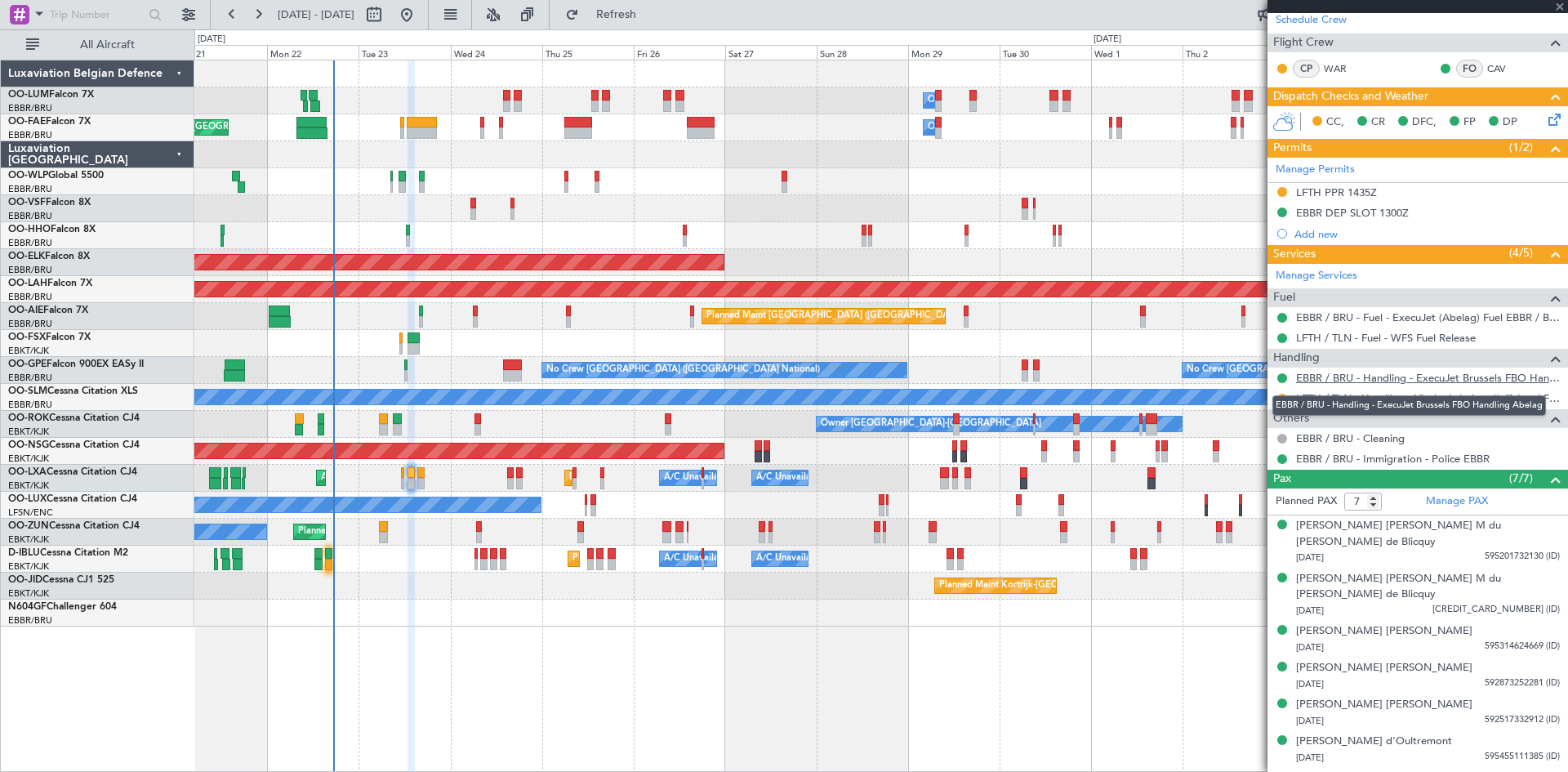
type input "0"
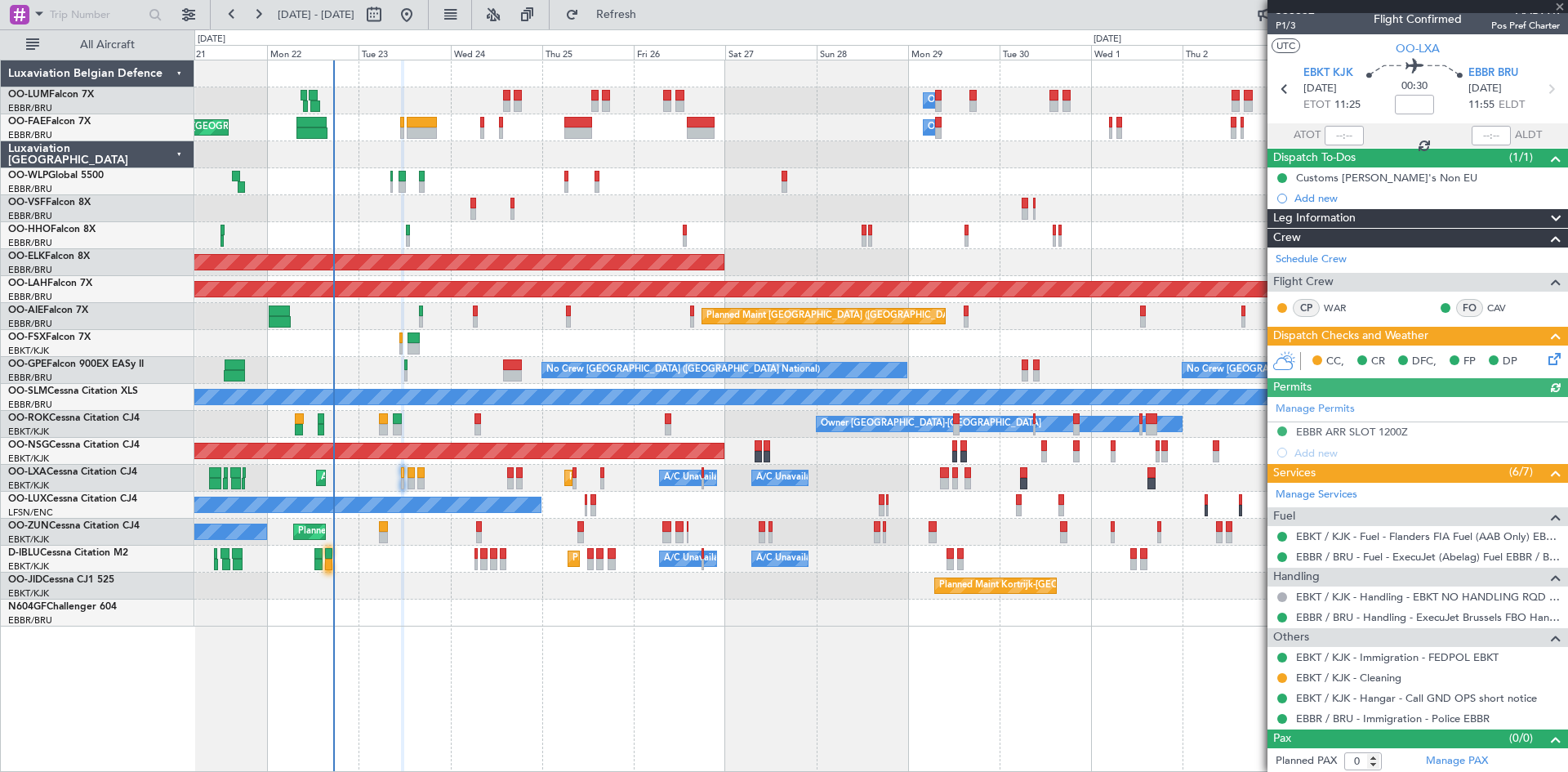
scroll to position [14, 0]
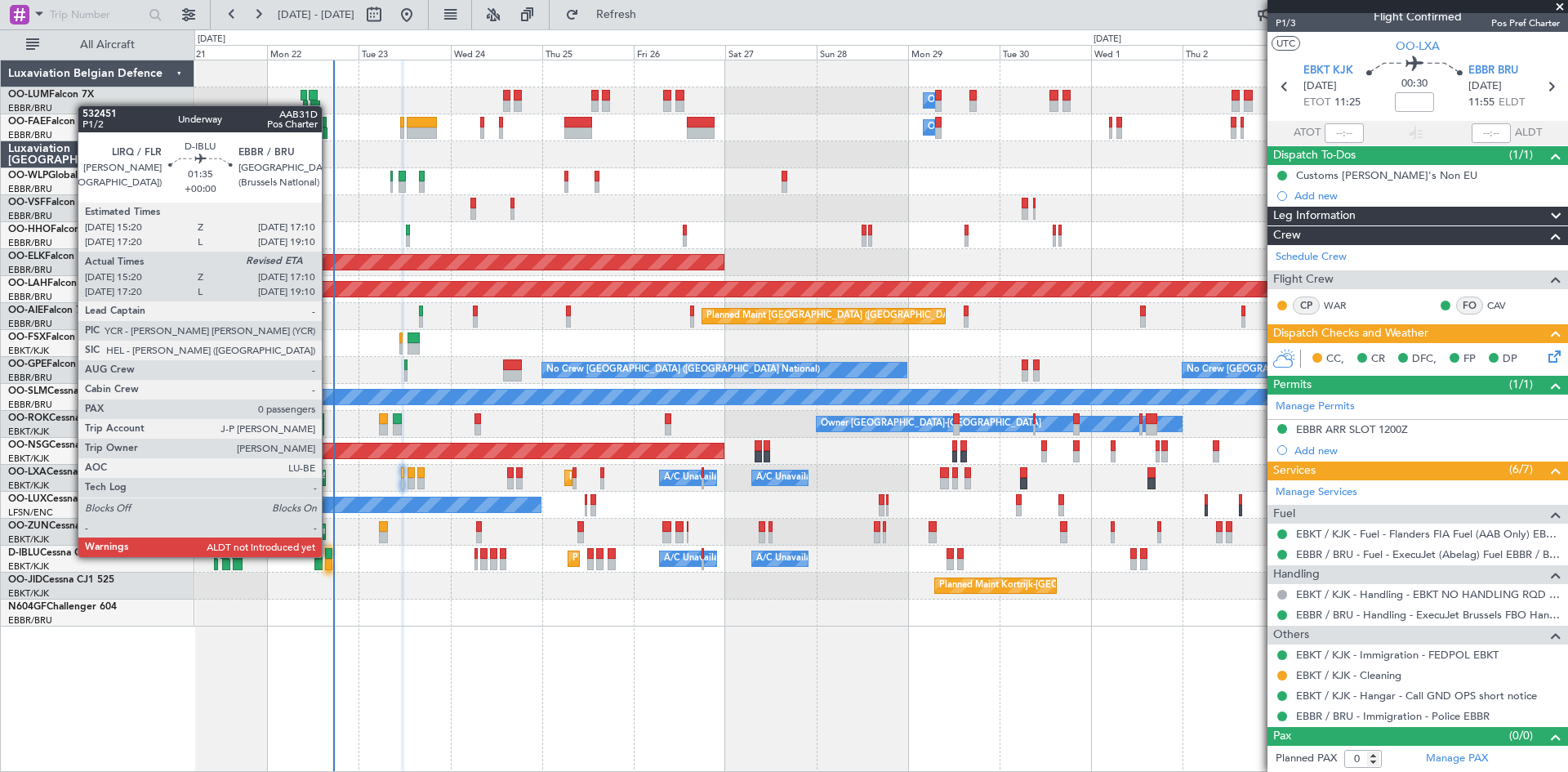
click at [329, 557] on div at bounding box center [329, 554] width 7 height 12
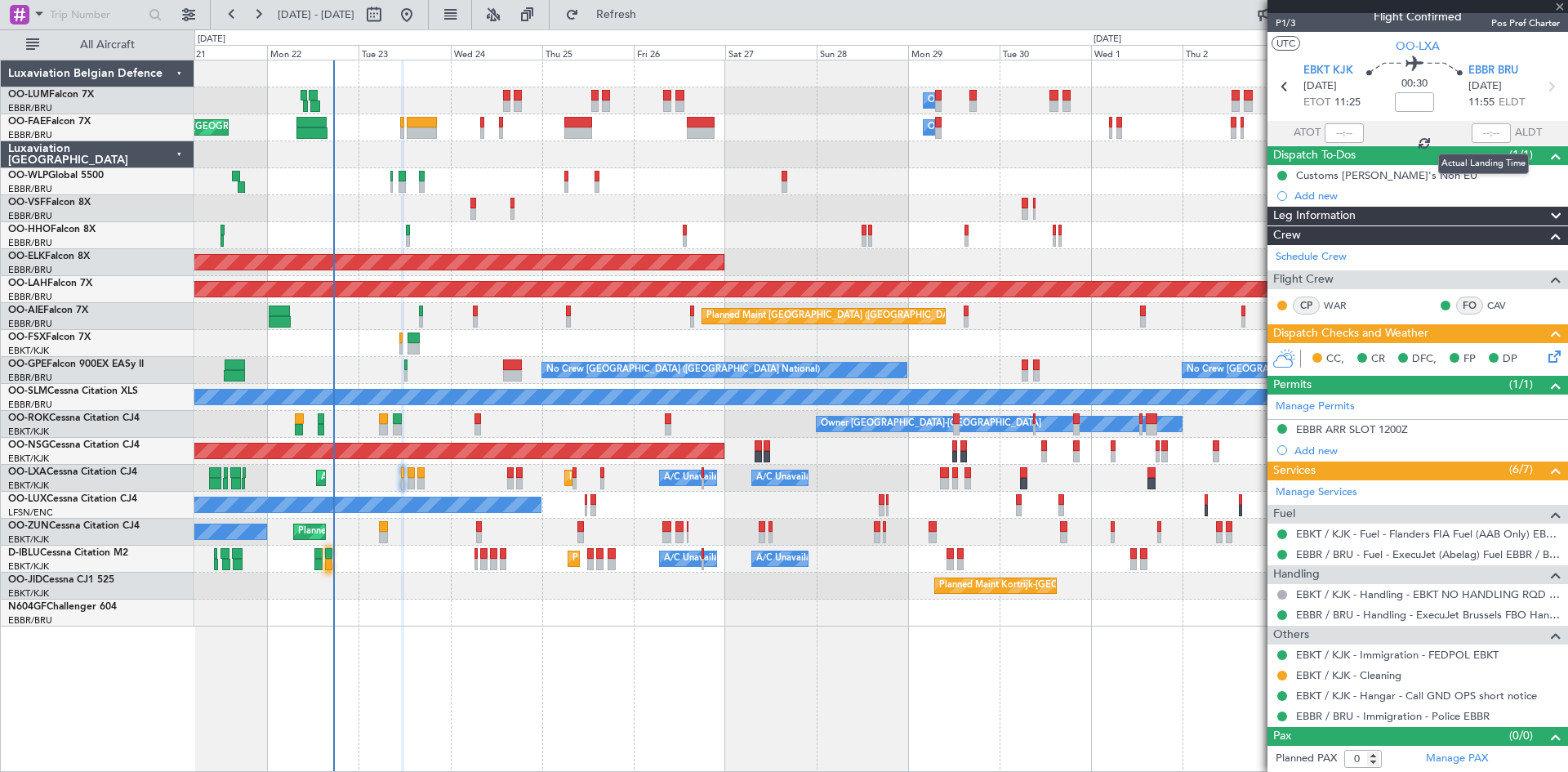
type input "15:30"
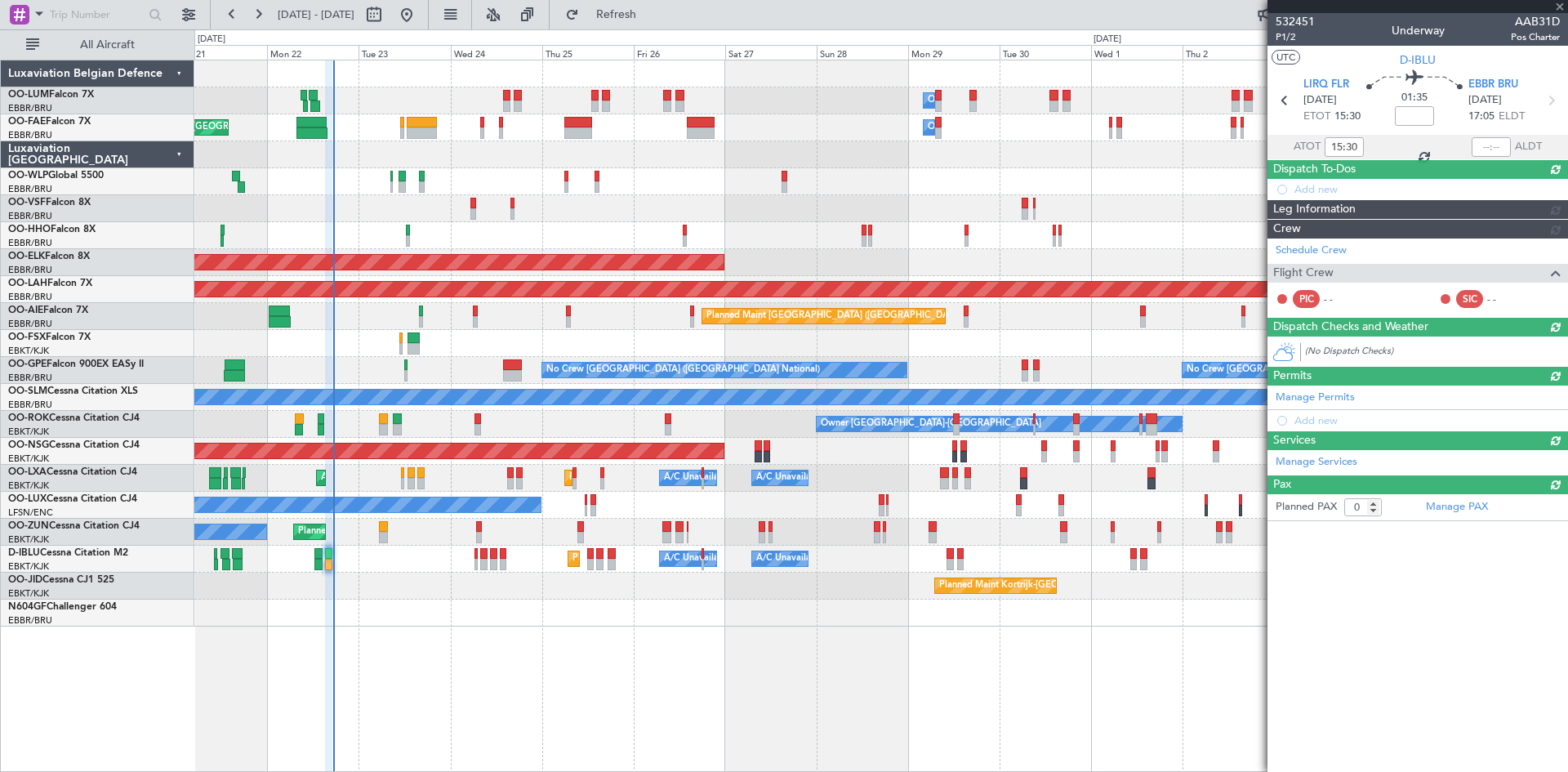
scroll to position [0, 0]
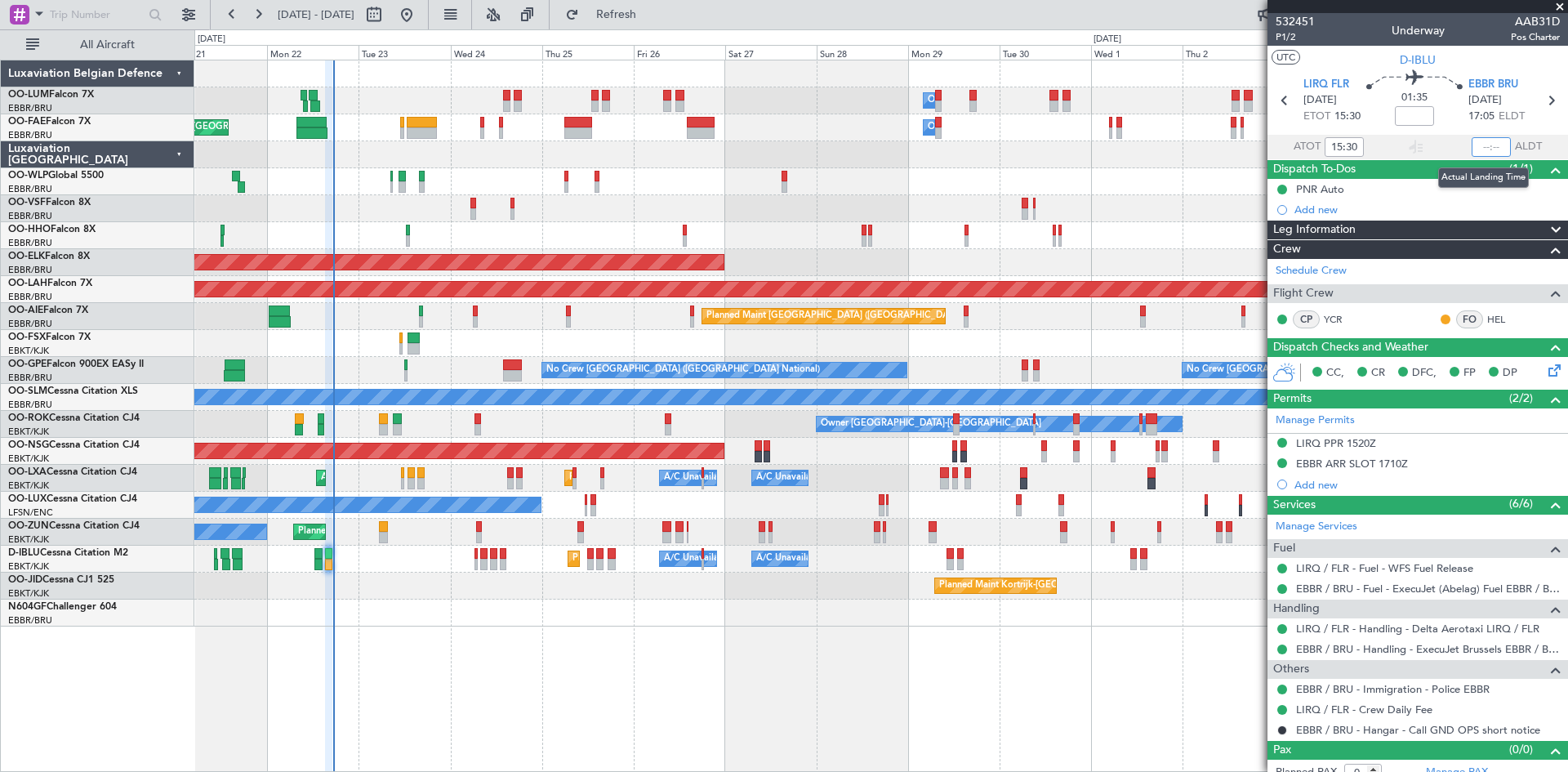
click at [1482, 144] on input "text" at bounding box center [1491, 147] width 39 height 20
click at [1385, 122] on div "01:35" at bounding box center [1414, 100] width 108 height 60
type input "17:06"
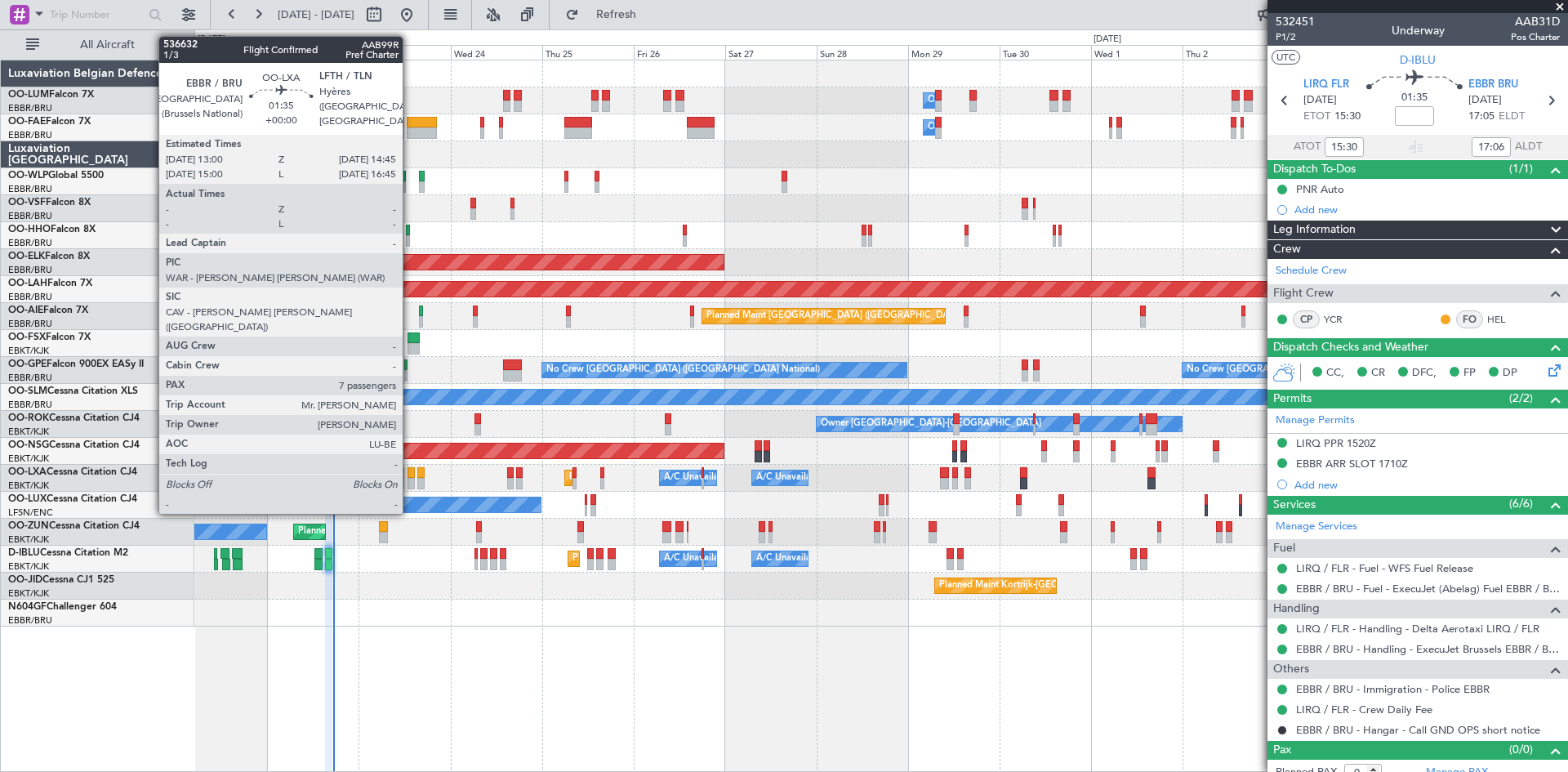
click at [410, 468] on div at bounding box center [411, 473] width 7 height 12
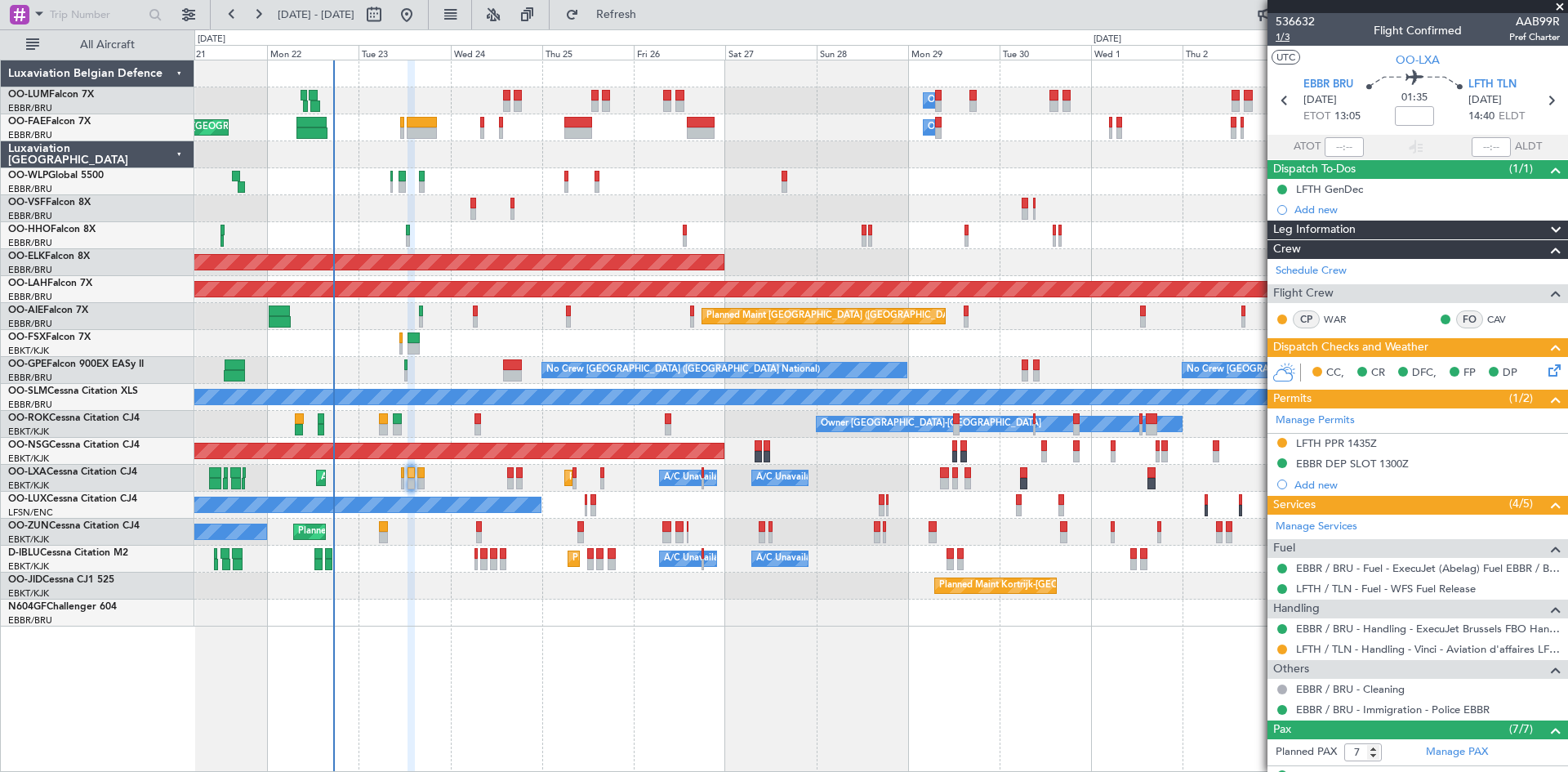
click at [1284, 37] on span "1/3" at bounding box center [1295, 37] width 39 height 14
click at [651, 21] on span "Refresh" at bounding box center [616, 15] width 69 height 12
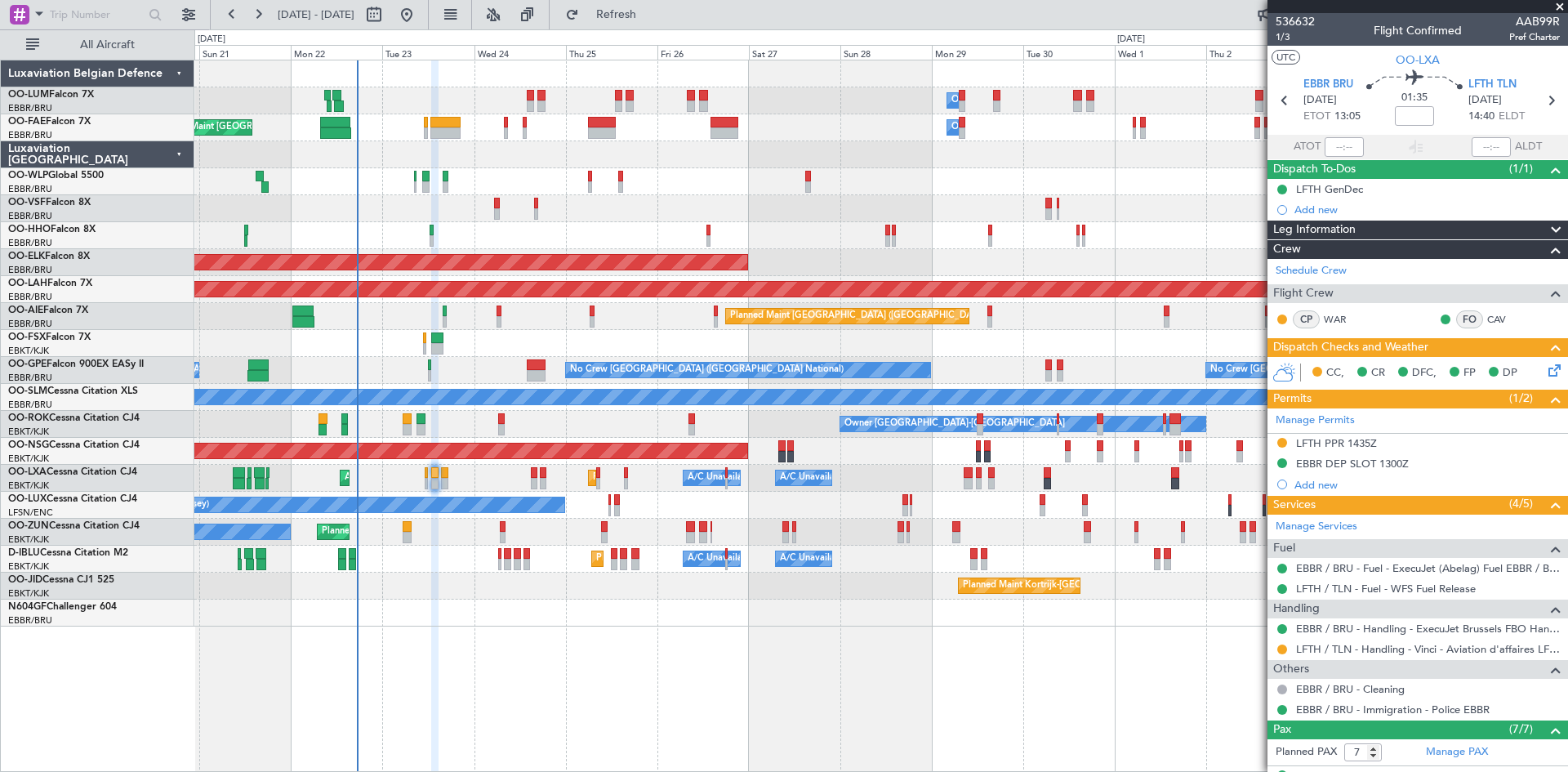
click at [578, 671] on div "Owner Melsbroek Air Base Planned Maint Brussels (Brussels National) Owner Melsb…" at bounding box center [881, 415] width 1374 height 713
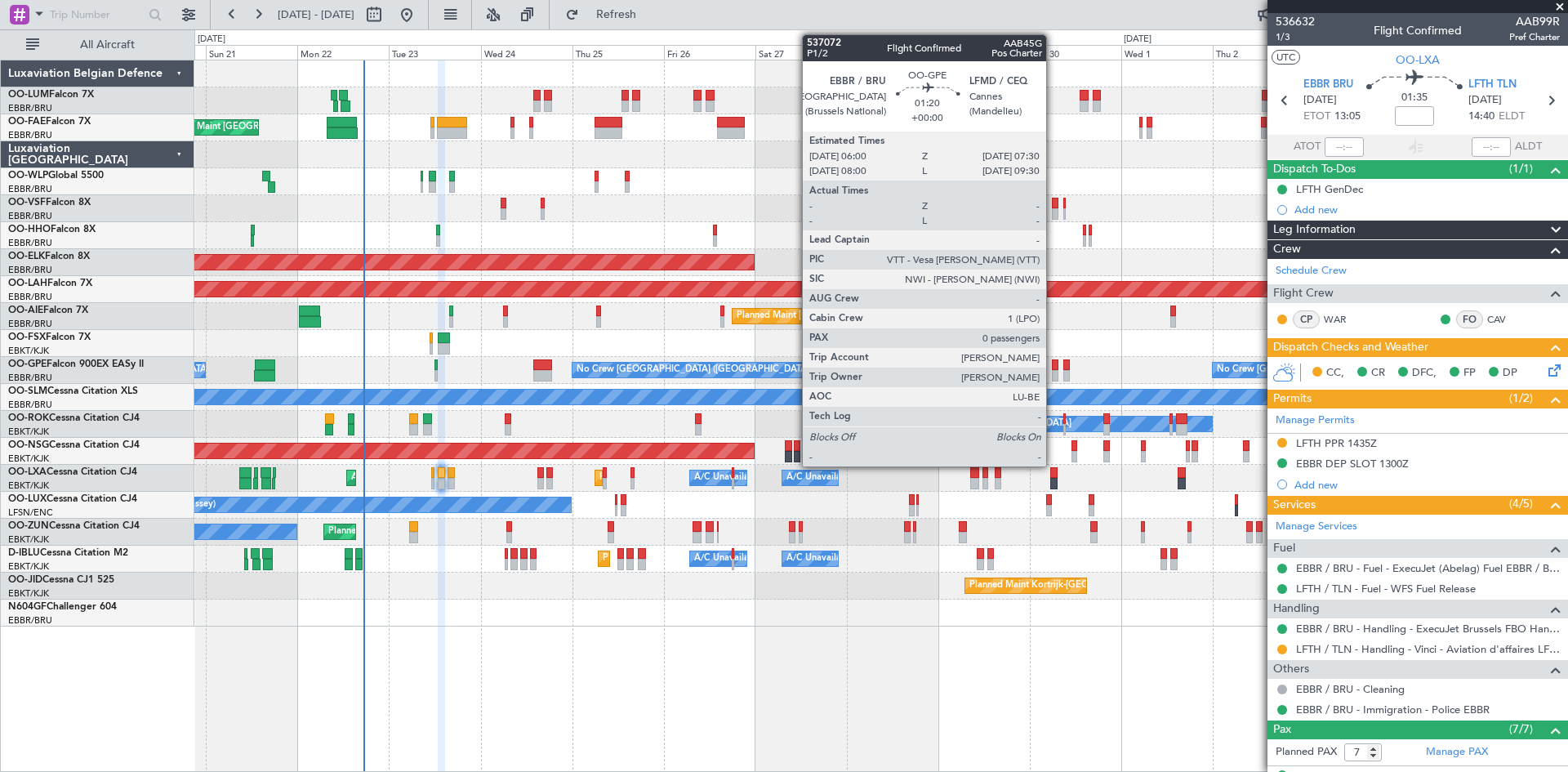
click at [1054, 372] on div at bounding box center [1055, 376] width 7 height 12
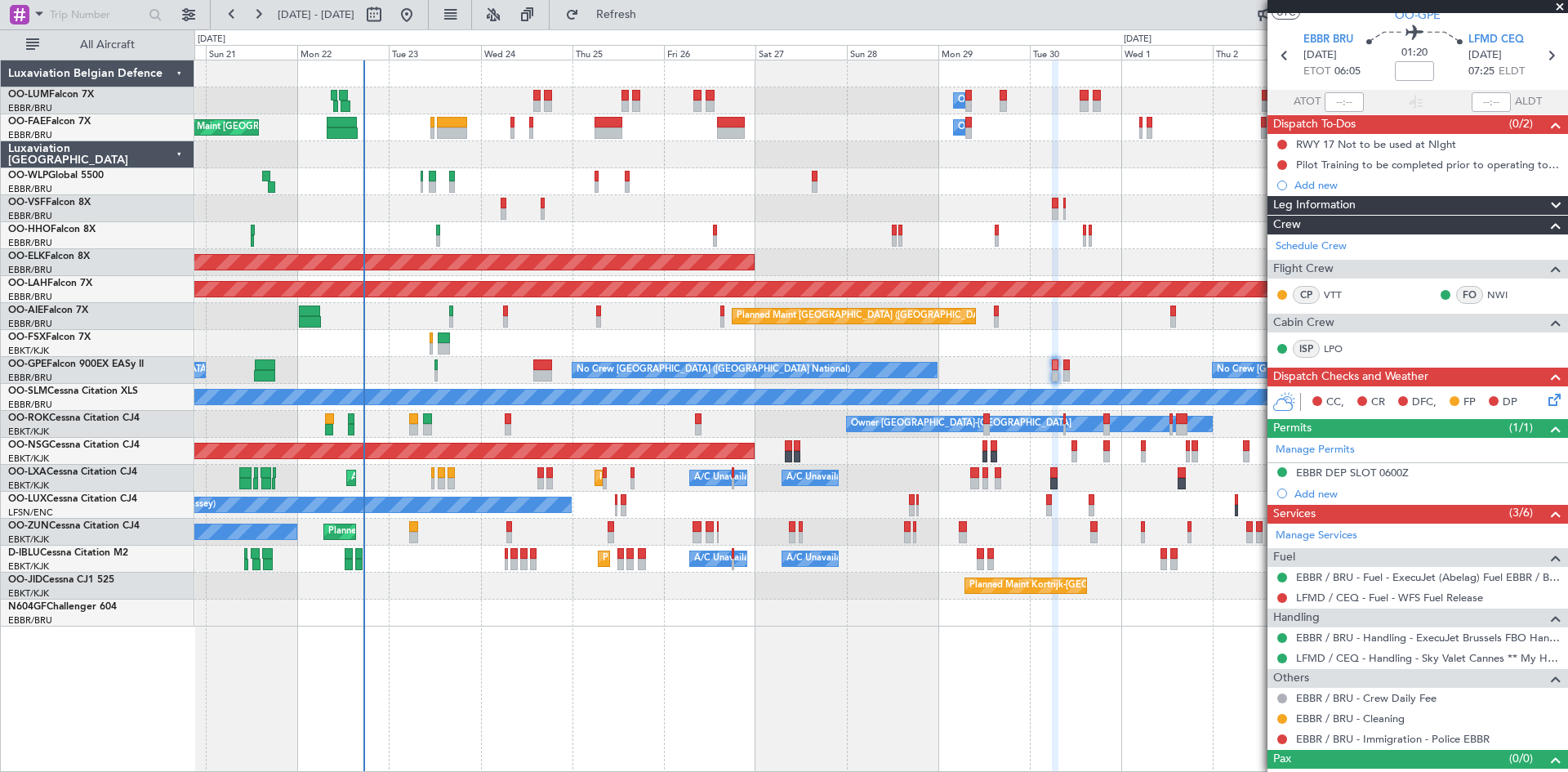
scroll to position [68, 0]
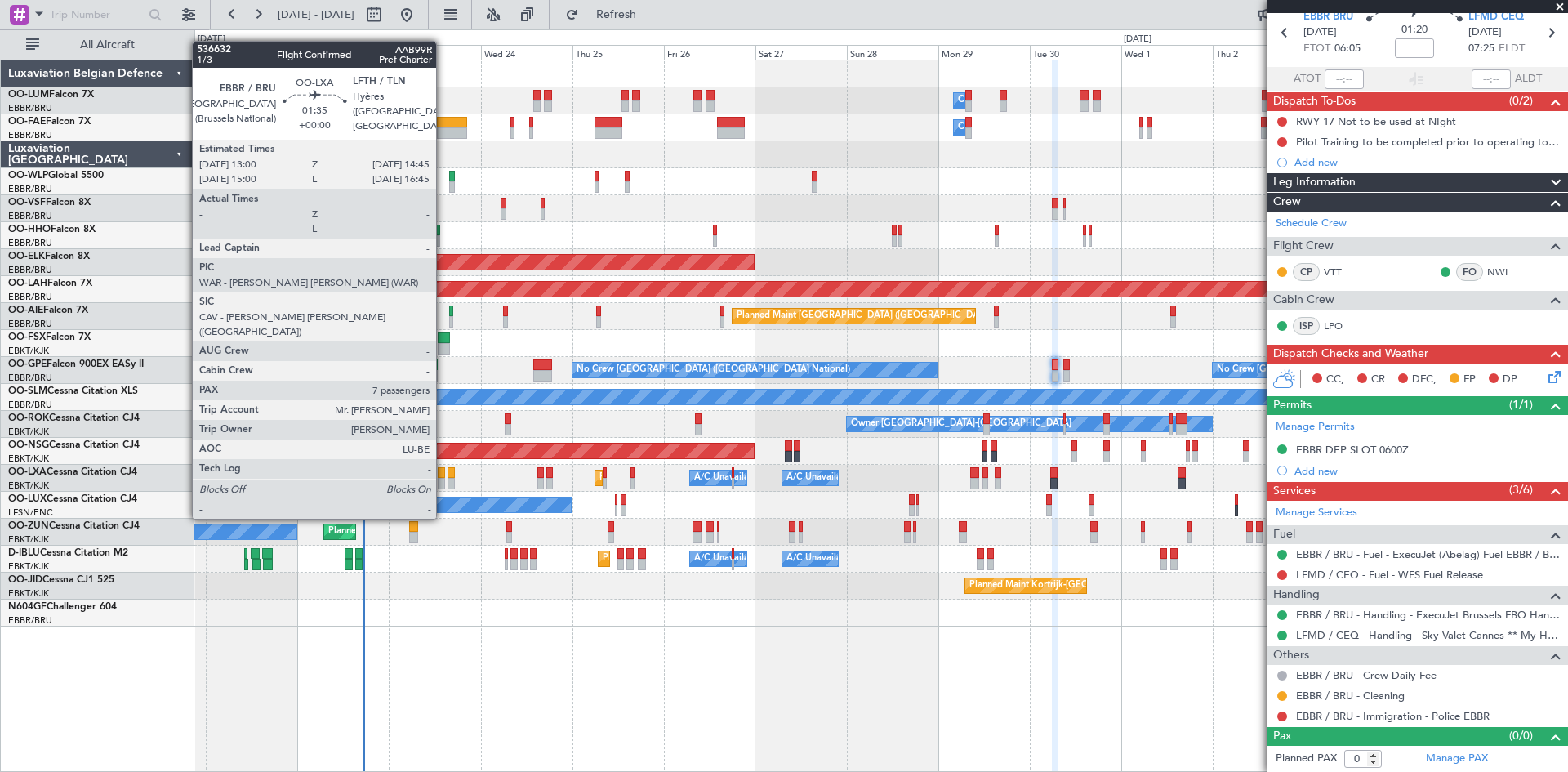
click at [443, 473] on div at bounding box center [441, 473] width 7 height 12
click at [441, 472] on div at bounding box center [441, 473] width 7 height 12
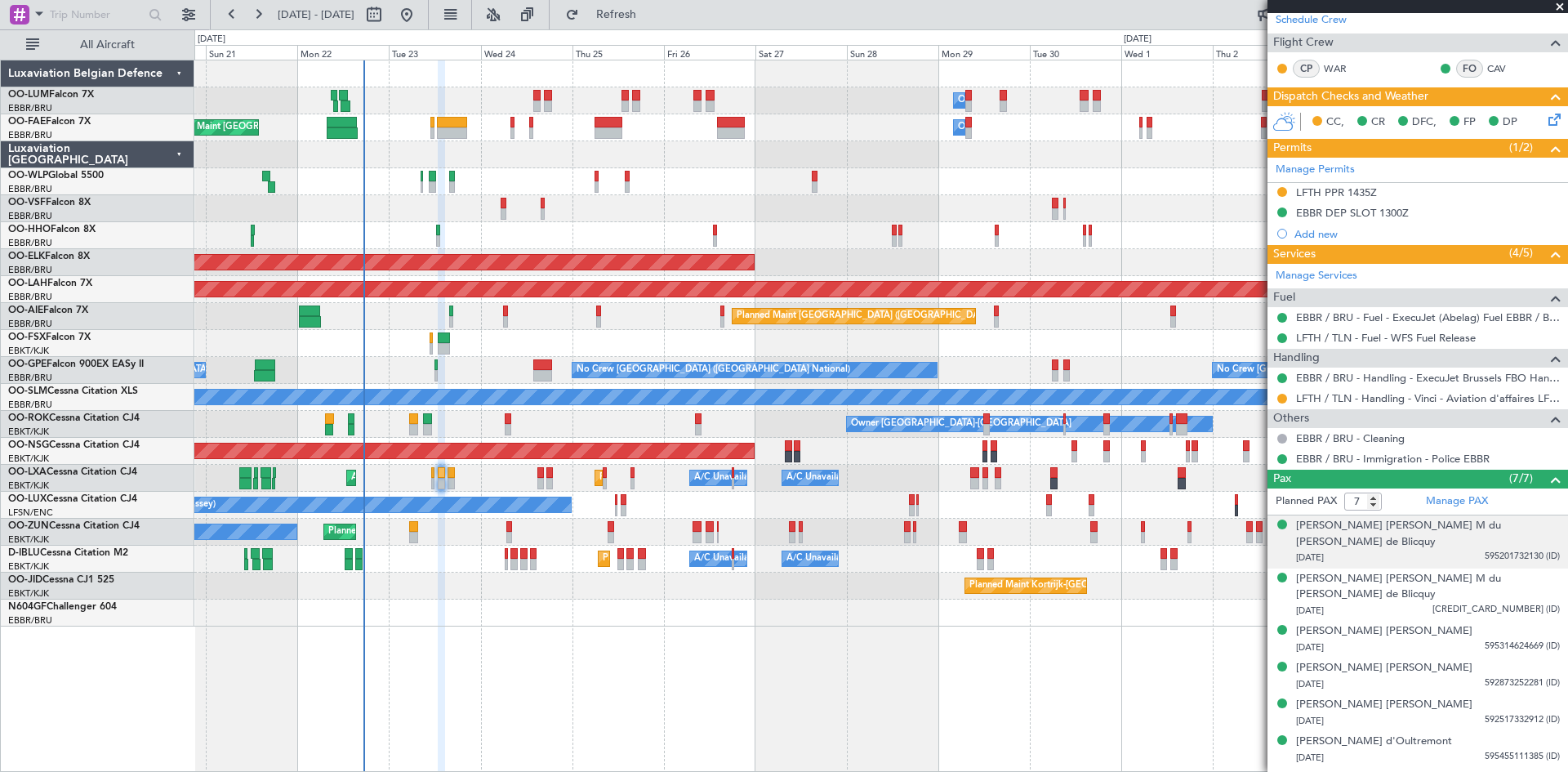
scroll to position [0, 0]
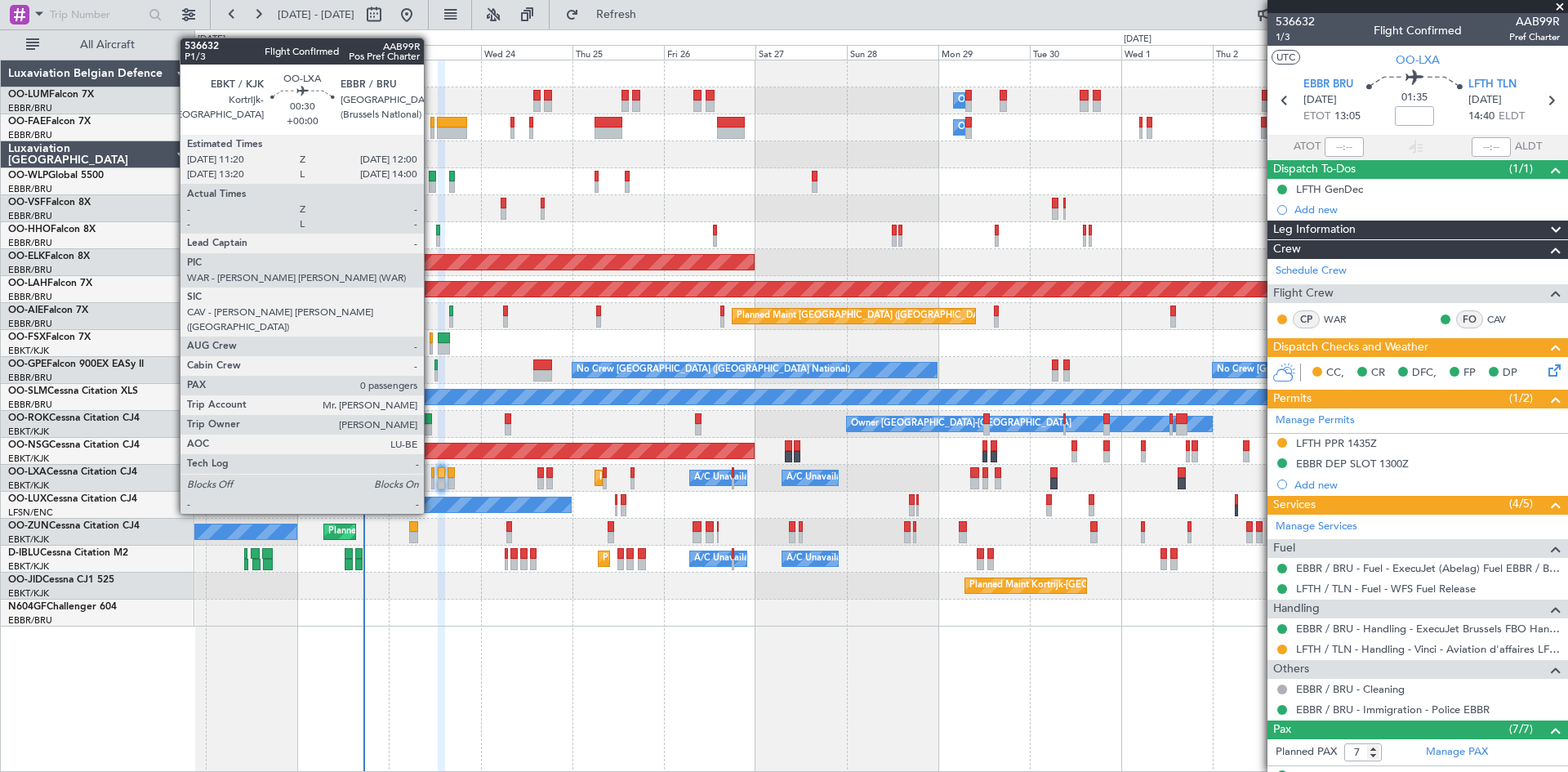
click at [431, 470] on div at bounding box center [433, 473] width 3 height 12
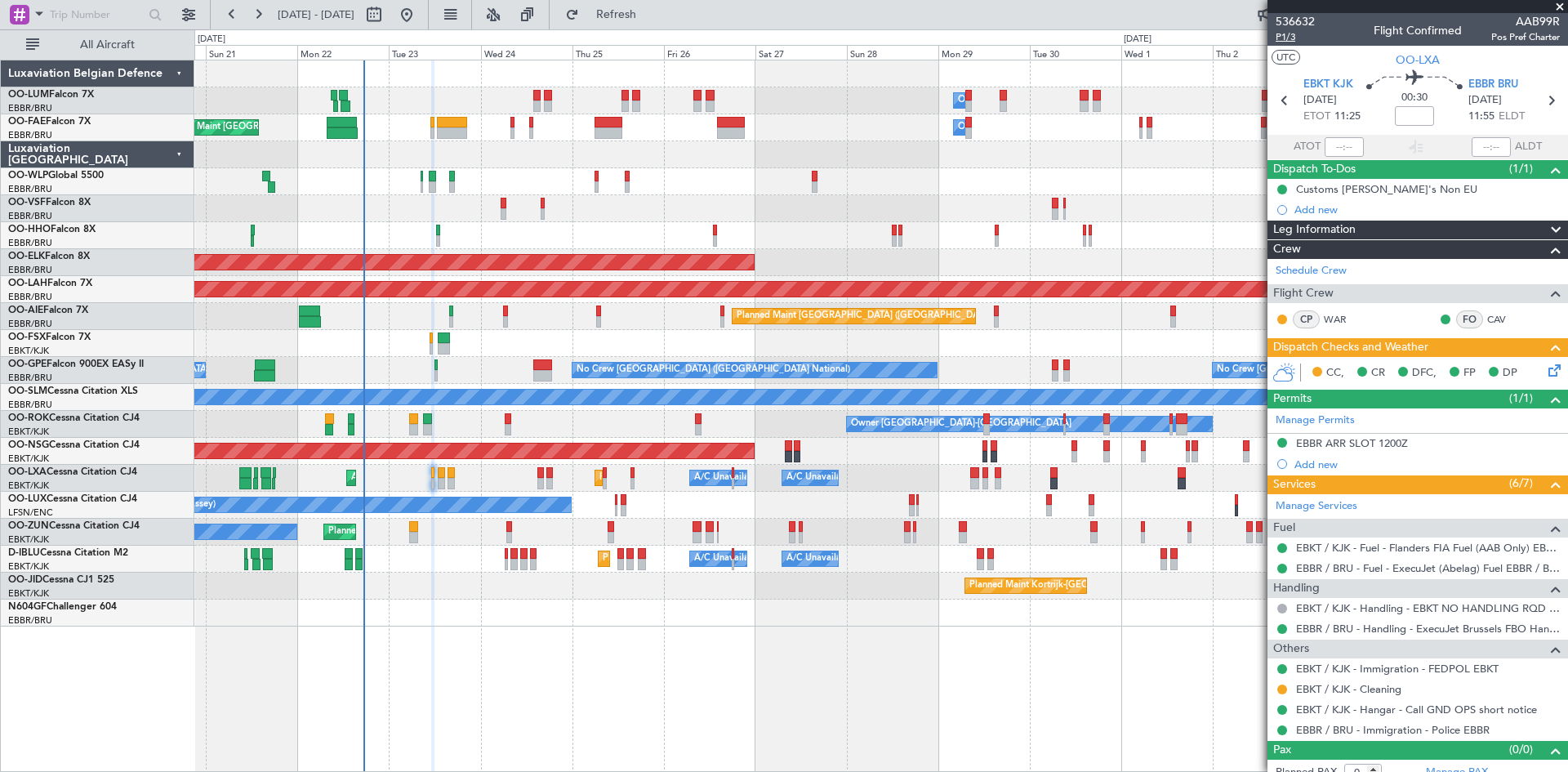
click at [1281, 38] on span "P1/3" at bounding box center [1295, 37] width 39 height 14
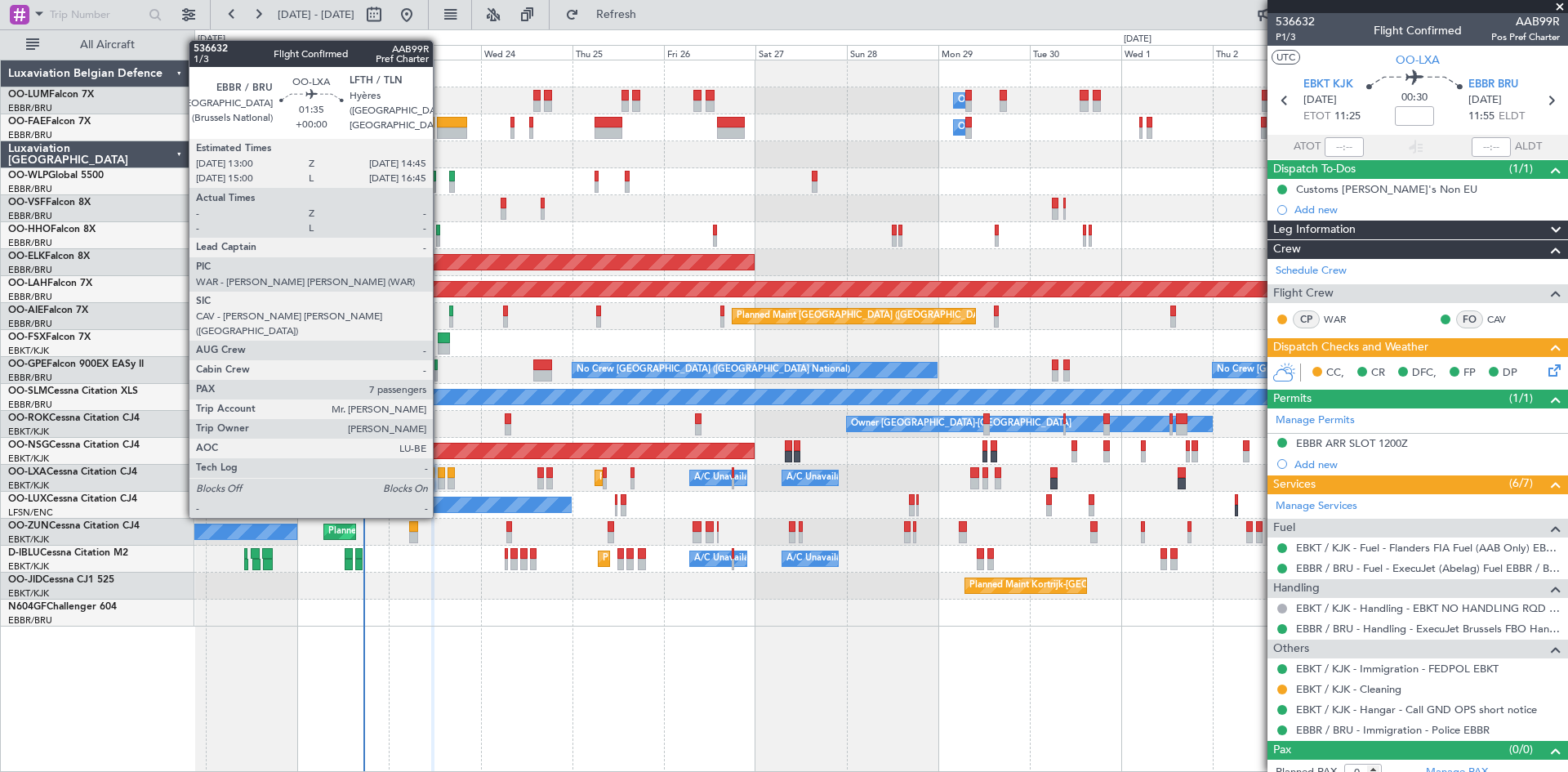
click at [440, 472] on div at bounding box center [441, 473] width 7 height 12
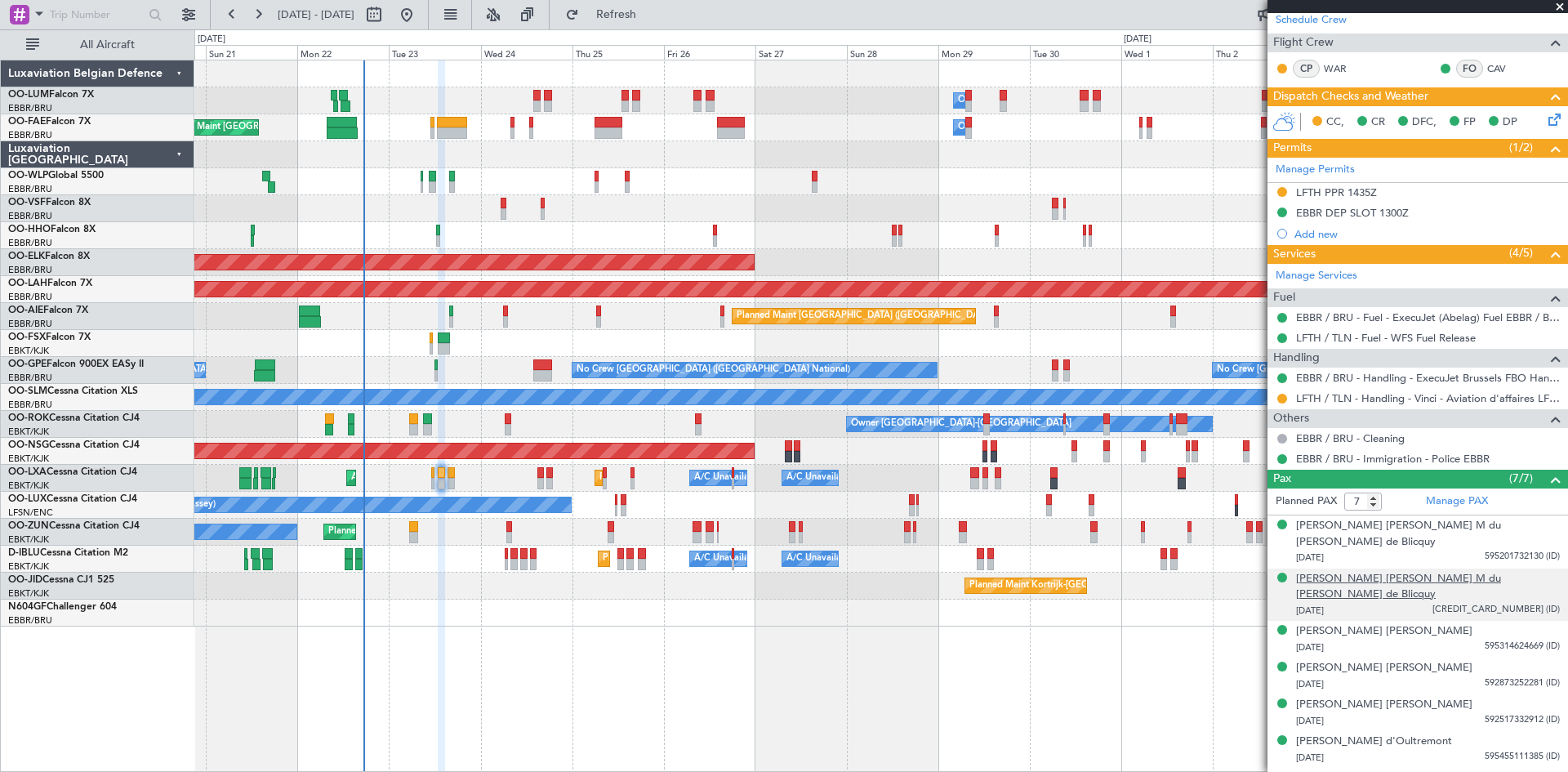
scroll to position [169, 0]
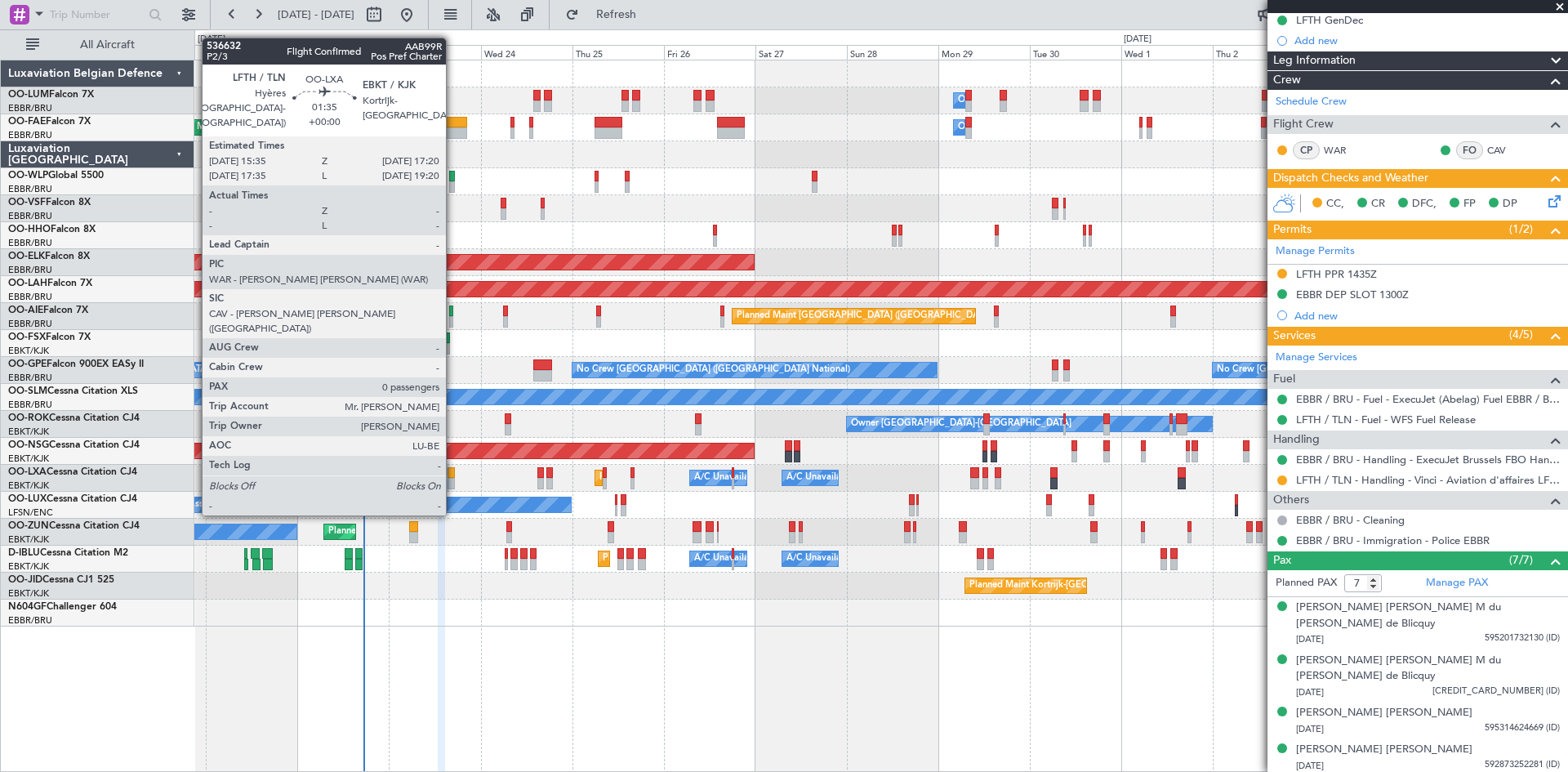
click at [453, 468] on div at bounding box center [451, 473] width 7 height 12
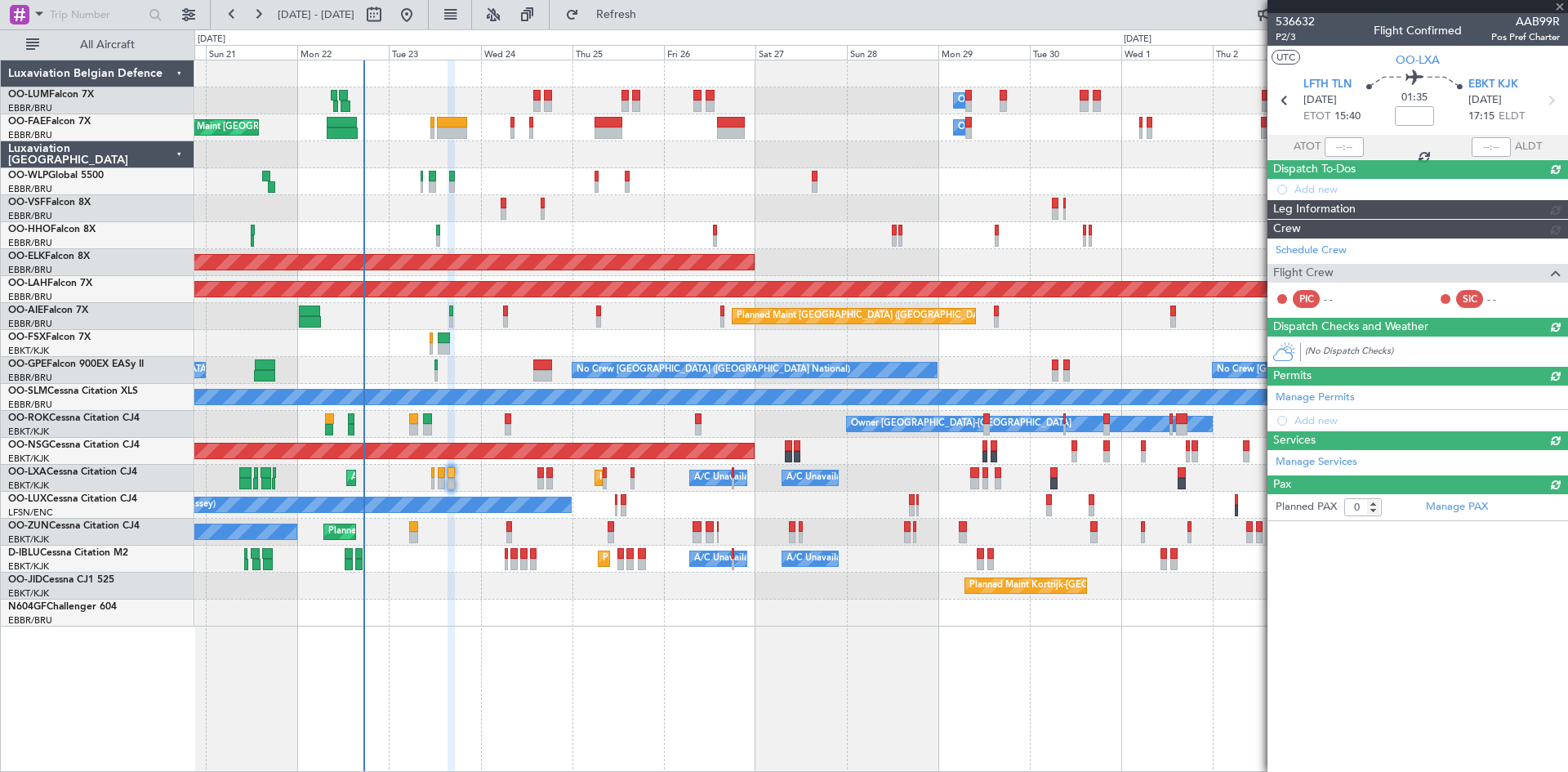
scroll to position [0, 0]
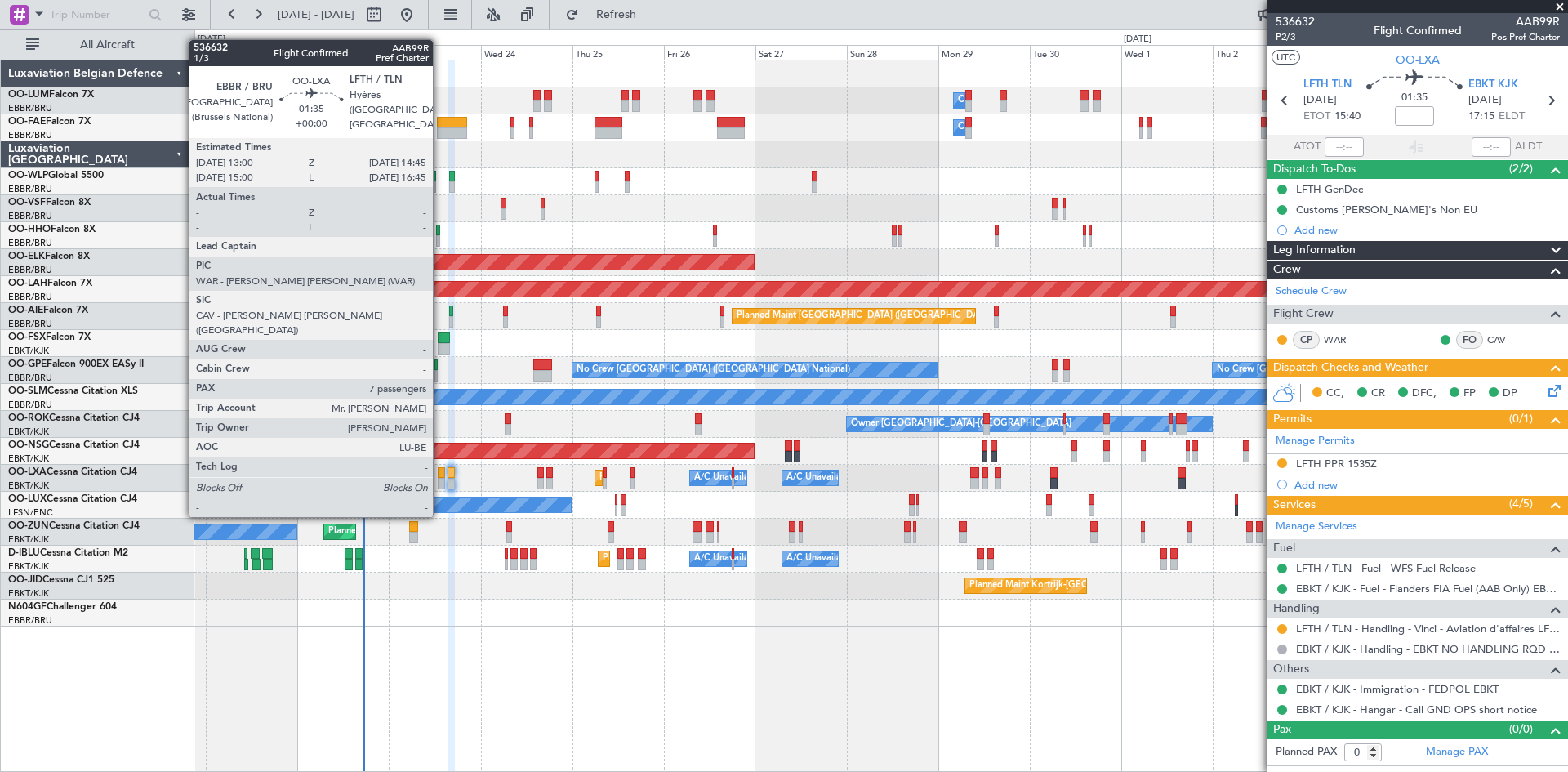
click at [441, 471] on div at bounding box center [441, 473] width 7 height 12
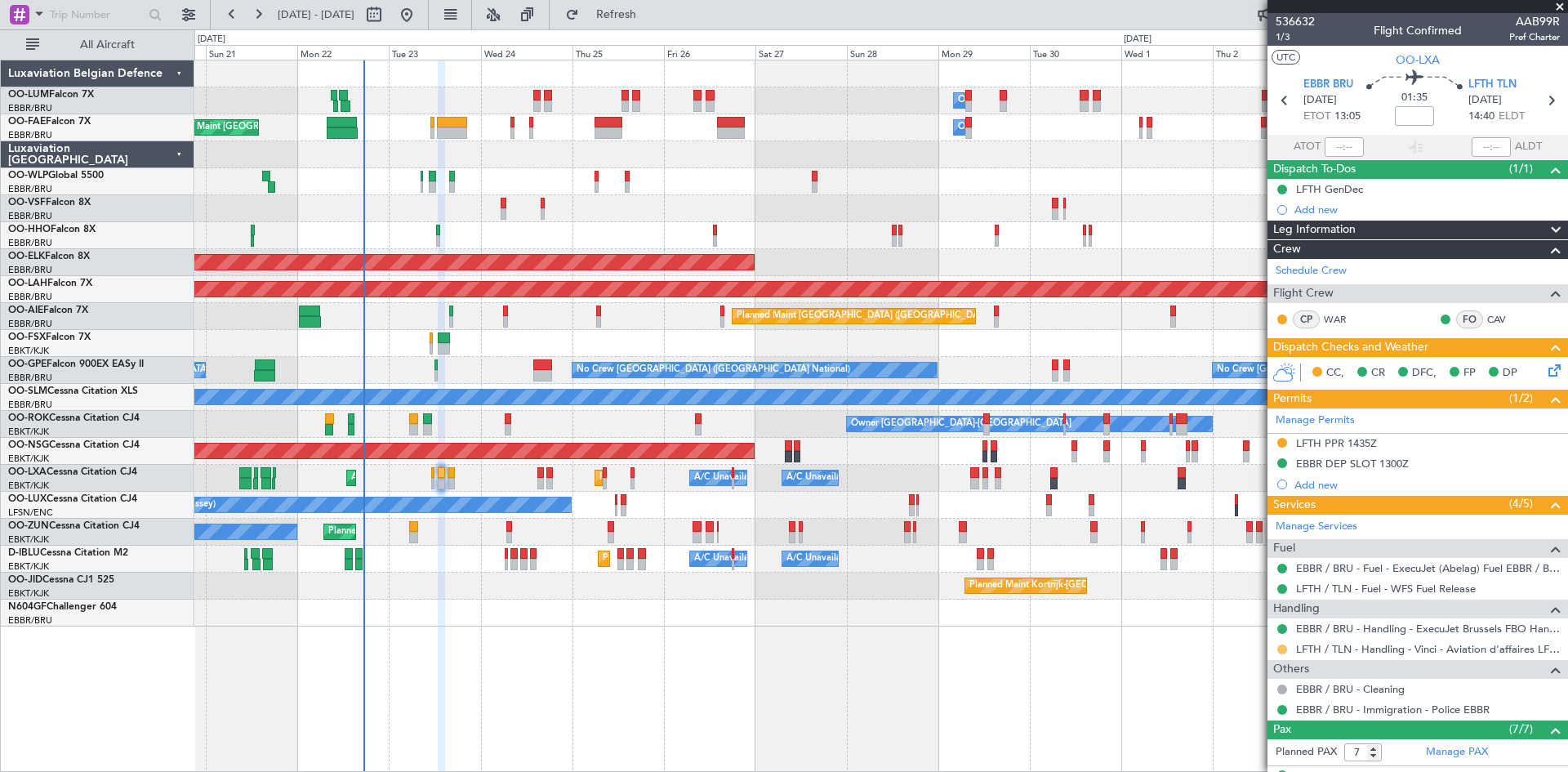
click at [1285, 646] on button at bounding box center [1282, 649] width 10 height 10
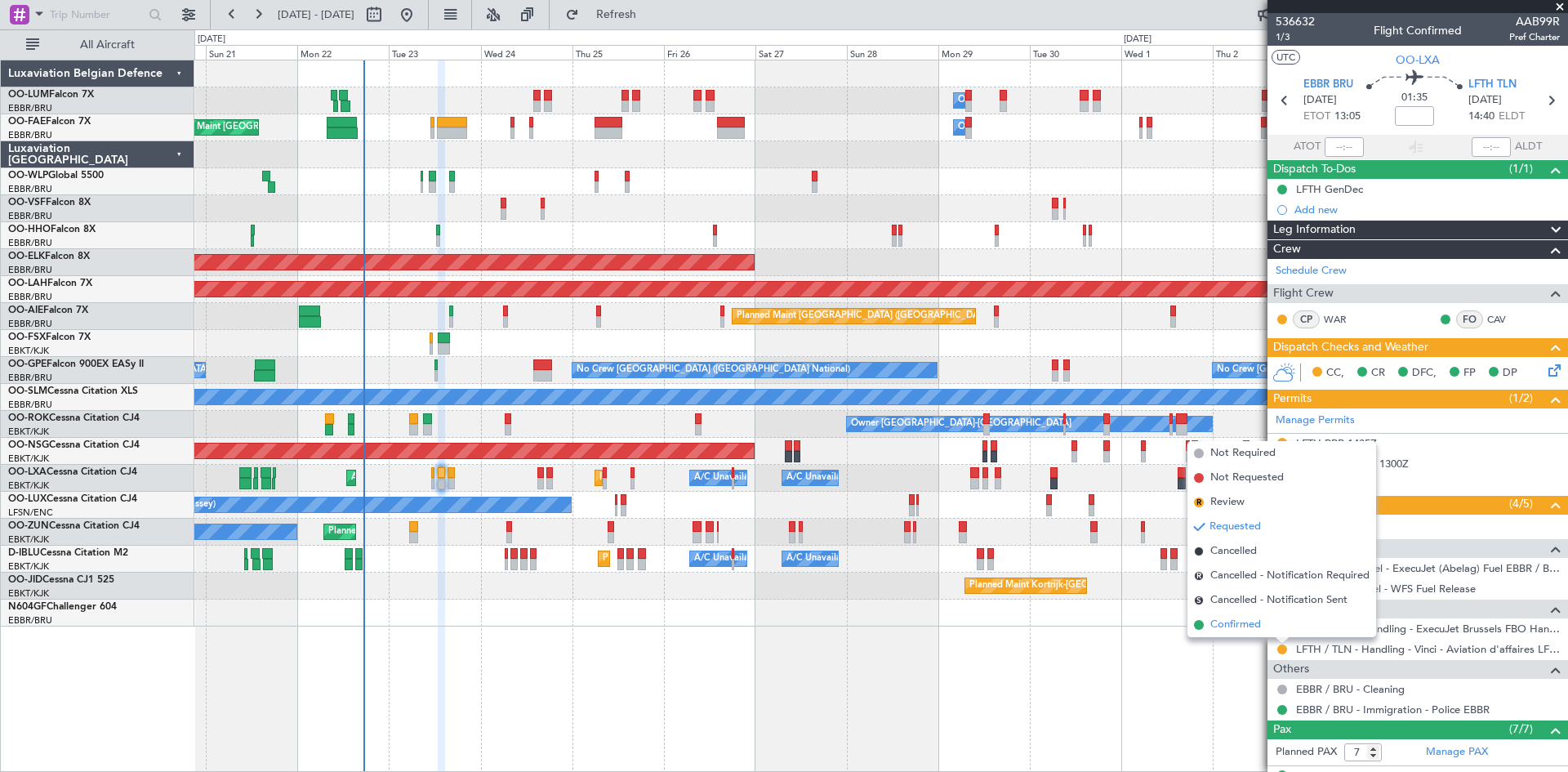
click at [1251, 626] on span "Confirmed" at bounding box center [1235, 625] width 50 height 17
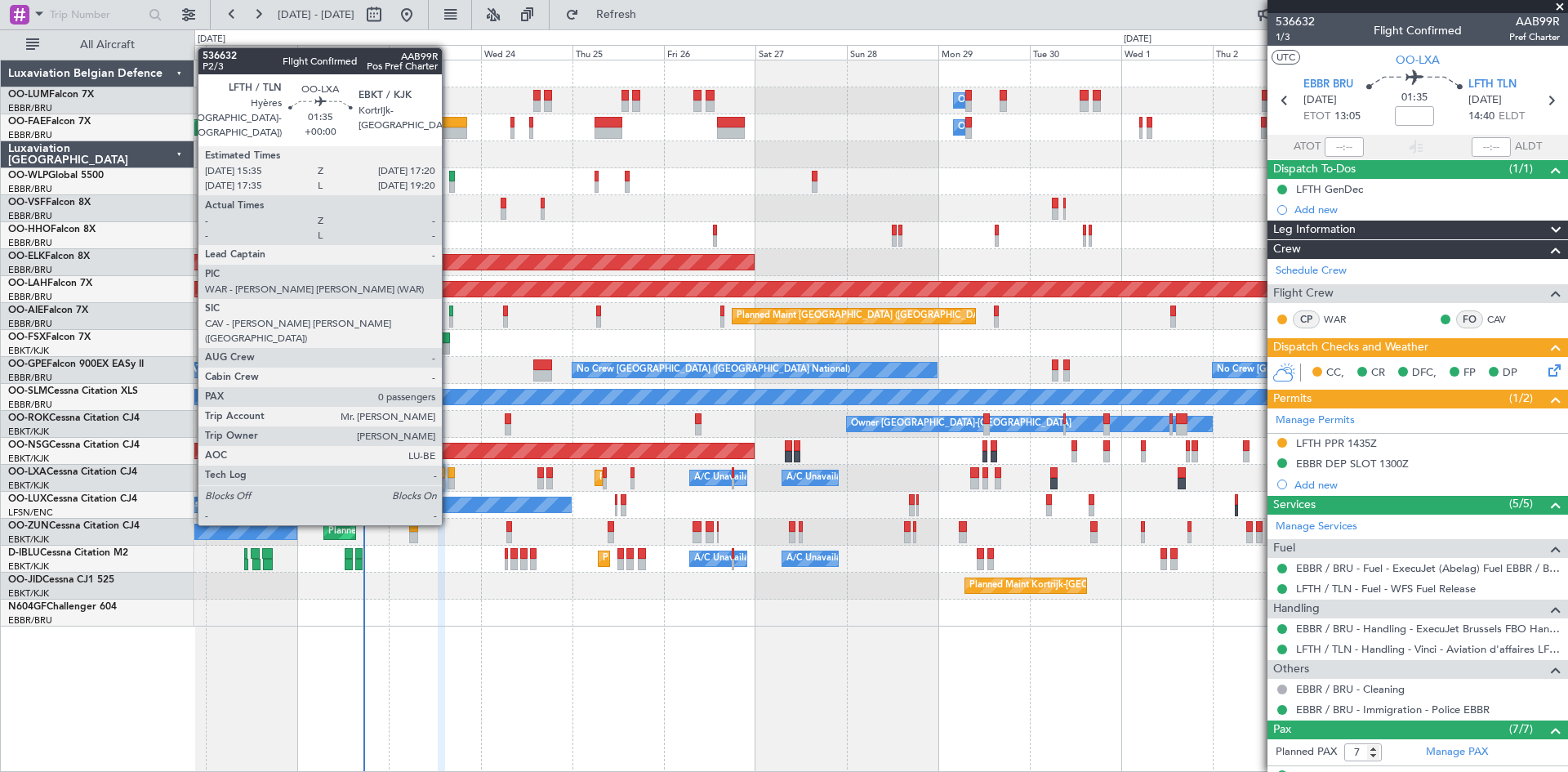
click at [449, 478] on div at bounding box center [451, 484] width 7 height 12
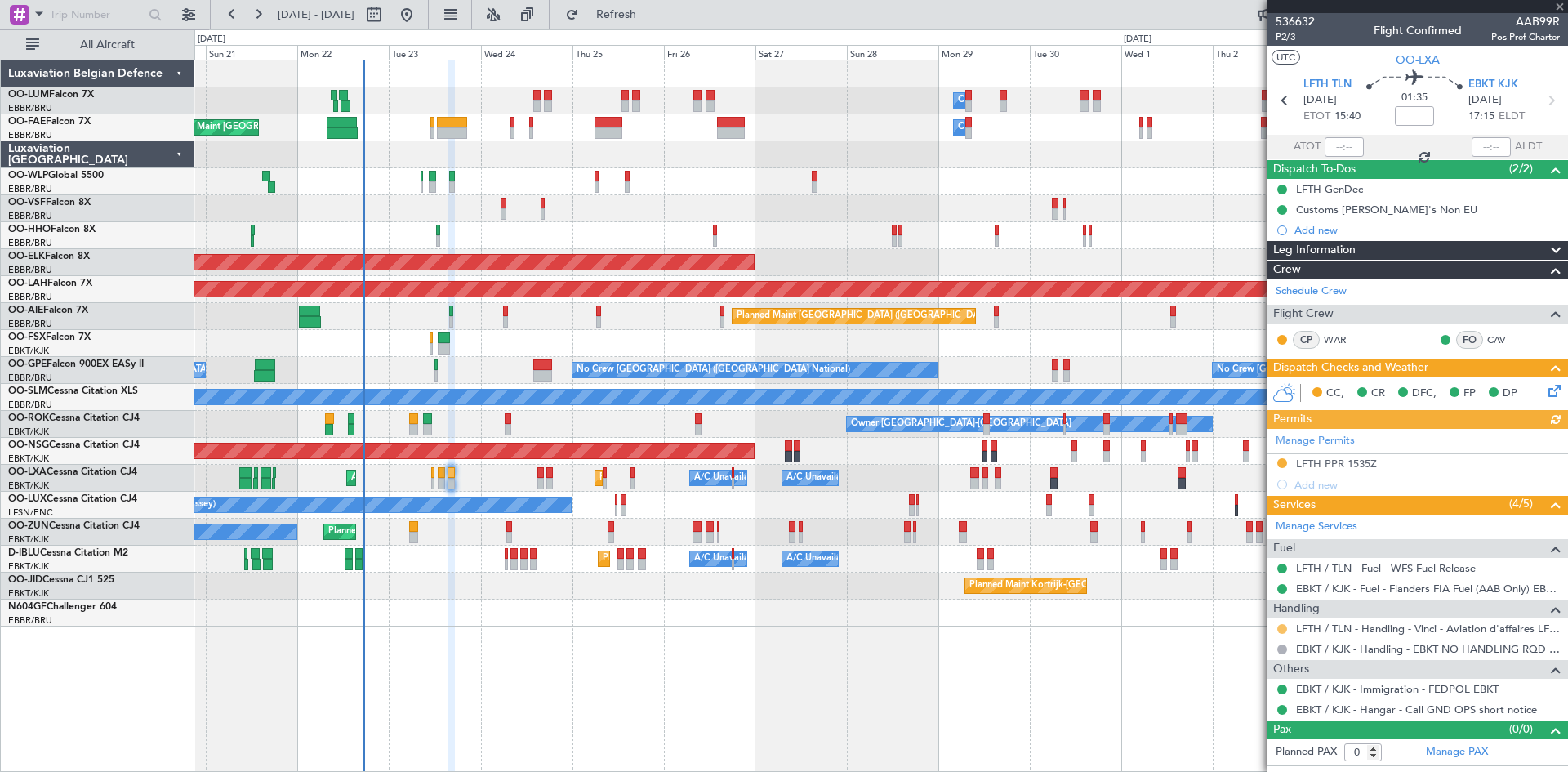
click at [1286, 624] on button at bounding box center [1282, 629] width 10 height 10
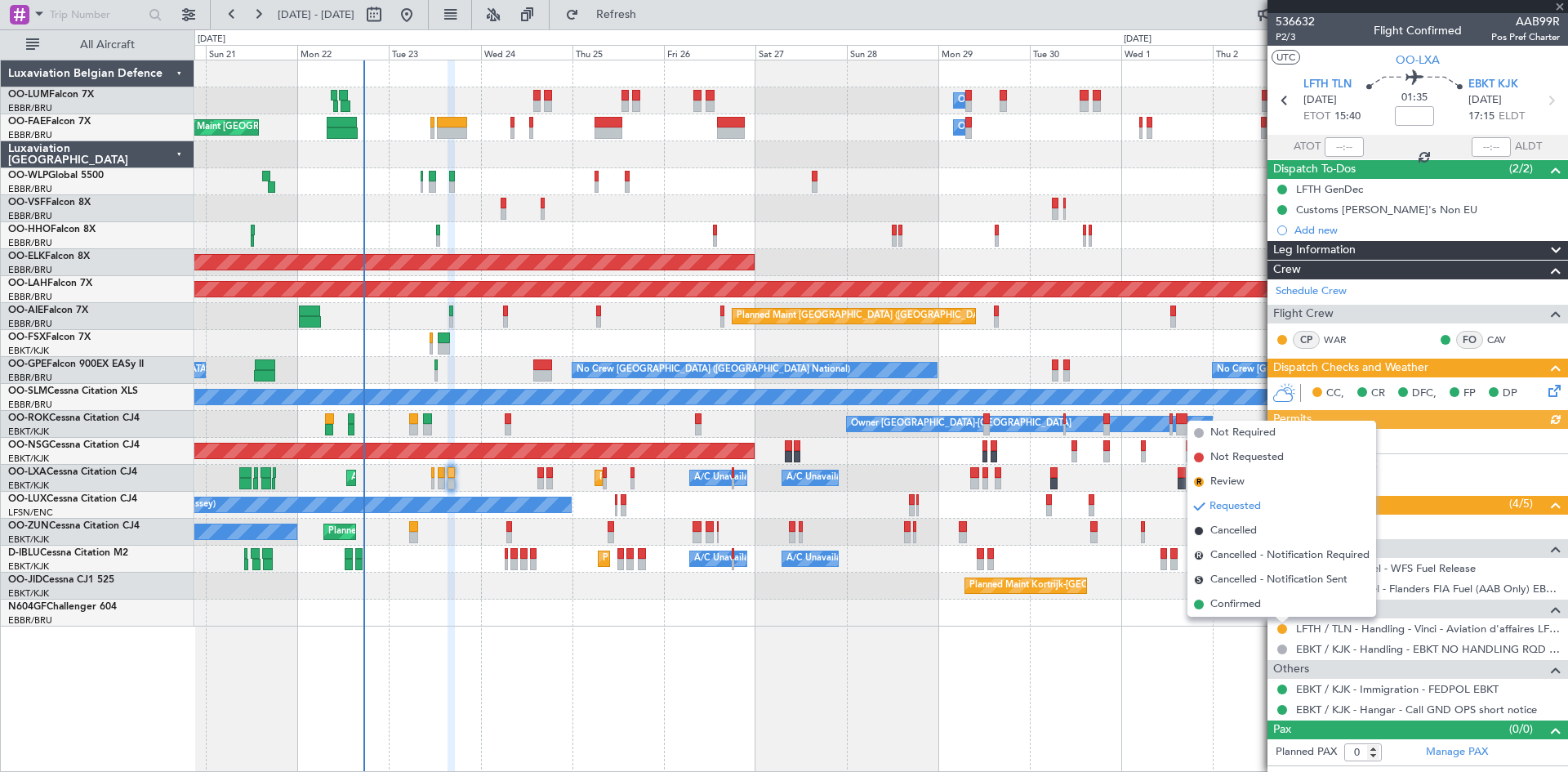
click at [1250, 604] on span "Confirmed" at bounding box center [1235, 604] width 50 height 17
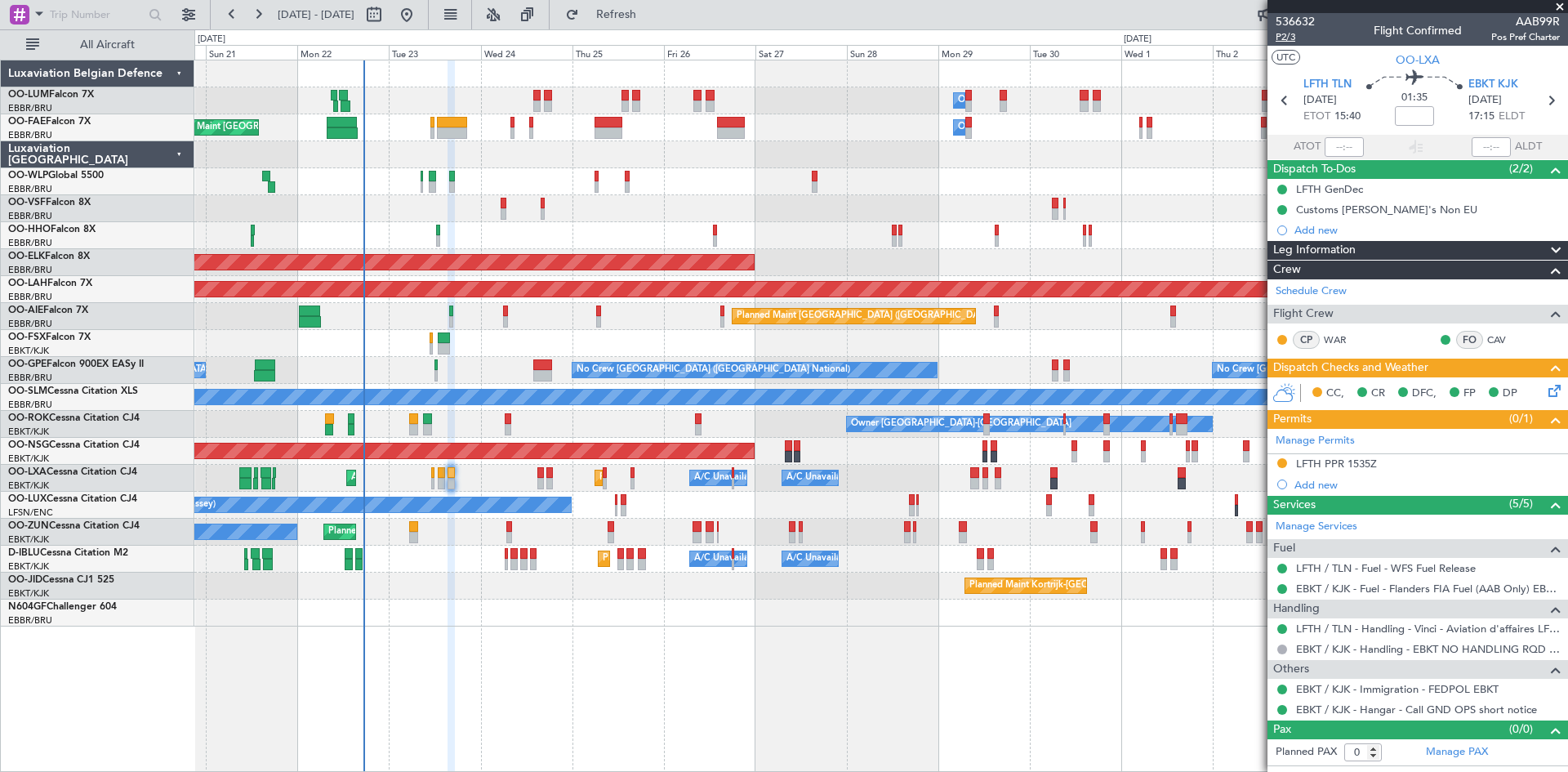
click at [1288, 37] on span "P2/3" at bounding box center [1295, 37] width 39 height 14
click at [1554, 385] on icon at bounding box center [1552, 388] width 13 height 13
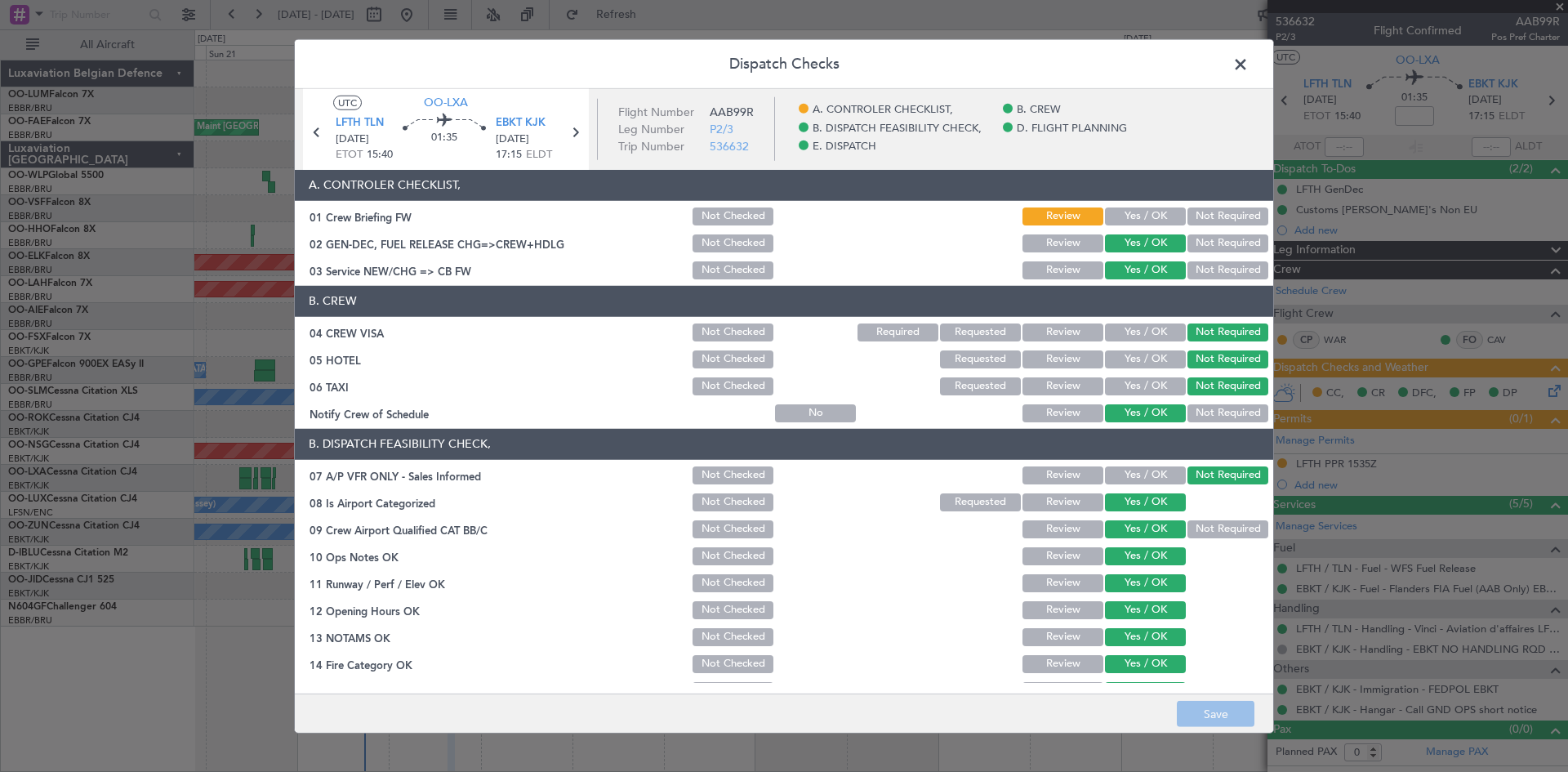
click at [1131, 215] on button "Yes / OK" at bounding box center [1145, 216] width 81 height 18
click at [1238, 718] on button "Save" at bounding box center [1215, 714] width 78 height 26
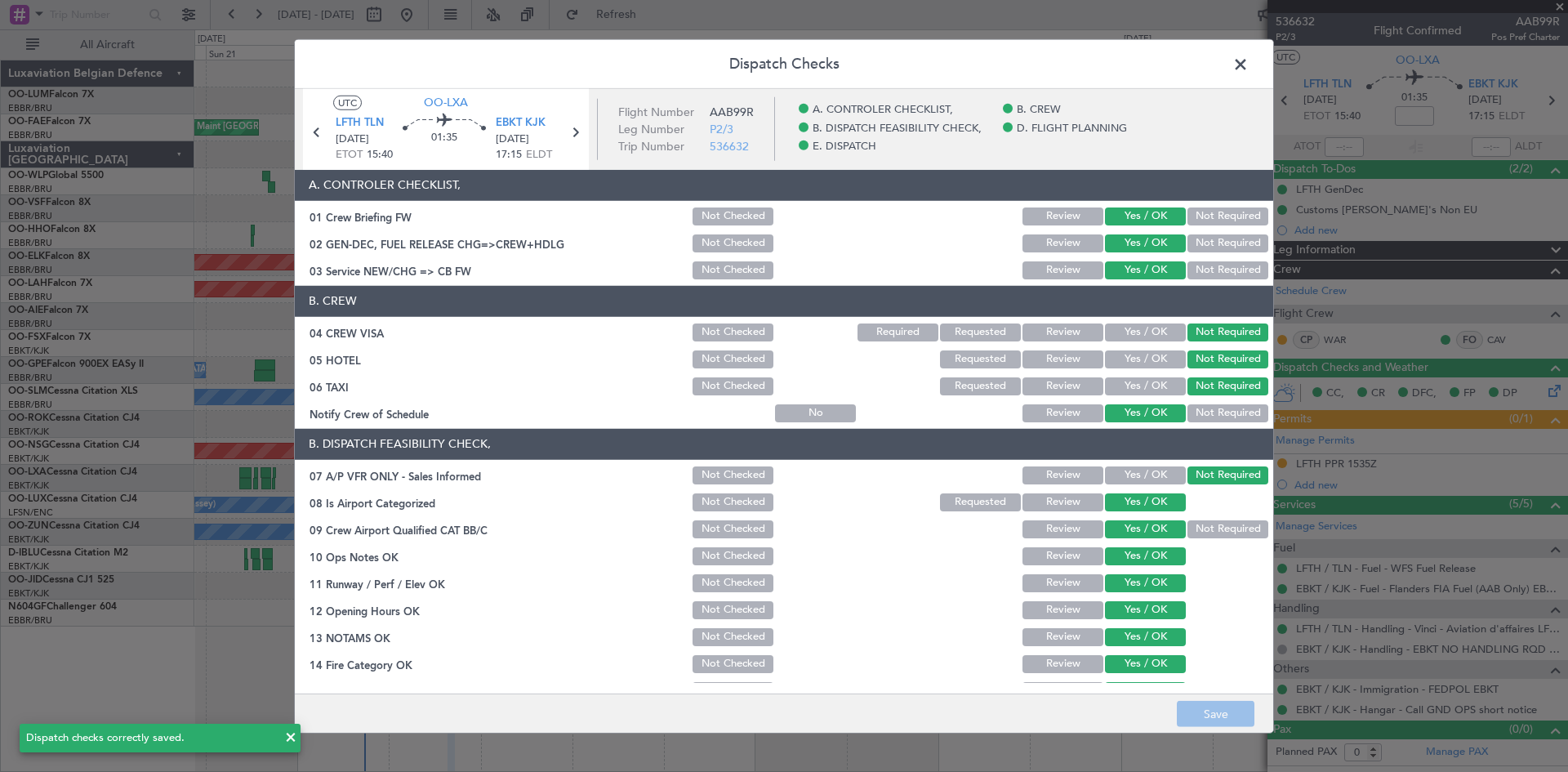
click at [1248, 69] on span at bounding box center [1248, 68] width 0 height 33
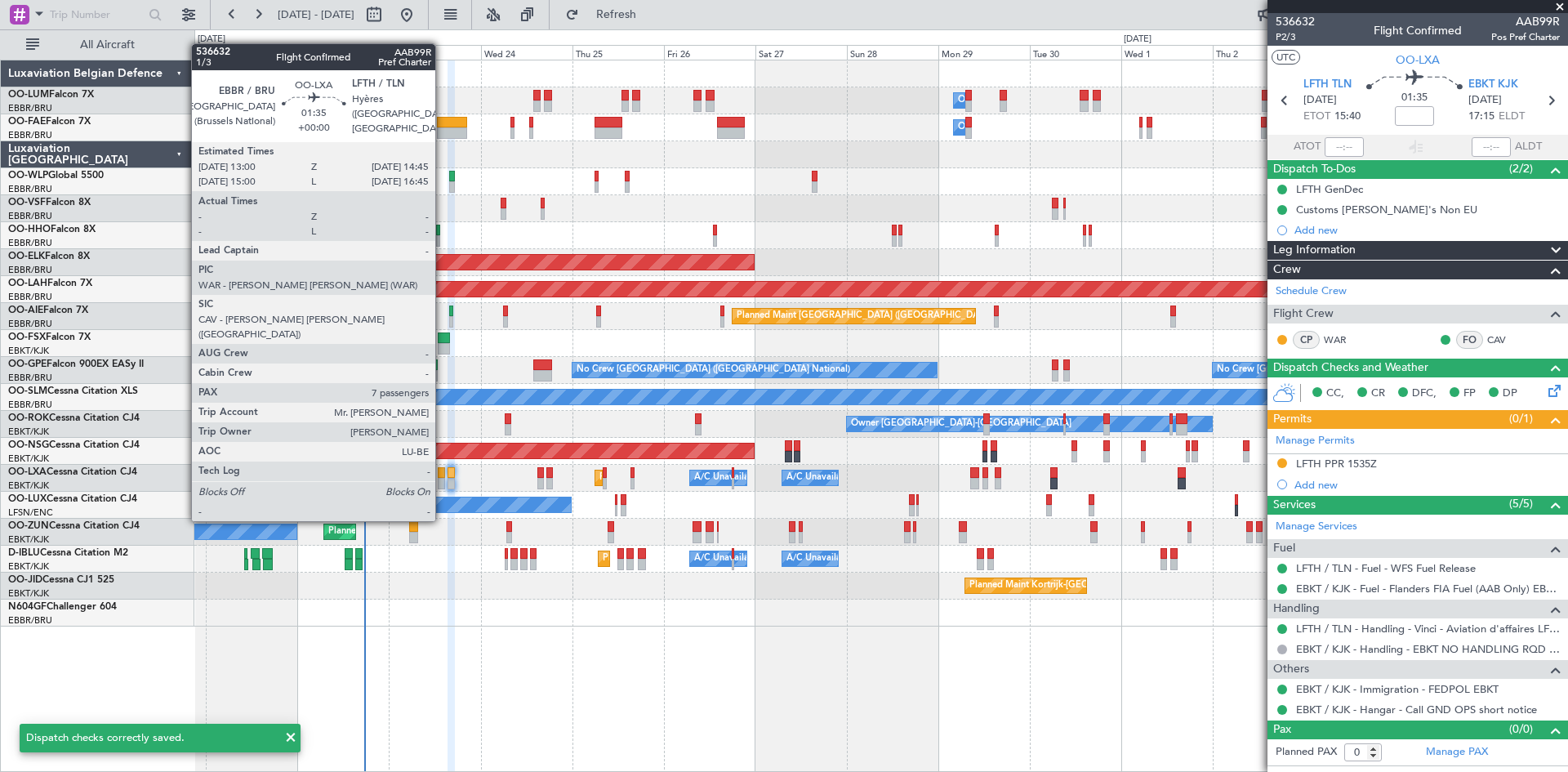
click at [443, 476] on div at bounding box center [441, 473] width 7 height 12
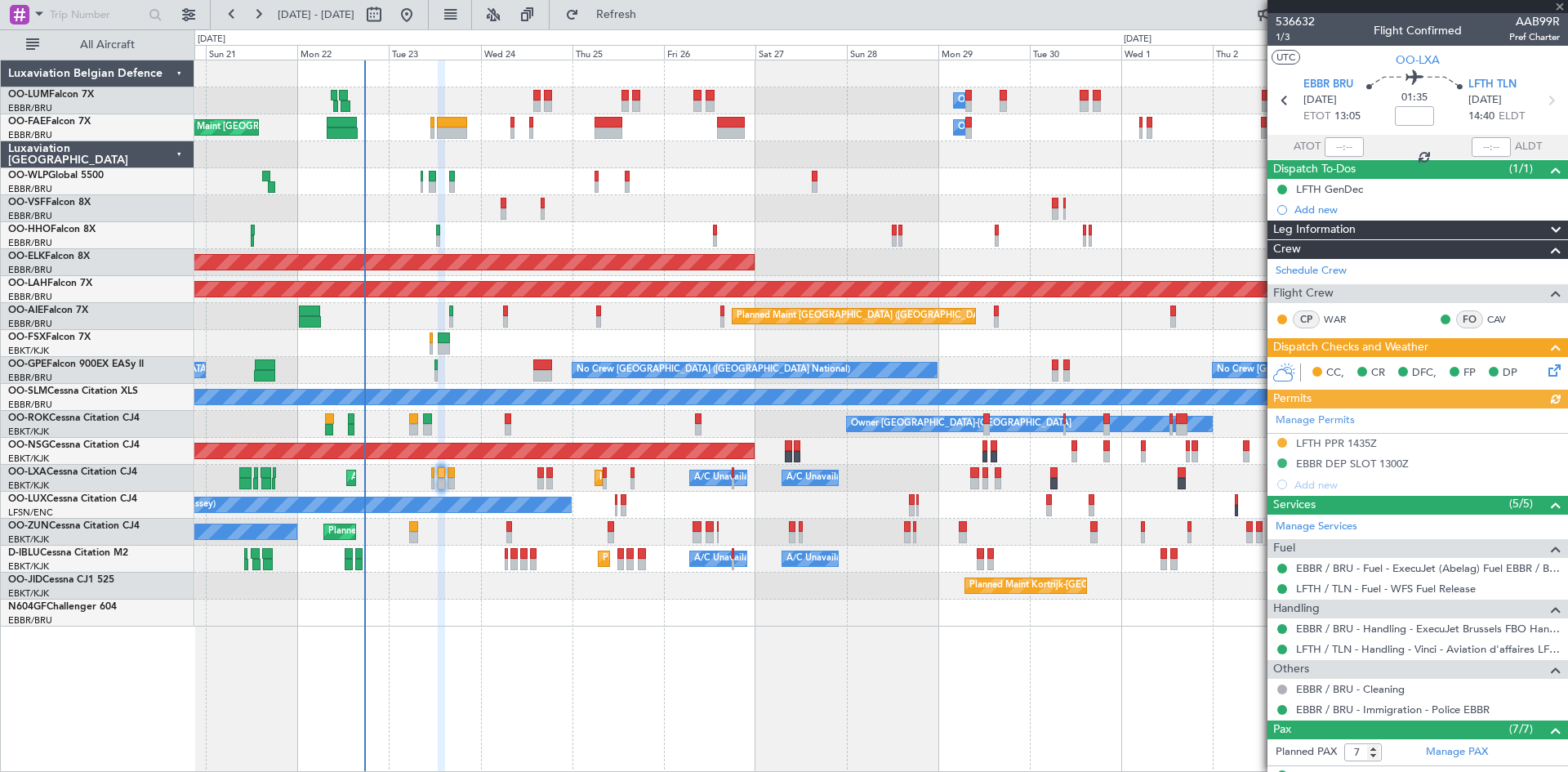
click at [1546, 370] on icon at bounding box center [1552, 367] width 13 height 13
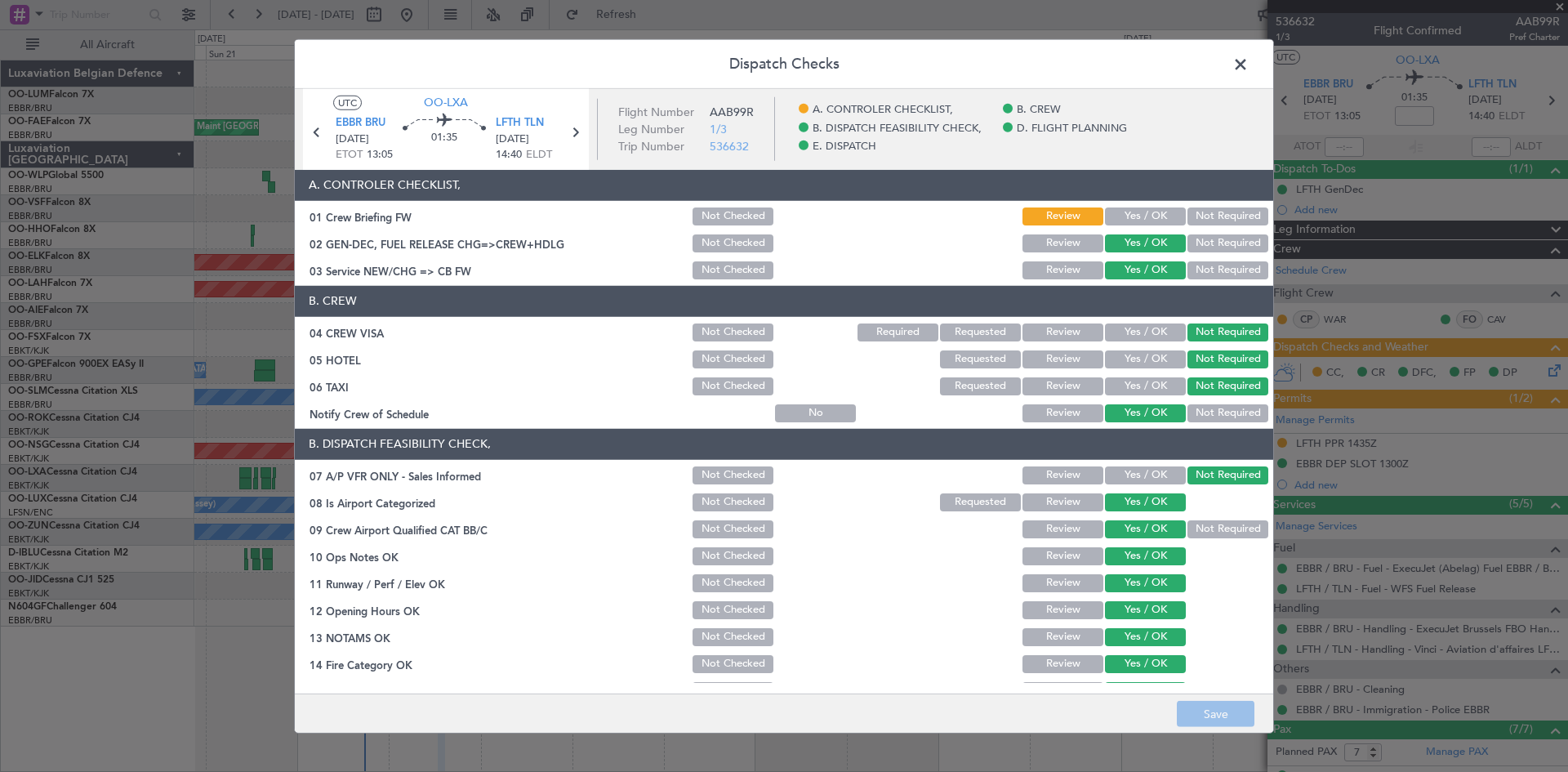
click at [1137, 214] on button "Yes / OK" at bounding box center [1145, 216] width 81 height 18
click at [1246, 705] on button "Save" at bounding box center [1215, 714] width 78 height 26
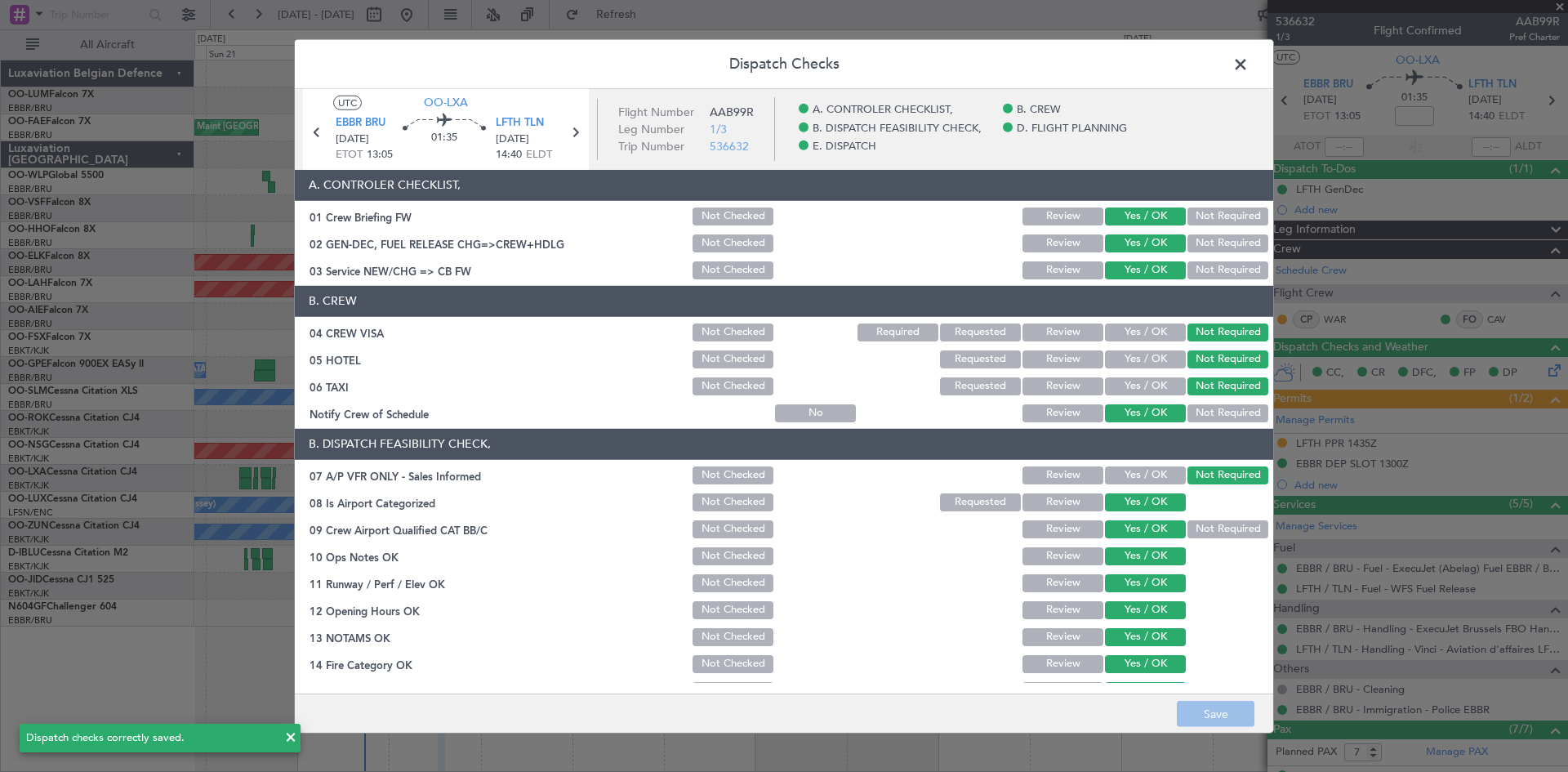
click at [1248, 61] on span at bounding box center [1248, 68] width 0 height 33
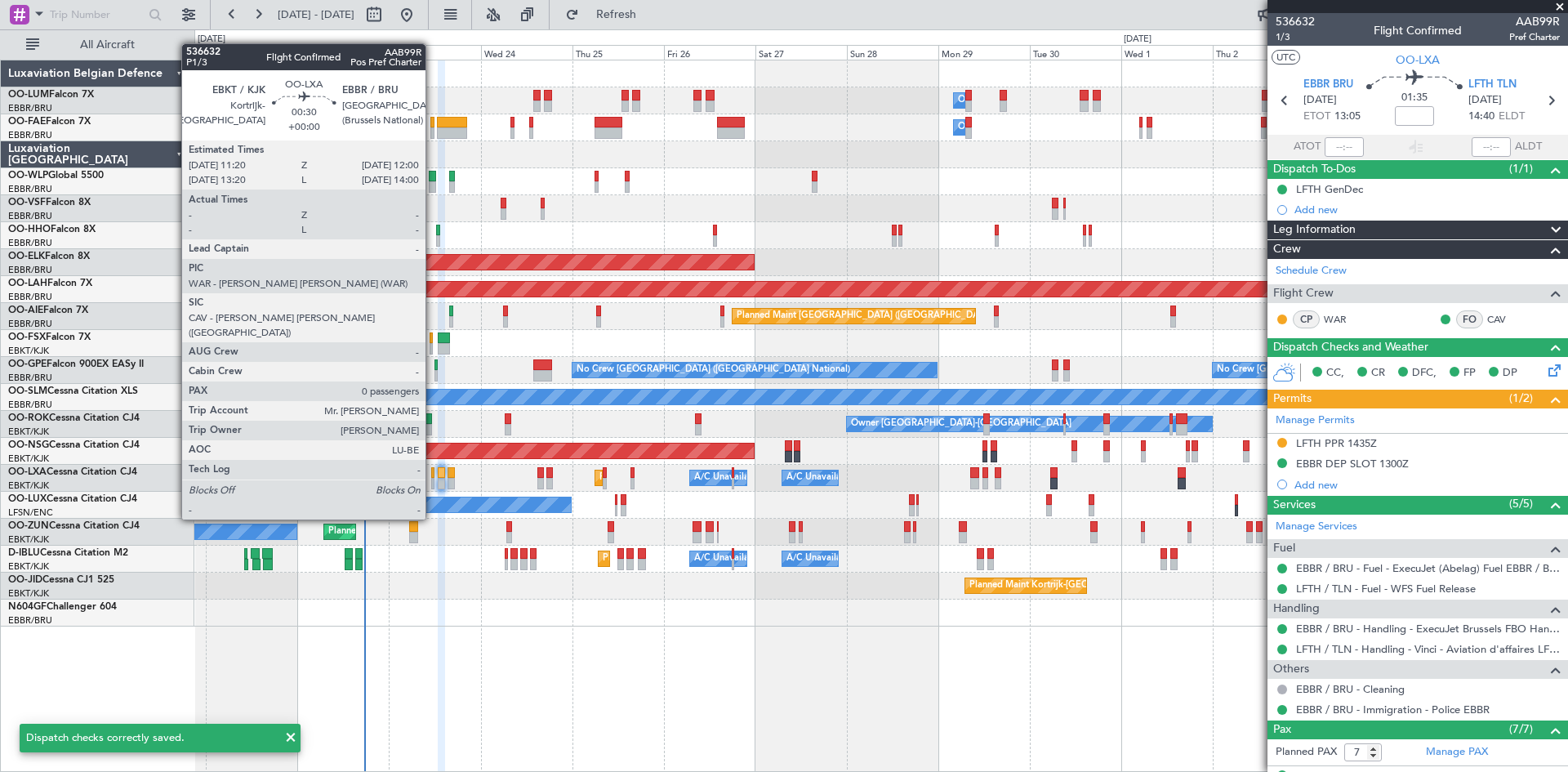
click at [433, 476] on div at bounding box center [433, 473] width 3 height 12
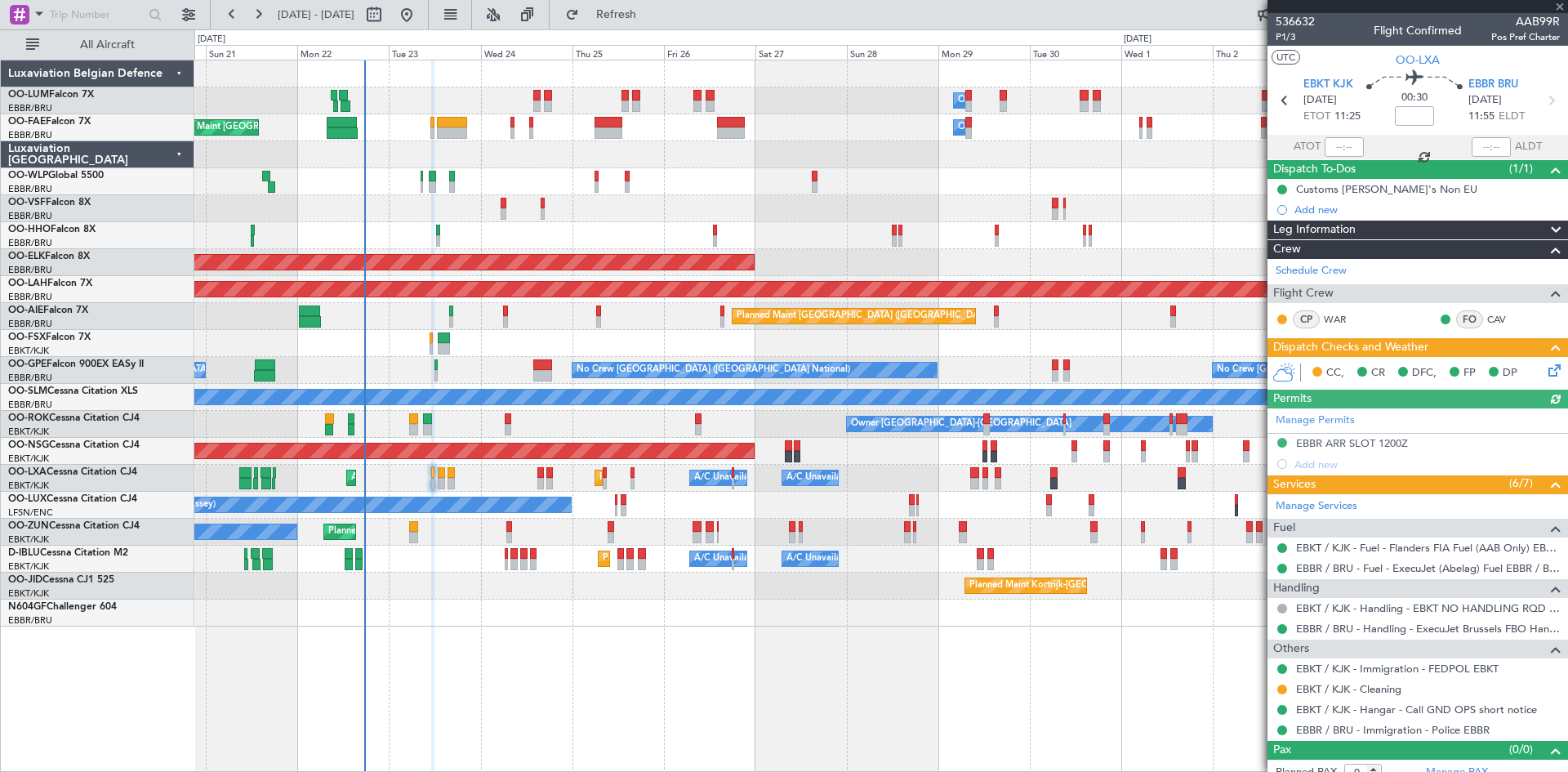
click at [1546, 372] on icon at bounding box center [1552, 367] width 13 height 13
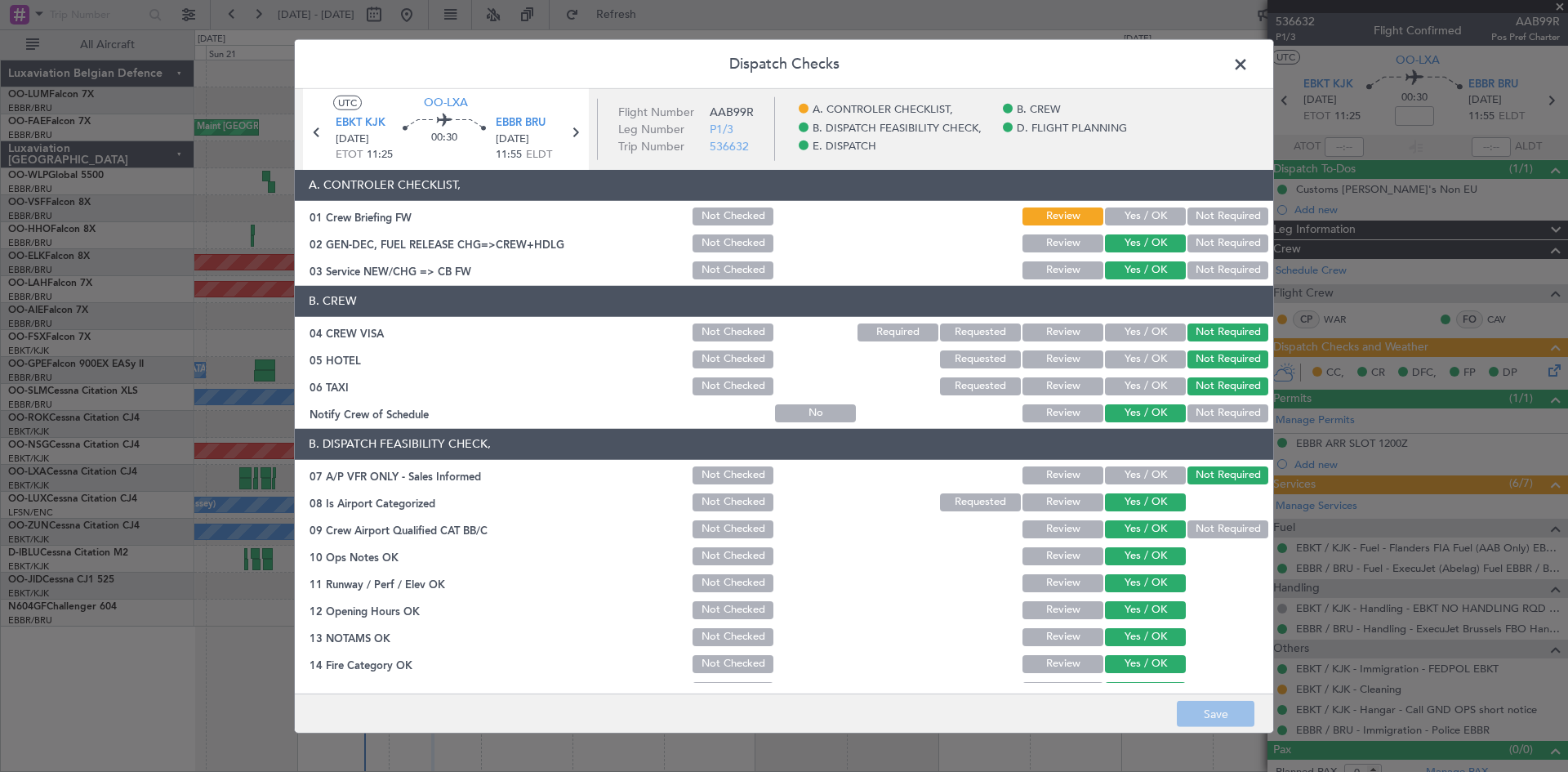
click at [1146, 209] on button "Yes / OK" at bounding box center [1145, 216] width 81 height 18
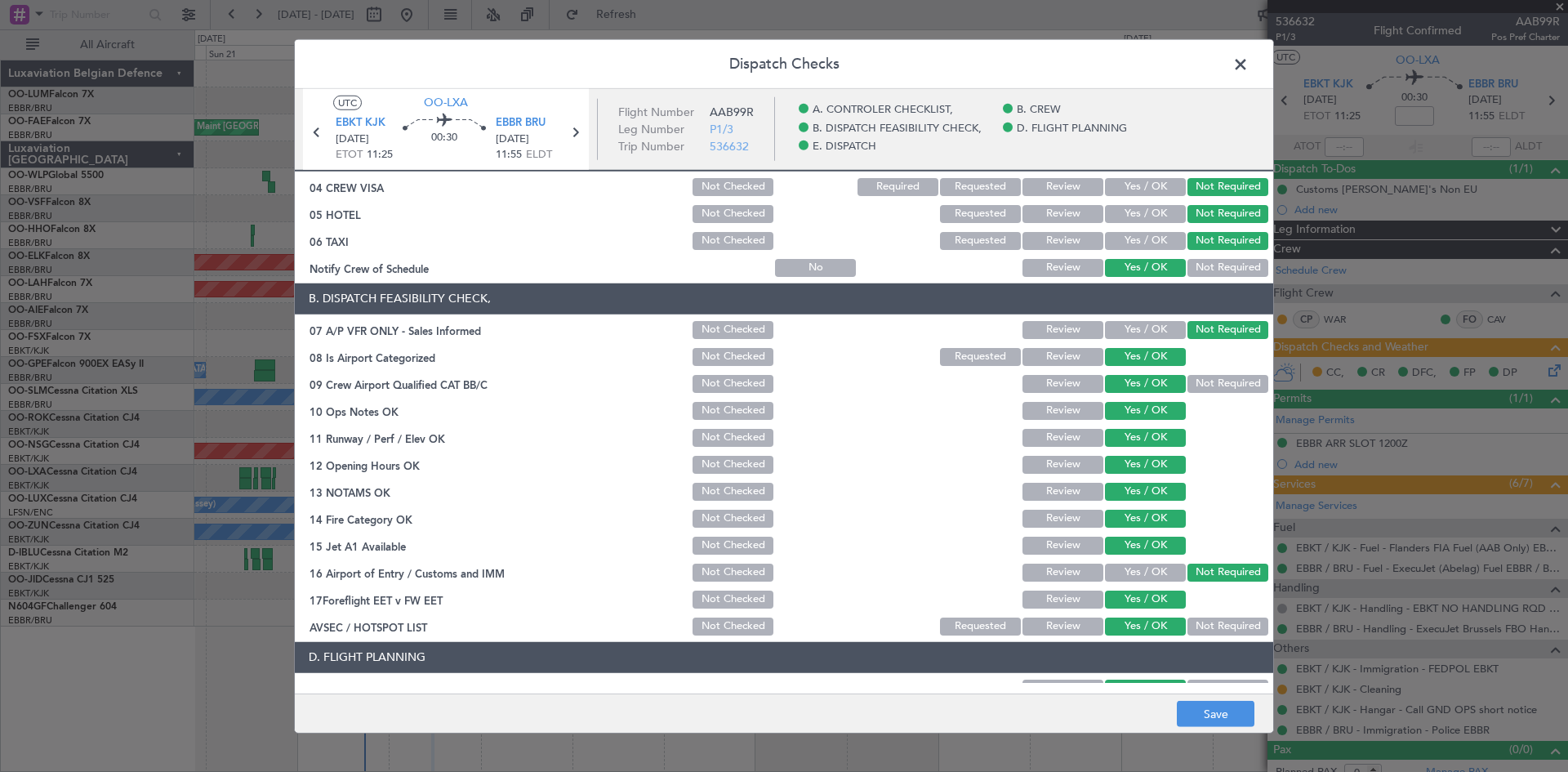
scroll to position [309, 0]
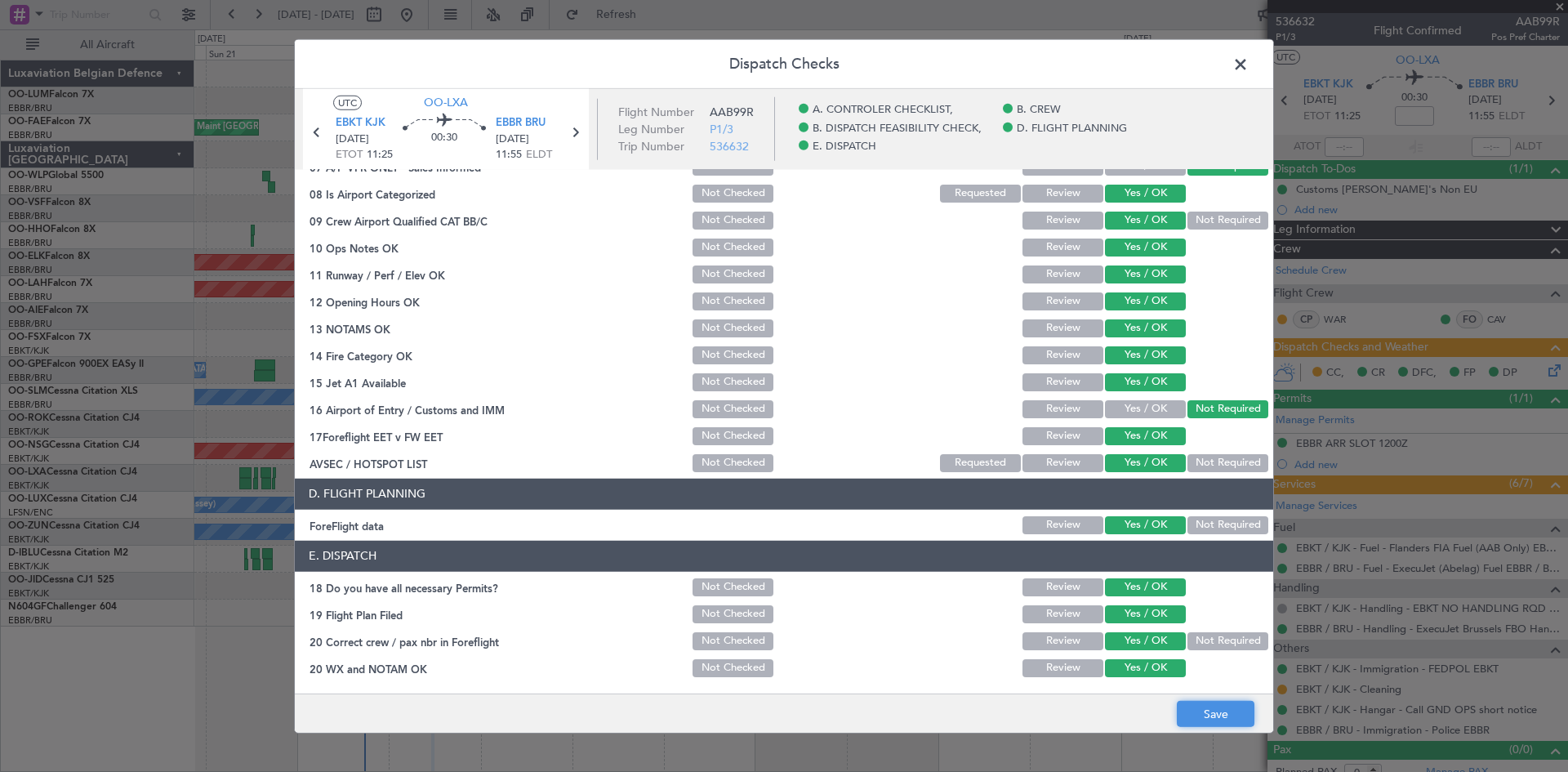
click at [1228, 713] on button "Save" at bounding box center [1215, 714] width 78 height 26
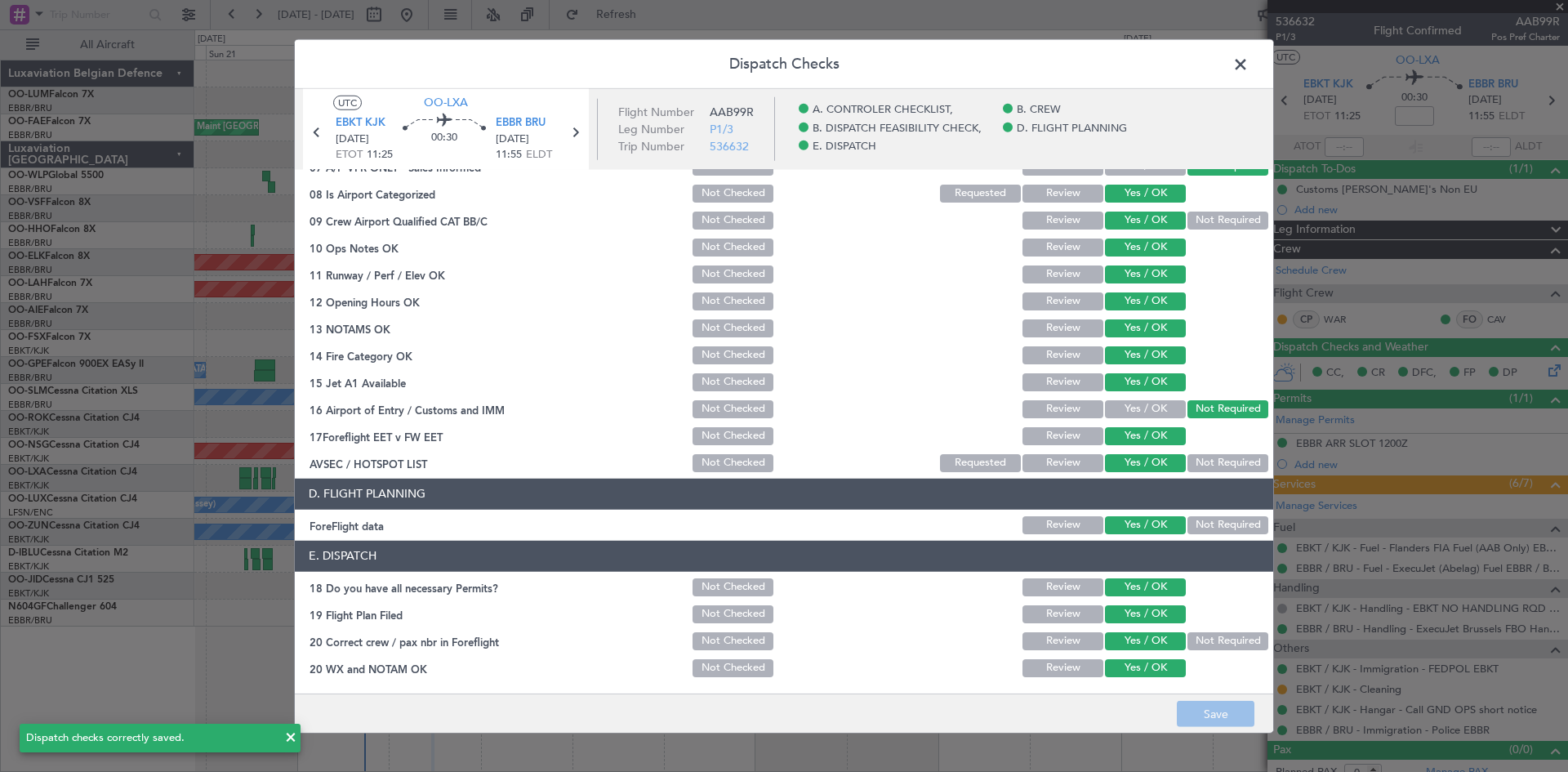
click at [1248, 68] on span at bounding box center [1248, 68] width 0 height 33
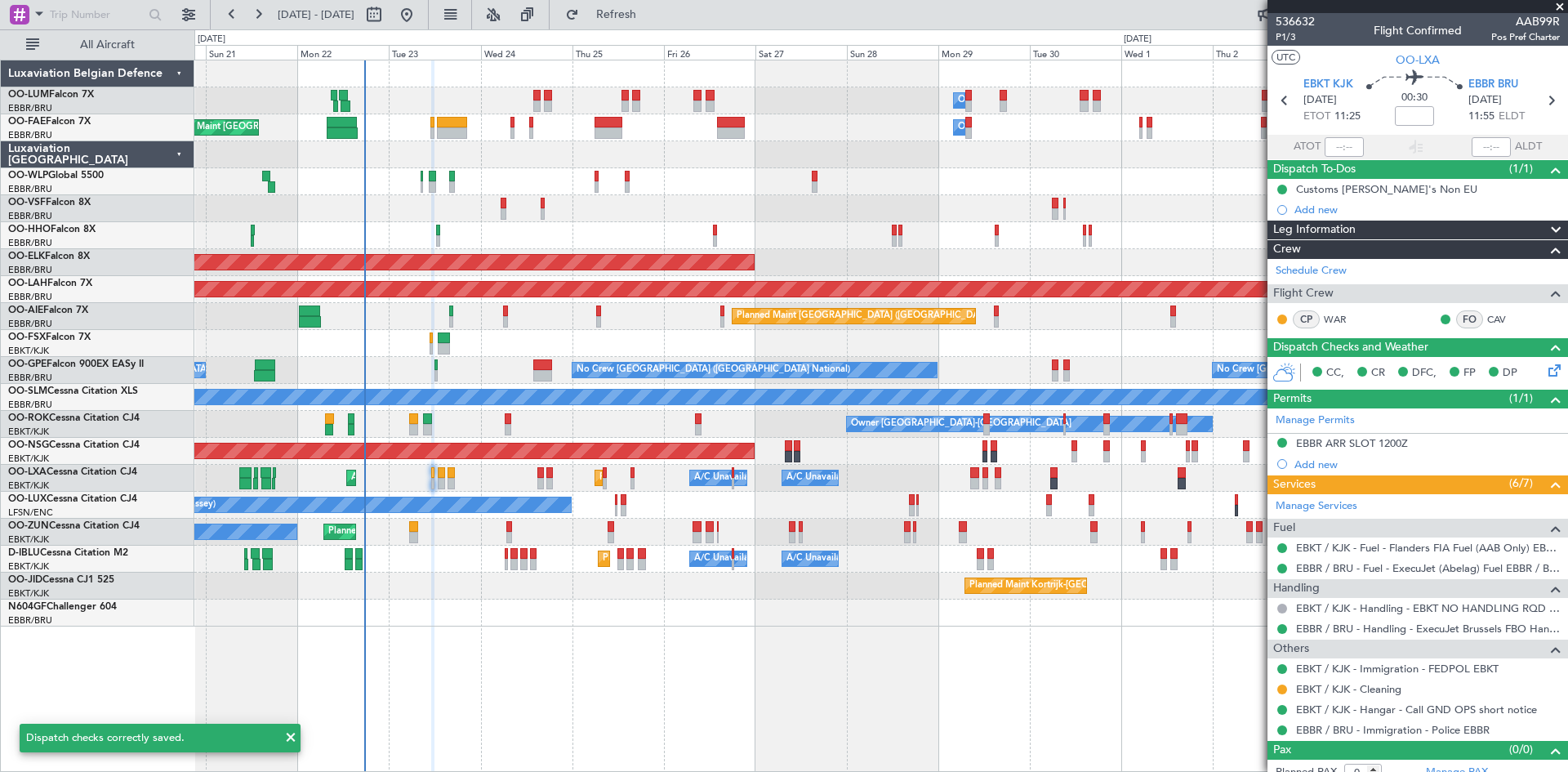
click at [874, 644] on div "Owner Melsbroek Air Base Planned Maint Brussels (Brussels National) Owner Melsb…" at bounding box center [881, 415] width 1374 height 713
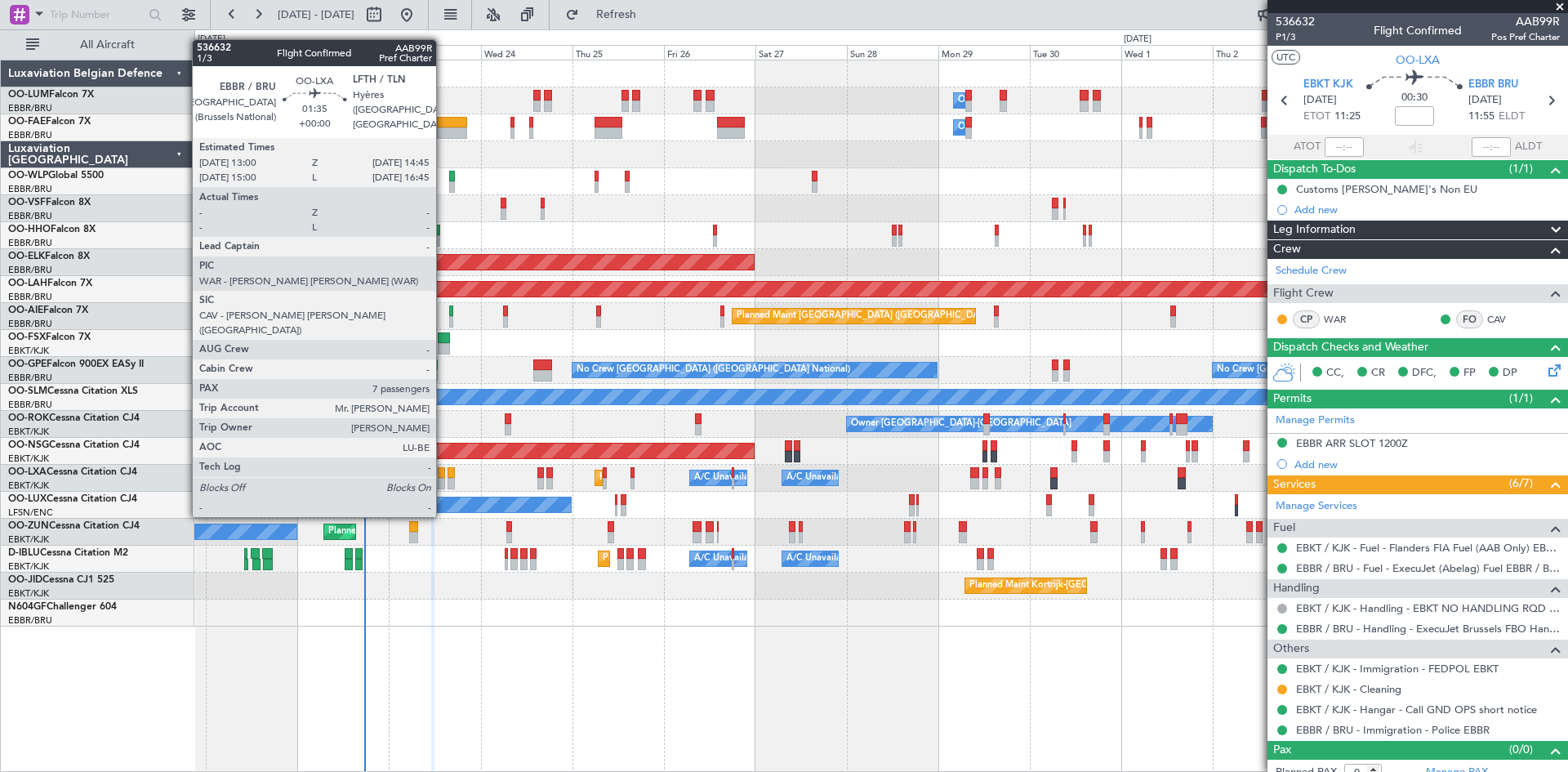
click at [443, 471] on div at bounding box center [441, 473] width 7 height 12
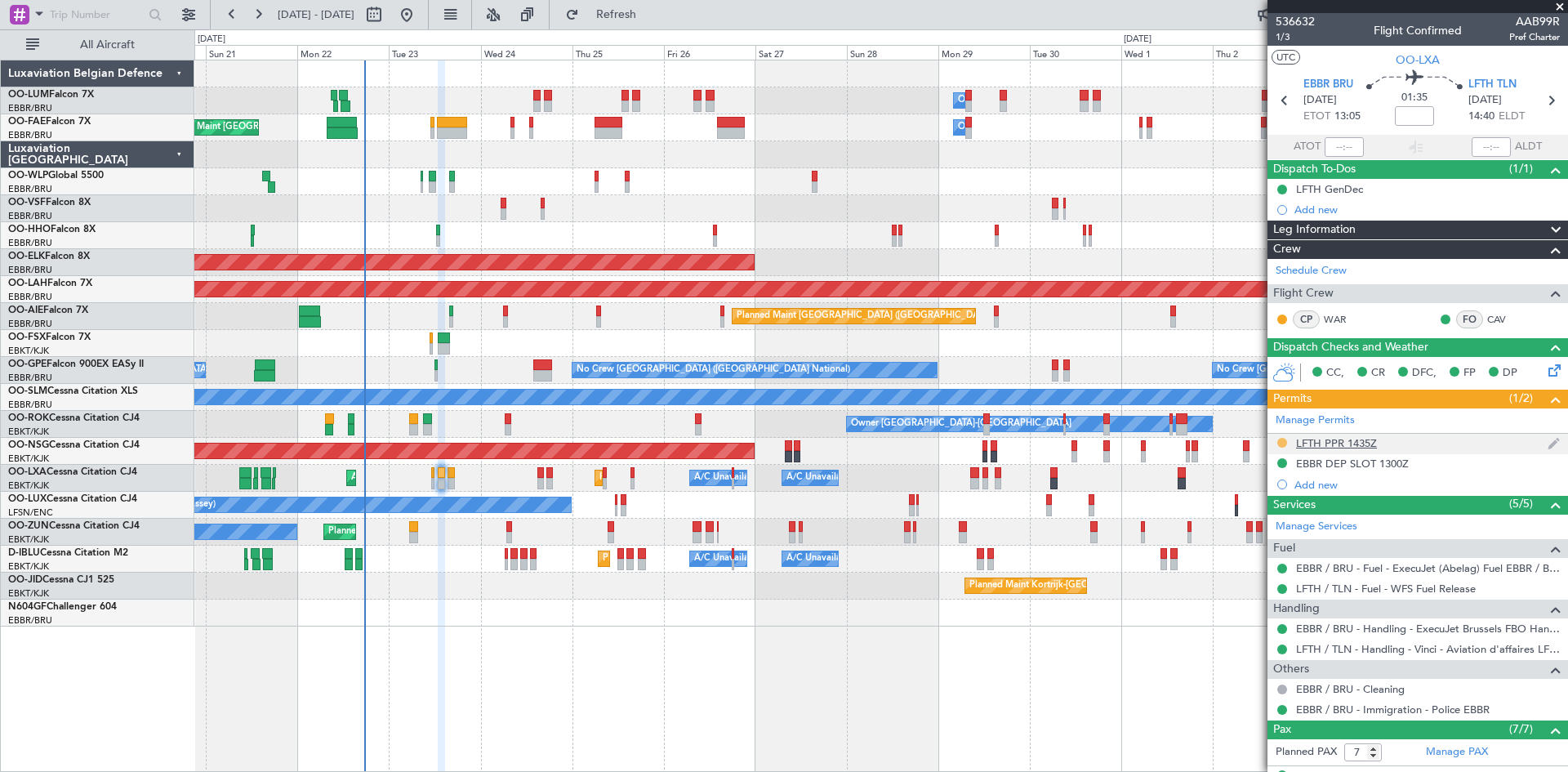
click at [1283, 441] on button at bounding box center [1282, 443] width 10 height 10
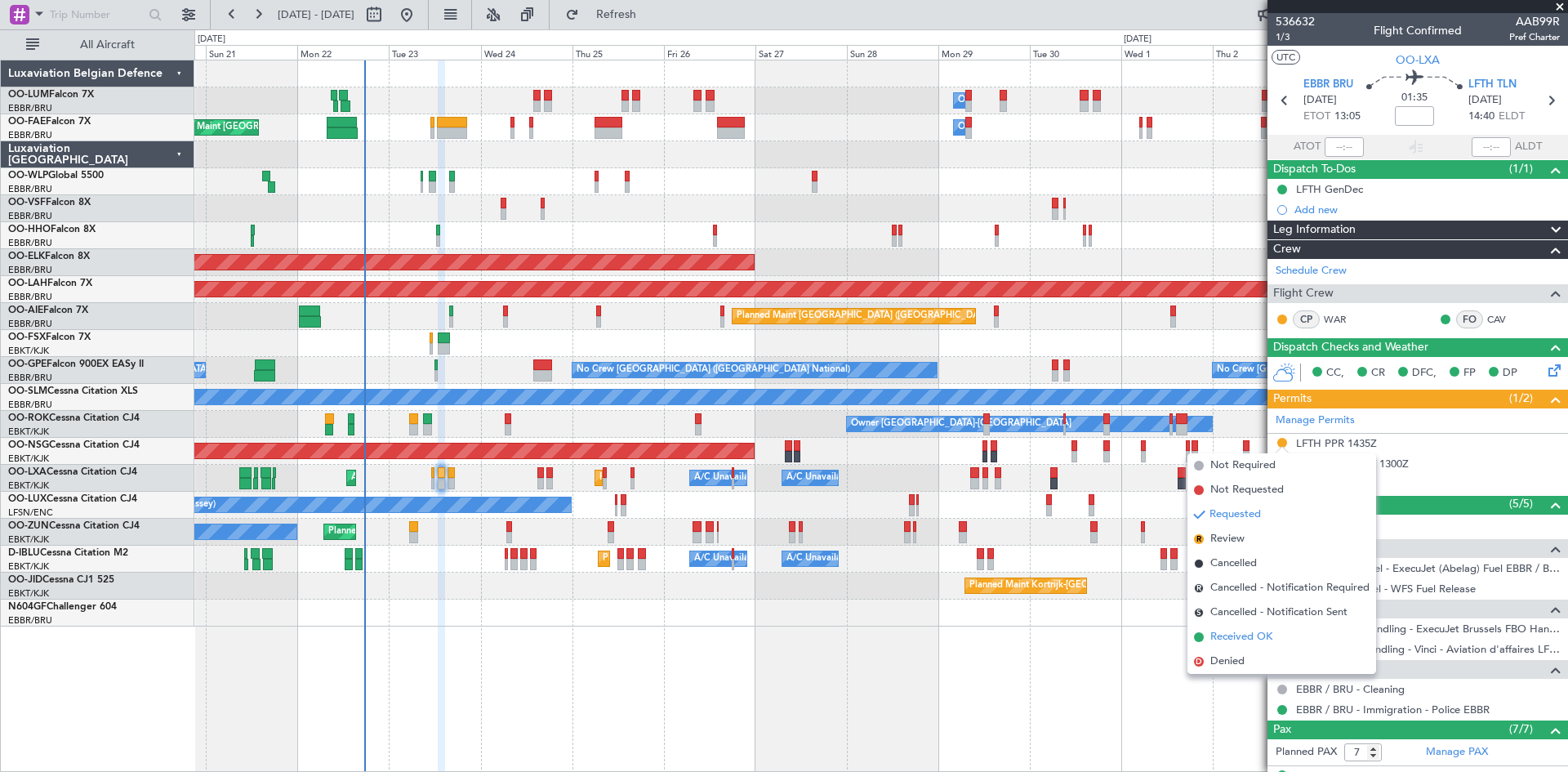
click at [1240, 633] on span "Received OK" at bounding box center [1241, 637] width 62 height 17
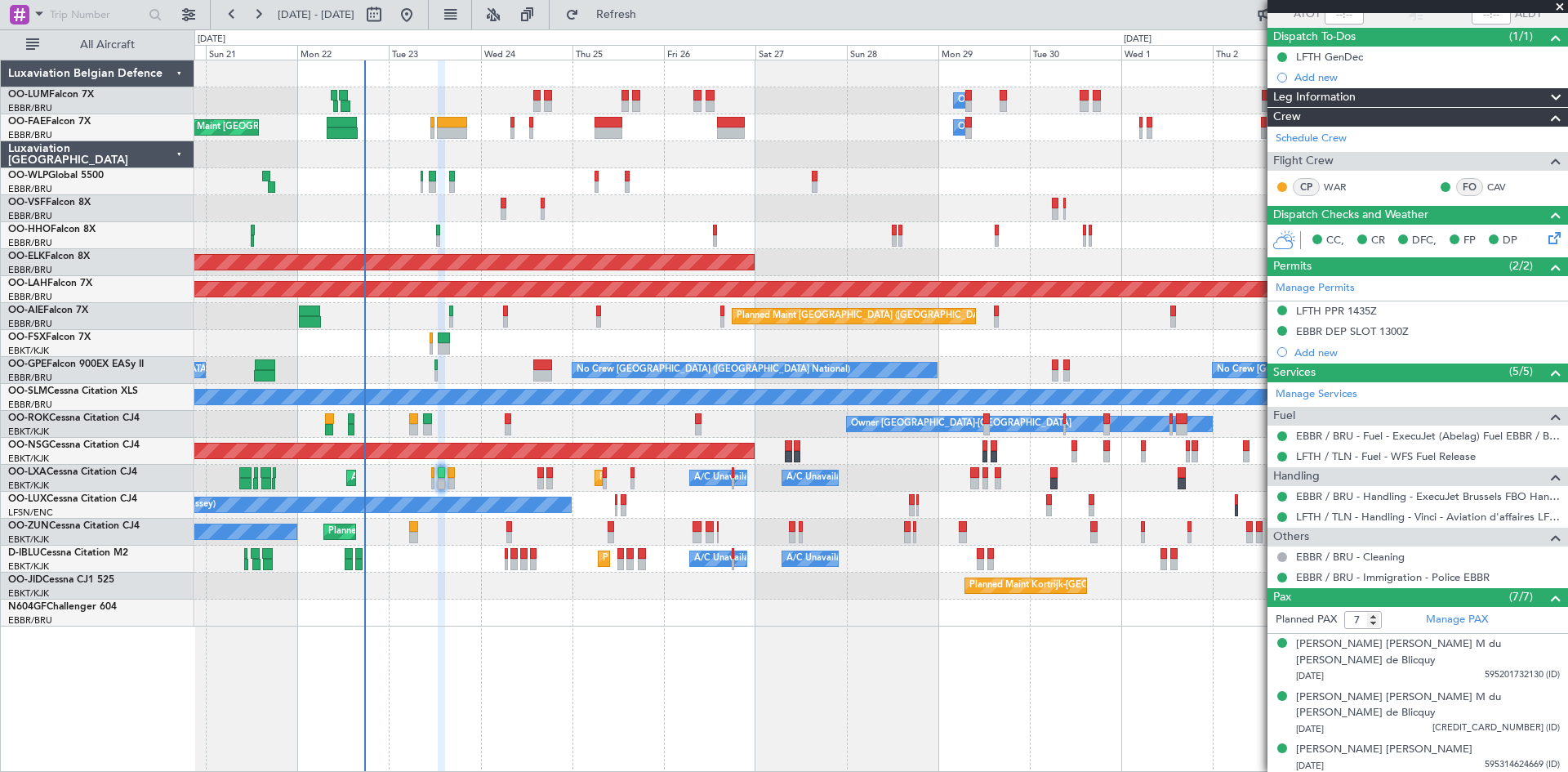
scroll to position [0, 0]
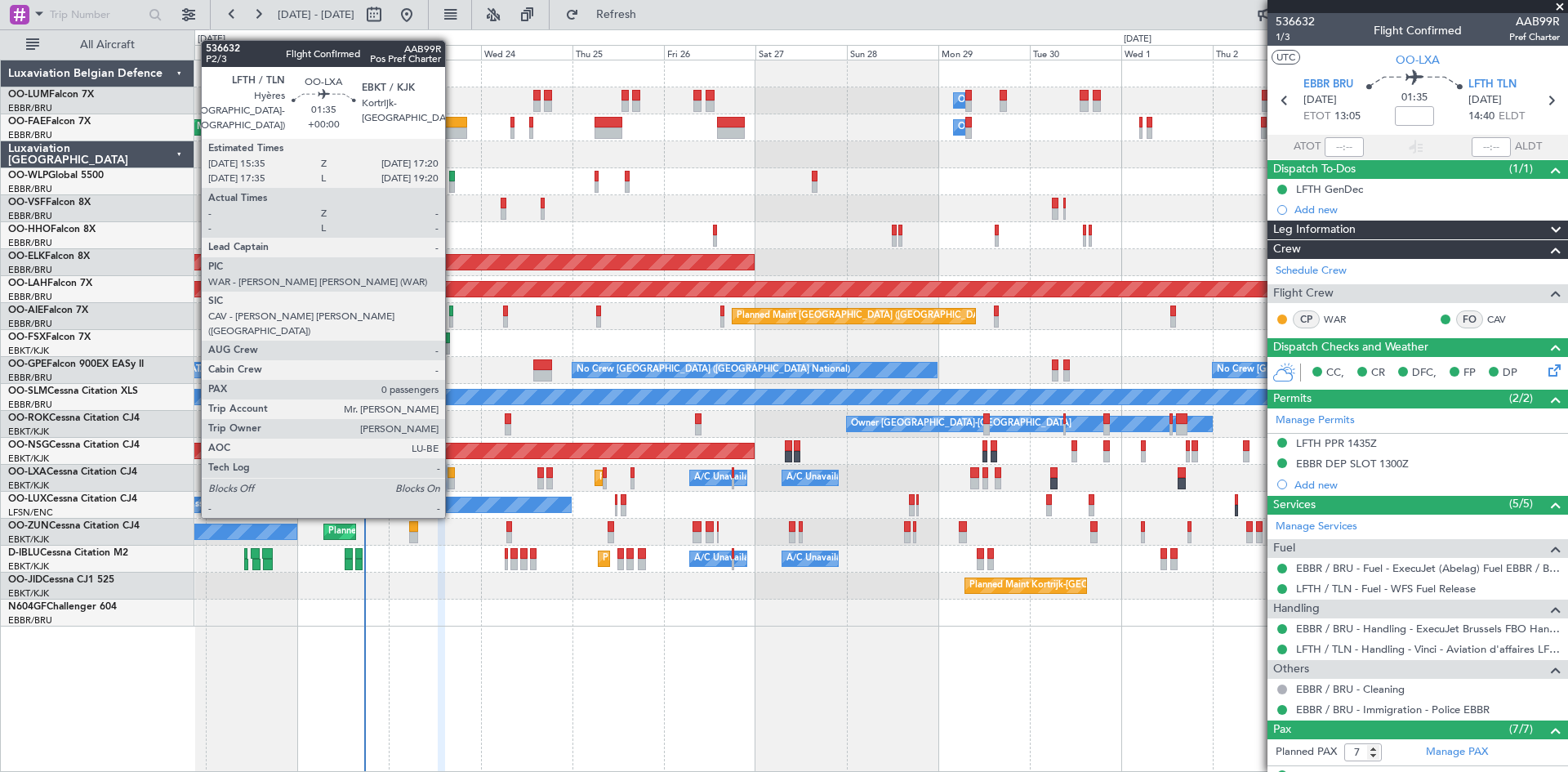
click at [452, 471] on div at bounding box center [451, 473] width 7 height 12
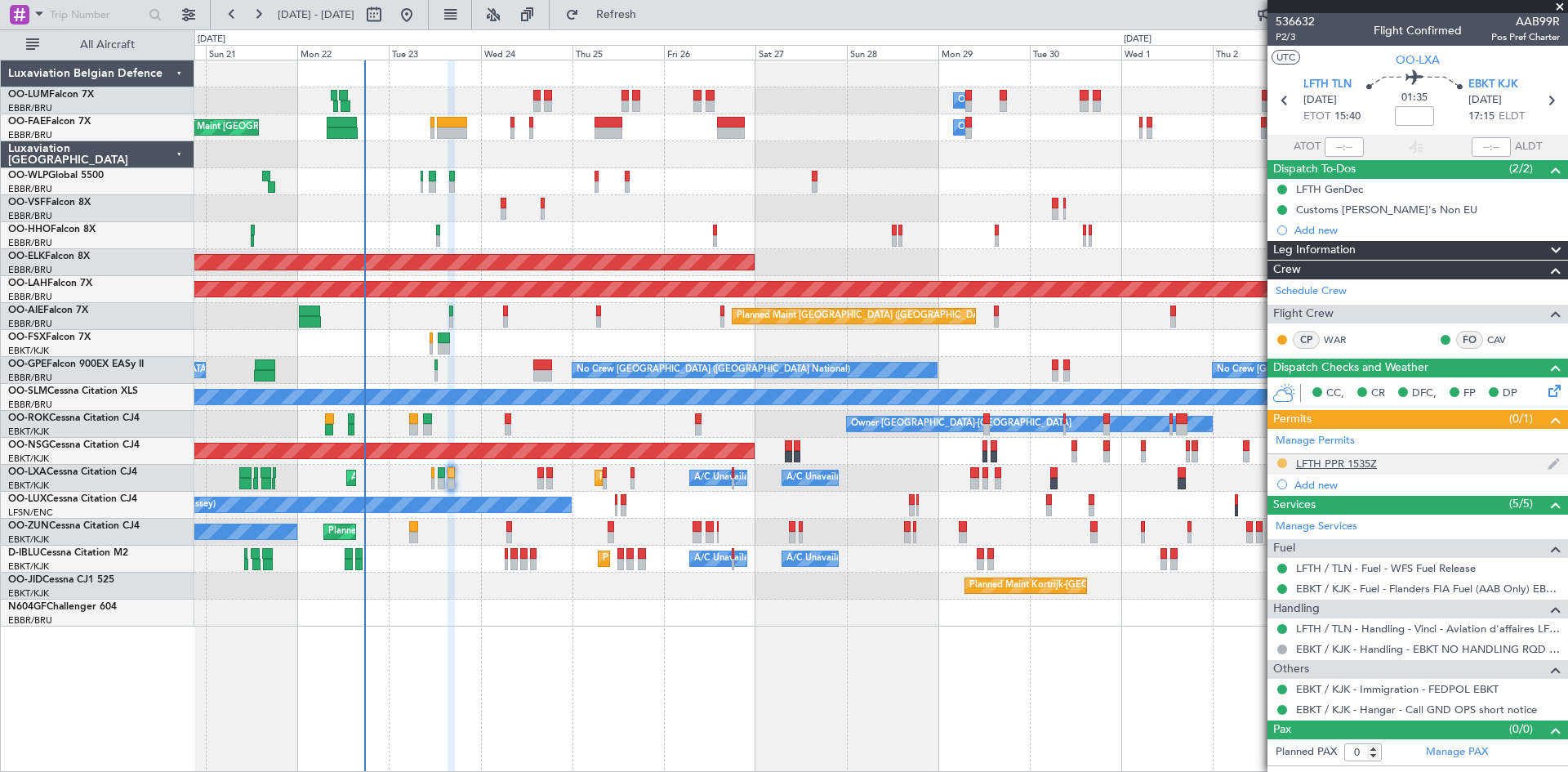
click at [1283, 461] on button at bounding box center [1282, 463] width 10 height 10
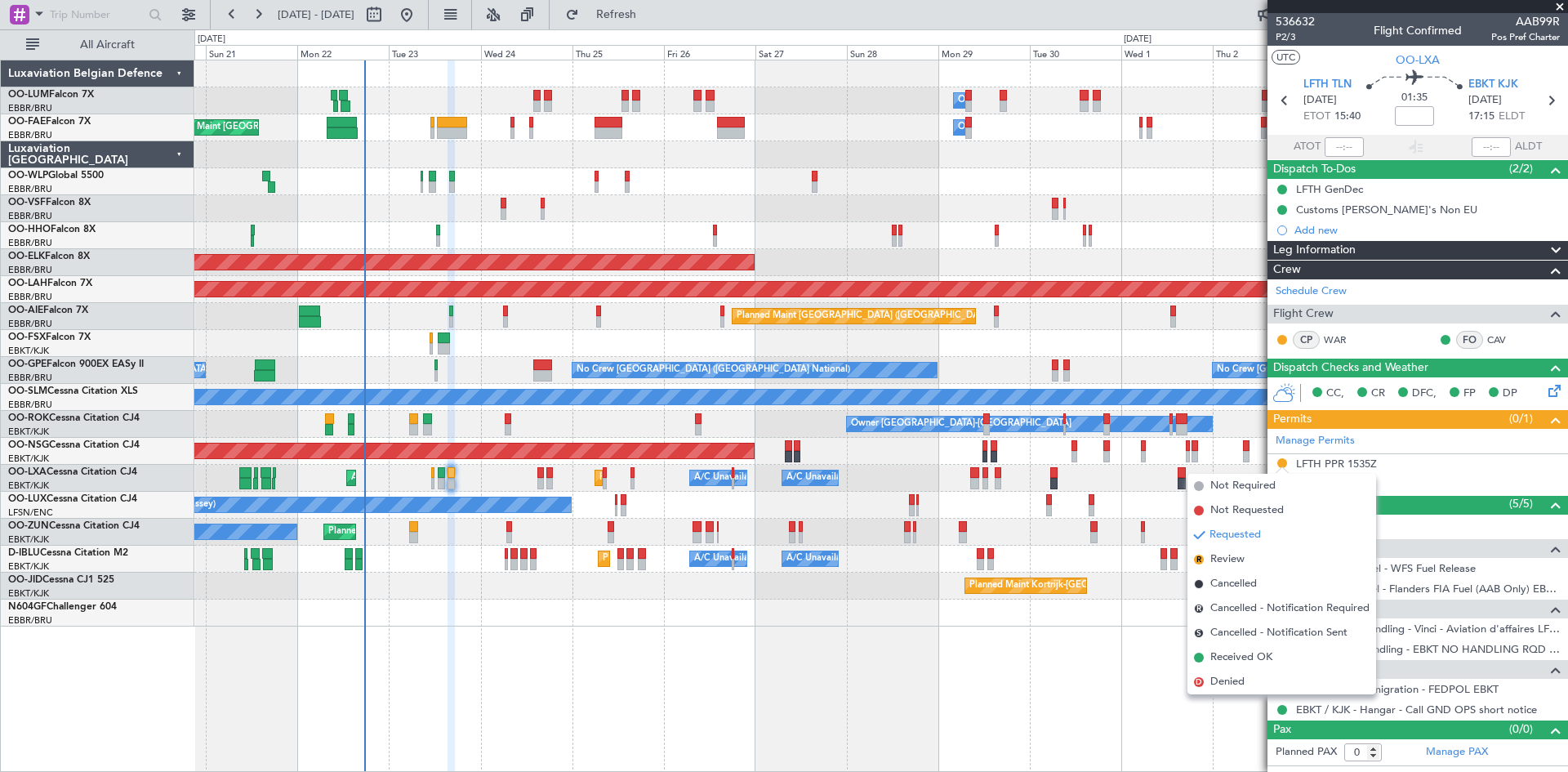
drag, startPoint x: 1255, startPoint y: 656, endPoint x: 1203, endPoint y: 641, distance: 54.1
click at [1255, 657] on span "Received OK" at bounding box center [1241, 657] width 62 height 17
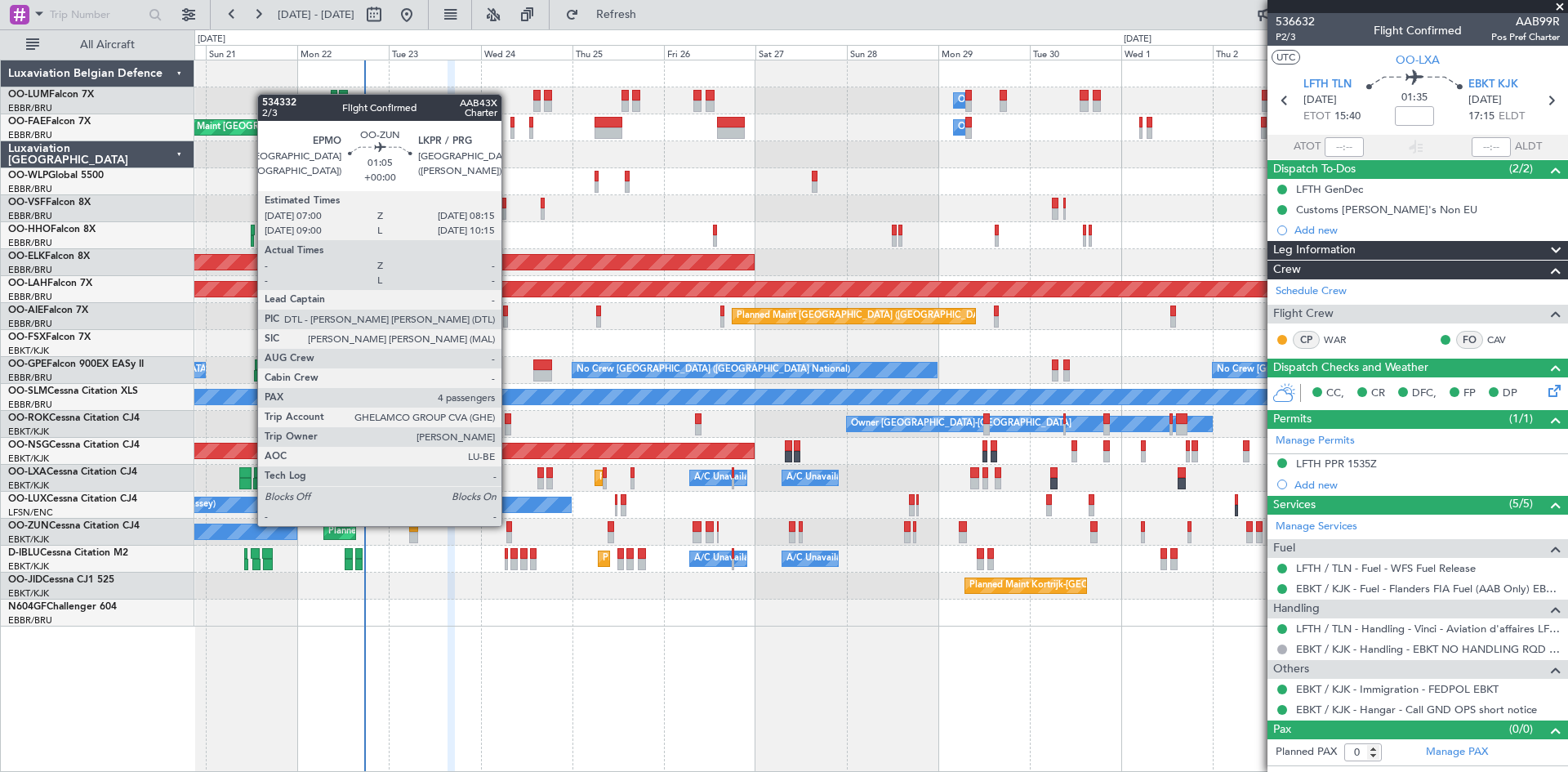
click at [509, 524] on div at bounding box center [509, 527] width 5 height 12
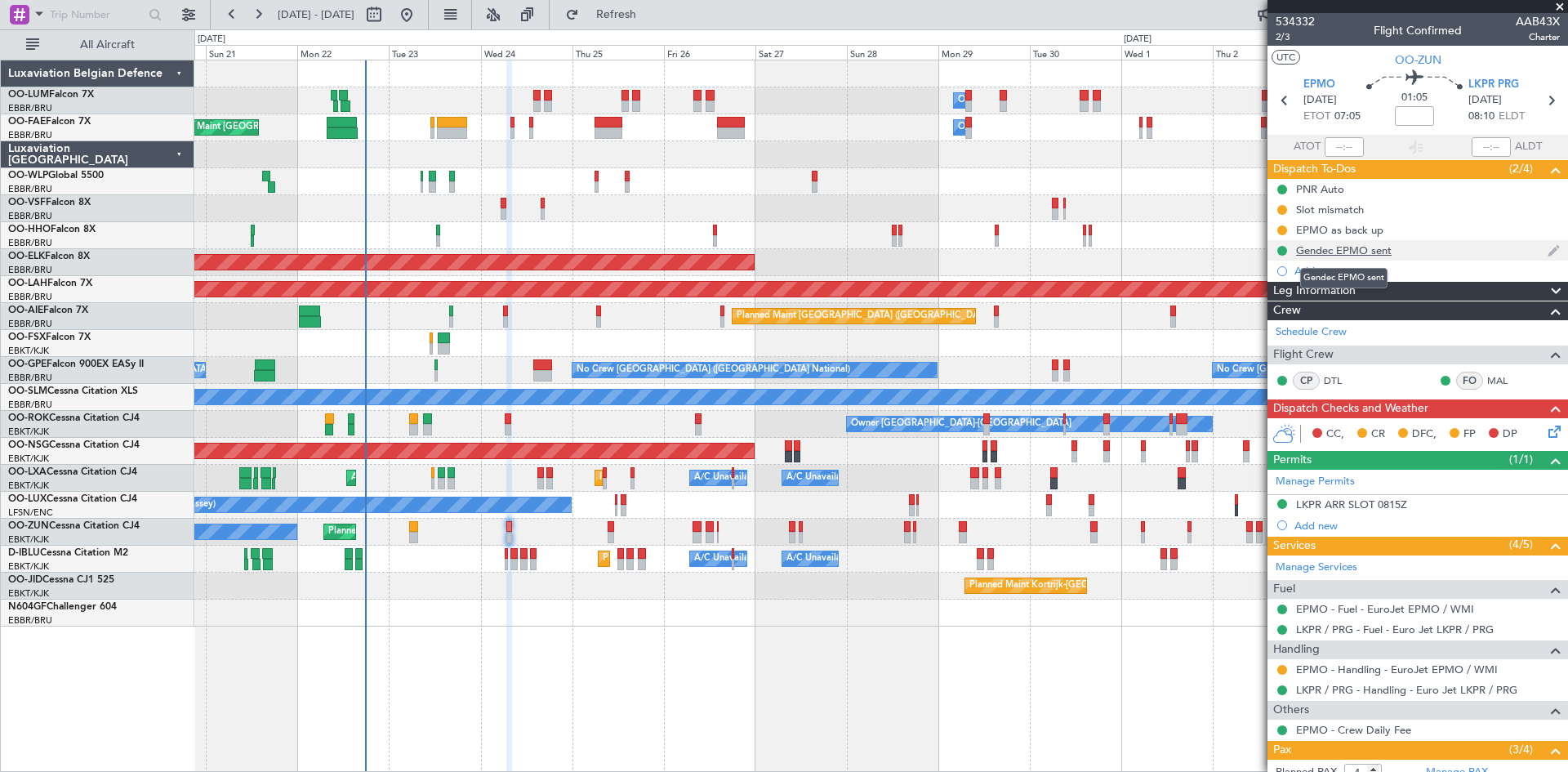
click at [1347, 253] on div "Gendec EPMO sent" at bounding box center [1344, 250] width 96 height 14
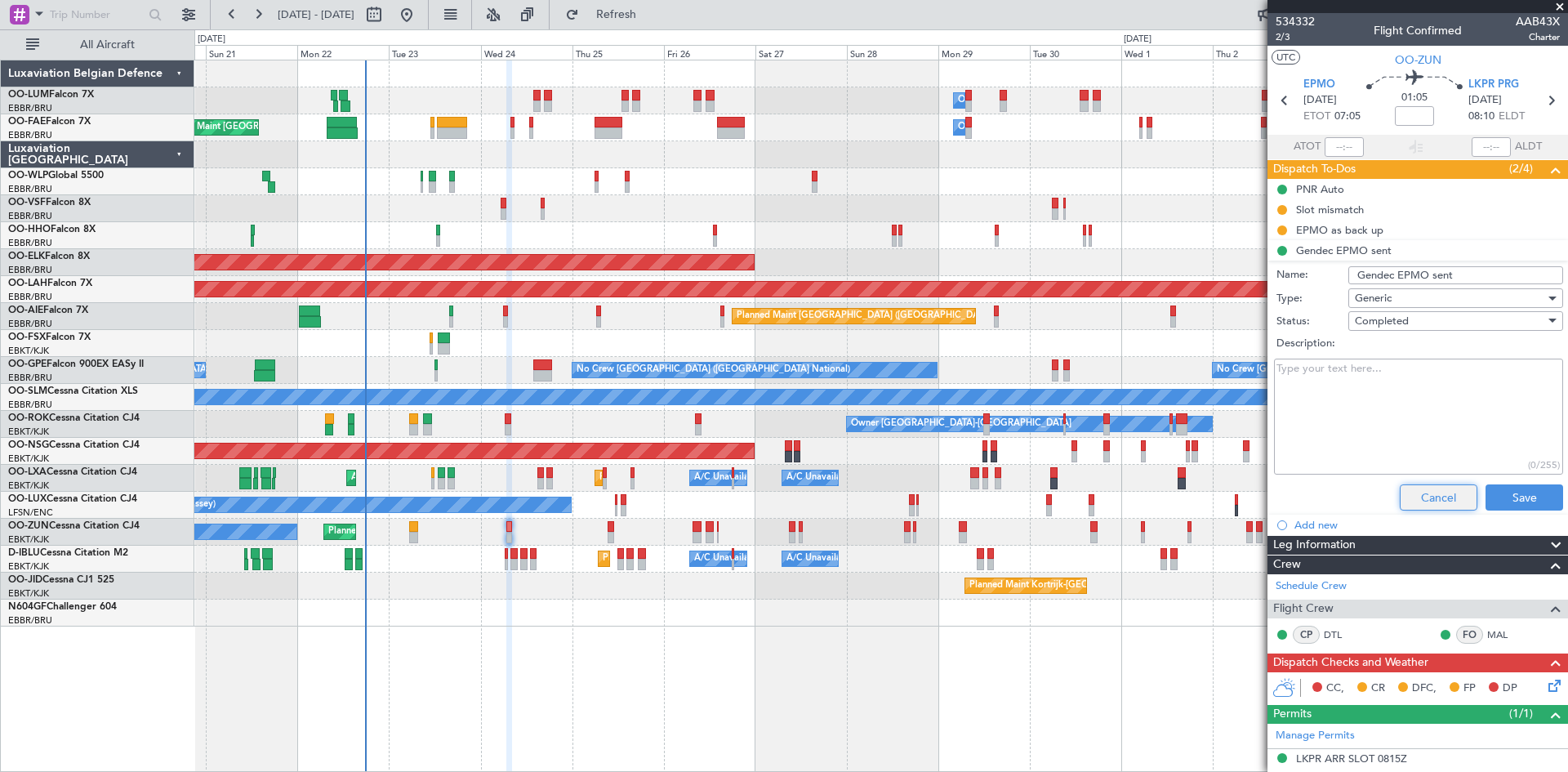
click at [1422, 495] on button "Cancel" at bounding box center [1438, 498] width 78 height 26
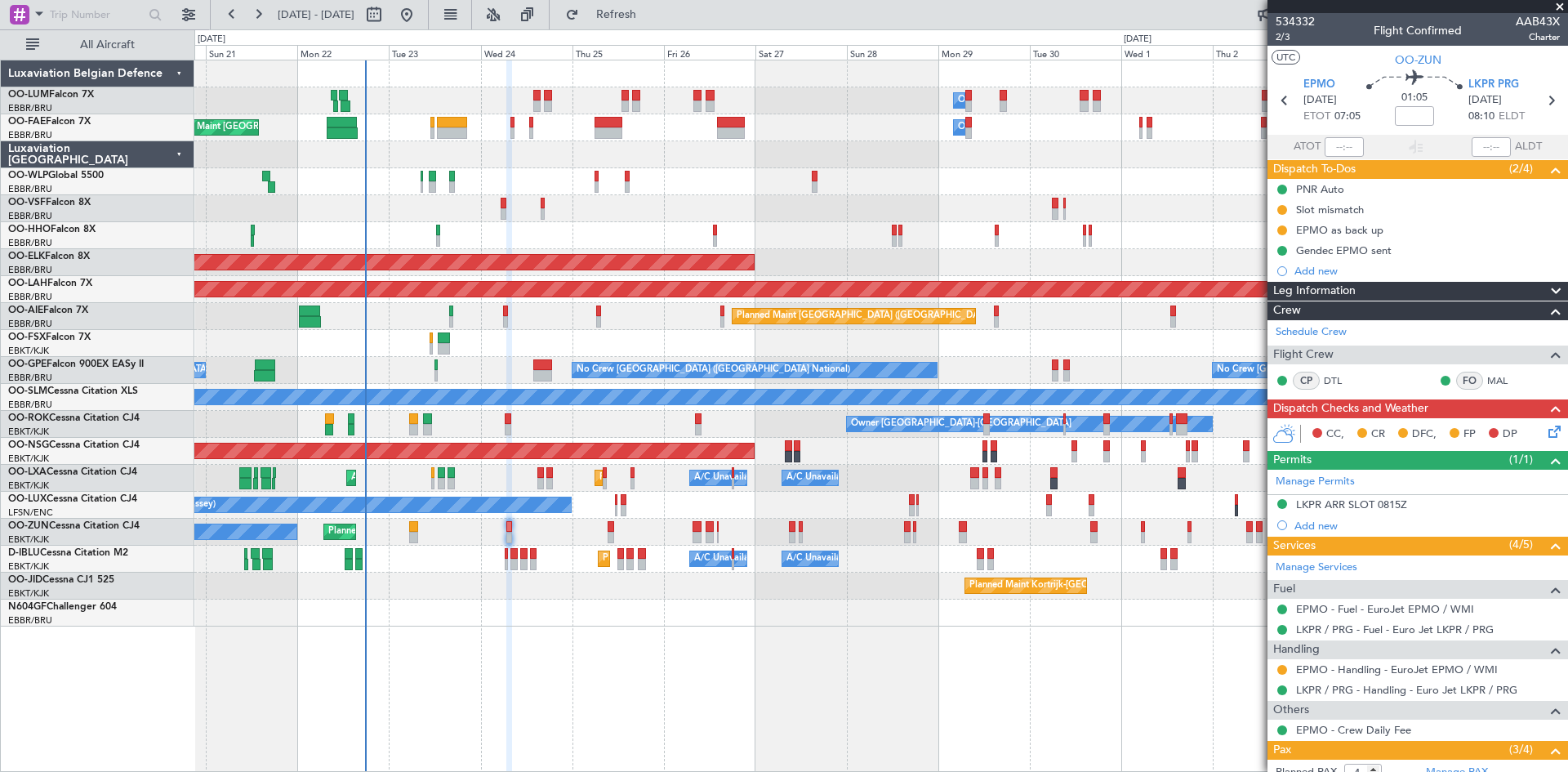
click at [1338, 234] on div "EPMO as back up" at bounding box center [1340, 230] width 88 height 14
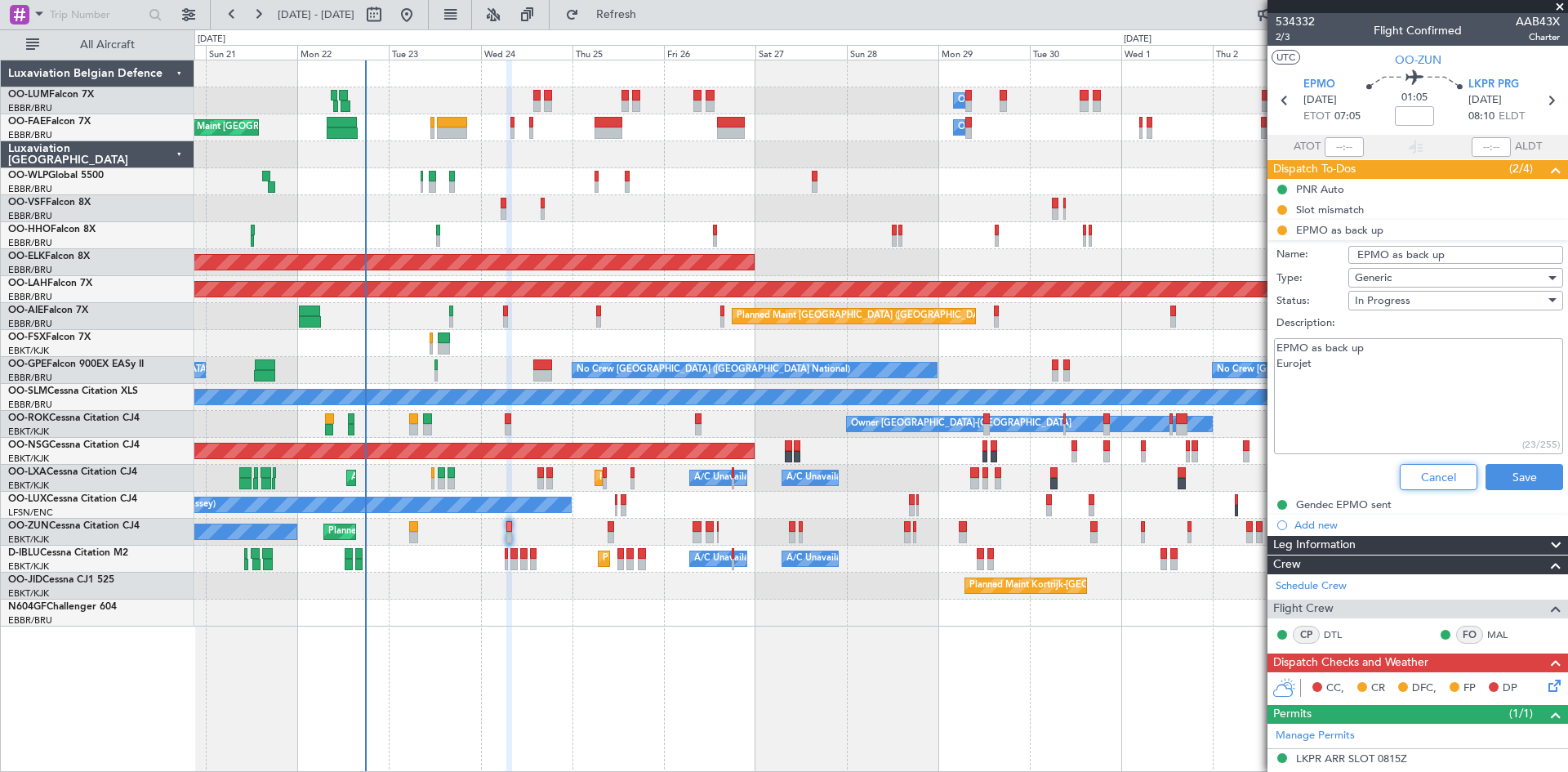
drag, startPoint x: 1419, startPoint y: 484, endPoint x: 1408, endPoint y: 437, distance: 48.3
click at [1419, 483] on button "Cancel" at bounding box center [1438, 477] width 78 height 26
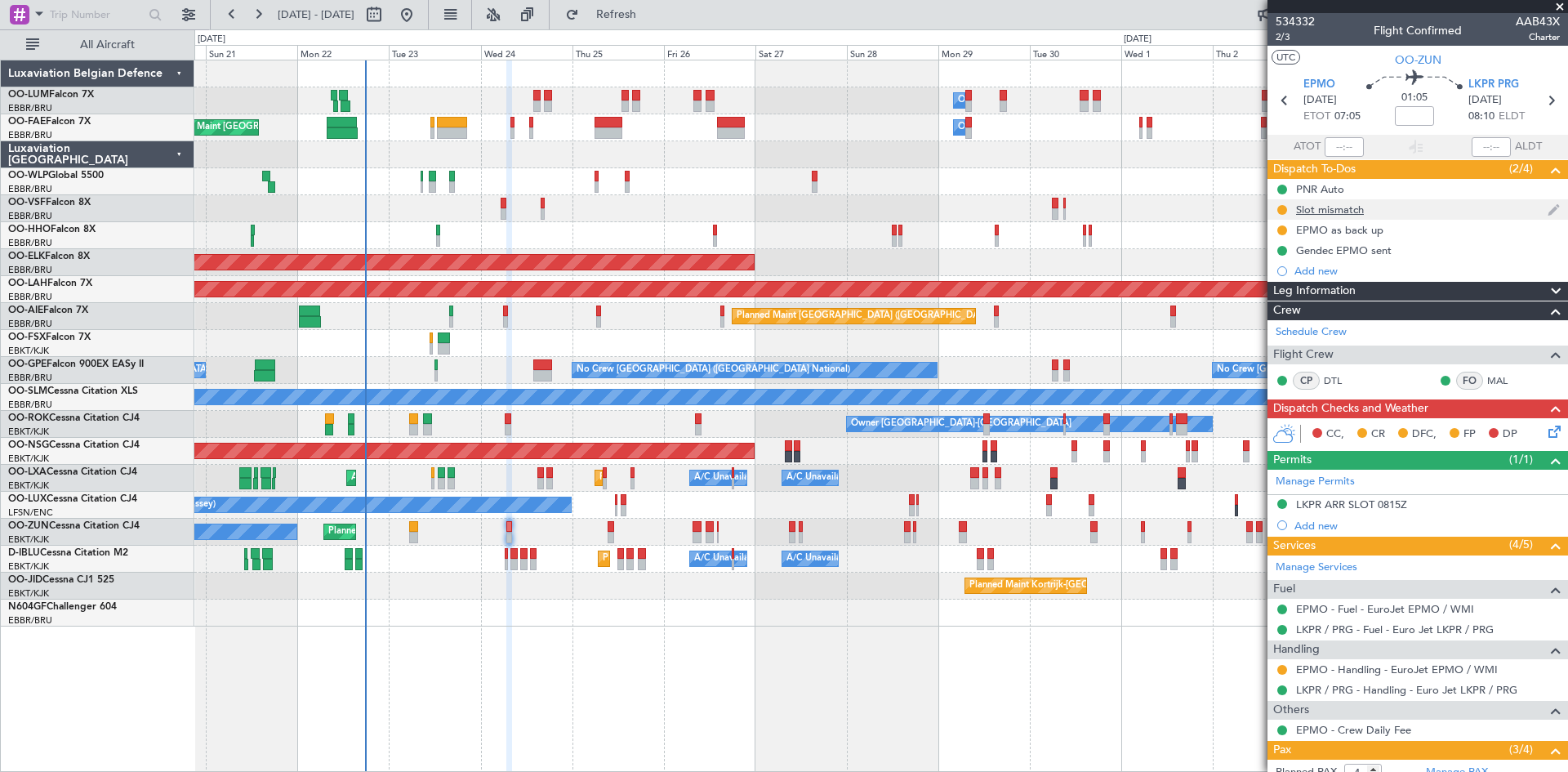
click at [1338, 213] on div "Slot mismatch" at bounding box center [1330, 209] width 68 height 14
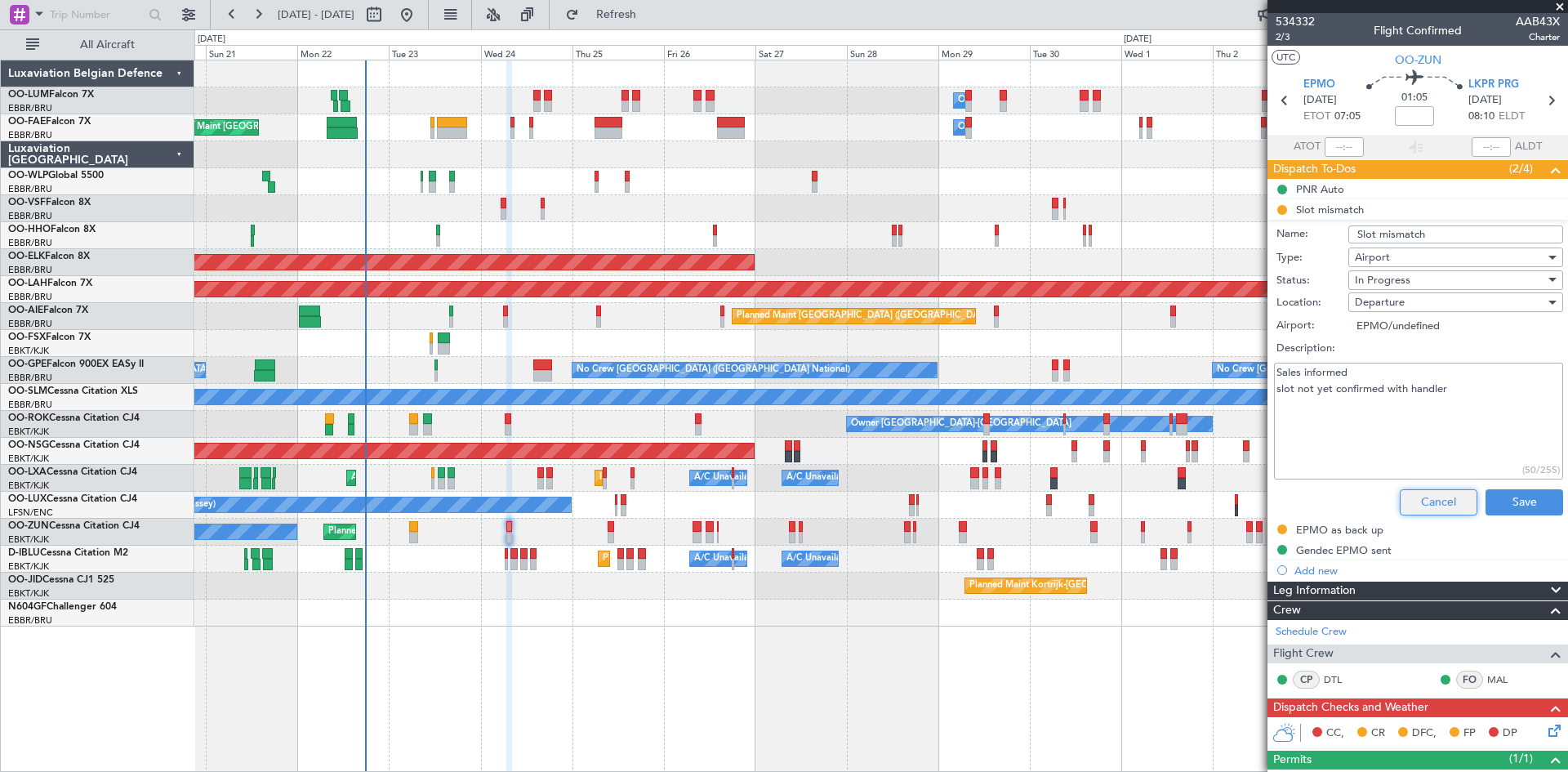
click at [1425, 503] on button "Cancel" at bounding box center [1438, 503] width 78 height 26
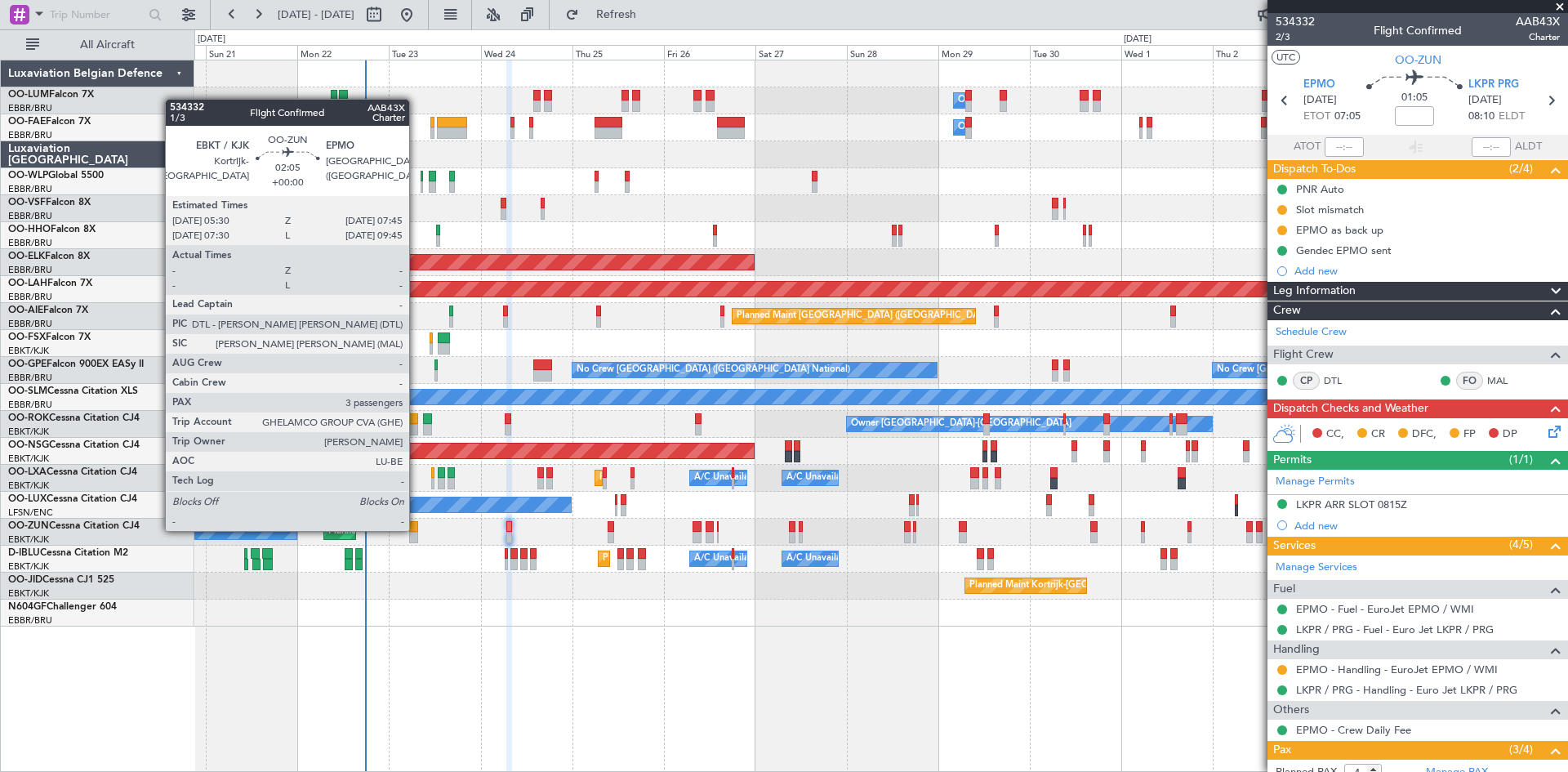
click at [416, 529] on div at bounding box center [414, 527] width 9 height 12
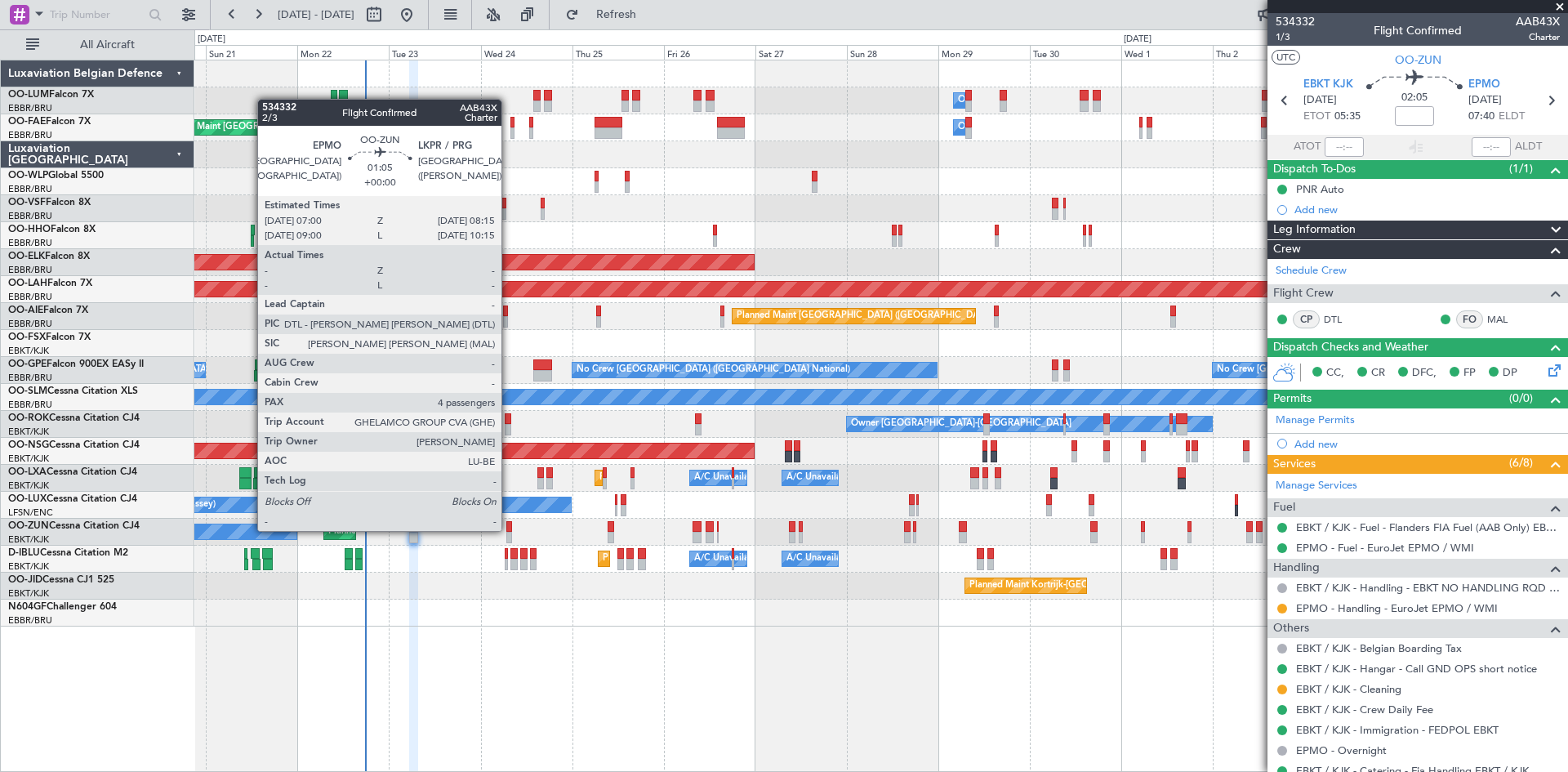
click at [509, 529] on div at bounding box center [509, 527] width 5 height 12
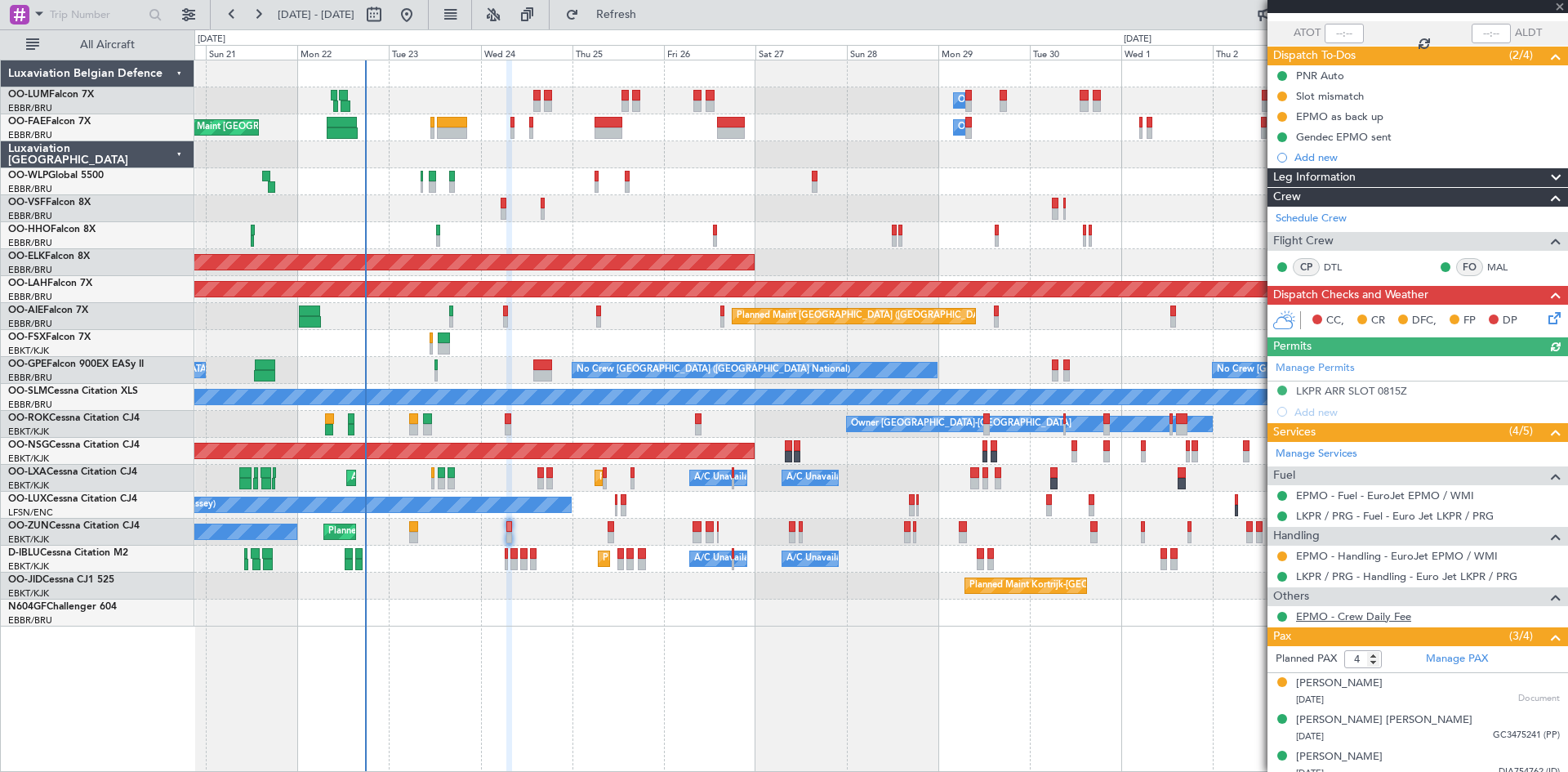
scroll to position [161, 0]
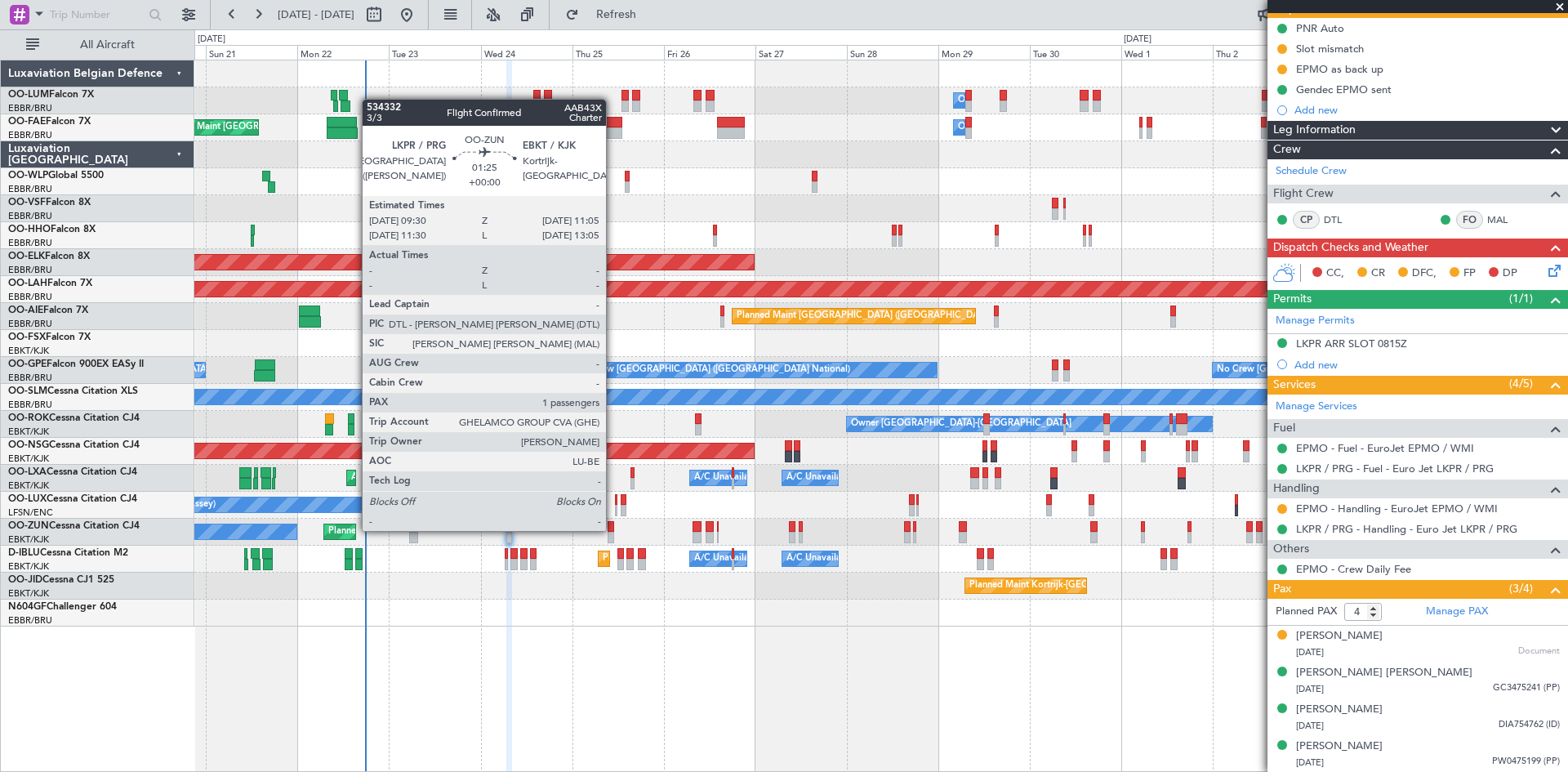
click at [613, 529] on div at bounding box center [611, 527] width 7 height 12
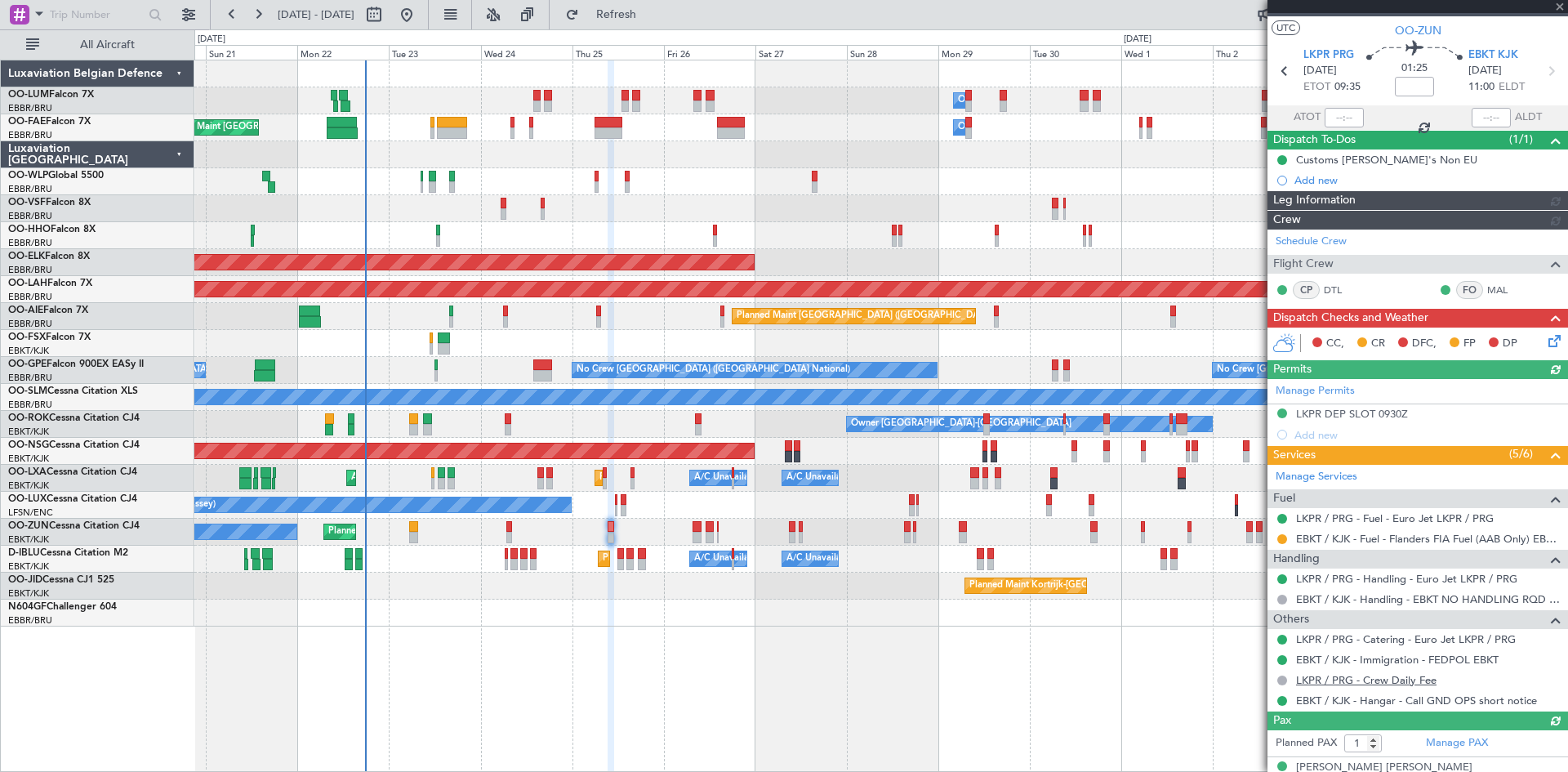
scroll to position [50, 0]
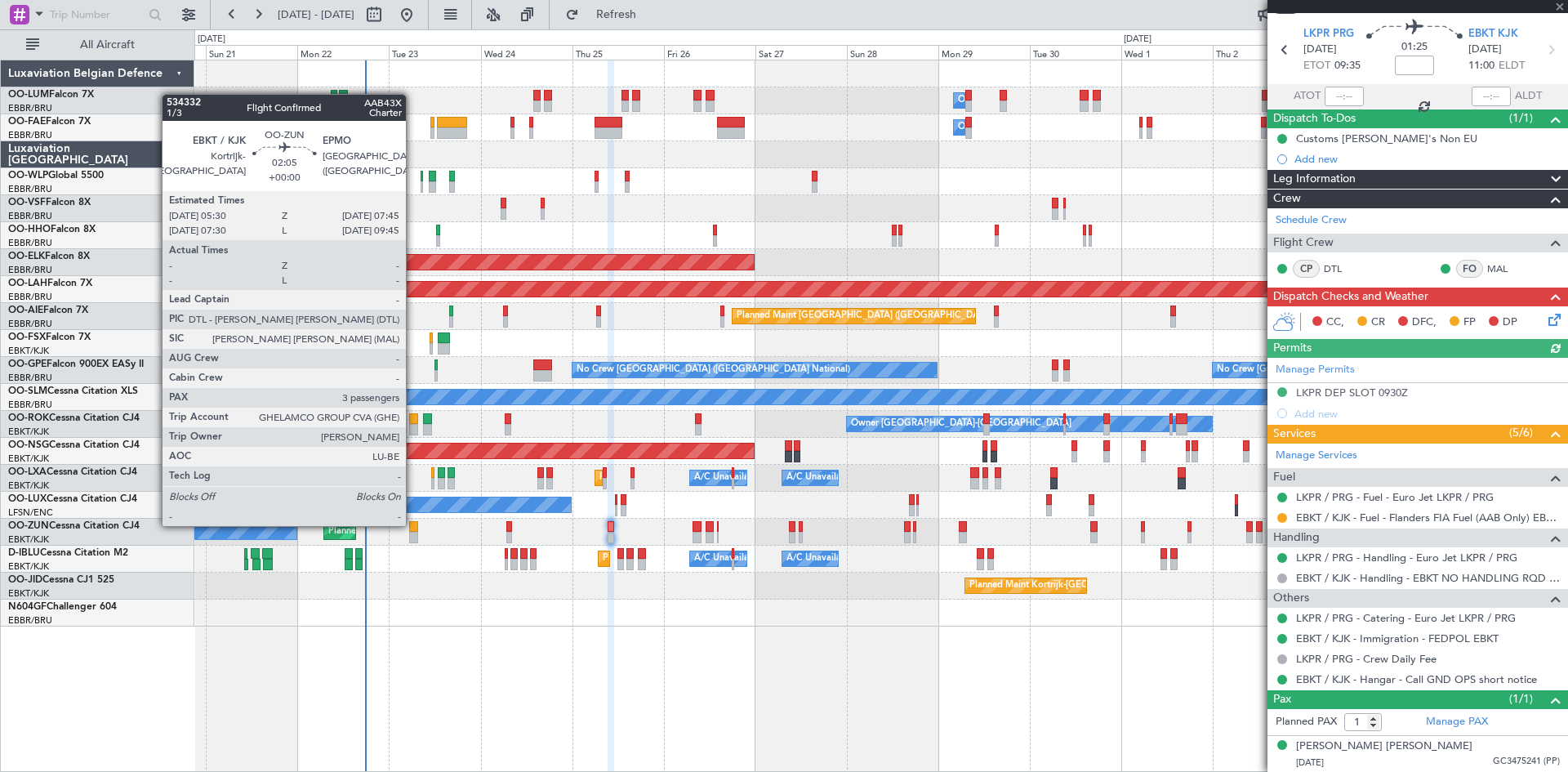
click at [414, 524] on div at bounding box center [414, 527] width 9 height 12
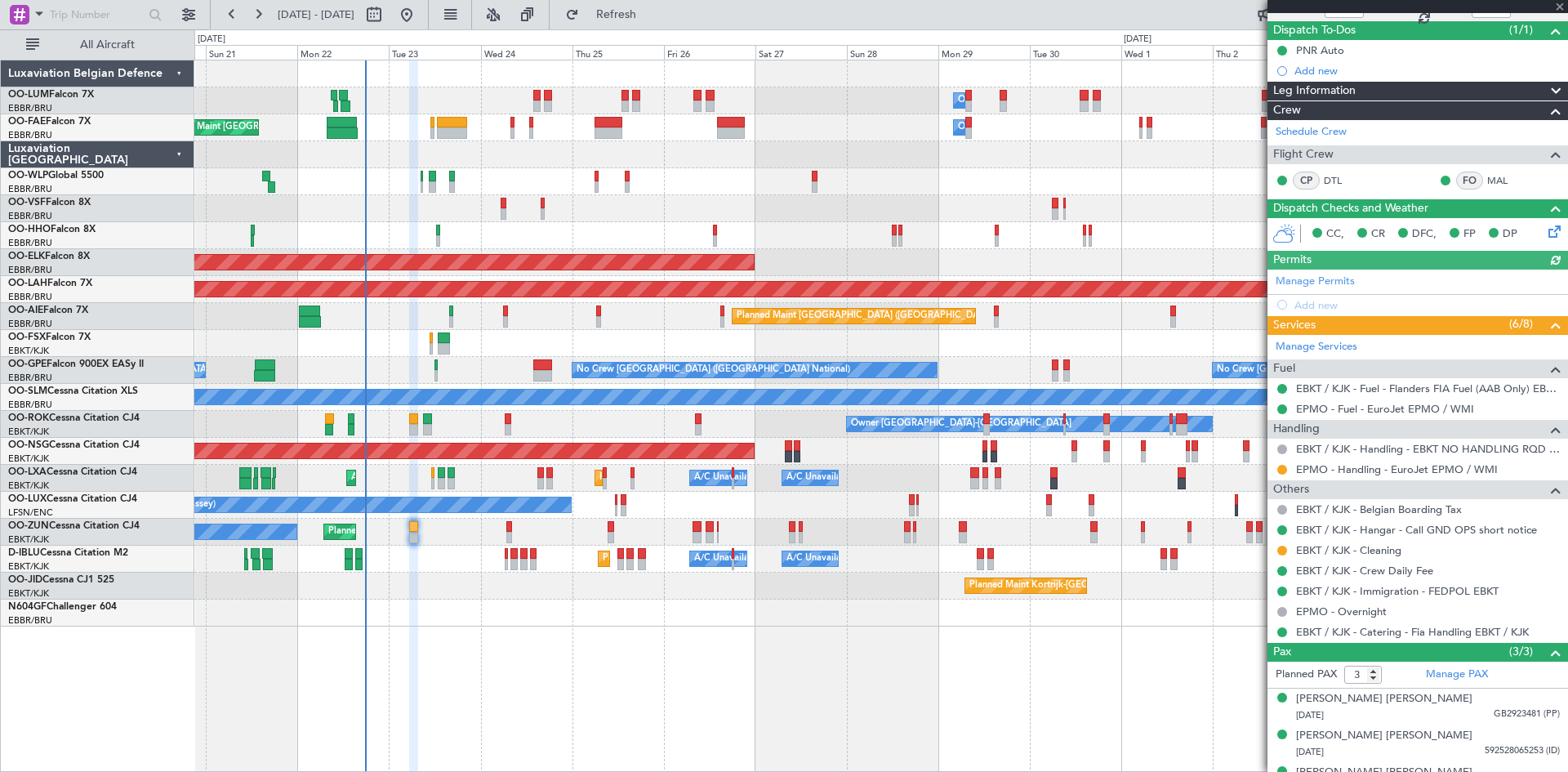
scroll to position [165, 0]
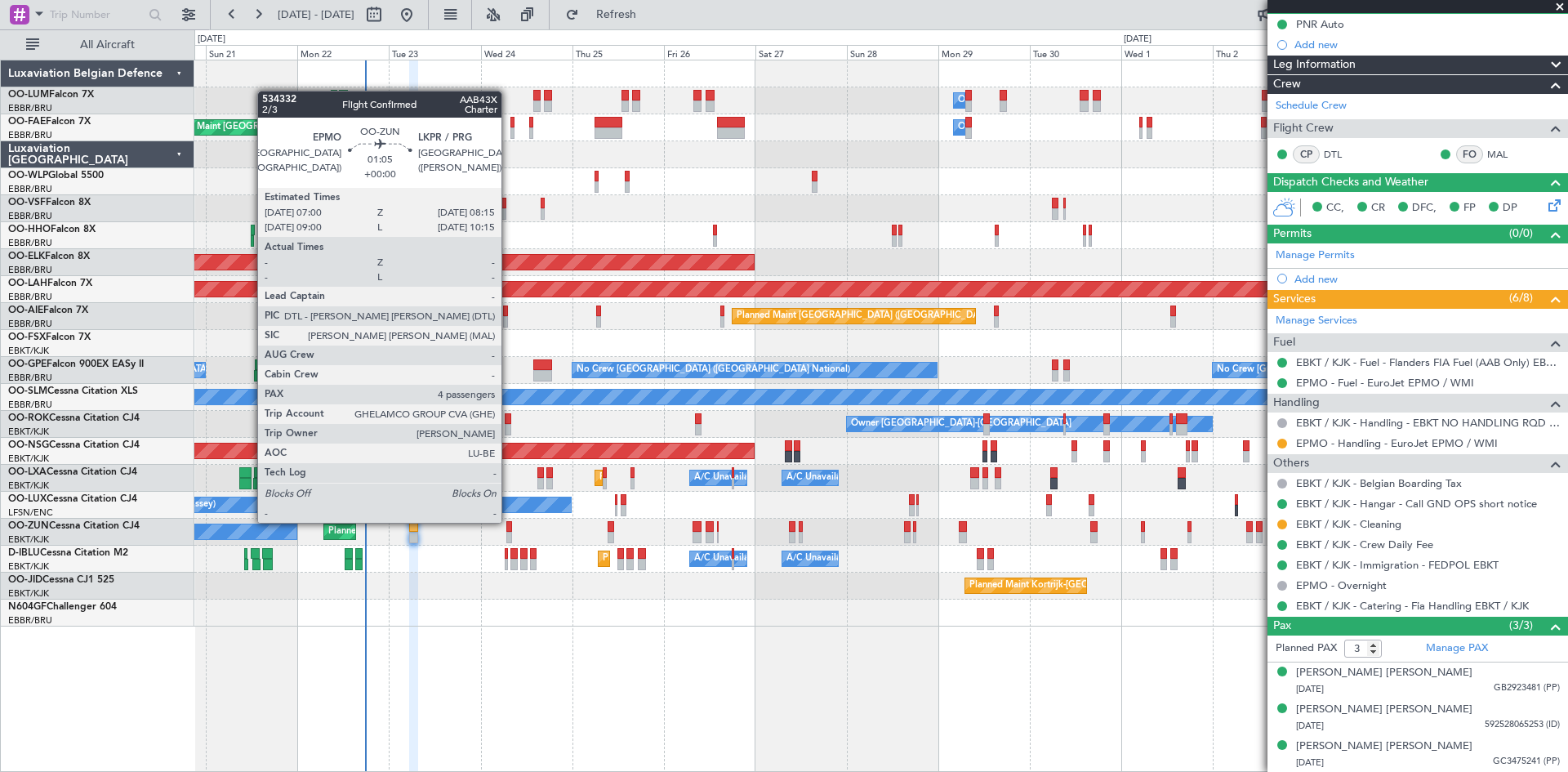
click at [509, 521] on div at bounding box center [509, 527] width 5 height 12
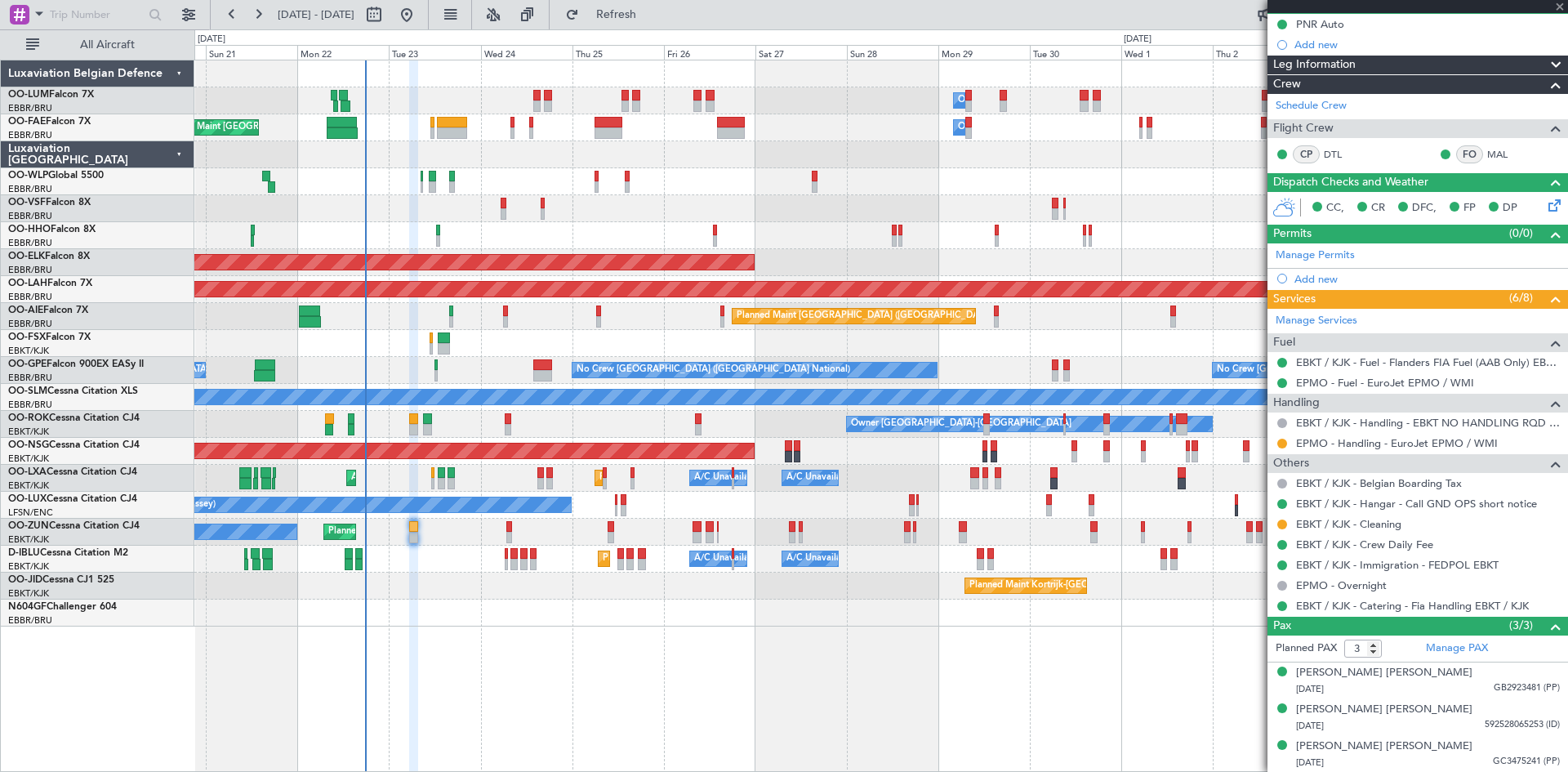
type input "4"
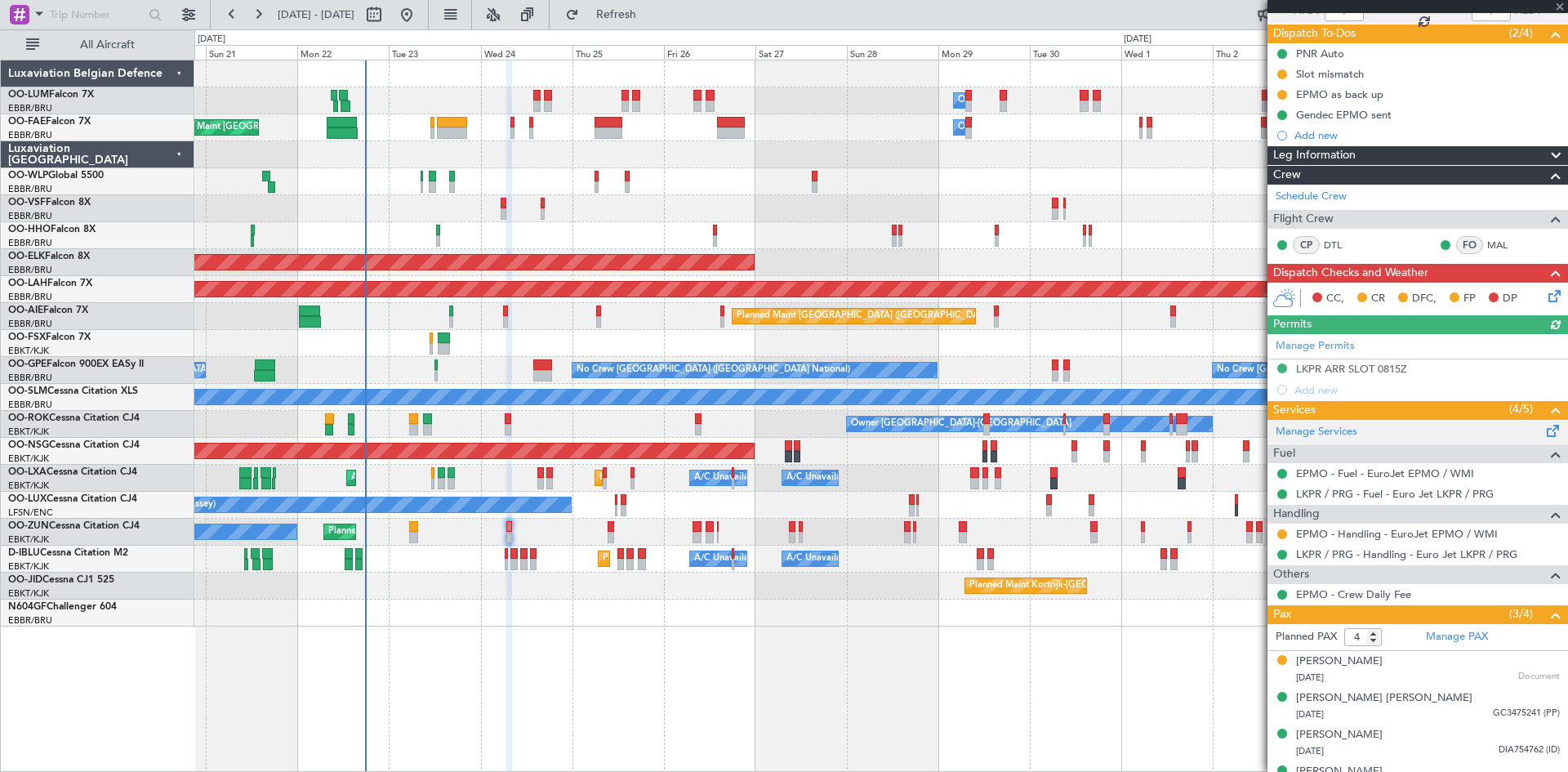
scroll to position [161, 0]
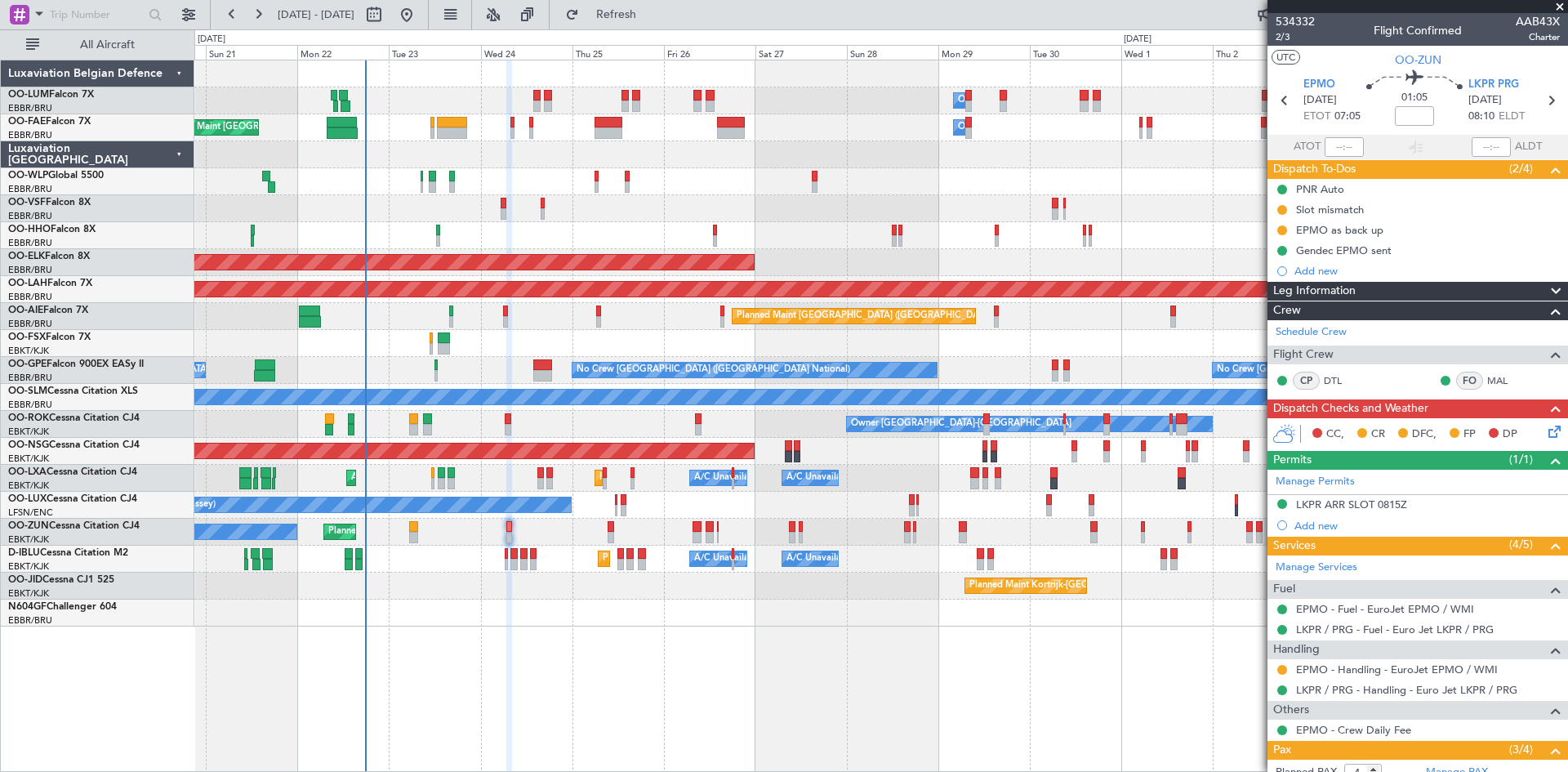
scroll to position [161, 0]
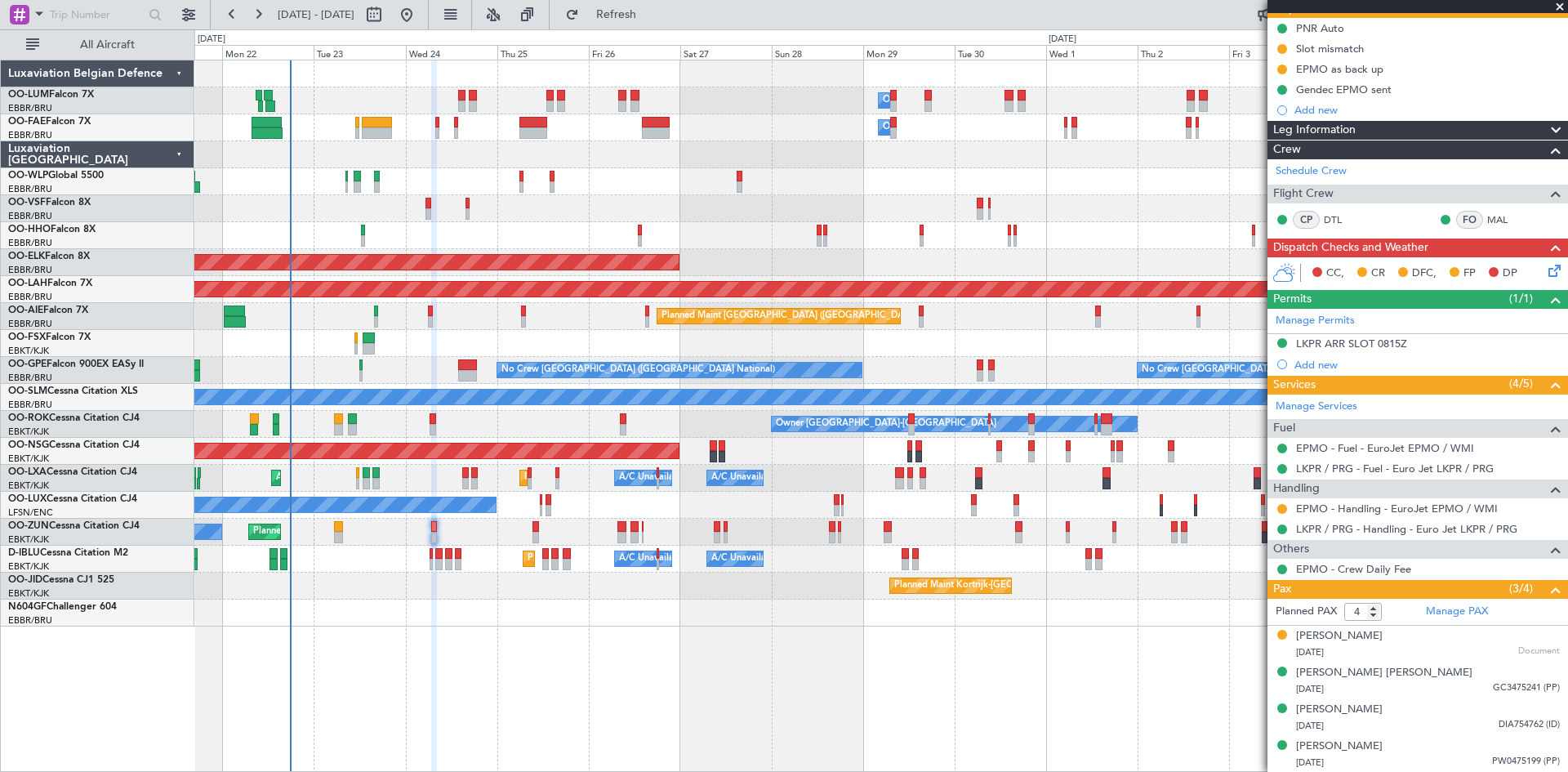
click at [804, 622] on div at bounding box center [880, 613] width 1373 height 27
click at [688, 604] on div "Owner Melsbroek Air Base Planned Maint [GEOGRAPHIC_DATA] ([GEOGRAPHIC_DATA]) Ow…" at bounding box center [881, 415] width 1374 height 713
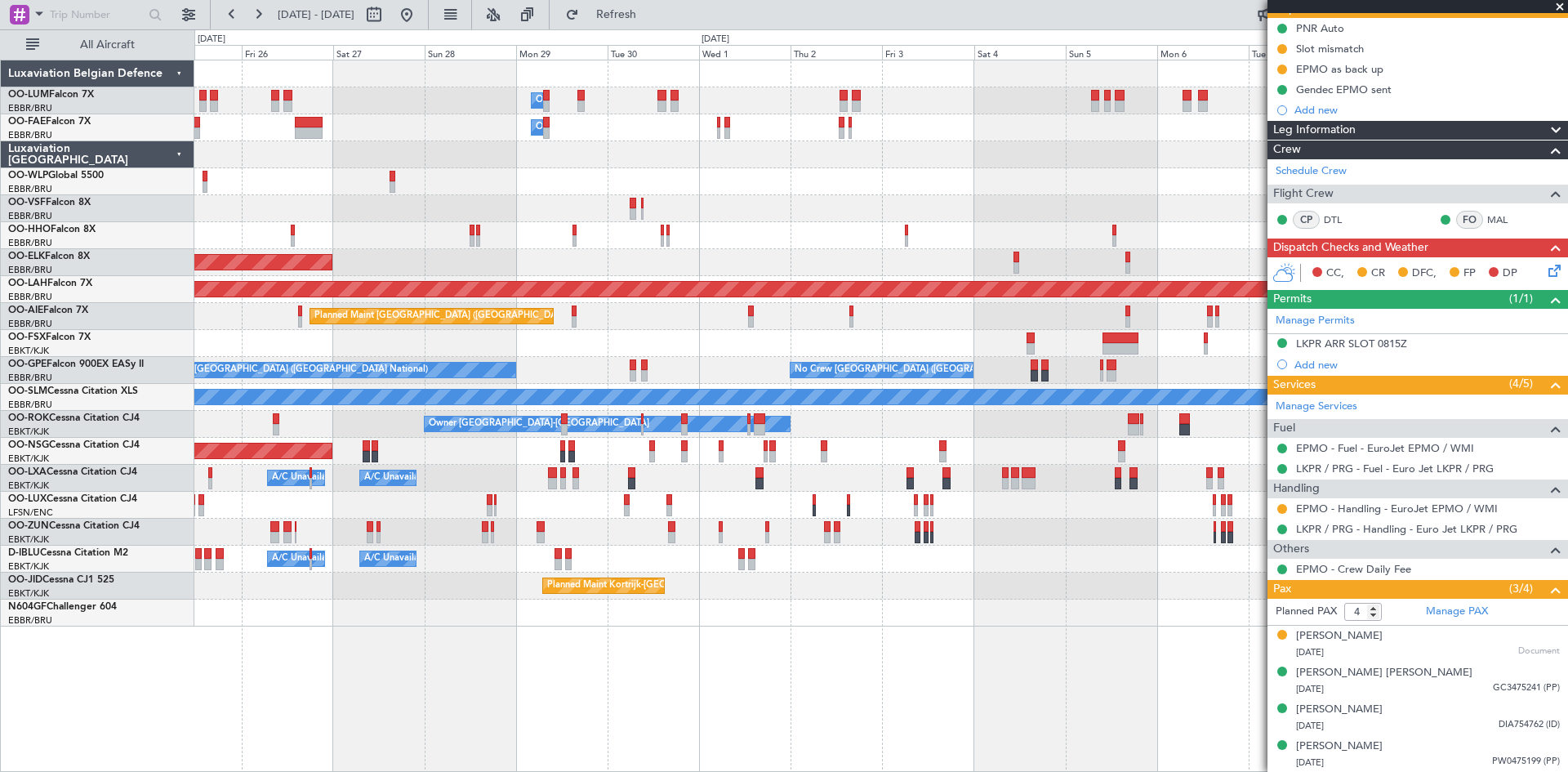
click at [717, 580] on div "Owner Melsbroek Air Base Owner [GEOGRAPHIC_DATA] Owner [GEOGRAPHIC_DATA] Planne…" at bounding box center [880, 343] width 1373 height 566
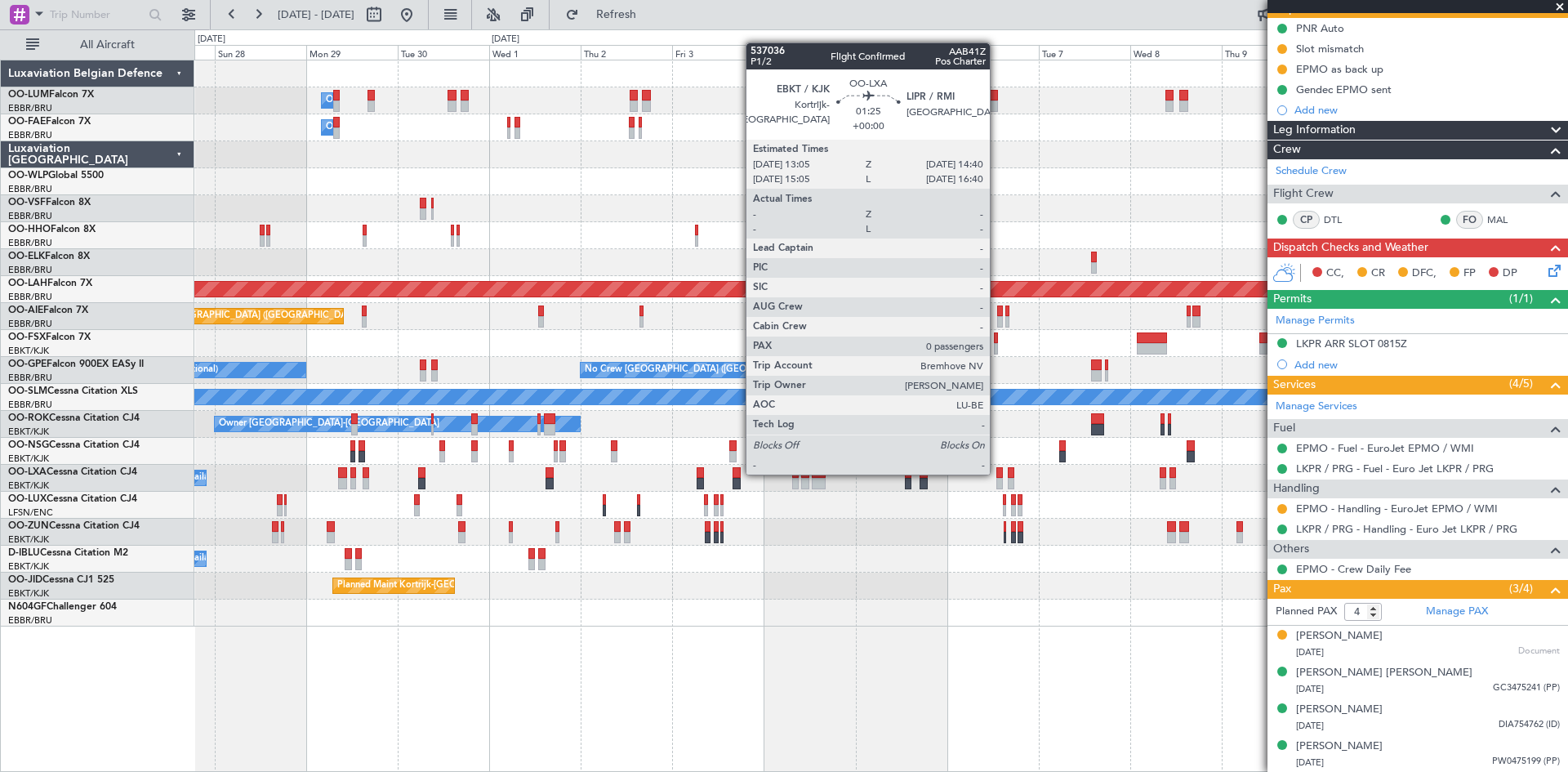
click at [997, 473] on div at bounding box center [1000, 473] width 7 height 12
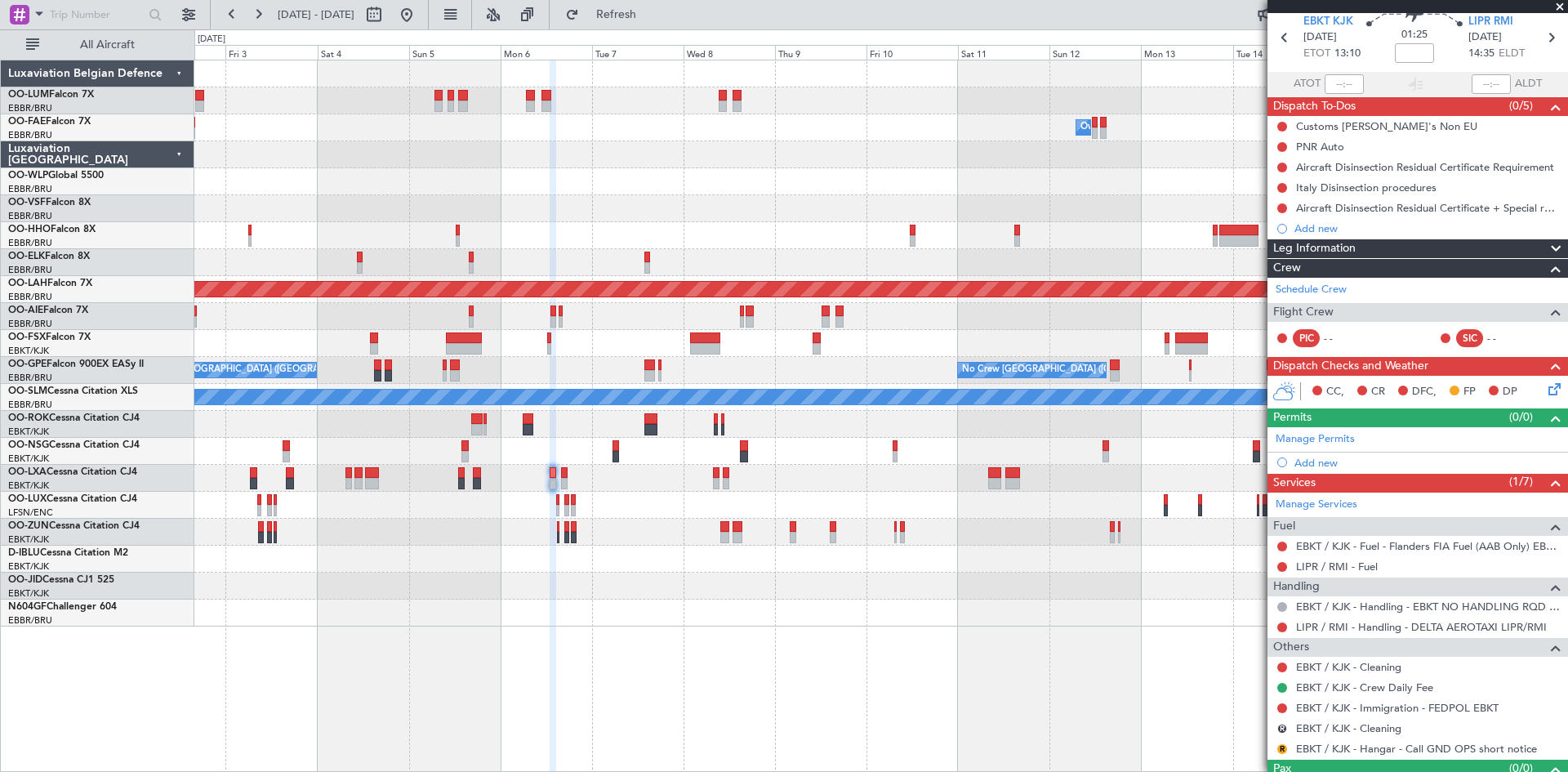
scroll to position [96, 0]
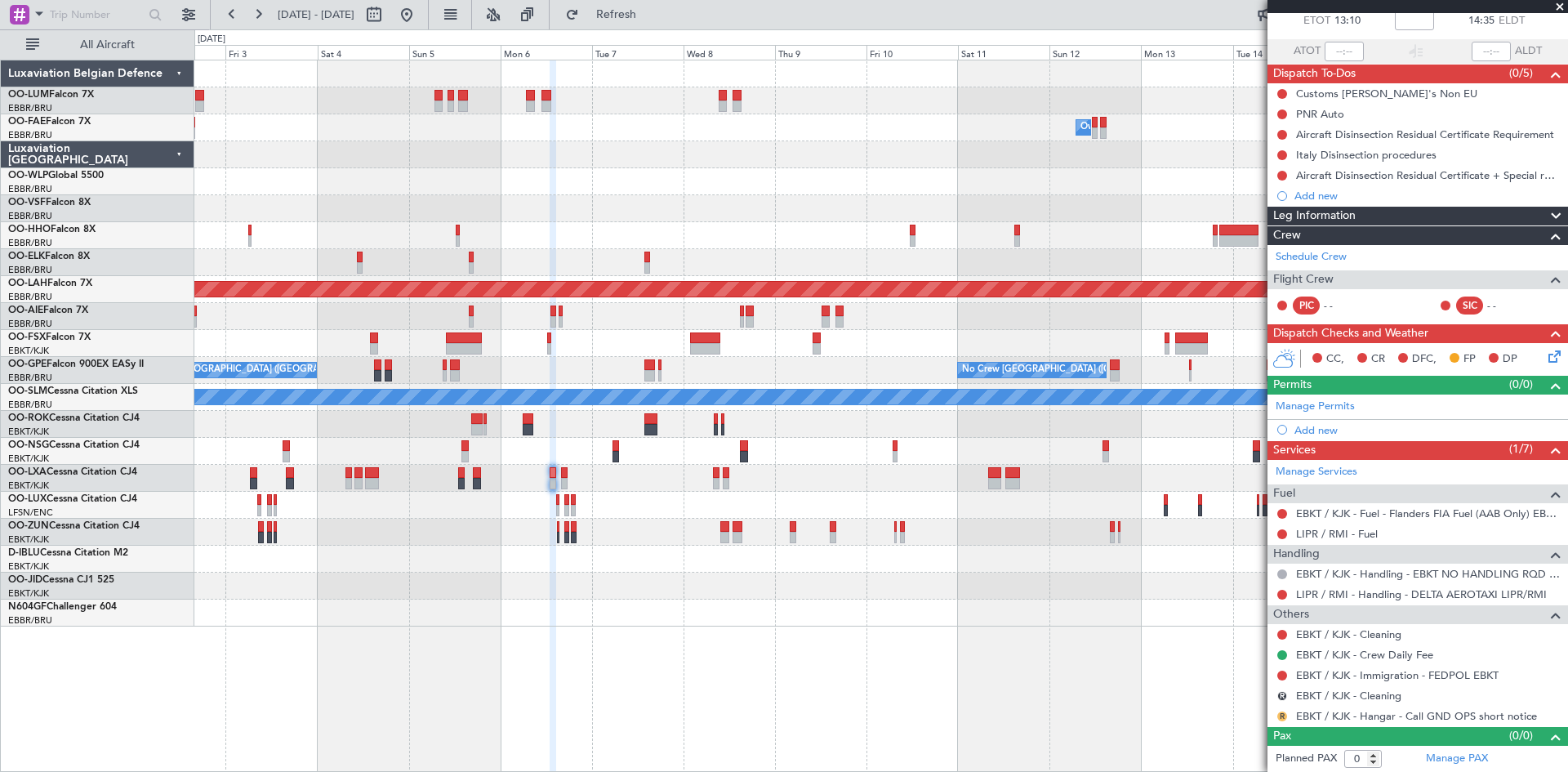
click at [1280, 718] on button "R" at bounding box center [1282, 717] width 10 height 10
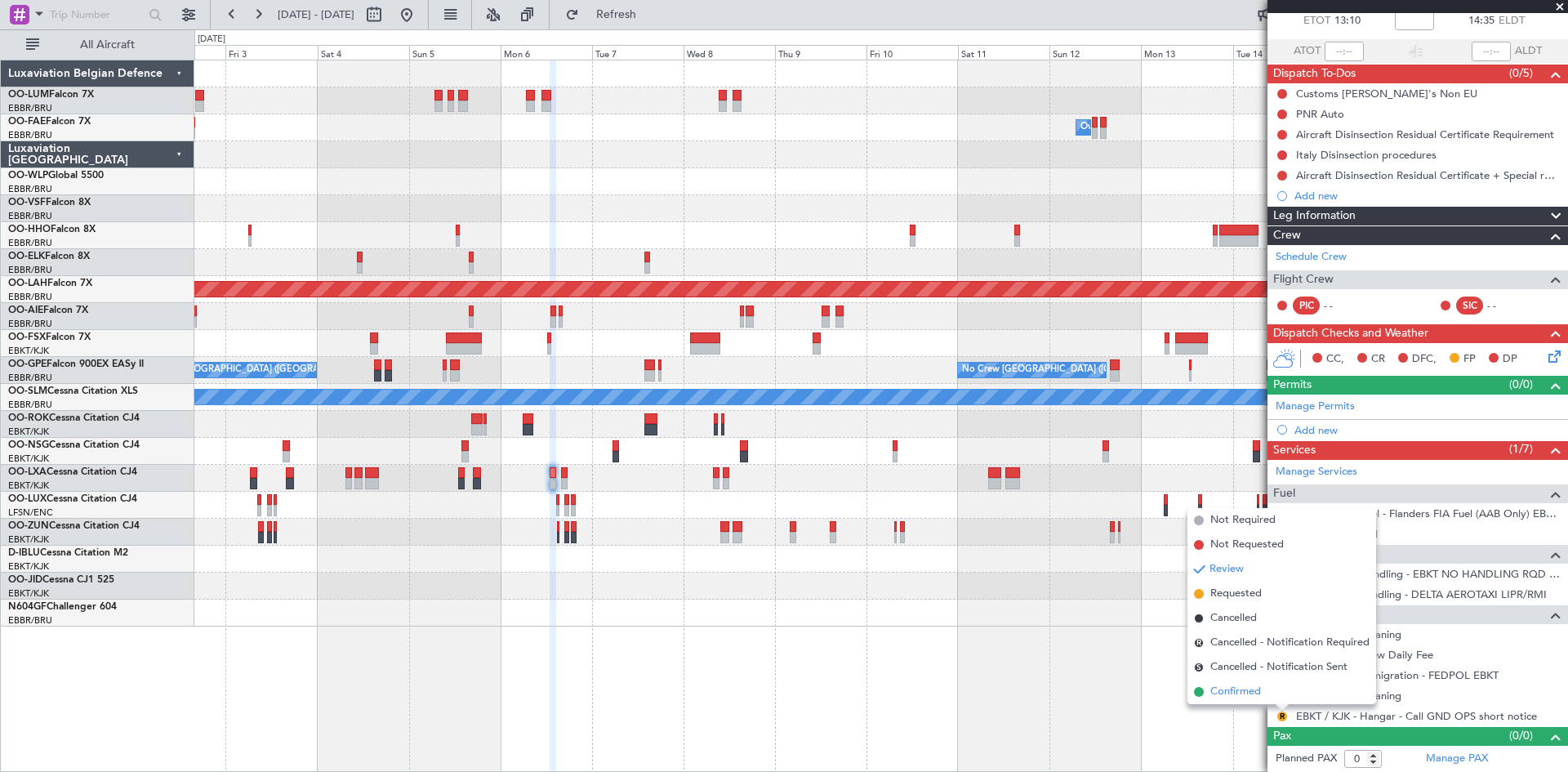
click at [1239, 692] on span "Confirmed" at bounding box center [1235, 692] width 50 height 17
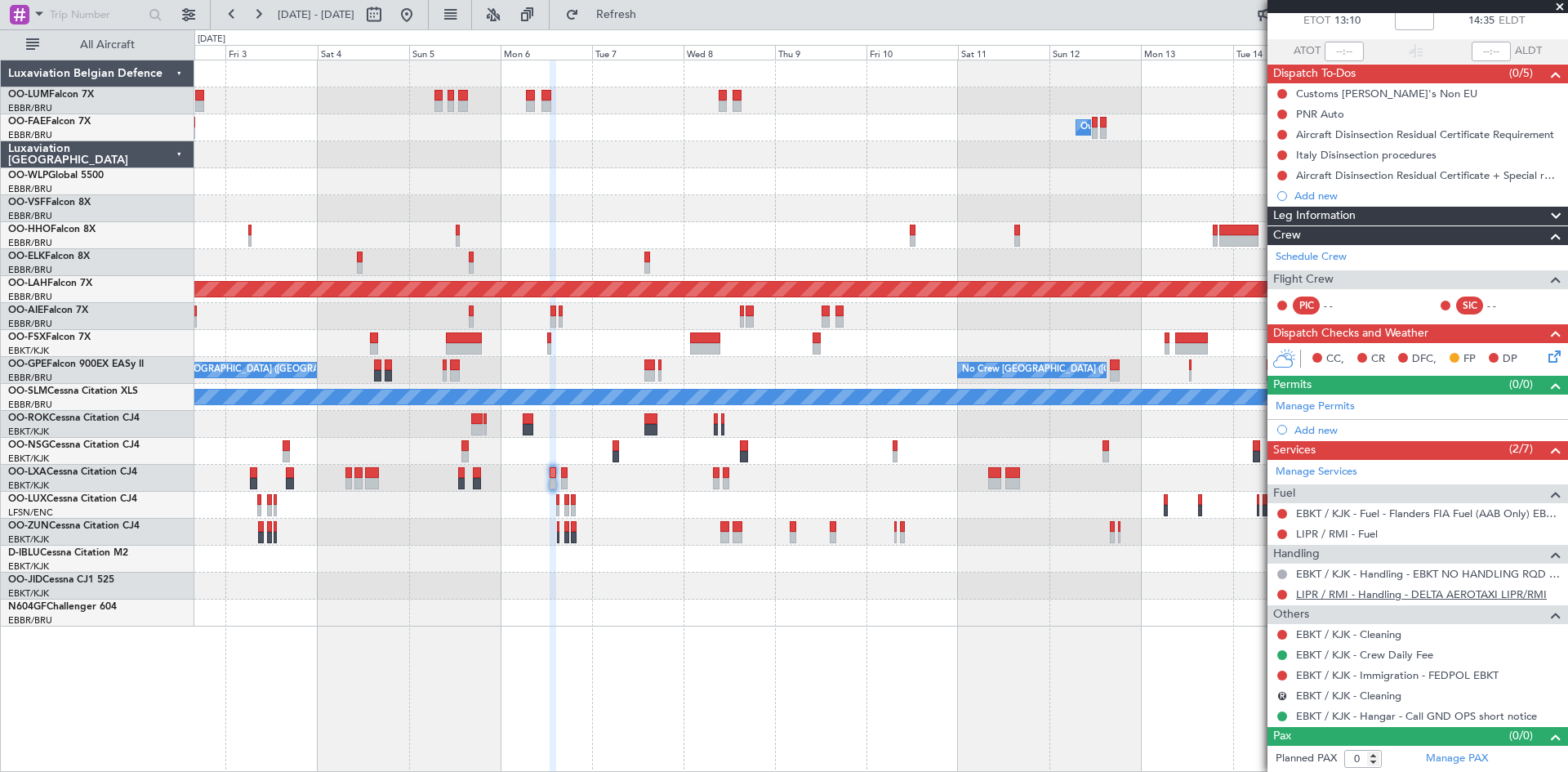
click at [1347, 592] on link "LIPR / RMI - Handling - DELTA AEROTAXI LIPR/RMI" at bounding box center [1422, 594] width 251 height 14
click at [651, 9] on span "Refresh" at bounding box center [616, 15] width 69 height 12
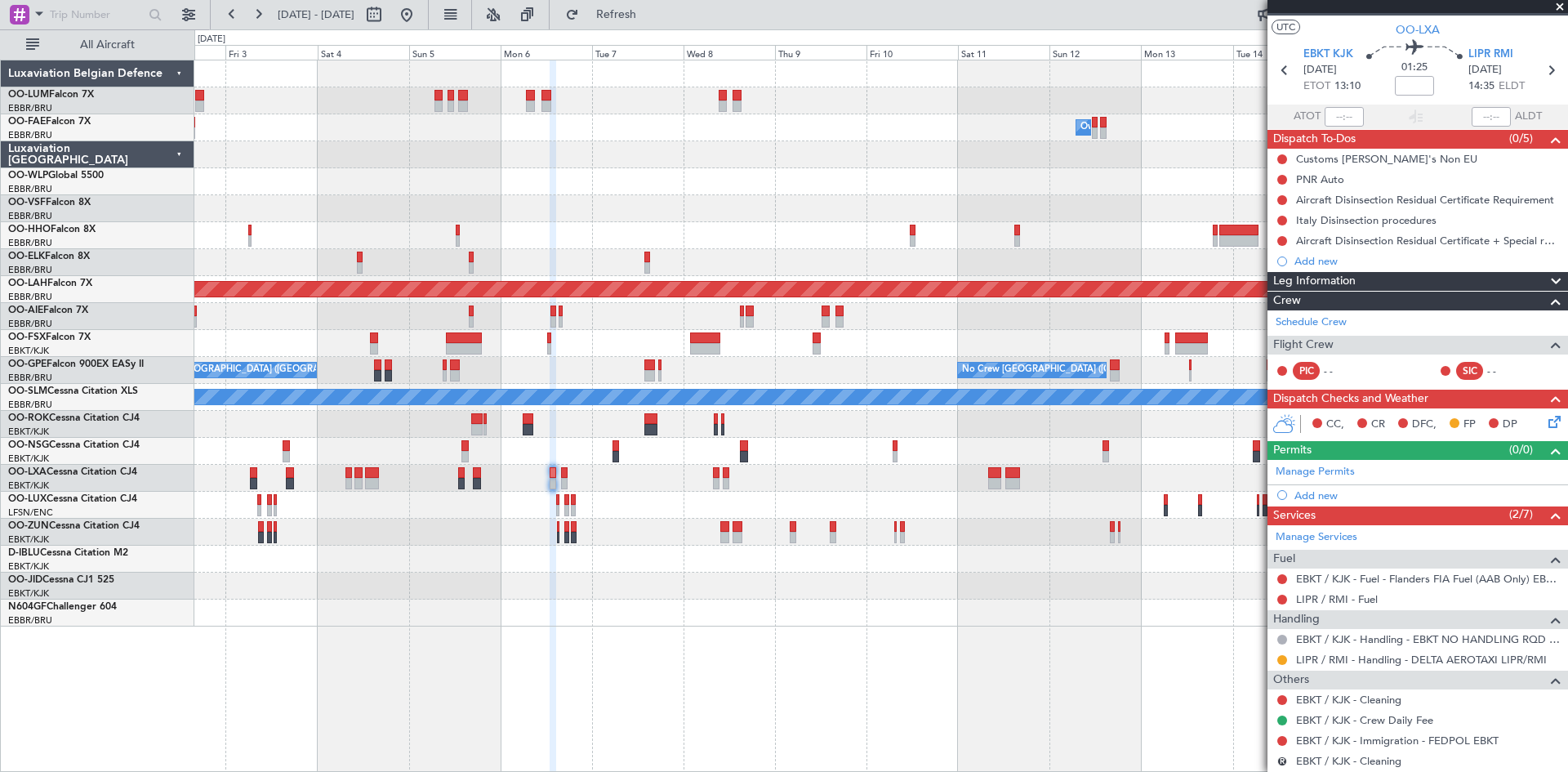
scroll to position [0, 0]
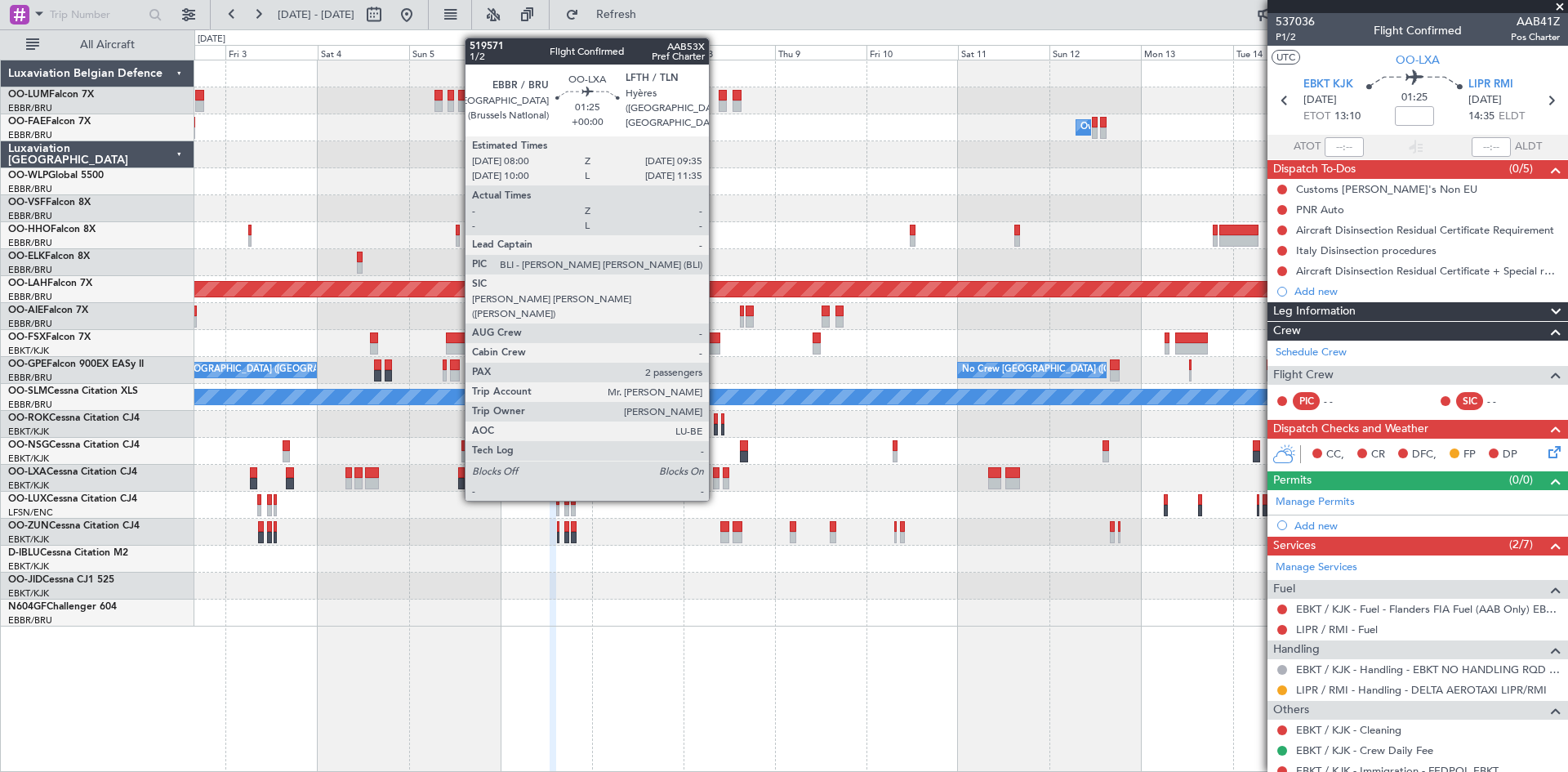
click at [717, 470] on div at bounding box center [717, 473] width 7 height 12
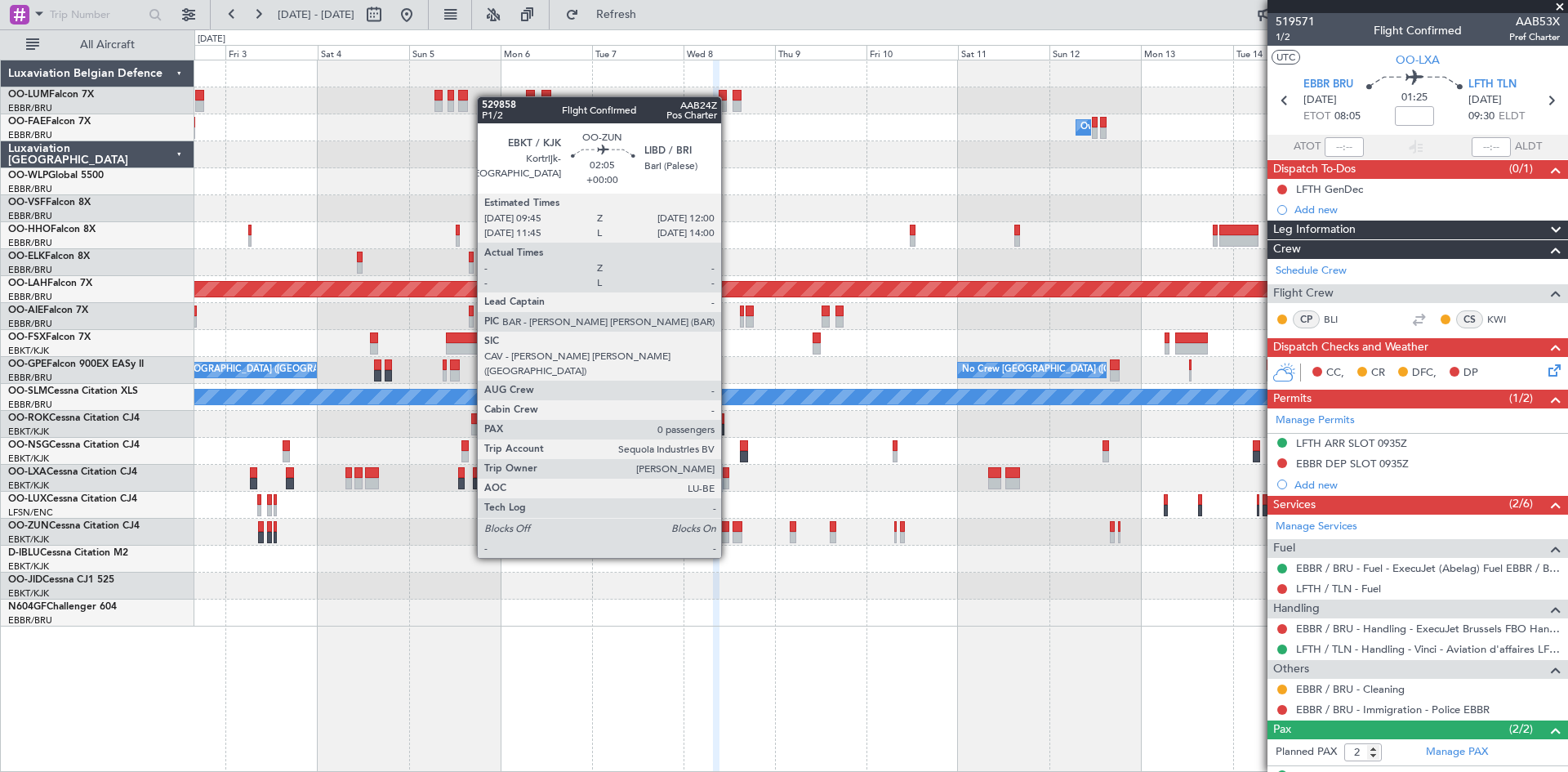
click at [728, 527] on div at bounding box center [724, 527] width 9 height 12
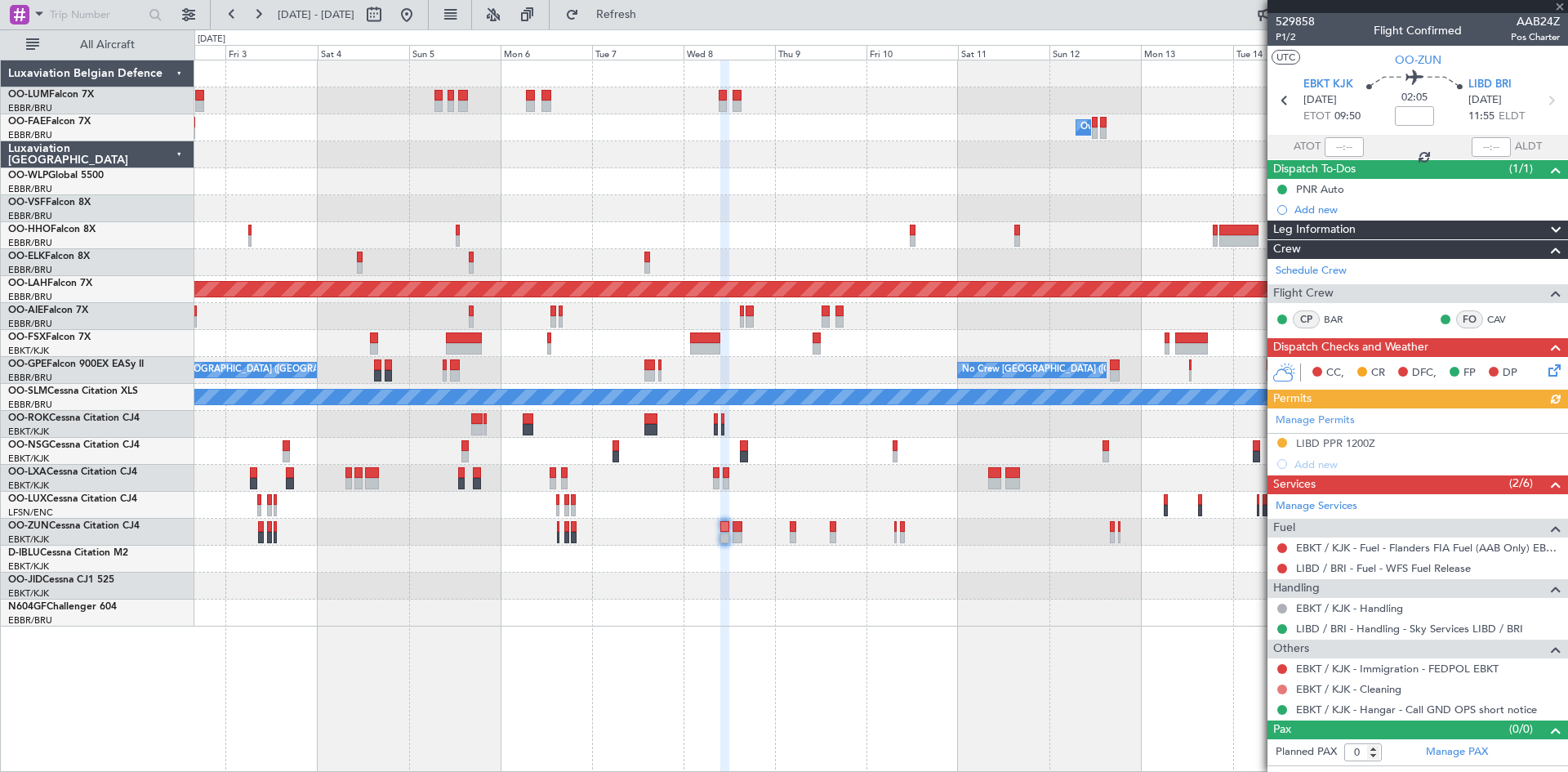
click at [1279, 689] on button at bounding box center [1282, 689] width 10 height 10
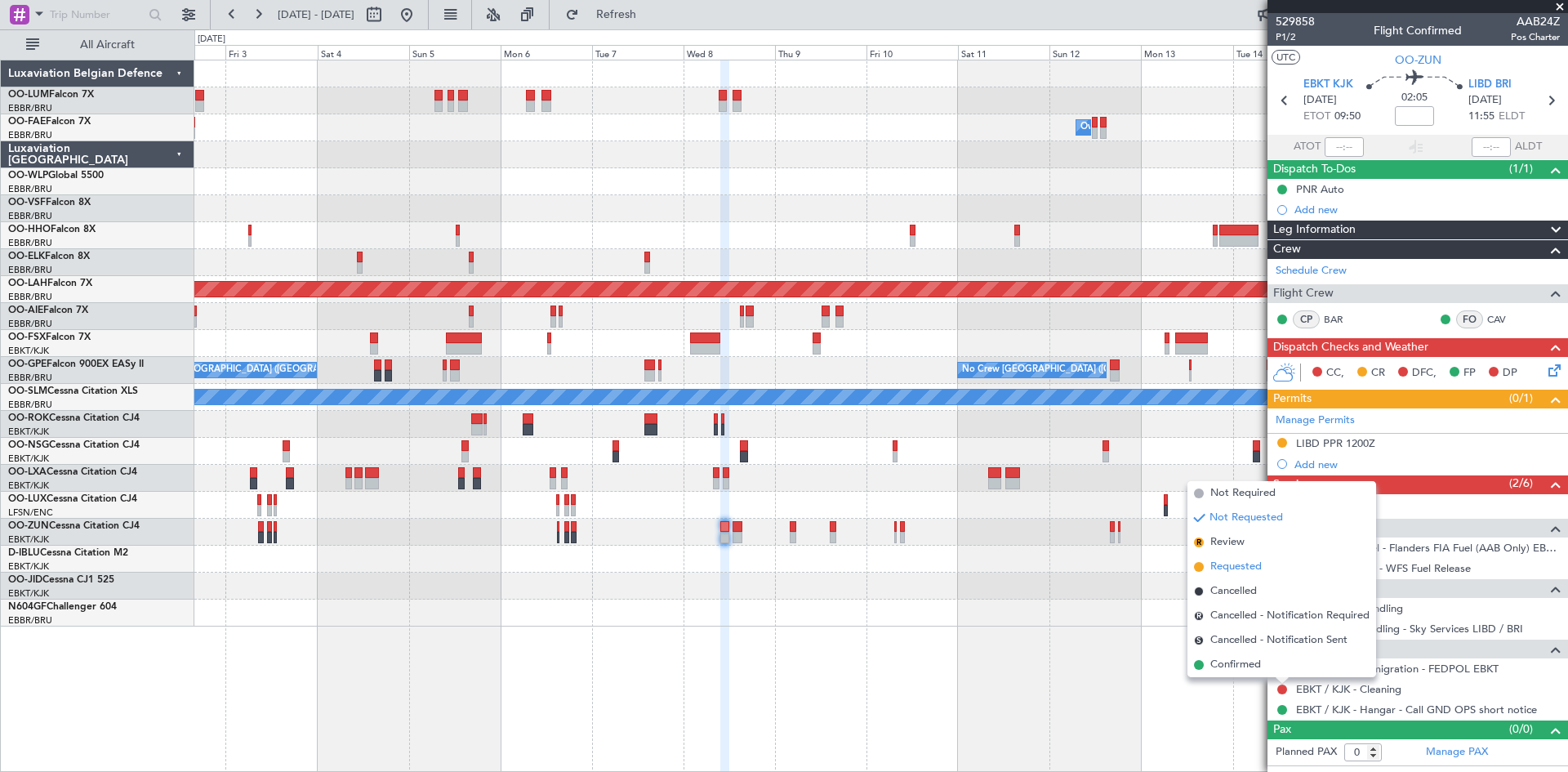
click at [1246, 571] on span "Requested" at bounding box center [1236, 567] width 51 height 17
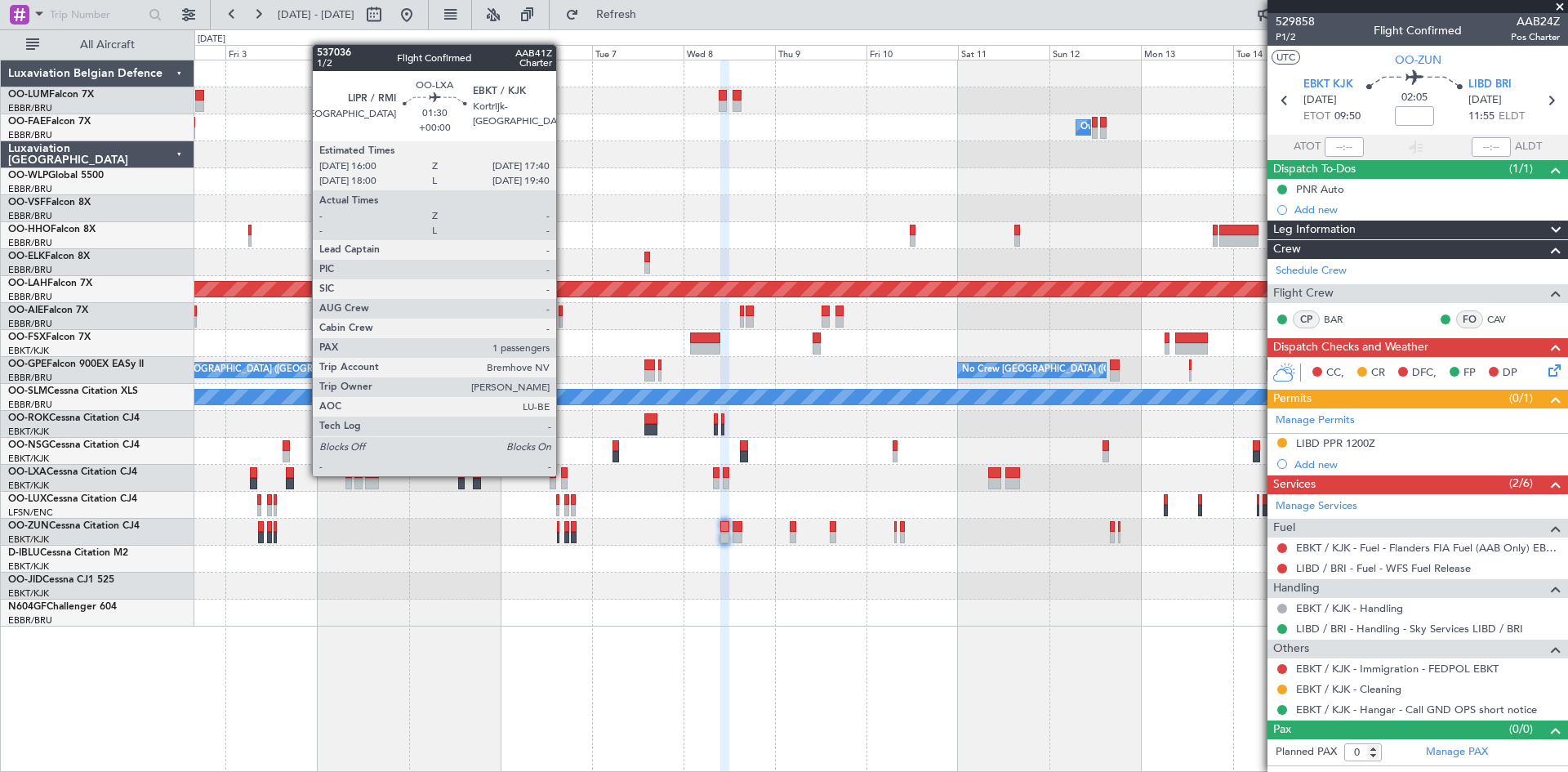
click at [564, 475] on div at bounding box center [565, 473] width 7 height 12
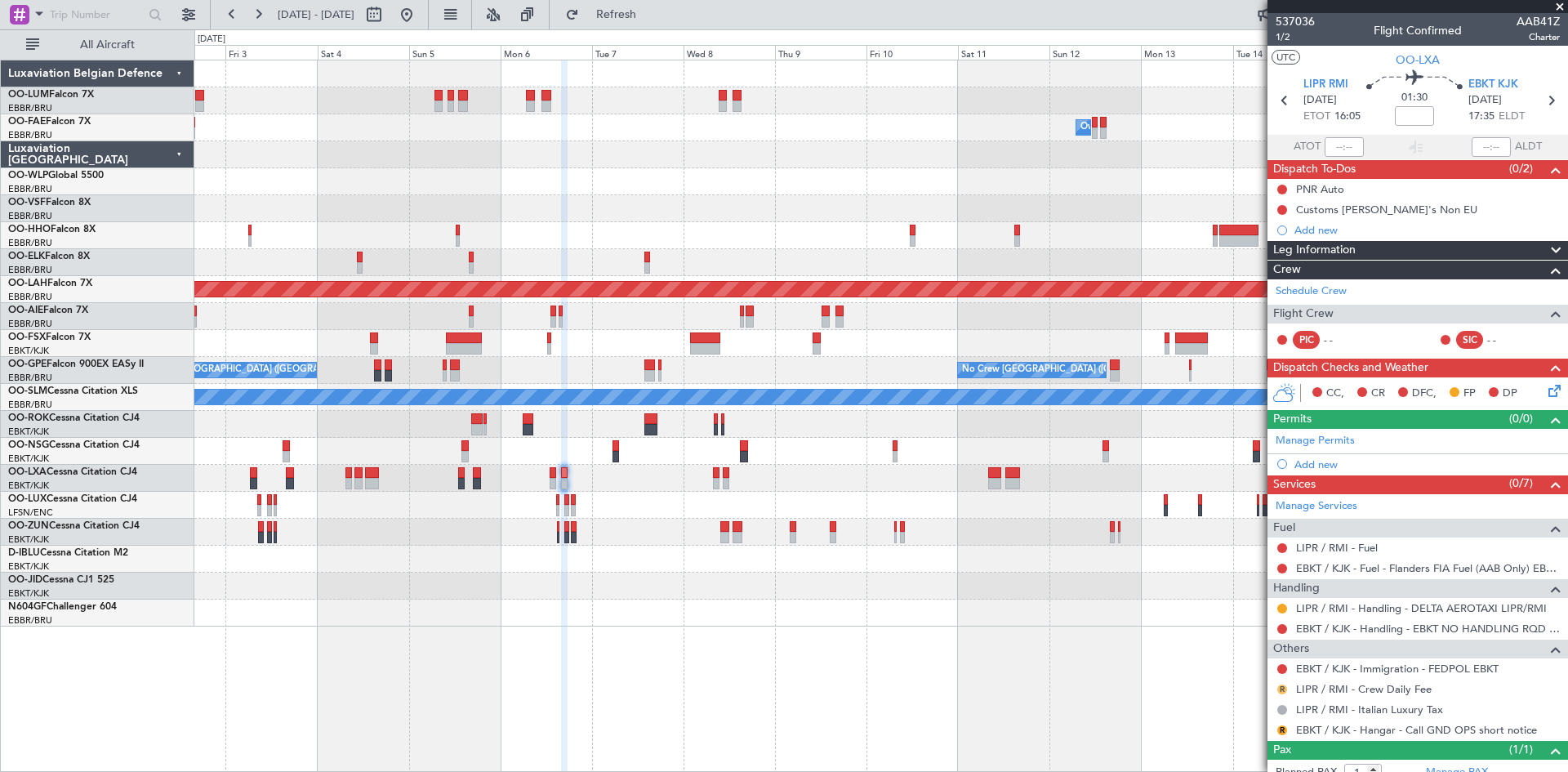
click at [1285, 685] on button "R" at bounding box center [1282, 689] width 10 height 10
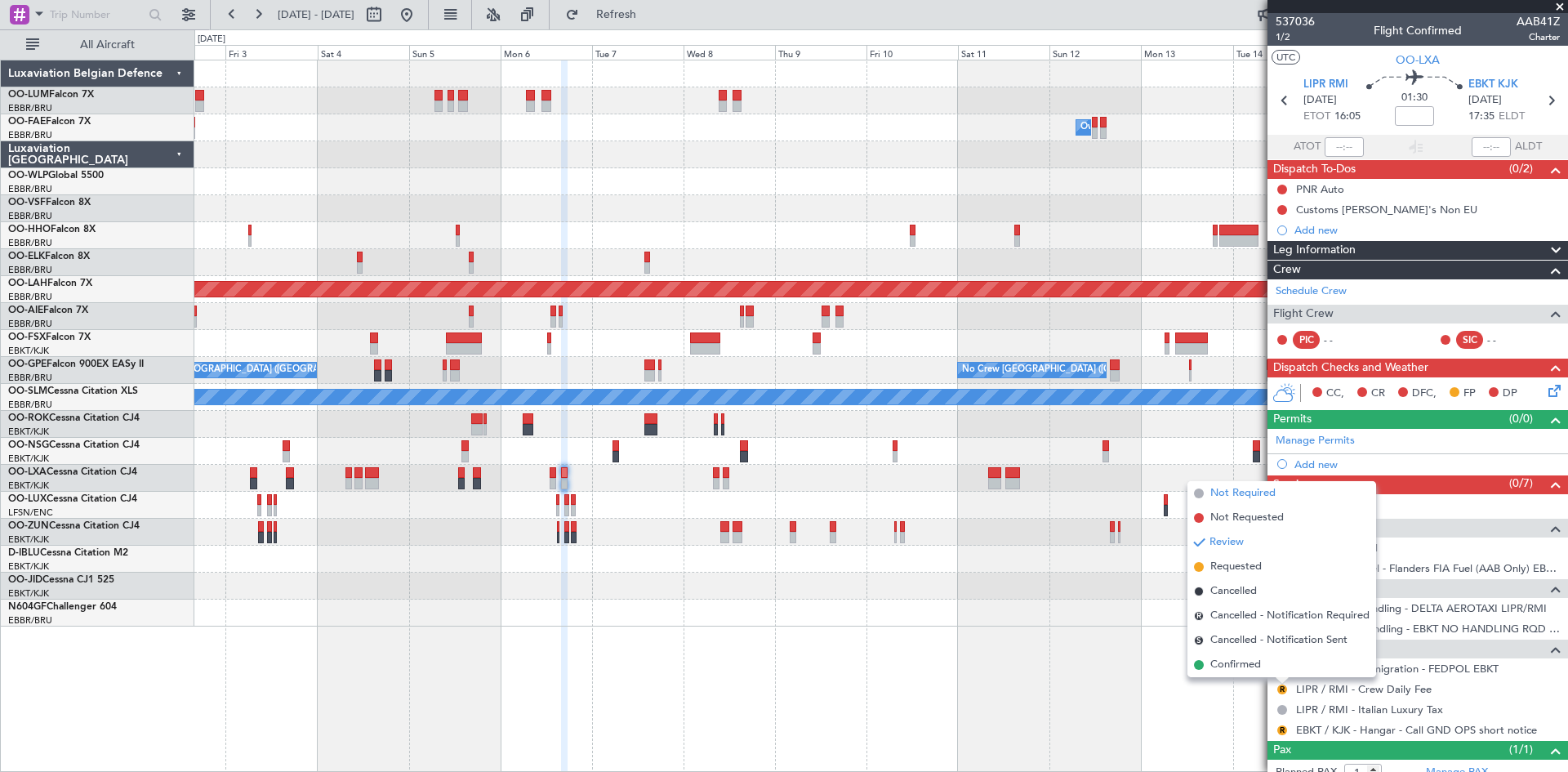
click at [1238, 494] on span "Not Required" at bounding box center [1243, 494] width 65 height 17
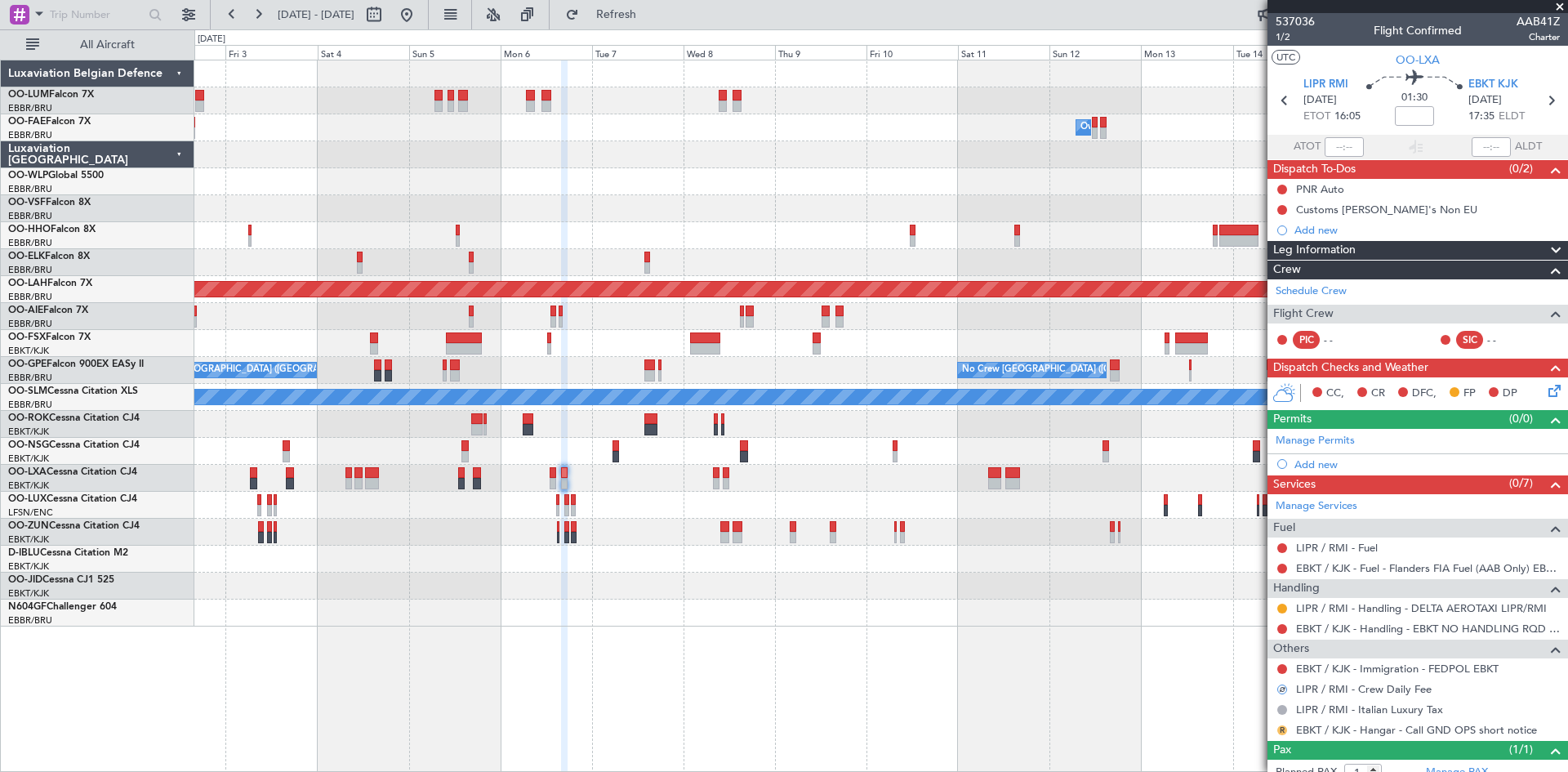
click at [1286, 731] on button "R" at bounding box center [1282, 730] width 10 height 10
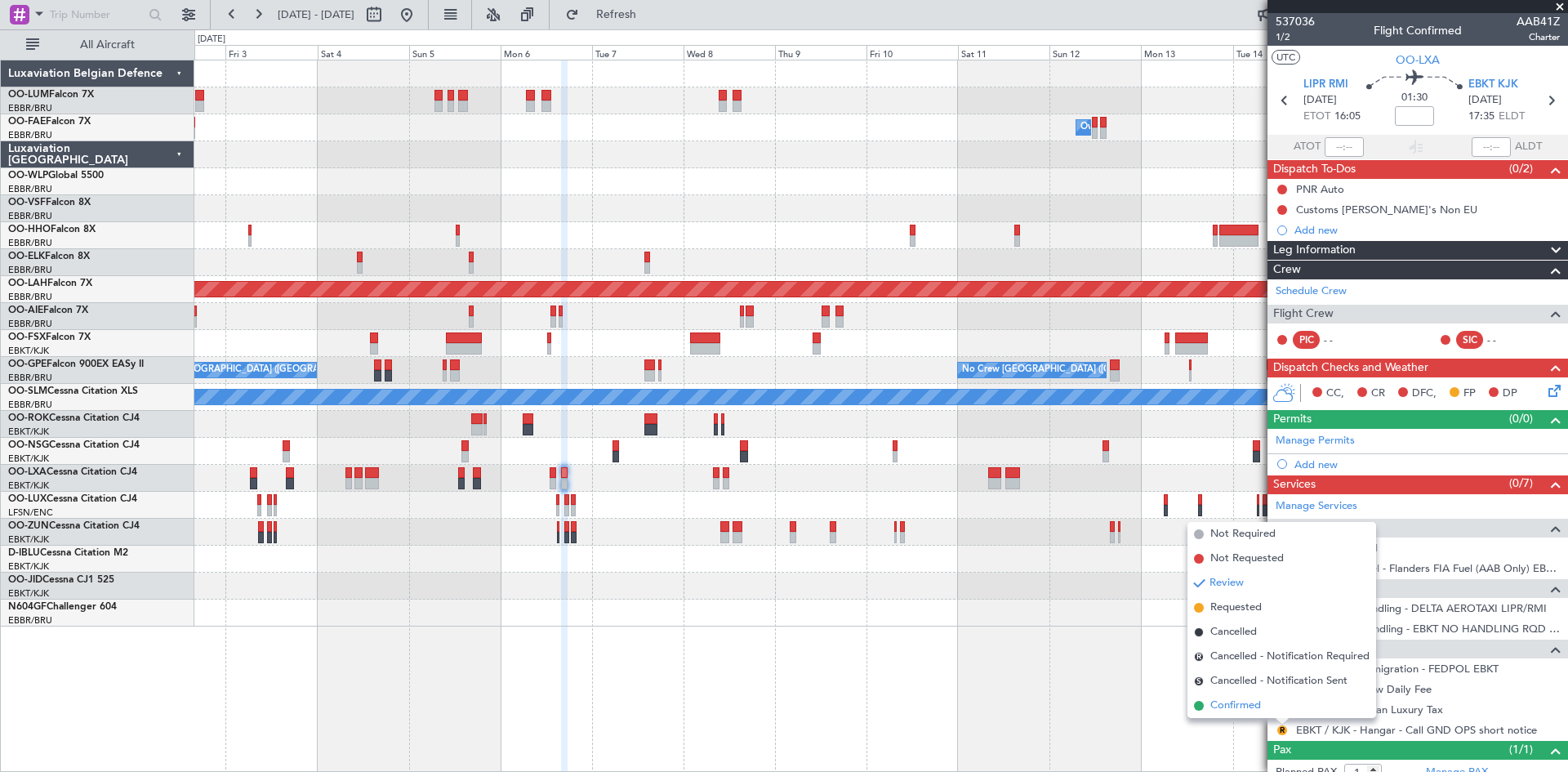
click at [1222, 706] on span "Confirmed" at bounding box center [1235, 706] width 50 height 17
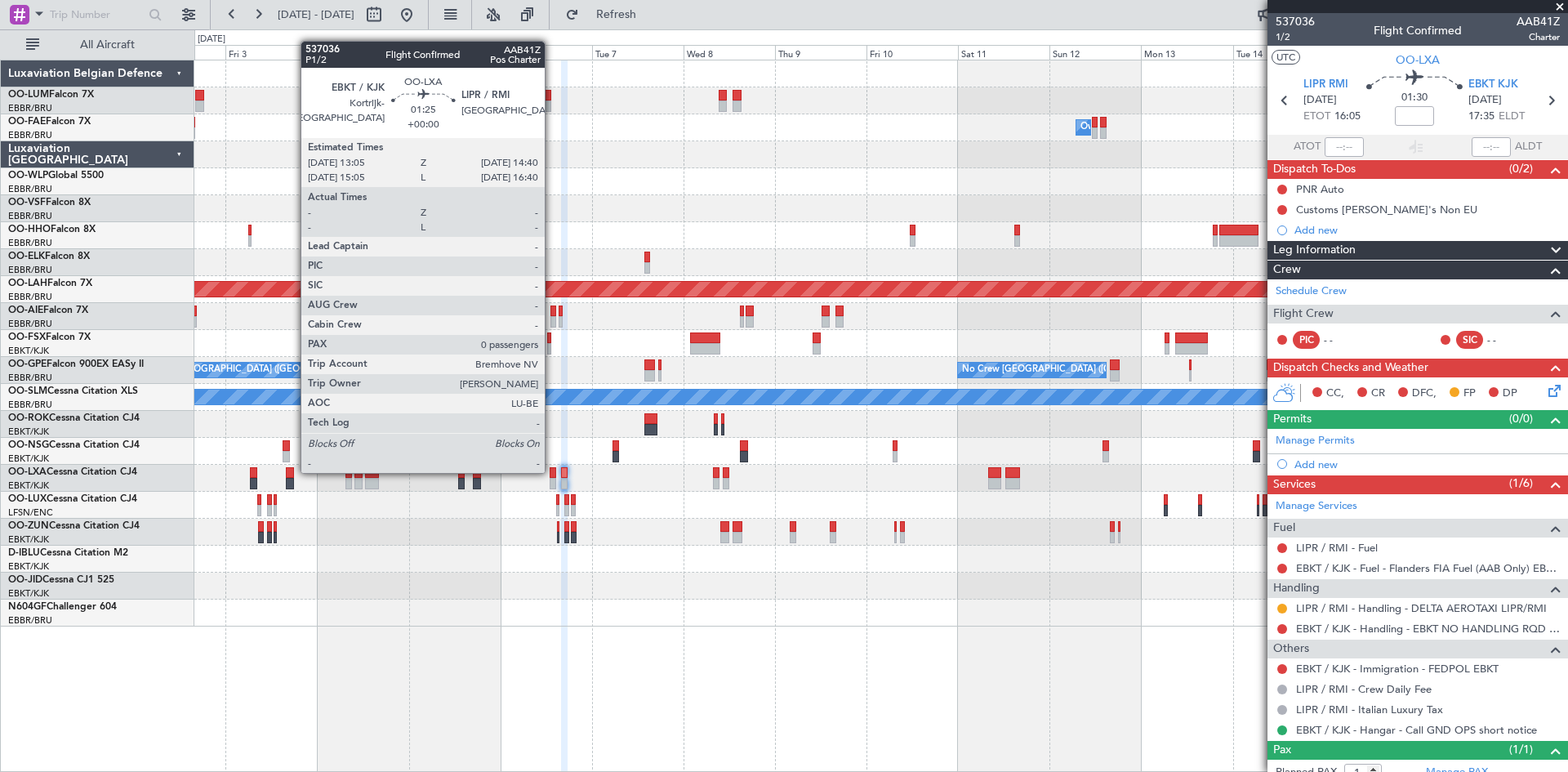
click at [552, 471] on div at bounding box center [553, 473] width 7 height 12
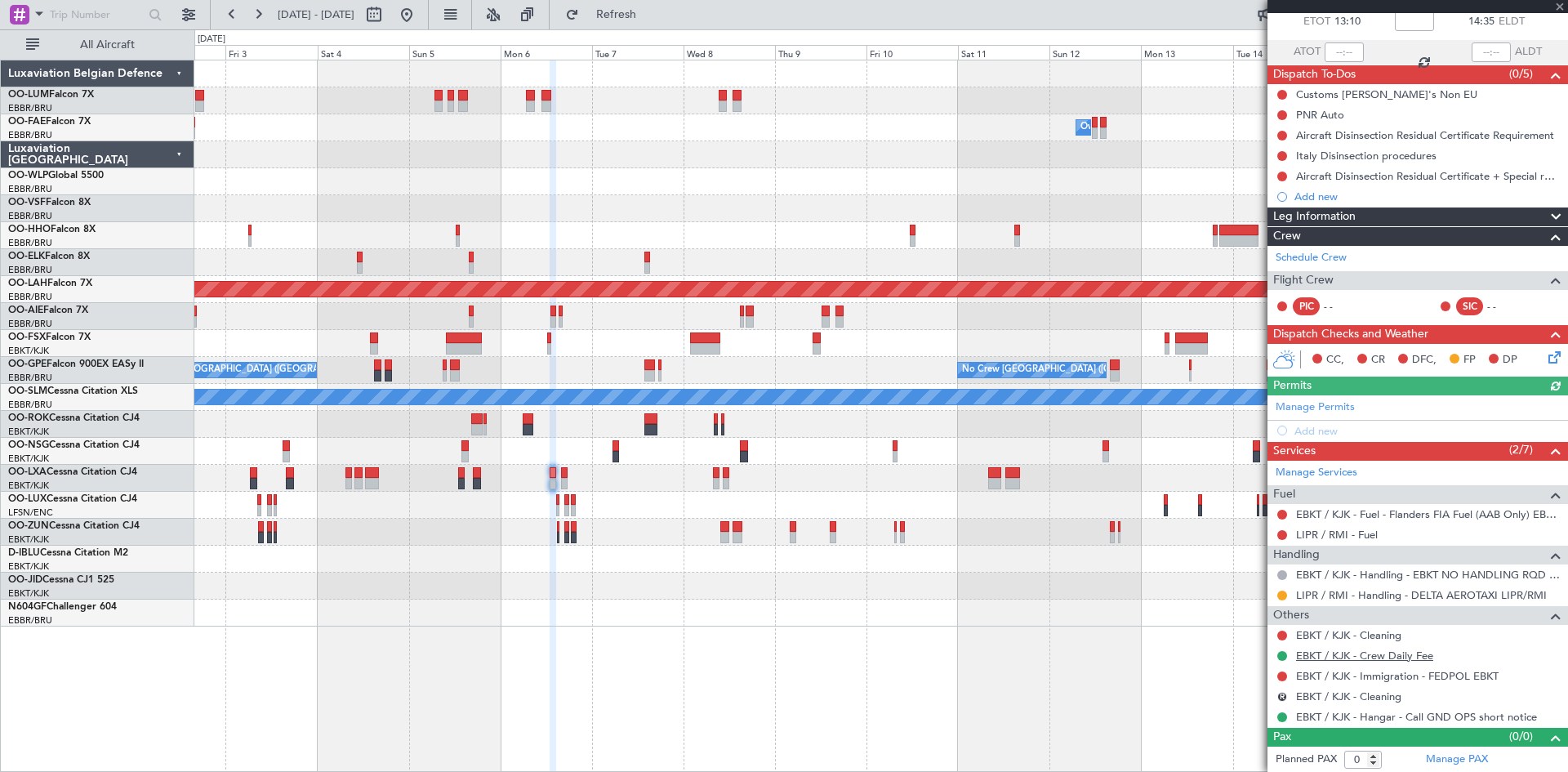
scroll to position [96, 0]
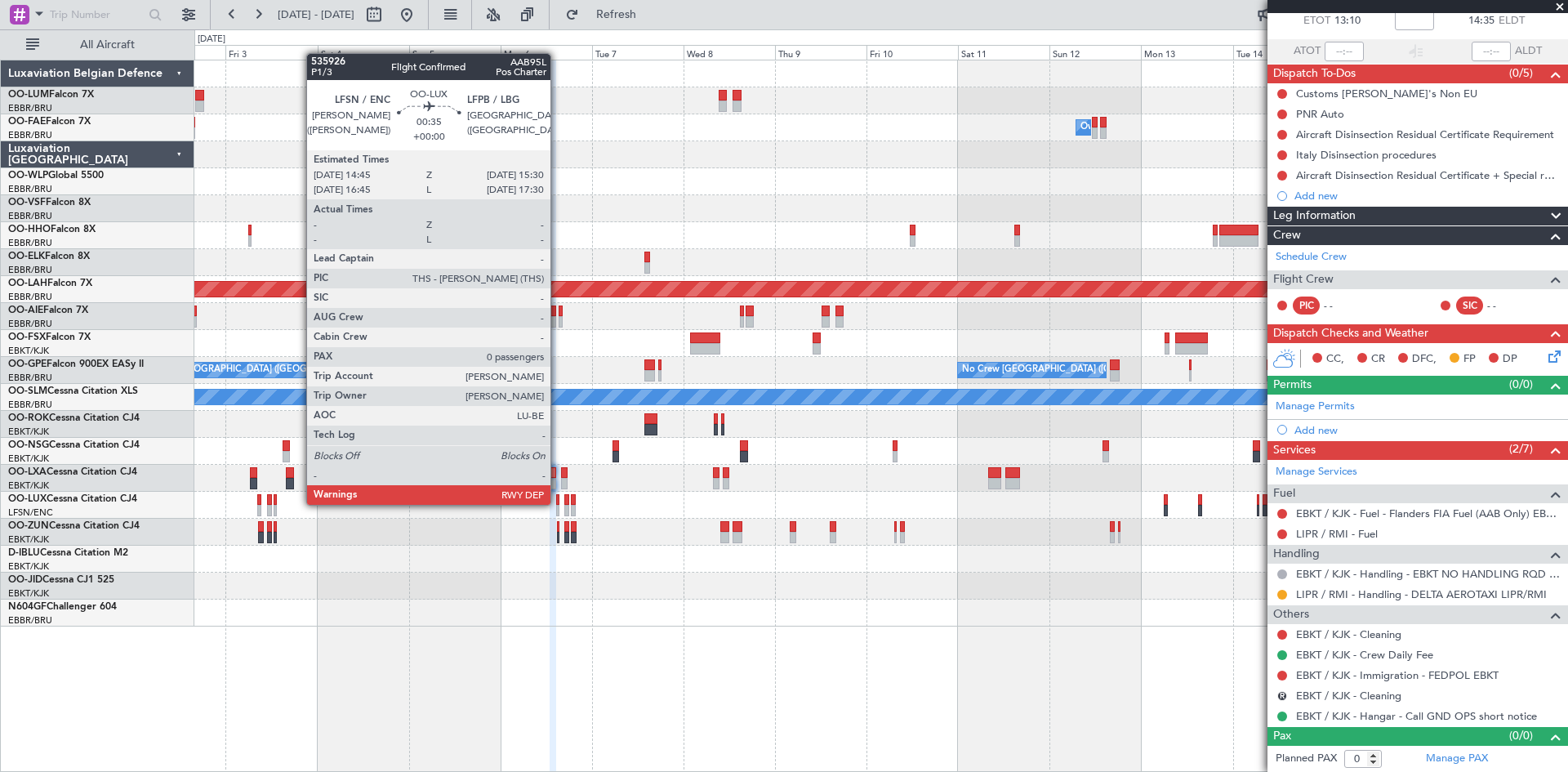
click at [558, 503] on div at bounding box center [558, 500] width 3 height 12
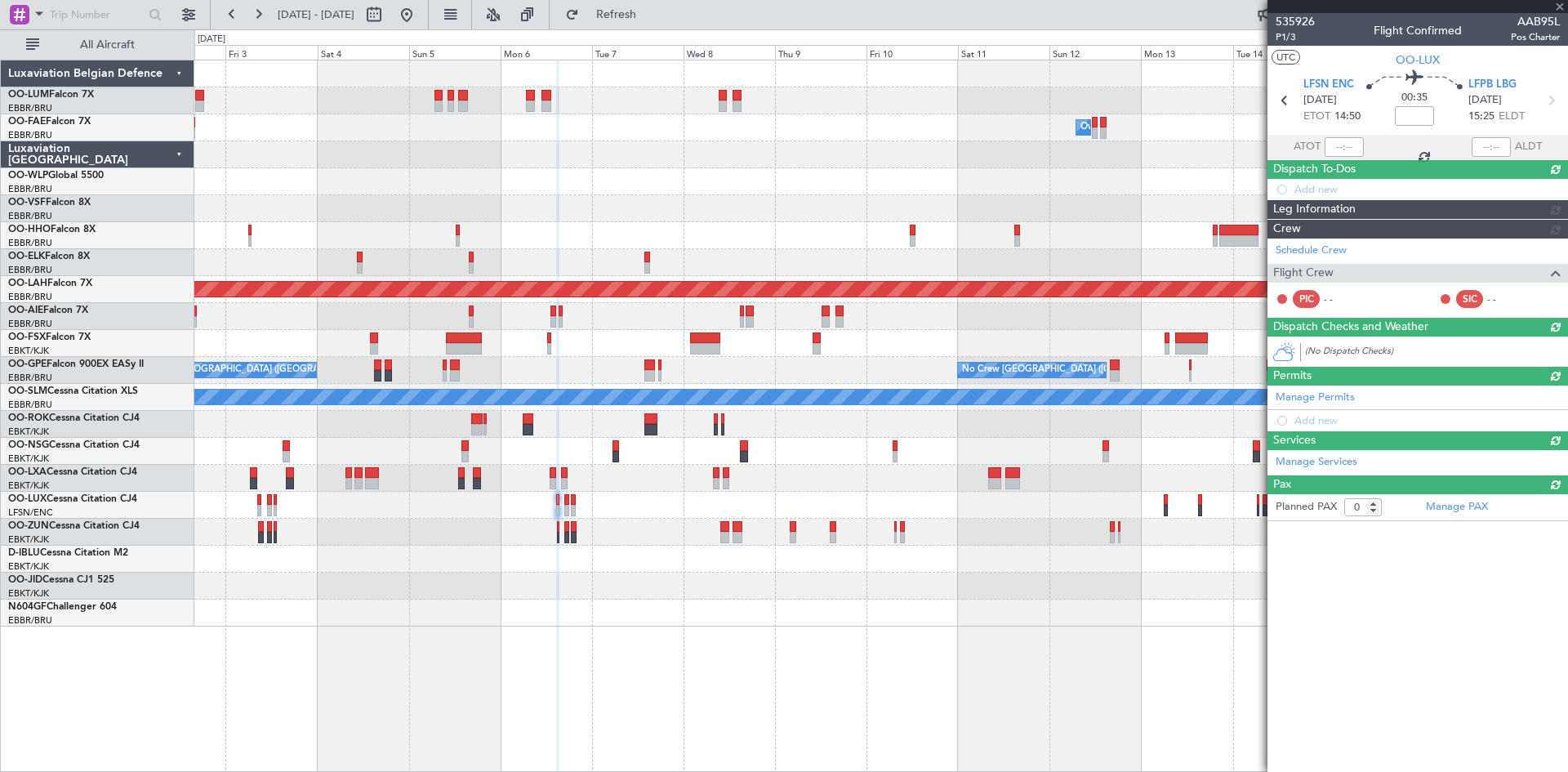
scroll to position [0, 0]
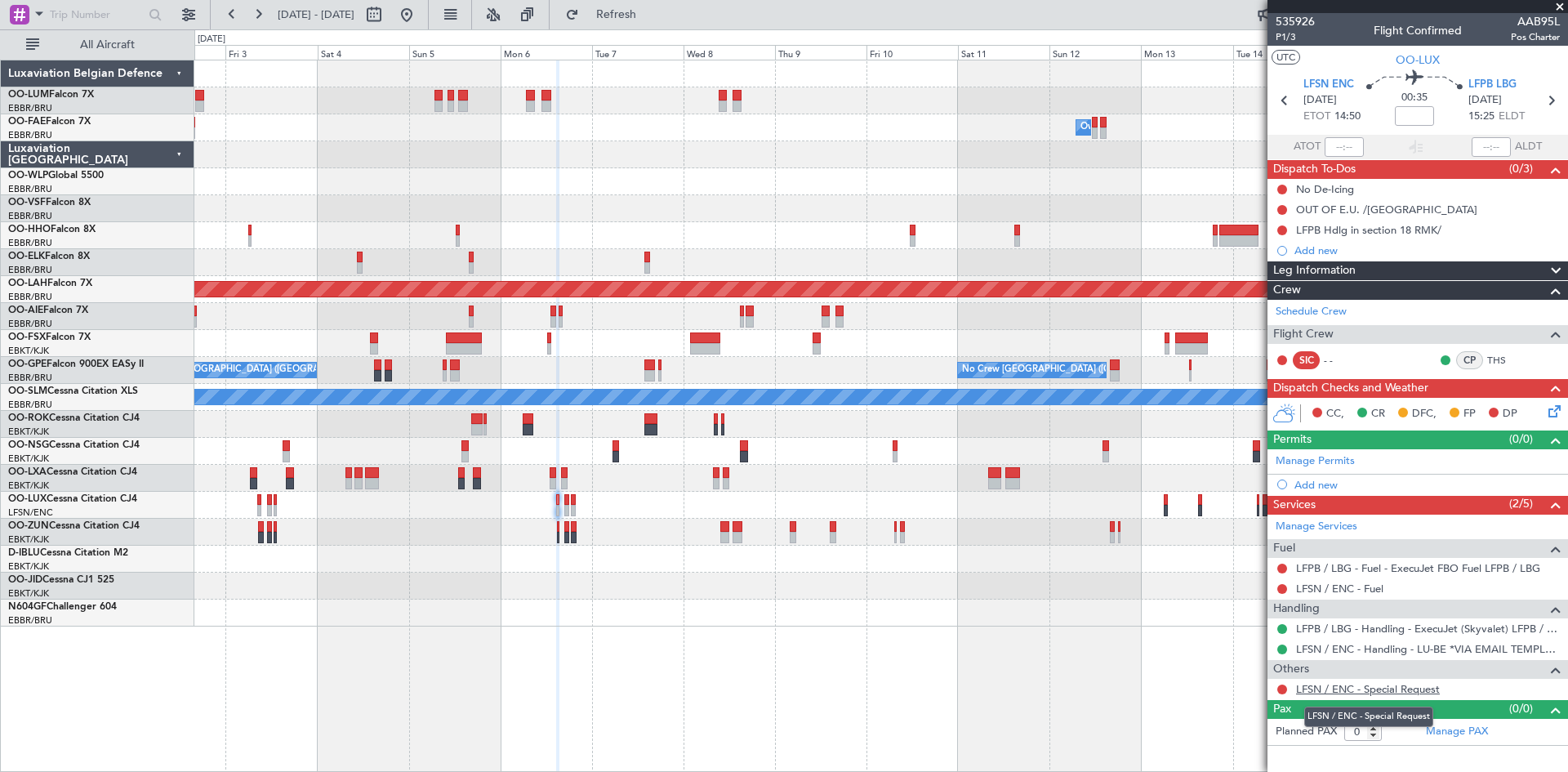
click at [1334, 689] on link "LFSN / ENC - Special Request" at bounding box center [1368, 689] width 144 height 14
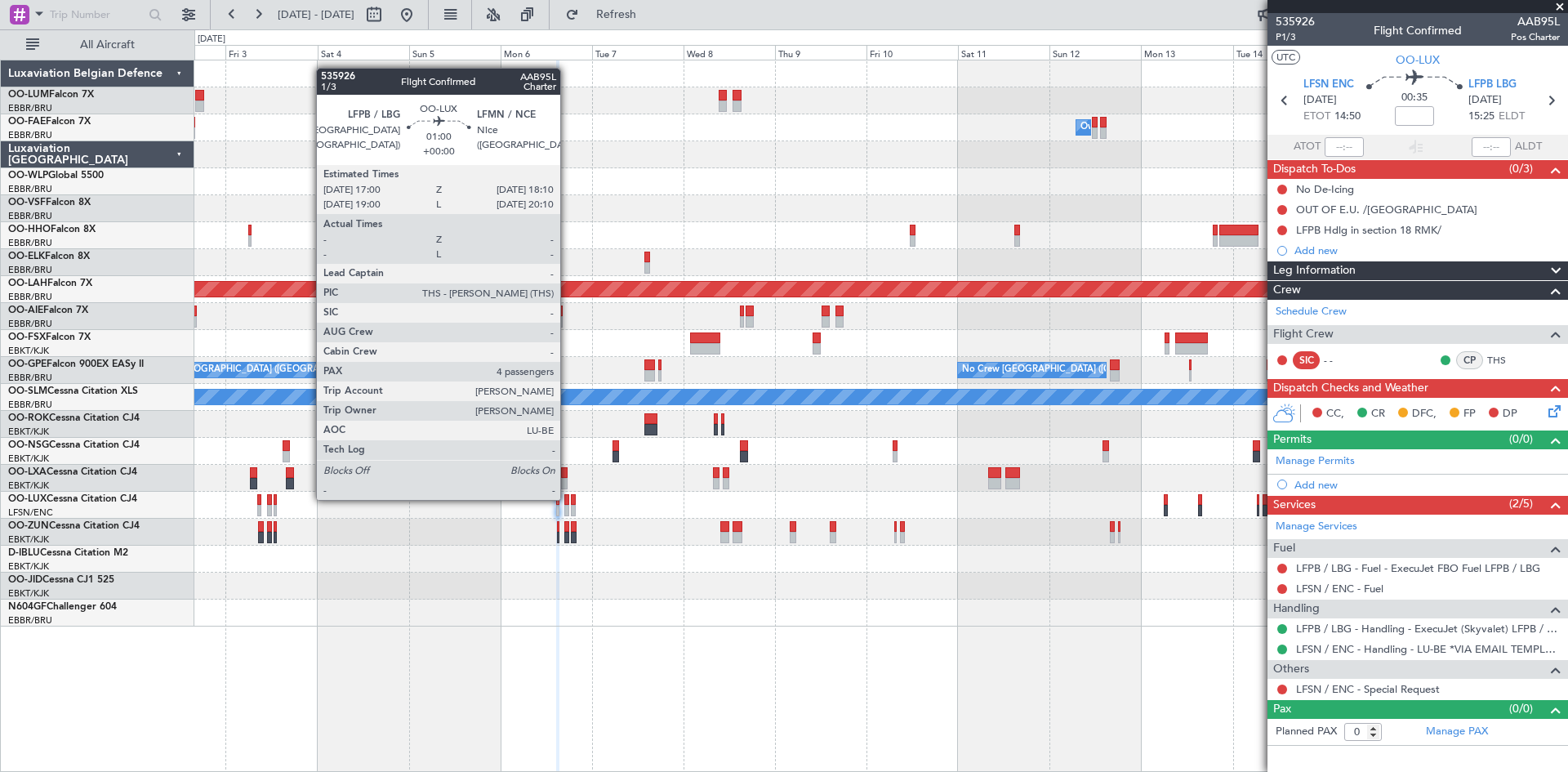
click at [567, 498] on div at bounding box center [567, 500] width 5 height 12
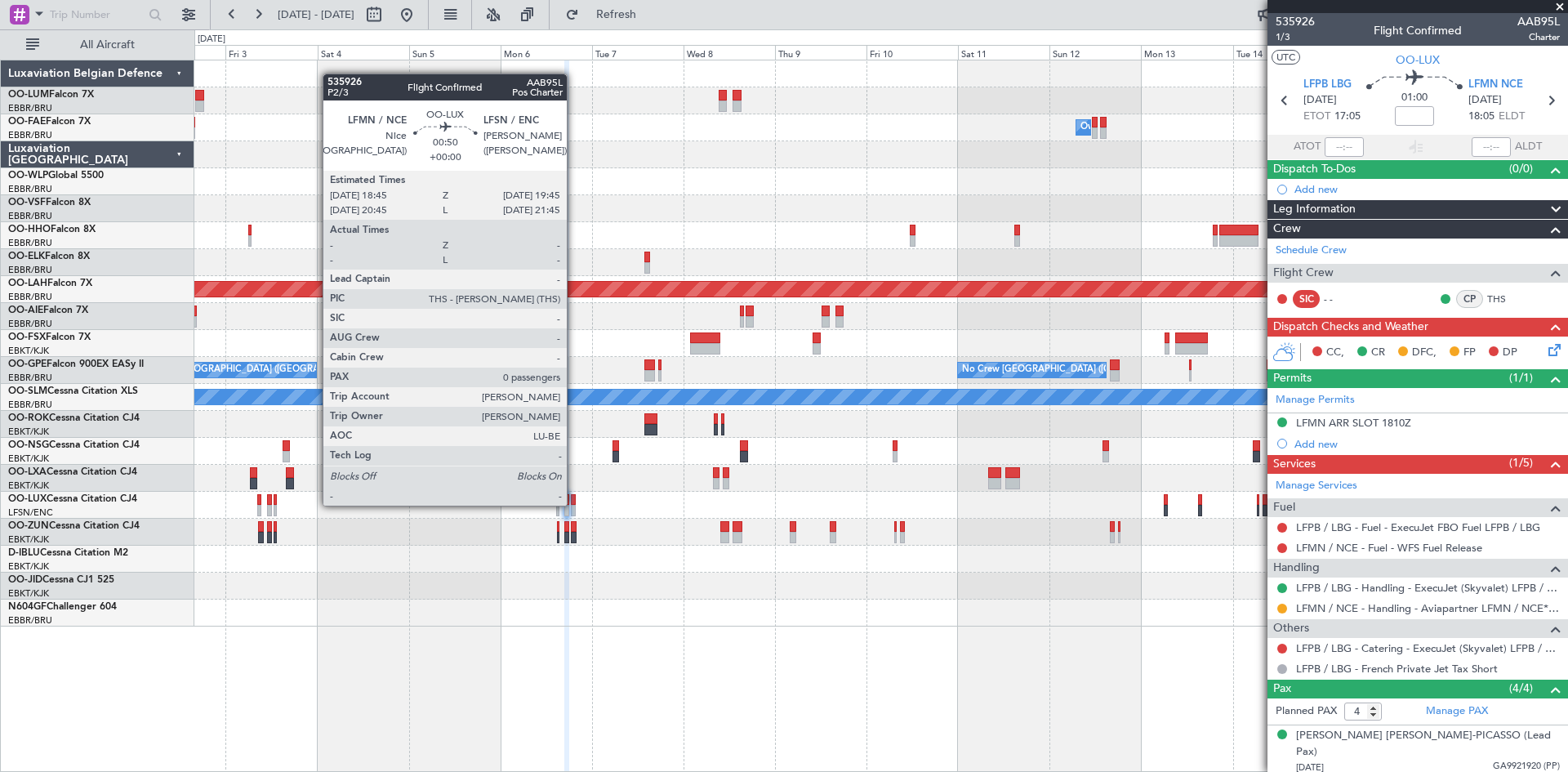
click at [574, 504] on div at bounding box center [572, 500] width 4 height 12
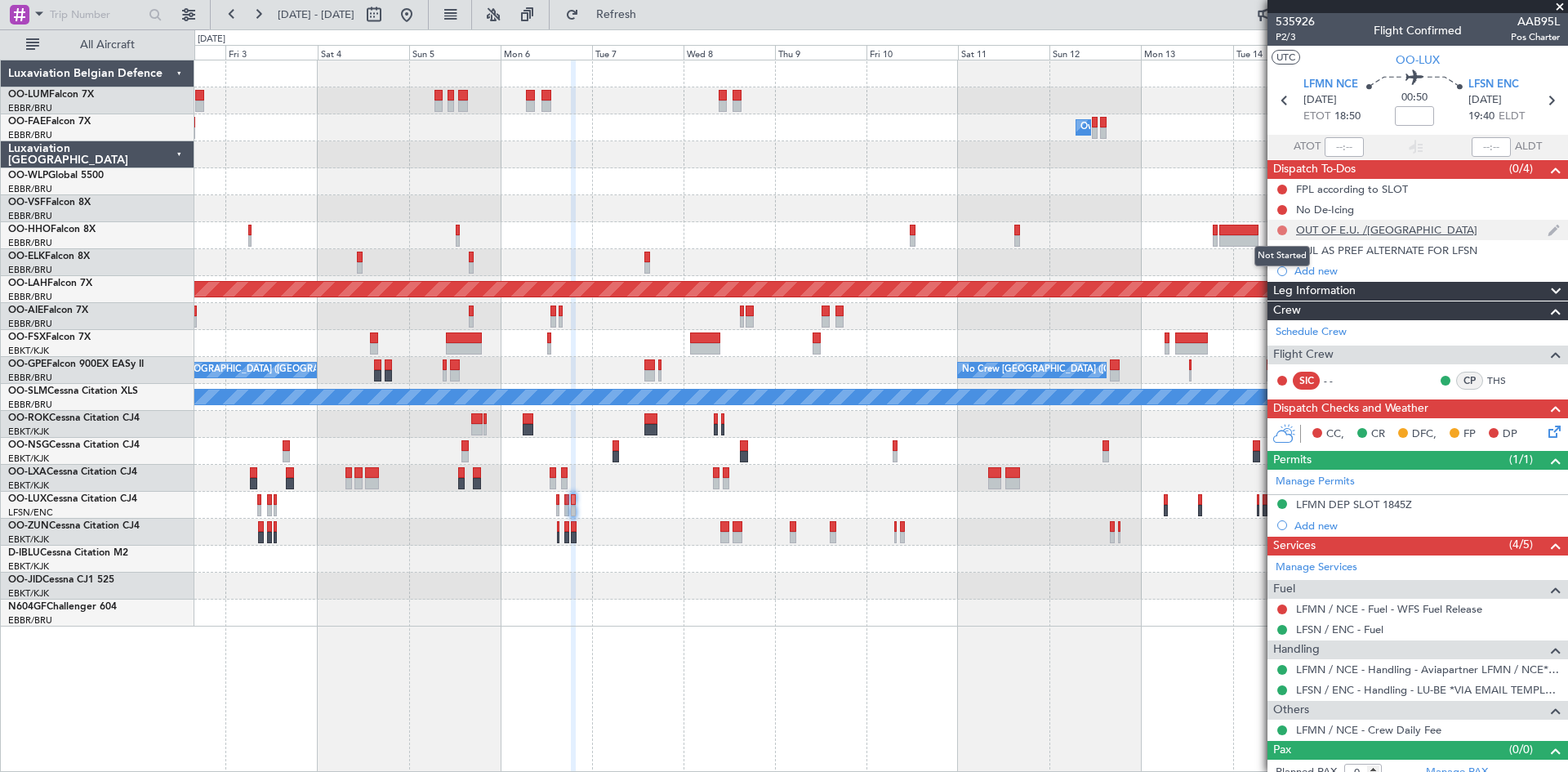
click at [1282, 227] on button at bounding box center [1282, 230] width 10 height 10
click at [1286, 301] on span "Completed" at bounding box center [1289, 302] width 54 height 17
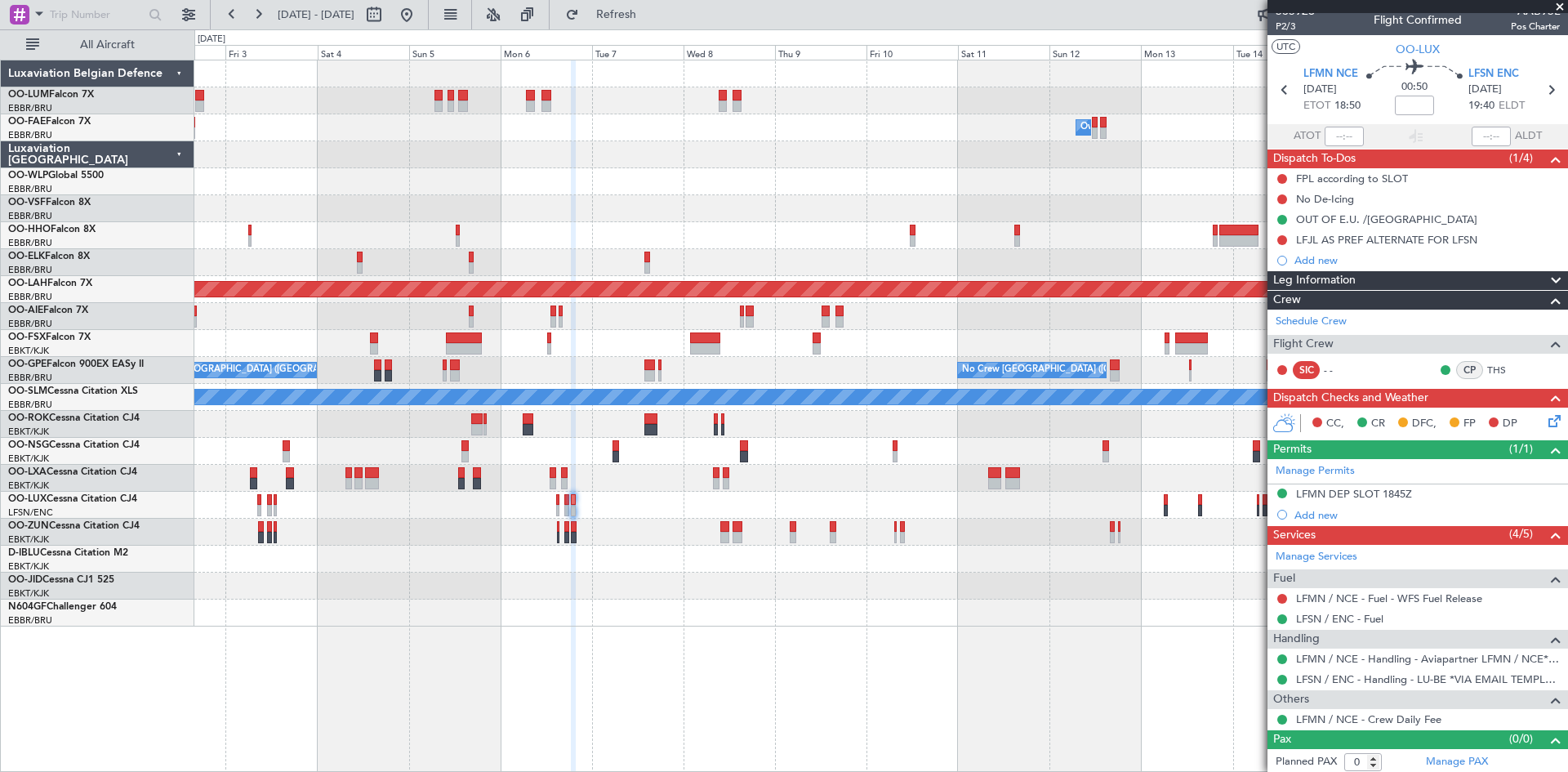
scroll to position [14, 0]
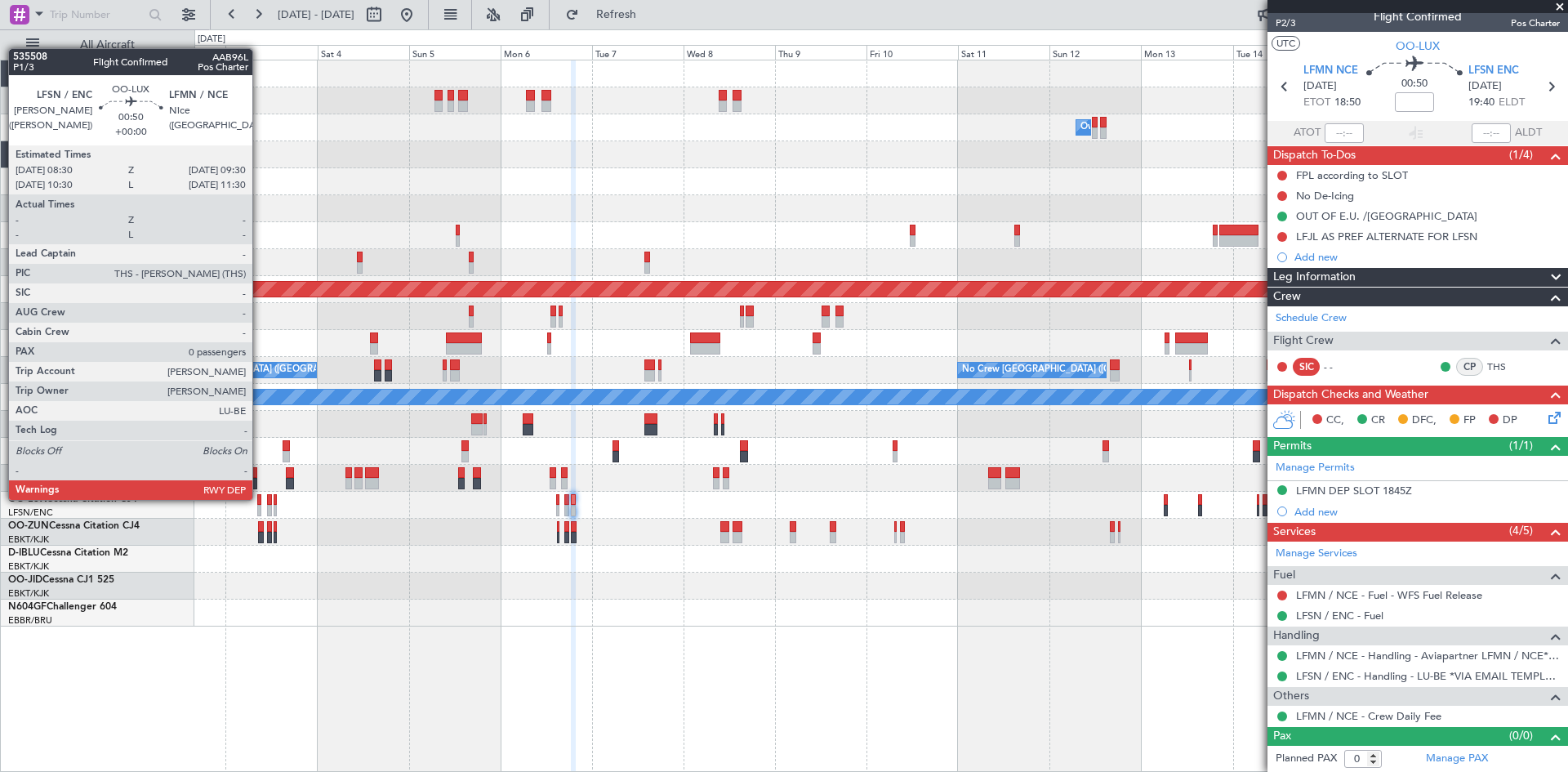
click at [260, 498] on div at bounding box center [259, 500] width 4 height 12
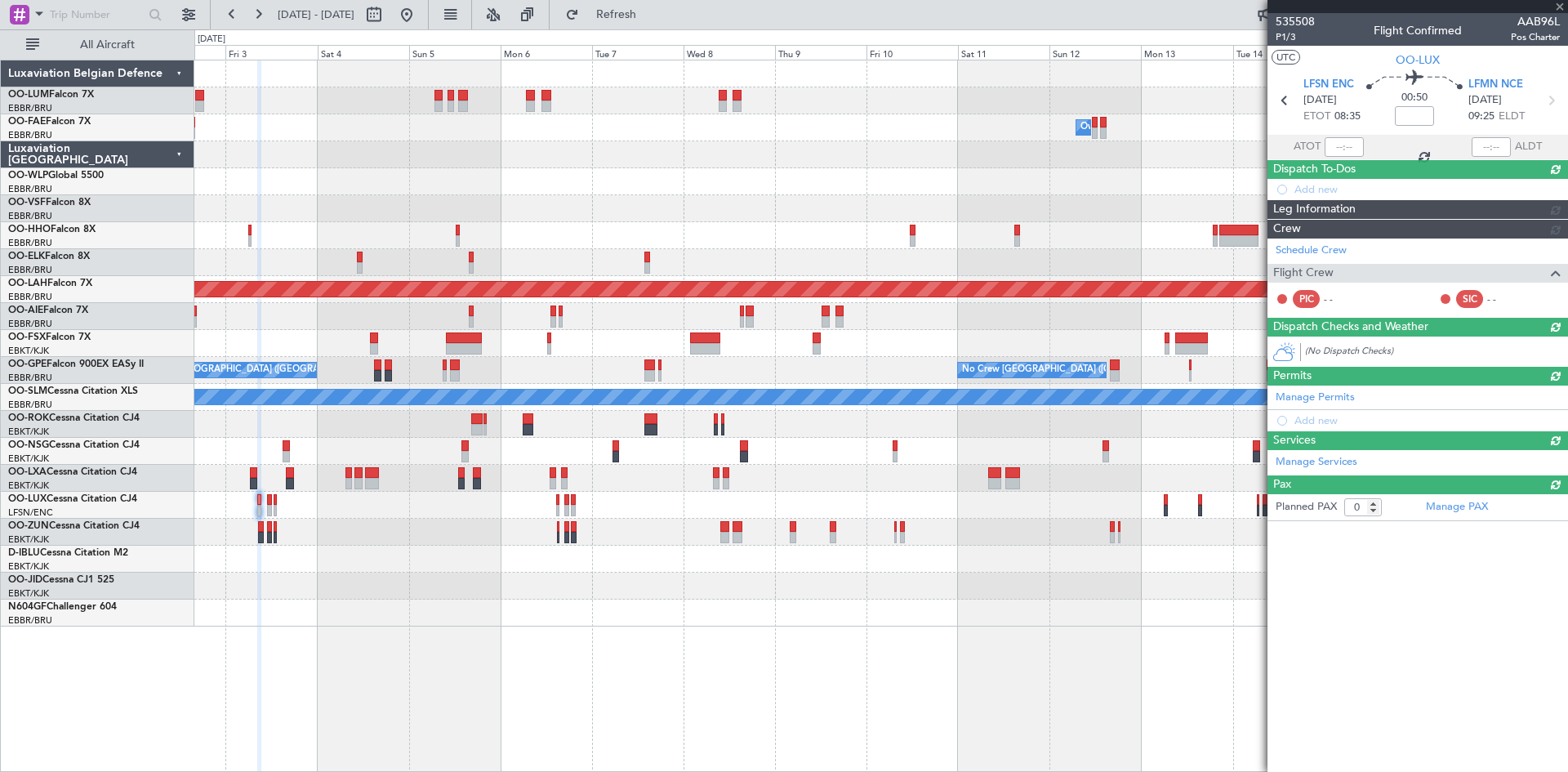
scroll to position [0, 0]
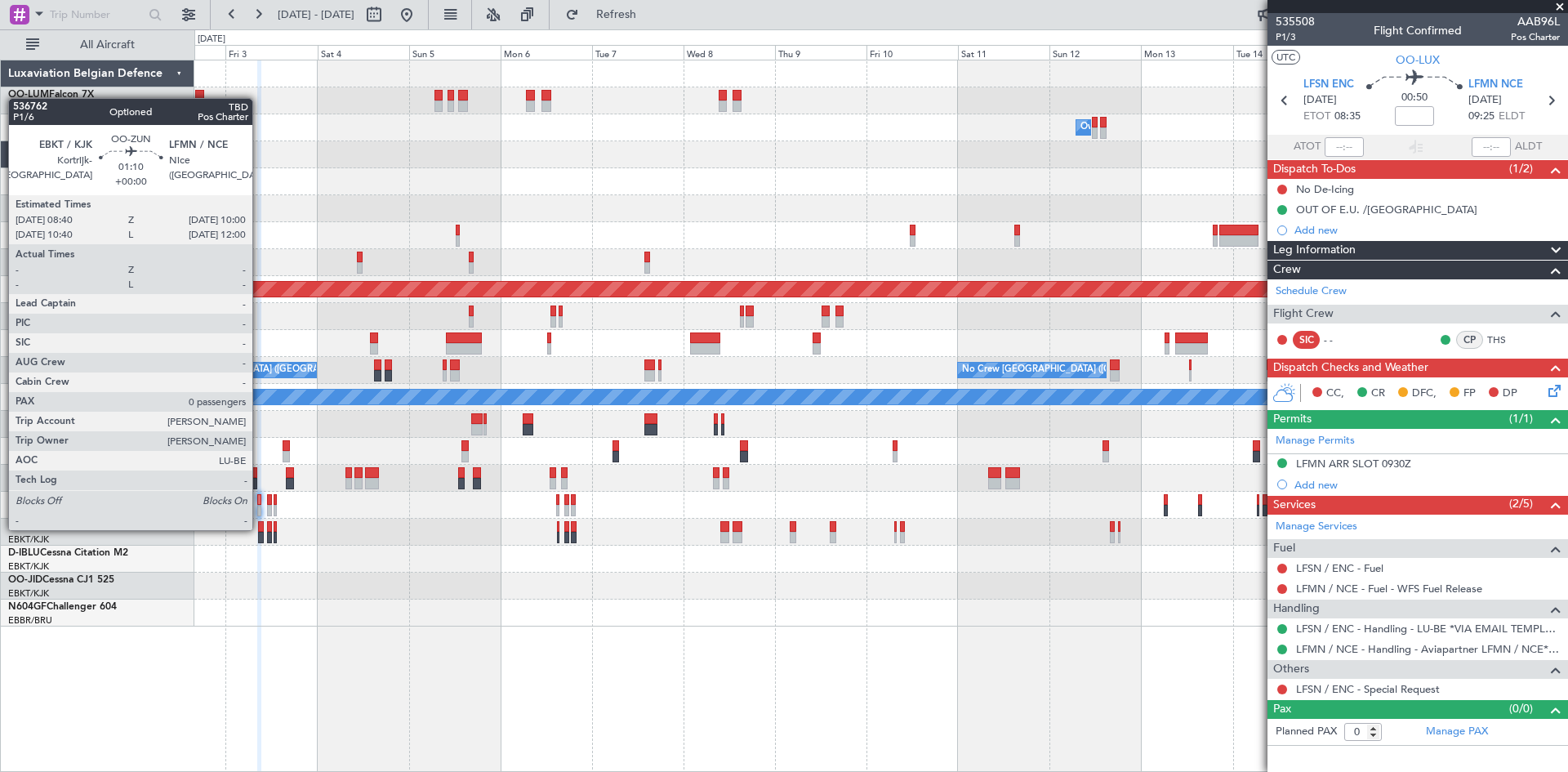
click at [260, 528] on div at bounding box center [261, 527] width 6 height 12
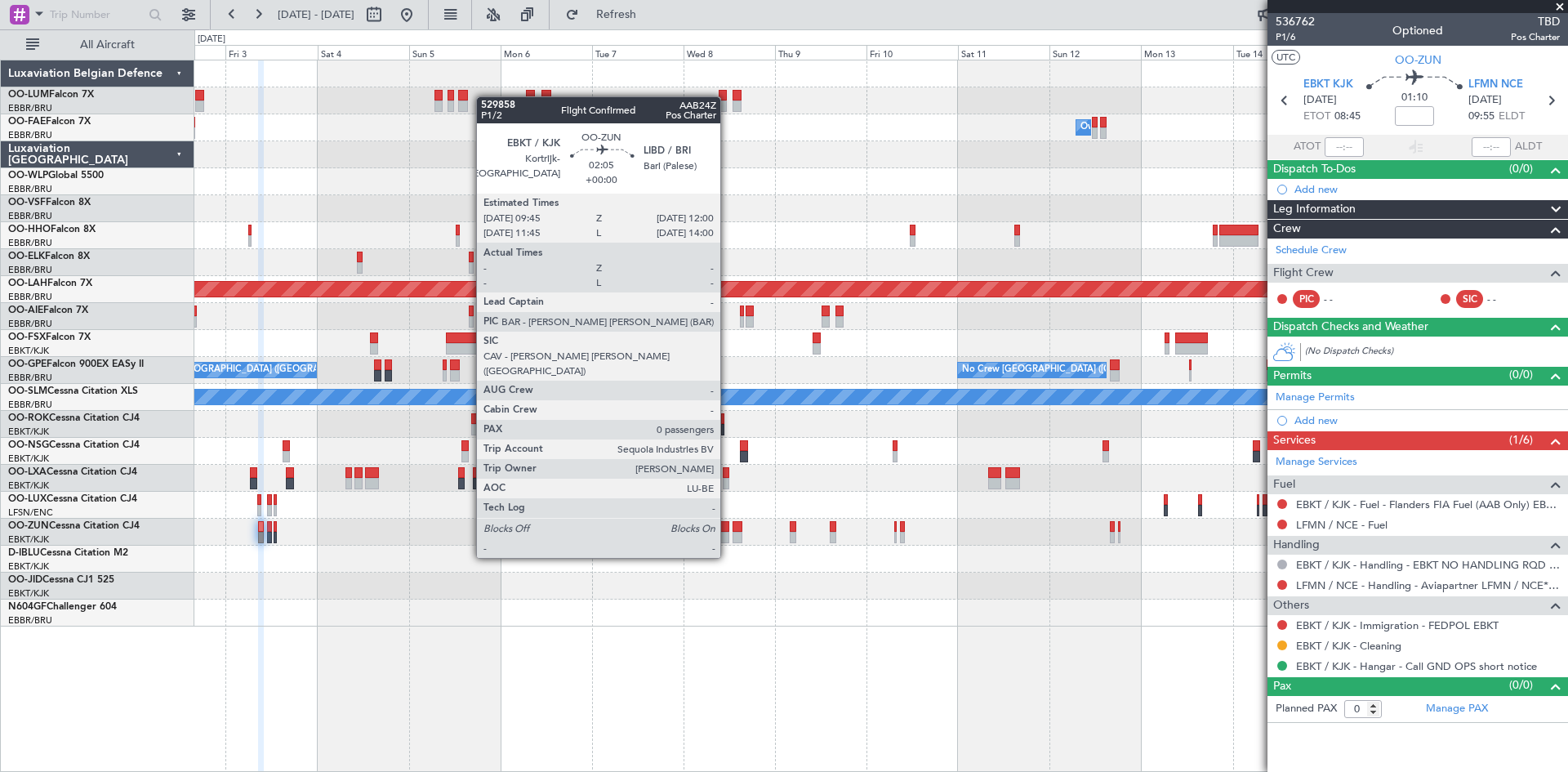
click at [727, 527] on div at bounding box center [724, 527] width 9 height 12
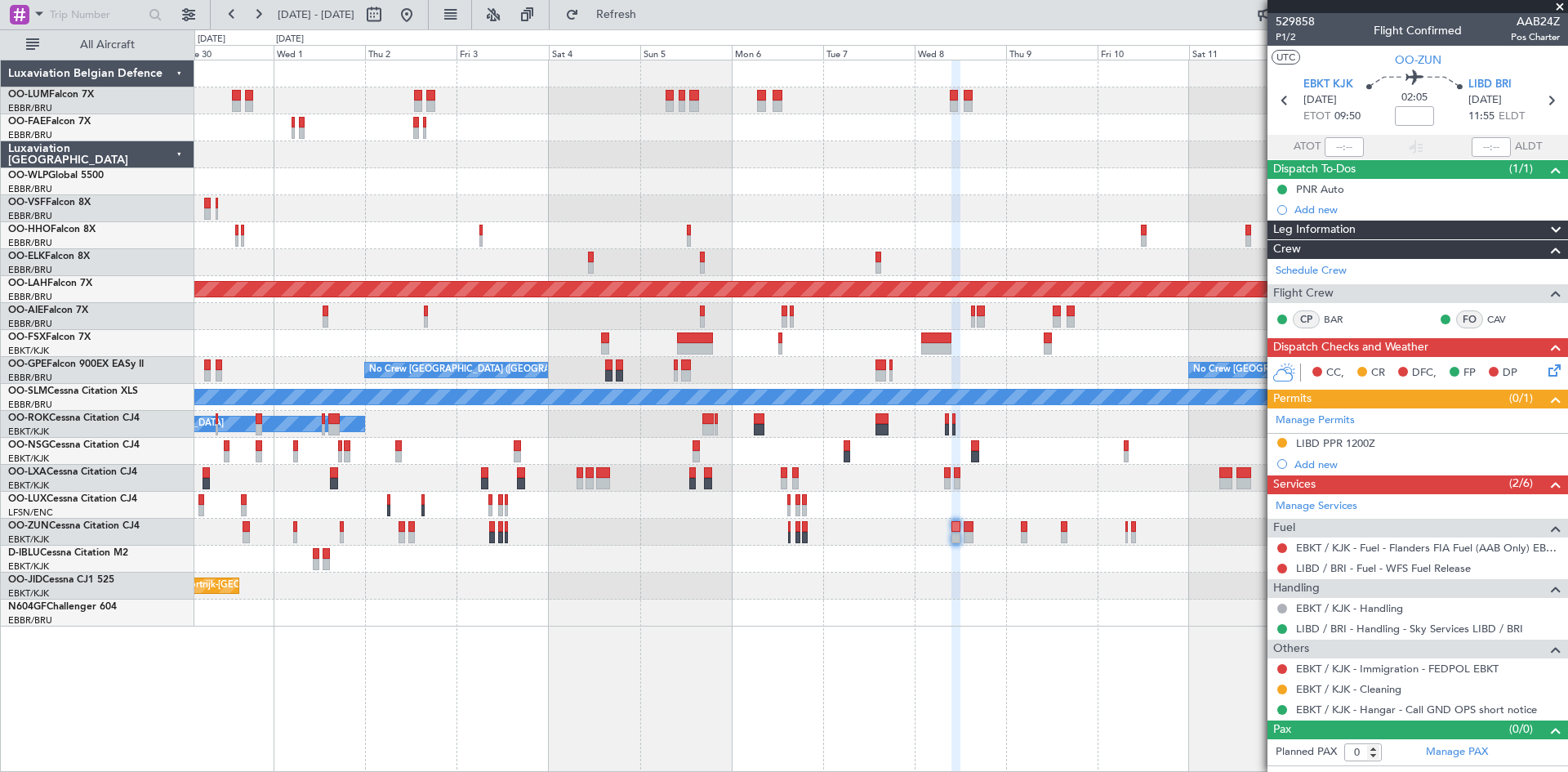
click at [599, 601] on div "Owner Melsbroek Air Base Owner Melsbroek Air Base Owner Melsbroek Air Base Plan…" at bounding box center [880, 343] width 1373 height 566
click at [607, 618] on div "Owner Melsbroek Air Base Owner Melsbroek Air Base Owner Melsbroek Air Base Plan…" at bounding box center [881, 415] width 1374 height 713
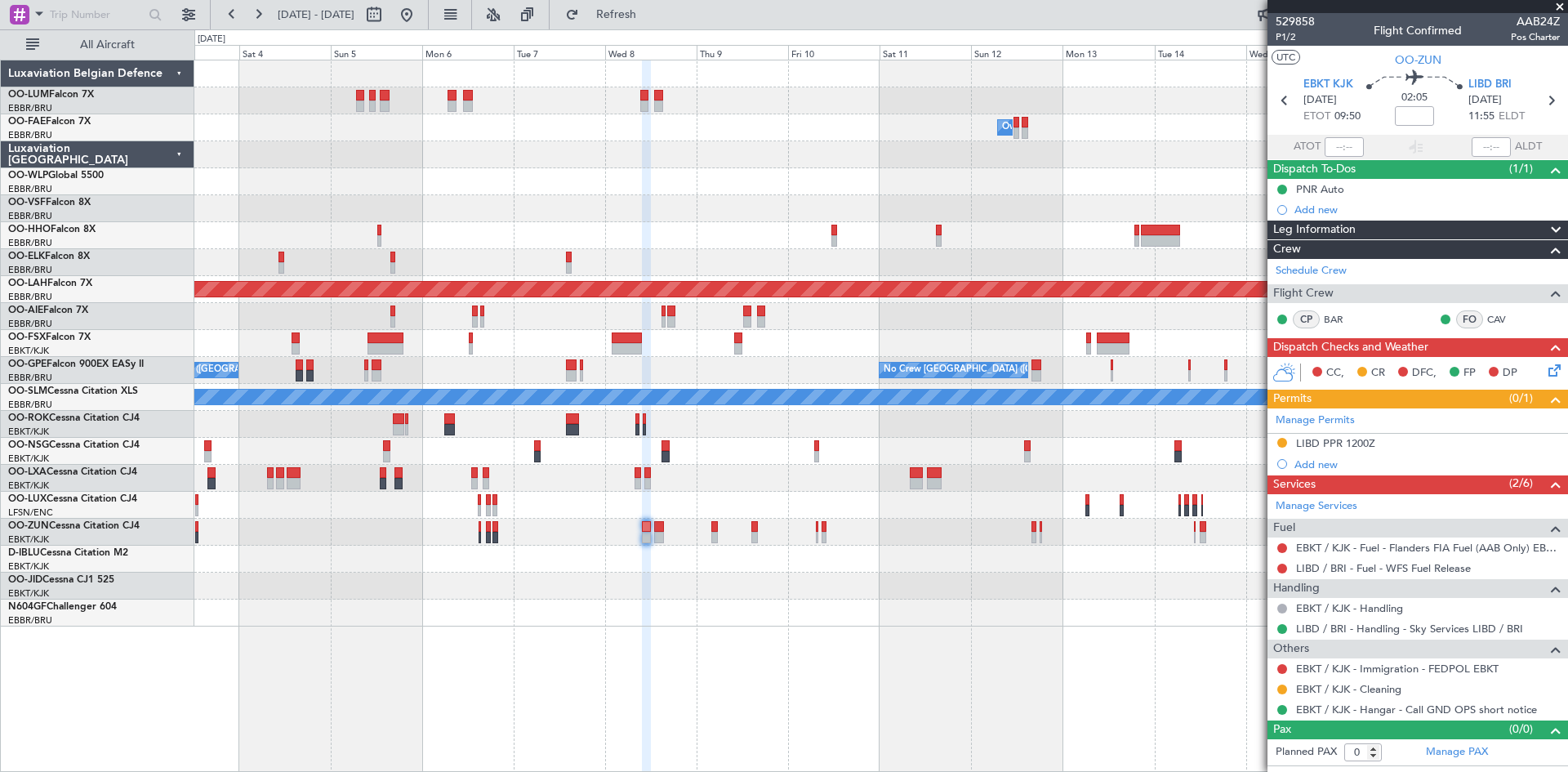
click at [654, 624] on div "Owner Melsbroek Air Base Planned Maint Alton-st Louis (St Louis Regl) No Crew B…" at bounding box center [881, 415] width 1374 height 713
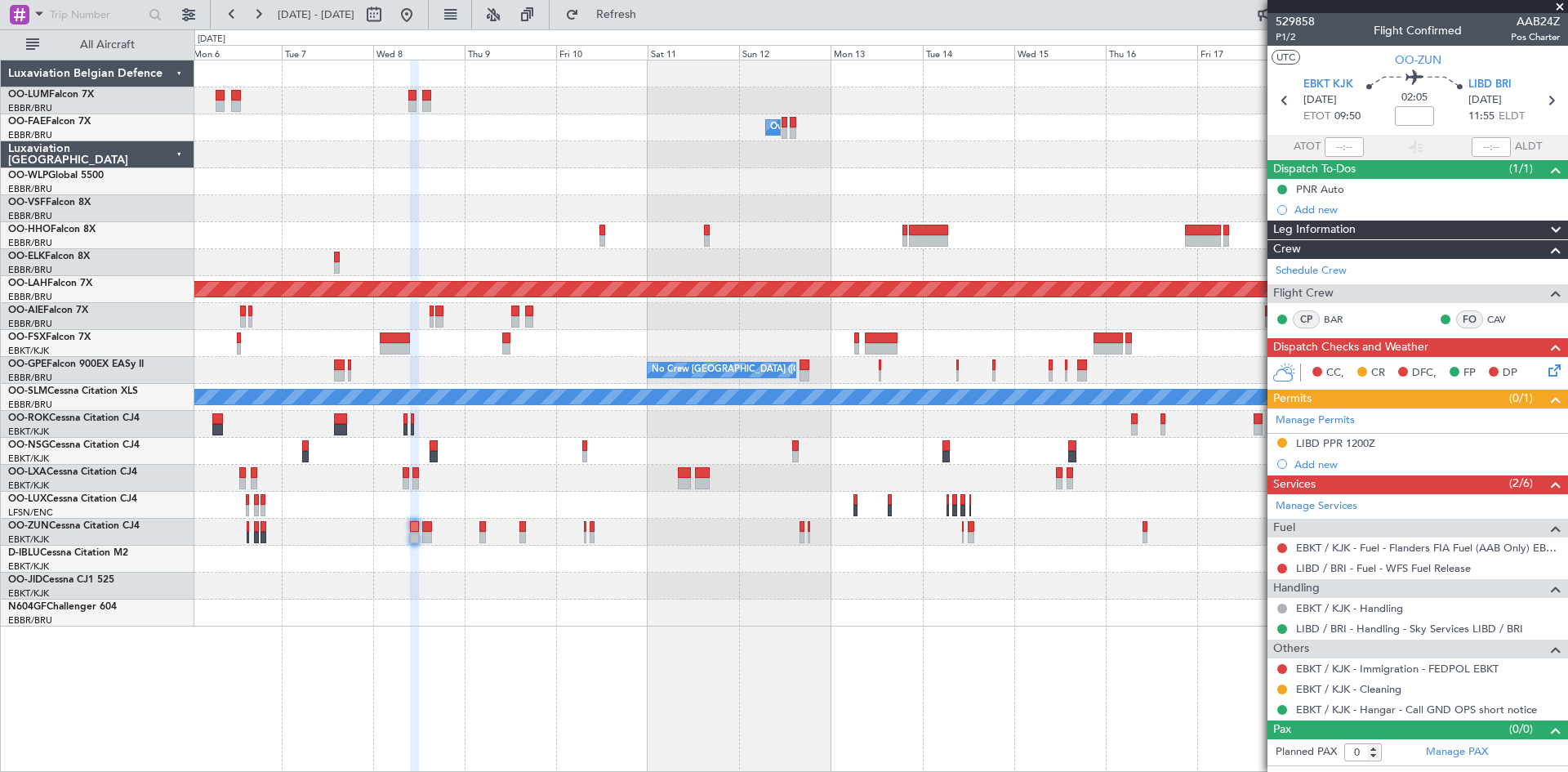
click at [618, 594] on div at bounding box center [880, 585] width 1373 height 27
click at [558, 554] on div "Owner Melsbroek Air Base Planned Maint Alton-st Louis (St Louis Regl) No Crew B…" at bounding box center [880, 343] width 1373 height 566
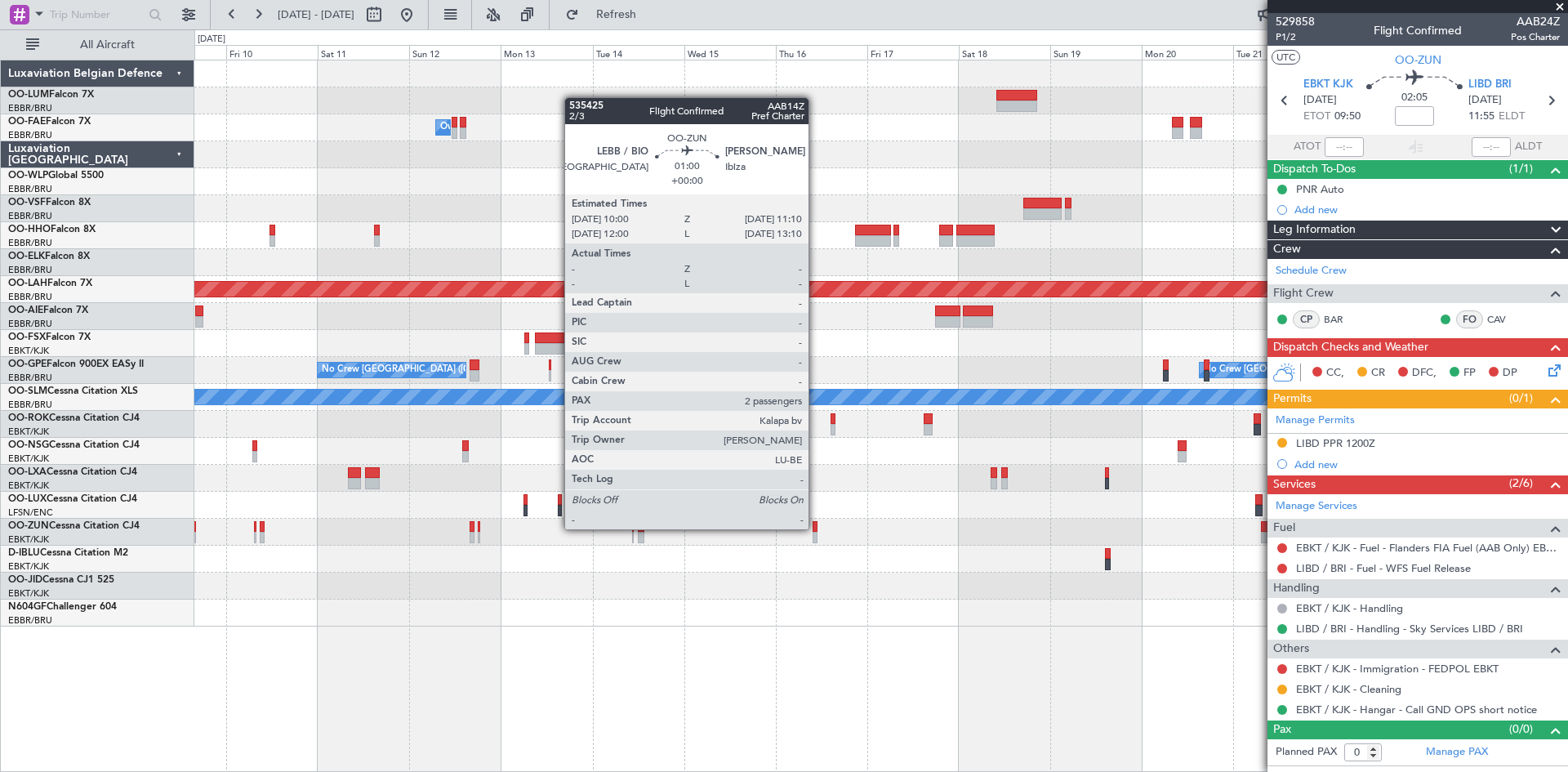
click at [816, 528] on div at bounding box center [815, 527] width 5 height 12
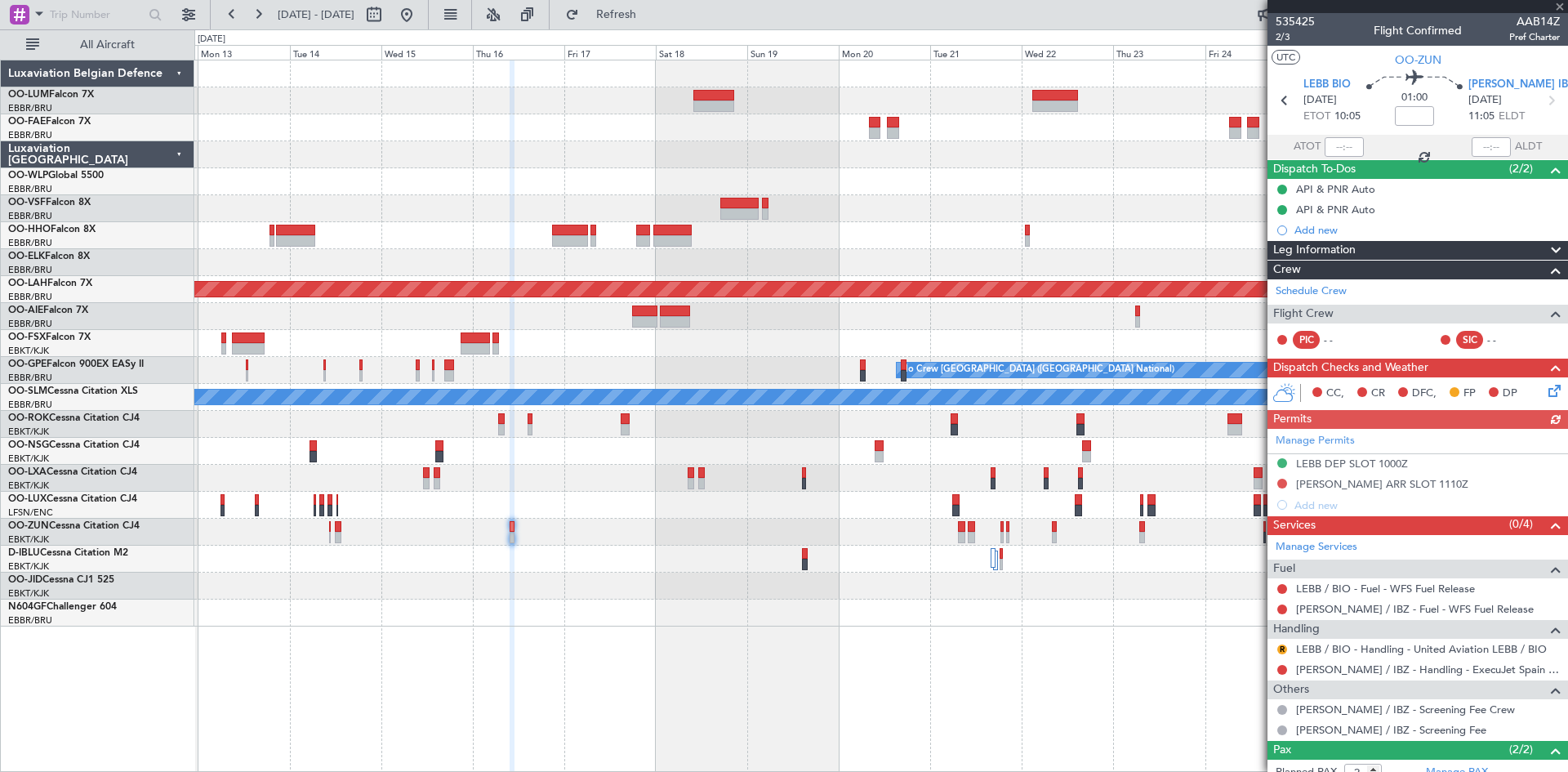
click at [619, 565] on div "Planned Maint Kortrijk-Wevelgem Owner Melsbroek Air Base Planned Maint Alton-st…" at bounding box center [880, 343] width 1373 height 566
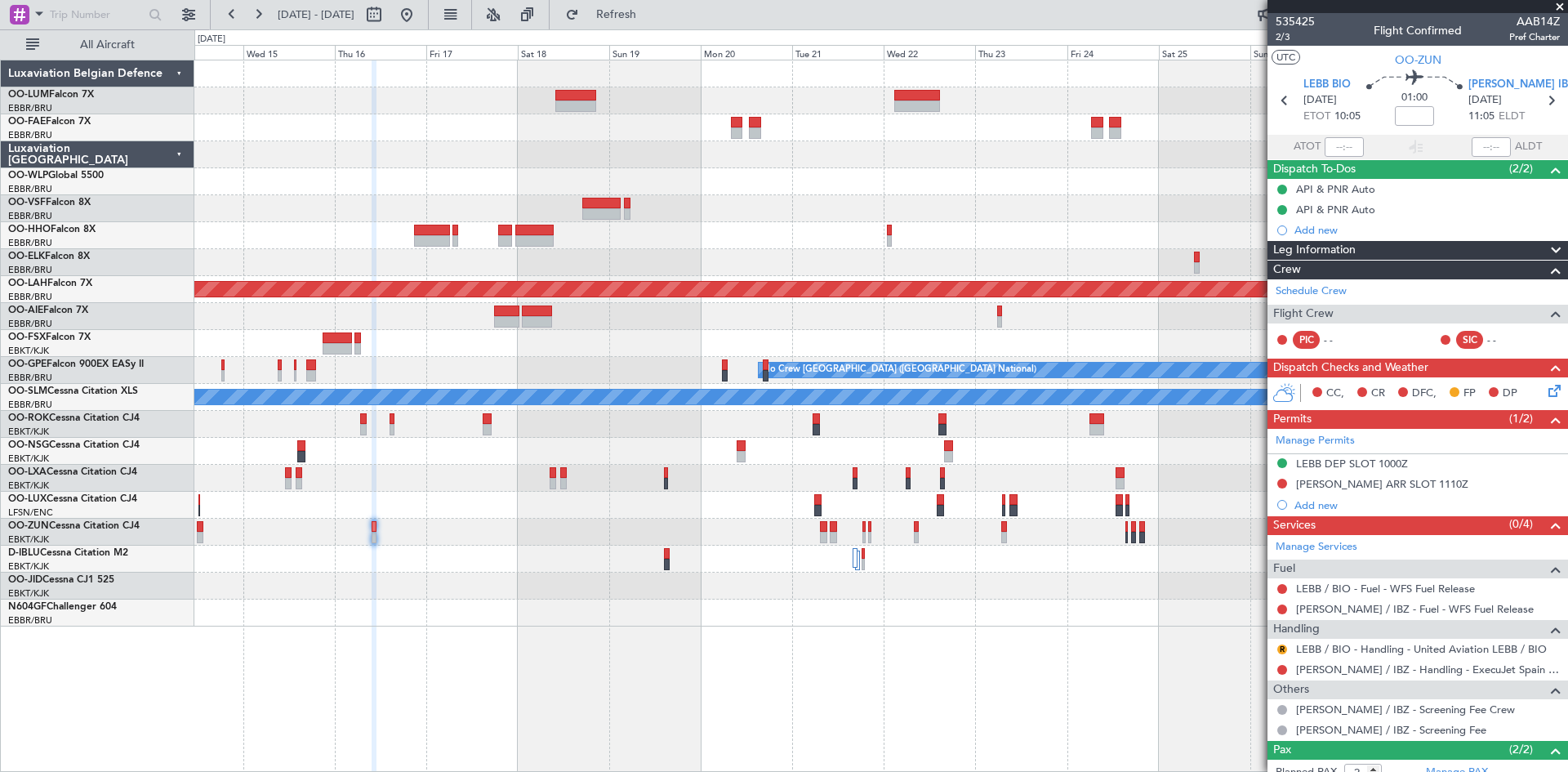
click at [789, 678] on div "Planned Maint Kortrijk-Wevelgem Owner Melsbroek Air Base Planned Maint Alton-st…" at bounding box center [881, 415] width 1374 height 713
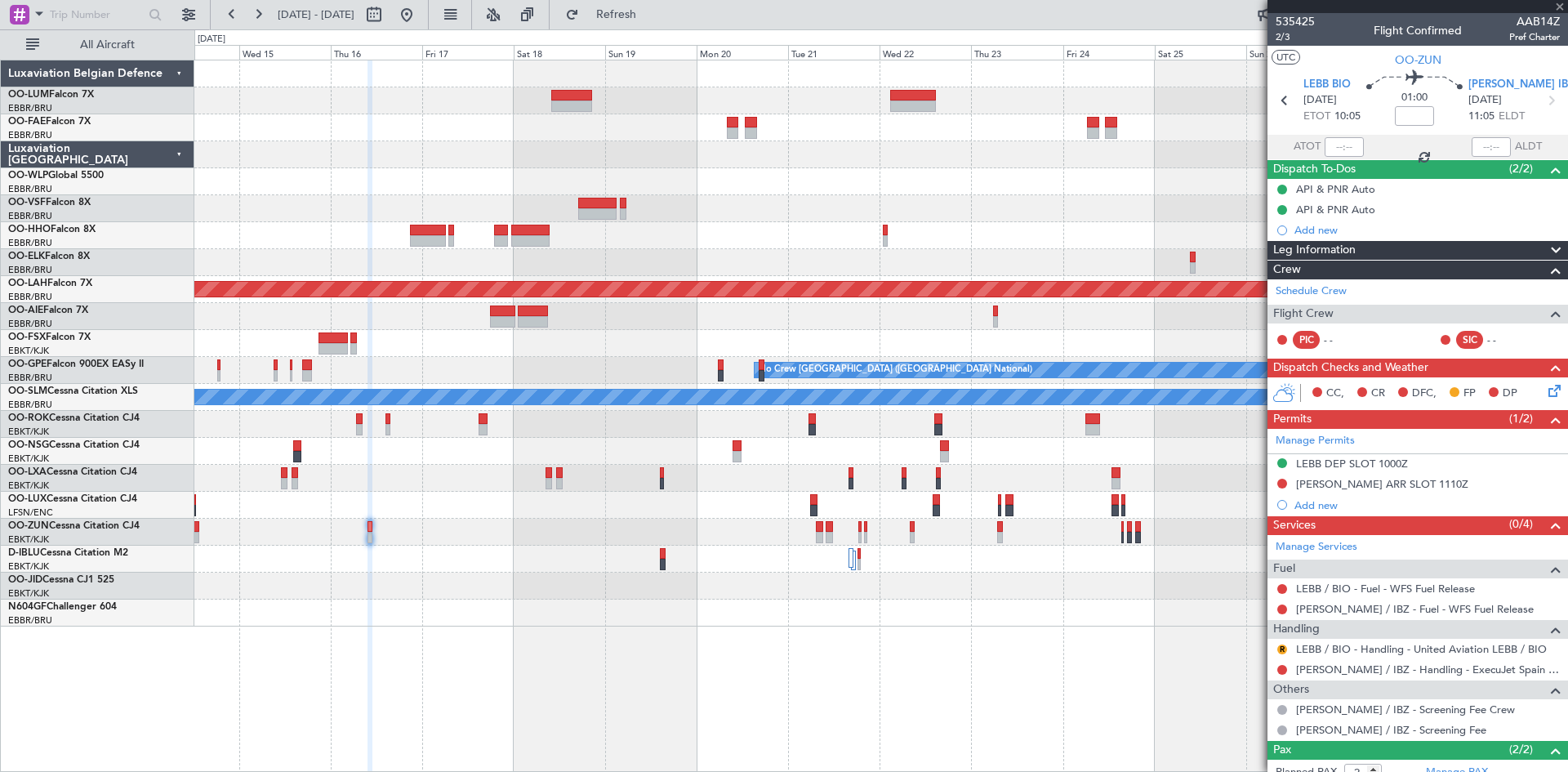
type input "5"
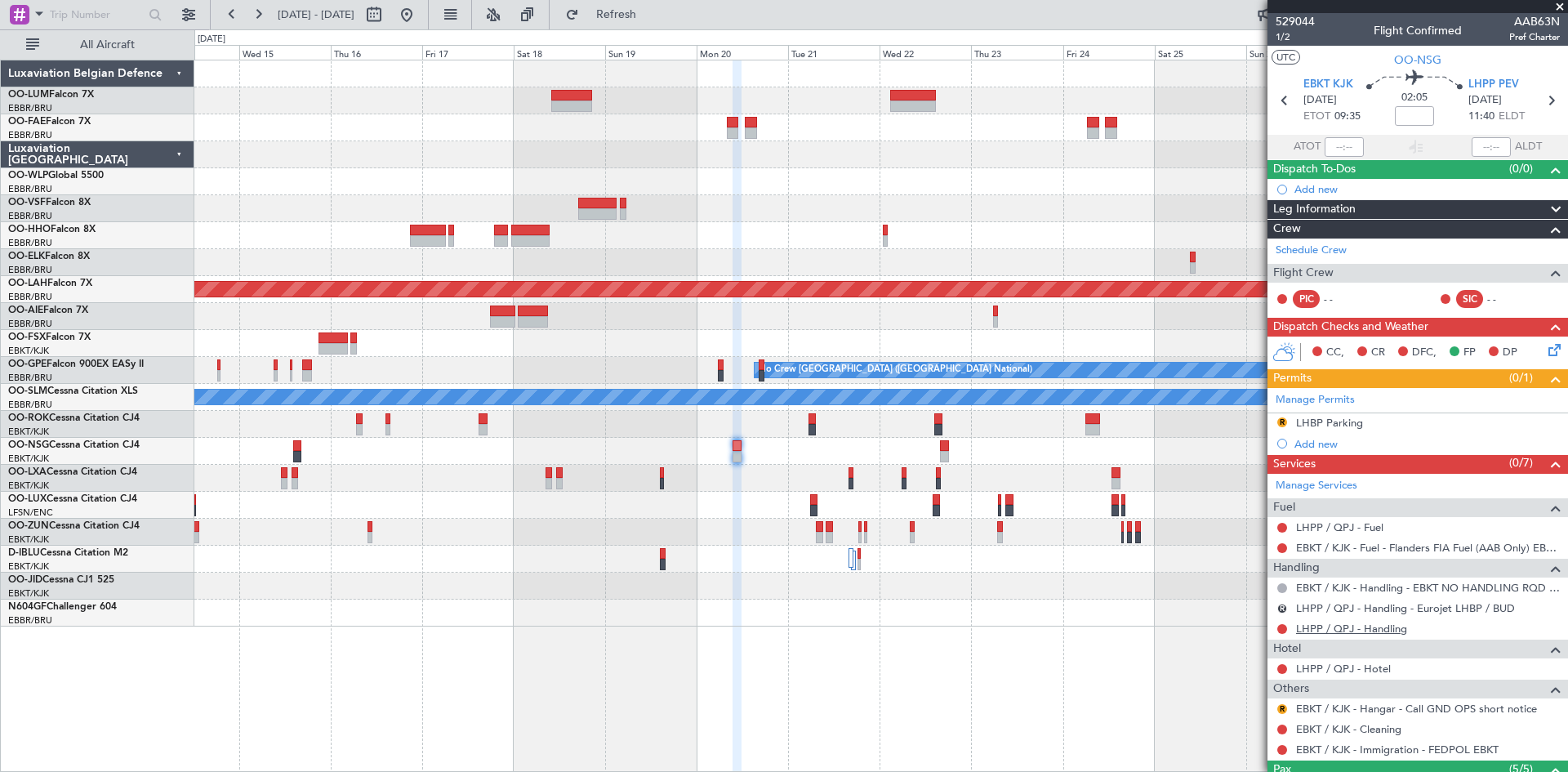
click at [1336, 629] on link "LHPP / QPJ - Handling" at bounding box center [1352, 628] width 111 height 14
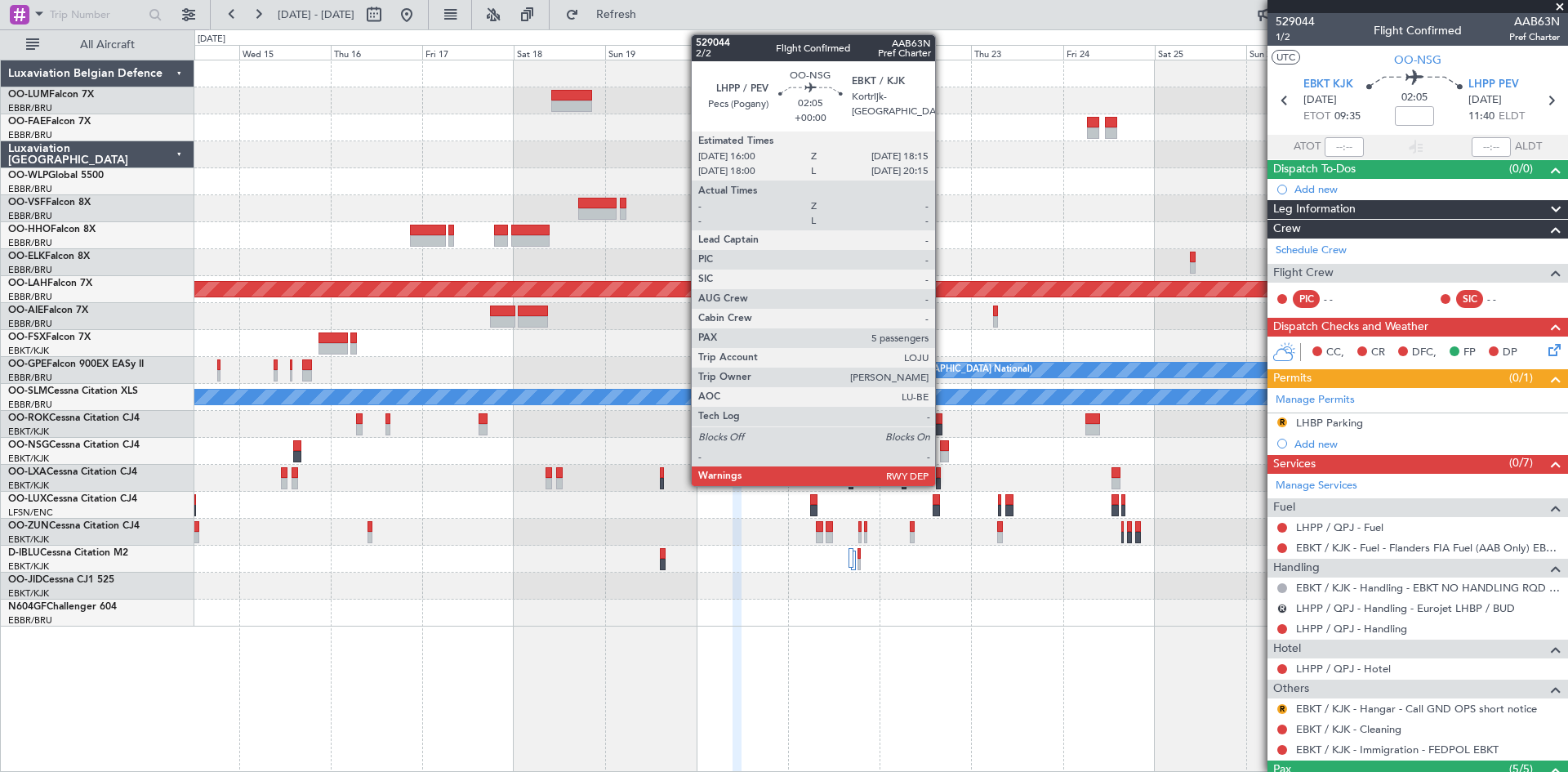
click at [943, 453] on div at bounding box center [945, 457] width 9 height 12
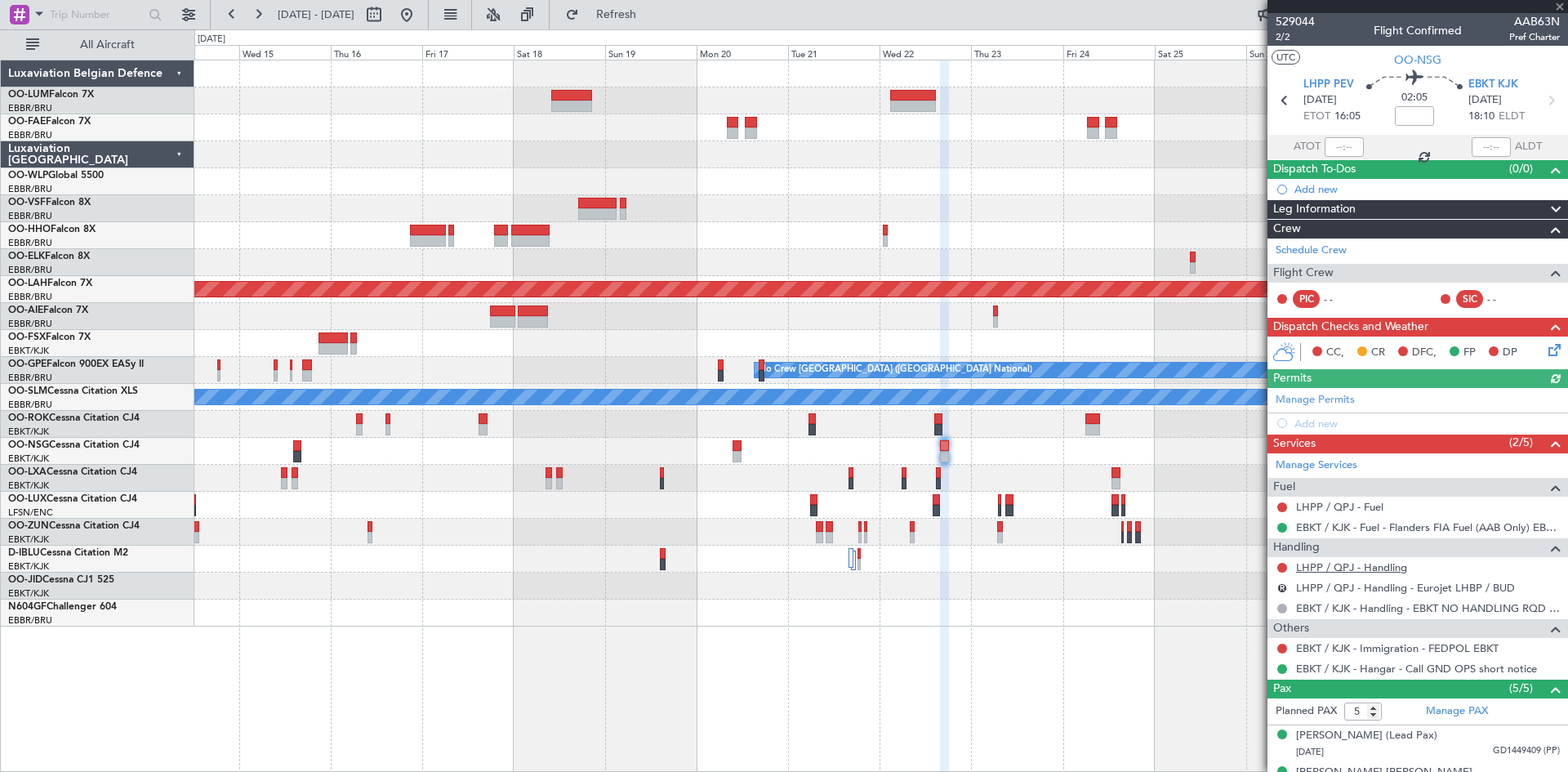
click at [1329, 566] on link "LHPP / QPJ - Handling" at bounding box center [1352, 567] width 111 height 14
click at [651, 9] on span "Refresh" at bounding box center [616, 15] width 69 height 12
click at [1339, 567] on link "LHPP / QPJ - Handling - EuroJet LHPP / QPJ" at bounding box center [1406, 567] width 220 height 14
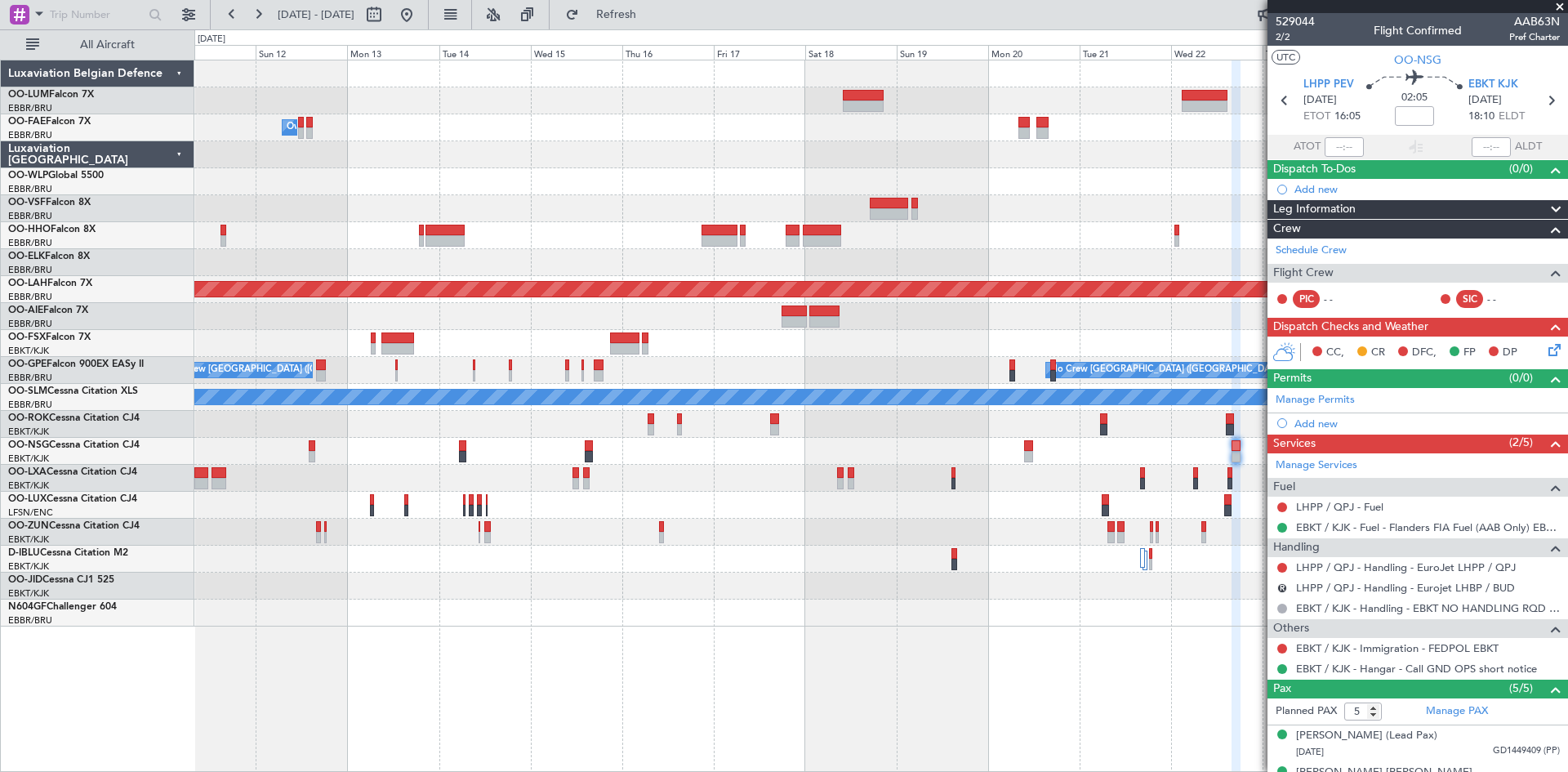
click at [771, 603] on div "Planned Maint Kortrijk-Wevelgem Owner Melsbroek Air Base Planned Maint Alton-st…" at bounding box center [880, 343] width 1373 height 566
click at [745, 591] on div at bounding box center [880, 585] width 1373 height 27
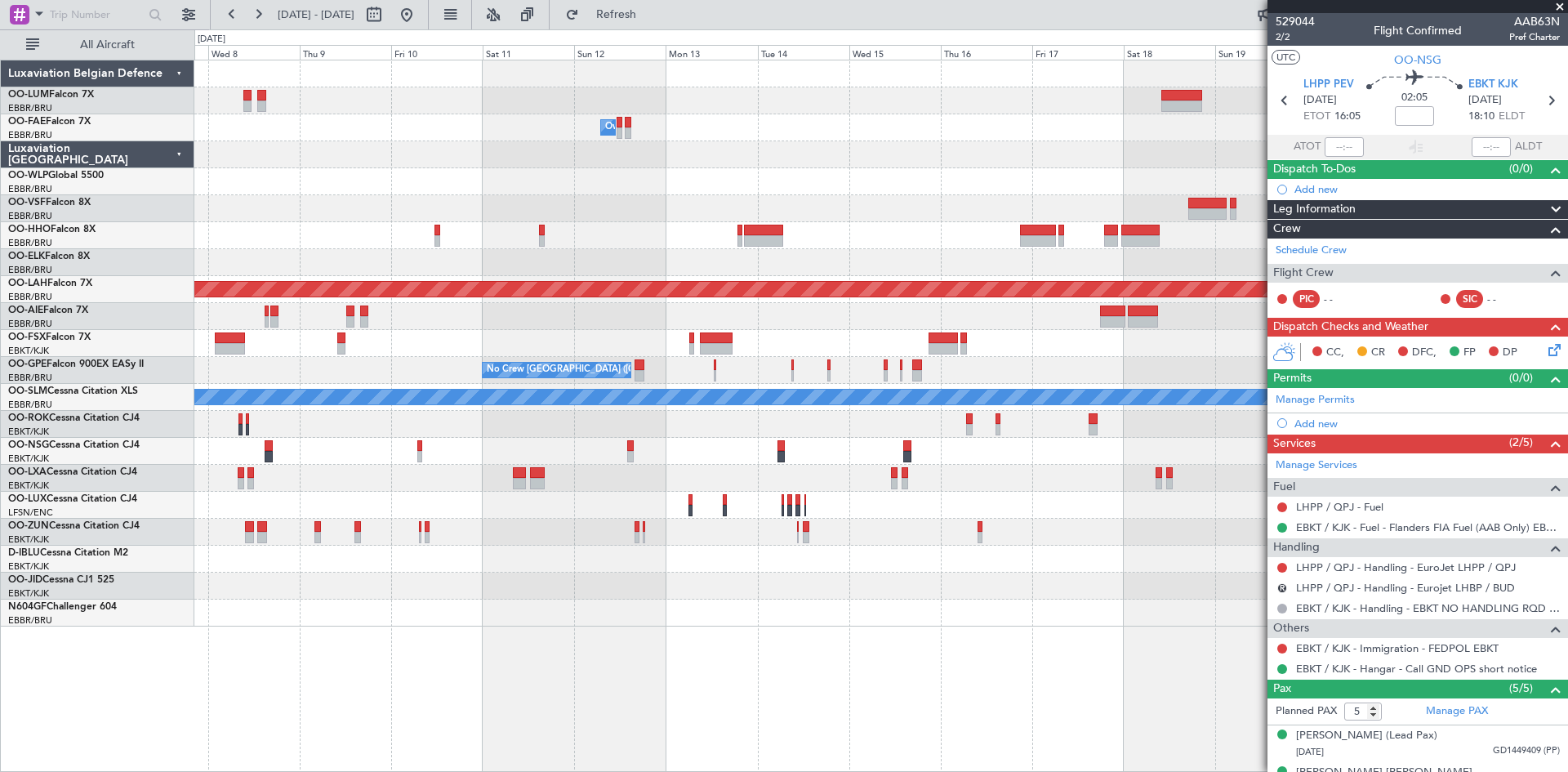
click at [732, 594] on div at bounding box center [880, 585] width 1373 height 27
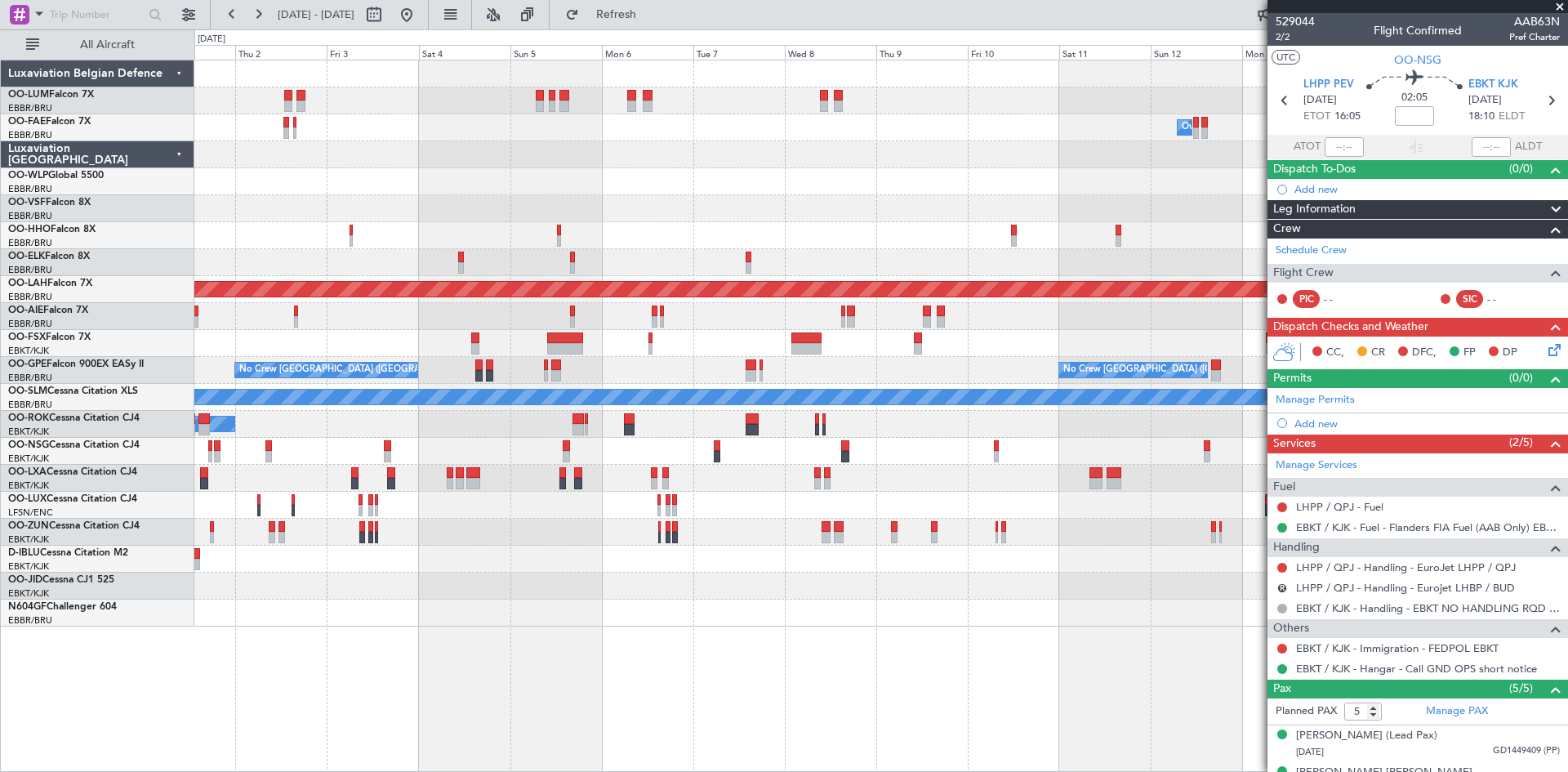
click at [727, 600] on div "Owner Melsbroek Air Base Owner Melsbroek Air Base Owner Melsbroek Air Base Plan…" at bounding box center [880, 343] width 1373 height 566
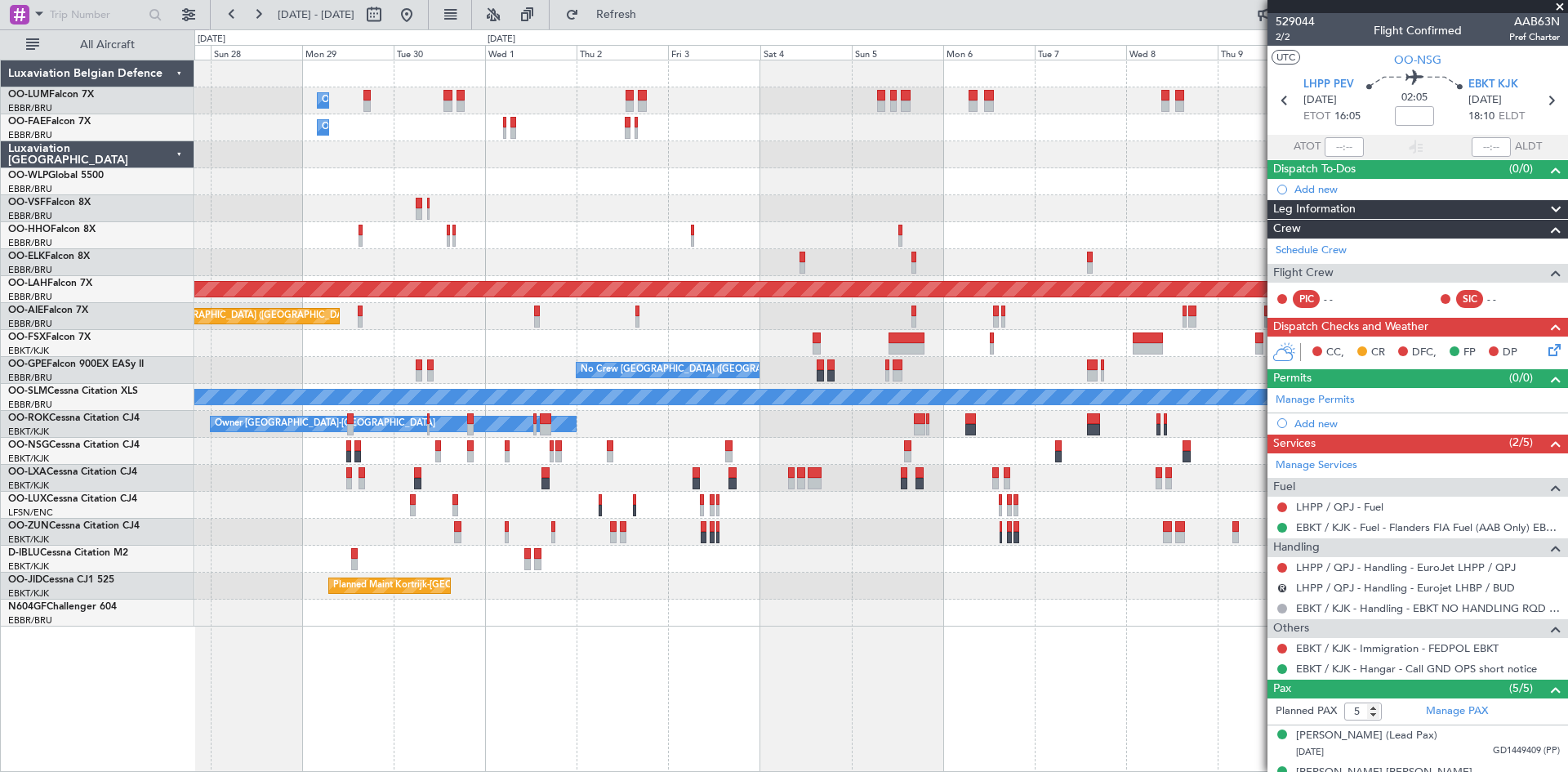
click at [768, 599] on div "Owner Melsbroek Air Base Owner Melsbroek Air Base Owner Melsbroek Air Base Plan…" at bounding box center [880, 343] width 1373 height 566
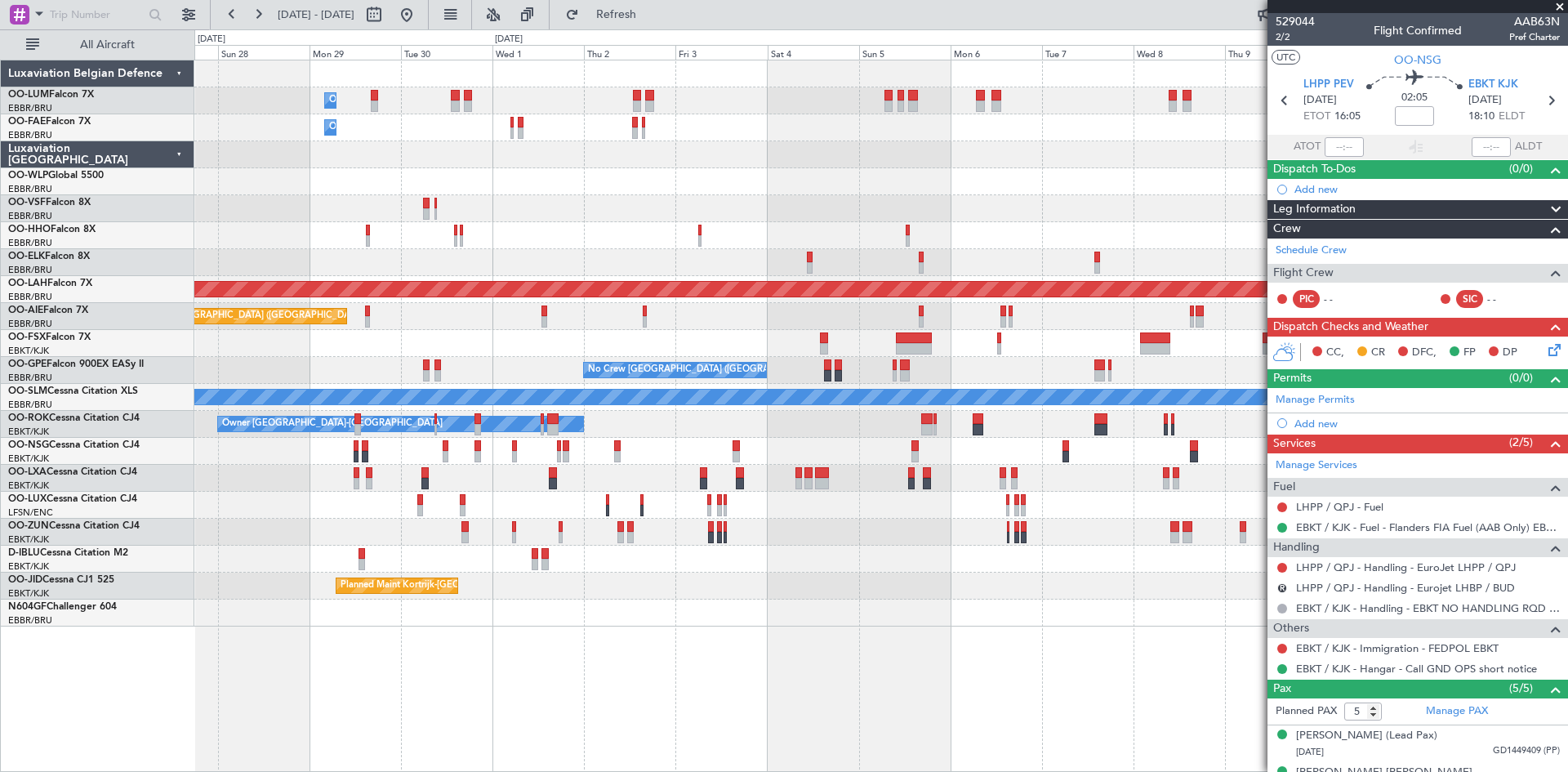
click at [798, 622] on div at bounding box center [880, 613] width 1373 height 27
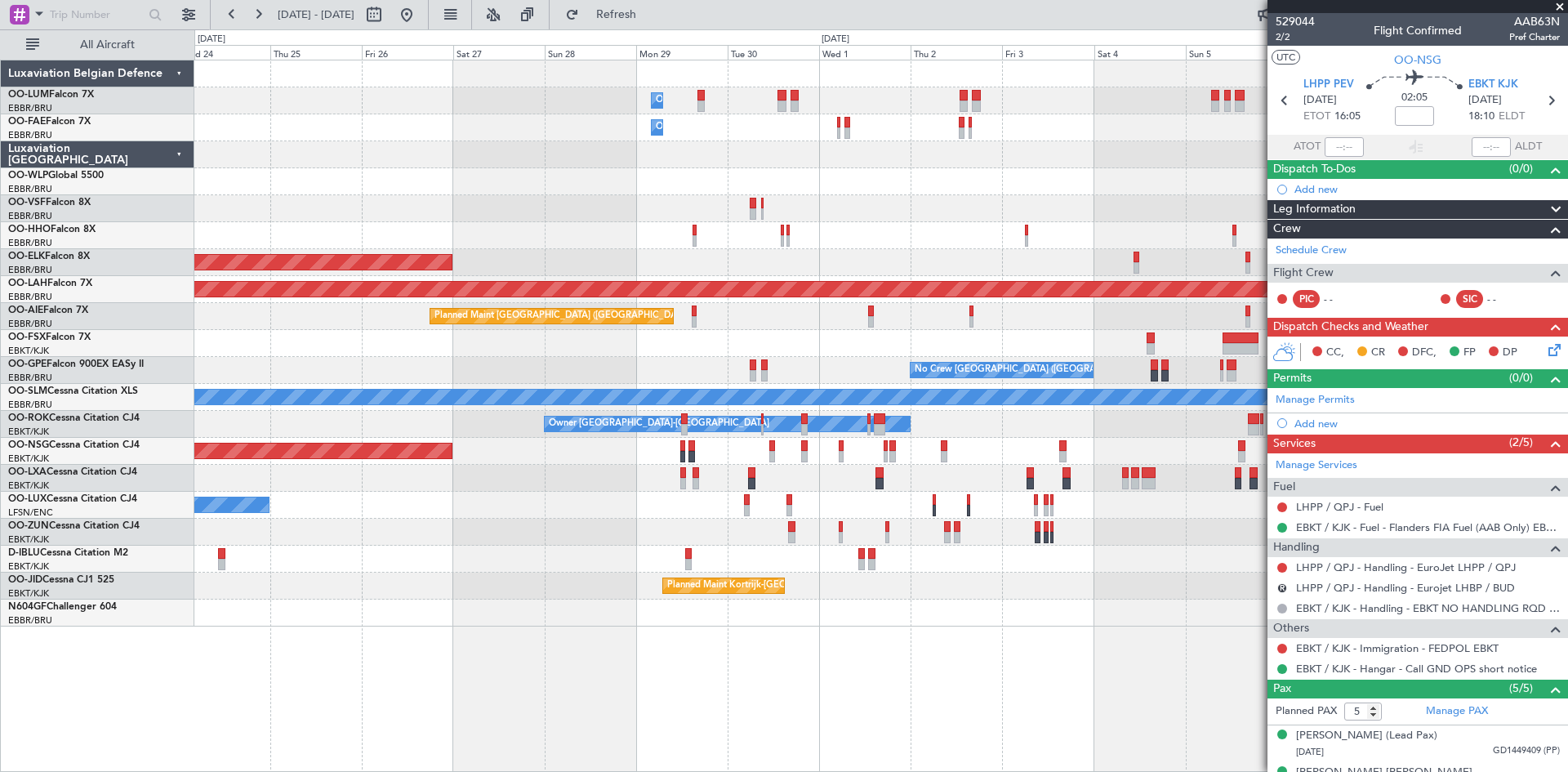
click at [818, 645] on div "Owner Melsbroek Air Base Owner Melsbroek Air Base Owner Melsbroek Air Base Plan…" at bounding box center [881, 415] width 1374 height 713
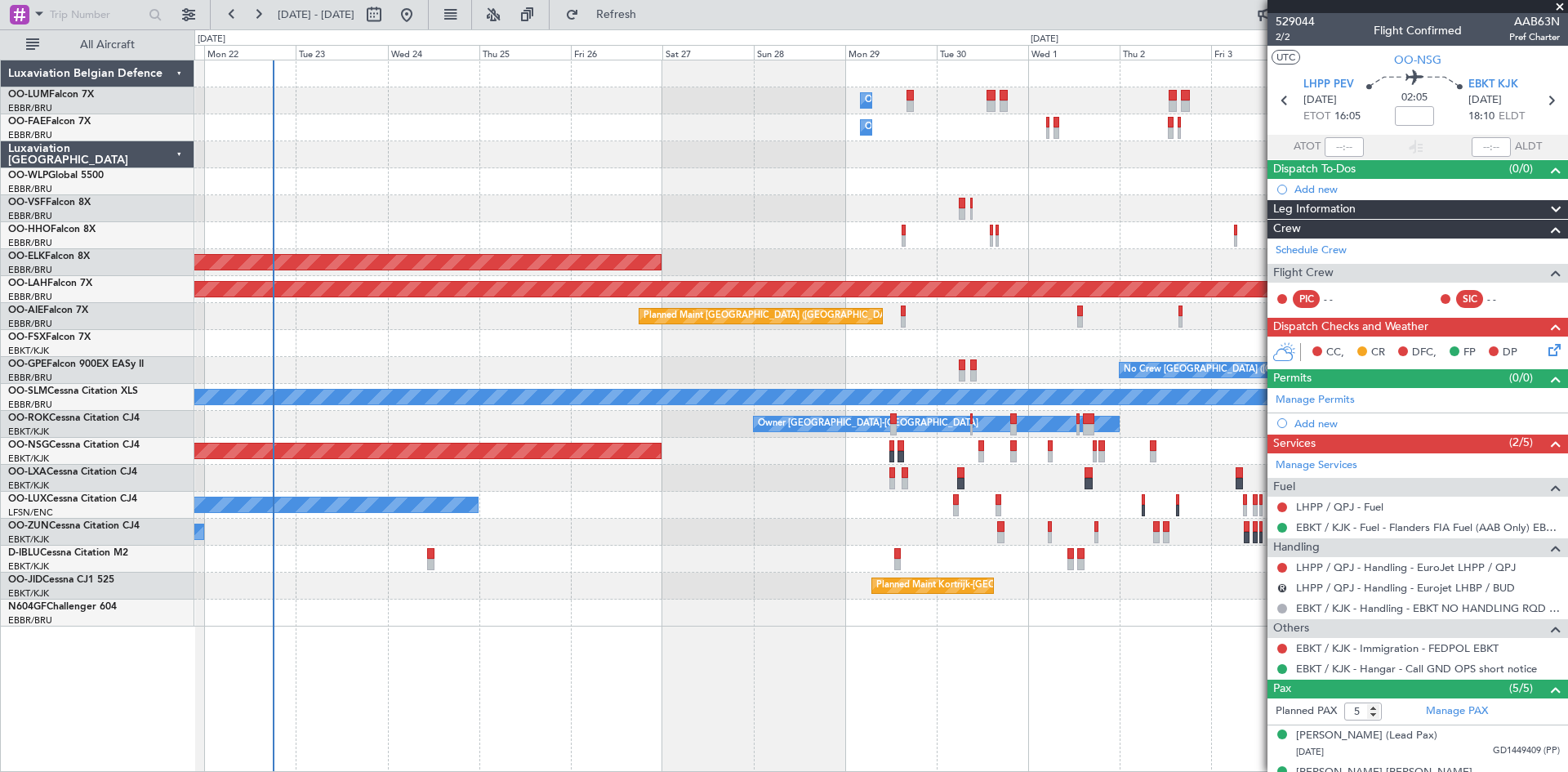
click at [358, 629] on div "Owner Melsbroek Air Base Owner Melsbroek Air Base AOG Maint Brussels (Brussels …" at bounding box center [881, 415] width 1374 height 713
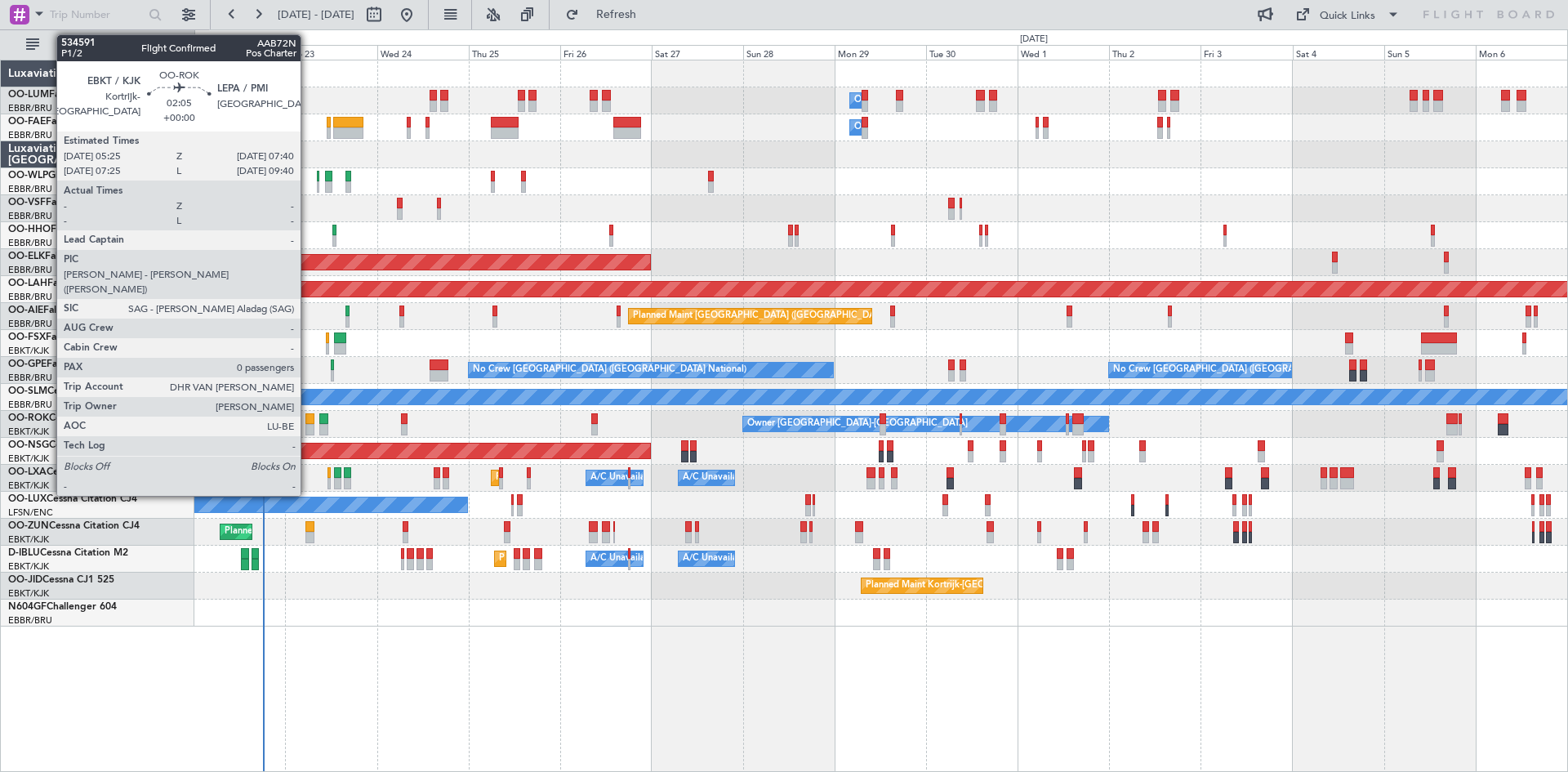
click at [308, 417] on div at bounding box center [310, 419] width 9 height 12
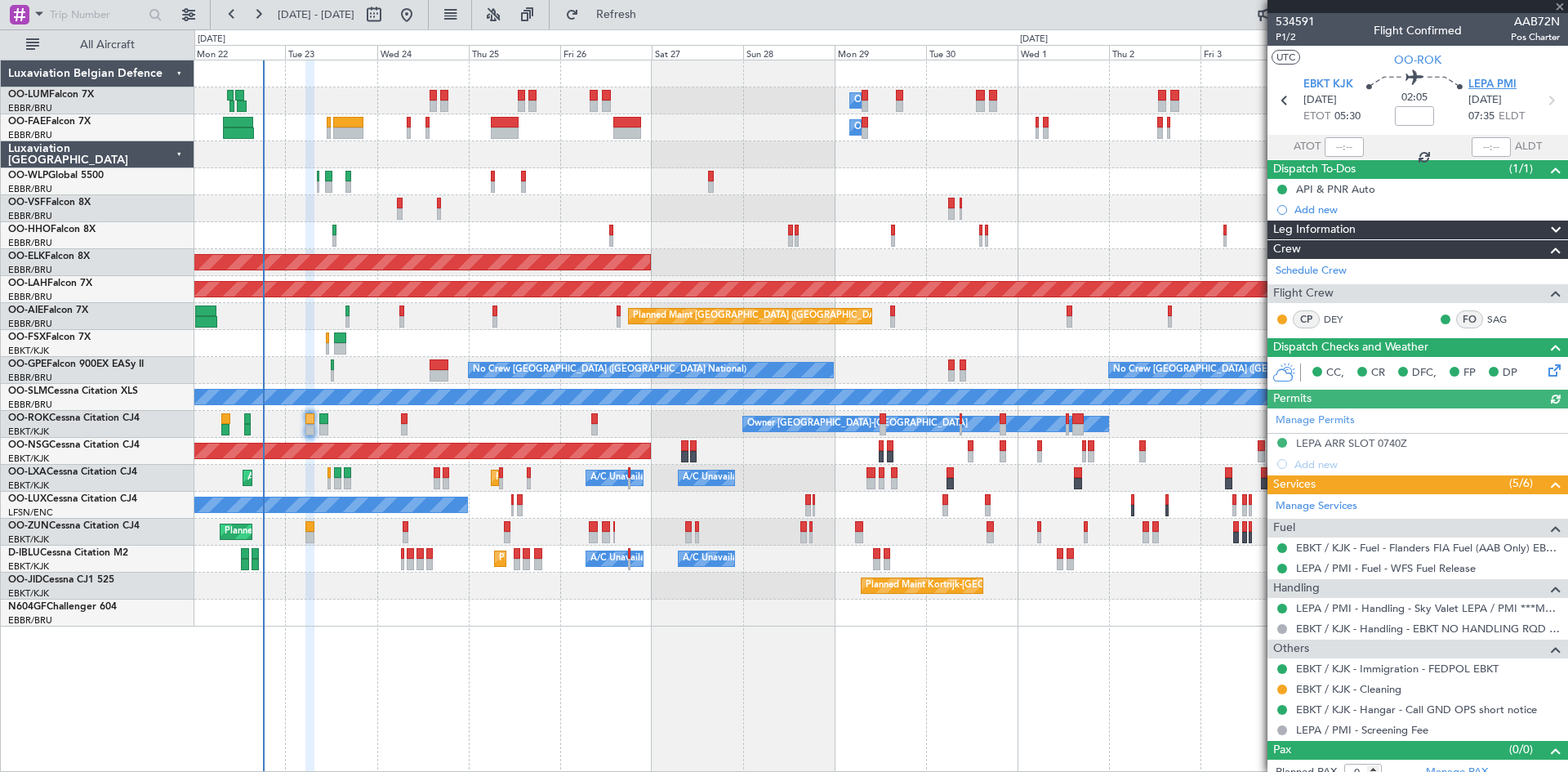
click at [1478, 82] on span "LEPA PMI" at bounding box center [1493, 85] width 48 height 17
click at [1493, 315] on link "SAG" at bounding box center [1505, 320] width 37 height 15
click at [1326, 438] on div "LEPA ARR SLOT 0740Z" at bounding box center [1352, 443] width 111 height 14
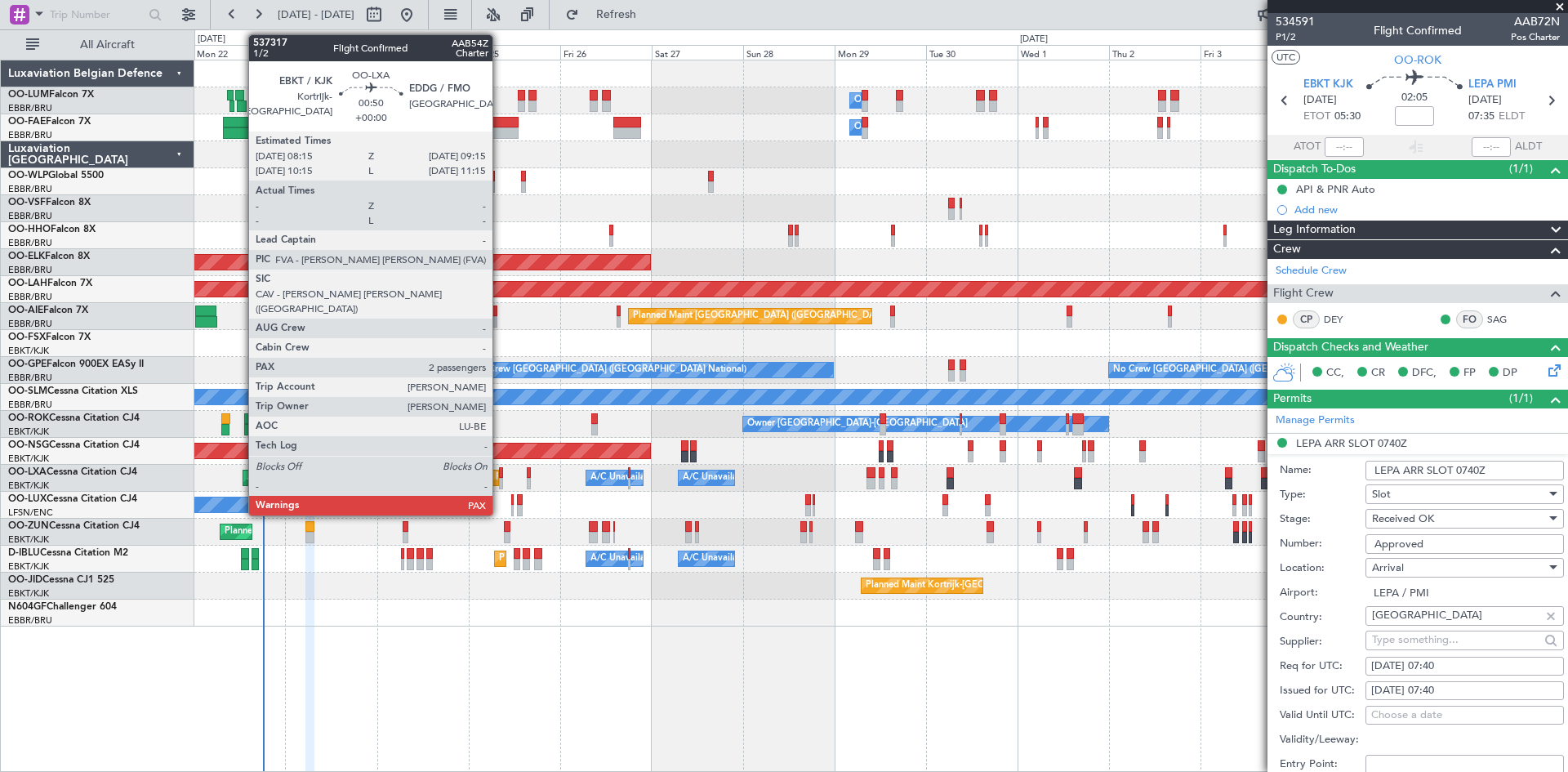
click at [500, 476] on div at bounding box center [500, 473] width 4 height 12
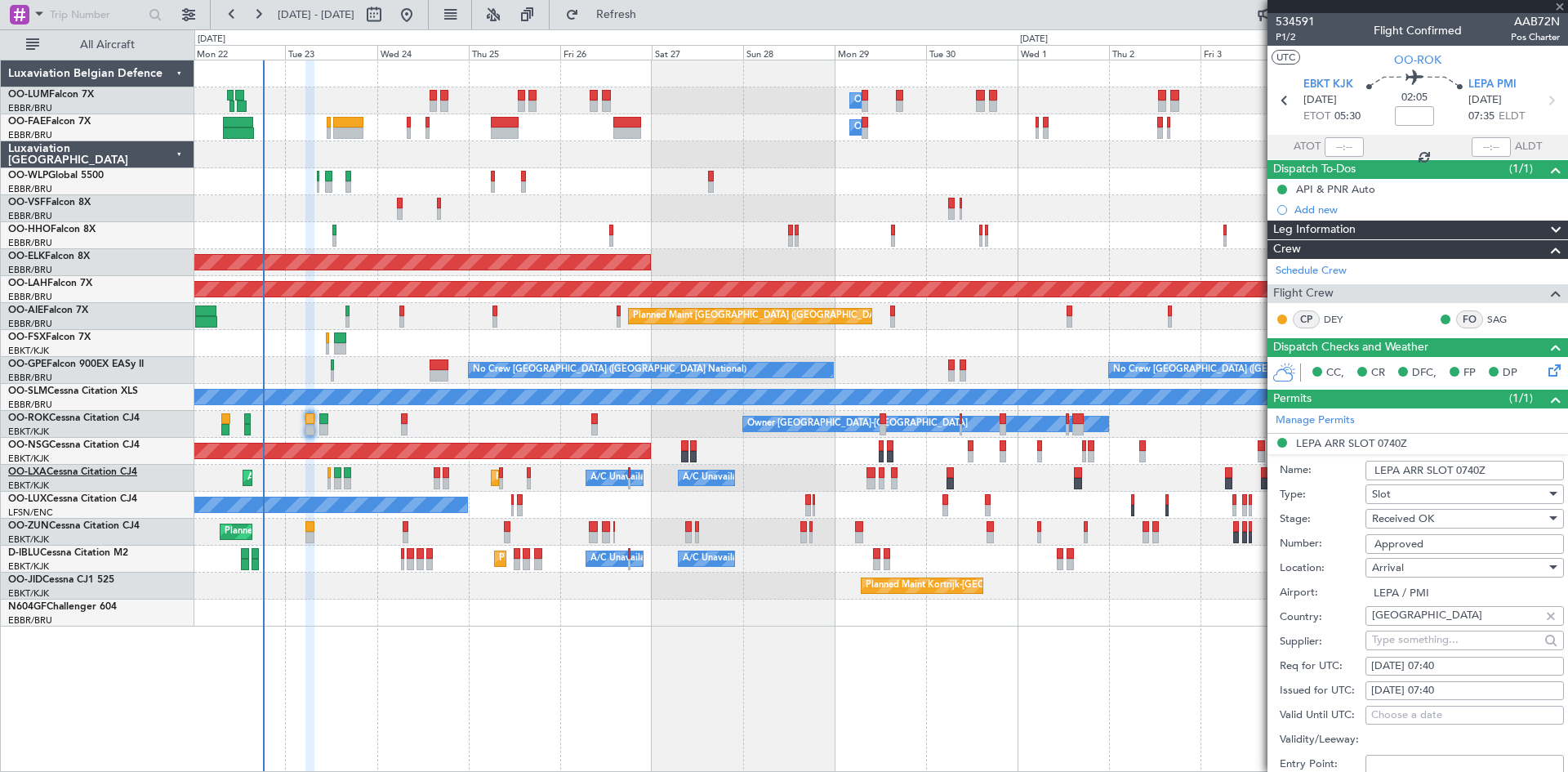
type input "2"
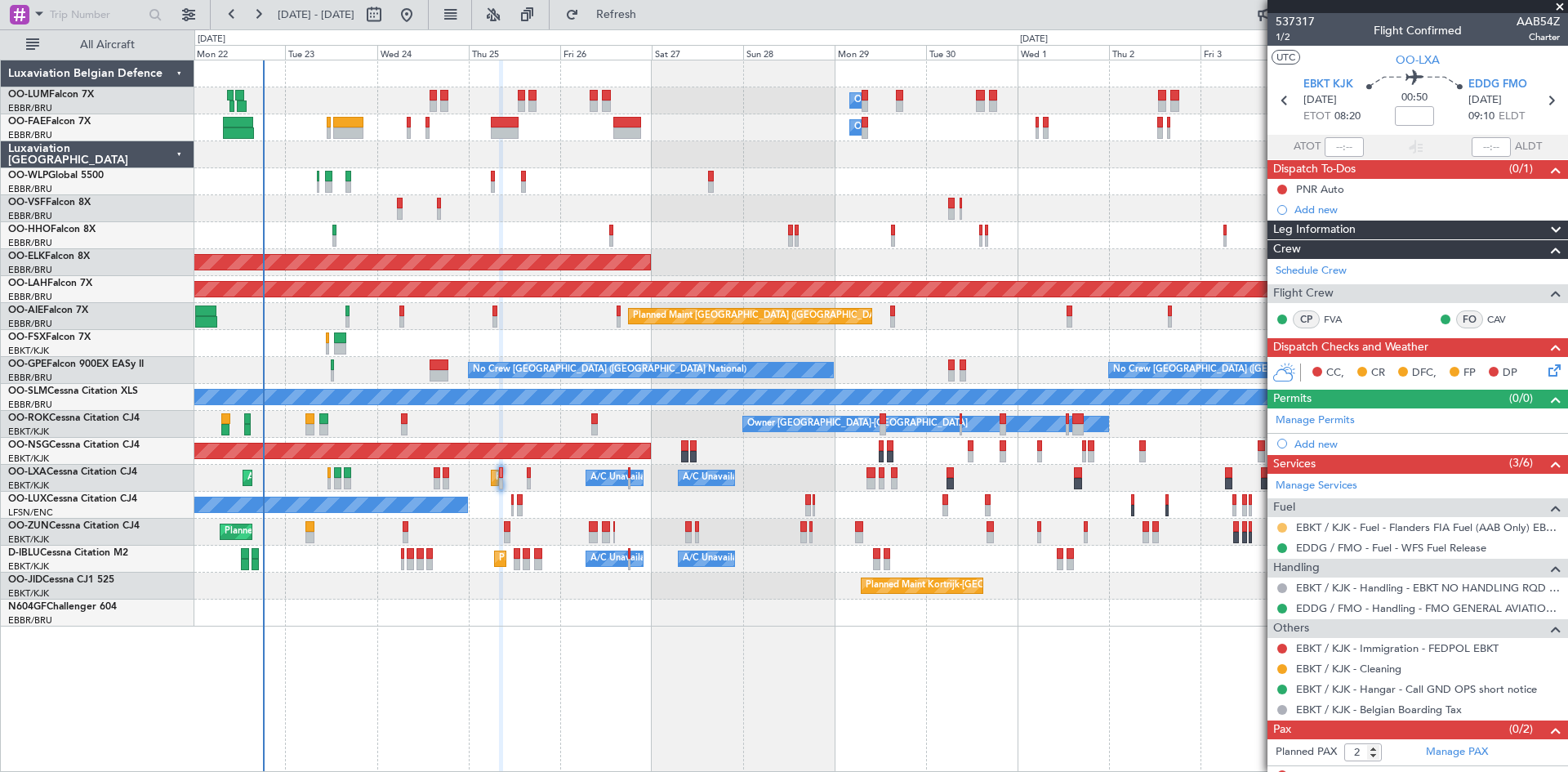
click at [1282, 523] on button at bounding box center [1282, 528] width 10 height 10
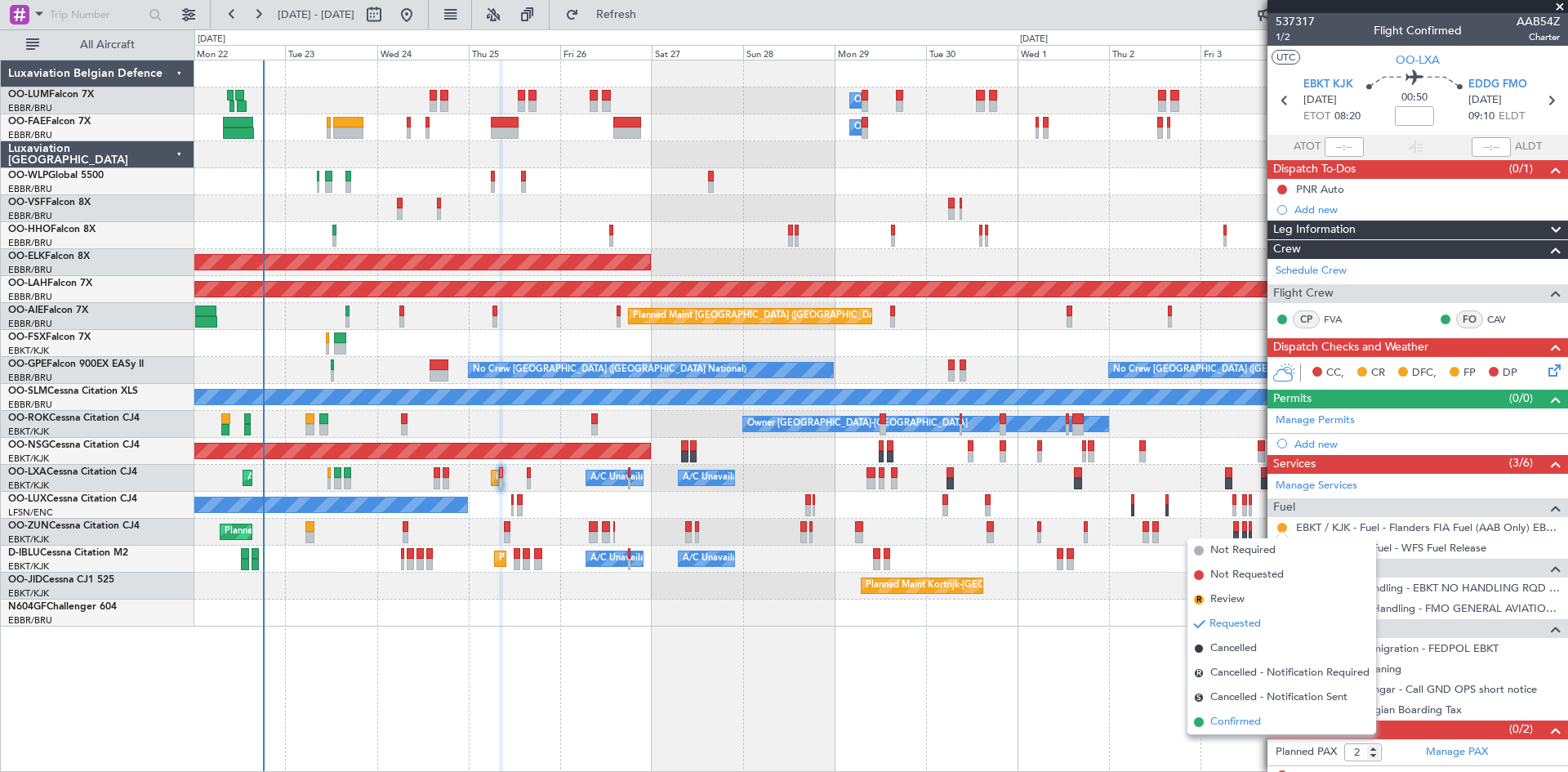
click at [1232, 725] on span "Confirmed" at bounding box center [1235, 722] width 50 height 17
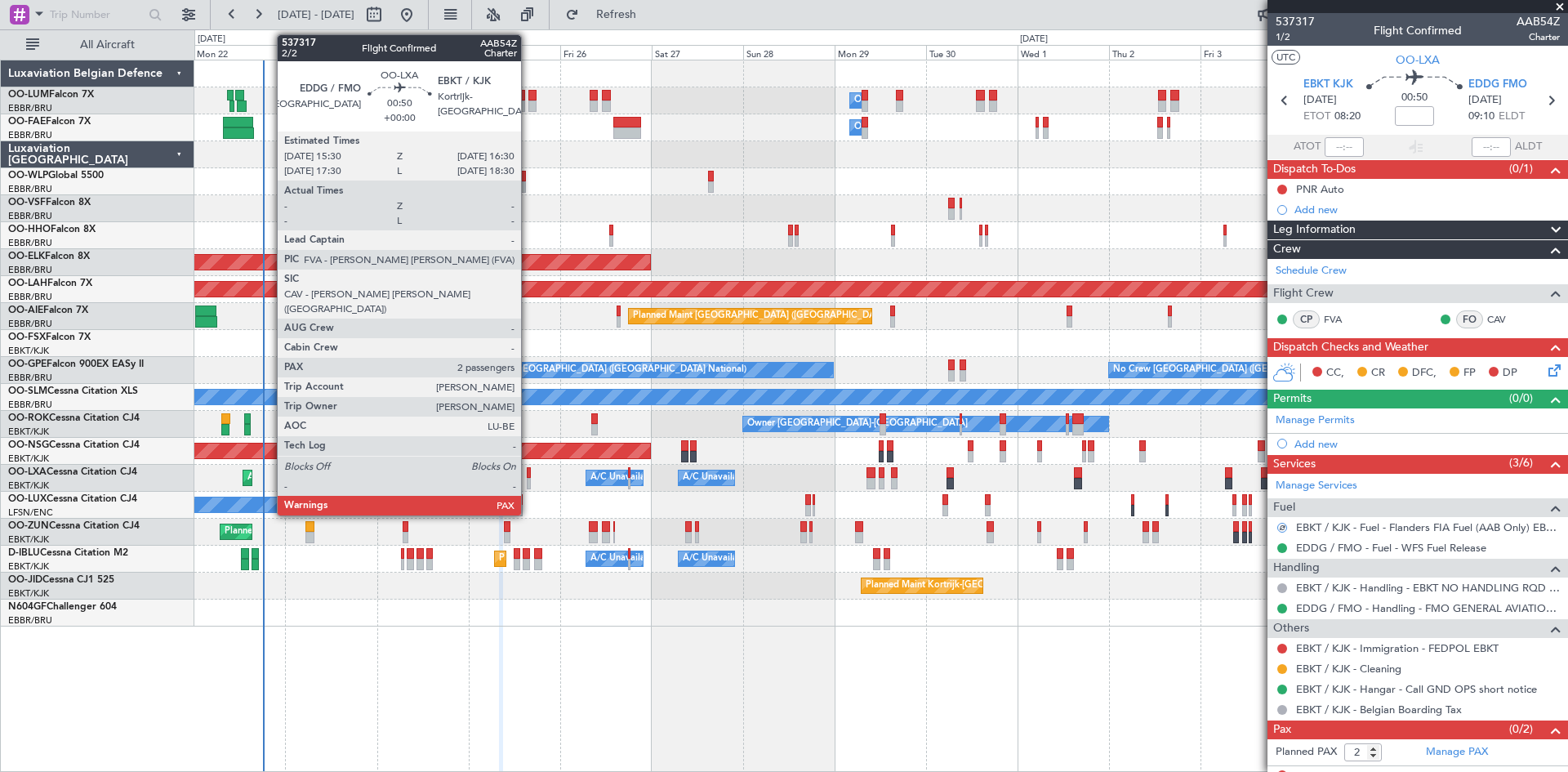
click at [528, 472] on div at bounding box center [528, 473] width 4 height 12
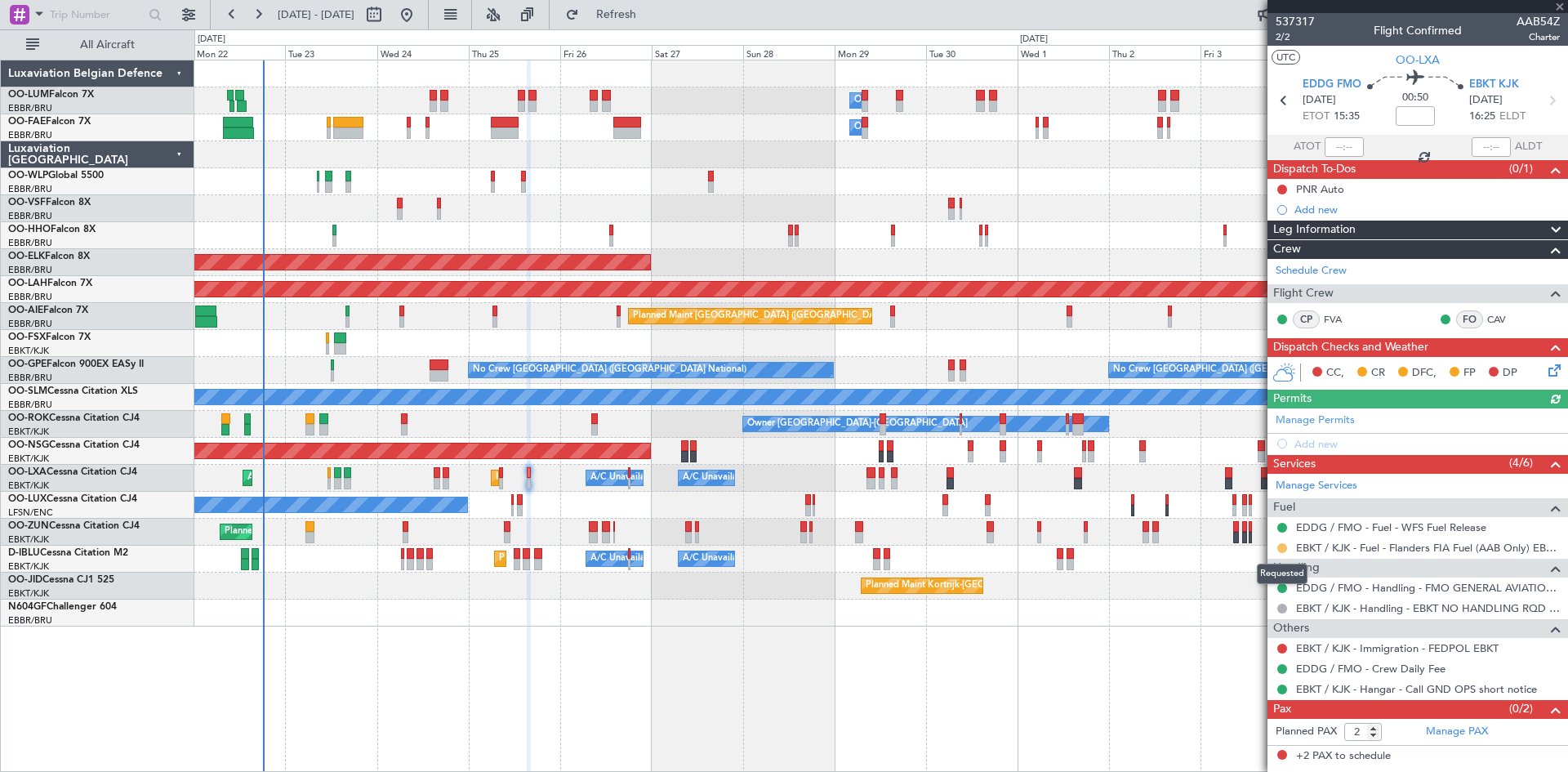
click at [1281, 547] on button at bounding box center [1282, 548] width 10 height 10
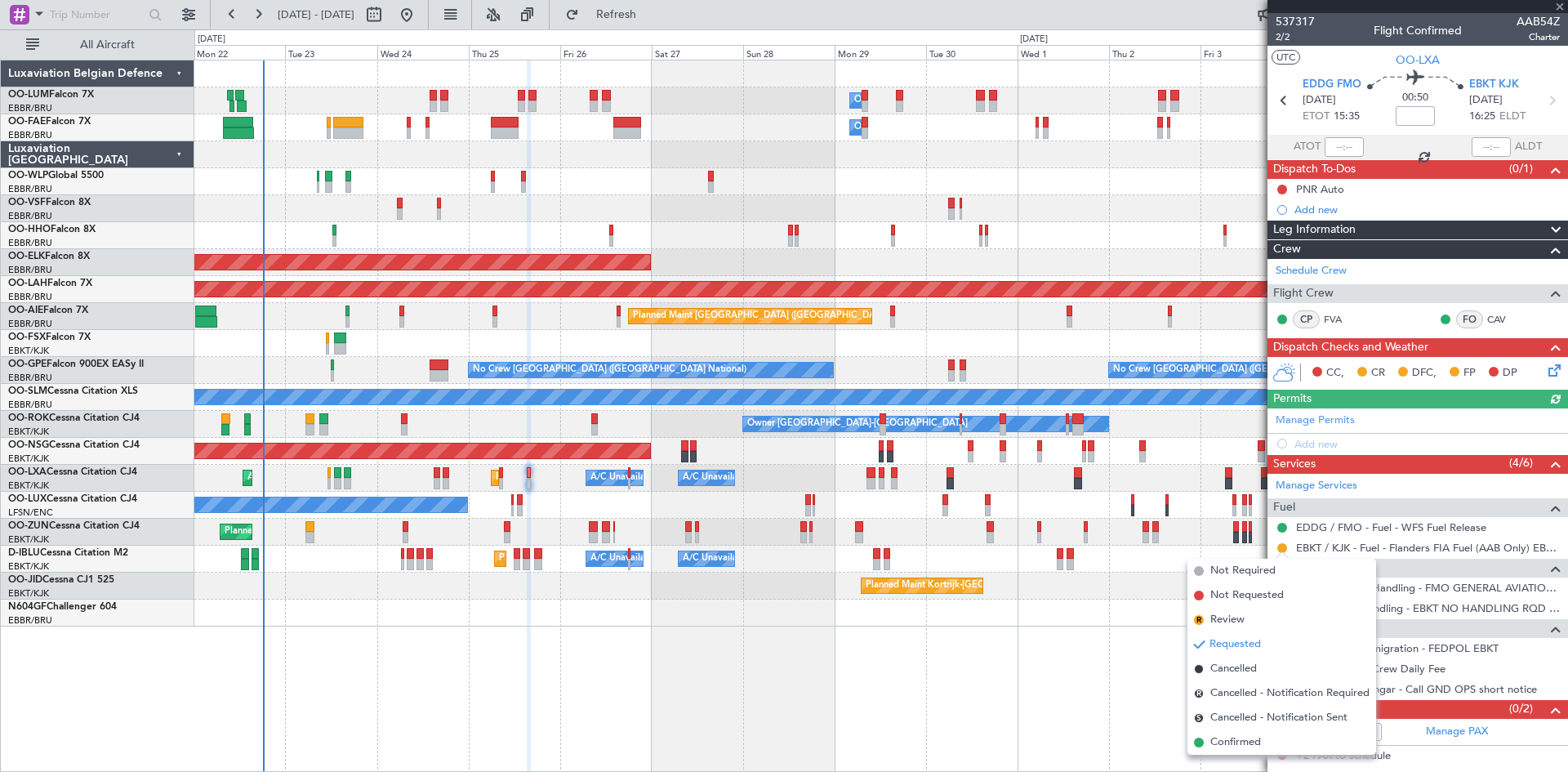
click at [1238, 741] on span "Confirmed" at bounding box center [1235, 742] width 50 height 17
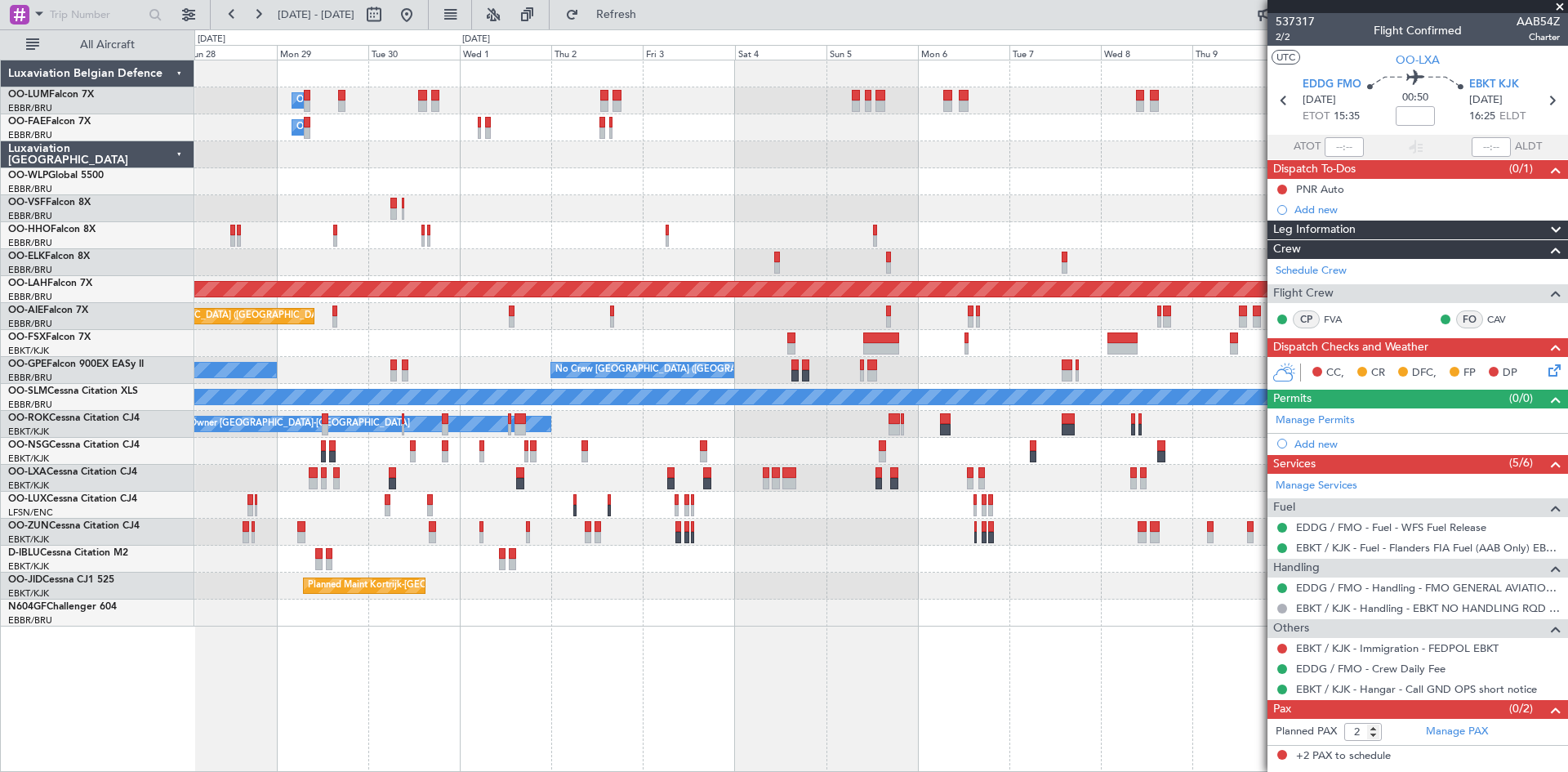
click at [559, 630] on div "Owner Melsbroek Air Base Owner [GEOGRAPHIC_DATA] Owner [GEOGRAPHIC_DATA] Planne…" at bounding box center [881, 415] width 1374 height 713
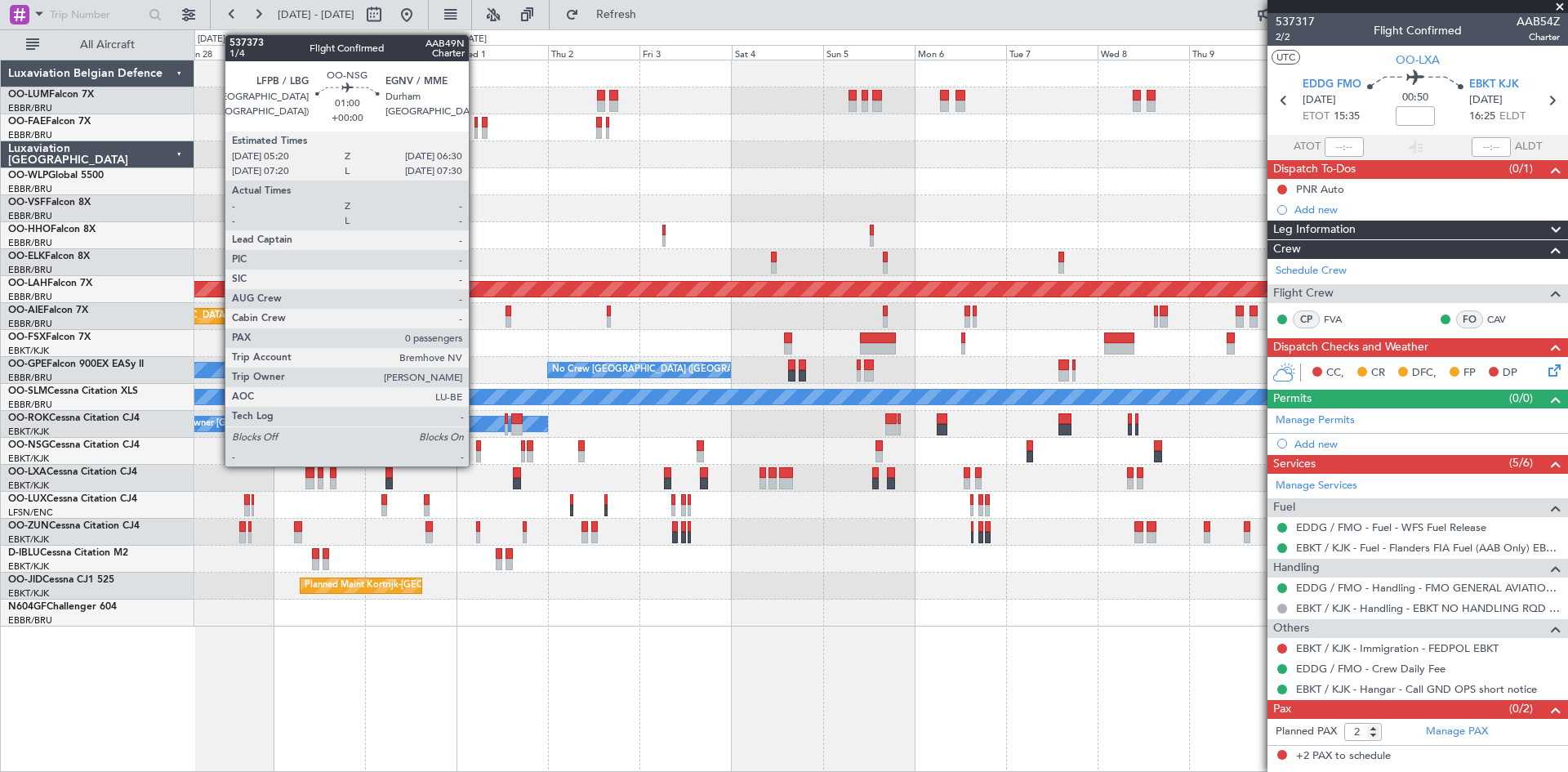
click at [476, 447] on div at bounding box center [479, 446] width 5 height 12
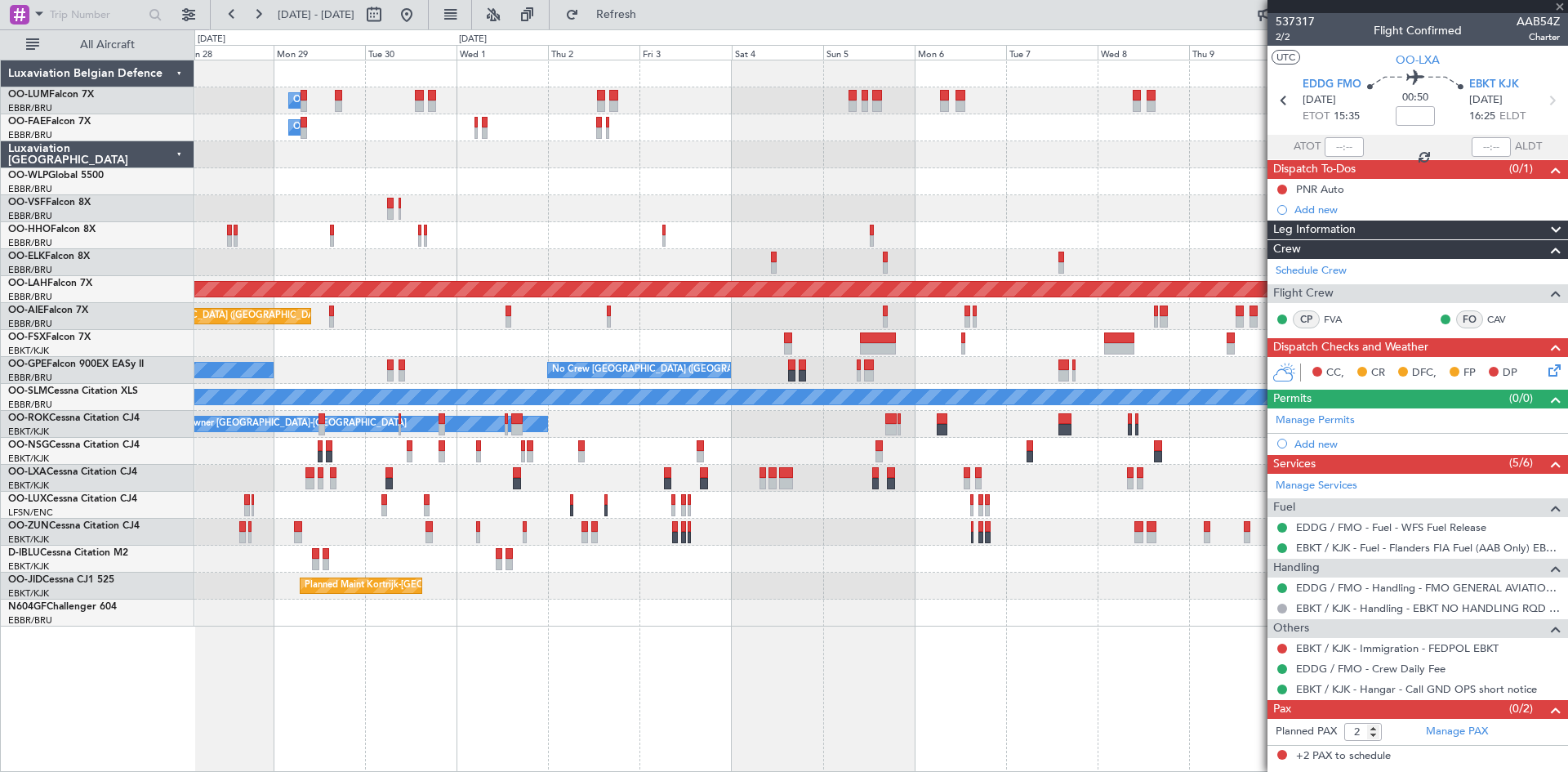
type input "0"
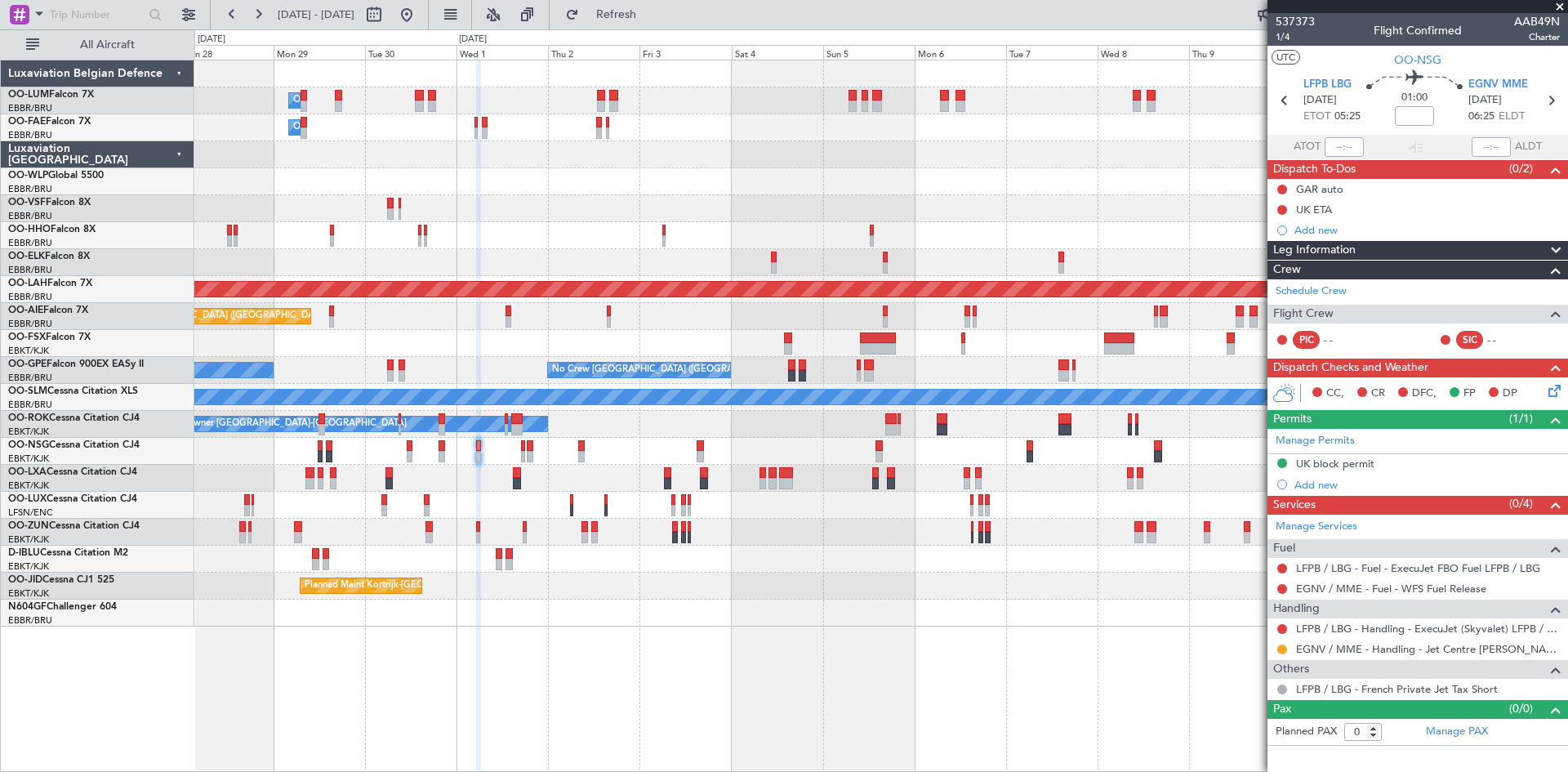
click at [590, 554] on div "Owner Melsbroek Air Base Owner [GEOGRAPHIC_DATA] Owner [GEOGRAPHIC_DATA] Planne…" at bounding box center [880, 343] width 1373 height 566
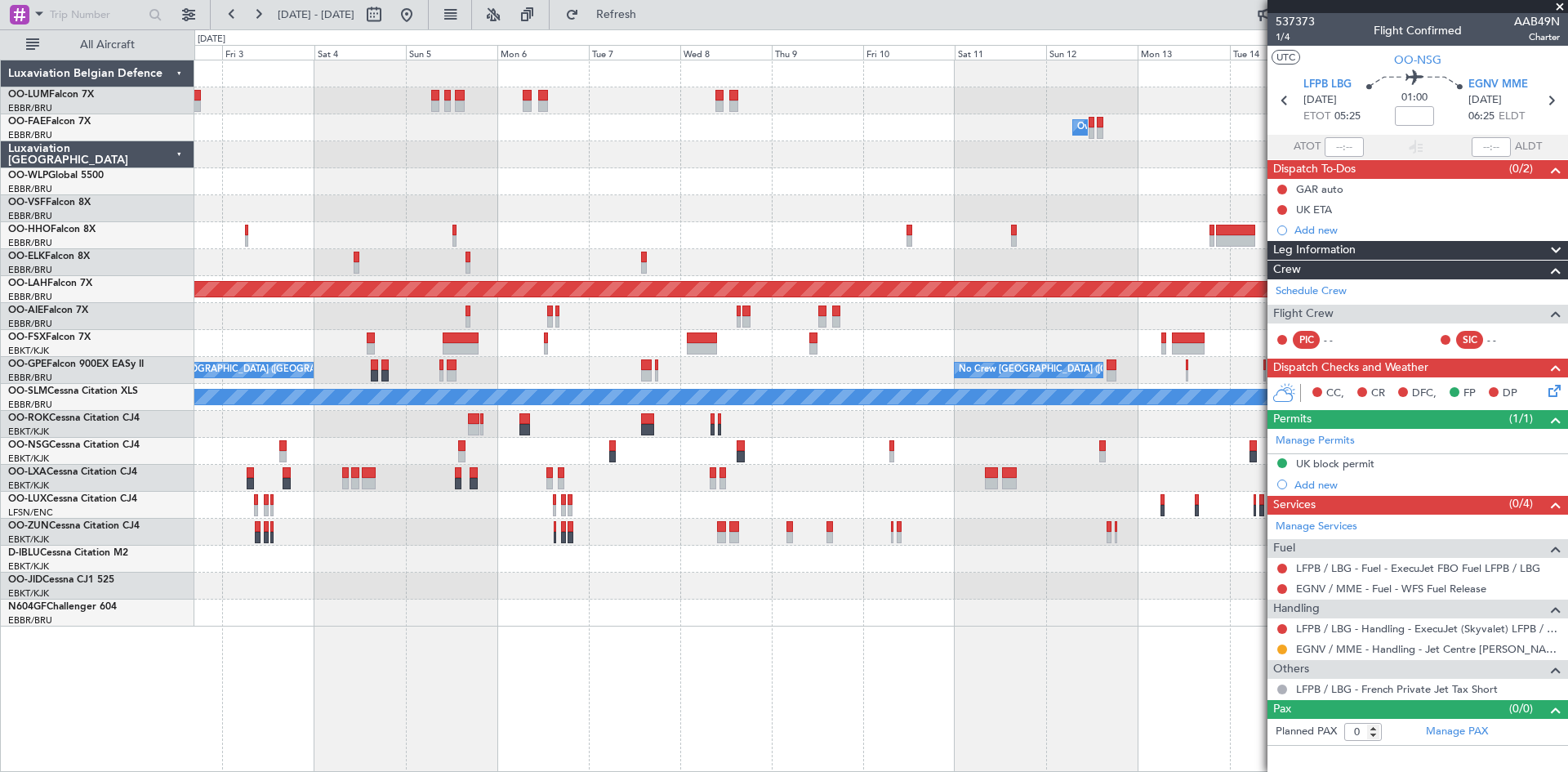
click at [550, 533] on div "Owner Melsbroek Air Base Owner [GEOGRAPHIC_DATA] Owner [GEOGRAPHIC_DATA] Planne…" at bounding box center [880, 343] width 1373 height 566
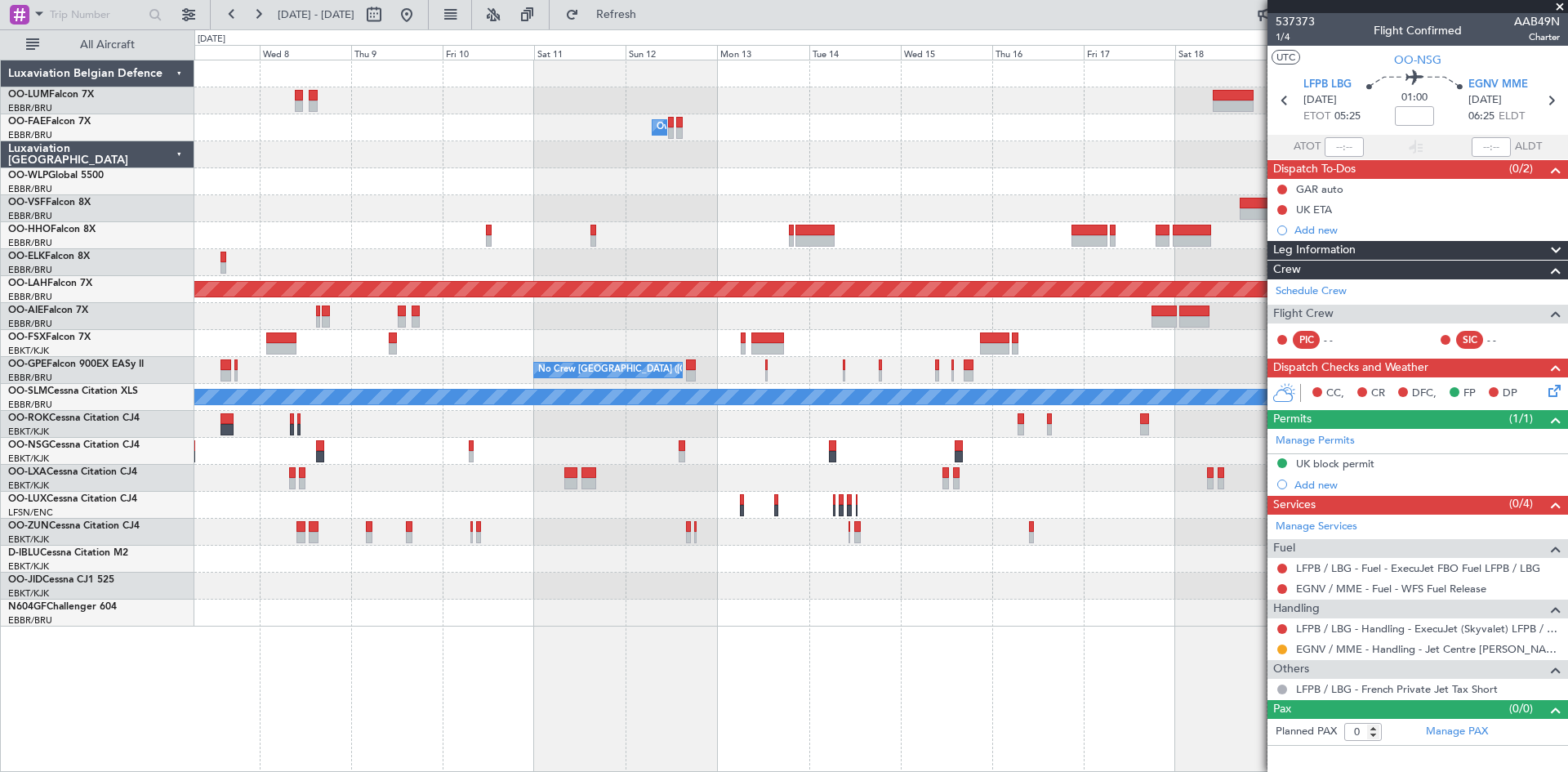
click at [708, 520] on div "Owner Melsbroek Air Base Planned [GEOGRAPHIC_DATA][PERSON_NAME]-[GEOGRAPHIC_DAT…" at bounding box center [880, 343] width 1373 height 566
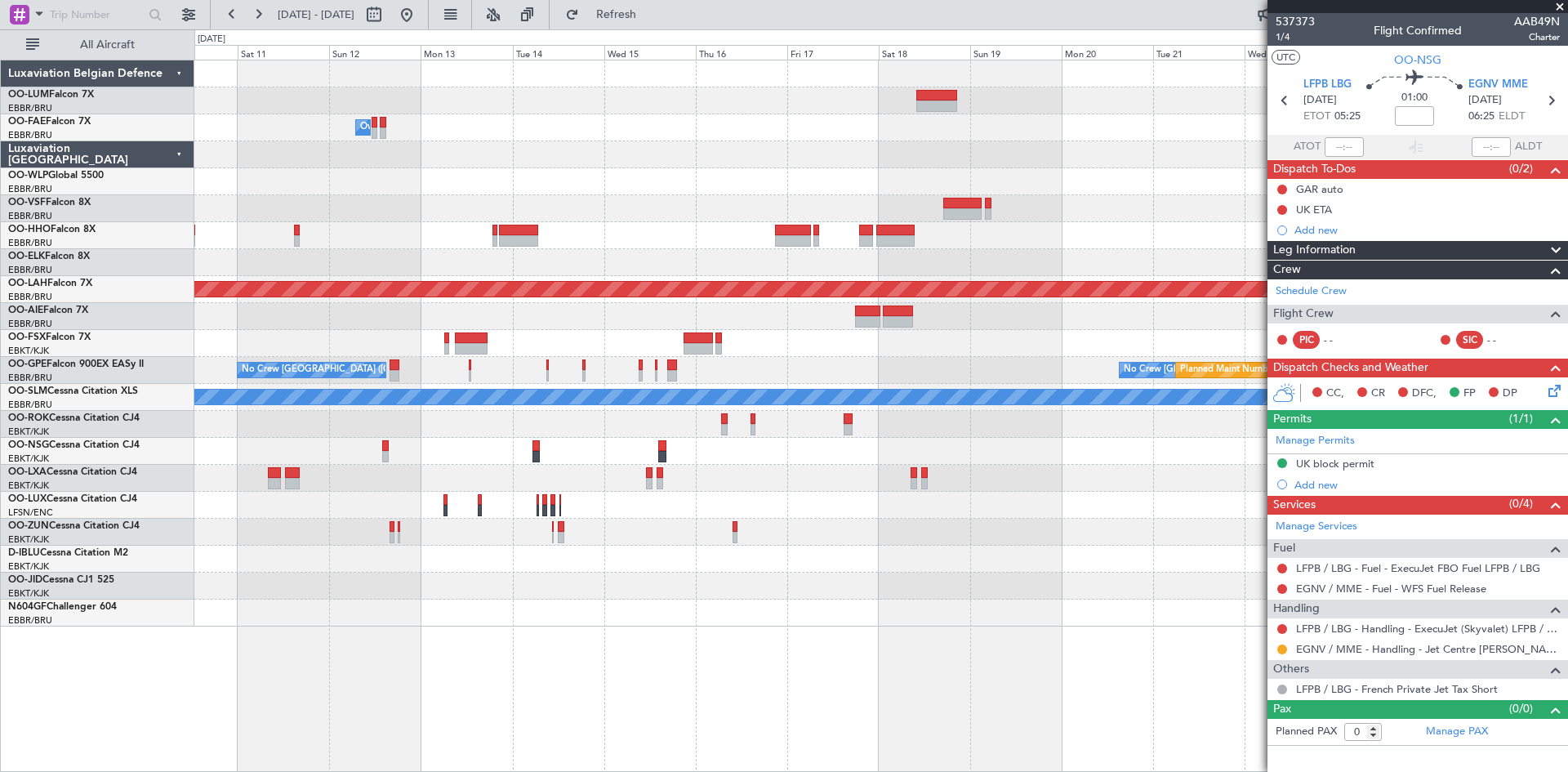
click at [775, 534] on div "Planned Maint Kortrijk-[GEOGRAPHIC_DATA] Owner [GEOGRAPHIC_DATA] Planned [GEOGR…" at bounding box center [880, 343] width 1373 height 566
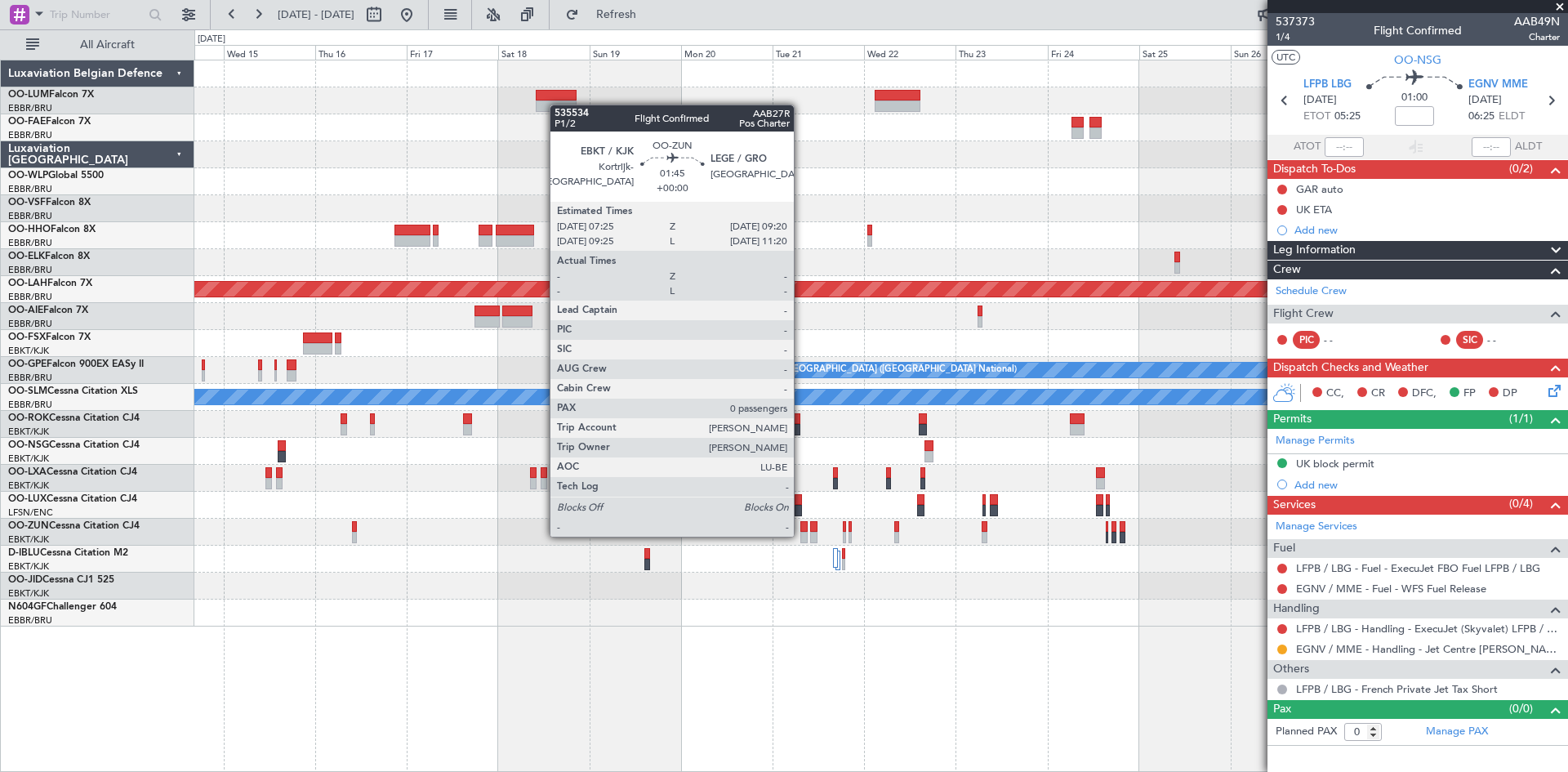
click at [801, 535] on div at bounding box center [803, 538] width 7 height 12
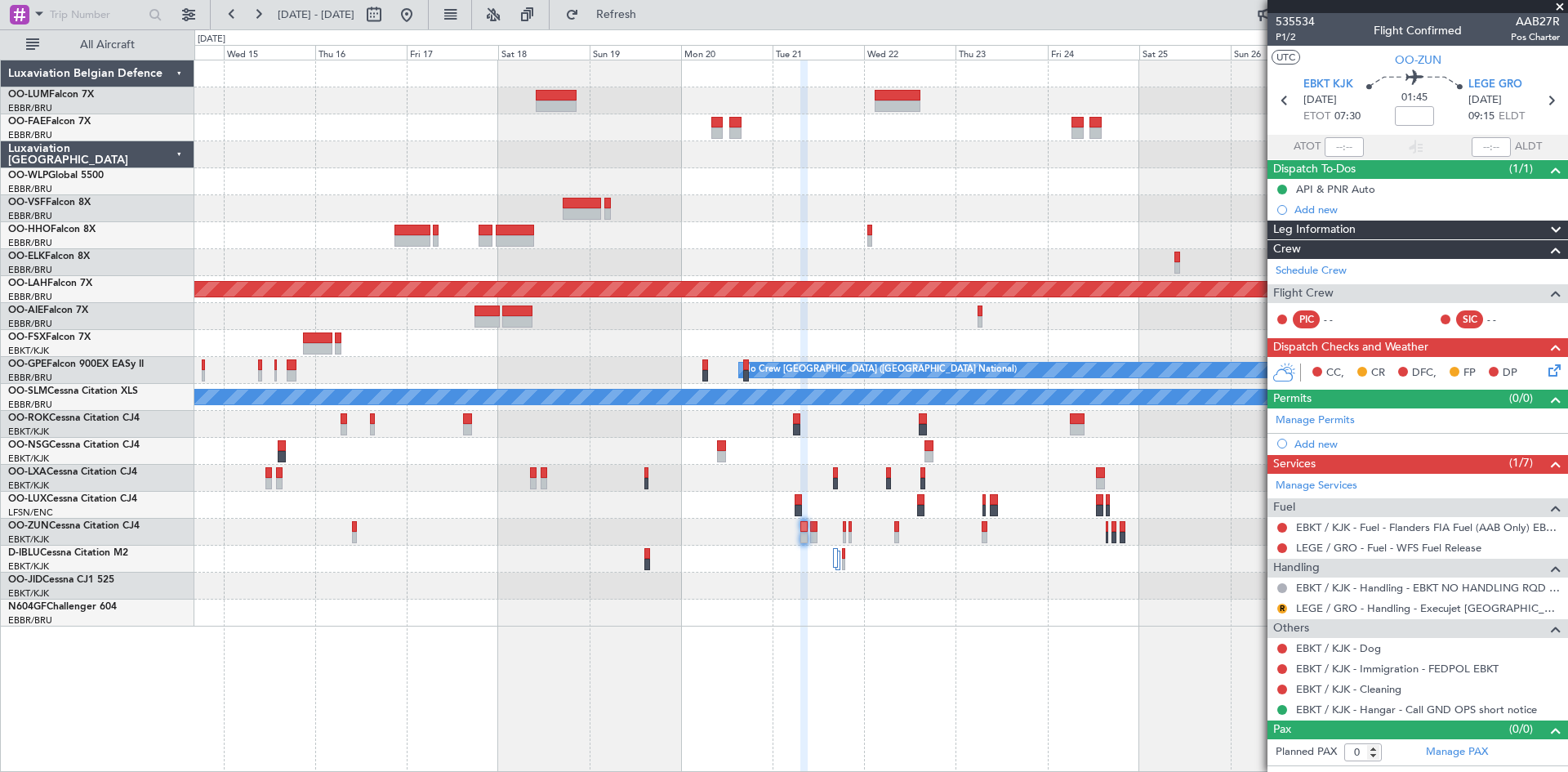
click at [1289, 38] on mat-tooltip-component "Give feedback" at bounding box center [1267, 50] width 90 height 43
click at [1291, 38] on span "P1/2" at bounding box center [1295, 37] width 39 height 14
click at [1291, 39] on span "P1/2" at bounding box center [1295, 37] width 39 height 14
click at [1366, 612] on link "LEGE / GRO - Handling - Execujet [GEOGRAPHIC_DATA] [PERSON_NAME] / GRO" at bounding box center [1428, 608] width 264 height 14
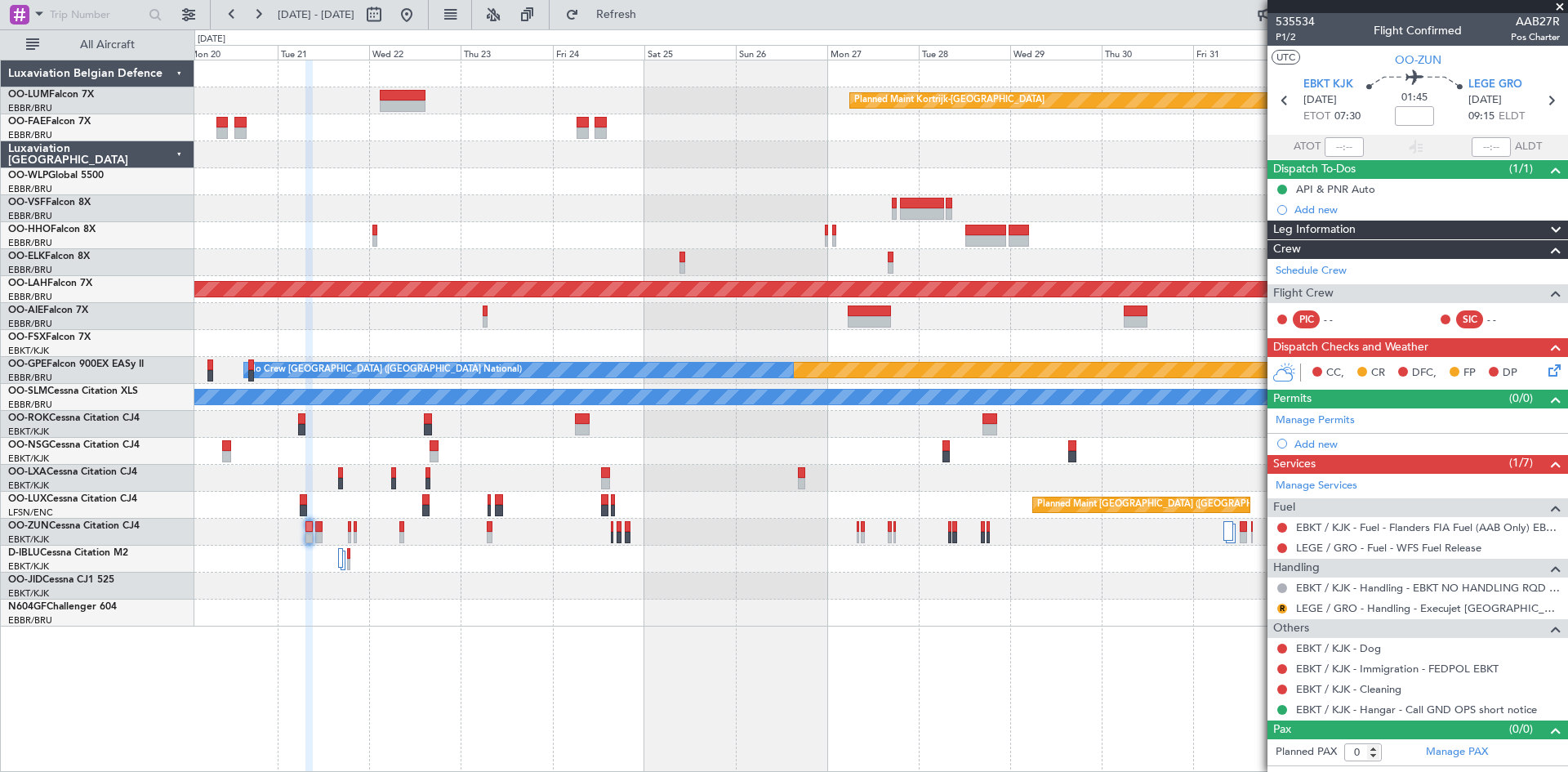
click at [423, 421] on div "Planned Maint Kortrijk-[GEOGRAPHIC_DATA] Planned [GEOGRAPHIC_DATA][PERSON_NAME]…" at bounding box center [880, 343] width 1373 height 566
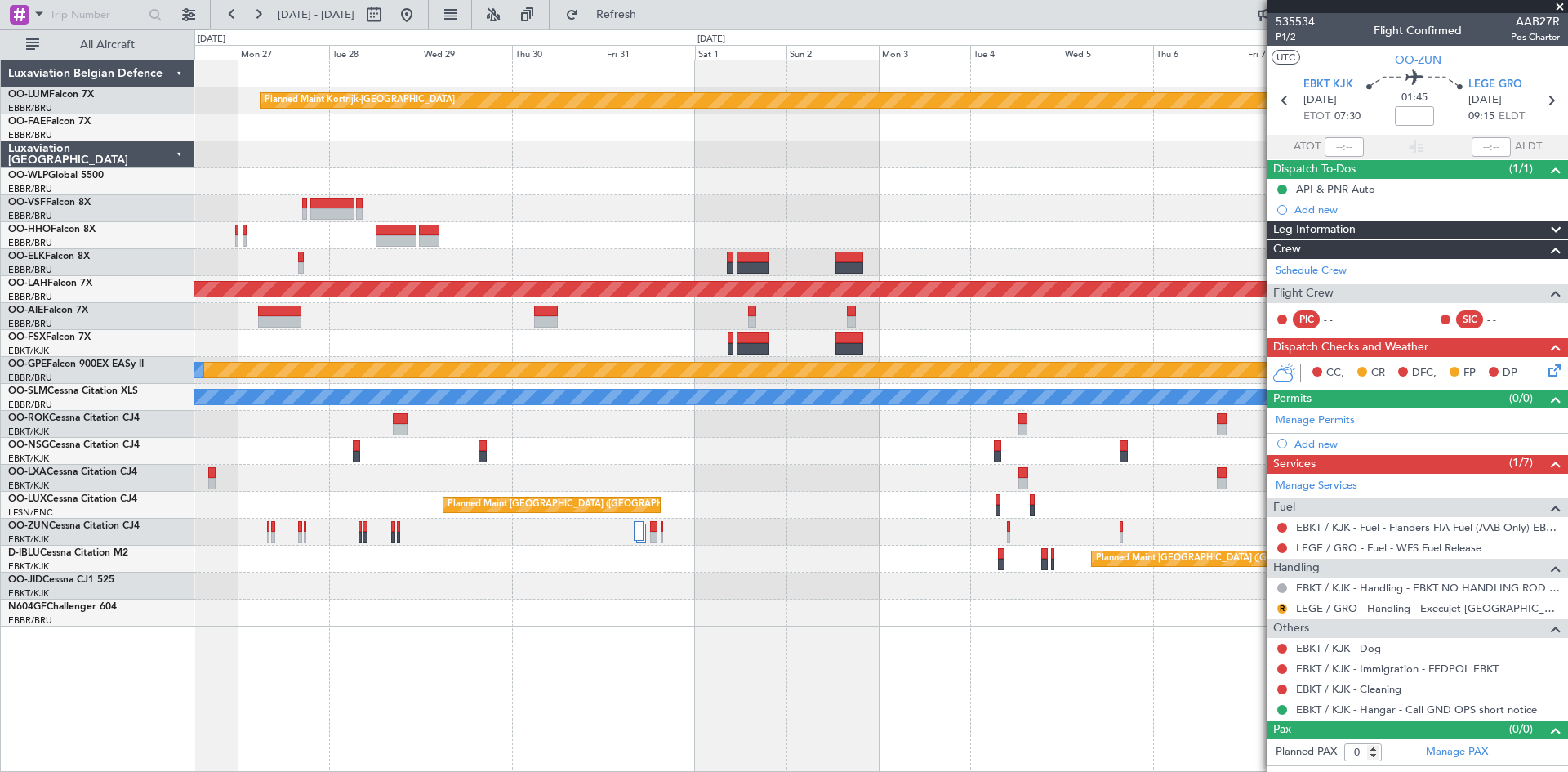
click at [550, 415] on div at bounding box center [880, 424] width 1373 height 27
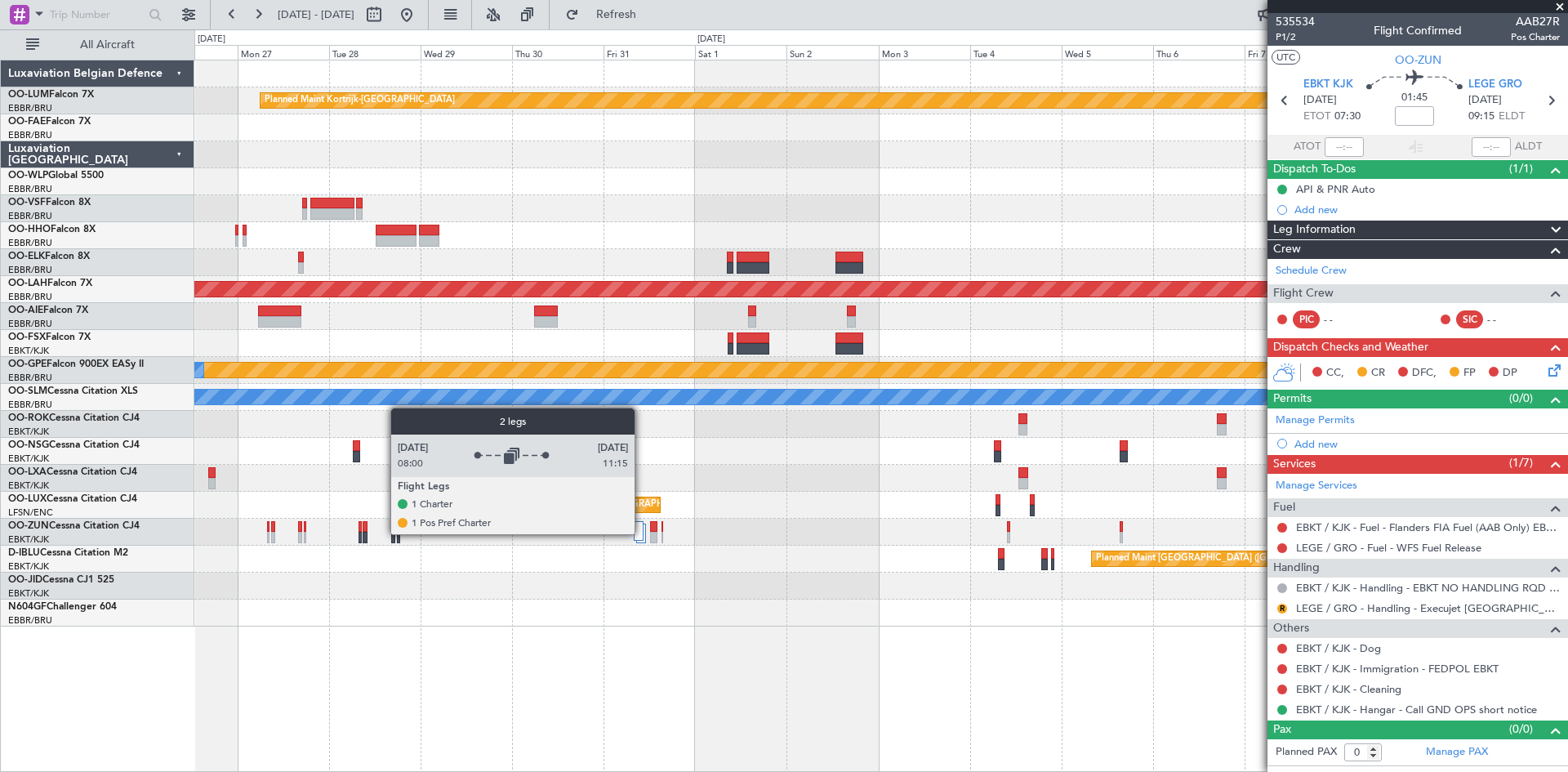
click at [642, 533] on div at bounding box center [639, 531] width 11 height 20
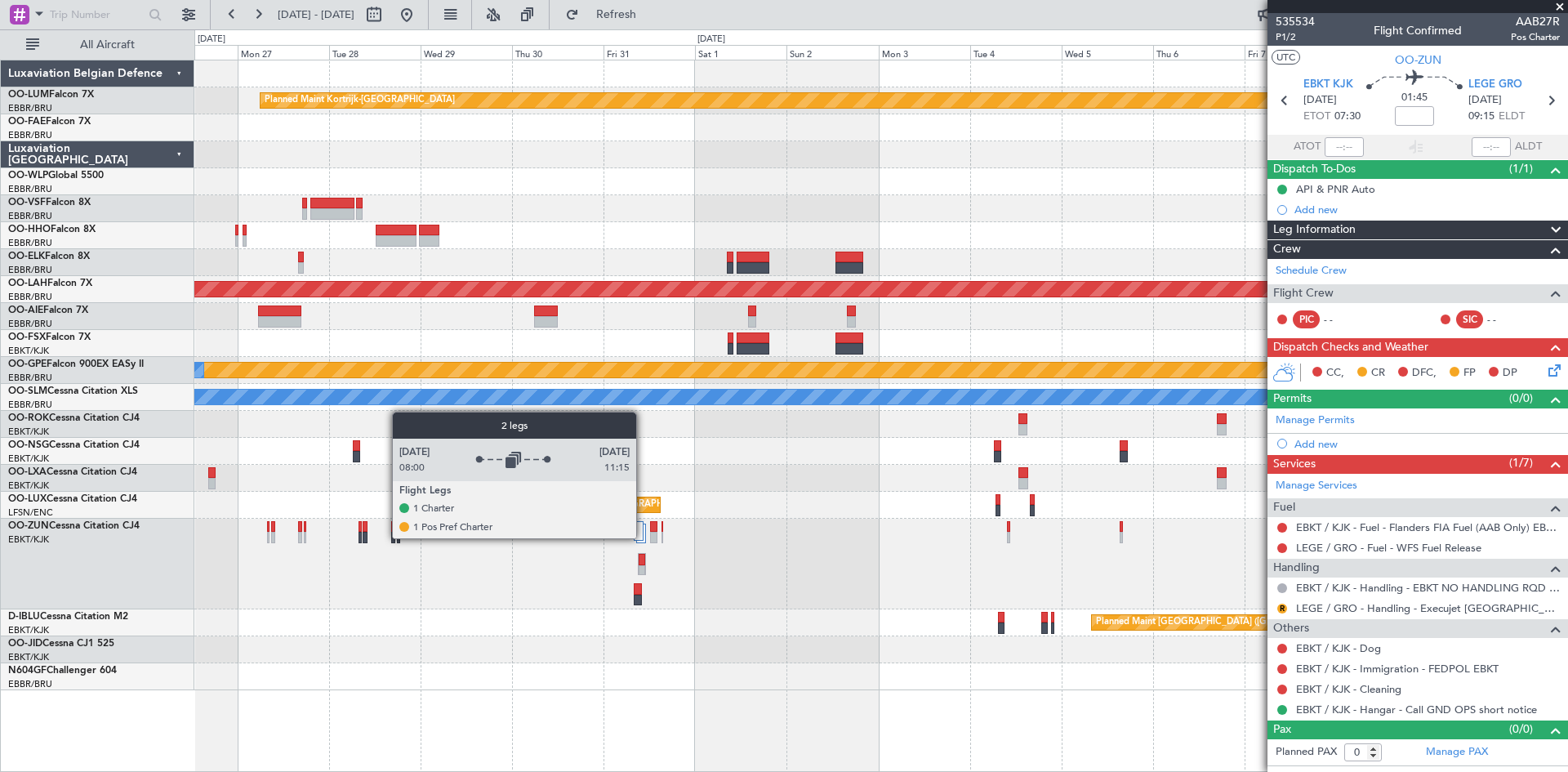
click at [644, 538] on div at bounding box center [642, 533] width 11 height 20
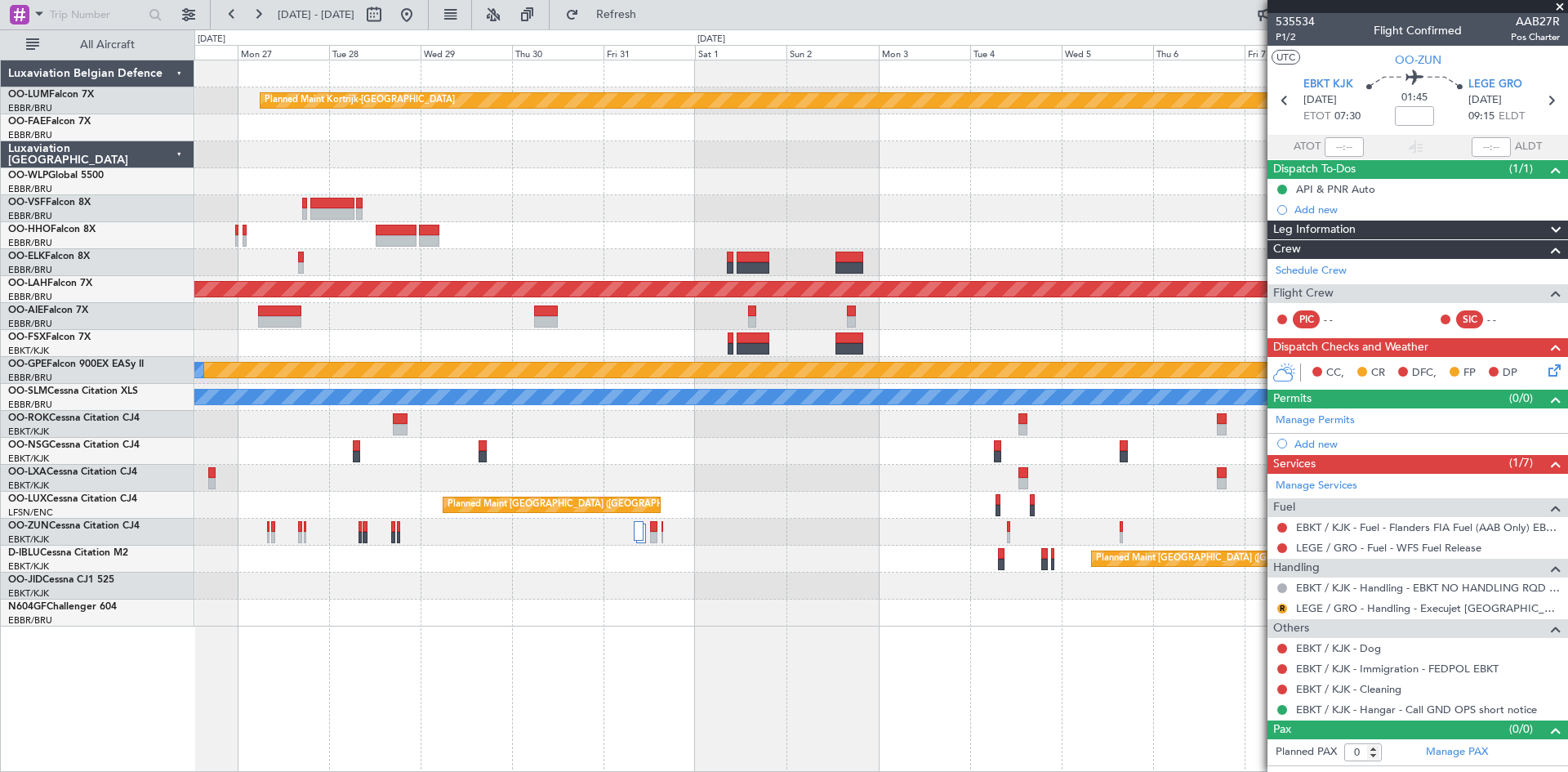
click at [1012, 578] on div "Planned Maint Kortrijk-[GEOGRAPHIC_DATA] Planned [GEOGRAPHIC_DATA][PERSON_NAME]…" at bounding box center [880, 343] width 1373 height 566
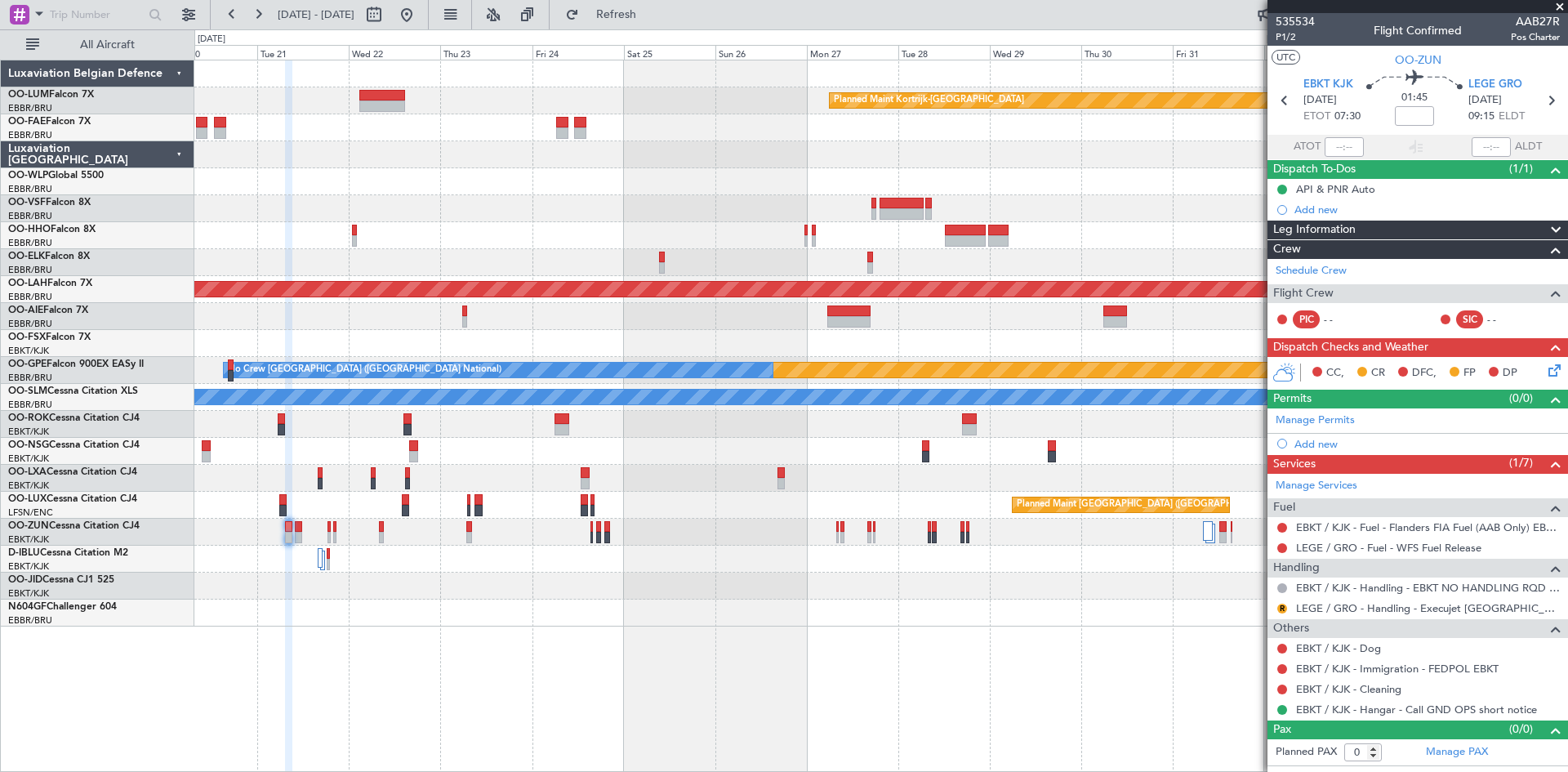
click at [1059, 548] on div "Planned Maint [GEOGRAPHIC_DATA] ([GEOGRAPHIC_DATA])" at bounding box center [880, 559] width 1373 height 27
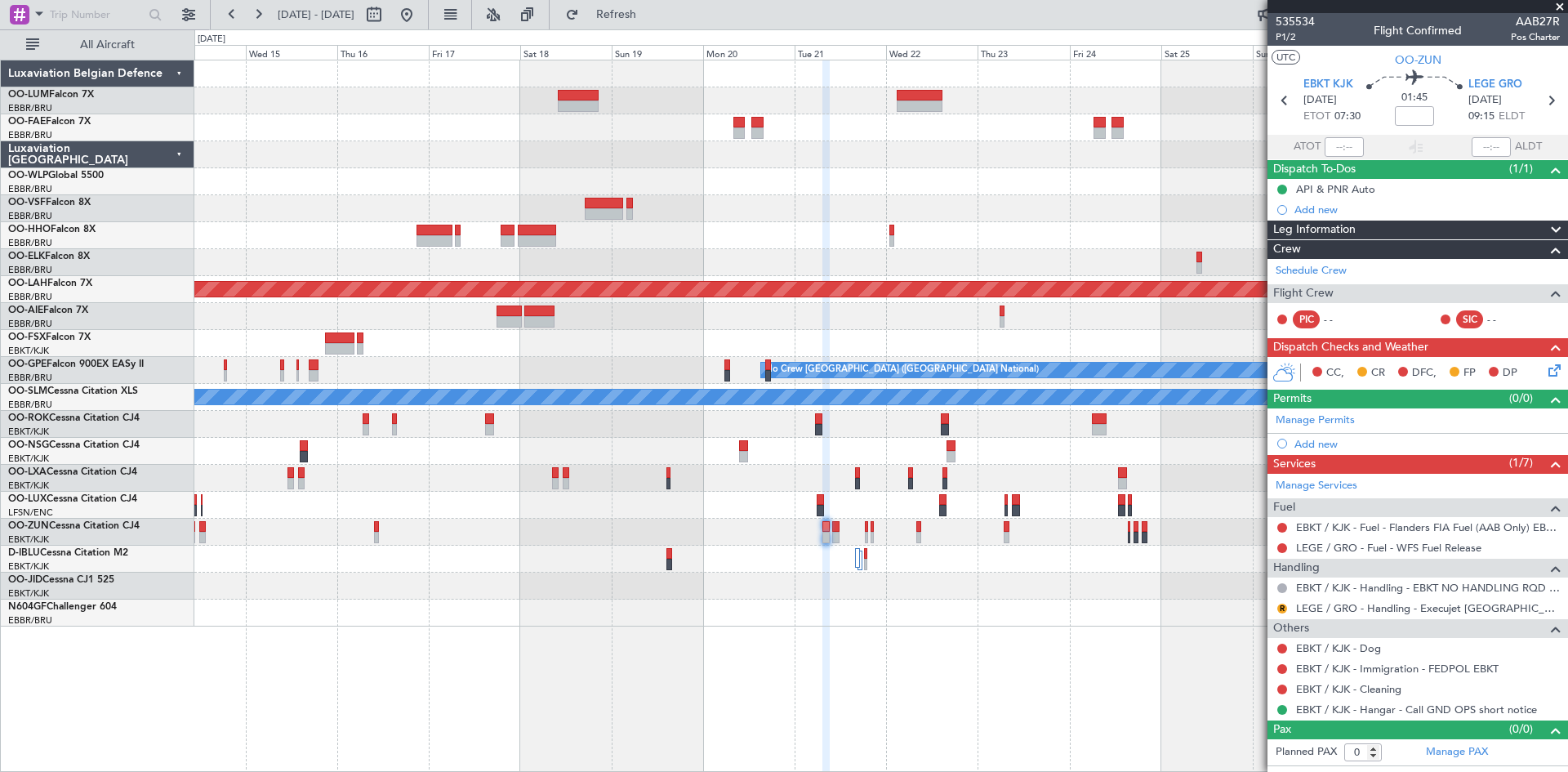
click at [973, 623] on div at bounding box center [880, 613] width 1373 height 27
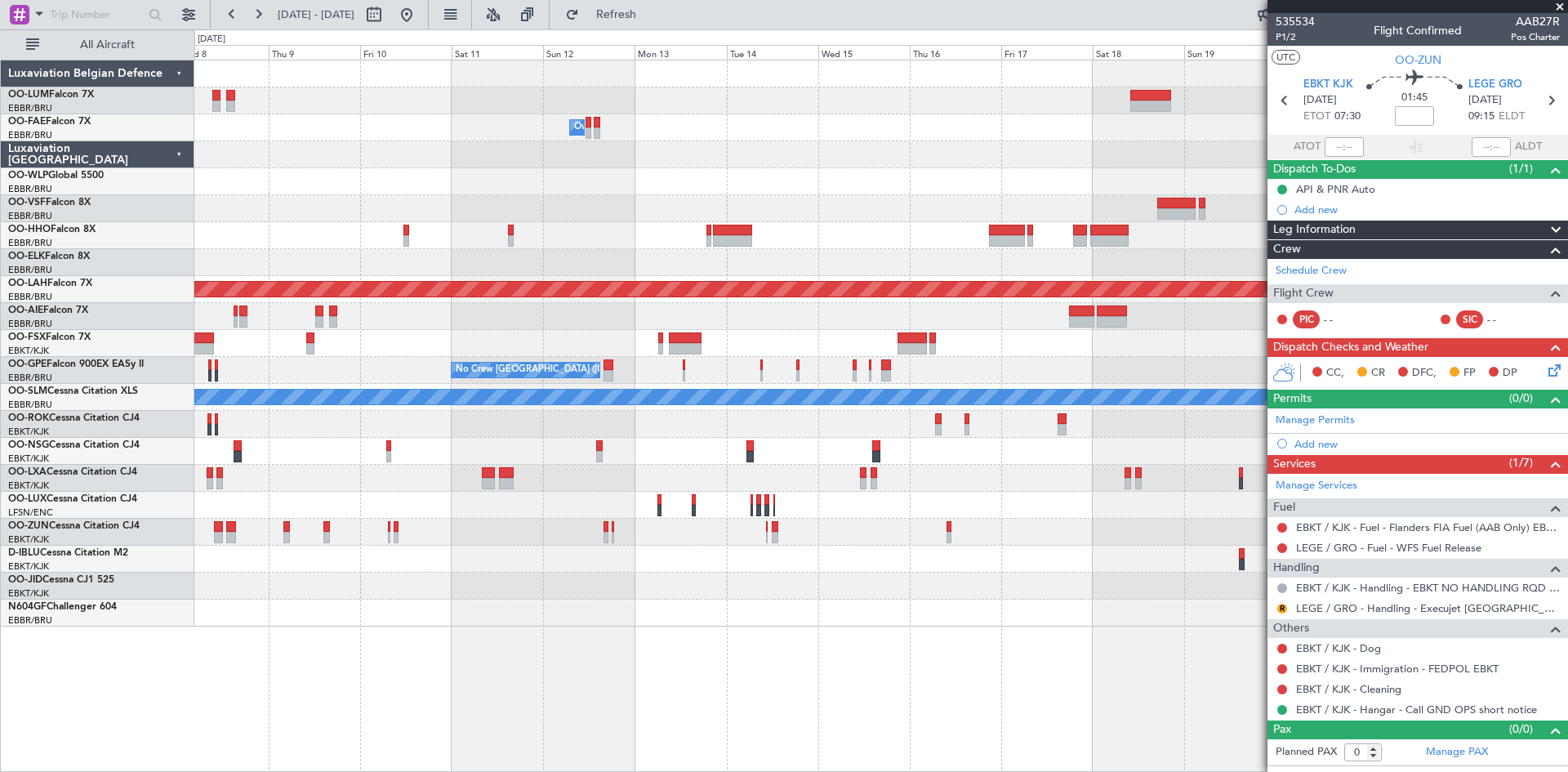
click at [1081, 628] on div "Owner Melsbroek Air Base Planned [GEOGRAPHIC_DATA][PERSON_NAME]-[GEOGRAPHIC_DAT…" at bounding box center [881, 415] width 1374 height 713
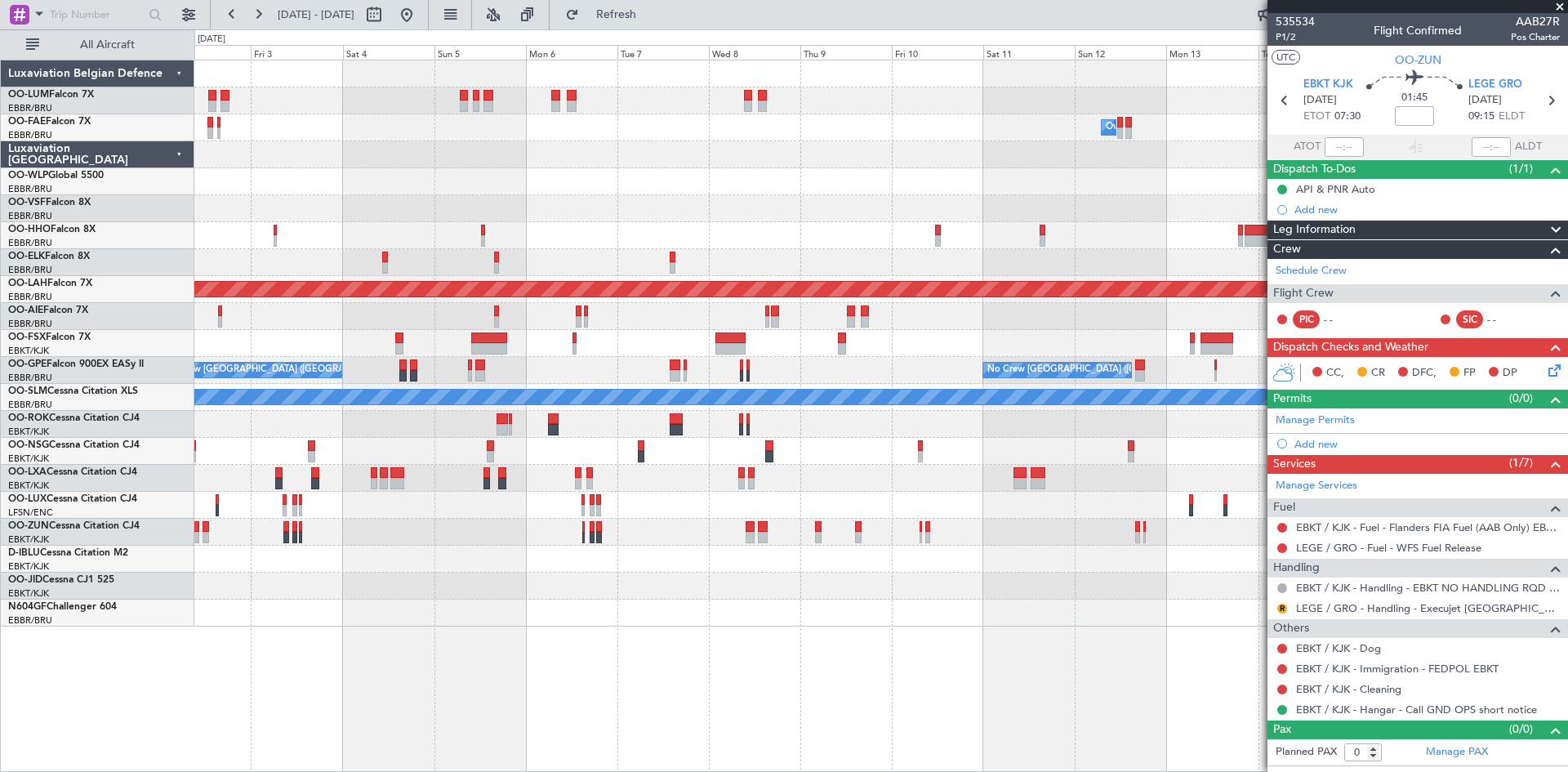
click at [1149, 631] on div "Owner Melsbroek Air Base Owner [GEOGRAPHIC_DATA] Owner [GEOGRAPHIC_DATA] Planne…" at bounding box center [881, 415] width 1374 height 713
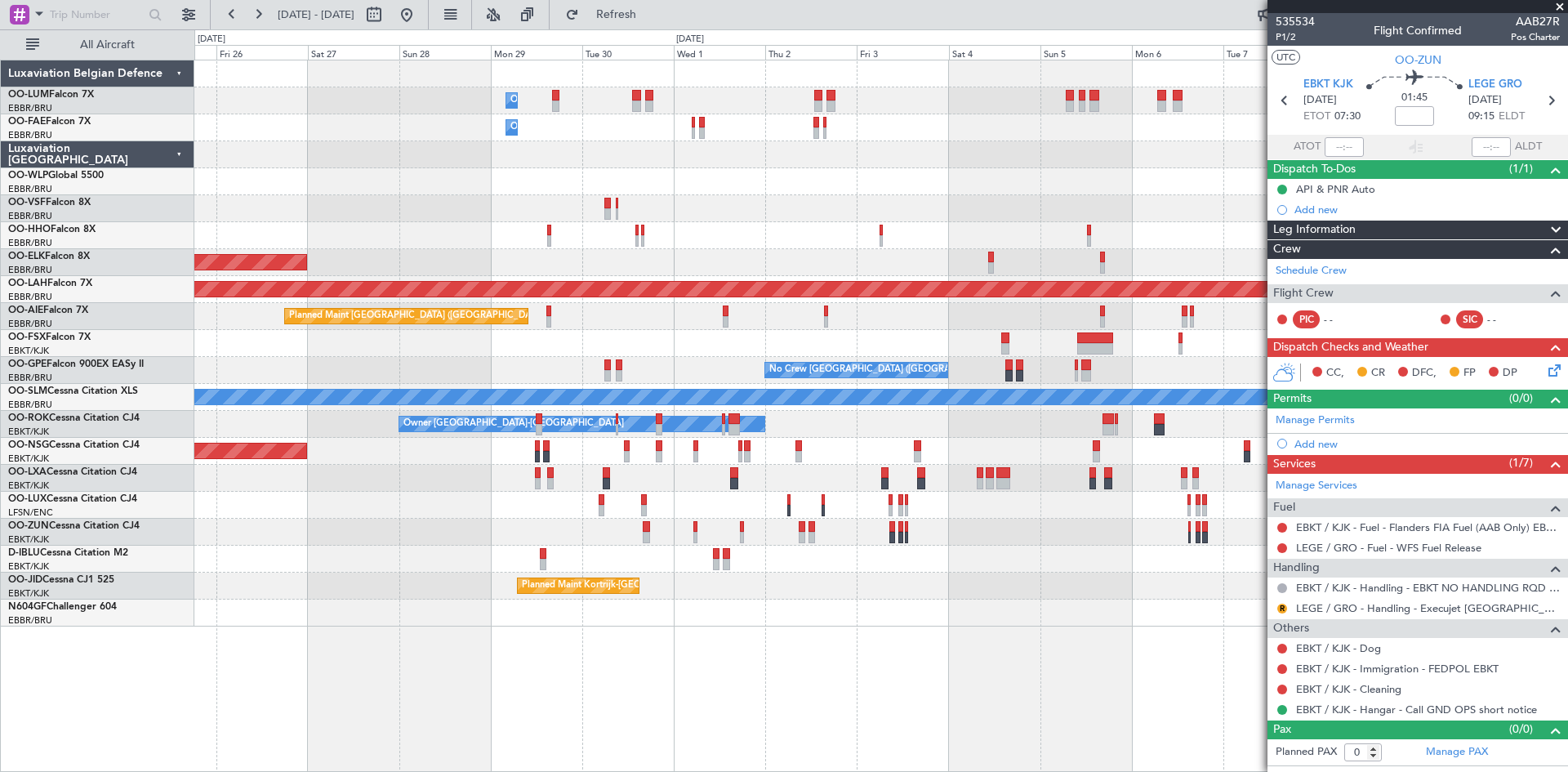
click at [1049, 623] on div "Owner Melsbroek Air Base Owner [GEOGRAPHIC_DATA] Owner [GEOGRAPHIC_DATA] Planne…" at bounding box center [881, 415] width 1374 height 713
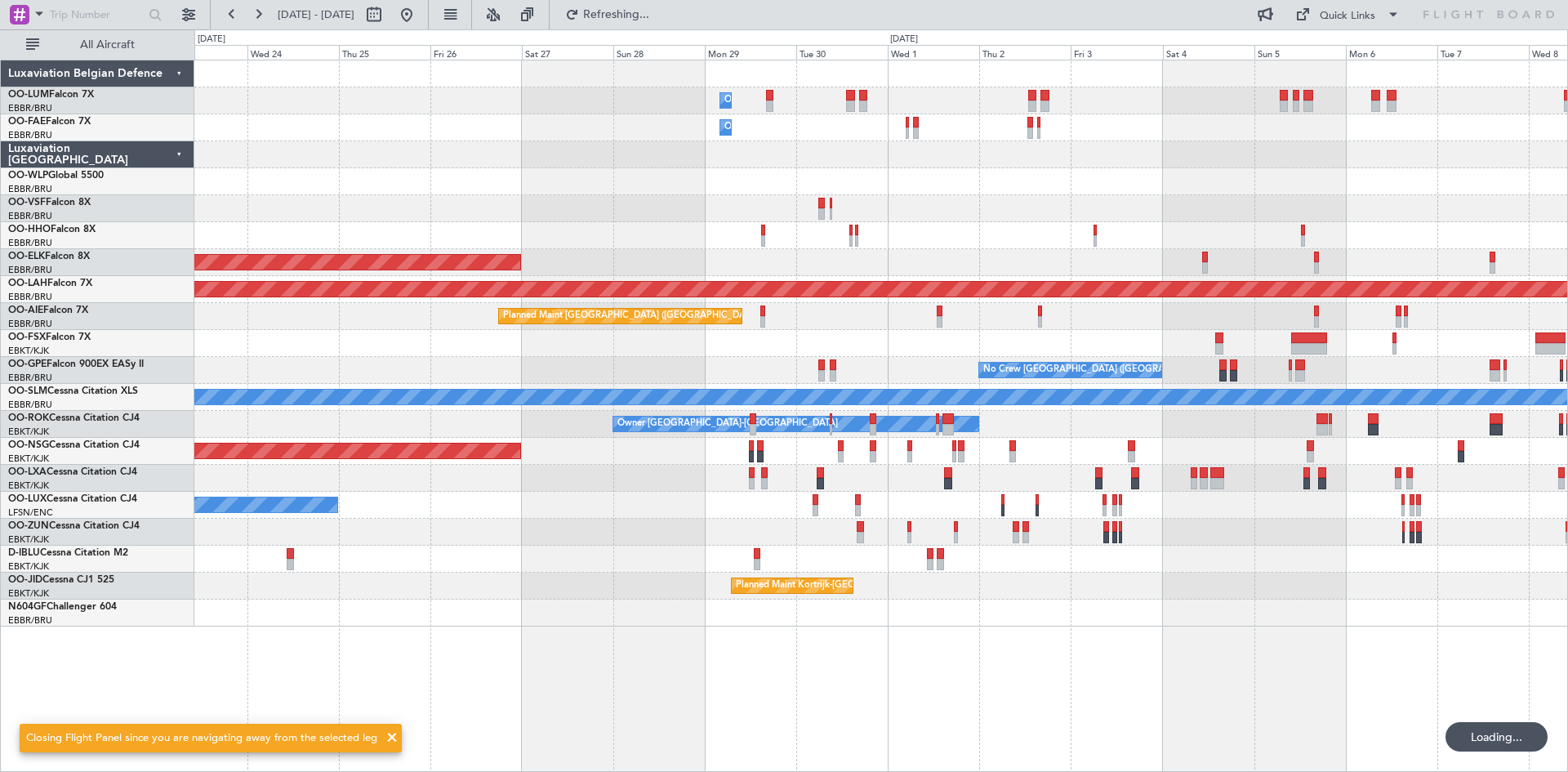
click at [618, 642] on div "Owner Melsbroek Air Base Owner [GEOGRAPHIC_DATA] Planned Maint [GEOGRAPHIC_DATA…" at bounding box center [881, 415] width 1374 height 713
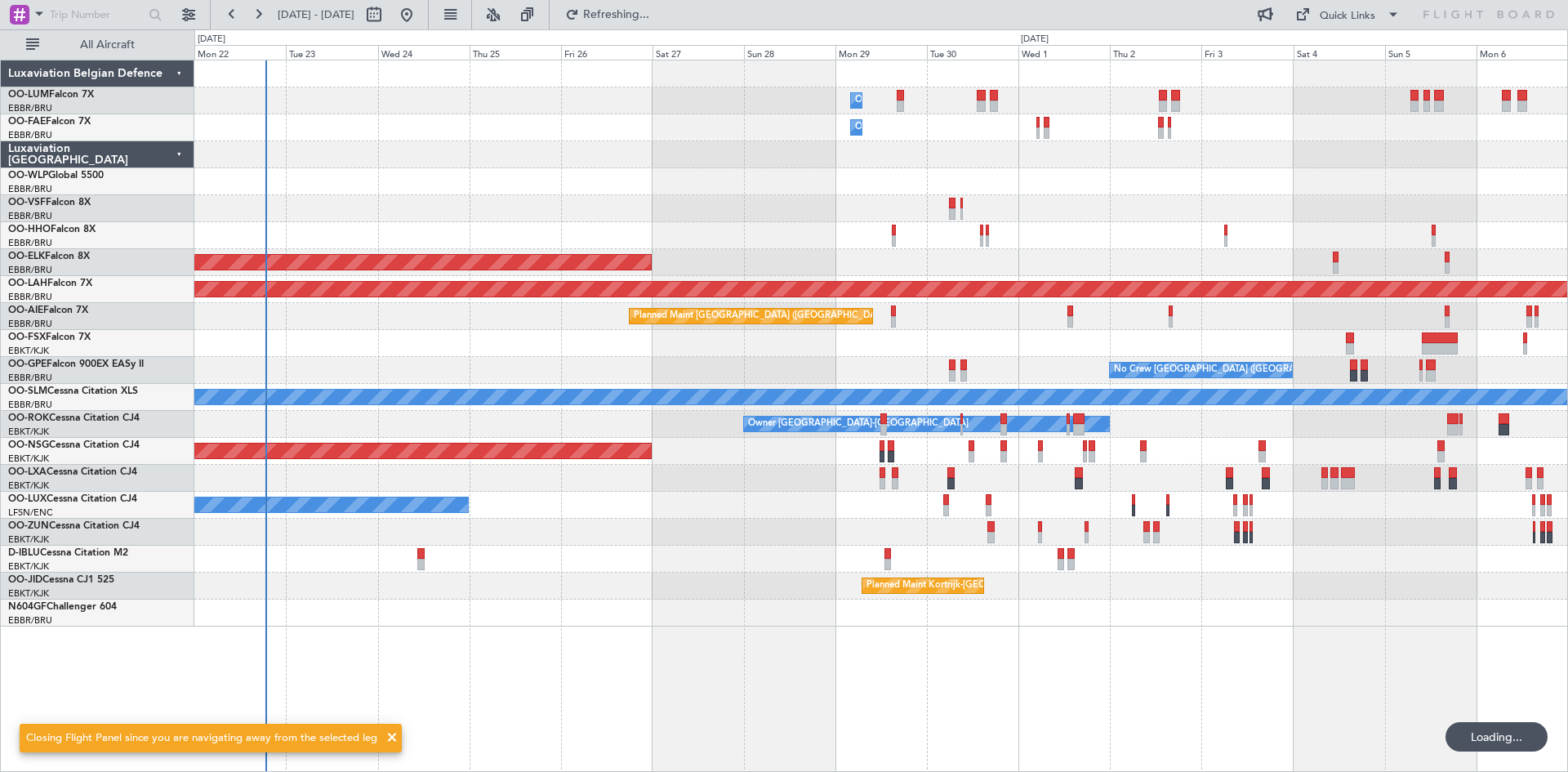
click at [768, 646] on div "Owner Melsbroek Air Base Owner [GEOGRAPHIC_DATA] AOG Maint [GEOGRAPHIC_DATA] ([…" at bounding box center [881, 415] width 1374 height 713
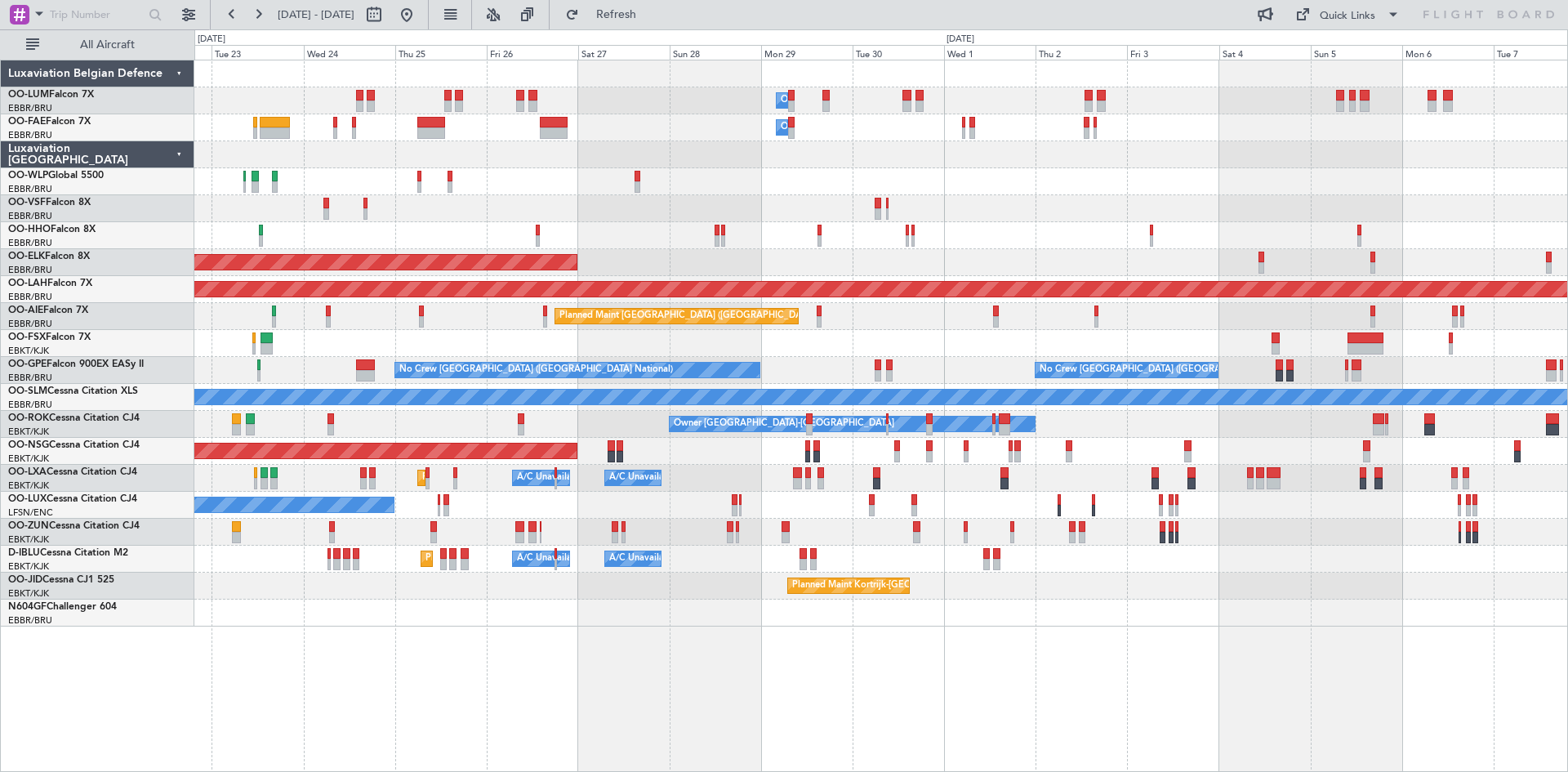
click at [890, 643] on div "Owner Melsbroek Air Base Planned Maint [GEOGRAPHIC_DATA] ([GEOGRAPHIC_DATA]) Ow…" at bounding box center [881, 415] width 1374 height 713
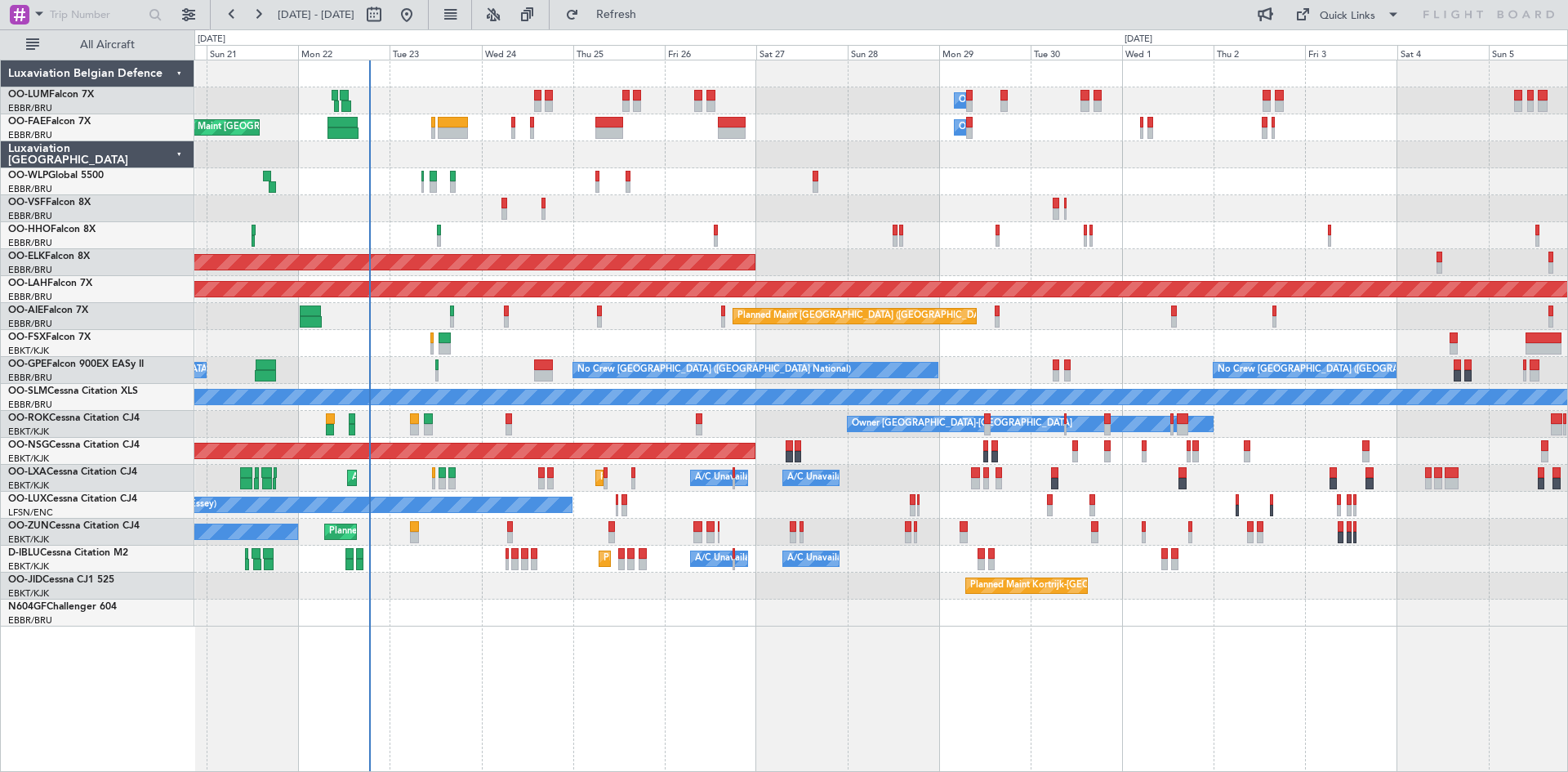
click at [551, 565] on div "Owner Melsbroek Air Base Planned Maint [GEOGRAPHIC_DATA] ([GEOGRAPHIC_DATA]) Pl…" at bounding box center [880, 343] width 1373 height 566
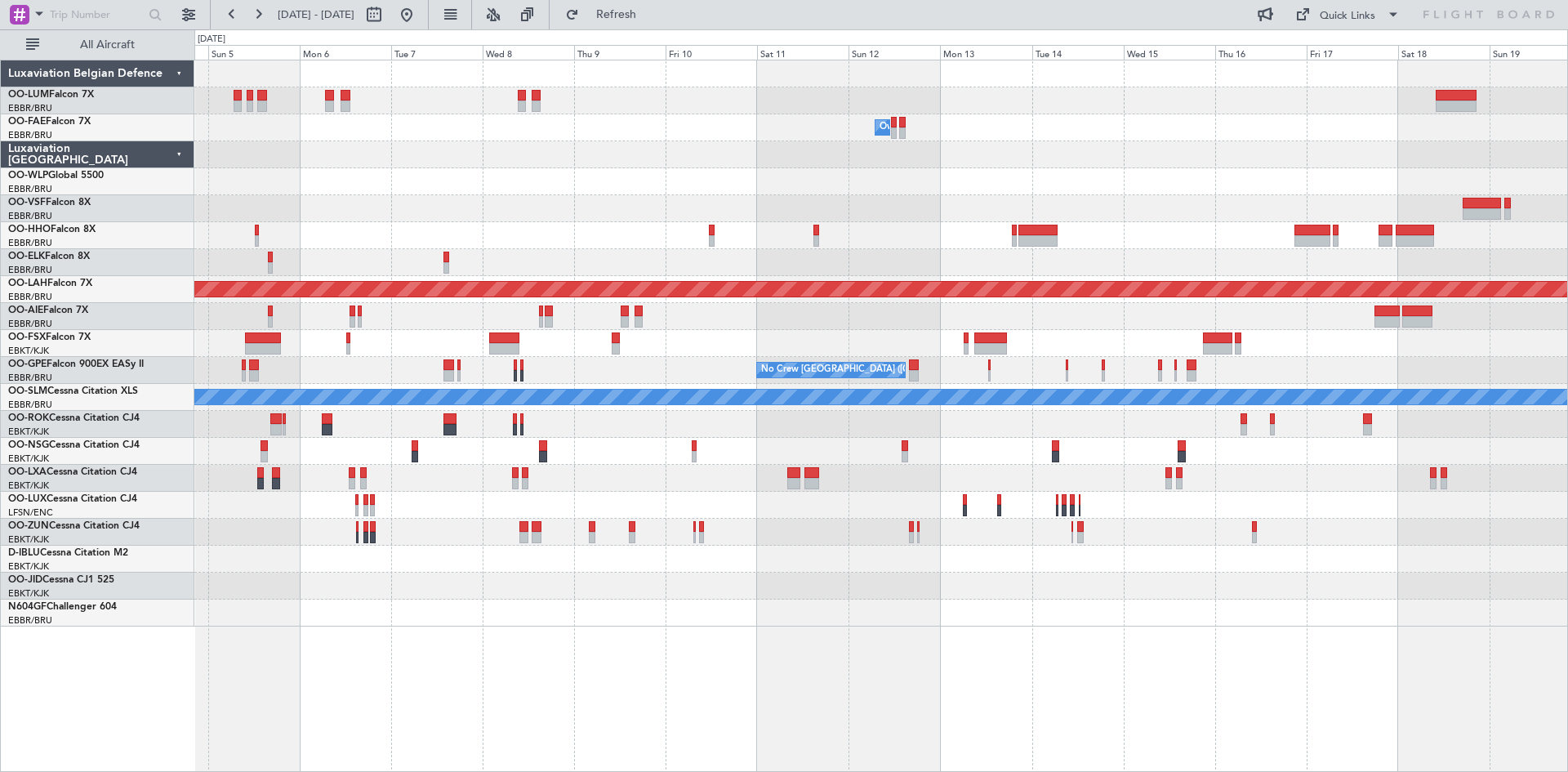
click at [677, 560] on div at bounding box center [880, 559] width 1373 height 27
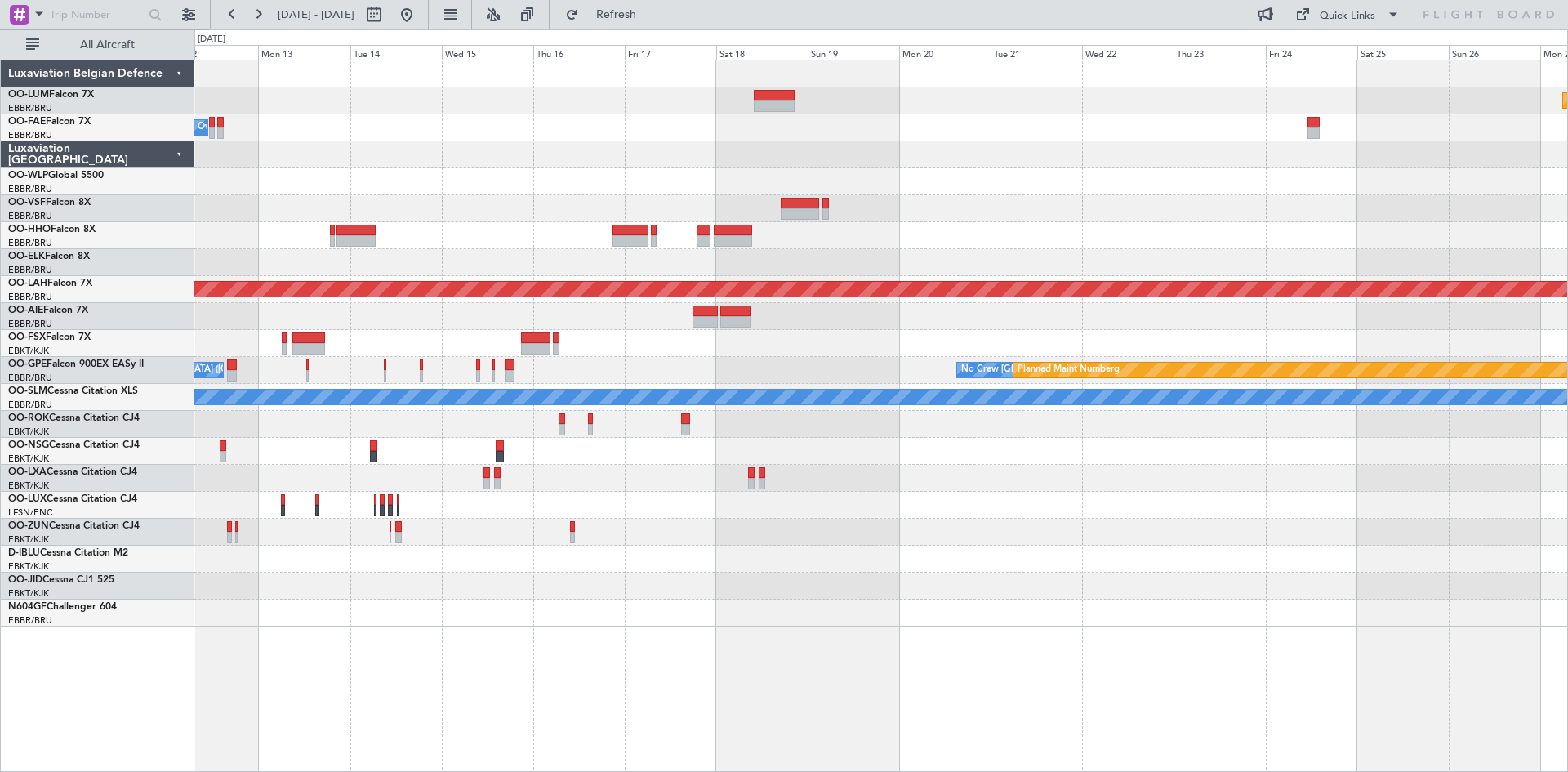
click at [597, 553] on div at bounding box center [880, 559] width 1373 height 27
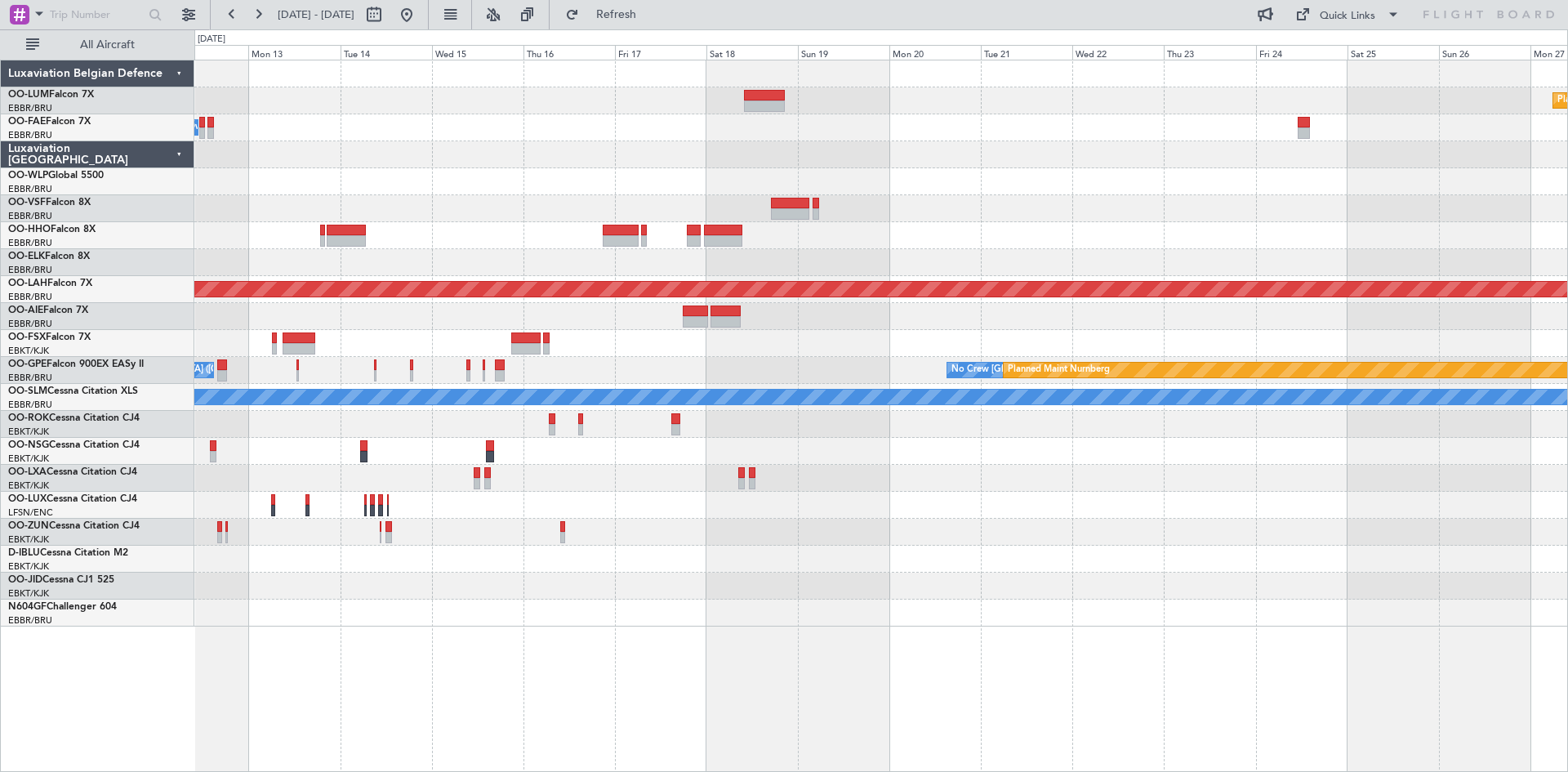
click at [804, 579] on div at bounding box center [880, 585] width 1373 height 27
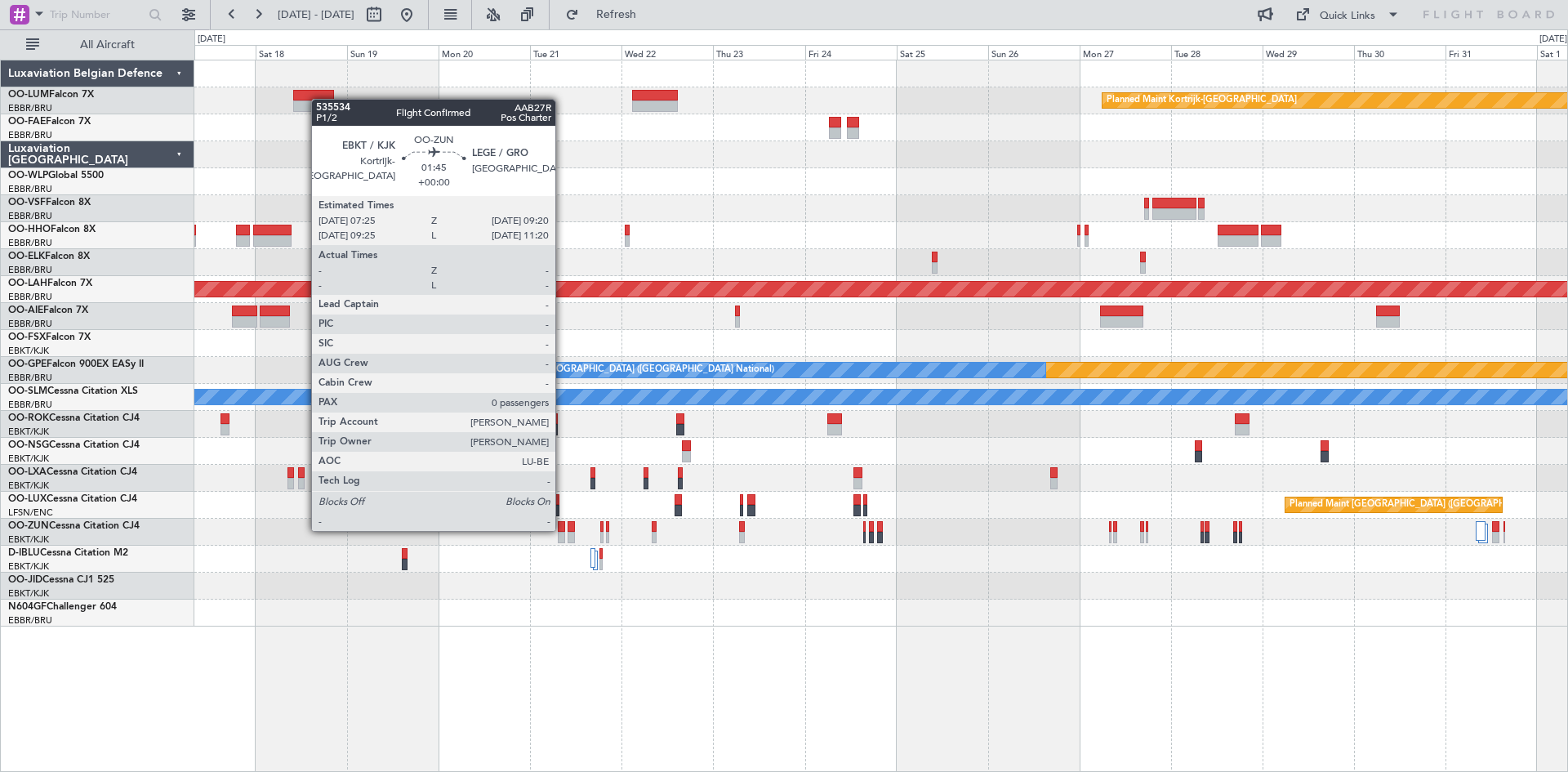
click at [563, 529] on div at bounding box center [561, 527] width 7 height 12
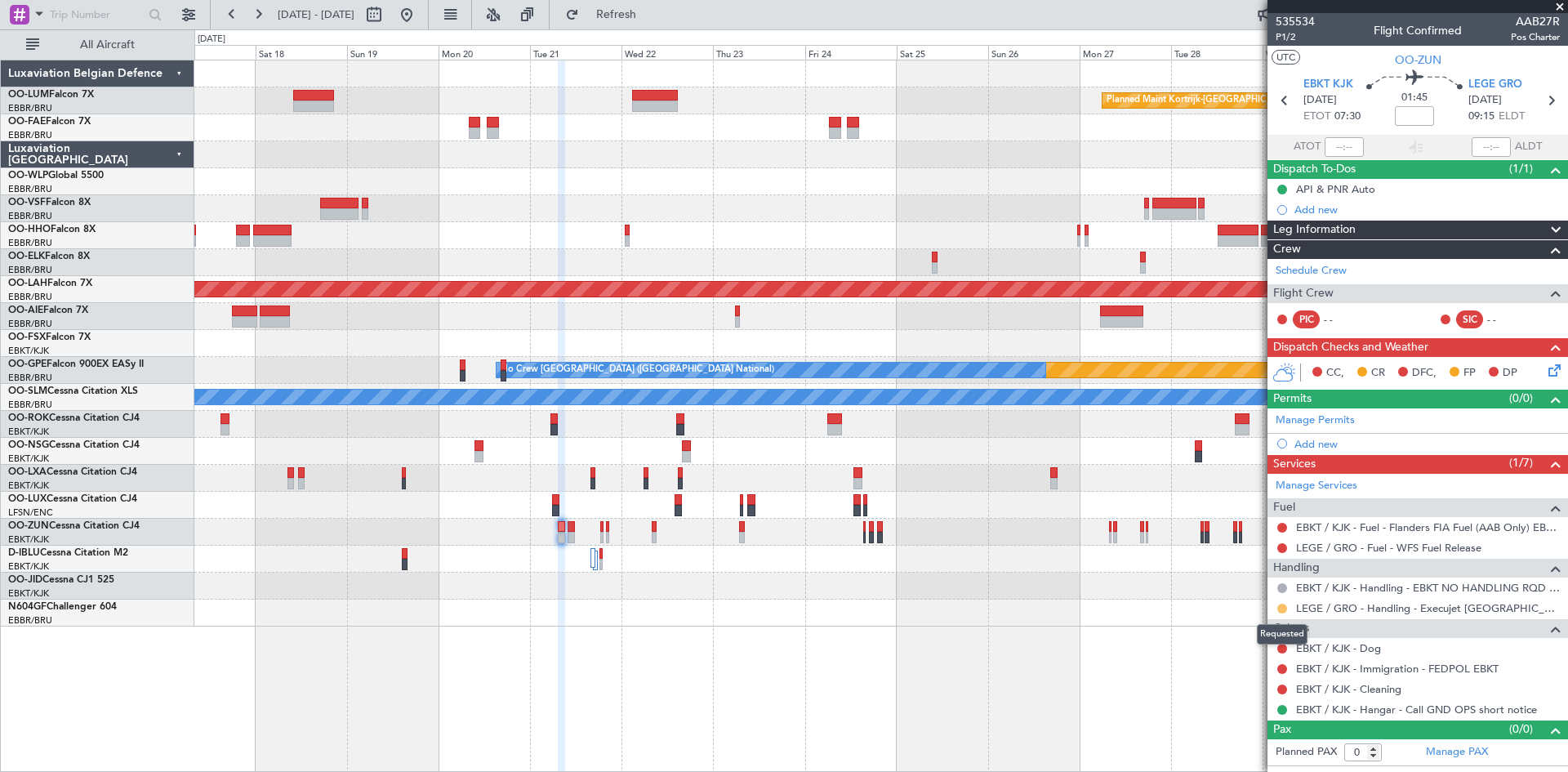
click at [1280, 611] on button at bounding box center [1282, 609] width 10 height 10
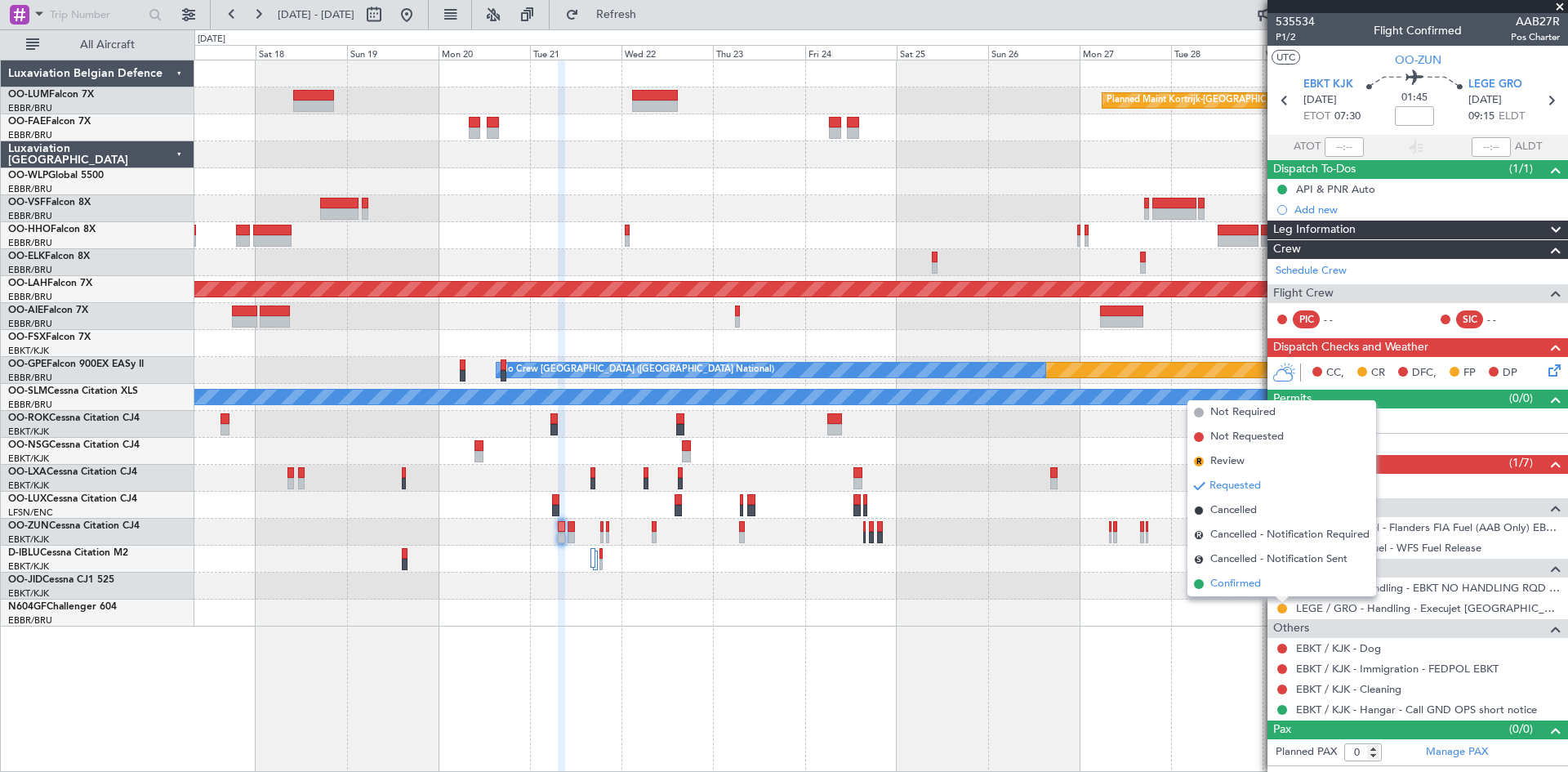
click at [1254, 582] on span "Confirmed" at bounding box center [1235, 584] width 50 height 17
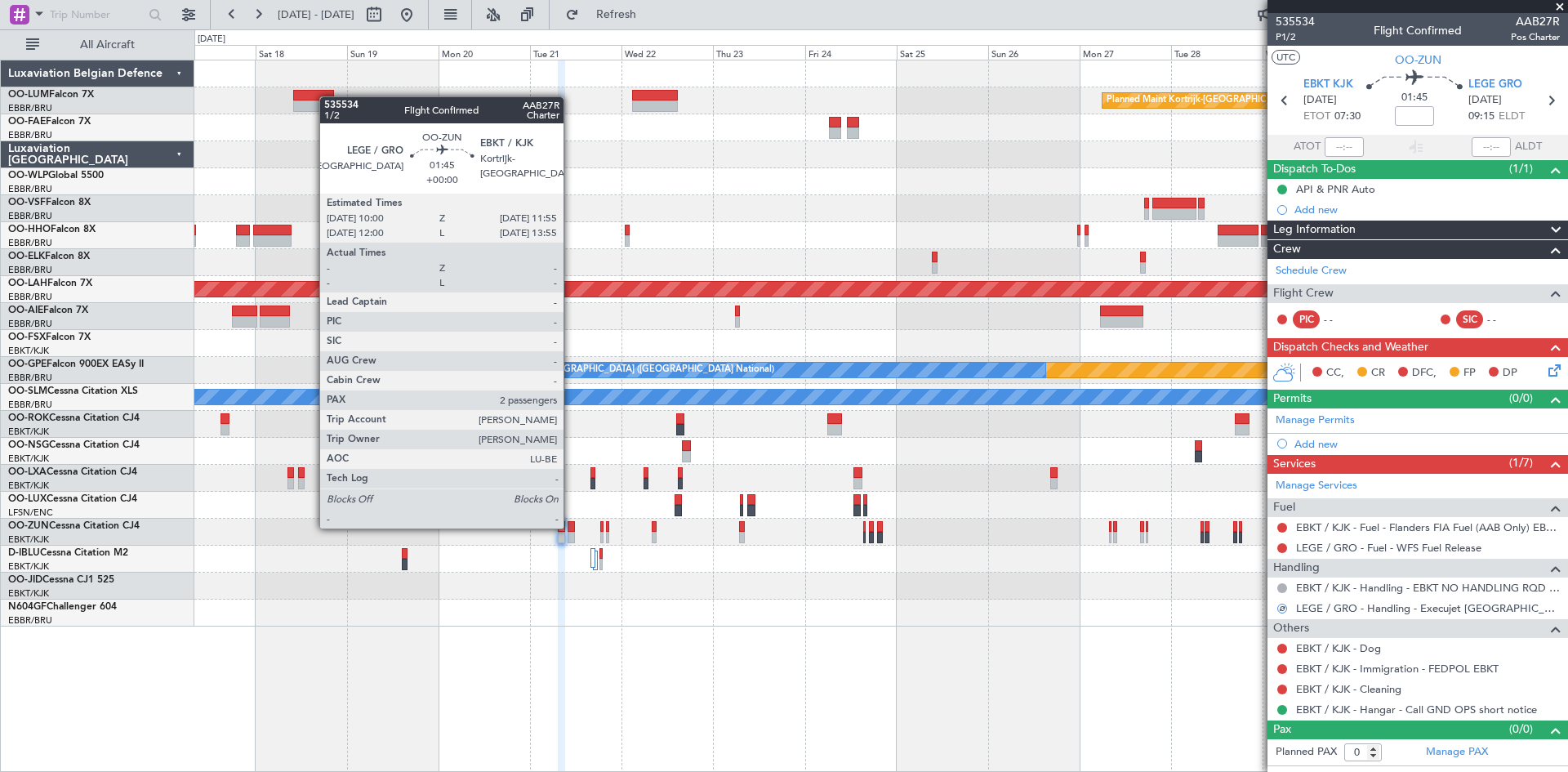
click at [571, 527] on div at bounding box center [571, 527] width 7 height 12
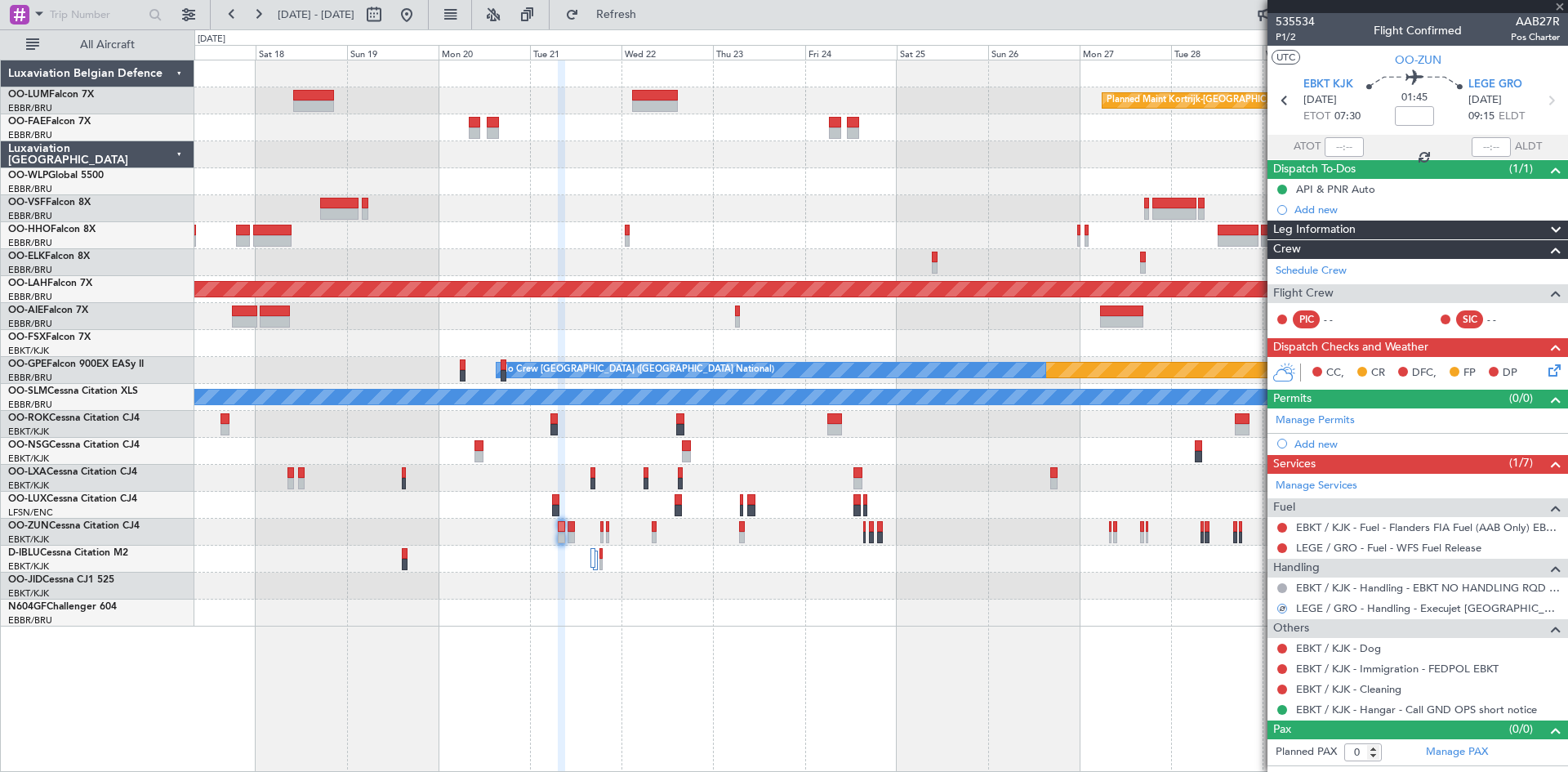
type input "2"
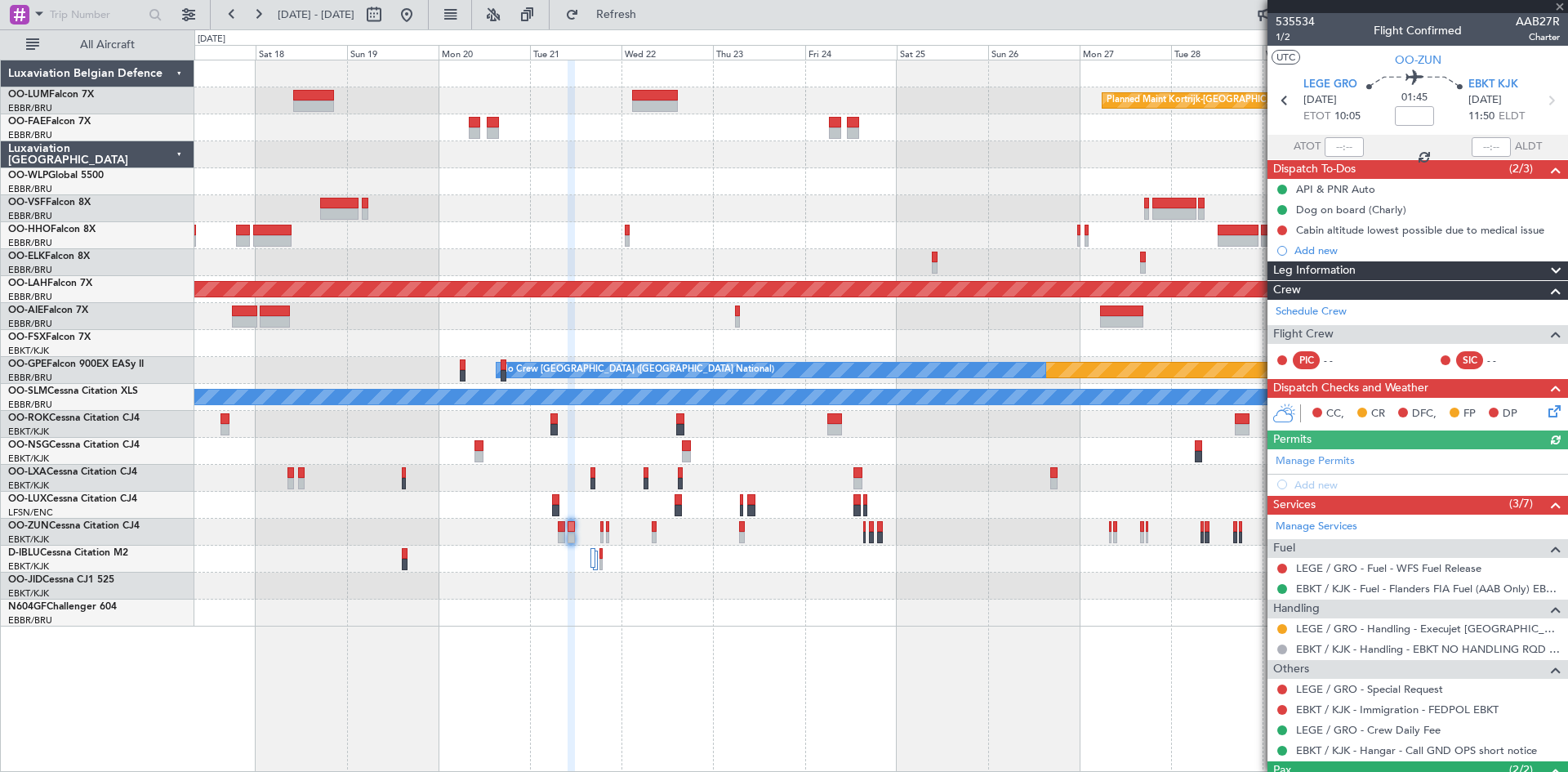
drag, startPoint x: 1285, startPoint y: 588, endPoint x: 1264, endPoint y: 590, distance: 21.1
click at [1282, 588] on button at bounding box center [1282, 589] width 10 height 10
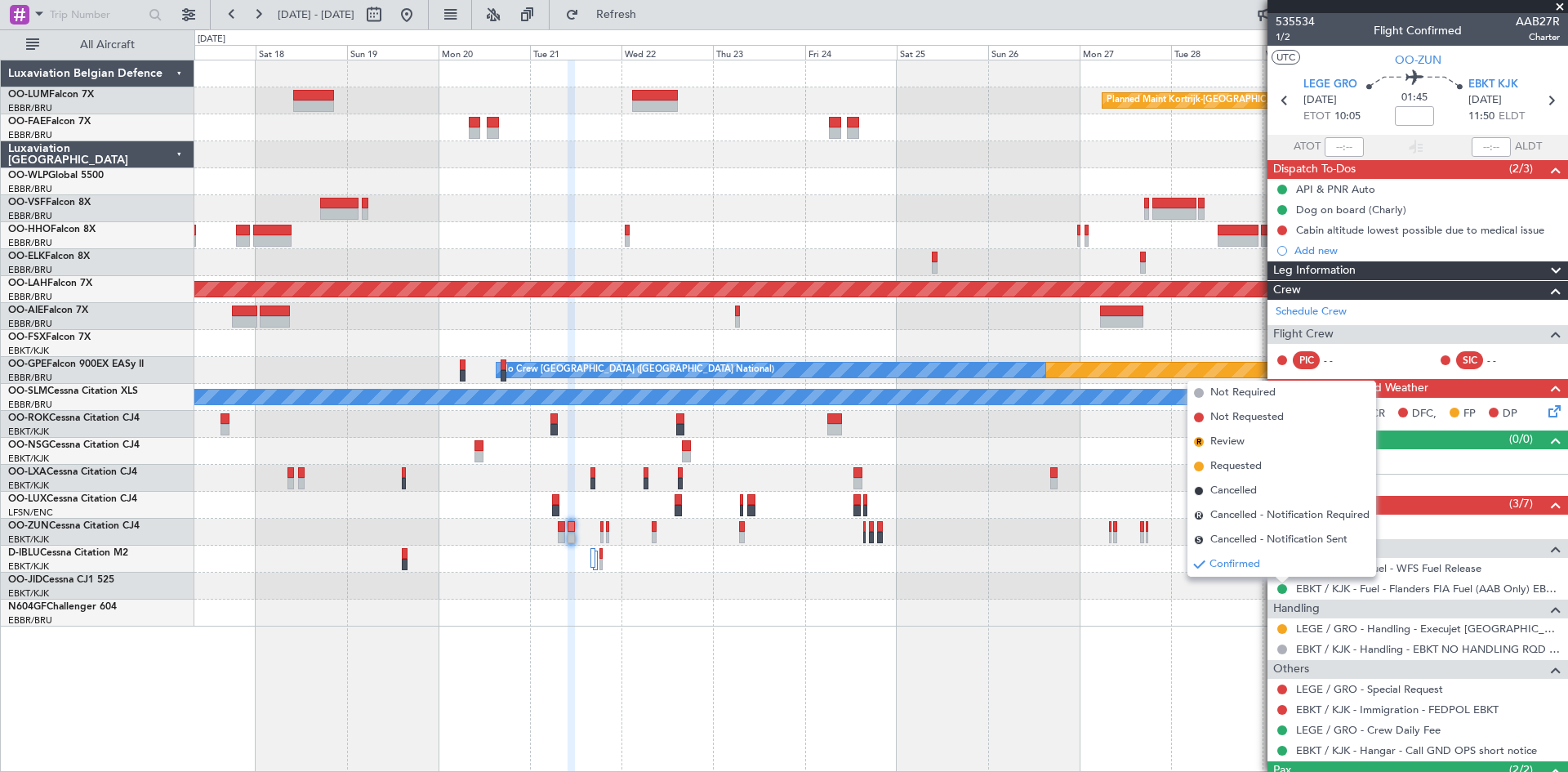
click at [1139, 642] on div "Planned Maint Kortrijk-[GEOGRAPHIC_DATA] Planned [GEOGRAPHIC_DATA][PERSON_NAME]…" at bounding box center [881, 415] width 1374 height 713
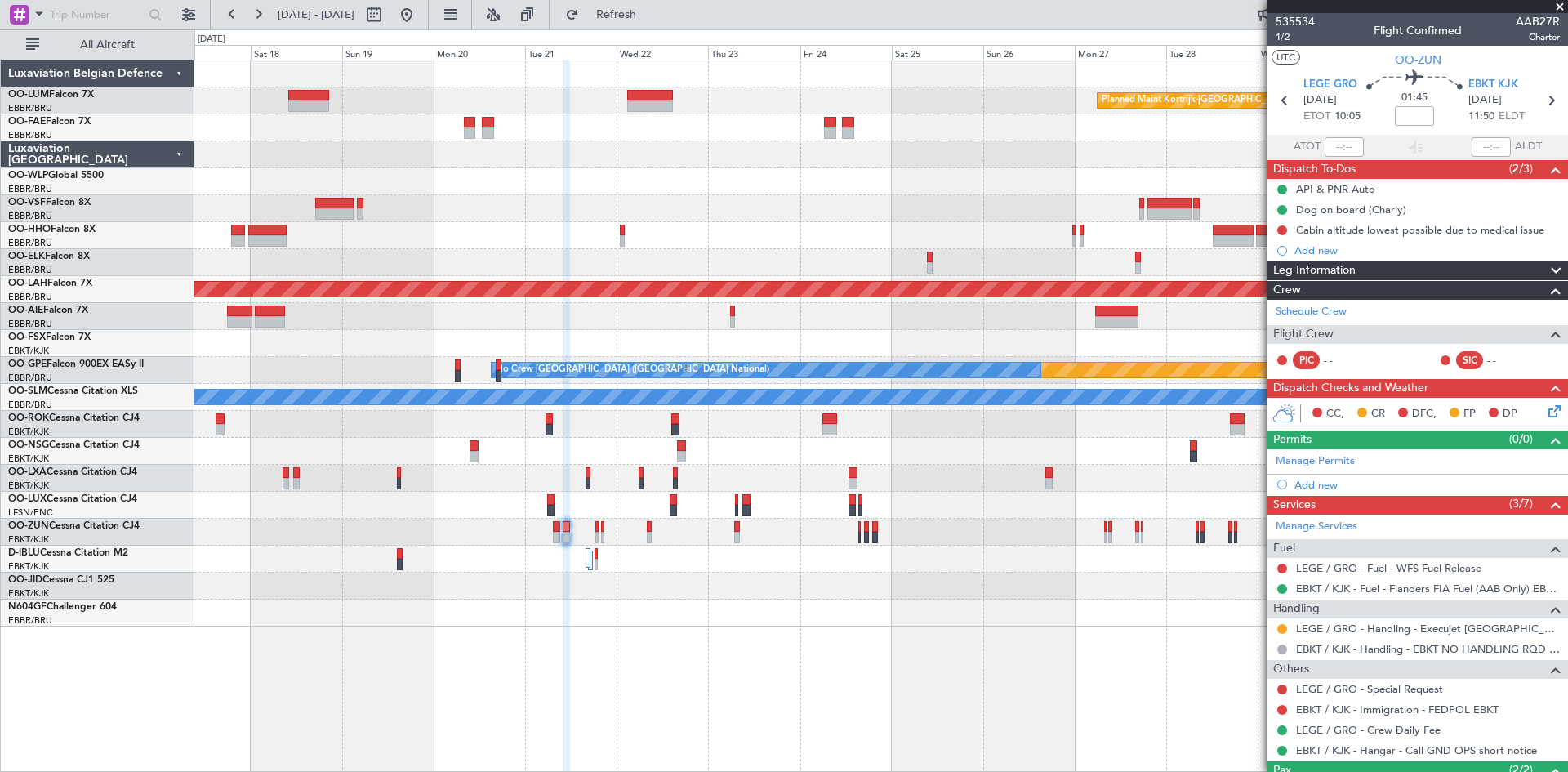
drag, startPoint x: 1281, startPoint y: 626, endPoint x: 1273, endPoint y: 627, distance: 8.1
click at [1281, 626] on button at bounding box center [1282, 629] width 10 height 10
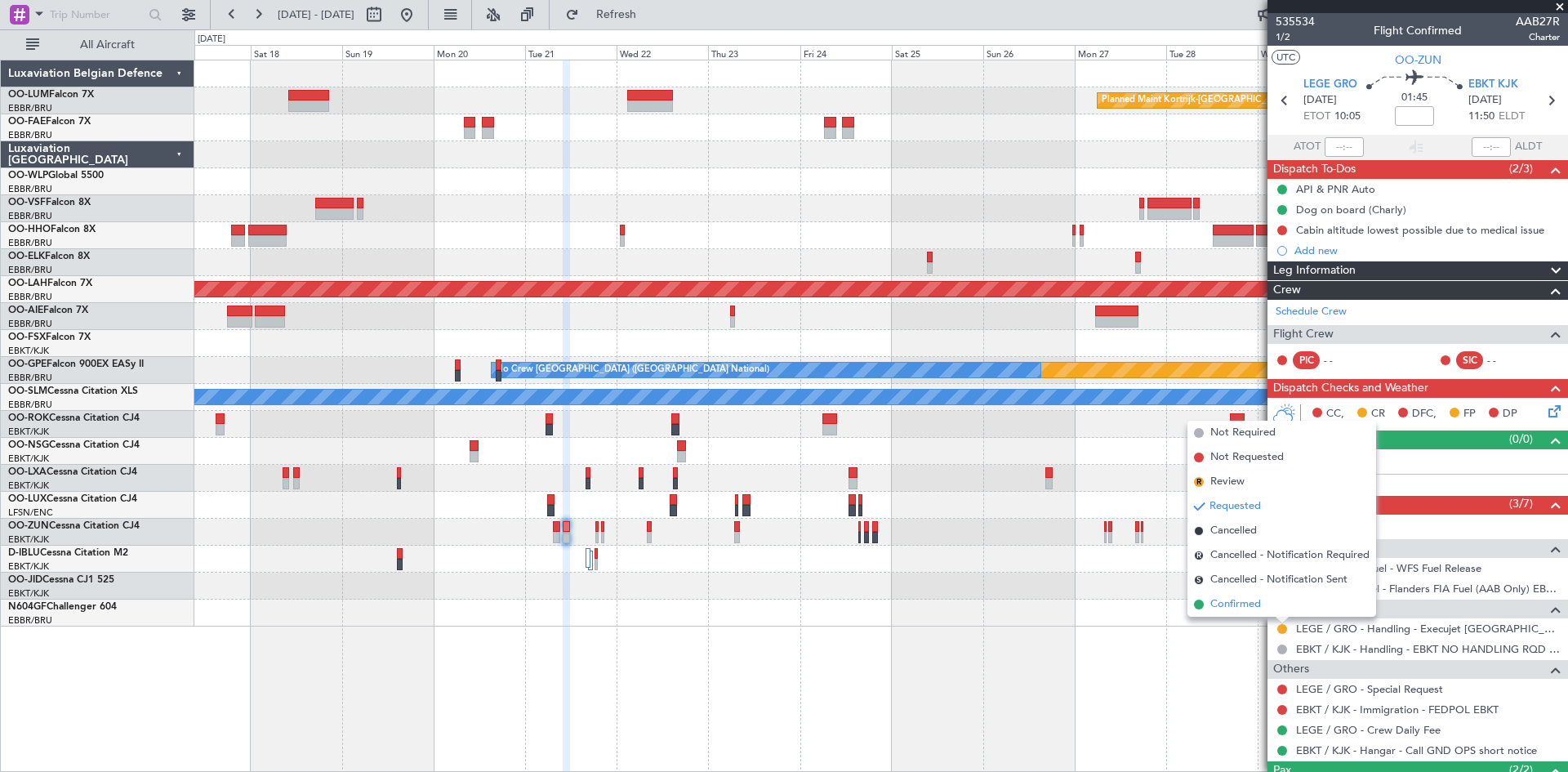
click at [1237, 606] on span "Confirmed" at bounding box center [1235, 604] width 50 height 17
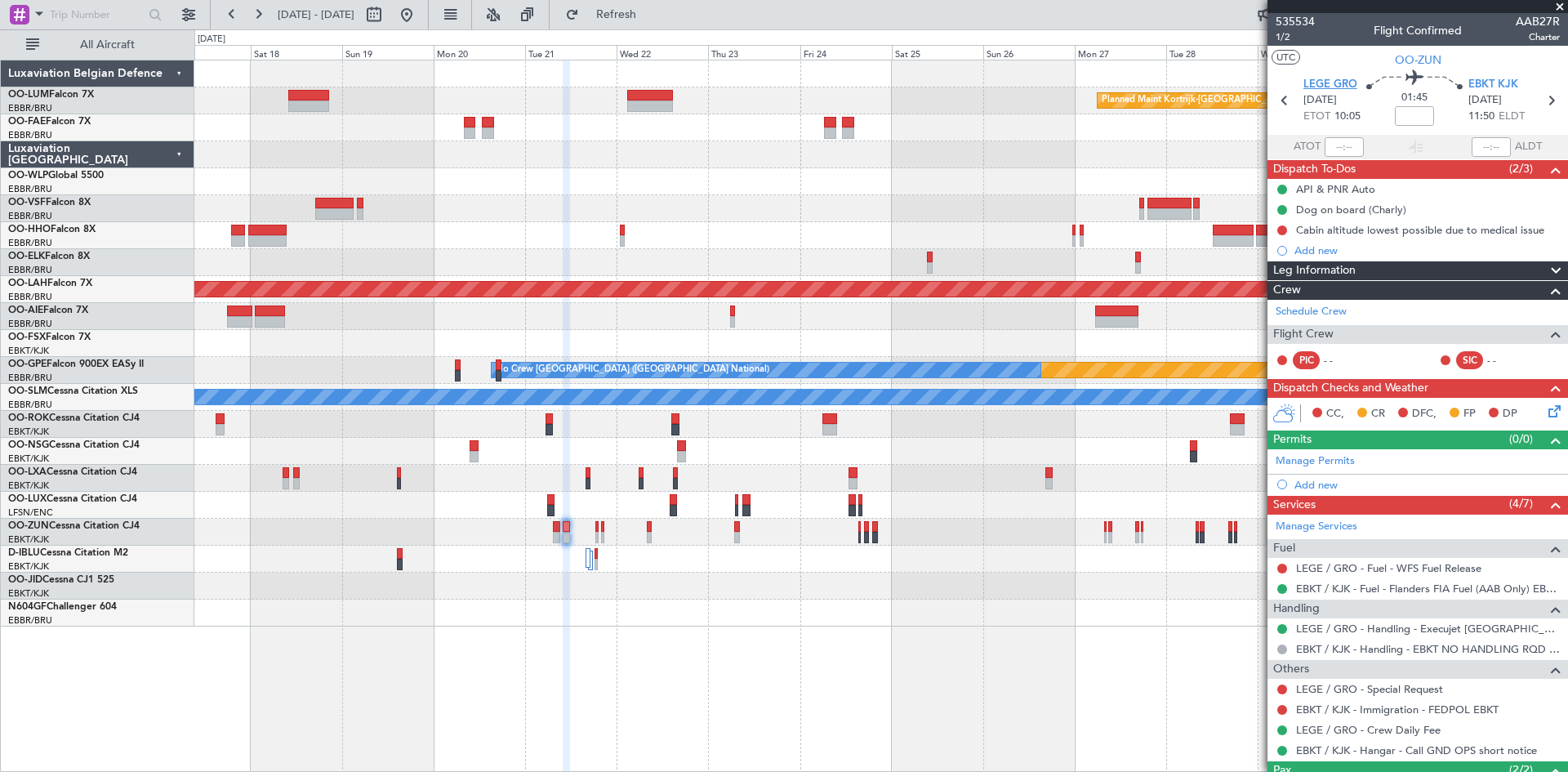
click at [1320, 88] on span "LEGE GRO" at bounding box center [1330, 85] width 54 height 17
click at [1376, 687] on link "LEGE / GRO - Special Request" at bounding box center [1370, 689] width 147 height 14
click at [419, 15] on button at bounding box center [407, 15] width 26 height 26
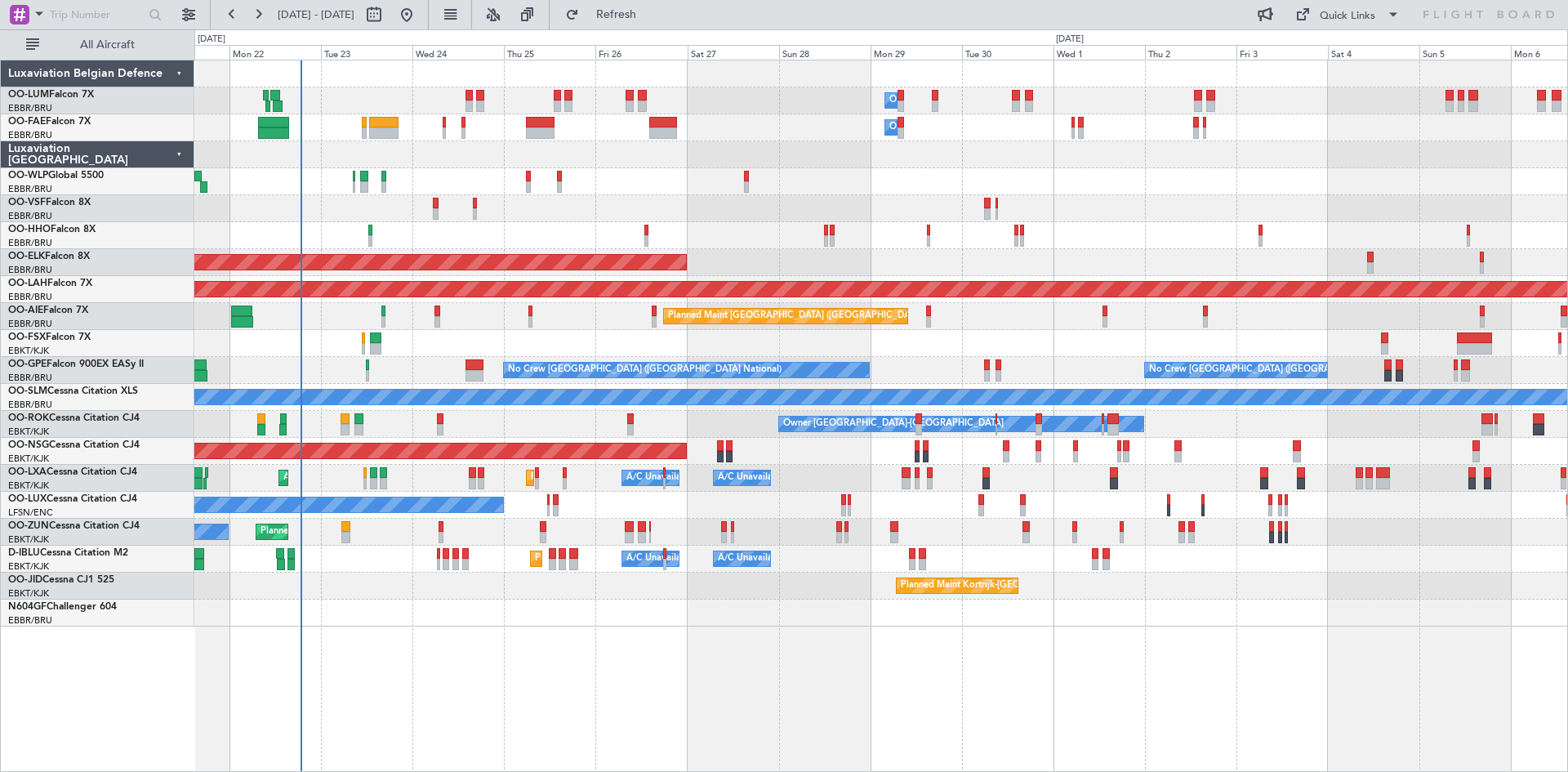
click at [535, 676] on div "Owner Melsbroek Air Base Planned Maint [GEOGRAPHIC_DATA] ([GEOGRAPHIC_DATA]) Ow…" at bounding box center [881, 415] width 1374 height 713
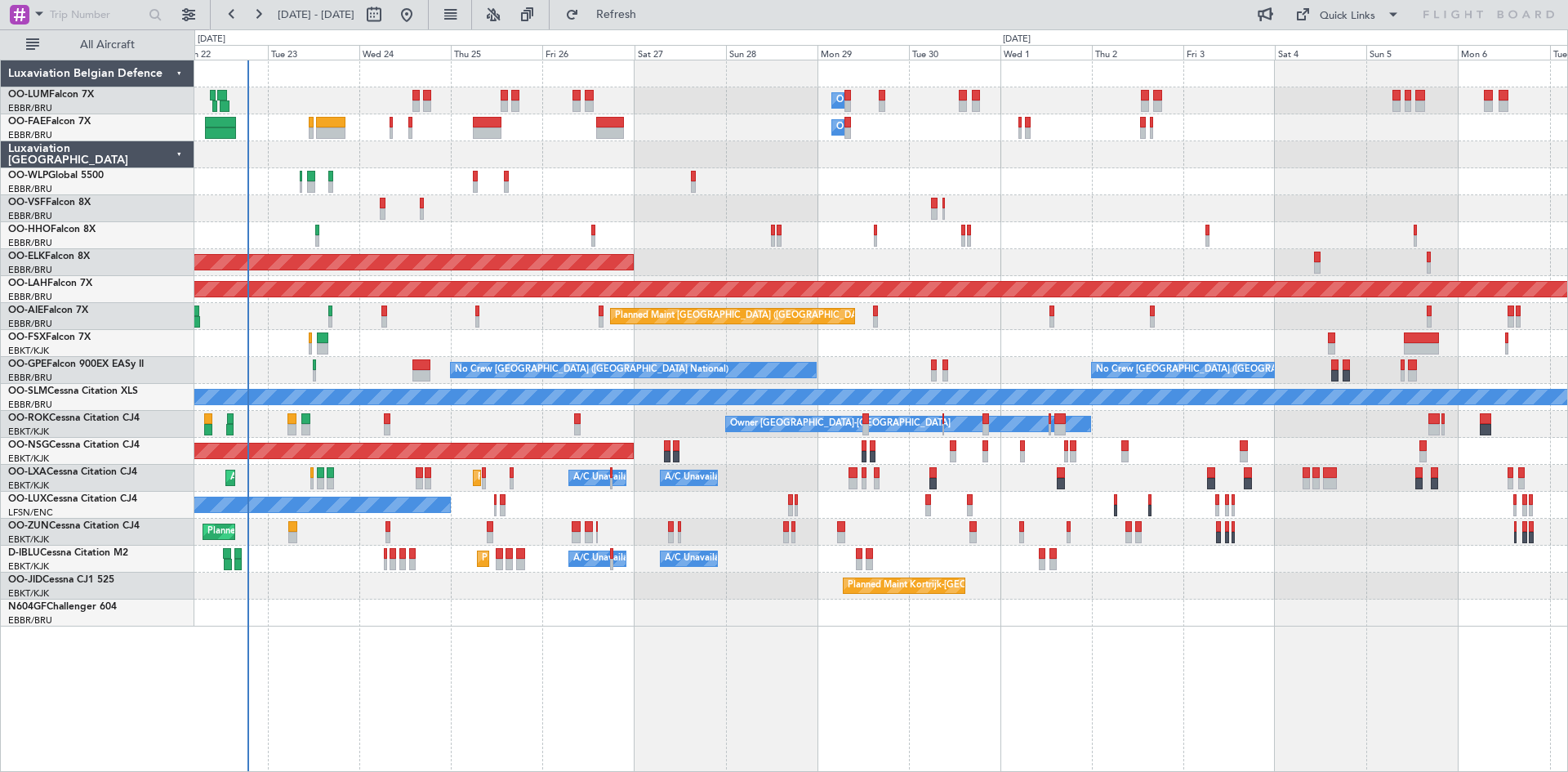
click at [515, 674] on div "Owner Melsbroek Air Base Planned Maint [GEOGRAPHIC_DATA] ([GEOGRAPHIC_DATA]) Ow…" at bounding box center [881, 415] width 1374 height 713
click at [1267, 565] on div "Planned Maint Nice ([GEOGRAPHIC_DATA]) A/C Unavailable [GEOGRAPHIC_DATA] ([GEOG…" at bounding box center [880, 559] width 1373 height 27
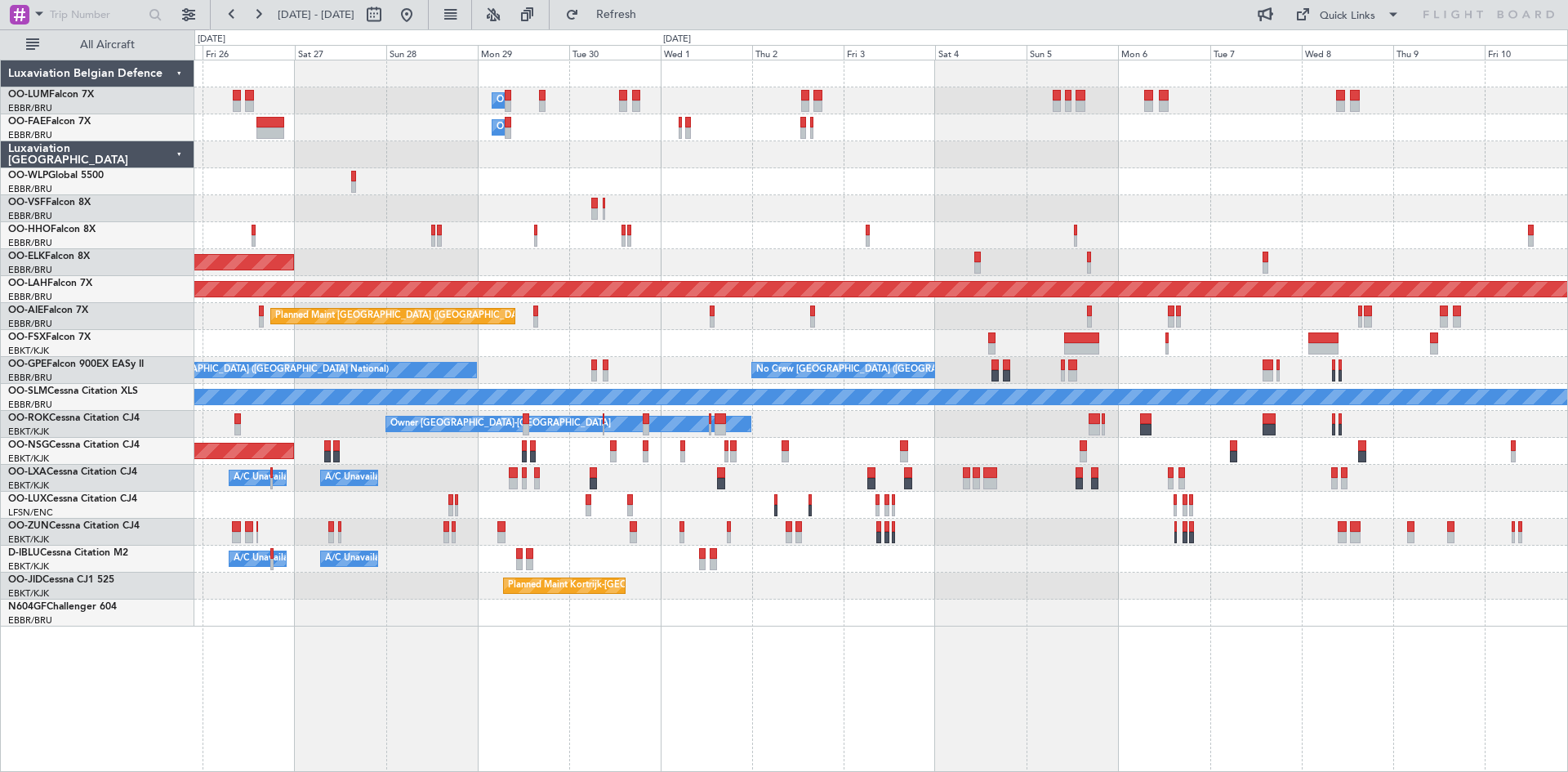
click at [1035, 440] on div "Planned Maint [GEOGRAPHIC_DATA] ([GEOGRAPHIC_DATA])" at bounding box center [880, 451] width 1373 height 27
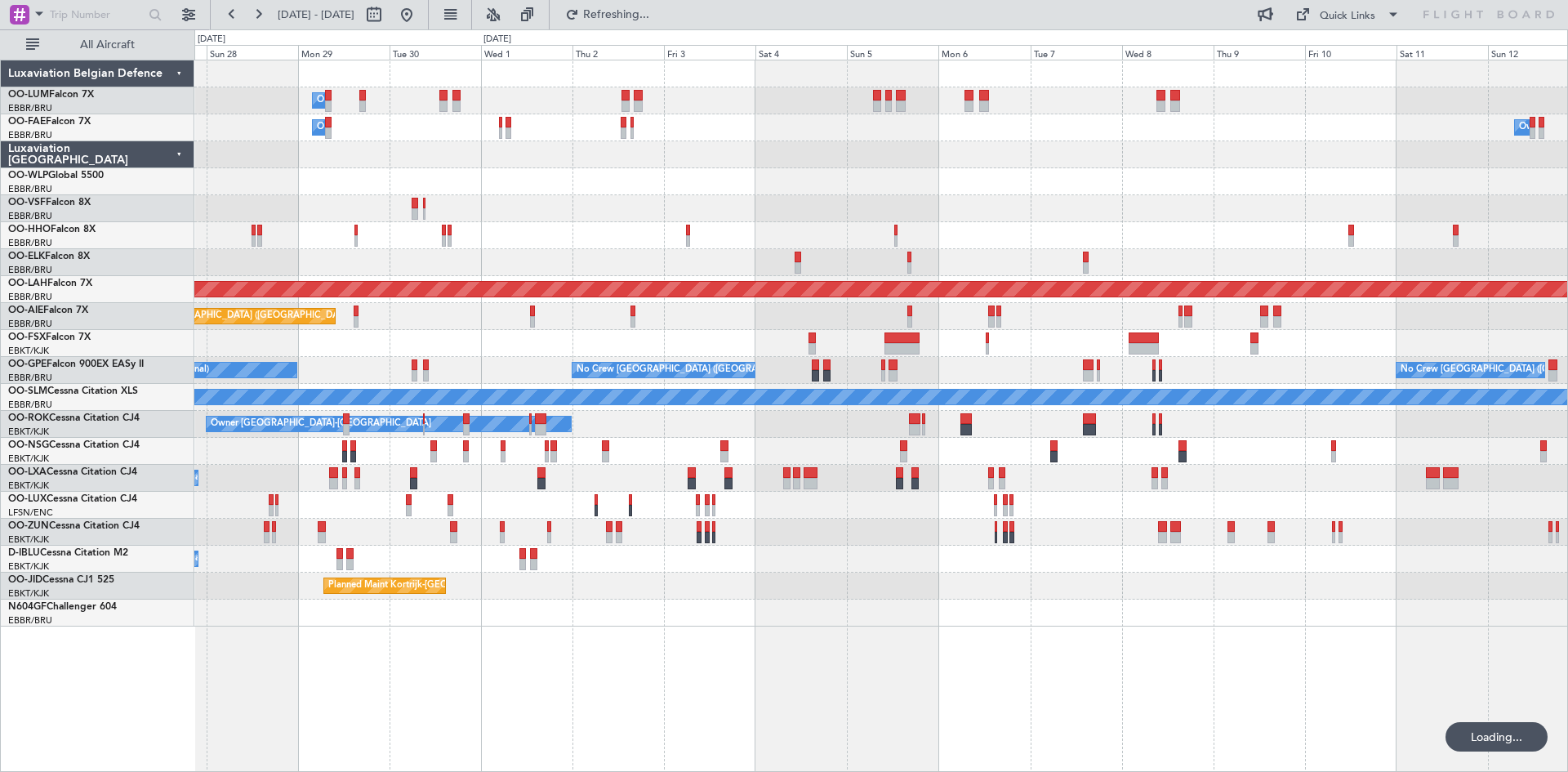
click at [889, 480] on div "A/C Unavailable Planned Maint [GEOGRAPHIC_DATA]-[GEOGRAPHIC_DATA] A/C Unavailab…" at bounding box center [880, 478] width 1373 height 27
click at [1085, 574] on div "Planned Maint Kortrijk-[GEOGRAPHIC_DATA]" at bounding box center [880, 585] width 1373 height 27
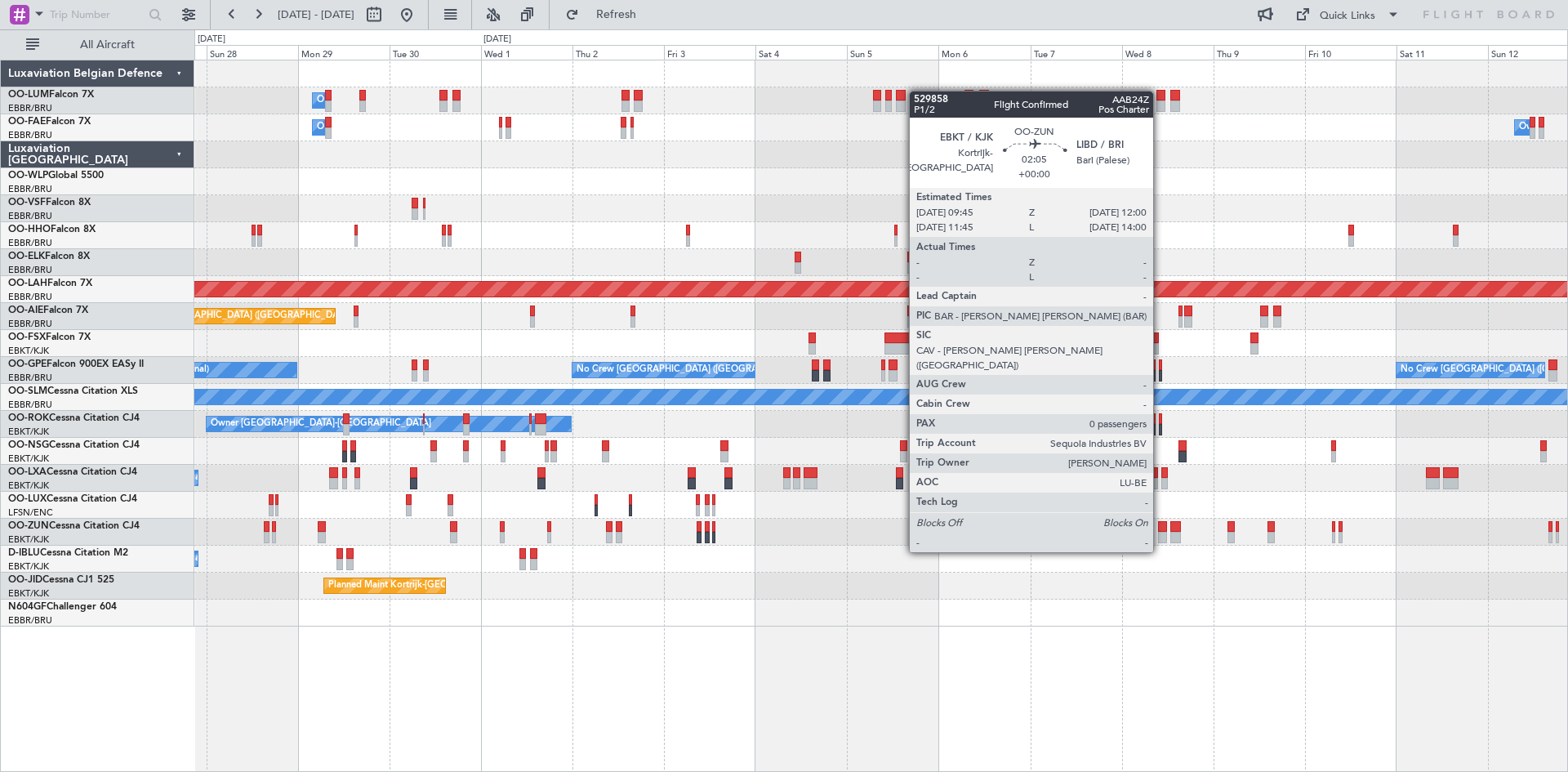
click at [1163, 521] on div at bounding box center [1163, 527] width 9 height 12
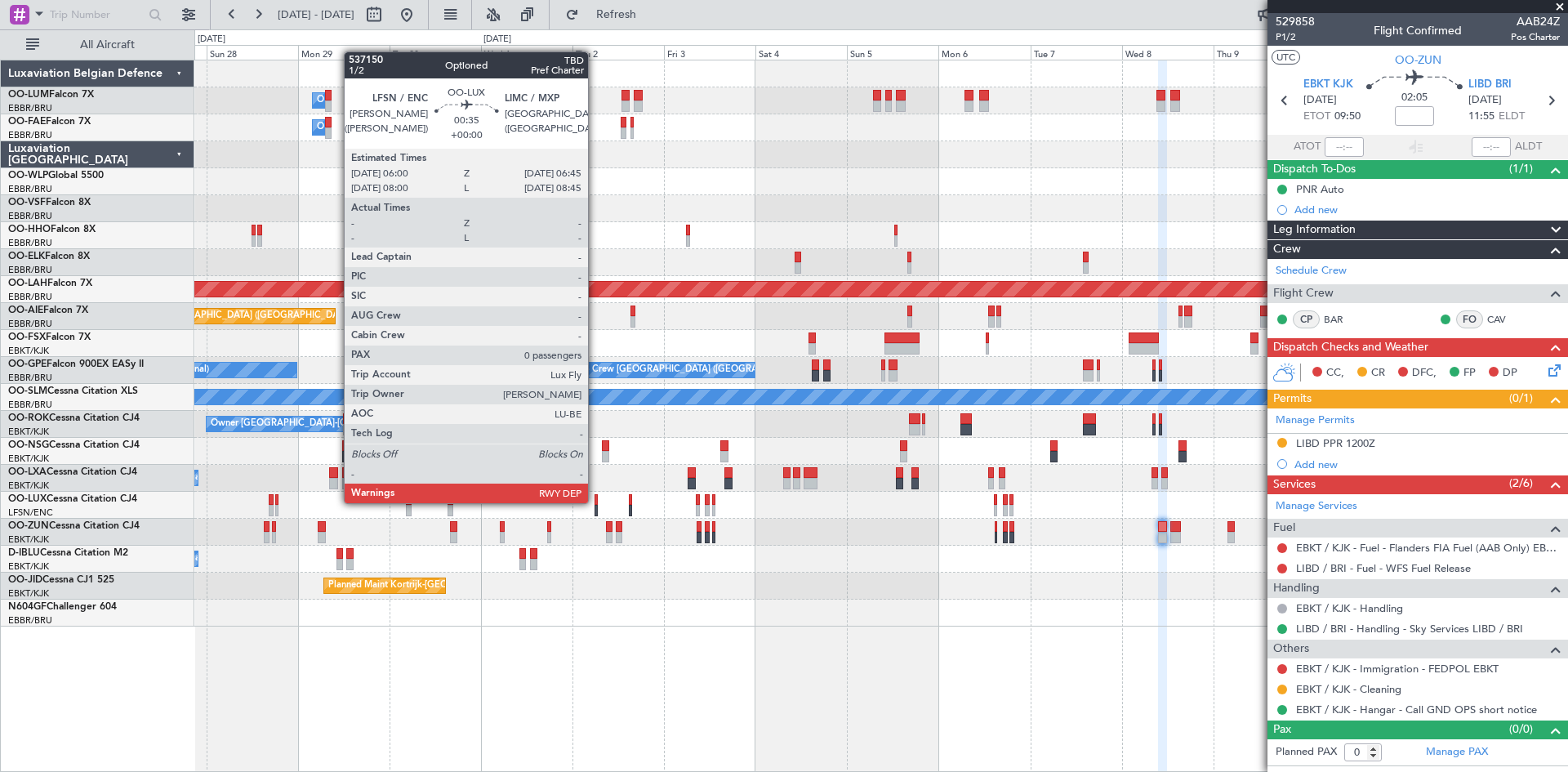
click at [596, 501] on div at bounding box center [596, 500] width 3 height 12
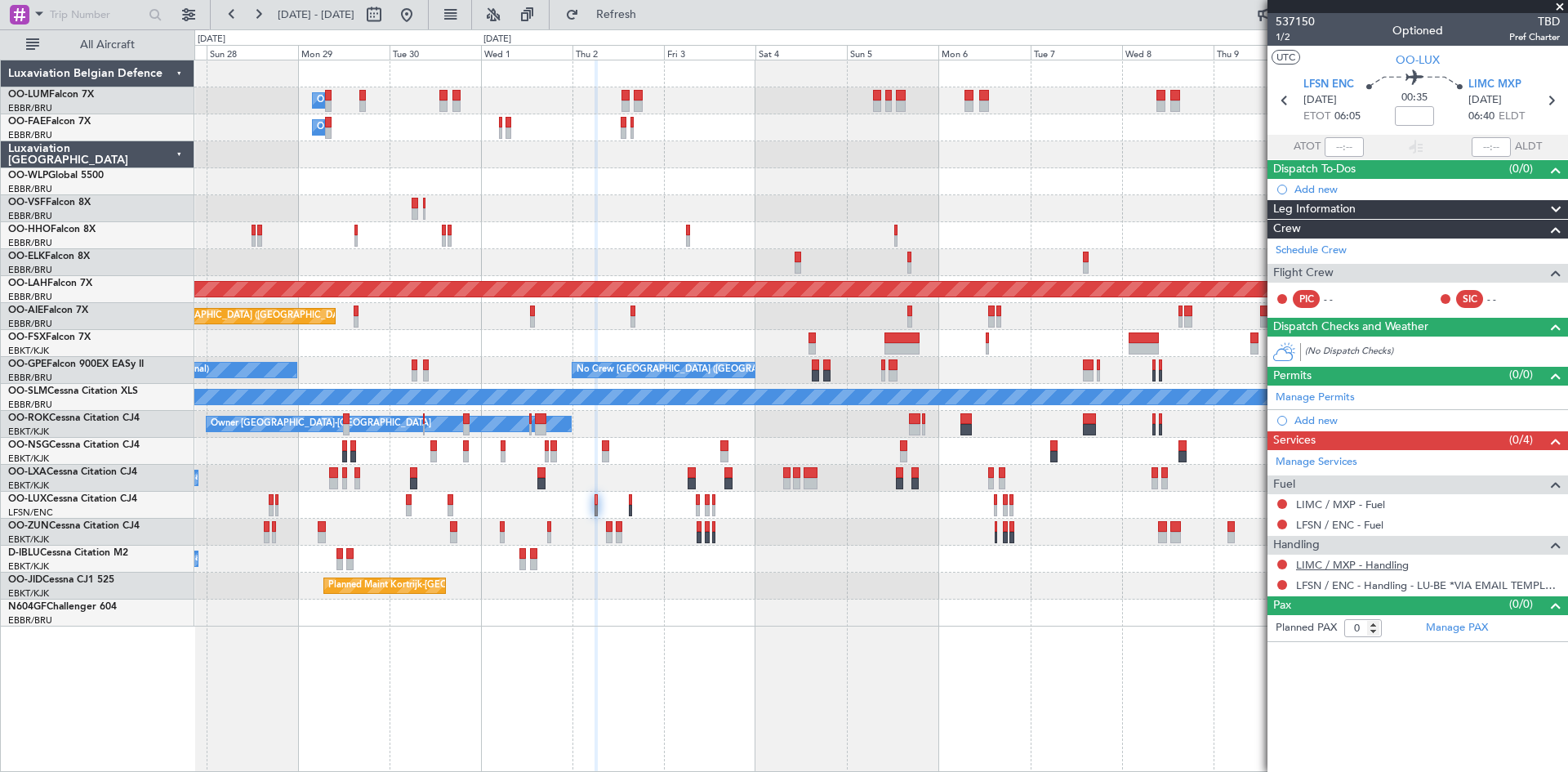
click at [1321, 566] on link "LIMC / MXP - Handling" at bounding box center [1352, 565] width 113 height 14
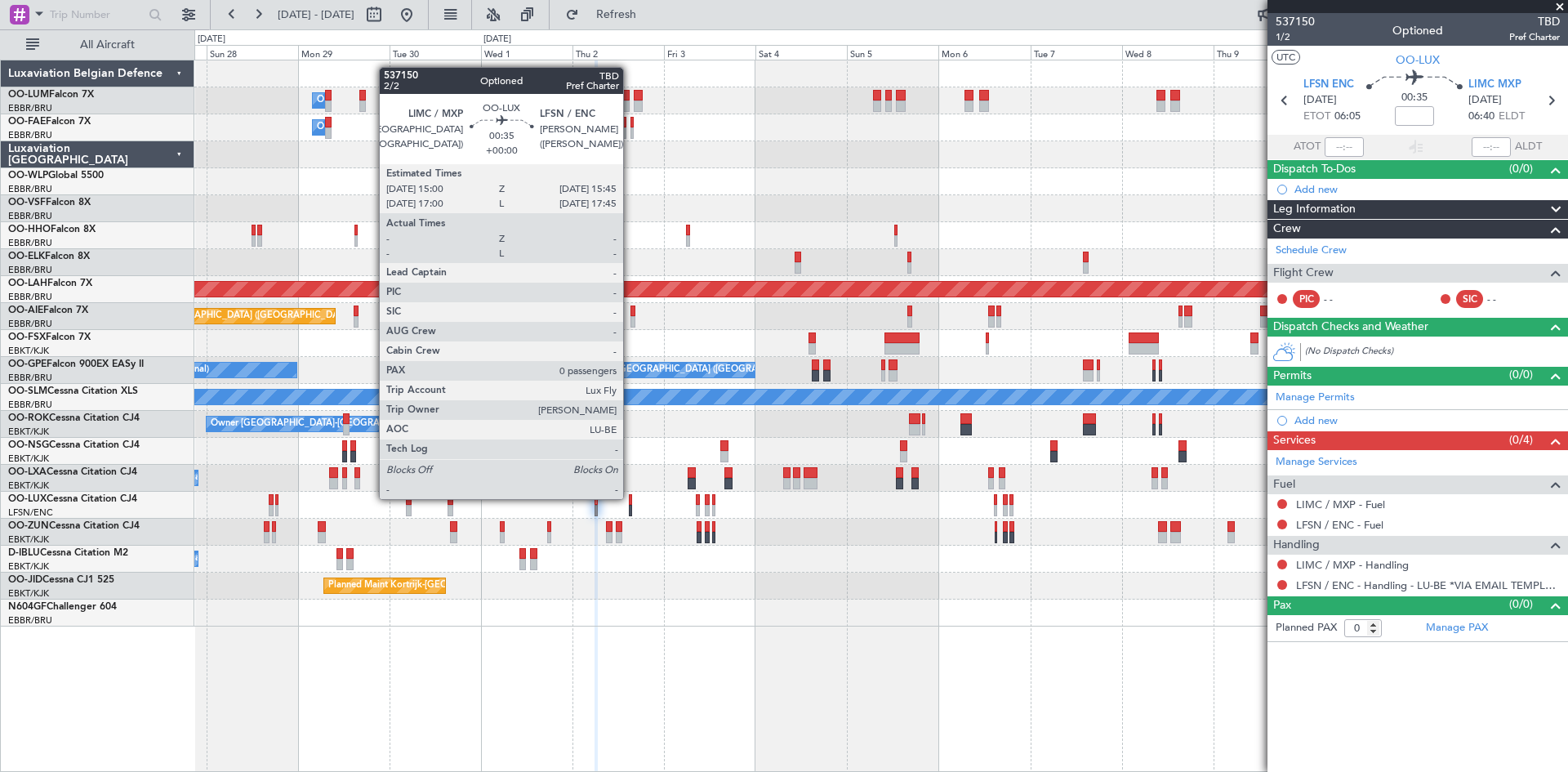
click at [631, 497] on div at bounding box center [631, 500] width 3 height 12
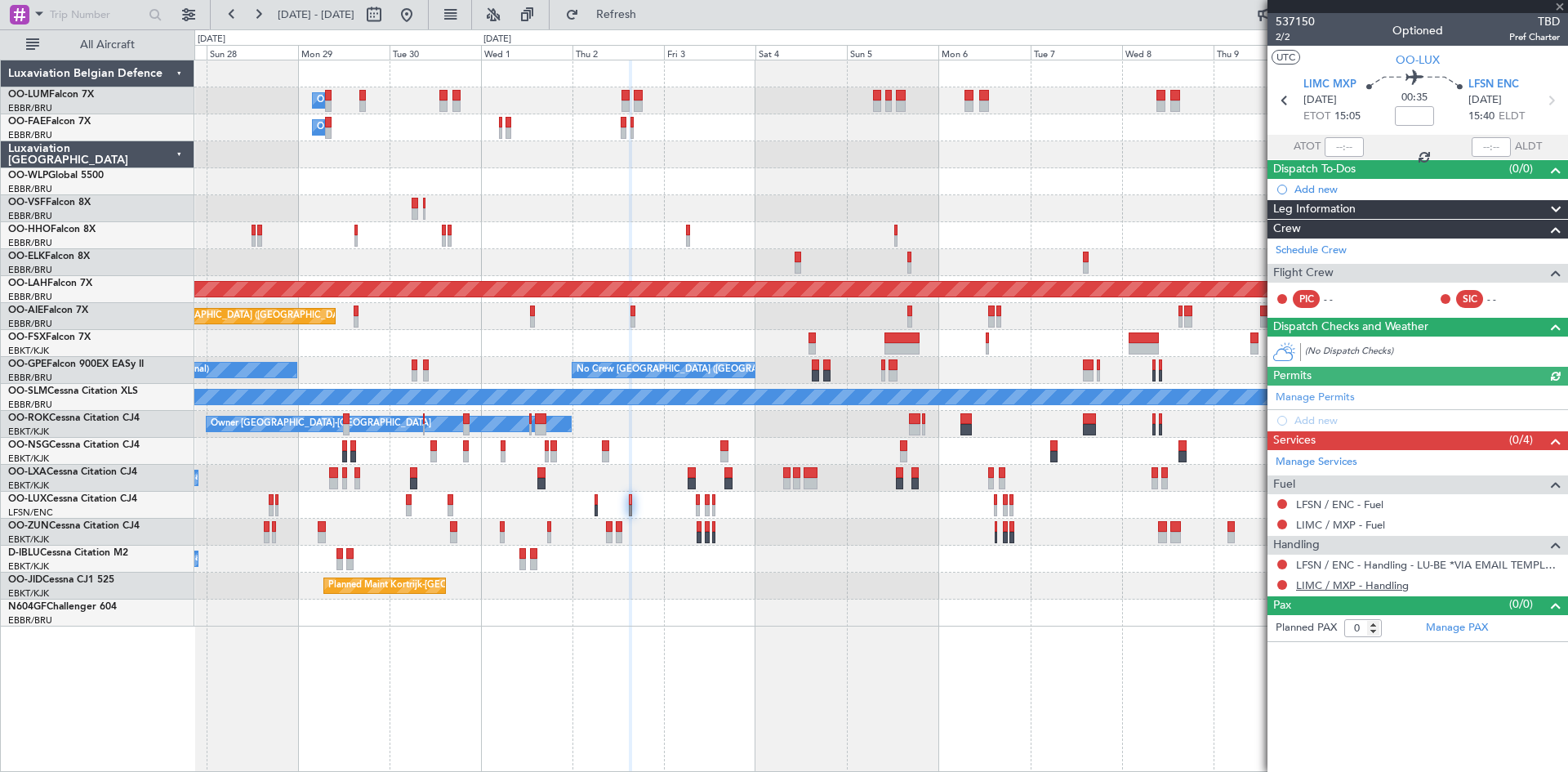
click at [1370, 585] on link "LIMC / MXP - Handling" at bounding box center [1352, 585] width 113 height 14
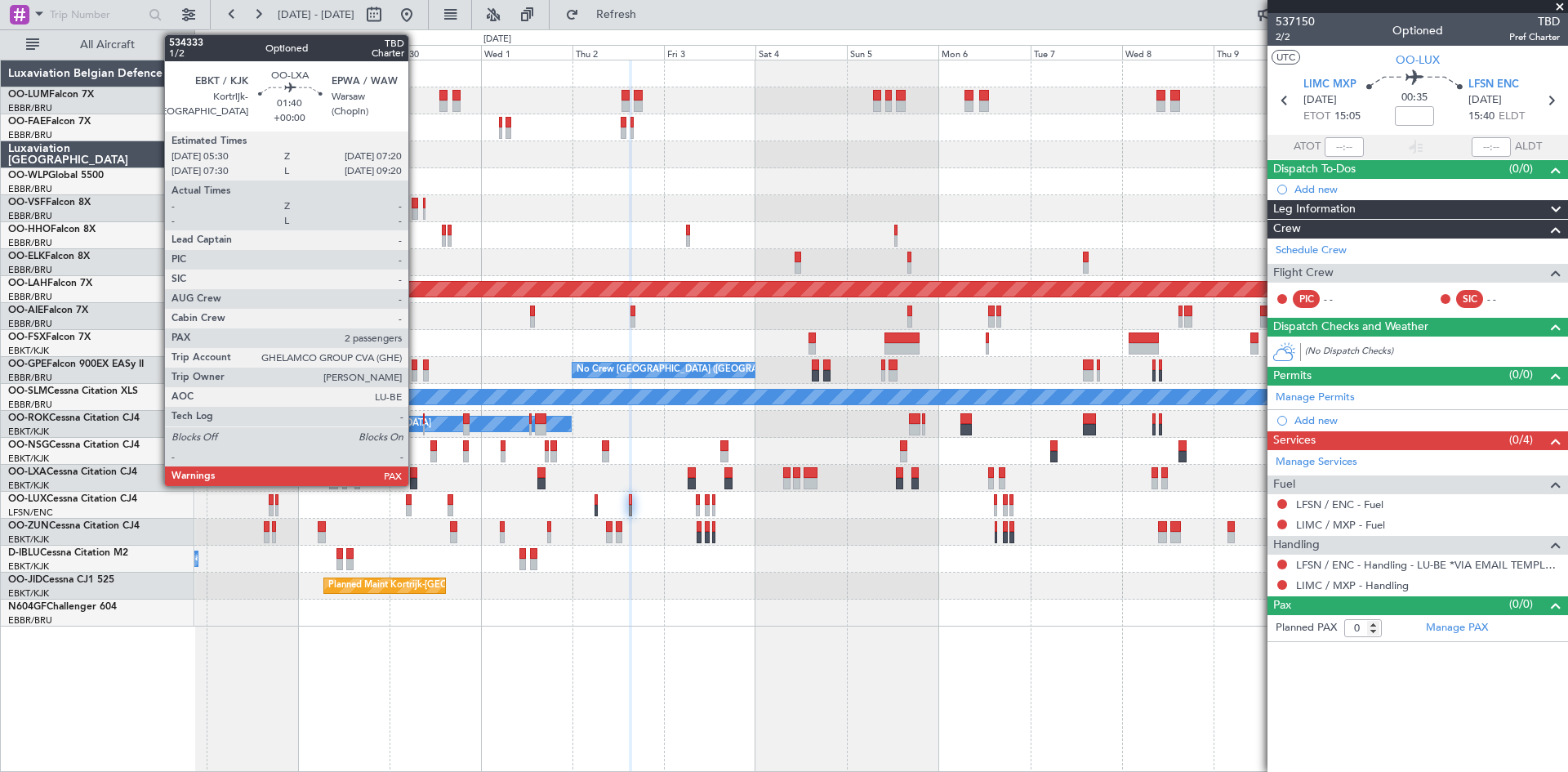
click at [415, 474] on div at bounding box center [414, 473] width 7 height 12
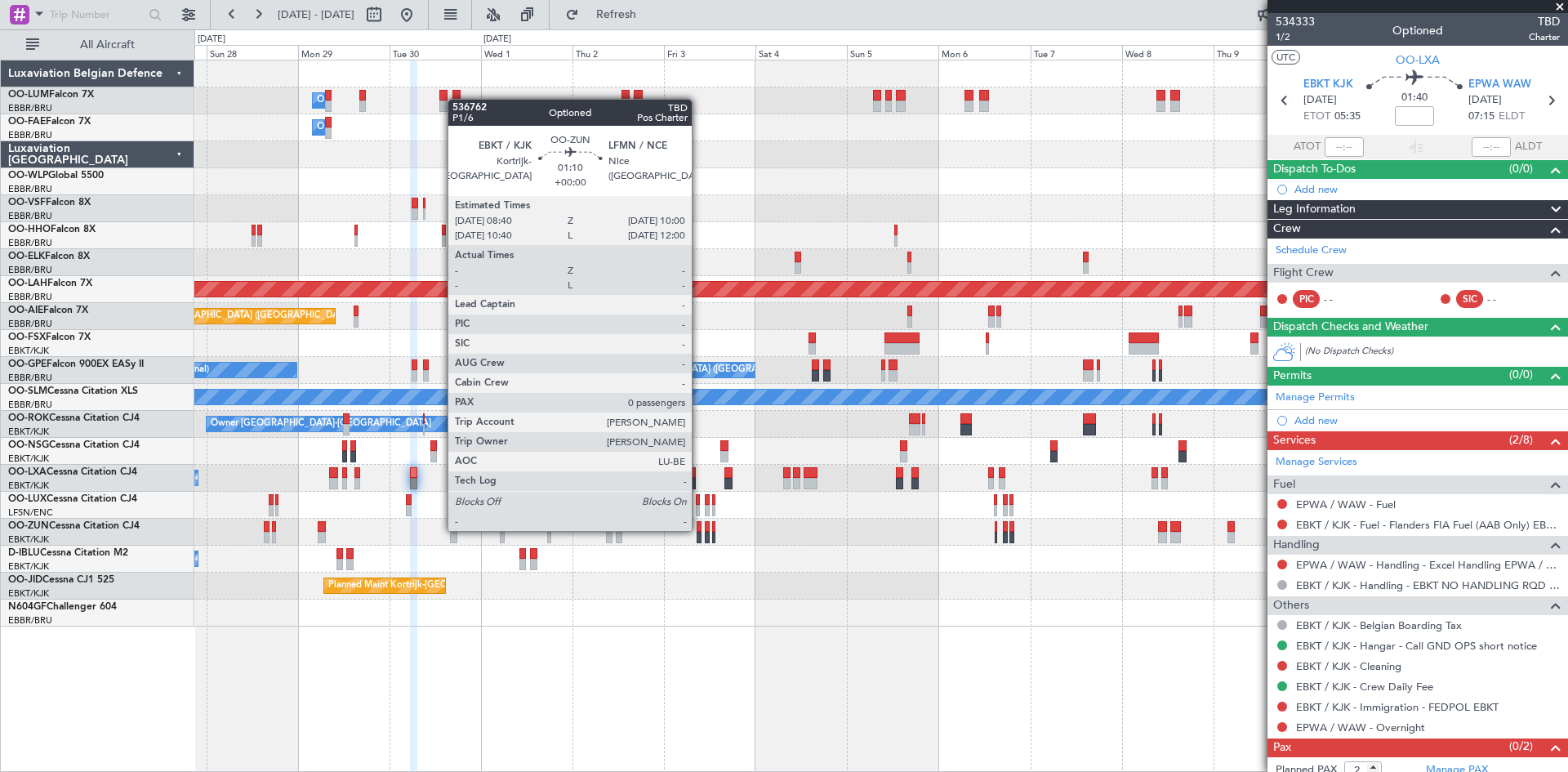
click at [699, 529] on div at bounding box center [699, 527] width 6 height 12
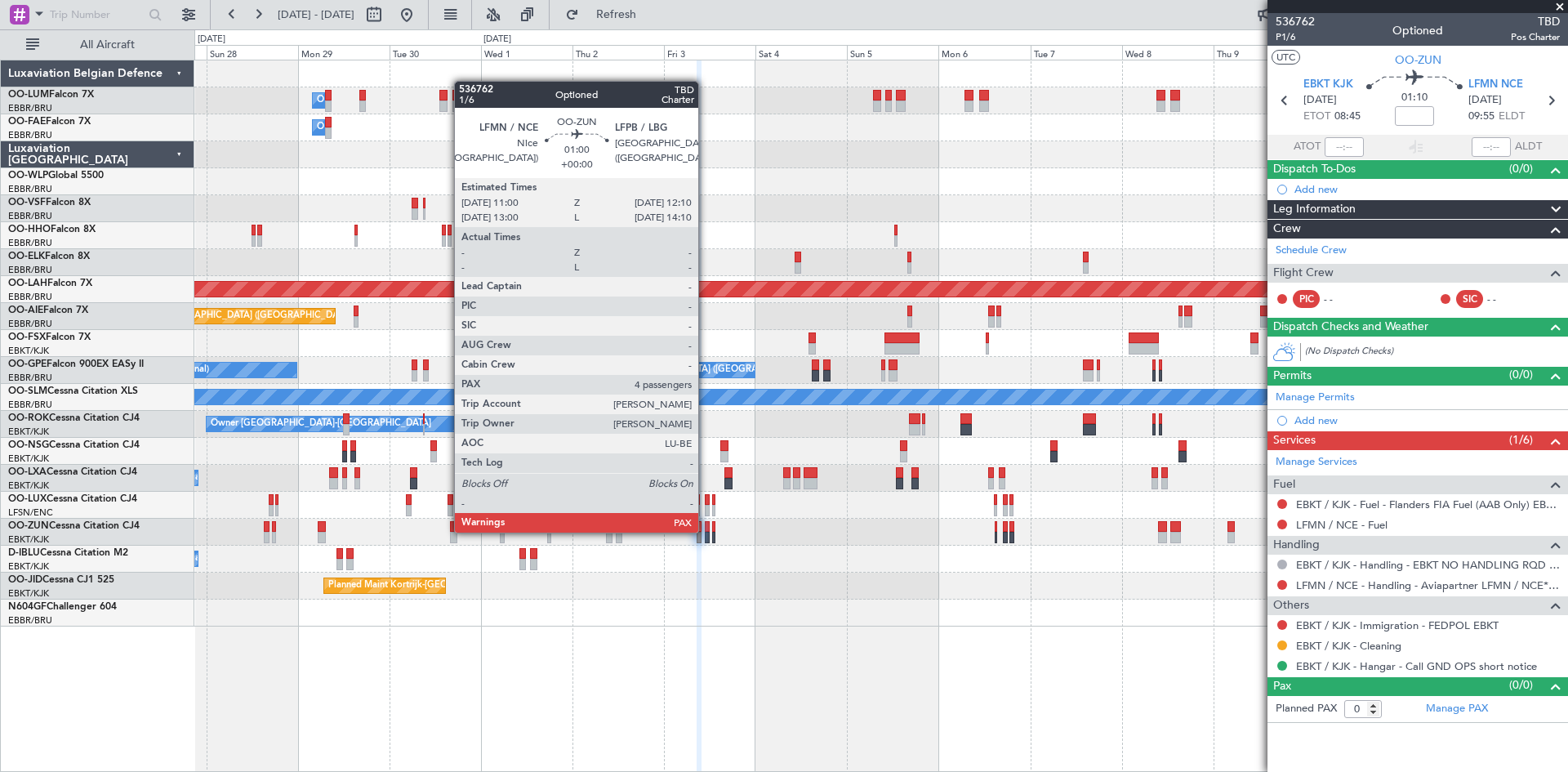
click at [706, 531] on div at bounding box center [708, 527] width 5 height 12
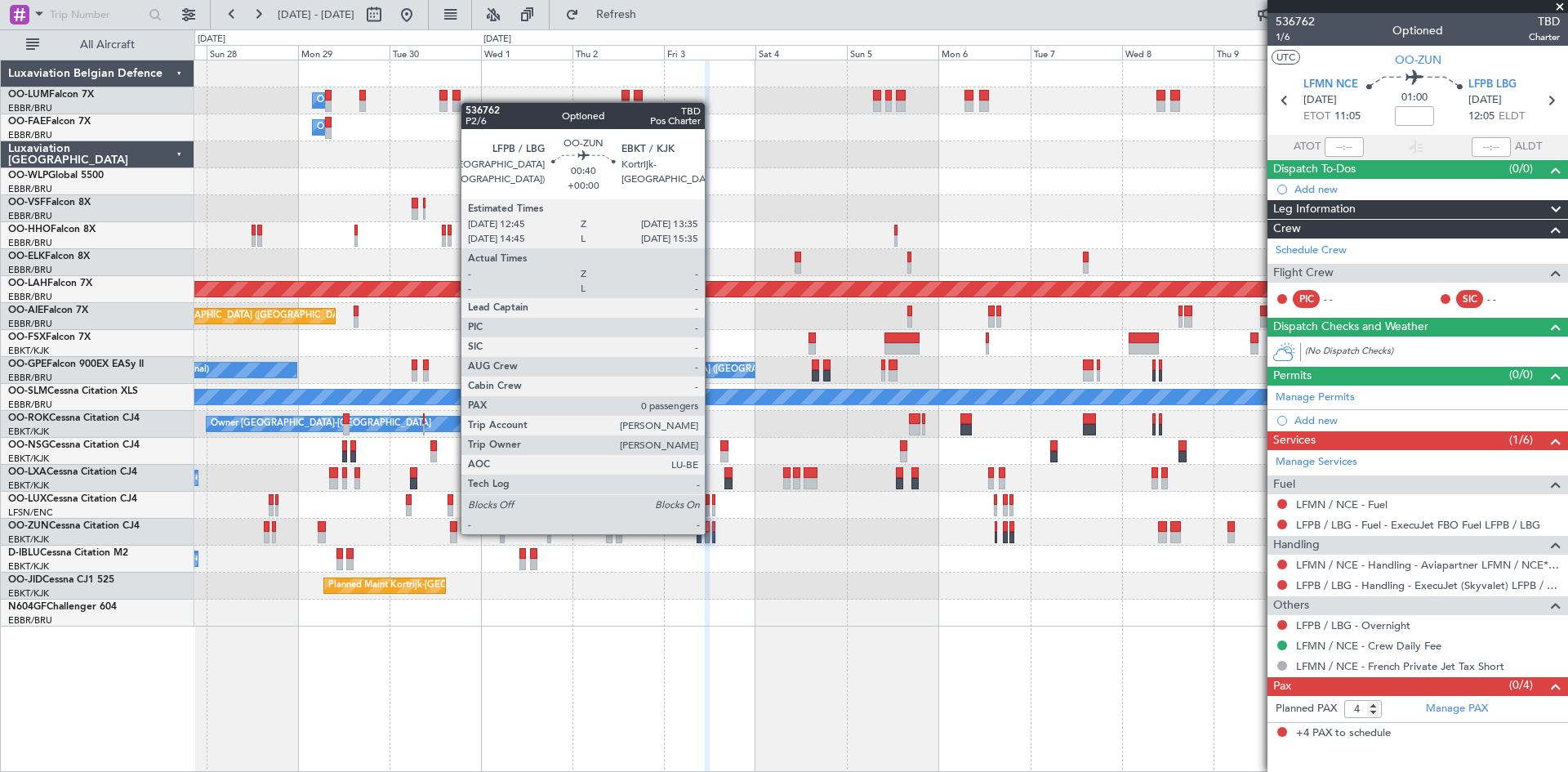
click at [713, 533] on div at bounding box center [714, 538] width 3 height 12
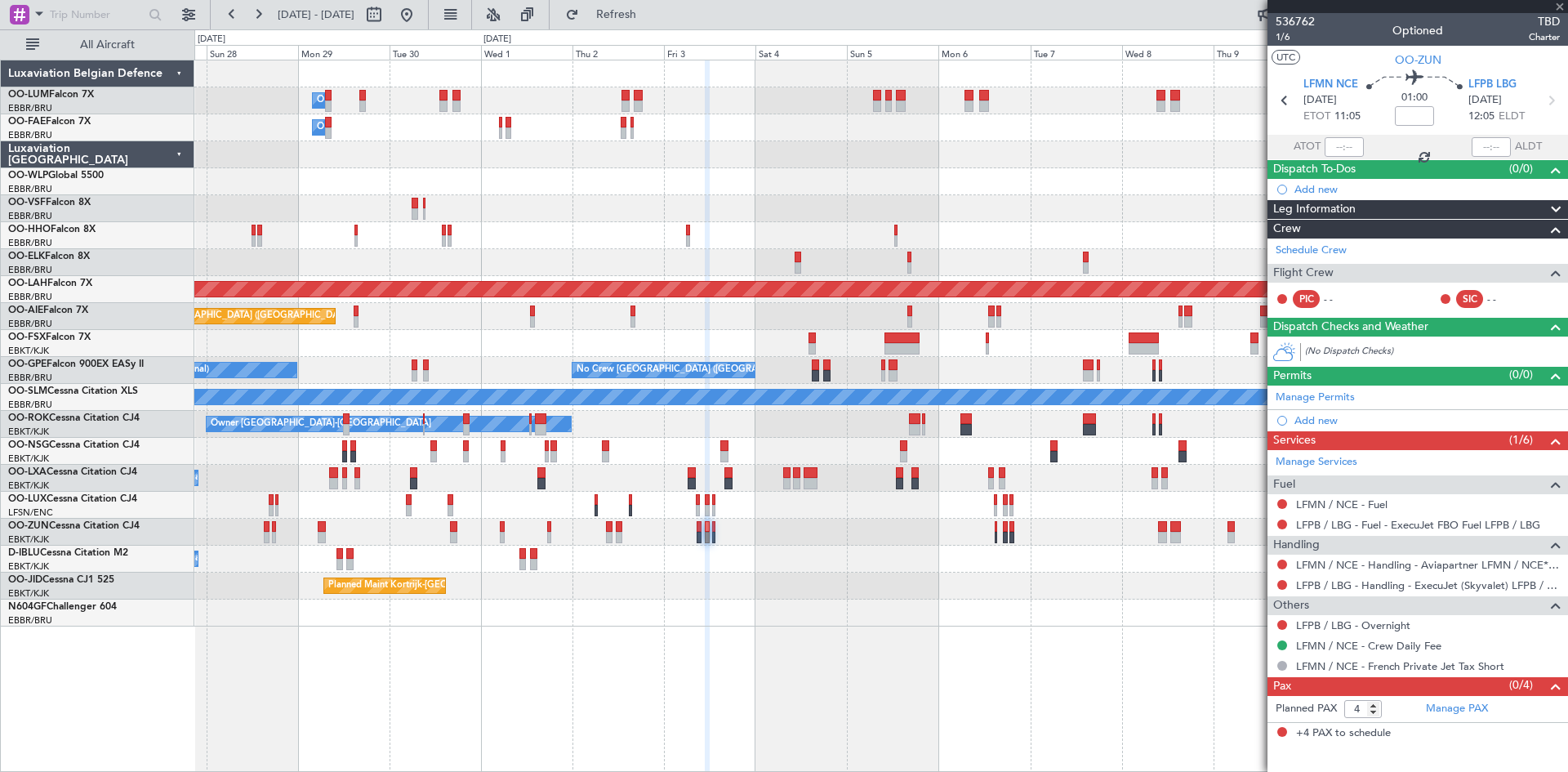
type input "0"
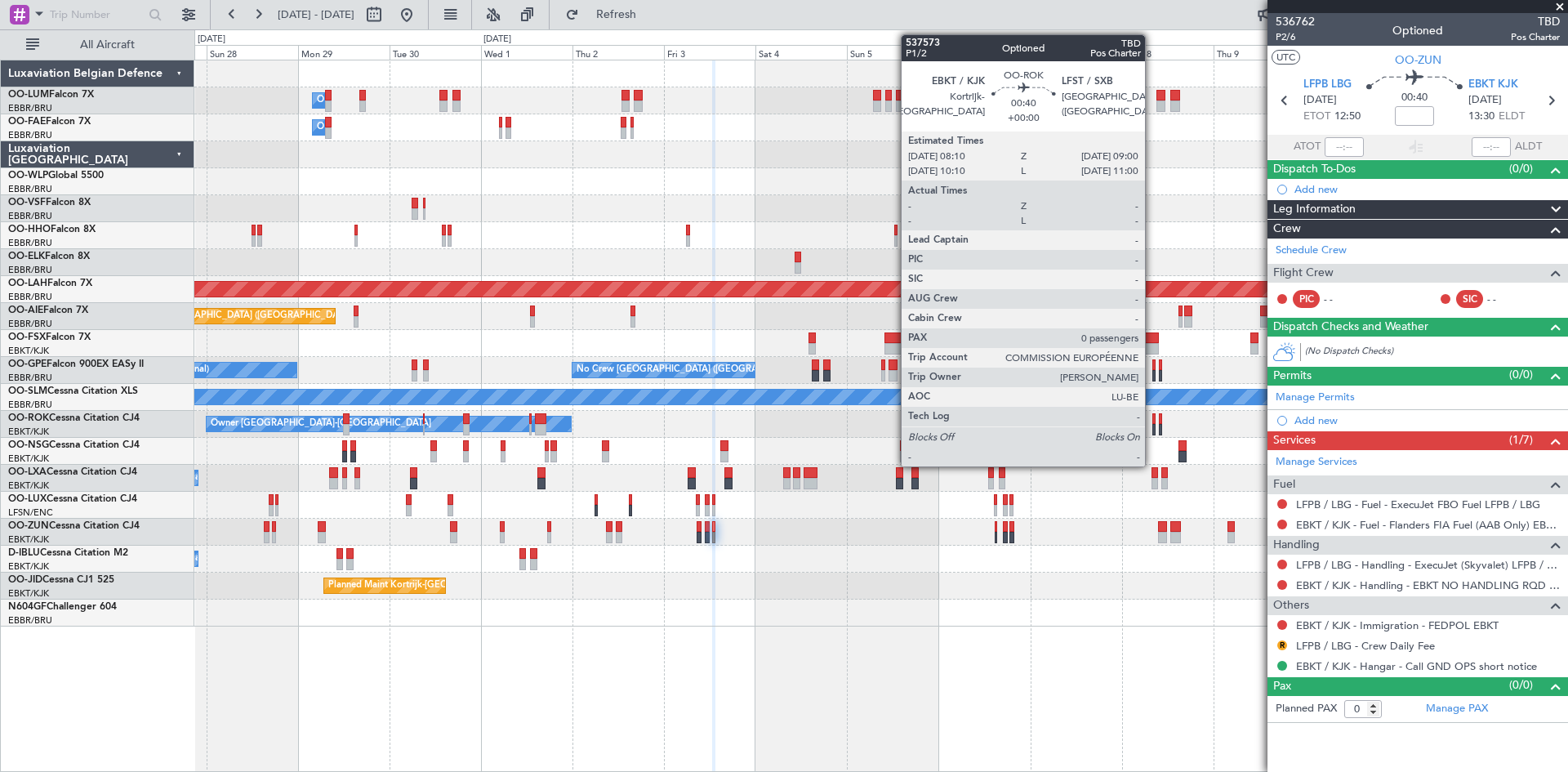
click at [1153, 422] on div at bounding box center [1154, 419] width 3 height 12
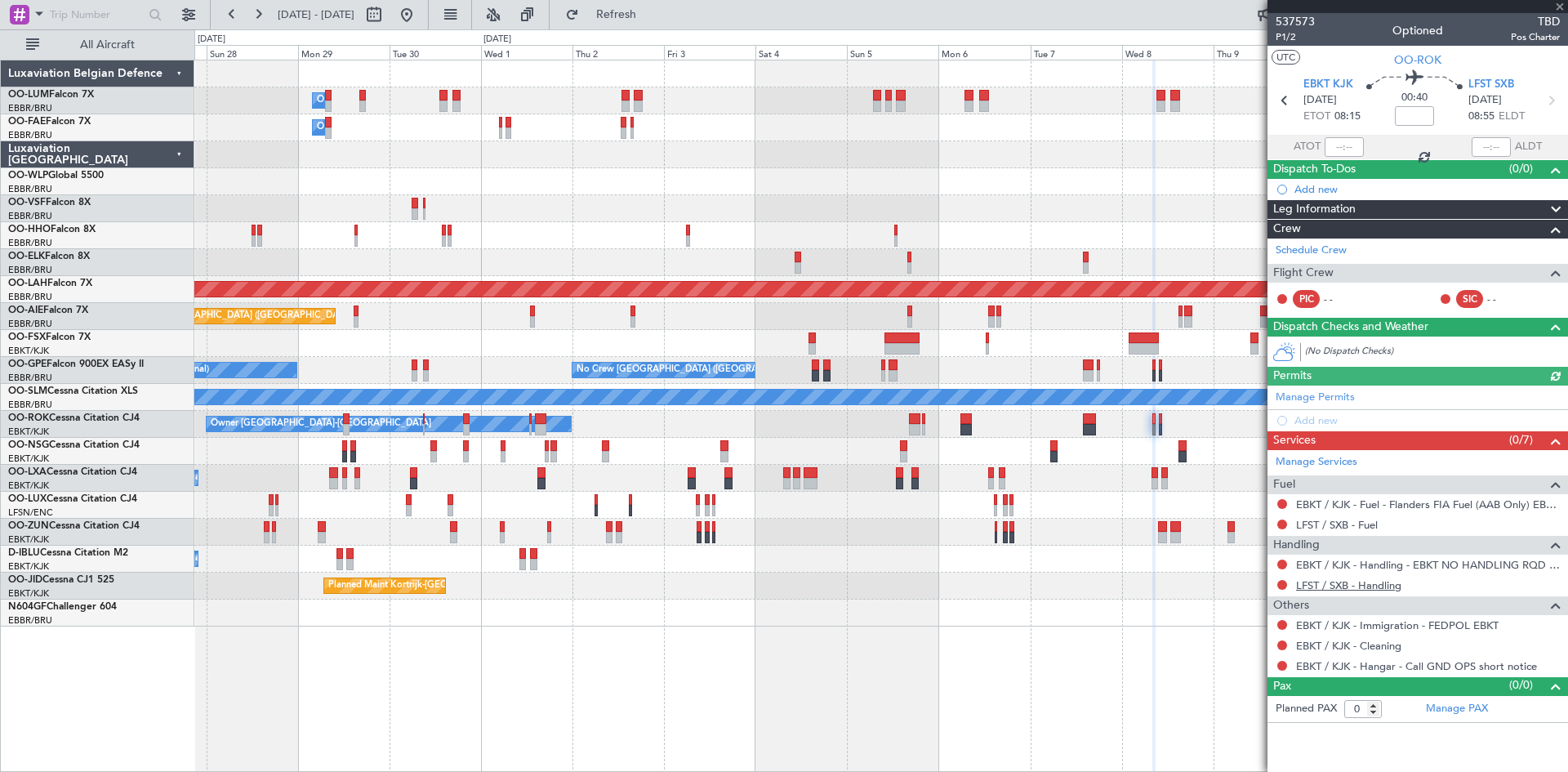
click at [1330, 583] on link "LFST / SXB - Handling" at bounding box center [1349, 585] width 106 height 14
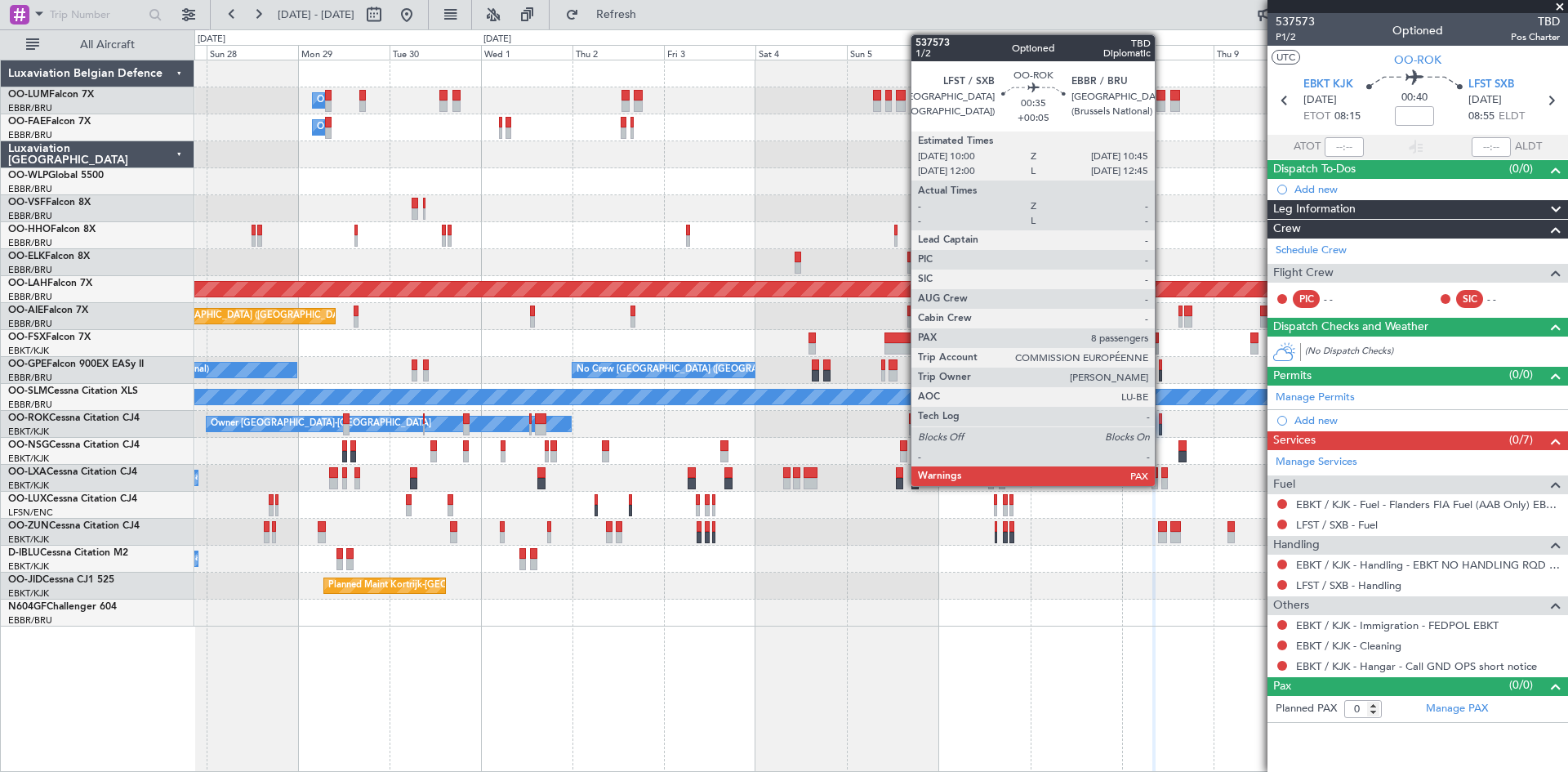
click at [1163, 416] on div at bounding box center [1161, 419] width 3 height 12
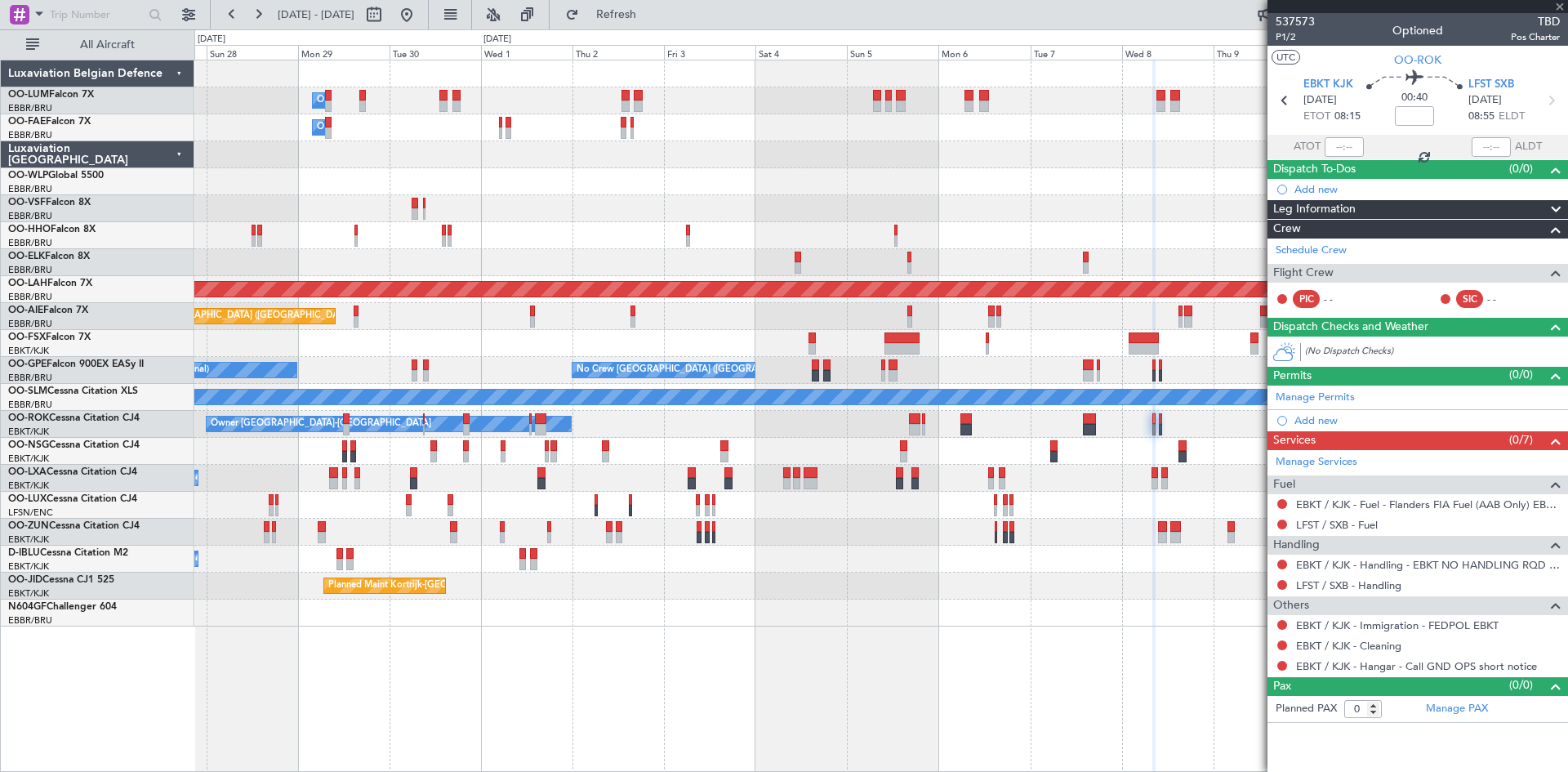
type input "+00:05"
type input "8"
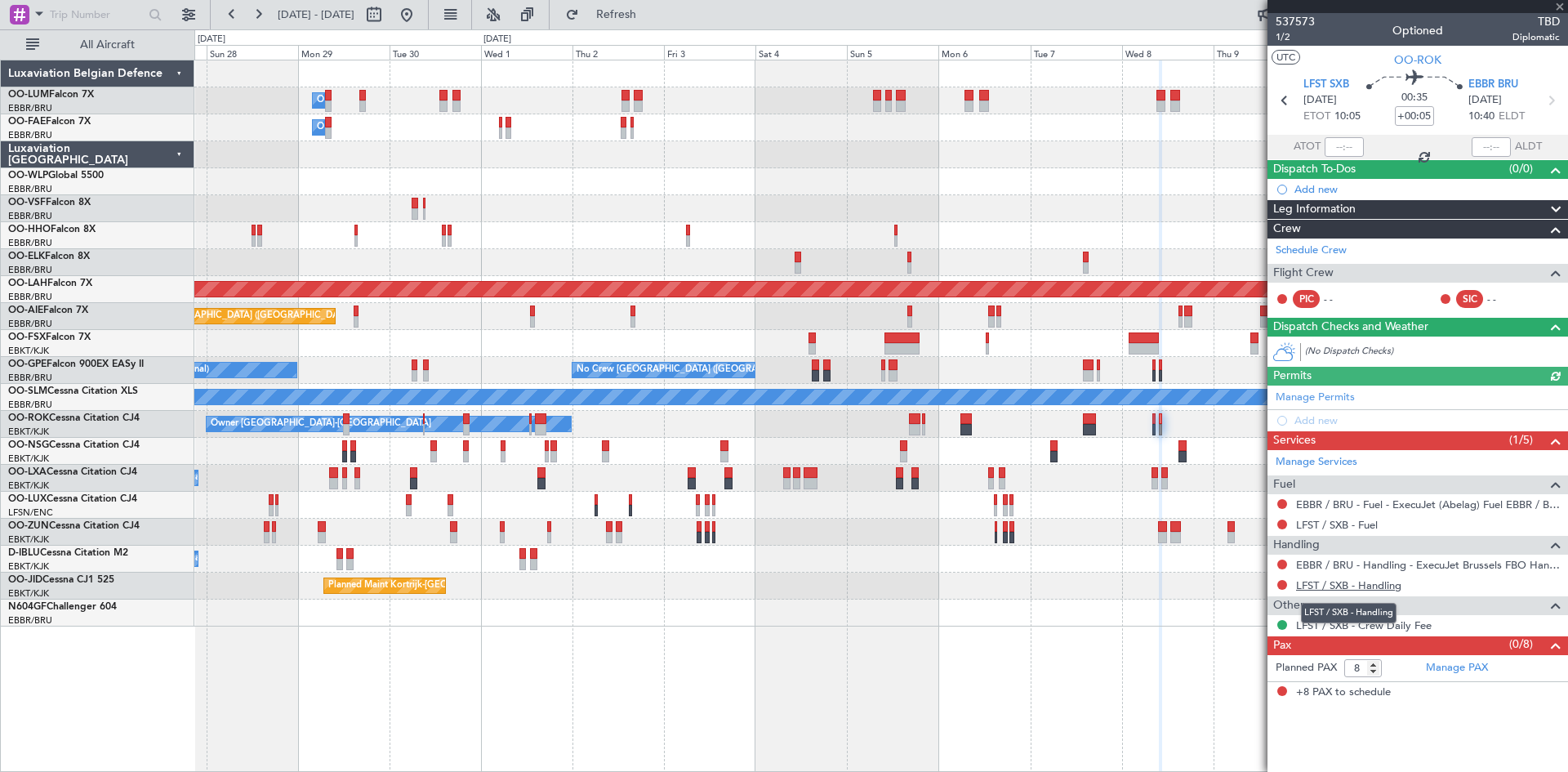
click at [1348, 579] on link "LFST / SXB - Handling" at bounding box center [1349, 585] width 106 height 14
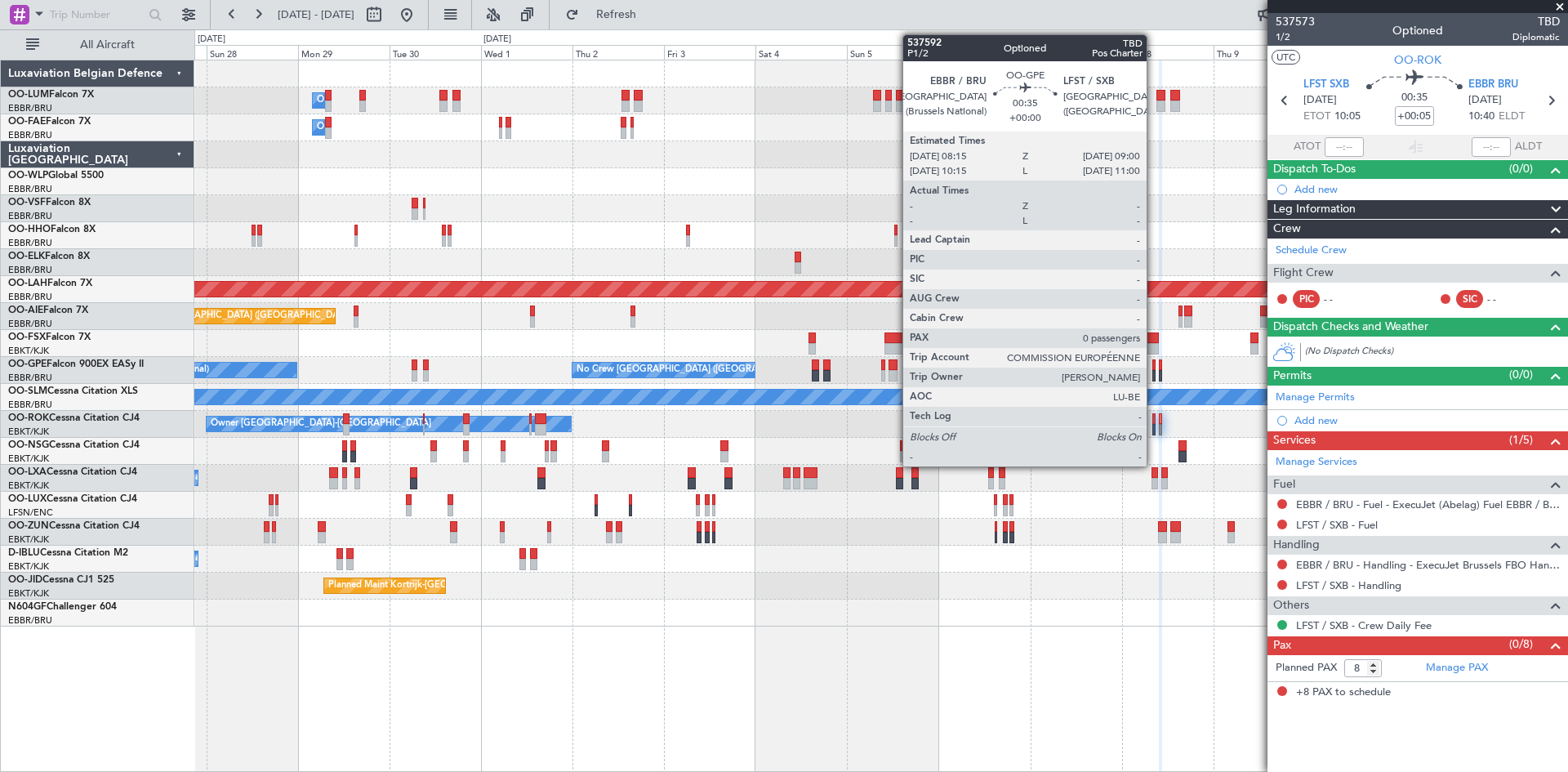
click at [1154, 363] on div at bounding box center [1154, 365] width 3 height 12
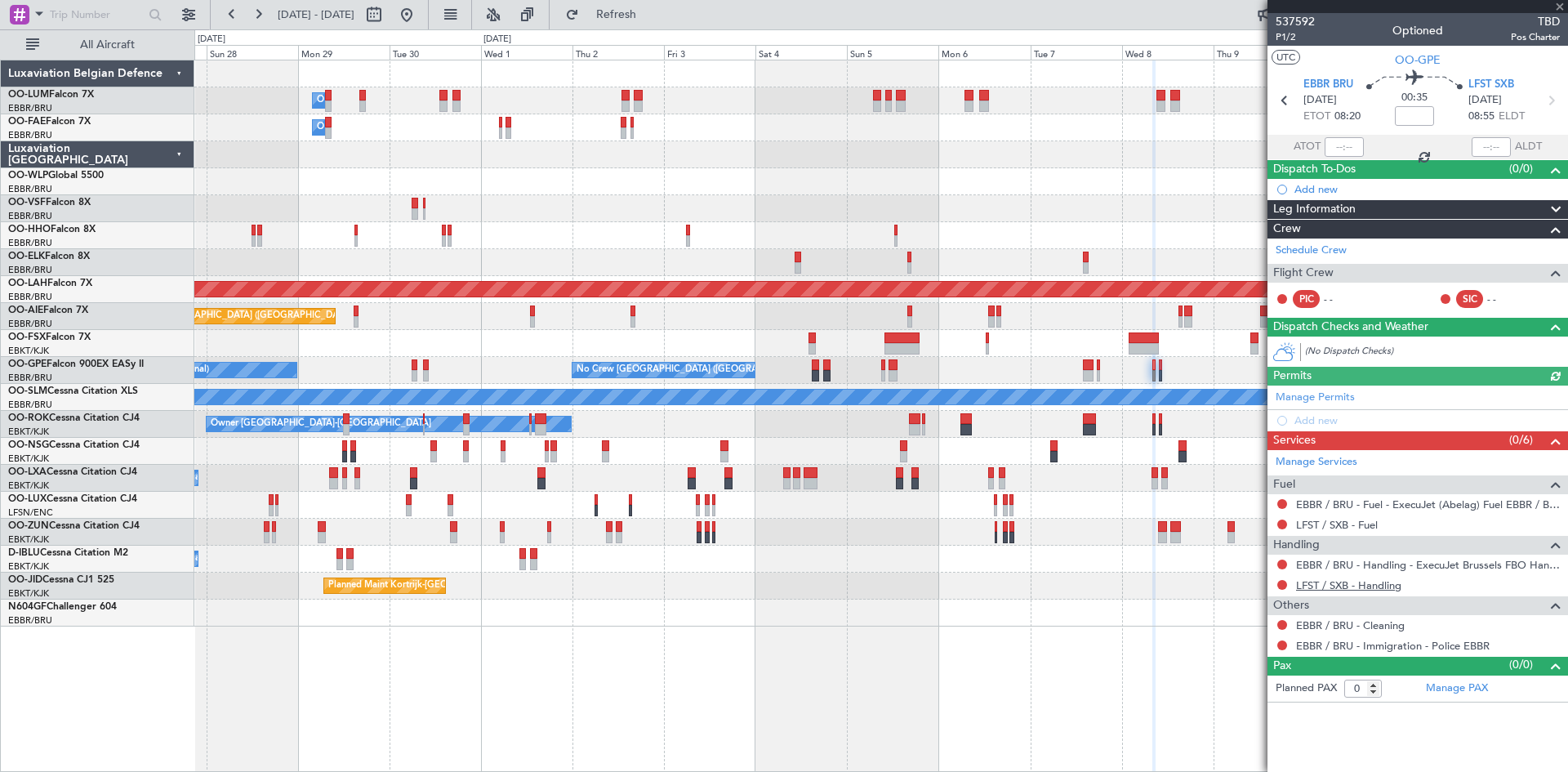
click at [1393, 581] on link "LFST / SXB - Handling" at bounding box center [1349, 585] width 106 height 14
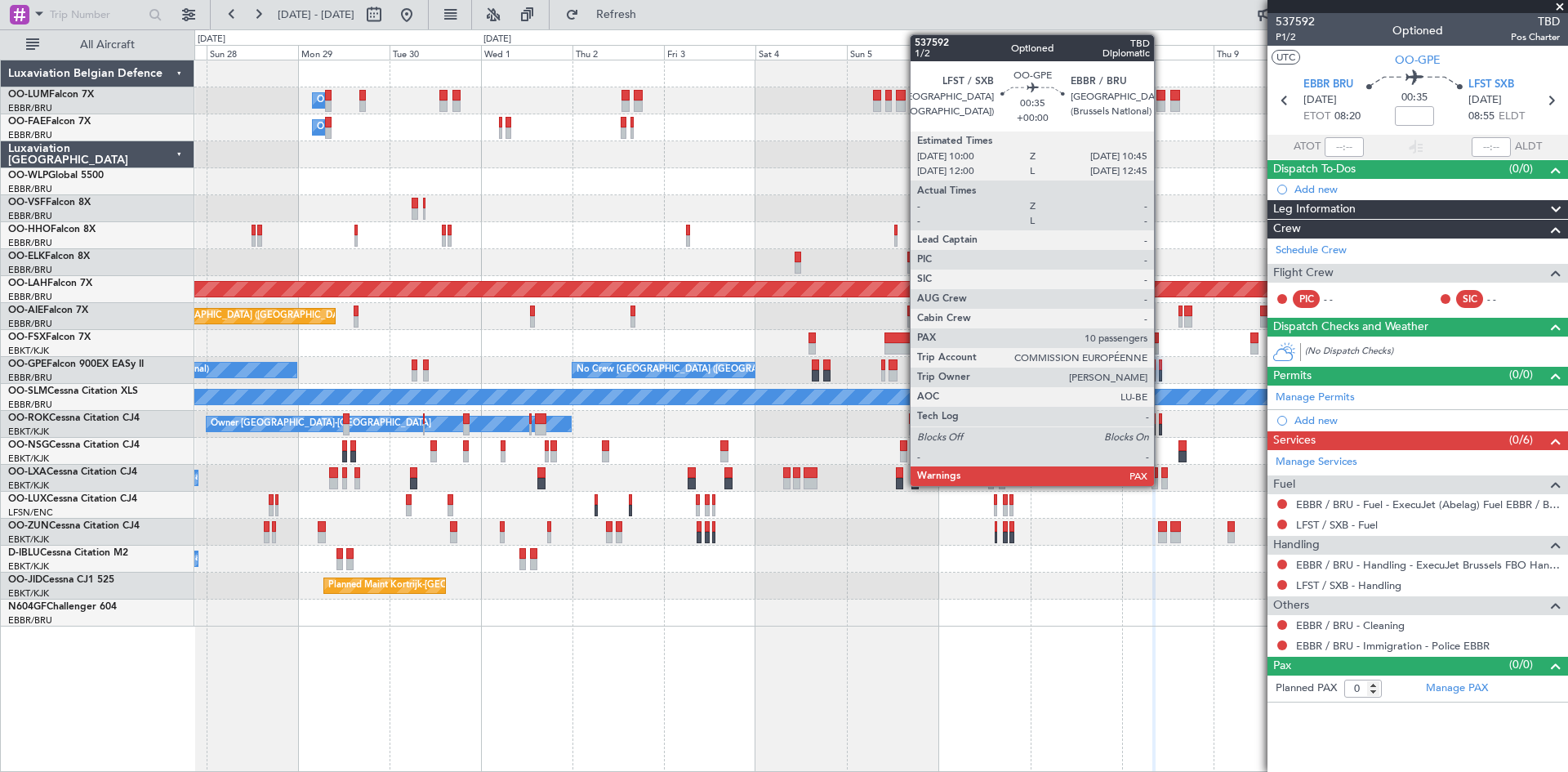
click at [1162, 362] on div at bounding box center [1161, 365] width 3 height 12
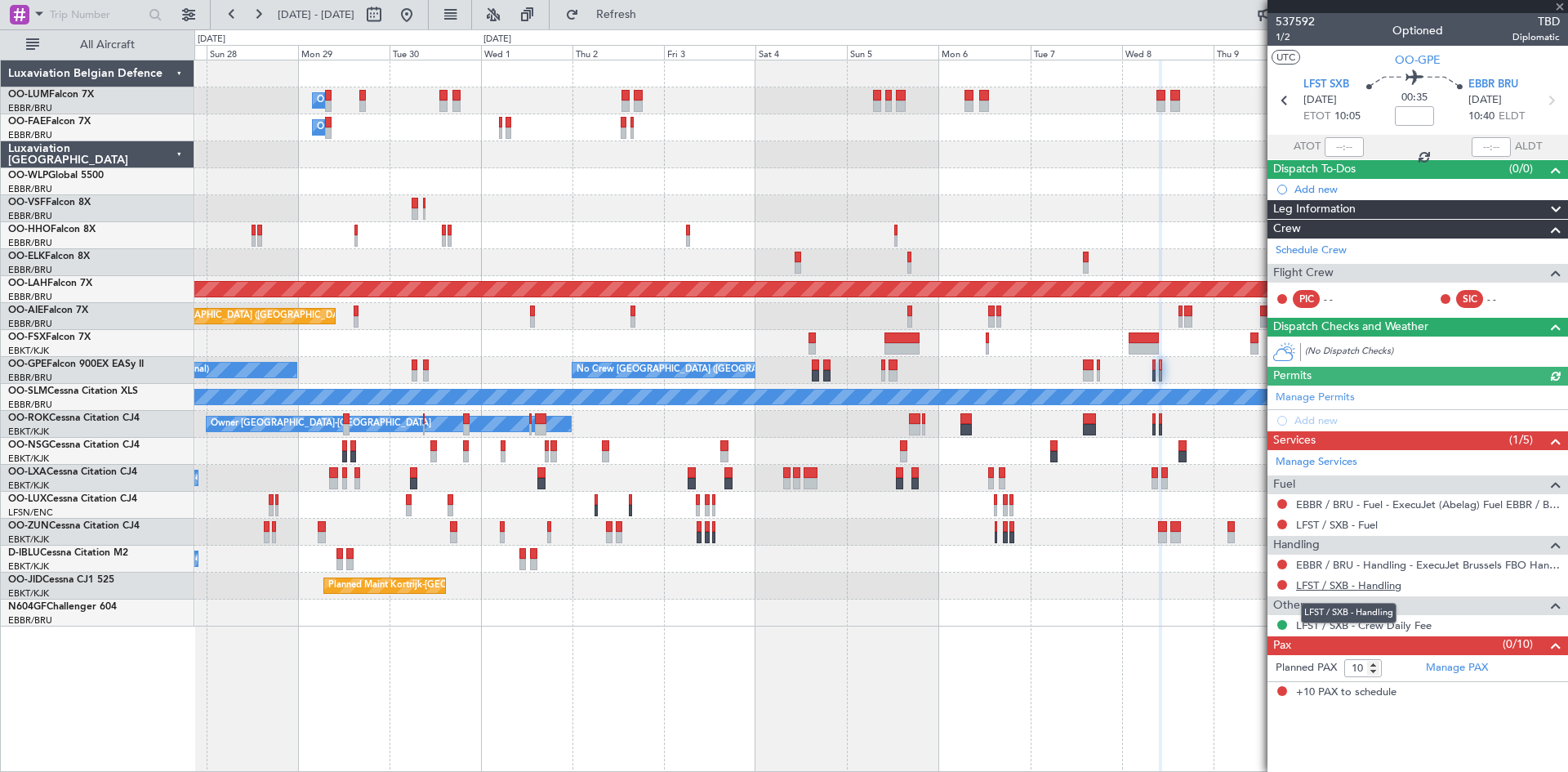
click at [1361, 578] on link "LFST / SXB - Handling" at bounding box center [1349, 585] width 106 height 14
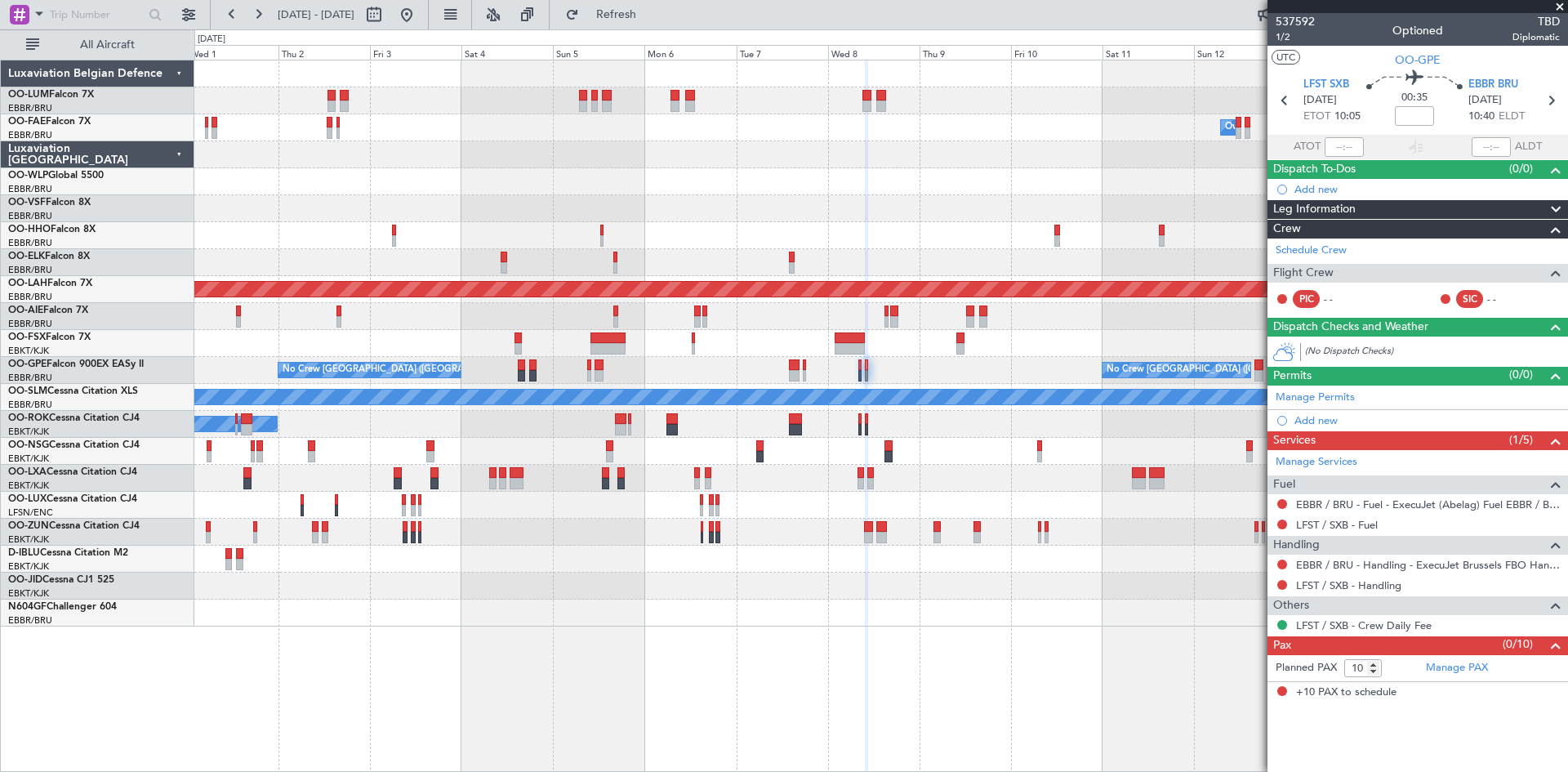
click at [741, 576] on div "Planned Maint Kortrijk-[GEOGRAPHIC_DATA]" at bounding box center [880, 585] width 1373 height 27
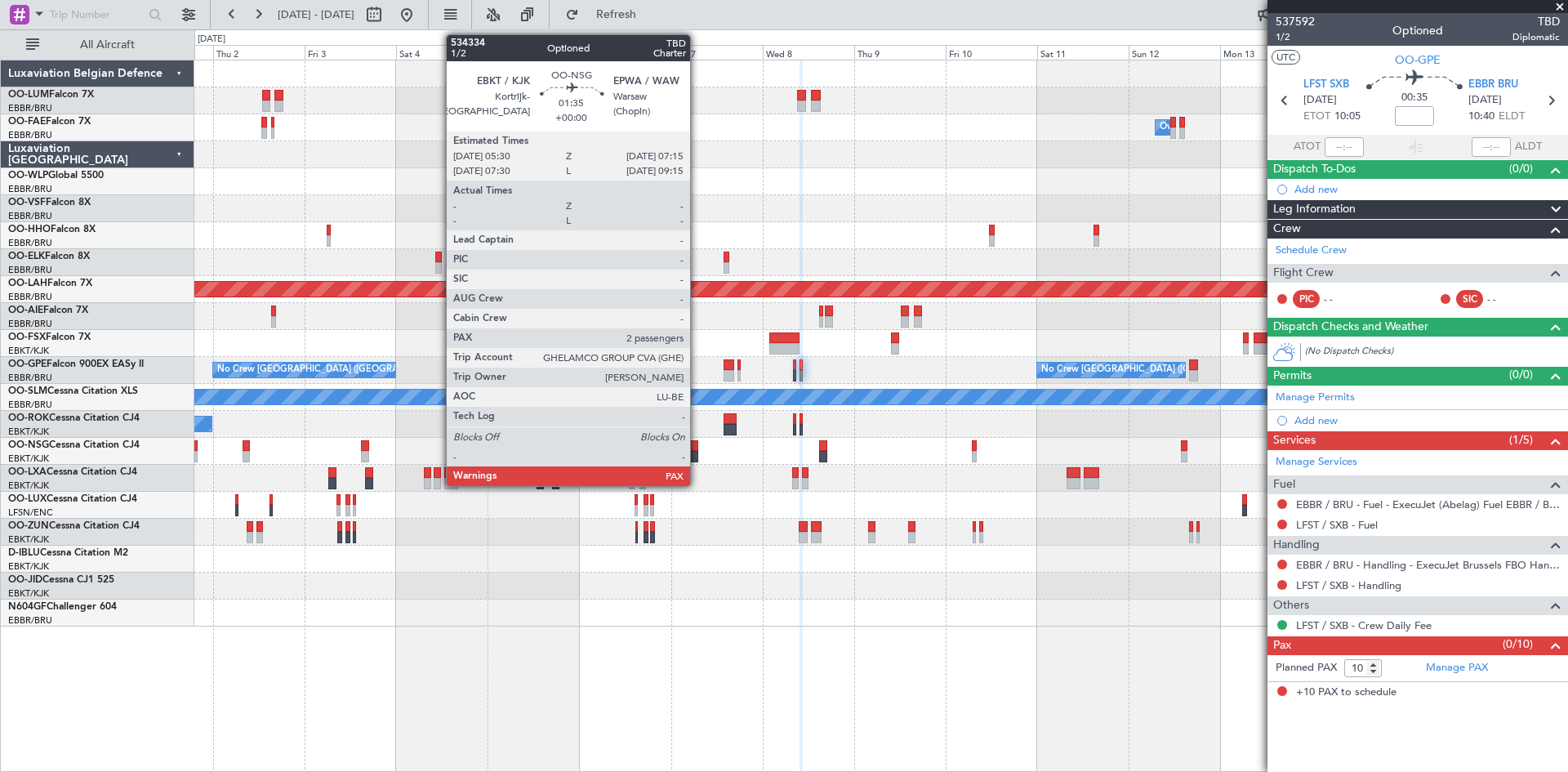
click at [698, 440] on div at bounding box center [694, 446] width 7 height 12
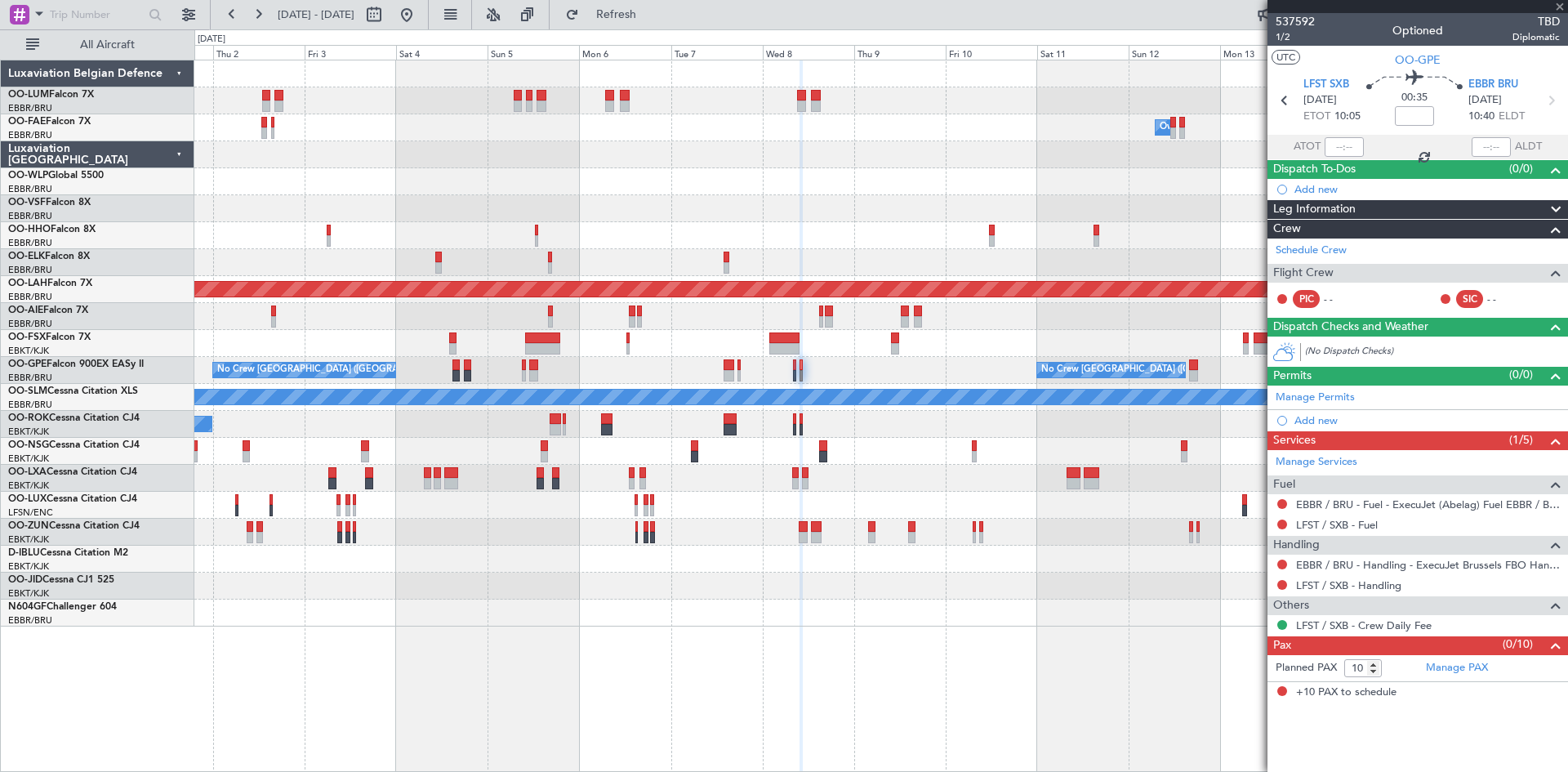
type input "2"
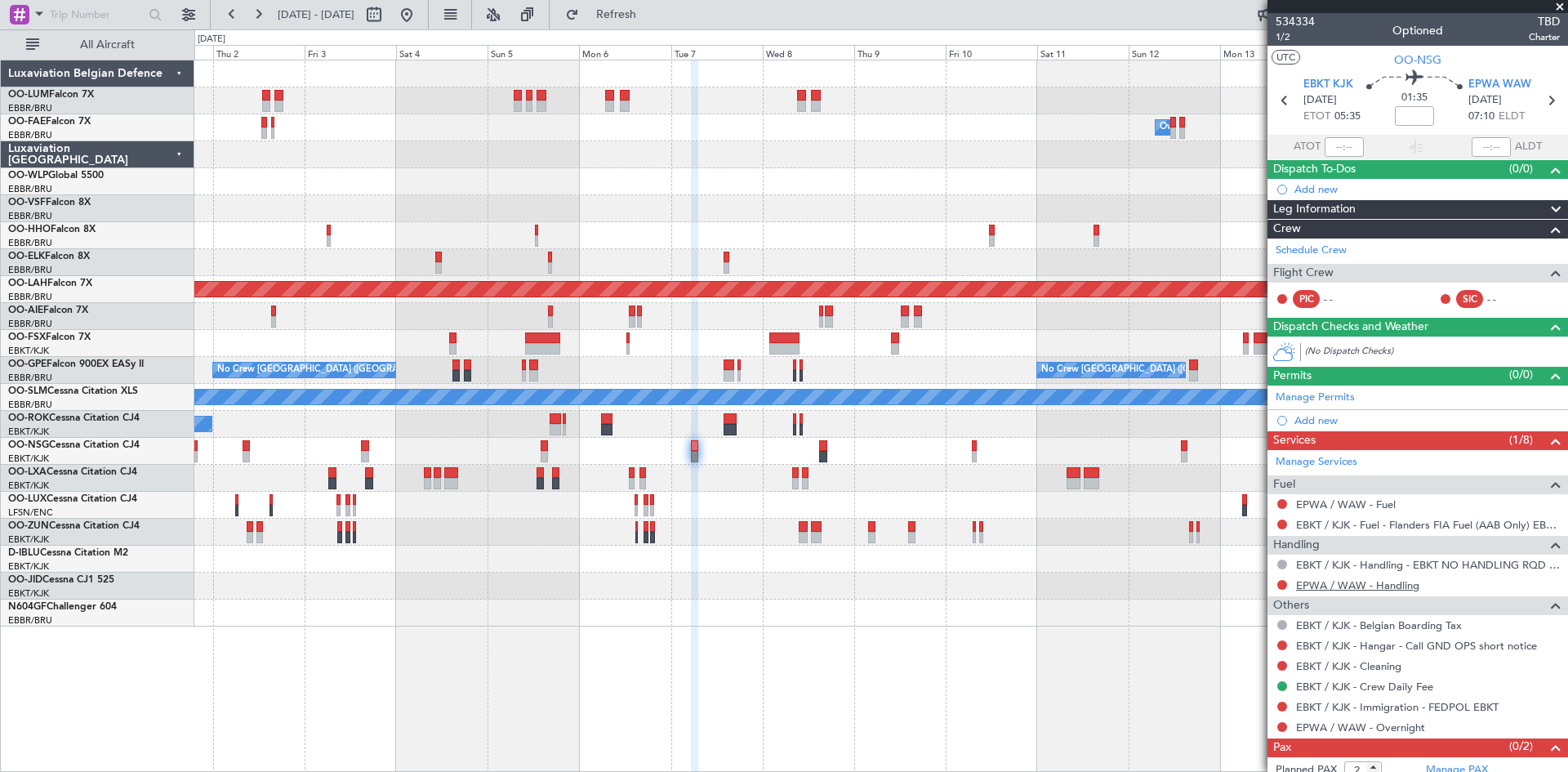
click at [1357, 584] on link "EPWA / WAW - Handling" at bounding box center [1357, 585] width 123 height 14
click at [822, 438] on div at bounding box center [880, 451] width 1373 height 27
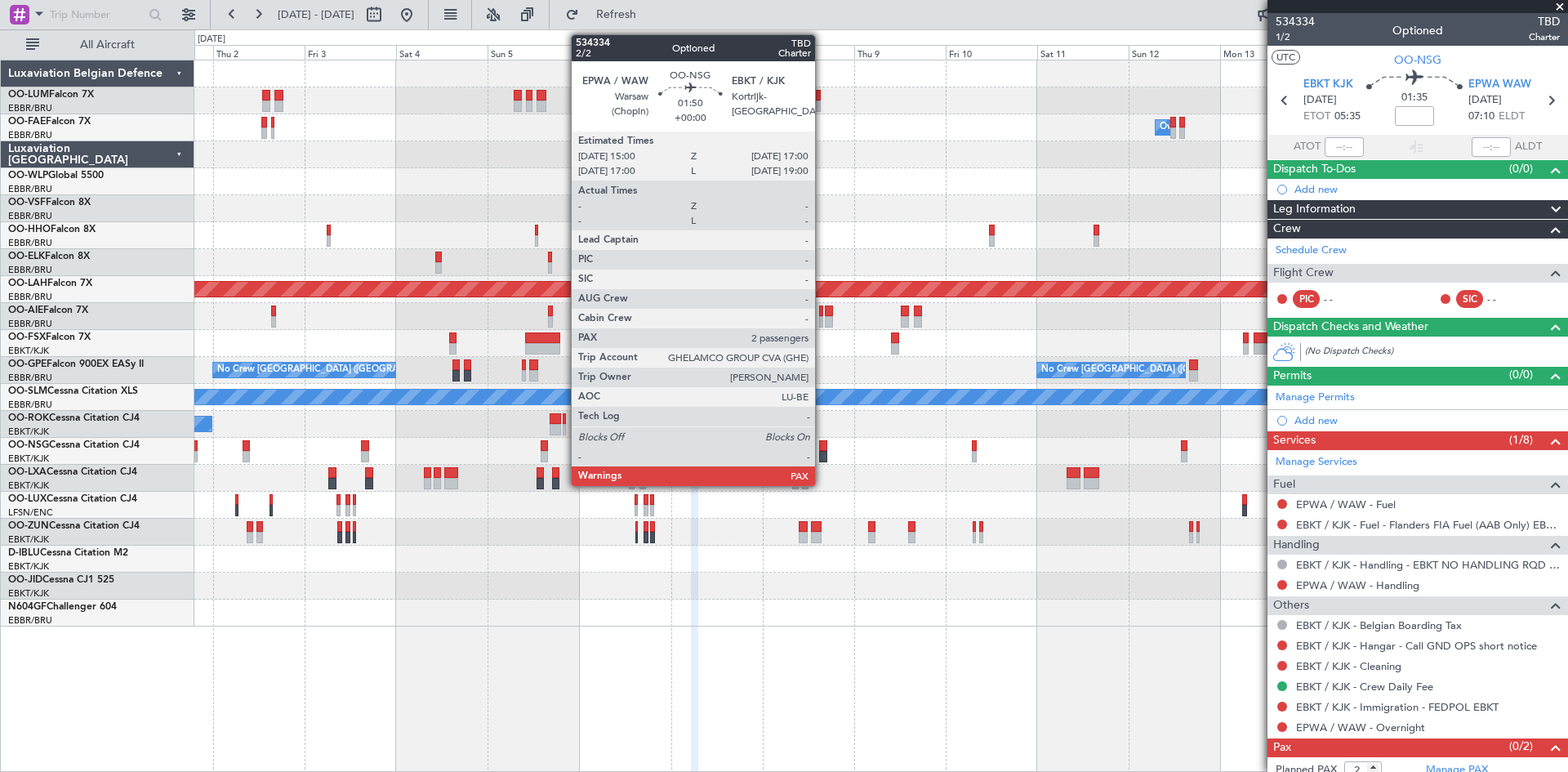
click at [822, 440] on div at bounding box center [823, 446] width 8 height 12
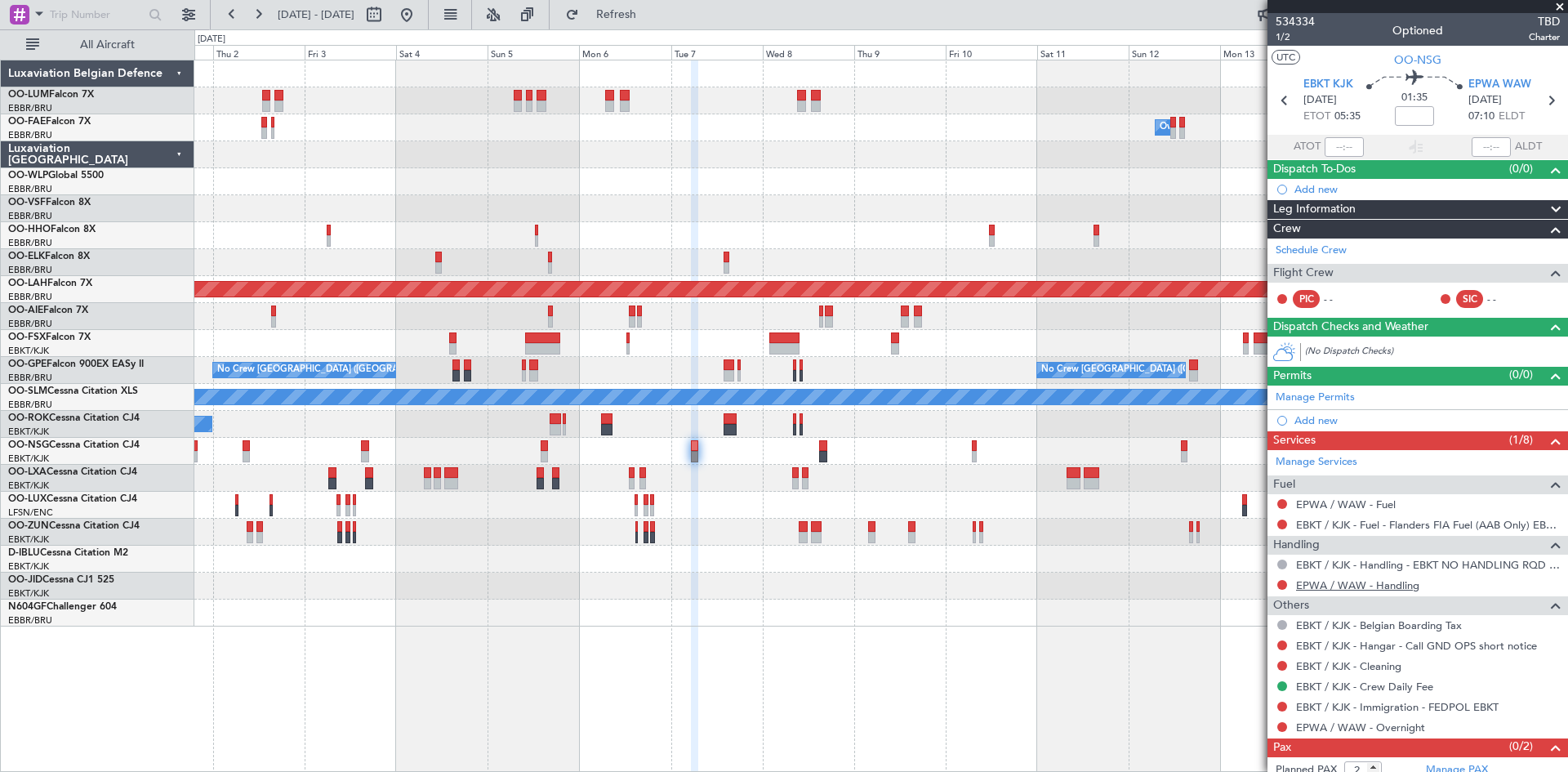
click at [1351, 582] on link "EPWA / WAW - Handling" at bounding box center [1357, 585] width 123 height 14
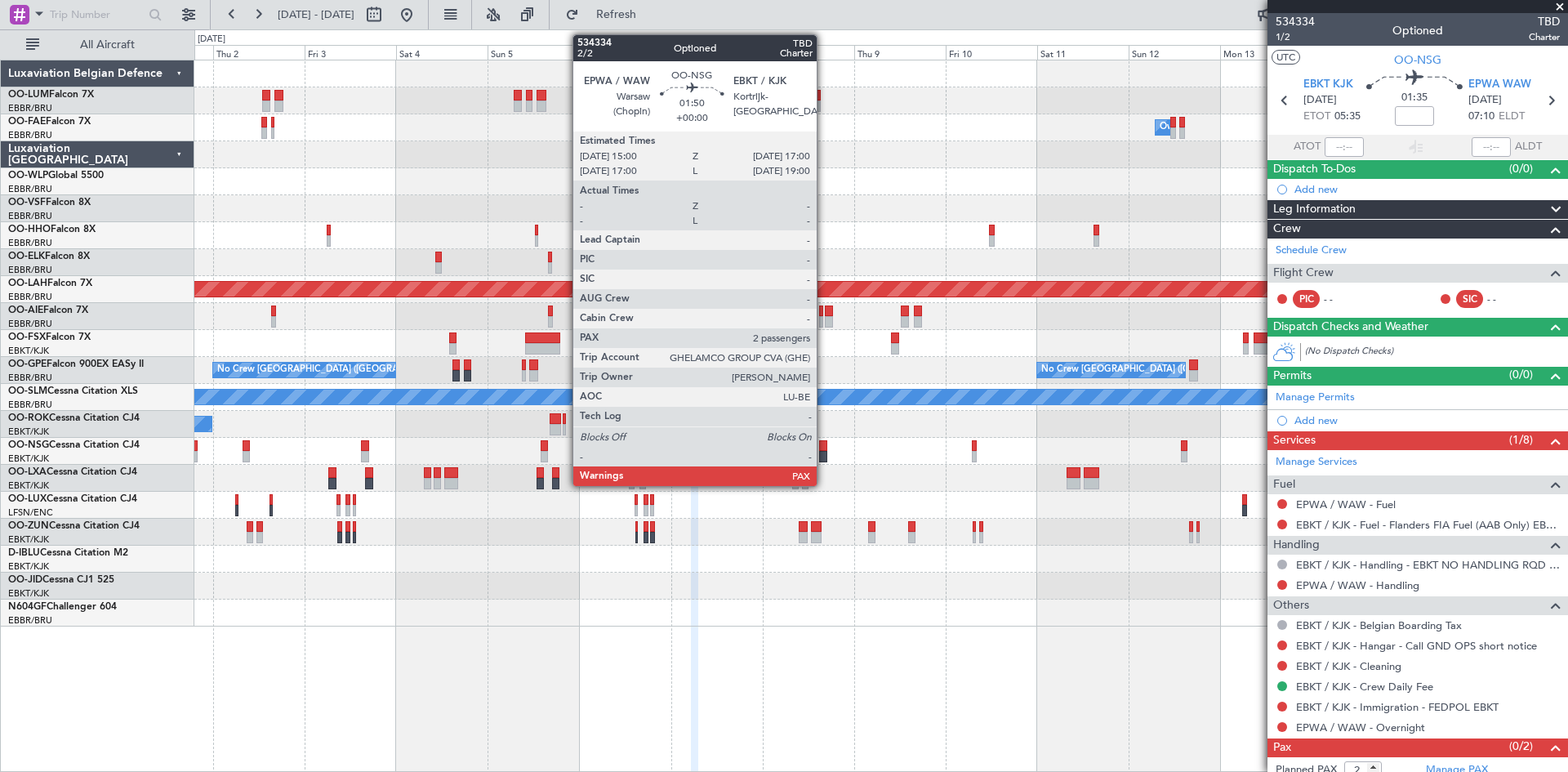
click at [824, 440] on div at bounding box center [823, 446] width 8 height 12
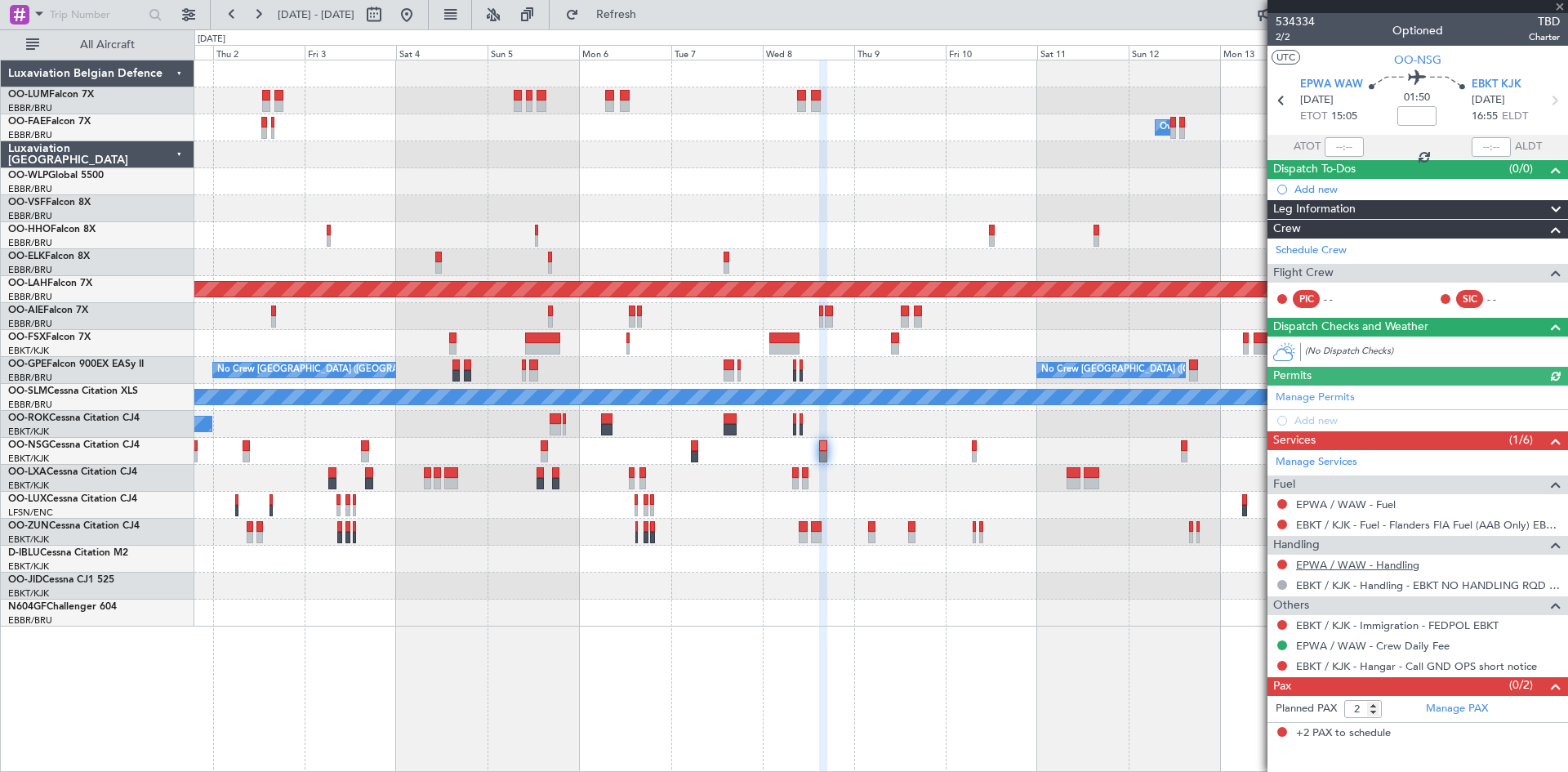
click at [1343, 565] on link "EPWA / WAW - Handling" at bounding box center [1357, 565] width 123 height 14
click at [1281, 665] on button at bounding box center [1282, 665] width 10 height 10
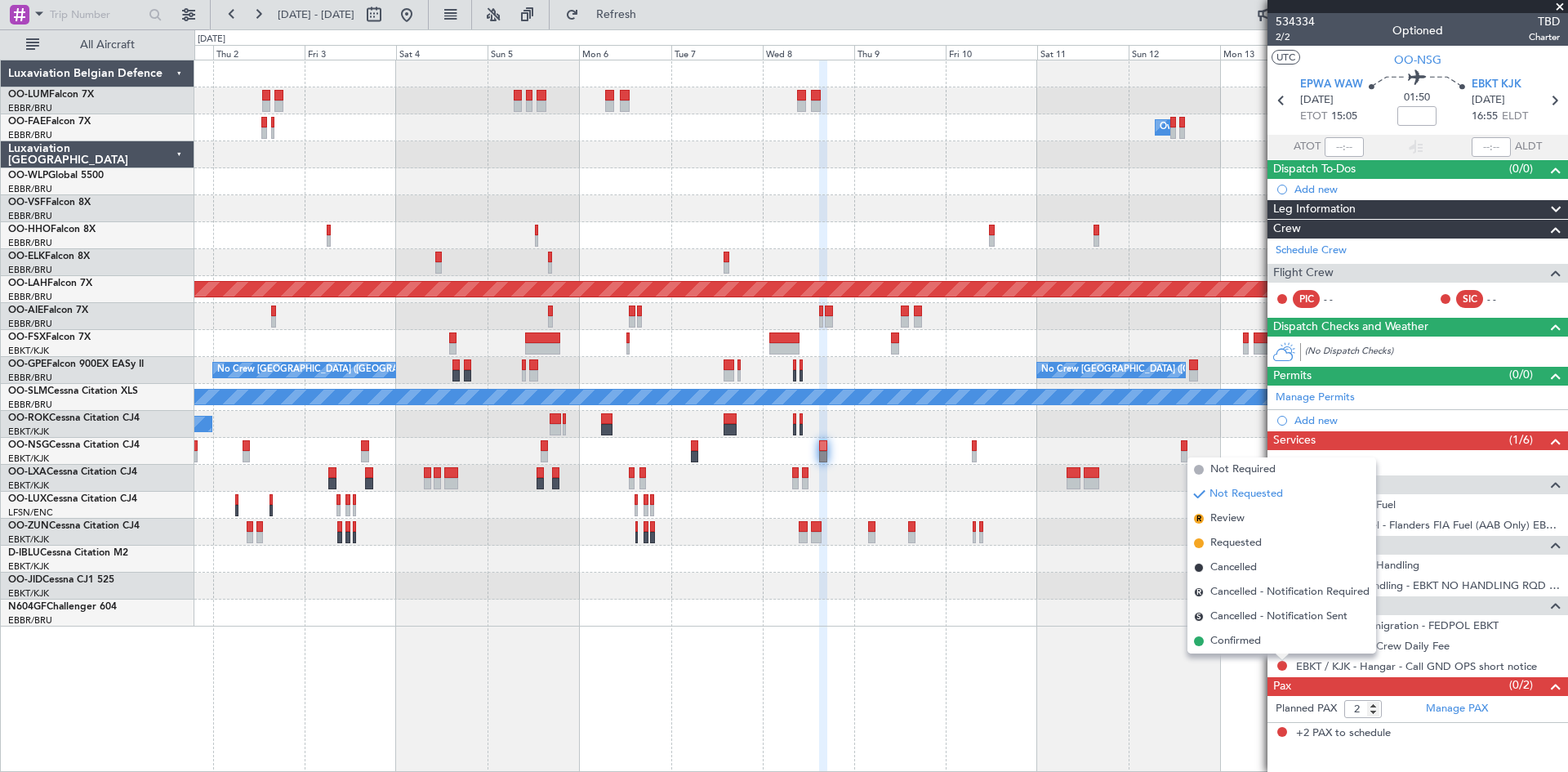
click at [1248, 645] on span "Confirmed" at bounding box center [1235, 642] width 50 height 17
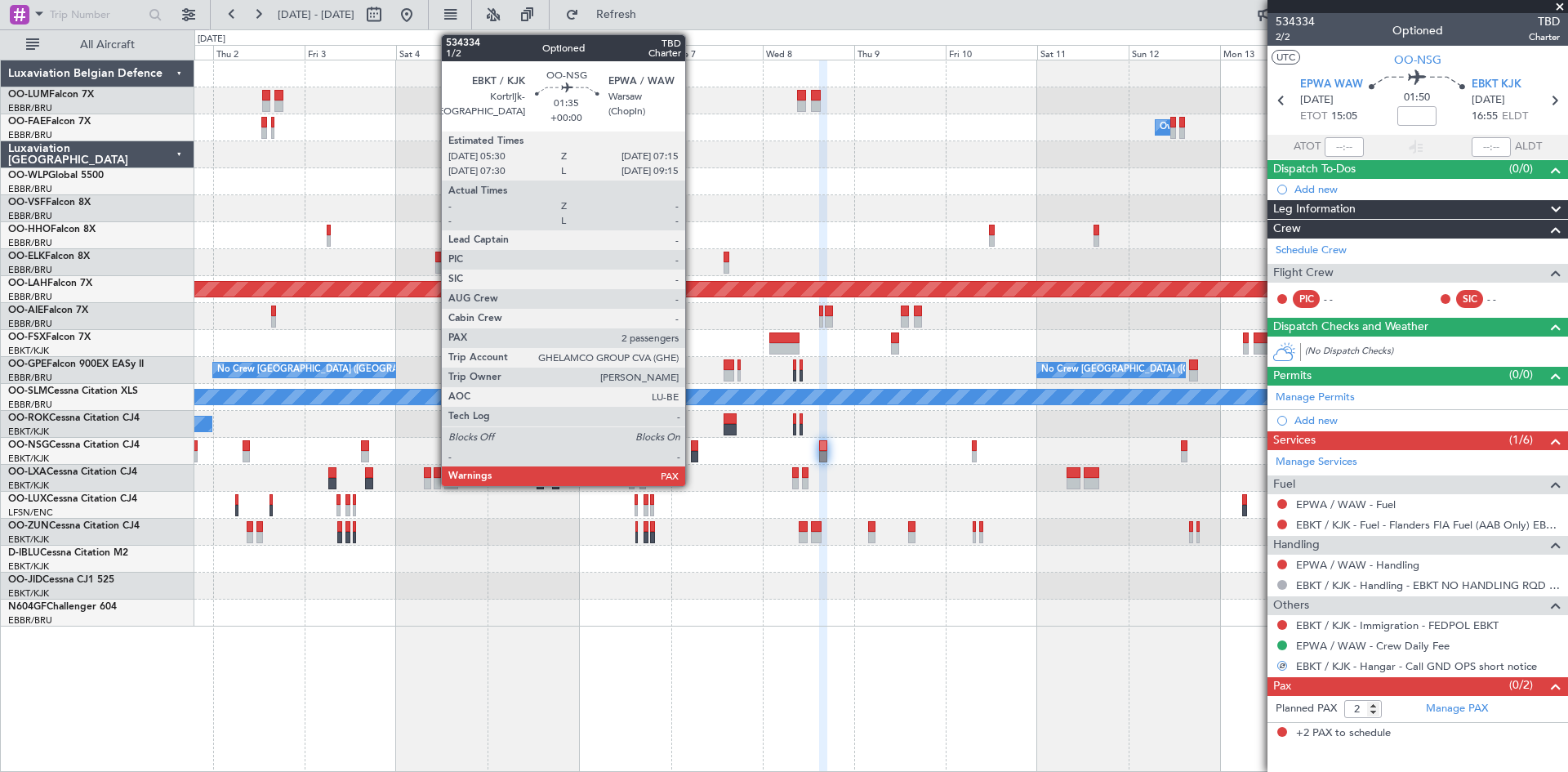
click at [693, 445] on div at bounding box center [694, 446] width 7 height 12
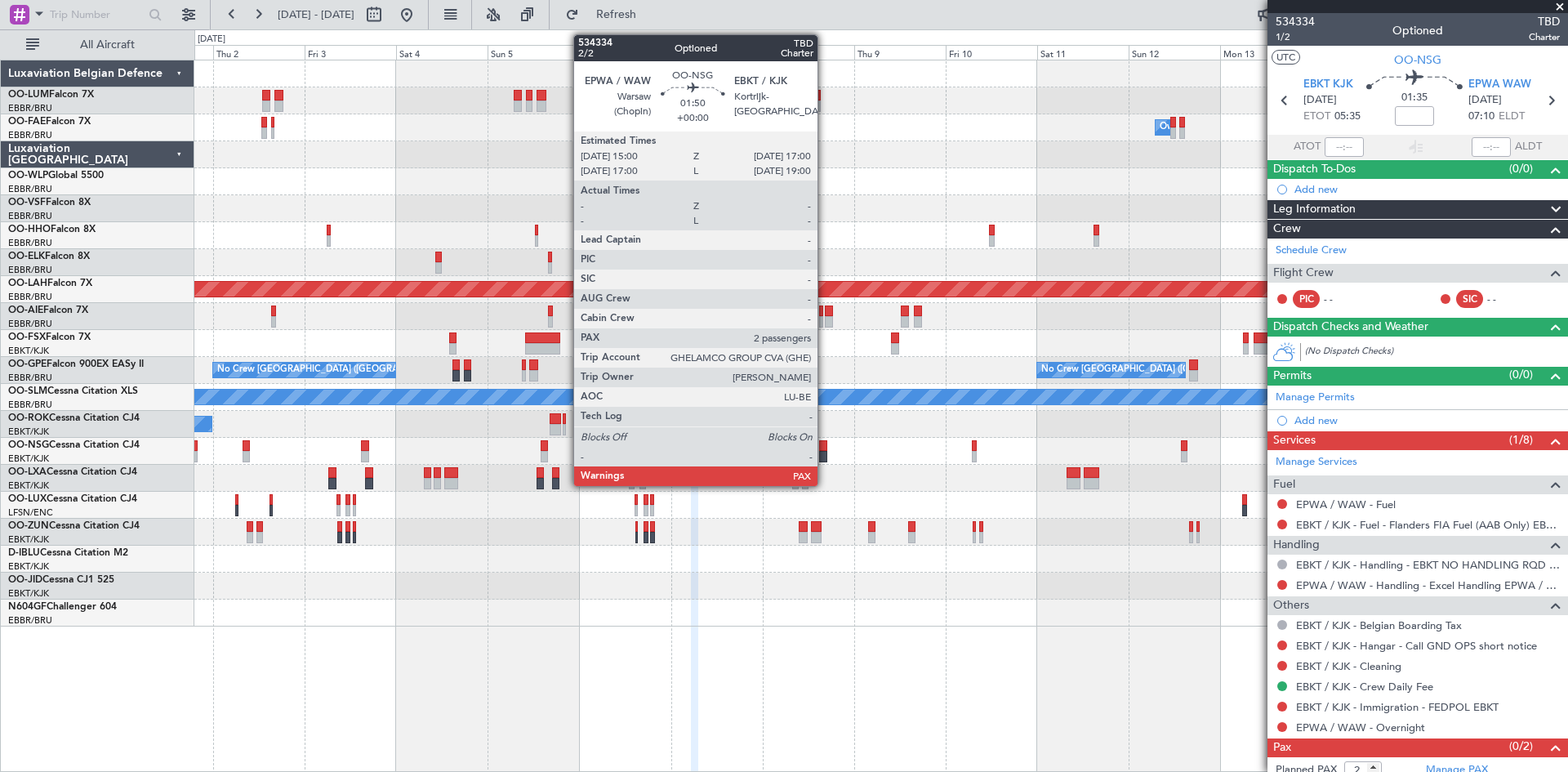
click at [825, 446] on div at bounding box center [823, 446] width 8 height 12
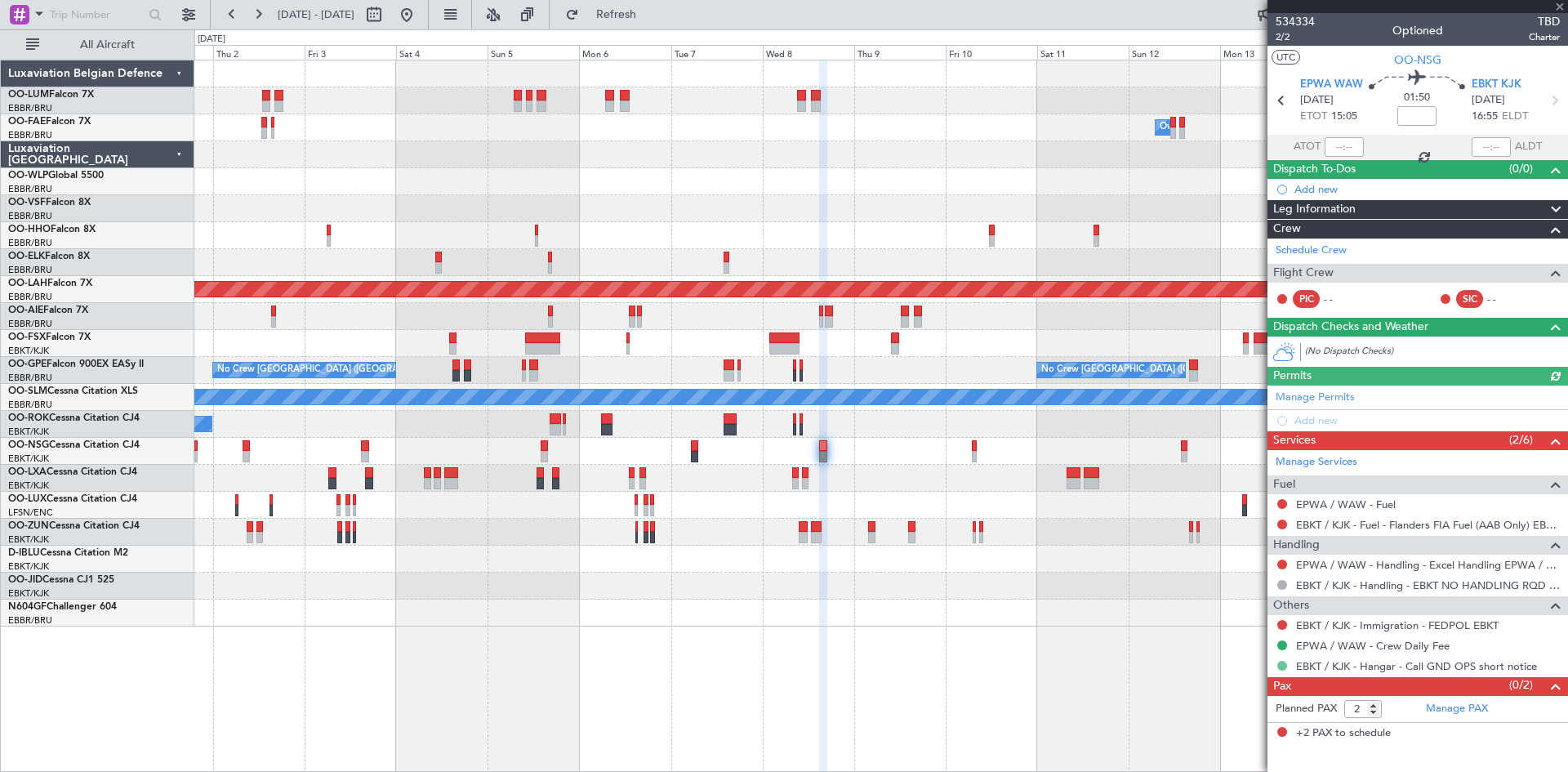
click at [1280, 661] on button at bounding box center [1282, 665] width 10 height 10
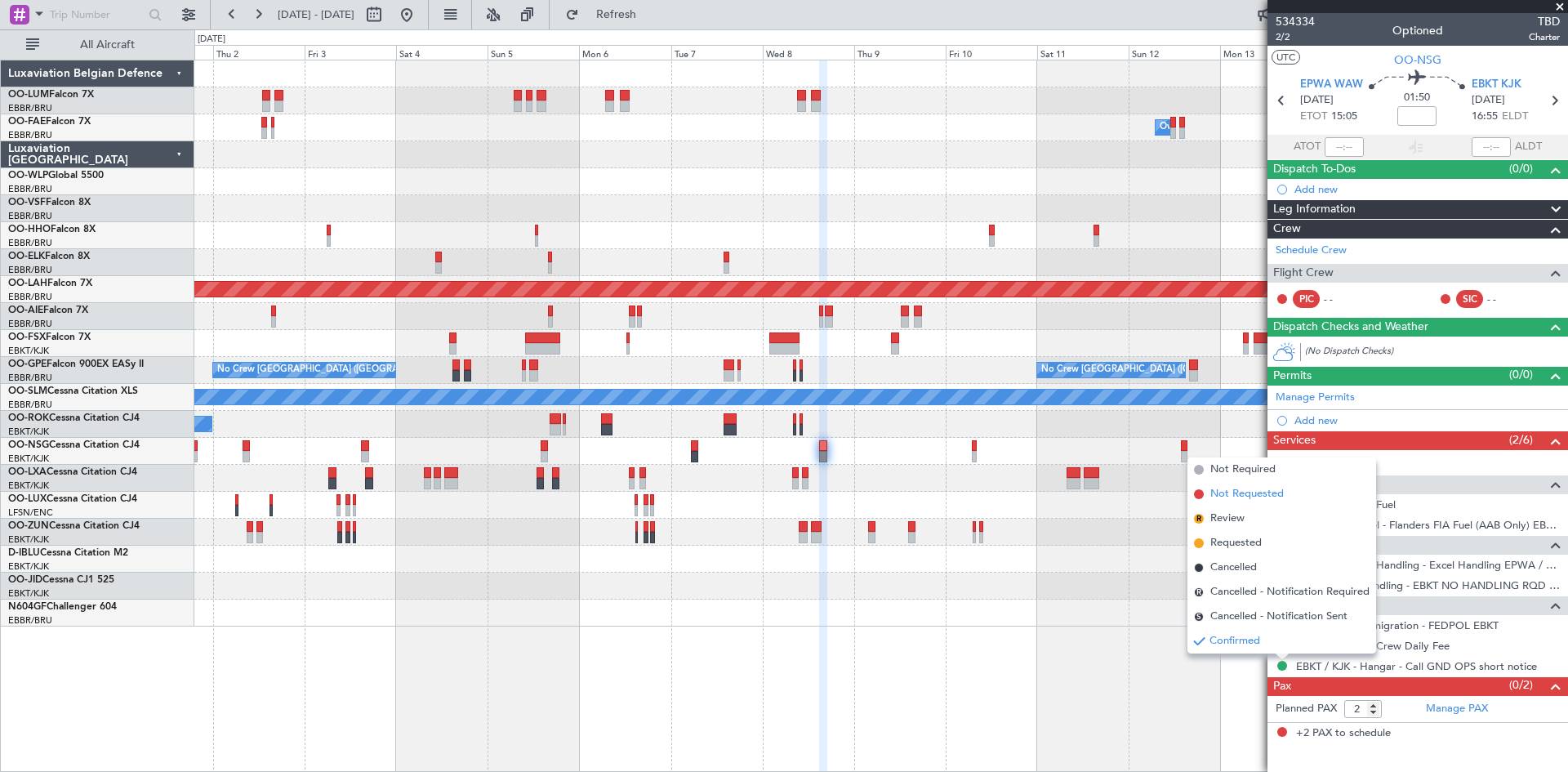
click at [1226, 495] on span "Not Requested" at bounding box center [1247, 495] width 73 height 17
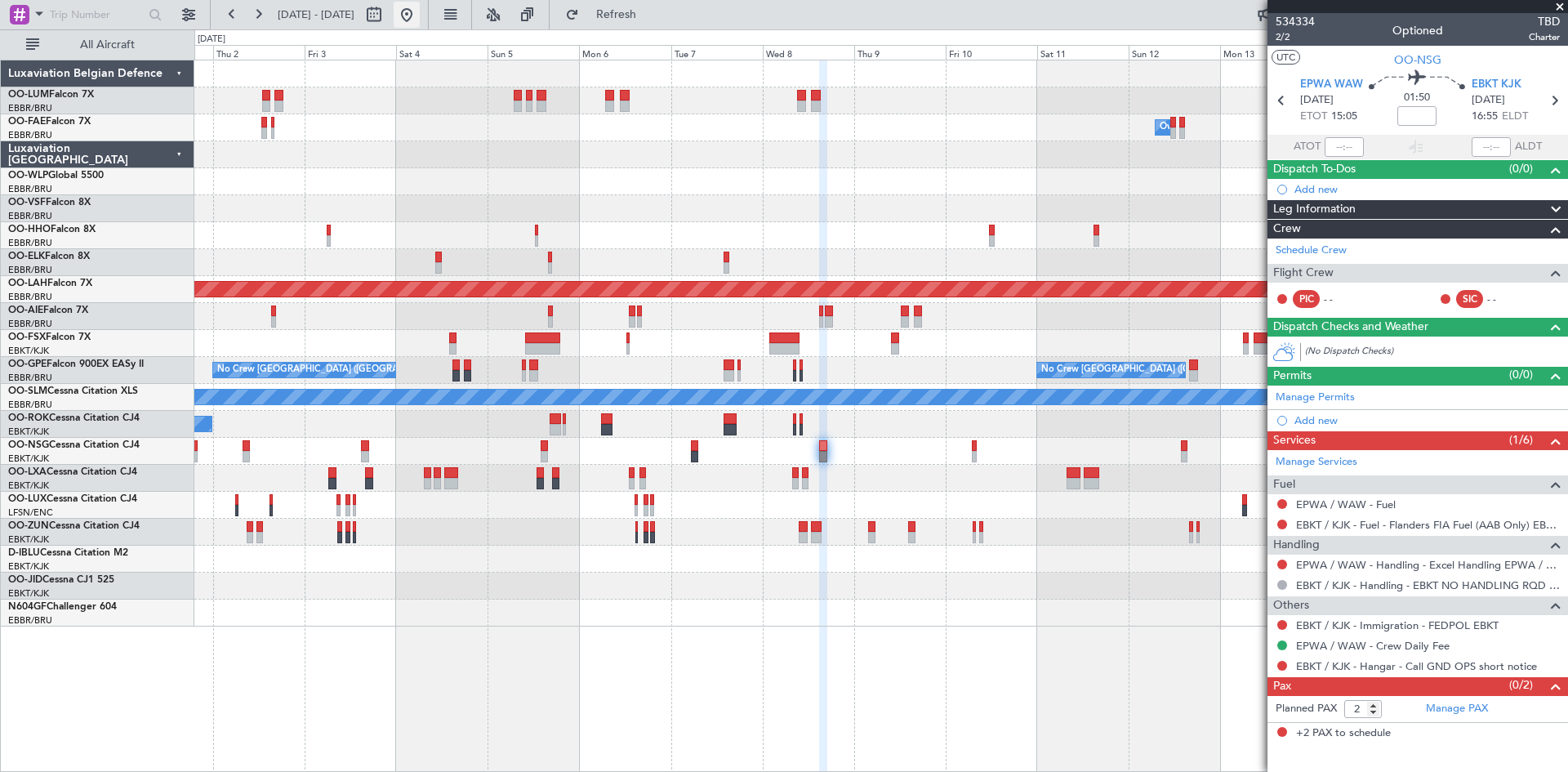
click at [419, 17] on button at bounding box center [407, 15] width 26 height 26
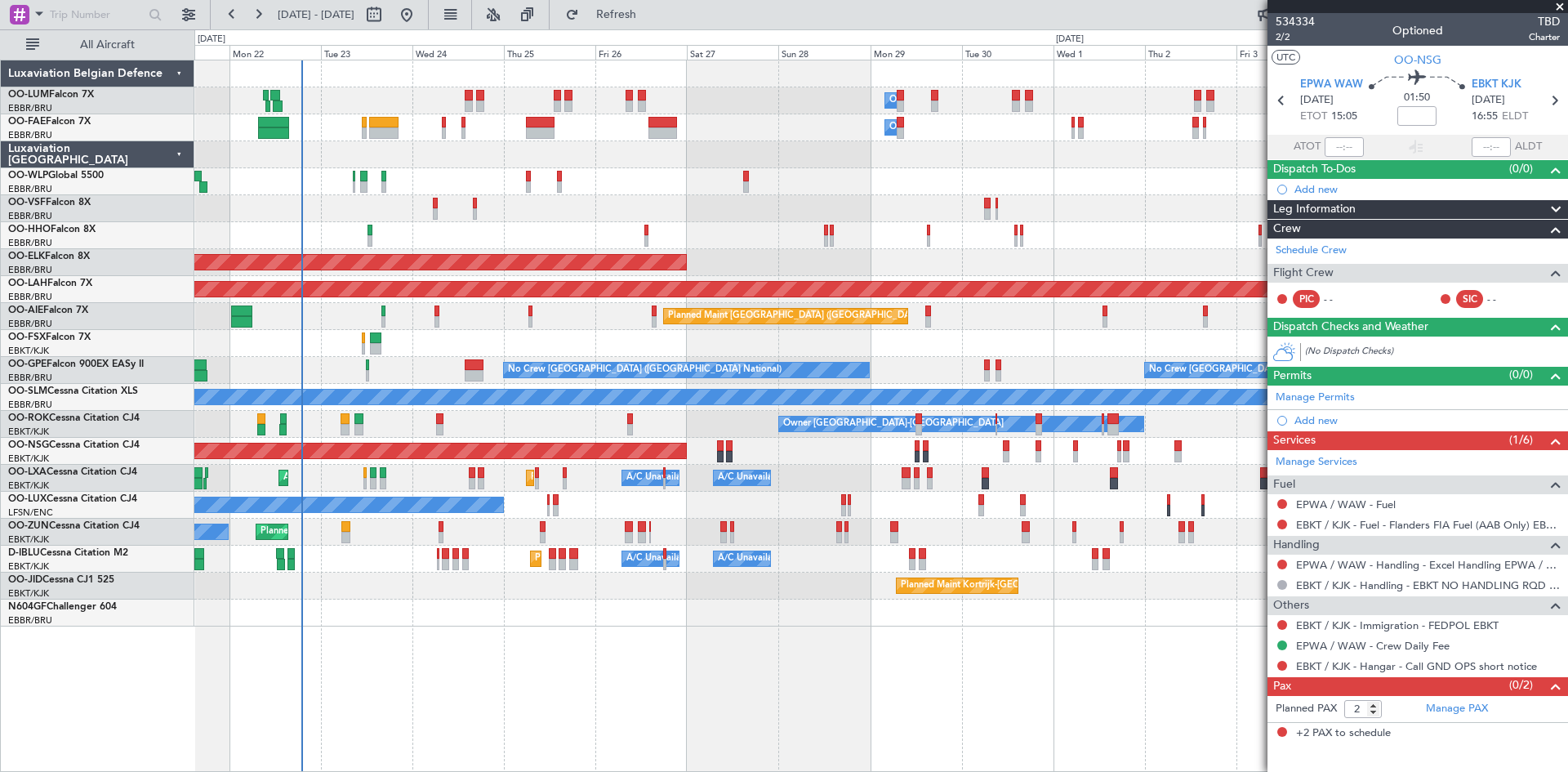
click at [535, 650] on div "Owner Melsbroek Air Base Planned Maint [GEOGRAPHIC_DATA] ([GEOGRAPHIC_DATA]) Ow…" at bounding box center [881, 415] width 1374 height 713
click at [436, 561] on div "Planned Maint Nice ([GEOGRAPHIC_DATA]) A/C Unavailable [GEOGRAPHIC_DATA] ([GEOG…" at bounding box center [880, 559] width 1373 height 27
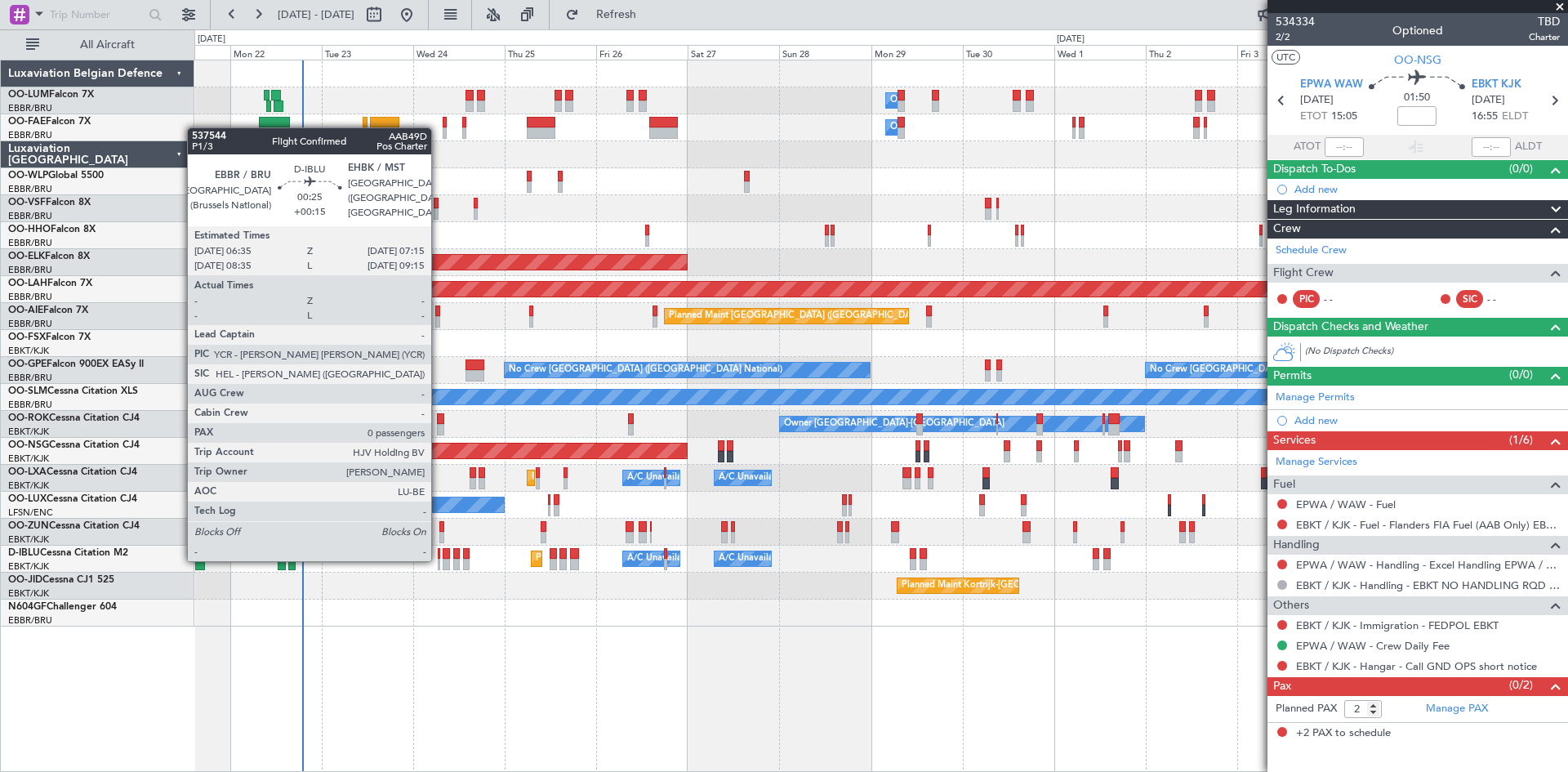
click at [438, 560] on div at bounding box center [439, 565] width 3 height 12
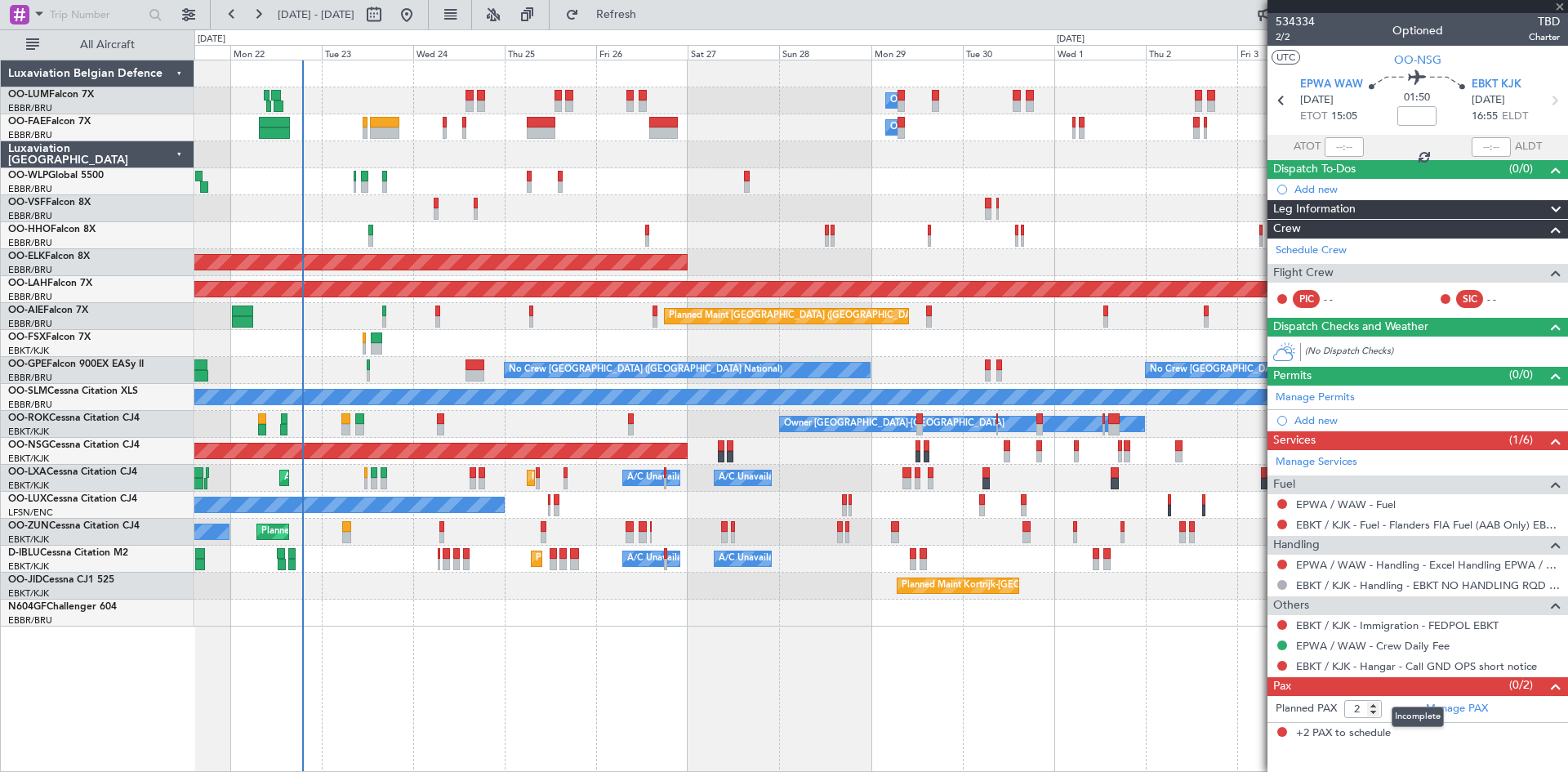
type input "+00:15"
type input "0"
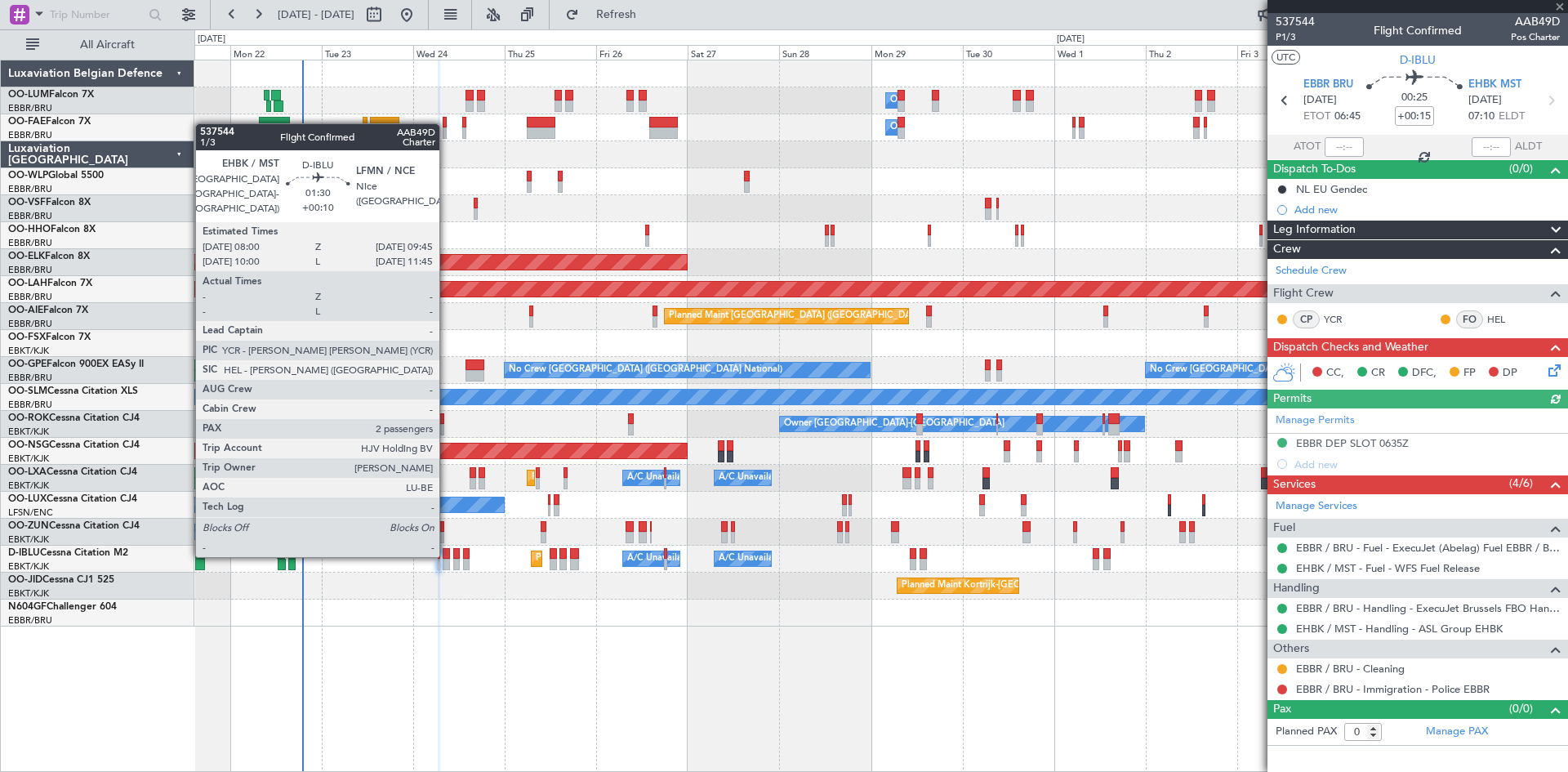
click at [447, 556] on div at bounding box center [446, 554] width 7 height 12
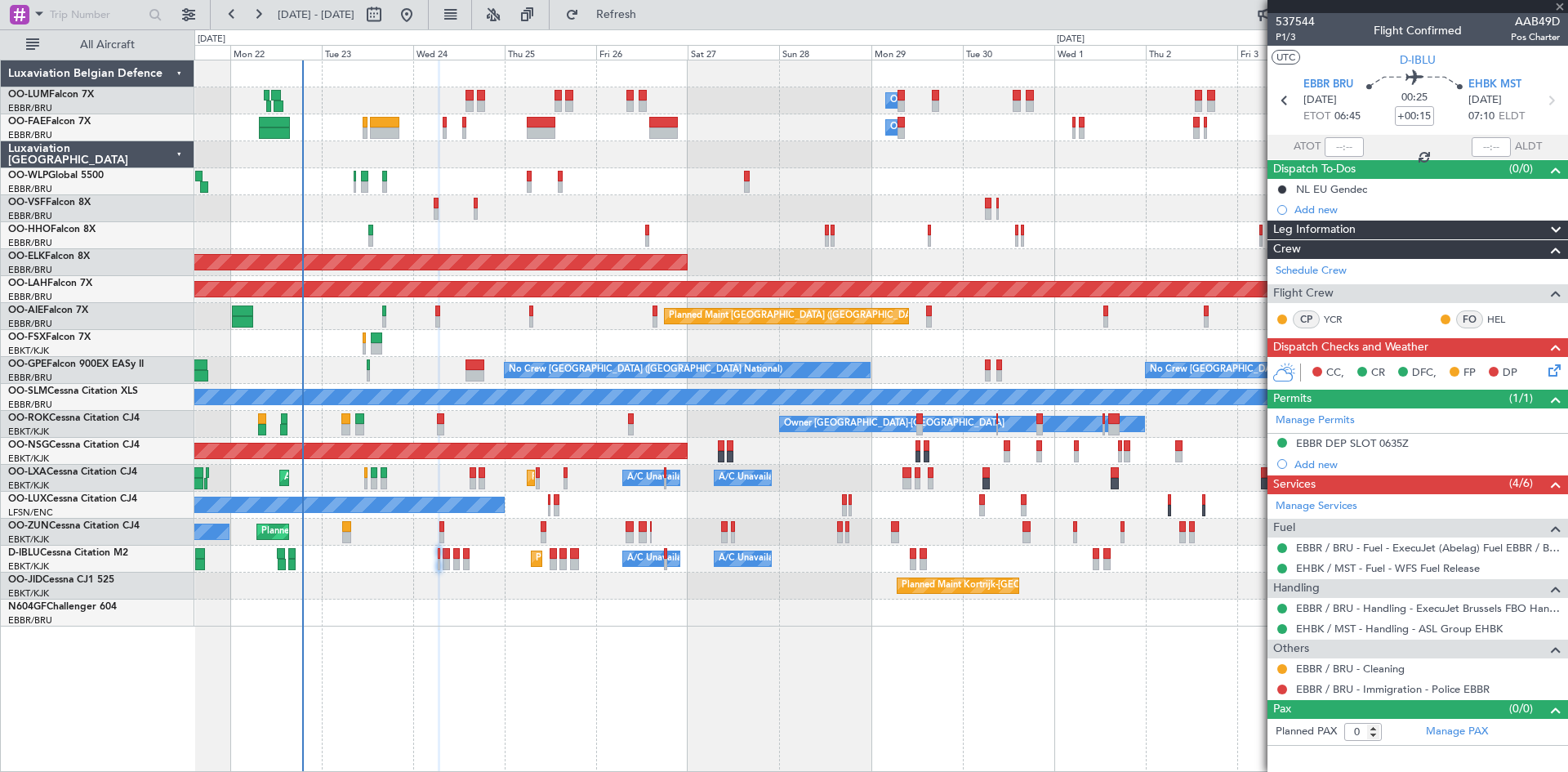
type input "+00:10"
type input "2"
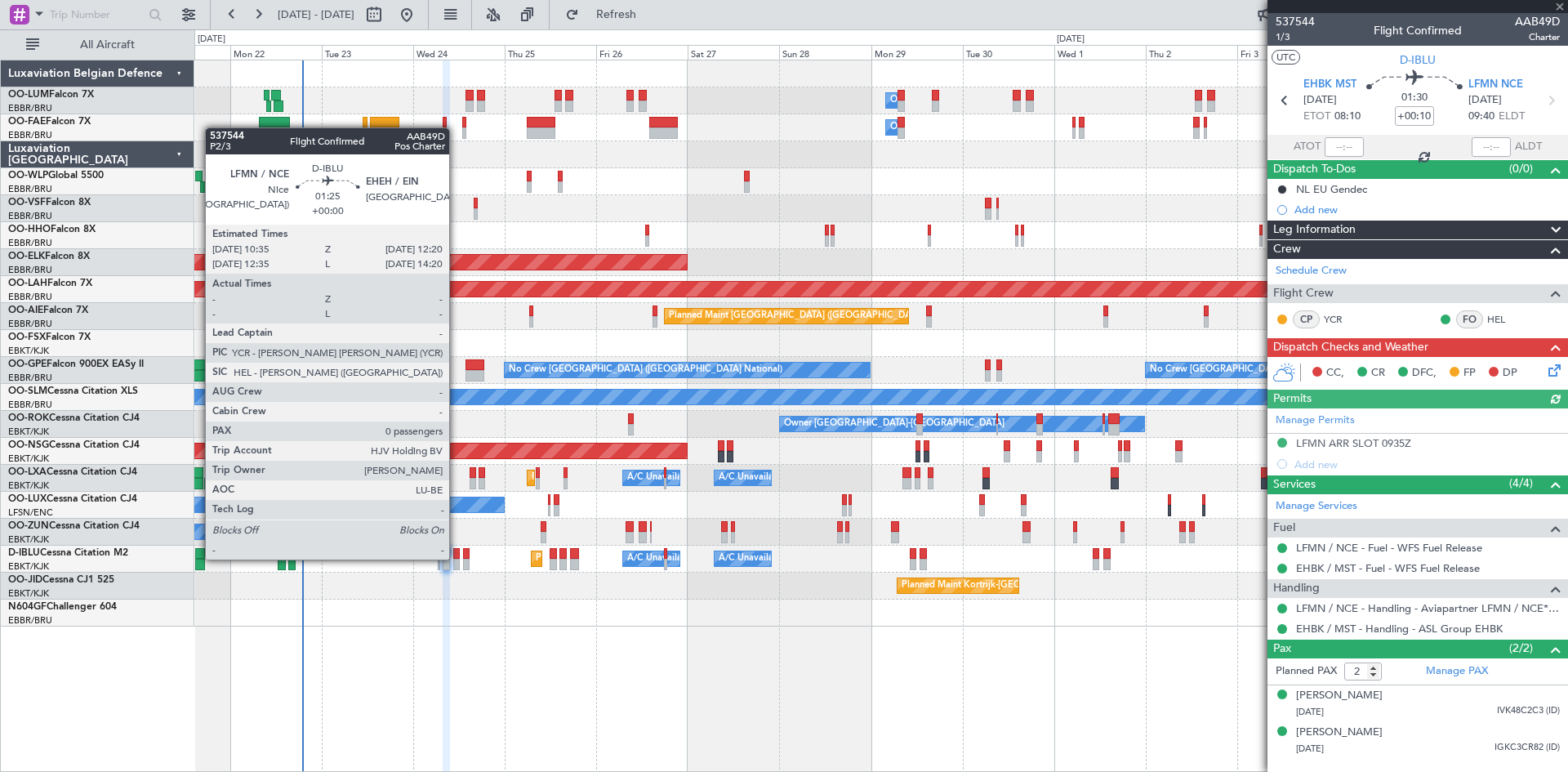
click at [457, 558] on div at bounding box center [457, 554] width 7 height 12
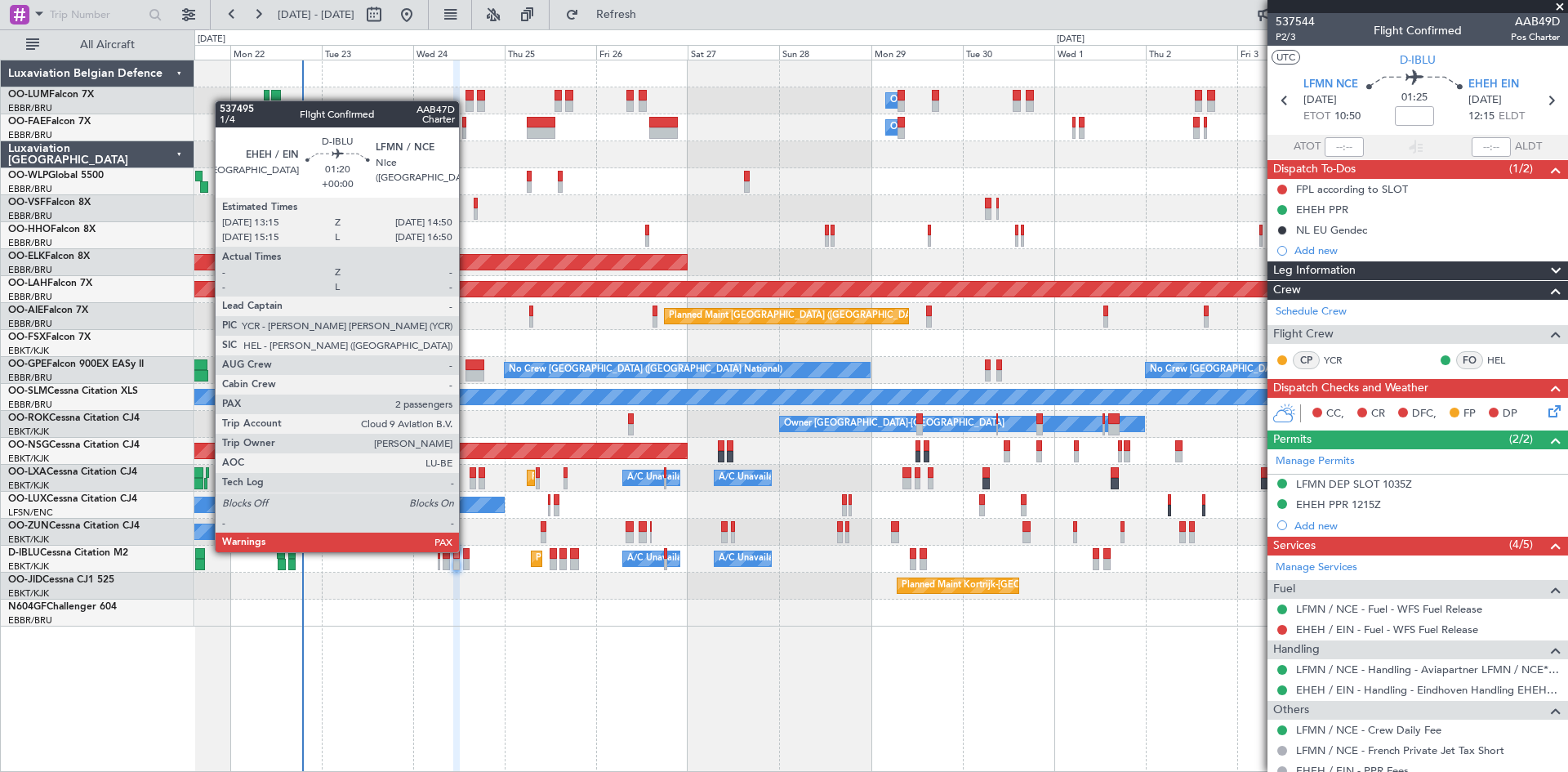
click at [467, 551] on div at bounding box center [467, 554] width 7 height 12
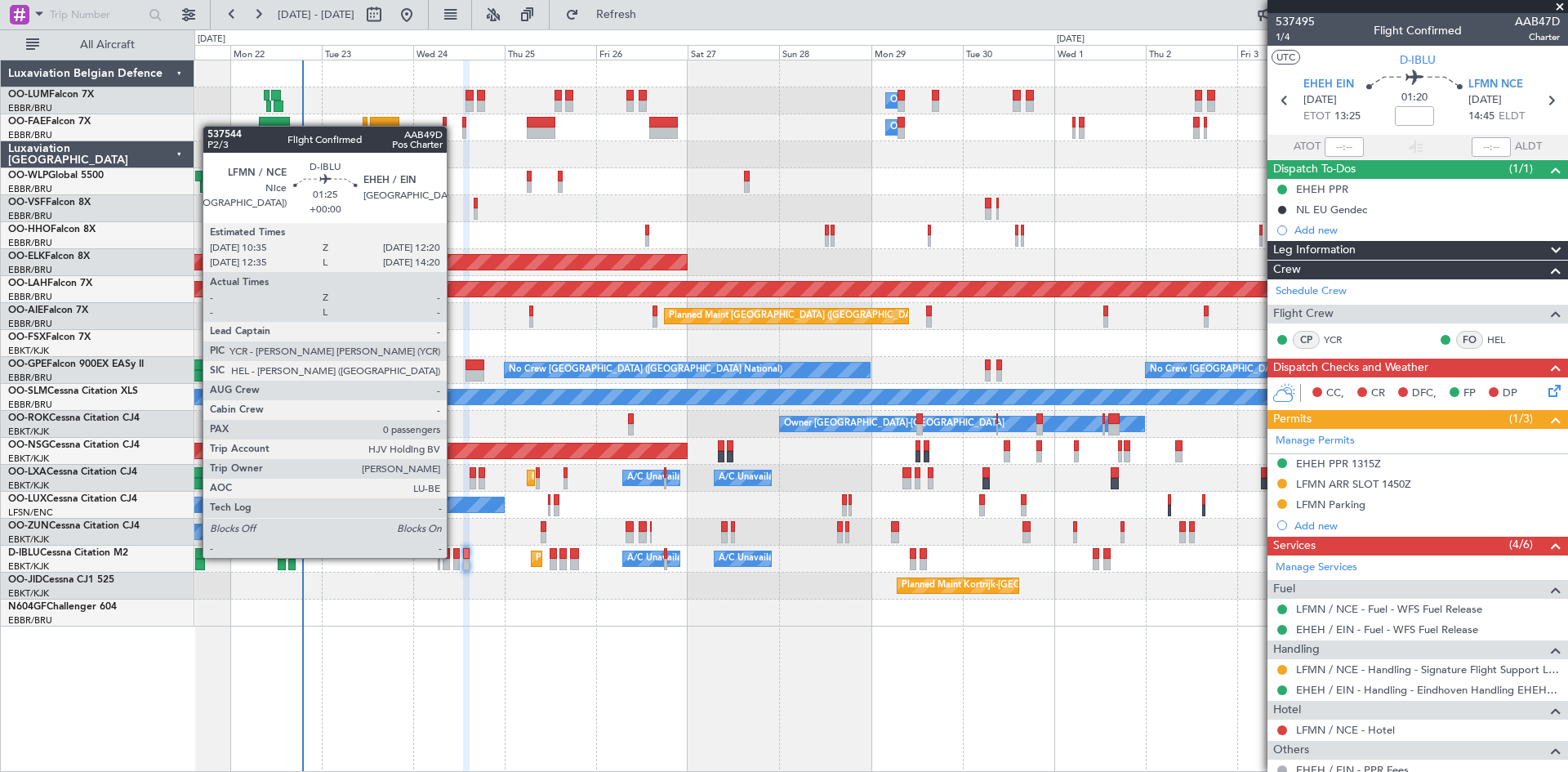
click at [454, 557] on div at bounding box center [457, 554] width 7 height 12
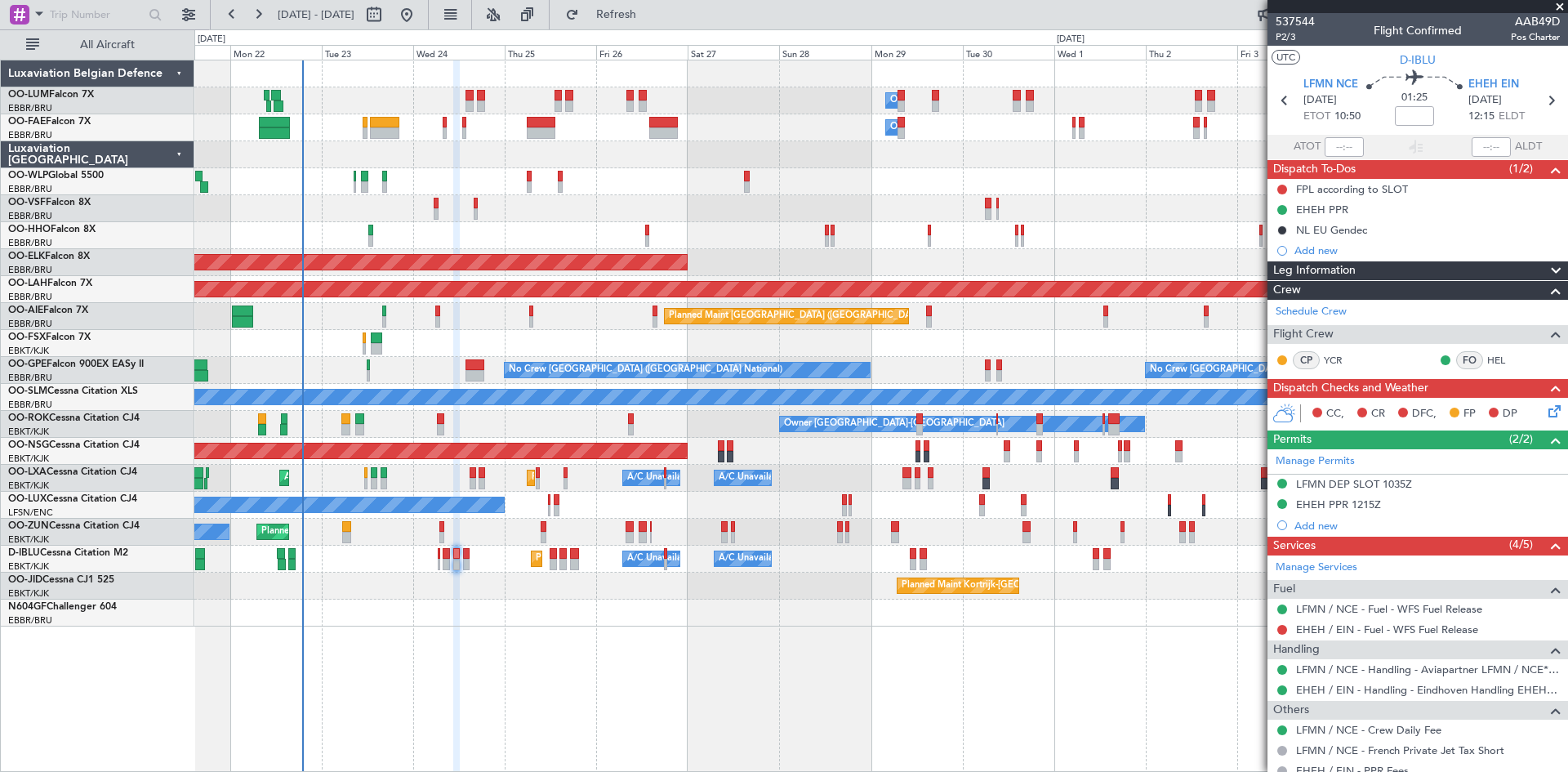
drag, startPoint x: 1280, startPoint y: 629, endPoint x: 1269, endPoint y: 629, distance: 11.0
click at [1280, 629] on button at bounding box center [1282, 630] width 10 height 10
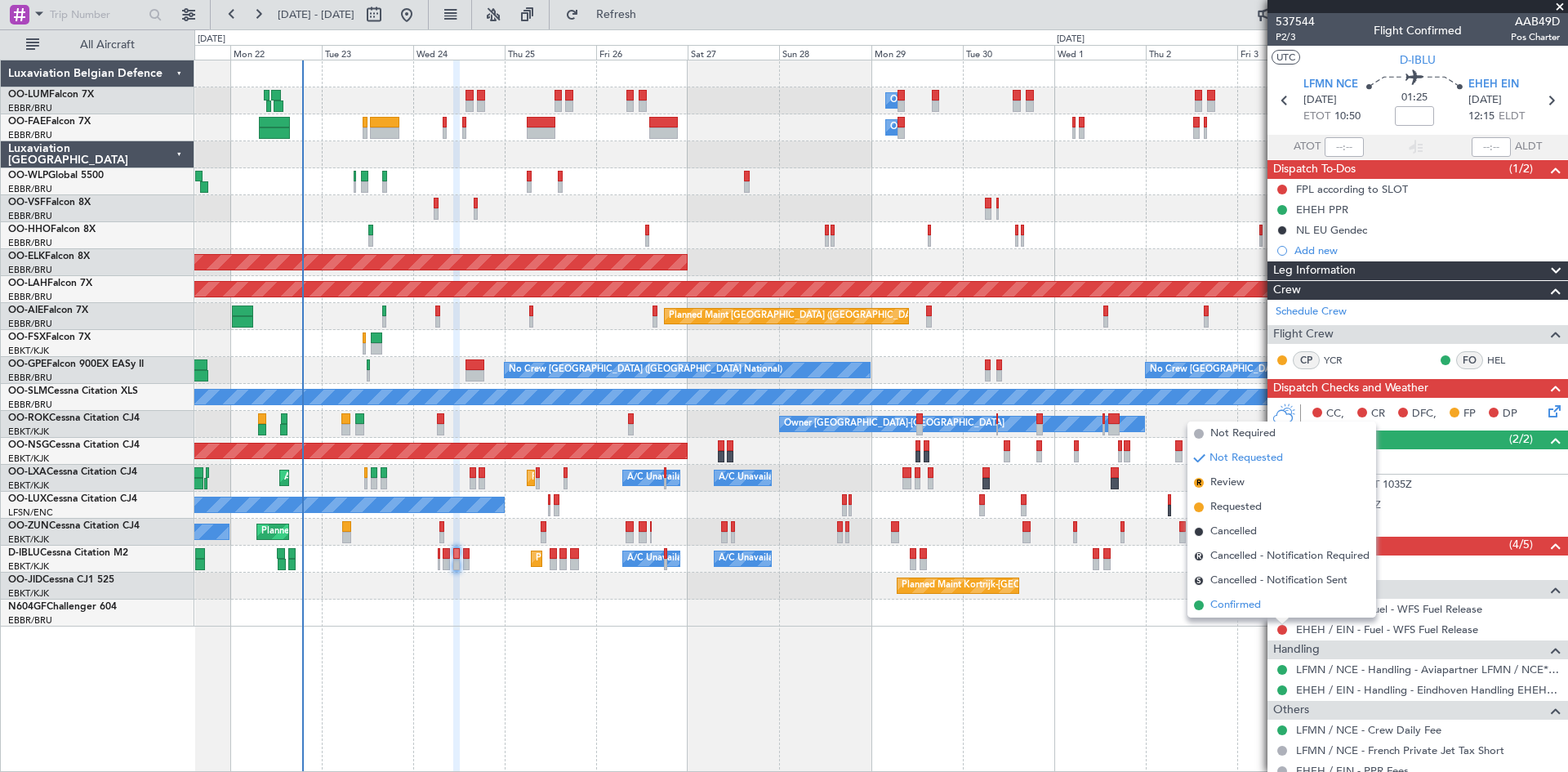
click at [1214, 599] on span "Confirmed" at bounding box center [1235, 605] width 50 height 17
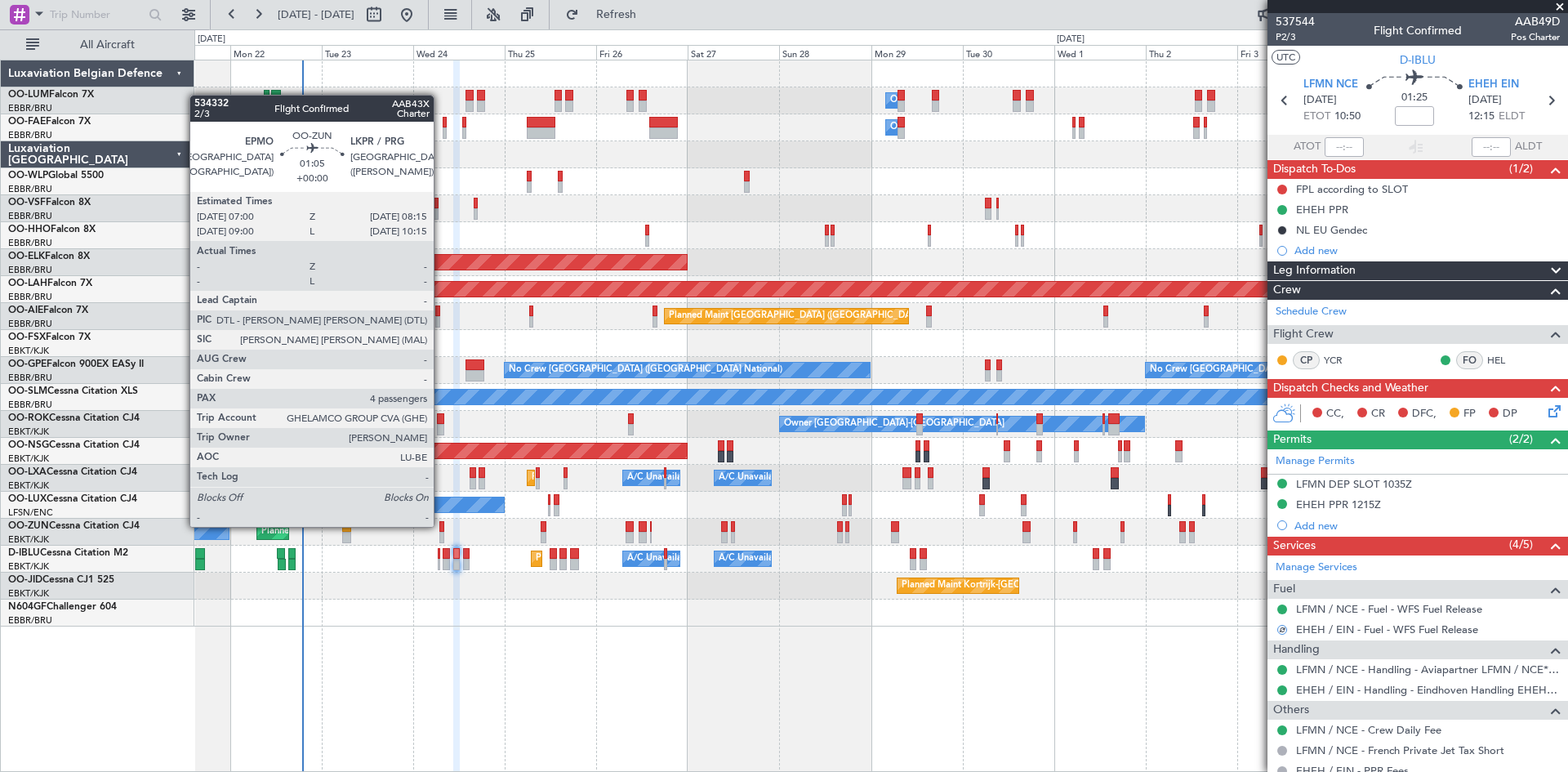
click at [441, 524] on div at bounding box center [442, 527] width 5 height 12
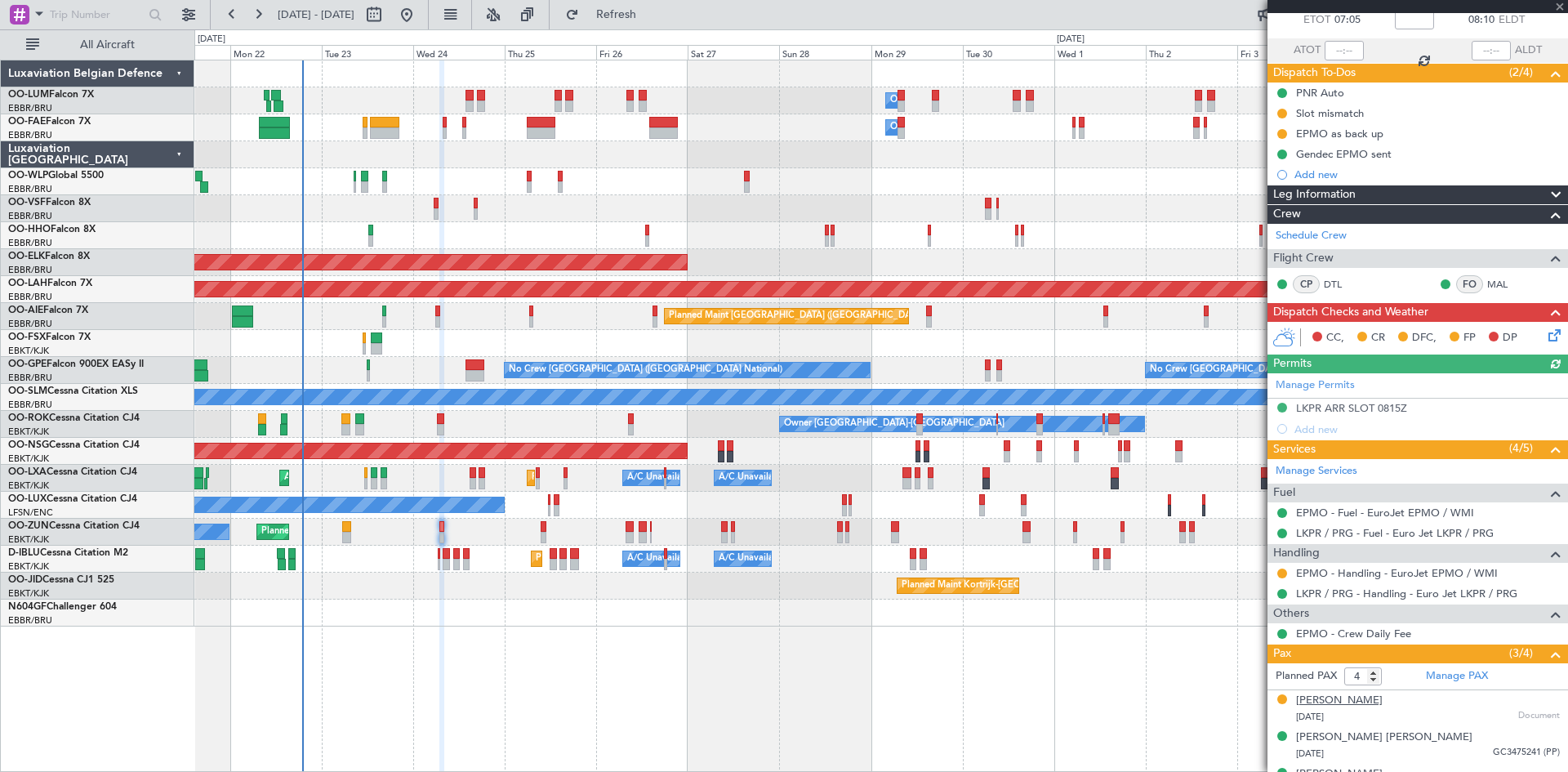
scroll to position [161, 0]
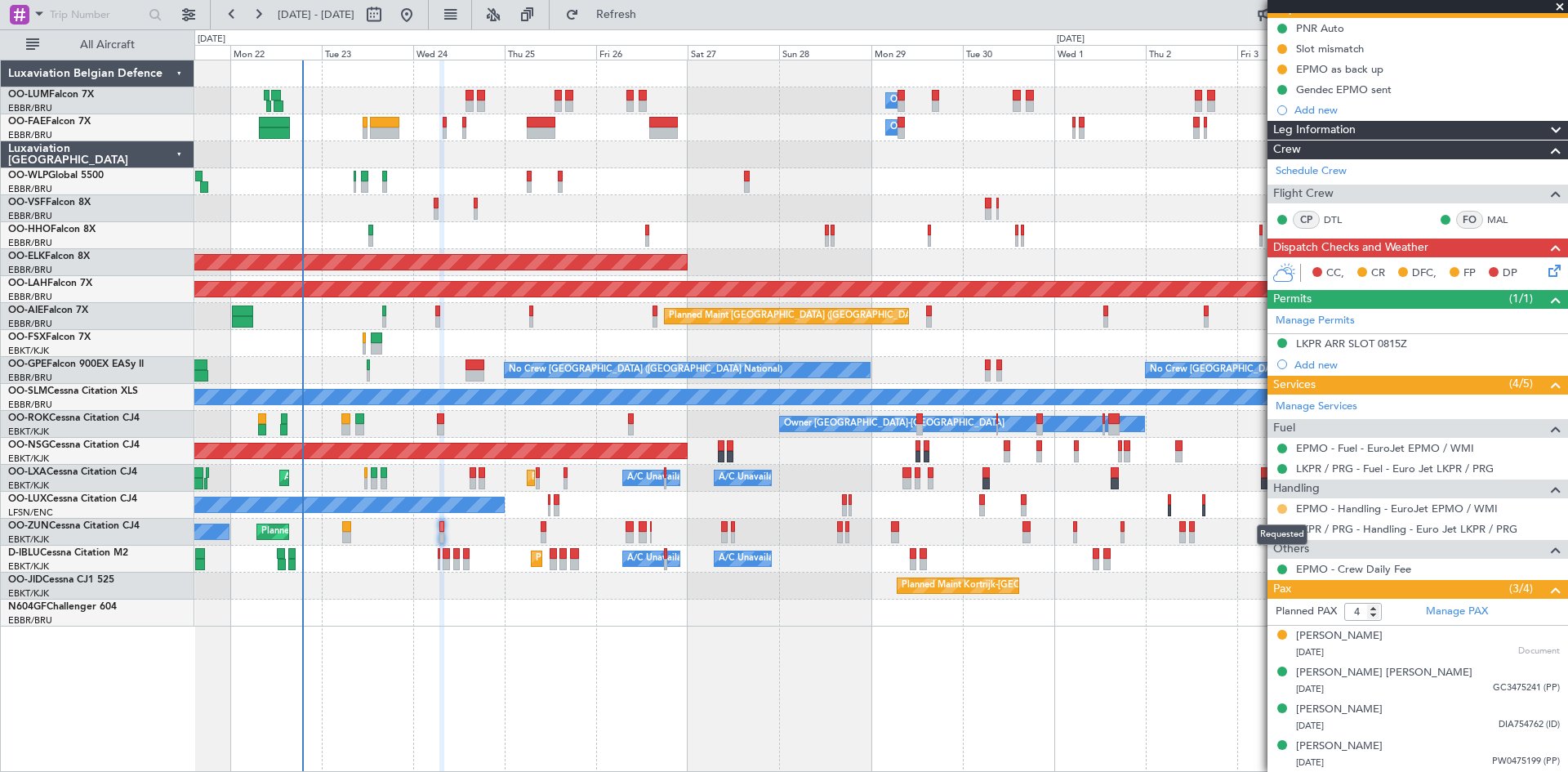
click at [1283, 508] on button at bounding box center [1282, 509] width 10 height 10
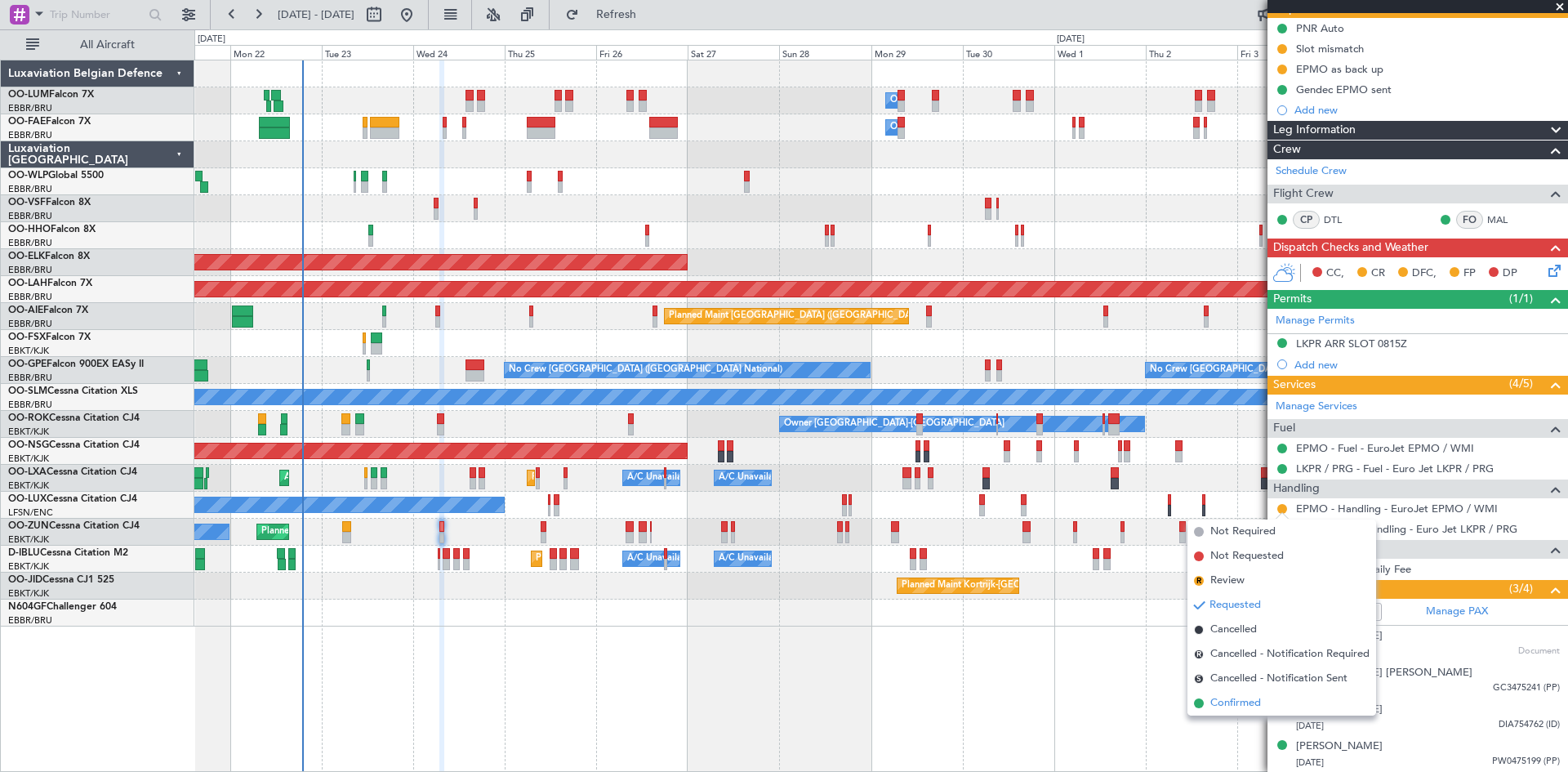
click at [1254, 706] on span "Confirmed" at bounding box center [1235, 703] width 50 height 17
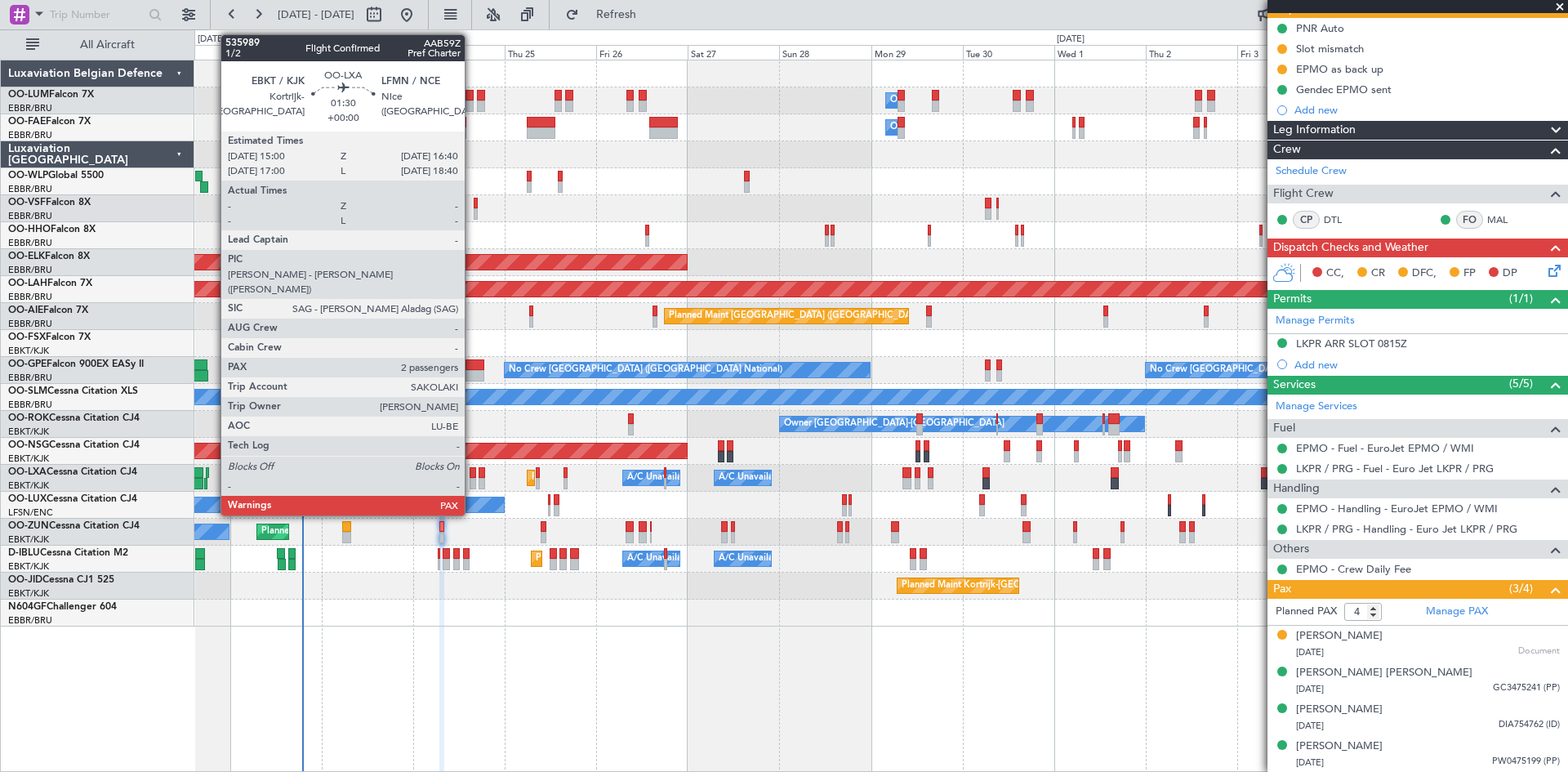
click at [472, 473] on div at bounding box center [473, 473] width 7 height 12
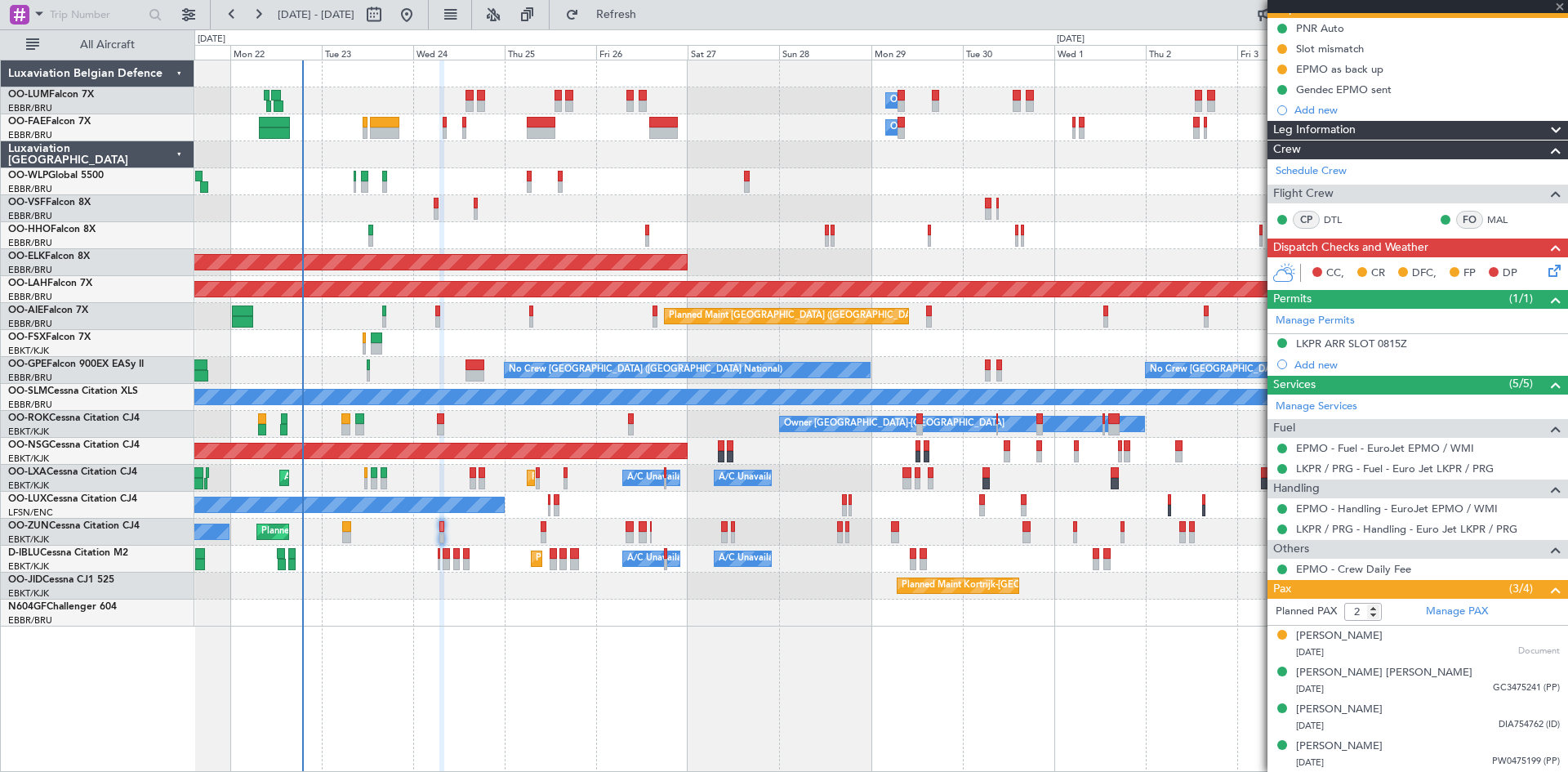
scroll to position [0, 0]
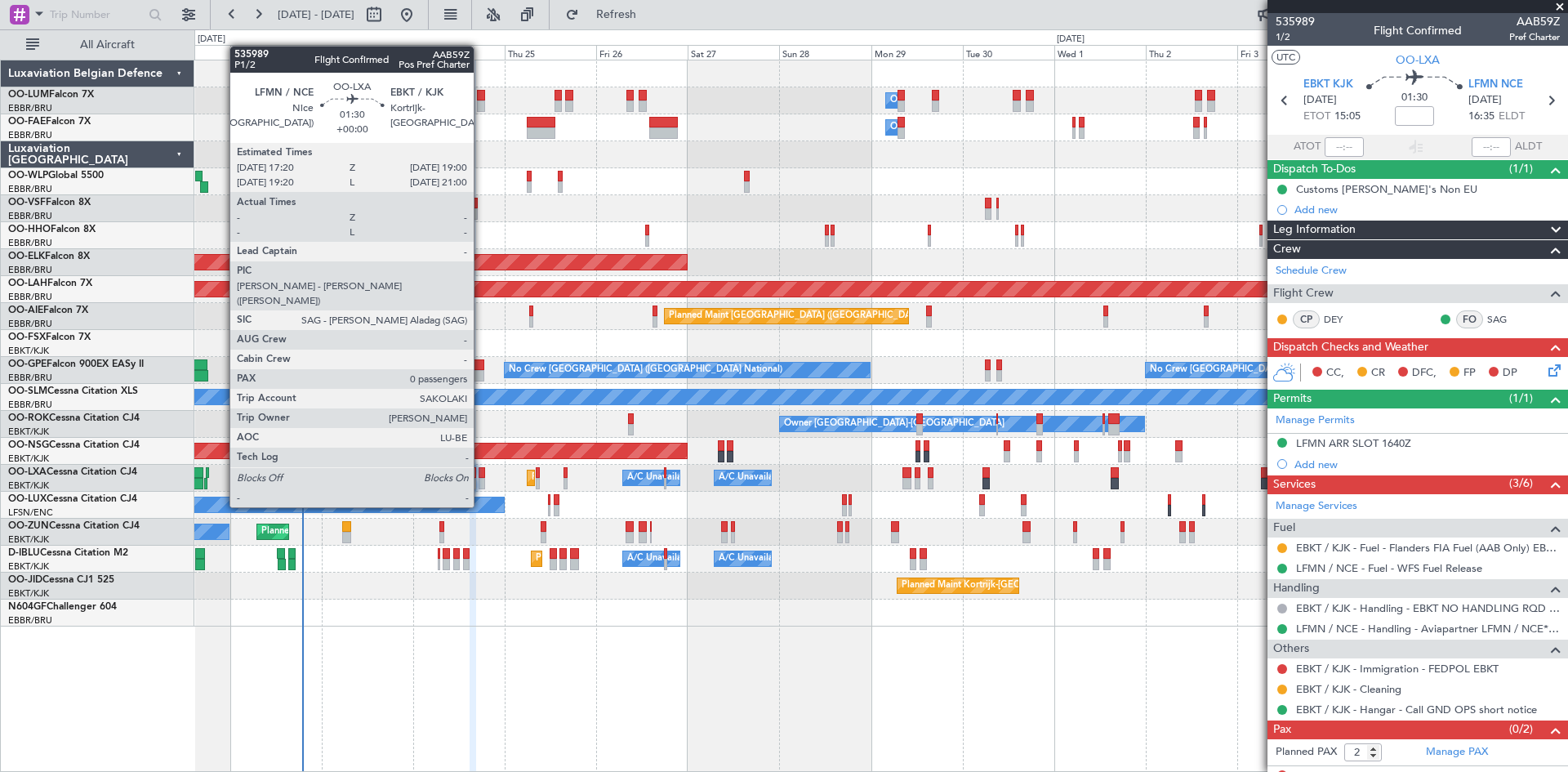
click at [481, 476] on div at bounding box center [482, 473] width 7 height 12
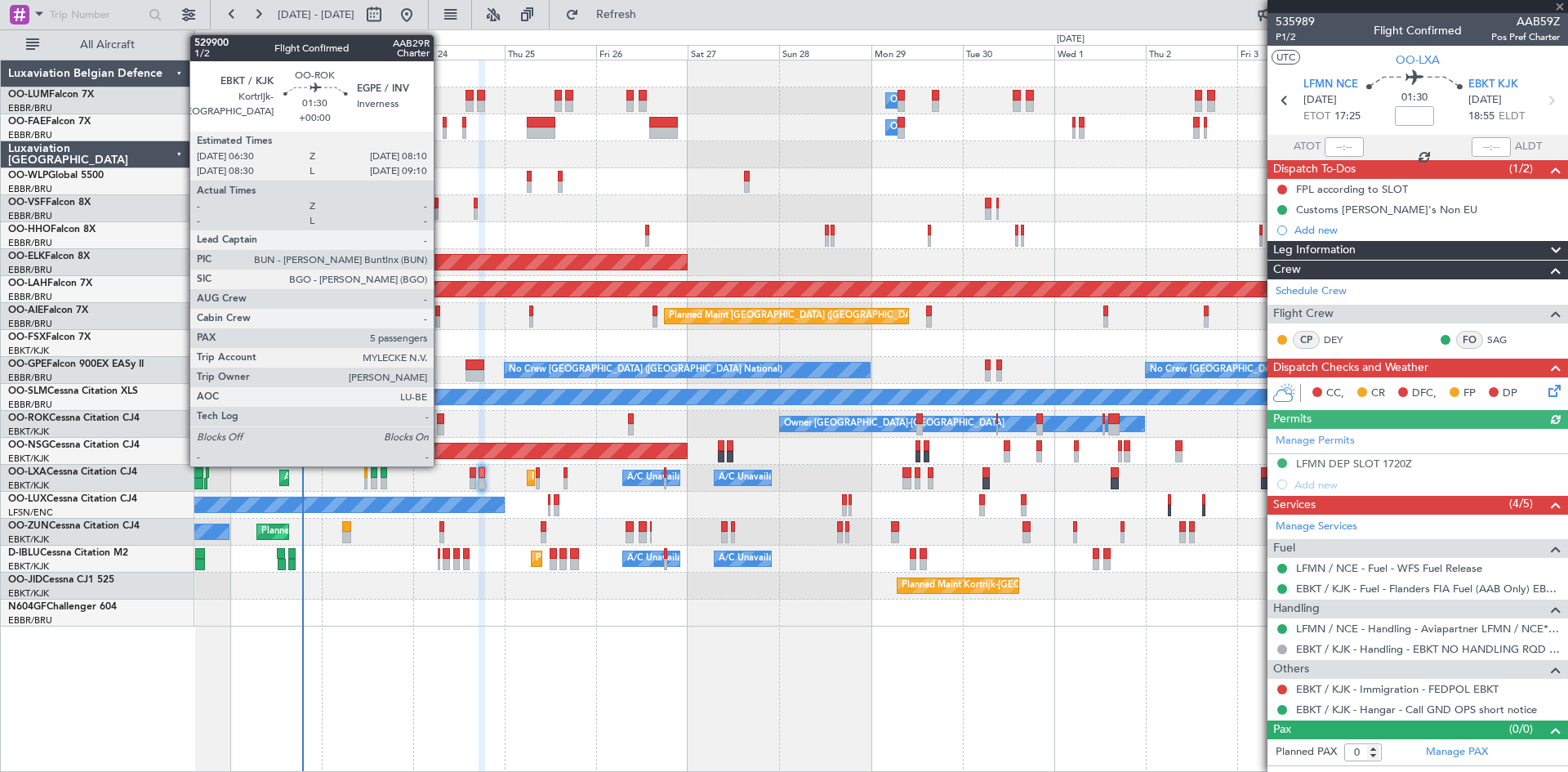
click at [441, 419] on div at bounding box center [440, 419] width 7 height 12
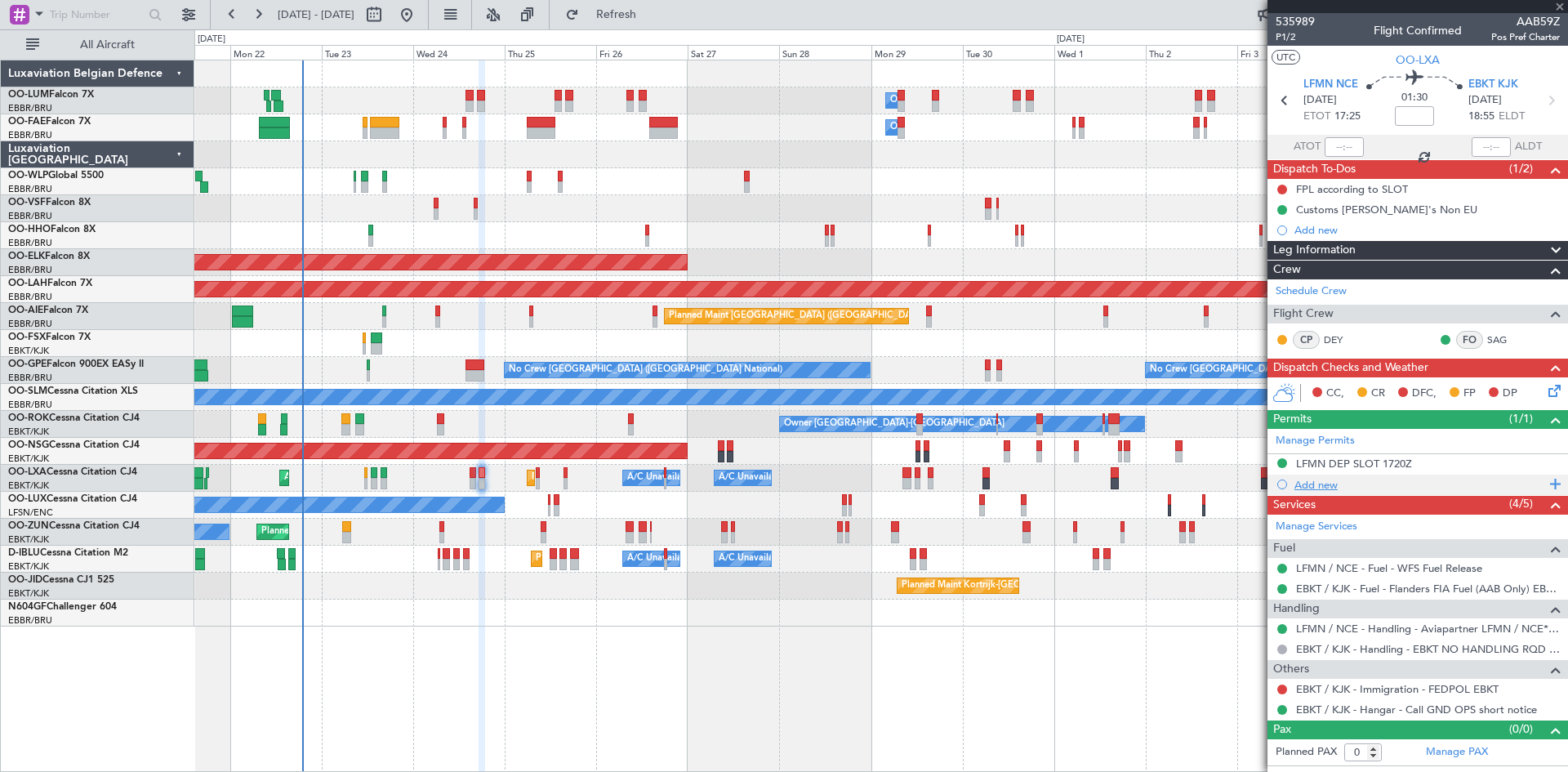
type input "5"
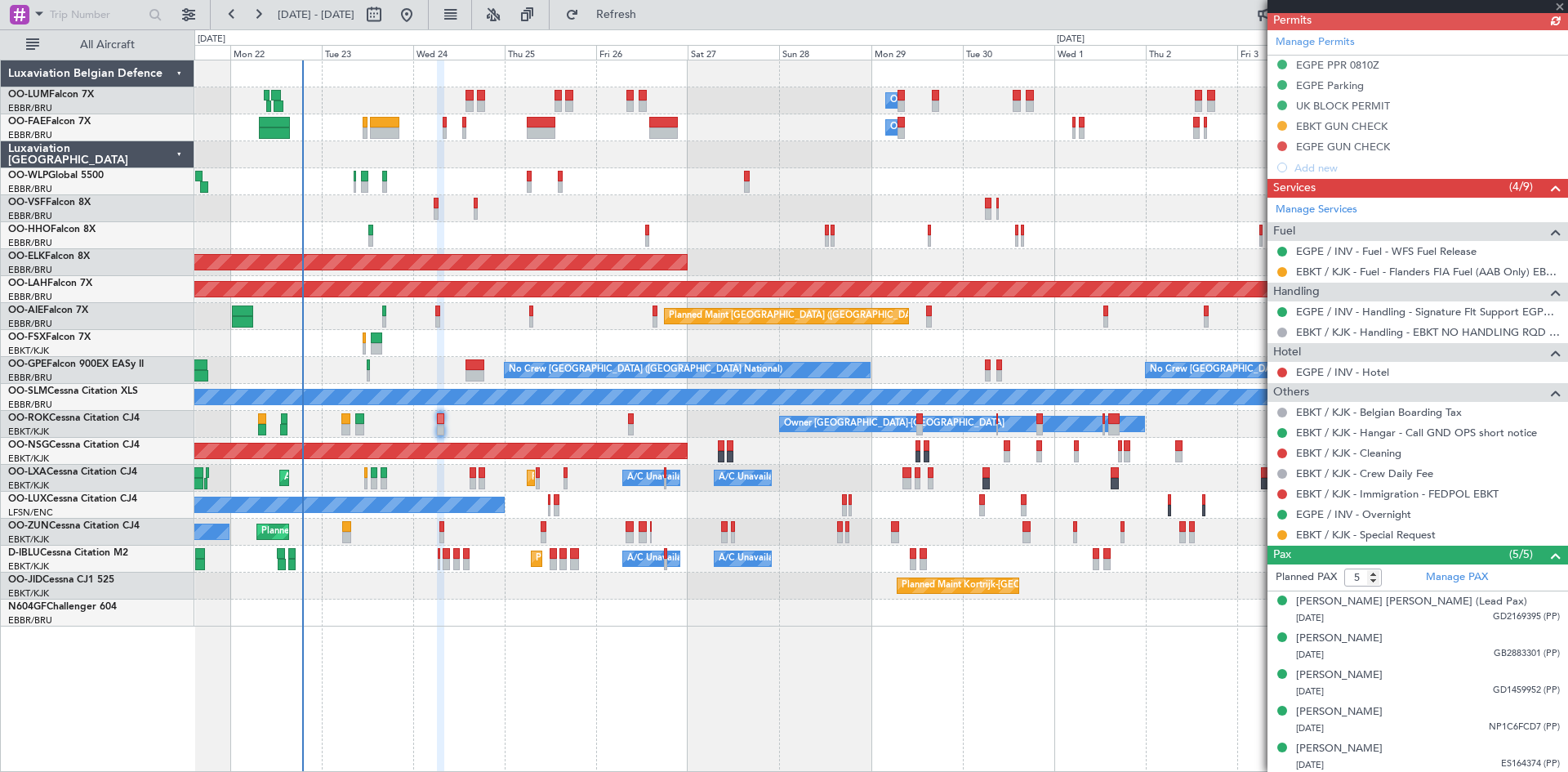
scroll to position [401, 0]
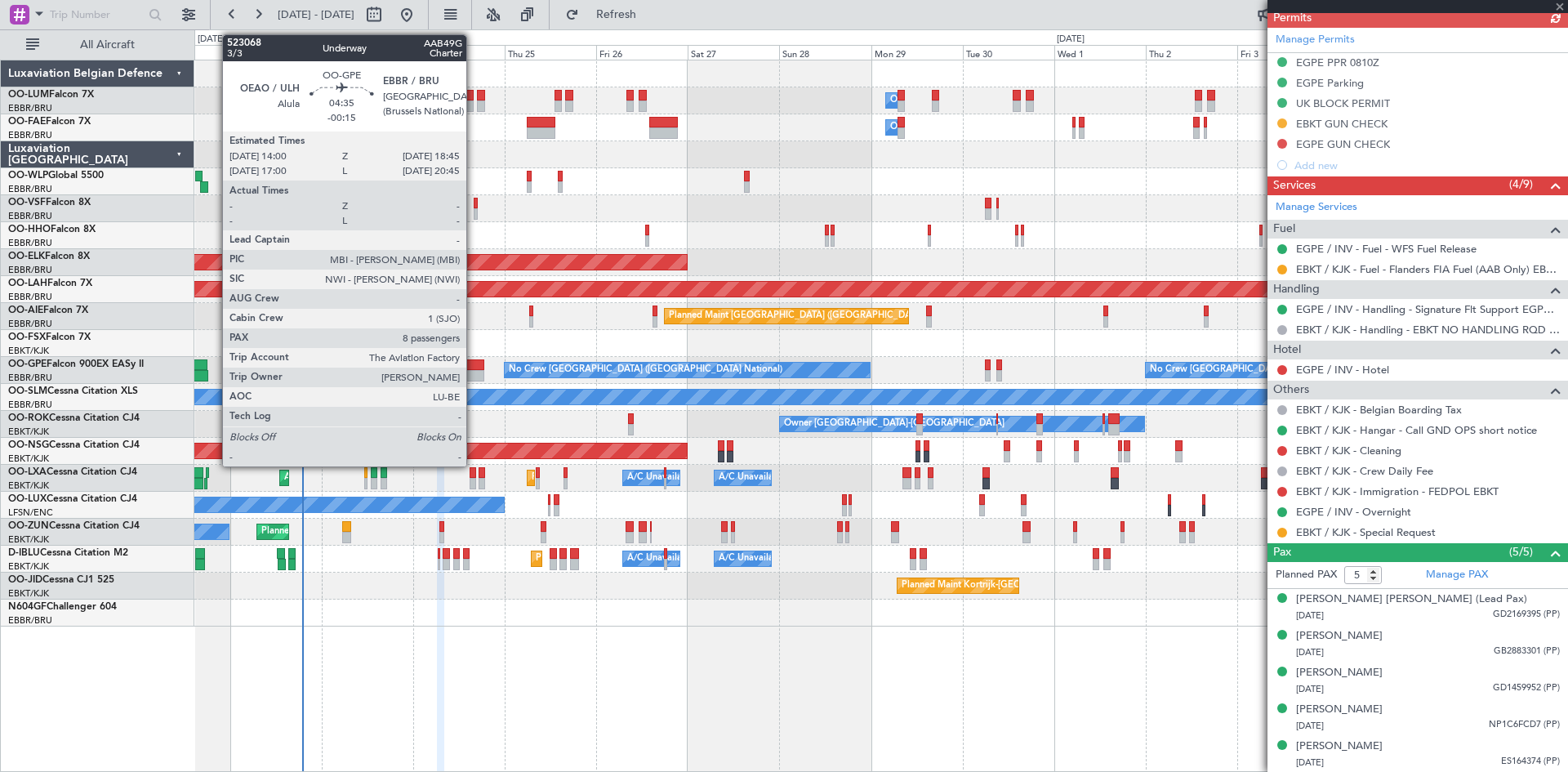
click at [474, 367] on div at bounding box center [475, 365] width 19 height 12
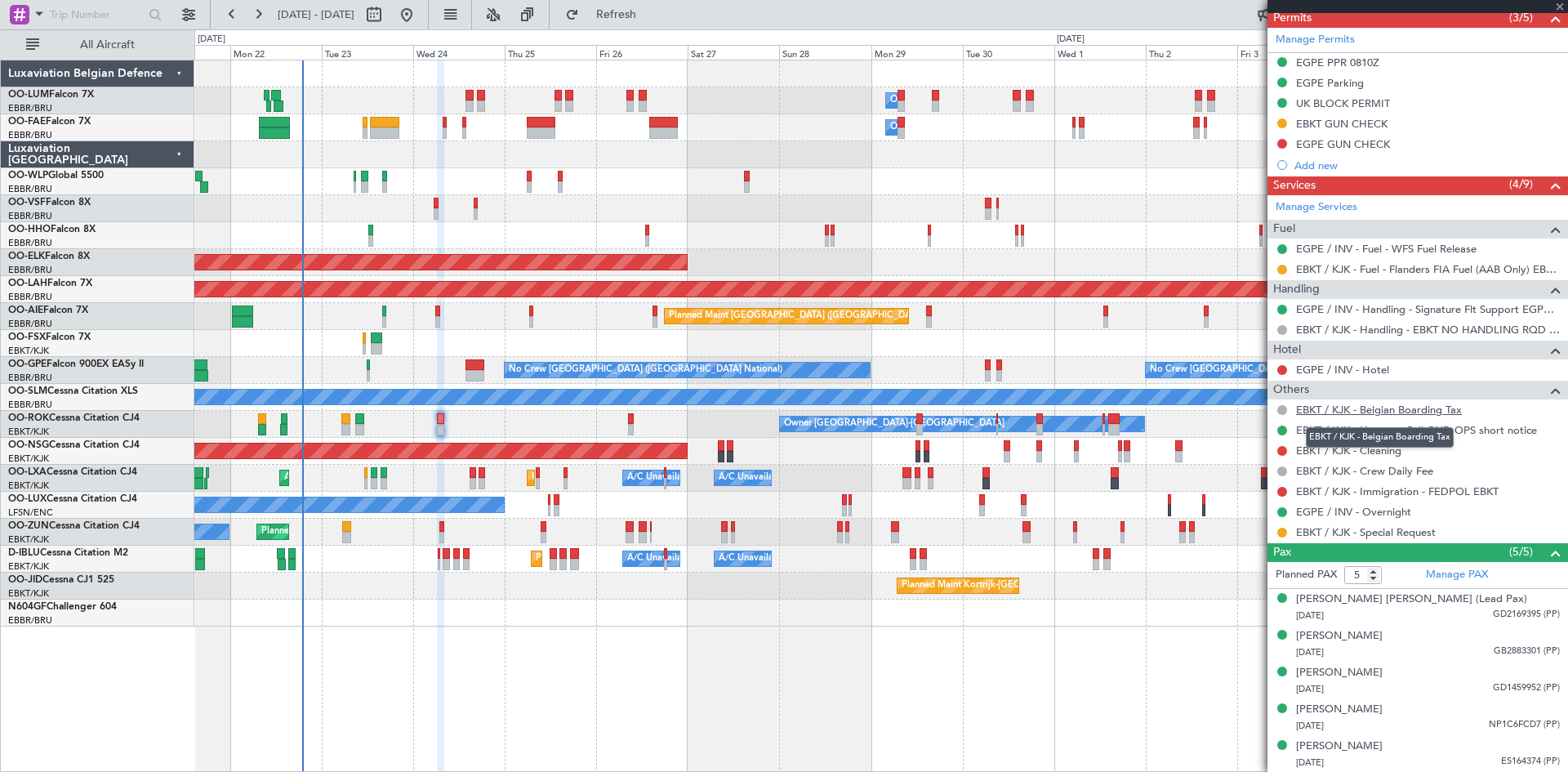
type input "-00:15"
type input "8"
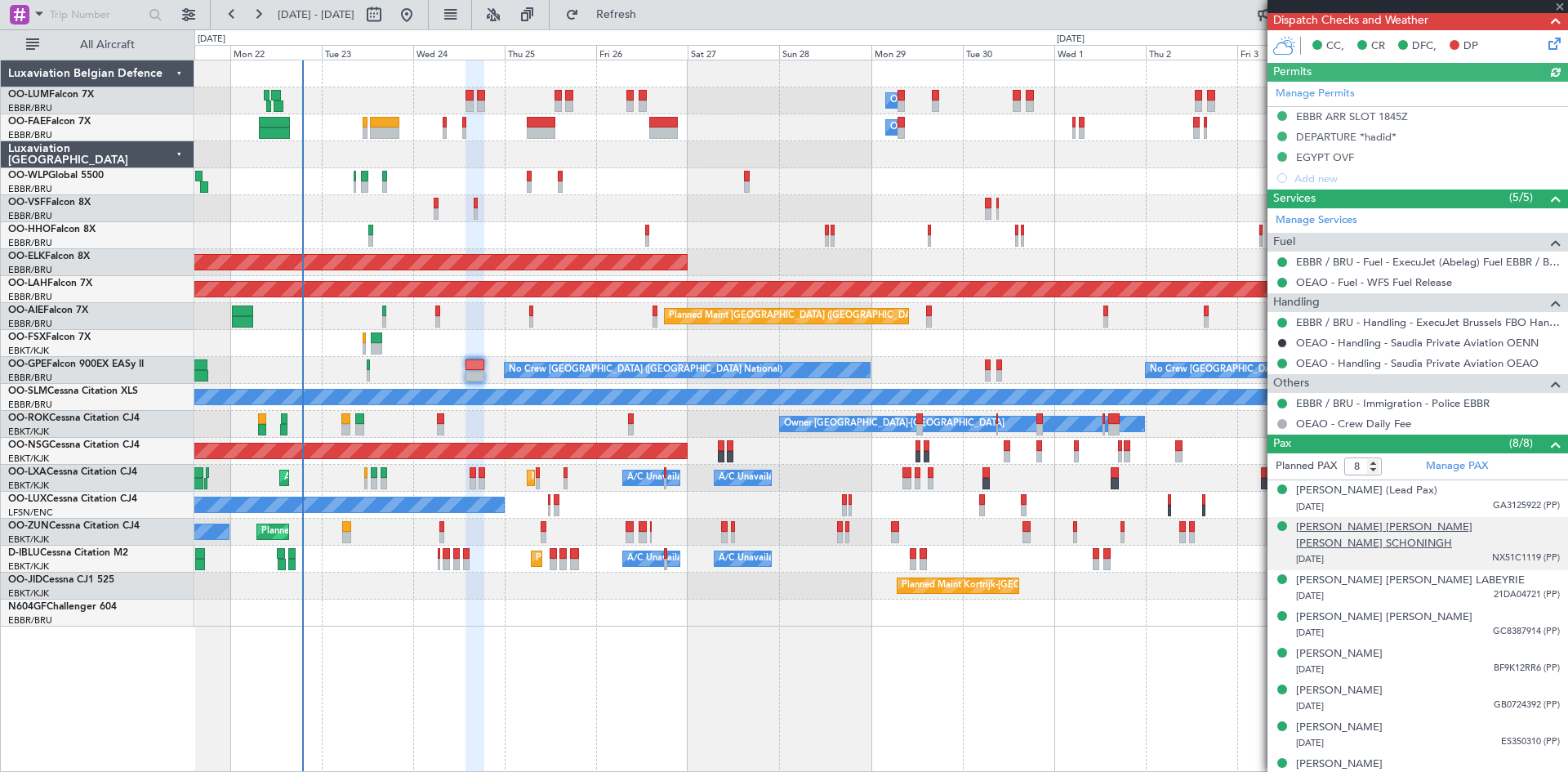
scroll to position [382, 0]
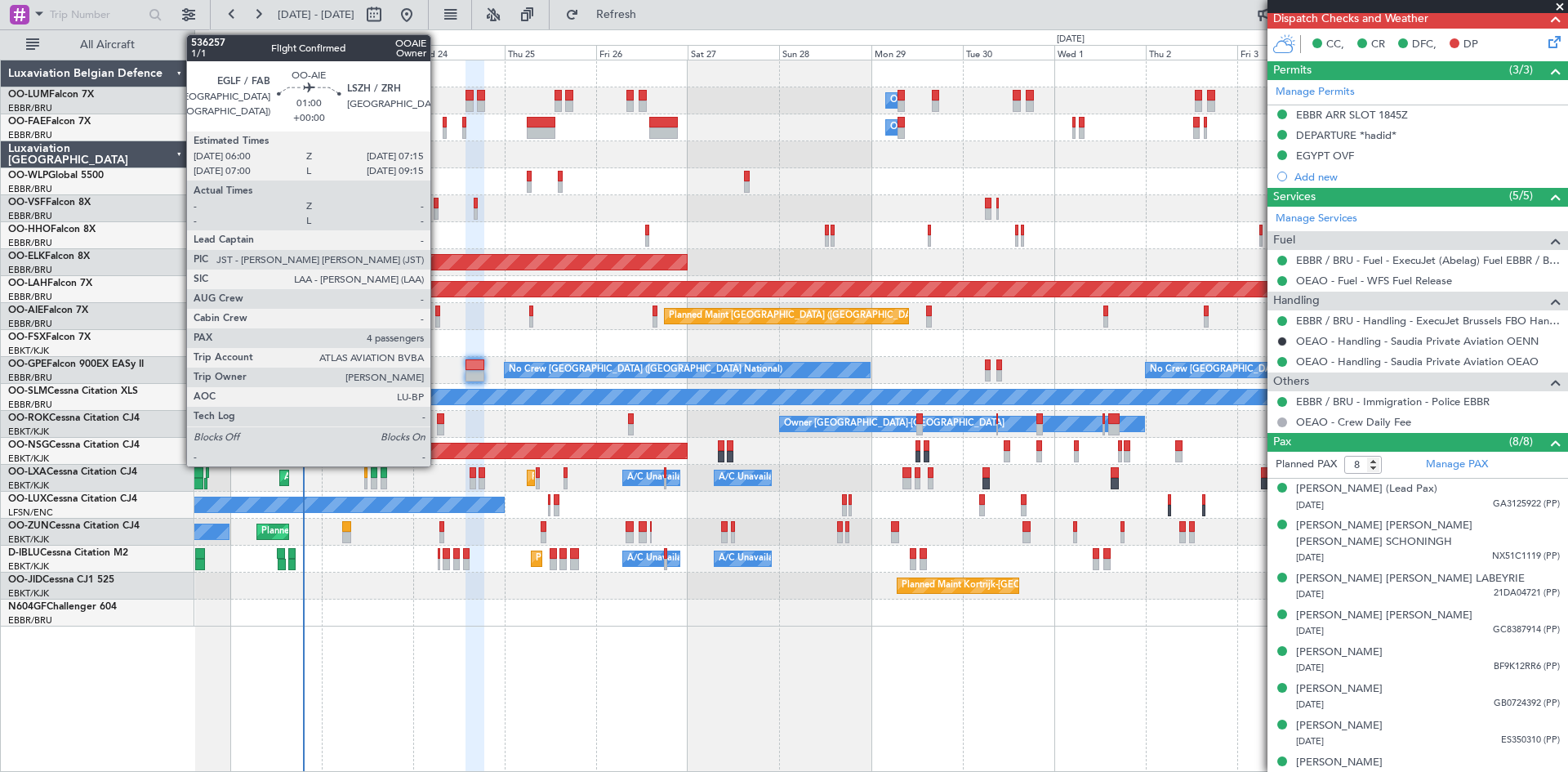
click at [438, 308] on div at bounding box center [438, 311] width 5 height 12
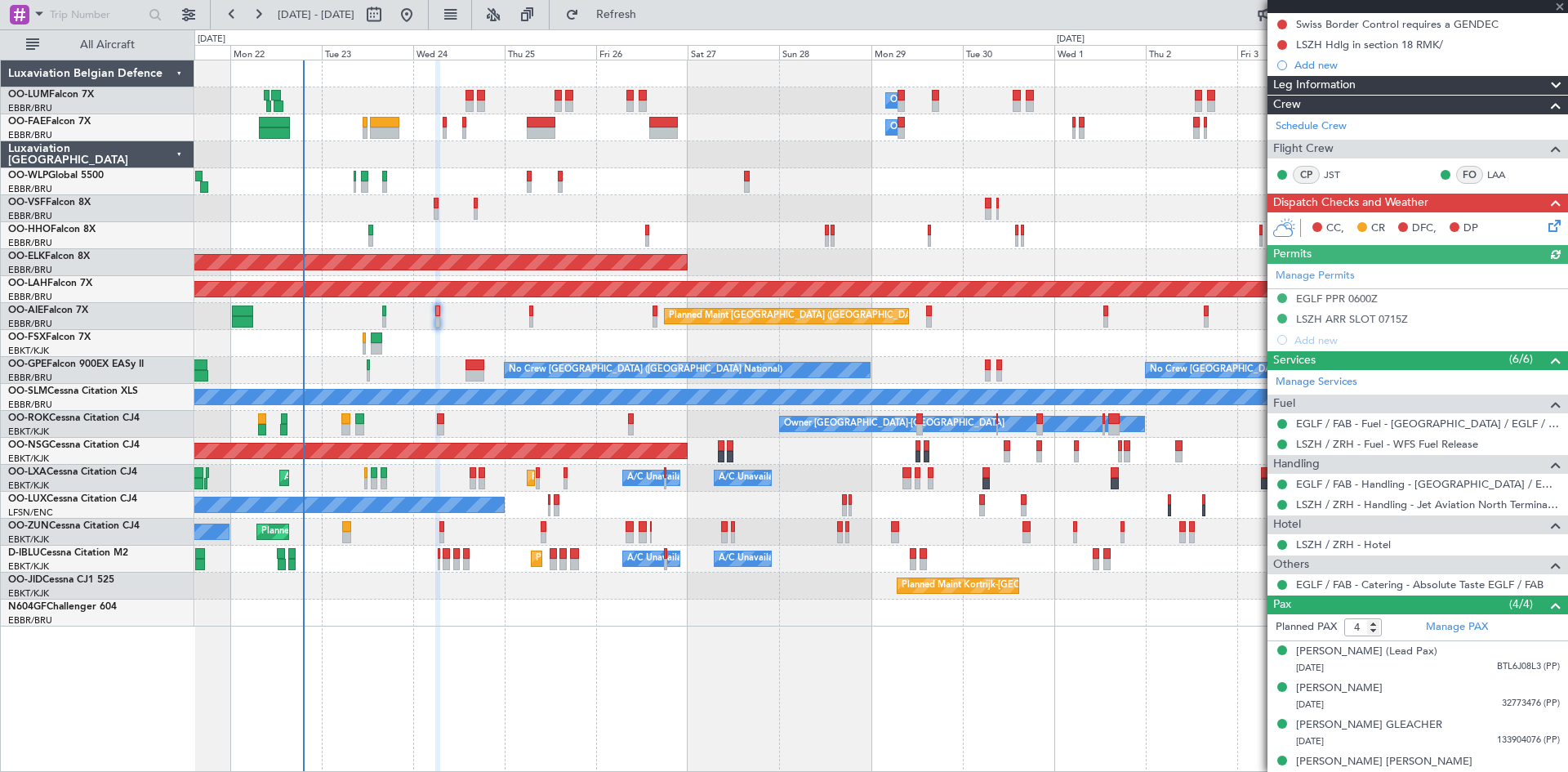
scroll to position [217, 0]
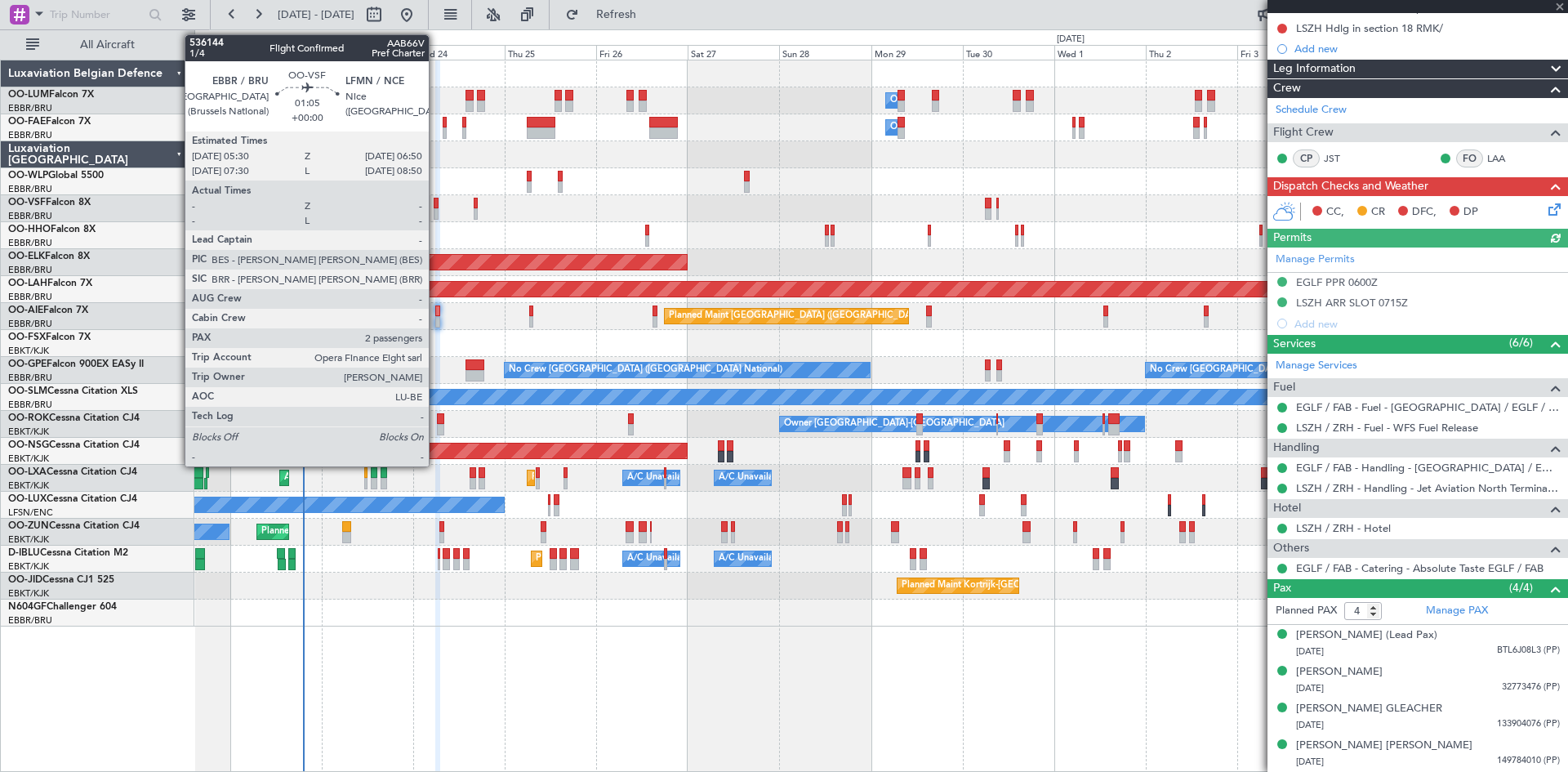
click at [436, 203] on div at bounding box center [436, 203] width 6 height 12
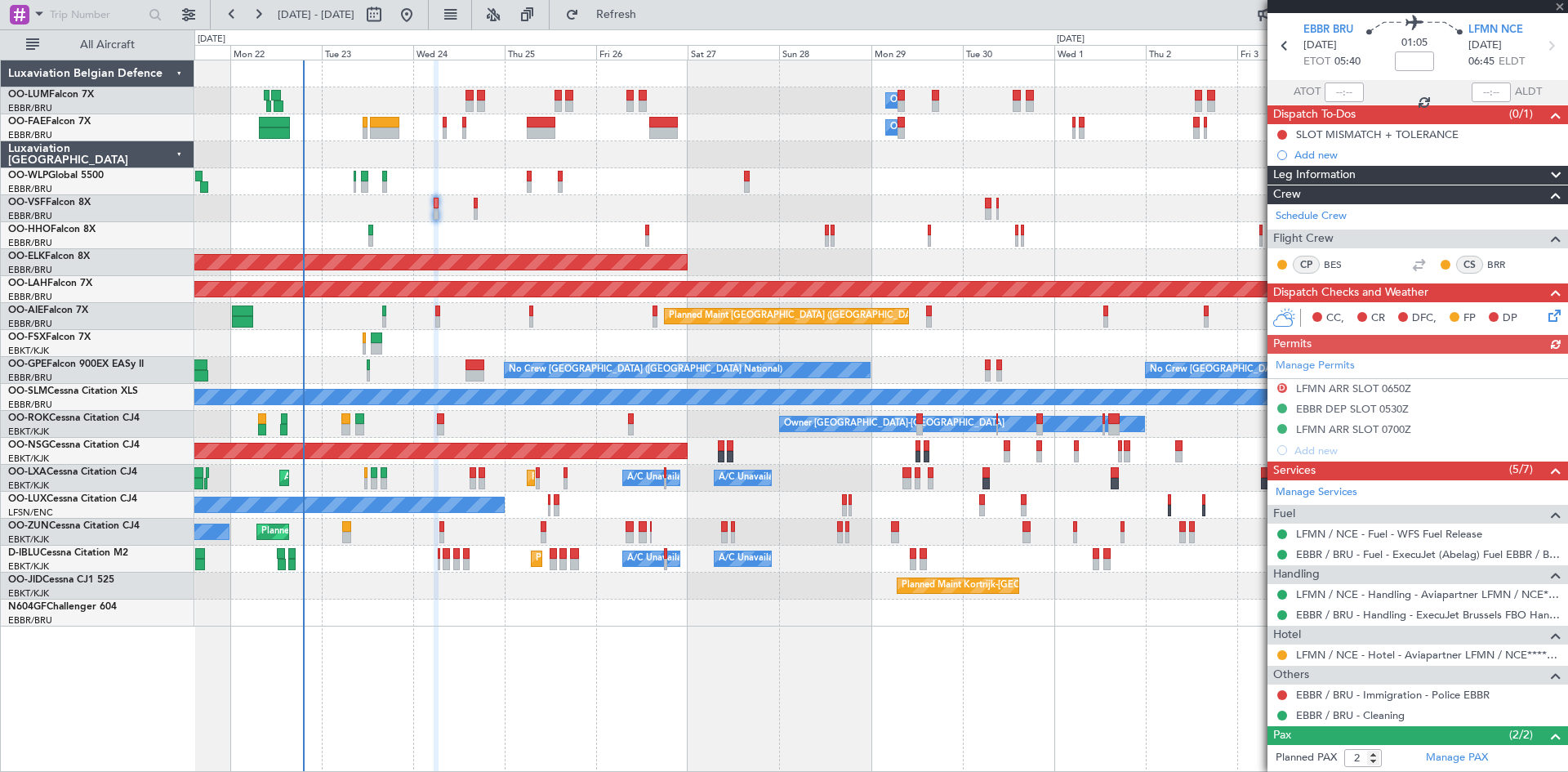
scroll to position [144, 0]
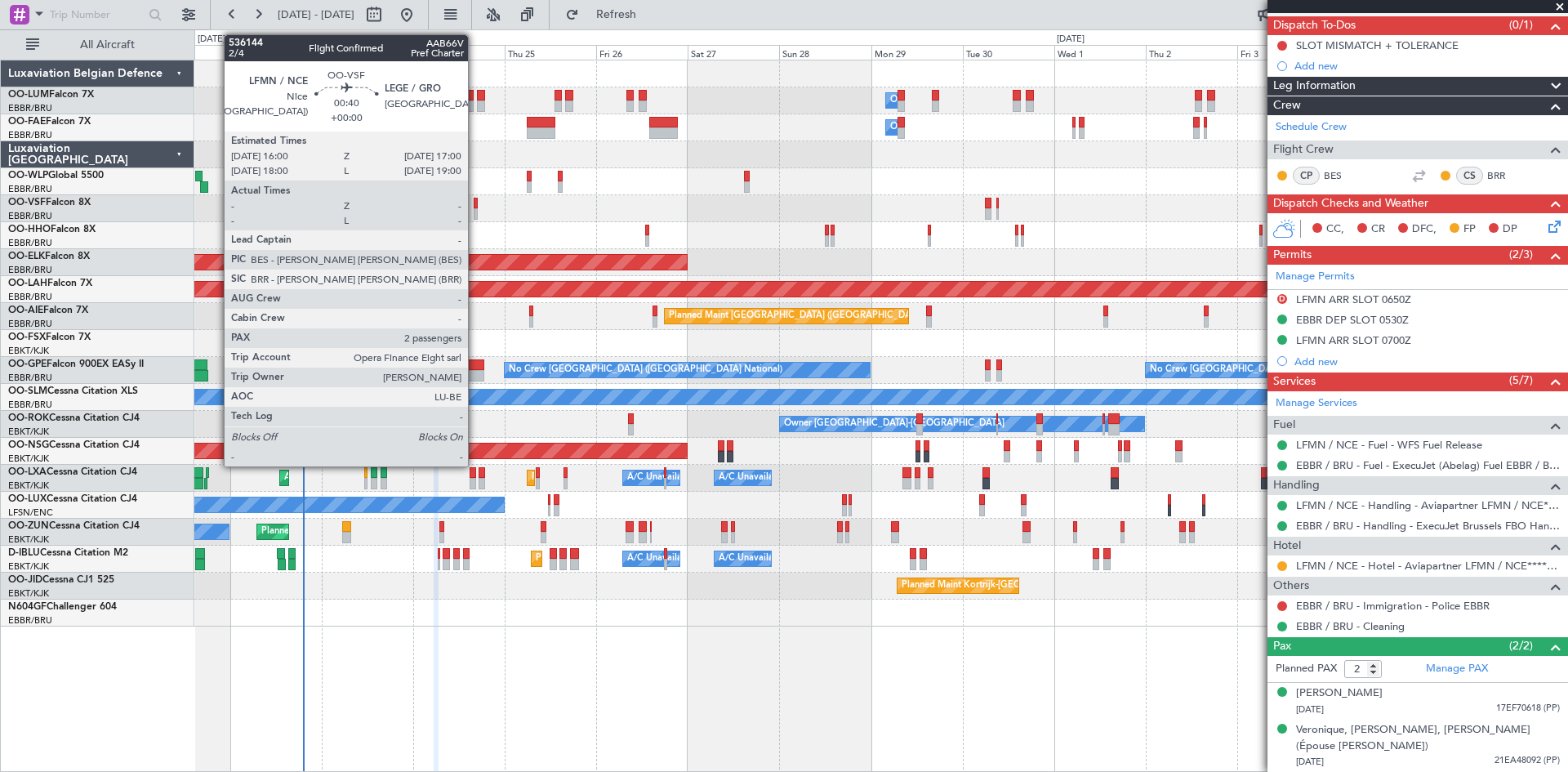
click at [476, 205] on div at bounding box center [476, 203] width 4 height 12
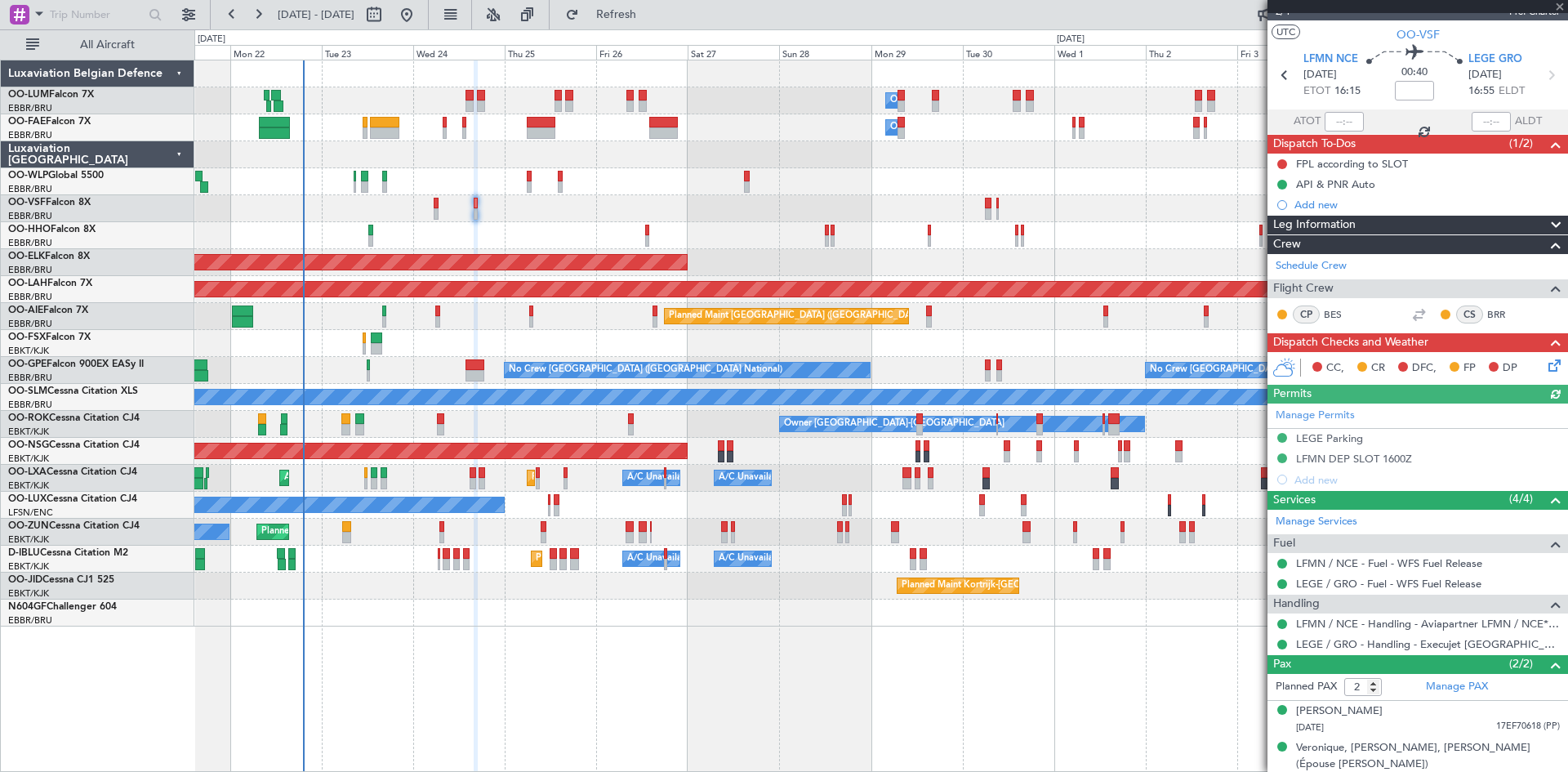
scroll to position [43, 0]
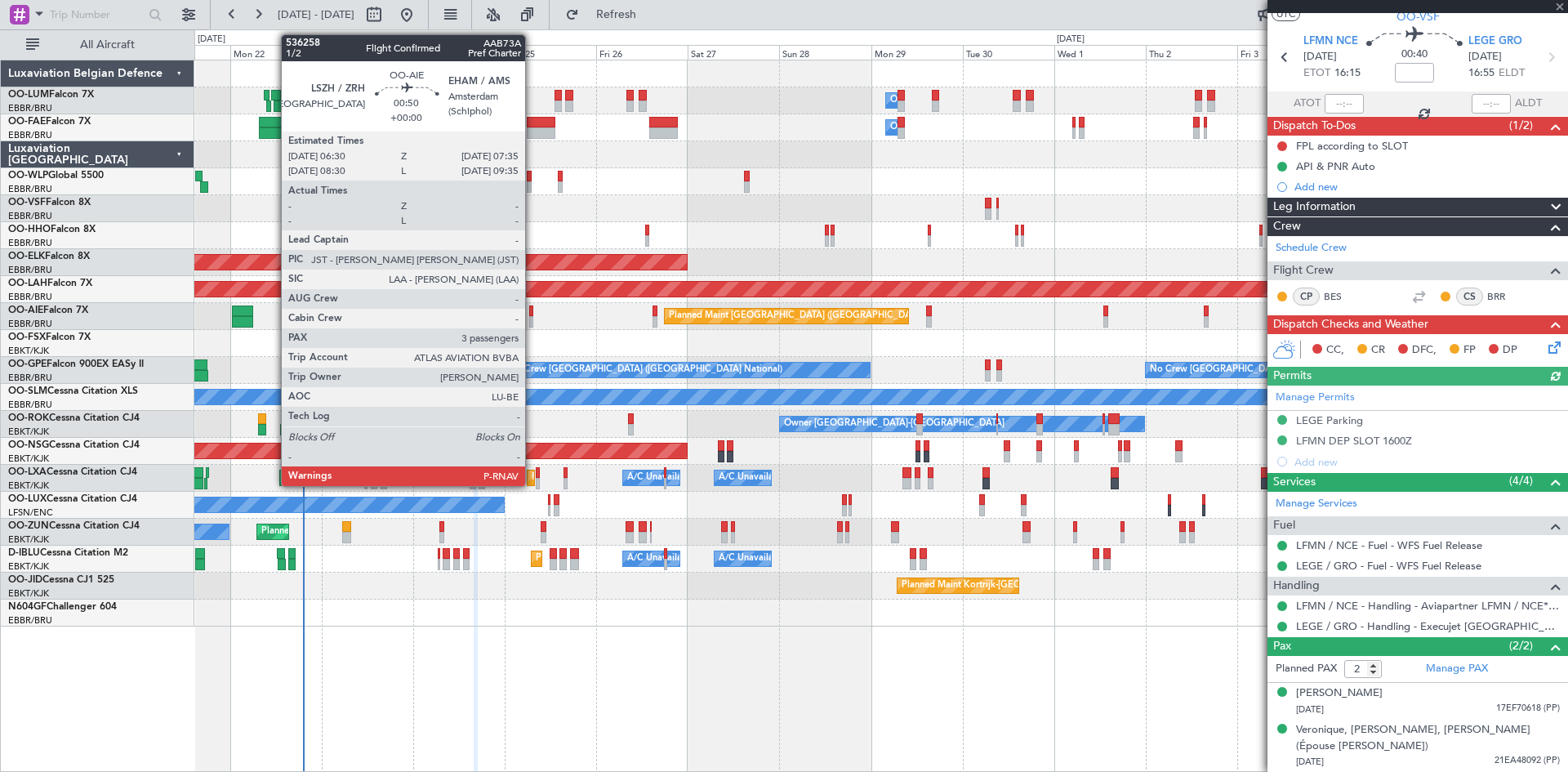
click at [533, 310] on div at bounding box center [532, 311] width 5 height 12
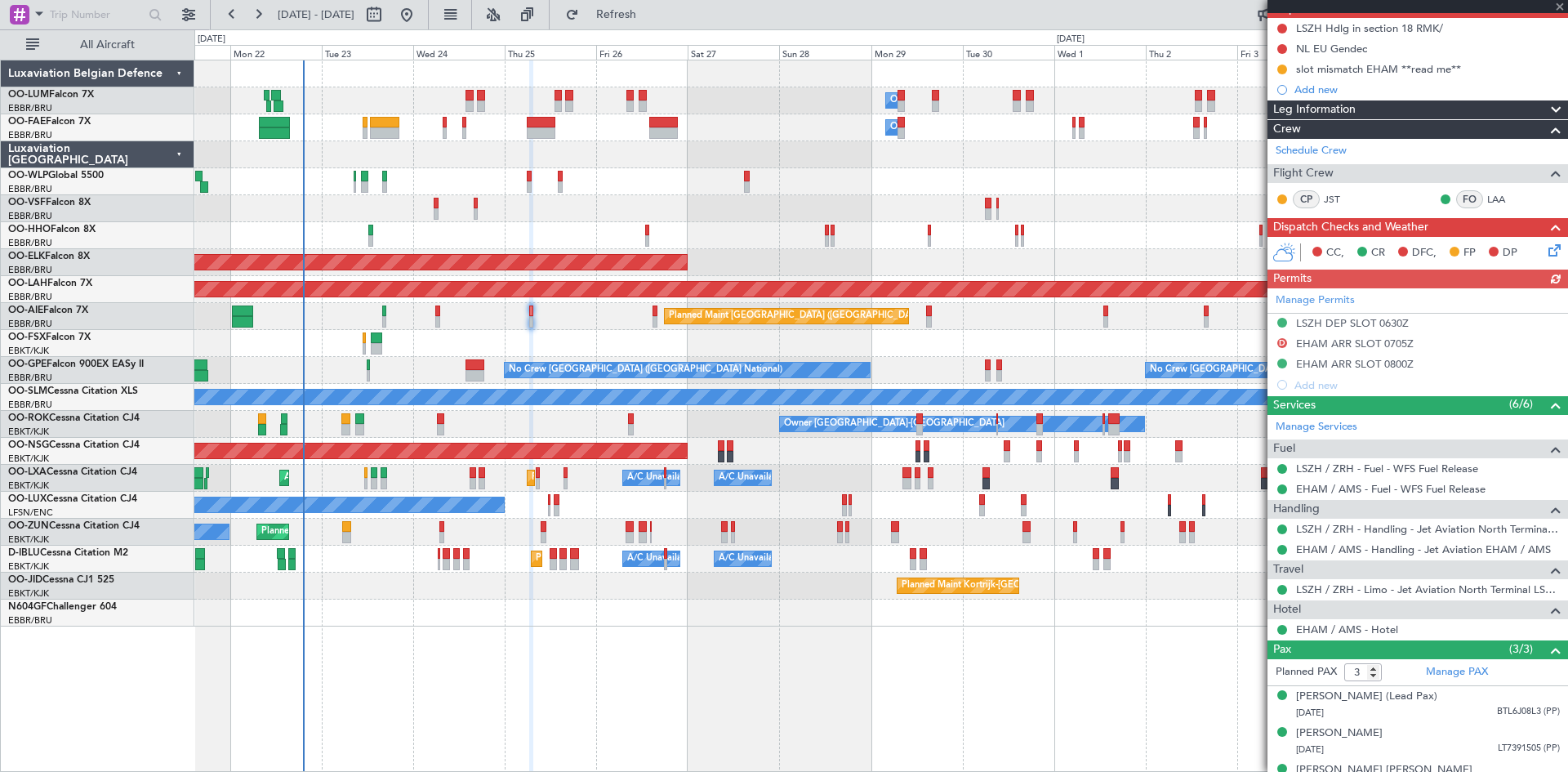
scroll to position [201, 0]
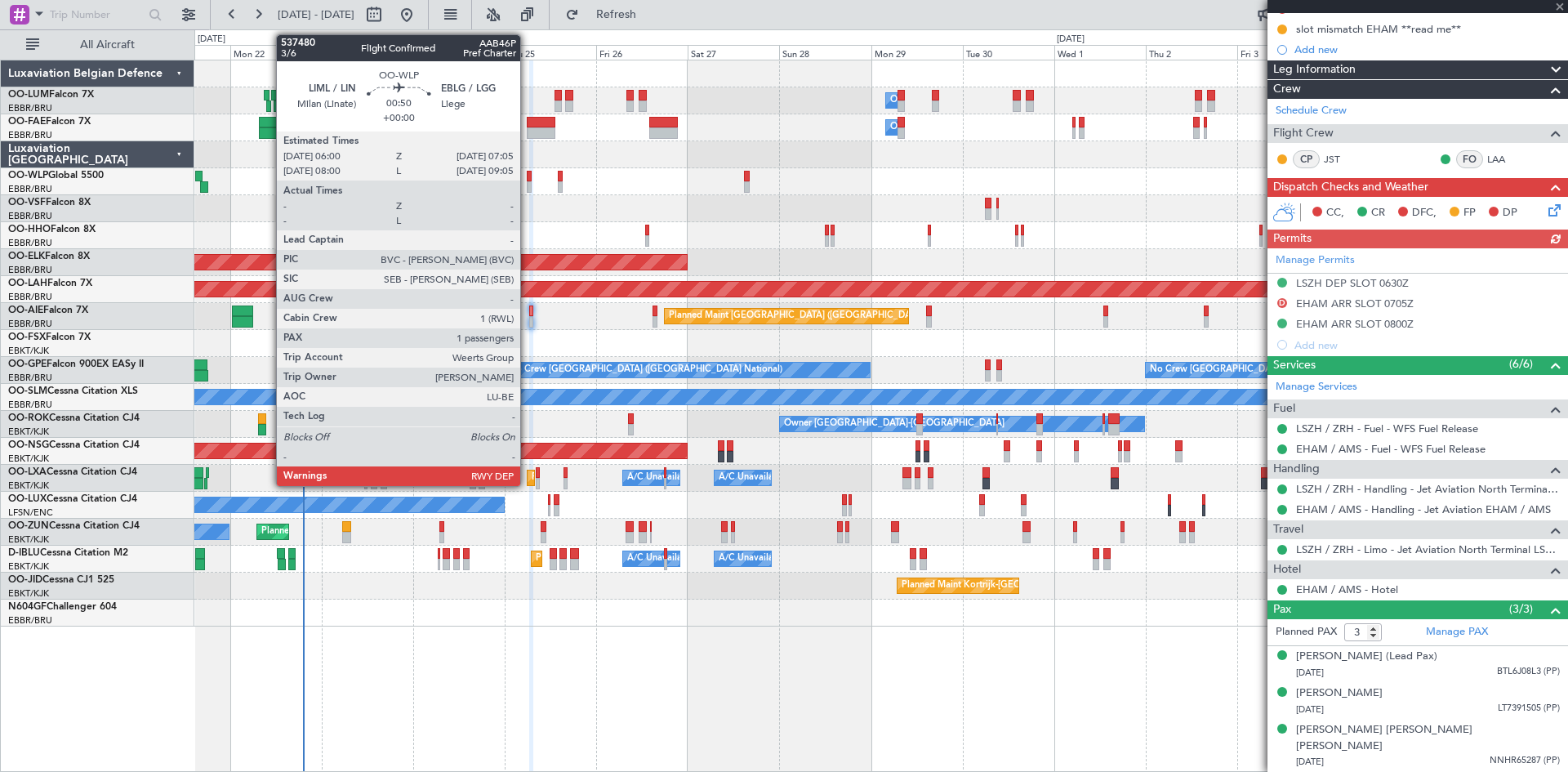
click at [528, 182] on div at bounding box center [529, 187] width 5 height 12
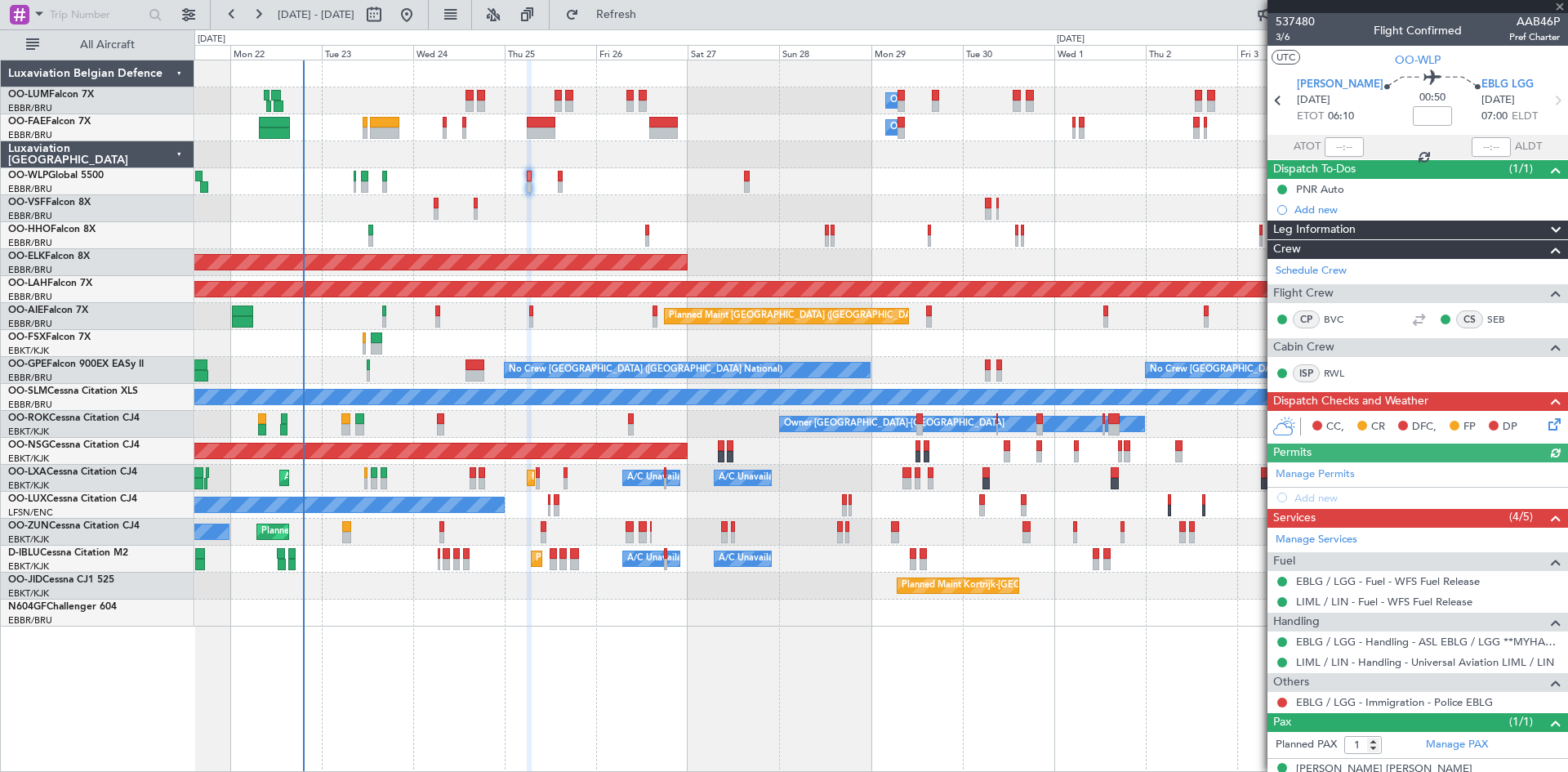
scroll to position [23, 0]
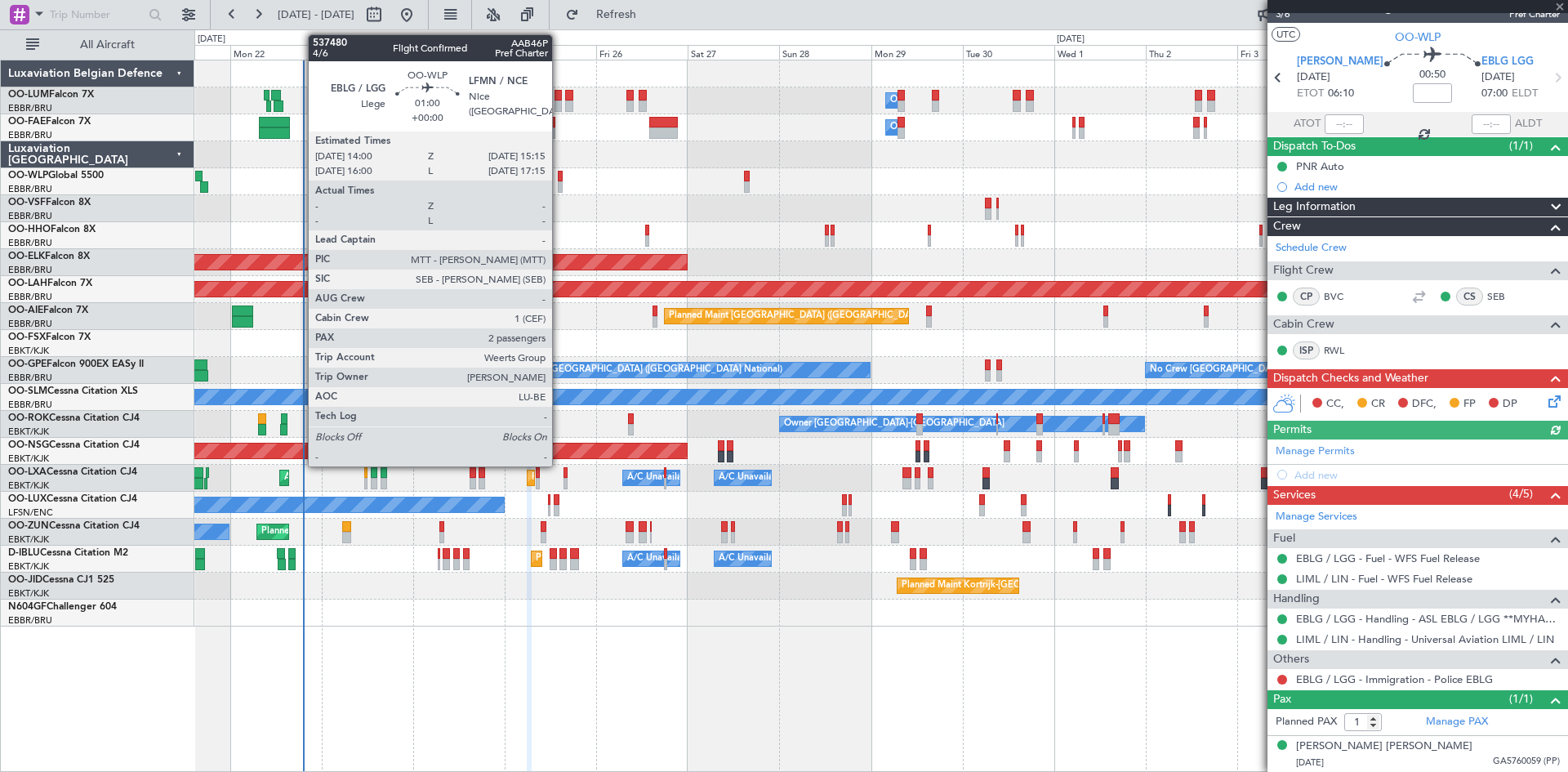
click at [560, 175] on div at bounding box center [561, 177] width 5 height 12
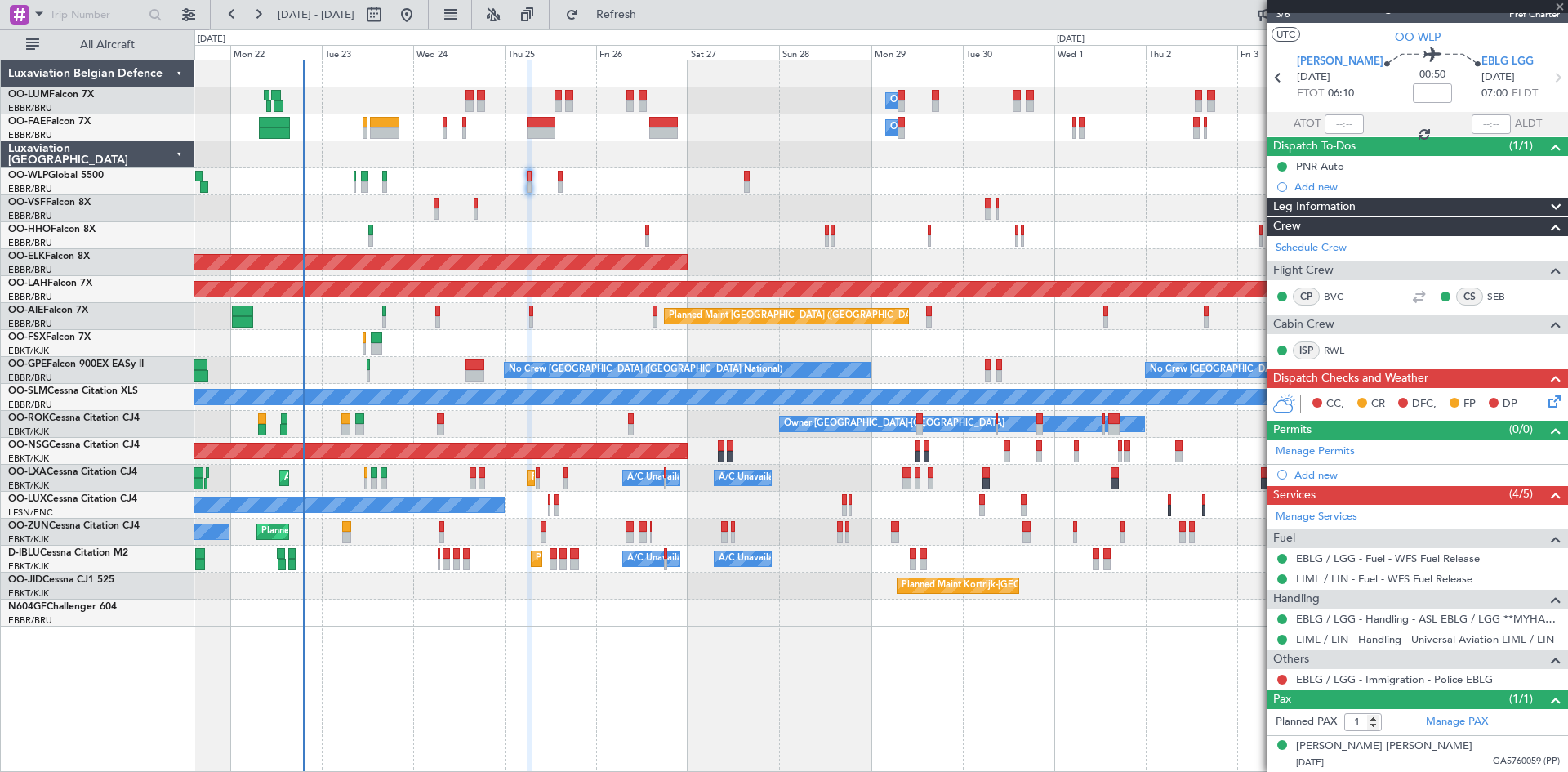
type input "2"
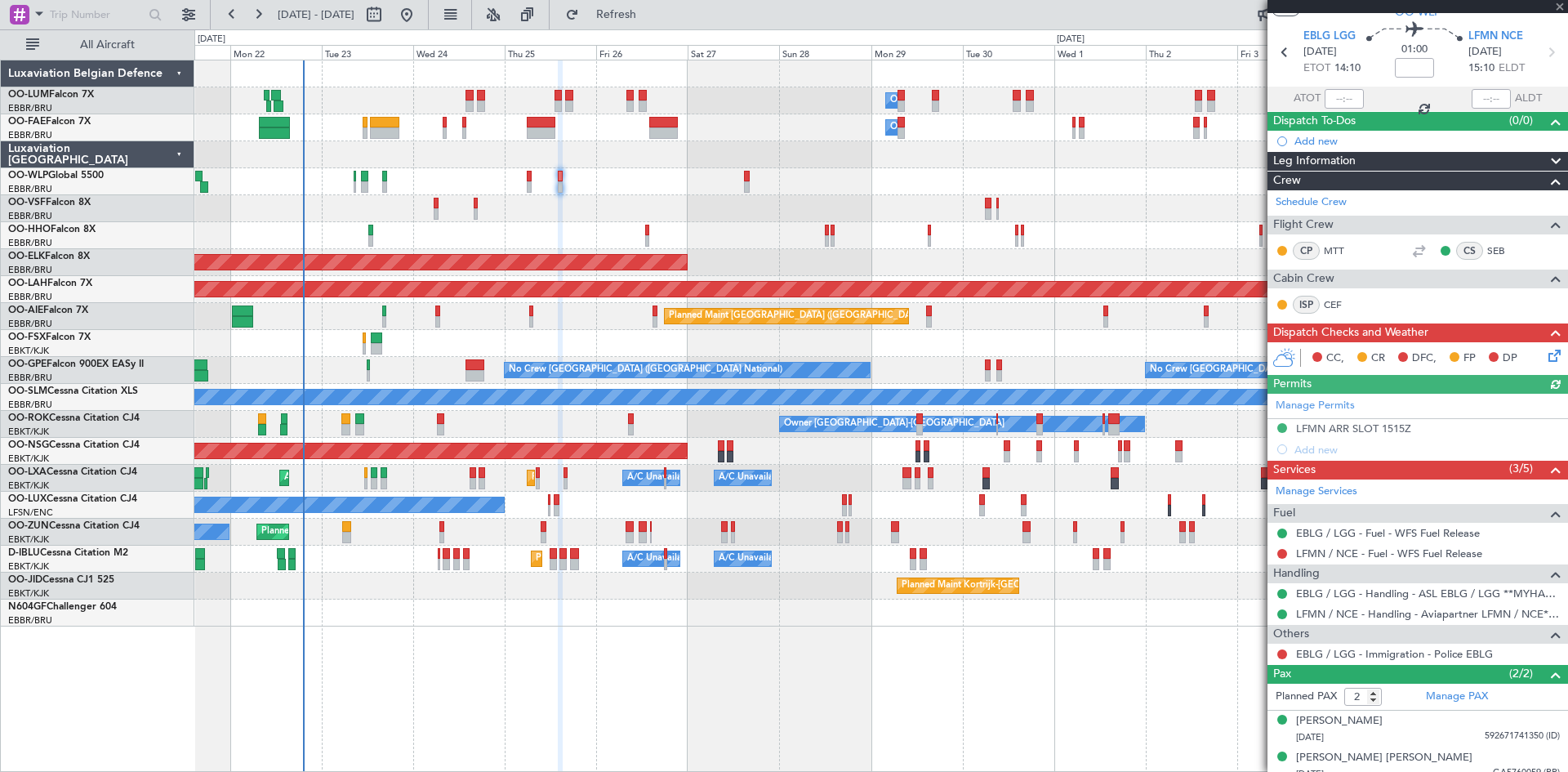
scroll to position [59, 0]
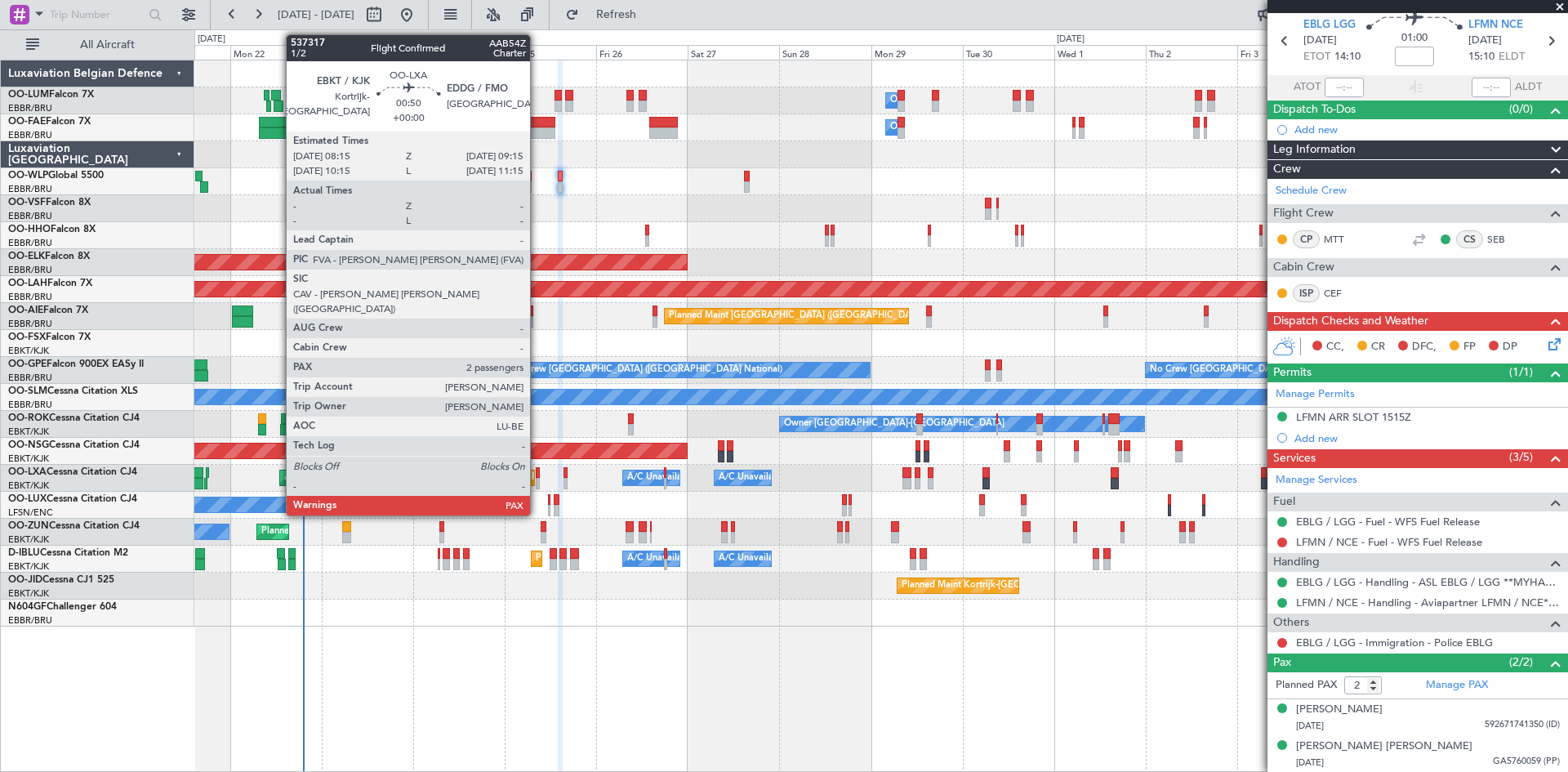
click at [536, 478] on div at bounding box center [538, 484] width 4 height 12
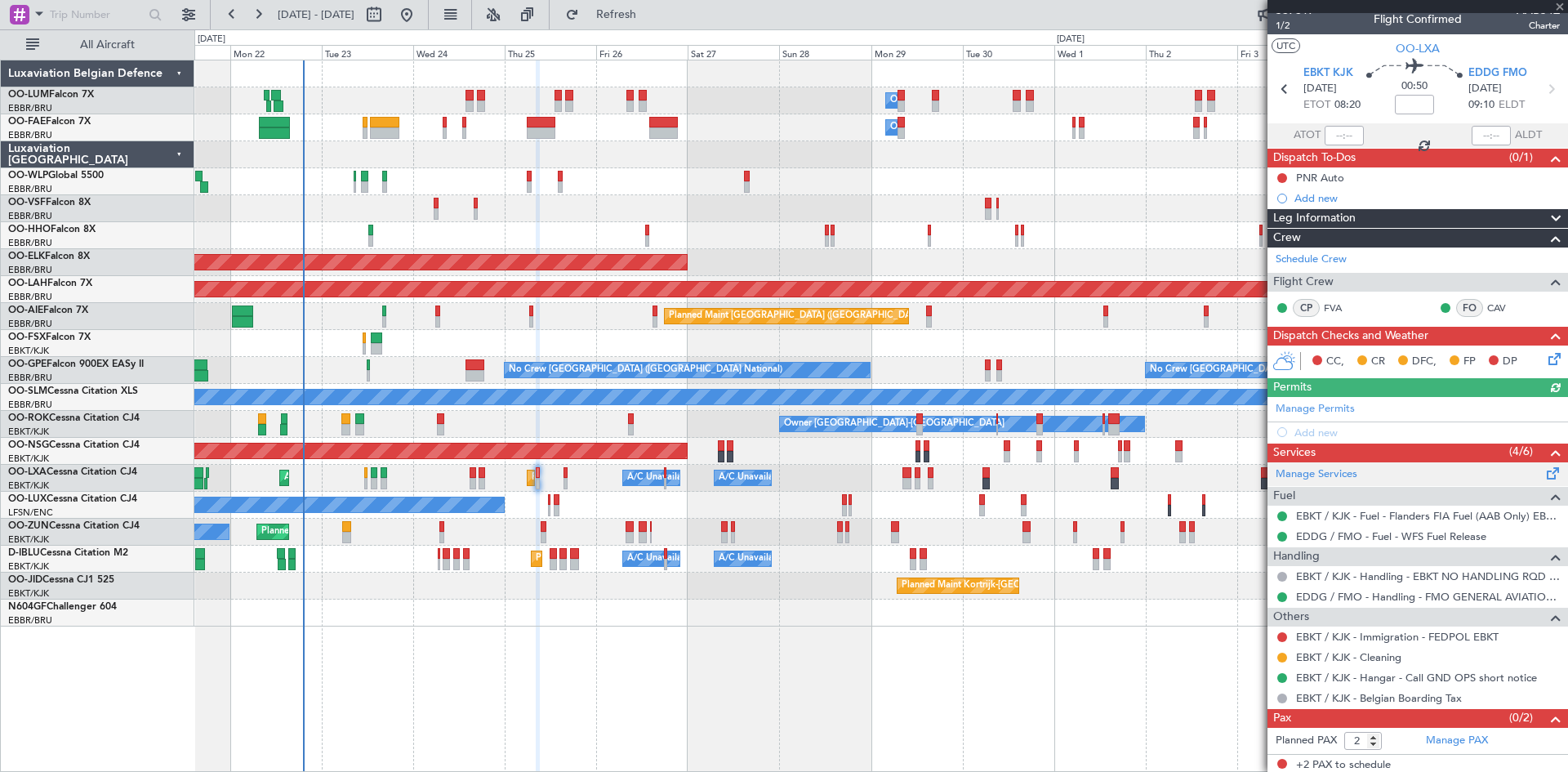
scroll to position [15, 0]
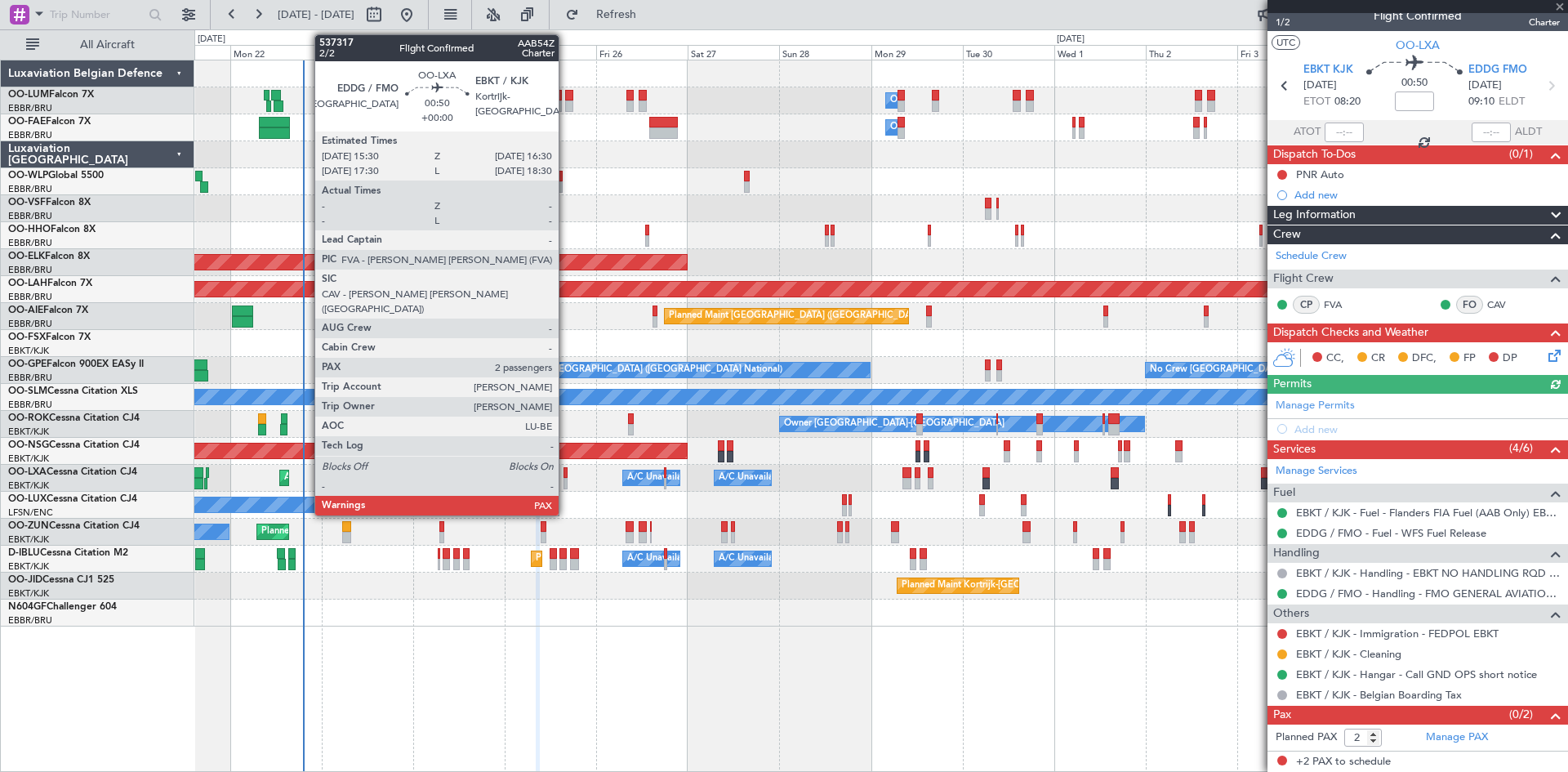
click at [566, 475] on div at bounding box center [566, 473] width 4 height 12
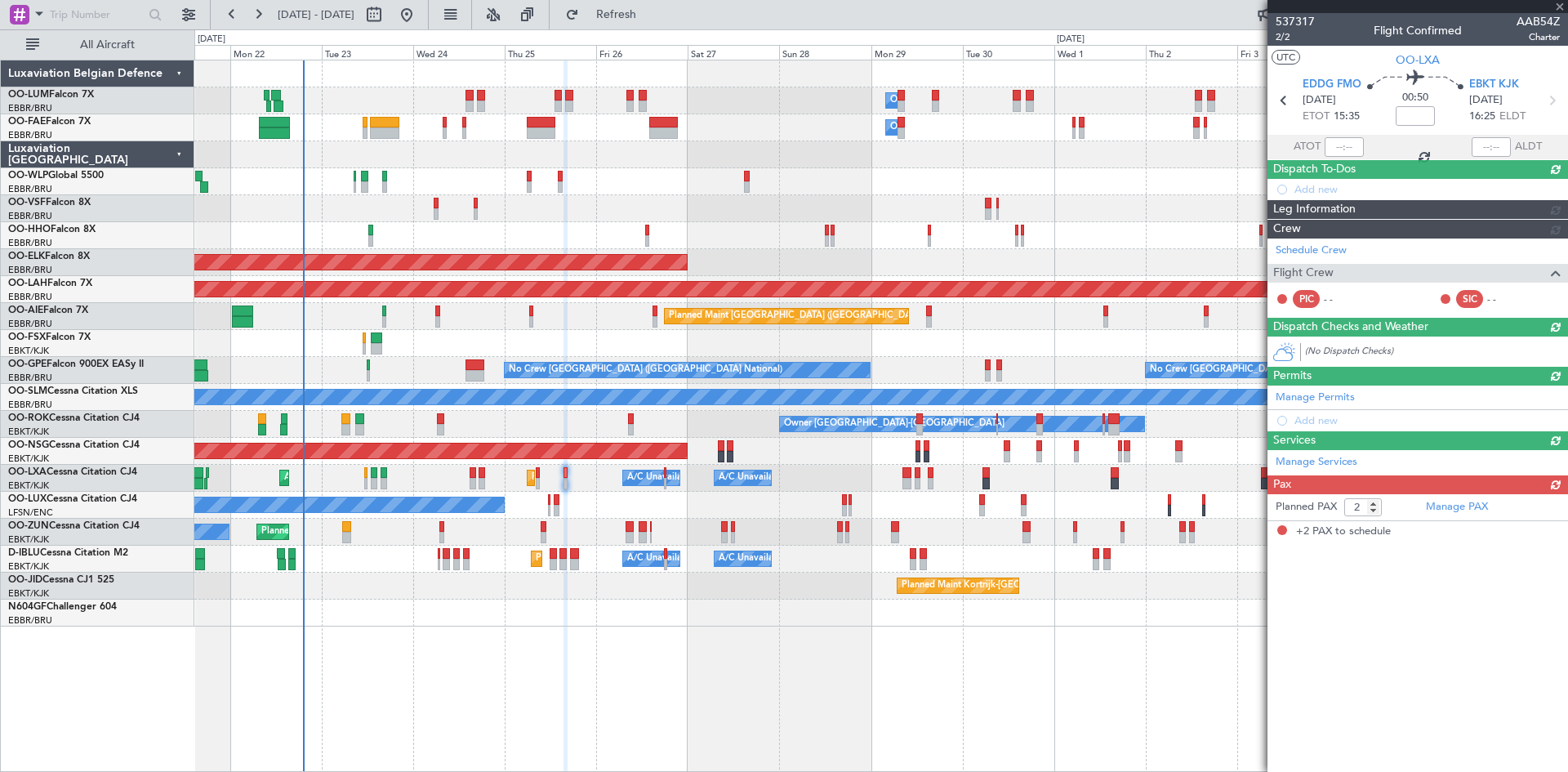
scroll to position [0, 0]
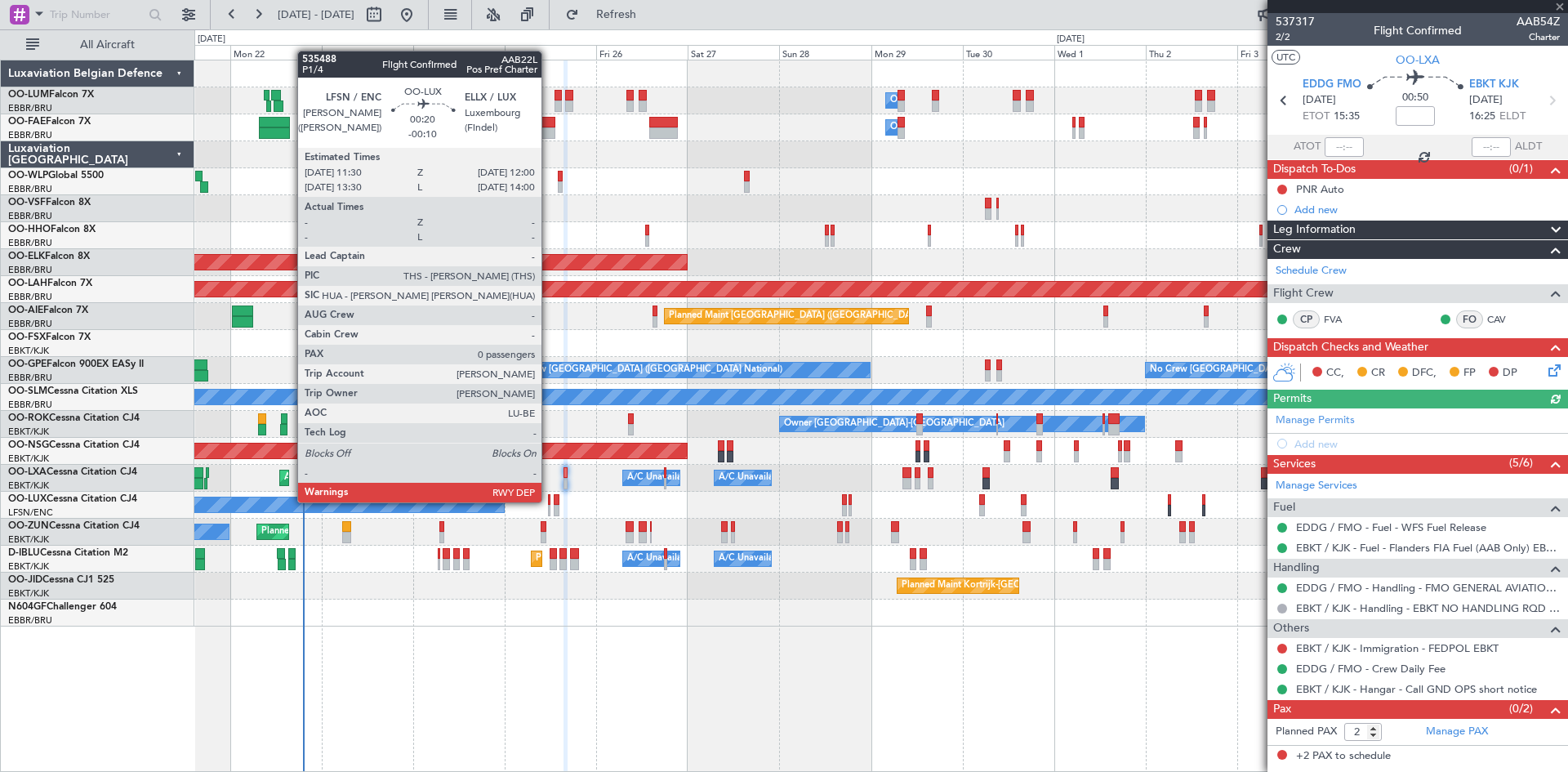
click at [549, 500] on div at bounding box center [549, 500] width 2 height 12
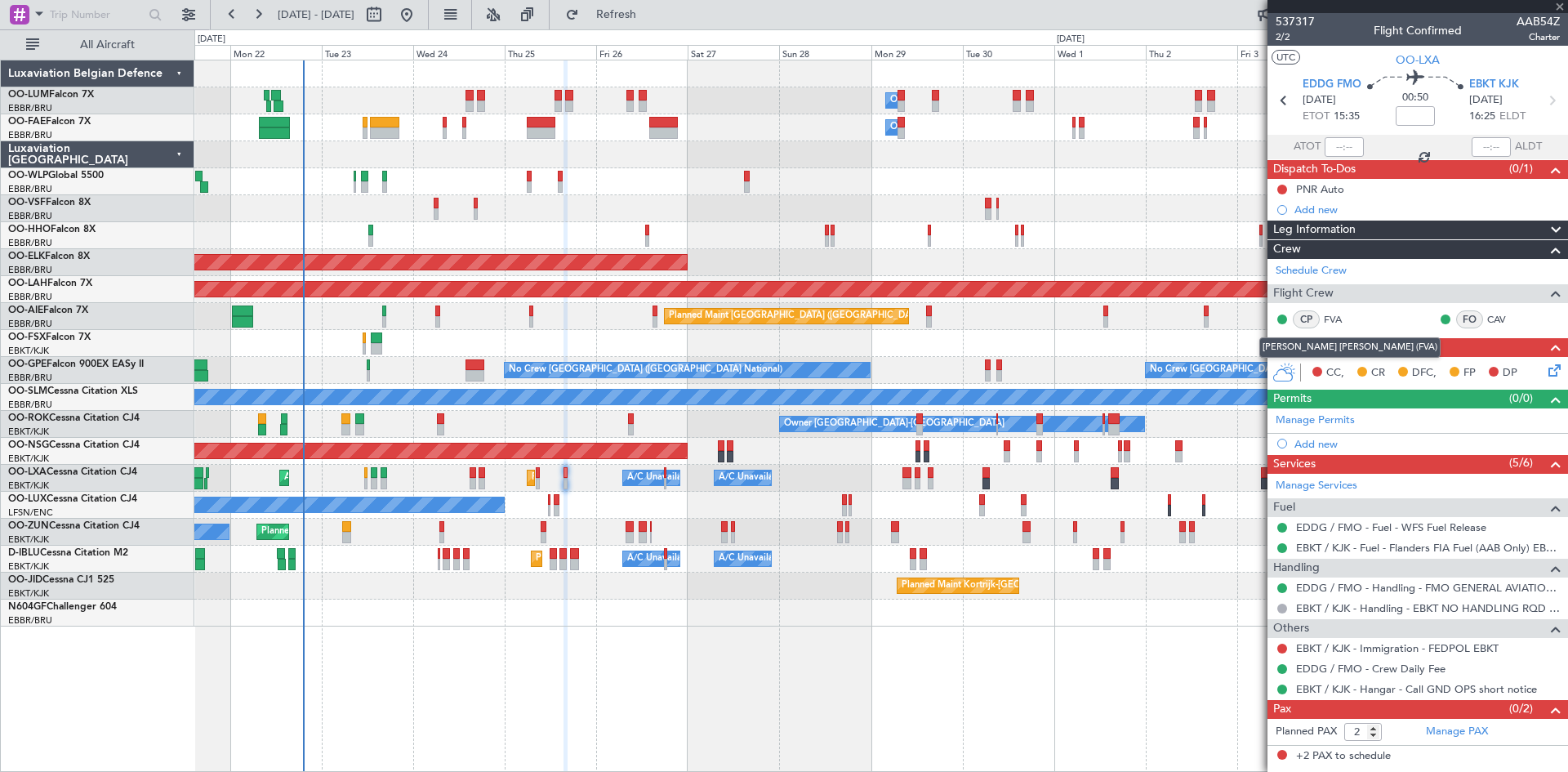
type input "-00:10"
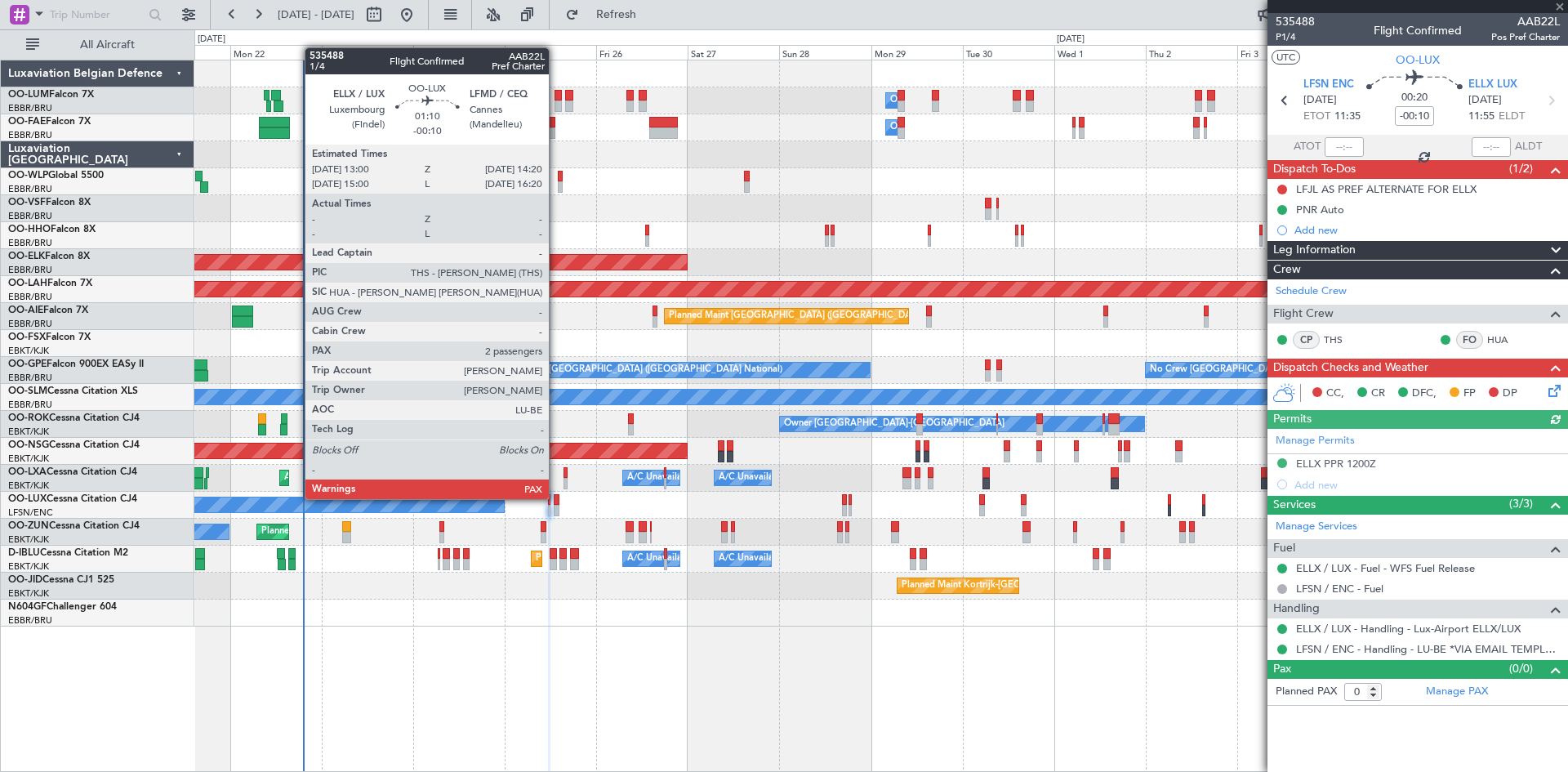
click at [557, 497] on div at bounding box center [557, 500] width 6 height 12
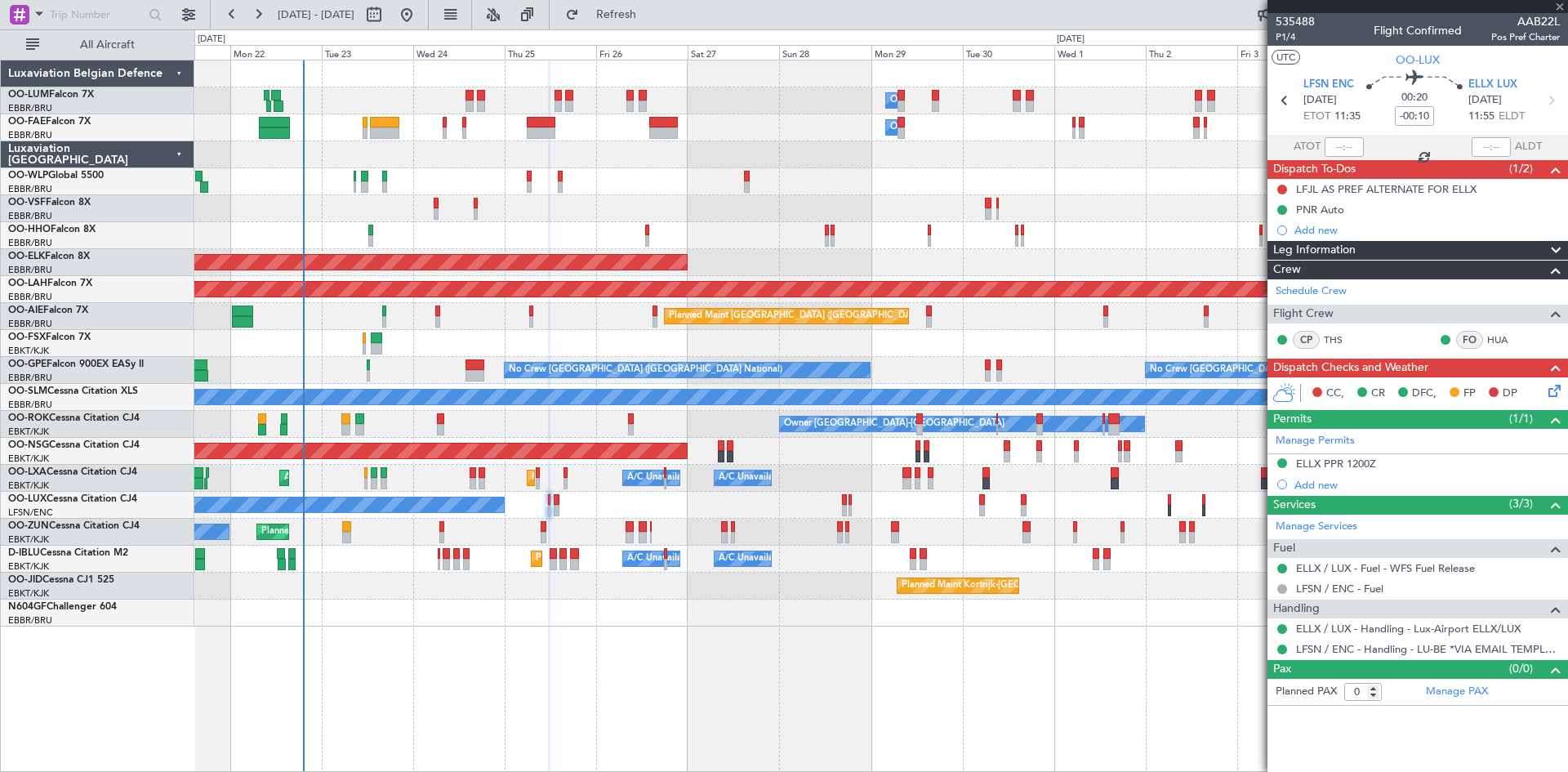
type input "2"
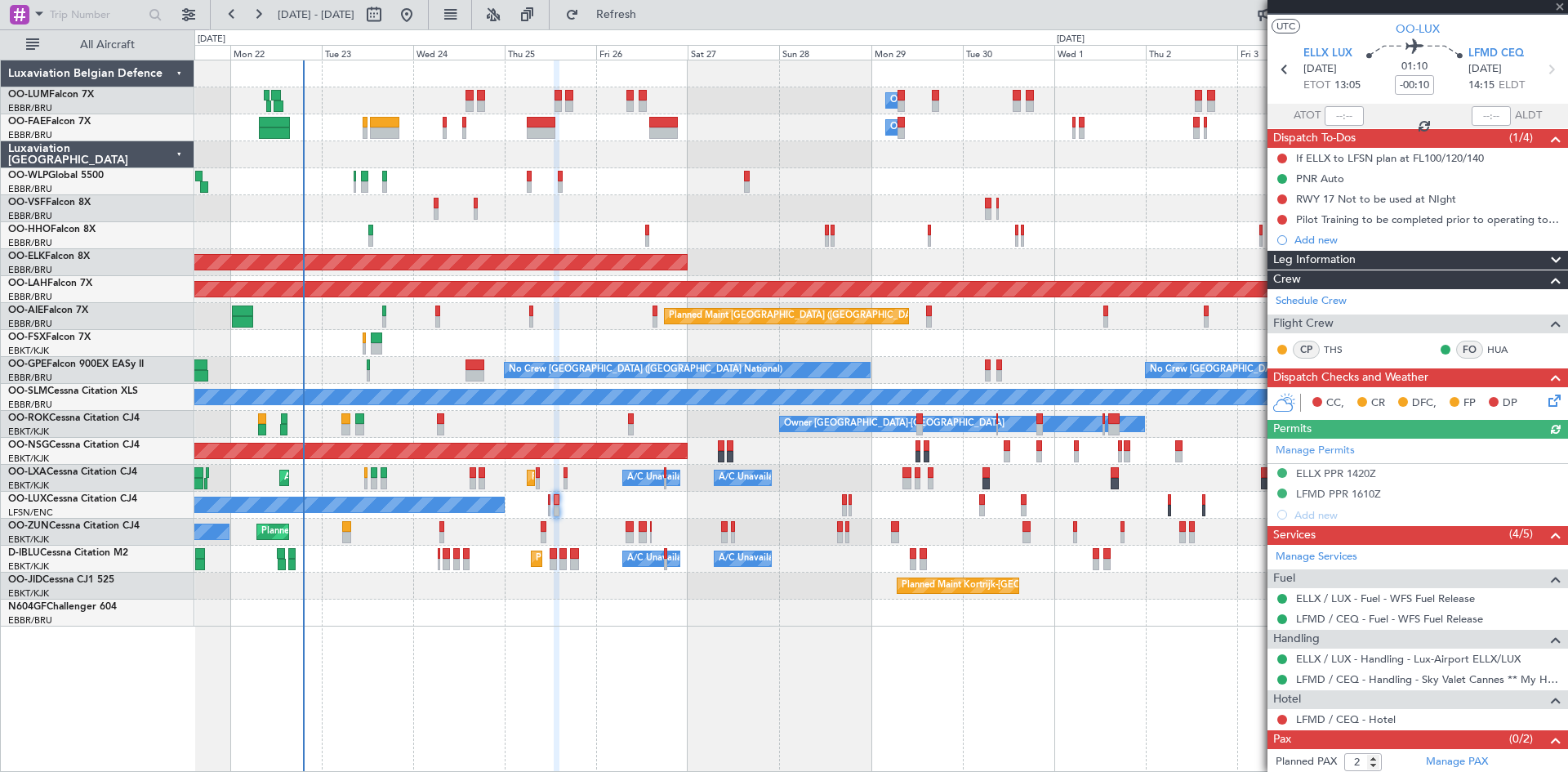
scroll to position [55, 0]
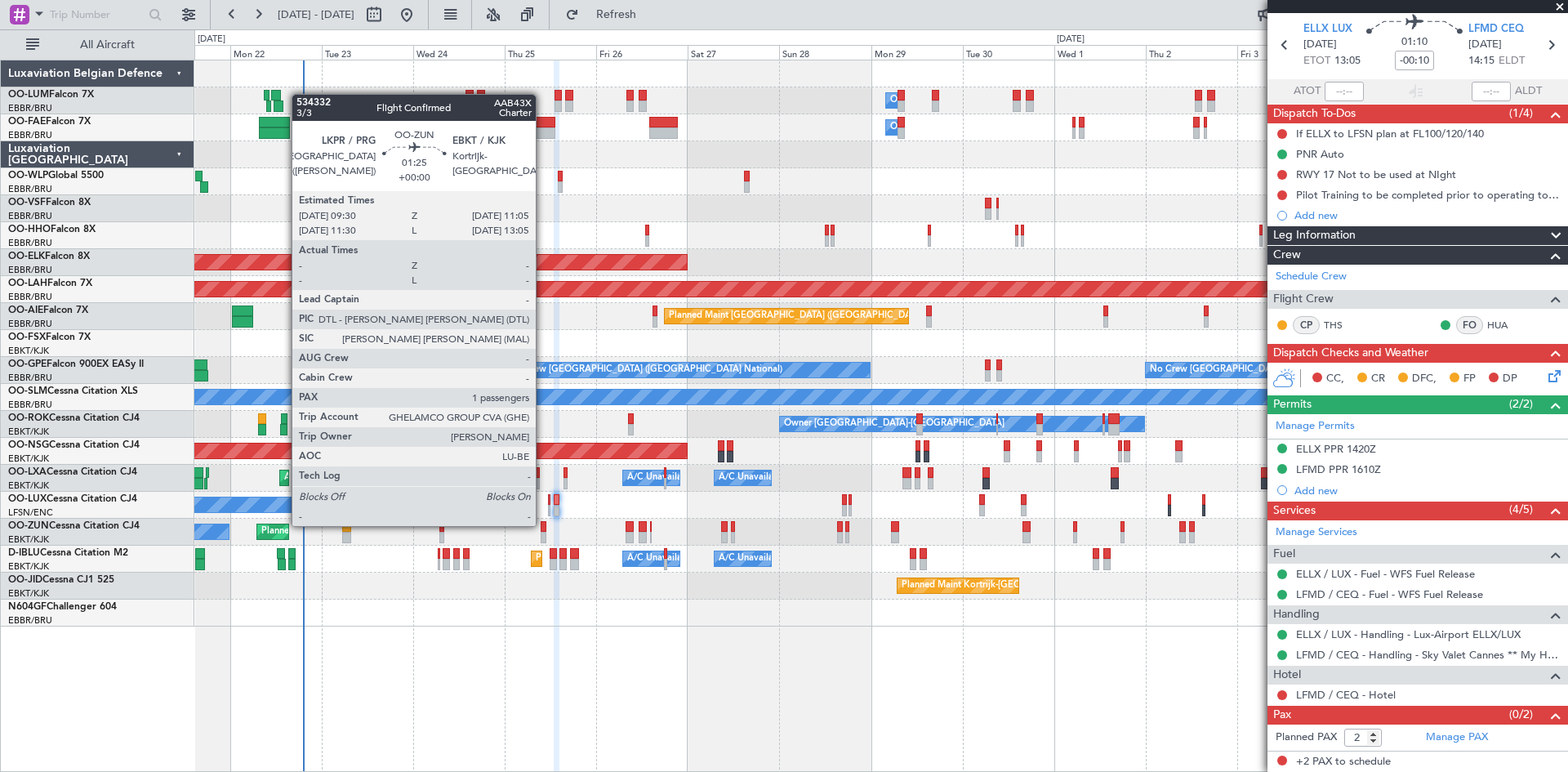
click at [544, 524] on div at bounding box center [544, 527] width 7 height 12
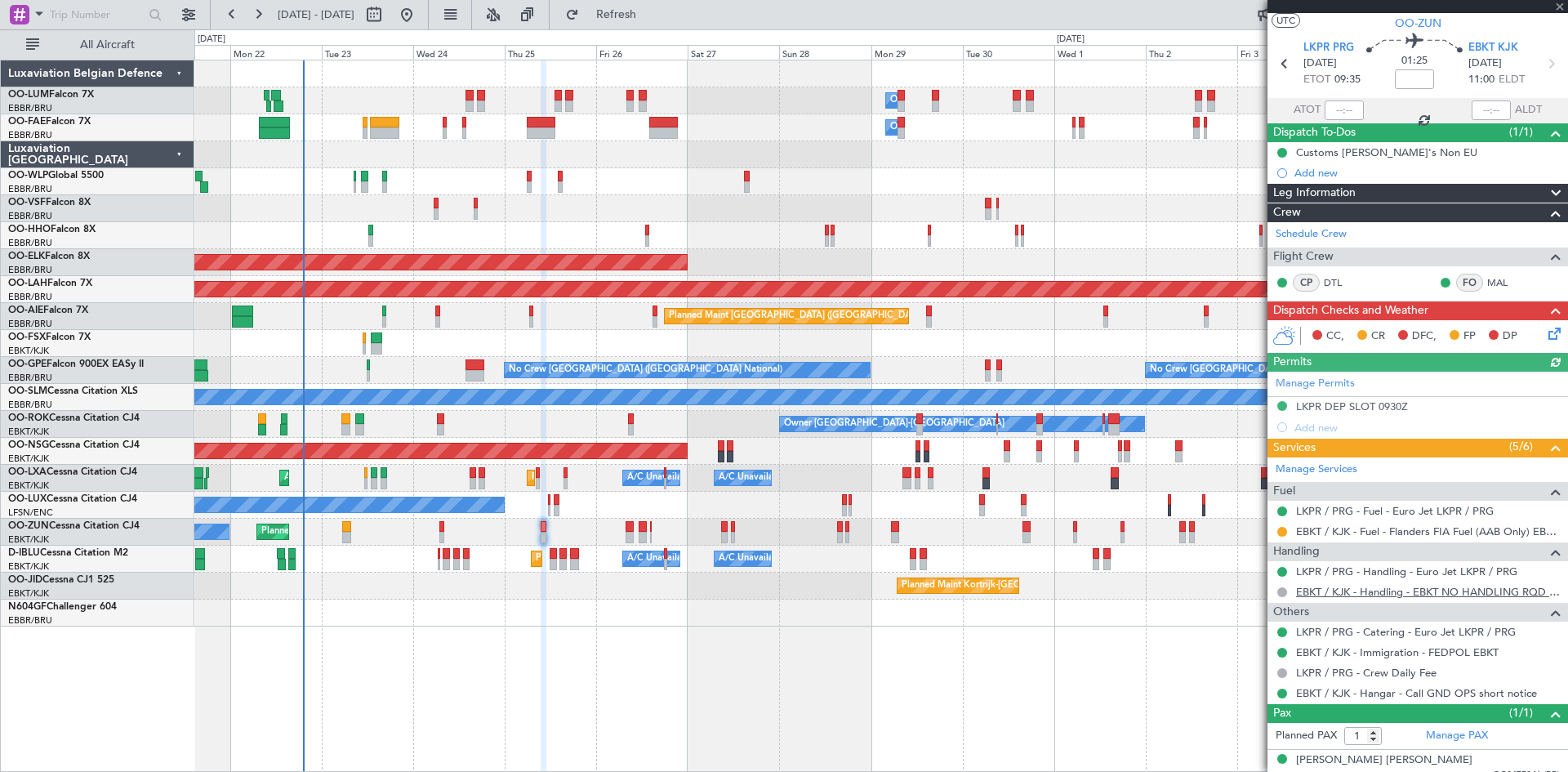
scroll to position [50, 0]
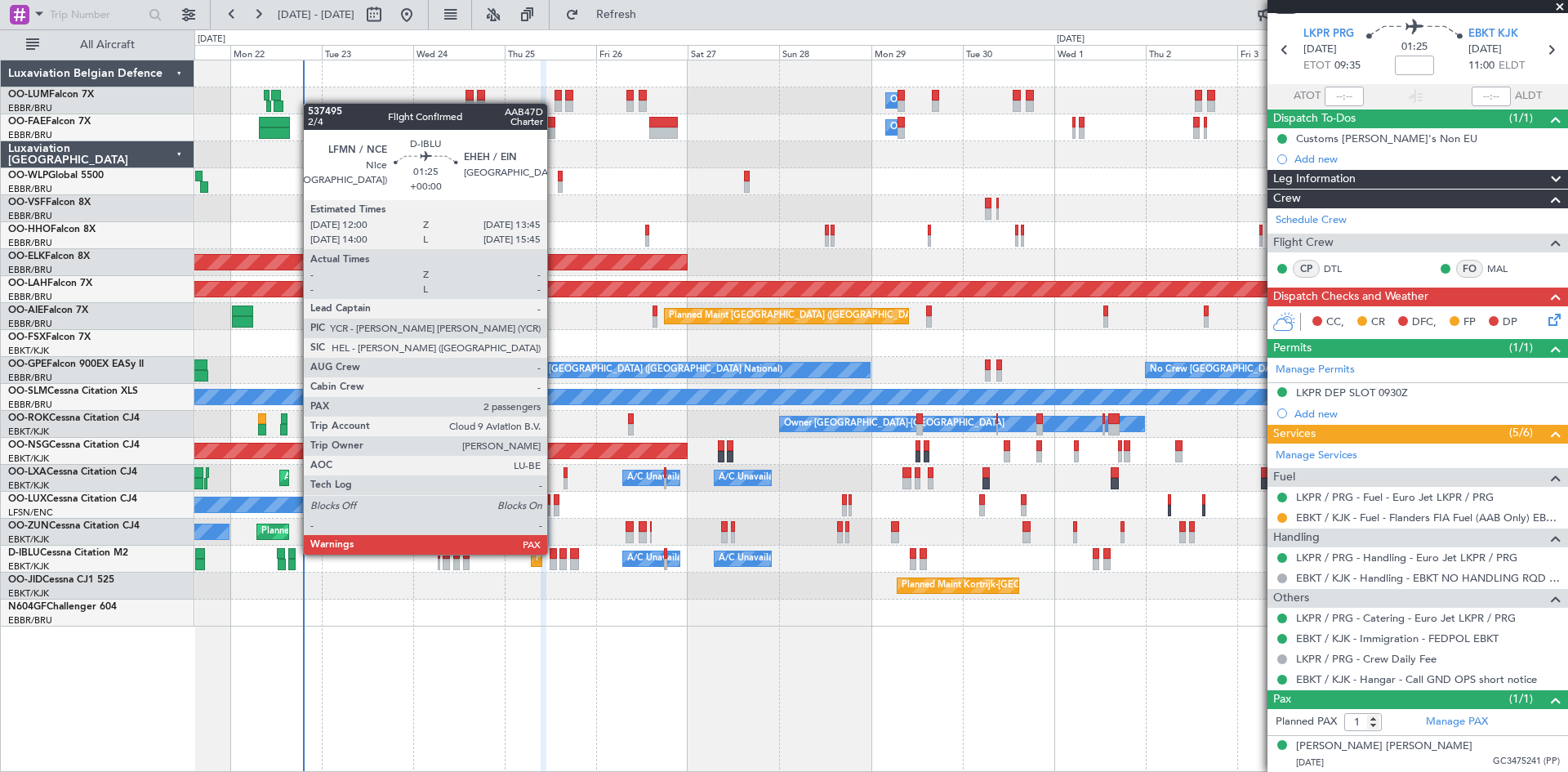
click at [554, 552] on div at bounding box center [553, 554] width 7 height 12
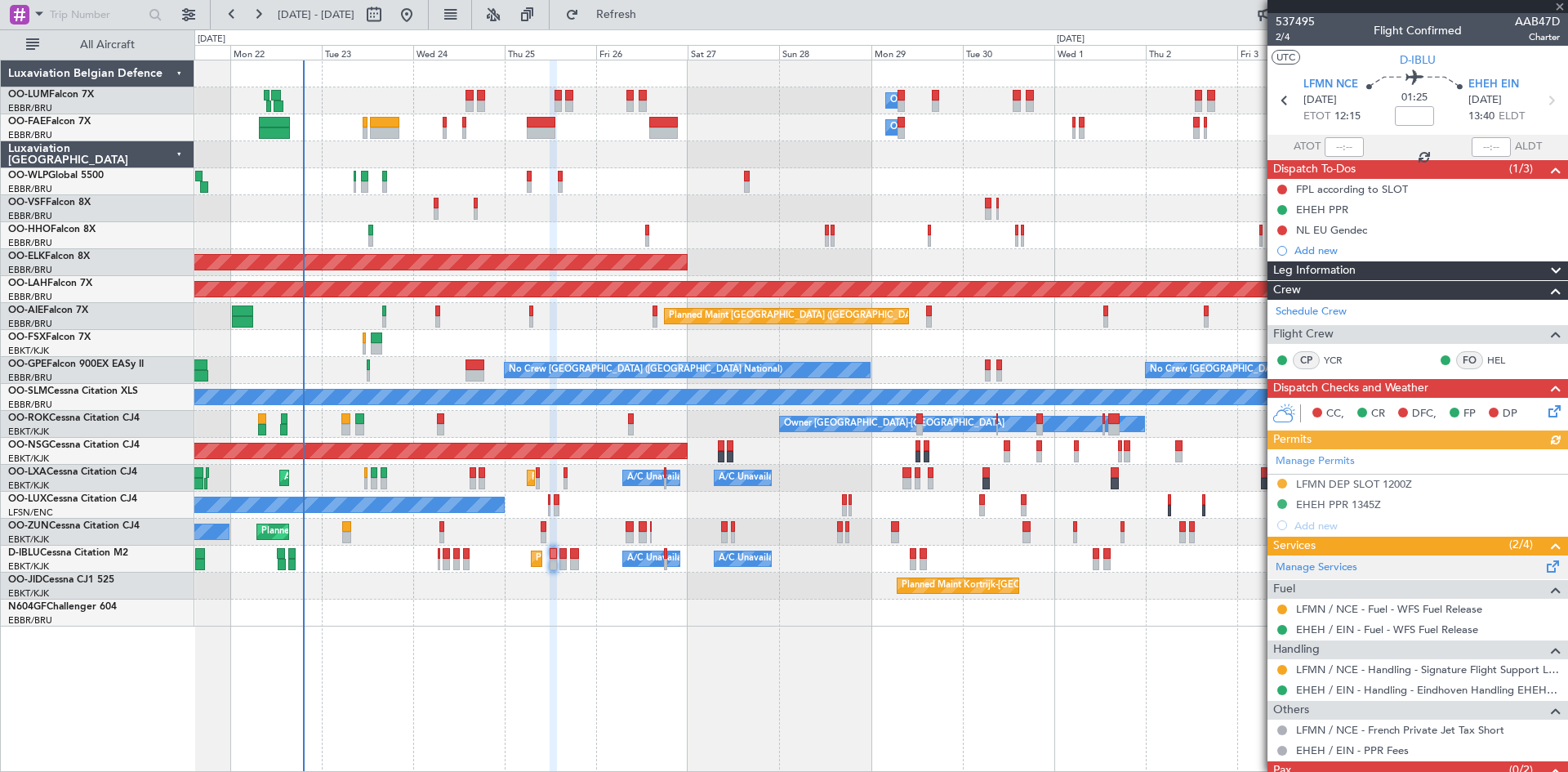
scroll to position [55, 0]
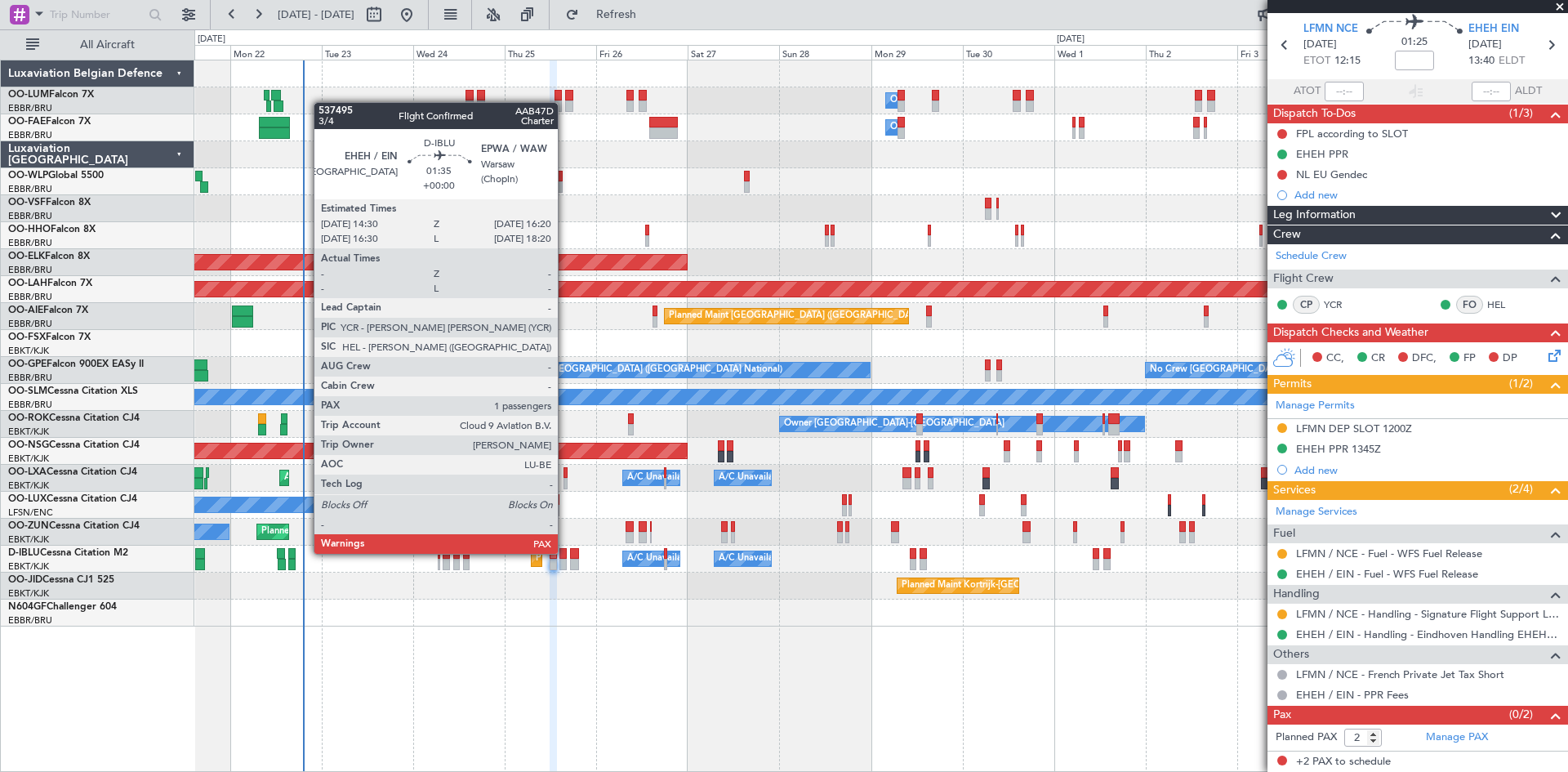
click at [566, 552] on div at bounding box center [563, 554] width 7 height 12
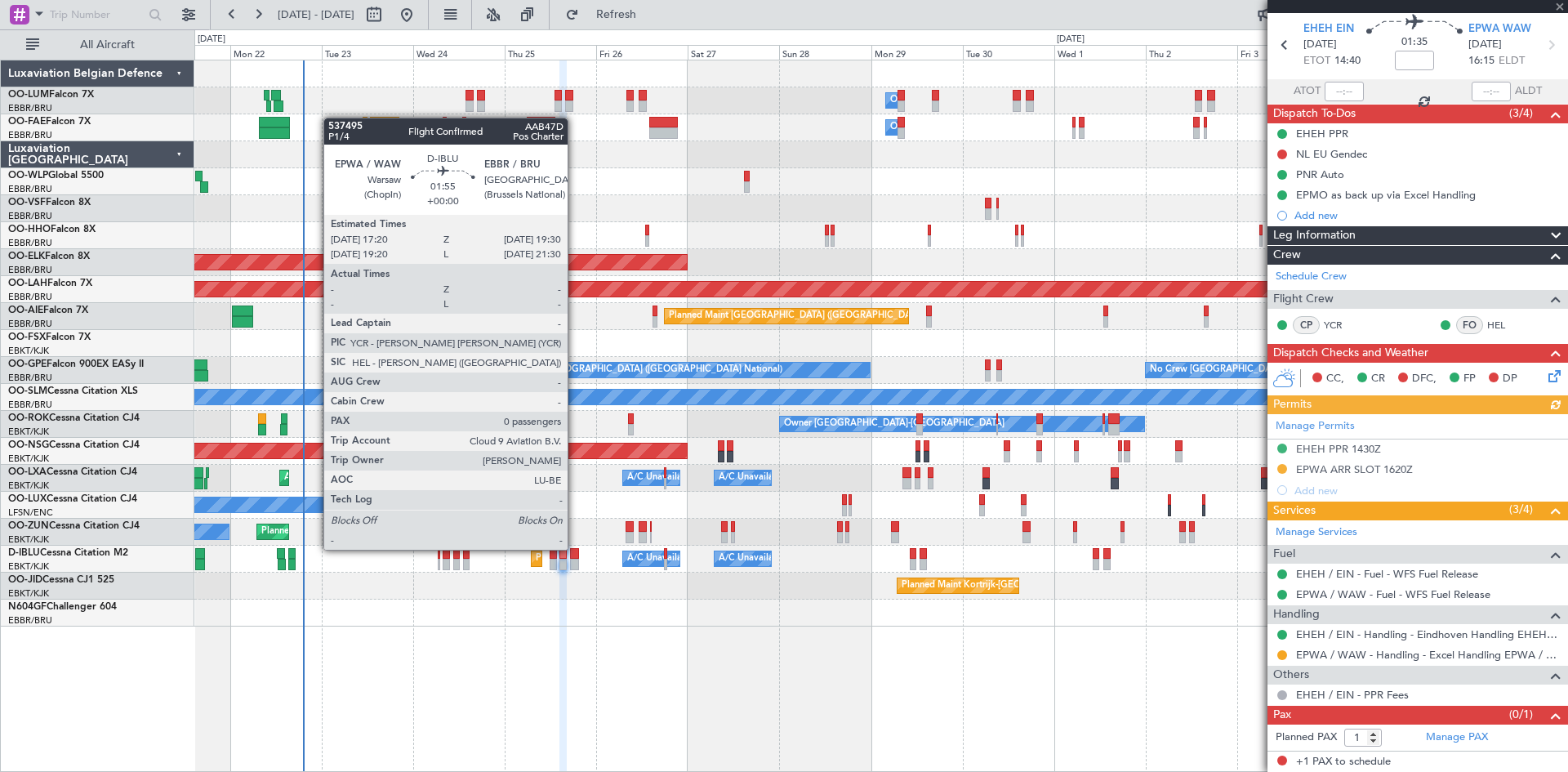
click at [574, 550] on div at bounding box center [574, 554] width 9 height 12
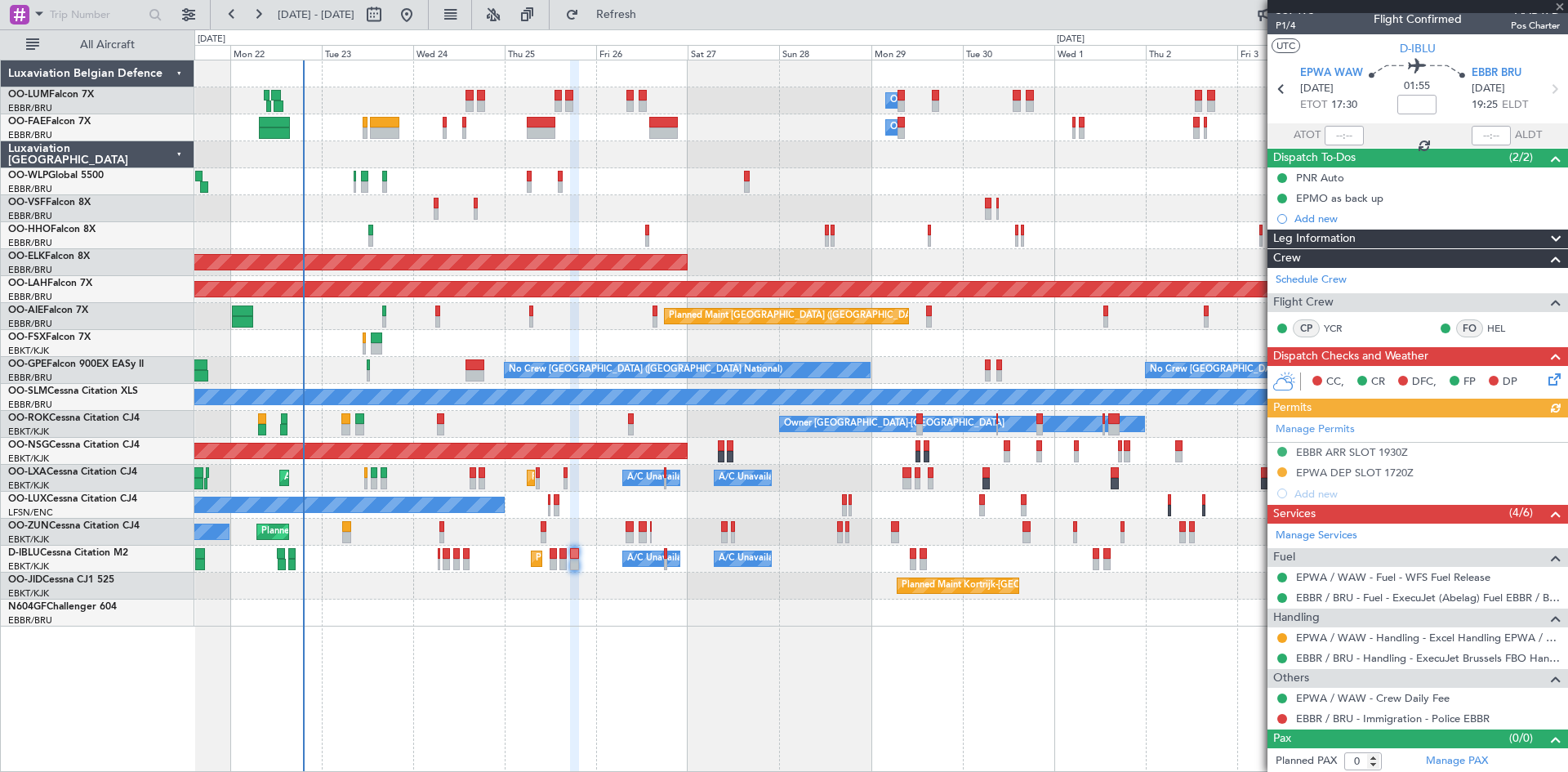
scroll to position [14, 0]
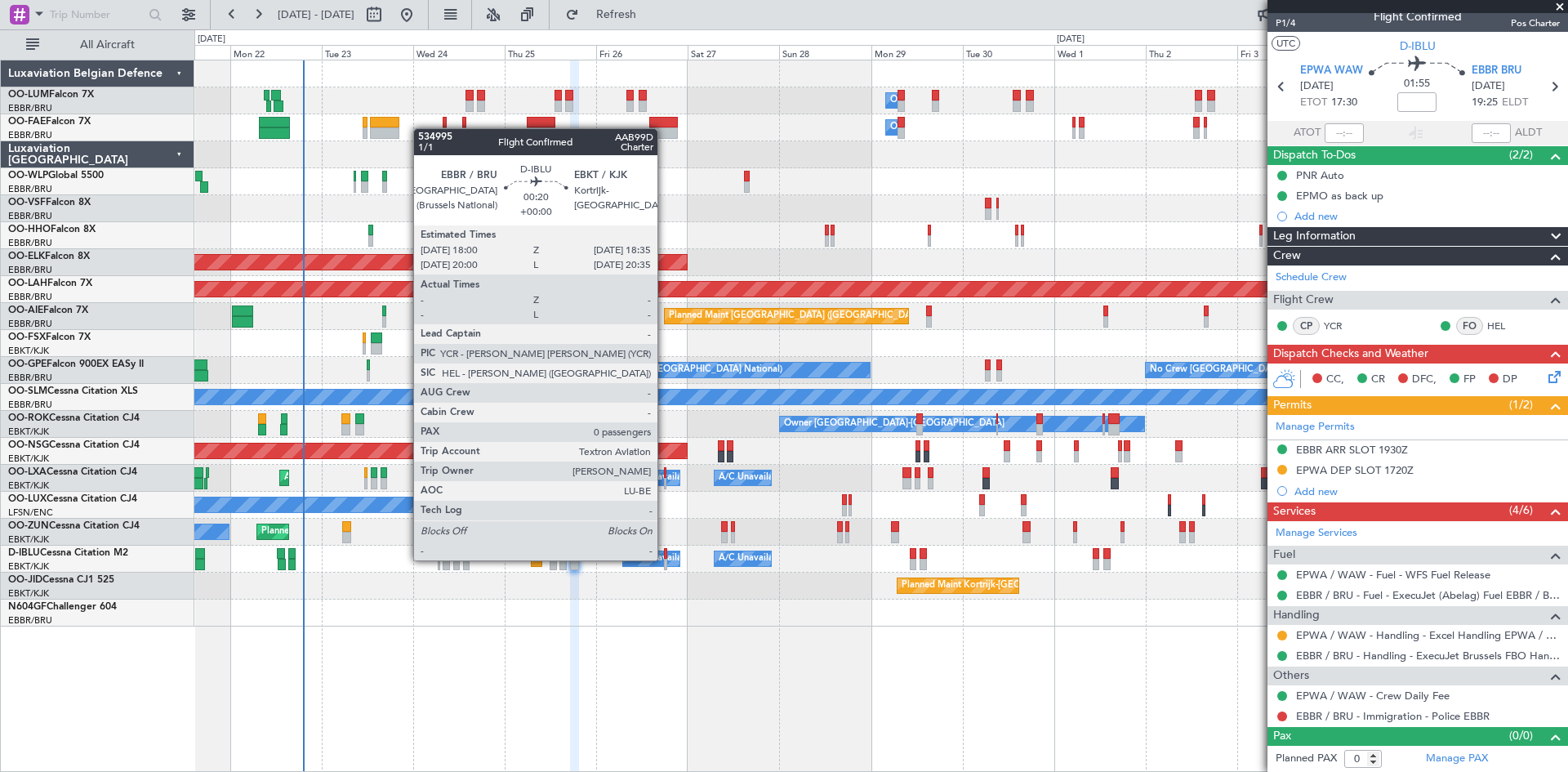
click at [665, 561] on div at bounding box center [665, 565] width 2 height 12
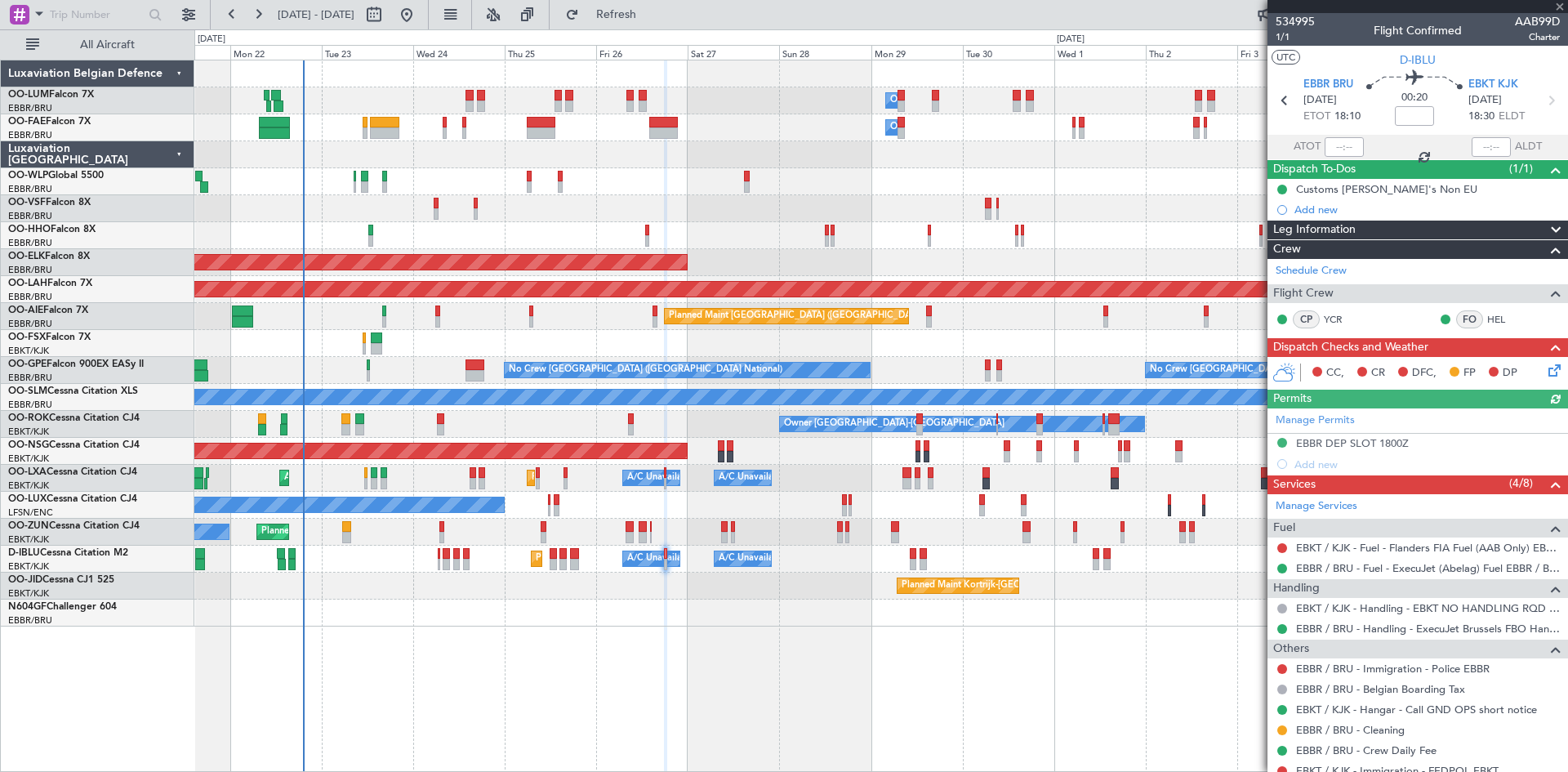
scroll to position [54, 0]
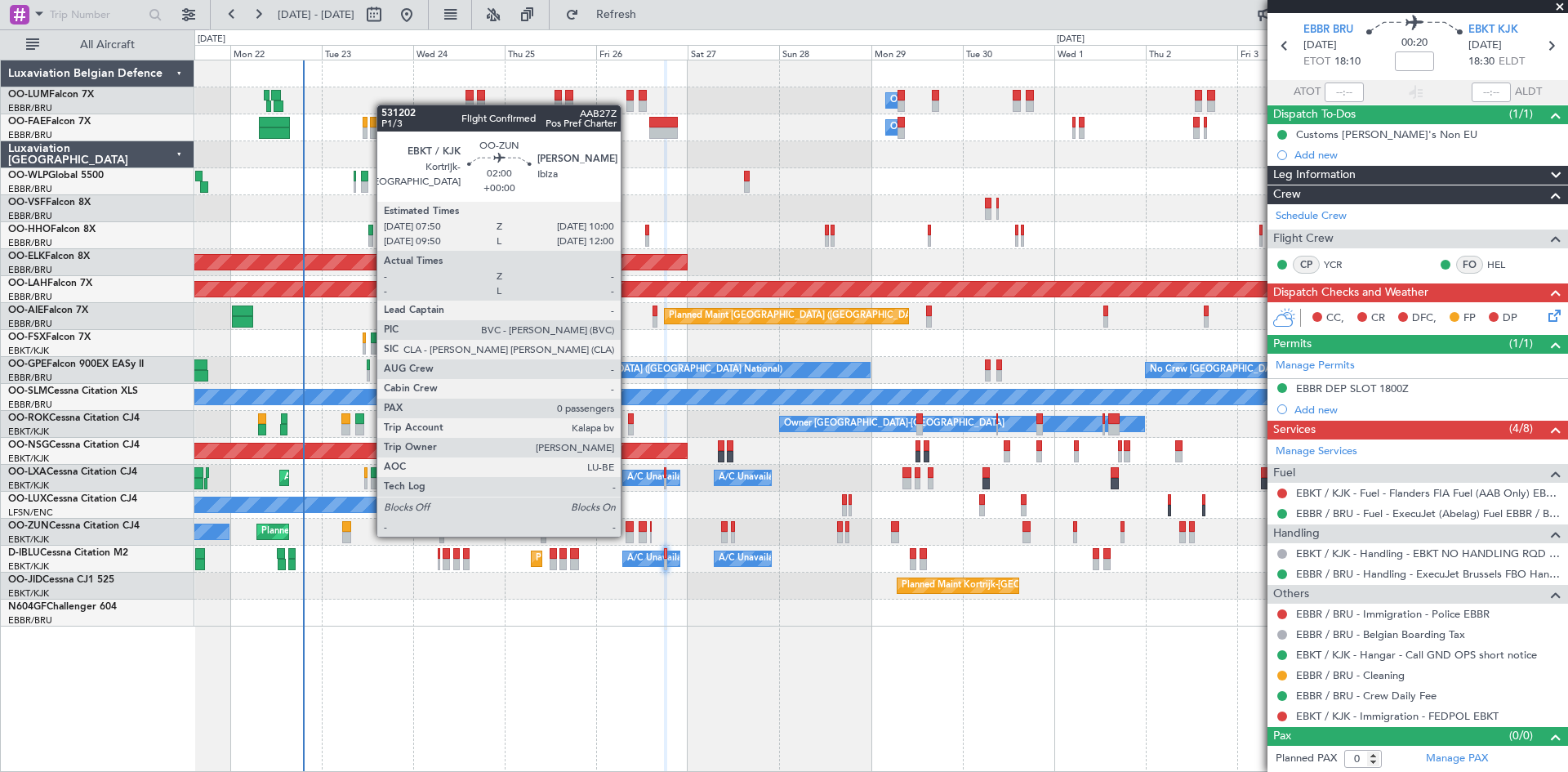
click at [628, 535] on div at bounding box center [630, 538] width 9 height 12
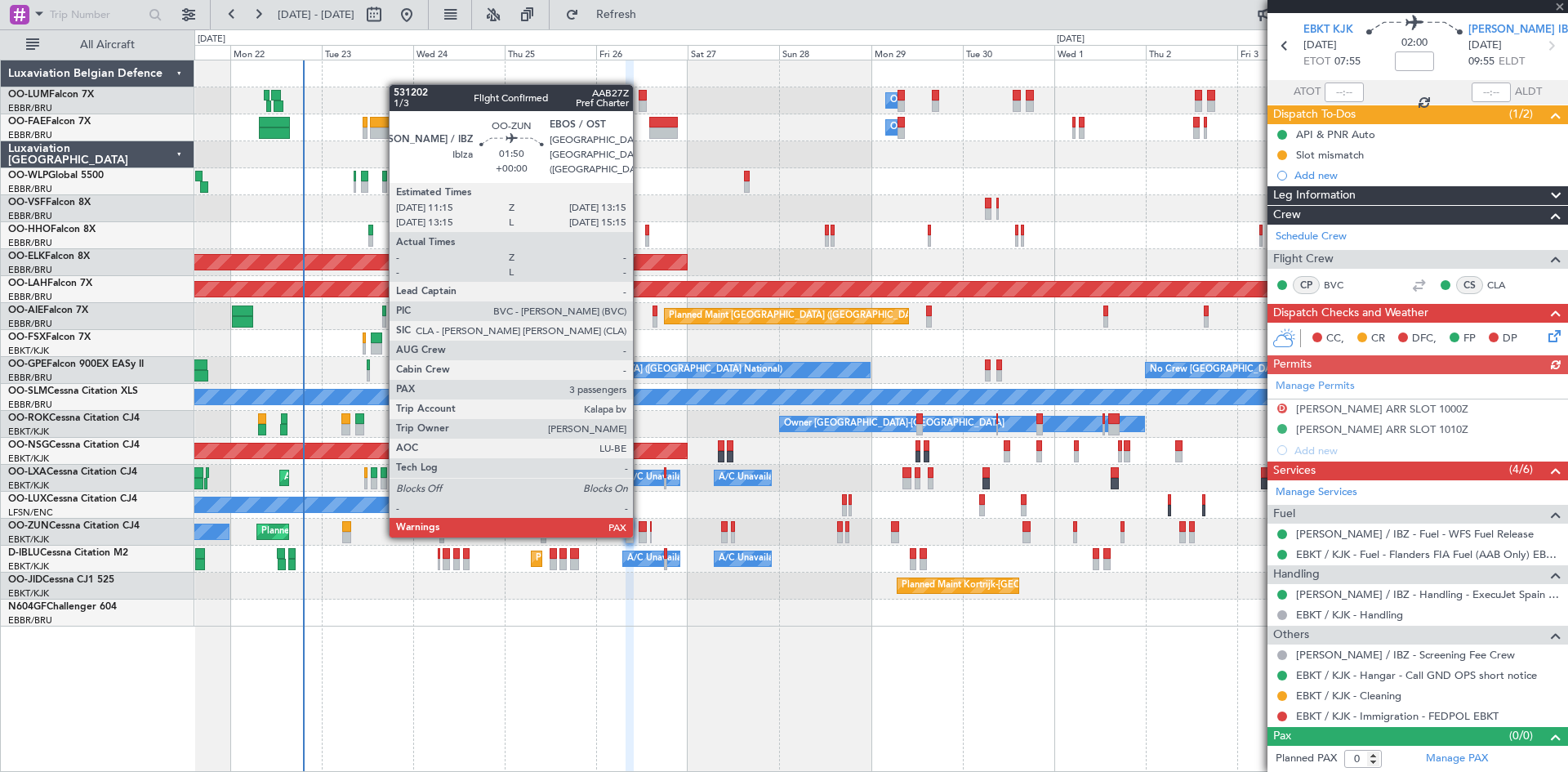
click at [641, 533] on div at bounding box center [643, 538] width 8 height 12
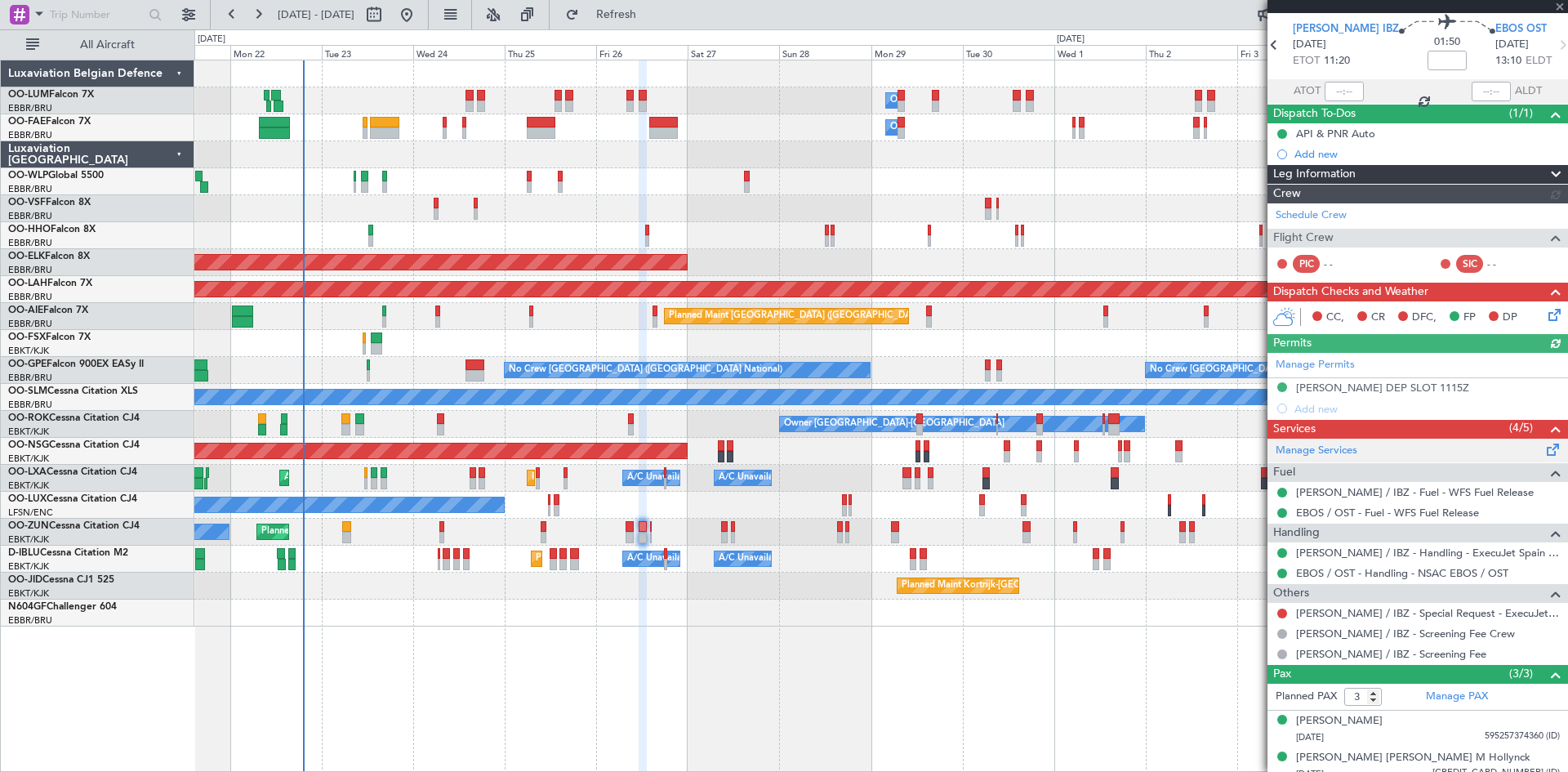
scroll to position [104, 0]
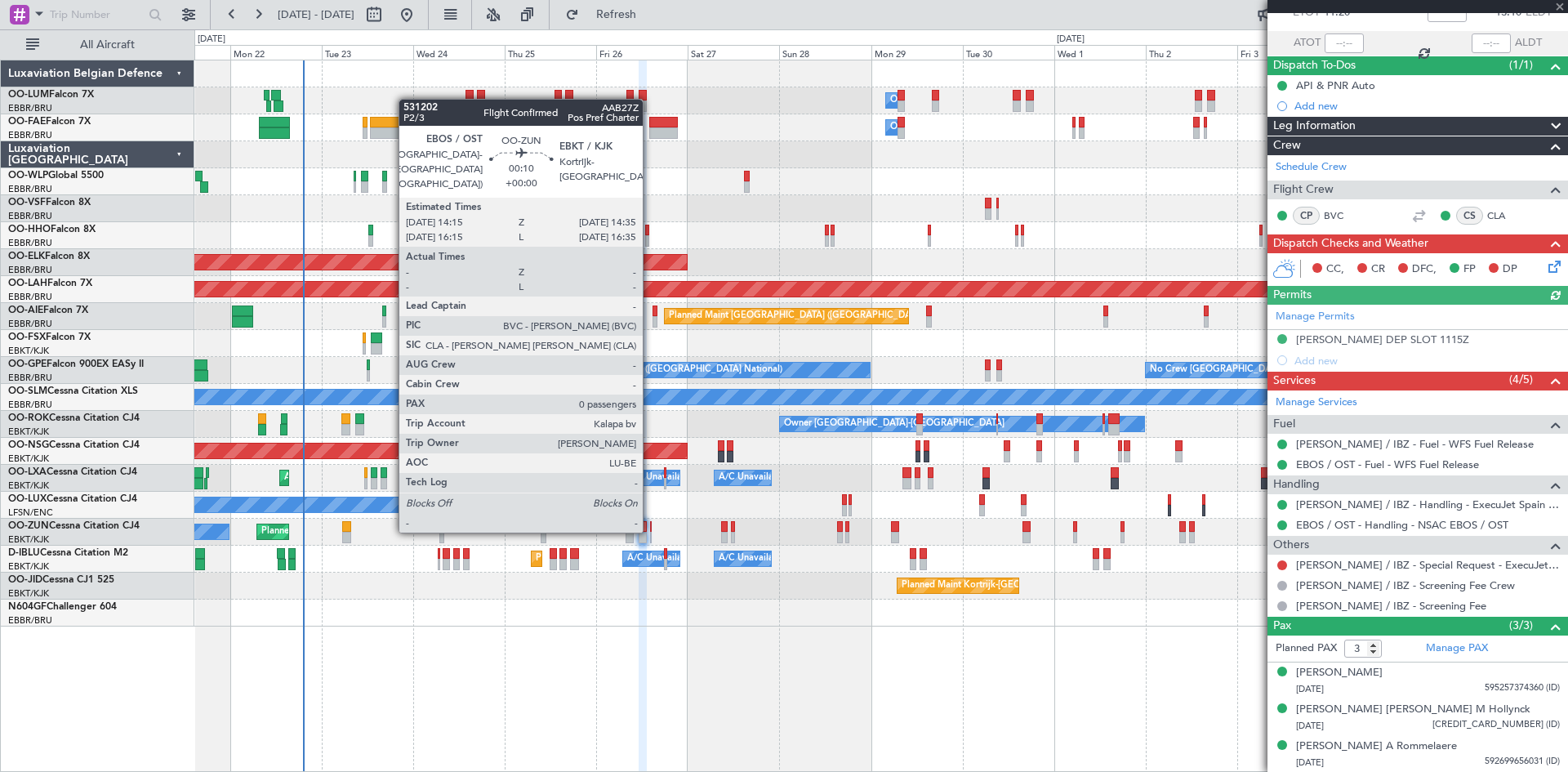
click at [650, 529] on div at bounding box center [651, 527] width 2 height 12
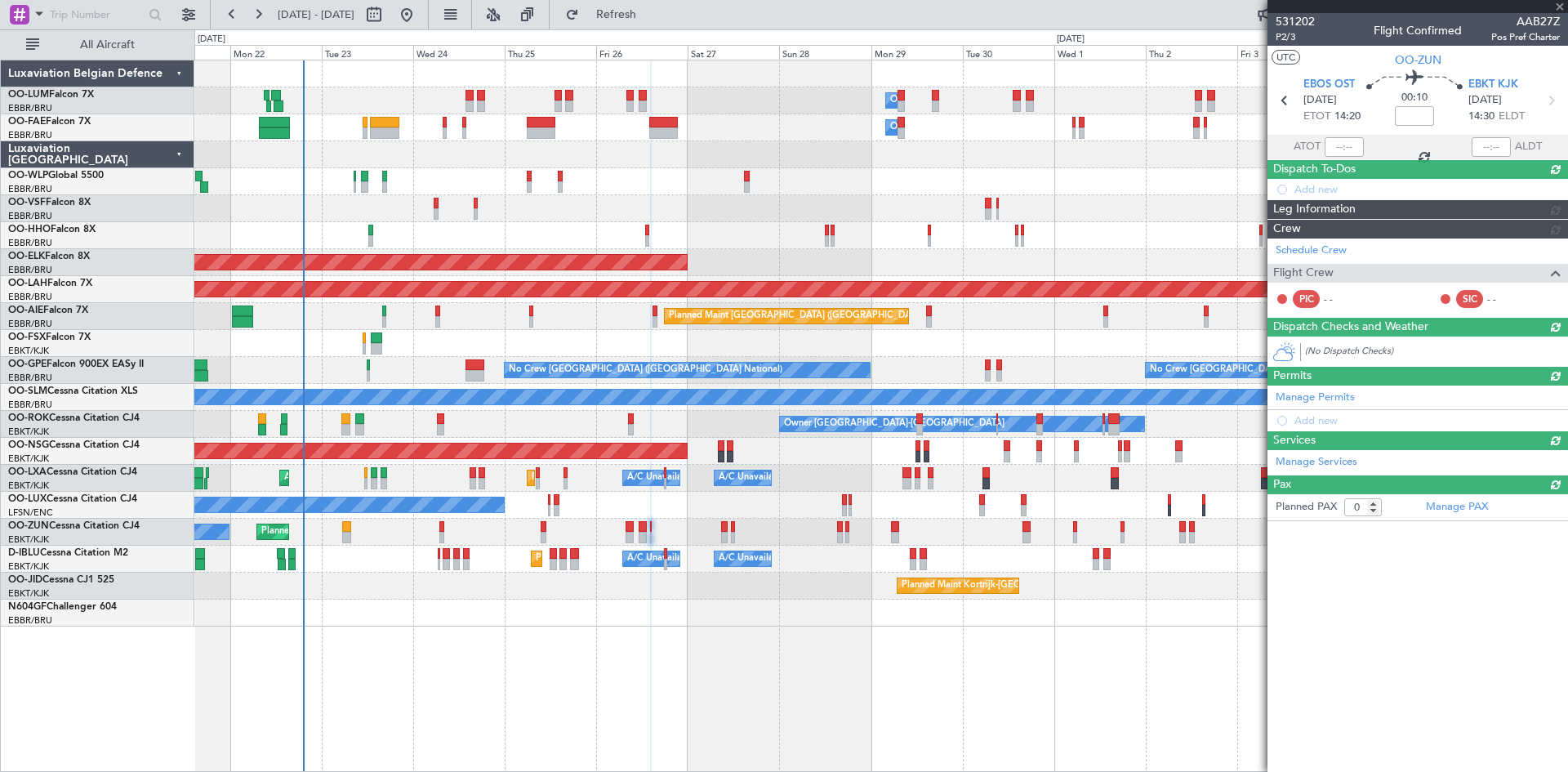
scroll to position [0, 0]
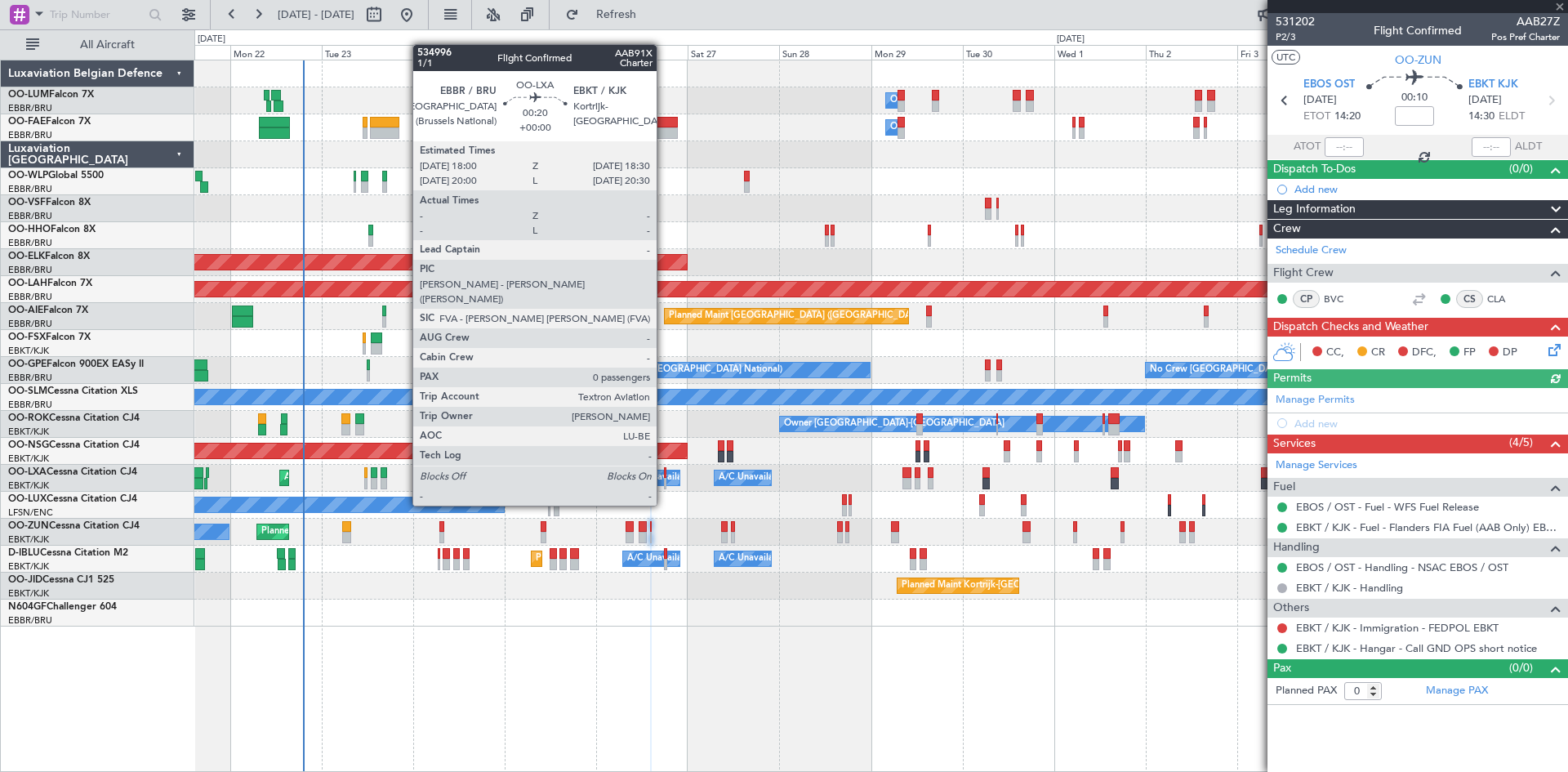
click at [664, 476] on div at bounding box center [665, 473] width 2 height 12
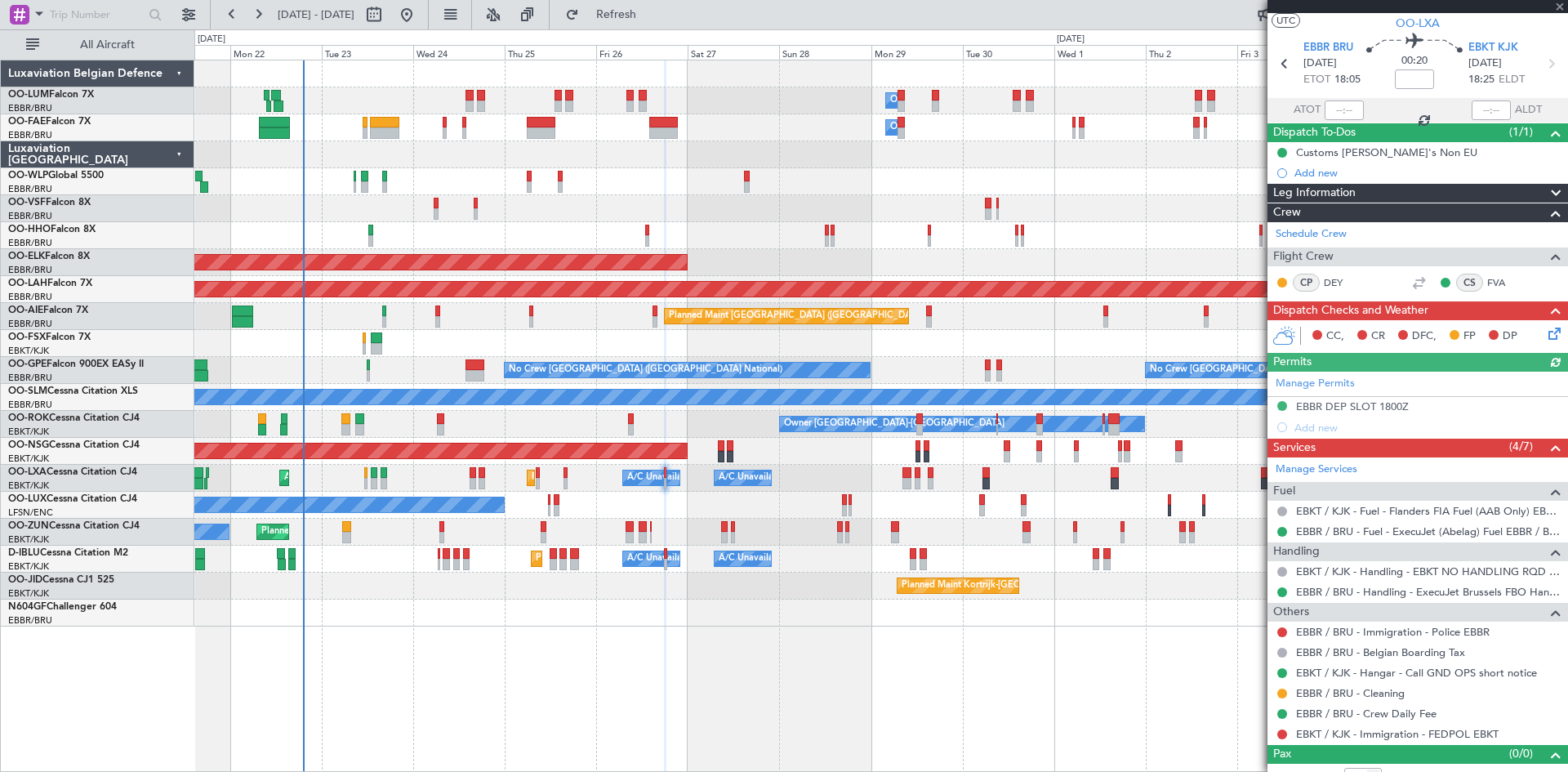
scroll to position [54, 0]
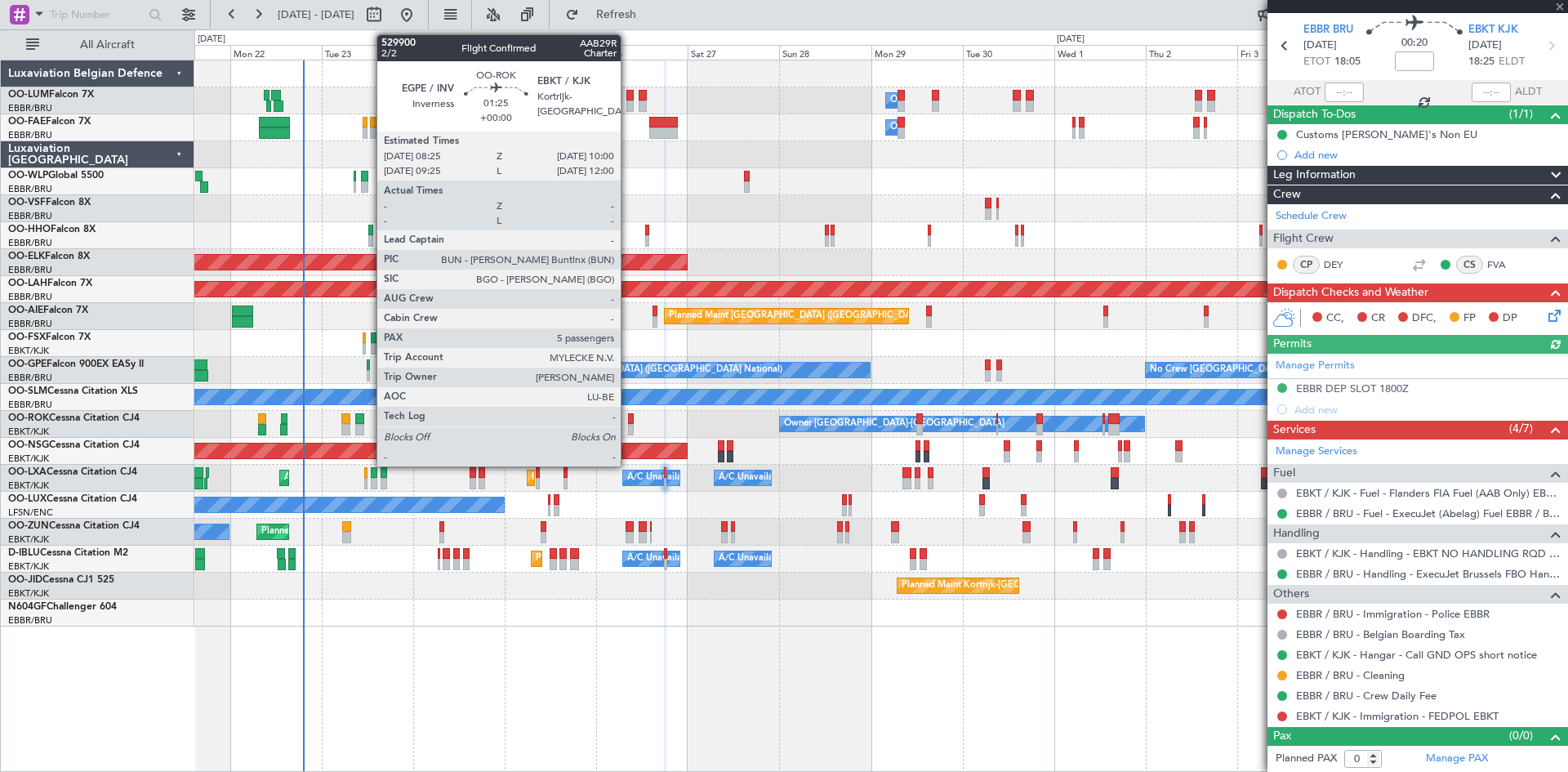
click at [628, 422] on div at bounding box center [632, 419] width 7 height 12
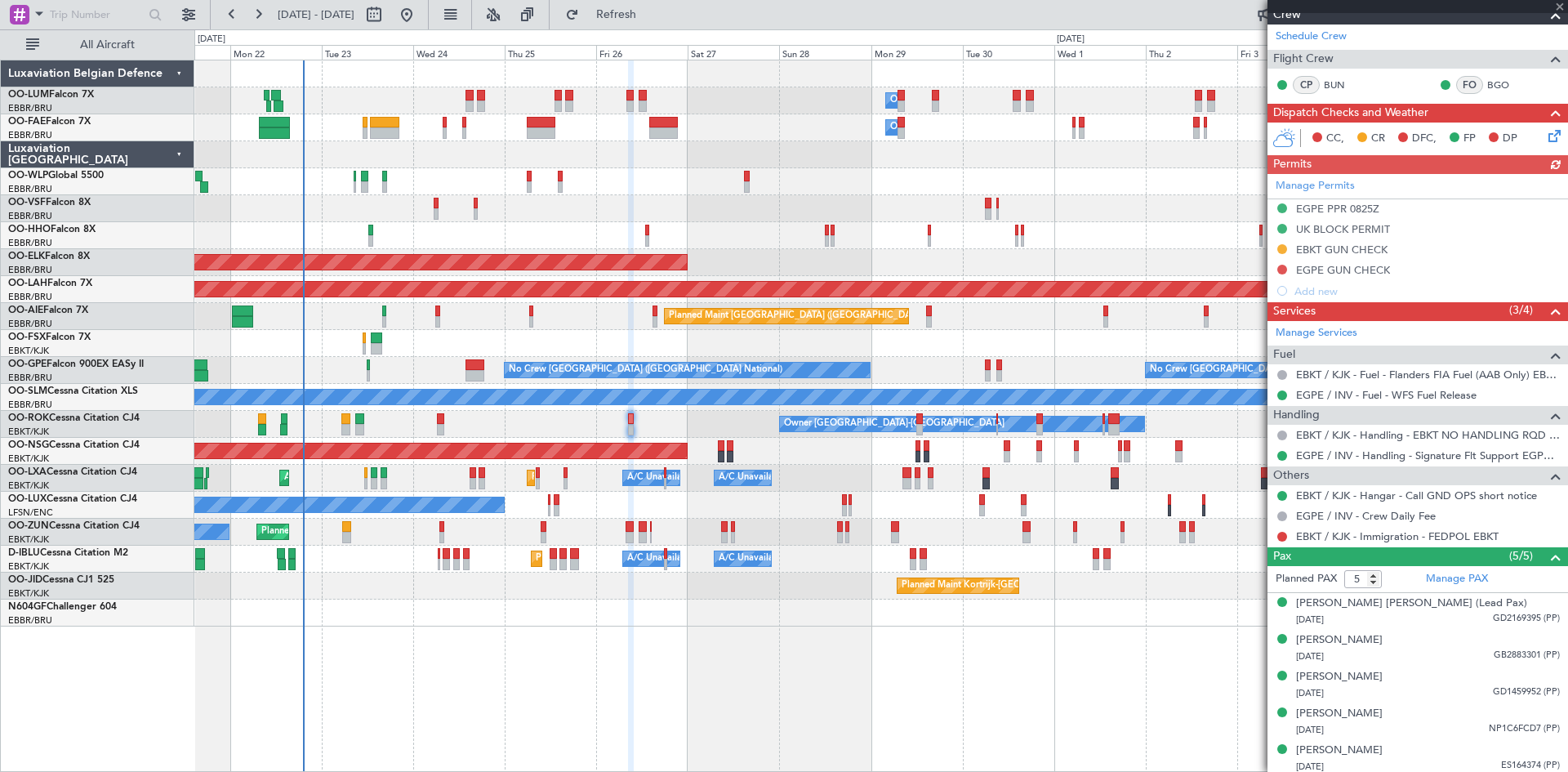
scroll to position [259, 0]
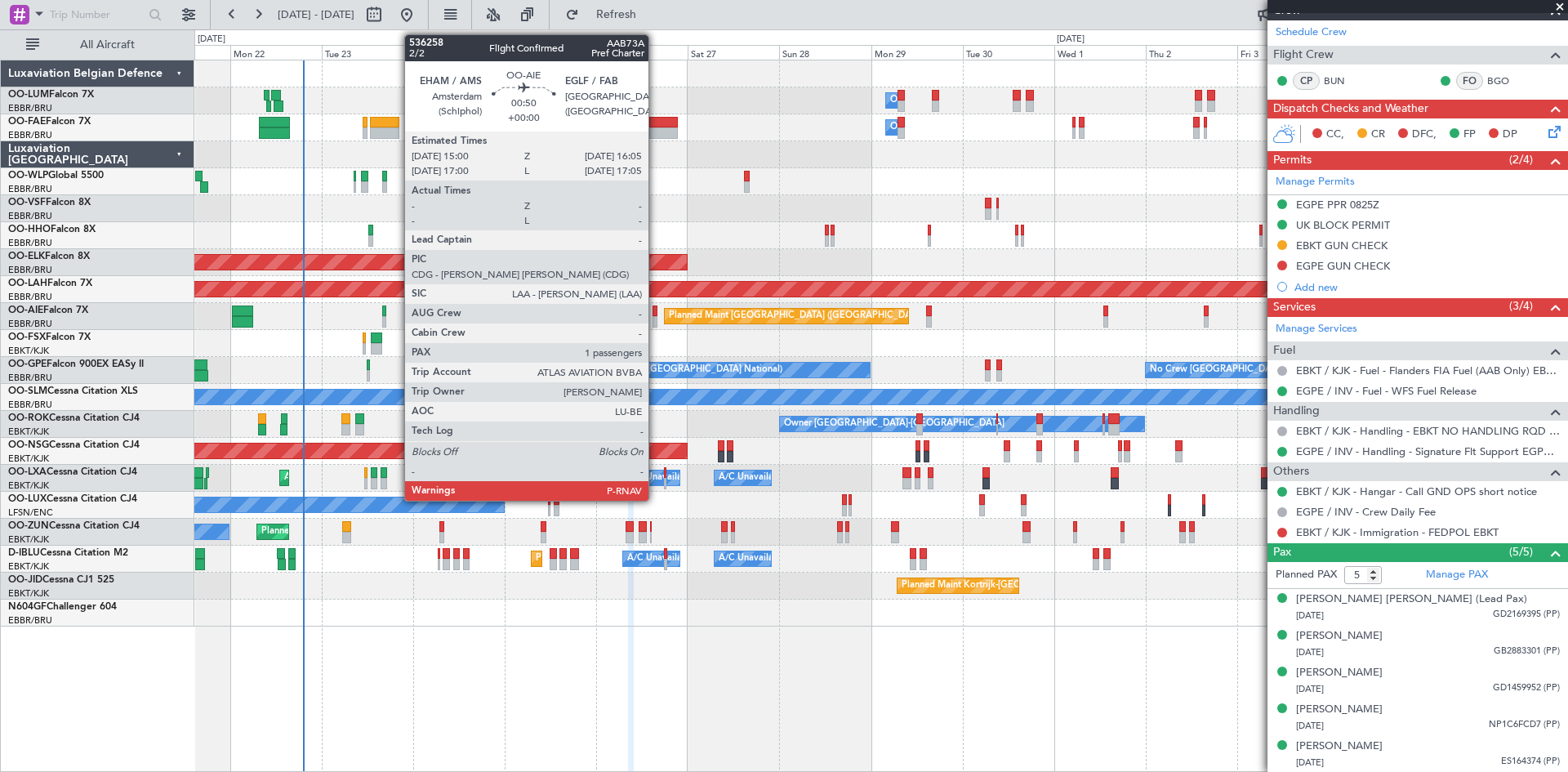
click at [656, 315] on div "Planned Maint [GEOGRAPHIC_DATA] ([GEOGRAPHIC_DATA])" at bounding box center [880, 316] width 1373 height 27
click at [655, 312] on div at bounding box center [655, 311] width 5 height 12
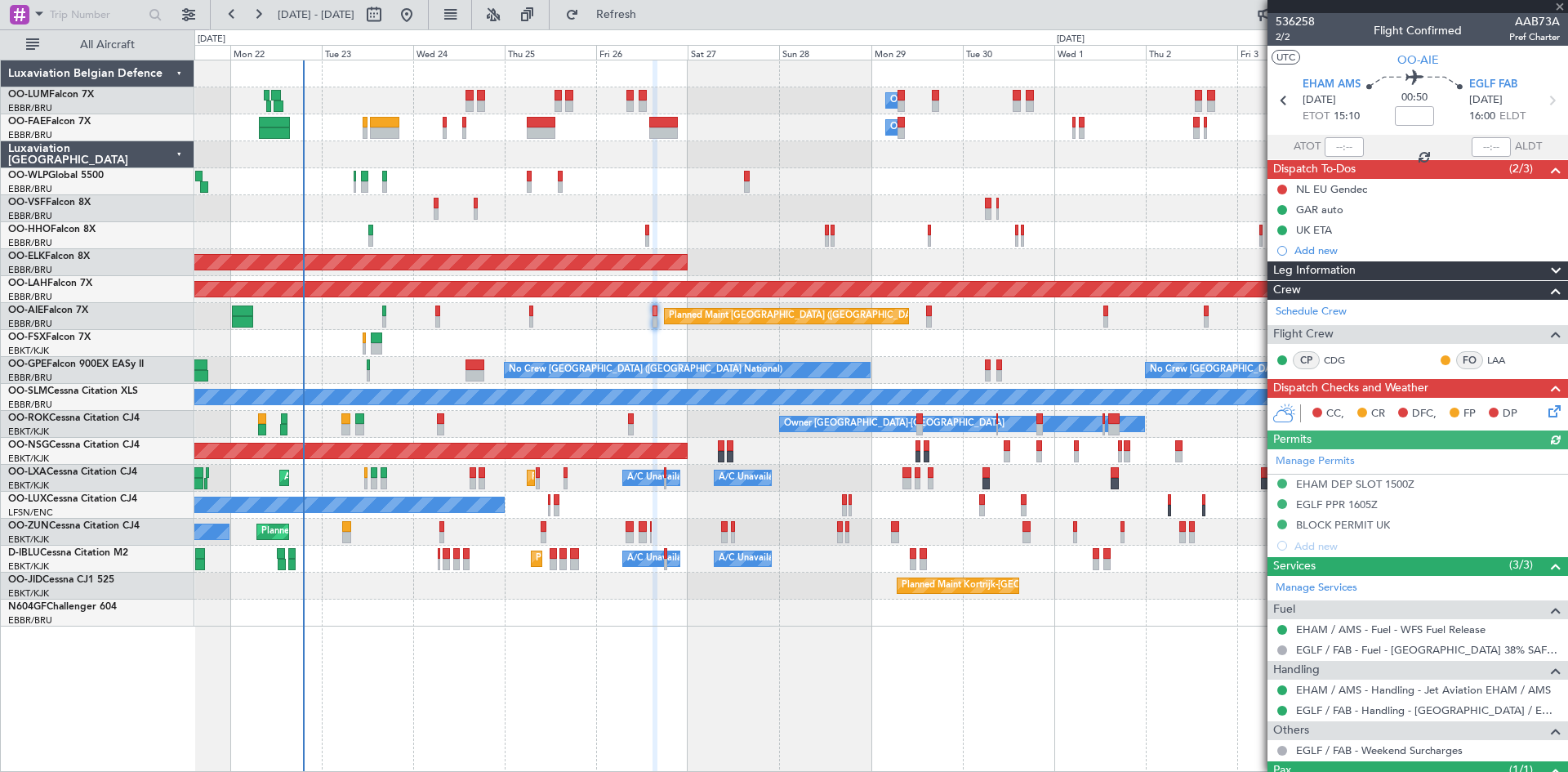
scroll to position [88, 0]
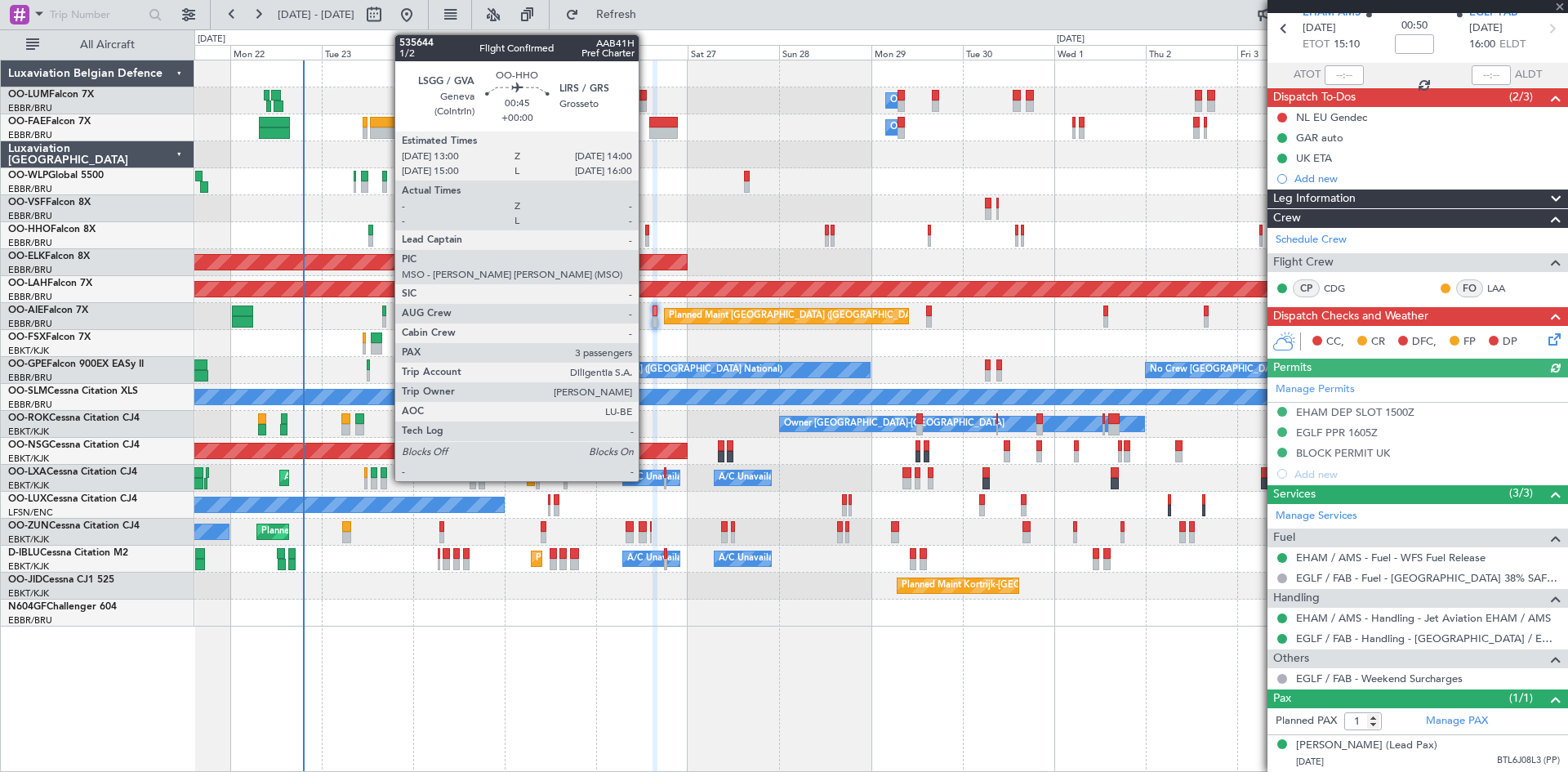
click at [646, 228] on div at bounding box center [647, 230] width 4 height 12
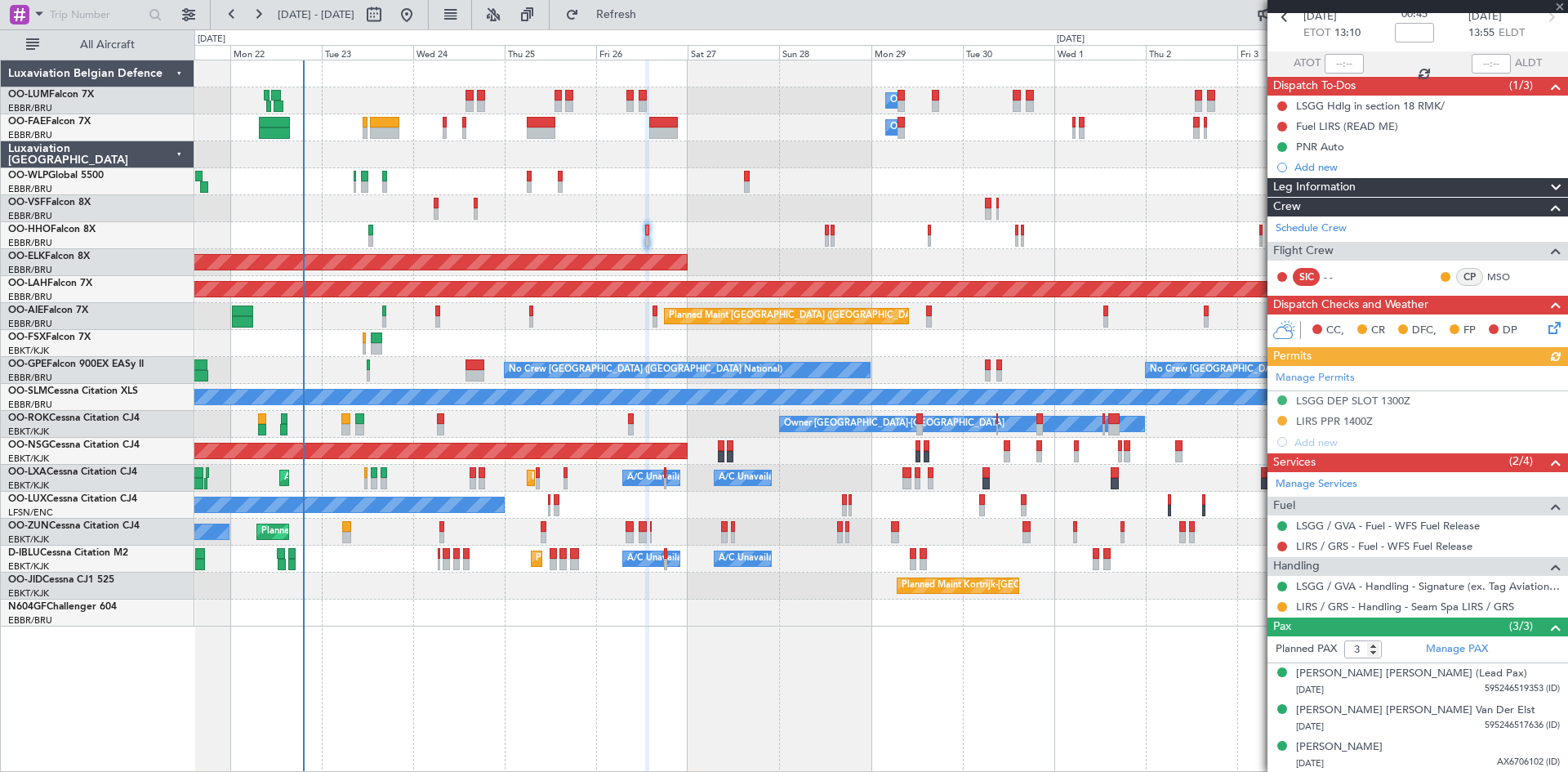
scroll to position [84, 0]
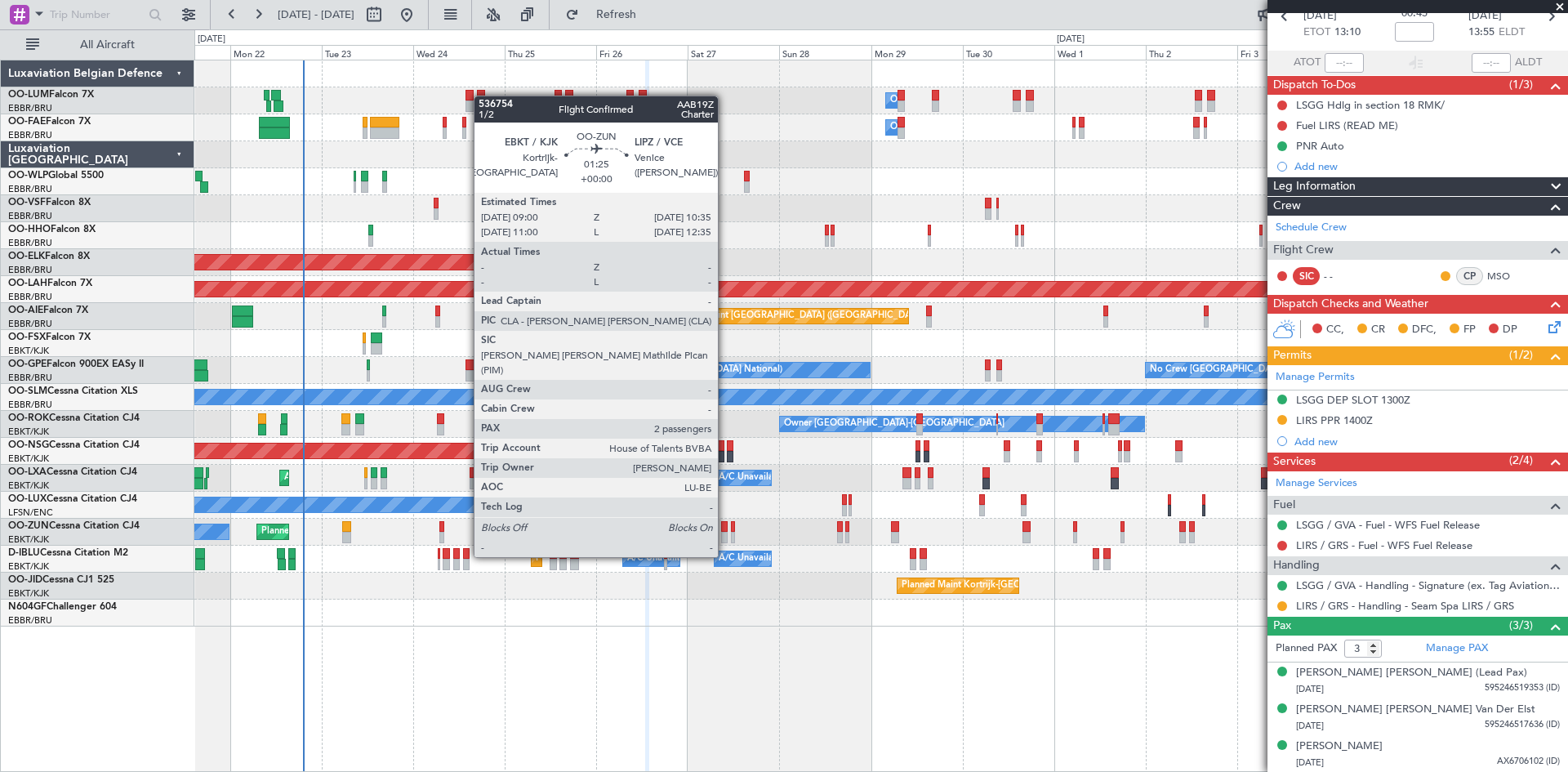
click at [726, 526] on div at bounding box center [724, 527] width 7 height 12
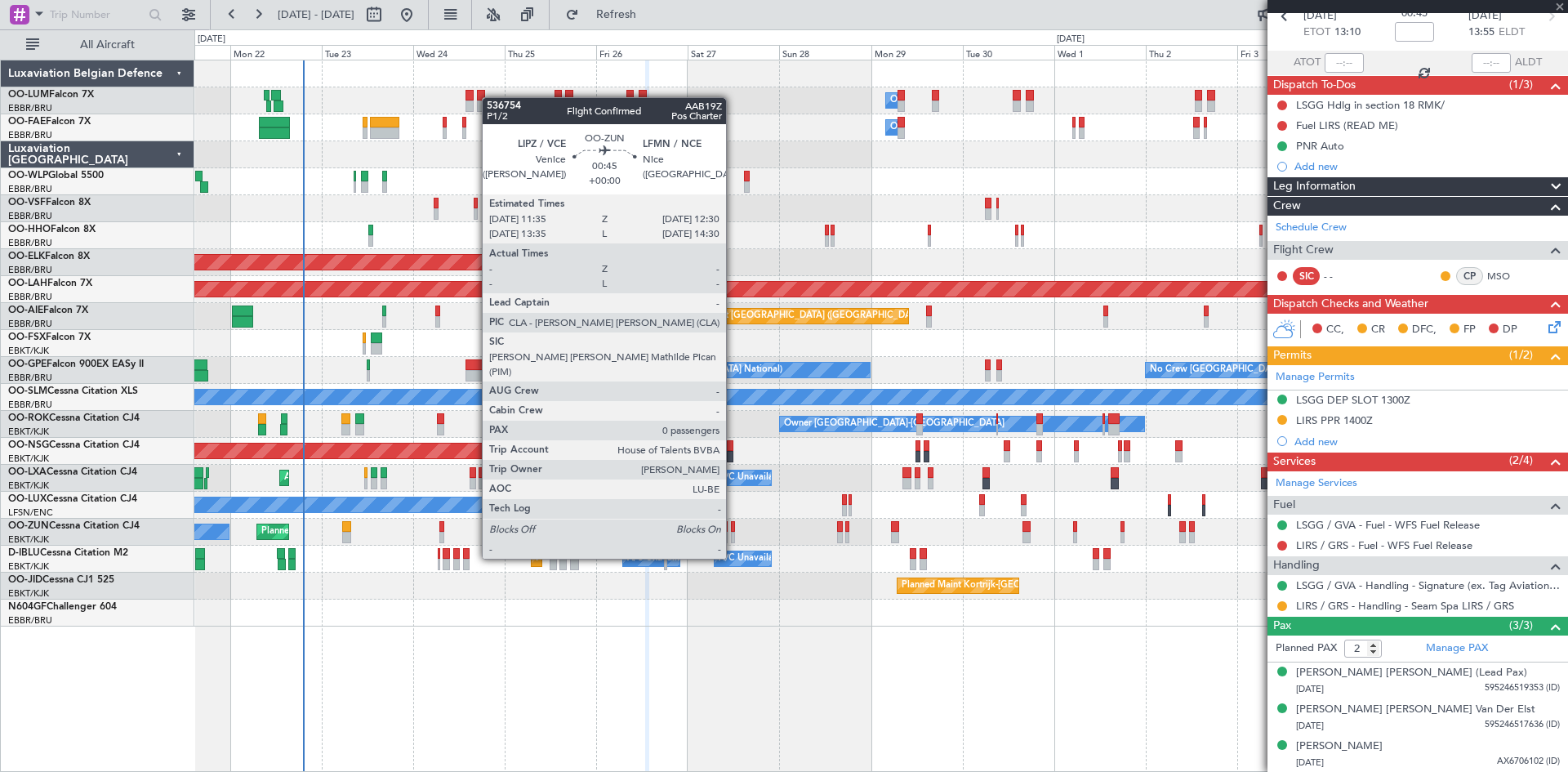
scroll to position [0, 0]
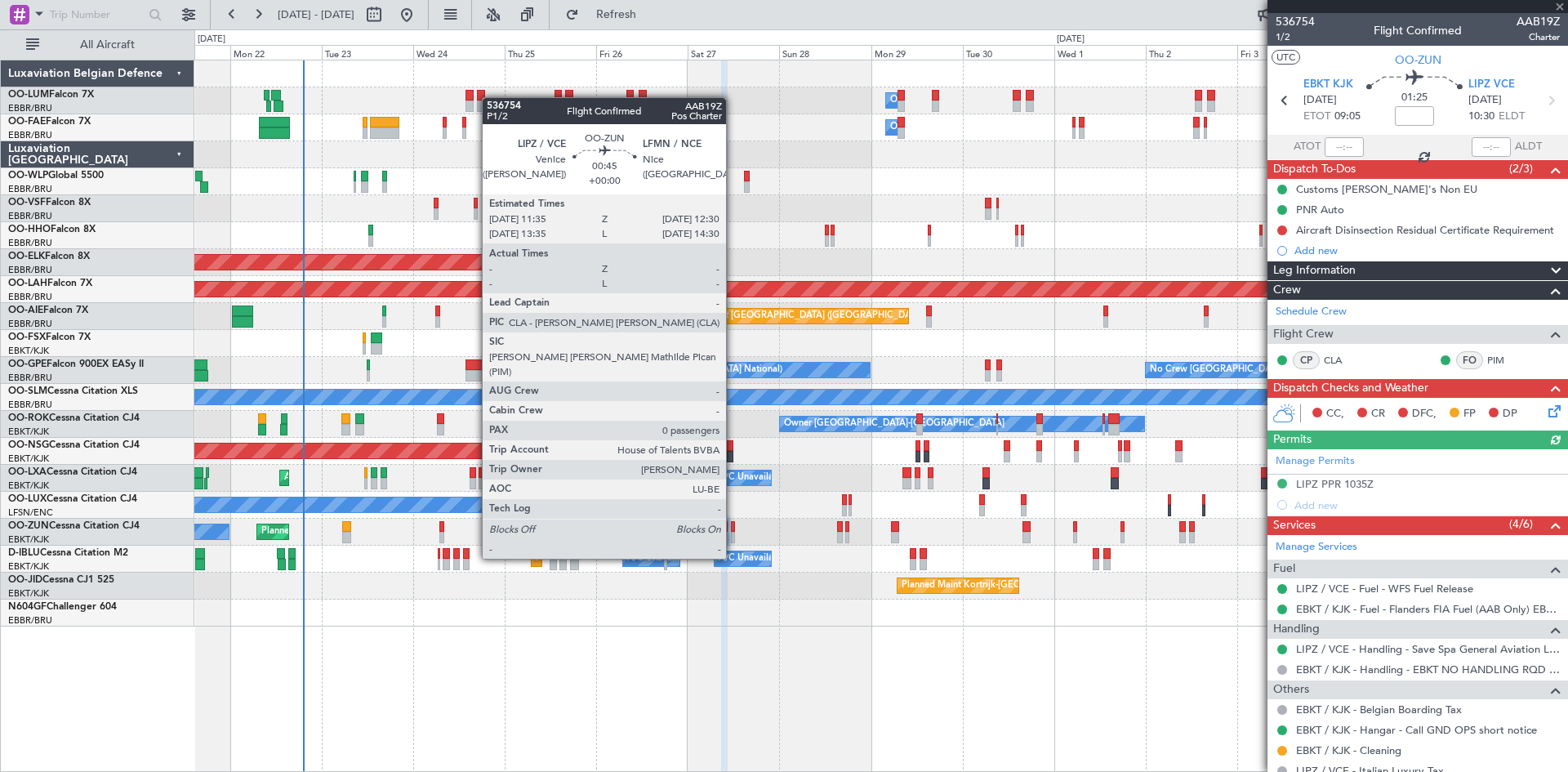
click at [733, 528] on div at bounding box center [732, 527] width 4 height 12
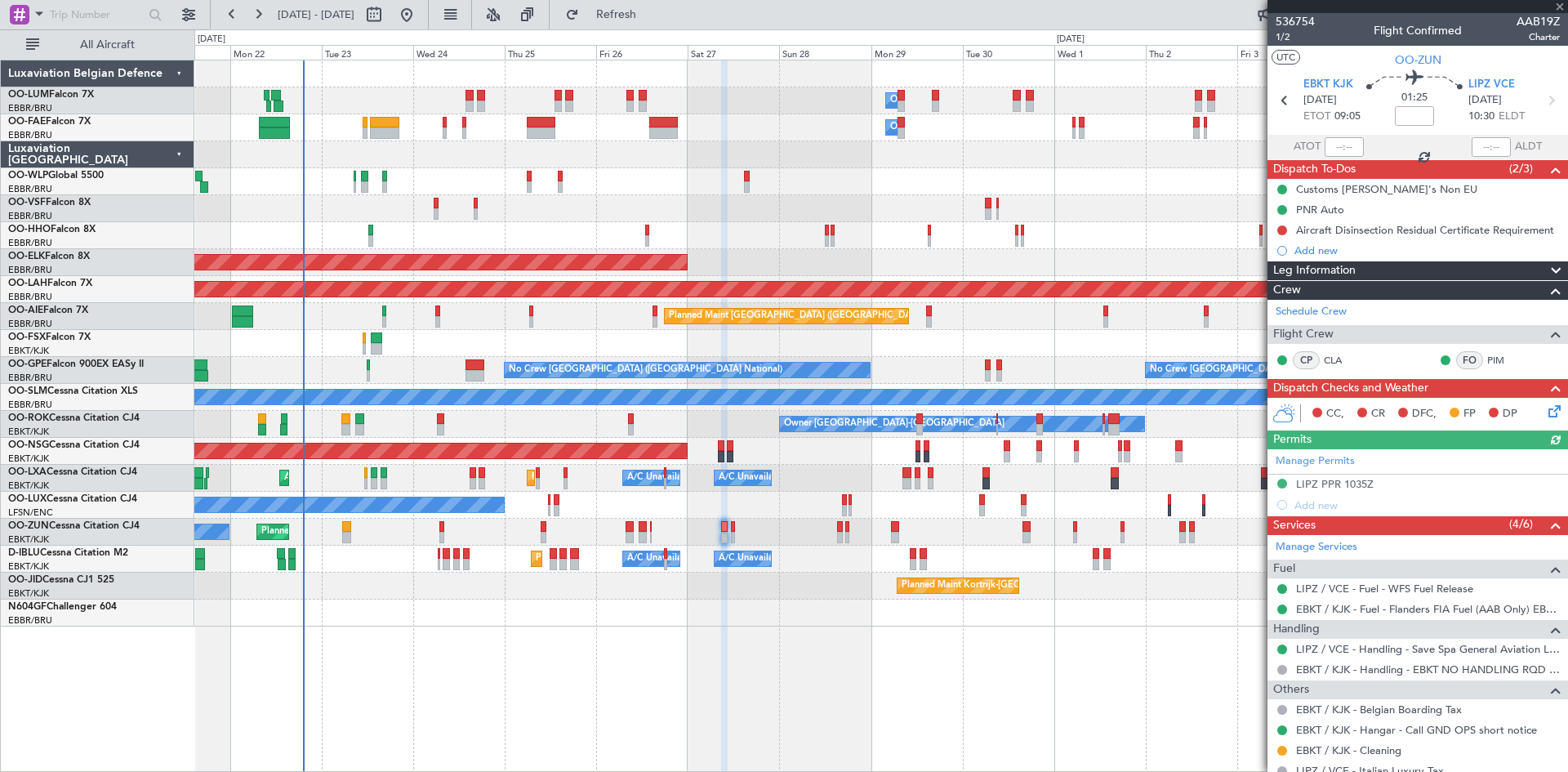
type input "0"
